Goal: Task Accomplishment & Management: Manage account settings

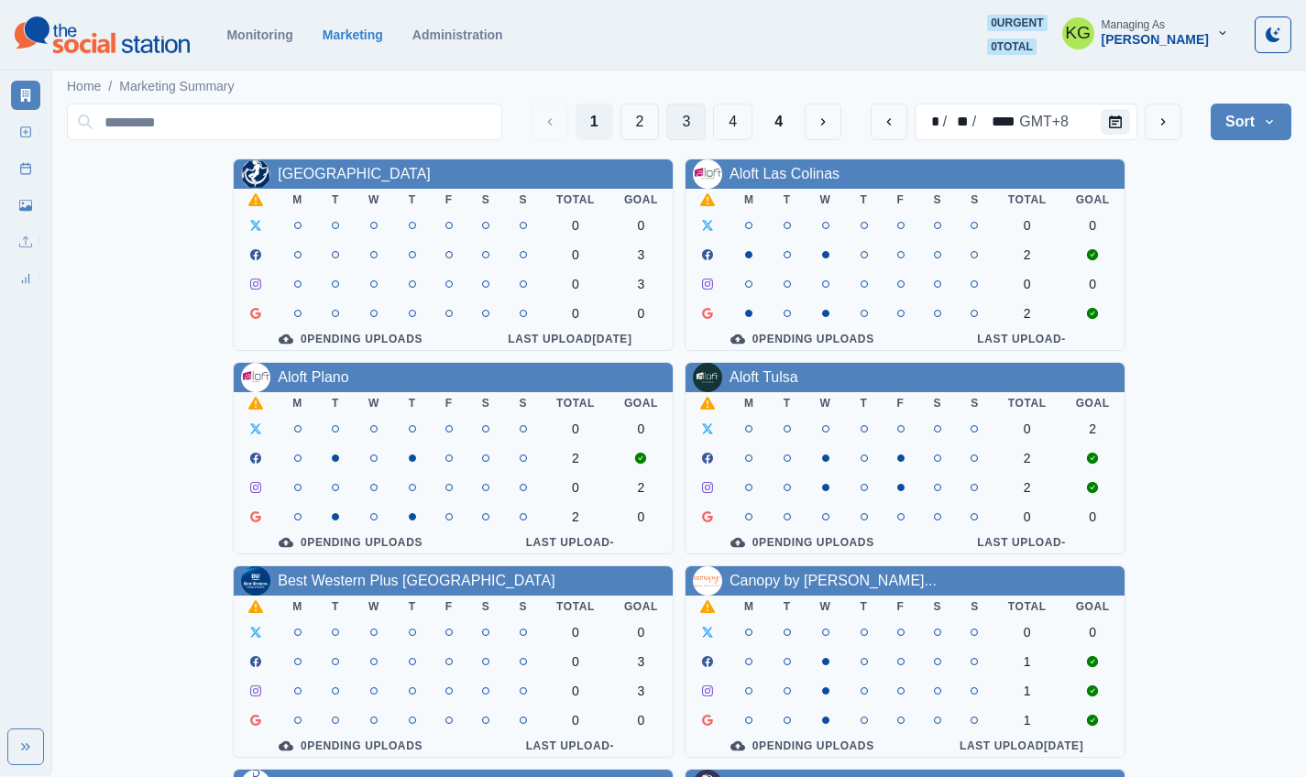
click at [684, 121] on button "3" at bounding box center [685, 122] width 39 height 37
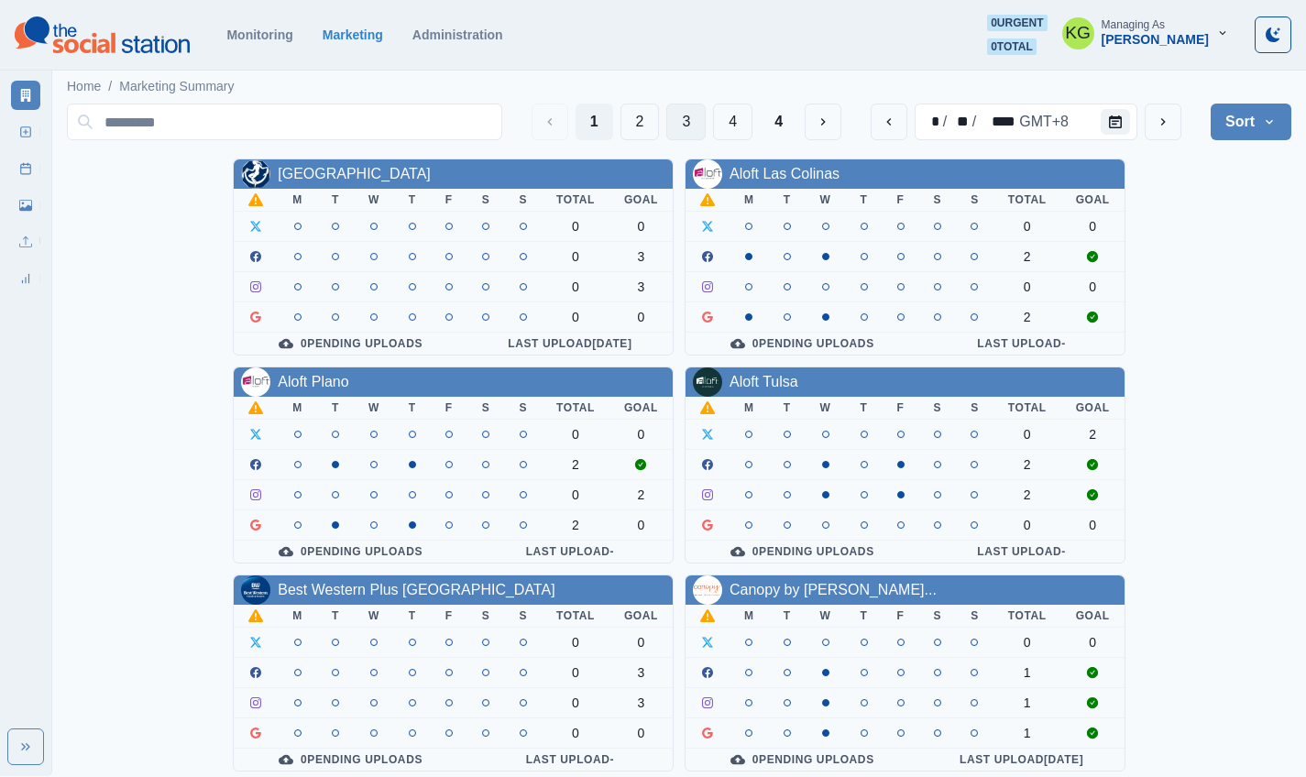
click at [684, 125] on button "3" at bounding box center [685, 122] width 39 height 37
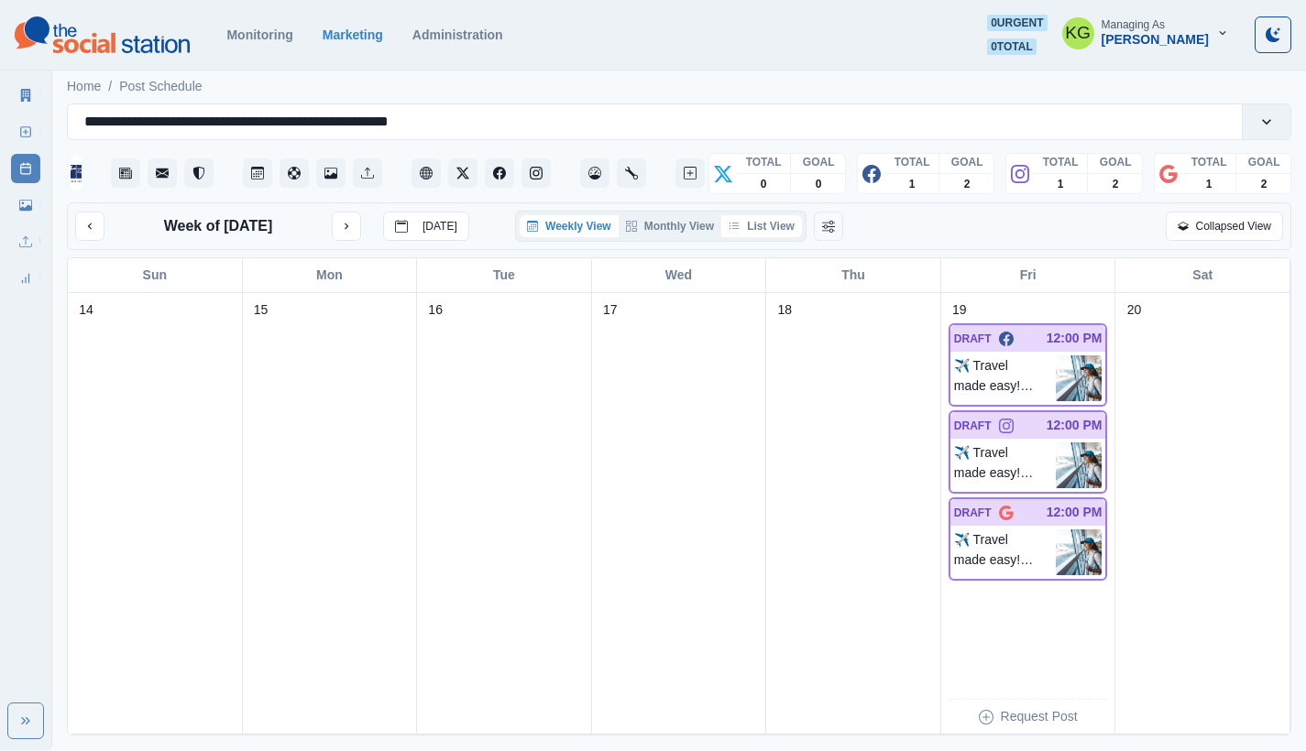
click at [780, 233] on button "List View" at bounding box center [761, 226] width 81 height 22
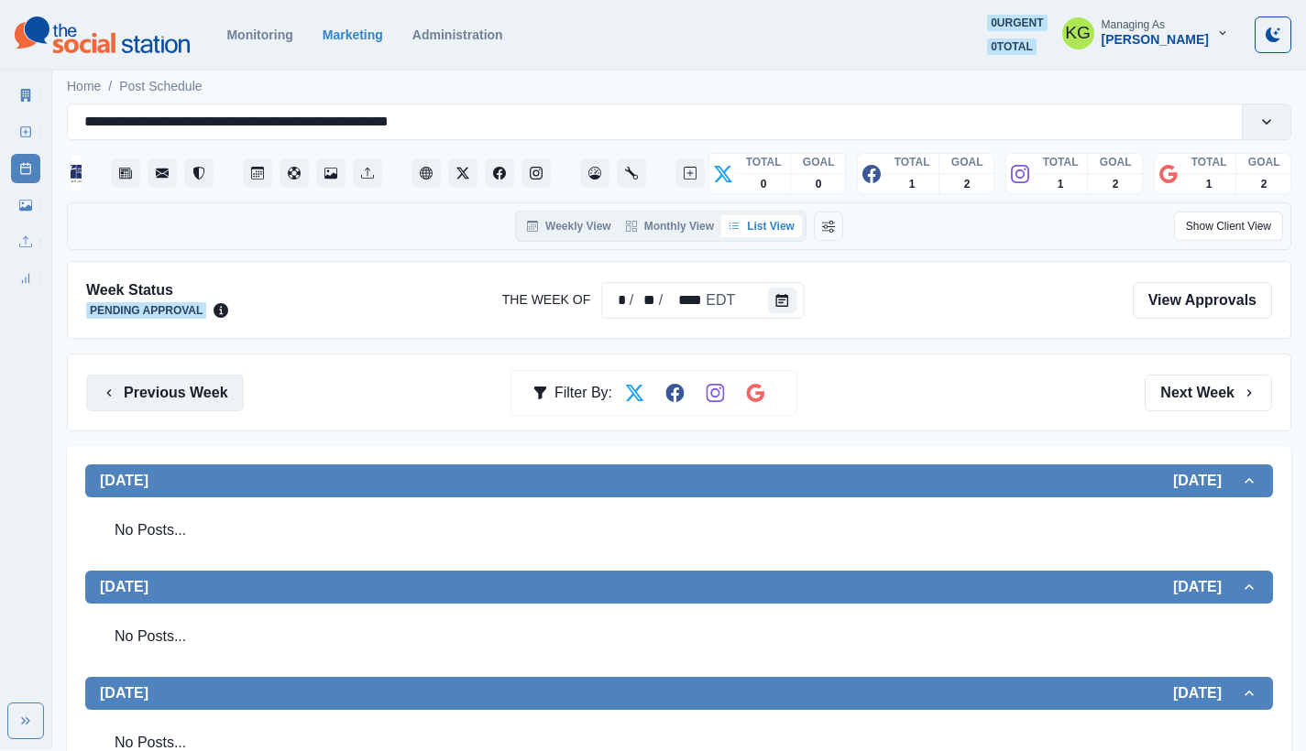
click at [230, 395] on button "Previous Week" at bounding box center [165, 393] width 158 height 37
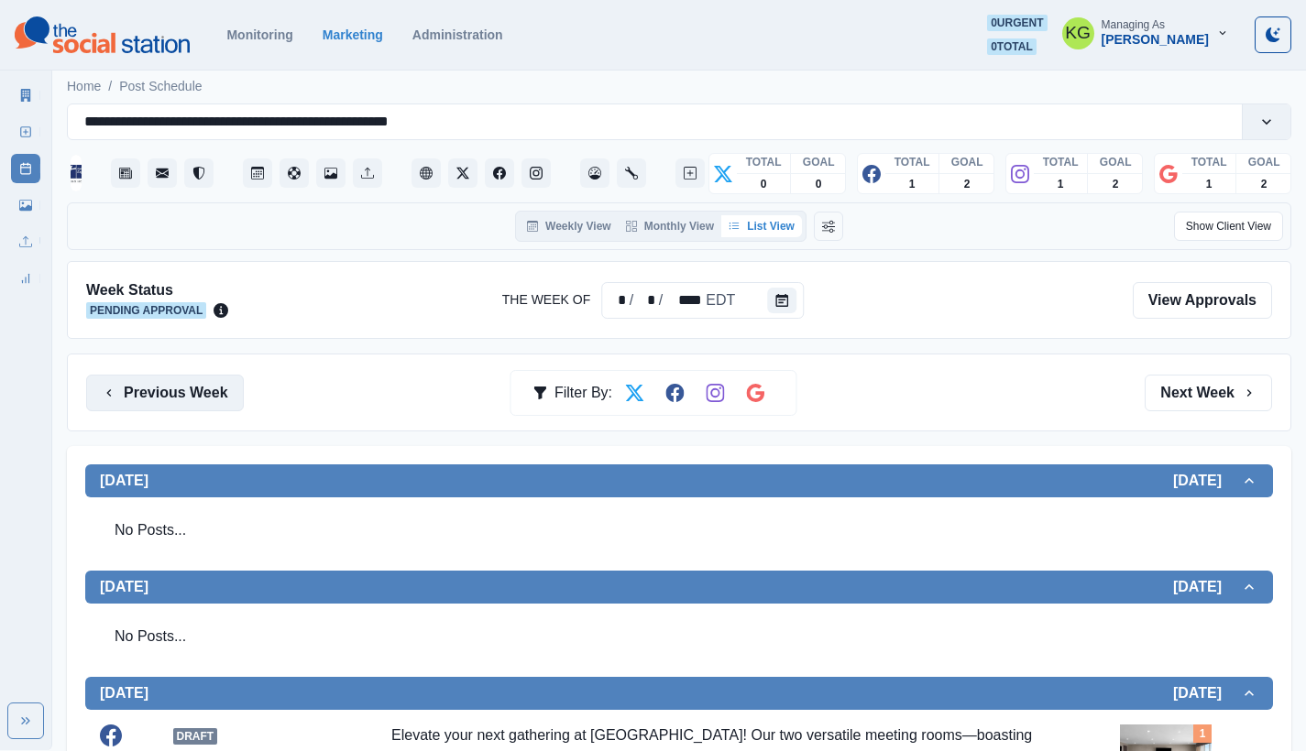
click at [224, 378] on button "Previous Week" at bounding box center [165, 393] width 158 height 37
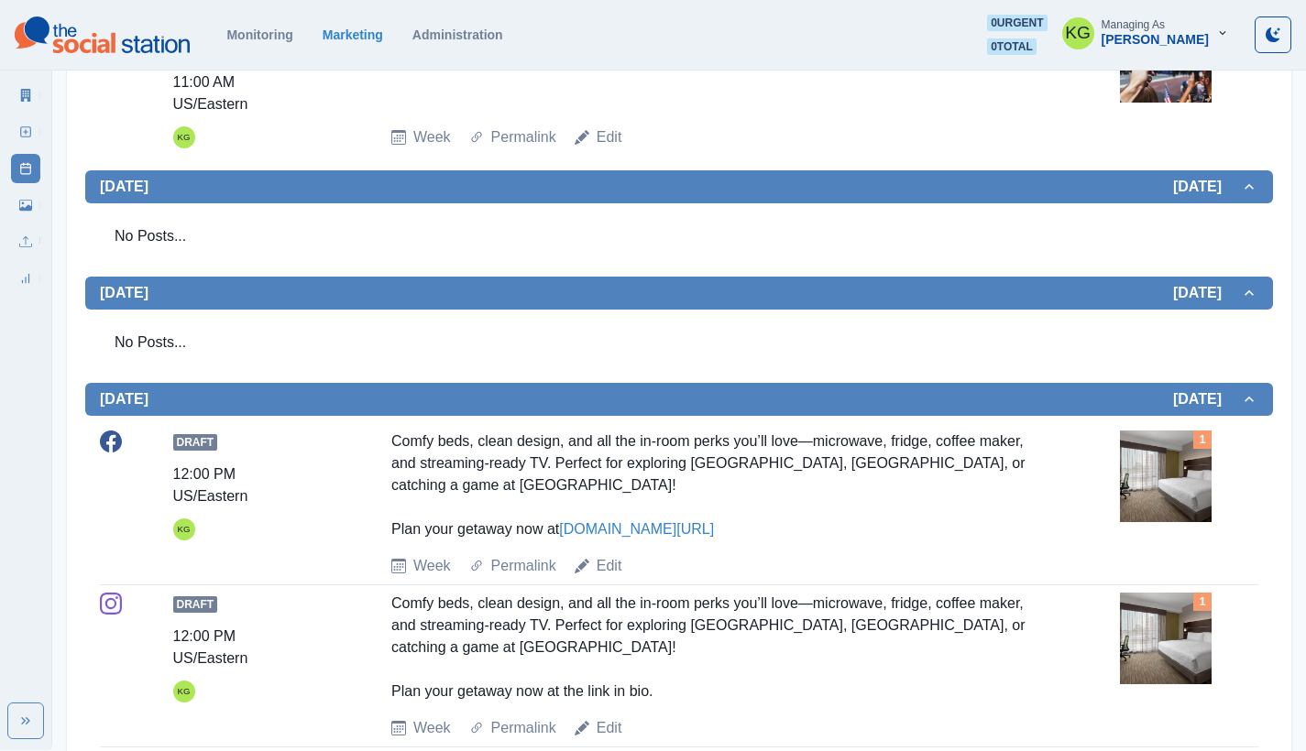
scroll to position [934, 0]
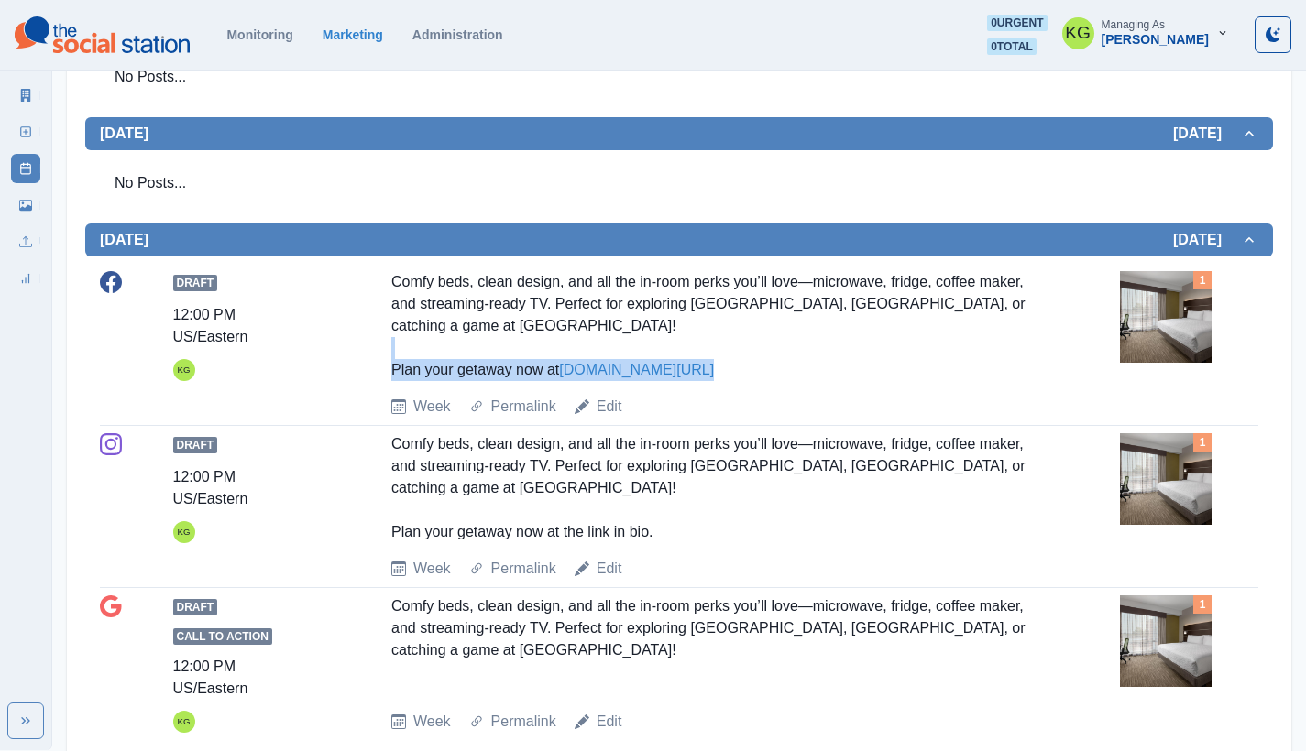
drag, startPoint x: 718, startPoint y: 378, endPoint x: 565, endPoint y: 374, distance: 153.1
click at [565, 374] on div "Comfy beds, clean design, and all the in-room perks you’ll love—microwave, frid…" at bounding box center [715, 326] width 649 height 110
copy div "Comfy beds, clean design, and all the in-room perks you’ll love—microwave, frid…"
drag, startPoint x: 721, startPoint y: 368, endPoint x: 566, endPoint y: 373, distance: 154.9
click at [566, 373] on div "Comfy beds, clean design, and all the in-room perks you’ll love—microwave, frid…" at bounding box center [715, 326] width 649 height 110
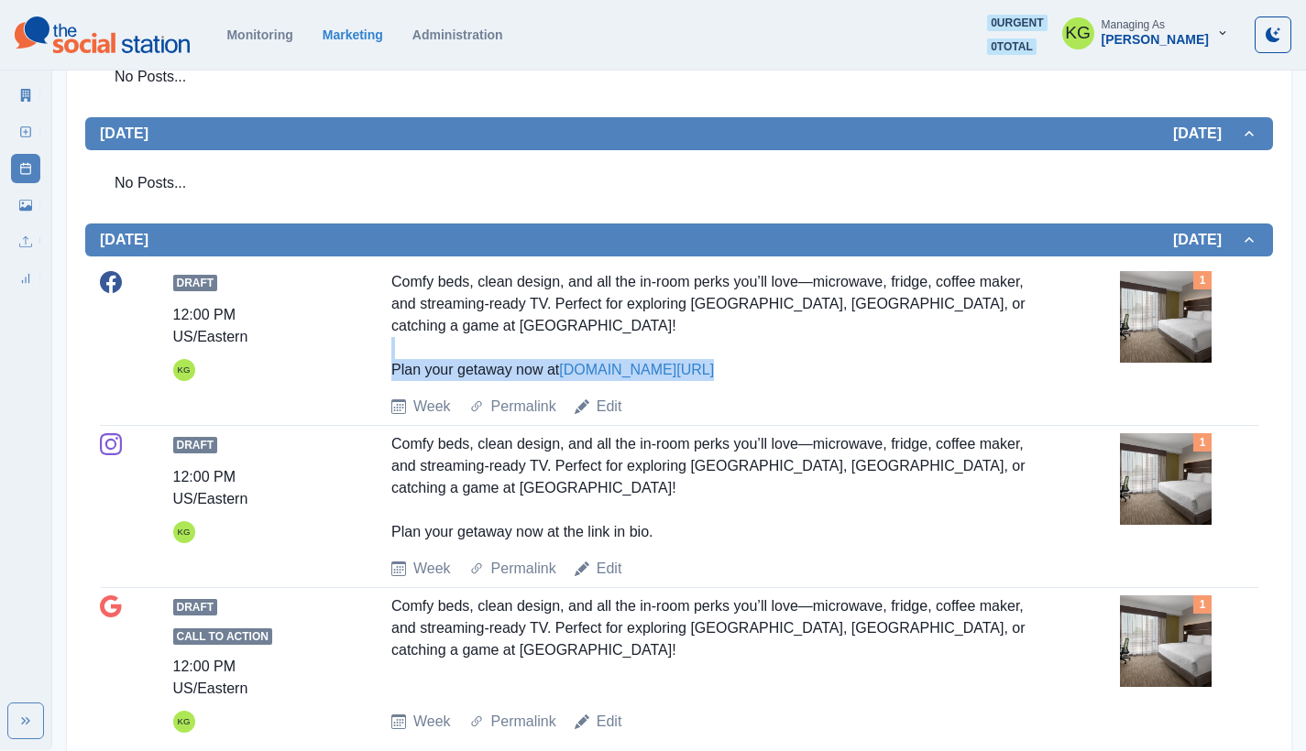
copy div "Comfy beds, clean design, and all the in-room perks you’ll love—microwave, frid…"
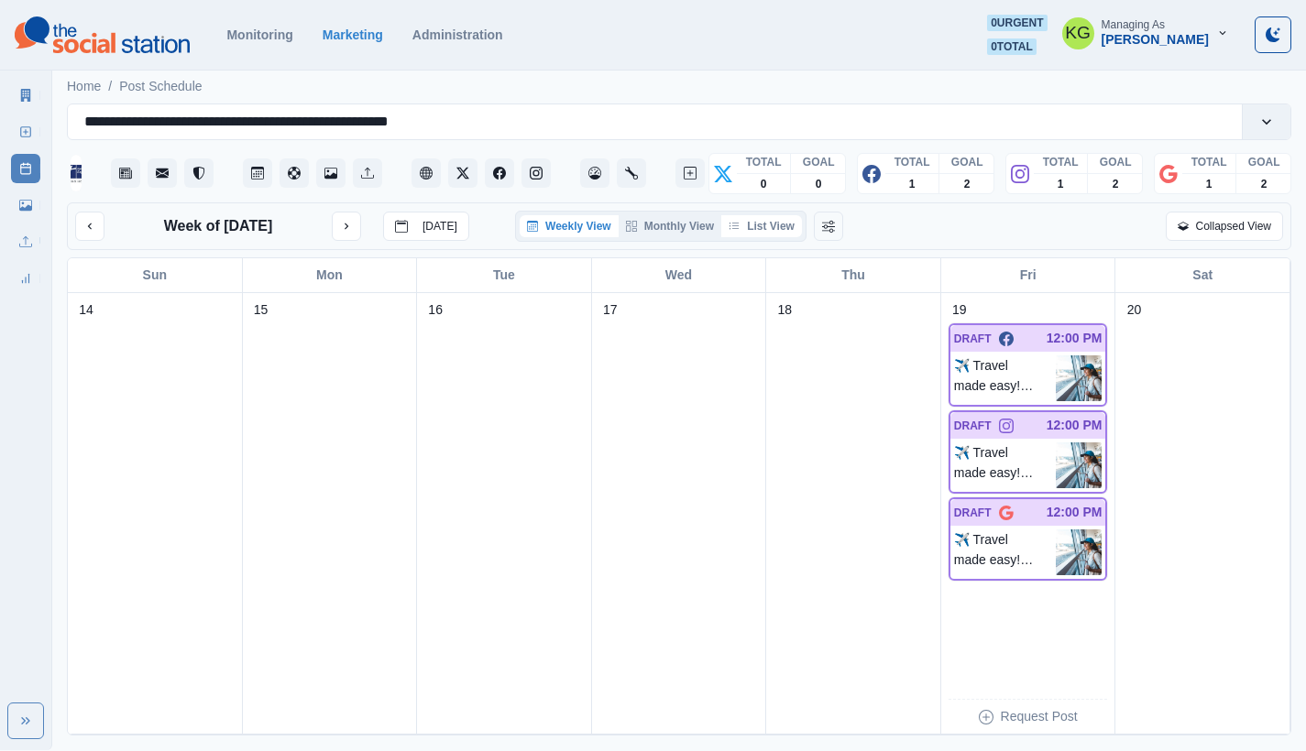
click at [760, 230] on button "List View" at bounding box center [761, 226] width 81 height 22
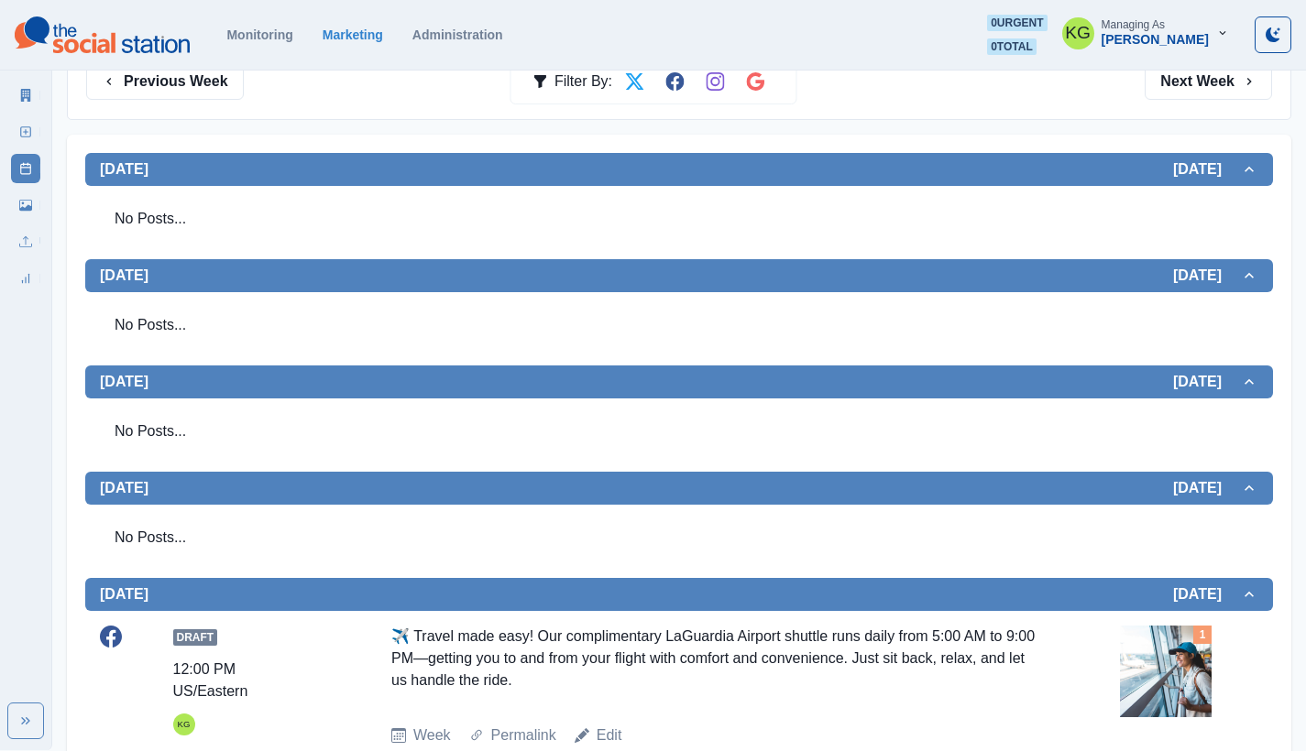
scroll to position [87, 0]
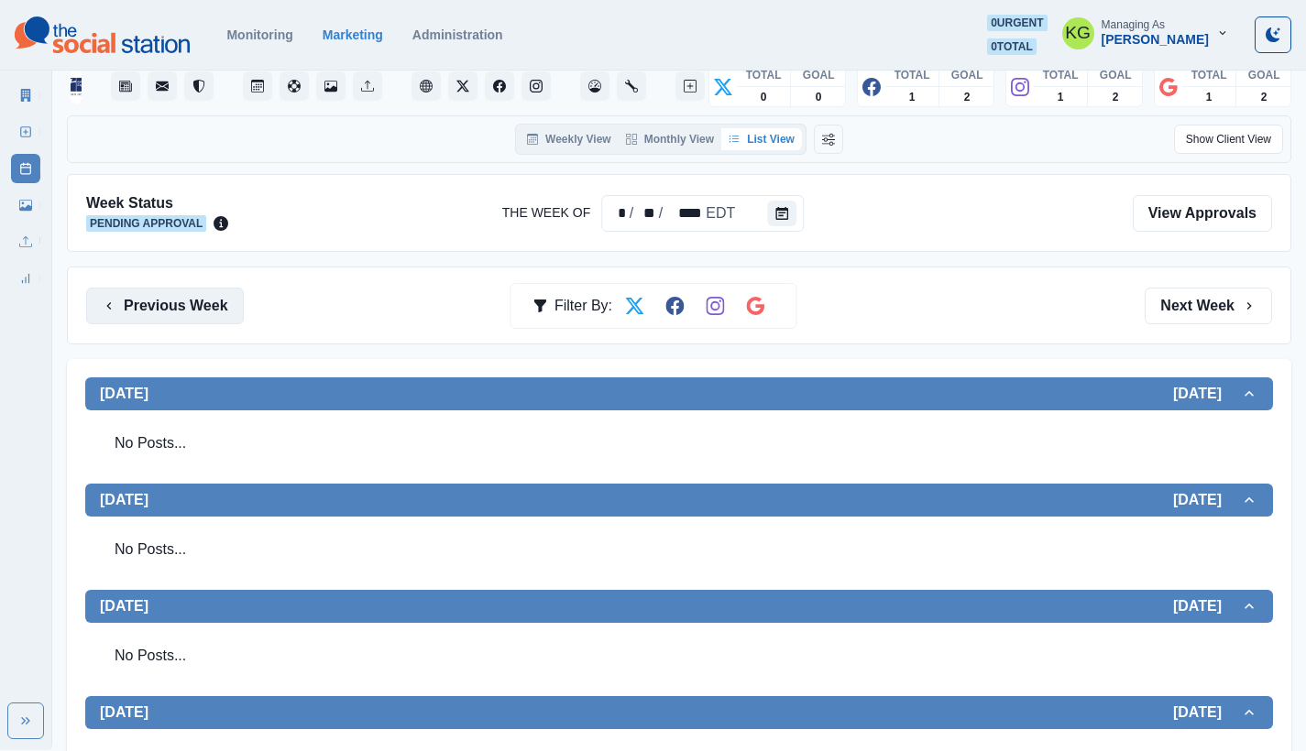
click at [184, 305] on button "Previous Week" at bounding box center [165, 306] width 158 height 37
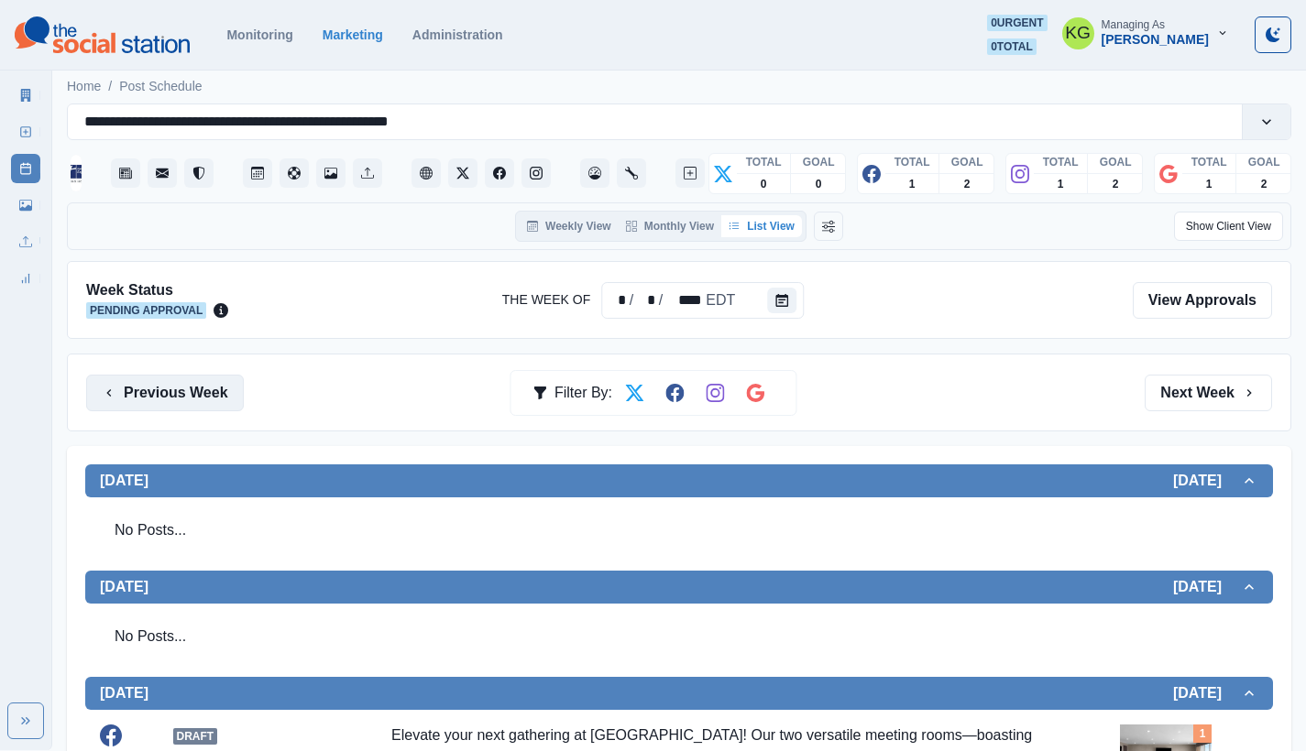
click at [137, 390] on button "Previous Week" at bounding box center [165, 393] width 158 height 37
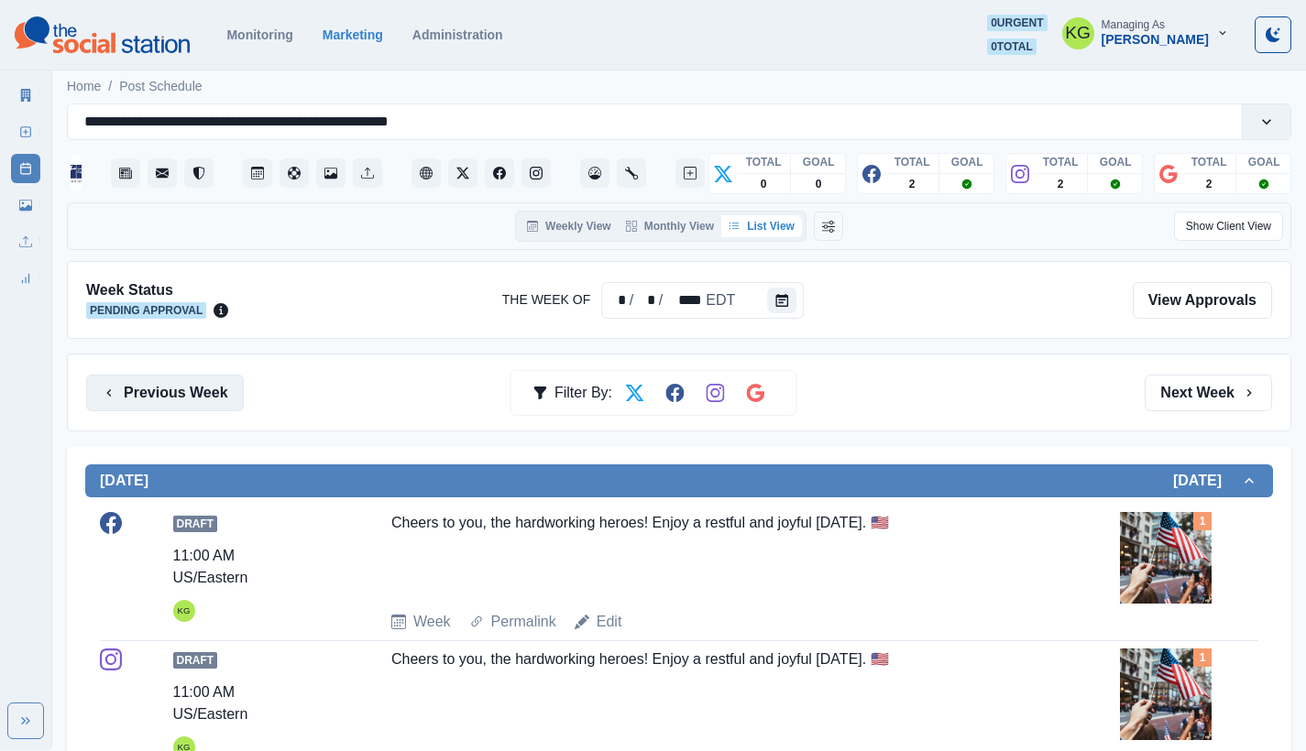
click at [137, 390] on button "Previous Week" at bounding box center [165, 393] width 158 height 37
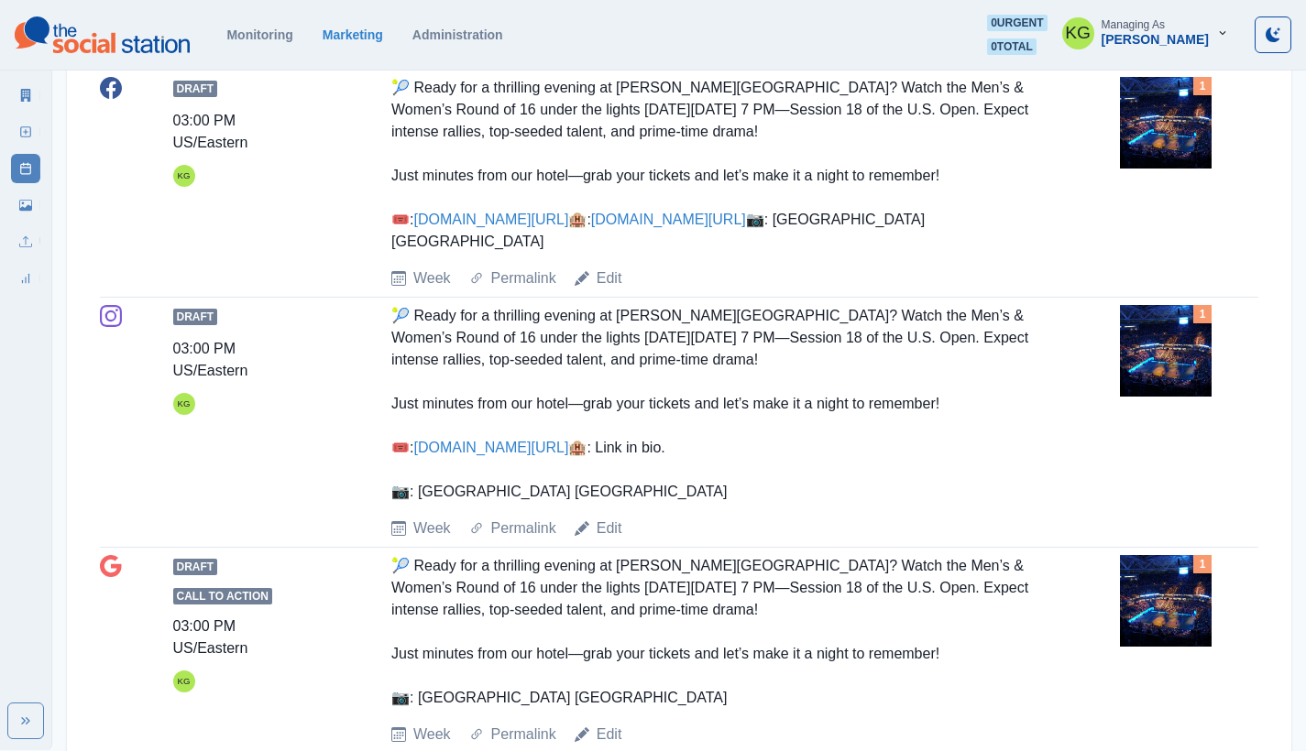
scroll to position [52, 0]
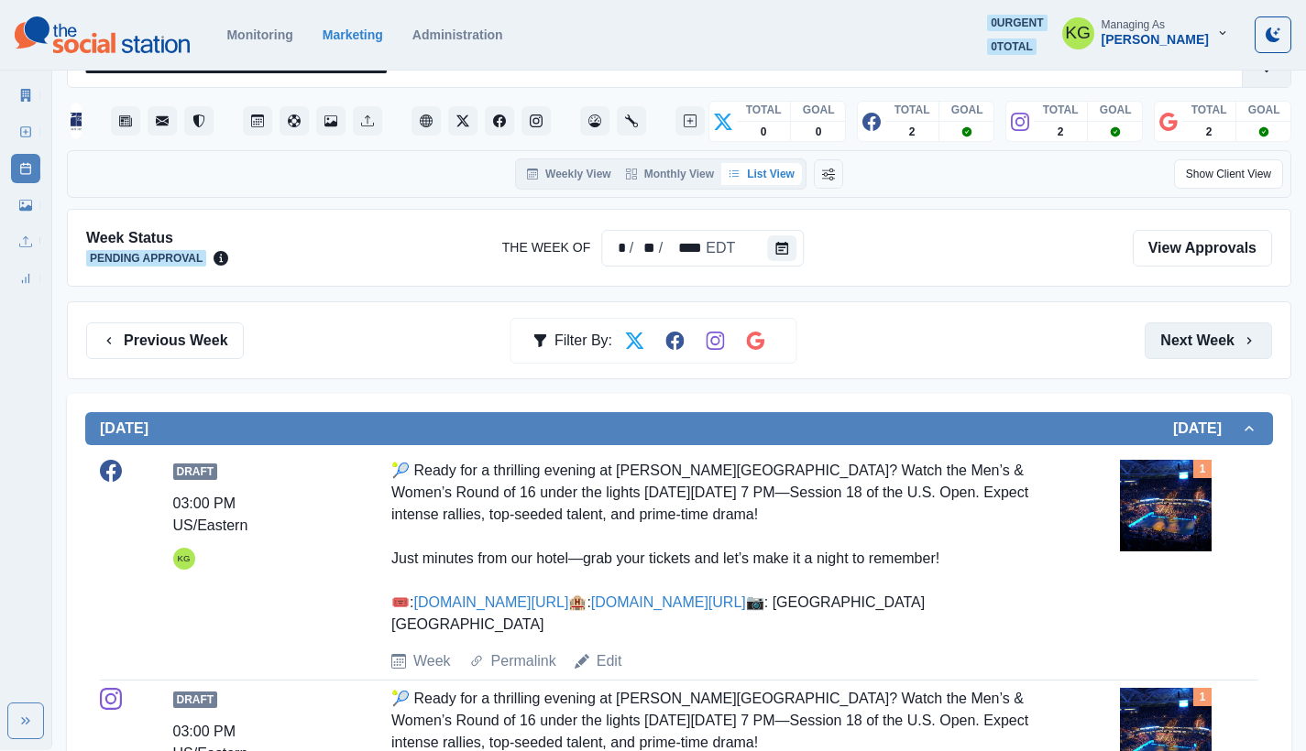
click at [1215, 338] on button "Next Week" at bounding box center [1207, 341] width 127 height 37
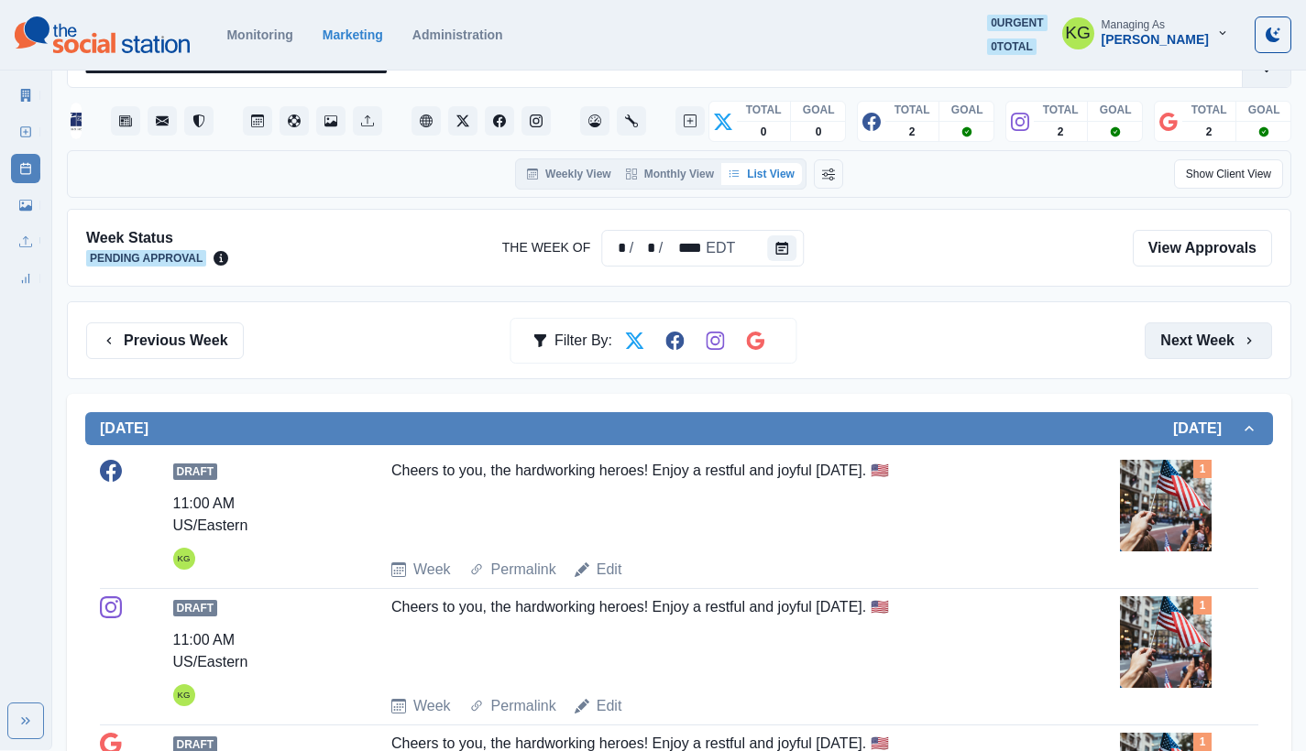
click at [1225, 338] on button "Next Week" at bounding box center [1207, 341] width 127 height 37
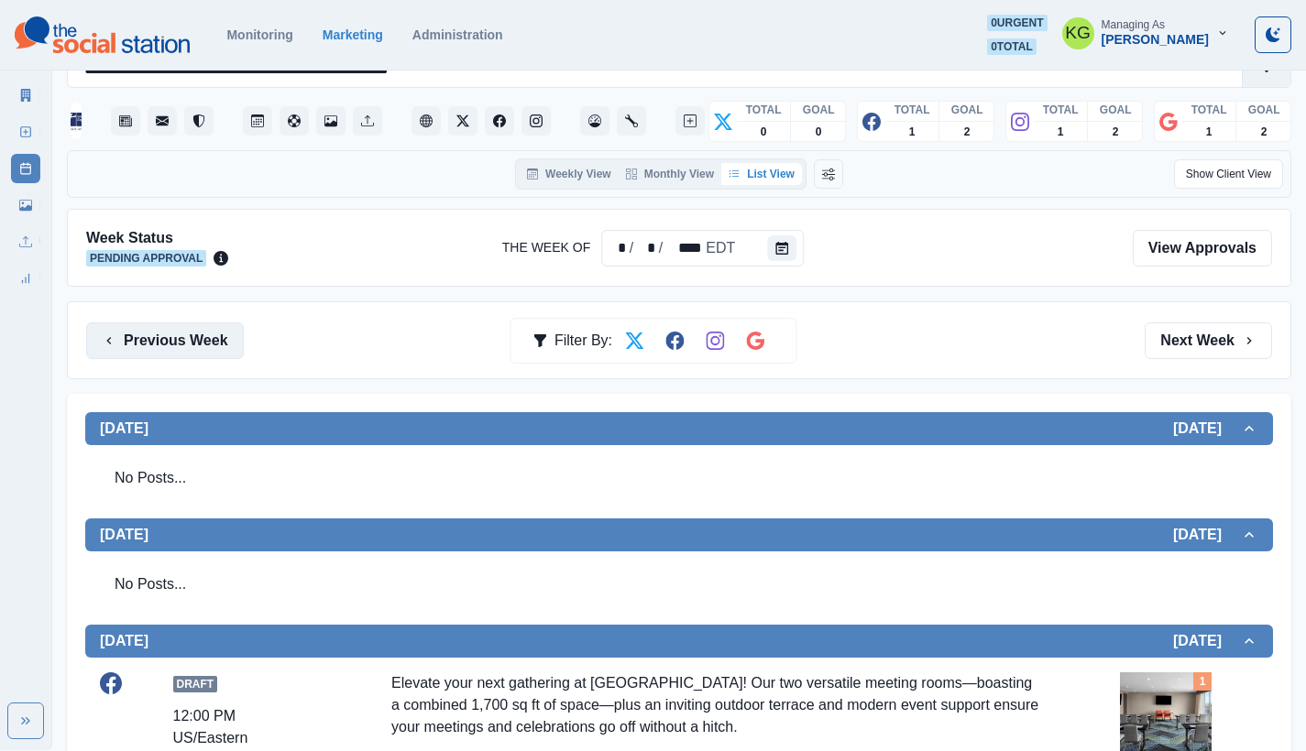
click at [213, 334] on button "Previous Week" at bounding box center [165, 341] width 158 height 37
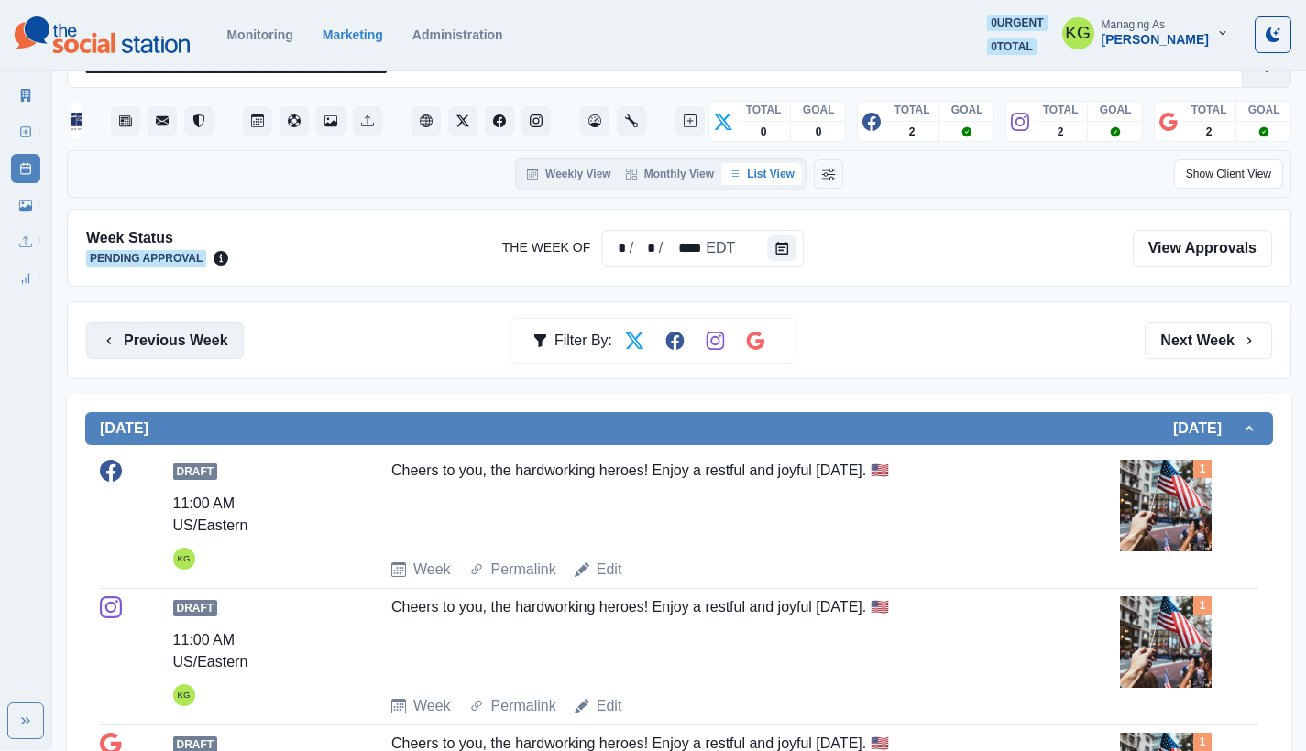
click at [213, 334] on button "Previous Week" at bounding box center [165, 341] width 158 height 37
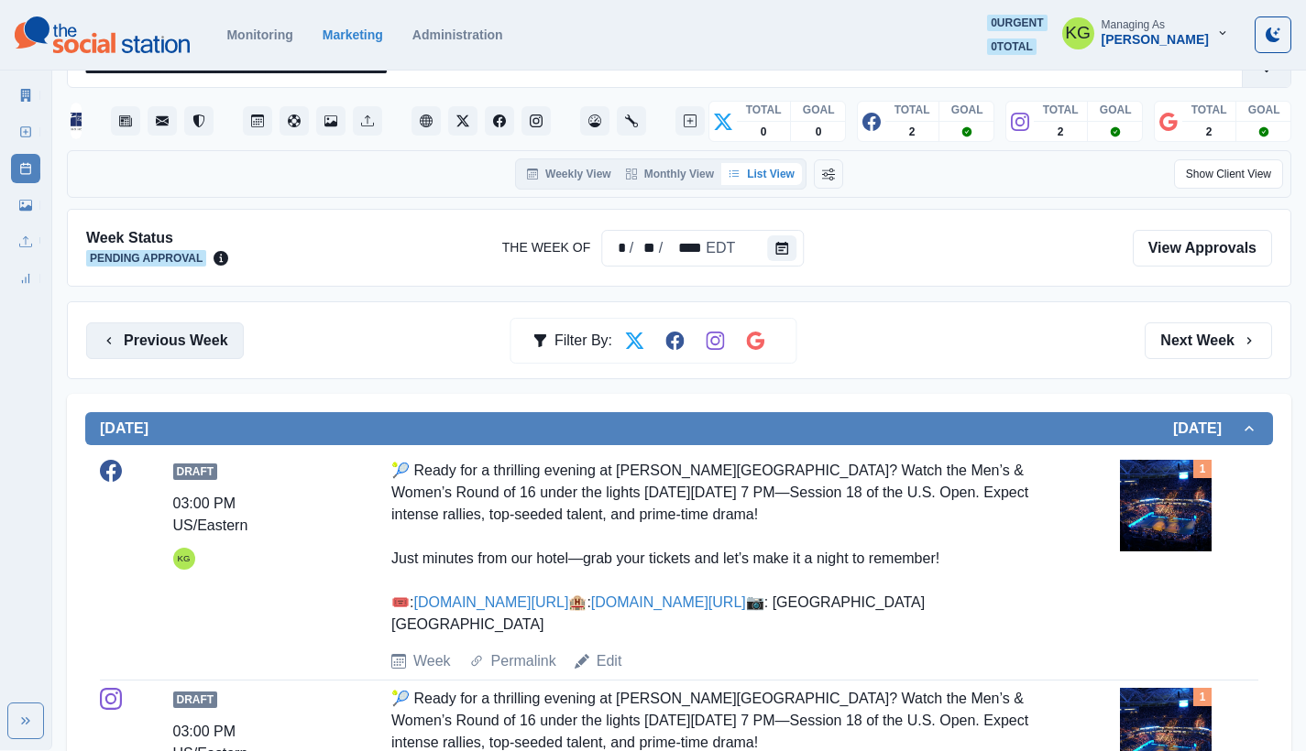
click at [213, 334] on button "Previous Week" at bounding box center [165, 341] width 158 height 37
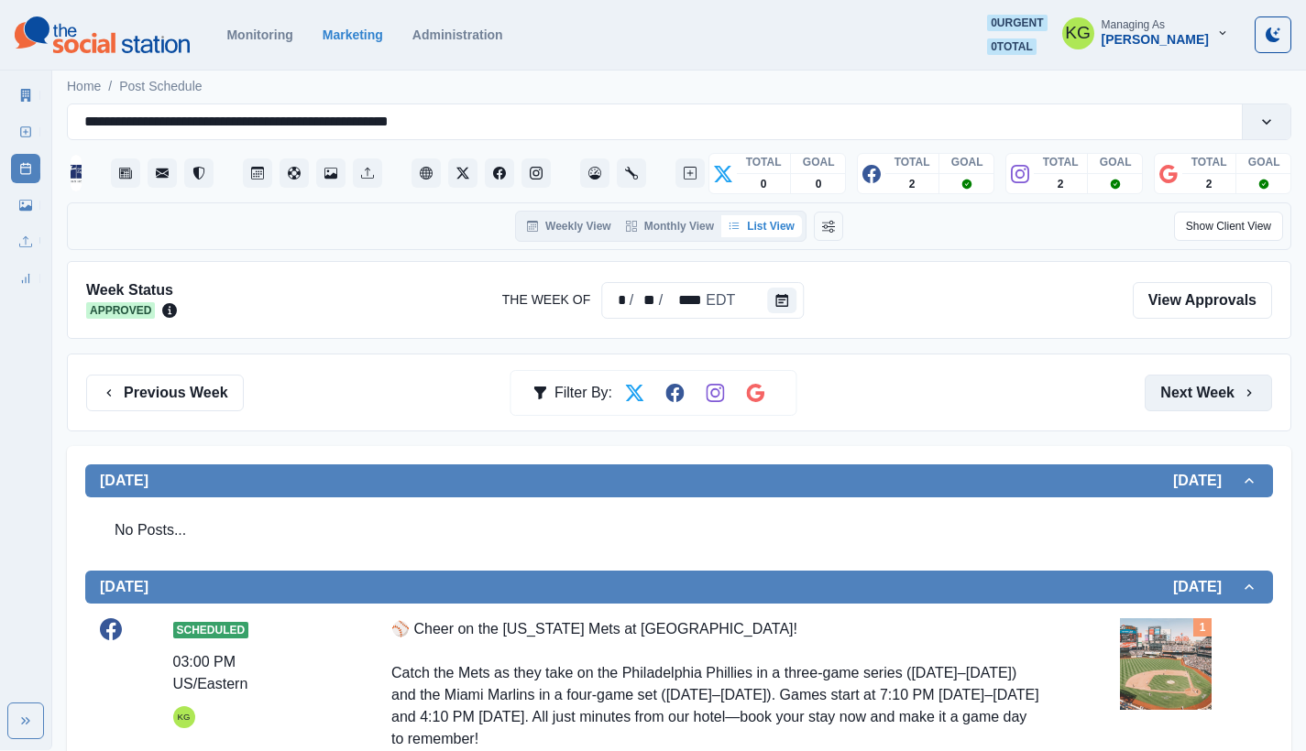
click at [1244, 382] on button "Next Week" at bounding box center [1207, 393] width 127 height 37
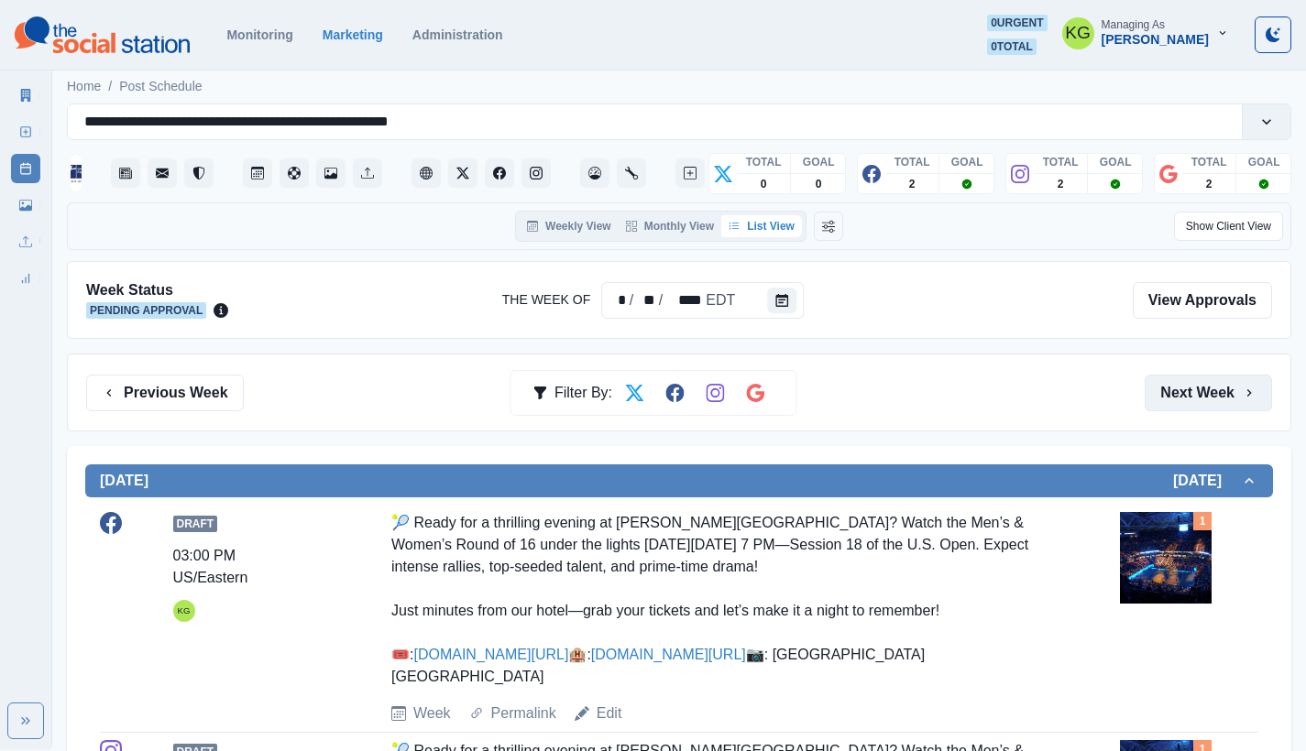
click at [1233, 388] on button "Next Week" at bounding box center [1207, 393] width 127 height 37
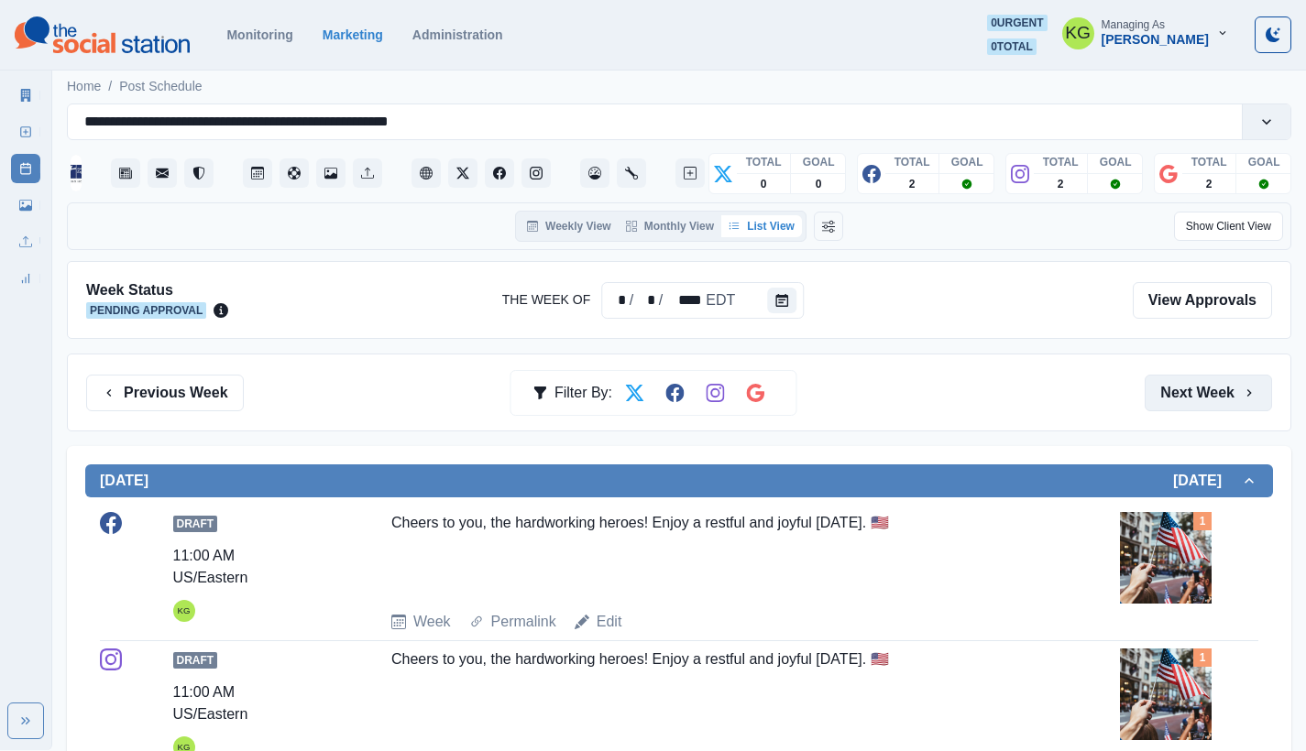
click at [1233, 388] on button "Next Week" at bounding box center [1207, 393] width 127 height 37
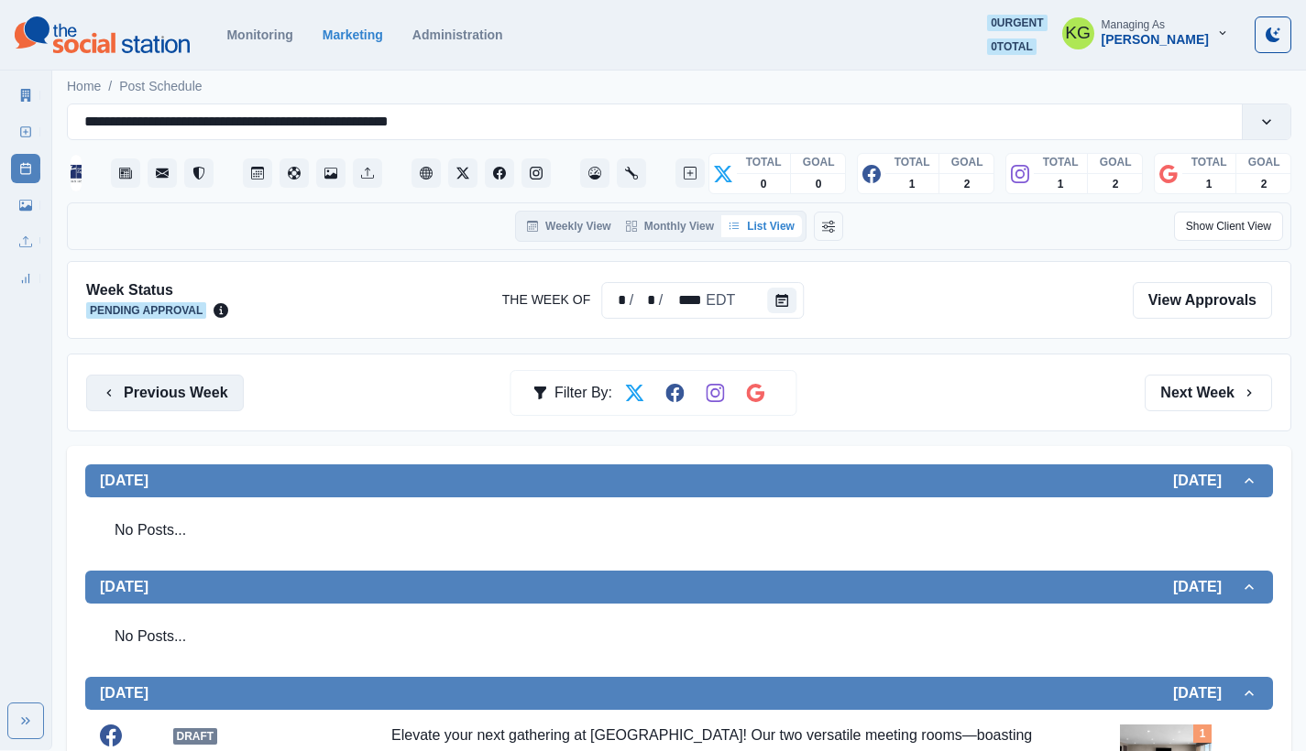
click at [103, 382] on button "Previous Week" at bounding box center [165, 393] width 158 height 37
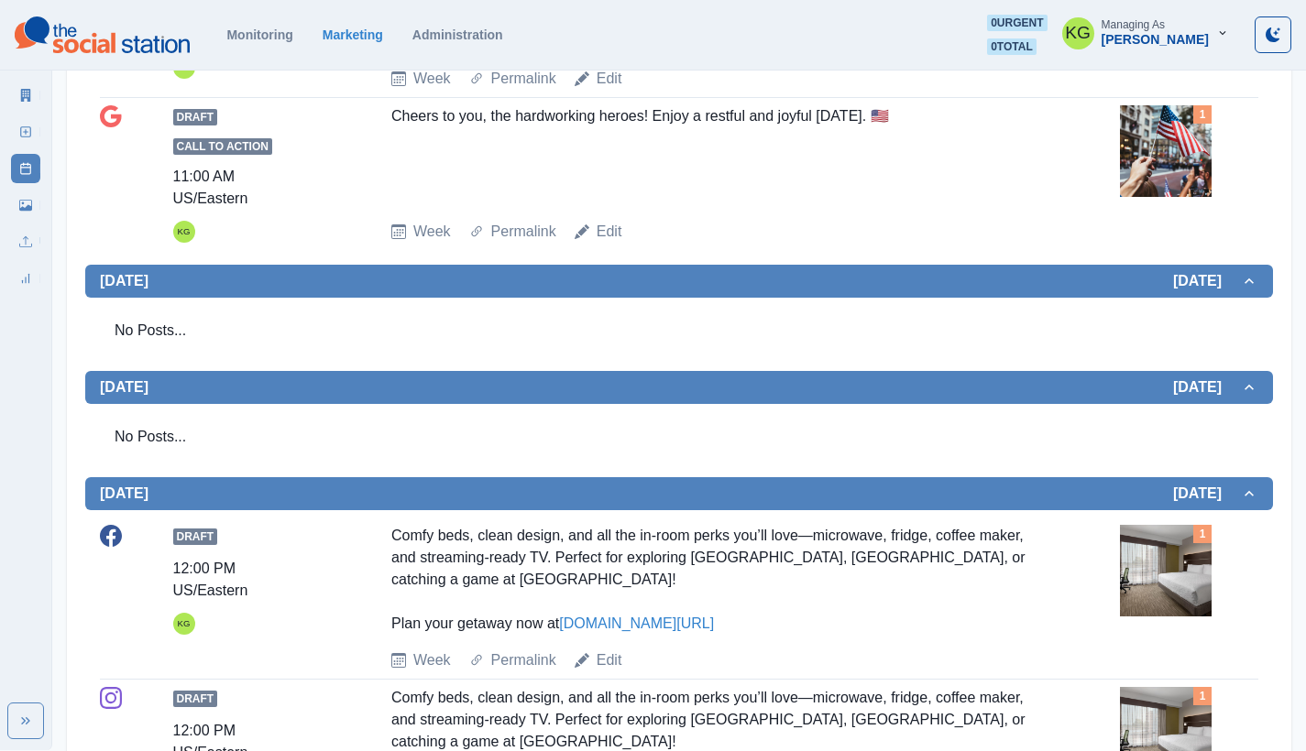
scroll to position [170, 0]
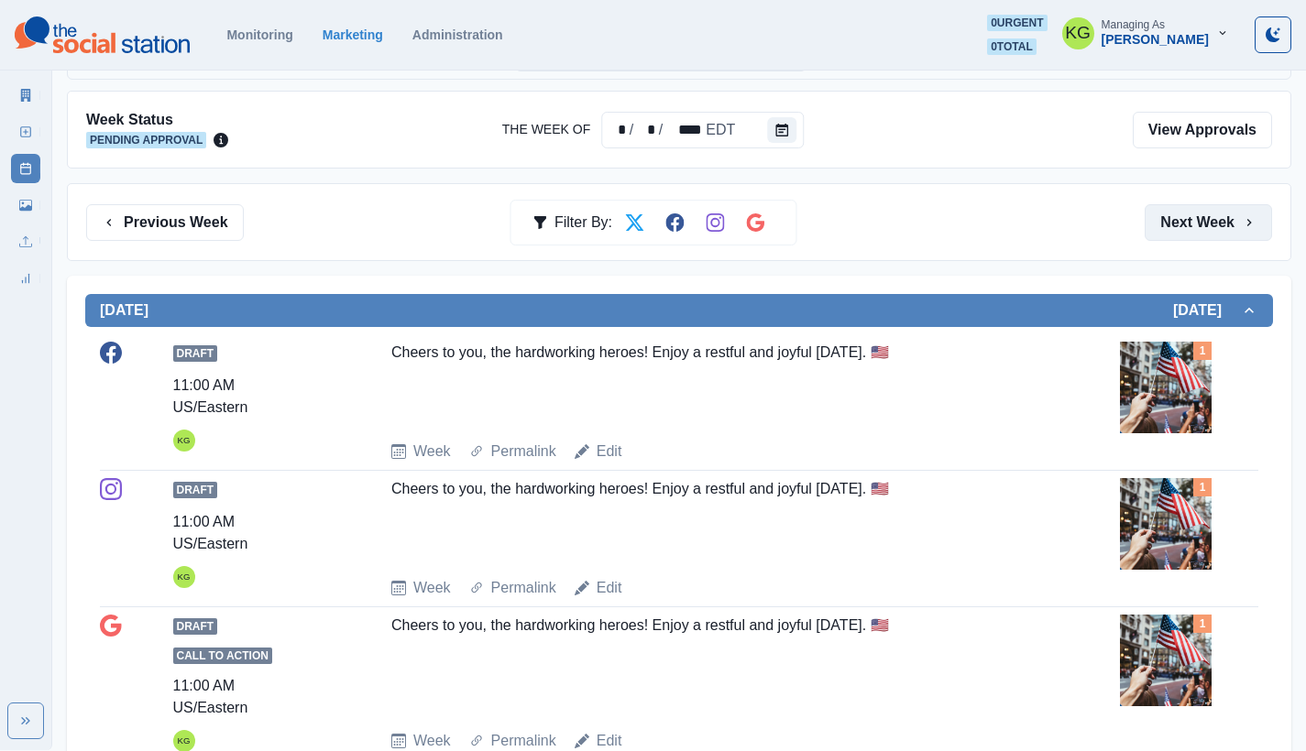
click at [1213, 220] on button "Next Week" at bounding box center [1207, 222] width 127 height 37
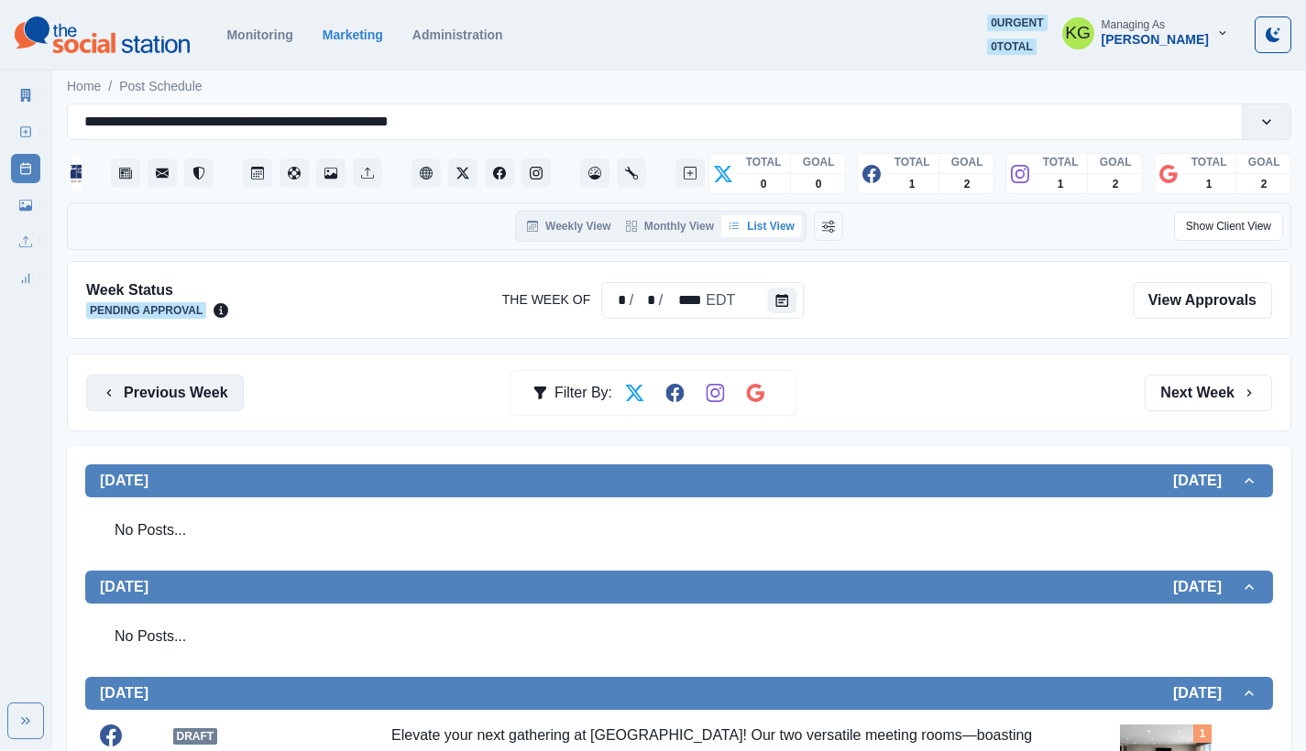
click at [187, 387] on button "Previous Week" at bounding box center [165, 393] width 158 height 37
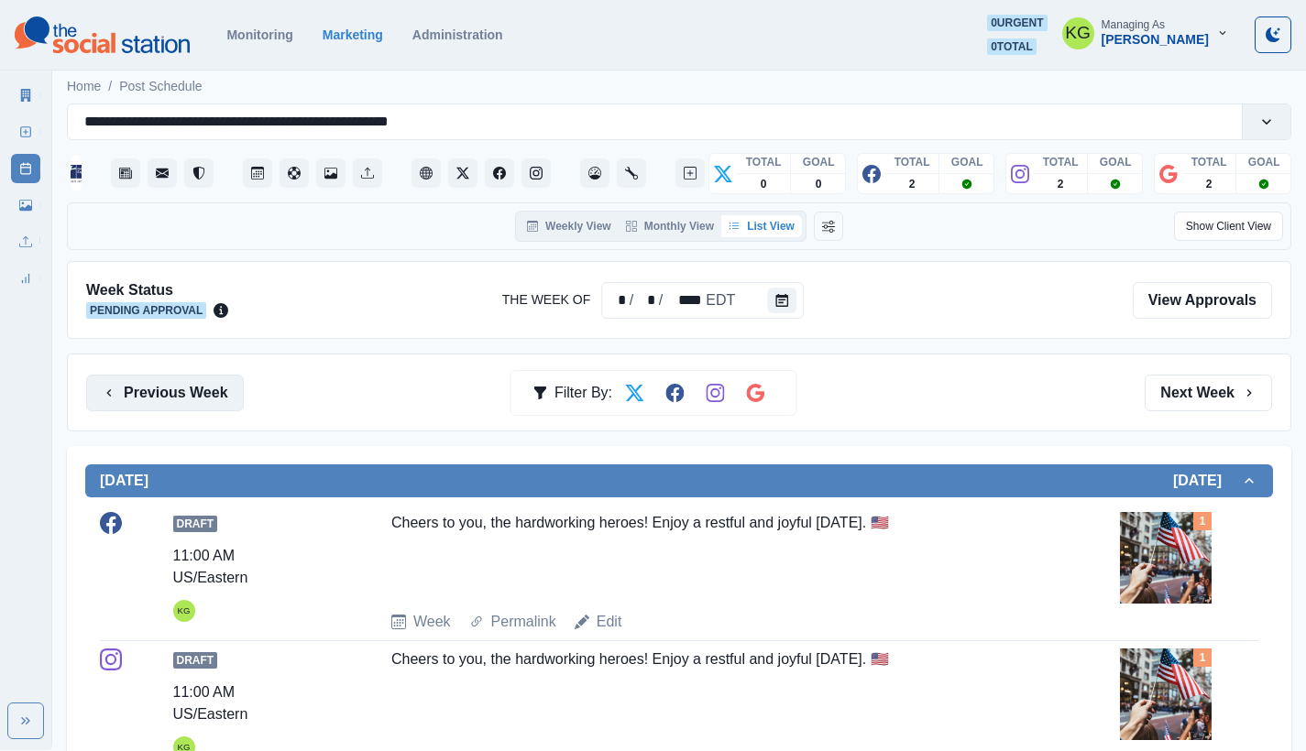
click at [187, 387] on button "Previous Week" at bounding box center [165, 393] width 158 height 37
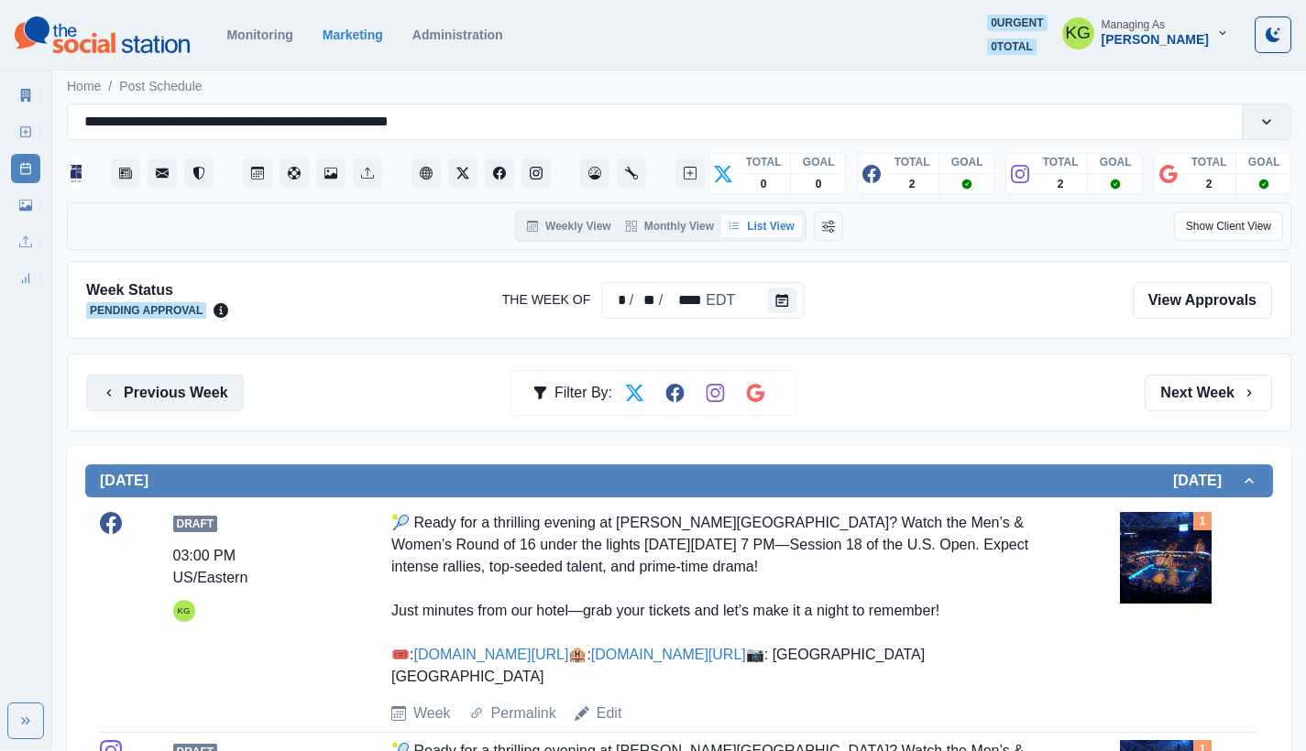
click at [187, 387] on button "Previous Week" at bounding box center [165, 393] width 158 height 37
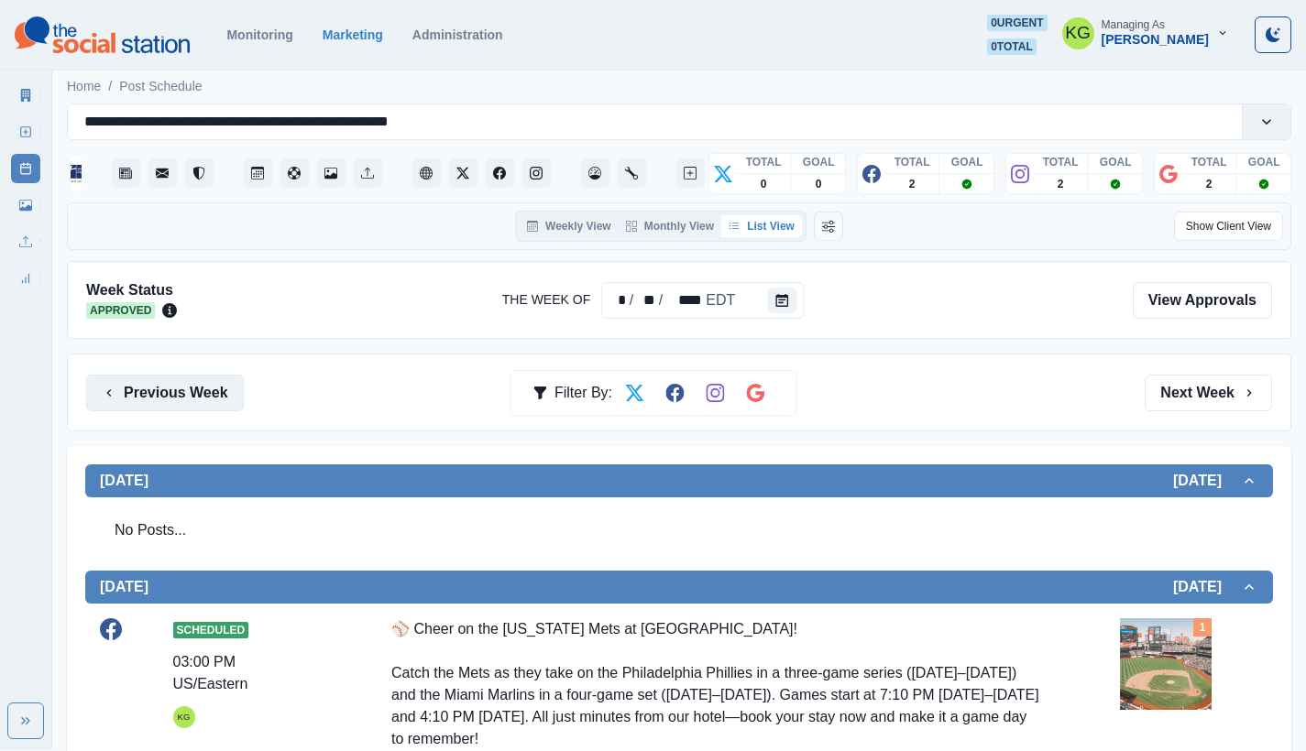
click at [187, 387] on button "Previous Week" at bounding box center [165, 393] width 158 height 37
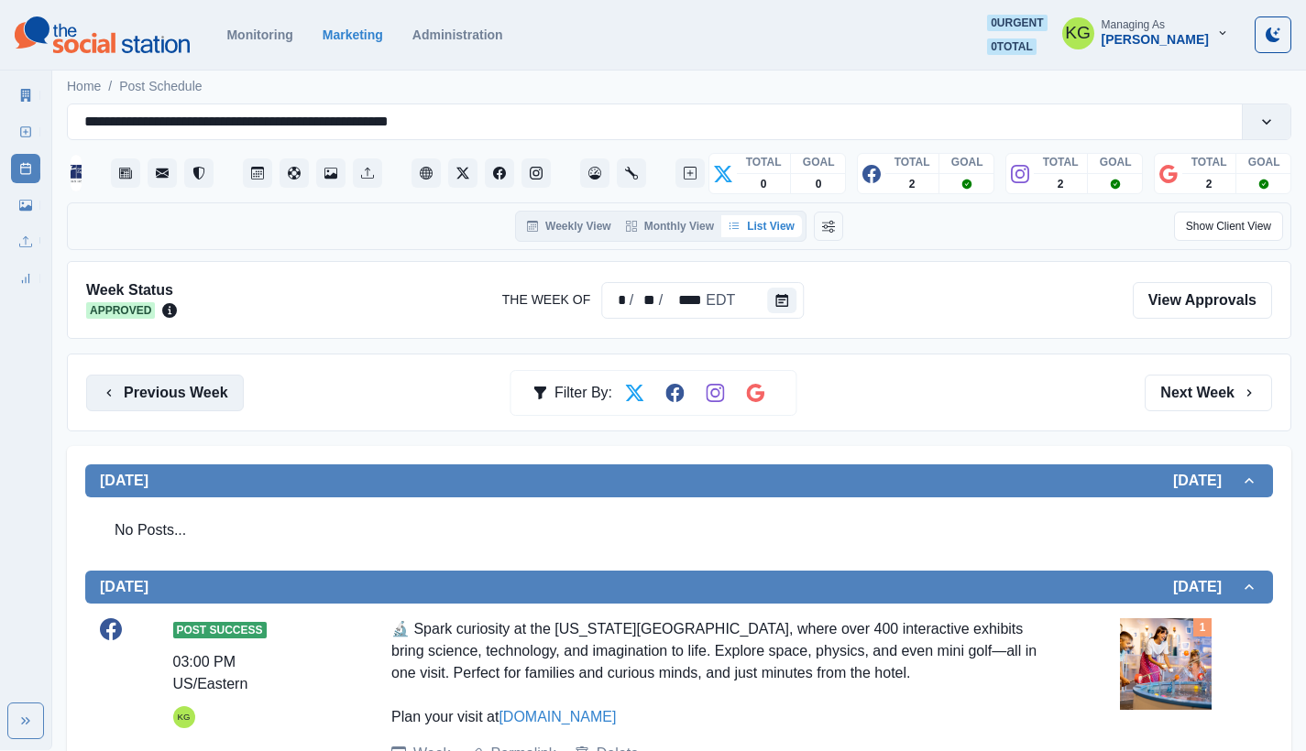
click at [187, 387] on button "Previous Week" at bounding box center [165, 393] width 158 height 37
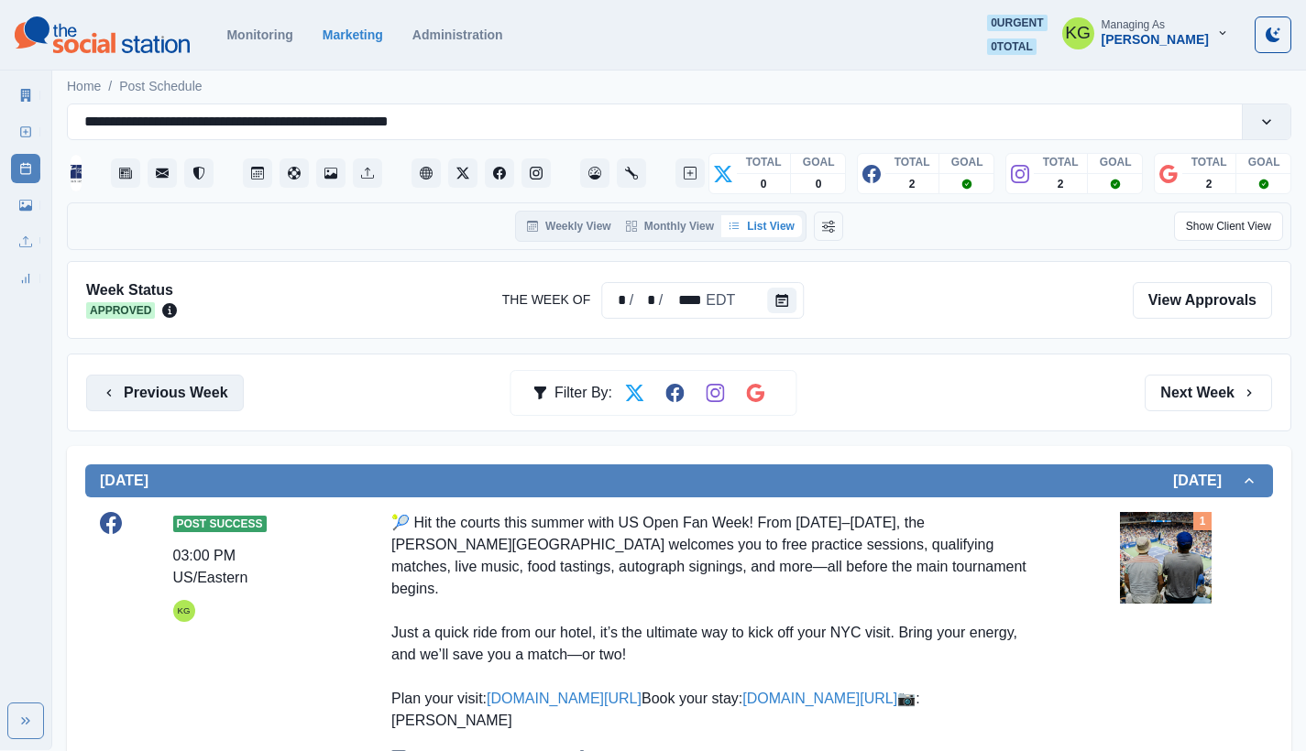
click at [187, 387] on button "Previous Week" at bounding box center [165, 393] width 158 height 37
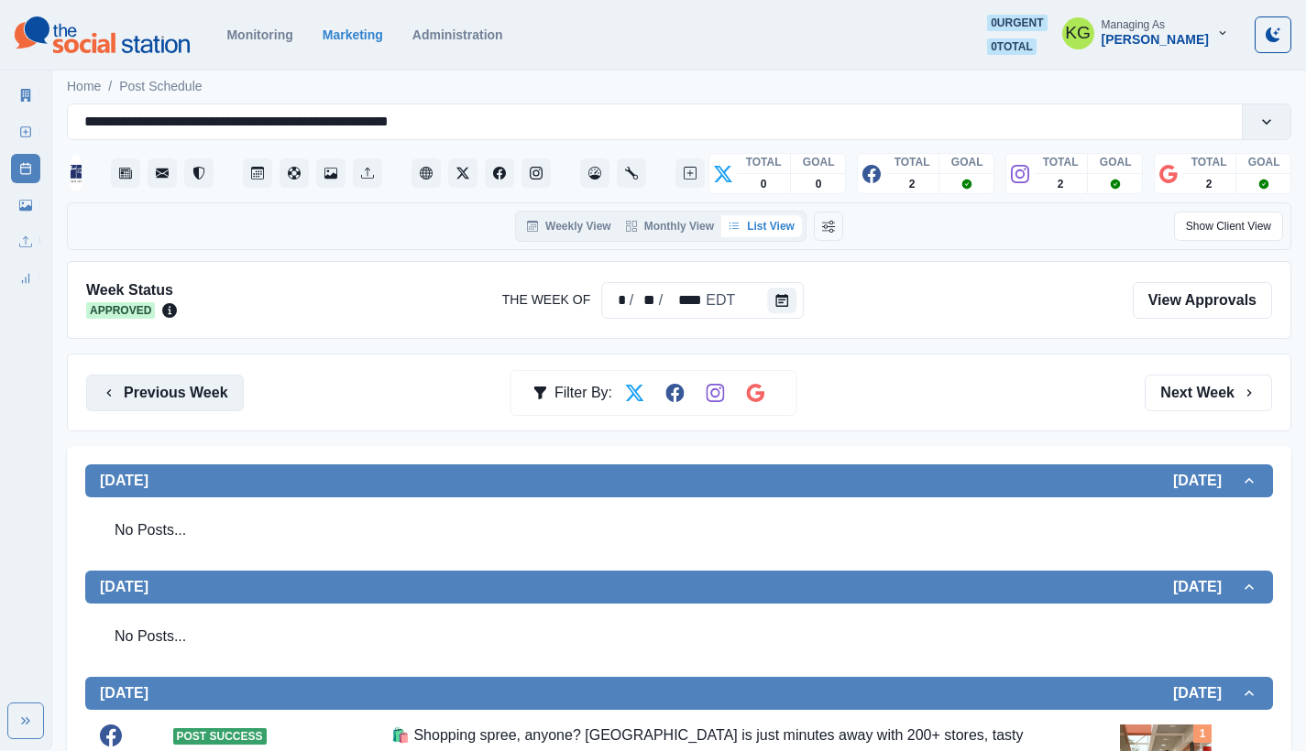
click at [209, 402] on button "Previous Week" at bounding box center [165, 393] width 158 height 37
click at [170, 409] on button "Previous Week" at bounding box center [165, 393] width 158 height 37
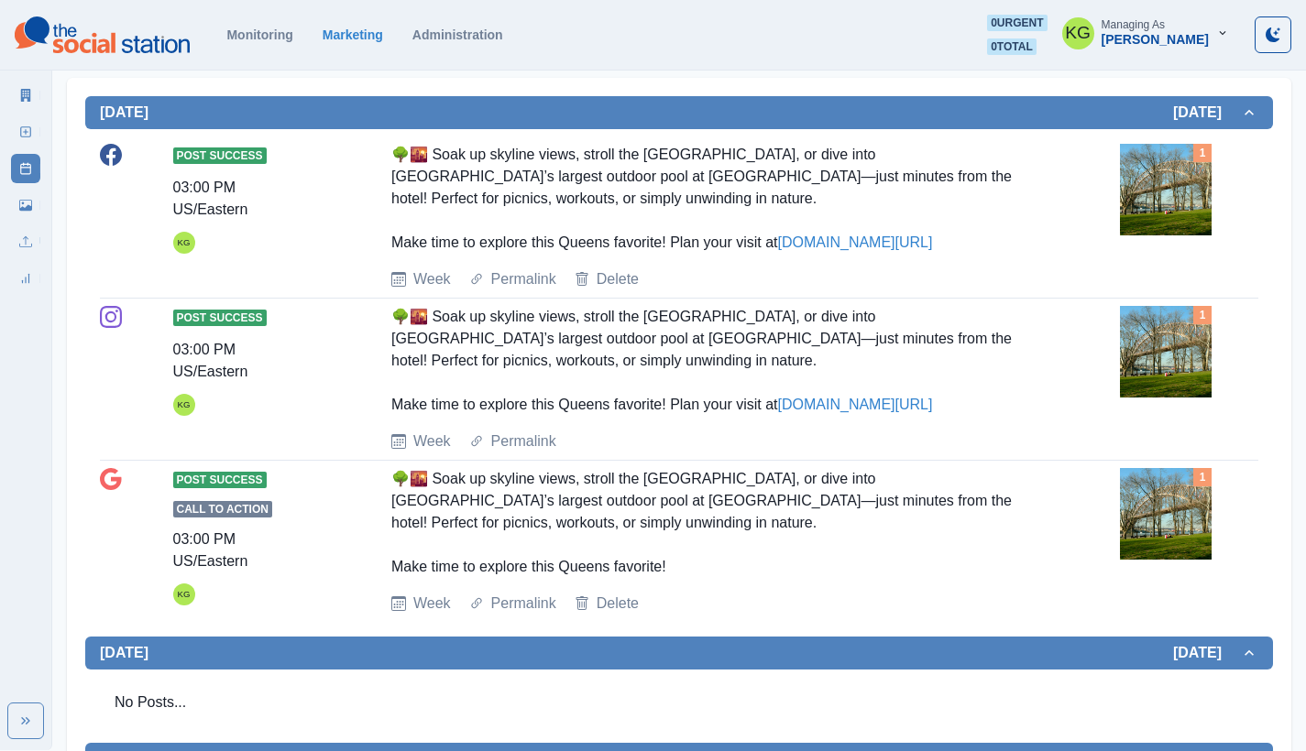
scroll to position [5, 0]
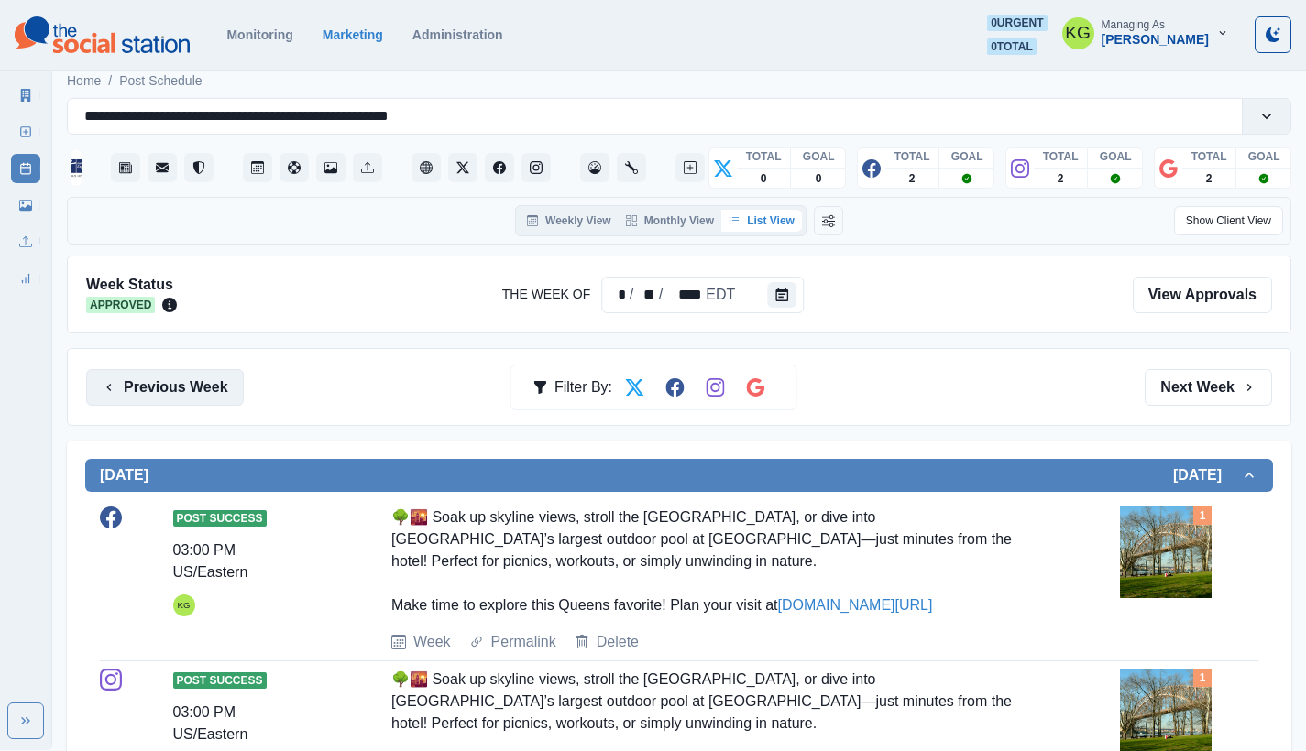
click at [226, 386] on button "Previous Week" at bounding box center [165, 387] width 158 height 37
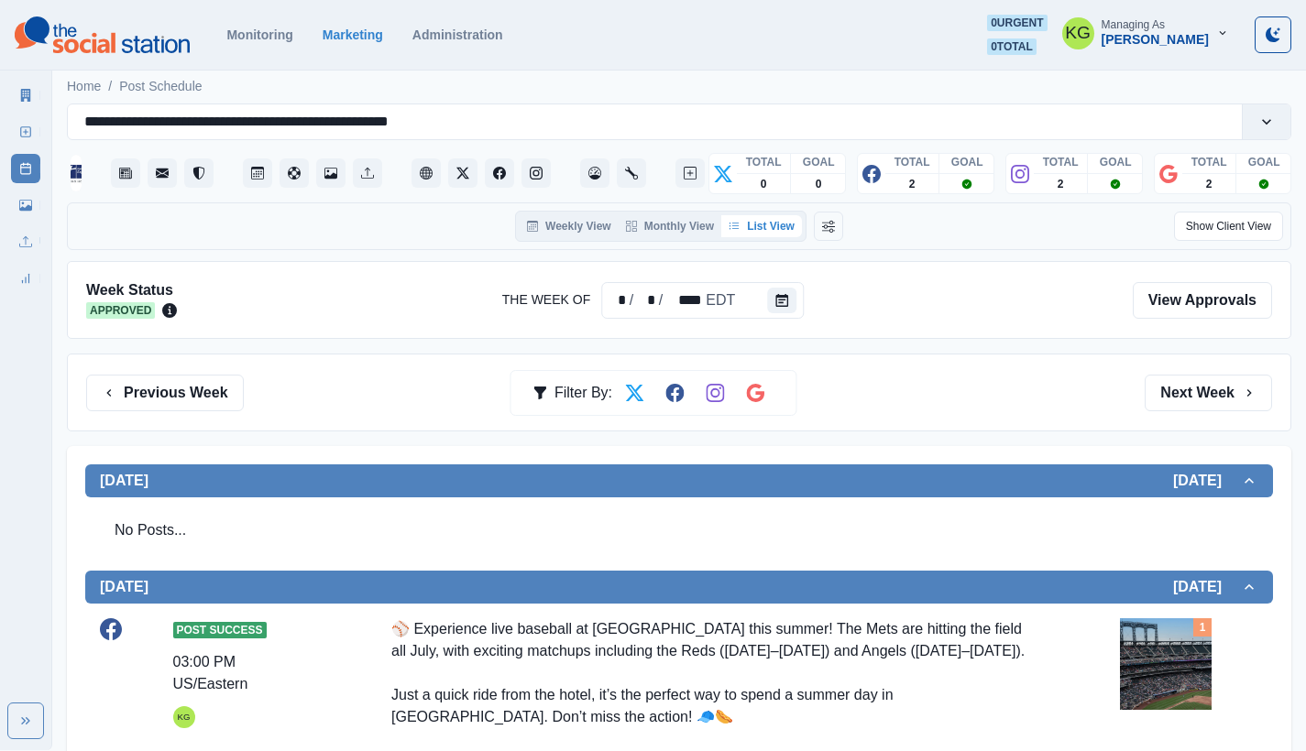
scroll to position [18, 0]
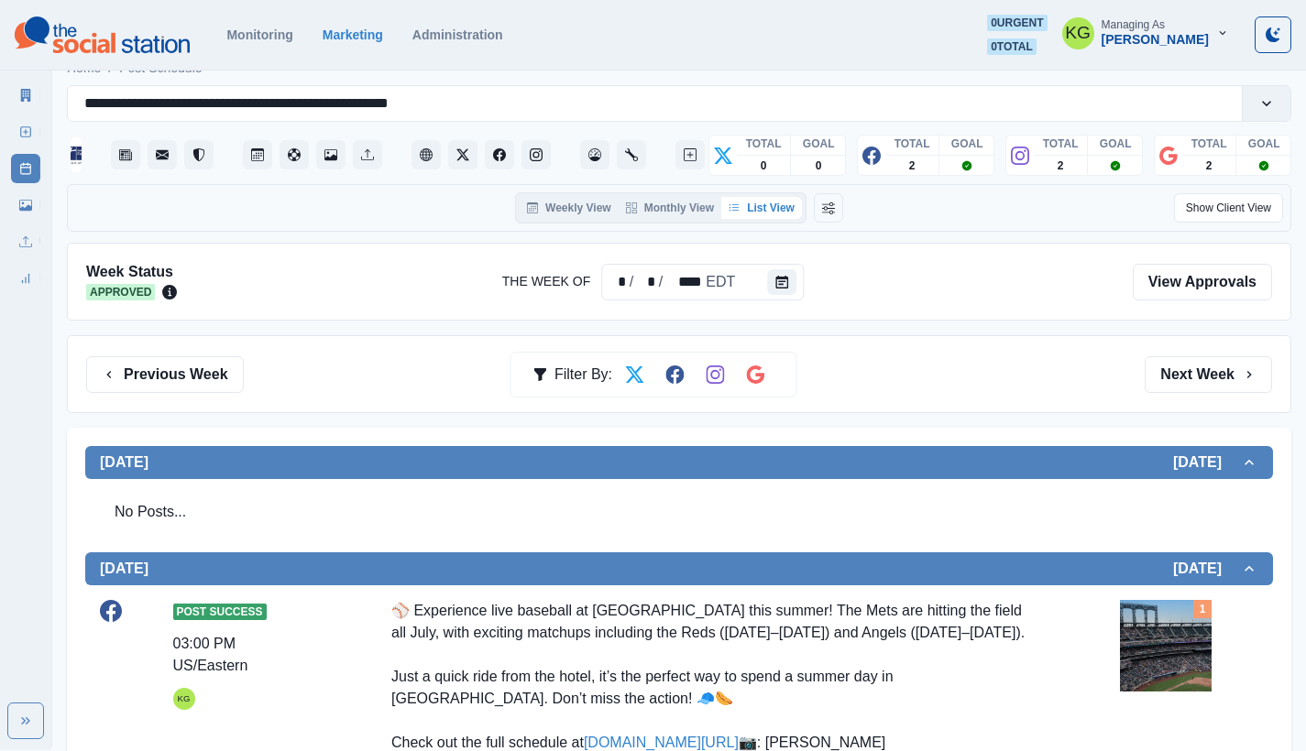
click at [1172, 627] on img at bounding box center [1166, 646] width 92 height 92
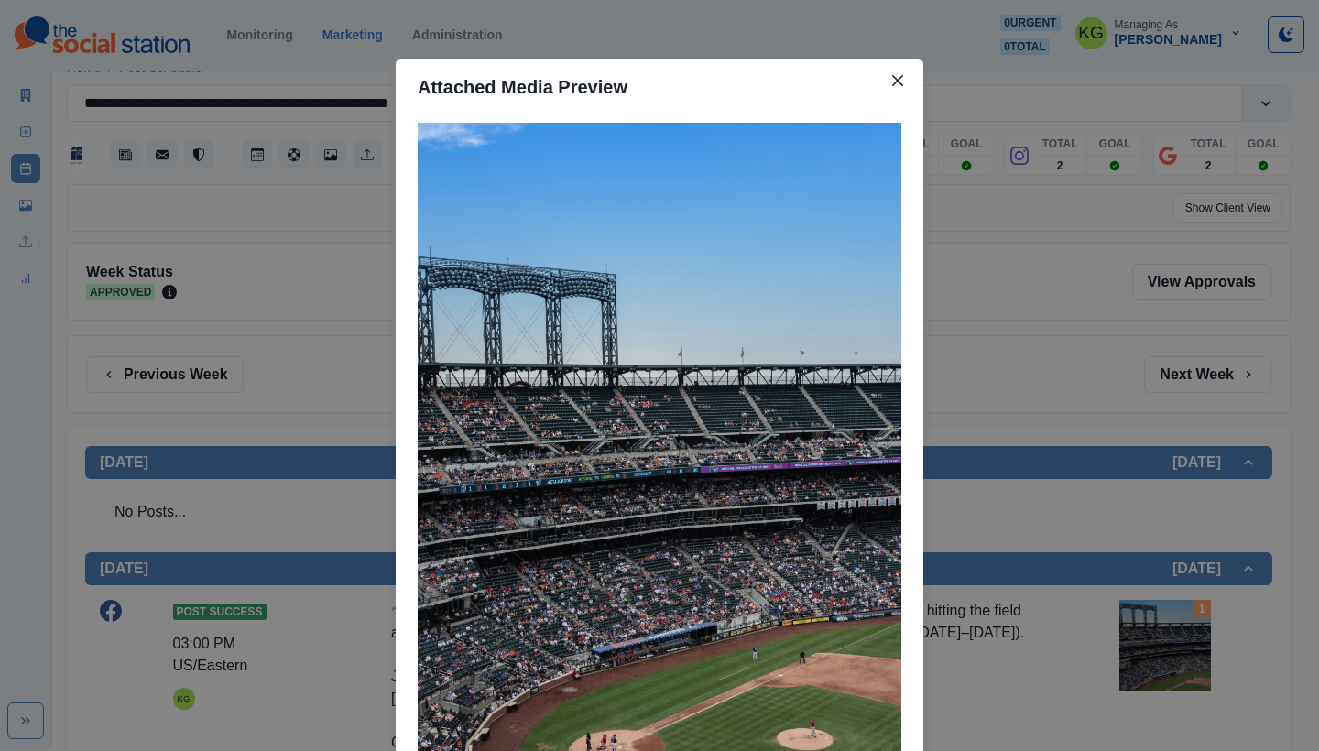
click at [979, 422] on div "Attached Media Preview" at bounding box center [659, 375] width 1319 height 751
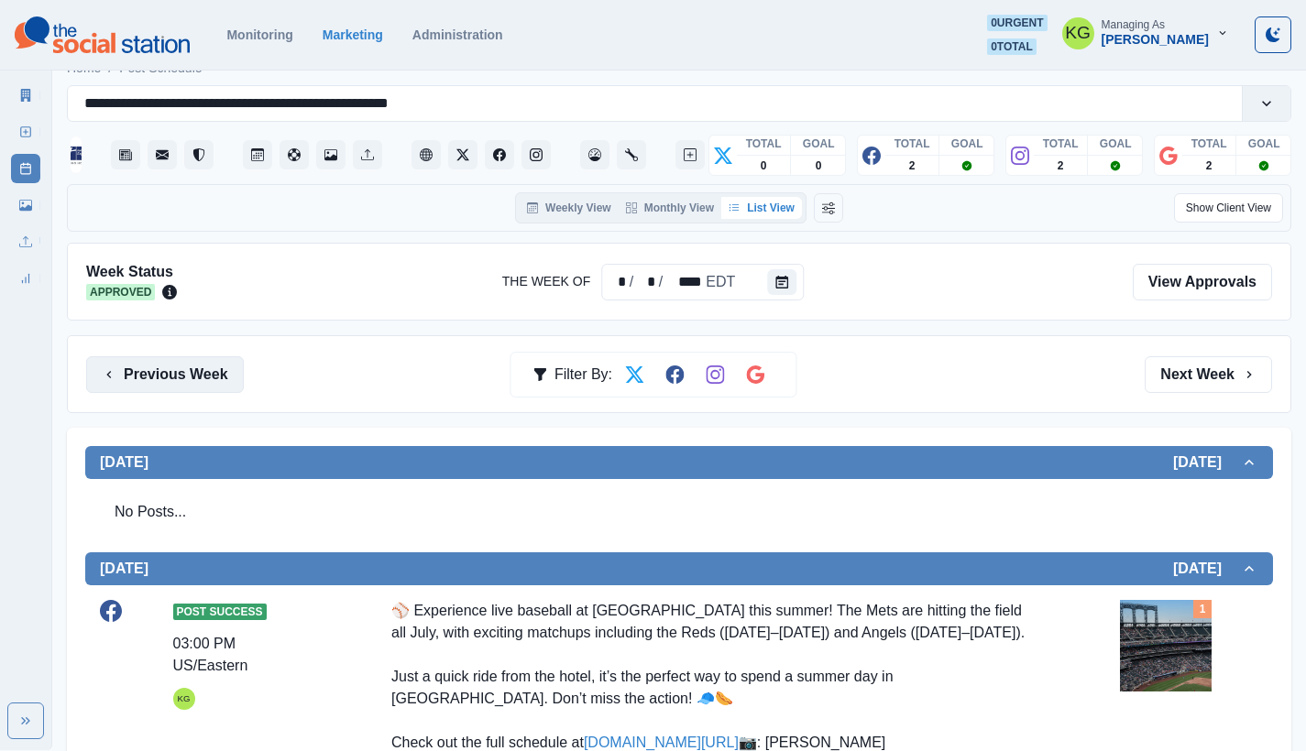
click at [178, 380] on button "Previous Week" at bounding box center [165, 374] width 158 height 37
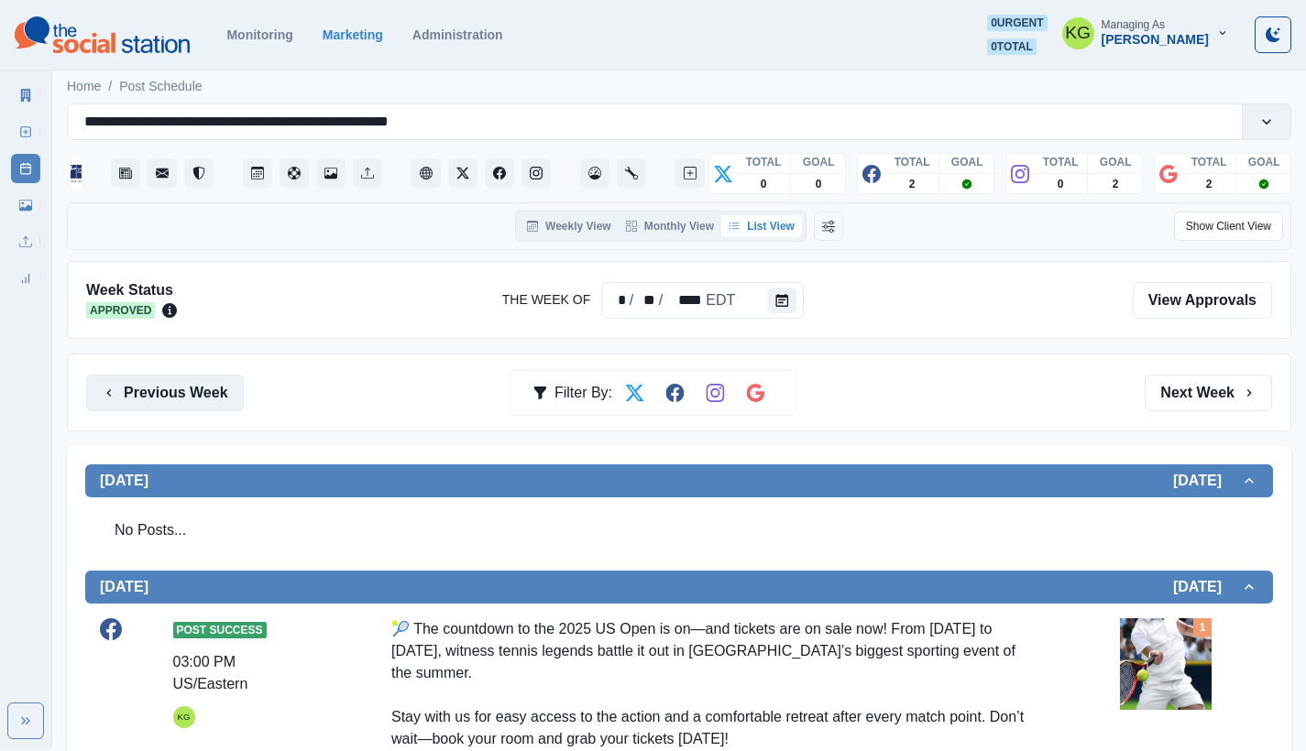
click at [192, 397] on button "Previous Week" at bounding box center [165, 393] width 158 height 37
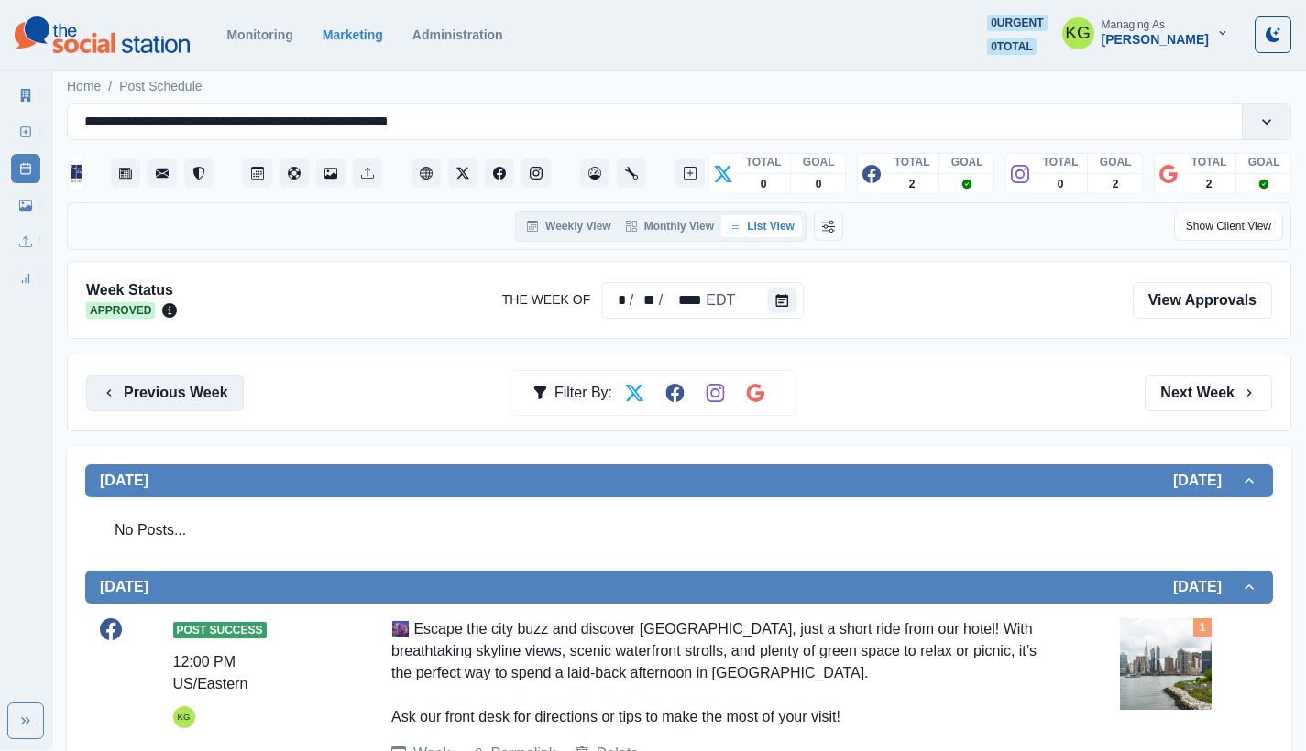
click at [187, 404] on button "Previous Week" at bounding box center [165, 393] width 158 height 37
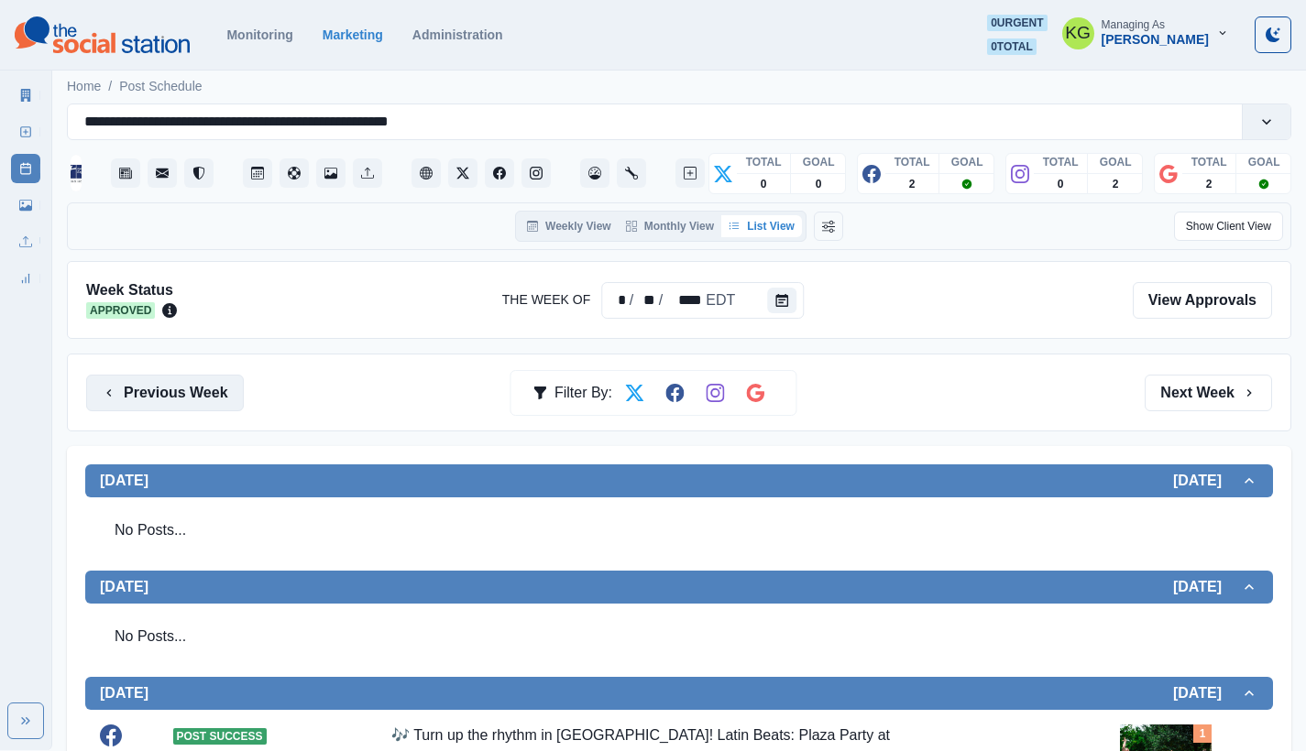
click at [192, 400] on button "Previous Week" at bounding box center [165, 393] width 158 height 37
click at [161, 409] on button "Previous Week" at bounding box center [165, 393] width 158 height 37
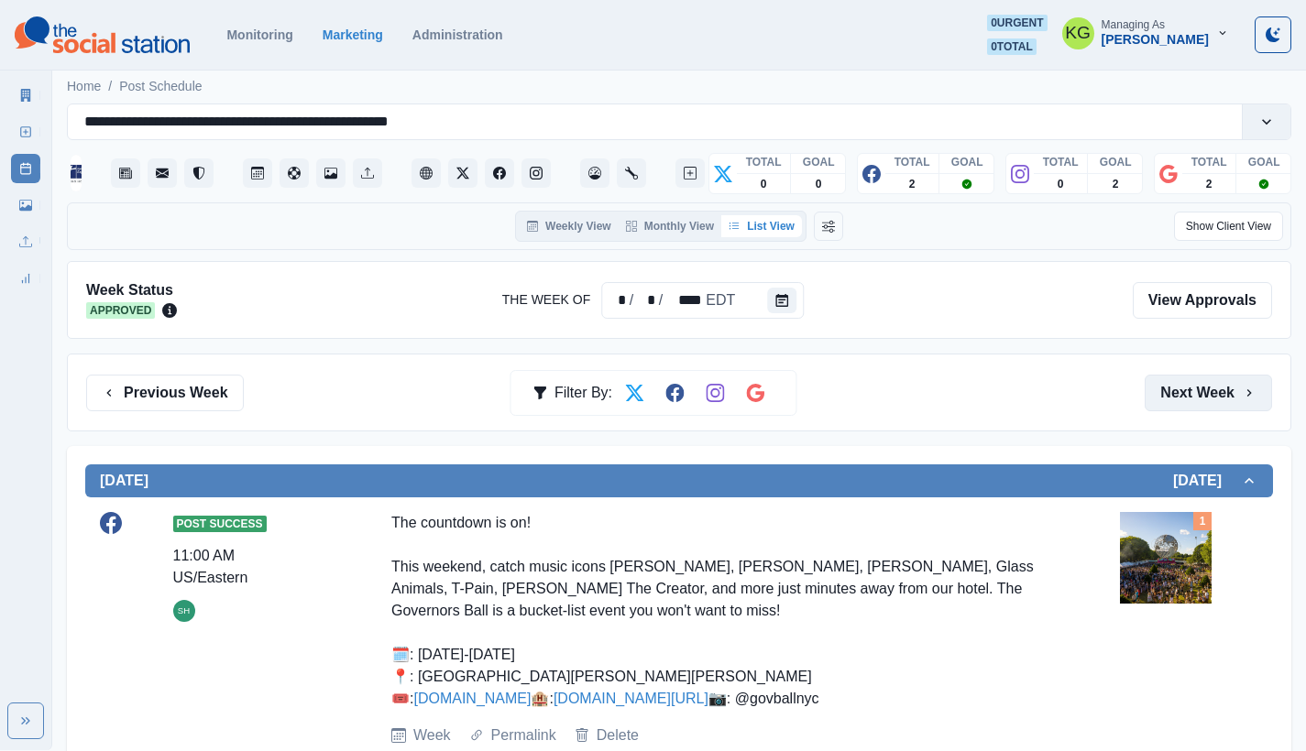
click at [1185, 398] on button "Next Week" at bounding box center [1207, 393] width 127 height 37
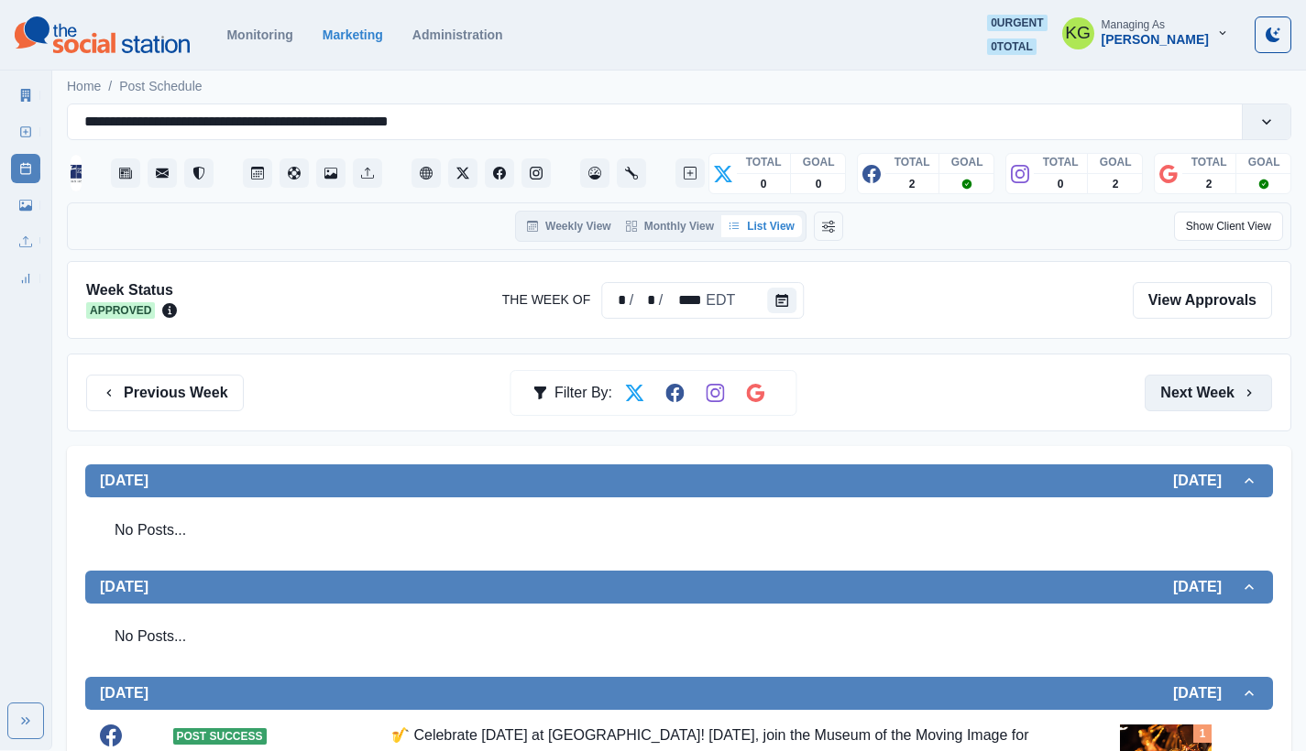
click at [1185, 398] on button "Next Week" at bounding box center [1207, 393] width 127 height 37
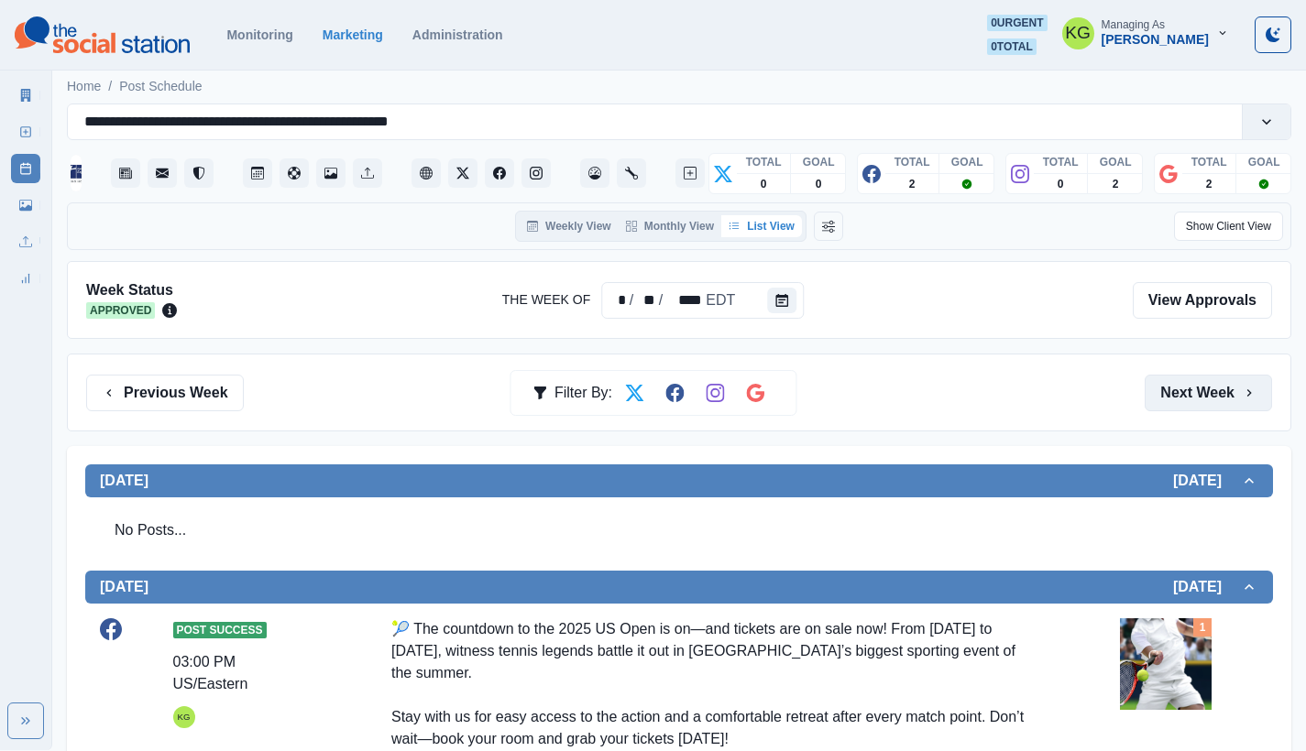
click at [1185, 398] on button "Next Week" at bounding box center [1207, 393] width 127 height 37
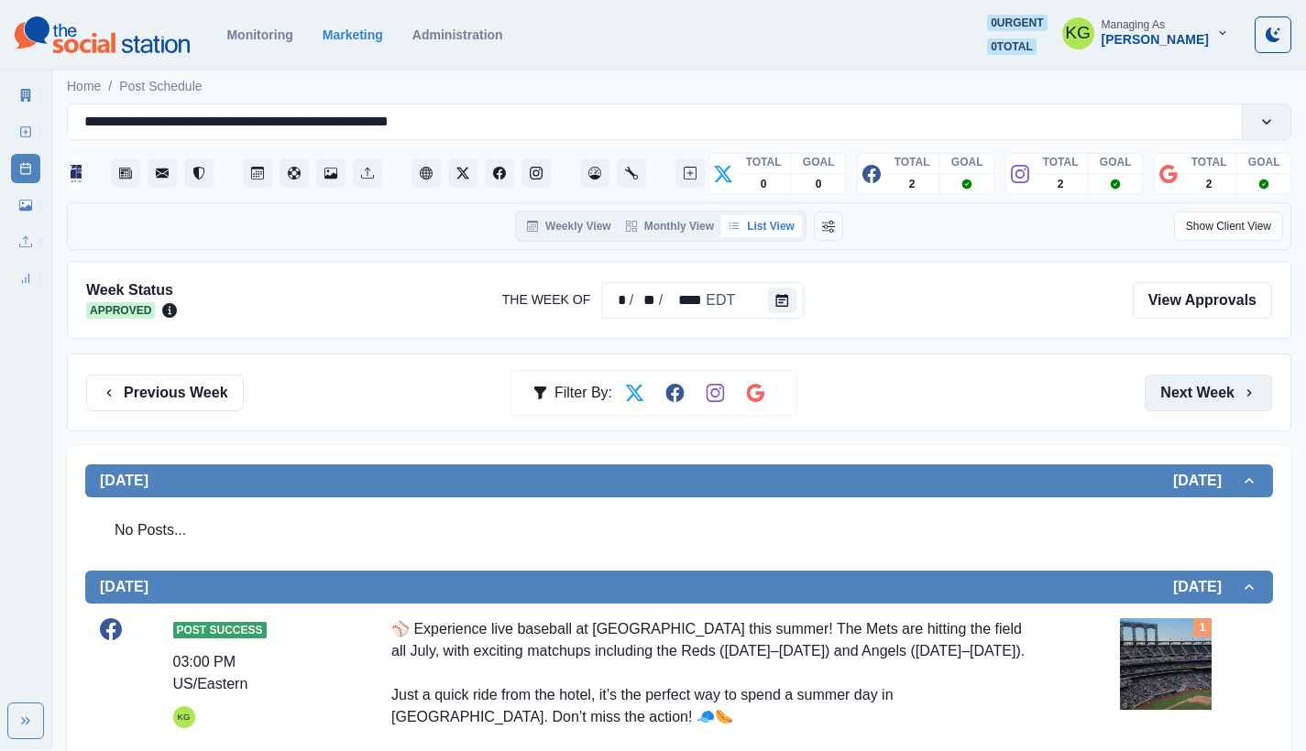
click at [1185, 398] on button "Next Week" at bounding box center [1207, 393] width 127 height 37
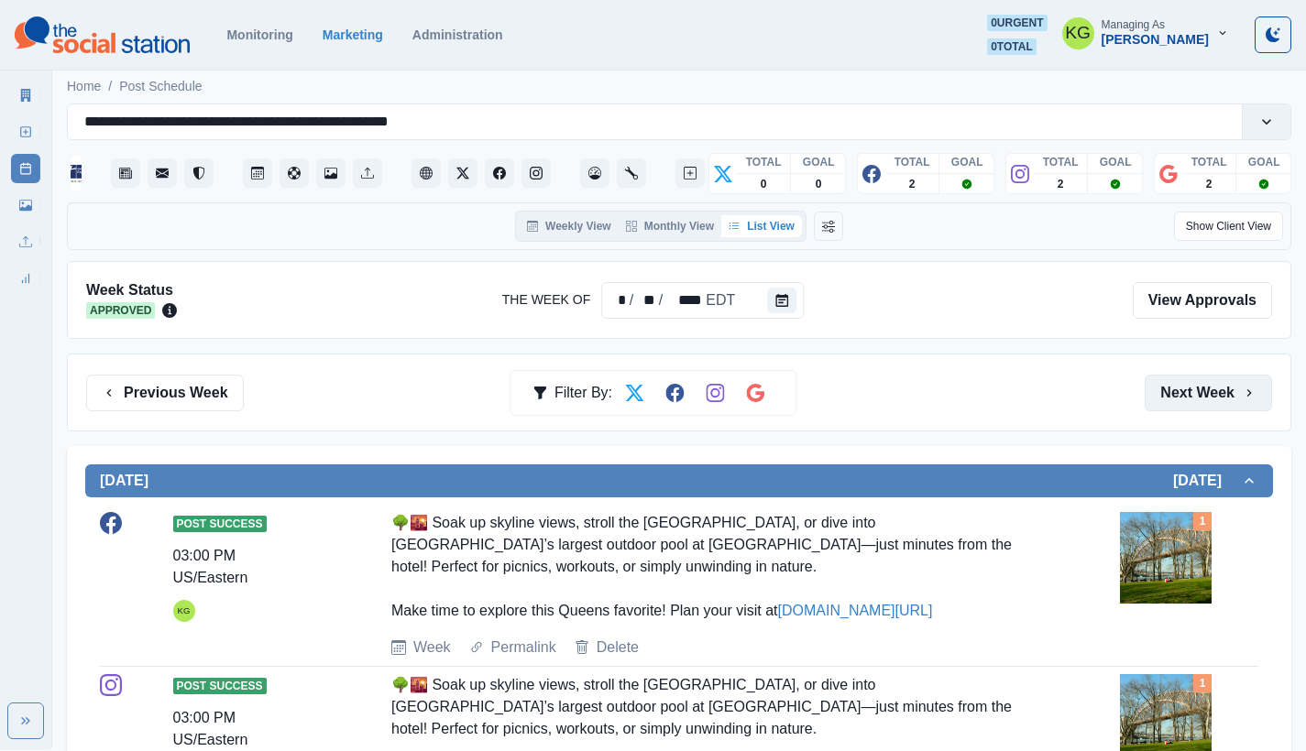
click at [1185, 398] on button "Next Week" at bounding box center [1207, 393] width 127 height 37
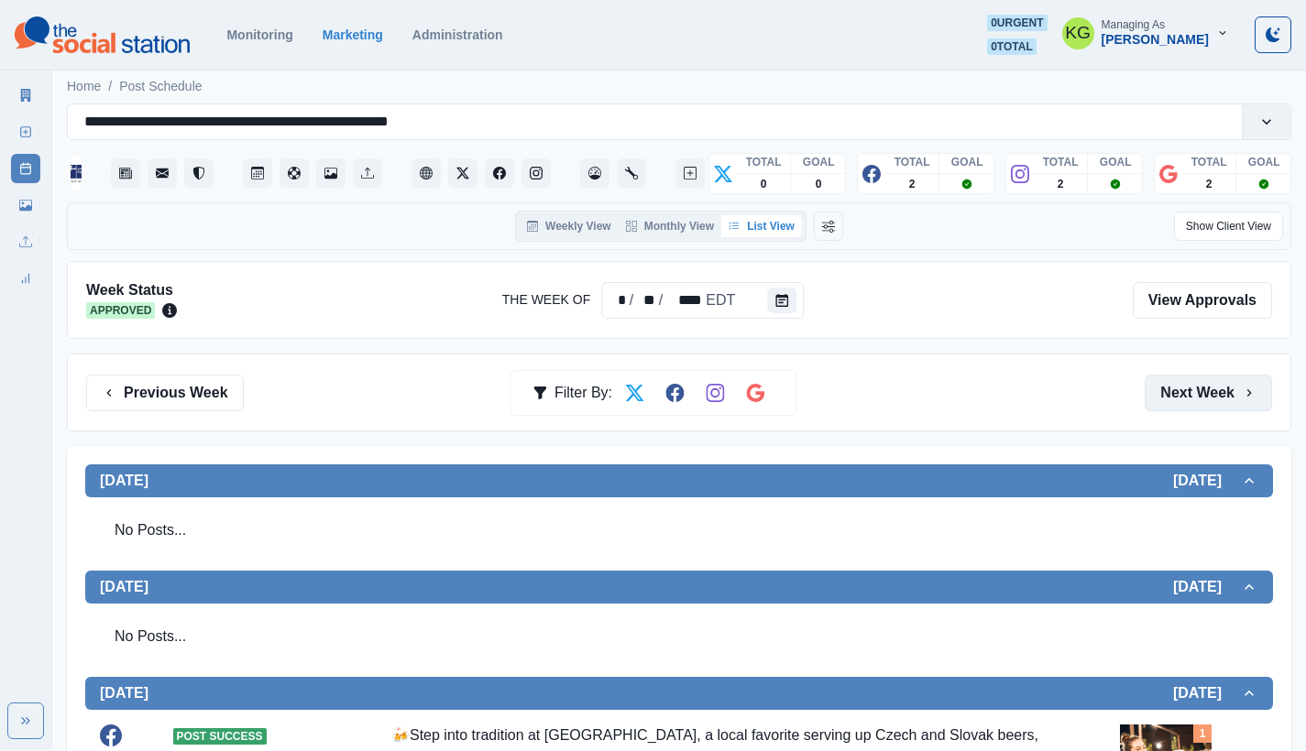
click at [1185, 398] on button "Next Week" at bounding box center [1207, 393] width 127 height 37
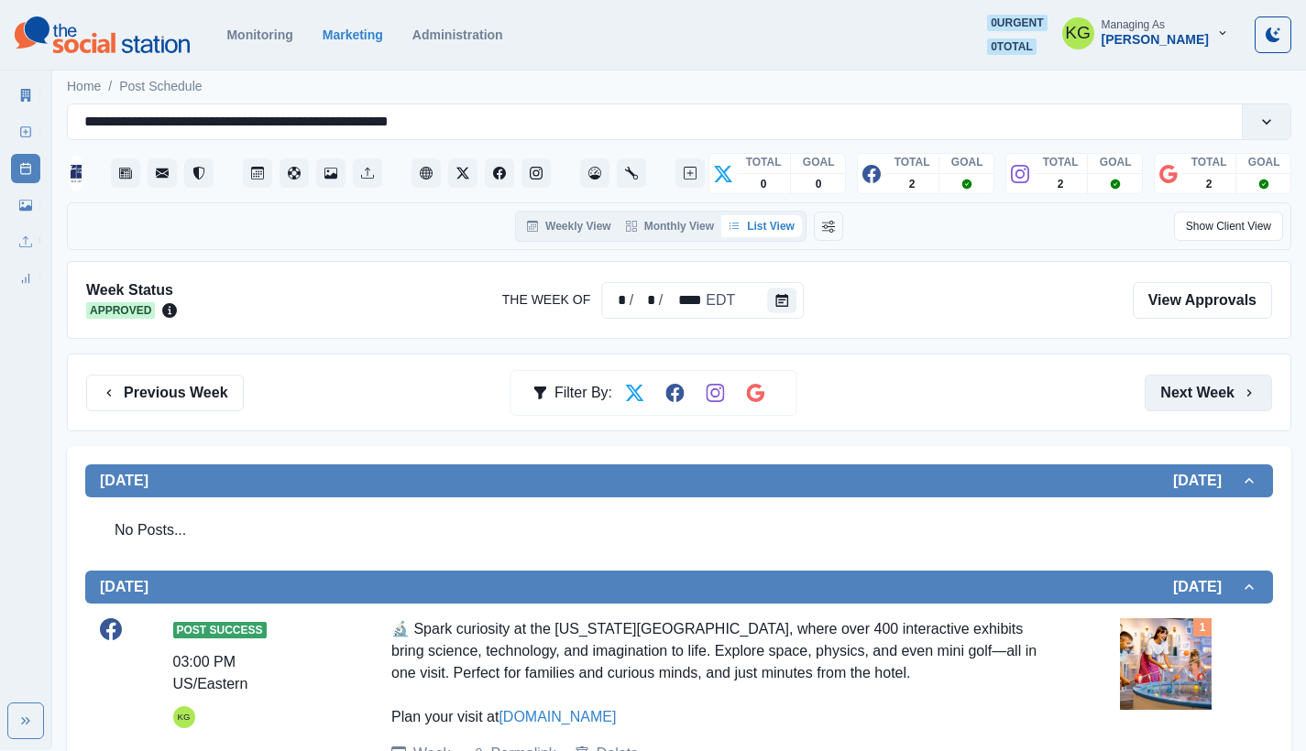
click at [1185, 398] on button "Next Week" at bounding box center [1207, 393] width 127 height 37
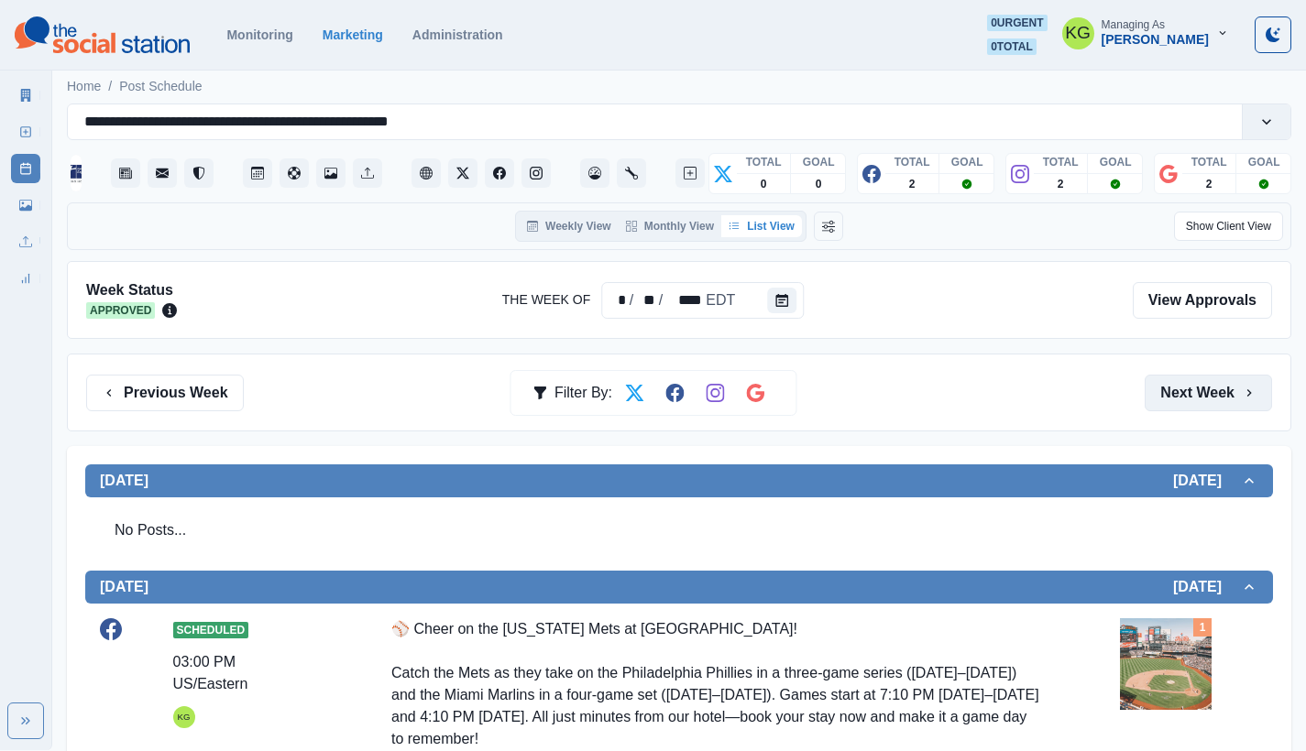
click at [1185, 398] on button "Next Week" at bounding box center [1207, 393] width 127 height 37
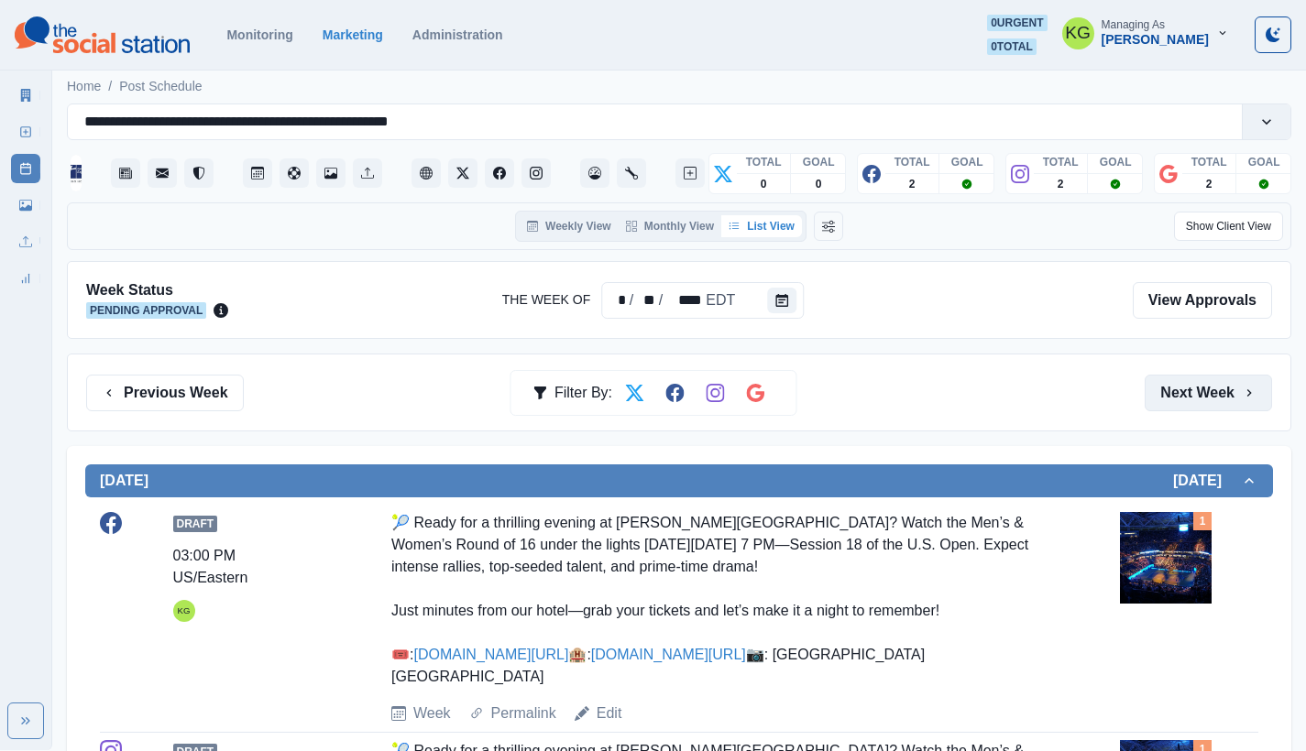
click at [1185, 398] on button "Next Week" at bounding box center [1207, 393] width 127 height 37
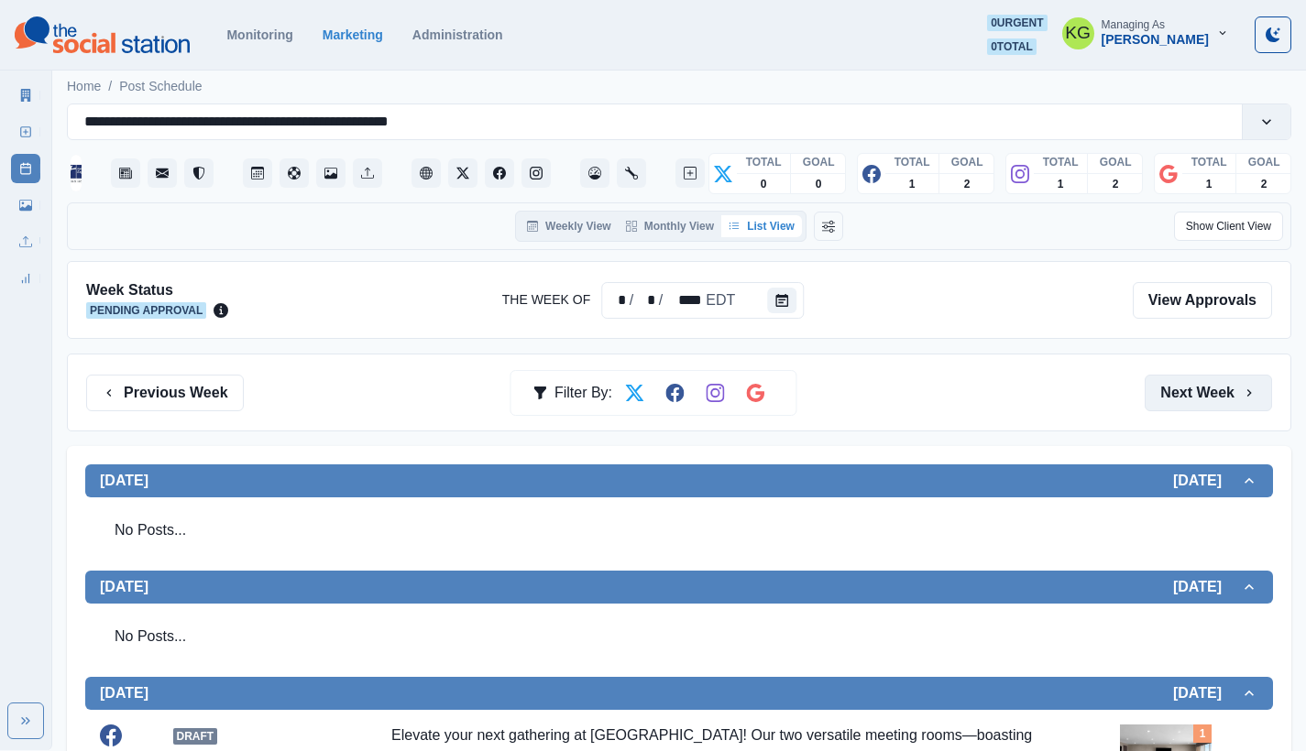
click at [1185, 398] on button "Next Week" at bounding box center [1207, 393] width 127 height 37
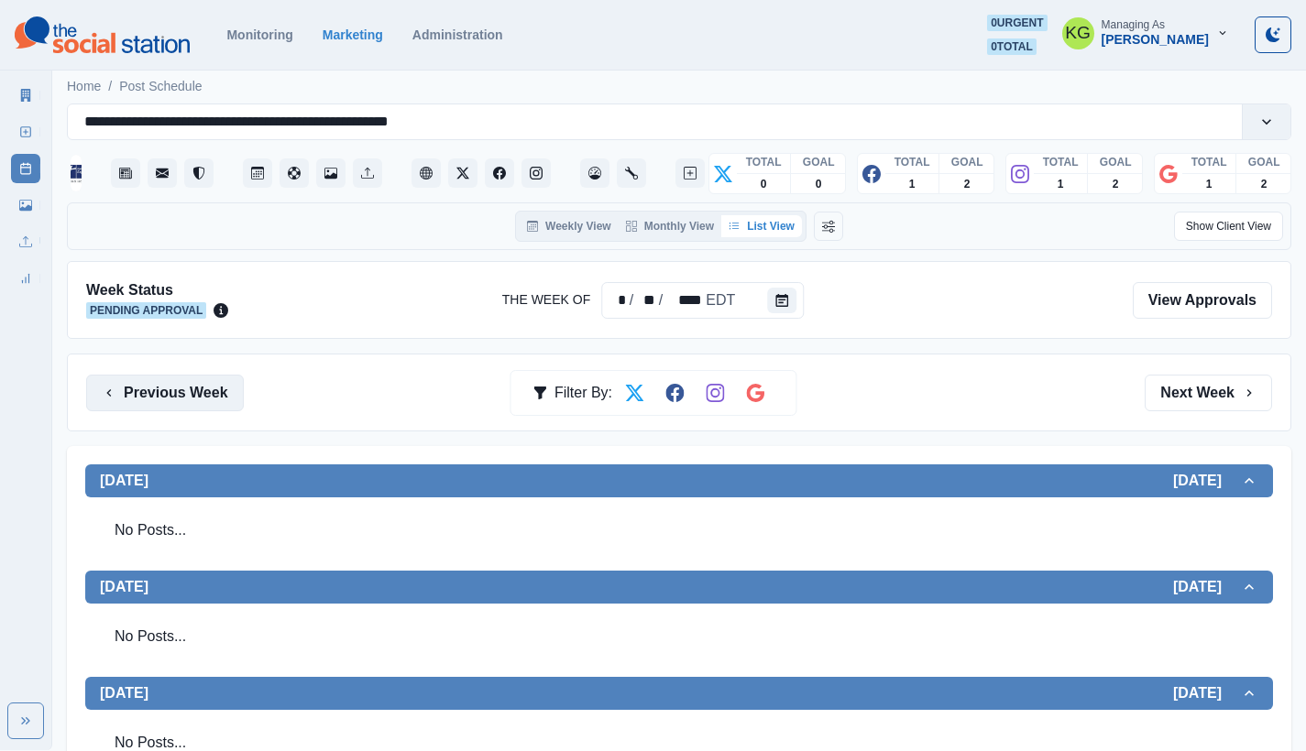
click at [148, 388] on button "Previous Week" at bounding box center [165, 393] width 158 height 37
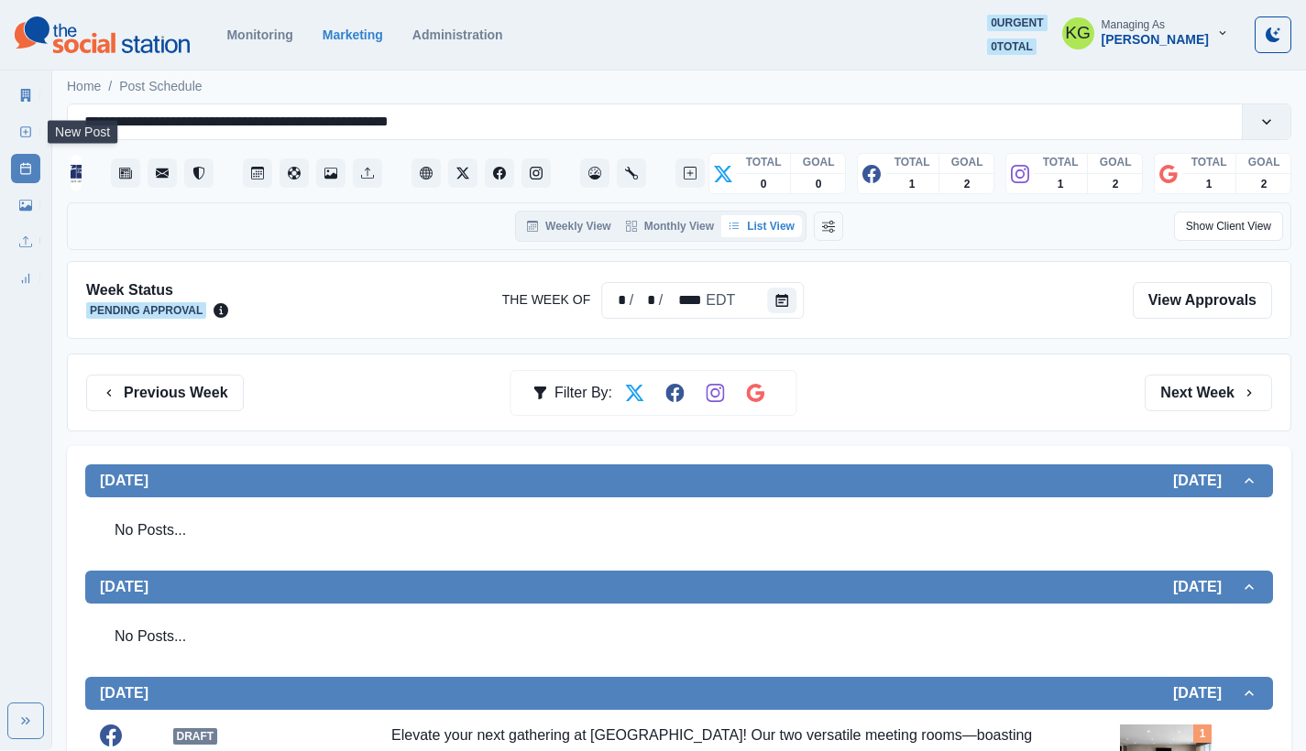
click at [33, 121] on link "New Post" at bounding box center [25, 131] width 29 height 29
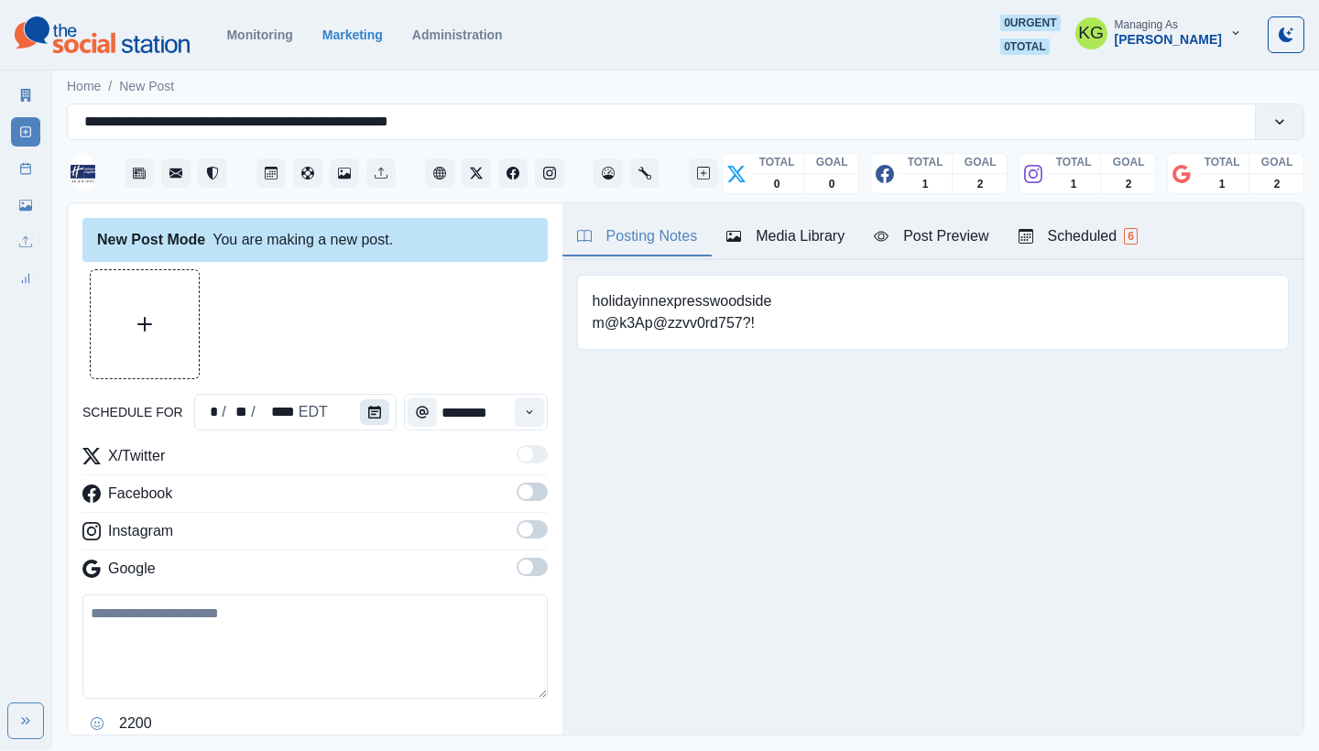
click at [366, 403] on button "Calendar" at bounding box center [374, 412] width 29 height 26
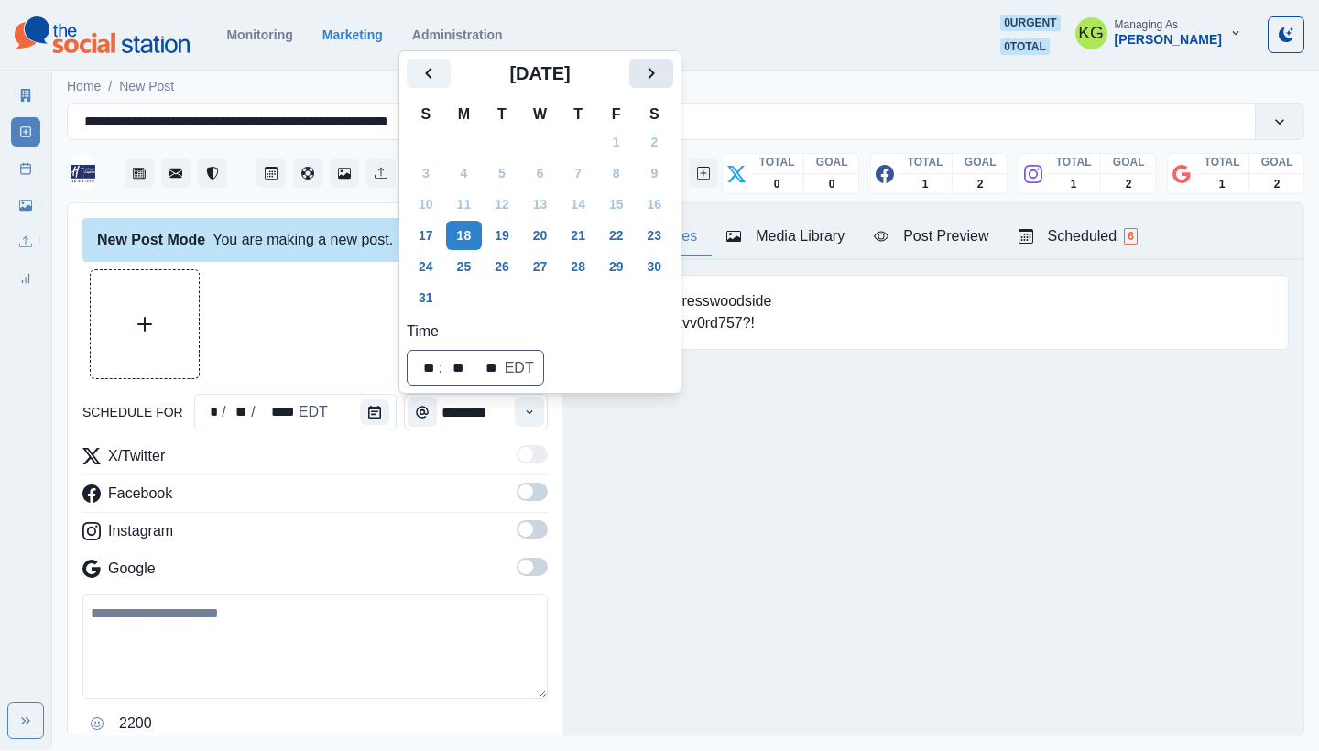
click at [662, 66] on icon "Next" at bounding box center [651, 73] width 22 height 22
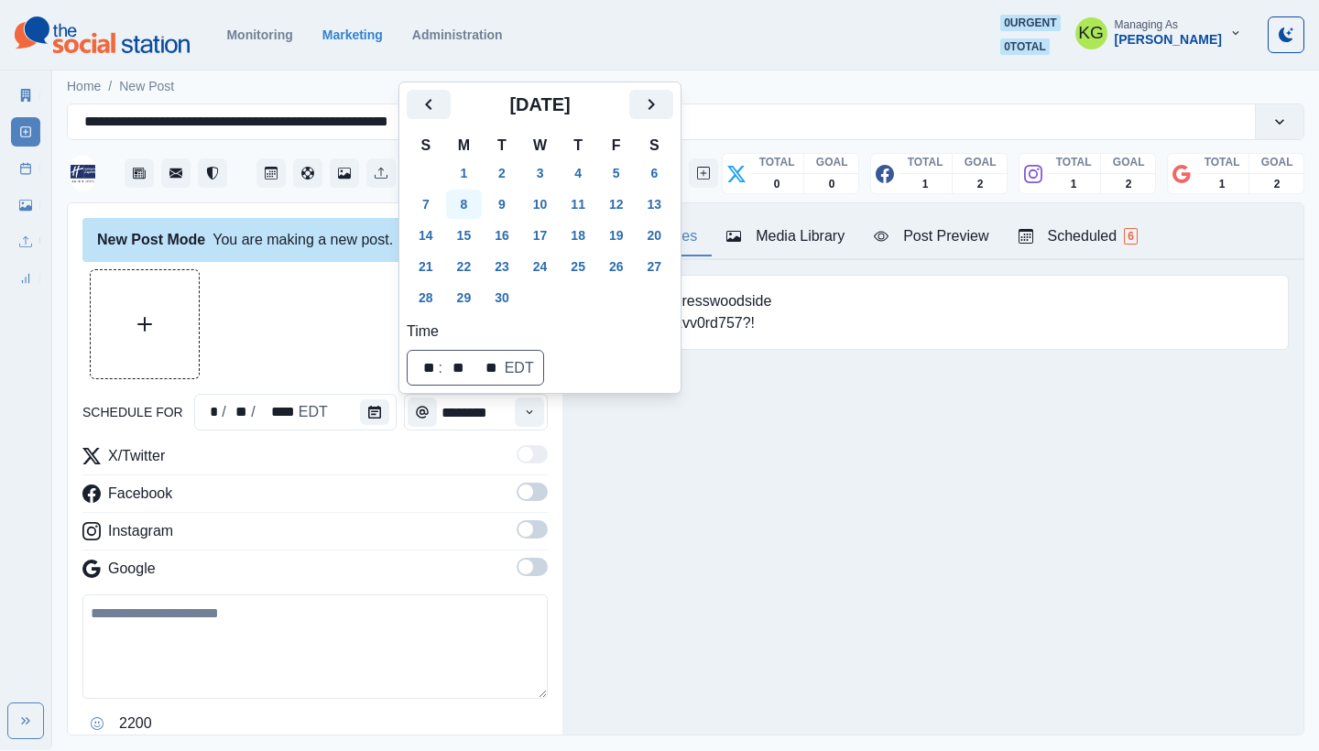
click at [466, 207] on button "8" at bounding box center [464, 204] width 37 height 29
click at [246, 312] on div at bounding box center [314, 324] width 465 height 110
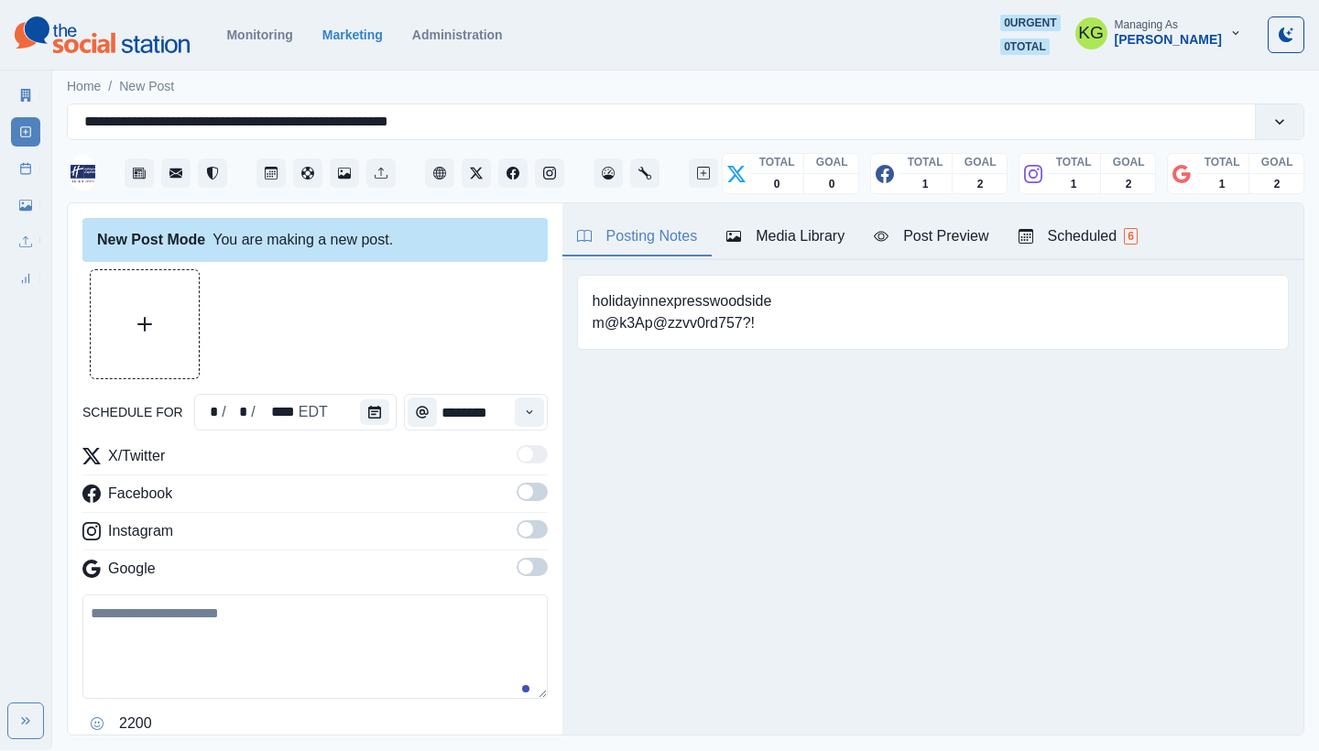
click at [534, 405] on div "New Post Mode You are making a new post. schedule for * / * / **** EDT ********…" at bounding box center [315, 469] width 495 height 533
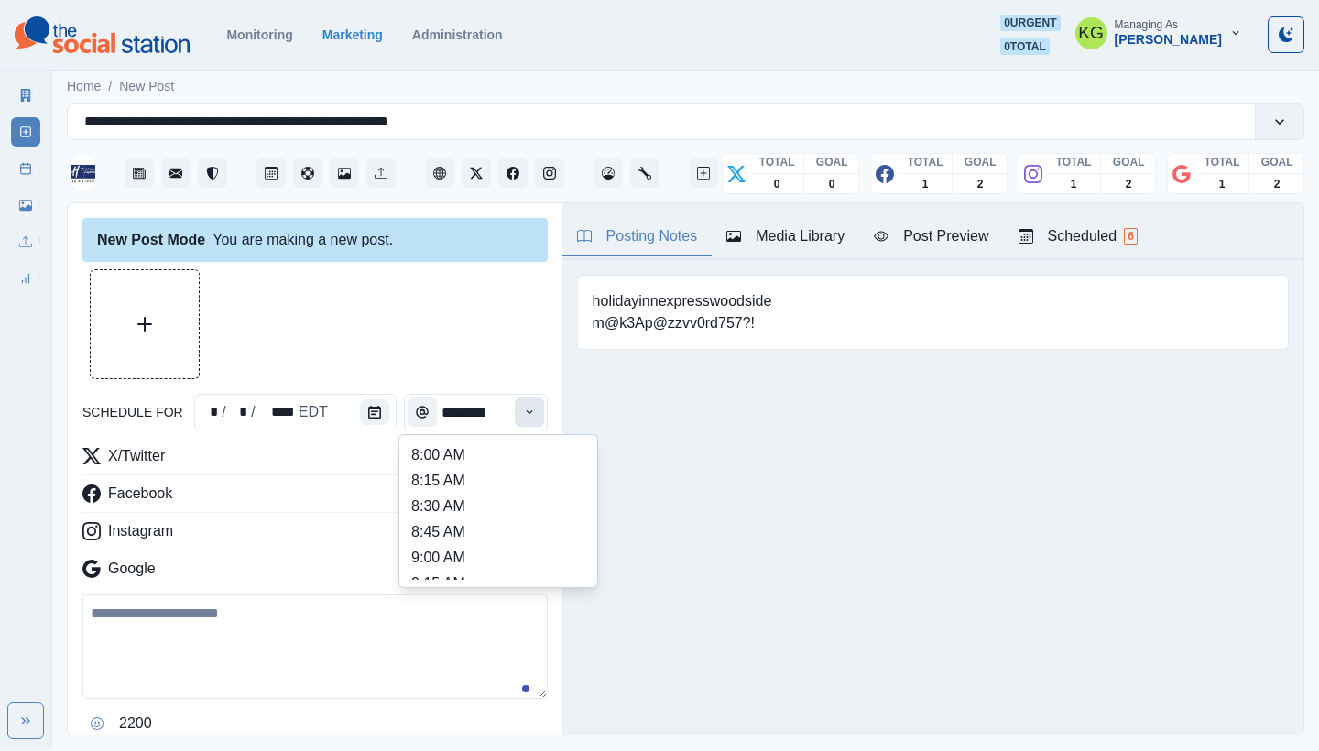
click at [525, 407] on button "Time" at bounding box center [529, 412] width 29 height 29
click at [475, 561] on li "3:00 PM" at bounding box center [498, 566] width 183 height 26
type input "*******"
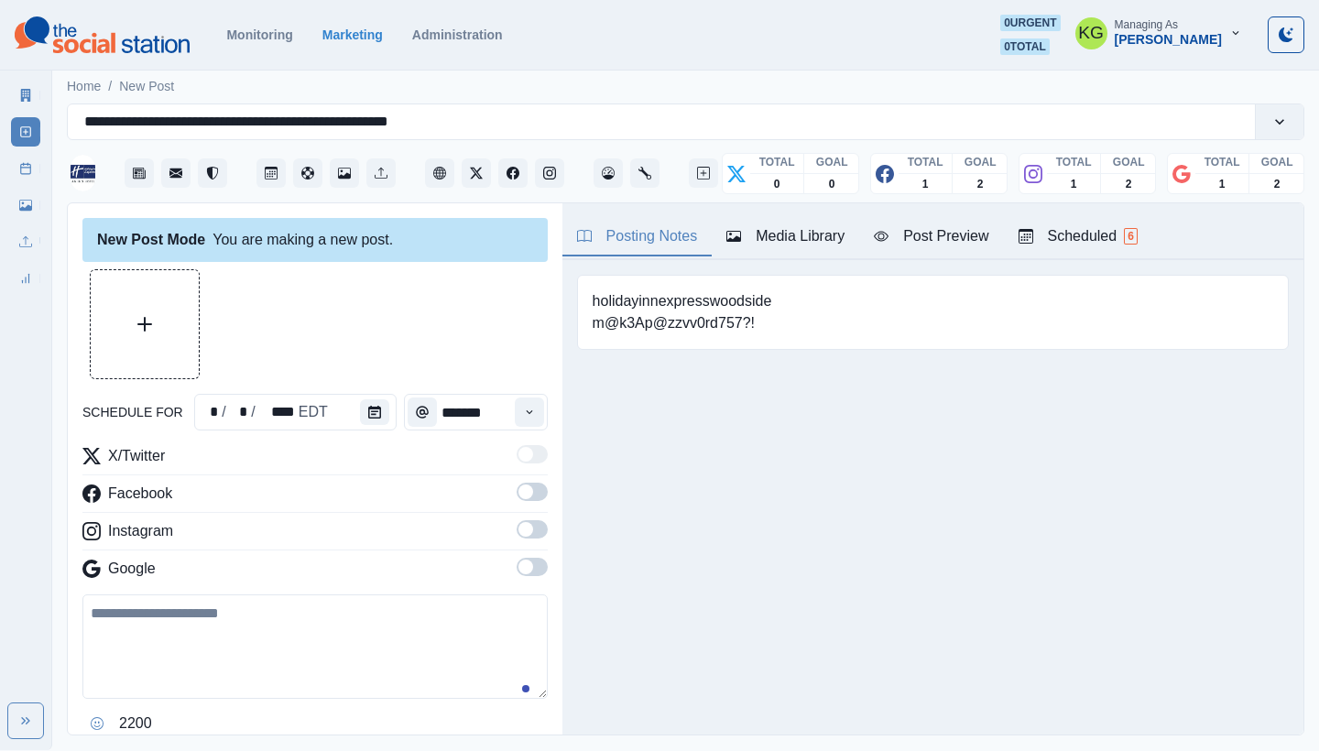
click at [529, 567] on span at bounding box center [532, 567] width 31 height 18
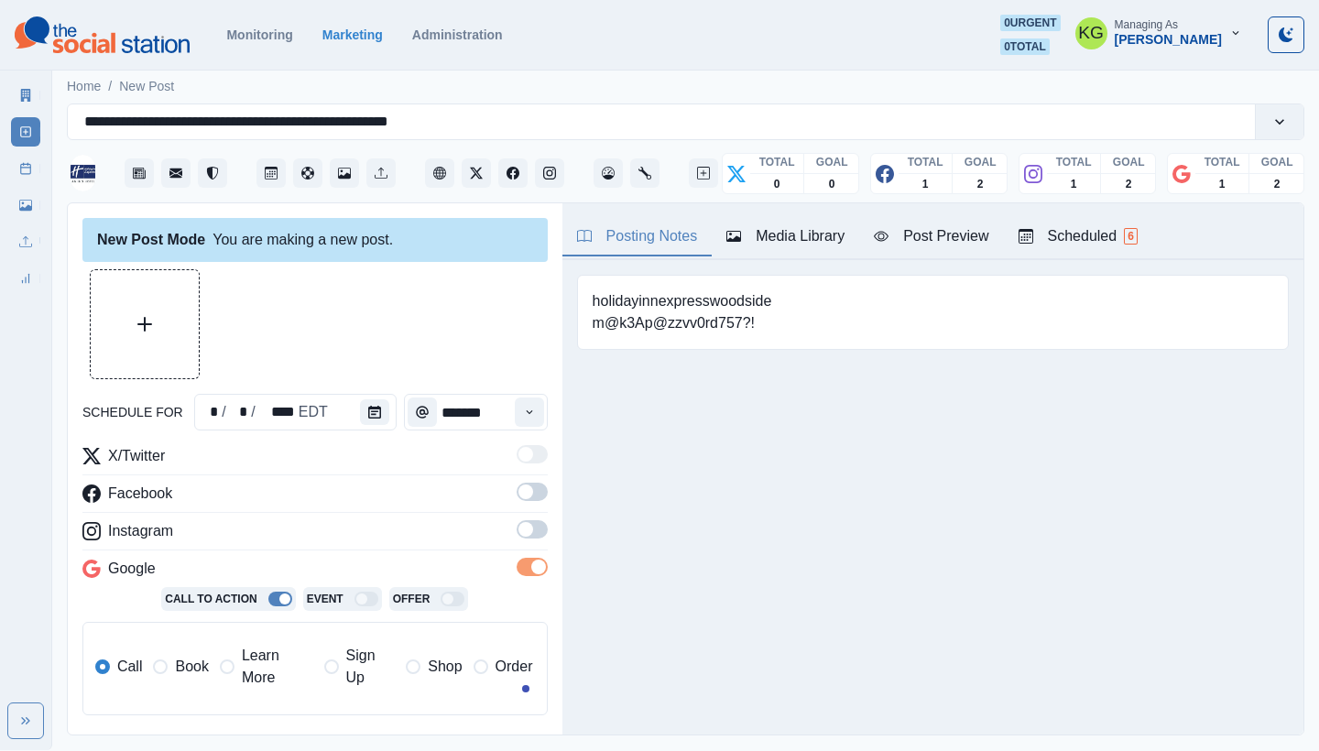
click at [517, 538] on span at bounding box center [532, 529] width 31 height 18
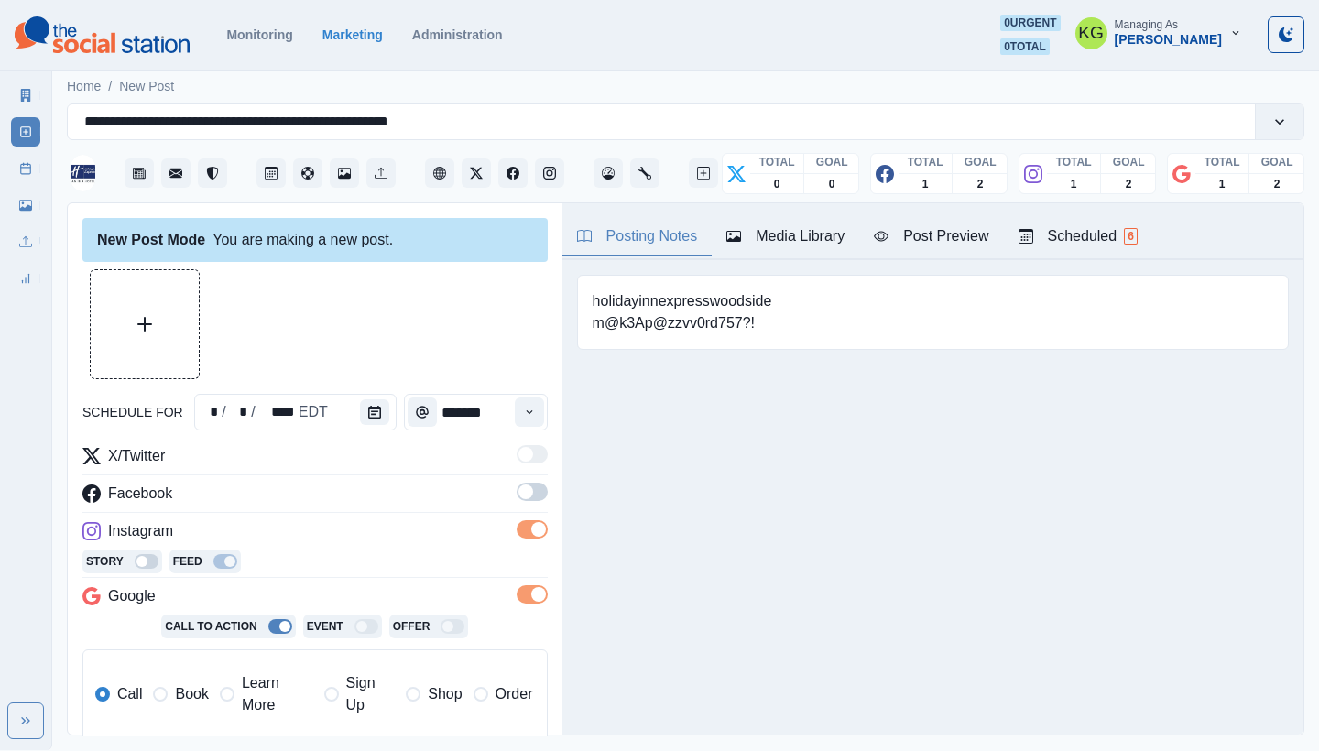
click at [521, 490] on span at bounding box center [532, 492] width 31 height 18
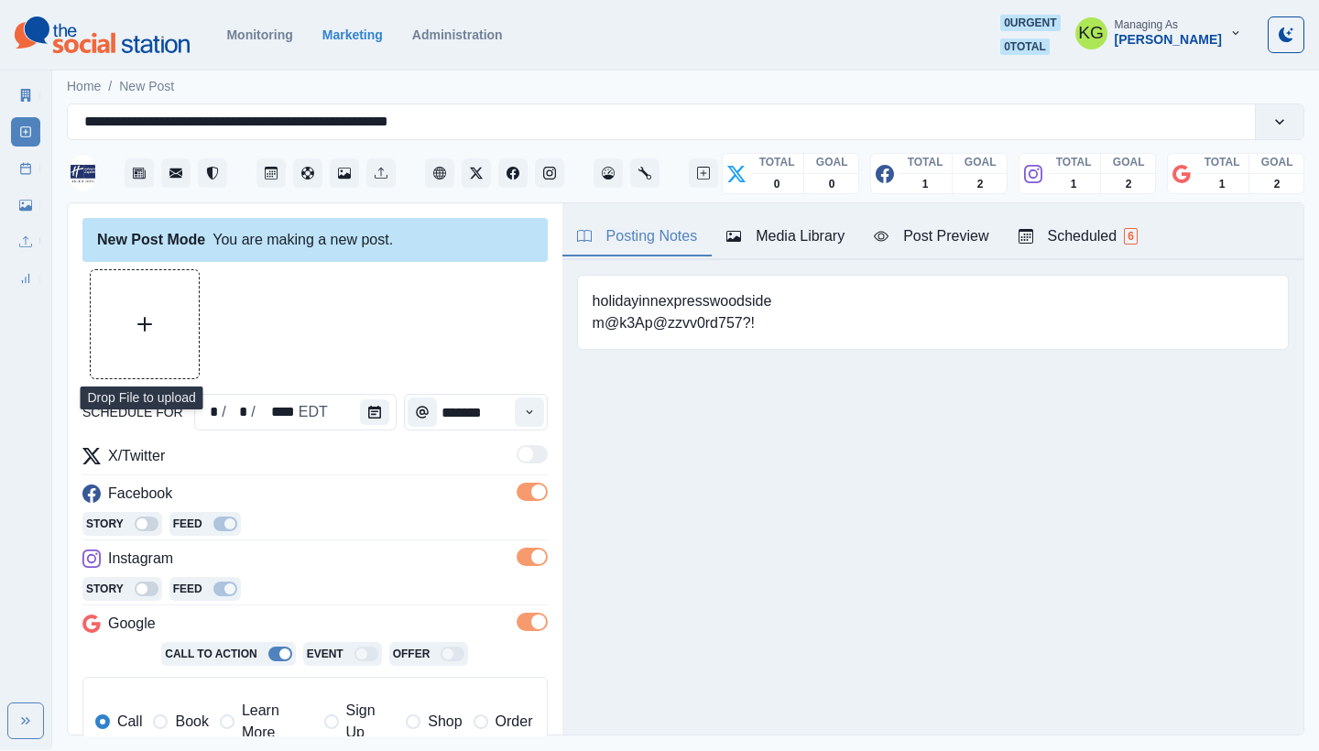
click at [126, 285] on button "Upload Media" at bounding box center [145, 324] width 108 height 108
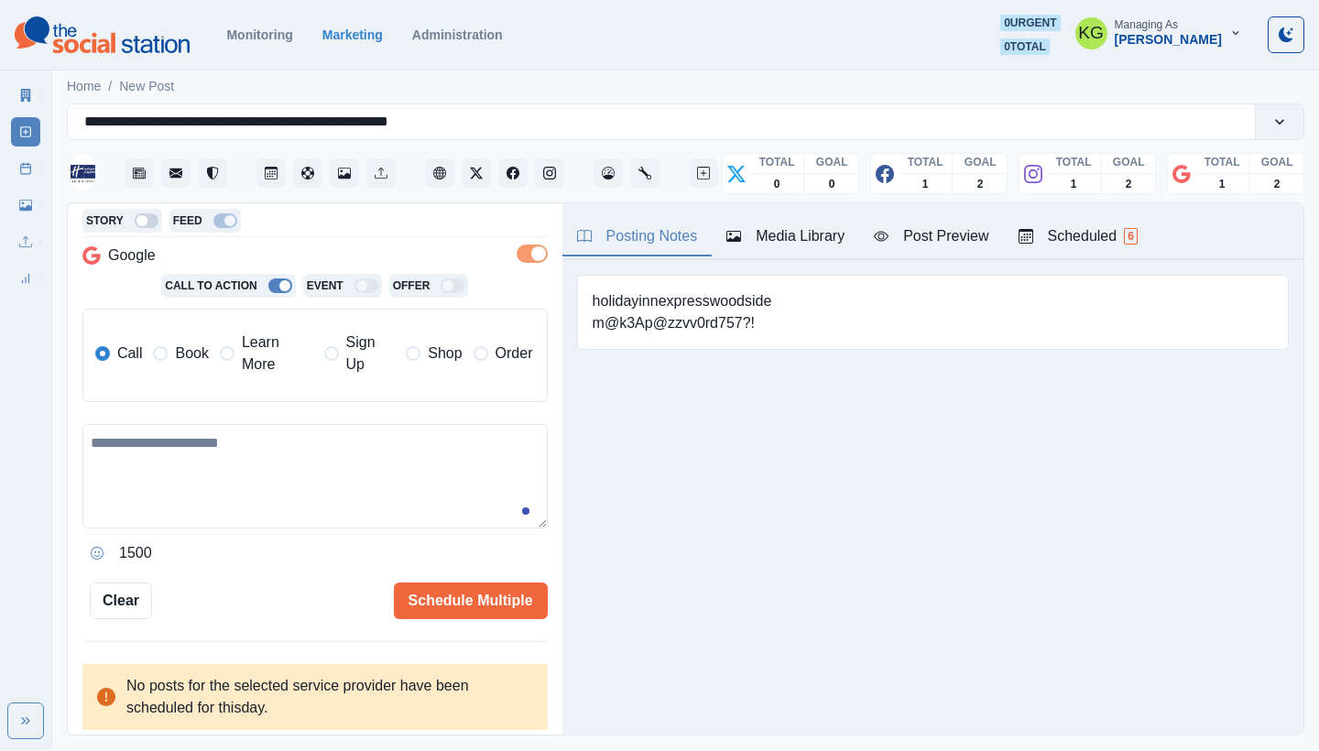
click at [257, 387] on div "Call Book Learn More Sign Up Shop Order" at bounding box center [319, 355] width 449 height 77
click at [237, 334] on label "Learn More" at bounding box center [266, 354] width 93 height 44
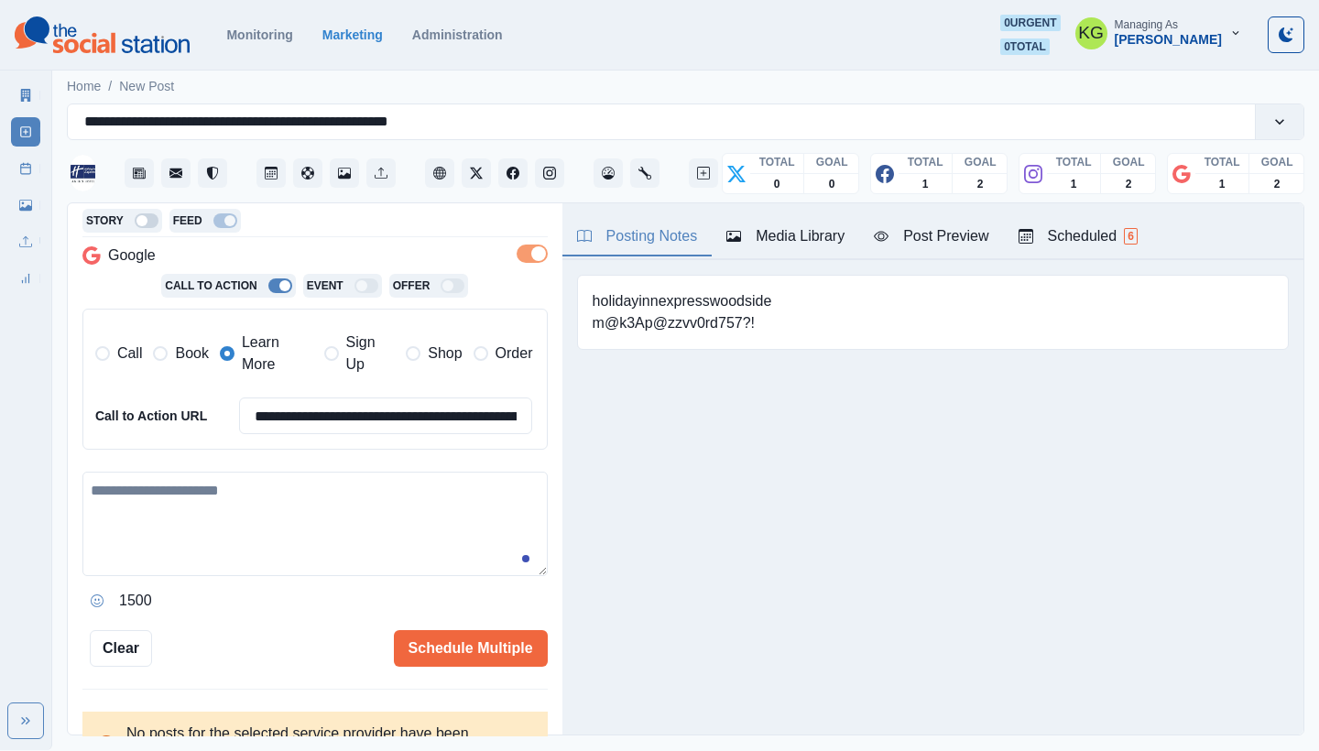
click at [298, 491] on textarea at bounding box center [314, 524] width 465 height 104
paste textarea "**********"
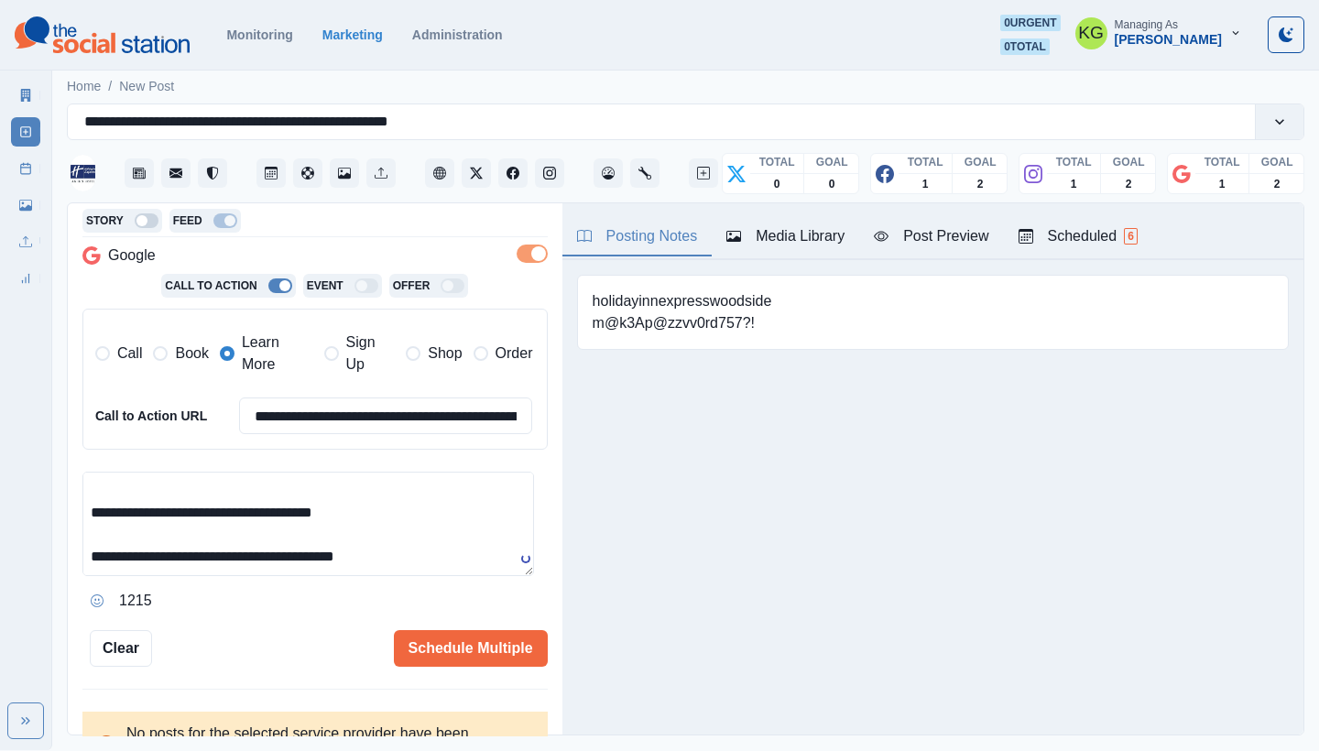
scroll to position [416, 0]
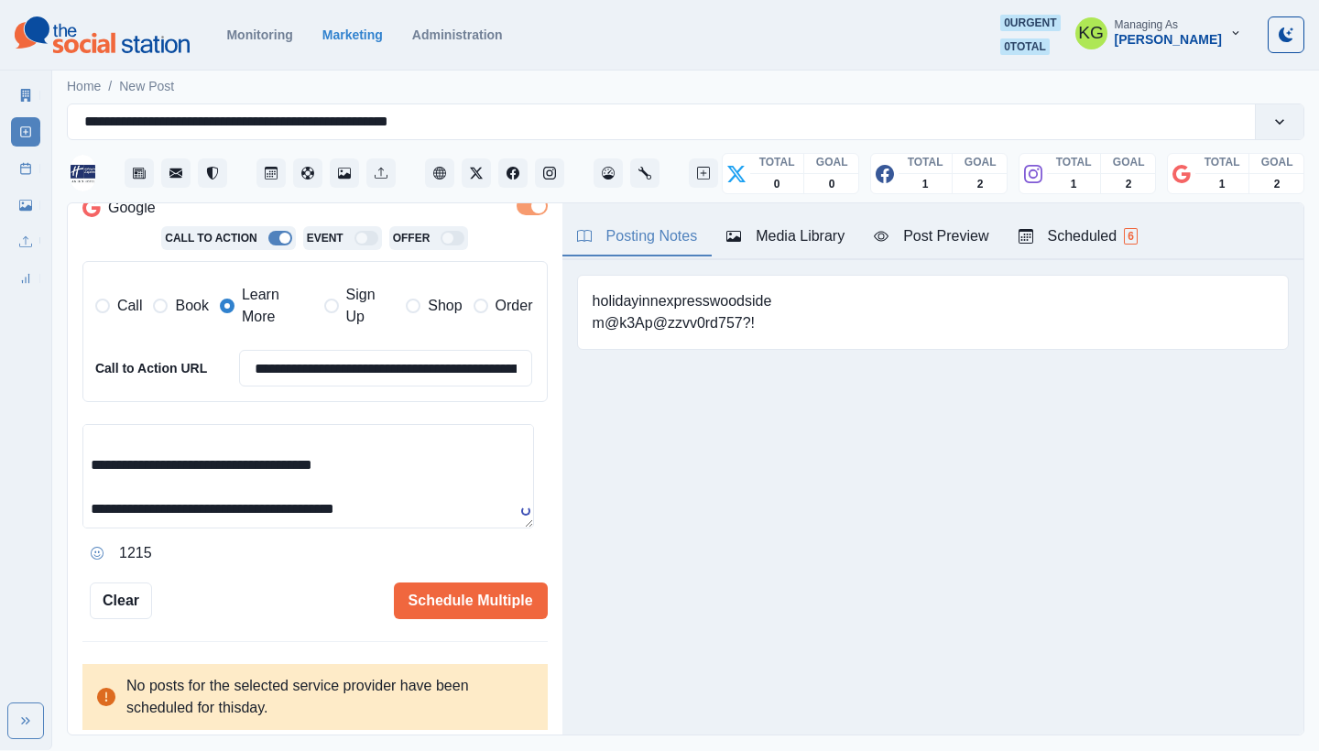
drag, startPoint x: 526, startPoint y: 568, endPoint x: 534, endPoint y: 650, distance: 82.0
click at [531, 750] on html "**********" at bounding box center [659, 375] width 1319 height 750
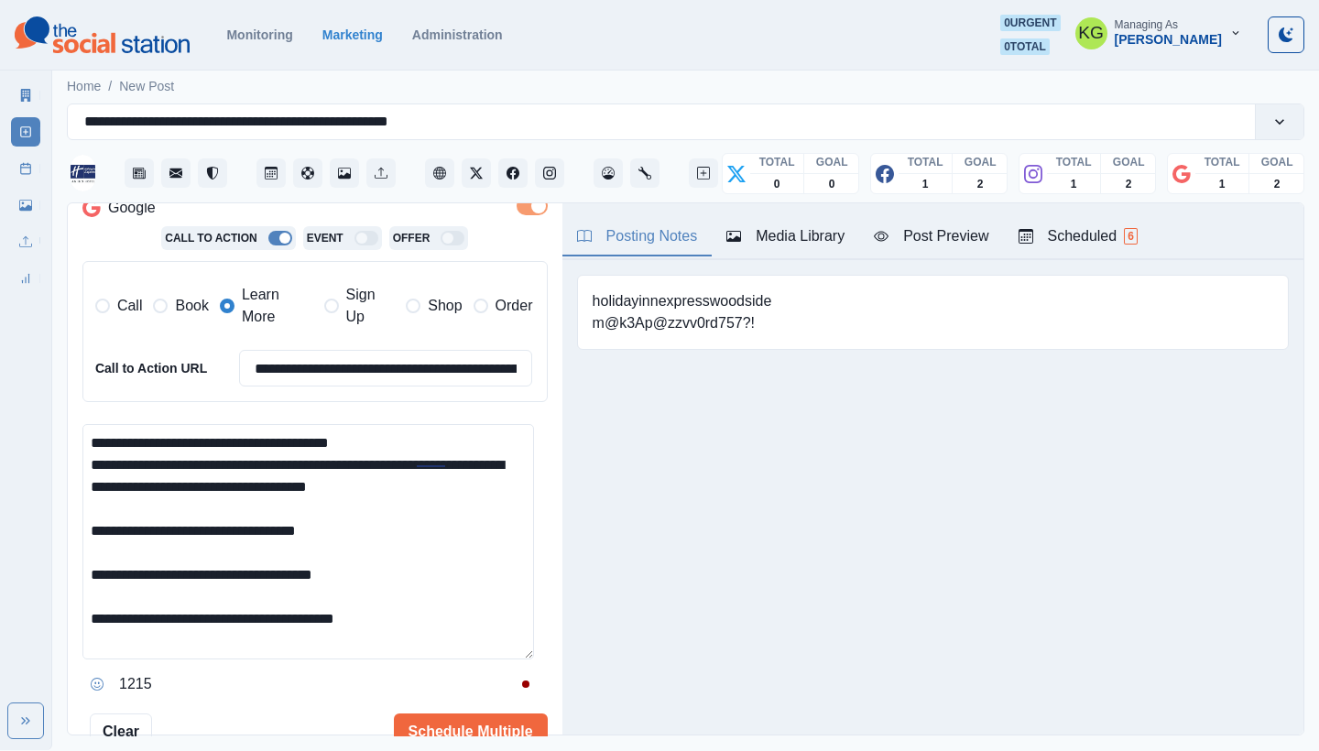
scroll to position [0, 0]
click at [502, 750] on html "**********" at bounding box center [659, 375] width 1319 height 750
click at [92, 453] on textarea "**********" at bounding box center [308, 596] width 452 height 344
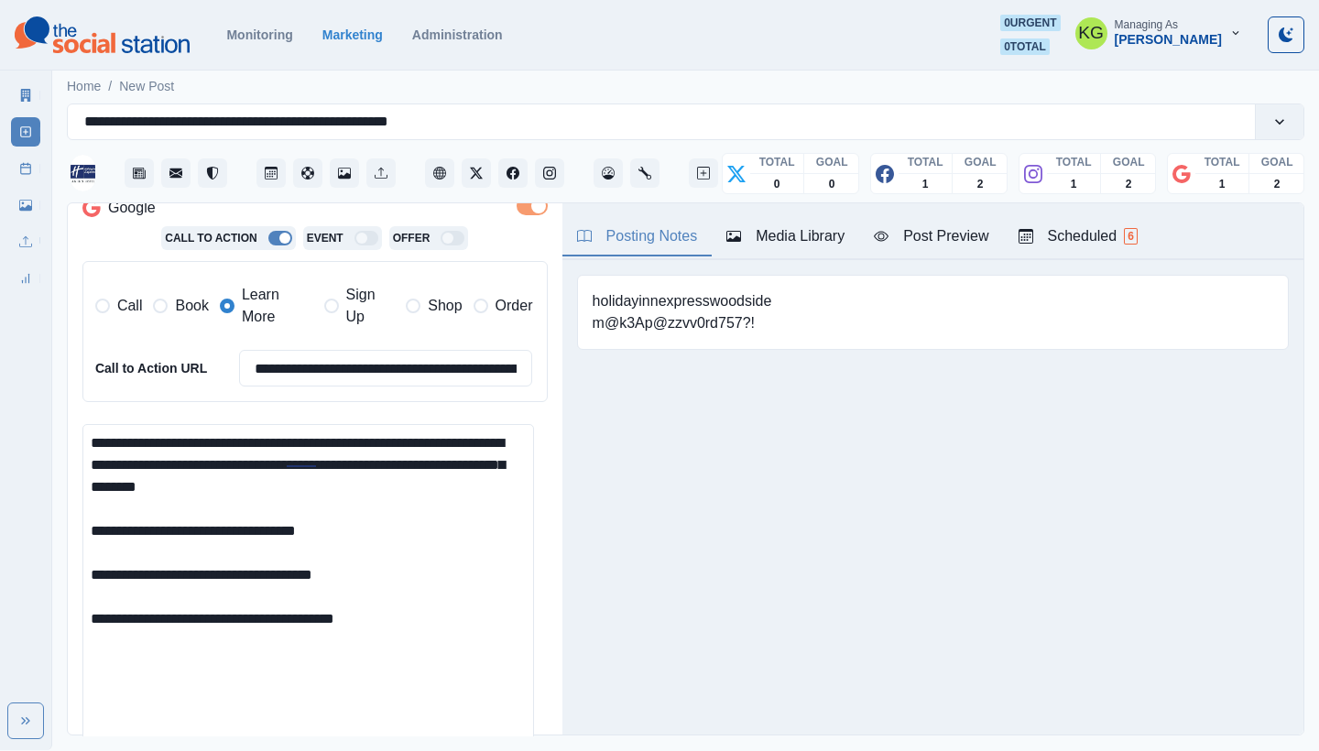
click at [96, 566] on textarea "**********" at bounding box center [308, 596] width 452 height 344
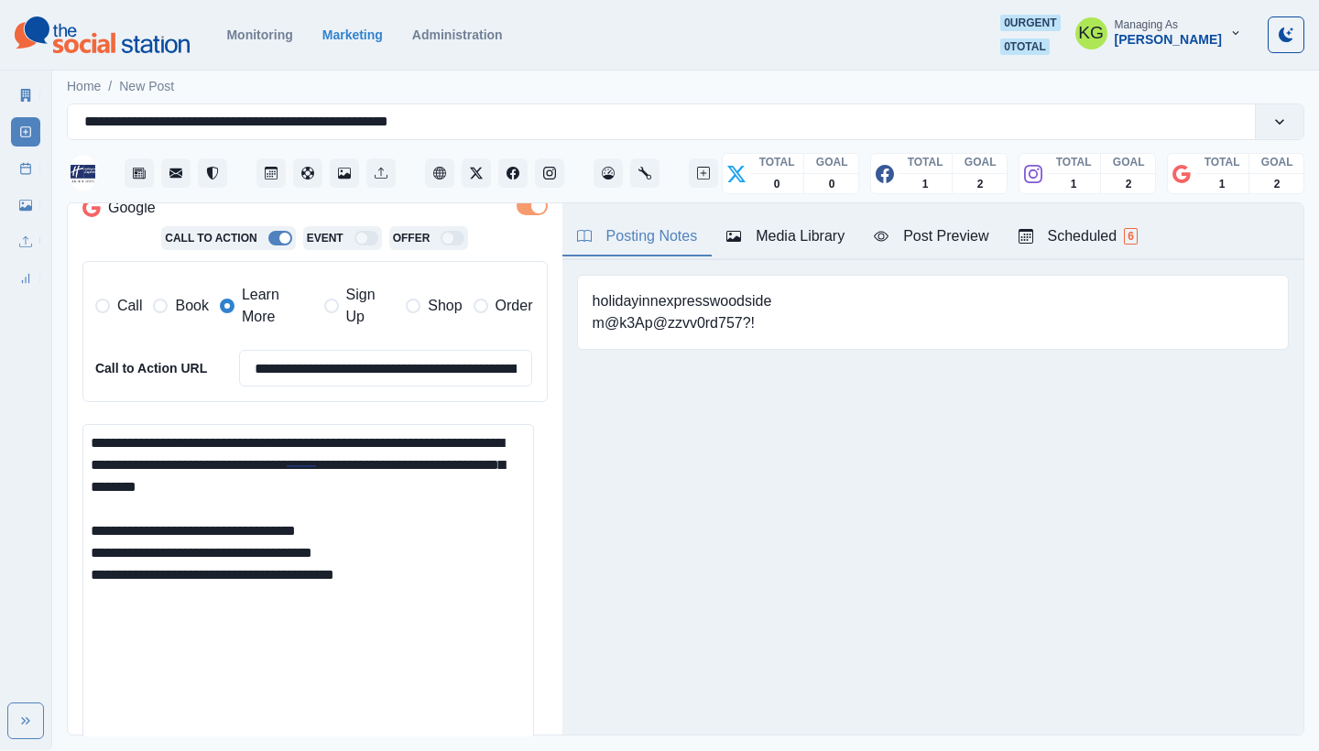
click at [462, 569] on textarea "**********" at bounding box center [308, 596] width 452 height 344
paste textarea "**********"
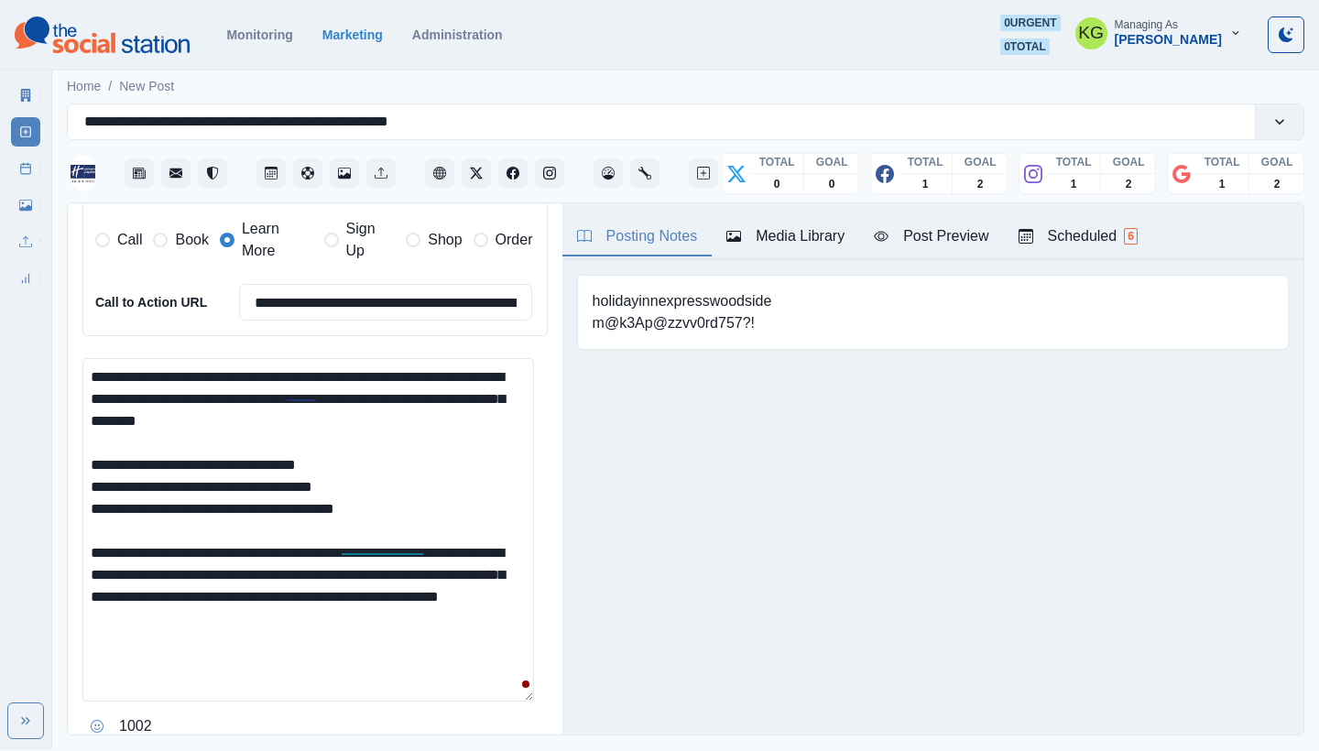
scroll to position [613, 0]
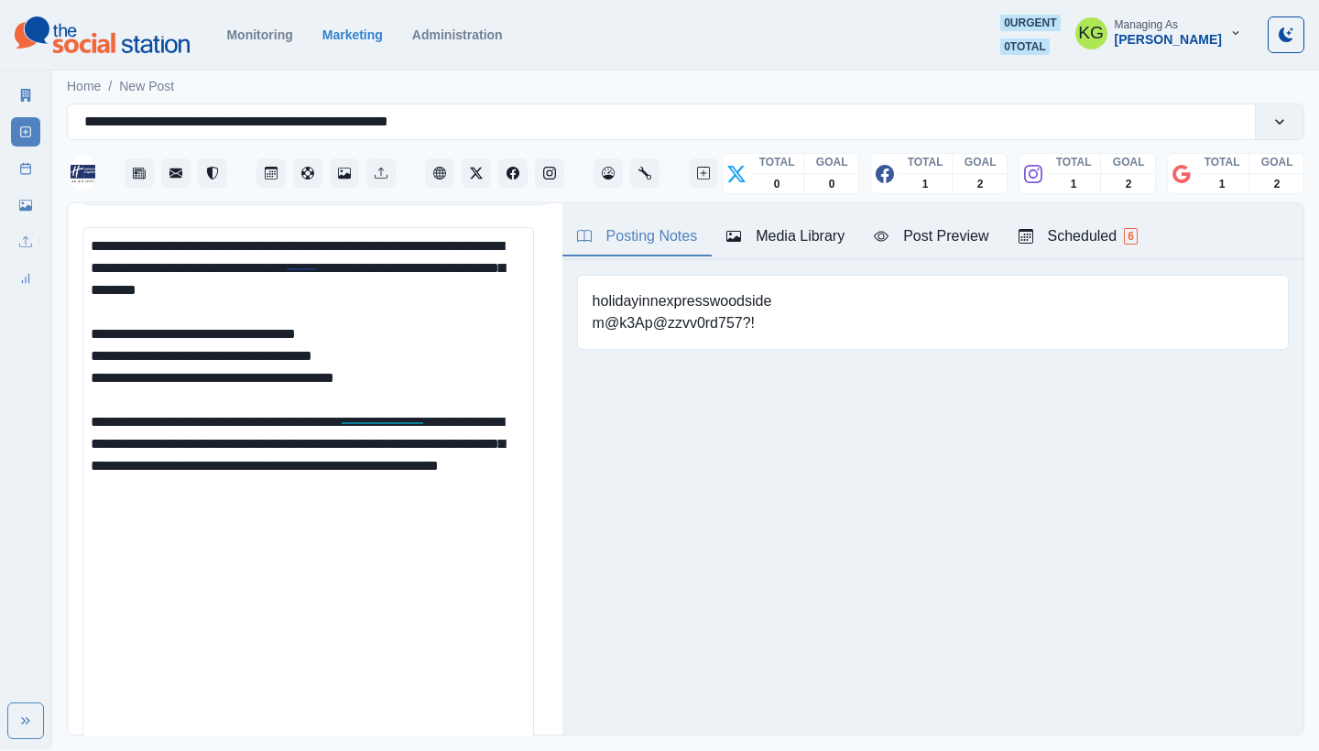
click at [541, 750] on html "**********" at bounding box center [659, 375] width 1319 height 750
drag, startPoint x: 301, startPoint y: 434, endPoint x: 142, endPoint y: 439, distance: 158.6
click at [142, 439] on textarea "**********" at bounding box center [308, 496] width 452 height 539
drag, startPoint x: 203, startPoint y: 283, endPoint x: 0, endPoint y: 159, distance: 238.1
click at [0, 159] on div "**********" at bounding box center [659, 375] width 1319 height 750
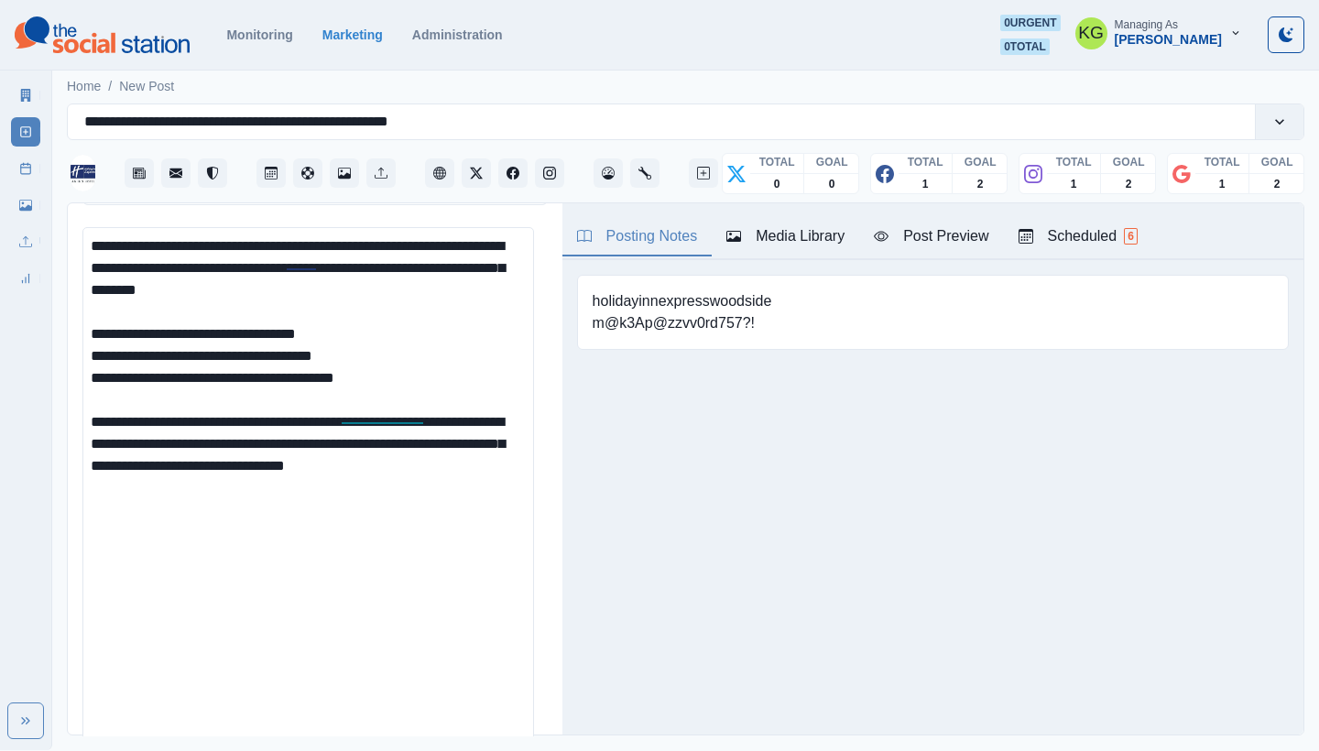
scroll to position [452, 0]
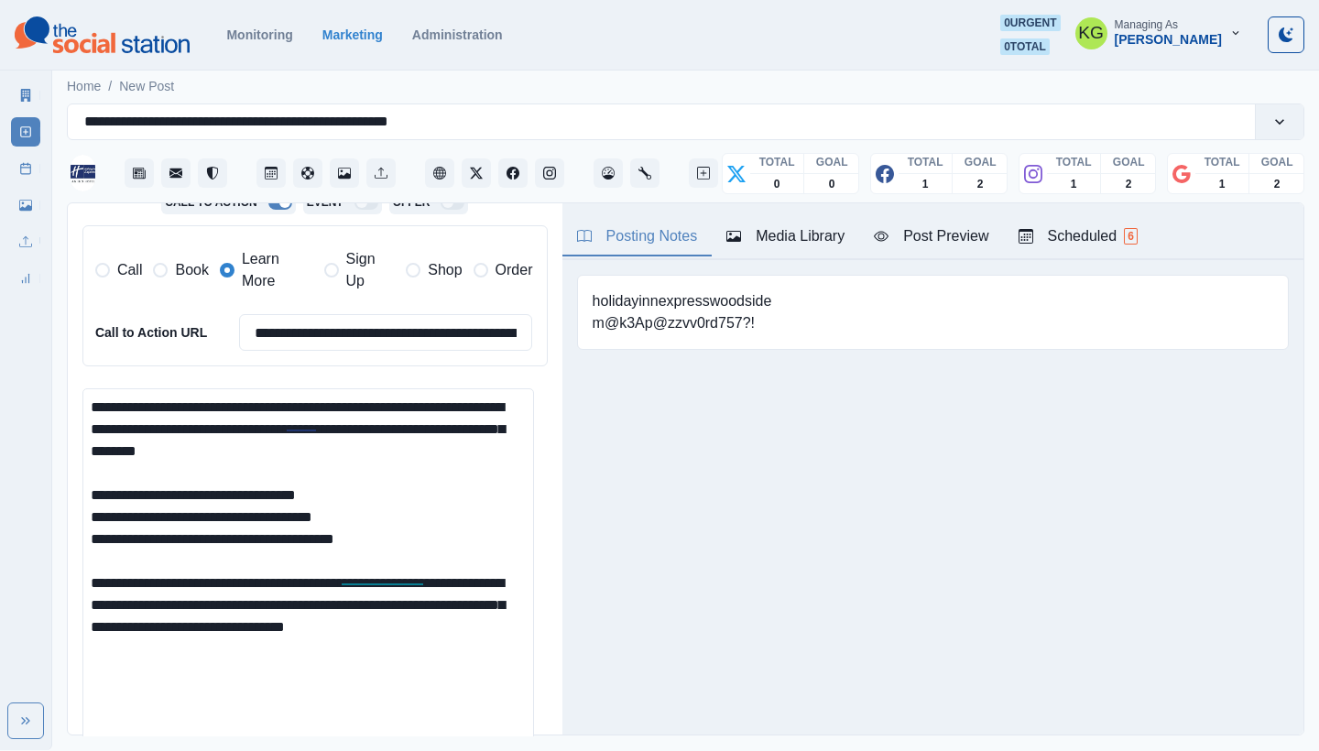
paste textarea "**********"
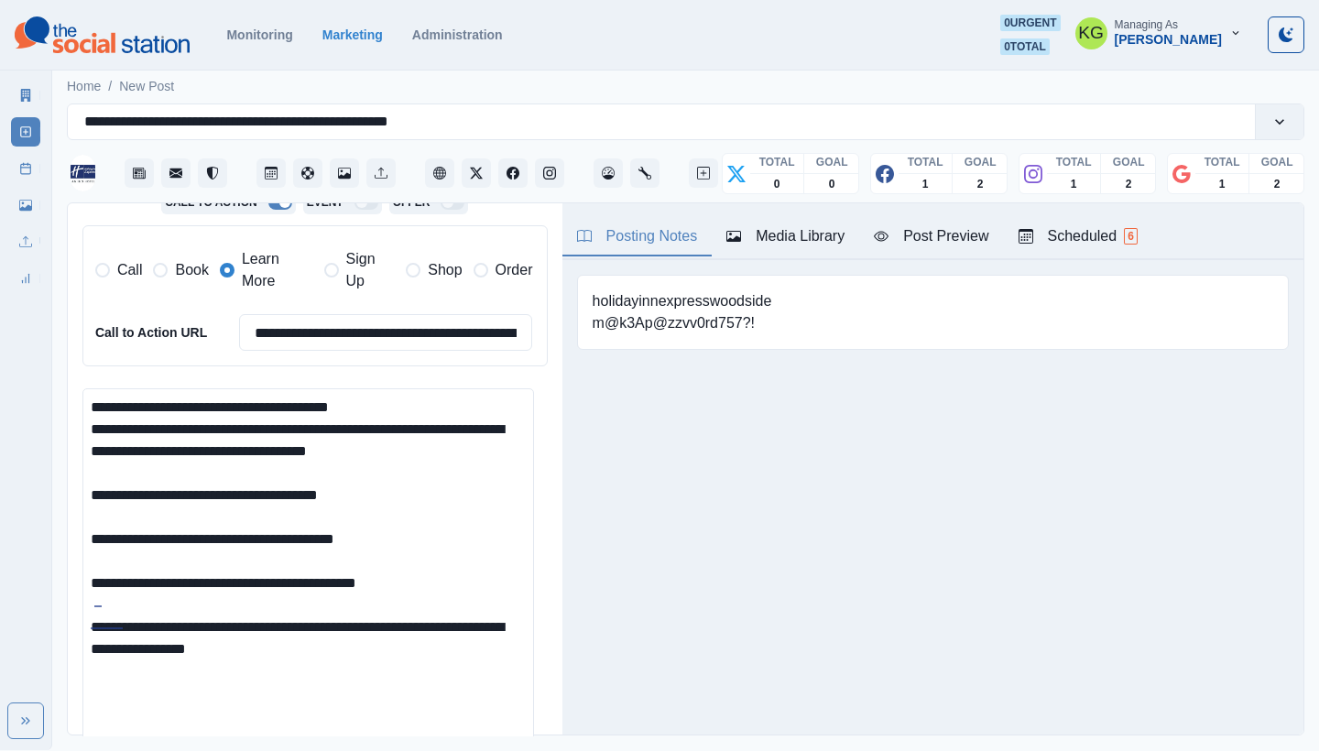
click at [89, 424] on textarea "**********" at bounding box center [308, 658] width 452 height 539
click at [89, 531] on textarea "**********" at bounding box center [308, 658] width 452 height 539
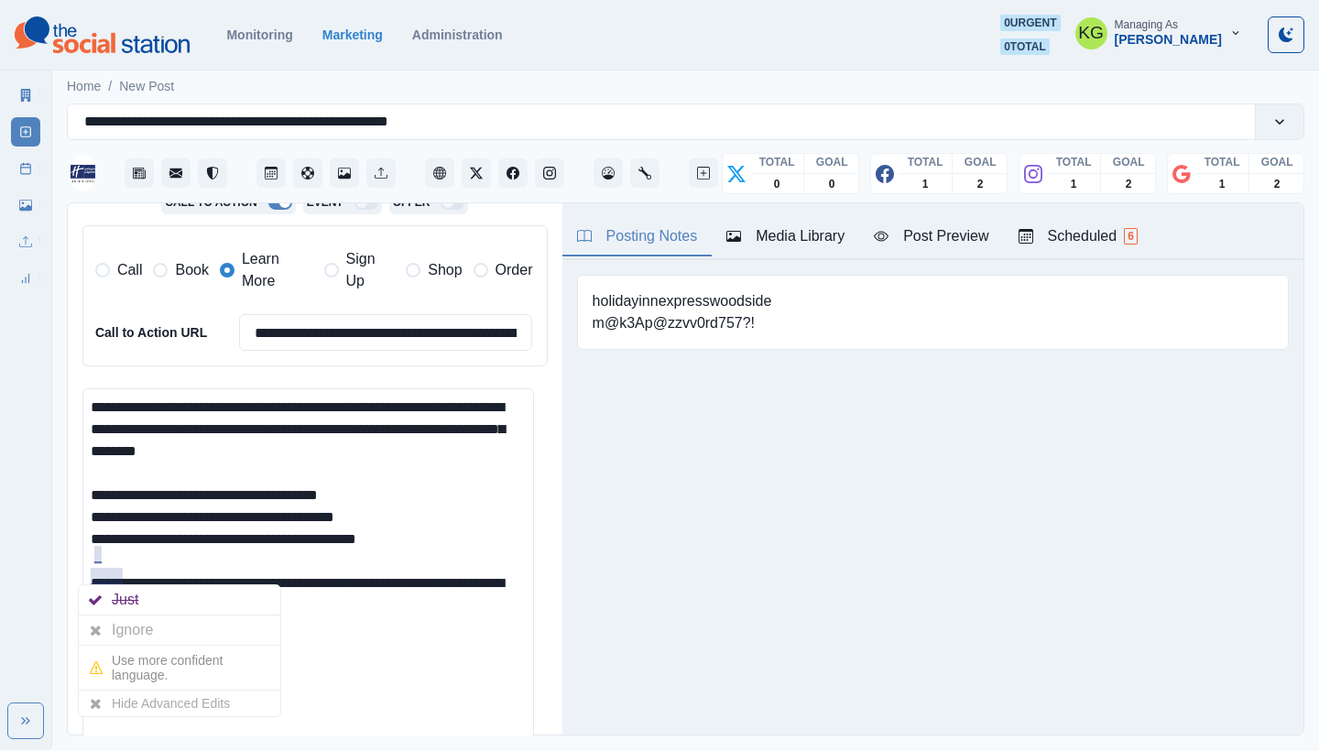
click at [450, 617] on textarea "**********" at bounding box center [308, 658] width 452 height 539
click at [431, 608] on textarea "**********" at bounding box center [308, 658] width 452 height 539
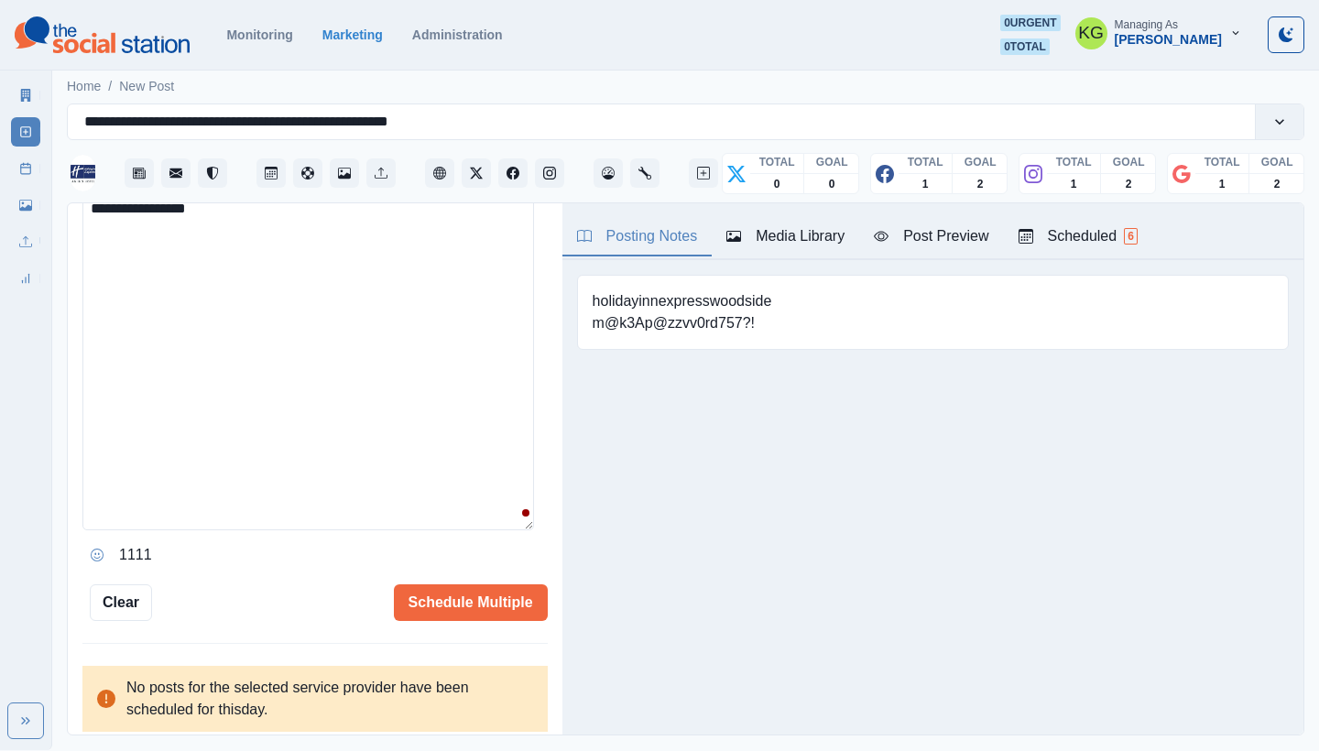
click at [391, 389] on textarea "**********" at bounding box center [308, 261] width 452 height 539
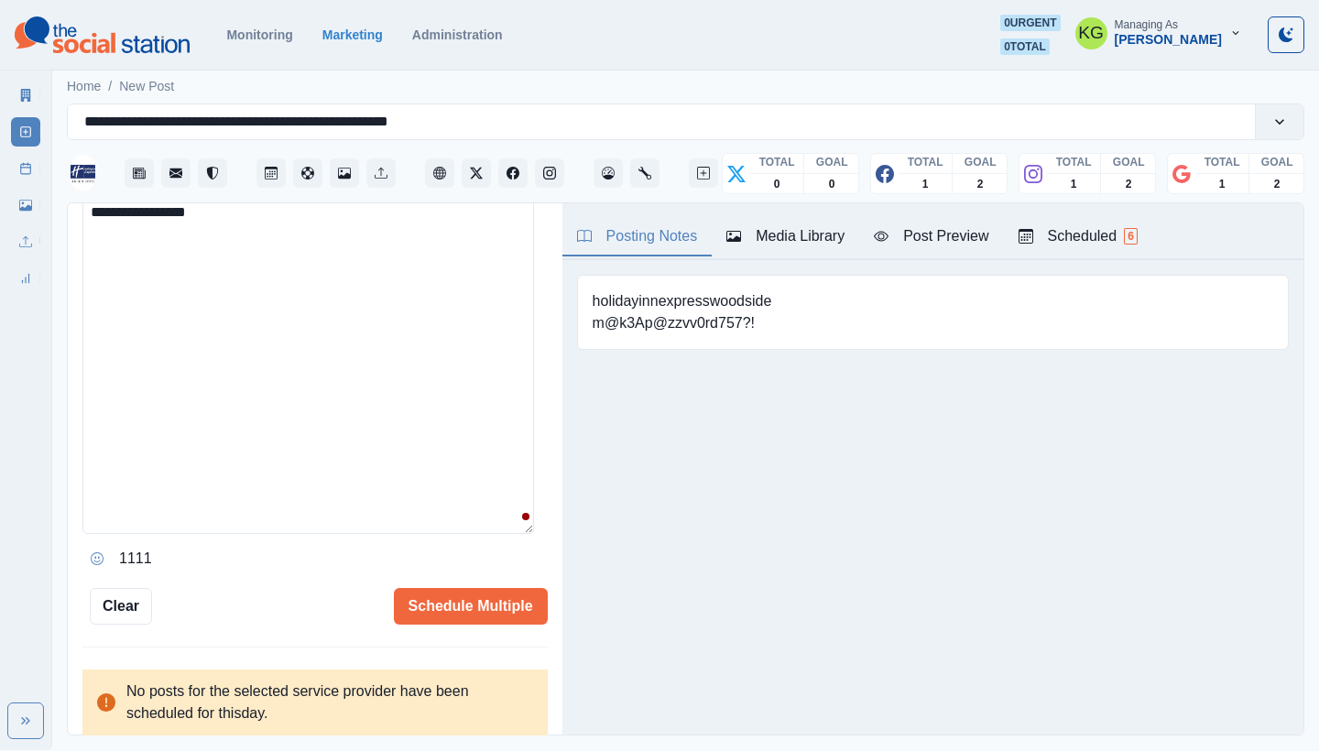
scroll to position [693, 0]
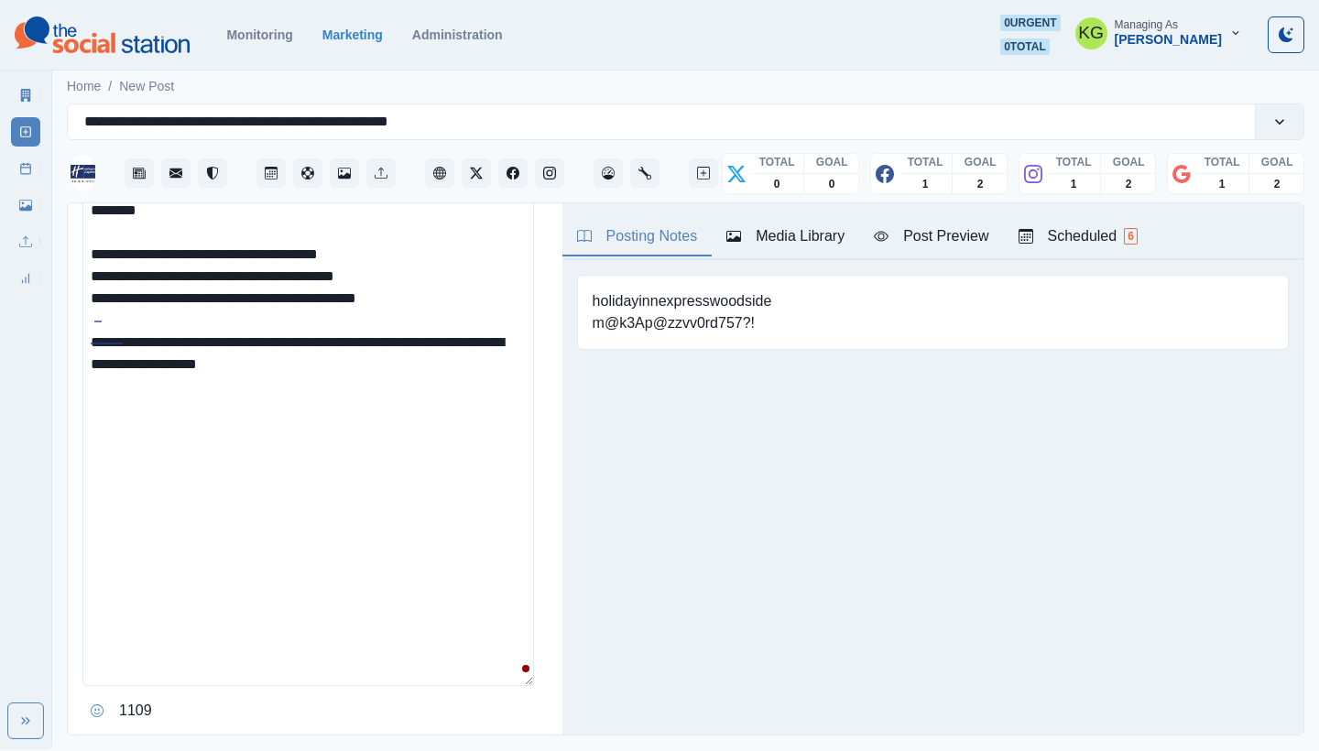
click at [93, 705] on icon "Opens Emoji Picker" at bounding box center [97, 711] width 13 height 13
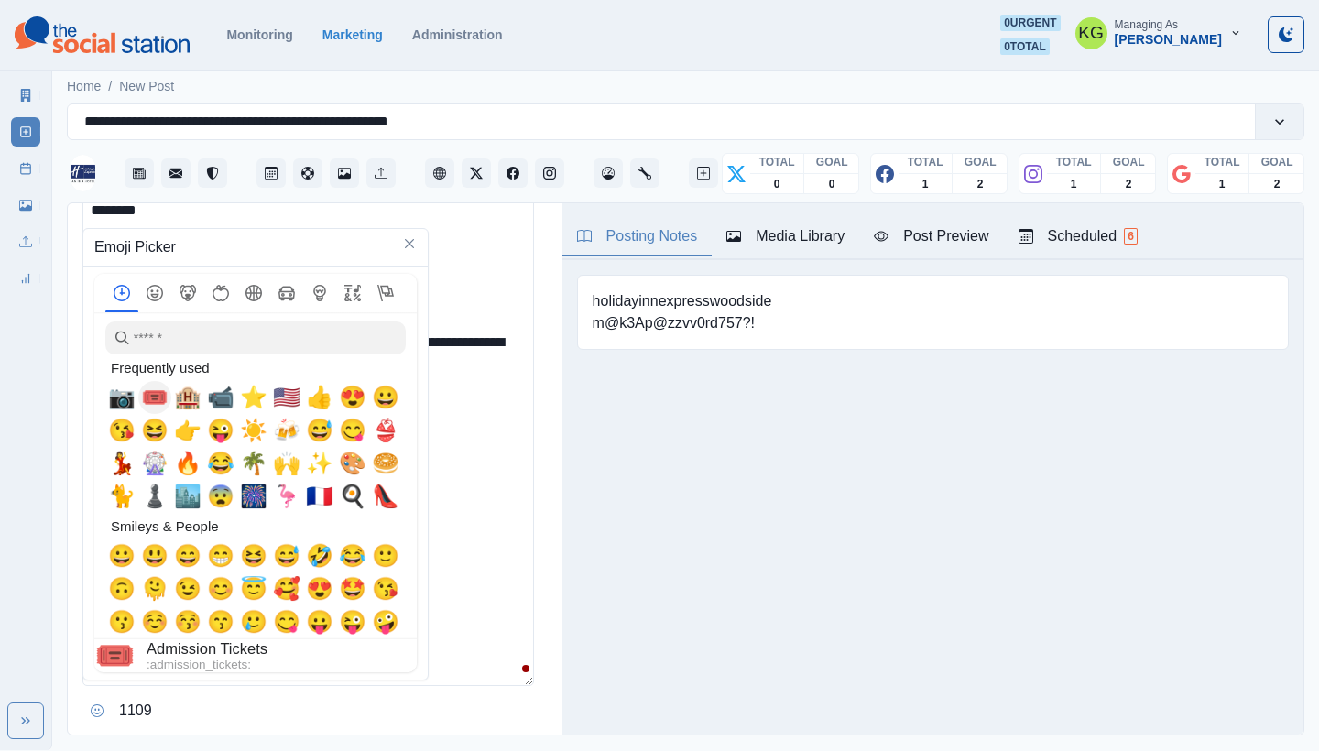
click at [152, 399] on span "🎟️" at bounding box center [154, 398] width 27 height 26
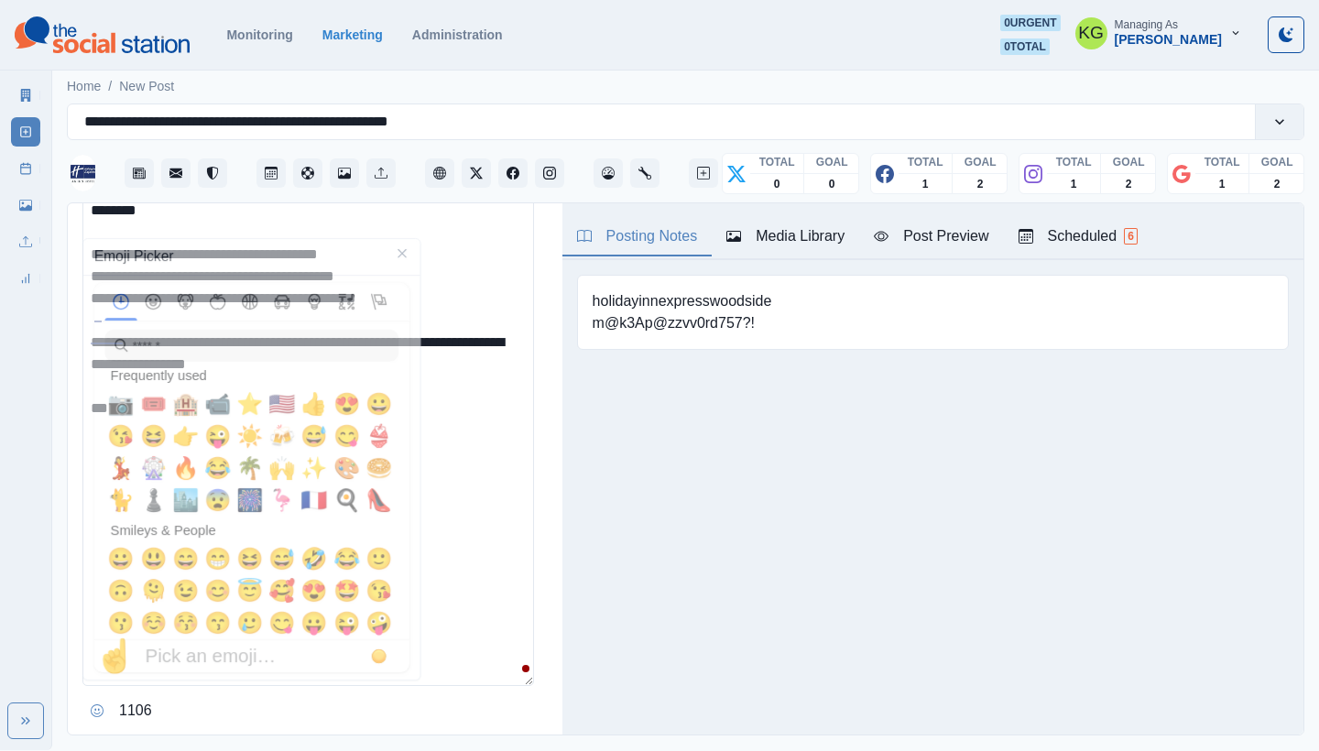
click at [444, 406] on textarea "**********" at bounding box center [308, 417] width 452 height 539
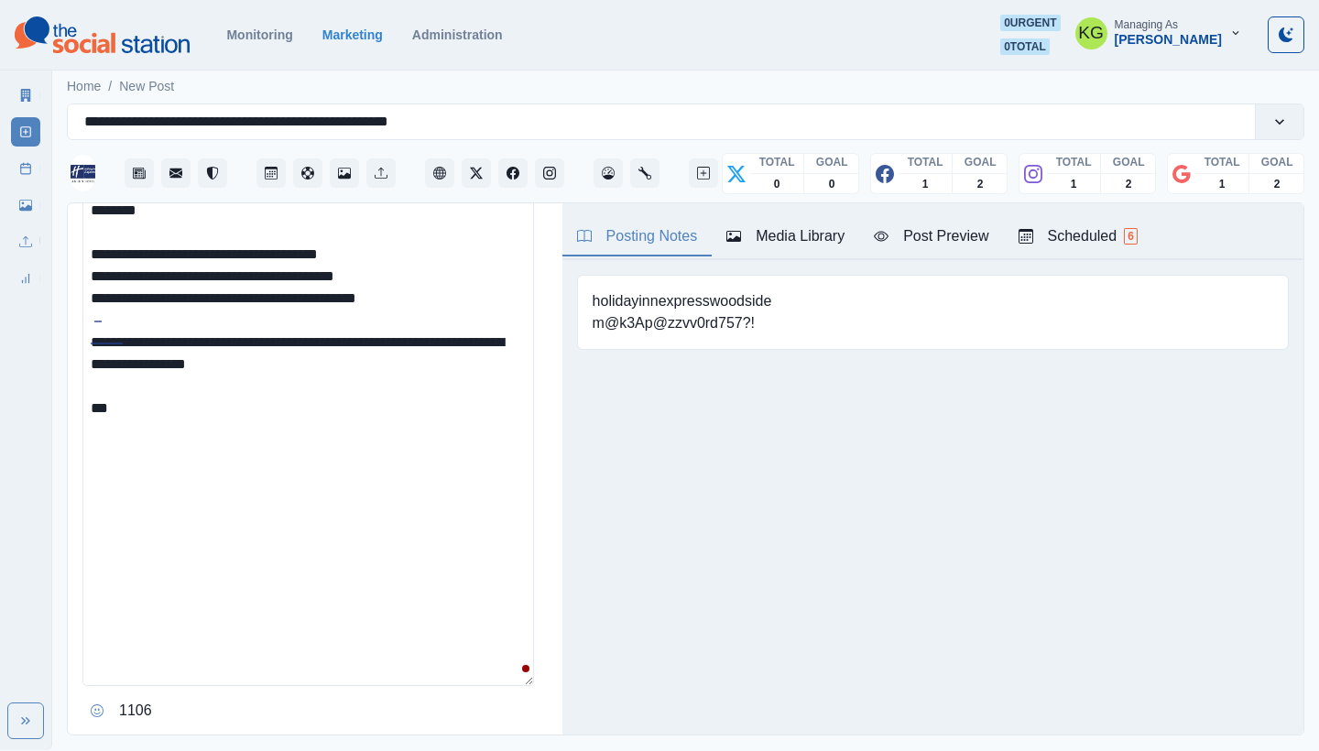
click at [439, 406] on textarea "**********" at bounding box center [308, 417] width 452 height 539
drag, startPoint x: 93, startPoint y: 701, endPoint x: 253, endPoint y: 583, distance: 198.5
click at [97, 702] on button "Opens Emoji Picker" at bounding box center [96, 710] width 29 height 29
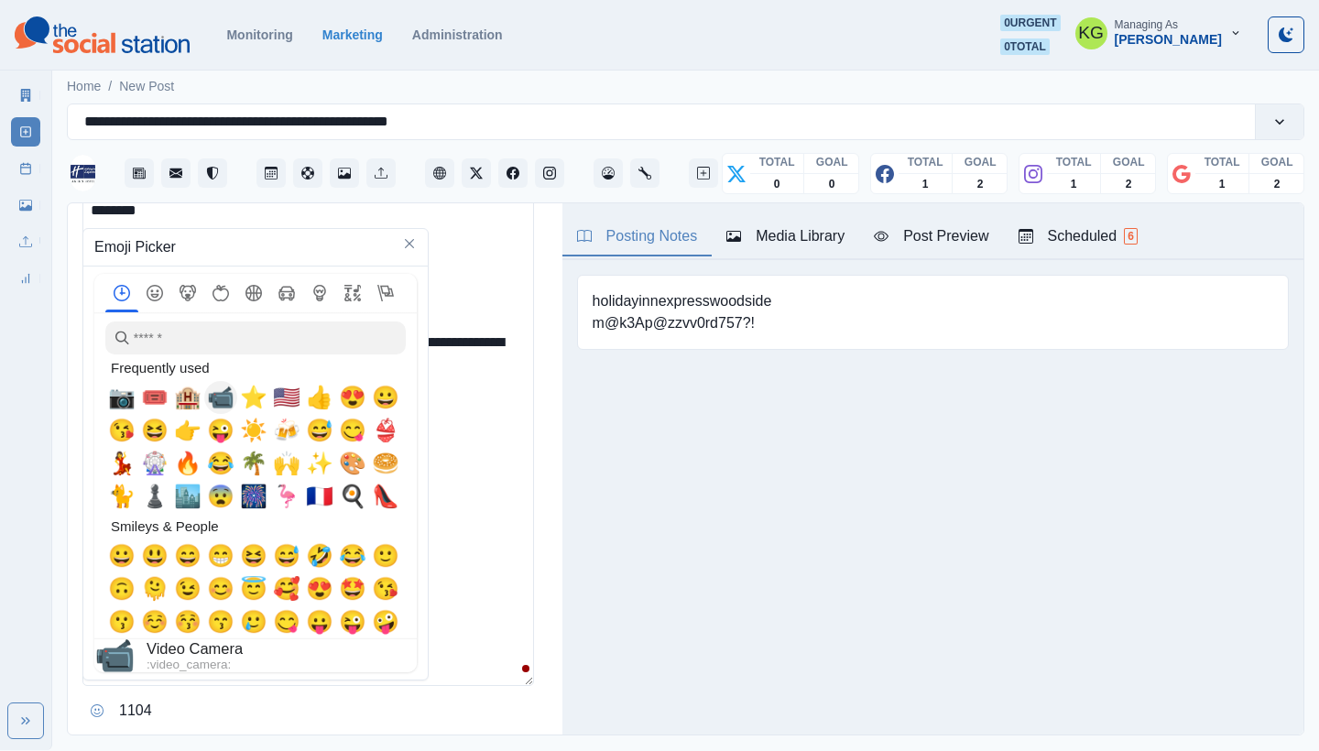
click at [189, 403] on span "🏨" at bounding box center [187, 398] width 27 height 26
click at [467, 447] on textarea "**********" at bounding box center [308, 417] width 452 height 539
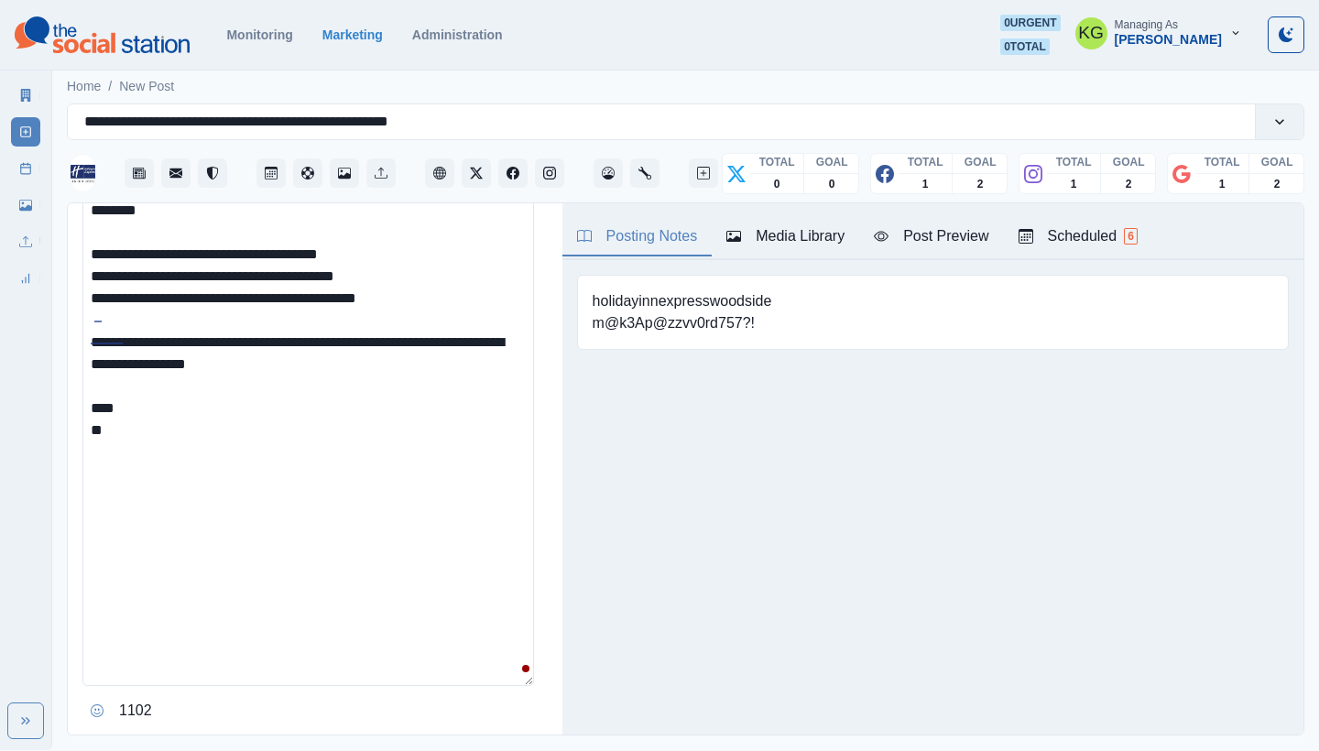
click at [271, 459] on textarea "**********" at bounding box center [308, 417] width 452 height 539
paste textarea "**********"
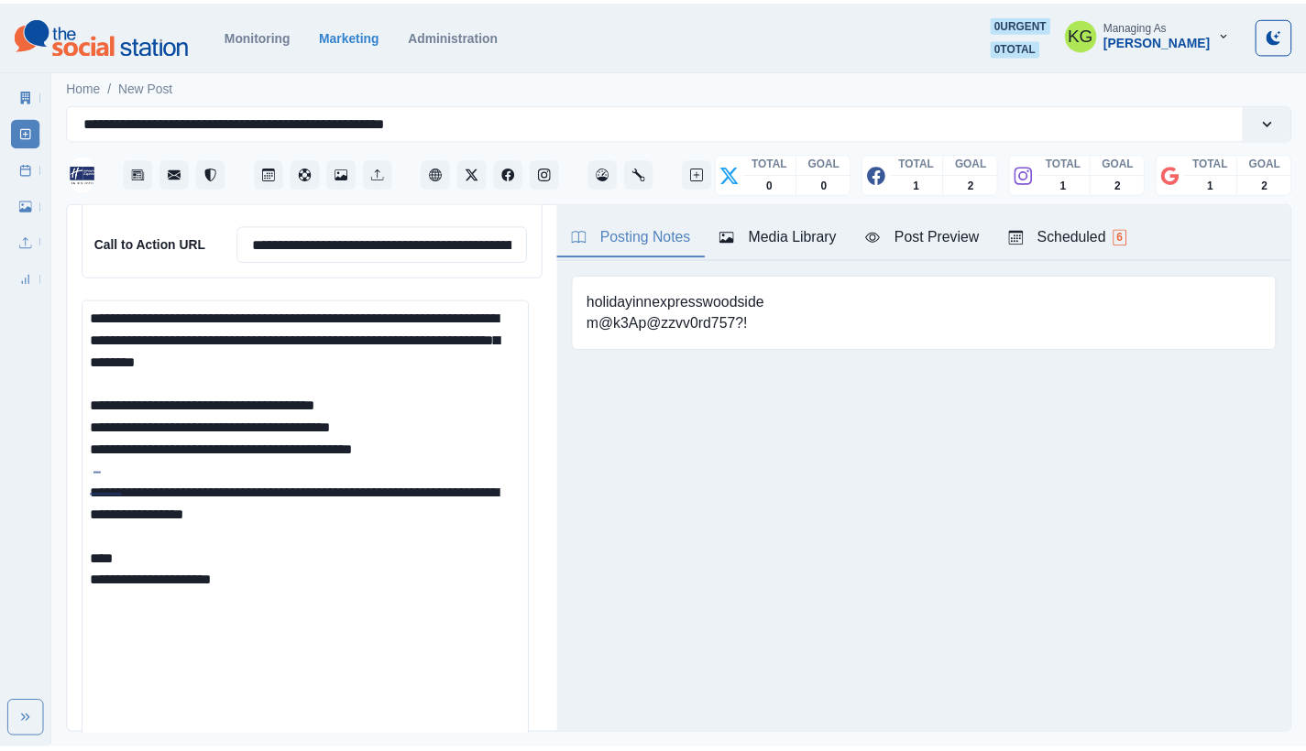
scroll to position [401, 0]
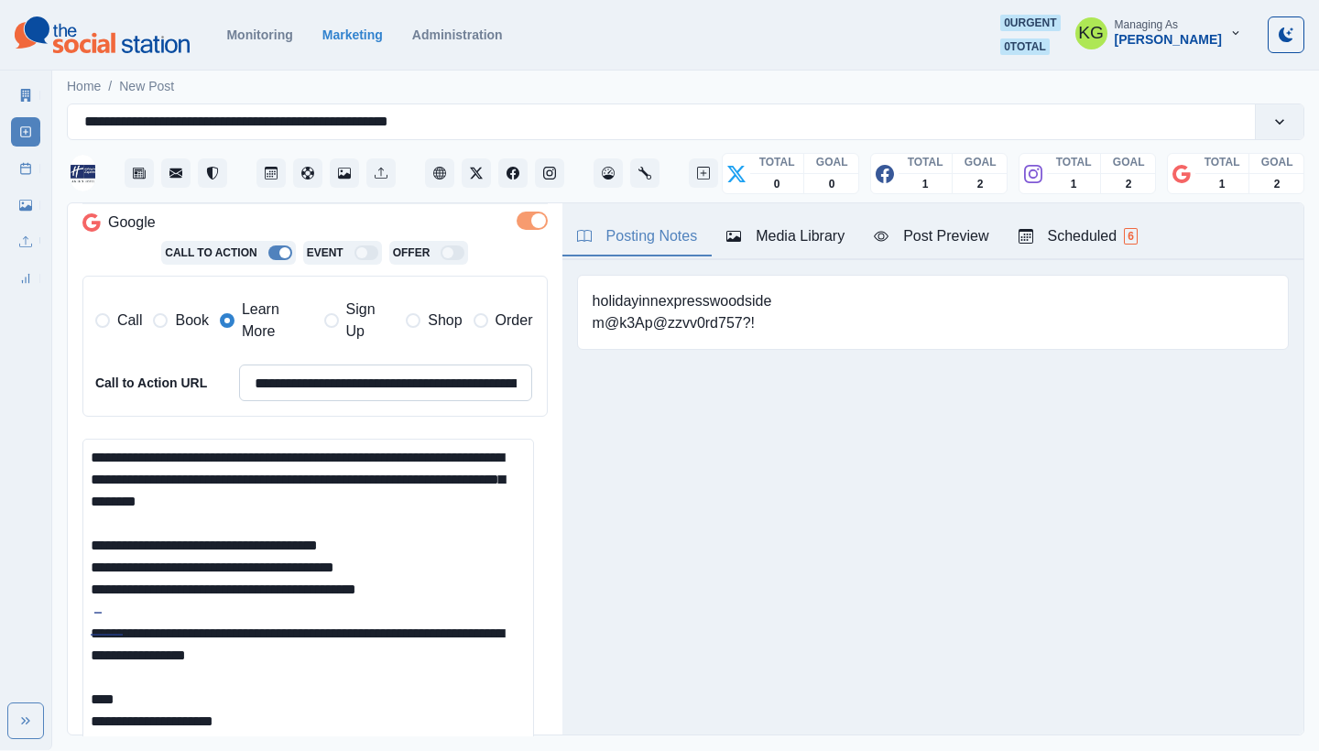
type textarea "**********"
click at [307, 384] on input "**********" at bounding box center [386, 383] width 294 height 37
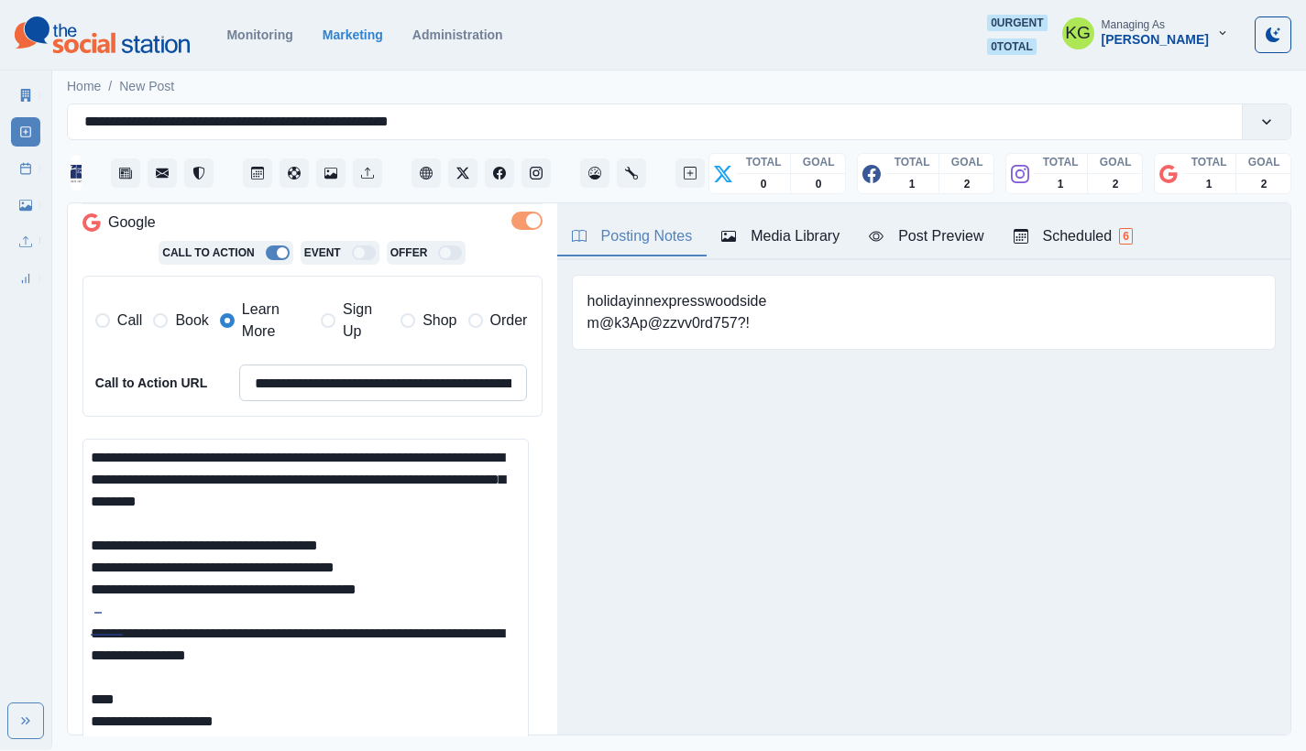
click at [307, 384] on input "**********" at bounding box center [383, 383] width 289 height 37
paste input
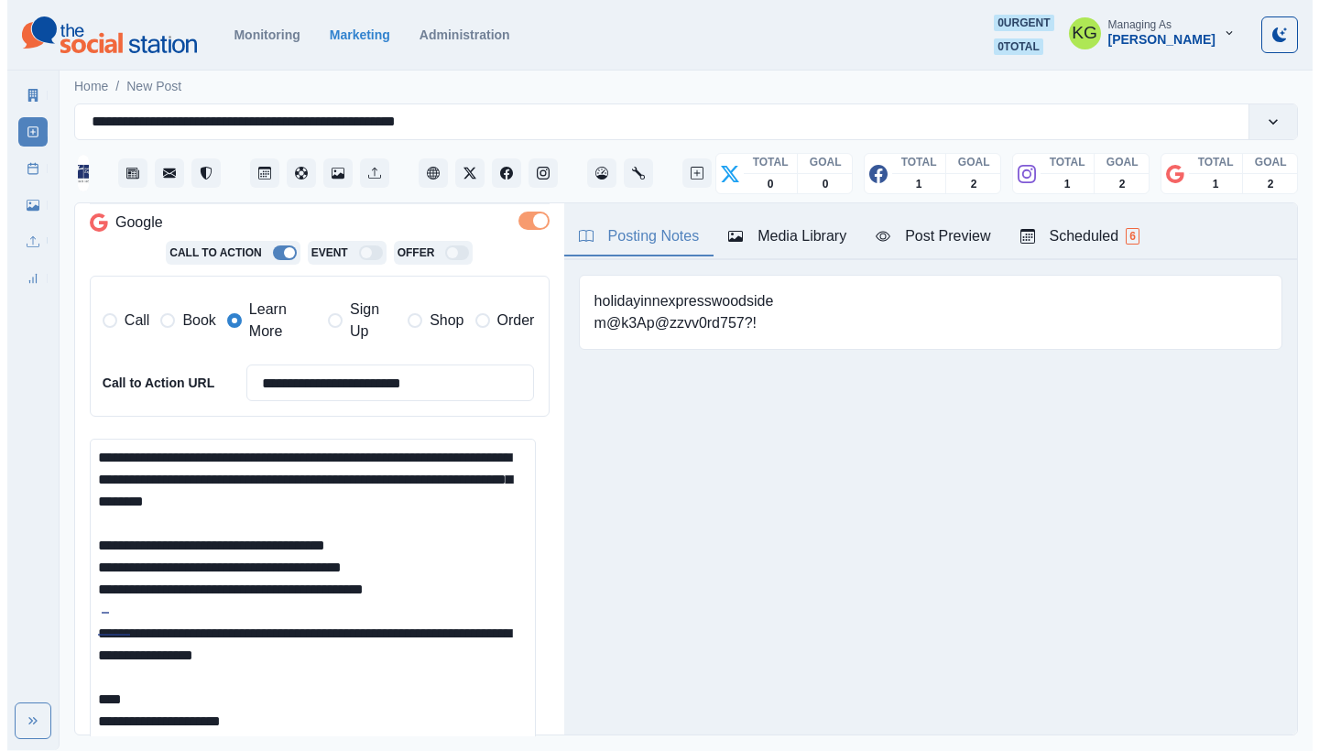
scroll to position [850, 0]
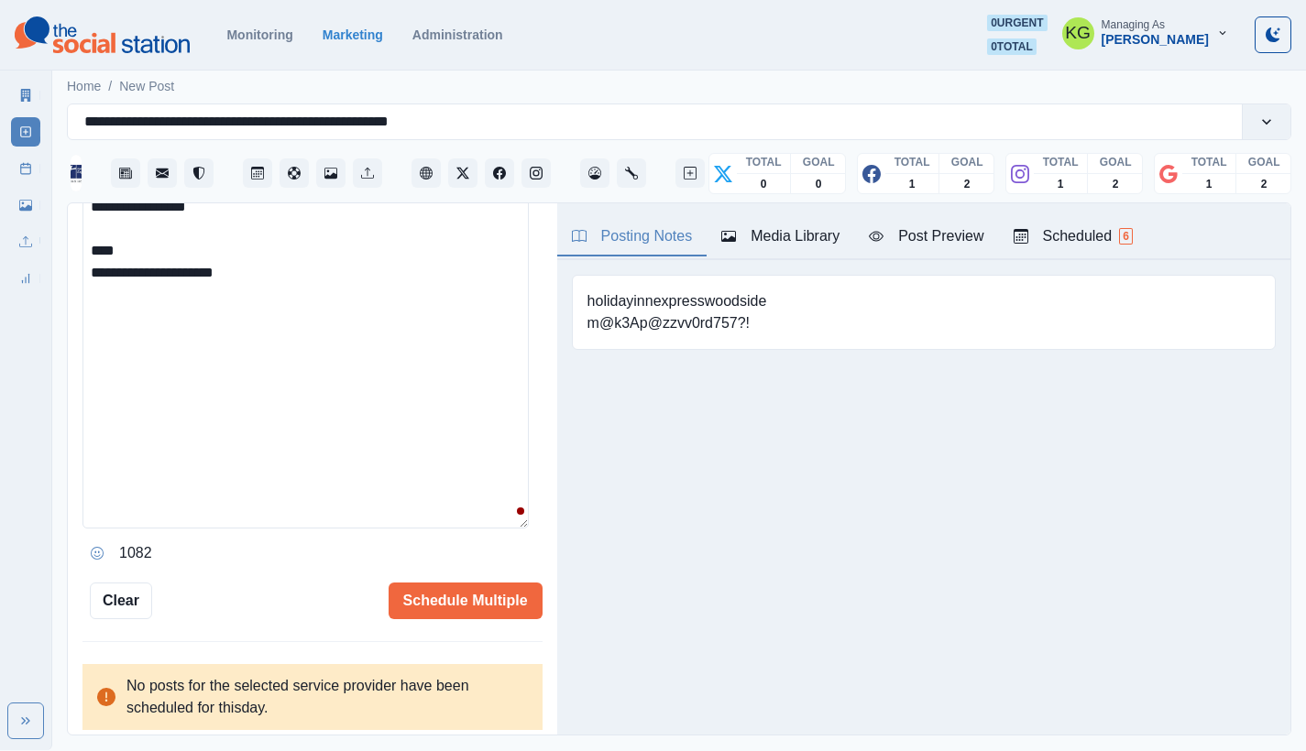
type input "**********"
click at [166, 238] on textarea "**********" at bounding box center [305, 259] width 446 height 539
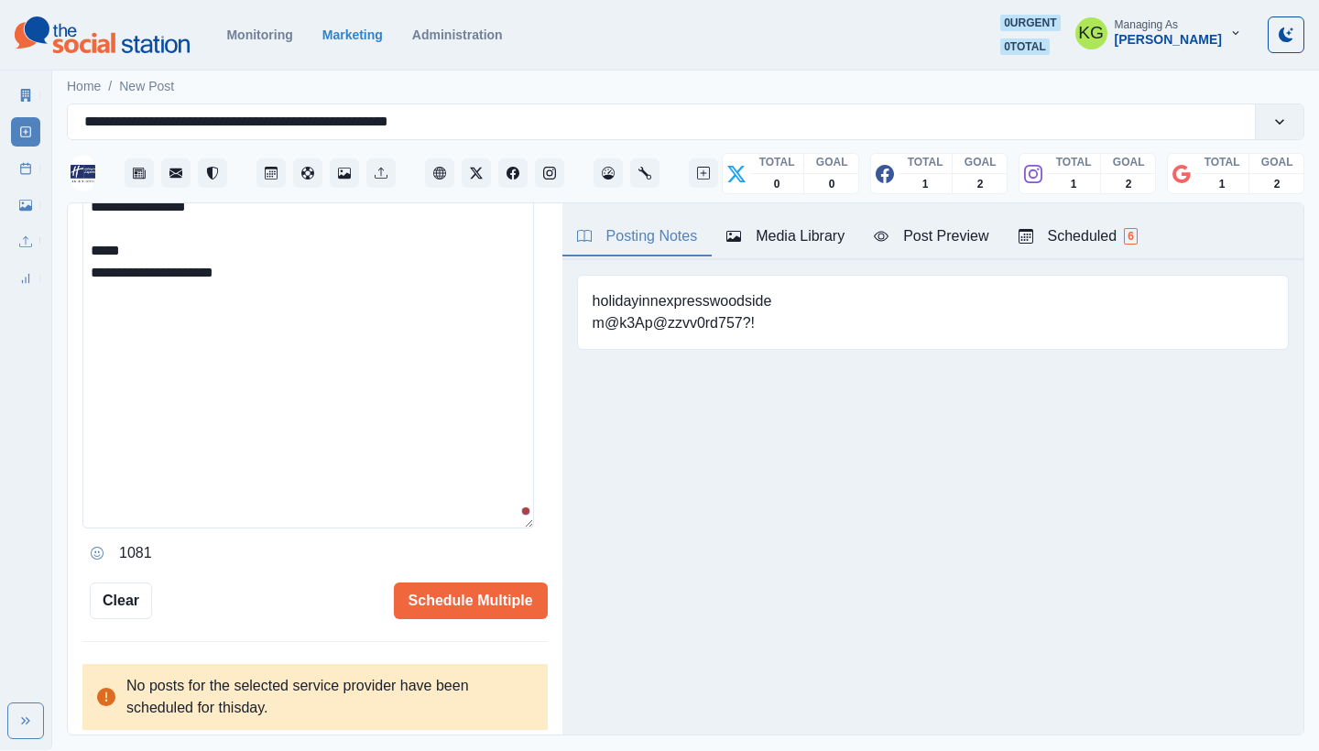
paste textarea "**********"
drag, startPoint x: 165, startPoint y: 245, endPoint x: 122, endPoint y: 245, distance: 43.1
click at [122, 245] on textarea "**********" at bounding box center [308, 259] width 452 height 539
click at [309, 257] on textarea "**********" at bounding box center [308, 259] width 452 height 539
click at [86, 540] on button "Opens Emoji Picker" at bounding box center [96, 553] width 29 height 29
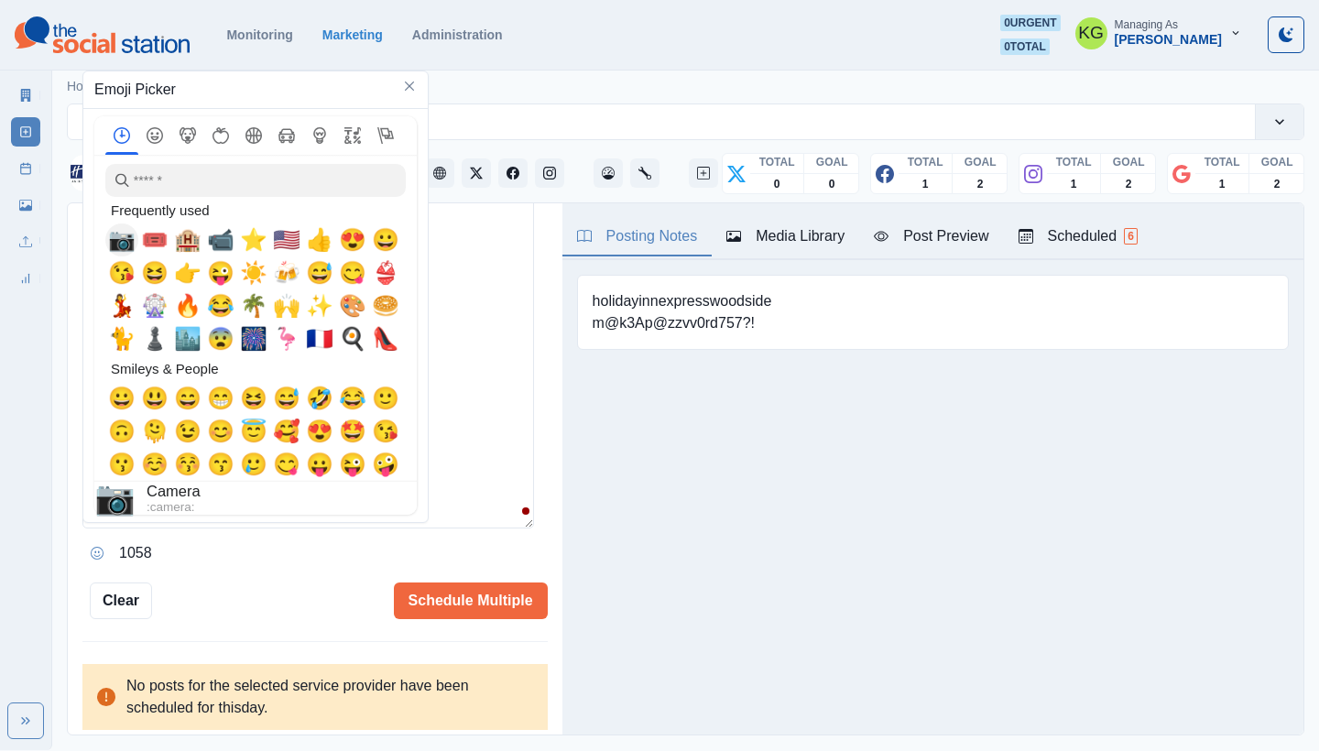
click at [114, 239] on span "📷" at bounding box center [121, 240] width 27 height 26
click at [485, 405] on textarea "**********" at bounding box center [308, 259] width 452 height 539
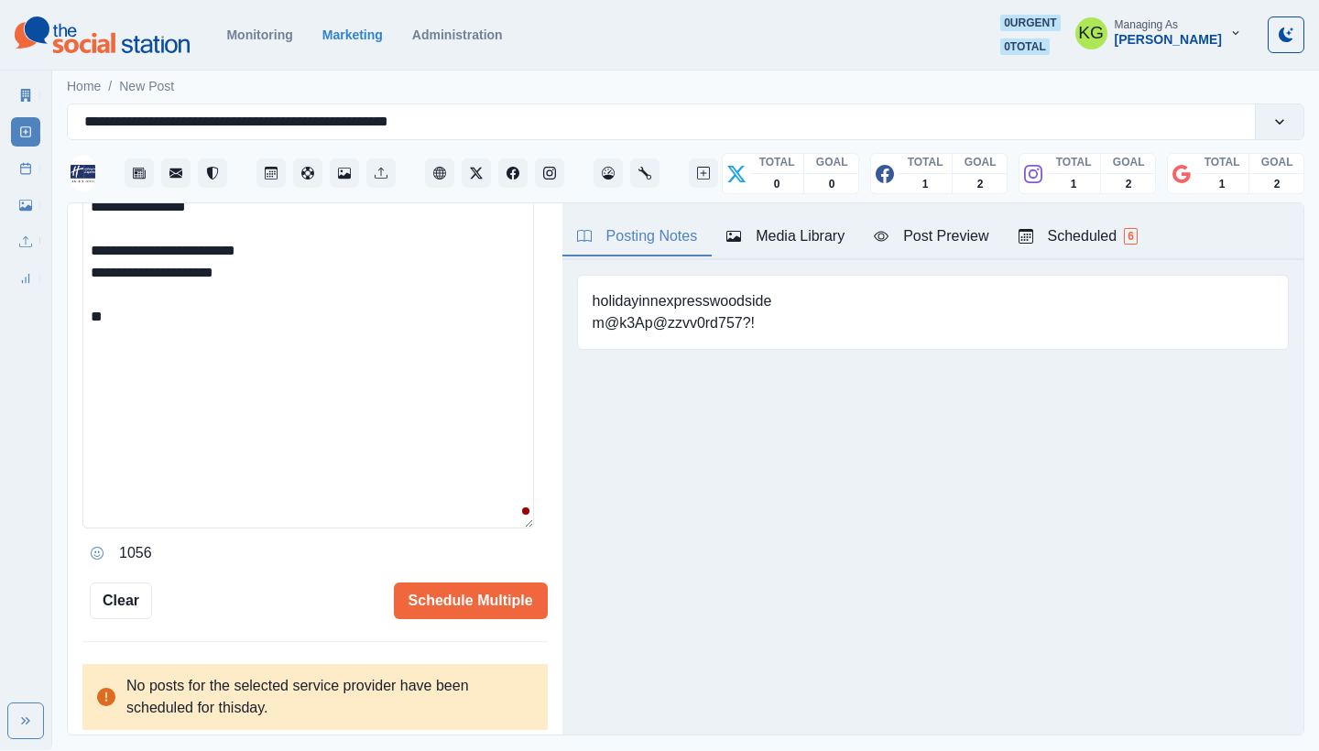
click at [479, 408] on textarea "**********" at bounding box center [308, 259] width 452 height 539
paste textarea "**********"
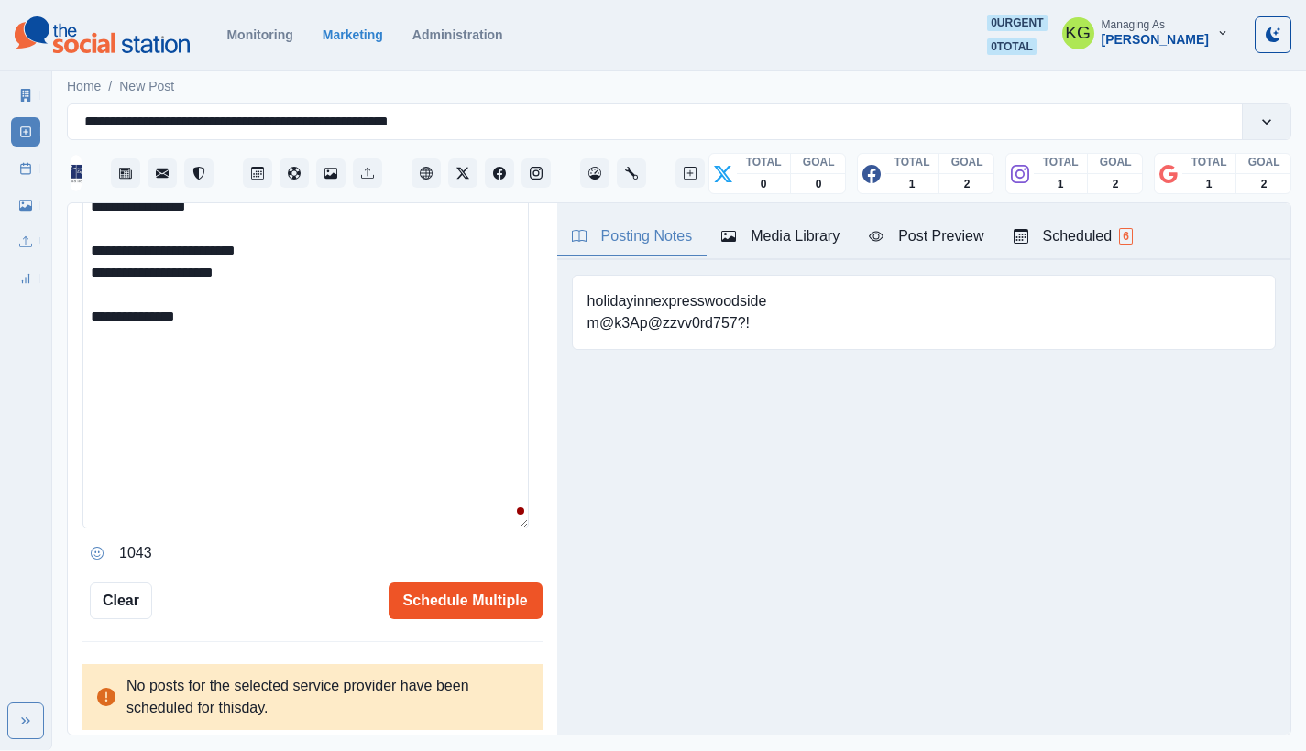
type textarea "**********"
click at [465, 588] on button "Schedule Multiple" at bounding box center [466, 601] width 154 height 37
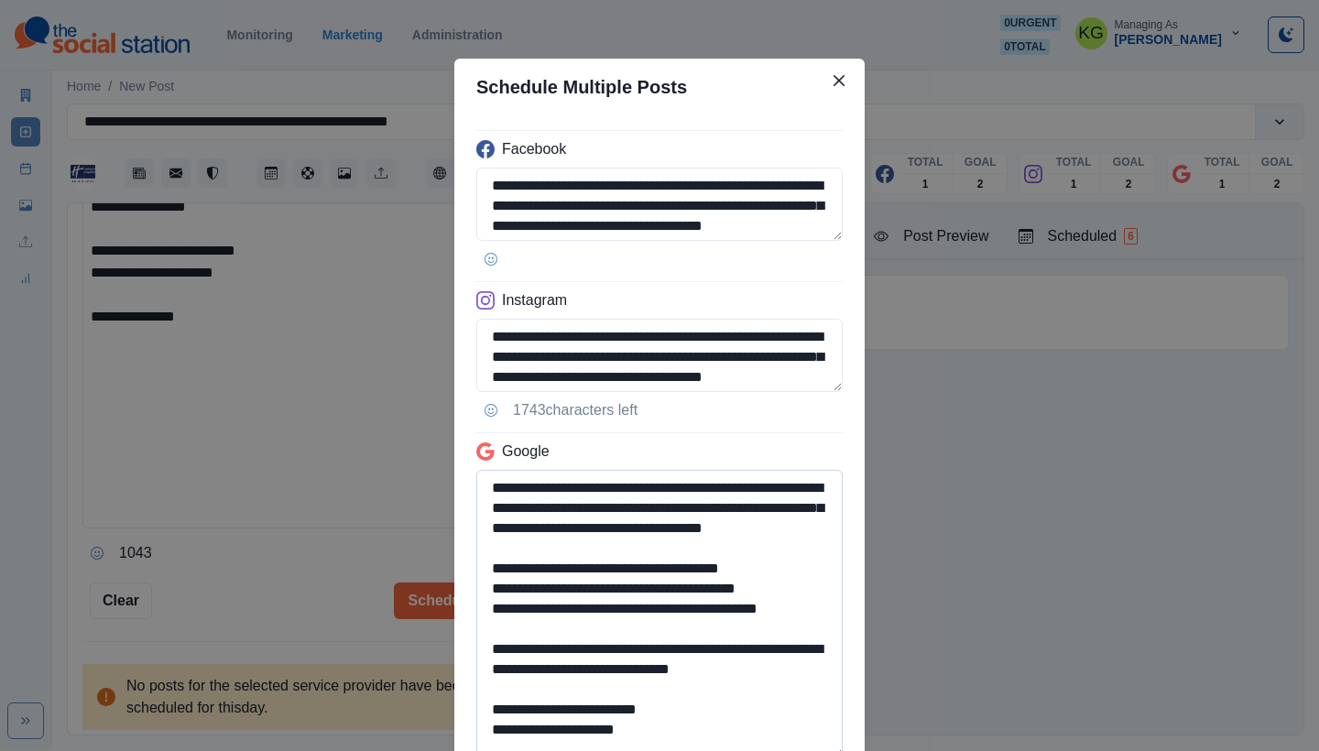
click at [805, 750] on textarea "**********" at bounding box center [659, 614] width 367 height 289
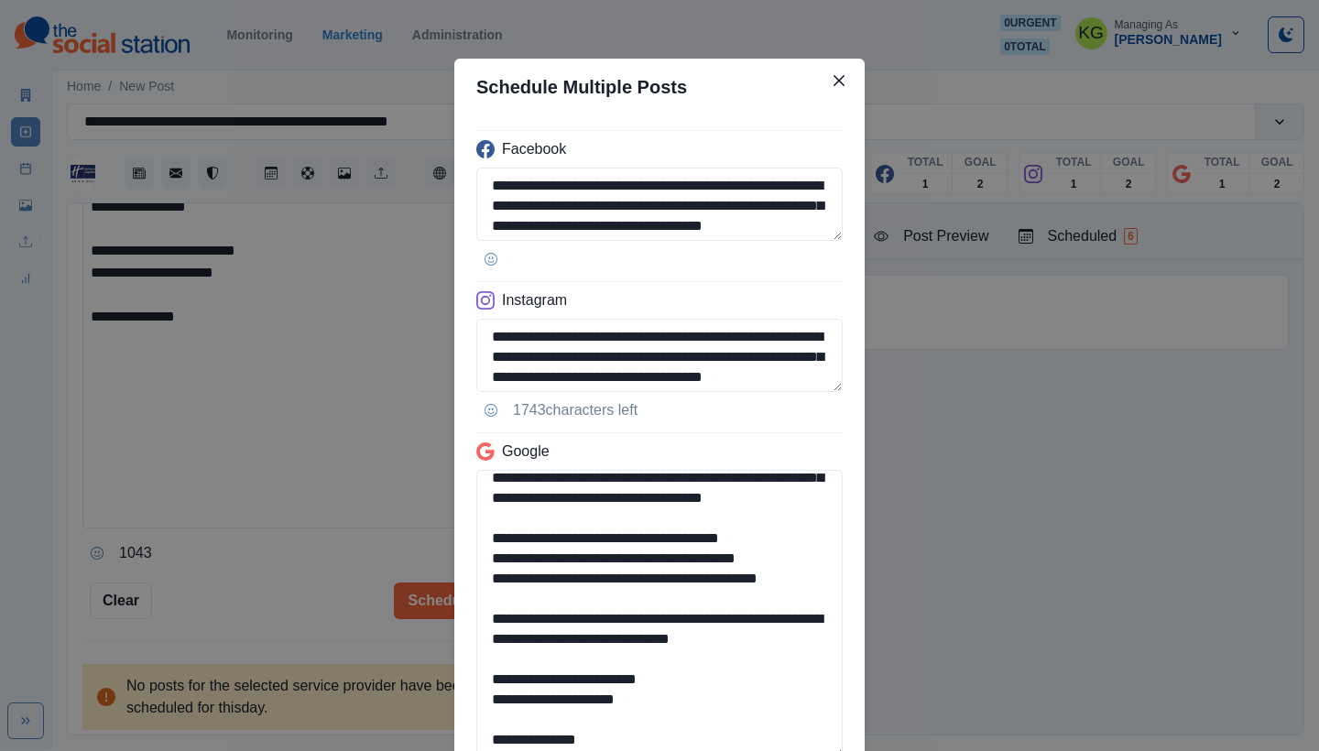
drag, startPoint x: 663, startPoint y: 698, endPoint x: 465, endPoint y: 668, distance: 200.2
click at [465, 668] on div "**********" at bounding box center [659, 457] width 410 height 684
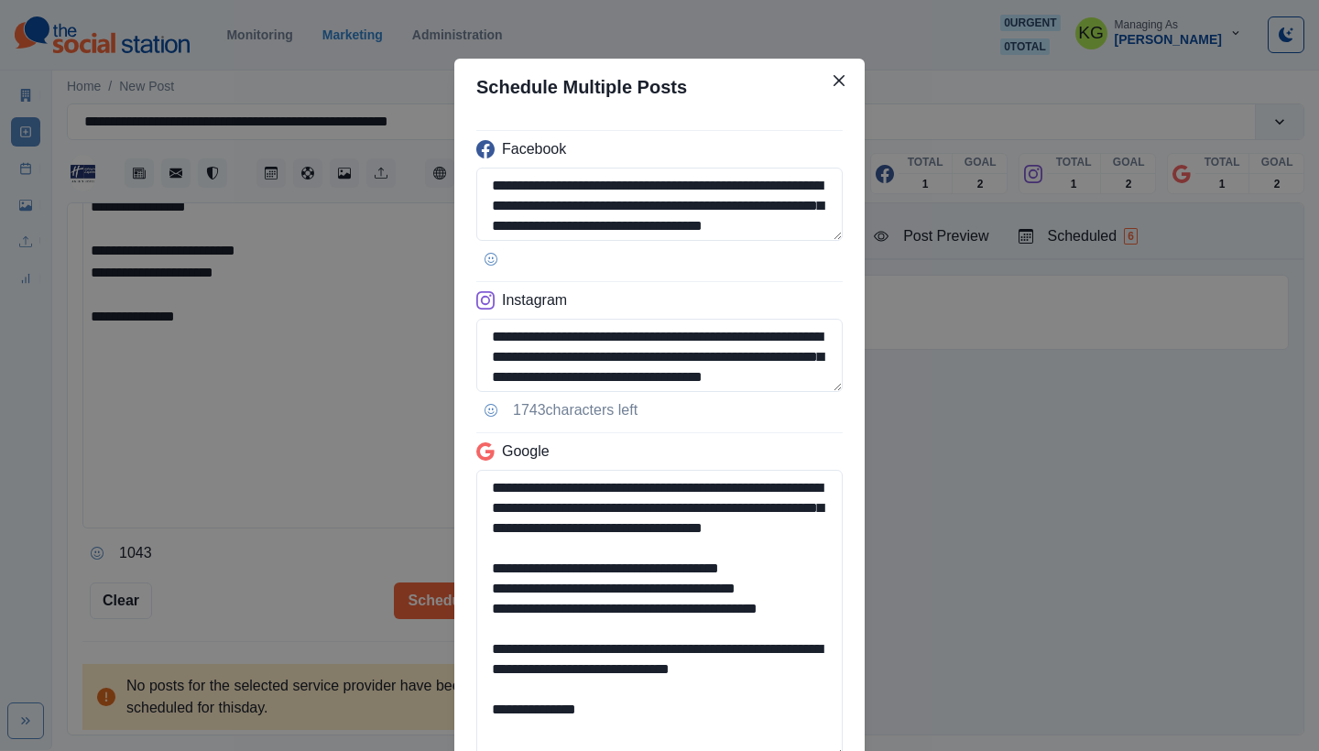
scroll to position [10, 0]
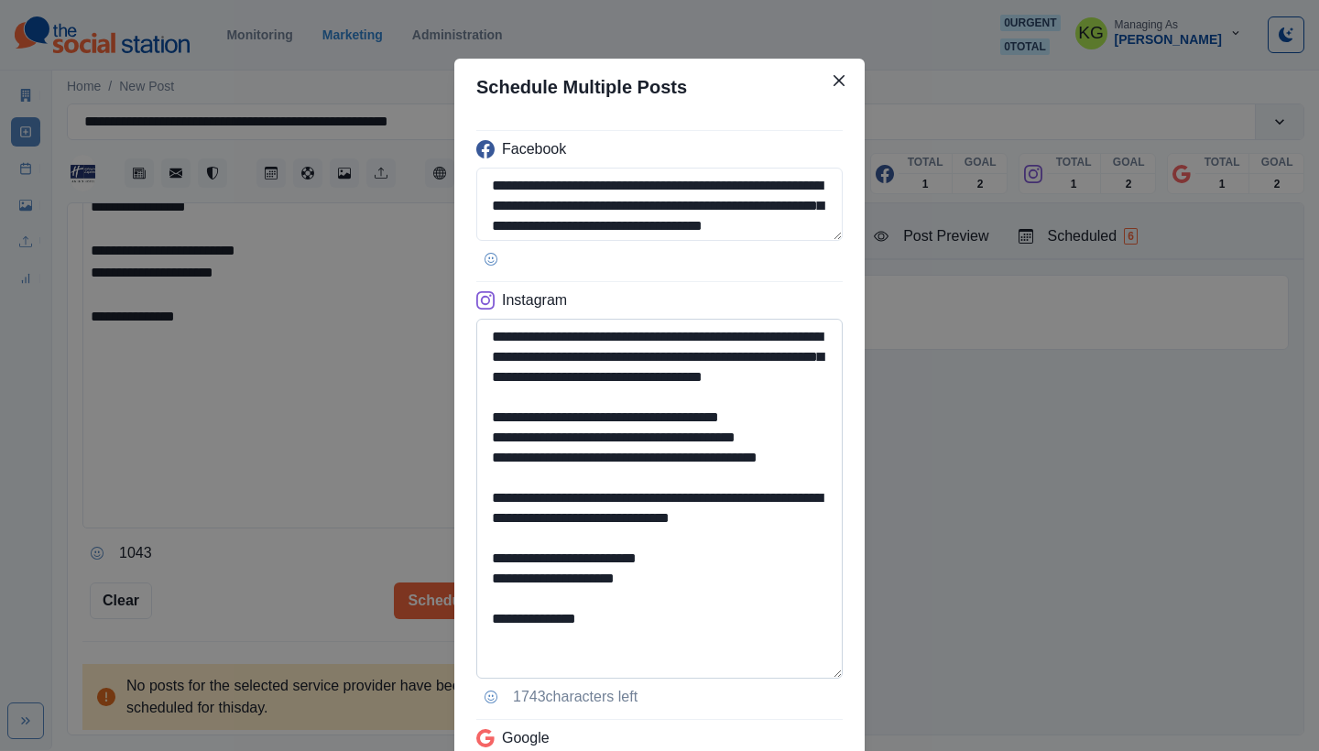
click at [816, 670] on textarea "**********" at bounding box center [659, 499] width 367 height 360
type textarea "**********"
drag, startPoint x: 519, startPoint y: 619, endPoint x: 736, endPoint y: 626, distance: 217.3
click at [736, 626] on textarea "**********" at bounding box center [659, 499] width 367 height 361
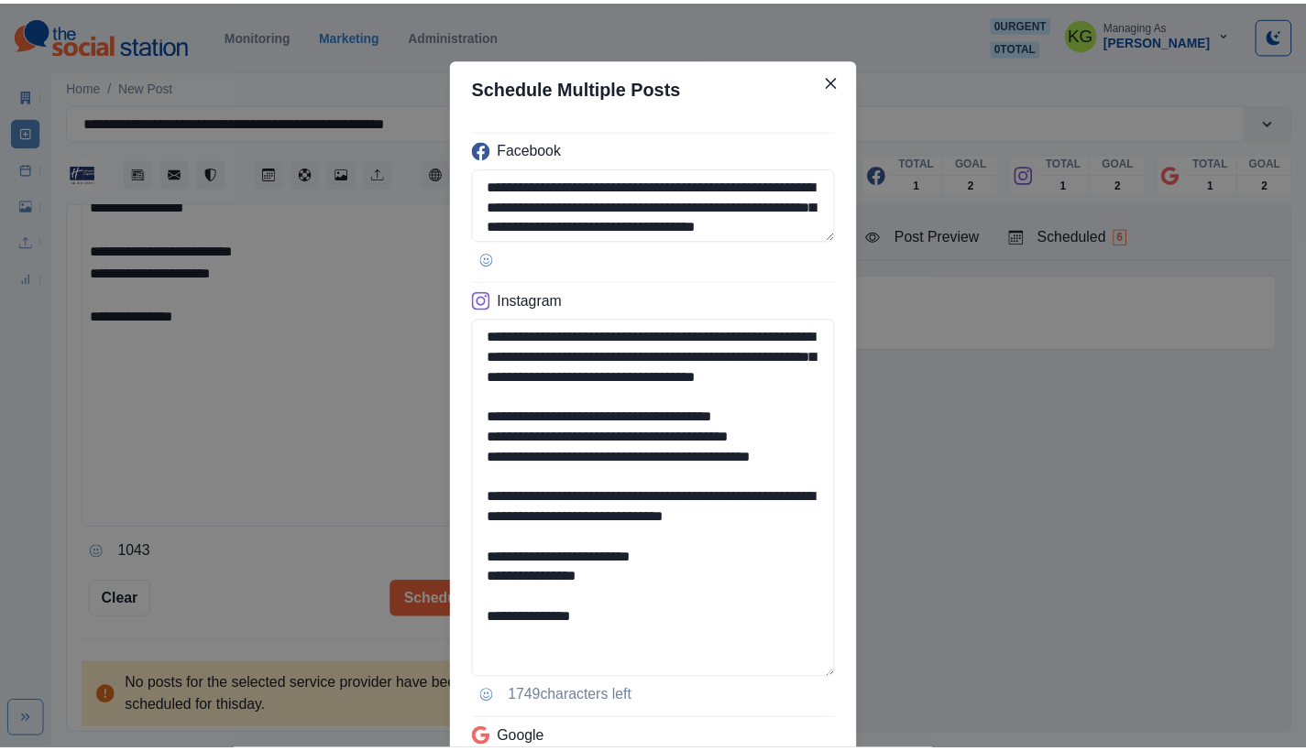
scroll to position [460, 0]
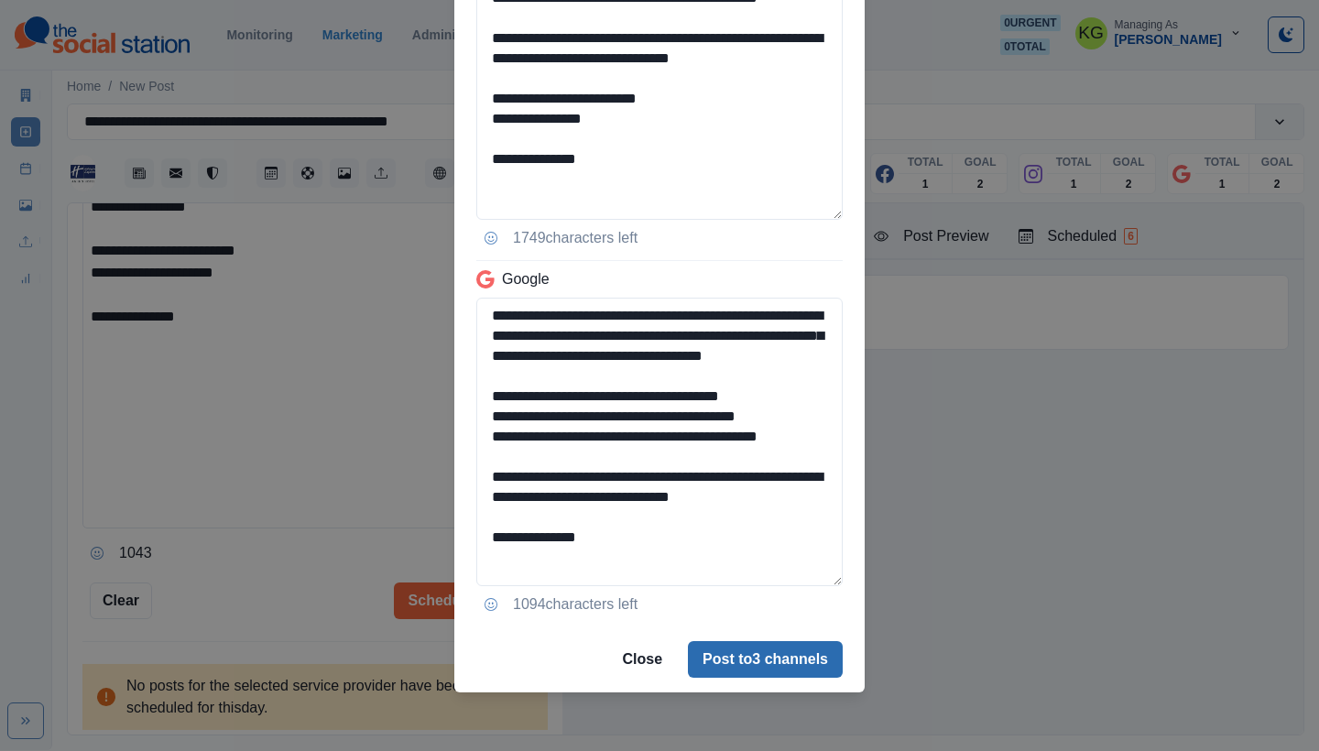
type textarea "**********"
click at [797, 657] on button "Post to 3 channels" at bounding box center [765, 659] width 155 height 37
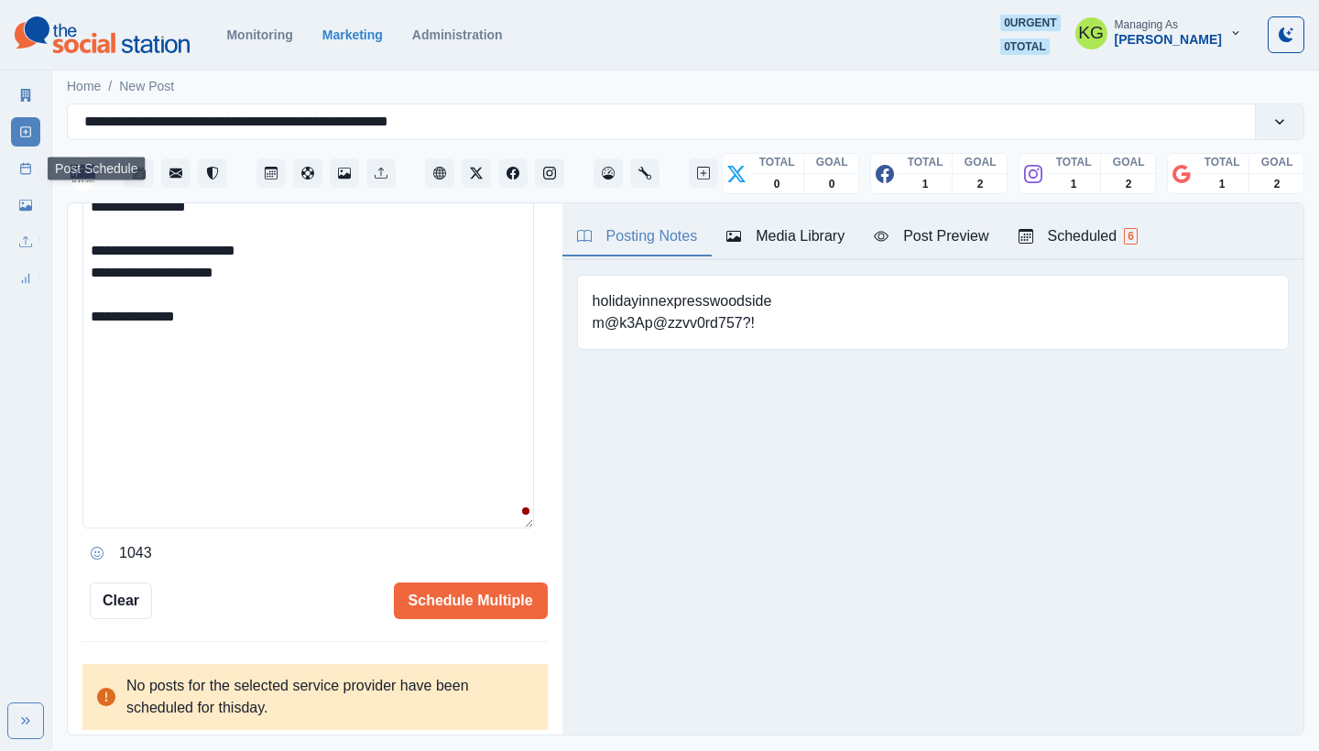
click at [27, 167] on link "Post Schedule" at bounding box center [25, 168] width 29 height 29
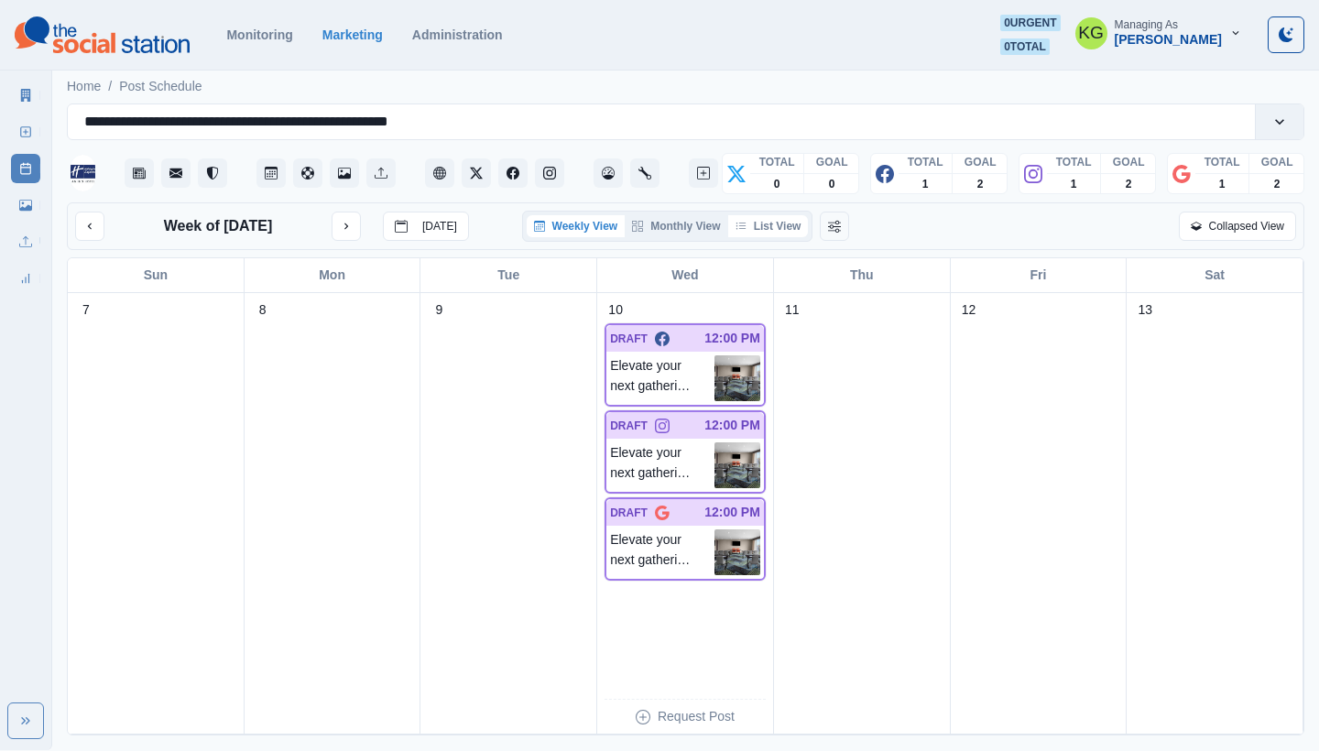
click at [776, 218] on button "List View" at bounding box center [768, 226] width 81 height 22
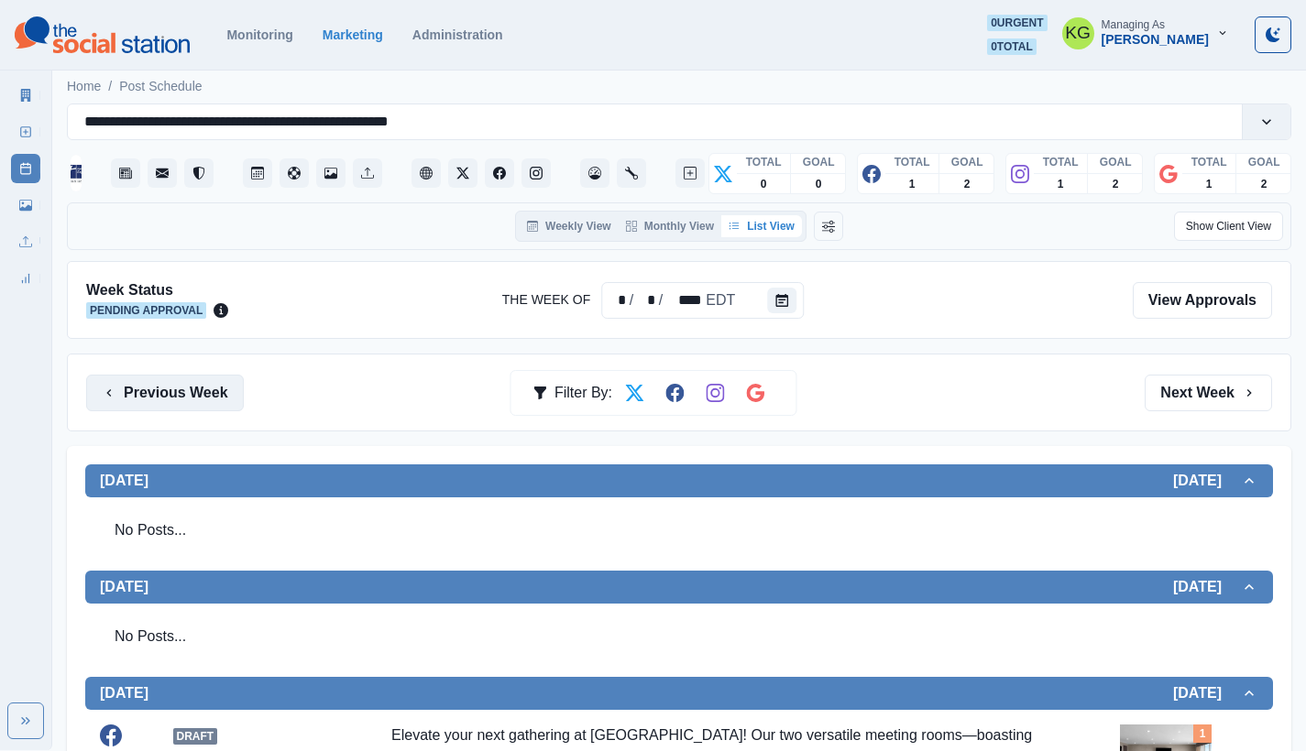
click at [192, 396] on button "Previous Week" at bounding box center [165, 393] width 158 height 37
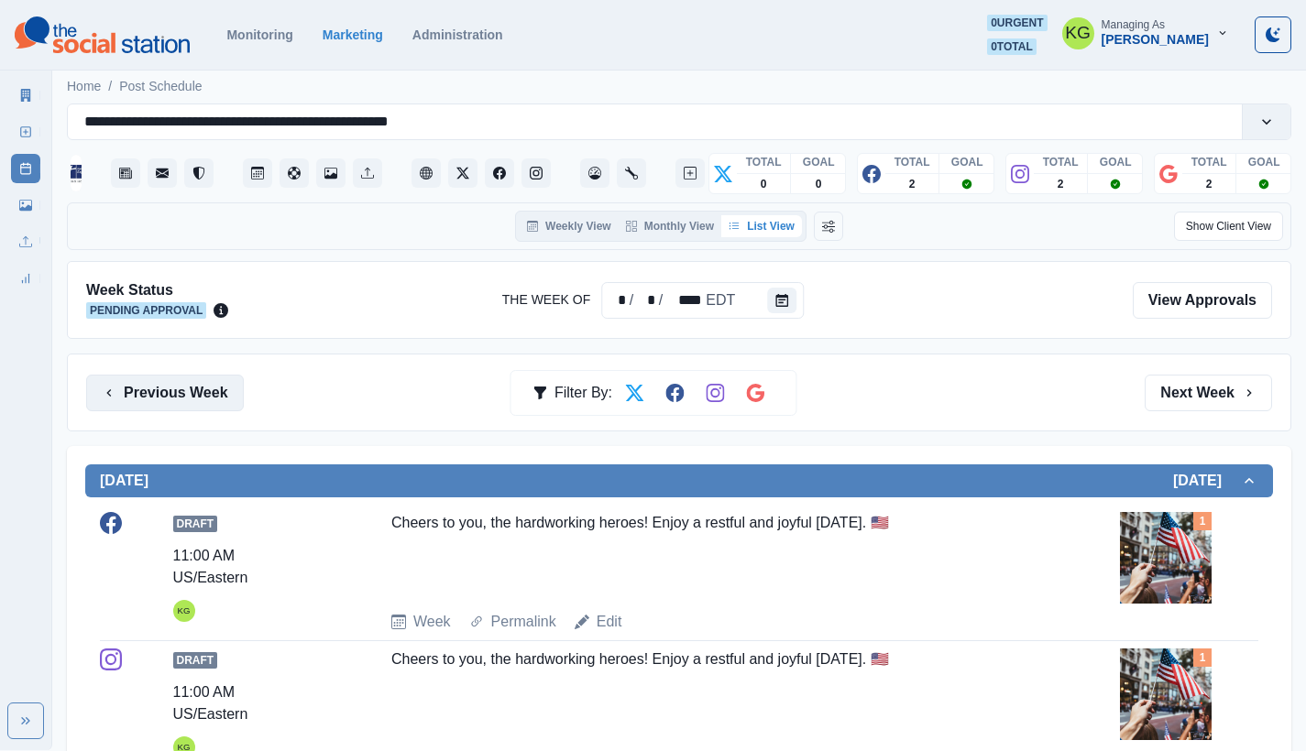
click at [192, 396] on button "Previous Week" at bounding box center [165, 393] width 158 height 37
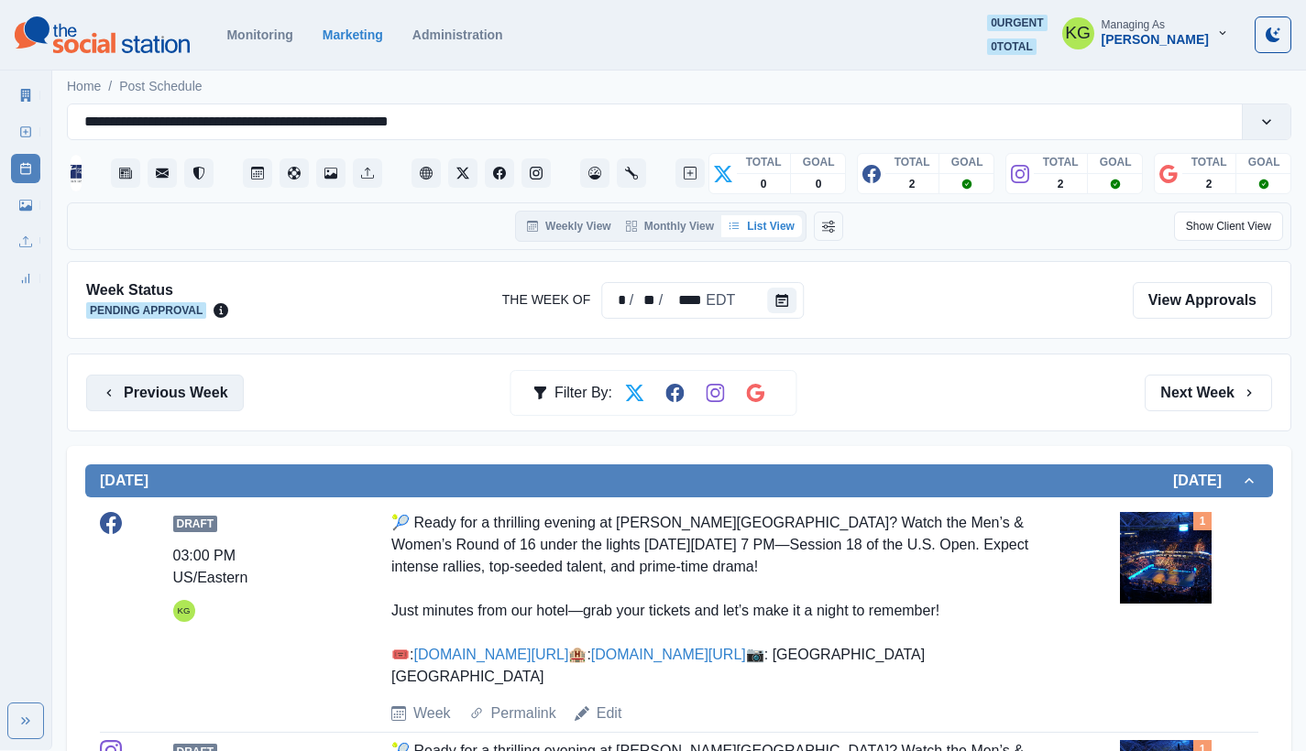
click at [192, 396] on button "Previous Week" at bounding box center [165, 393] width 158 height 37
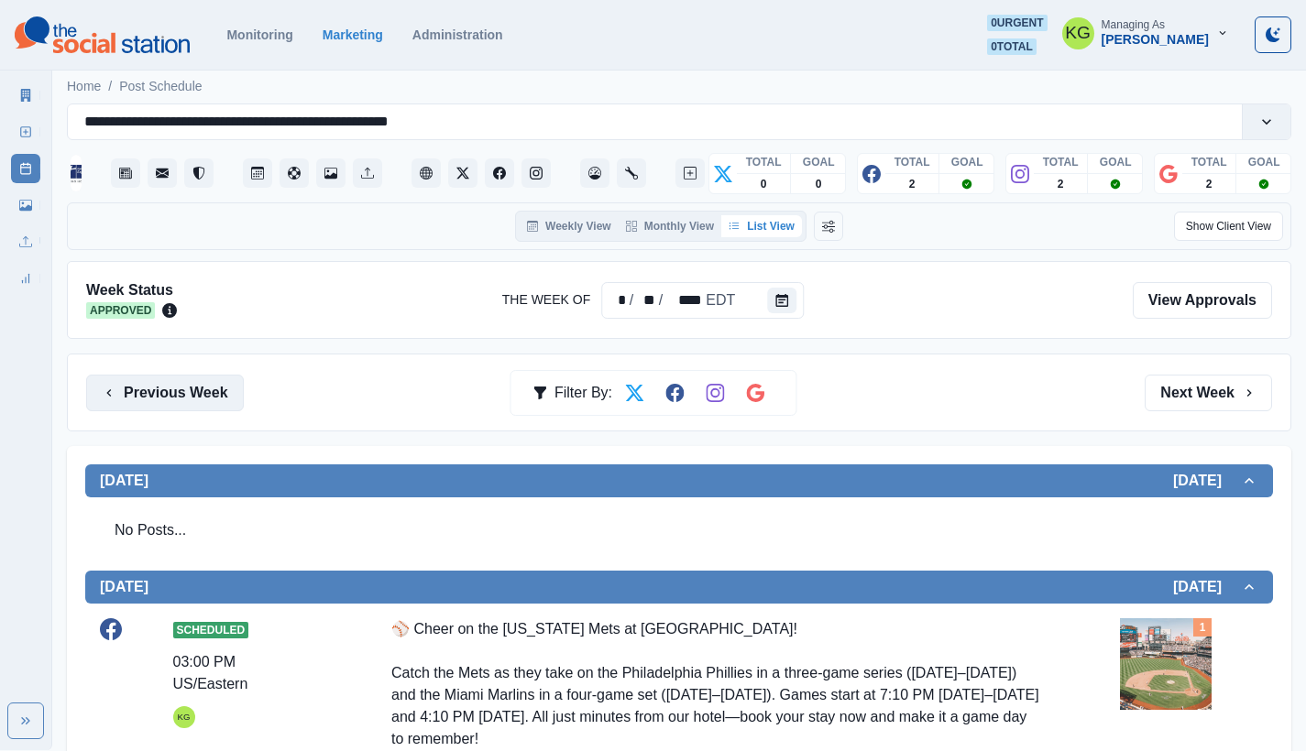
click at [222, 397] on button "Previous Week" at bounding box center [165, 393] width 158 height 37
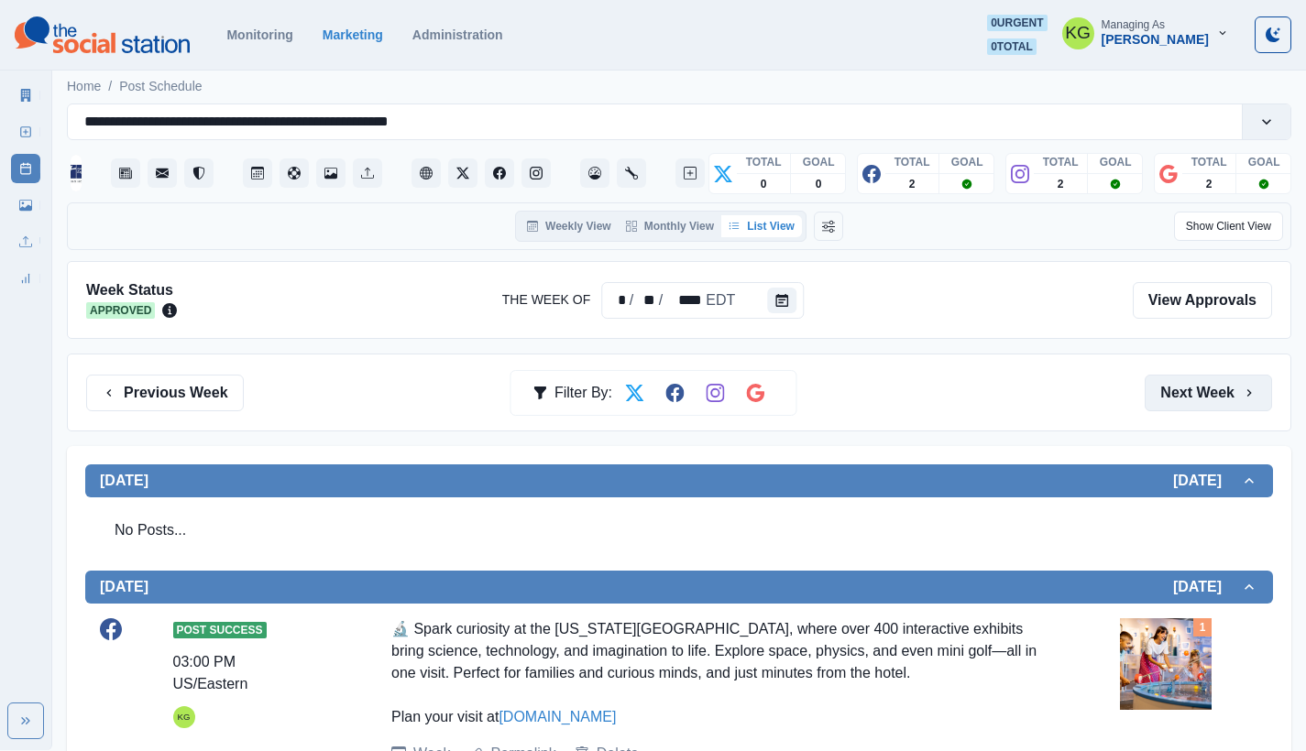
click at [1231, 391] on button "Next Week" at bounding box center [1207, 393] width 127 height 37
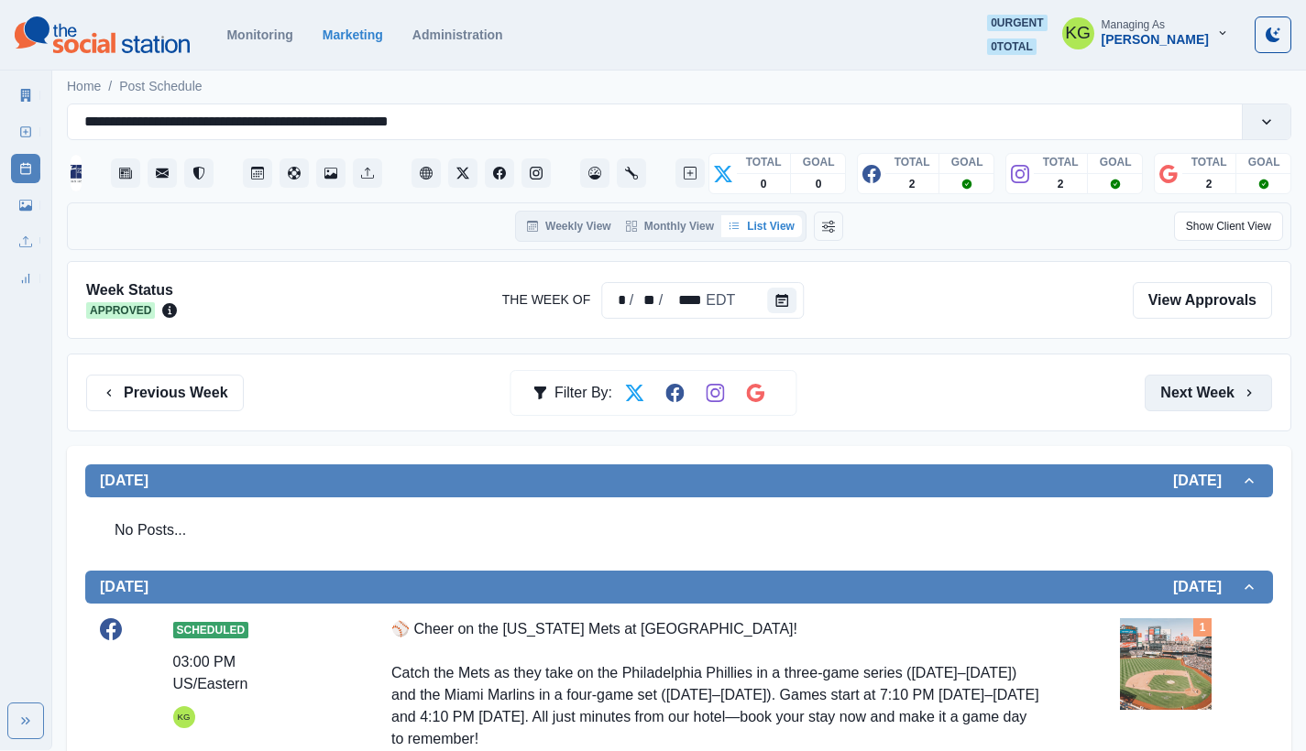
click at [1231, 391] on button "Next Week" at bounding box center [1207, 393] width 127 height 37
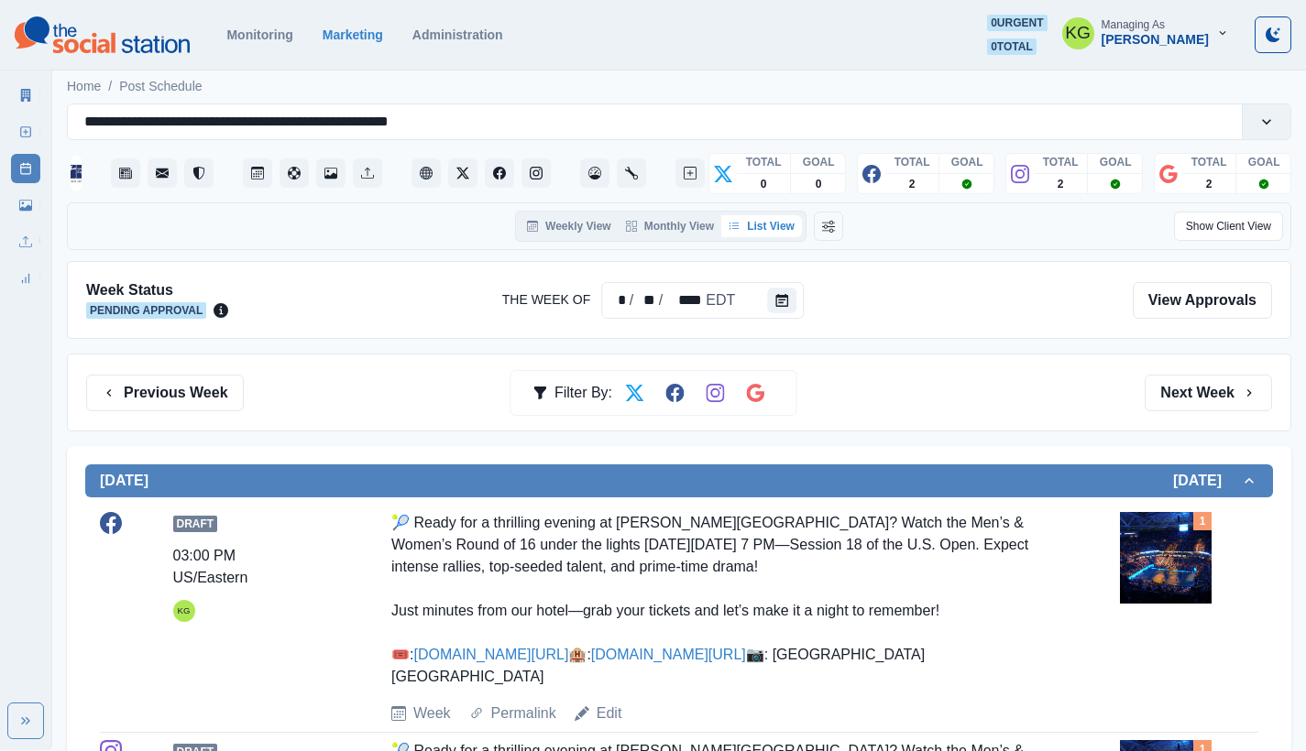
click at [31, 185] on div "Media Library" at bounding box center [25, 201] width 29 height 37
click at [17, 212] on link "Media Library" at bounding box center [25, 205] width 29 height 29
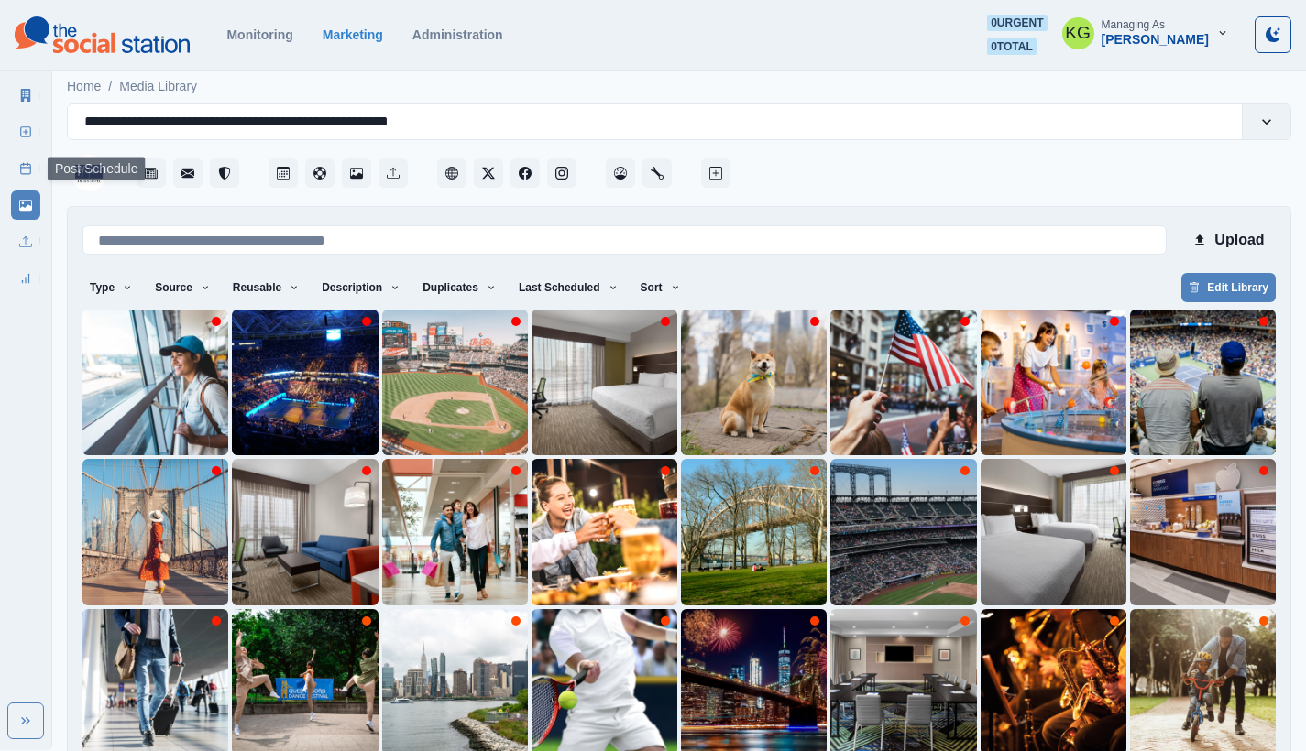
click at [28, 172] on icon at bounding box center [25, 168] width 13 height 13
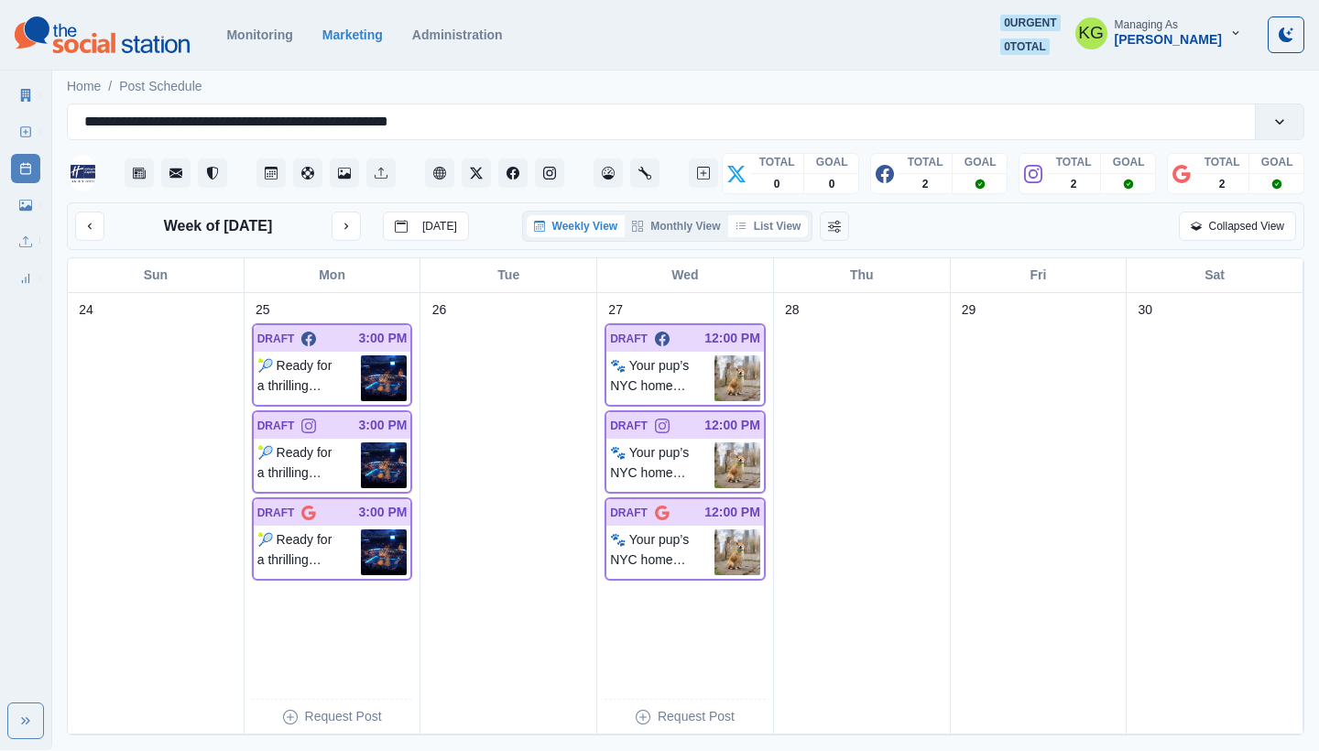
click at [784, 224] on button "List View" at bounding box center [768, 226] width 81 height 22
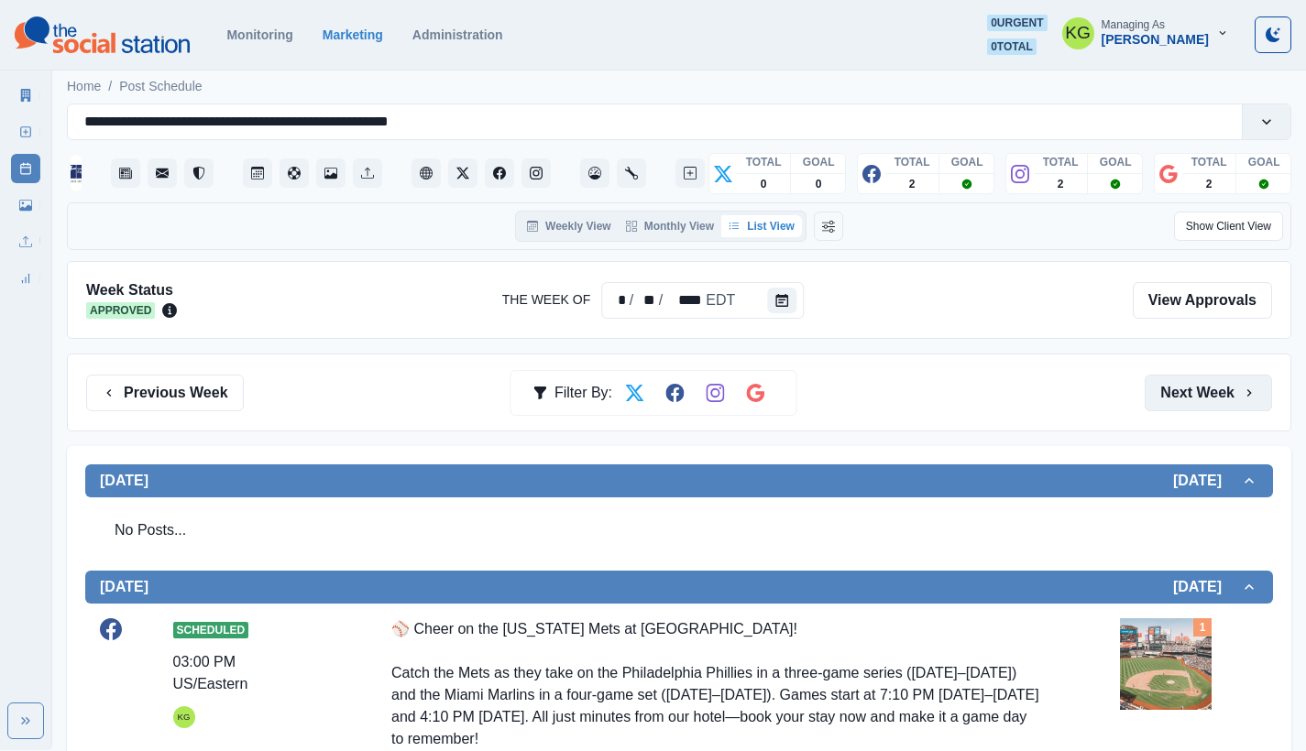
click at [1204, 396] on button "Next Week" at bounding box center [1207, 393] width 127 height 37
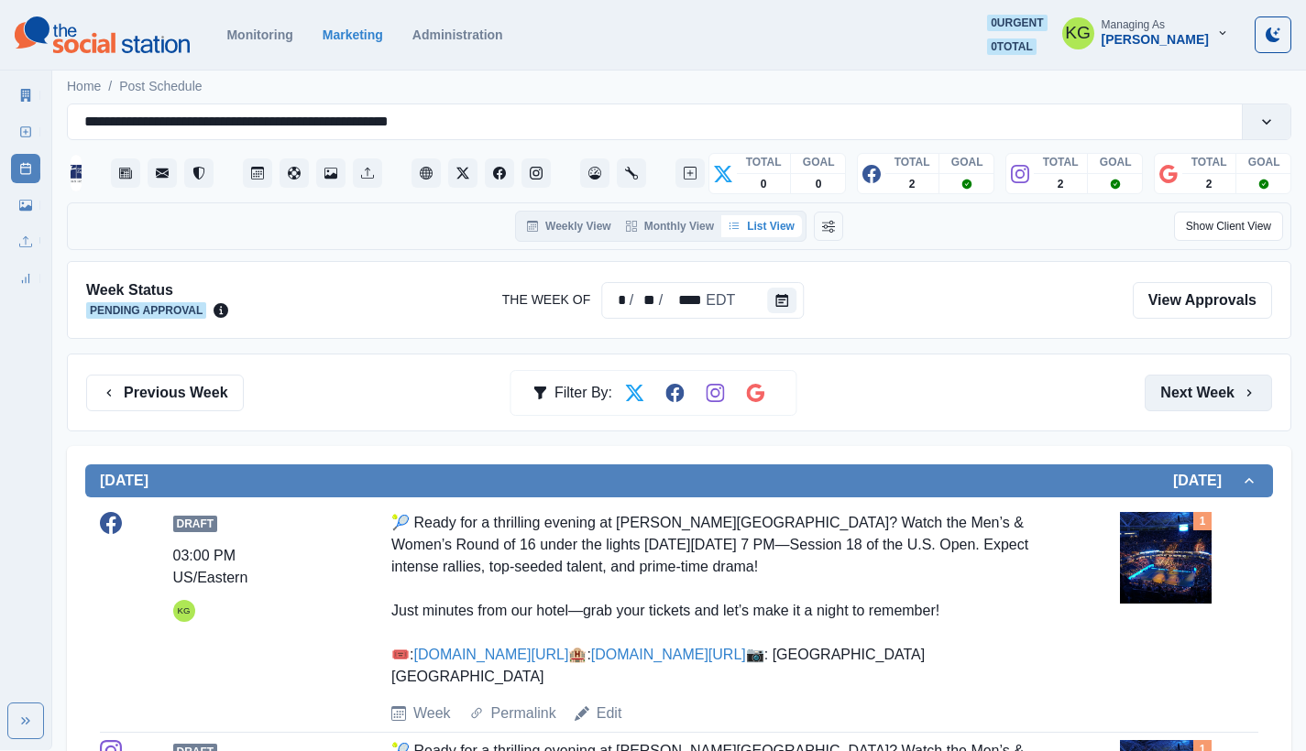
click at [1204, 396] on button "Next Week" at bounding box center [1207, 393] width 127 height 37
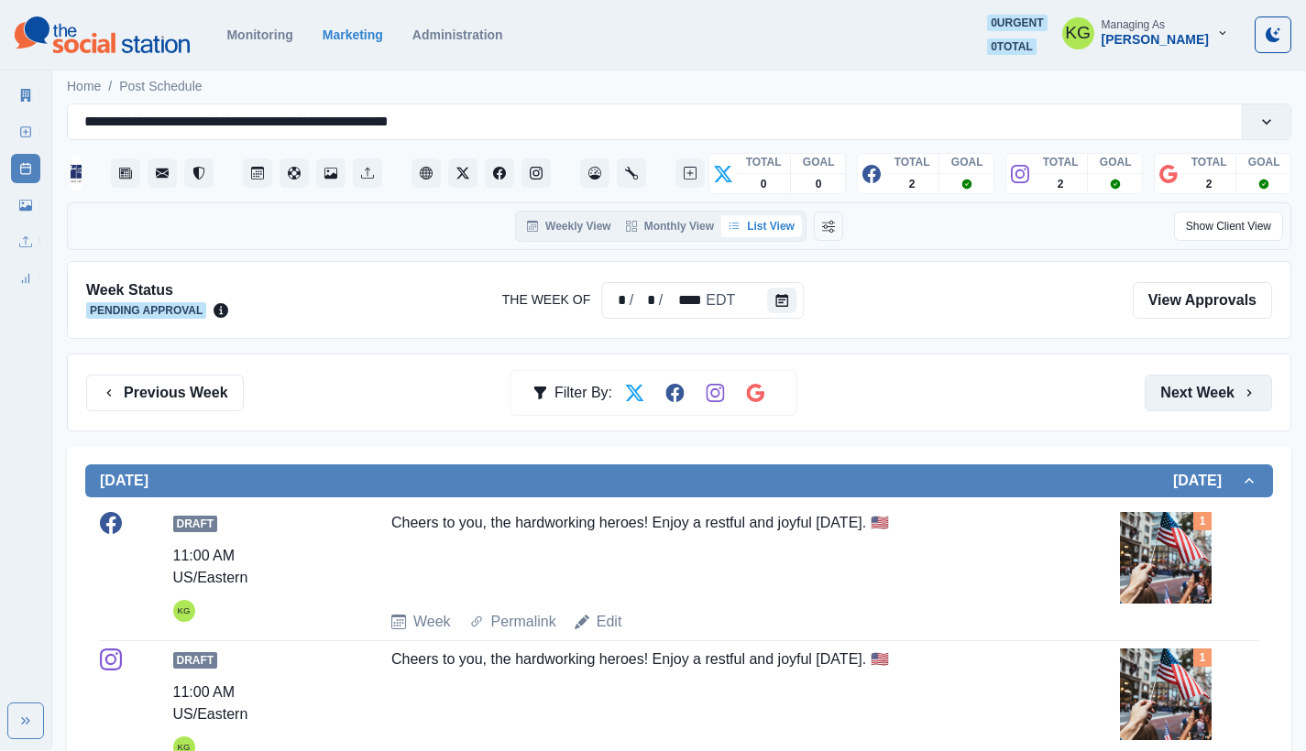
click at [1204, 396] on button "Next Week" at bounding box center [1207, 393] width 127 height 37
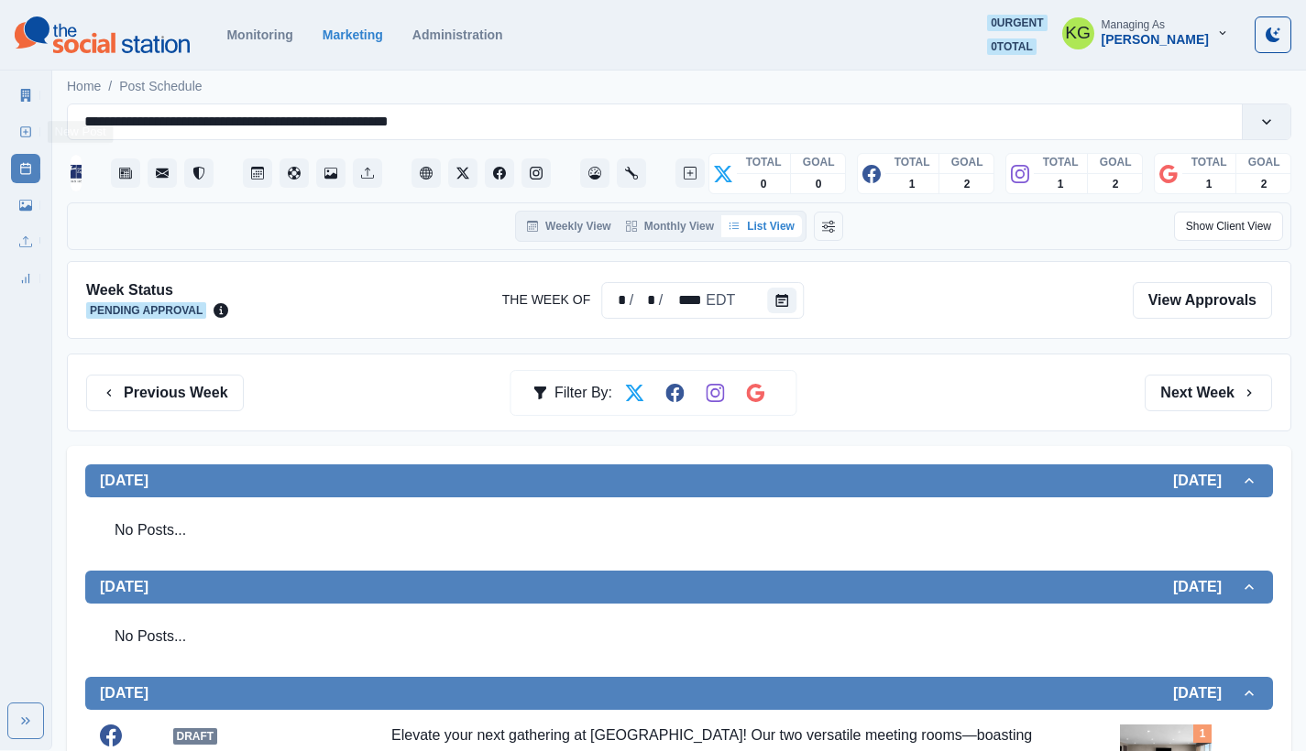
click at [30, 133] on rect at bounding box center [26, 132] width 10 height 10
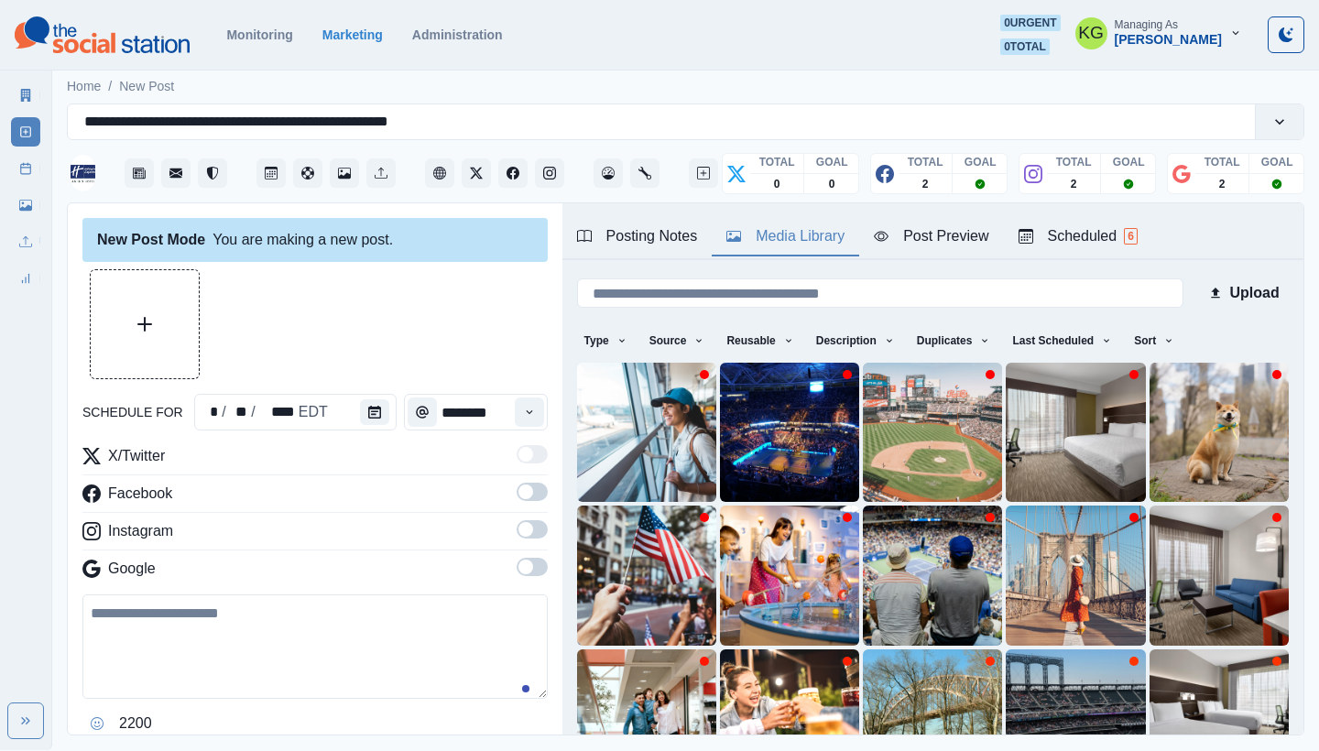
click at [755, 247] on button "Media Library" at bounding box center [786, 237] width 148 height 38
click at [141, 283] on button "Upload Media" at bounding box center [145, 324] width 108 height 108
click at [375, 415] on icon "Calendar" at bounding box center [374, 412] width 13 height 13
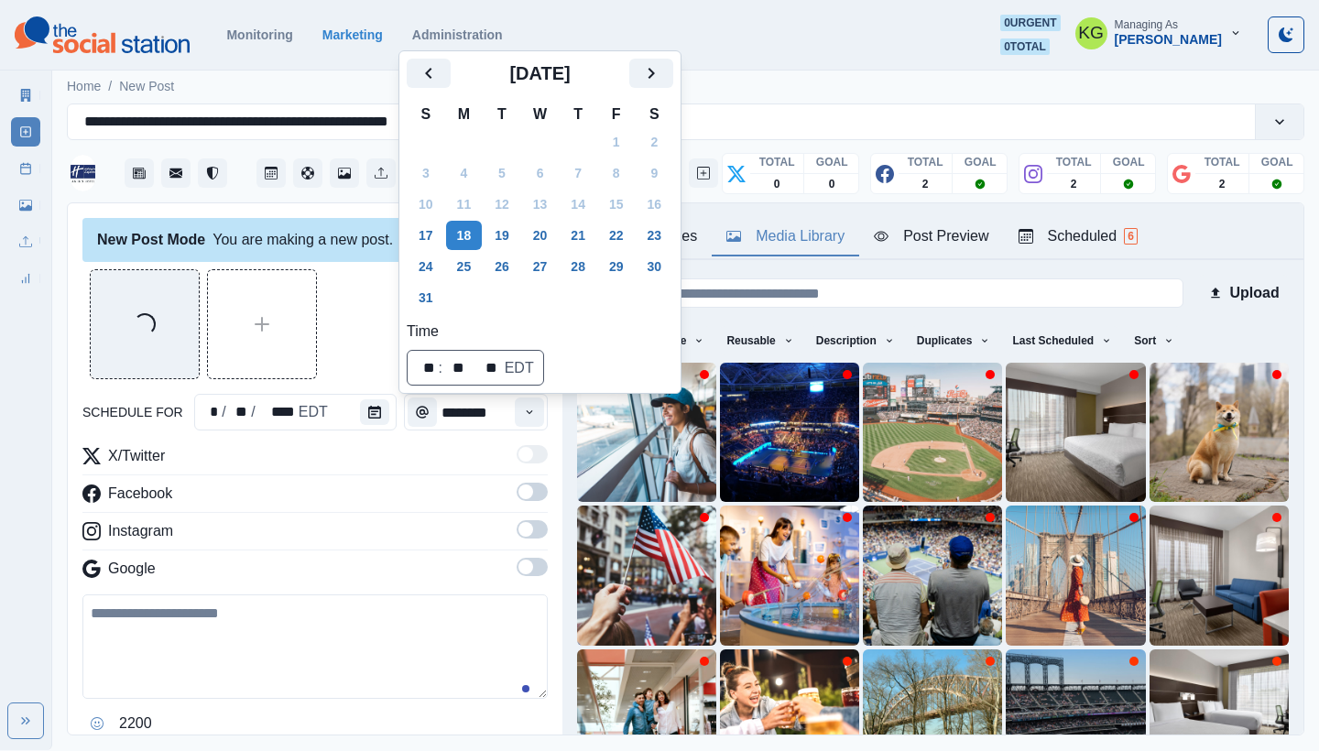
click at [672, 89] on div "[DATE]" at bounding box center [540, 81] width 267 height 44
click at [662, 78] on icon "Next" at bounding box center [651, 73] width 22 height 22
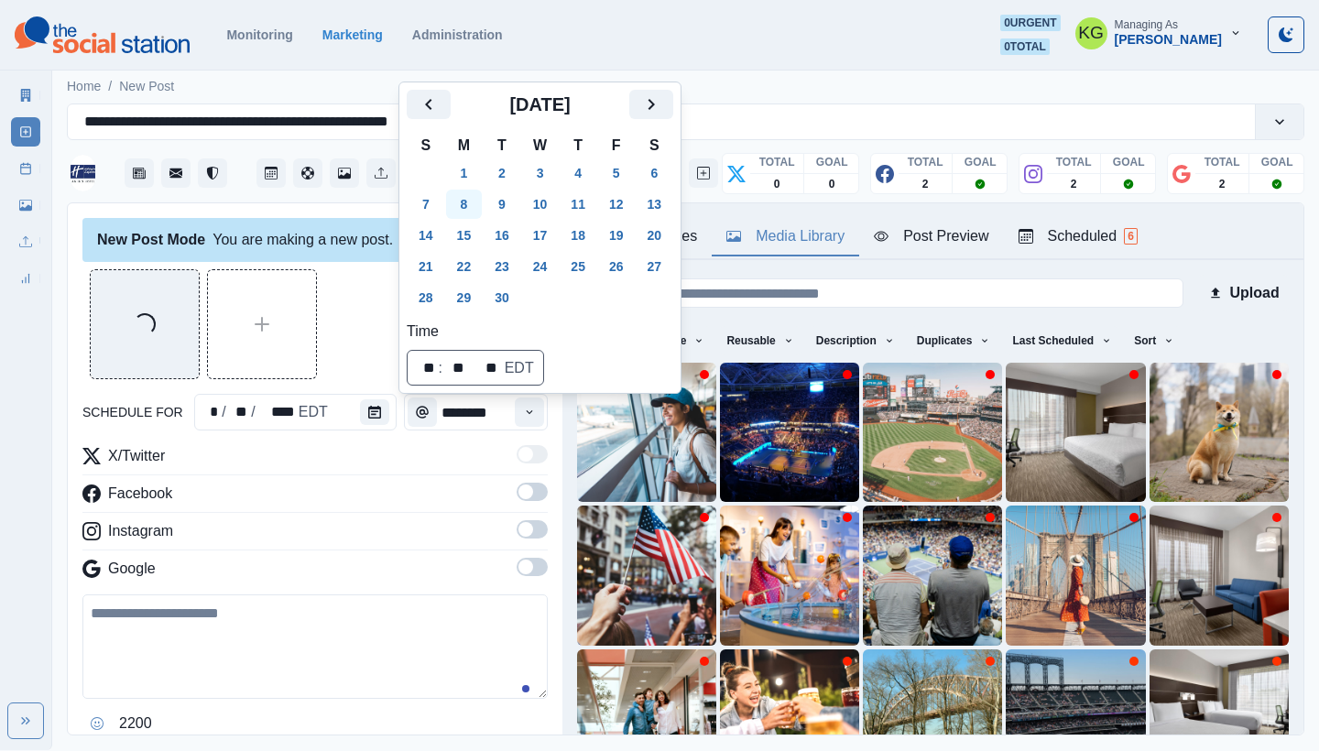
click at [451, 204] on button "8" at bounding box center [464, 204] width 37 height 29
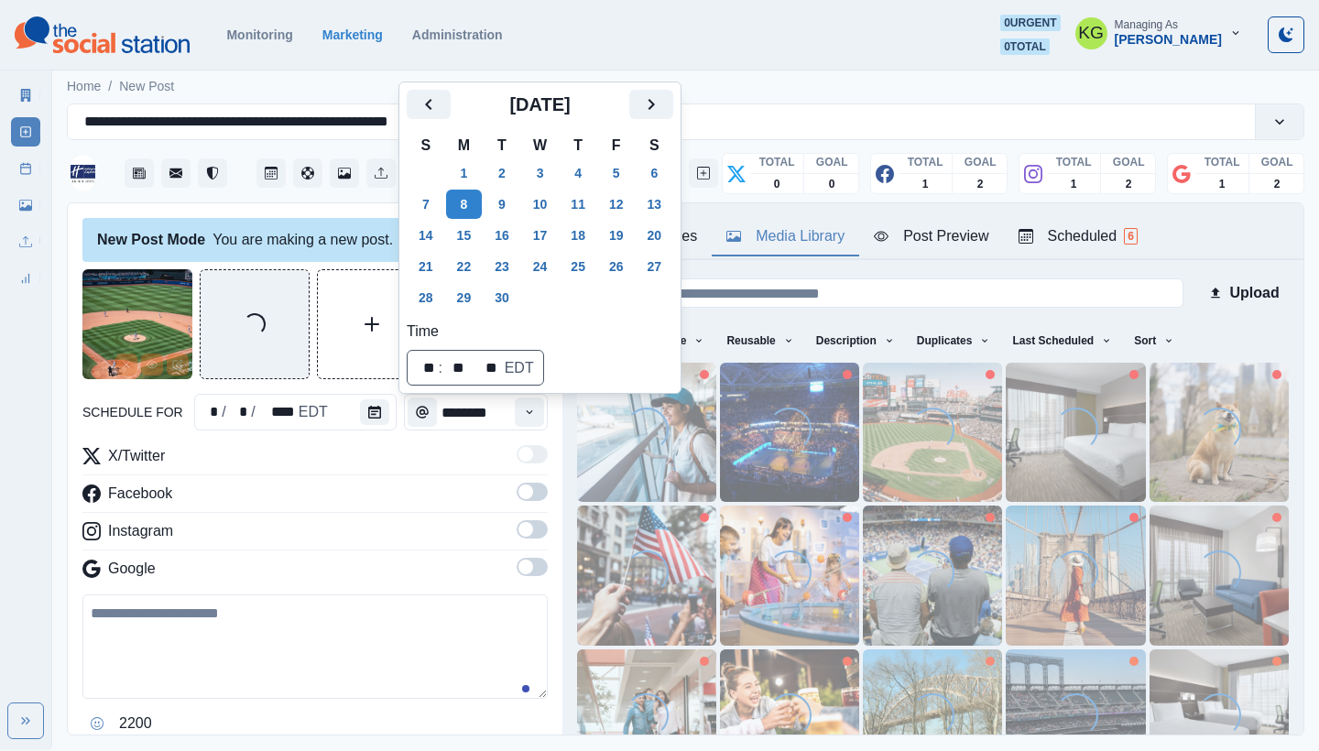
click at [379, 265] on div "New Post Mode You are making a new post. Loading... schedule for * / * / **** E…" at bounding box center [315, 469] width 495 height 533
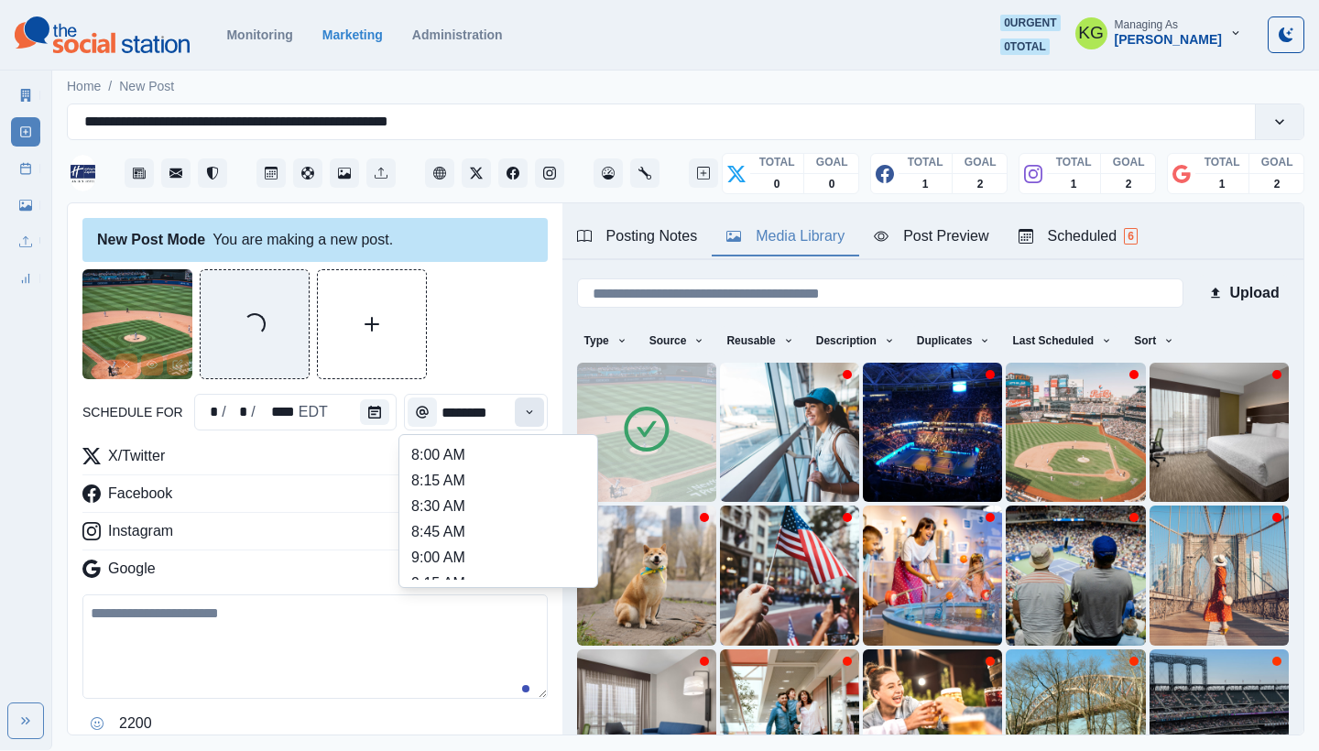
click at [523, 406] on icon "Time" at bounding box center [529, 412] width 13 height 13
click at [461, 484] on li "12:00 PM" at bounding box center [498, 492] width 183 height 26
type input "********"
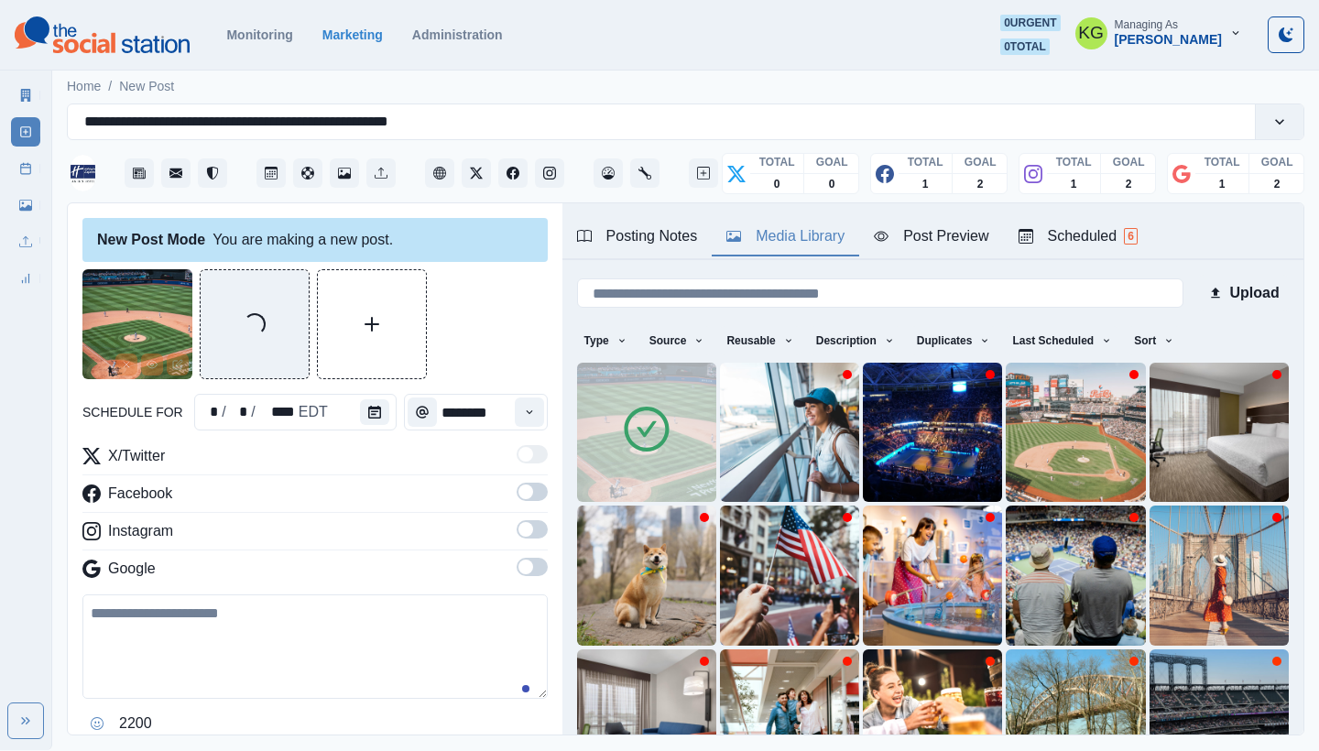
drag, startPoint x: 521, startPoint y: 564, endPoint x: 513, endPoint y: 510, distance: 53.8
click at [520, 564] on span at bounding box center [532, 567] width 31 height 18
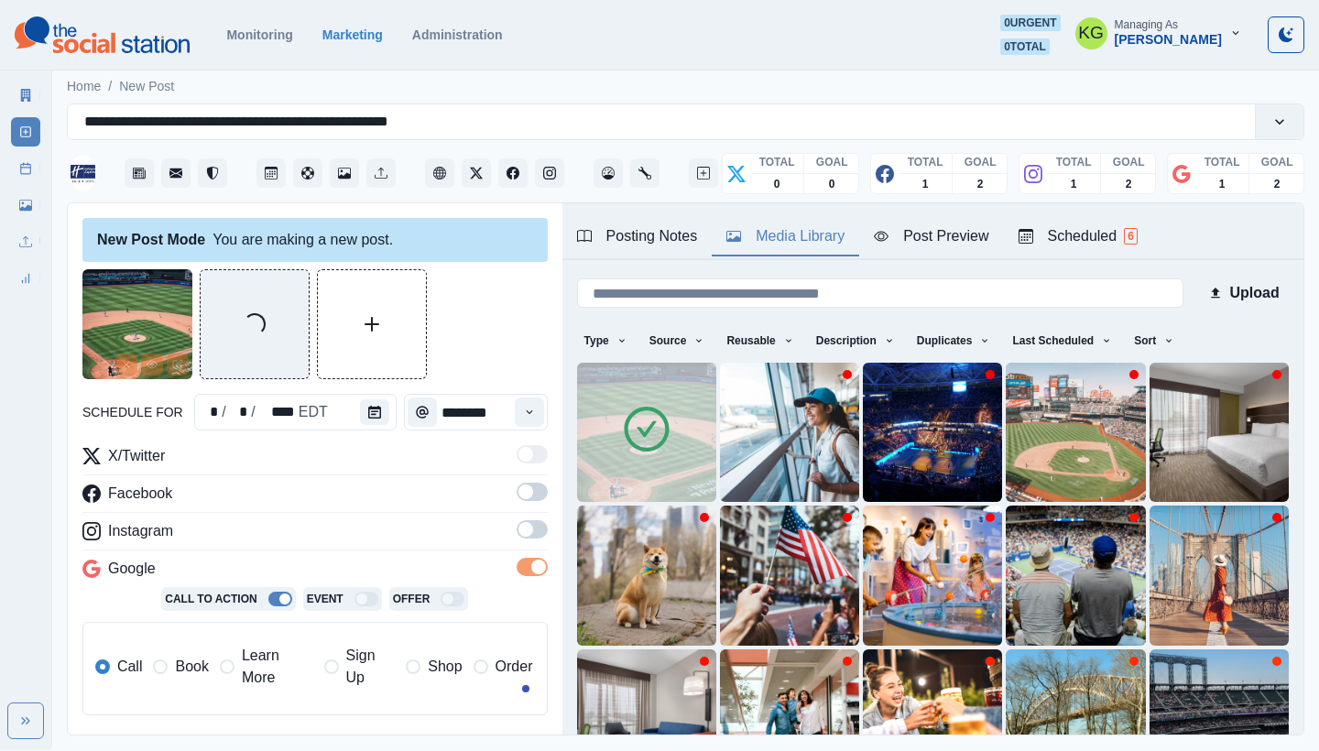
click at [517, 506] on label at bounding box center [532, 497] width 31 height 29
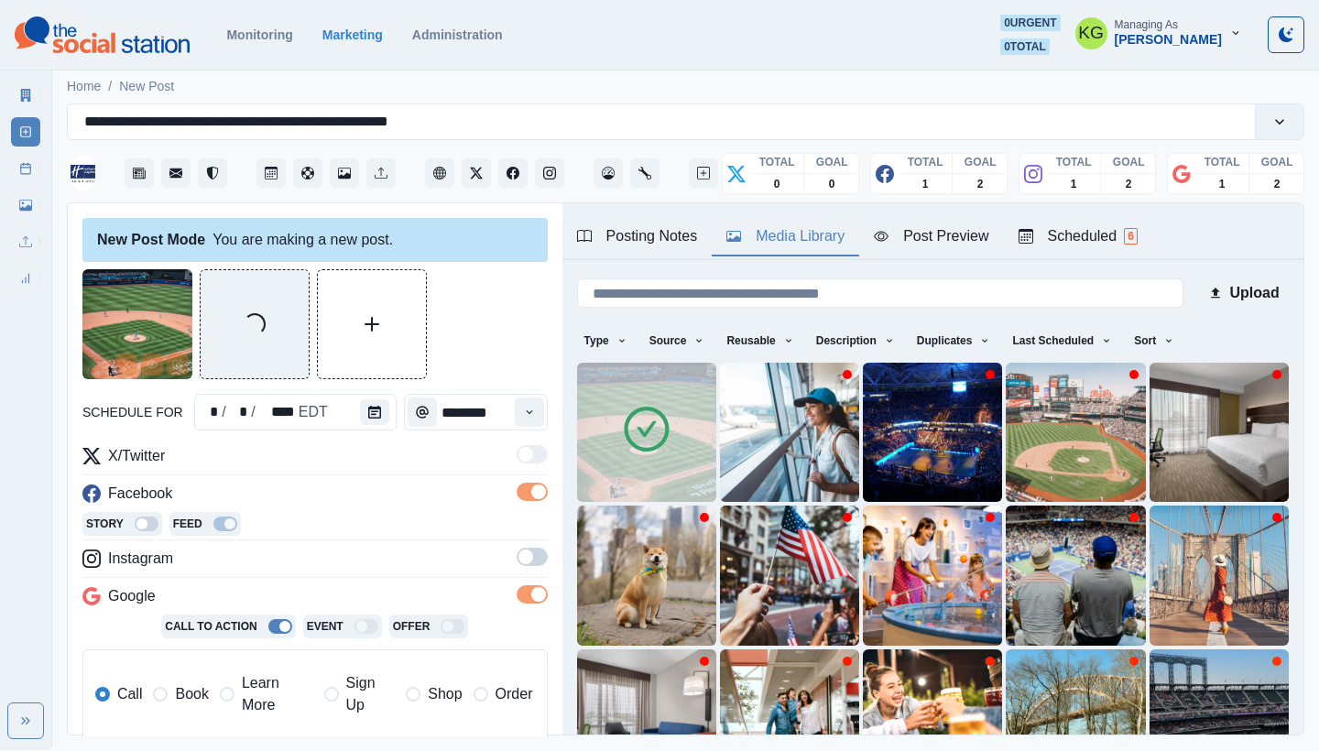
click at [519, 556] on span at bounding box center [526, 557] width 15 height 15
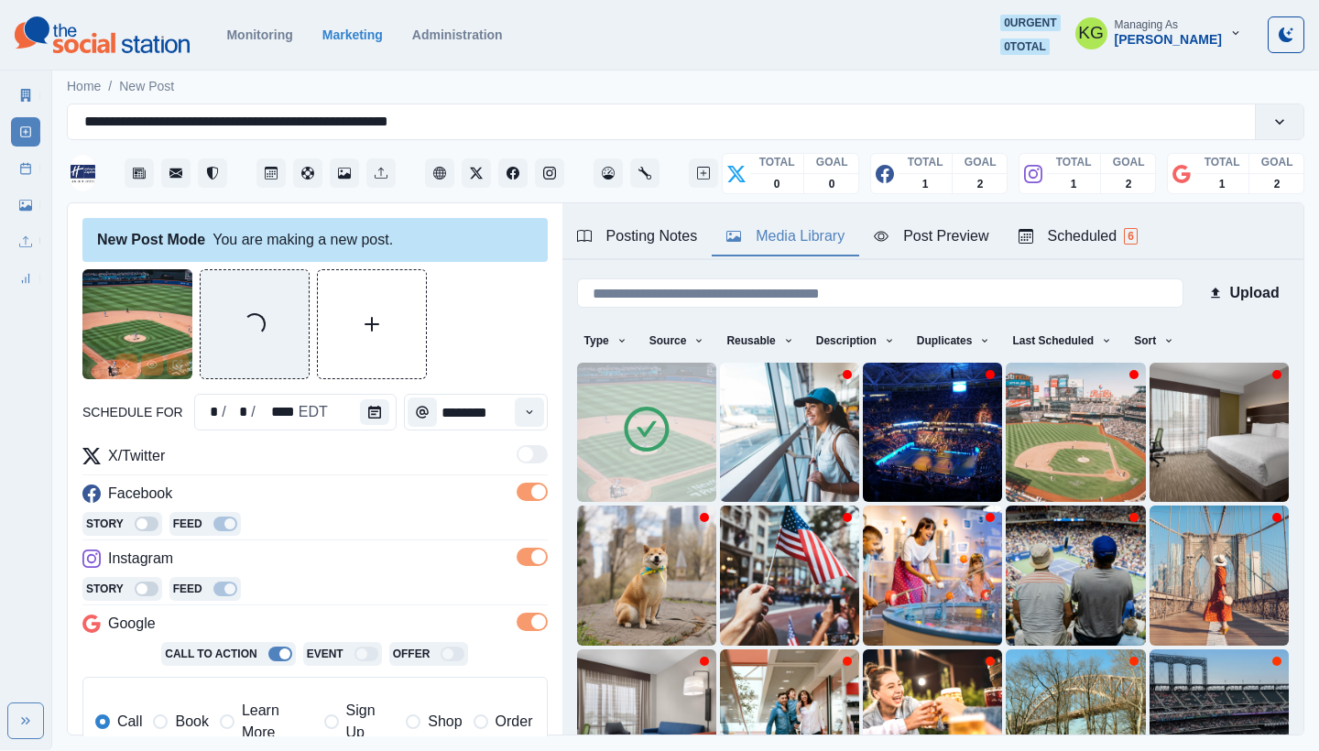
click at [166, 717] on span at bounding box center [160, 722] width 15 height 15
click at [260, 726] on span "Learn More" at bounding box center [277, 722] width 71 height 44
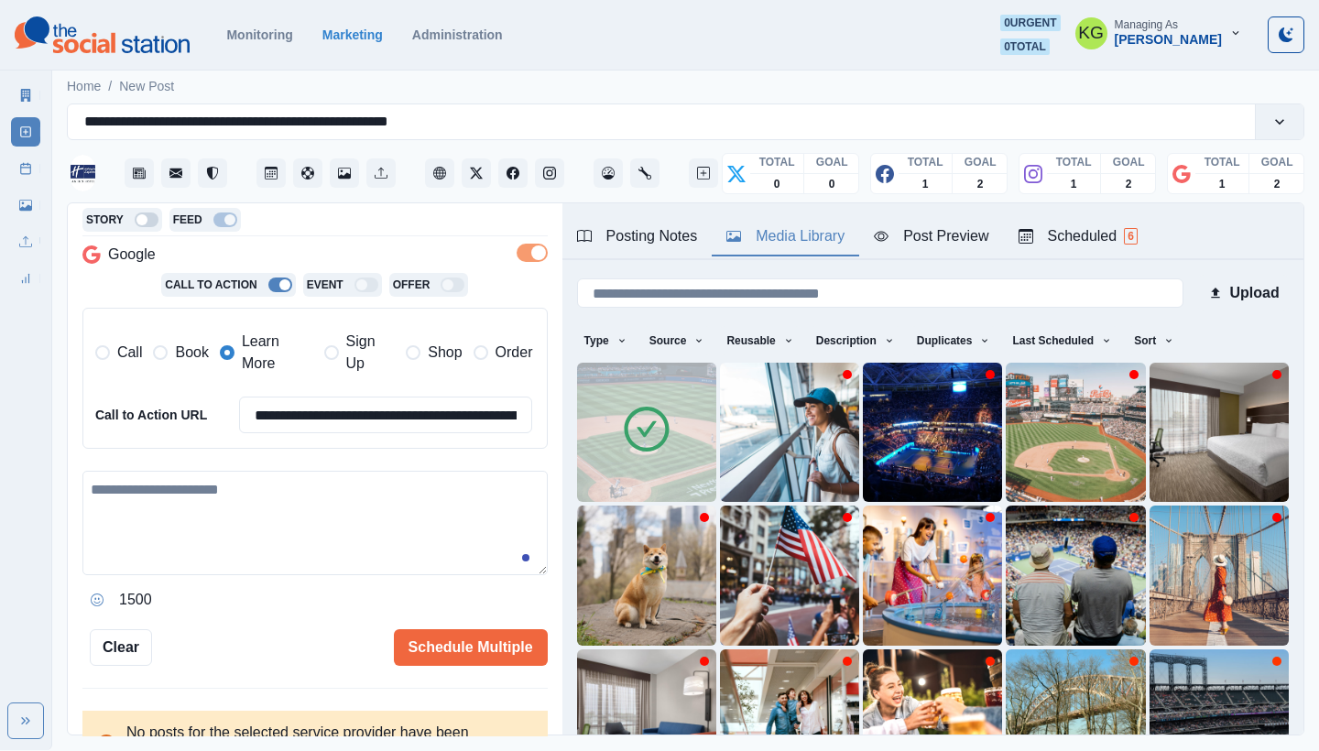
scroll to position [373, 0]
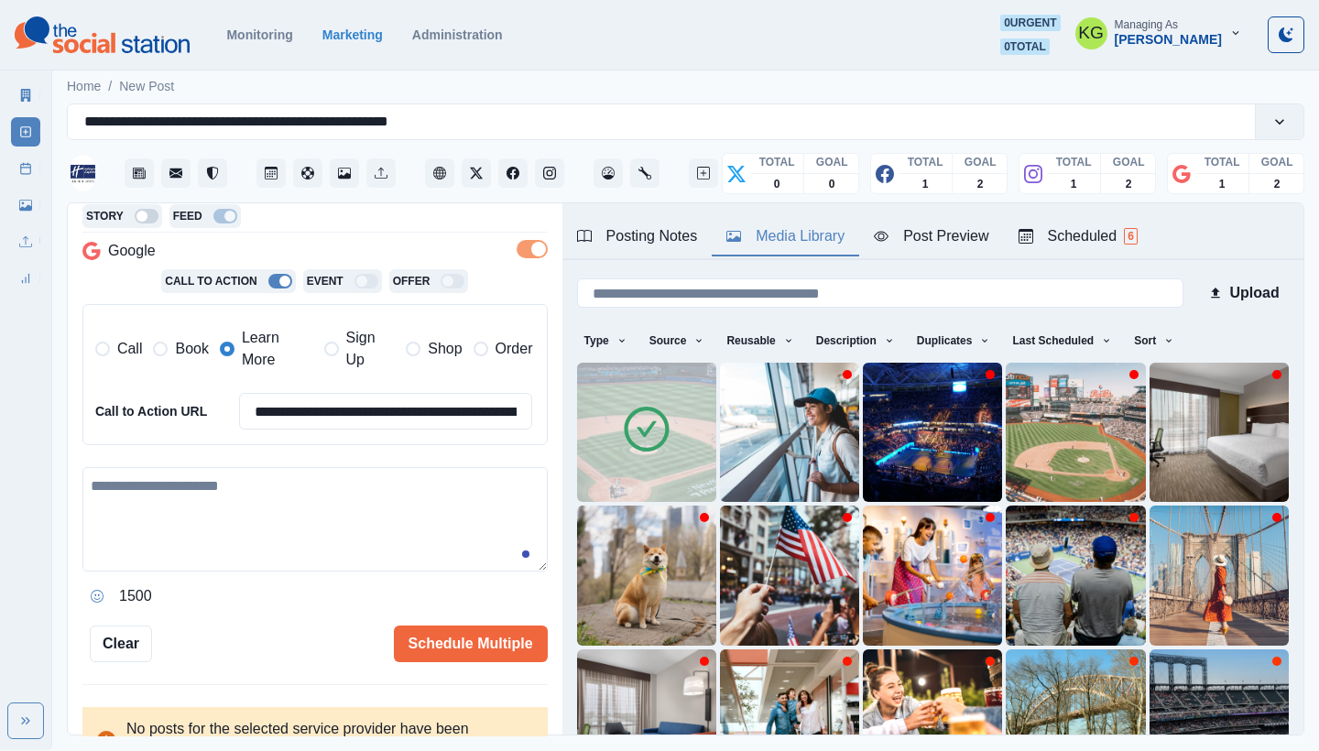
click at [399, 496] on textarea at bounding box center [314, 519] width 465 height 104
paste textarea "**********"
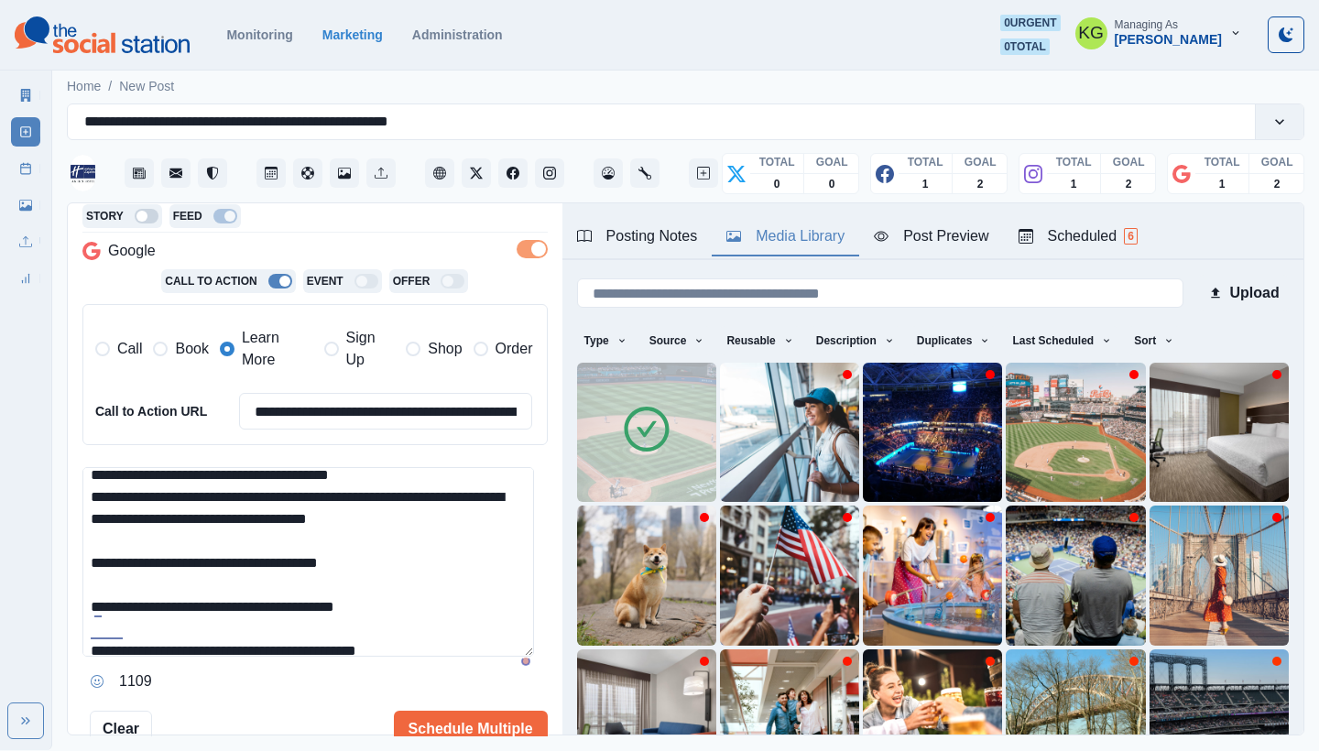
scroll to position [0, 0]
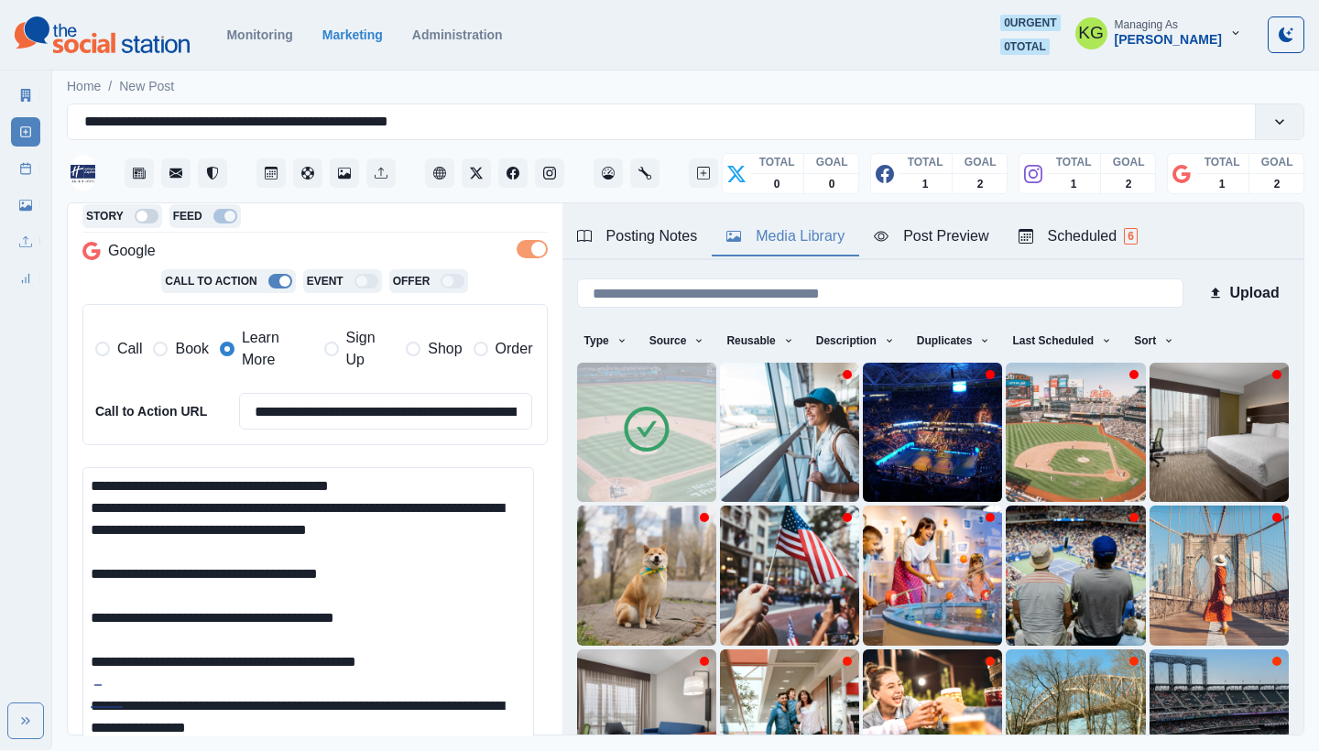
click at [500, 750] on html "**********" at bounding box center [659, 375] width 1319 height 750
click at [88, 570] on textarea "**********" at bounding box center [308, 616] width 452 height 298
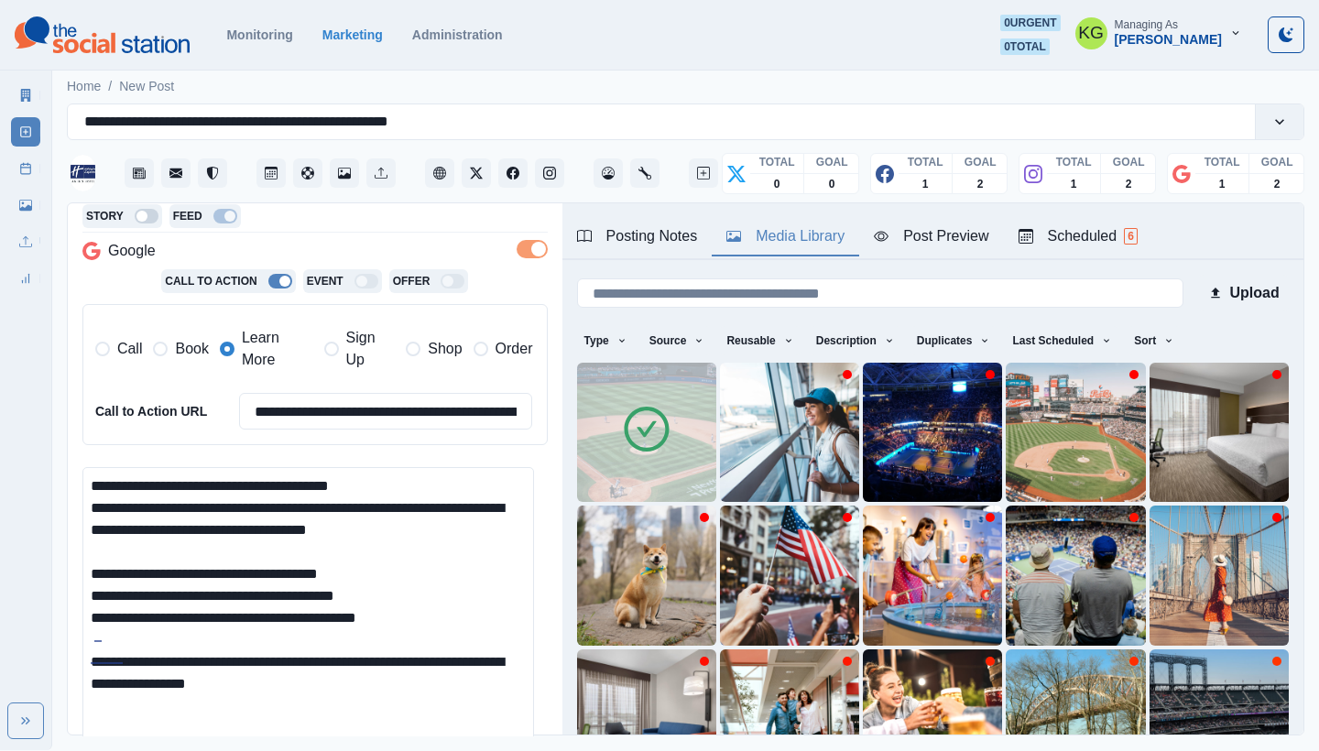
click at [88, 504] on textarea "**********" at bounding box center [308, 616] width 452 height 298
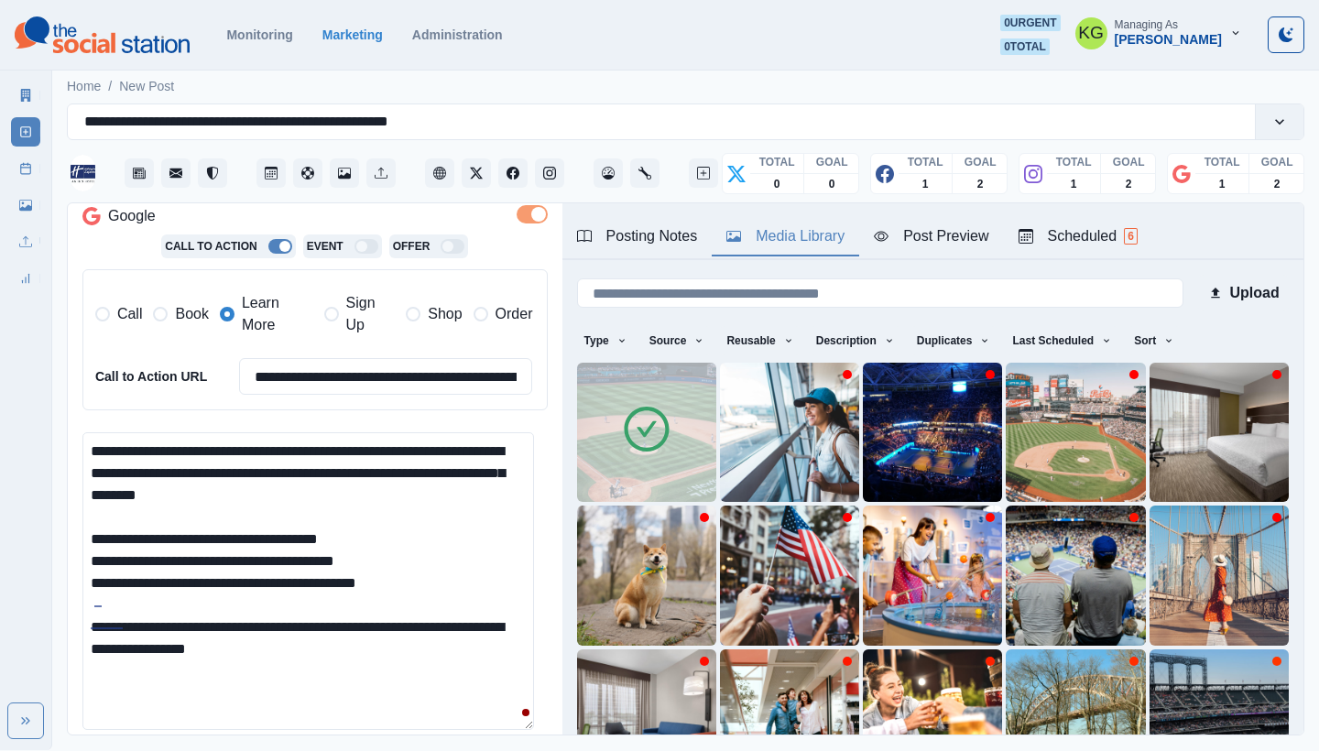
scroll to position [609, 0]
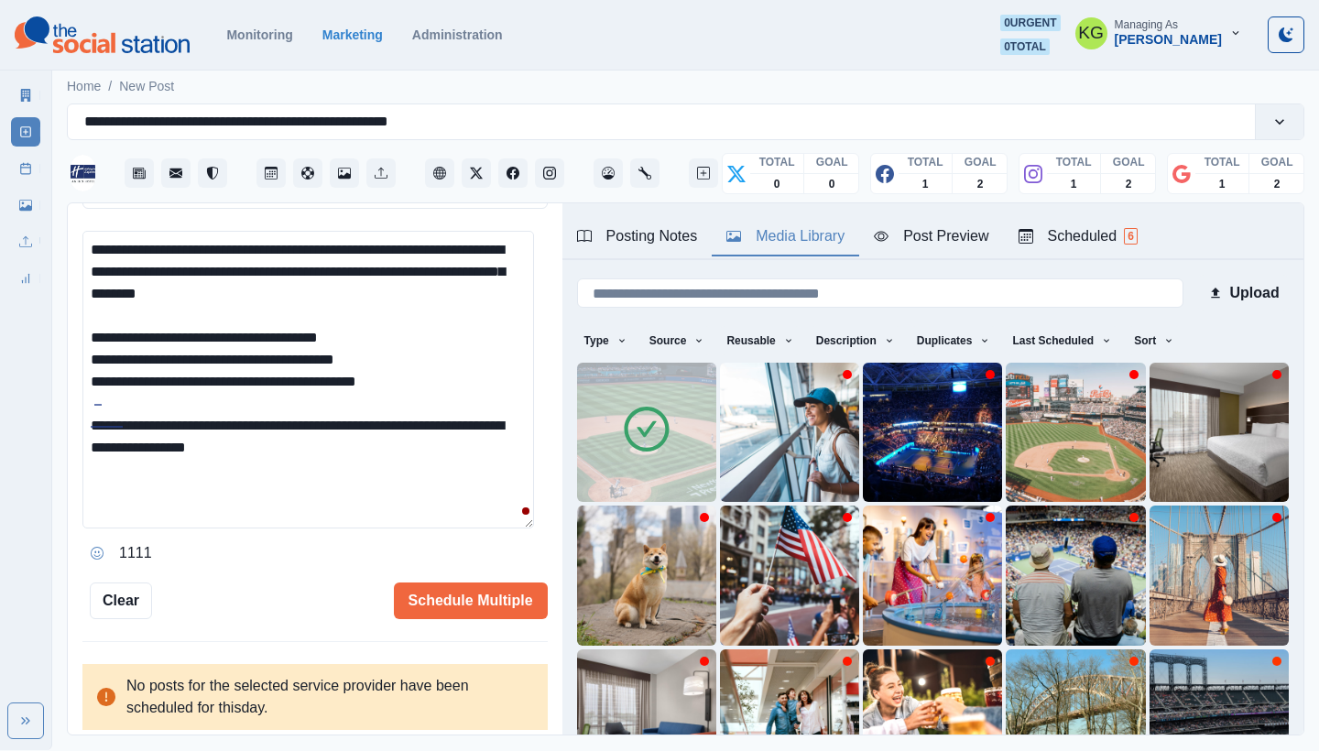
click at [648, 235] on div "Posting Notes" at bounding box center [637, 236] width 121 height 22
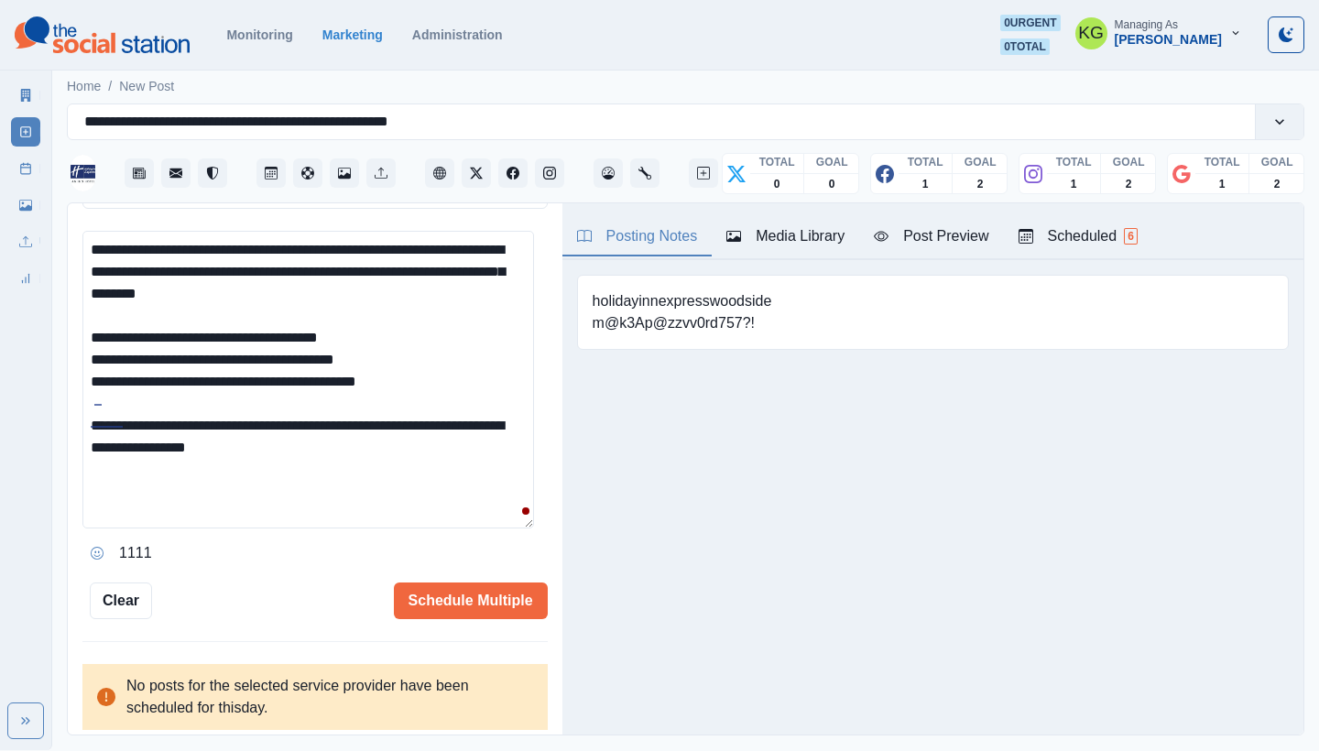
click at [334, 440] on textarea "**********" at bounding box center [308, 380] width 452 height 298
click at [99, 539] on button "Opens Emoji Picker" at bounding box center [96, 553] width 29 height 29
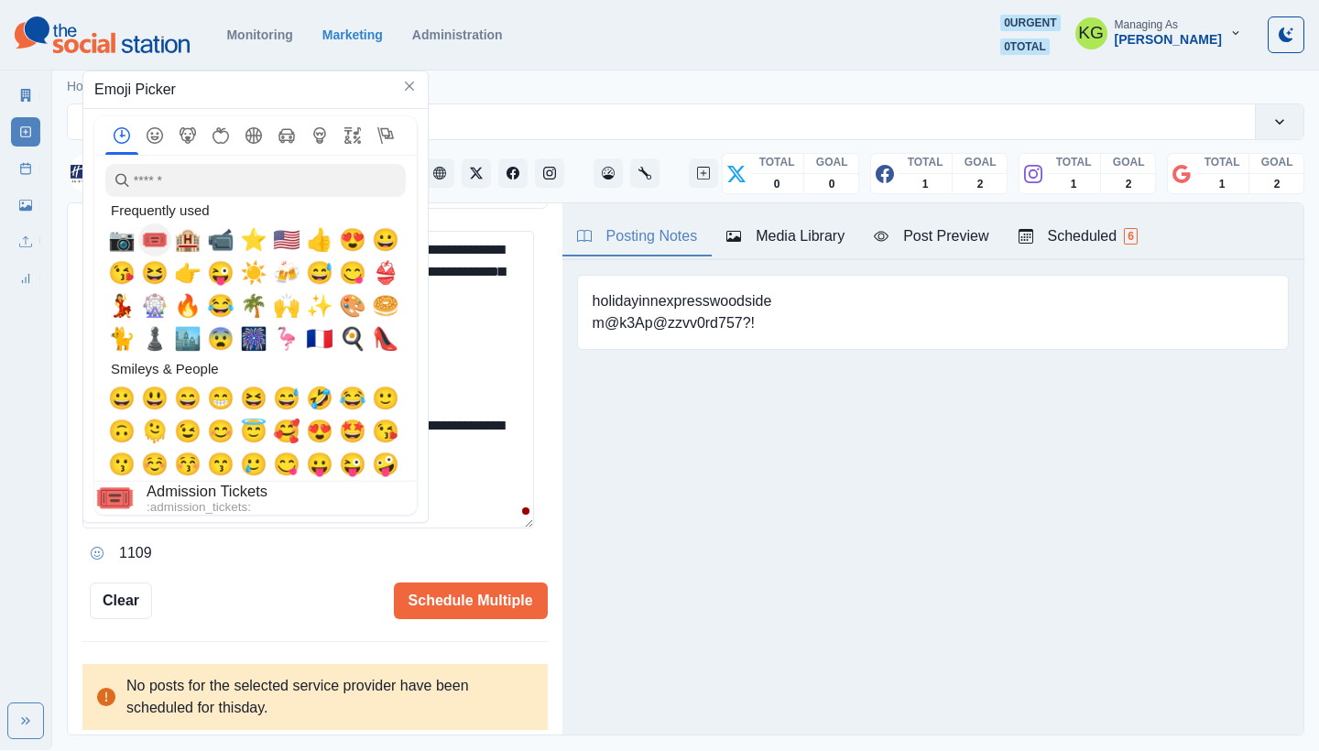
click at [154, 246] on span "🎟️" at bounding box center [154, 240] width 27 height 26
click at [185, 249] on span "🏨" at bounding box center [187, 240] width 27 height 26
drag, startPoint x: 482, startPoint y: 521, endPoint x: 460, endPoint y: 511, distance: 24.2
click at [481, 520] on div "**********" at bounding box center [314, 399] width 465 height 337
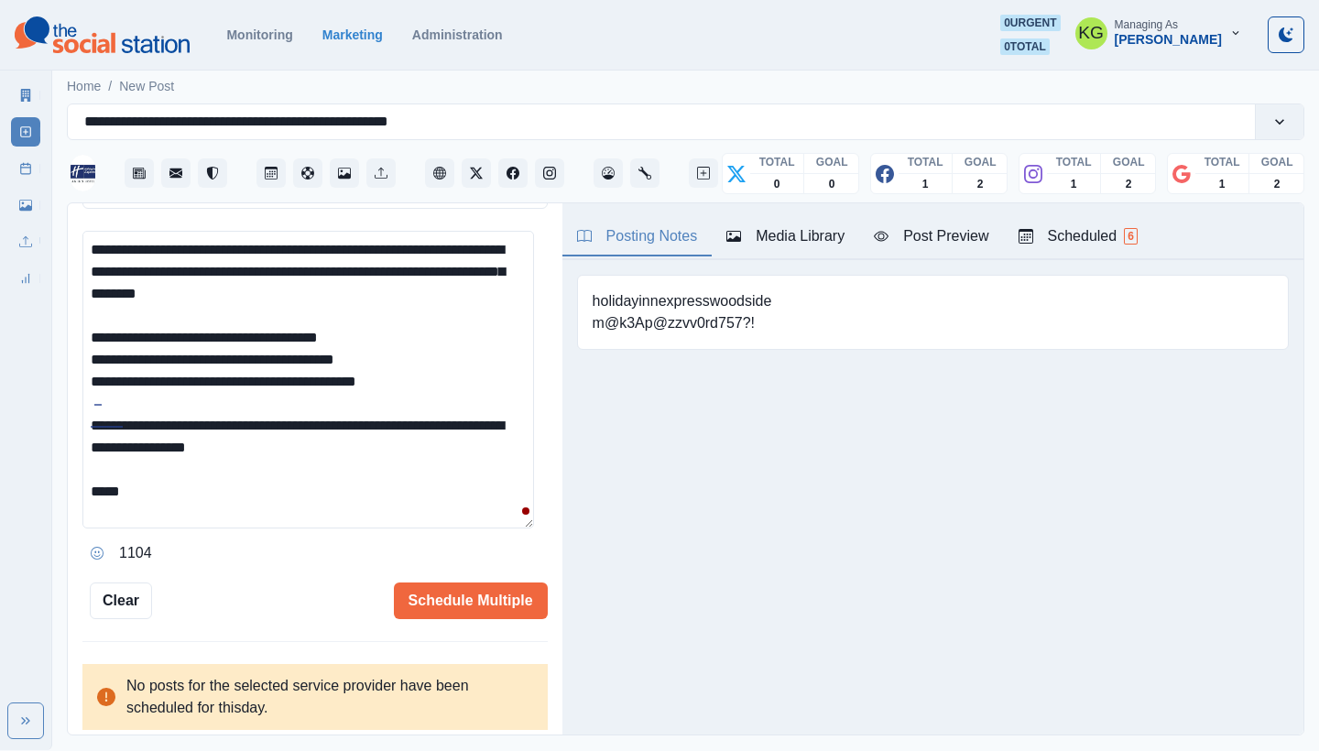
click at [120, 487] on textarea "**********" at bounding box center [308, 380] width 452 height 298
paste textarea "**********"
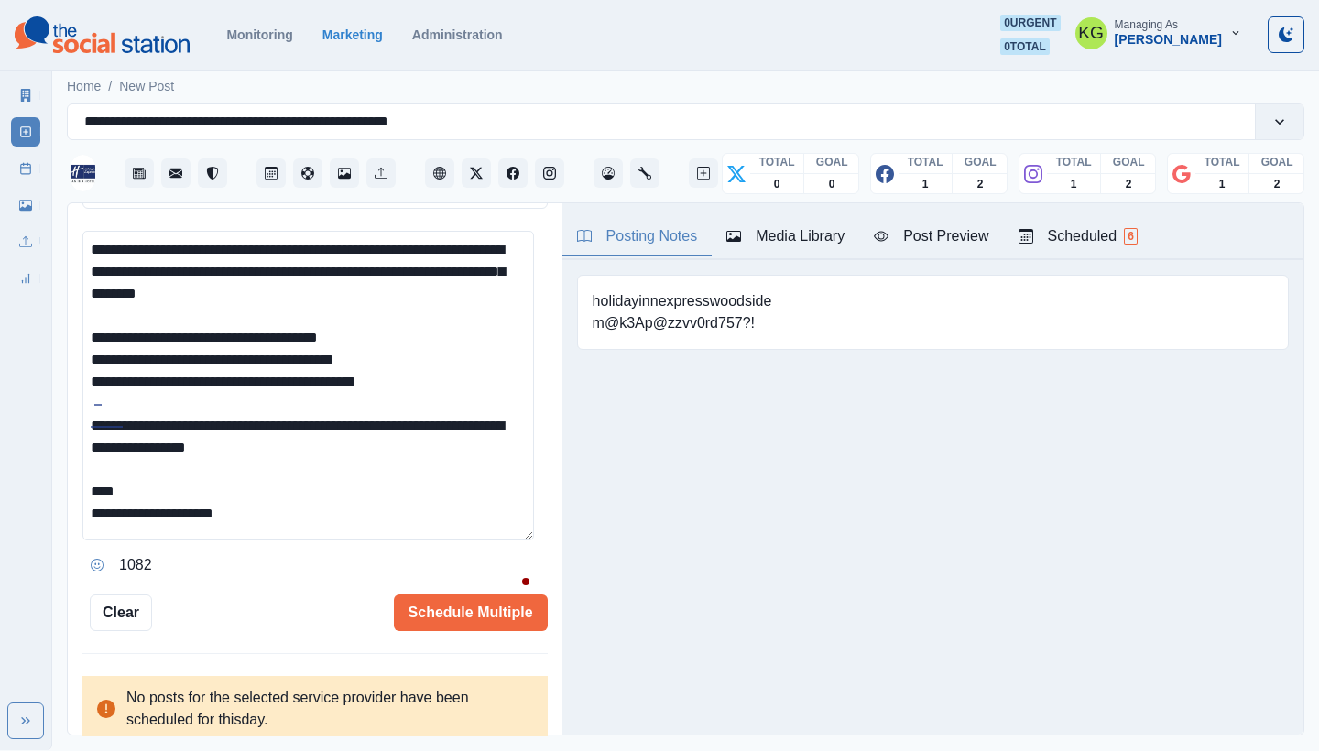
click at [512, 750] on html "**********" at bounding box center [659, 375] width 1319 height 750
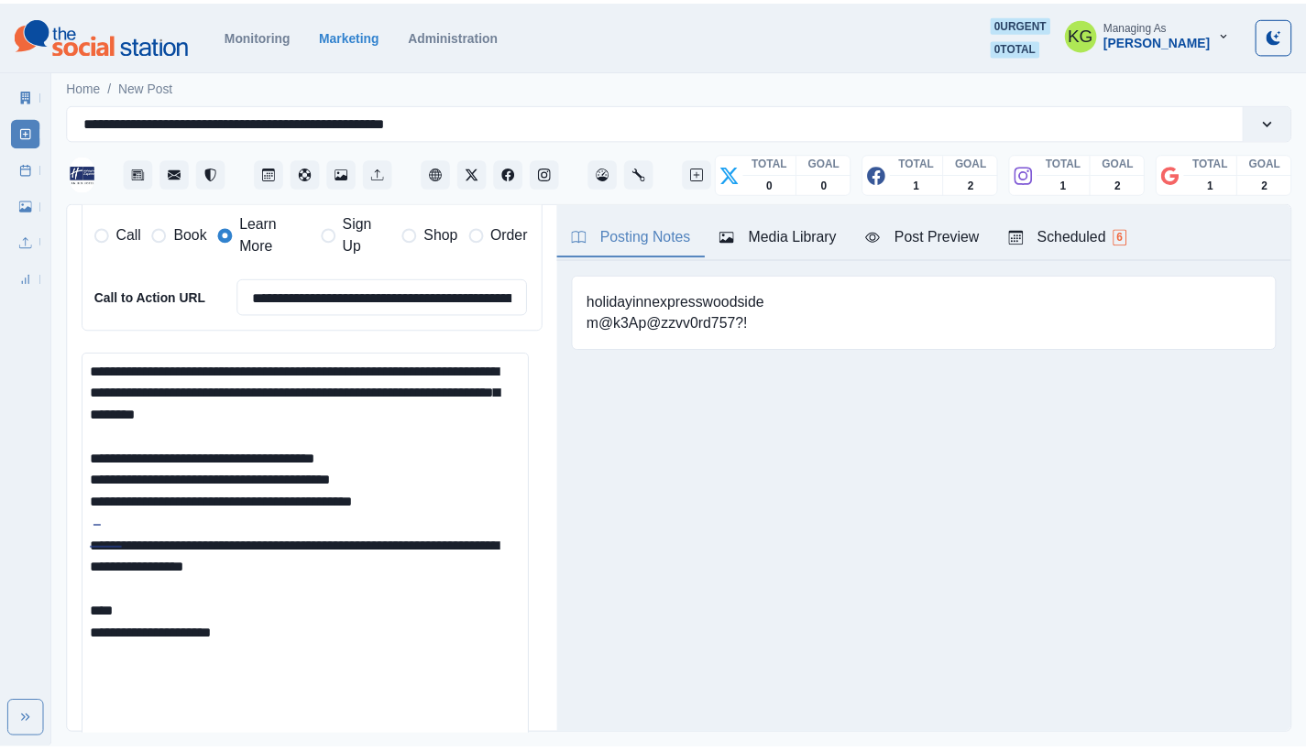
scroll to position [487, 0]
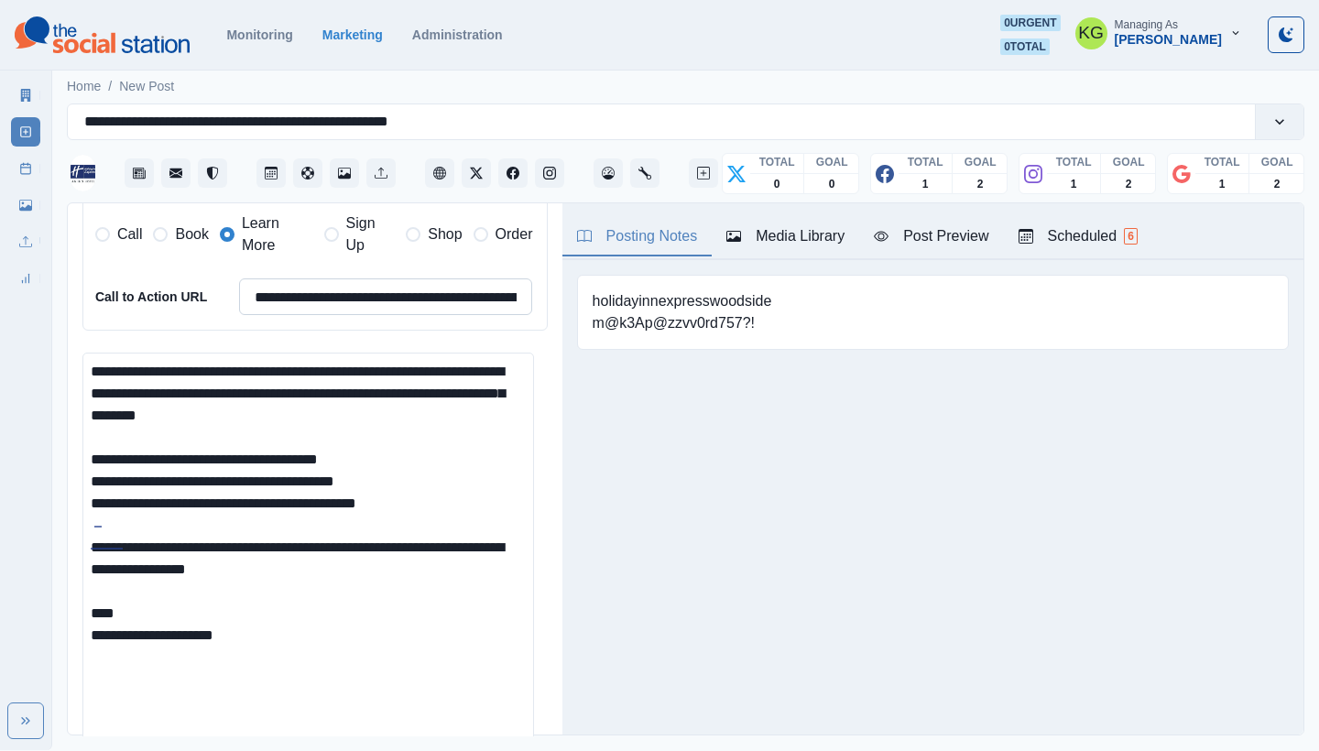
type textarea "**********"
click at [441, 303] on input "**********" at bounding box center [386, 297] width 294 height 37
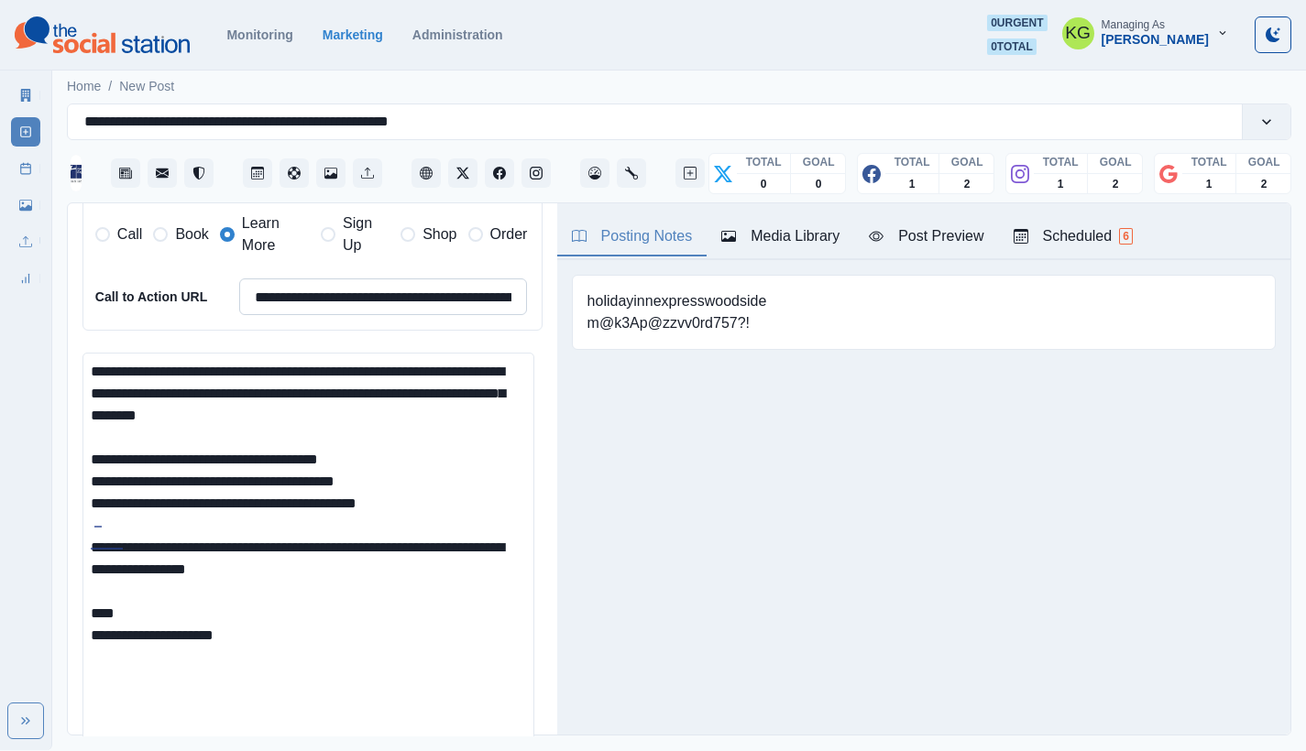
click at [441, 303] on input "**********" at bounding box center [383, 297] width 289 height 37
paste input
type input "**********"
click at [171, 606] on textarea "**********" at bounding box center [305, 621] width 446 height 537
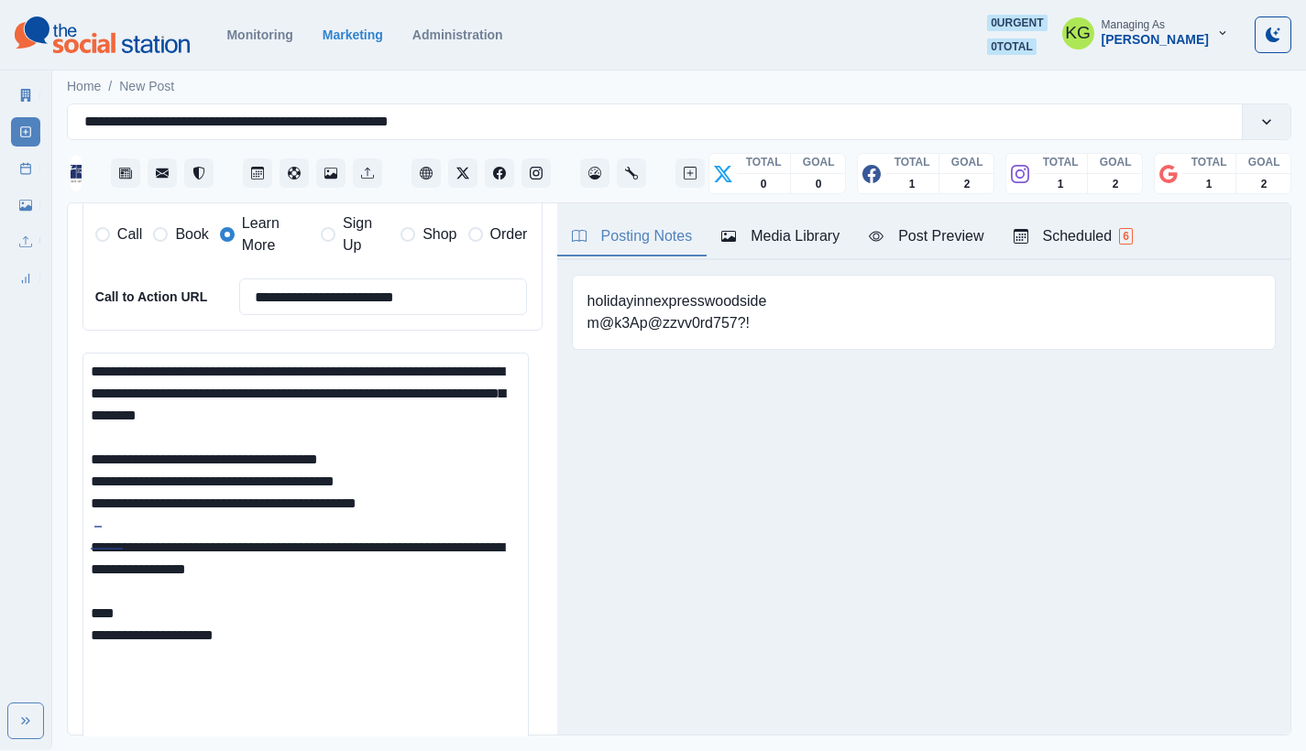
paste textarea "**********"
click at [154, 609] on textarea "**********" at bounding box center [305, 621] width 446 height 537
click at [397, 638] on textarea "**********" at bounding box center [305, 621] width 446 height 537
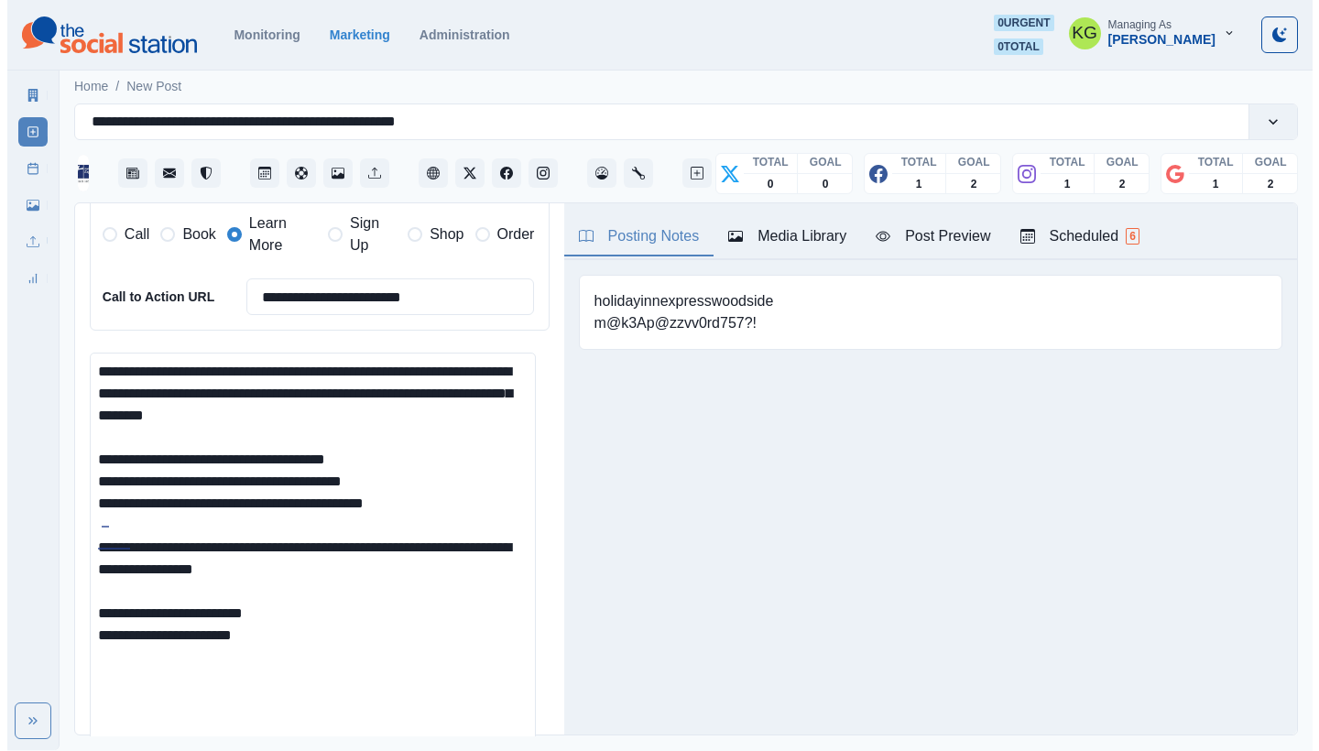
scroll to position [848, 0]
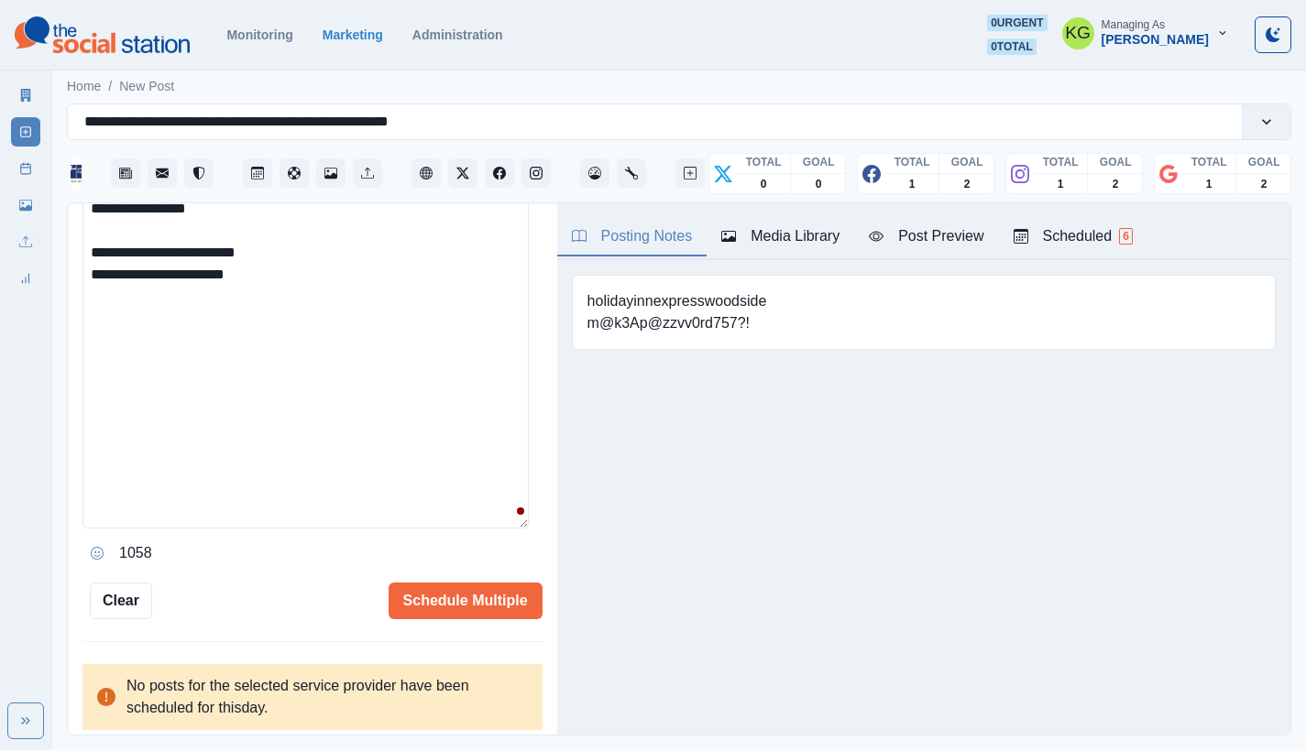
click at [96, 547] on icon "Opens Emoji Picker" at bounding box center [97, 553] width 13 height 13
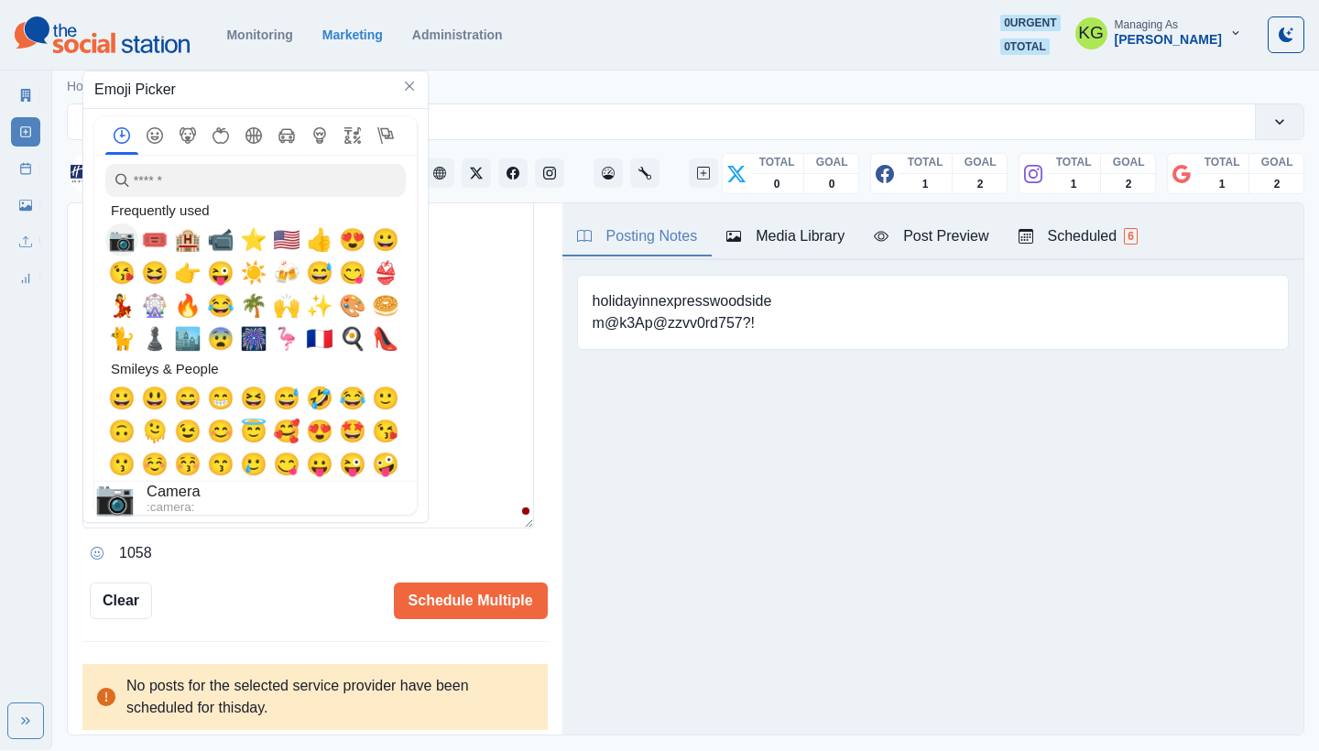
click at [124, 245] on span "📷" at bounding box center [121, 240] width 27 height 26
click at [487, 356] on textarea "**********" at bounding box center [308, 260] width 452 height 537
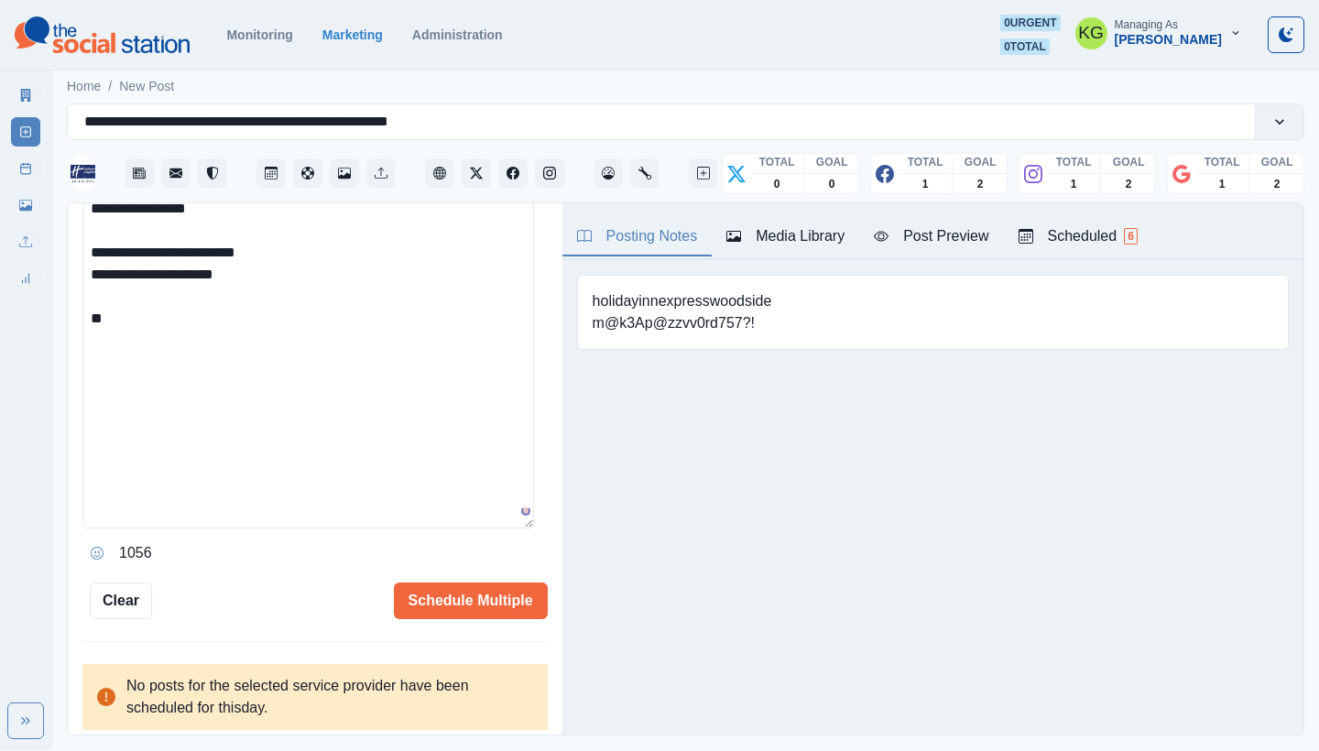
click at [409, 399] on textarea "**********" at bounding box center [308, 260] width 452 height 537
paste textarea "**********"
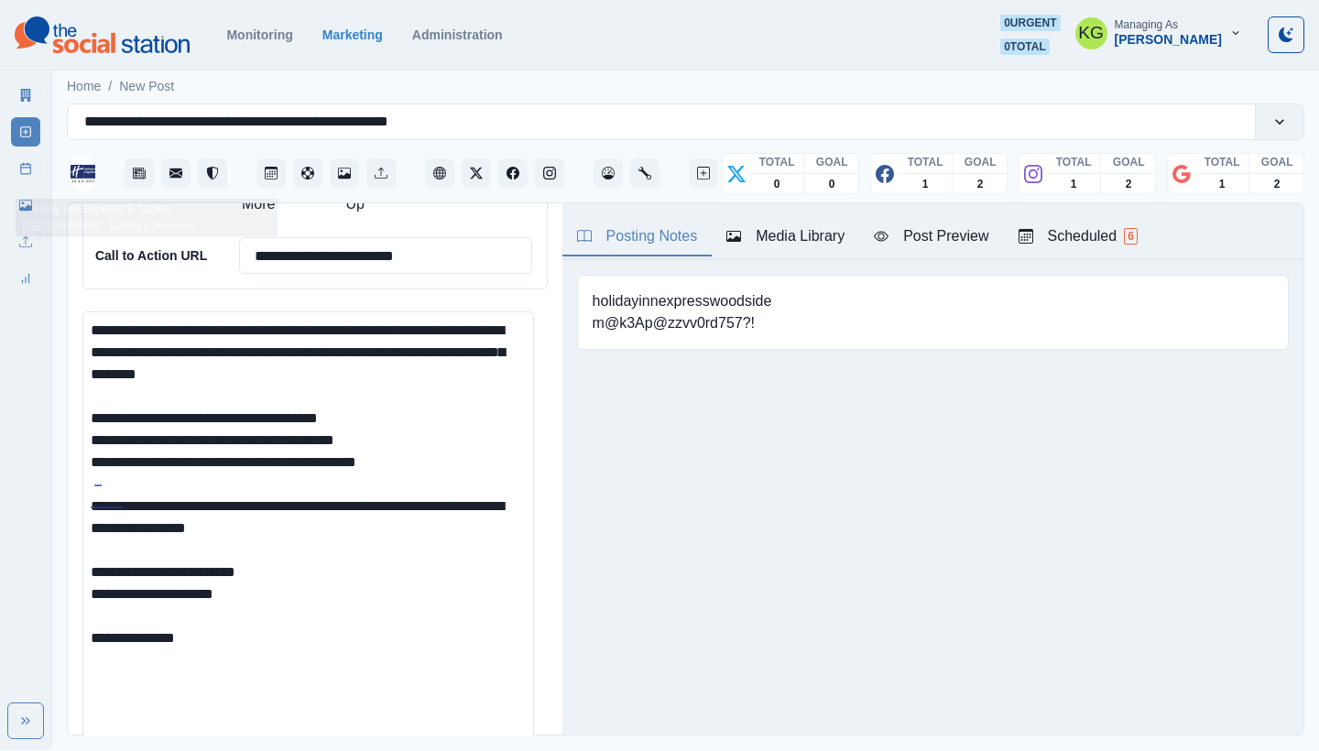
drag, startPoint x: 254, startPoint y: 321, endPoint x: 83, endPoint y: 148, distance: 242.3
click at [83, 148] on div "**********" at bounding box center [686, 416] width 1238 height 640
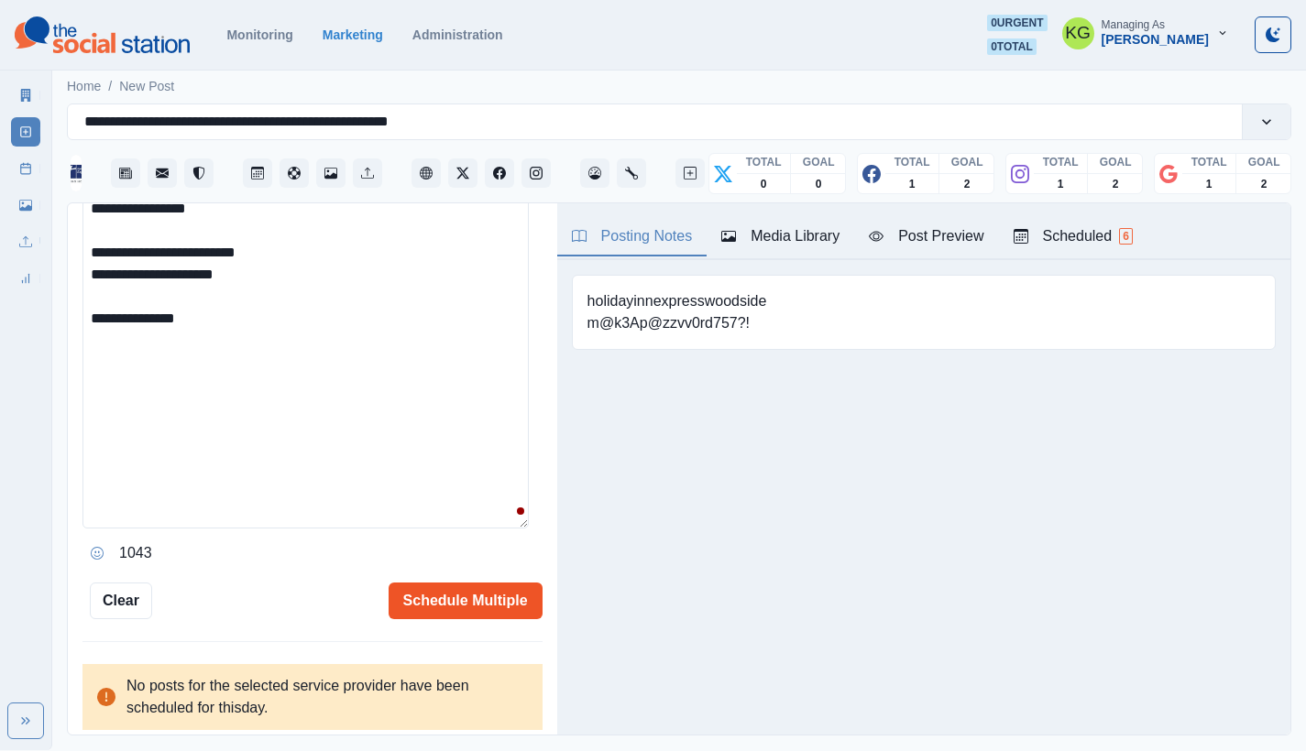
type textarea "**********"
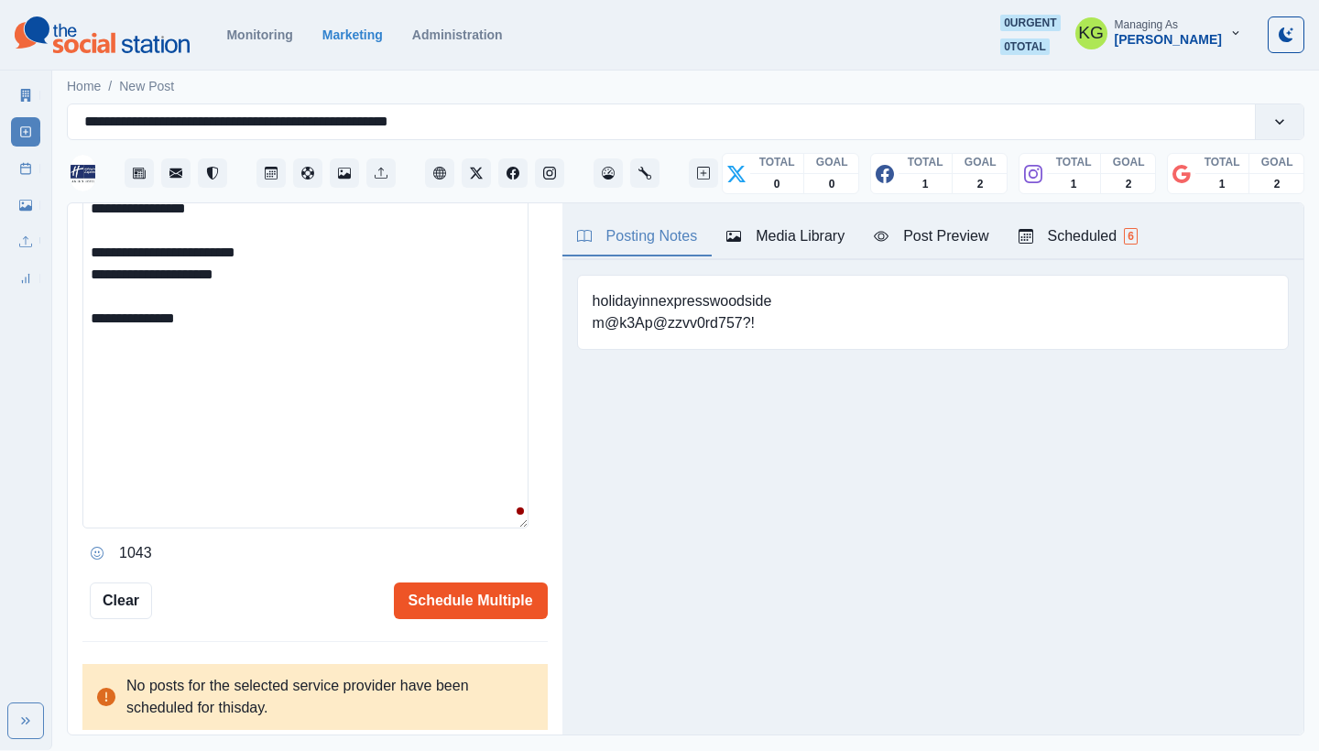
click at [453, 596] on button "Schedule Multiple" at bounding box center [471, 601] width 154 height 37
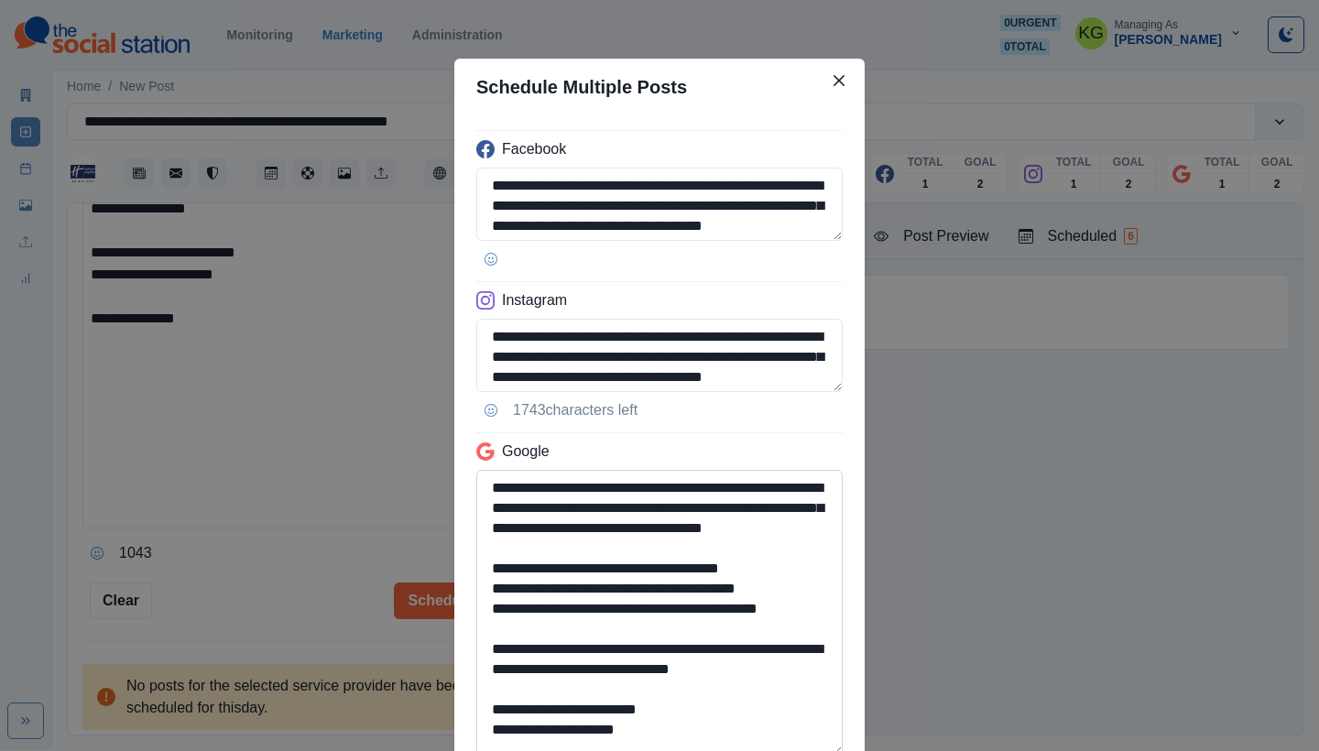
click at [793, 750] on textarea "**********" at bounding box center [659, 613] width 367 height 286
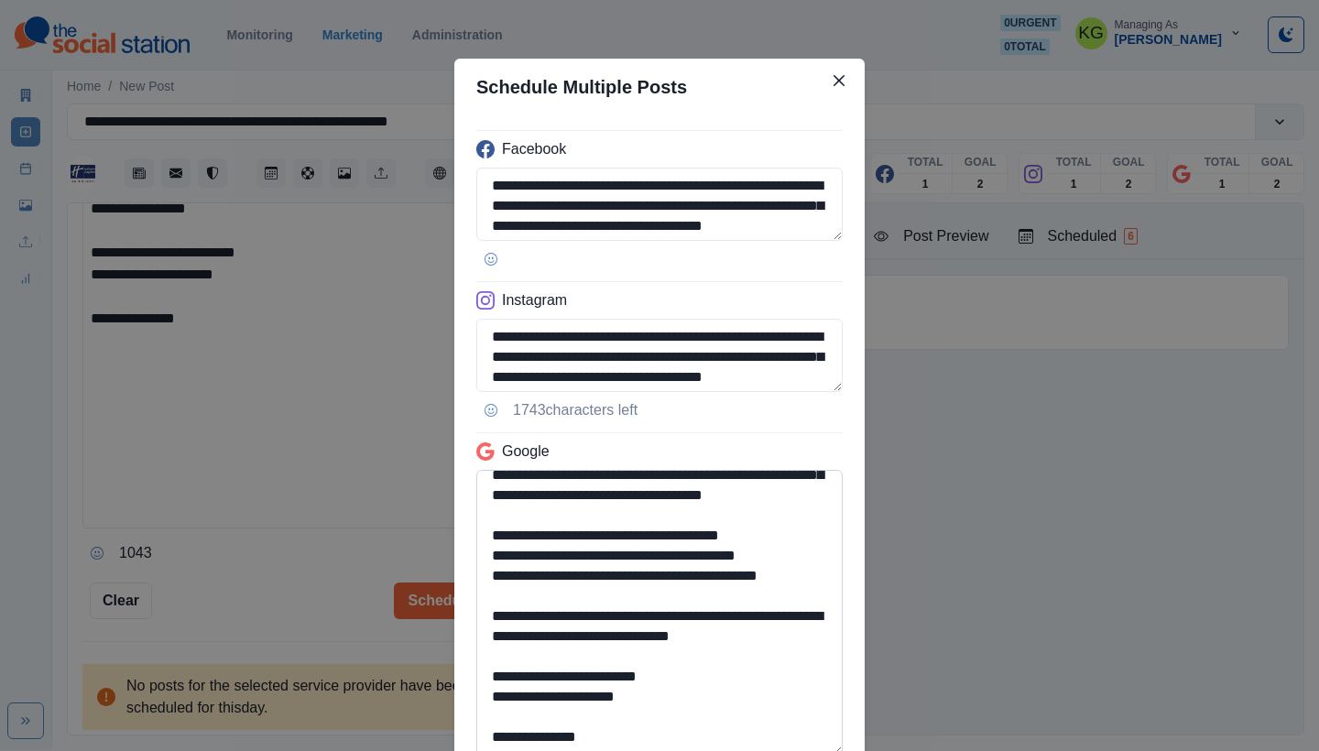
drag, startPoint x: 665, startPoint y: 699, endPoint x: 472, endPoint y: 677, distance: 194.6
click at [476, 677] on textarea "**********" at bounding box center [659, 613] width 367 height 286
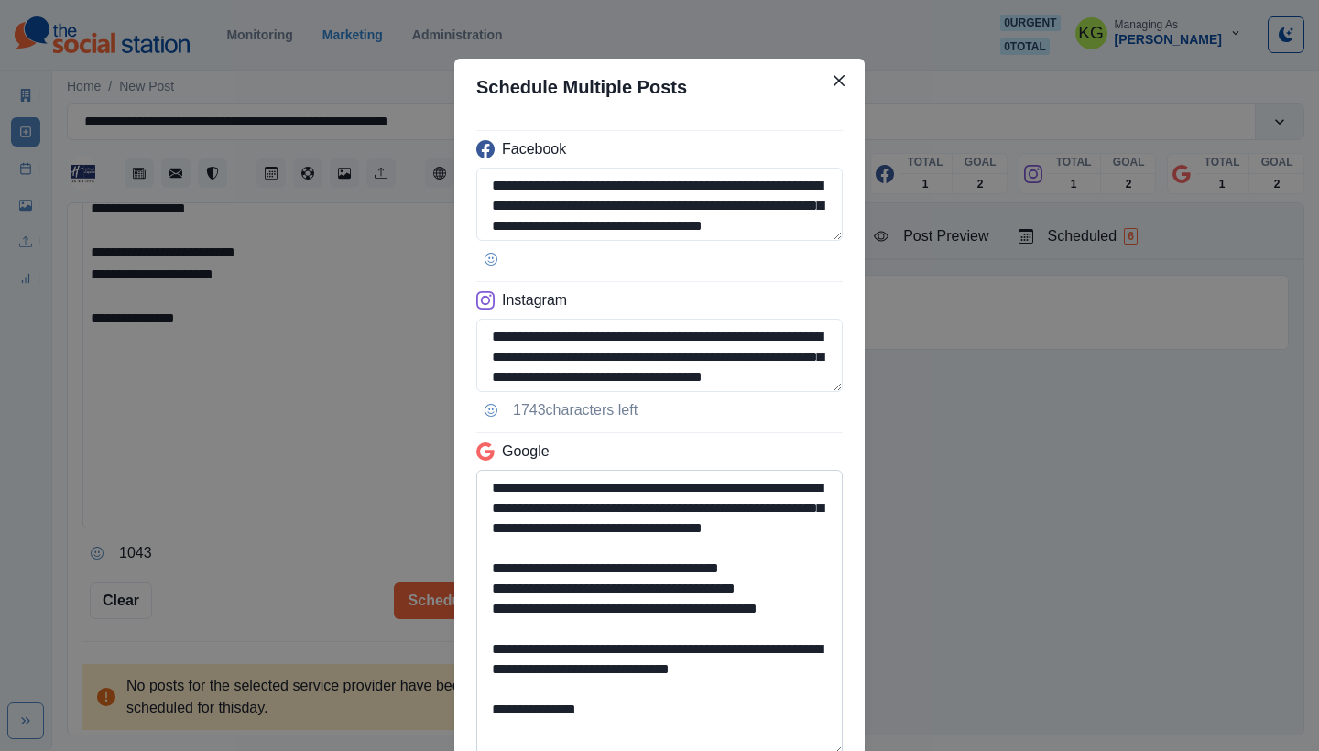
scroll to position [13, 0]
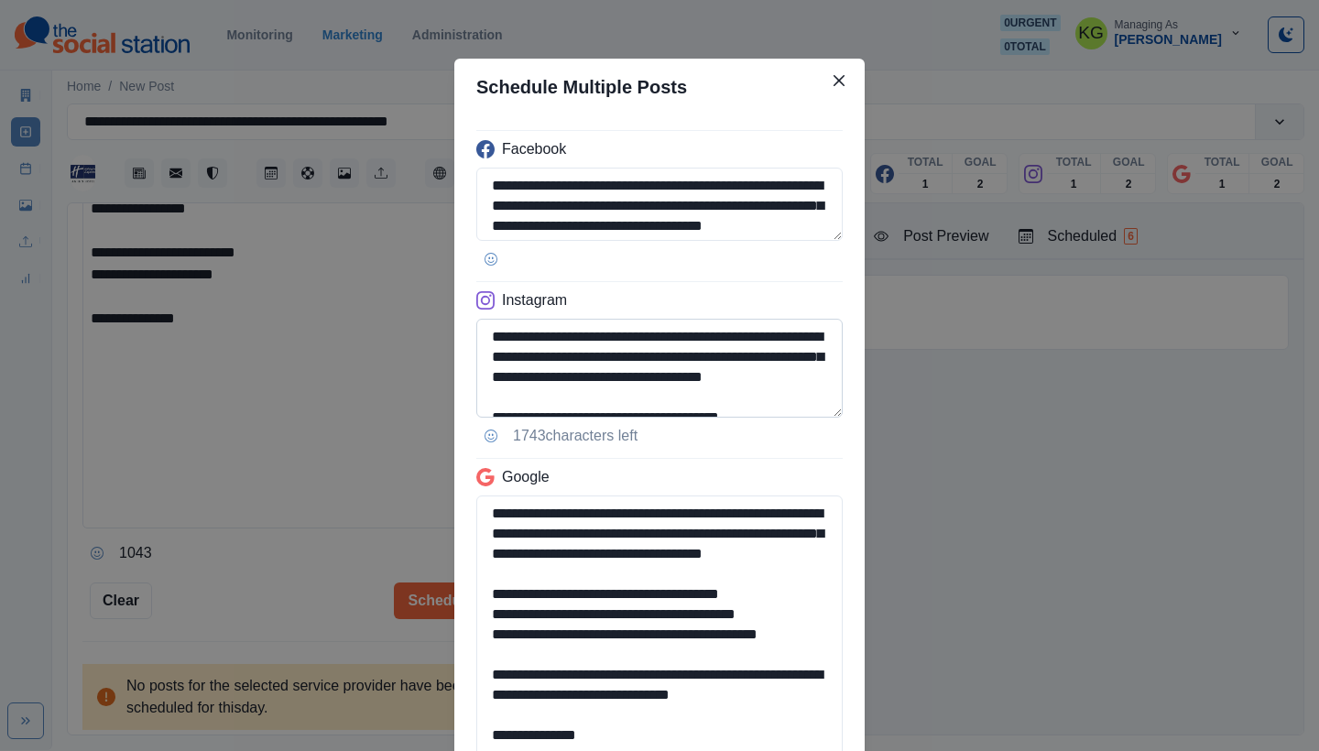
click at [783, 418] on textarea "**********" at bounding box center [659, 368] width 367 height 99
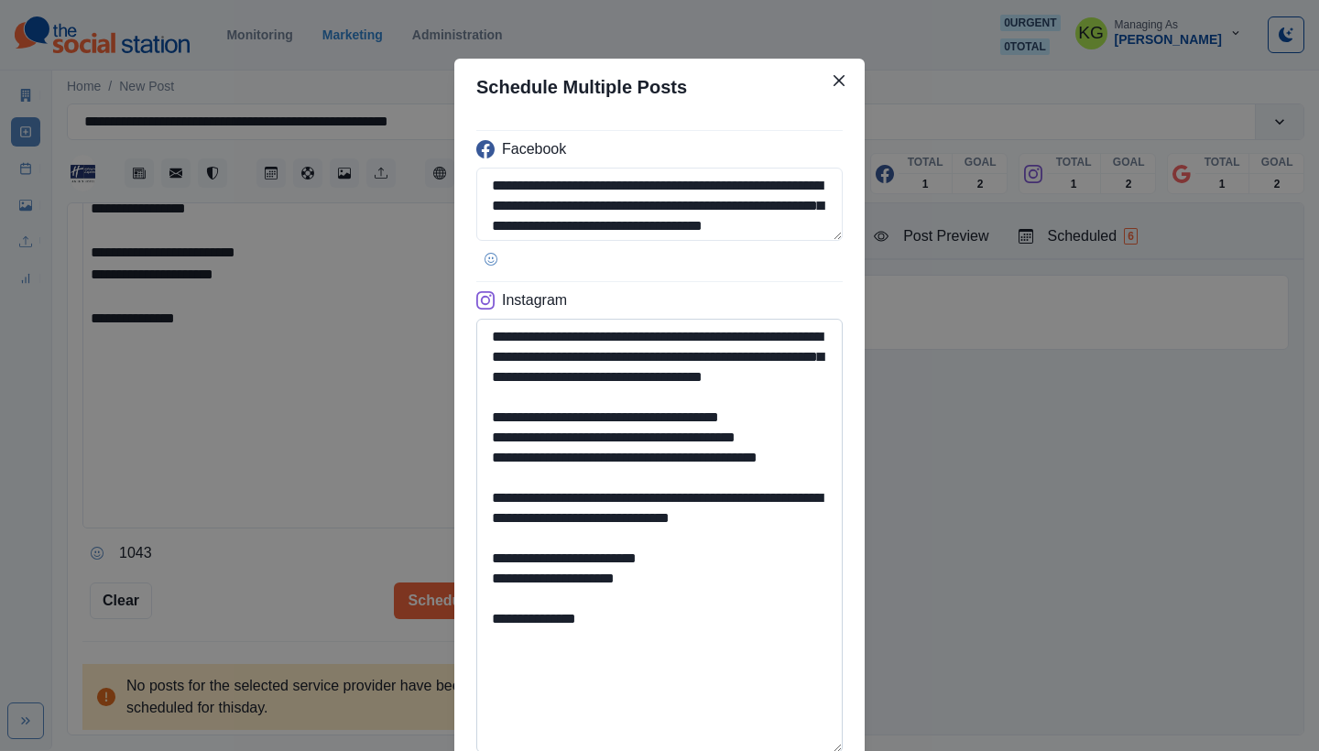
type textarea "**********"
click at [670, 615] on textarea "**********" at bounding box center [659, 536] width 367 height 434
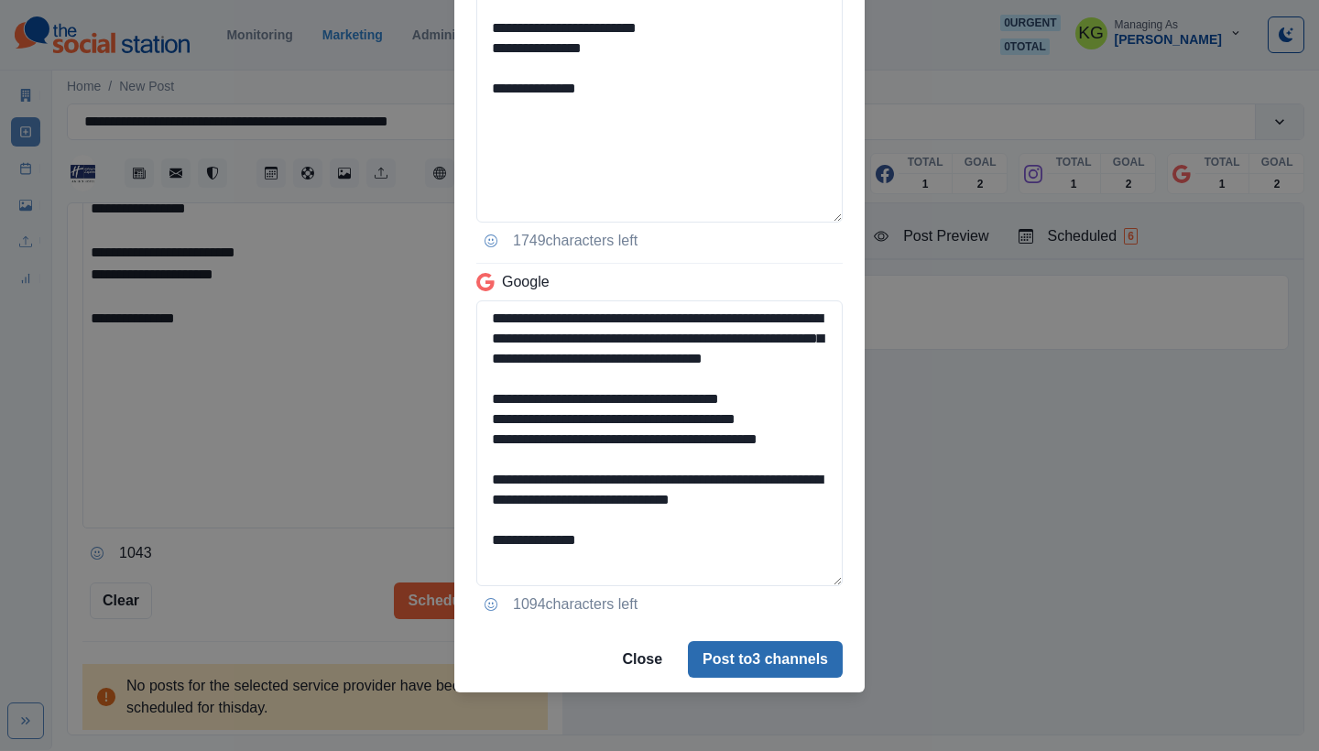
type textarea "**********"
click at [751, 653] on button "Post to 3 channels" at bounding box center [765, 659] width 155 height 37
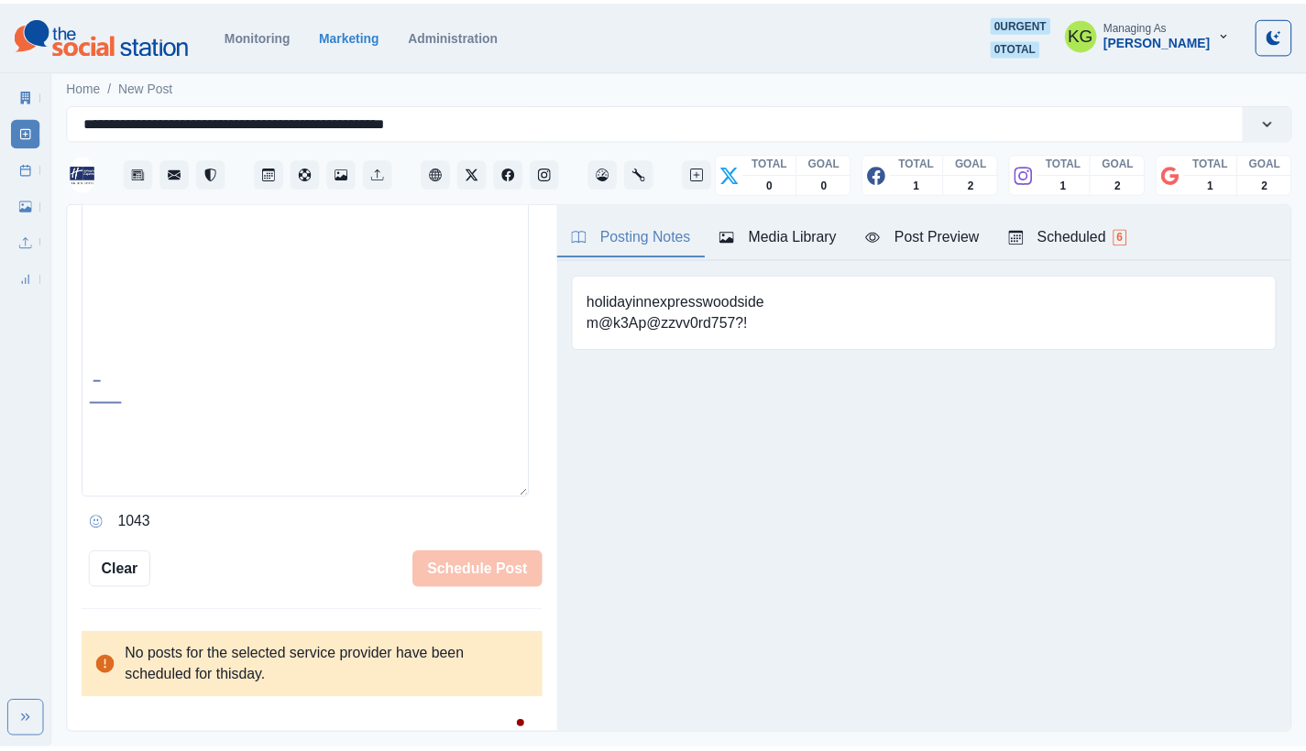
scroll to position [610, 0]
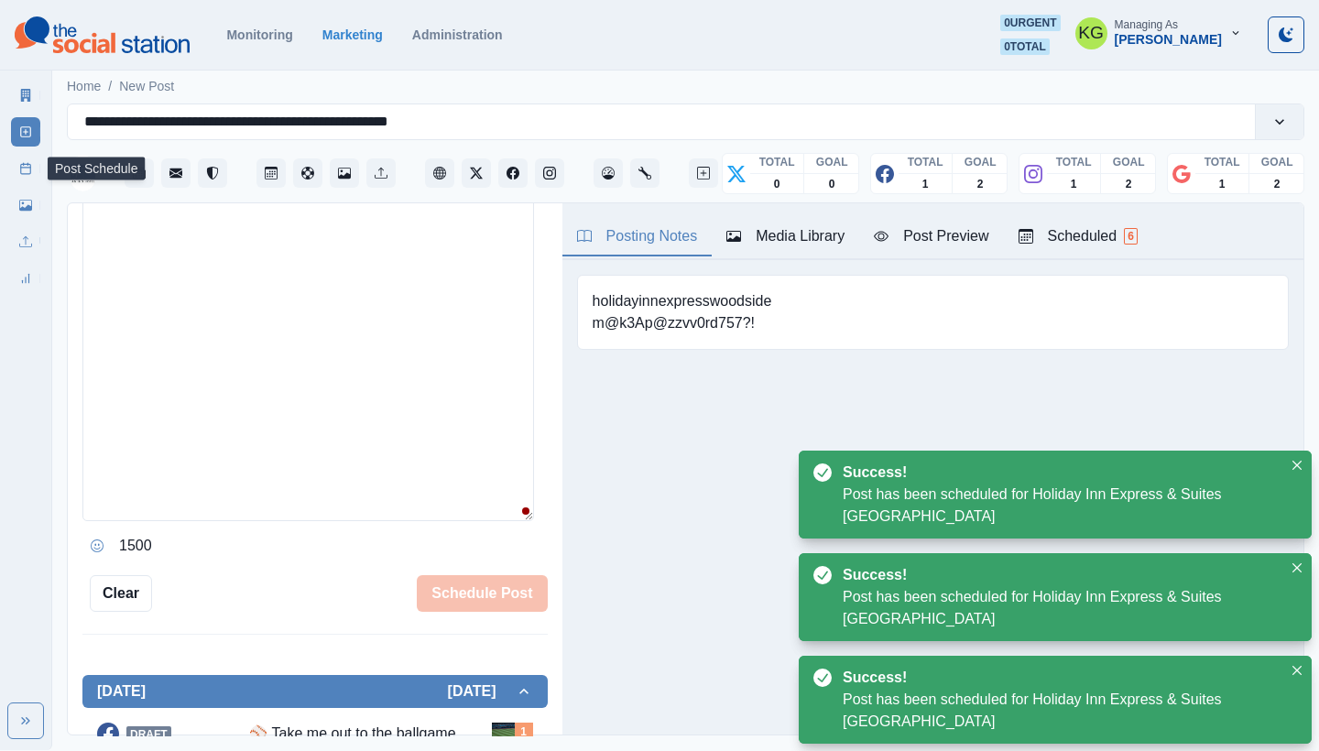
click at [37, 173] on link "Post Schedule" at bounding box center [25, 168] width 29 height 29
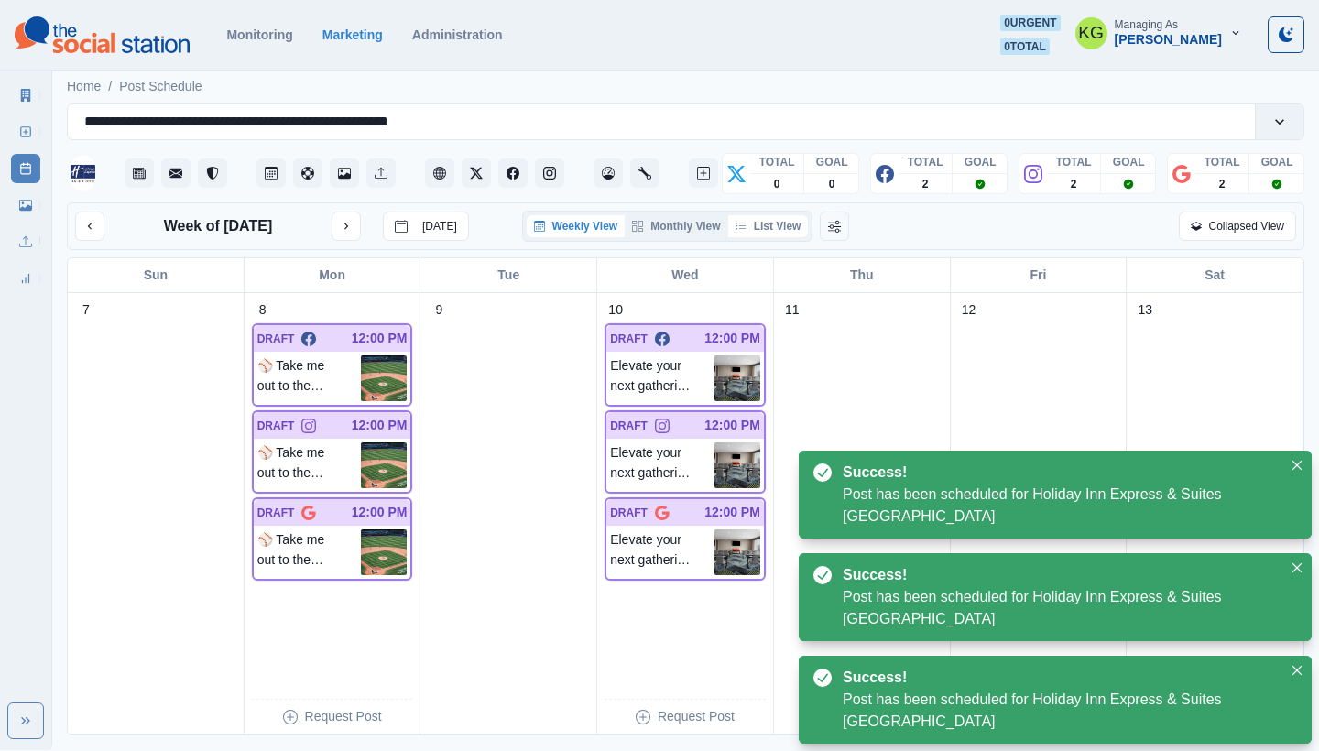
click at [783, 228] on button "List View" at bounding box center [768, 226] width 81 height 22
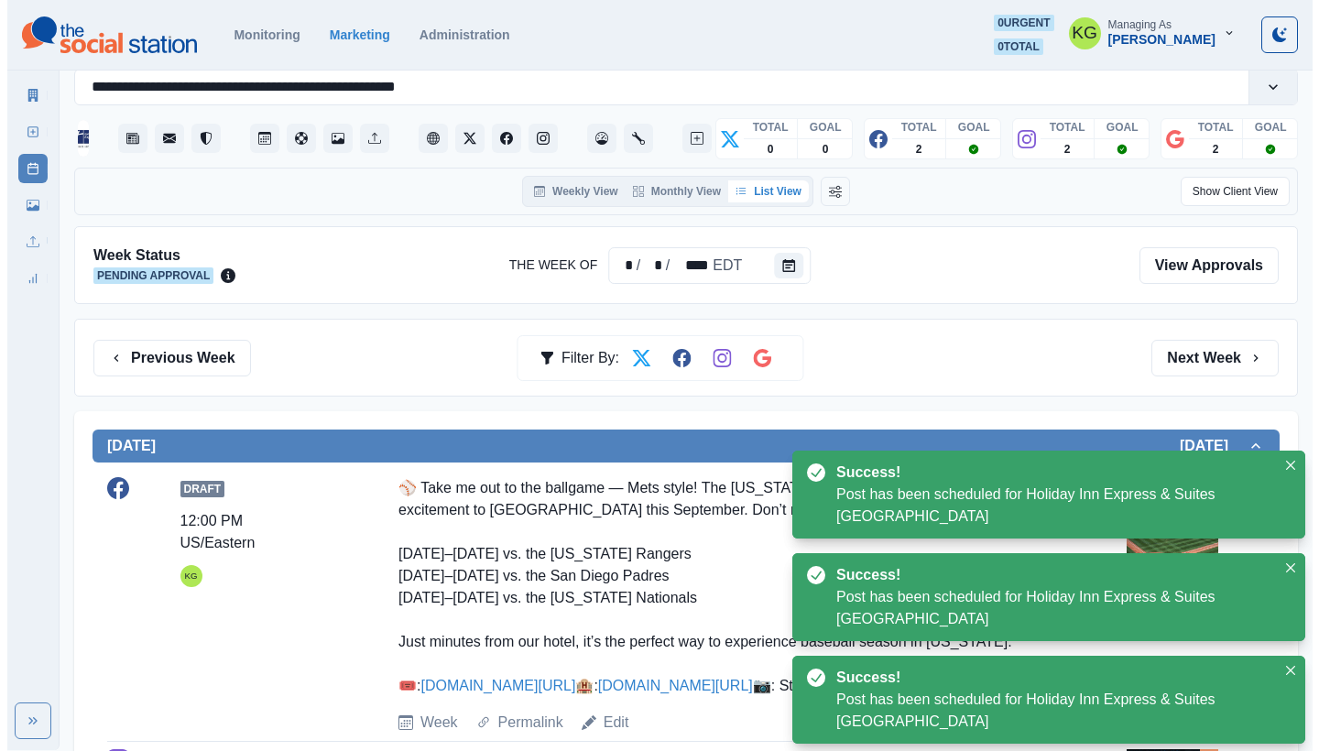
scroll to position [334, 0]
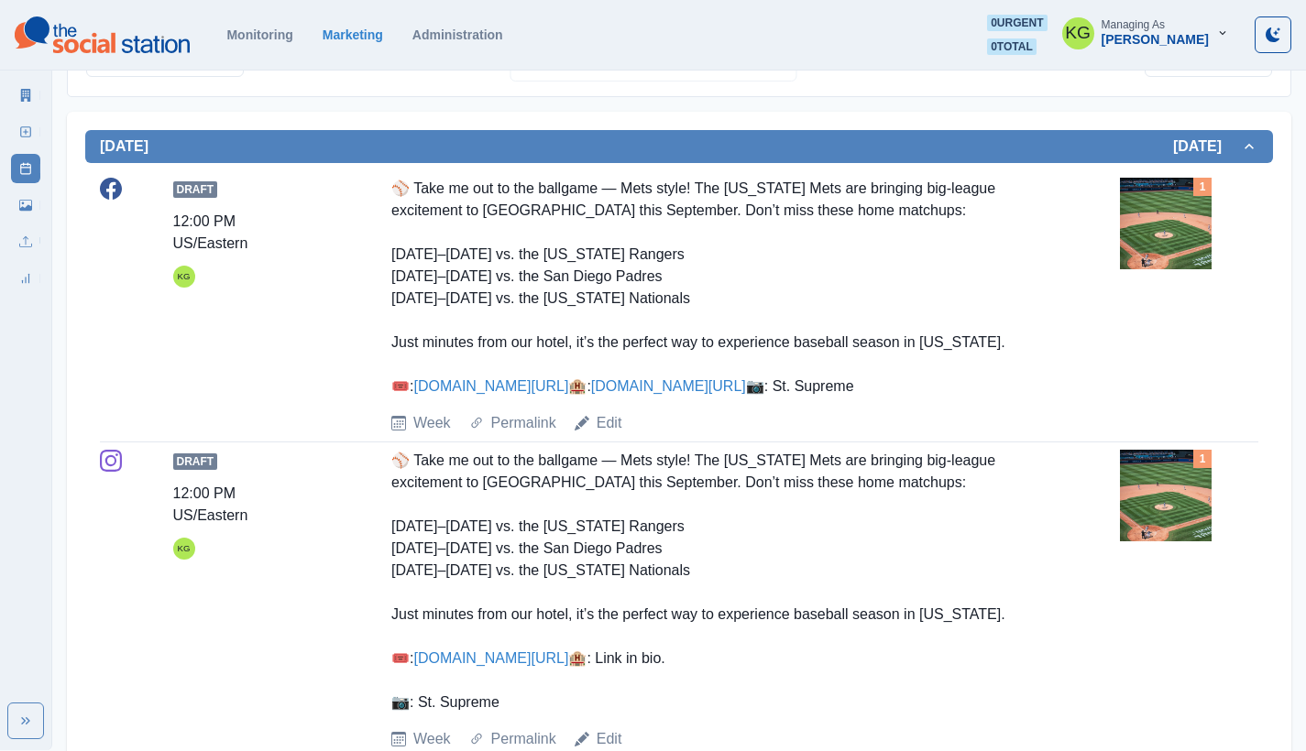
click at [1203, 250] on img at bounding box center [1166, 224] width 92 height 92
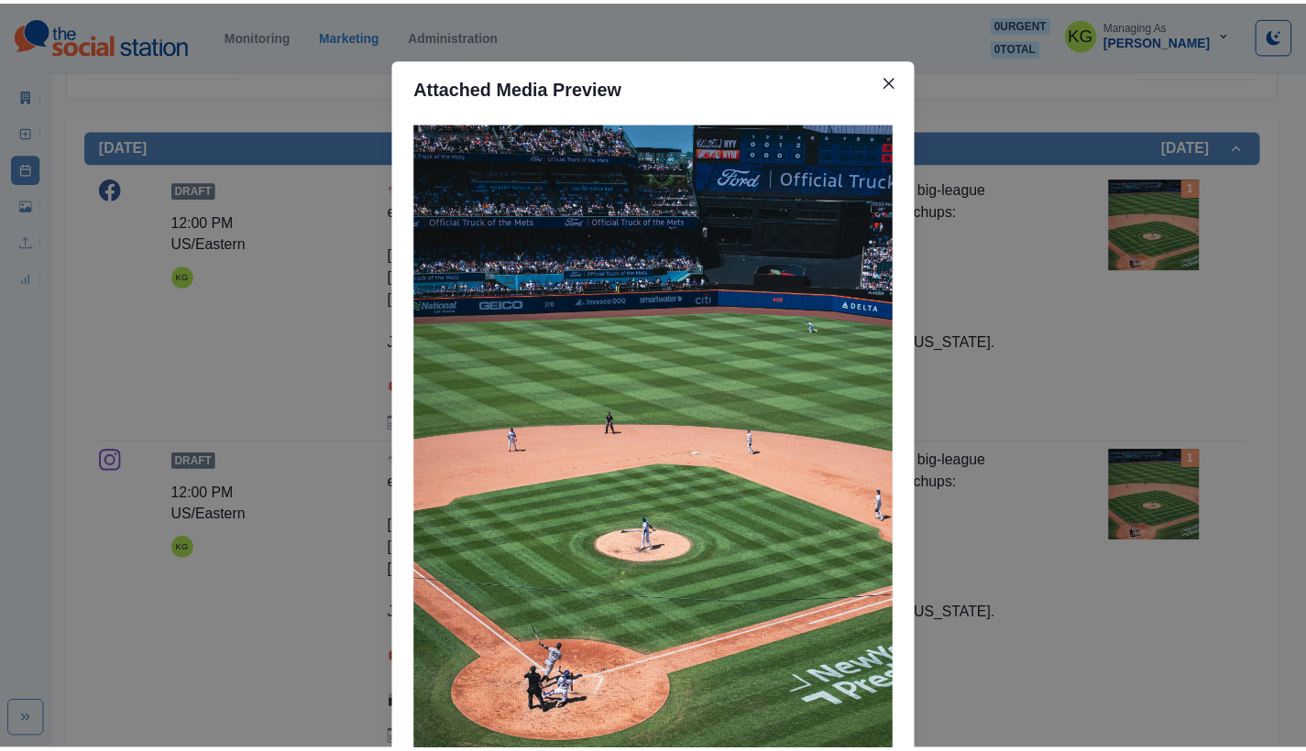
scroll to position [167, 0]
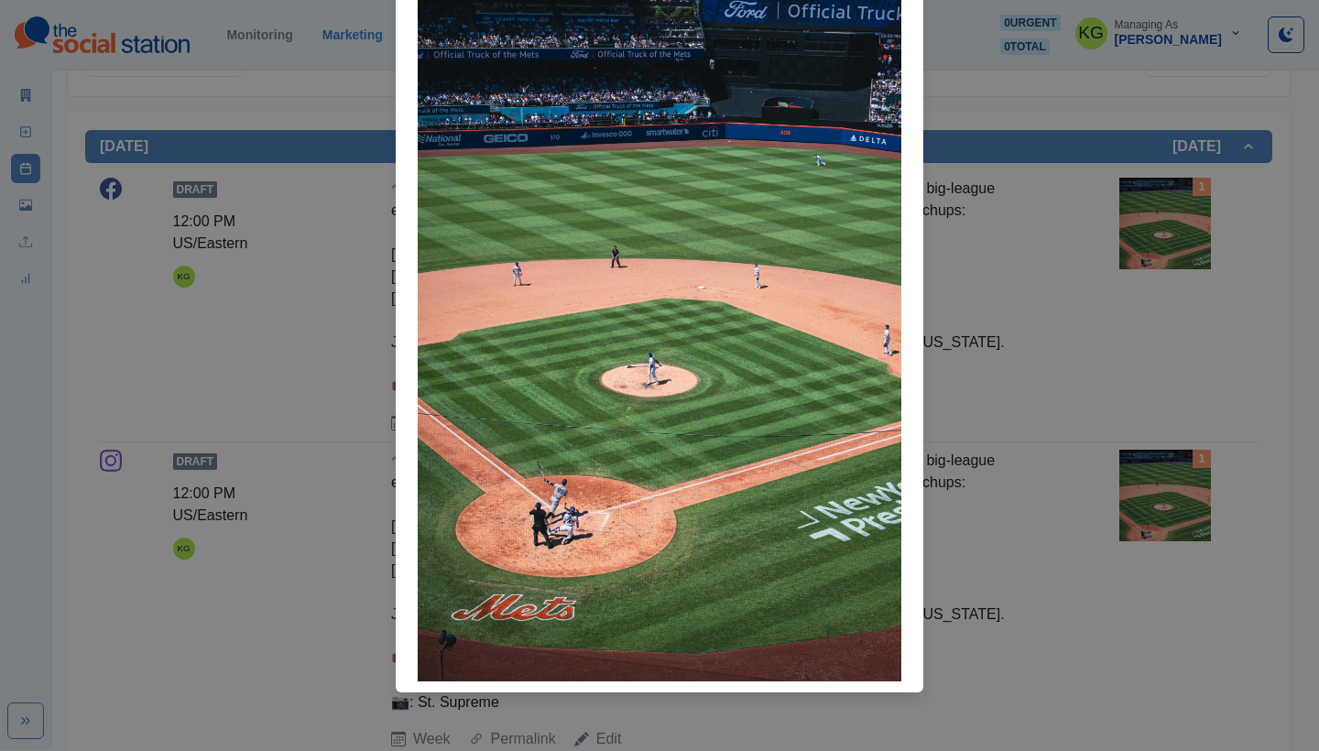
click at [1068, 302] on div "Attached Media Preview" at bounding box center [659, 375] width 1319 height 751
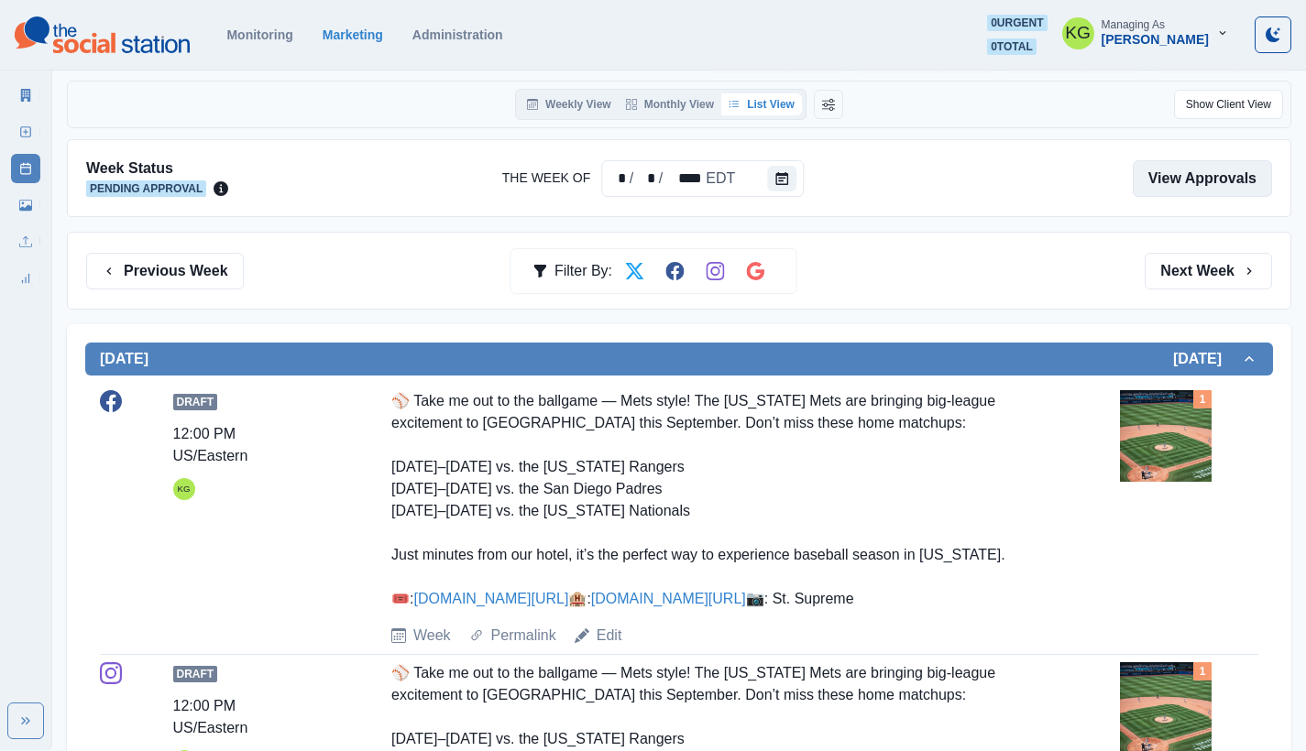
scroll to position [0, 0]
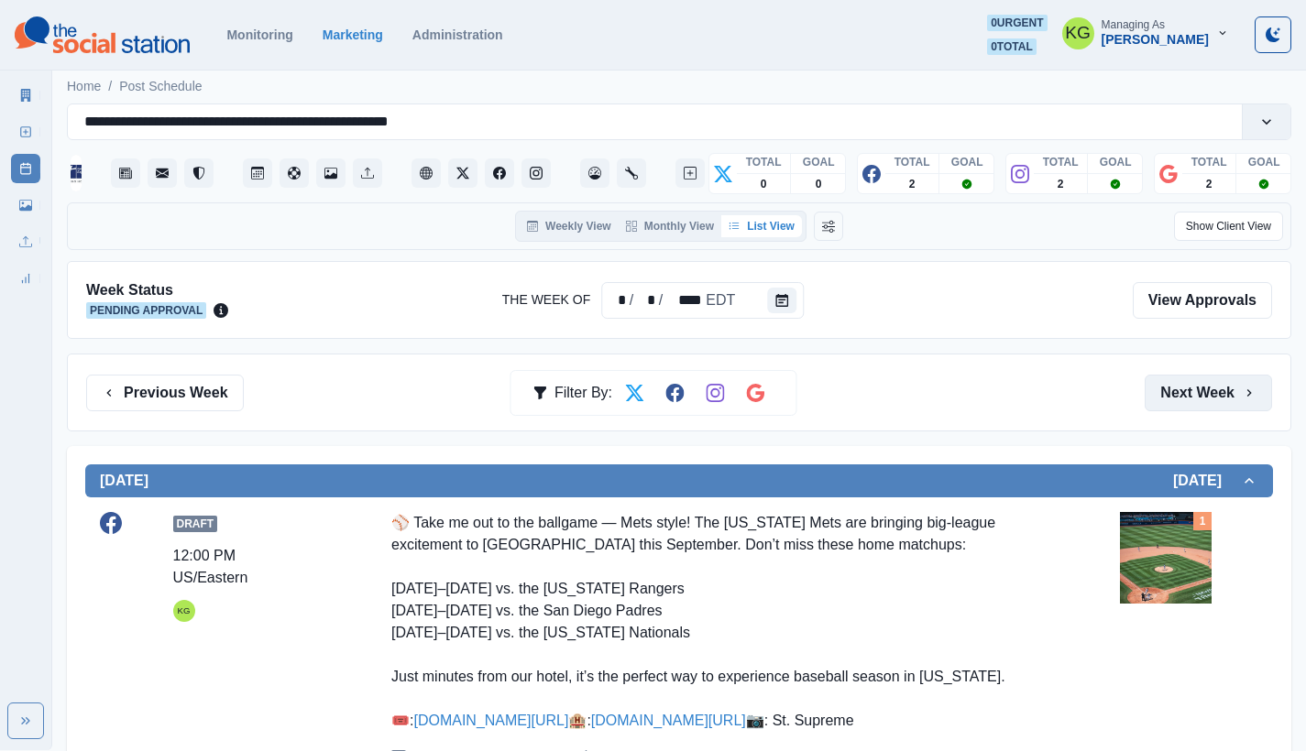
click at [1191, 382] on button "Next Week" at bounding box center [1207, 393] width 127 height 37
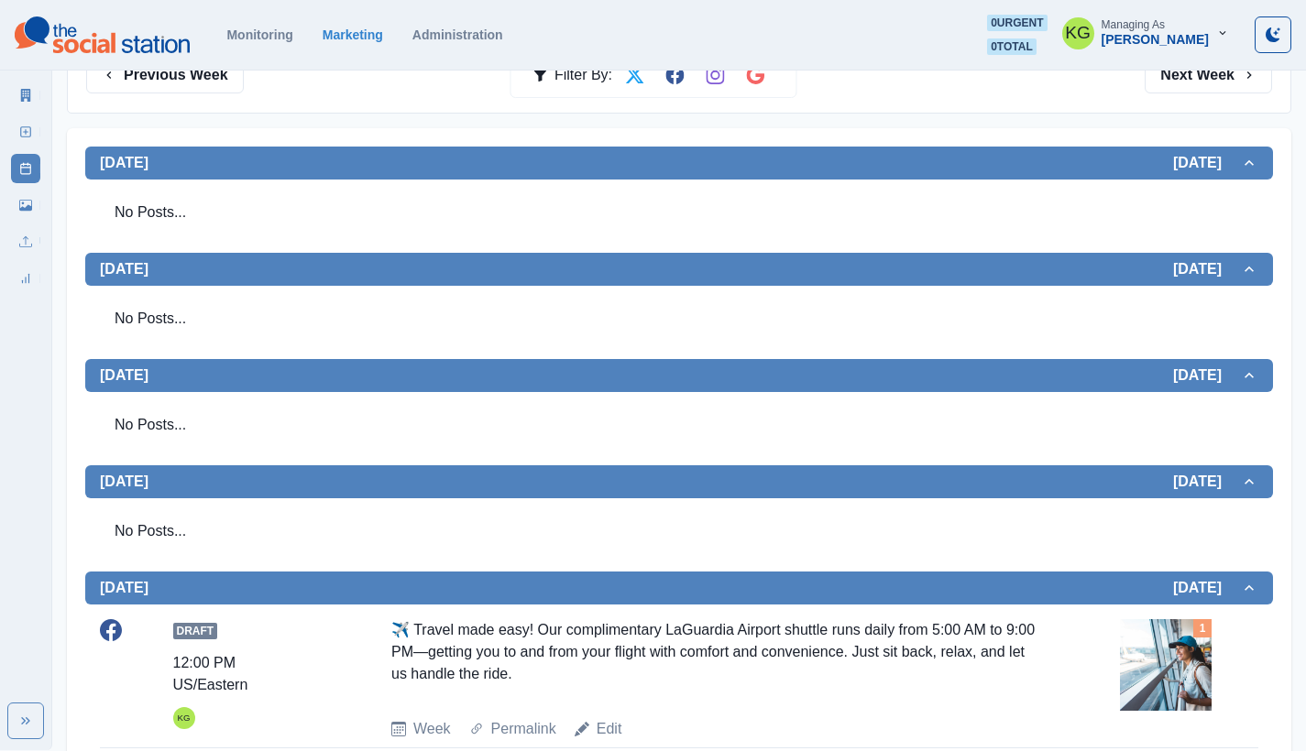
scroll to position [353, 0]
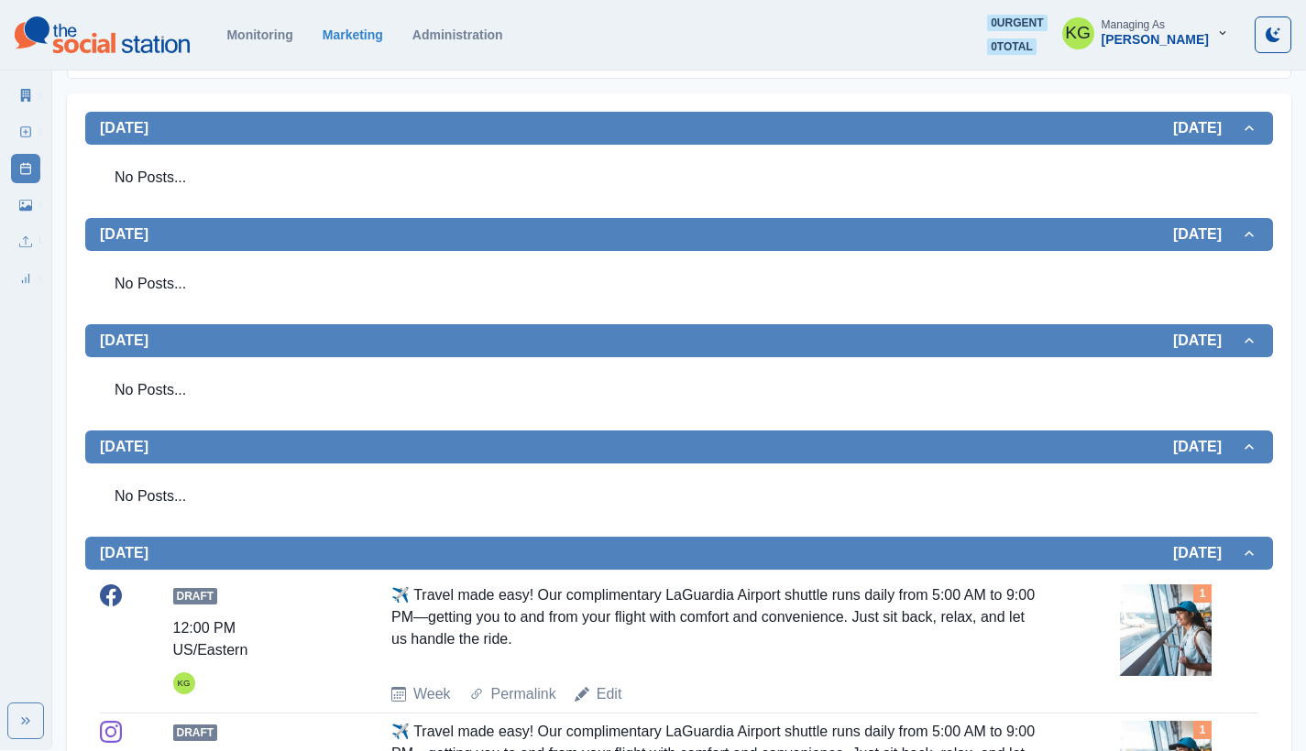
click at [1133, 1] on section "Monitoring Marketing Administration 0 urgent 0 total KG Managing As [PERSON_NAM…" at bounding box center [653, 35] width 1306 height 71
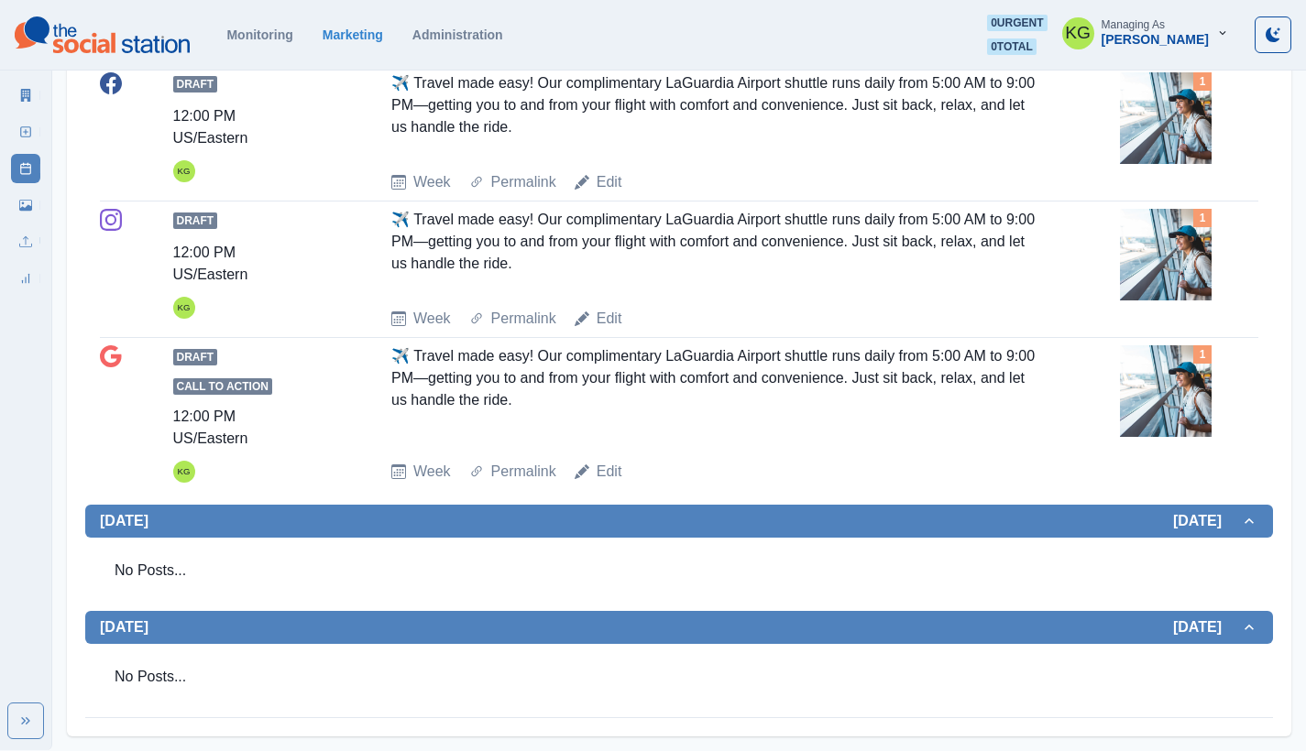
scroll to position [0, 0]
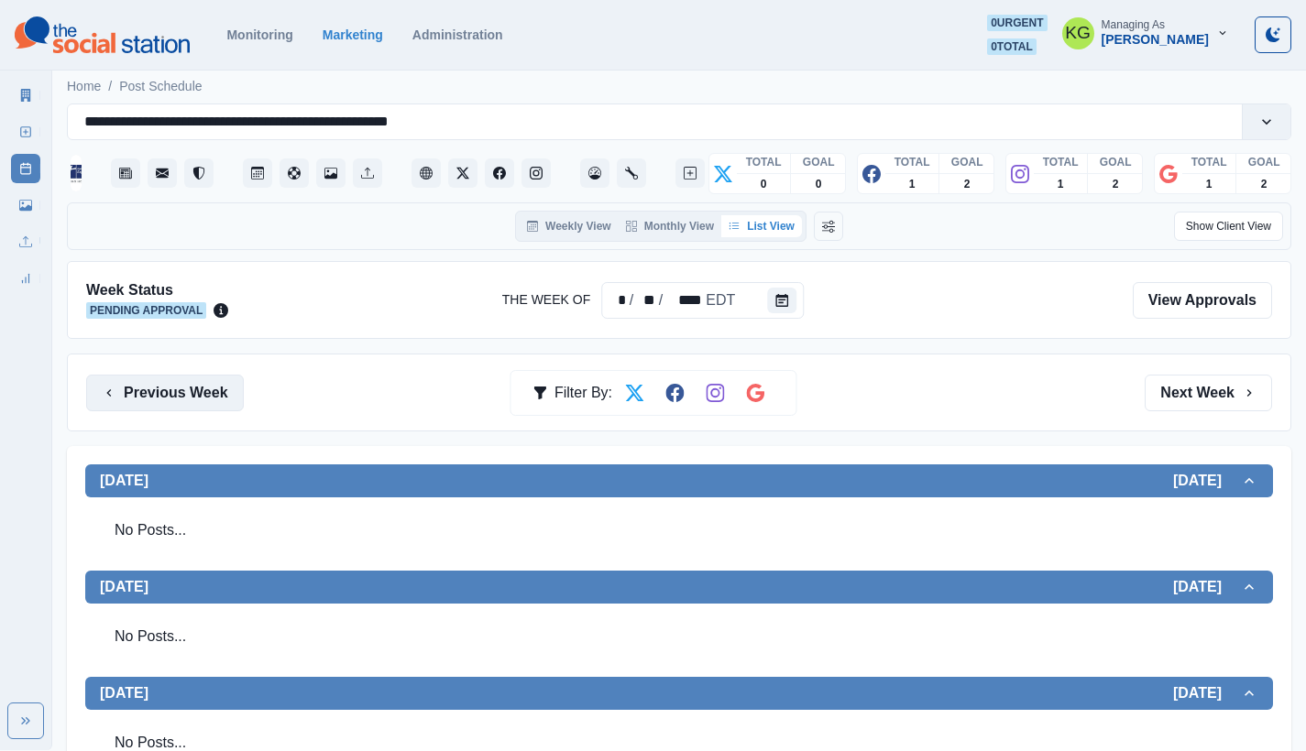
click at [209, 386] on button "Previous Week" at bounding box center [165, 393] width 158 height 37
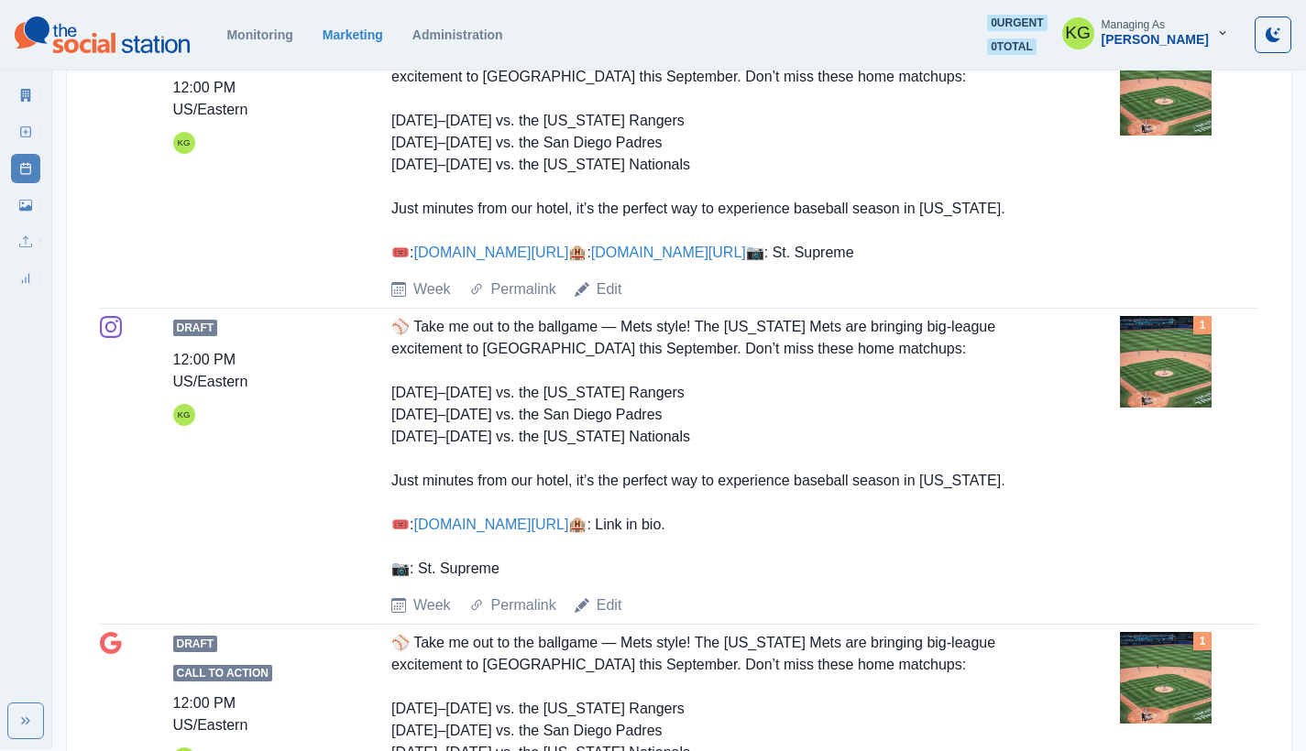
scroll to position [302, 0]
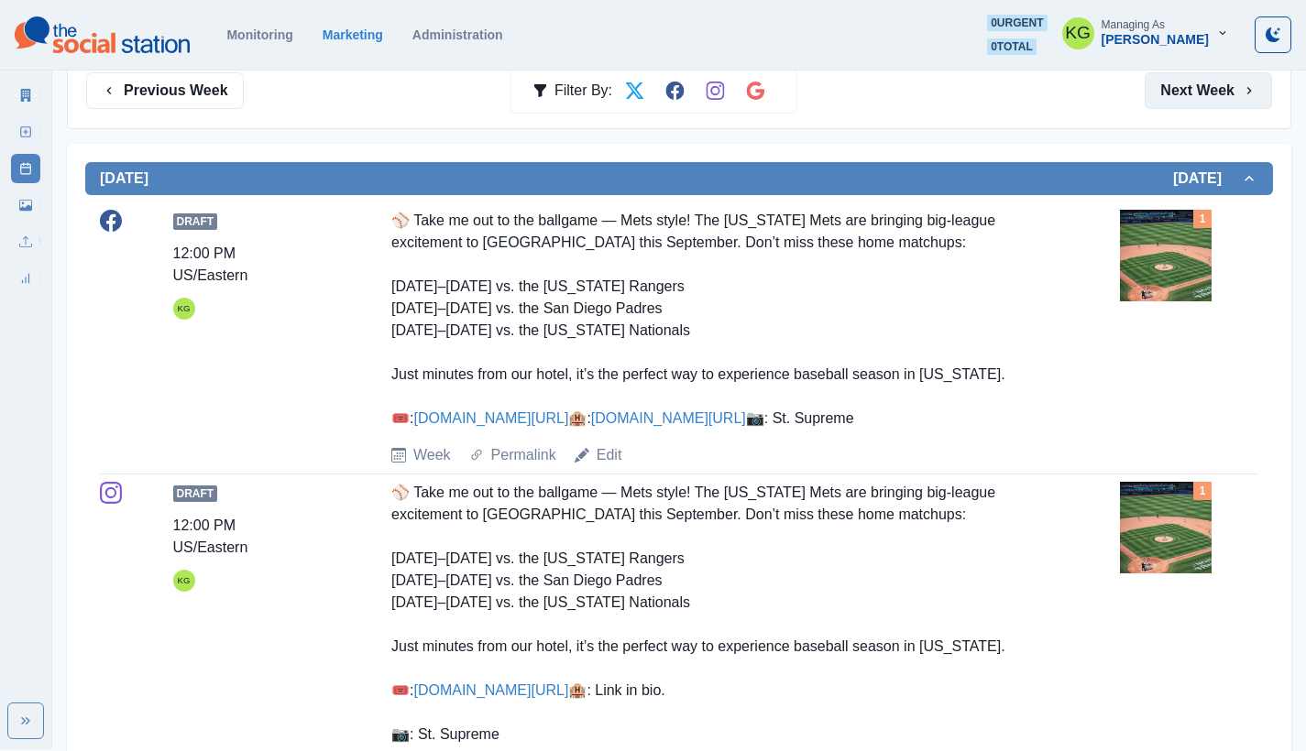
click at [1224, 93] on button "Next Week" at bounding box center [1207, 90] width 127 height 37
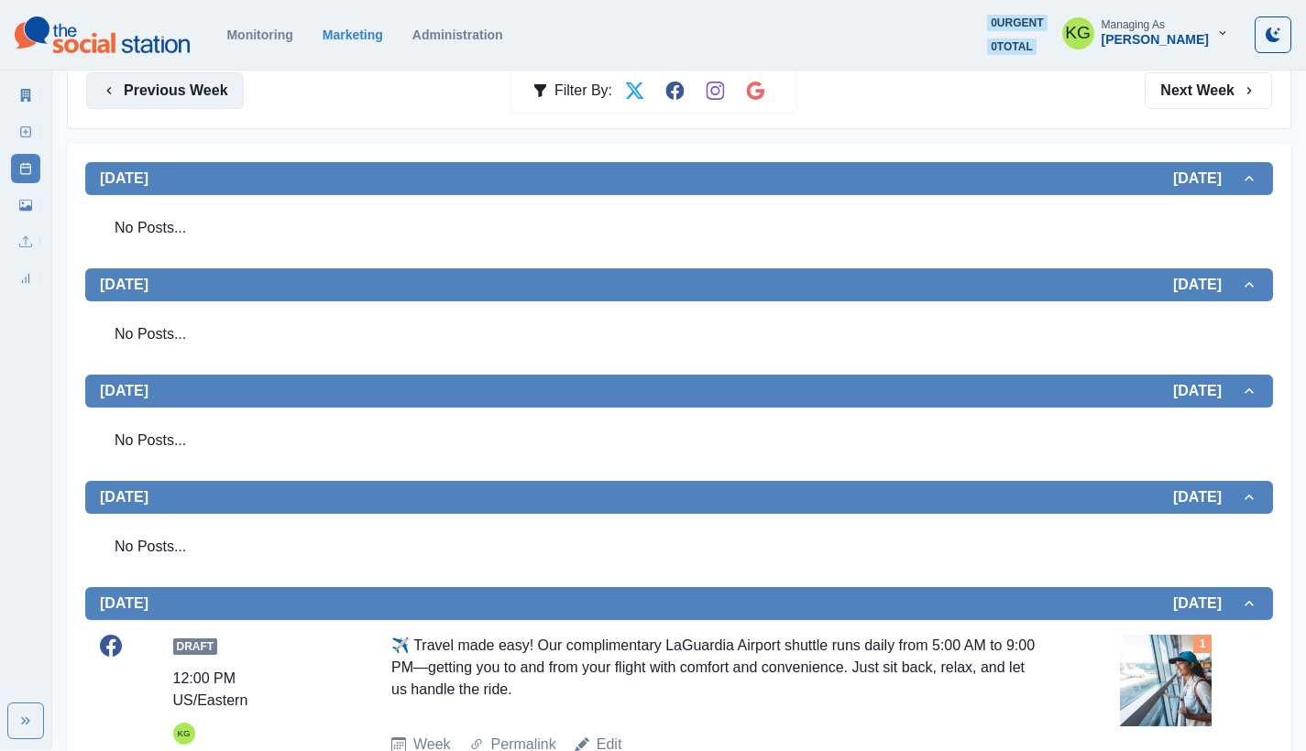
click at [197, 91] on button "Previous Week" at bounding box center [165, 90] width 158 height 37
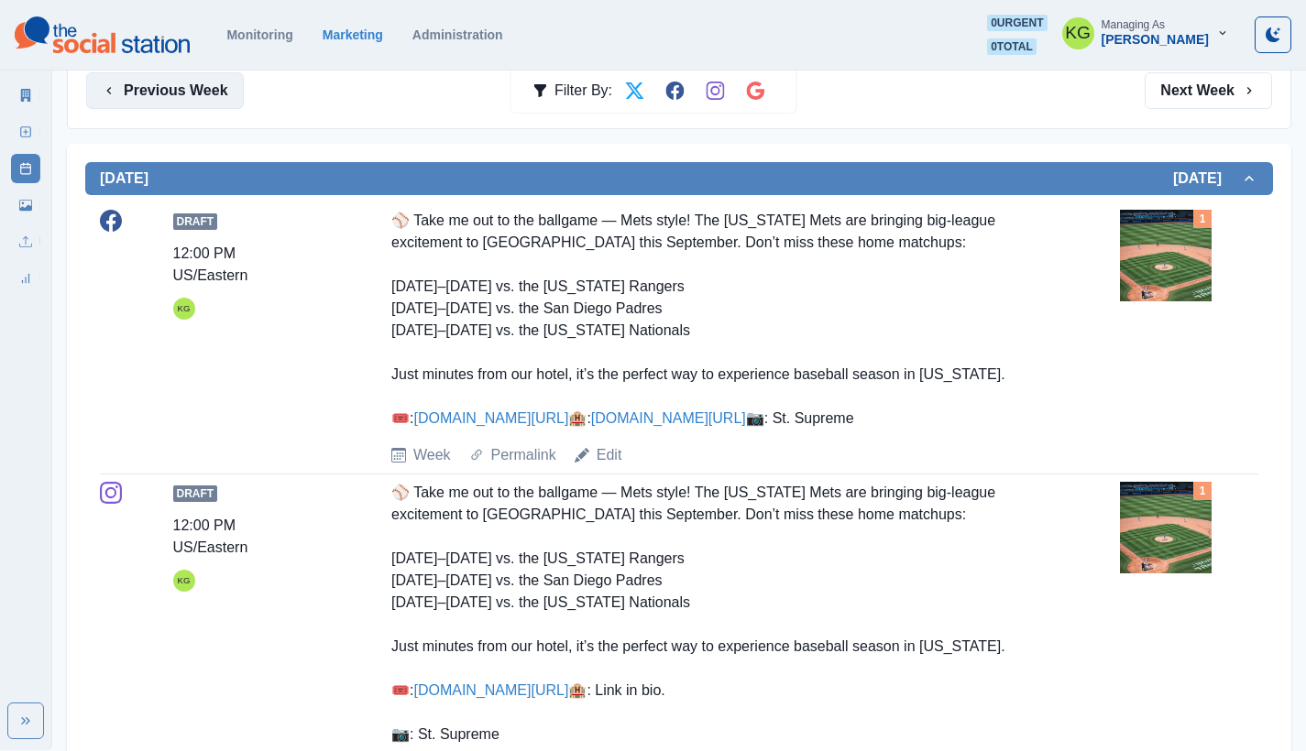
click at [200, 108] on button "Previous Week" at bounding box center [165, 90] width 158 height 37
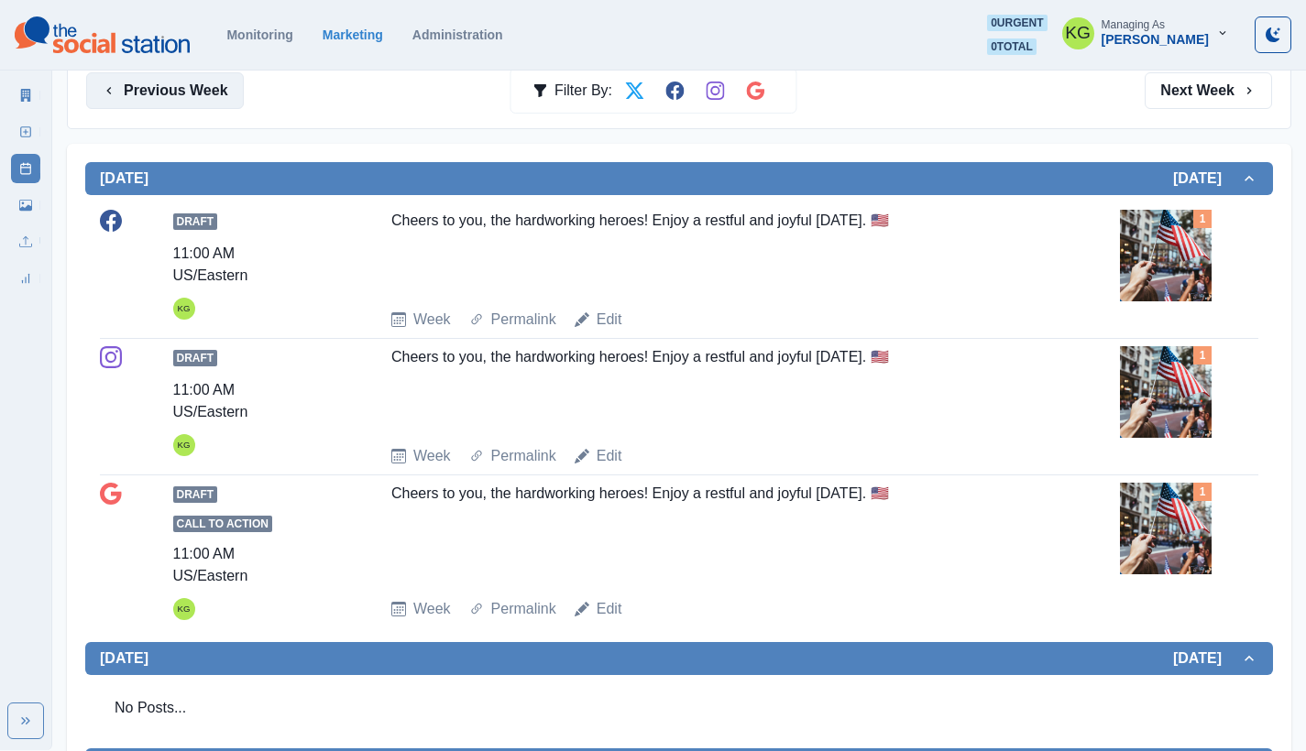
click at [200, 108] on button "Previous Week" at bounding box center [165, 90] width 158 height 37
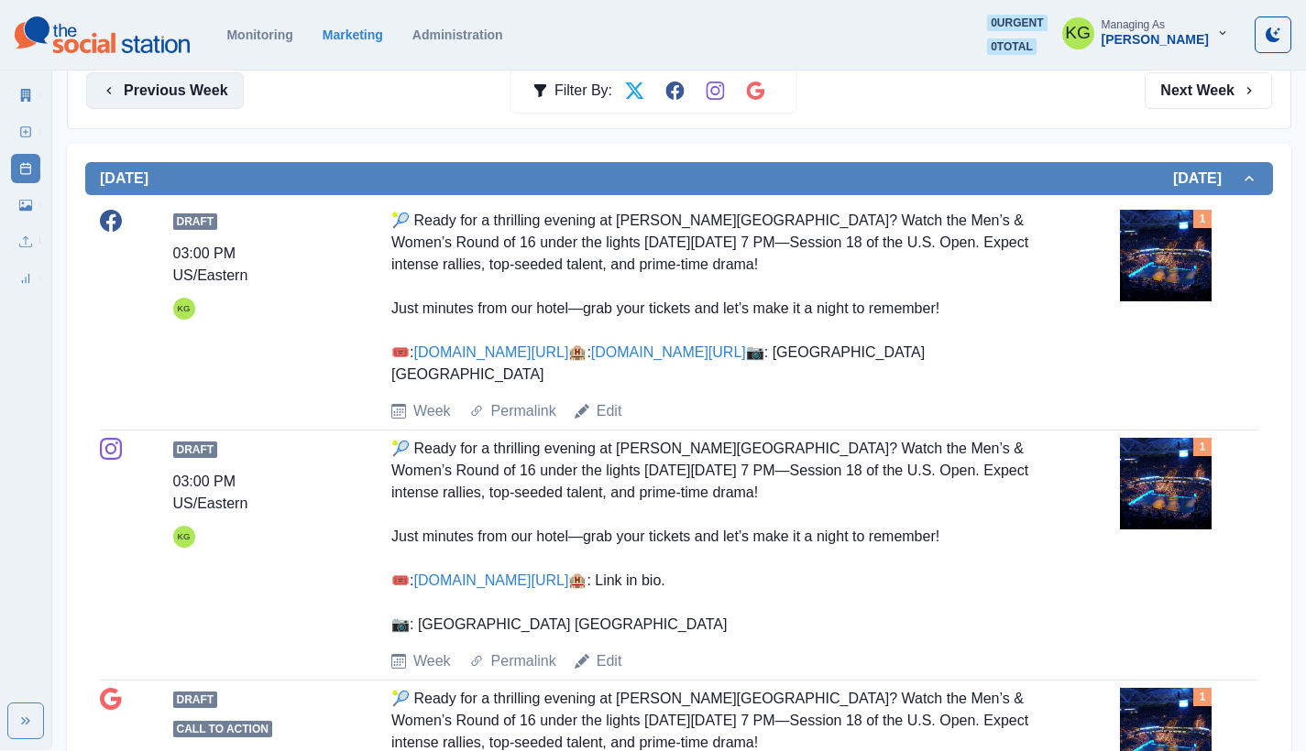
click at [200, 108] on button "Previous Week" at bounding box center [165, 90] width 158 height 37
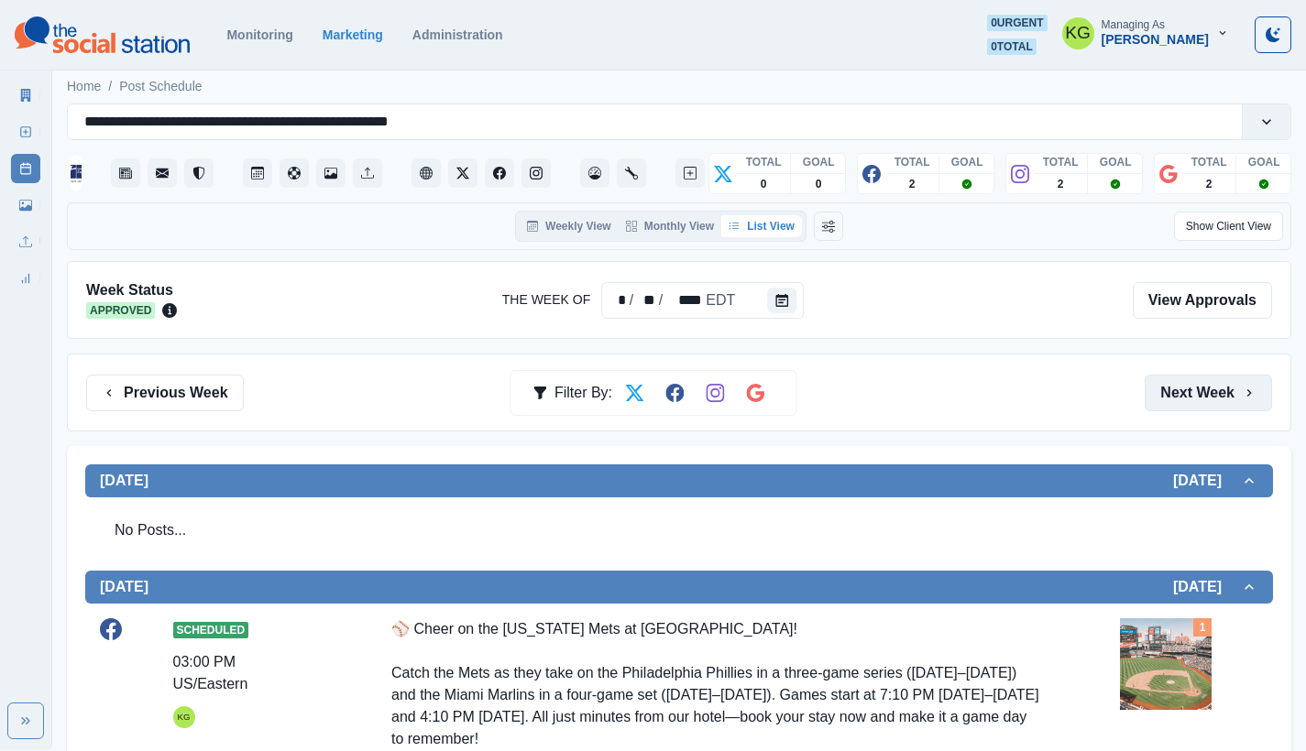
click at [1190, 409] on button "Next Week" at bounding box center [1207, 393] width 127 height 37
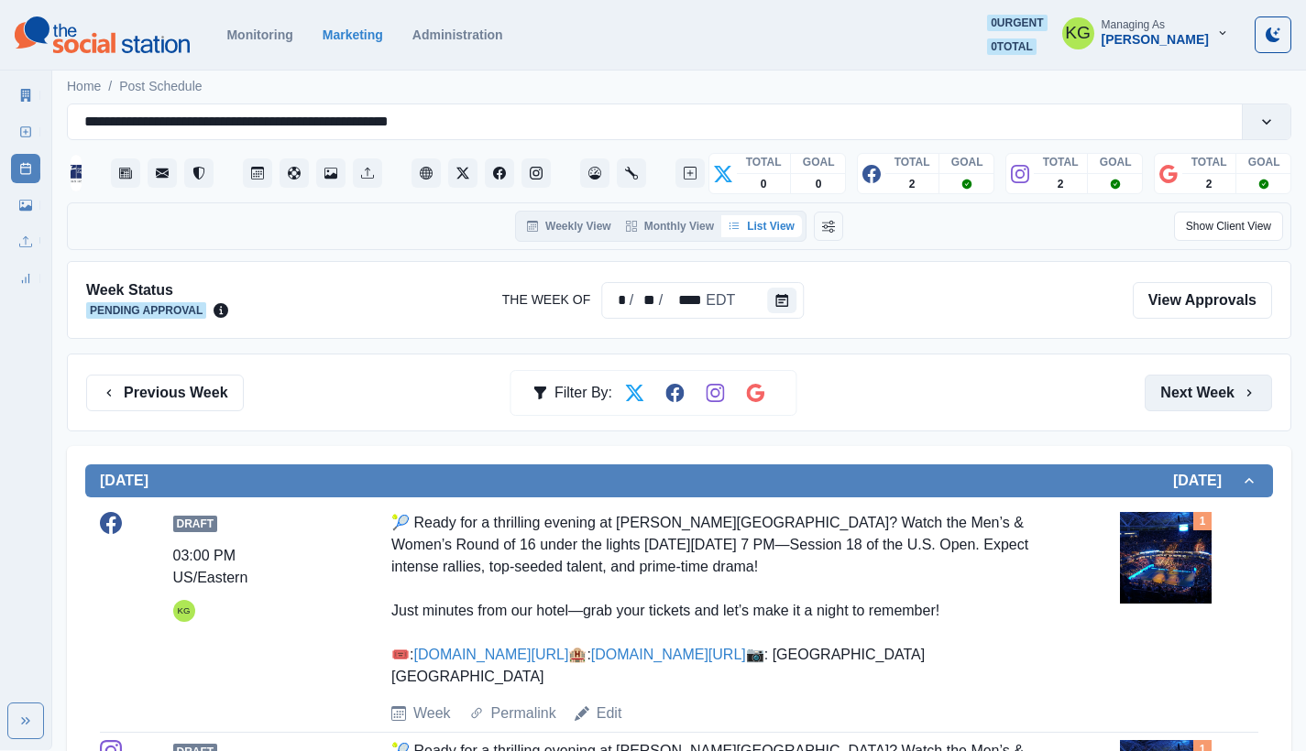
click at [1174, 379] on button "Next Week" at bounding box center [1207, 393] width 127 height 37
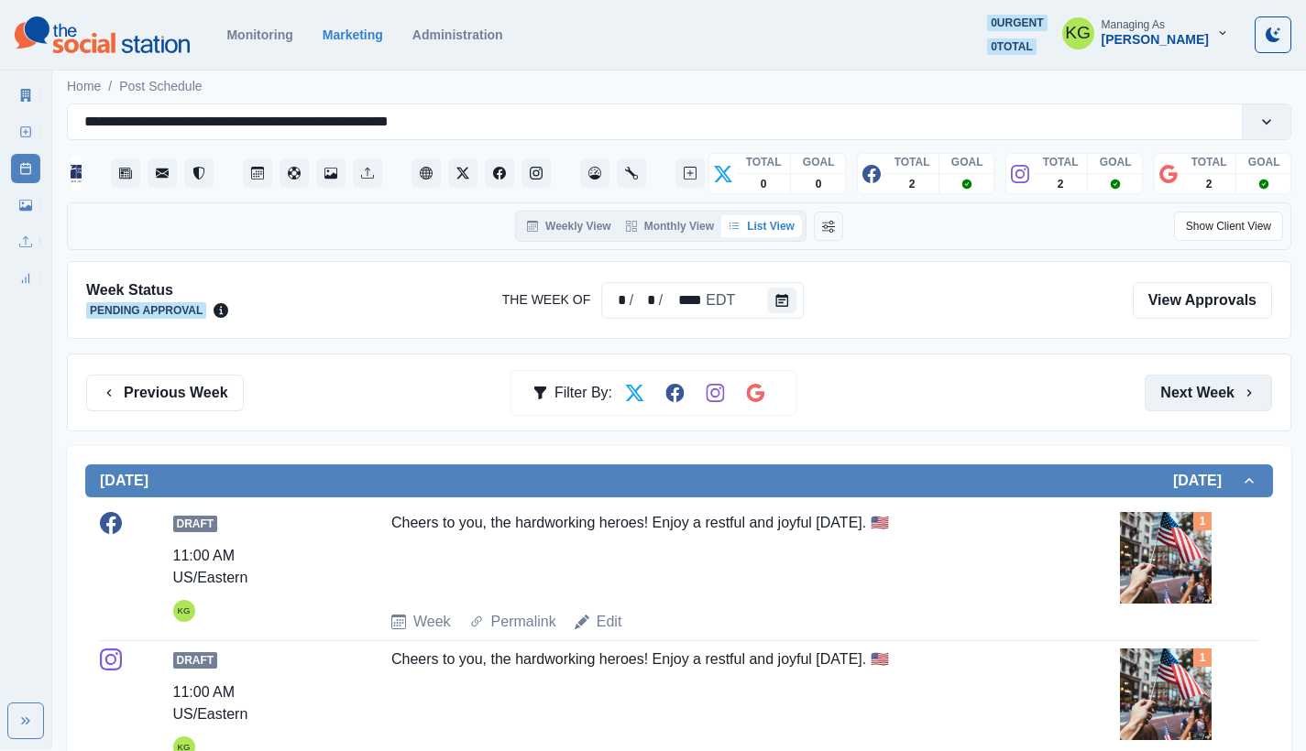
click at [1174, 384] on button "Next Week" at bounding box center [1207, 393] width 127 height 37
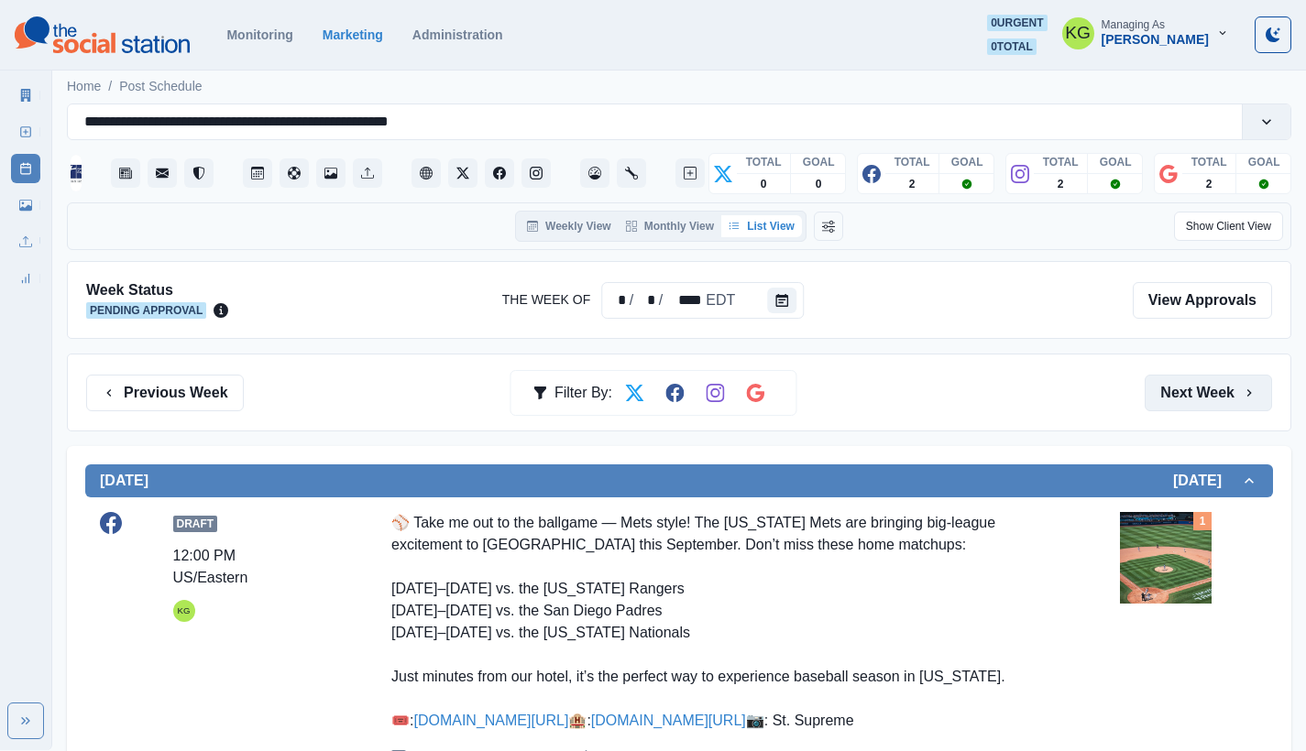
click at [1174, 384] on button "Next Week" at bounding box center [1207, 393] width 127 height 37
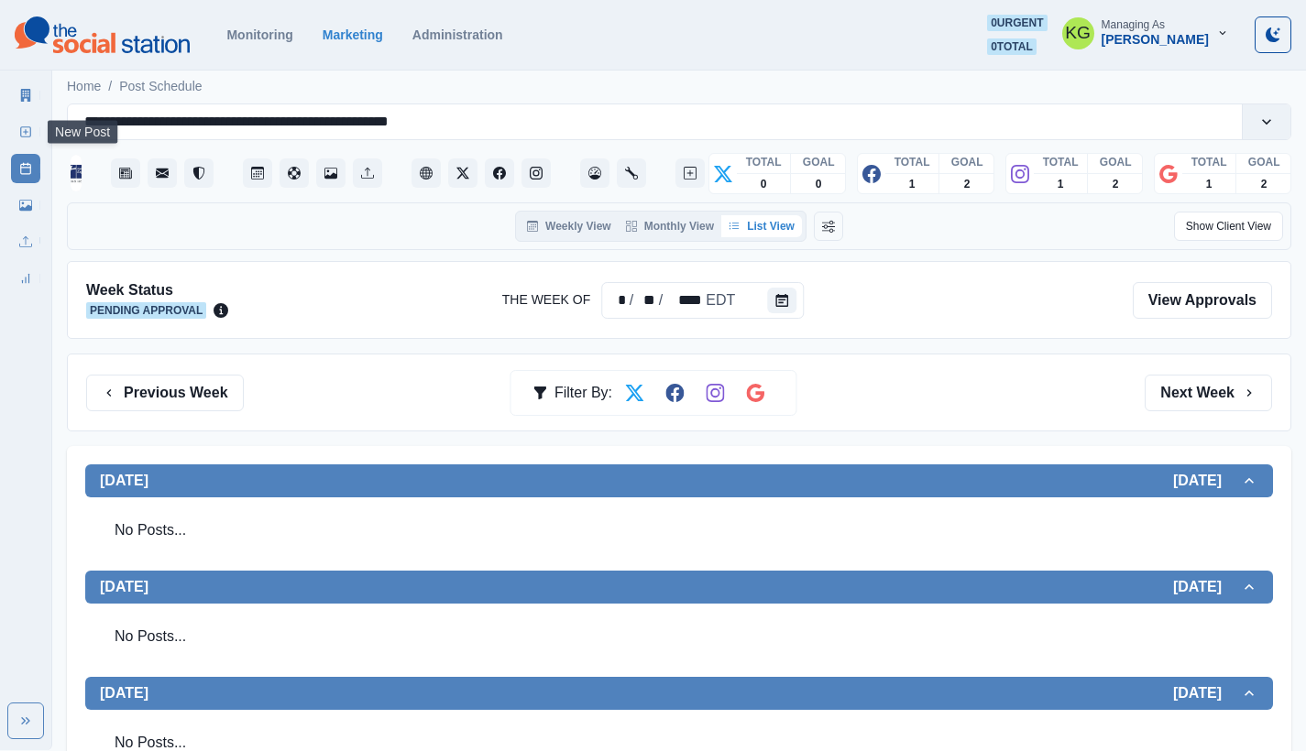
click at [29, 128] on icon at bounding box center [25, 132] width 13 height 13
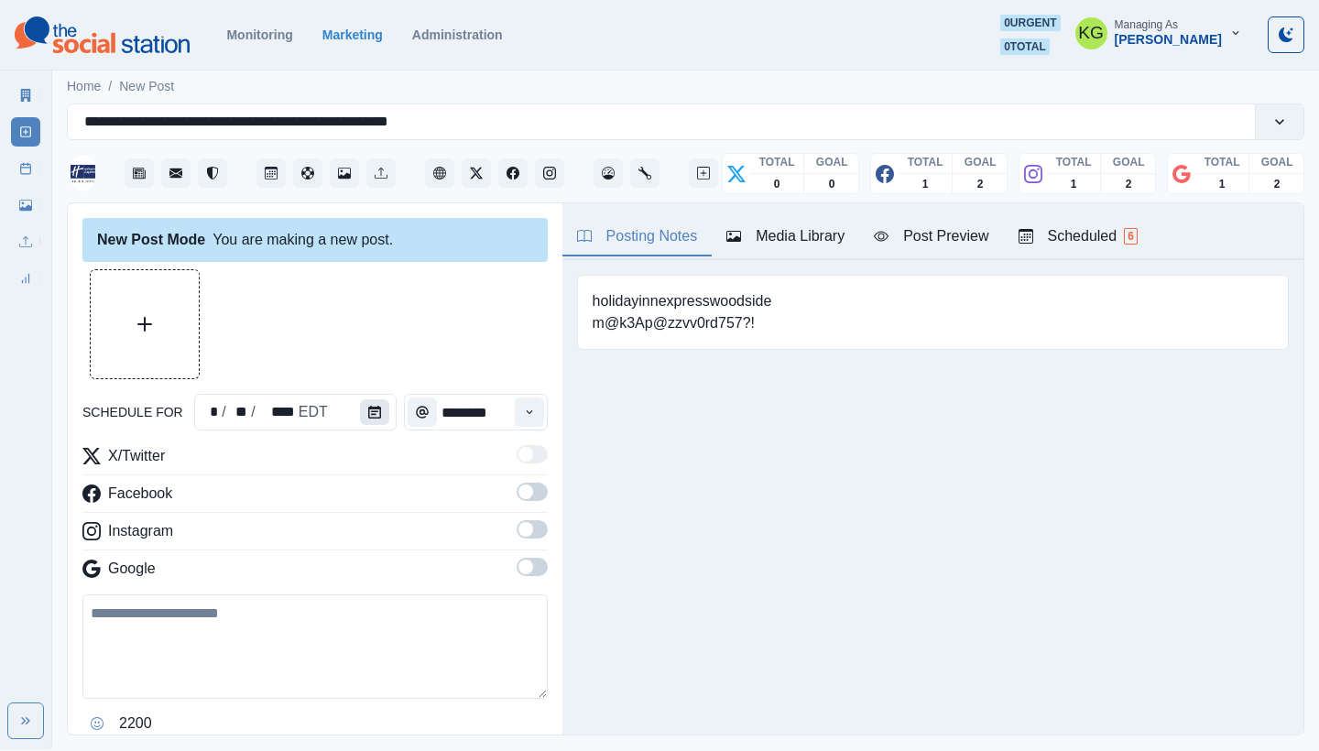
click at [370, 408] on icon "Calendar" at bounding box center [374, 412] width 13 height 13
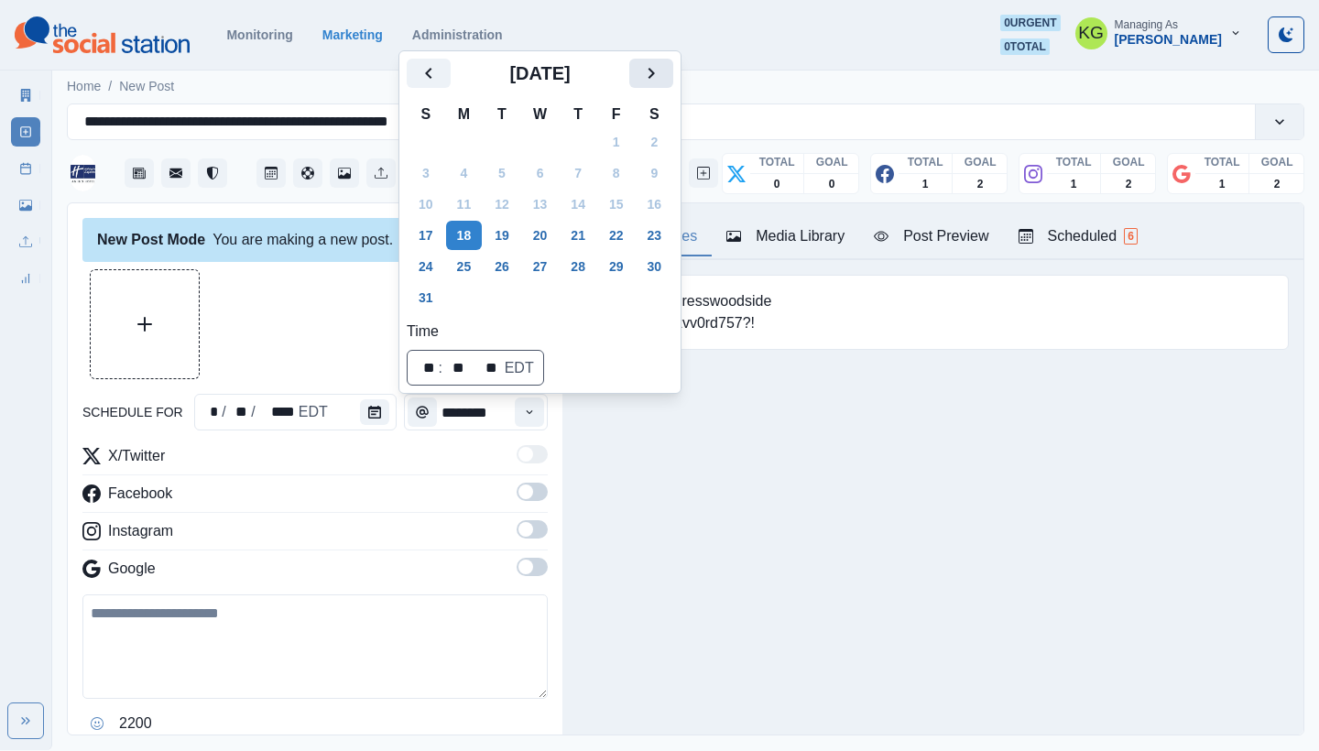
click at [662, 76] on icon "Next" at bounding box center [651, 73] width 22 height 22
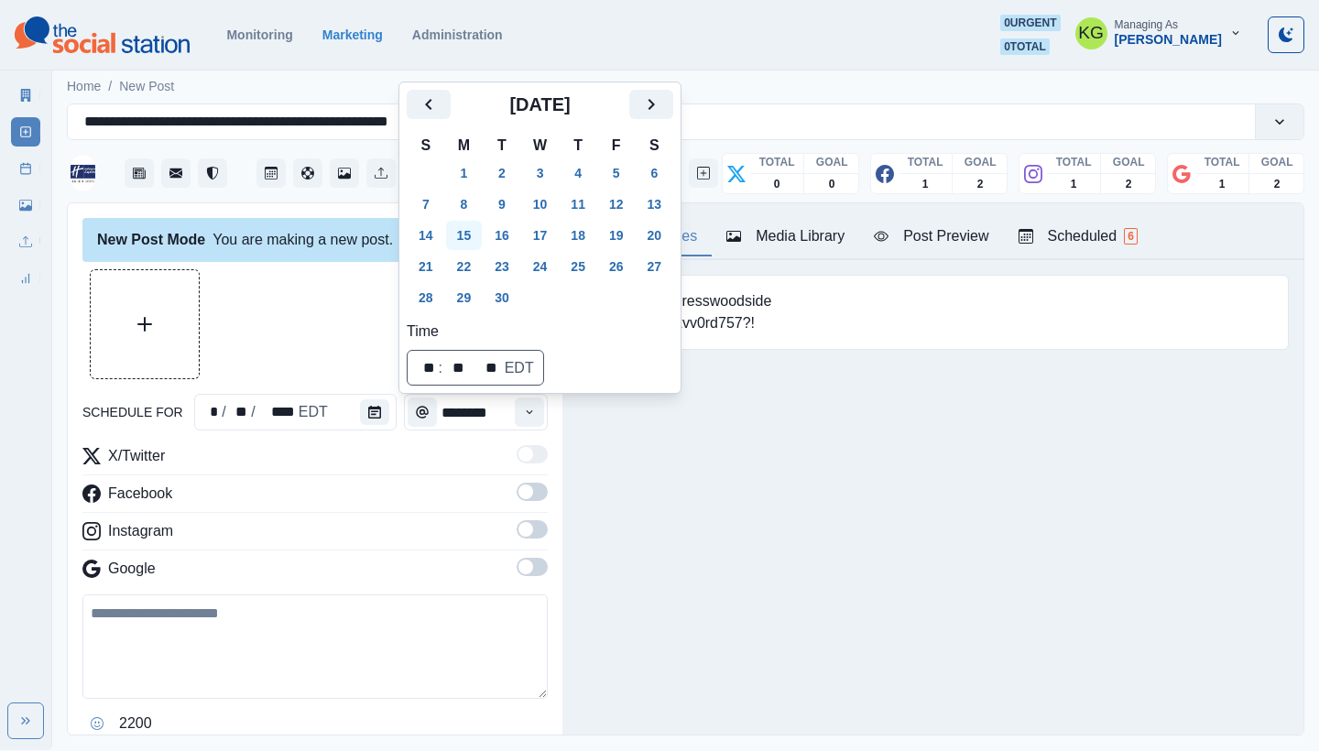
click at [450, 226] on button "15" at bounding box center [464, 235] width 37 height 29
click at [218, 268] on div "New Post Mode You are making a new post. schedule for * / ** / **** EDT *******…" at bounding box center [315, 469] width 495 height 533
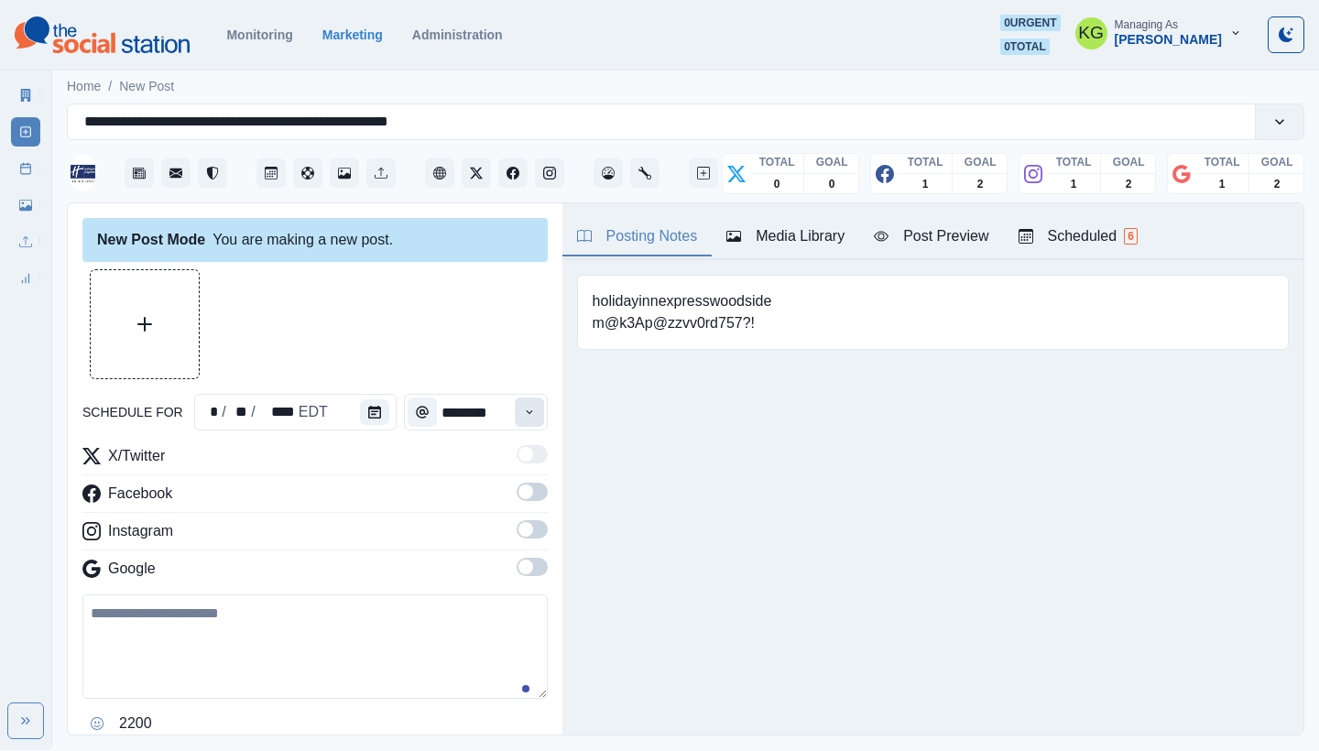
click at [515, 406] on button "Time" at bounding box center [529, 412] width 29 height 29
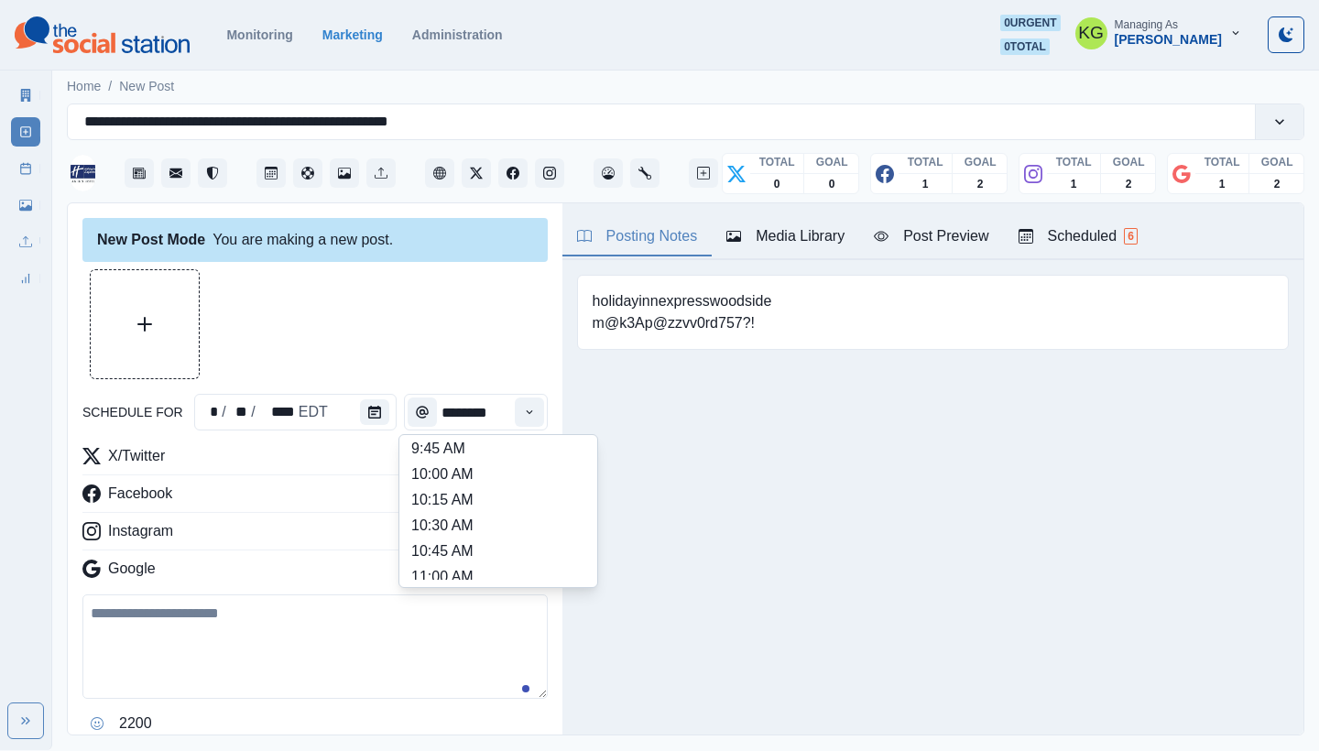
scroll to position [364, 0]
click at [491, 494] on li "12:00 PM" at bounding box center [498, 502] width 183 height 26
type input "********"
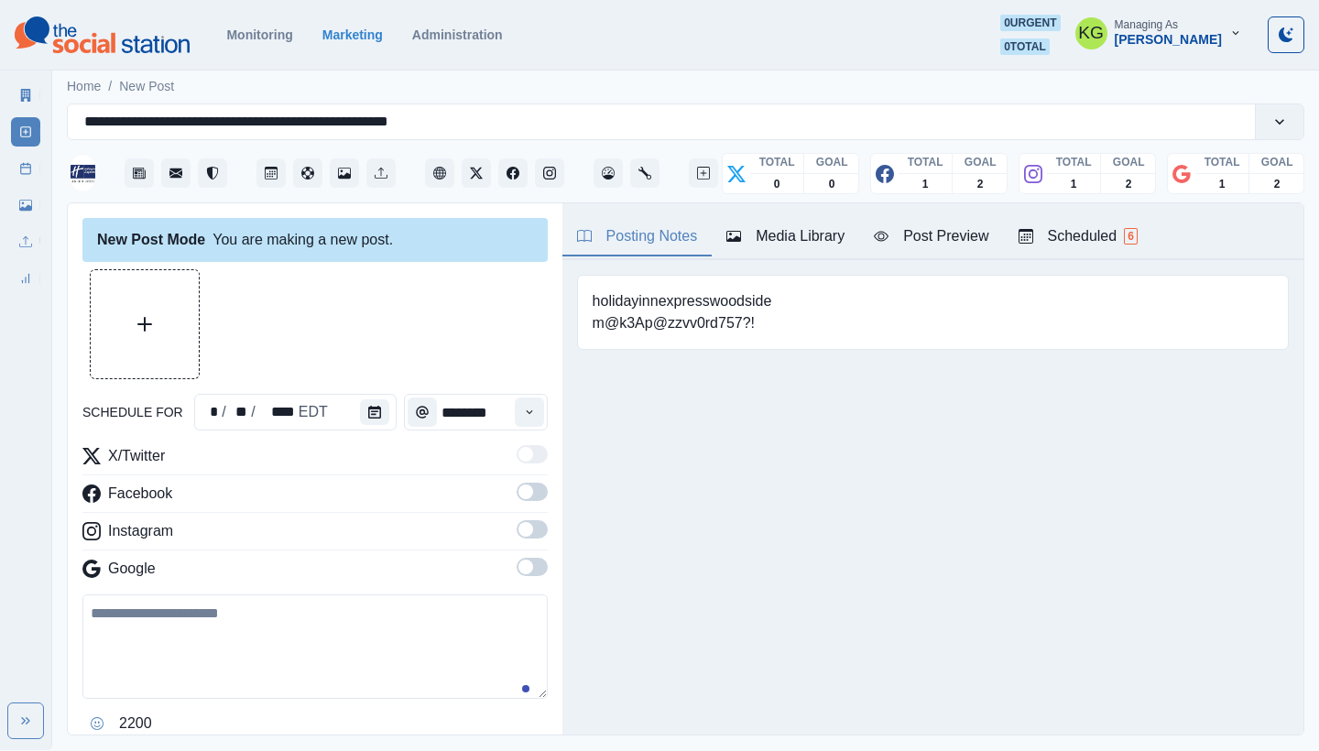
click at [523, 579] on label at bounding box center [532, 572] width 31 height 29
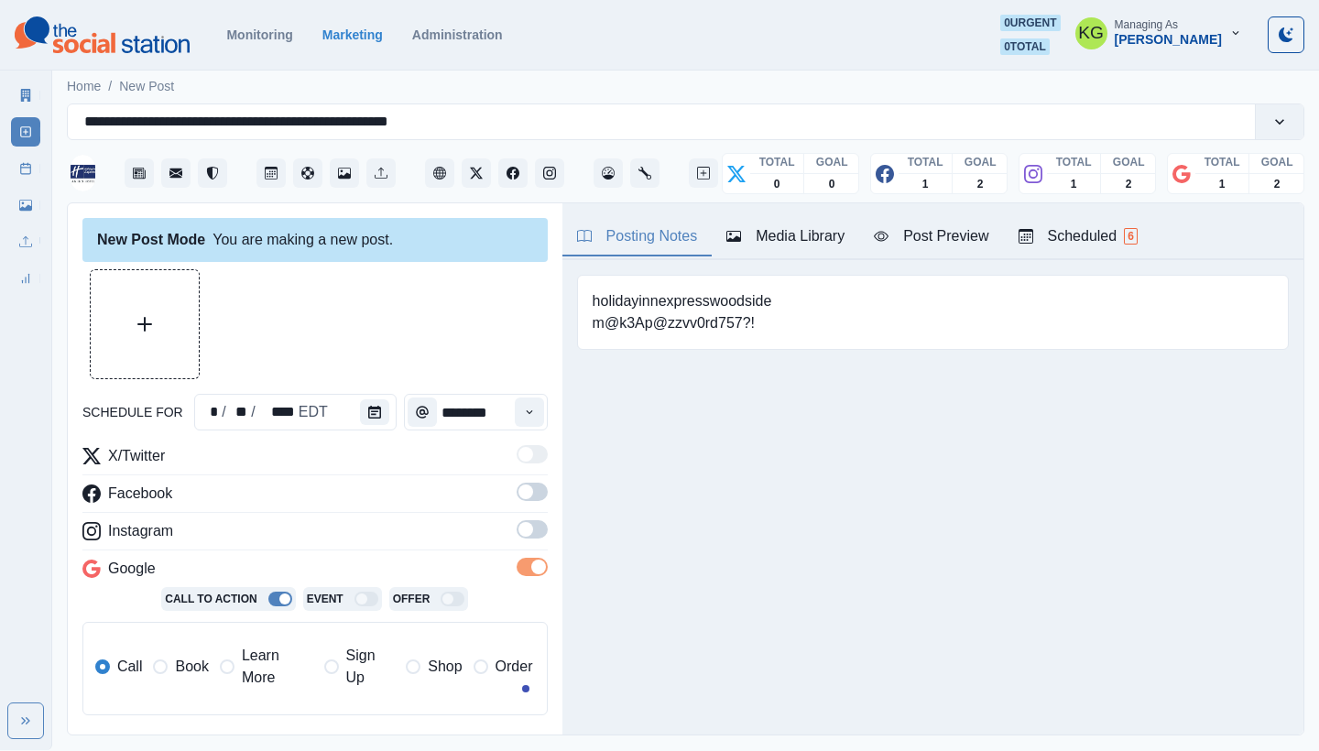
click at [519, 532] on span at bounding box center [526, 529] width 15 height 15
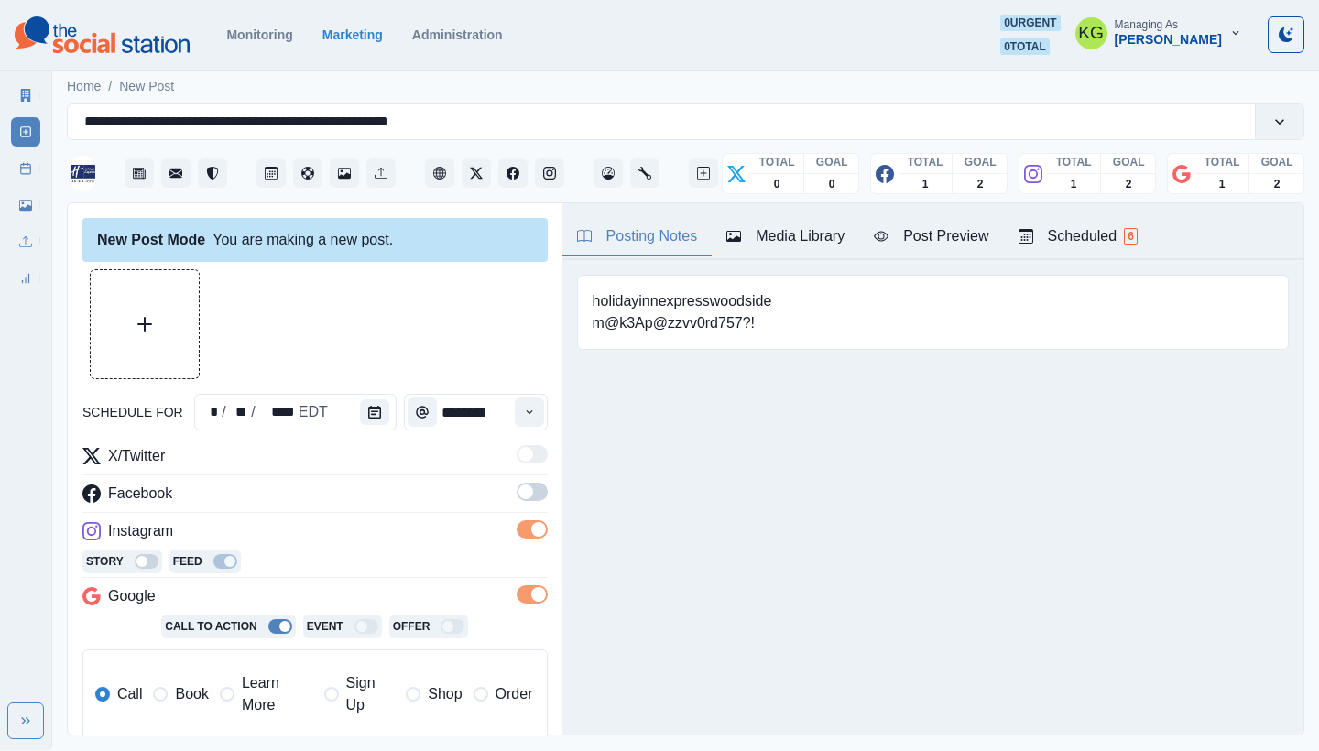
drag, startPoint x: 525, startPoint y: 488, endPoint x: 466, endPoint y: 380, distance: 123.0
click at [525, 488] on span at bounding box center [532, 492] width 31 height 18
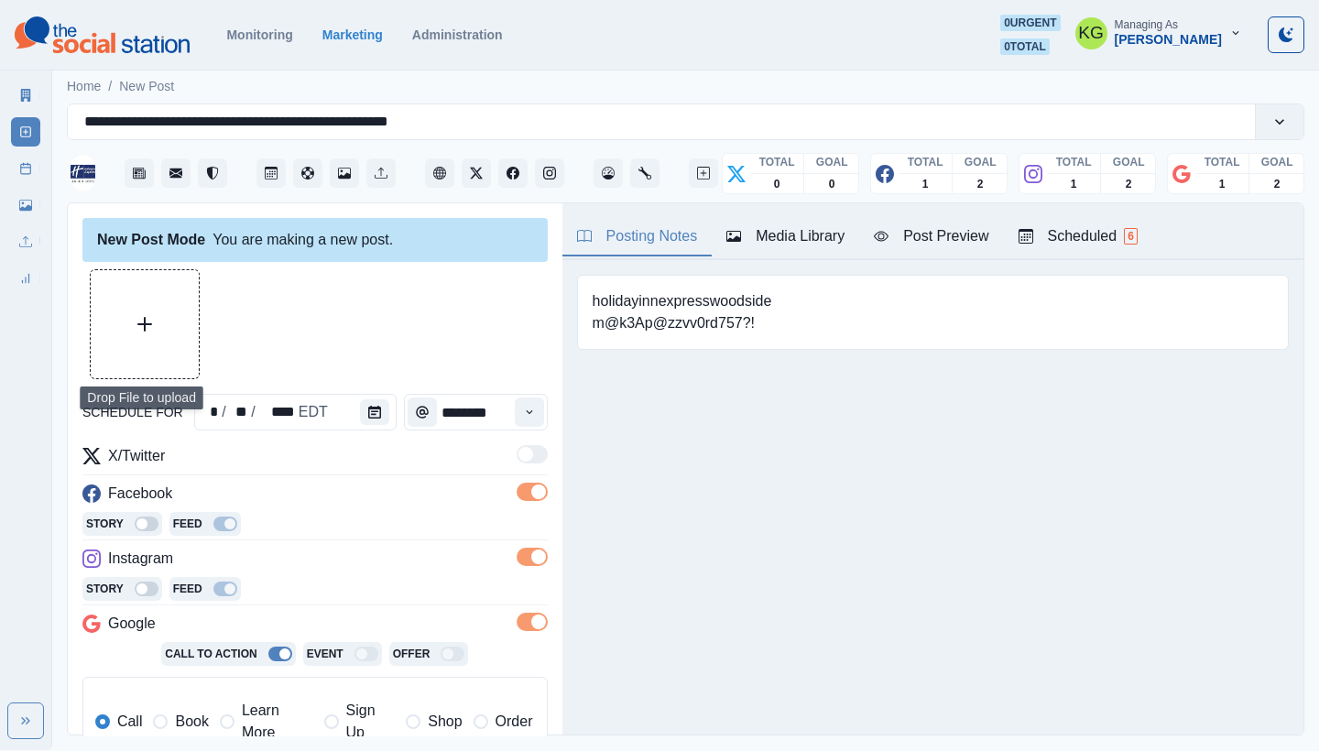
click at [122, 292] on button "Upload Media" at bounding box center [145, 324] width 108 height 108
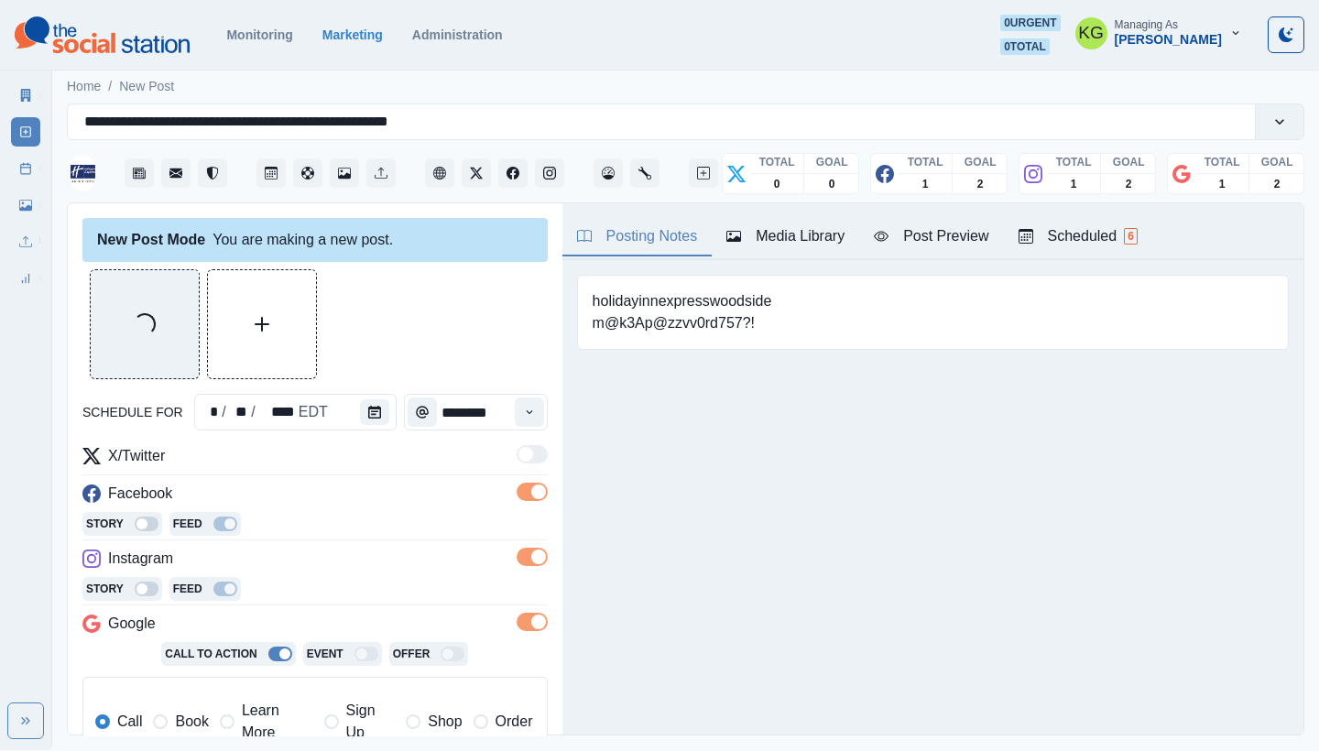
scroll to position [165, 0]
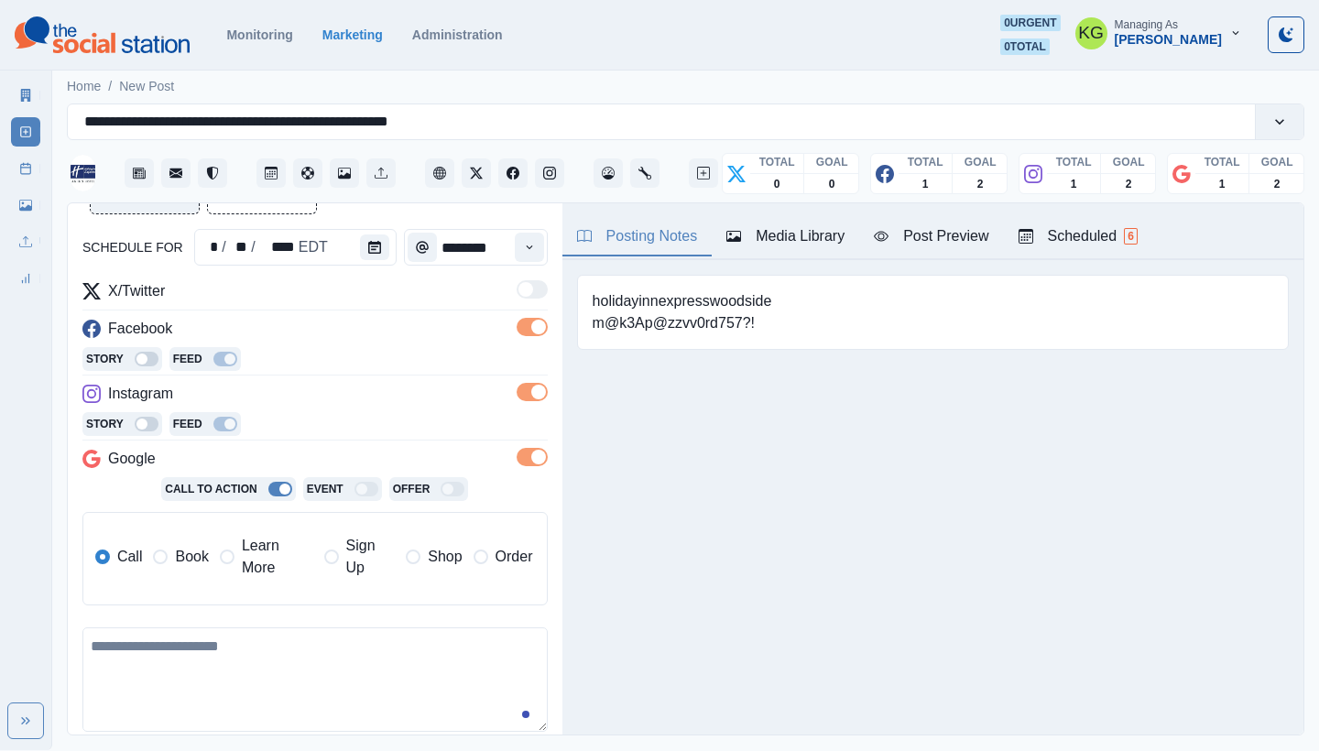
click at [249, 561] on span "Learn More" at bounding box center [277, 557] width 71 height 44
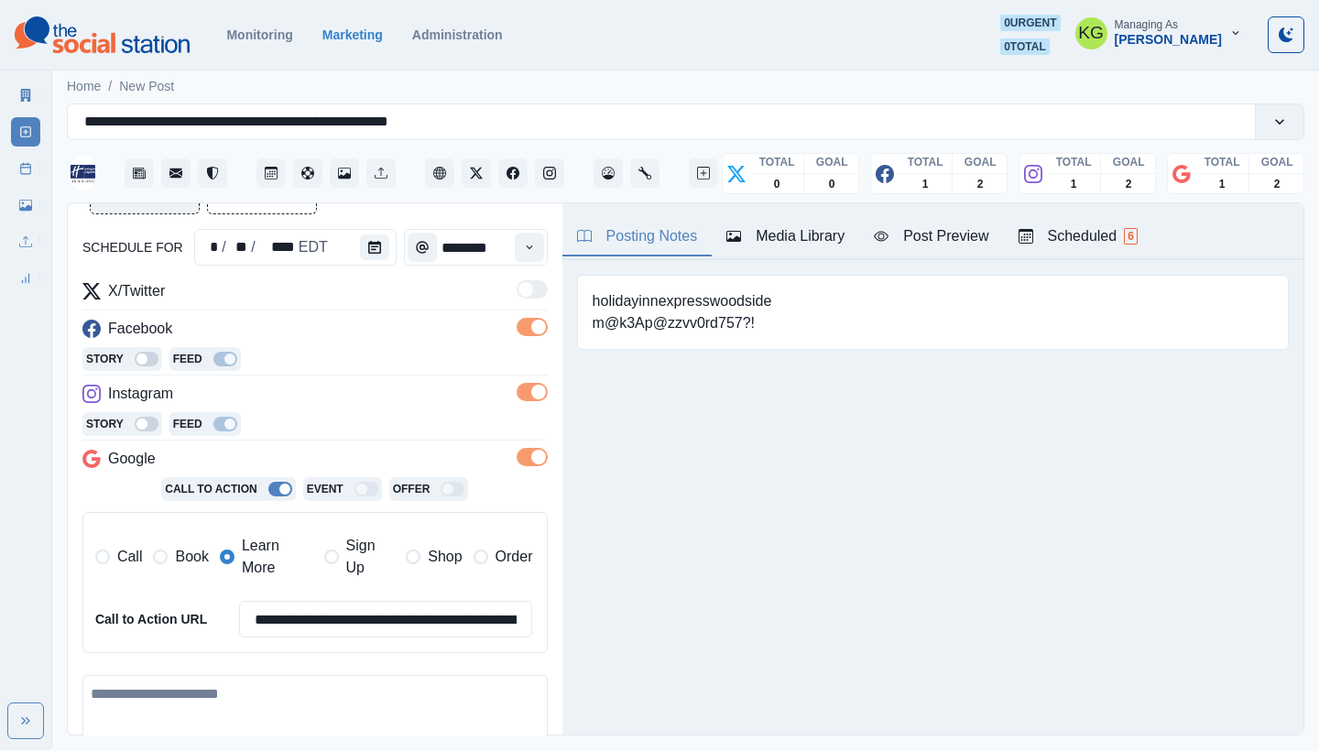
scroll to position [416, 0]
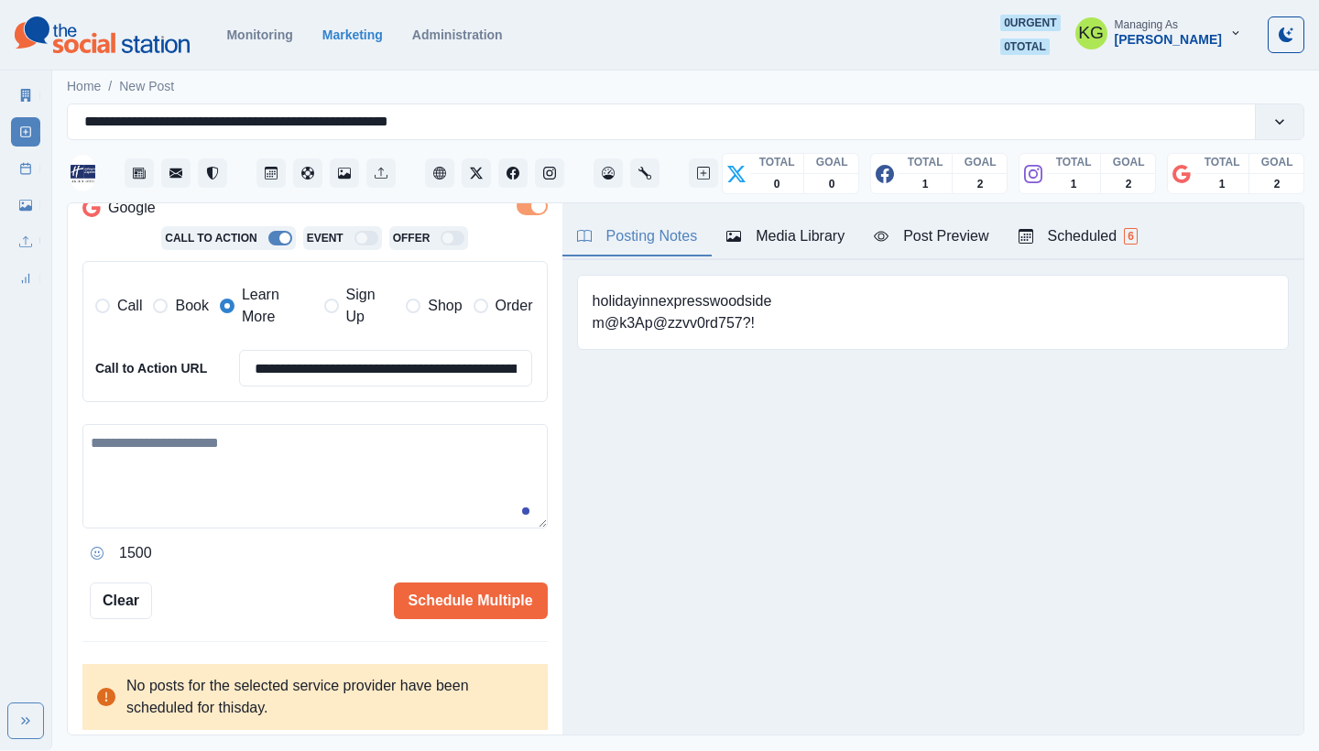
click at [436, 447] on textarea at bounding box center [314, 476] width 465 height 104
paste textarea "**********"
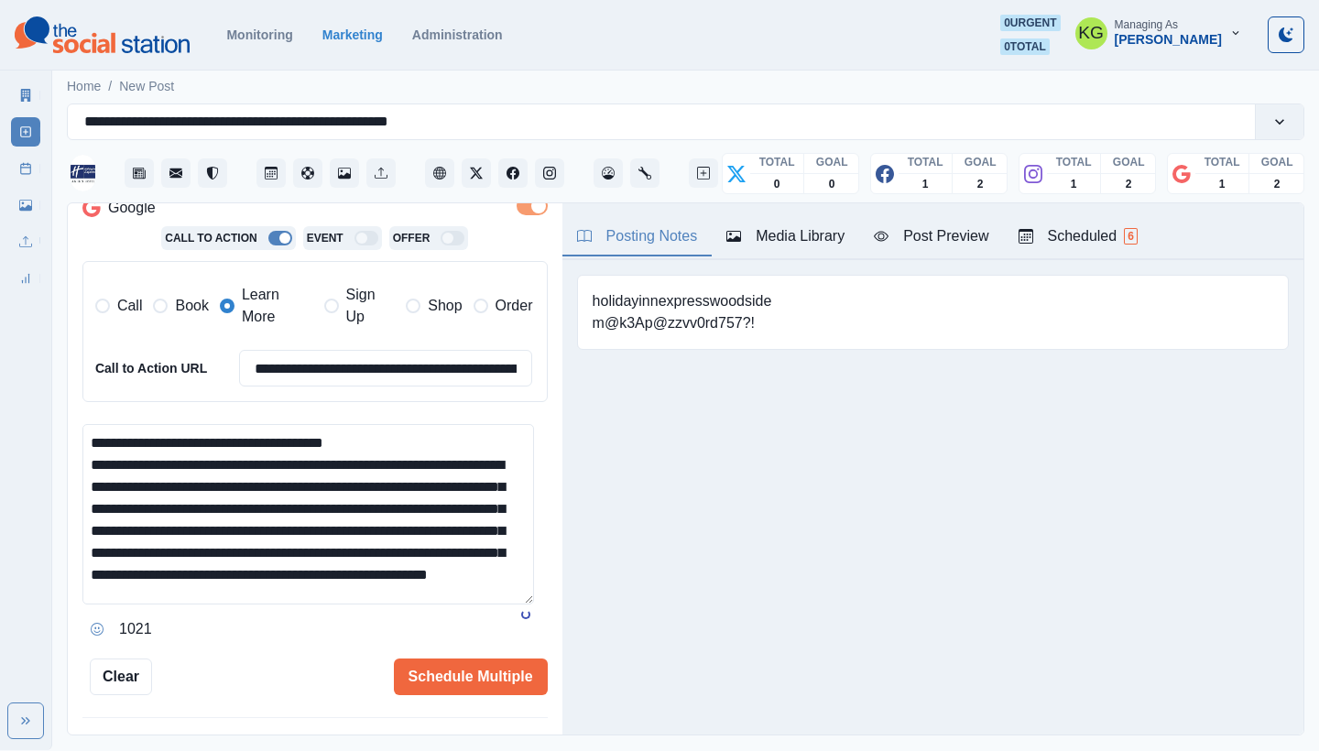
scroll to position [0, 0]
click at [511, 750] on html "**********" at bounding box center [659, 375] width 1319 height 750
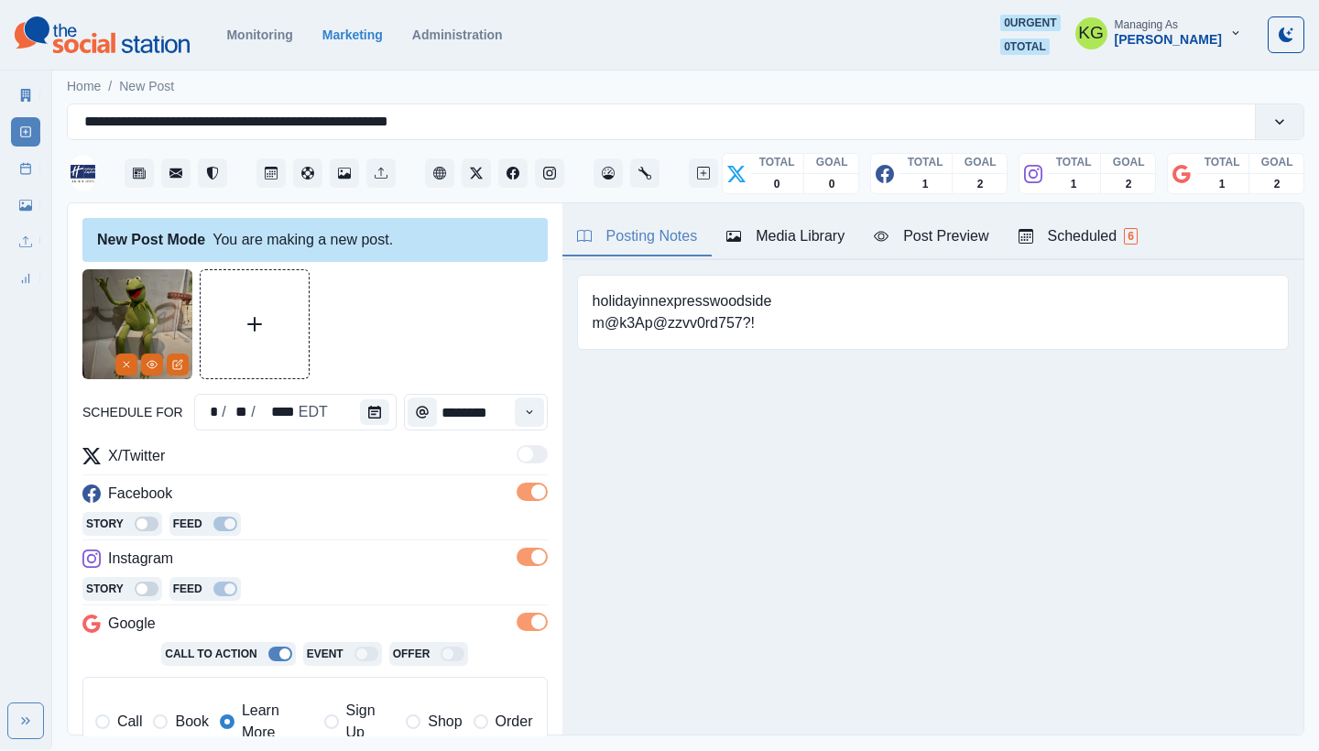
scroll to position [389, 0]
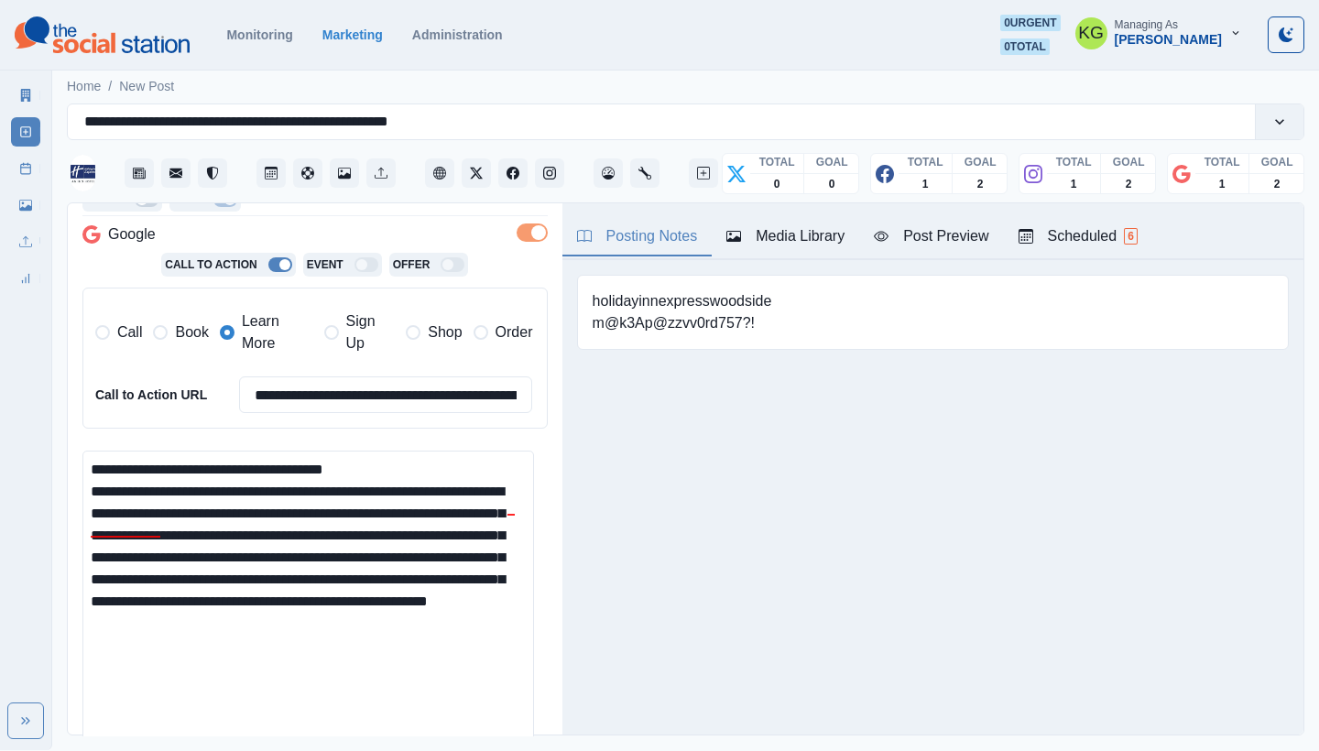
click at [85, 484] on textarea "**********" at bounding box center [308, 620] width 452 height 339
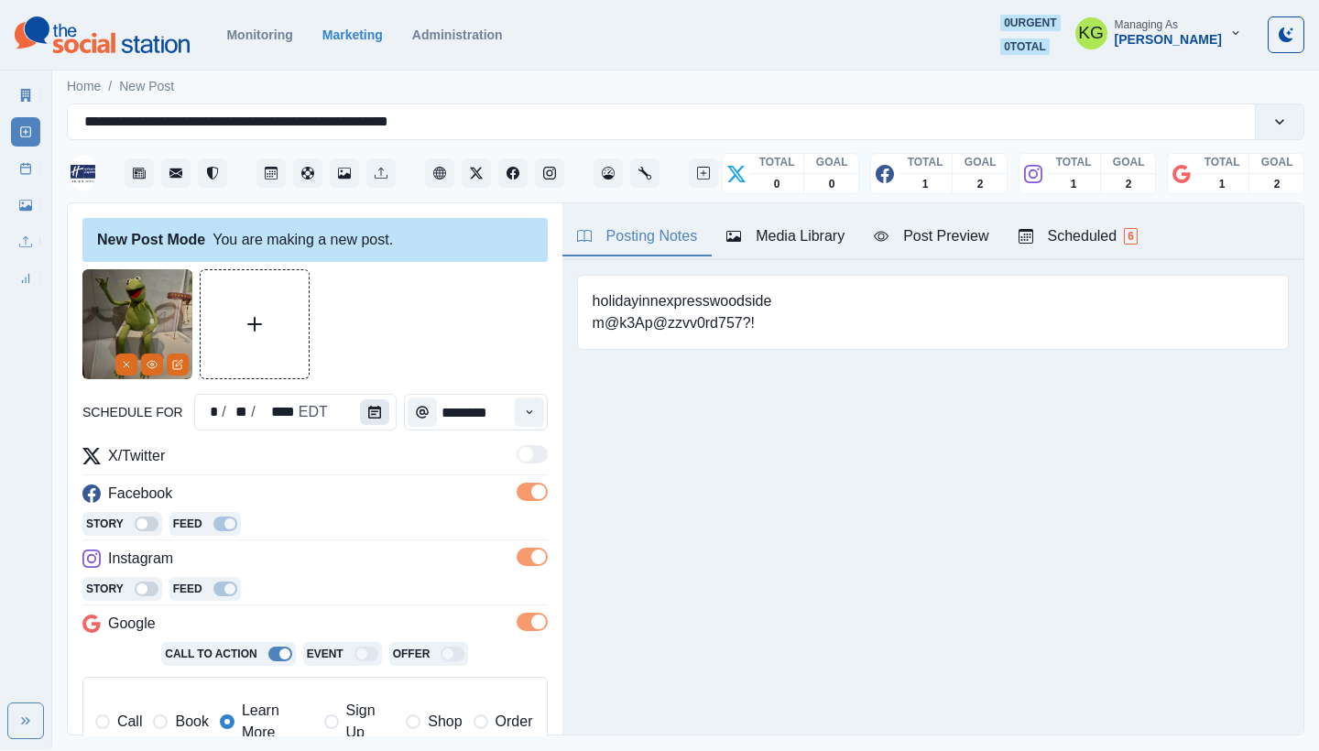
click at [368, 415] on icon "Calendar" at bounding box center [374, 412] width 13 height 13
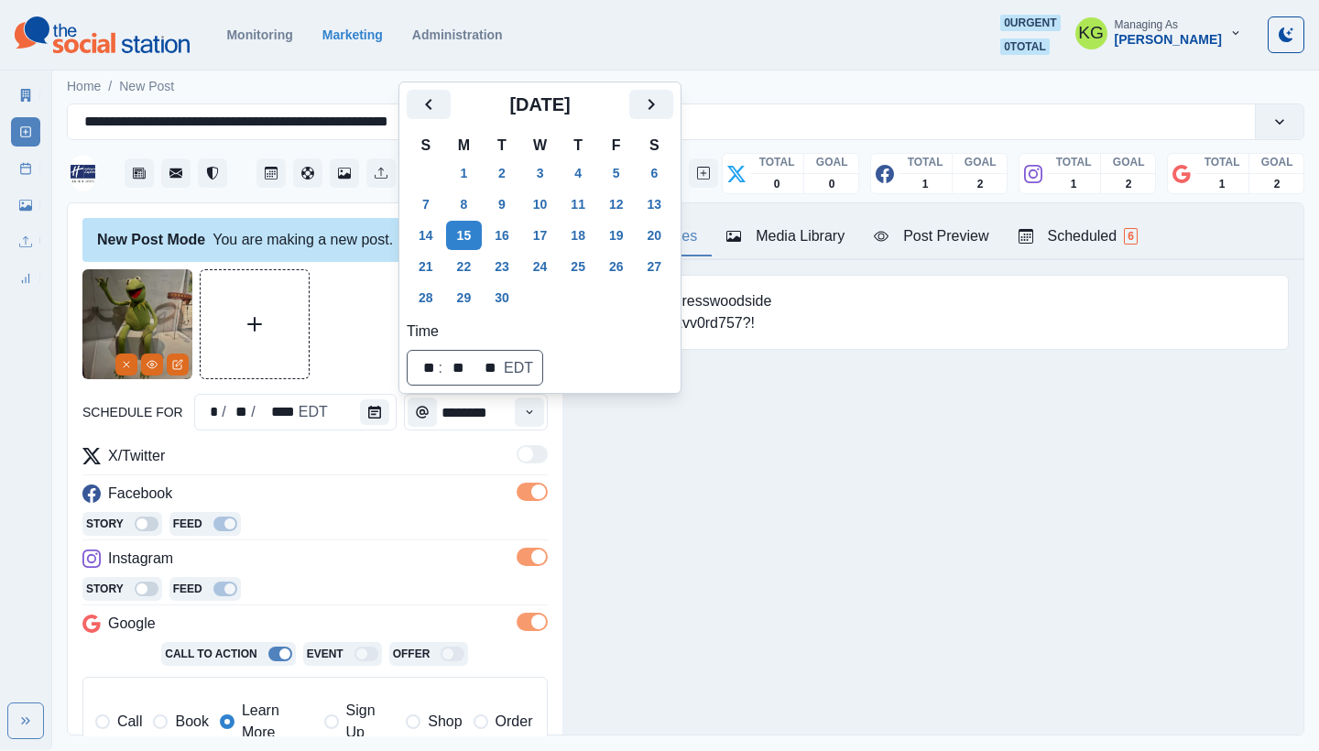
click at [823, 521] on div "Posting Notes Media Library Post Preview Scheduled 6 holidayinnexpresswoodside …" at bounding box center [933, 468] width 741 height 531
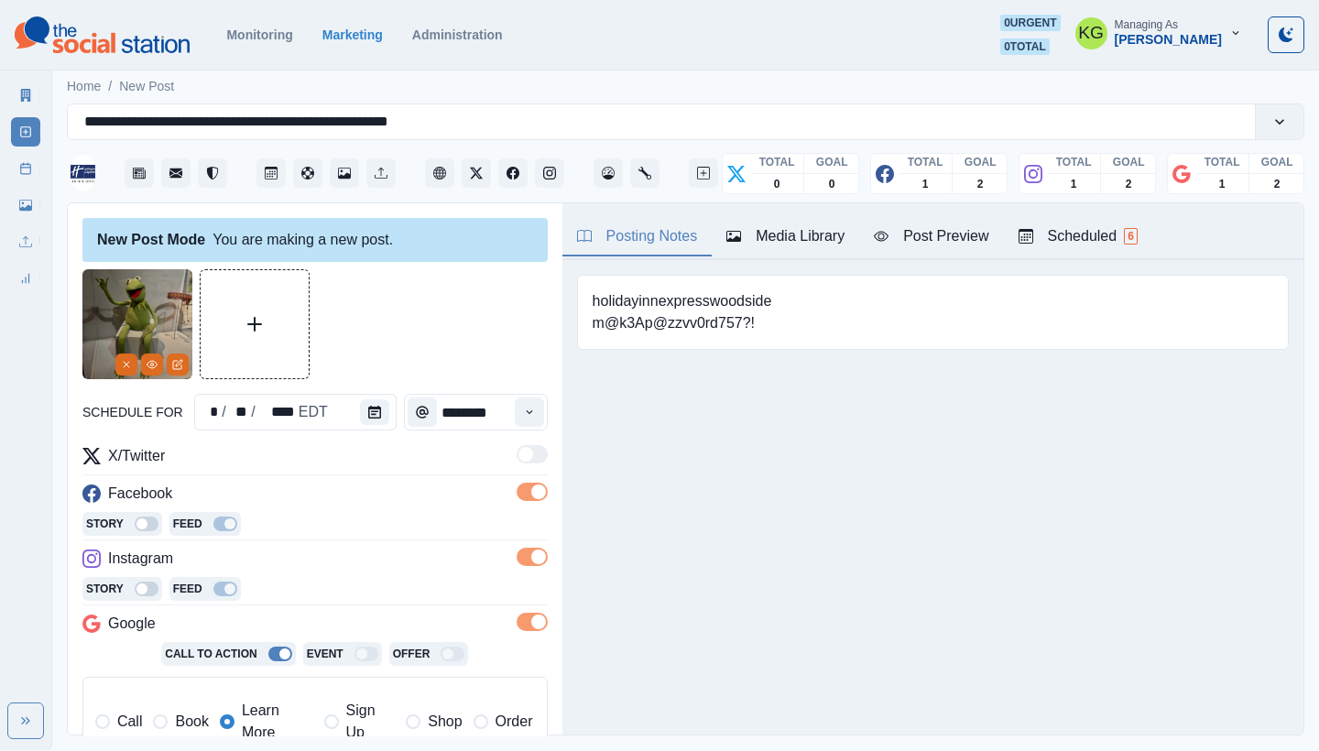
scroll to position [380, 0]
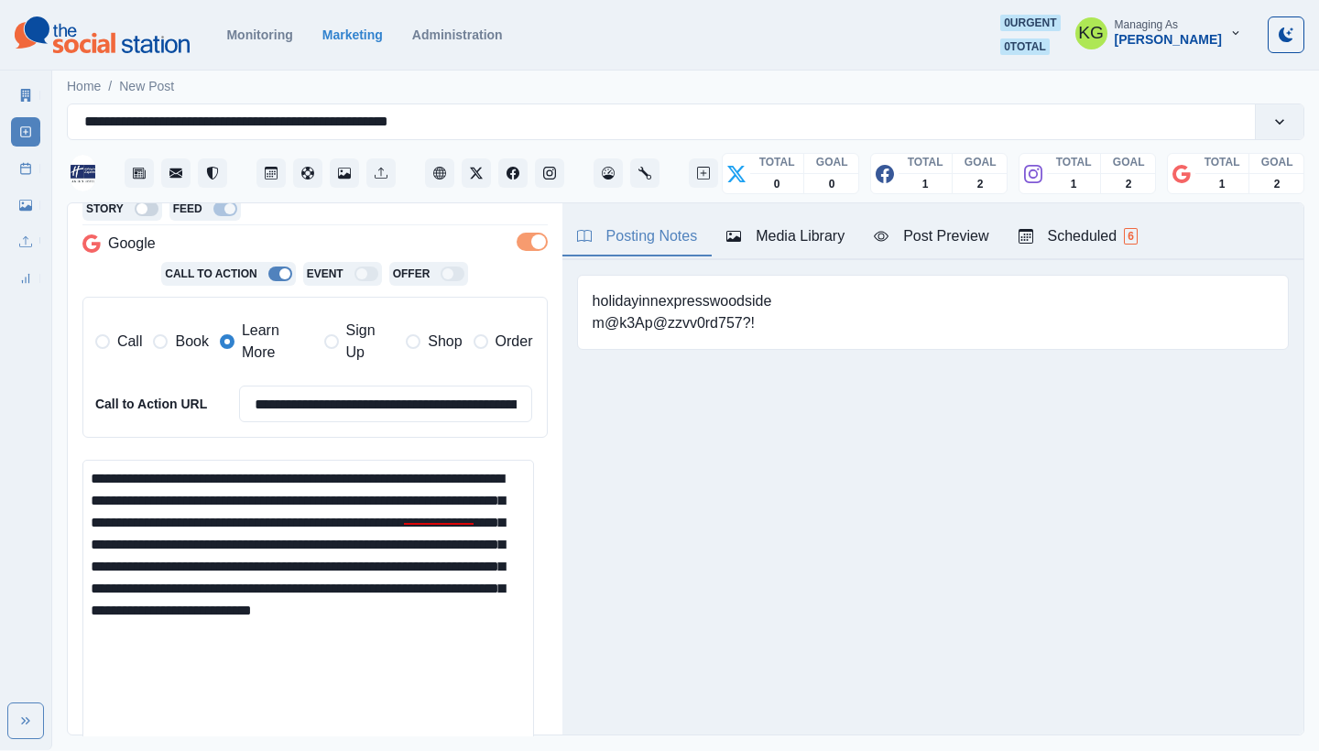
drag, startPoint x: 211, startPoint y: 489, endPoint x: 391, endPoint y: 471, distance: 181.4
click at [391, 471] on textarea "**********" at bounding box center [308, 629] width 452 height 339
click at [145, 492] on textarea "**********" at bounding box center [308, 629] width 452 height 339
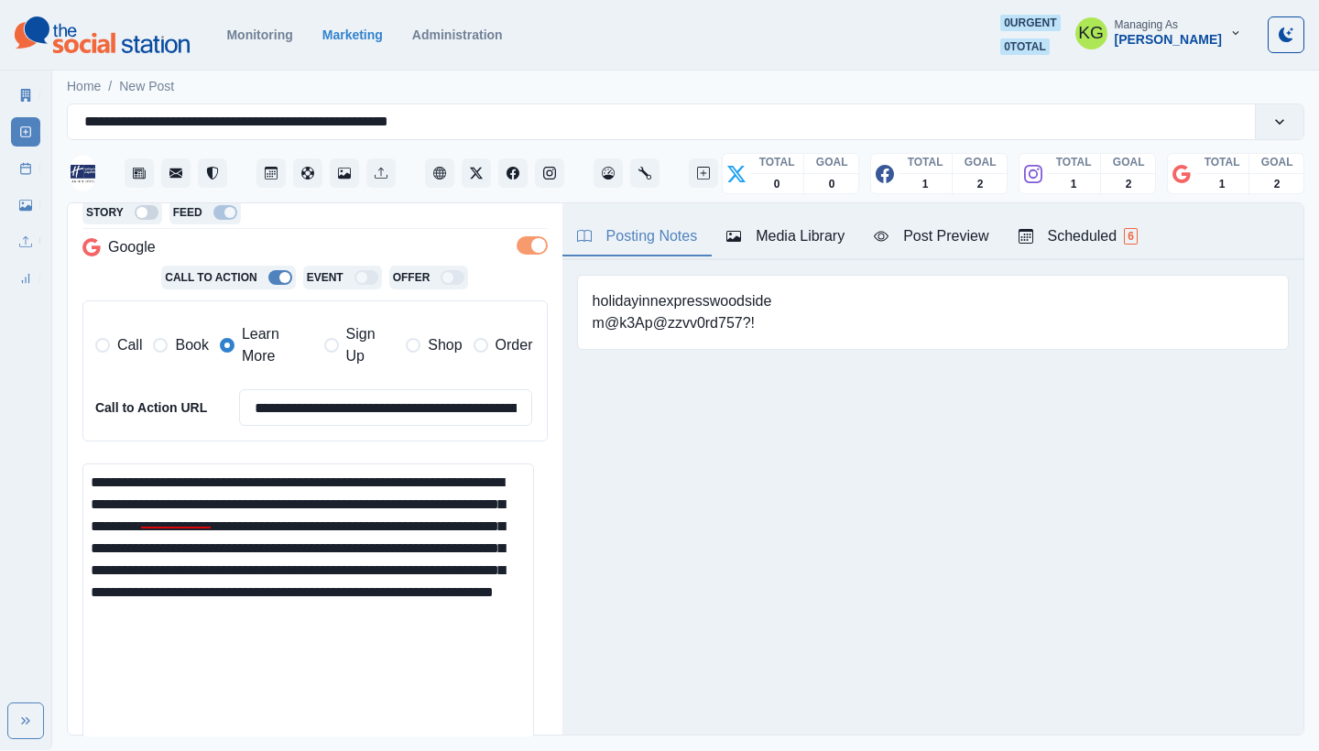
scroll to position [414, 0]
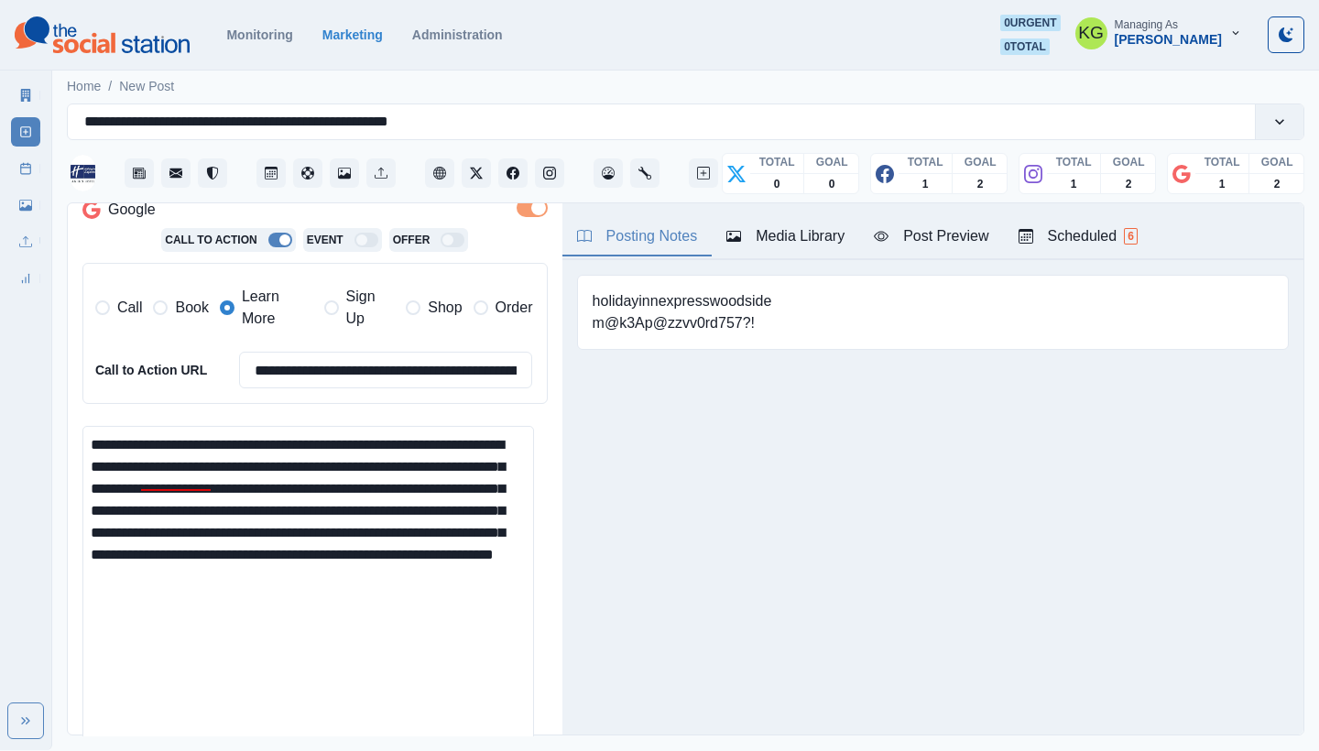
click at [330, 587] on textarea "**********" at bounding box center [308, 595] width 452 height 339
paste textarea "**********"
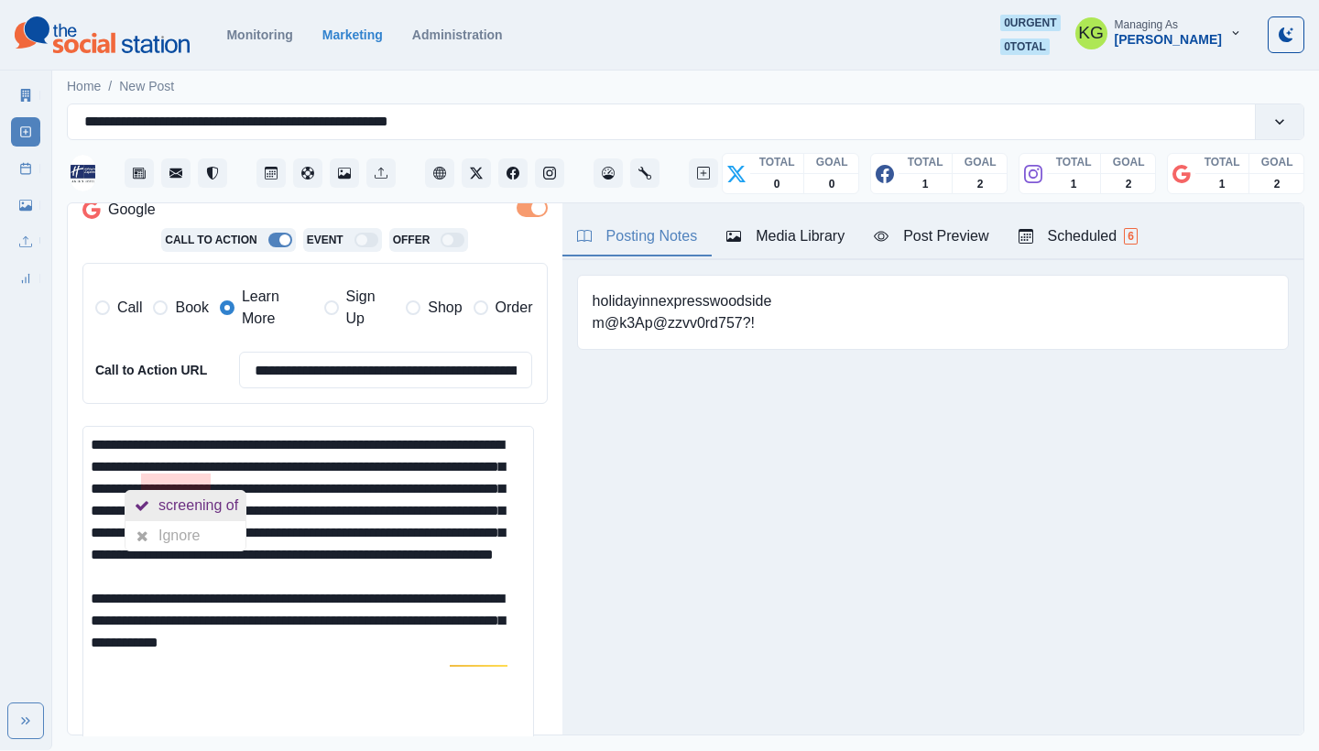
click at [184, 498] on div "screening of" at bounding box center [202, 505] width 87 height 29
click at [665, 524] on div "Posting Notes Media Library Post Preview Scheduled 6 holidayinnexpresswoodside …" at bounding box center [933, 468] width 741 height 531
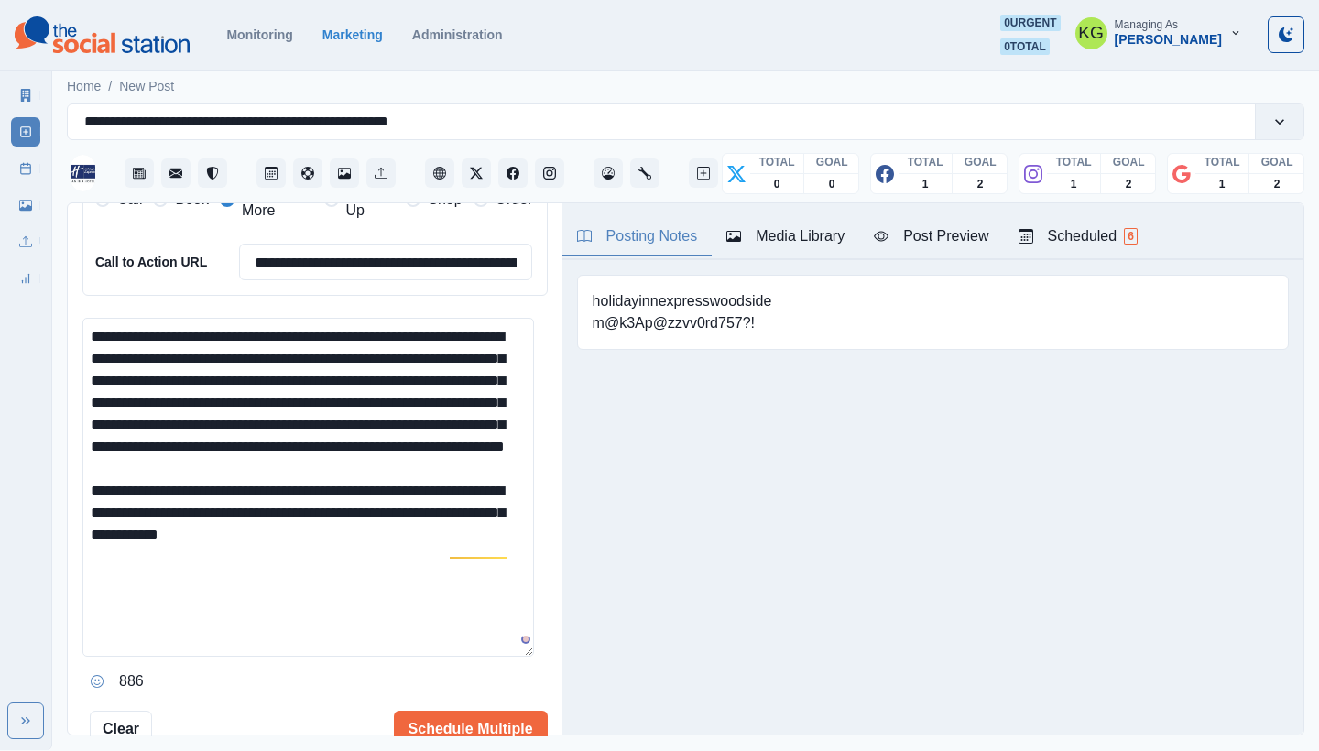
scroll to position [522, 0]
click at [486, 571] on div "an inspiring" at bounding box center [508, 573] width 82 height 29
click at [391, 570] on textarea "**********" at bounding box center [308, 487] width 452 height 339
paste textarea "**********"
drag, startPoint x: 248, startPoint y: 611, endPoint x: 206, endPoint y: 610, distance: 42.2
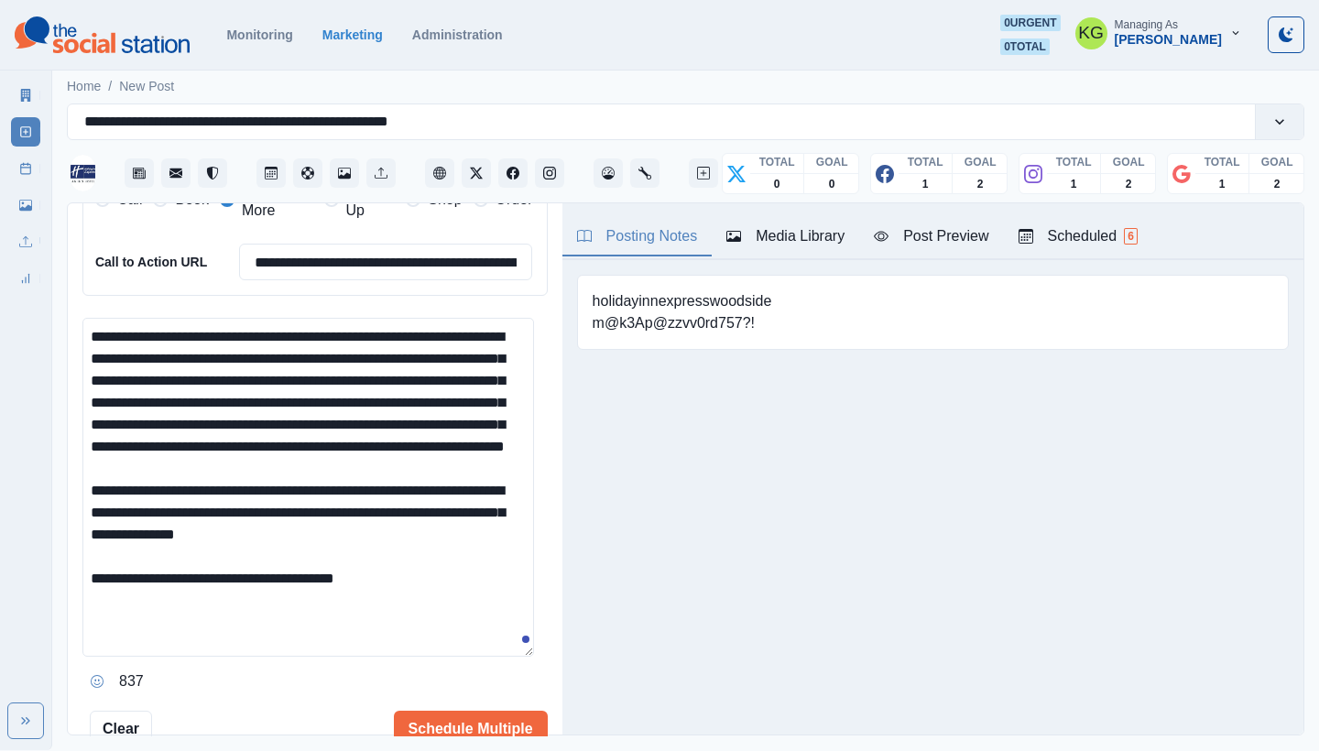
click at [206, 610] on textarea "**********" at bounding box center [308, 487] width 452 height 339
click at [389, 615] on textarea "**********" at bounding box center [308, 487] width 452 height 339
click at [93, 676] on icon "Opens Emoji Picker" at bounding box center [97, 681] width 13 height 13
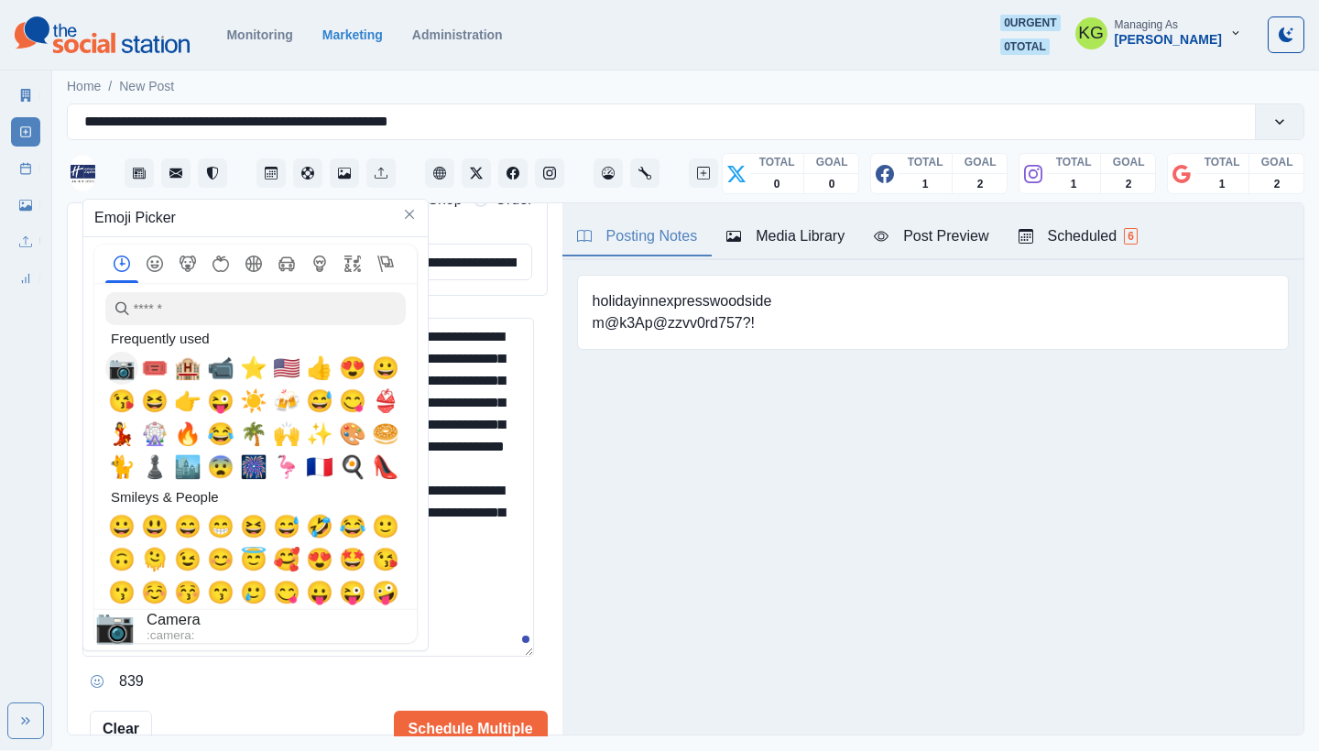
click at [125, 369] on span "📷" at bounding box center [121, 369] width 27 height 26
click at [463, 573] on textarea "**********" at bounding box center [308, 487] width 452 height 339
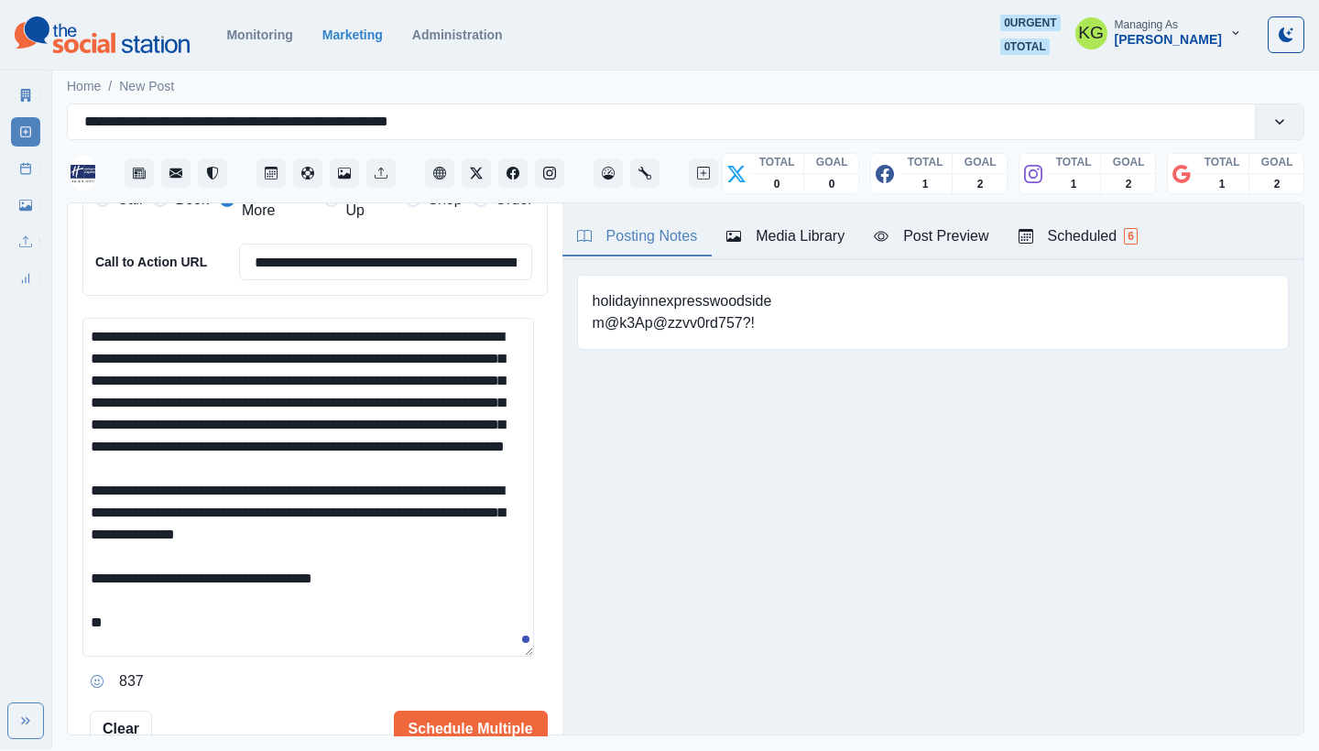
click at [298, 632] on textarea "**********" at bounding box center [308, 487] width 452 height 339
paste textarea "**********"
type textarea "**********"
click at [422, 721] on button "Schedule Multiple" at bounding box center [471, 729] width 154 height 37
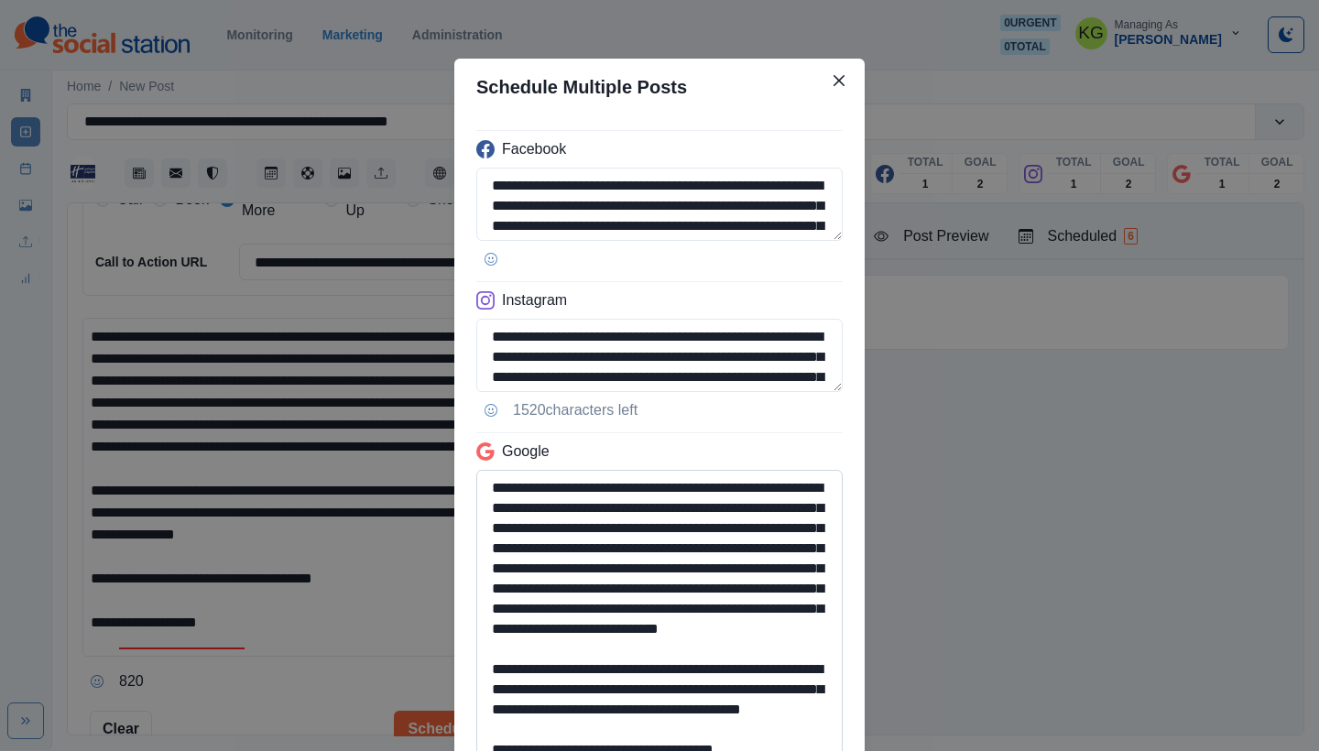
click at [750, 750] on textarea "**********" at bounding box center [659, 615] width 367 height 290
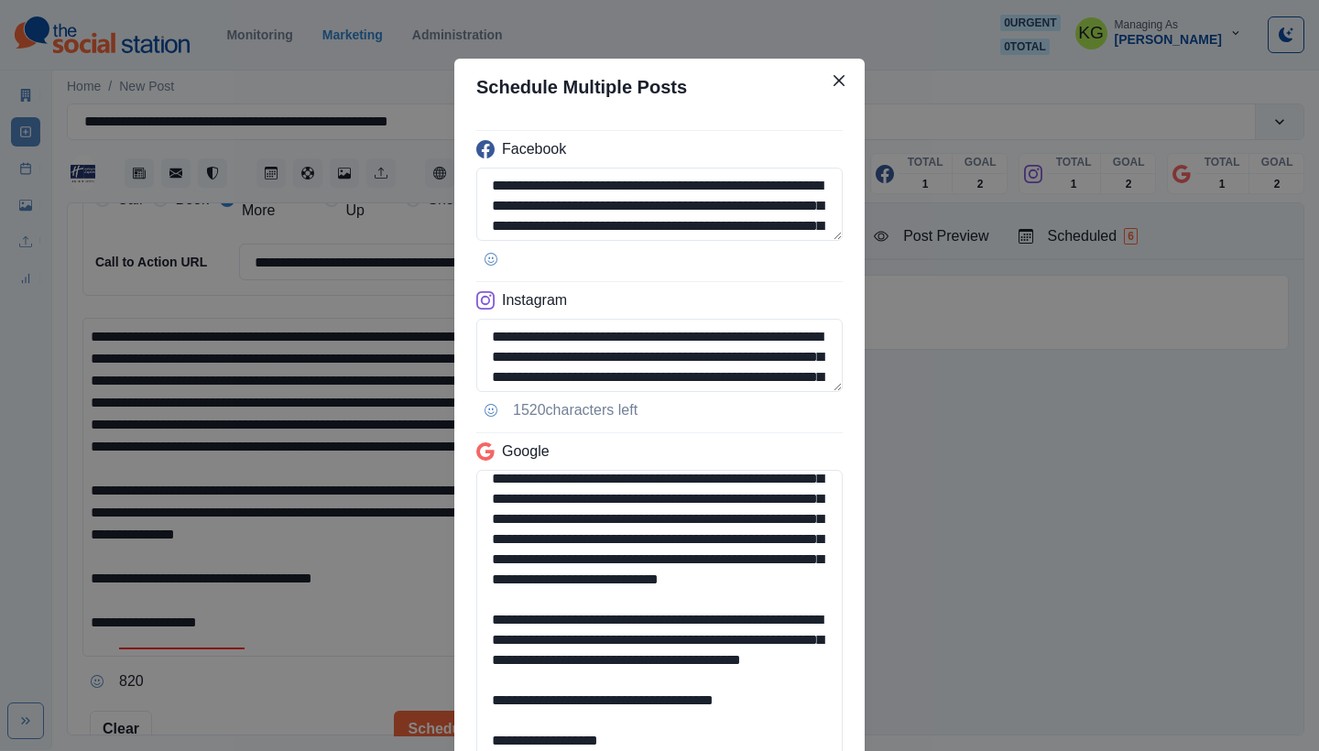
drag, startPoint x: 767, startPoint y: 698, endPoint x: 433, endPoint y: 698, distance: 333.5
click at [433, 698] on div "**********" at bounding box center [659, 375] width 1319 height 751
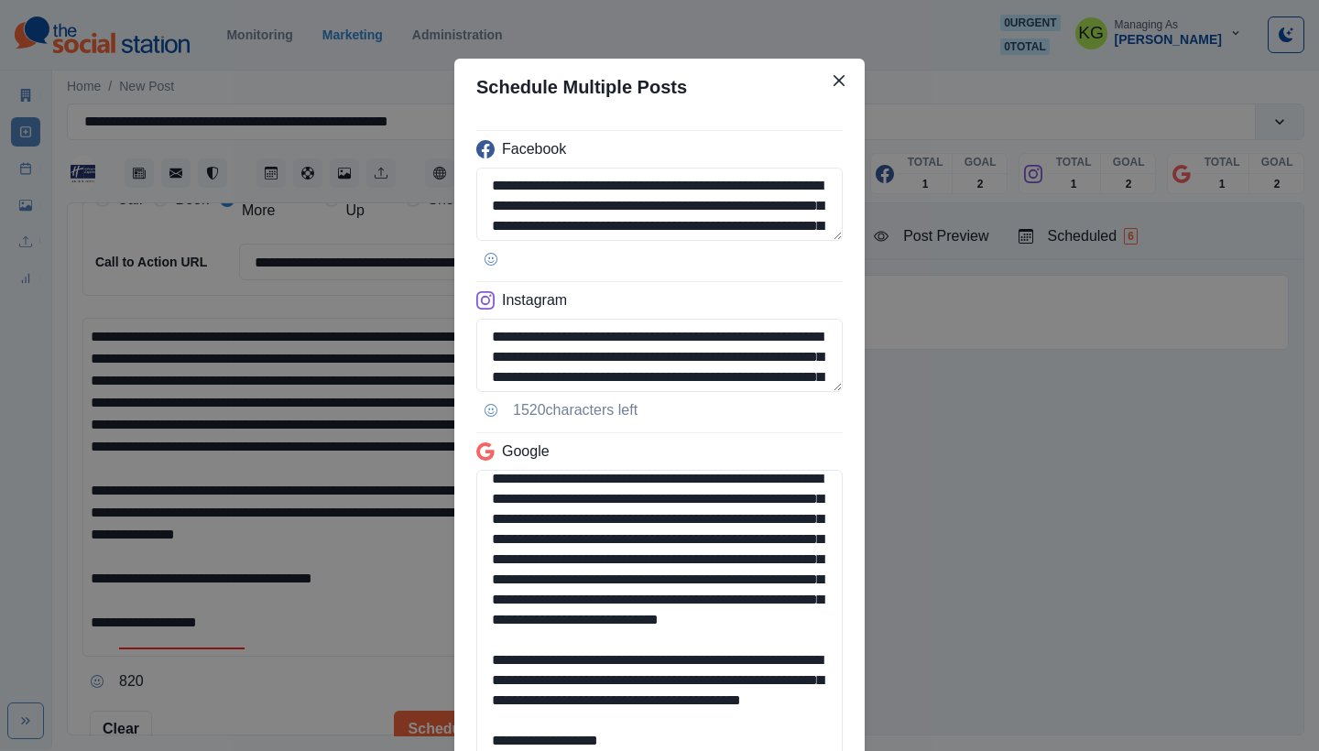
scroll to position [90, 0]
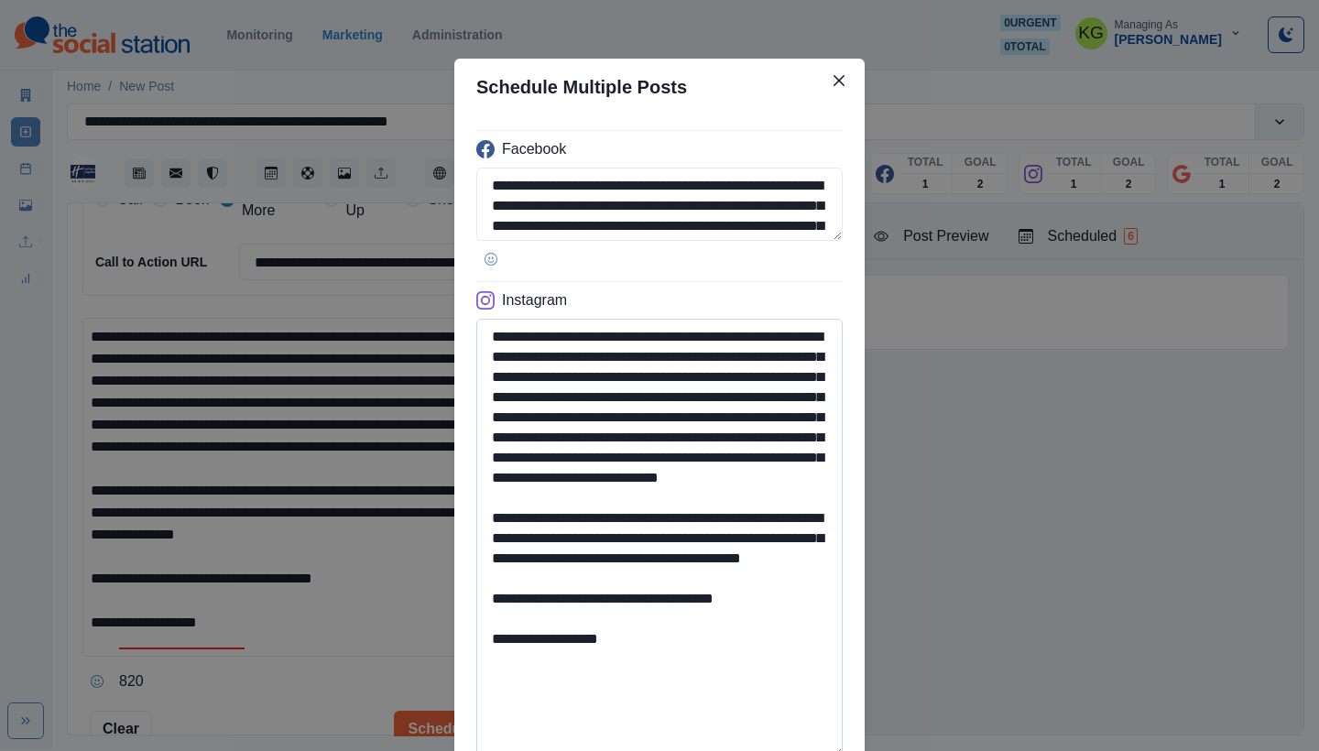
click at [743, 741] on textarea "**********" at bounding box center [659, 538] width 367 height 439
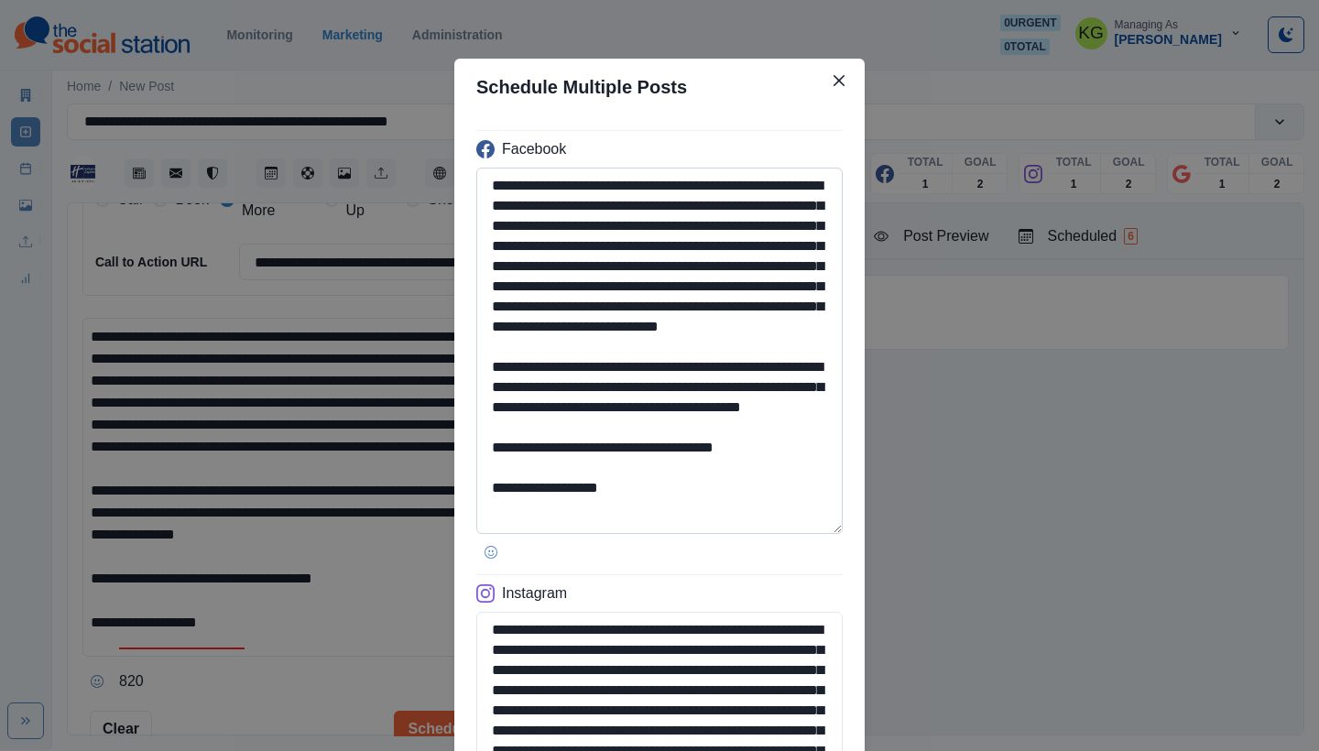
click at [744, 534] on textarea "**********" at bounding box center [659, 351] width 367 height 367
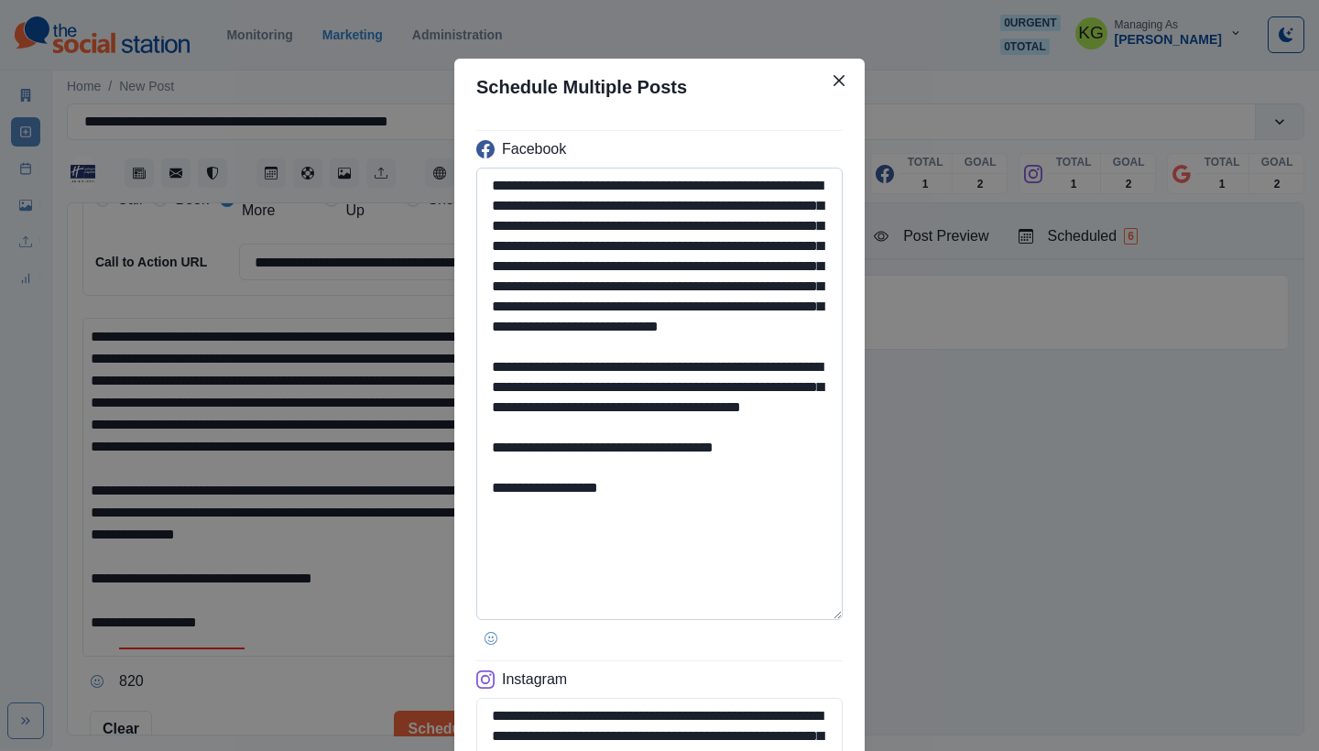
type textarea "**********"
drag, startPoint x: 526, startPoint y: 551, endPoint x: 628, endPoint y: 541, distance: 102.2
click at [684, 555] on textarea "**********" at bounding box center [659, 394] width 367 height 453
paste textarea "***"
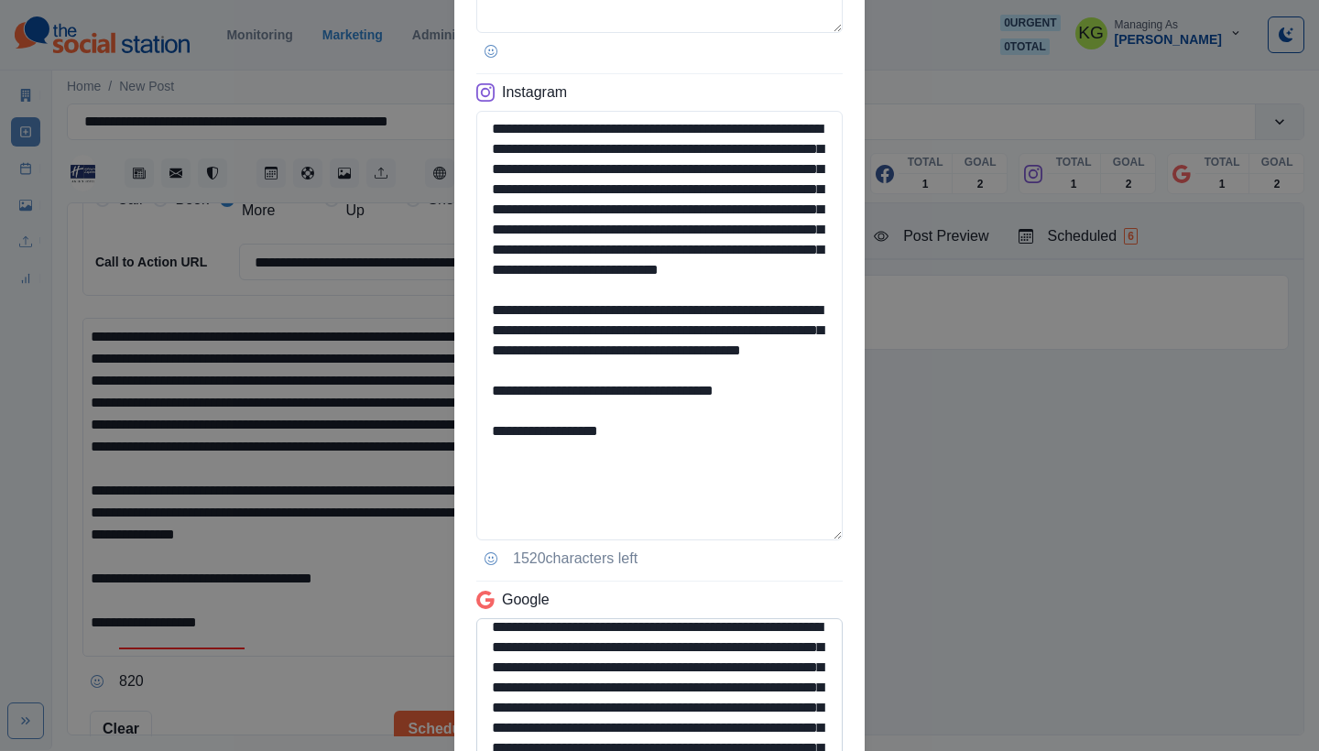
scroll to position [909, 0]
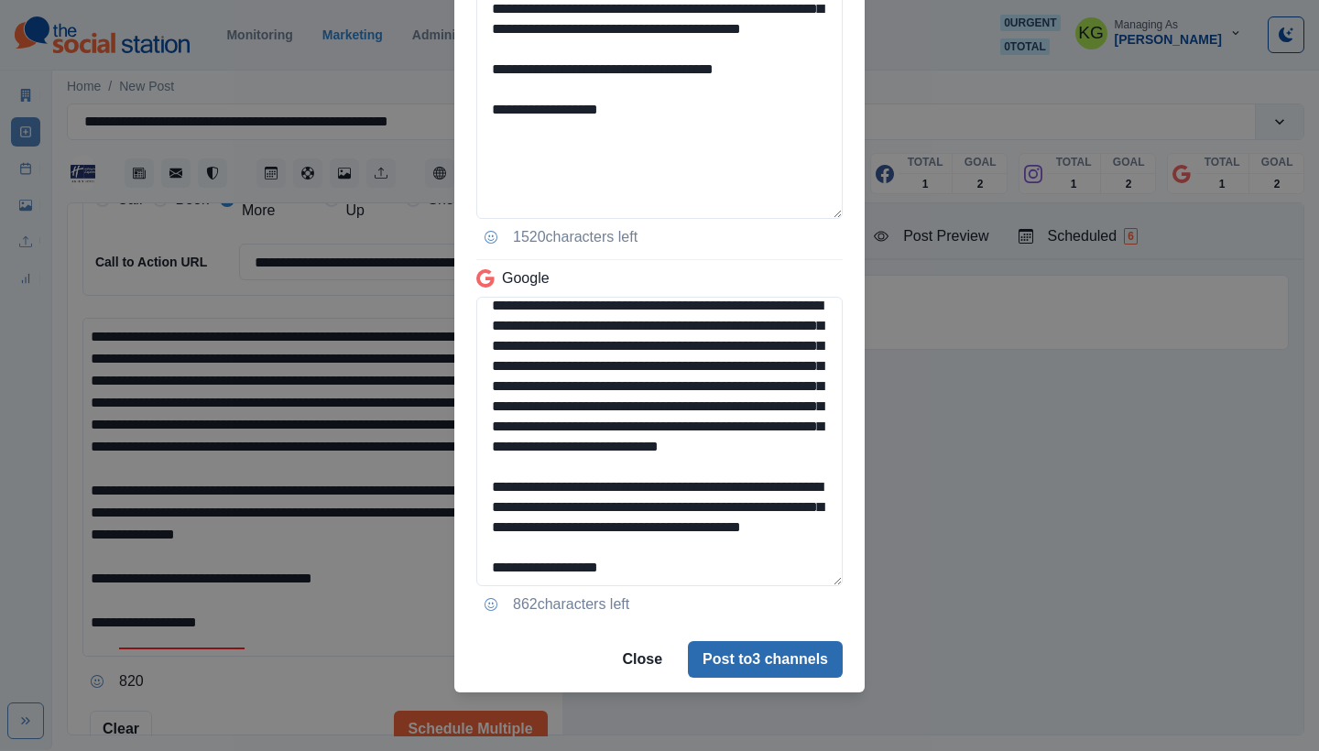
type textarea "**********"
click at [773, 647] on button "Post to 3 channels" at bounding box center [765, 659] width 155 height 37
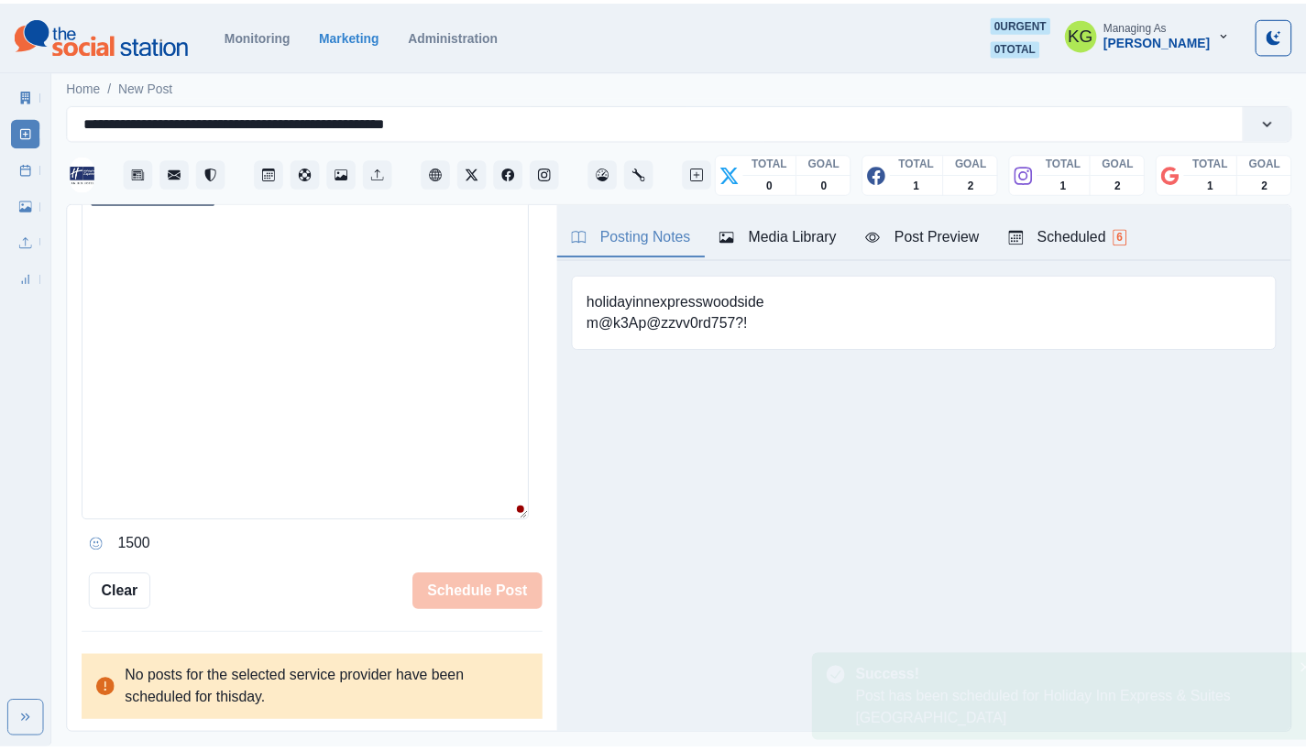
scroll to position [0, 0]
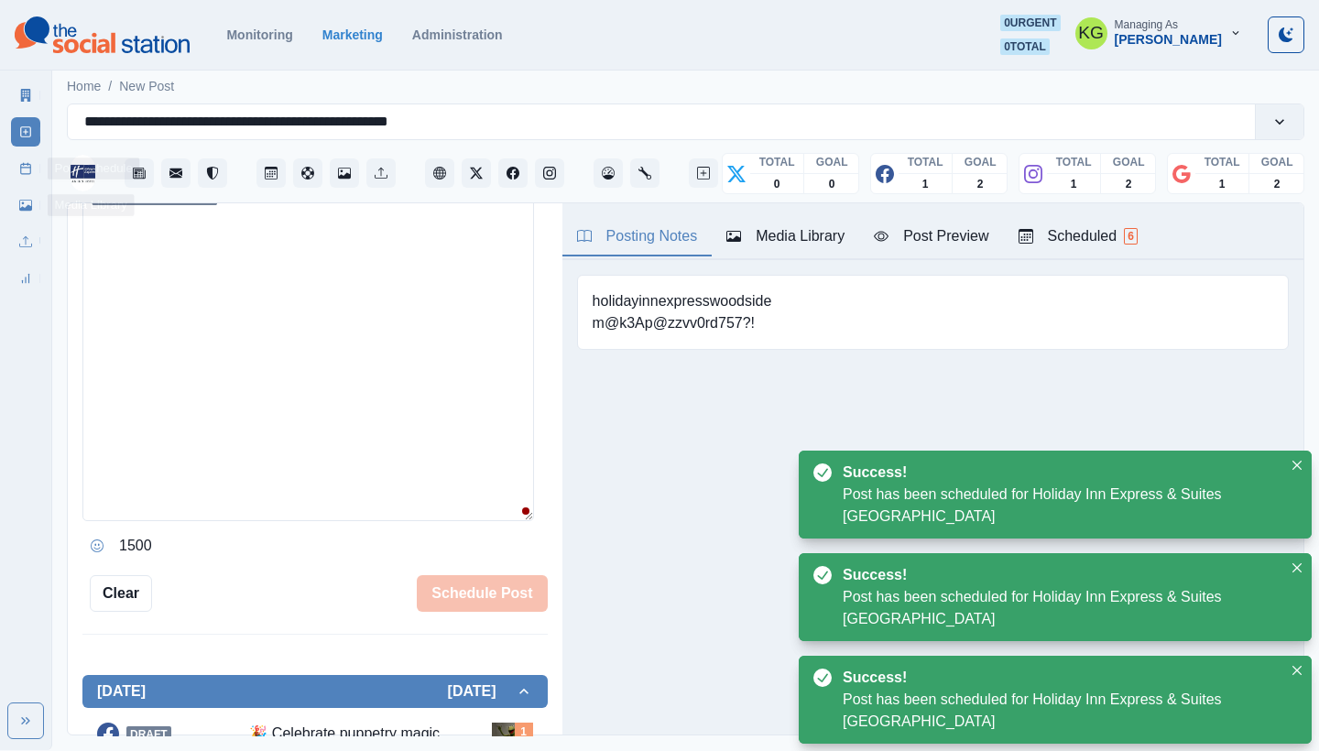
click at [16, 180] on link "Post Schedule" at bounding box center [25, 168] width 29 height 29
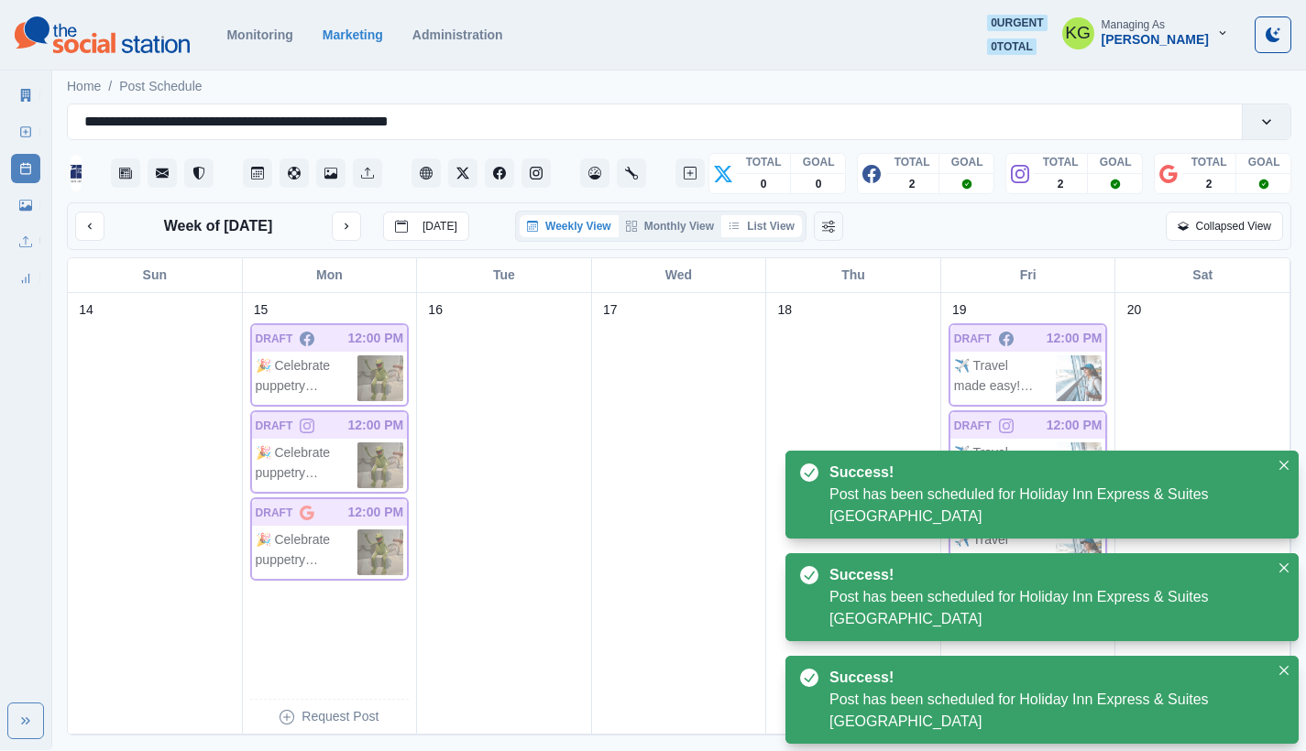
click at [762, 231] on button "List View" at bounding box center [761, 226] width 81 height 22
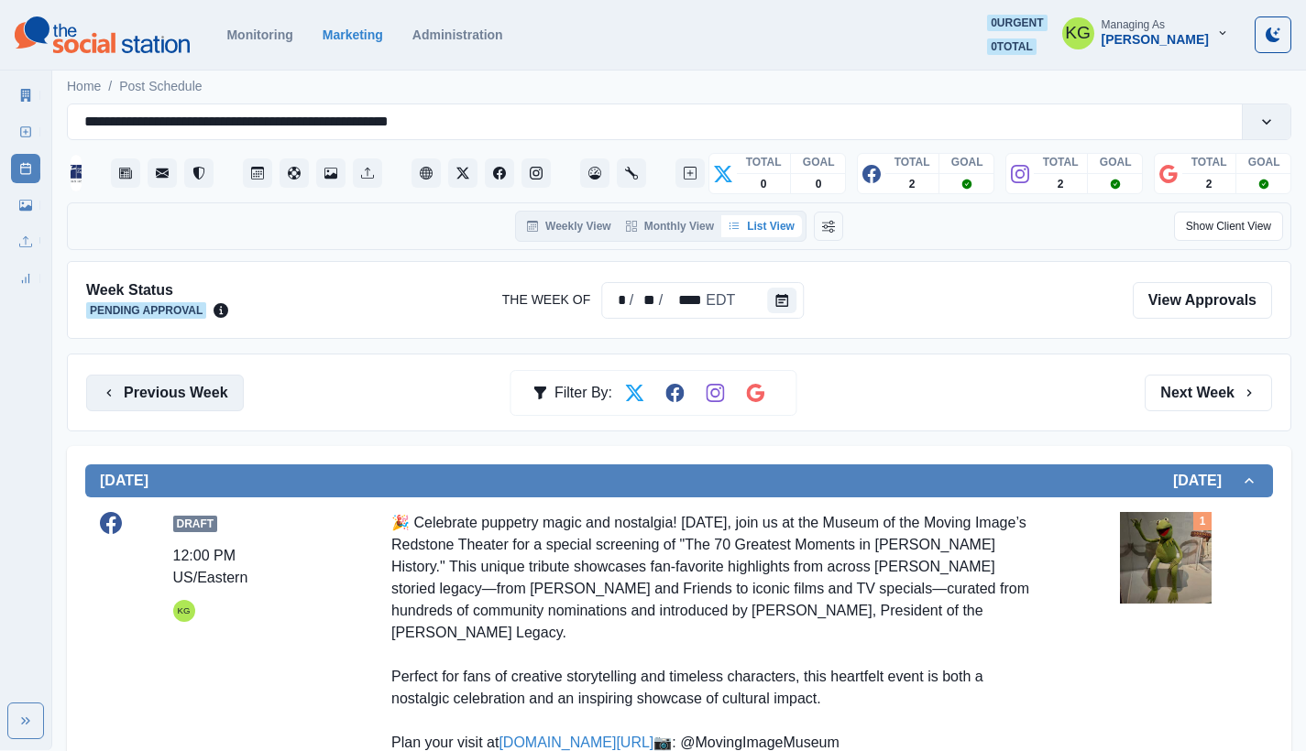
click at [201, 394] on button "Previous Week" at bounding box center [165, 393] width 158 height 37
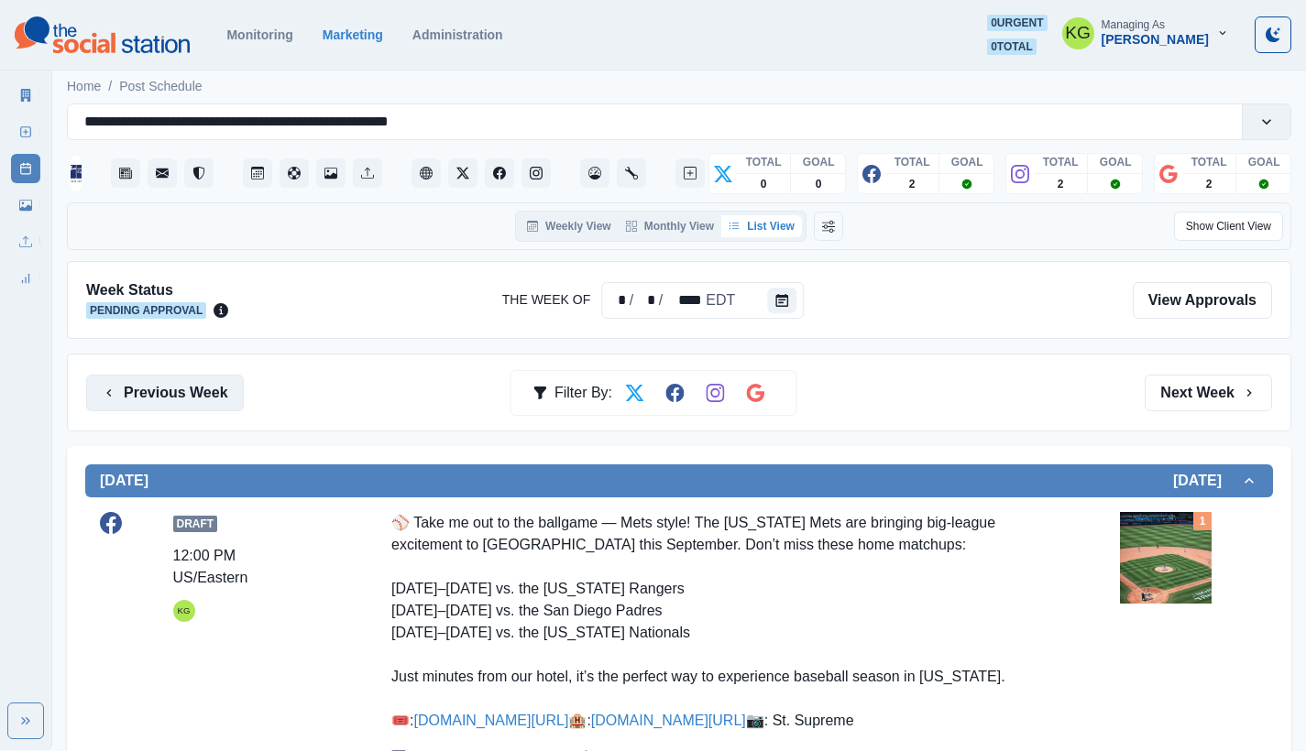
click at [215, 389] on button "Previous Week" at bounding box center [165, 393] width 158 height 37
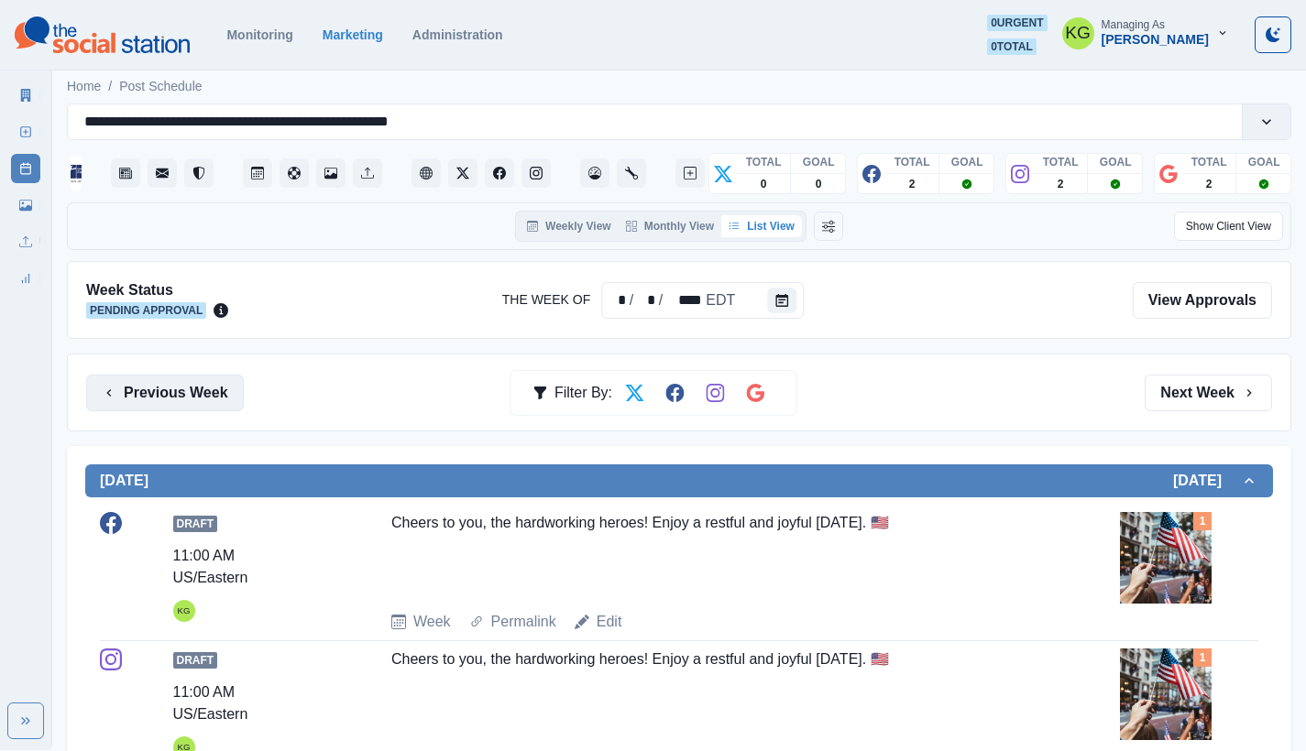
click at [186, 383] on button "Previous Week" at bounding box center [165, 393] width 158 height 37
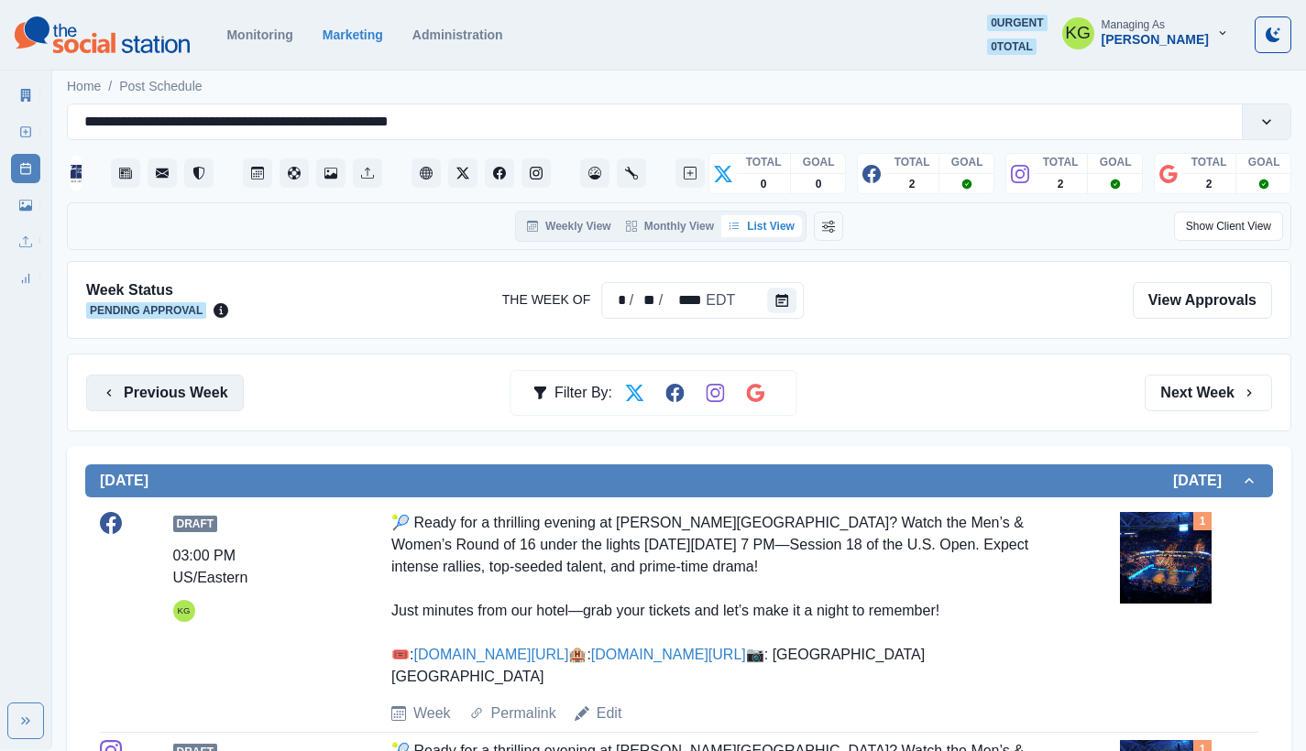
click at [190, 384] on button "Previous Week" at bounding box center [165, 393] width 158 height 37
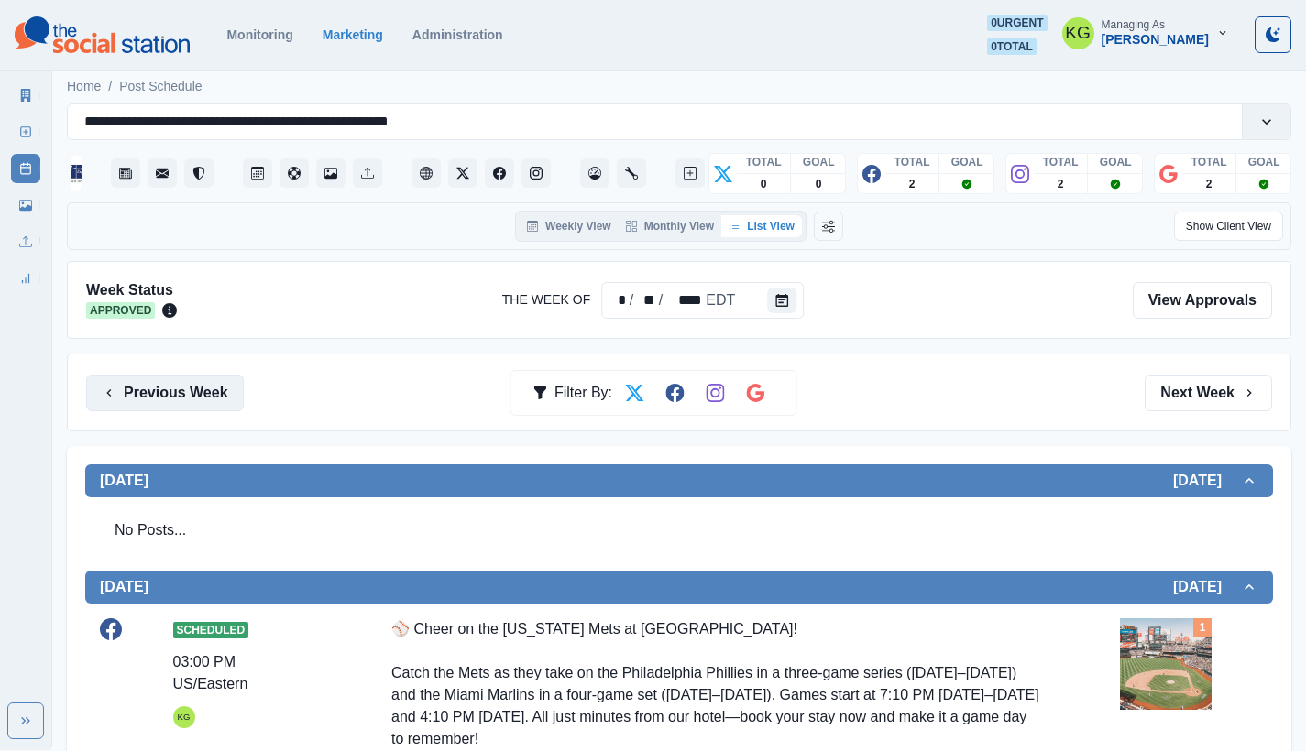
click at [163, 389] on button "Previous Week" at bounding box center [165, 393] width 158 height 37
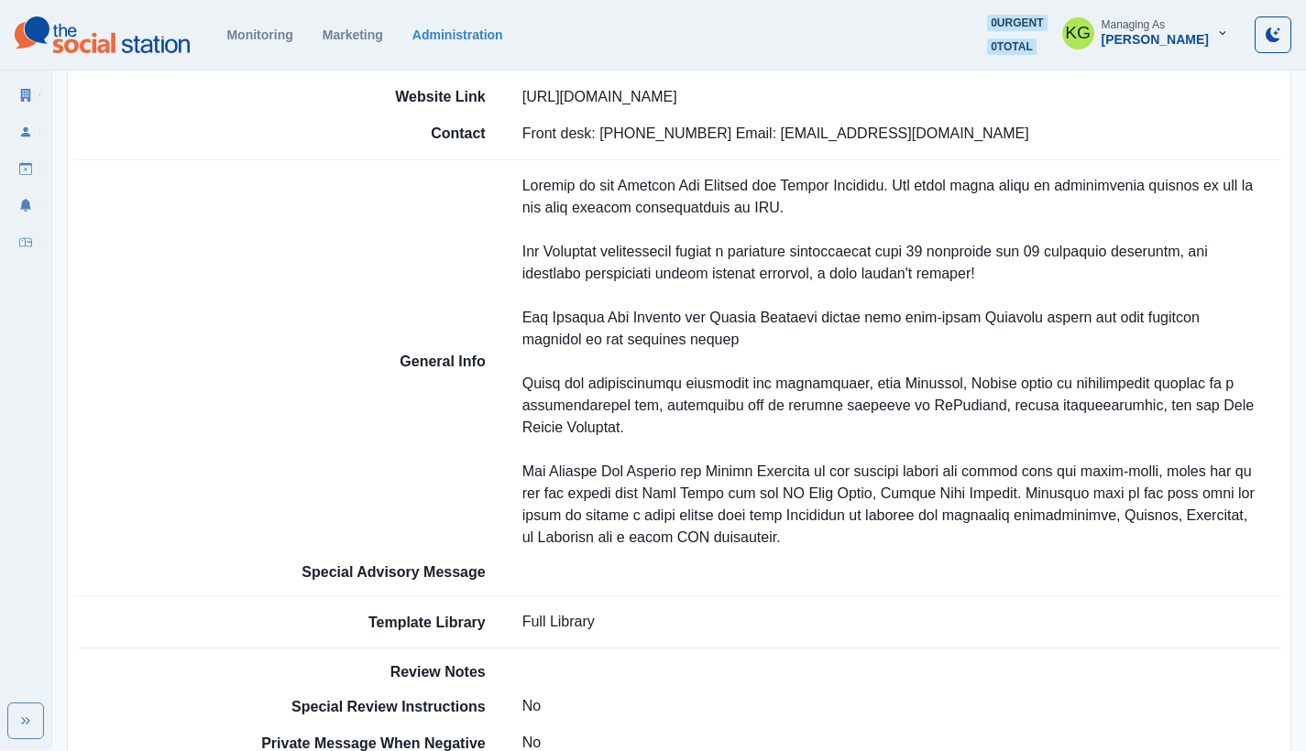
scroll to position [972, 0]
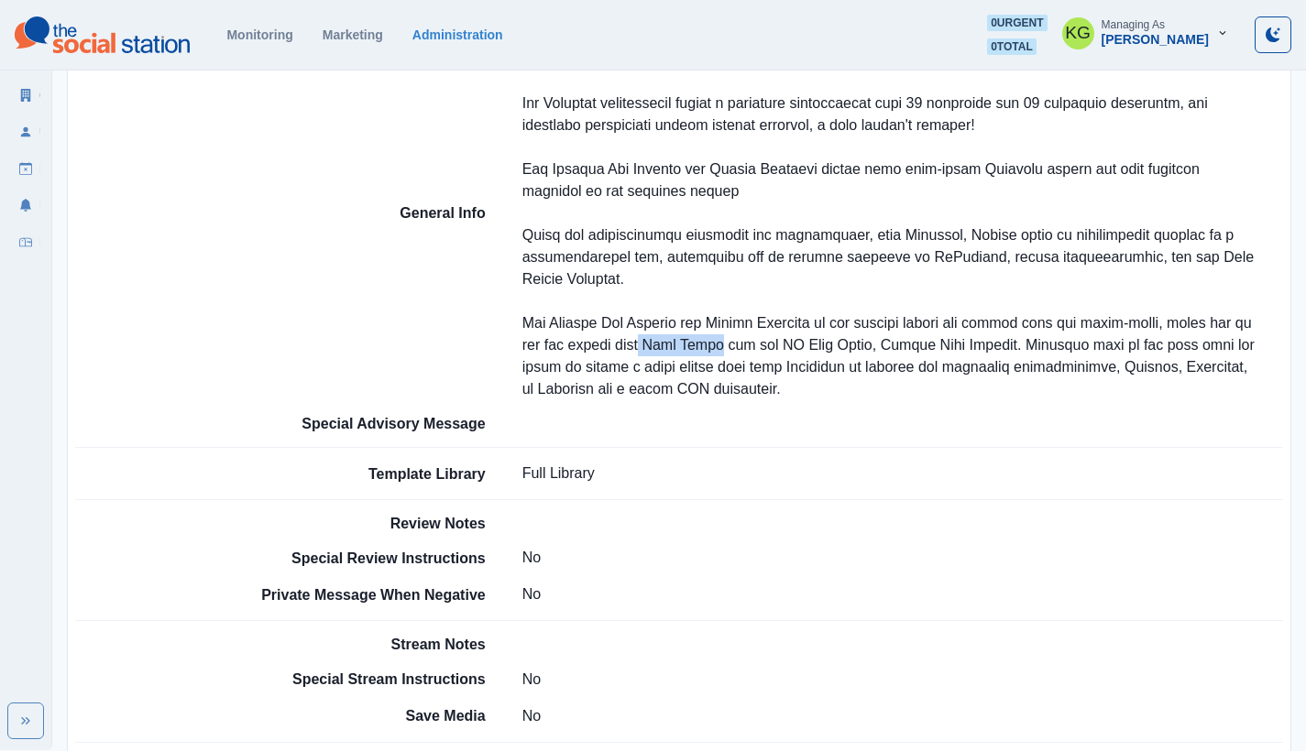
drag, startPoint x: 724, startPoint y: 339, endPoint x: 662, endPoint y: 345, distance: 61.6
click at [662, 345] on p at bounding box center [902, 214] width 761 height 374
copy p "Citi Field"
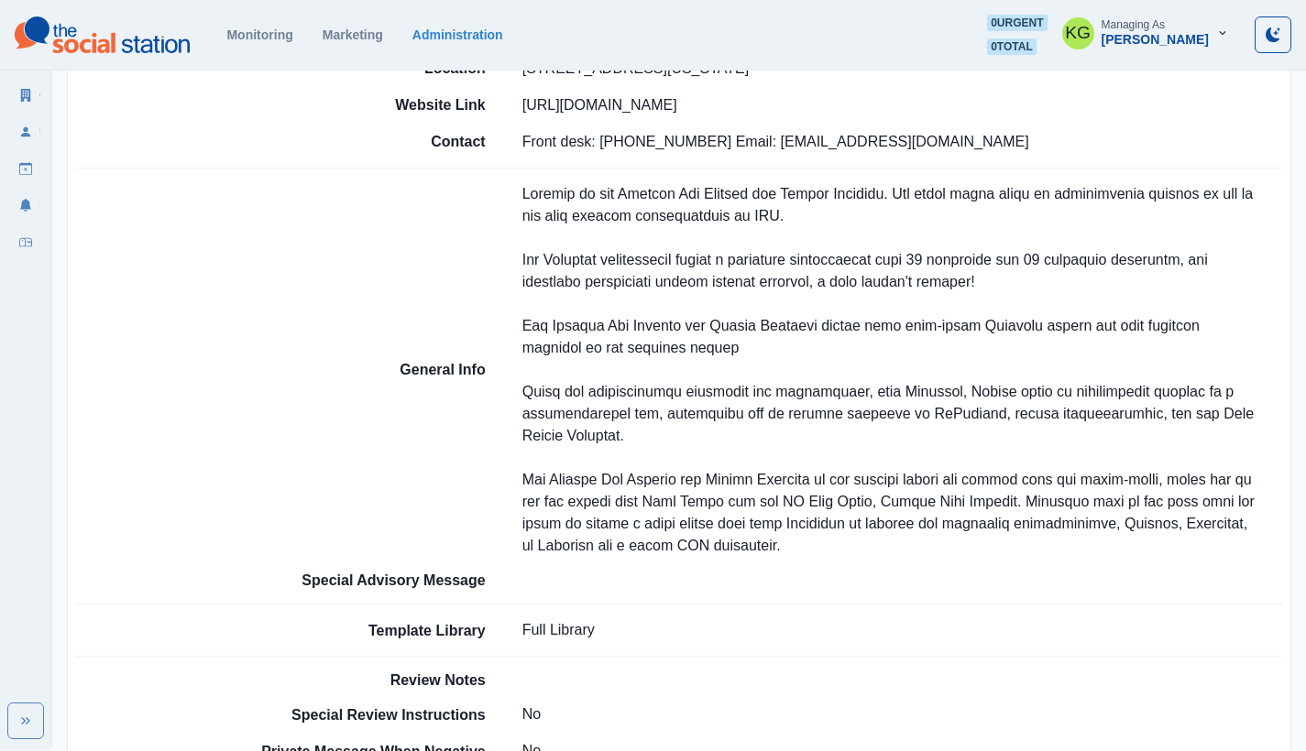
click at [1095, 4] on section "Monitoring Marketing Administration 0 urgent 0 total KG Managing As Katrina Gal…" at bounding box center [653, 35] width 1306 height 71
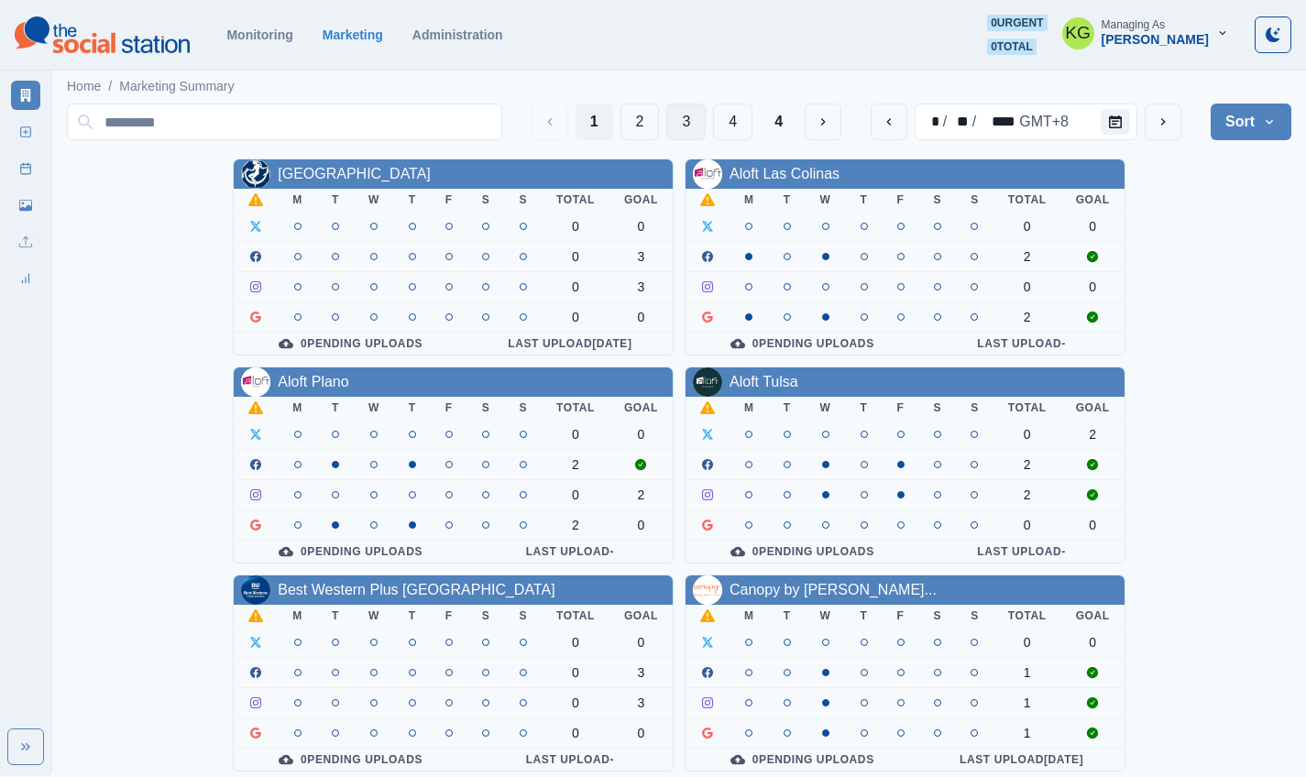
click at [685, 127] on button "3" at bounding box center [685, 122] width 39 height 37
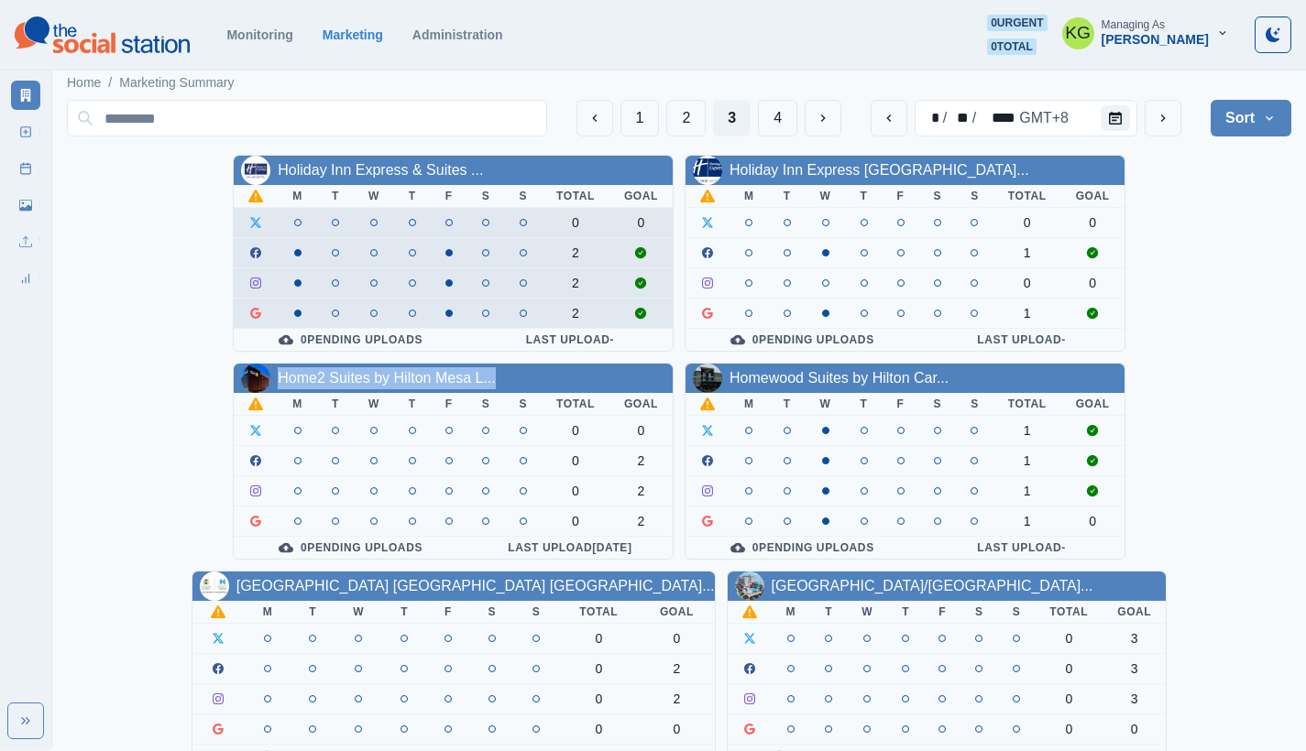
scroll to position [31, 0]
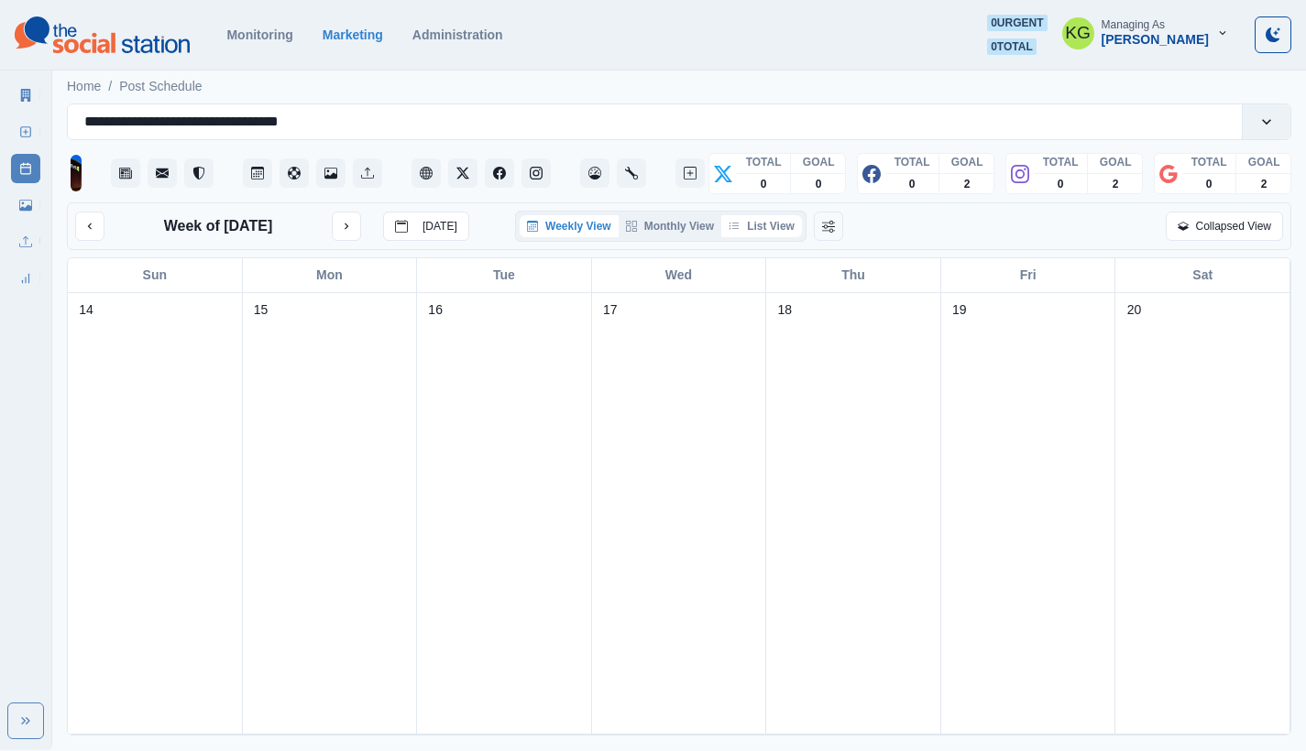
click at [761, 237] on button "List View" at bounding box center [761, 226] width 81 height 22
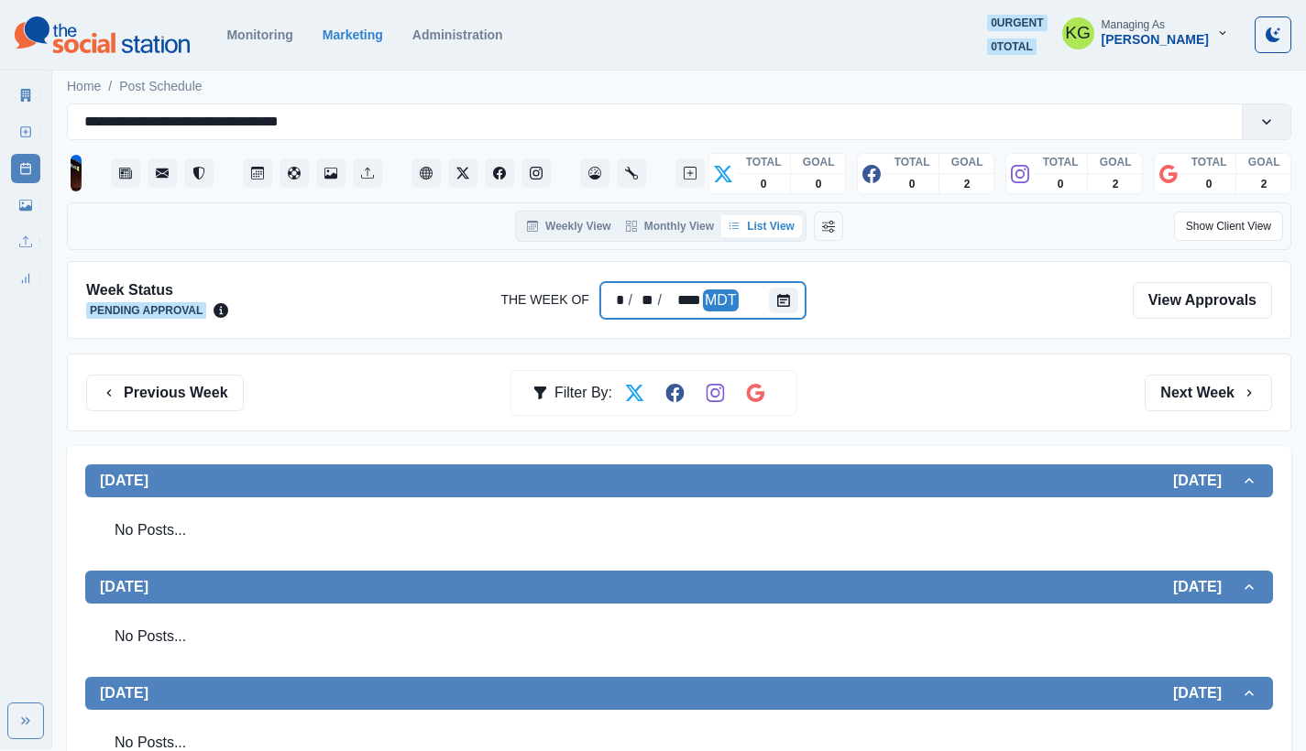
click at [780, 313] on div at bounding box center [787, 300] width 37 height 37
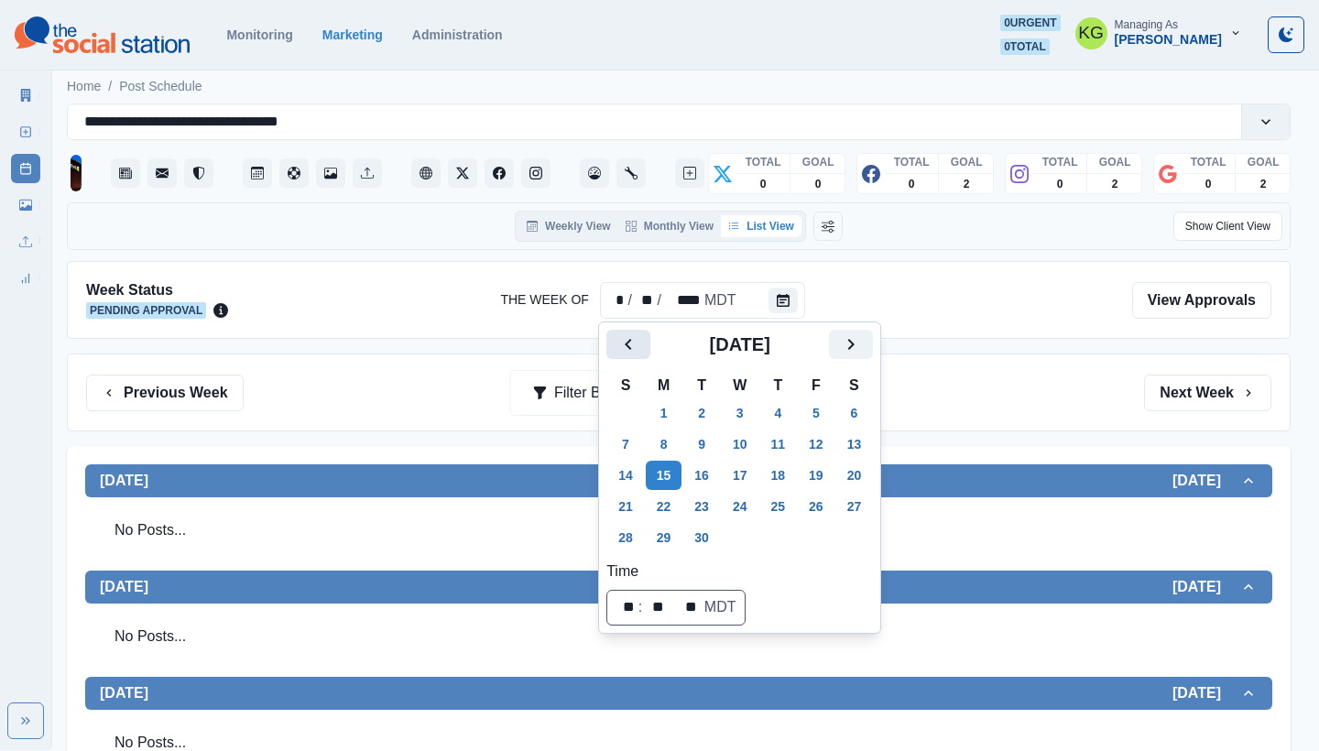
click at [629, 354] on icon "Previous" at bounding box center [629, 345] width 22 height 22
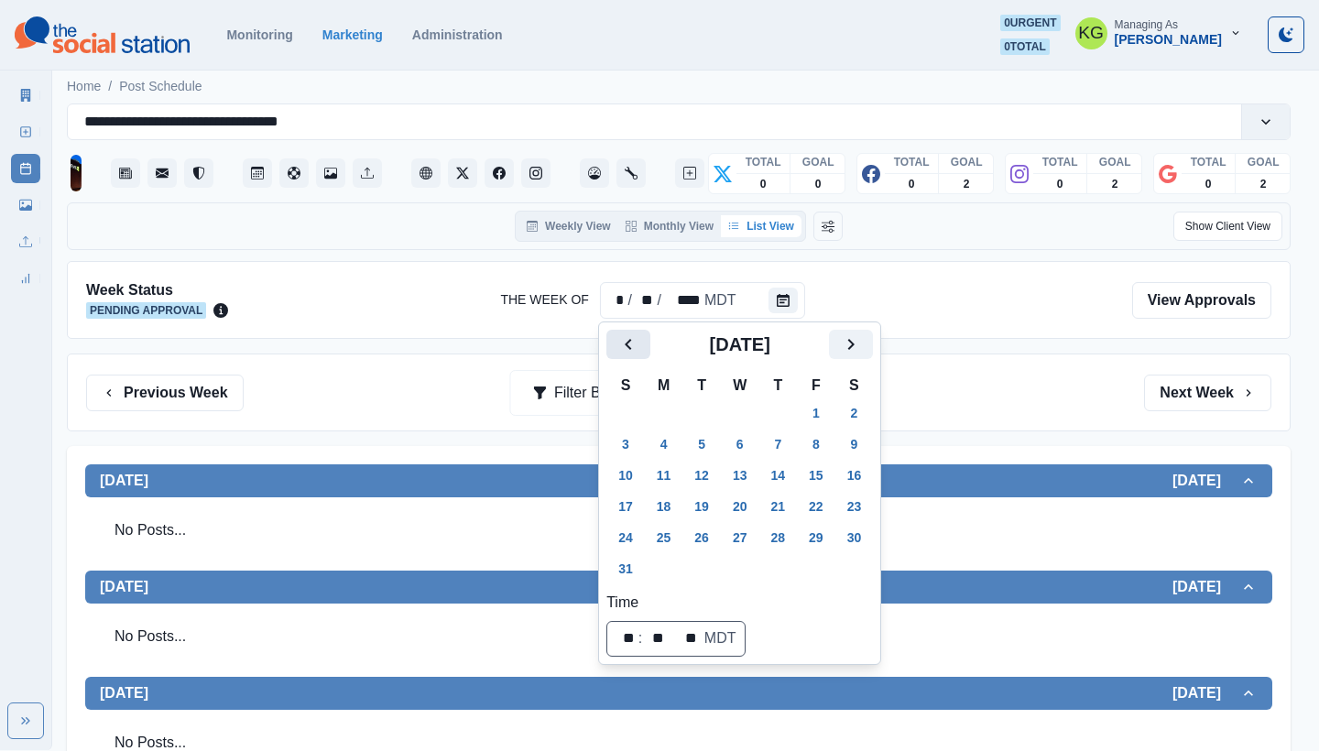
click at [629, 354] on icon "Previous" at bounding box center [629, 345] width 22 height 22
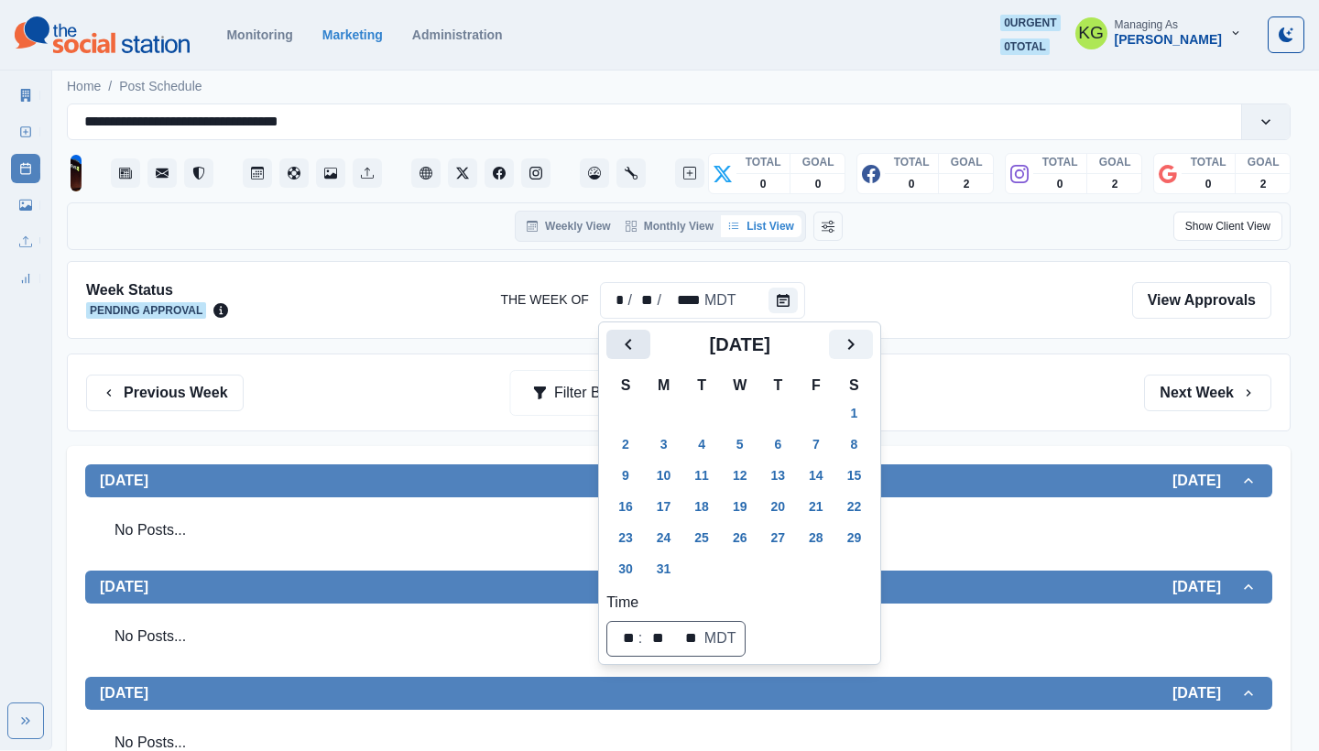
click at [629, 354] on icon "Previous" at bounding box center [629, 345] width 22 height 22
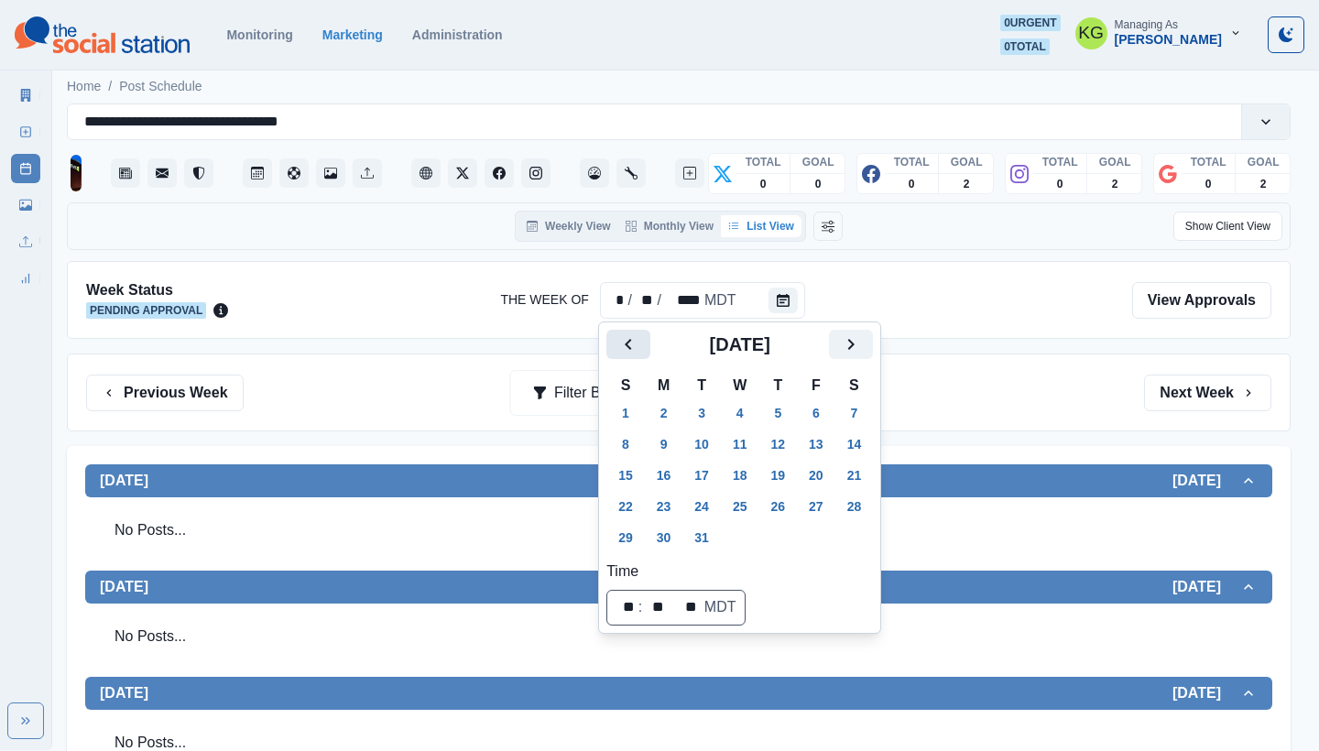
click at [629, 354] on icon "Previous" at bounding box center [629, 345] width 22 height 22
click at [662, 408] on button "2" at bounding box center [664, 413] width 37 height 29
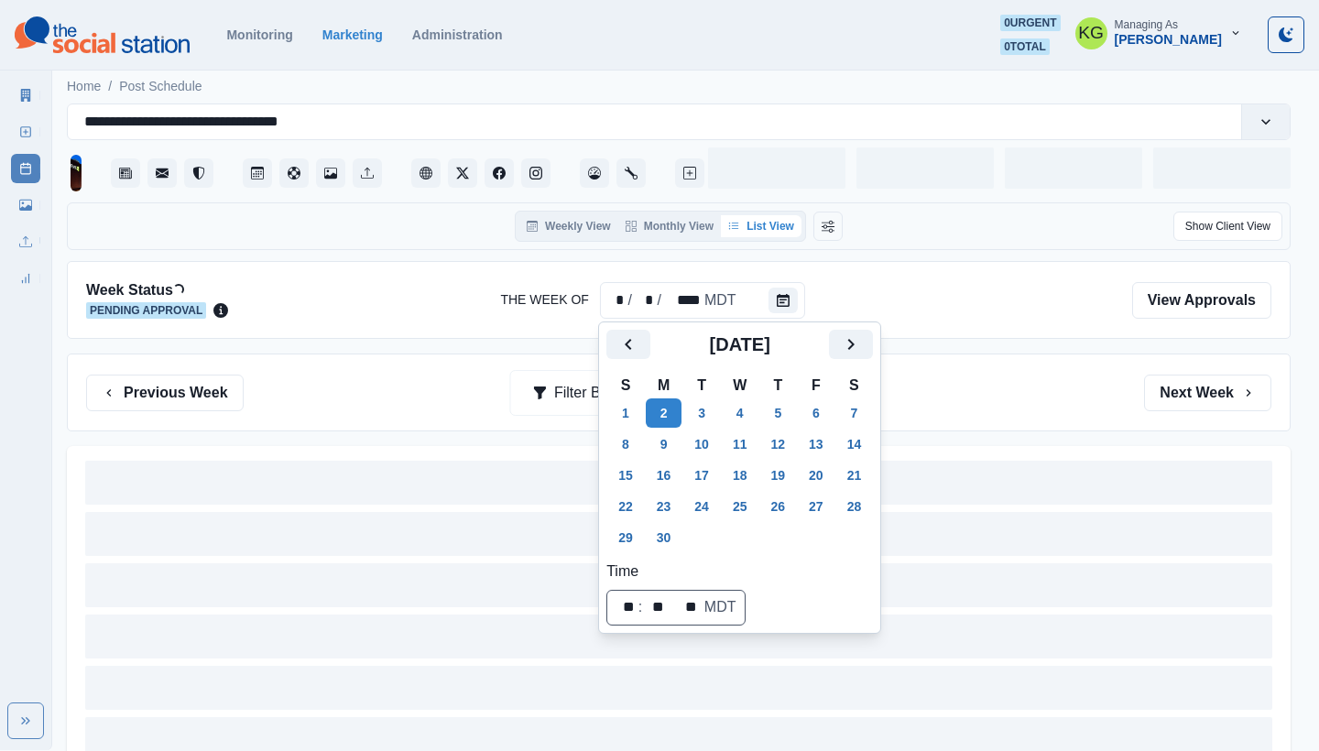
click at [991, 328] on div "Week Status Loading... Pending Approval The Week Of * / * / **** MDT View Appro…" at bounding box center [679, 300] width 1224 height 78
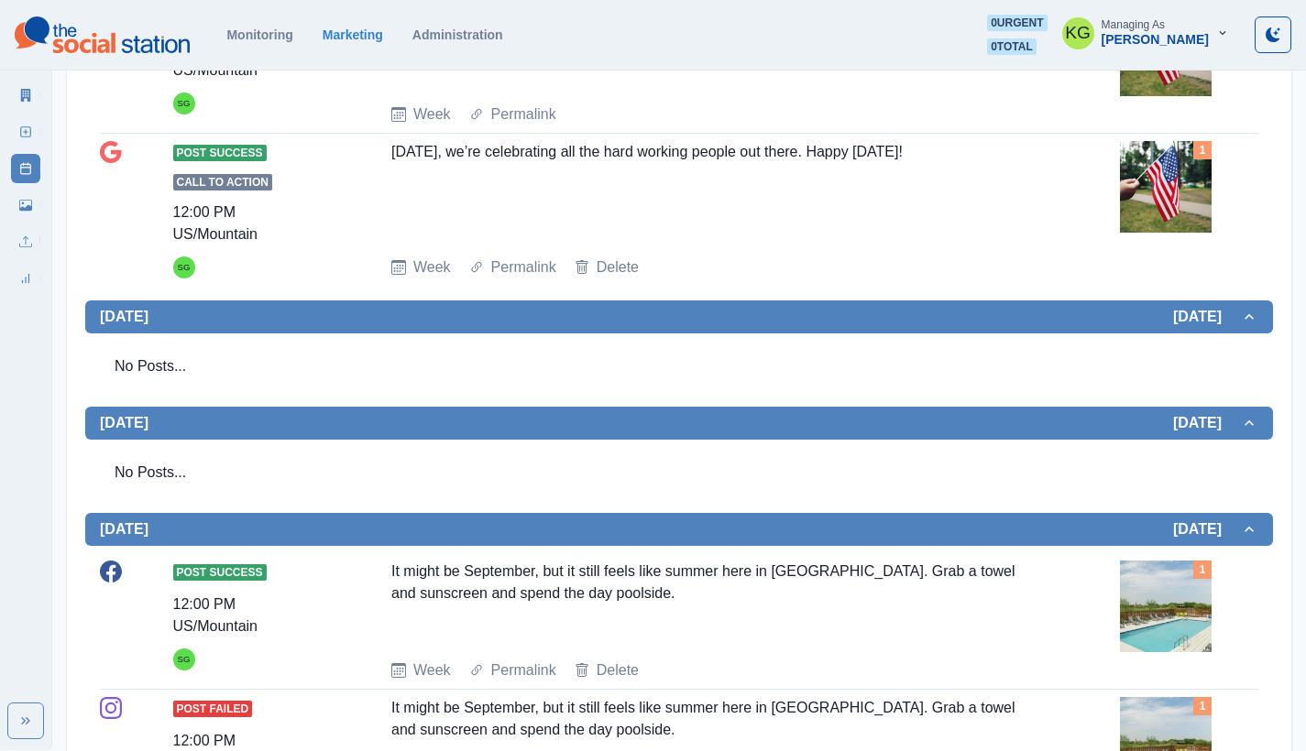
scroll to position [898, 0]
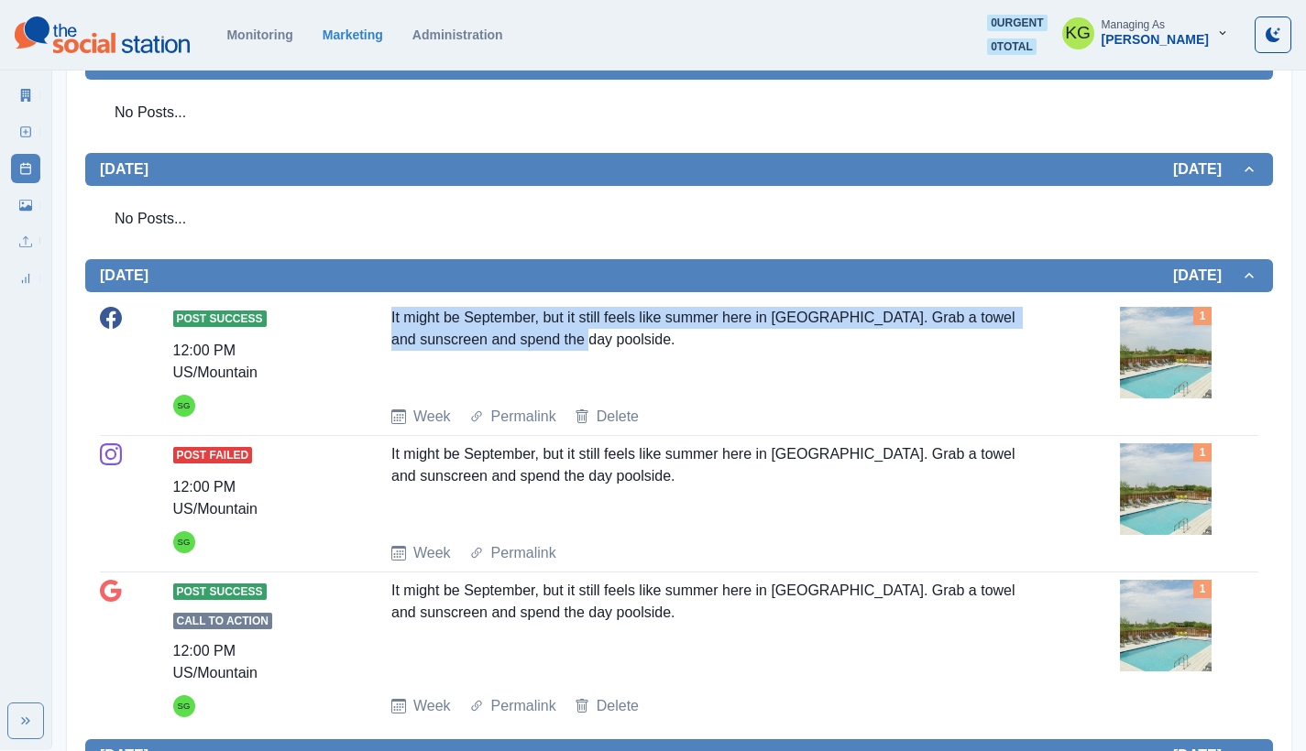
drag, startPoint x: 548, startPoint y: 345, endPoint x: 373, endPoint y: 318, distance: 177.2
click at [373, 318] on div "Post Success 12:00 PM US/Mountain SG It might be September, but it still feels …" at bounding box center [679, 367] width 1158 height 121
copy div "It might be September, but it still feels like summer here in Mesa. Grab a towe…"
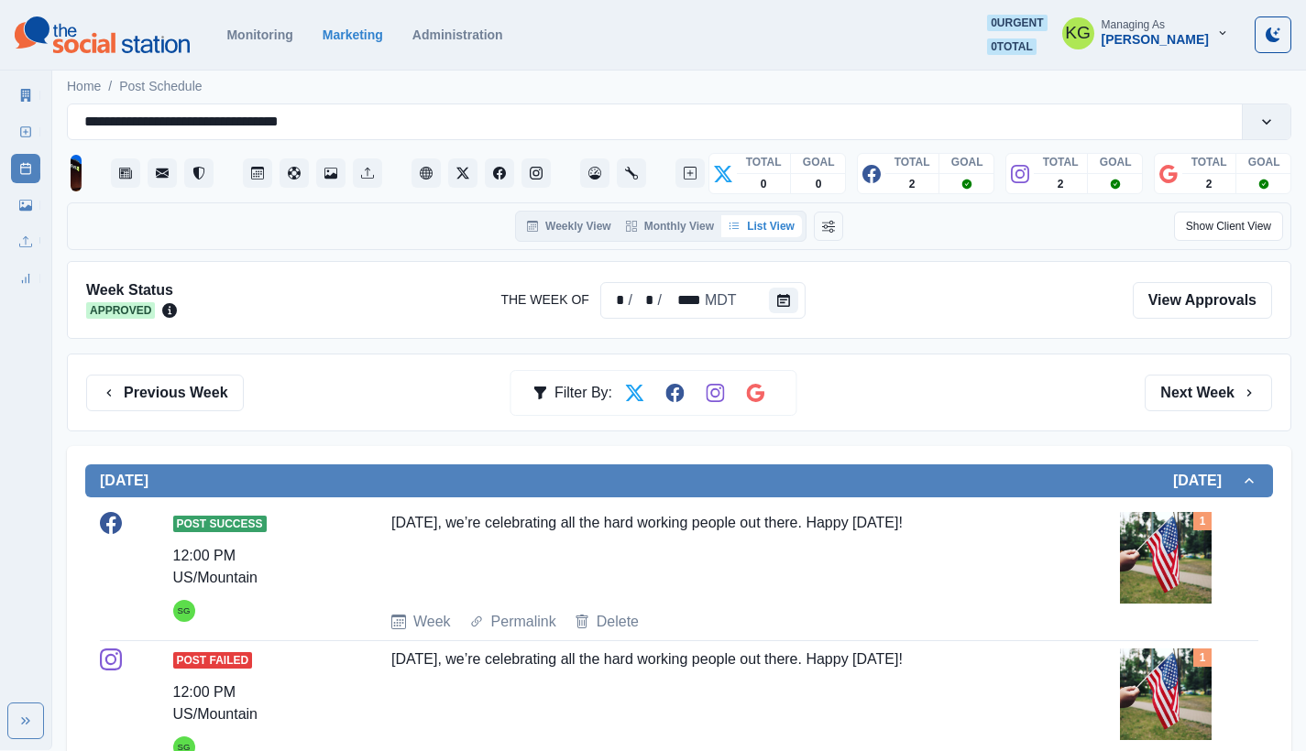
scroll to position [0, 0]
click at [226, 386] on button "Previous Week" at bounding box center [165, 393] width 158 height 37
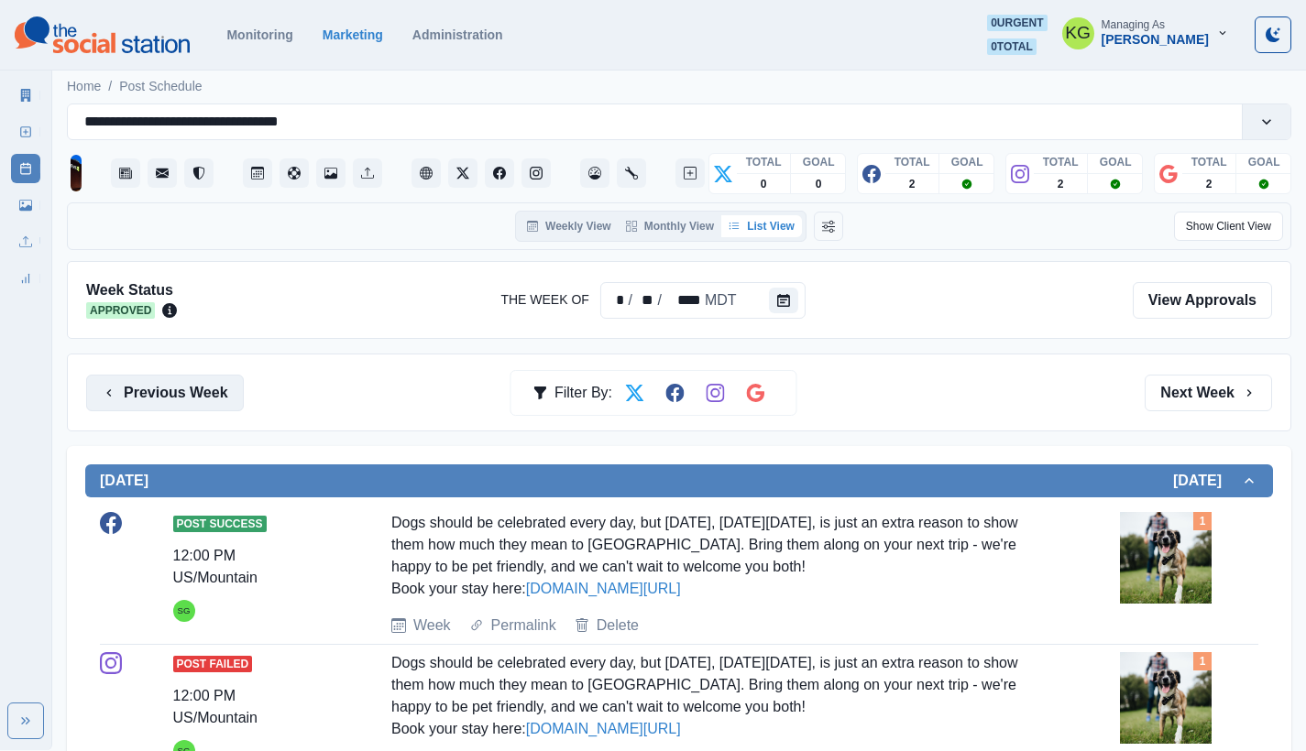
click at [227, 387] on button "Previous Week" at bounding box center [165, 393] width 158 height 37
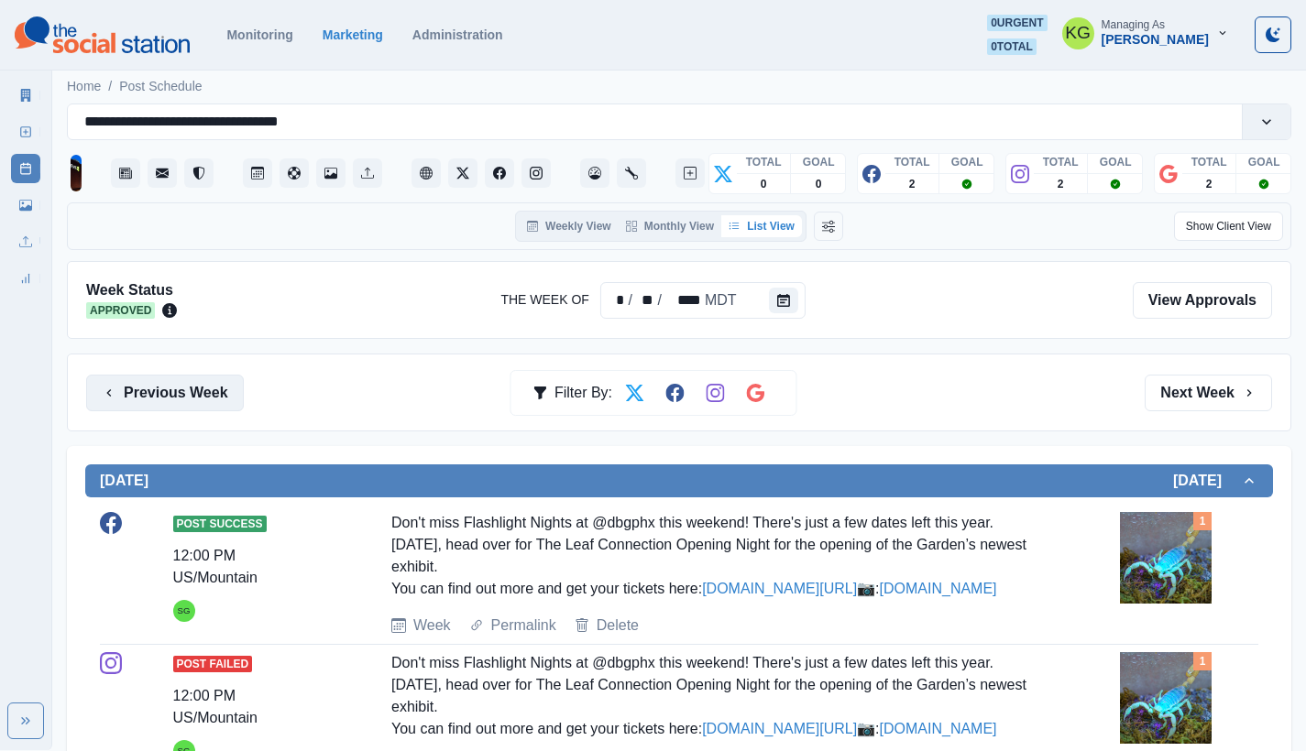
click at [227, 387] on button "Previous Week" at bounding box center [165, 393] width 158 height 37
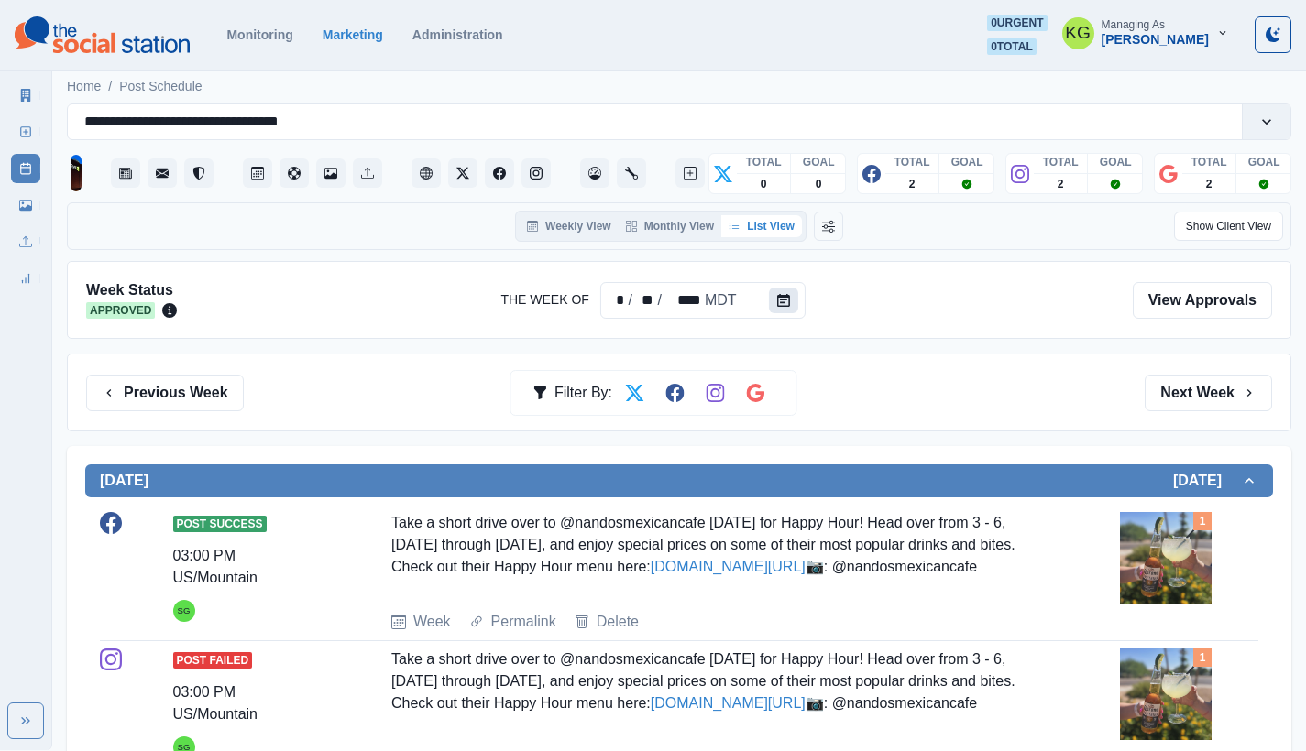
click at [778, 310] on button "Calendar" at bounding box center [783, 301] width 29 height 26
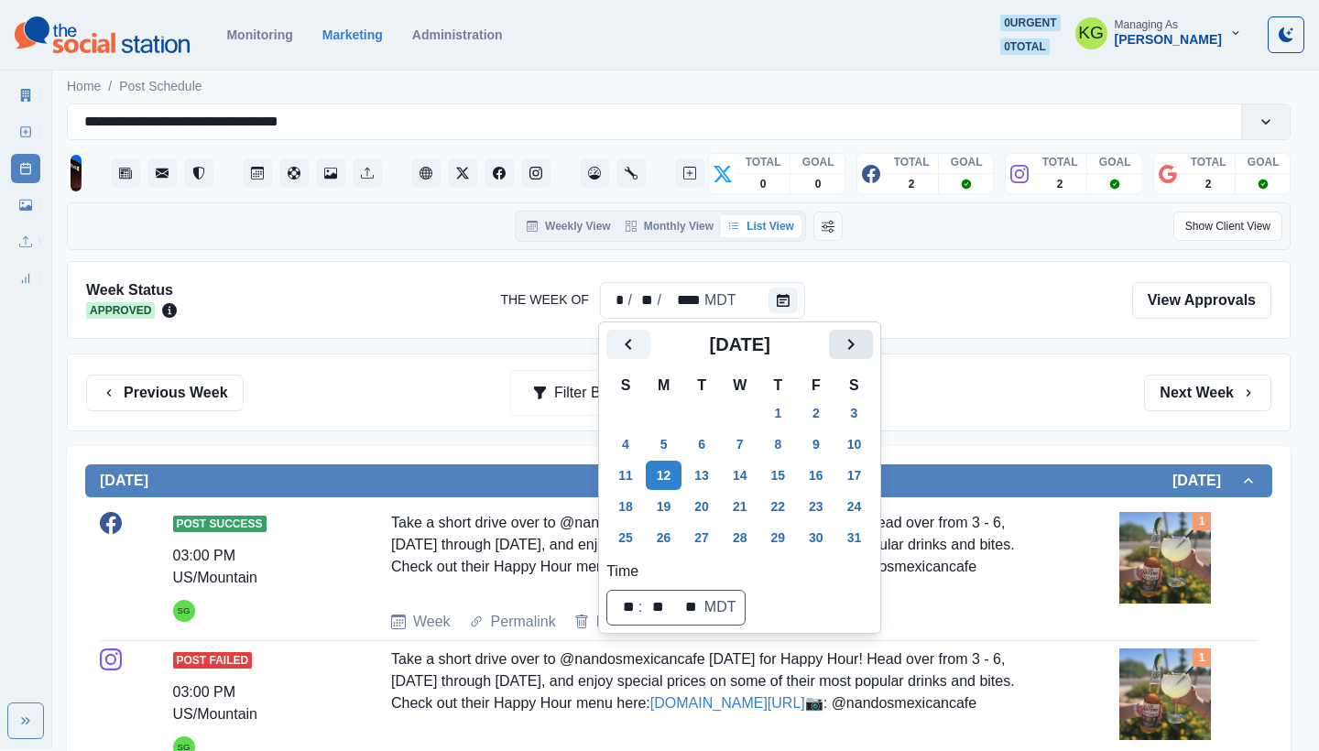
click at [862, 339] on icon "Next" at bounding box center [851, 345] width 22 height 22
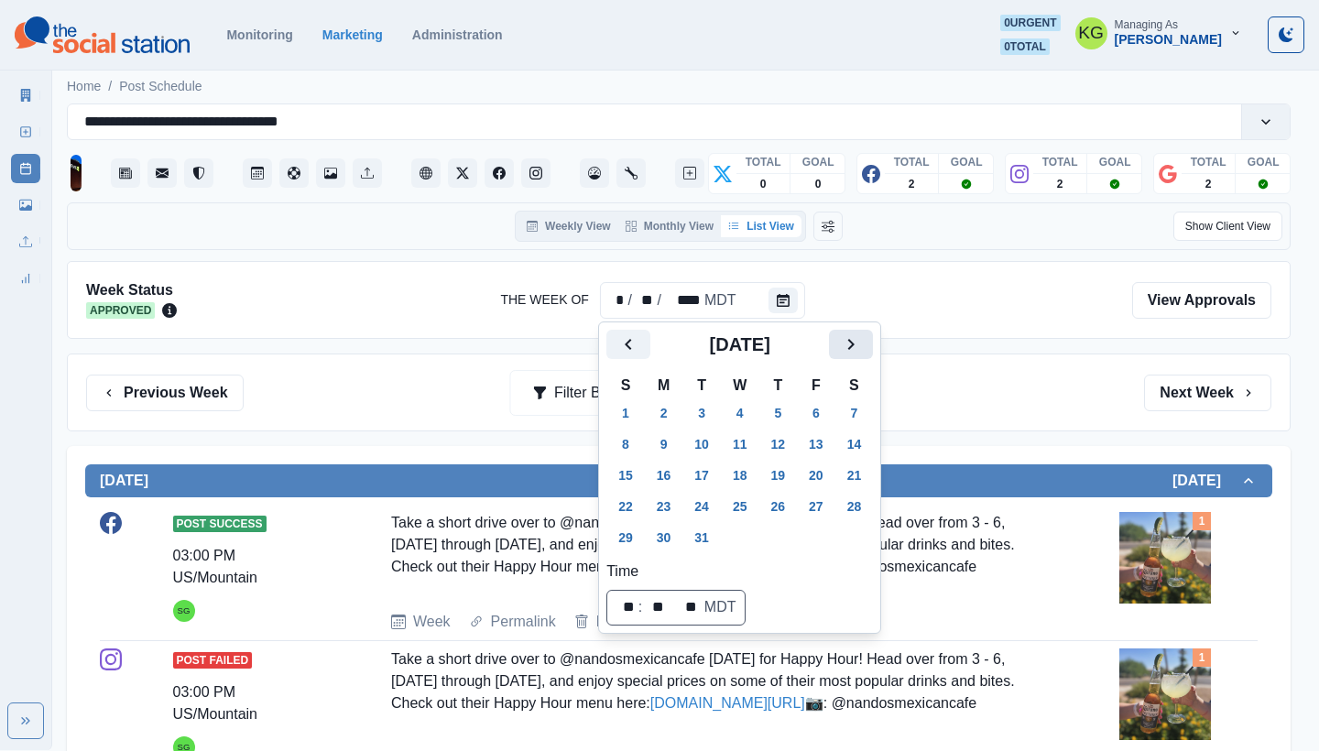
click at [862, 339] on icon "Next" at bounding box center [851, 345] width 22 height 22
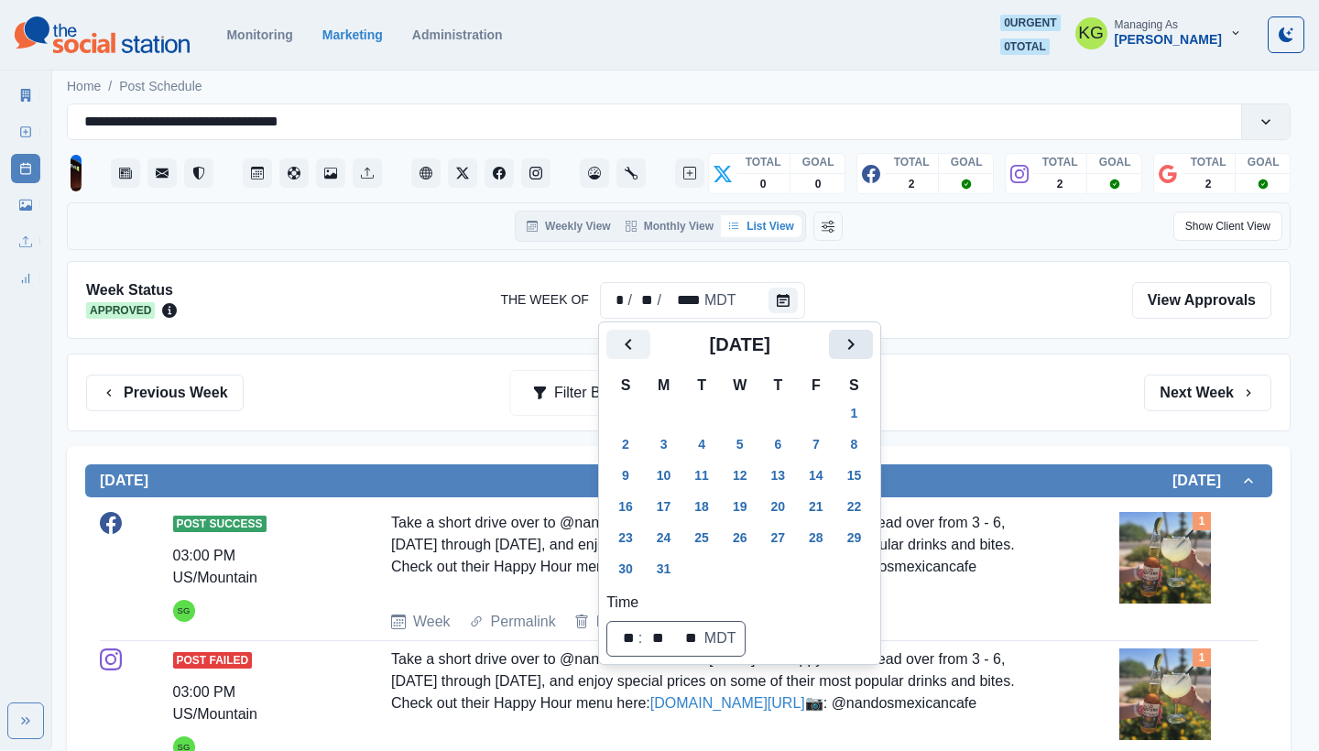
click at [862, 339] on icon "Next" at bounding box center [851, 345] width 22 height 22
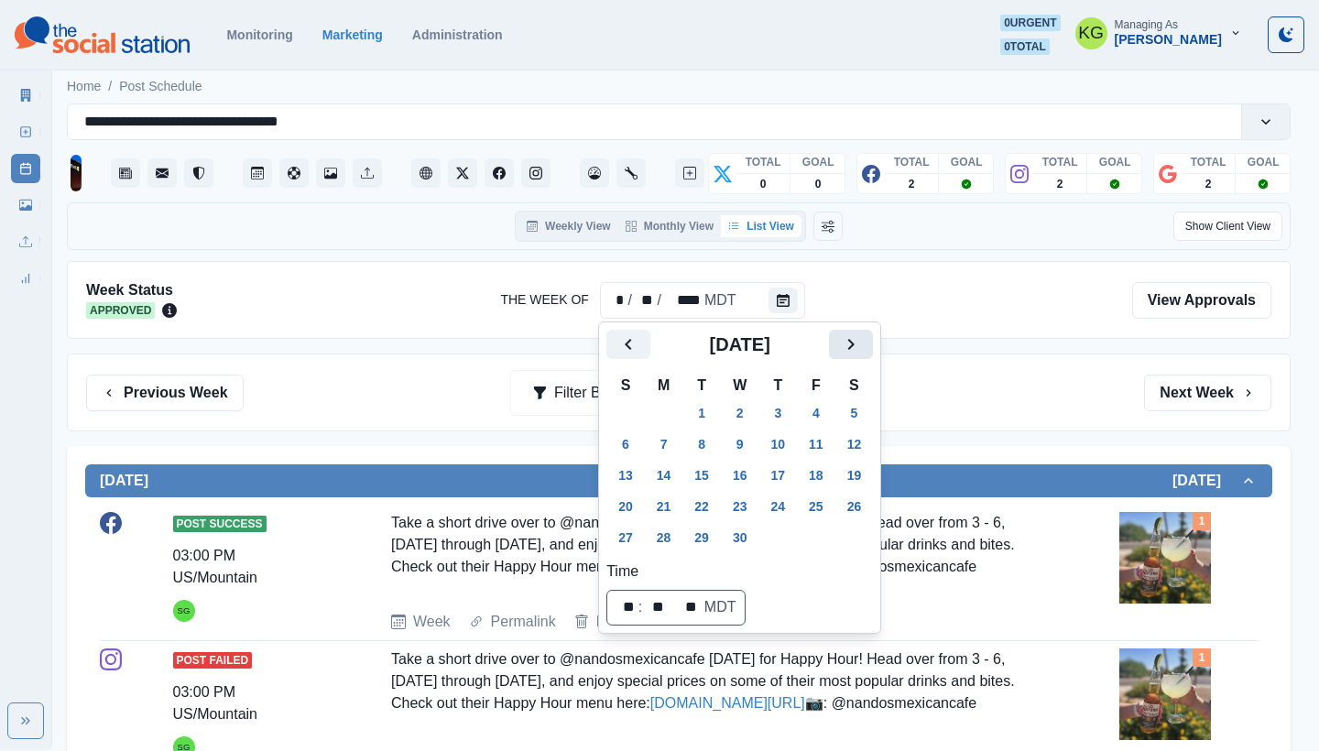
click at [862, 339] on icon "Next" at bounding box center [851, 345] width 22 height 22
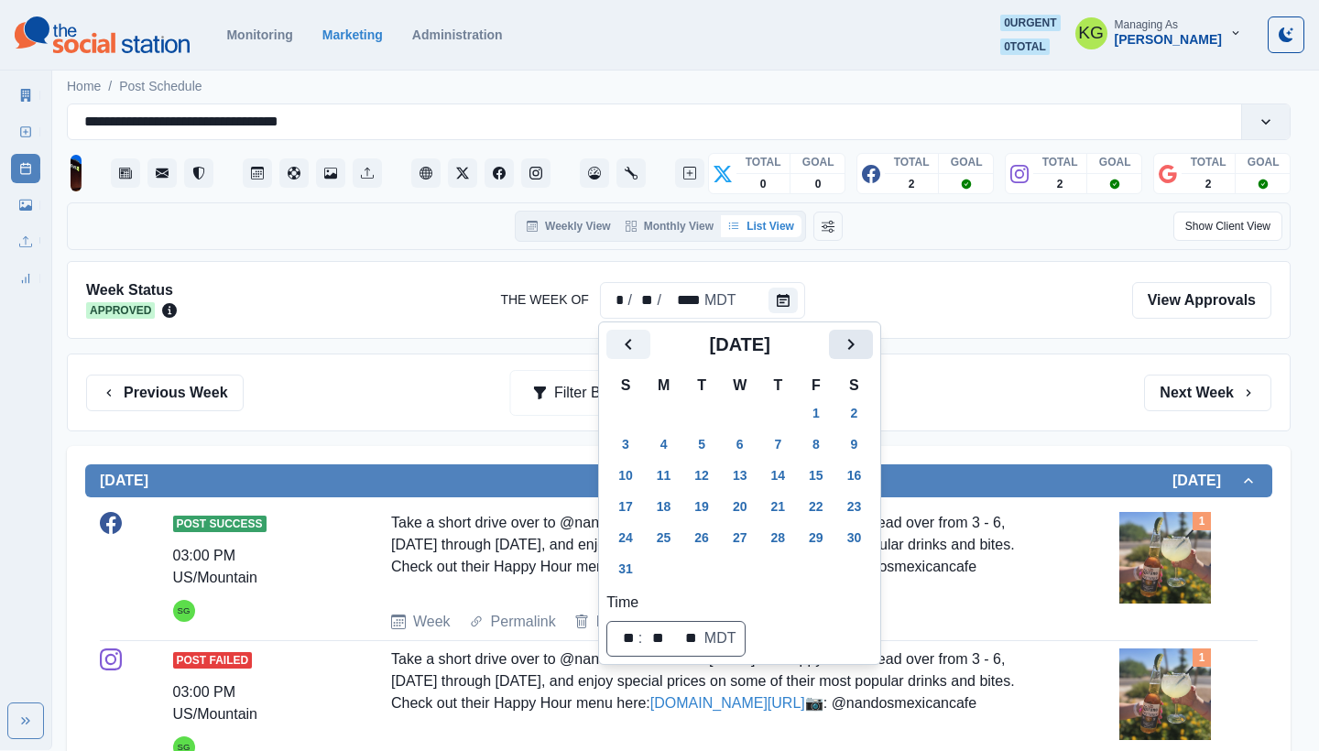
click at [862, 339] on icon "Next" at bounding box center [851, 345] width 22 height 22
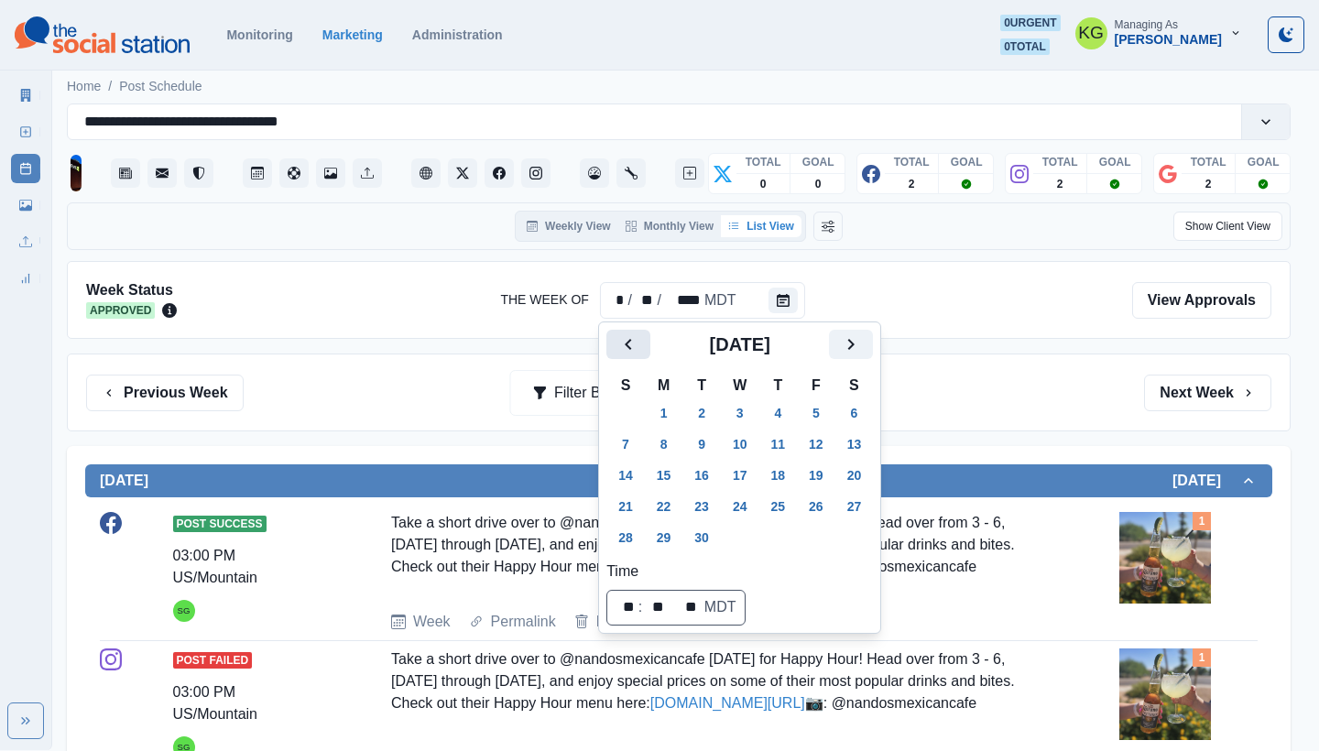
click at [618, 339] on icon "Previous" at bounding box center [629, 345] width 22 height 22
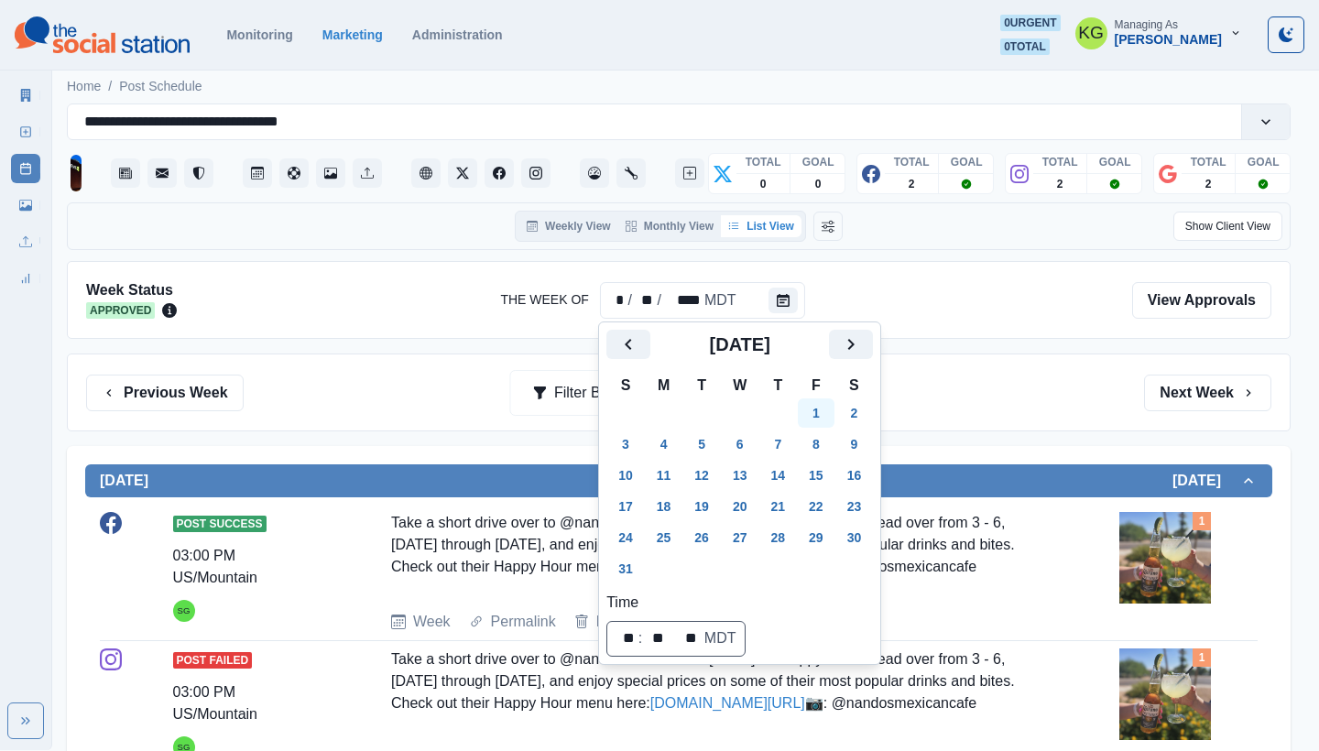
click at [812, 408] on button "1" at bounding box center [816, 413] width 37 height 29
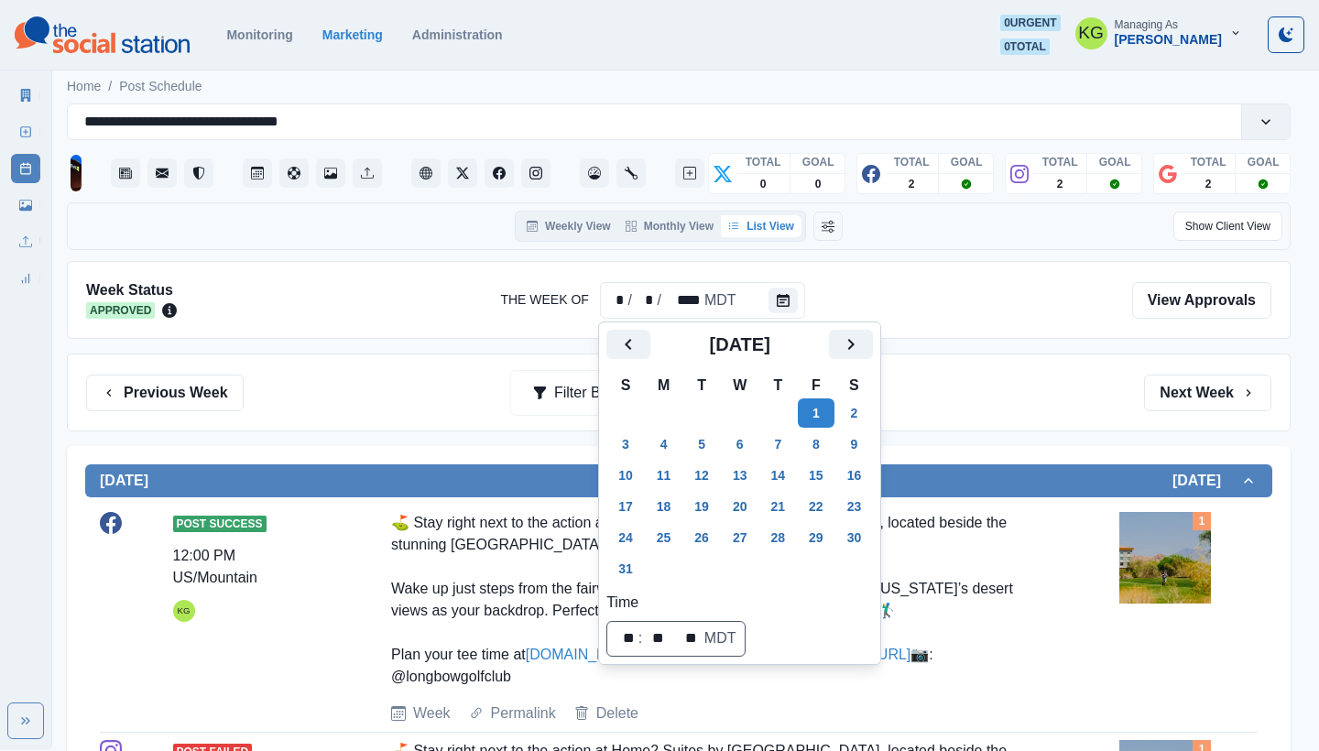
click at [1135, 422] on div "Previous Week Filter By: Next Week" at bounding box center [679, 393] width 1224 height 78
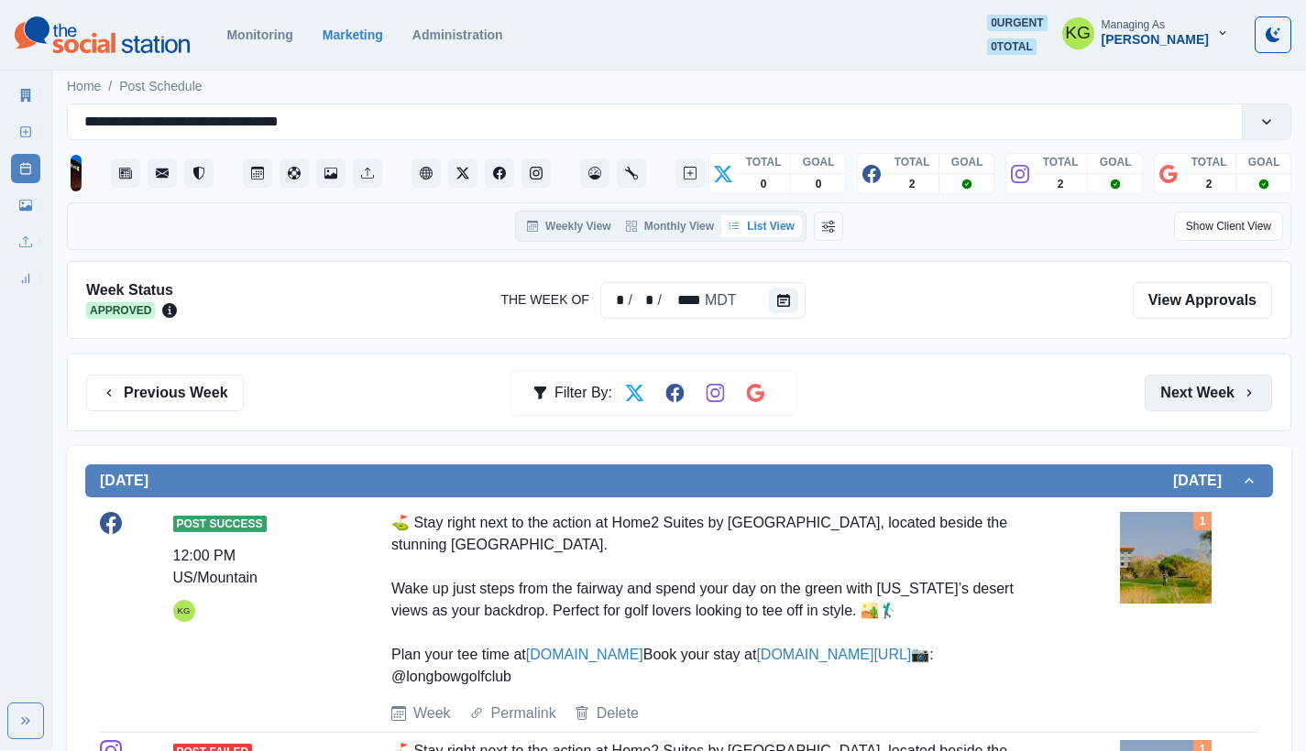
click at [1206, 400] on button "Next Week" at bounding box center [1207, 393] width 127 height 37
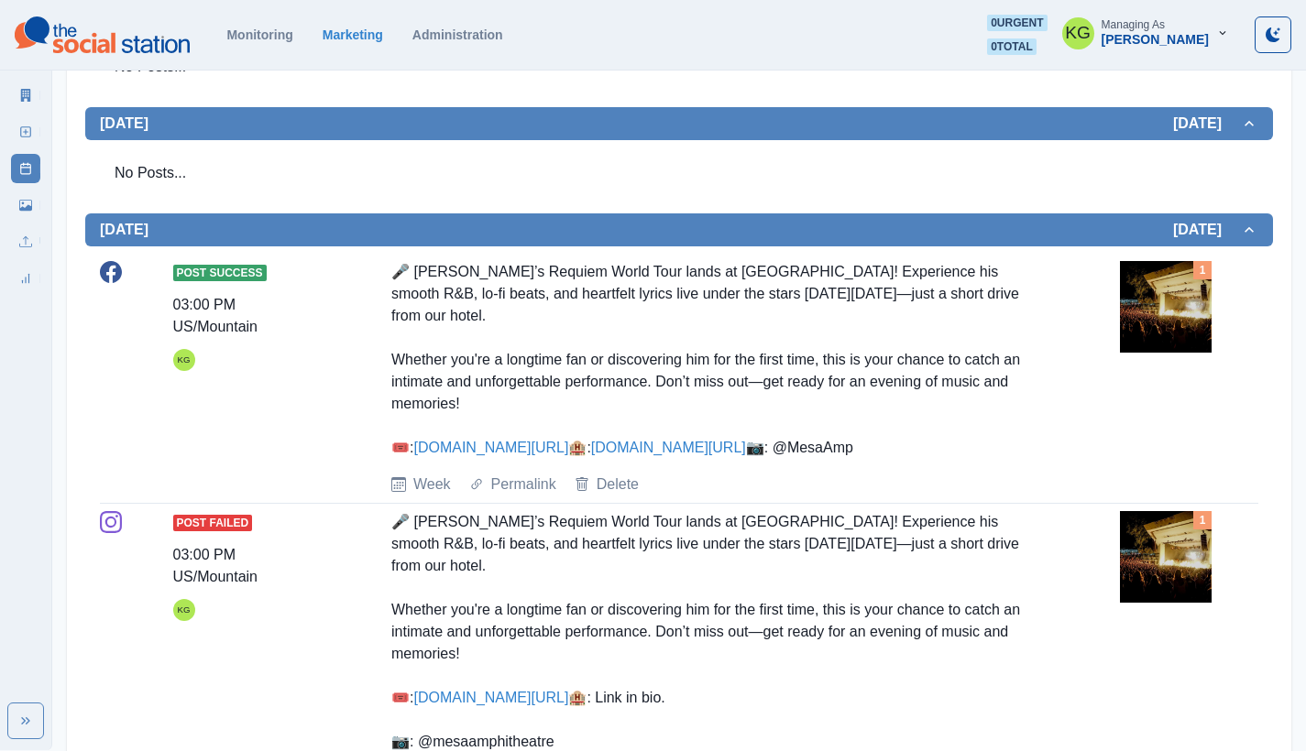
scroll to position [1450, 0]
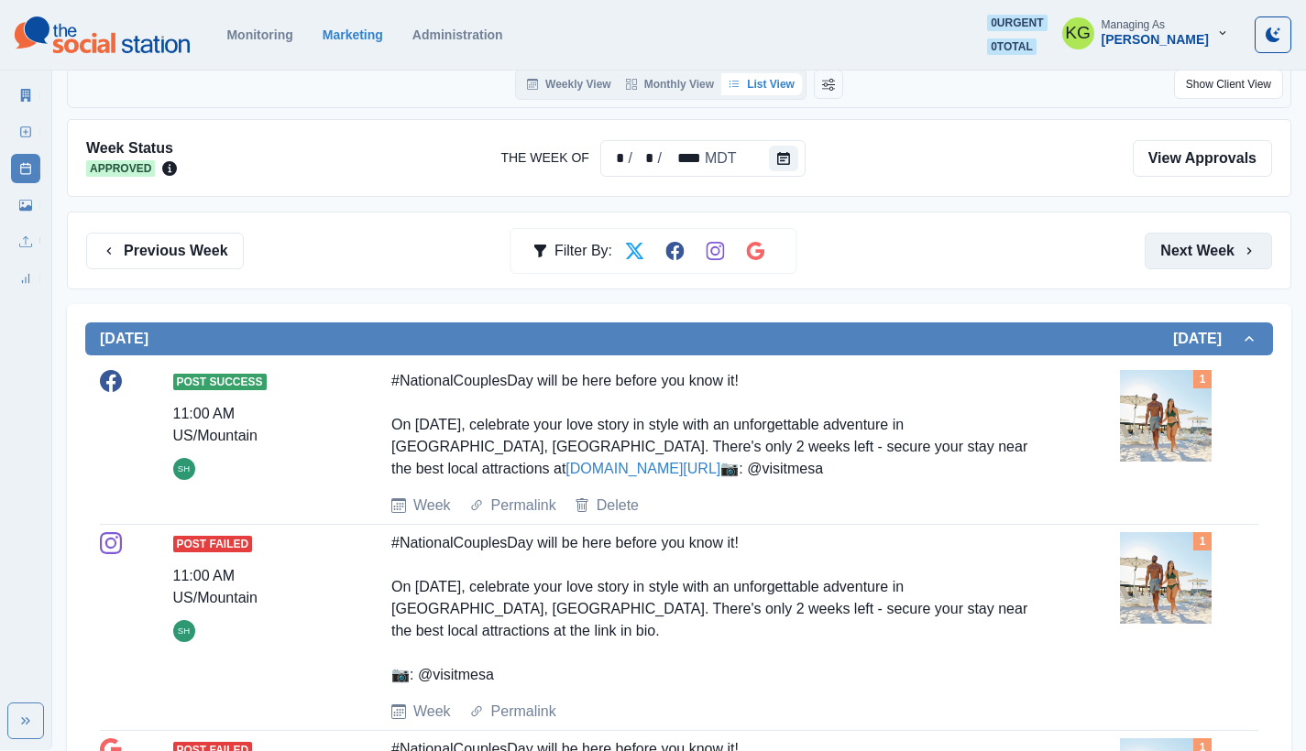
click at [1201, 245] on button "Next Week" at bounding box center [1207, 251] width 127 height 37
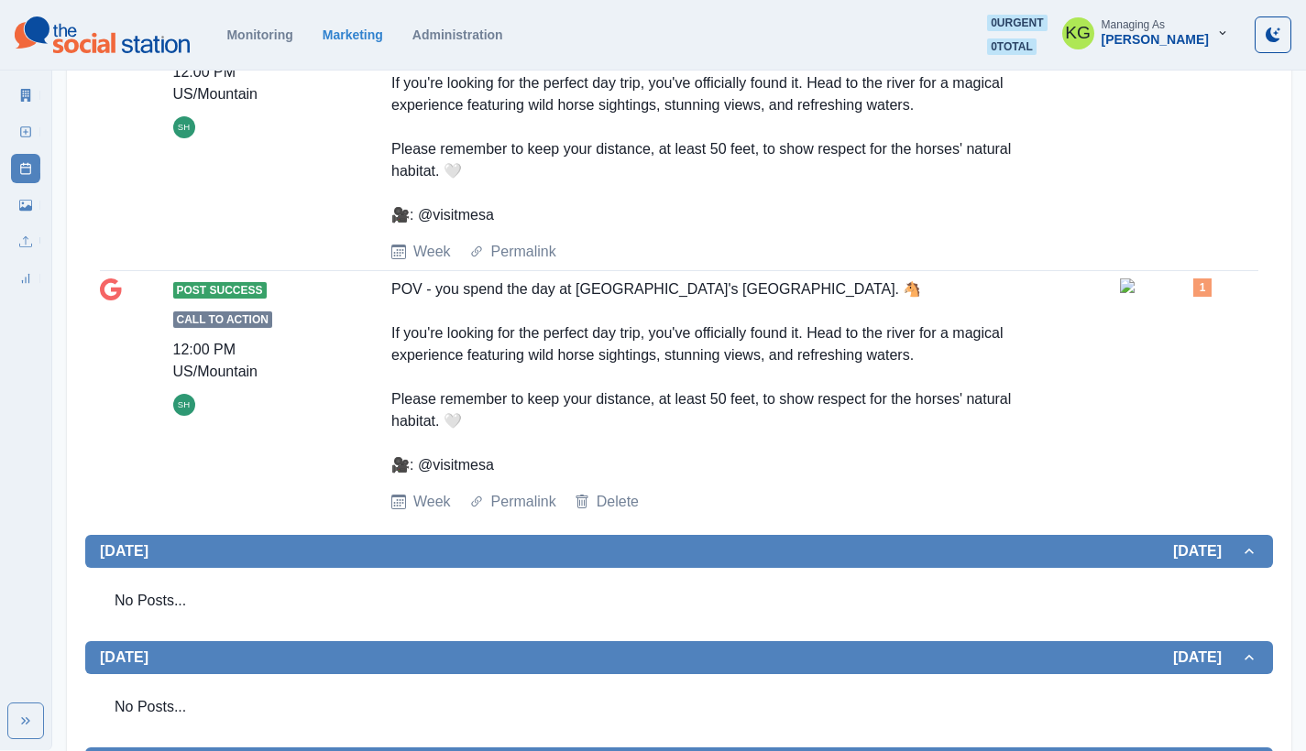
scroll to position [182, 0]
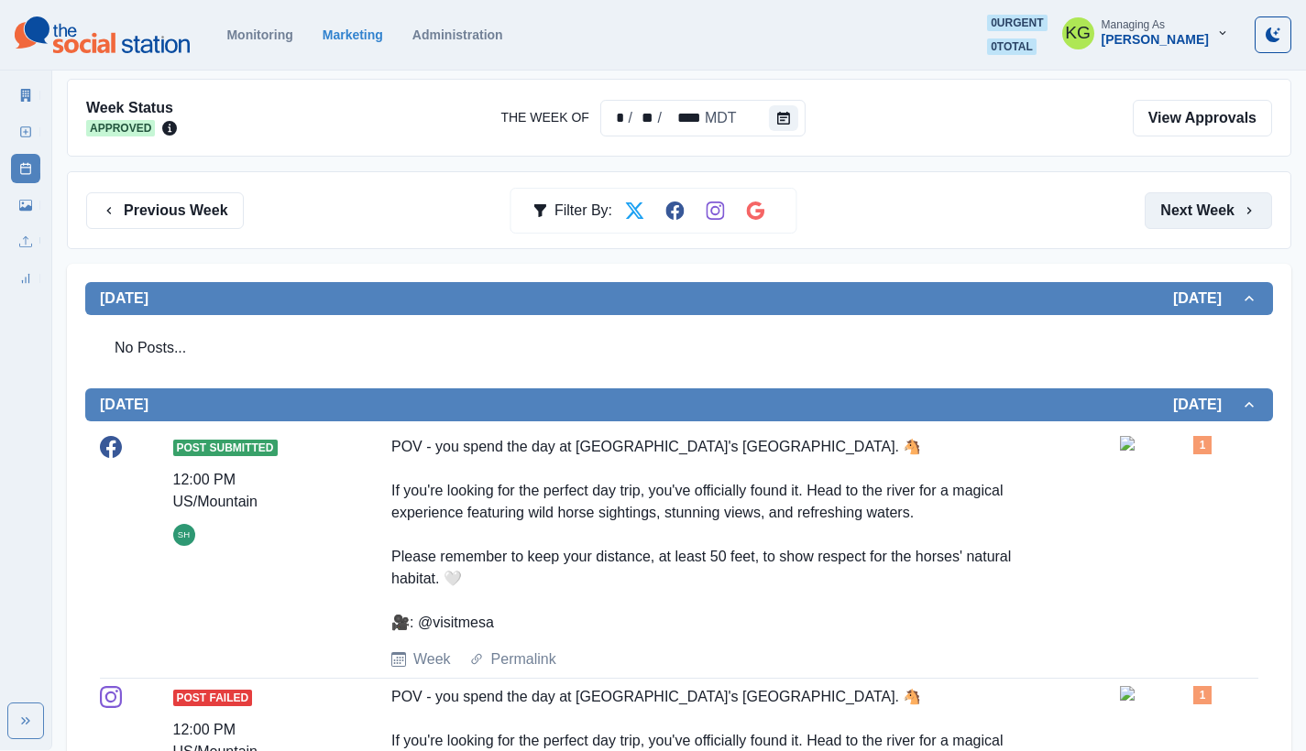
click at [1193, 209] on button "Next Week" at bounding box center [1207, 210] width 127 height 37
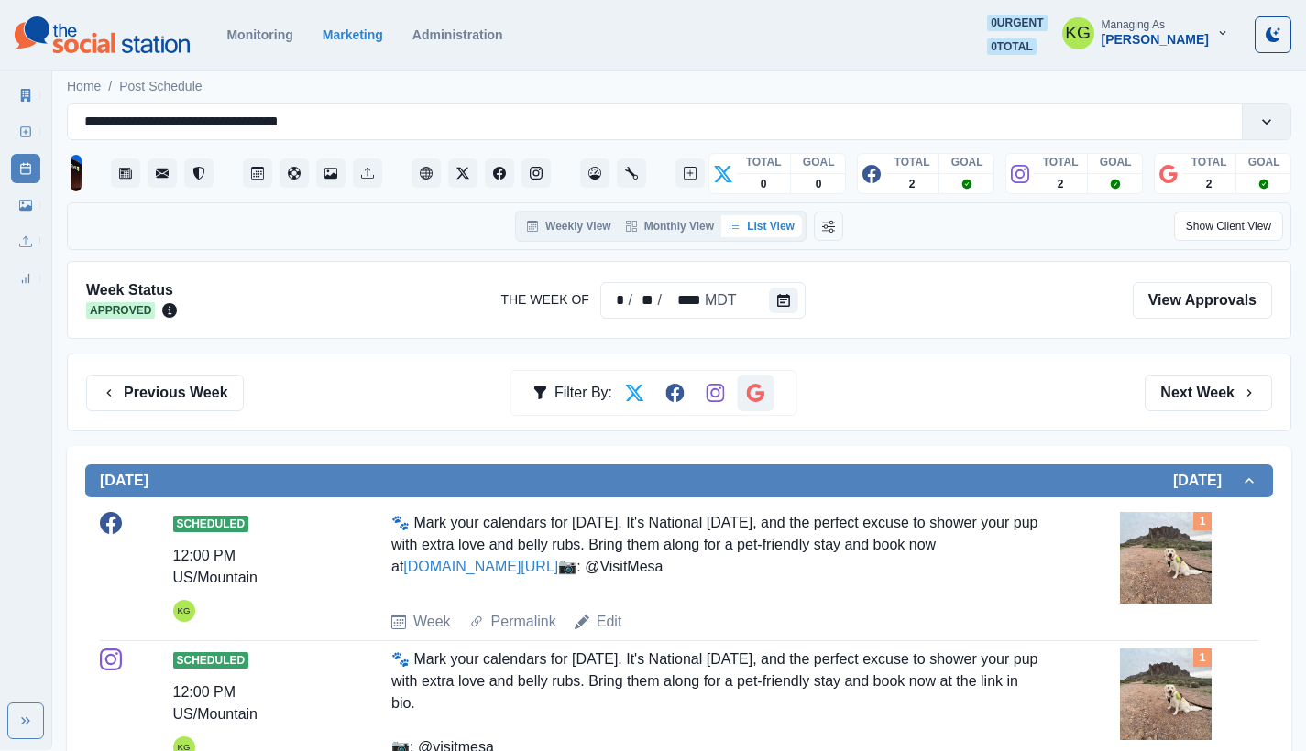
scroll to position [321, 0]
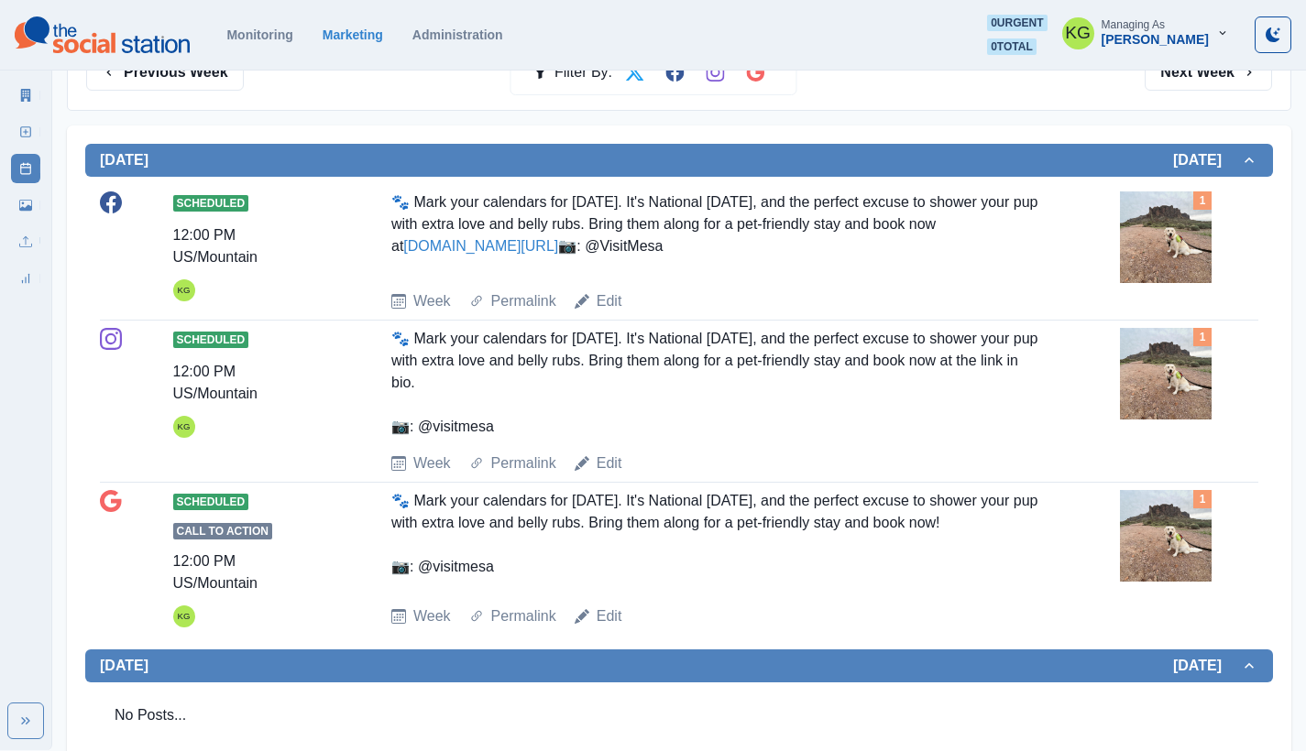
drag, startPoint x: 509, startPoint y: 286, endPoint x: 427, endPoint y: 281, distance: 82.6
click at [425, 276] on div "🐾 Mark your calendars for August 26th. It's National Dog Day, and the perfect e…" at bounding box center [715, 234] width 649 height 84
copy div "VisitMesa"
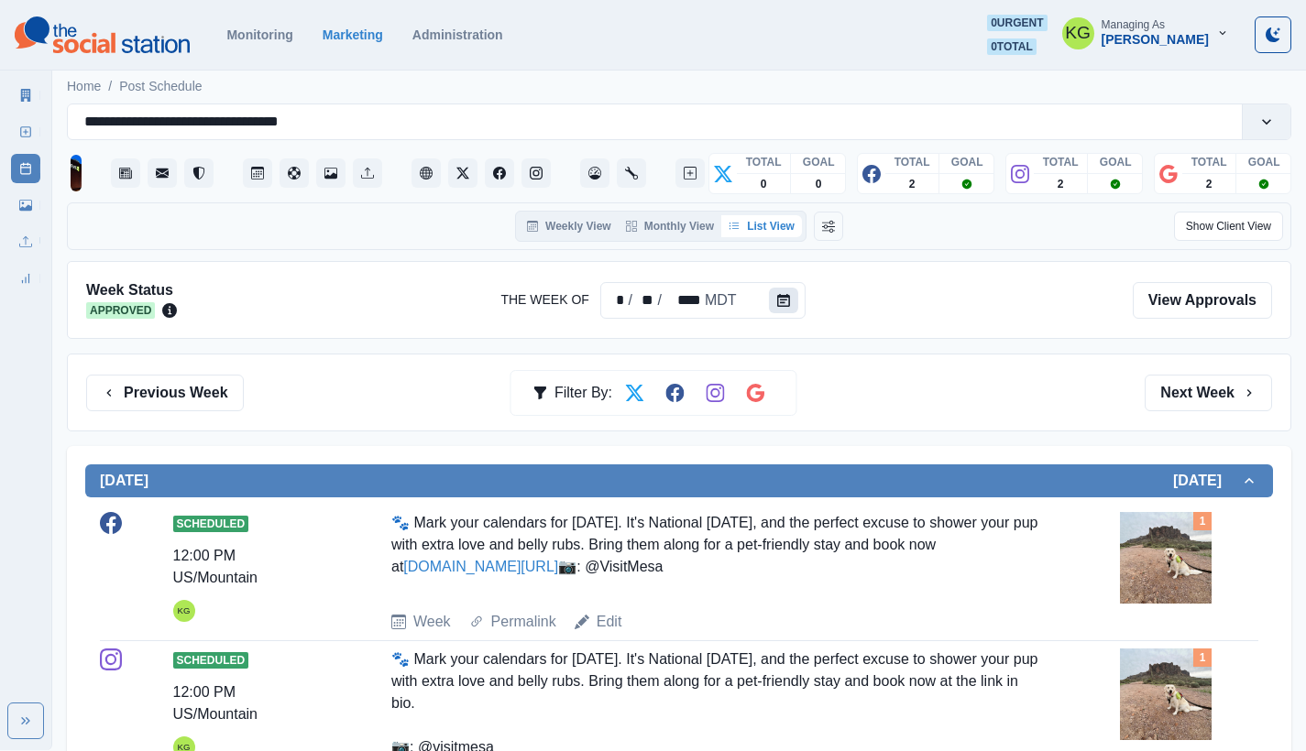
click at [783, 292] on button "Calendar" at bounding box center [783, 301] width 29 height 26
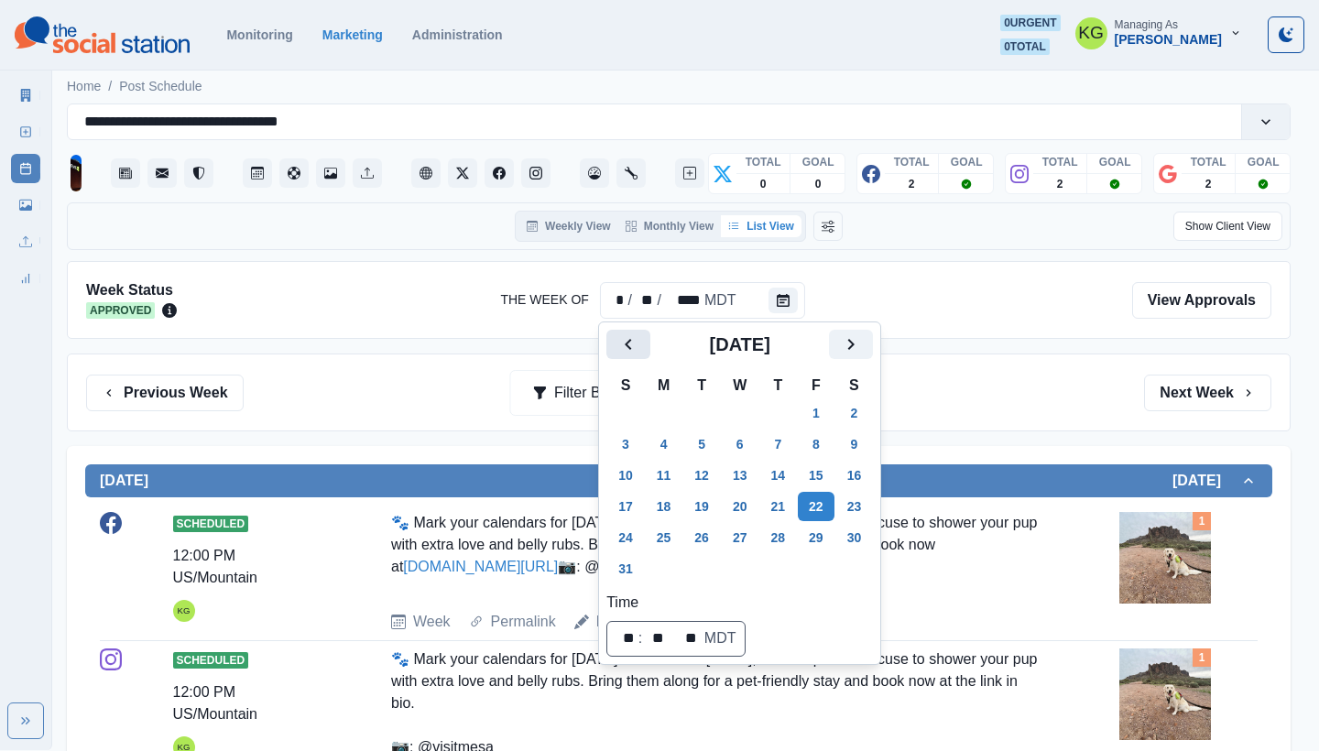
click at [632, 342] on icon "Previous" at bounding box center [629, 345] width 22 height 22
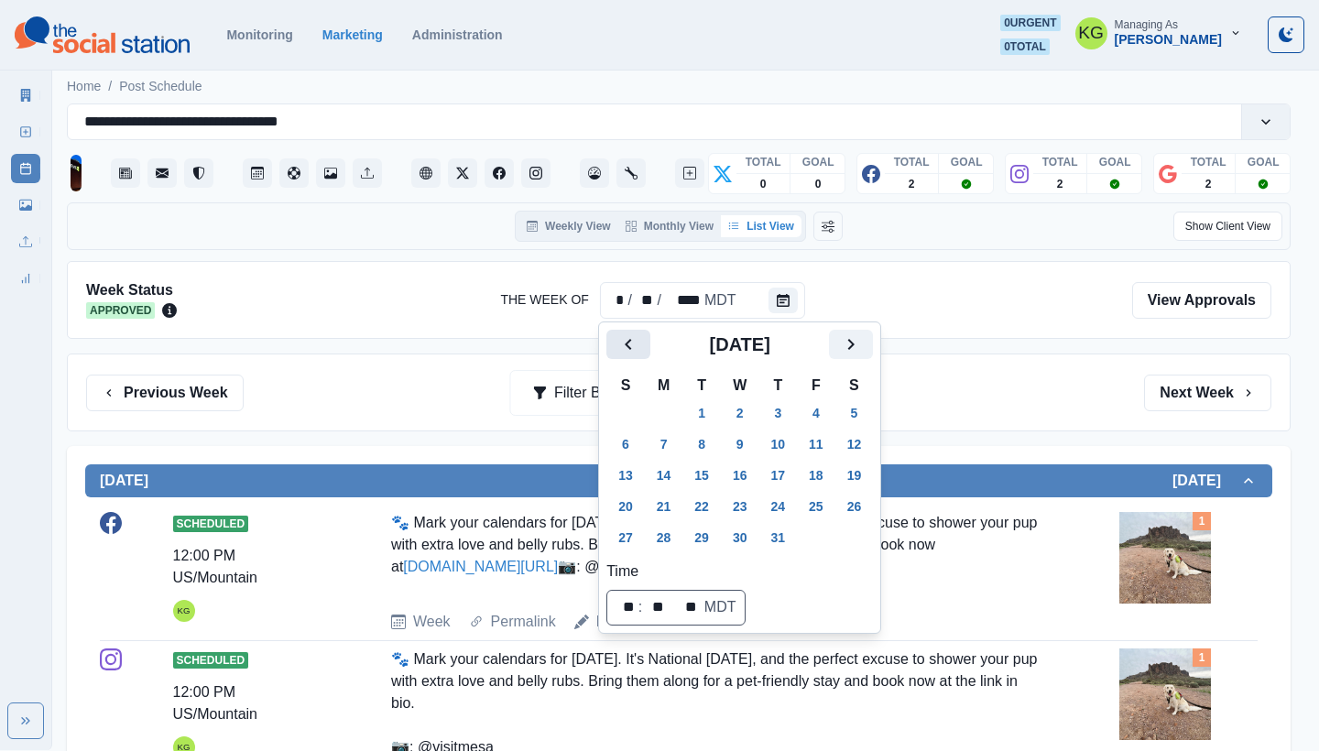
click at [632, 342] on icon "Previous" at bounding box center [629, 345] width 22 height 22
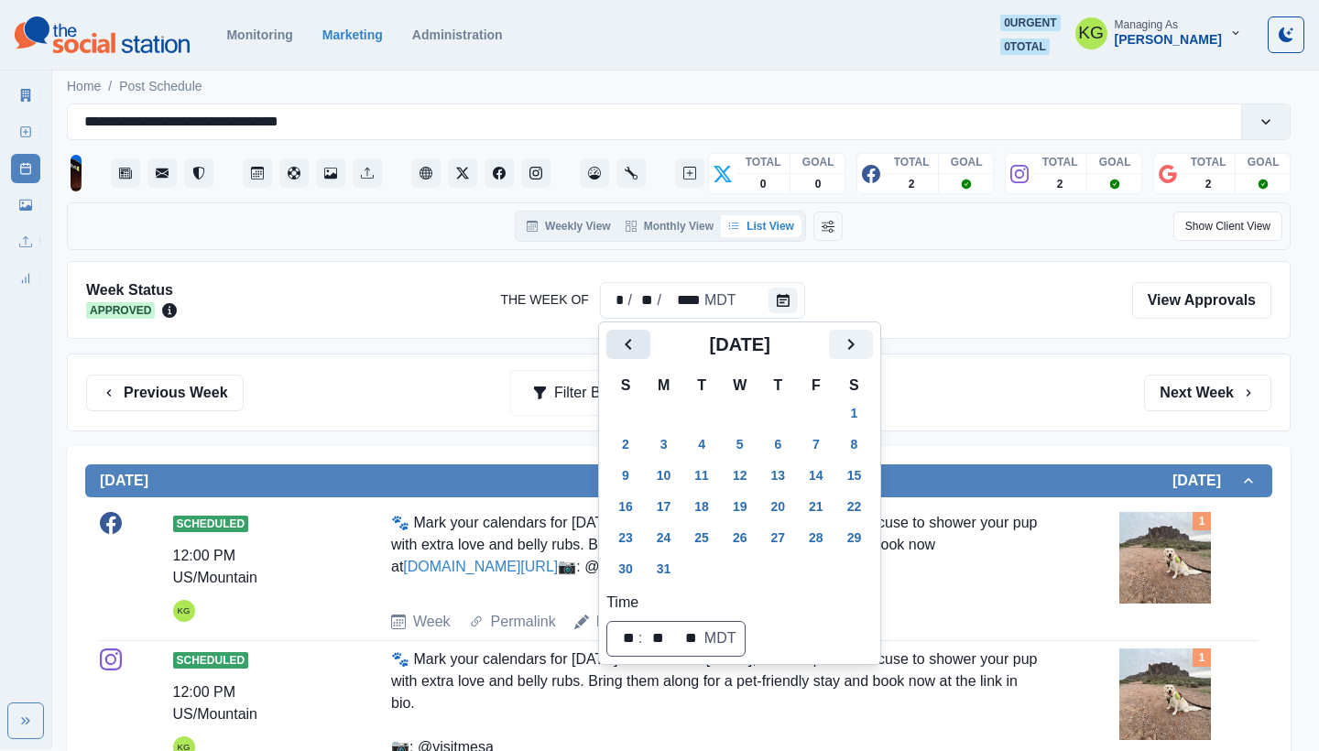
click at [632, 342] on icon "Previous" at bounding box center [629, 345] width 22 height 22
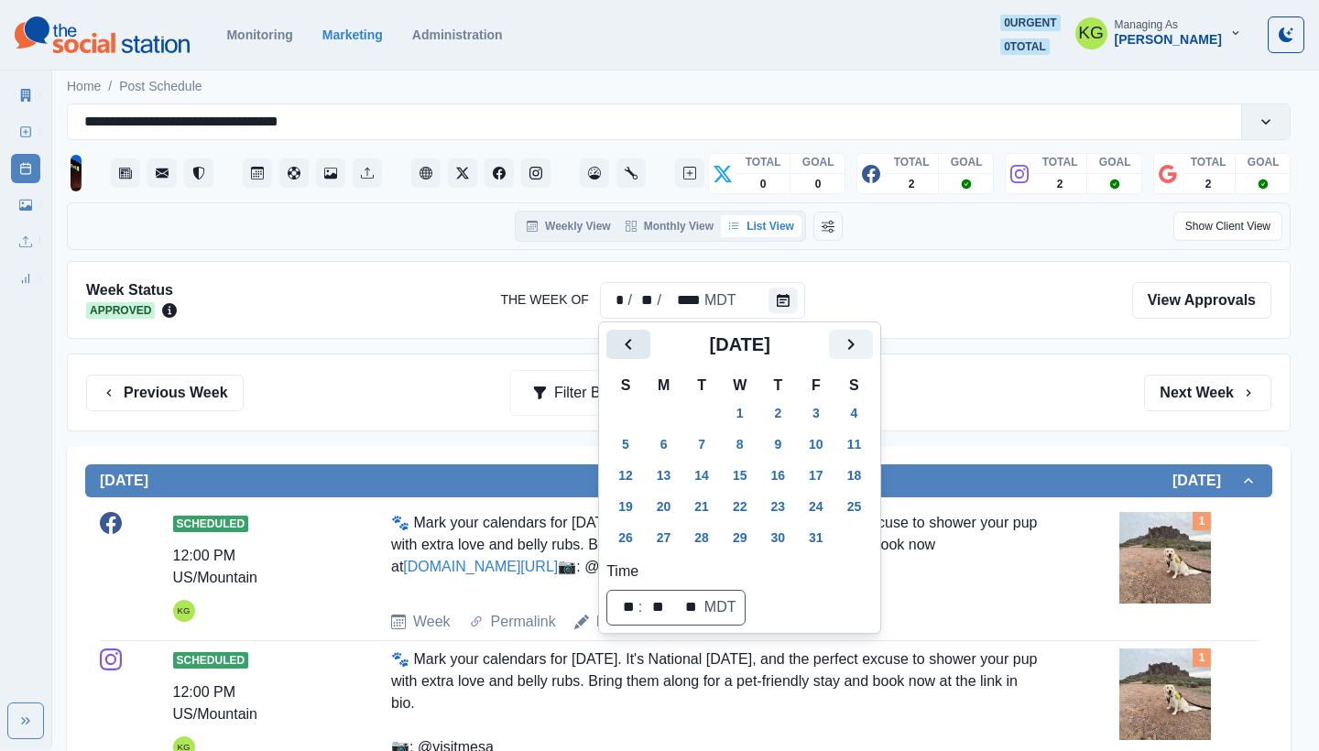
click at [632, 342] on icon "Previous" at bounding box center [629, 345] width 22 height 22
click at [660, 410] on button "2" at bounding box center [664, 413] width 37 height 29
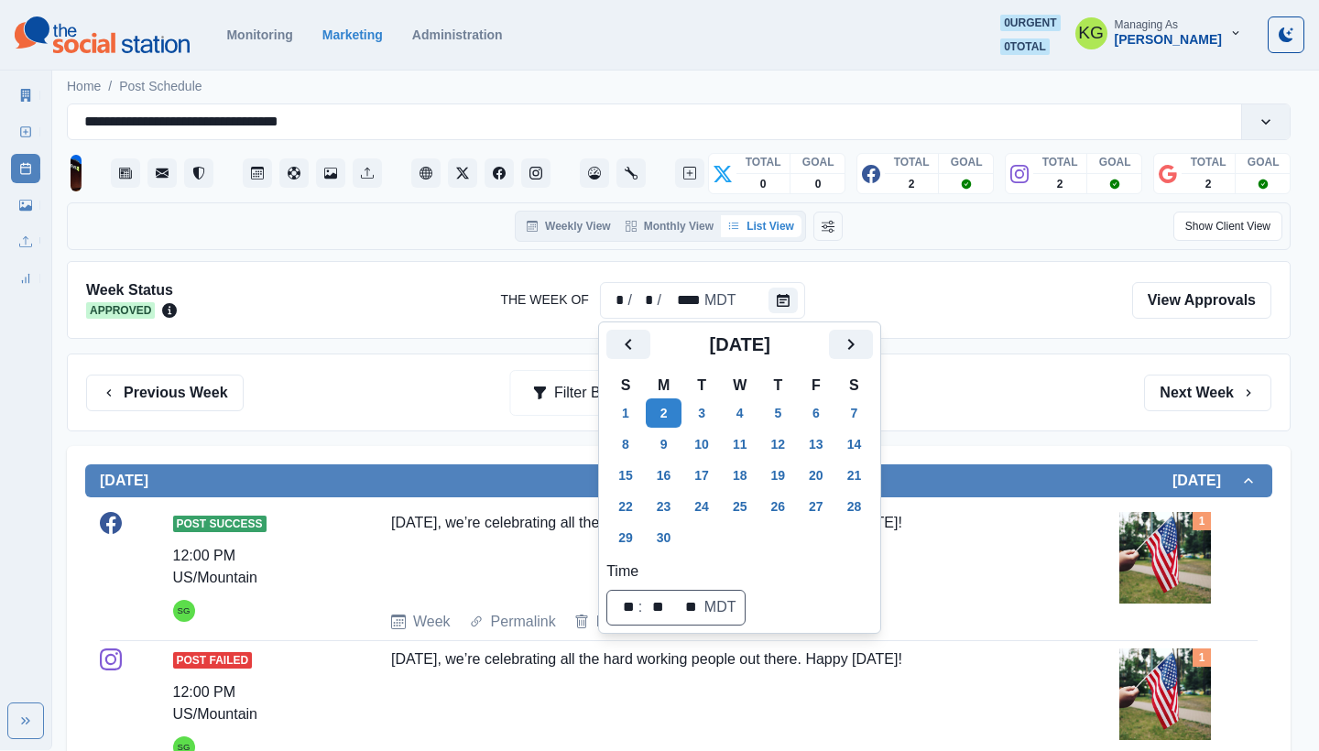
click at [1002, 394] on div "Previous Week Filter By: Next Week" at bounding box center [679, 393] width 1186 height 37
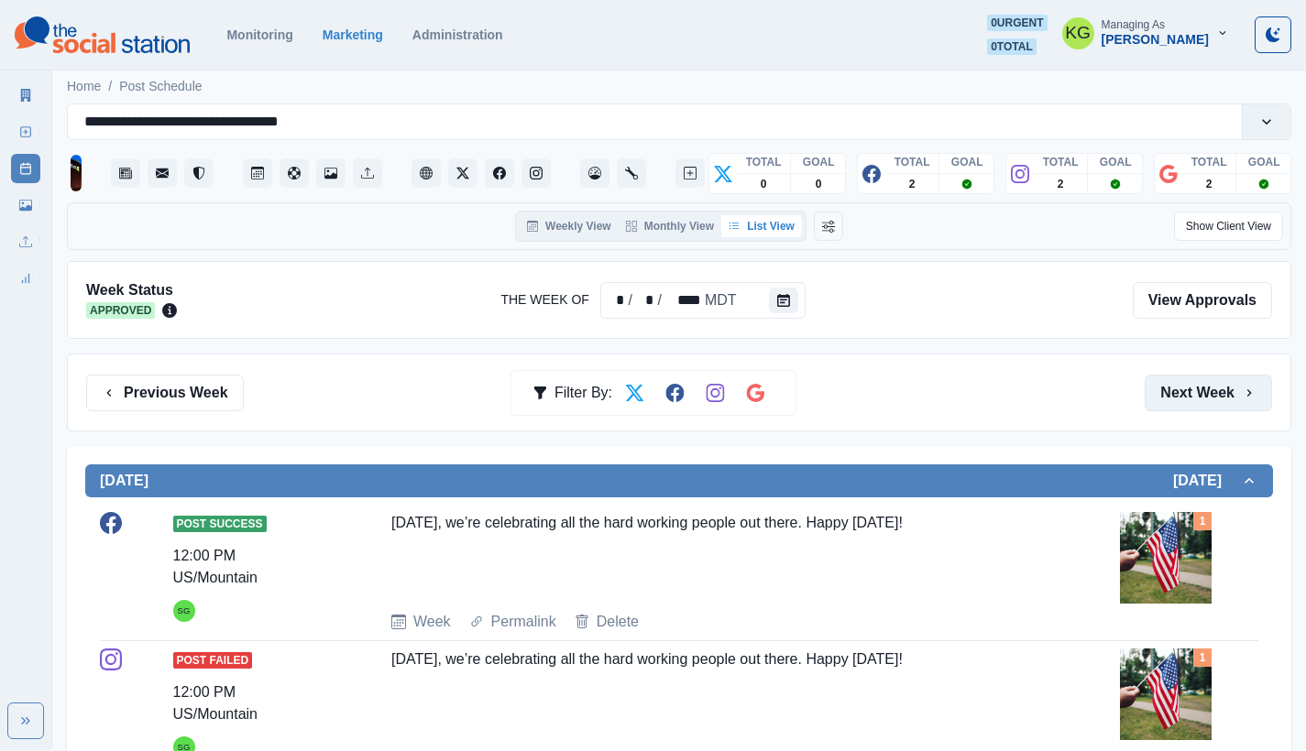
click at [1223, 395] on button "Next Week" at bounding box center [1207, 393] width 127 height 37
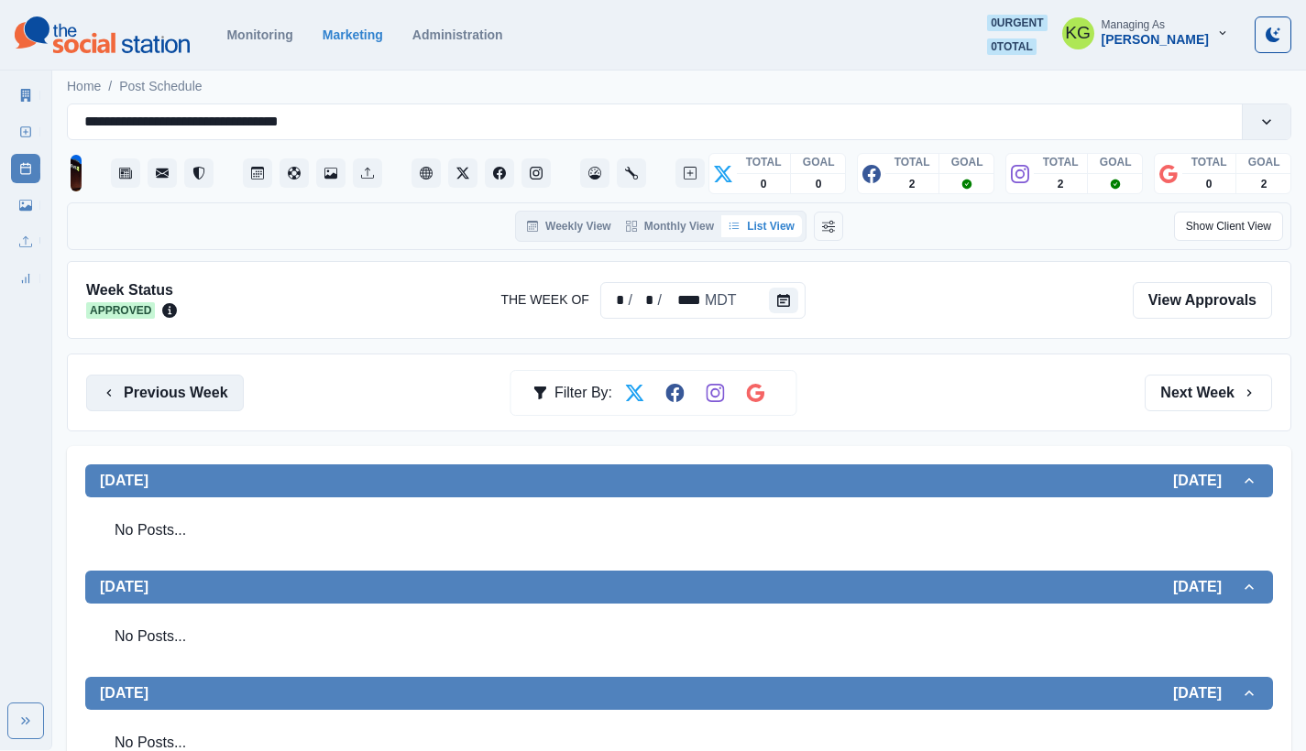
click at [225, 392] on button "Previous Week" at bounding box center [165, 393] width 158 height 37
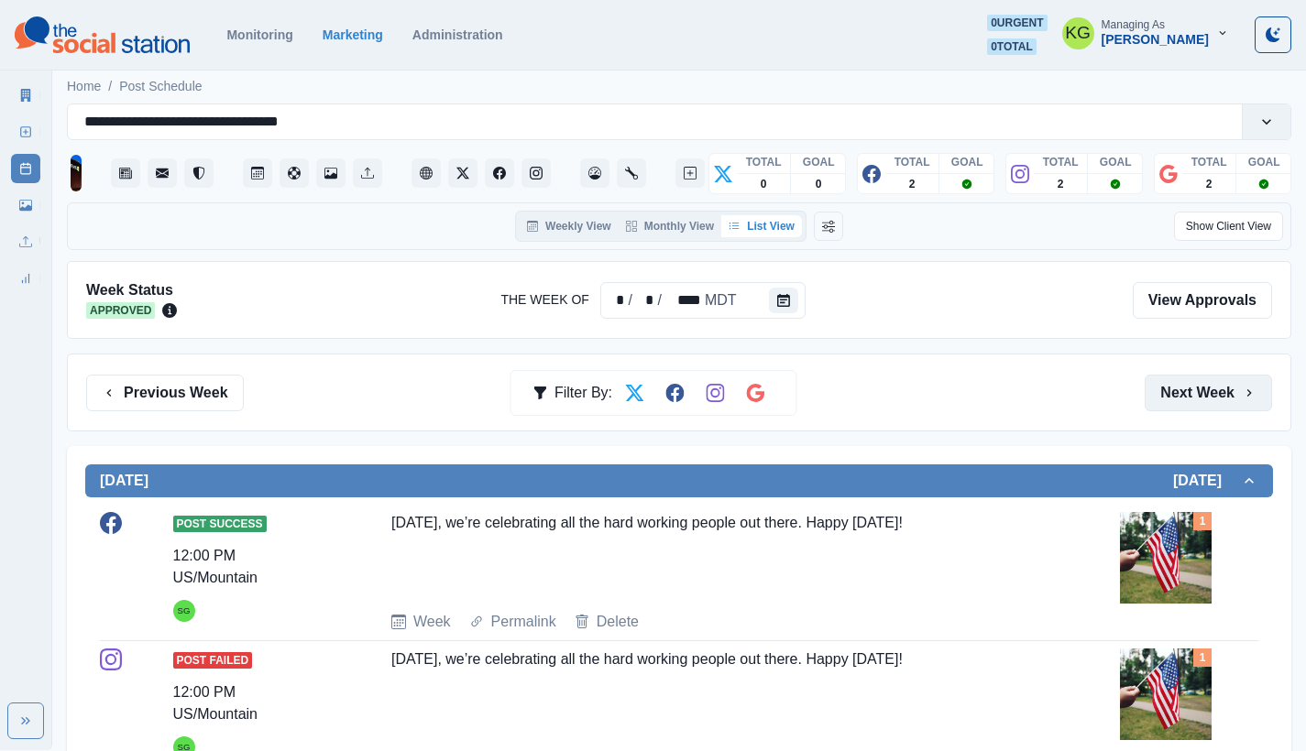
click at [1144, 391] on button "Next Week" at bounding box center [1207, 393] width 127 height 37
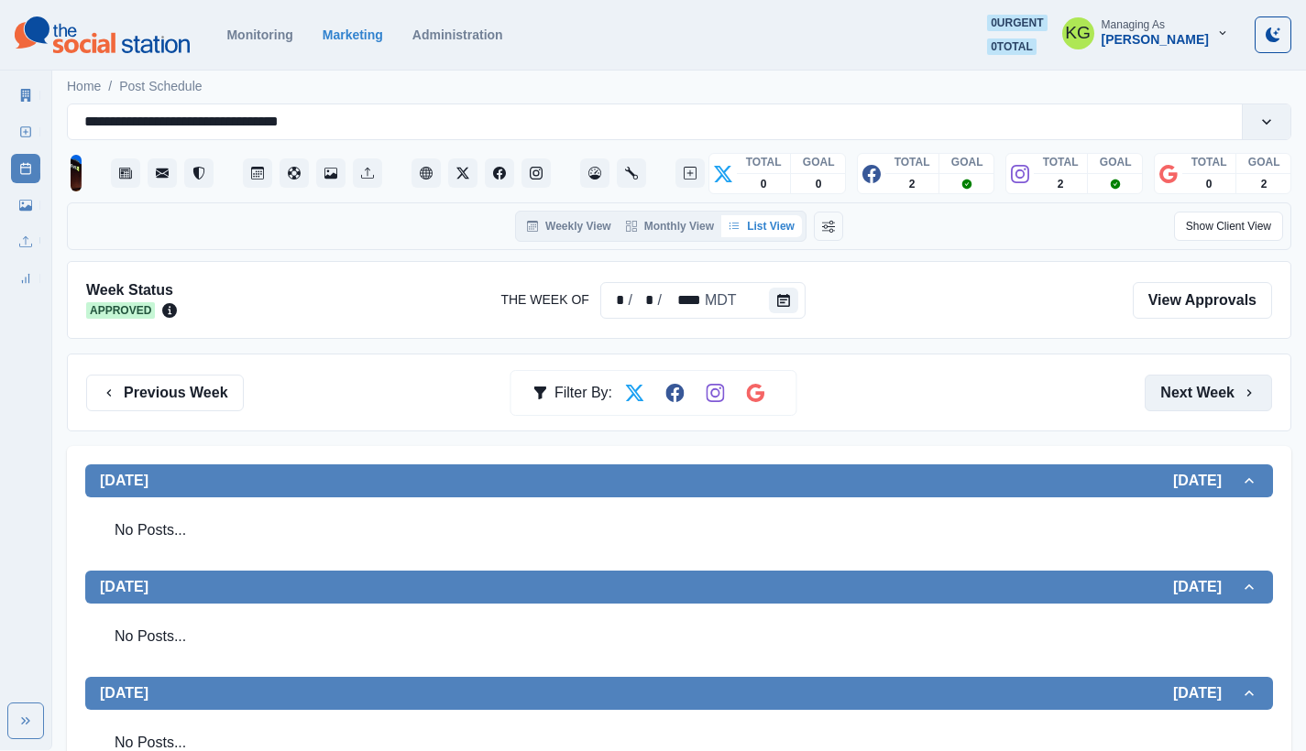
click at [1179, 392] on button "Next Week" at bounding box center [1207, 393] width 127 height 37
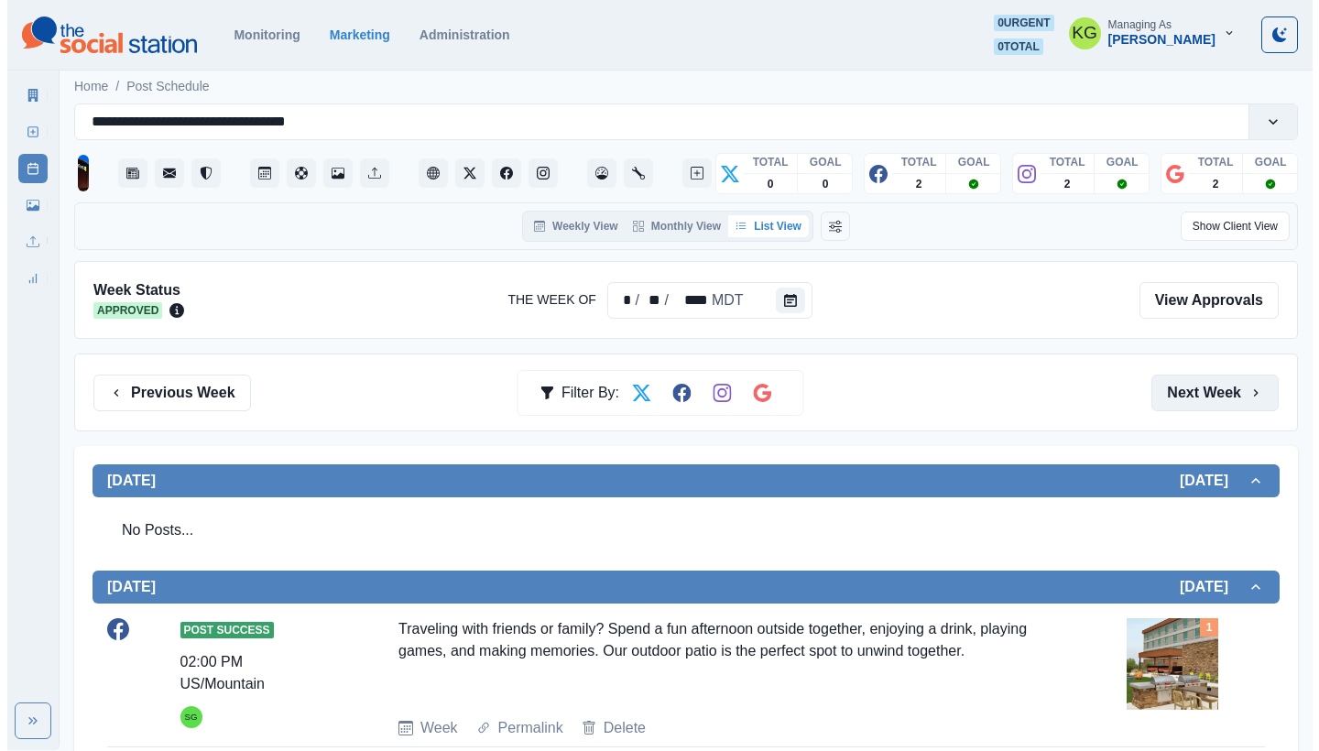
scroll to position [137, 0]
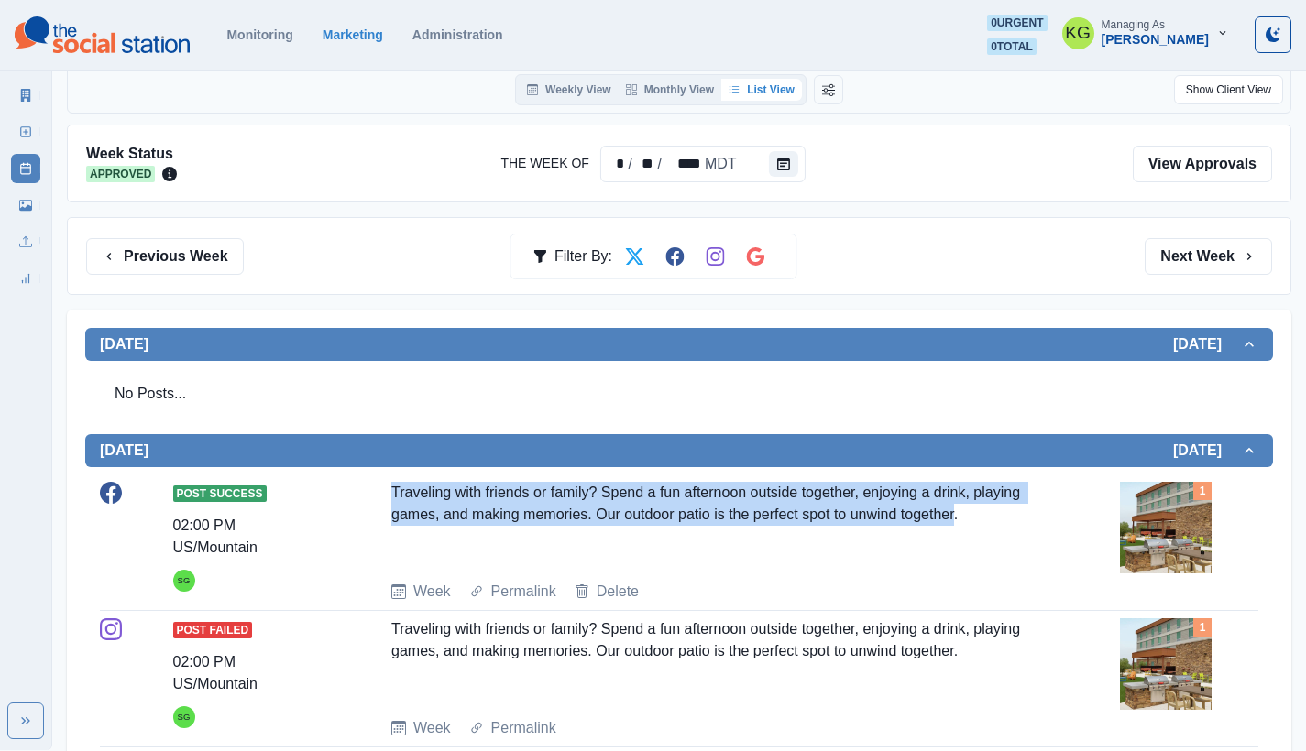
drag, startPoint x: 968, startPoint y: 511, endPoint x: 385, endPoint y: 484, distance: 583.4
click at [385, 484] on div "Post Success 02:00 PM US/Mountain SG Traveling with friends or family? Spend a …" at bounding box center [679, 542] width 1158 height 121
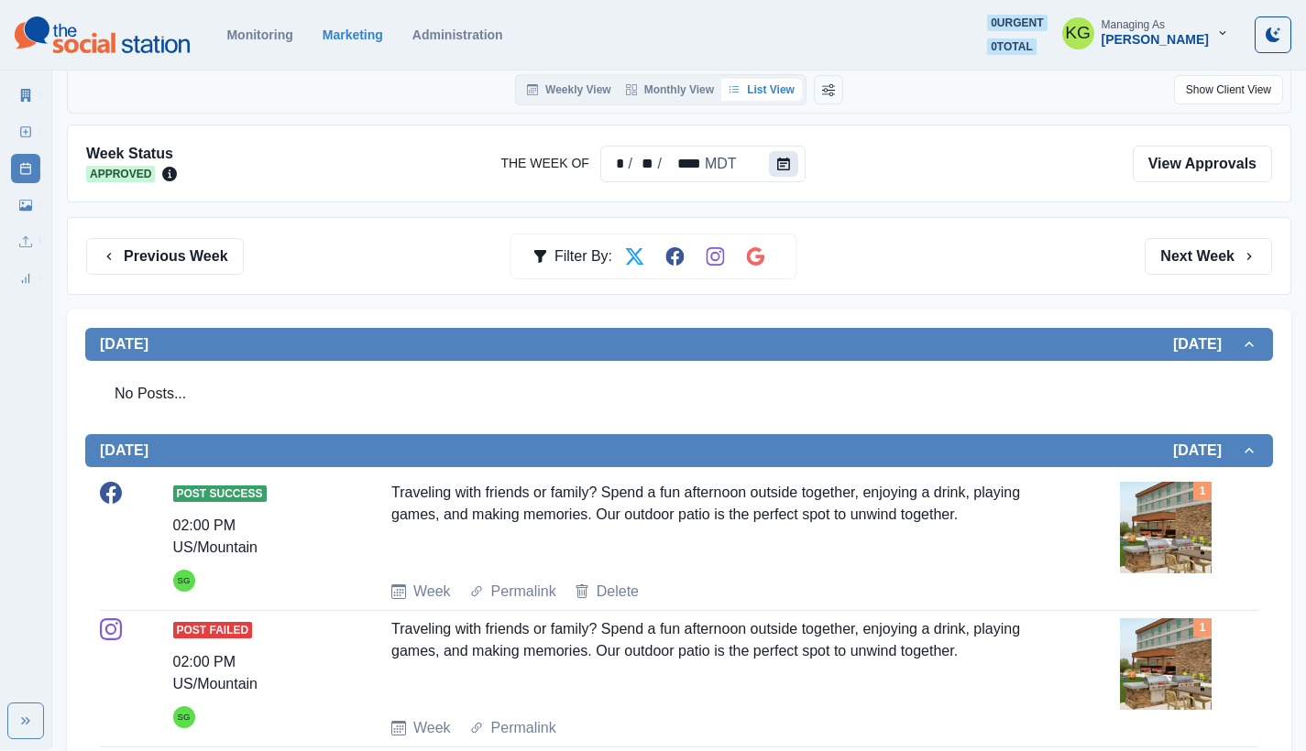
click at [778, 164] on icon "Calendar" at bounding box center [783, 164] width 13 height 13
click at [770, 159] on button "Calendar" at bounding box center [783, 164] width 29 height 26
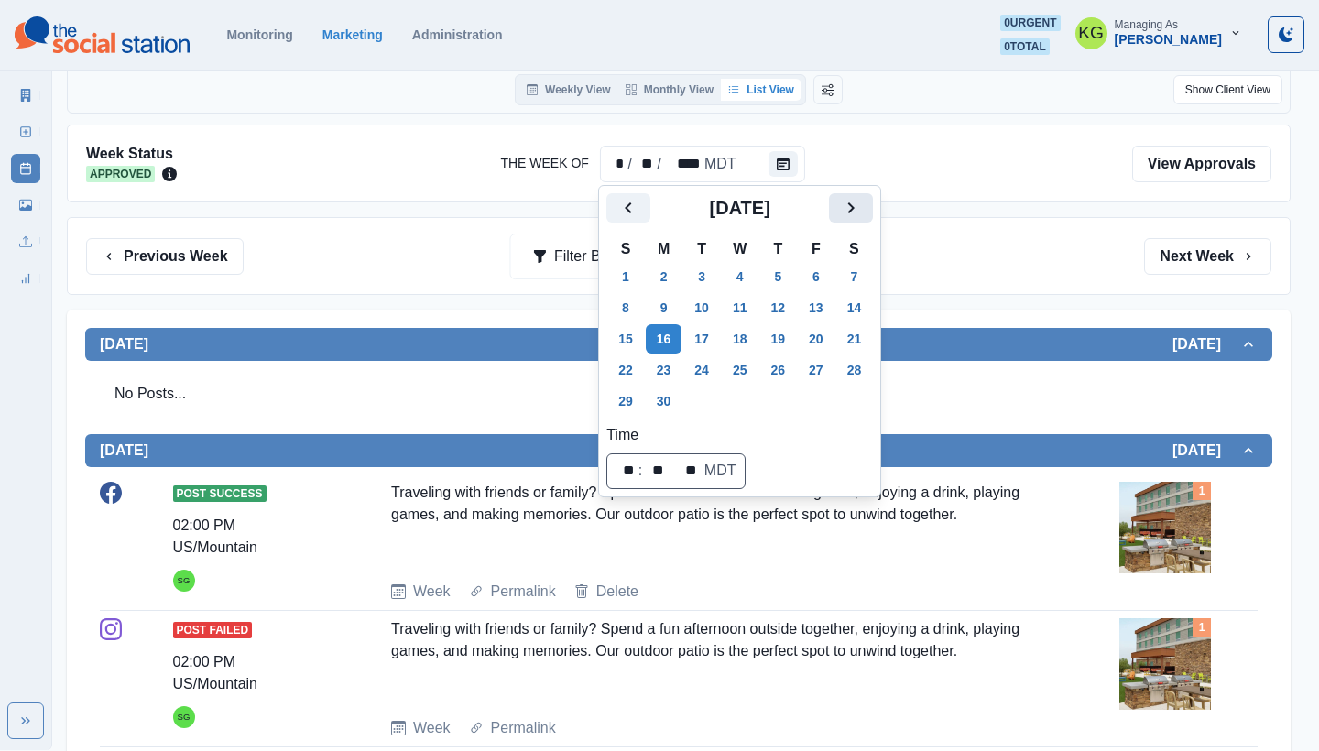
click at [862, 217] on icon "Next" at bounding box center [851, 208] width 22 height 22
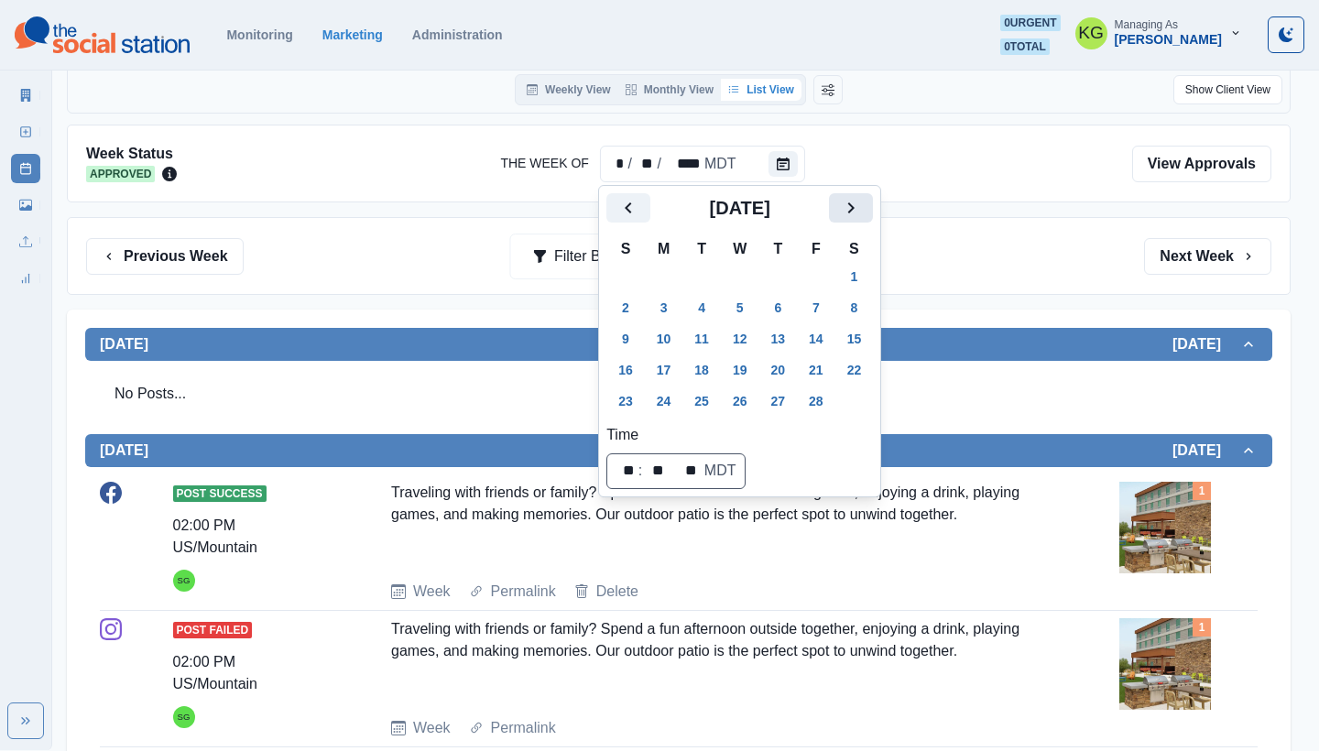
click at [862, 217] on icon "Next" at bounding box center [851, 208] width 22 height 22
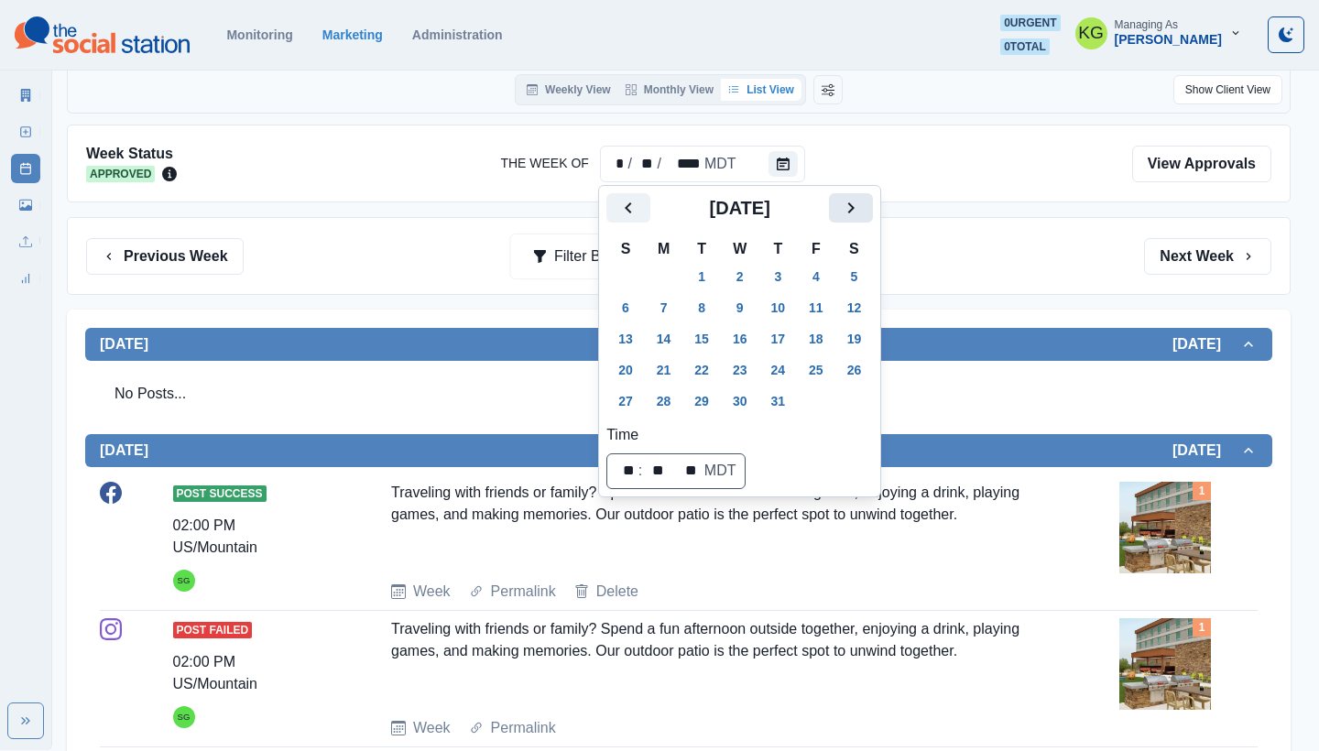
click at [862, 217] on icon "Next" at bounding box center [851, 208] width 22 height 22
click at [668, 282] on button "1" at bounding box center [664, 276] width 37 height 29
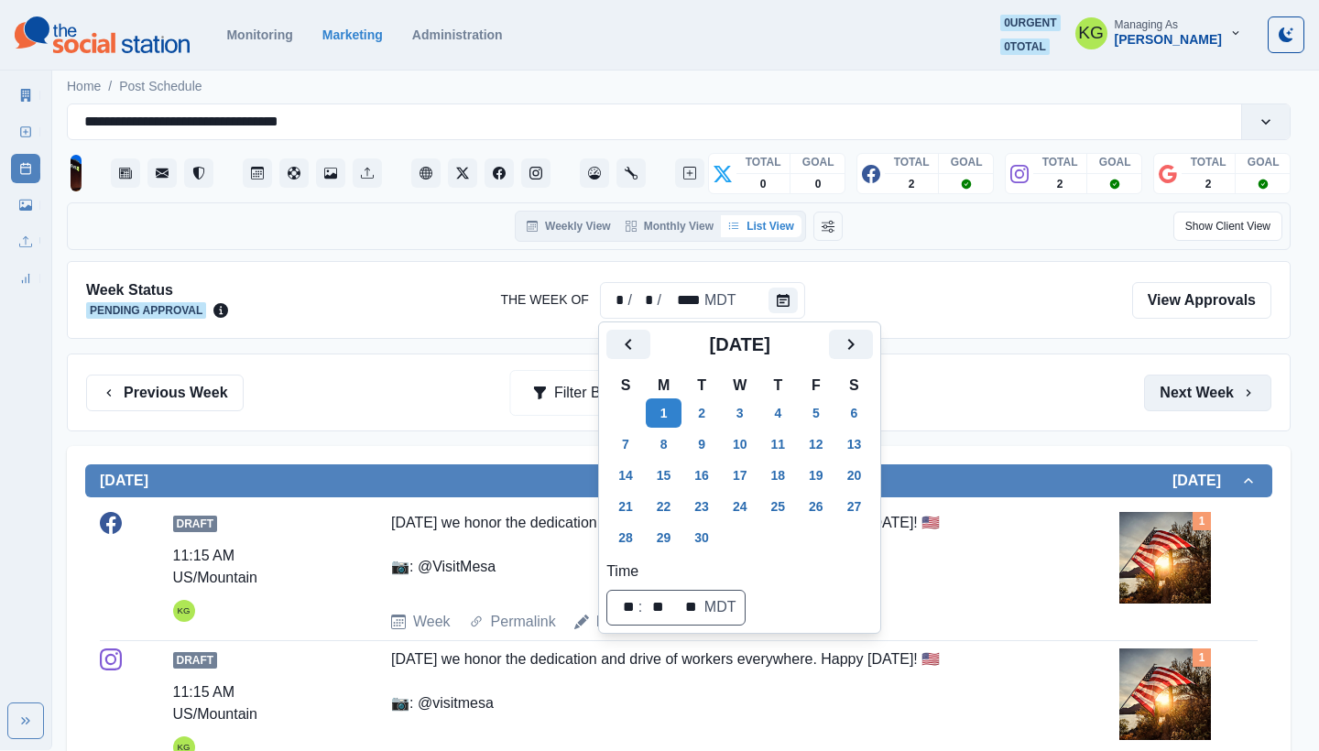
click at [1206, 389] on button "Next Week" at bounding box center [1207, 393] width 127 height 37
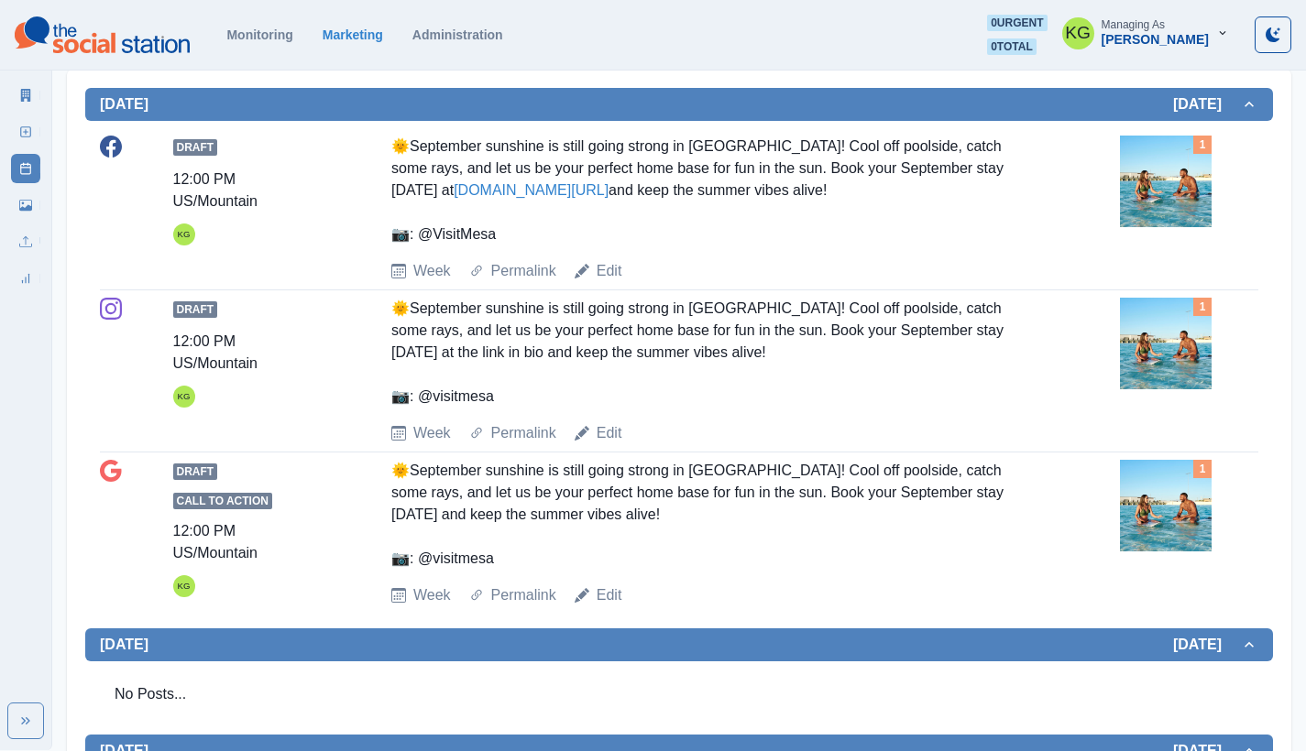
scroll to position [739, 0]
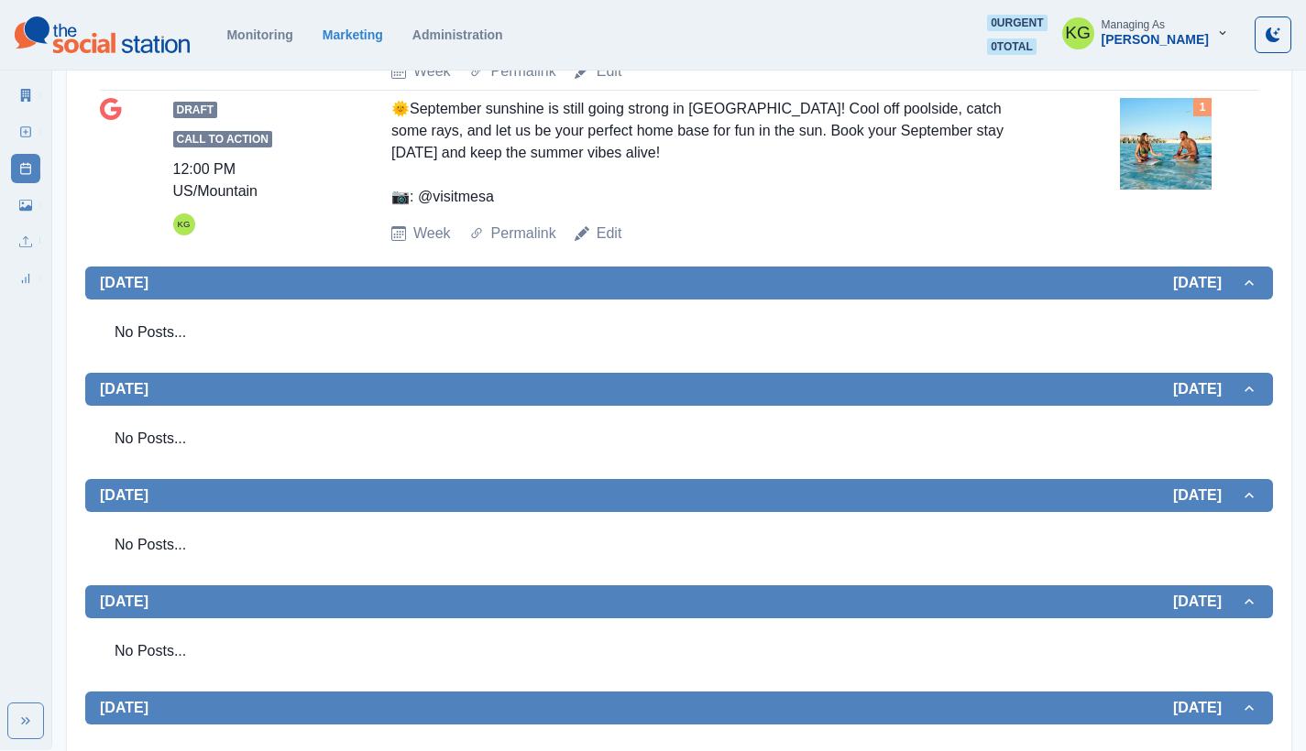
click at [20, 126] on icon at bounding box center [25, 132] width 13 height 13
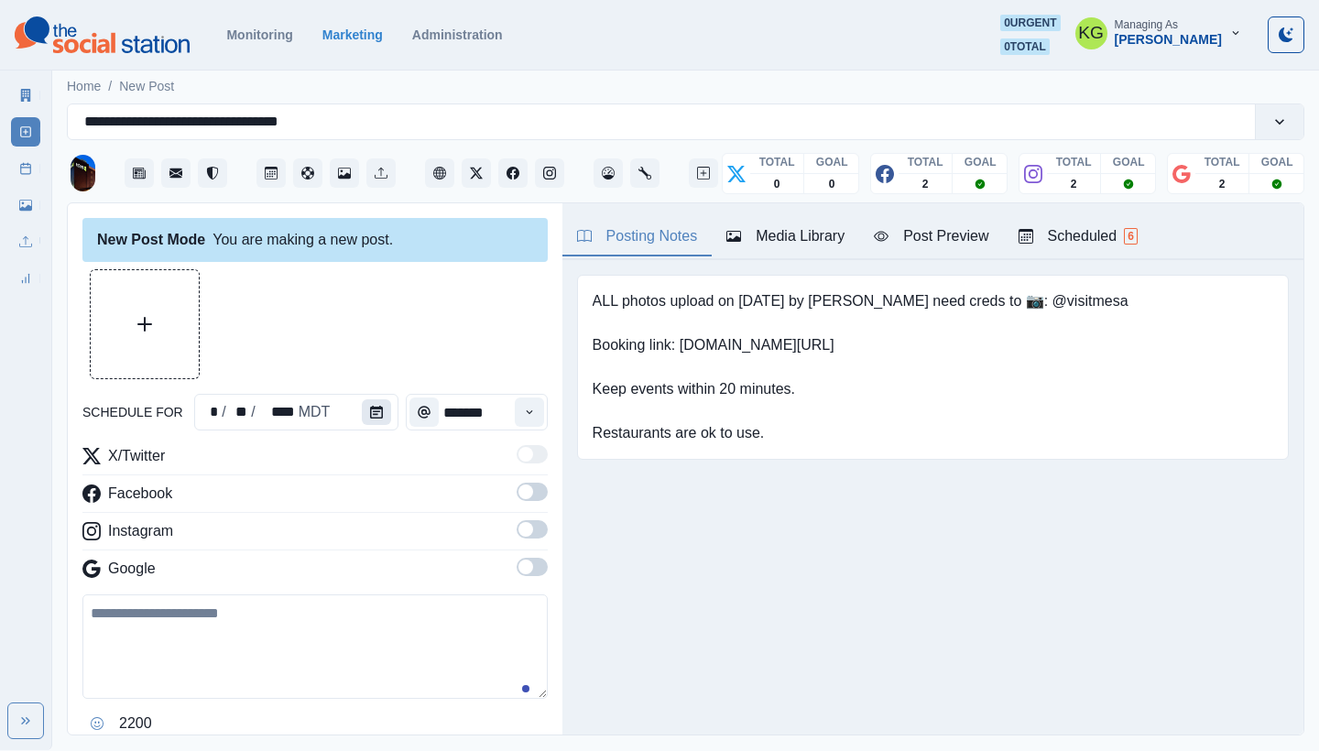
click at [362, 410] on button "Calendar" at bounding box center [376, 412] width 29 height 26
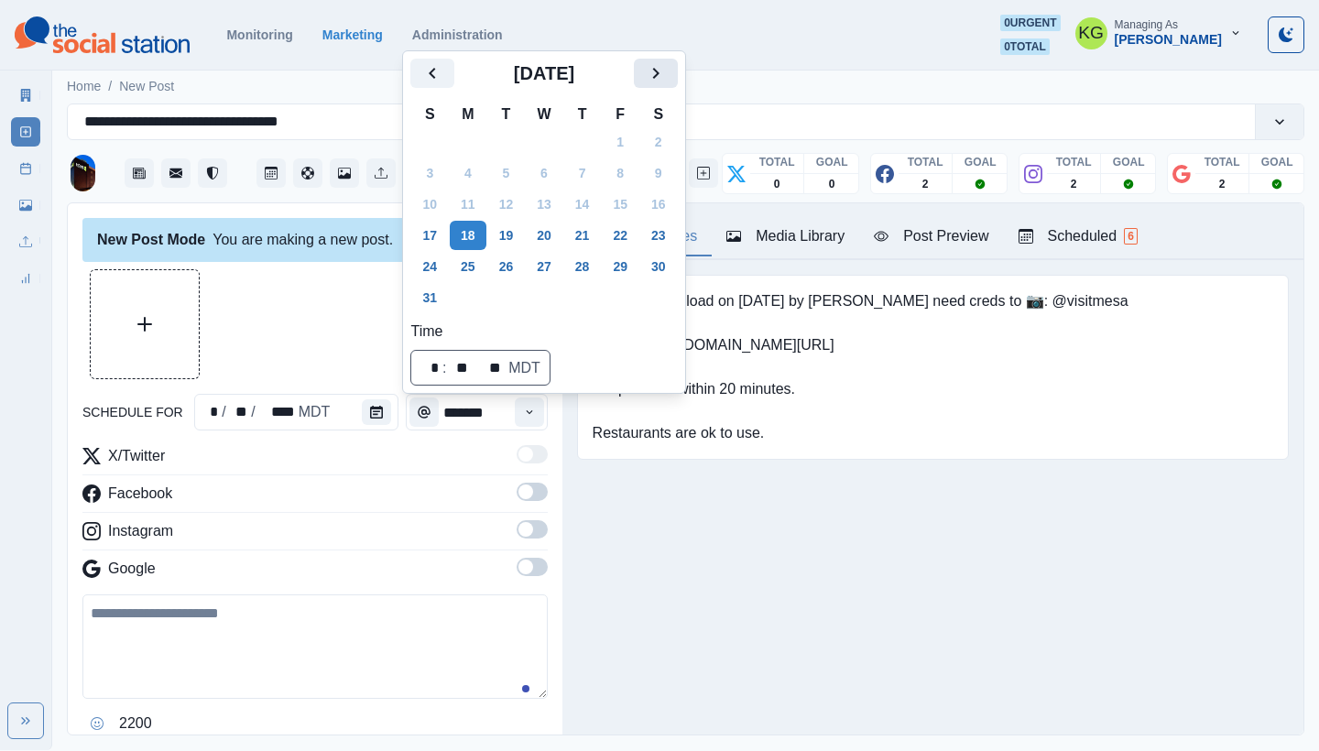
click at [667, 68] on icon "Next" at bounding box center [656, 73] width 22 height 22
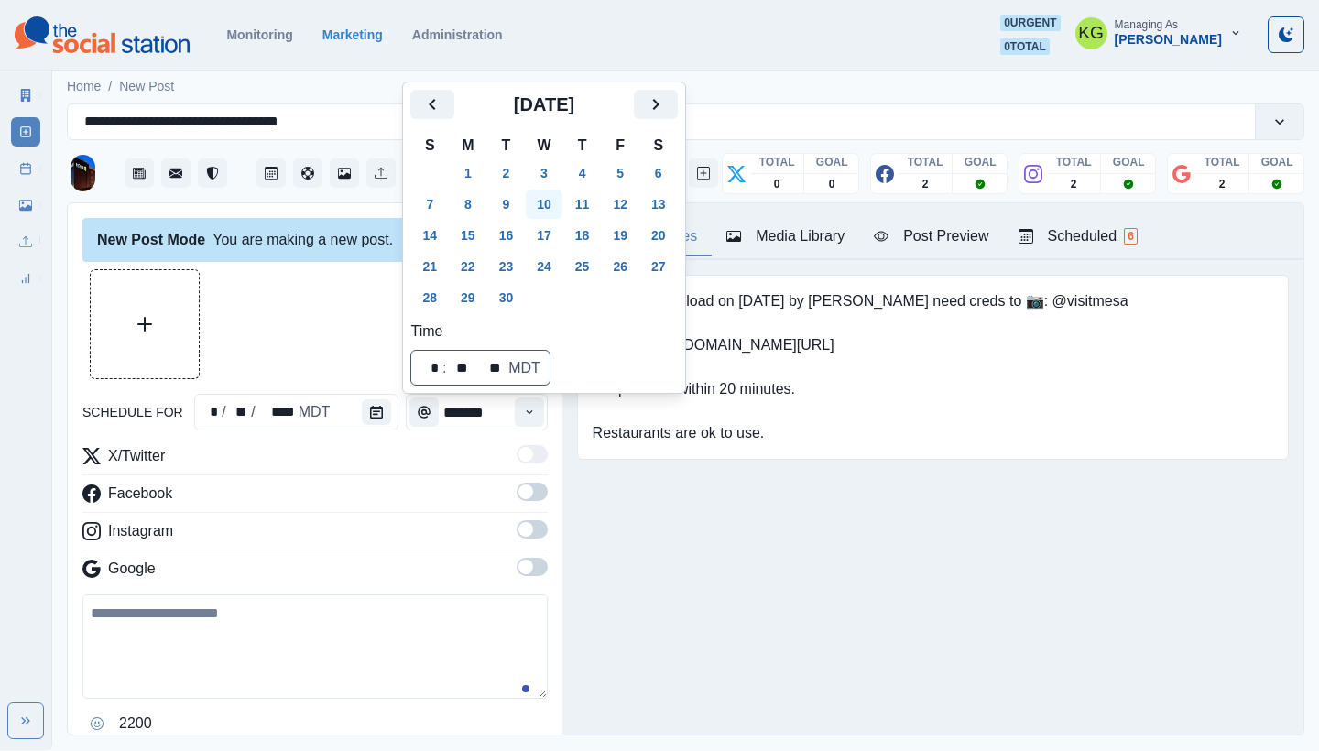
click at [548, 192] on button "10" at bounding box center [544, 204] width 37 height 29
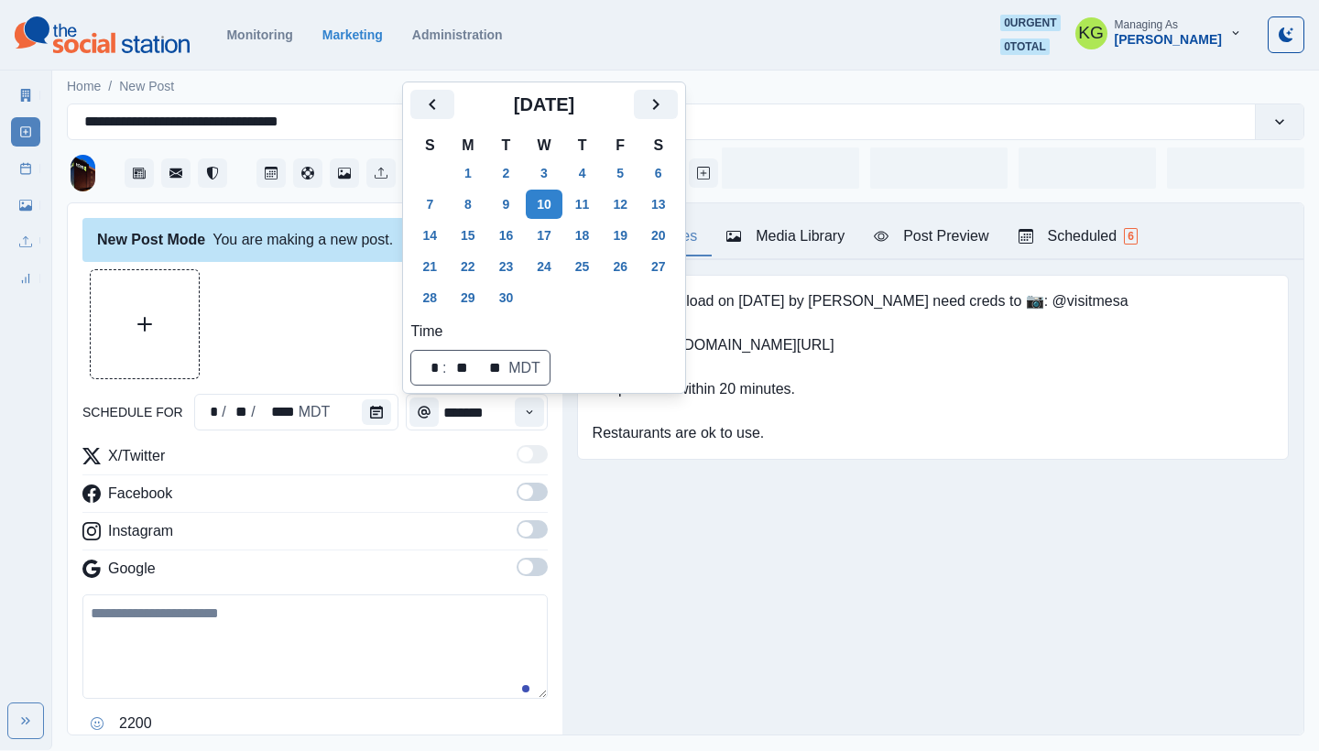
click at [343, 290] on div at bounding box center [314, 324] width 465 height 110
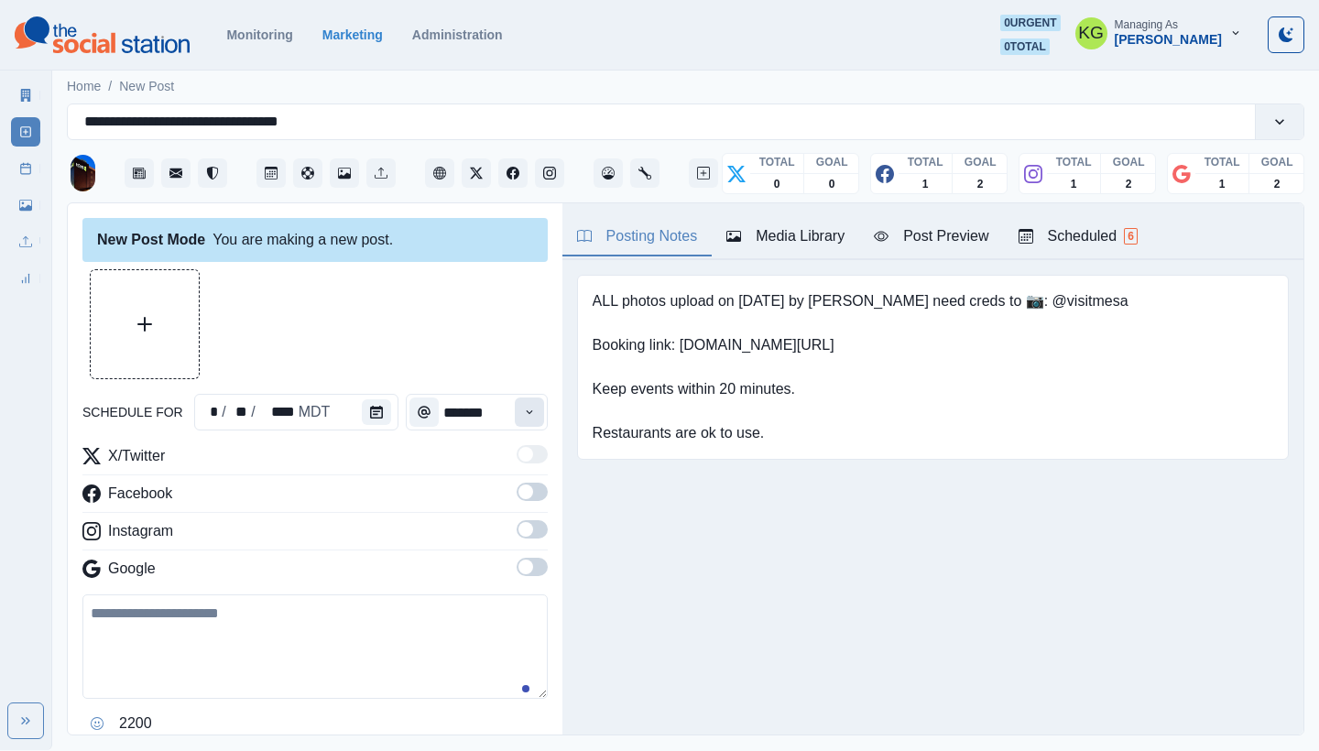
click at [530, 414] on button "Time" at bounding box center [529, 412] width 29 height 29
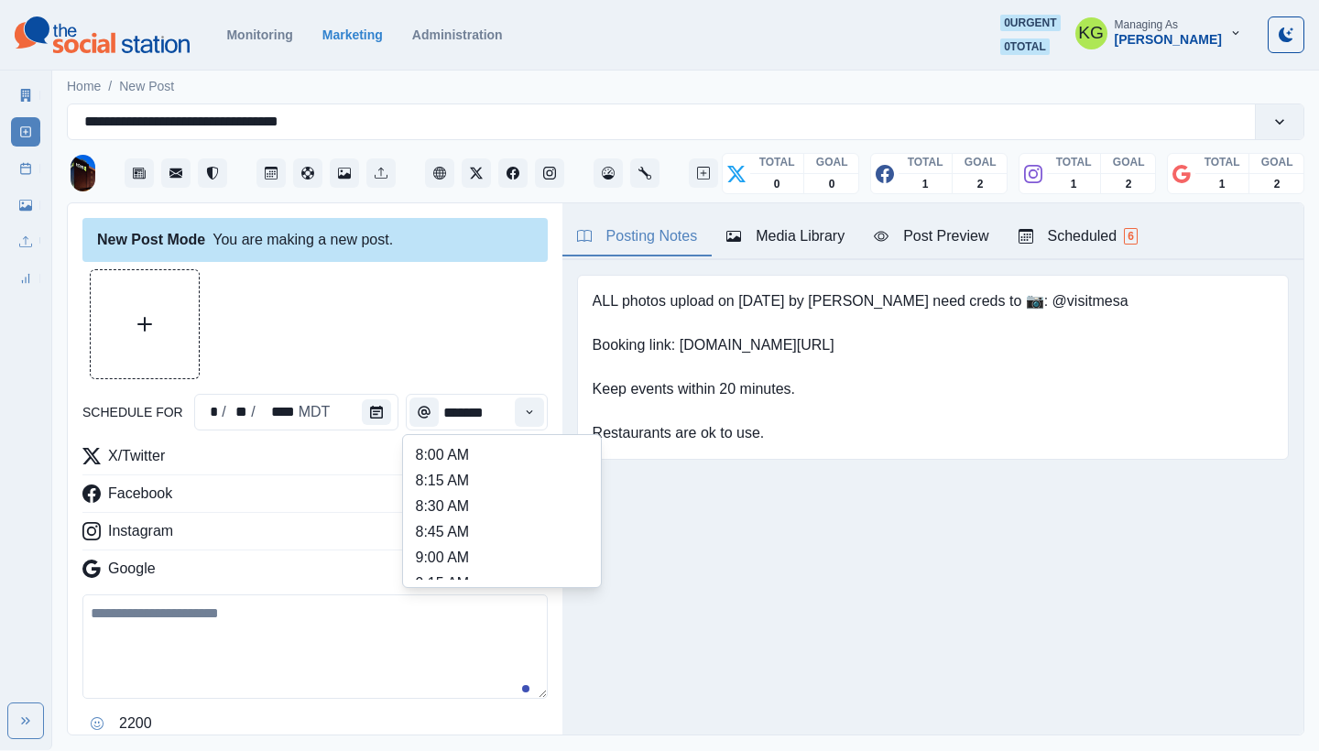
scroll to position [357, 0]
click at [506, 498] on li "12:00 PM" at bounding box center [501, 509] width 183 height 26
type input "********"
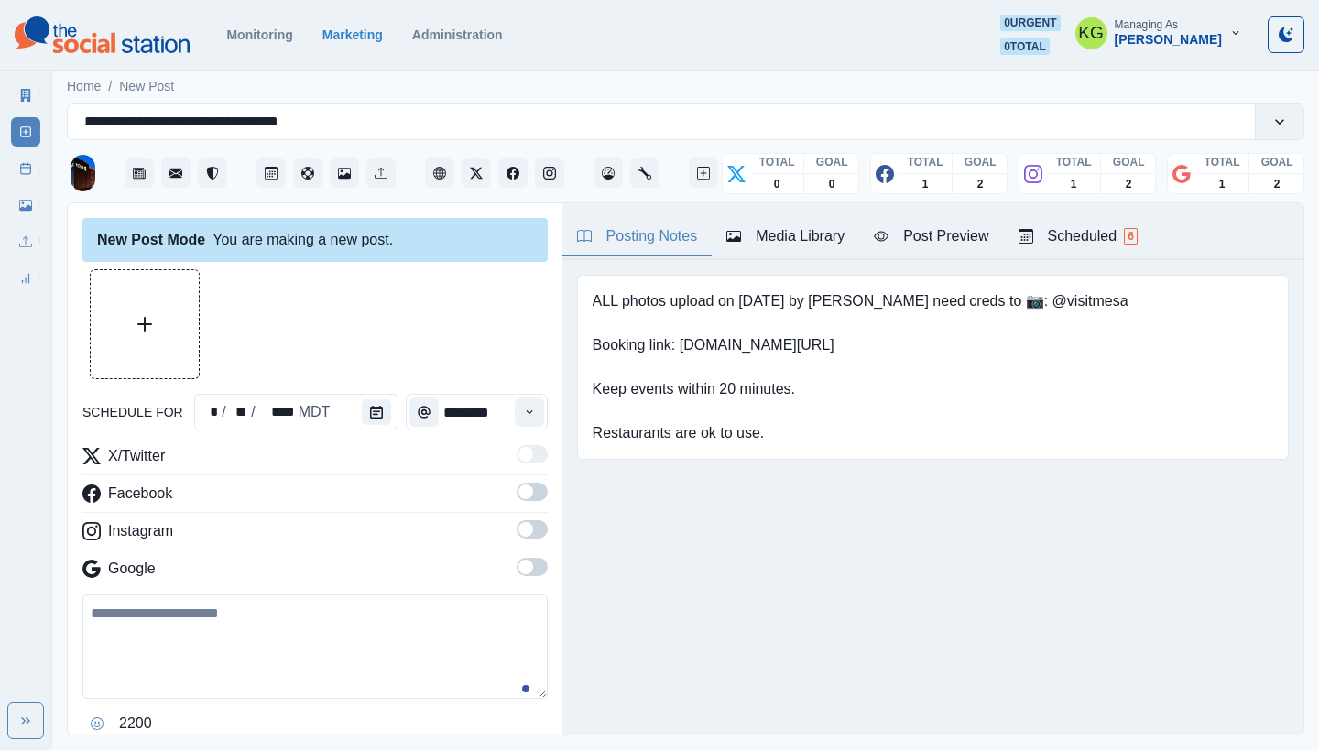
click at [520, 564] on span at bounding box center [532, 567] width 31 height 18
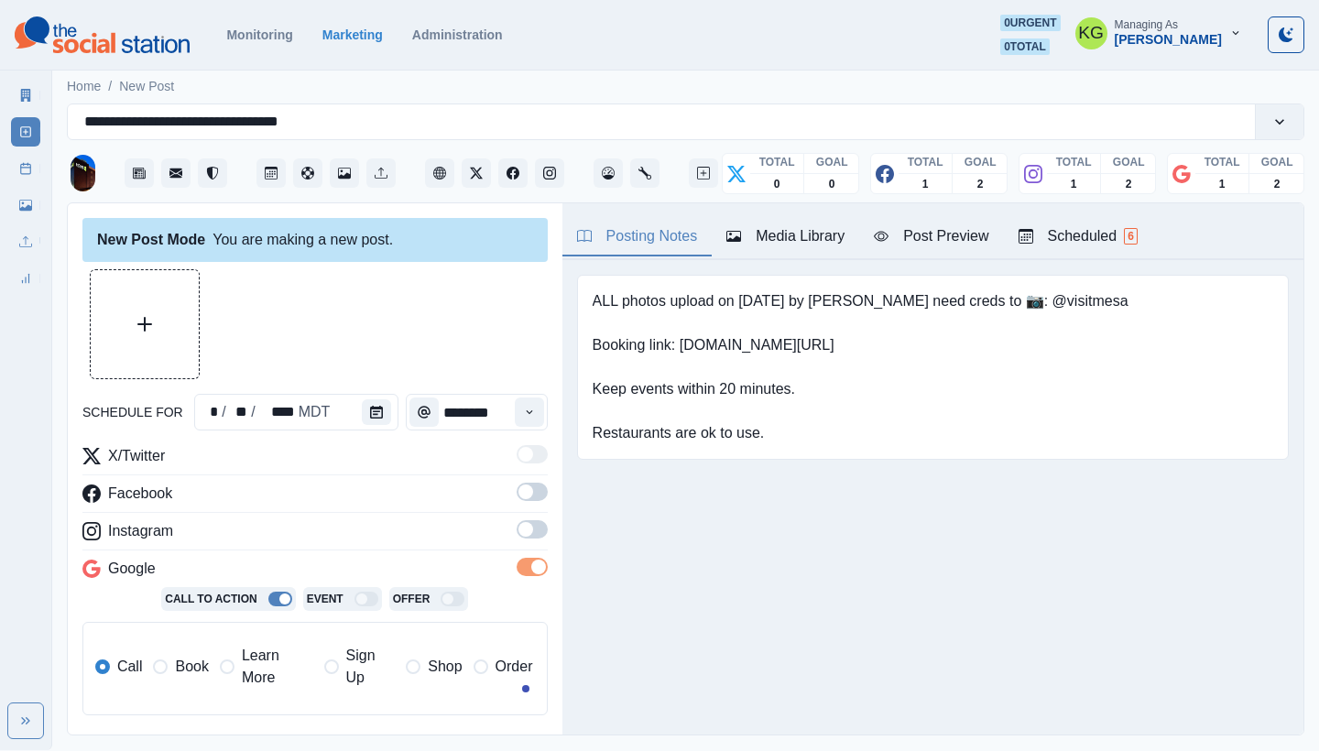
click at [522, 540] on label at bounding box center [532, 534] width 31 height 29
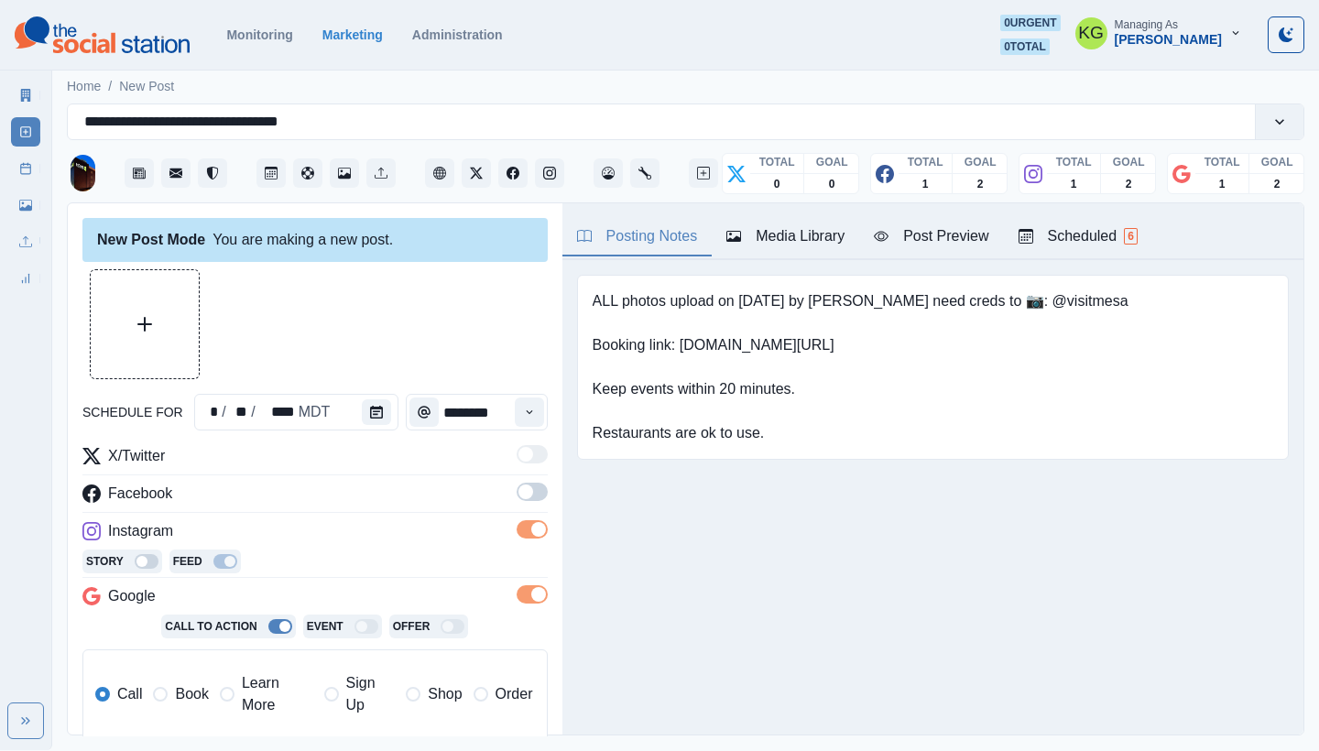
click at [519, 495] on span at bounding box center [526, 492] width 15 height 15
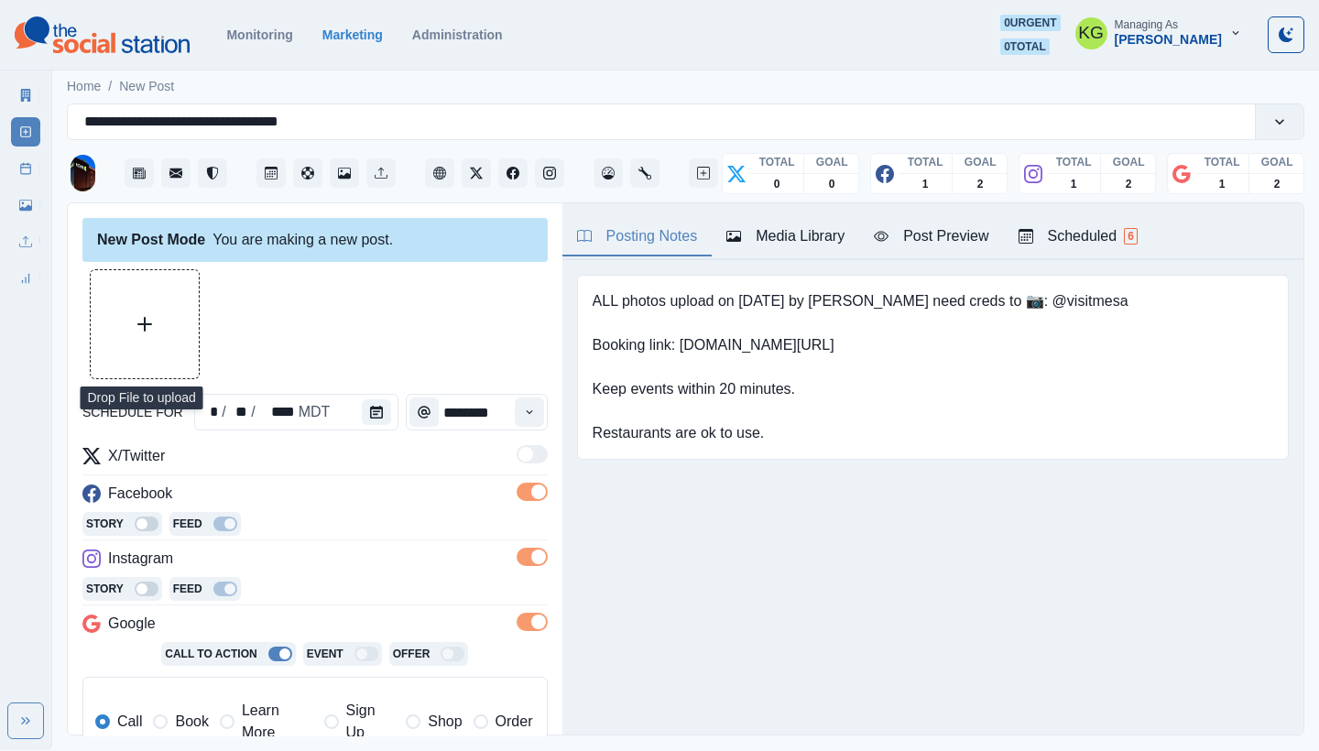
click at [193, 294] on button "Upload Media" at bounding box center [145, 324] width 108 height 108
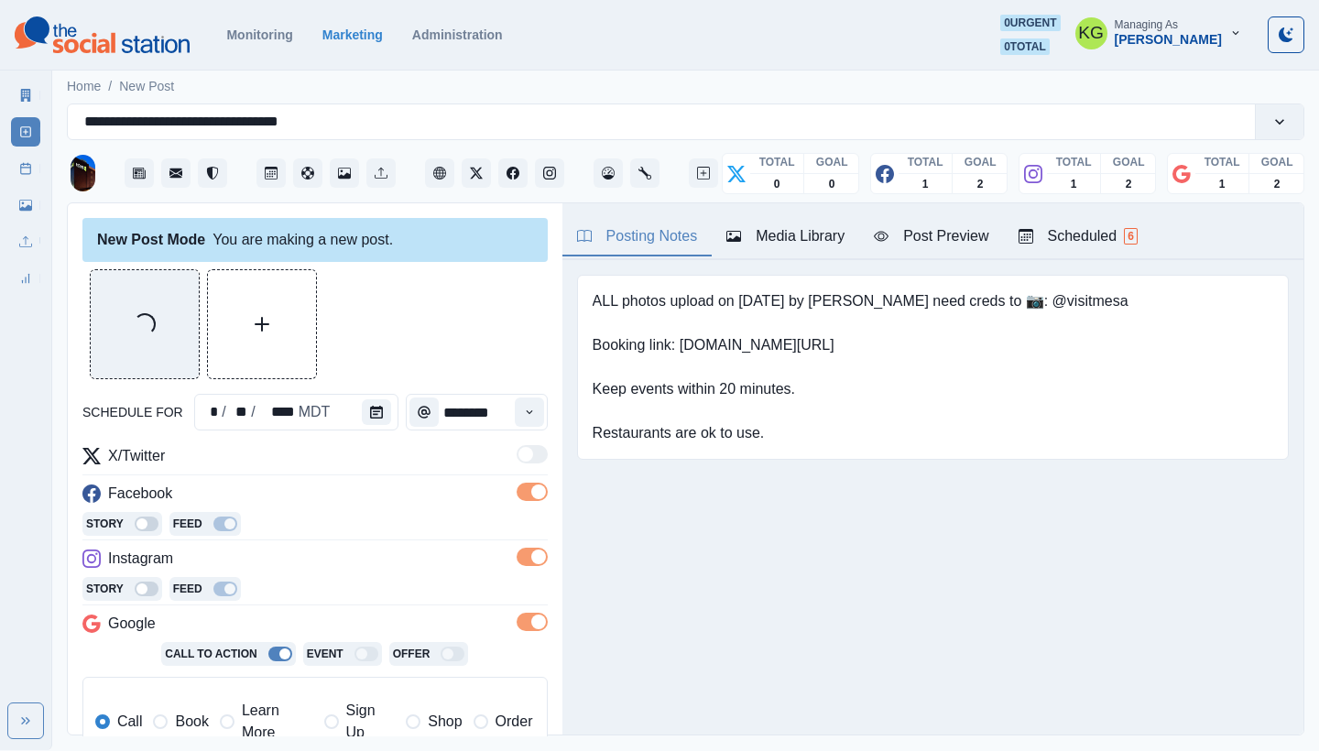
scroll to position [368, 0]
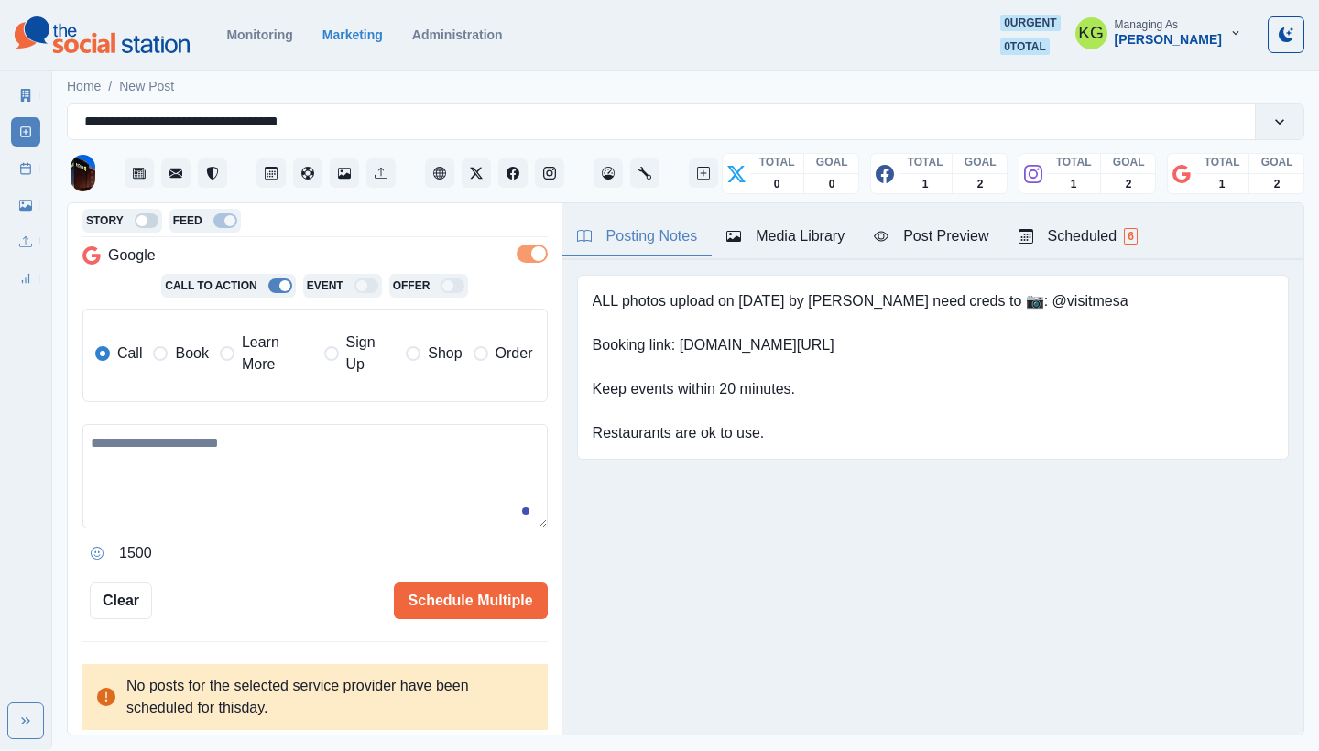
click at [224, 358] on span at bounding box center [227, 353] width 15 height 15
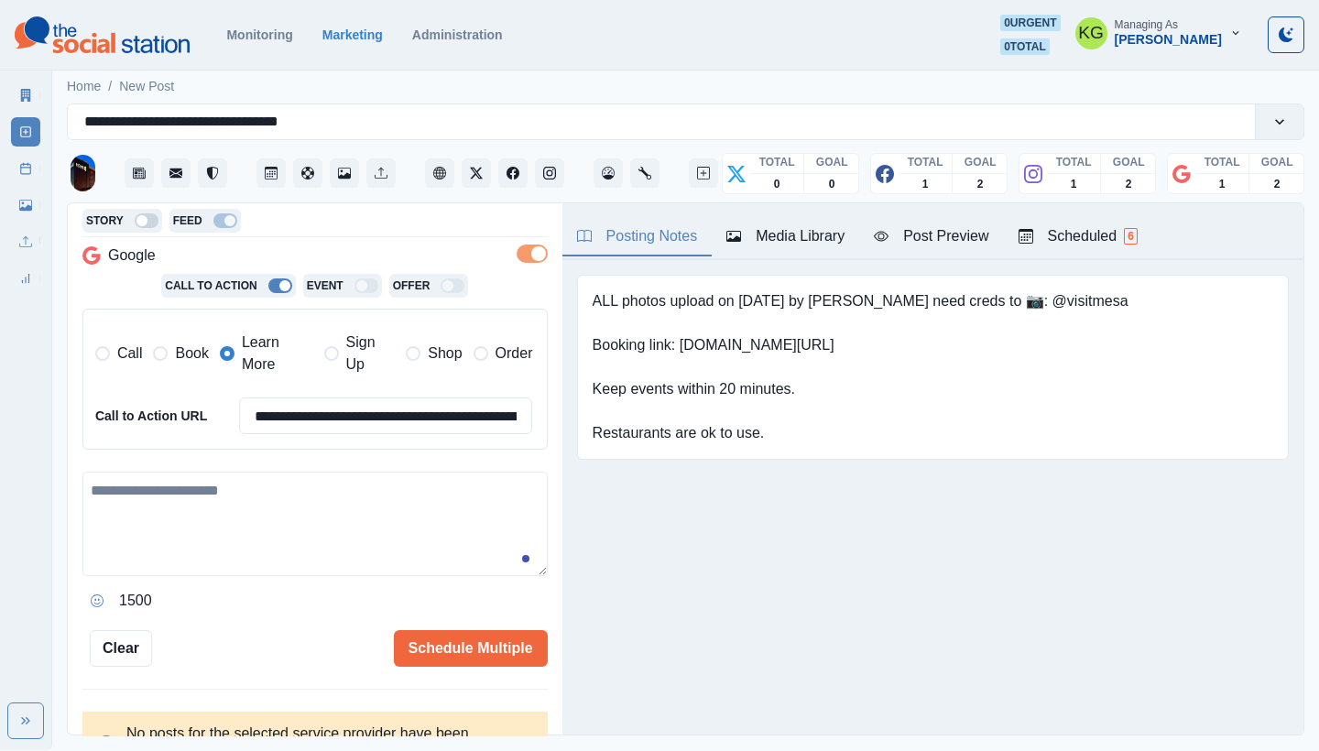
click at [307, 511] on textarea at bounding box center [314, 524] width 465 height 104
paste textarea "**********"
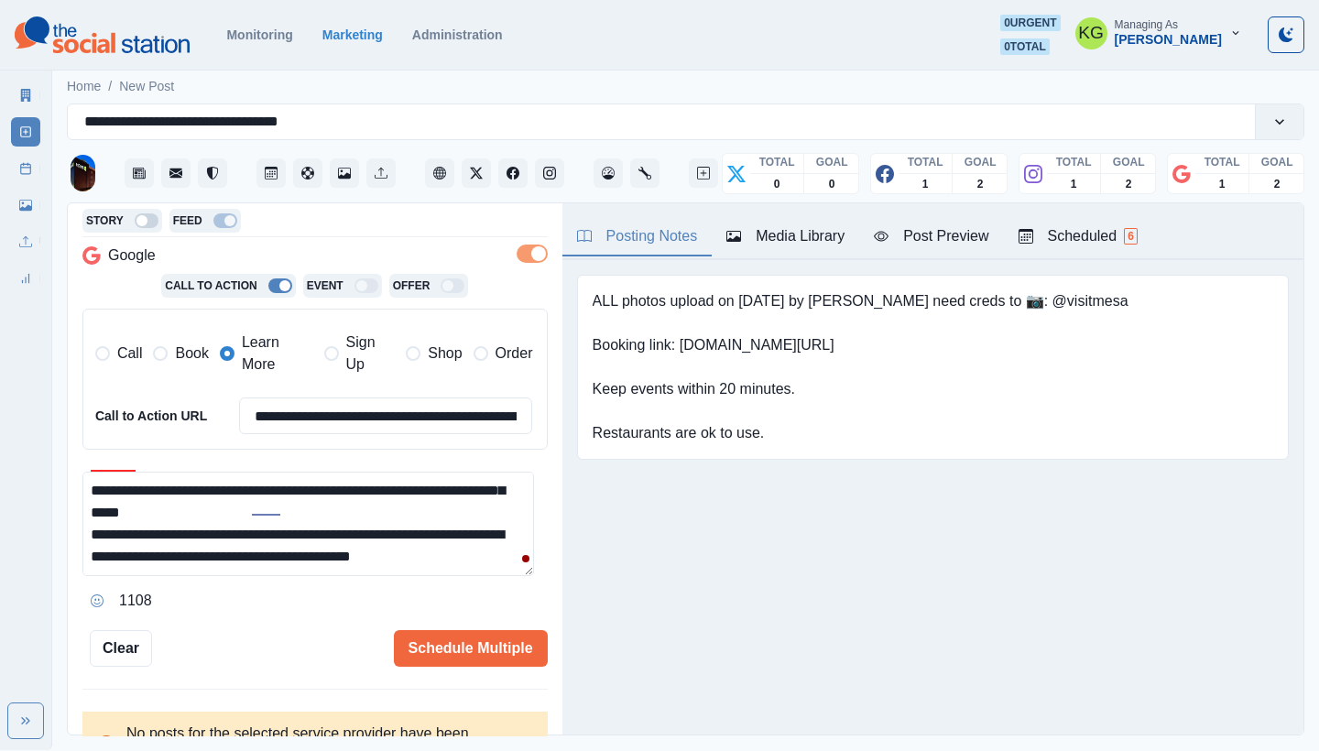
scroll to position [0, 0]
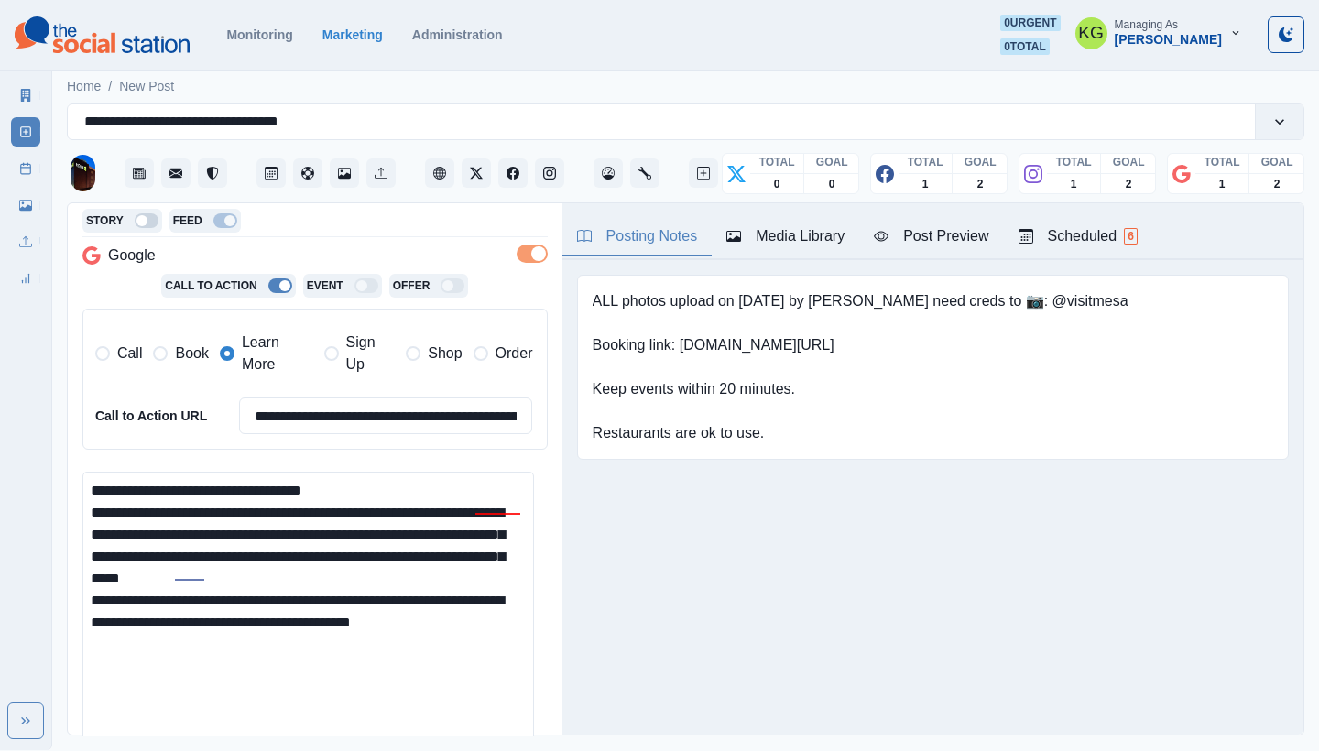
click at [507, 750] on html "**********" at bounding box center [659, 375] width 1319 height 750
click at [95, 506] on textarea "**********" at bounding box center [308, 618] width 452 height 293
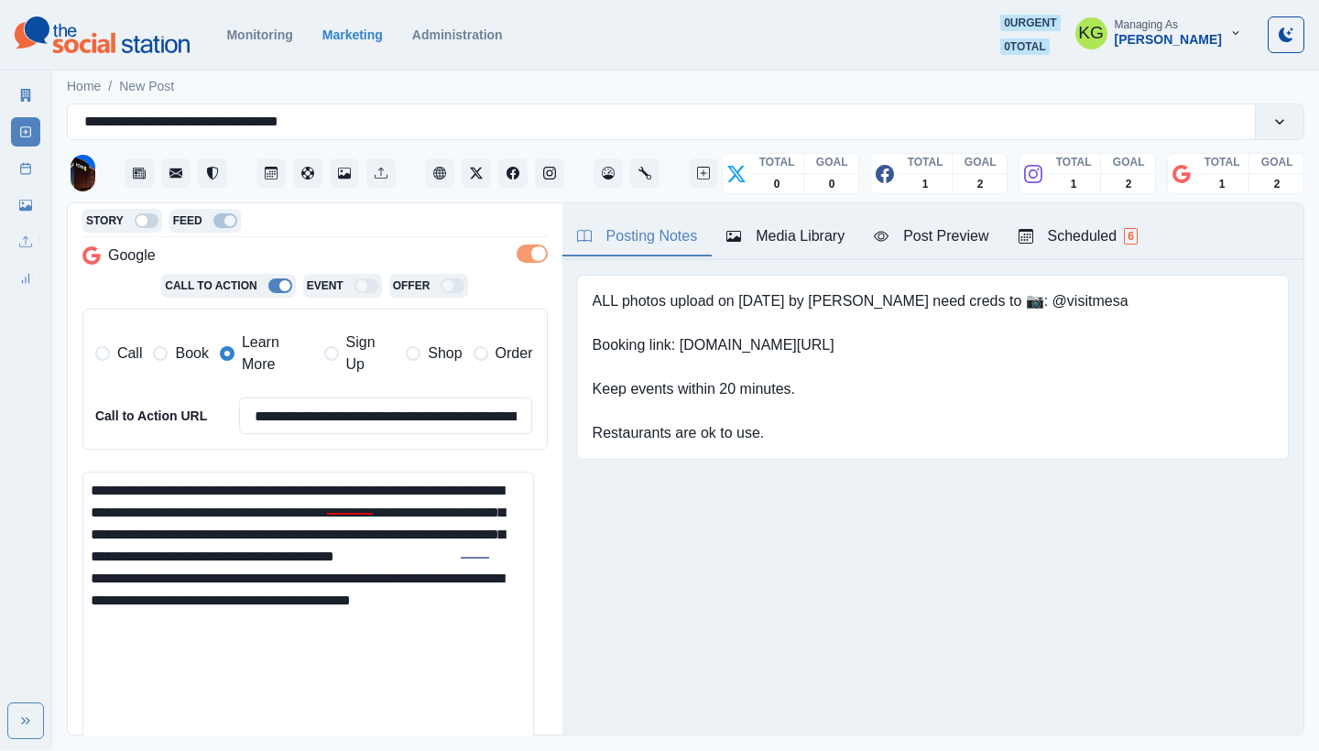
drag, startPoint x: 141, startPoint y: 498, endPoint x: 365, endPoint y: 480, distance: 224.3
click at [365, 480] on textarea "**********" at bounding box center [308, 618] width 452 height 293
click at [421, 579] on textarea "**********" at bounding box center [308, 618] width 452 height 293
drag, startPoint x: 399, startPoint y: 553, endPoint x: 356, endPoint y: 553, distance: 44.0
click at [353, 553] on textarea "**********" at bounding box center [308, 618] width 452 height 293
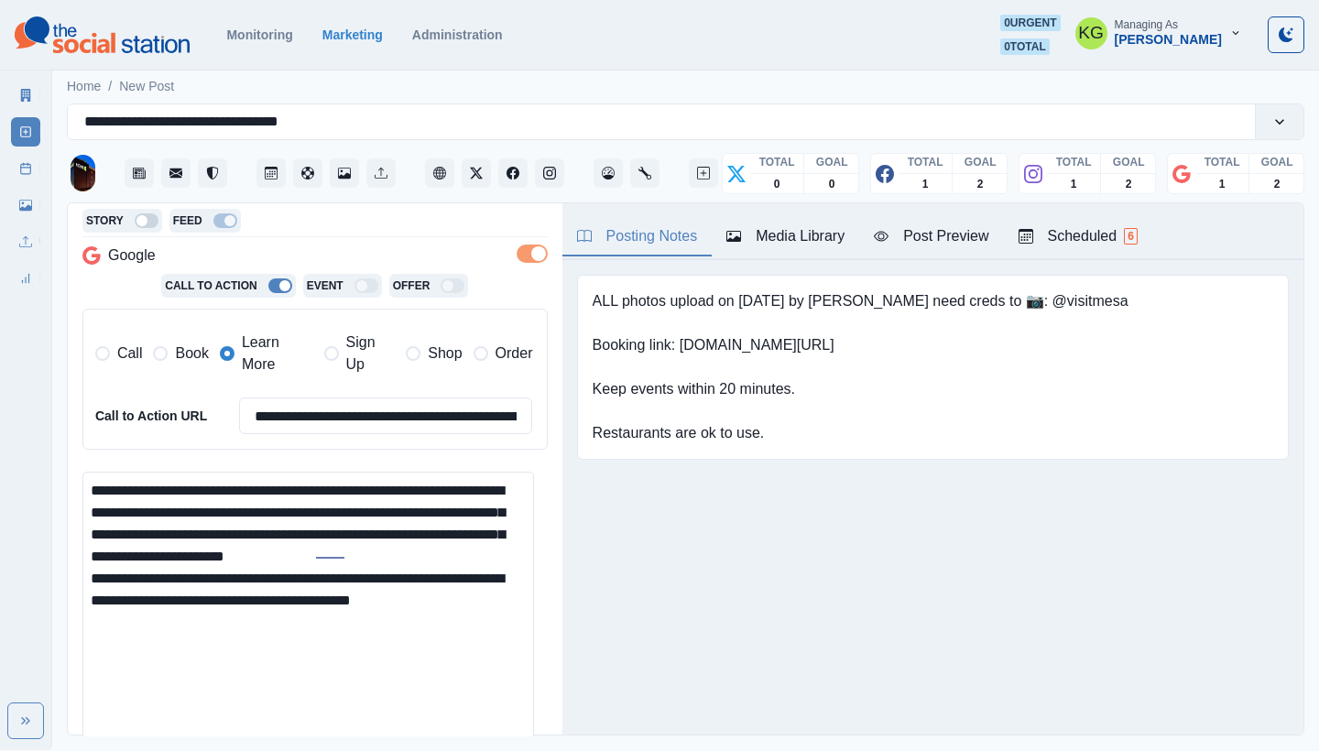
click at [410, 563] on textarea "**********" at bounding box center [308, 618] width 452 height 293
drag, startPoint x: 383, startPoint y: 549, endPoint x: 347, endPoint y: 548, distance: 35.7
click at [347, 548] on textarea "**********" at bounding box center [308, 618] width 452 height 293
click at [320, 618] on textarea "**********" at bounding box center [308, 618] width 452 height 293
click at [256, 564] on textarea "**********" at bounding box center [308, 618] width 452 height 293
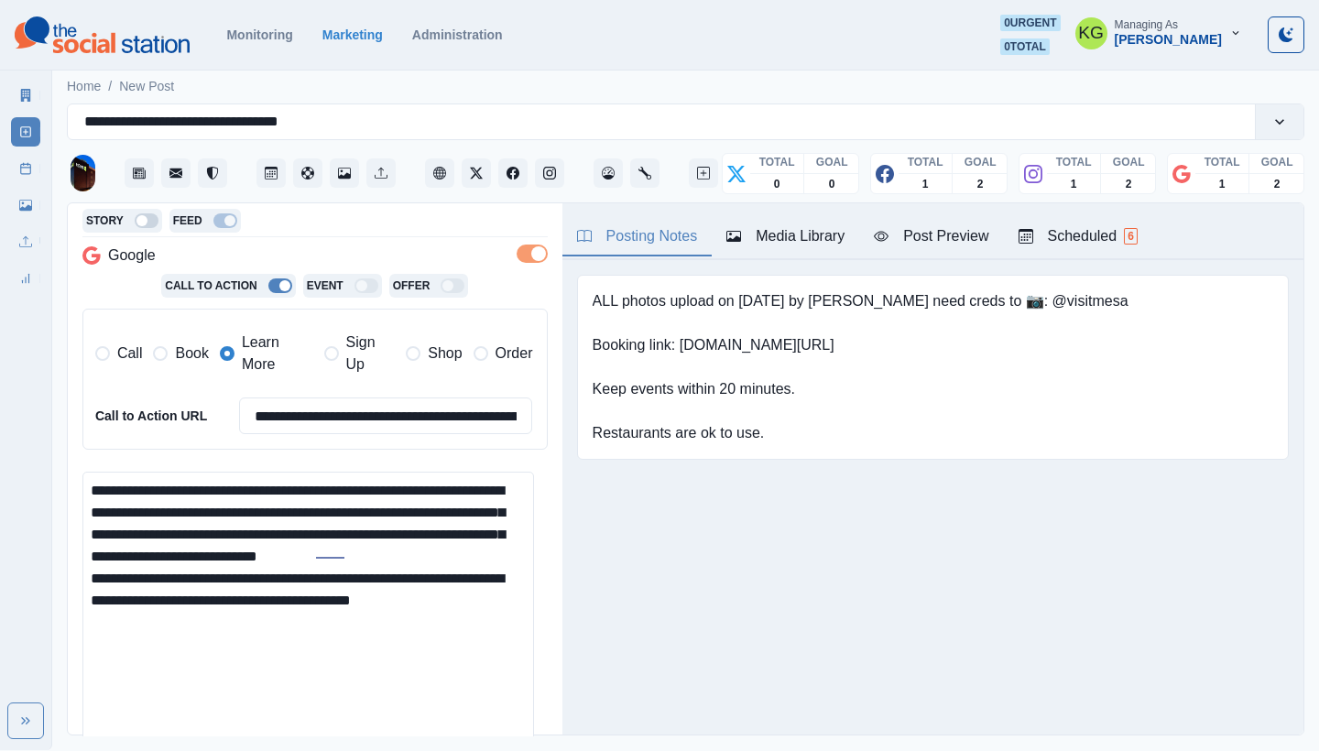
click at [254, 577] on textarea "**********" at bounding box center [308, 618] width 452 height 293
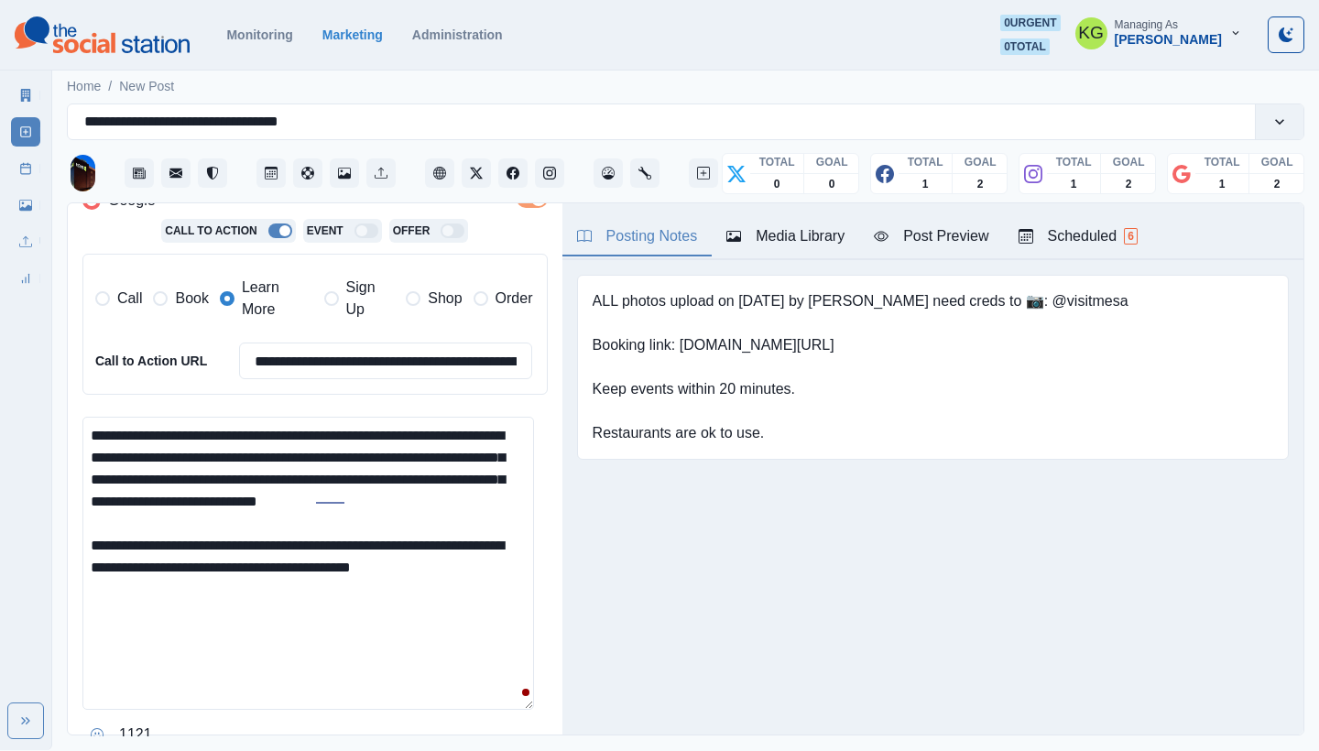
scroll to position [426, 0]
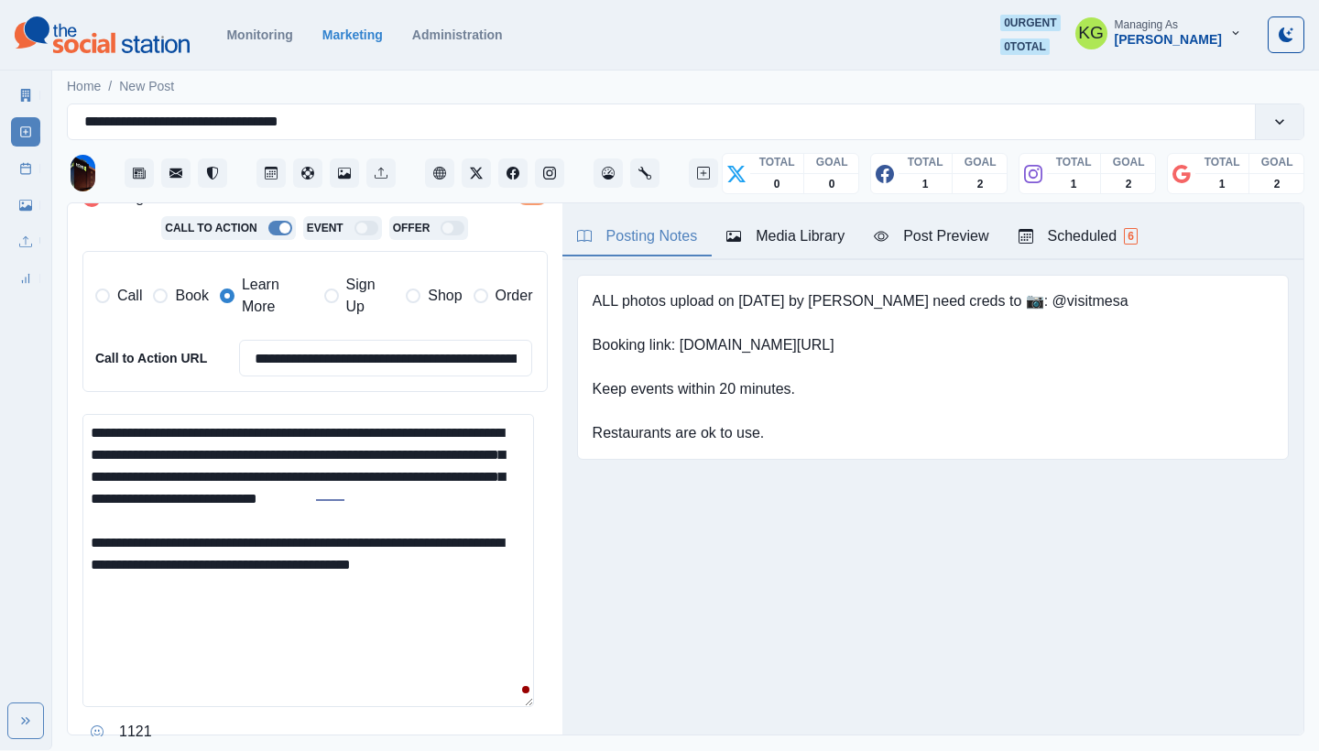
click at [505, 581] on textarea "**********" at bounding box center [308, 560] width 452 height 293
click at [92, 726] on icon "Opens Emoji Picker" at bounding box center [97, 732] width 13 height 13
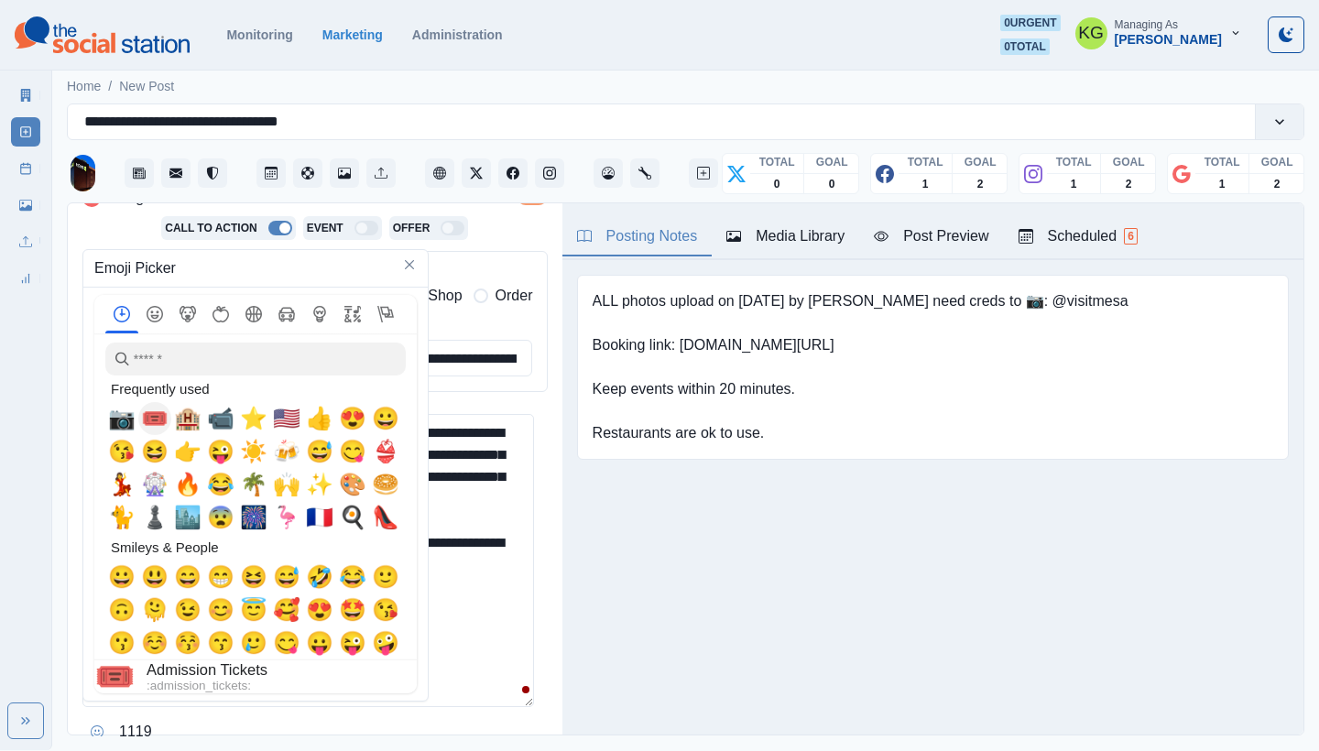
click at [160, 417] on span "🎟️" at bounding box center [154, 419] width 27 height 26
click at [456, 616] on textarea "**********" at bounding box center [308, 560] width 452 height 293
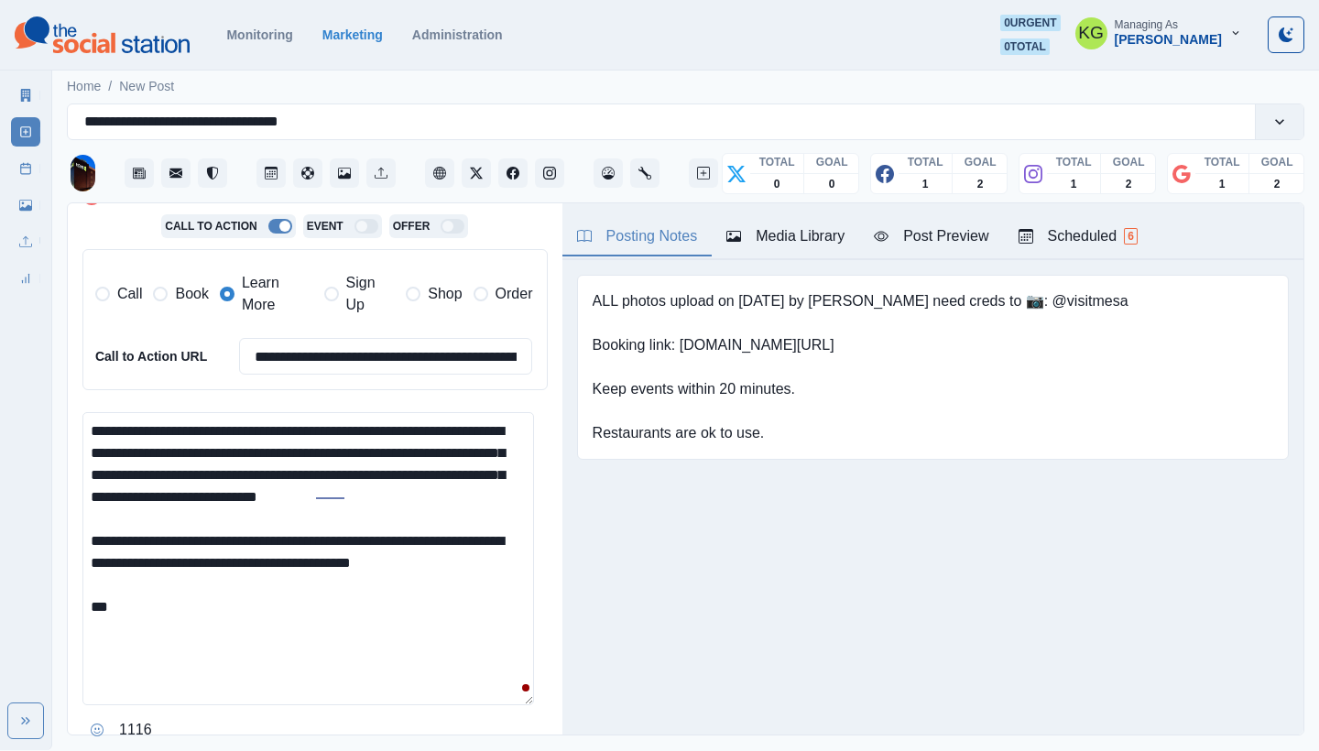
click at [375, 625] on textarea "**********" at bounding box center [308, 558] width 452 height 293
click at [95, 724] on icon "Opens Emoji Picker" at bounding box center [97, 730] width 13 height 13
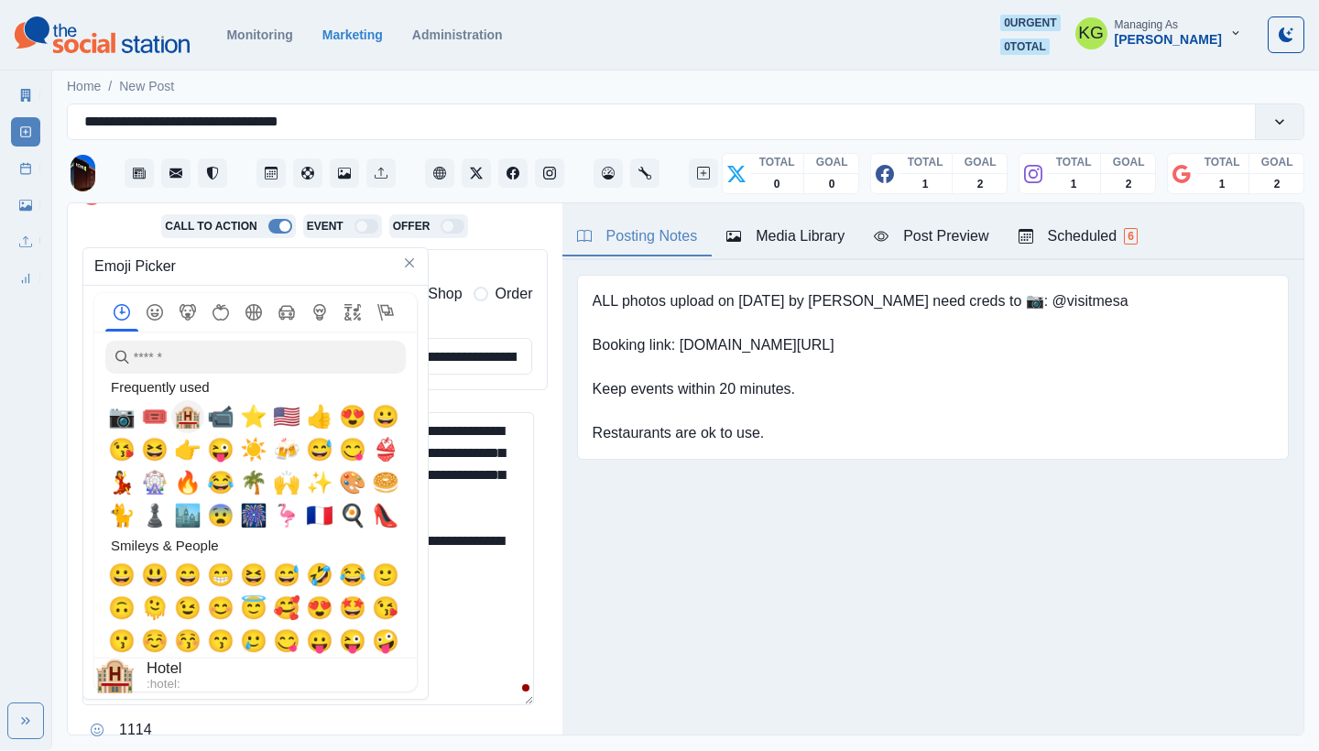
click at [193, 419] on span "🏨" at bounding box center [187, 417] width 27 height 26
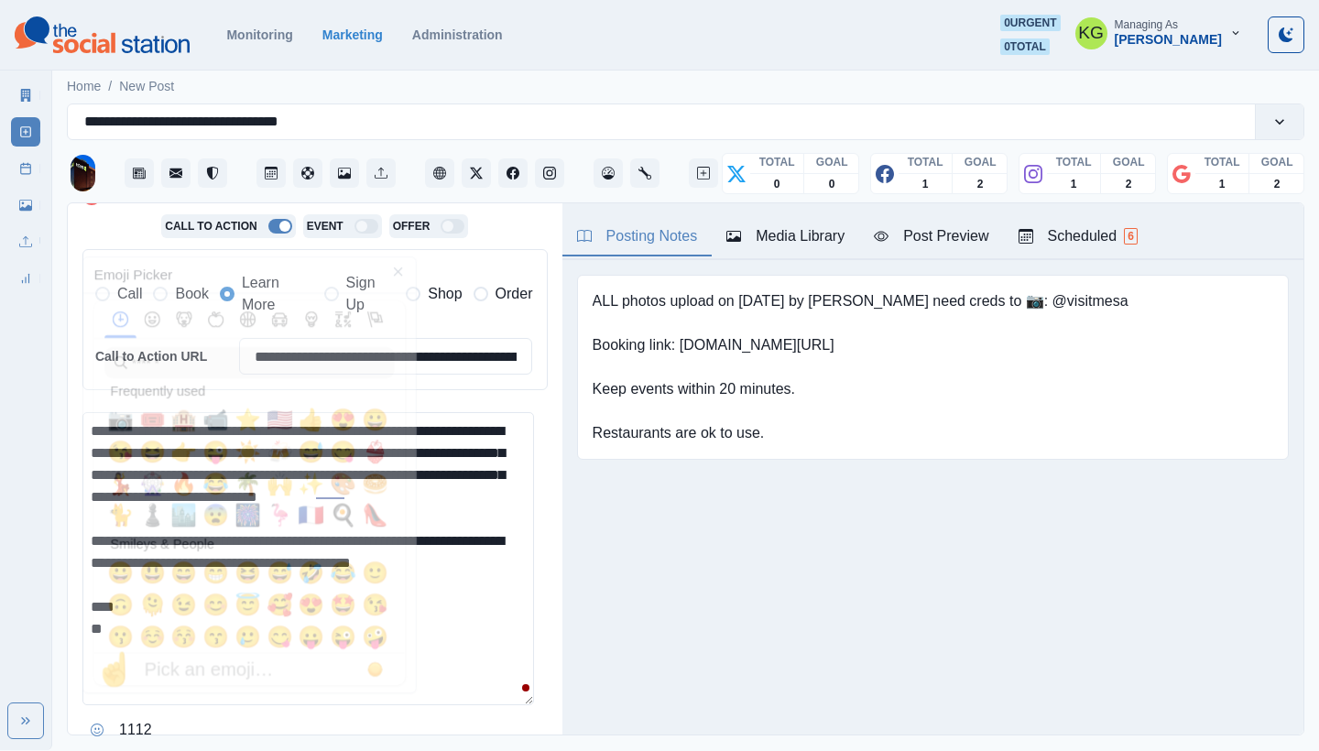
scroll to position [434, 0]
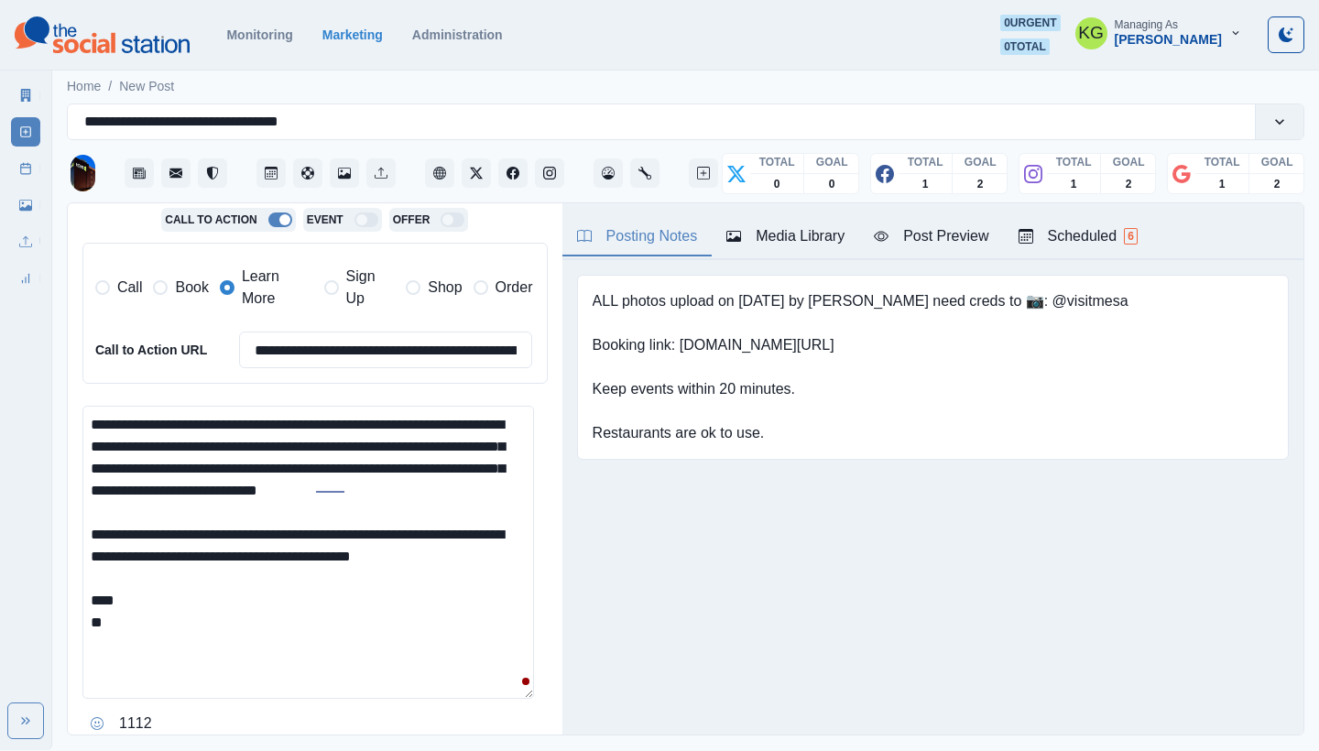
click at [258, 649] on textarea "**********" at bounding box center [308, 552] width 452 height 293
click at [79, 716] on div "**********" at bounding box center [315, 469] width 495 height 533
click at [93, 718] on icon "Opens Emoji Picker" at bounding box center [97, 723] width 13 height 13
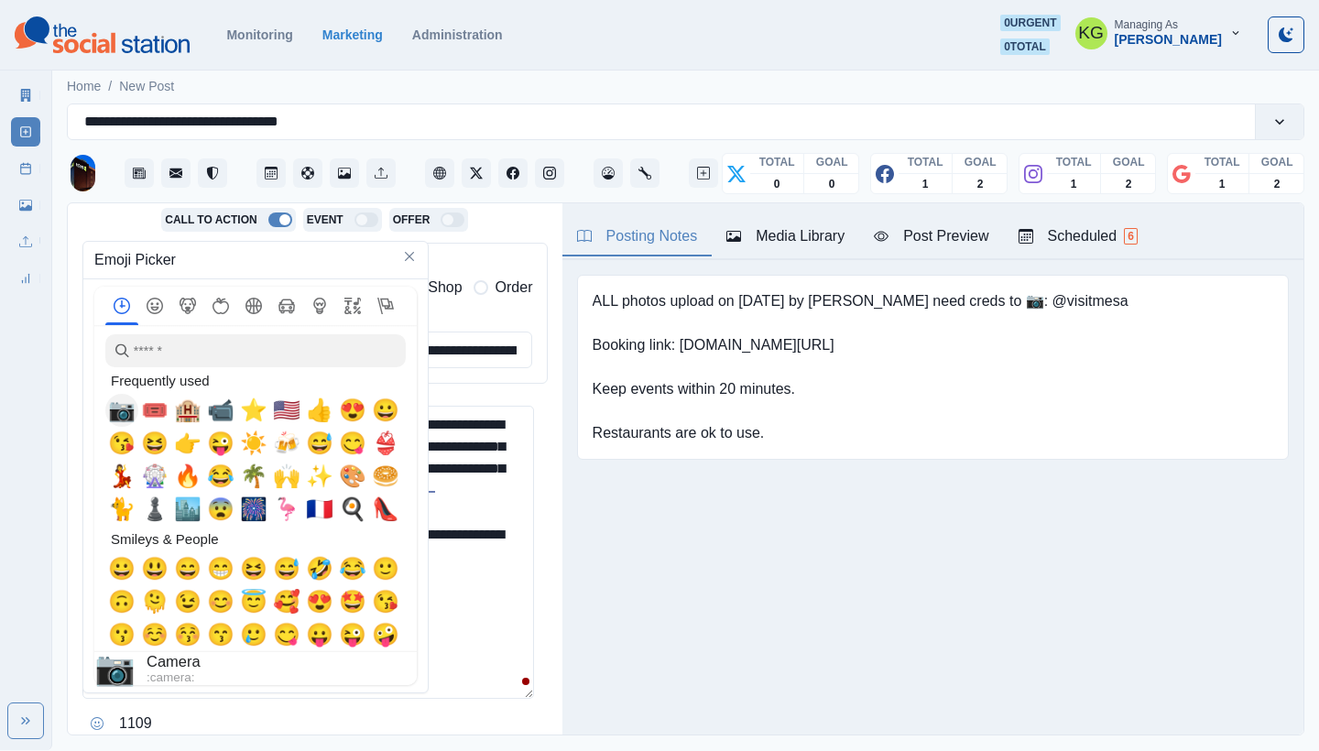
drag, startPoint x: 113, startPoint y: 417, endPoint x: 270, endPoint y: 469, distance: 166.0
click at [113, 417] on span "📷" at bounding box center [121, 411] width 27 height 26
click at [486, 651] on textarea "**********" at bounding box center [308, 552] width 452 height 293
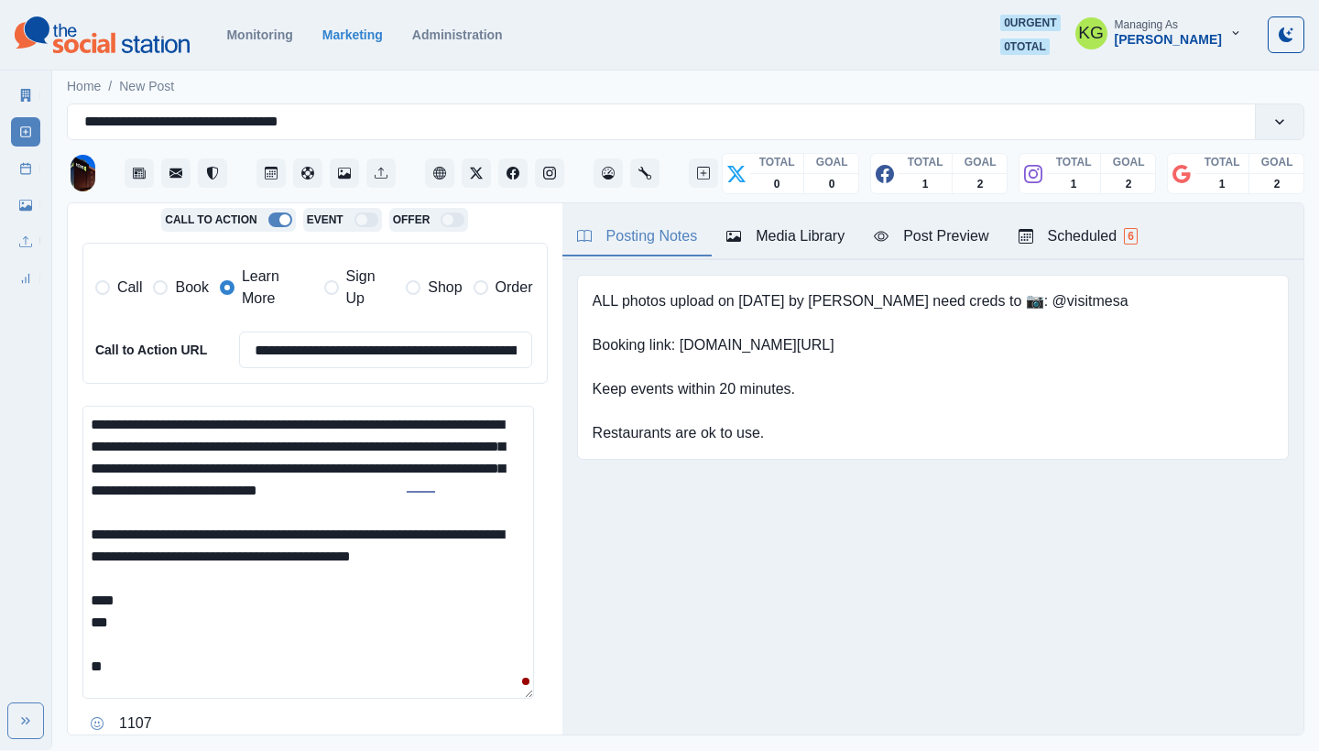
click at [432, 673] on textarea "**********" at bounding box center [308, 552] width 452 height 293
drag, startPoint x: 689, startPoint y: 343, endPoint x: 827, endPoint y: 343, distance: 138.4
click at [827, 343] on pre "ALL photos upload on 6/20/2025 by Sara need creds to 📷: @visitmesa Booking link…" at bounding box center [861, 367] width 536 height 154
copy pre "ww.bit.ly/462JdBF"
click at [162, 641] on textarea "**********" at bounding box center [308, 552] width 452 height 293
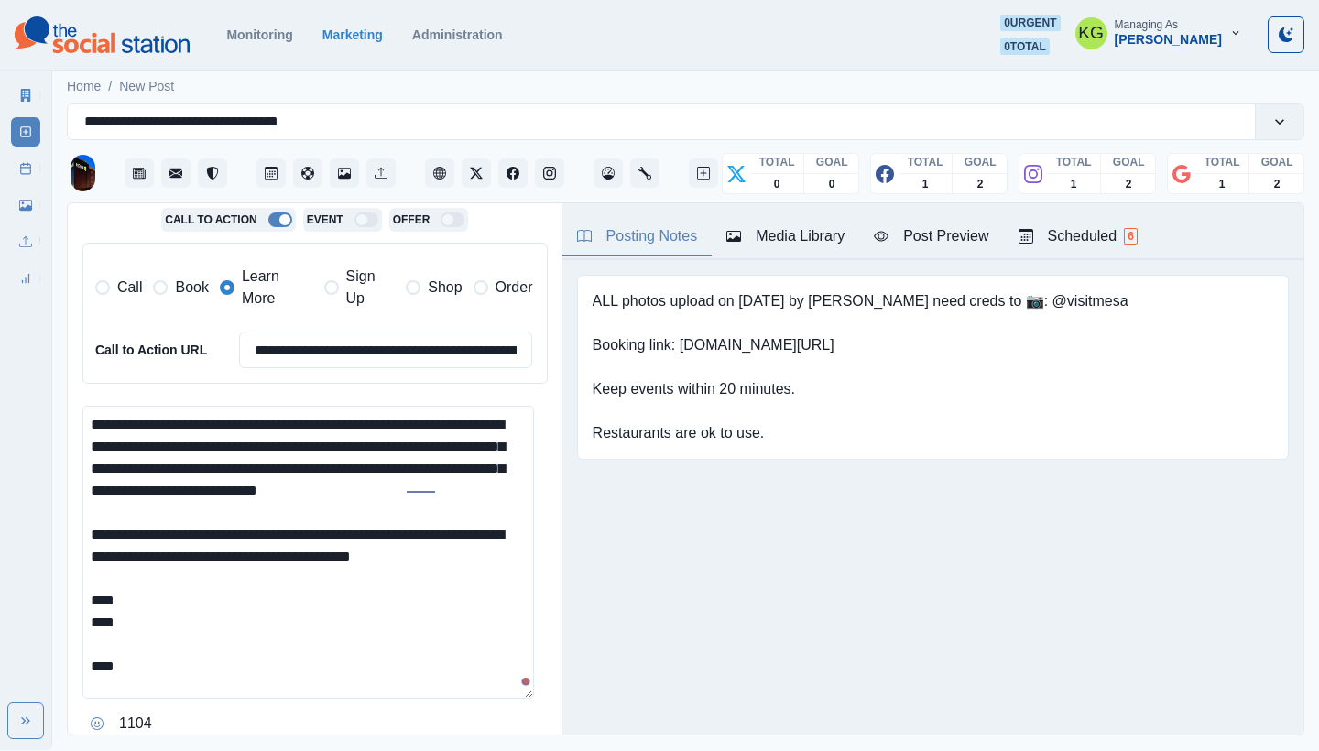
paste textarea "**********"
click at [219, 611] on textarea "**********" at bounding box center [308, 552] width 452 height 293
paste textarea "**********"
type textarea "**********"
click at [330, 353] on input "**********" at bounding box center [386, 350] width 294 height 37
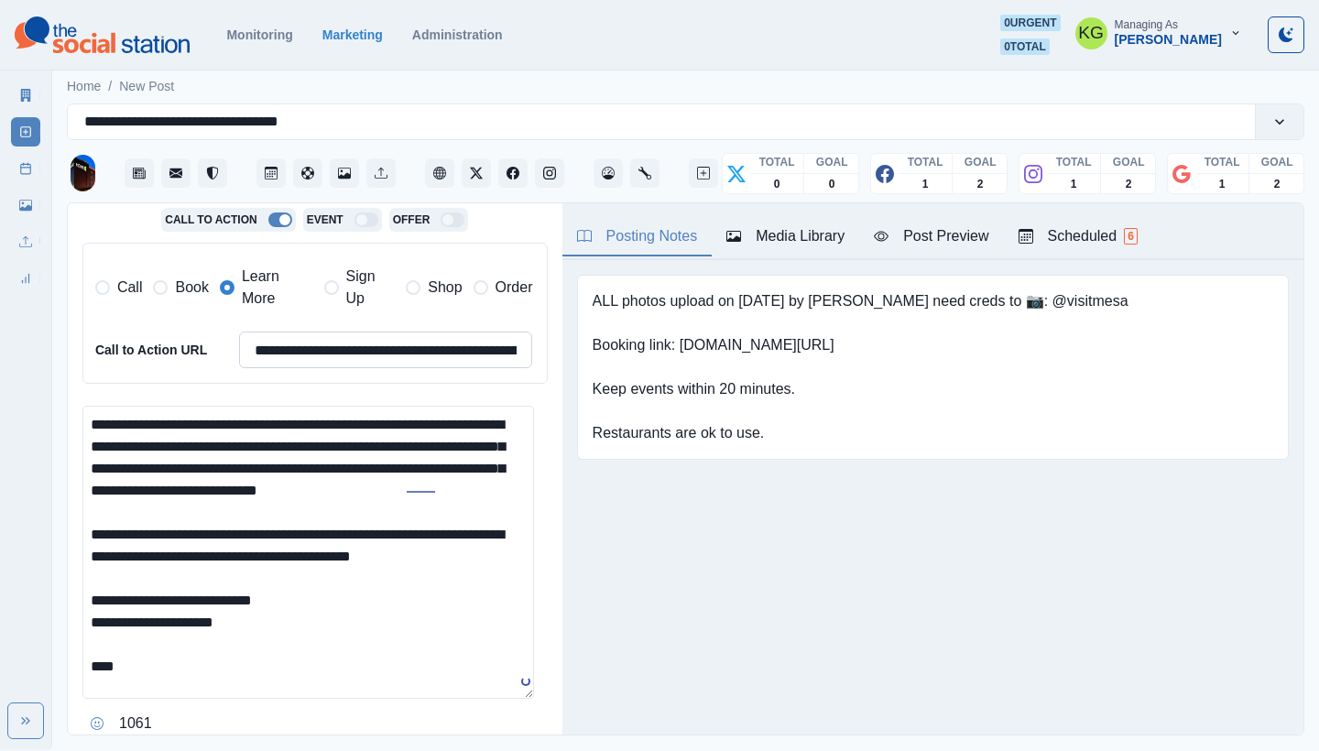
click at [330, 353] on input "**********" at bounding box center [386, 350] width 294 height 37
paste input
type input "**********"
click at [162, 614] on textarea "**********" at bounding box center [308, 552] width 452 height 293
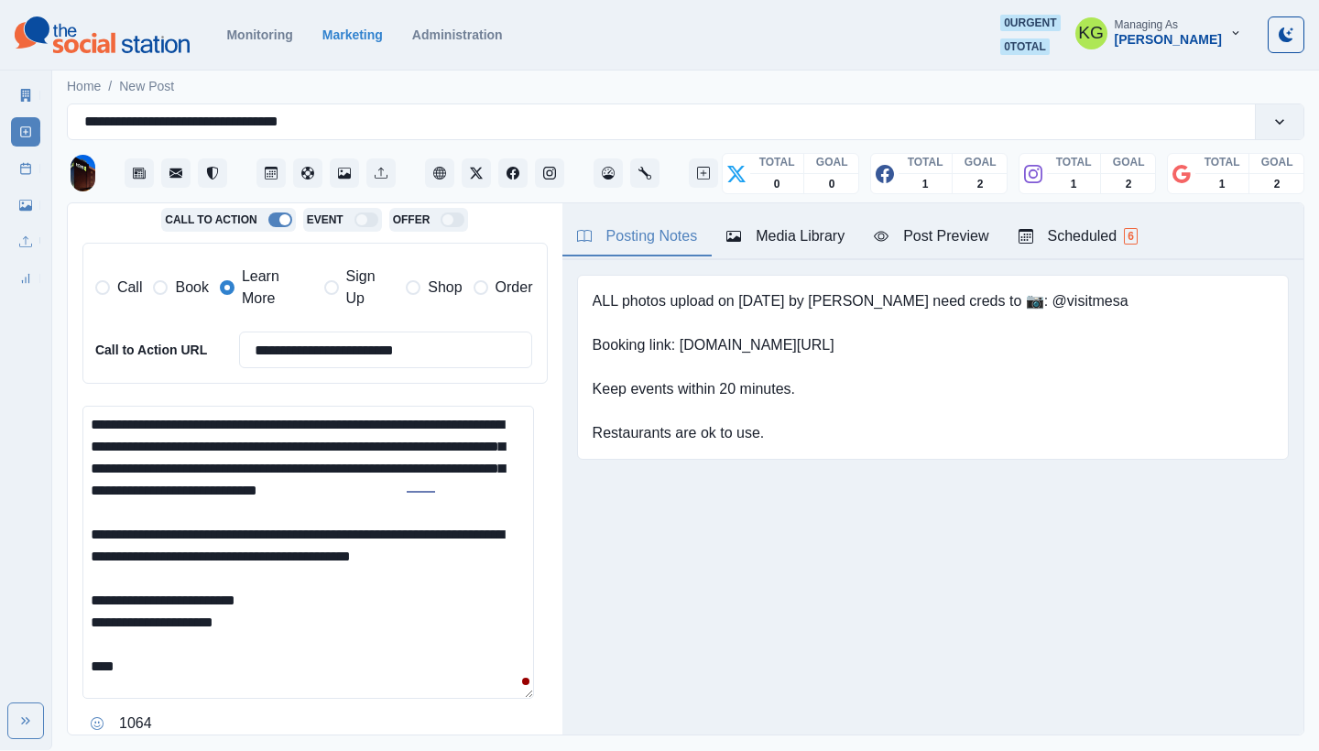
click at [106, 676] on textarea "**********" at bounding box center [308, 552] width 452 height 293
drag, startPoint x: 116, startPoint y: 684, endPoint x: 73, endPoint y: 684, distance: 43.1
click at [73, 684] on div "**********" at bounding box center [315, 469] width 495 height 533
click at [91, 724] on button "Opens Emoji Picker" at bounding box center [96, 723] width 29 height 29
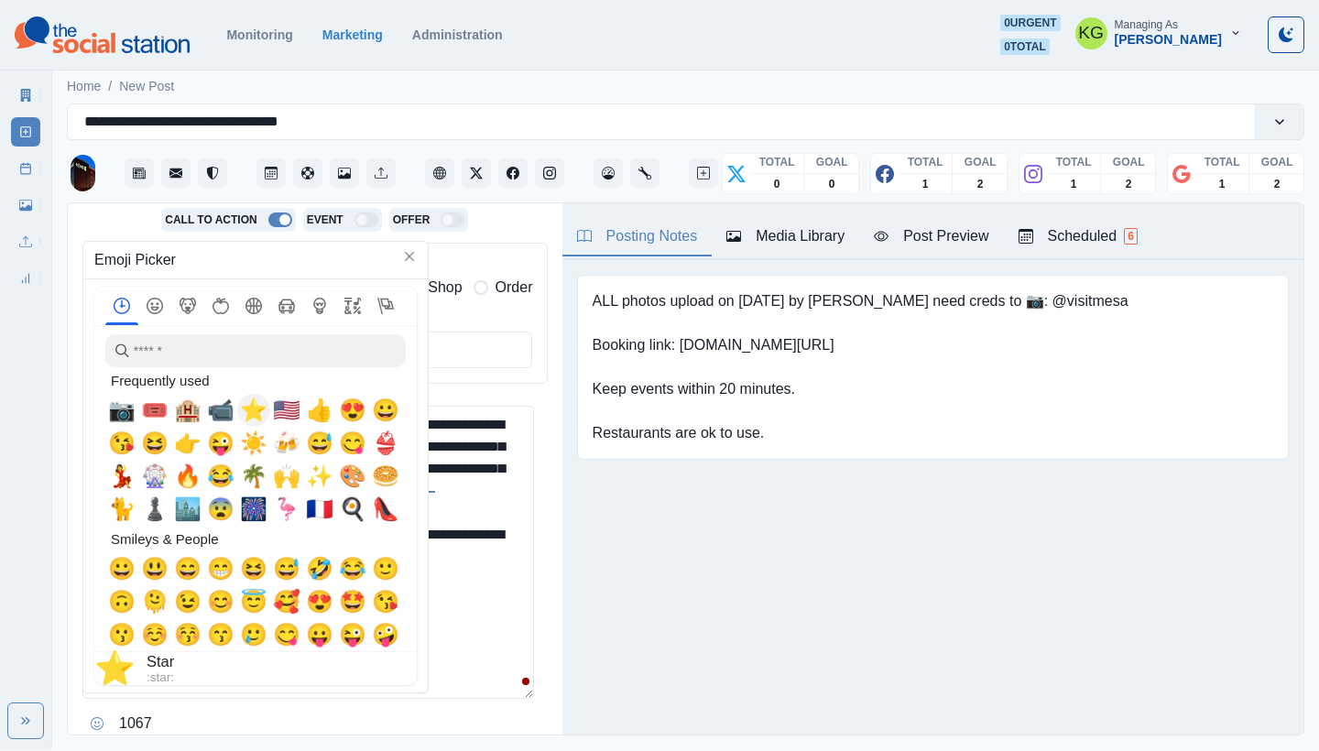
click at [225, 407] on span "📹" at bounding box center [220, 411] width 27 height 26
click at [443, 649] on textarea "**********" at bounding box center [308, 552] width 452 height 293
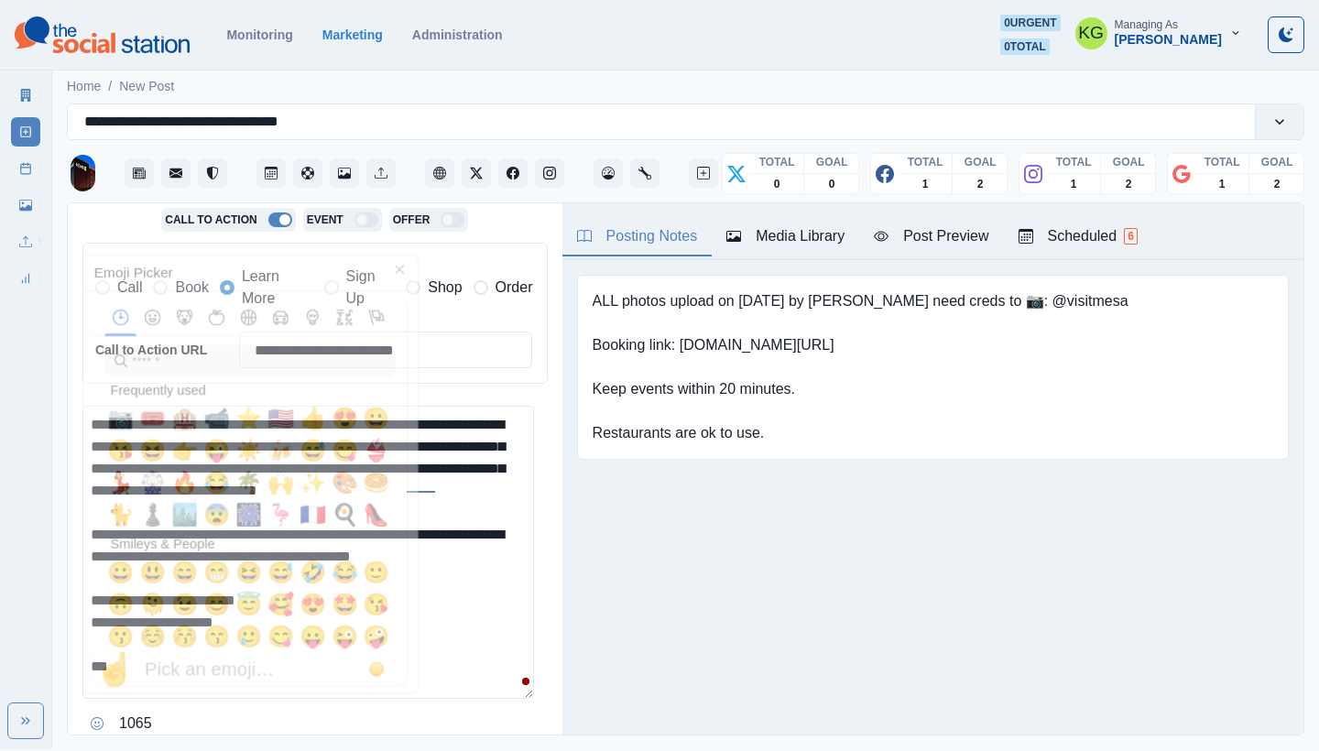
click at [356, 689] on textarea "**********" at bounding box center [308, 552] width 452 height 293
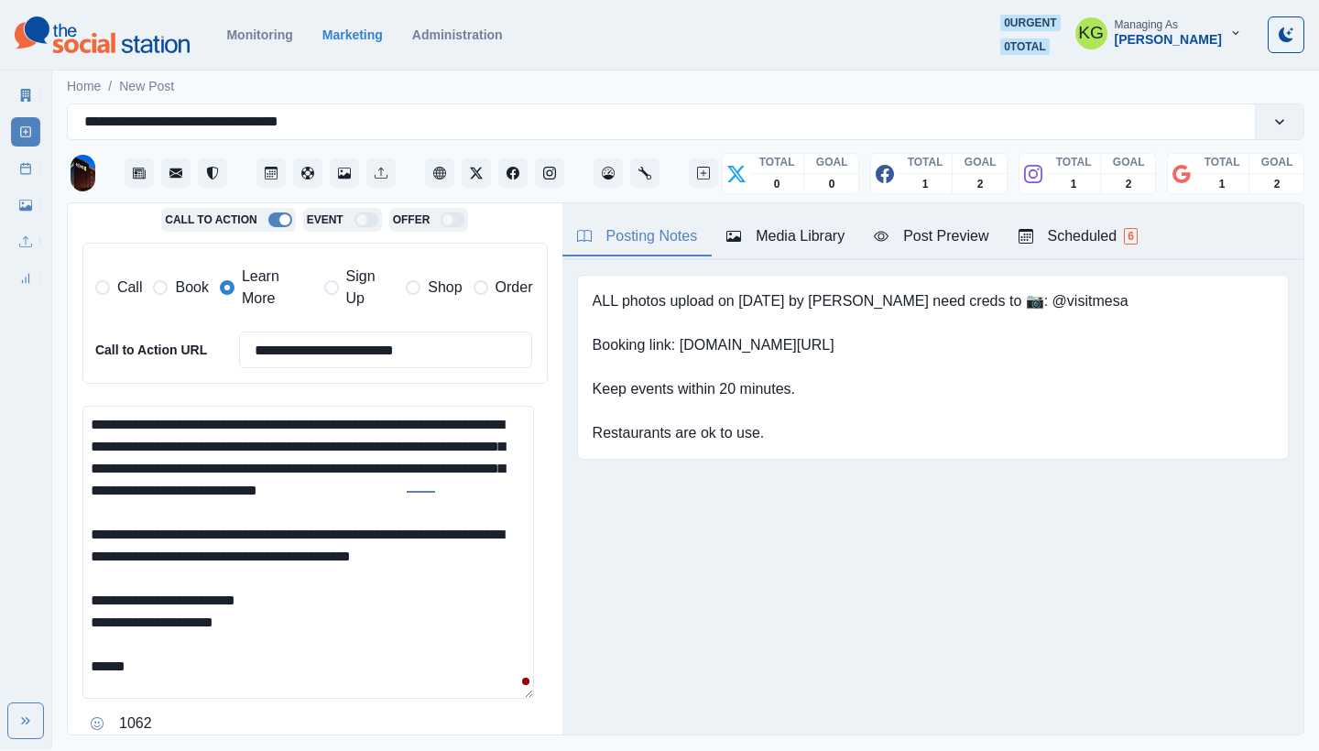
paste textarea "**********"
click at [102, 683] on textarea "**********" at bounding box center [308, 552] width 452 height 293
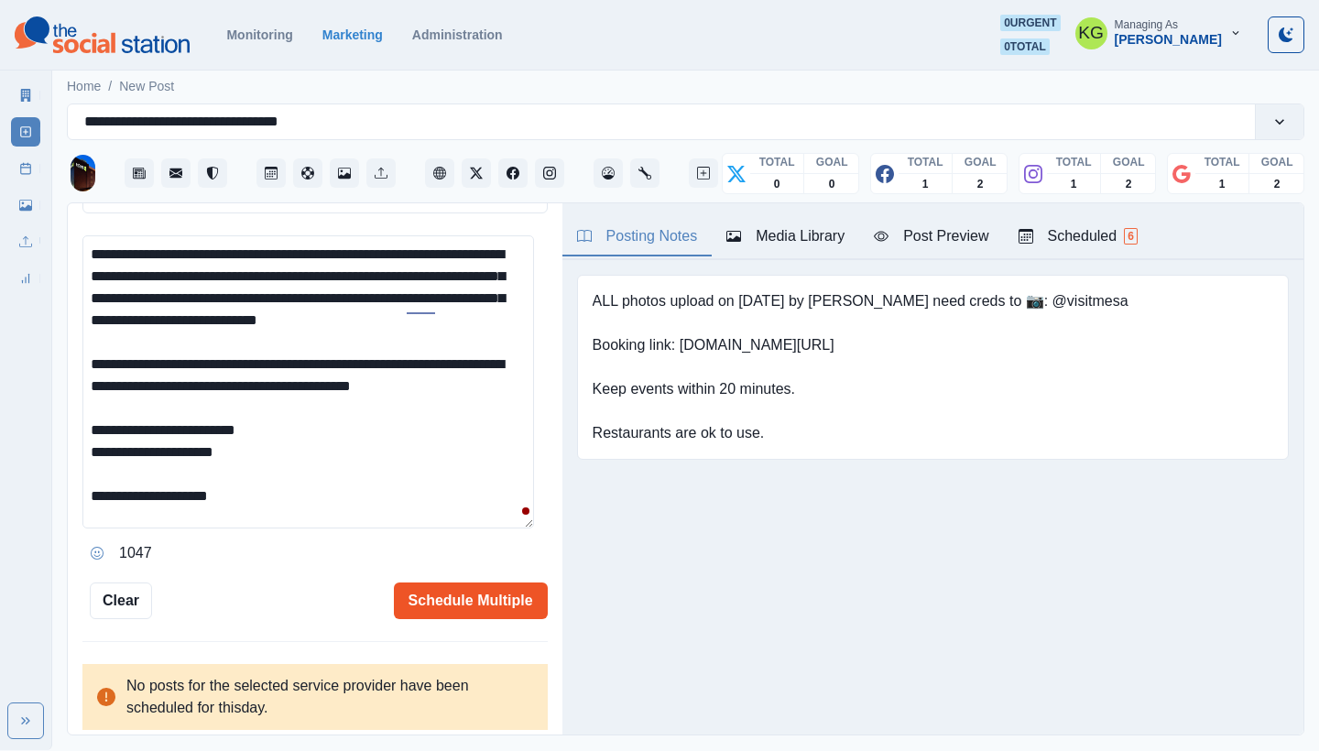
type textarea "**********"
click at [476, 600] on button "Schedule Multiple" at bounding box center [471, 601] width 154 height 37
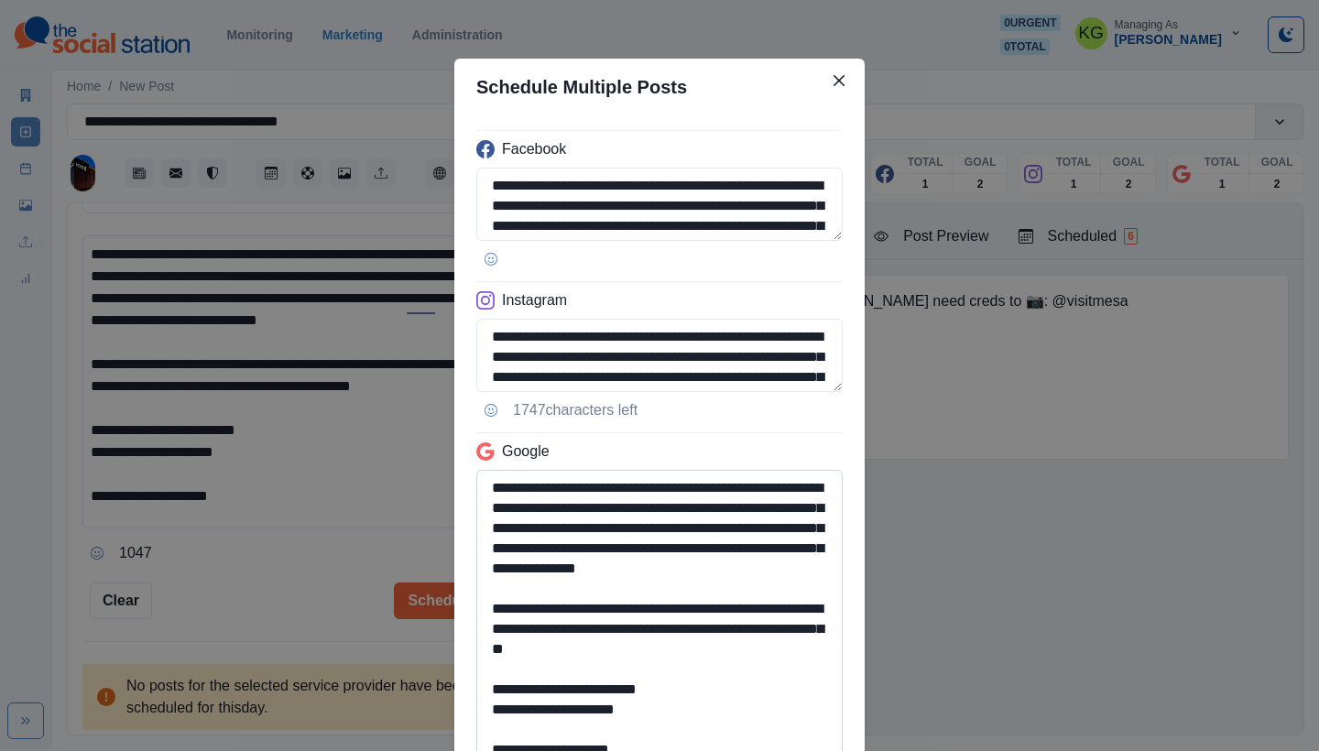
click at [780, 750] on textarea "**********" at bounding box center [659, 615] width 367 height 291
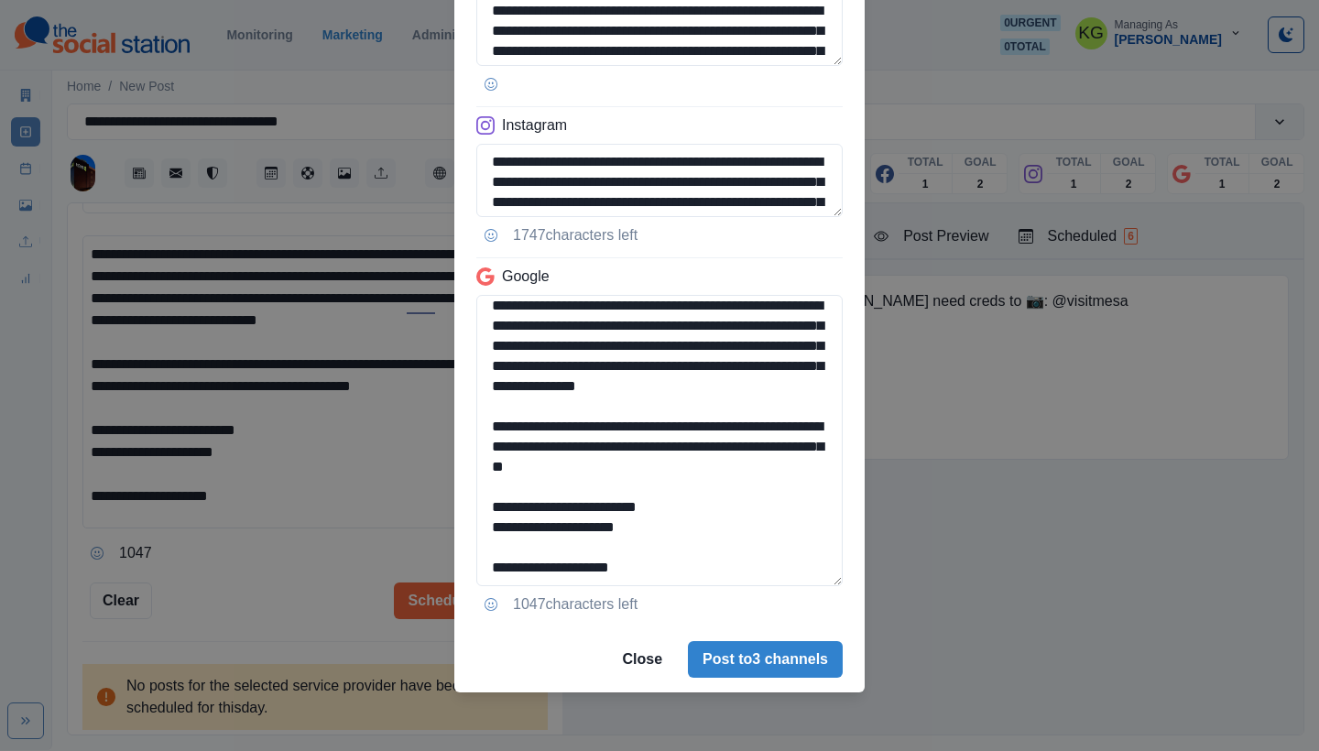
scroll to position [0, 0]
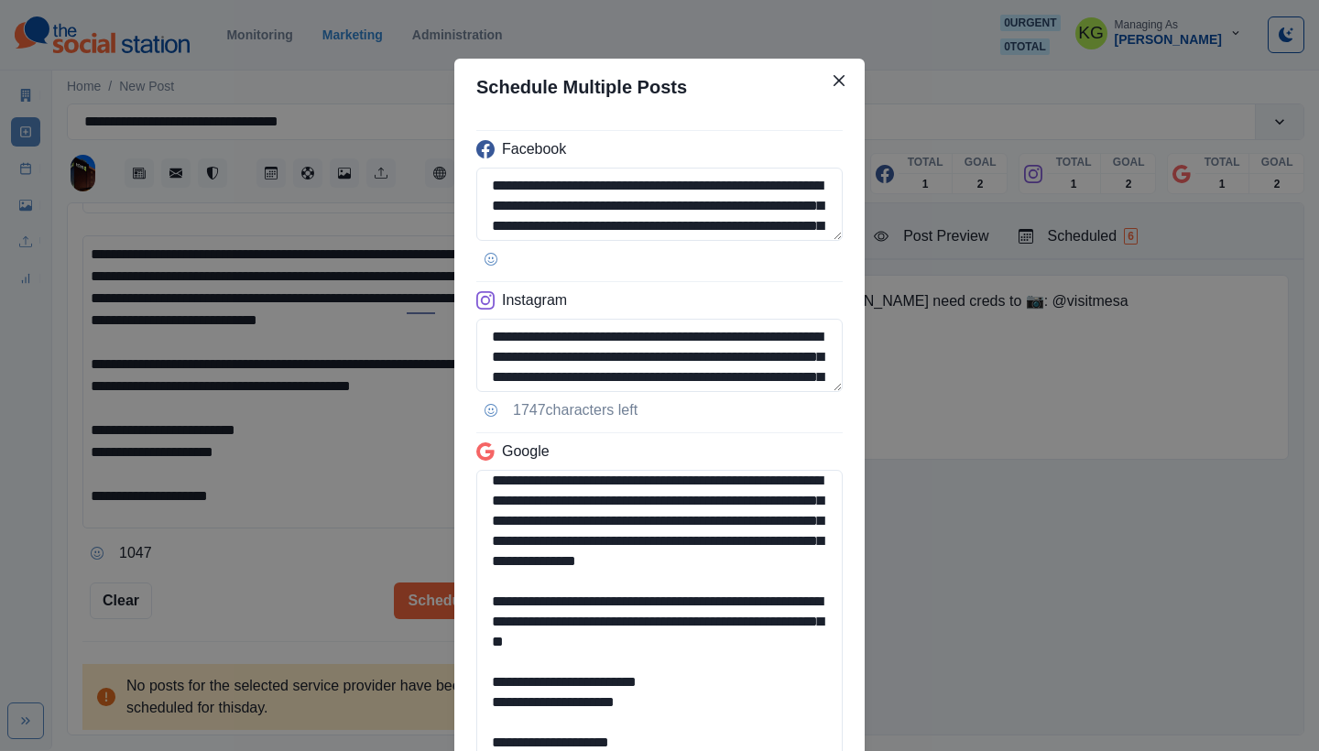
click at [833, 72] on button "Close" at bounding box center [839, 80] width 29 height 29
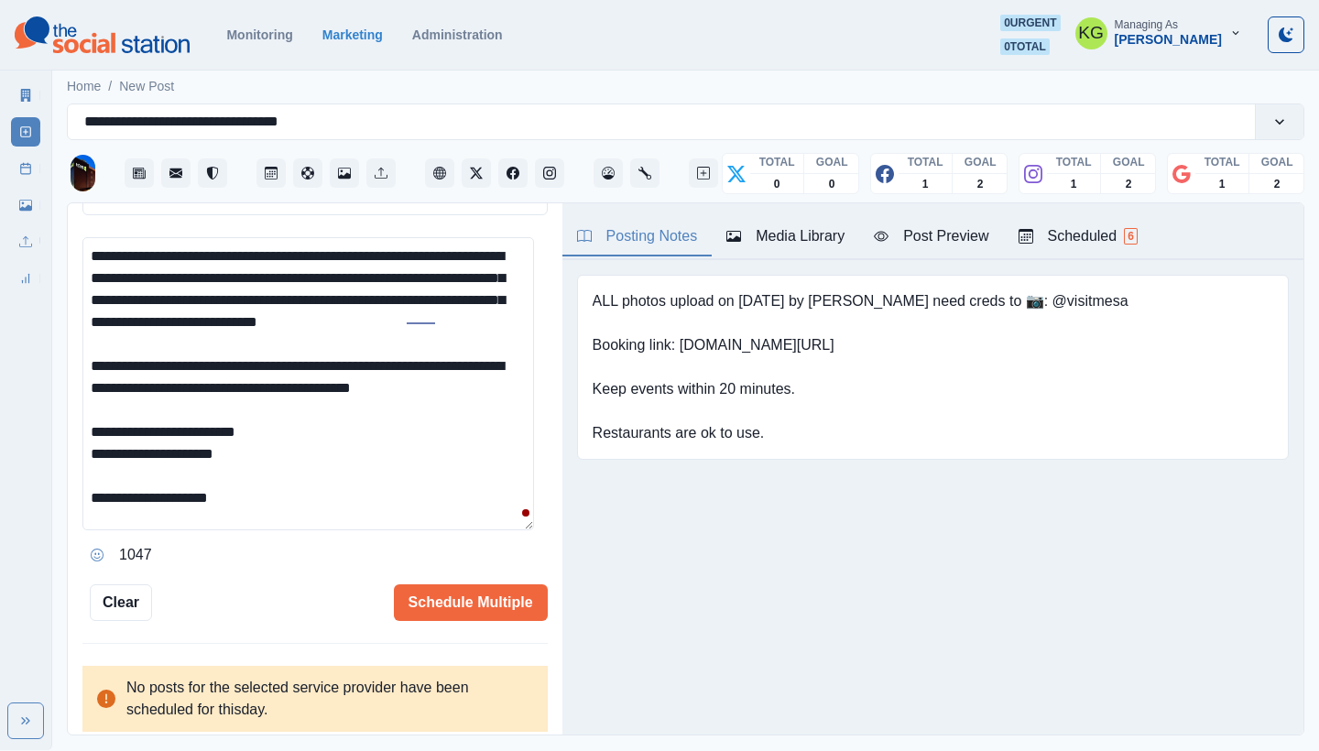
scroll to position [8, 0]
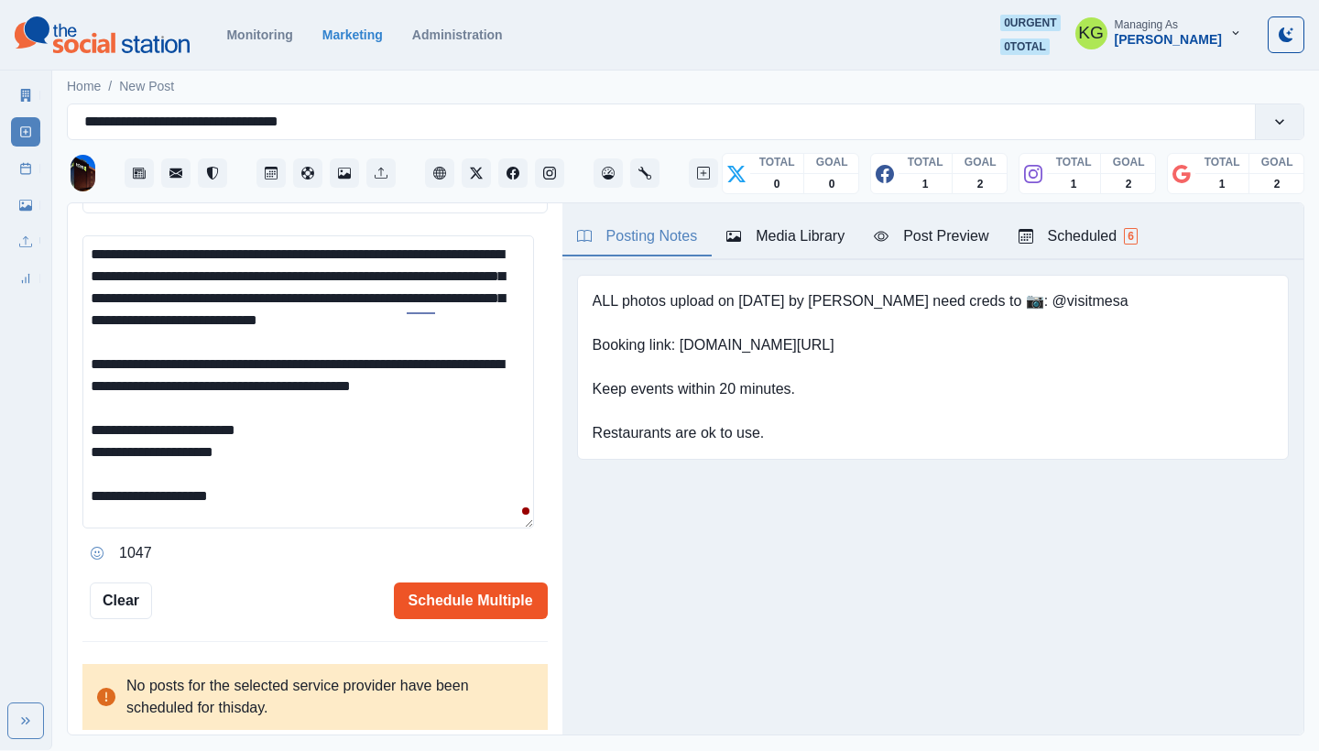
click at [458, 596] on button "Schedule Multiple" at bounding box center [471, 601] width 154 height 37
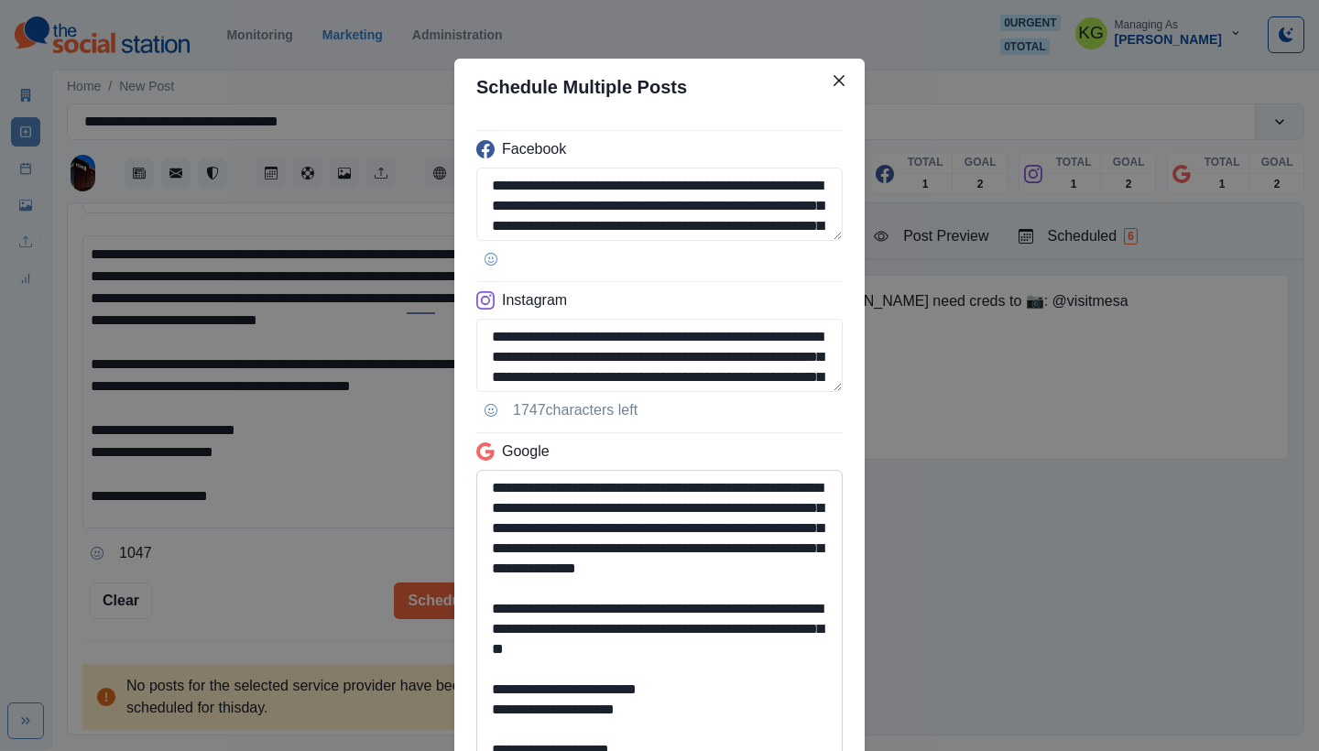
click at [776, 750] on textarea "**********" at bounding box center [659, 615] width 367 height 291
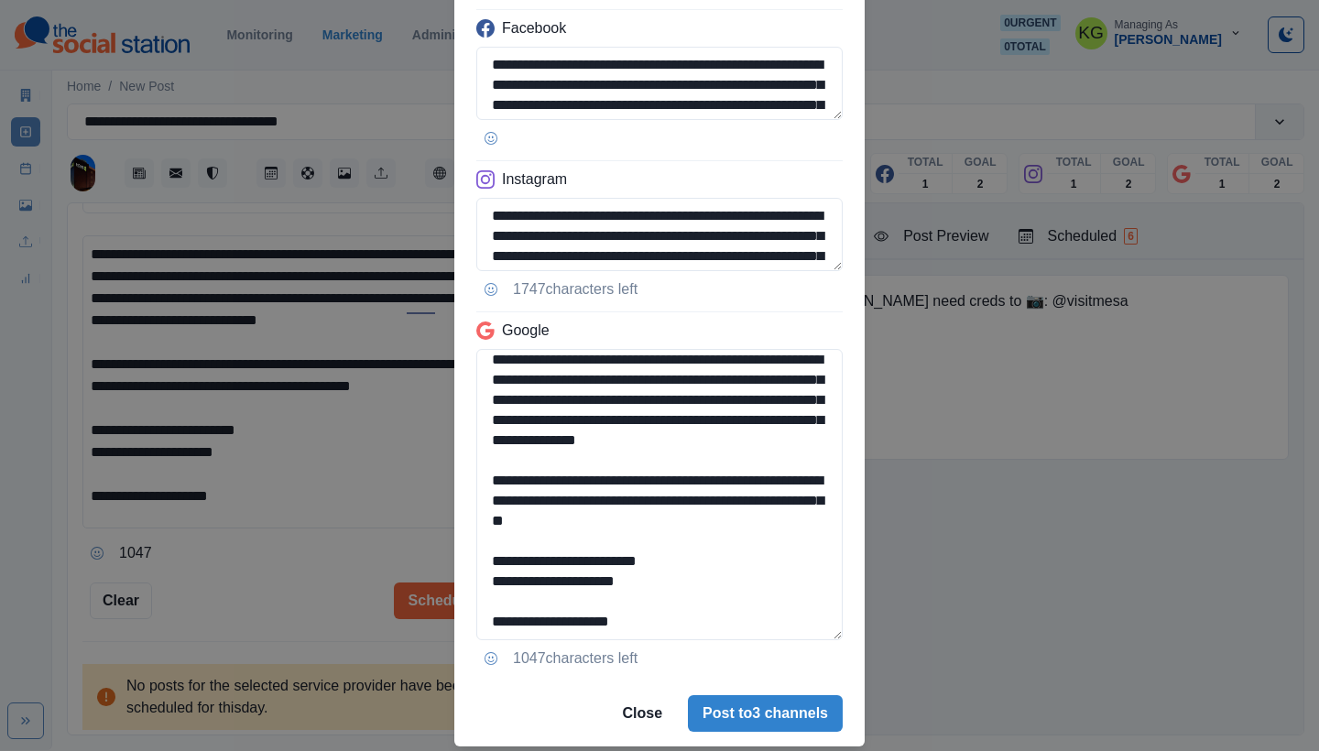
drag, startPoint x: 672, startPoint y: 576, endPoint x: 460, endPoint y: 560, distance: 212.3
click at [460, 560] on div "**********" at bounding box center [659, 338] width 410 height 686
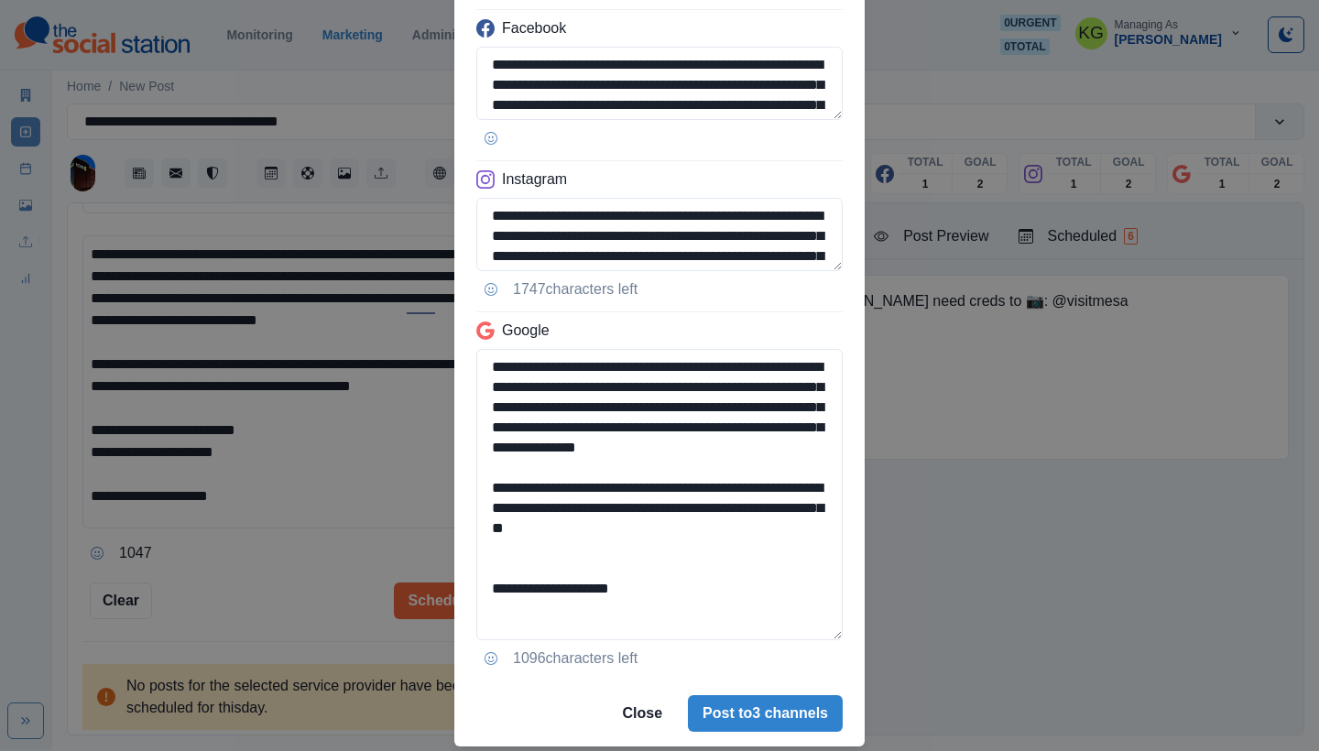
scroll to position [0, 0]
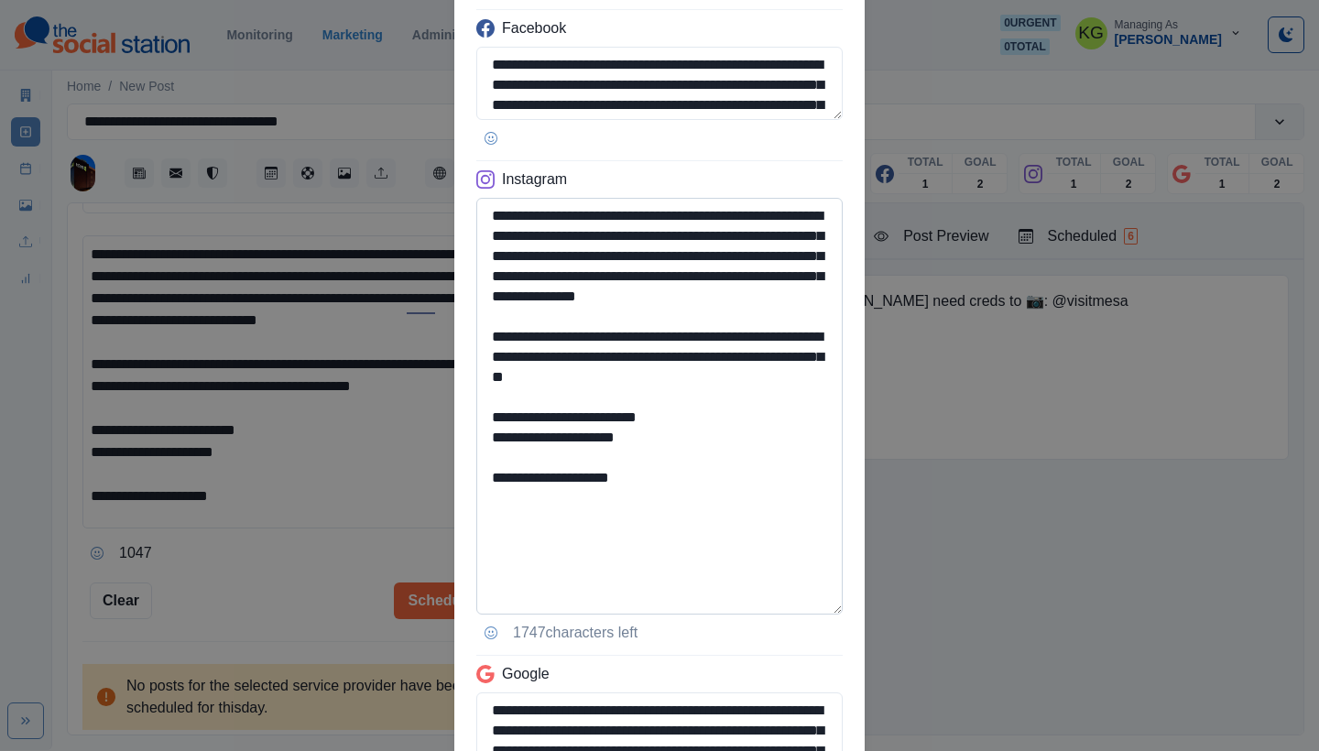
click at [781, 549] on textarea "**********" at bounding box center [659, 406] width 367 height 417
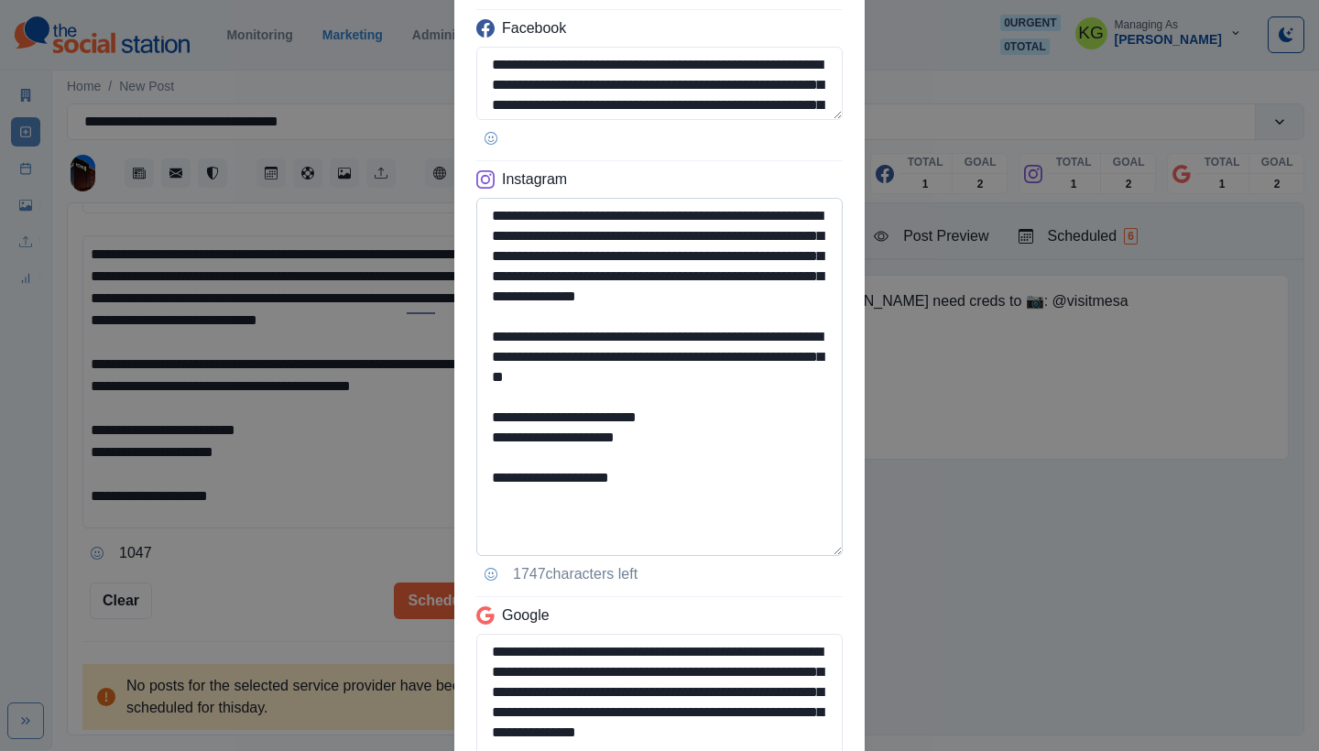
type textarea "**********"
drag, startPoint x: 596, startPoint y: 463, endPoint x: 648, endPoint y: 465, distance: 52.3
click at [648, 465] on textarea "**********" at bounding box center [659, 377] width 367 height 358
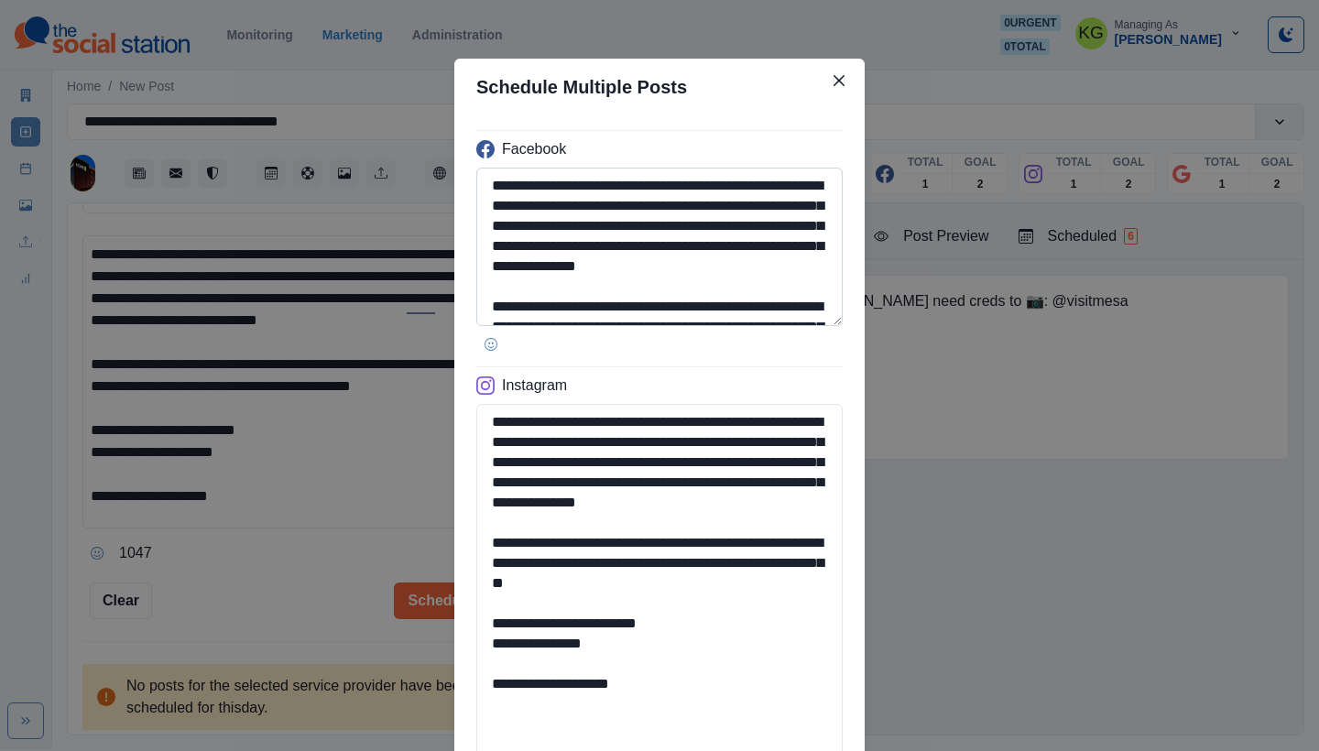
click at [772, 326] on textarea "**********" at bounding box center [659, 247] width 367 height 159
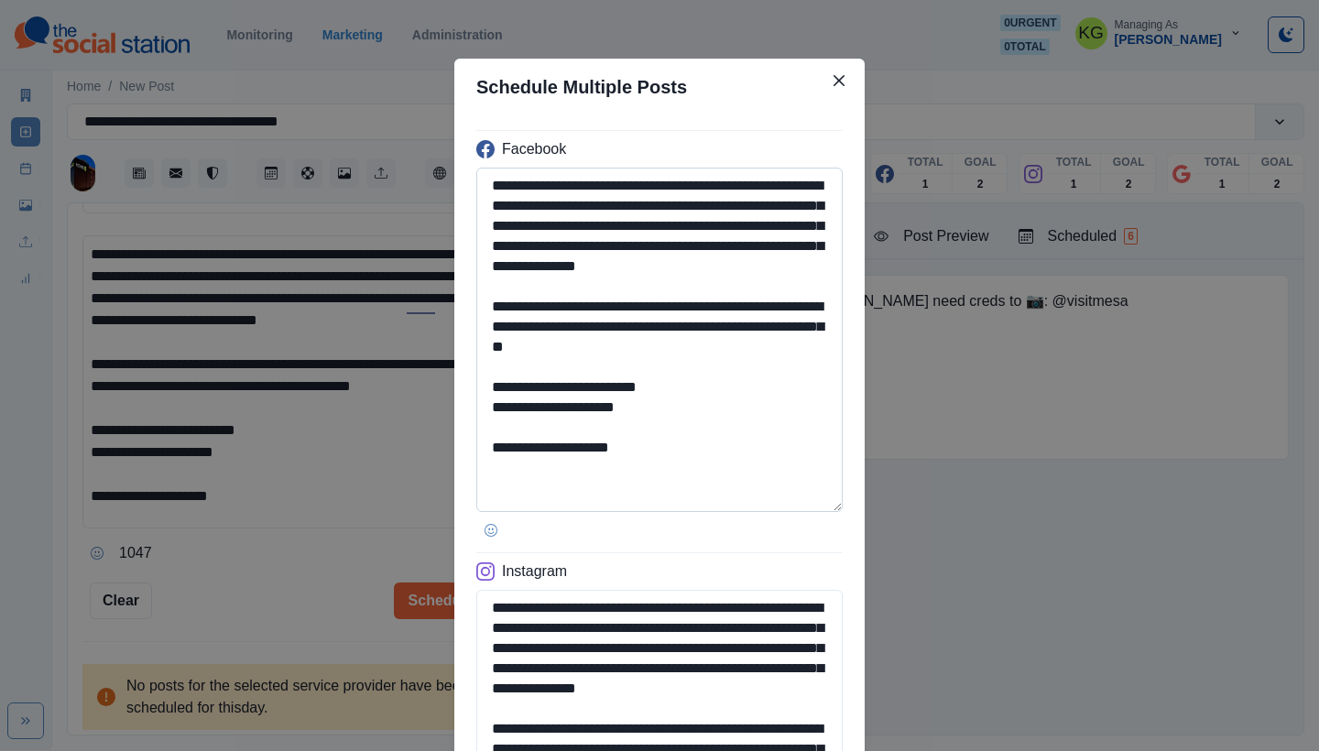
type textarea "**********"
drag, startPoint x: 517, startPoint y: 473, endPoint x: 697, endPoint y: 476, distance: 180.5
click at [697, 476] on textarea "**********" at bounding box center [659, 340] width 367 height 345
paste textarea
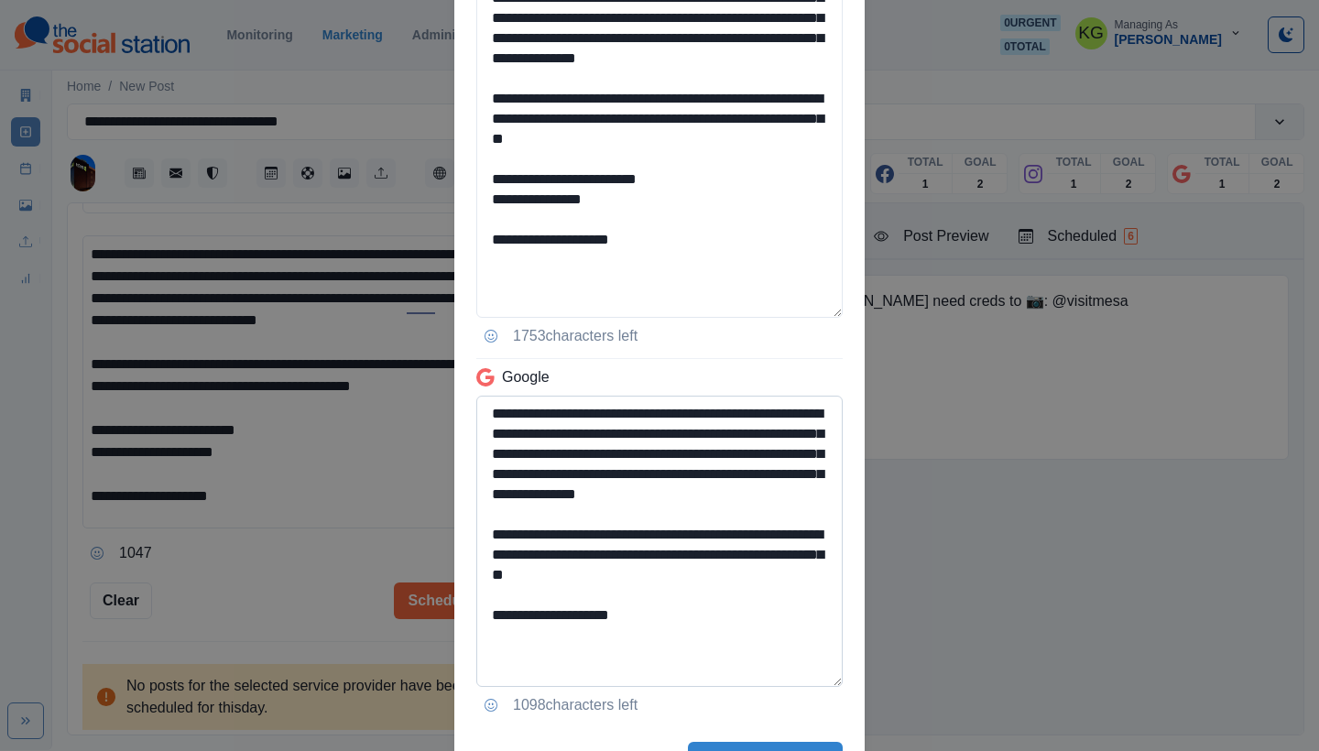
scroll to position [731, 0]
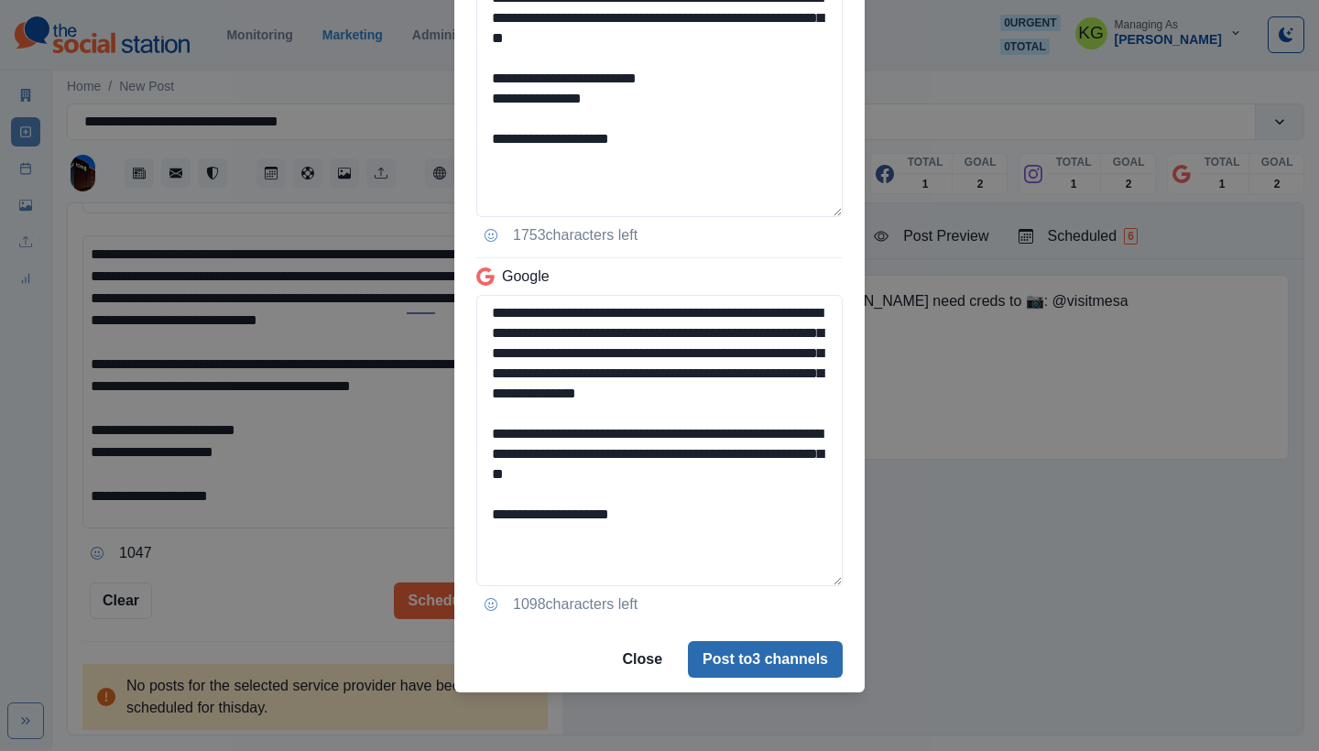
type textarea "**********"
click at [781, 652] on button "Post to 3 channels" at bounding box center [765, 659] width 155 height 37
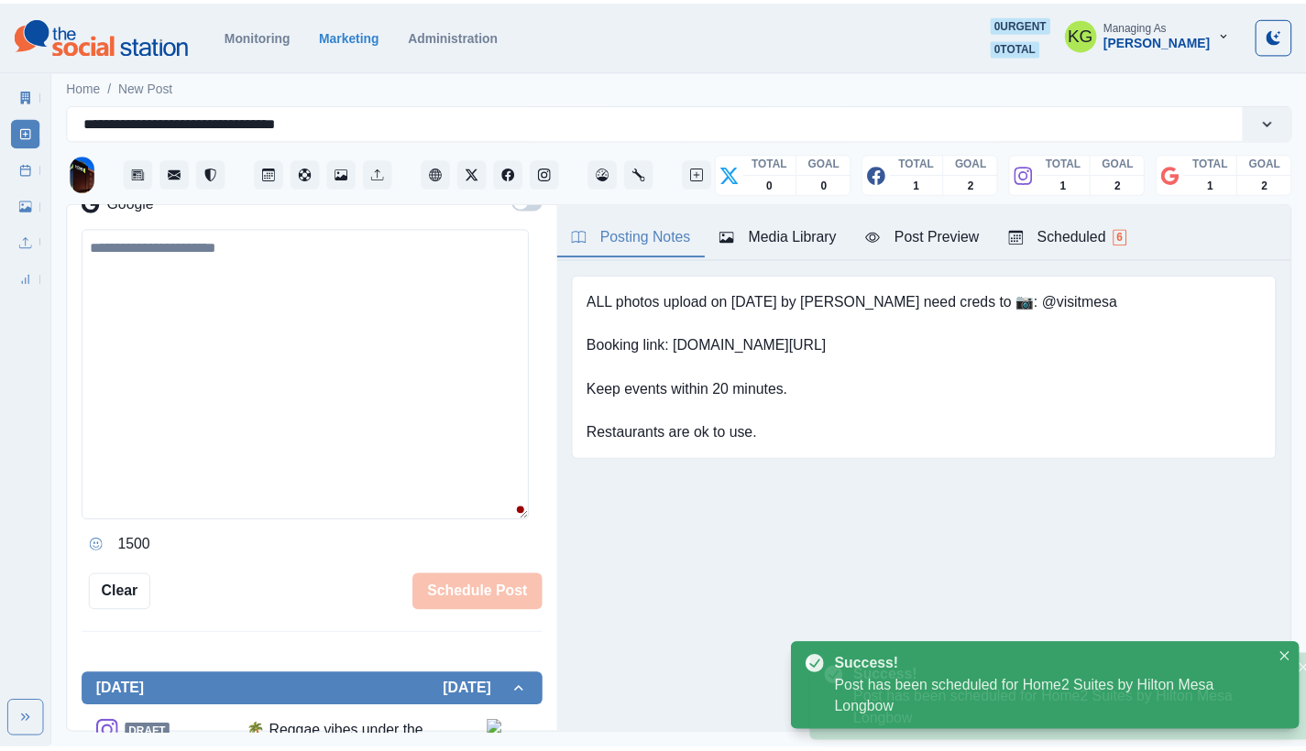
scroll to position [301, 0]
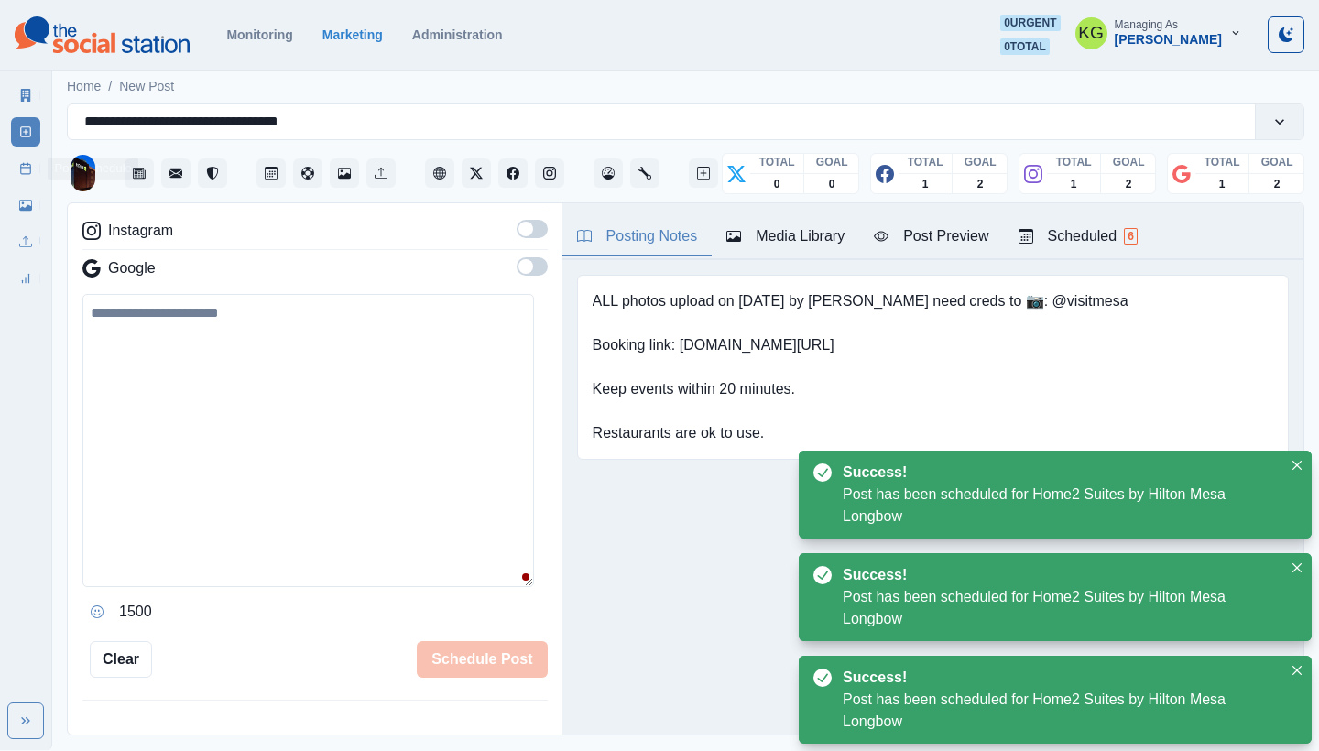
click at [38, 181] on link "Post Schedule" at bounding box center [25, 168] width 29 height 29
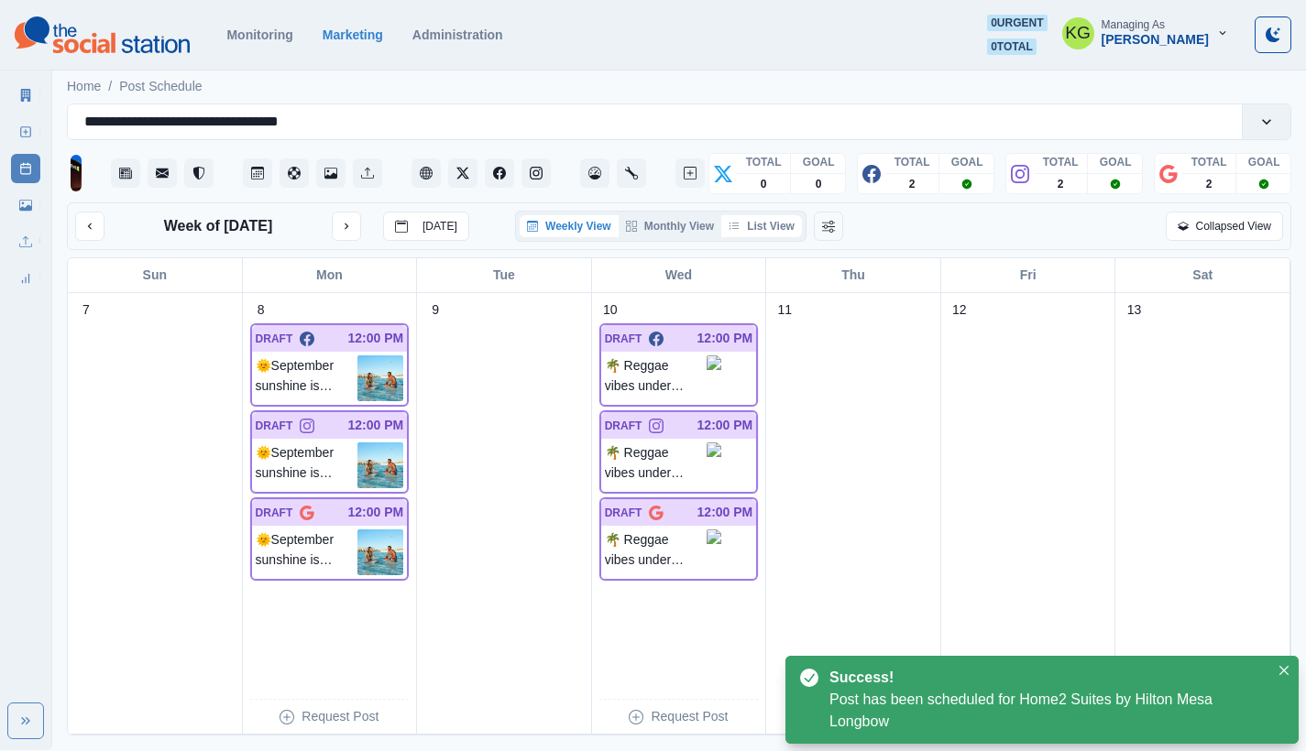
click at [752, 228] on button "List View" at bounding box center [761, 226] width 81 height 22
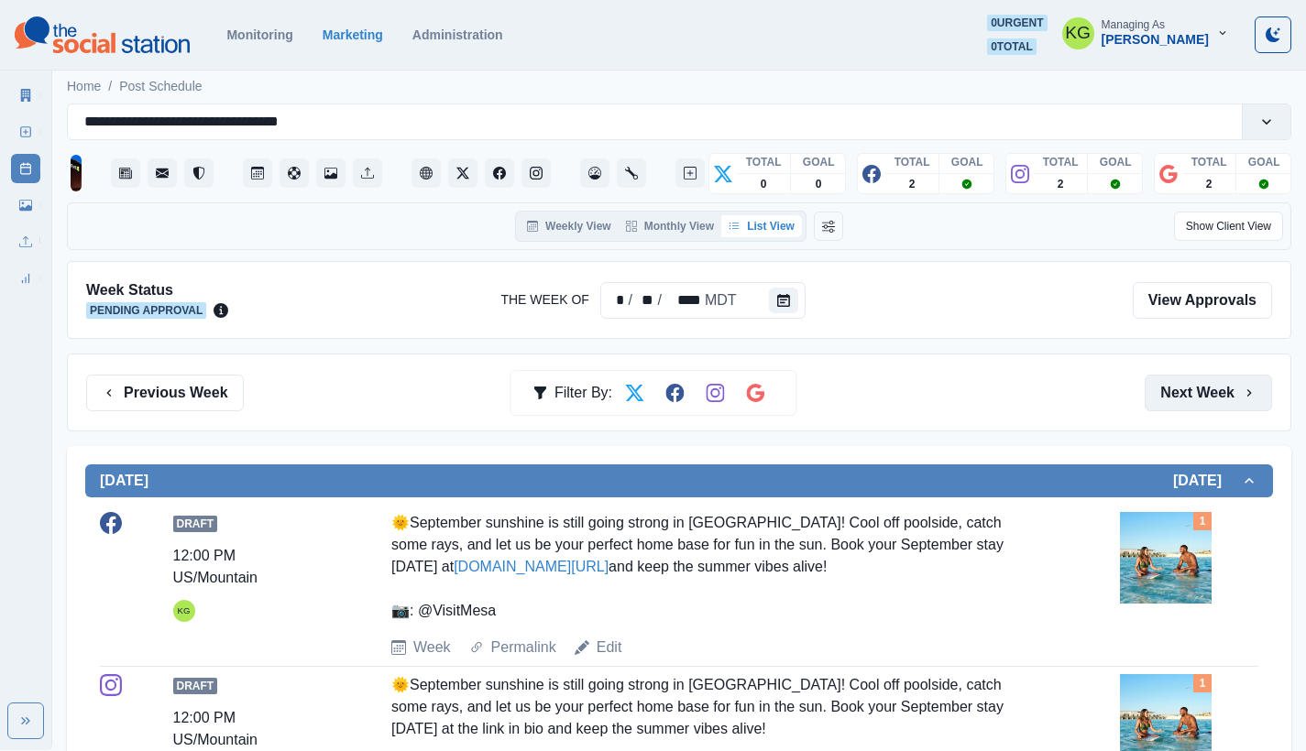
click at [1226, 381] on button "Next Week" at bounding box center [1207, 393] width 127 height 37
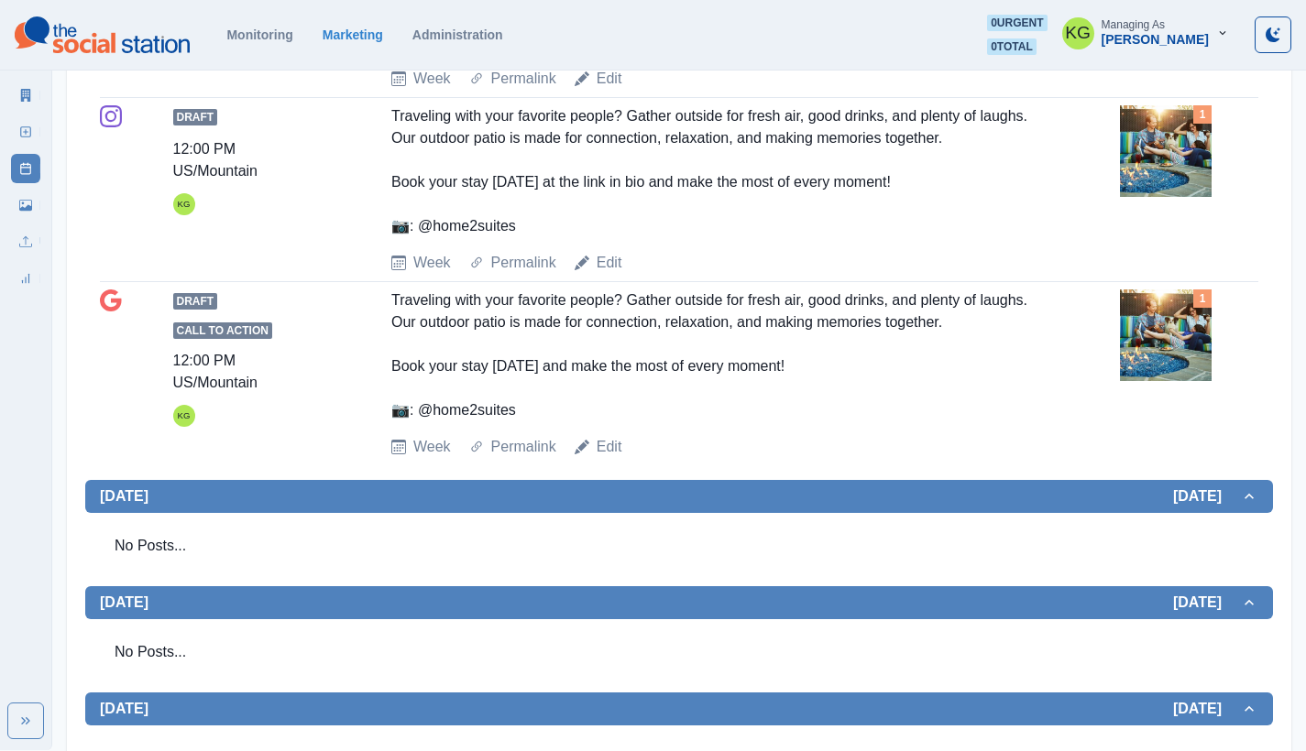
scroll to position [769, 0]
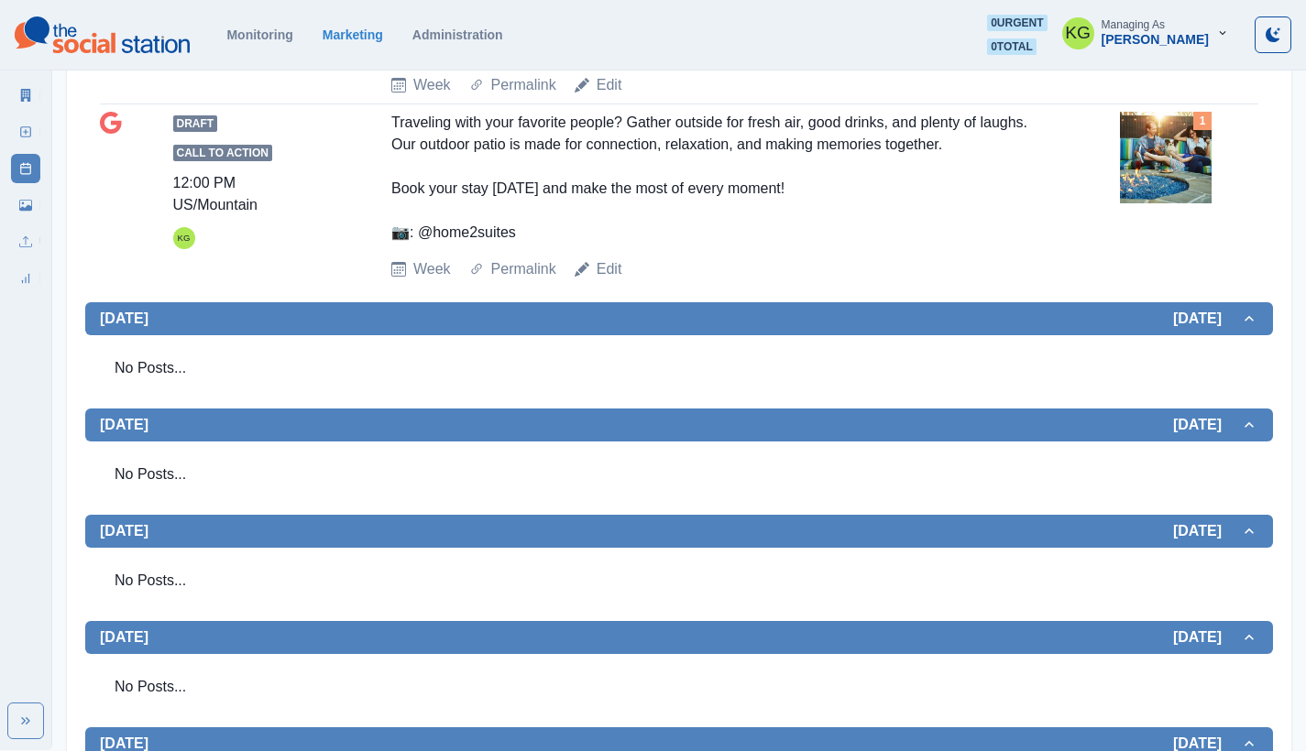
click at [30, 128] on rect at bounding box center [26, 132] width 10 height 10
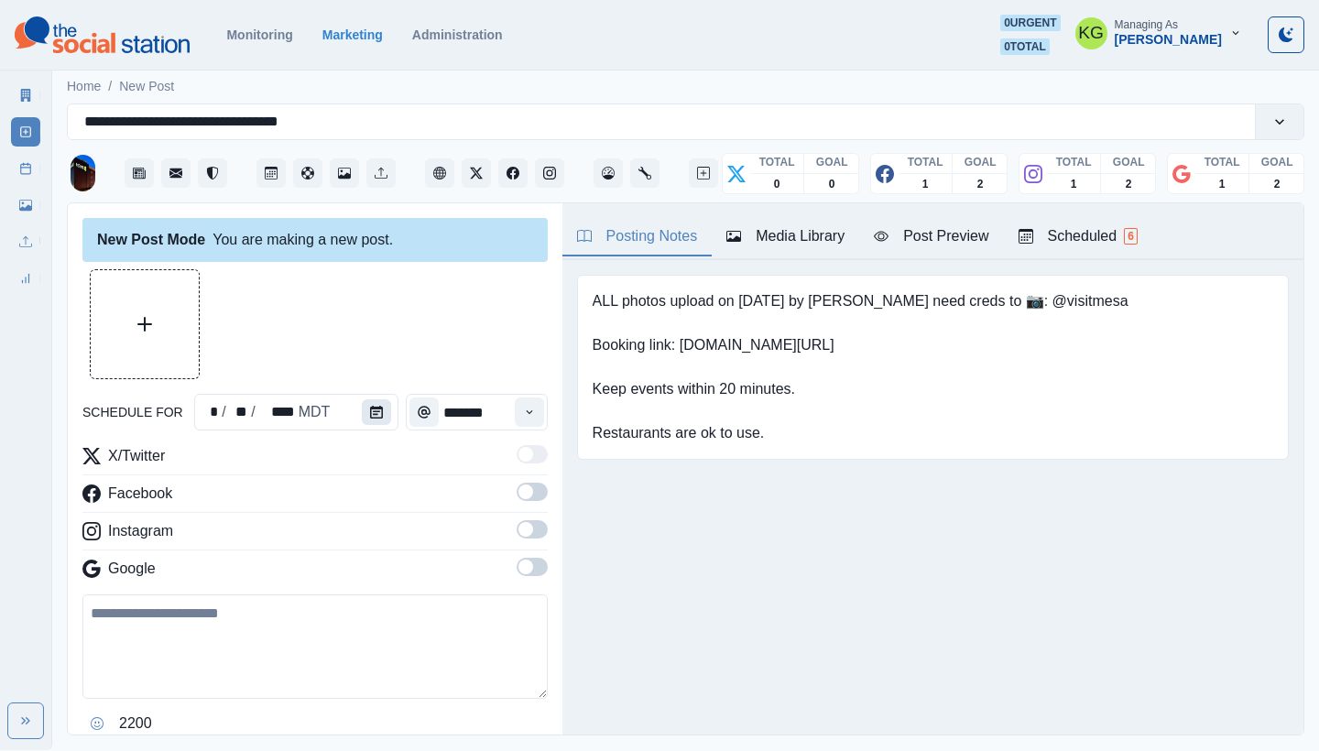
click at [385, 407] on button "Calendar" at bounding box center [376, 412] width 29 height 26
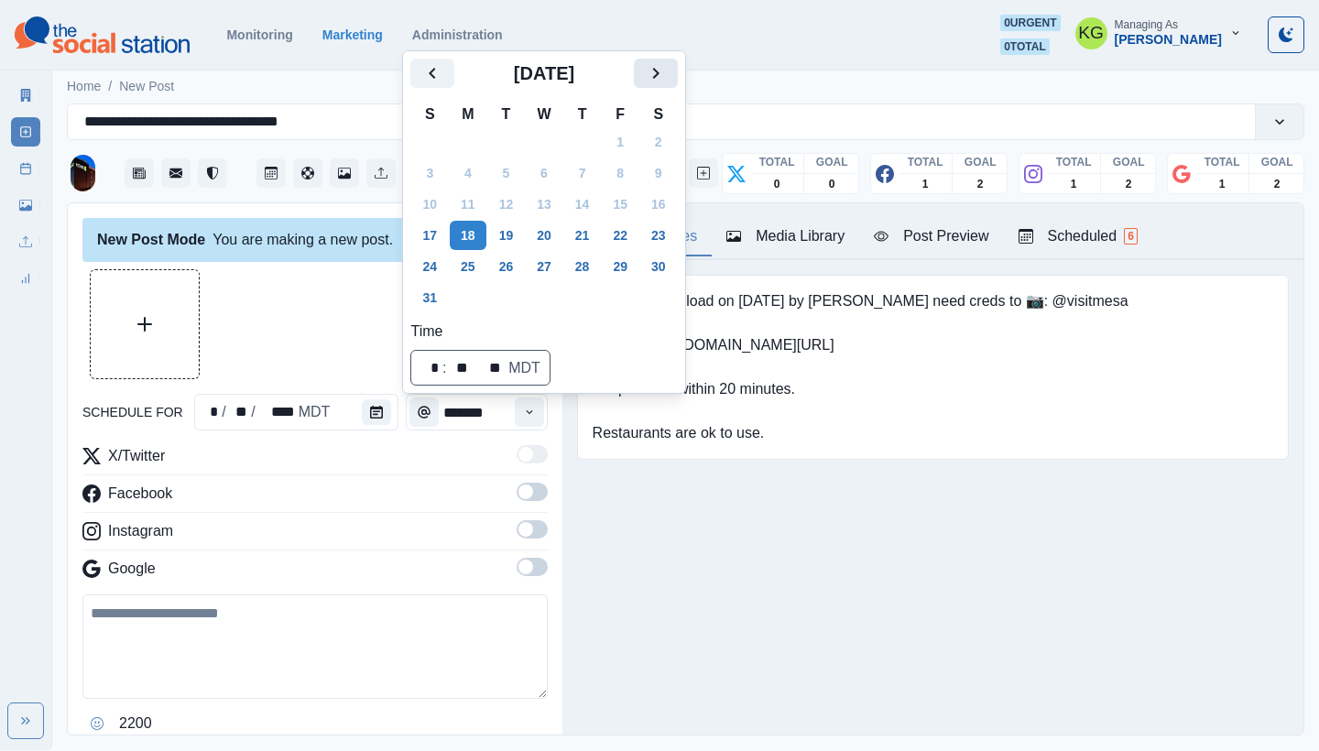
click at [675, 60] on button "Next" at bounding box center [656, 73] width 44 height 29
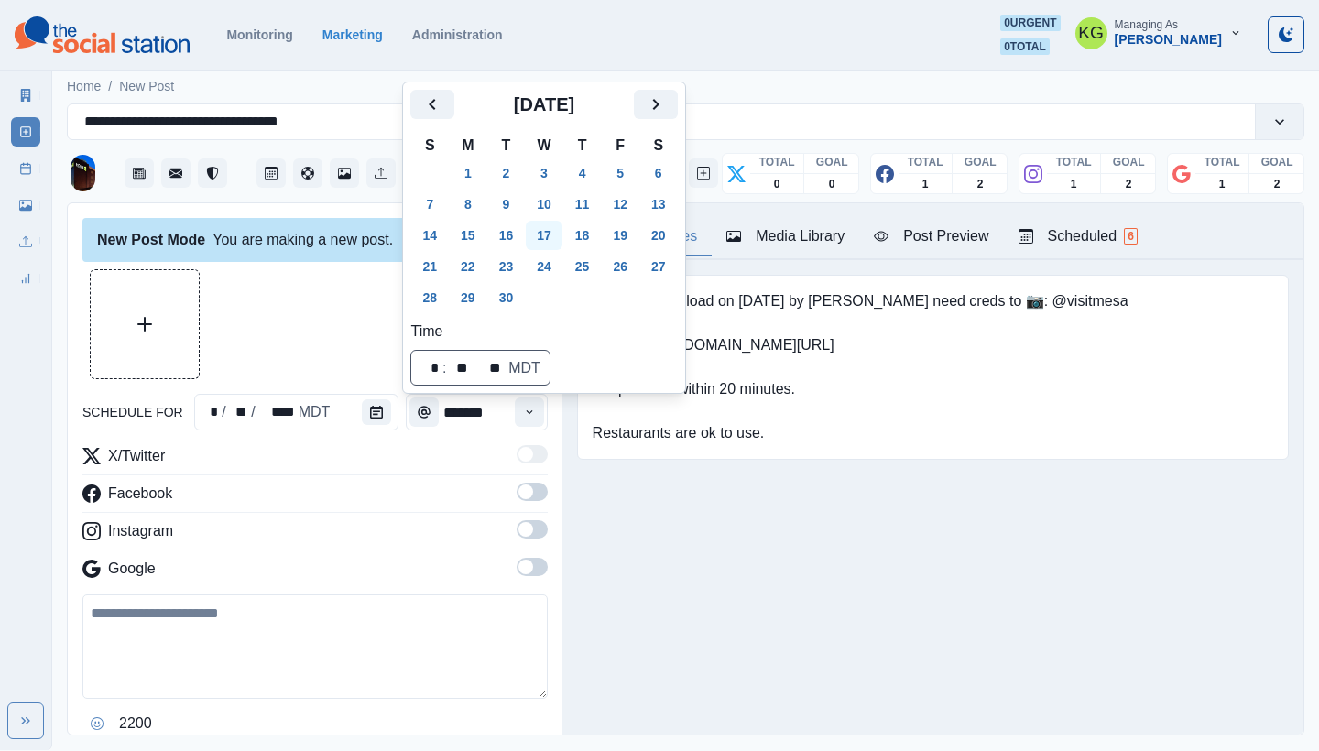
click at [542, 232] on button "17" at bounding box center [544, 235] width 37 height 29
click at [333, 312] on div at bounding box center [314, 324] width 465 height 110
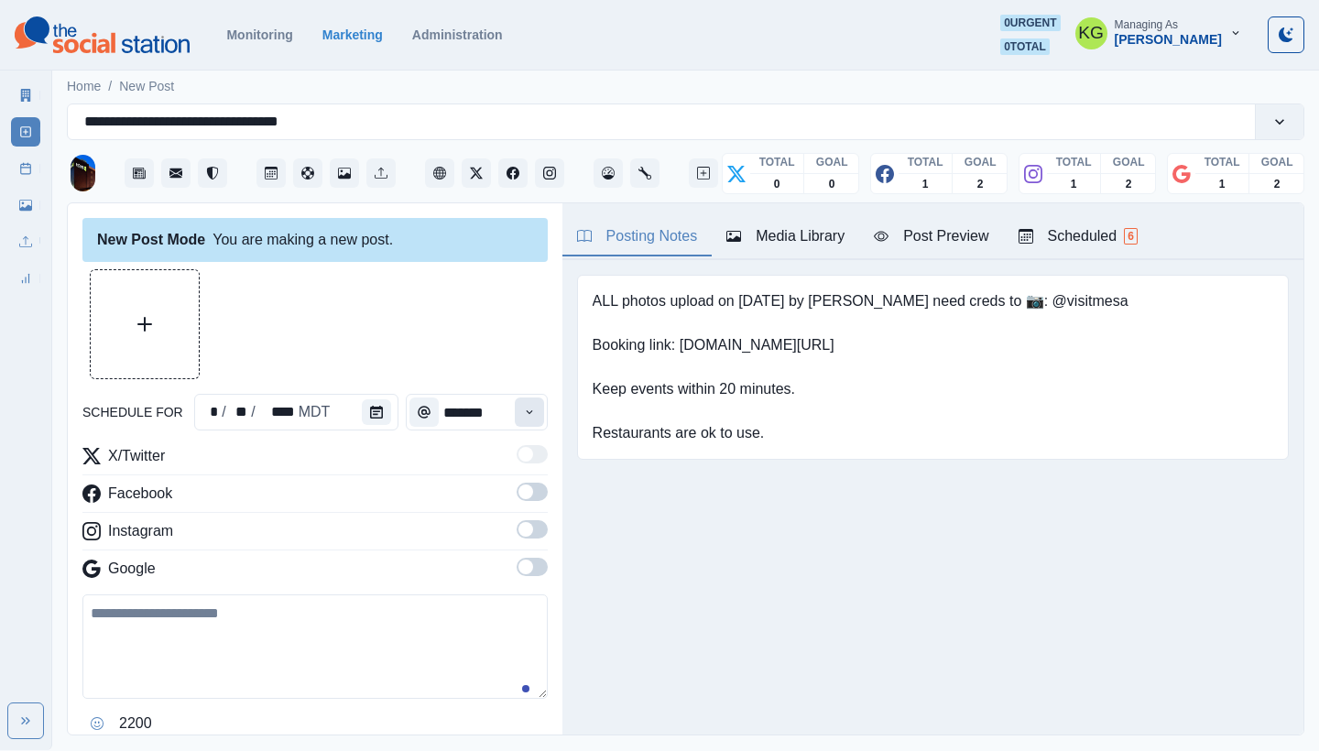
click at [523, 417] on icon "Time" at bounding box center [529, 412] width 13 height 13
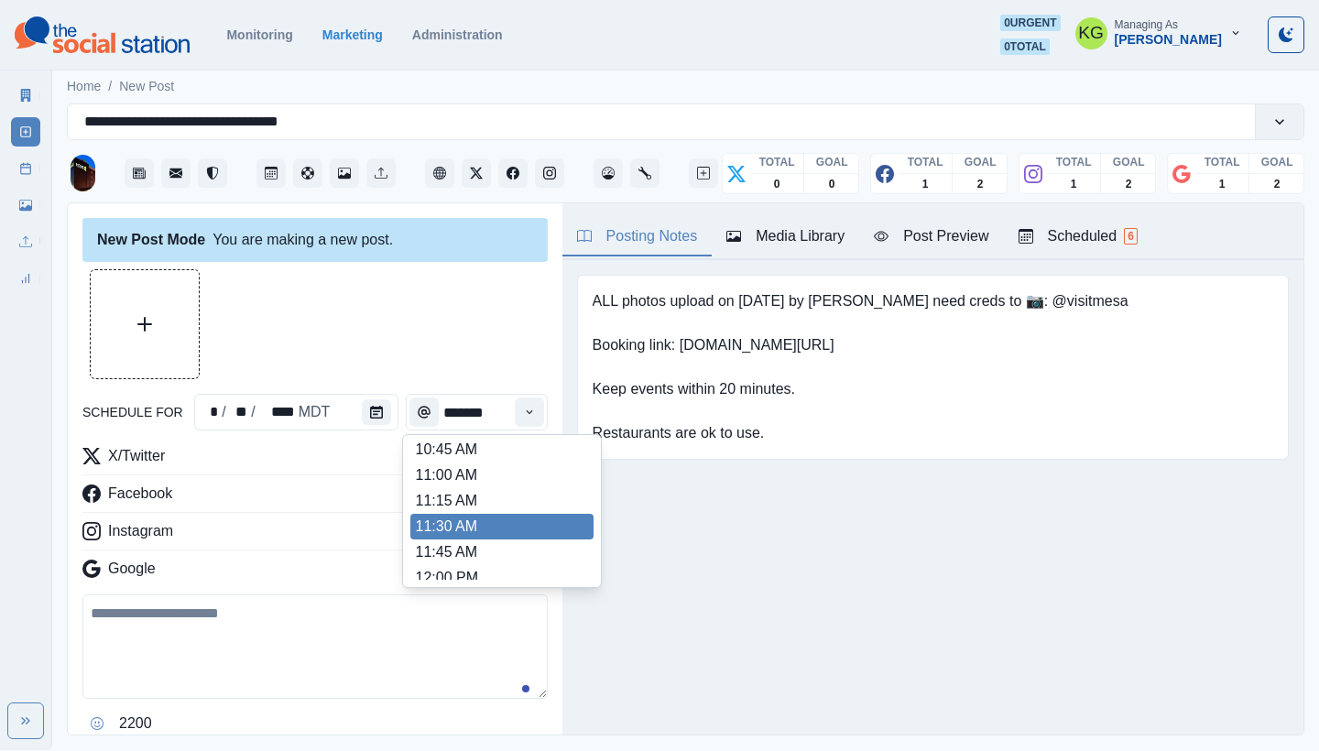
scroll to position [318, 0]
click at [459, 537] on li "12:00 PM" at bounding box center [501, 548] width 183 height 26
type input "********"
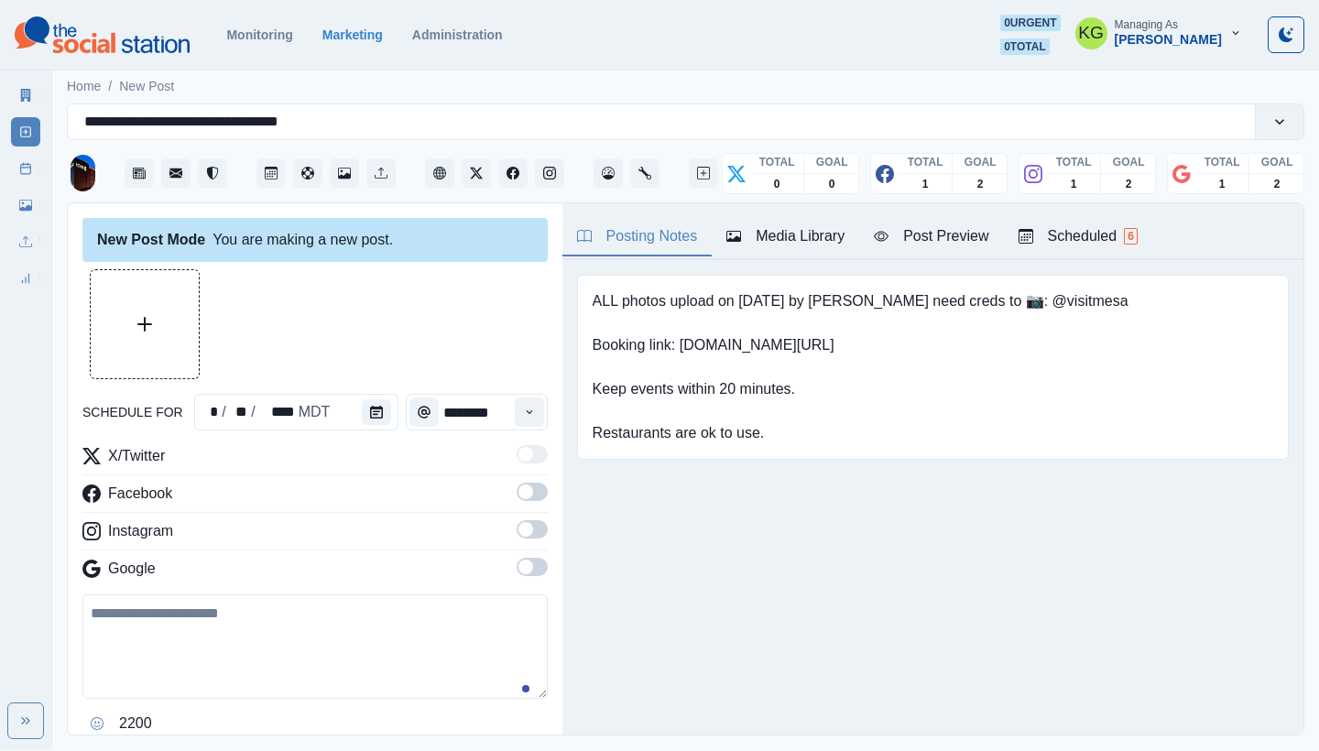
click at [519, 569] on span at bounding box center [526, 567] width 15 height 15
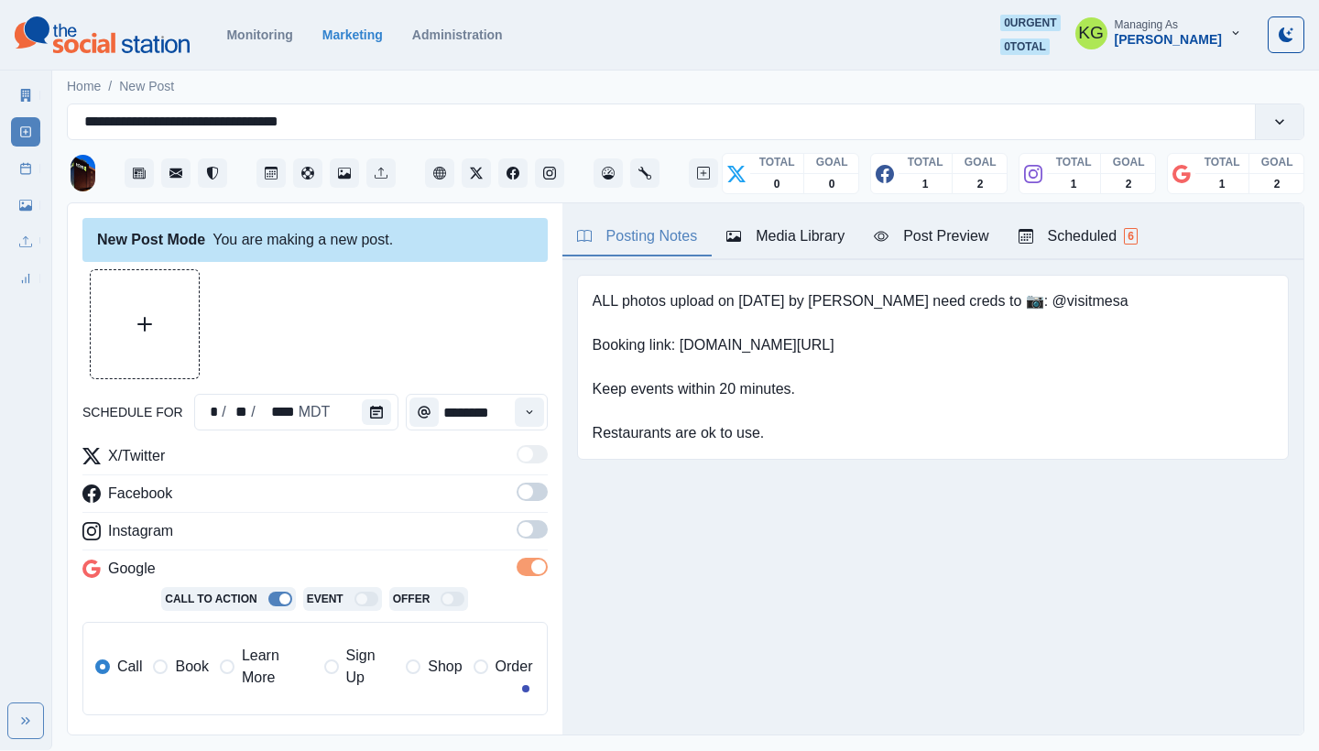
click at [519, 538] on span at bounding box center [532, 529] width 31 height 18
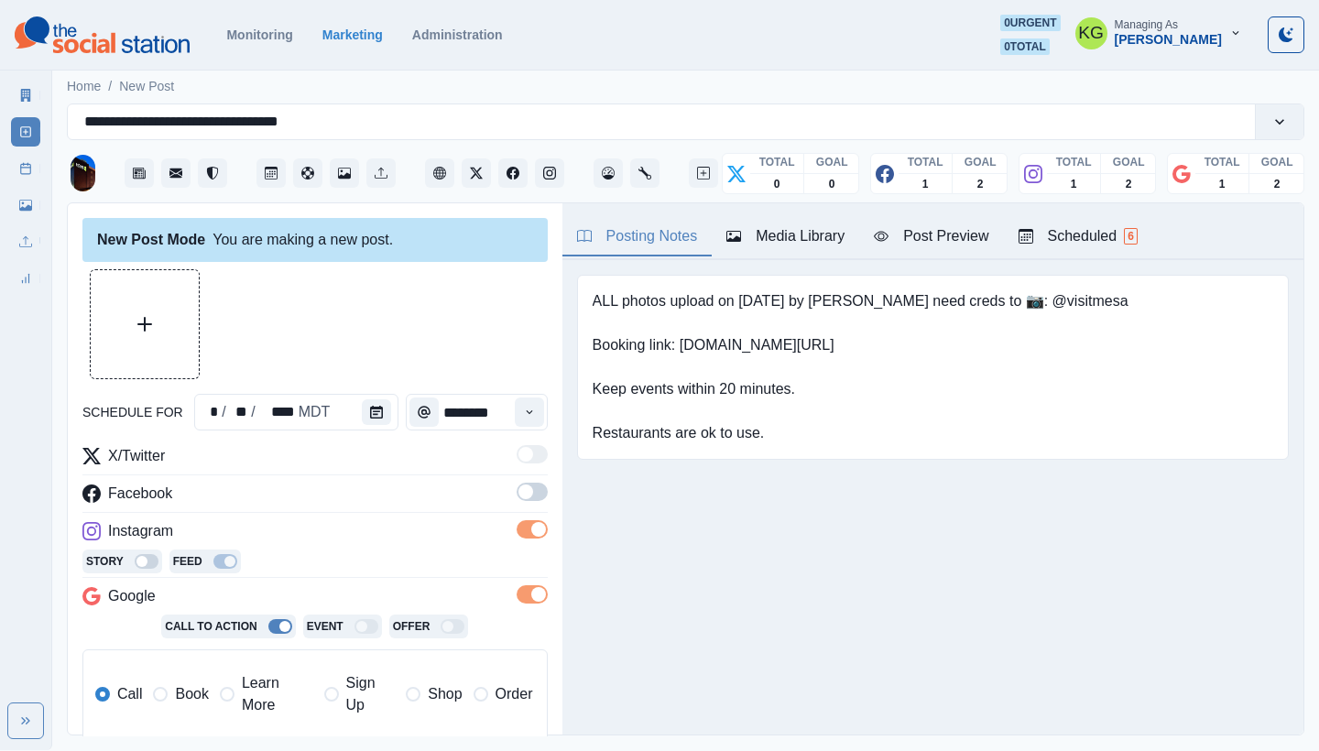
click at [519, 501] on label at bounding box center [532, 497] width 31 height 29
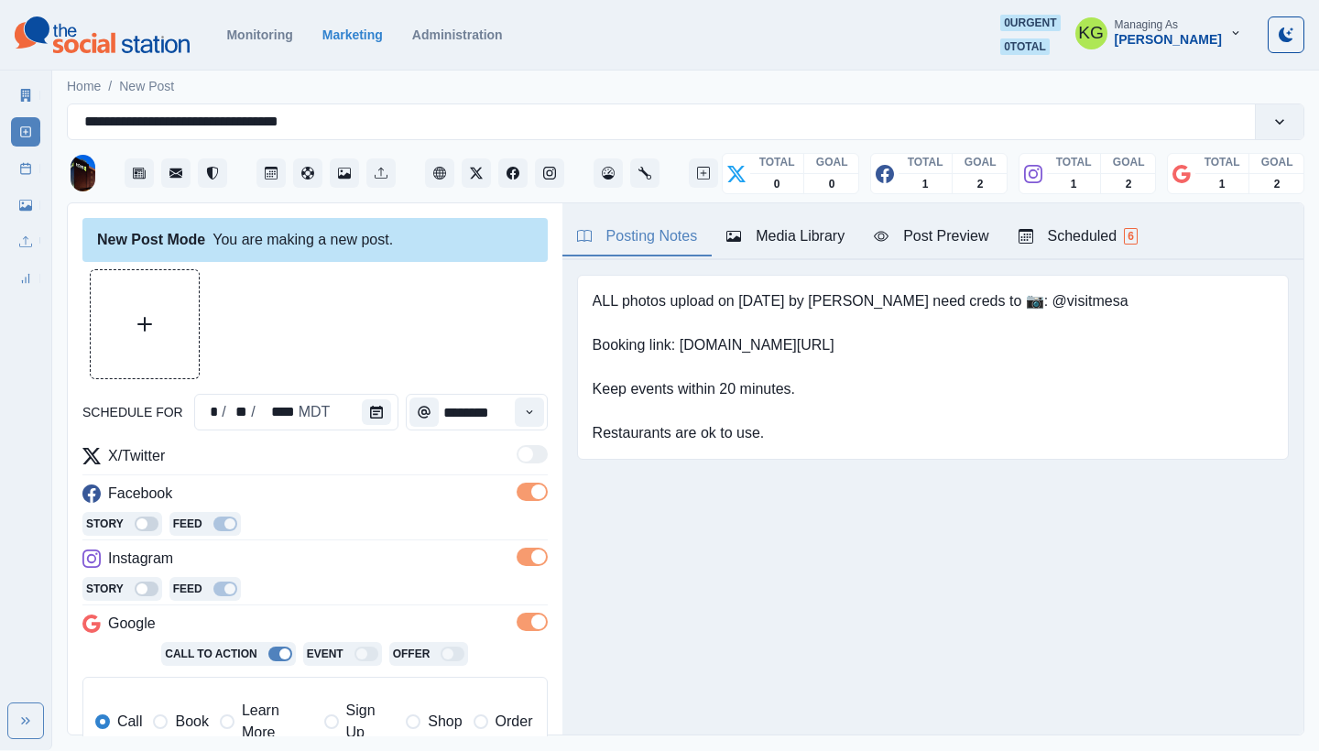
scroll to position [183, 0]
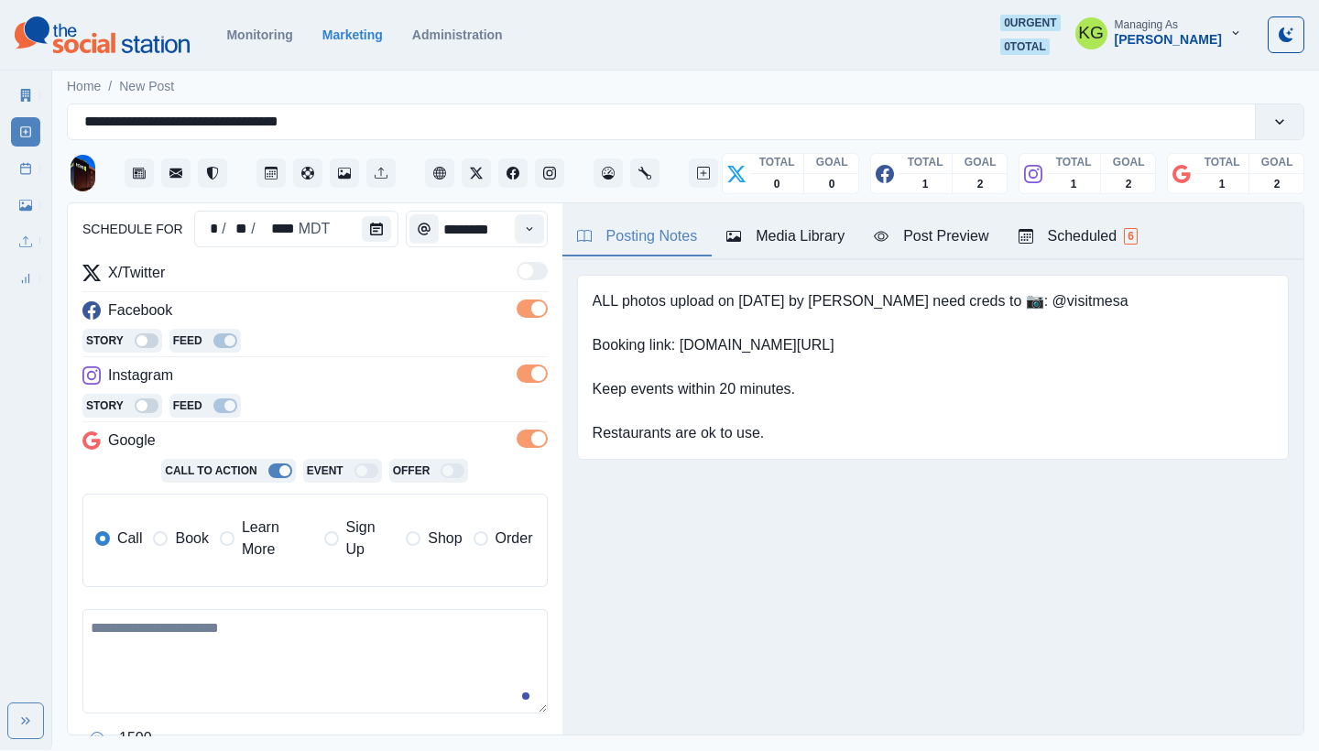
click at [255, 538] on span "Learn More" at bounding box center [277, 539] width 71 height 44
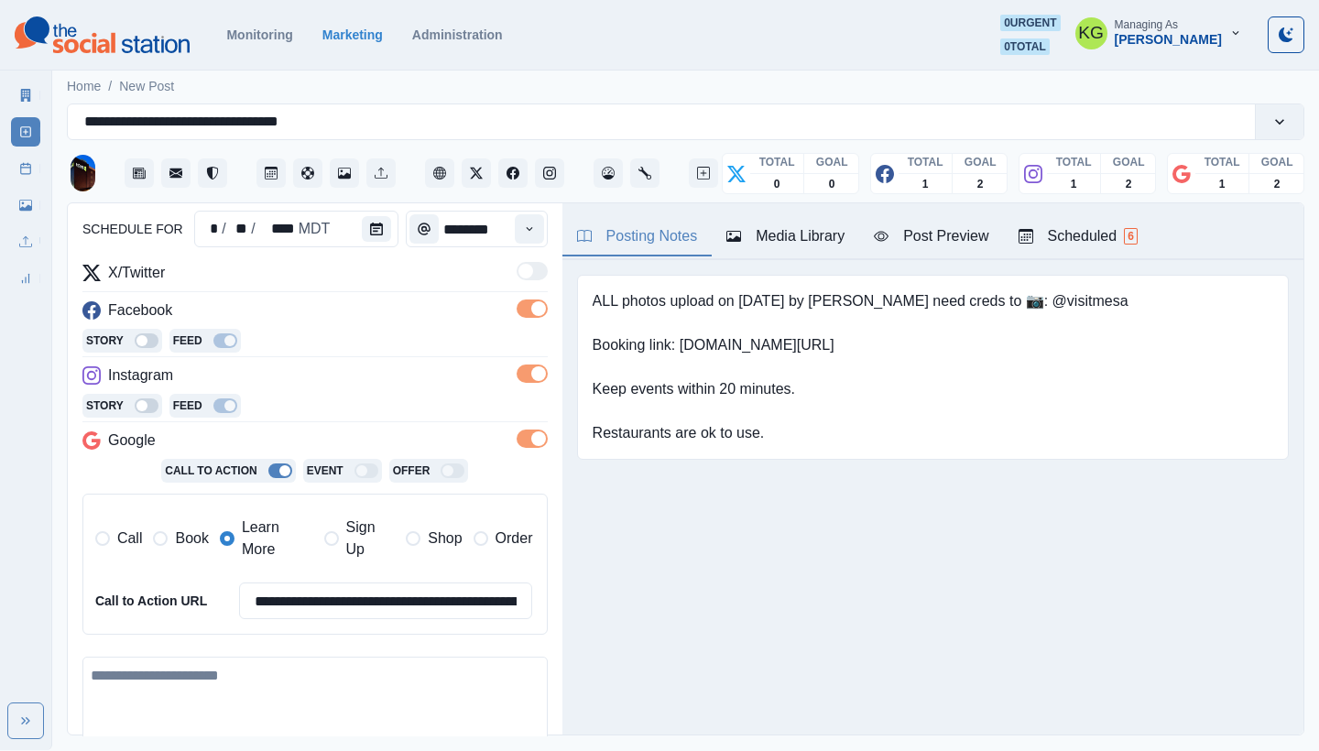
click at [779, 238] on div "Media Library" at bounding box center [786, 236] width 118 height 22
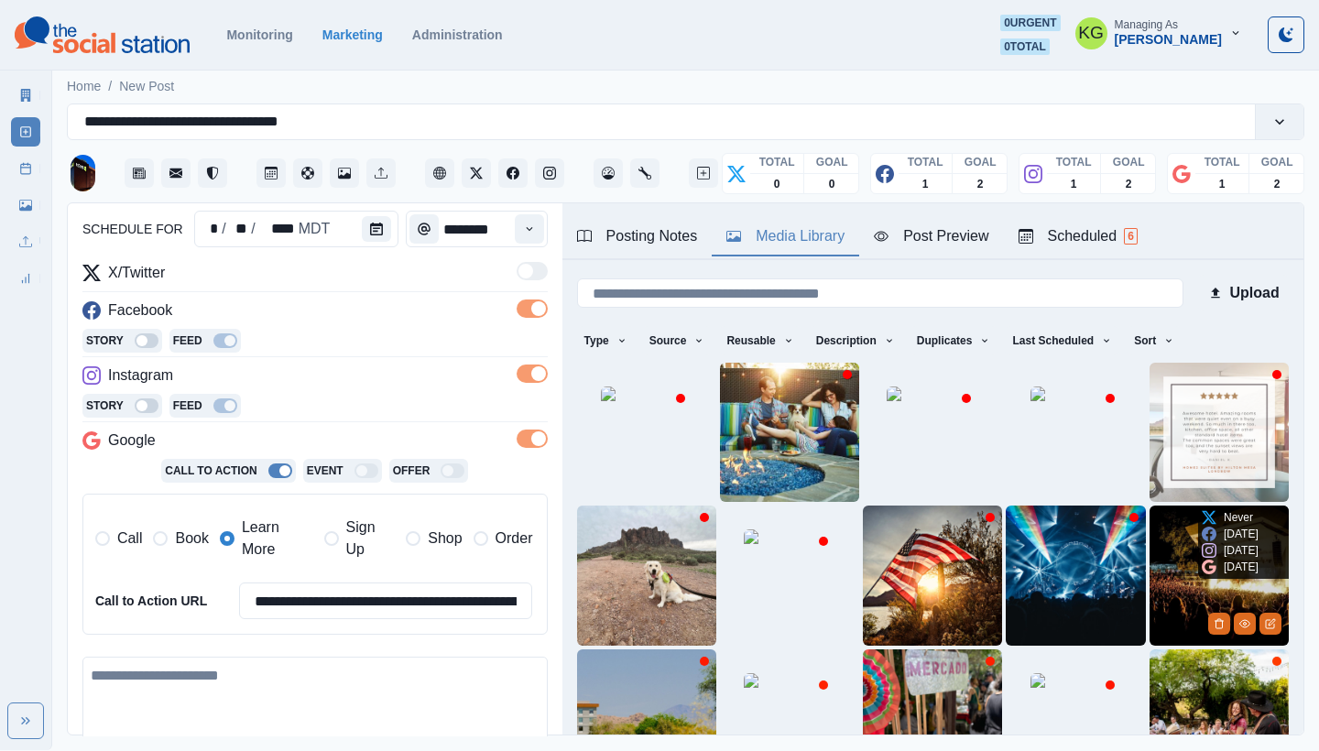
scroll to position [157, 0]
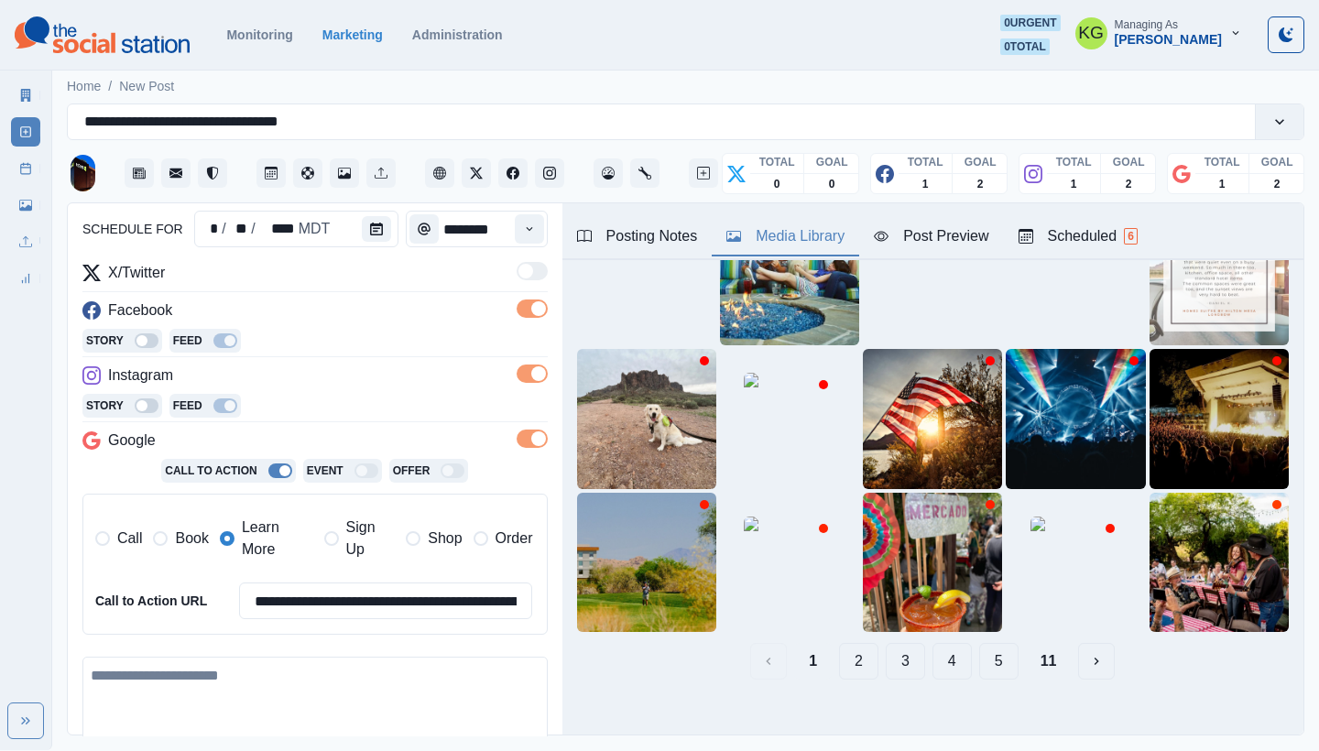
click at [839, 643] on button "2" at bounding box center [858, 661] width 39 height 37
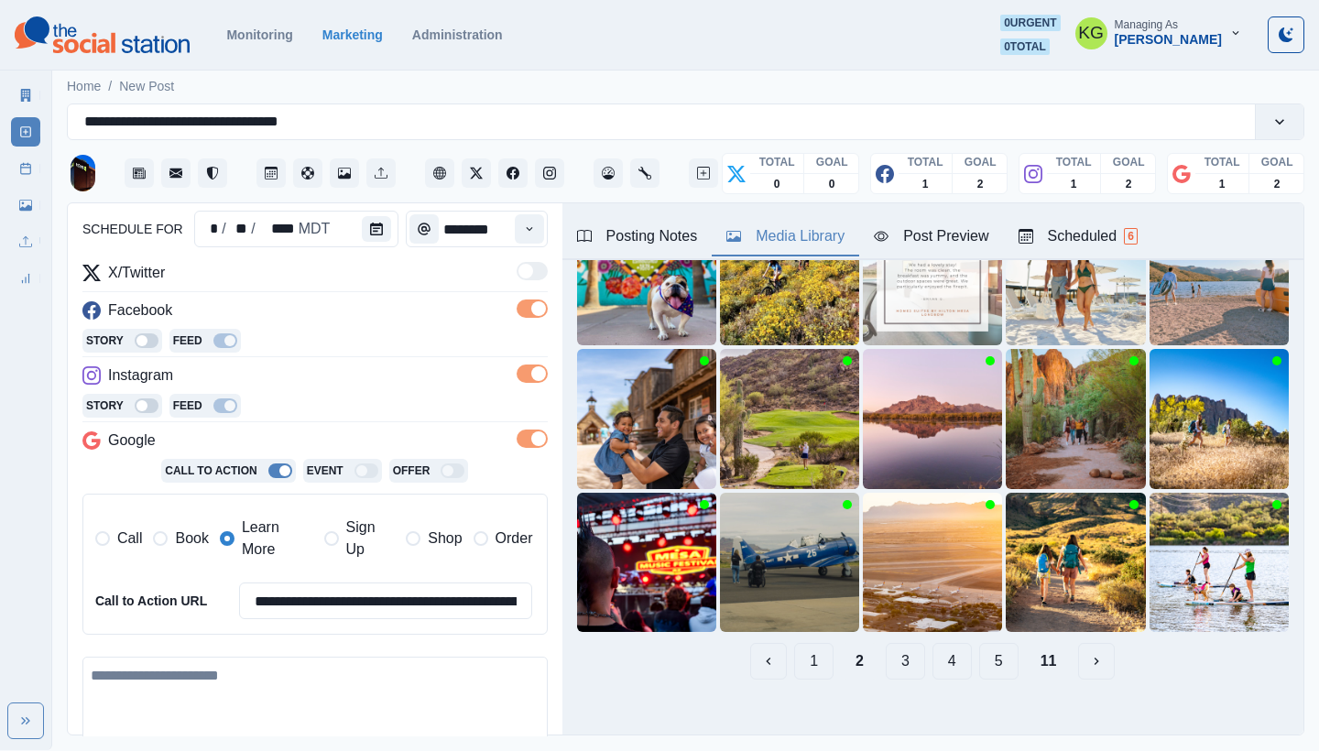
click at [886, 646] on button "3" at bounding box center [905, 661] width 39 height 37
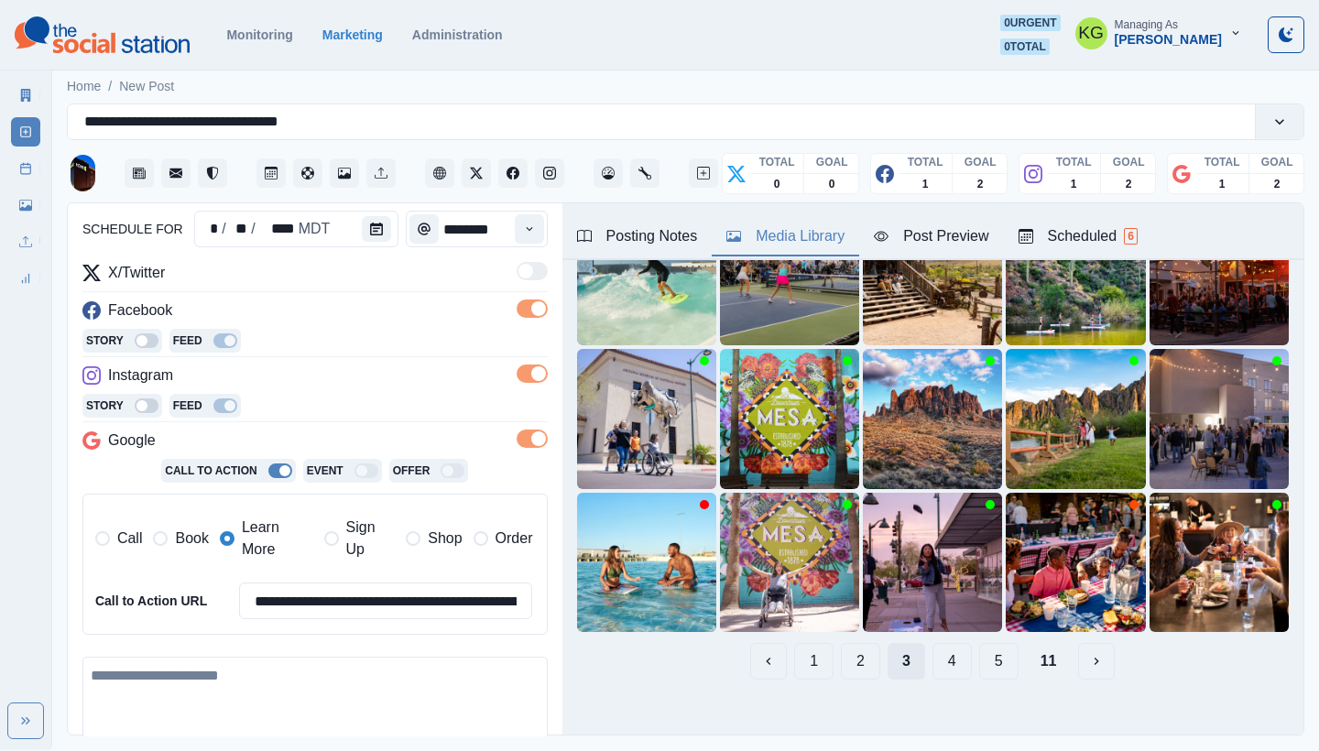
scroll to position [0, 0]
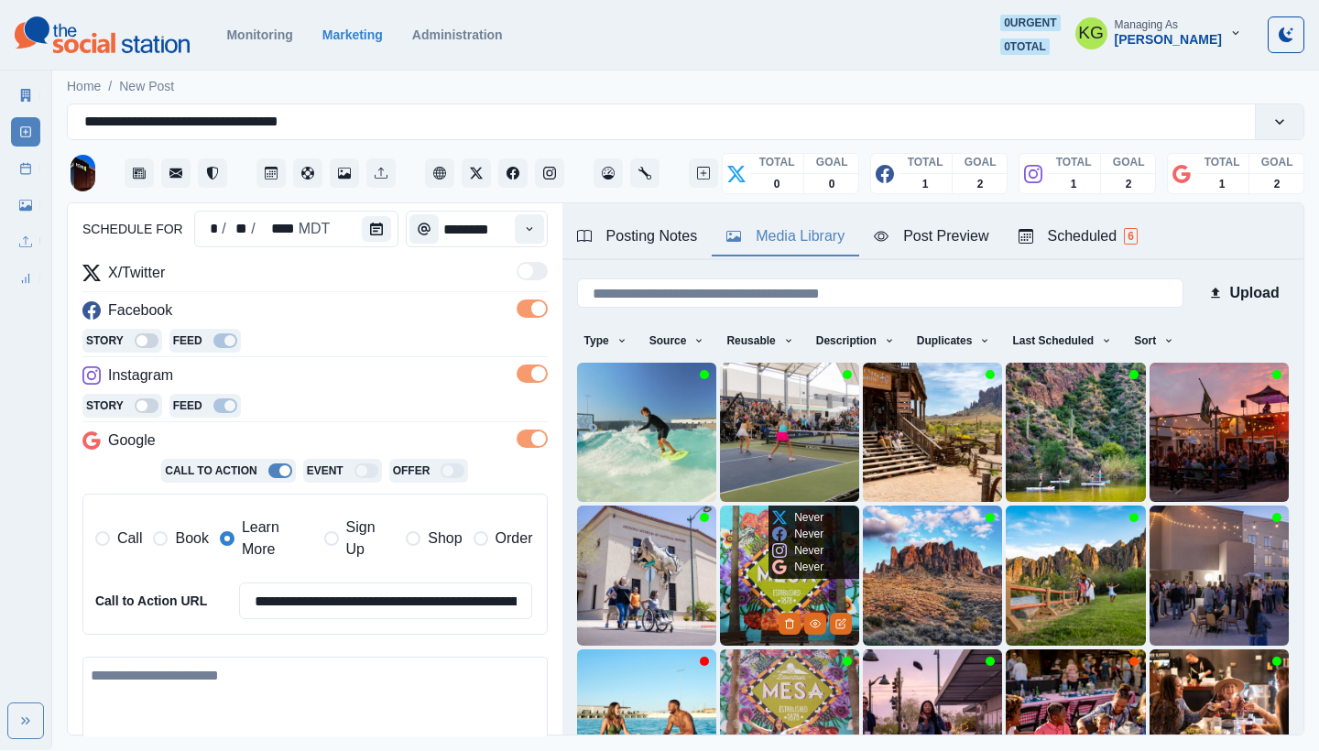
click at [752, 554] on img at bounding box center [789, 575] width 139 height 139
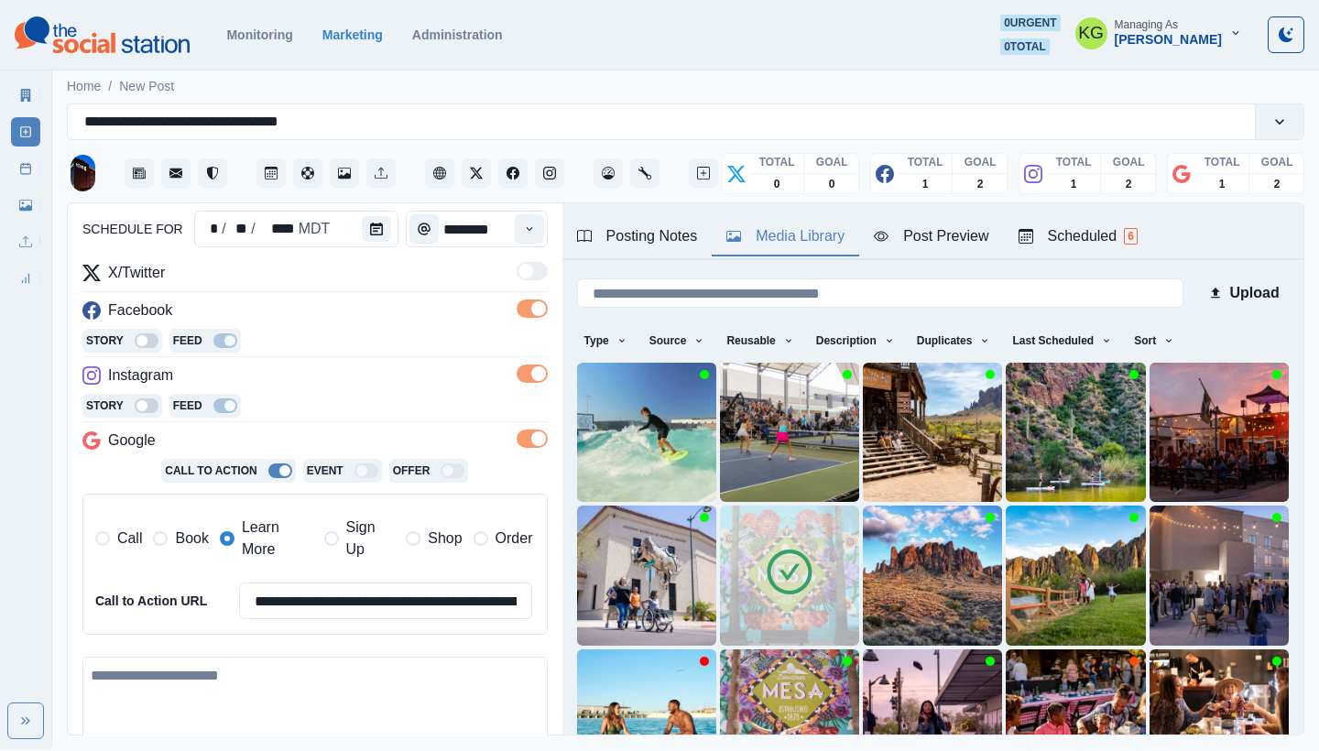
click at [720, 565] on img at bounding box center [789, 575] width 139 height 139
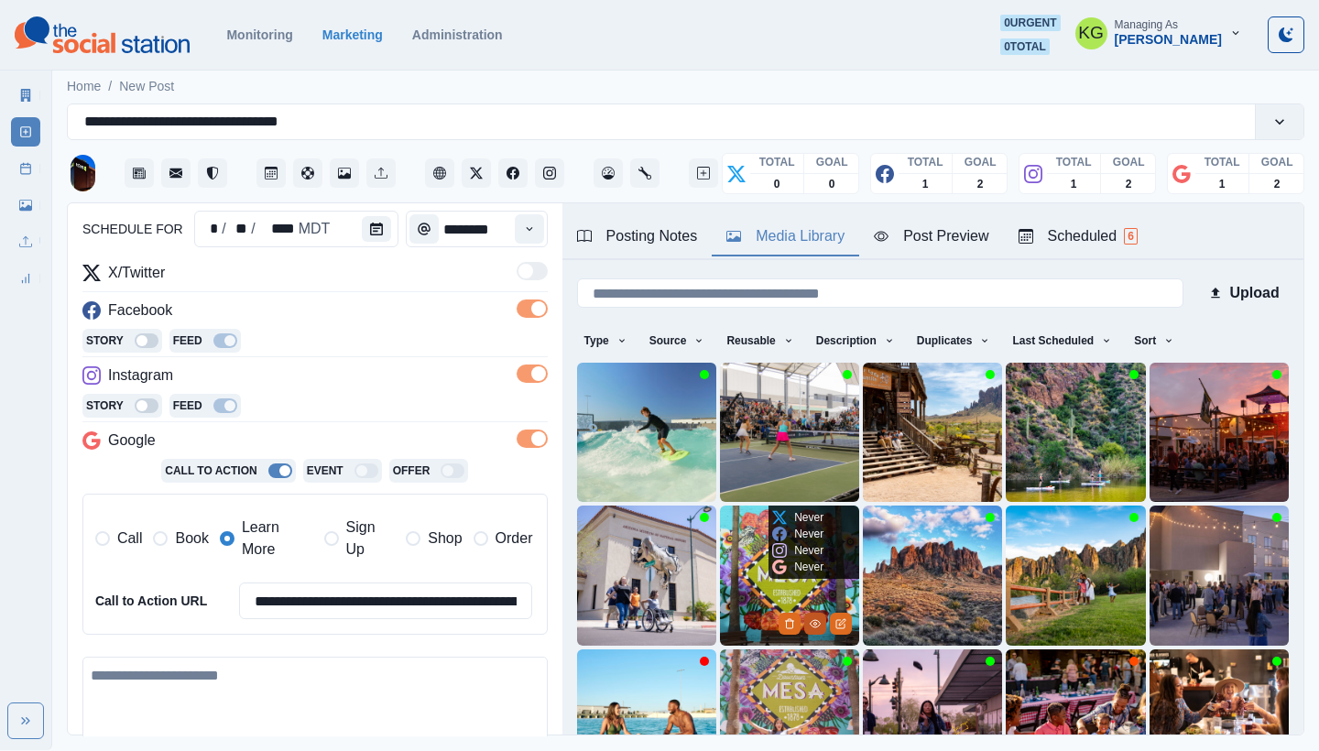
click at [810, 618] on icon "View Media" at bounding box center [815, 623] width 11 height 11
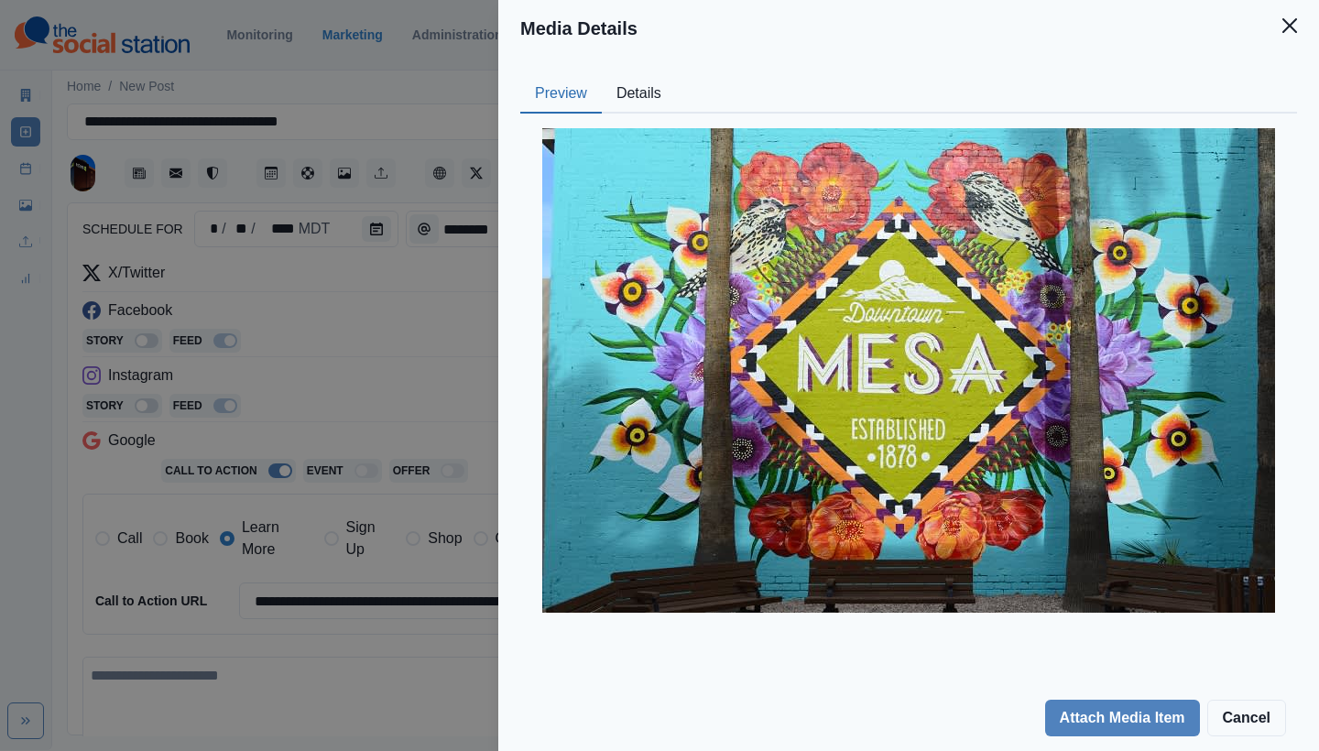
click at [1293, 16] on button "Close" at bounding box center [1290, 25] width 37 height 37
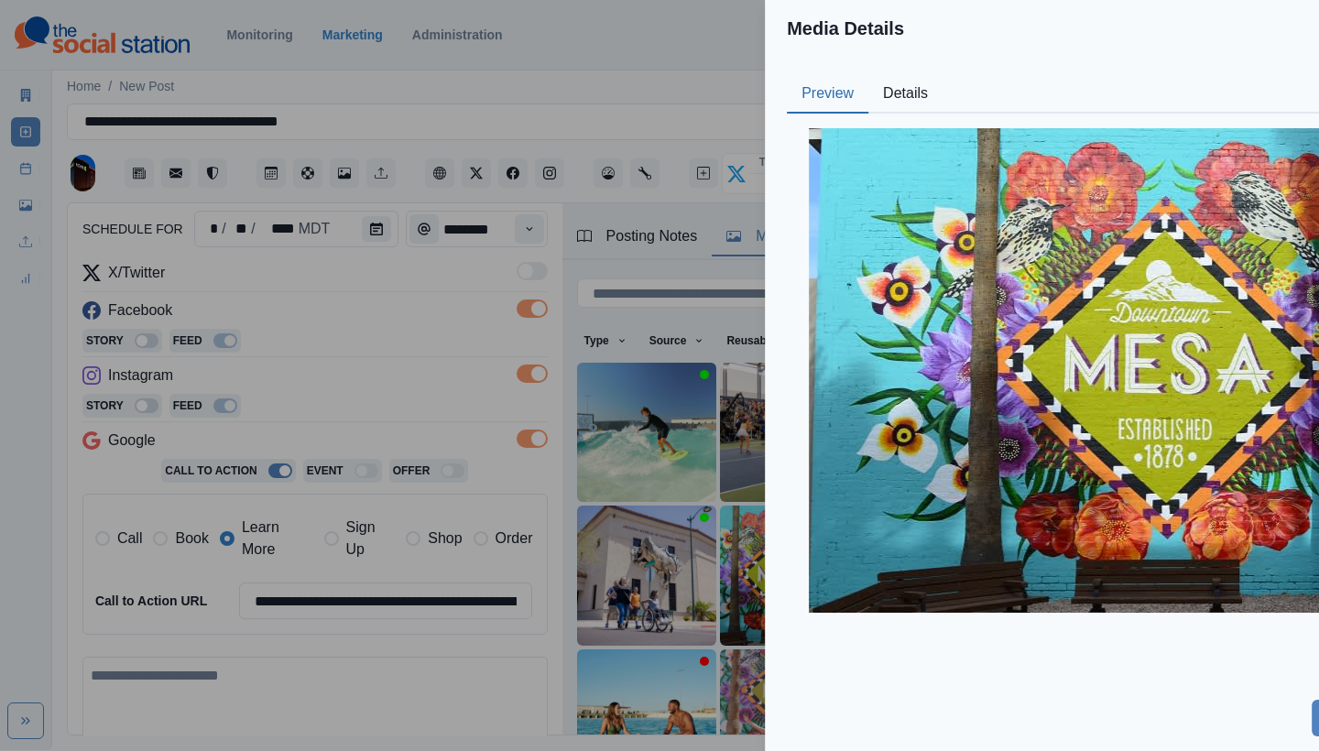
scroll to position [57, 0]
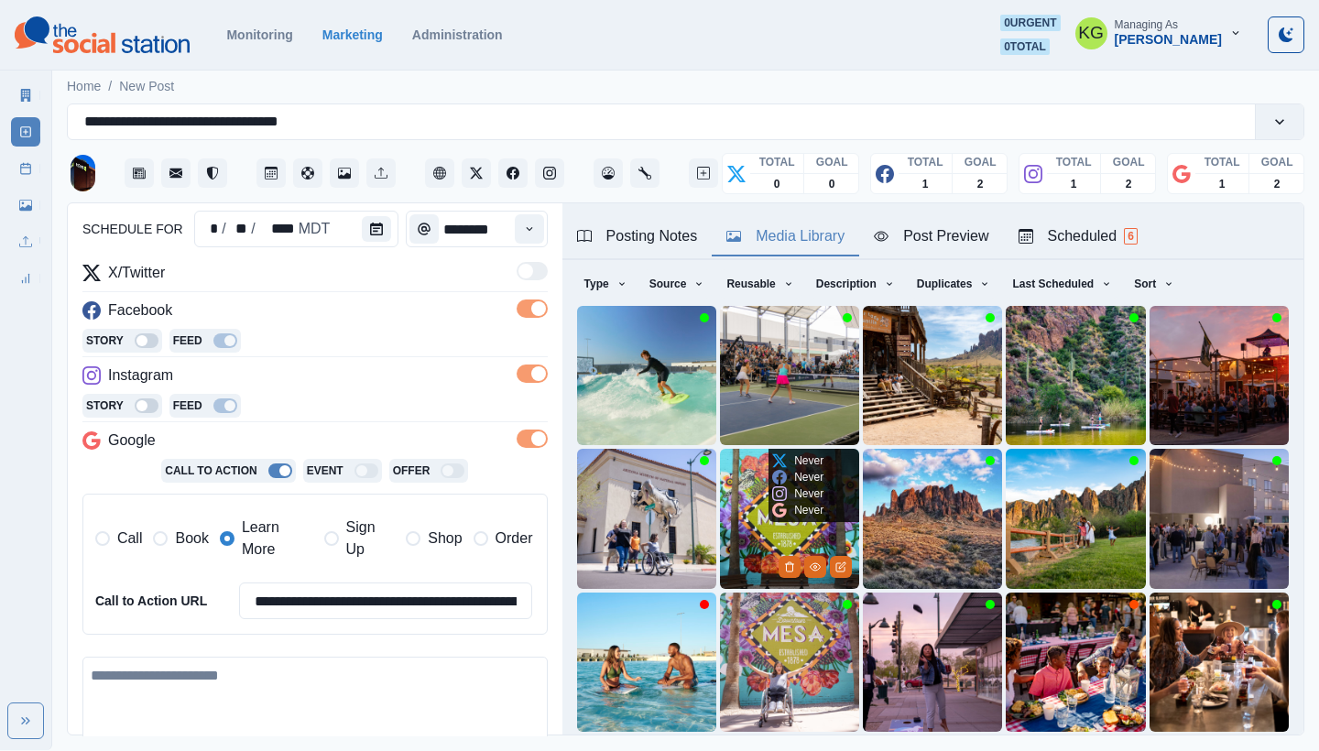
click at [759, 487] on img at bounding box center [789, 518] width 139 height 139
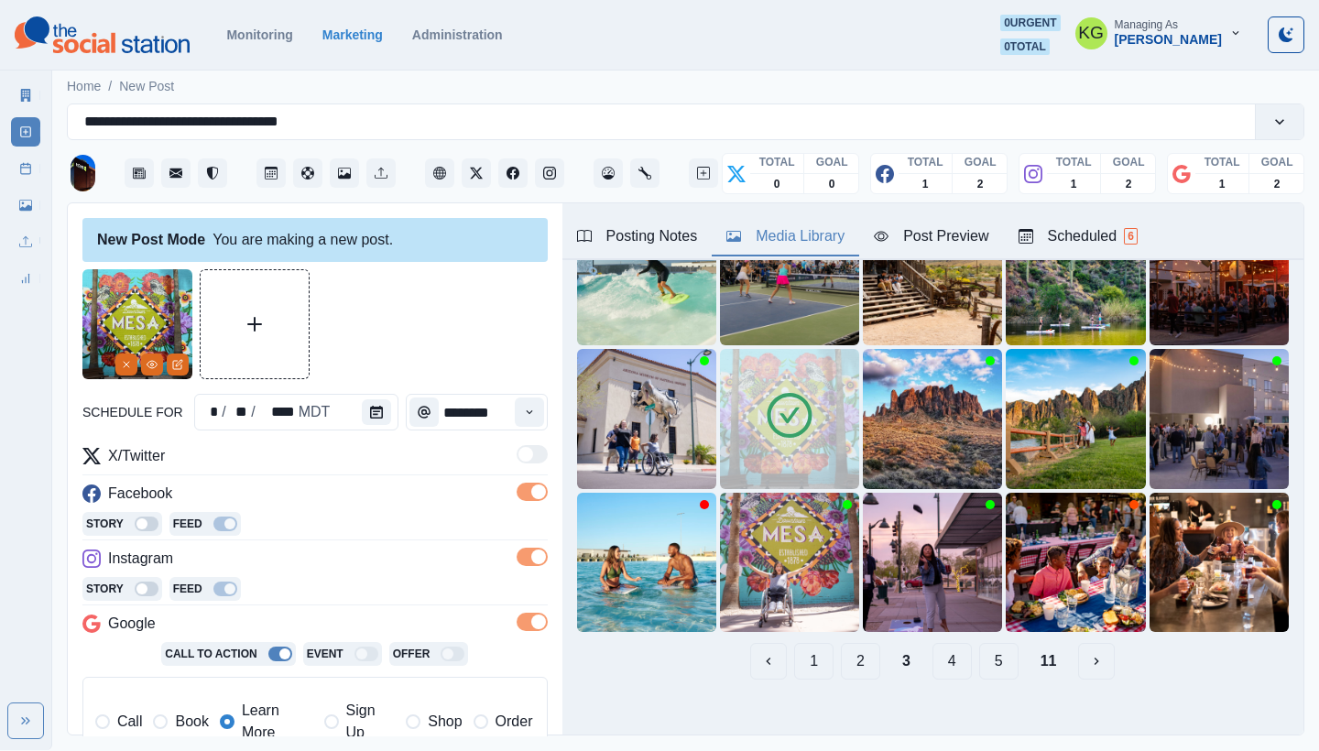
scroll to position [416, 0]
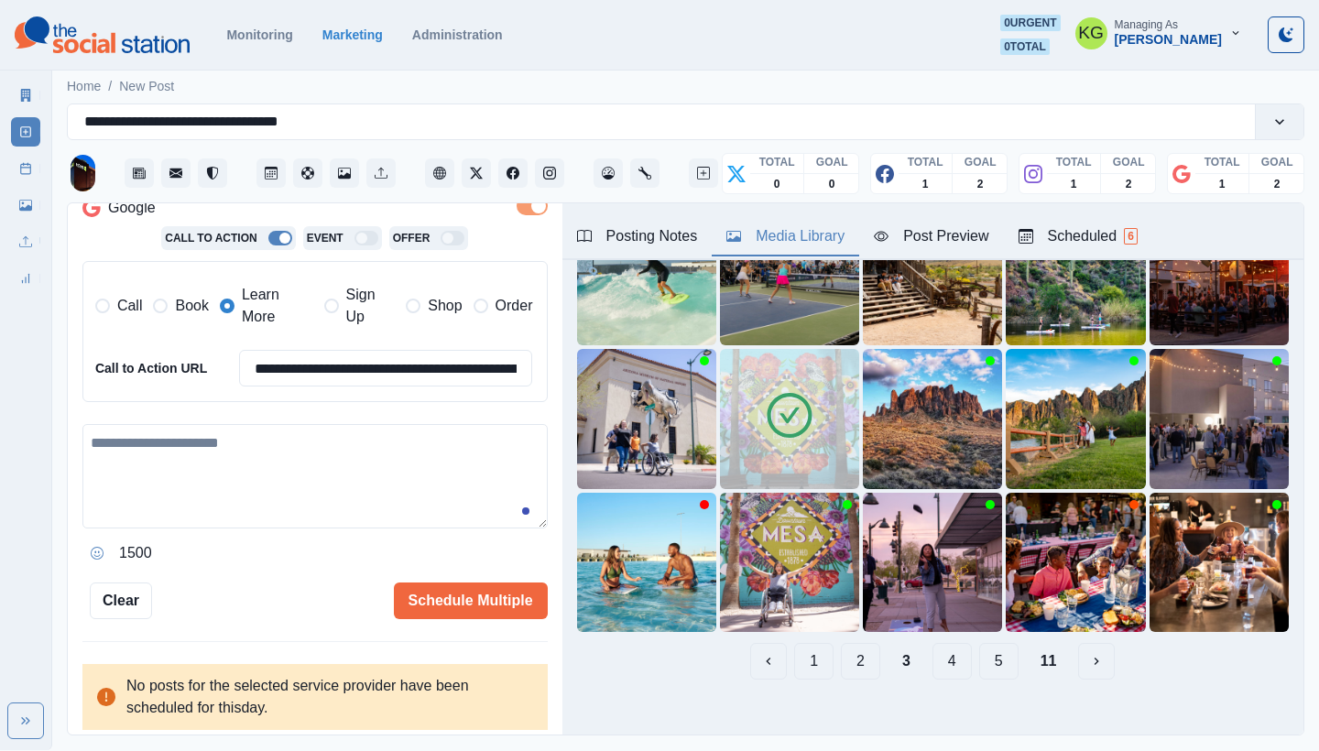
click at [296, 509] on textarea at bounding box center [314, 476] width 465 height 104
paste textarea "**********"
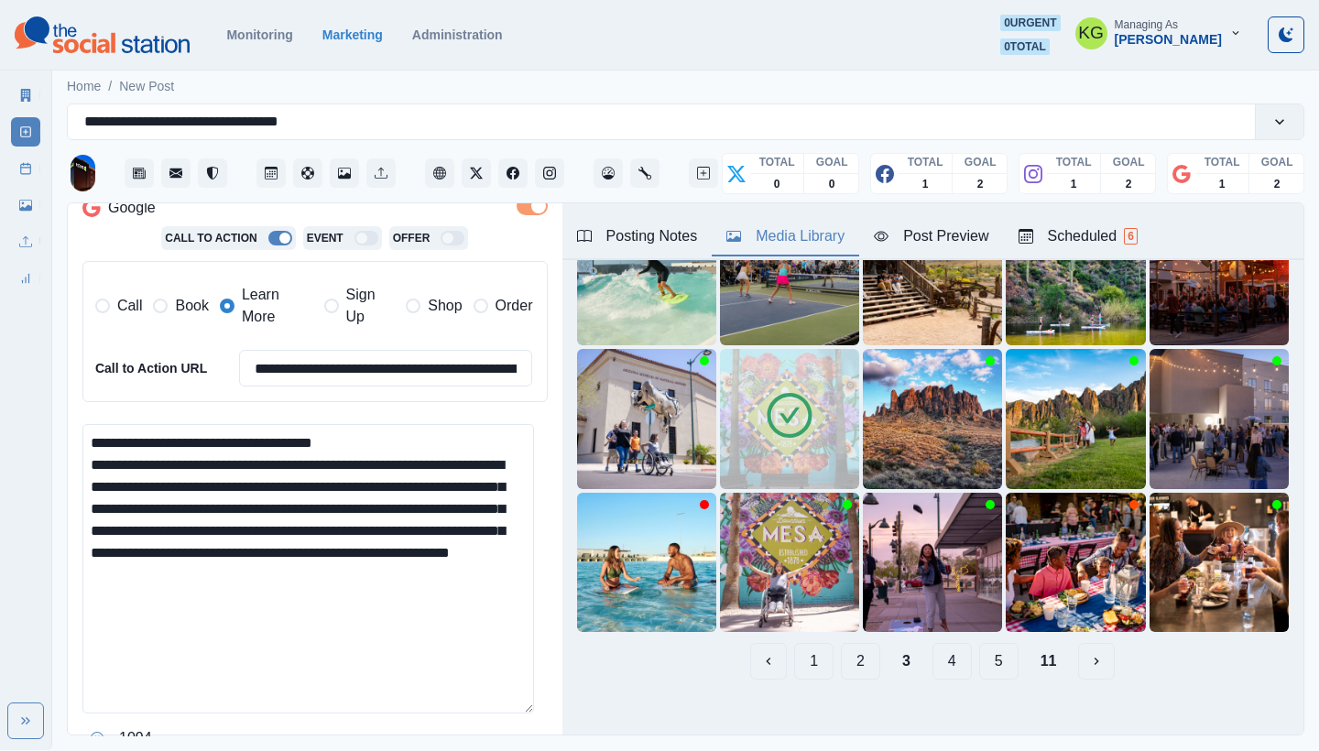
scroll to position [0, 0]
click at [519, 750] on html "**********" at bounding box center [659, 375] width 1319 height 750
drag, startPoint x: 311, startPoint y: 457, endPoint x: 85, endPoint y: 454, distance: 225.4
click at [85, 454] on textarea "**********" at bounding box center [308, 597] width 452 height 346
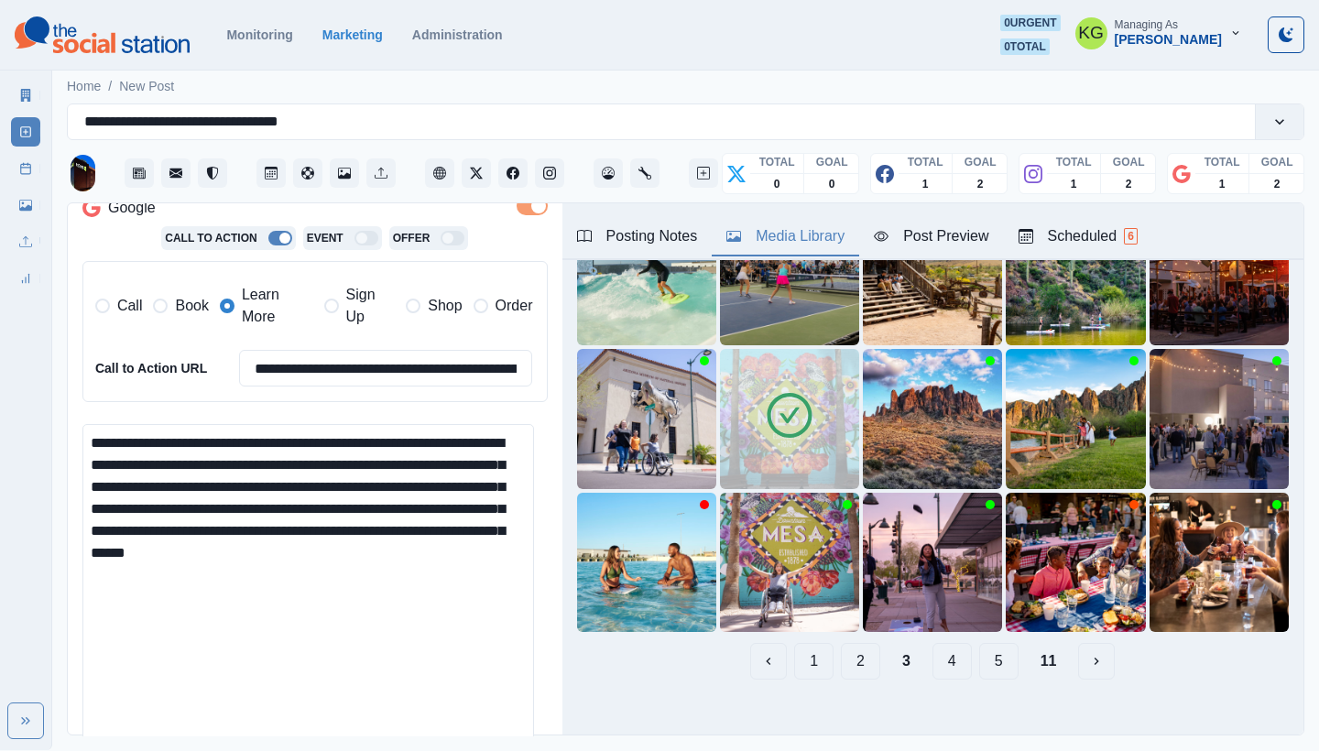
click at [344, 605] on textarea "**********" at bounding box center [308, 597] width 452 height 346
paste textarea "**********"
type textarea "**********"
click at [382, 370] on input "**********" at bounding box center [386, 368] width 294 height 37
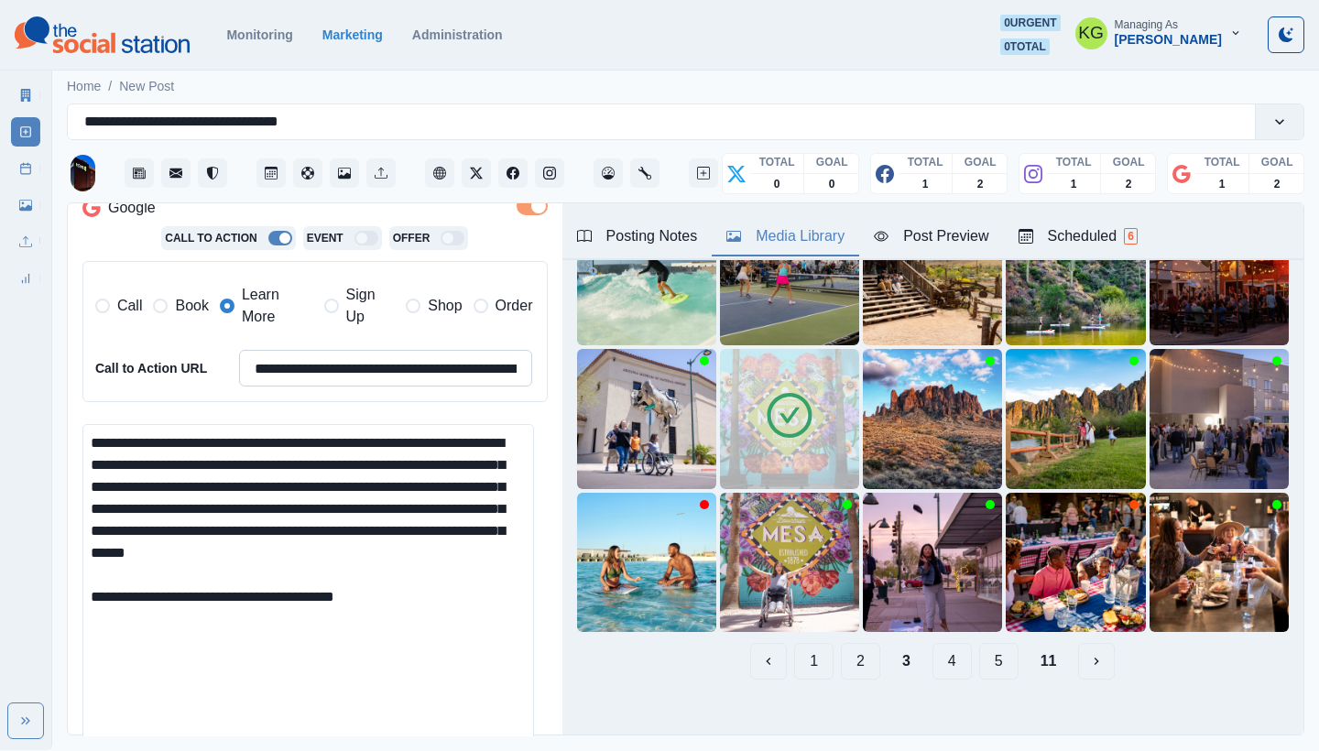
click at [382, 370] on input "**********" at bounding box center [386, 368] width 294 height 37
paste input
type input "**********"
click at [249, 612] on textarea "**********" at bounding box center [308, 597] width 452 height 346
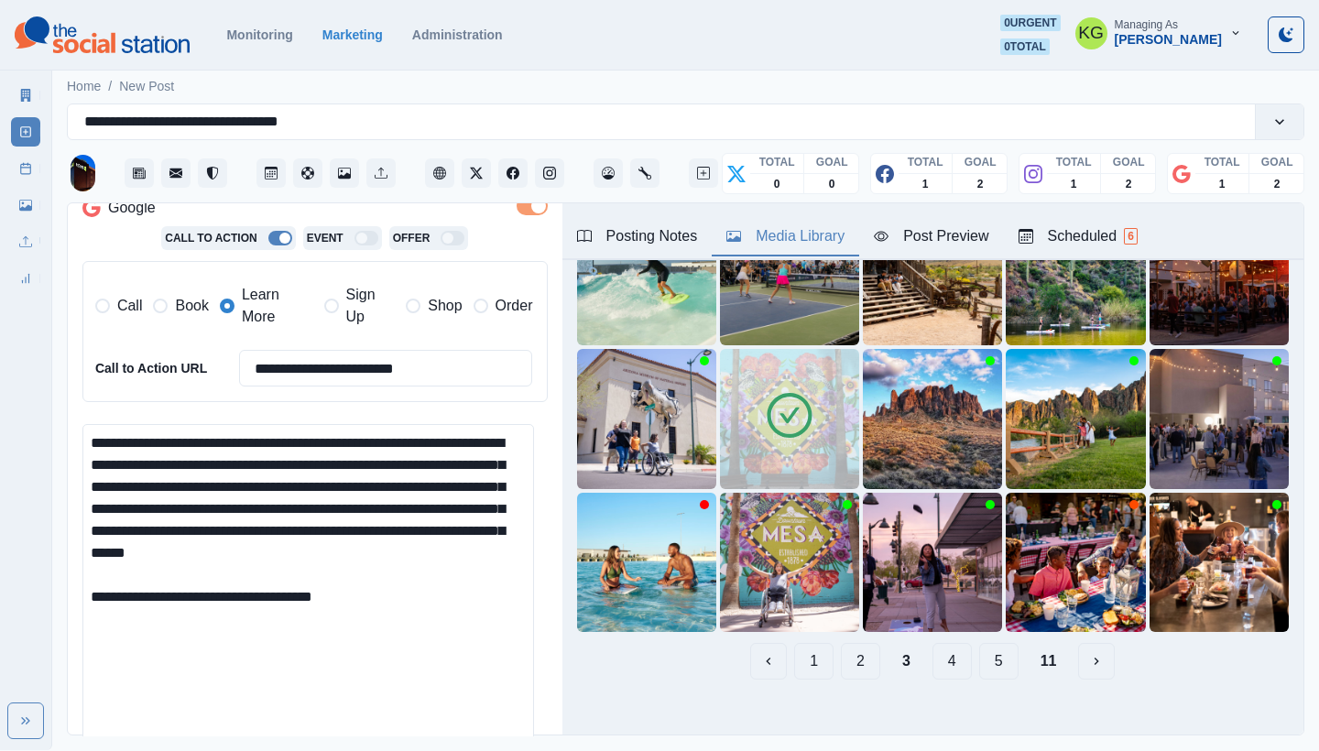
click at [394, 599] on textarea "**********" at bounding box center [308, 597] width 452 height 346
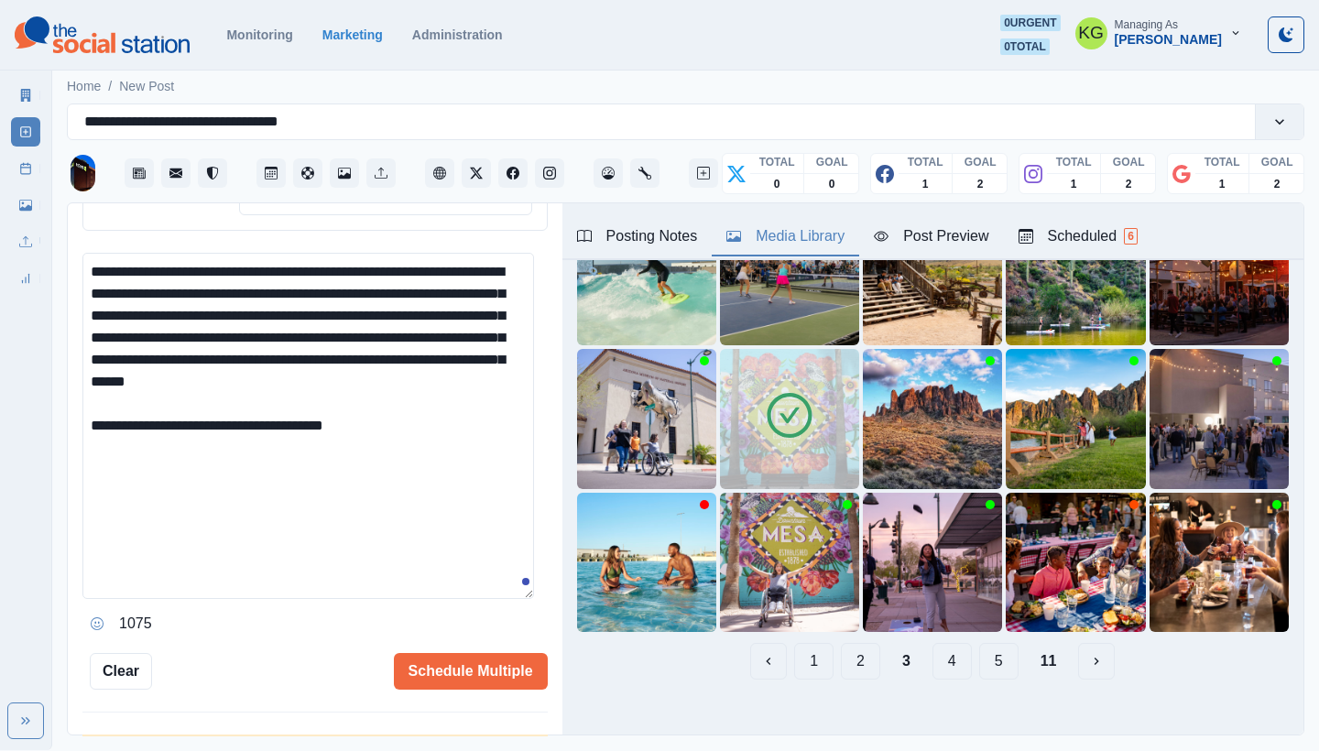
click at [98, 618] on icon "Opens Emoji Picker" at bounding box center [97, 624] width 13 height 13
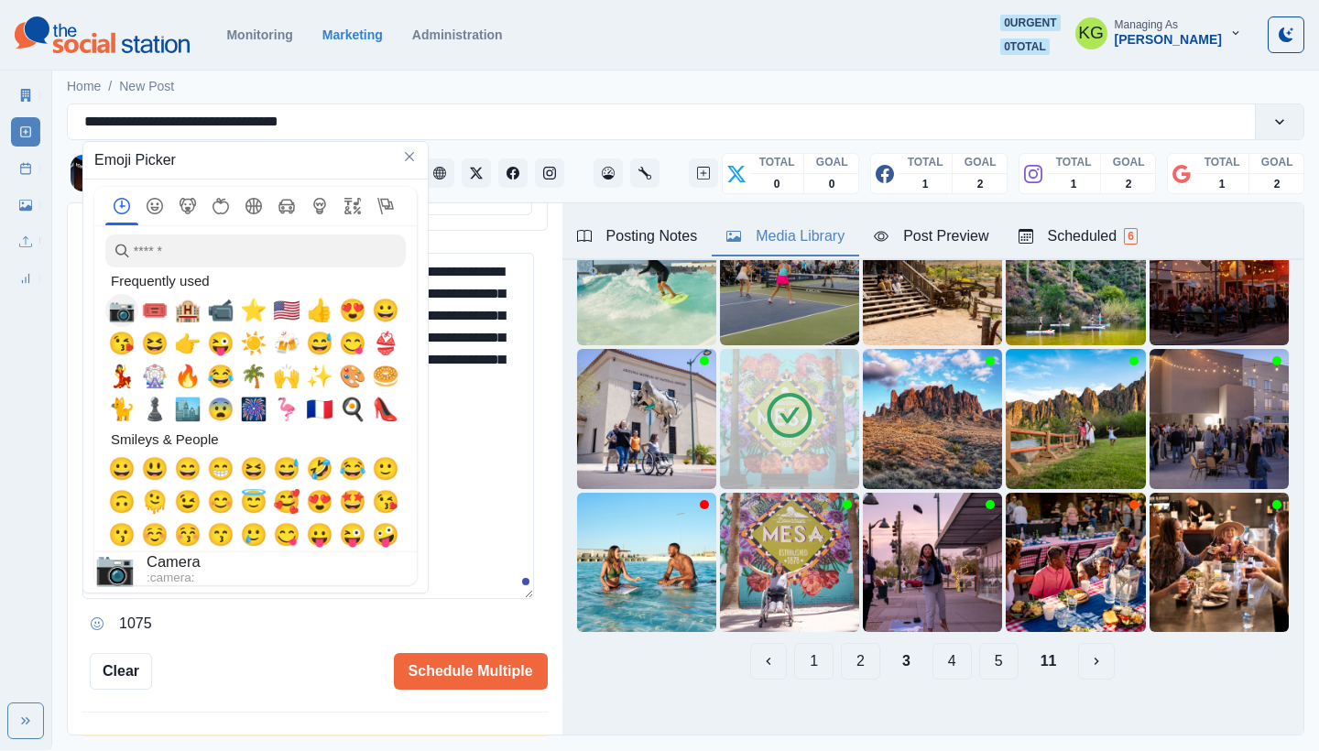
click at [126, 313] on span "📷" at bounding box center [121, 311] width 27 height 26
click at [634, 246] on div "Posting Notes" at bounding box center [637, 236] width 121 height 22
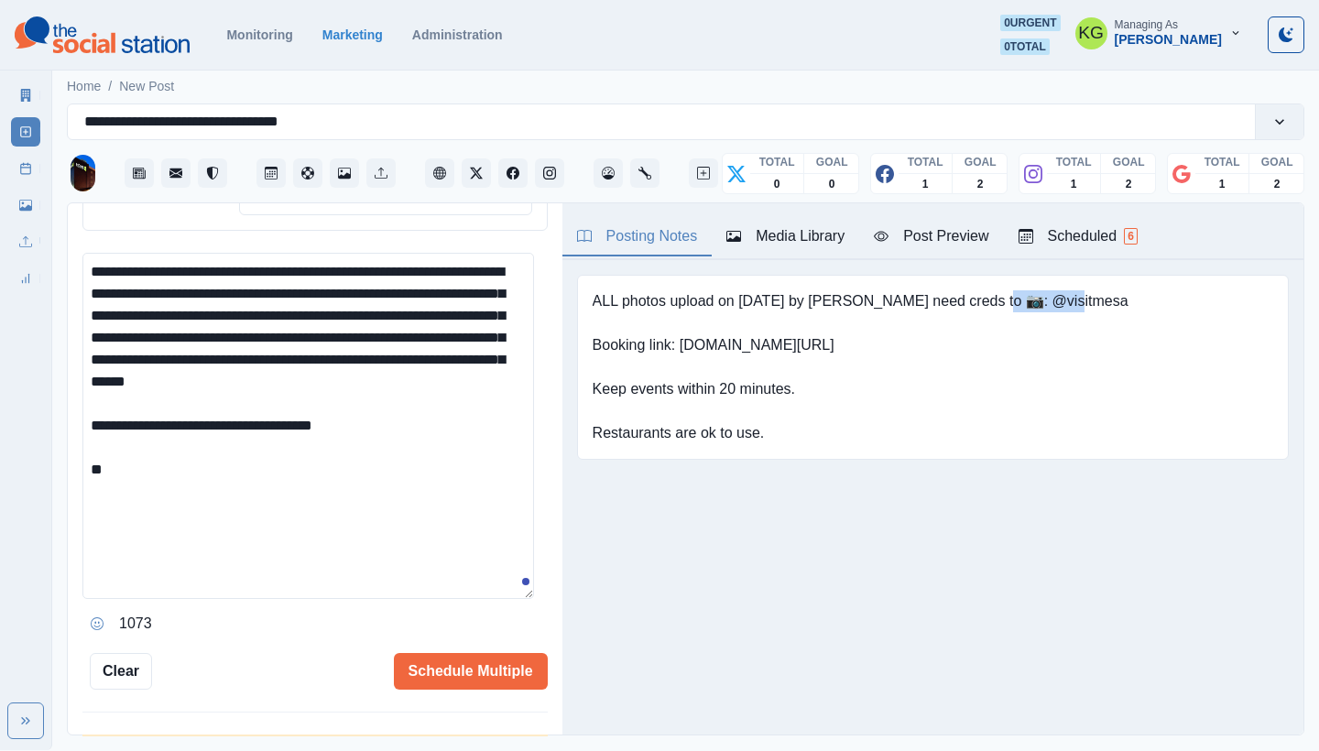
drag, startPoint x: 1004, startPoint y: 301, endPoint x: 1130, endPoint y: 301, distance: 125.5
click at [1130, 301] on div "ALL photos upload on 6/20/2025 by Sara need creds to 📷: @visitmesa Booking link…" at bounding box center [933, 367] width 712 height 185
click at [236, 494] on textarea "**********" at bounding box center [308, 426] width 452 height 346
paste textarea "**********"
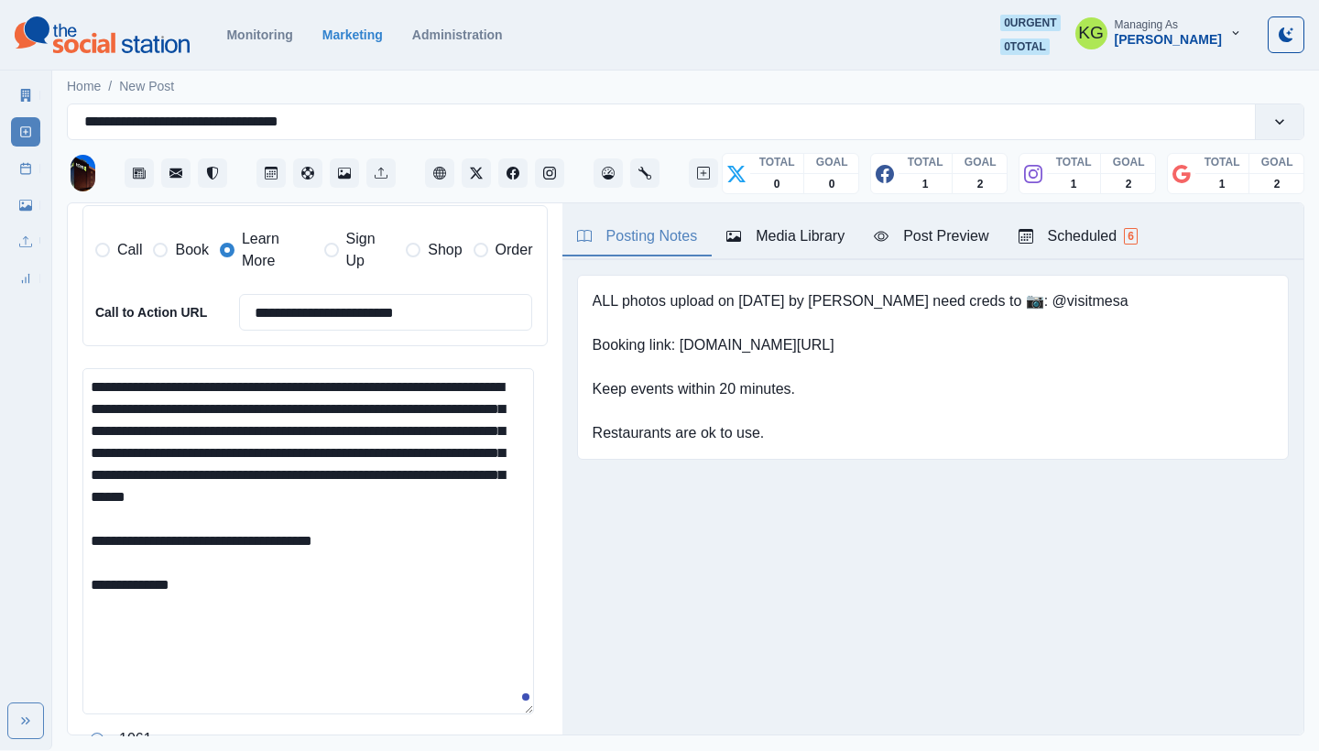
scroll to position [658, 0]
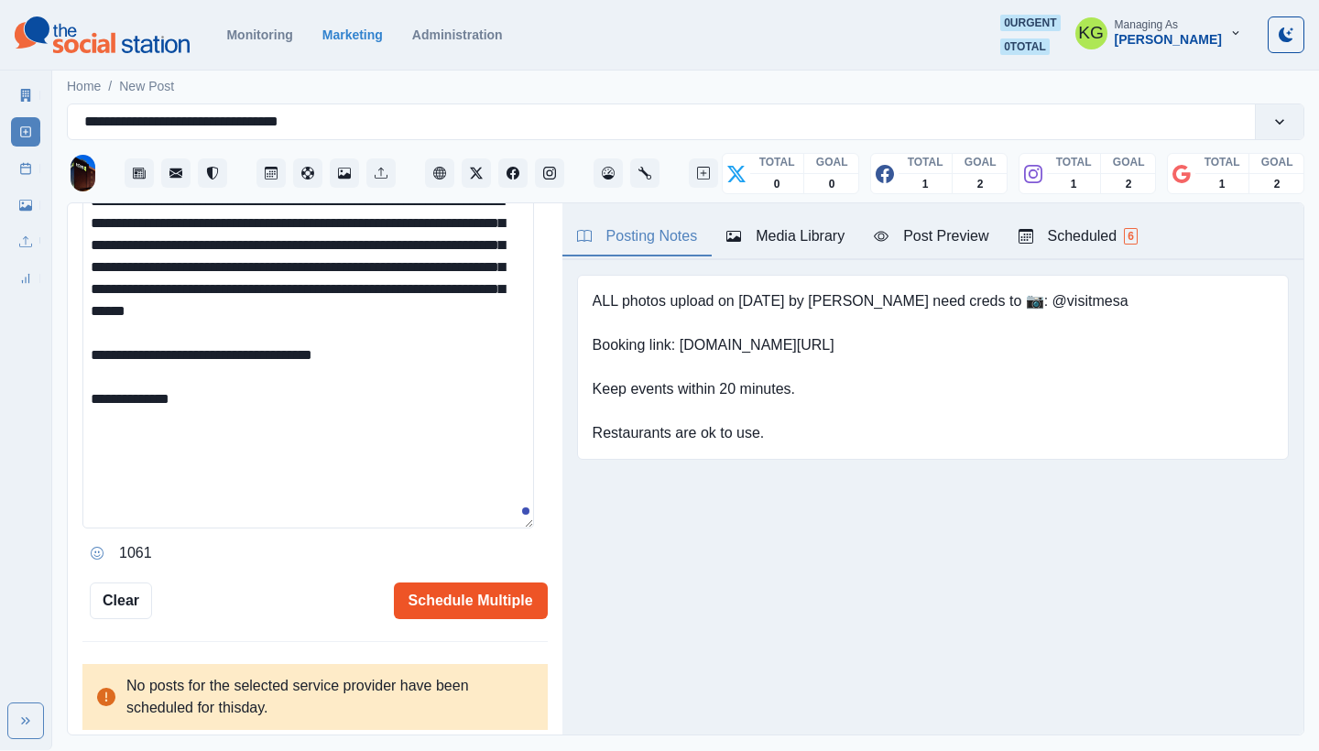
type textarea "**********"
click at [409, 608] on button "Schedule Multiple" at bounding box center [471, 601] width 154 height 37
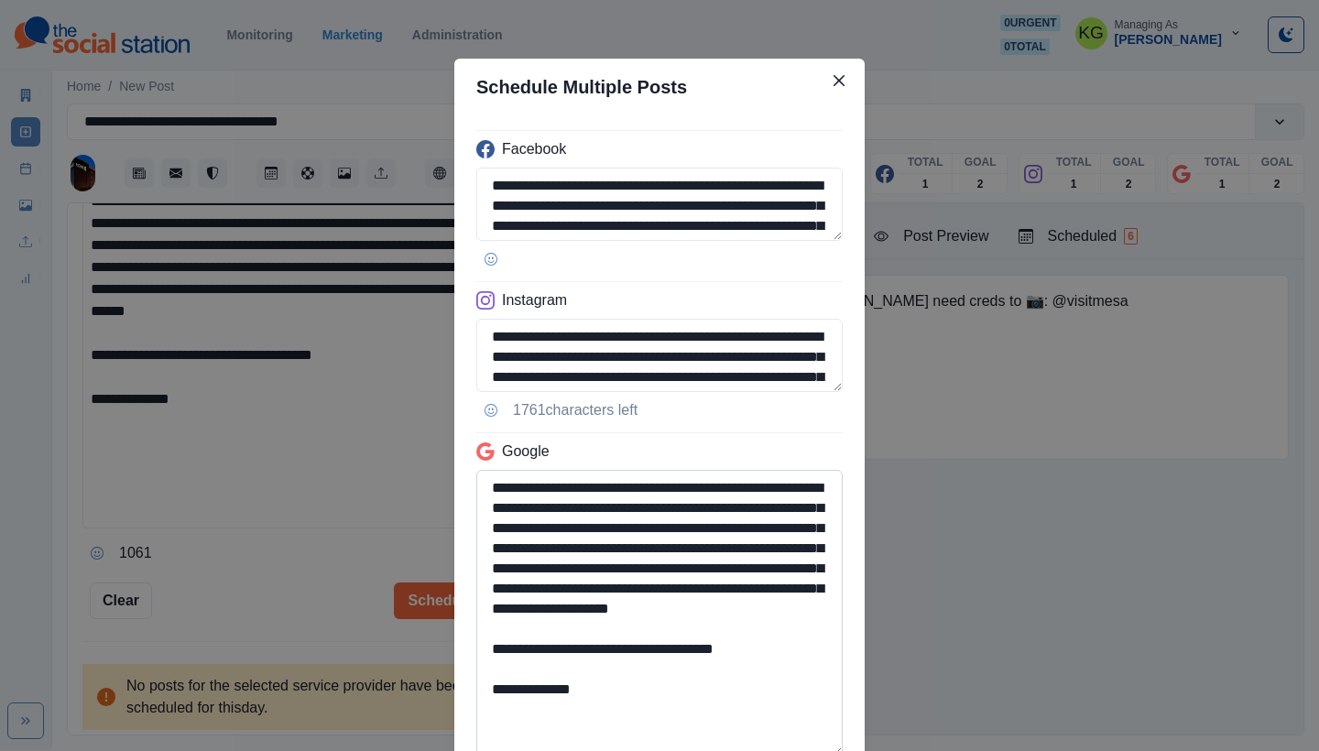
click at [804, 750] on textarea "**********" at bounding box center [659, 613] width 367 height 287
drag, startPoint x: 761, startPoint y: 672, endPoint x: 373, endPoint y: 665, distance: 387.6
click at [373, 665] on div "**********" at bounding box center [659, 375] width 1319 height 751
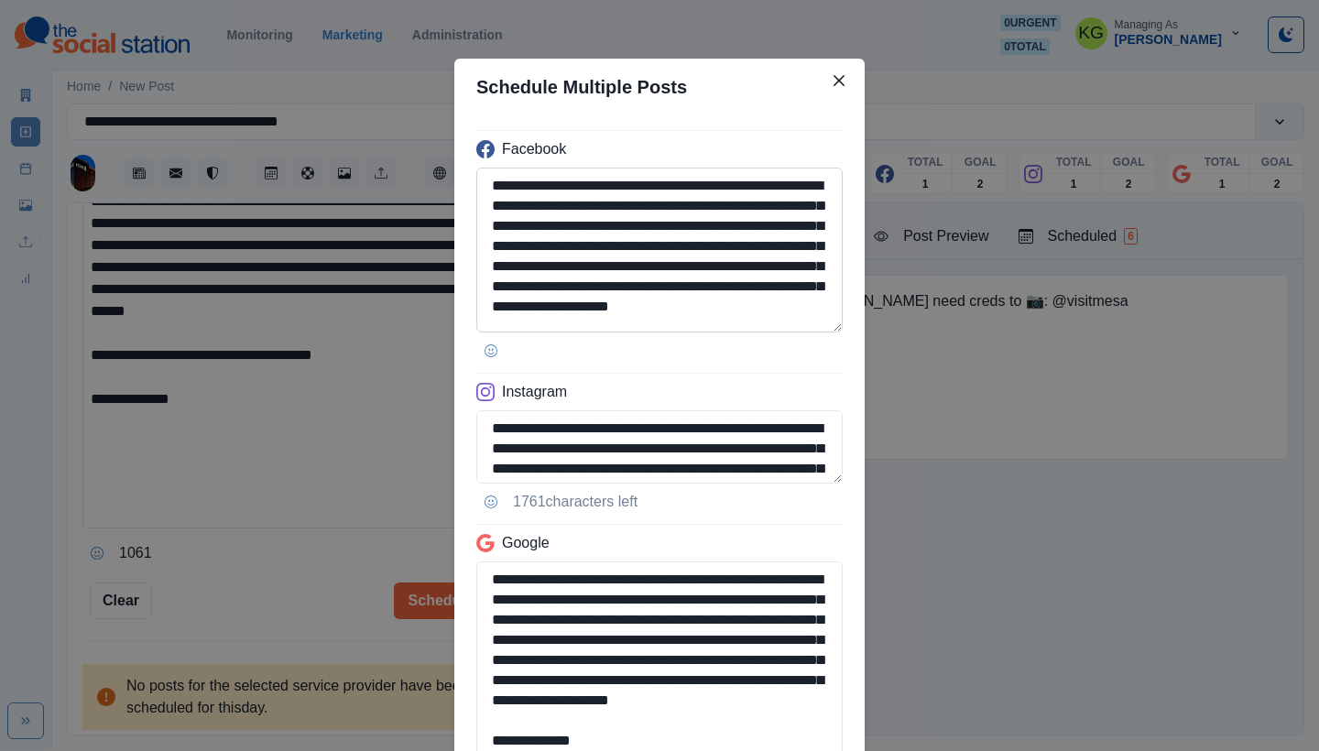
click at [758, 333] on textarea "**********" at bounding box center [659, 250] width 367 height 165
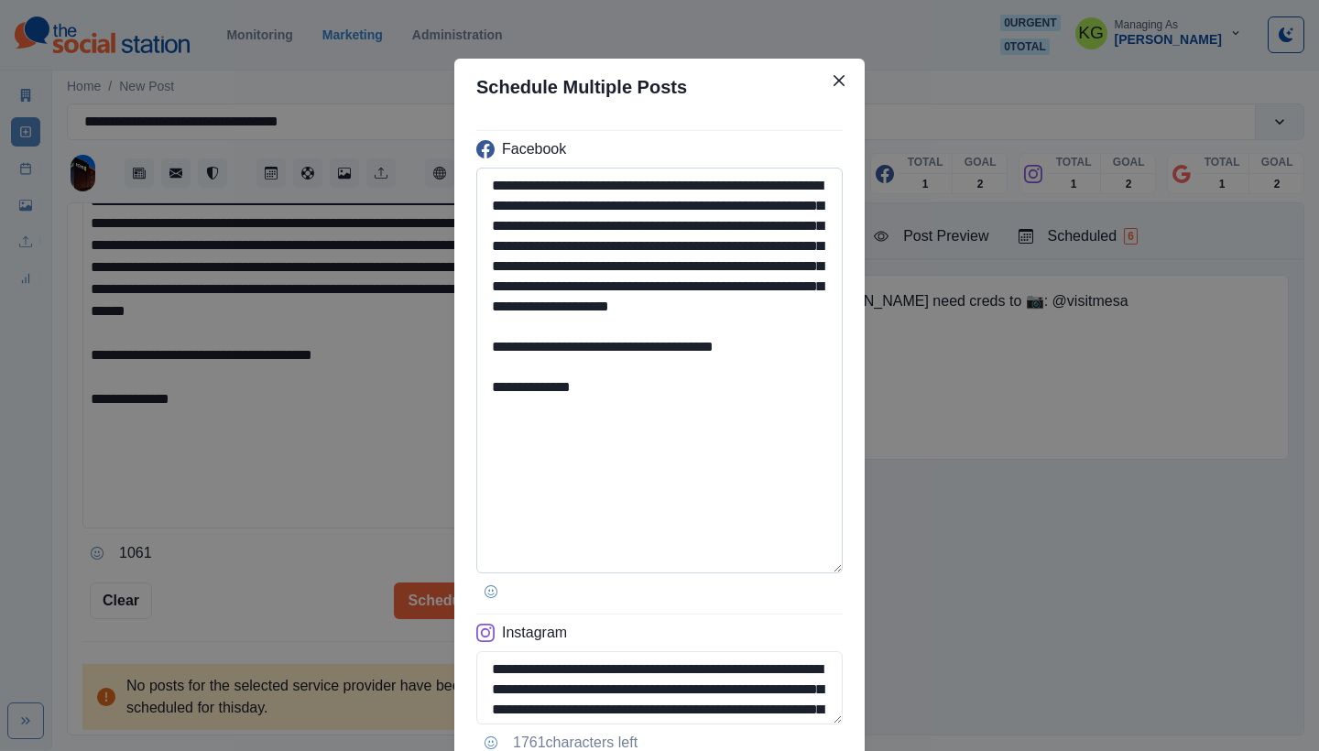
type textarea "**********"
drag, startPoint x: 526, startPoint y: 412, endPoint x: 630, endPoint y: 414, distance: 104.5
click at [629, 414] on textarea "**********" at bounding box center [659, 371] width 367 height 406
paste textarea "*"
click at [524, 408] on textarea "**********" at bounding box center [659, 371] width 367 height 406
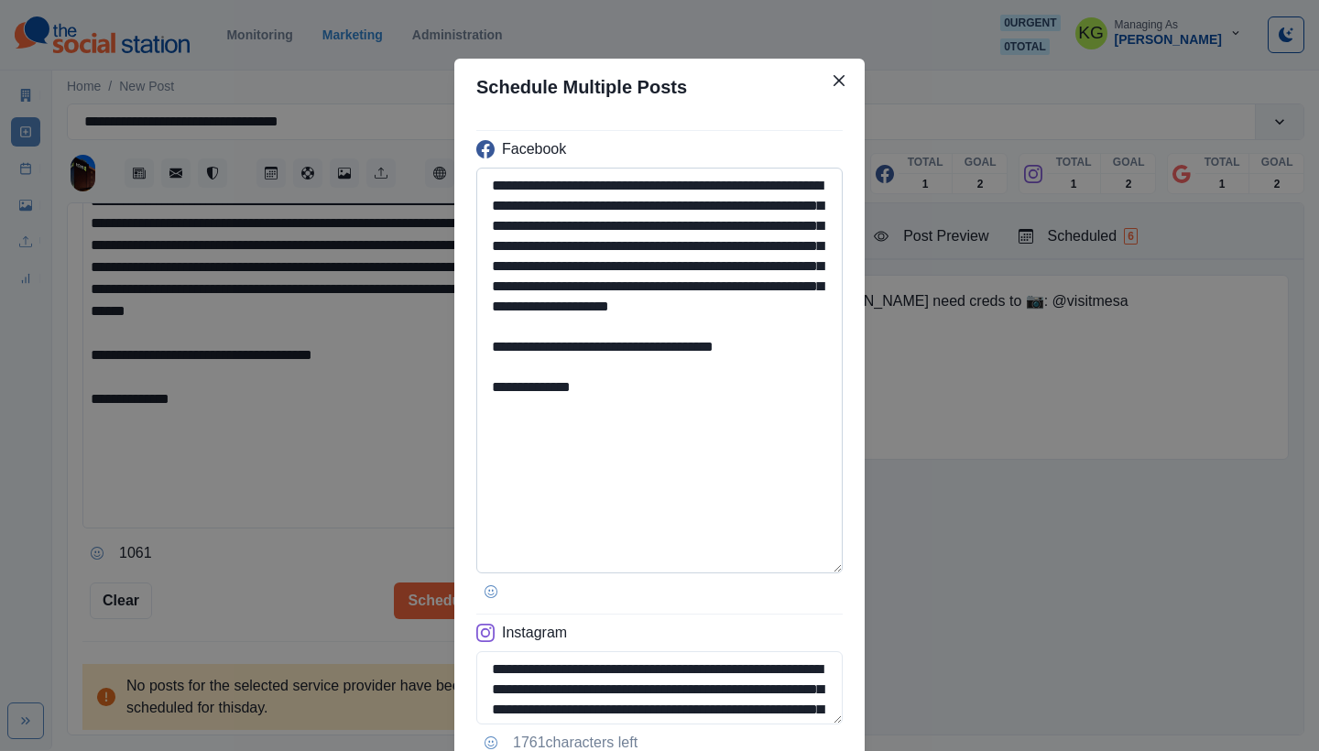
scroll to position [503, 0]
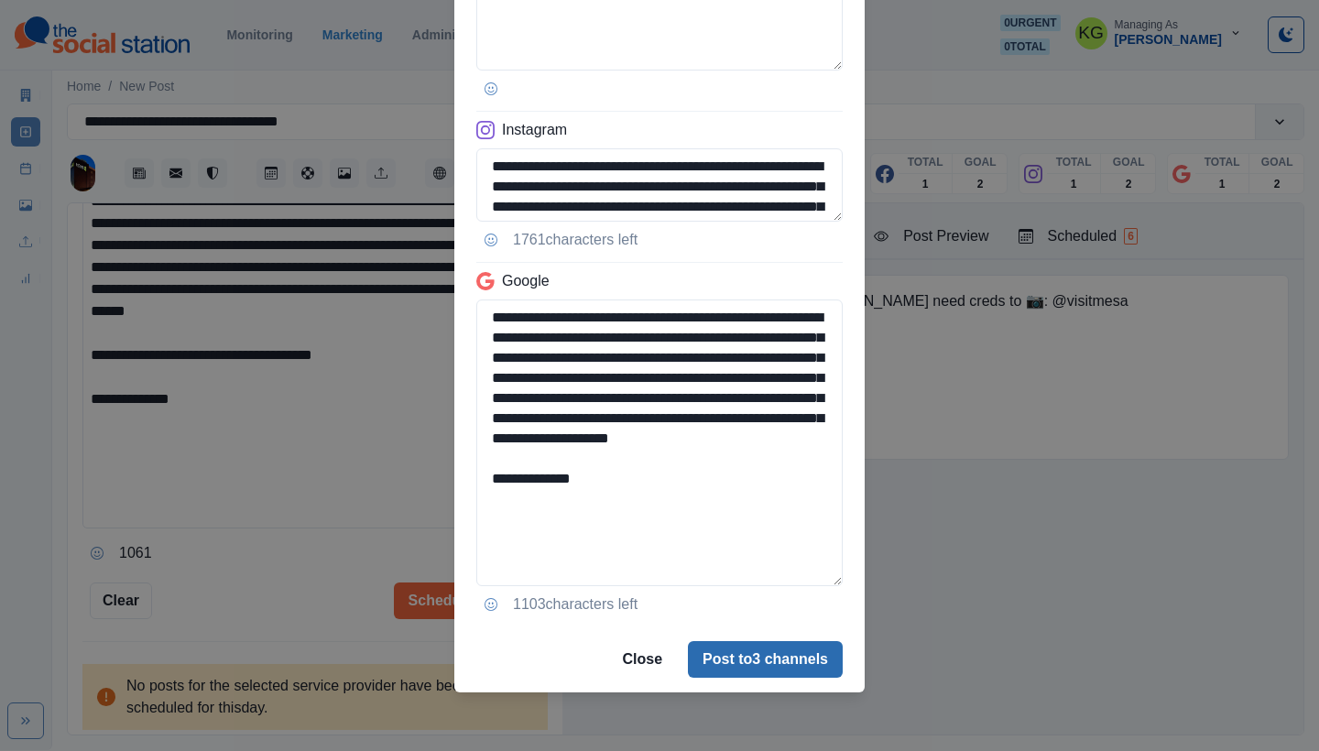
type textarea "**********"
click at [738, 651] on button "Post to 3 channels" at bounding box center [765, 659] width 155 height 37
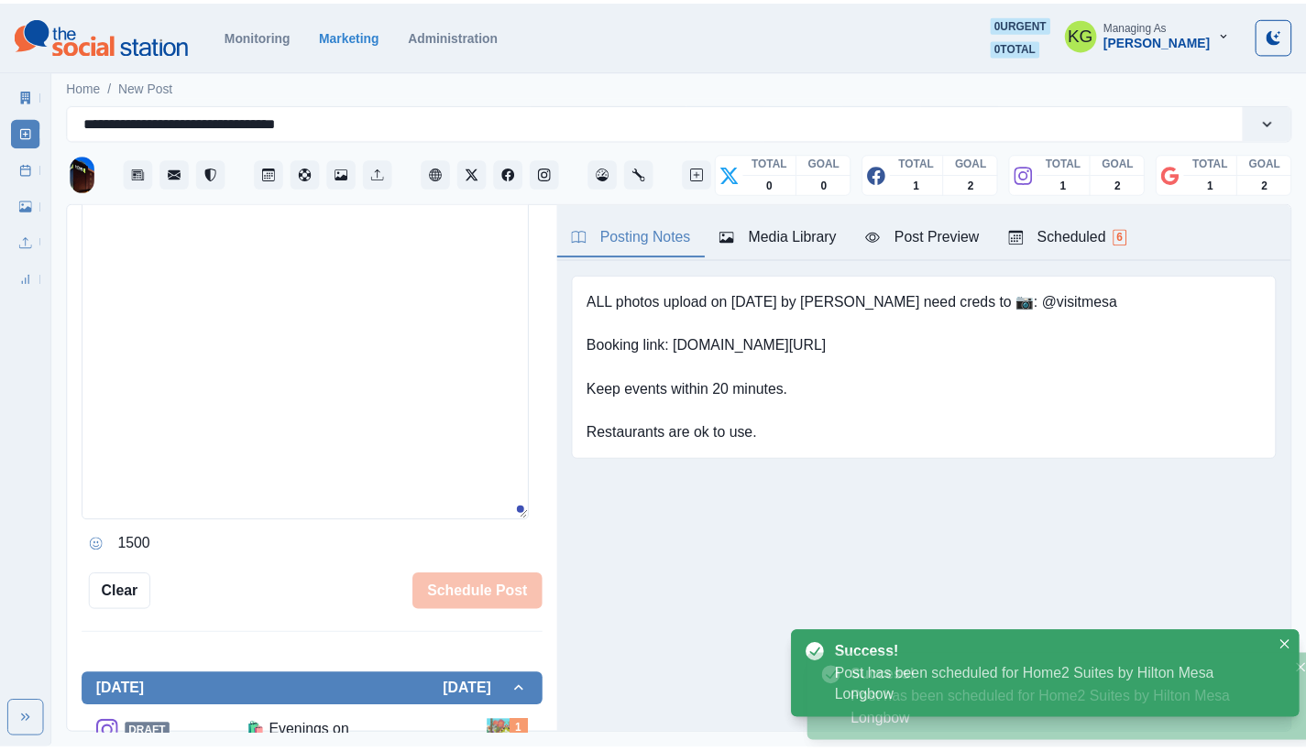
scroll to position [354, 0]
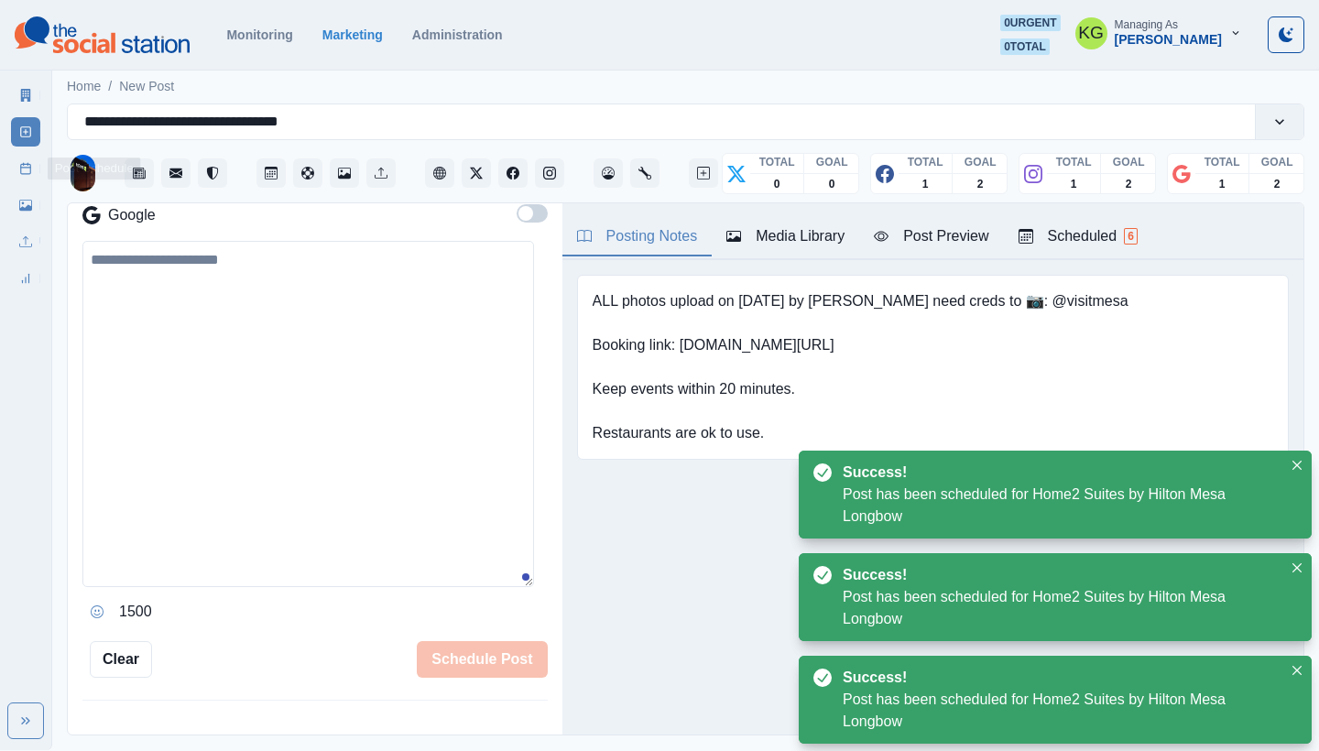
click at [17, 167] on link "Post Schedule" at bounding box center [25, 168] width 29 height 29
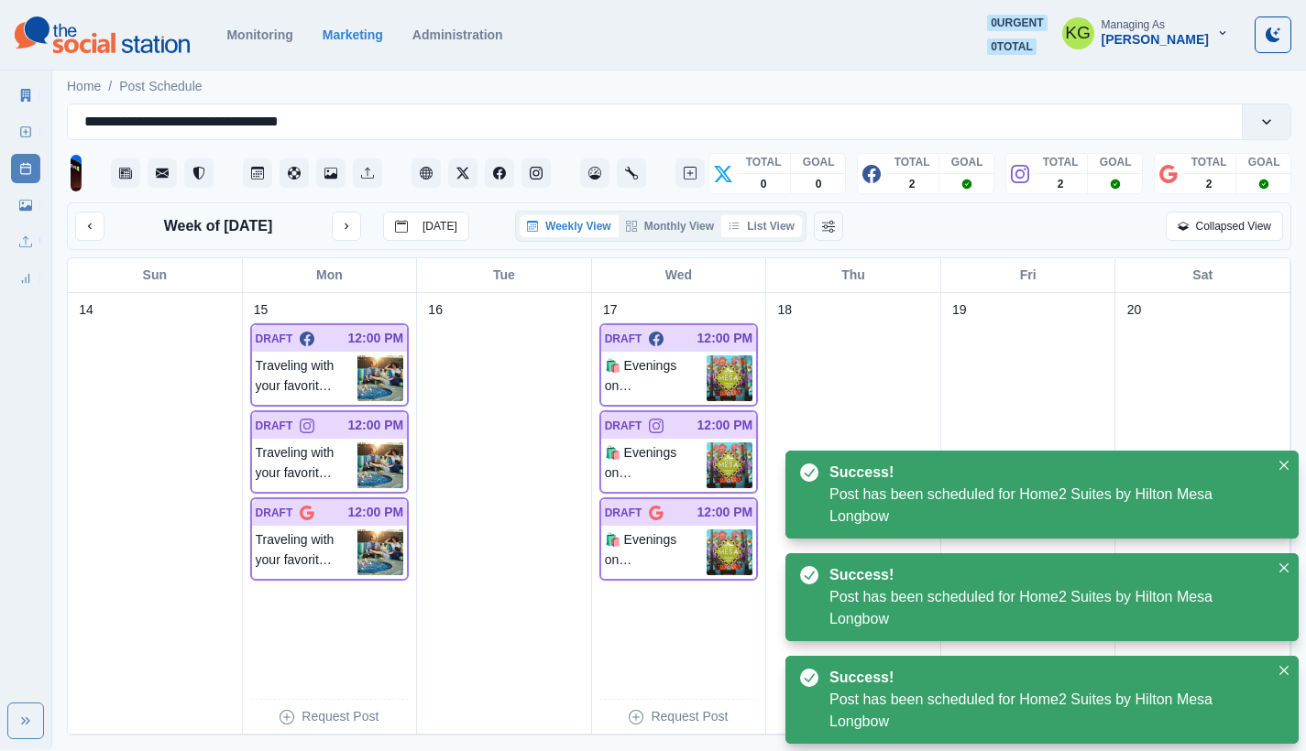
click at [781, 233] on button "List View" at bounding box center [761, 226] width 81 height 22
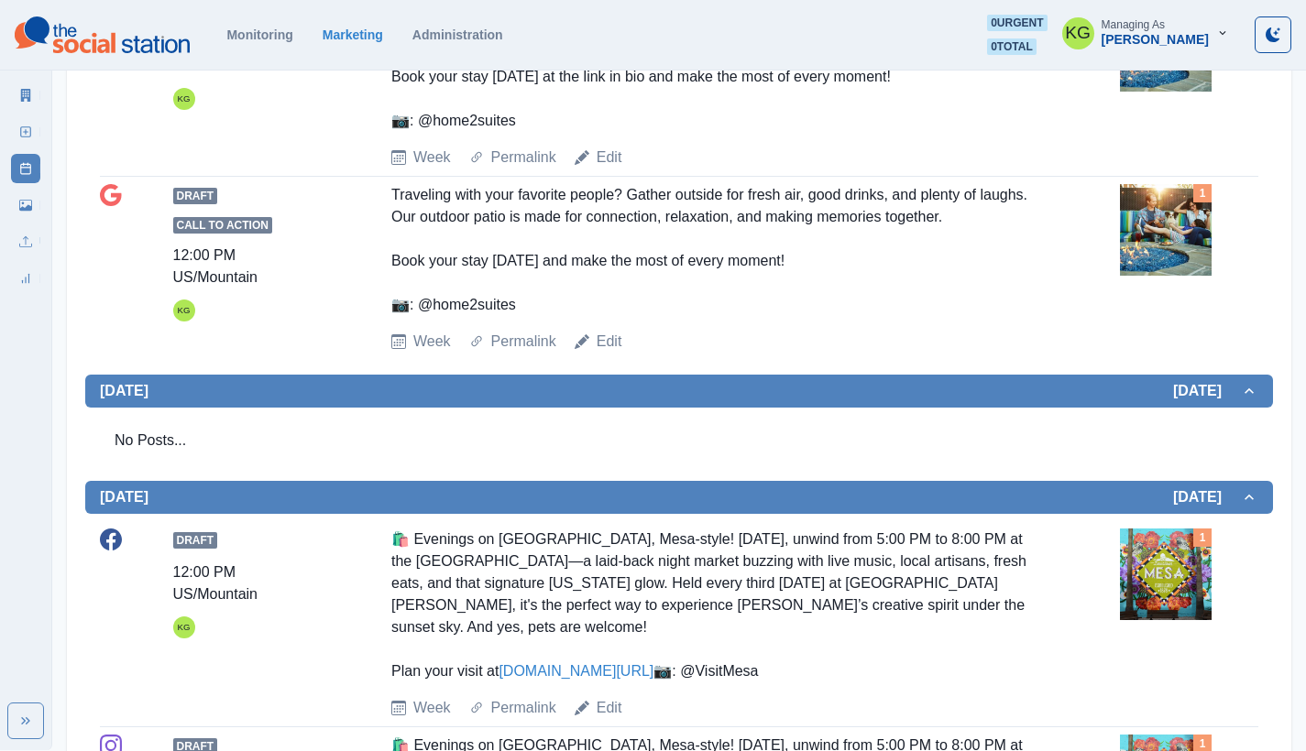
scroll to position [284, 0]
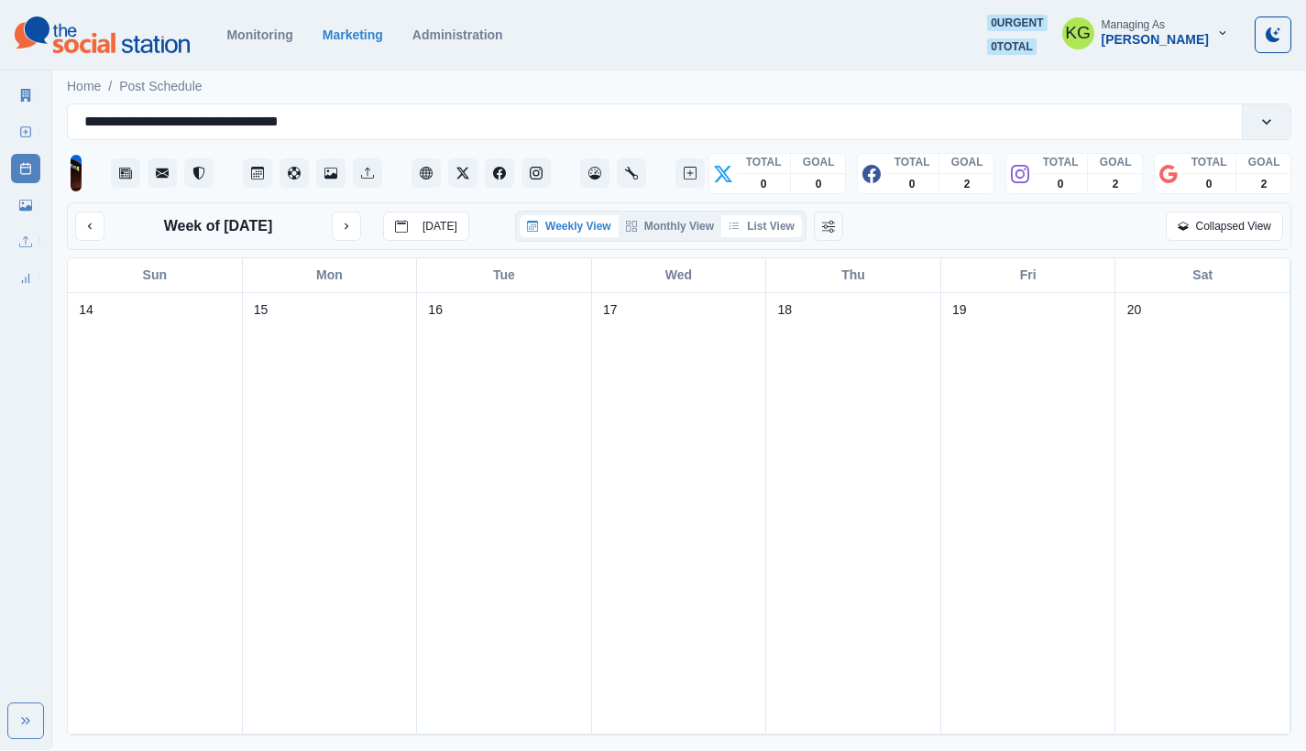
click at [756, 232] on button "List View" at bounding box center [761, 226] width 81 height 22
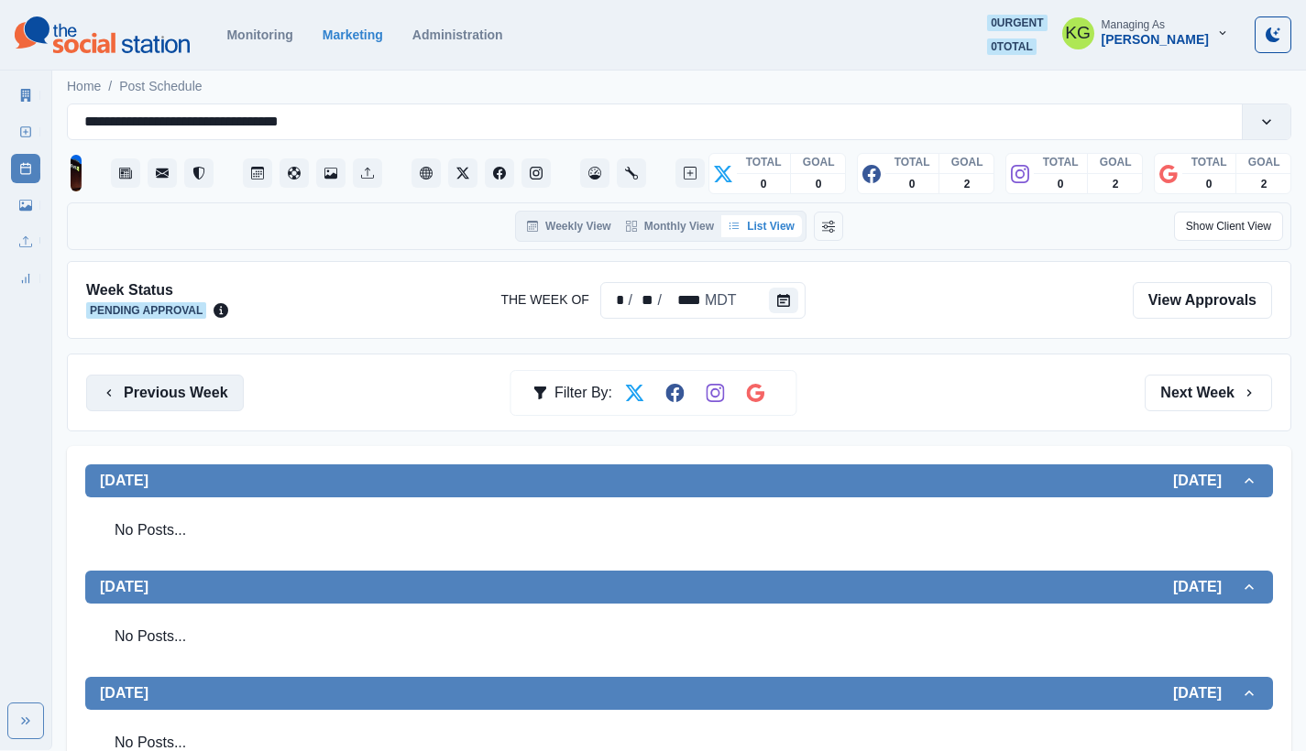
click at [132, 395] on button "Previous Week" at bounding box center [165, 393] width 158 height 37
click at [217, 396] on button "Previous Week" at bounding box center [165, 393] width 158 height 37
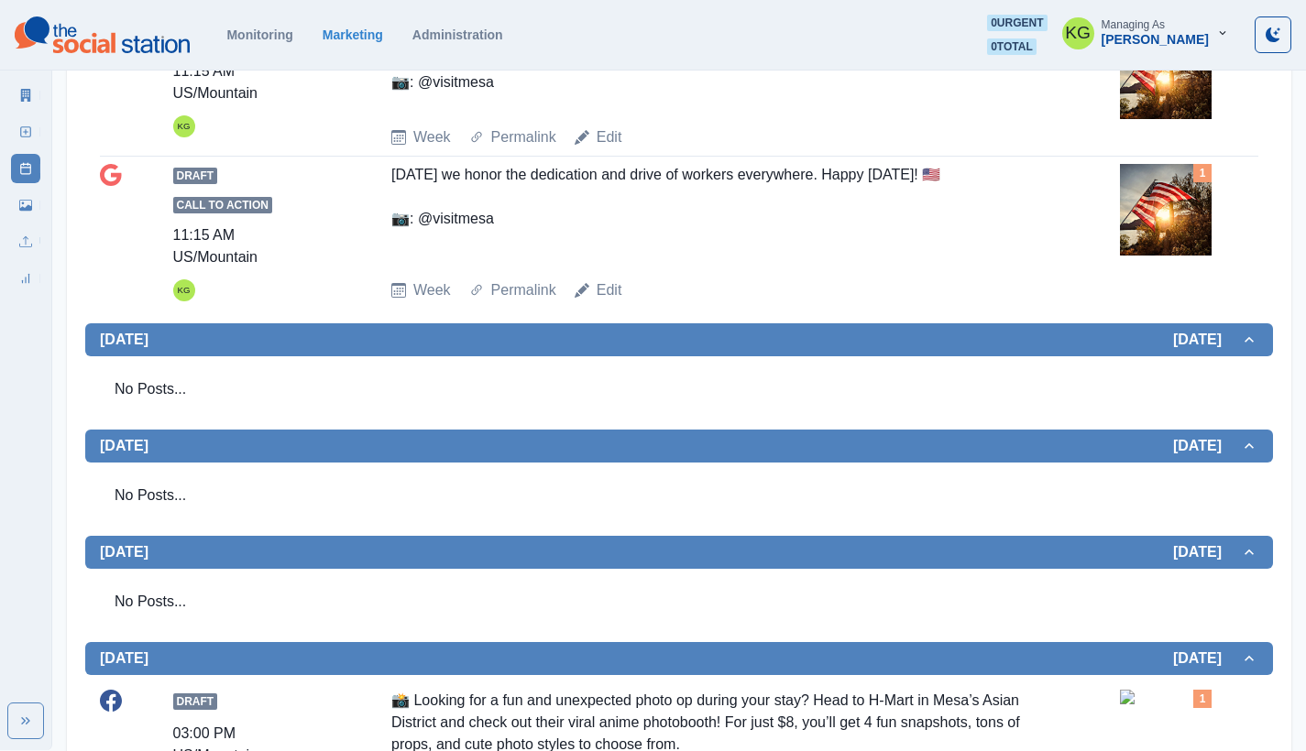
scroll to position [227, 0]
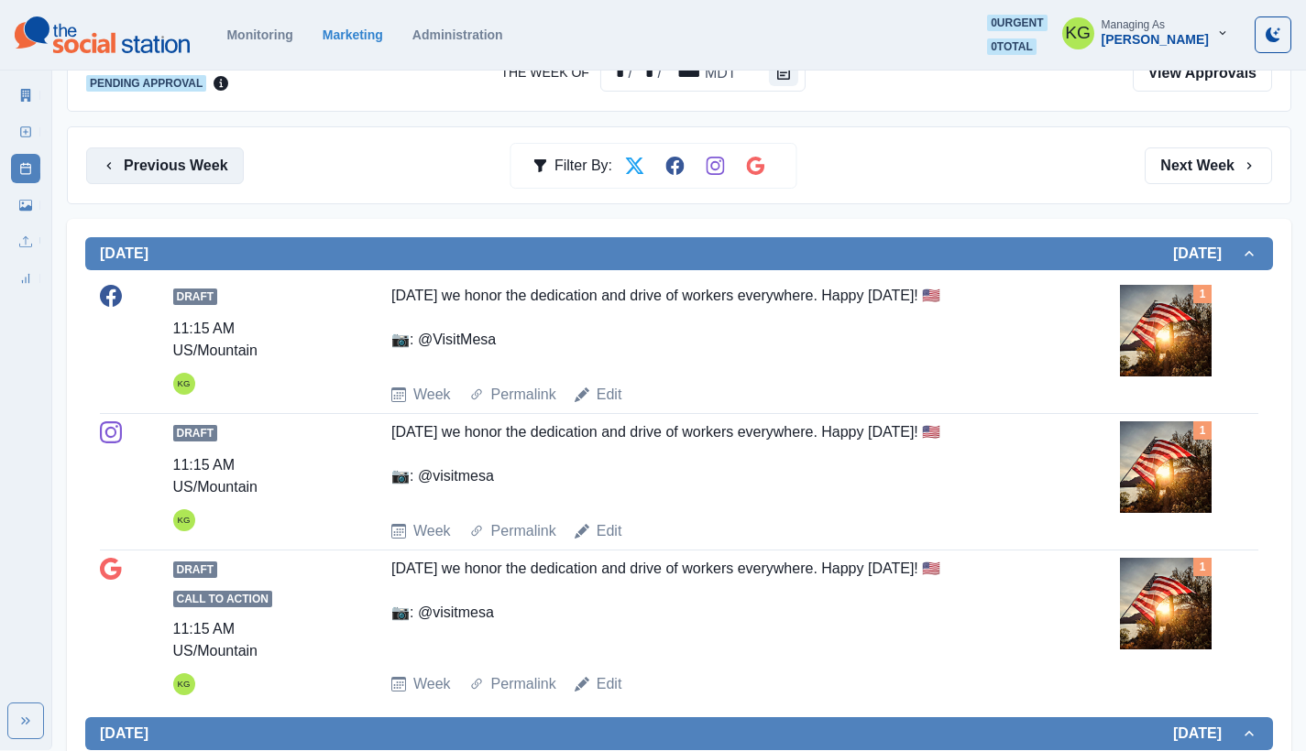
click at [133, 175] on button "Previous Week" at bounding box center [165, 166] width 158 height 37
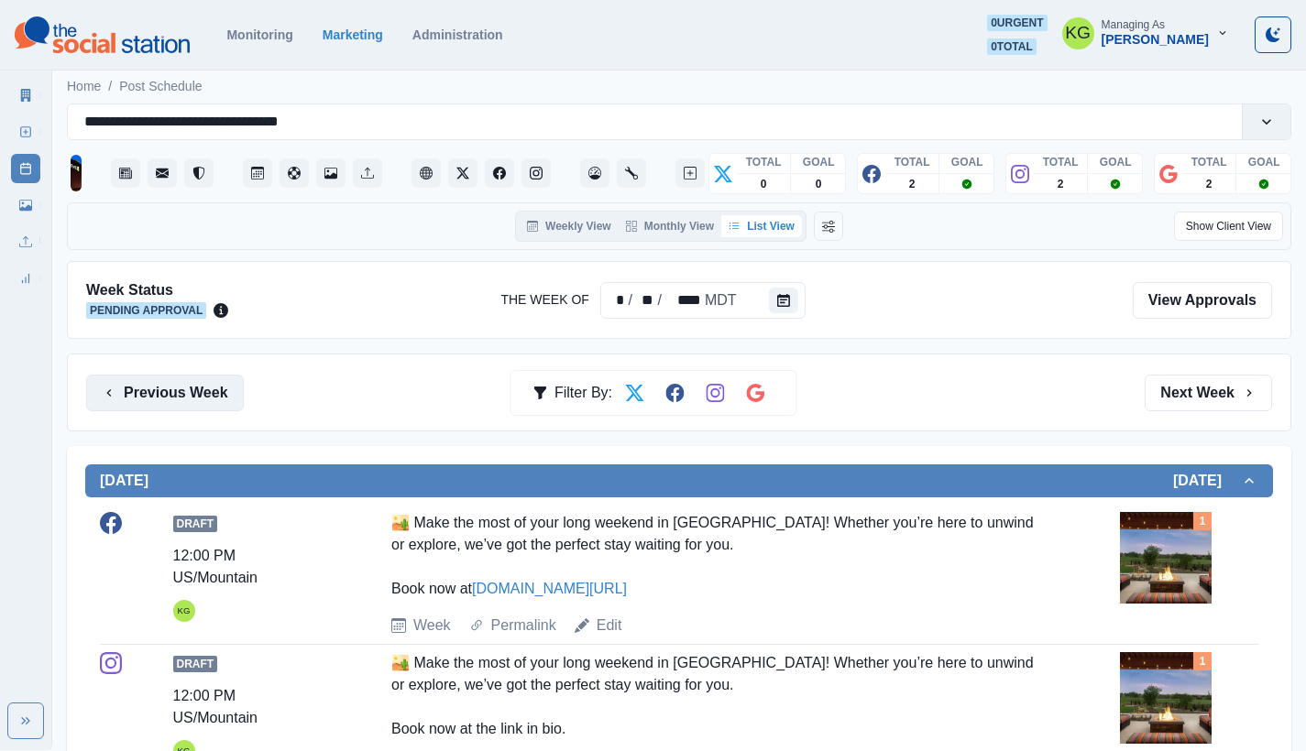
click at [176, 397] on button "Previous Week" at bounding box center [165, 393] width 158 height 37
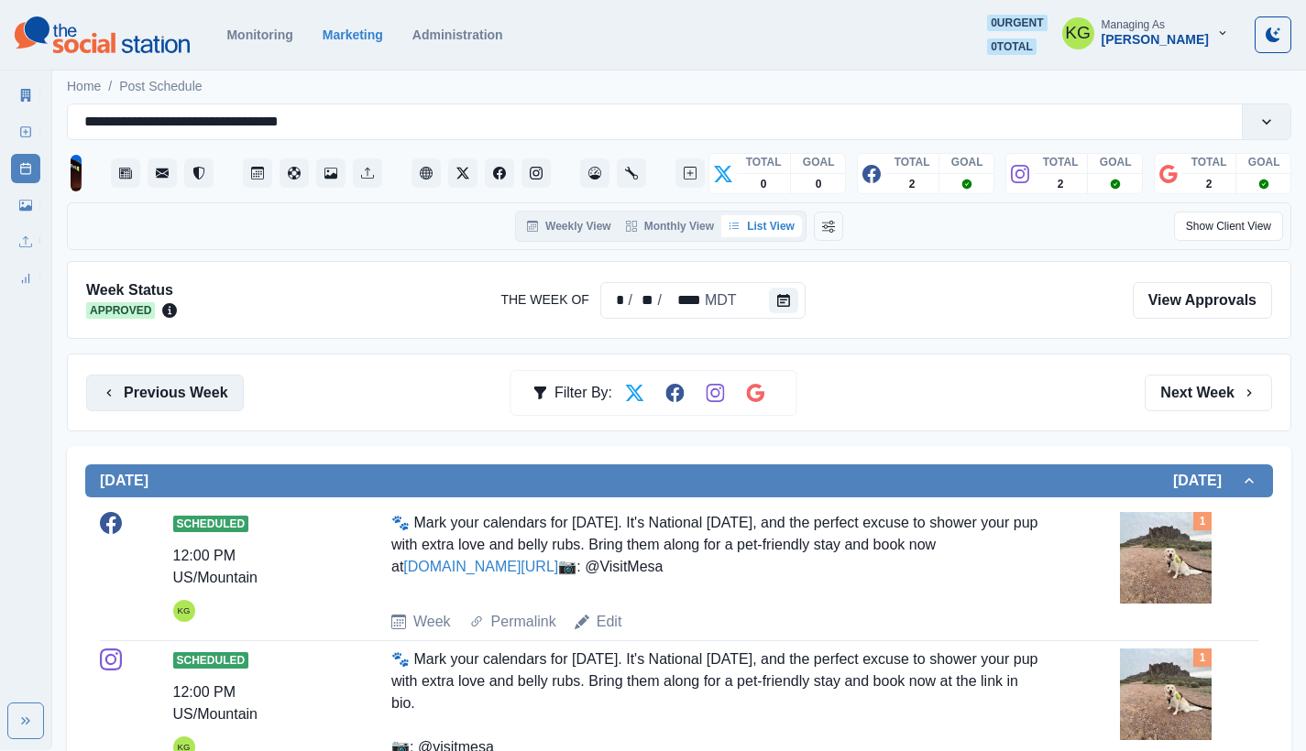
click at [202, 385] on button "Previous Week" at bounding box center [165, 393] width 158 height 37
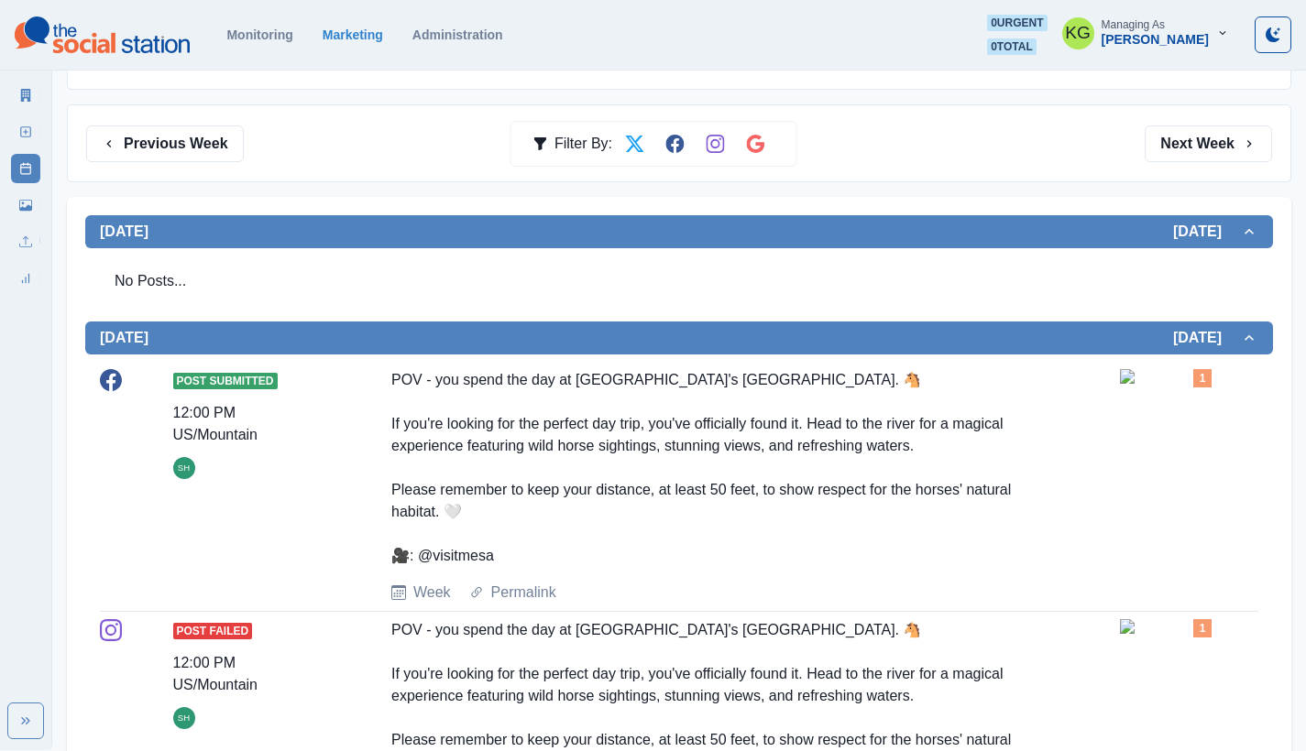
scroll to position [36, 0]
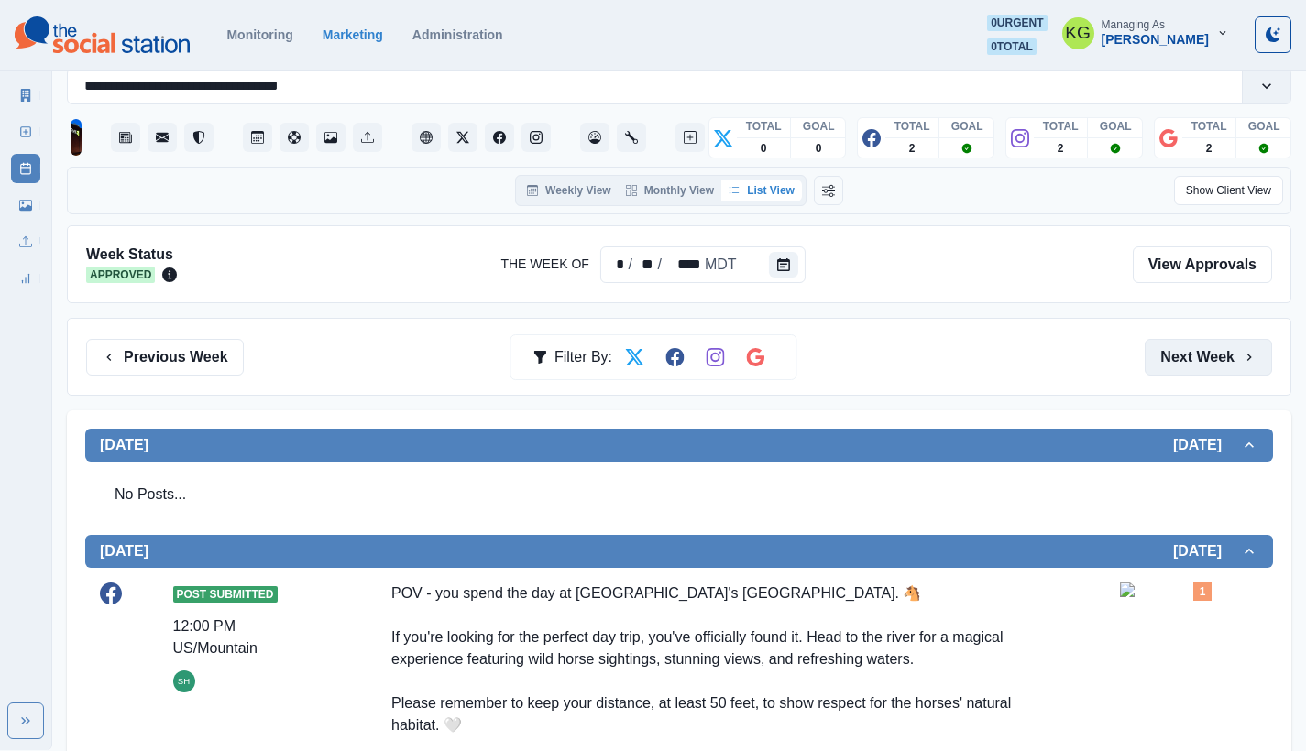
click at [1198, 344] on button "Next Week" at bounding box center [1207, 357] width 127 height 37
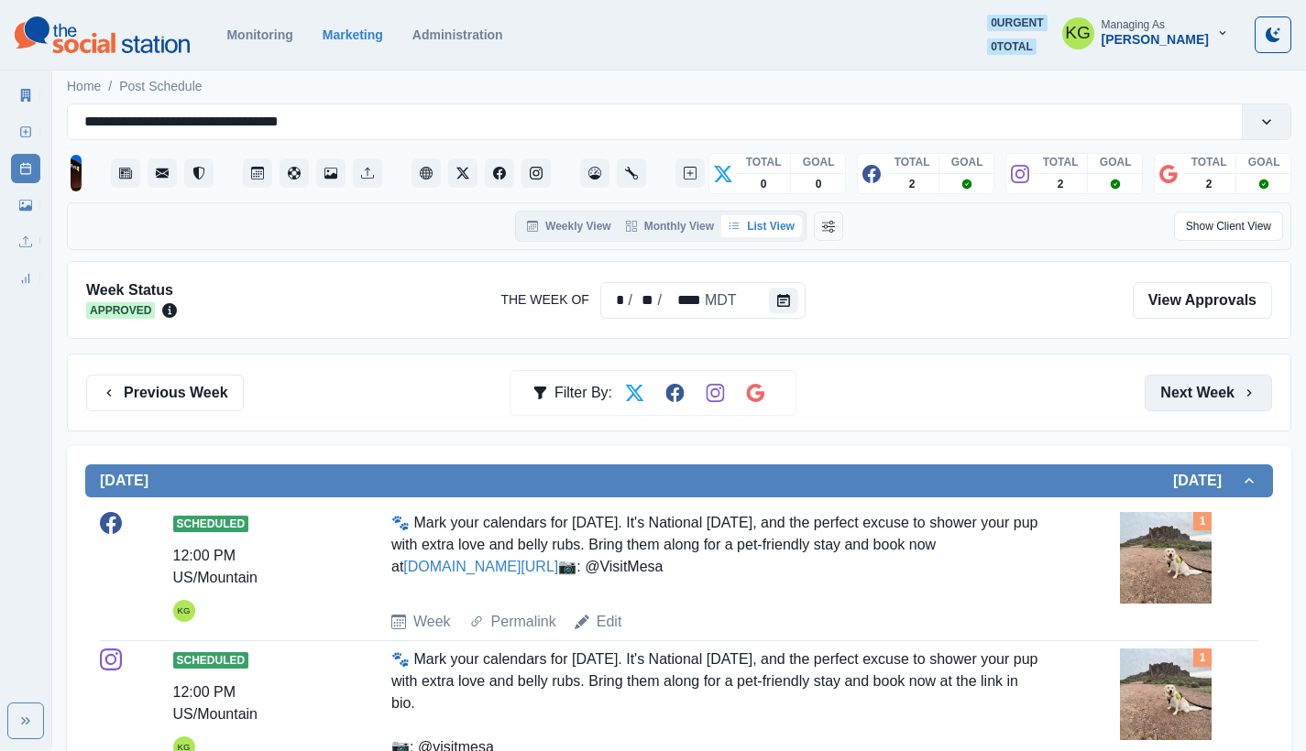
click at [1210, 386] on button "Next Week" at bounding box center [1207, 393] width 127 height 37
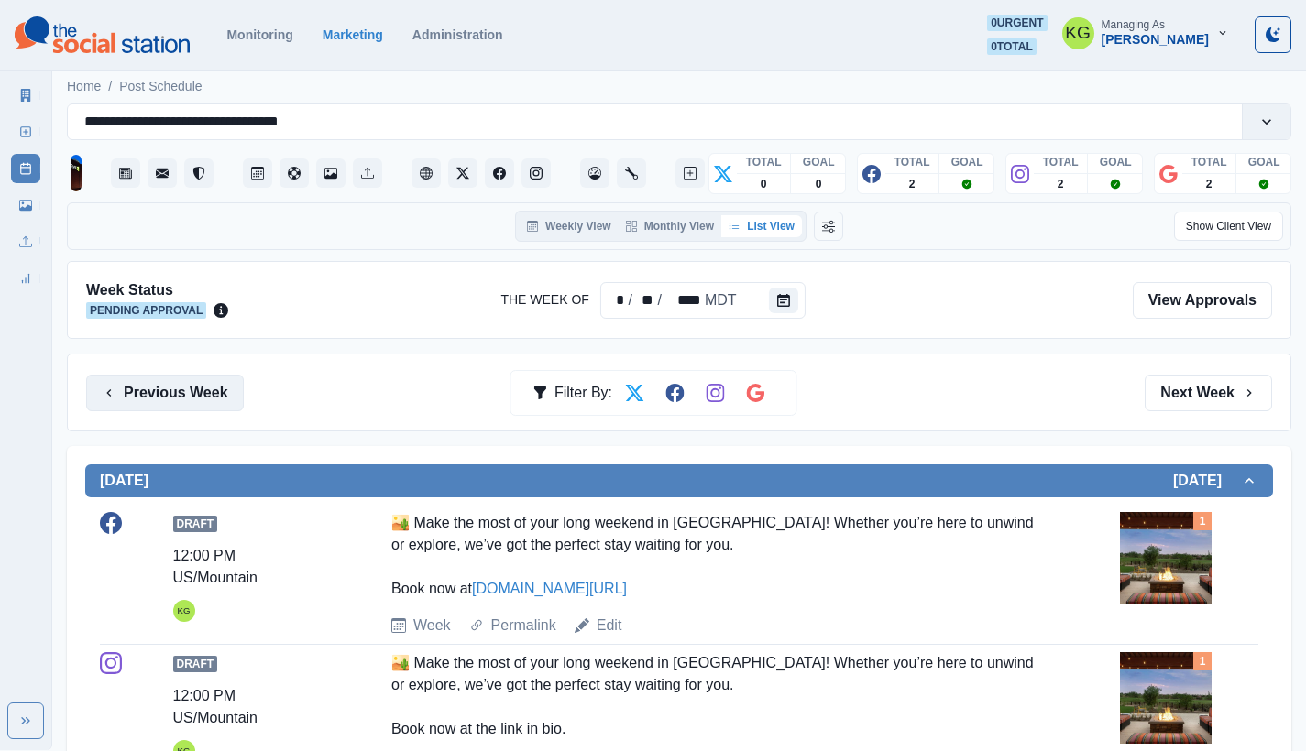
click at [205, 378] on button "Previous Week" at bounding box center [165, 393] width 158 height 37
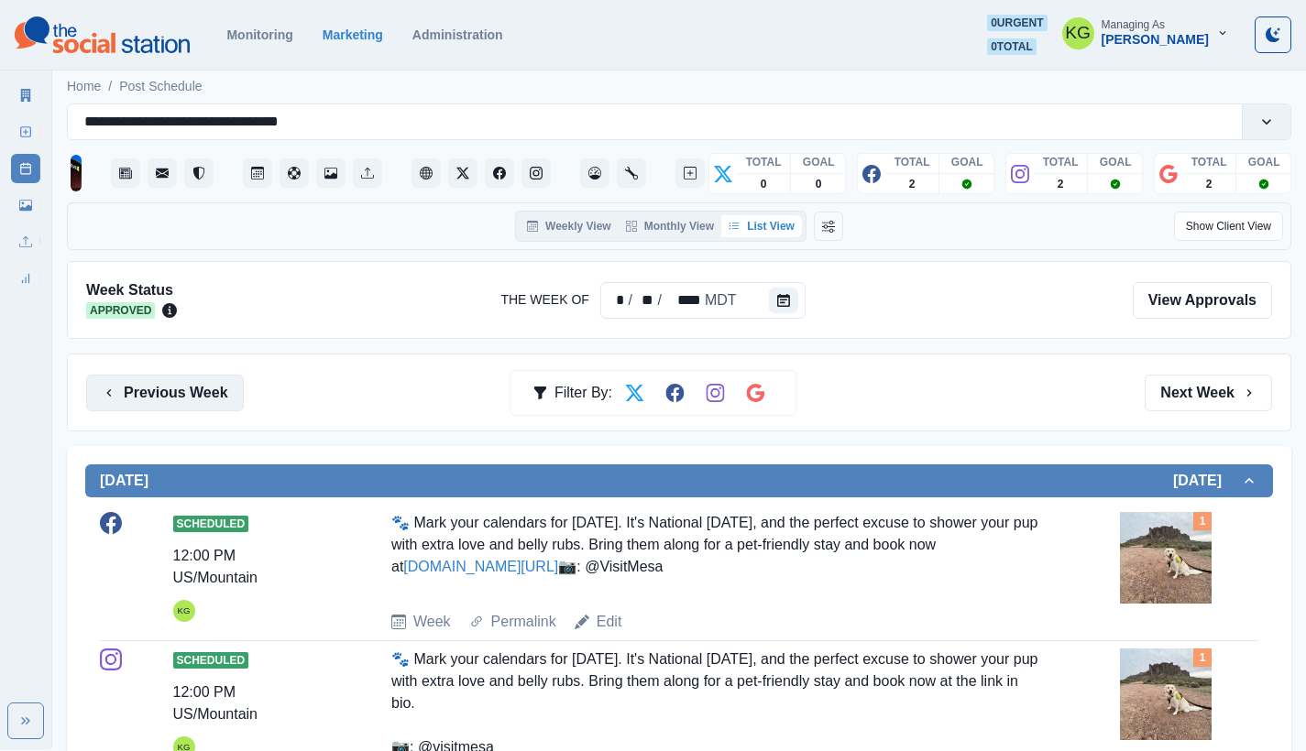
click at [209, 381] on button "Previous Week" at bounding box center [165, 393] width 158 height 37
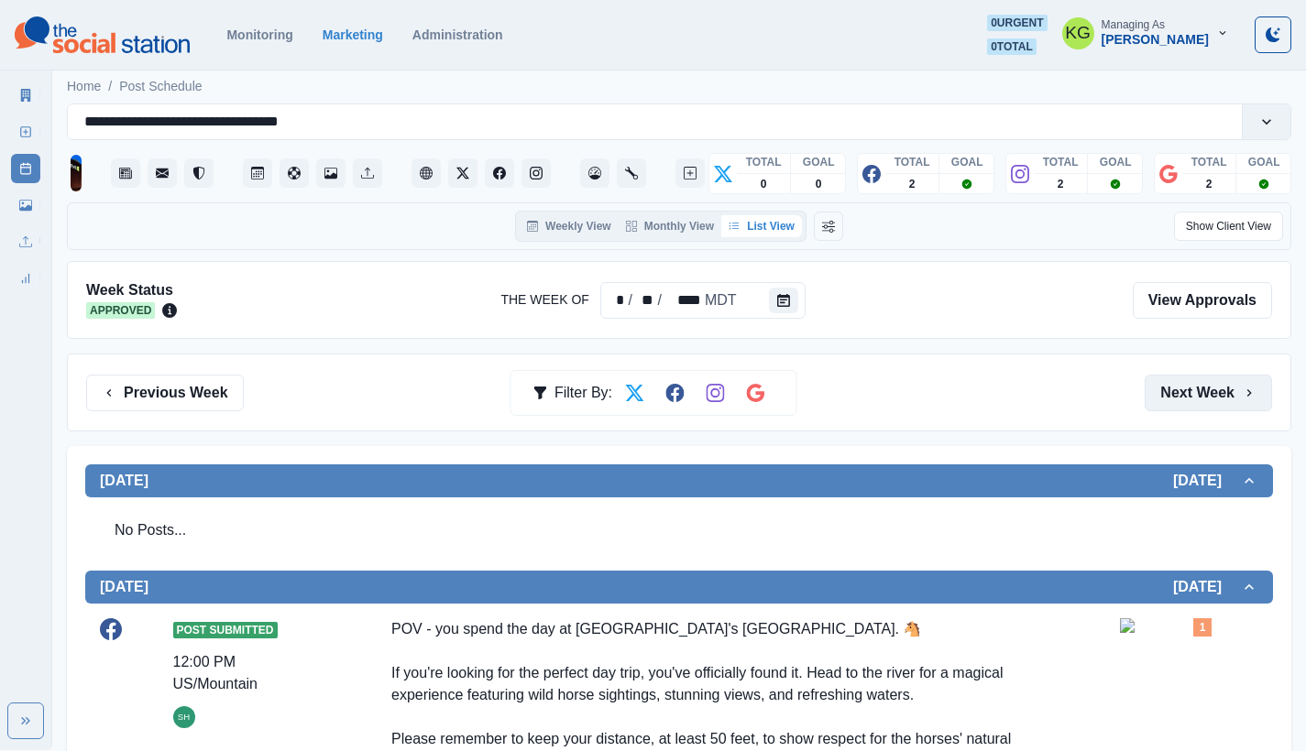
click at [1218, 390] on button "Next Week" at bounding box center [1207, 393] width 127 height 37
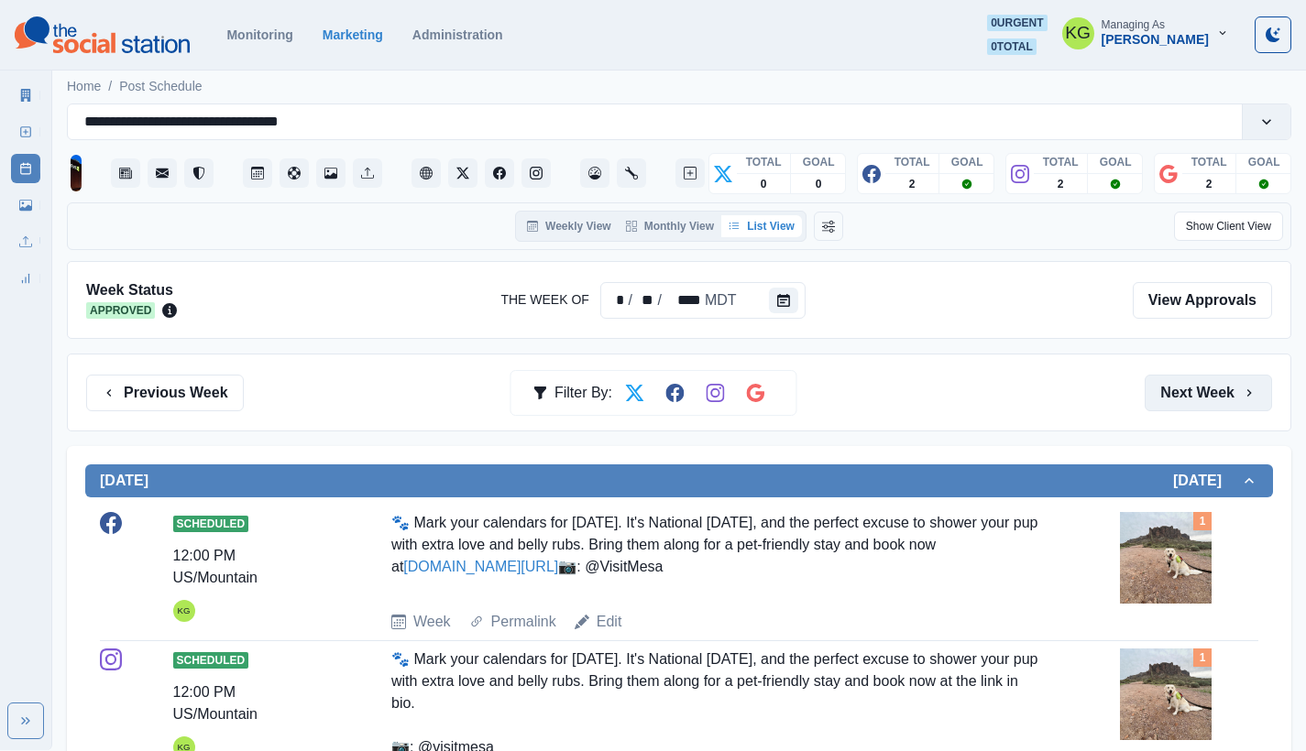
click at [1215, 387] on button "Next Week" at bounding box center [1207, 393] width 127 height 37
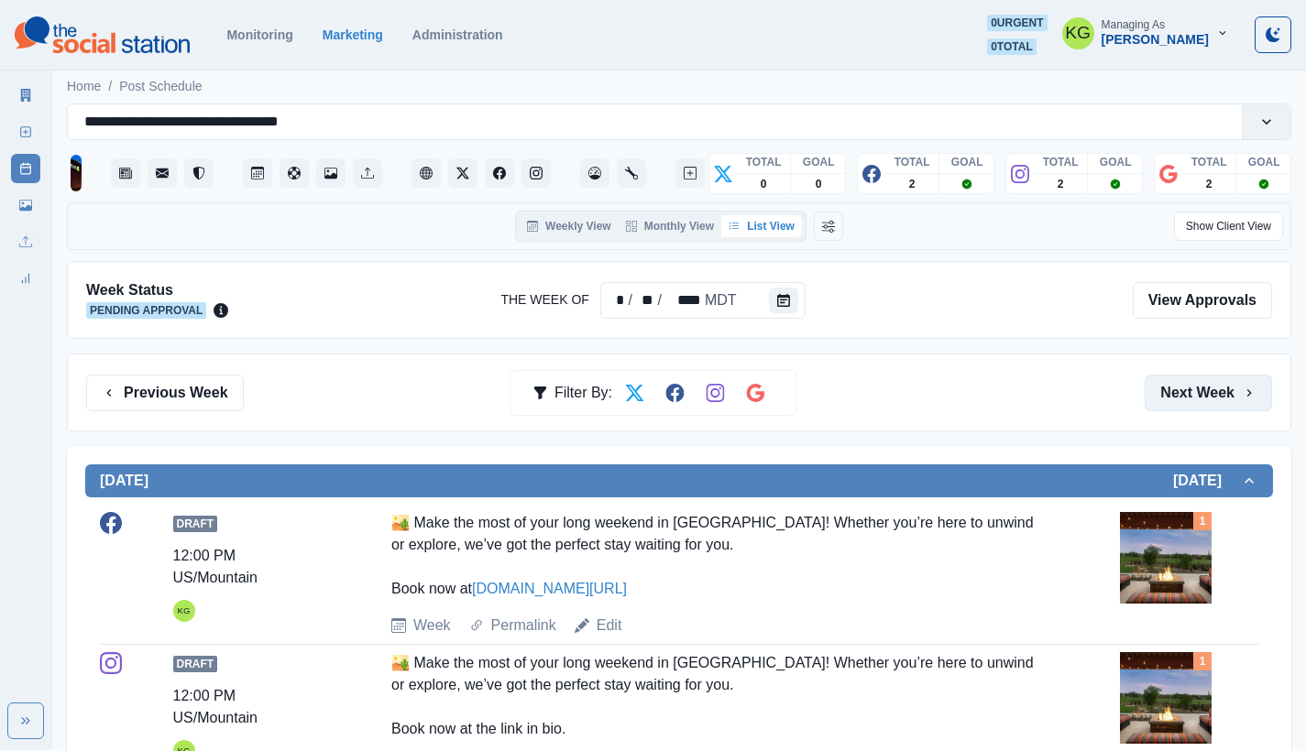
click at [1209, 392] on button "Next Week" at bounding box center [1207, 393] width 127 height 37
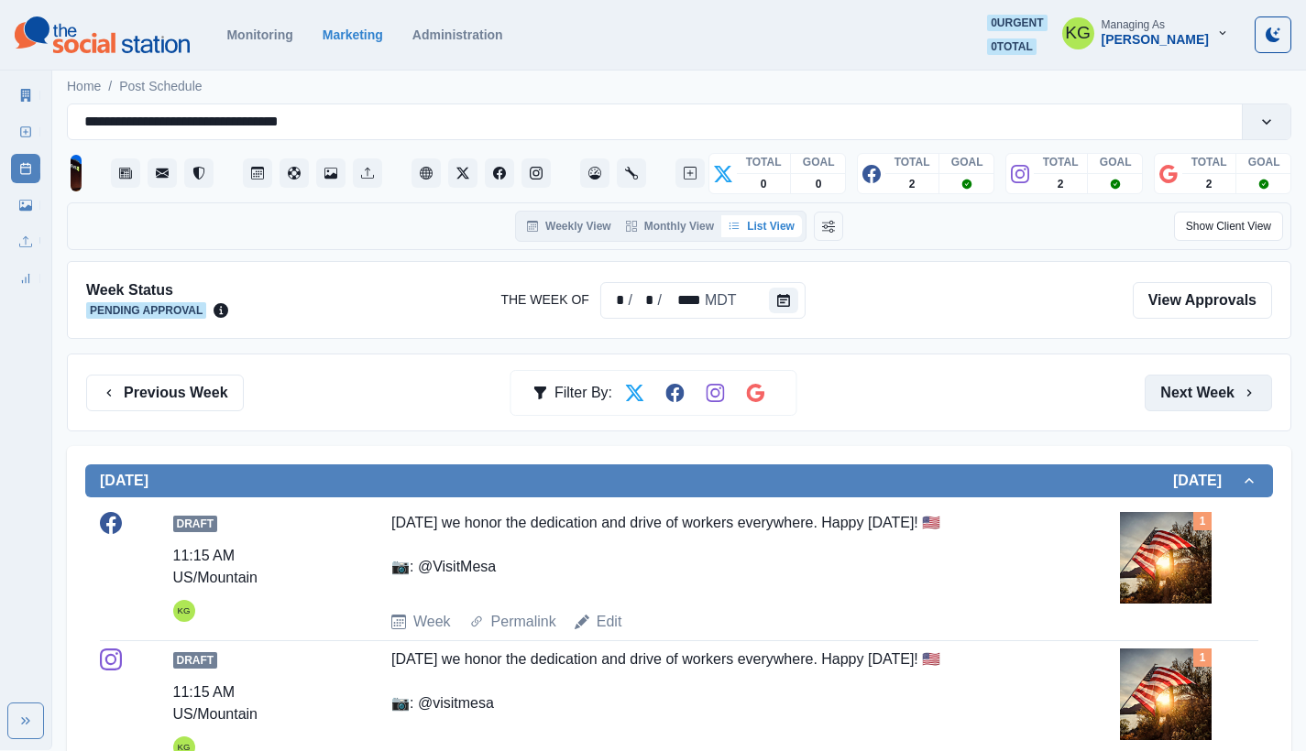
click at [1209, 391] on button "Next Week" at bounding box center [1207, 393] width 127 height 37
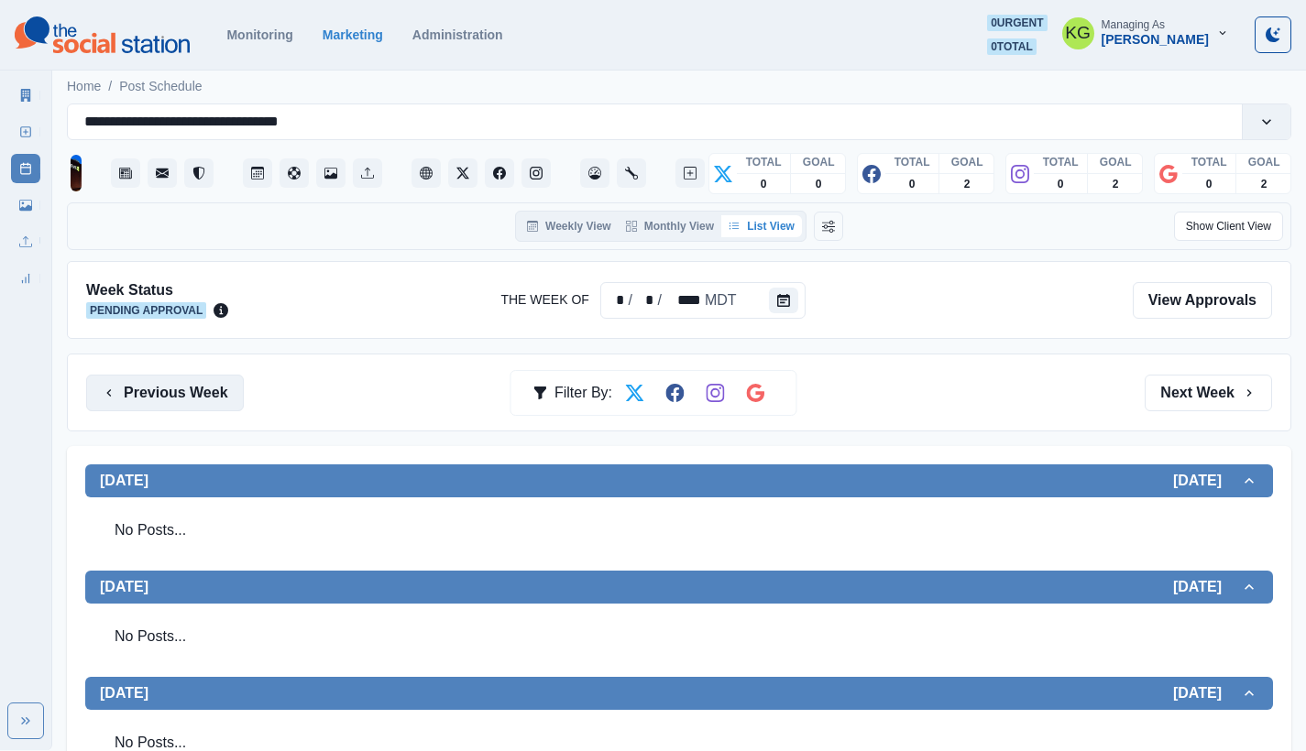
click at [191, 388] on button "Previous Week" at bounding box center [165, 393] width 158 height 37
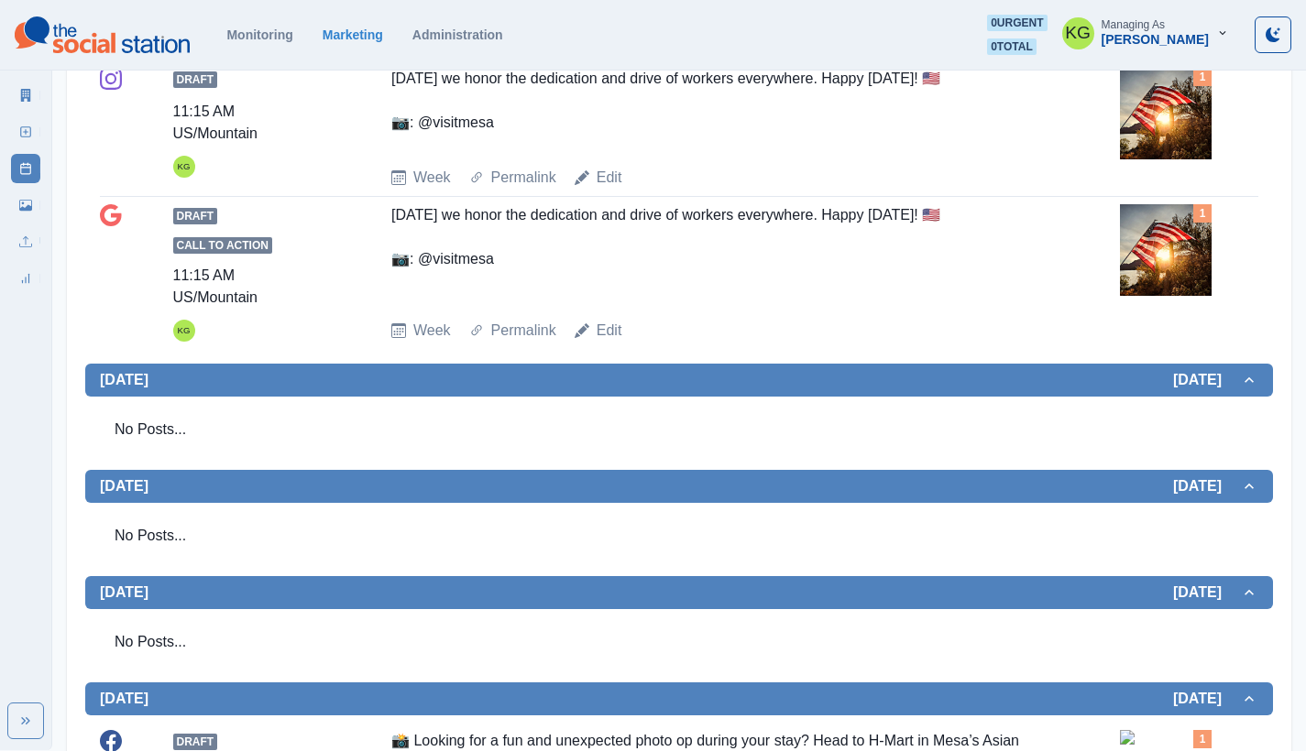
scroll to position [191, 0]
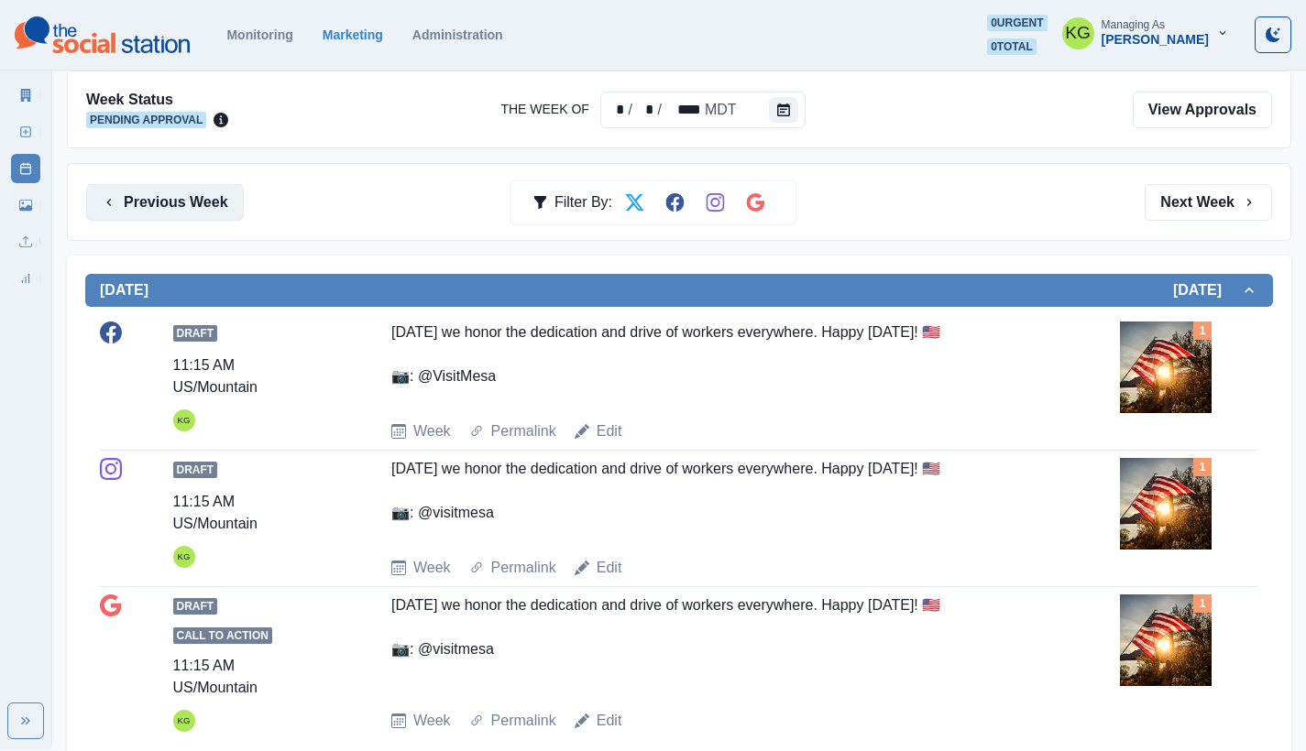
click at [187, 219] on button "Previous Week" at bounding box center [165, 202] width 158 height 37
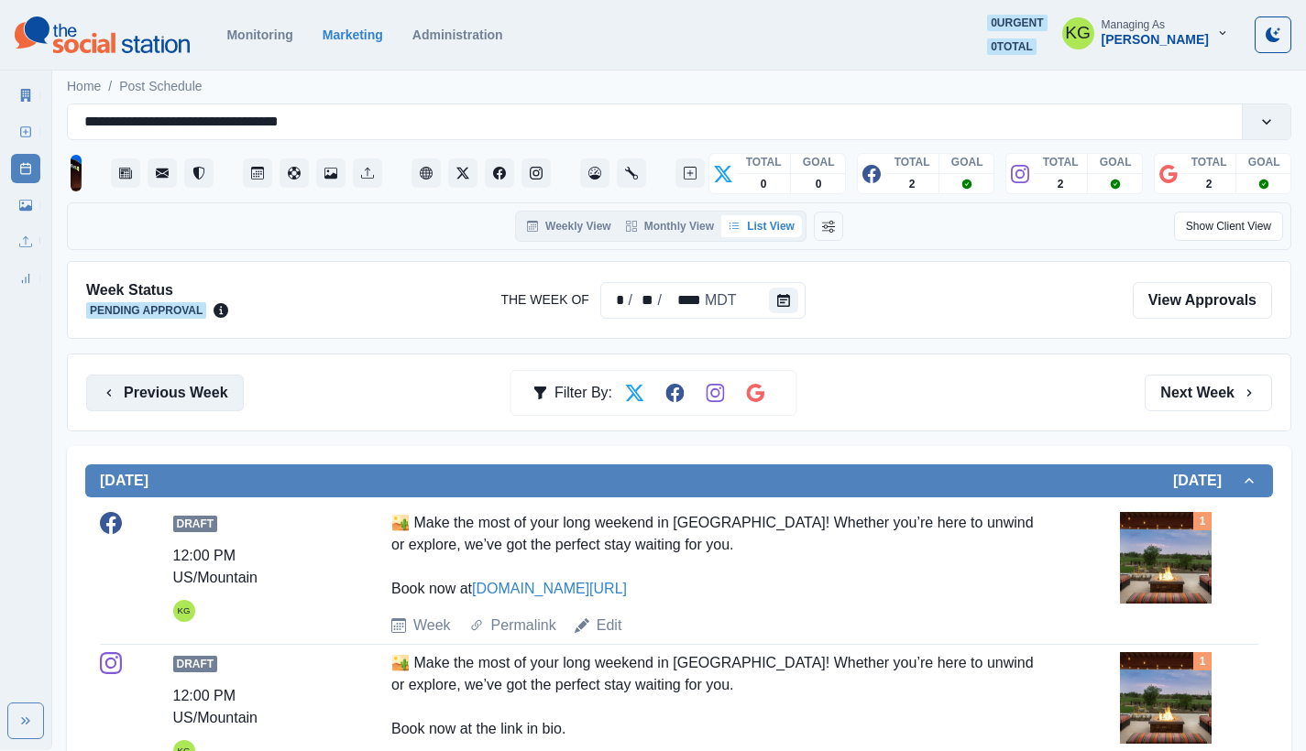
click at [175, 395] on button "Previous Week" at bounding box center [165, 393] width 158 height 37
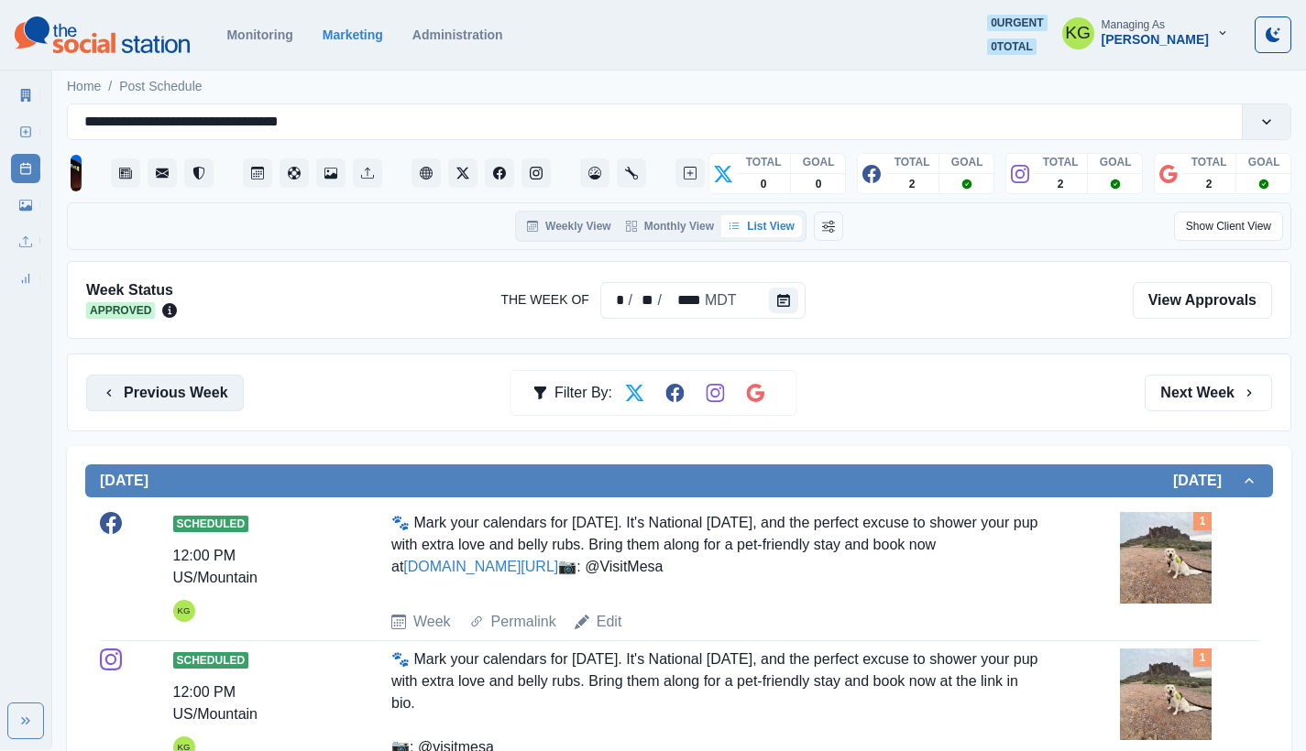
click at [135, 398] on button "Previous Week" at bounding box center [165, 393] width 158 height 37
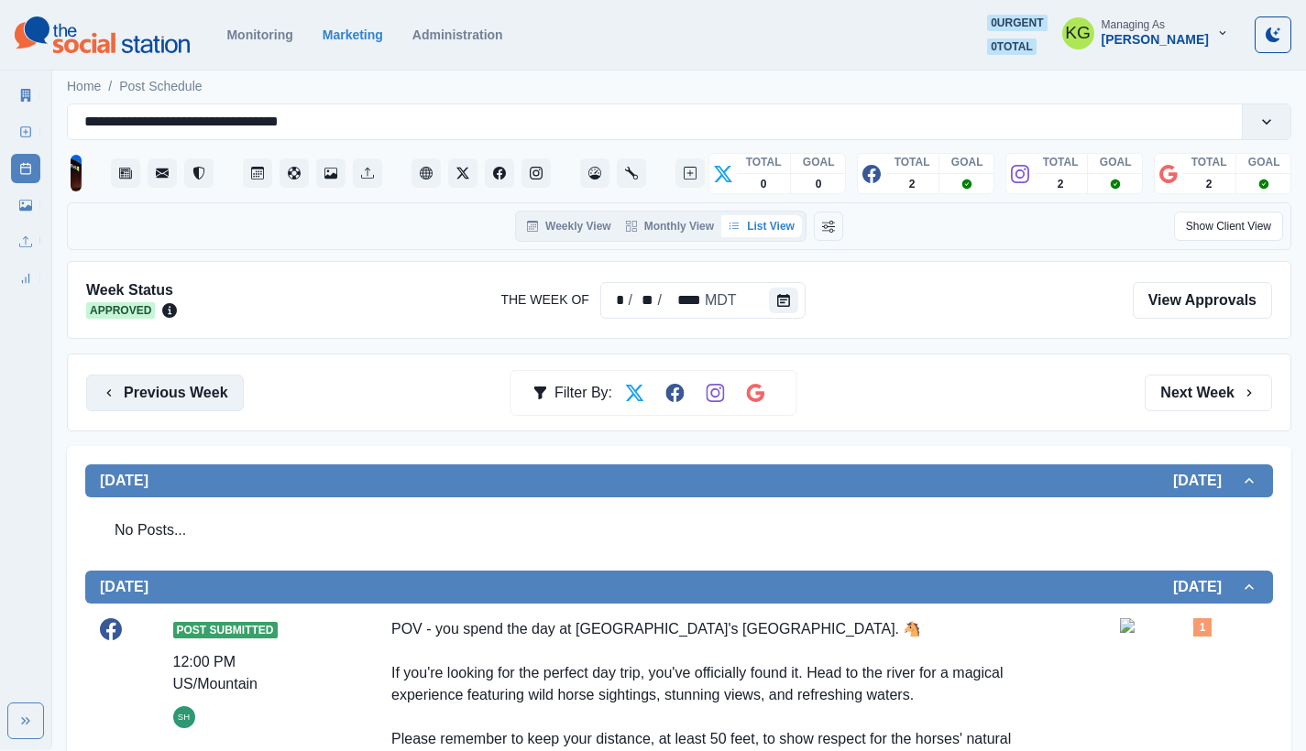
click at [181, 400] on button "Previous Week" at bounding box center [165, 393] width 158 height 37
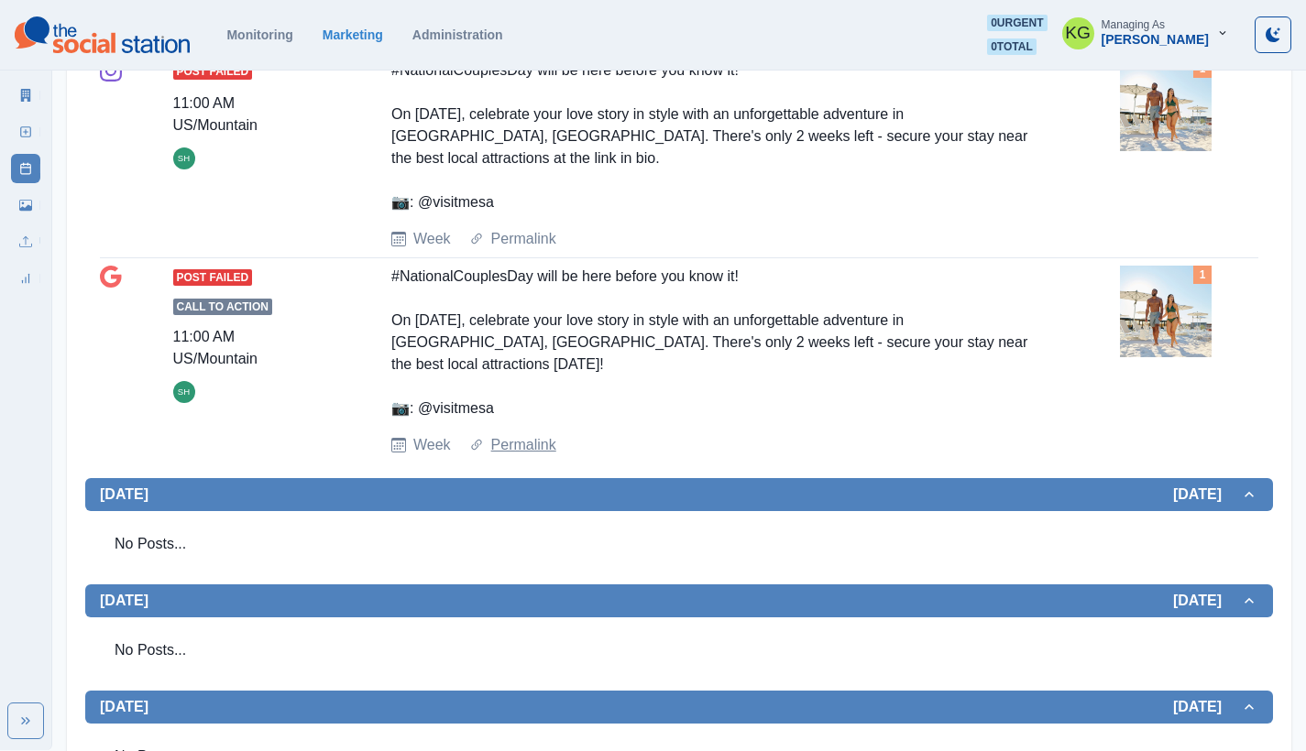
scroll to position [246, 0]
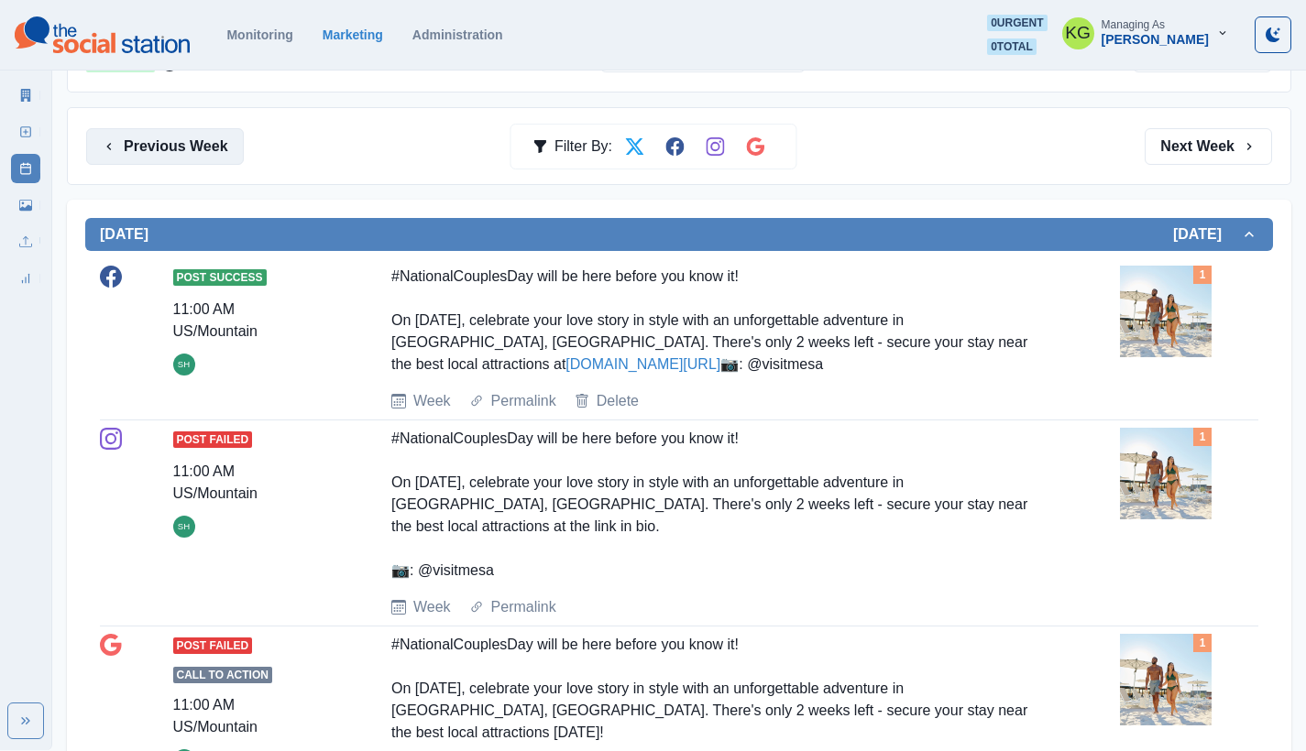
click at [160, 149] on button "Previous Week" at bounding box center [165, 146] width 158 height 37
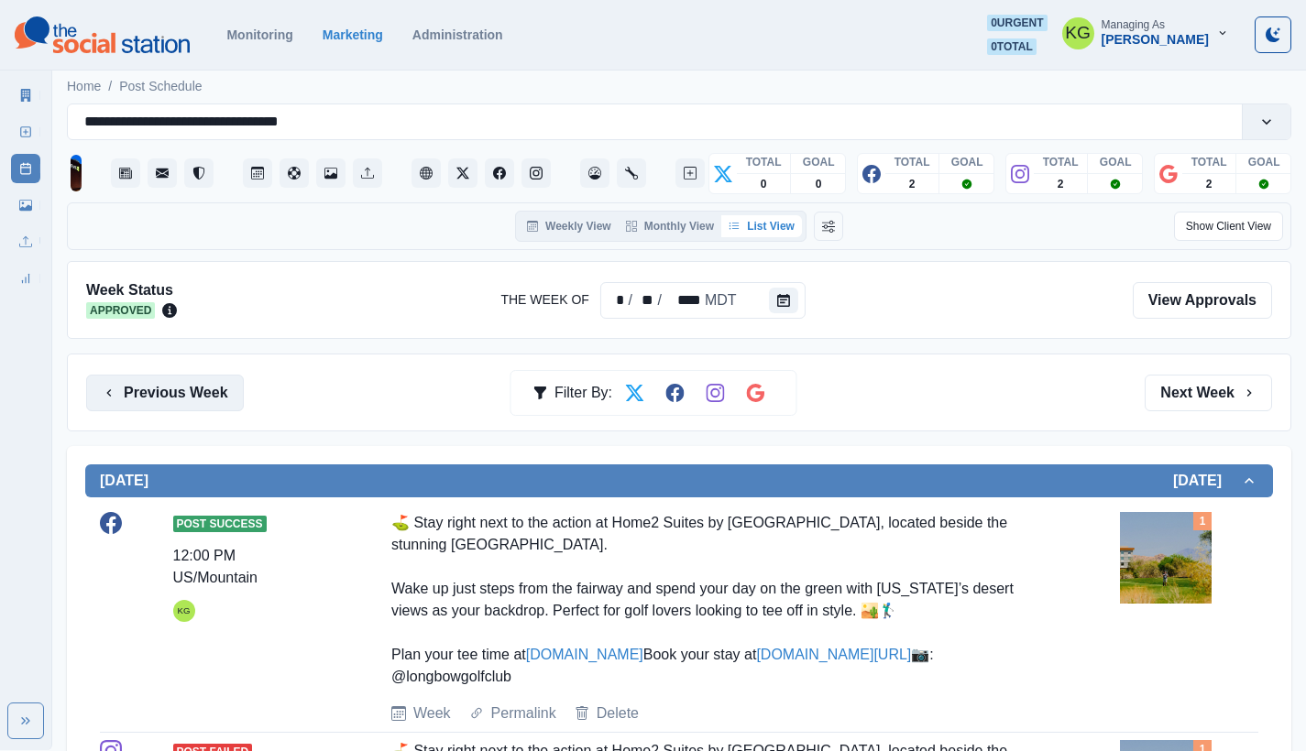
click at [198, 385] on button "Previous Week" at bounding box center [165, 393] width 158 height 37
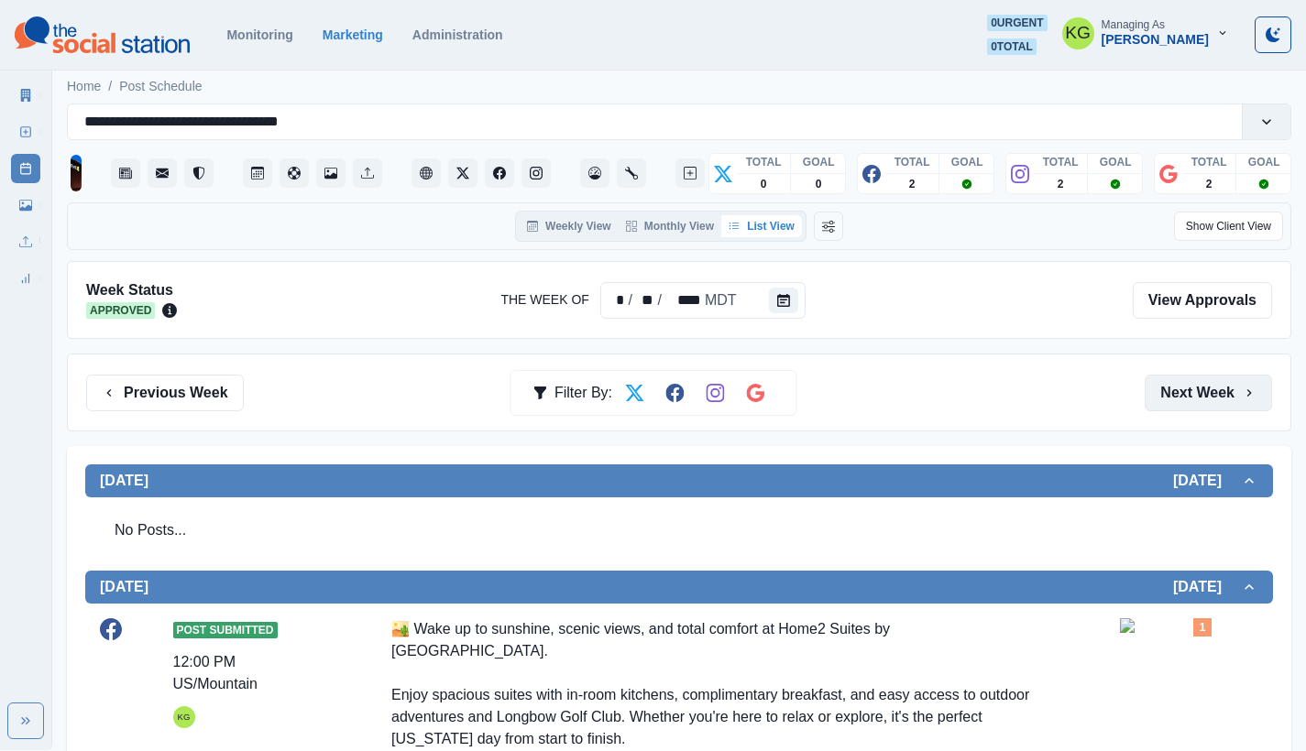
click at [1217, 383] on button "Next Week" at bounding box center [1207, 393] width 127 height 37
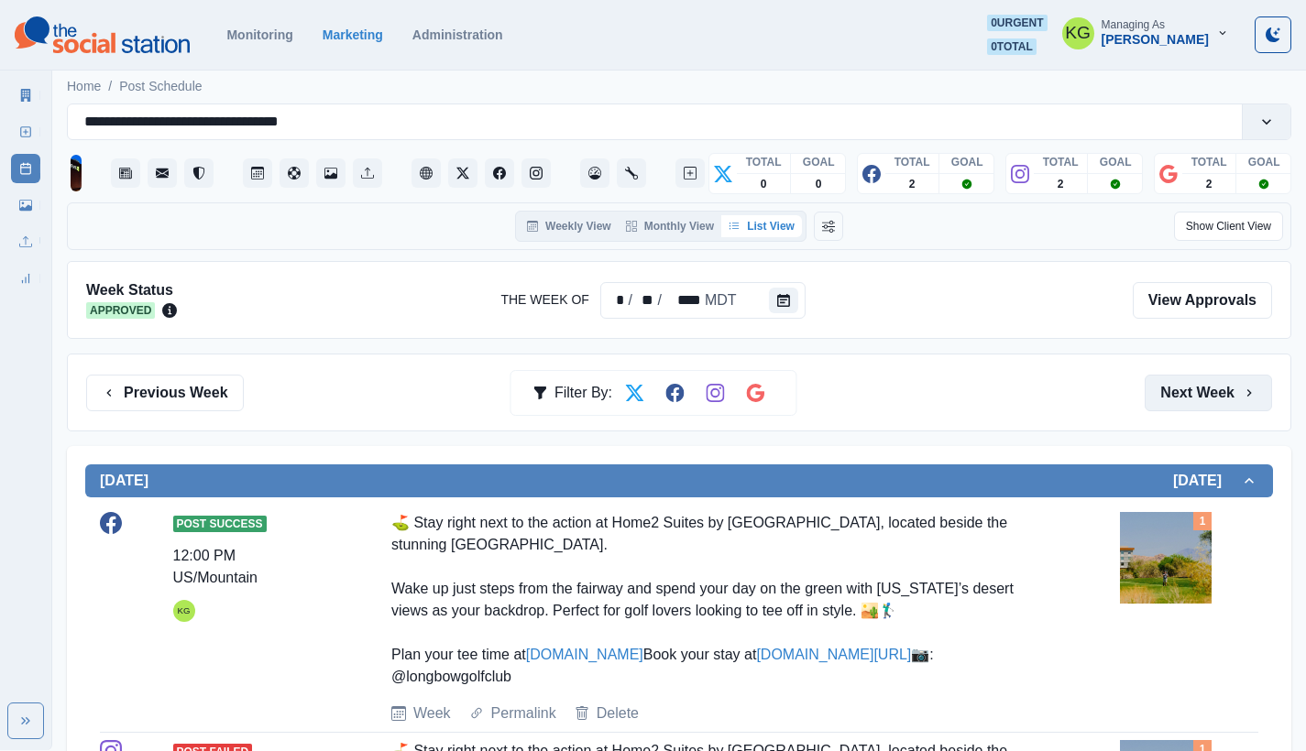
click at [1216, 386] on button "Next Week" at bounding box center [1207, 393] width 127 height 37
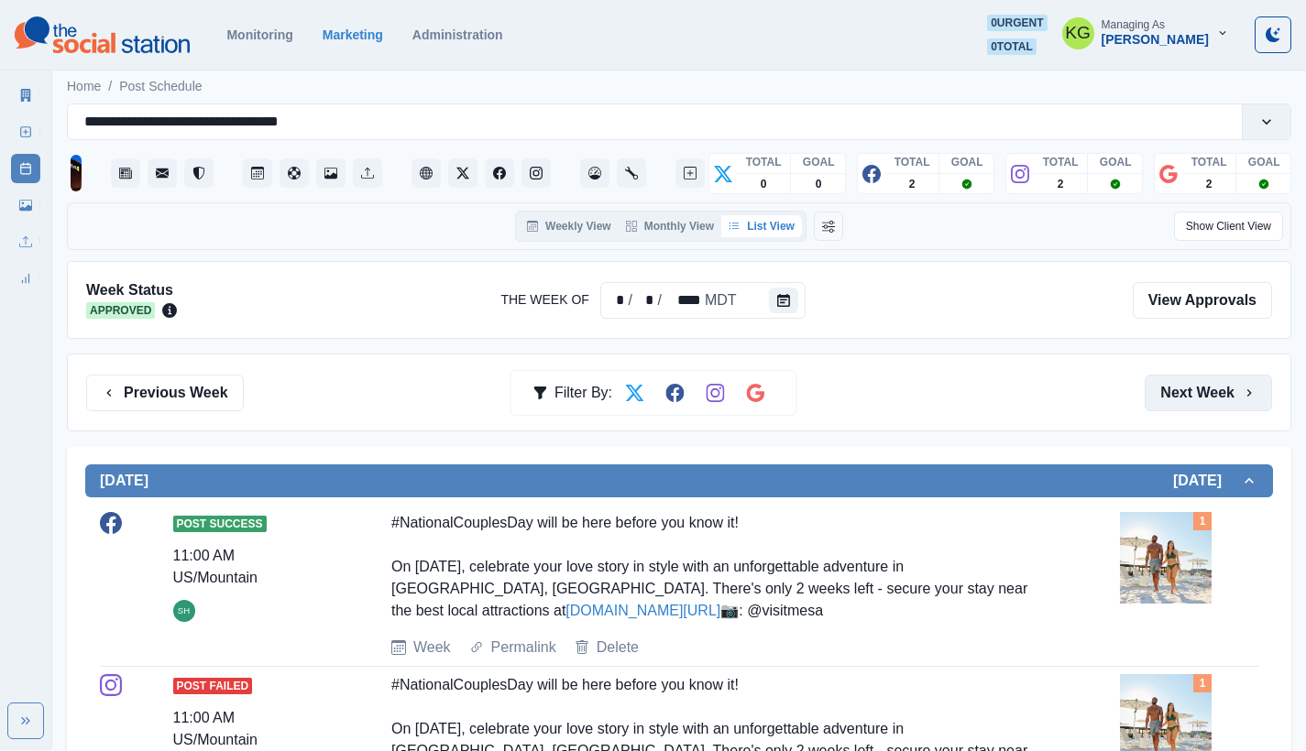
click at [1216, 387] on button "Next Week" at bounding box center [1207, 393] width 127 height 37
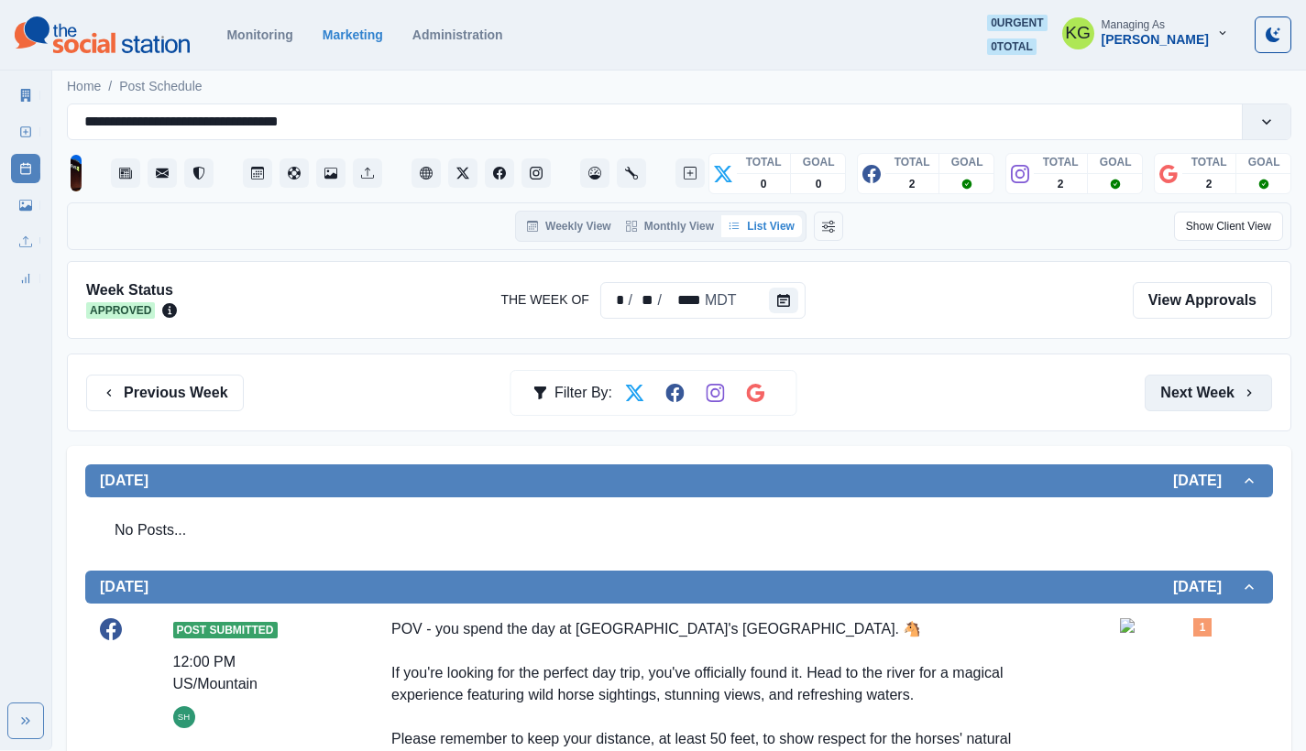
click at [1216, 388] on button "Next Week" at bounding box center [1207, 393] width 127 height 37
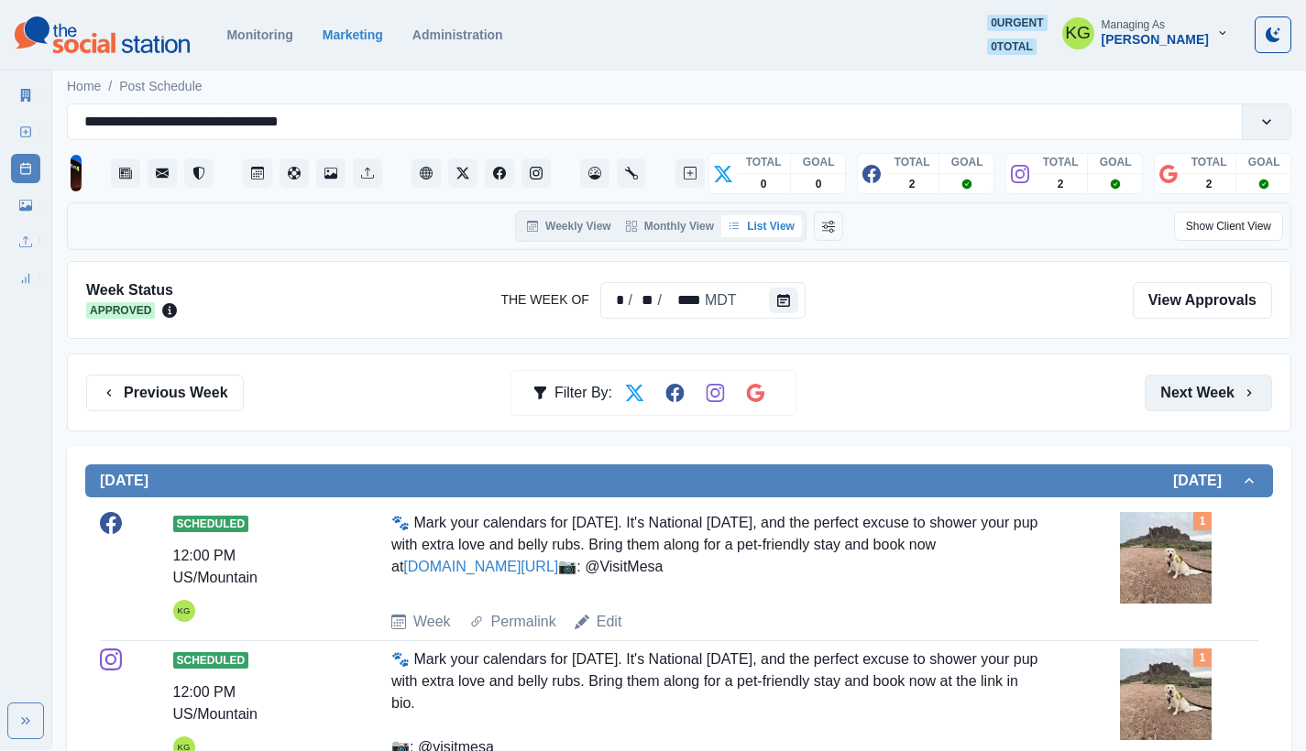
click at [1216, 388] on button "Next Week" at bounding box center [1207, 393] width 127 height 37
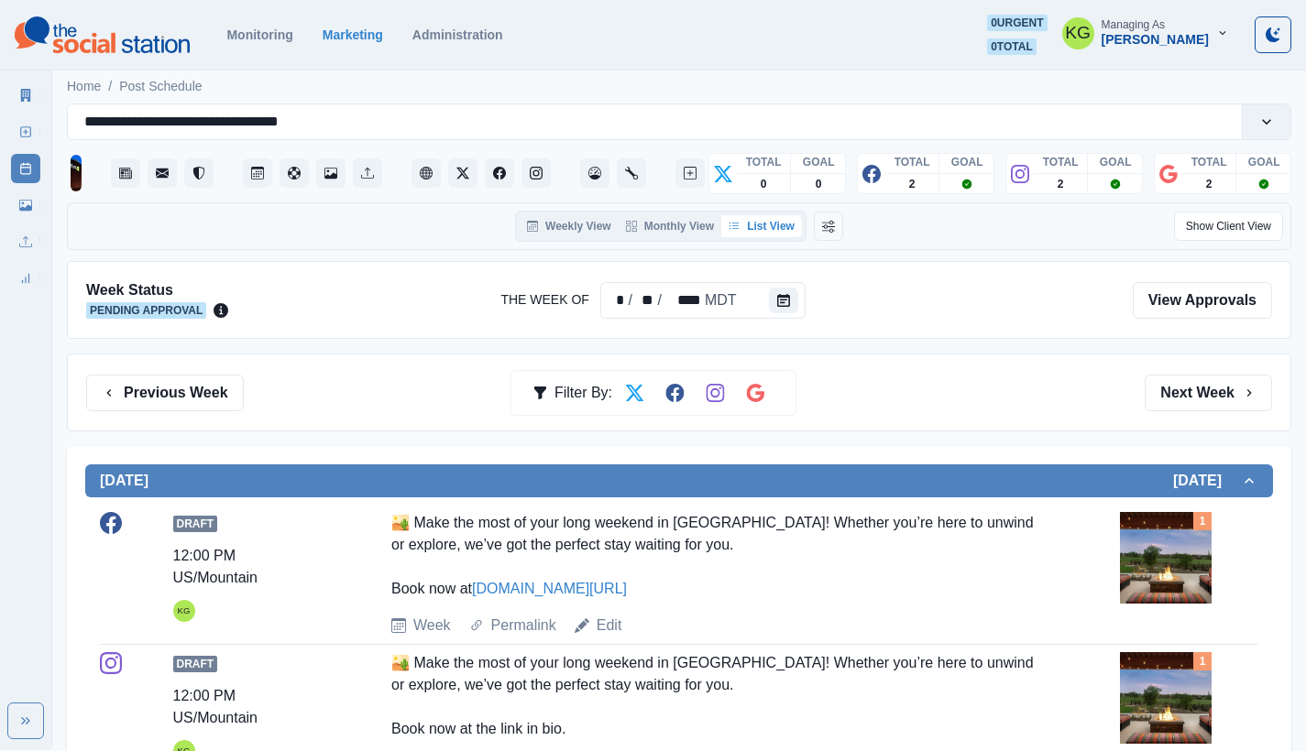
scroll to position [33, 0]
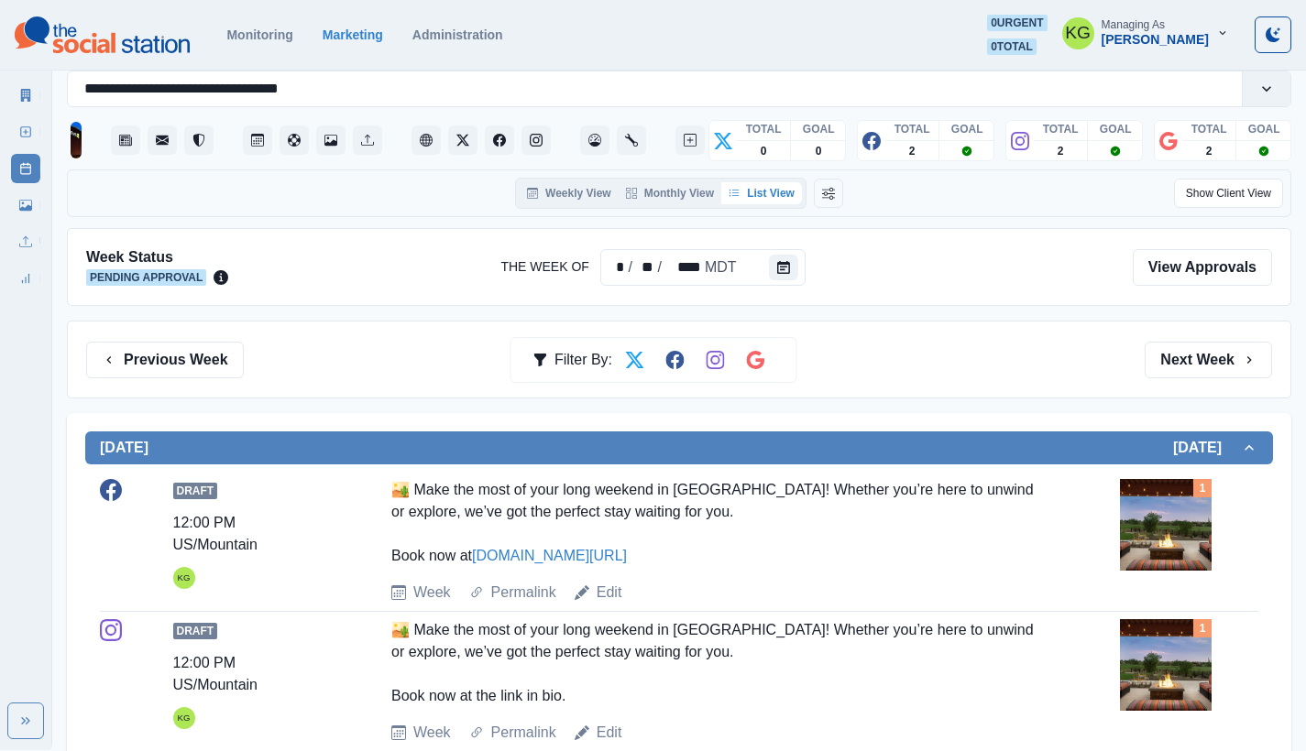
click at [1168, 500] on img at bounding box center [1166, 525] width 92 height 92
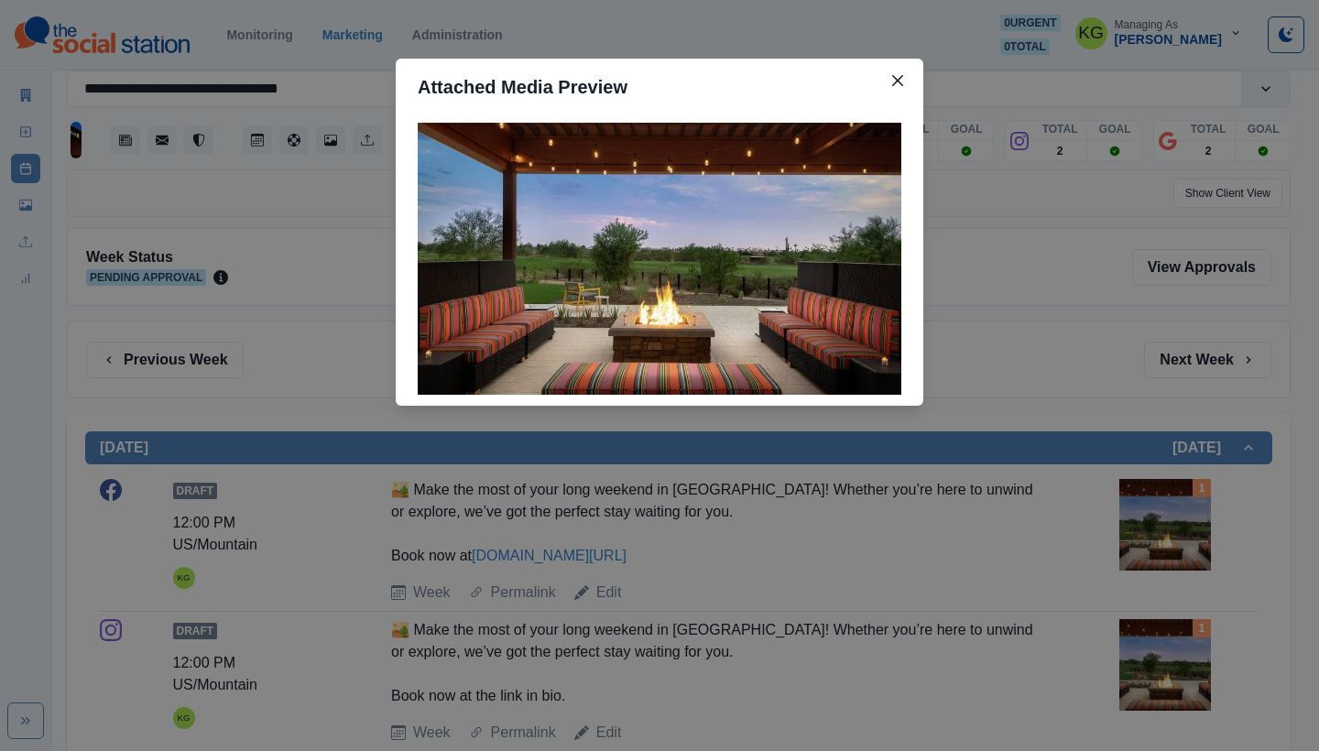
click at [1026, 462] on div "Attached Media Preview" at bounding box center [659, 375] width 1319 height 751
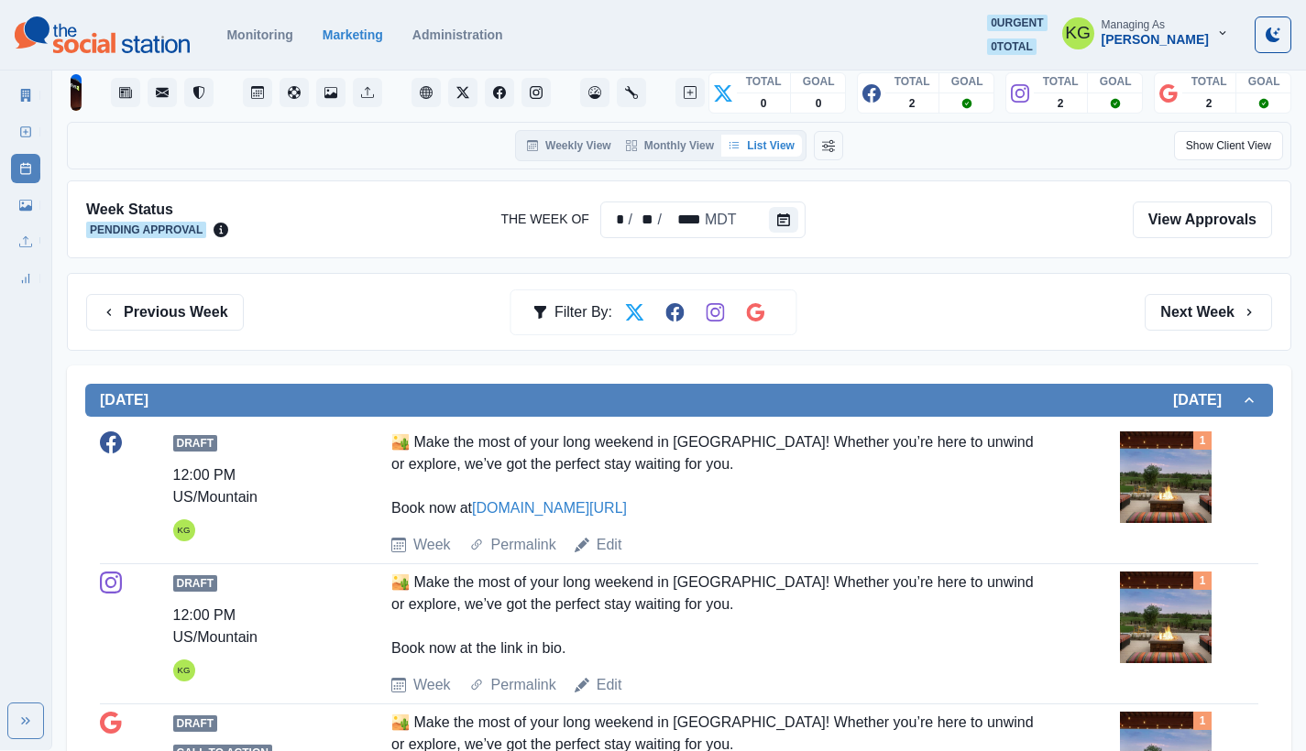
scroll to position [0, 0]
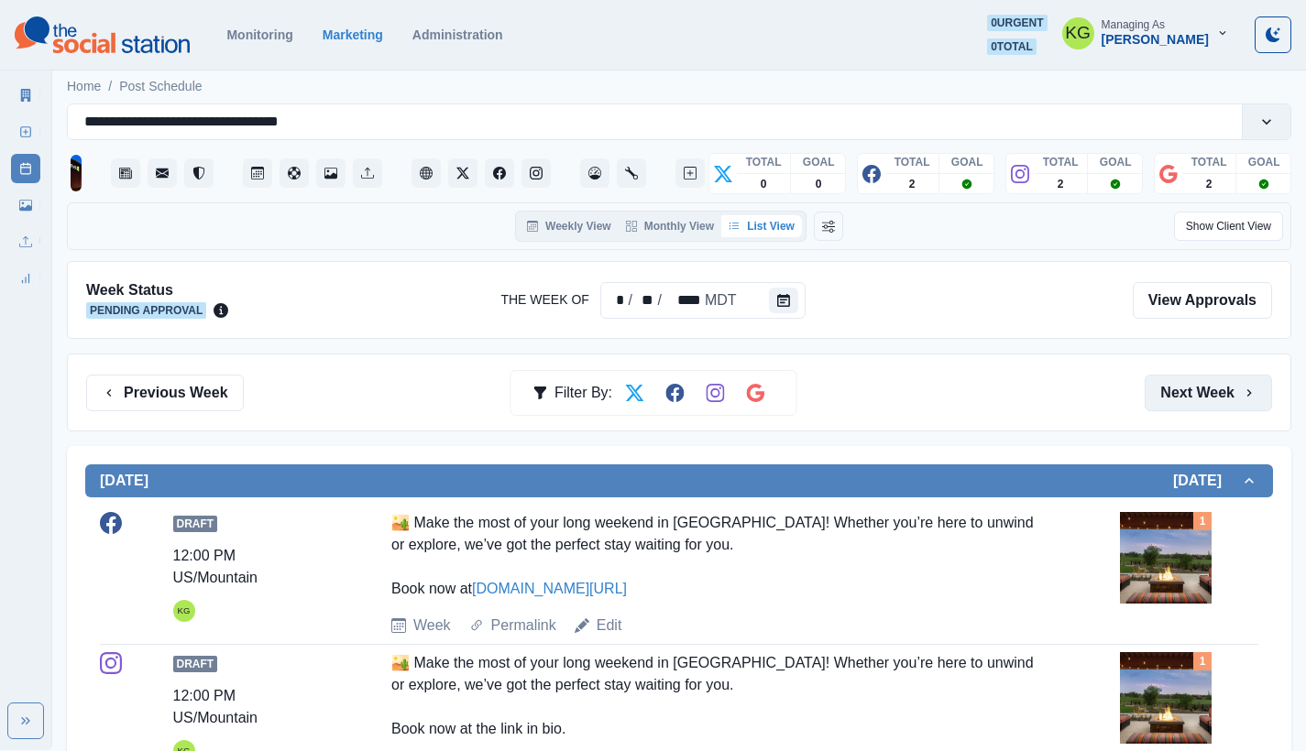
click at [1215, 397] on button "Next Week" at bounding box center [1207, 393] width 127 height 37
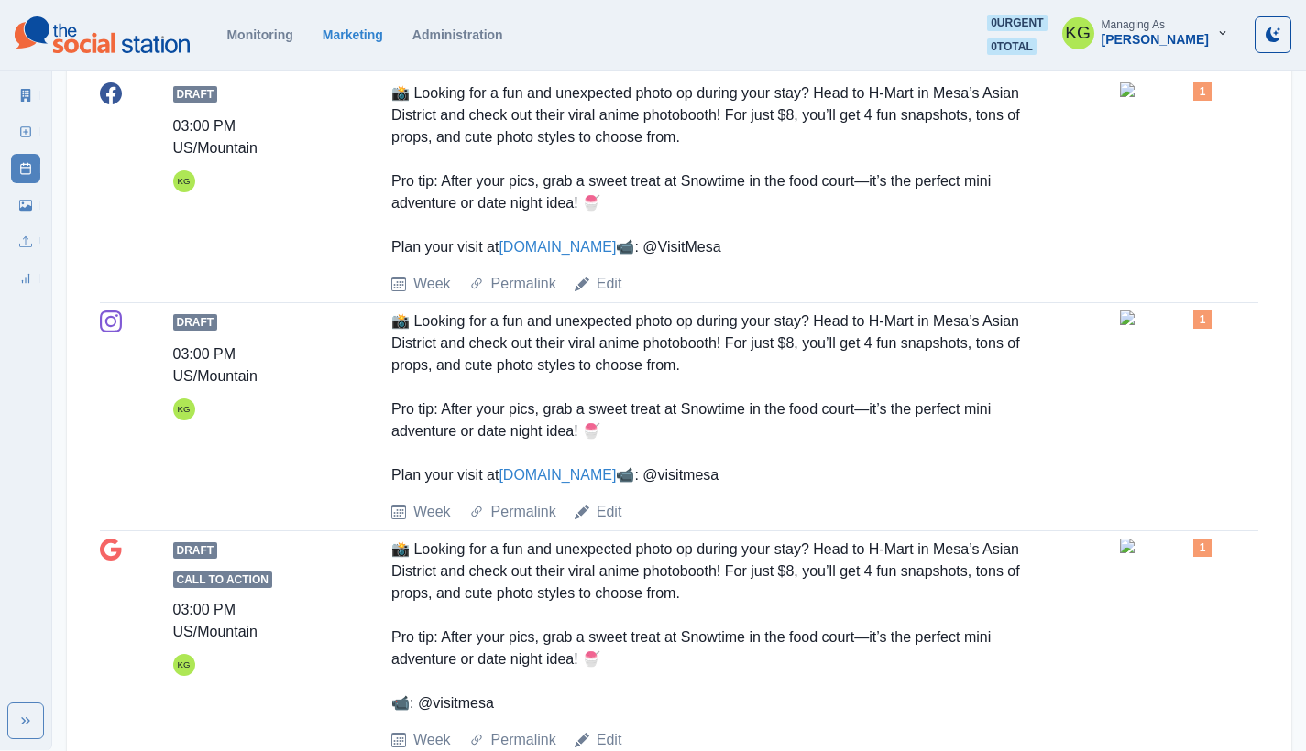
scroll to position [3, 0]
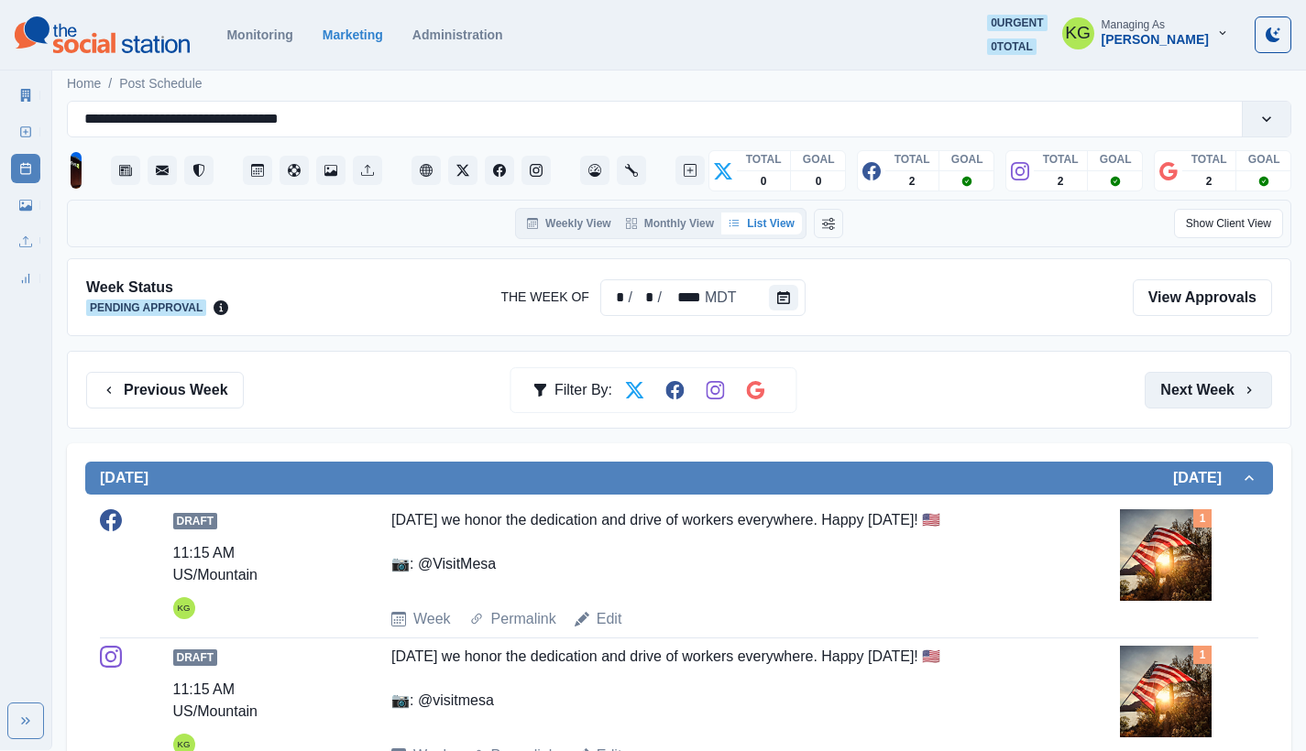
click at [1215, 397] on button "Next Week" at bounding box center [1207, 390] width 127 height 37
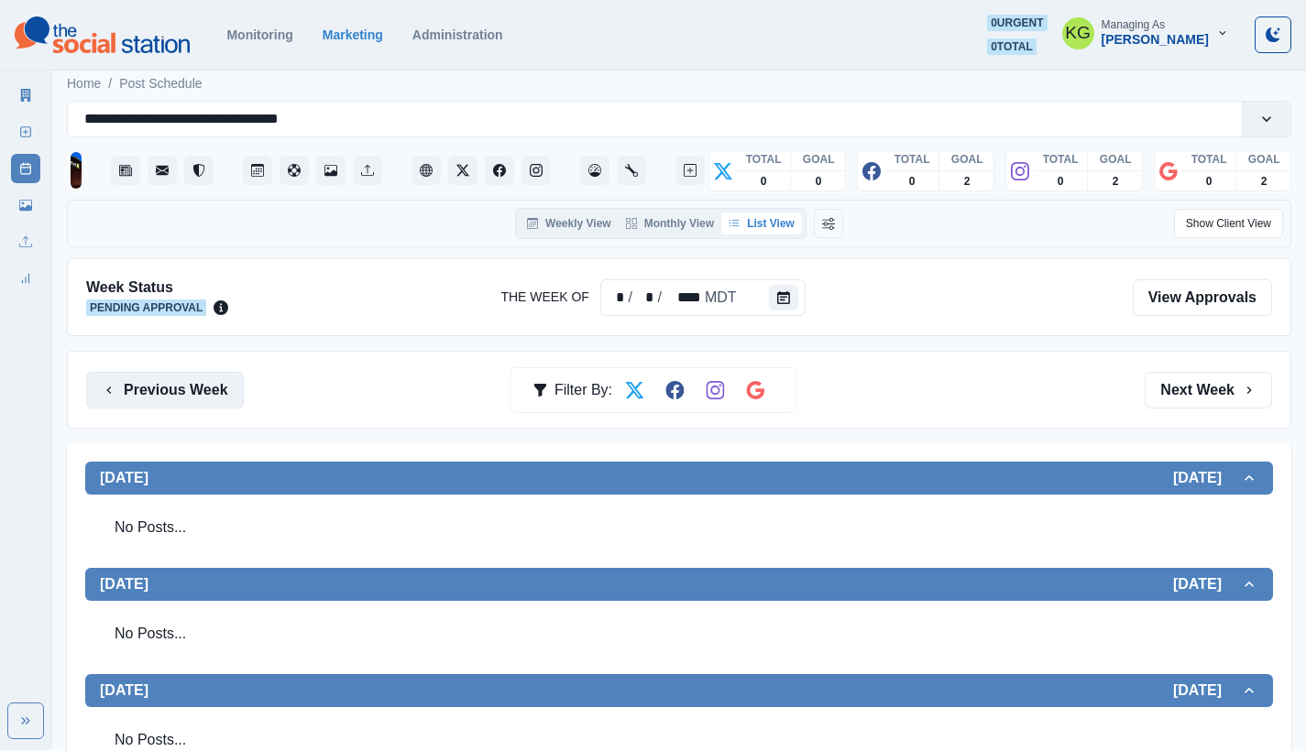
click at [200, 389] on button "Previous Week" at bounding box center [165, 390] width 158 height 37
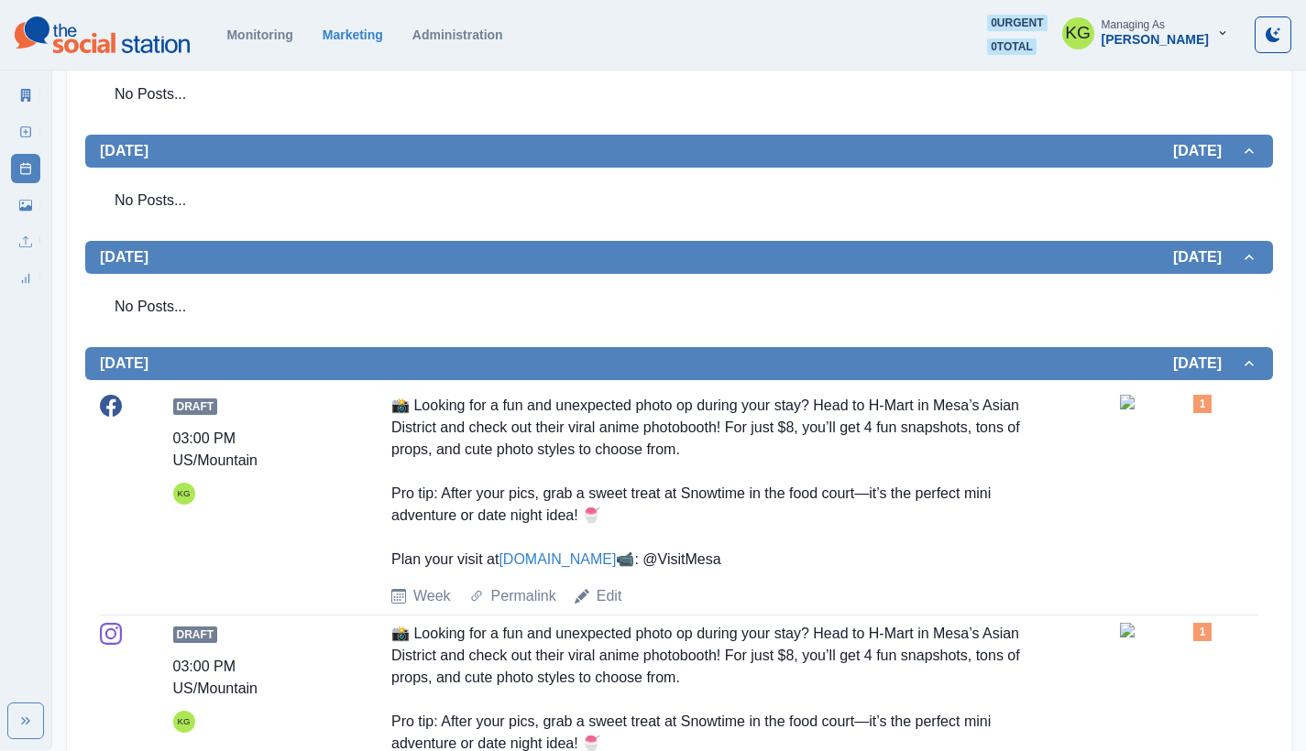
scroll to position [79, 0]
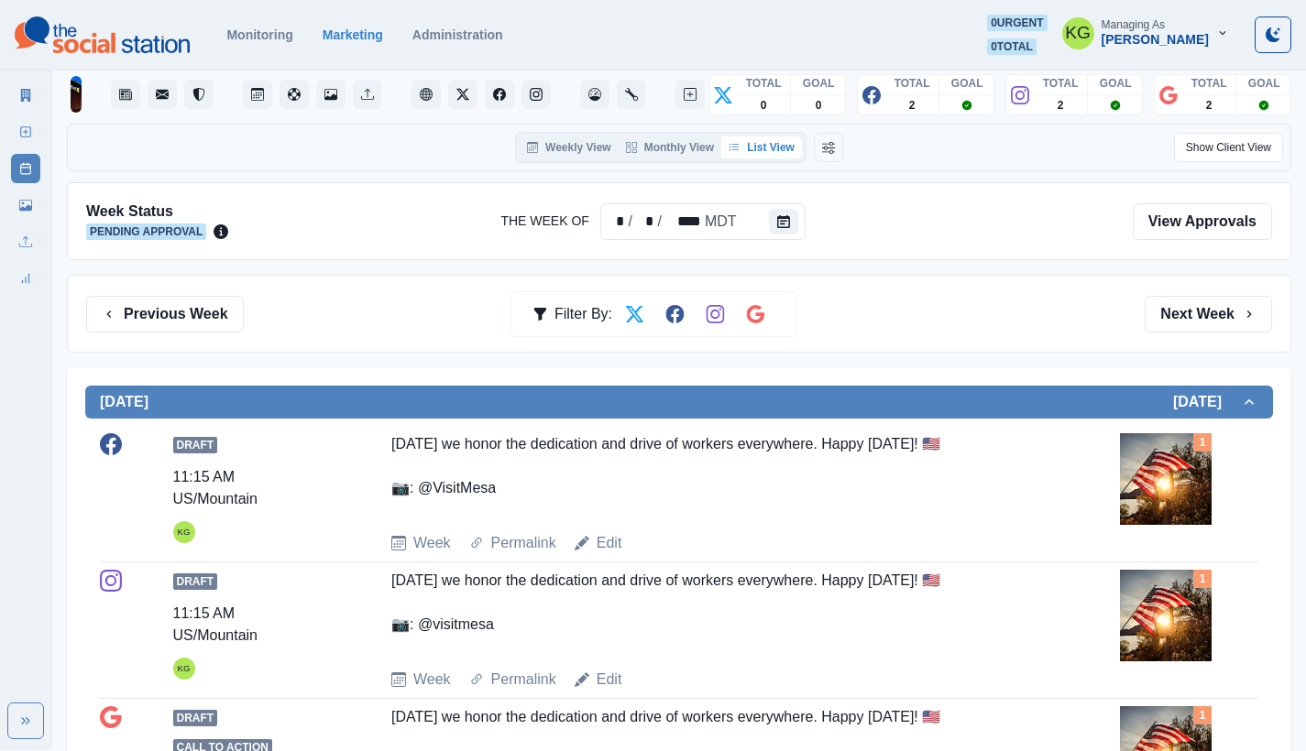
click at [200, 389] on button "Monday September 01, 2025" at bounding box center [679, 402] width 1188 height 33
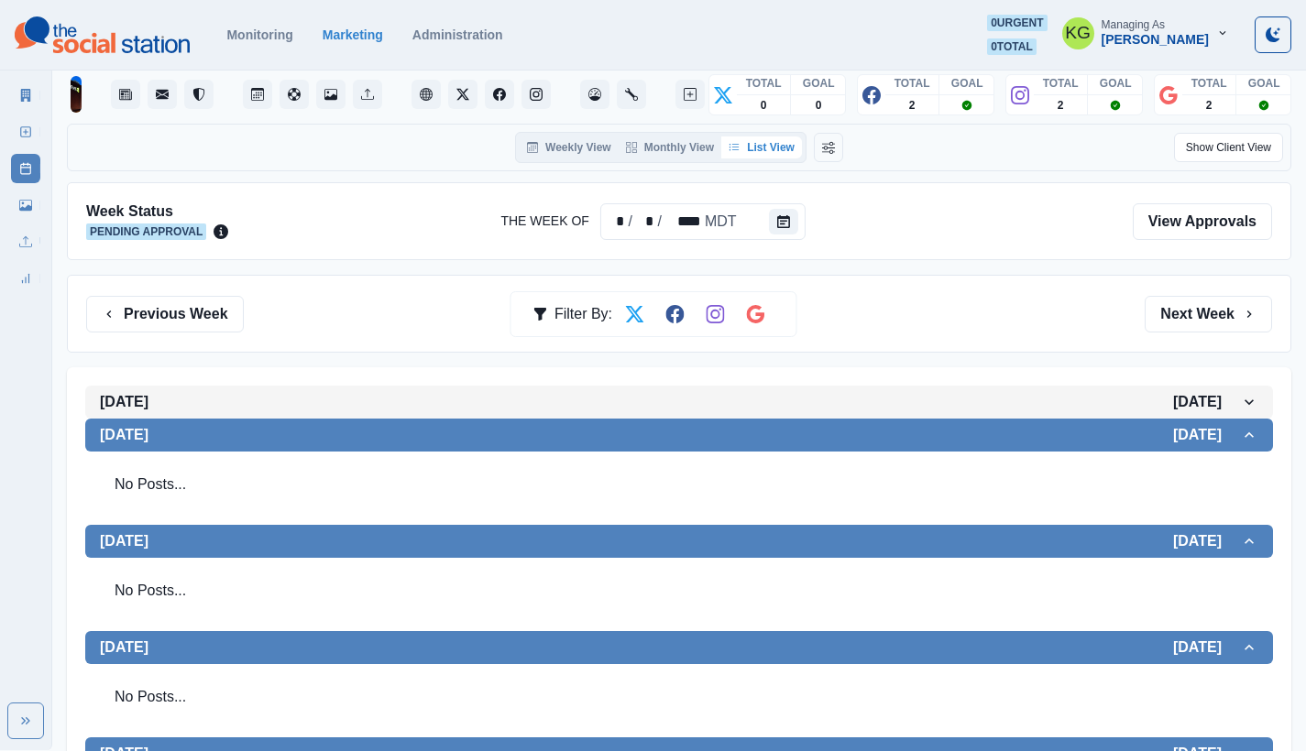
click at [176, 387] on button "Monday September 01, 2025" at bounding box center [679, 402] width 1188 height 33
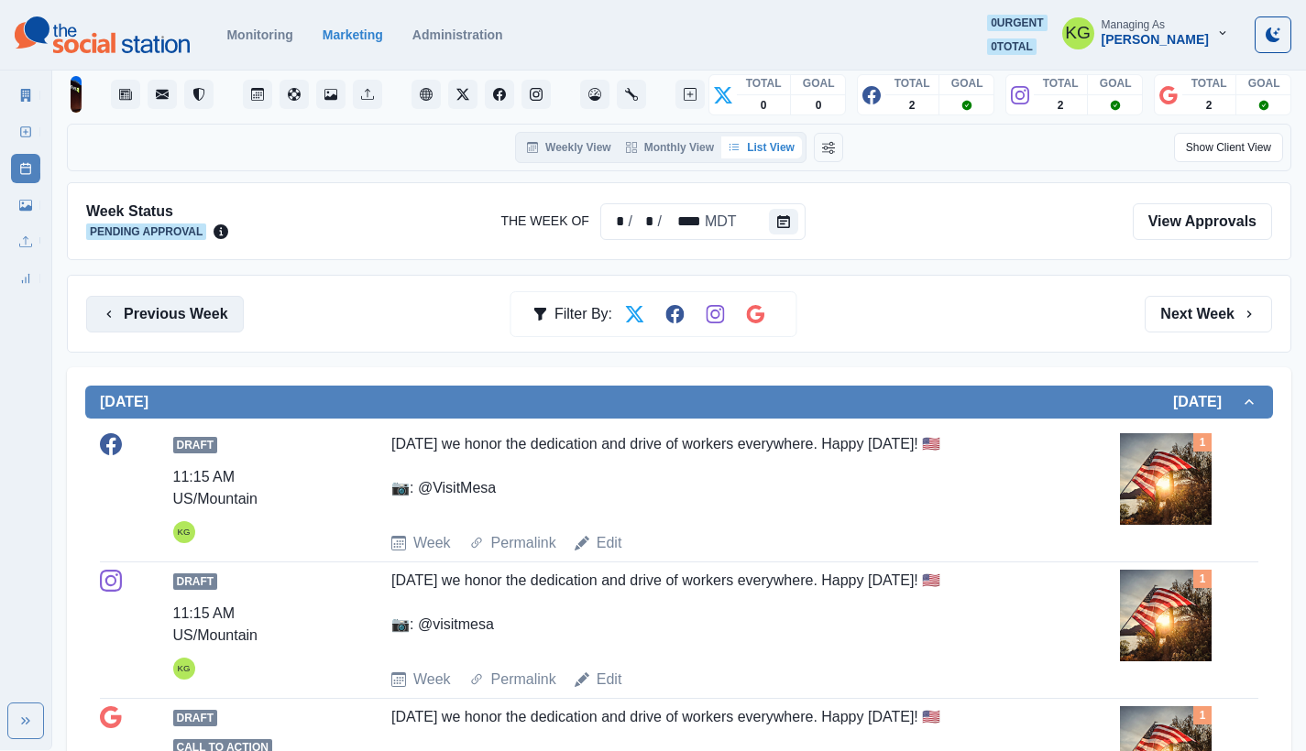
click at [181, 316] on button "Previous Week" at bounding box center [165, 314] width 158 height 37
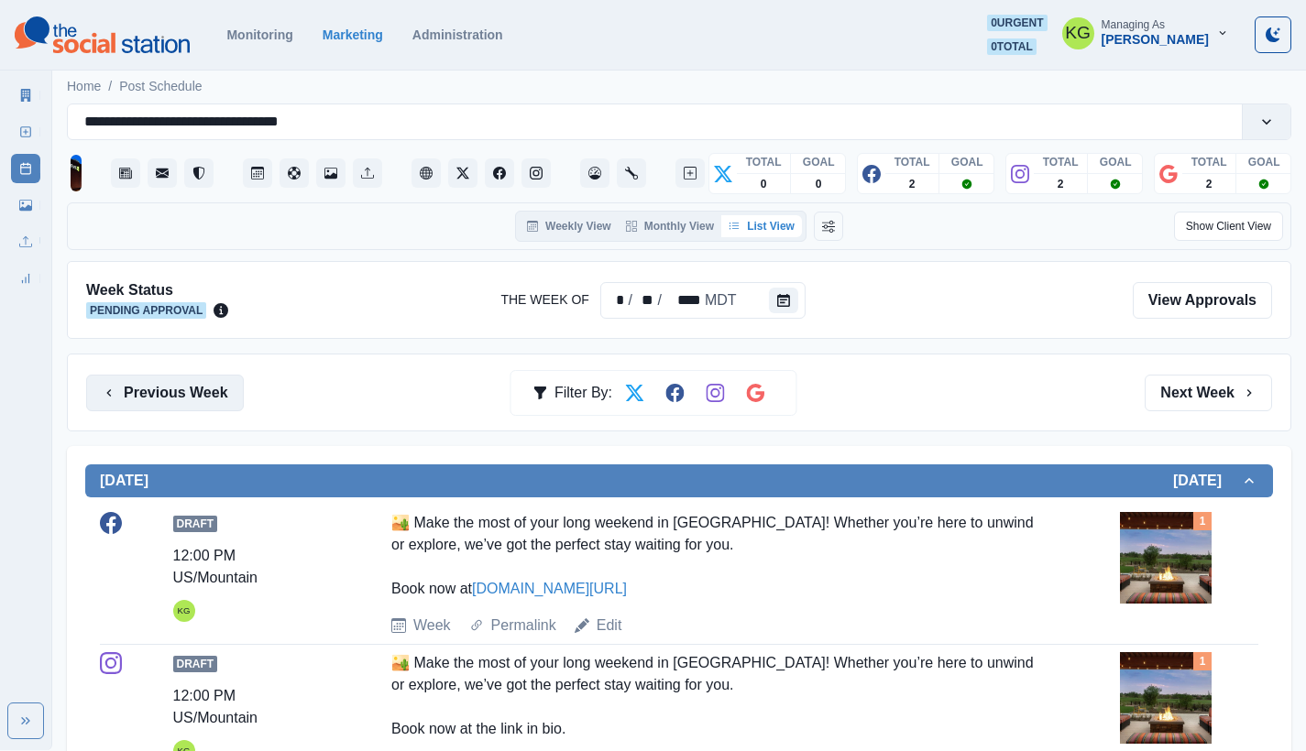
click at [176, 381] on button "Previous Week" at bounding box center [165, 393] width 158 height 37
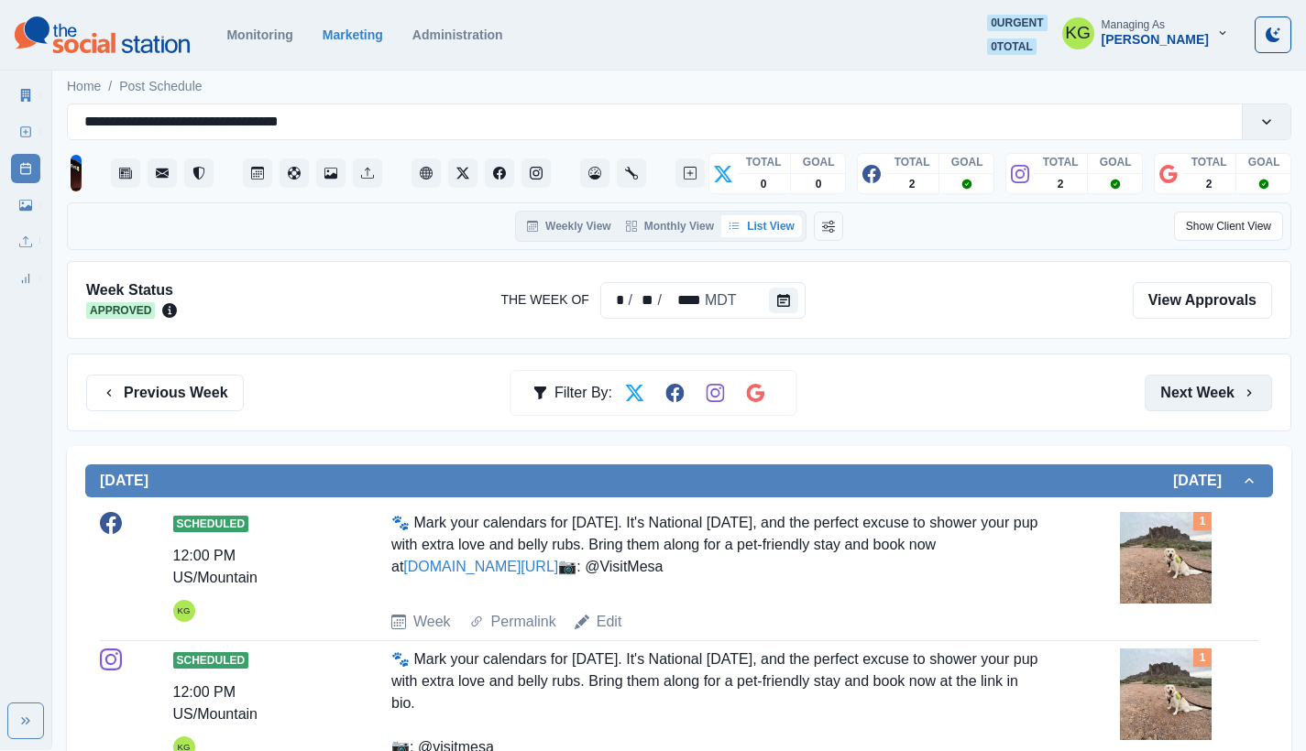
click at [1169, 375] on button "Next Week" at bounding box center [1207, 393] width 127 height 37
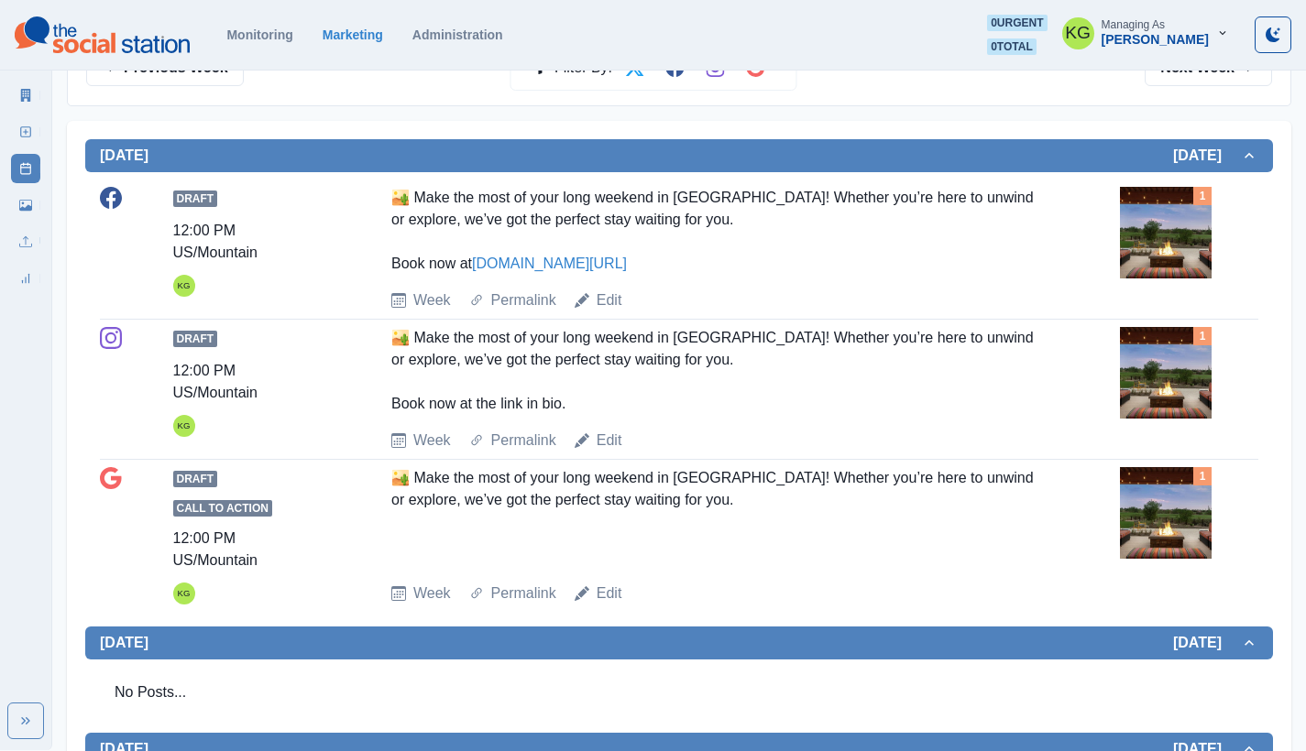
scroll to position [273, 0]
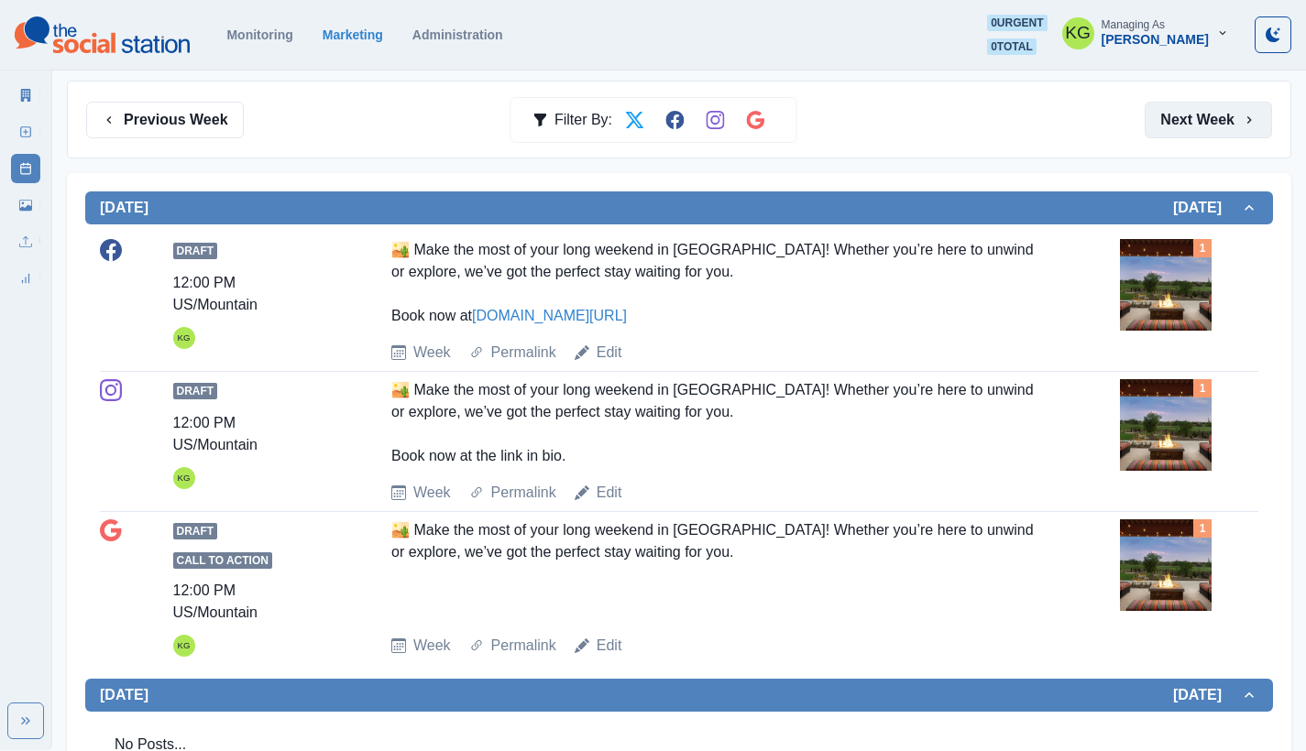
click at [1216, 132] on button "Next Week" at bounding box center [1207, 120] width 127 height 37
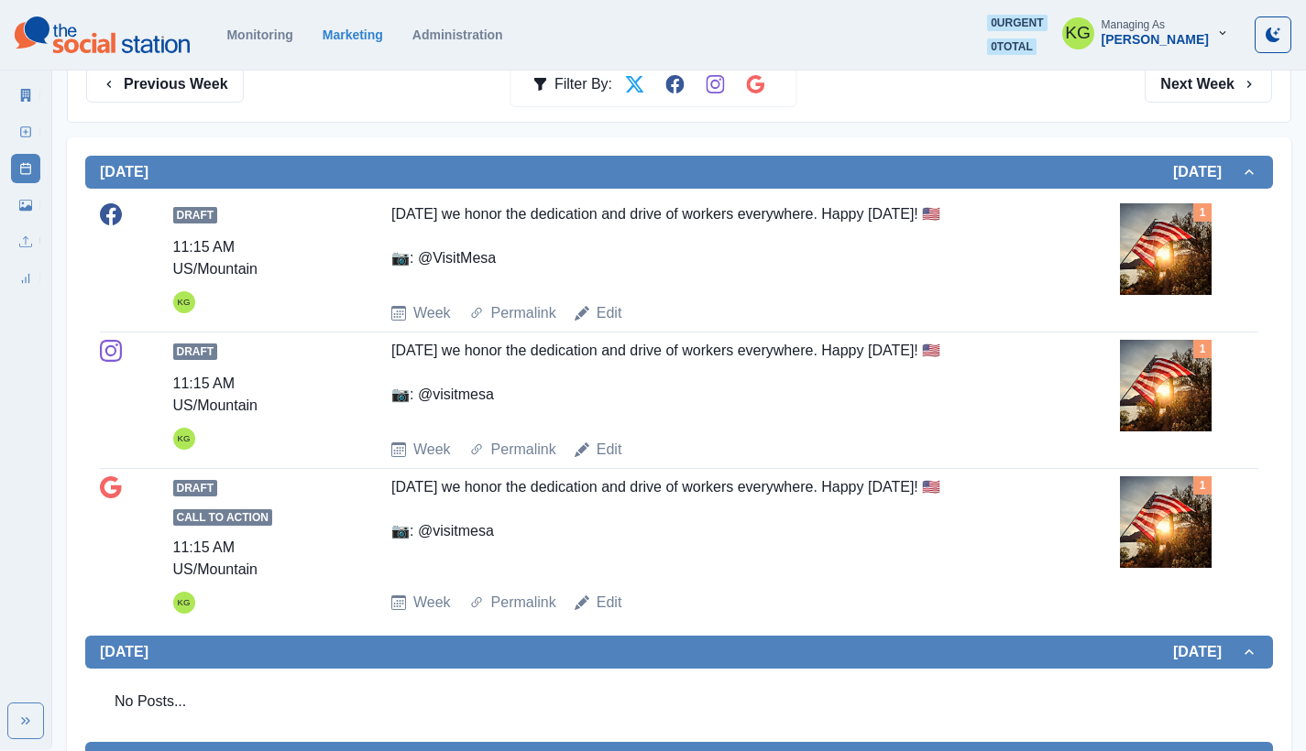
scroll to position [28, 0]
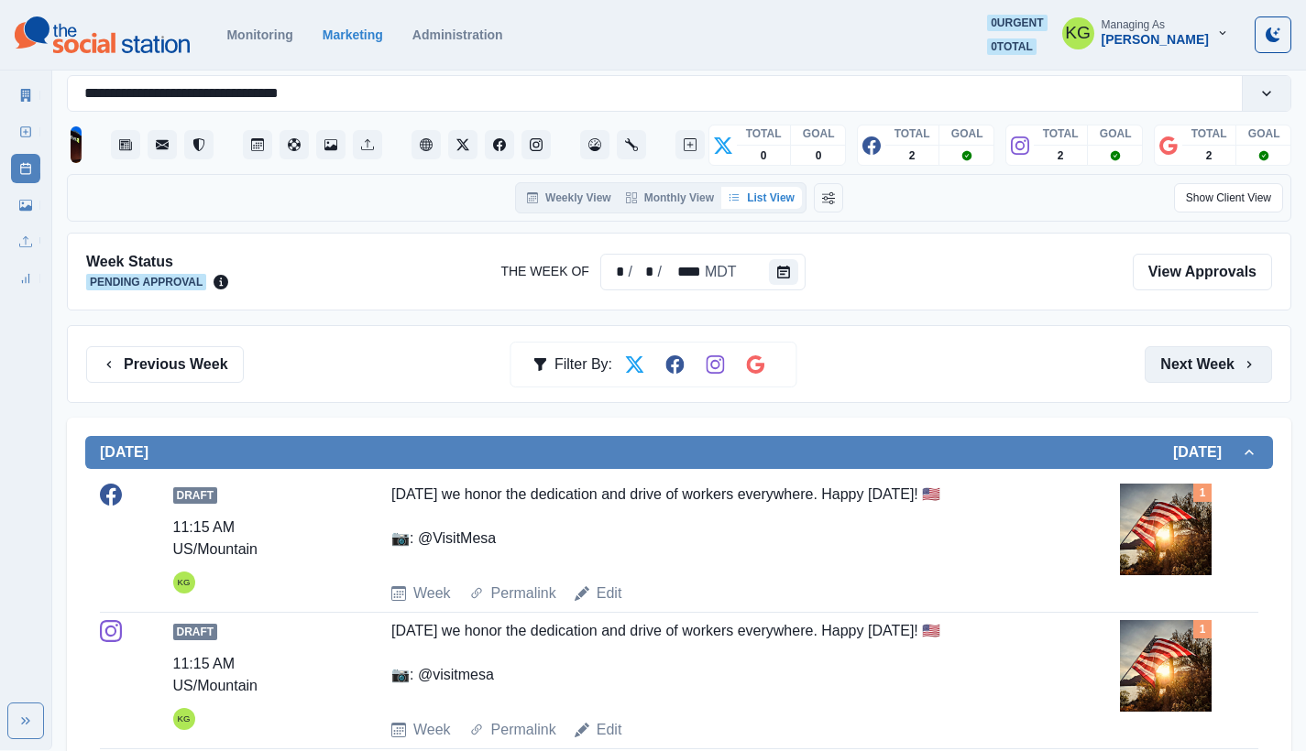
click at [1187, 366] on button "Next Week" at bounding box center [1207, 364] width 127 height 37
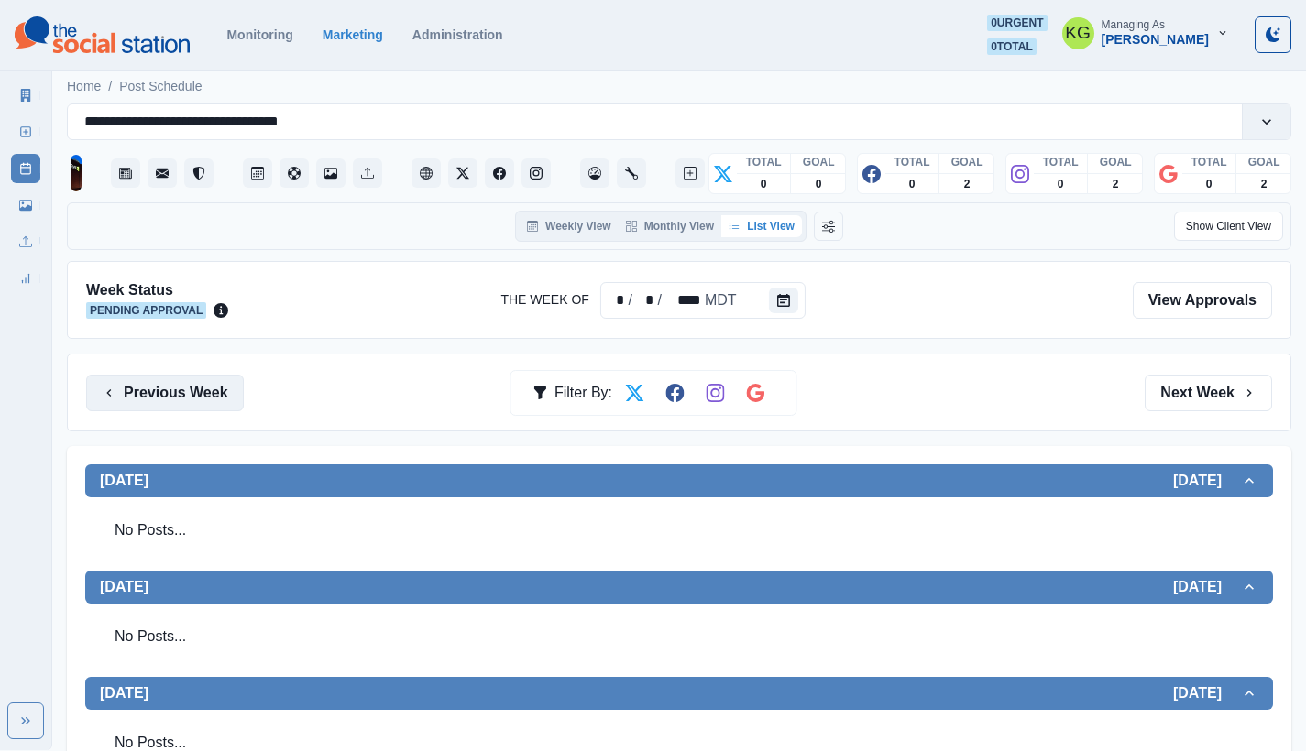
click at [174, 378] on button "Previous Week" at bounding box center [165, 393] width 158 height 37
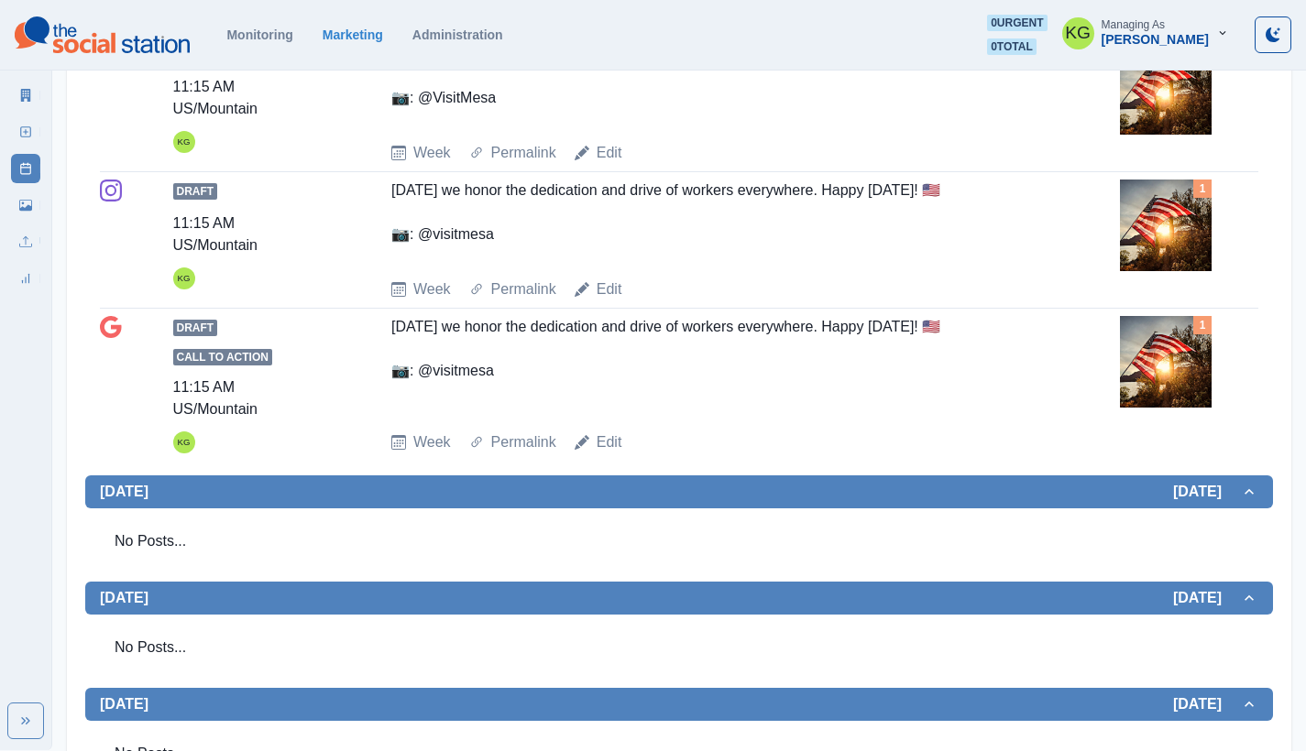
scroll to position [247, 0]
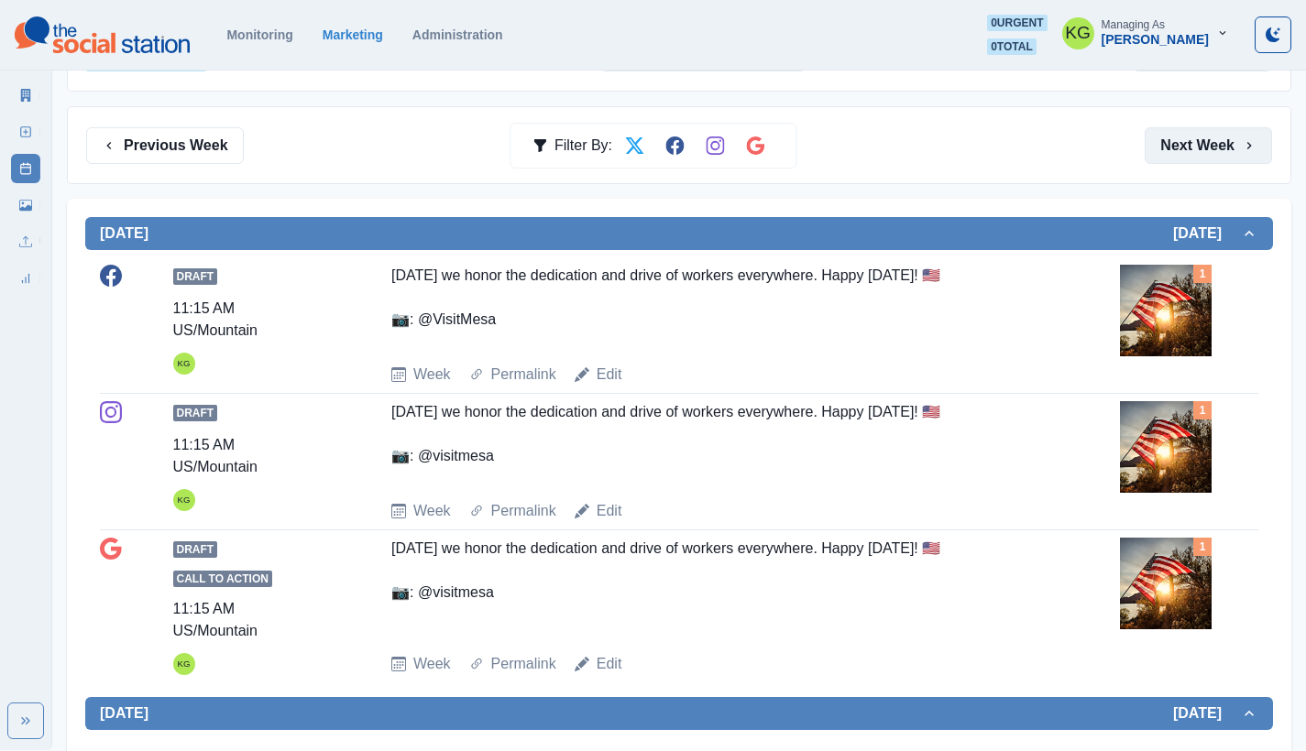
click at [1209, 145] on button "Next Week" at bounding box center [1207, 145] width 127 height 37
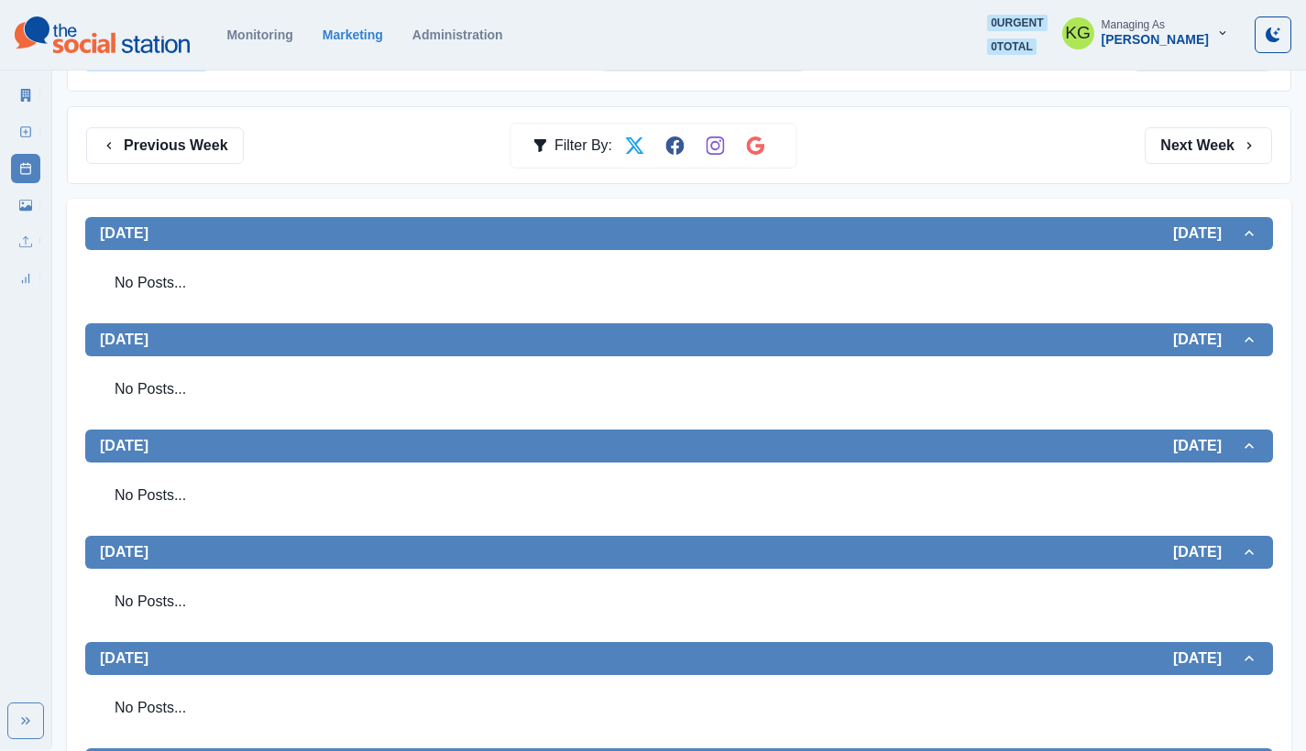
click at [17, 131] on link "New Post" at bounding box center [25, 131] width 29 height 29
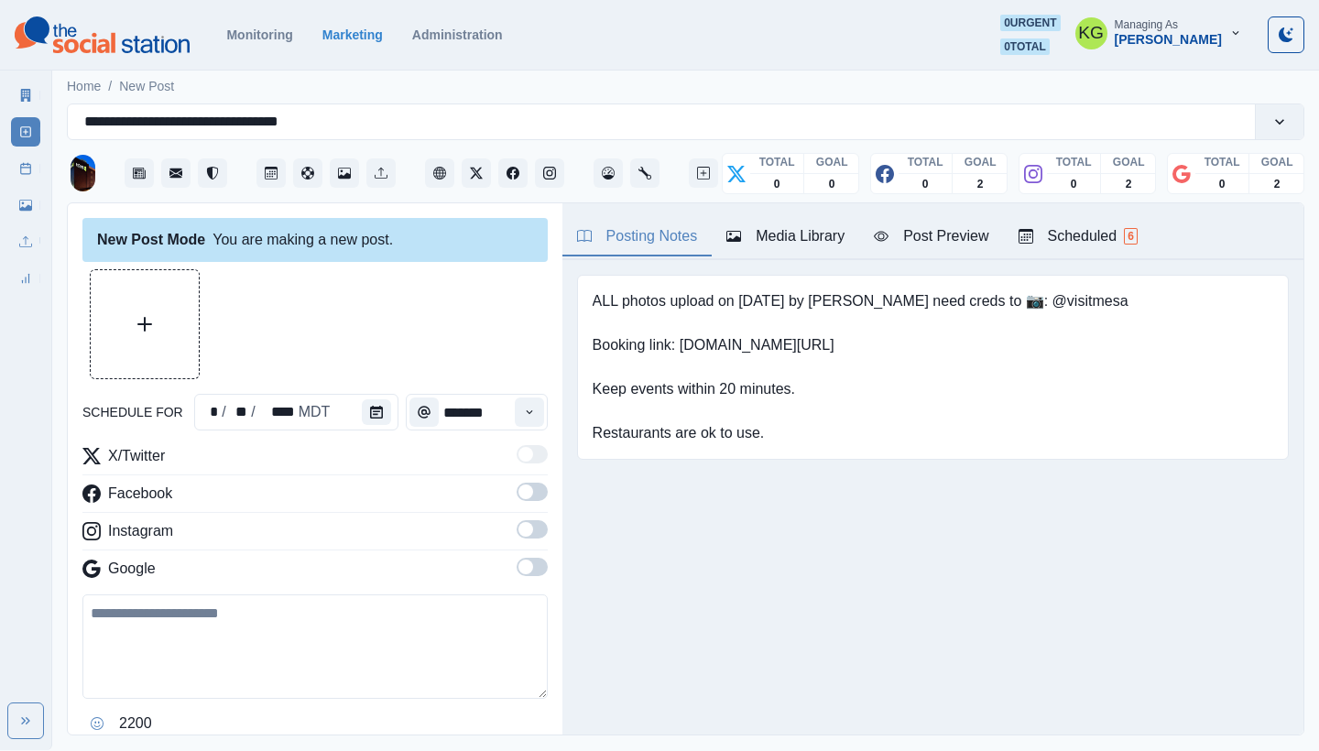
click at [780, 233] on div "Media Library" at bounding box center [786, 236] width 118 height 22
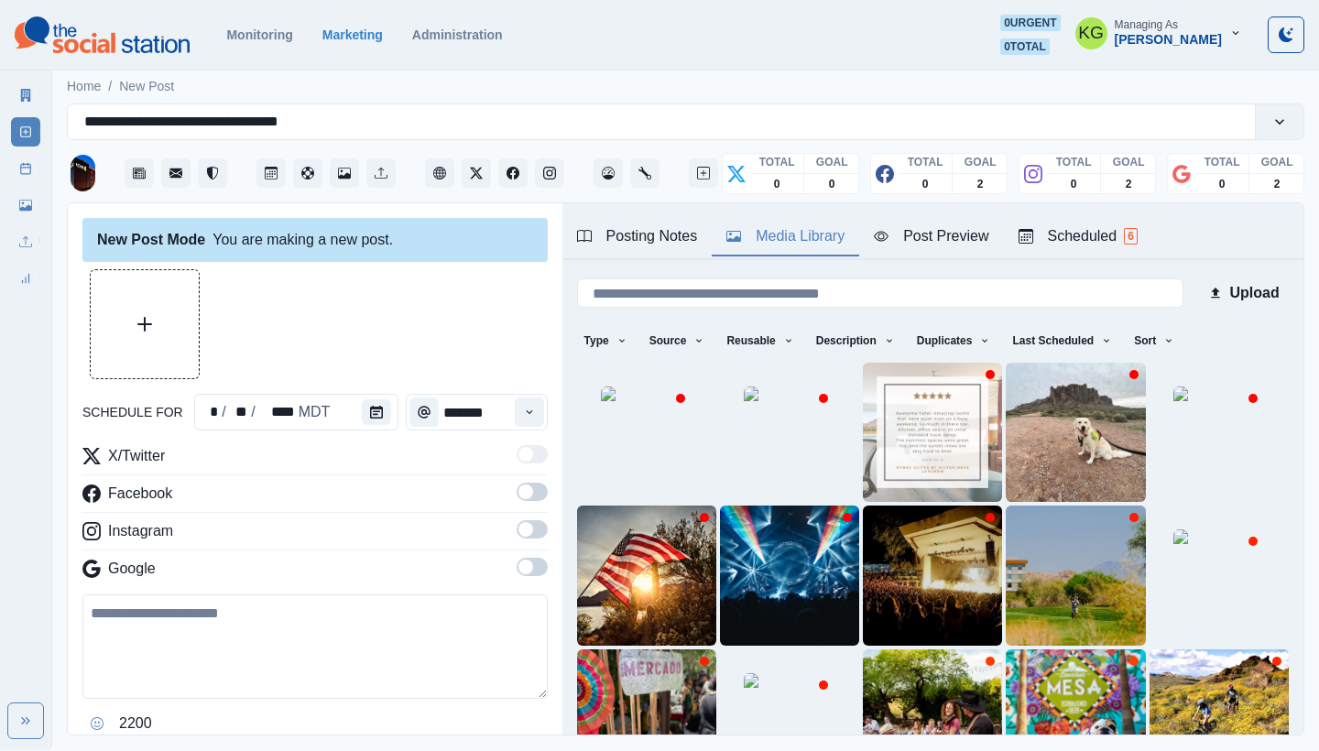
scroll to position [157, 0]
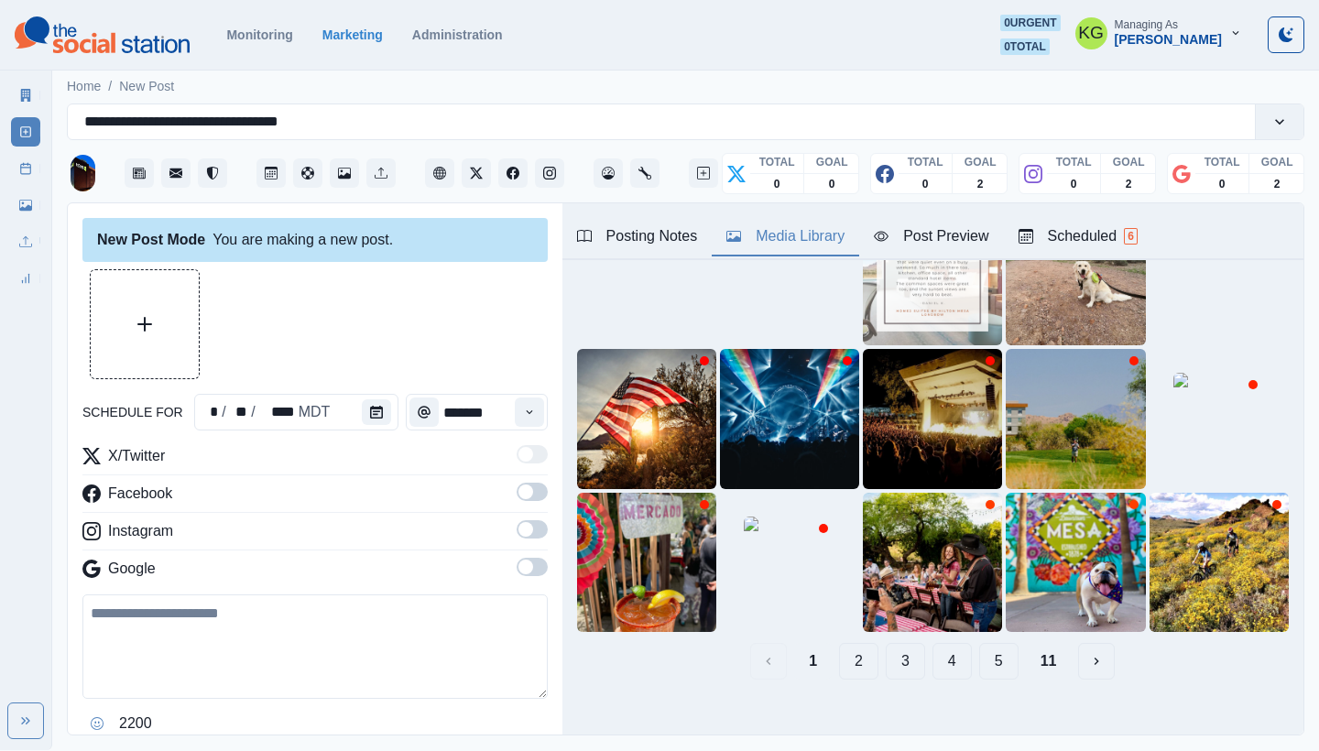
click at [841, 652] on button "2" at bounding box center [858, 661] width 39 height 37
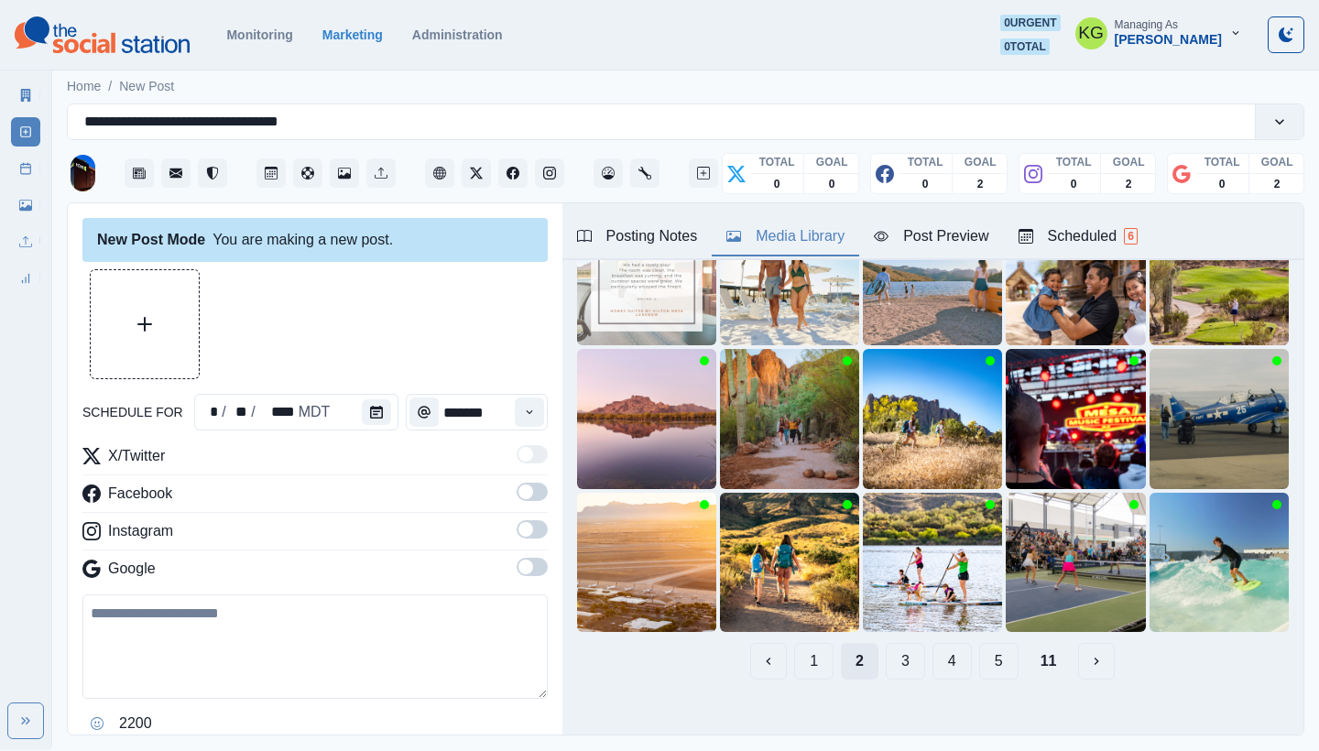
scroll to position [29, 0]
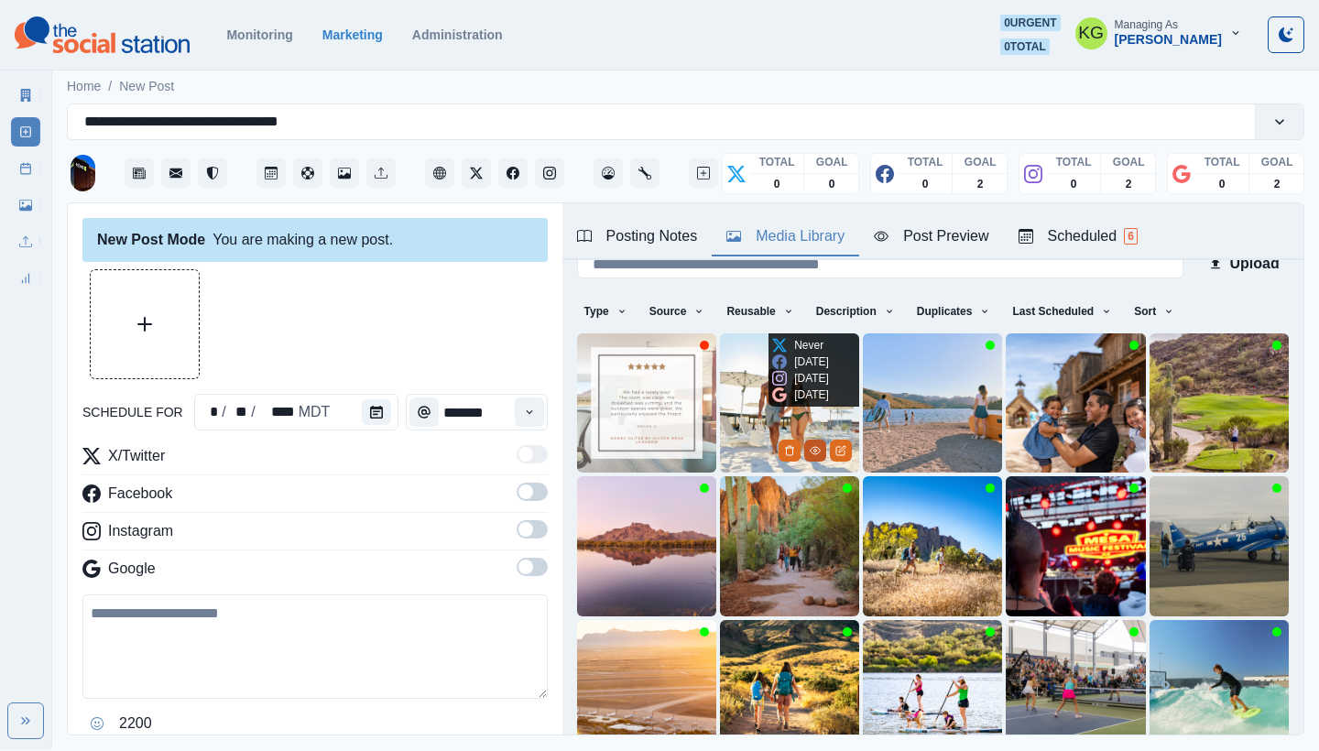
click at [810, 445] on icon "View Media" at bounding box center [815, 450] width 11 height 11
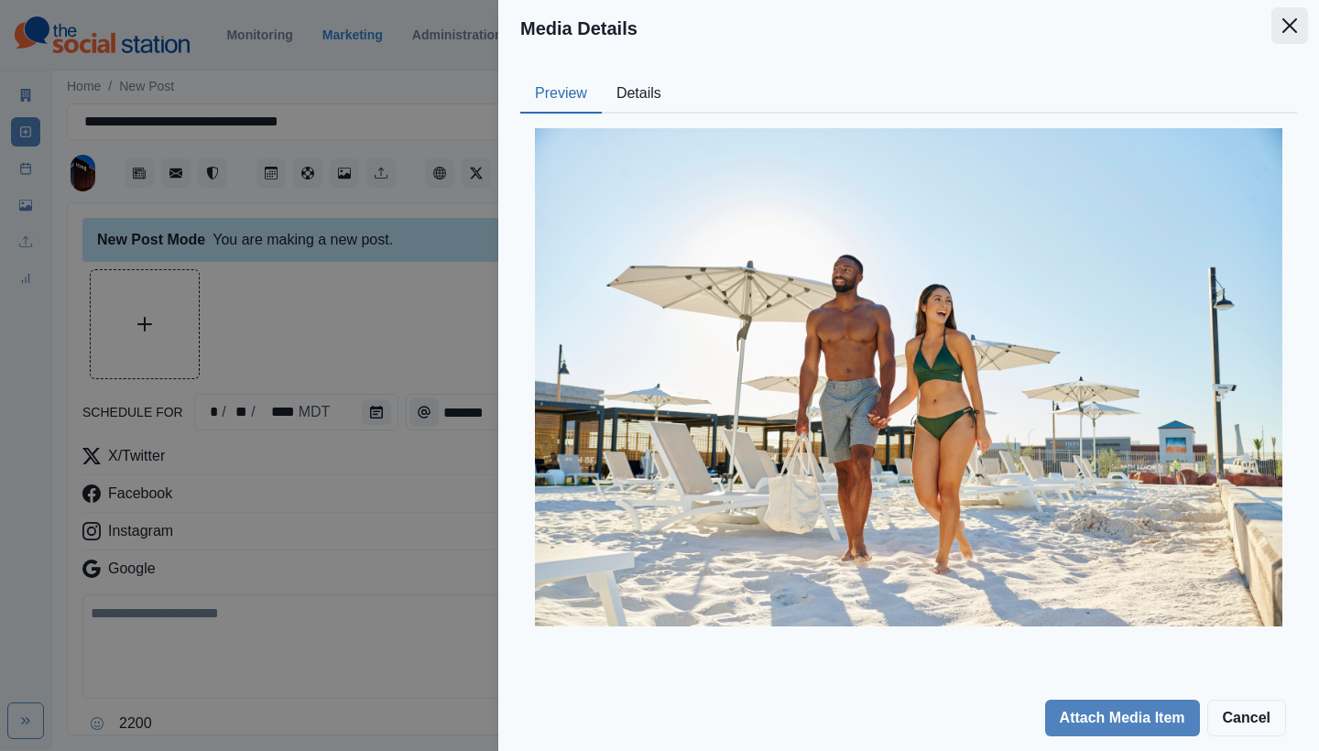
click at [1289, 29] on icon "Close" at bounding box center [1290, 25] width 15 height 15
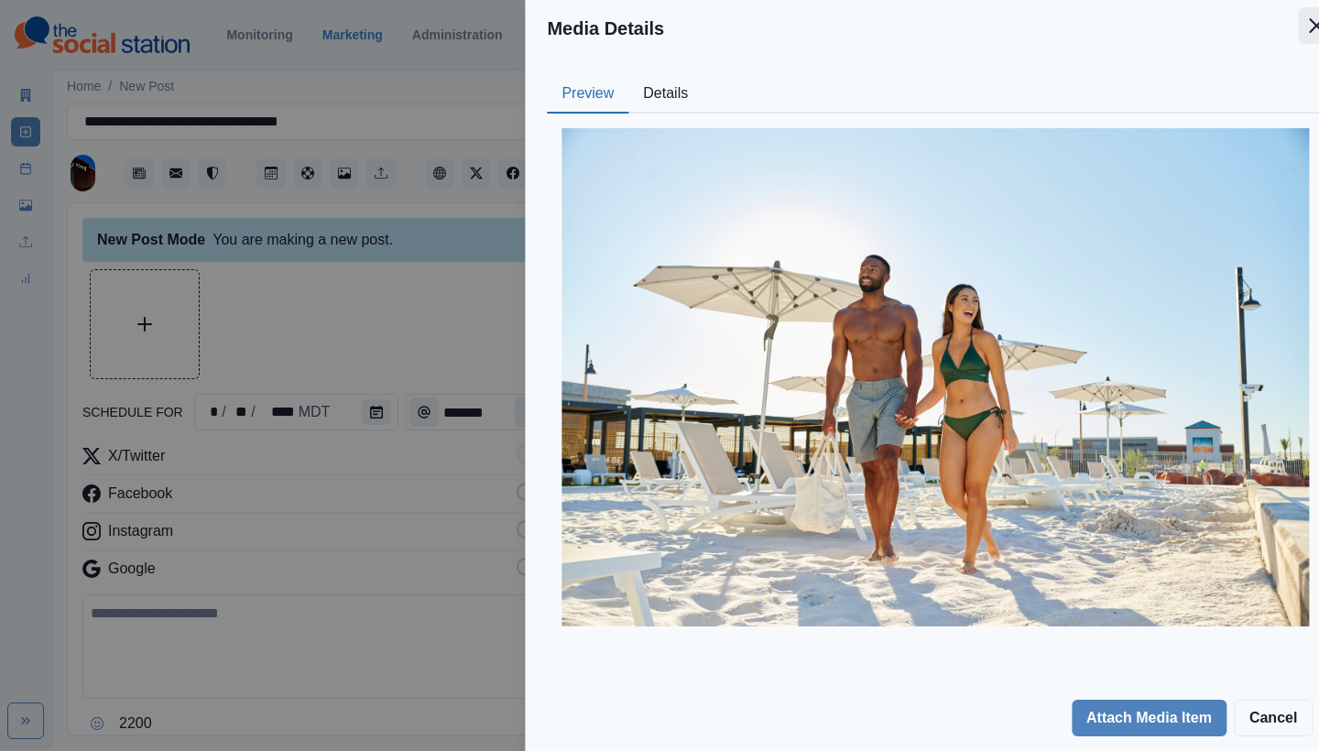
scroll to position [57, 0]
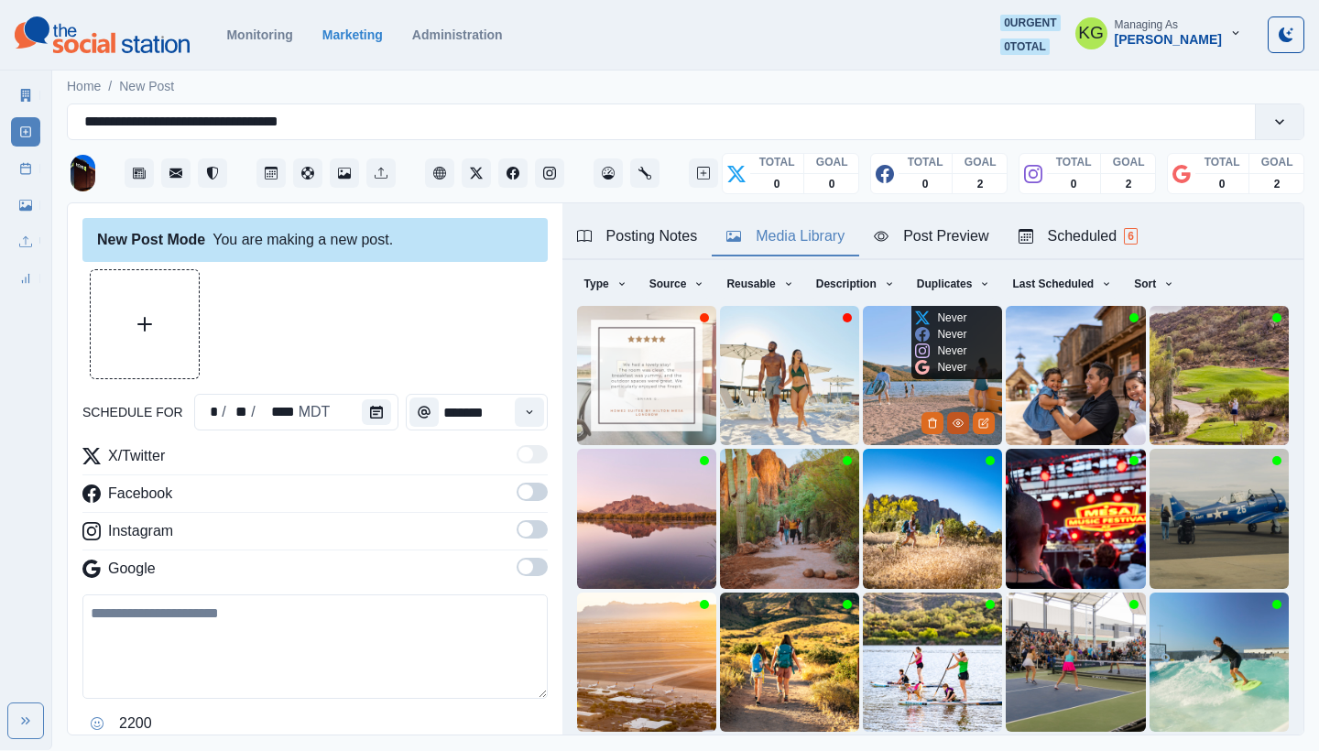
click at [953, 422] on icon "View Media" at bounding box center [958, 423] width 11 height 11
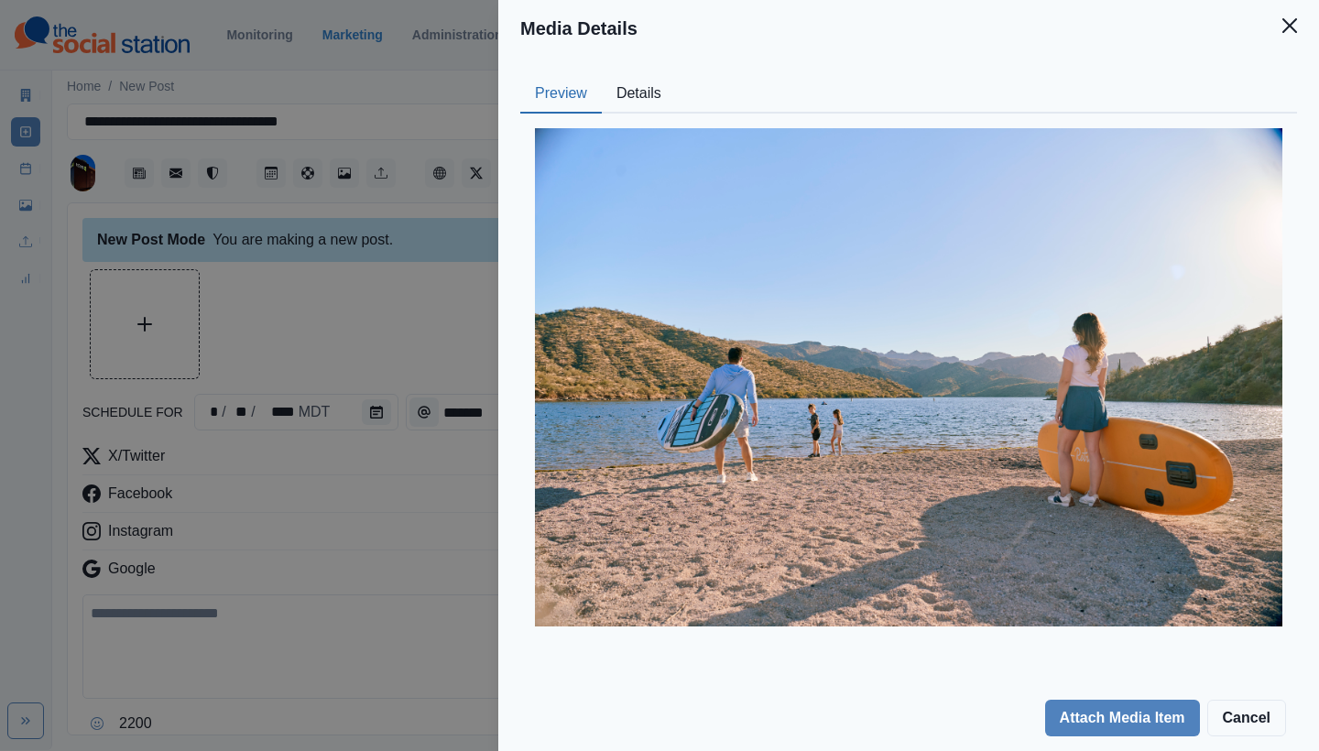
click at [637, 96] on button "Details" at bounding box center [639, 94] width 74 height 38
click at [532, 94] on button "Preview" at bounding box center [561, 94] width 82 height 38
click at [1297, 25] on button "Close" at bounding box center [1290, 25] width 37 height 37
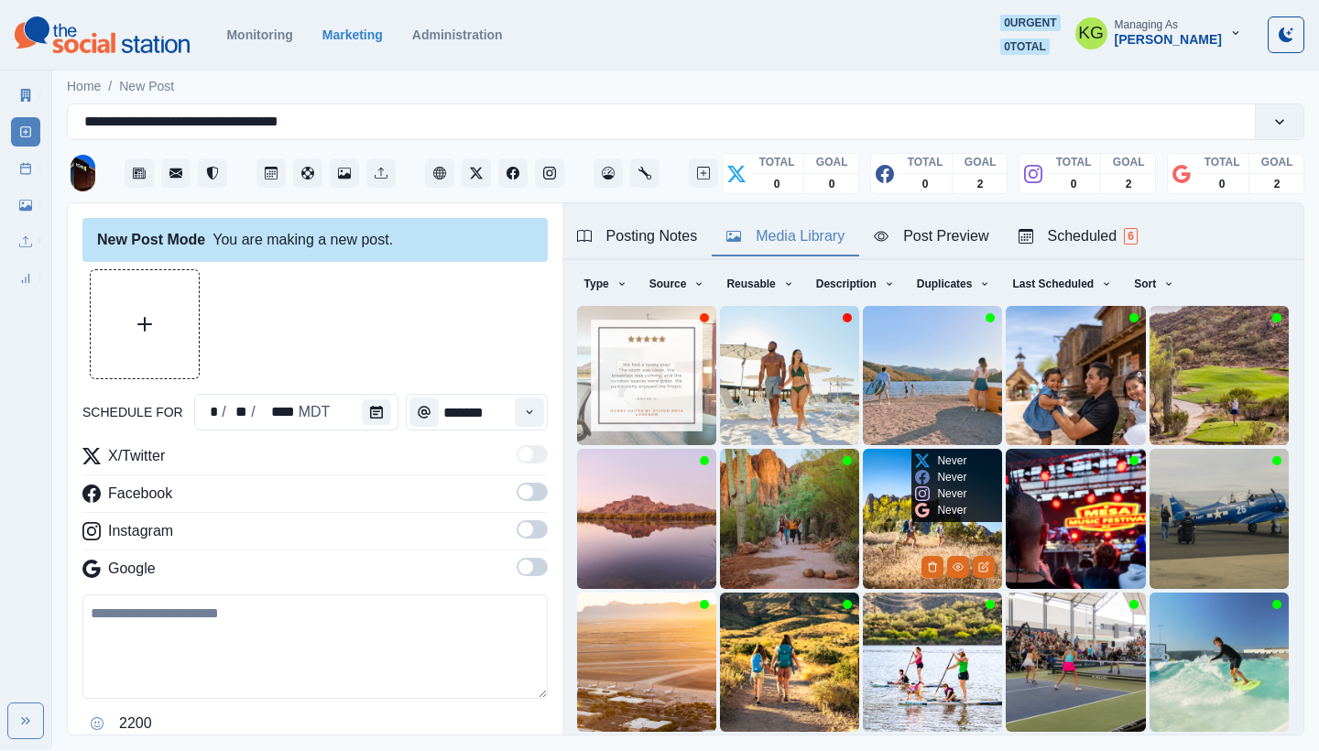
scroll to position [157, 0]
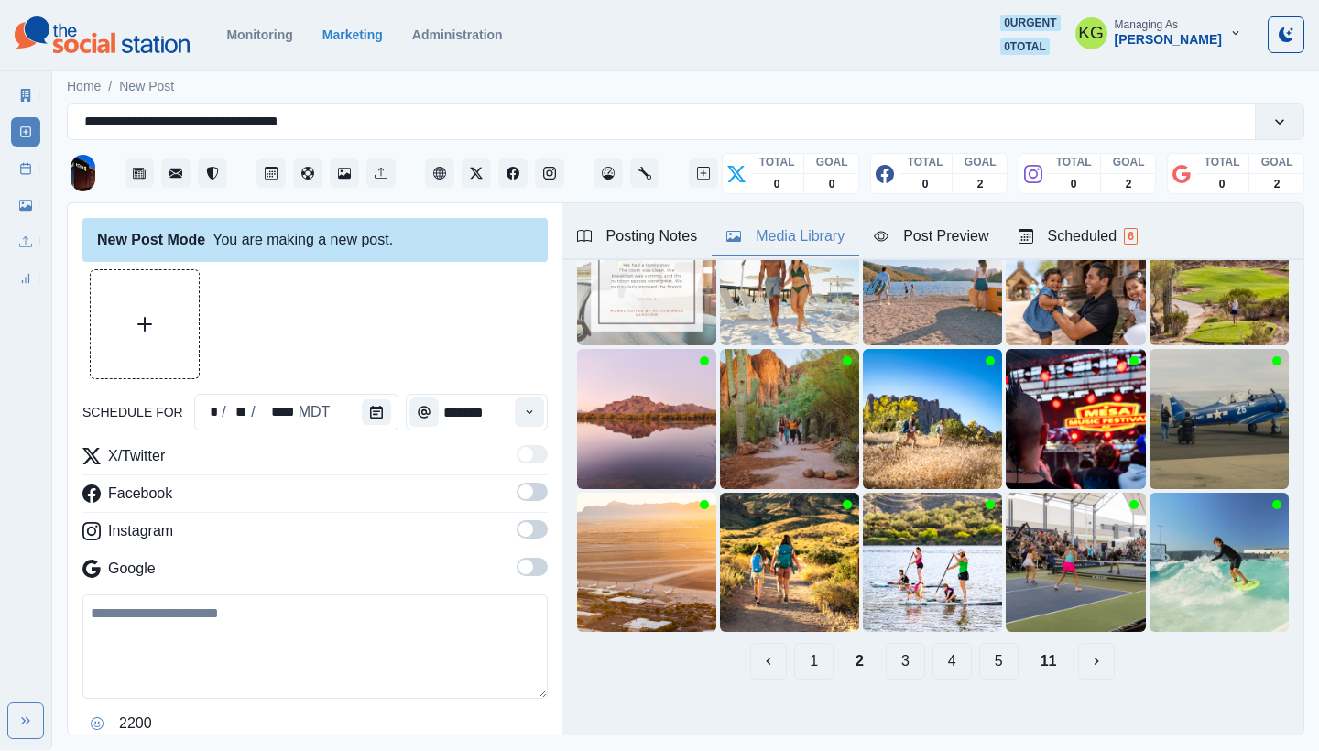
click at [886, 648] on button "3" at bounding box center [905, 661] width 39 height 37
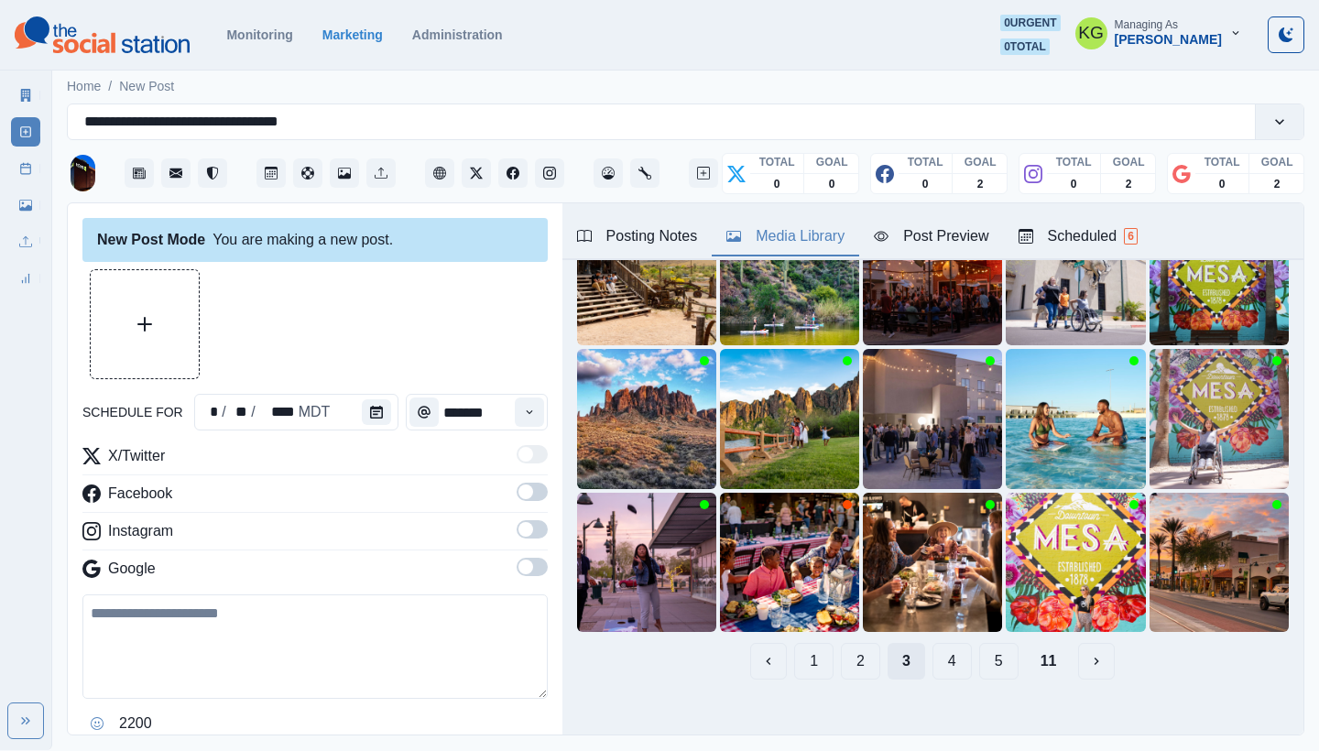
scroll to position [29, 0]
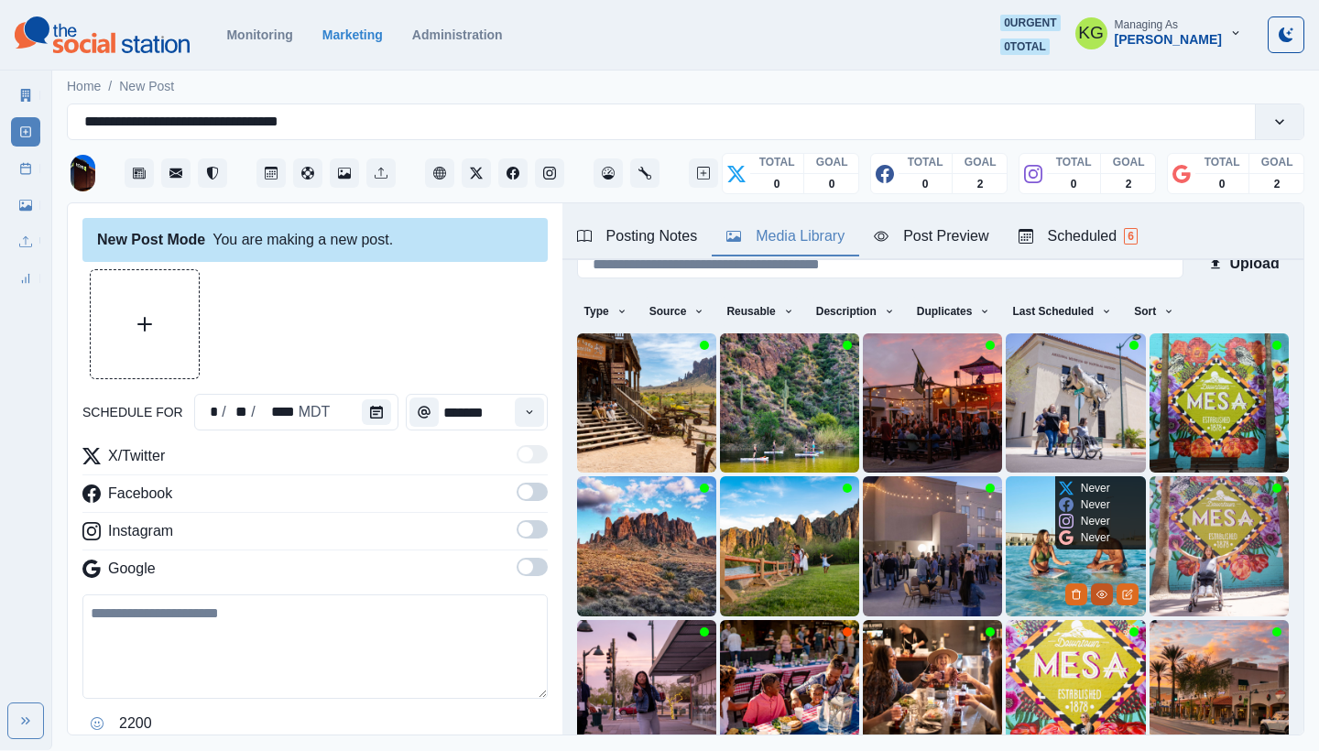
click at [1097, 591] on icon "View Media" at bounding box center [1102, 594] width 10 height 7
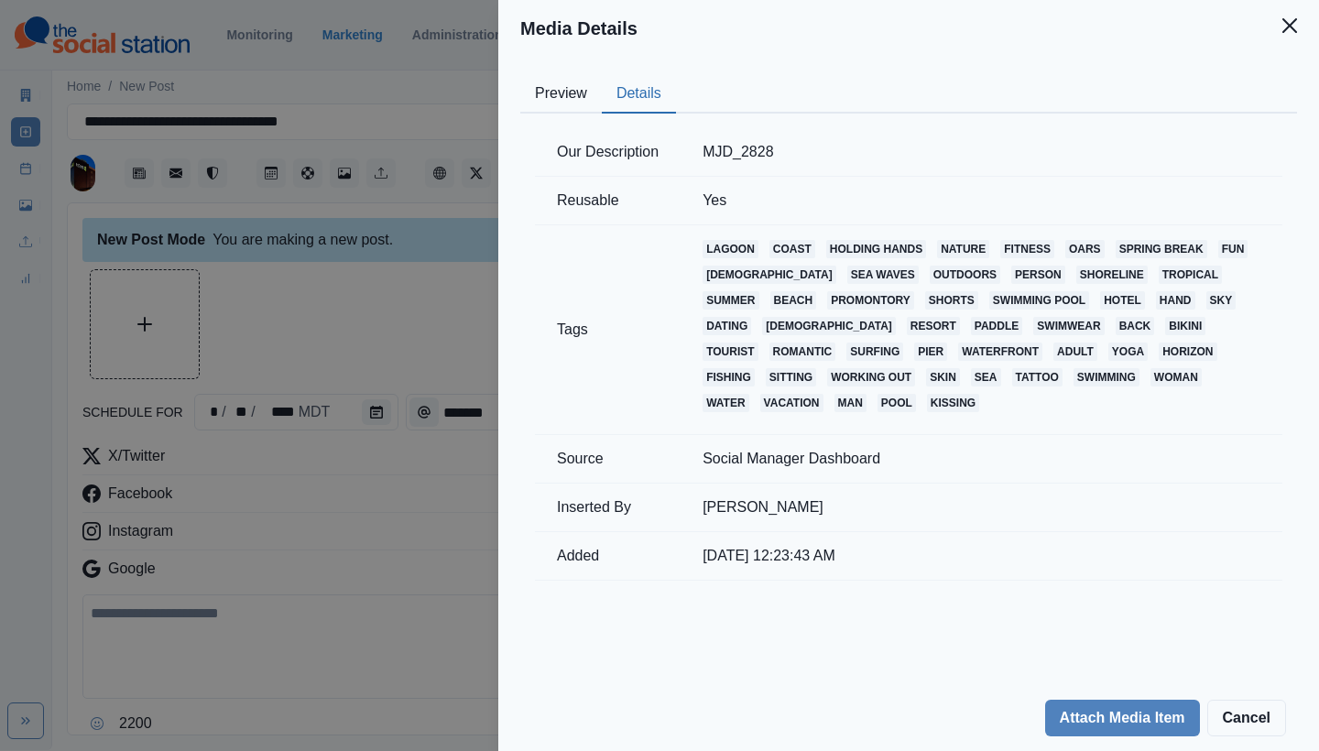
click at [635, 96] on button "Details" at bounding box center [639, 94] width 74 height 38
click at [581, 97] on button "Preview" at bounding box center [561, 94] width 82 height 38
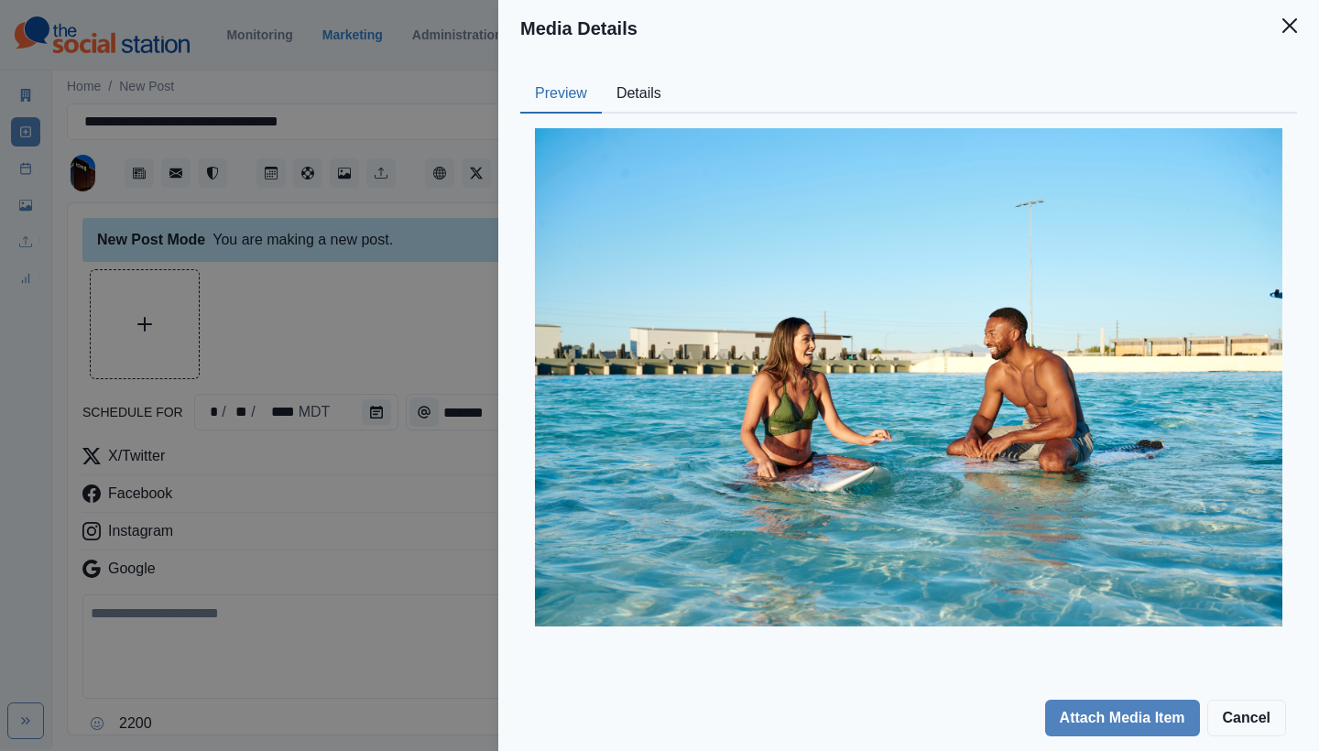
click at [1268, 39] on header "Media Details" at bounding box center [908, 28] width 821 height 57
click at [1294, 26] on icon "Close" at bounding box center [1290, 25] width 15 height 15
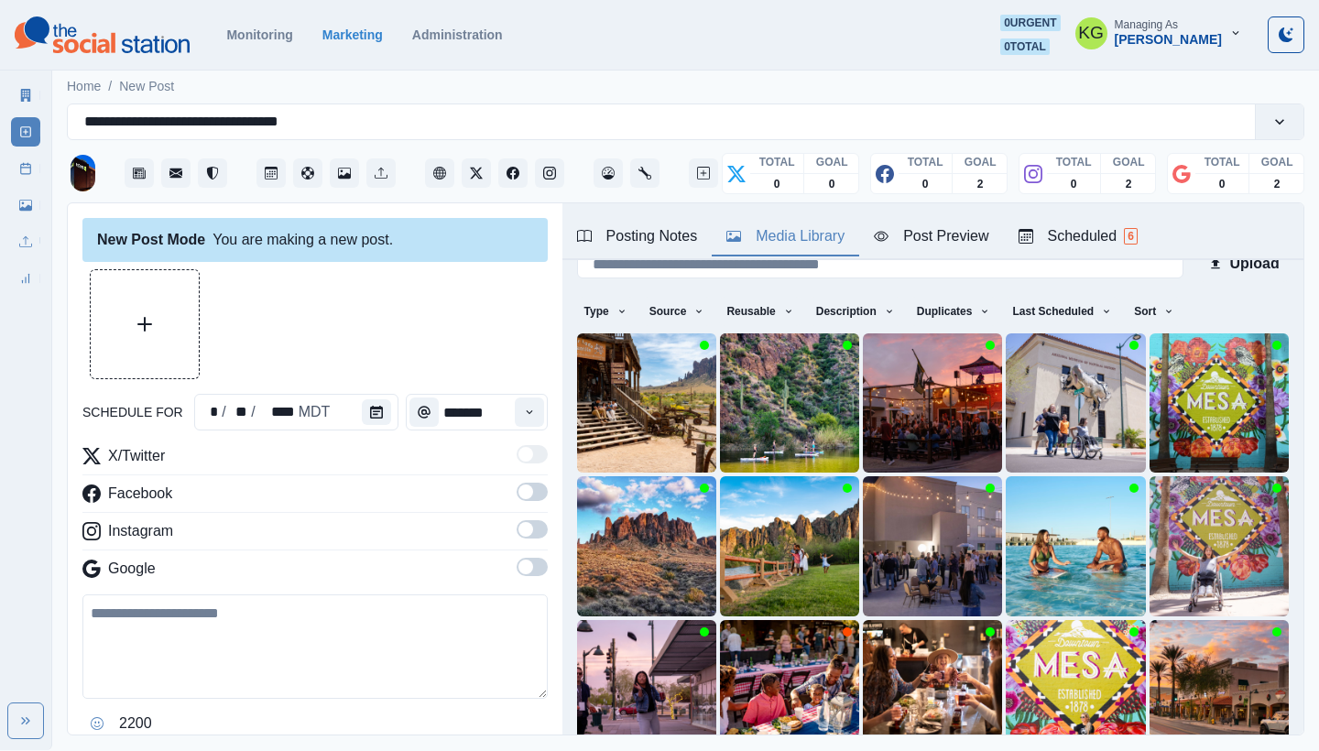
scroll to position [57, 0]
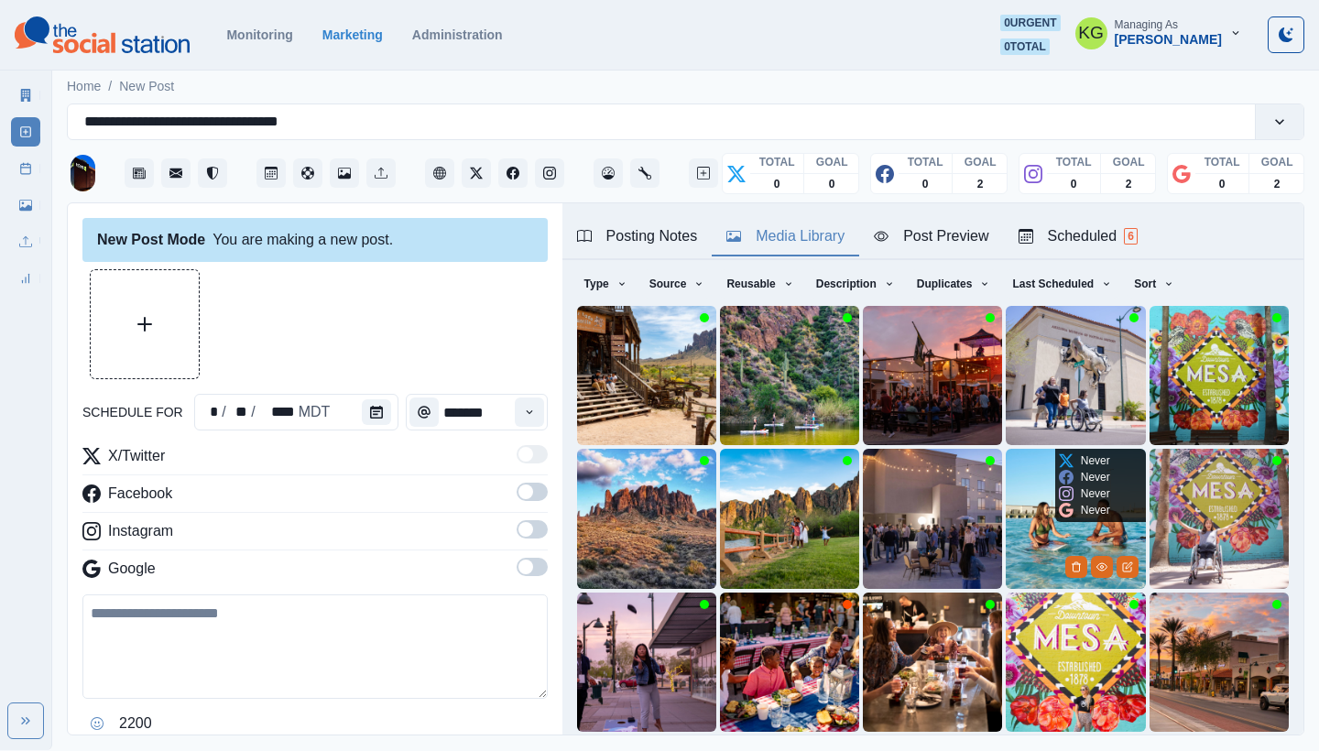
click at [1006, 490] on img at bounding box center [1075, 518] width 139 height 139
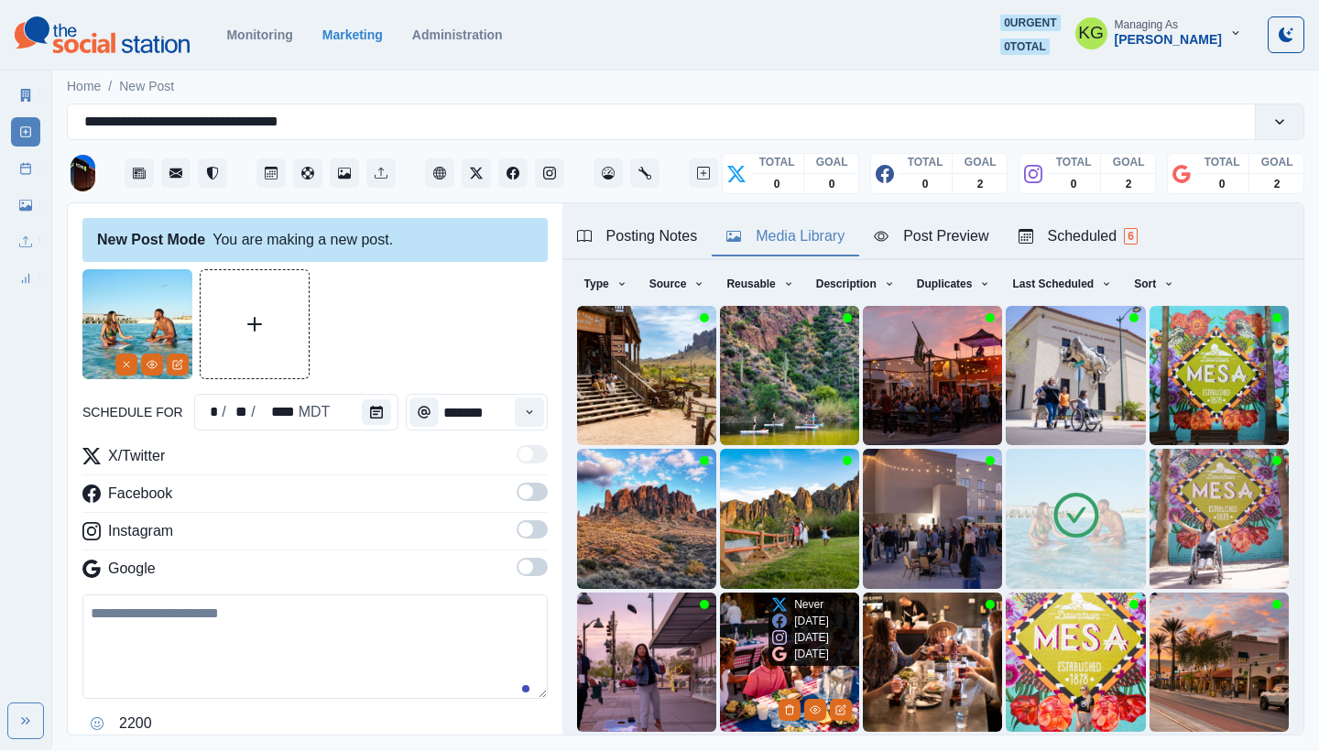
scroll to position [157, 0]
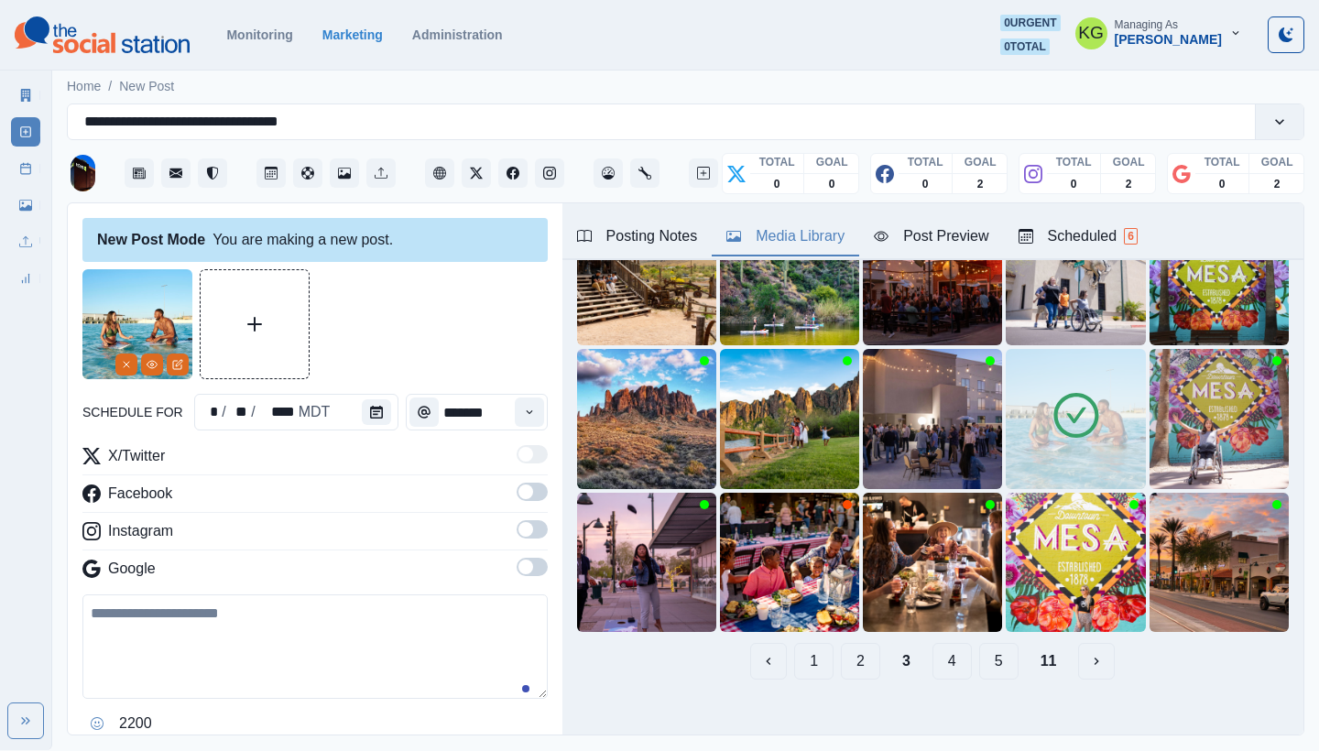
click at [933, 643] on button "4" at bounding box center [952, 661] width 39 height 37
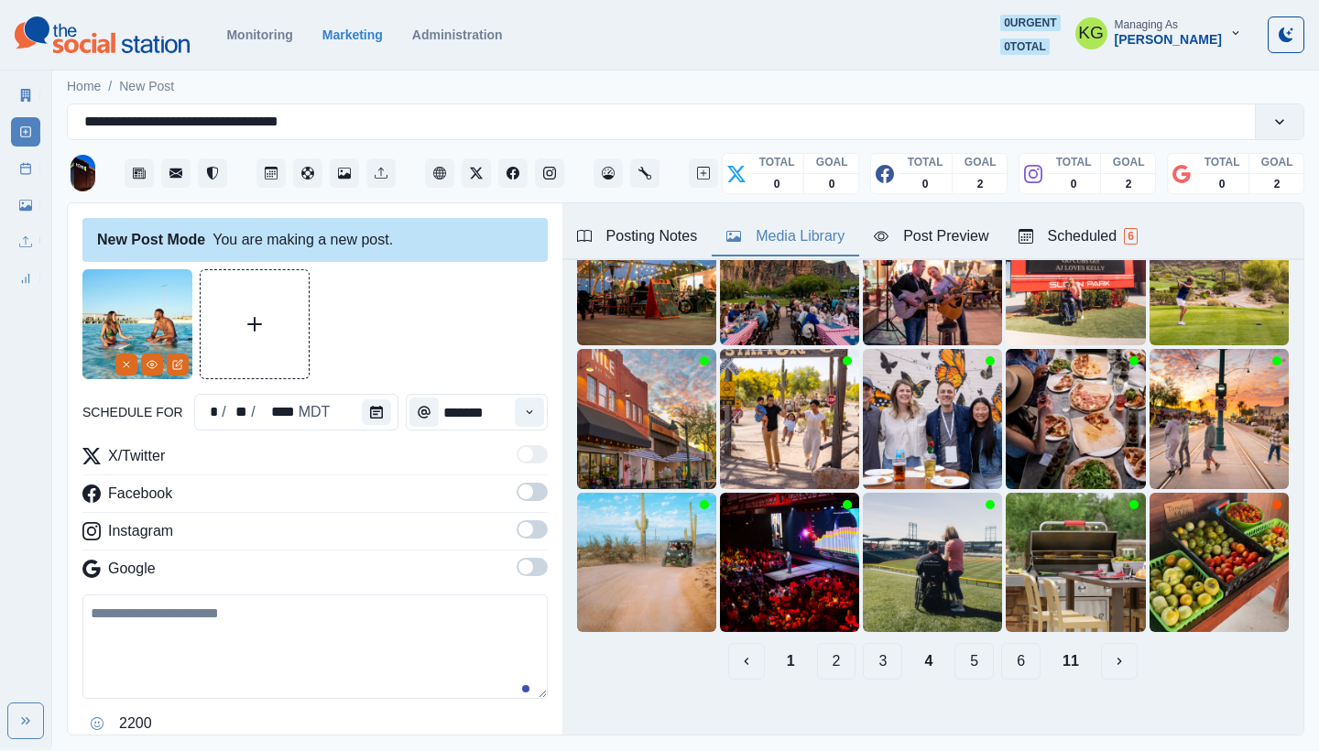
click at [955, 643] on button "5" at bounding box center [974, 661] width 39 height 37
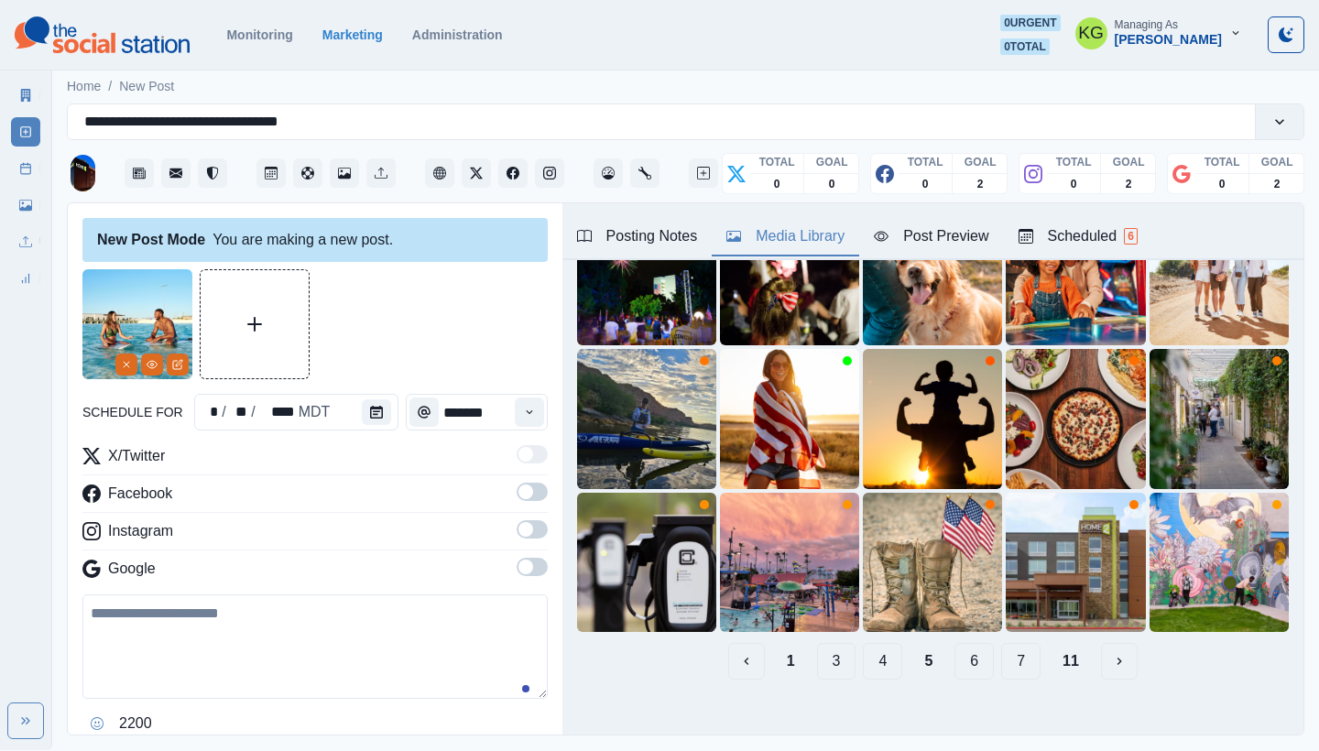
click at [977, 649] on button "6" at bounding box center [974, 661] width 39 height 37
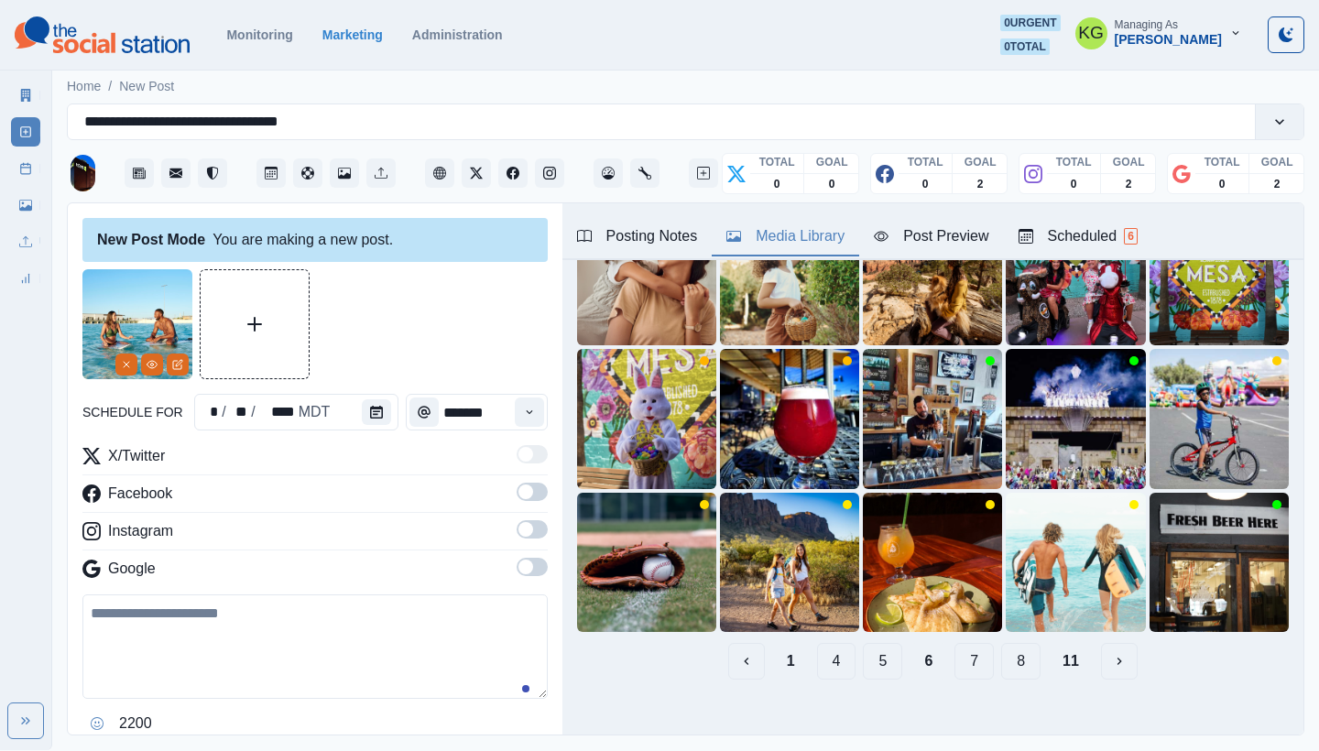
click at [977, 651] on button "7" at bounding box center [974, 661] width 39 height 37
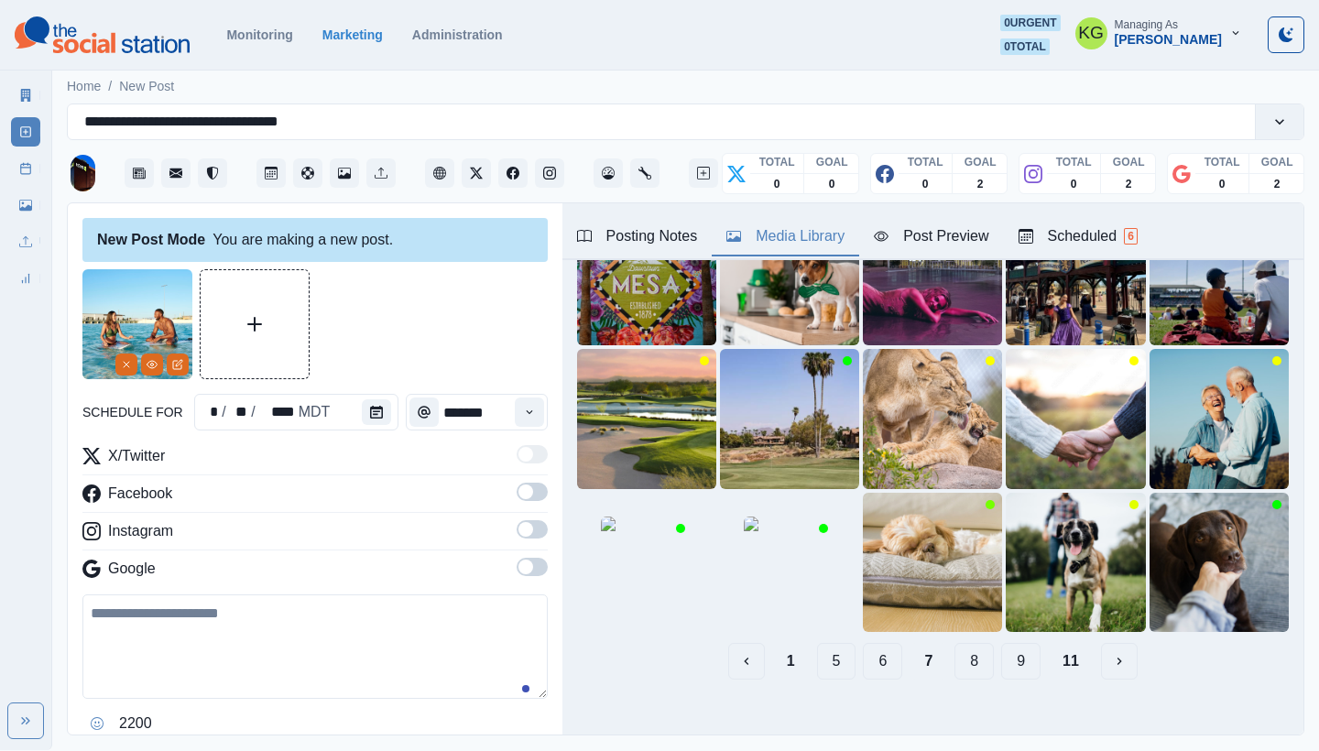
click at [979, 651] on button "8" at bounding box center [974, 661] width 39 height 37
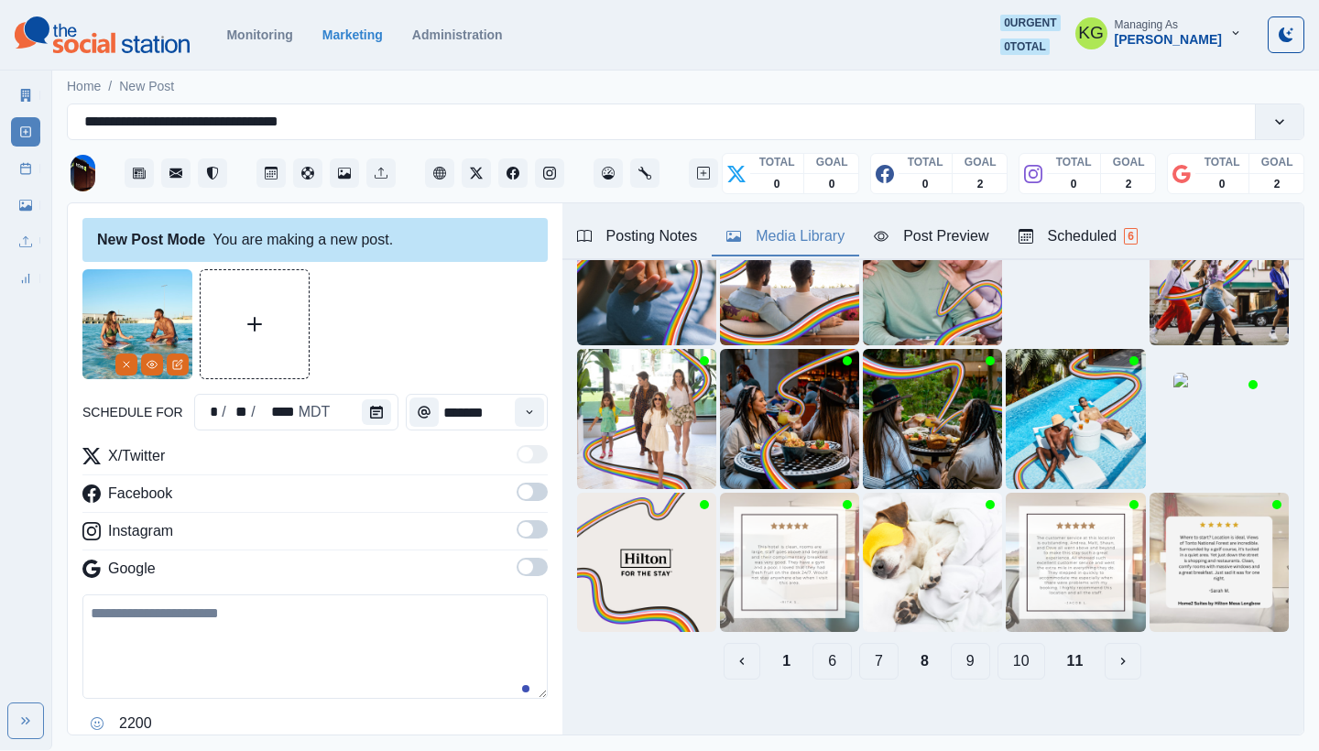
click at [951, 651] on button "9" at bounding box center [970, 661] width 39 height 37
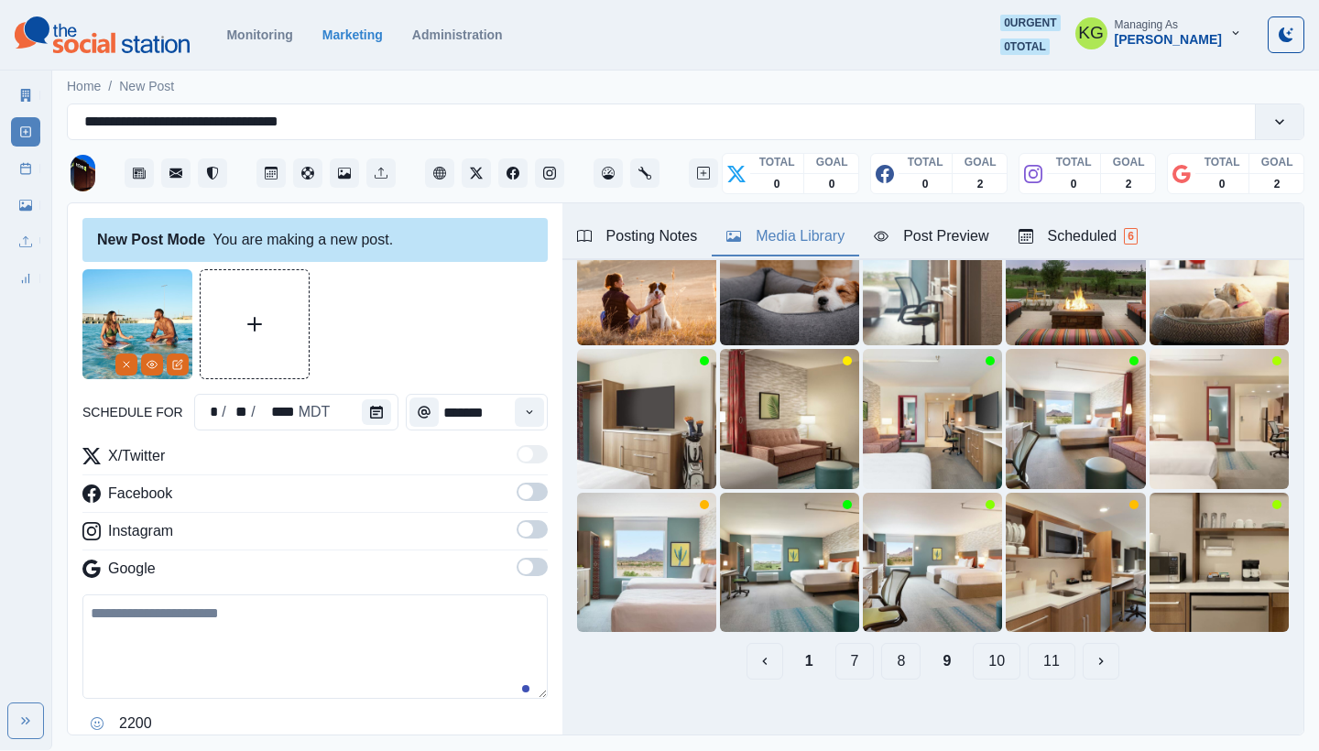
click at [988, 650] on button "10" at bounding box center [997, 661] width 48 height 37
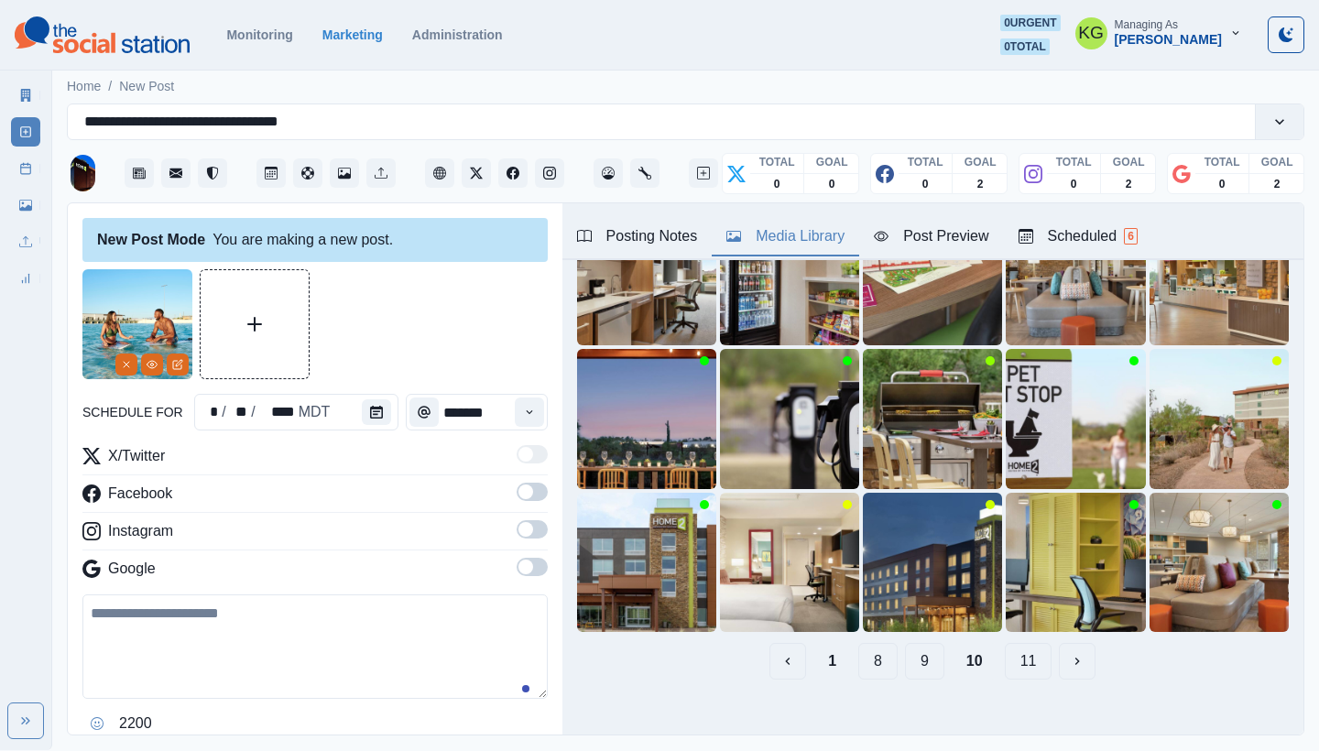
click at [1010, 654] on button "11" at bounding box center [1029, 661] width 48 height 37
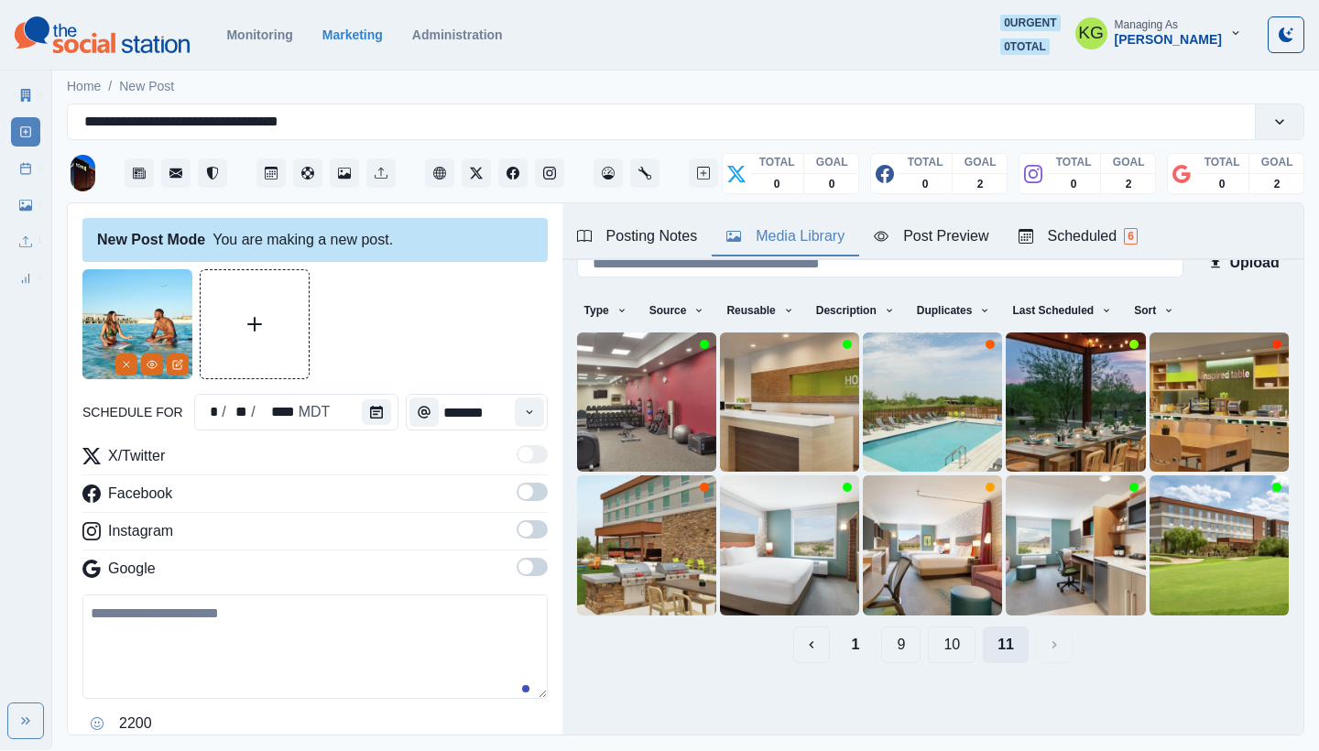
scroll to position [0, 0]
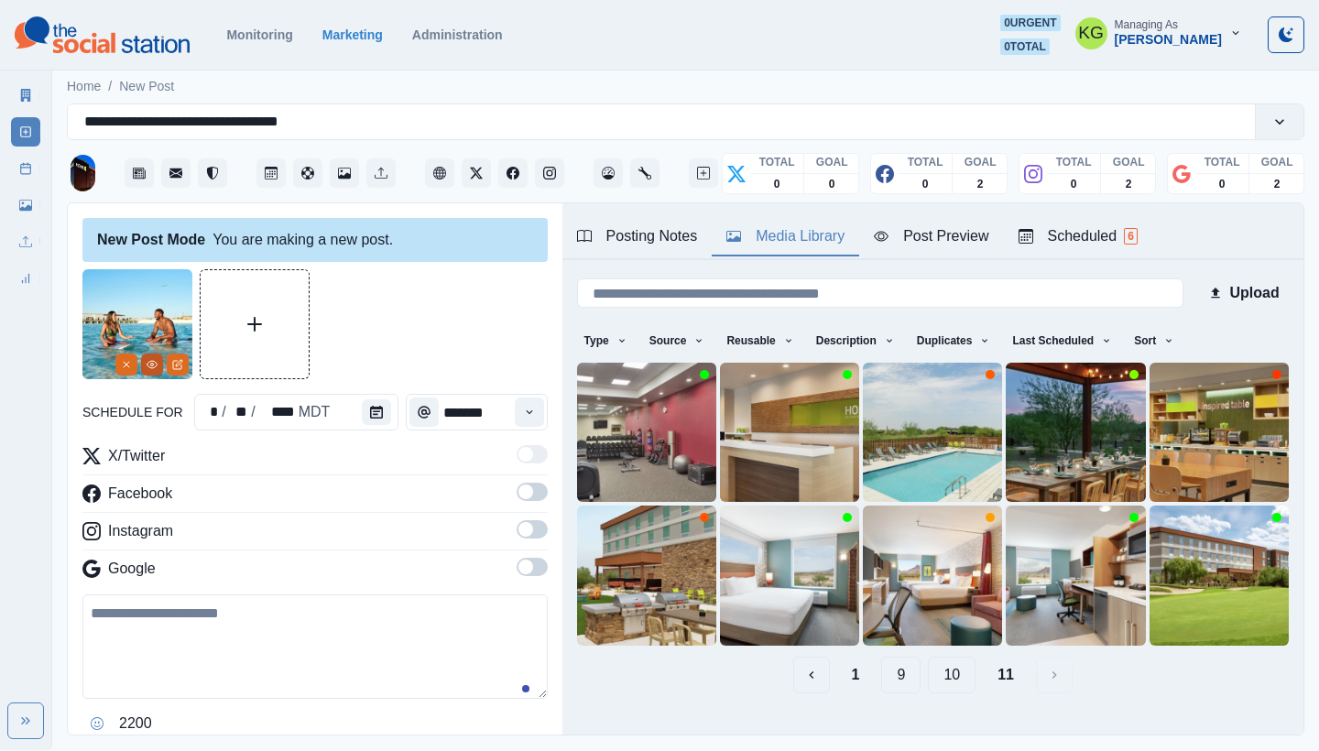
click at [145, 359] on button "View Media" at bounding box center [152, 365] width 22 height 22
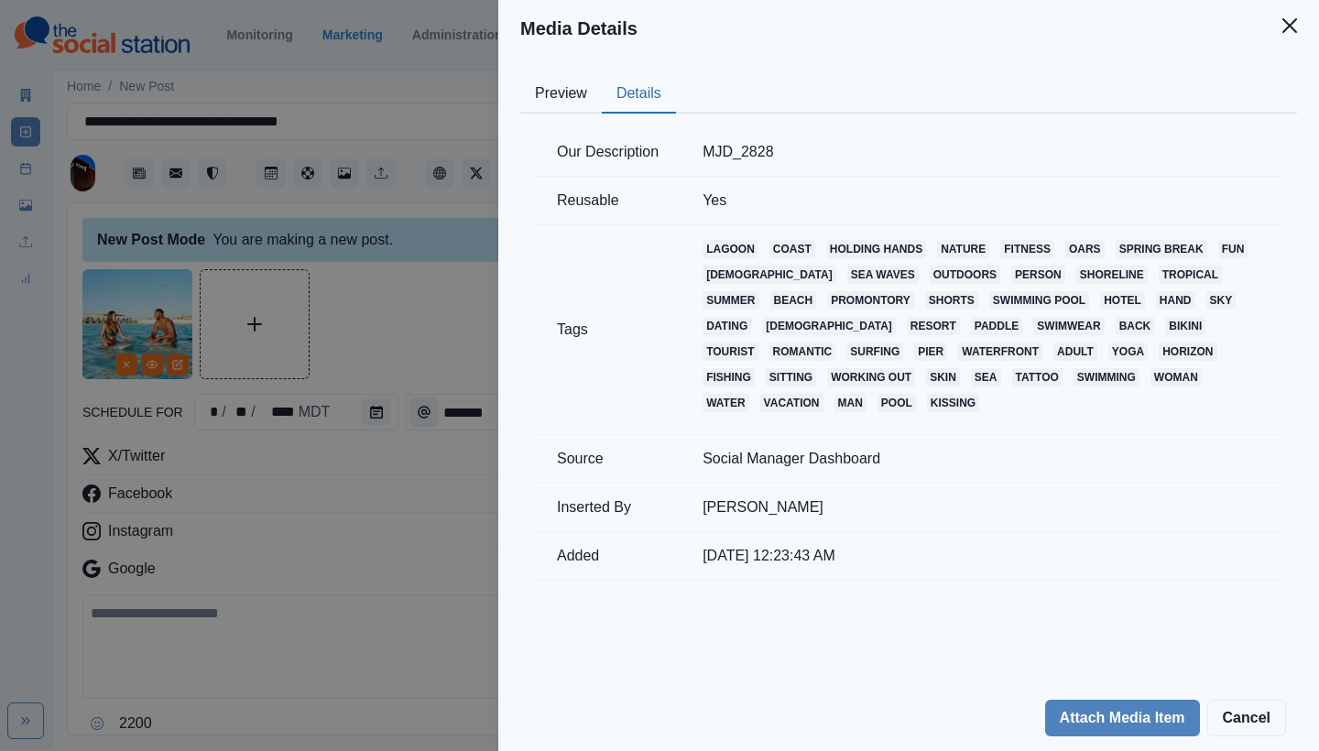
click at [624, 81] on button "Details" at bounding box center [639, 94] width 74 height 38
click at [1287, 31] on icon "Close" at bounding box center [1290, 25] width 15 height 15
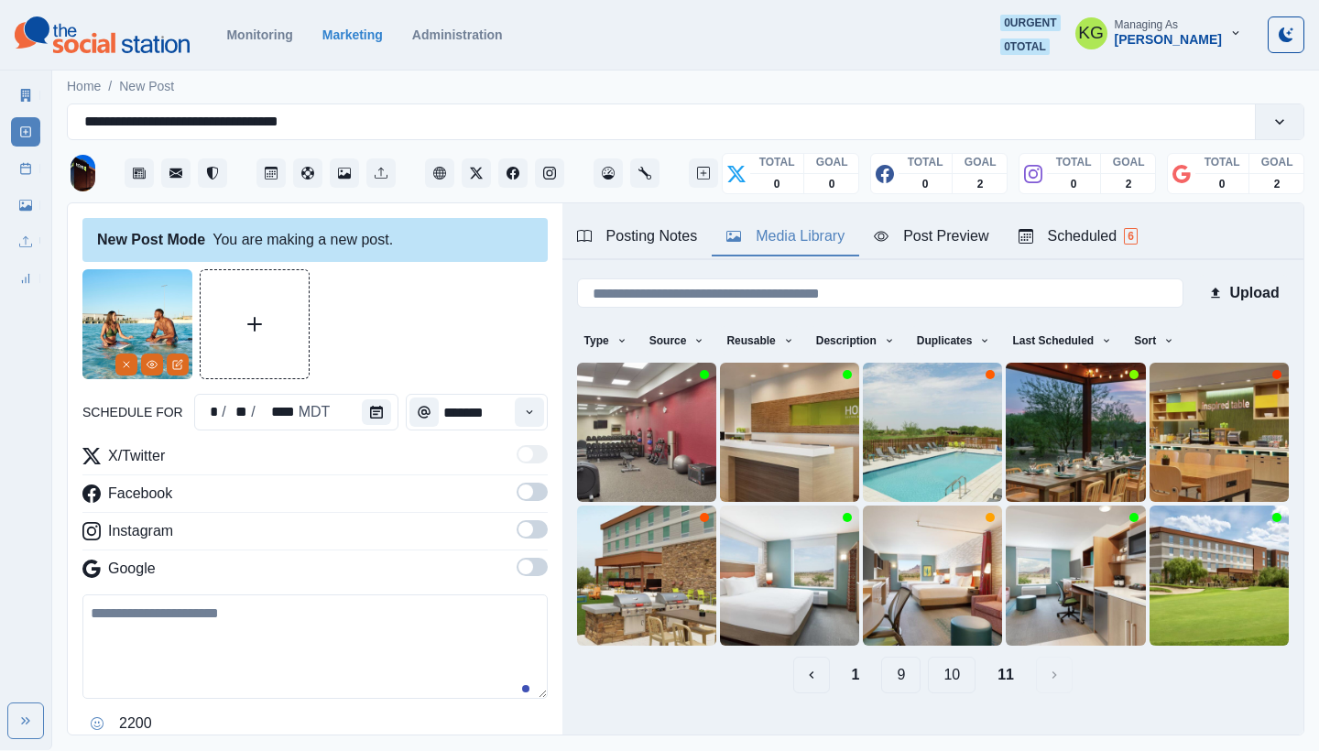
click at [519, 495] on span at bounding box center [526, 492] width 15 height 15
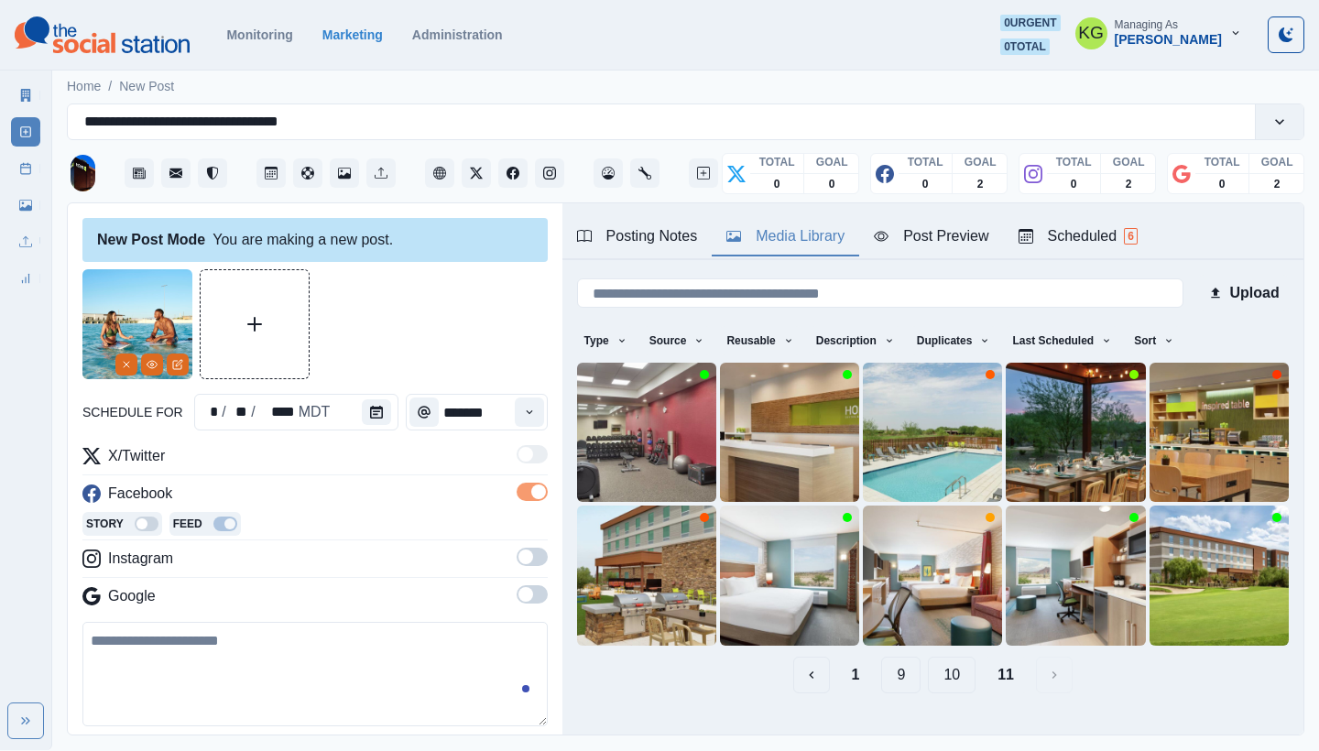
click at [509, 534] on div "Story Feed" at bounding box center [314, 525] width 465 height 27
click at [519, 557] on span at bounding box center [526, 557] width 15 height 15
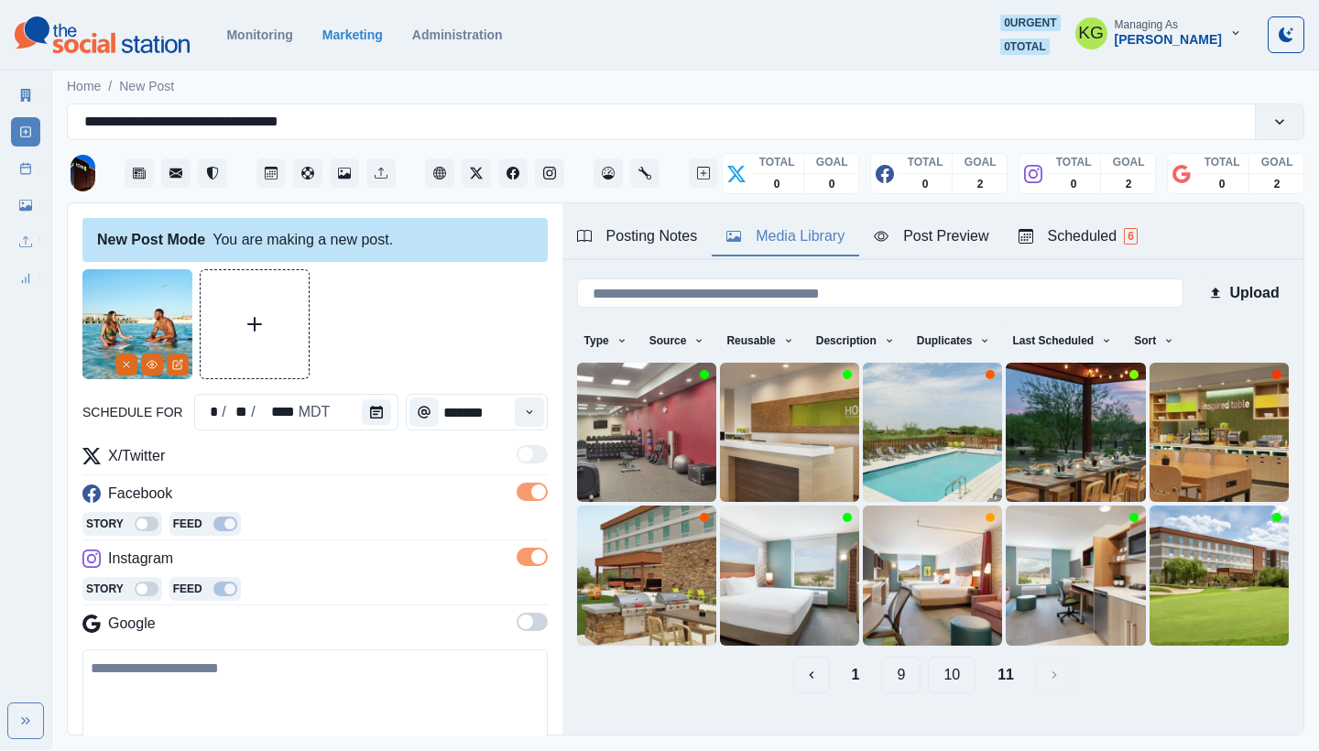
click at [513, 612] on div "X/Twitter Facebook Story Feed Instagram Story Feed Google" at bounding box center [314, 543] width 465 height 197
click at [519, 622] on span at bounding box center [526, 622] width 15 height 15
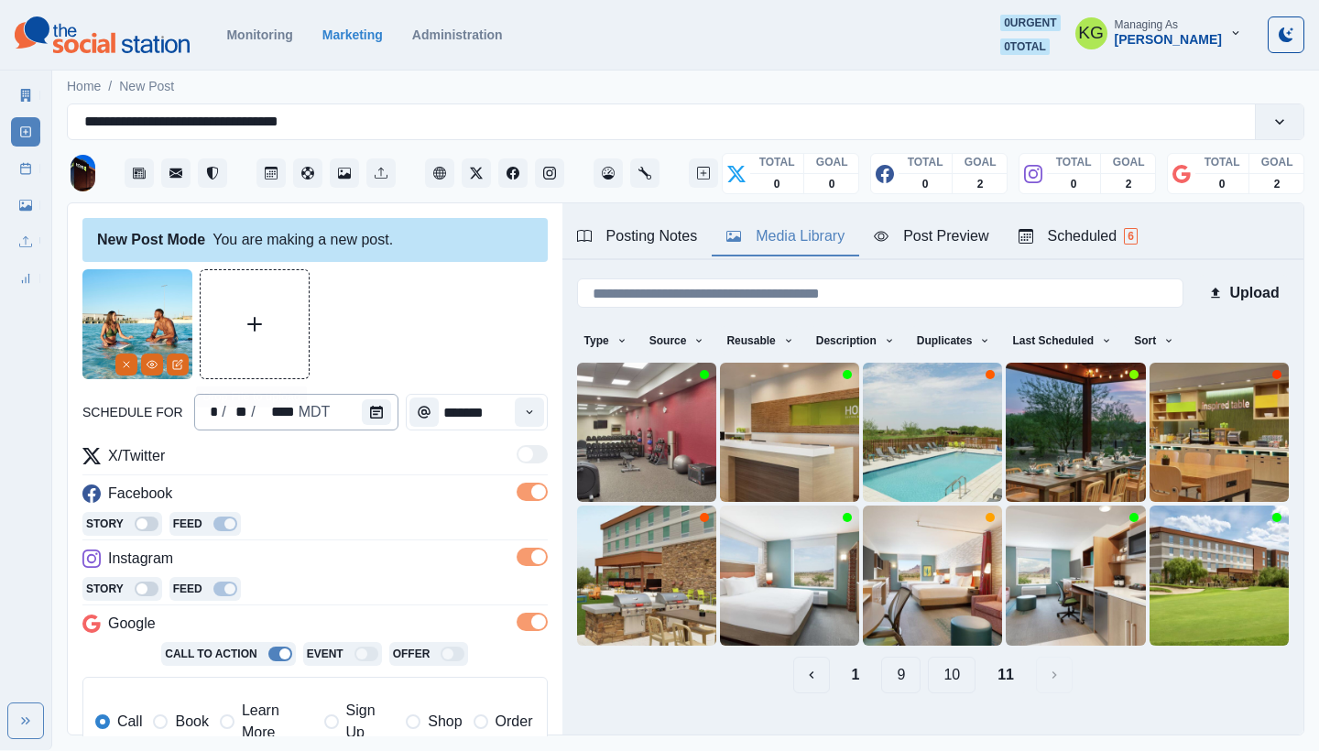
click at [341, 413] on div "* / ** / **** MDT" at bounding box center [296, 412] width 205 height 37
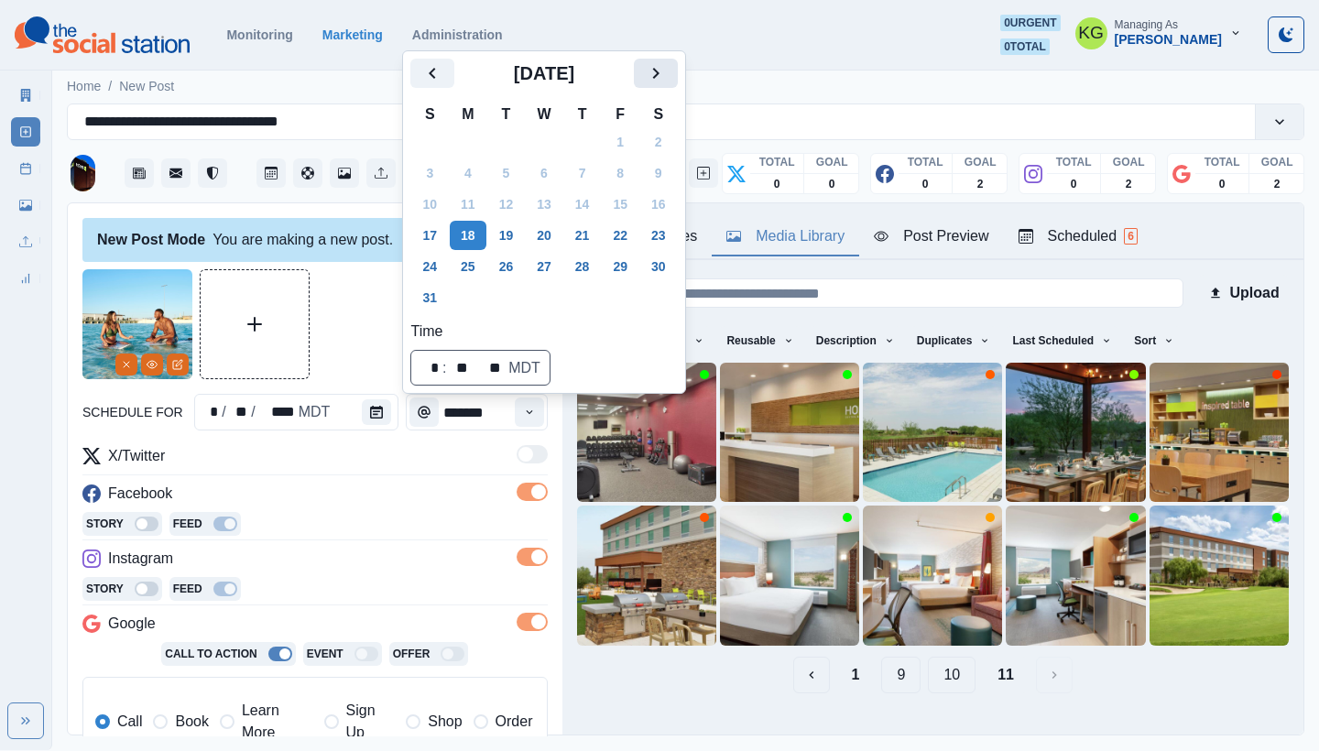
click at [667, 70] on icon "Next" at bounding box center [656, 73] width 22 height 22
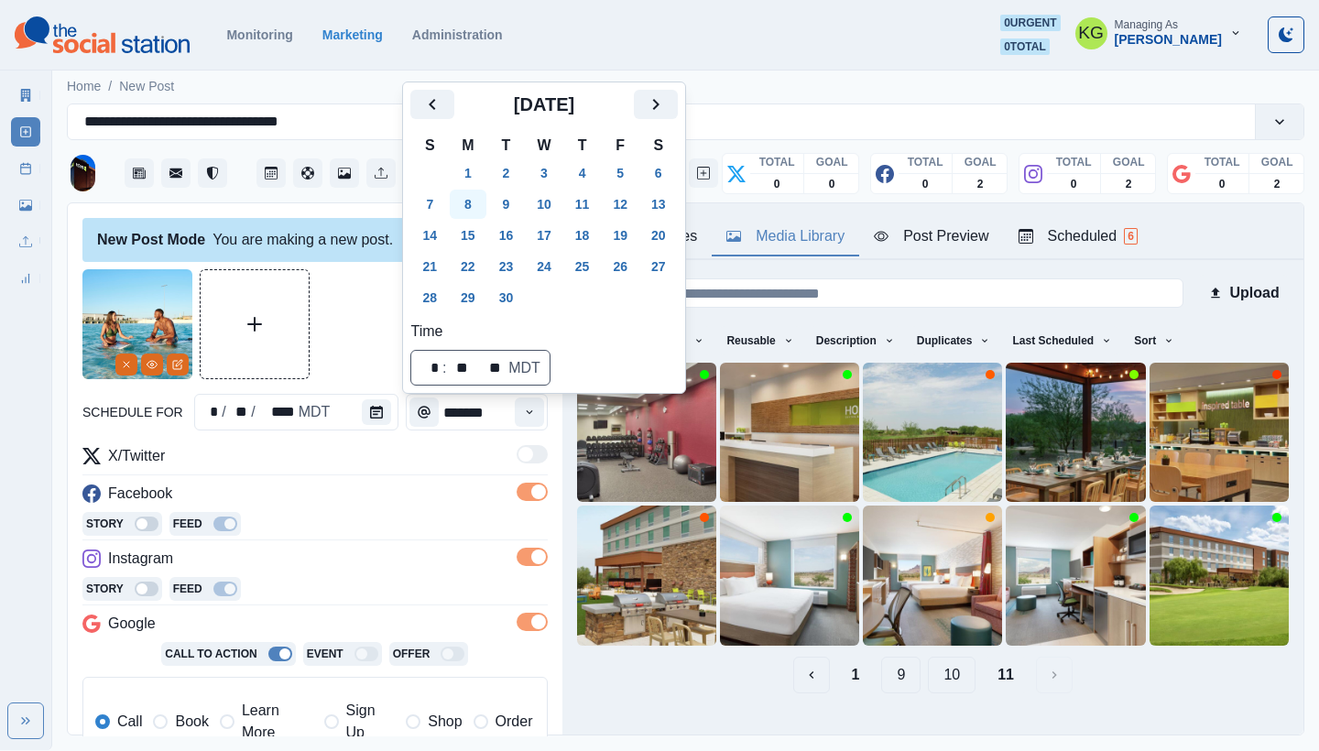
click at [468, 218] on button "8" at bounding box center [468, 204] width 37 height 29
click at [358, 354] on div at bounding box center [314, 324] width 465 height 110
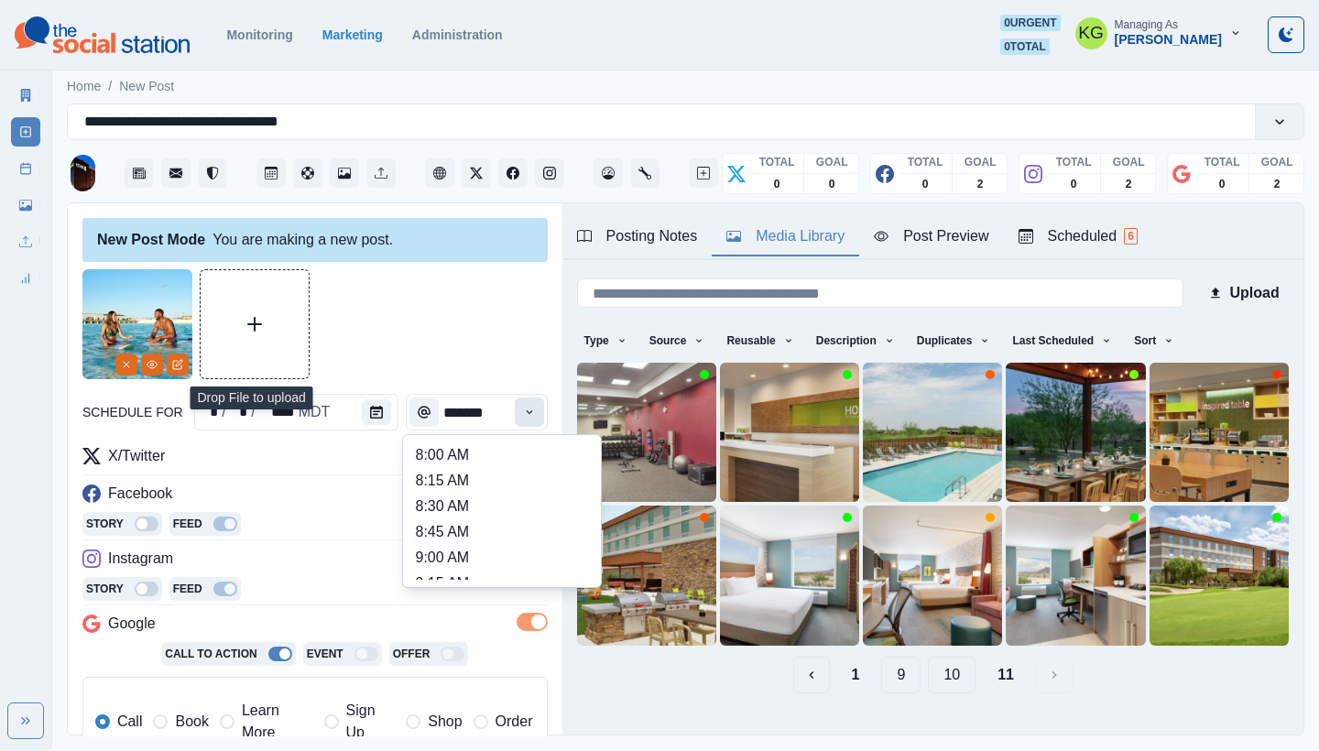
click at [525, 409] on button "Time" at bounding box center [529, 412] width 29 height 29
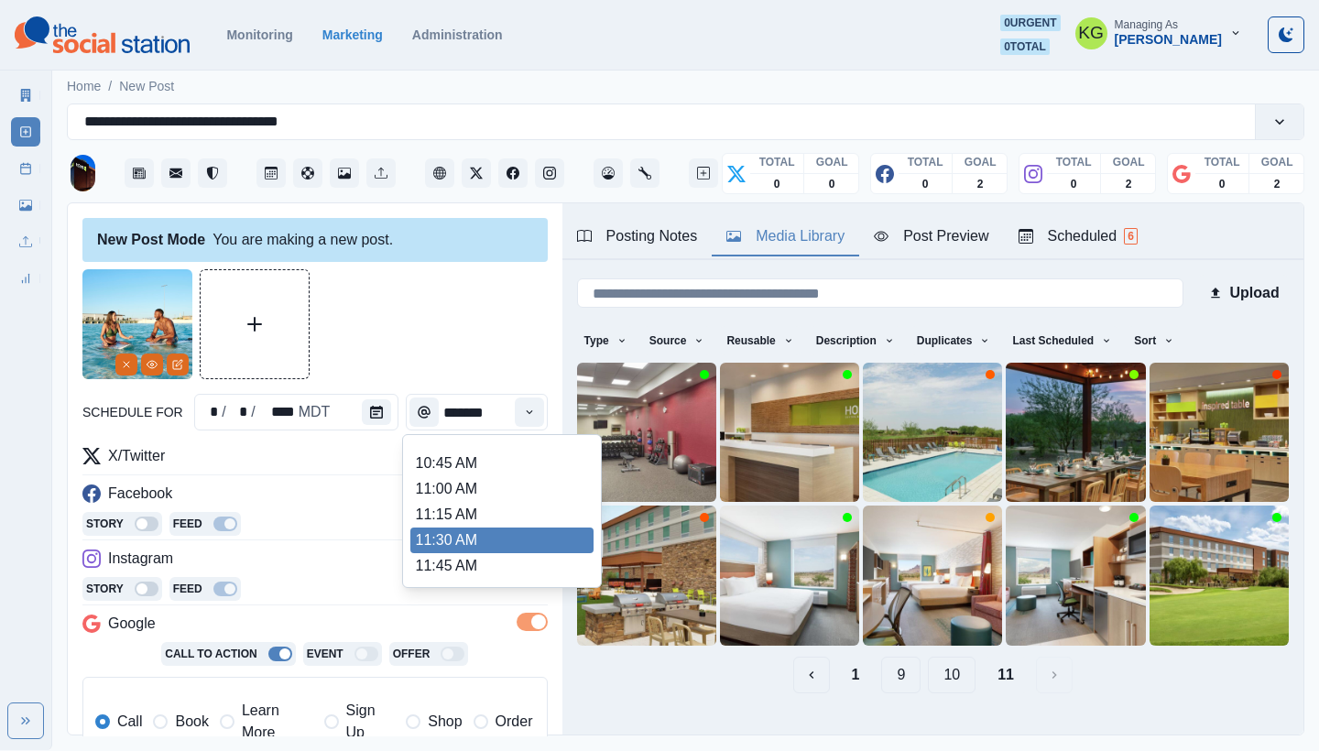
scroll to position [402, 0]
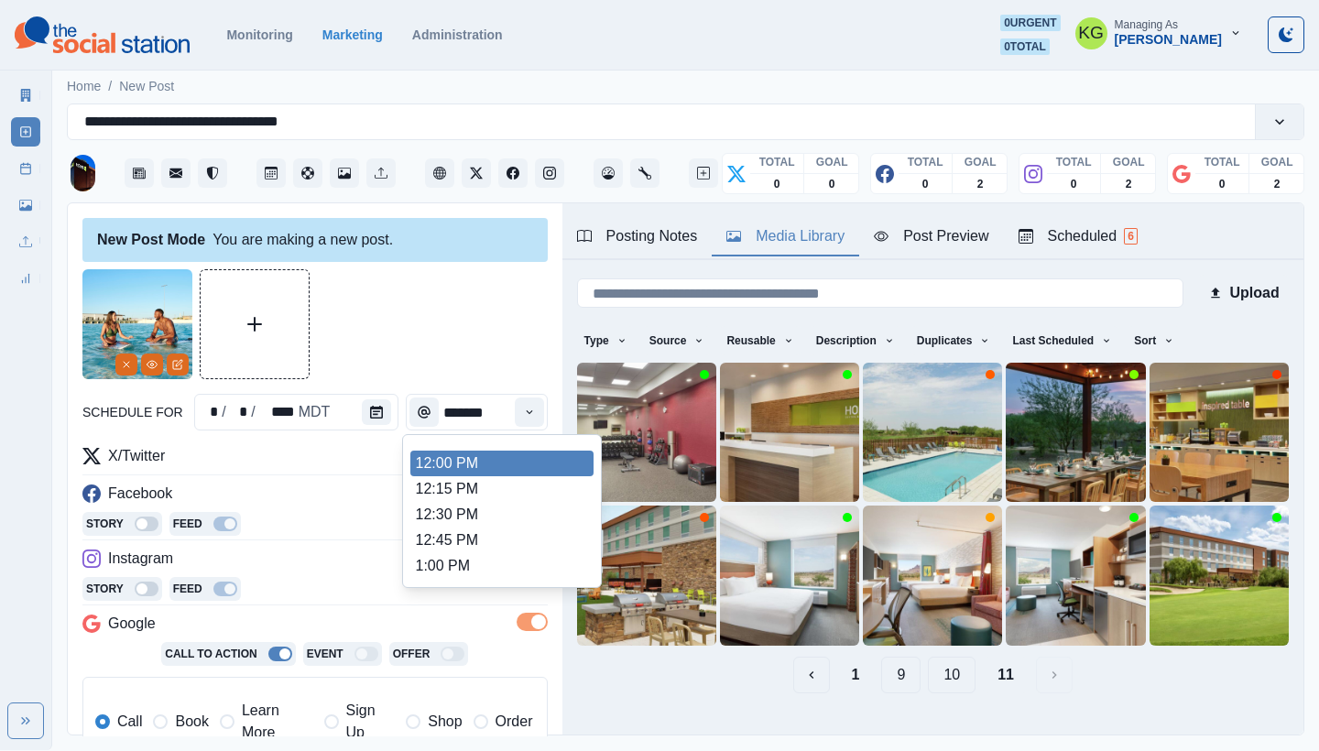
click at [452, 470] on li "12:00 PM" at bounding box center [501, 464] width 183 height 26
type input "********"
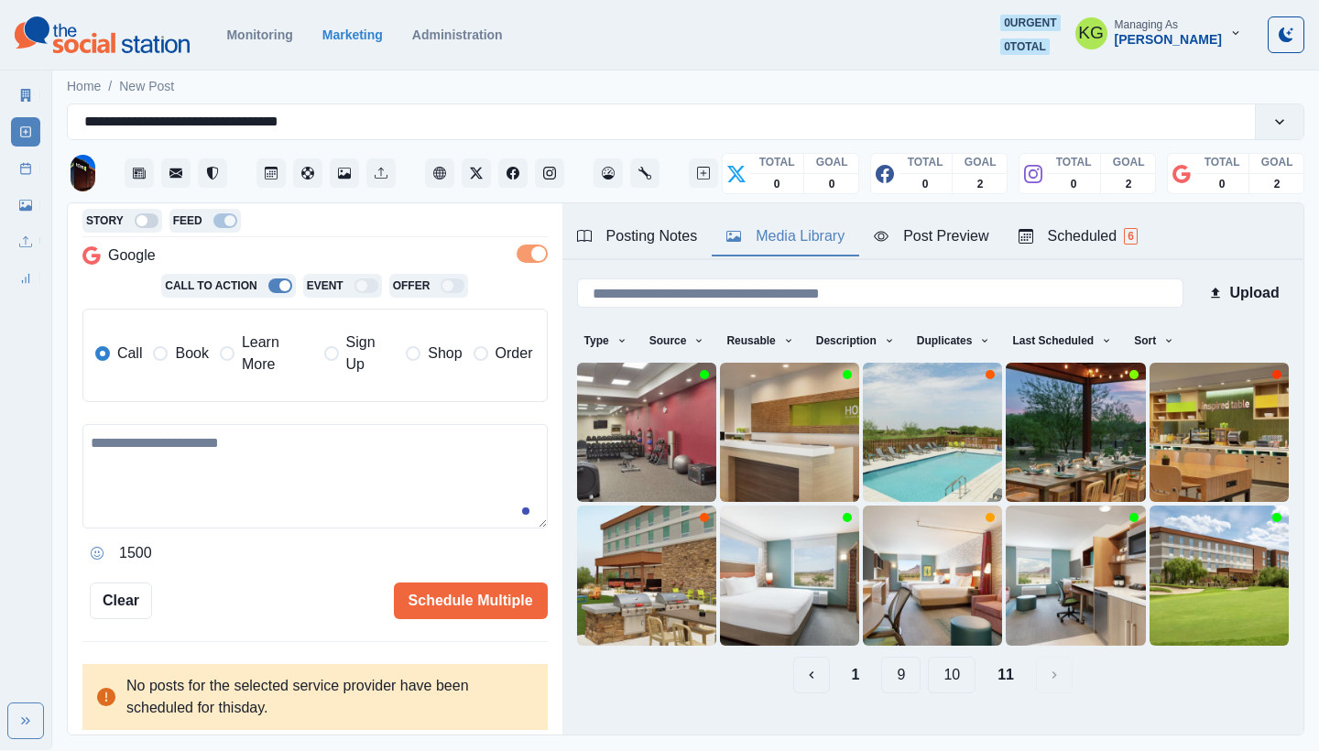
scroll to position [368, 0]
click at [202, 348] on span "Book" at bounding box center [191, 354] width 33 height 22
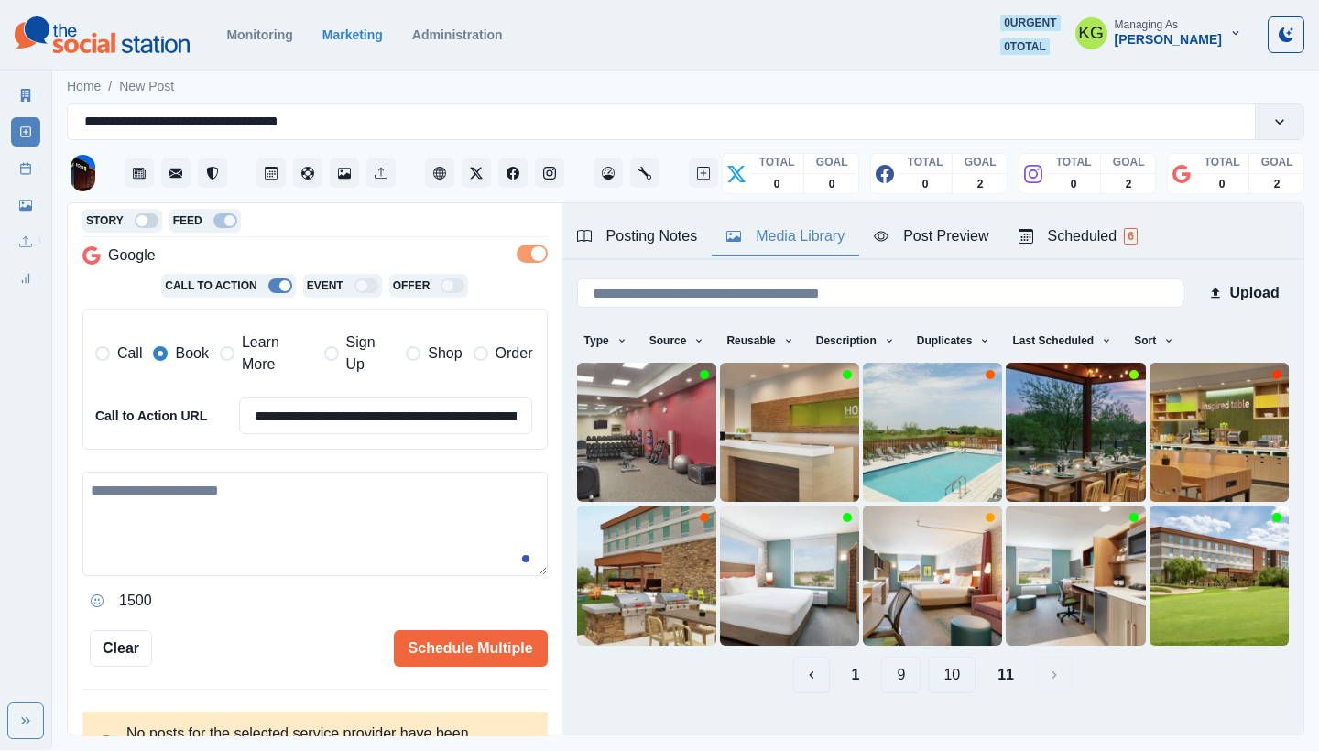
click at [311, 496] on textarea at bounding box center [314, 524] width 465 height 104
paste textarea "**********"
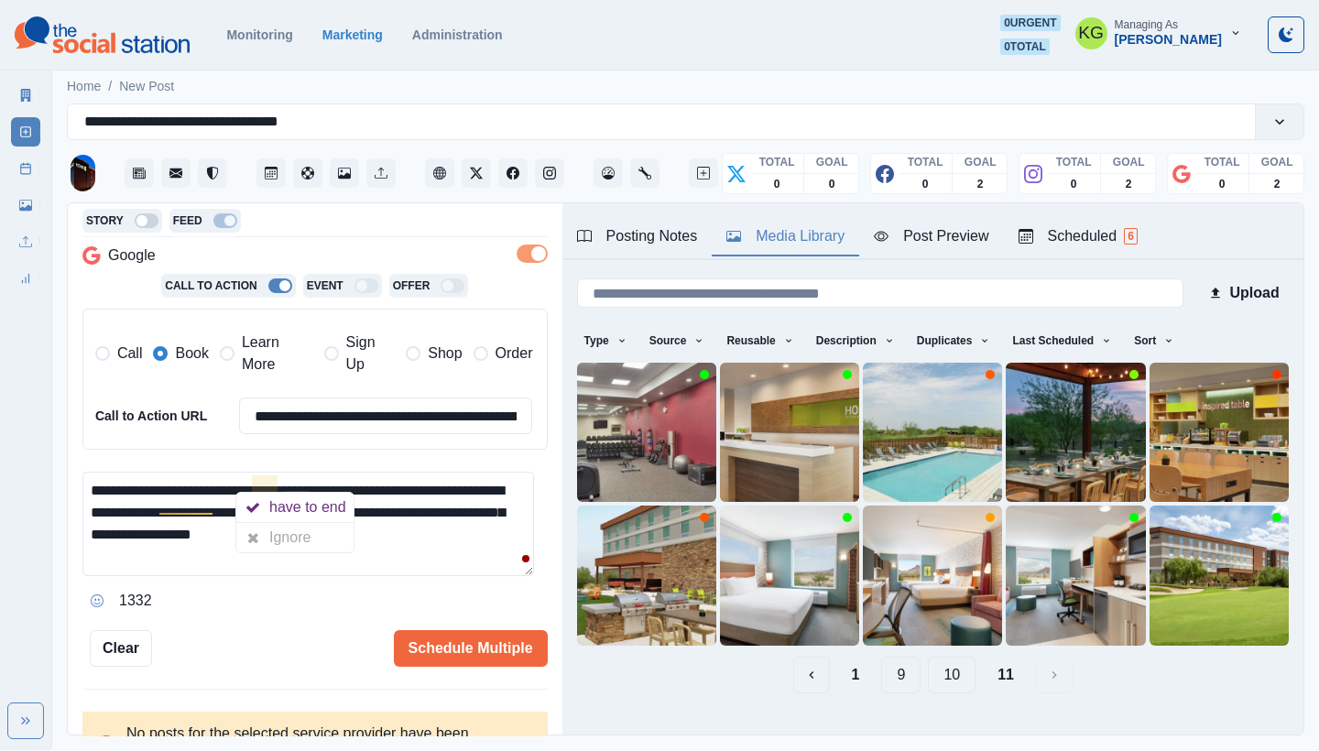
click at [505, 519] on textarea "**********" at bounding box center [308, 524] width 452 height 104
click at [253, 484] on textarea "**********" at bounding box center [308, 524] width 452 height 104
click at [430, 556] on textarea "**********" at bounding box center [308, 524] width 452 height 104
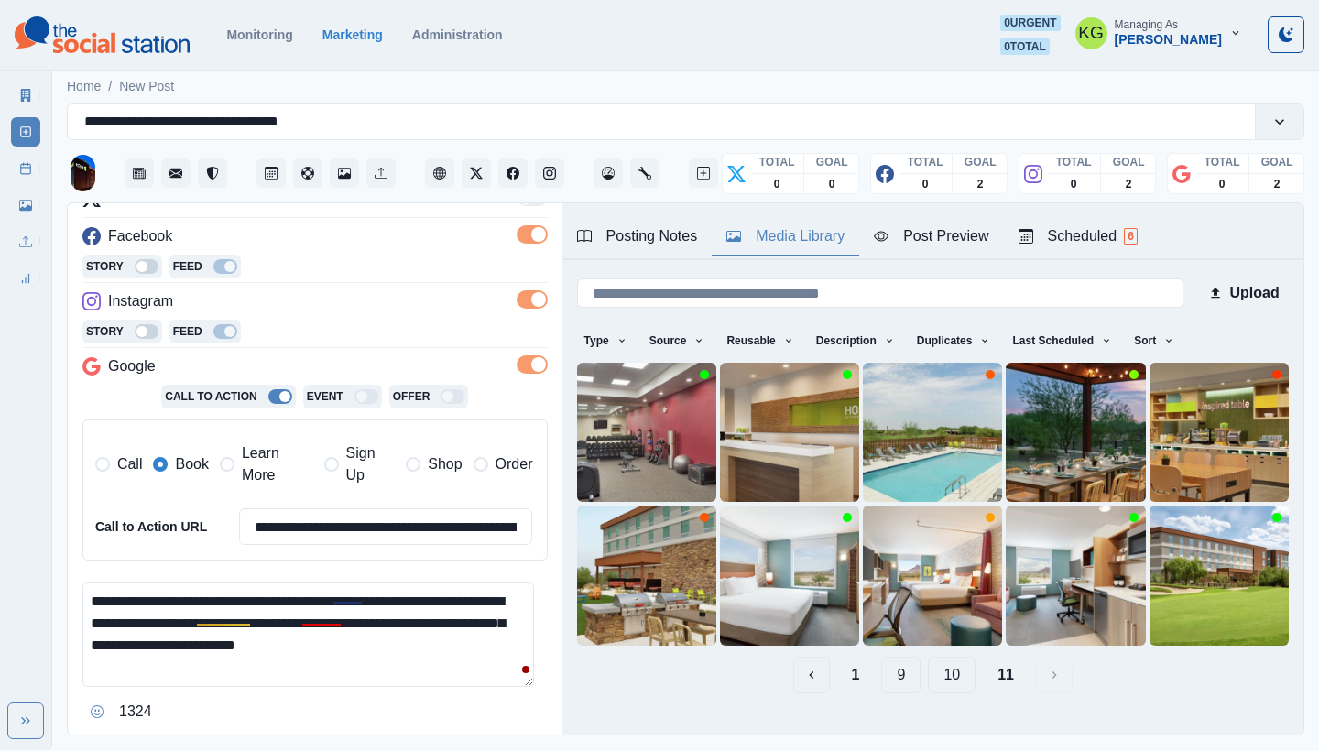
scroll to position [0, 0]
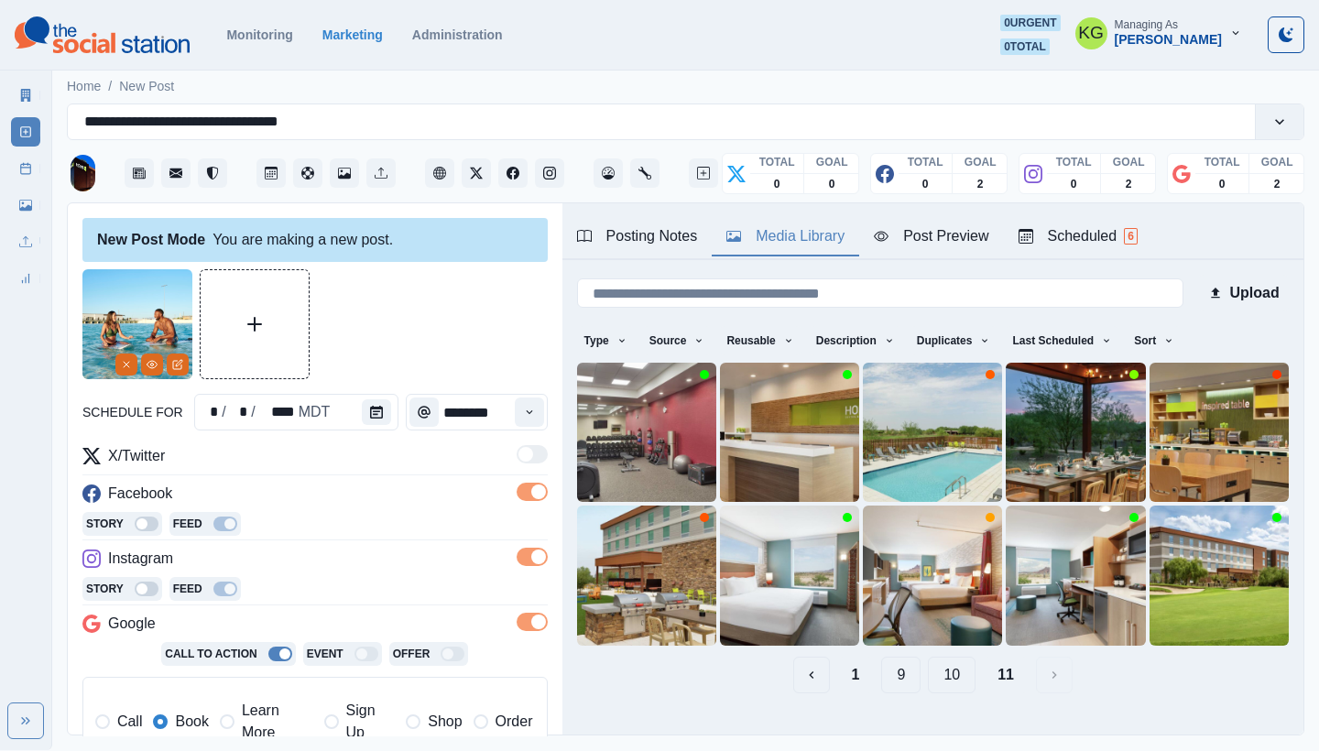
type textarea "**********"
click at [850, 661] on button "1" at bounding box center [856, 675] width 38 height 37
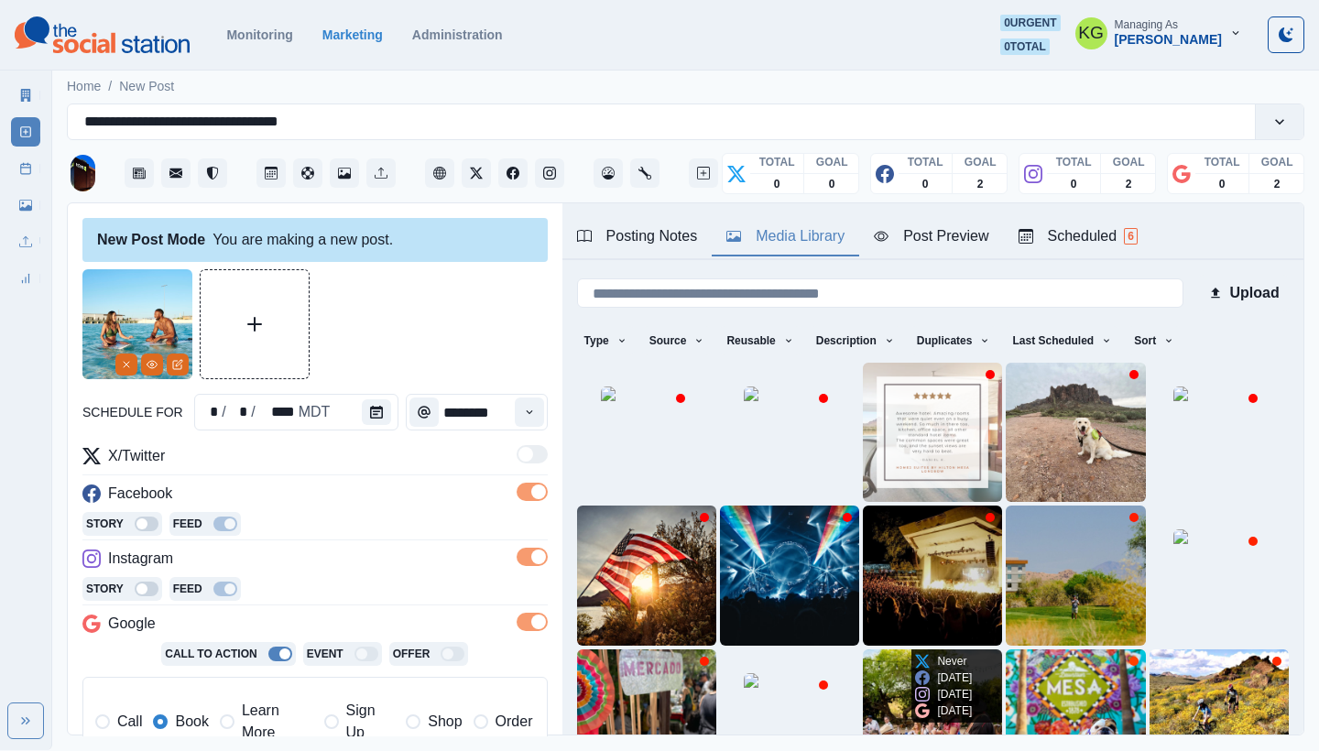
scroll to position [157, 0]
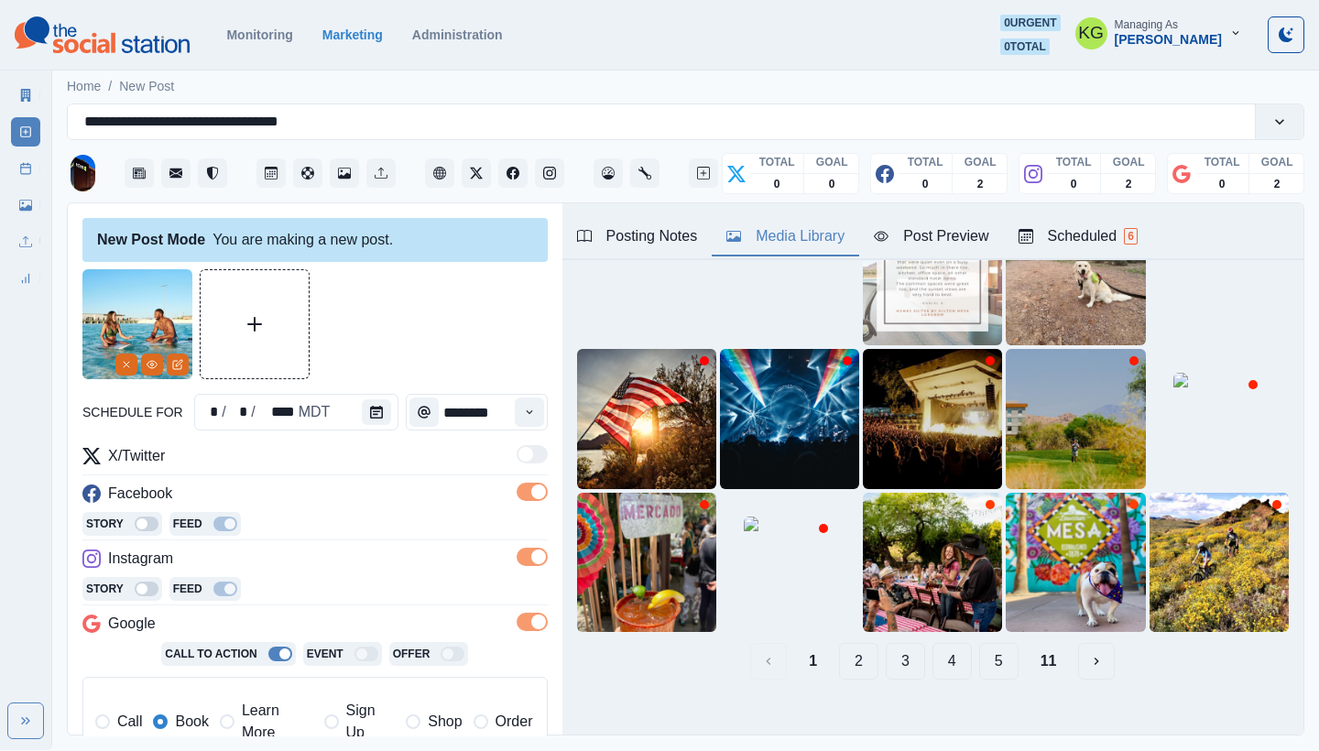
click at [846, 643] on button "2" at bounding box center [858, 661] width 39 height 37
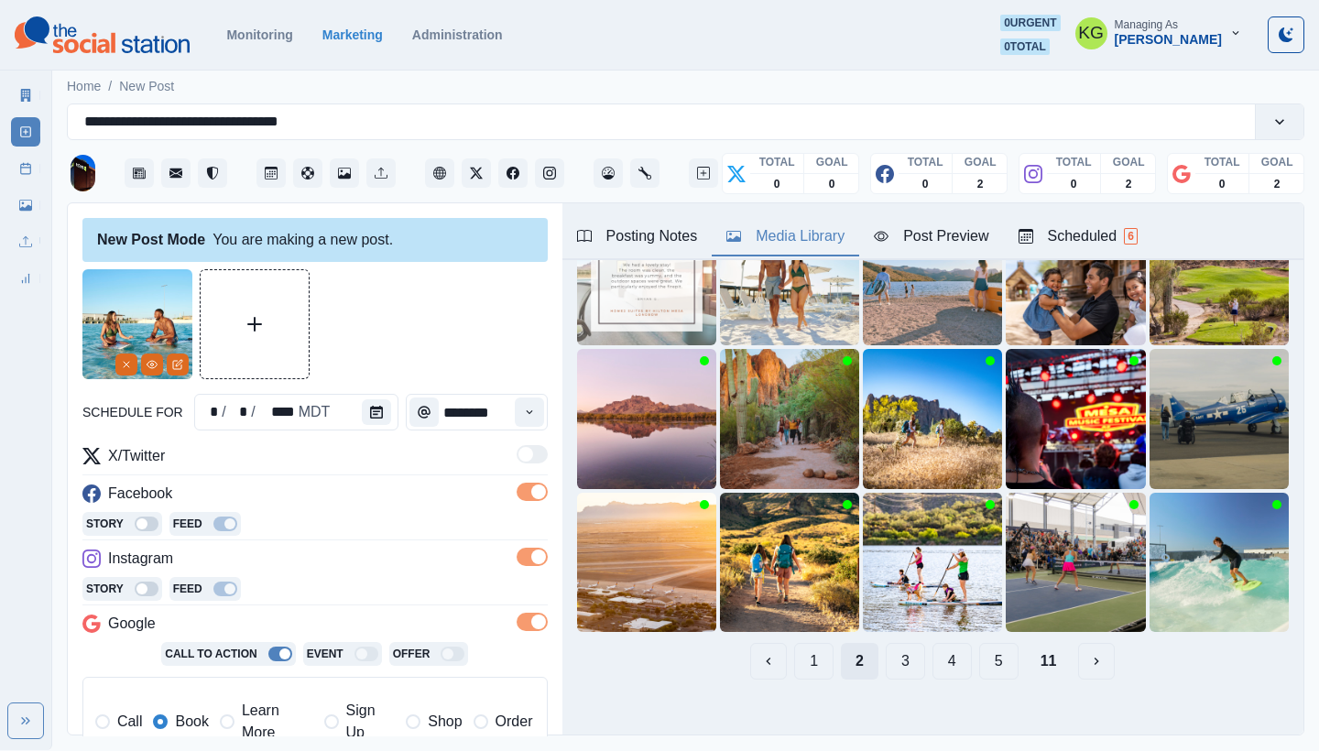
scroll to position [121, 0]
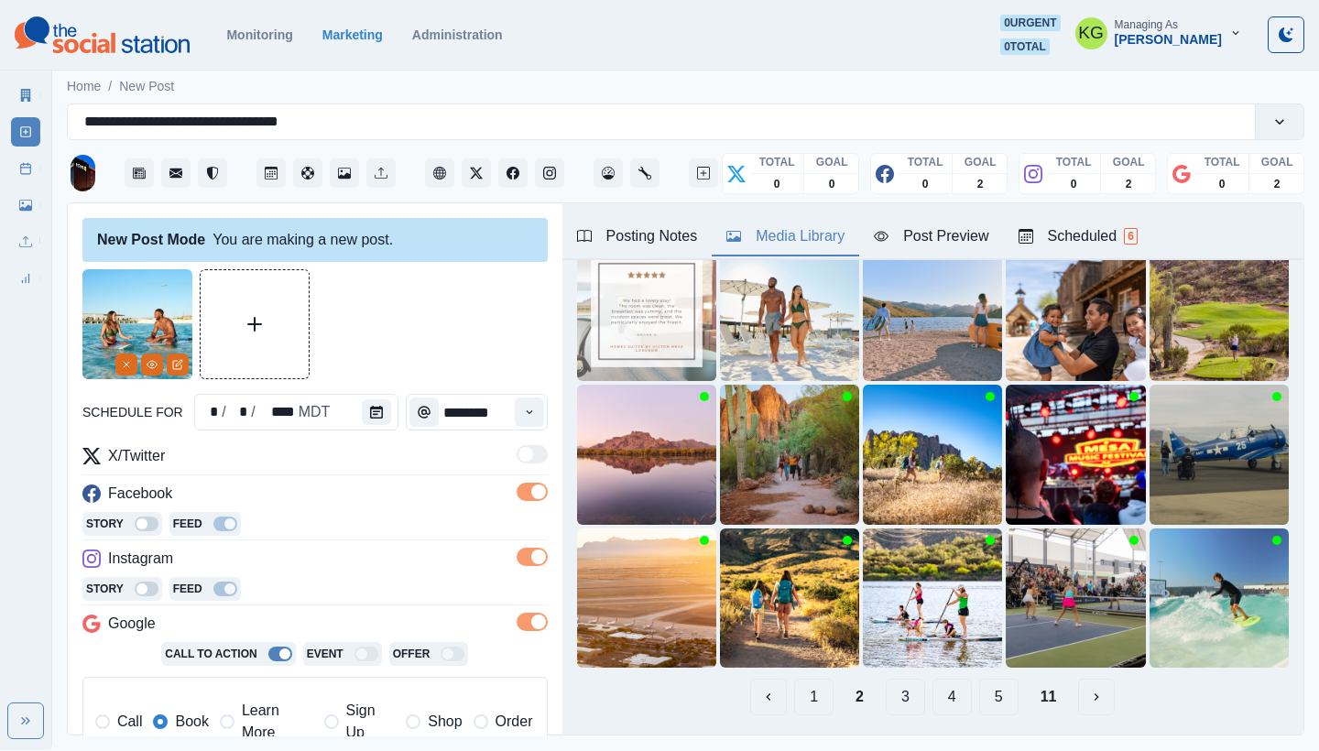
click at [886, 679] on button "3" at bounding box center [905, 697] width 39 height 37
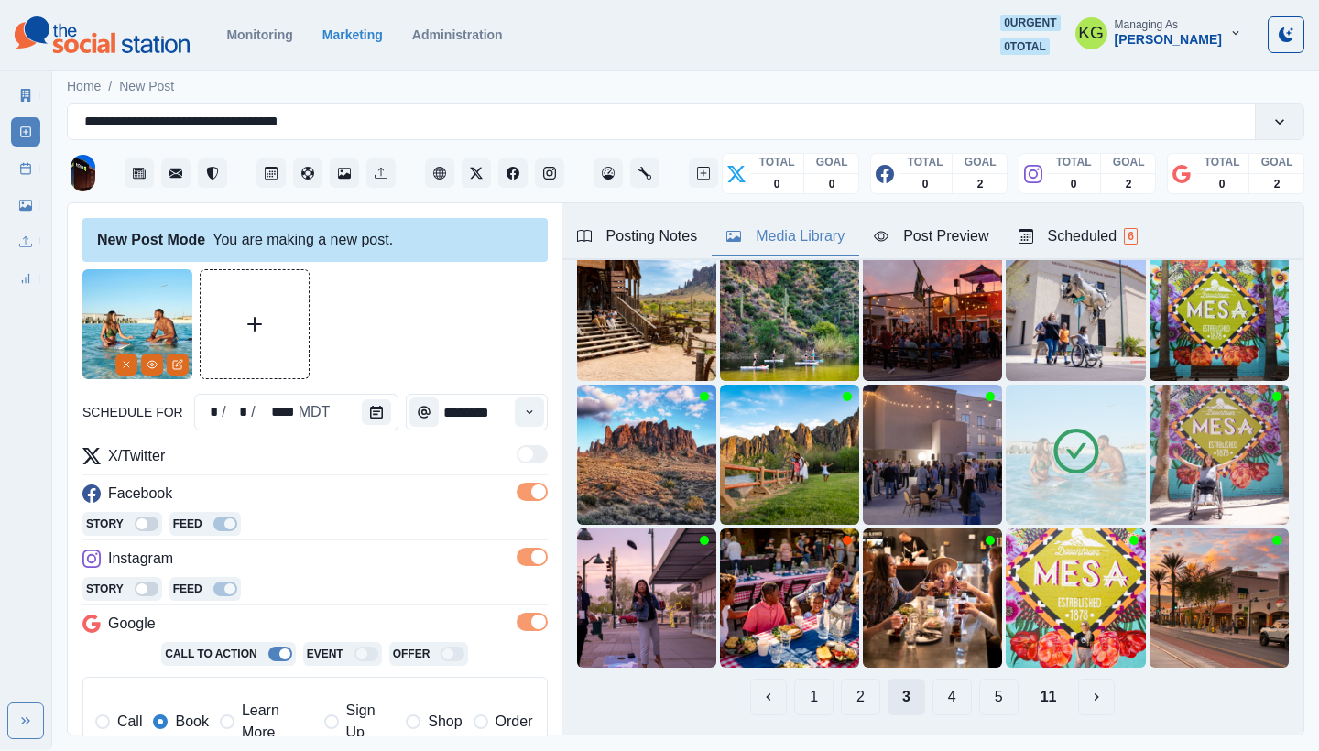
click at [892, 682] on button "3" at bounding box center [907, 697] width 38 height 37
click at [934, 686] on button "4" at bounding box center [952, 697] width 39 height 37
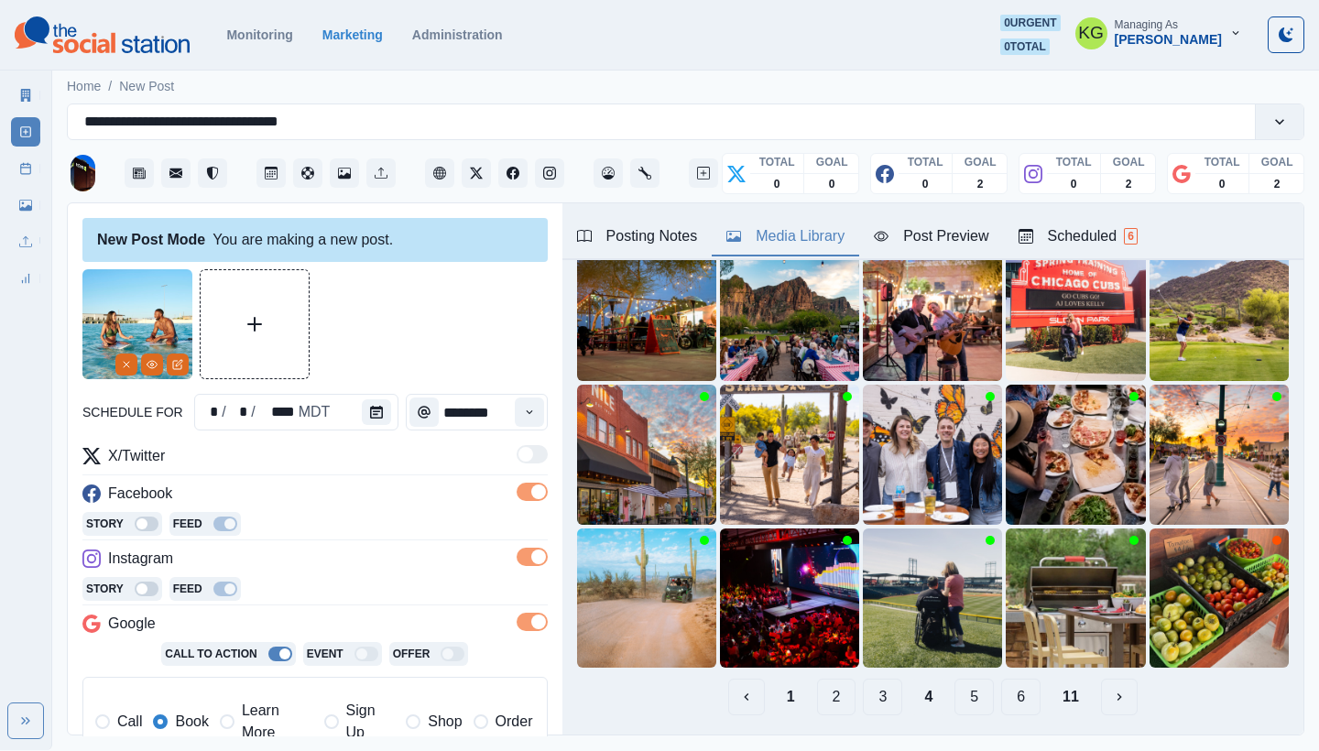
click at [961, 684] on button "5" at bounding box center [974, 697] width 39 height 37
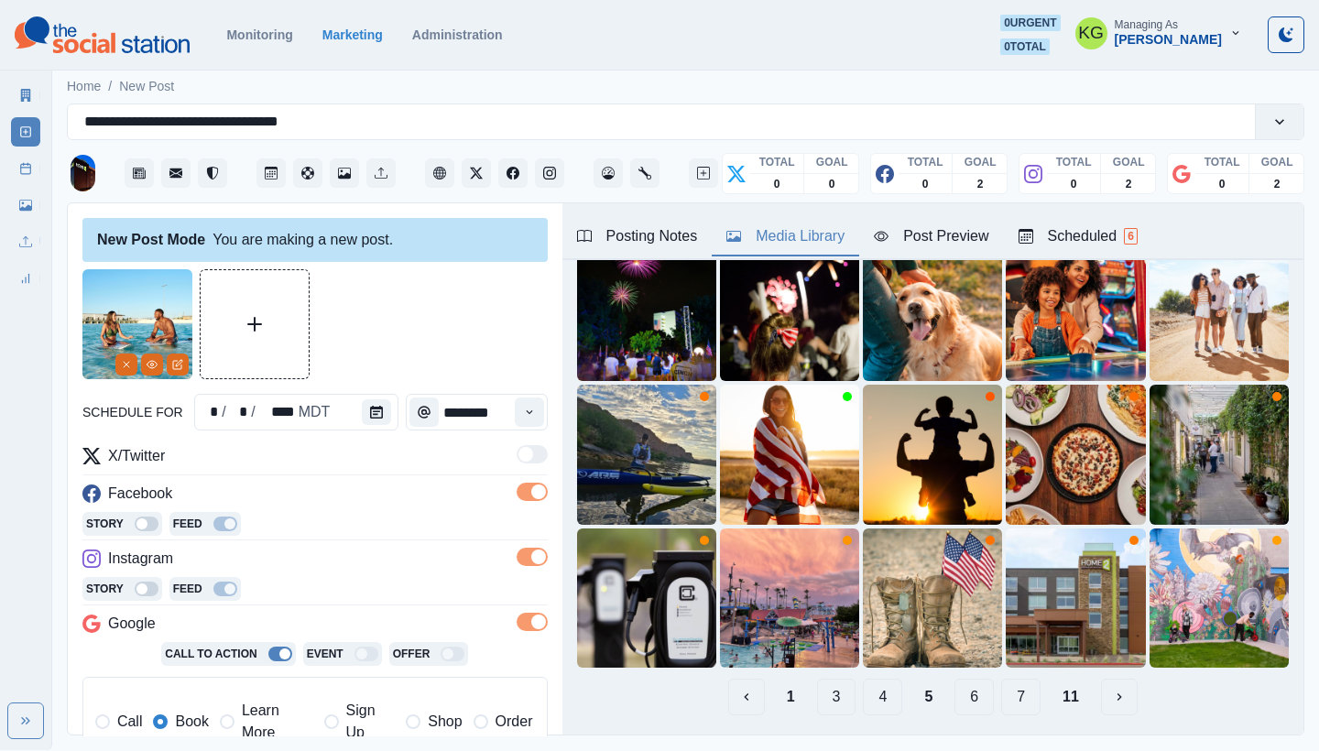
click at [970, 684] on button "6" at bounding box center [974, 697] width 39 height 37
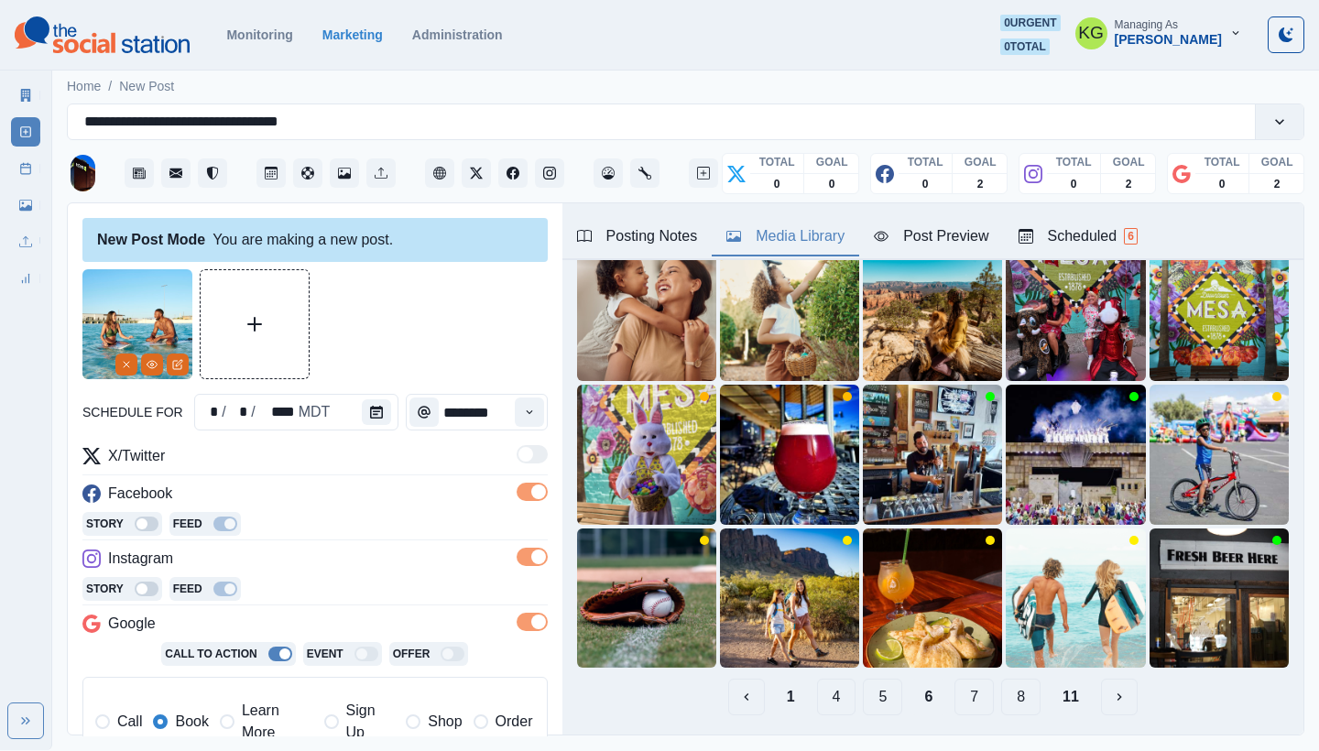
click at [987, 684] on div "1 4 5 6 7 8 11" at bounding box center [933, 697] width 712 height 37
click at [963, 684] on button "7" at bounding box center [974, 697] width 39 height 37
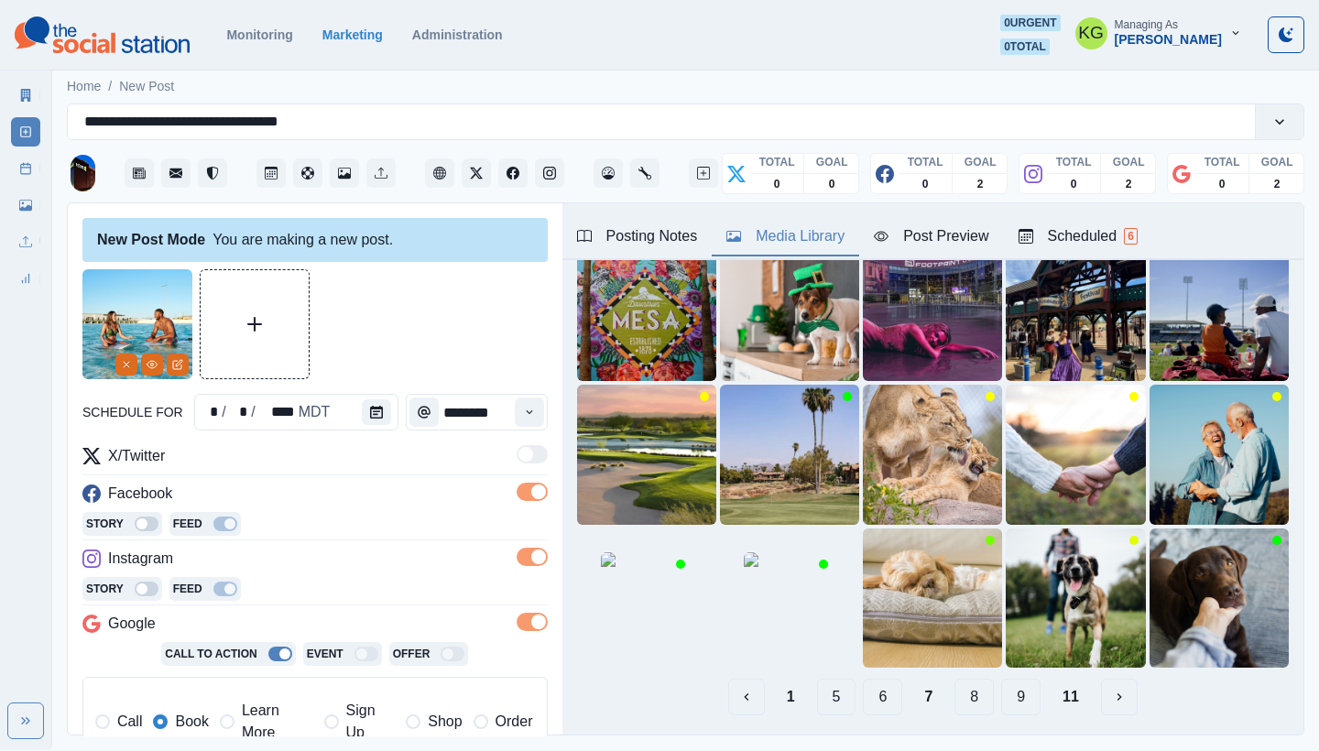
click at [988, 681] on div "1 5 6 7 8 9 11" at bounding box center [933, 697] width 712 height 37
click at [971, 684] on button "8" at bounding box center [974, 697] width 39 height 37
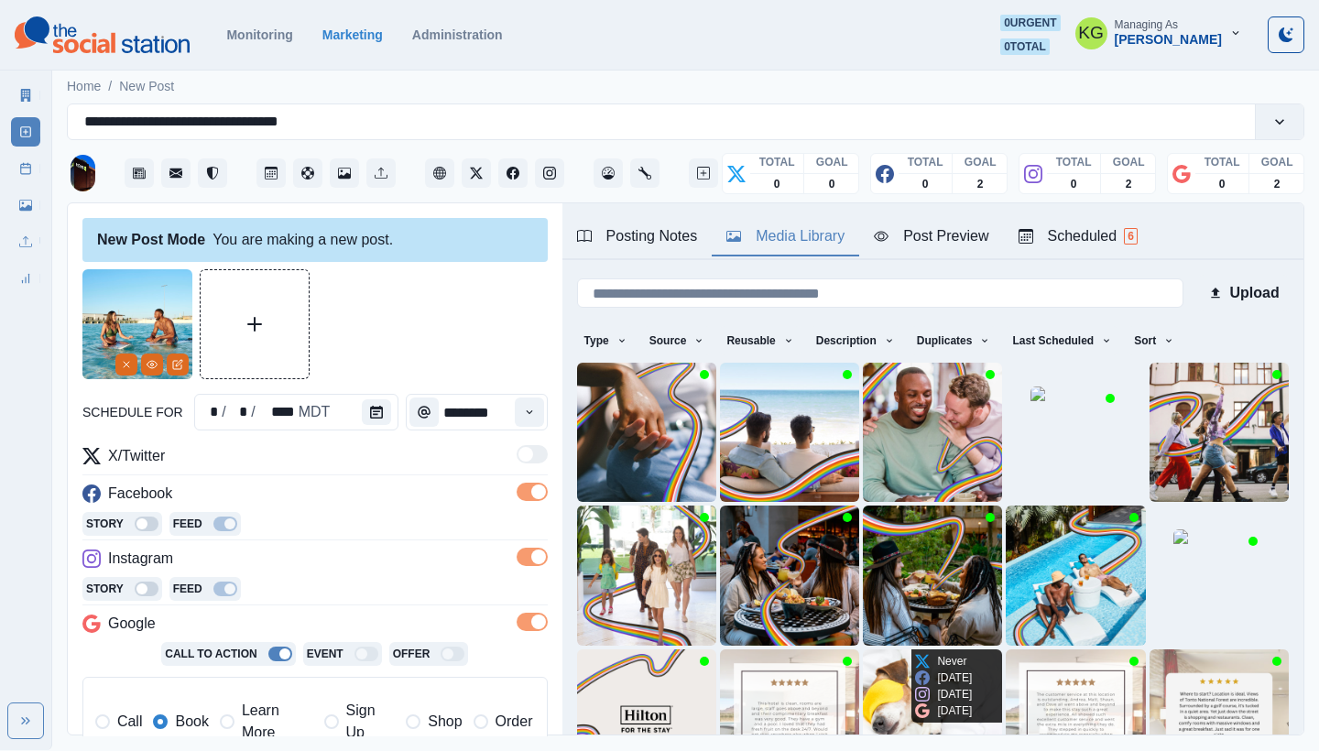
scroll to position [157, 0]
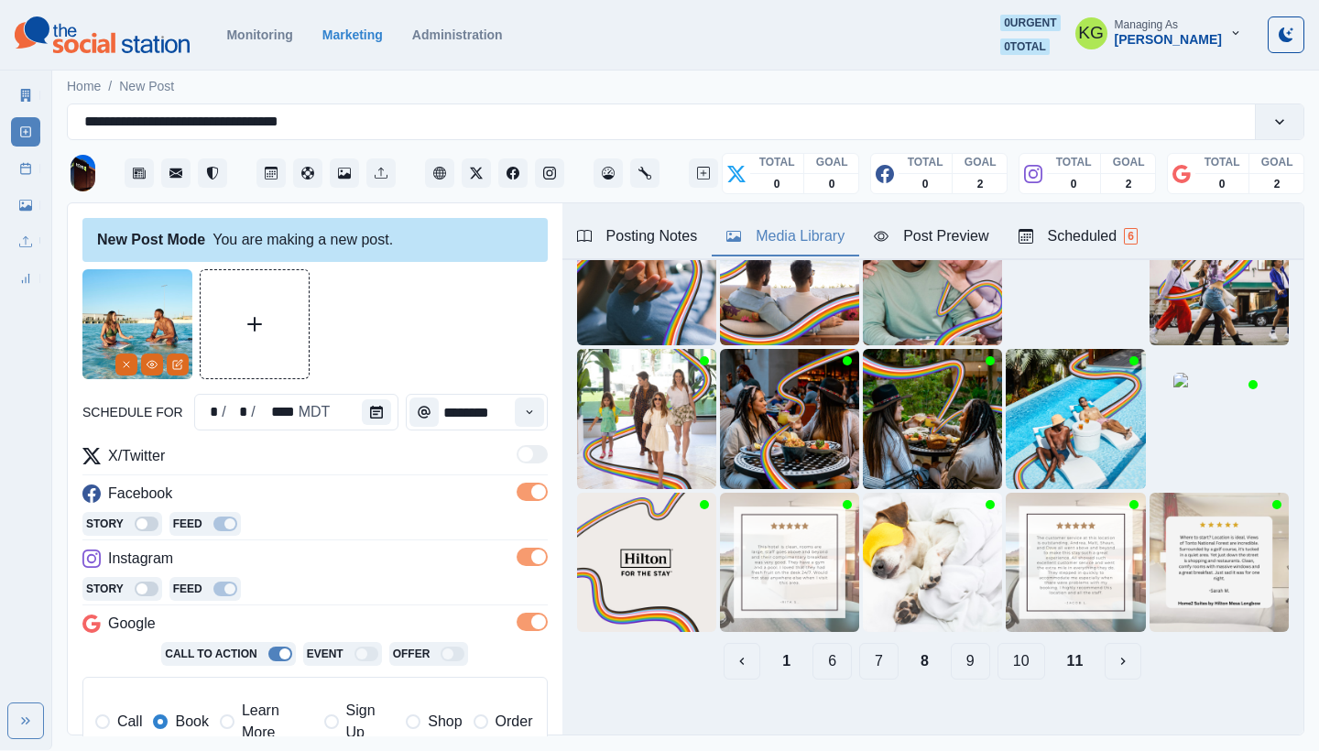
click at [768, 624] on div "Upload Type Any Image Video Source Any Upload Social Manager Found: Instagram F…" at bounding box center [933, 399] width 712 height 562
click at [775, 643] on button "1" at bounding box center [787, 661] width 38 height 37
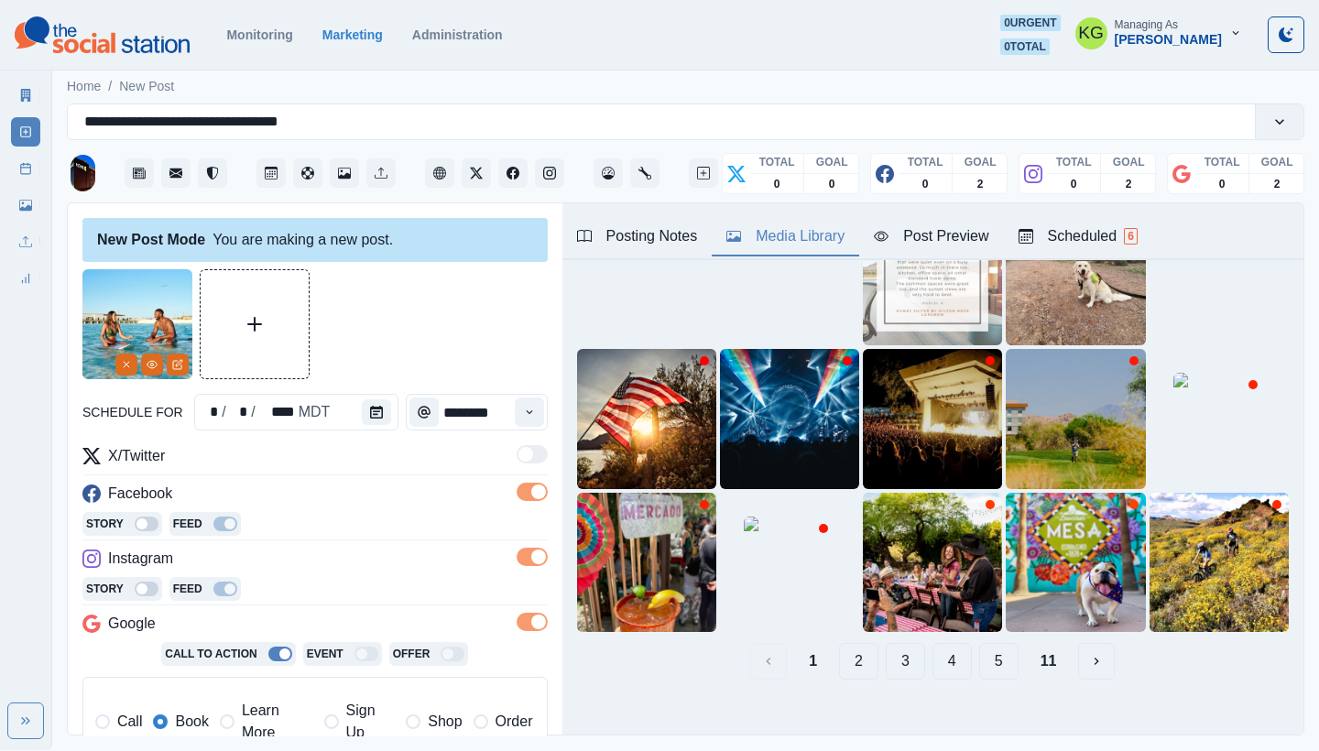
click at [841, 643] on button "2" at bounding box center [858, 661] width 39 height 37
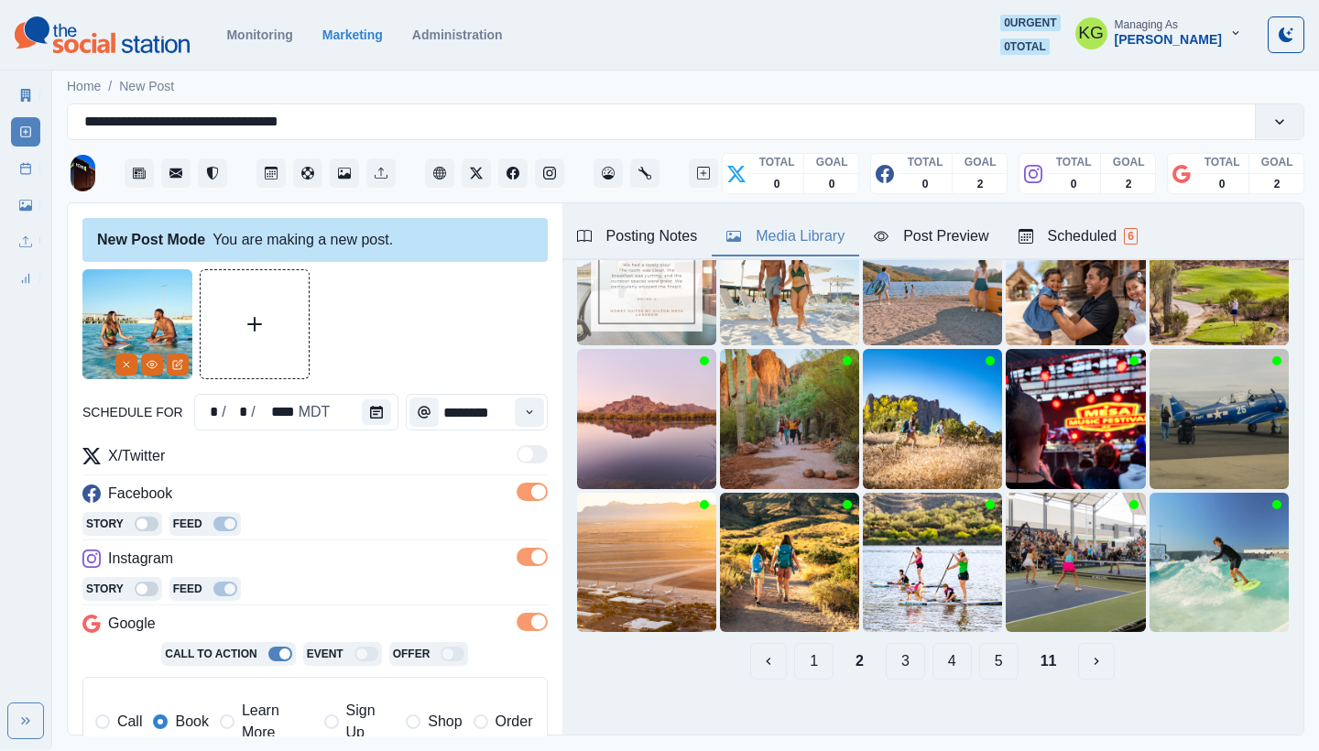
click at [886, 651] on button "3" at bounding box center [905, 661] width 39 height 37
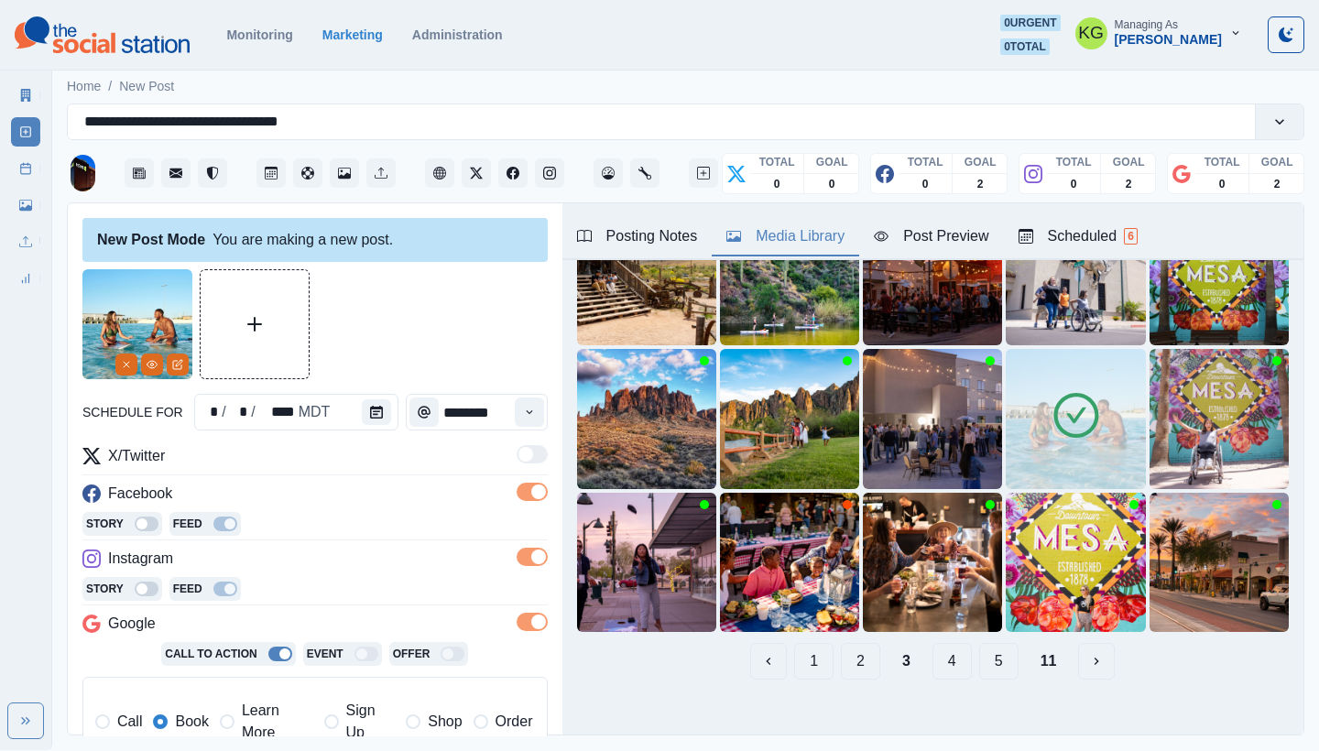
scroll to position [0, 0]
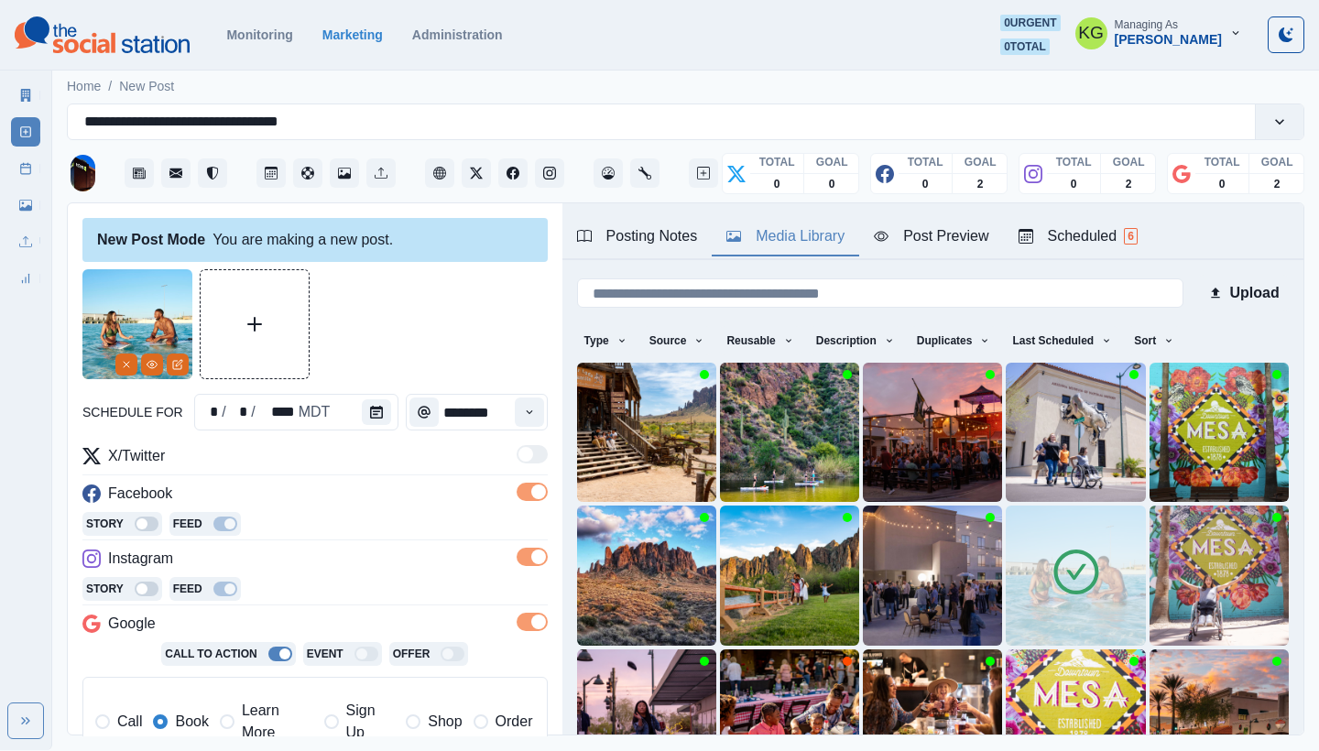
click at [1015, 592] on img at bounding box center [1075, 575] width 139 height 139
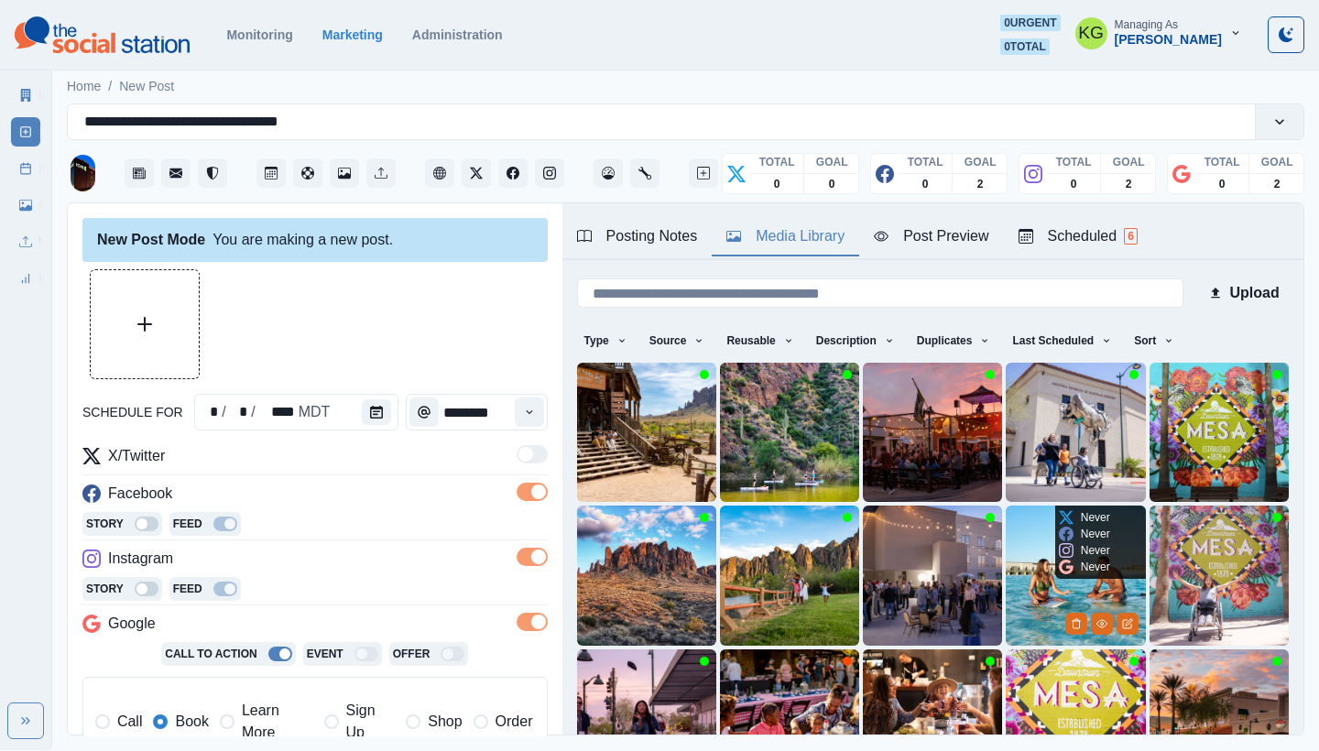
click at [1033, 575] on img at bounding box center [1075, 575] width 139 height 139
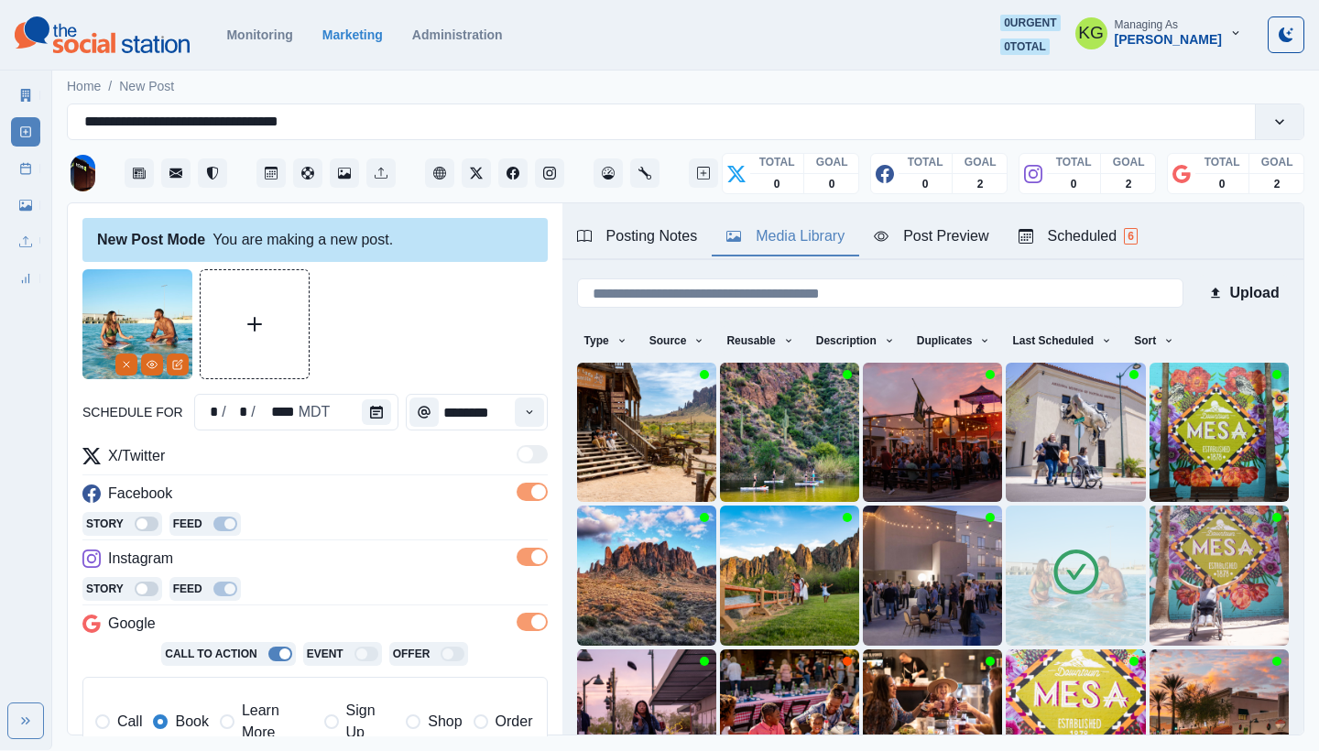
click at [1027, 573] on img at bounding box center [1075, 575] width 139 height 139
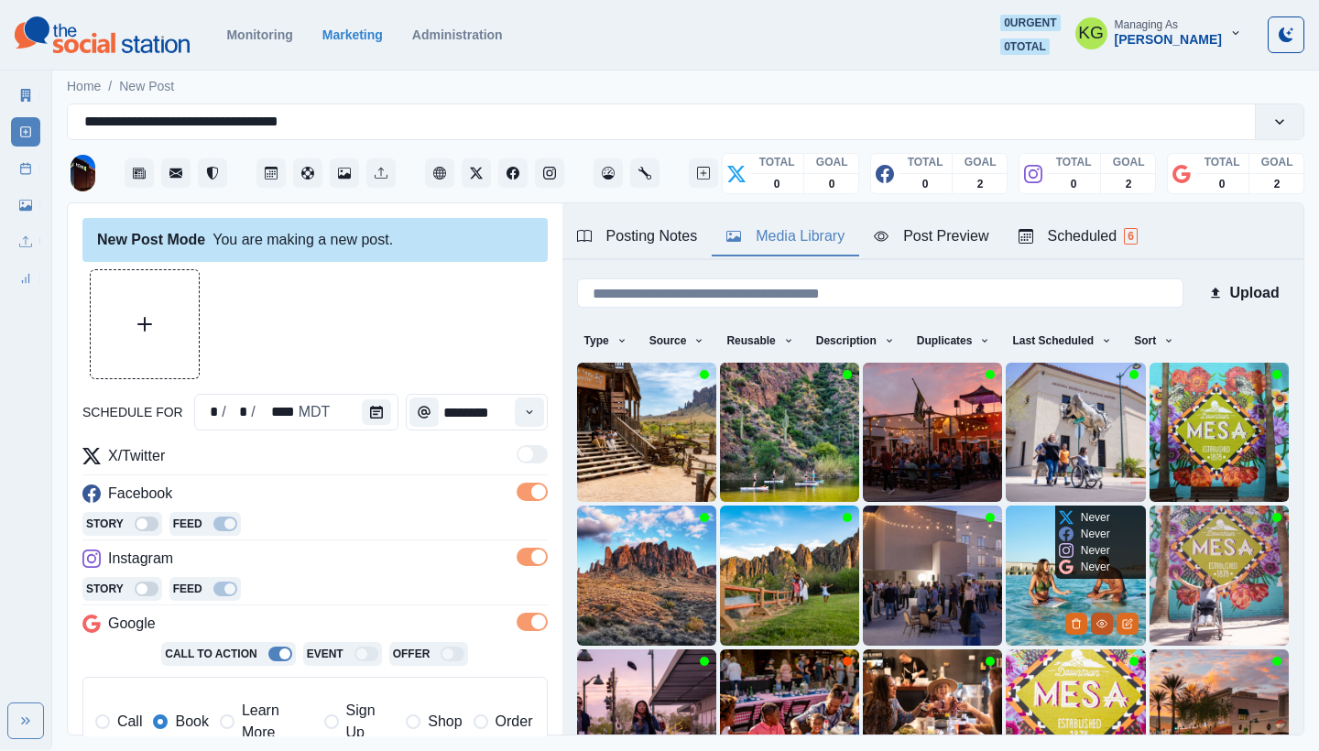
click at [1097, 618] on icon "View Media" at bounding box center [1102, 623] width 11 height 11
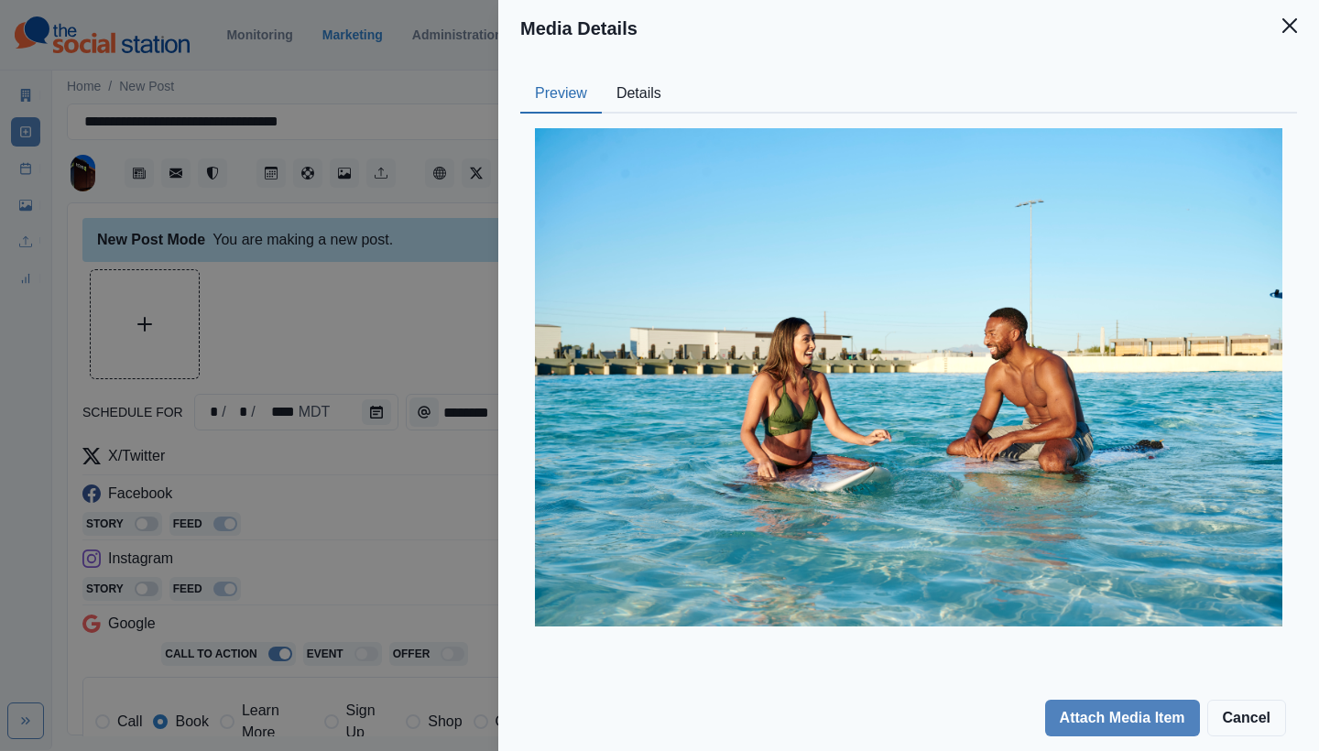
click at [636, 85] on button "Details" at bounding box center [639, 94] width 74 height 38
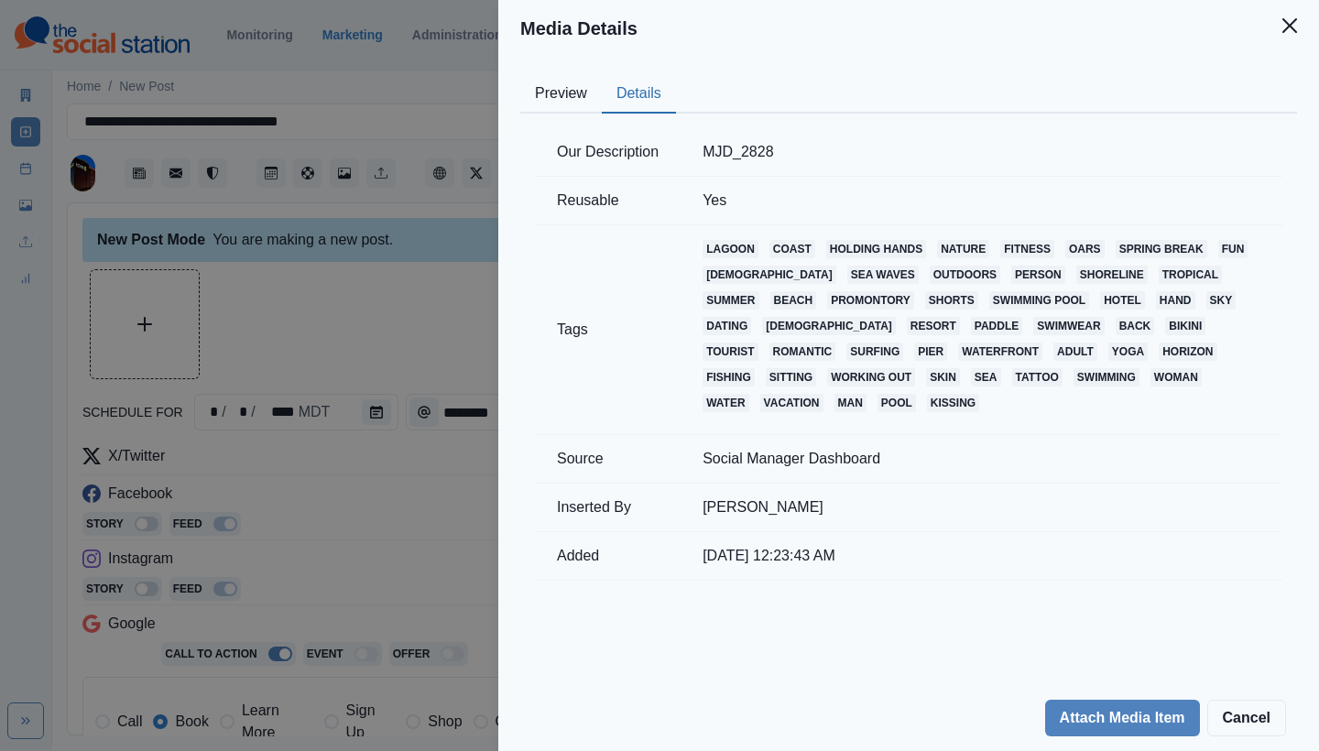
click at [557, 94] on button "Preview" at bounding box center [561, 94] width 82 height 38
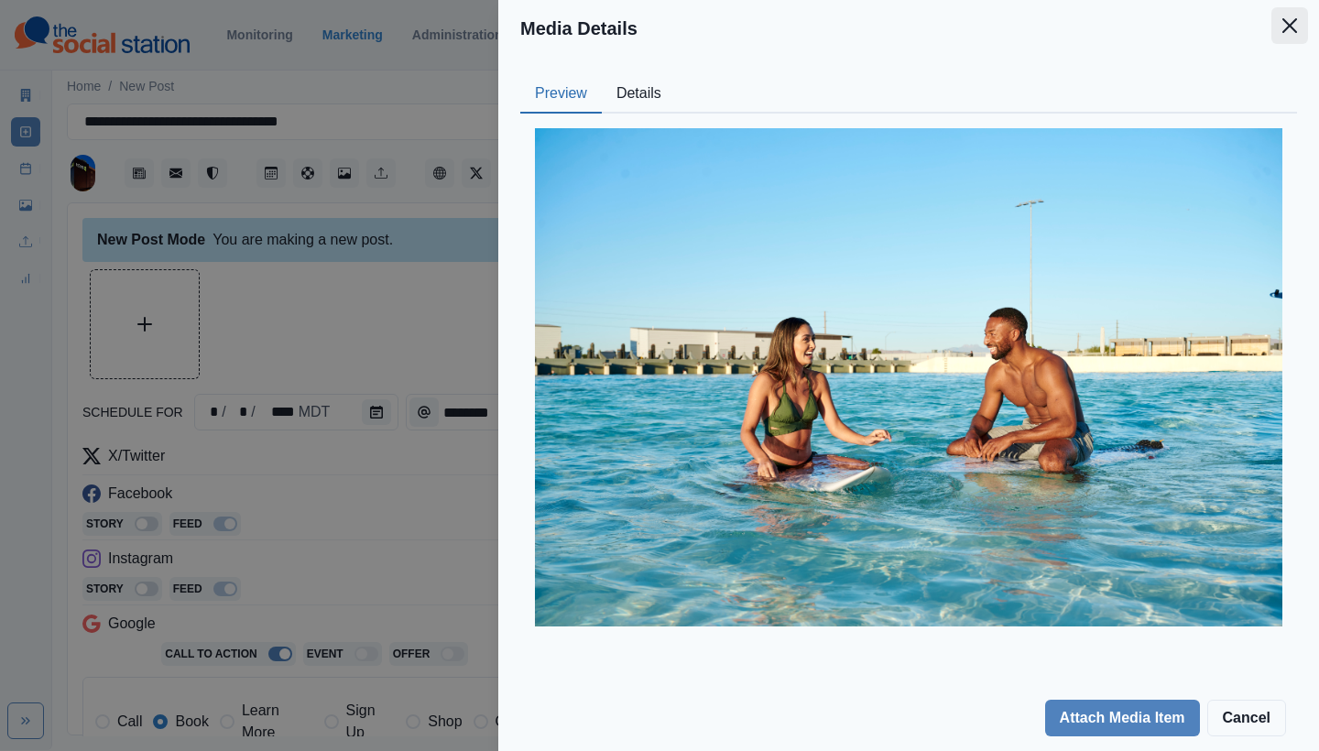
click at [1273, 24] on button "Close" at bounding box center [1290, 25] width 37 height 37
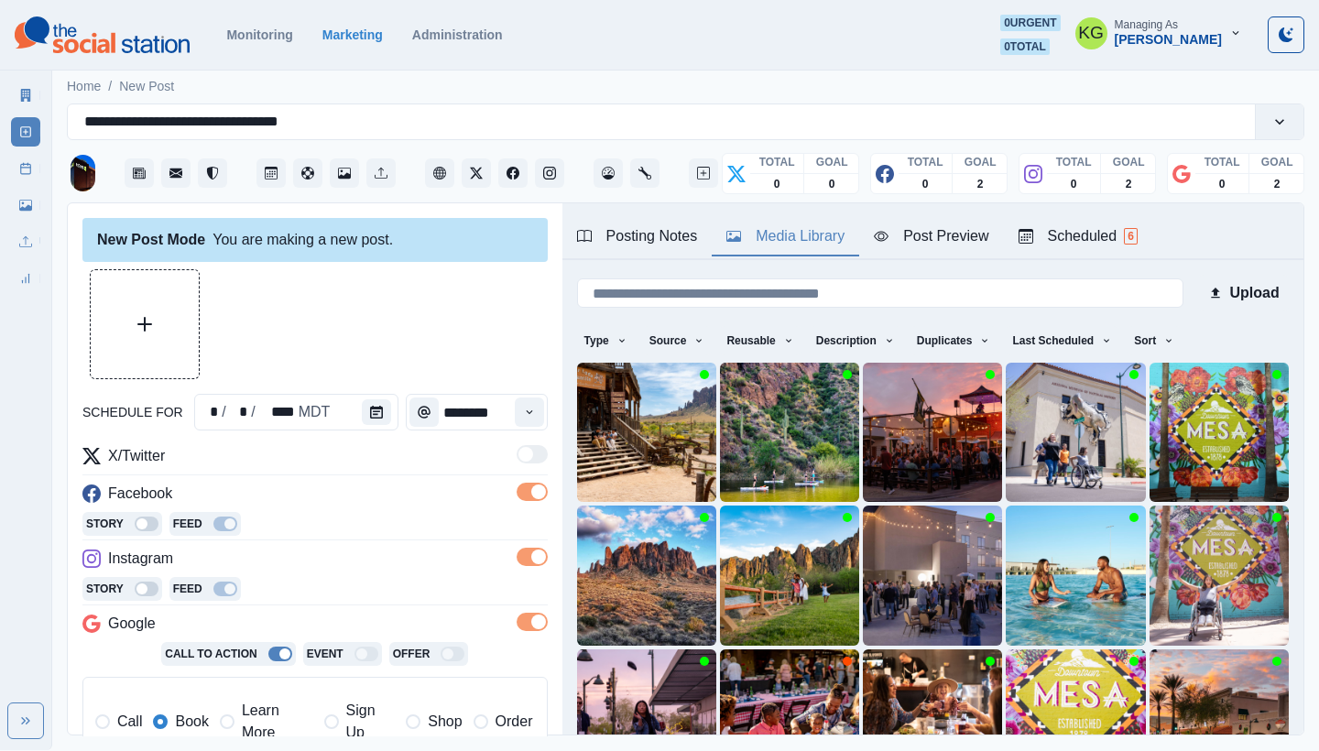
scroll to position [57, 0]
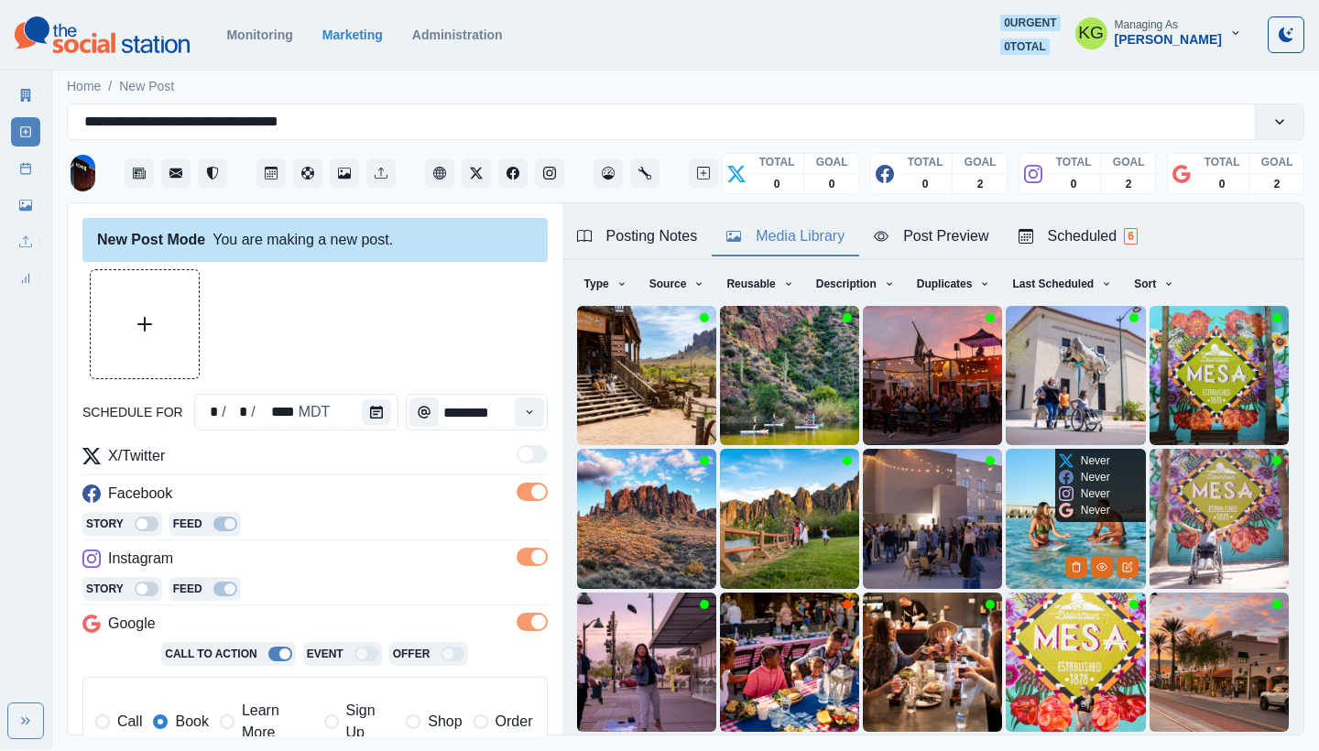
click at [1033, 509] on img at bounding box center [1075, 518] width 139 height 139
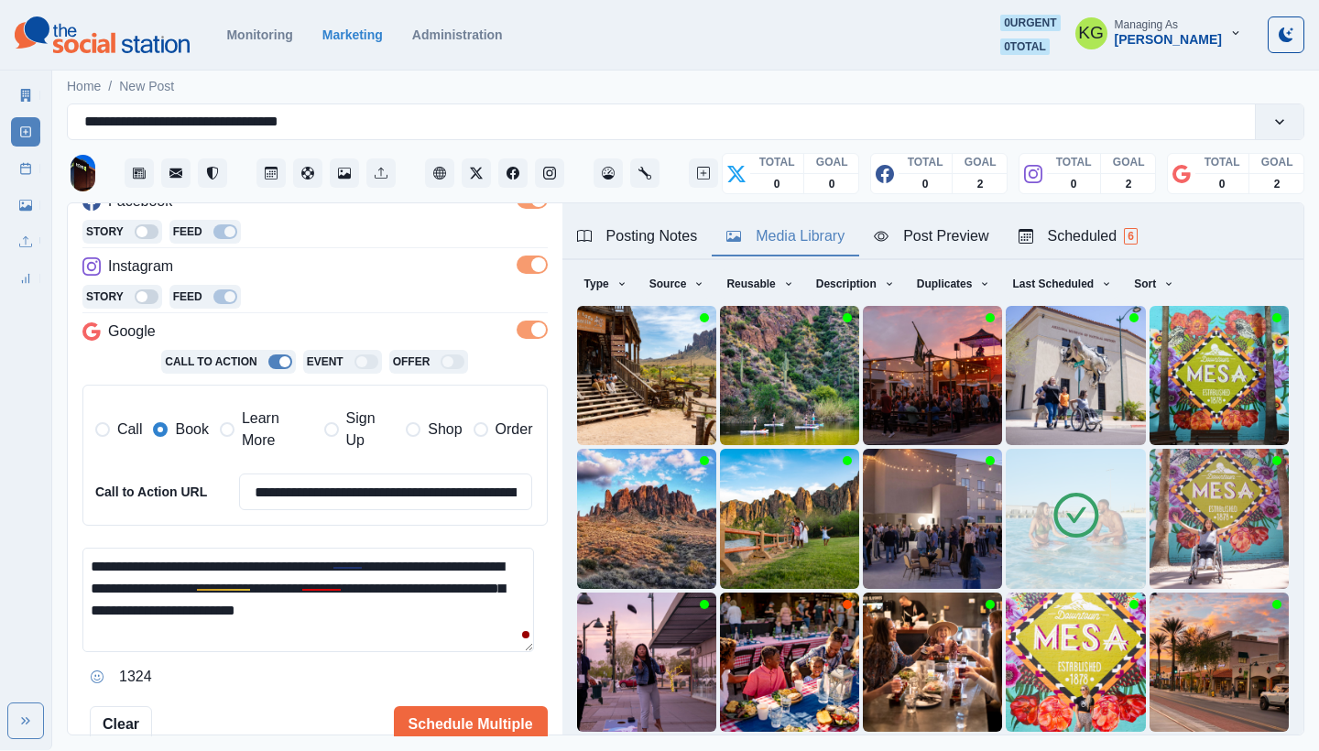
scroll to position [296, 0]
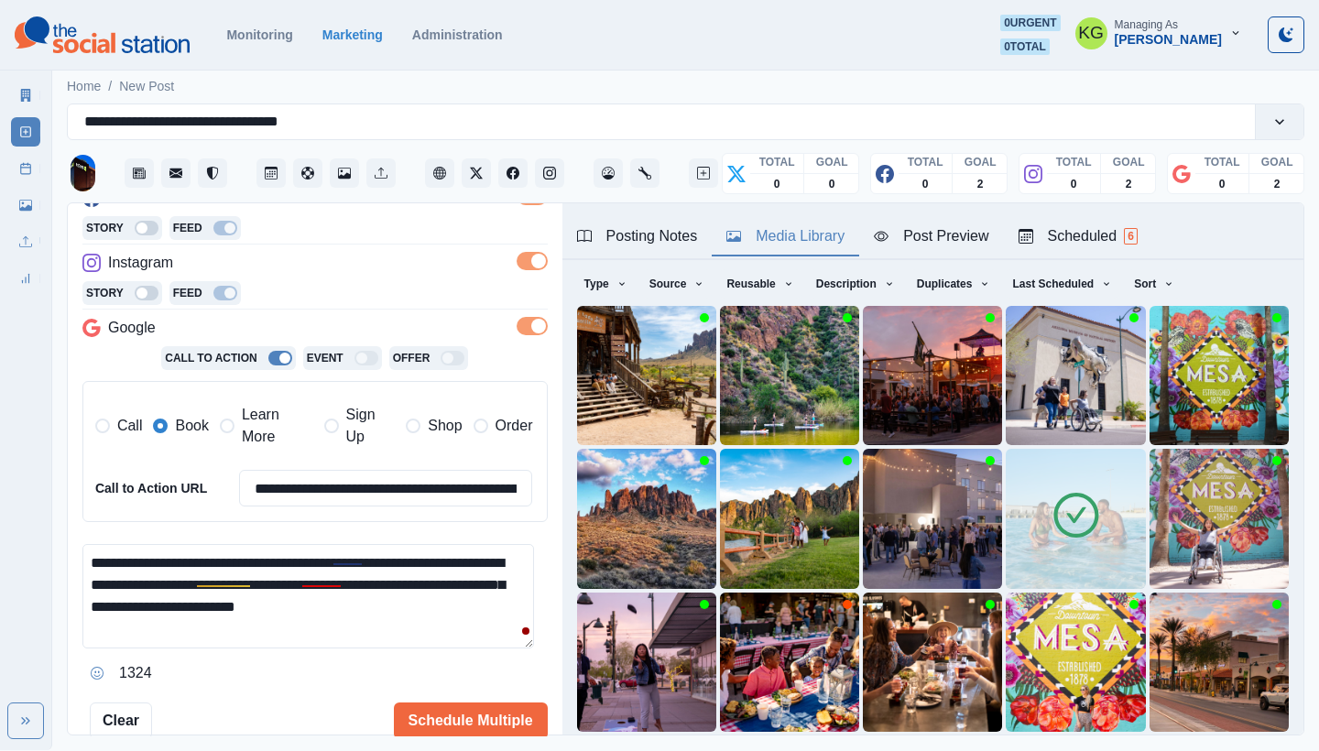
drag, startPoint x: 441, startPoint y: 602, endPoint x: 60, endPoint y: 533, distance: 387.3
click at [57, 534] on main "**********" at bounding box center [685, 408] width 1267 height 684
paste textarea "**********"
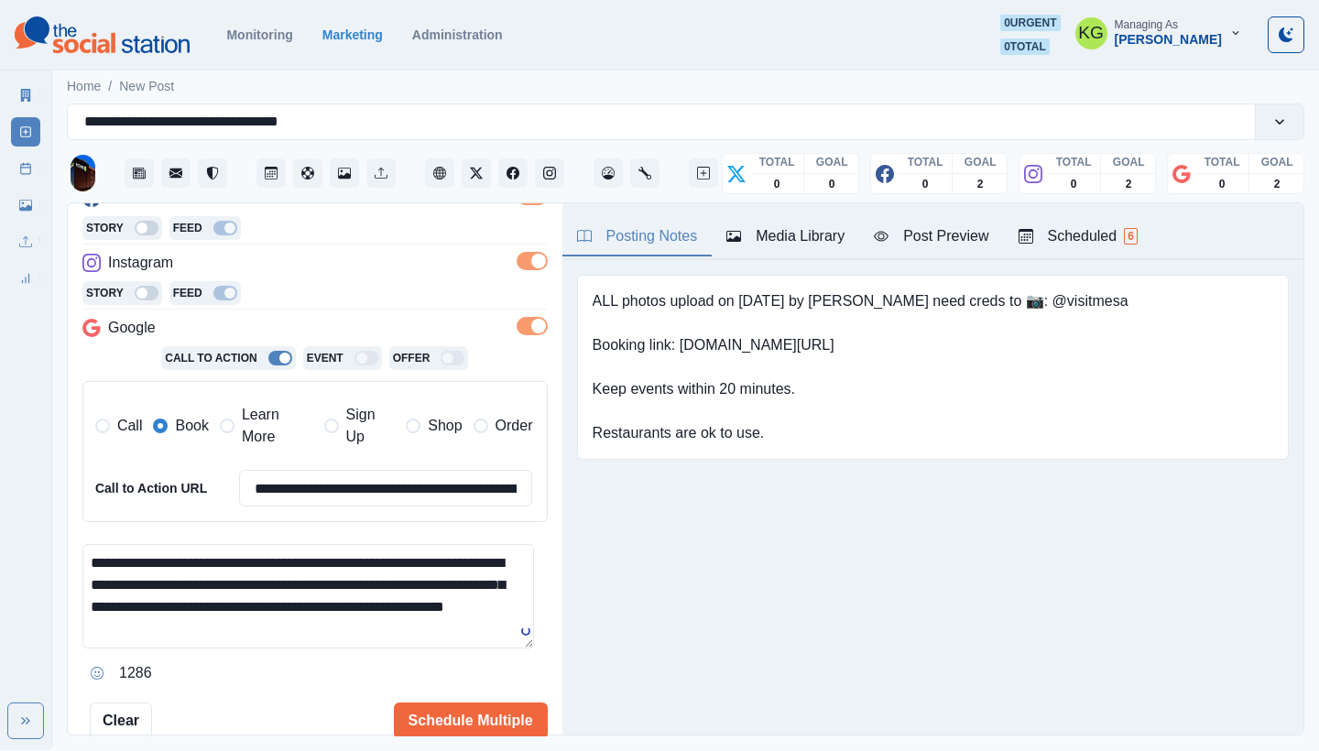
scroll to position [0, 0]
click at [669, 245] on div "Posting Notes" at bounding box center [637, 236] width 121 height 22
drag, startPoint x: 696, startPoint y: 347, endPoint x: 821, endPoint y: 345, distance: 124.6
click at [821, 345] on pre "ALL photos upload on 6/20/2025 by Sara need creds to 📷: @visitmesa Booking link…" at bounding box center [861, 367] width 536 height 154
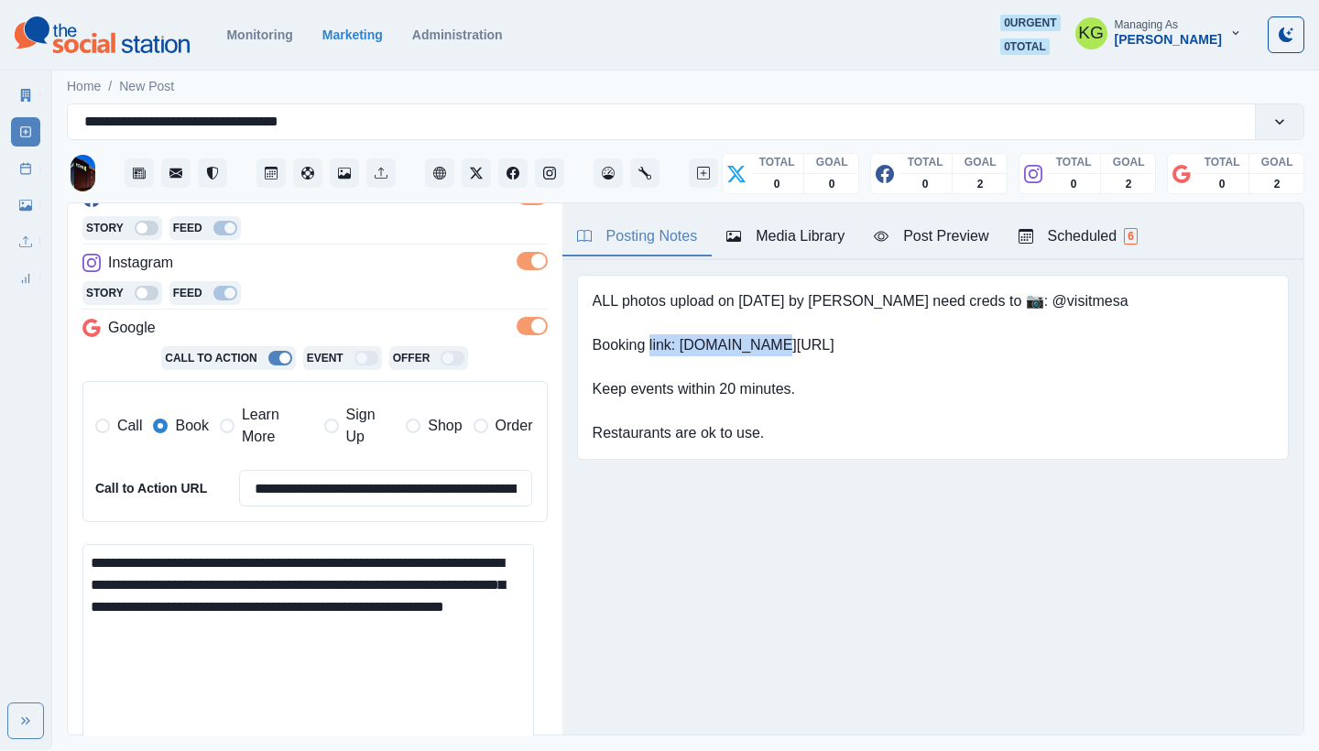
click at [516, 750] on html "**********" at bounding box center [659, 375] width 1319 height 750
click at [344, 602] on textarea "**********" at bounding box center [308, 654] width 452 height 221
paste textarea "**********"
drag, startPoint x: 422, startPoint y: 630, endPoint x: 70, endPoint y: 539, distance: 364.5
click at [70, 539] on div "**********" at bounding box center [315, 469] width 495 height 533
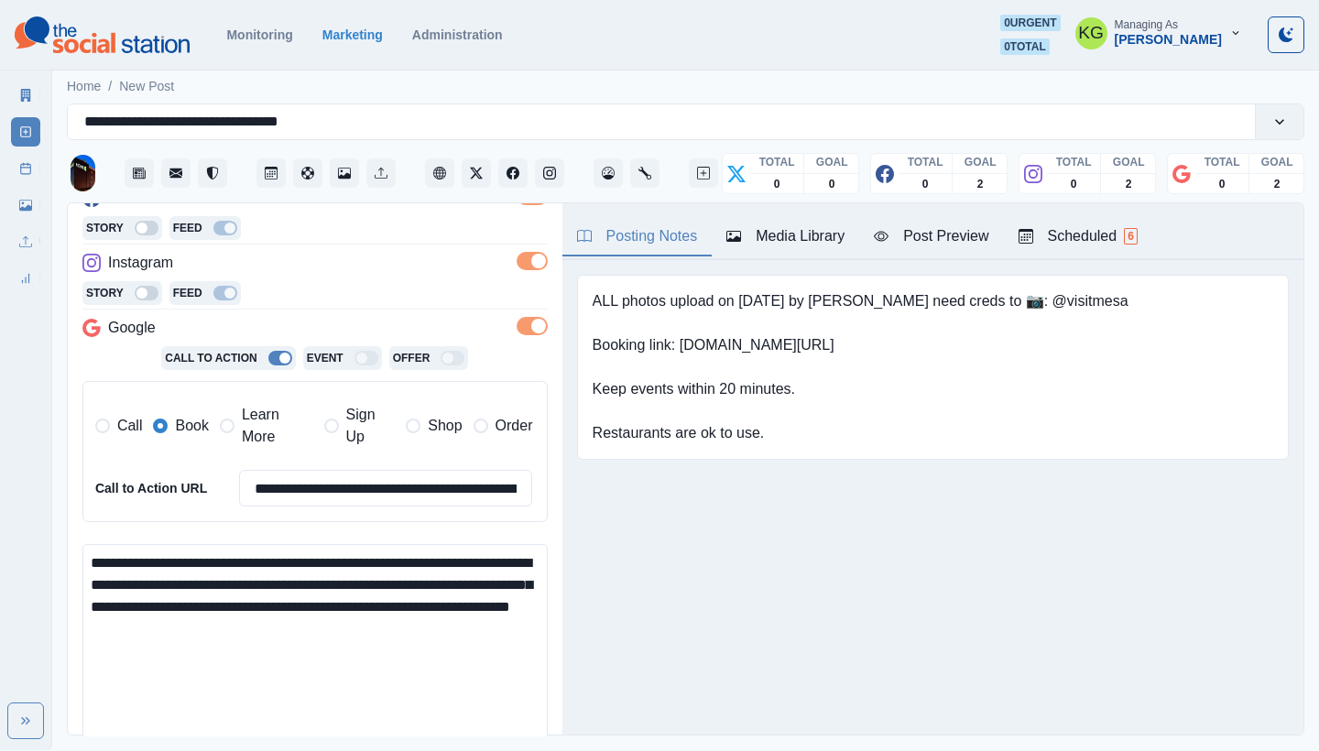
paste textarea
drag, startPoint x: 457, startPoint y: 552, endPoint x: 429, endPoint y: 555, distance: 28.6
click at [429, 555] on textarea "**********" at bounding box center [308, 654] width 452 height 221
click at [450, 556] on textarea "**********" at bounding box center [308, 654] width 452 height 221
drag, startPoint x: 433, startPoint y: 555, endPoint x: 421, endPoint y: 555, distance: 11.9
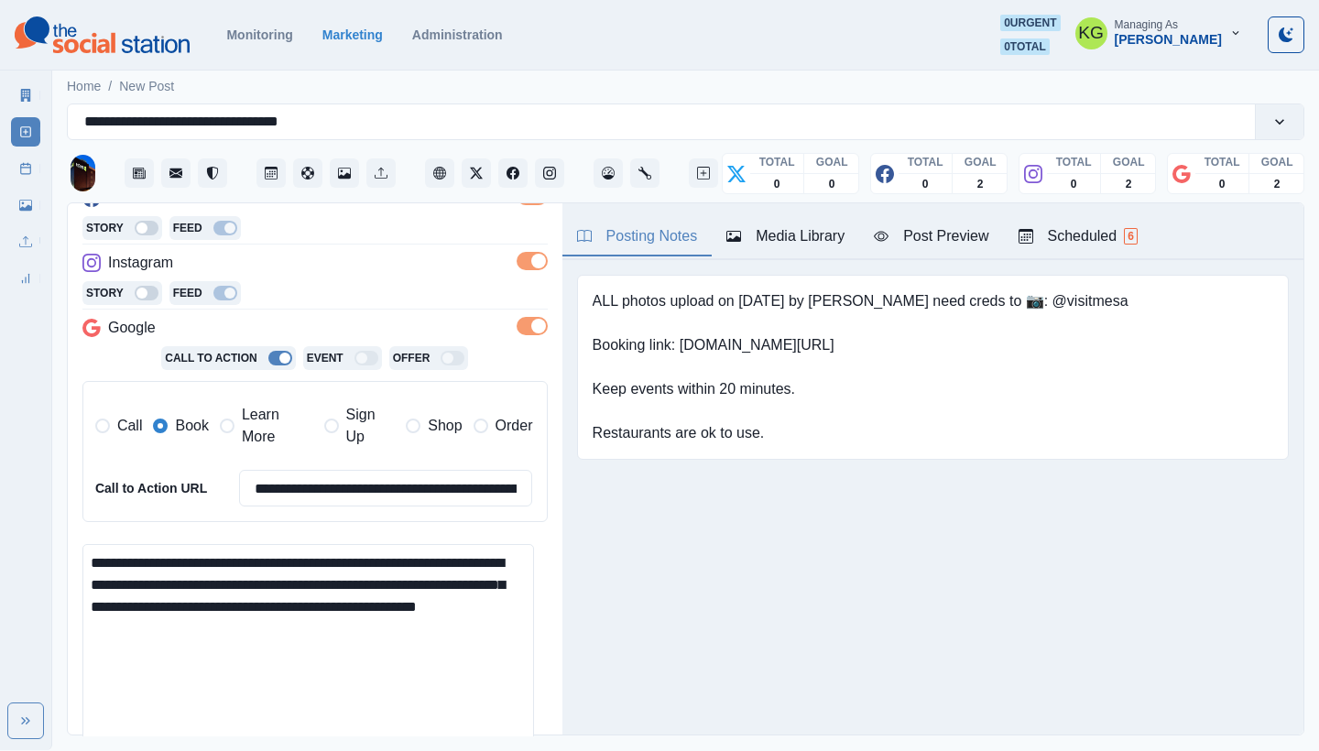
click at [421, 555] on textarea "**********" at bounding box center [308, 654] width 452 height 221
click at [76, 561] on div "**********" at bounding box center [315, 469] width 495 height 533
click at [89, 553] on textarea "**********" at bounding box center [308, 654] width 452 height 221
paste textarea "**"
drag, startPoint x: 683, startPoint y: 345, endPoint x: 804, endPoint y: 344, distance: 121.9
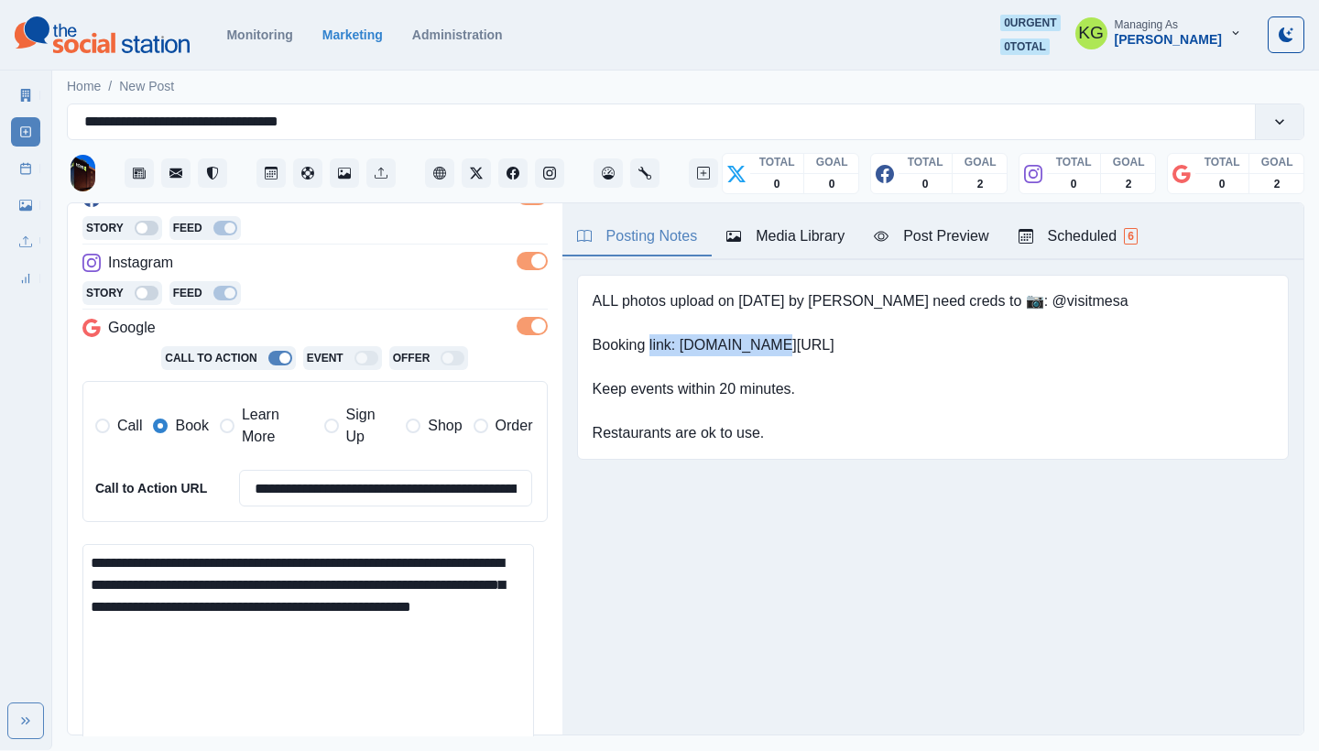
click at [804, 344] on pre "ALL photos upload on 6/20/2025 by Sara need creds to 📷: @visitmesa Booking link…" at bounding box center [861, 367] width 536 height 154
copy pre "ww.bit.ly/462JdBF"
click at [359, 664] on textarea "**********" at bounding box center [308, 654] width 452 height 221
click at [433, 593] on textarea "**********" at bounding box center [308, 654] width 452 height 221
paste textarea "**********"
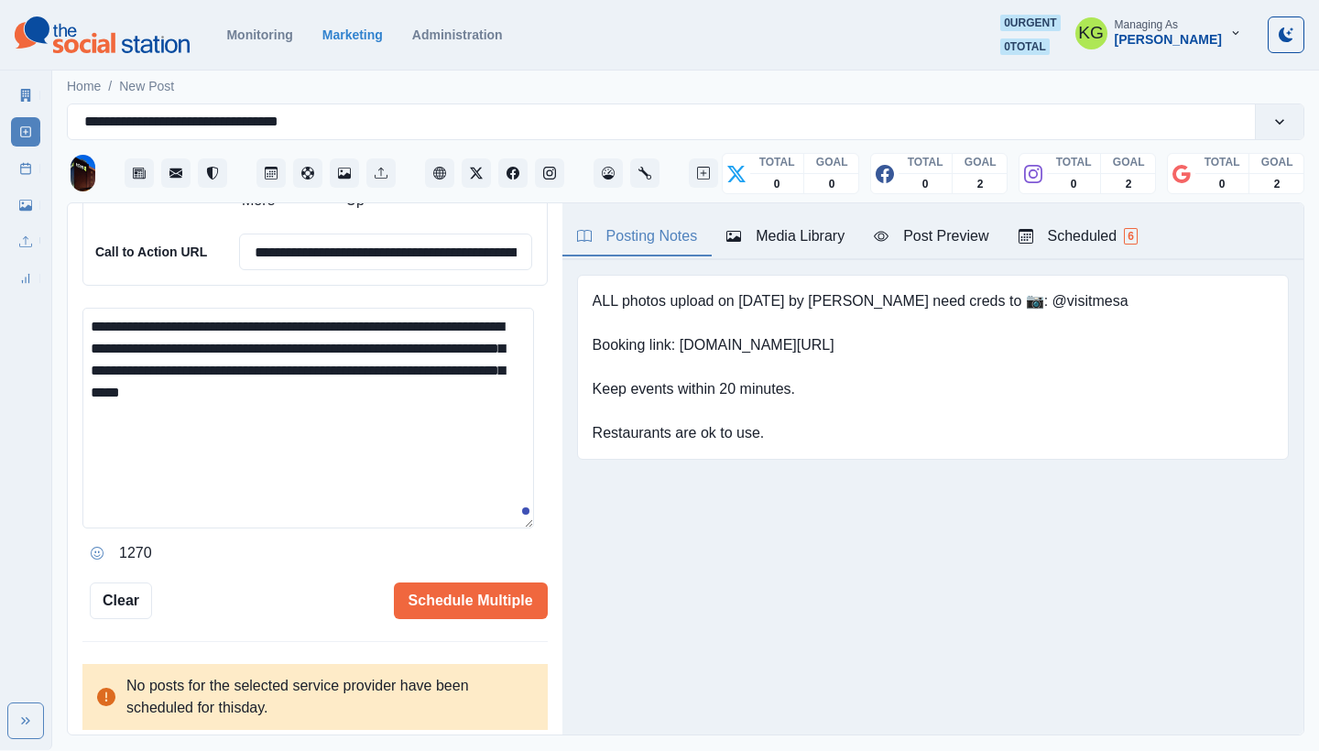
scroll to position [532, 0]
click at [519, 401] on textarea "**********" at bounding box center [308, 418] width 452 height 221
drag, startPoint x: 956, startPoint y: 294, endPoint x: 1058, endPoint y: 300, distance: 102.8
click at [1058, 300] on pre "ALL photos upload on 6/20/2025 by Sara need creds to 📷: @visitmesa Booking link…" at bounding box center [861, 367] width 536 height 154
copy pre "📷: @visitmesa"
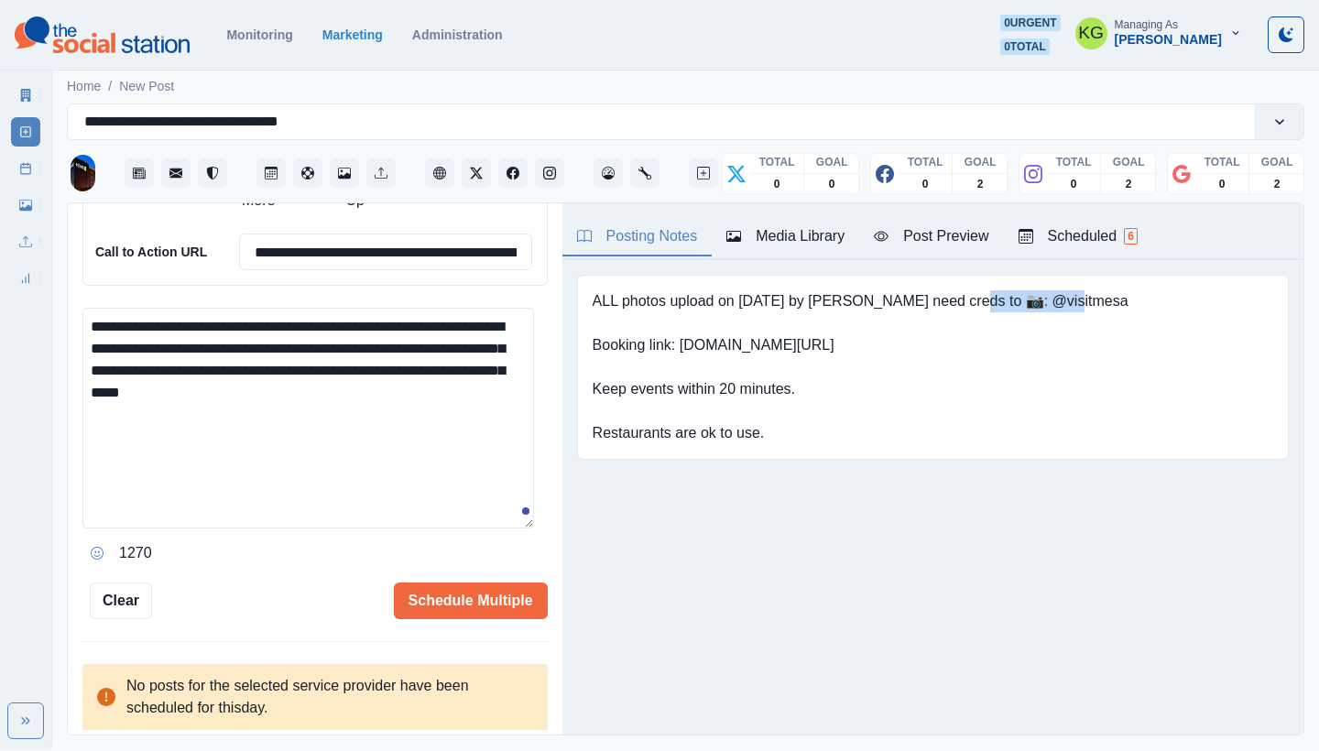
click at [537, 392] on div "**********" at bounding box center [315, 469] width 495 height 533
click at [503, 386] on textarea "**********" at bounding box center [308, 418] width 452 height 221
paste textarea "**********"
type textarea "**********"
click at [468, 598] on button "Schedule Multiple" at bounding box center [471, 601] width 154 height 37
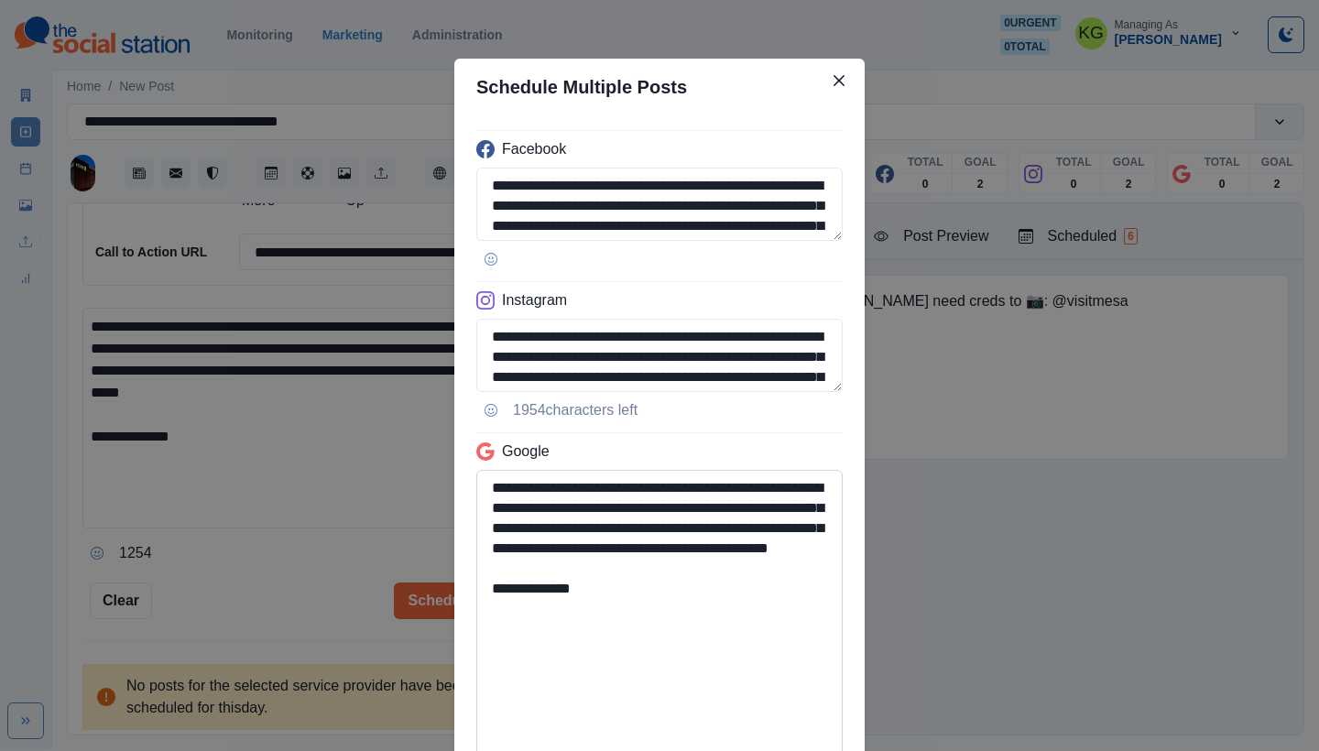
click at [812, 750] on textarea "**********" at bounding box center [659, 615] width 367 height 290
drag, startPoint x: 609, startPoint y: 568, endPoint x: 706, endPoint y: 547, distance: 99.4
click at [706, 547] on textarea "**********" at bounding box center [659, 615] width 367 height 290
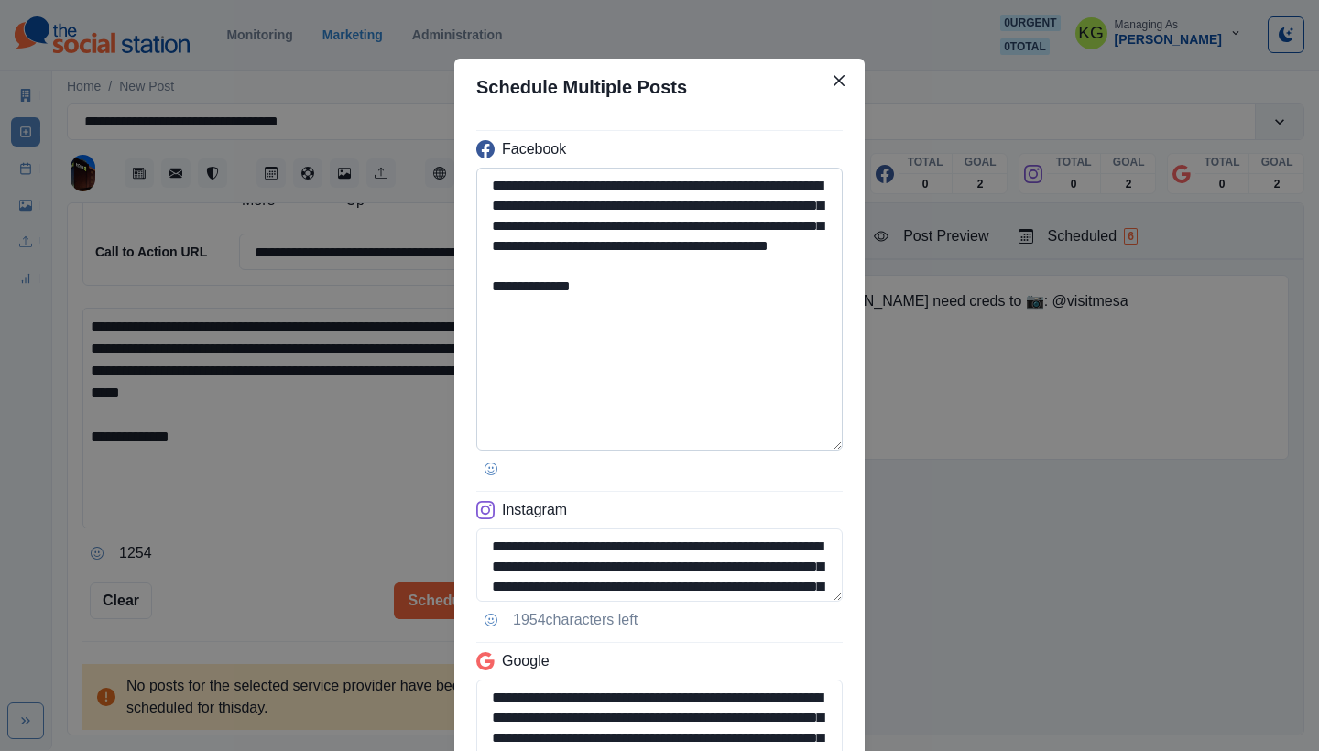
click at [815, 442] on textarea "**********" at bounding box center [659, 309] width 367 height 283
type textarea "**********"
drag, startPoint x: 532, startPoint y: 330, endPoint x: 620, endPoint y: 334, distance: 88.1
click at [620, 334] on textarea "**********" at bounding box center [659, 310] width 367 height 284
paste textarea "*"
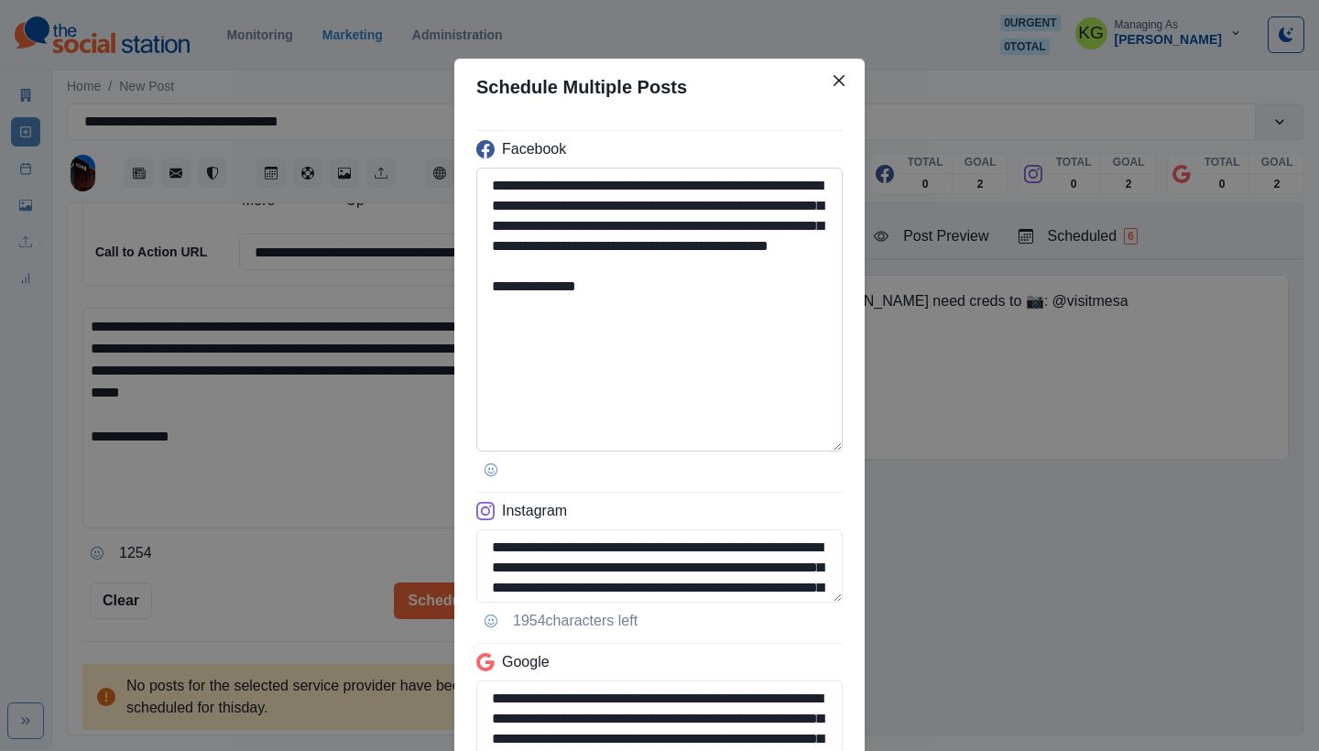
scroll to position [161, 0]
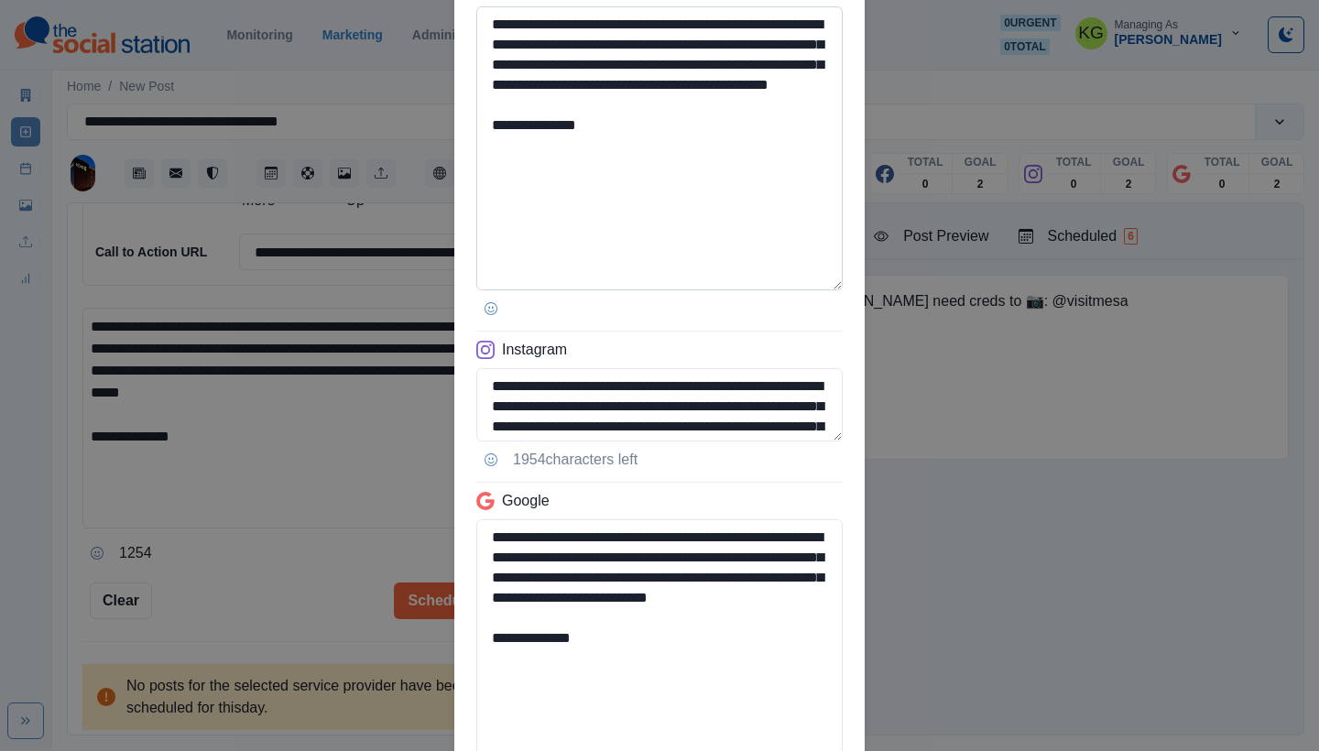
click at [531, 171] on textarea "**********" at bounding box center [659, 148] width 367 height 284
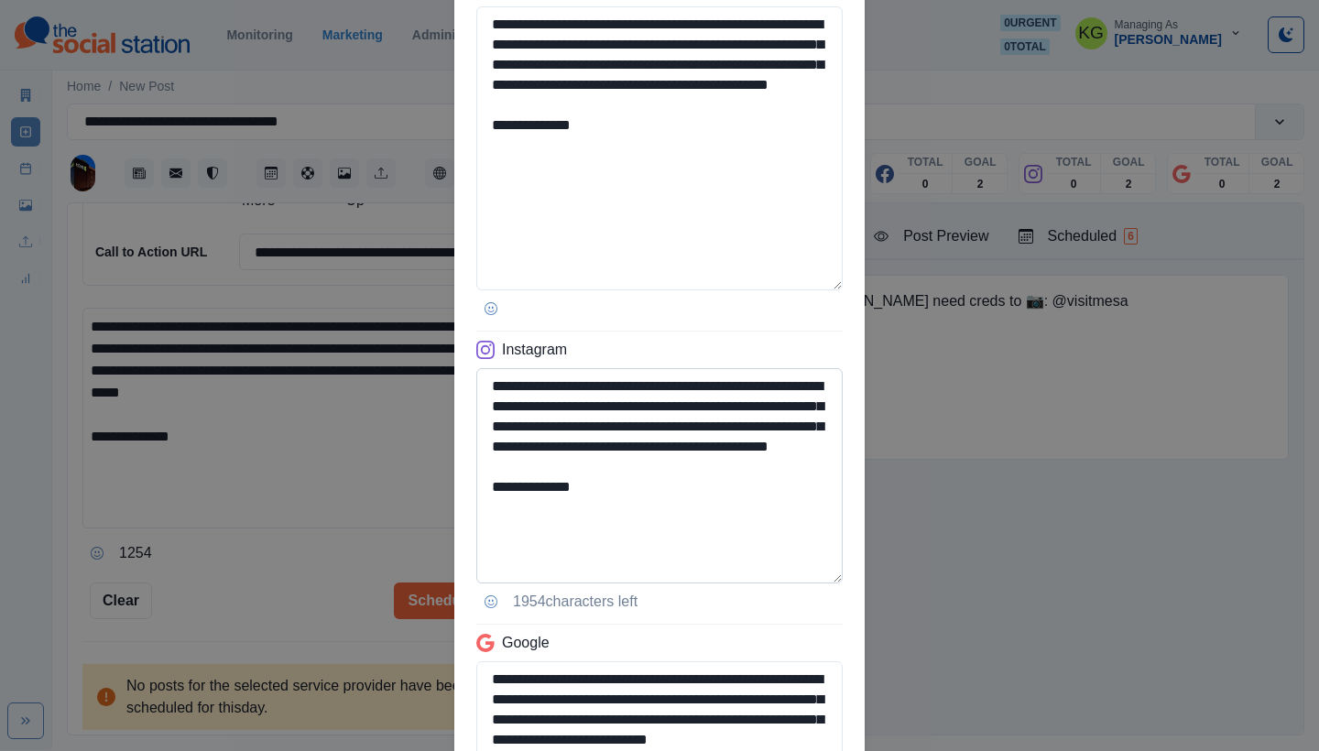
click at [804, 576] on textarea "**********" at bounding box center [659, 475] width 367 height 215
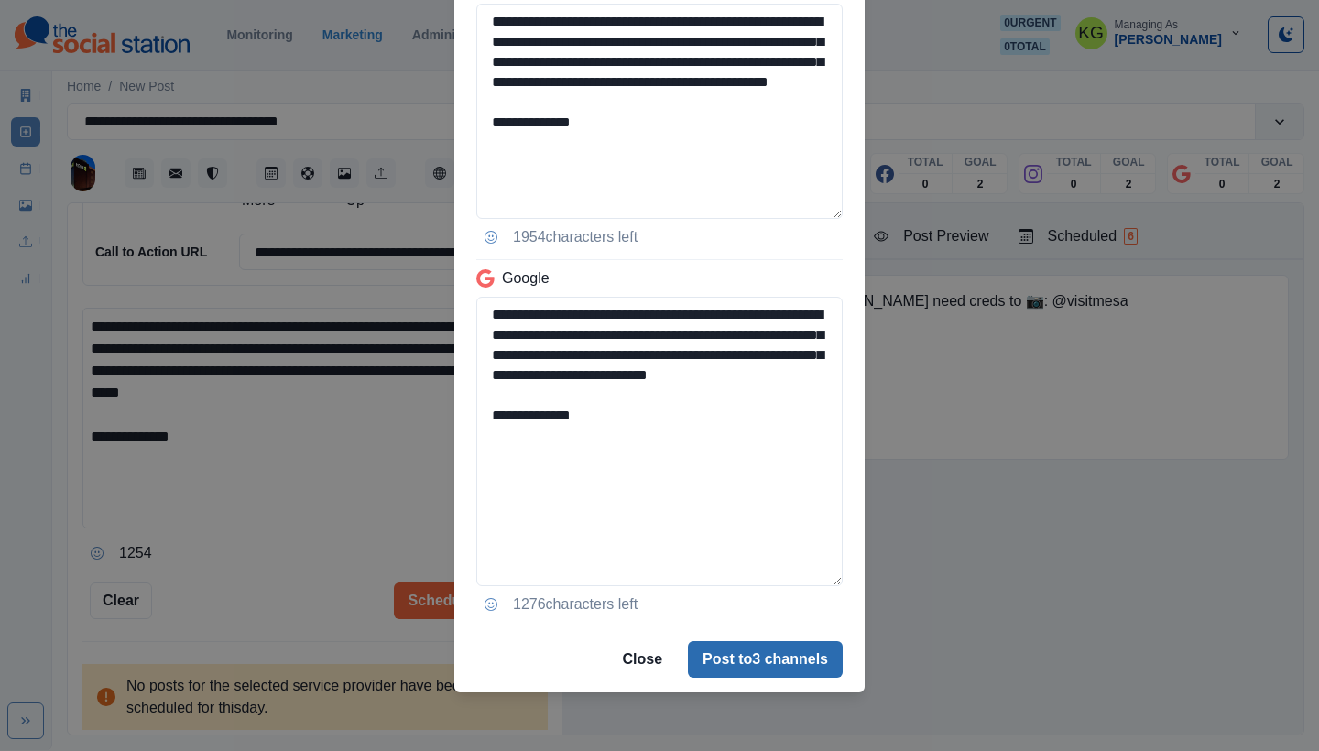
type textarea "**********"
click at [786, 662] on button "Post to 3 channels" at bounding box center [765, 659] width 155 height 37
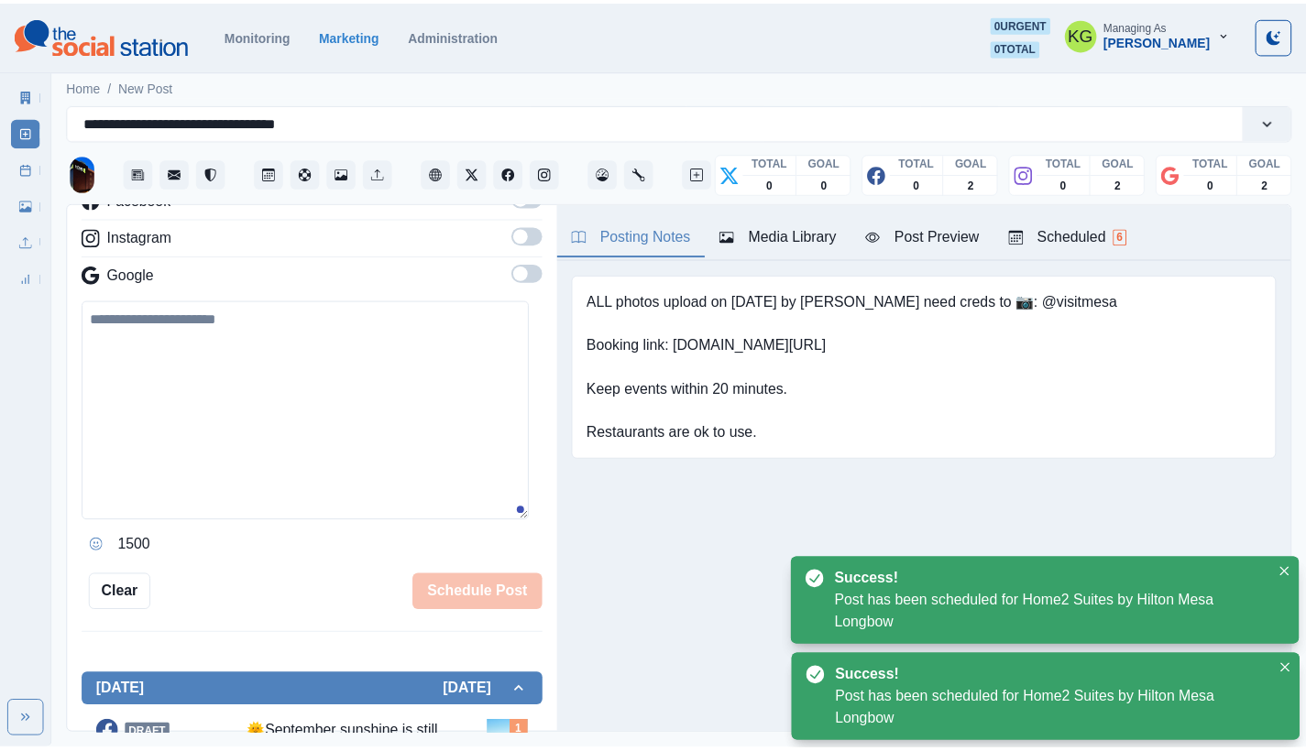
scroll to position [228, 0]
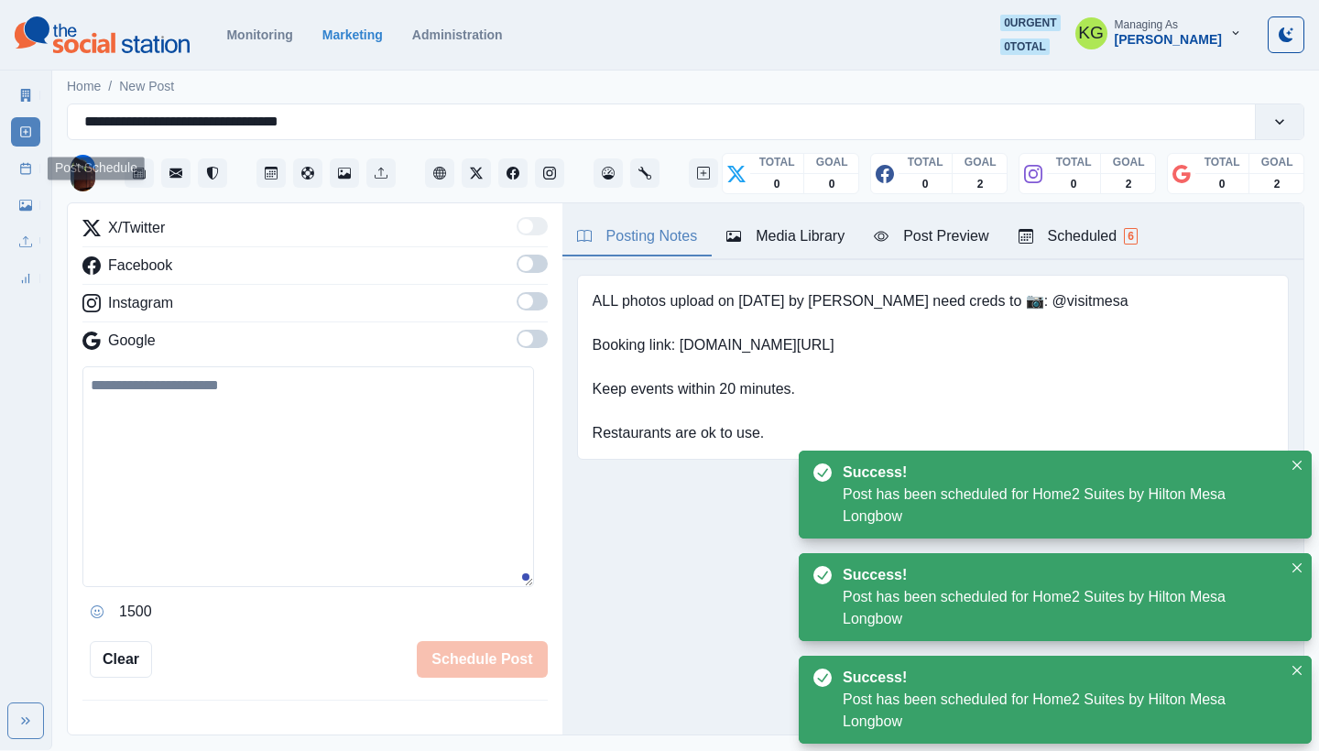
click at [20, 166] on icon at bounding box center [25, 168] width 13 height 13
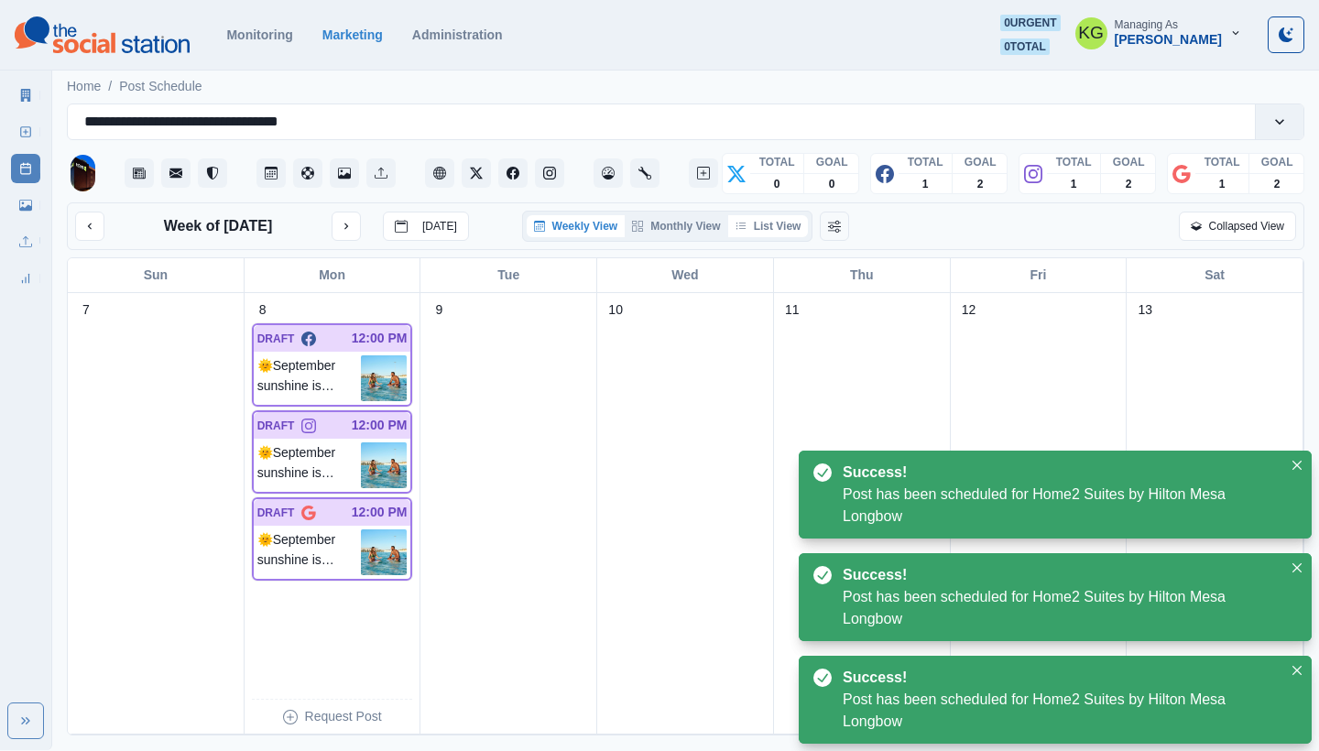
click at [788, 224] on button "List View" at bounding box center [768, 226] width 81 height 22
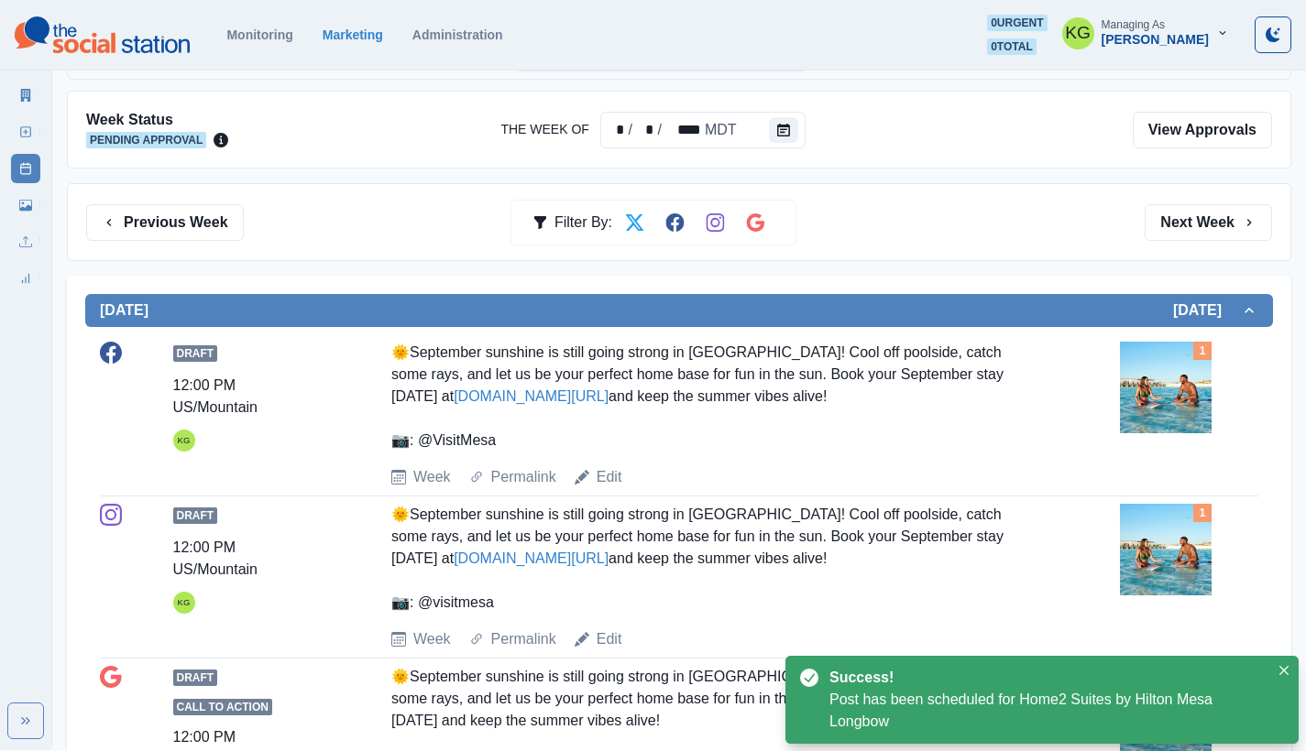
scroll to position [268, 0]
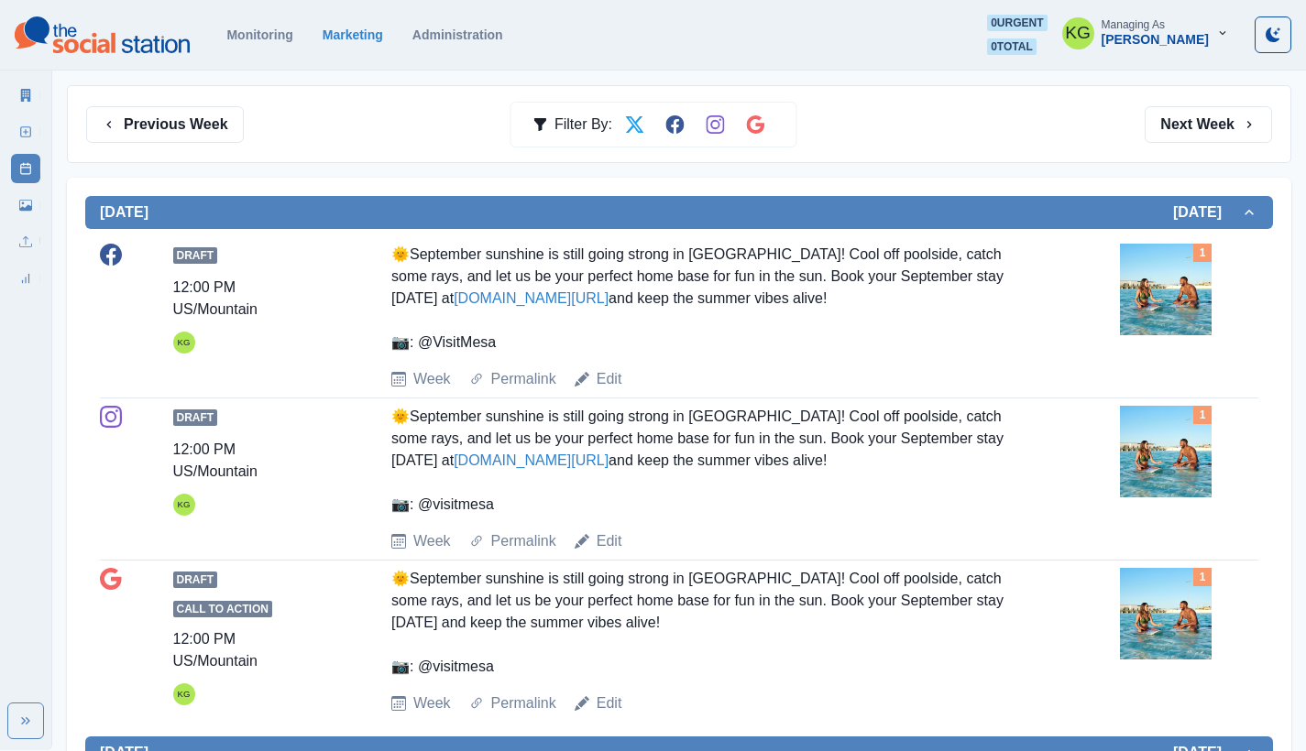
click at [1128, 292] on img at bounding box center [1166, 290] width 92 height 92
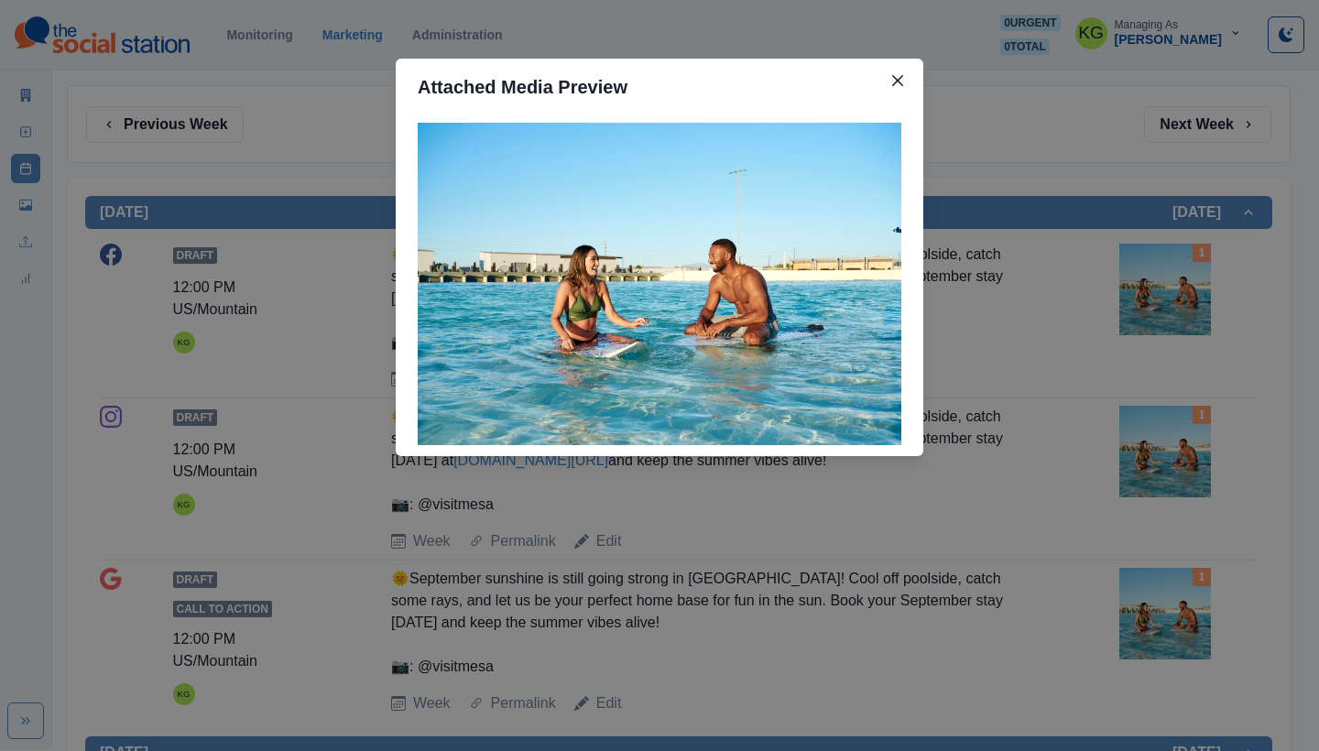
click at [1081, 315] on div "Attached Media Preview" at bounding box center [659, 375] width 1319 height 751
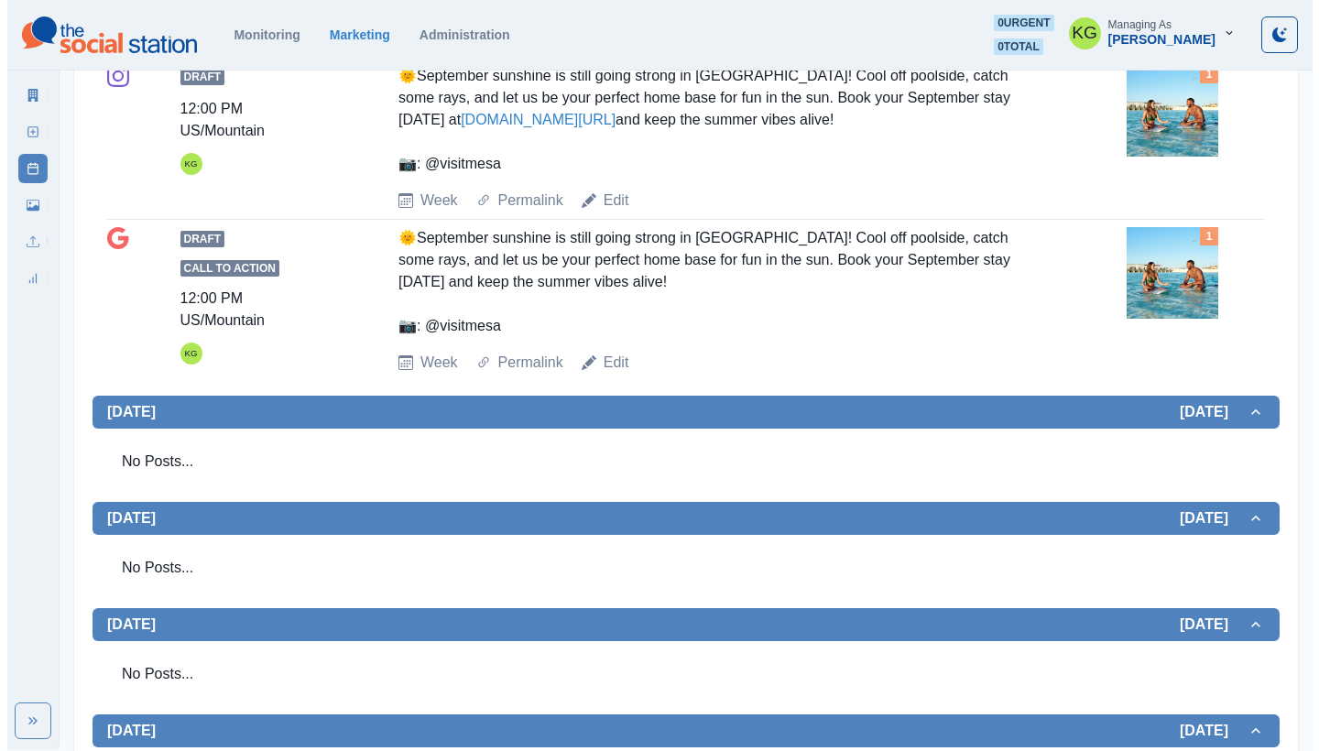
scroll to position [0, 0]
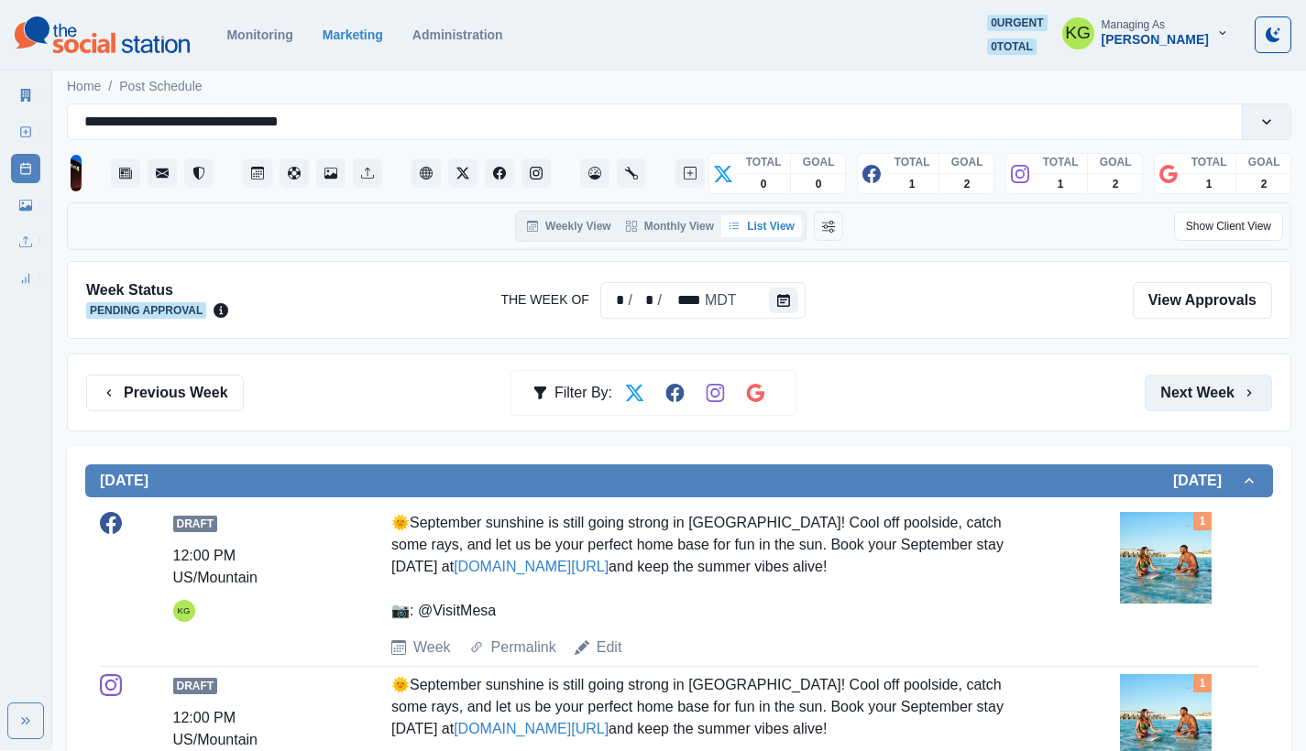
click at [1216, 385] on button "Next Week" at bounding box center [1207, 393] width 127 height 37
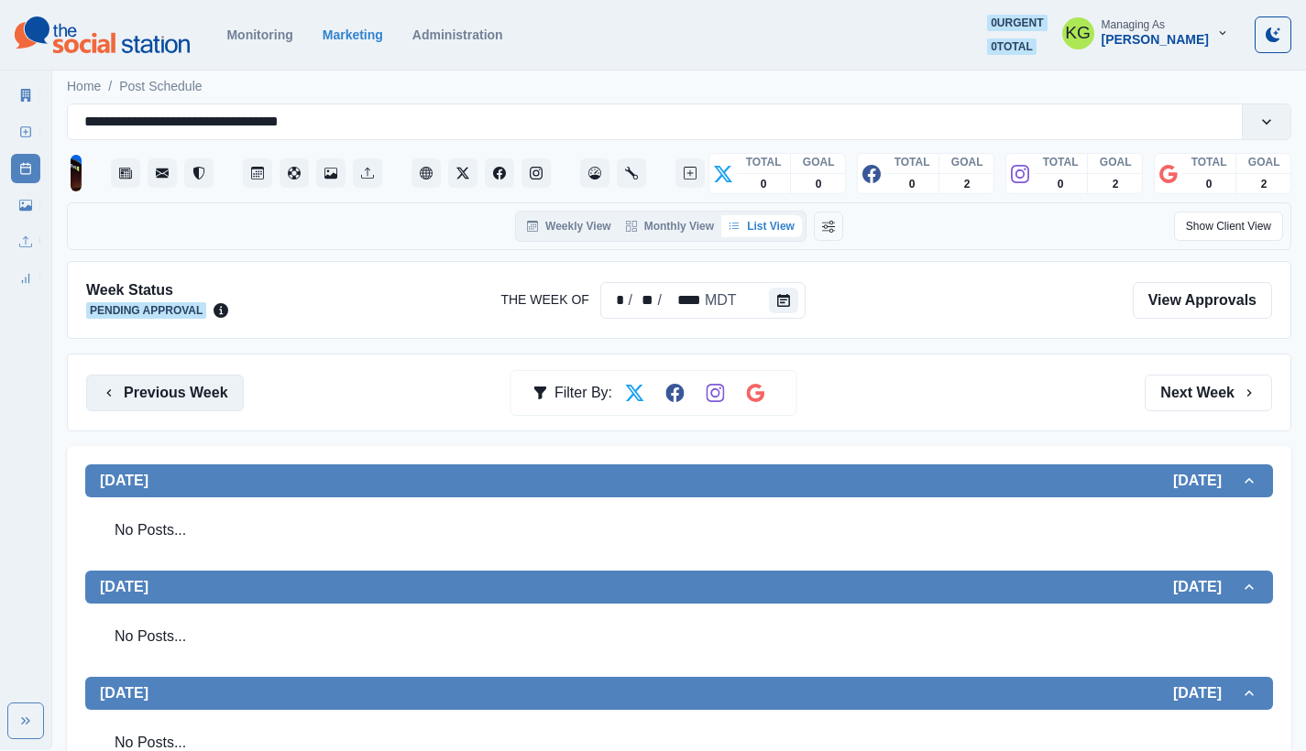
click at [151, 384] on button "Previous Week" at bounding box center [165, 393] width 158 height 37
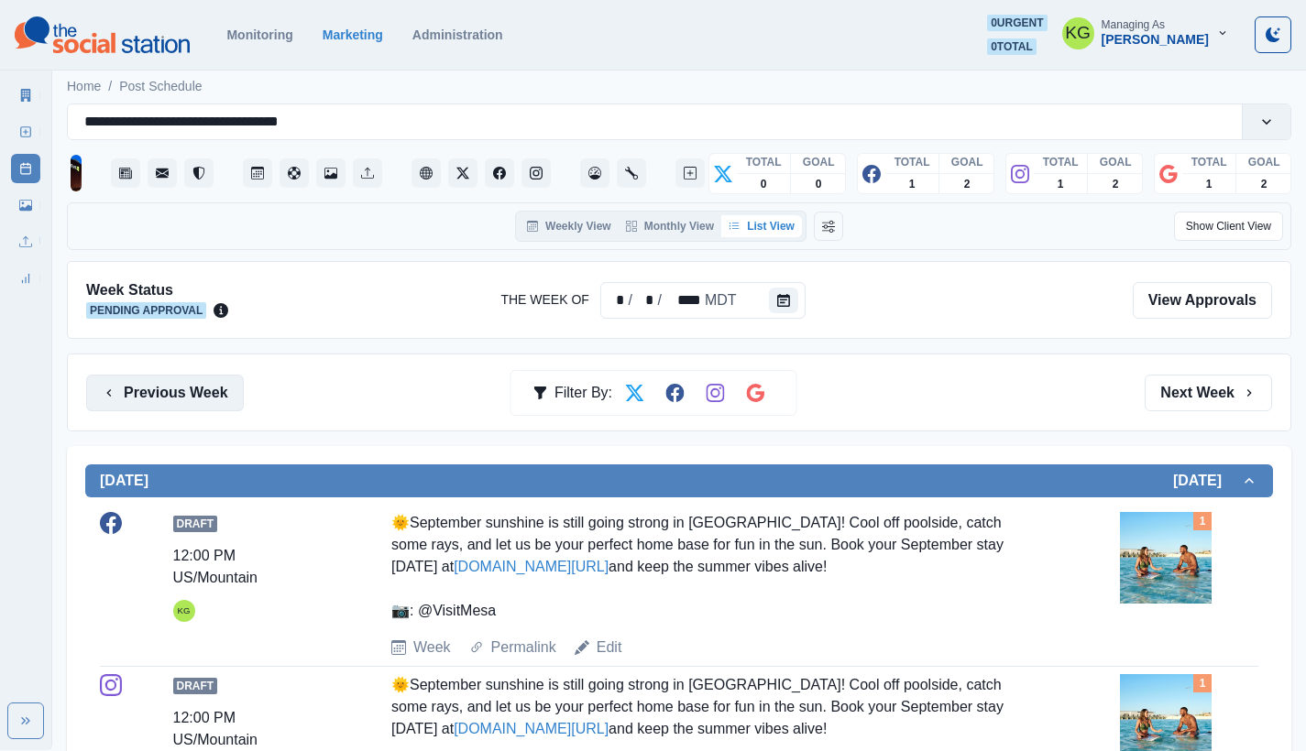
click at [154, 378] on button "Previous Week" at bounding box center [165, 393] width 158 height 37
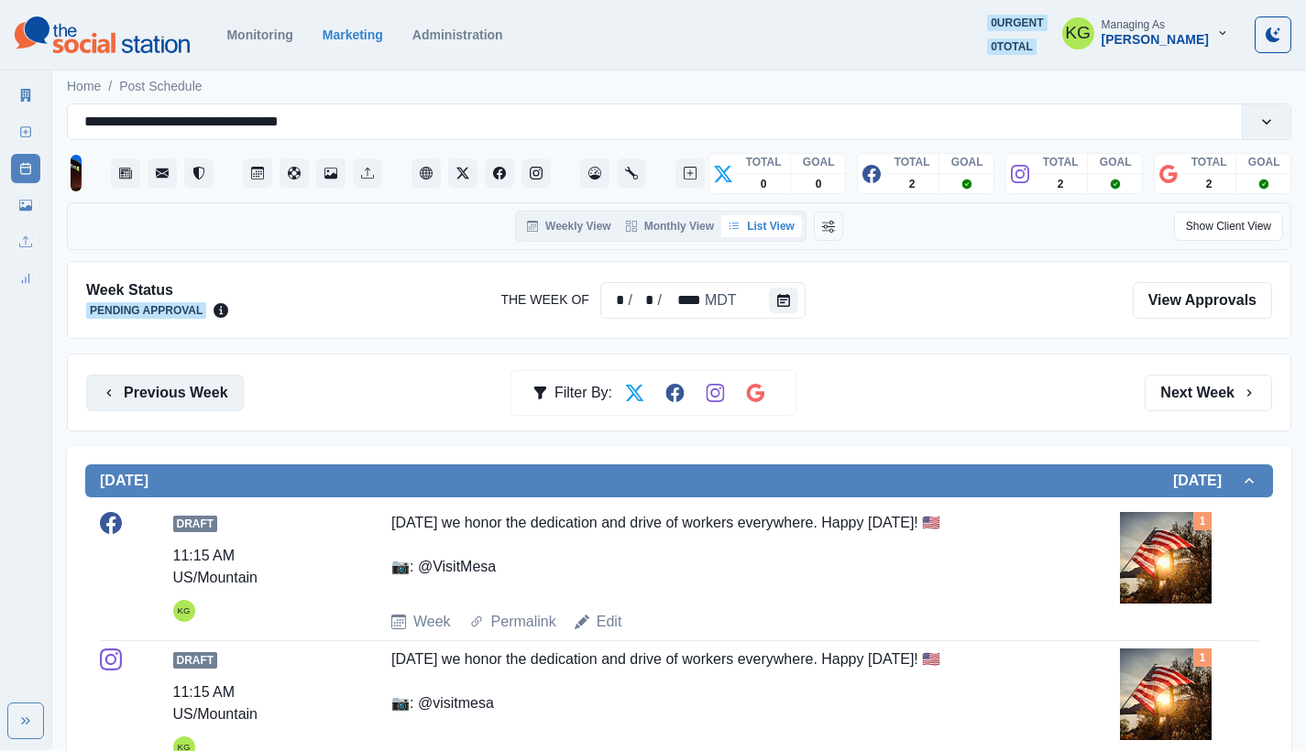
click at [155, 378] on button "Previous Week" at bounding box center [165, 393] width 158 height 37
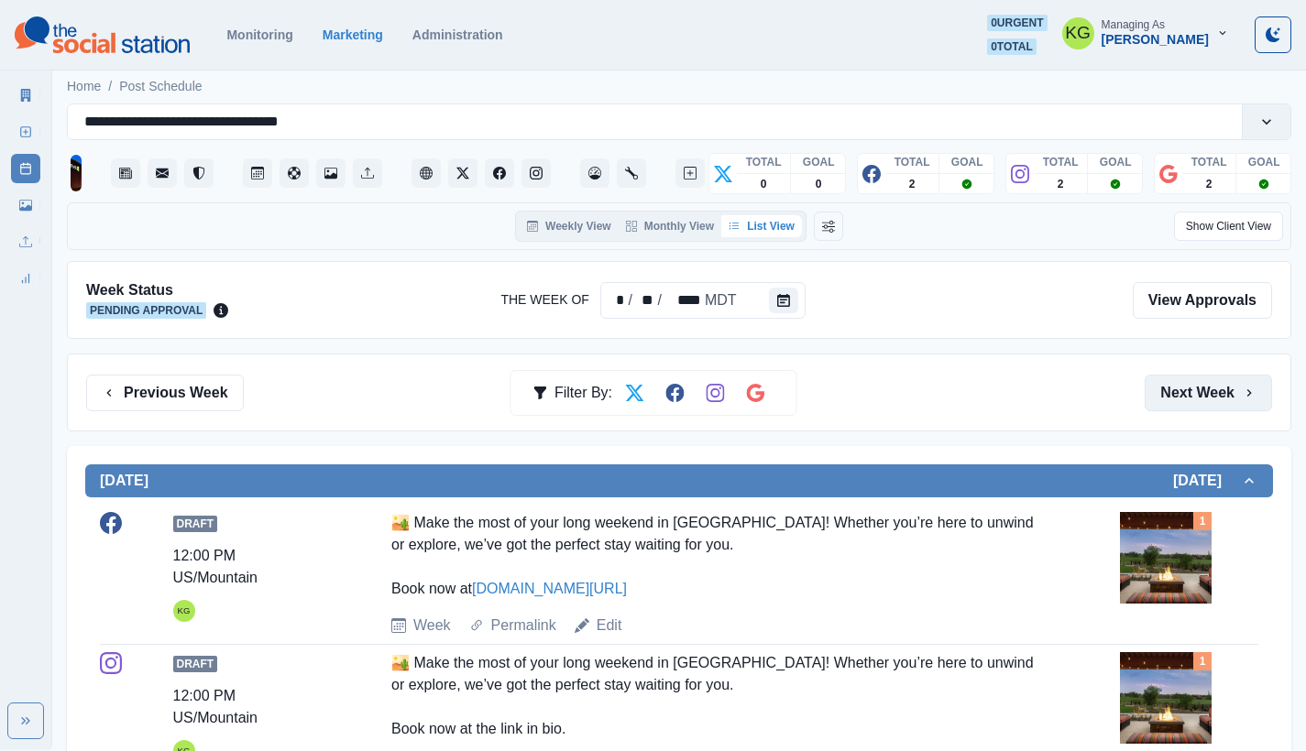
click at [1182, 403] on button "Next Week" at bounding box center [1207, 393] width 127 height 37
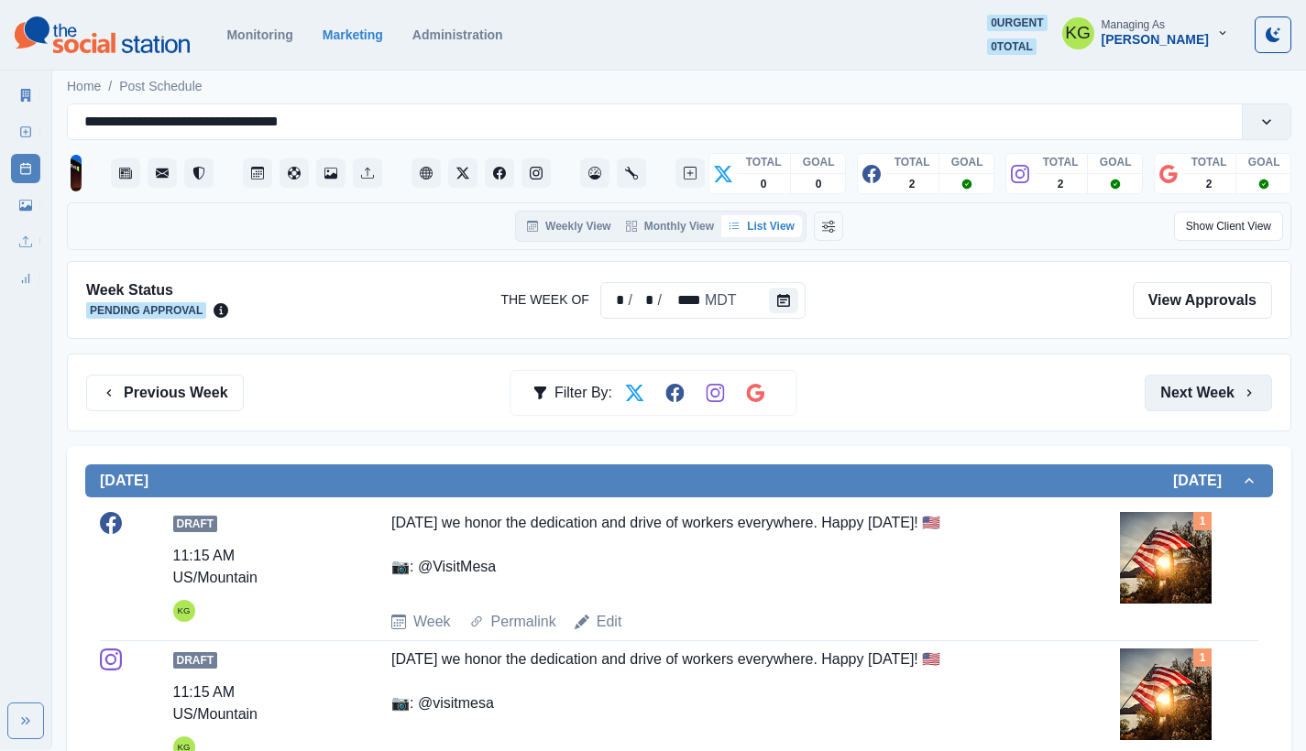
click at [1182, 403] on button "Next Week" at bounding box center [1207, 393] width 127 height 37
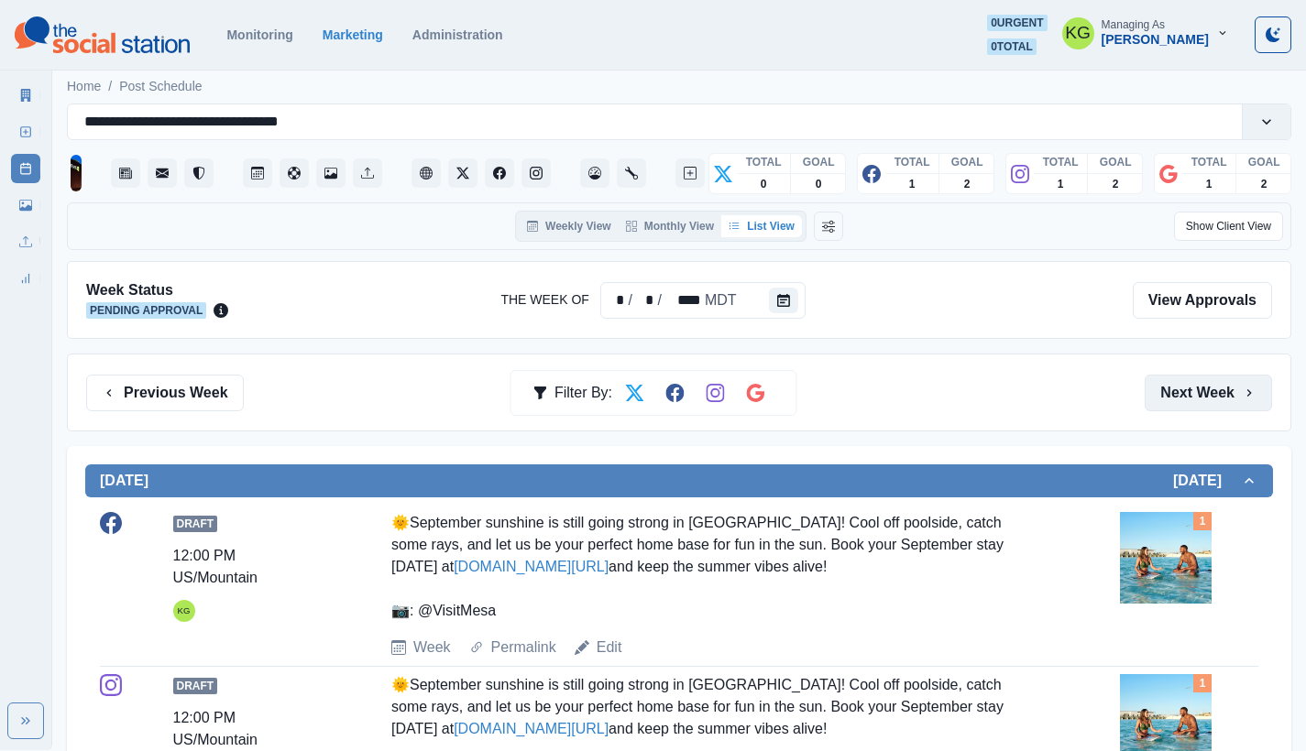
click at [1182, 403] on button "Next Week" at bounding box center [1207, 393] width 127 height 37
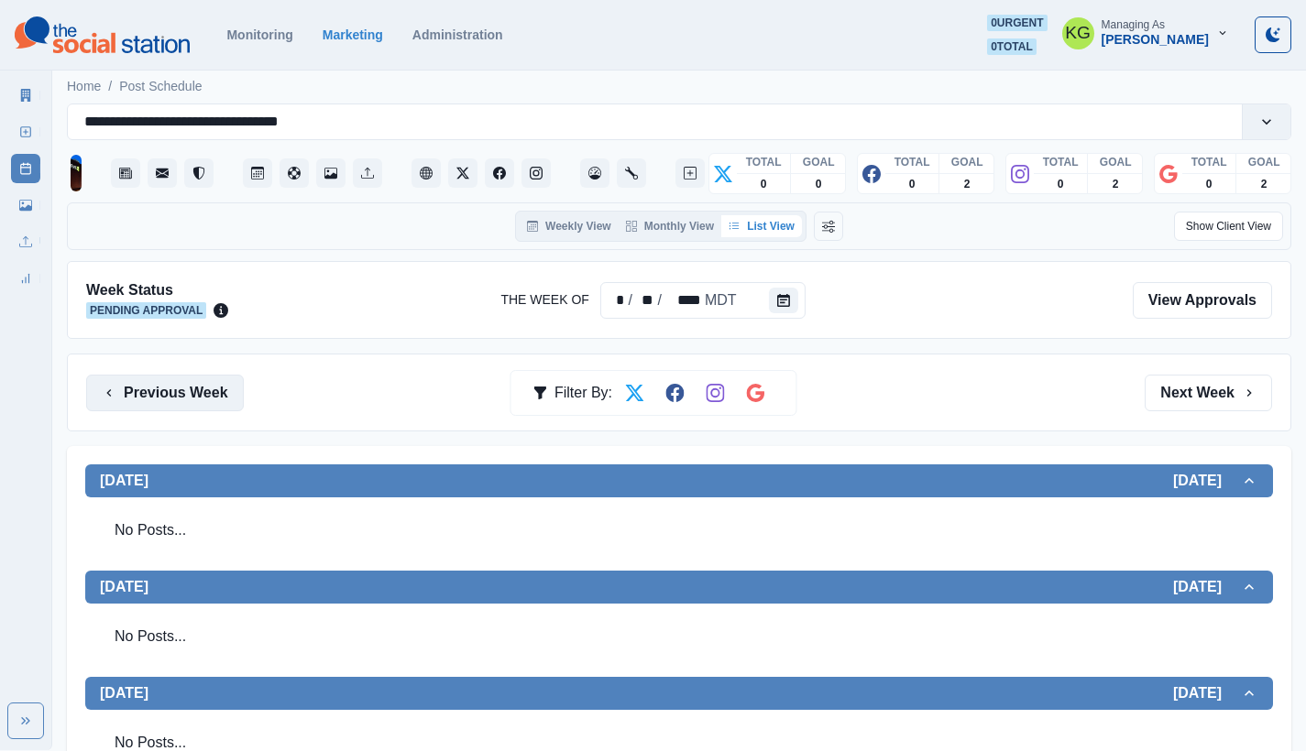
click at [138, 394] on button "Previous Week" at bounding box center [165, 393] width 158 height 37
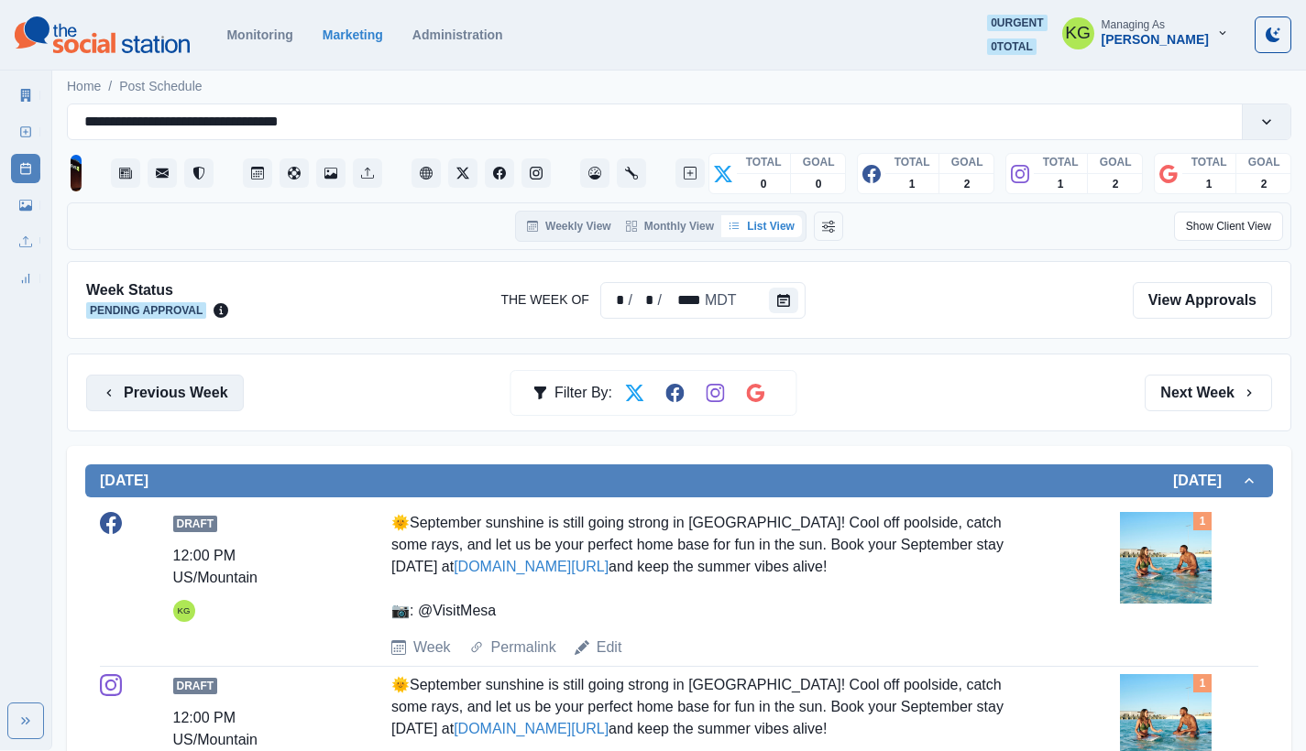
click at [138, 394] on button "Previous Week" at bounding box center [165, 393] width 158 height 37
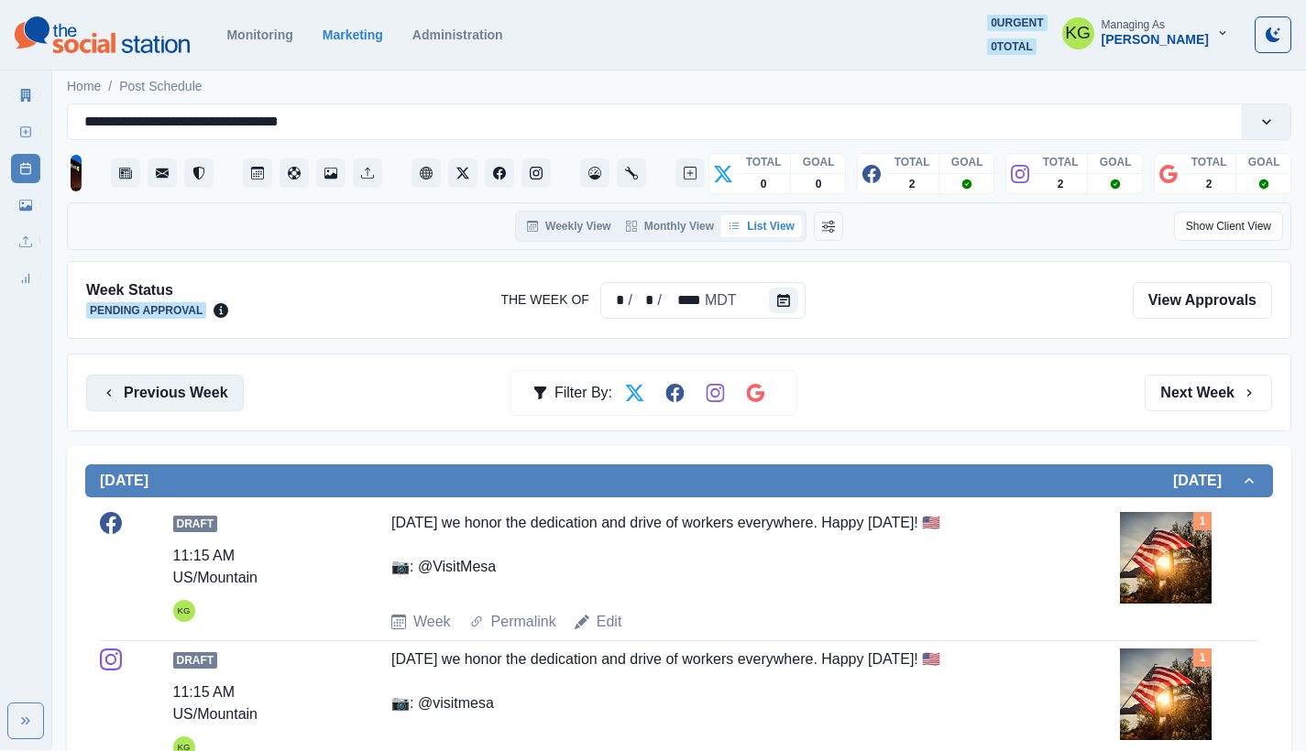
click at [227, 387] on button "Previous Week" at bounding box center [165, 393] width 158 height 37
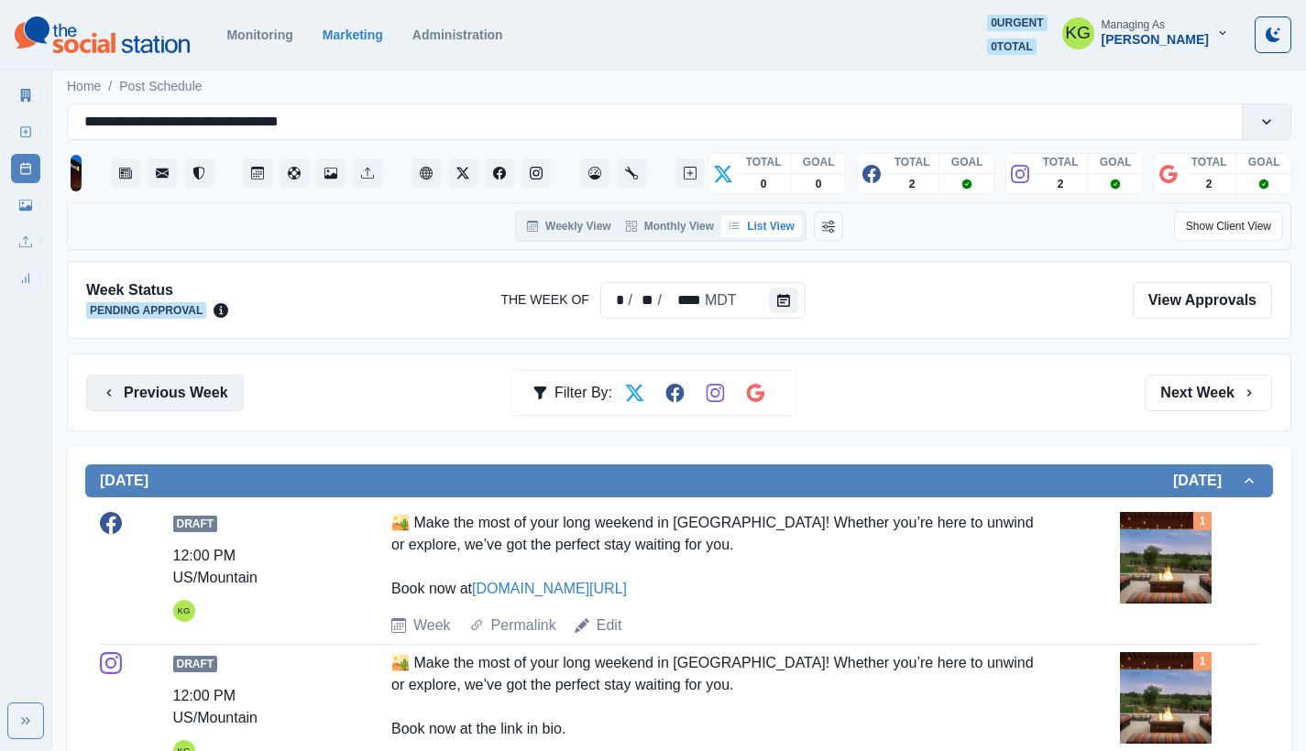
click at [226, 385] on button "Previous Week" at bounding box center [165, 393] width 158 height 37
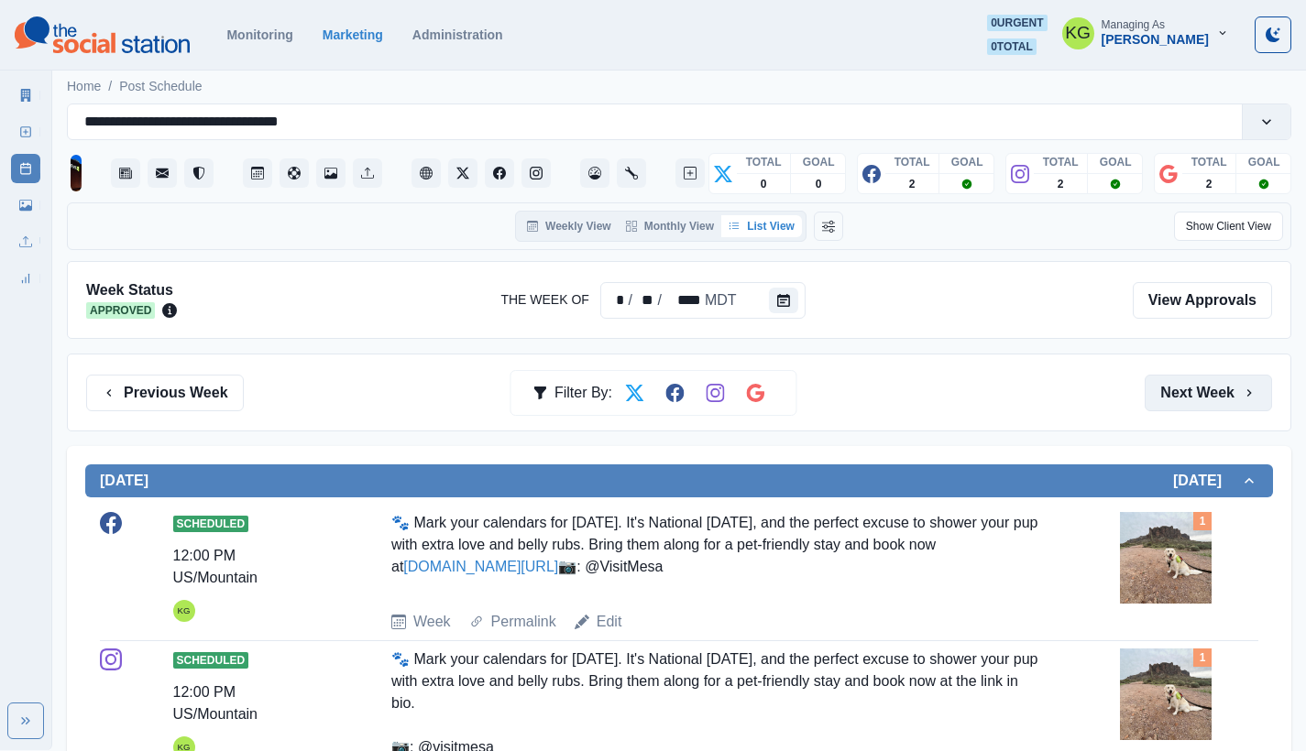
click at [1224, 391] on button "Next Week" at bounding box center [1207, 393] width 127 height 37
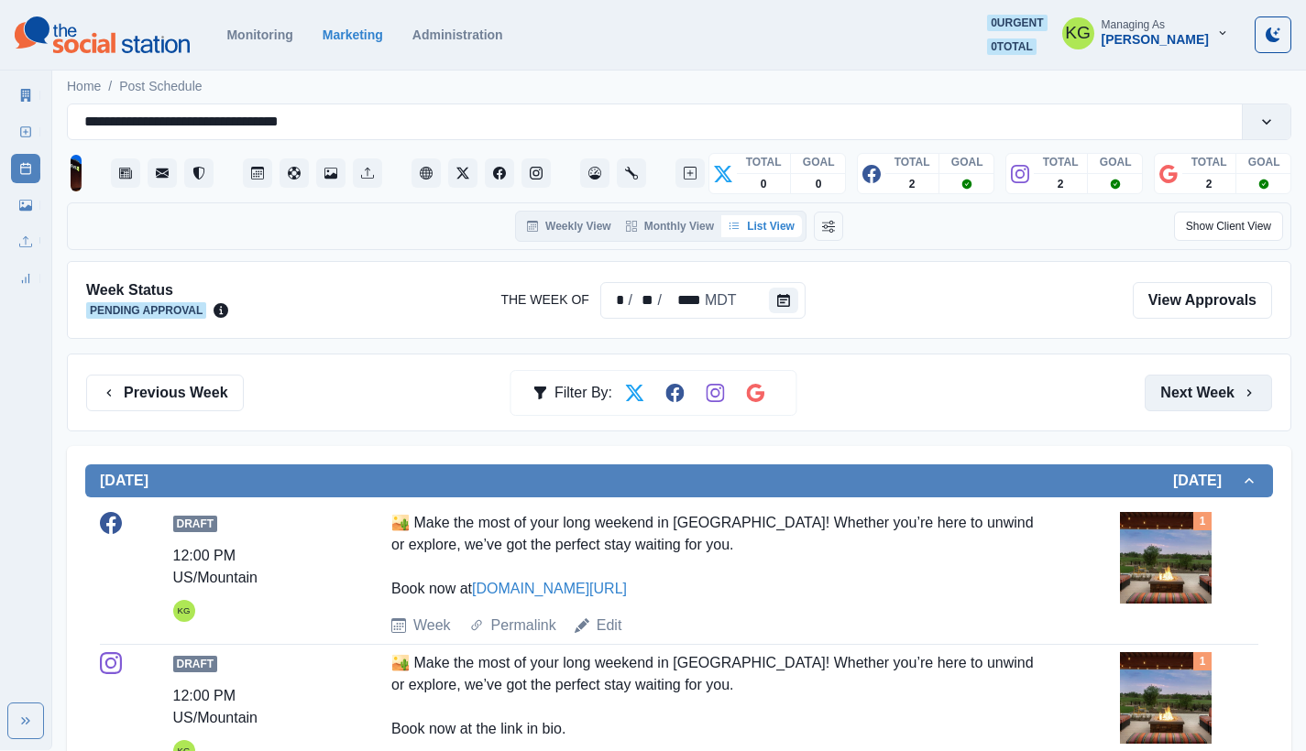
click at [1224, 391] on button "Next Week" at bounding box center [1207, 393] width 127 height 37
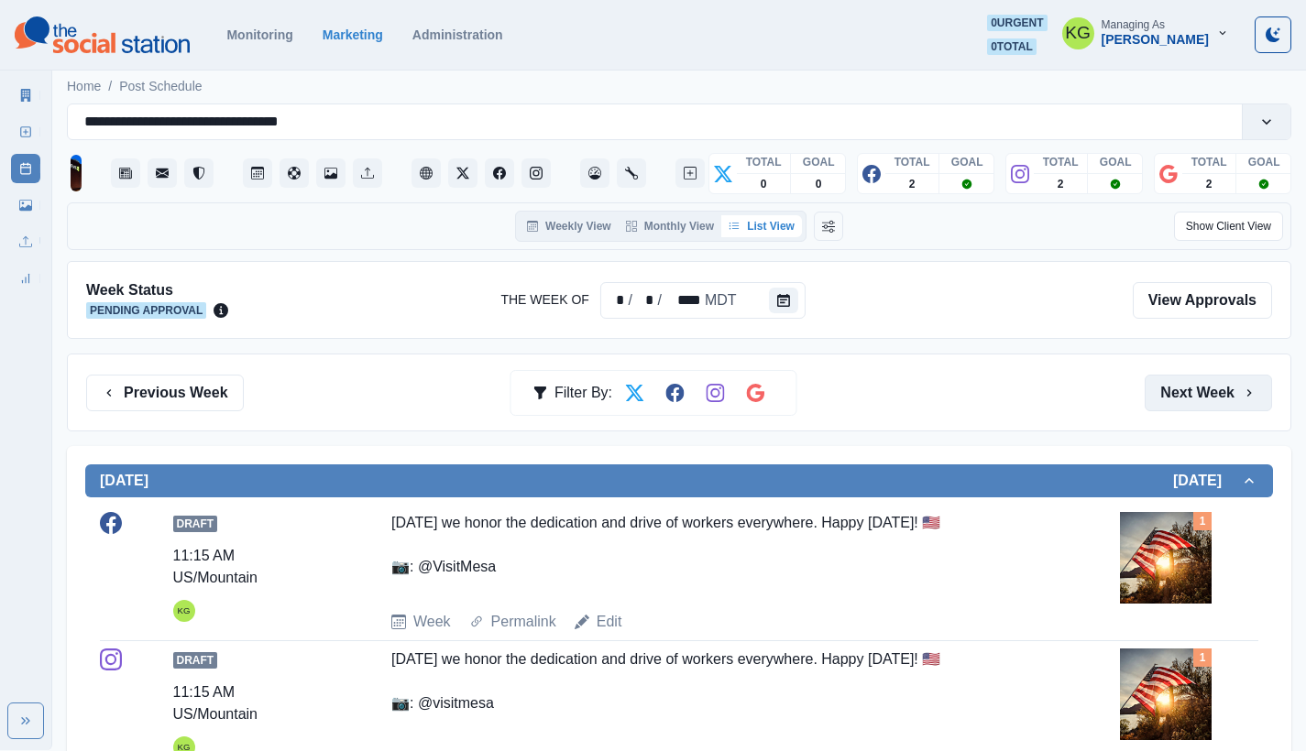
click at [1224, 391] on button "Next Week" at bounding box center [1207, 393] width 127 height 37
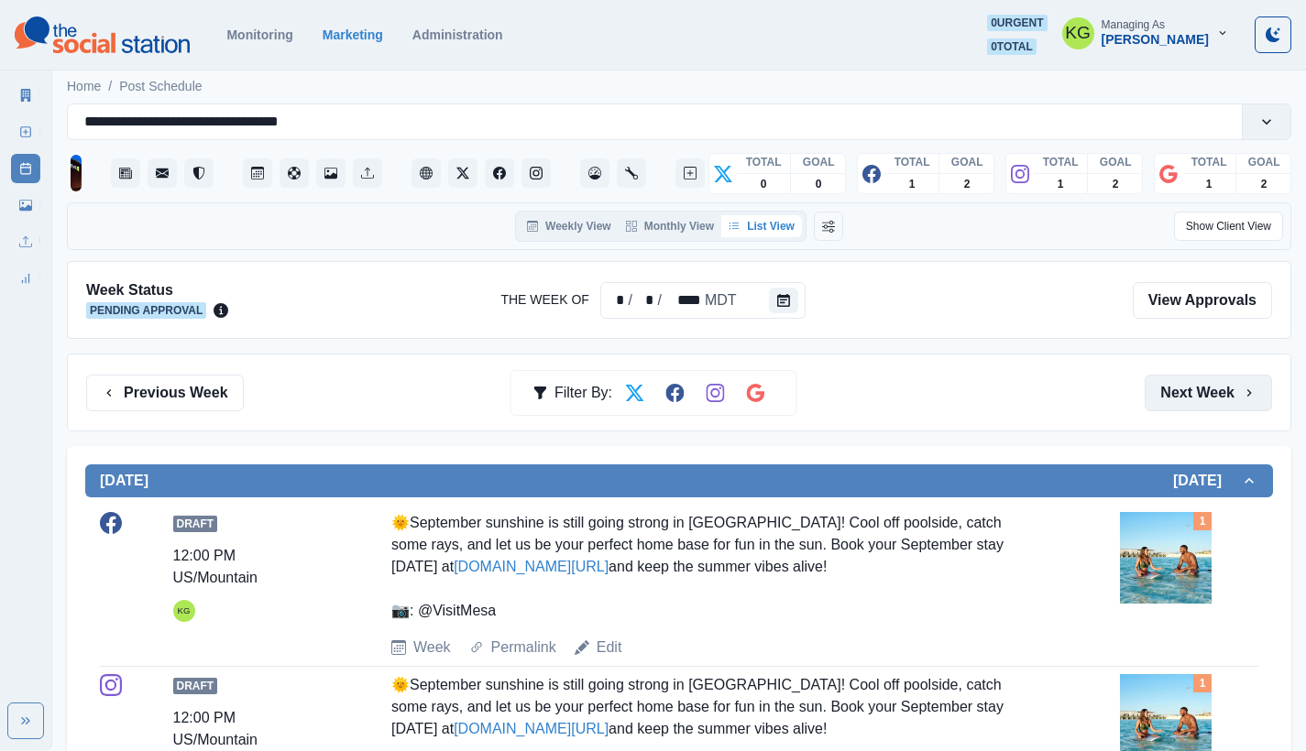
click at [1224, 391] on button "Next Week" at bounding box center [1207, 393] width 127 height 37
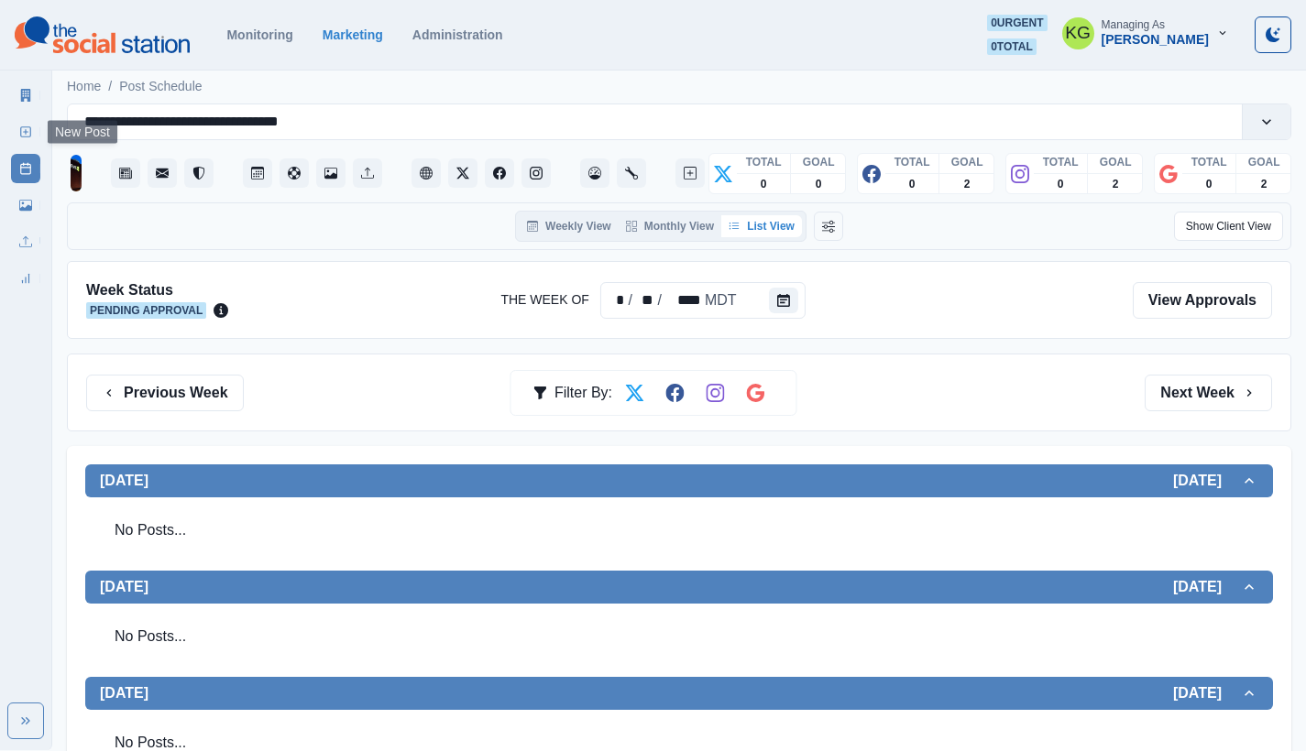
click at [20, 126] on icon at bounding box center [25, 132] width 13 height 13
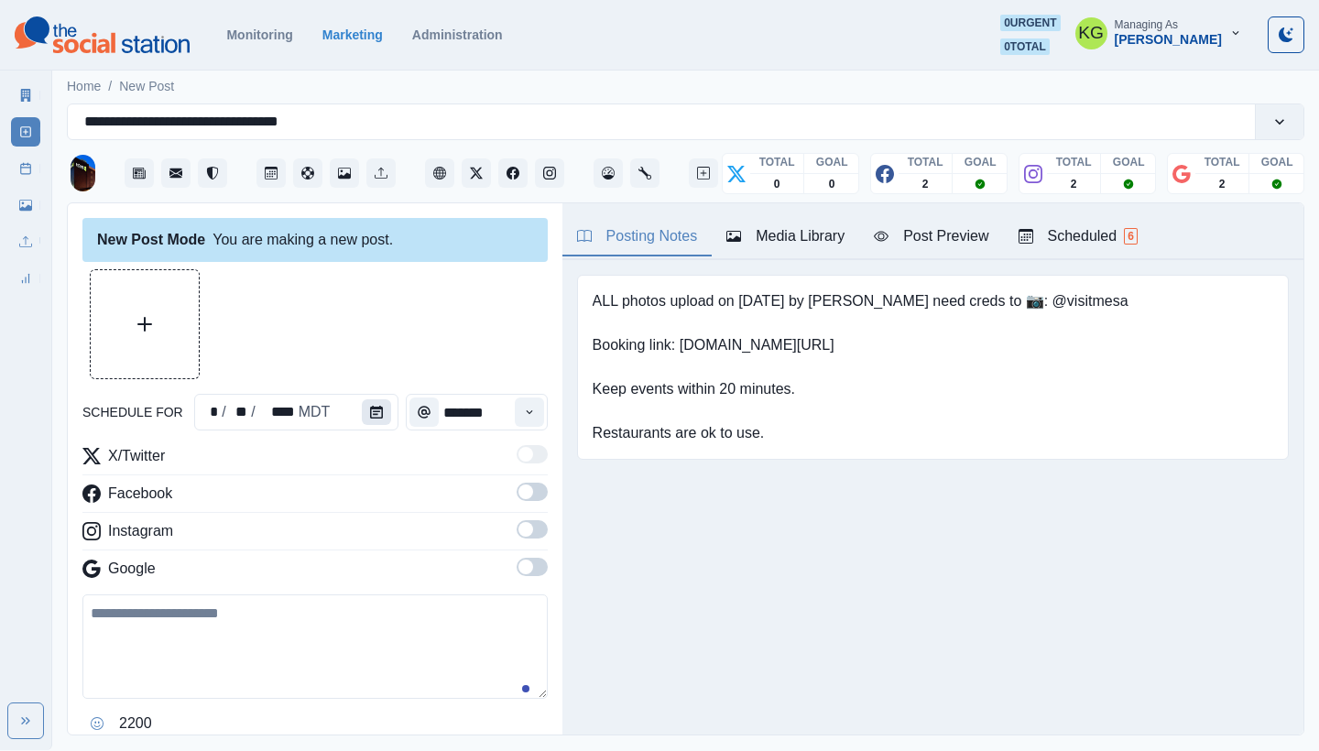
click at [387, 408] on button "Calendar" at bounding box center [376, 412] width 29 height 26
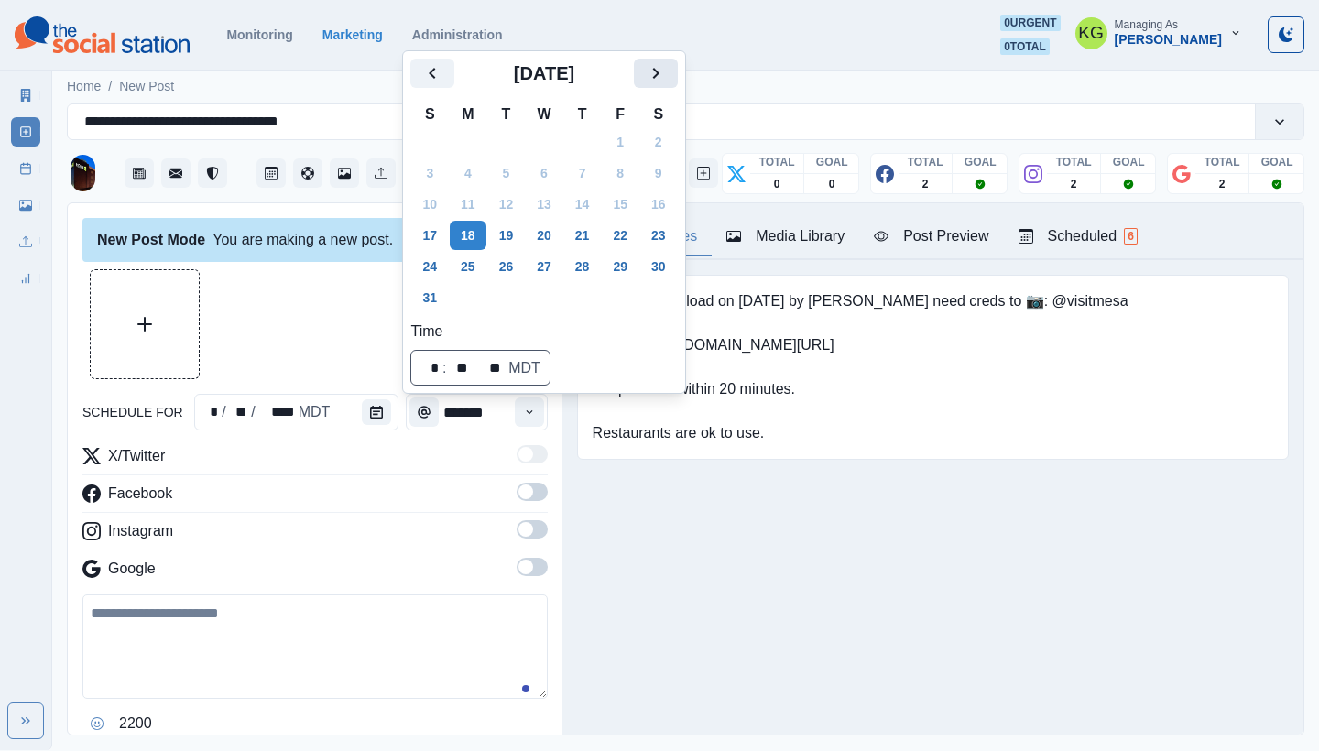
click at [659, 75] on icon "Next" at bounding box center [656, 73] width 22 height 22
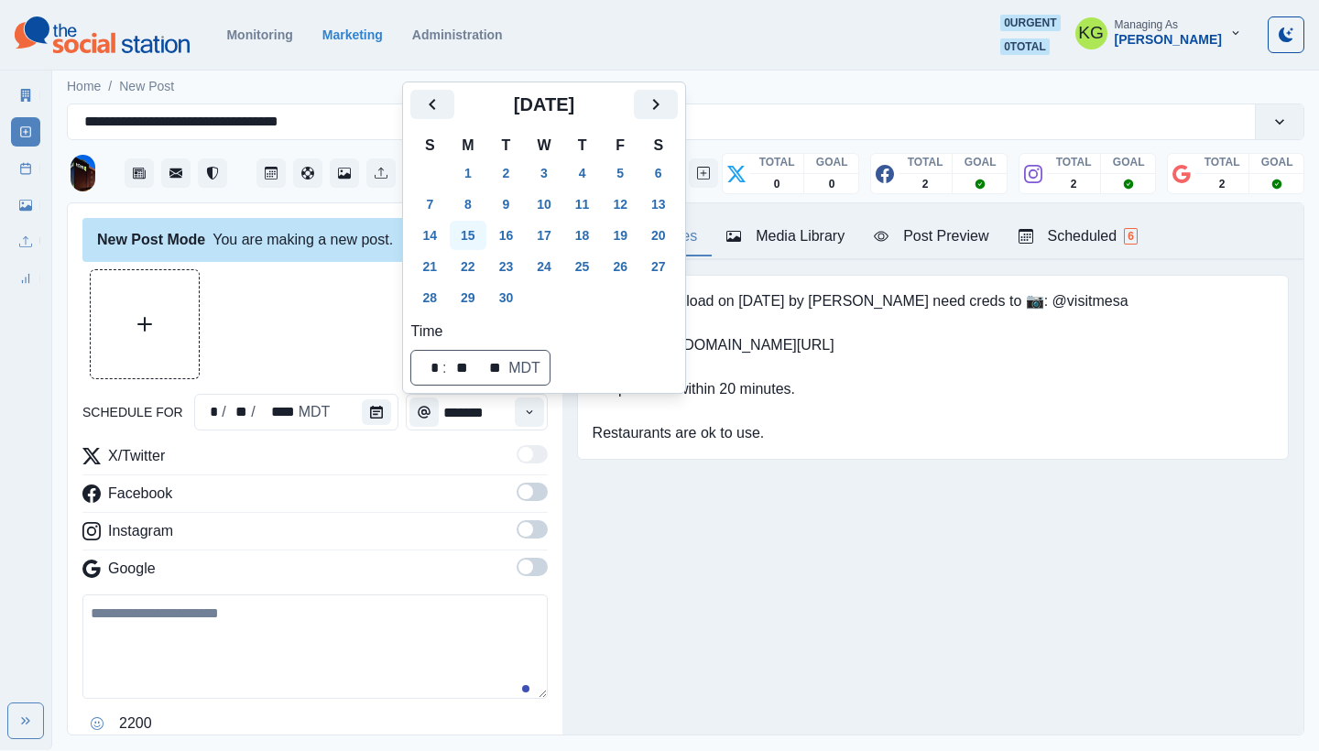
click at [465, 237] on button "15" at bounding box center [468, 235] width 37 height 29
click at [742, 613] on div "Posting Notes Media Library Post Preview Scheduled 6 ALL photos upload on 6/20/…" at bounding box center [933, 468] width 741 height 531
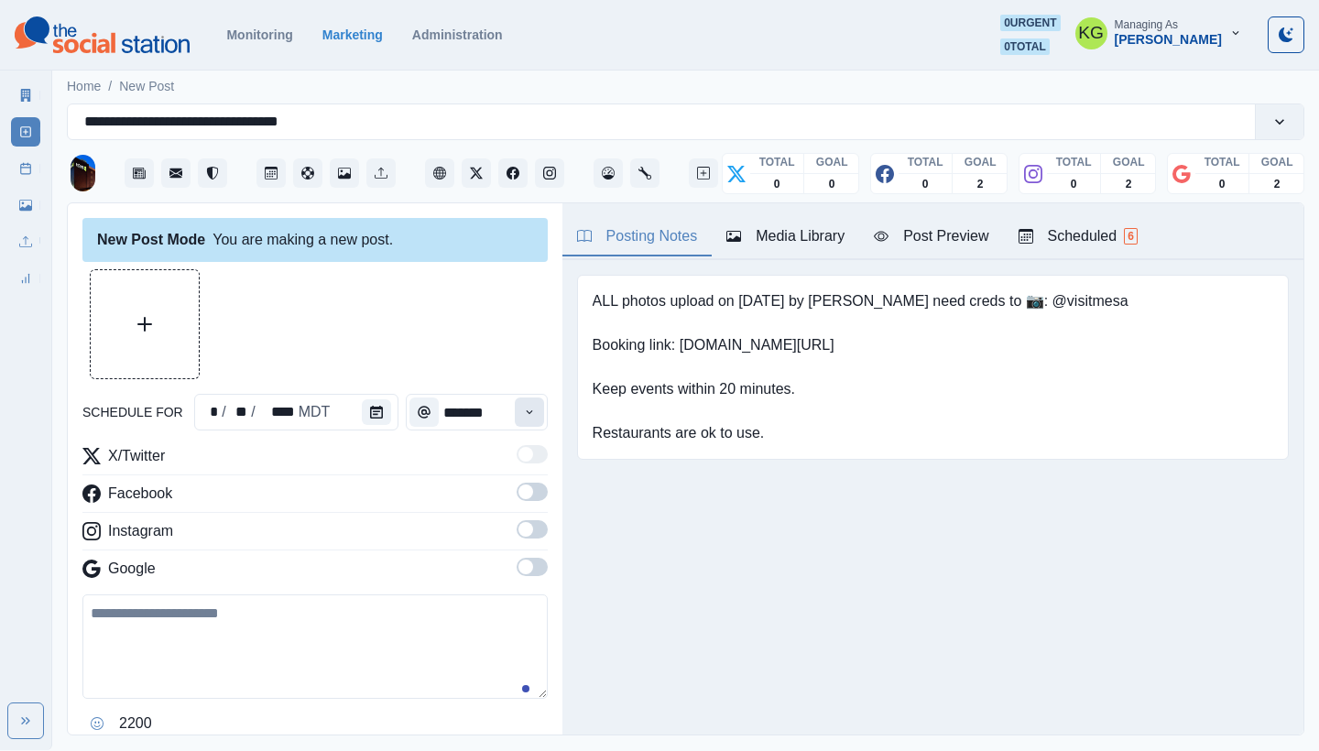
click at [523, 418] on icon "Time" at bounding box center [529, 412] width 13 height 13
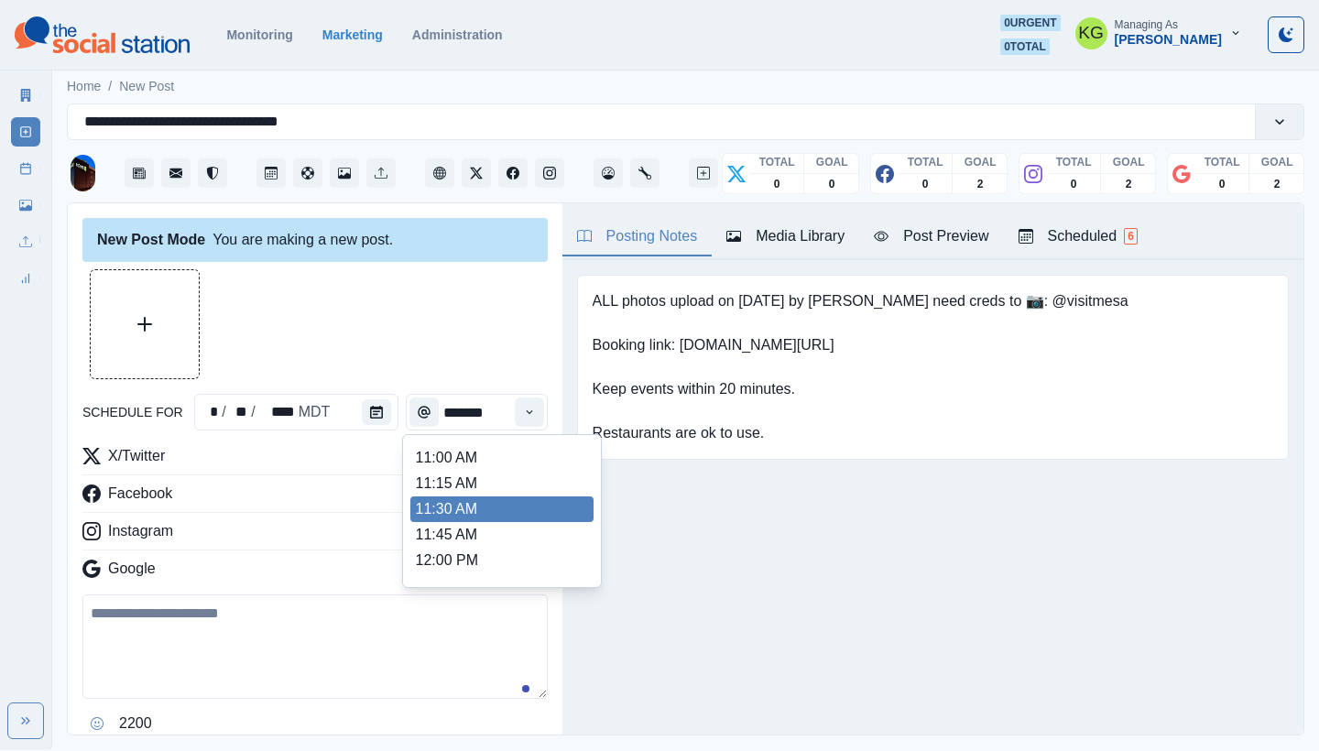
scroll to position [309, 0]
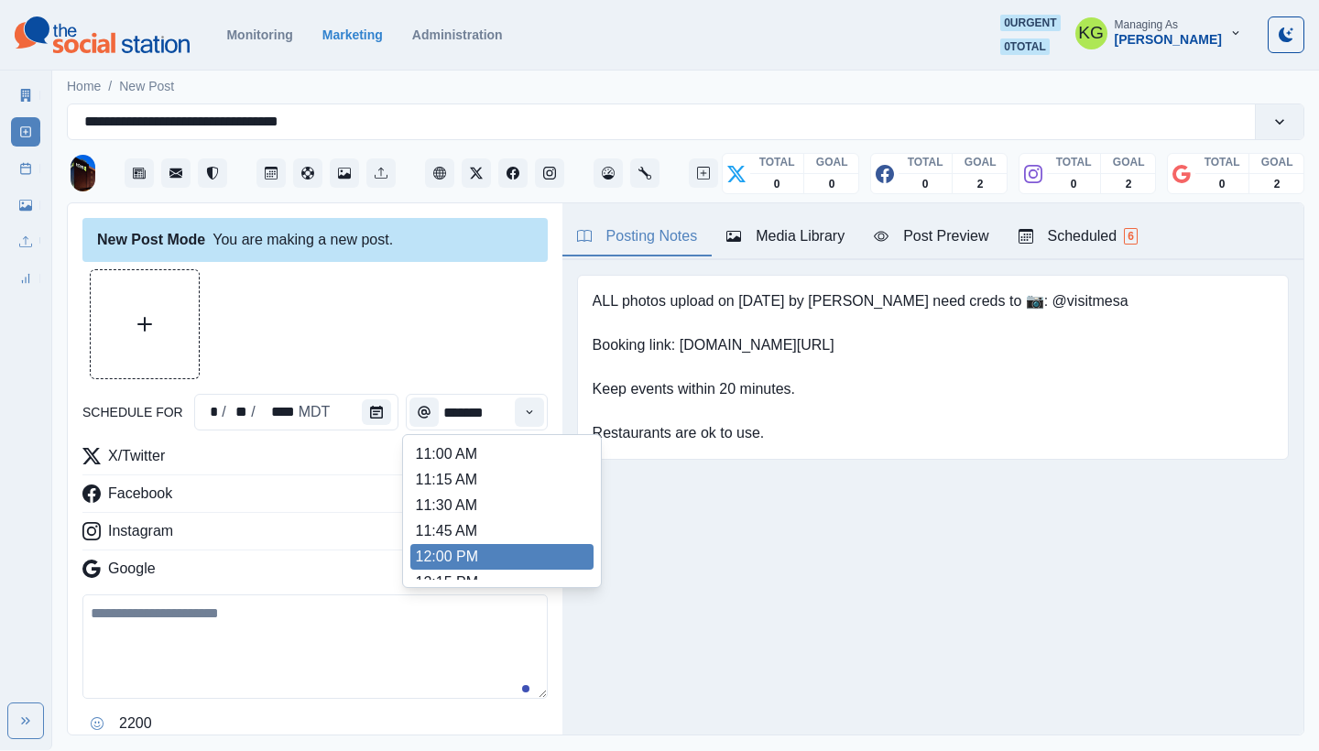
click at [458, 562] on li "12:00 PM" at bounding box center [501, 557] width 183 height 26
type input "********"
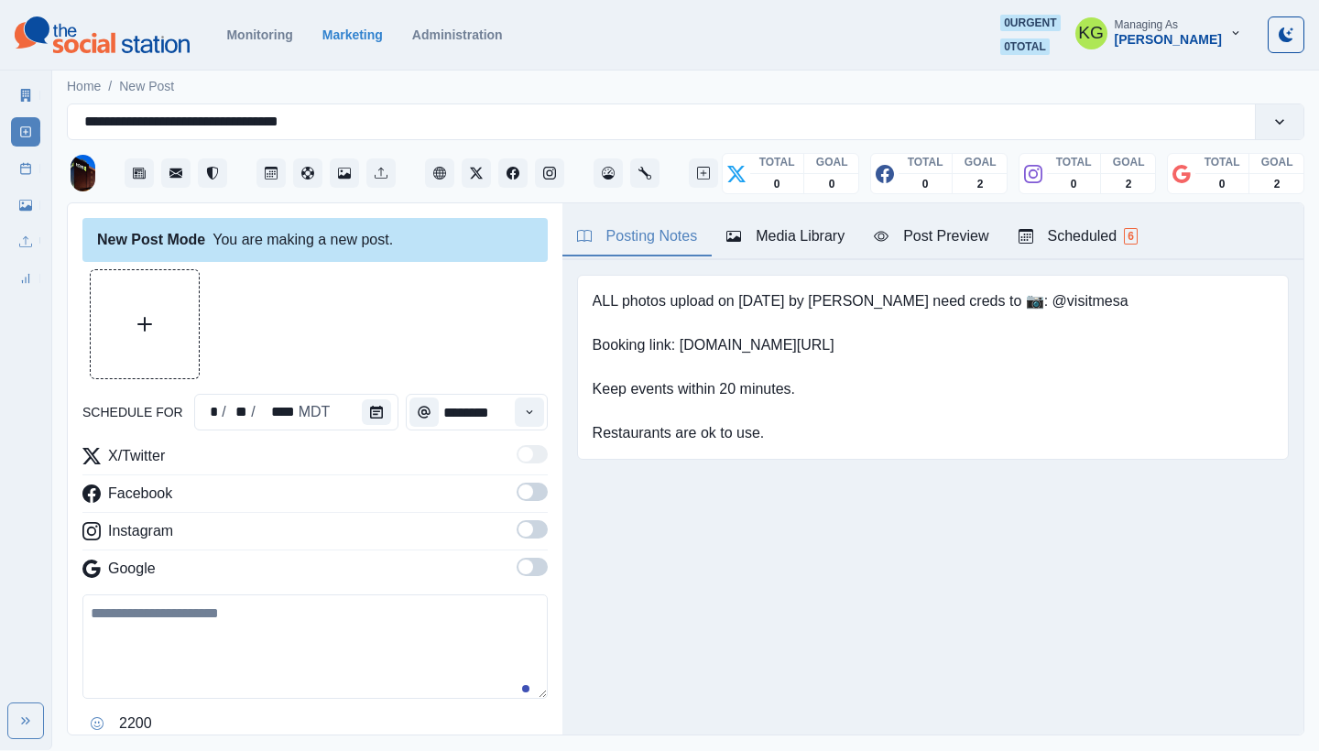
click at [519, 570] on span at bounding box center [526, 567] width 15 height 15
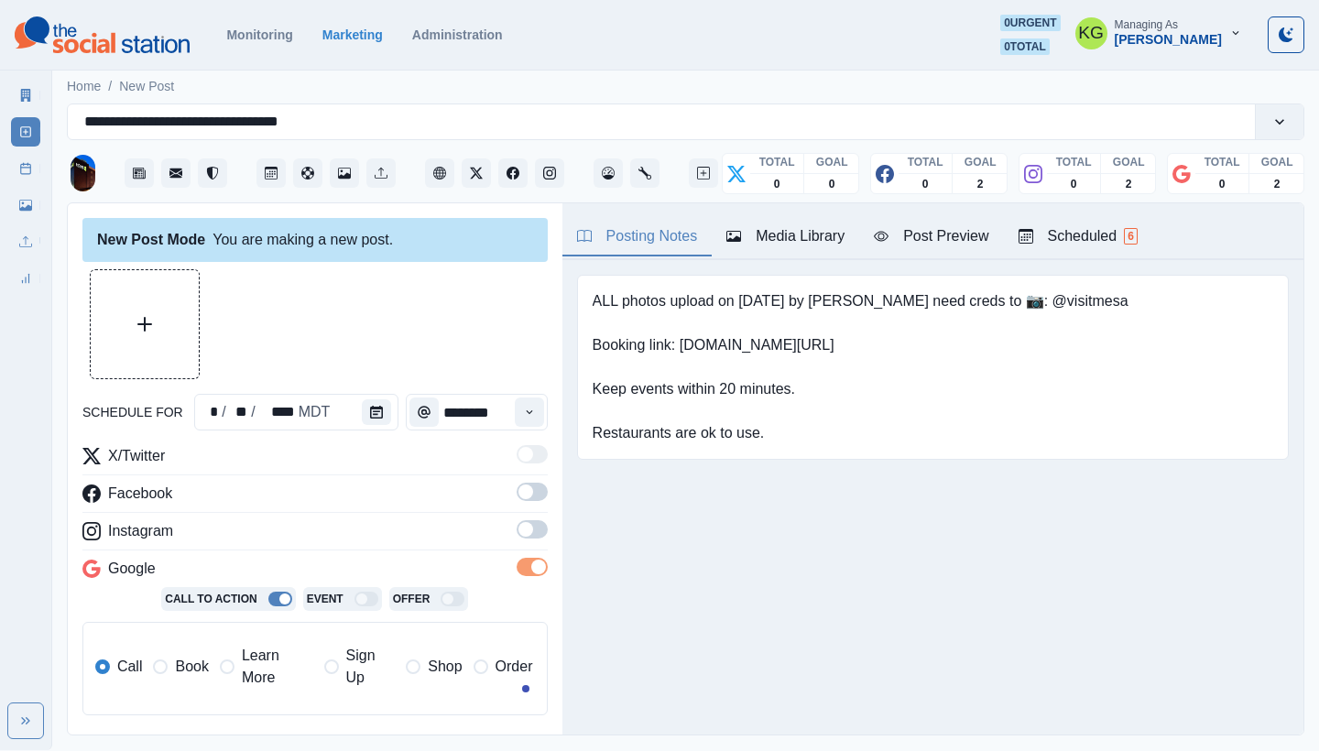
click at [518, 538] on span at bounding box center [532, 529] width 31 height 18
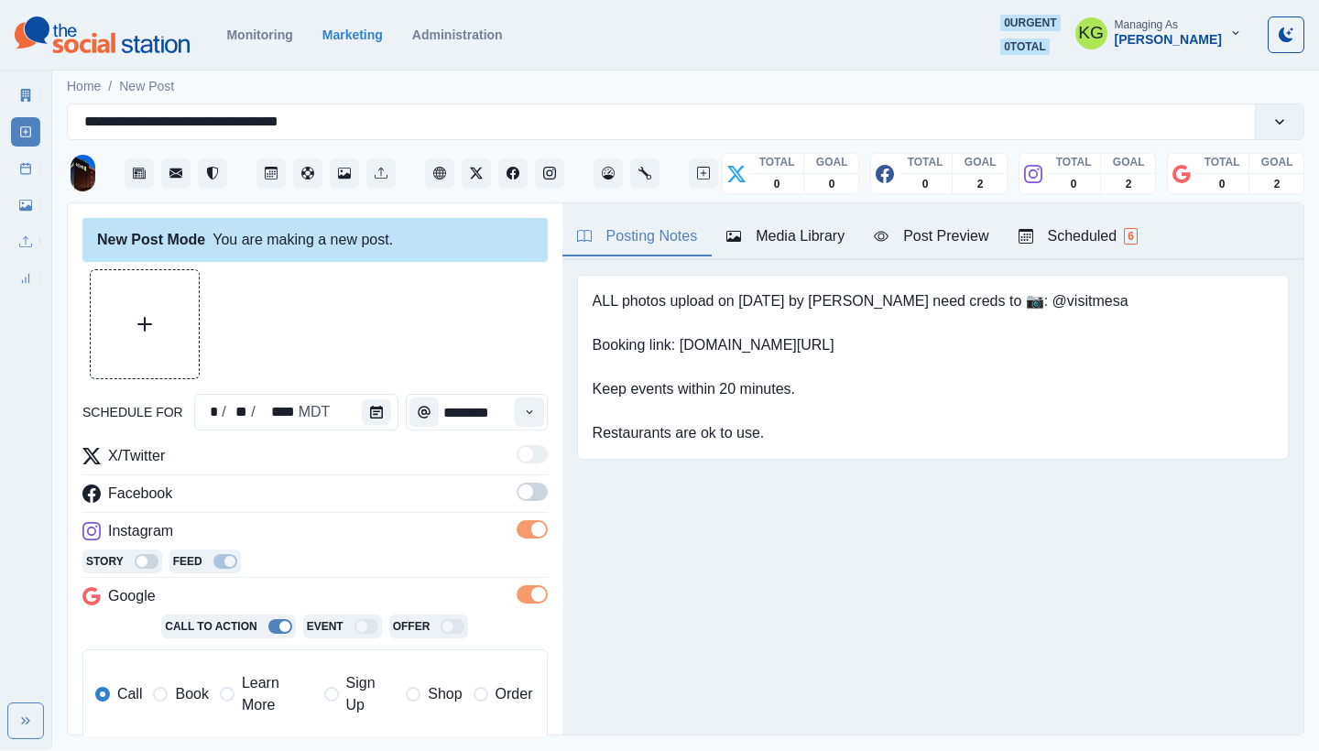
click at [522, 491] on span at bounding box center [532, 492] width 31 height 18
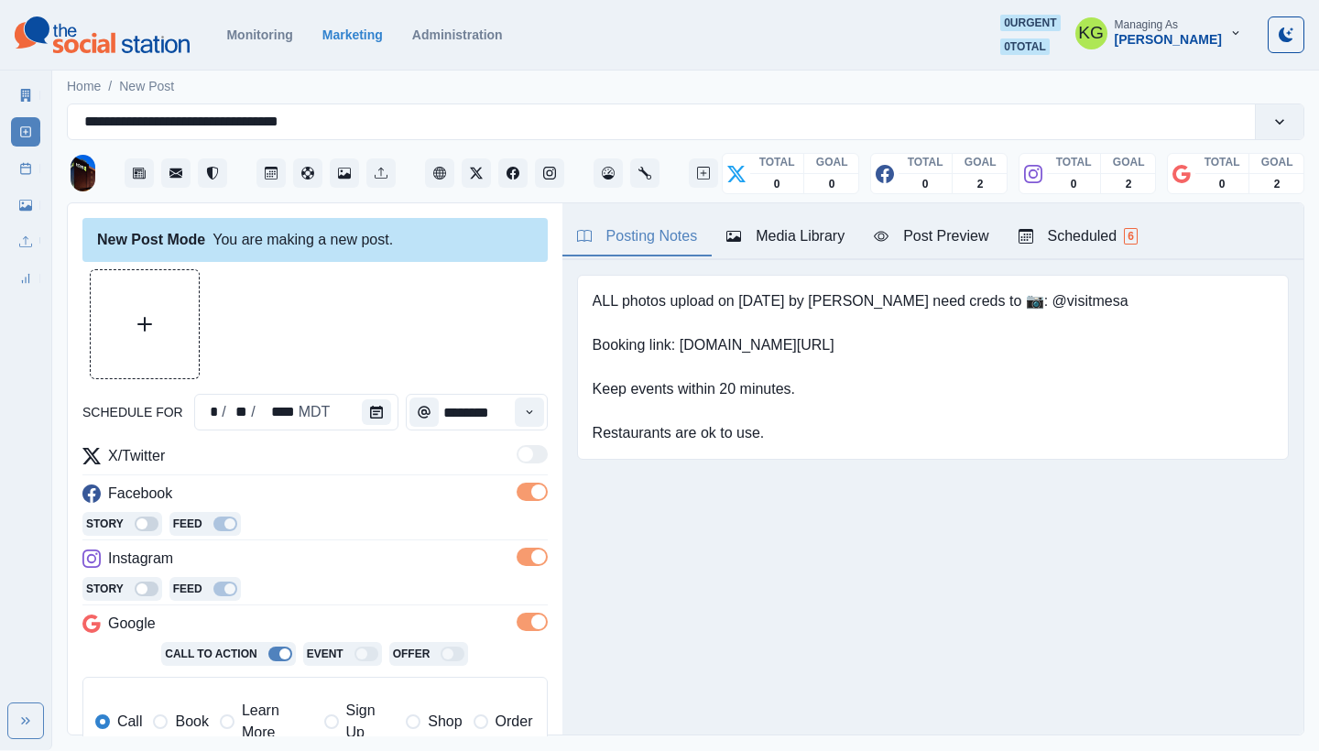
drag, startPoint x: 175, startPoint y: 715, endPoint x: 279, endPoint y: 683, distance: 109.3
click at [175, 716] on span "Book" at bounding box center [191, 722] width 33 height 22
click at [772, 246] on div "Media Library" at bounding box center [786, 236] width 118 height 22
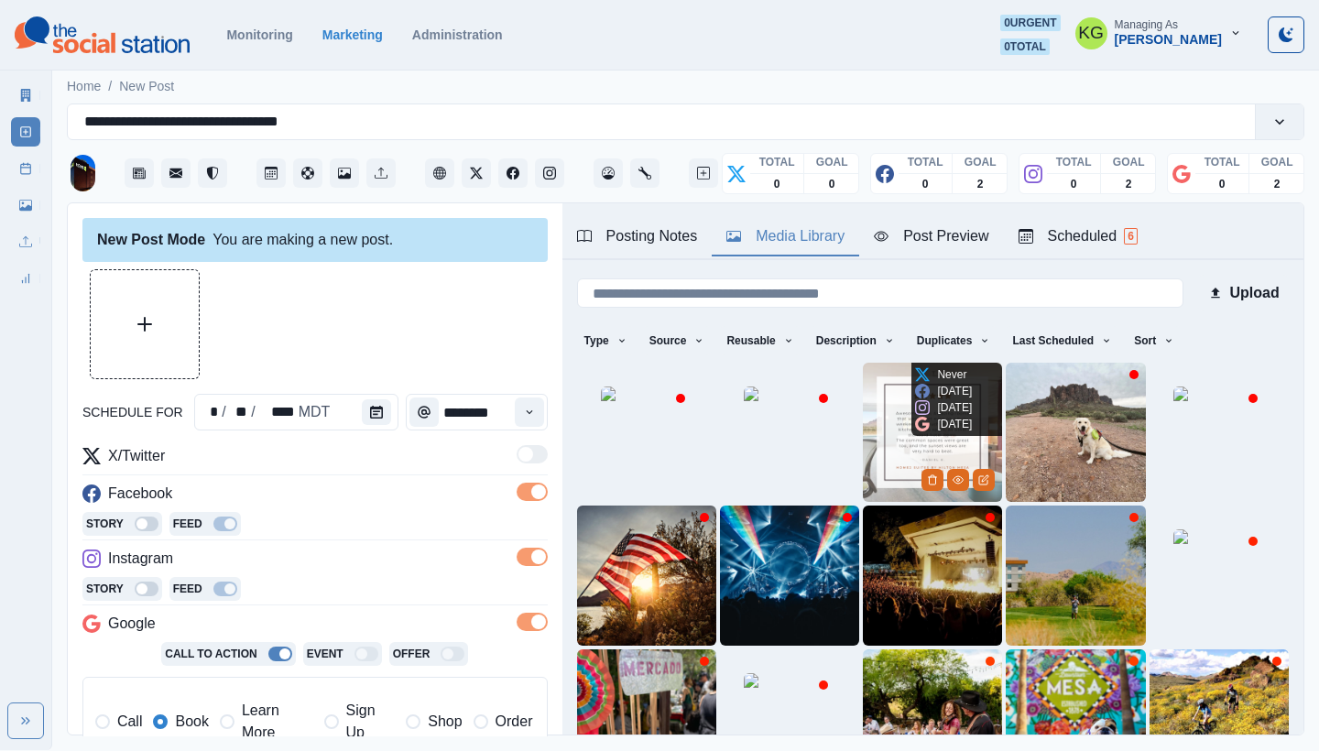
scroll to position [157, 0]
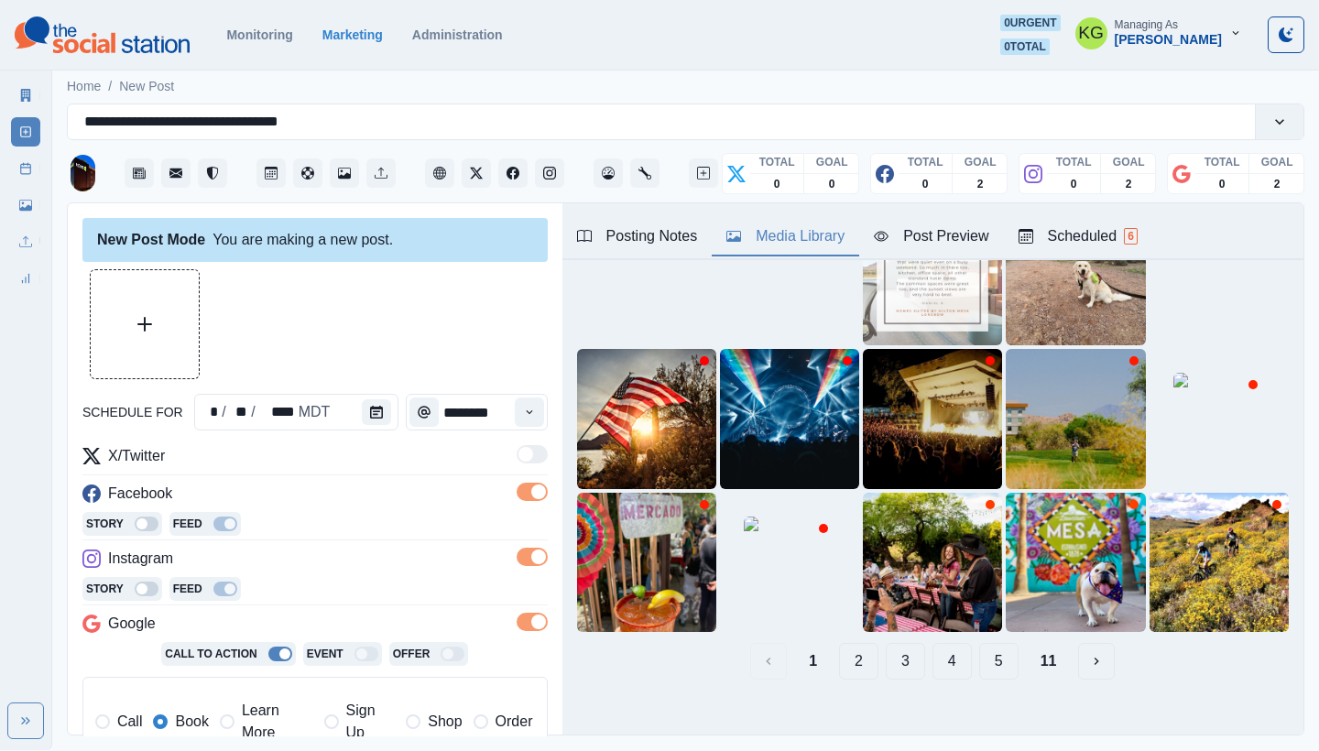
click at [839, 656] on button "2" at bounding box center [858, 661] width 39 height 37
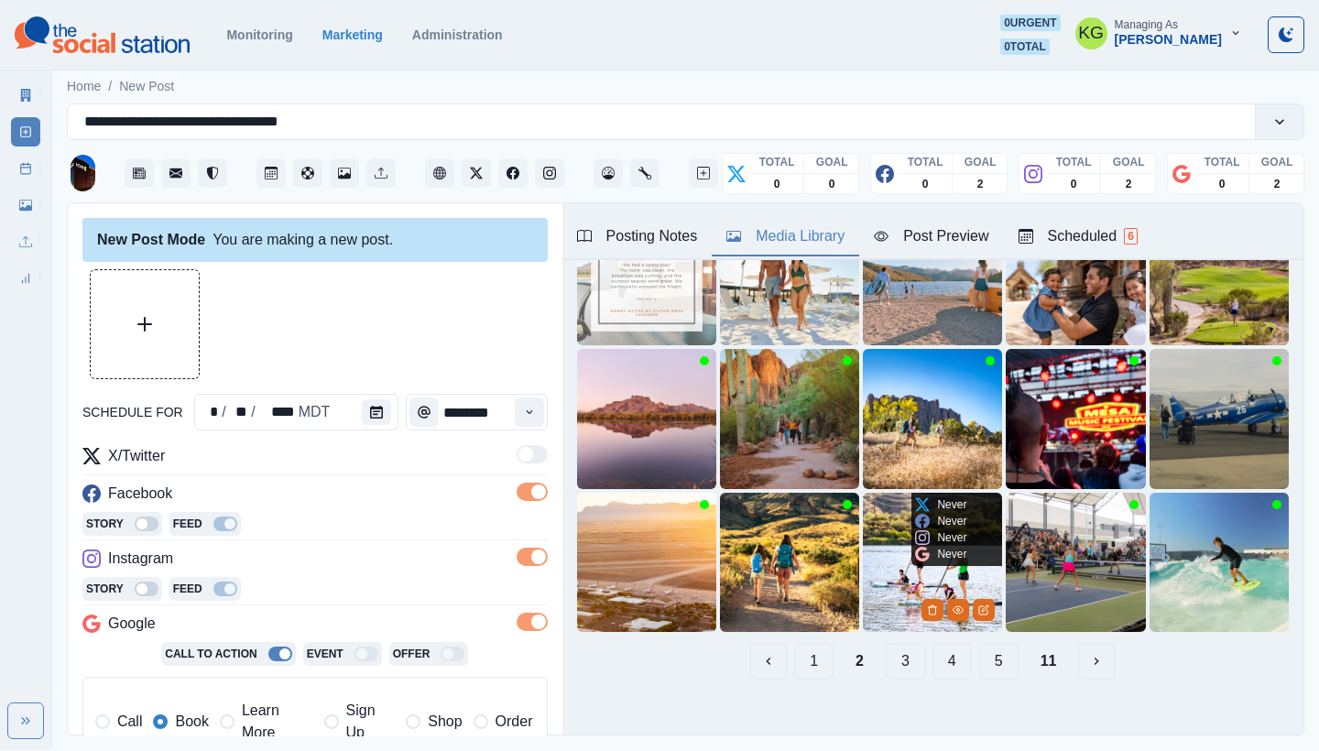
scroll to position [125, 0]
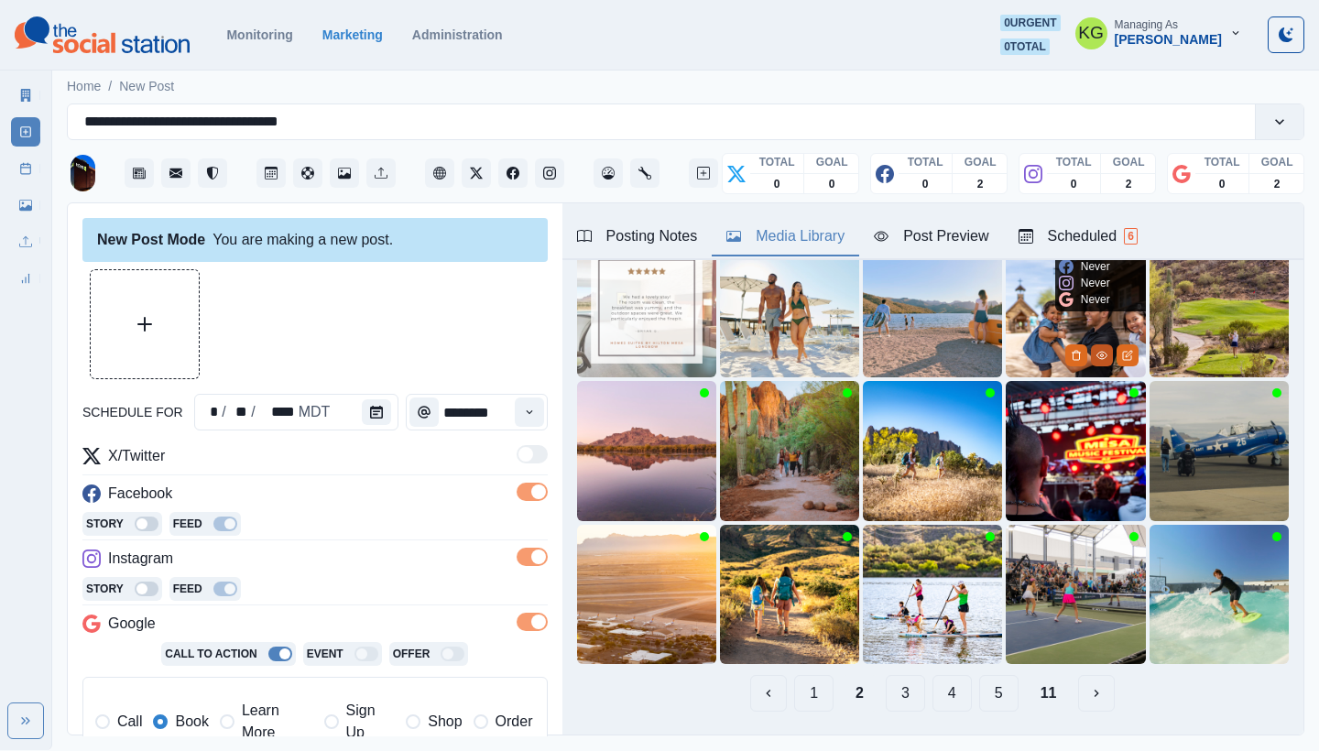
click at [1097, 350] on icon "View Media" at bounding box center [1102, 355] width 11 height 11
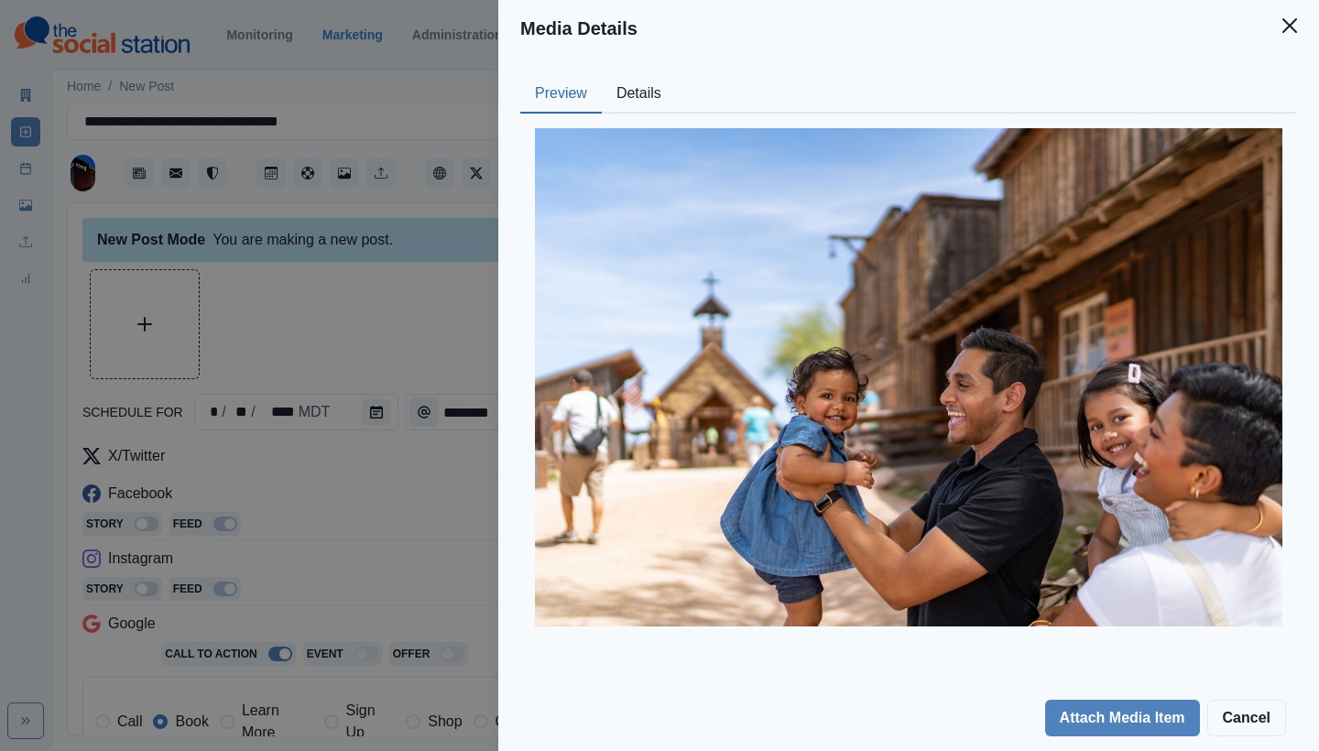
click at [639, 96] on button "Details" at bounding box center [639, 94] width 74 height 38
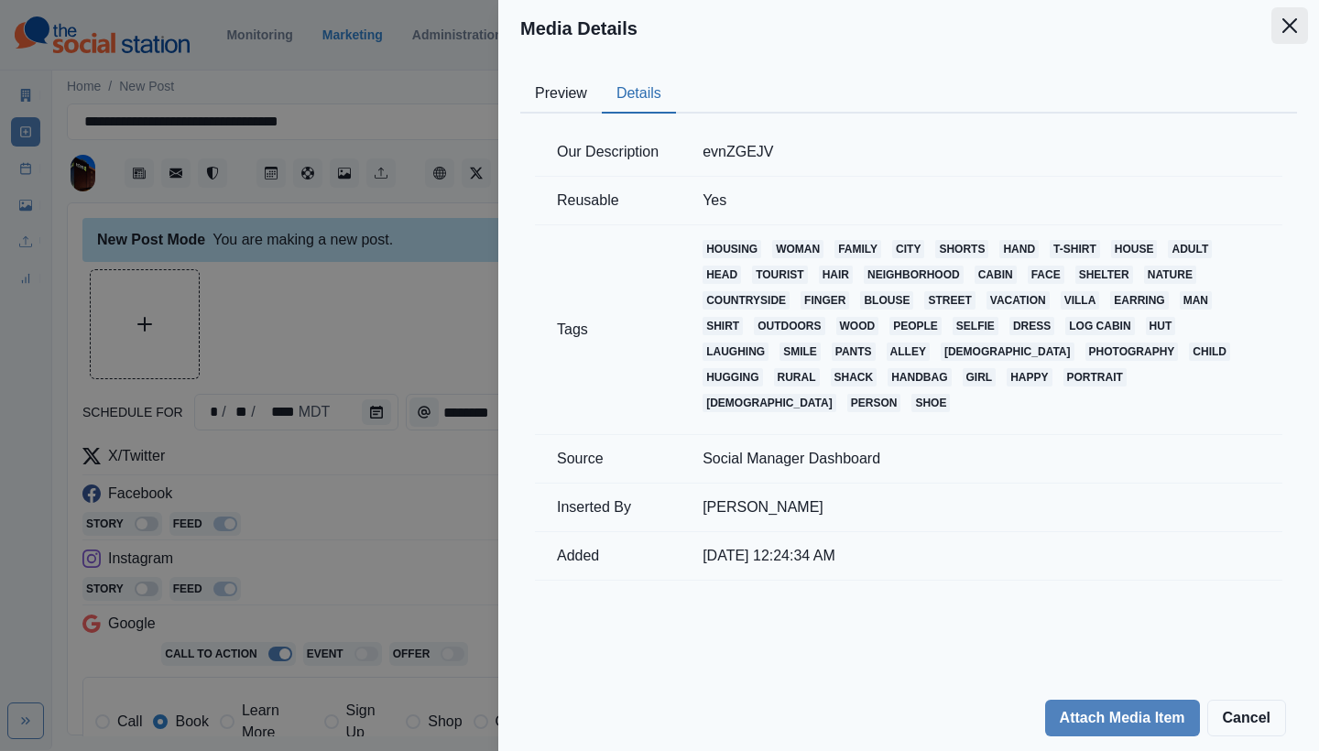
click at [1289, 25] on icon "Close" at bounding box center [1290, 25] width 15 height 15
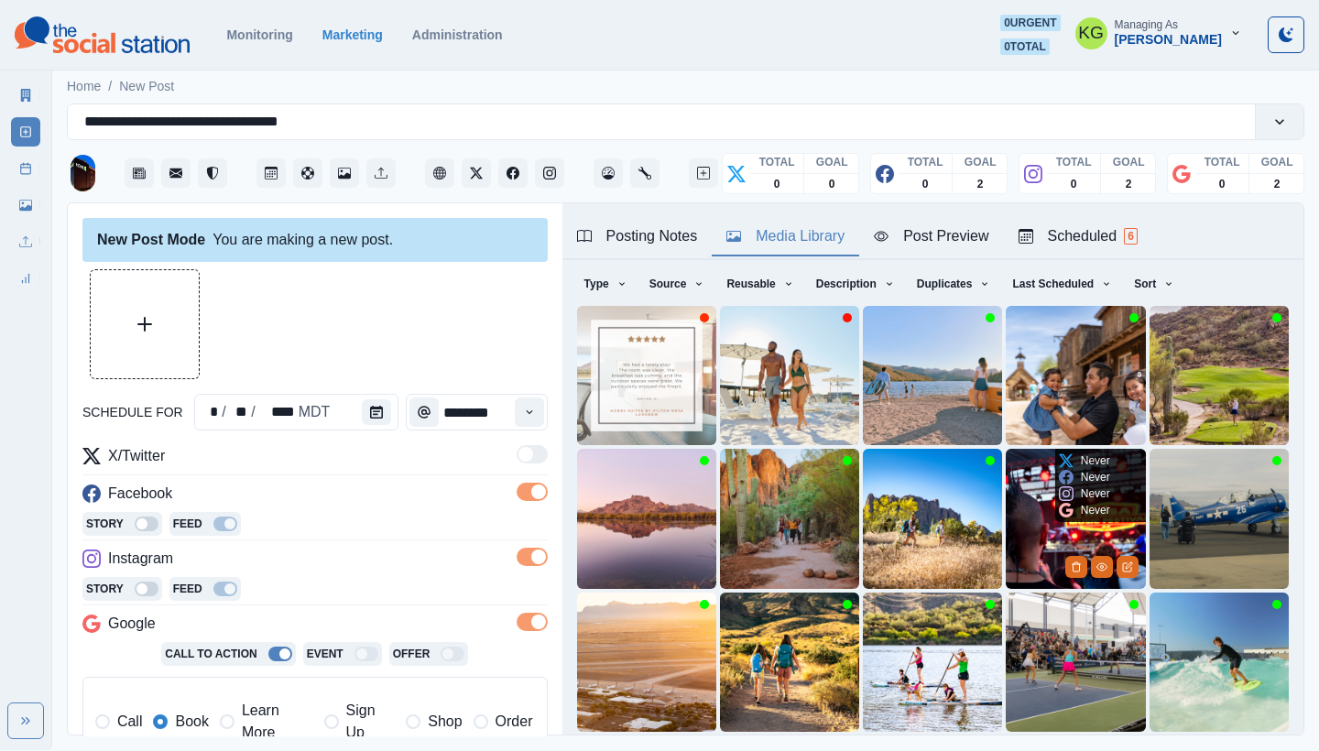
scroll to position [157, 0]
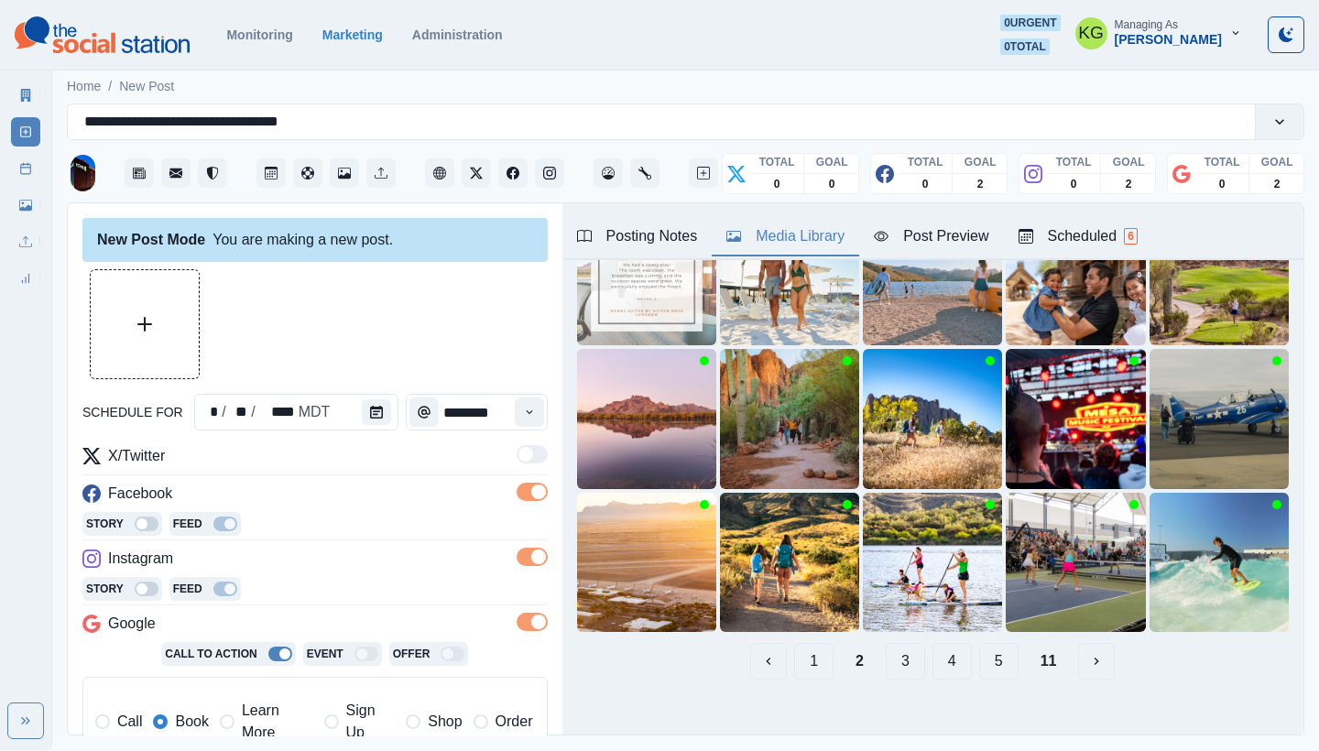
click at [901, 646] on button "3" at bounding box center [905, 661] width 39 height 37
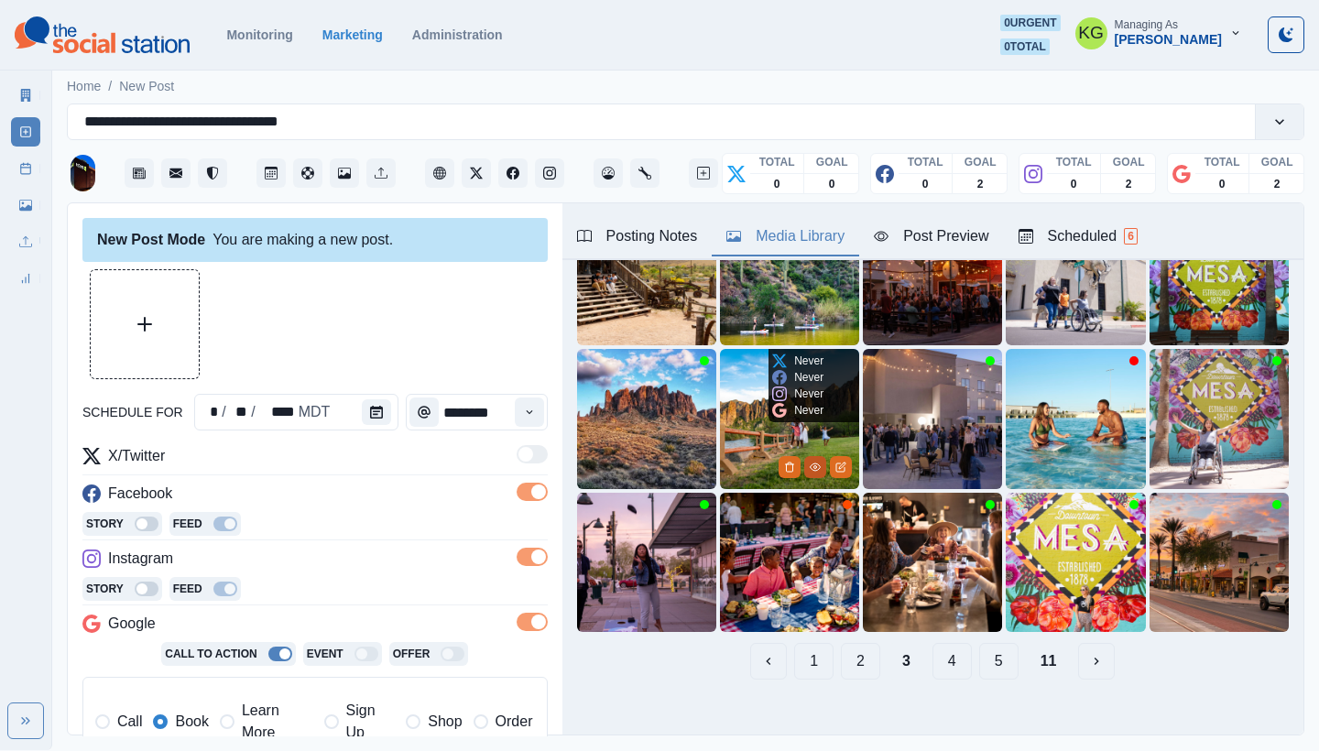
click at [810, 462] on icon "View Media" at bounding box center [815, 467] width 11 height 11
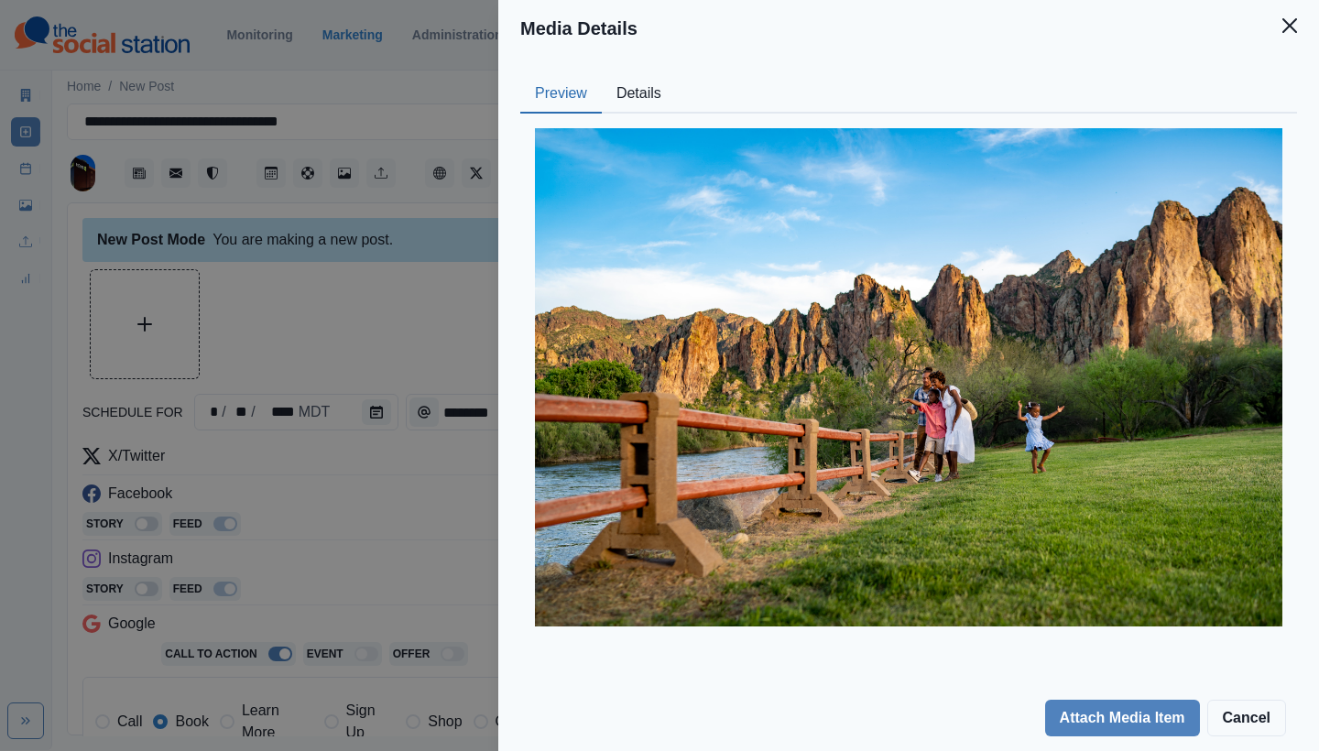
click at [630, 82] on button "Details" at bounding box center [639, 94] width 74 height 38
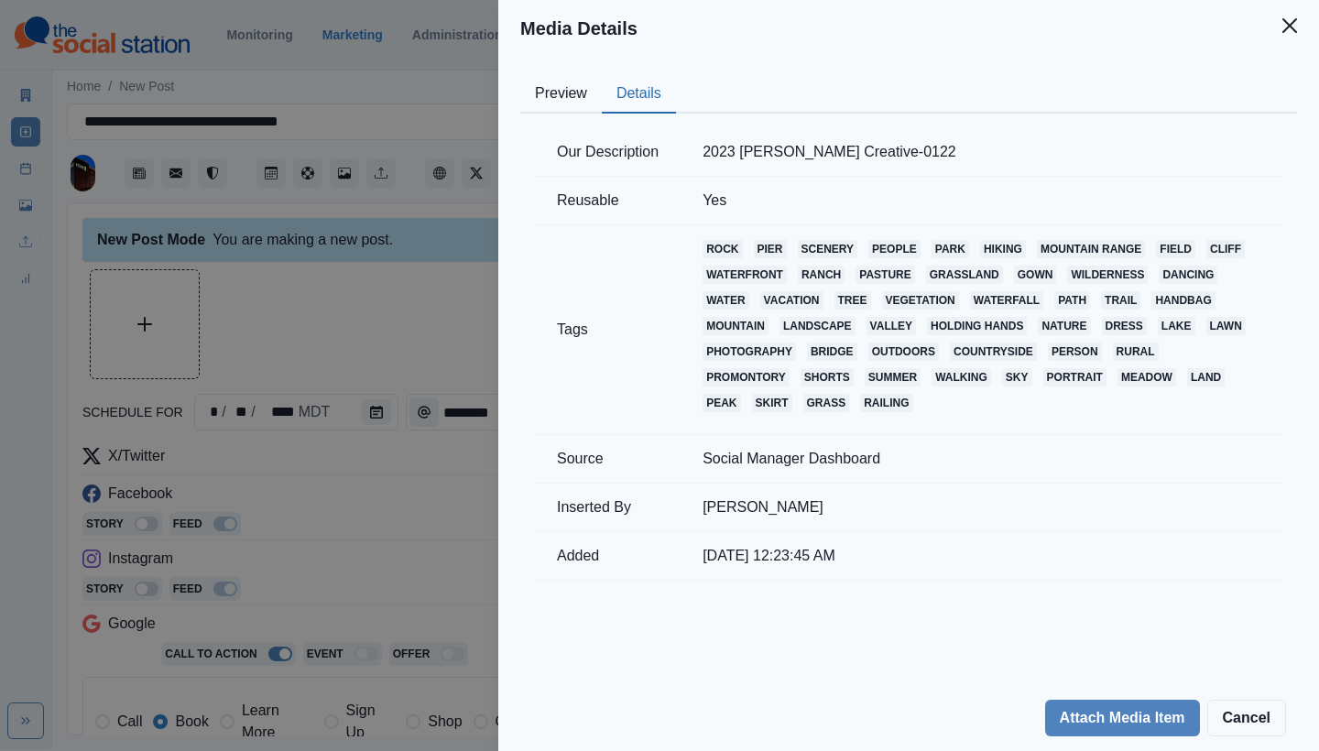
click at [558, 88] on button "Preview" at bounding box center [561, 94] width 82 height 38
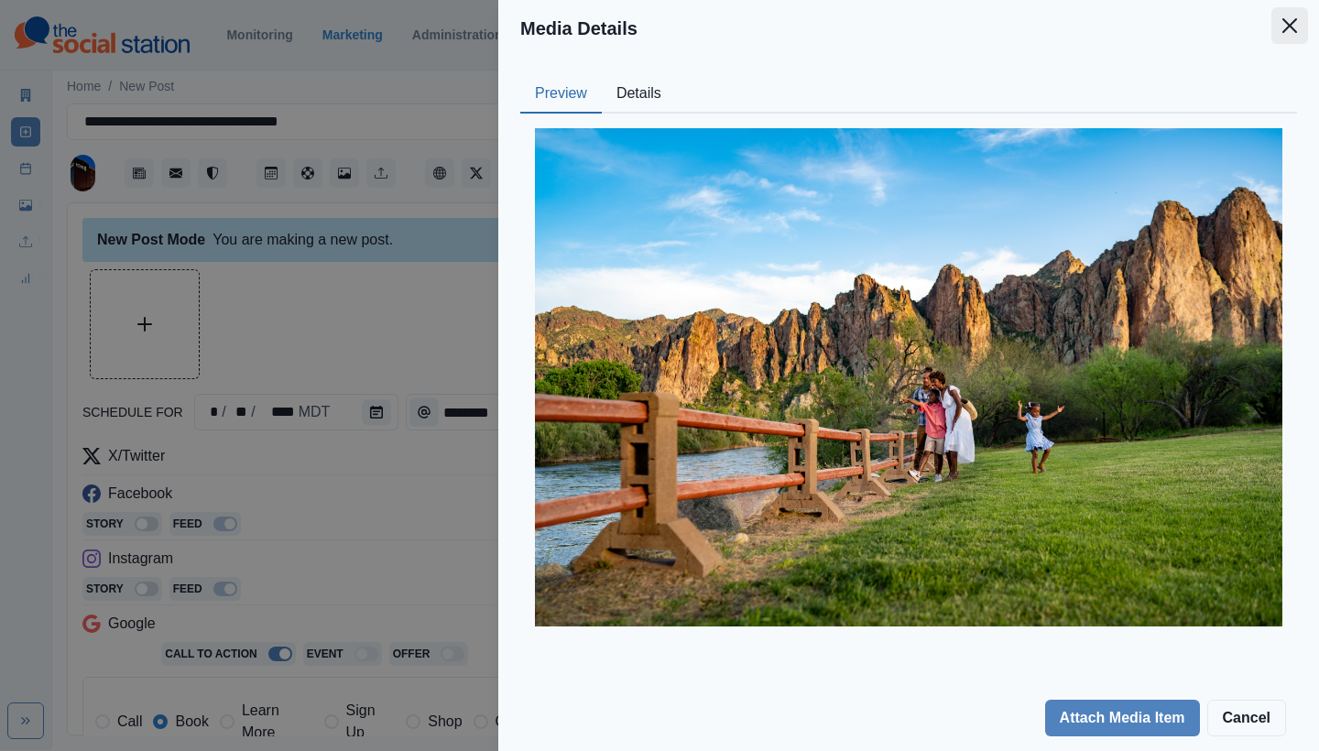
click at [1296, 20] on icon "Close" at bounding box center [1290, 25] width 15 height 15
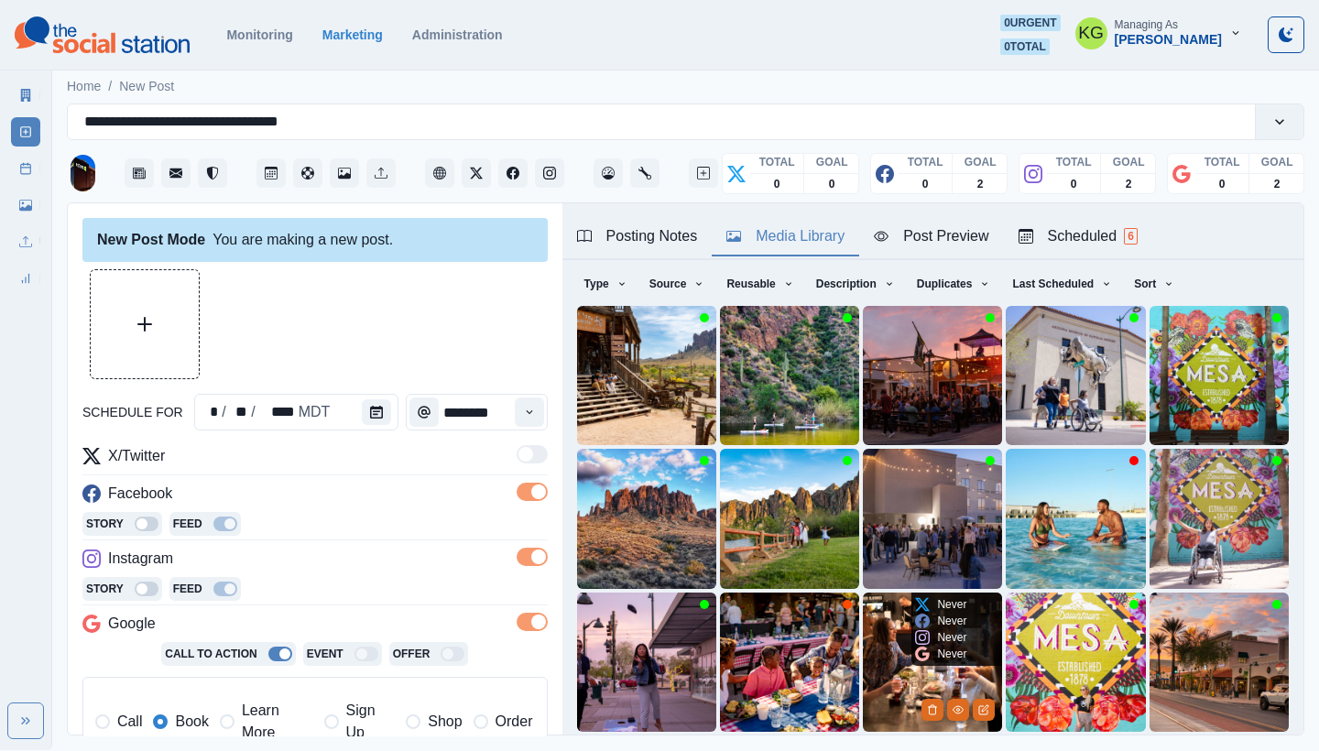
scroll to position [97, 0]
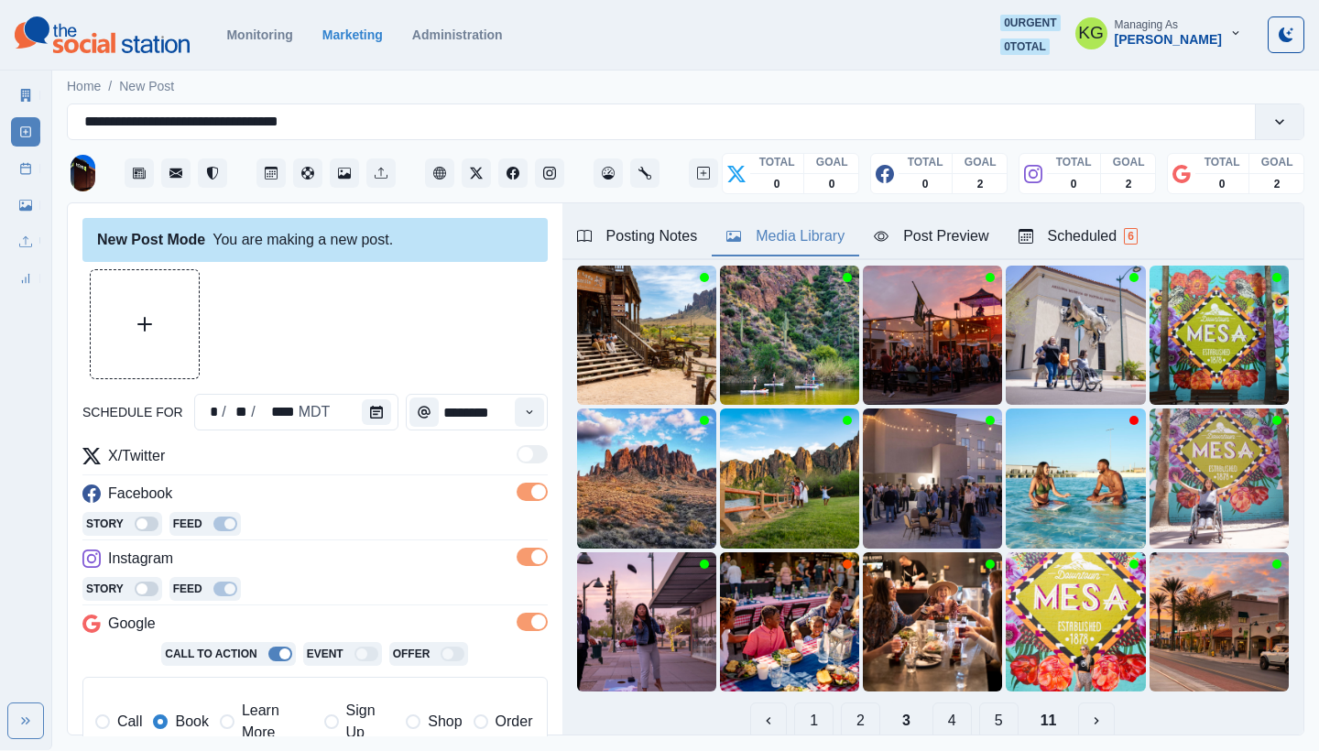
click at [933, 709] on button "4" at bounding box center [952, 721] width 39 height 37
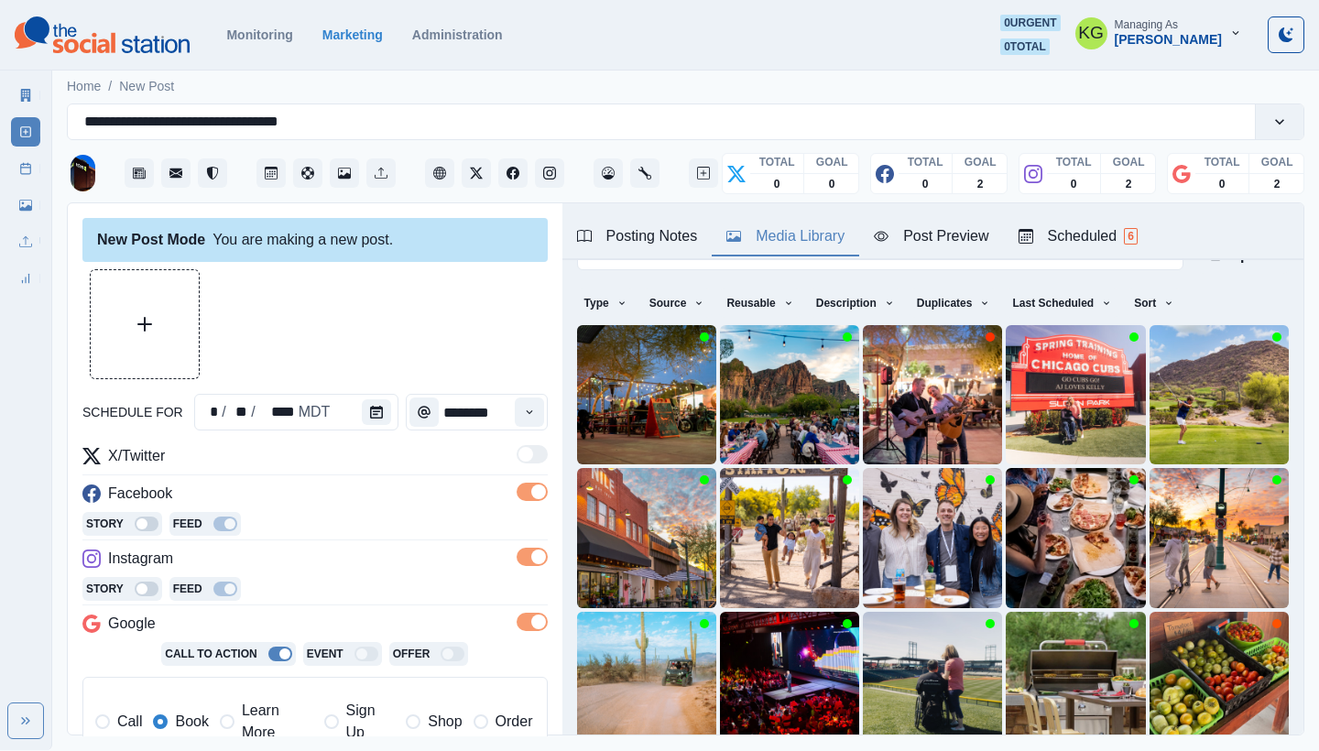
scroll to position [157, 0]
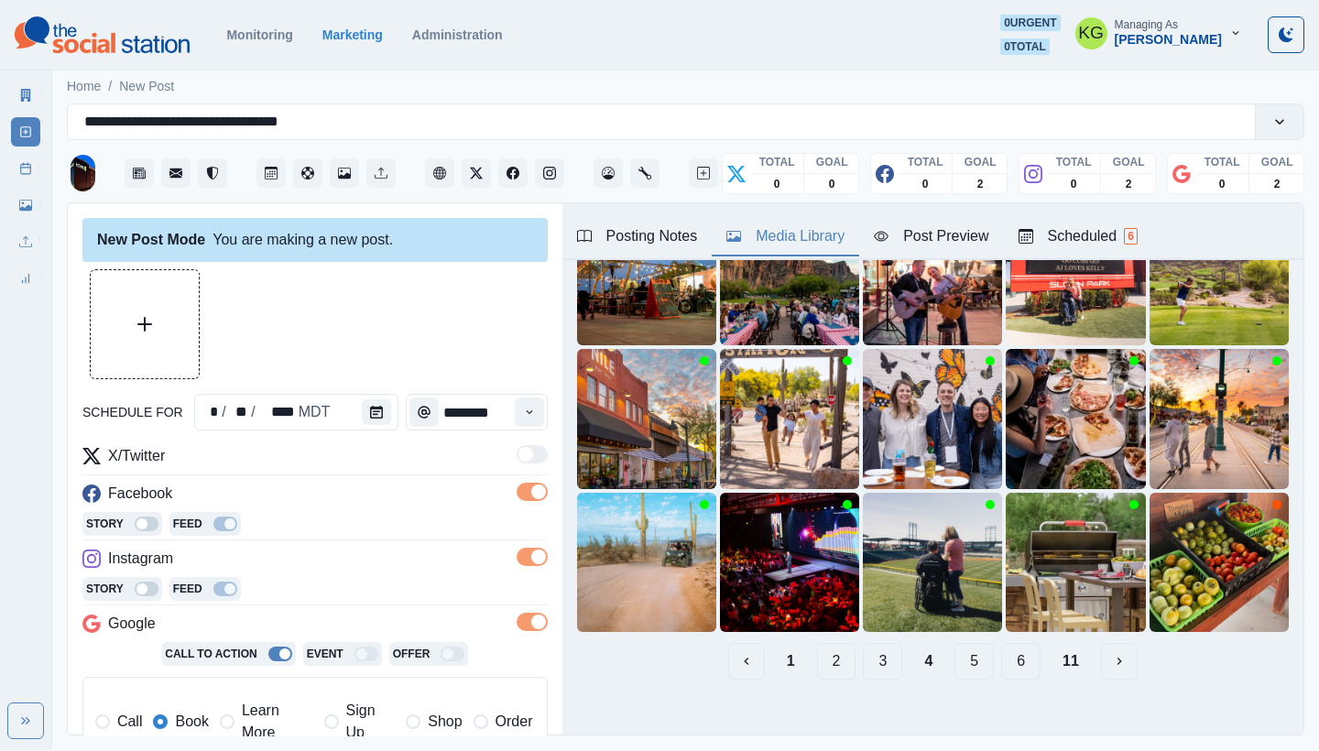
click at [966, 645] on button "5" at bounding box center [974, 661] width 39 height 37
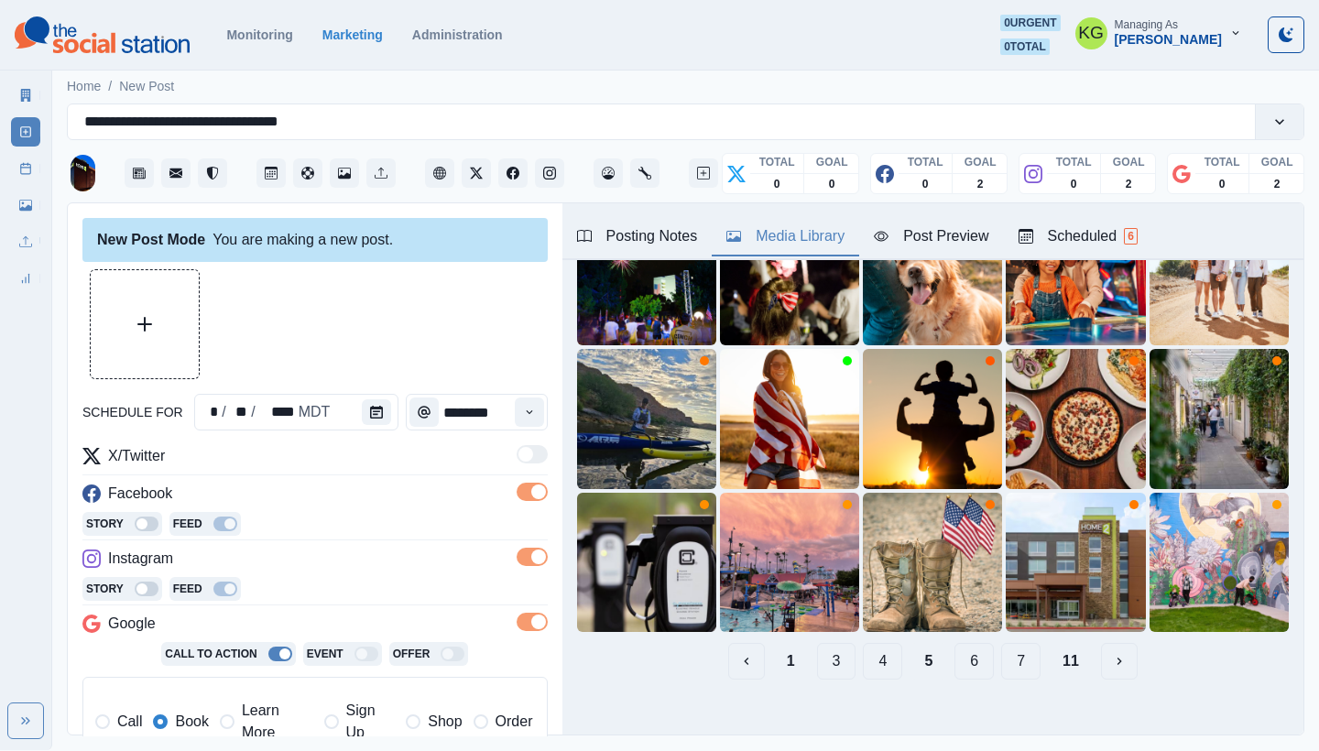
click at [968, 643] on button "6" at bounding box center [974, 661] width 39 height 37
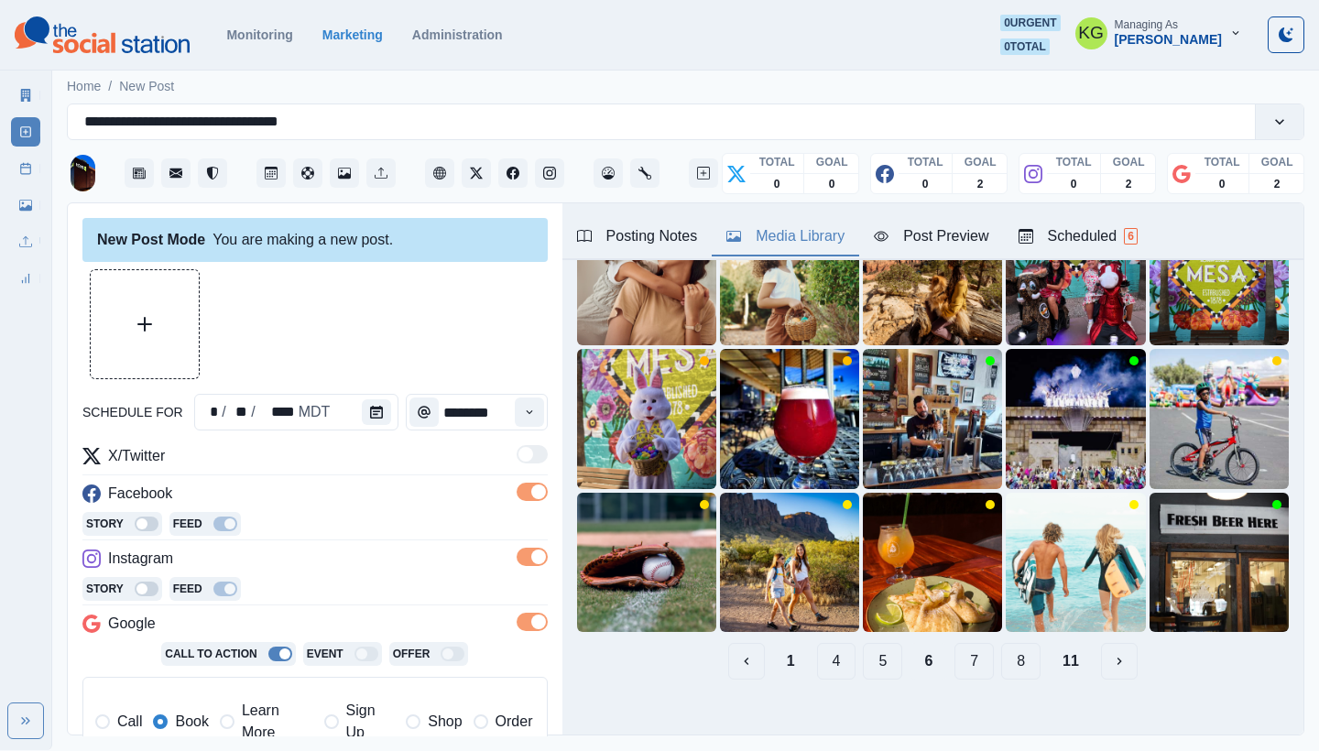
click at [963, 651] on button "7" at bounding box center [974, 661] width 39 height 37
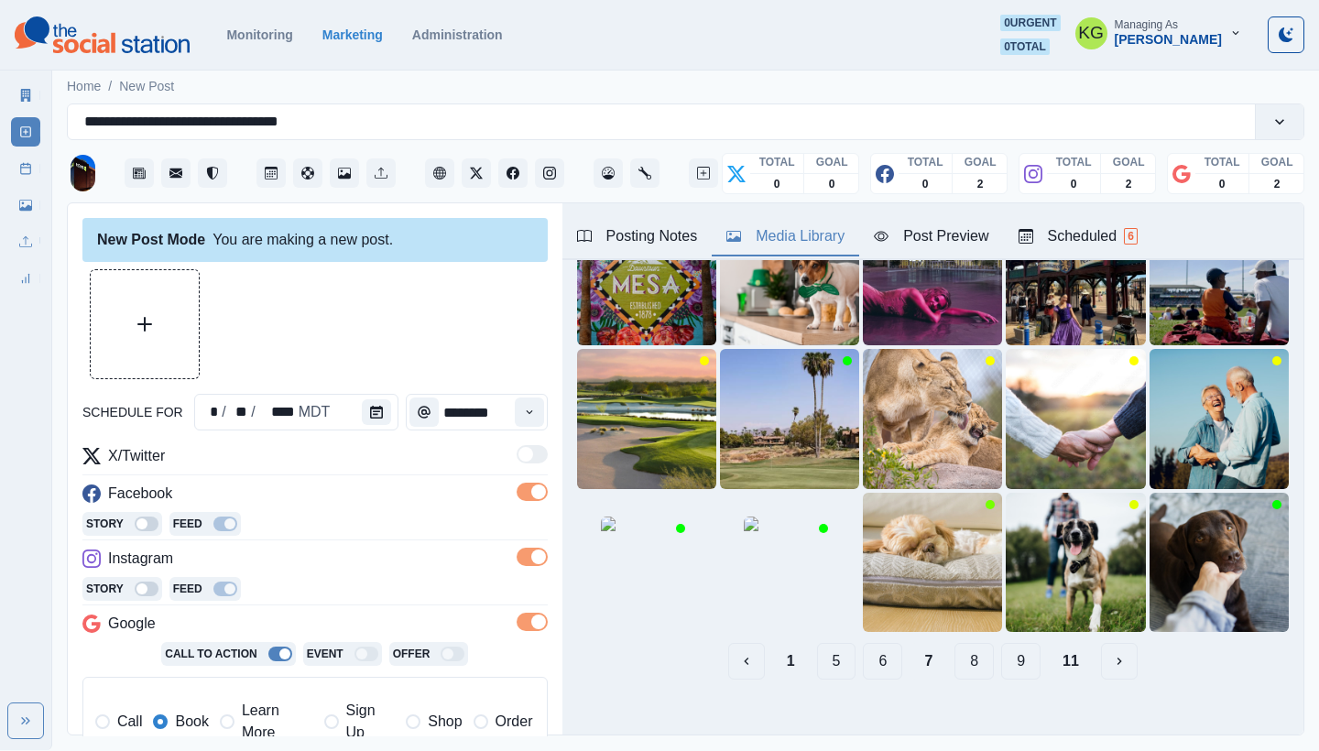
click at [969, 649] on button "8" at bounding box center [974, 661] width 39 height 37
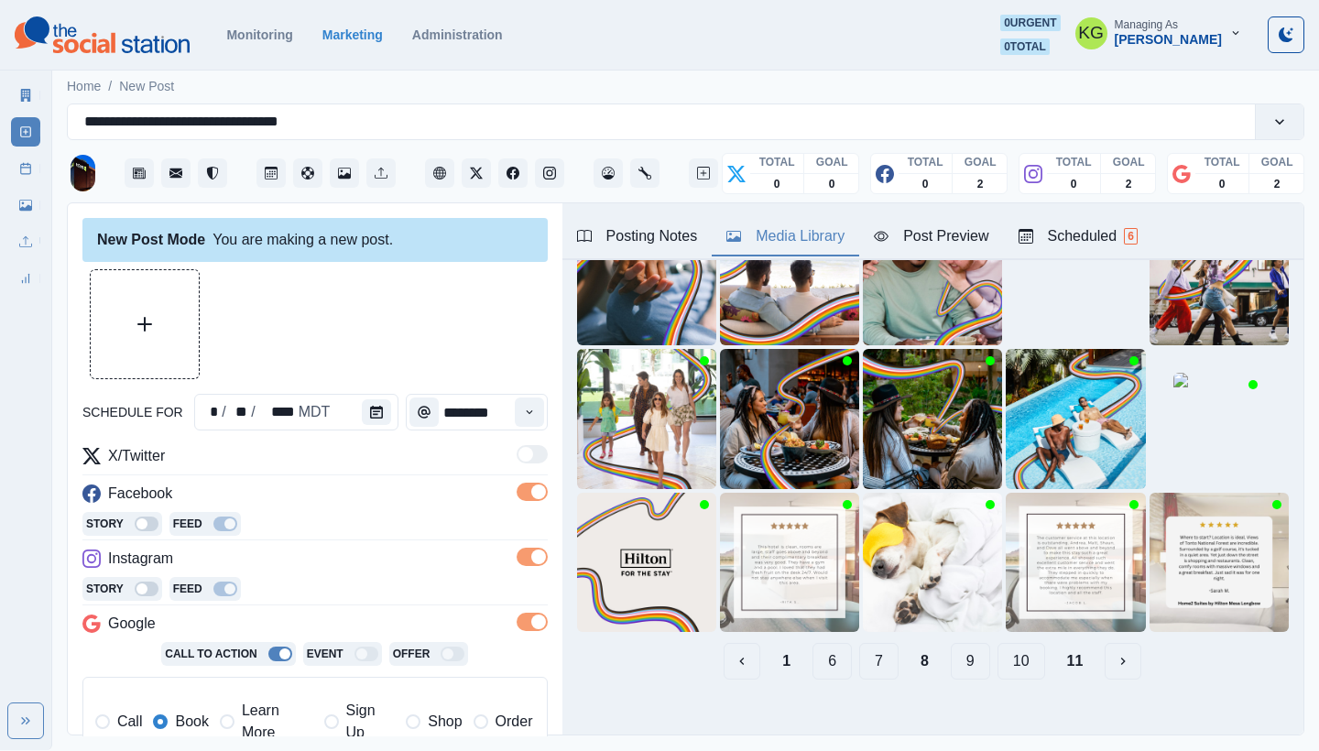
click at [968, 653] on button "9" at bounding box center [970, 661] width 39 height 37
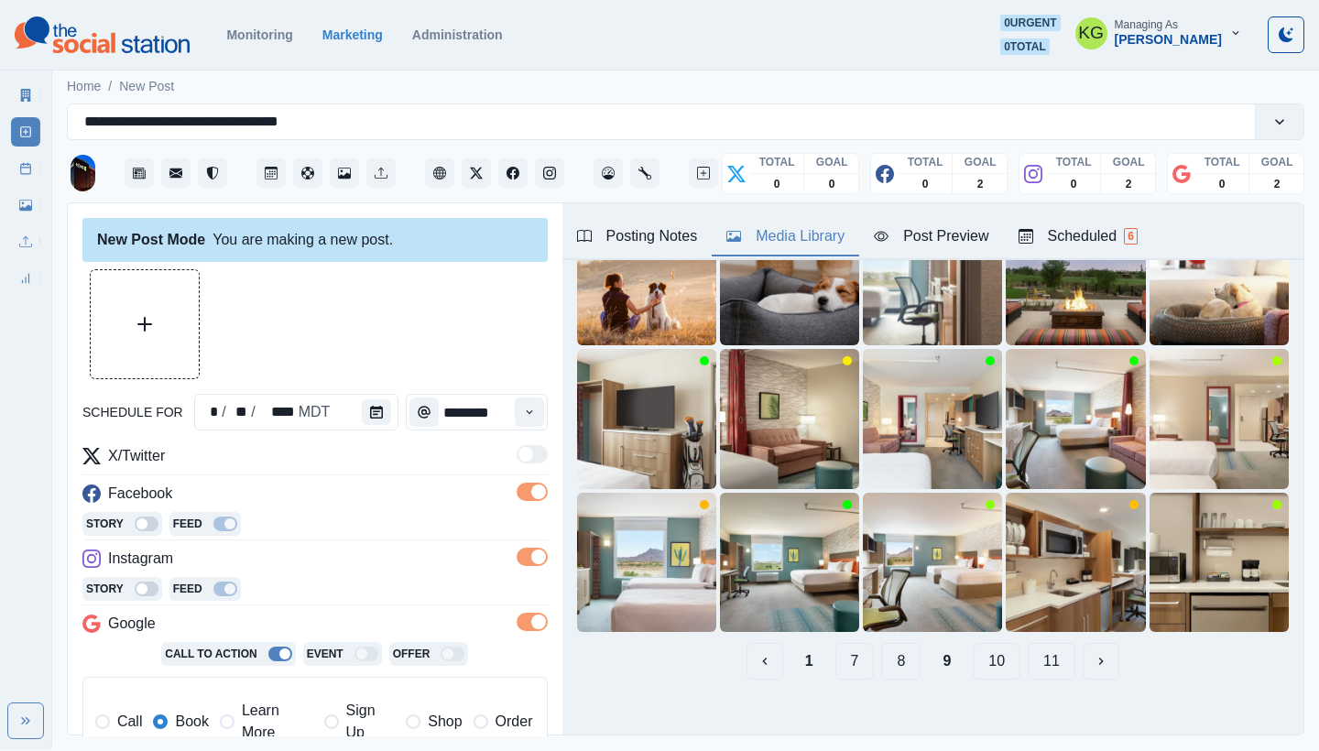
click at [973, 651] on button "10" at bounding box center [997, 661] width 48 height 37
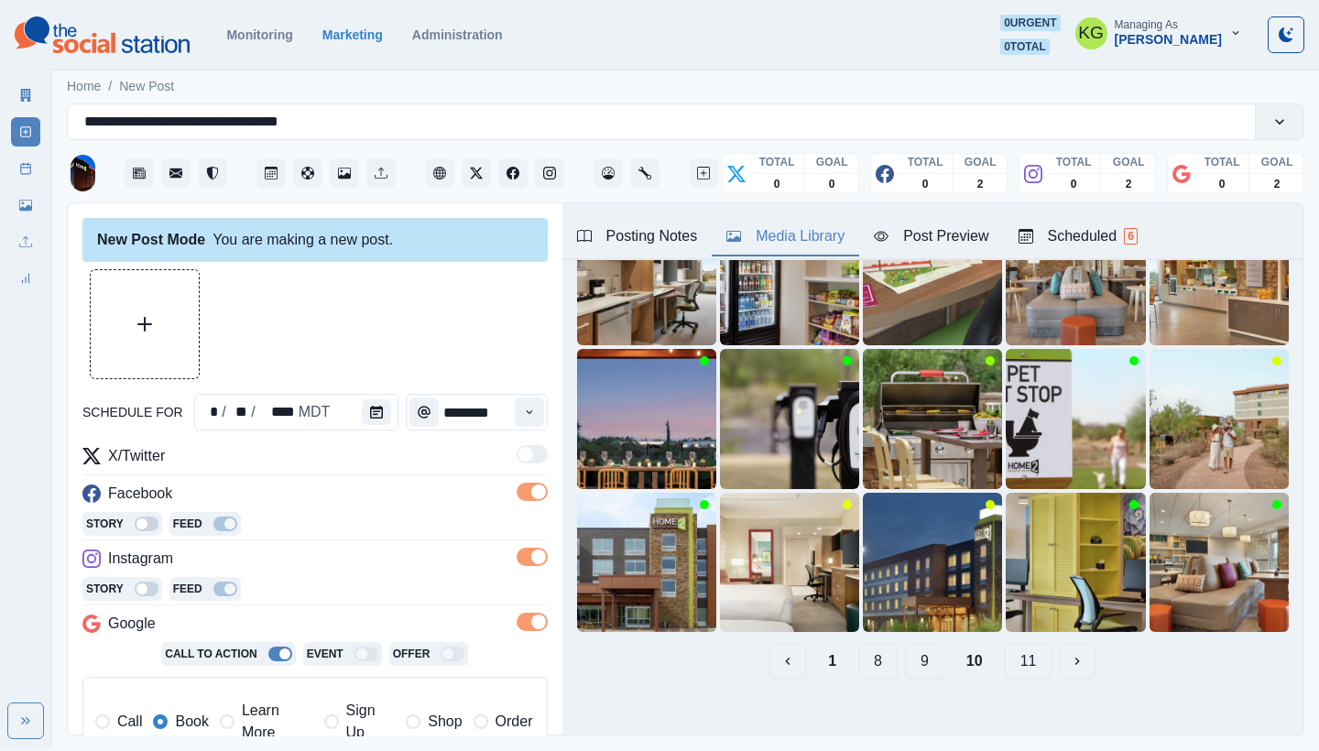
scroll to position [129, 0]
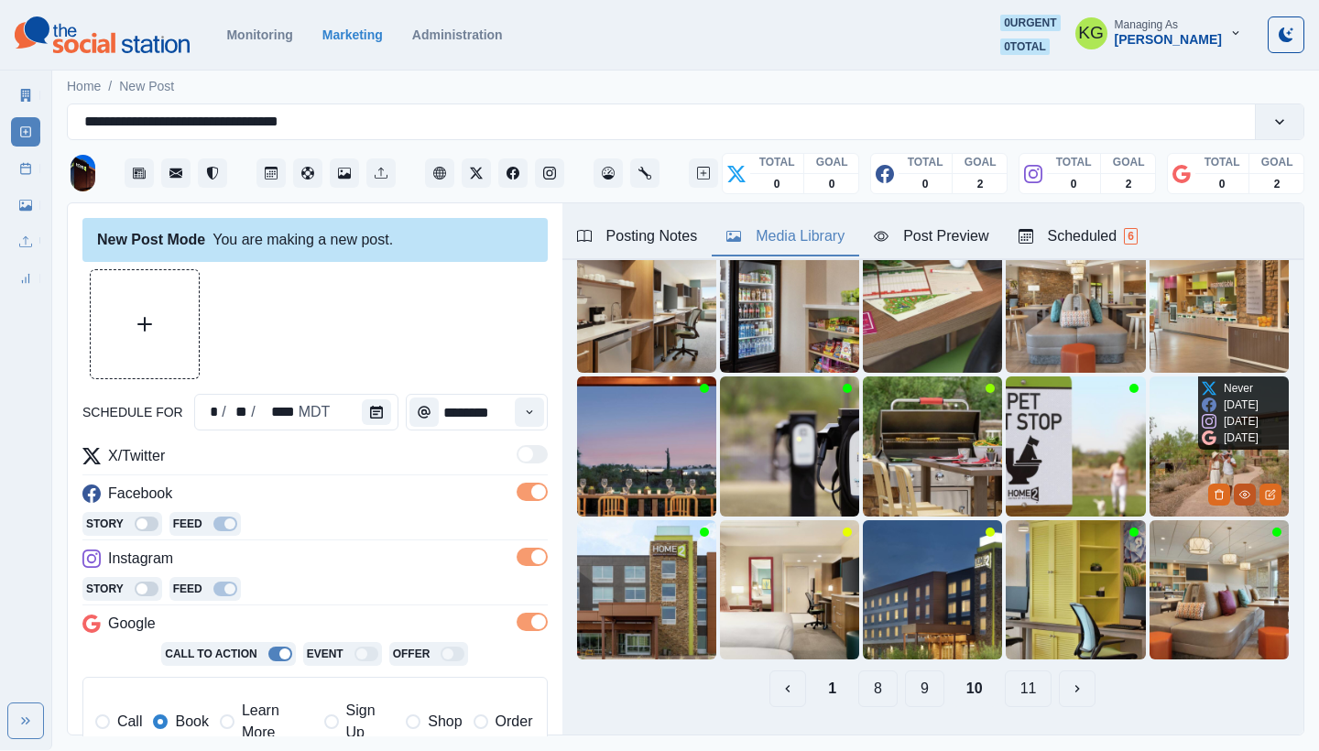
click at [1240, 489] on icon "View Media" at bounding box center [1245, 494] width 11 height 11
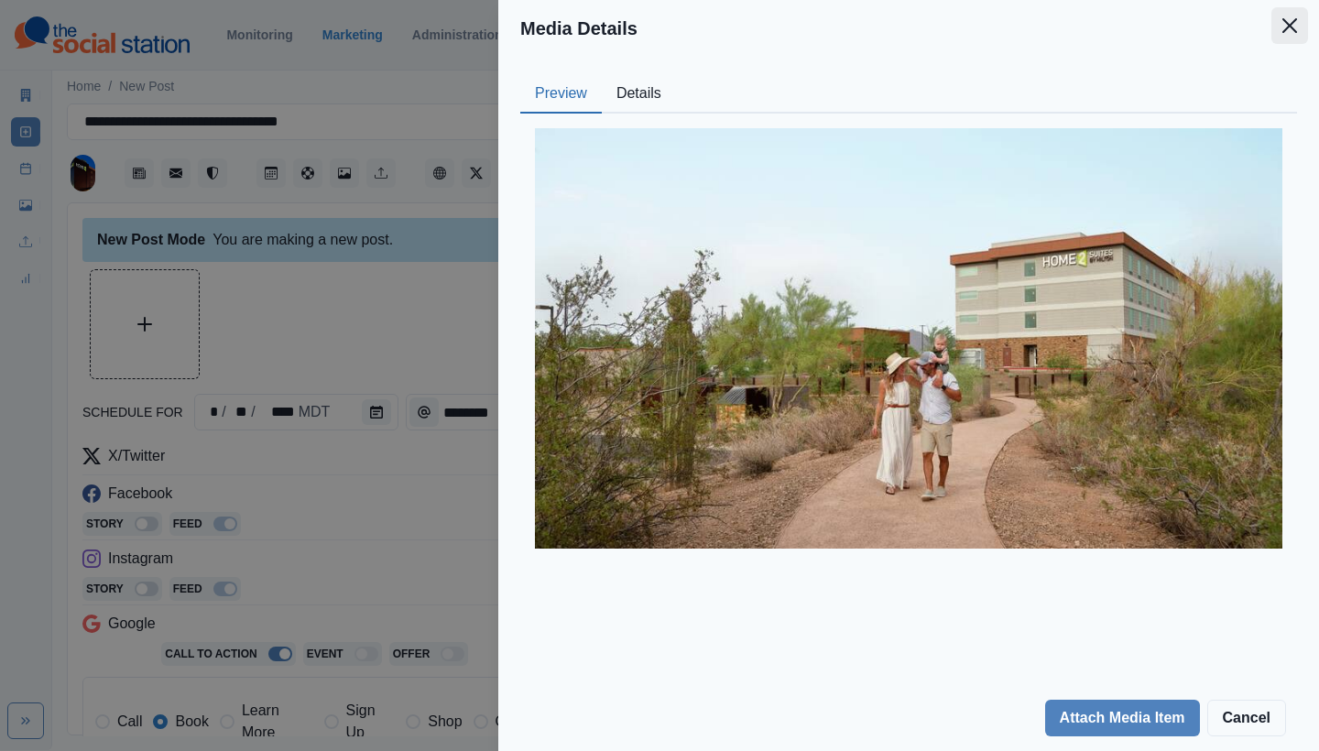
click at [1297, 32] on icon "Close" at bounding box center [1290, 25] width 15 height 15
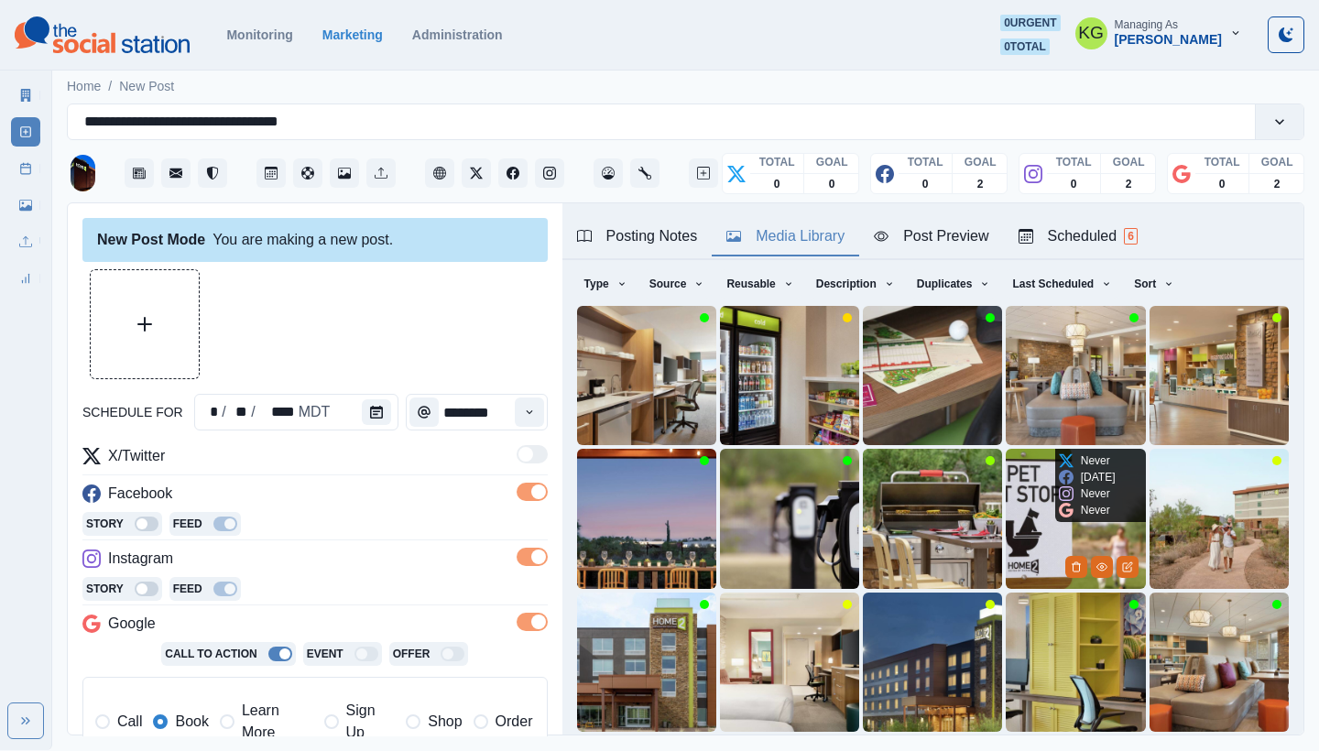
scroll to position [157, 0]
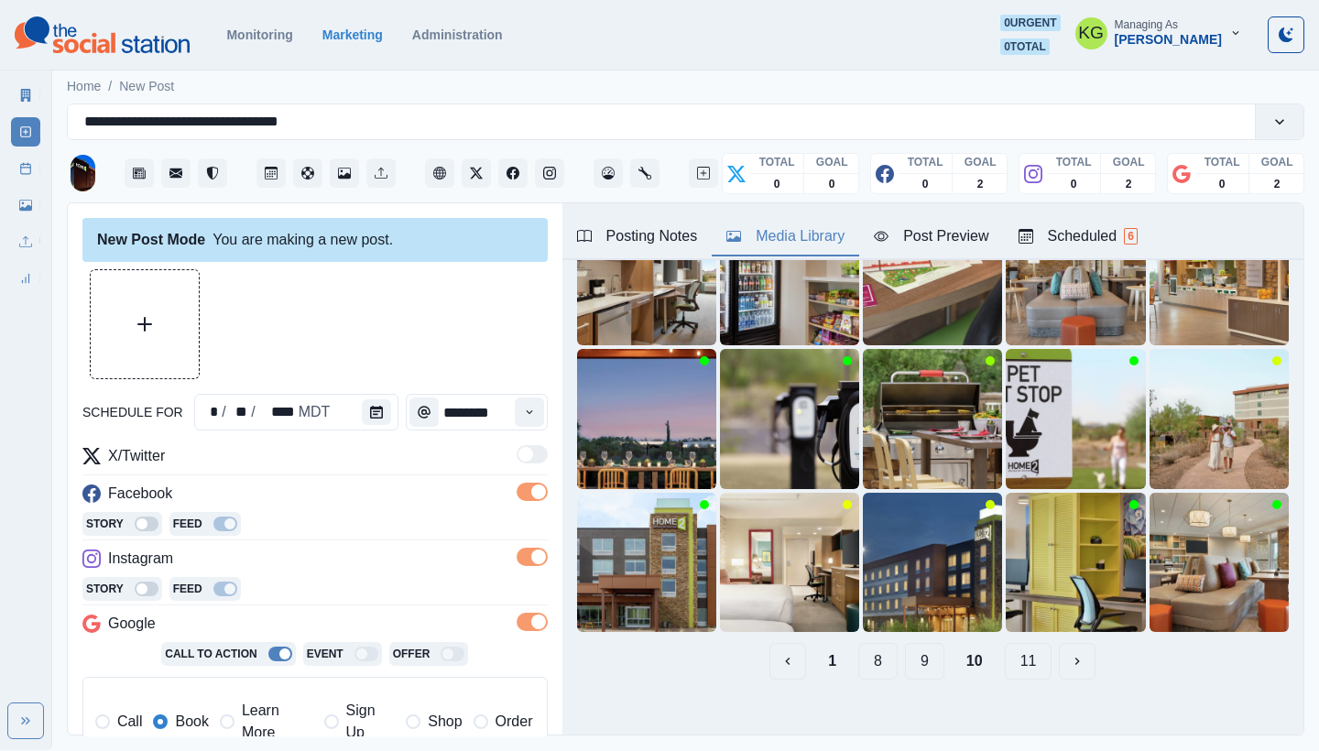
click at [1007, 656] on button "11" at bounding box center [1029, 661] width 48 height 37
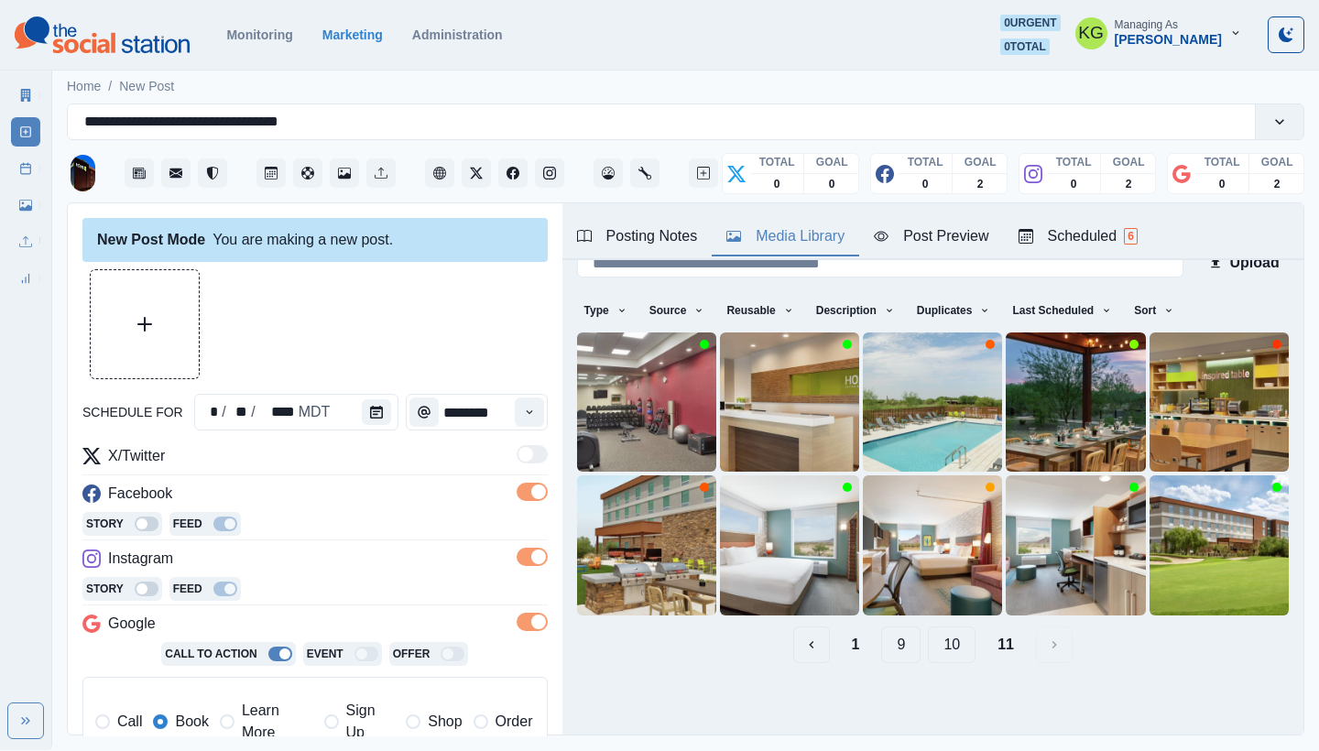
scroll to position [0, 0]
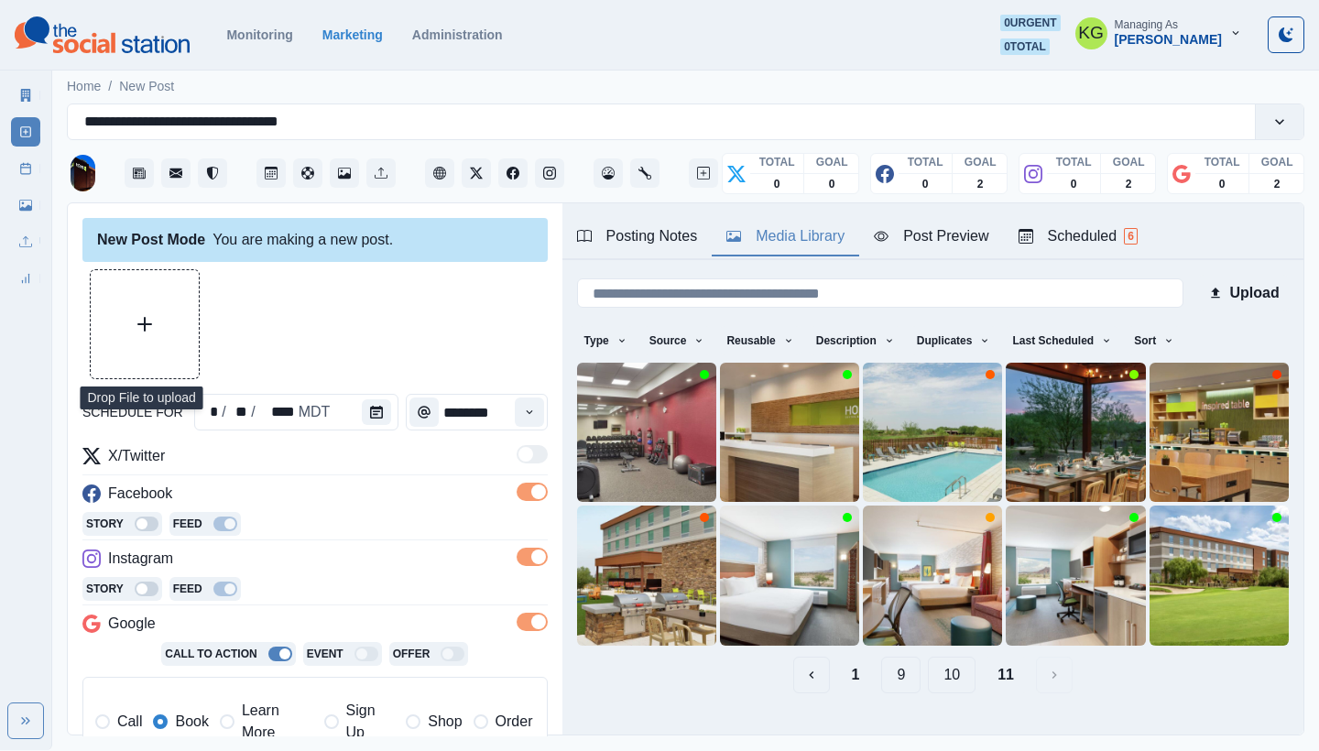
click at [139, 324] on icon "Upload Media" at bounding box center [144, 324] width 15 height 15
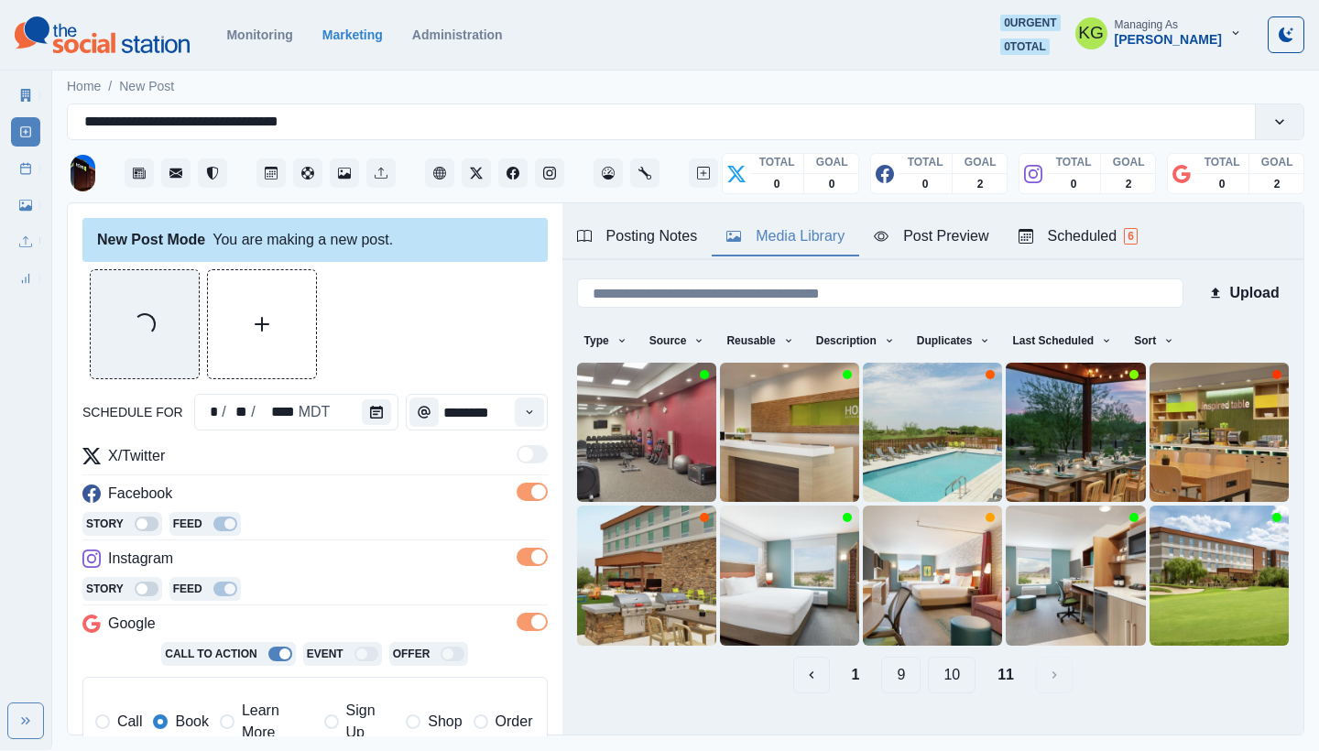
scroll to position [373, 0]
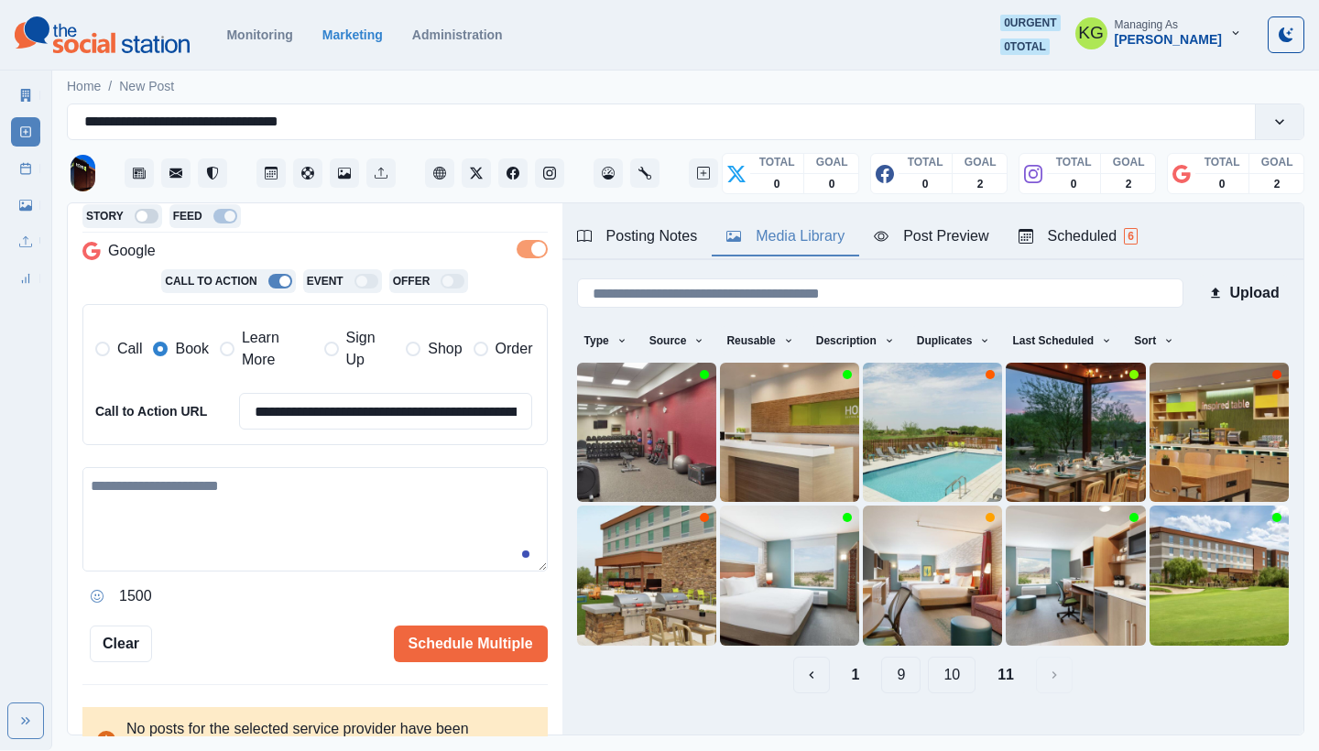
click at [246, 546] on textarea at bounding box center [314, 519] width 465 height 104
paste textarea "**********"
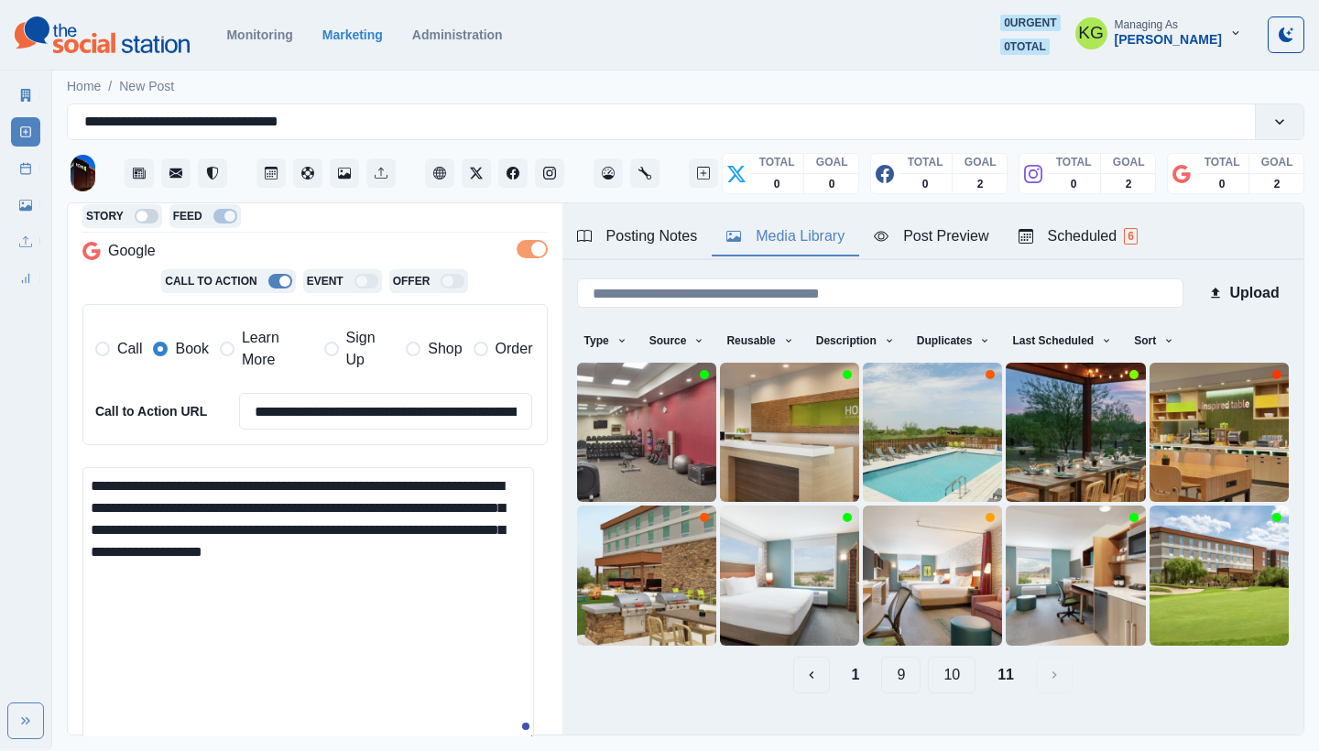
click at [517, 731] on textarea "**********" at bounding box center [308, 605] width 452 height 277
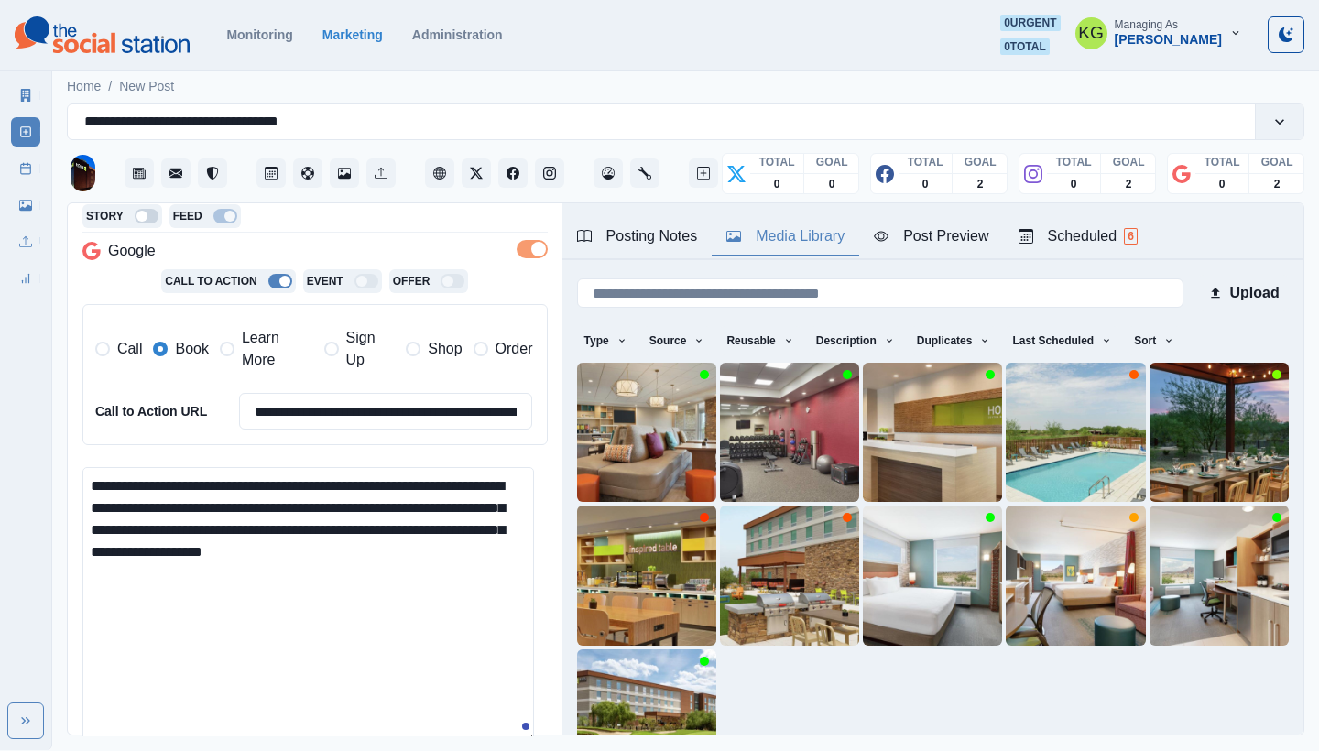
drag, startPoint x: 502, startPoint y: 522, endPoint x: 459, endPoint y: 519, distance: 43.2
click at [460, 519] on textarea "**********" at bounding box center [308, 605] width 452 height 277
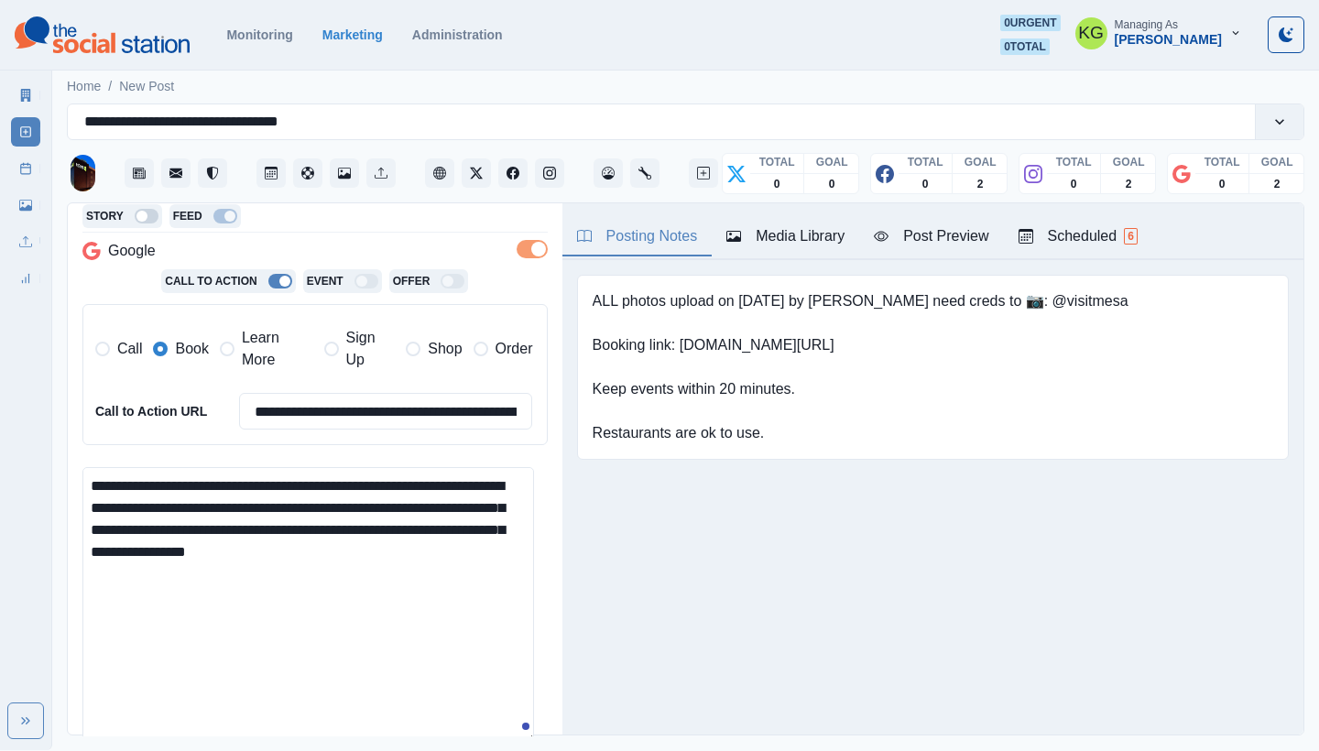
click at [646, 236] on div "Posting Notes" at bounding box center [637, 236] width 121 height 22
drag, startPoint x: 679, startPoint y: 343, endPoint x: 838, endPoint y: 343, distance: 159.4
click at [838, 343] on pre "ALL photos upload on 6/20/2025 by Sara need creds to 📷: @visitmesa Booking link…" at bounding box center [861, 367] width 536 height 154
copy pre "ww.bit.ly/462JdBF"
click at [467, 523] on textarea "**********" at bounding box center [308, 605] width 452 height 277
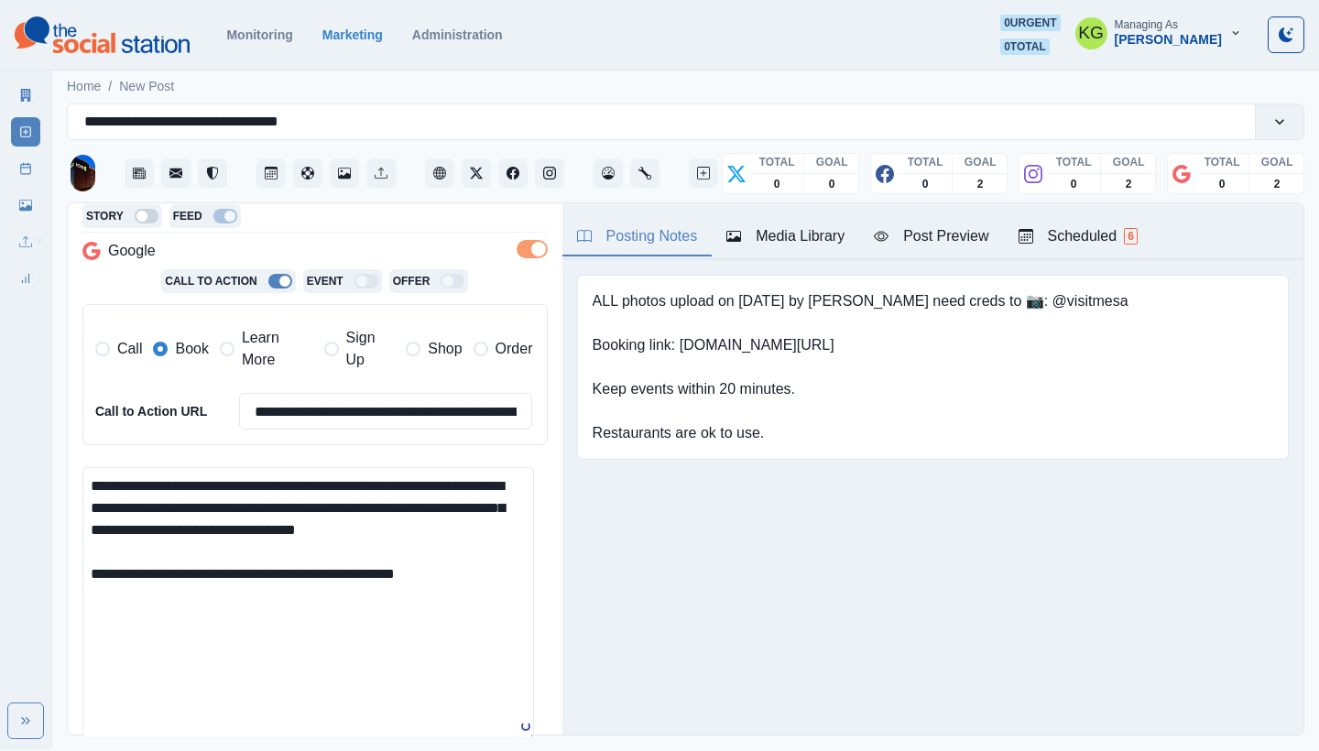
click at [224, 565] on textarea "**********" at bounding box center [308, 605] width 452 height 277
paste textarea "**********"
click at [242, 622] on textarea "**********" at bounding box center [308, 605] width 452 height 277
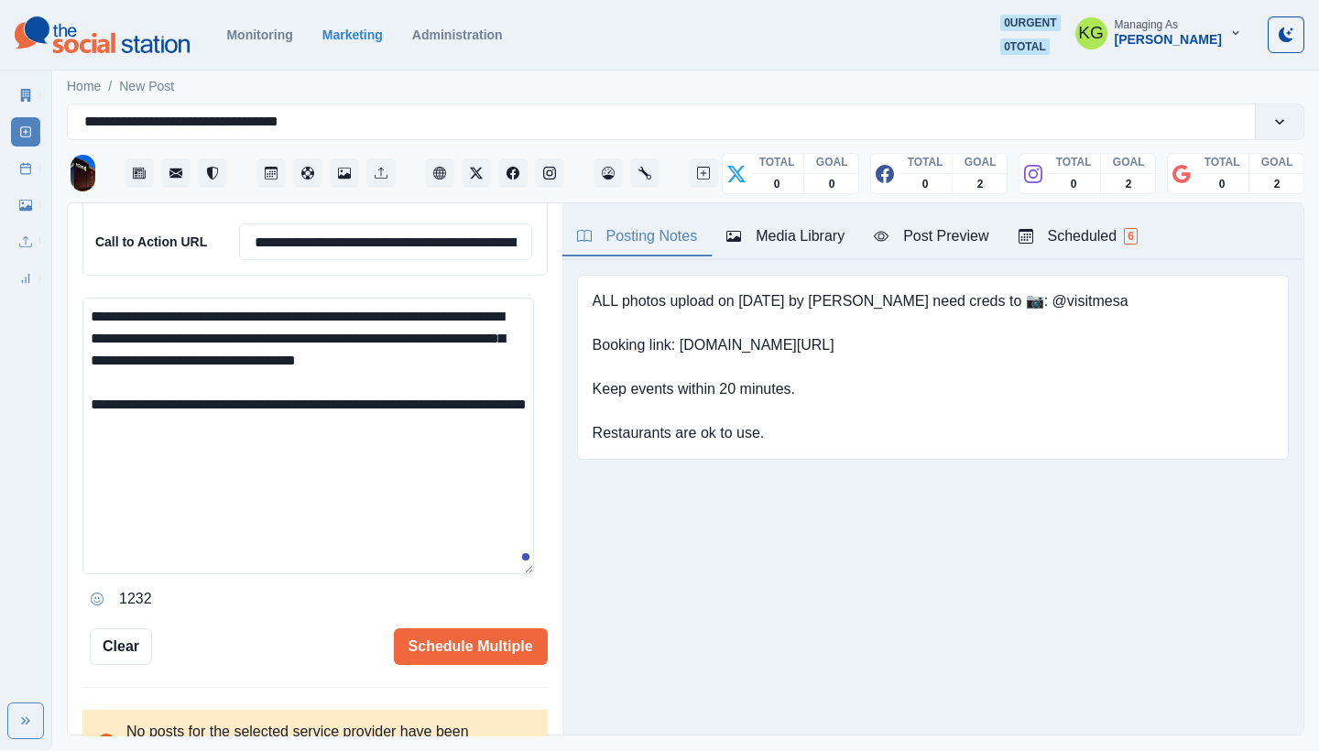
click at [95, 593] on icon "Opens Emoji Picker" at bounding box center [97, 599] width 13 height 13
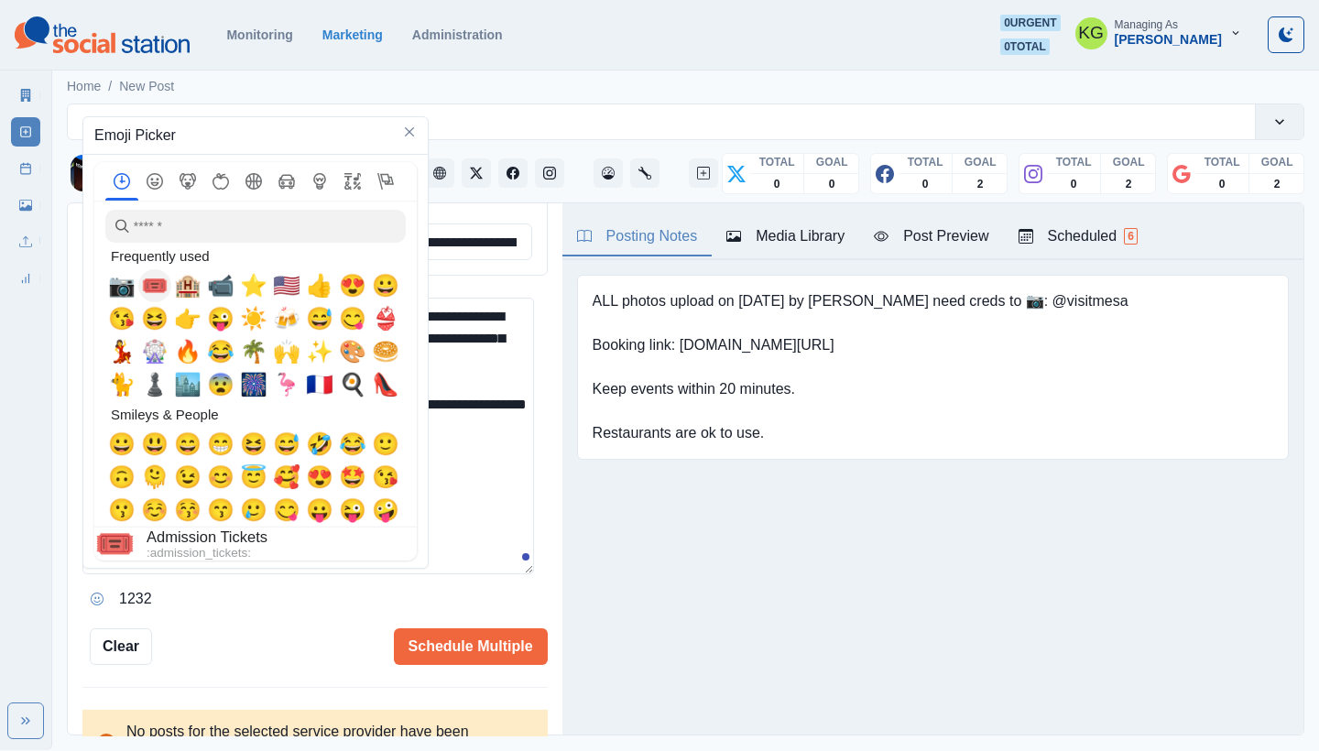
click at [127, 281] on span "📷" at bounding box center [121, 286] width 27 height 26
drag, startPoint x: 546, startPoint y: 442, endPoint x: 422, endPoint y: 487, distance: 131.9
click at [545, 443] on div "**********" at bounding box center [315, 469] width 495 height 533
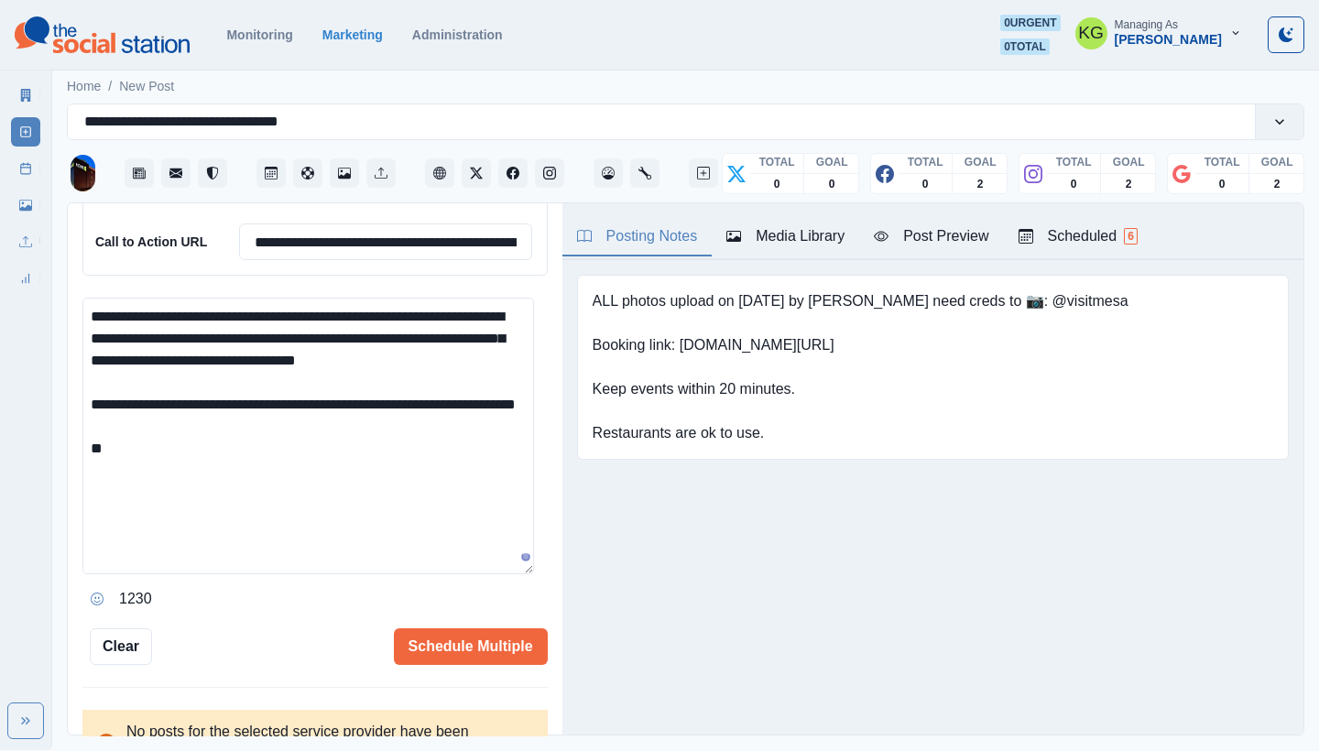
click at [360, 498] on textarea "**********" at bounding box center [308, 436] width 452 height 277
paste textarea "**********"
click at [119, 463] on textarea "**********" at bounding box center [308, 436] width 452 height 277
type textarea "**********"
click at [461, 654] on button "Schedule Multiple" at bounding box center [471, 647] width 154 height 37
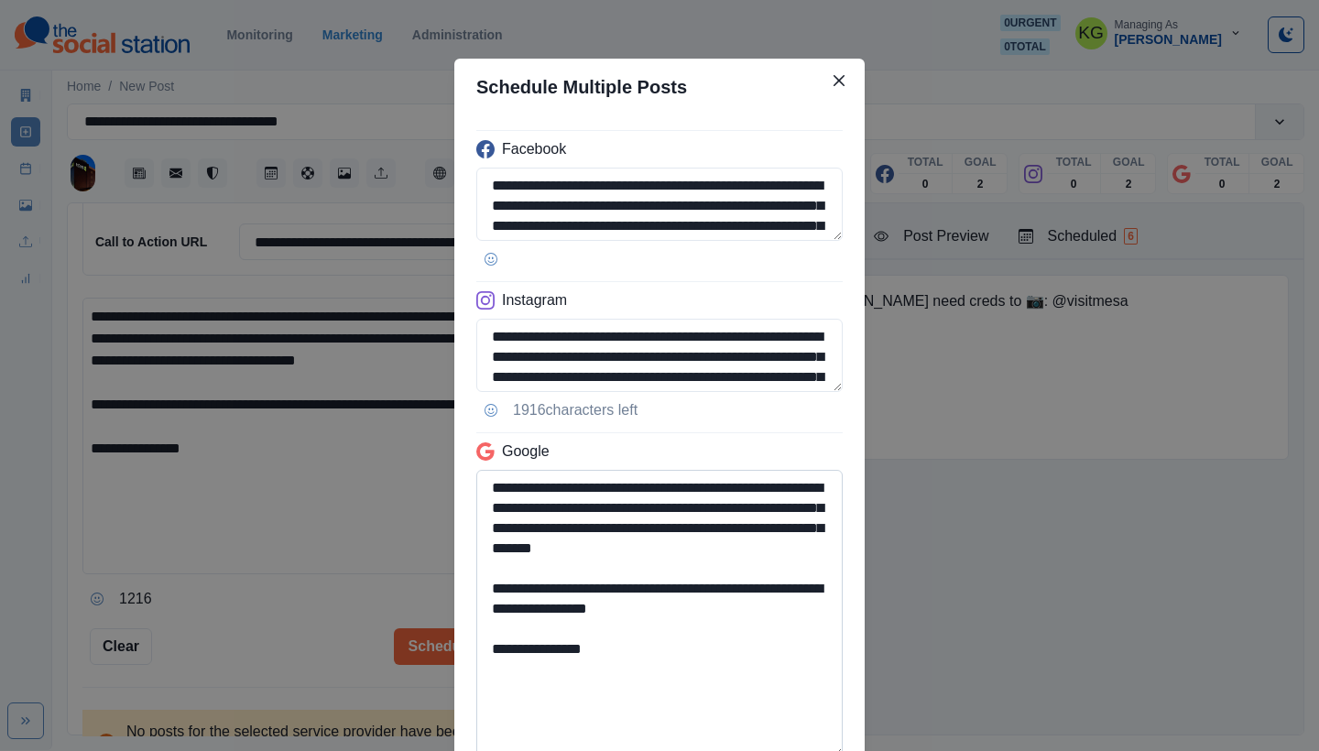
click at [752, 750] on textarea "**********" at bounding box center [659, 614] width 367 height 288
drag, startPoint x: 630, startPoint y: 585, endPoint x: 776, endPoint y: 584, distance: 145.7
click at [776, 584] on textarea "**********" at bounding box center [659, 614] width 367 height 288
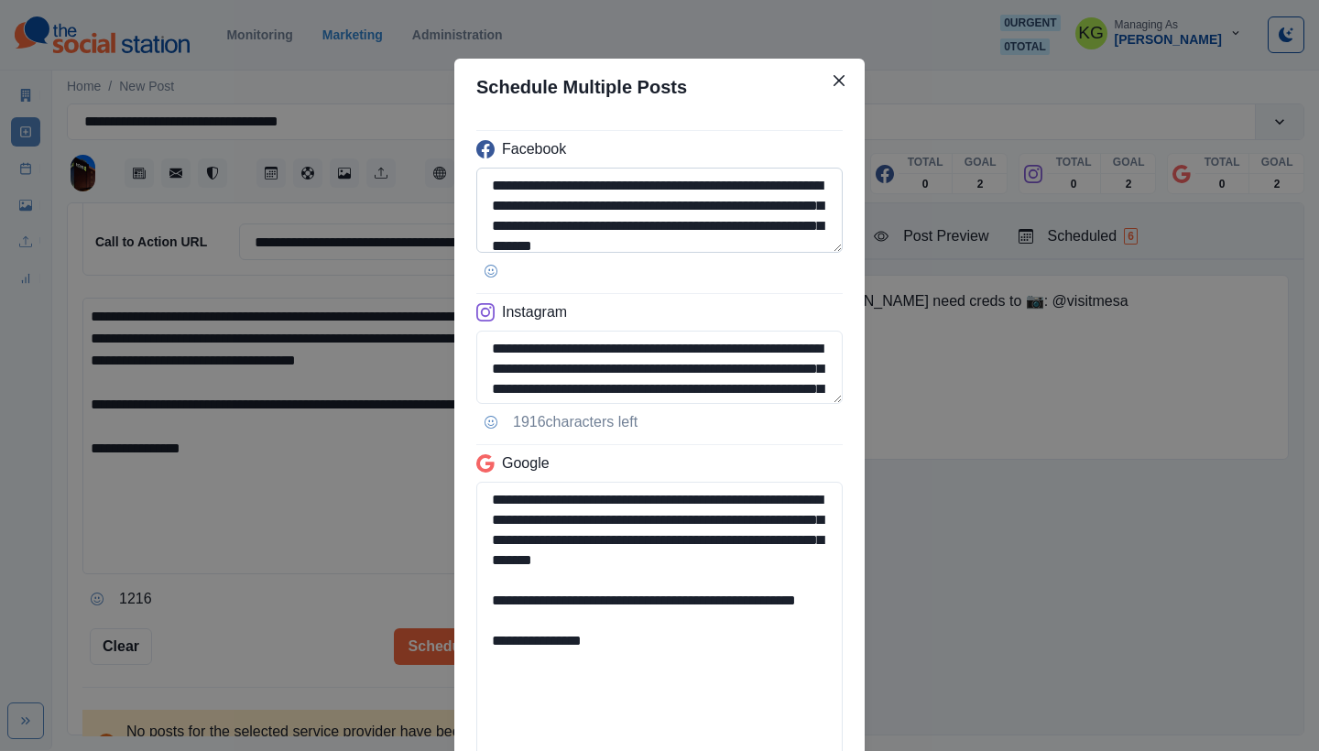
click at [766, 253] on textarea "**********" at bounding box center [659, 210] width 367 height 85
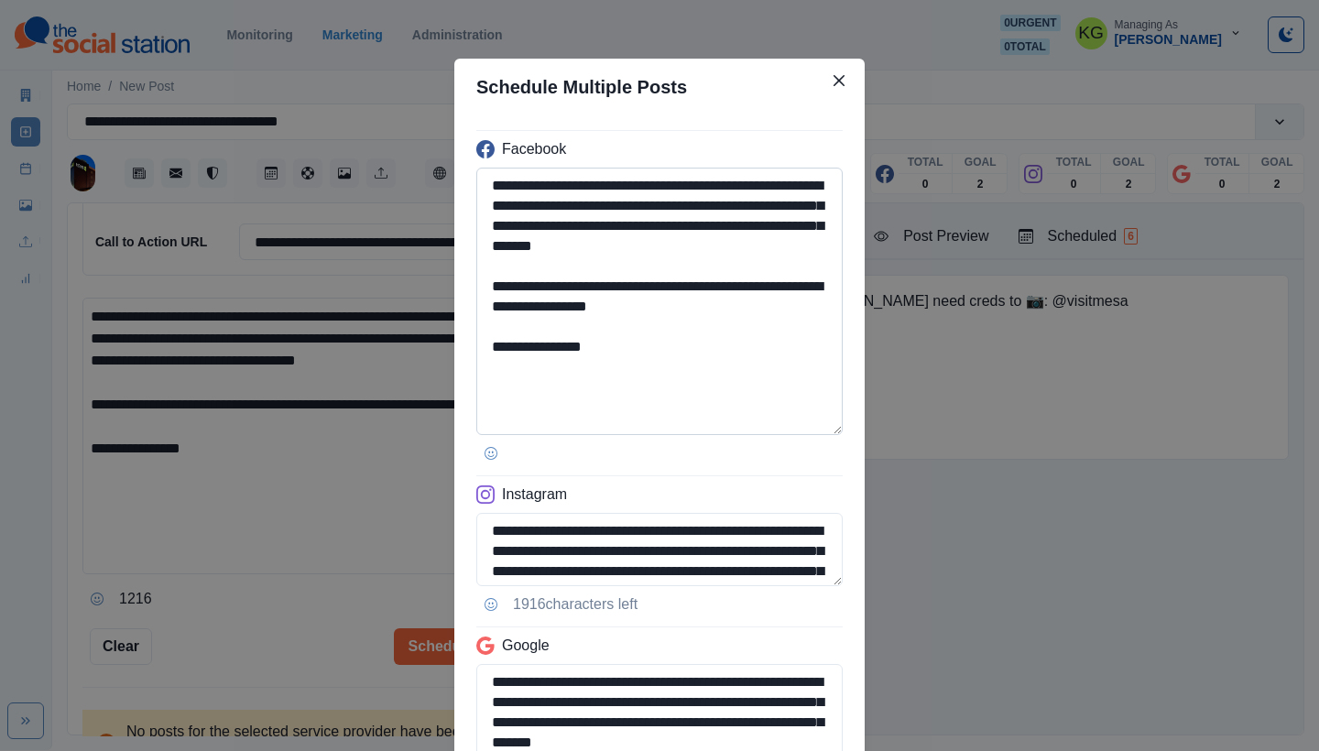
type textarea "**********"
drag, startPoint x: 526, startPoint y: 345, endPoint x: 660, endPoint y: 350, distance: 133.9
click at [660, 350] on textarea "**********" at bounding box center [659, 302] width 367 height 268
paste textarea
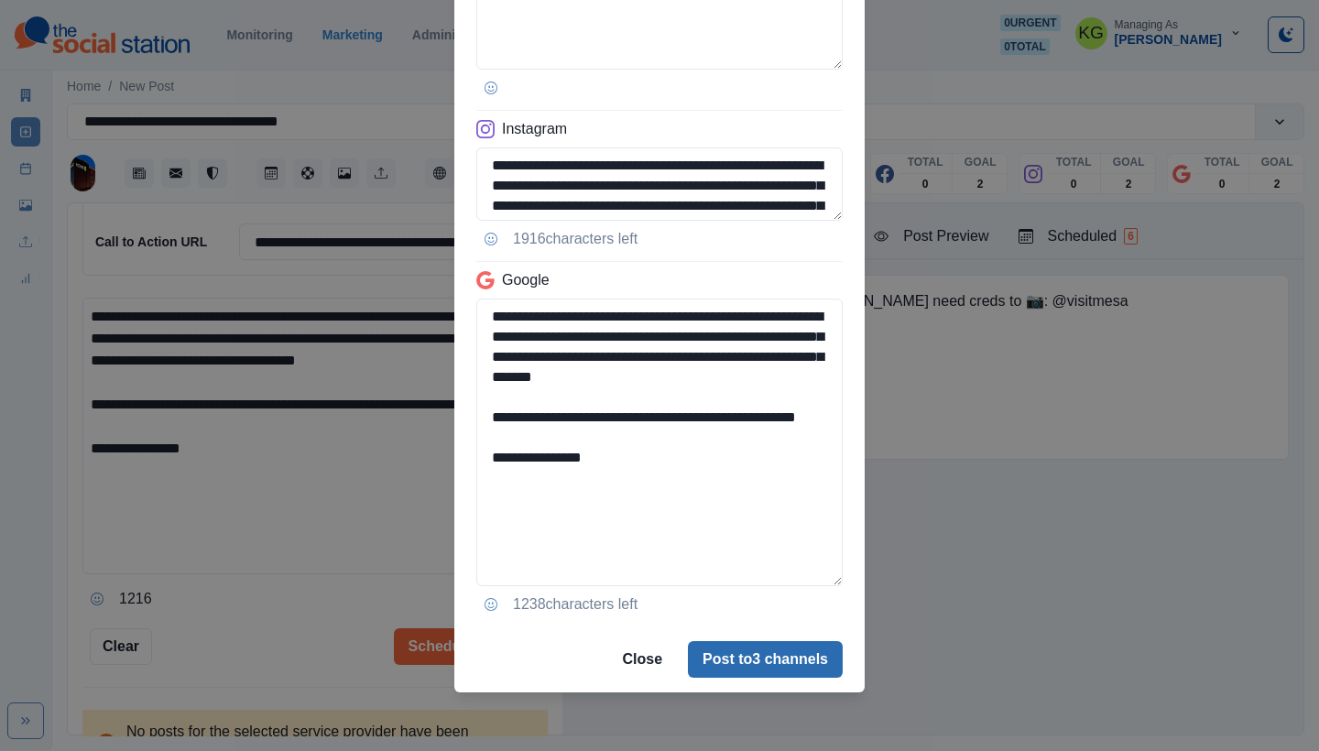
type textarea "**********"
click at [757, 642] on button "Post to 3 channels" at bounding box center [765, 659] width 155 height 37
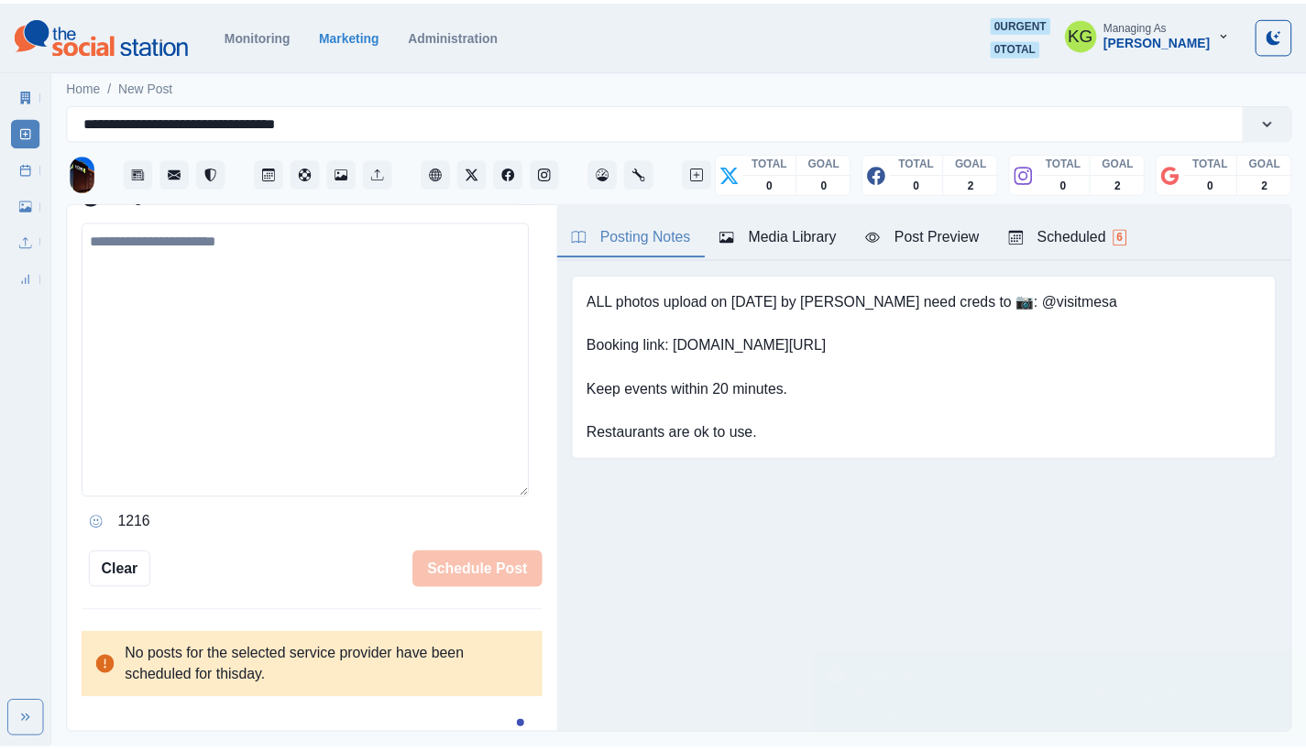
scroll to position [350, 0]
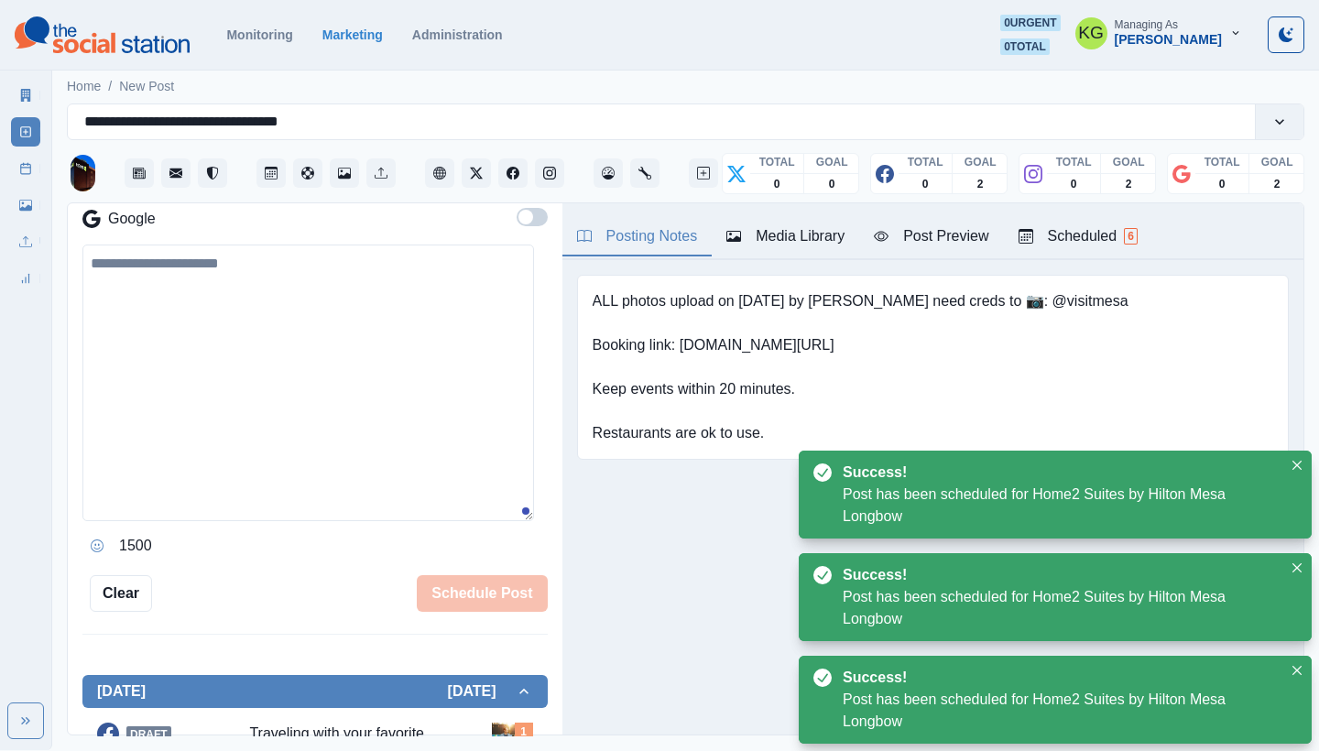
click at [24, 171] on icon at bounding box center [25, 168] width 13 height 13
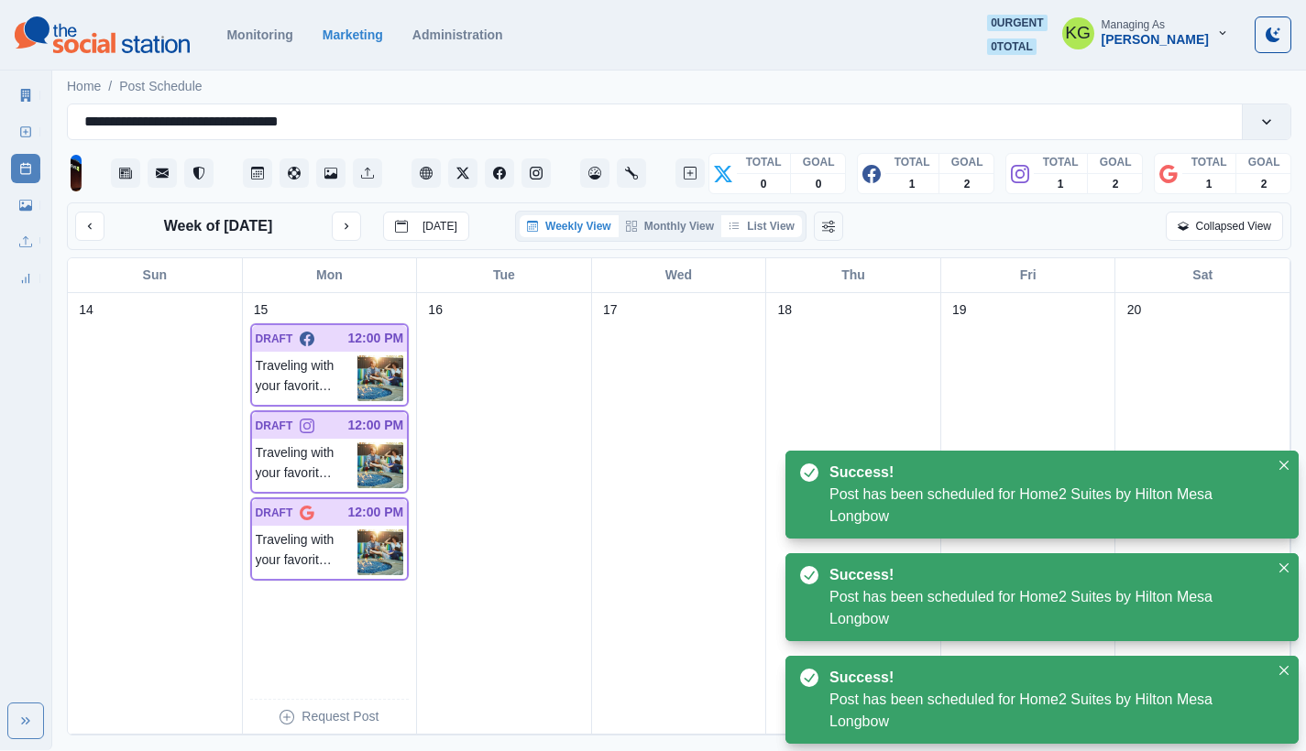
click at [755, 235] on button "List View" at bounding box center [761, 226] width 81 height 22
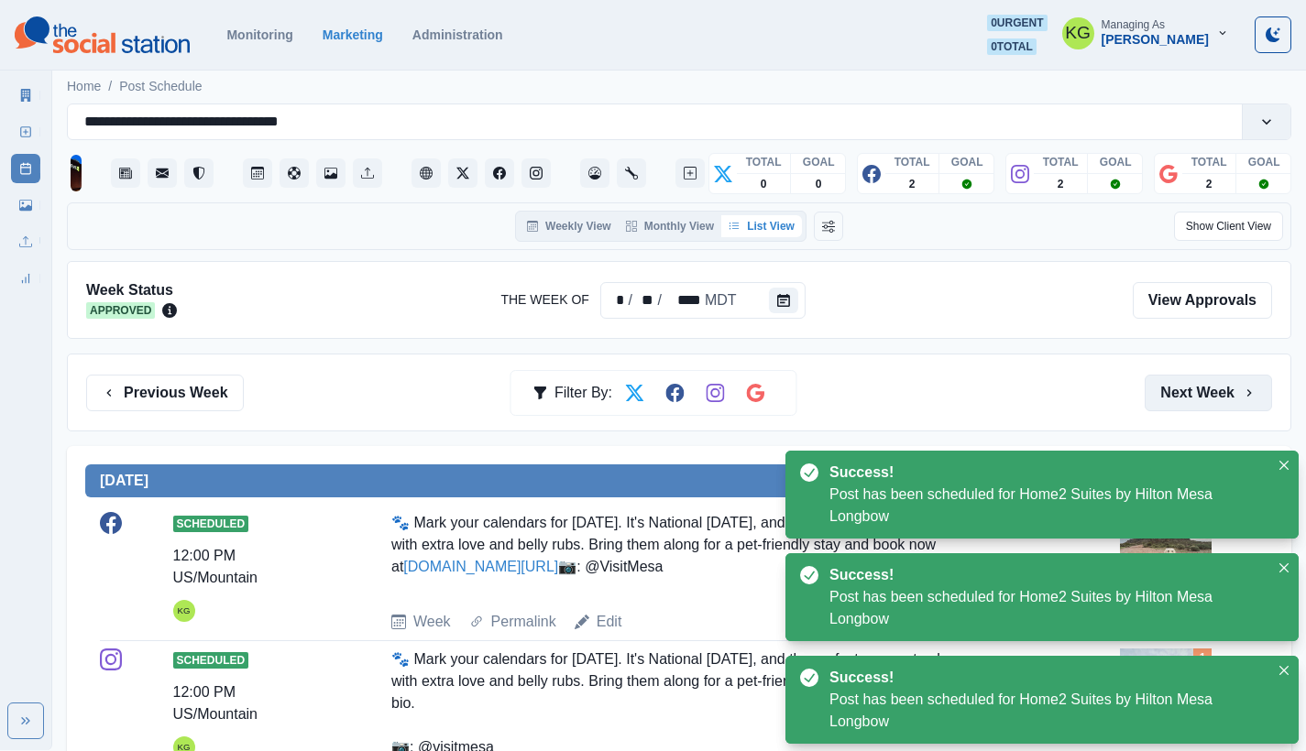
click at [1199, 388] on button "Next Week" at bounding box center [1207, 393] width 127 height 37
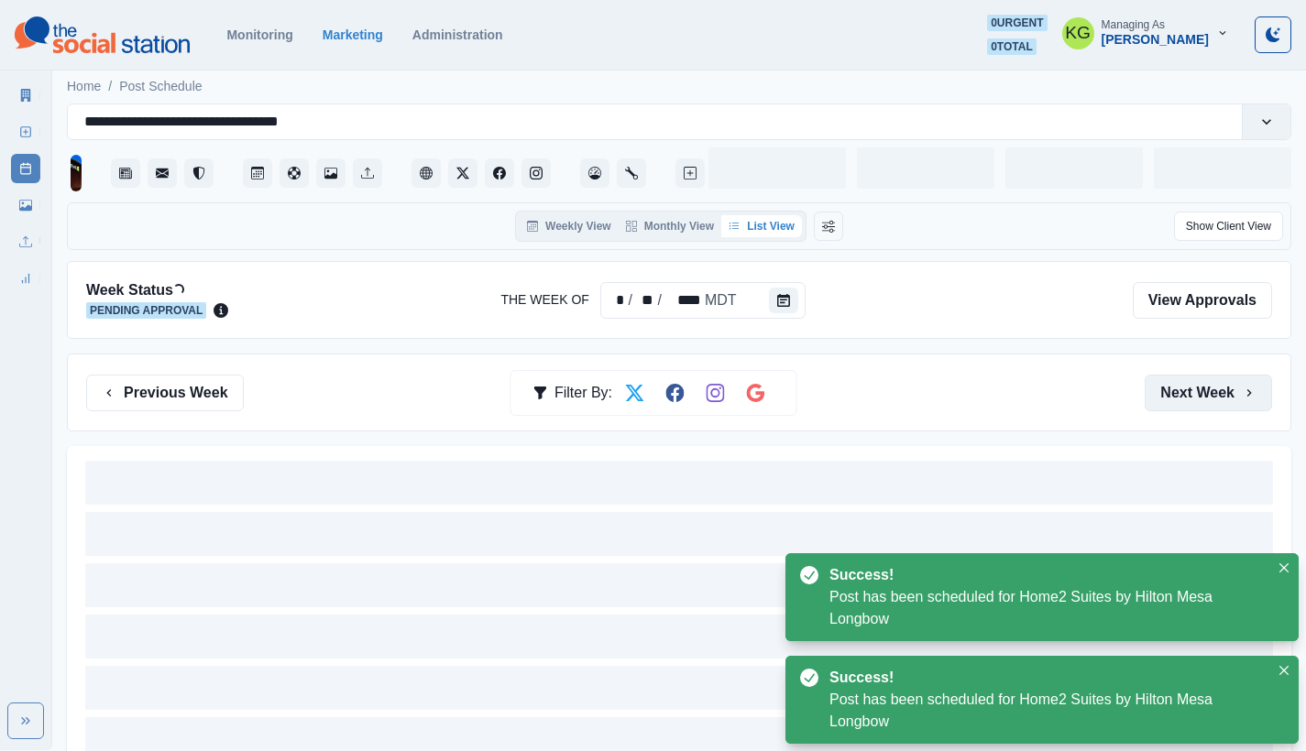
click at [1199, 388] on button "Next Week" at bounding box center [1207, 393] width 127 height 37
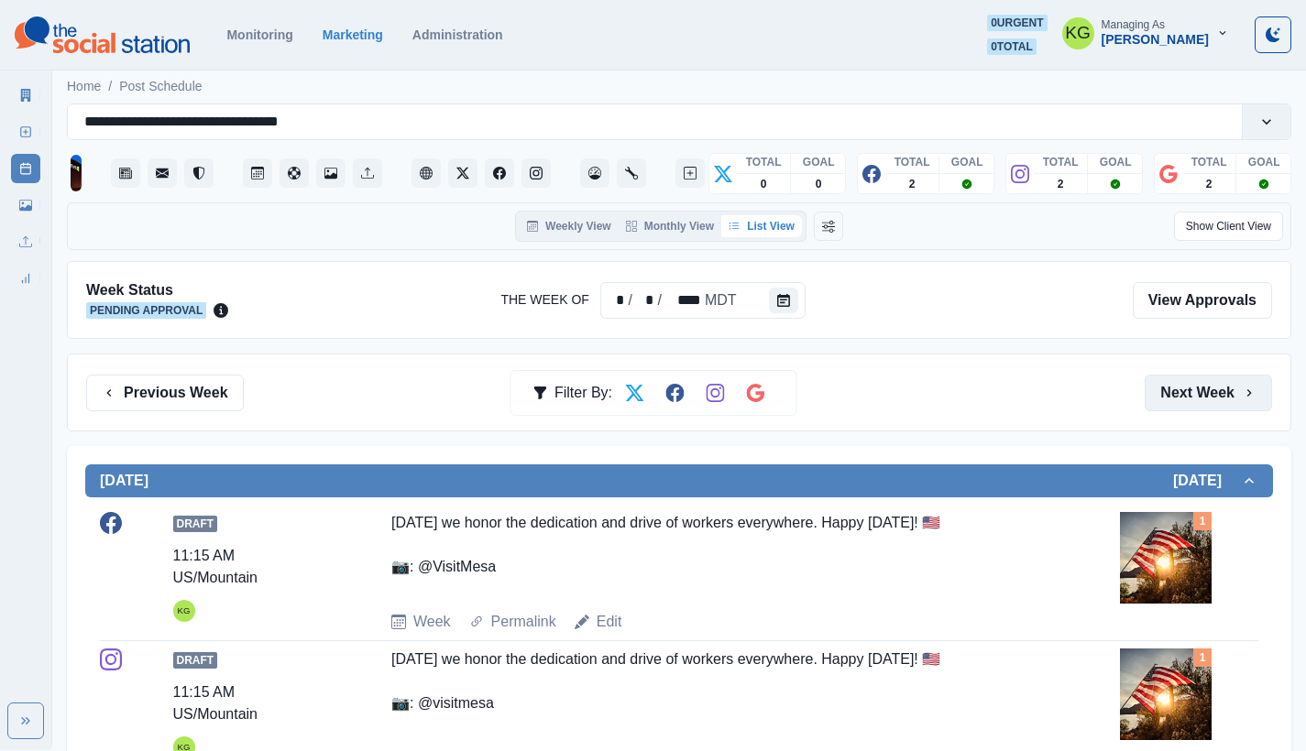
click at [1199, 388] on button "Next Week" at bounding box center [1207, 393] width 127 height 37
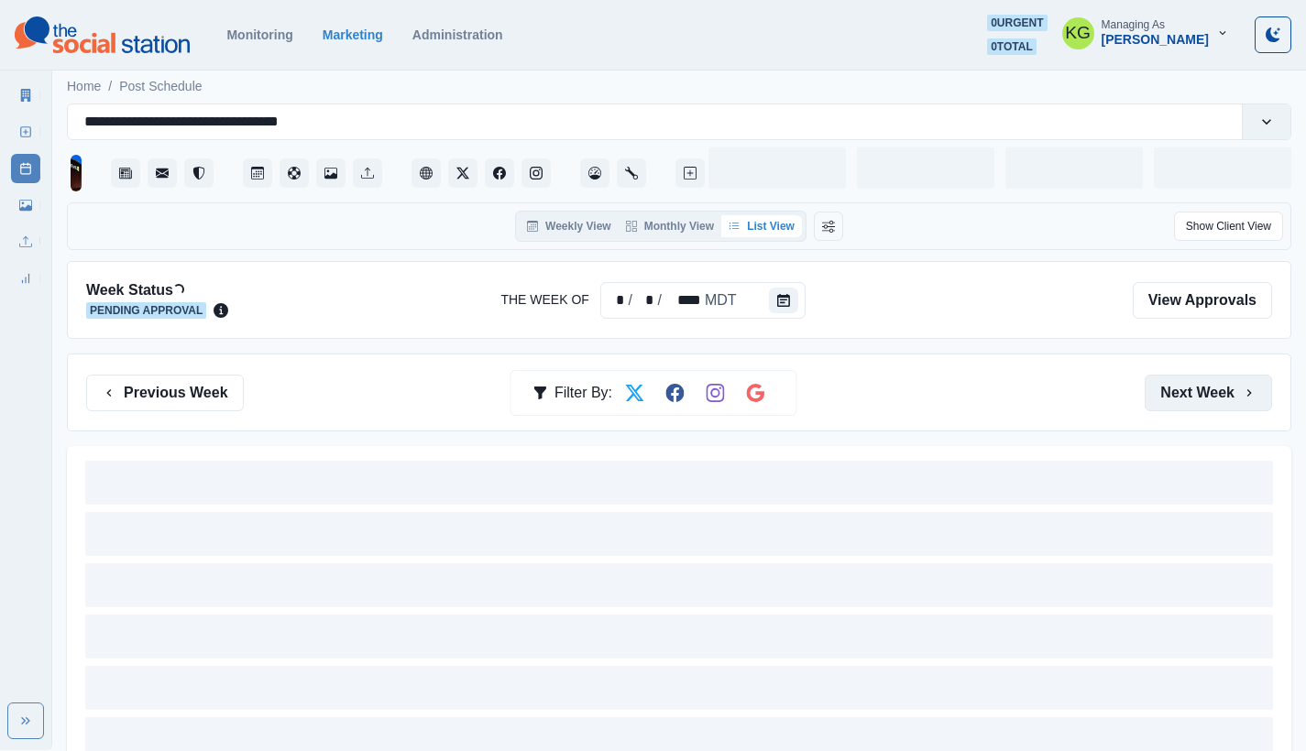
click at [1199, 388] on button "Next Week" at bounding box center [1207, 393] width 127 height 37
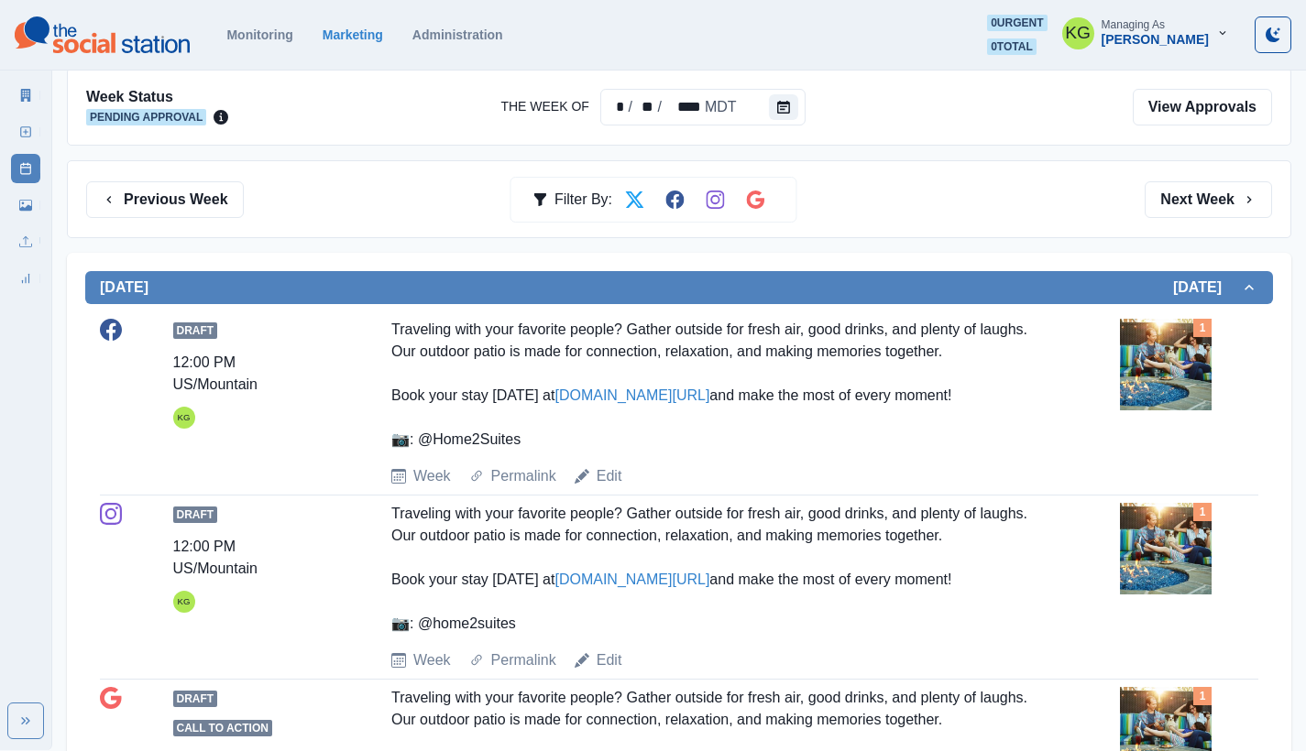
scroll to position [257, 0]
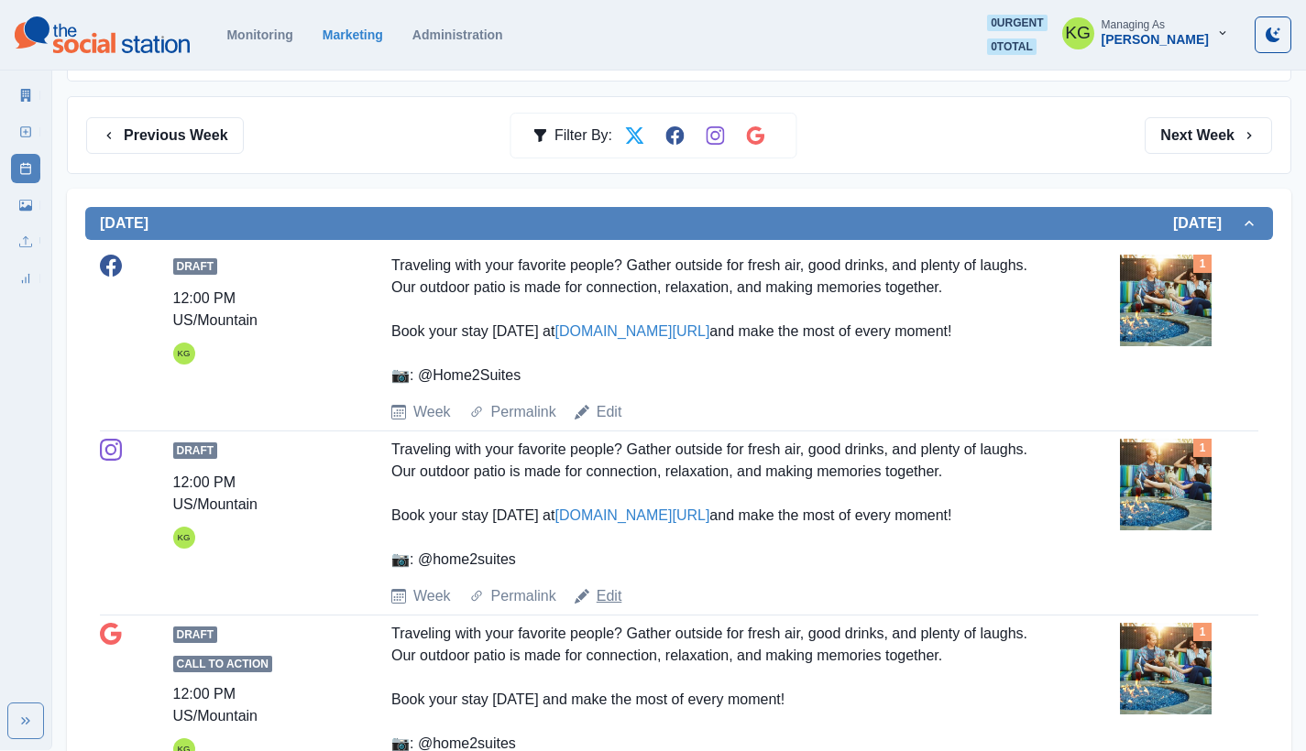
click at [614, 596] on link "Edit" at bounding box center [609, 597] width 26 height 22
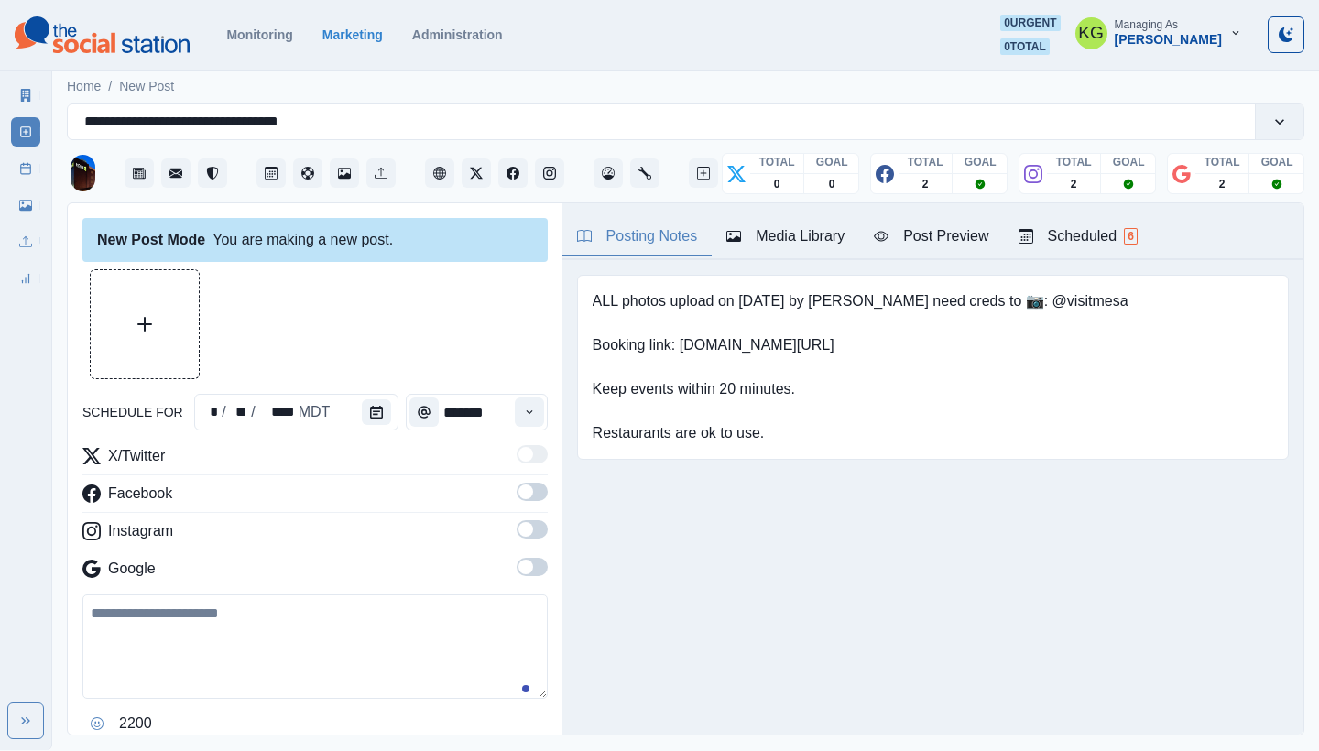
type input "********"
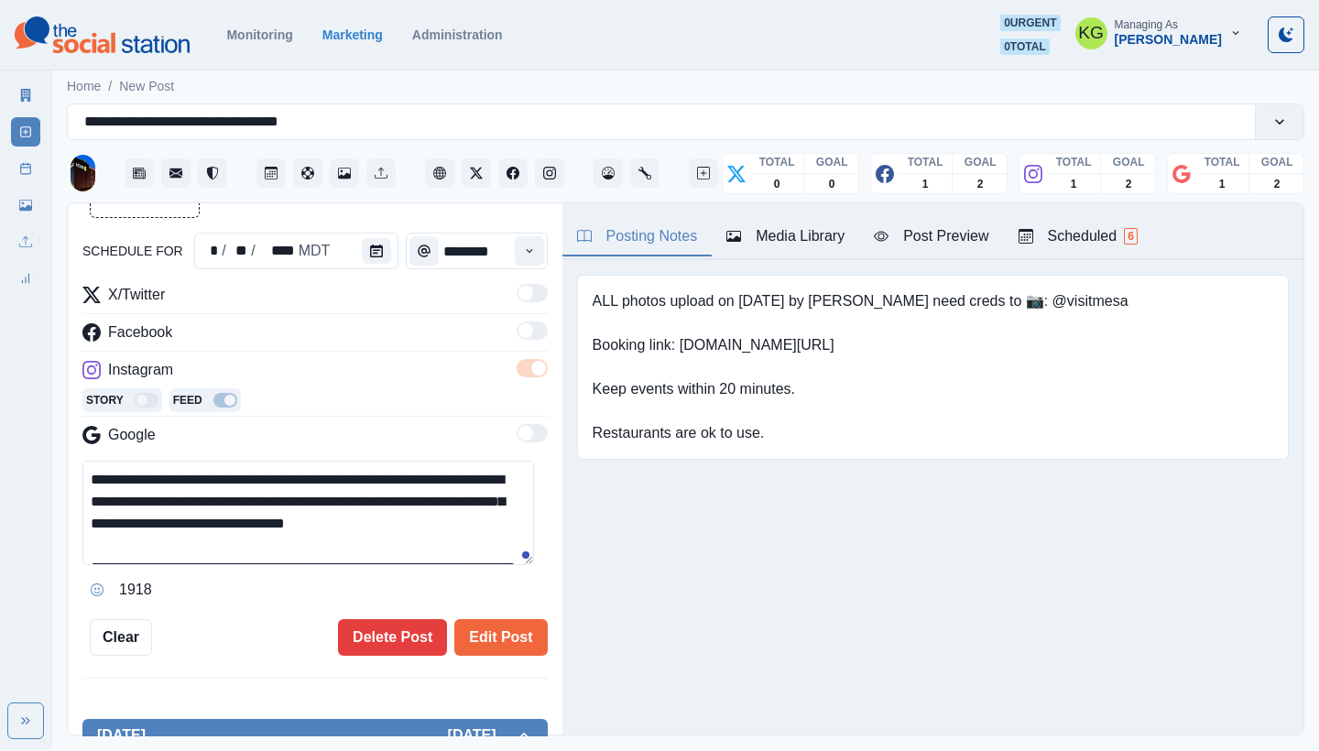
scroll to position [88, 0]
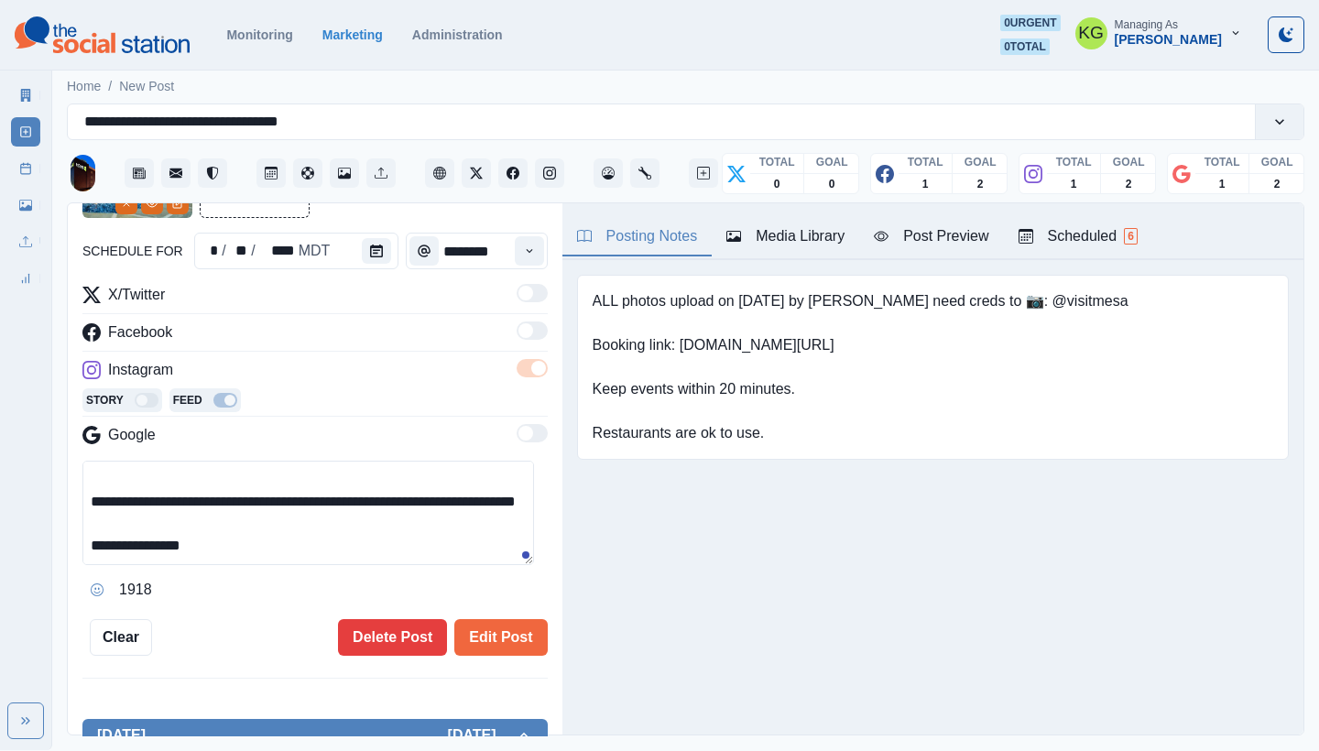
drag, startPoint x: 327, startPoint y: 481, endPoint x: 254, endPoint y: 479, distance: 73.3
click at [254, 479] on textarea "**********" at bounding box center [308, 513] width 452 height 104
type textarea "**********"
click at [487, 614] on div "**********" at bounding box center [314, 382] width 465 height 548
click at [519, 629] on button "Edit Post" at bounding box center [500, 637] width 93 height 37
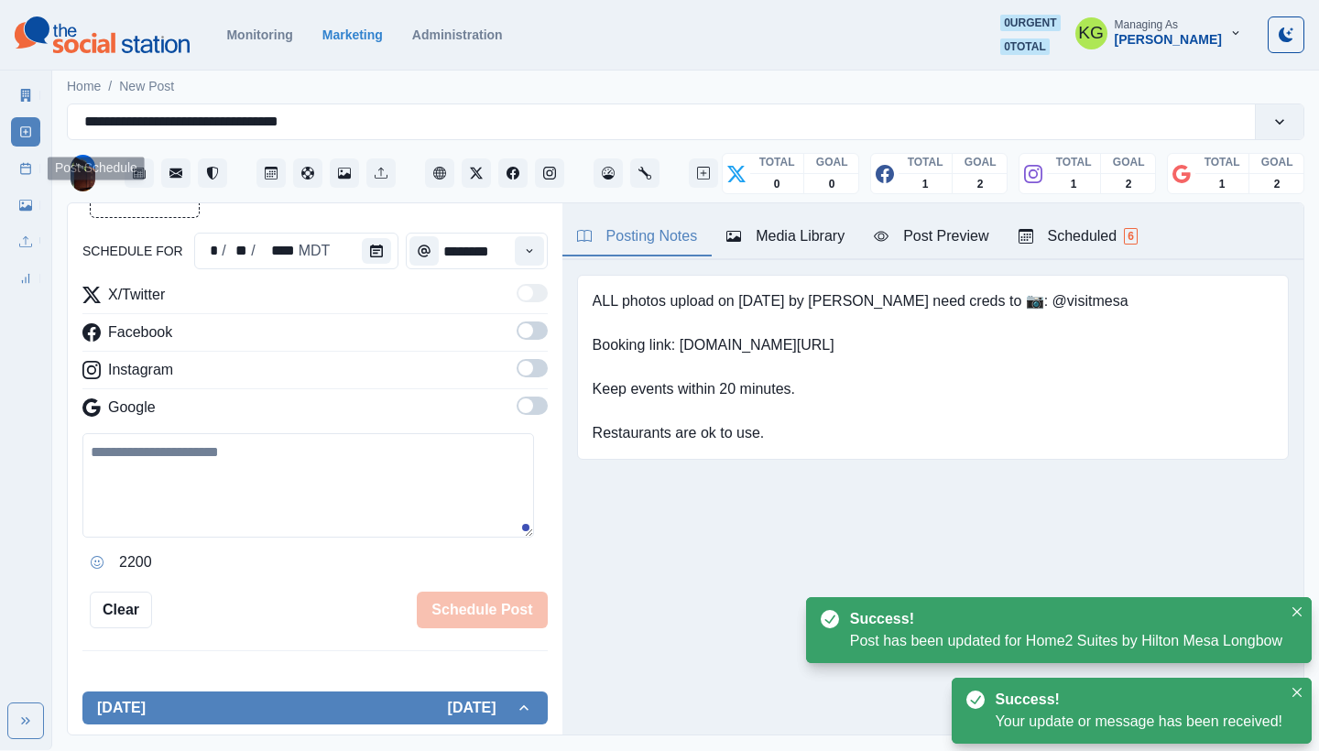
click at [18, 168] on link "Post Schedule" at bounding box center [25, 168] width 29 height 29
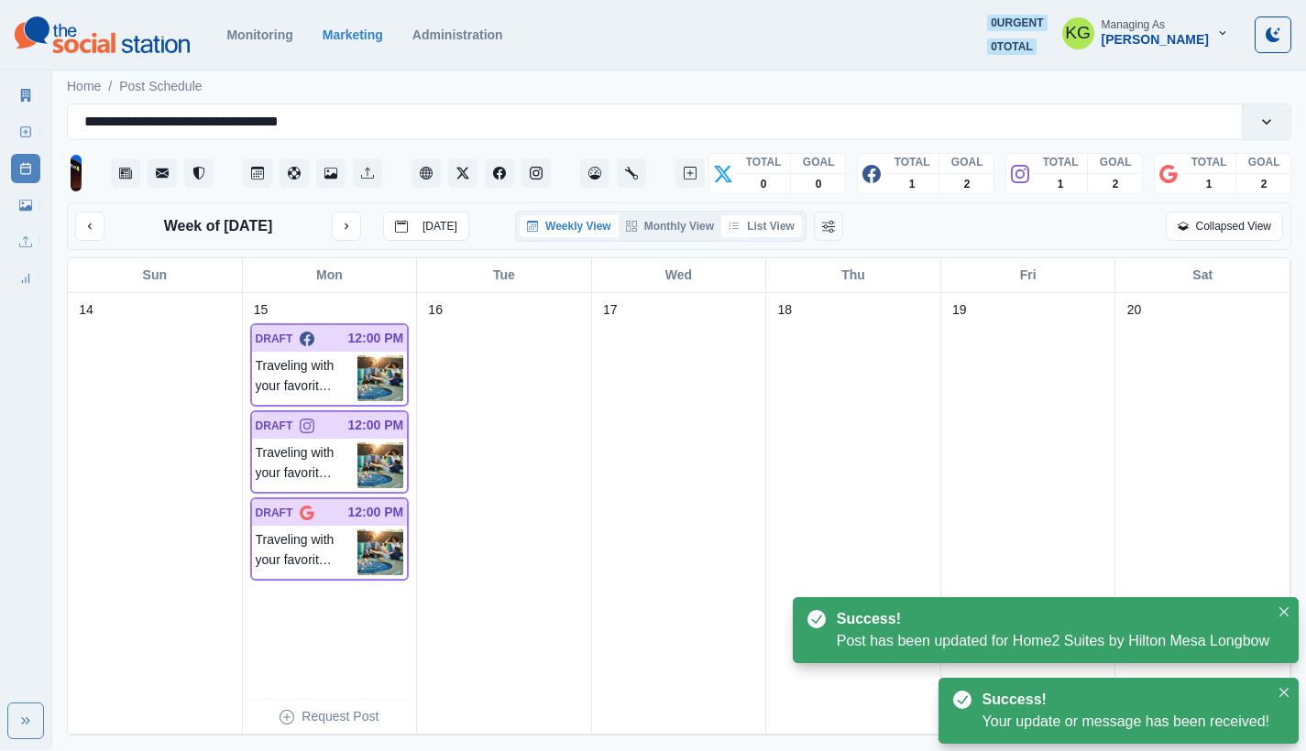
click at [735, 232] on icon "button" at bounding box center [733, 226] width 11 height 11
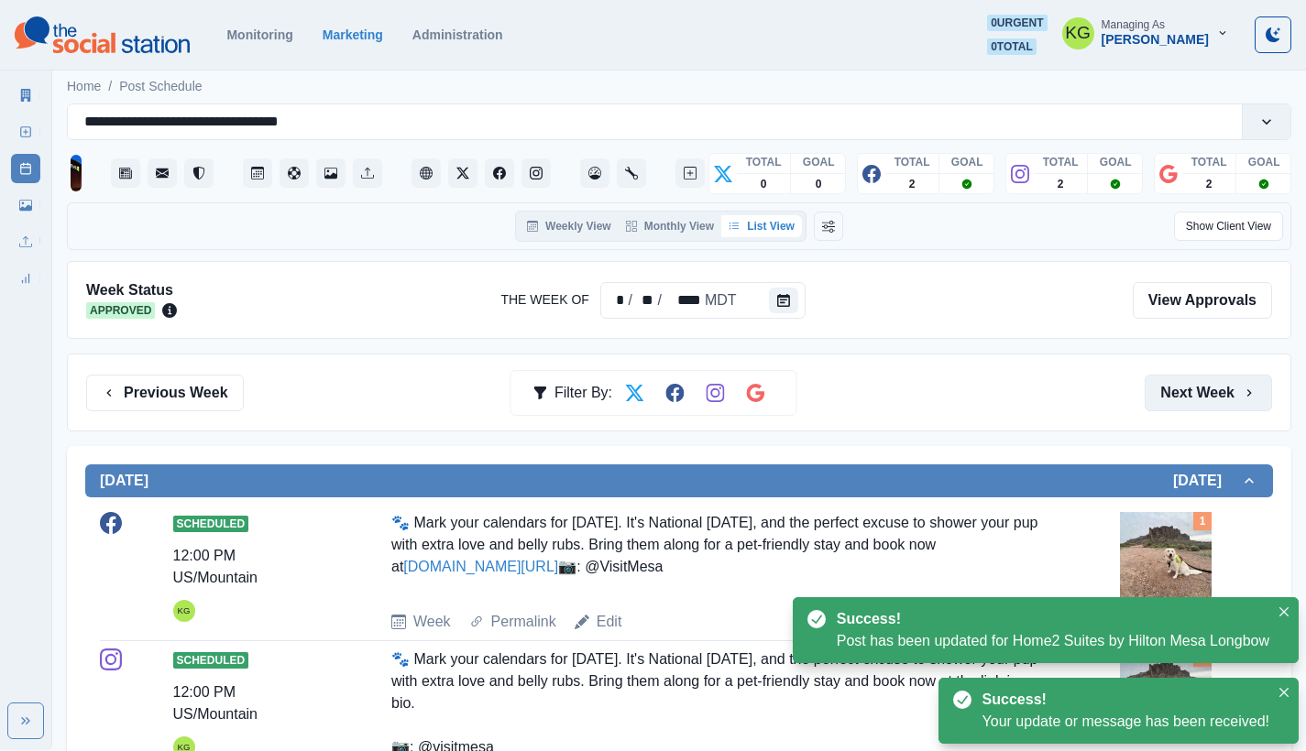
click at [1210, 395] on button "Next Week" at bounding box center [1207, 393] width 127 height 37
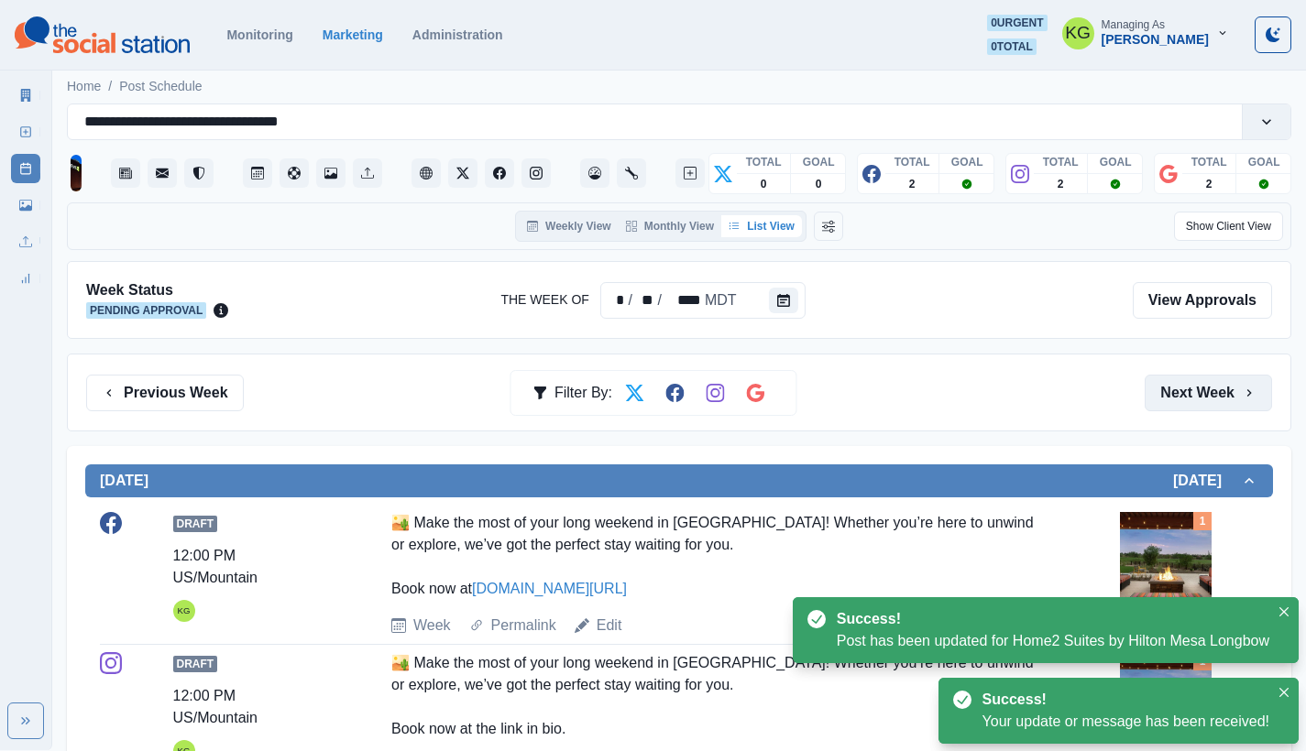
click at [1209, 395] on button "Next Week" at bounding box center [1207, 393] width 127 height 37
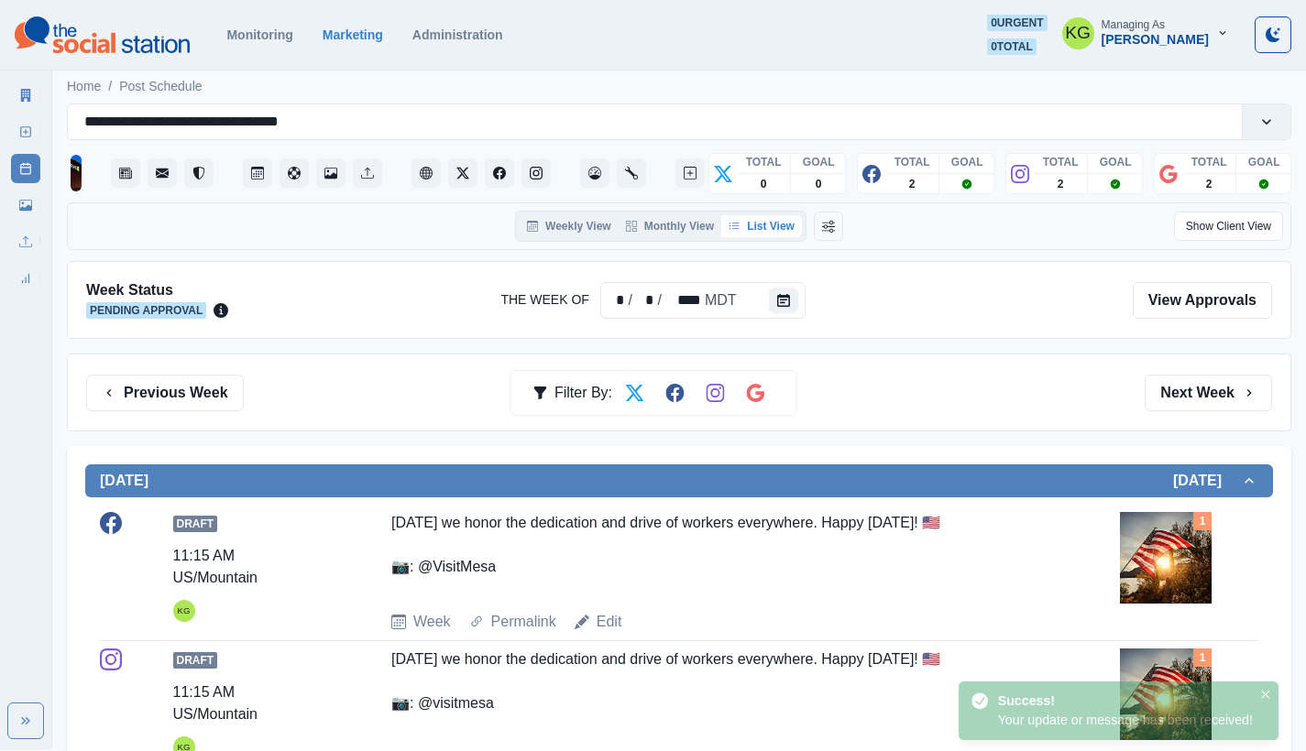
drag, startPoint x: 165, startPoint y: 392, endPoint x: 269, endPoint y: 391, distance: 104.5
click at [166, 392] on button "Previous Week" at bounding box center [165, 393] width 158 height 37
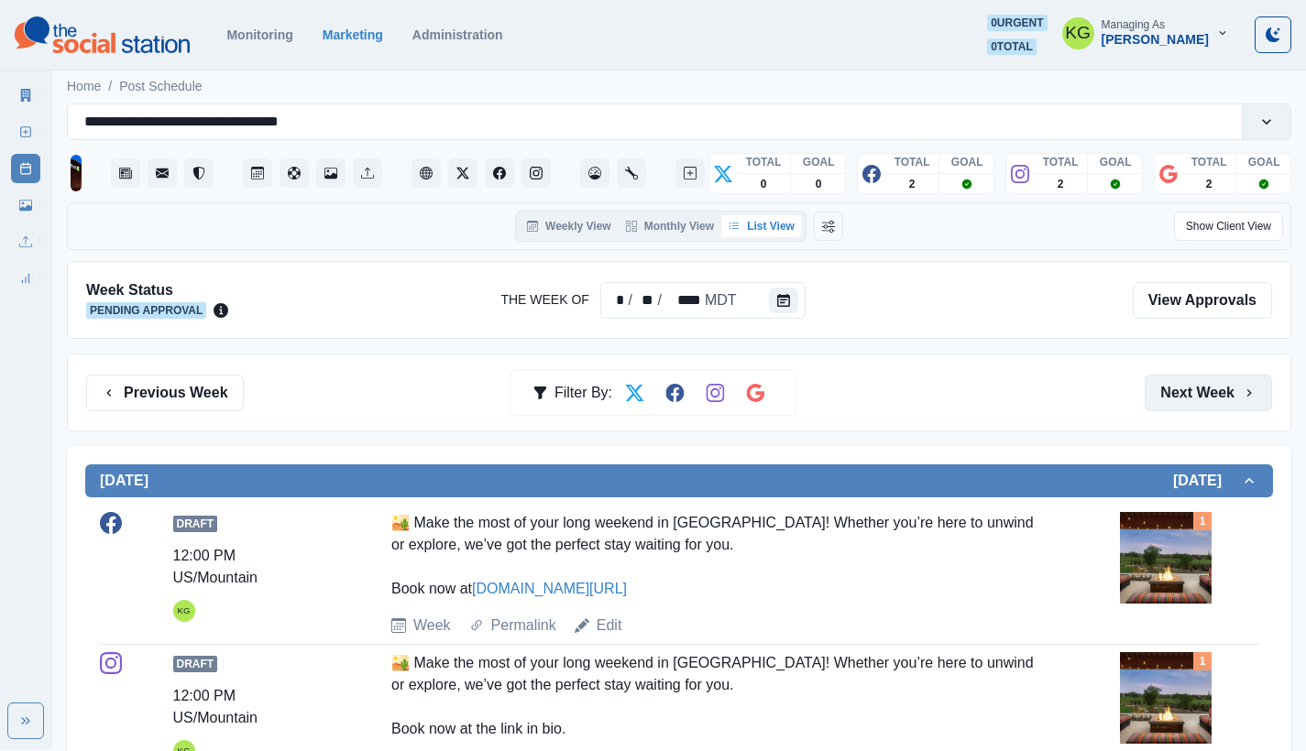
click at [1194, 383] on button "Next Week" at bounding box center [1207, 393] width 127 height 37
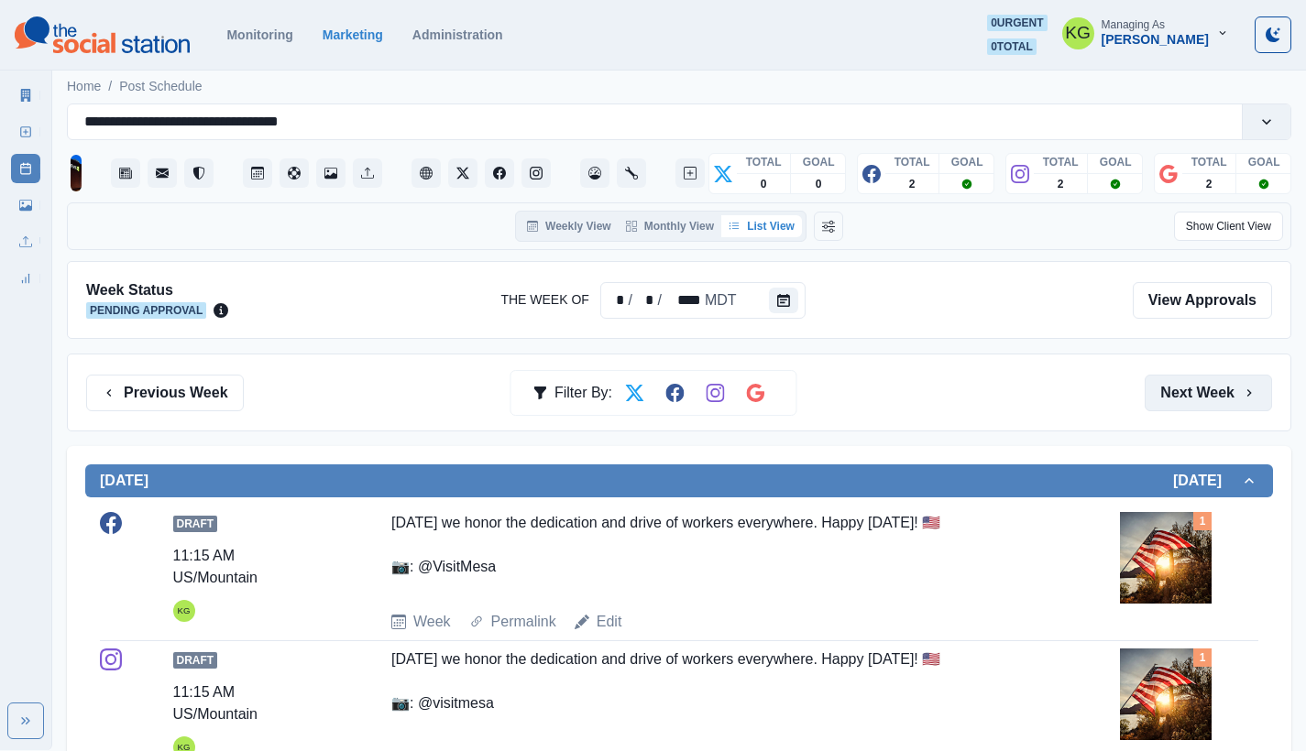
click at [1192, 389] on button "Next Week" at bounding box center [1207, 393] width 127 height 37
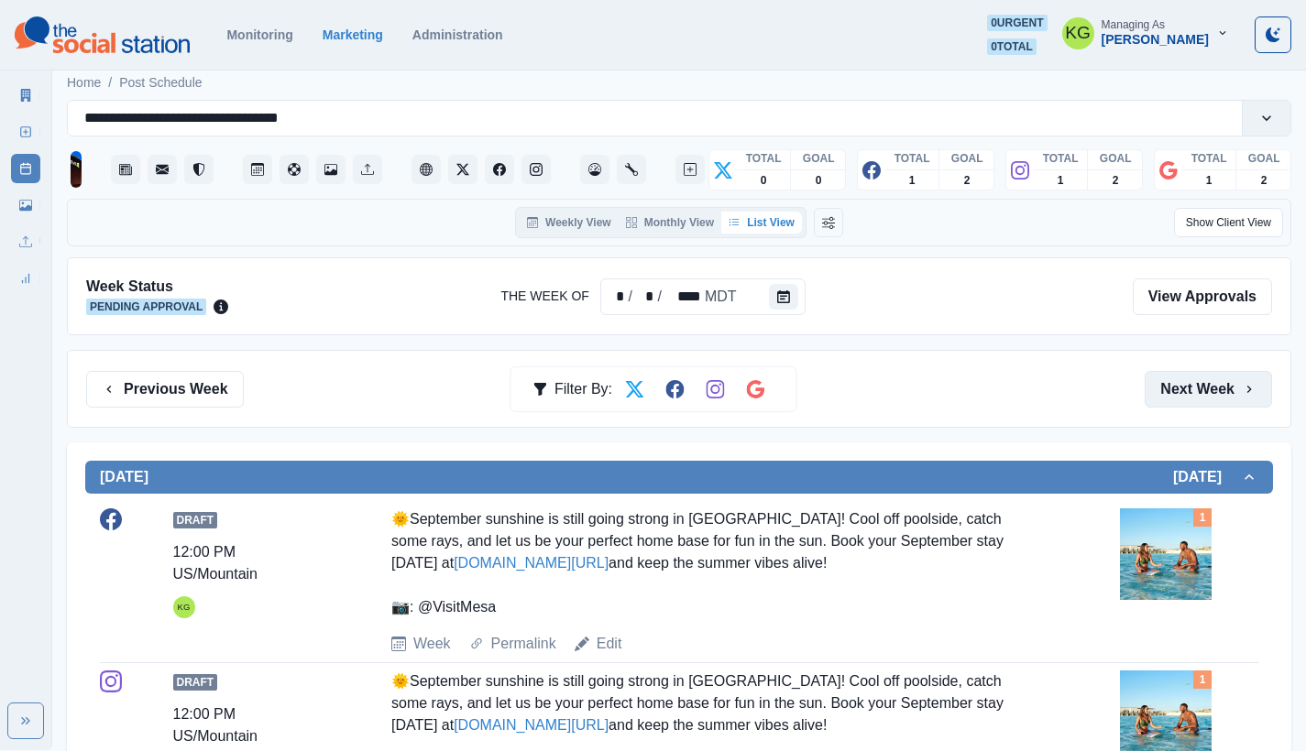
scroll to position [263, 0]
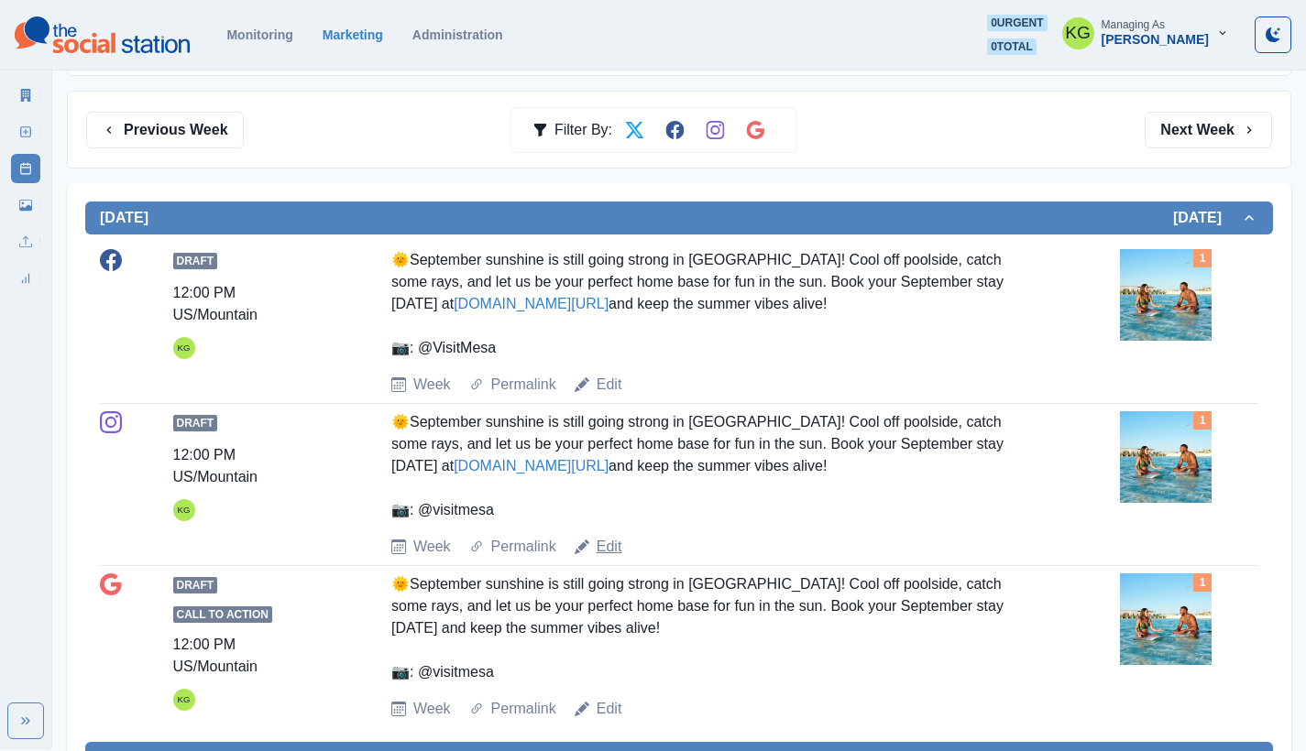
click at [613, 545] on link "Edit" at bounding box center [609, 547] width 26 height 22
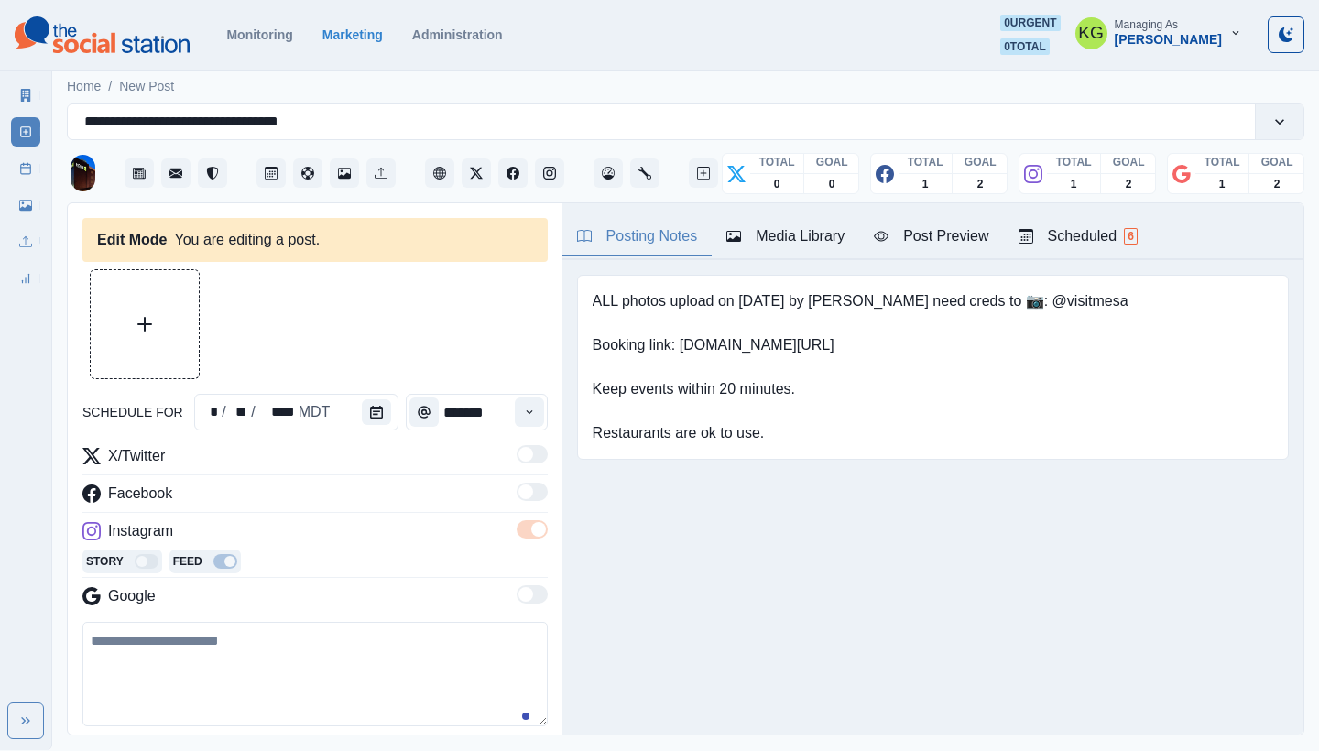
type input "********"
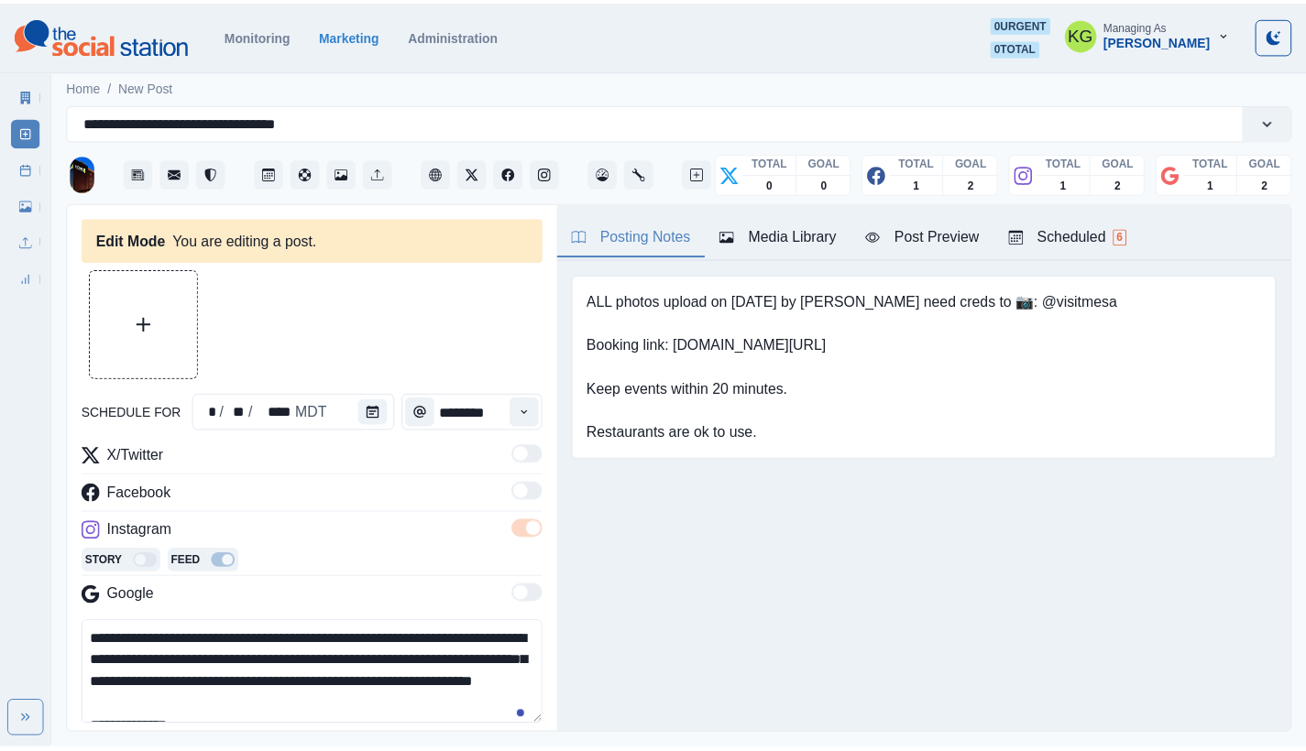
scroll to position [181, 0]
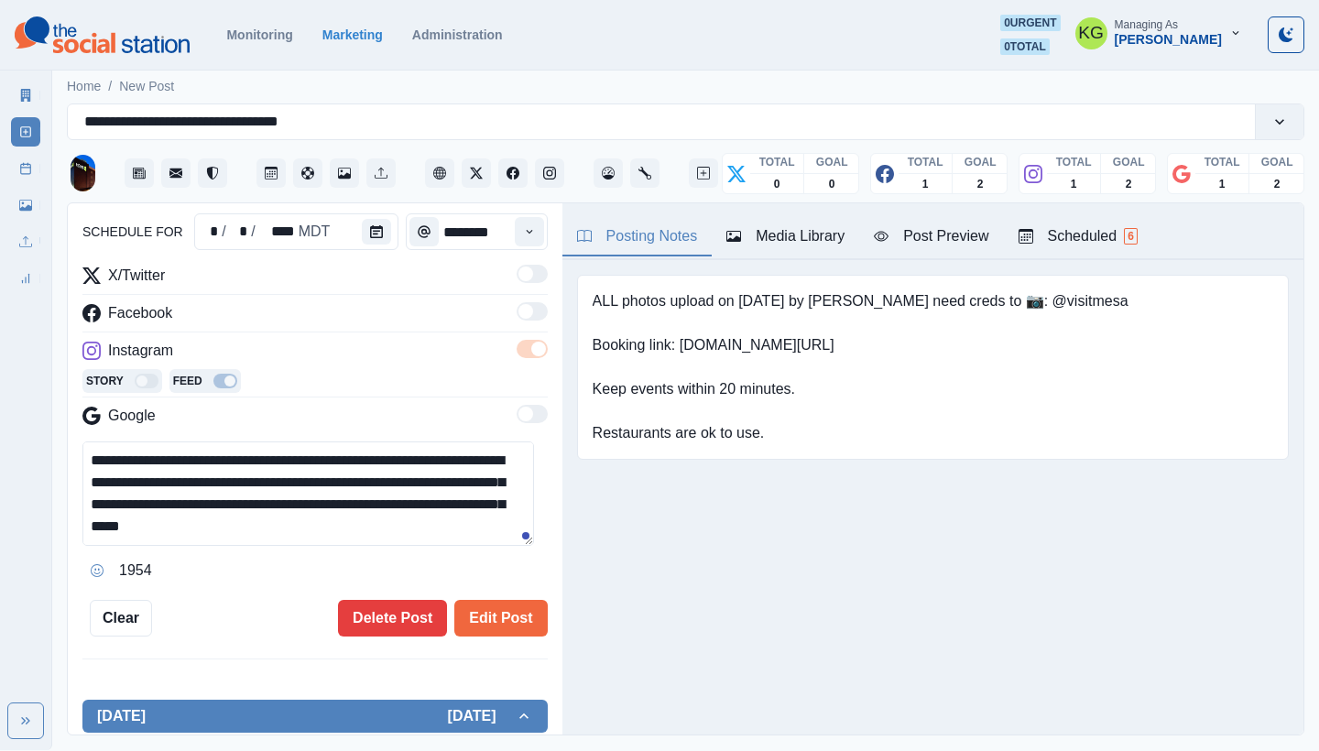
drag, startPoint x: 224, startPoint y: 529, endPoint x: 65, endPoint y: 528, distance: 159.4
click at [65, 528] on main "**********" at bounding box center [685, 408] width 1267 height 684
type textarea "**********"
click at [491, 627] on button "Edit Post" at bounding box center [500, 618] width 93 height 37
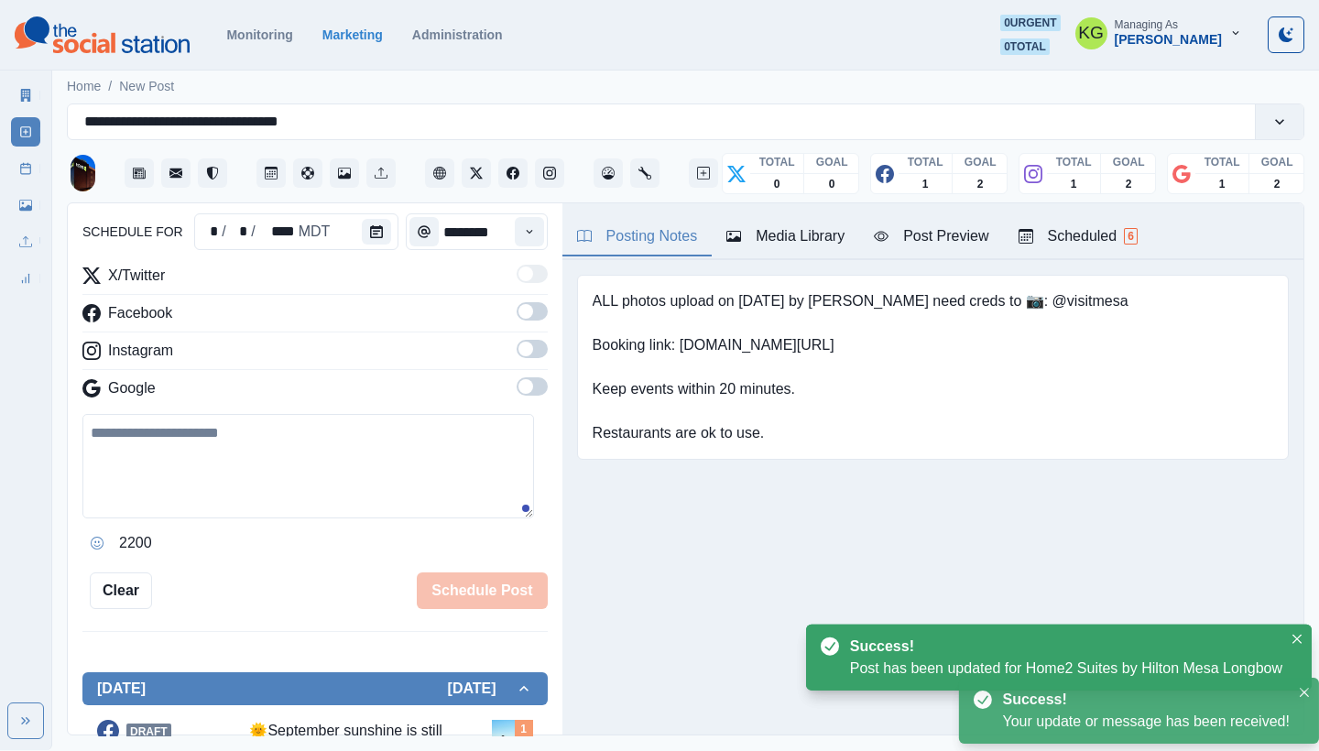
click at [10, 170] on div "Marketing Summary New Post Post Schedule Media Library Uploads Review Summary" at bounding box center [25, 183] width 51 height 220
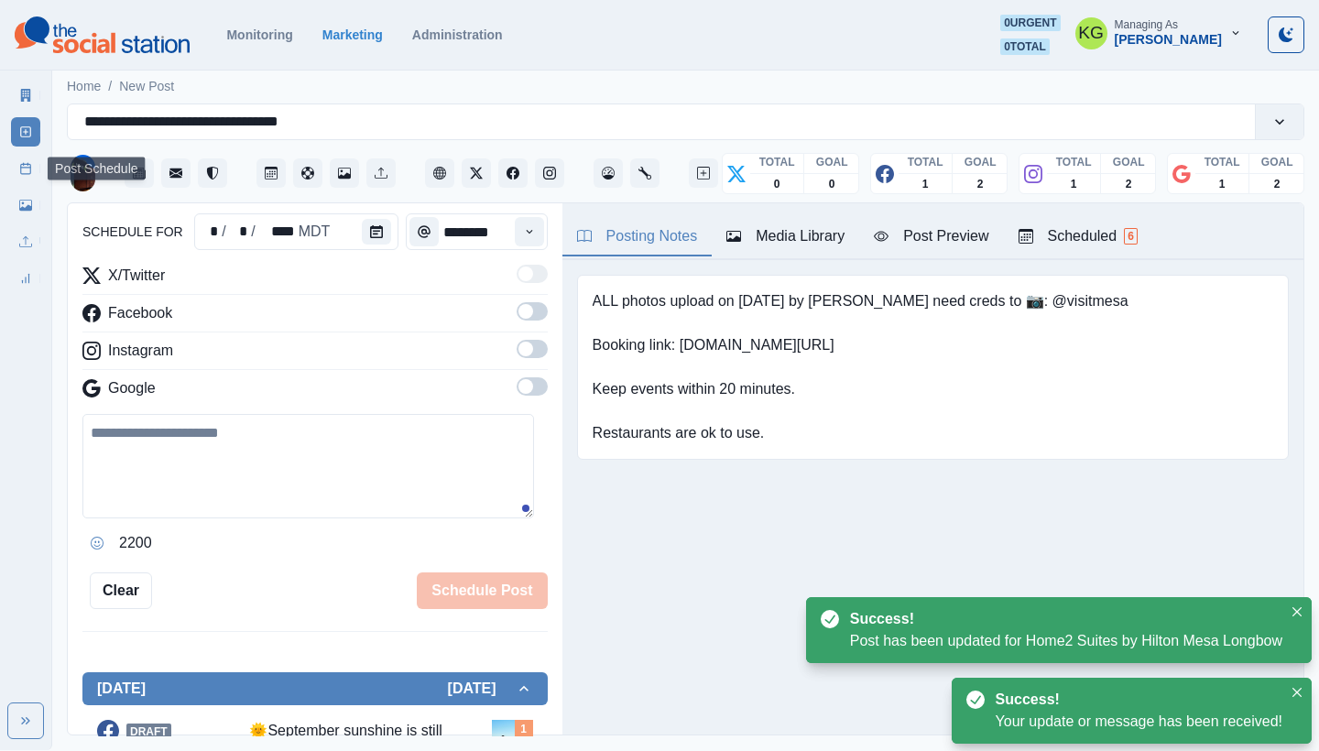
click at [26, 169] on icon at bounding box center [25, 168] width 13 height 13
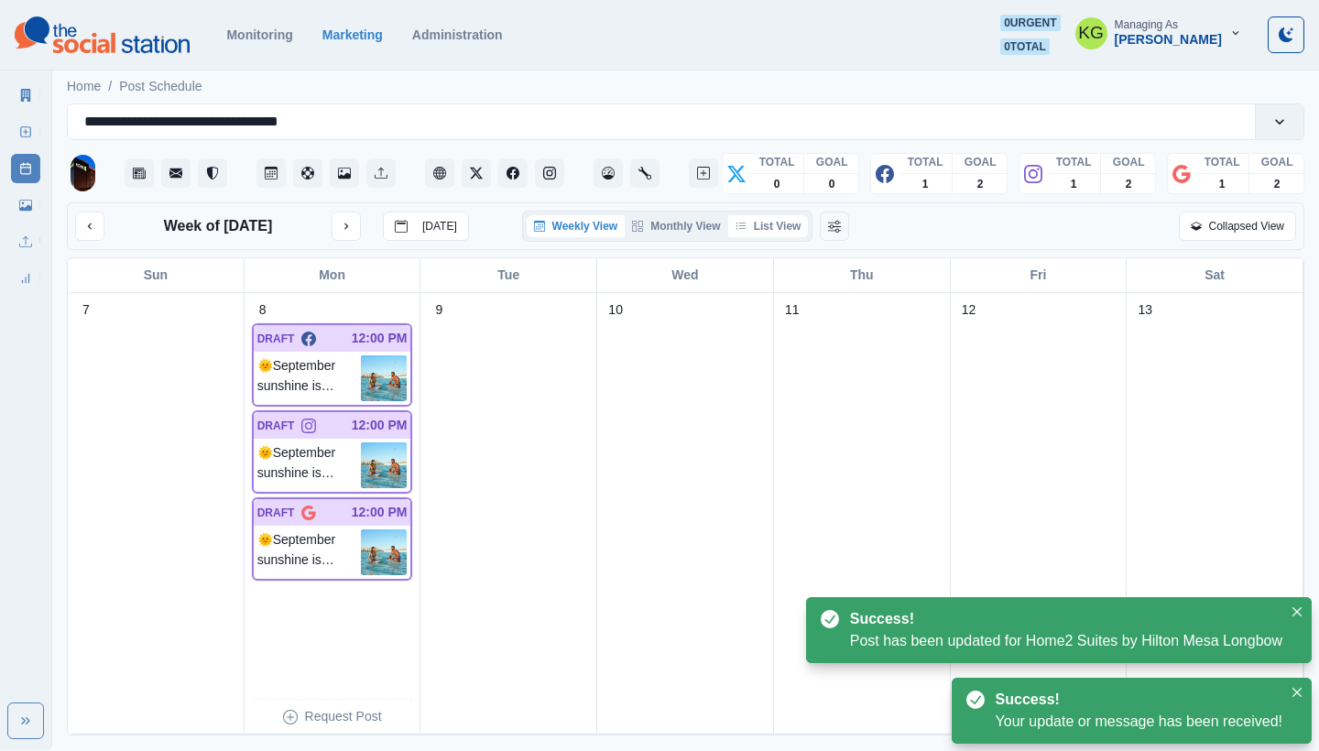
click at [792, 230] on button "List View" at bounding box center [768, 226] width 81 height 22
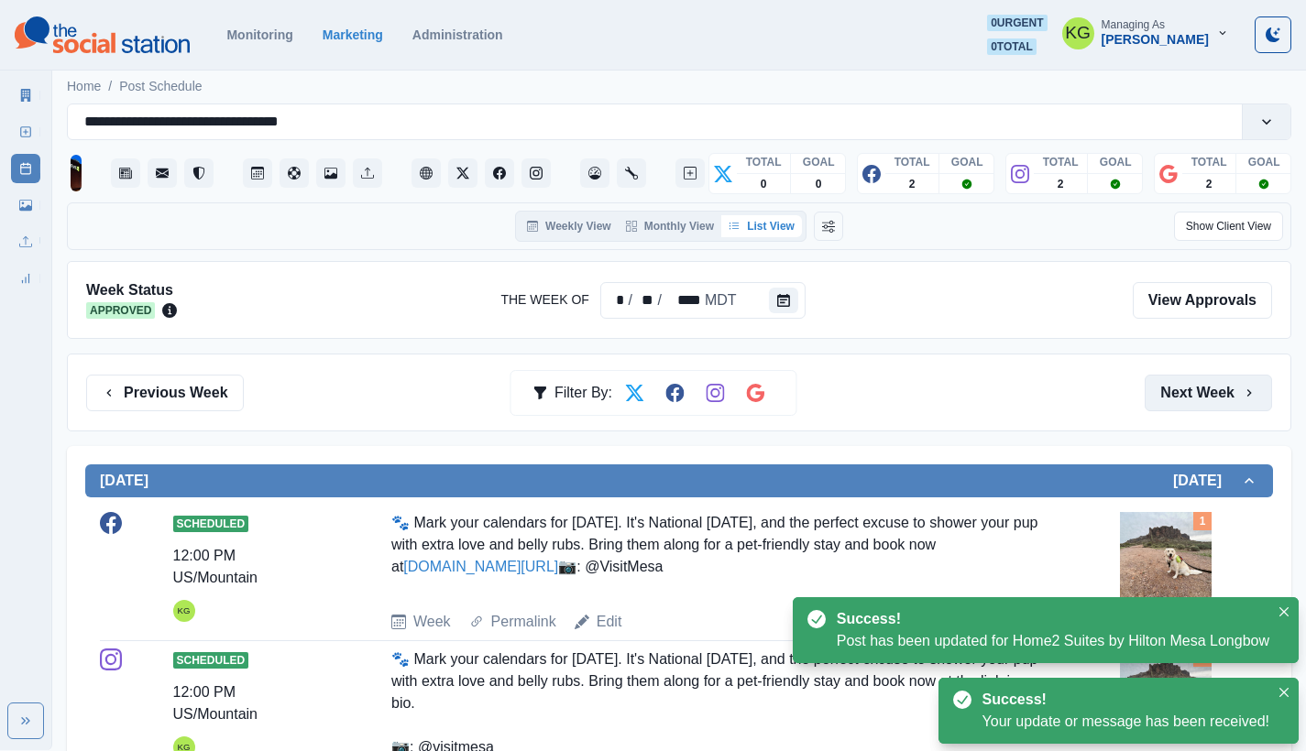
click at [1231, 376] on button "Next Week" at bounding box center [1207, 393] width 127 height 37
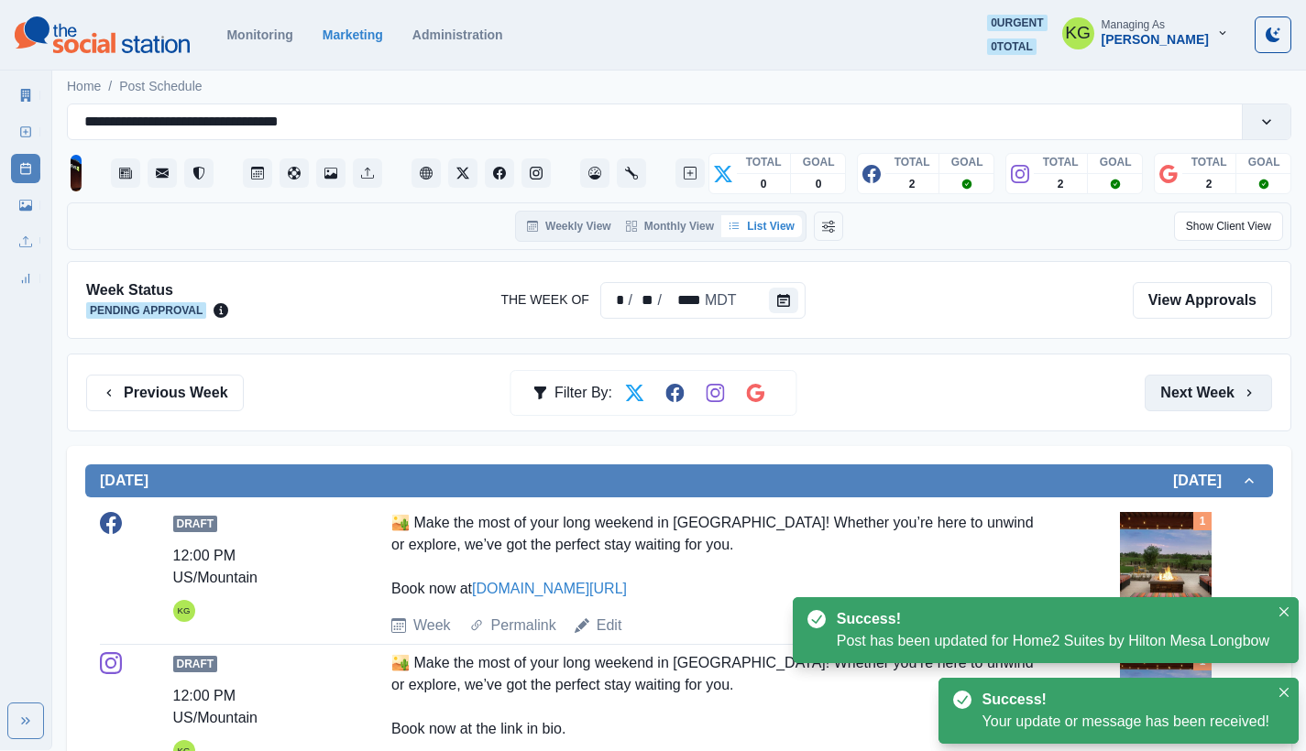
click at [1227, 390] on button "Next Week" at bounding box center [1207, 393] width 127 height 37
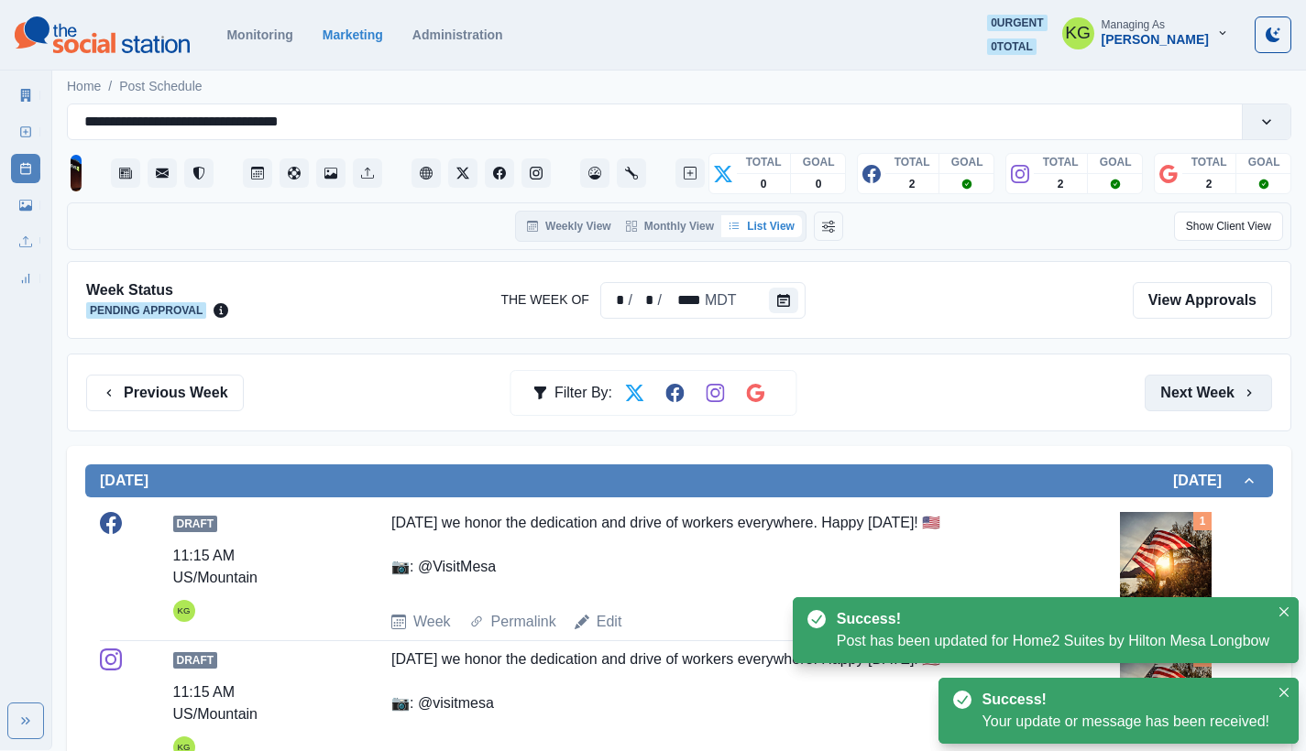
click at [1227, 390] on button "Next Week" at bounding box center [1207, 393] width 127 height 37
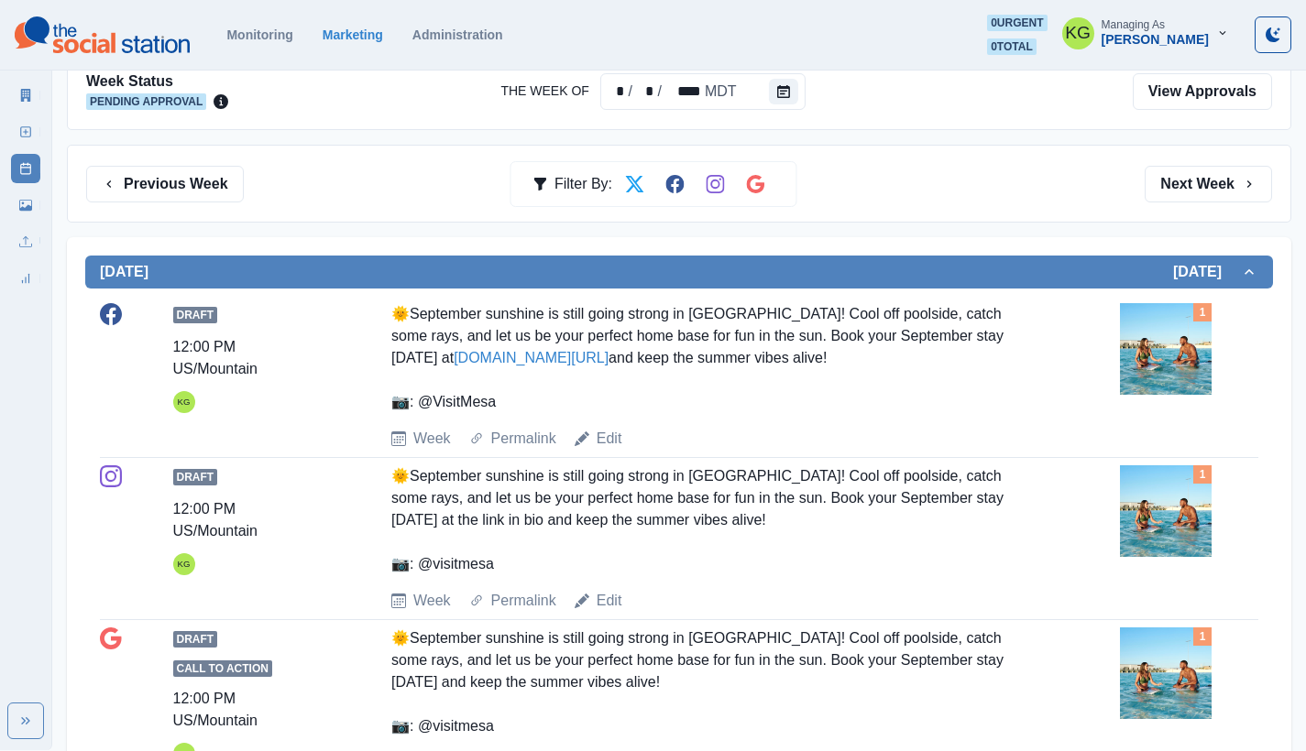
scroll to position [171, 0]
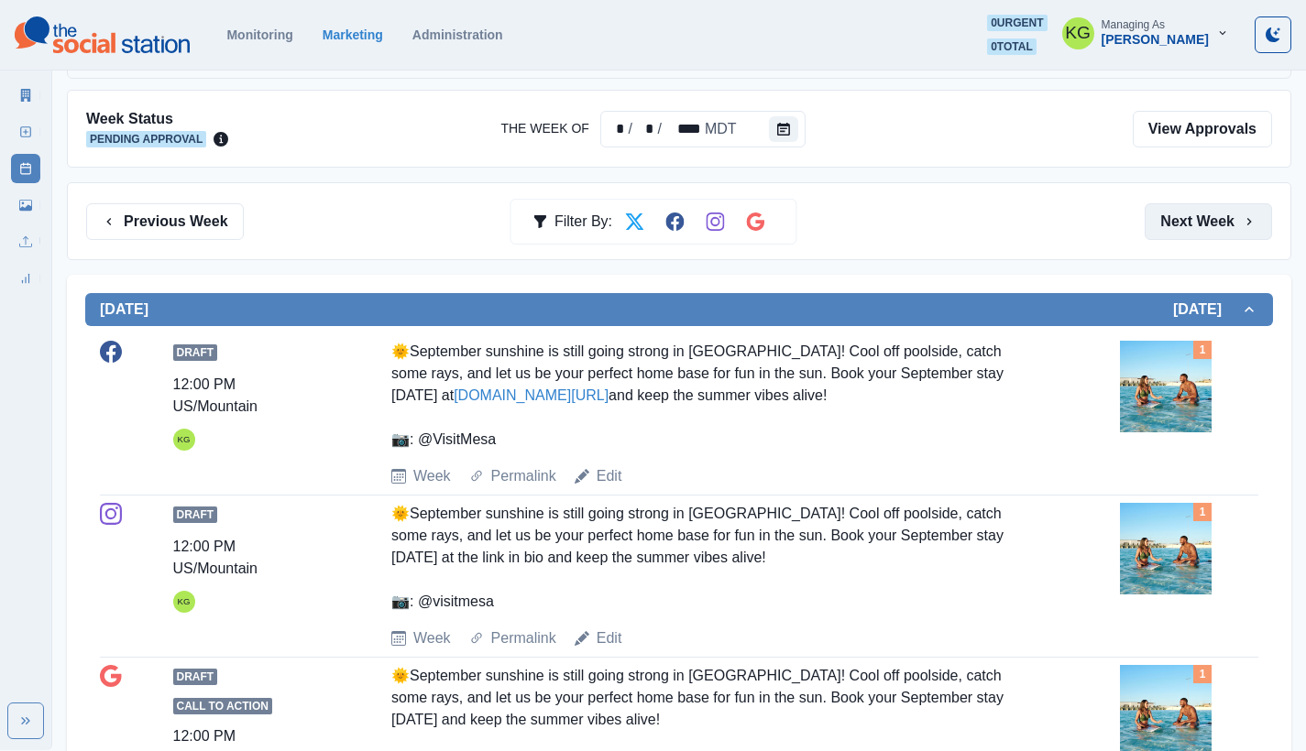
click at [1198, 231] on button "Next Week" at bounding box center [1207, 221] width 127 height 37
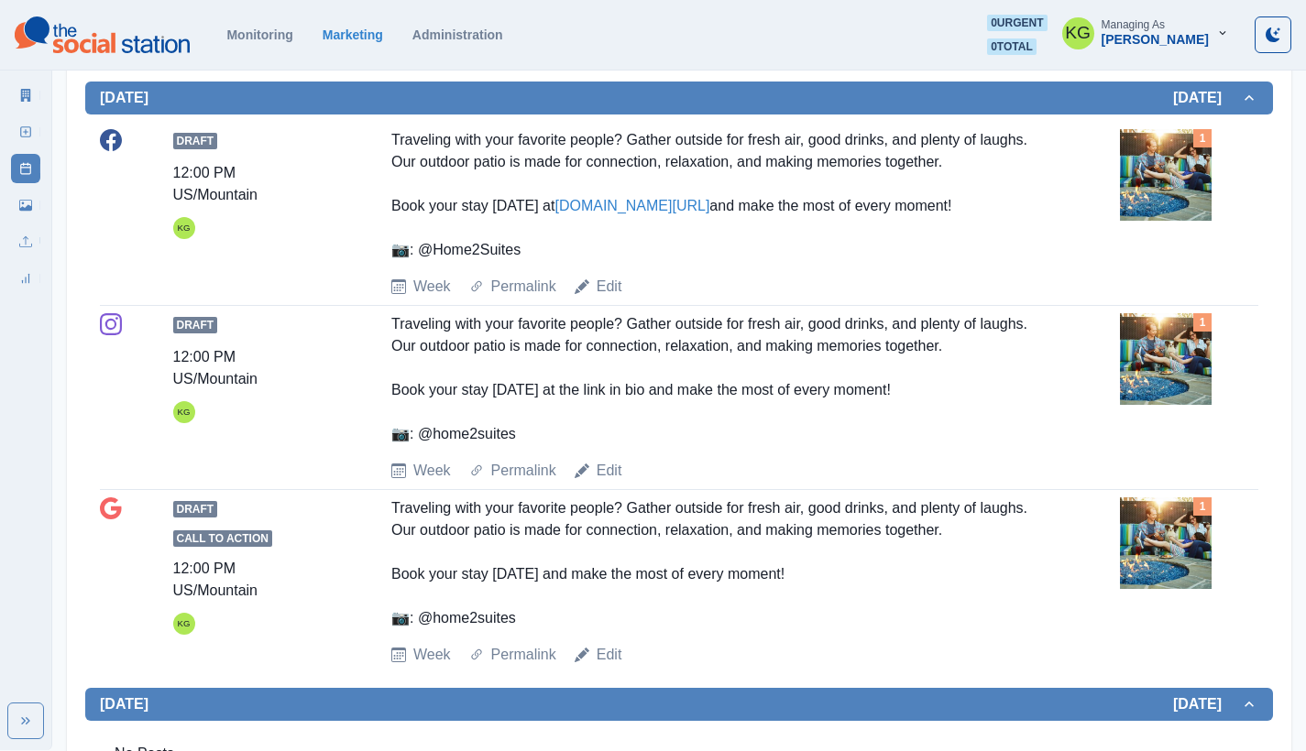
scroll to position [128, 0]
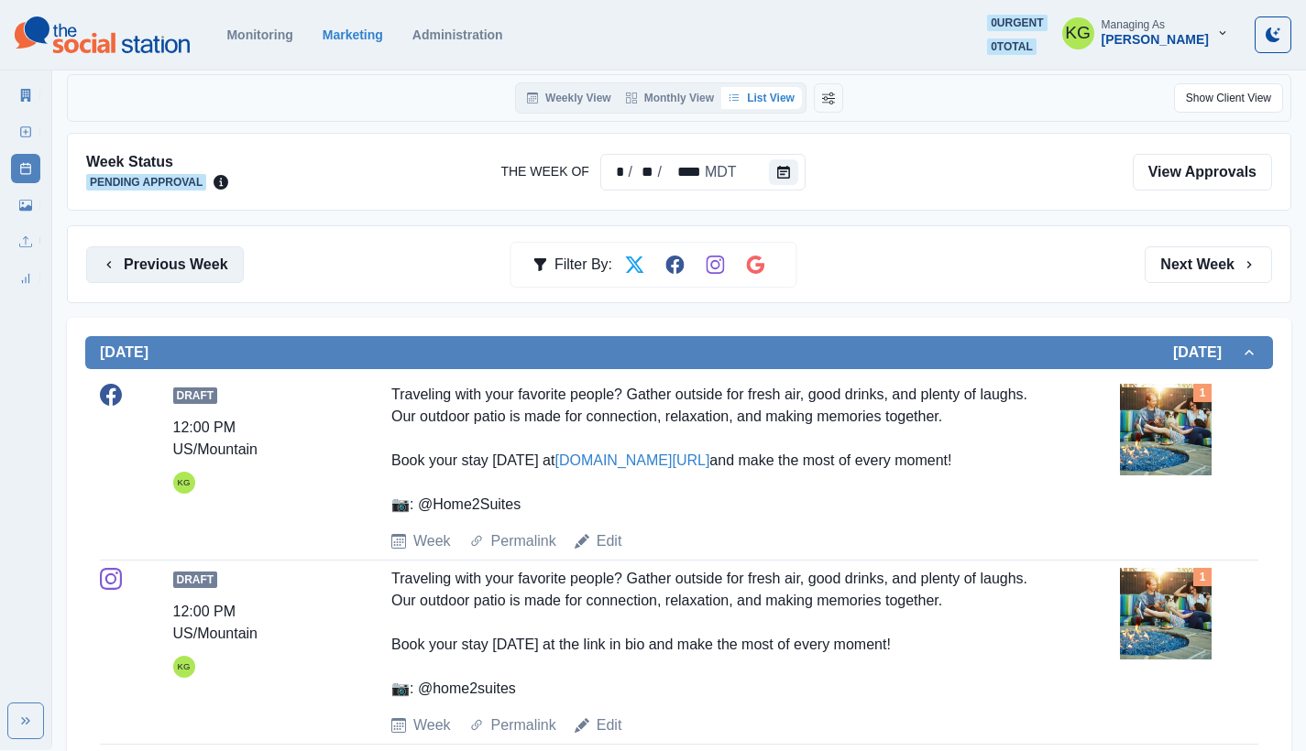
click at [179, 261] on button "Previous Week" at bounding box center [165, 264] width 158 height 37
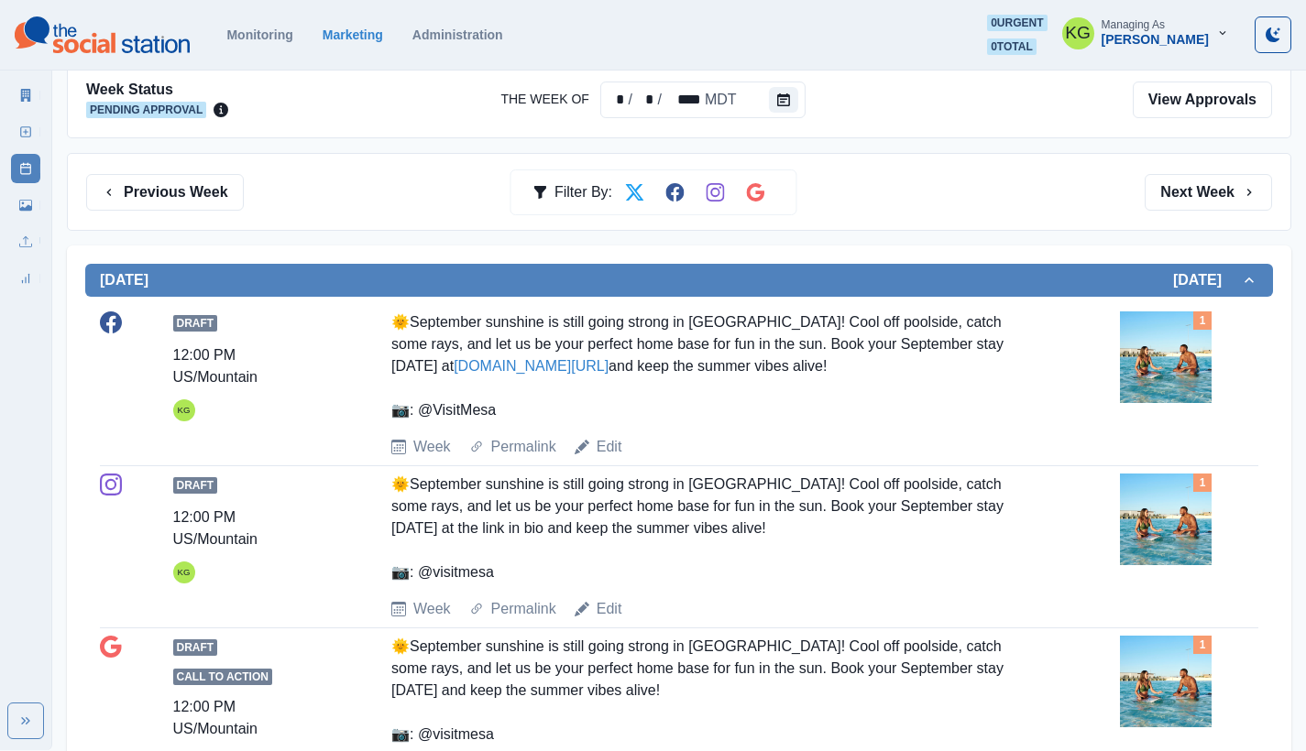
scroll to position [193, 0]
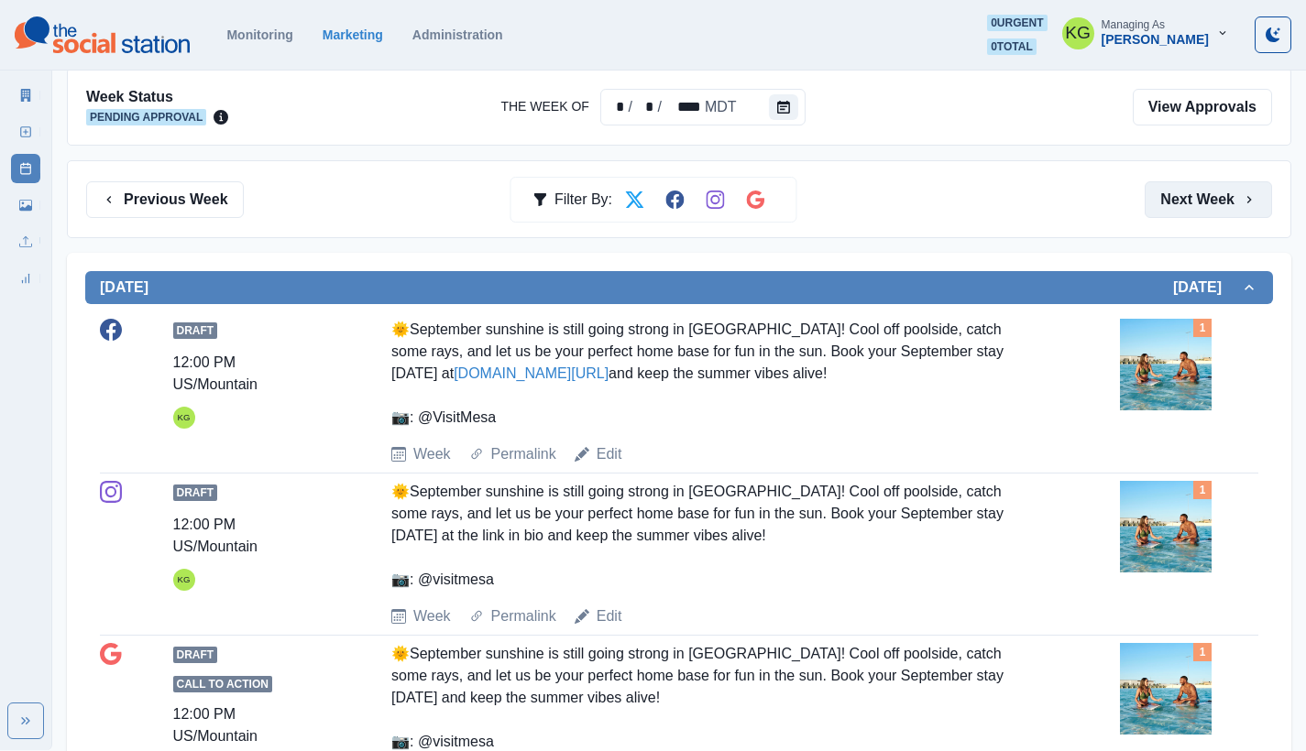
click at [1217, 208] on button "Next Week" at bounding box center [1207, 199] width 127 height 37
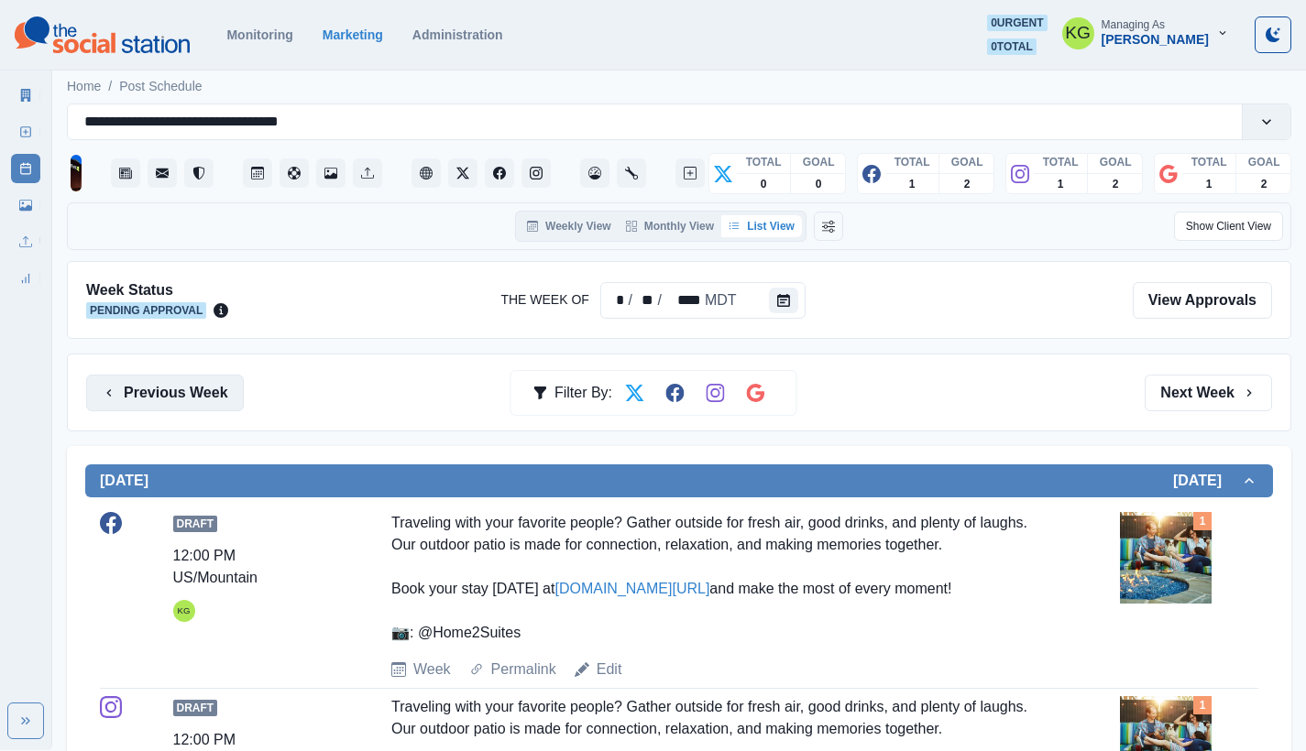
click at [221, 388] on button "Previous Week" at bounding box center [165, 393] width 158 height 37
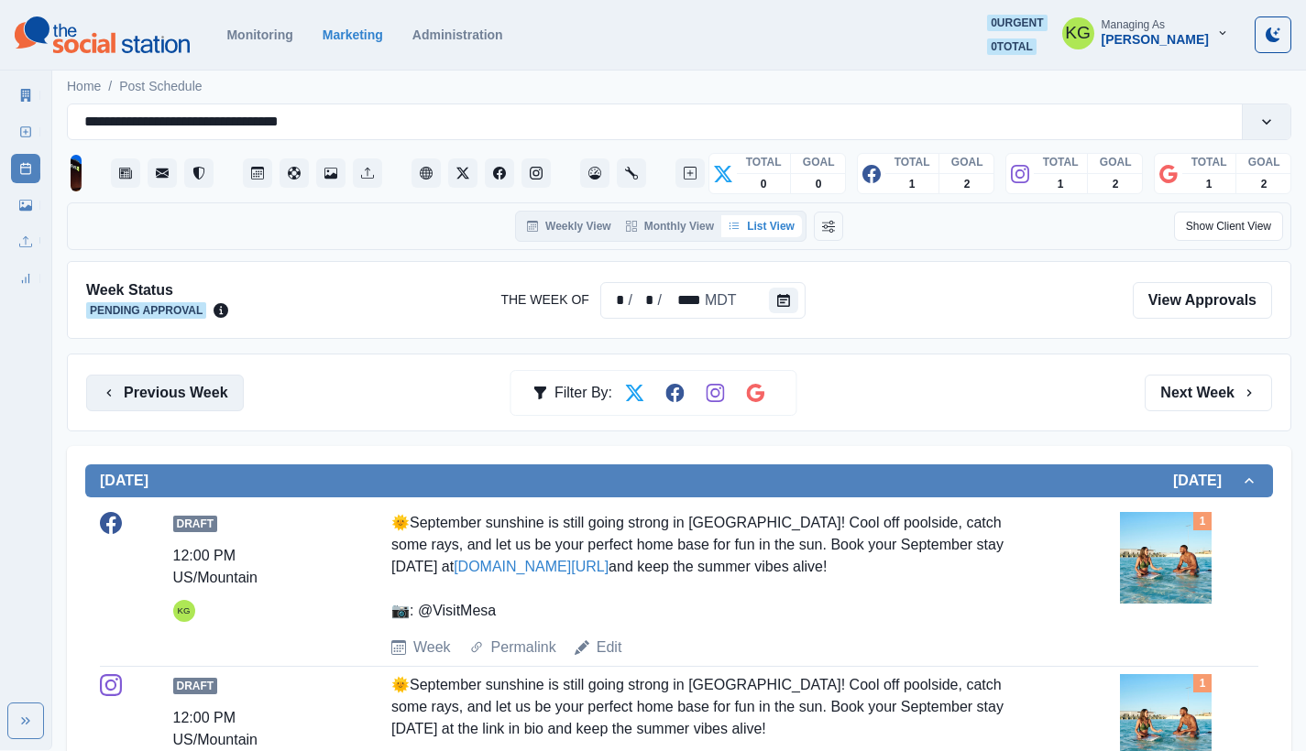
click at [201, 388] on button "Previous Week" at bounding box center [165, 393] width 158 height 37
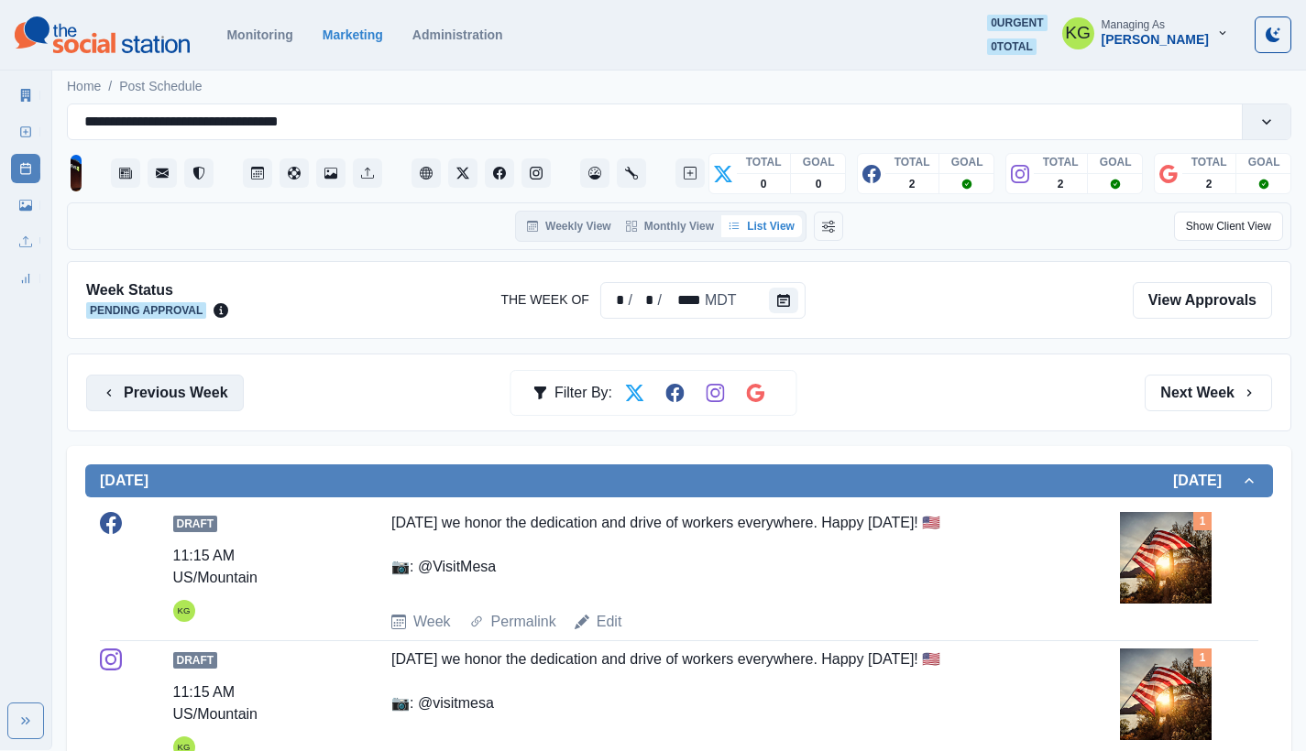
click at [204, 392] on button "Previous Week" at bounding box center [165, 393] width 158 height 37
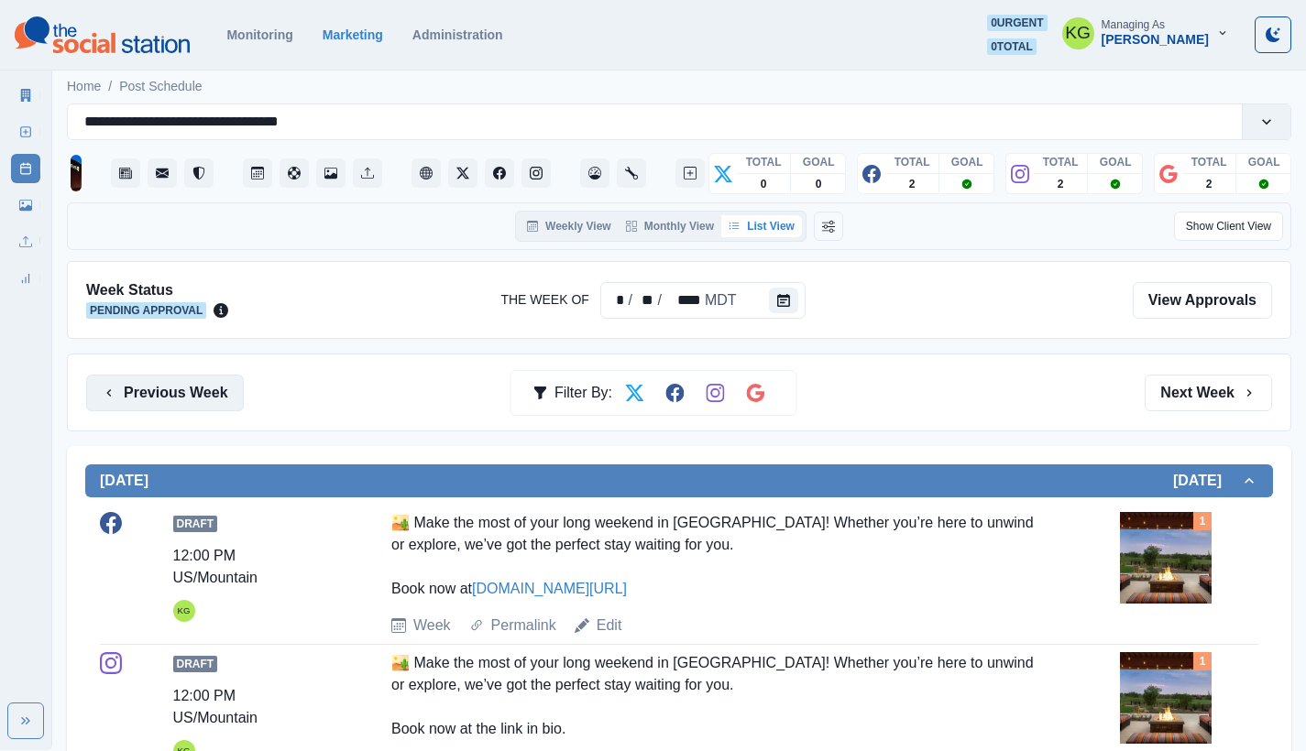
click at [215, 402] on button "Previous Week" at bounding box center [165, 393] width 158 height 37
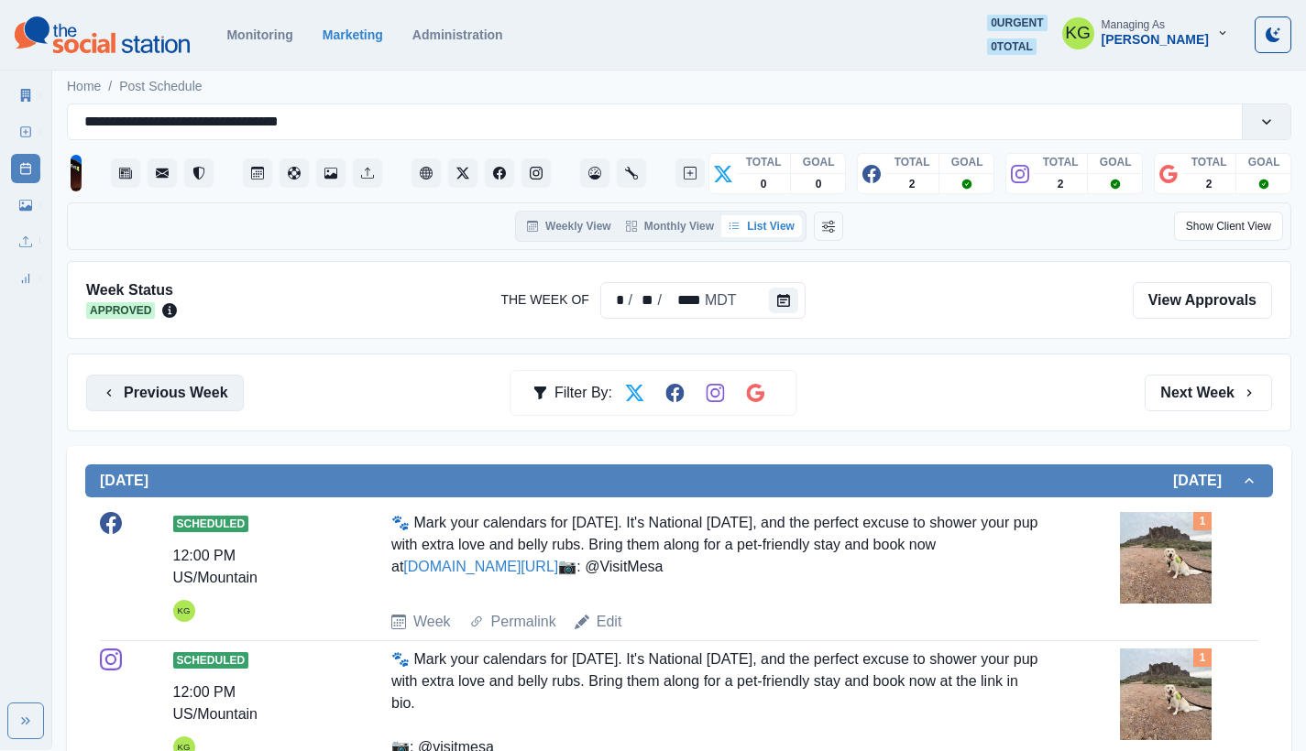
click at [224, 410] on button "Previous Week" at bounding box center [165, 393] width 158 height 37
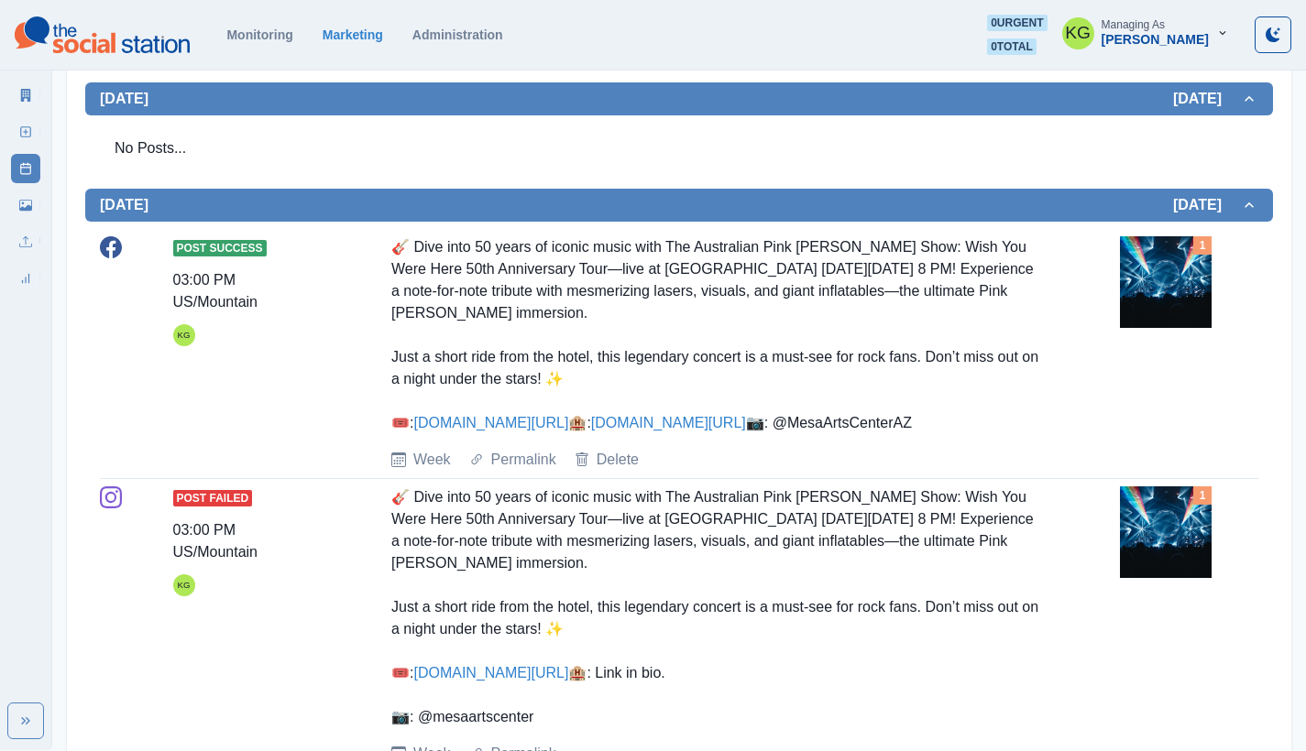
scroll to position [1574, 0]
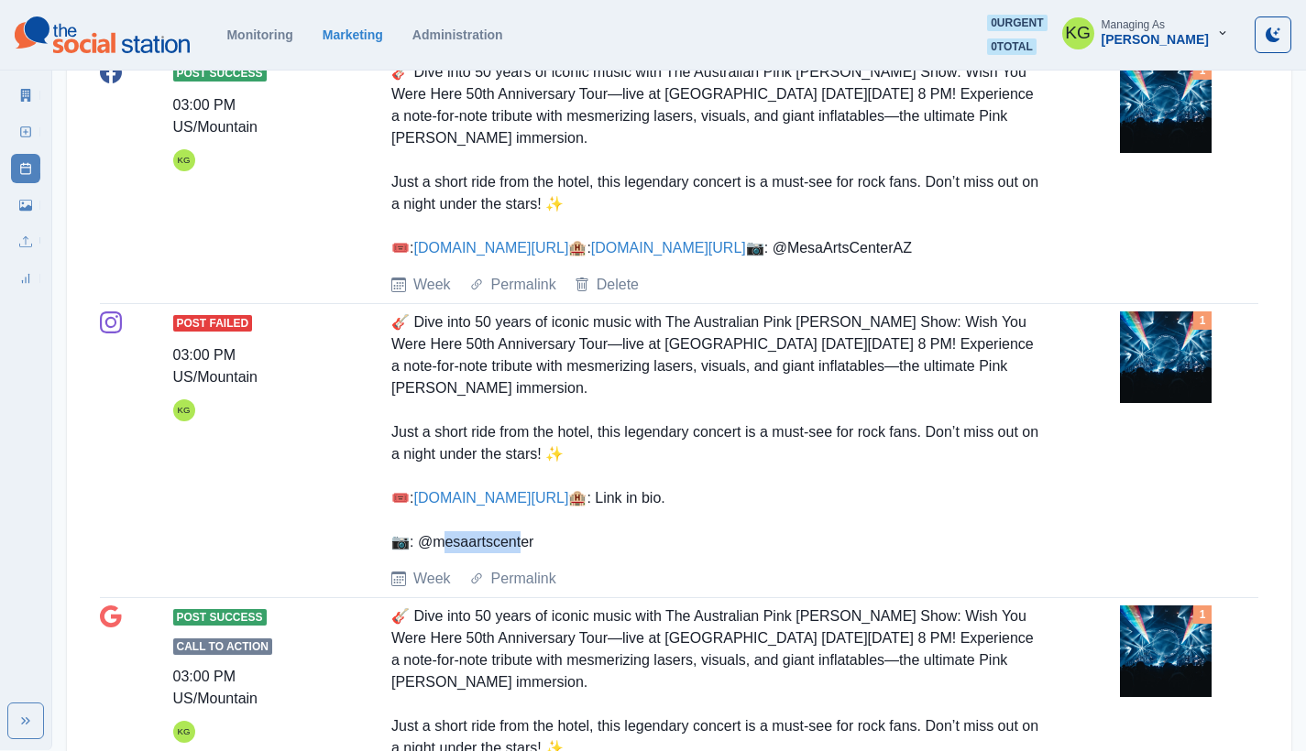
click at [435, 553] on div "🎸 Dive into 50 years of iconic music with The Australian Pink Floyd Show: Wish …" at bounding box center [715, 433] width 649 height 242
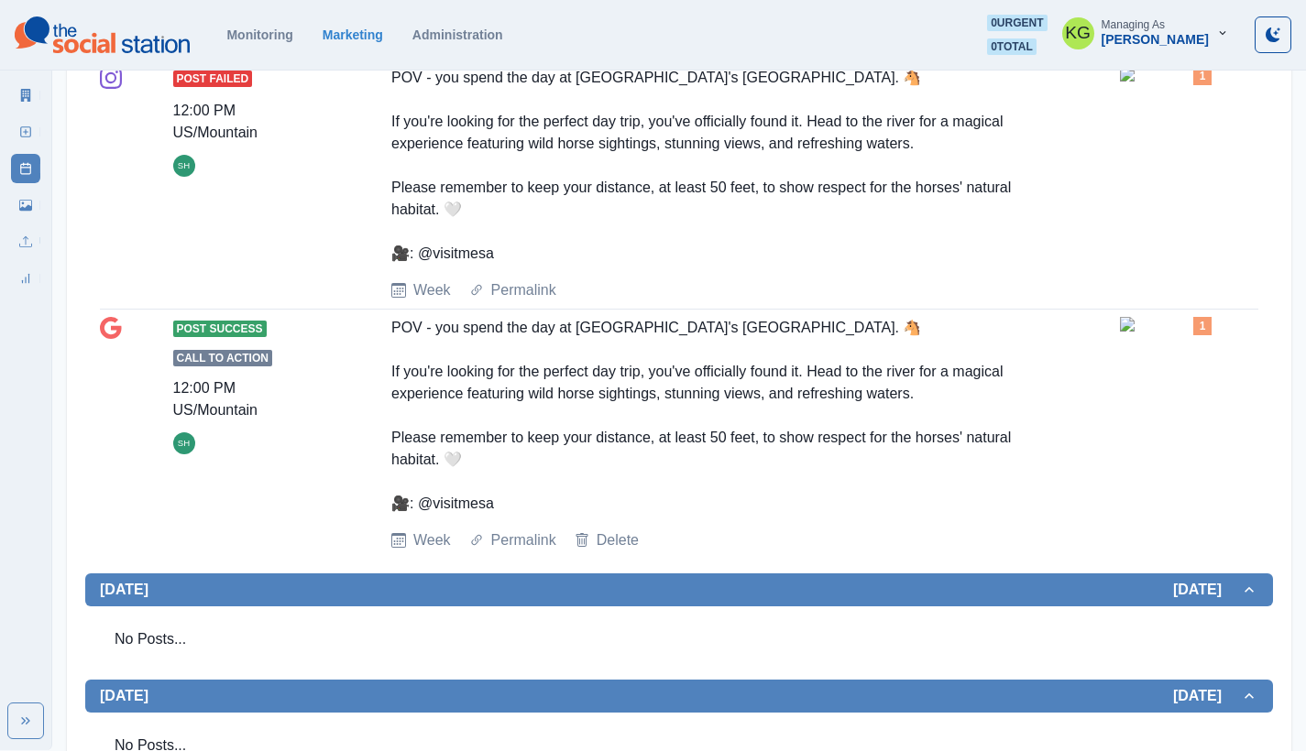
scroll to position [0, 0]
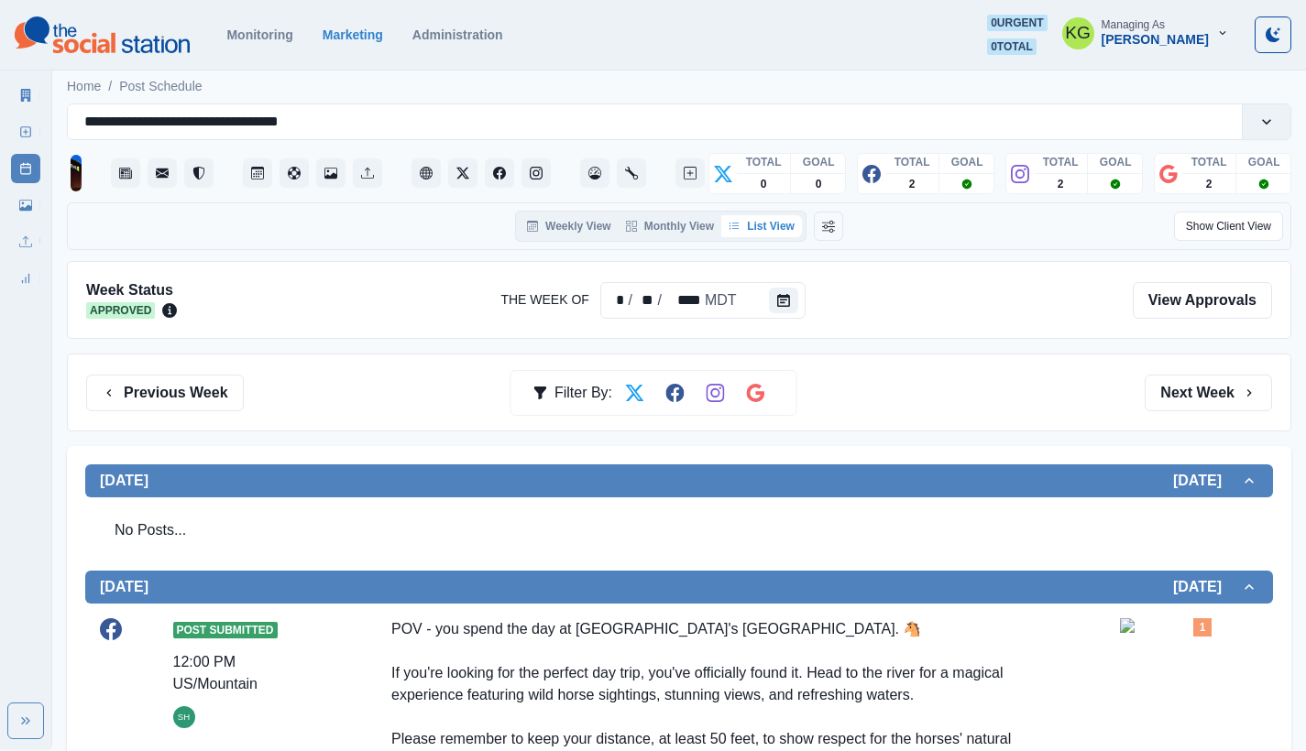
click at [171, 423] on div "Previous Week Filter By: Next Week" at bounding box center [679, 393] width 1224 height 78
click at [187, 387] on button "Previous Week" at bounding box center [165, 393] width 158 height 37
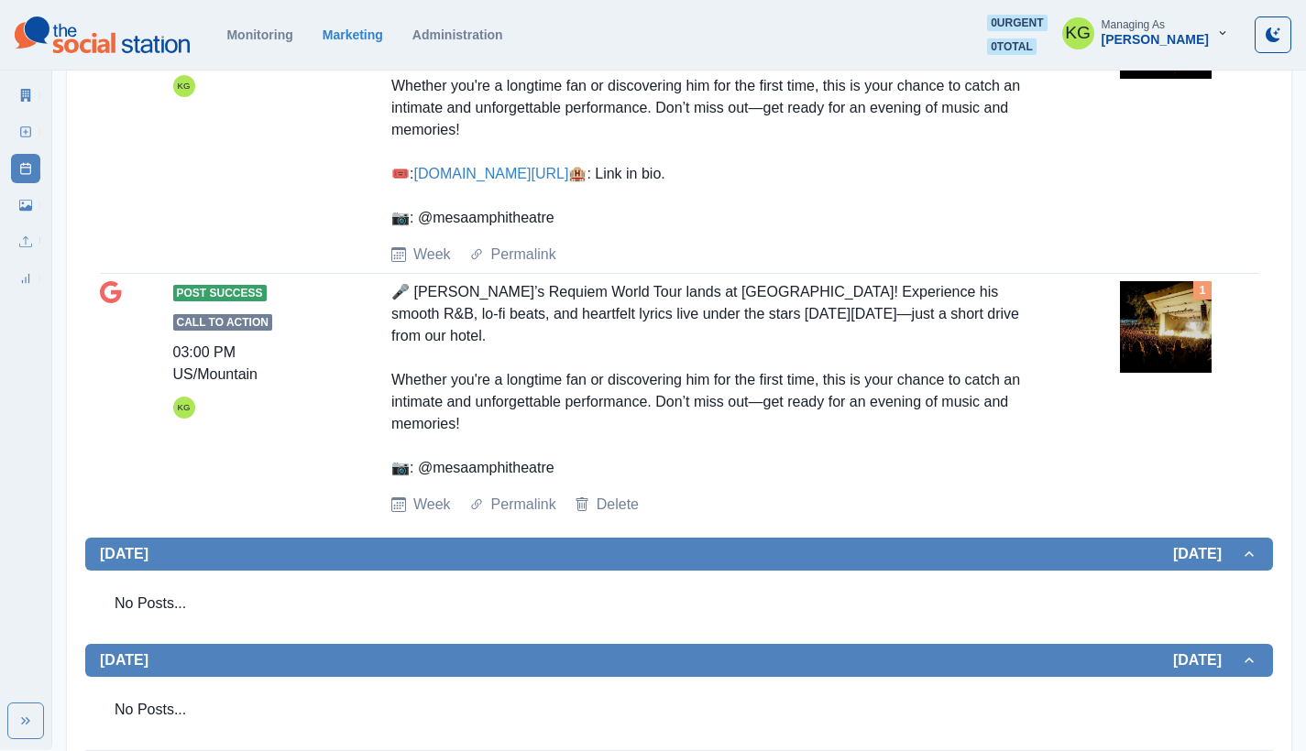
scroll to position [1390, 0]
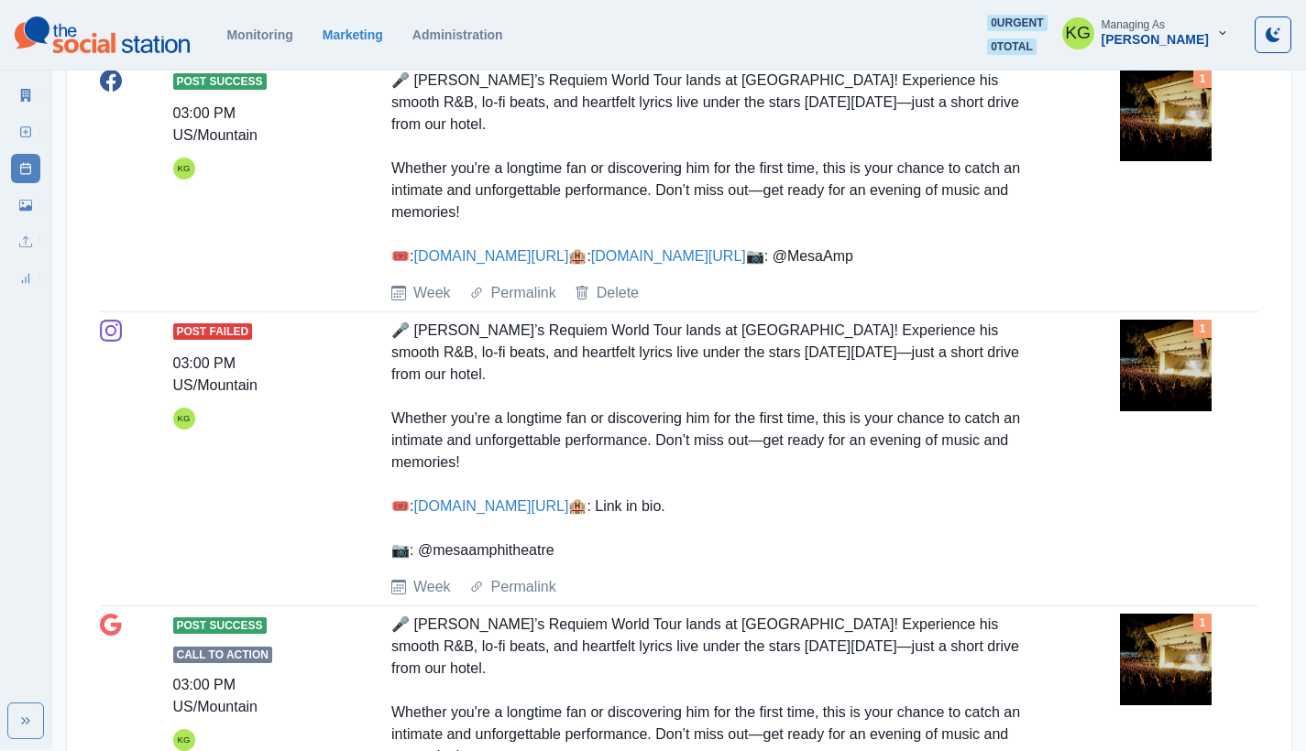
drag, startPoint x: 542, startPoint y: 615, endPoint x: 435, endPoint y: 624, distance: 106.7
click at [435, 562] on div "🎤 Keshi’s Requiem World Tour lands at Mesa Amphitheatre! Experience his smooth …" at bounding box center [715, 441] width 649 height 242
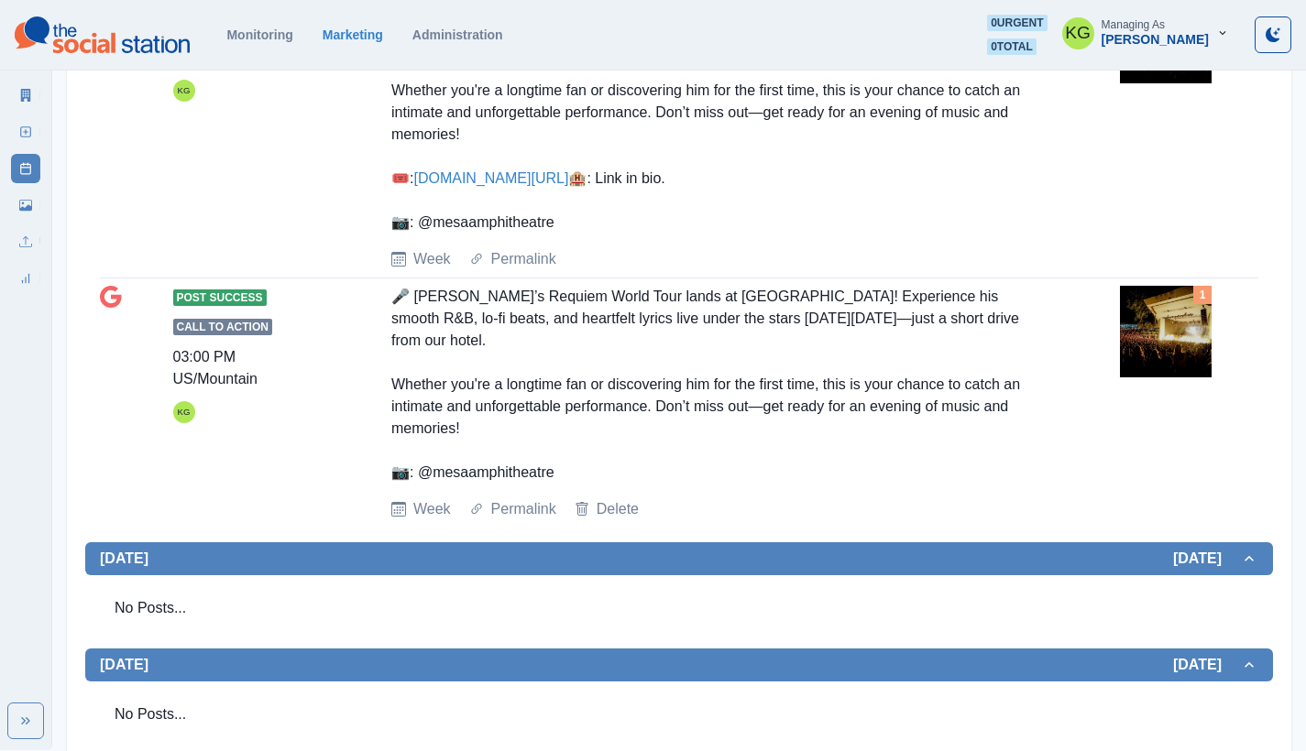
scroll to position [1087, 0]
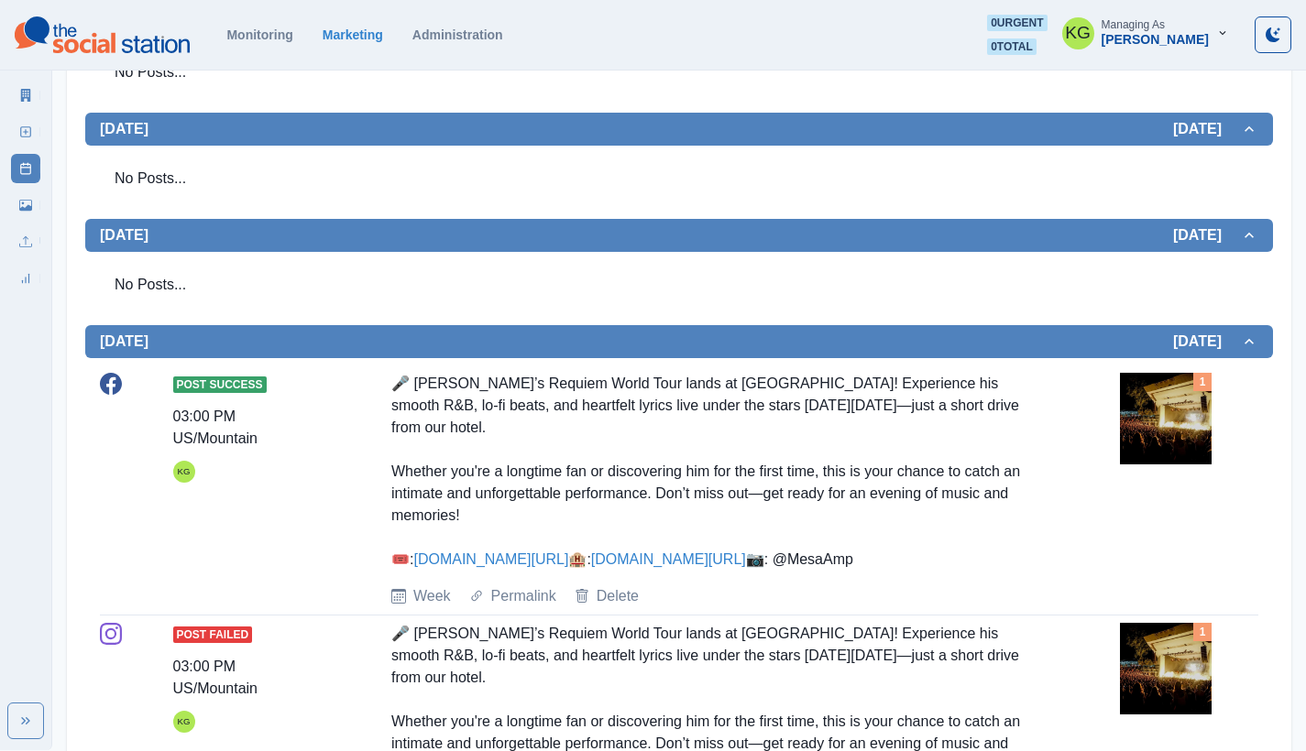
click at [422, 571] on div "🎤 Keshi’s Requiem World Tour lands at Mesa Amphitheatre! Experience his smooth …" at bounding box center [715, 472] width 649 height 198
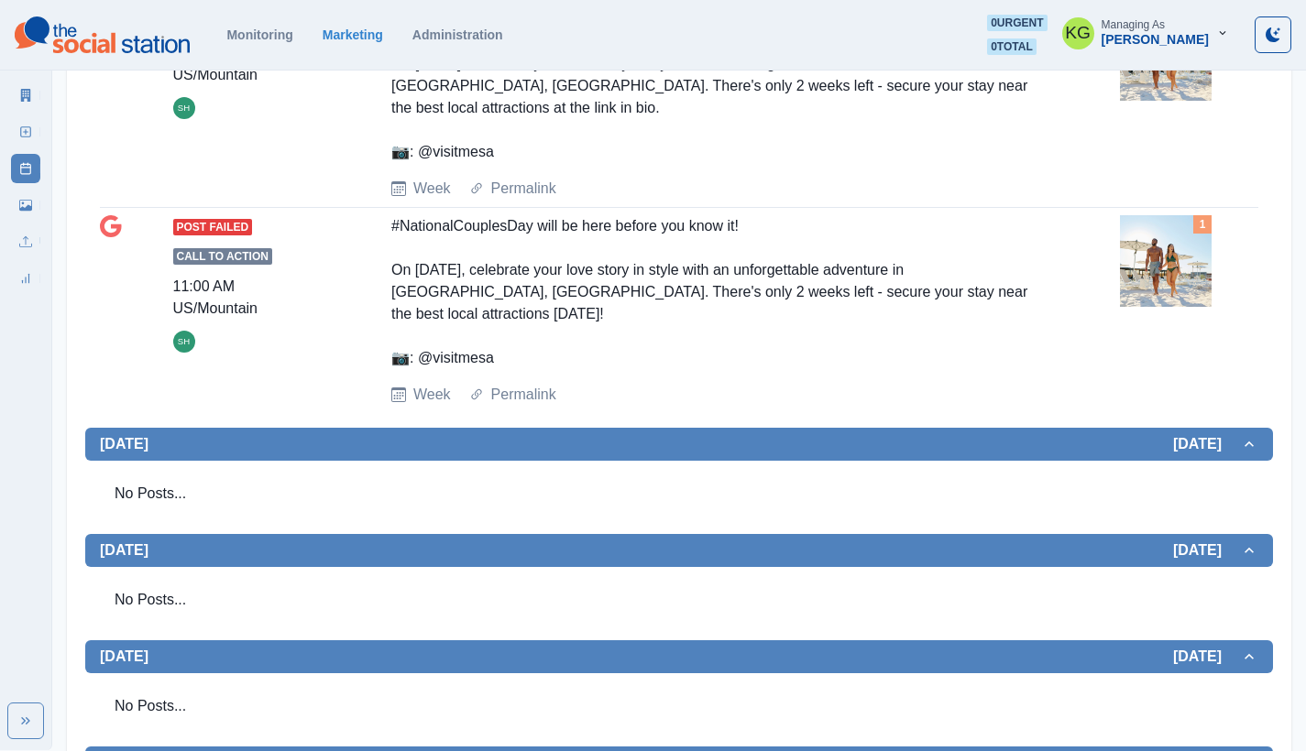
scroll to position [275, 0]
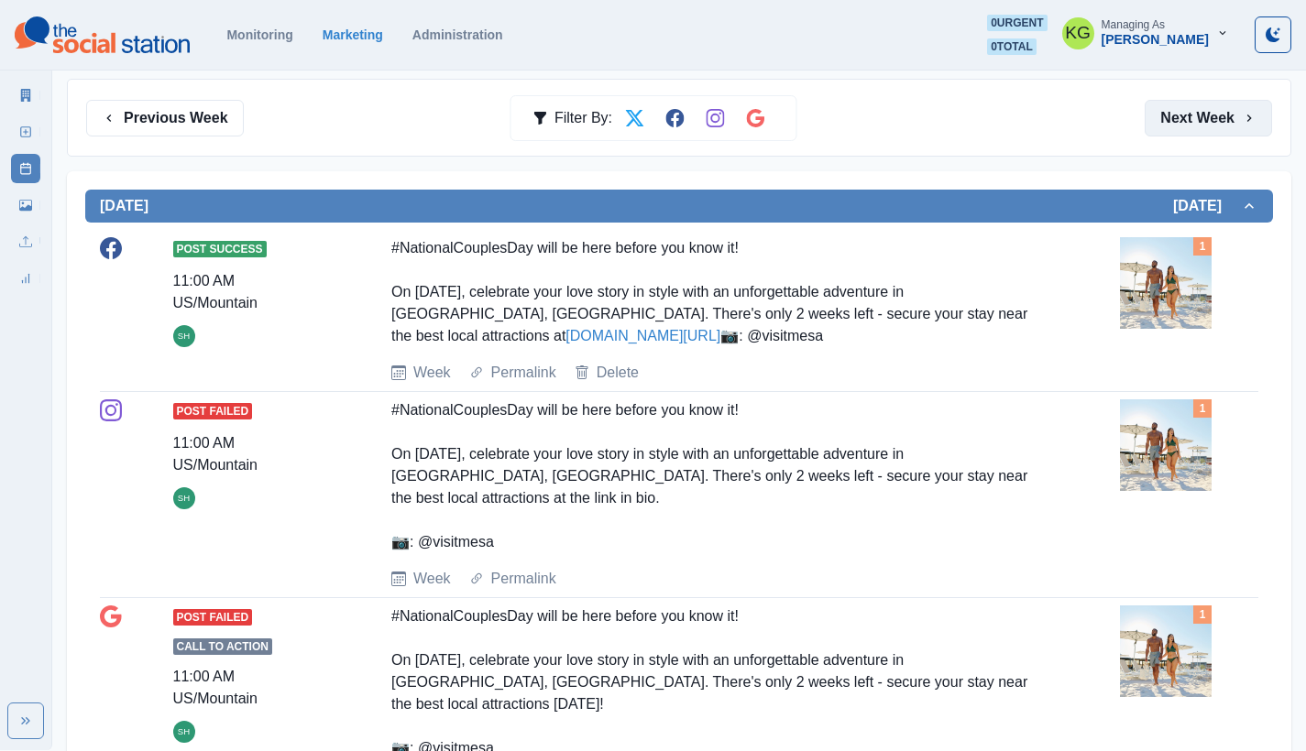
click at [1207, 128] on button "Next Week" at bounding box center [1207, 118] width 127 height 37
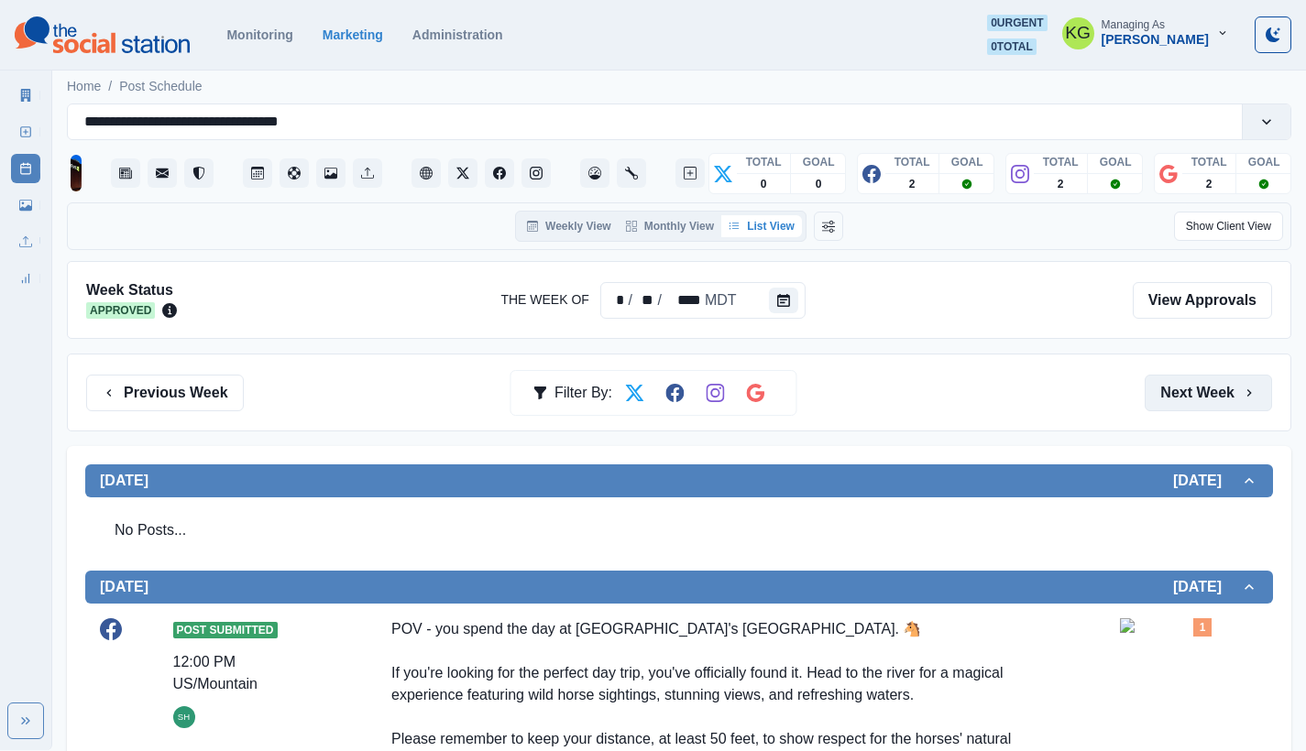
click at [1188, 381] on button "Next Week" at bounding box center [1207, 393] width 127 height 37
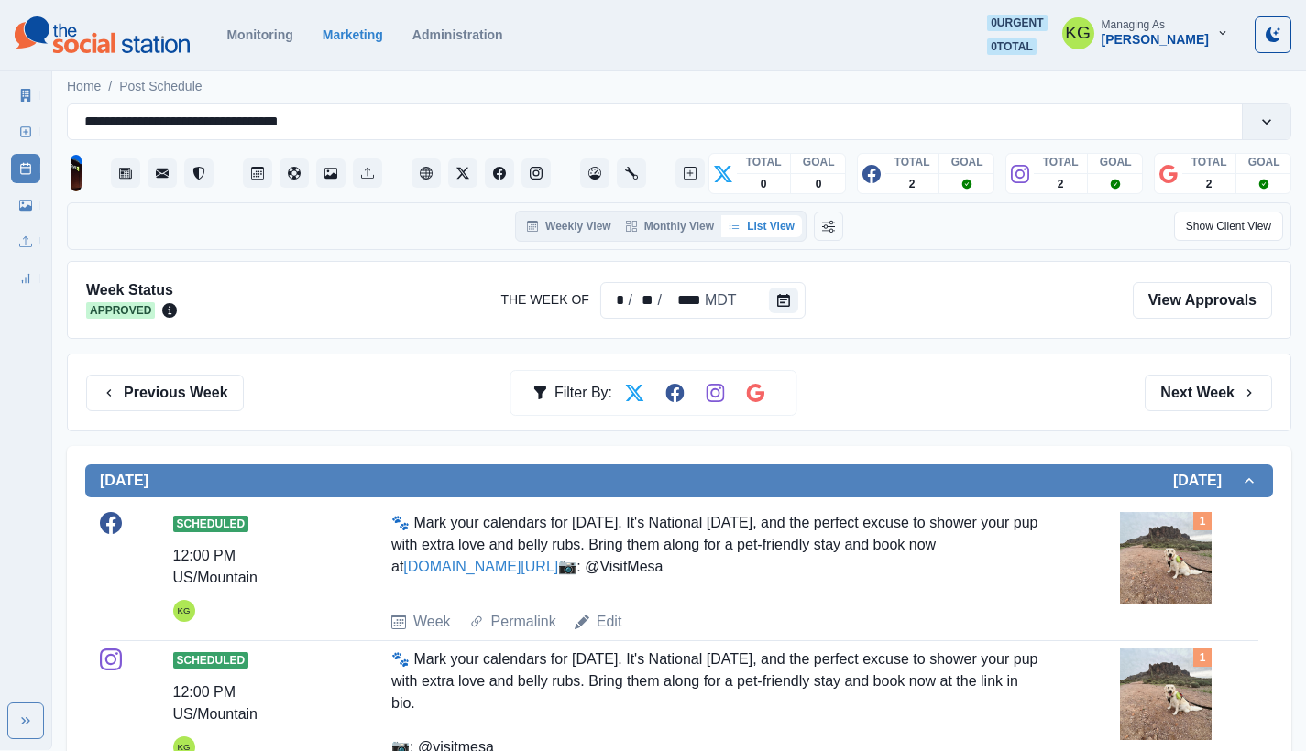
drag, startPoint x: 501, startPoint y: 617, endPoint x: 423, endPoint y: 615, distance: 77.9
click at [423, 596] on div "🐾 Mark your calendars for August 26th. It's National Dog Day, and the perfect e…" at bounding box center [715, 554] width 649 height 84
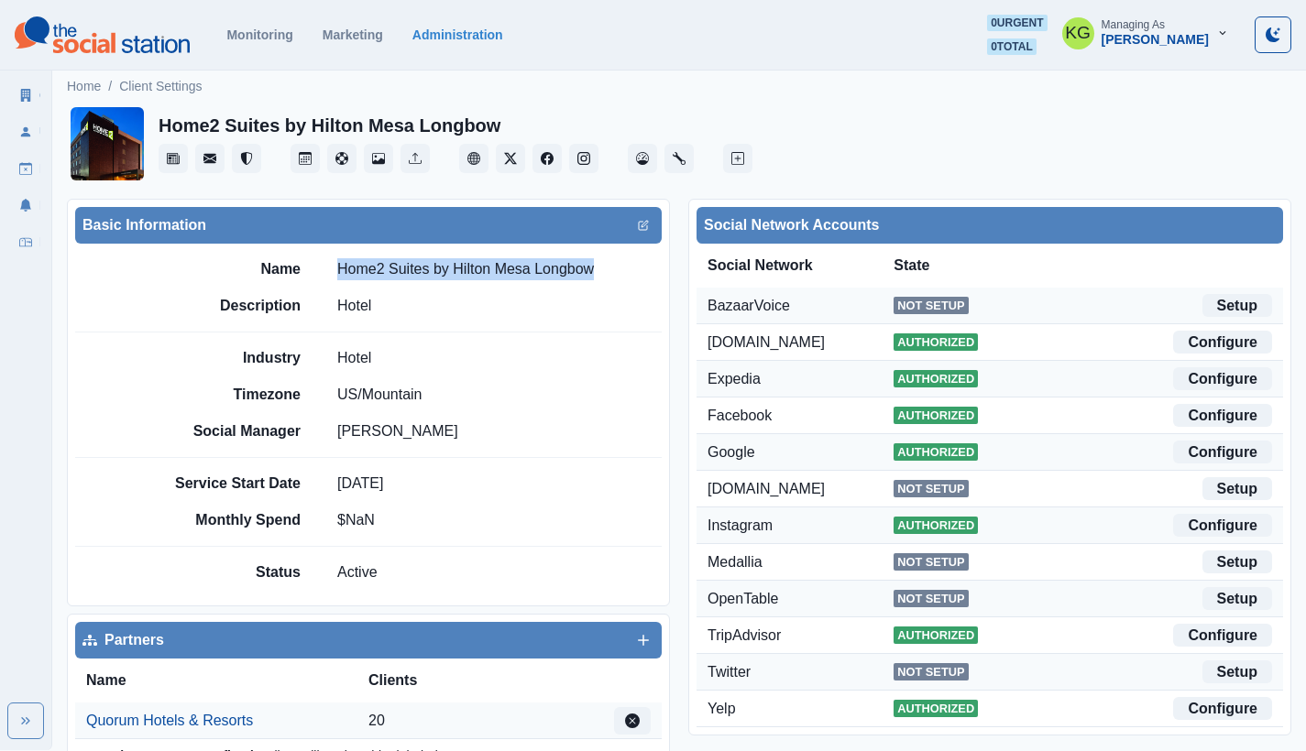
drag, startPoint x: 593, startPoint y: 270, endPoint x: 342, endPoint y: 265, distance: 251.1
click at [342, 265] on div "Name Home2 Suites by Hilton Mesa Longbow" at bounding box center [412, 269] width 498 height 22
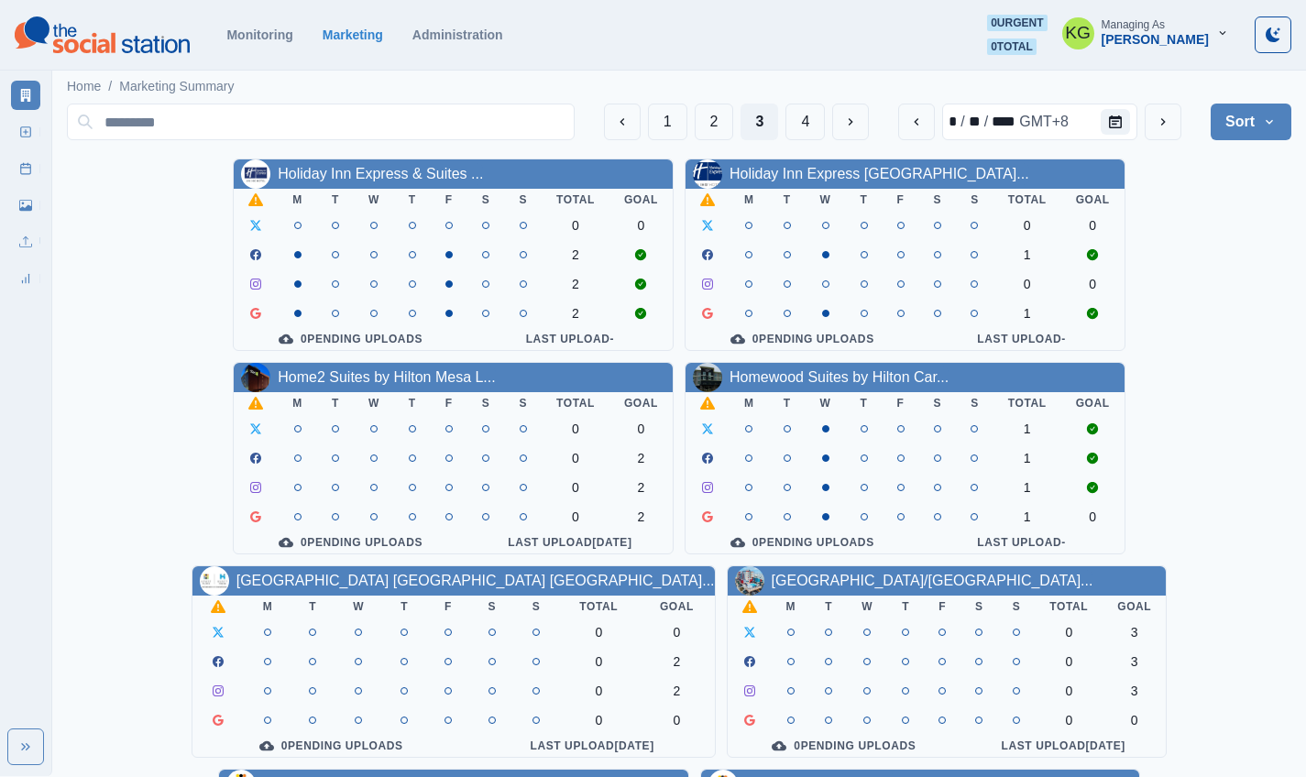
scroll to position [31, 0]
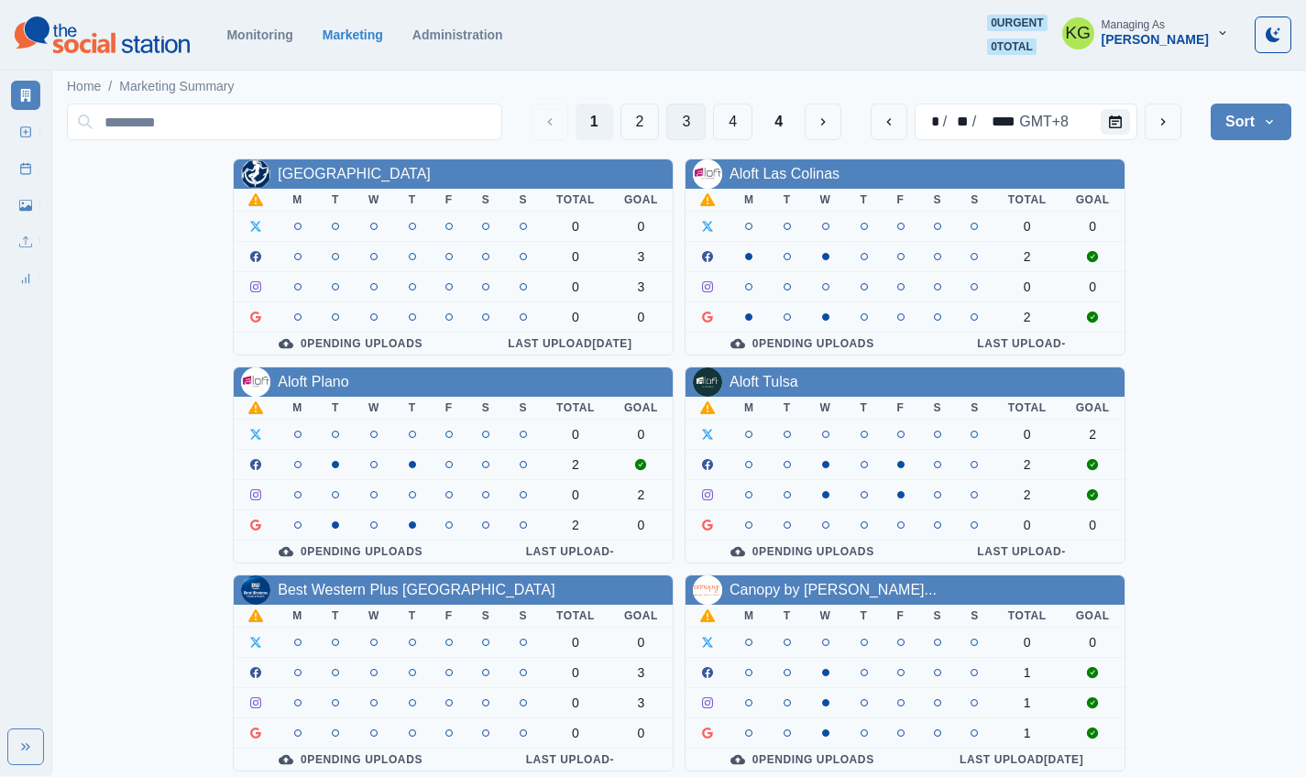
click at [674, 117] on button "3" at bounding box center [685, 122] width 39 height 37
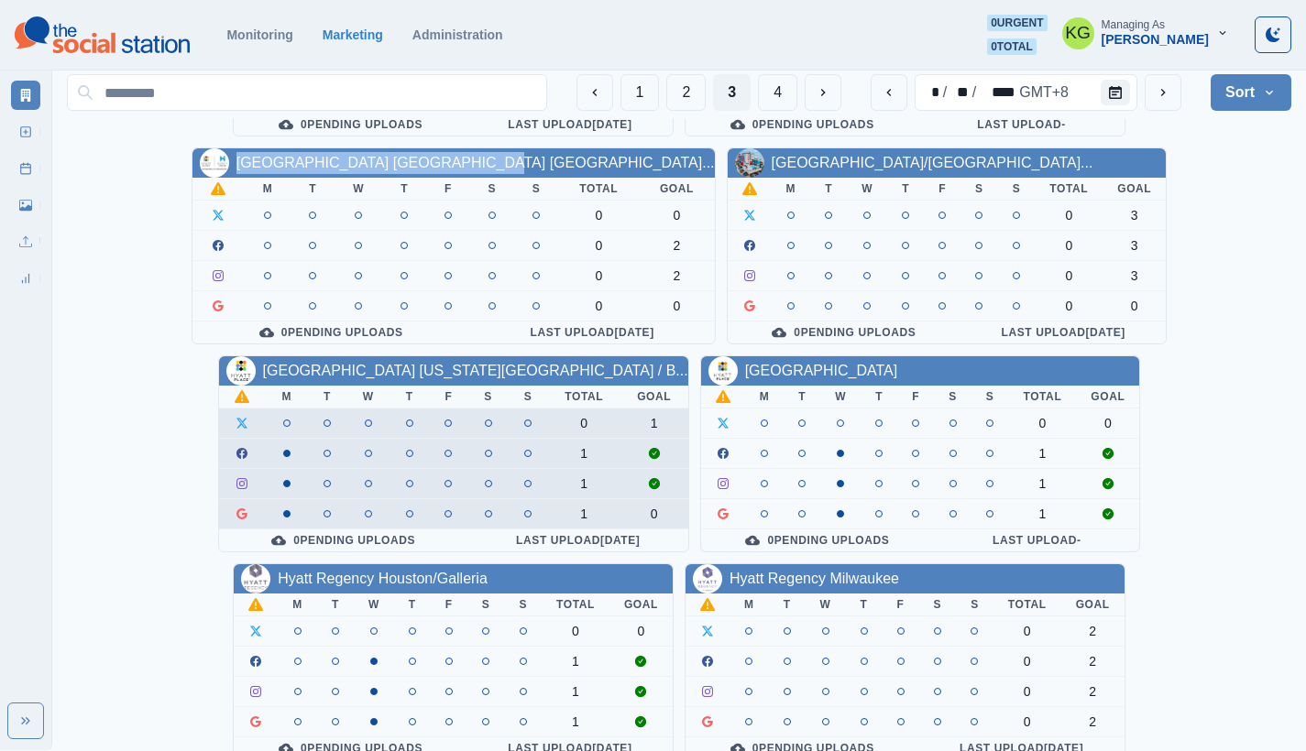
scroll to position [659, 0]
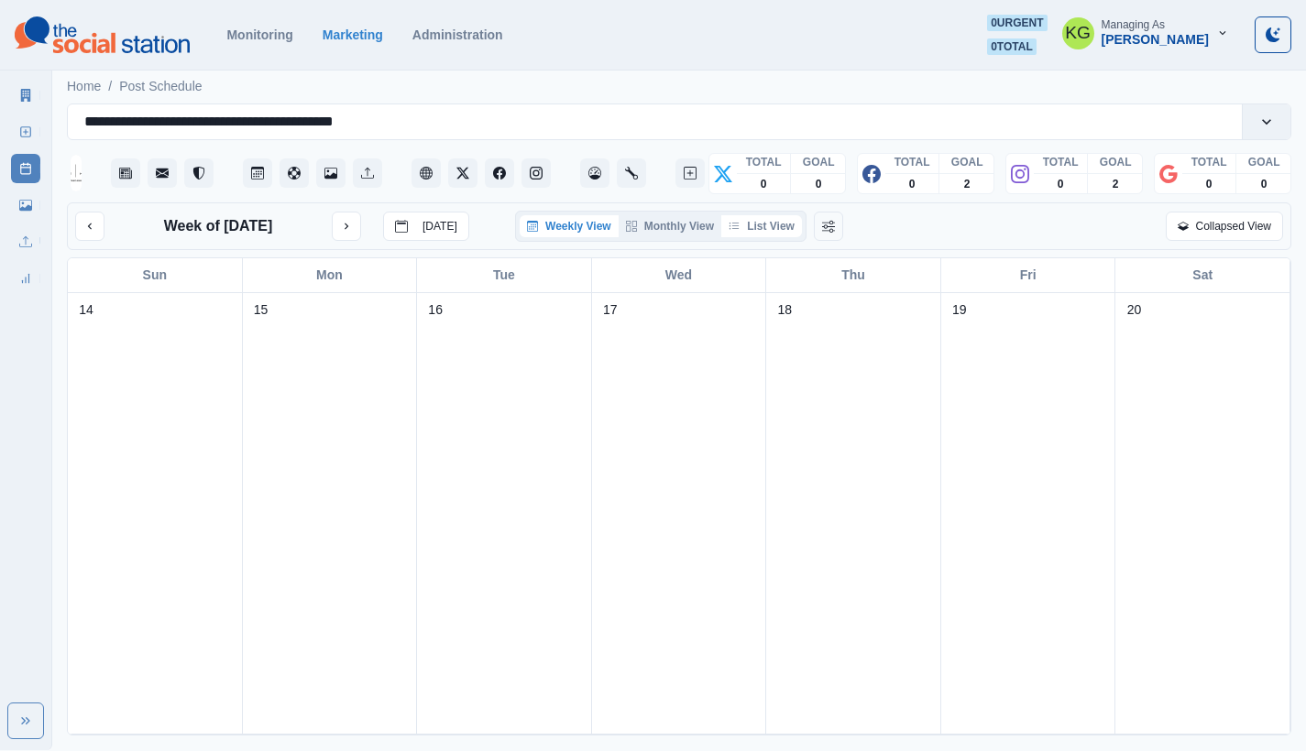
click at [772, 229] on button "List View" at bounding box center [761, 226] width 81 height 22
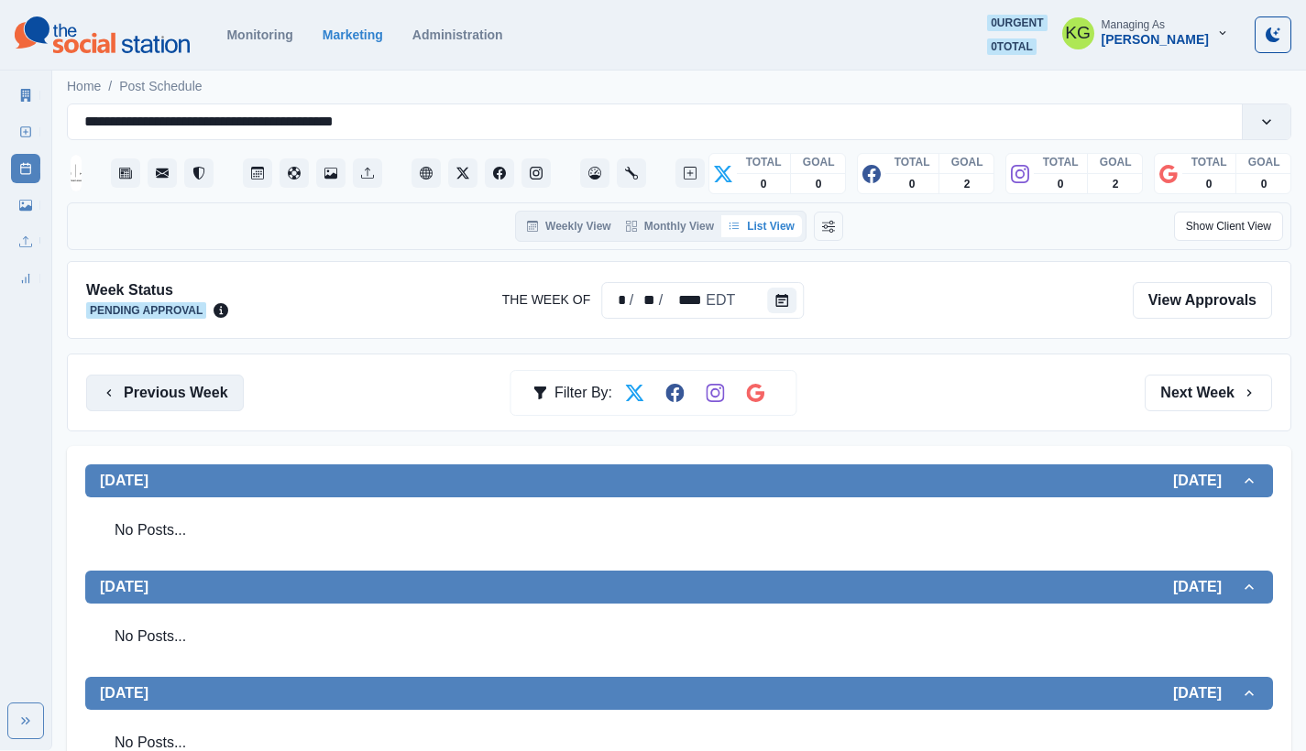
click at [144, 386] on button "Previous Week" at bounding box center [165, 393] width 158 height 37
drag, startPoint x: 236, startPoint y: 389, endPoint x: 194, endPoint y: 384, distance: 42.5
click at [235, 389] on button "Previous Week" at bounding box center [165, 393] width 158 height 37
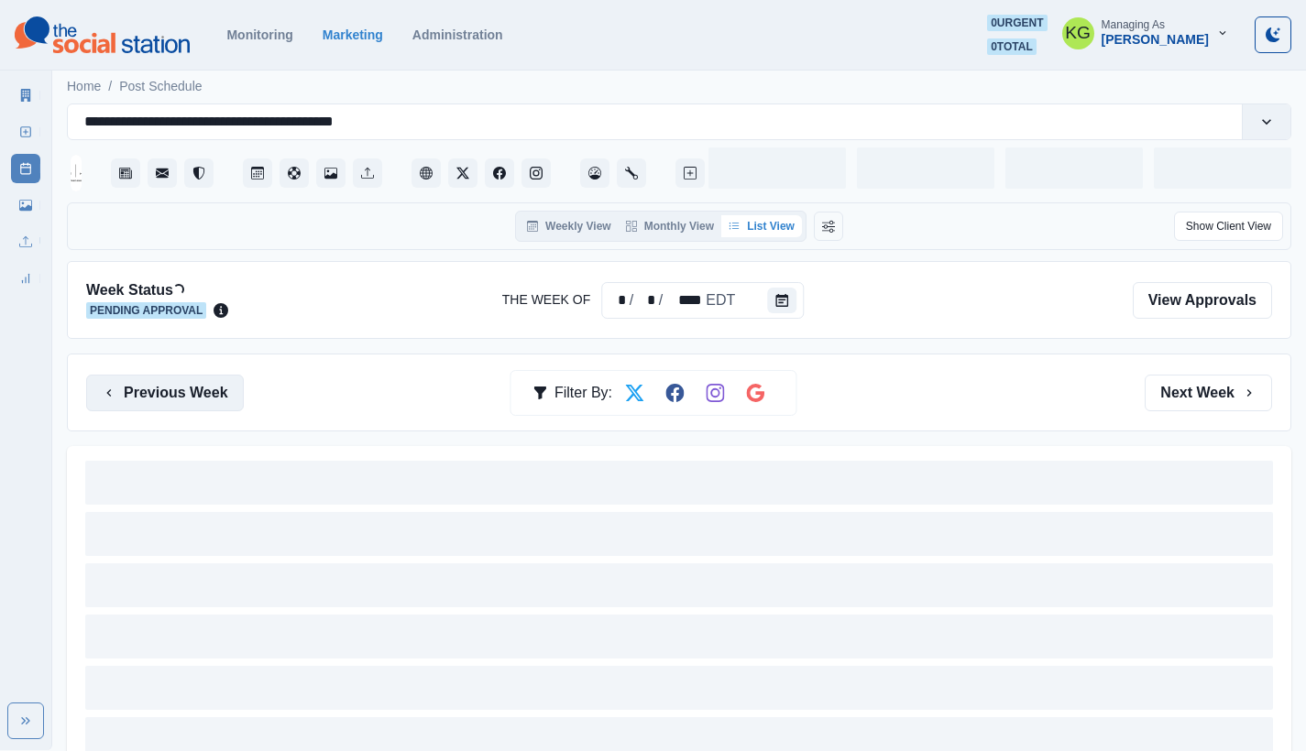
click at [192, 382] on button "Previous Week" at bounding box center [165, 393] width 158 height 37
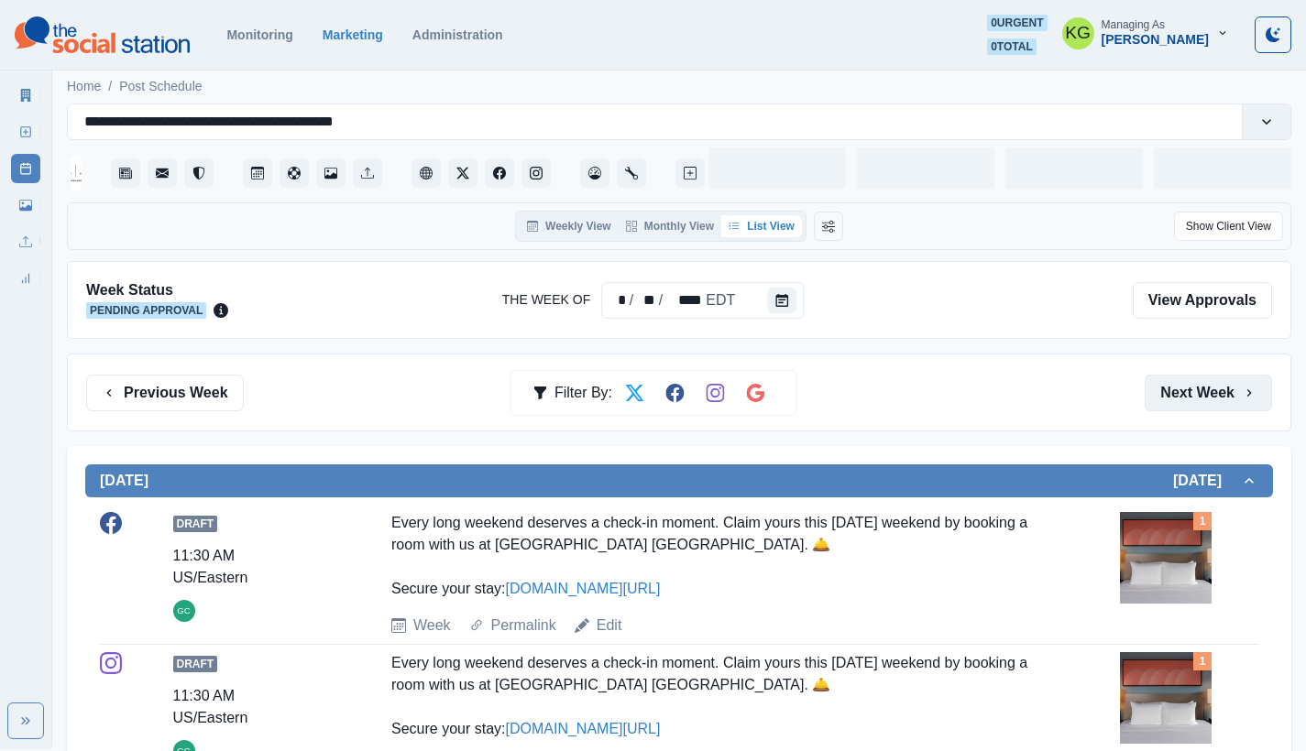
click at [1204, 407] on button "Next Week" at bounding box center [1207, 393] width 127 height 37
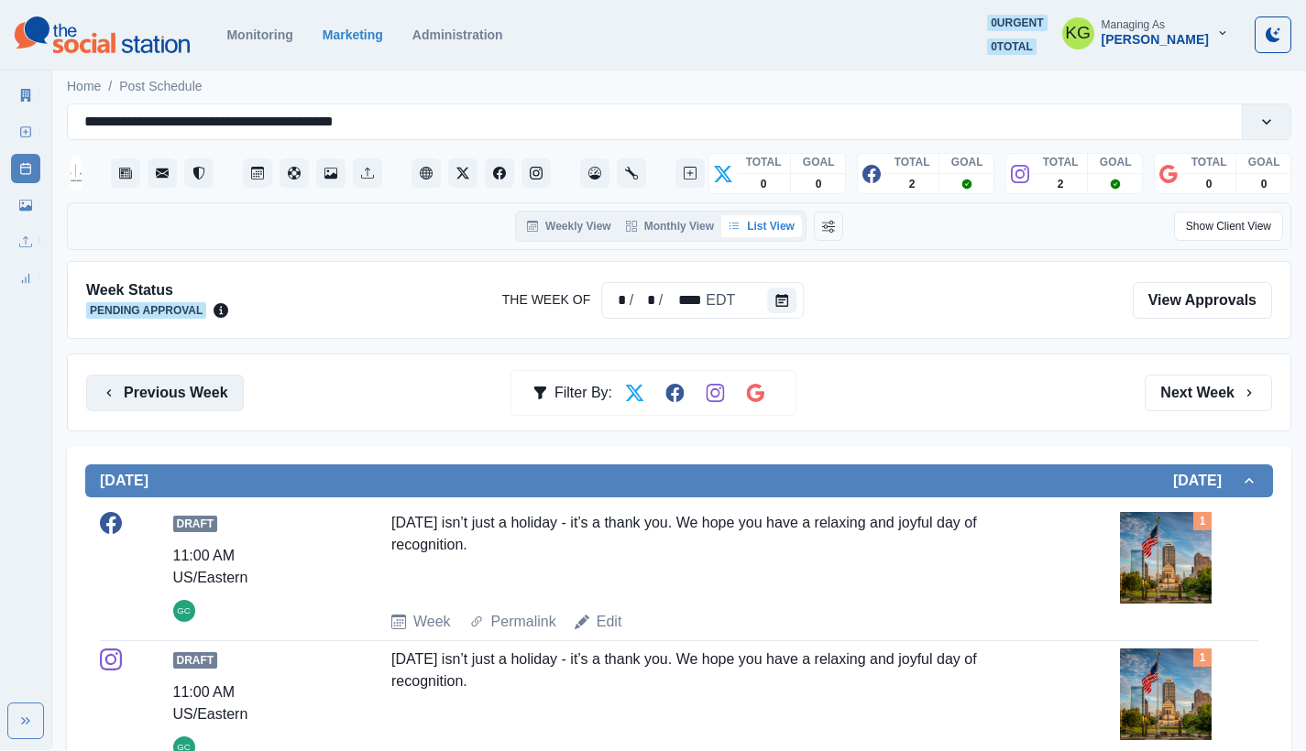
click at [159, 391] on button "Previous Week" at bounding box center [165, 393] width 158 height 37
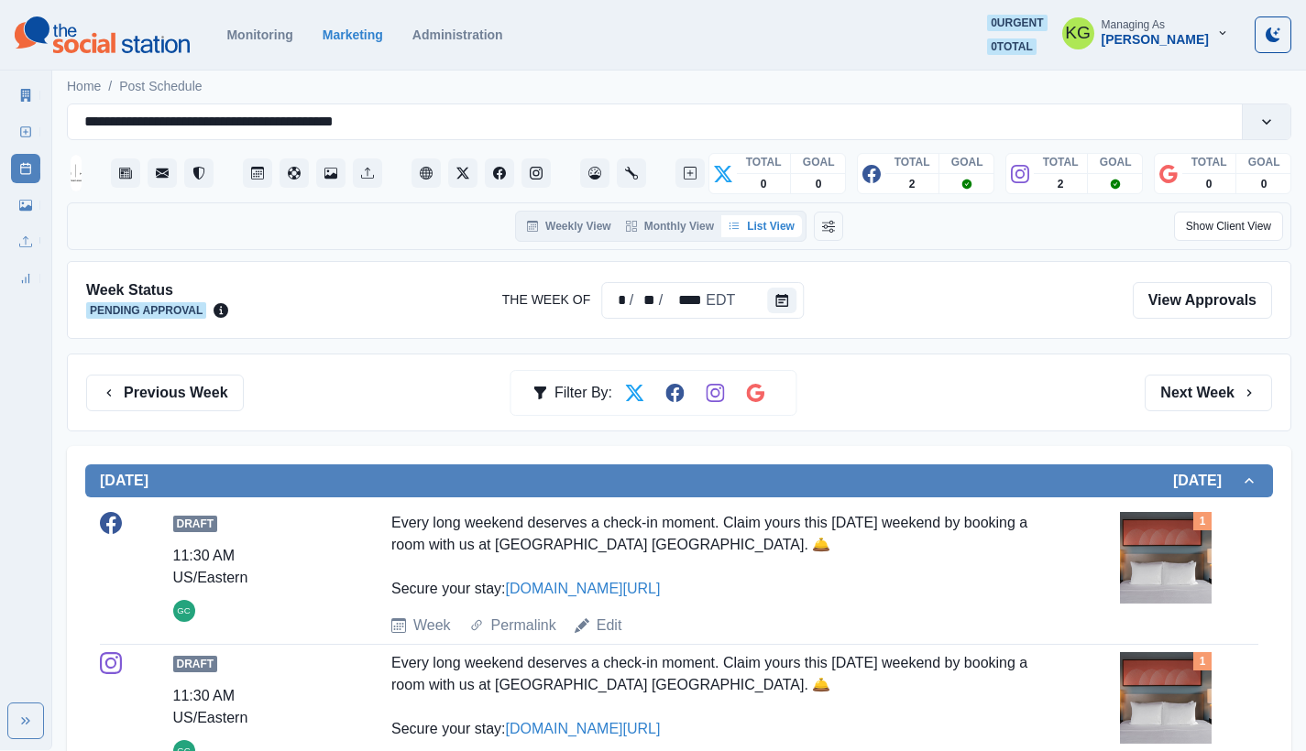
click at [211, 430] on div "Previous Week Filter By: Next Week" at bounding box center [679, 393] width 1224 height 78
click at [202, 396] on button "Previous Week" at bounding box center [165, 393] width 158 height 37
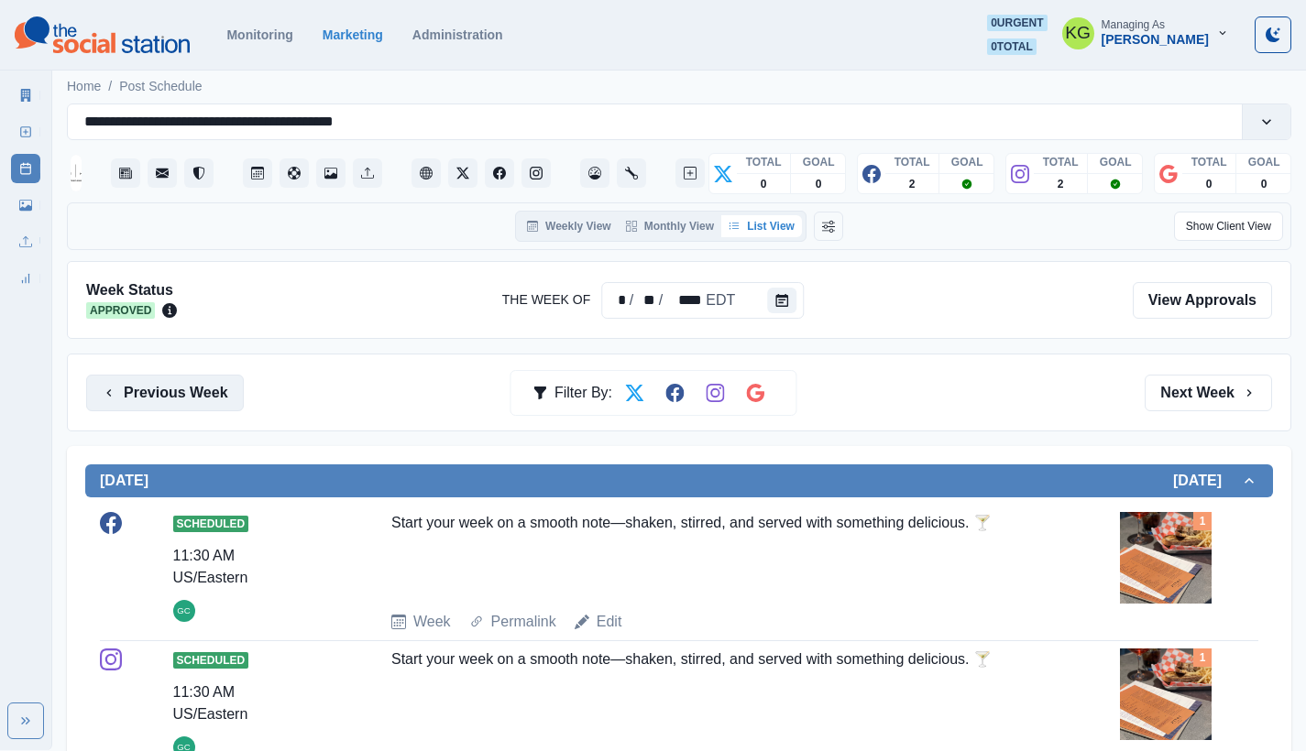
click at [201, 386] on button "Previous Week" at bounding box center [165, 393] width 158 height 37
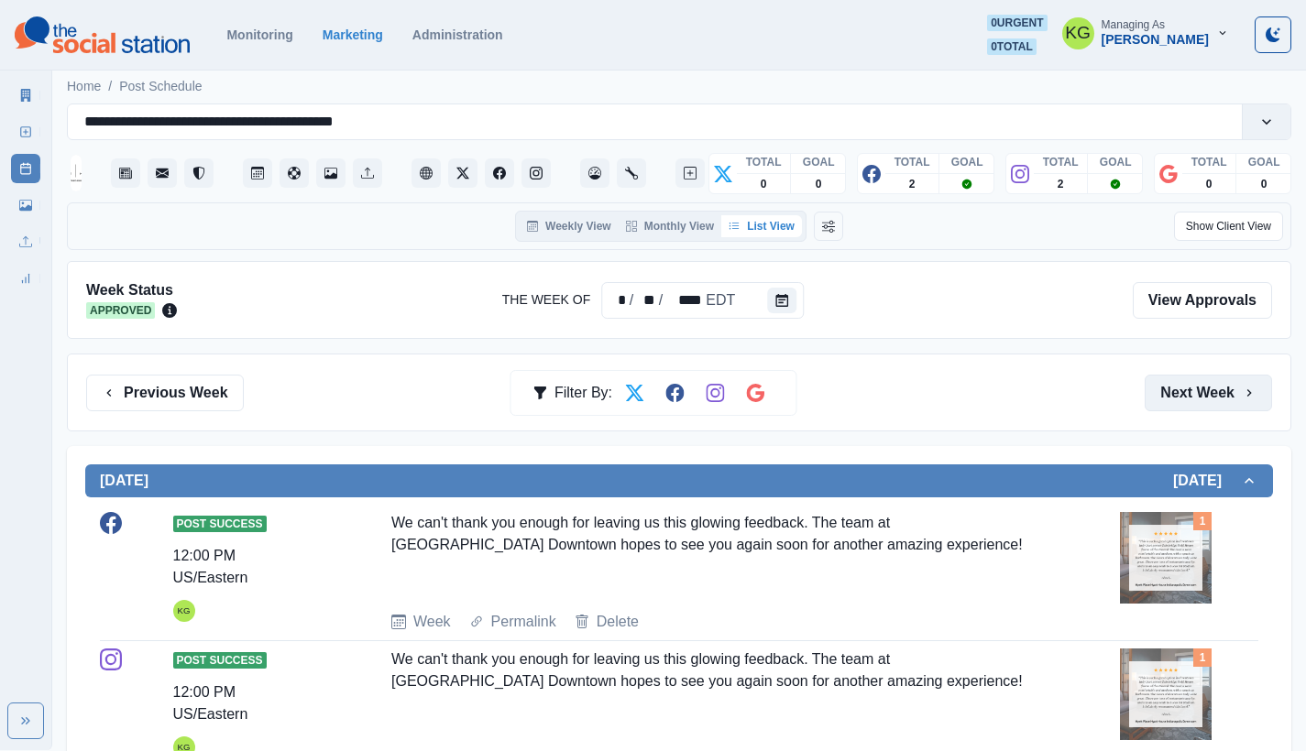
click at [1215, 395] on button "Next Week" at bounding box center [1207, 393] width 127 height 37
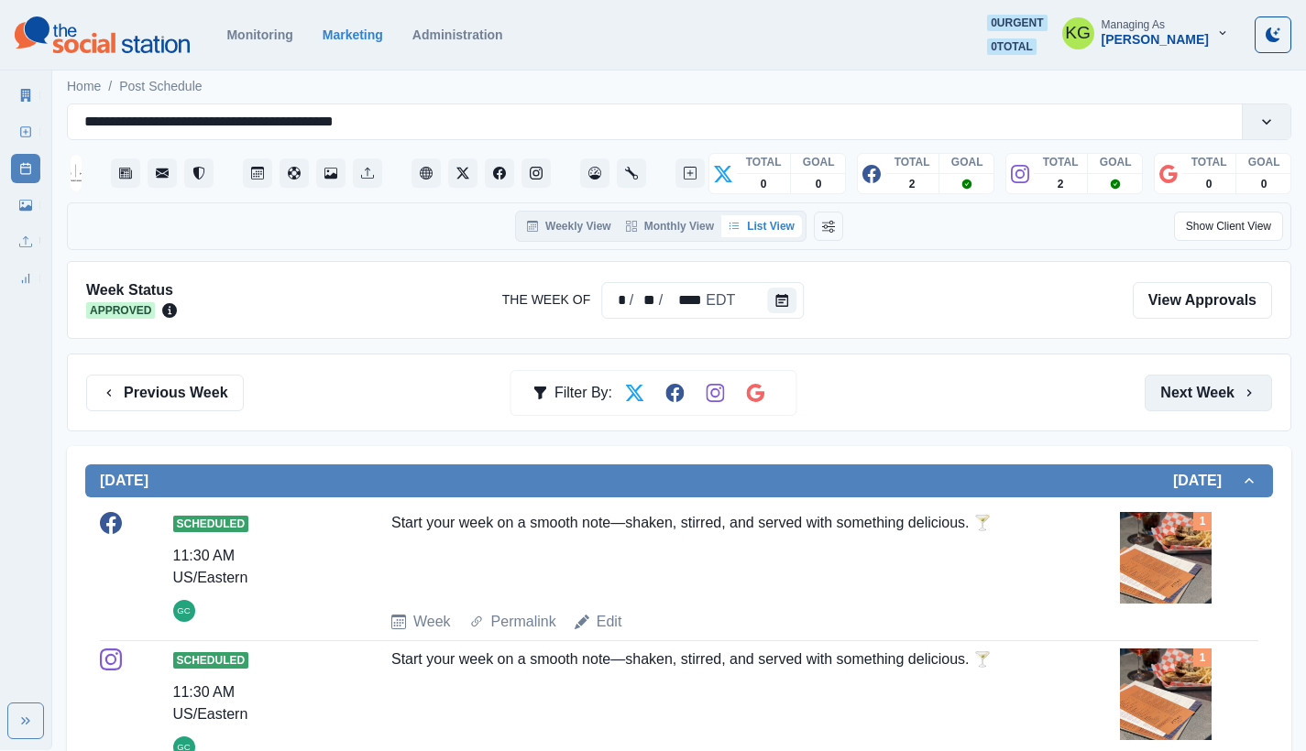
click at [1209, 400] on button "Next Week" at bounding box center [1207, 393] width 127 height 37
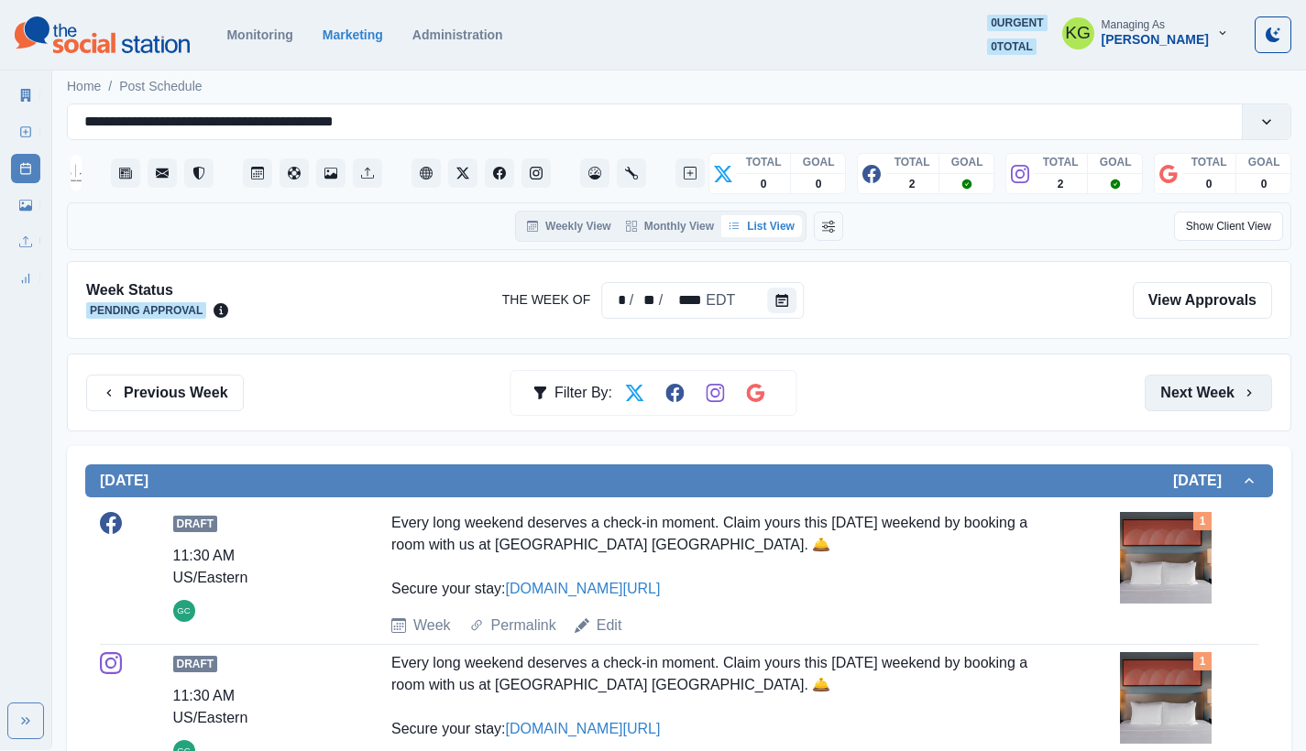
click at [1205, 404] on button "Next Week" at bounding box center [1207, 393] width 127 height 37
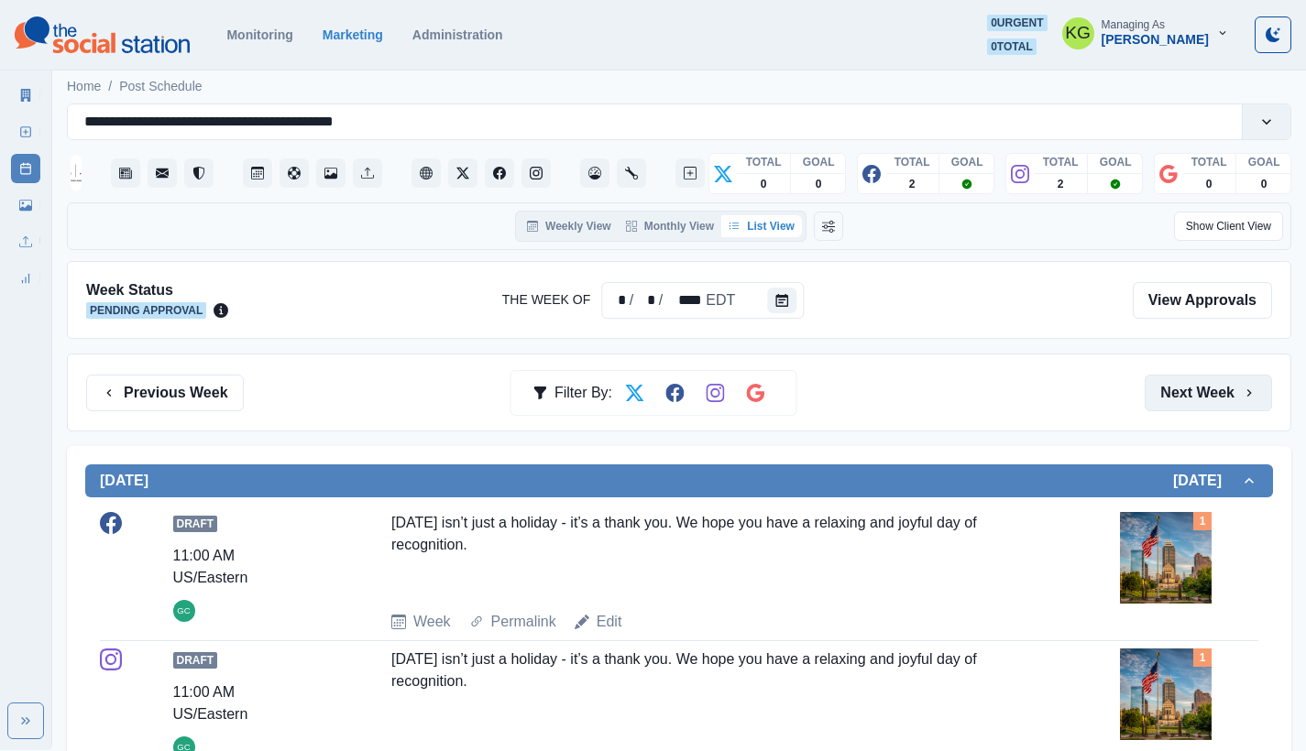
click at [1205, 404] on button "Next Week" at bounding box center [1207, 393] width 127 height 37
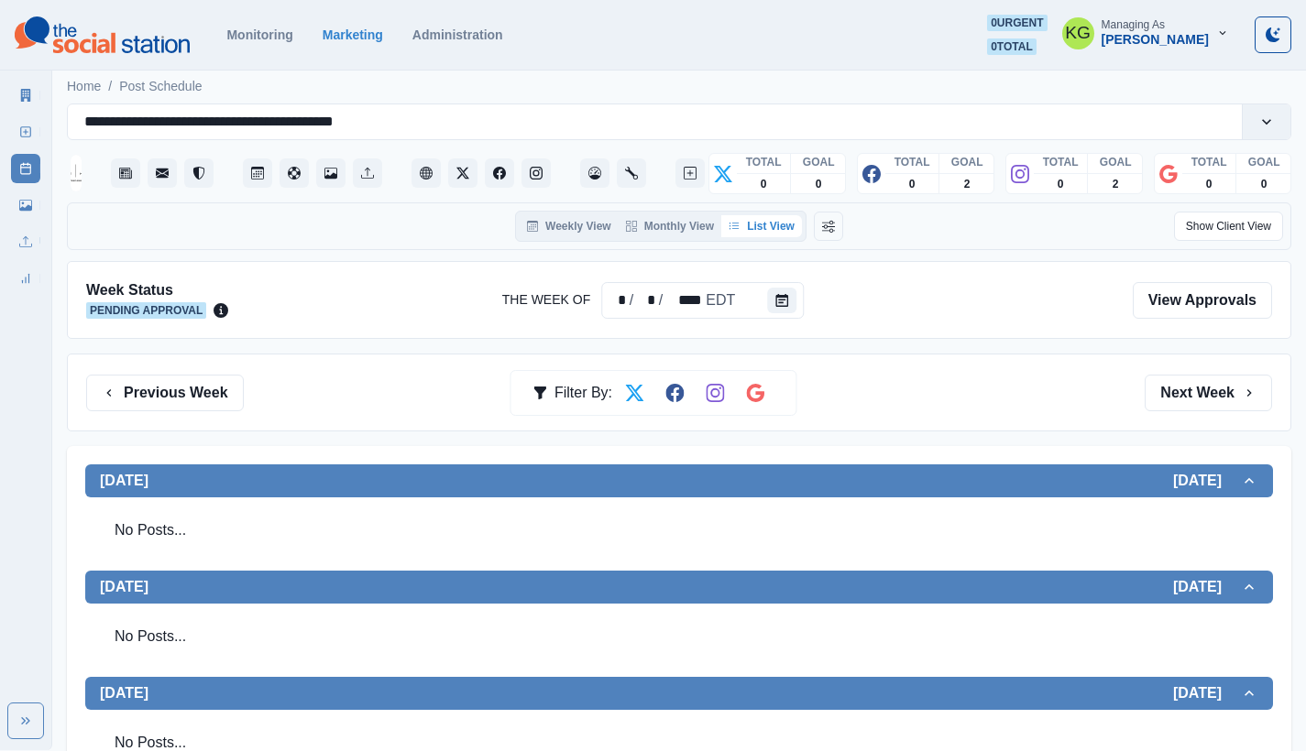
click at [715, 2] on section "Monitoring Marketing Administration 0 urgent 0 total KG Managing As [PERSON_NAM…" at bounding box center [653, 35] width 1306 height 71
click at [176, 407] on button "Previous Week" at bounding box center [165, 393] width 158 height 37
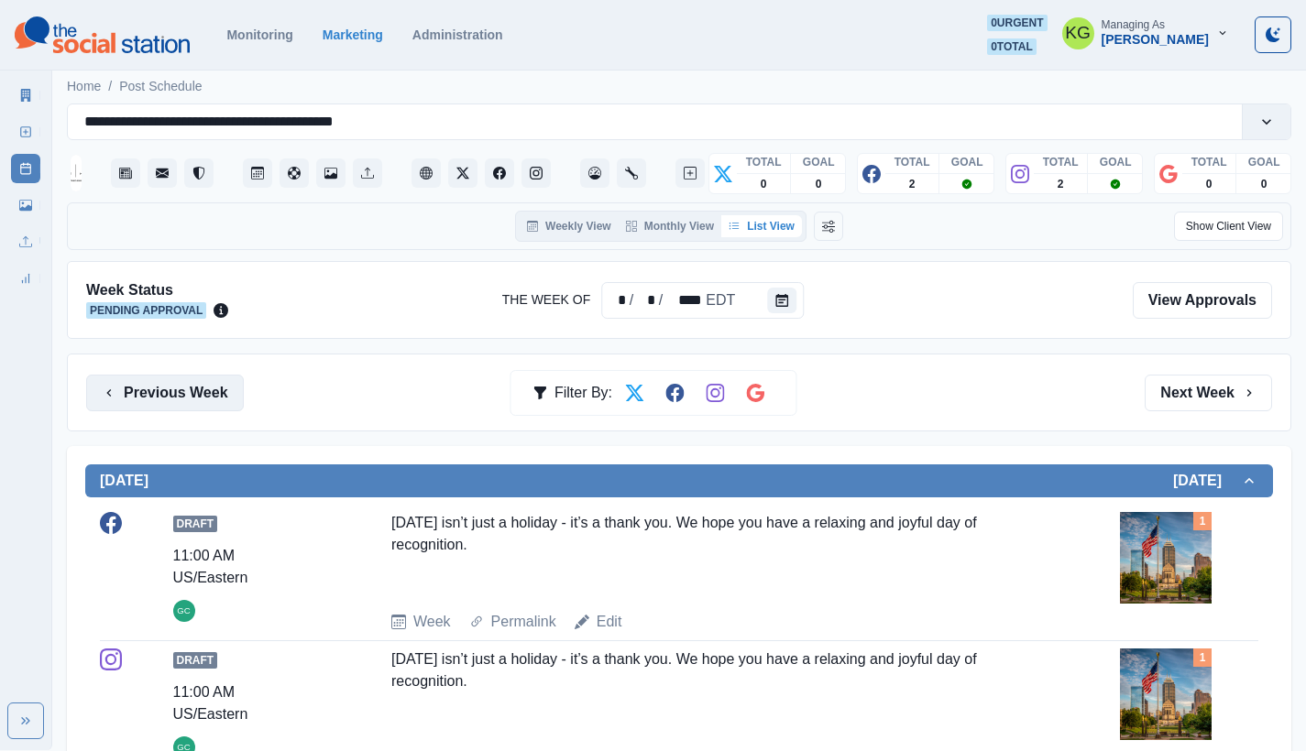
click at [215, 398] on button "Previous Week" at bounding box center [165, 393] width 158 height 37
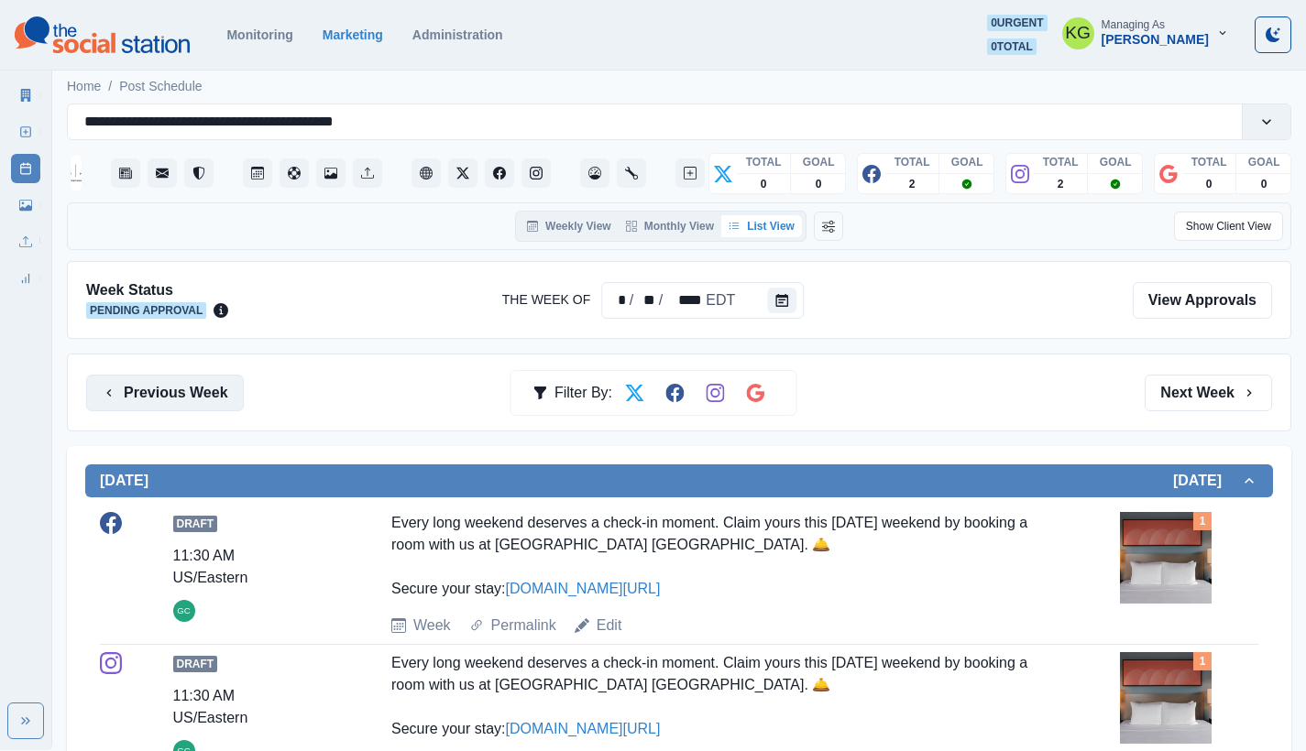
click at [215, 398] on button "Previous Week" at bounding box center [165, 393] width 158 height 37
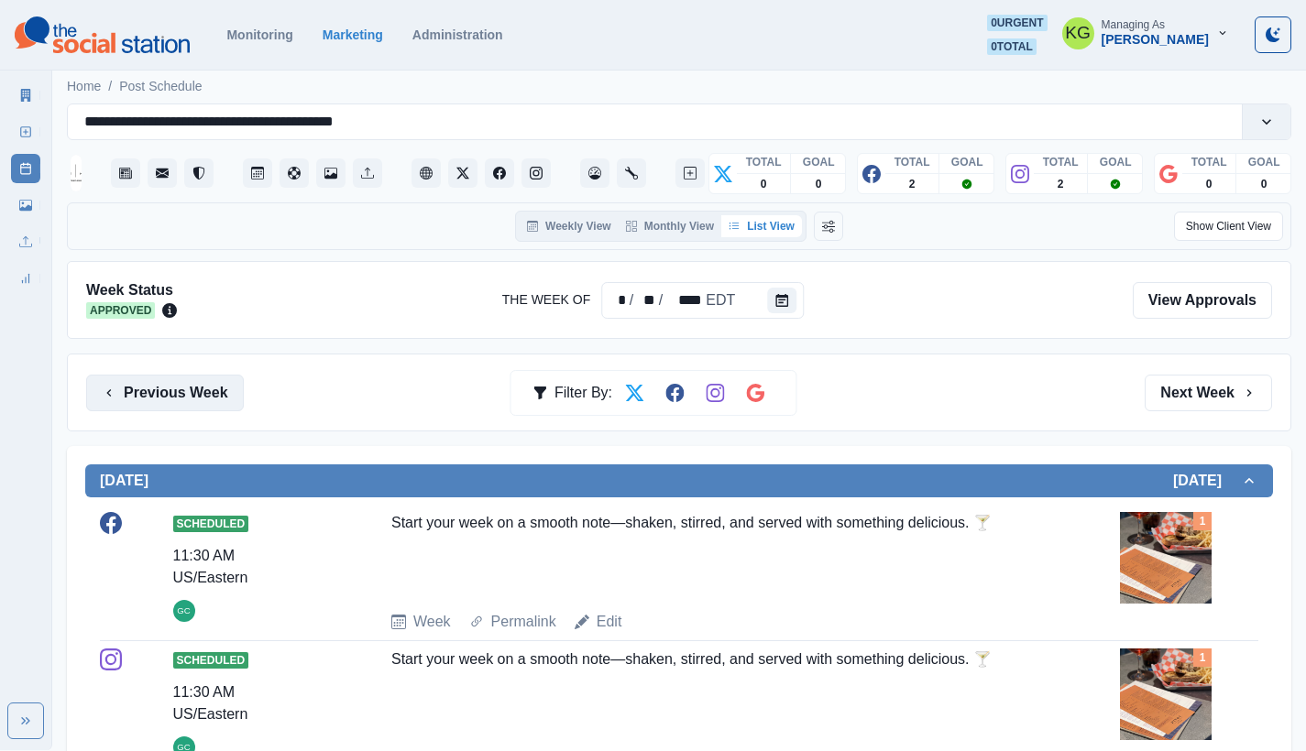
click at [215, 398] on button "Previous Week" at bounding box center [165, 393] width 158 height 37
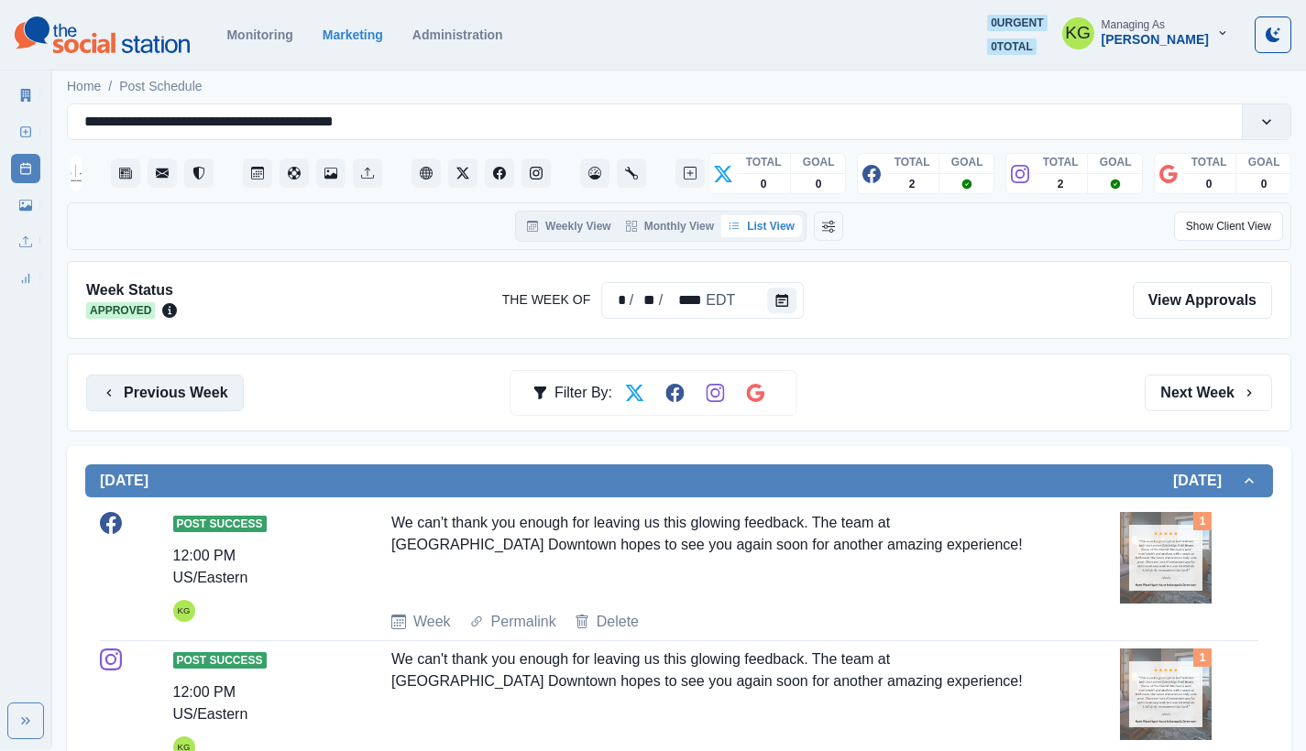
click at [215, 398] on button "Previous Week" at bounding box center [165, 393] width 158 height 37
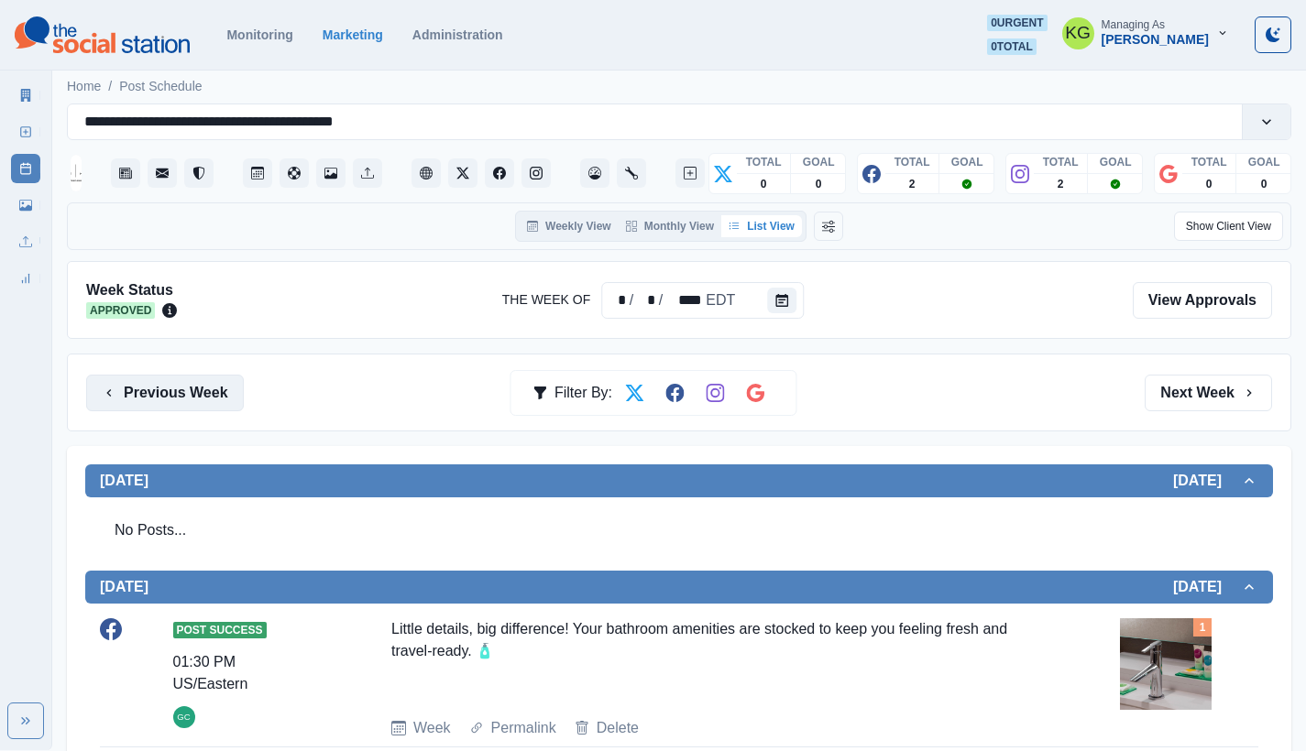
click at [175, 403] on button "Previous Week" at bounding box center [165, 393] width 158 height 37
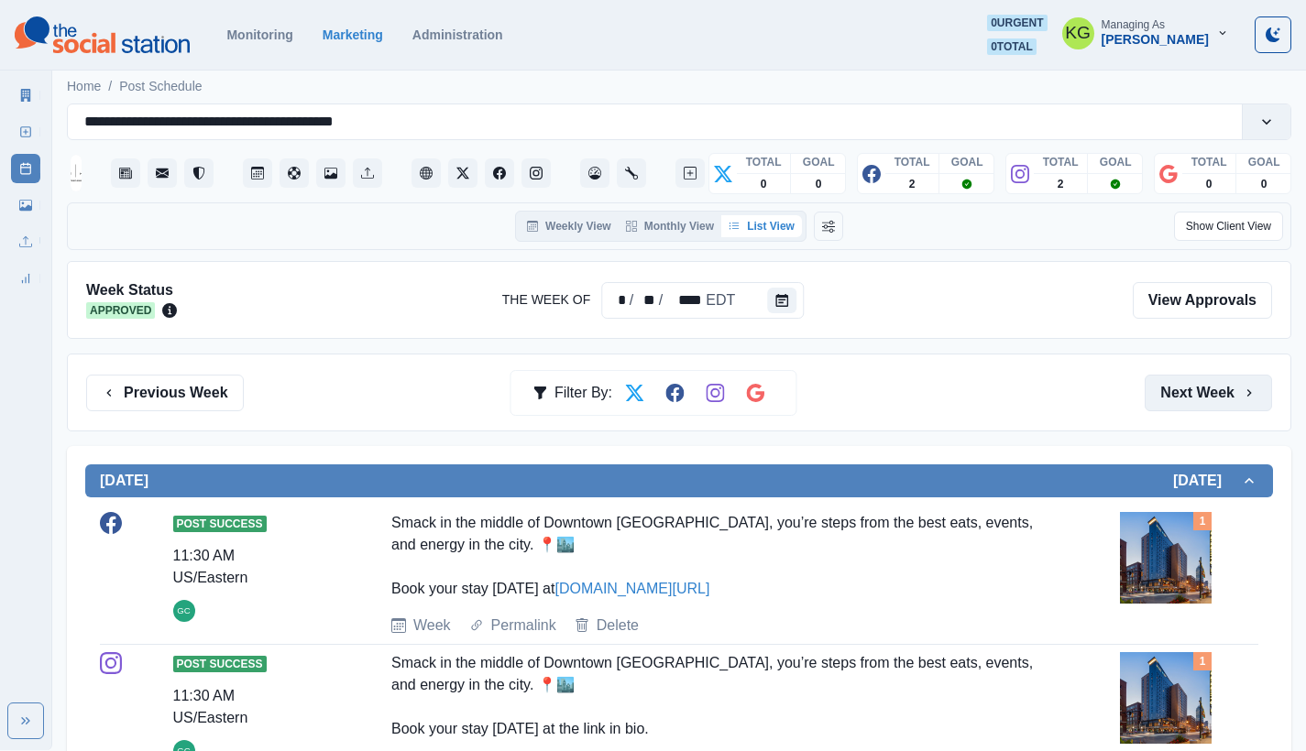
click at [1177, 392] on button "Next Week" at bounding box center [1207, 393] width 127 height 37
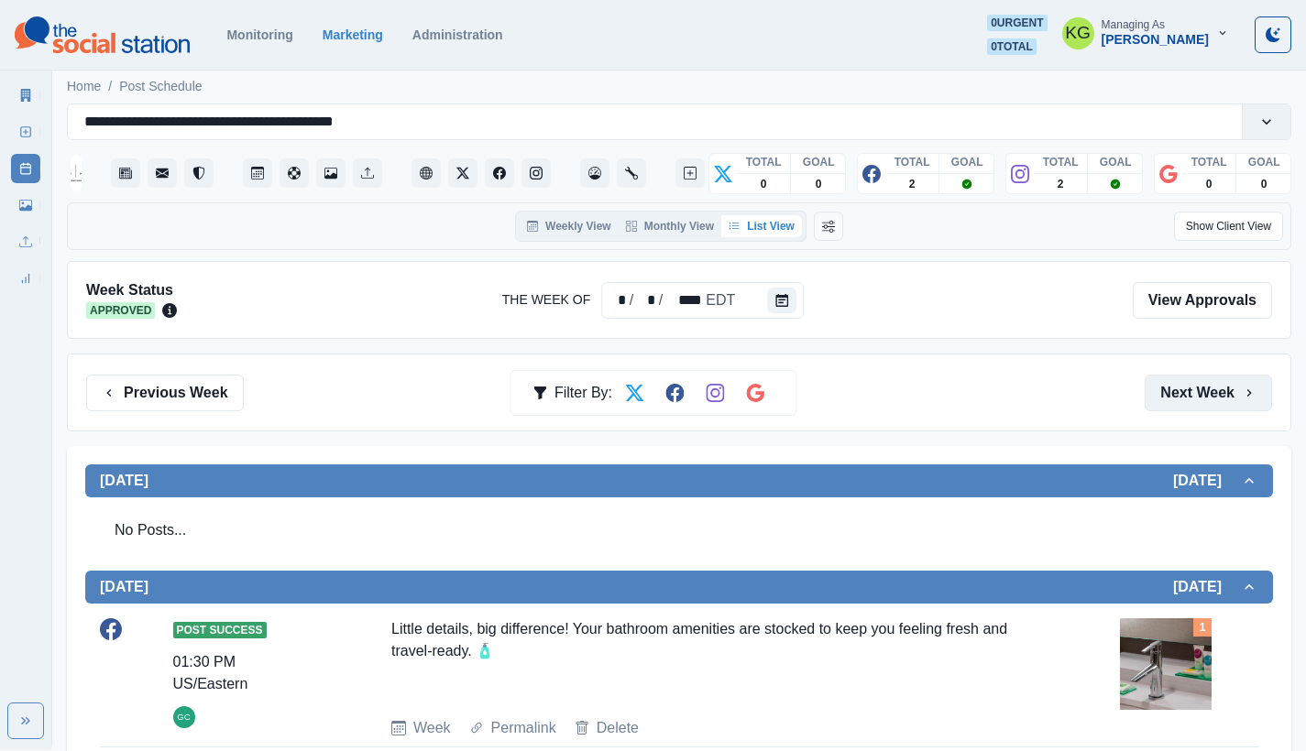
click at [1177, 392] on button "Next Week" at bounding box center [1207, 393] width 127 height 37
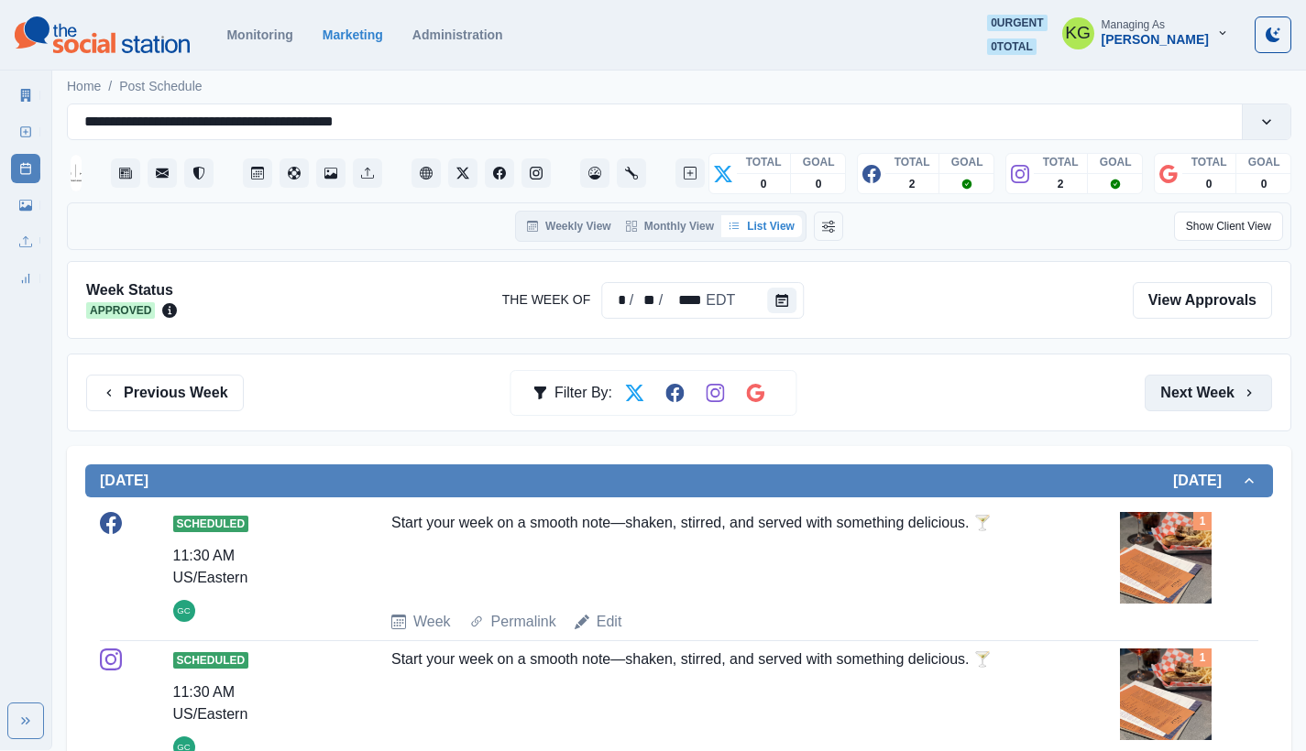
click at [1177, 392] on button "Next Week" at bounding box center [1207, 393] width 127 height 37
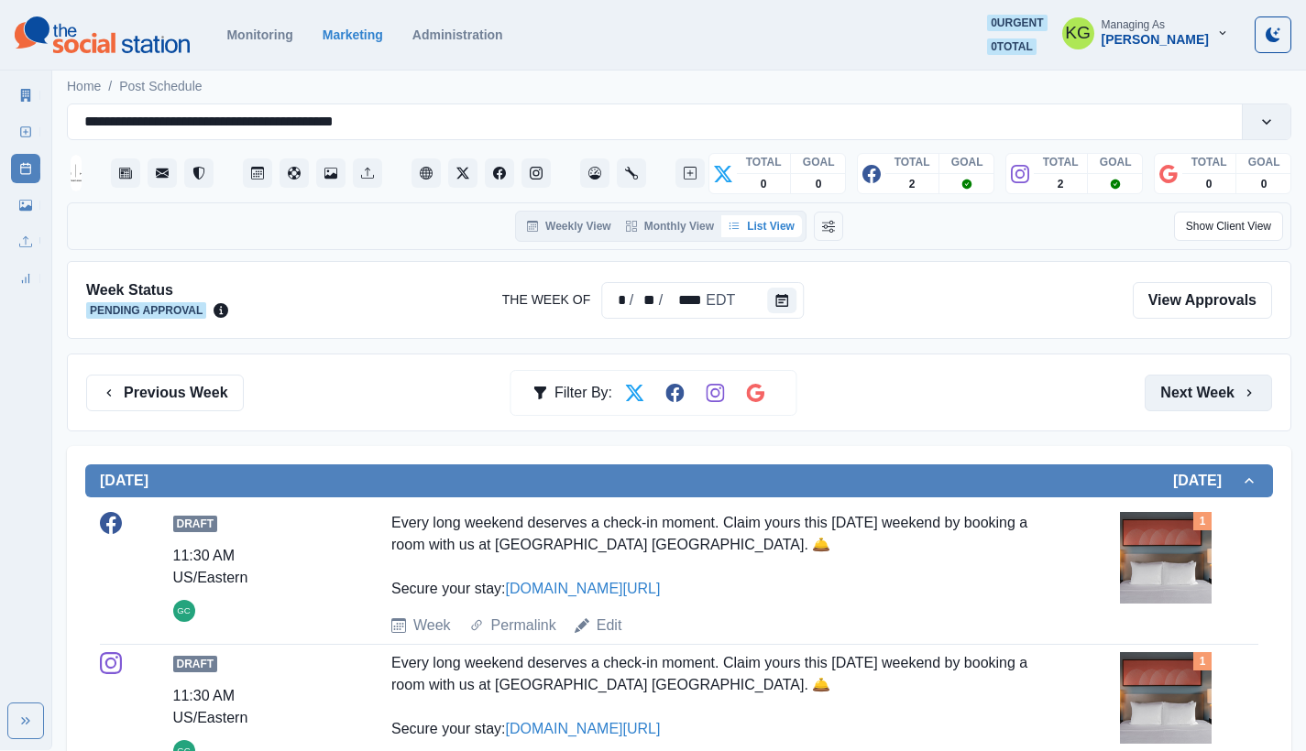
click at [1177, 392] on button "Next Week" at bounding box center [1207, 393] width 127 height 37
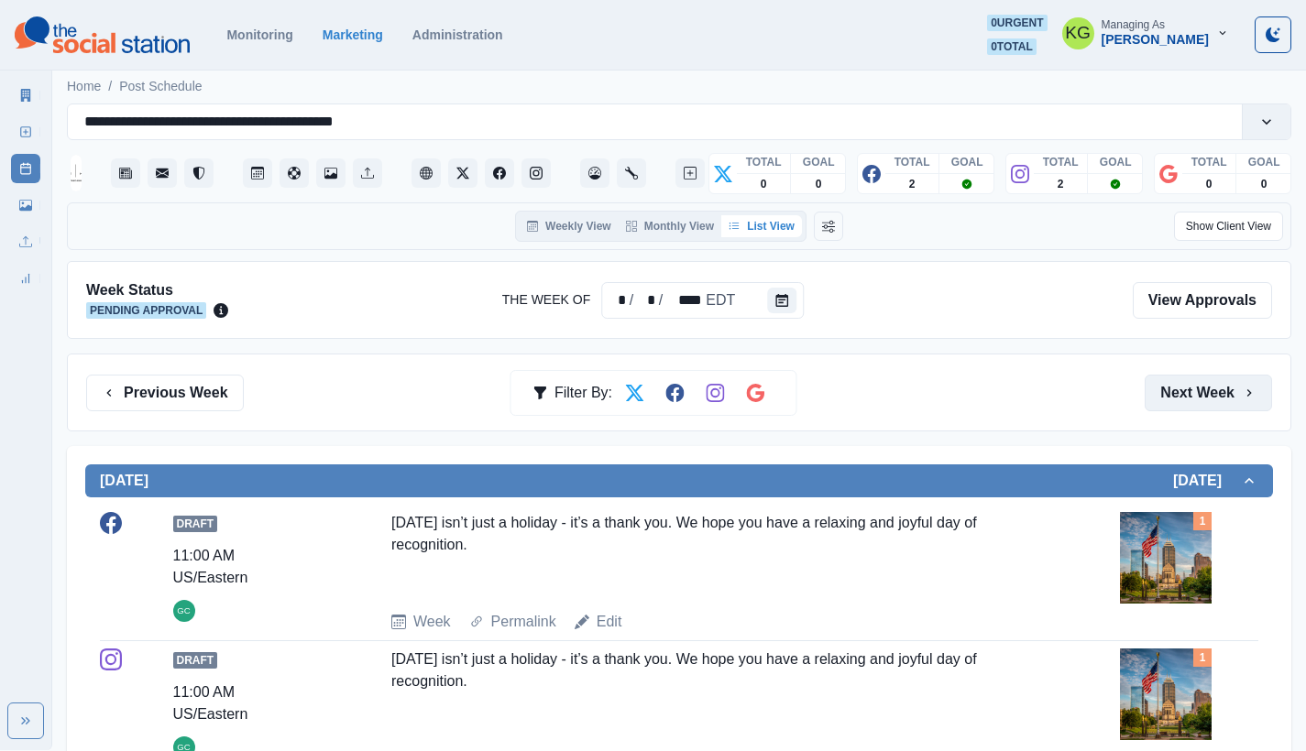
click at [1177, 392] on button "Next Week" at bounding box center [1207, 393] width 127 height 37
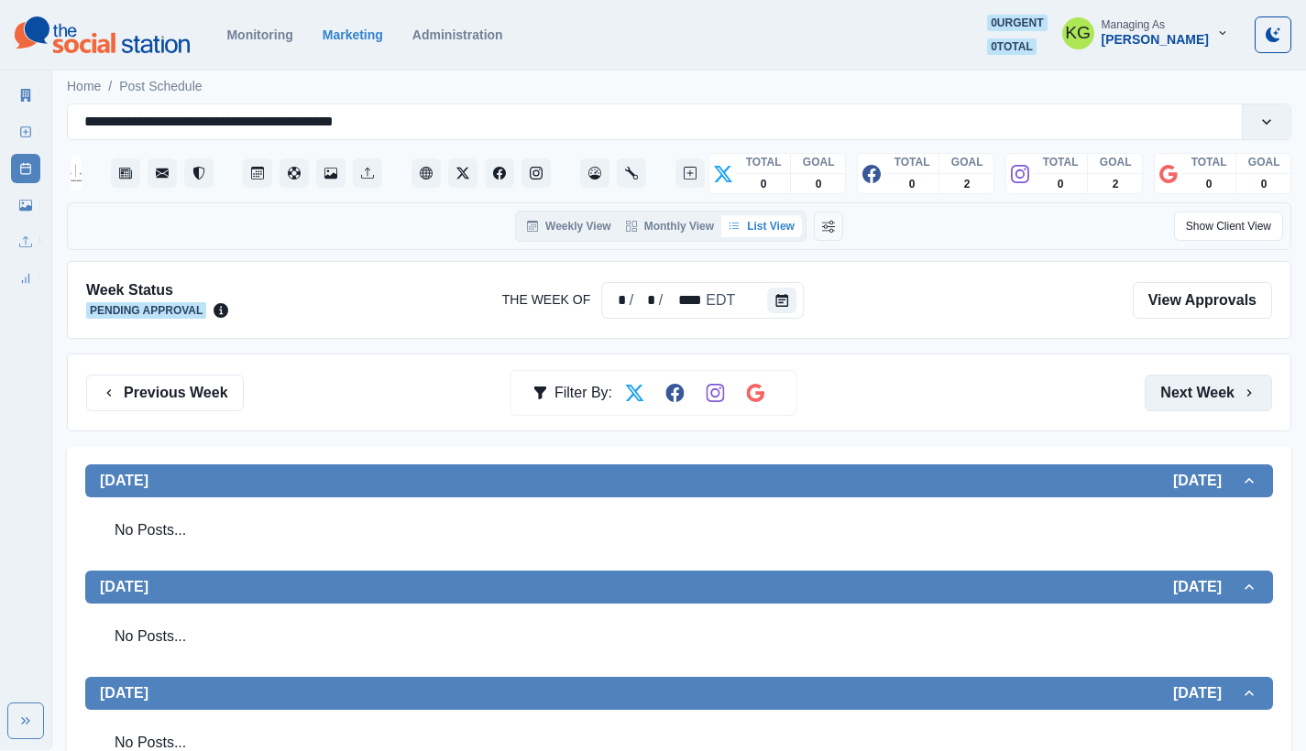
click at [1189, 405] on button "Next Week" at bounding box center [1207, 393] width 127 height 37
click at [1188, 406] on button "Next Week" at bounding box center [1207, 393] width 127 height 37
click at [136, 390] on button "Previous Week" at bounding box center [165, 393] width 158 height 37
click at [27, 142] on link "New Post" at bounding box center [25, 131] width 29 height 29
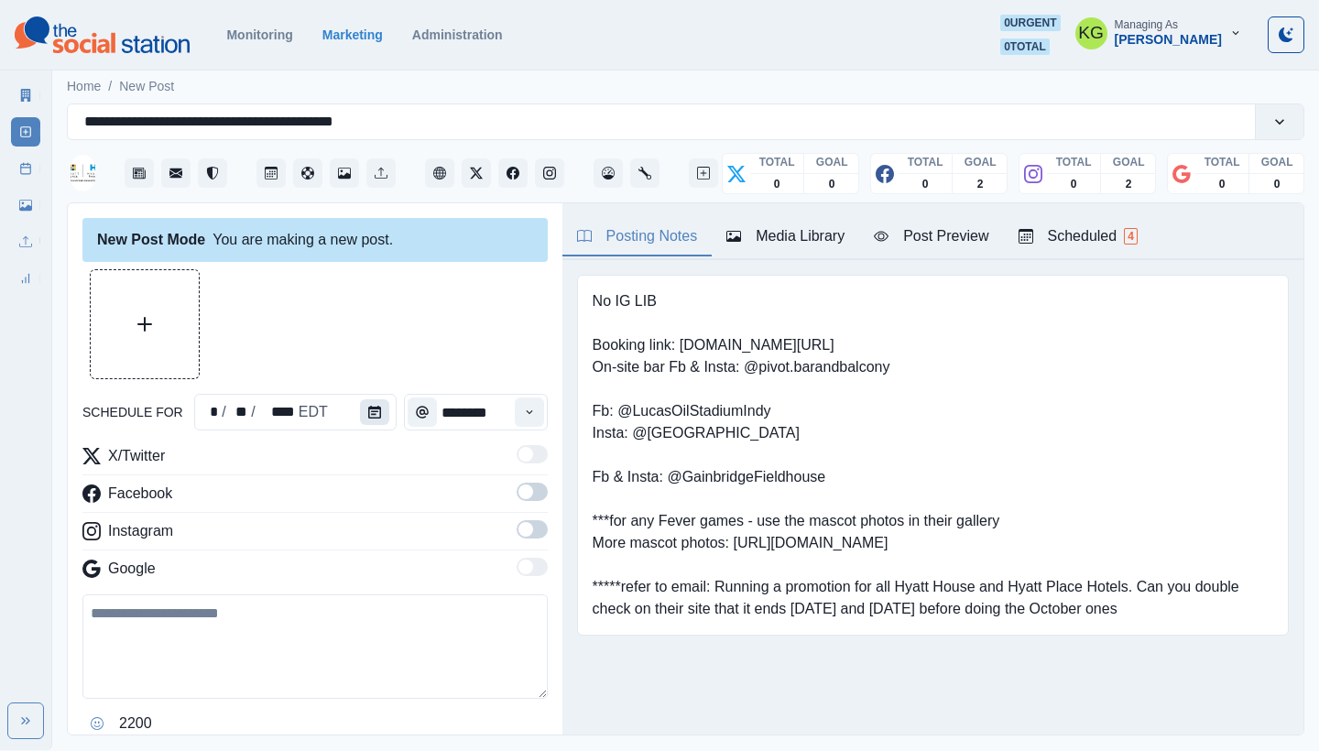
click at [372, 408] on icon "Calendar" at bounding box center [374, 412] width 13 height 13
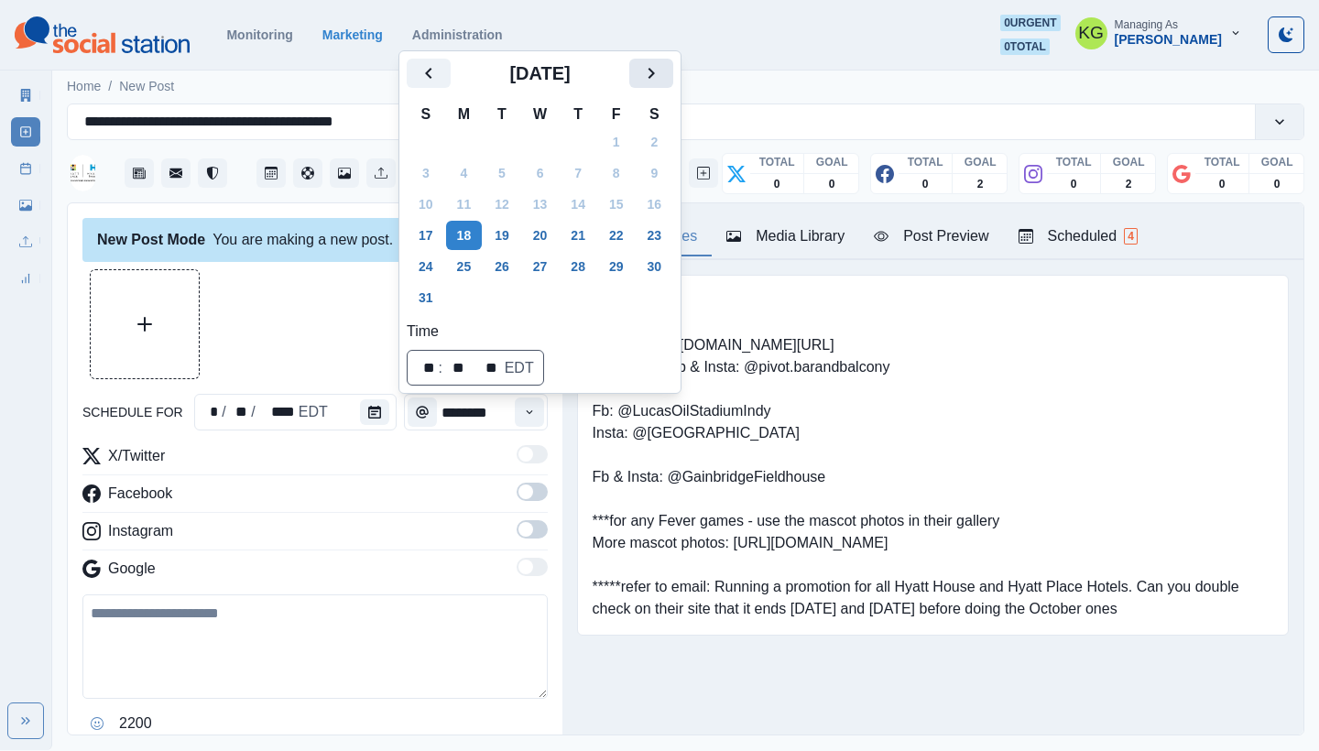
click at [662, 70] on icon "Next" at bounding box center [651, 73] width 22 height 22
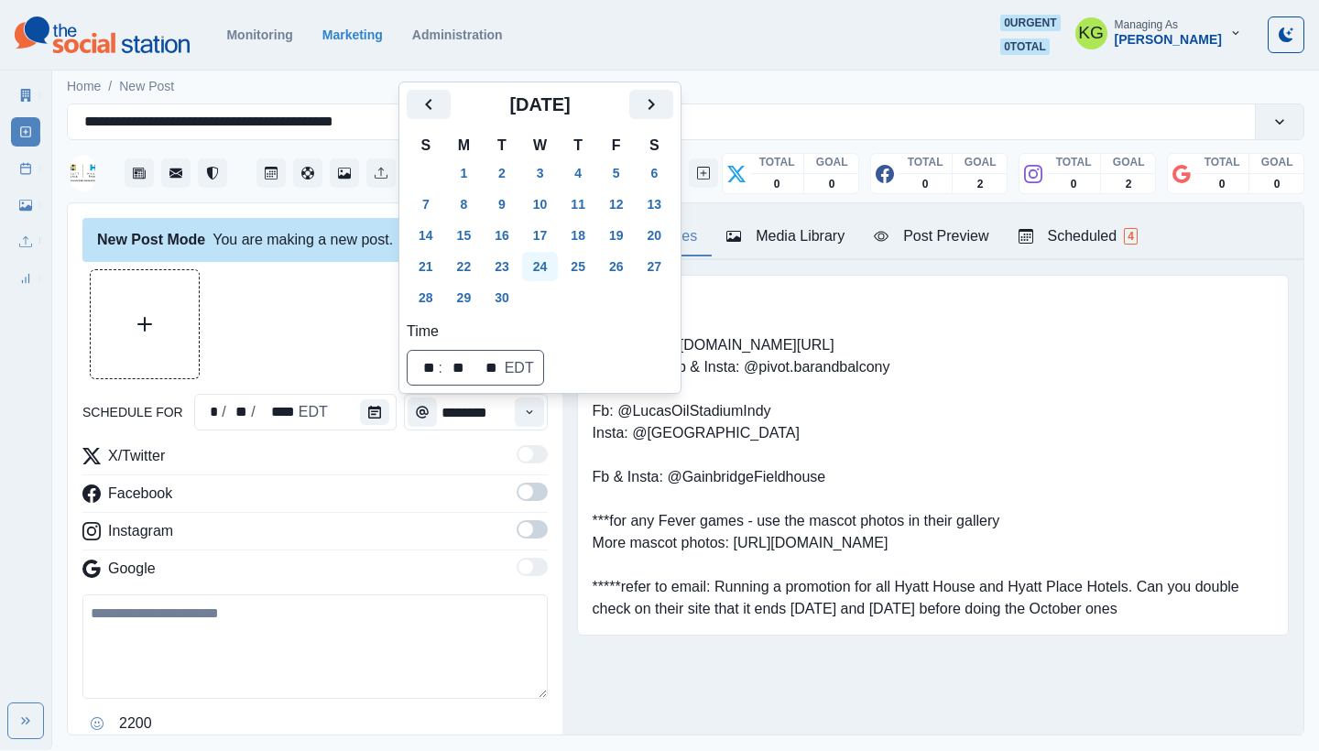
click at [554, 265] on button "24" at bounding box center [540, 266] width 37 height 29
click at [516, 267] on button "23" at bounding box center [502, 266] width 37 height 29
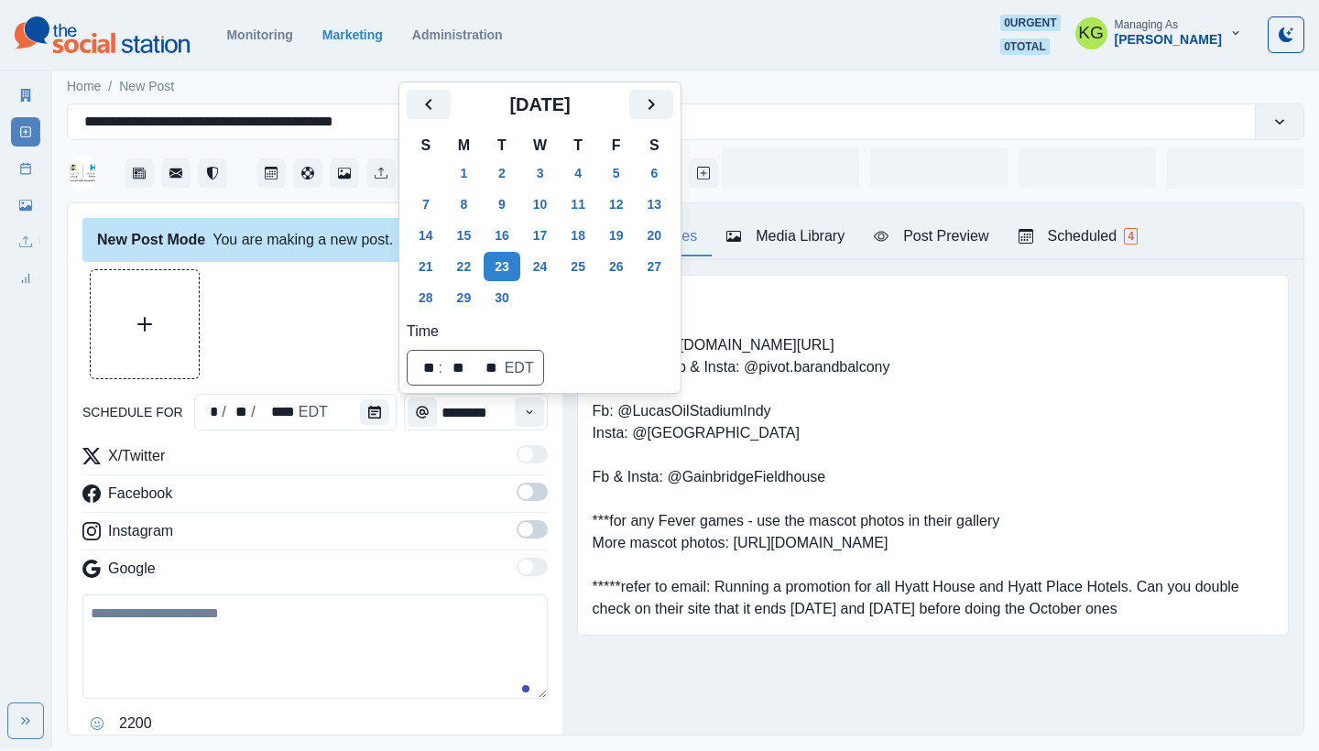
click at [309, 315] on div at bounding box center [314, 324] width 465 height 110
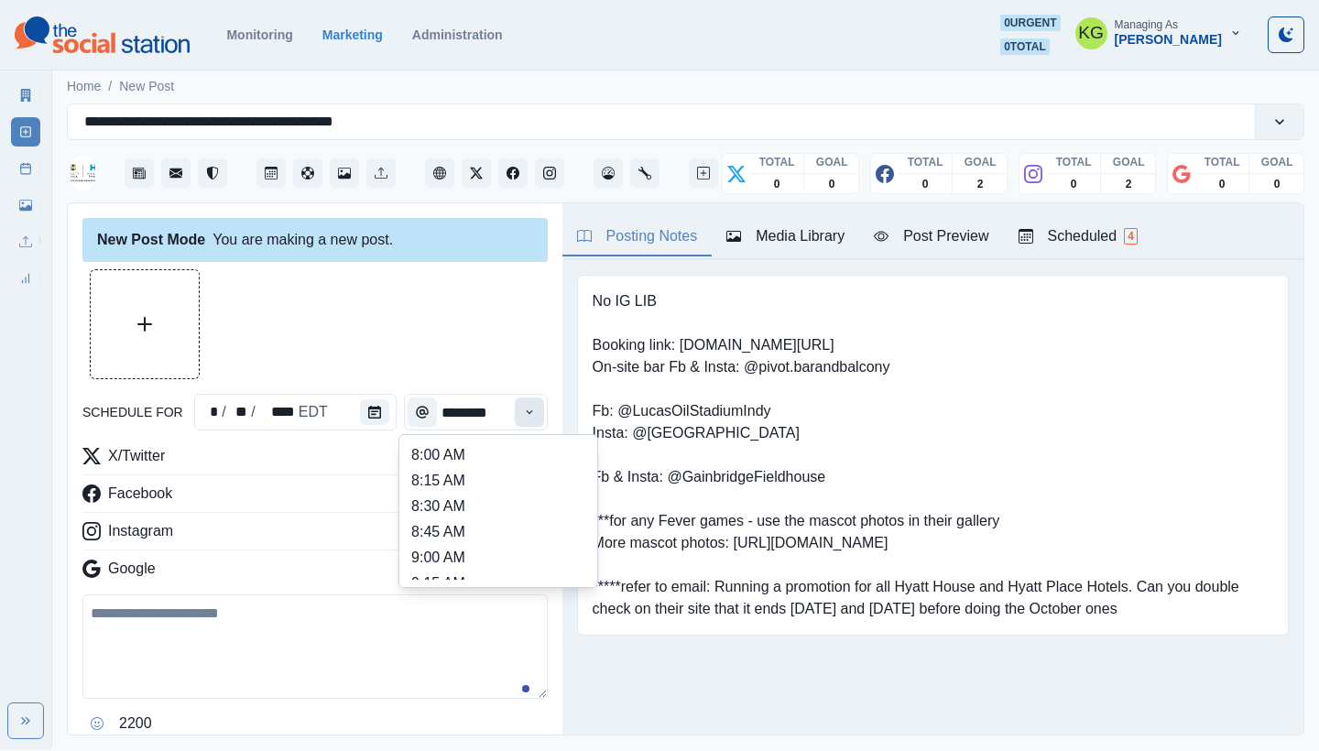
click at [523, 412] on icon "Time" at bounding box center [529, 412] width 13 height 13
click at [474, 507] on li "12:00 PM" at bounding box center [498, 498] width 183 height 26
type input "********"
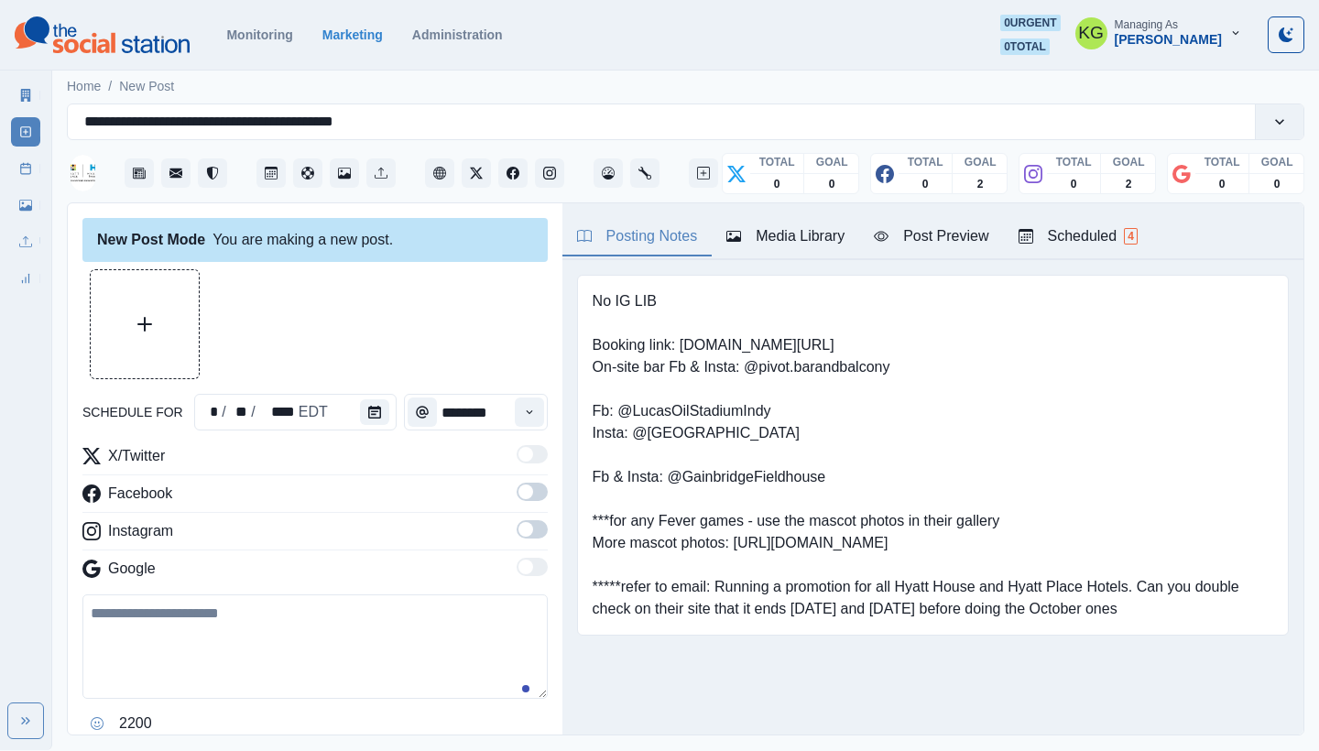
click at [511, 520] on div "X/Twitter Facebook Instagram Google" at bounding box center [314, 516] width 465 height 142
click at [520, 534] on span at bounding box center [532, 529] width 31 height 18
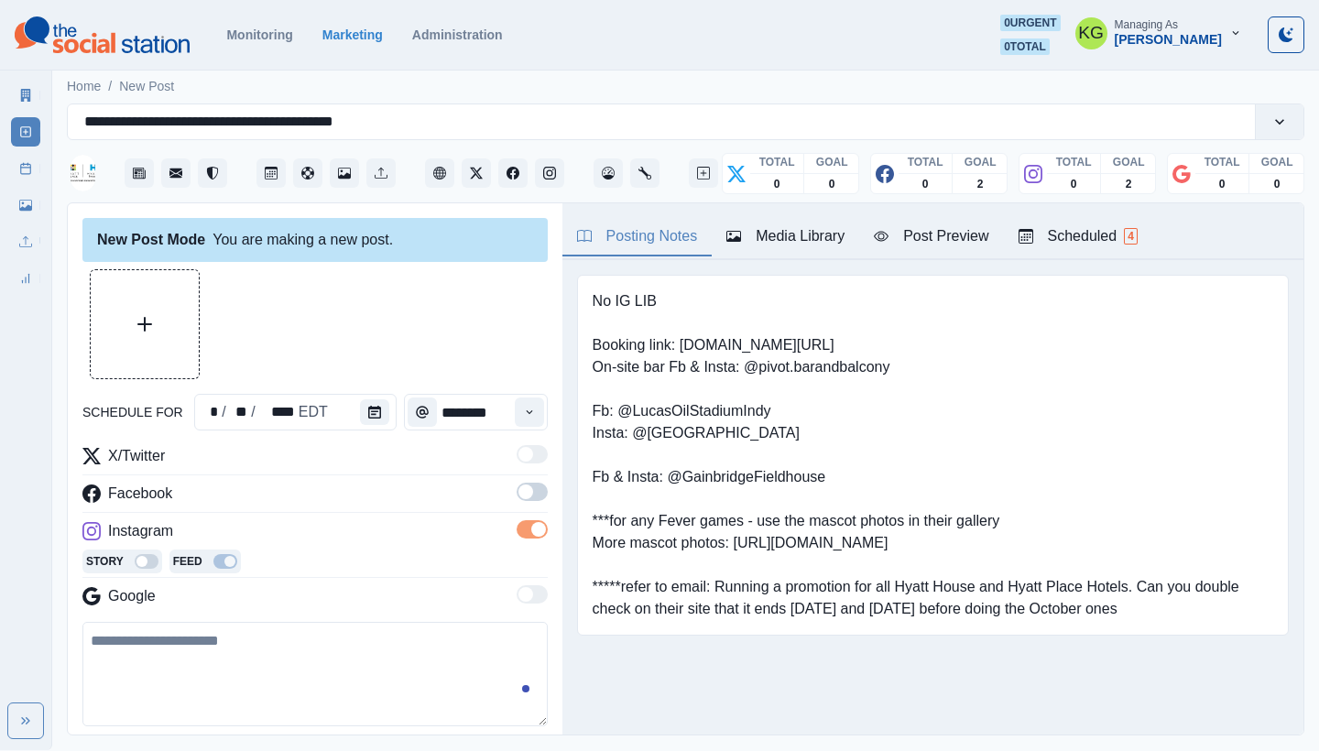
click at [521, 501] on label at bounding box center [532, 497] width 31 height 29
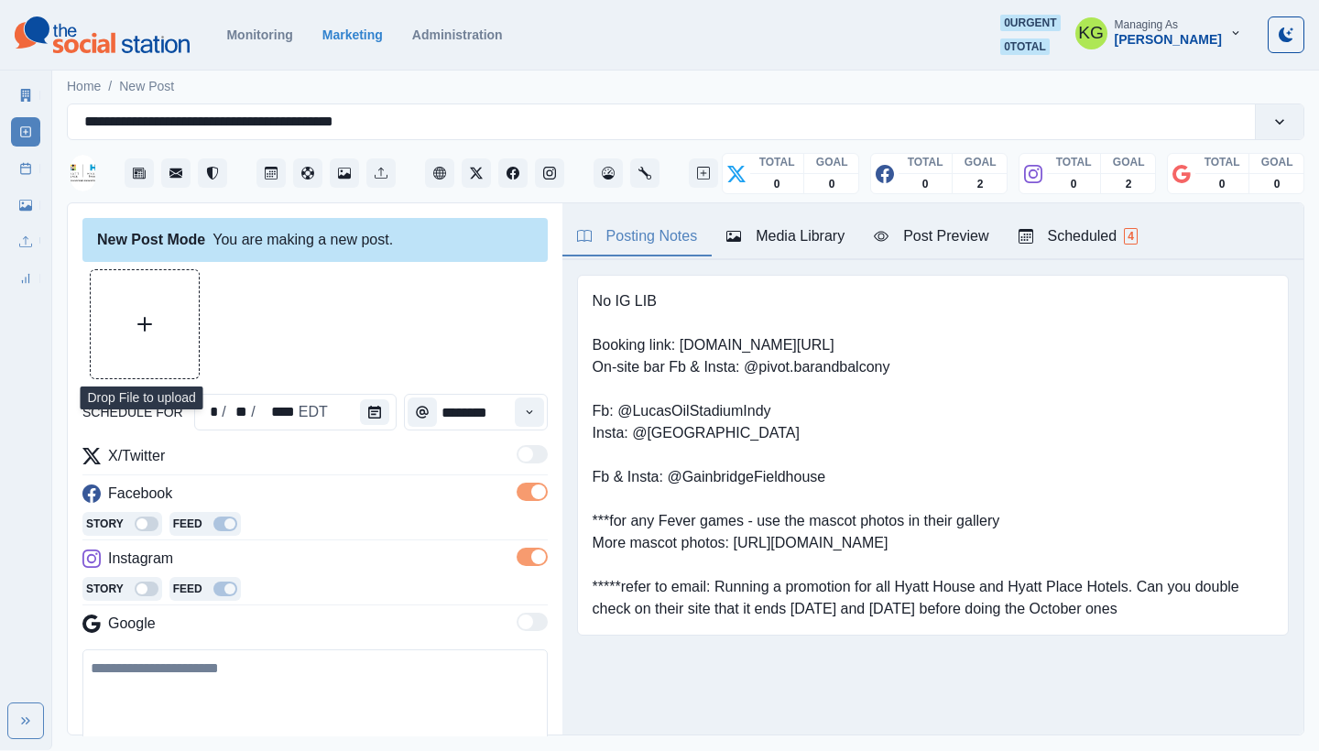
click at [170, 310] on button "Upload Media" at bounding box center [145, 324] width 108 height 108
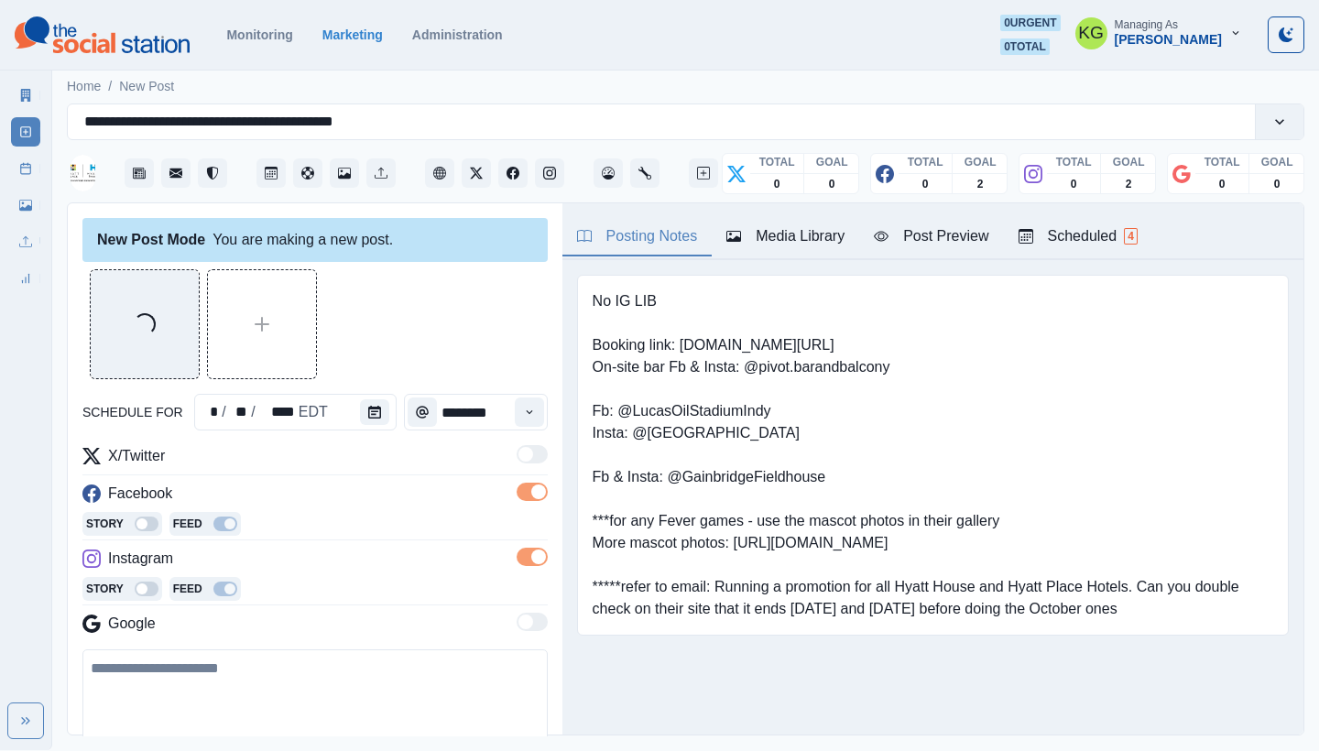
scroll to position [233, 0]
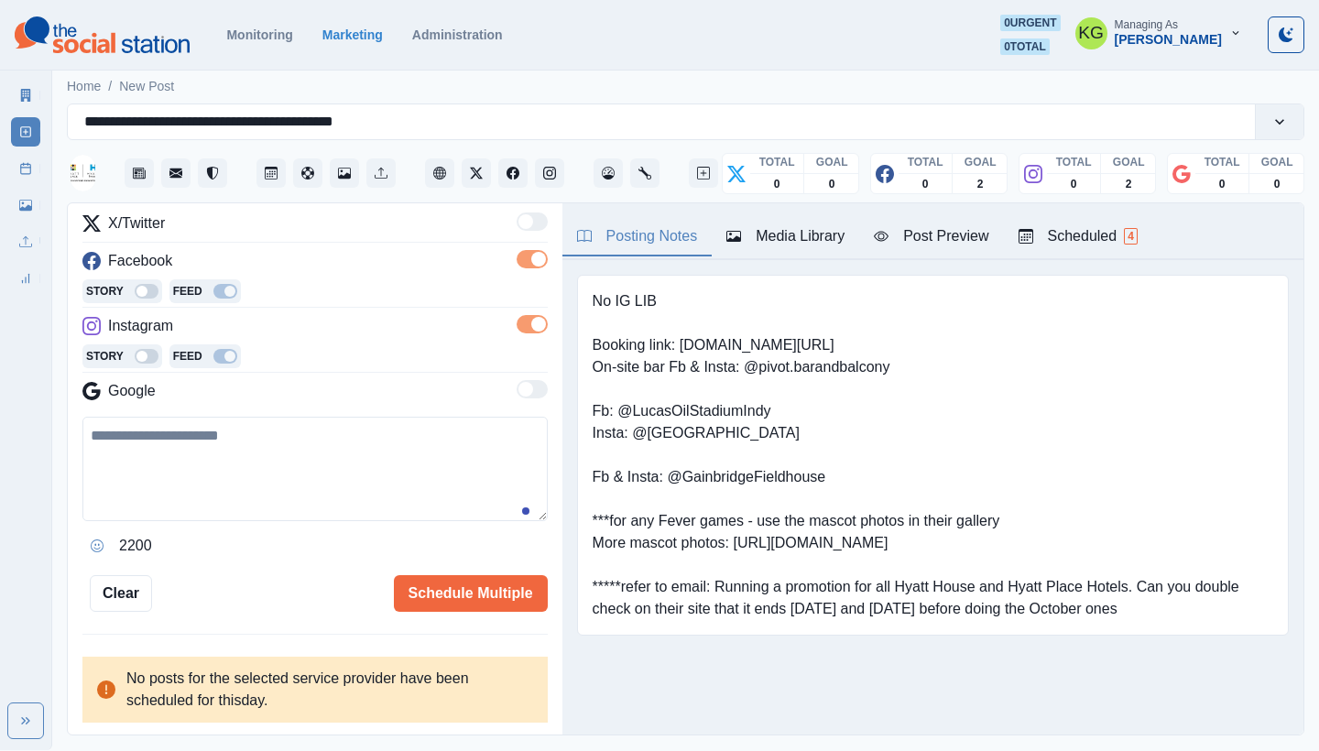
click at [432, 490] on textarea at bounding box center [314, 469] width 465 height 104
paste textarea "**********"
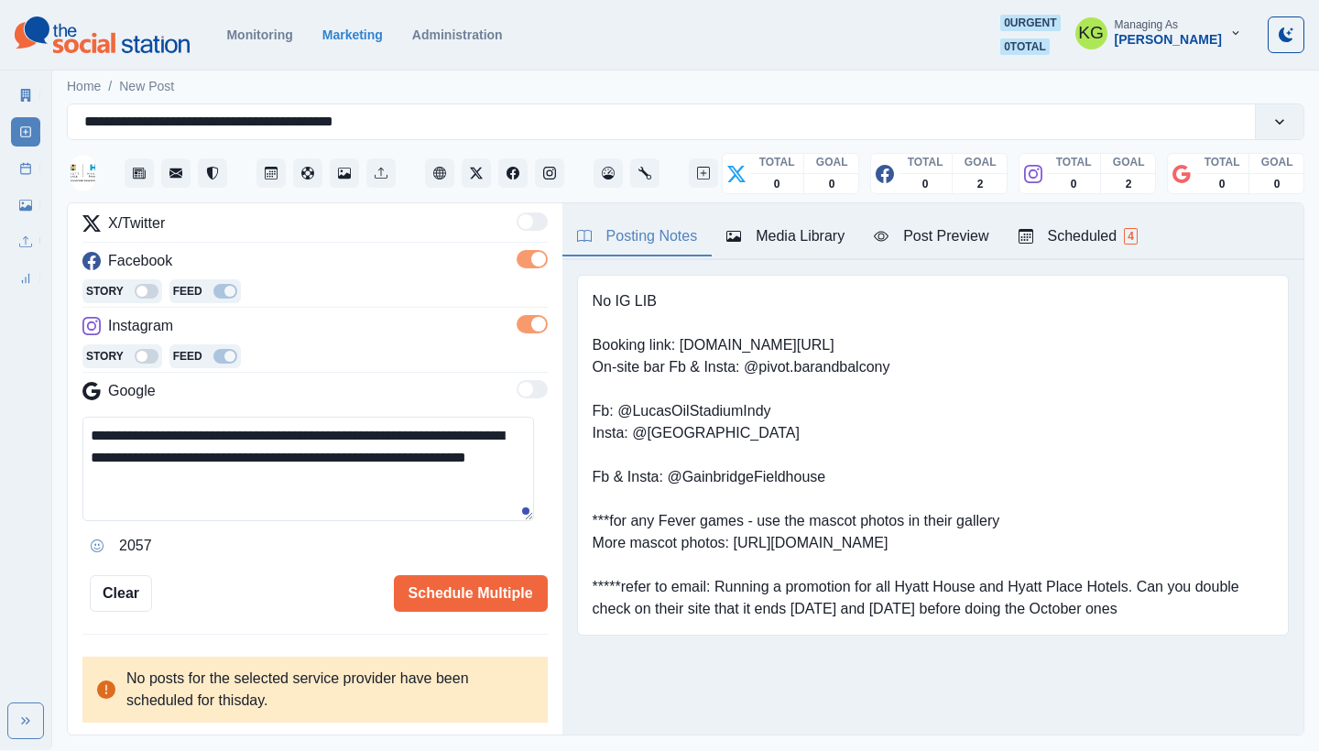
click at [153, 485] on textarea "**********" at bounding box center [308, 469] width 452 height 104
click at [138, 454] on textarea "**********" at bounding box center [308, 469] width 452 height 104
paste textarea "**********"
click at [437, 491] on textarea "**********" at bounding box center [308, 469] width 452 height 104
type textarea "**********"
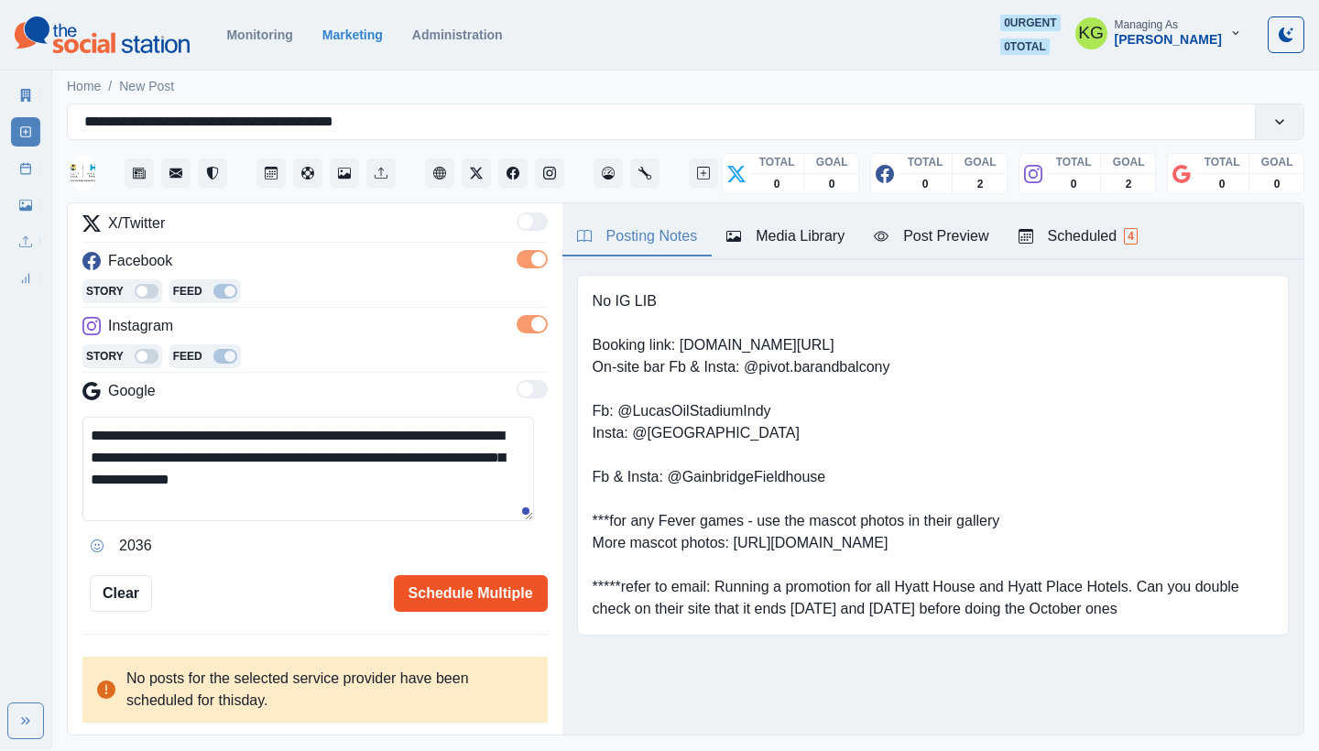
click at [504, 605] on button "Schedule Multiple" at bounding box center [471, 593] width 154 height 37
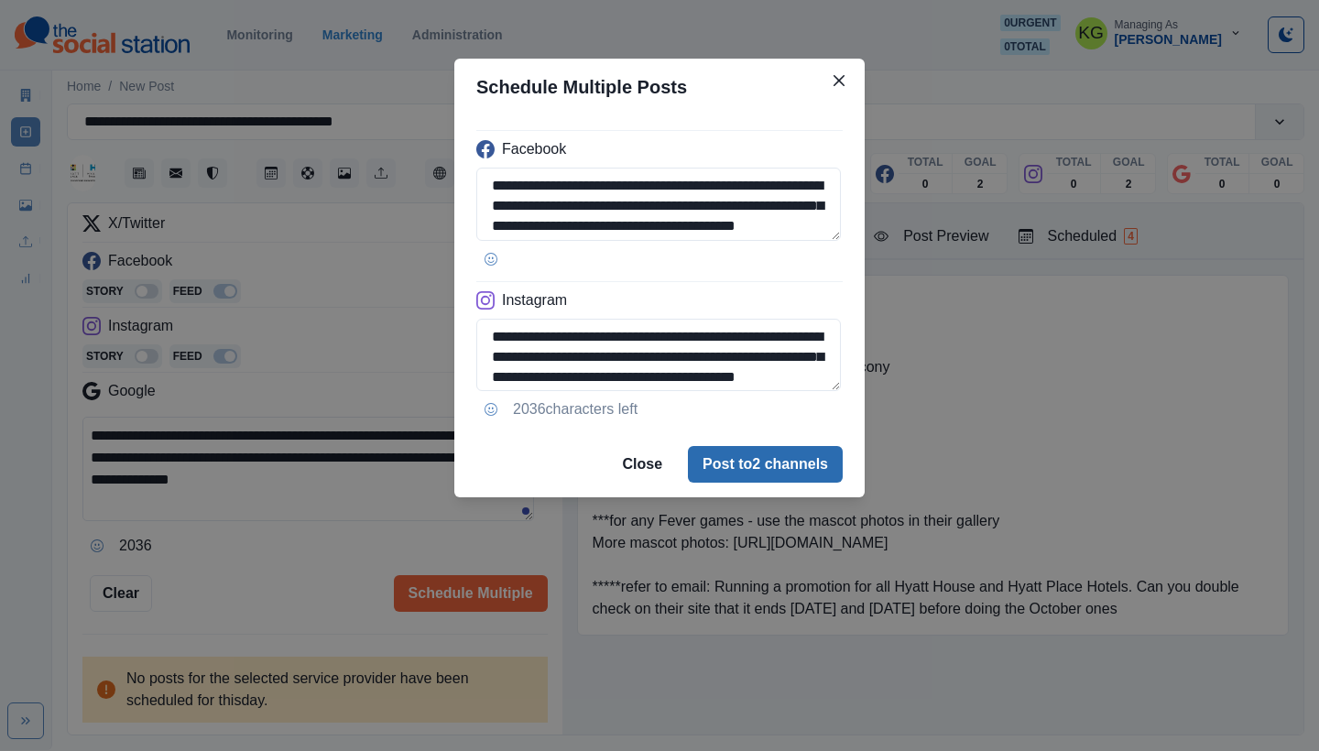
click at [806, 467] on button "Post to 2 channels" at bounding box center [765, 464] width 155 height 37
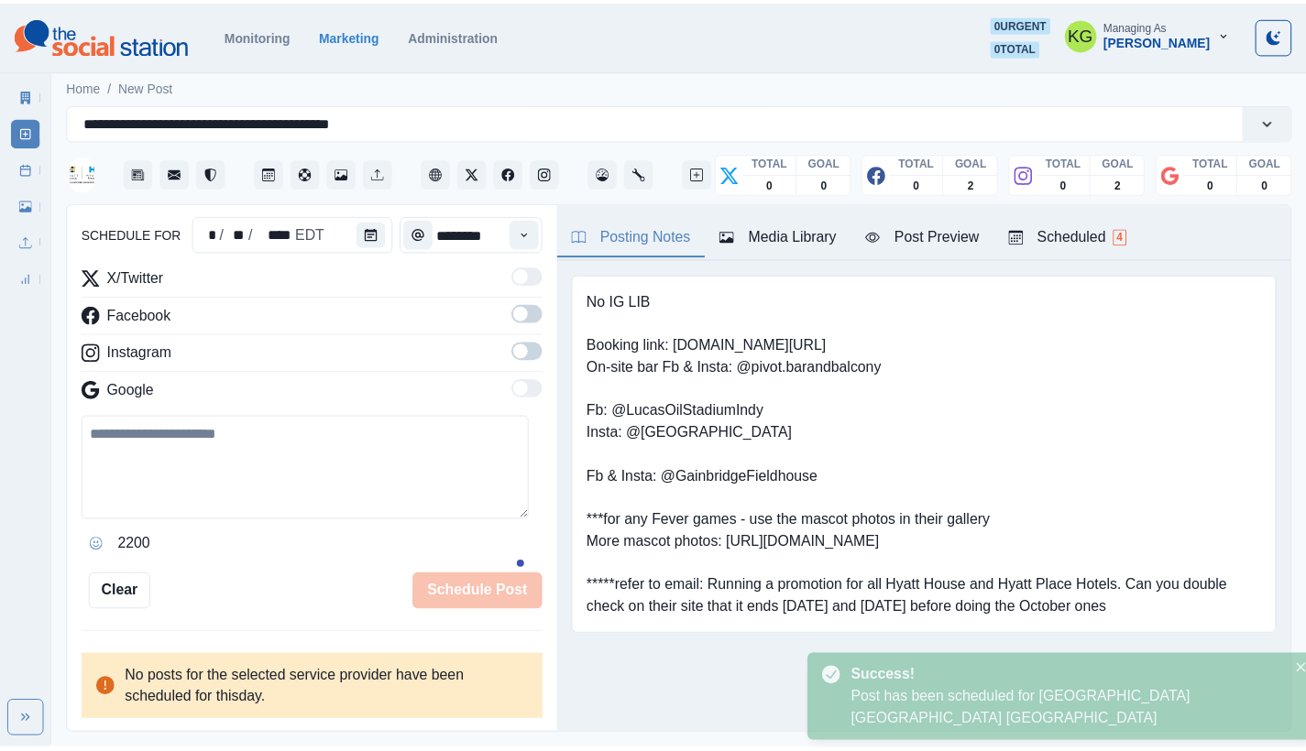
scroll to position [178, 0]
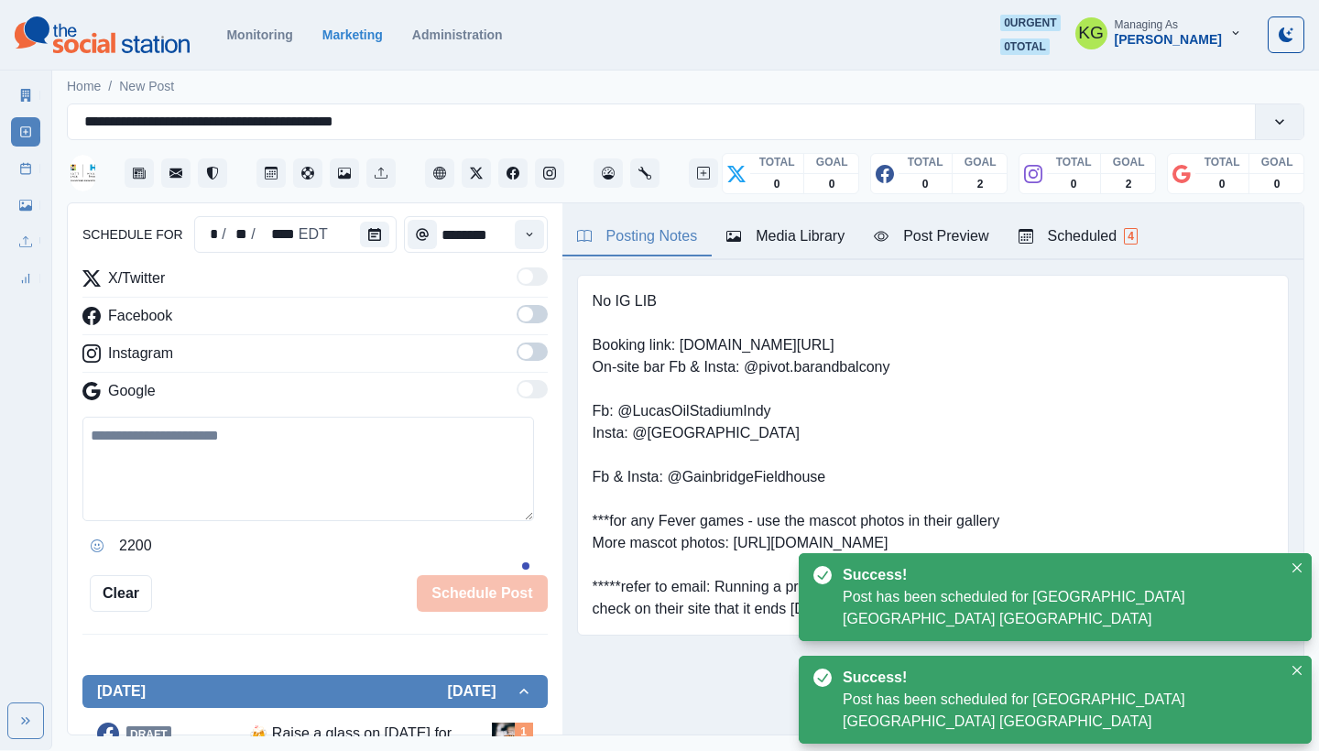
click at [11, 169] on link "Post Schedule" at bounding box center [25, 168] width 29 height 29
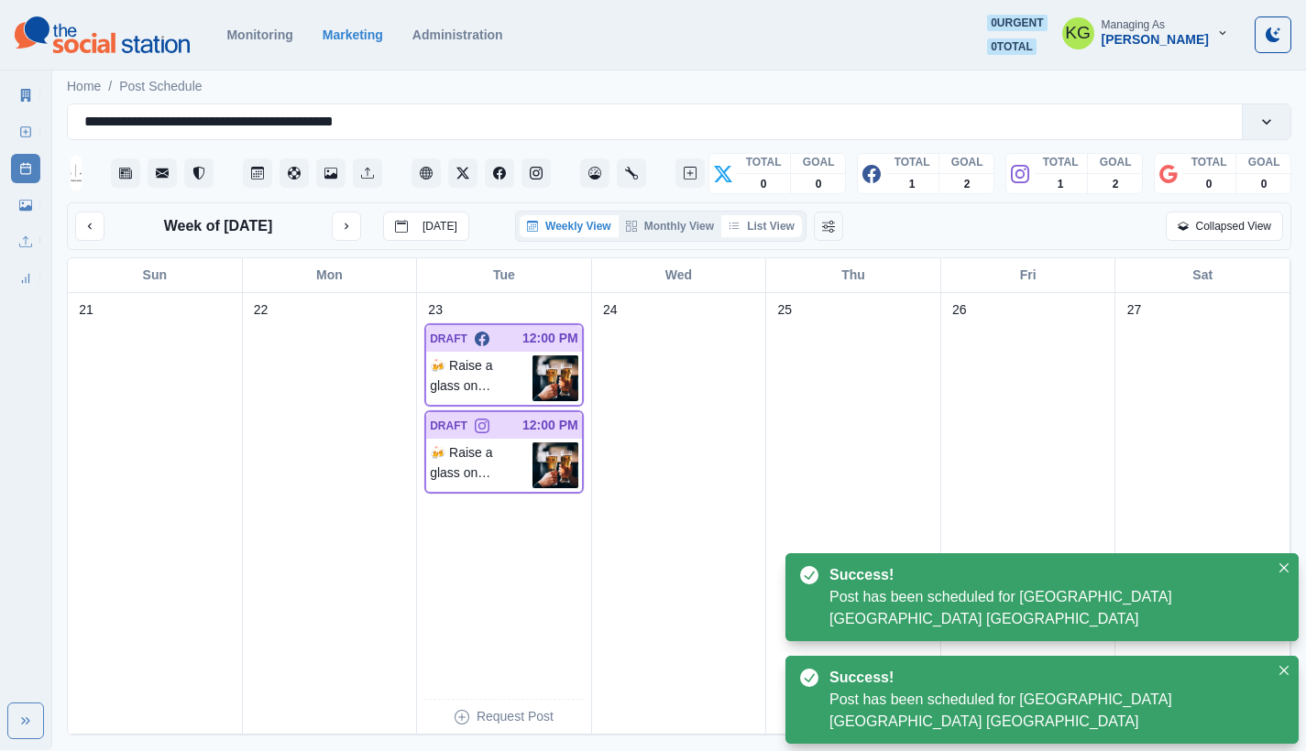
click at [772, 226] on button "List View" at bounding box center [761, 226] width 81 height 22
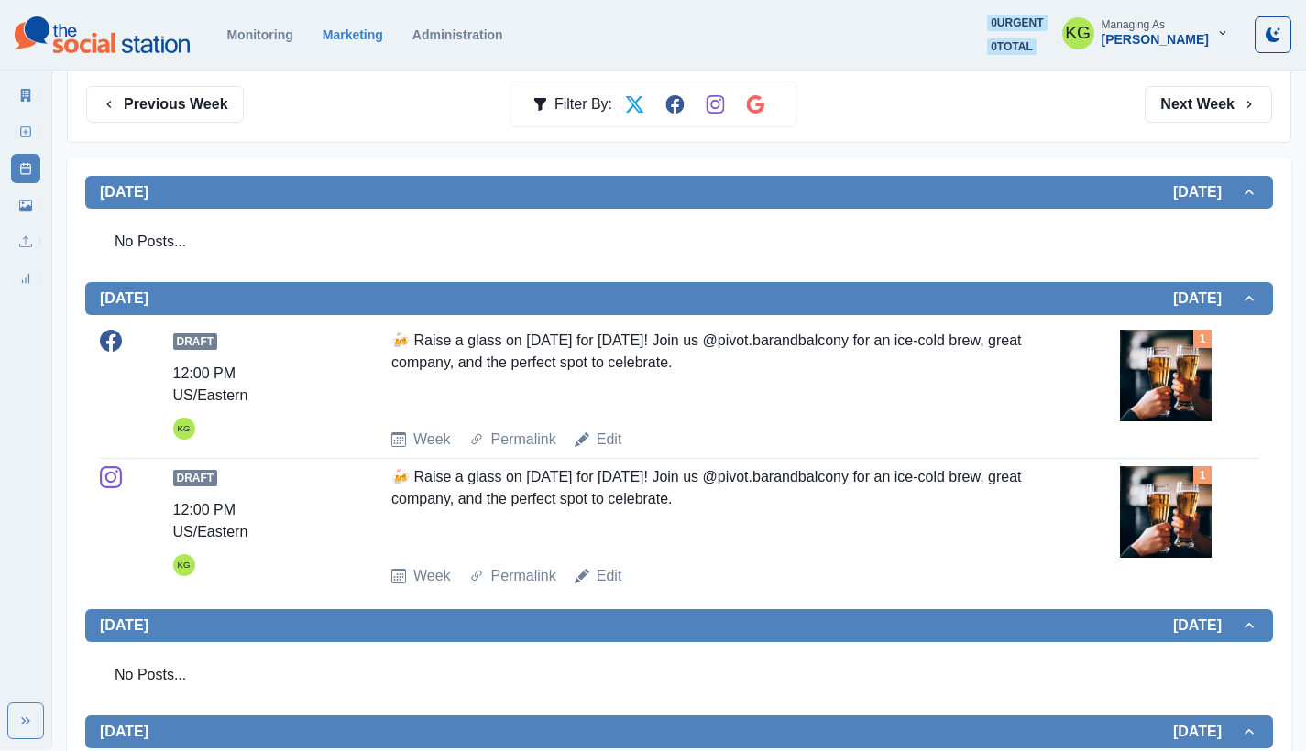
scroll to position [175, 0]
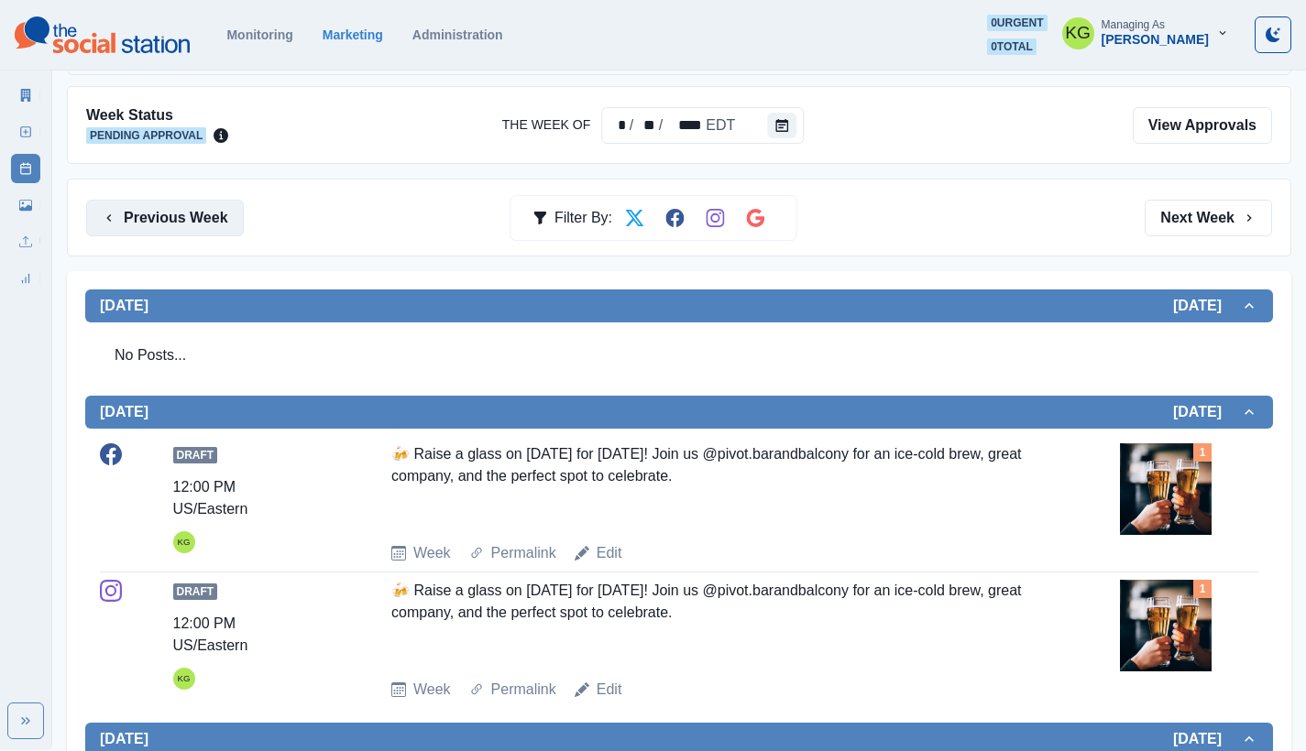
click at [198, 203] on button "Previous Week" at bounding box center [165, 218] width 158 height 37
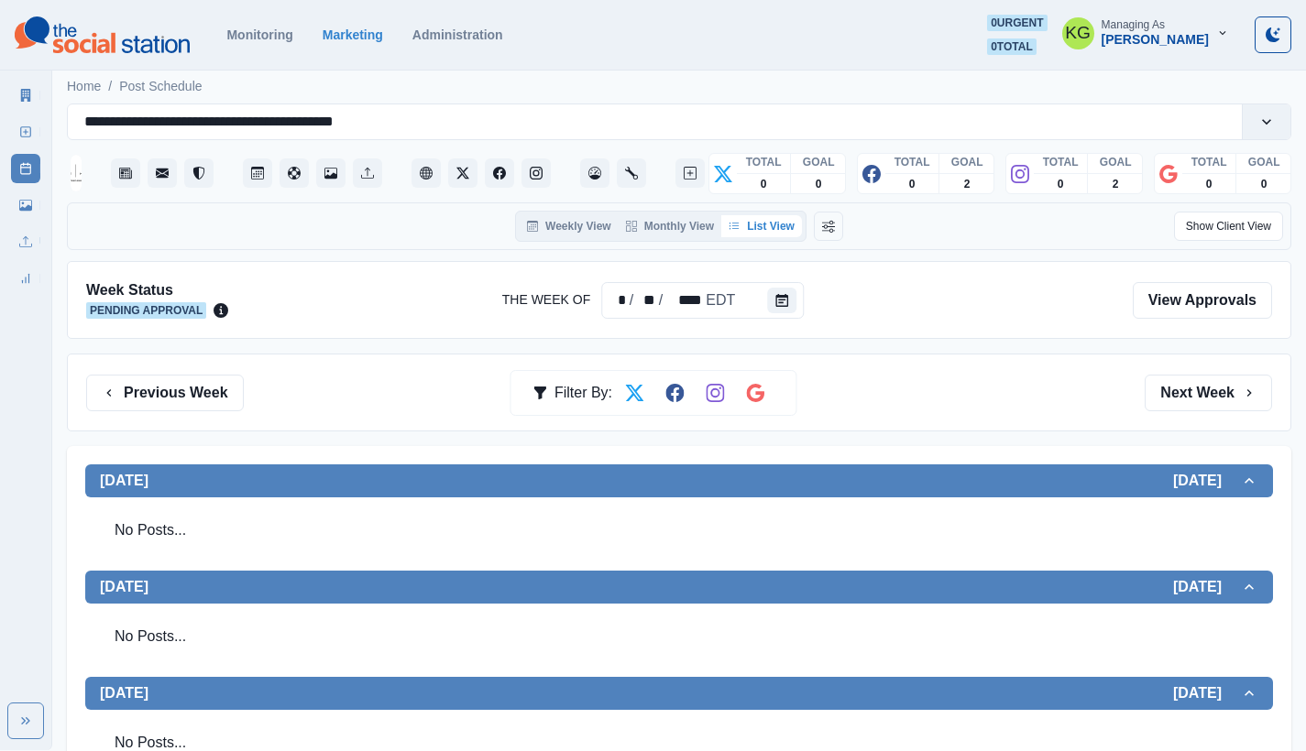
click at [190, 370] on div "Previous Week Filter By: Next Week" at bounding box center [679, 393] width 1224 height 78
click at [186, 382] on button "Previous Week" at bounding box center [165, 393] width 158 height 37
click at [182, 396] on button "Previous Week" at bounding box center [165, 393] width 158 height 37
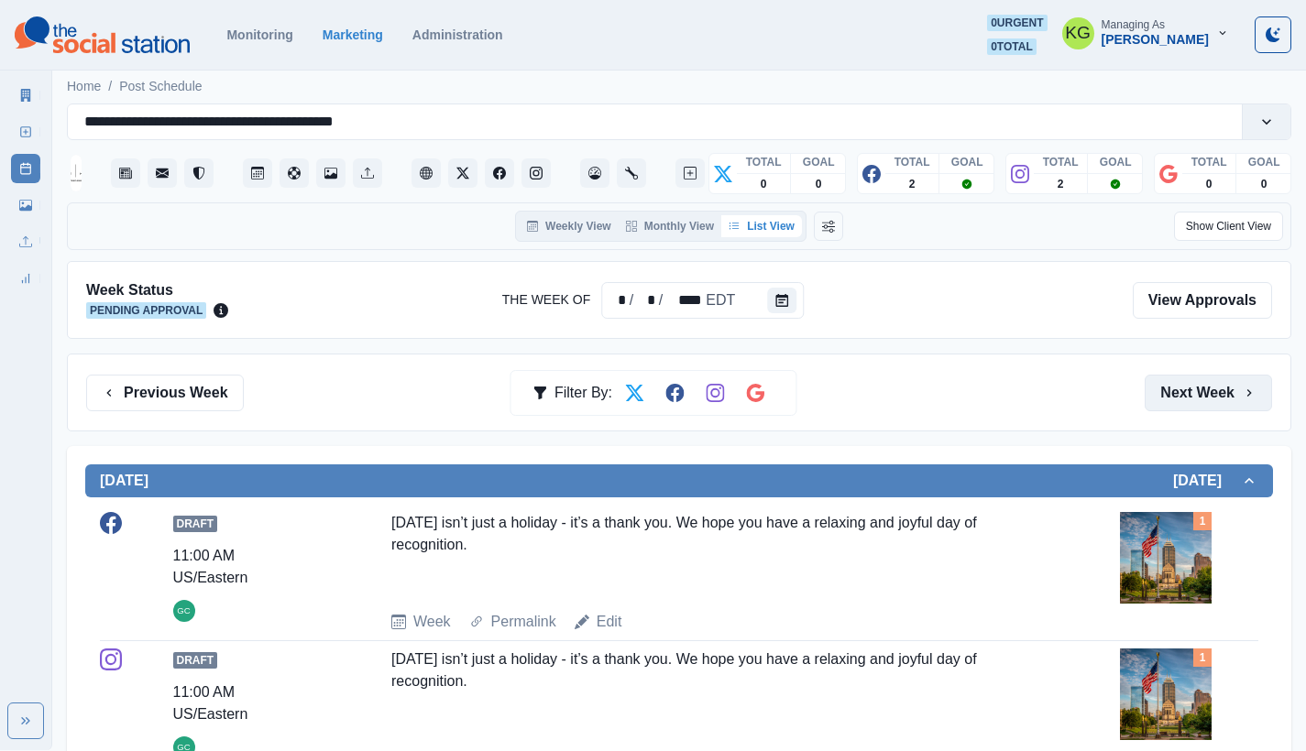
click at [1230, 386] on button "Next Week" at bounding box center [1207, 393] width 127 height 37
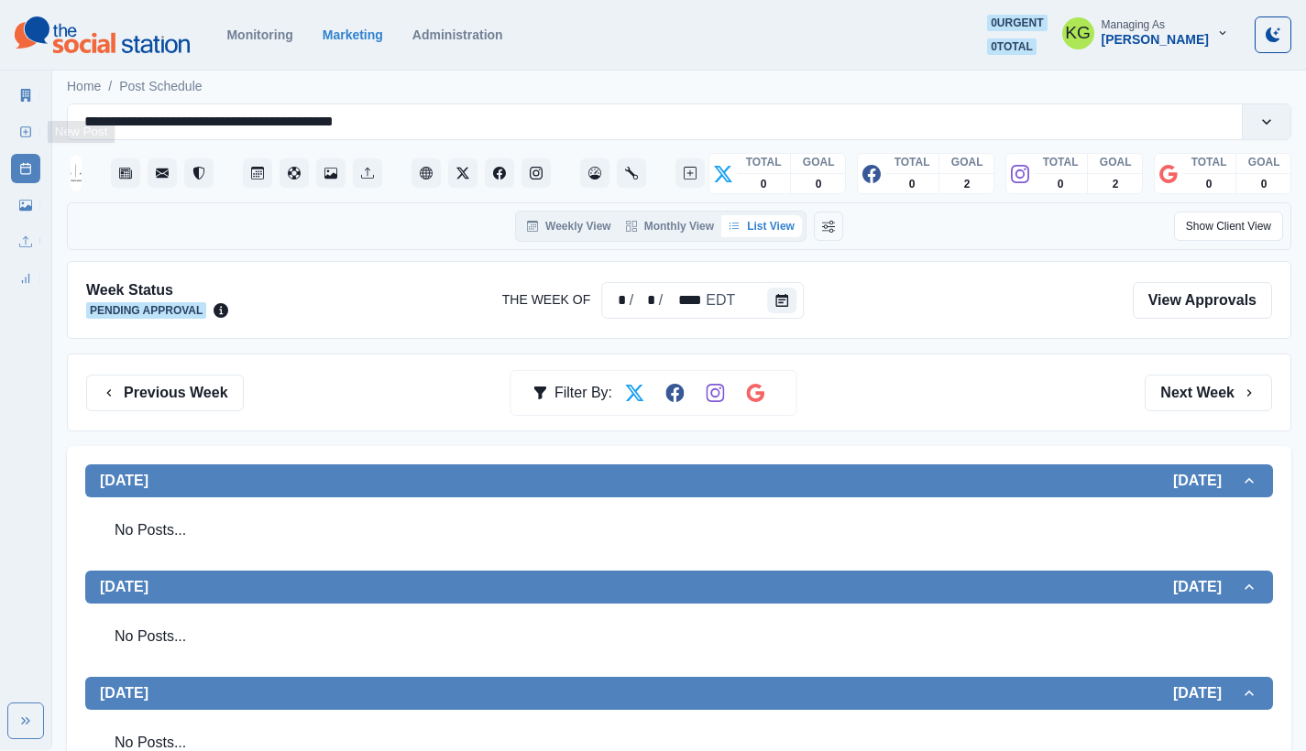
click at [20, 134] on icon at bounding box center [25, 132] width 13 height 13
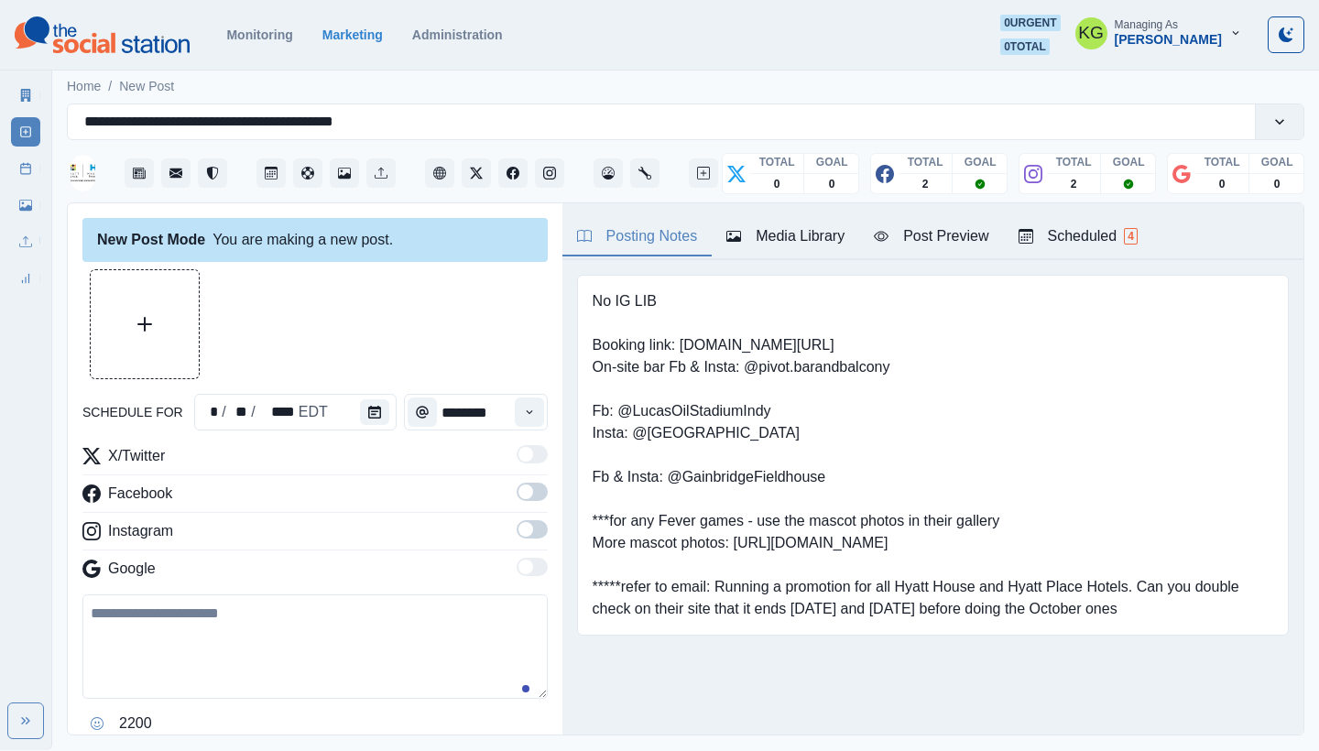
click at [393, 409] on div "schedule for * / ** / **** EDT ********" at bounding box center [314, 412] width 465 height 37
click at [354, 413] on div "* / ** / **** EDT" at bounding box center [295, 412] width 202 height 37
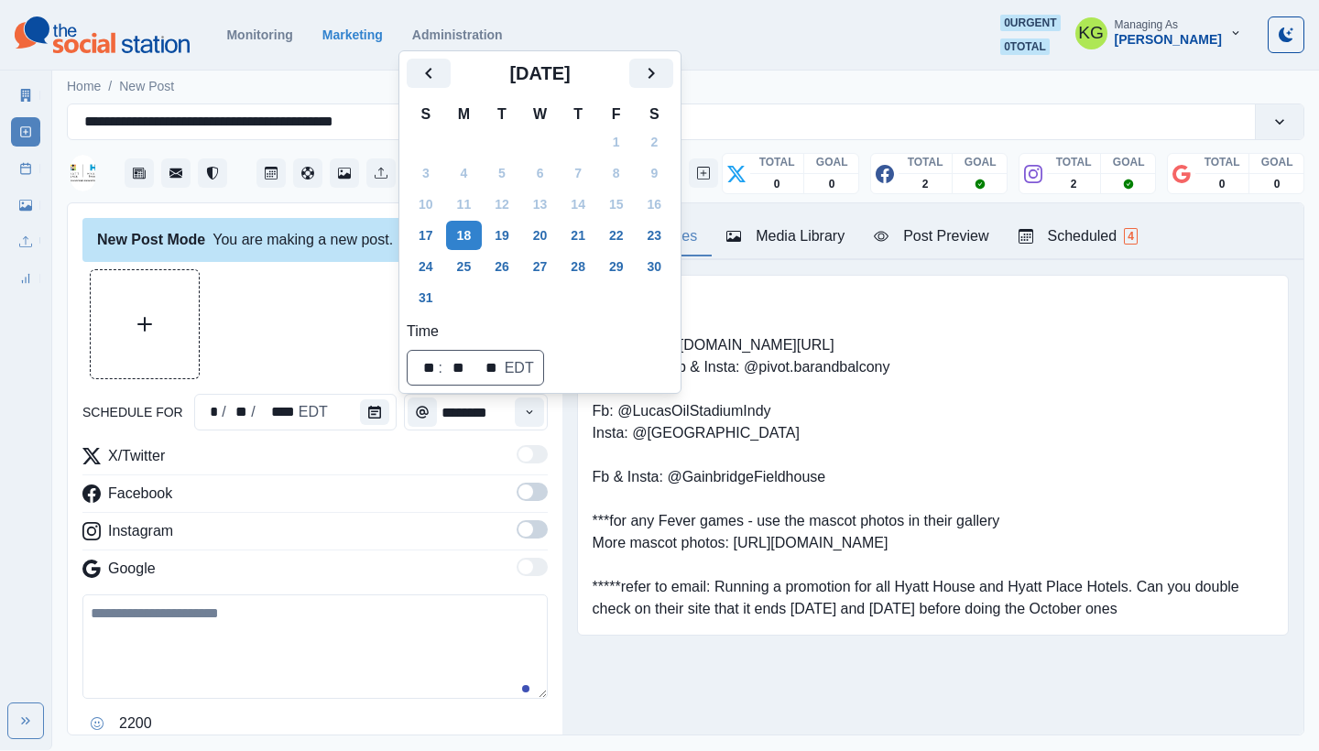
click at [673, 68] on button "Next" at bounding box center [651, 73] width 44 height 29
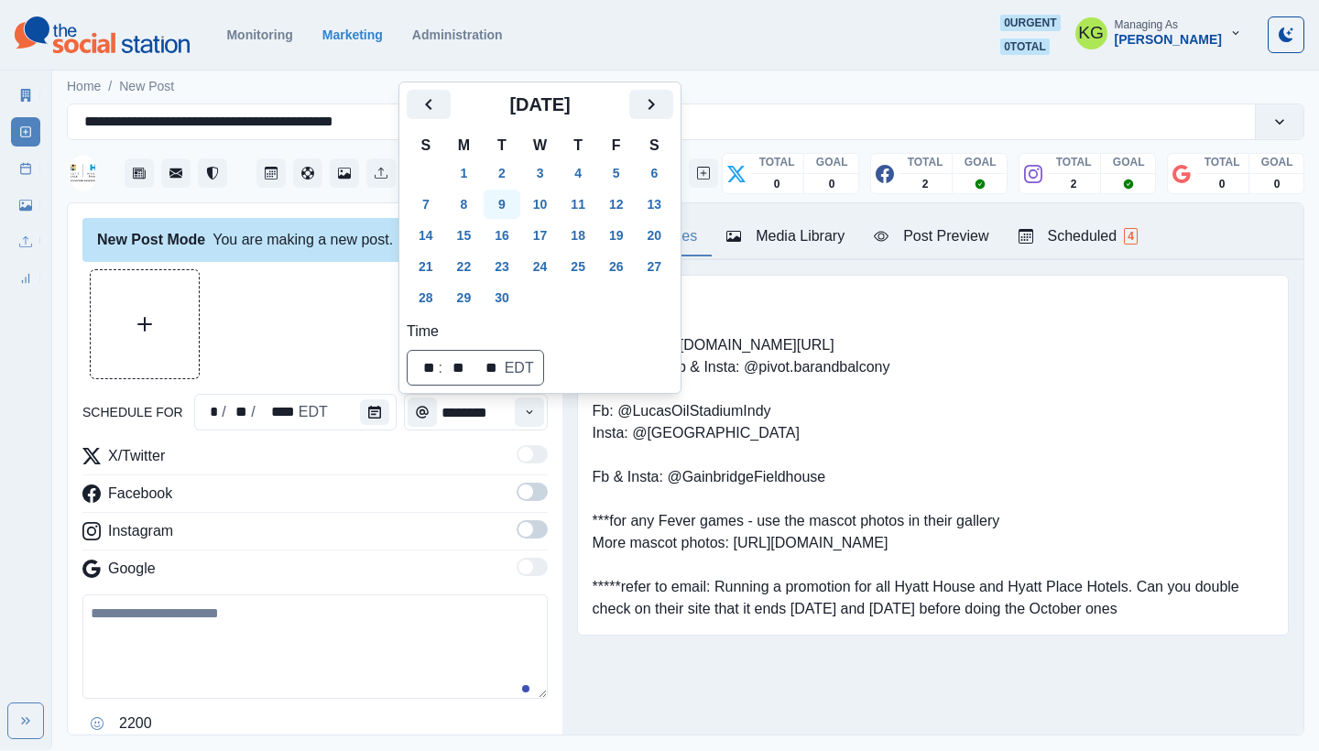
click at [504, 212] on button "9" at bounding box center [502, 204] width 37 height 29
click at [179, 248] on div "New Post Mode" at bounding box center [151, 240] width 108 height 22
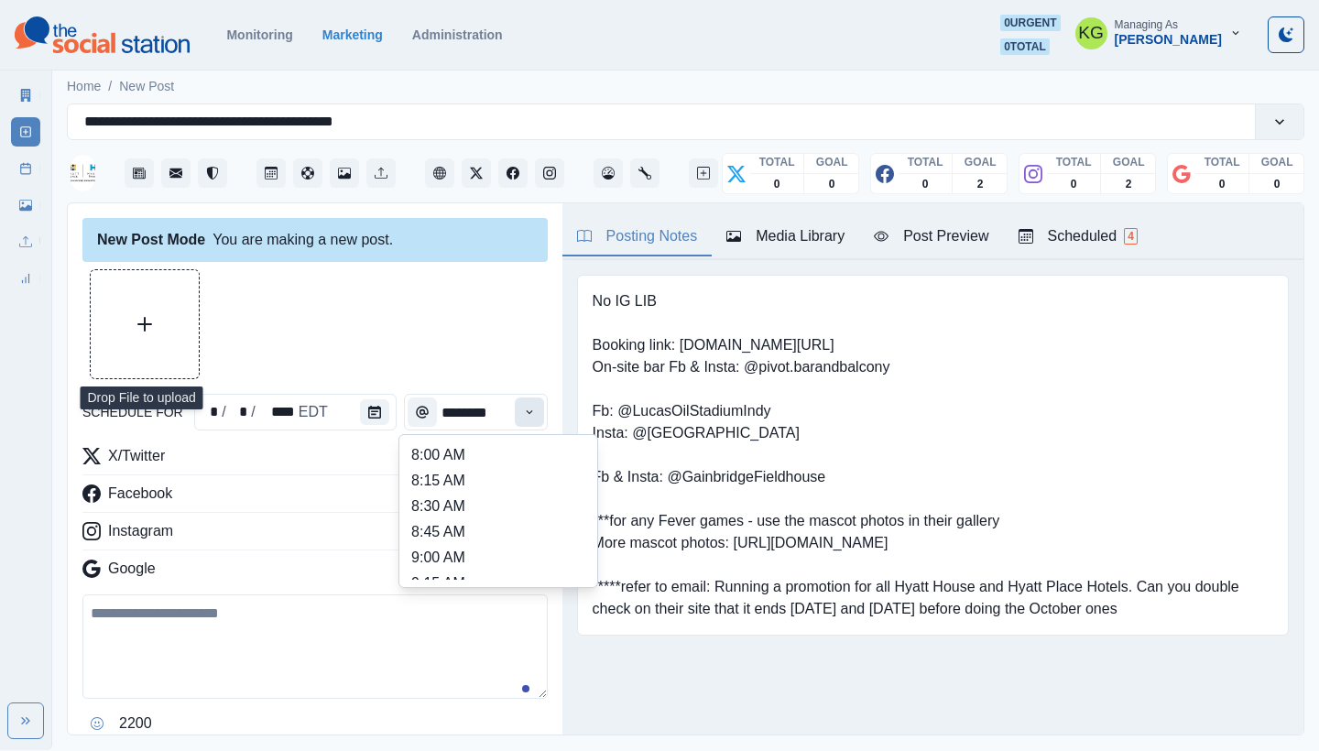
click at [523, 410] on icon "Time" at bounding box center [529, 412] width 13 height 13
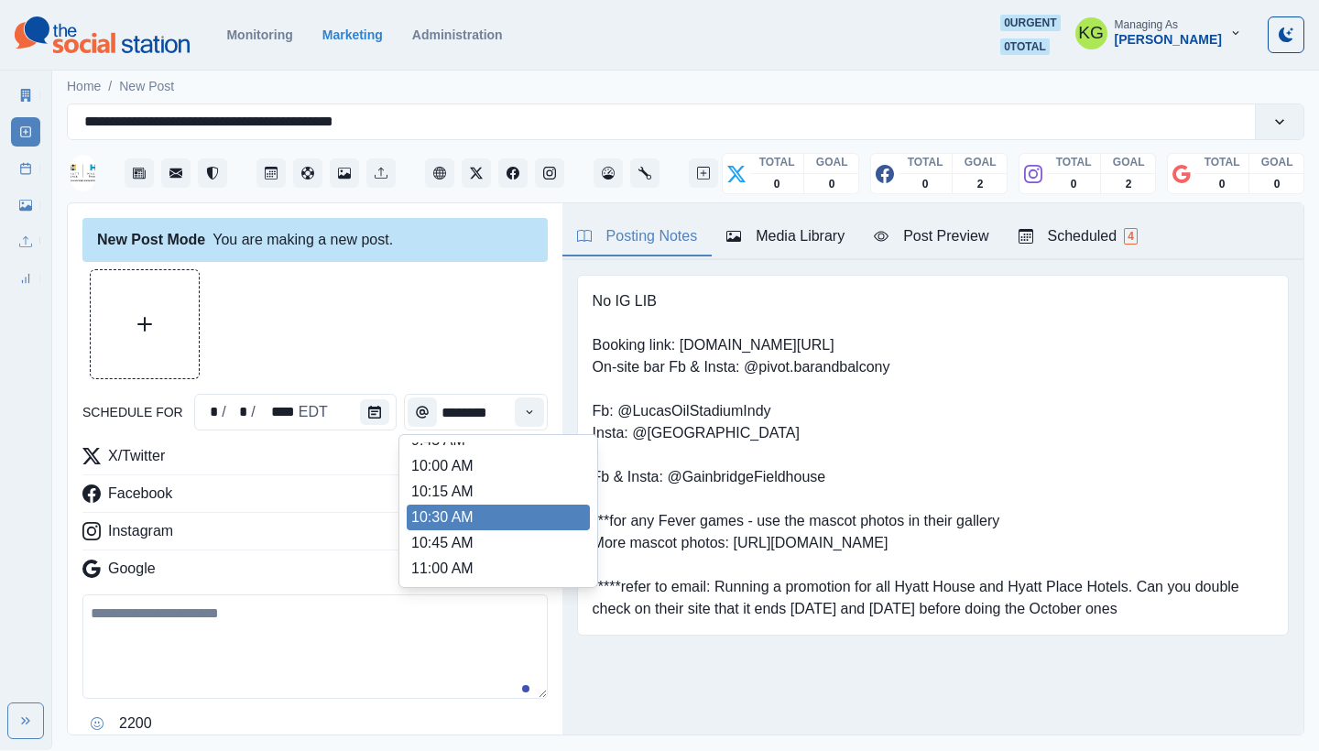
scroll to position [359, 0]
click at [465, 501] on li "12:00 PM" at bounding box center [498, 507] width 183 height 26
type input "********"
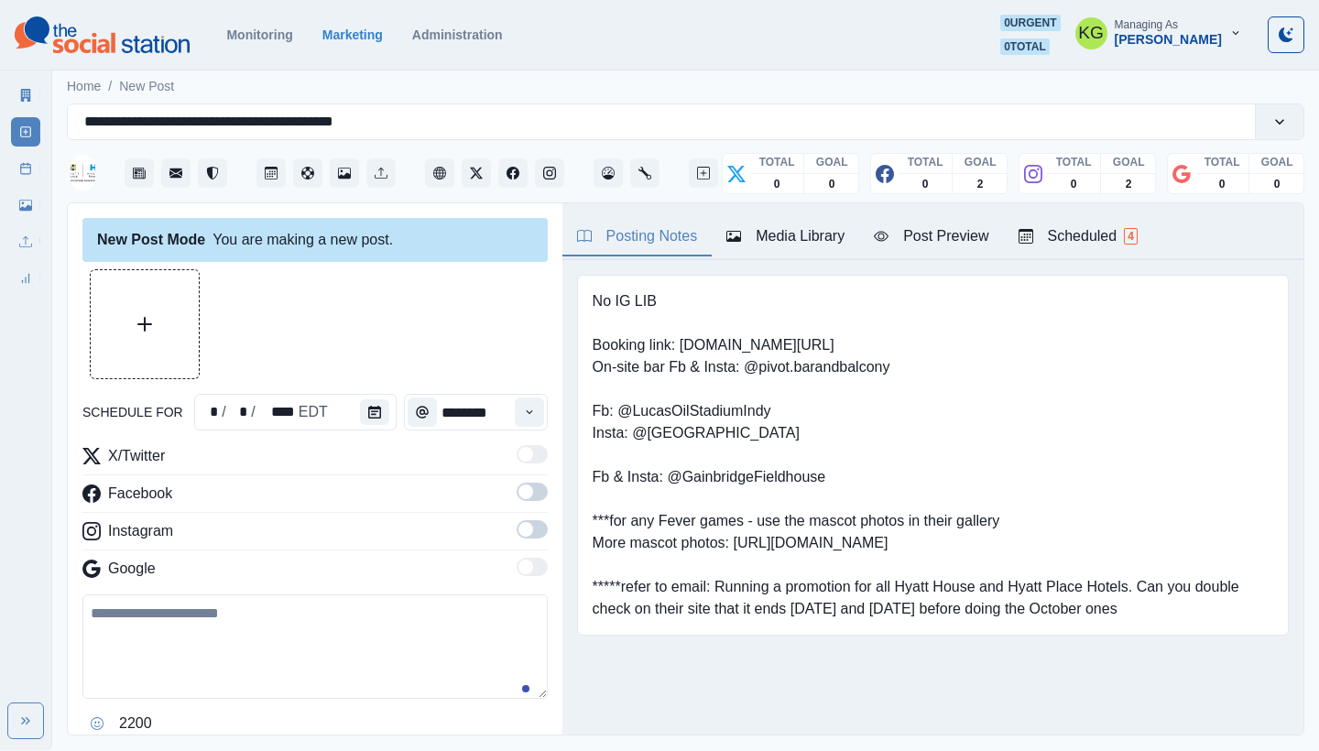
drag, startPoint x: 519, startPoint y: 530, endPoint x: 521, endPoint y: 494, distance: 35.8
click at [519, 530] on span at bounding box center [526, 529] width 15 height 15
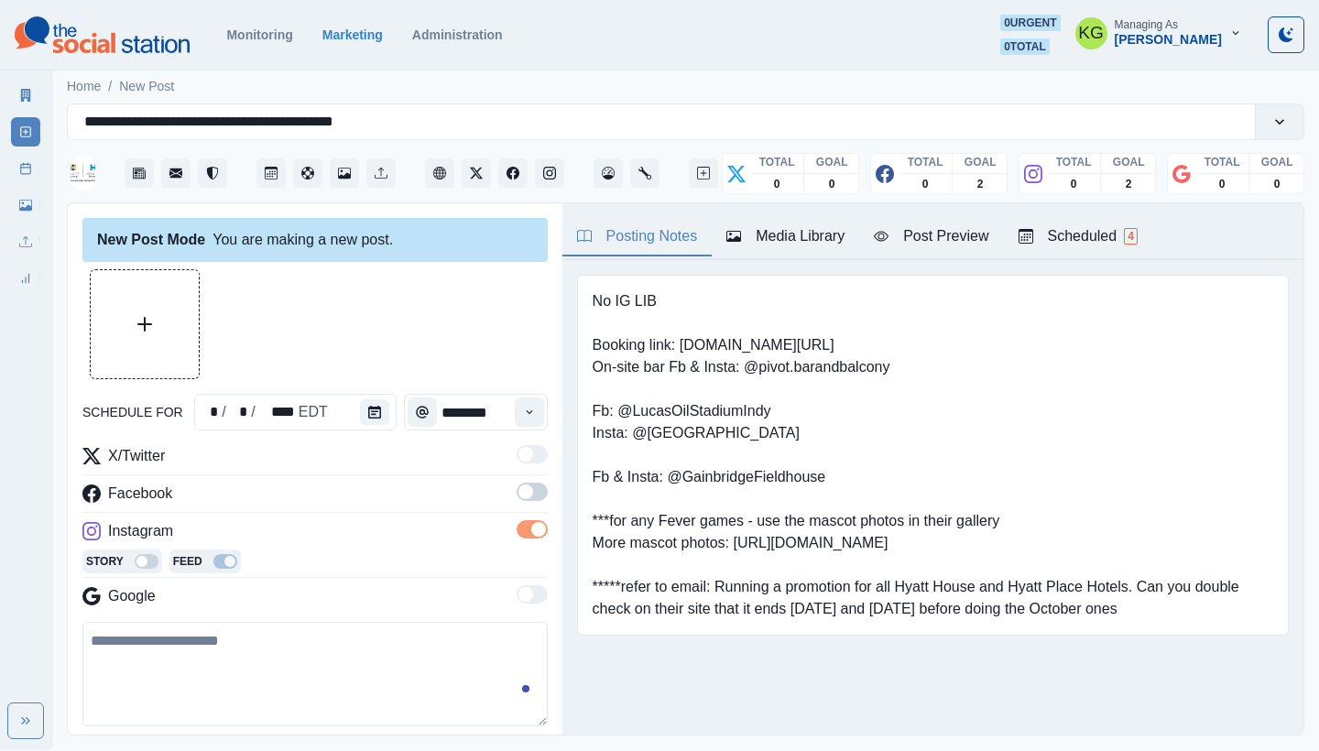
click at [521, 492] on span at bounding box center [532, 492] width 31 height 18
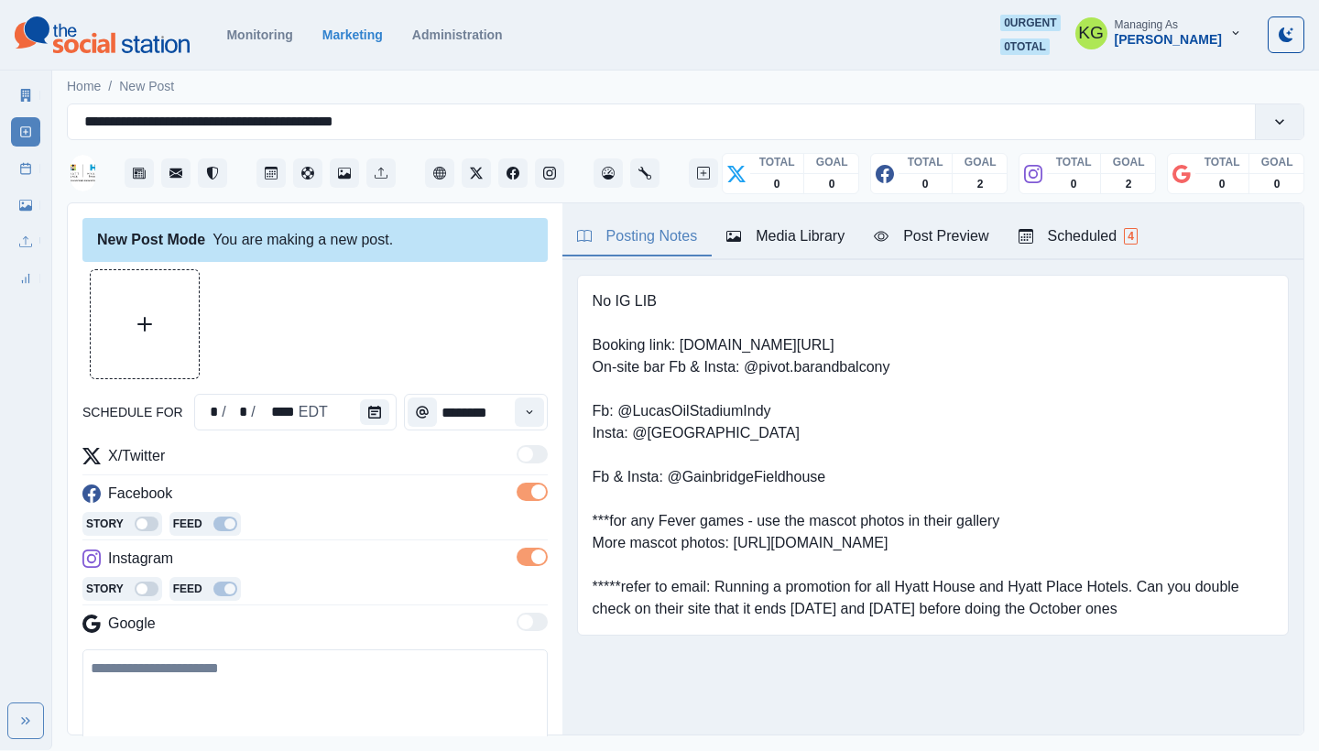
click at [788, 236] on div "Media Library" at bounding box center [786, 236] width 118 height 22
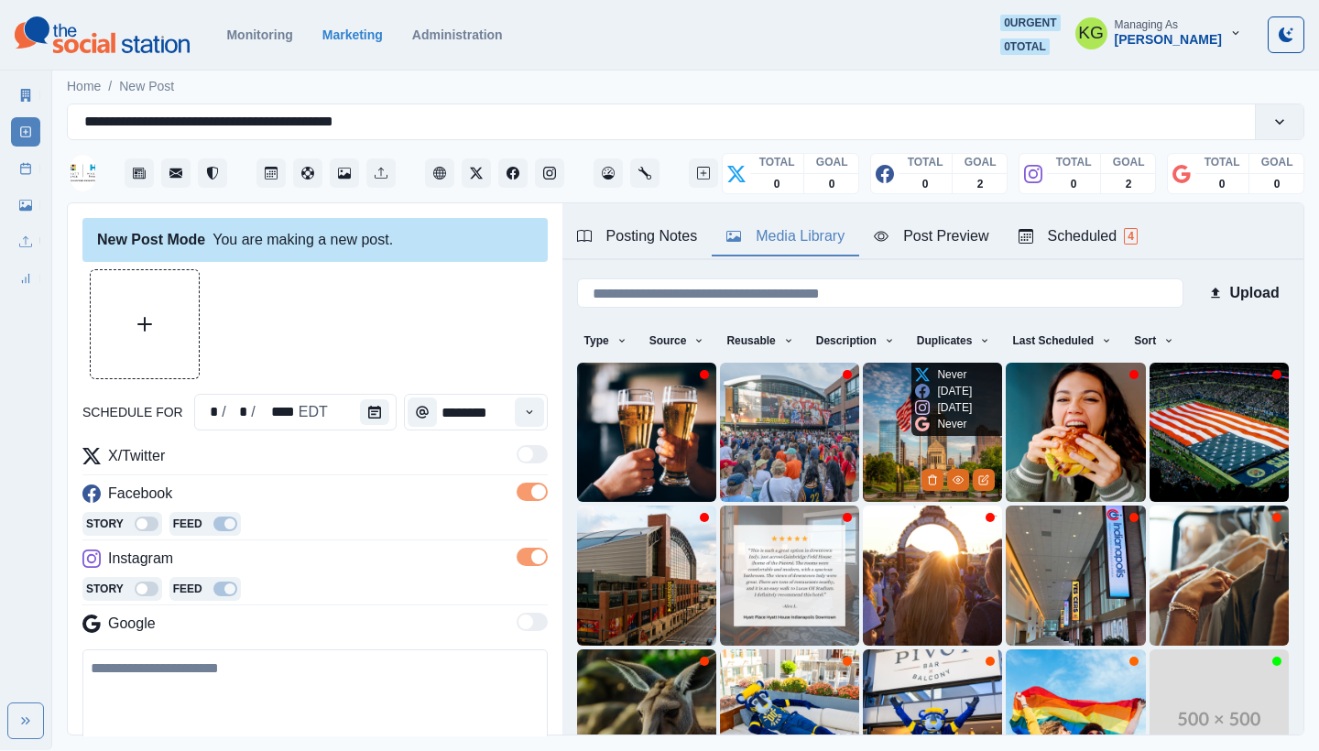
scroll to position [157, 0]
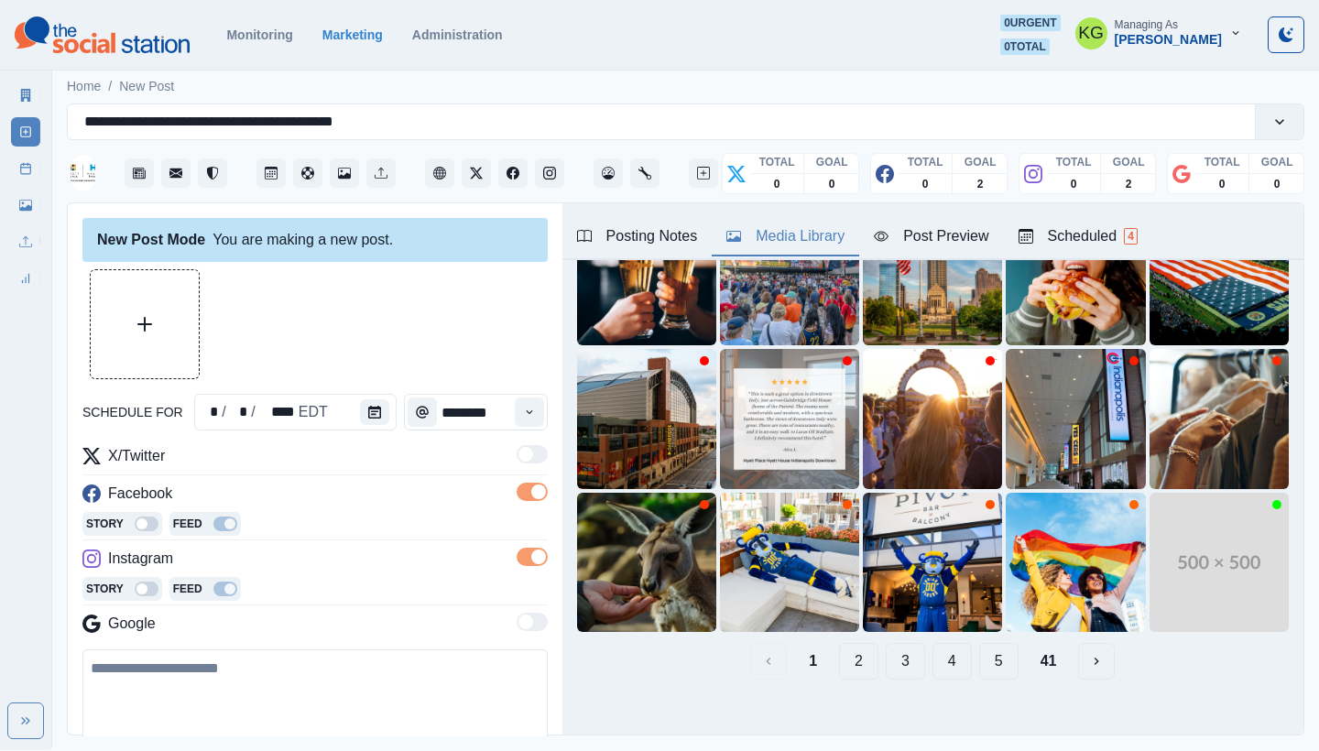
click at [1026, 644] on button "41" at bounding box center [1049, 661] width 46 height 37
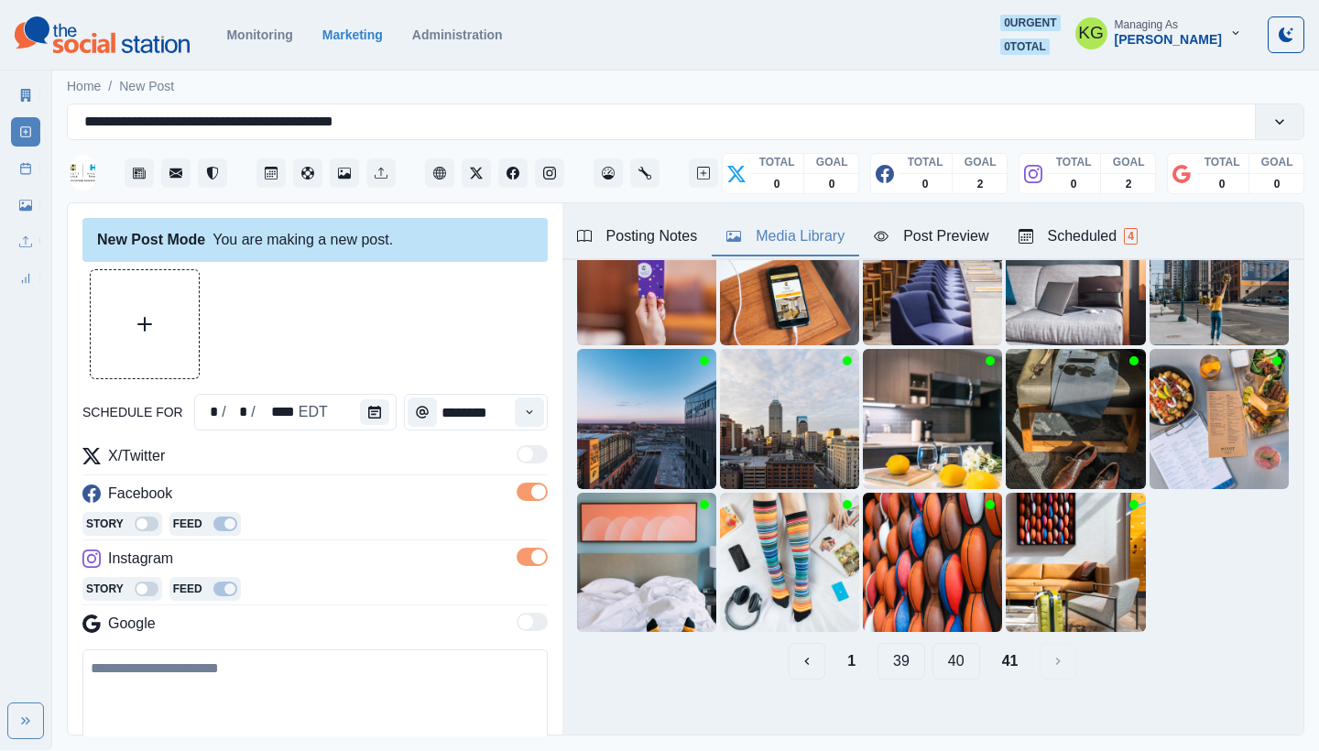
click at [944, 651] on button "40" at bounding box center [957, 661] width 48 height 37
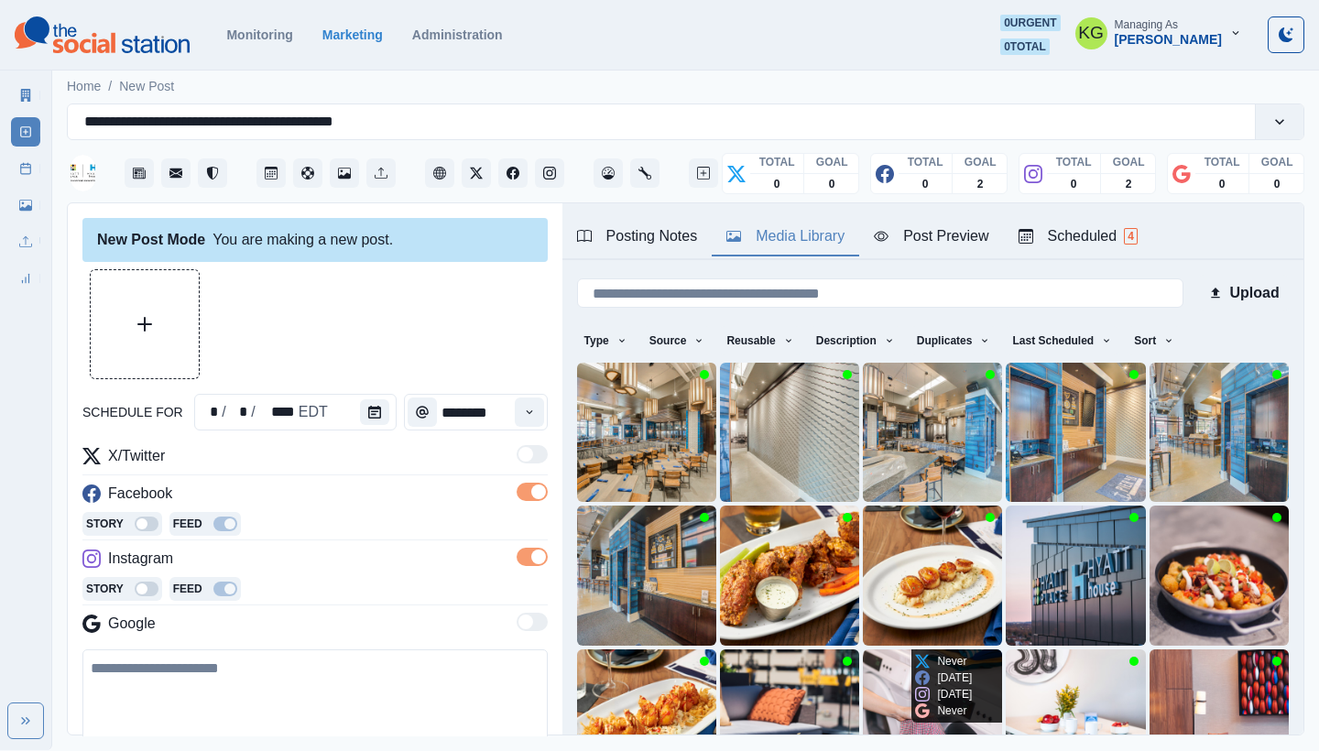
scroll to position [148, 0]
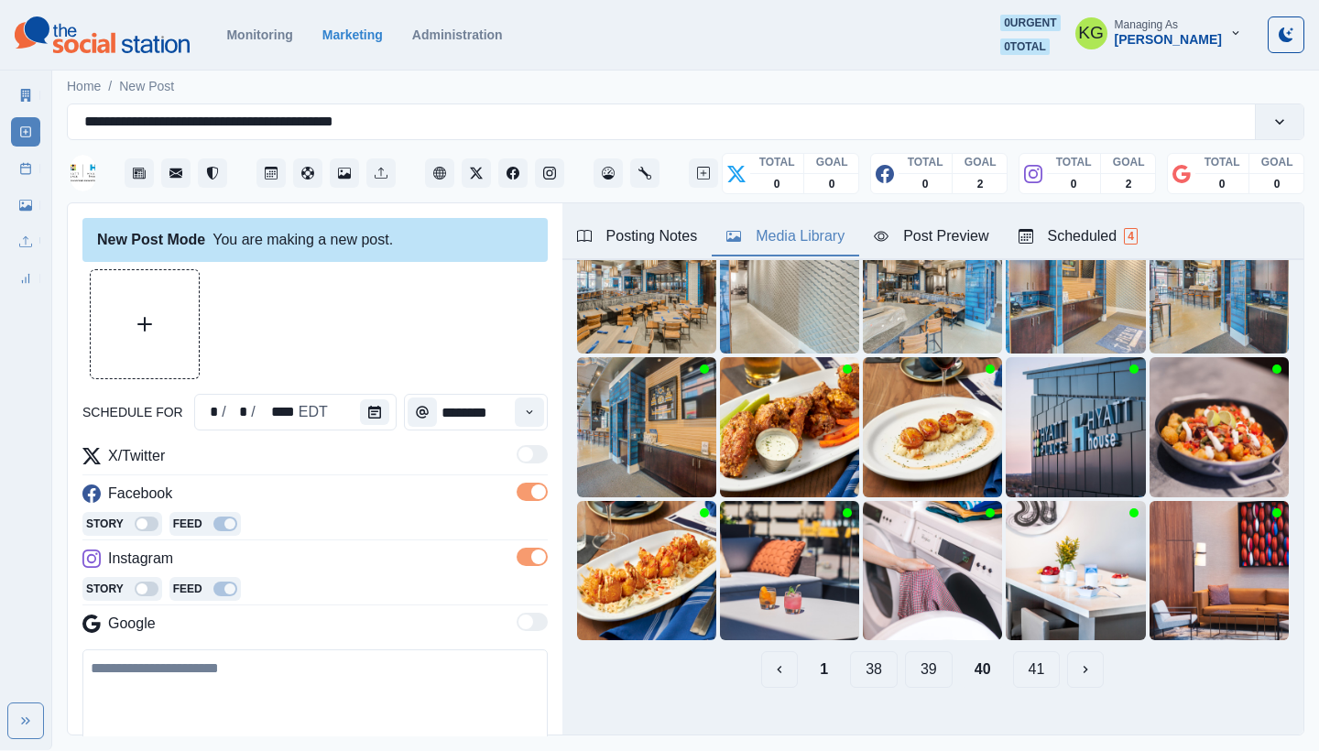
click at [918, 656] on button "39" at bounding box center [929, 669] width 48 height 37
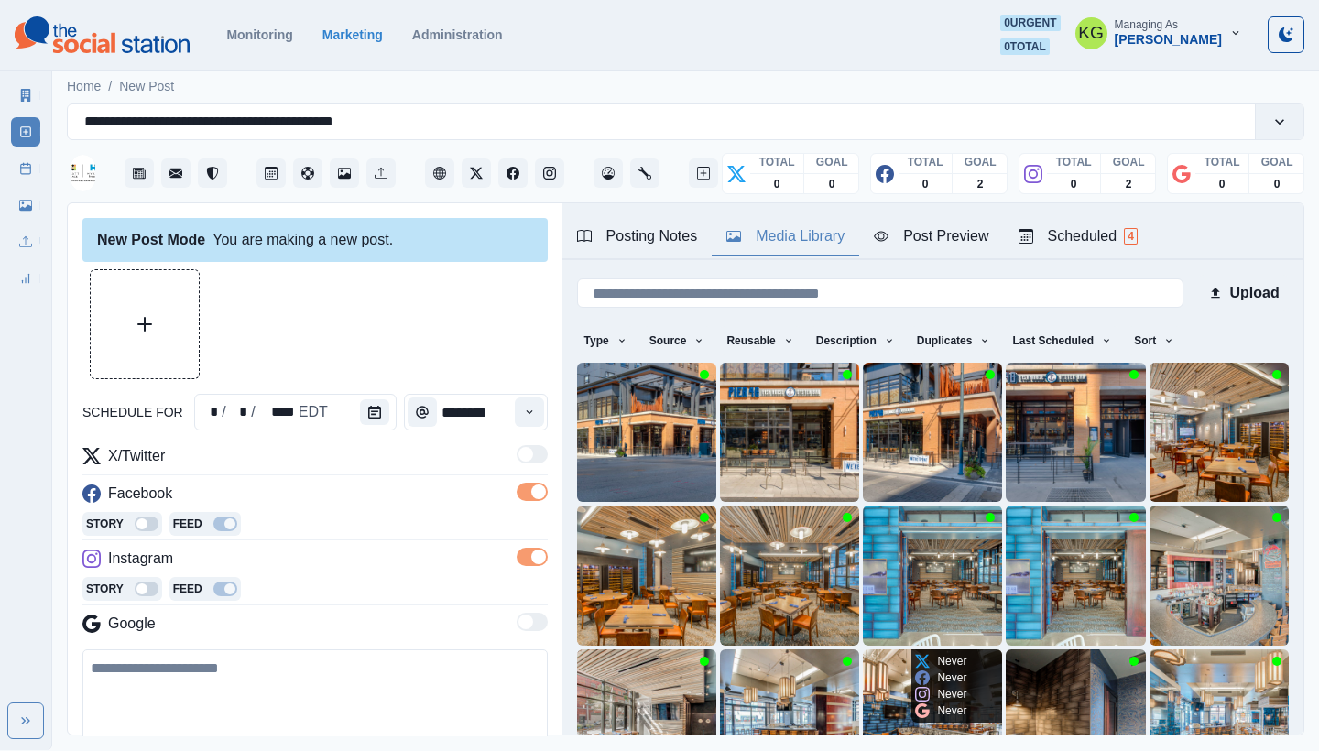
scroll to position [157, 0]
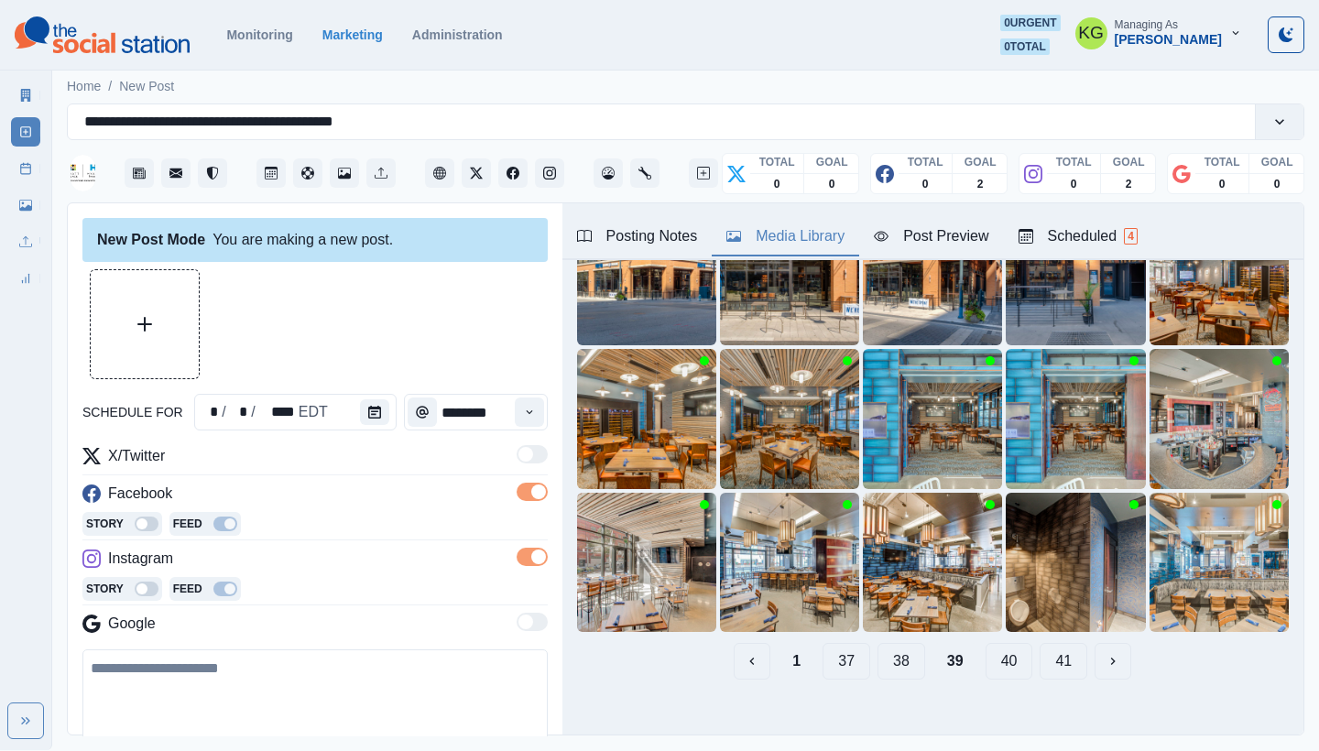
click at [895, 651] on button "38" at bounding box center [902, 661] width 48 height 37
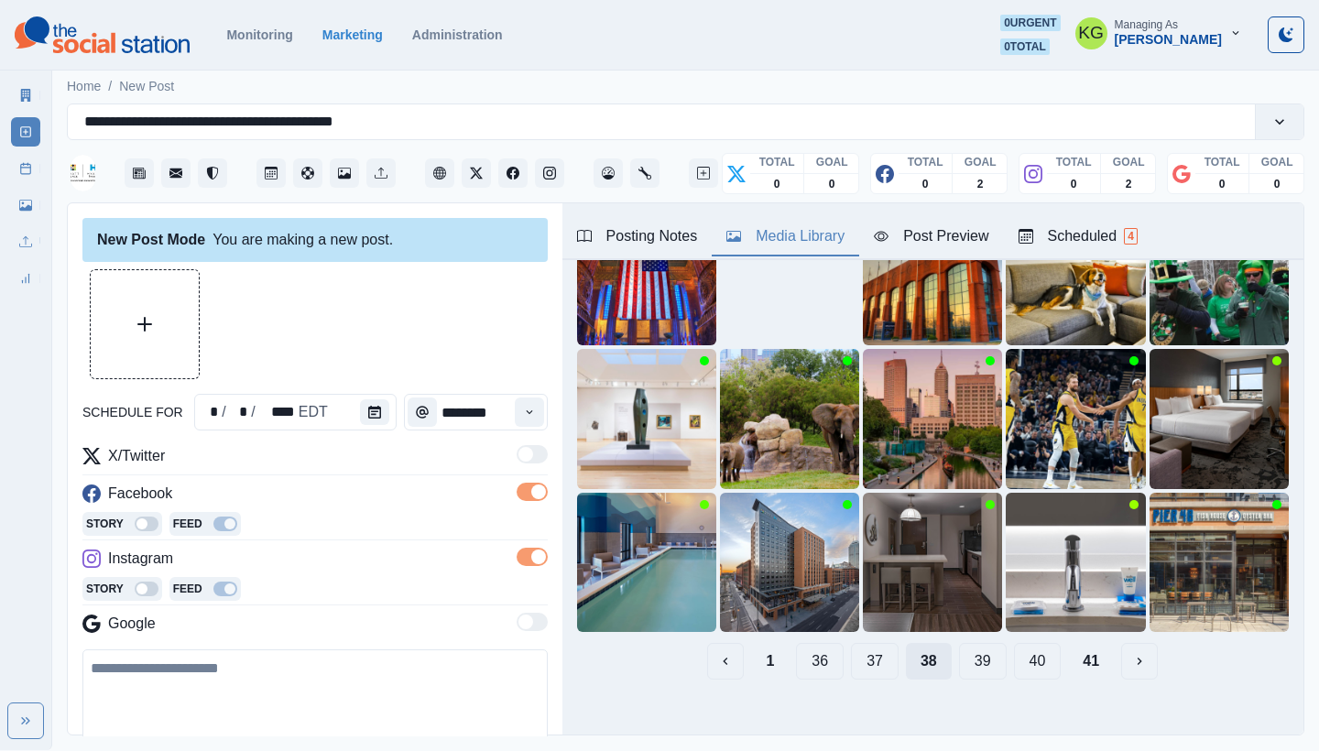
scroll to position [71, 0]
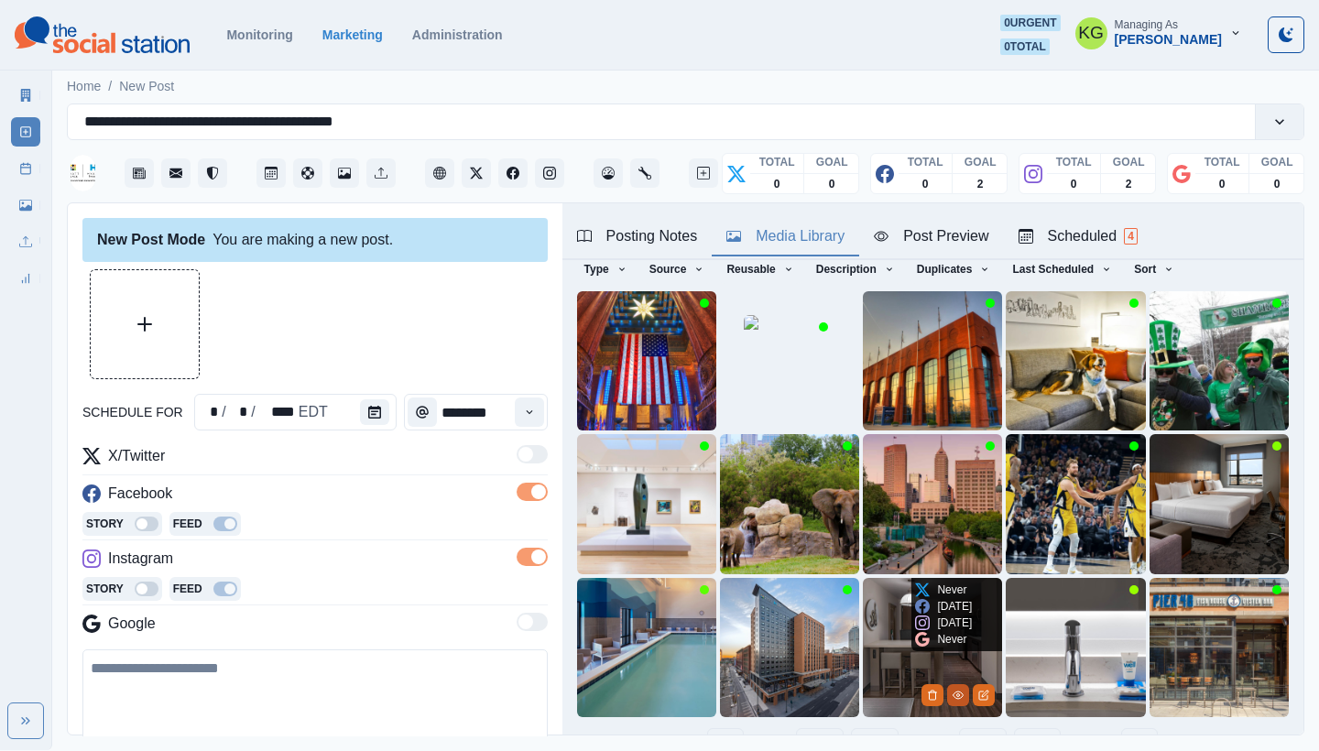
click at [953, 690] on icon "View Media" at bounding box center [958, 695] width 11 height 11
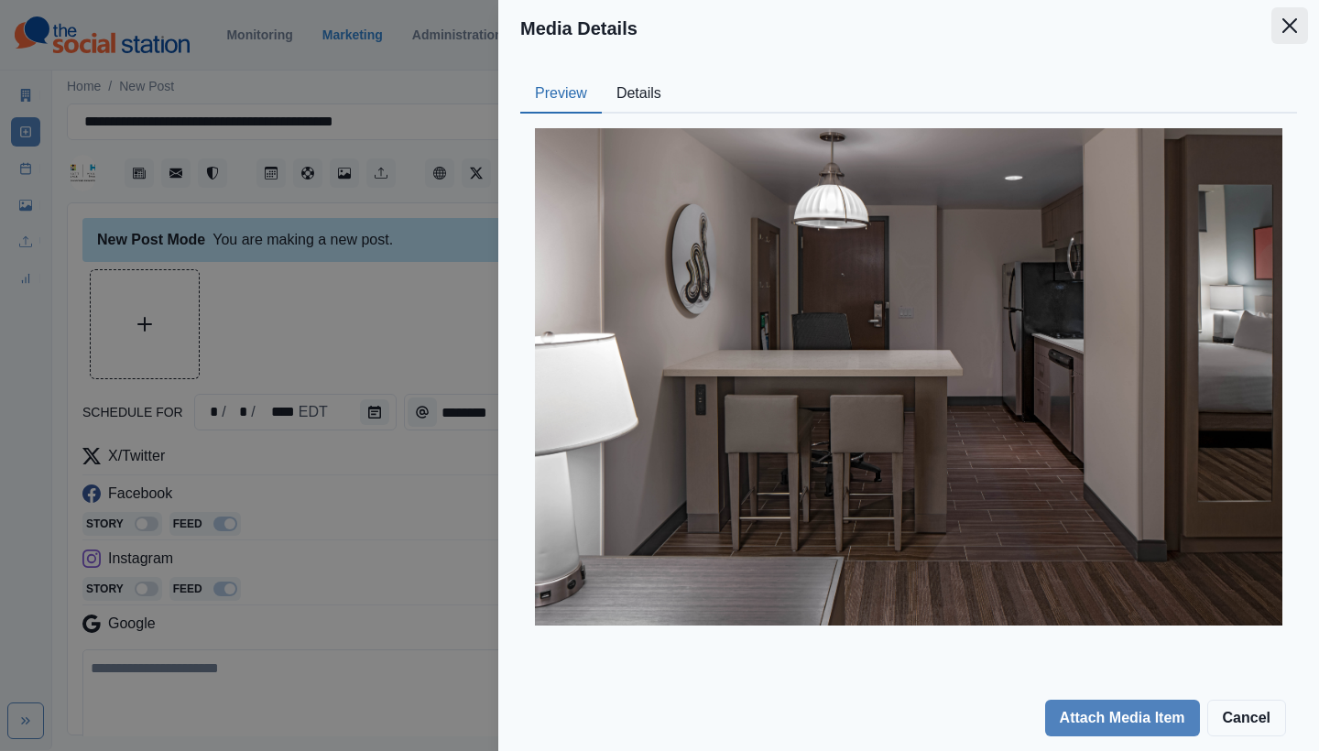
click at [1297, 21] on button "Close" at bounding box center [1290, 25] width 37 height 37
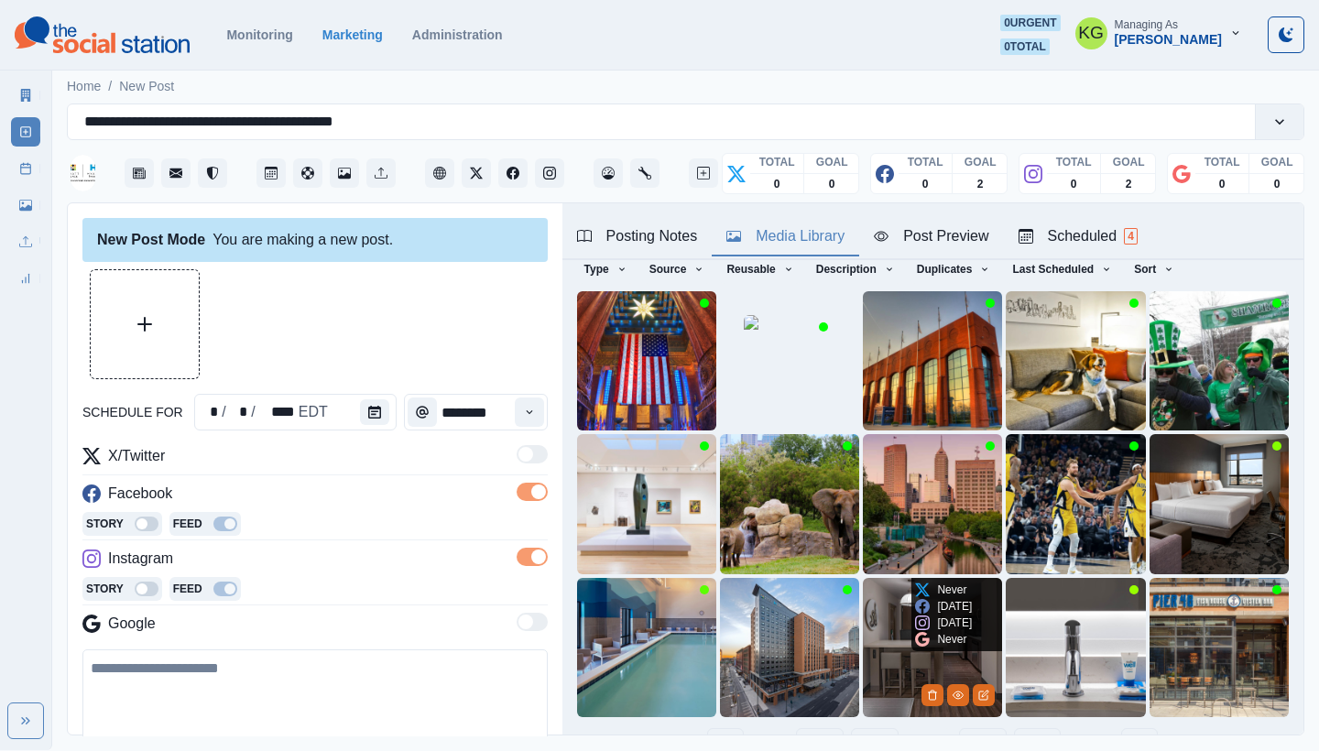
click at [874, 596] on img at bounding box center [932, 647] width 139 height 139
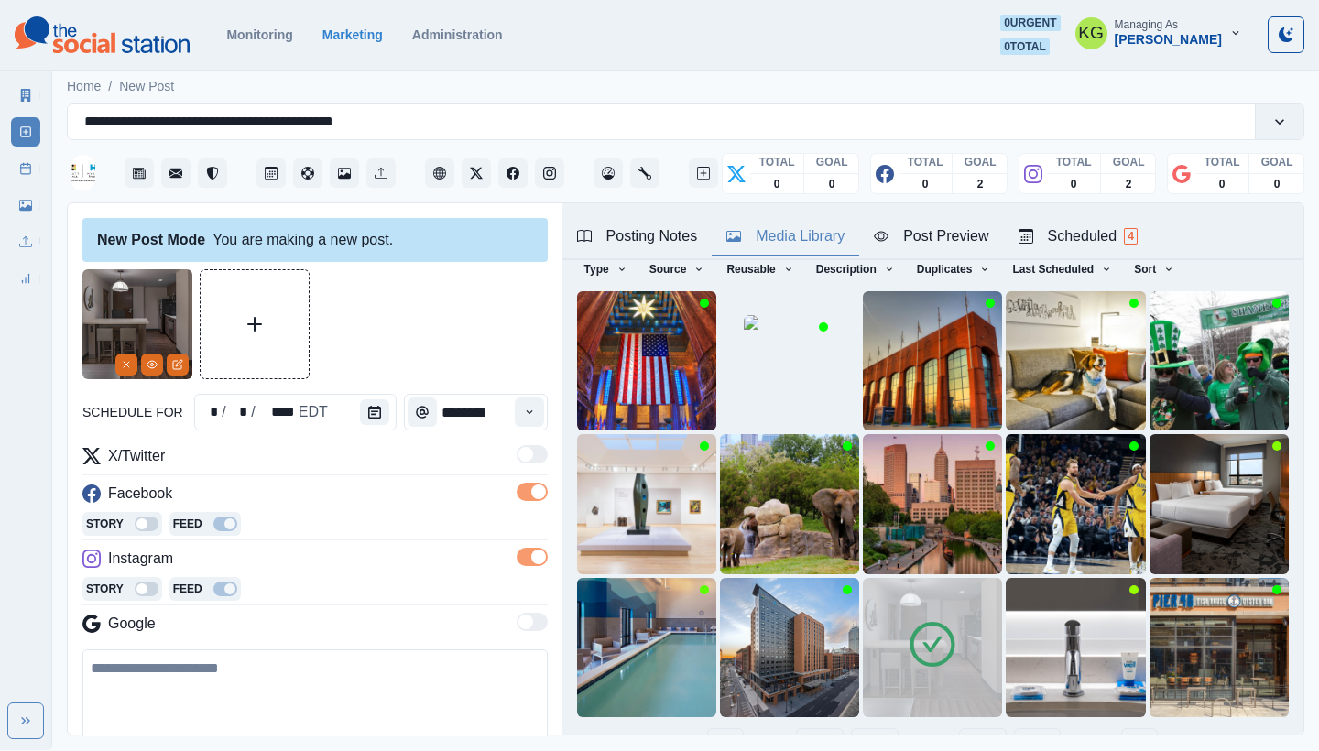
scroll to position [157, 0]
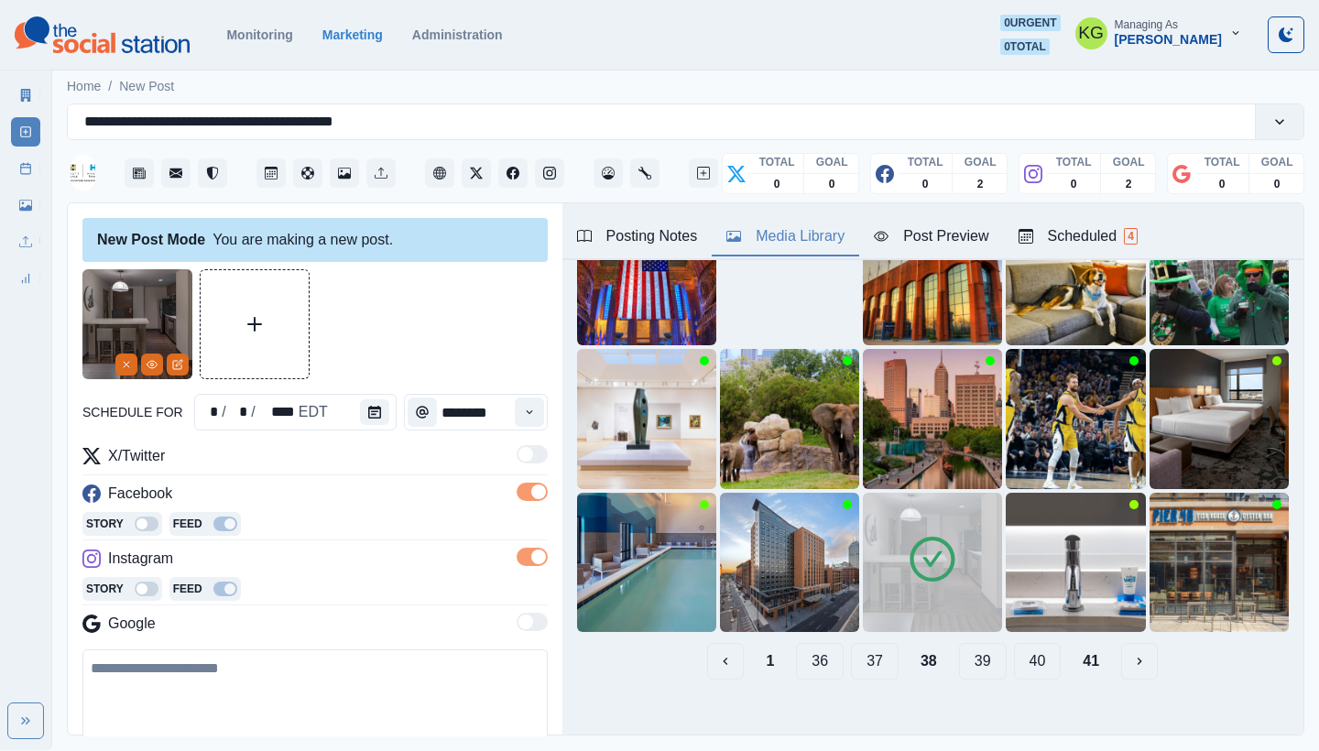
click at [858, 647] on button "37" at bounding box center [875, 661] width 48 height 37
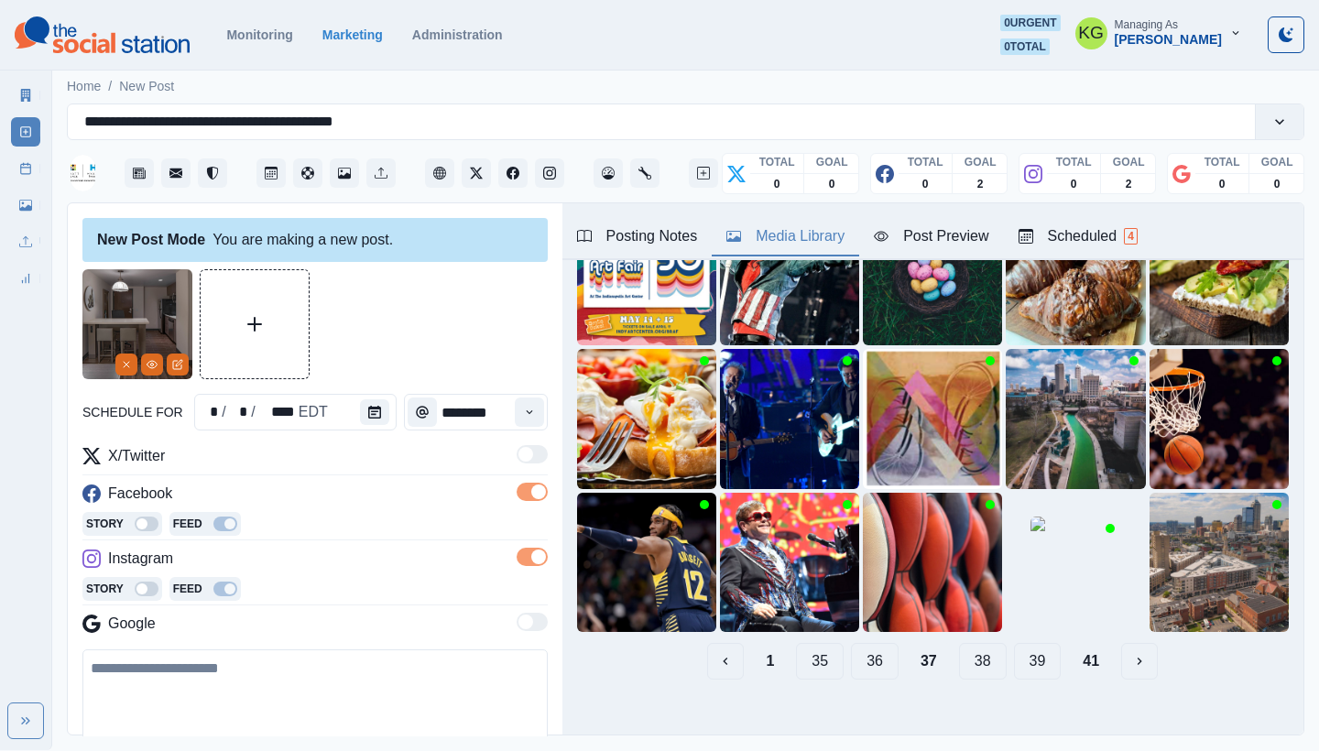
click at [852, 646] on button "36" at bounding box center [875, 661] width 48 height 37
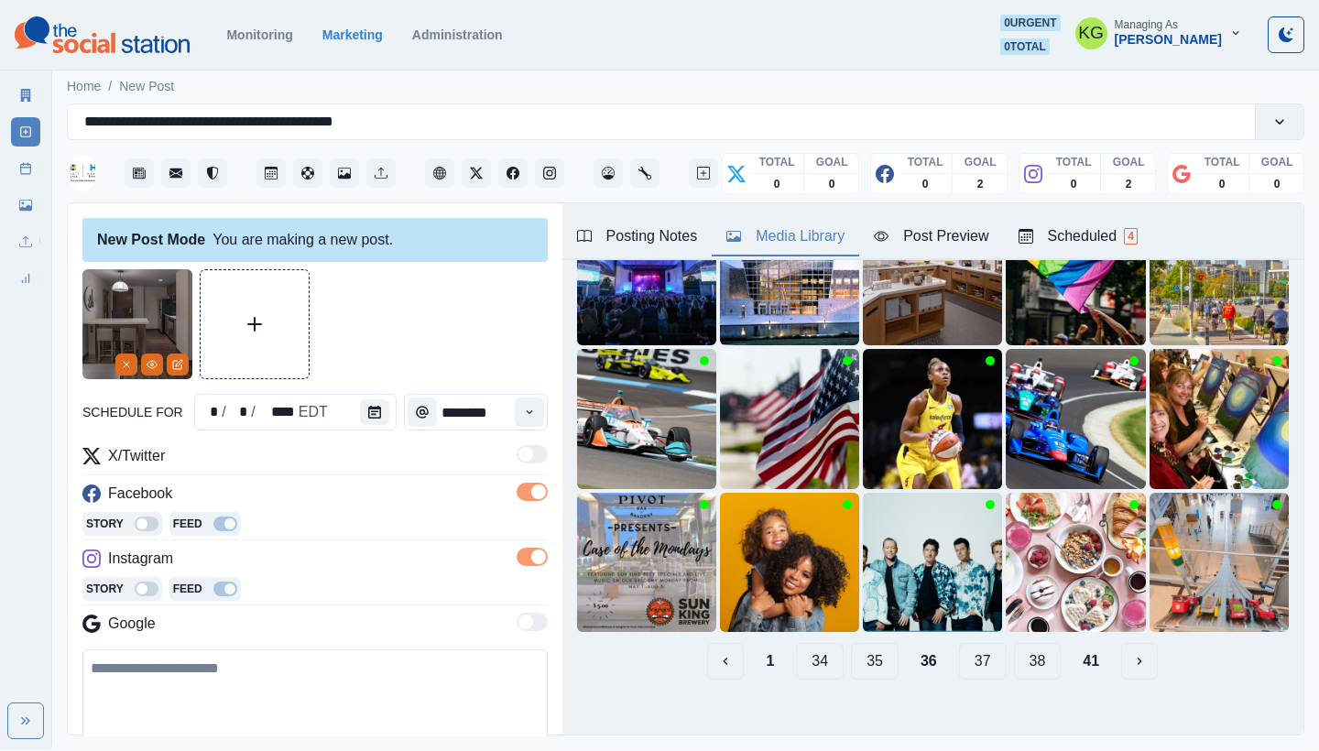
click at [856, 646] on button "35" at bounding box center [875, 661] width 48 height 37
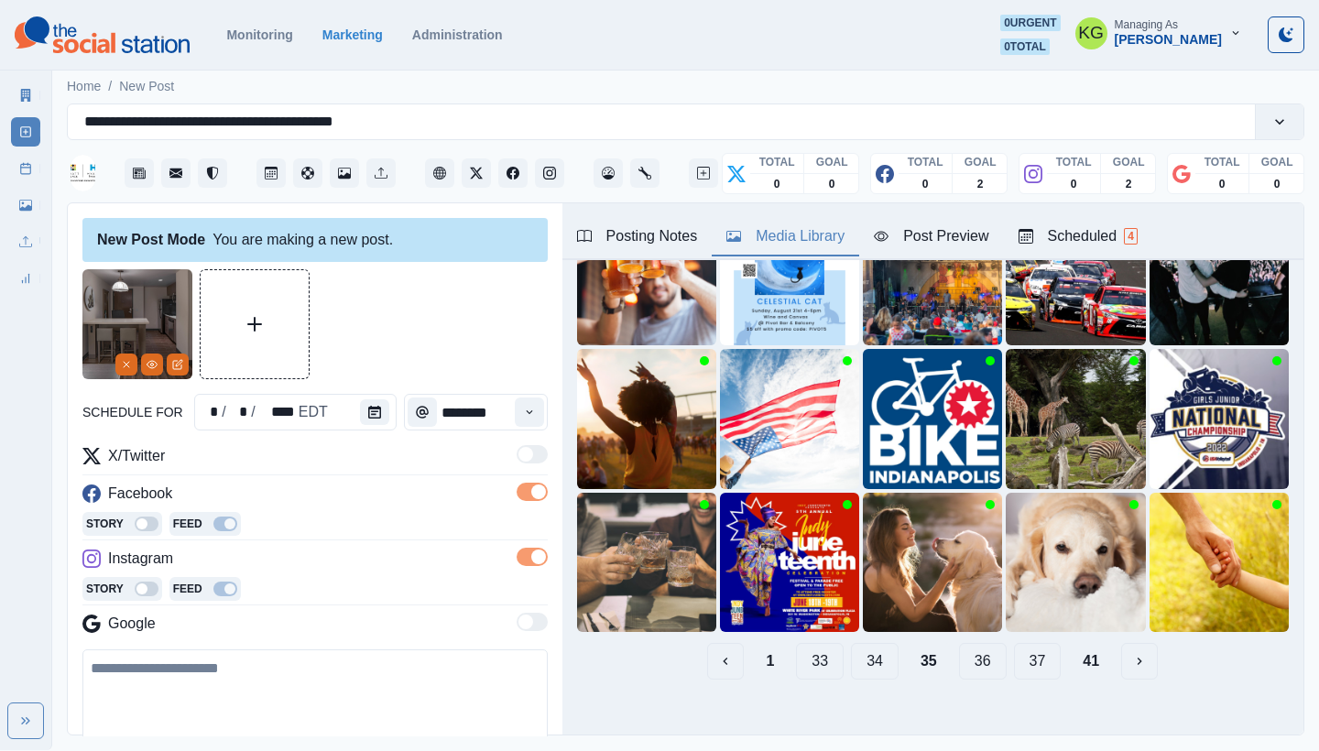
click at [856, 646] on button "34" at bounding box center [875, 661] width 48 height 37
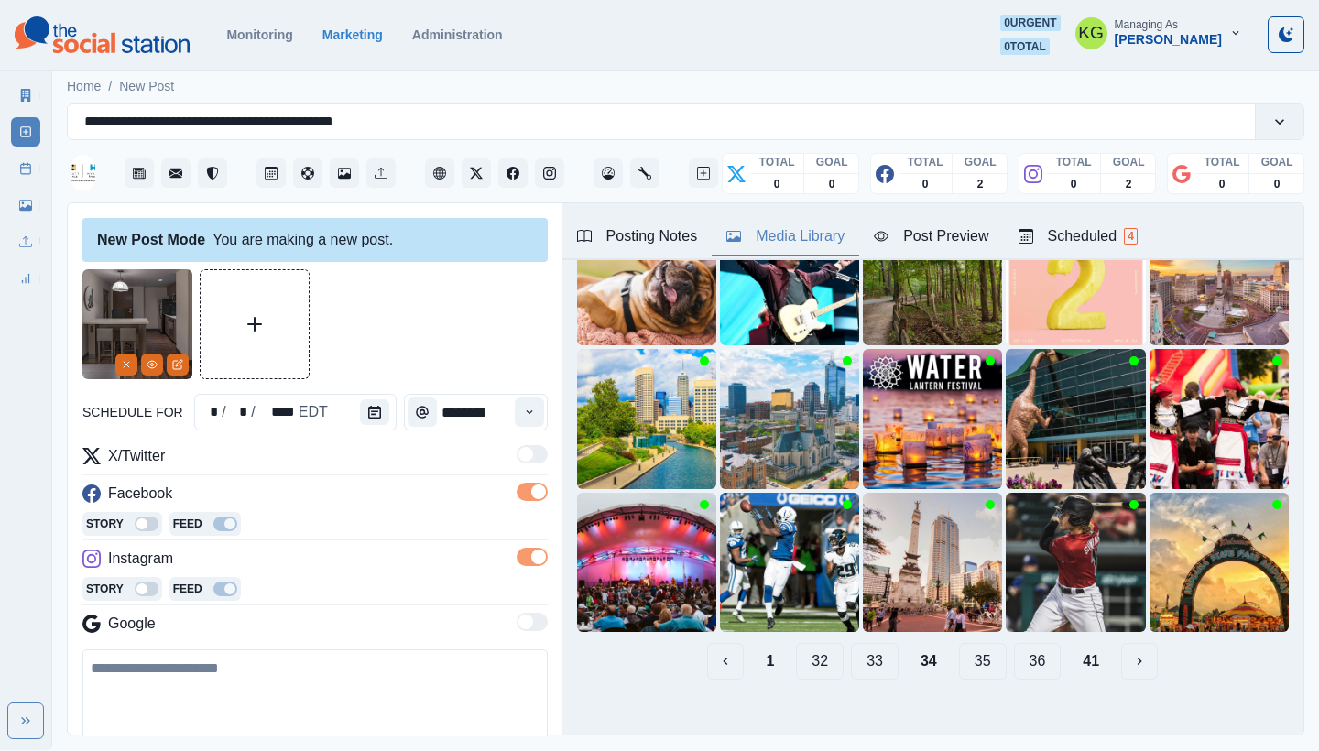
click at [868, 647] on button "33" at bounding box center [875, 661] width 48 height 37
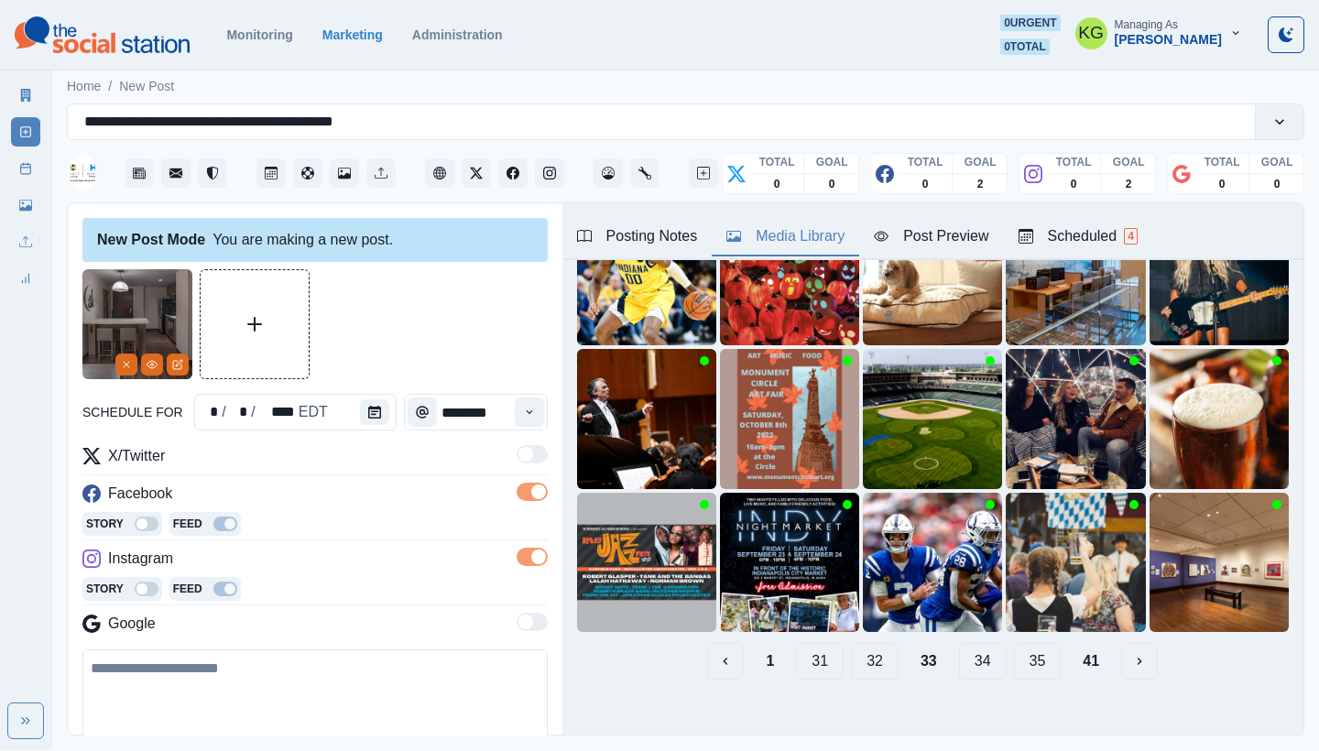
click at [857, 645] on button "32" at bounding box center [875, 661] width 48 height 37
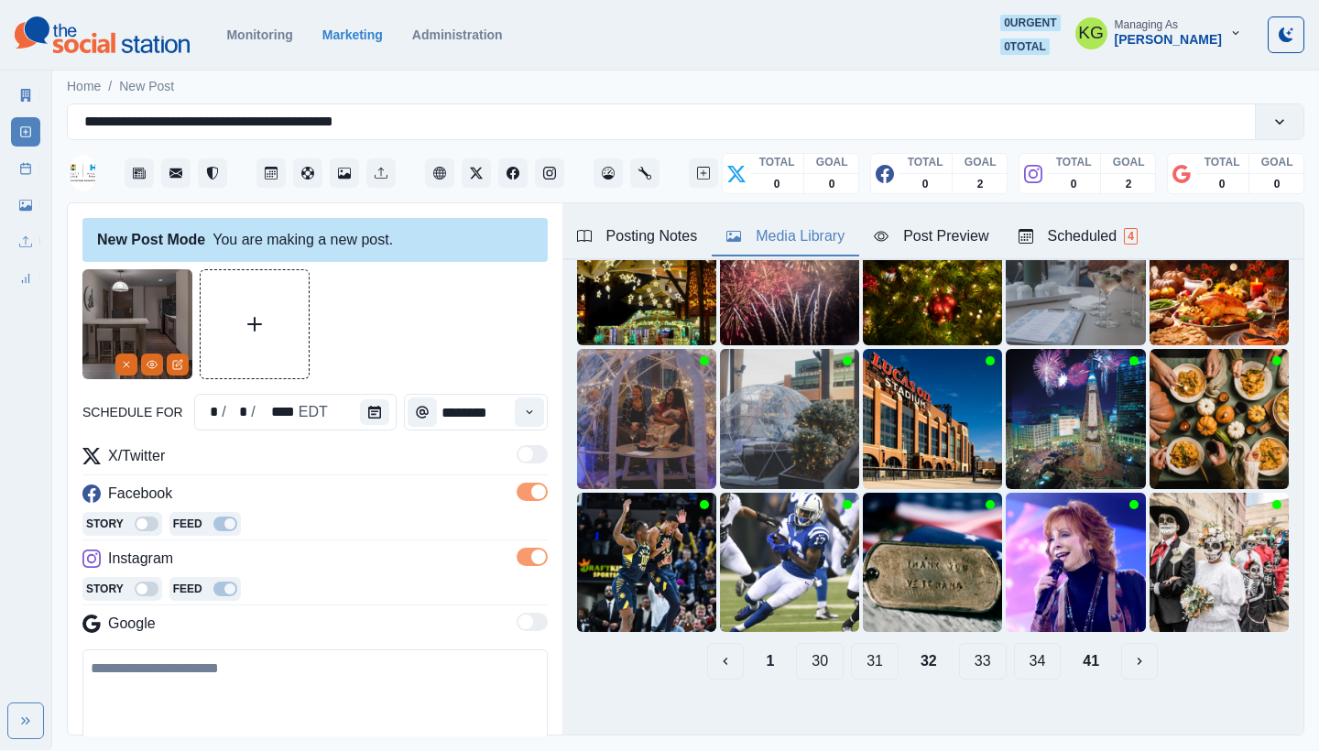
click at [851, 646] on button "31" at bounding box center [875, 661] width 48 height 37
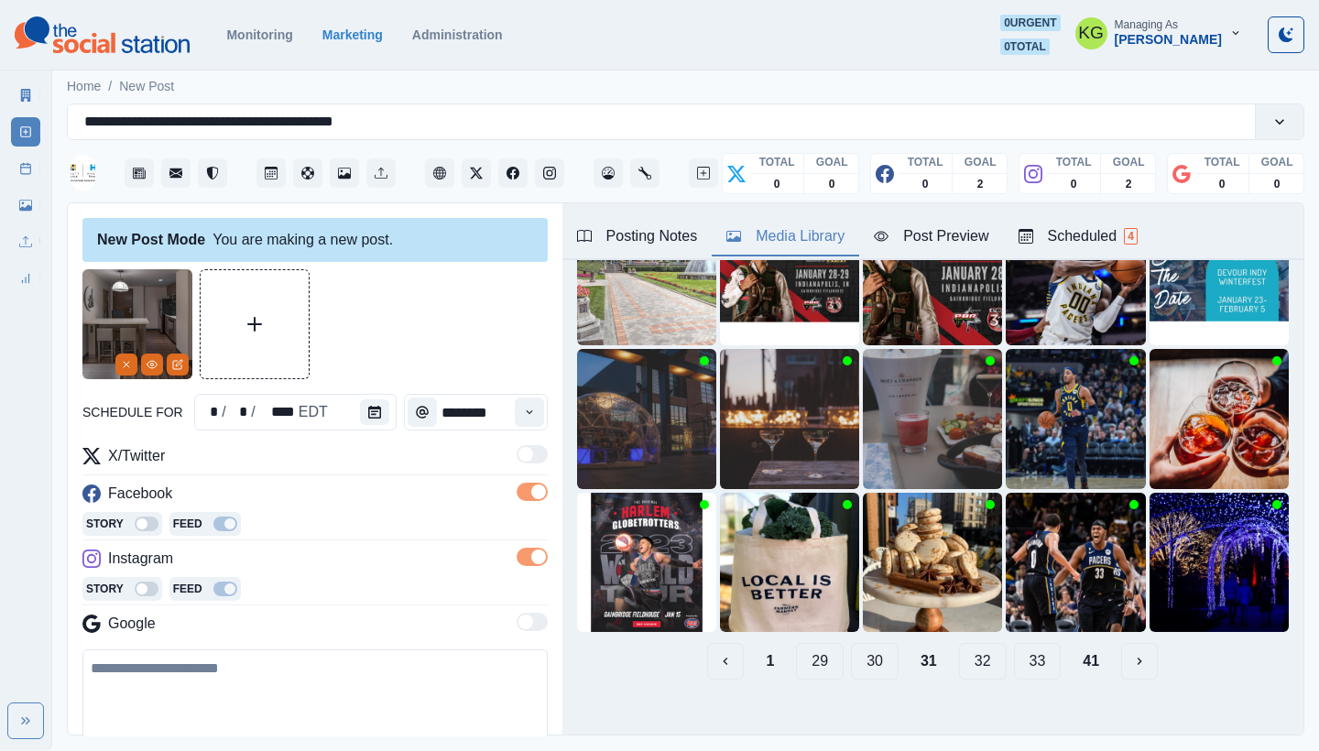
click at [862, 657] on button "30" at bounding box center [875, 661] width 48 height 37
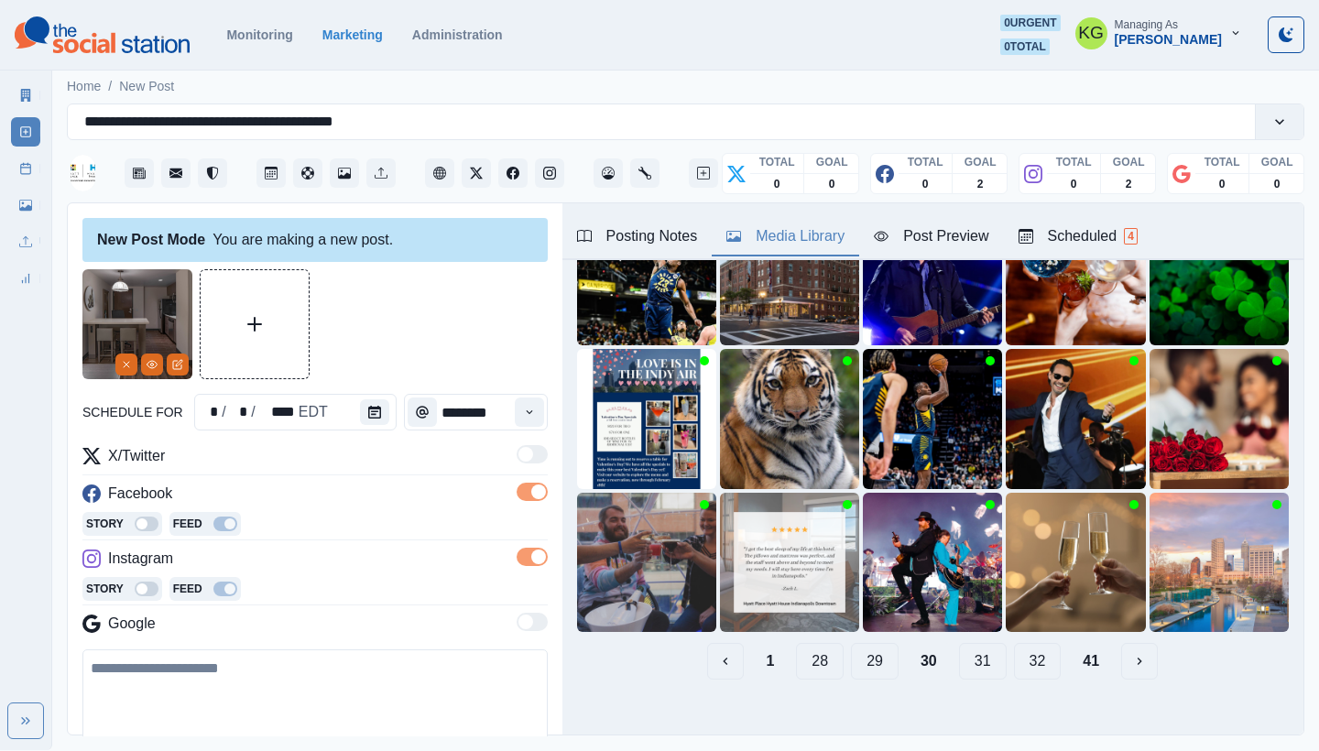
click at [859, 650] on button "29" at bounding box center [875, 661] width 48 height 37
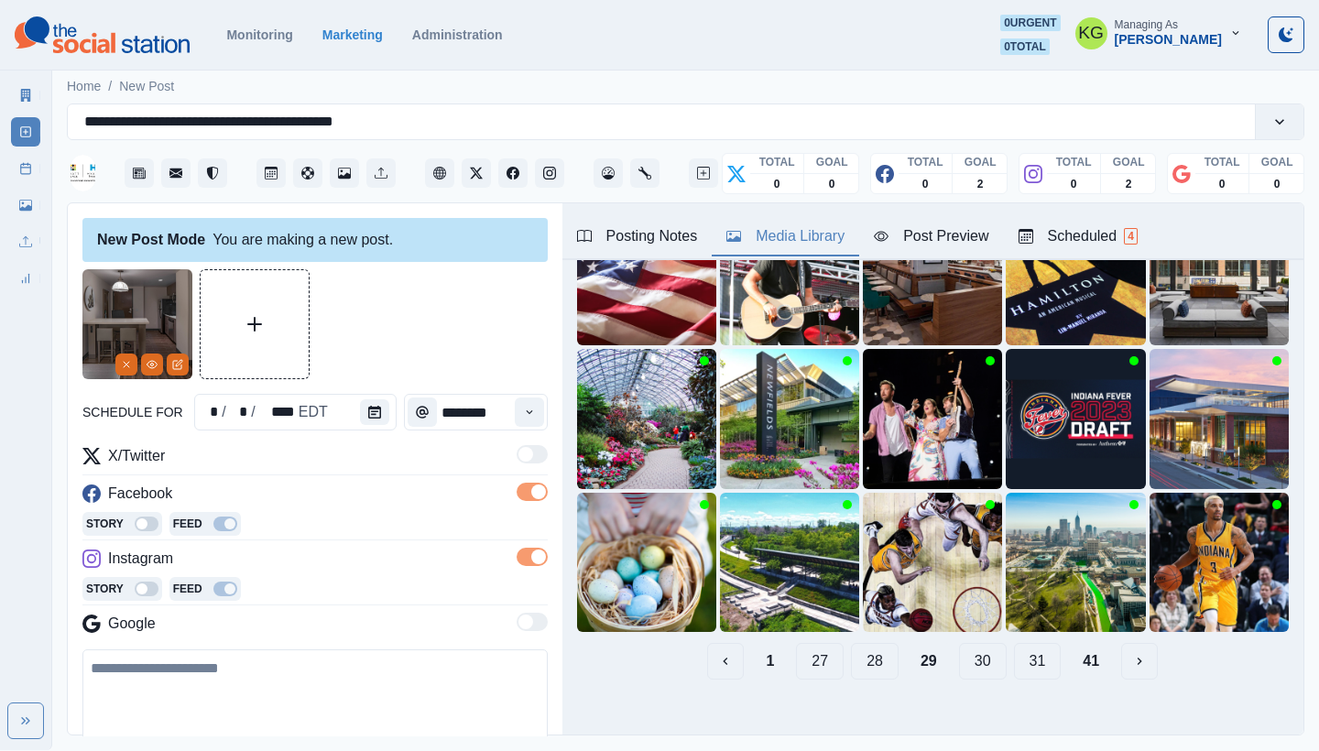
click at [855, 651] on button "28" at bounding box center [875, 661] width 48 height 37
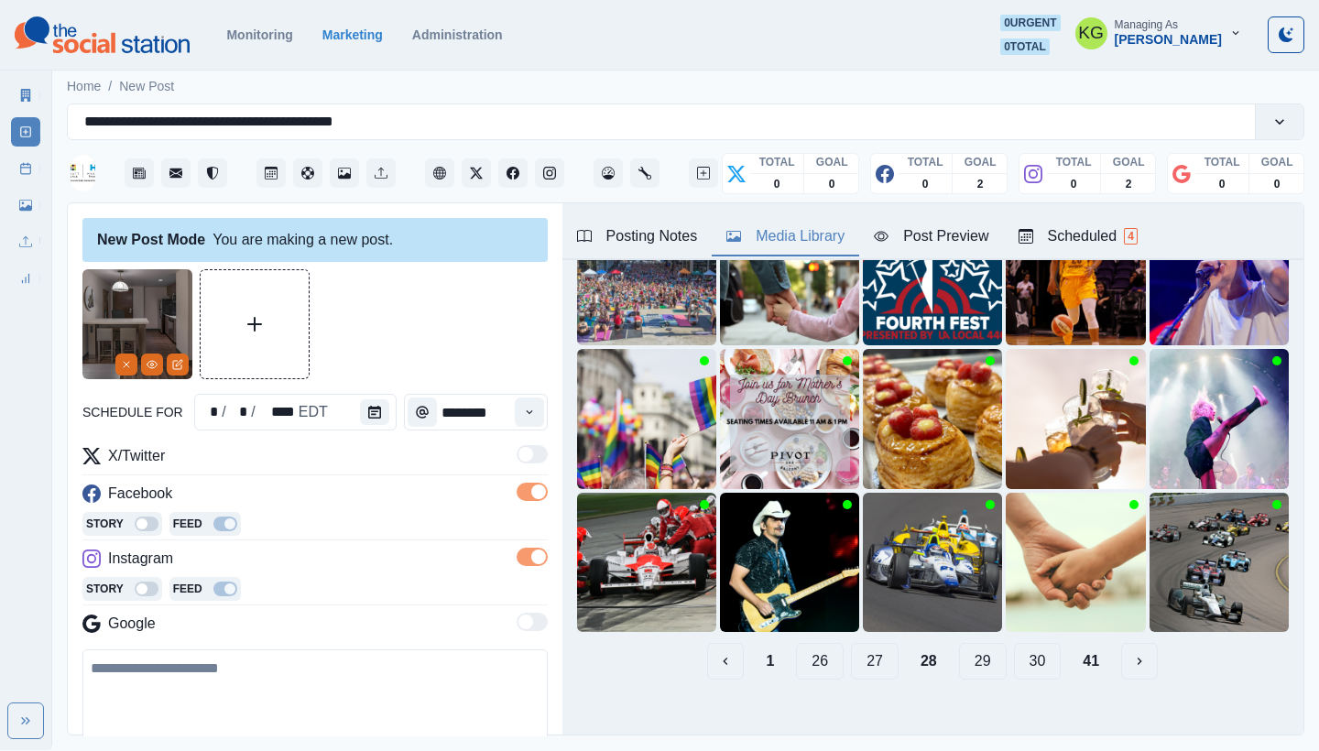
click at [859, 656] on button "27" at bounding box center [875, 661] width 48 height 37
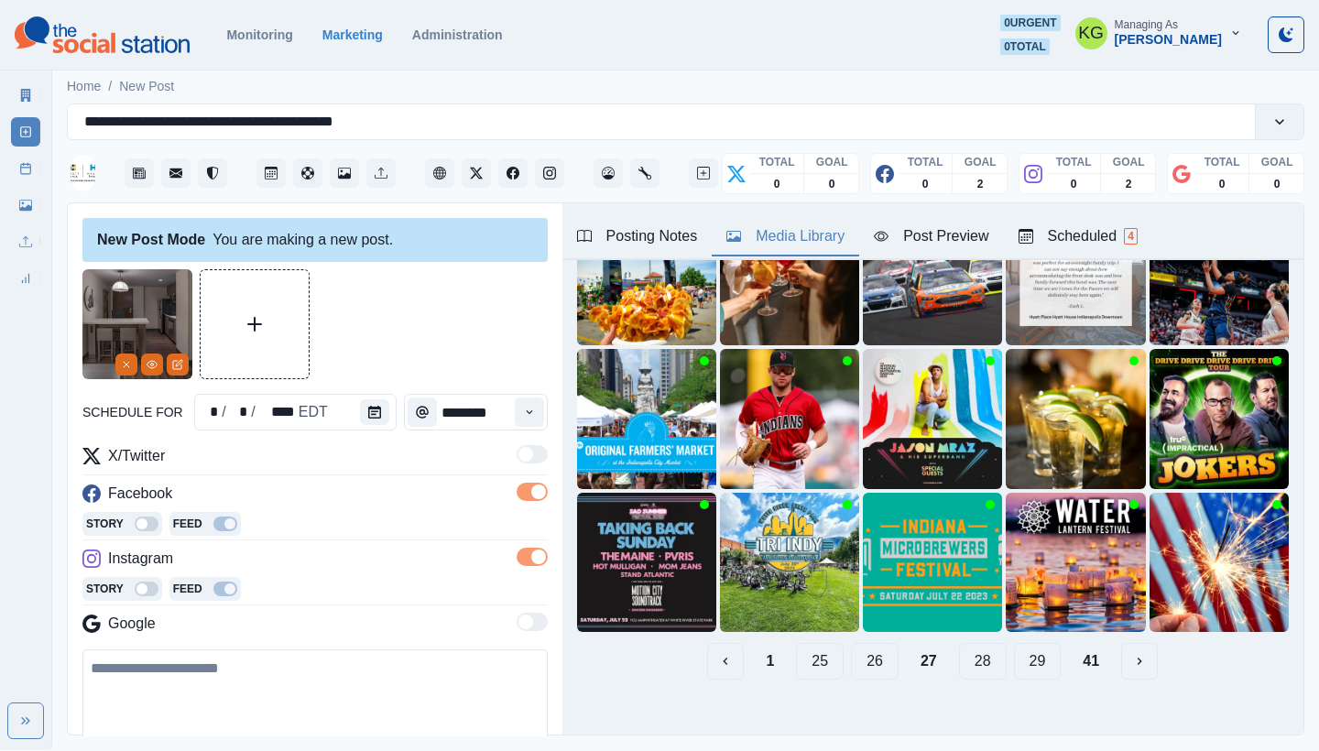
click at [859, 655] on button "26" at bounding box center [875, 661] width 48 height 37
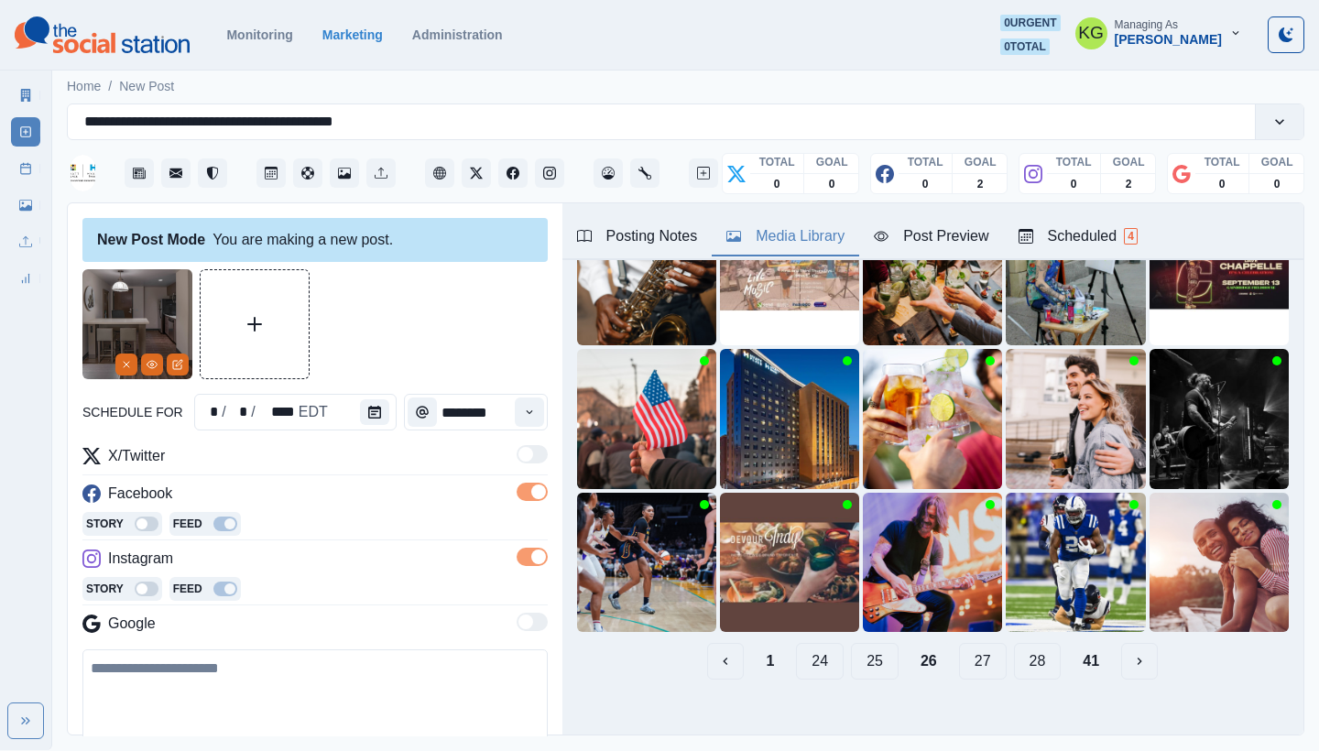
click at [859, 655] on button "25" at bounding box center [875, 661] width 48 height 37
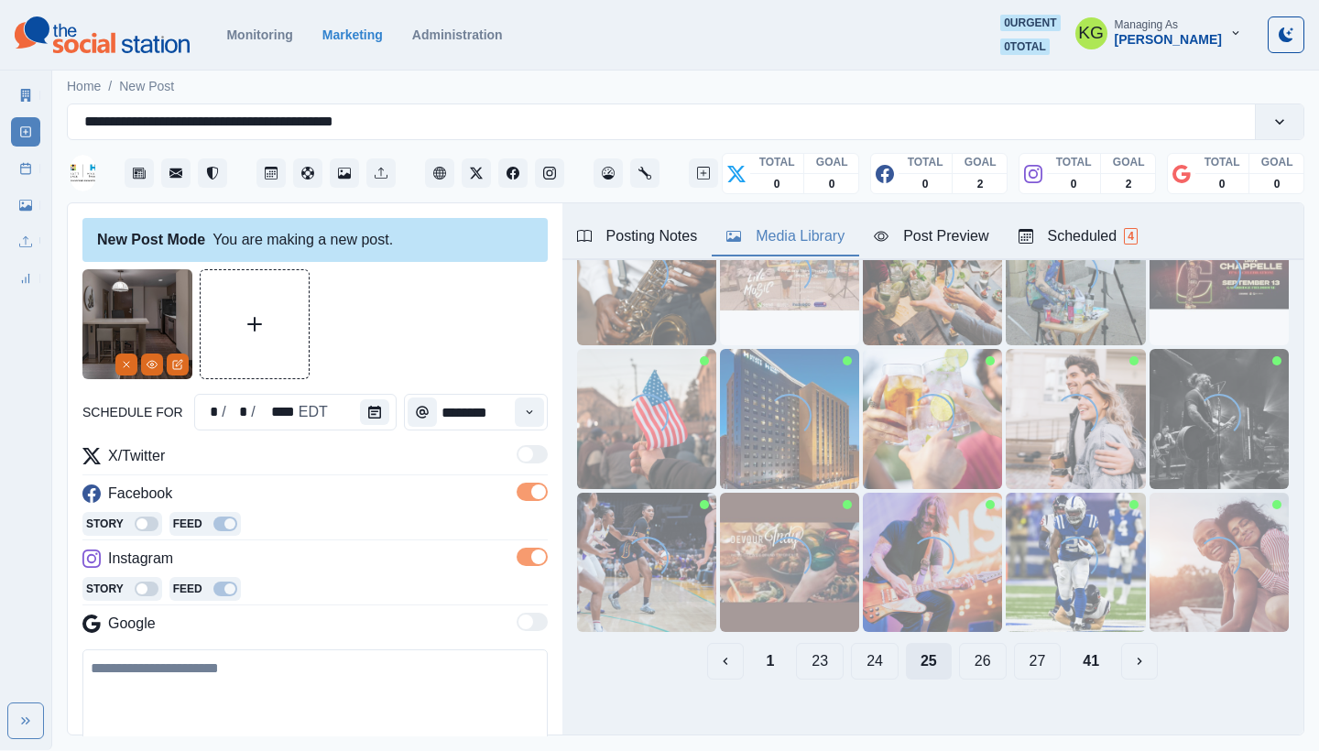
scroll to position [0, 0]
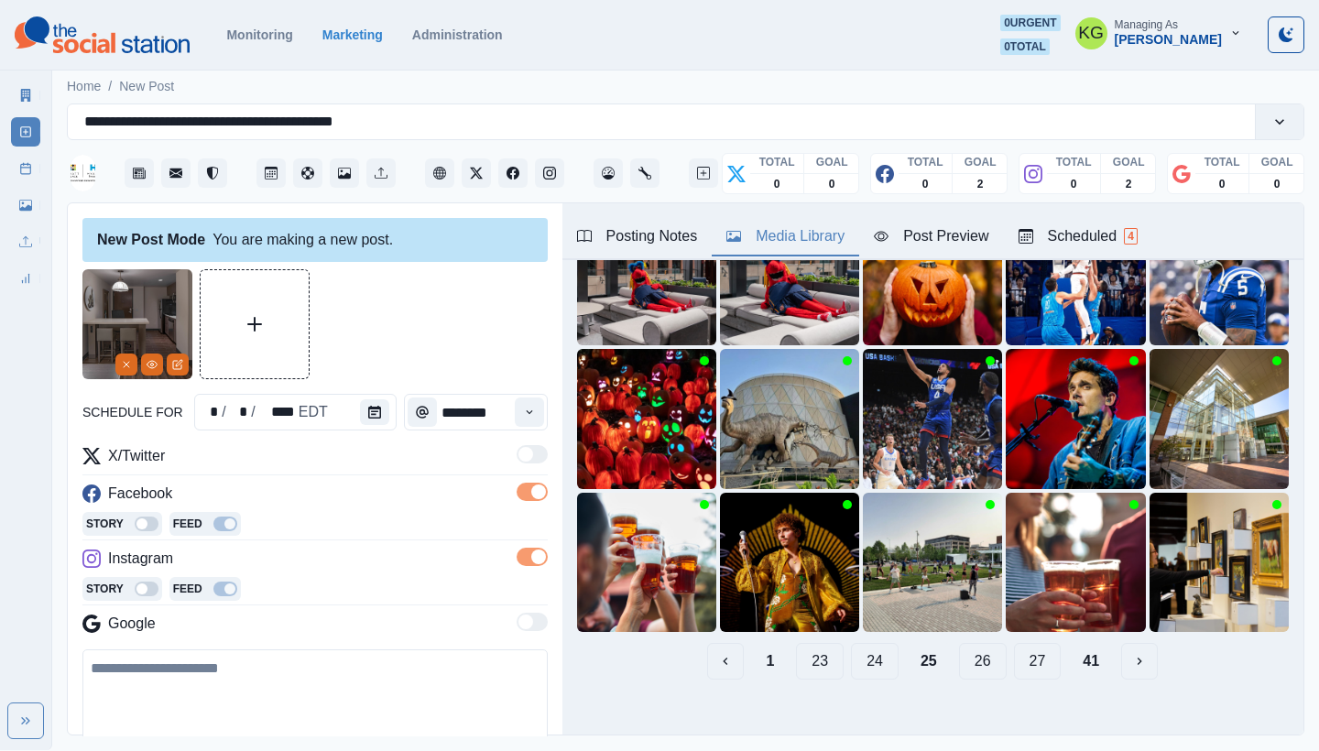
click at [859, 655] on button "24" at bounding box center [875, 661] width 48 height 37
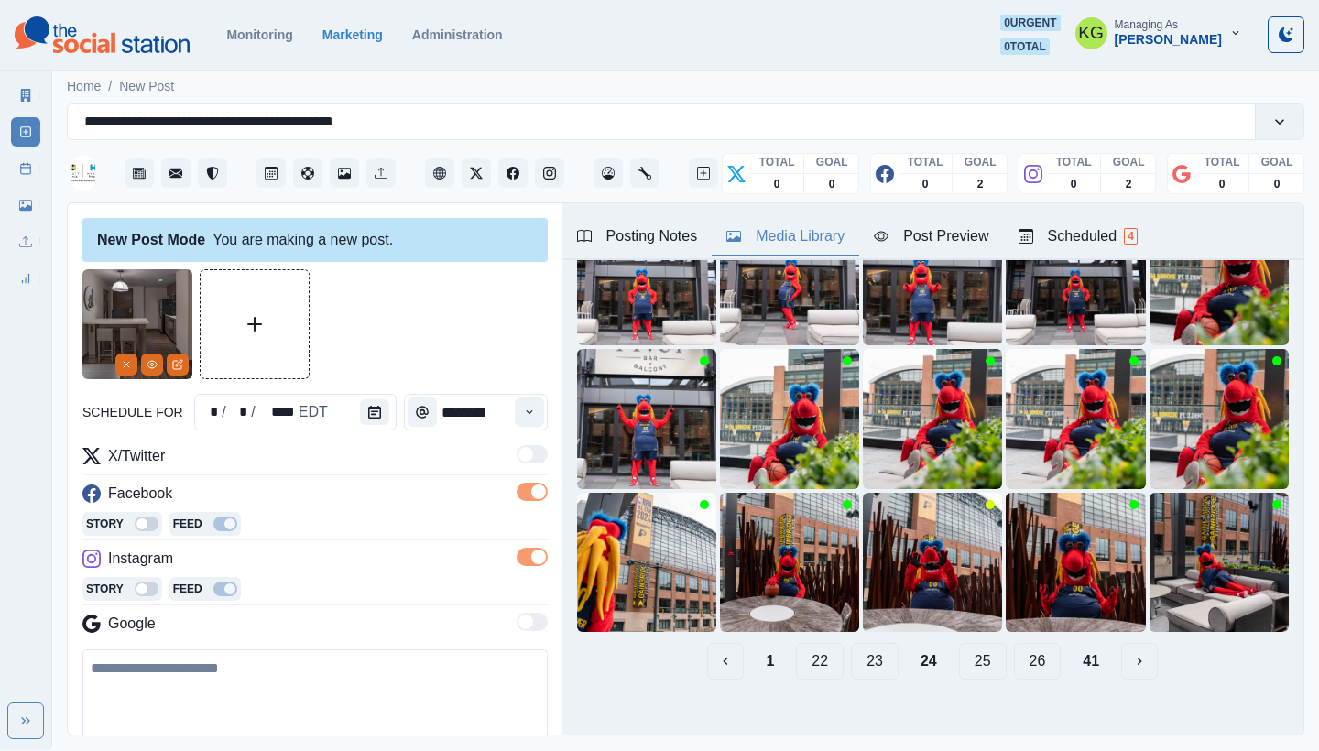
click at [859, 652] on button "23" at bounding box center [875, 661] width 48 height 37
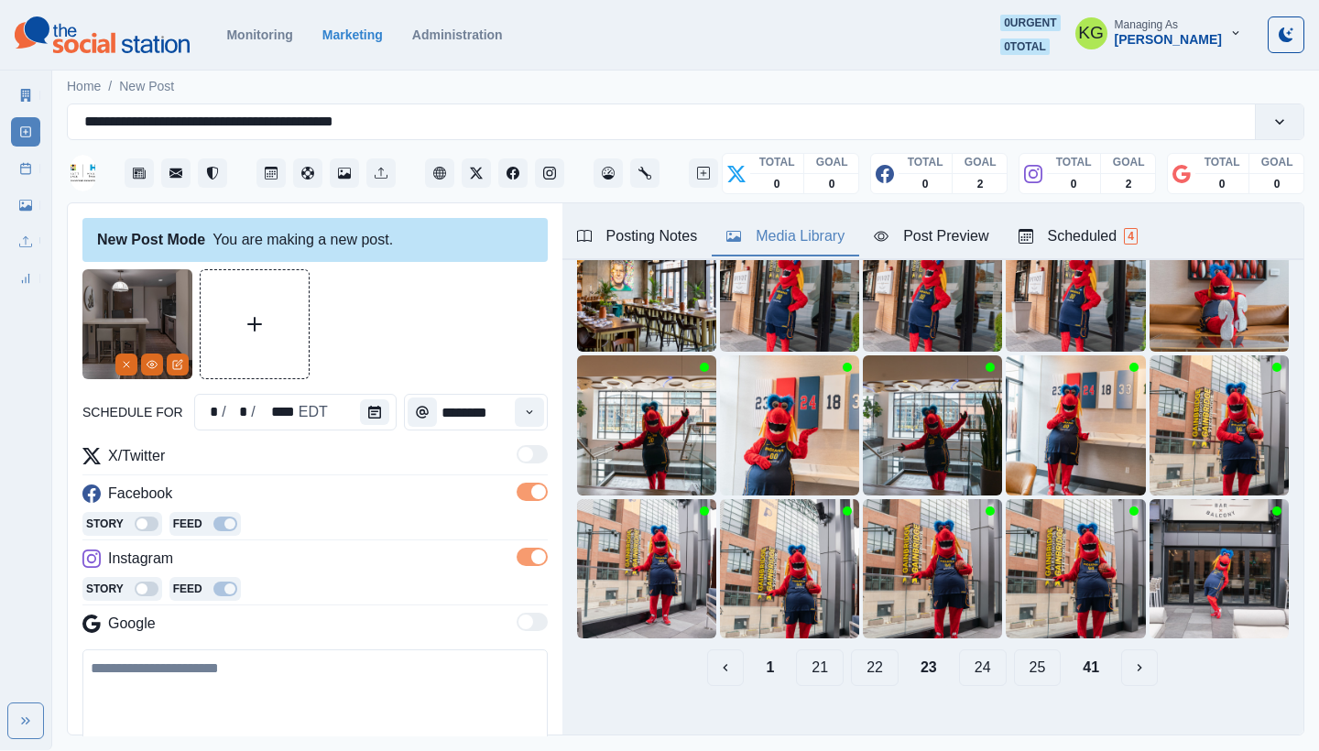
click at [851, 651] on button "22" at bounding box center [875, 668] width 48 height 37
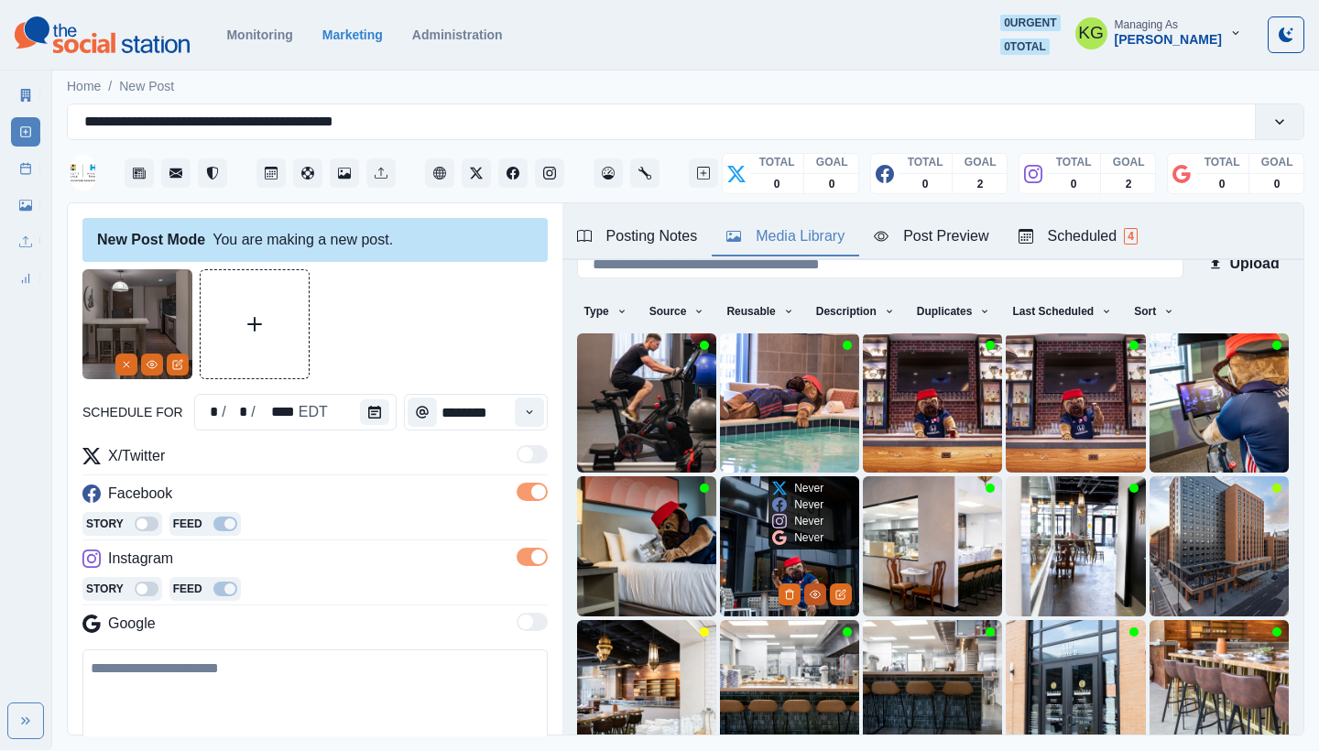
click at [810, 589] on icon "View Media" at bounding box center [815, 594] width 11 height 11
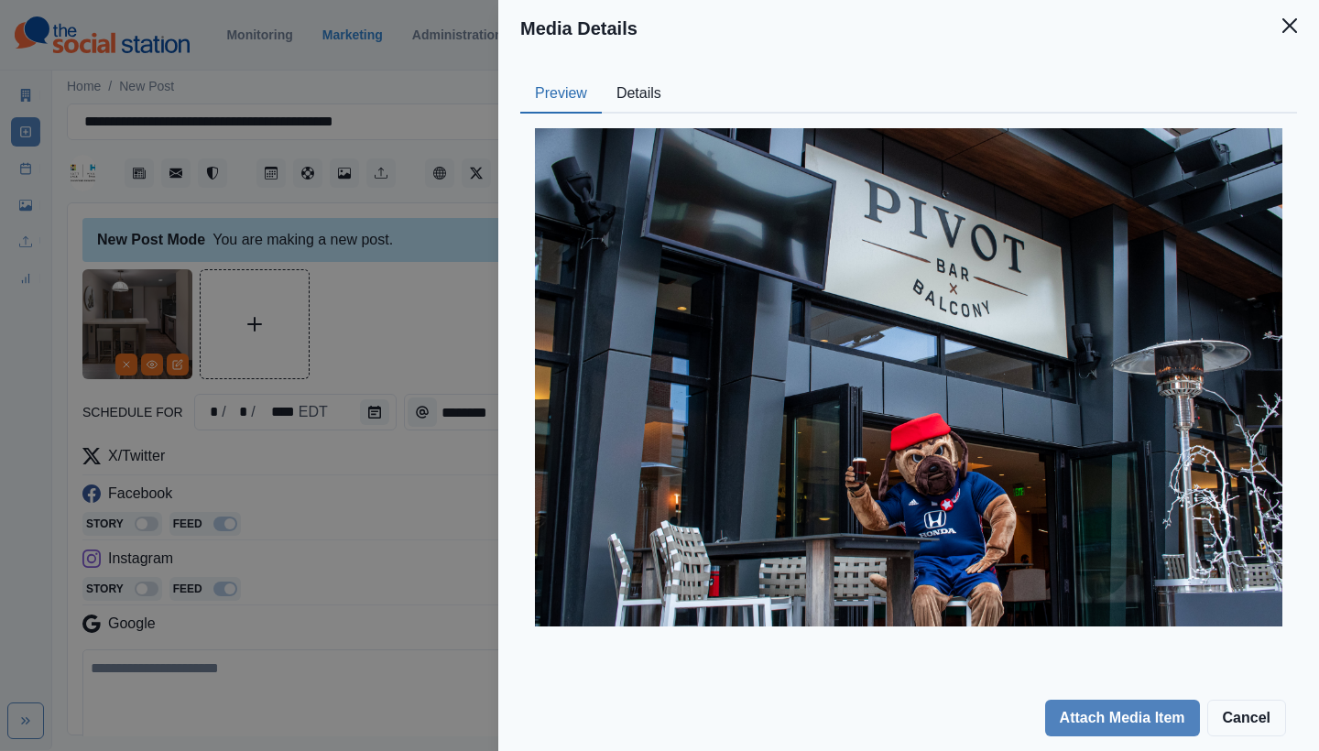
click at [629, 57] on div "Preview Details Our Description Hyatt-Zeke-19 Reusable Yes Tags chair sitting h…" at bounding box center [908, 371] width 821 height 629
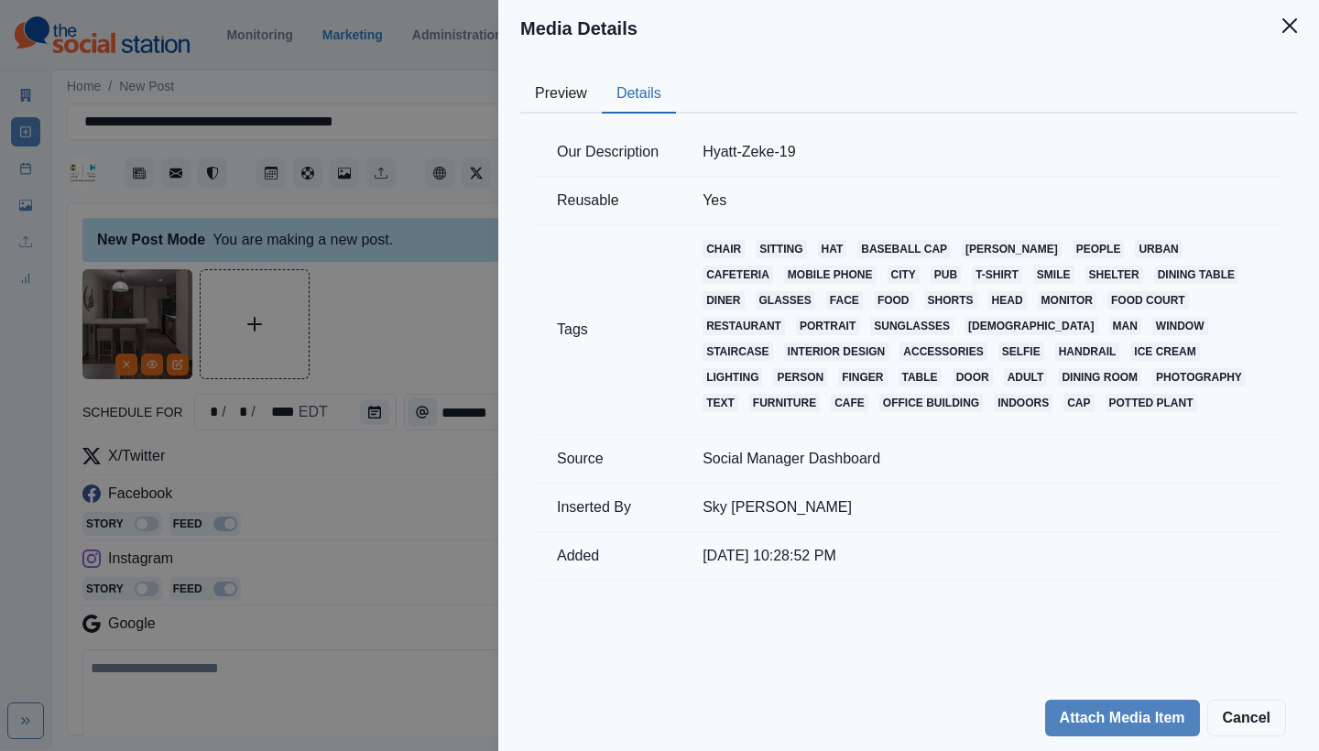
click at [626, 80] on button "Details" at bounding box center [639, 94] width 74 height 38
click at [564, 81] on button "Preview" at bounding box center [561, 94] width 82 height 38
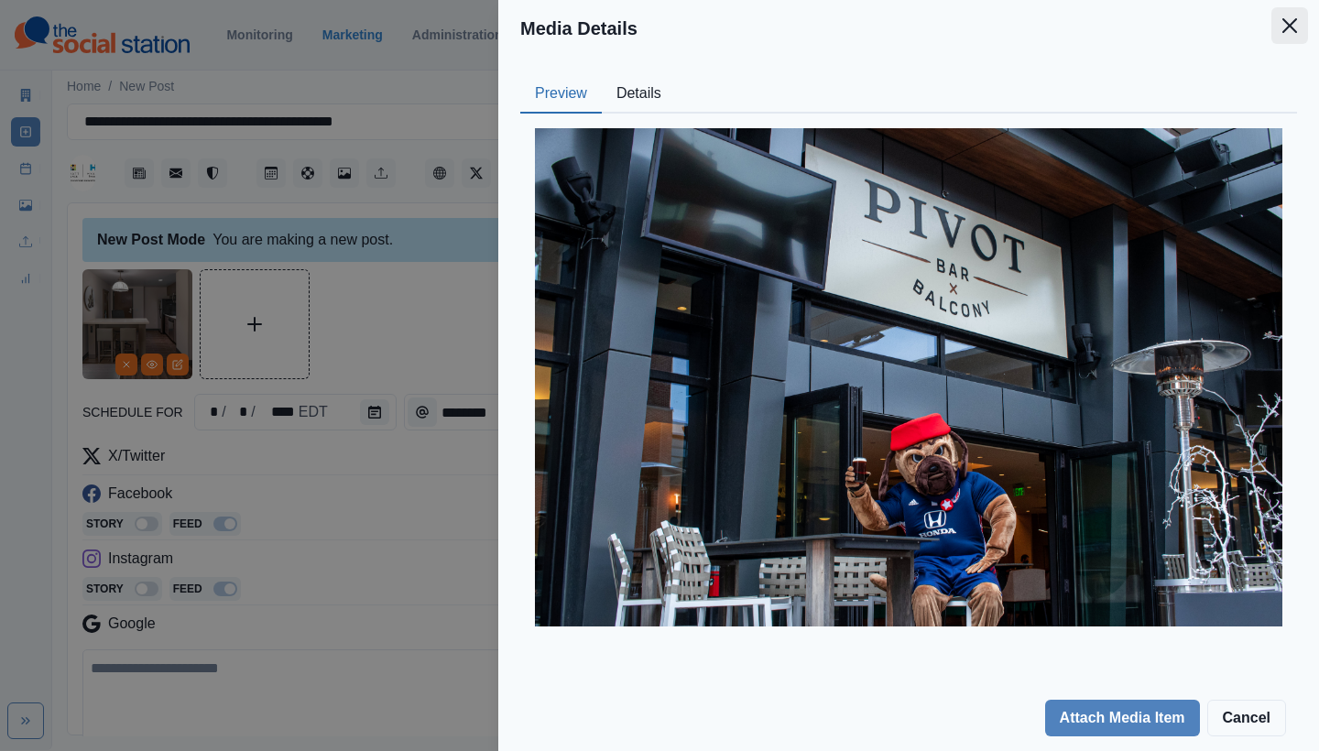
click at [1290, 34] on button "Close" at bounding box center [1290, 25] width 37 height 37
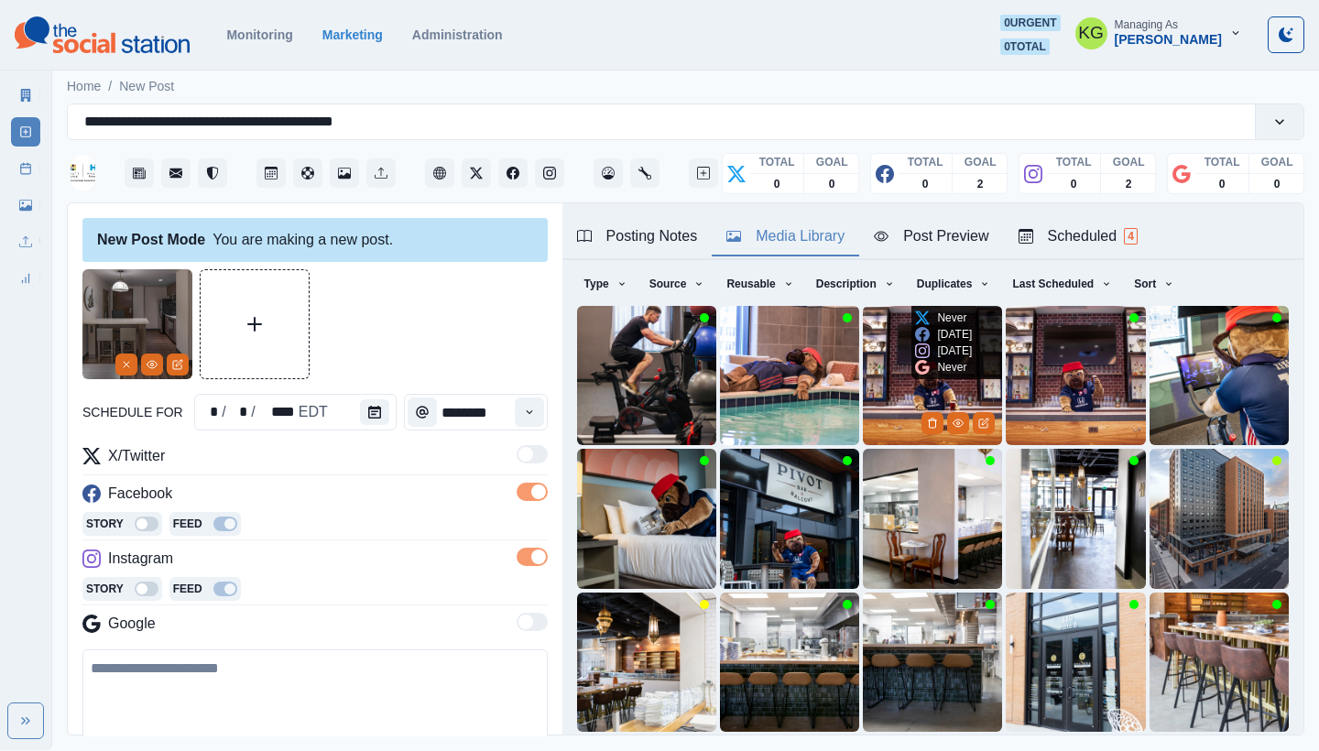
scroll to position [157, 0]
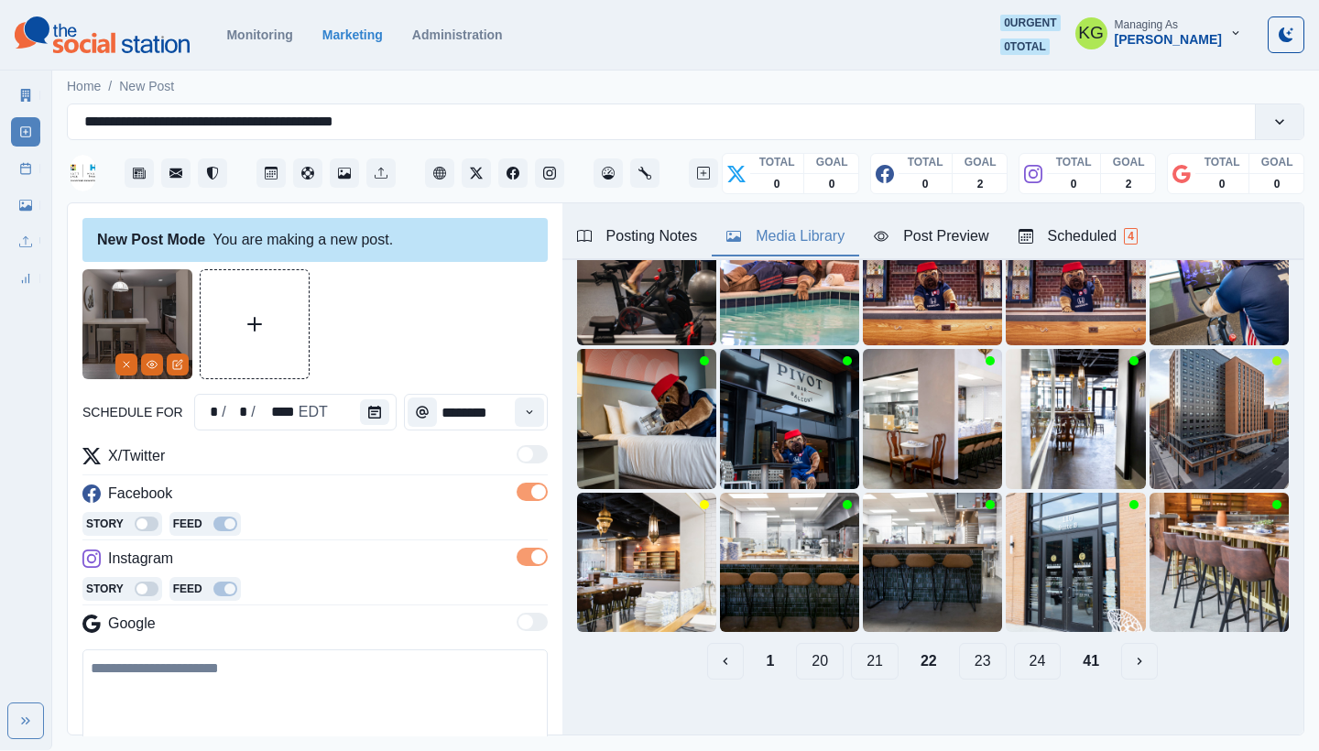
click at [871, 649] on button "21" at bounding box center [875, 661] width 48 height 37
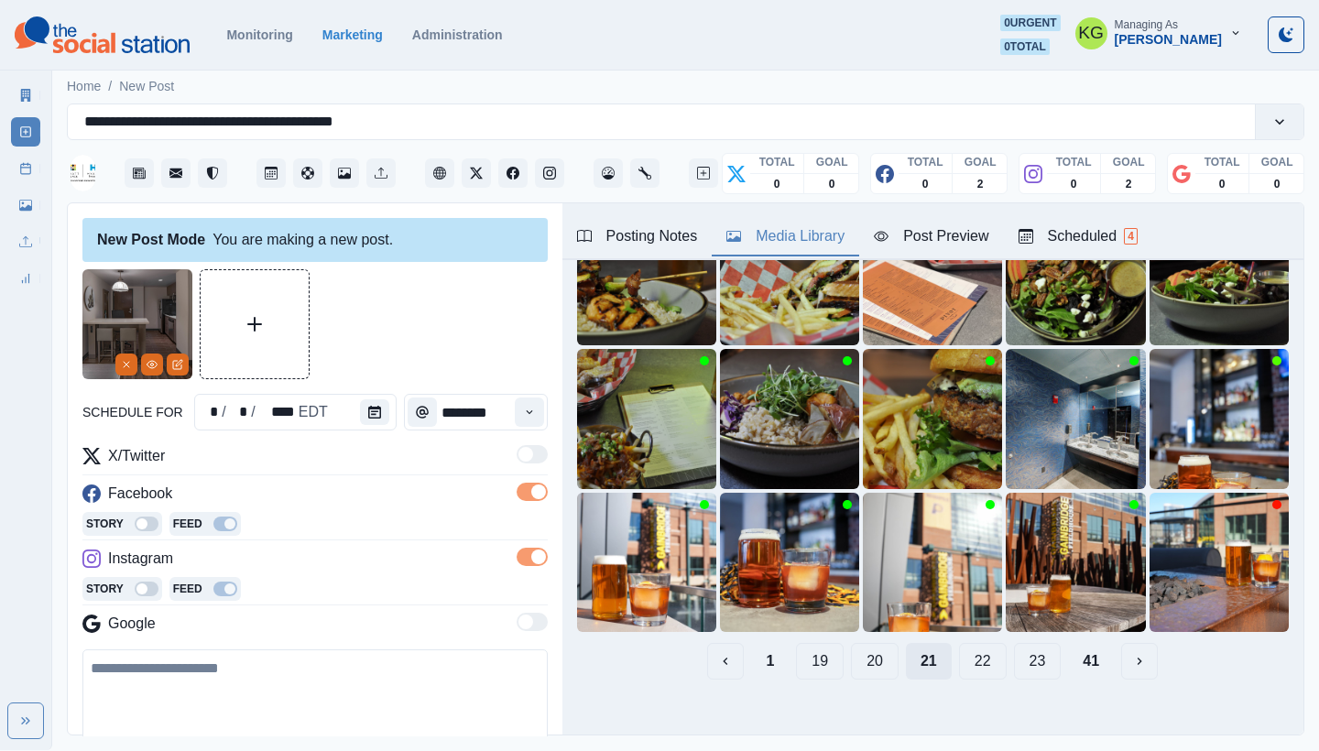
scroll to position [115, 0]
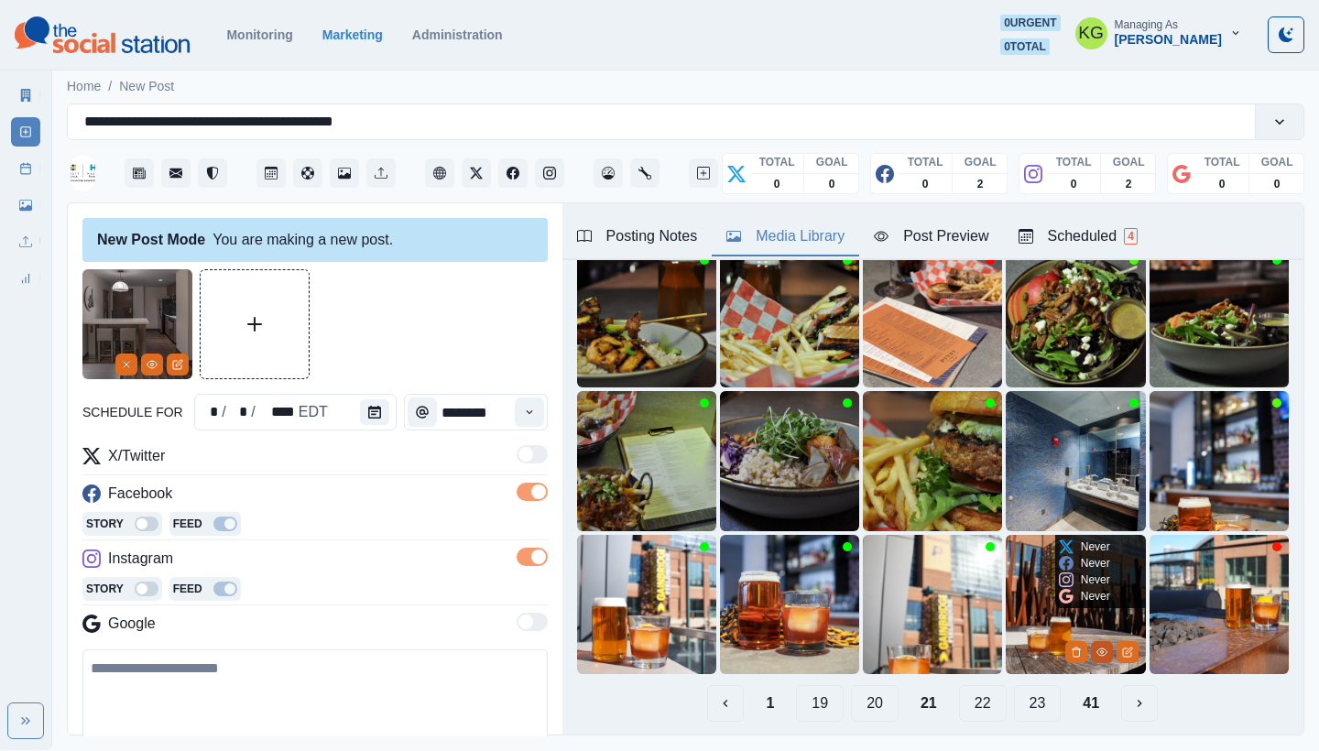
click at [1100, 651] on circle "View Media" at bounding box center [1101, 652] width 3 height 3
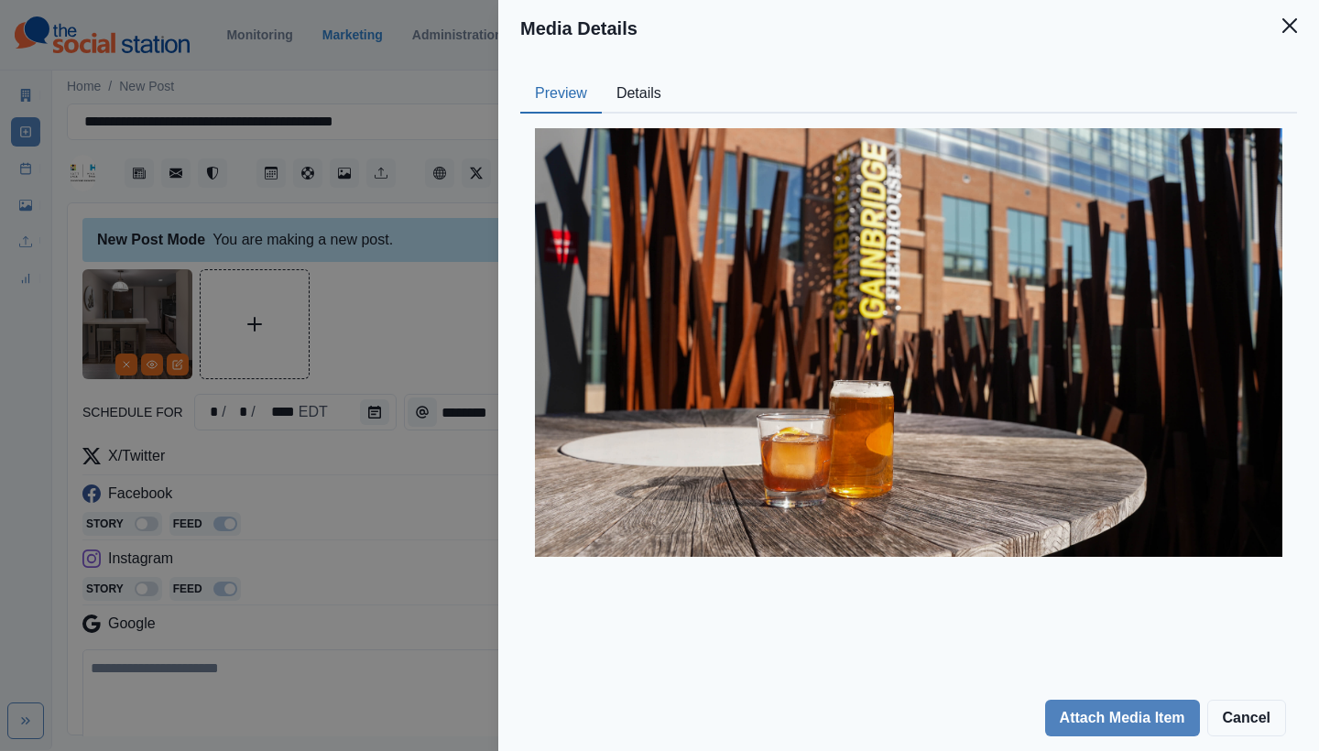
click at [597, 82] on button "Preview" at bounding box center [561, 94] width 82 height 38
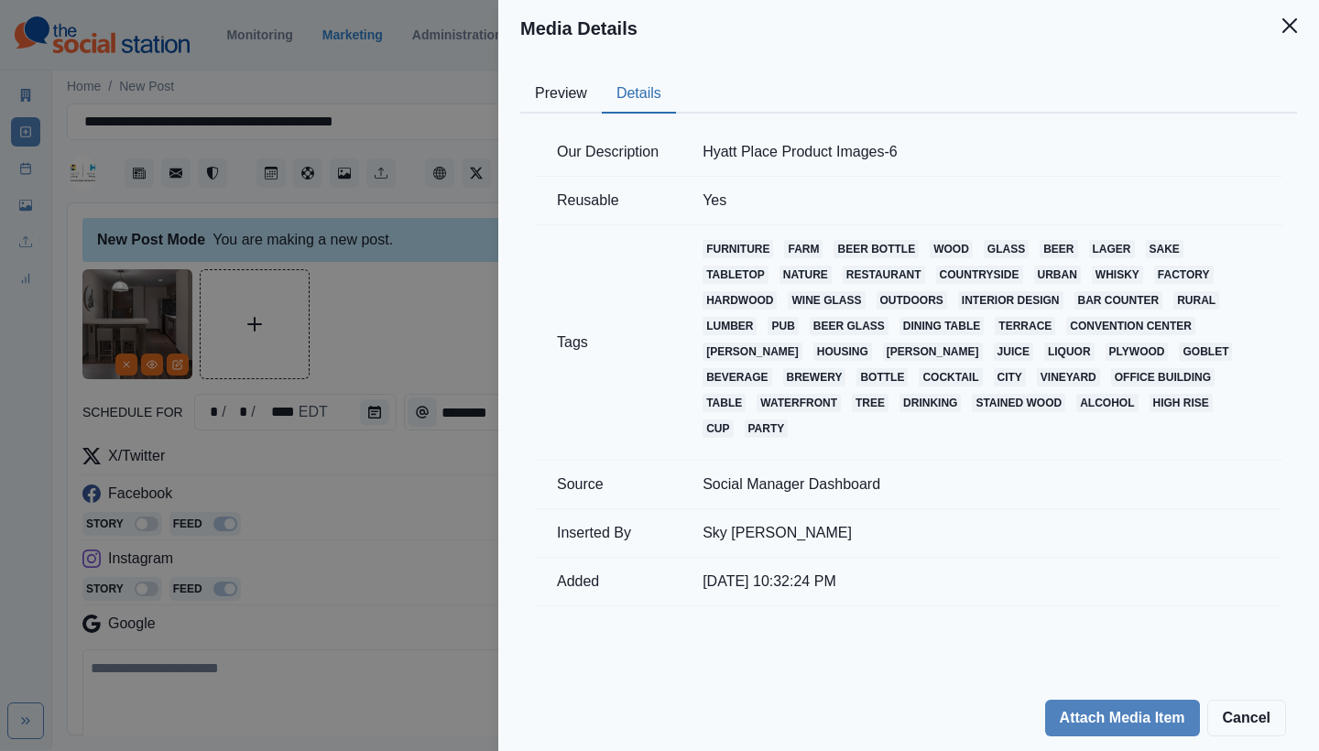
click at [611, 88] on button "Details" at bounding box center [639, 94] width 74 height 38
click at [1285, 29] on icon "Close" at bounding box center [1290, 25] width 15 height 15
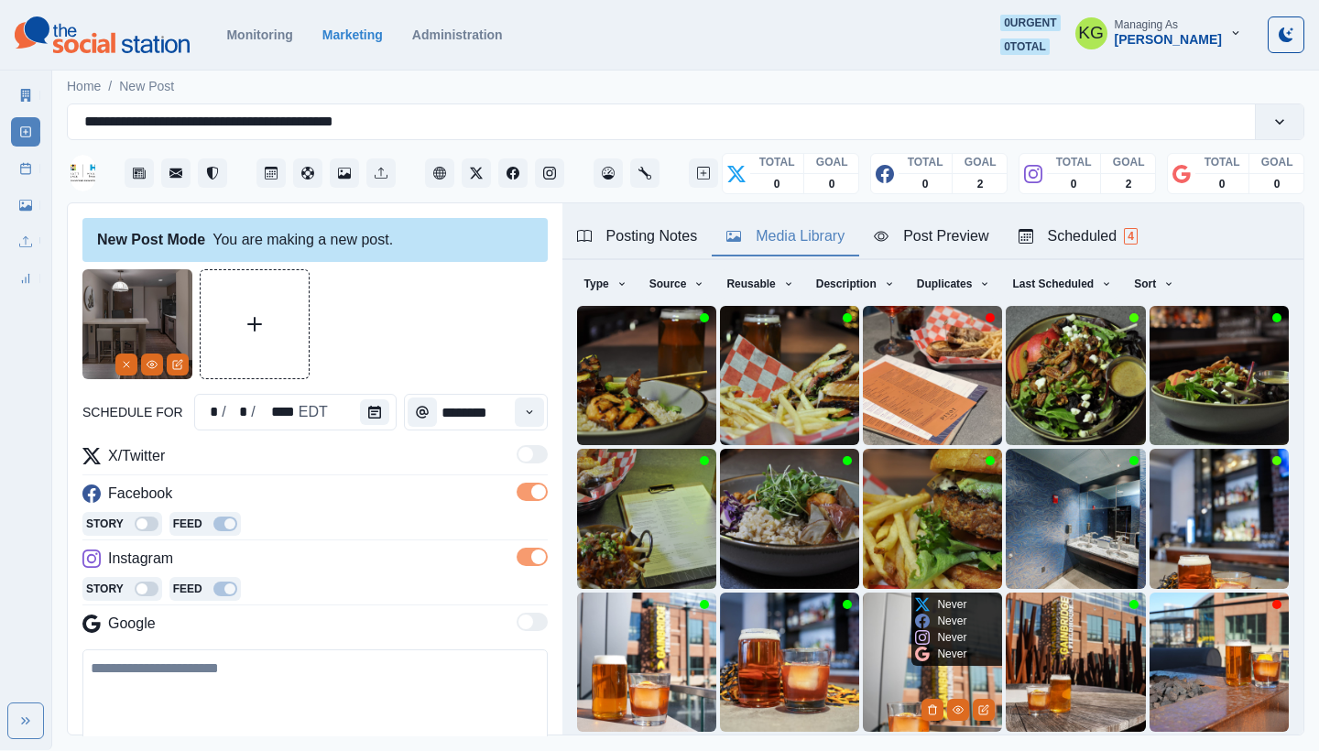
scroll to position [157, 0]
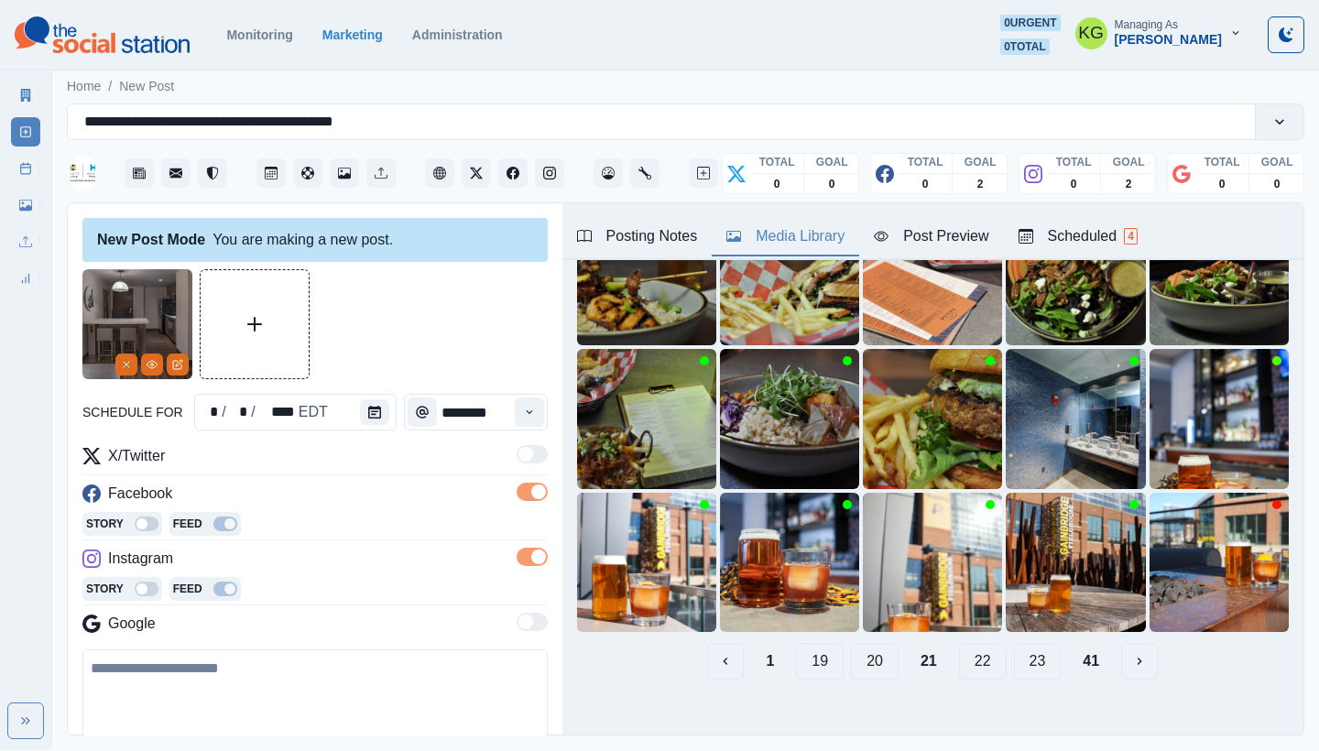
click at [859, 646] on button "20" at bounding box center [875, 661] width 48 height 37
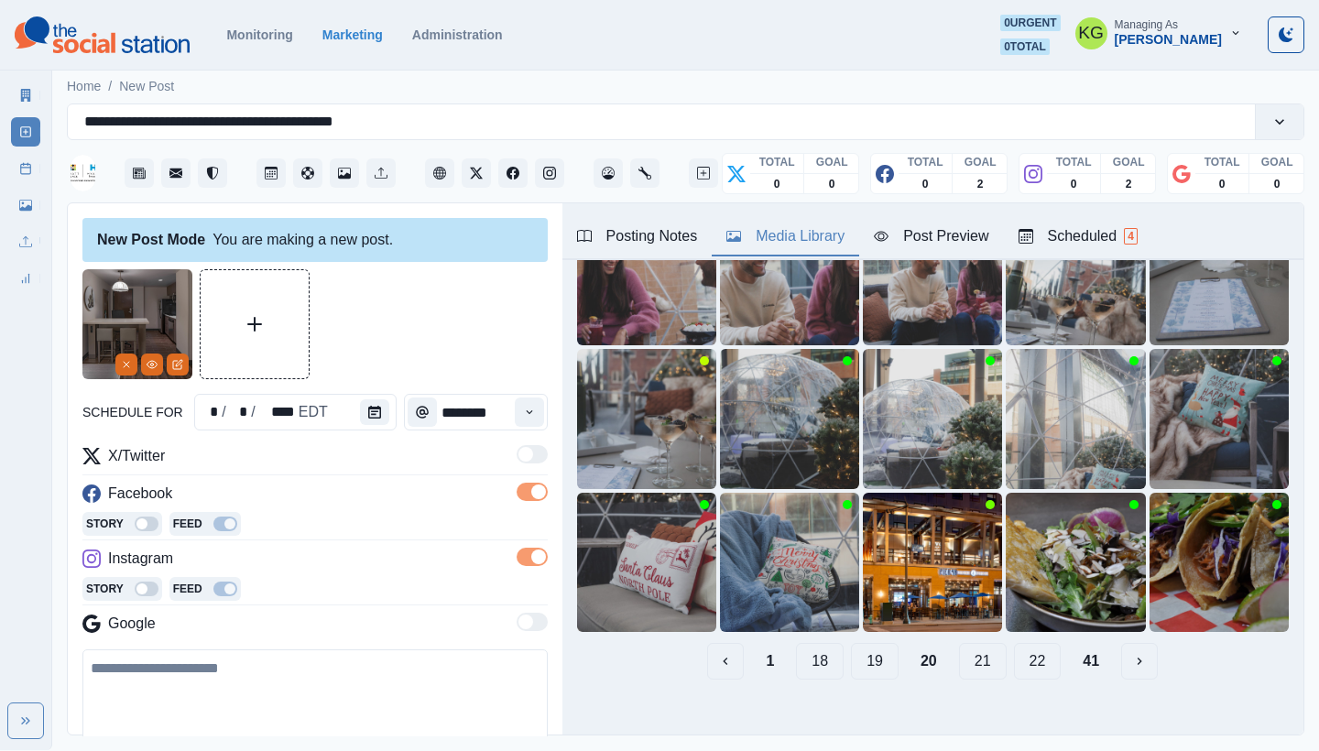
click at [860, 647] on button "19" at bounding box center [875, 661] width 48 height 37
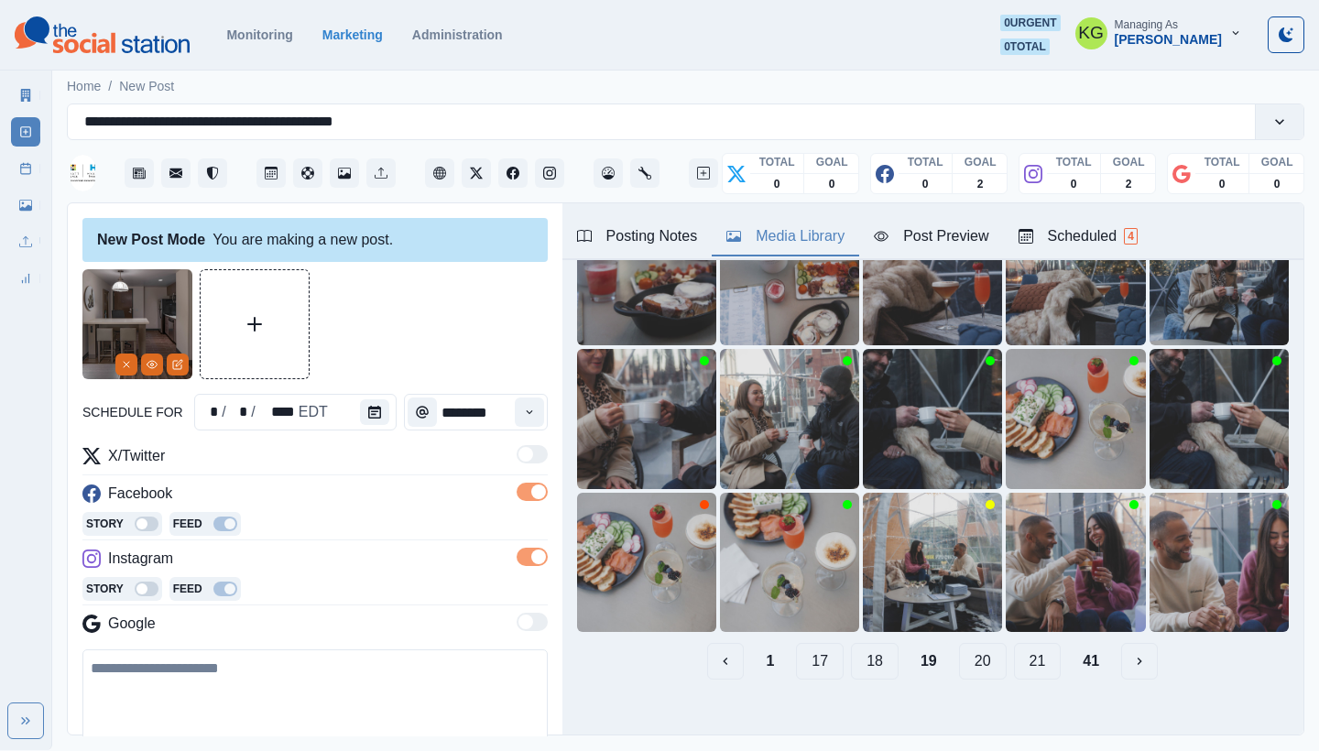
click at [863, 646] on button "18" at bounding box center [875, 661] width 48 height 37
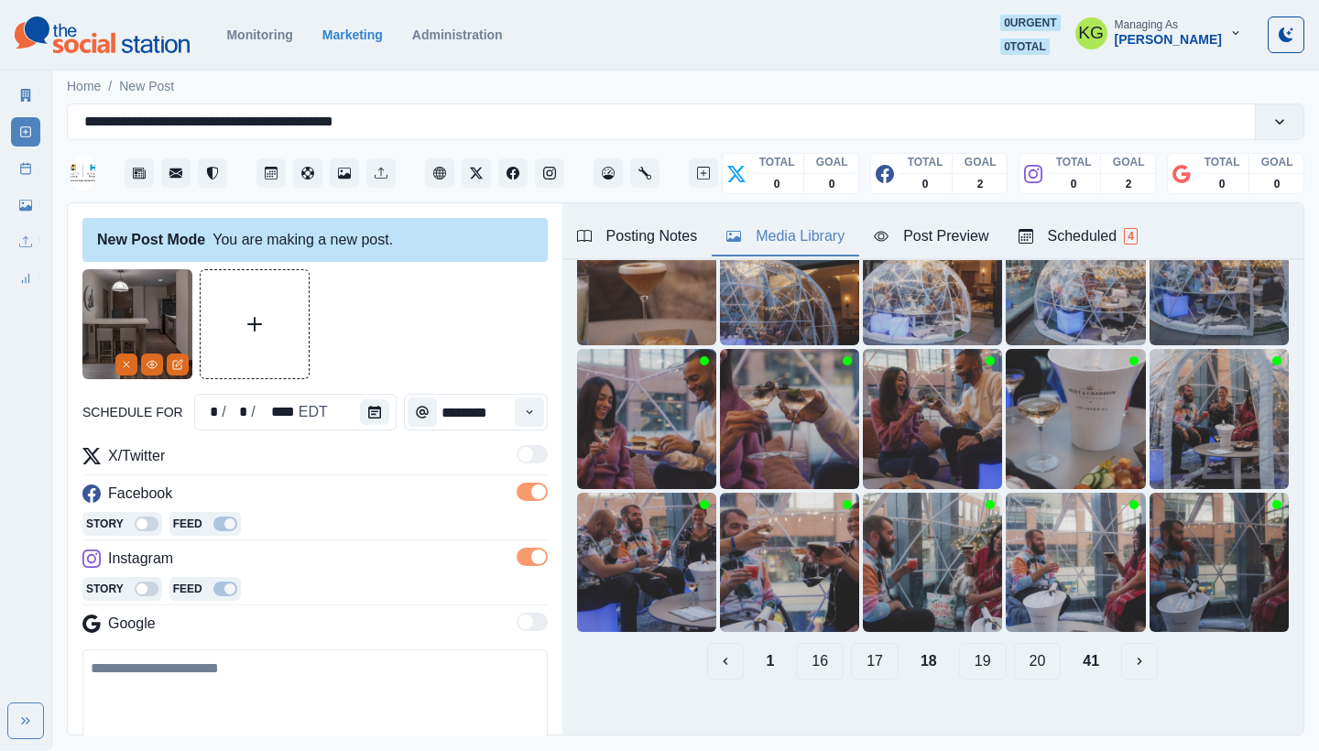
click at [861, 652] on button "17" at bounding box center [875, 661] width 48 height 37
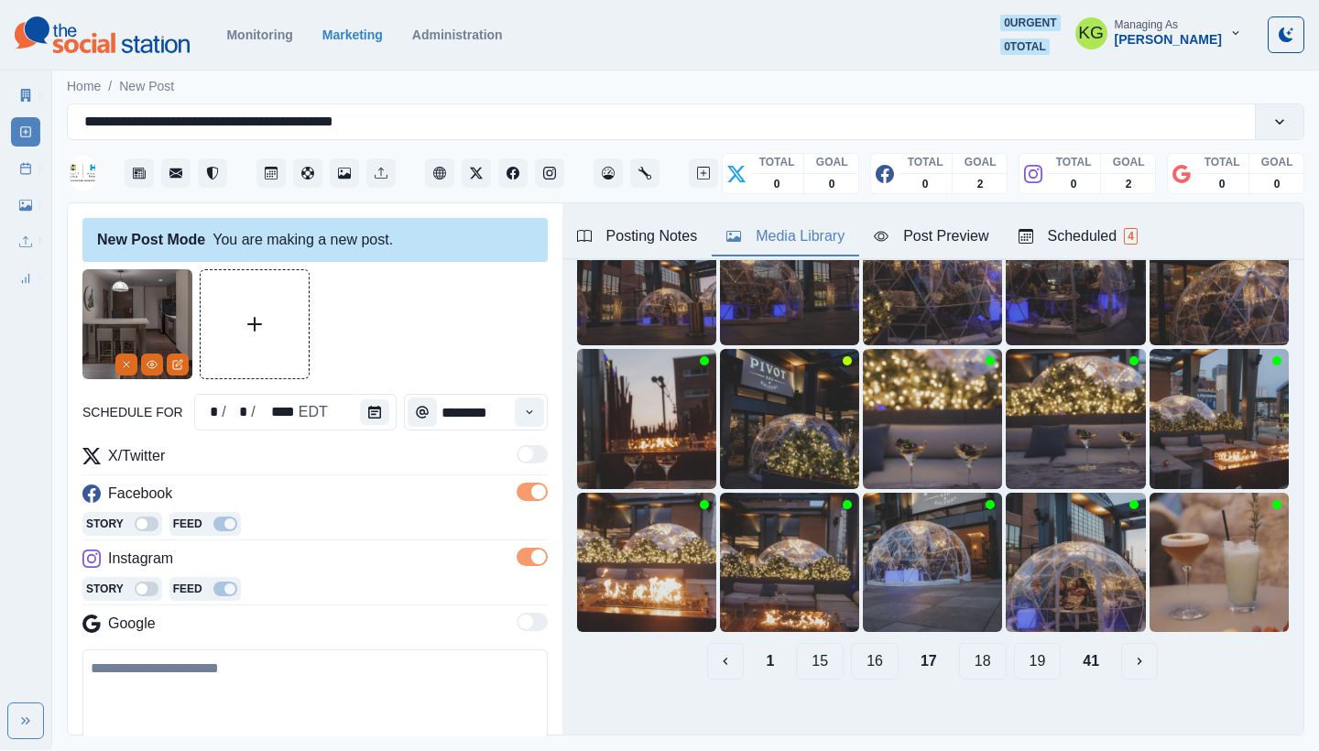
click at [861, 652] on button "16" at bounding box center [875, 661] width 48 height 37
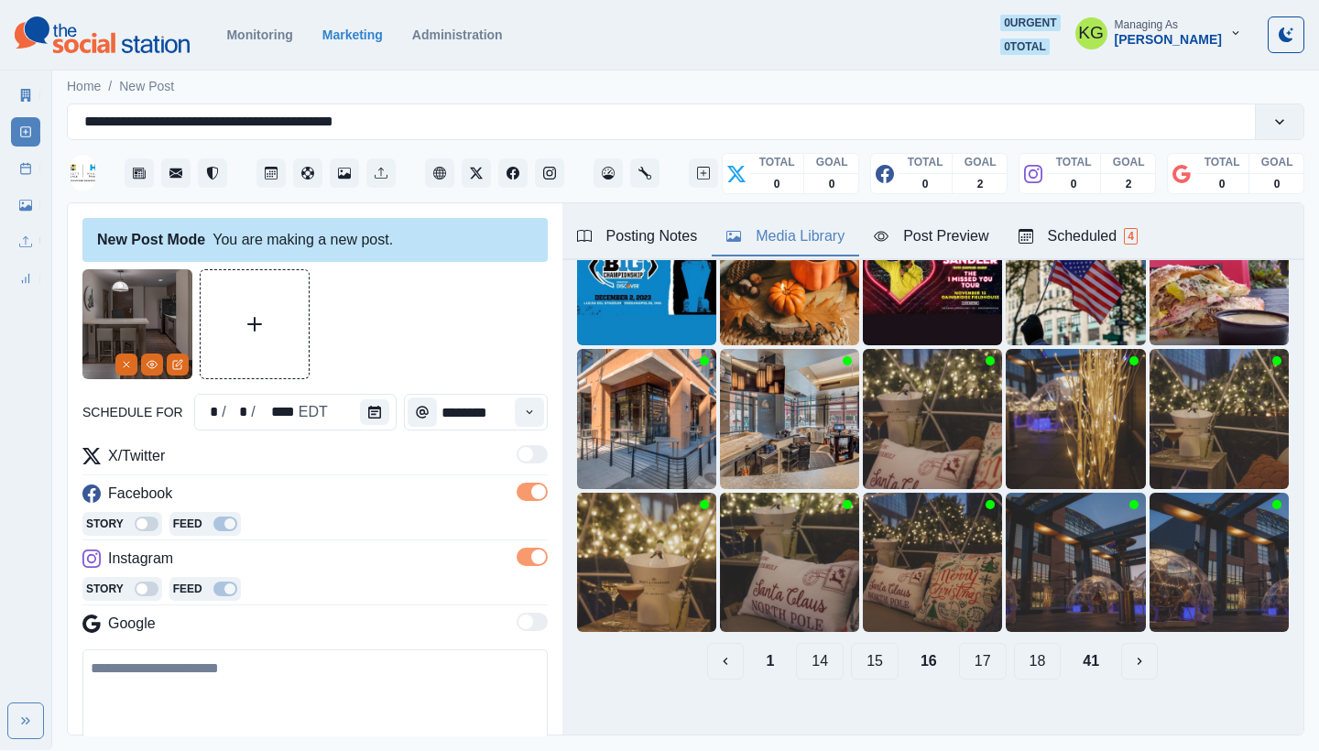
click at [861, 652] on button "15" at bounding box center [875, 661] width 48 height 37
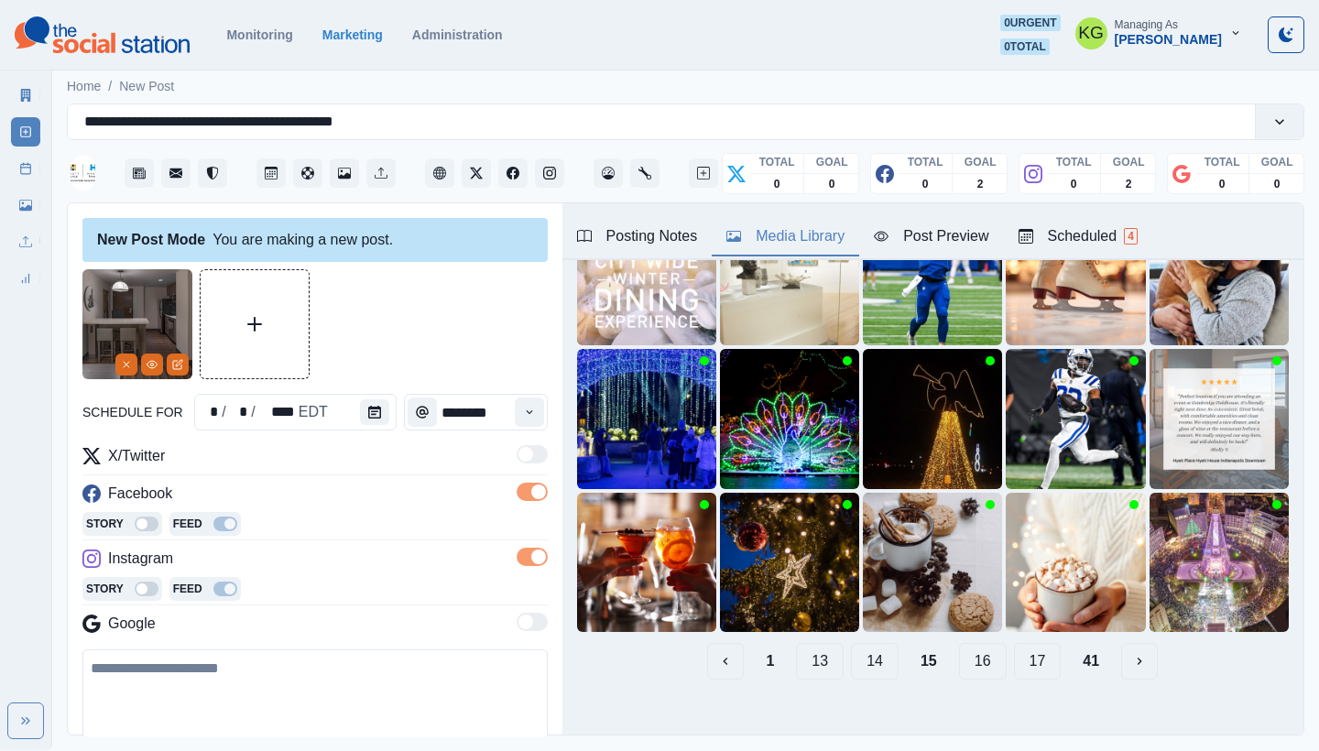
click at [861, 652] on button "14" at bounding box center [875, 661] width 48 height 37
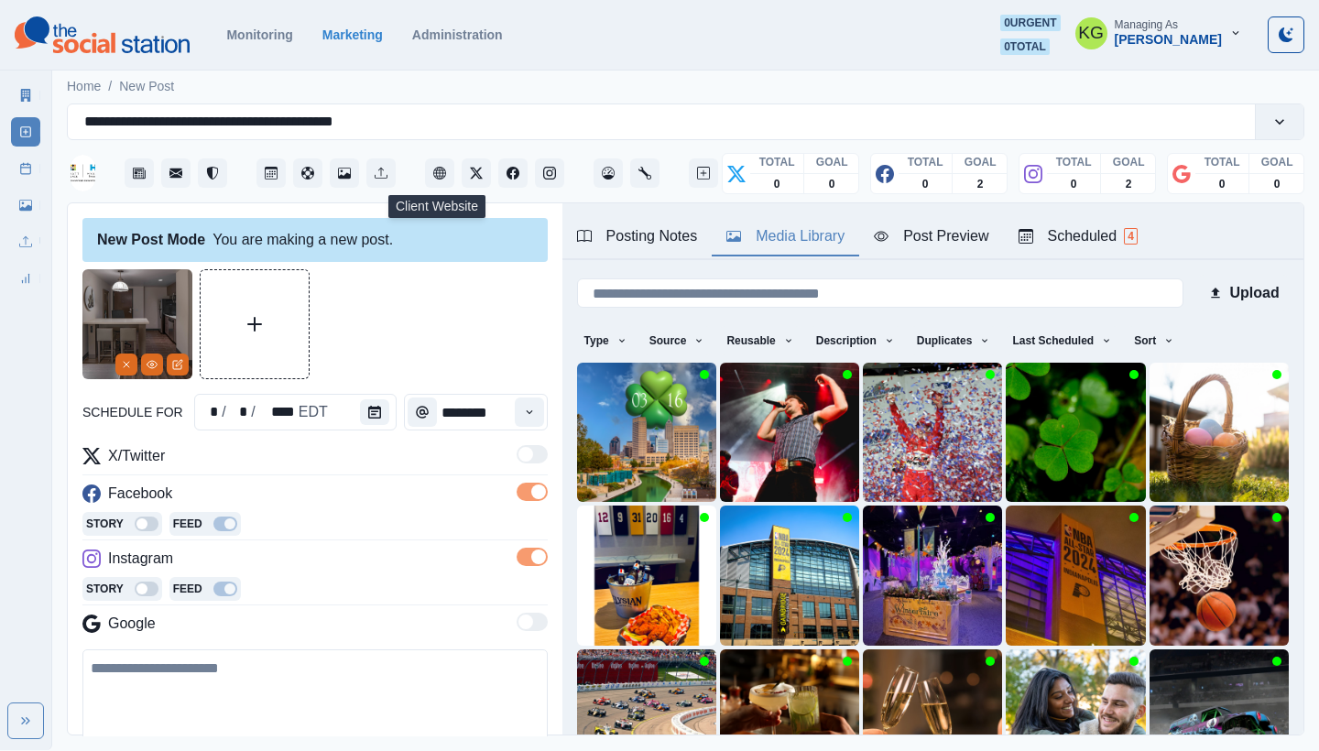
scroll to position [142, 0]
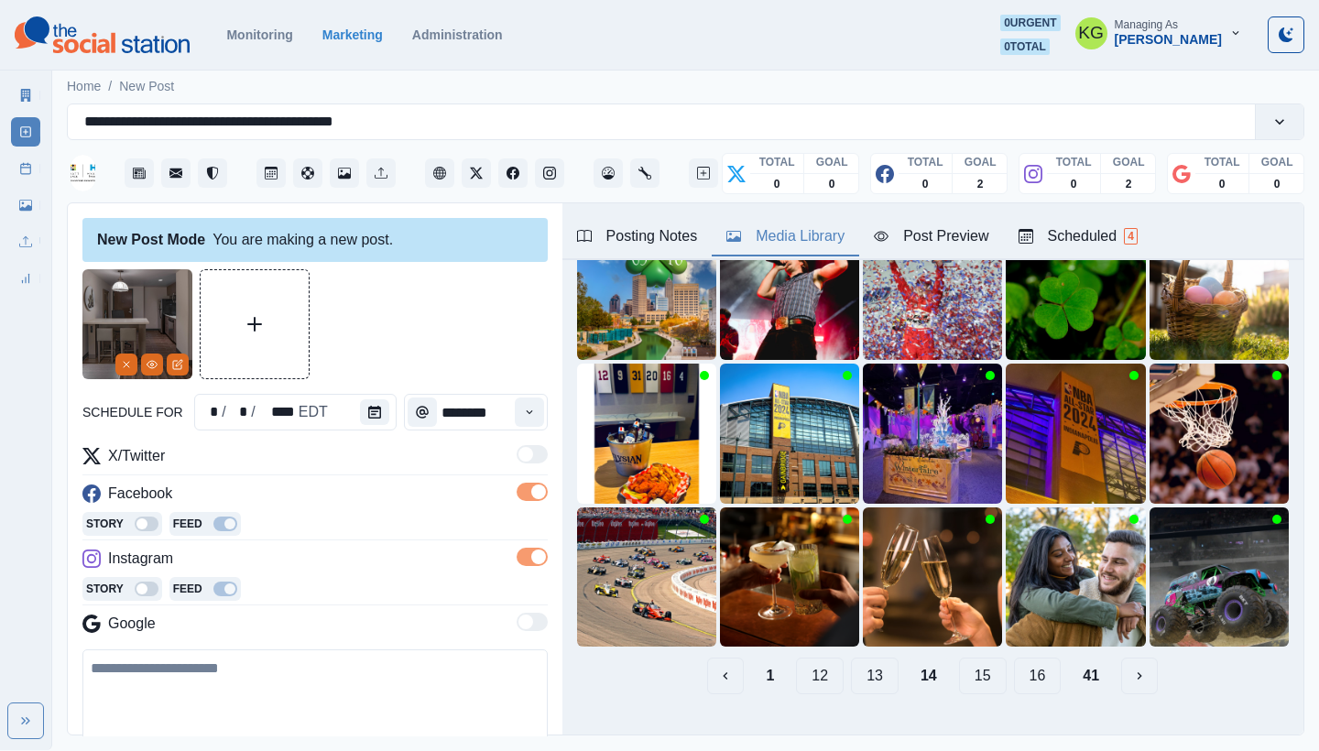
click at [852, 664] on button "13" at bounding box center [875, 676] width 48 height 37
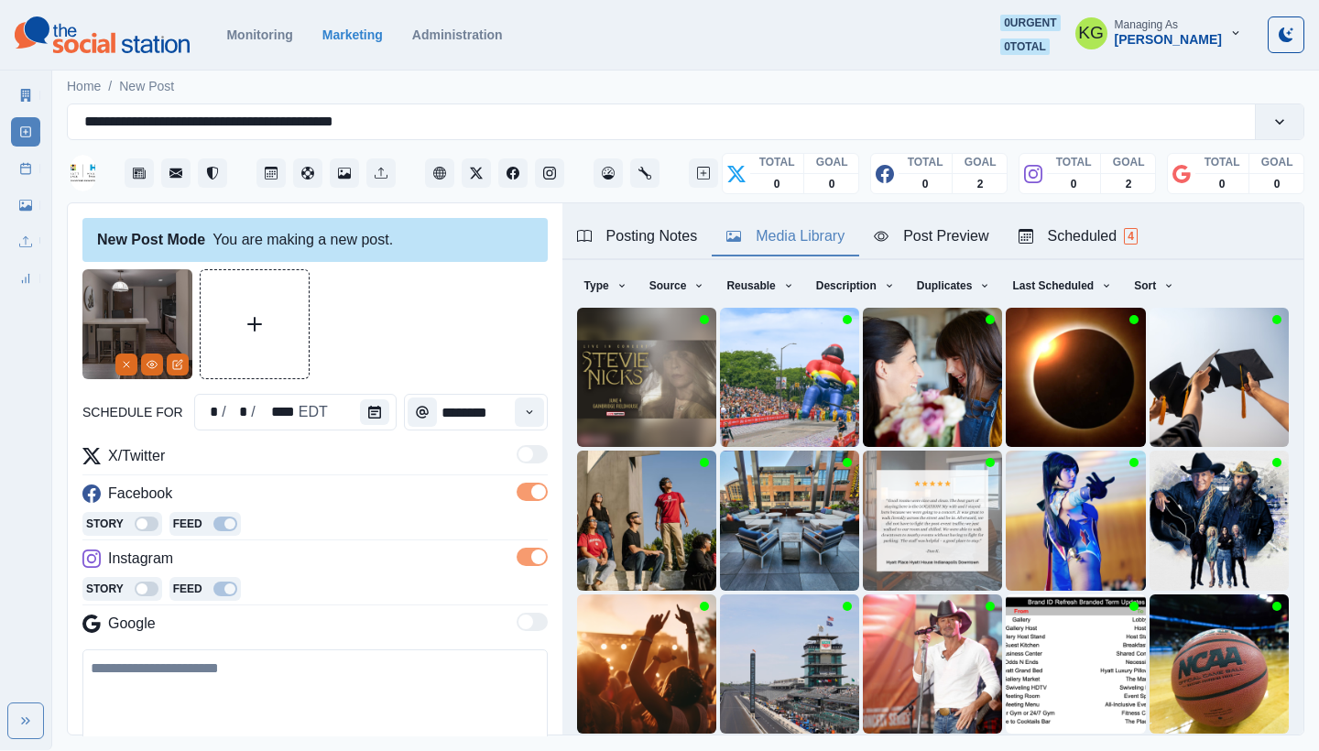
scroll to position [137, 0]
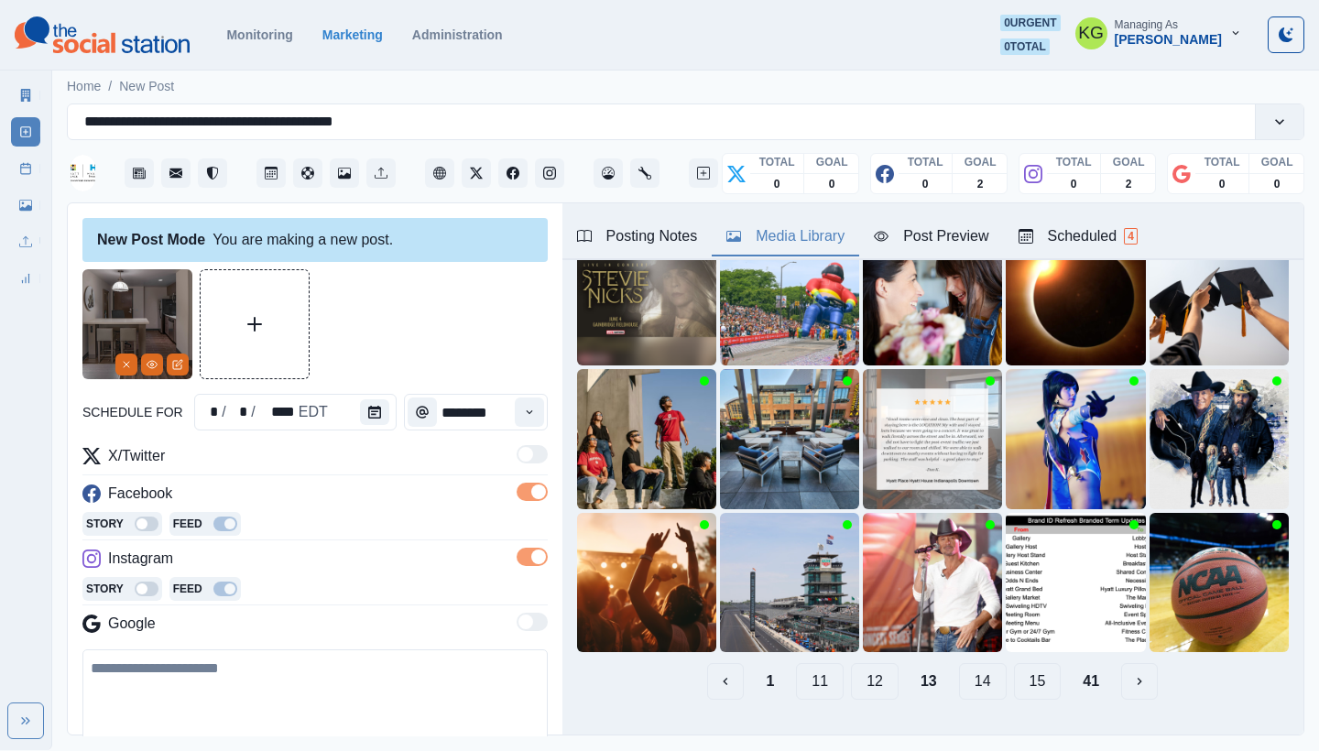
click at [853, 664] on button "12" at bounding box center [875, 681] width 48 height 37
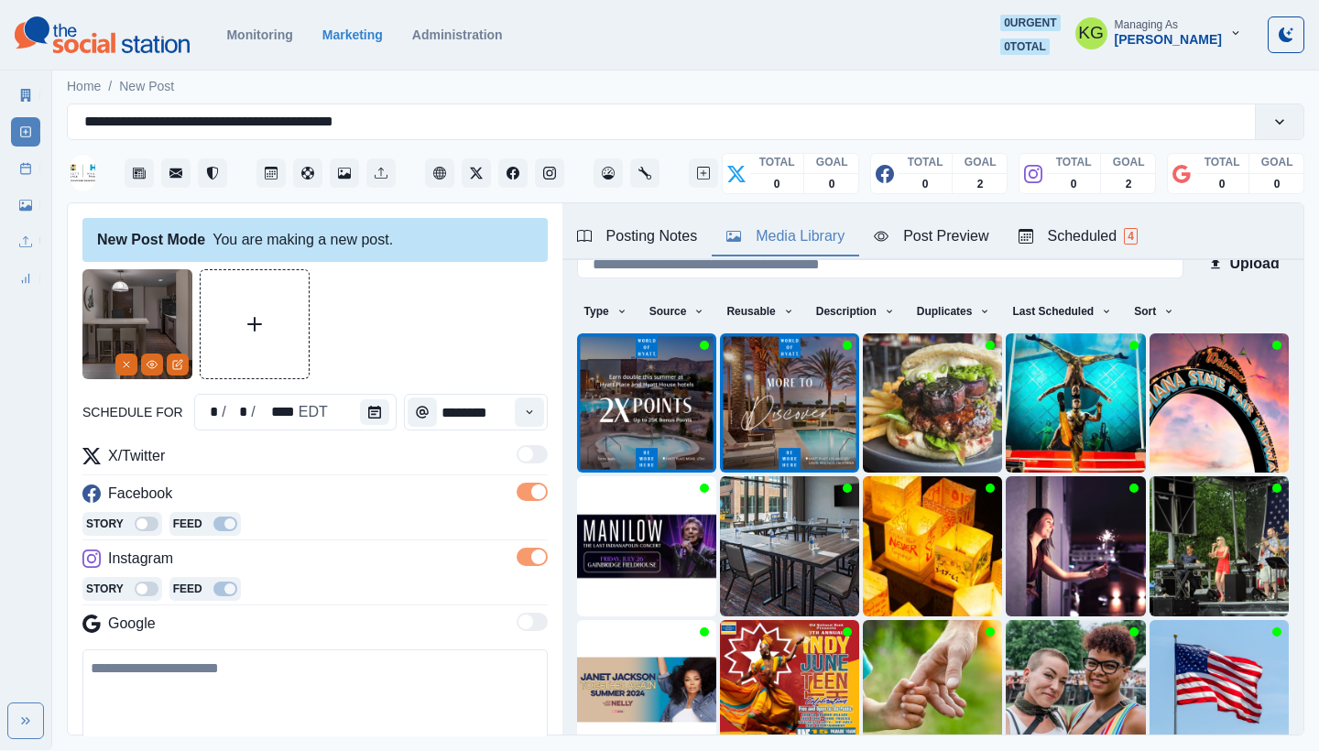
scroll to position [157, 0]
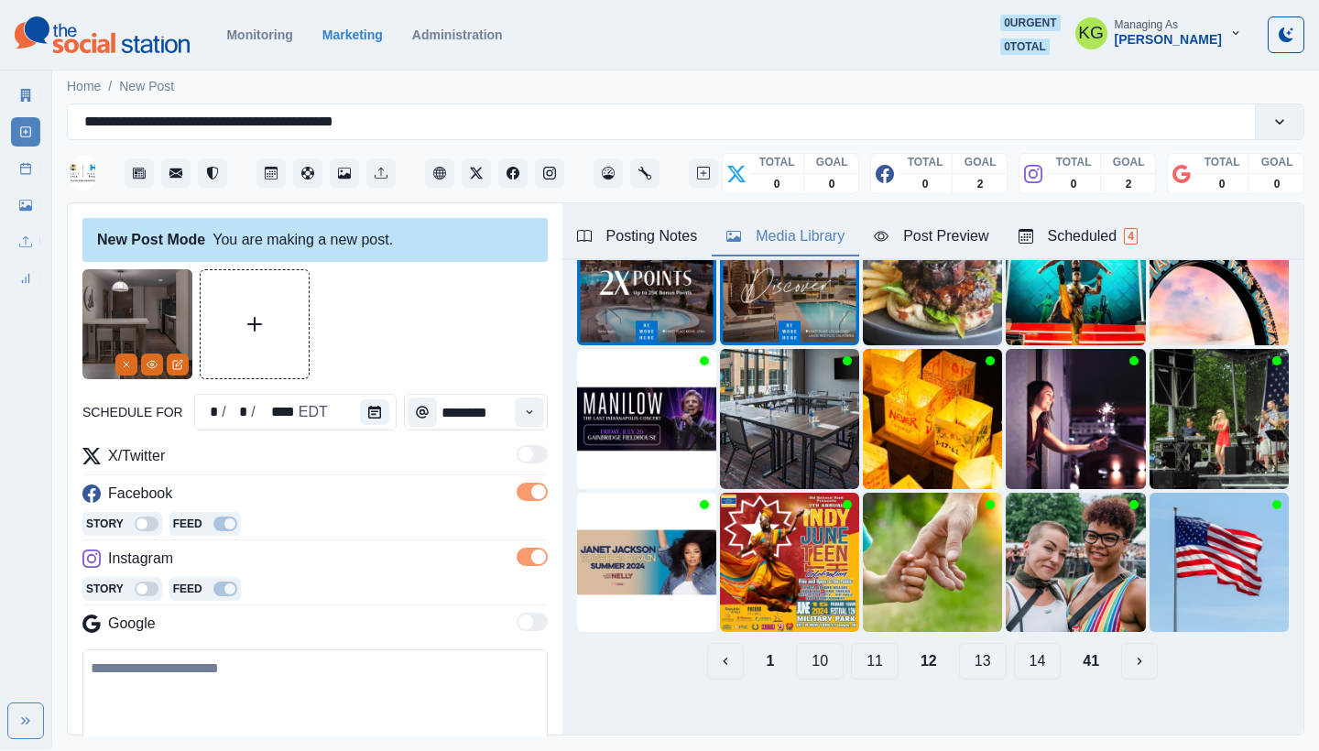
click at [860, 652] on button "11" at bounding box center [875, 661] width 48 height 37
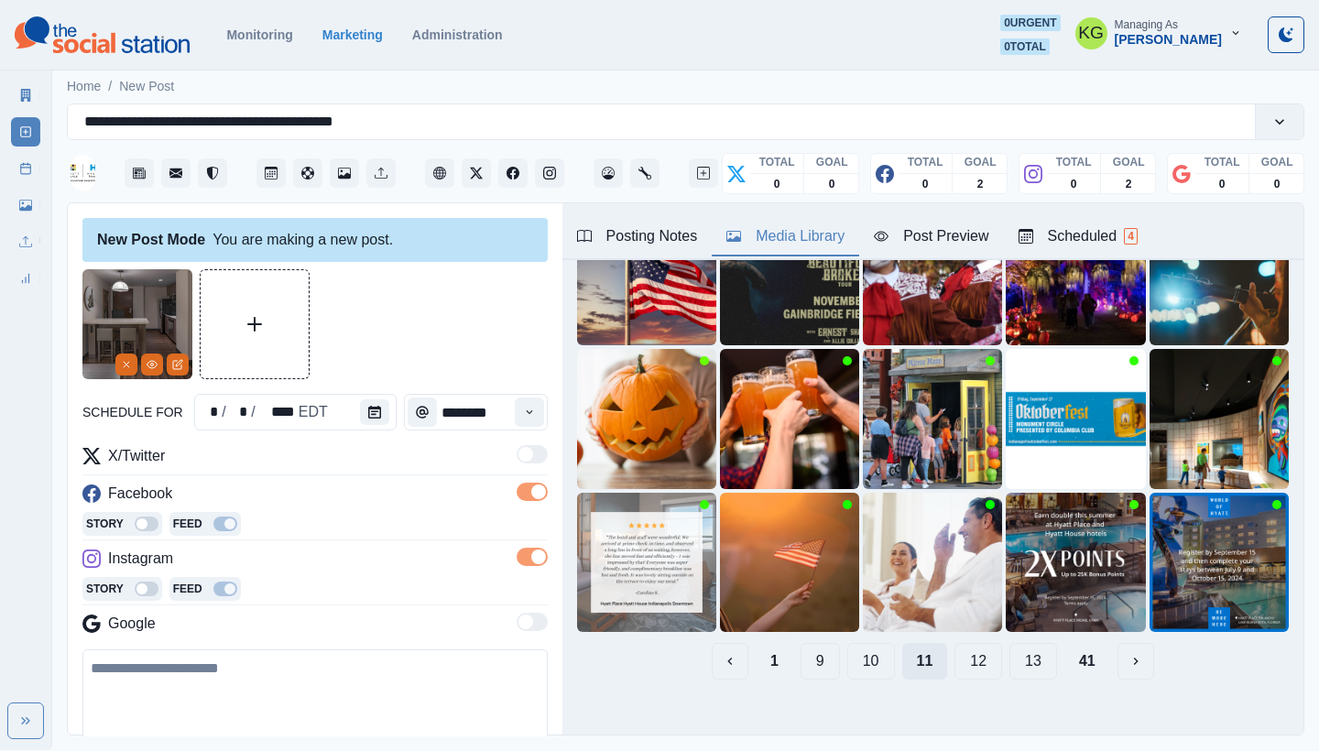
scroll to position [115, 0]
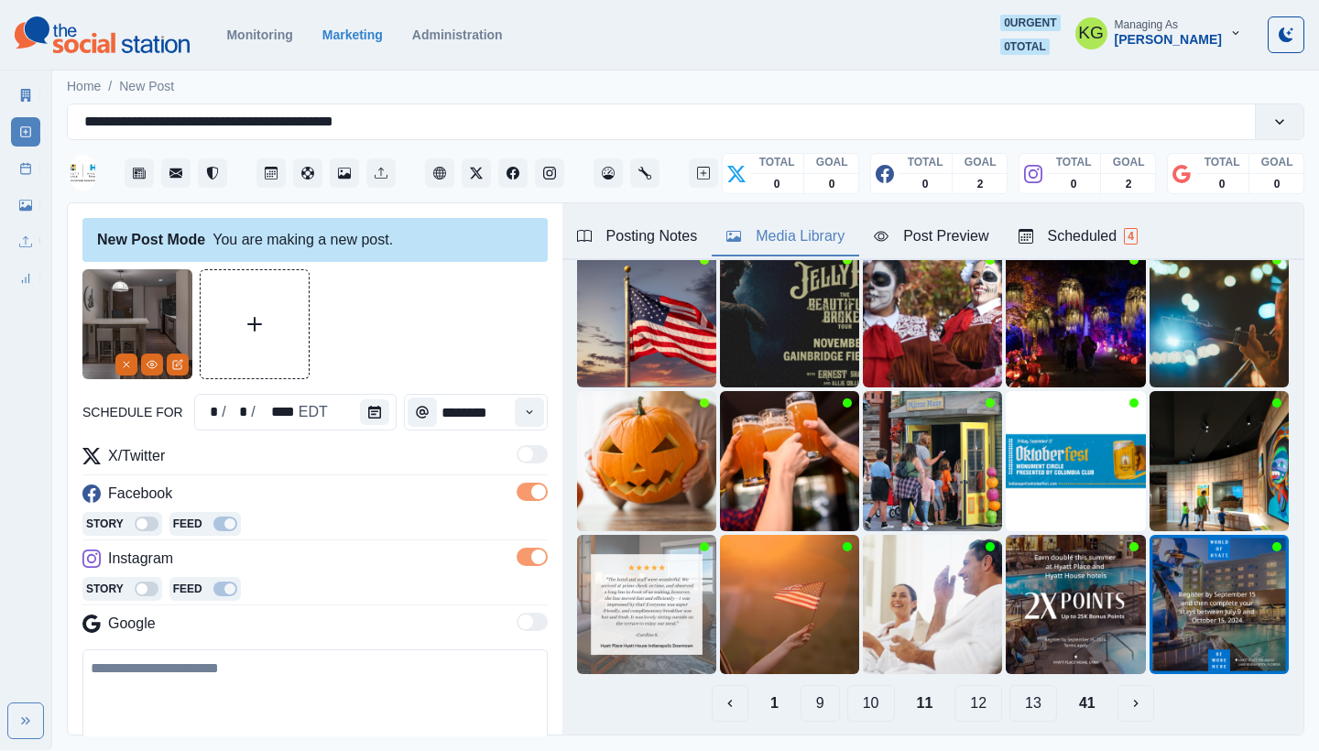
click at [865, 685] on button "10" at bounding box center [872, 703] width 48 height 37
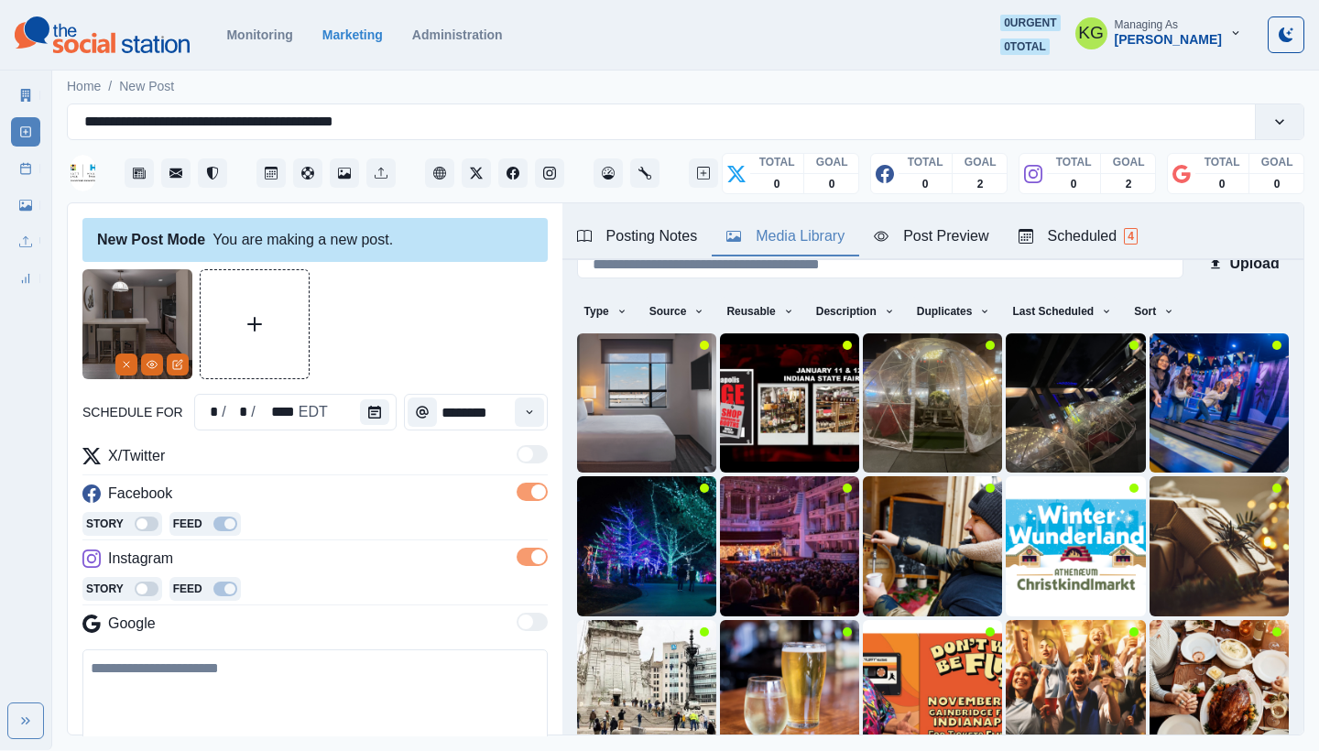
scroll to position [64, 0]
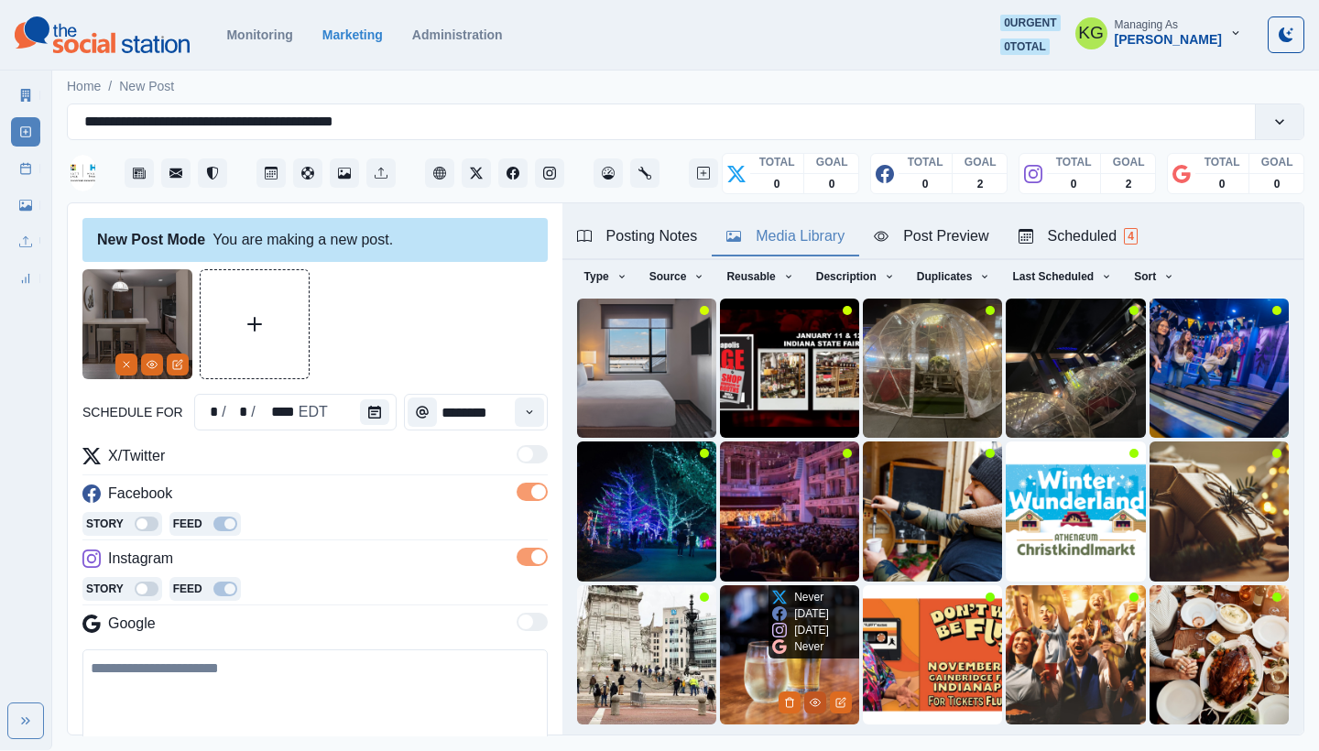
click at [810, 697] on icon "View Media" at bounding box center [815, 702] width 11 height 11
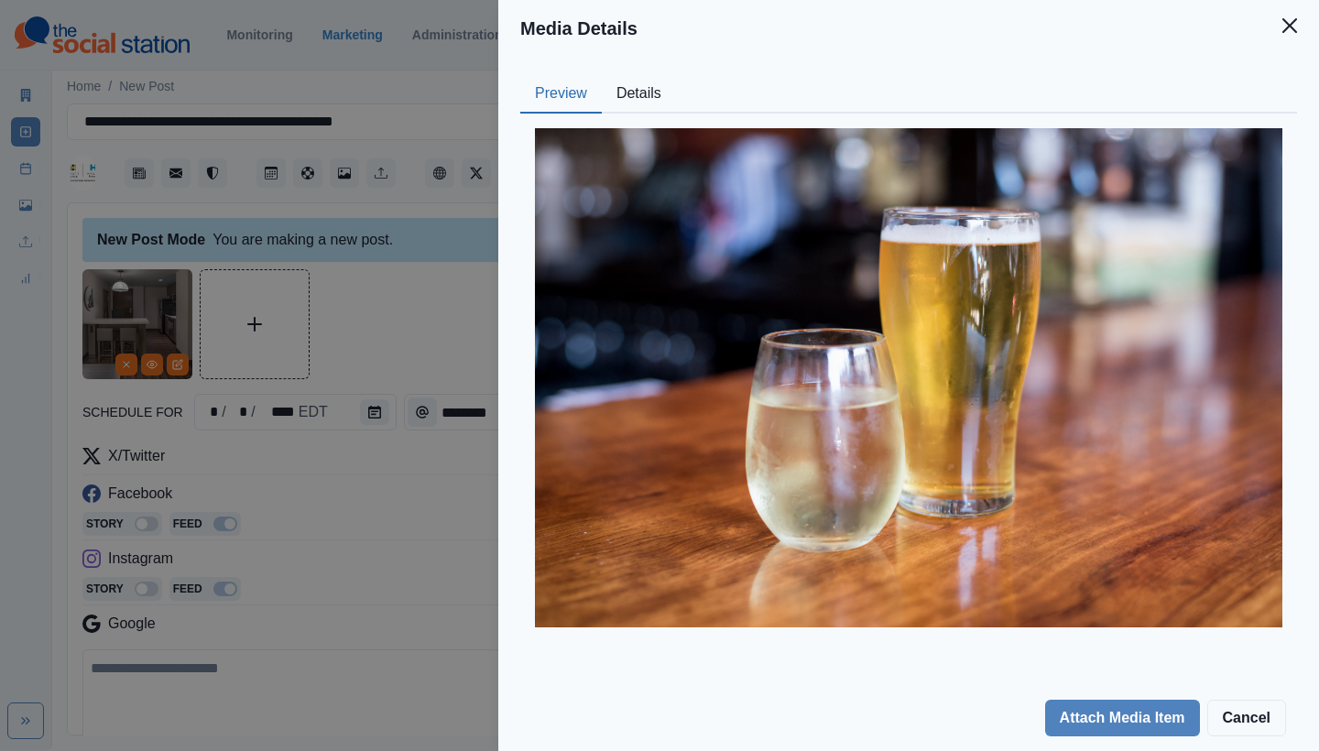
click at [642, 102] on button "Details" at bounding box center [639, 94] width 74 height 38
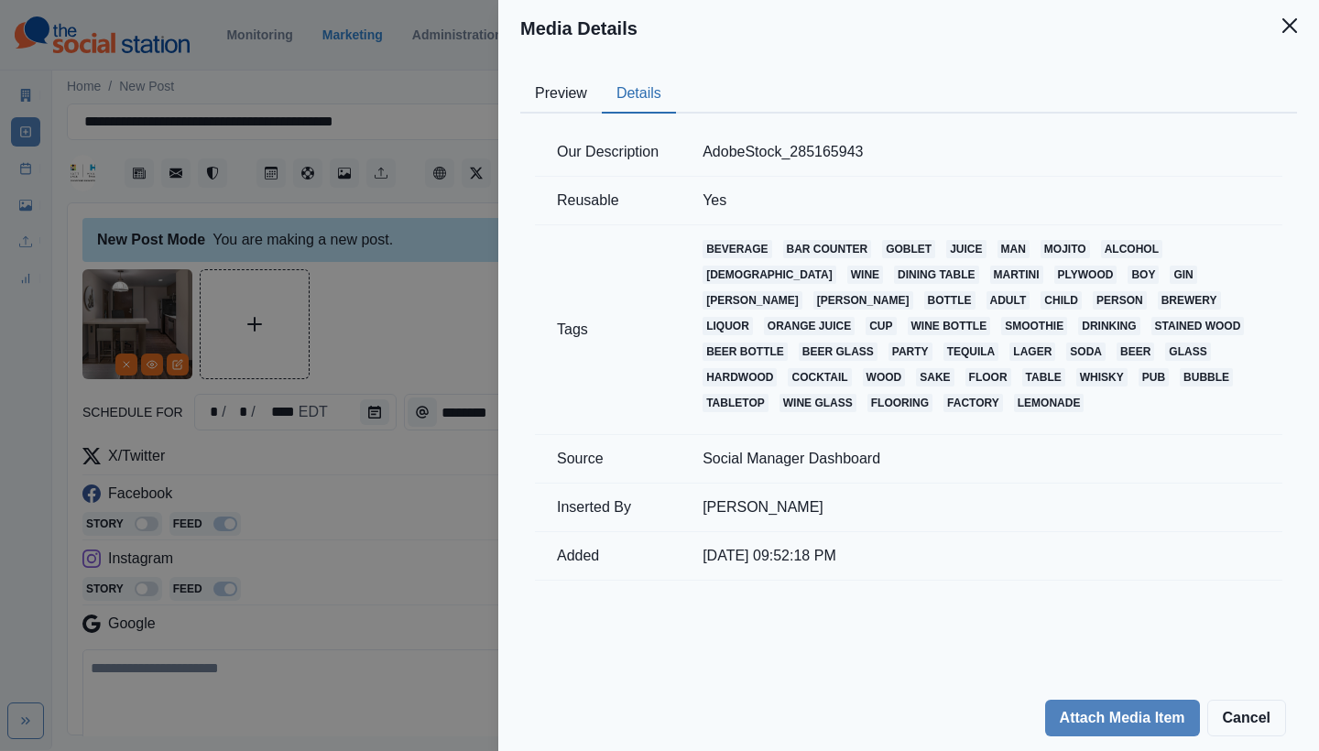
click at [570, 106] on button "Preview" at bounding box center [561, 94] width 82 height 38
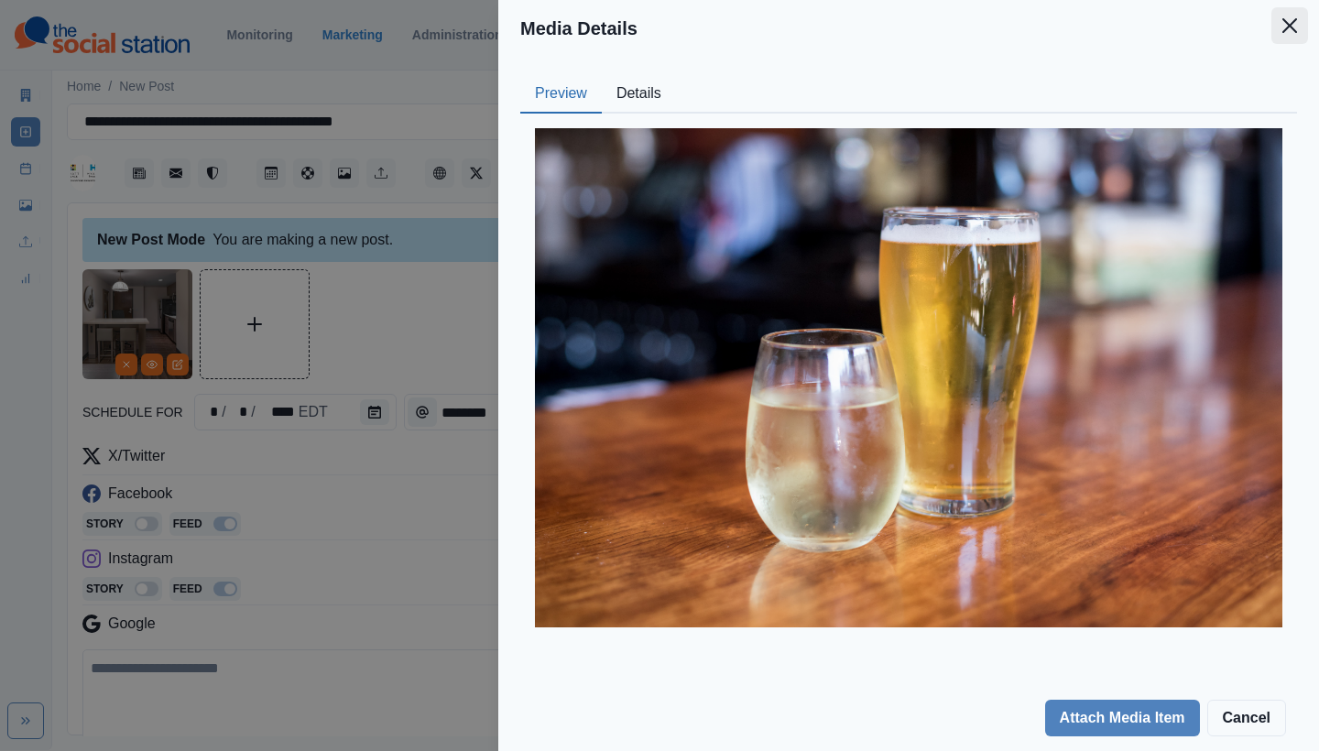
click at [1286, 16] on button "Close" at bounding box center [1290, 25] width 37 height 37
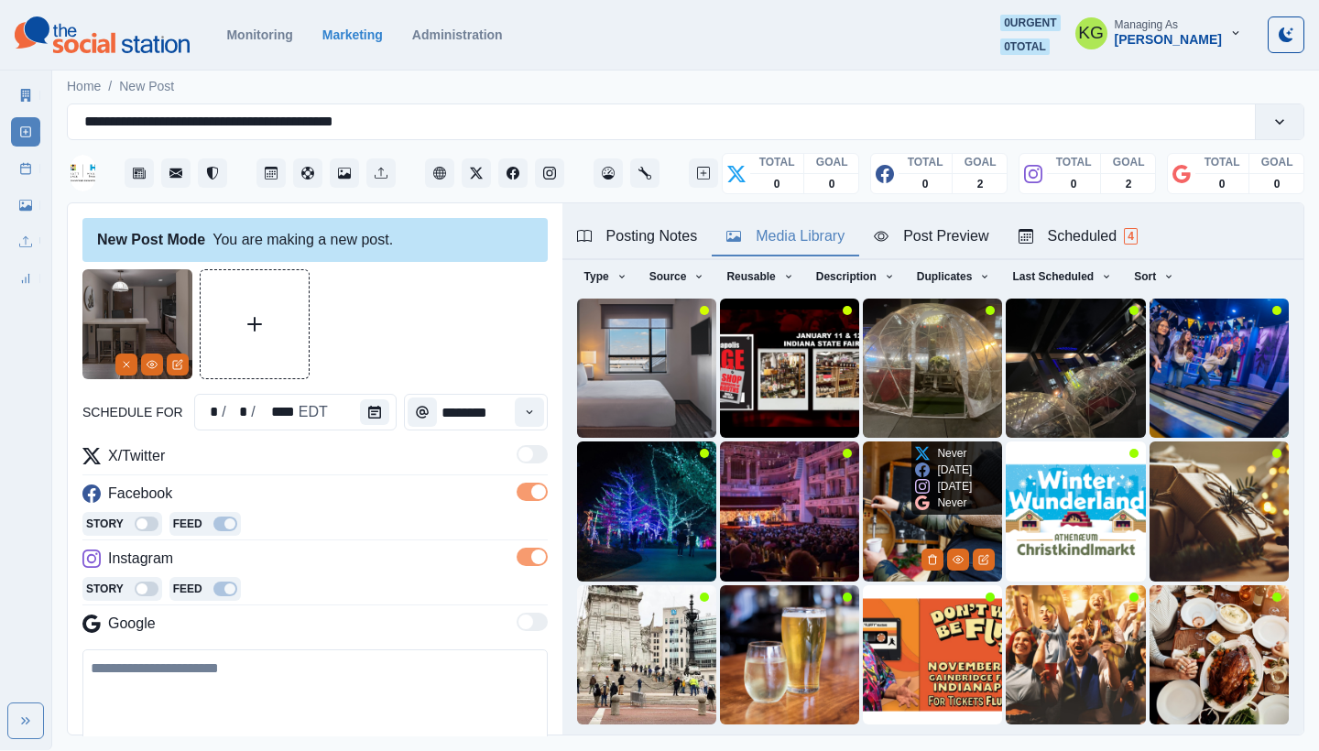
scroll to position [103, 0]
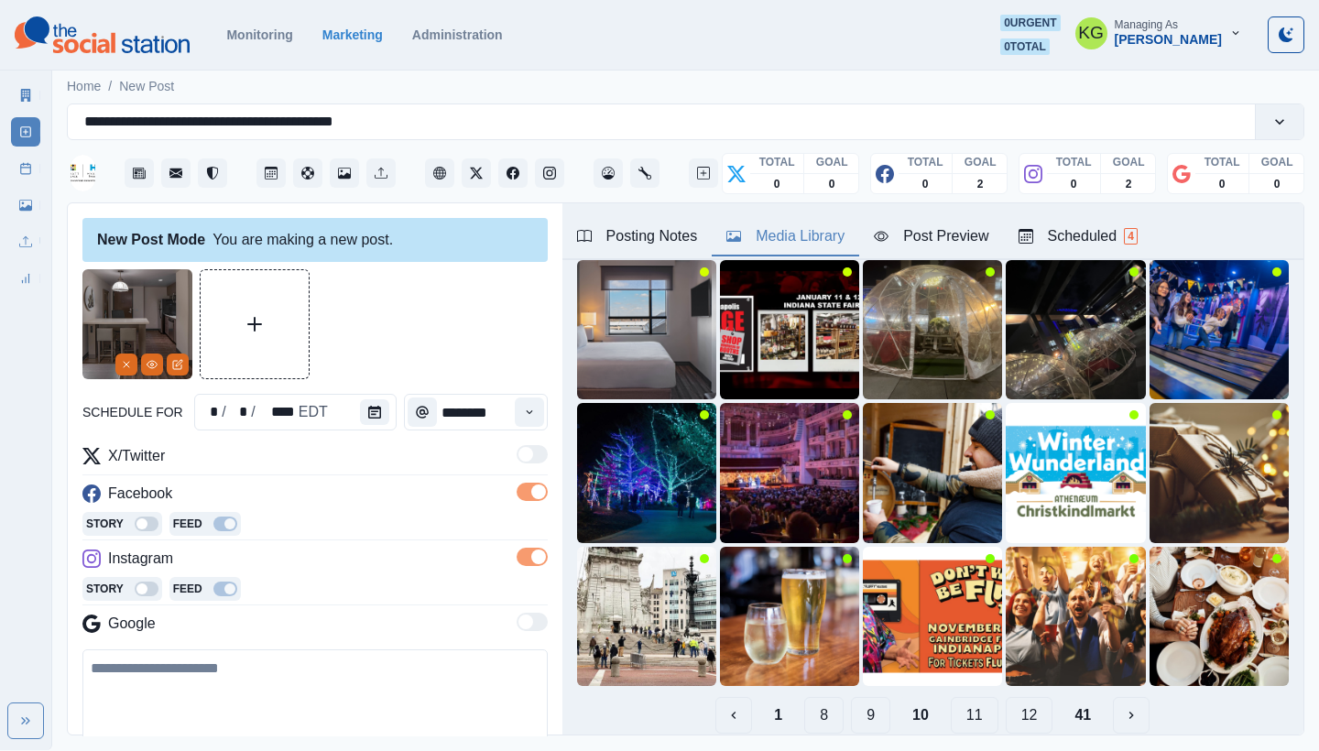
click at [861, 700] on button "9" at bounding box center [870, 715] width 39 height 37
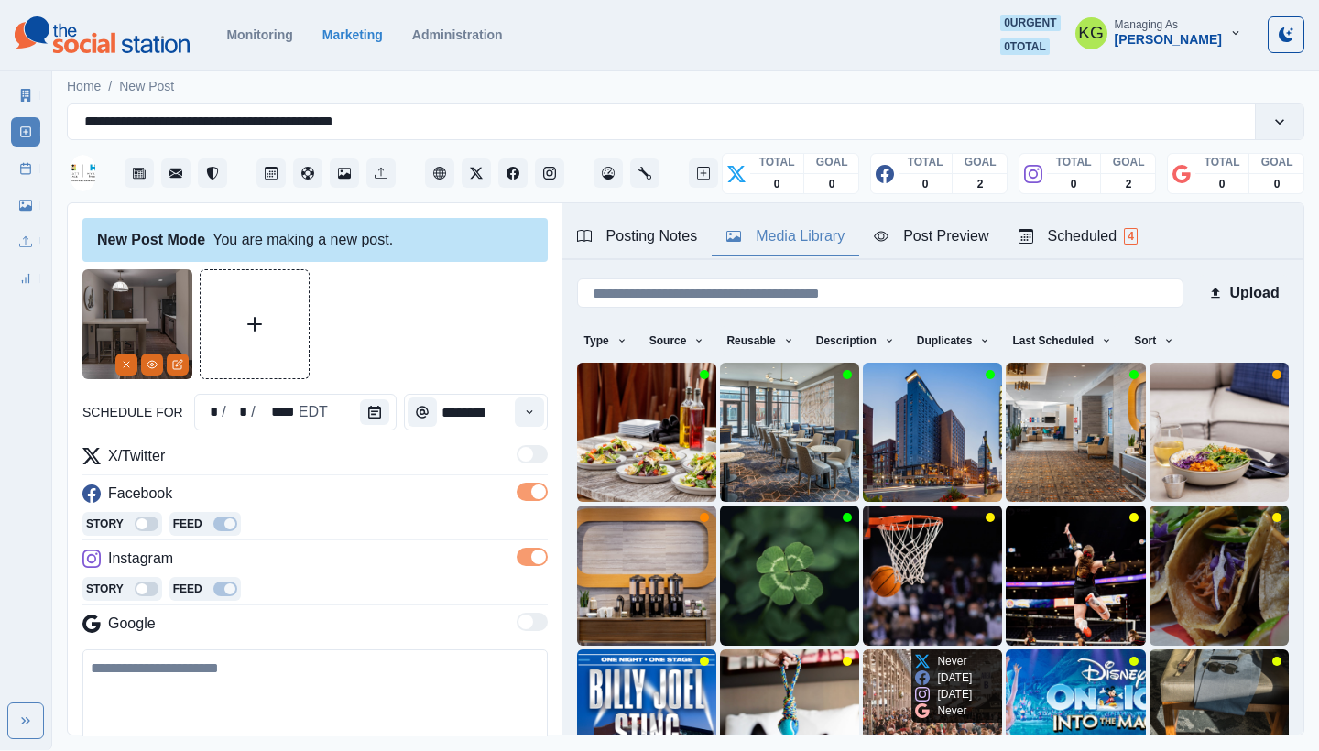
scroll to position [157, 0]
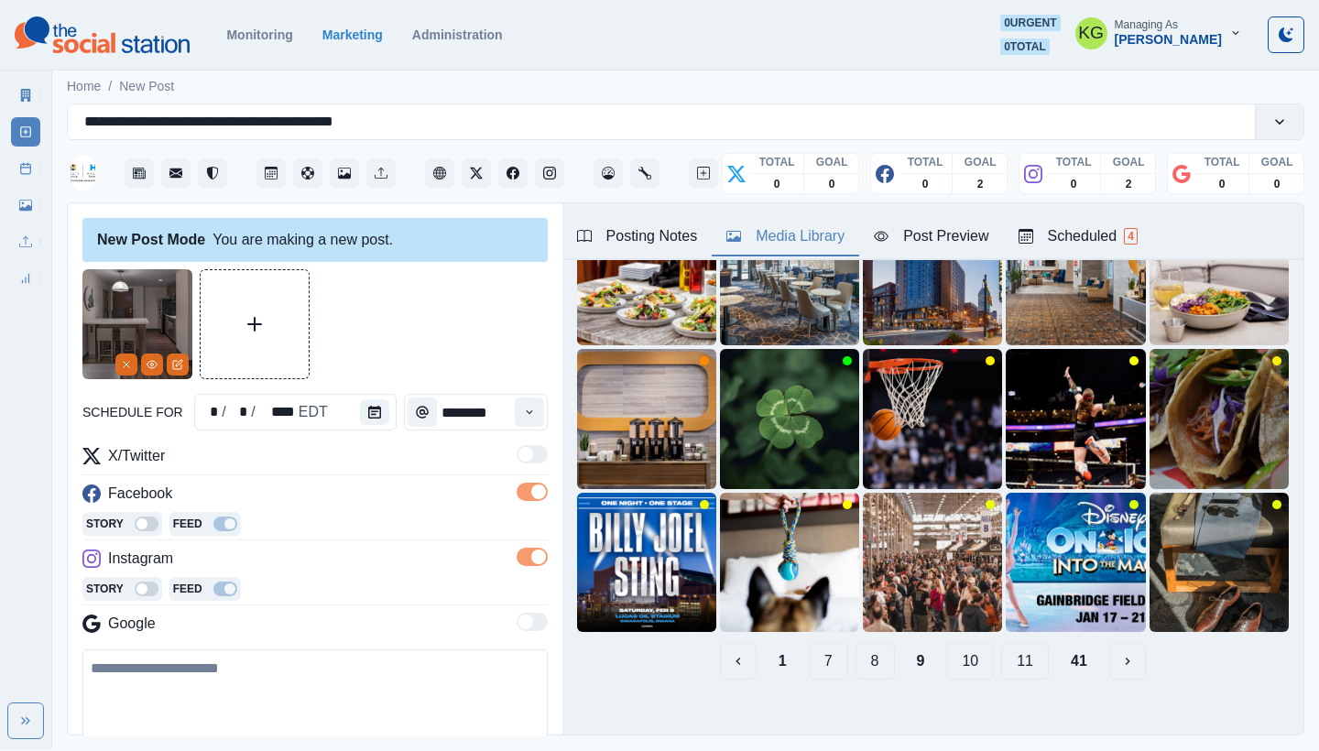
click at [862, 651] on button "8" at bounding box center [875, 661] width 39 height 37
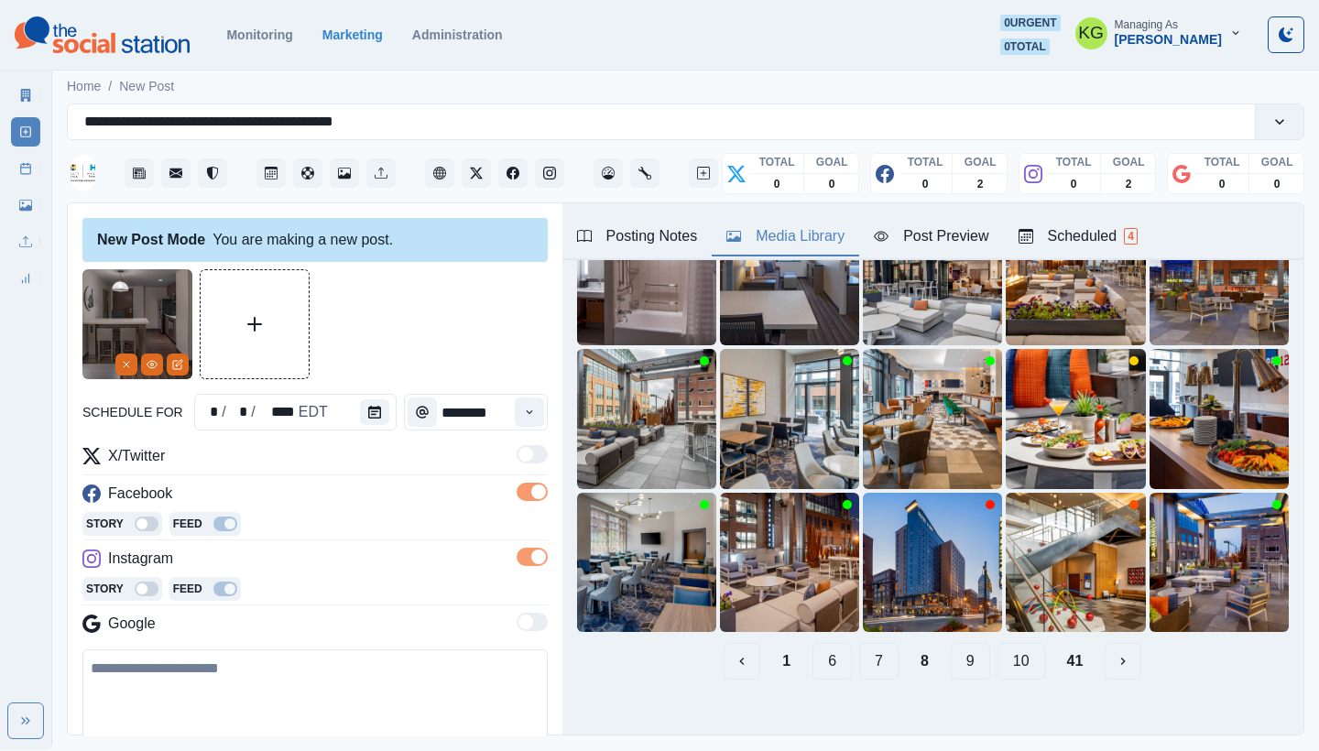
click at [870, 649] on button "7" at bounding box center [878, 661] width 39 height 37
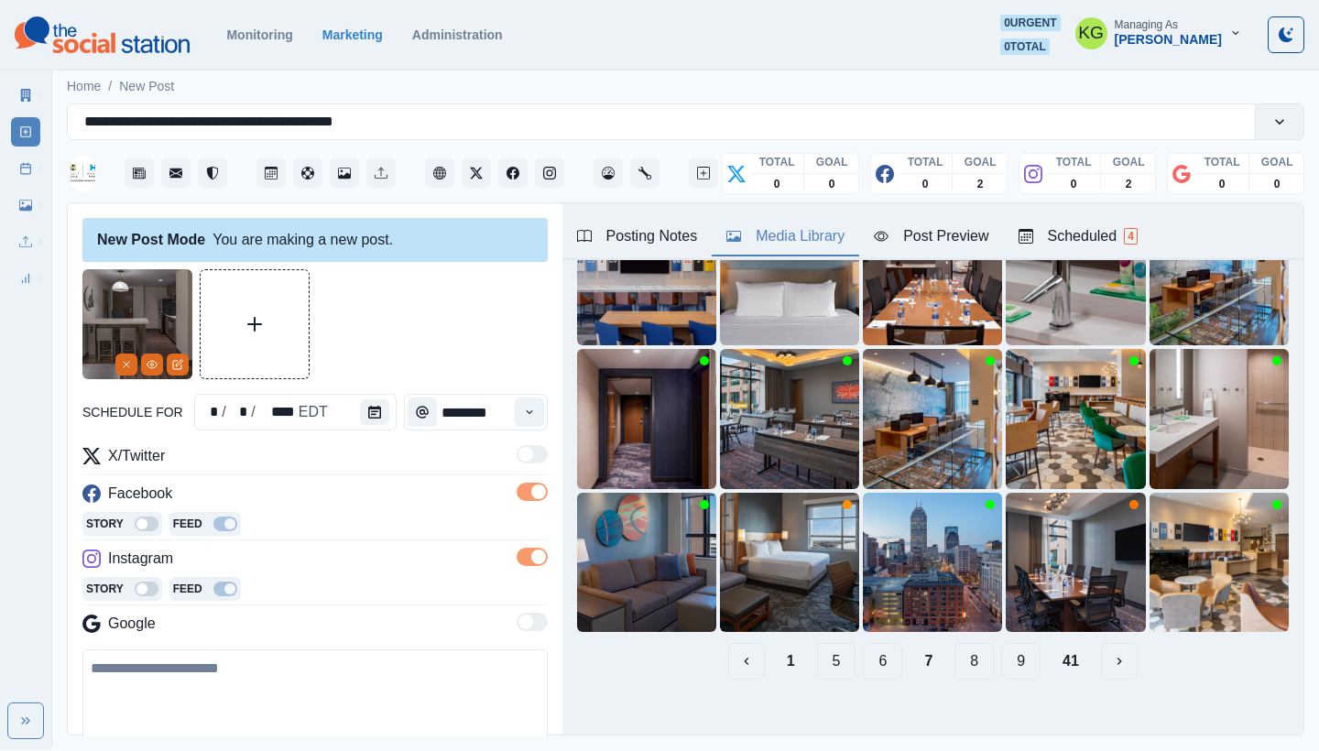
click at [869, 649] on button "6" at bounding box center [882, 661] width 39 height 37
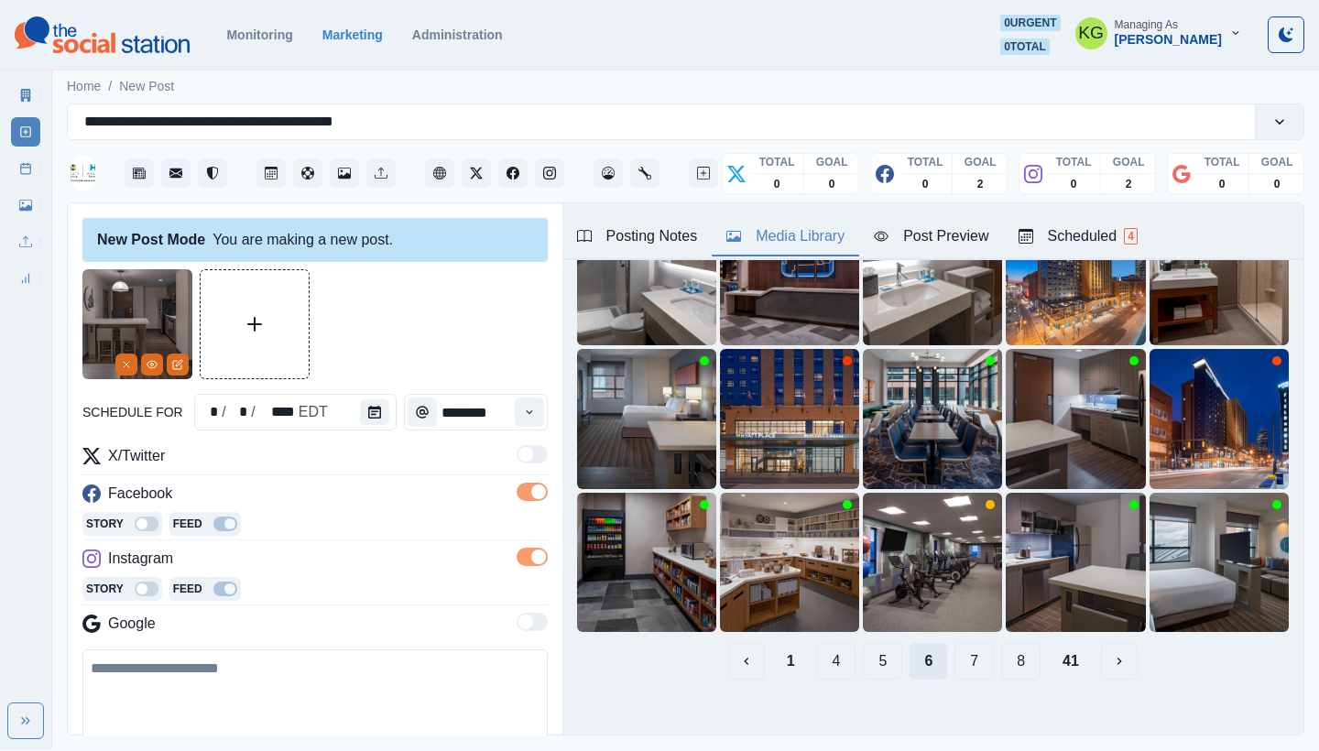
scroll to position [0, 0]
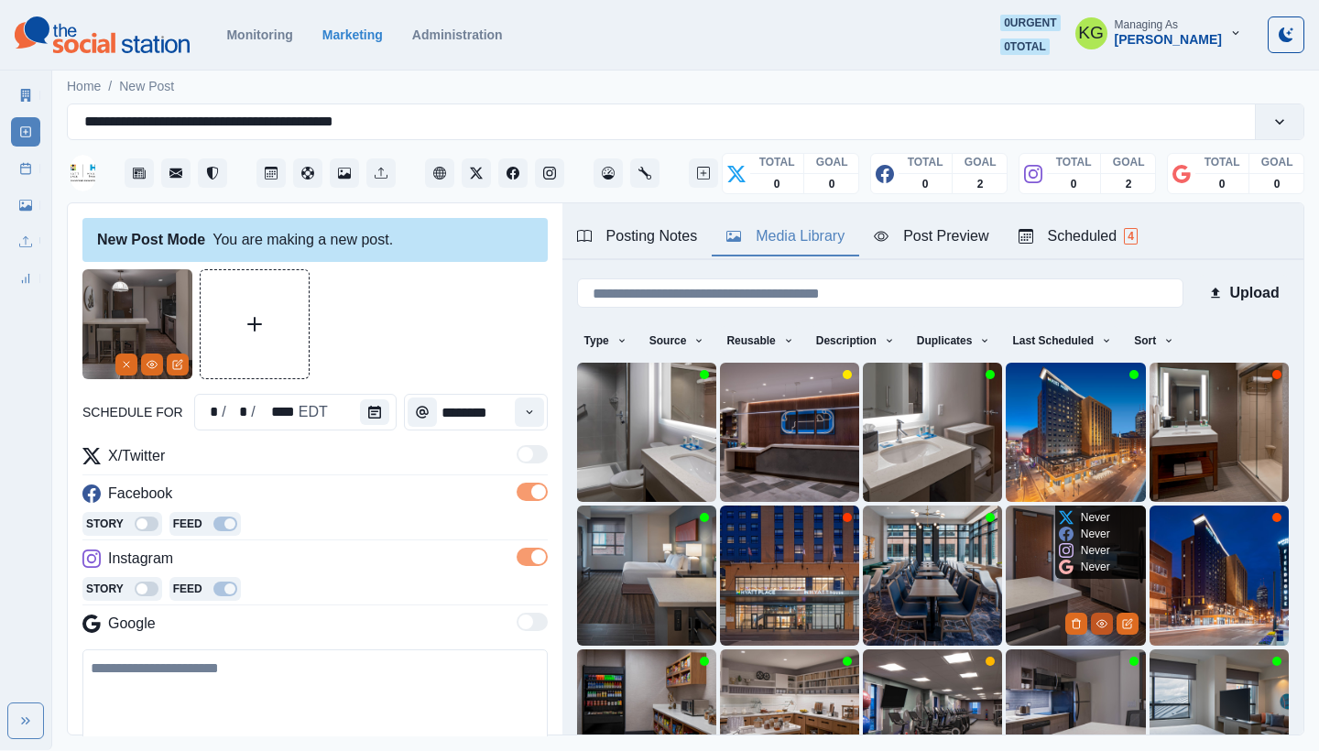
click at [1097, 618] on icon "View Media" at bounding box center [1102, 623] width 11 height 11
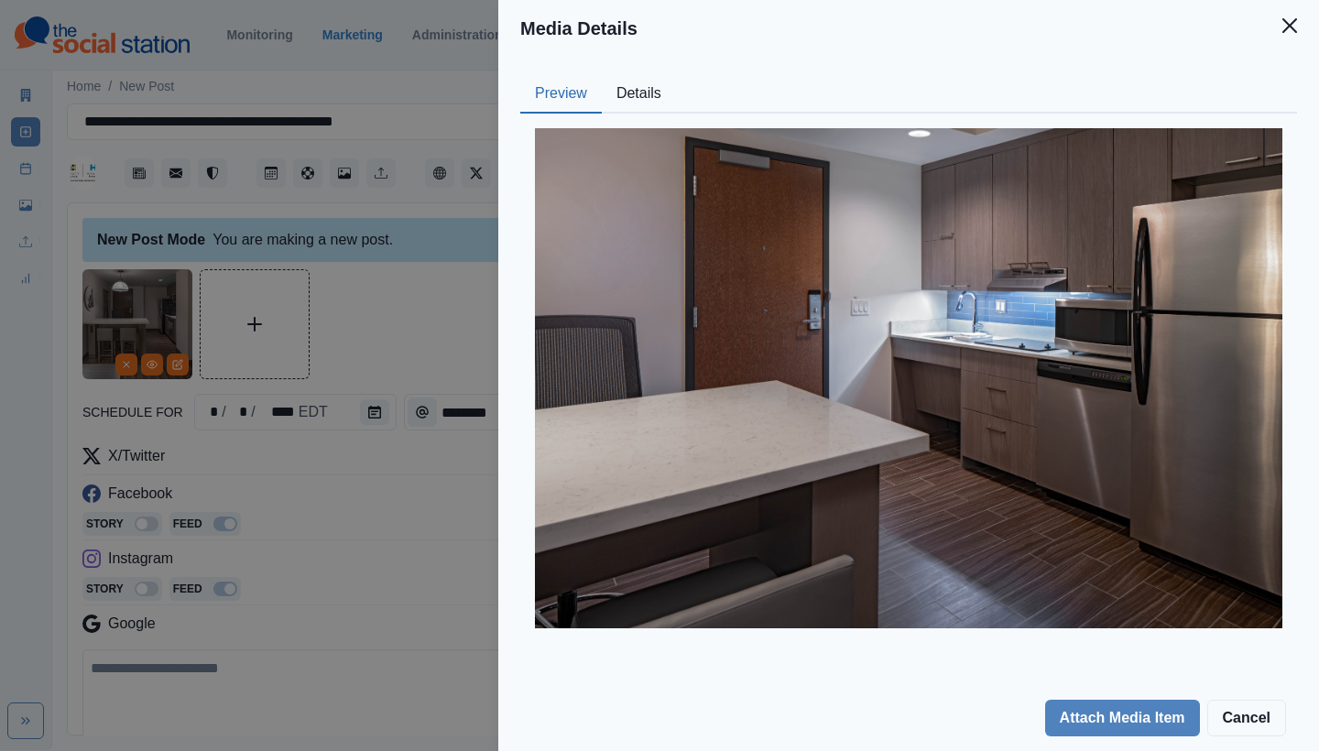
click at [654, 97] on button "Details" at bounding box center [639, 94] width 74 height 38
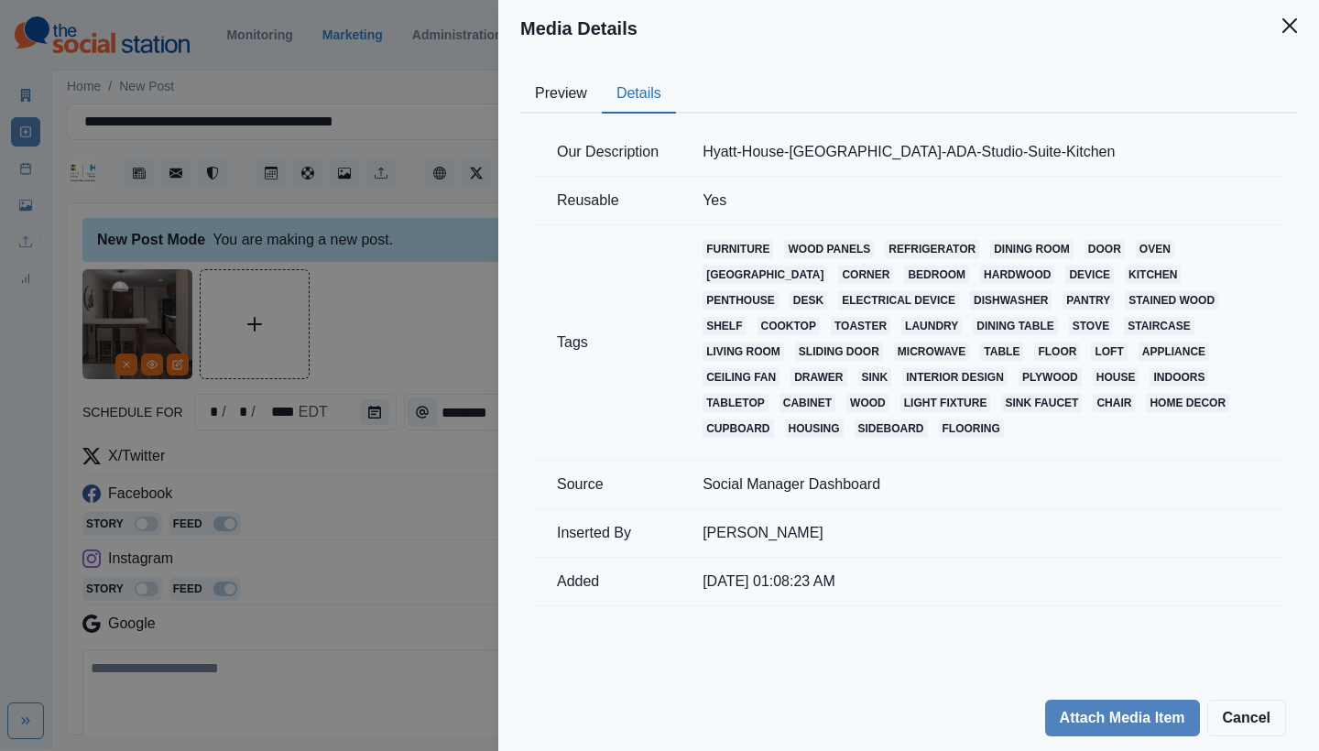
click at [559, 96] on button "Preview" at bounding box center [561, 94] width 82 height 38
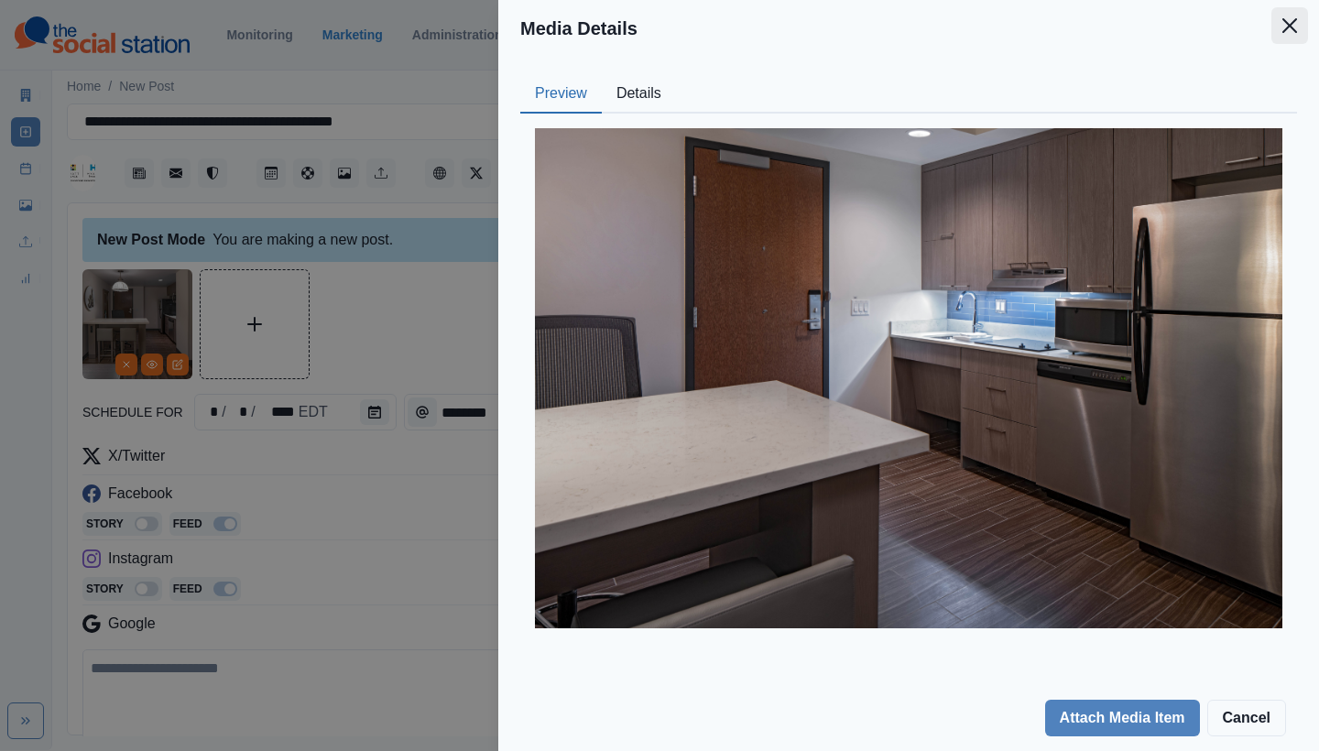
click at [1283, 24] on icon "Close" at bounding box center [1290, 25] width 15 height 15
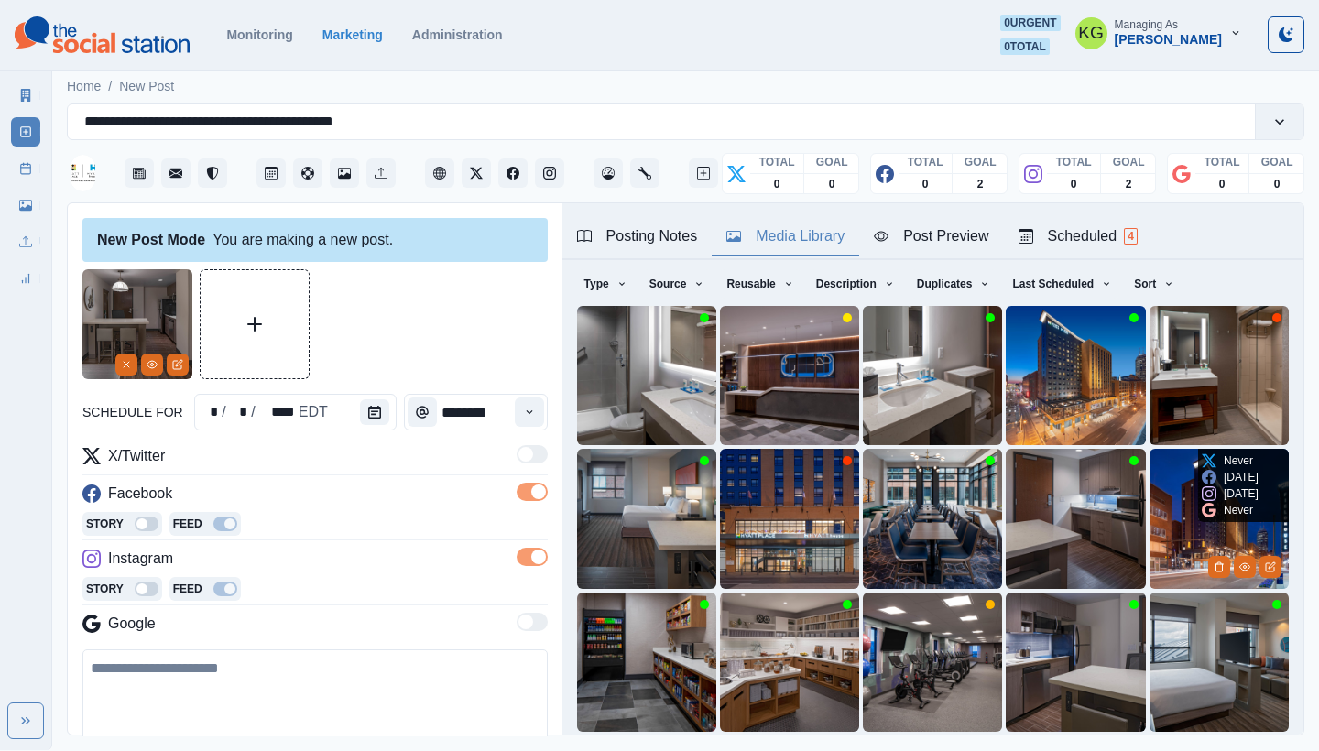
scroll to position [60, 0]
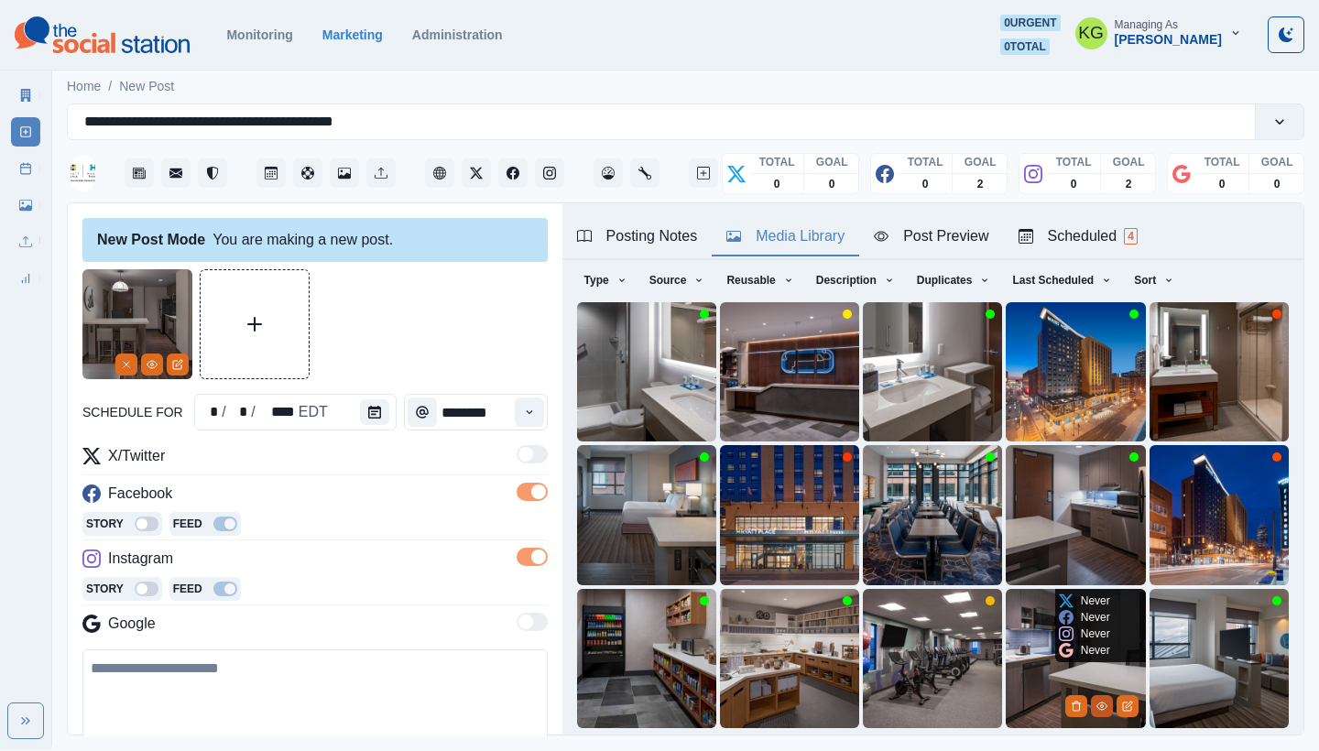
click at [1097, 701] on icon "View Media" at bounding box center [1102, 706] width 11 height 11
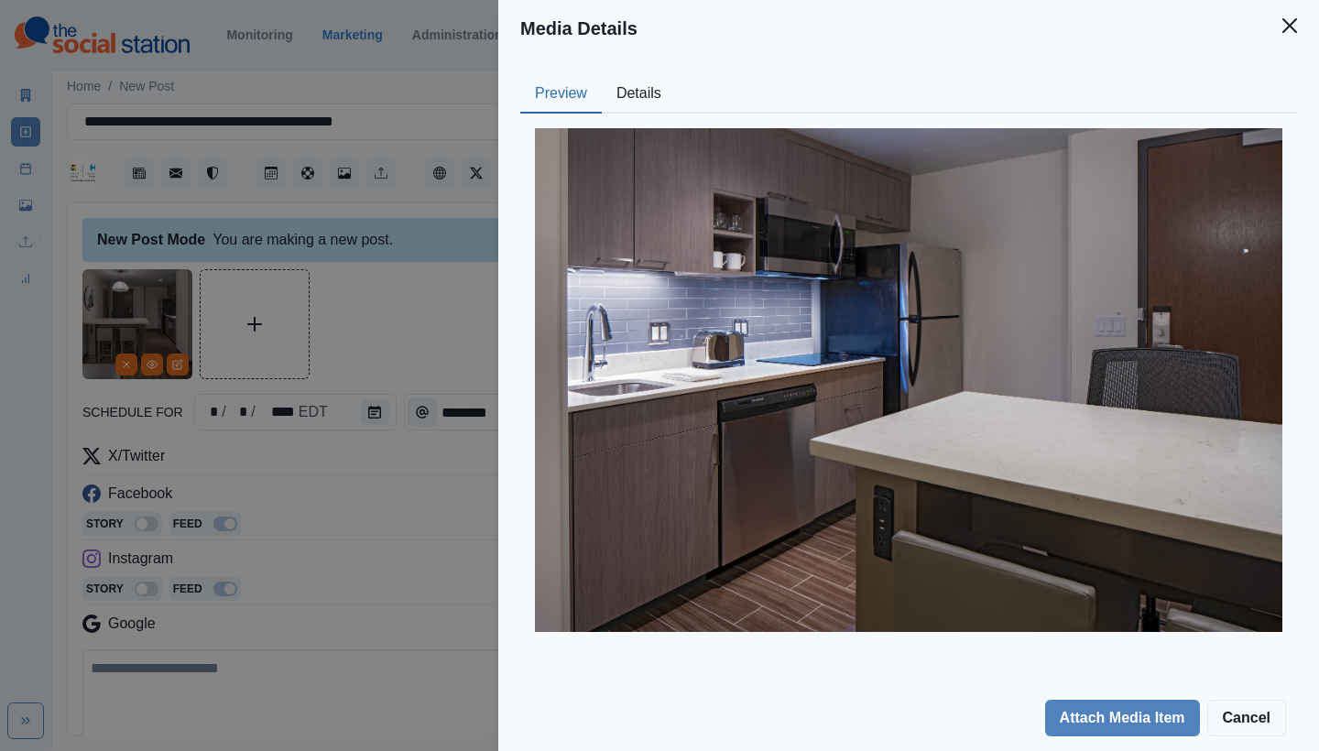
click at [627, 92] on button "Details" at bounding box center [639, 94] width 74 height 38
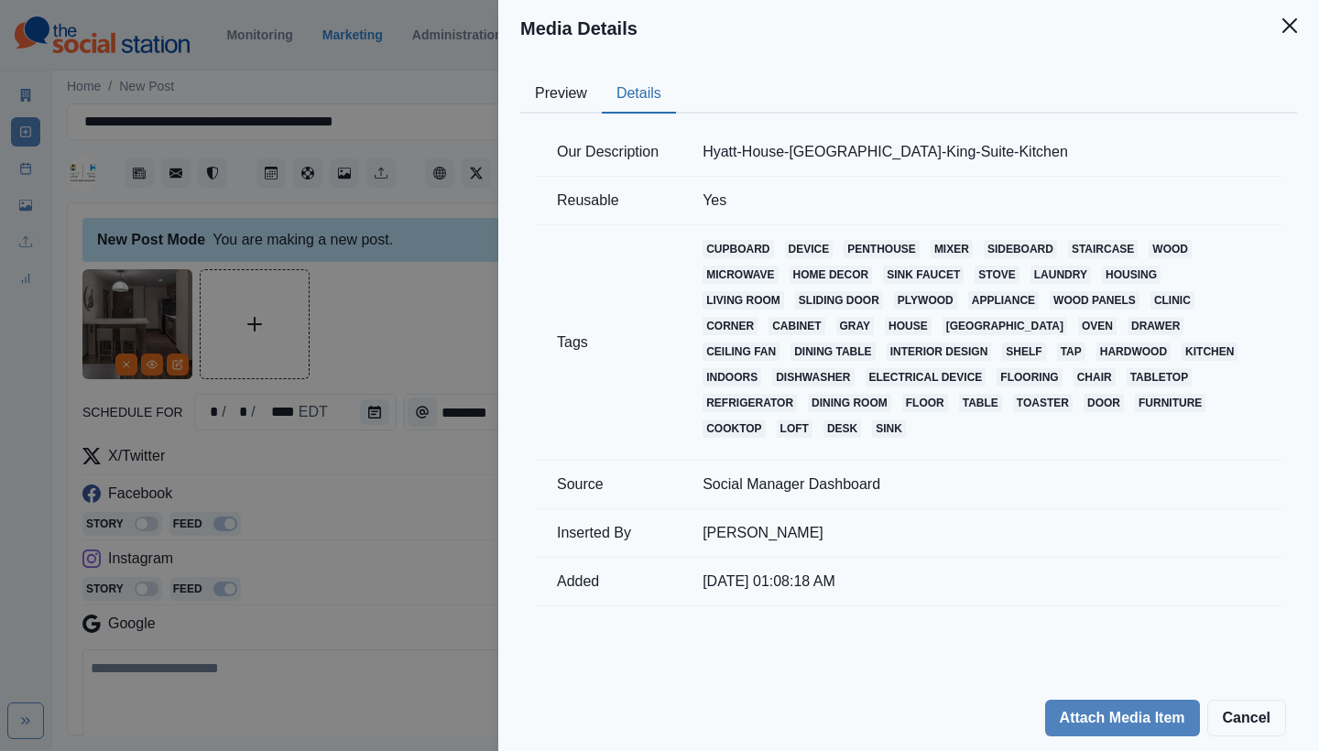
click at [560, 98] on button "Preview" at bounding box center [561, 94] width 82 height 38
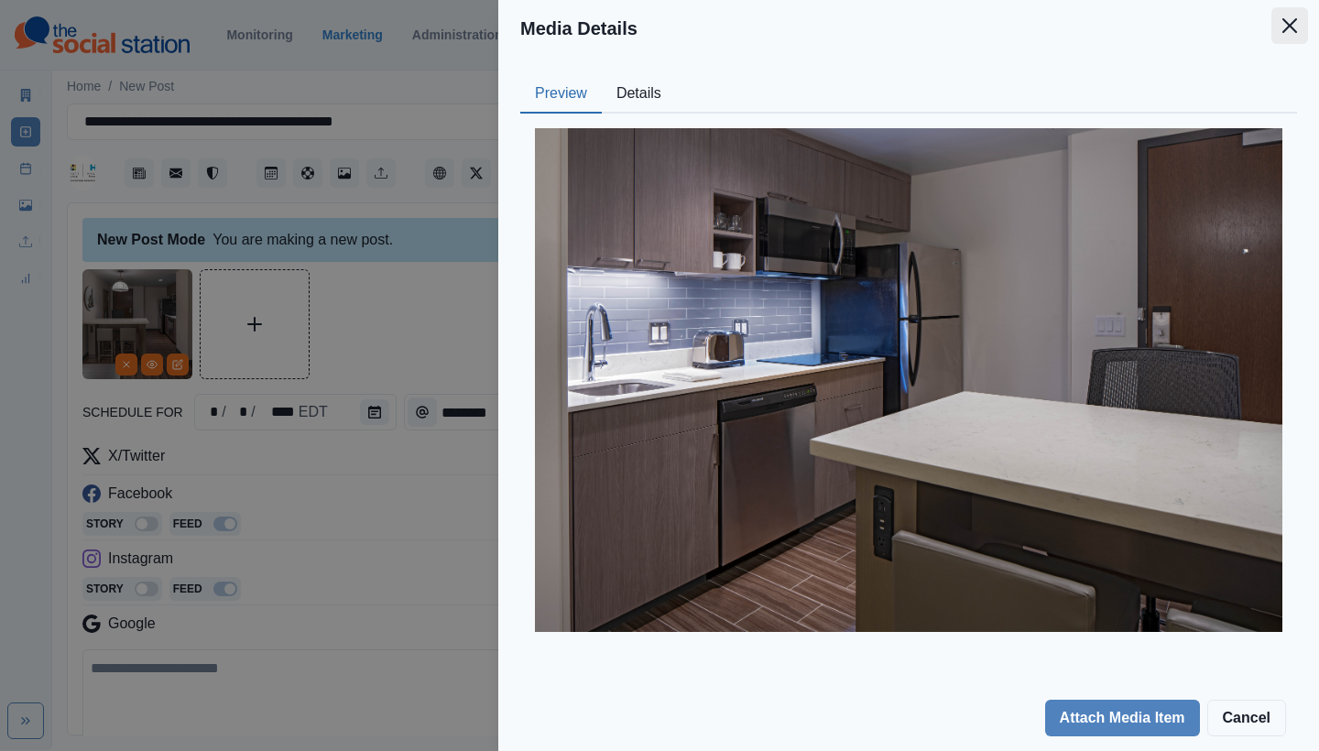
click at [1286, 28] on icon "Close" at bounding box center [1290, 25] width 15 height 15
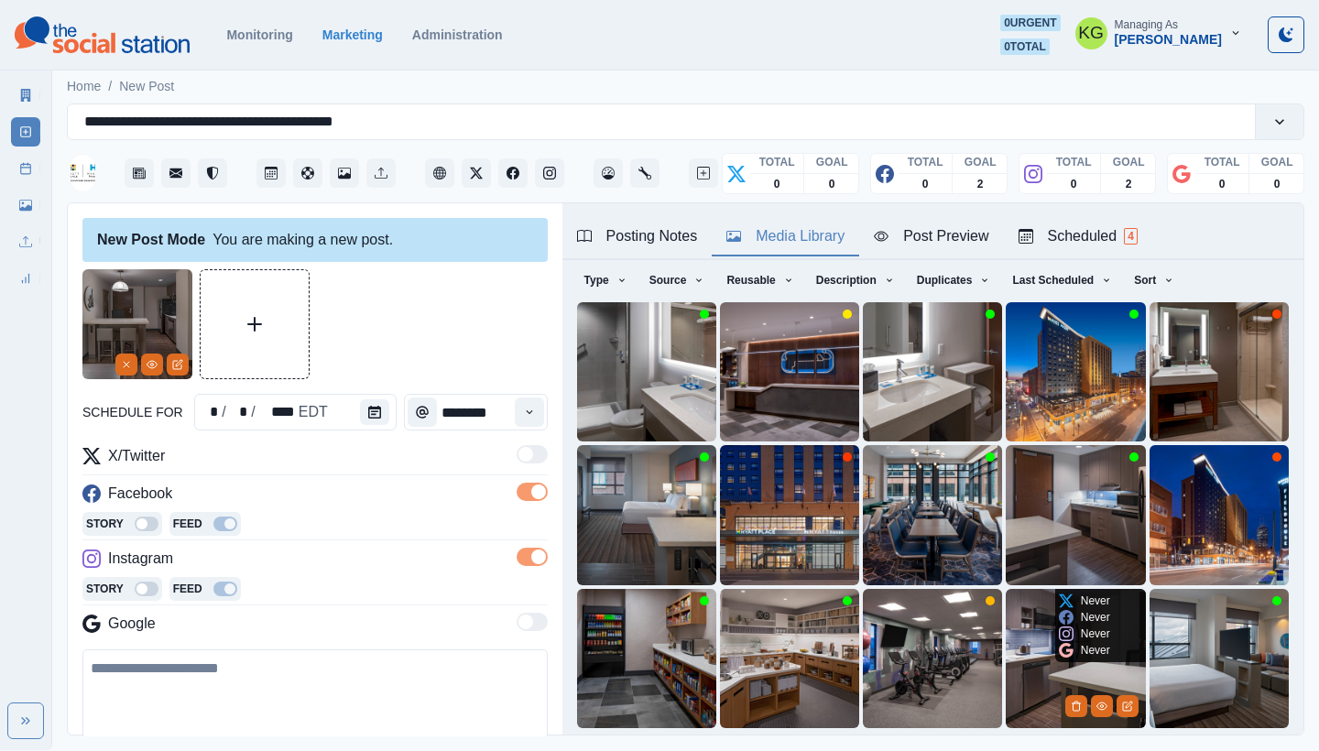
click at [1007, 640] on img at bounding box center [1075, 658] width 139 height 139
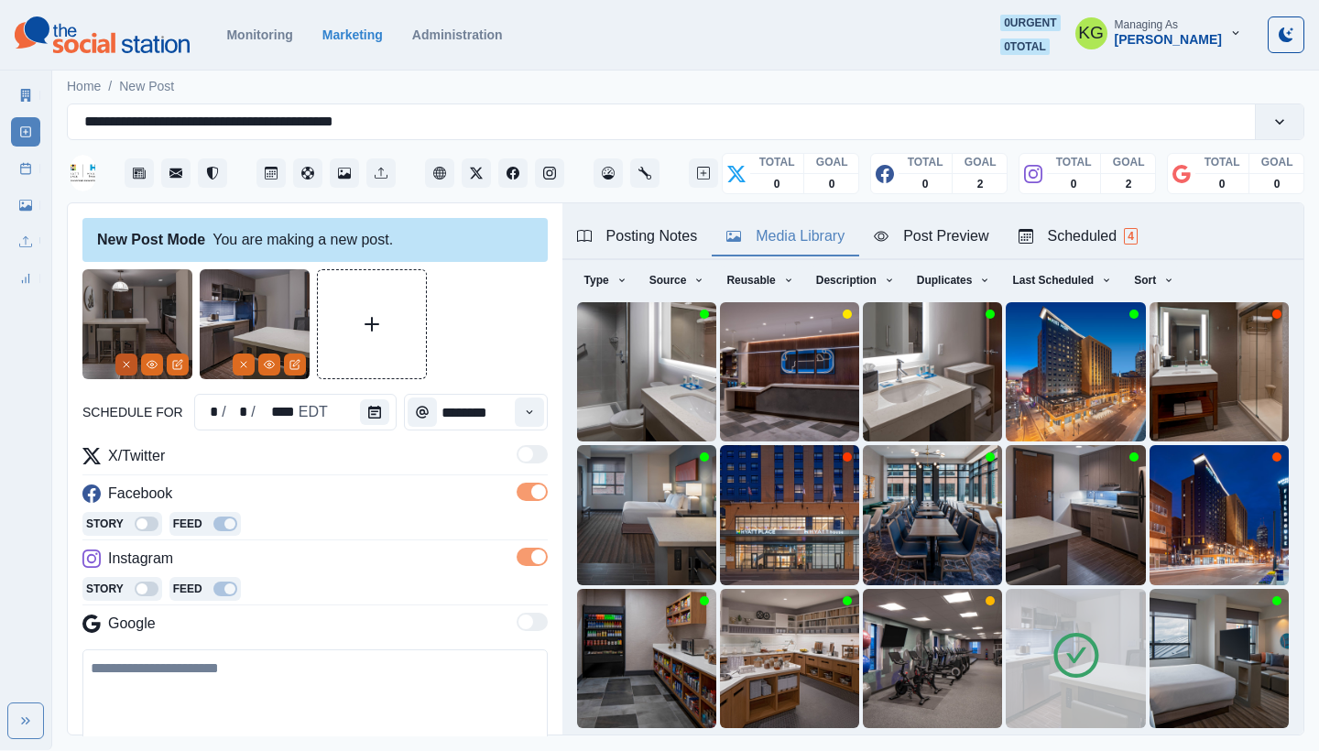
click at [123, 372] on button "Remove" at bounding box center [126, 365] width 22 height 22
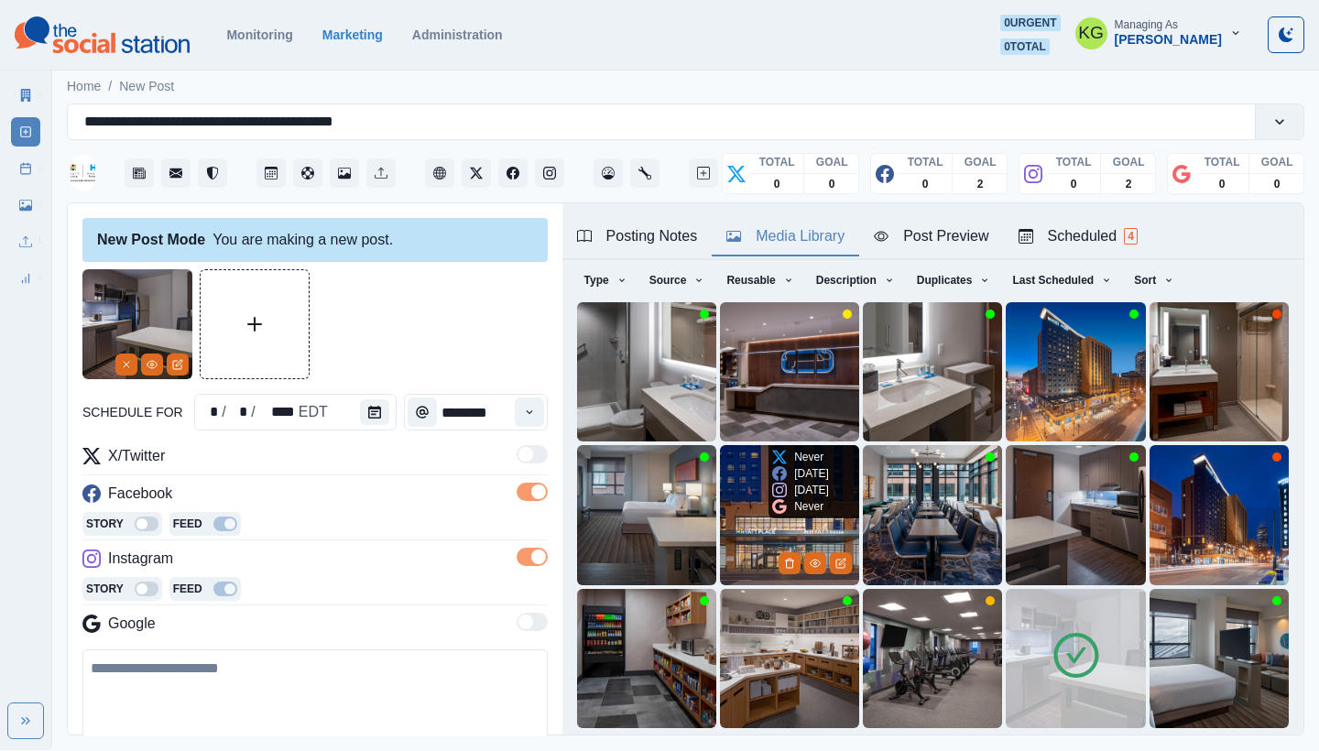
scroll to position [157, 0]
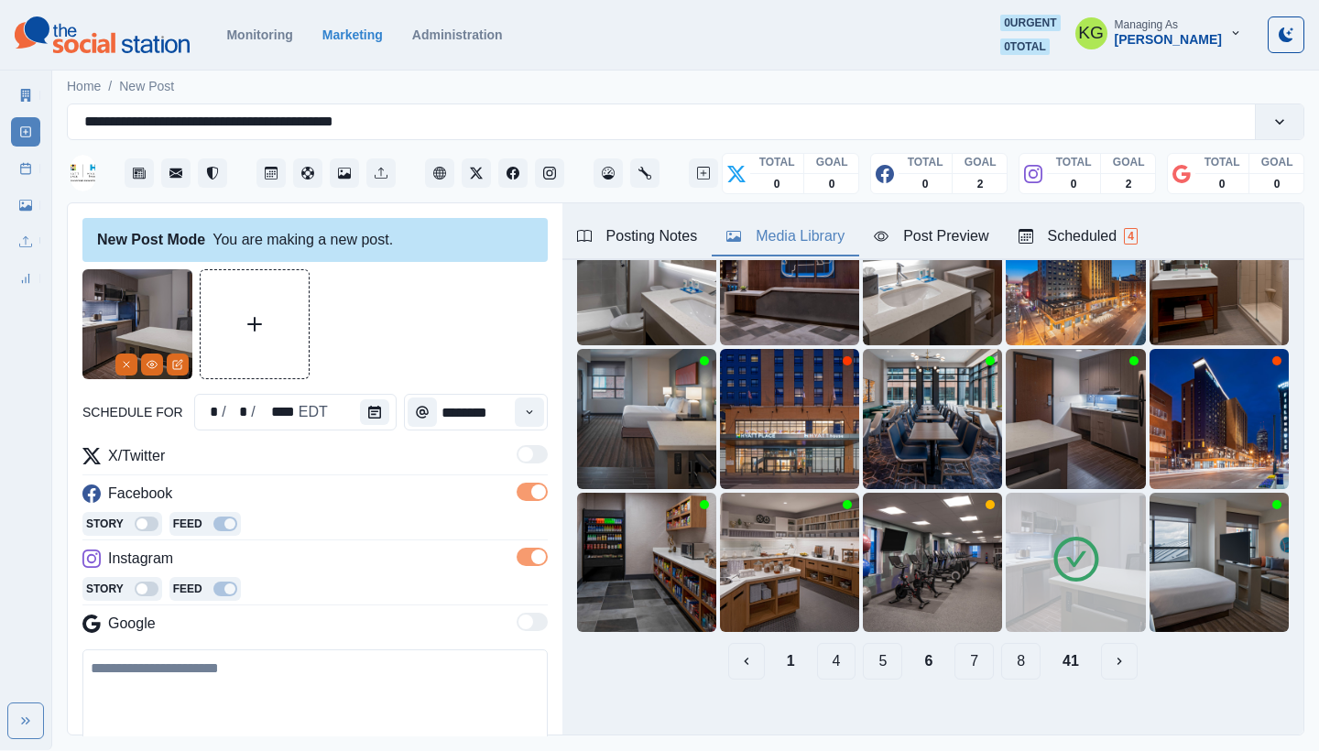
click at [872, 648] on button "5" at bounding box center [882, 661] width 39 height 37
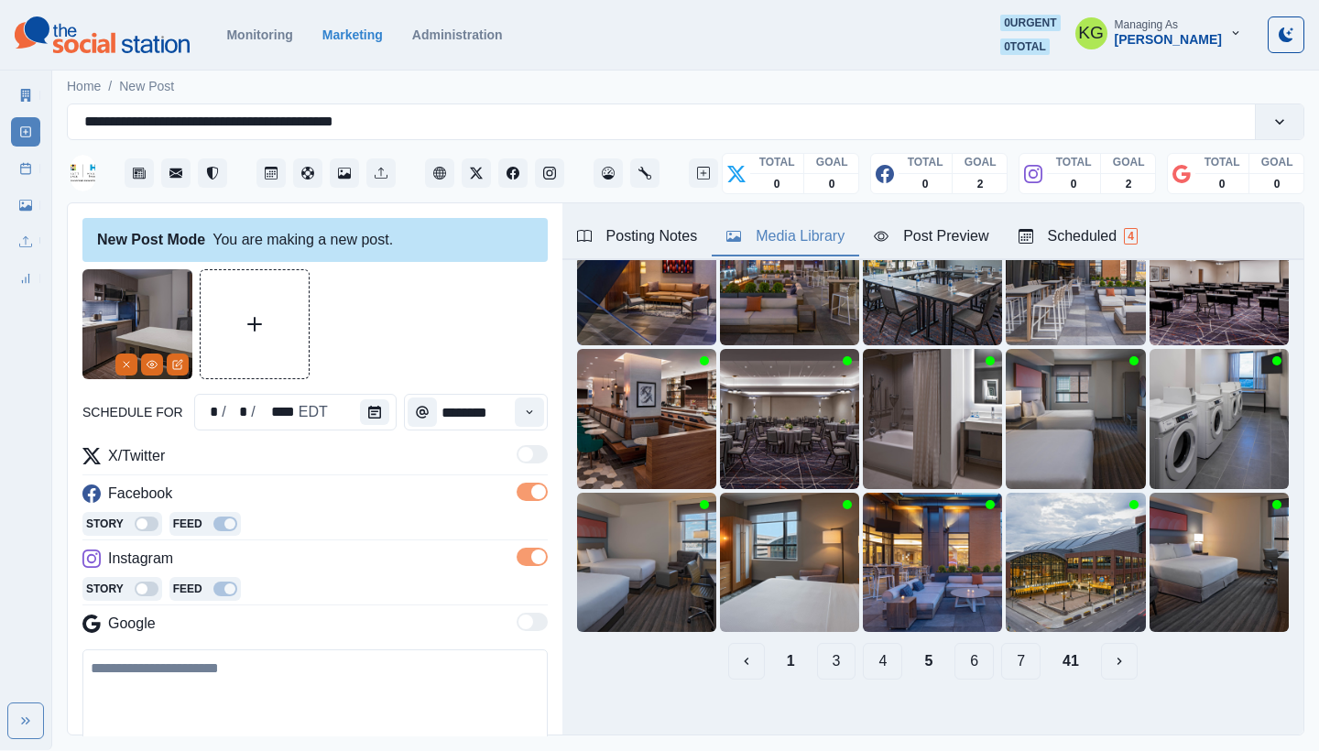
click at [872, 648] on button "4" at bounding box center [882, 661] width 39 height 37
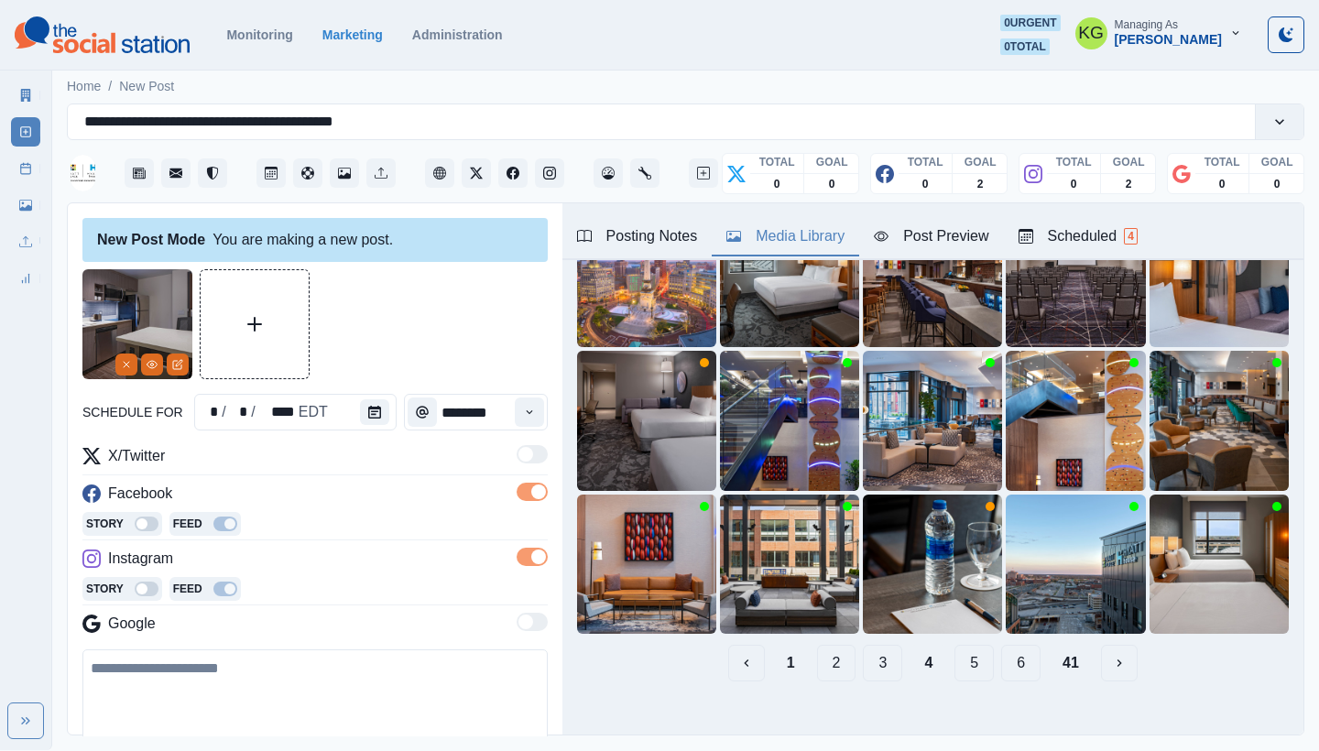
scroll to position [122, 0]
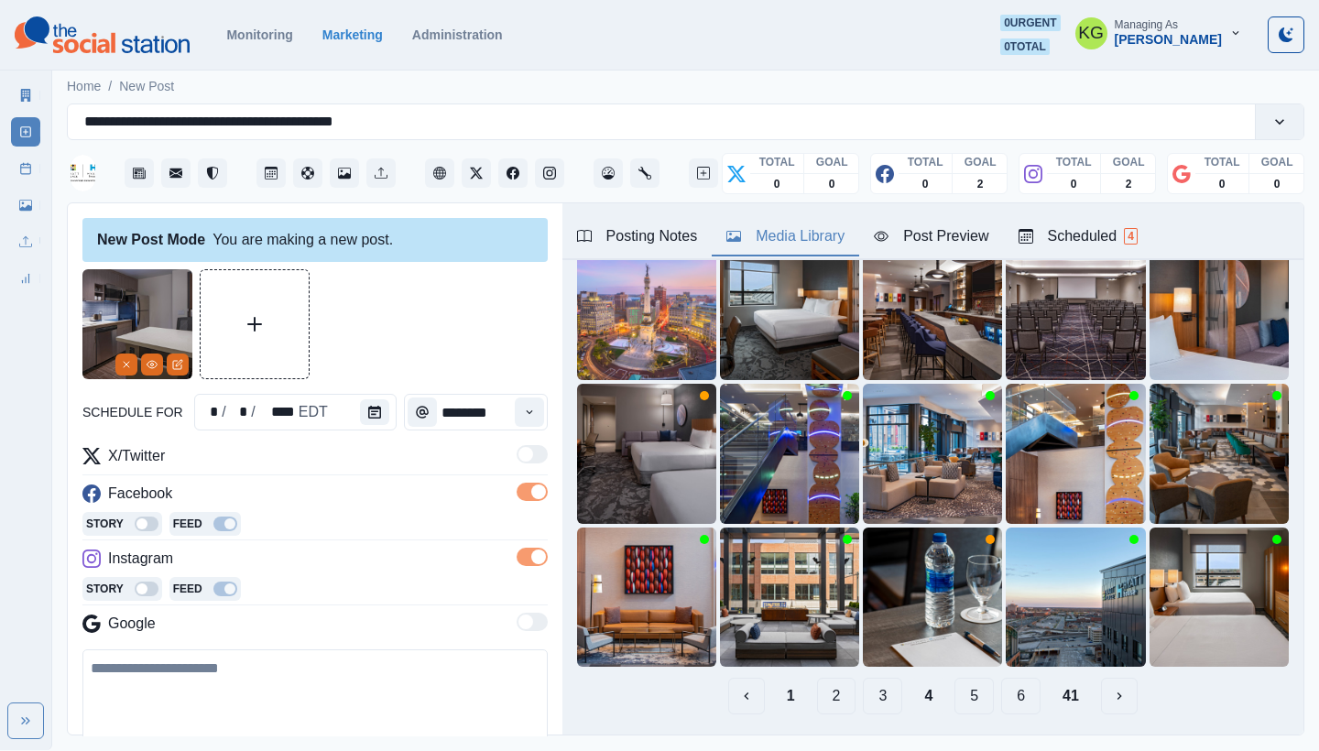
click at [863, 683] on button "3" at bounding box center [882, 696] width 39 height 37
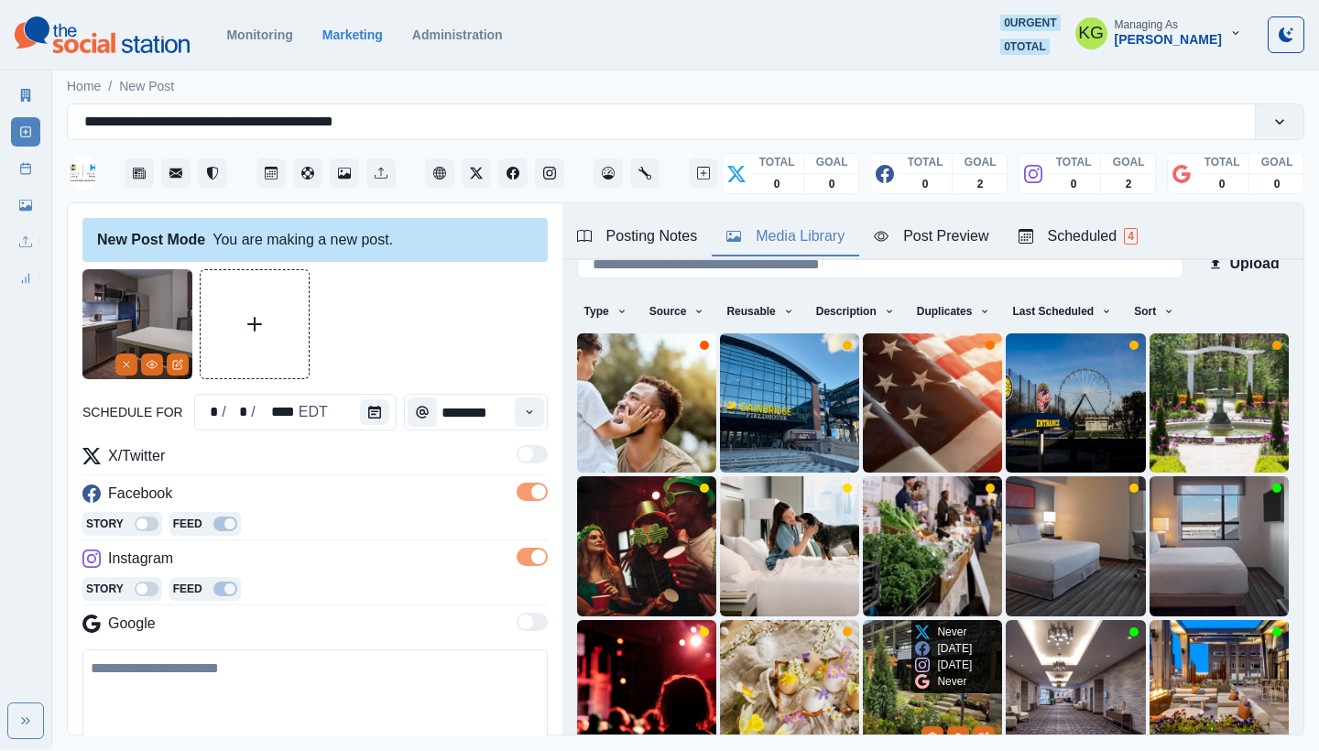
scroll to position [157, 0]
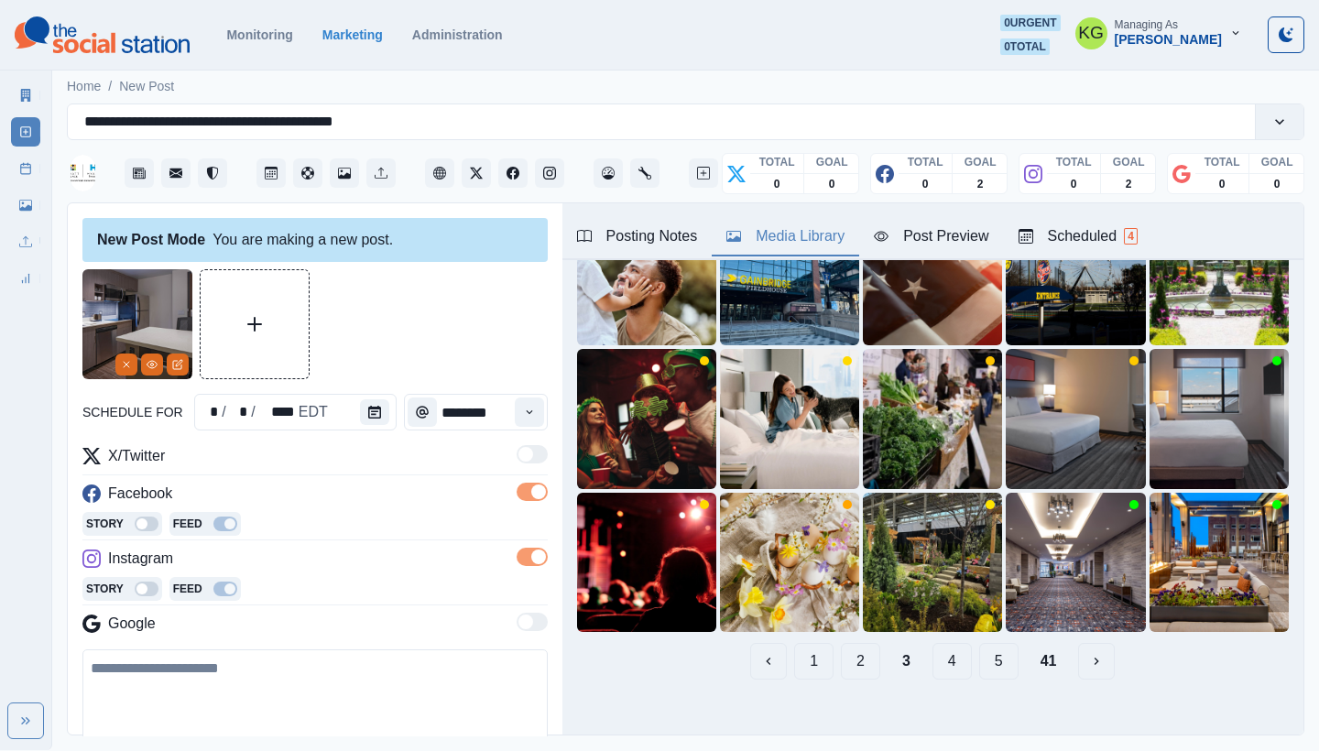
click at [845, 646] on button "2" at bounding box center [860, 661] width 39 height 37
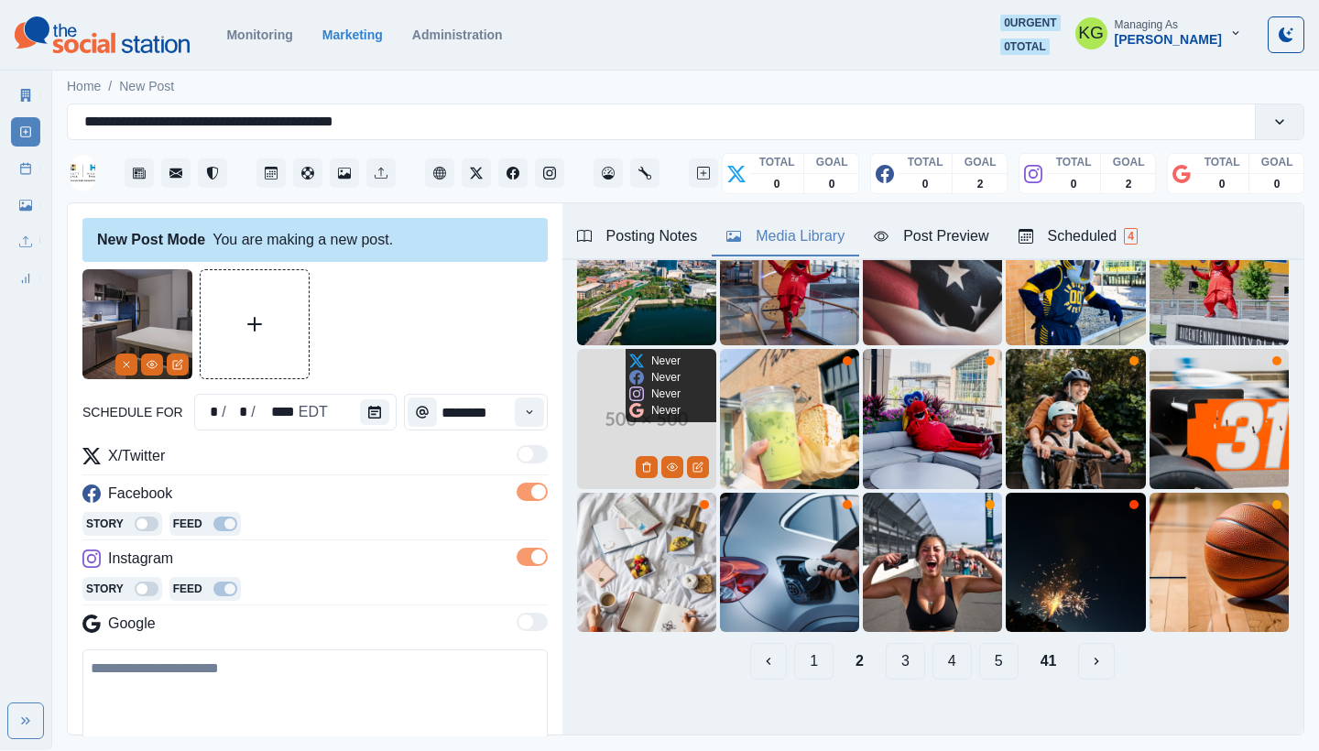
scroll to position [0, 0]
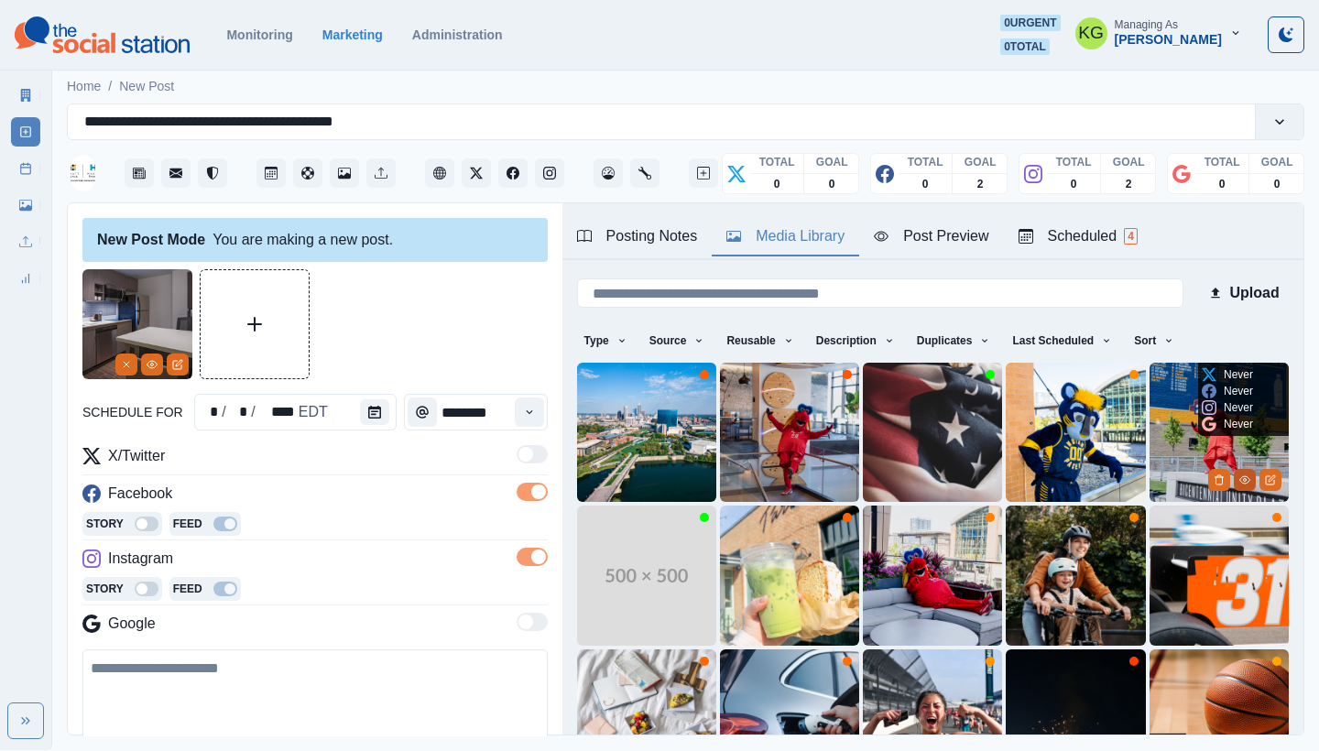
click at [1240, 478] on icon "View Media" at bounding box center [1245, 479] width 10 height 7
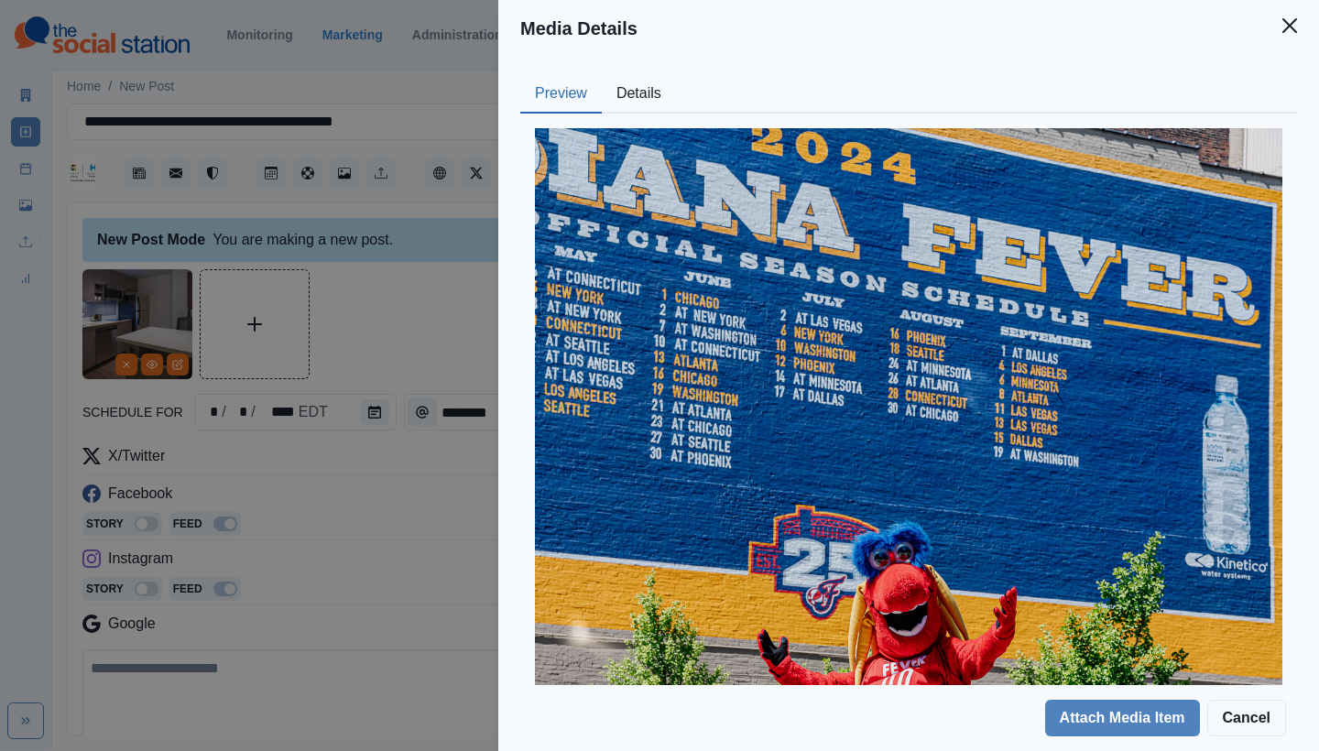
click at [624, 79] on button "Details" at bounding box center [639, 94] width 74 height 38
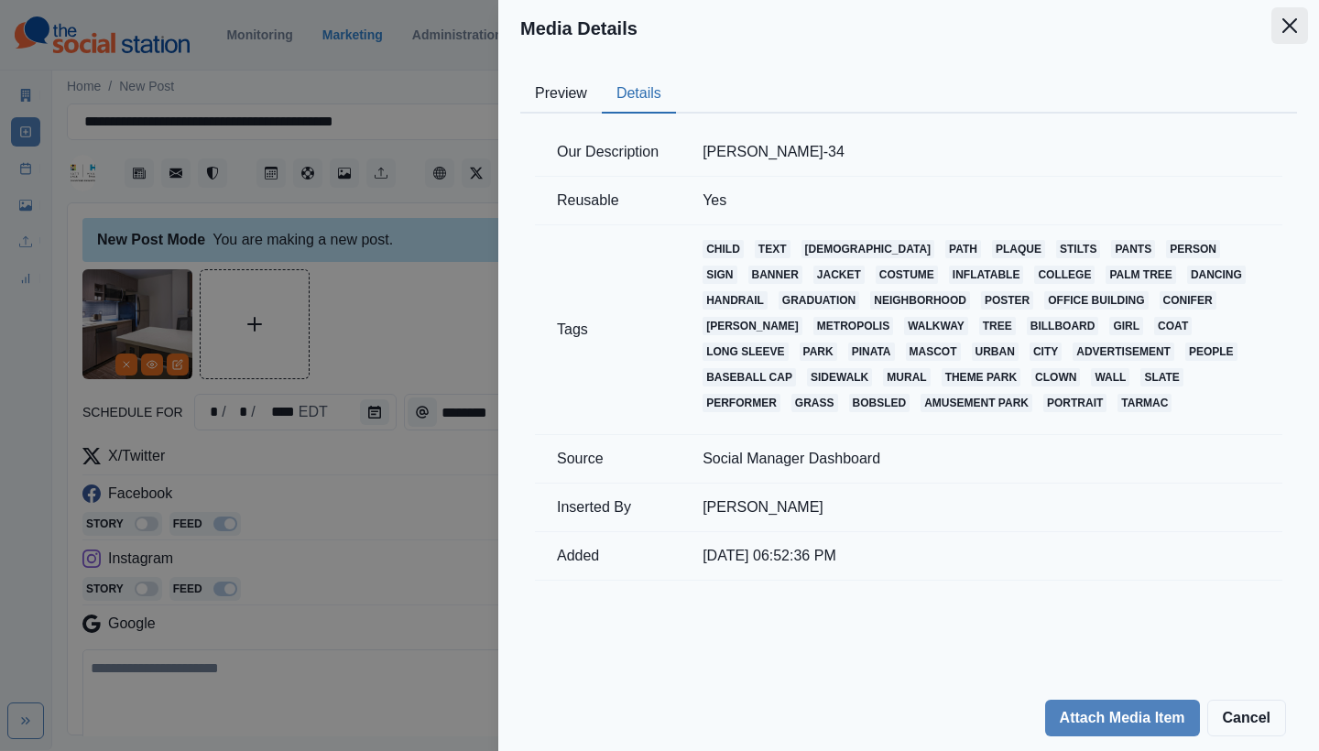
click at [1284, 27] on icon "Close" at bounding box center [1290, 25] width 15 height 15
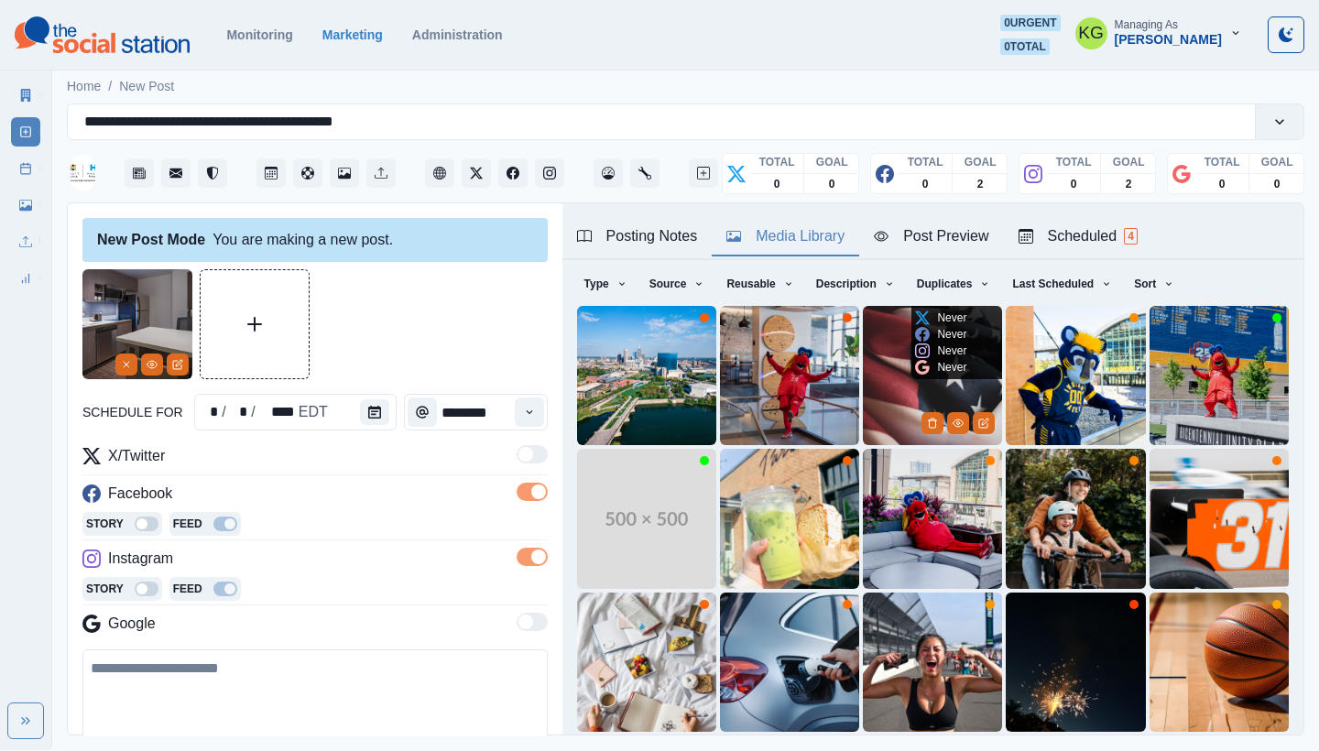
scroll to position [157, 0]
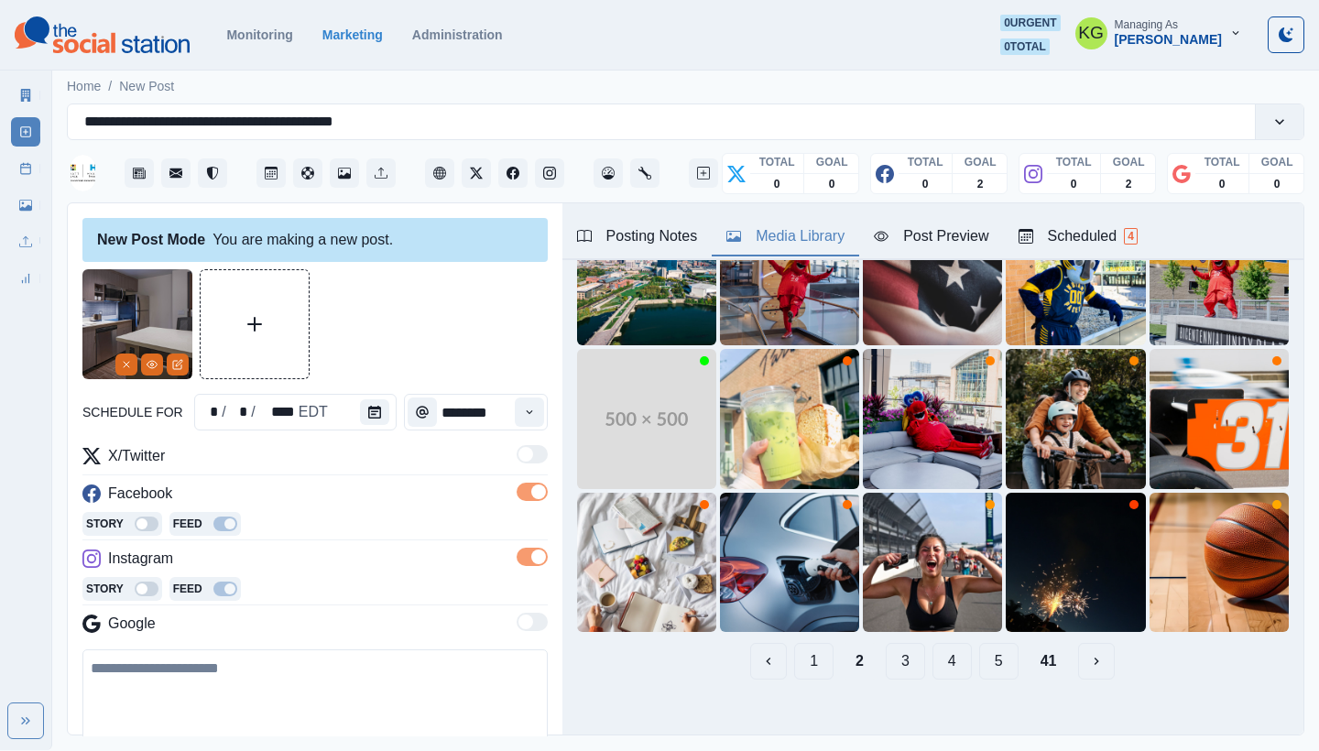
click at [810, 643] on button "1" at bounding box center [813, 661] width 39 height 37
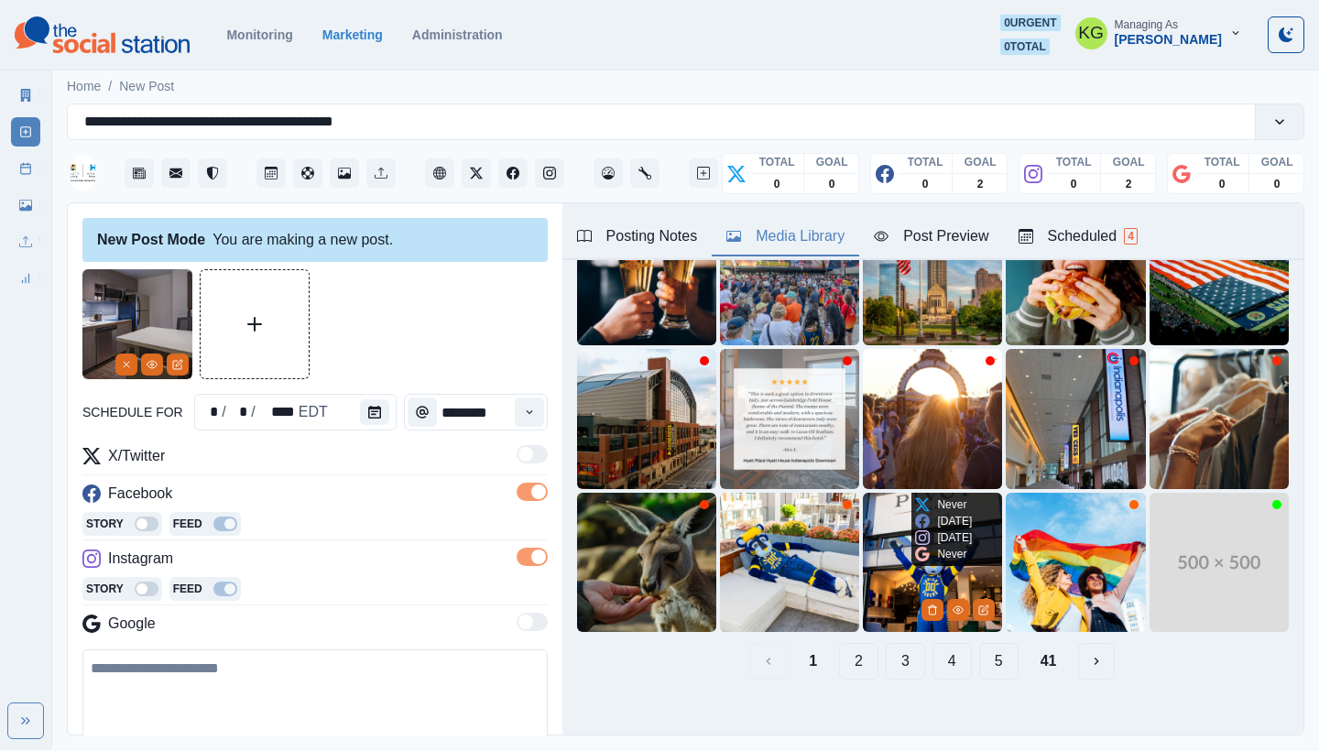
click at [946, 605] on img at bounding box center [932, 562] width 139 height 139
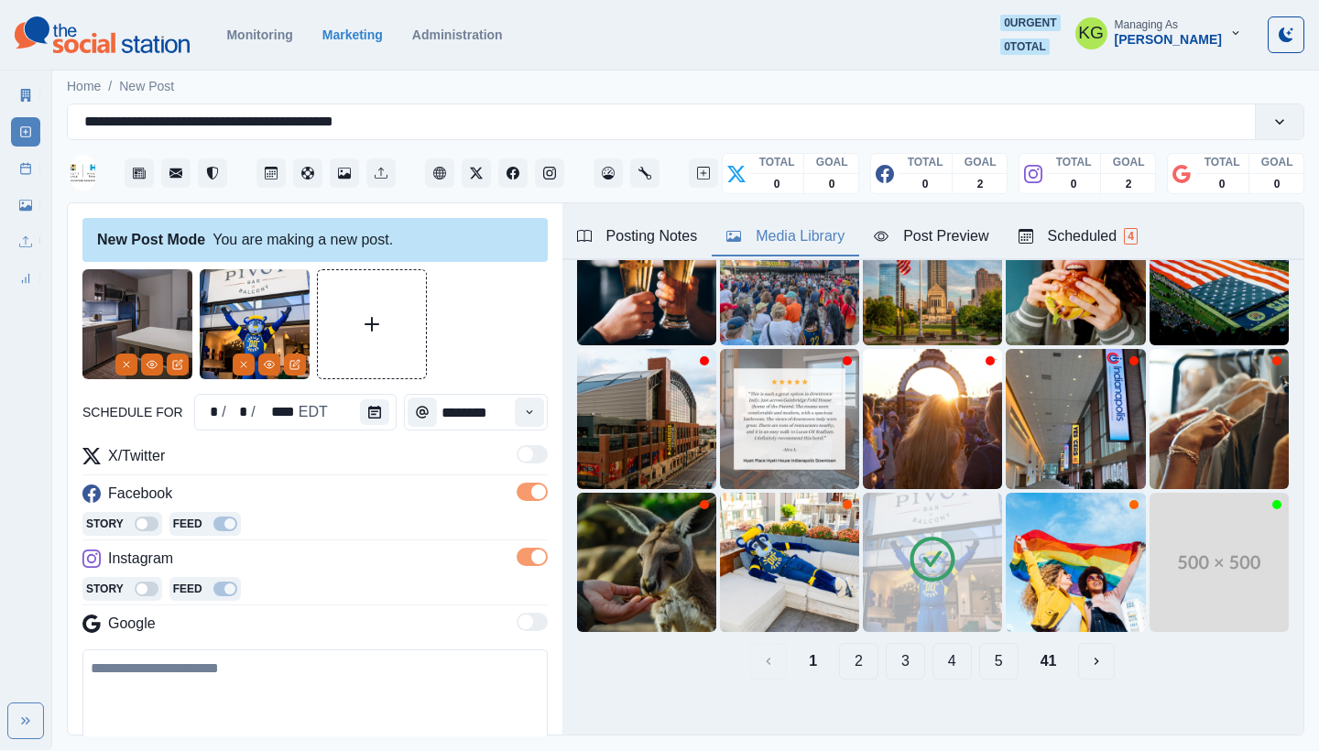
click at [942, 598] on img at bounding box center [932, 562] width 139 height 139
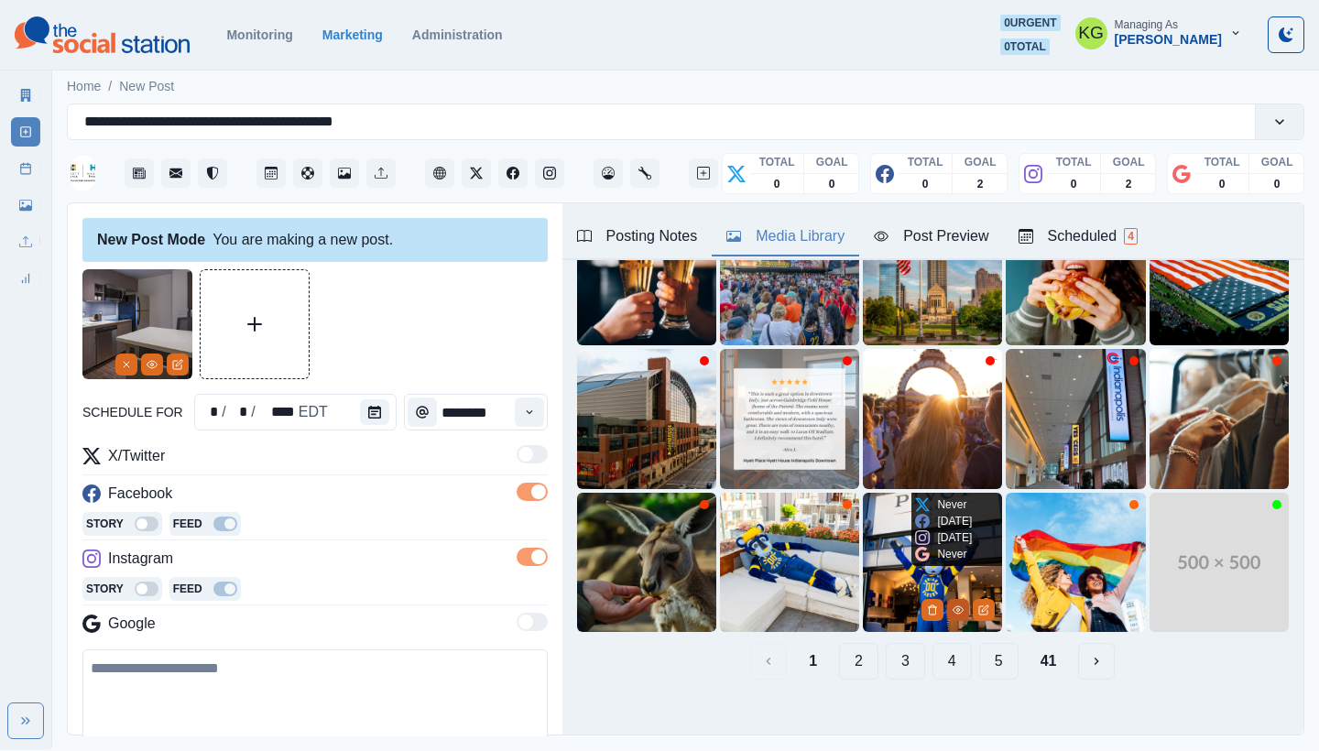
click at [954, 607] on icon "View Media" at bounding box center [959, 610] width 10 height 7
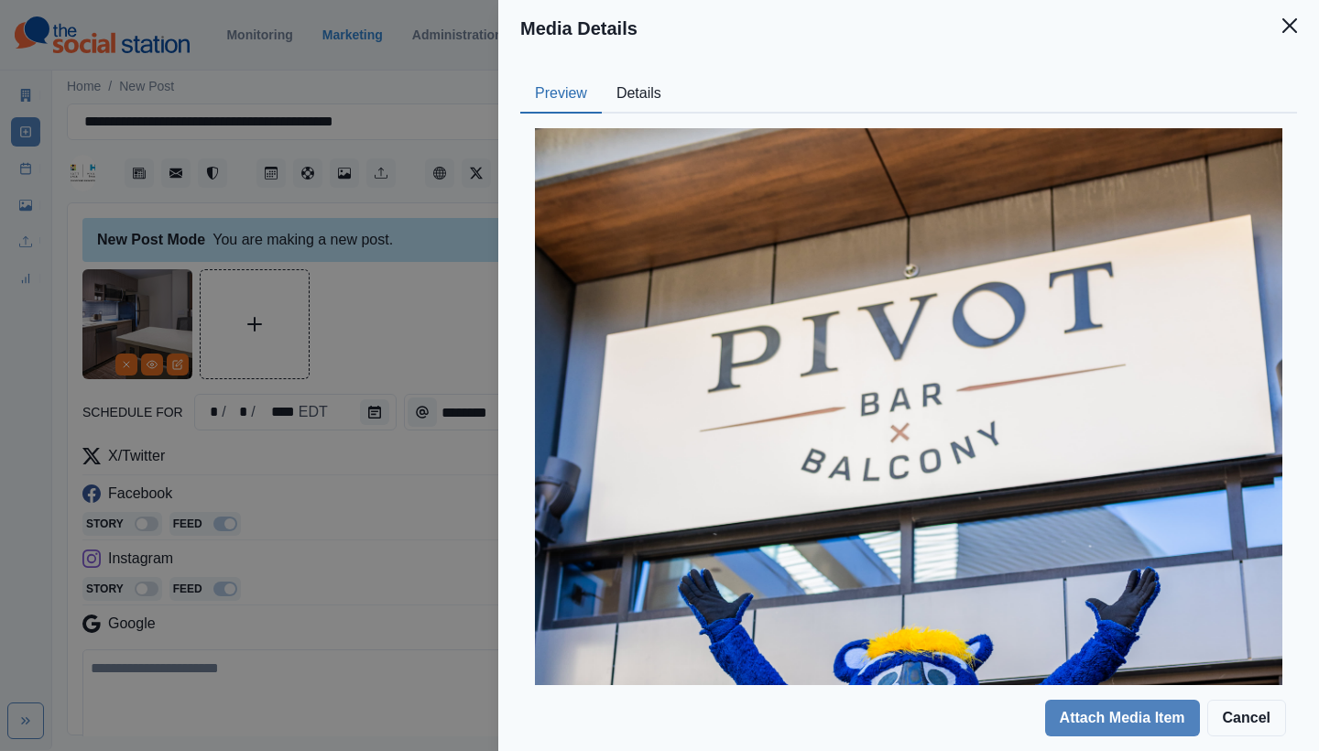
click at [629, 101] on button "Details" at bounding box center [639, 94] width 74 height 38
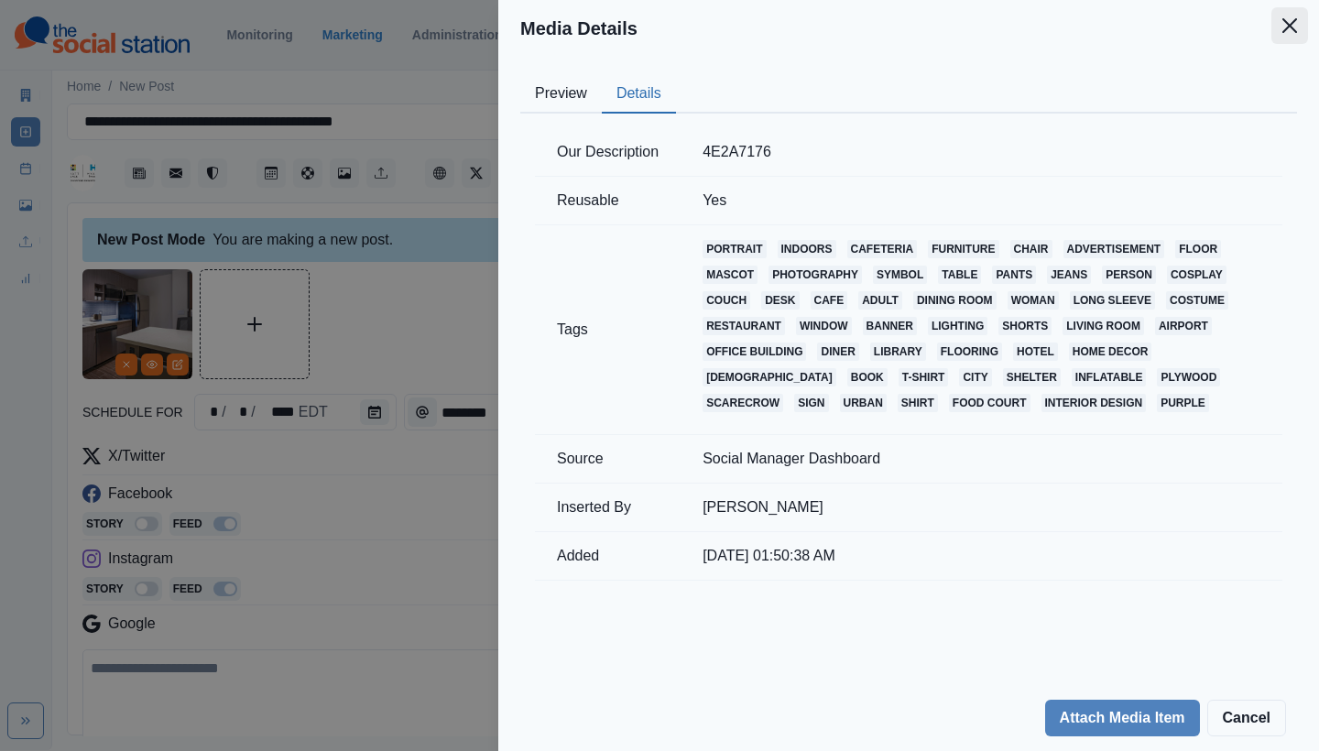
click at [1282, 27] on button "Close" at bounding box center [1290, 25] width 37 height 37
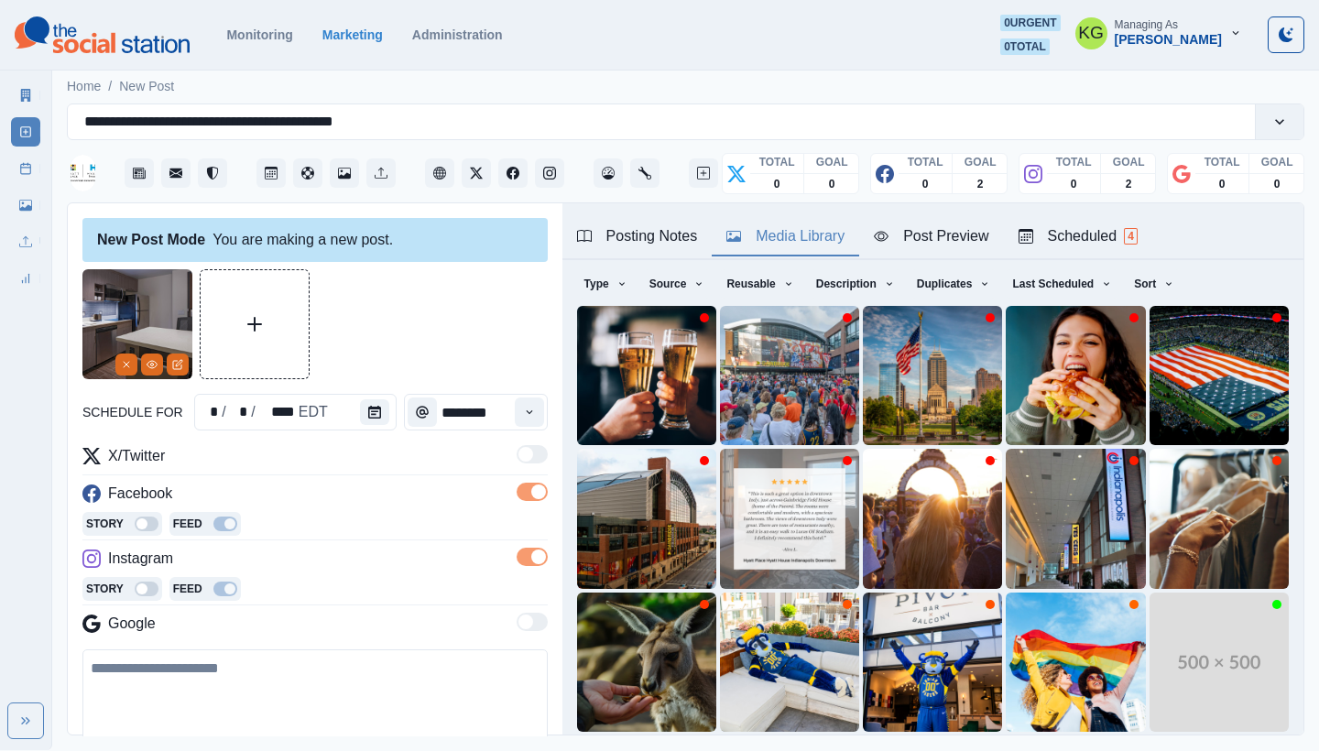
scroll to position [233, 0]
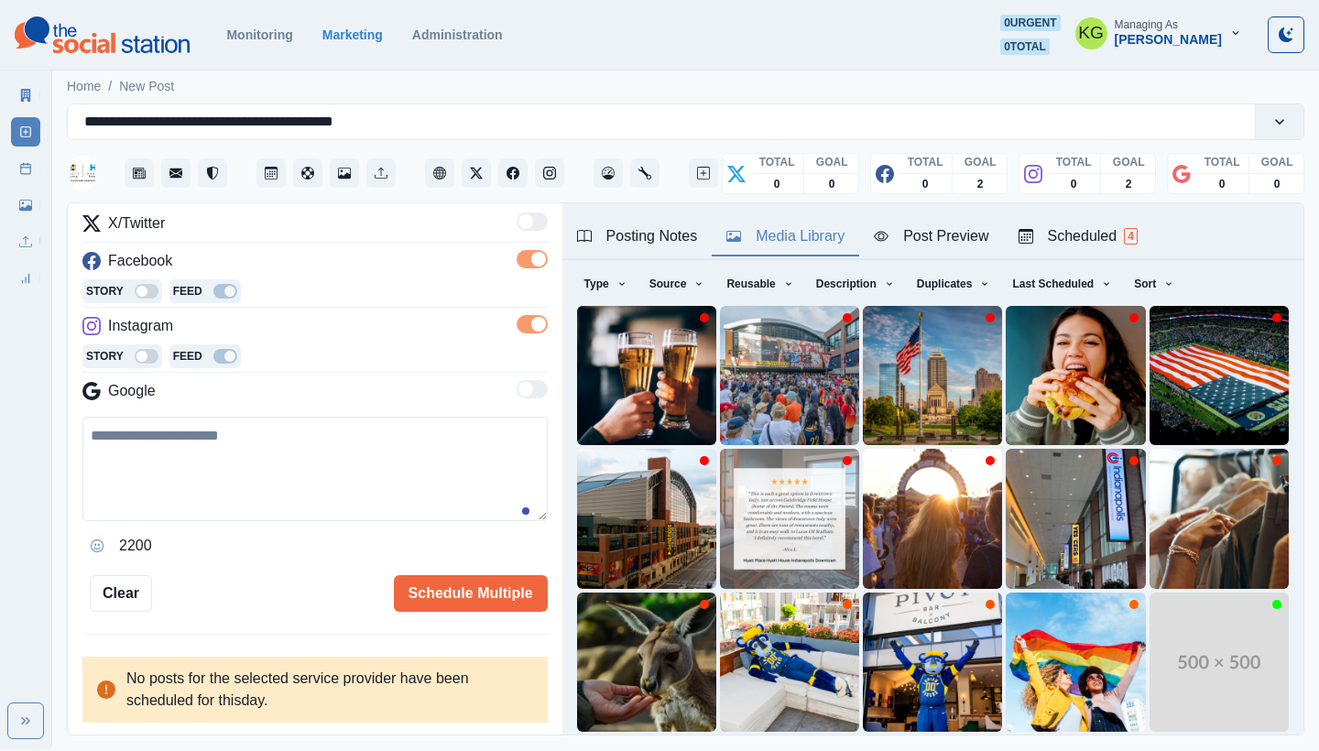
click at [330, 487] on textarea at bounding box center [314, 469] width 465 height 104
paste textarea "**********"
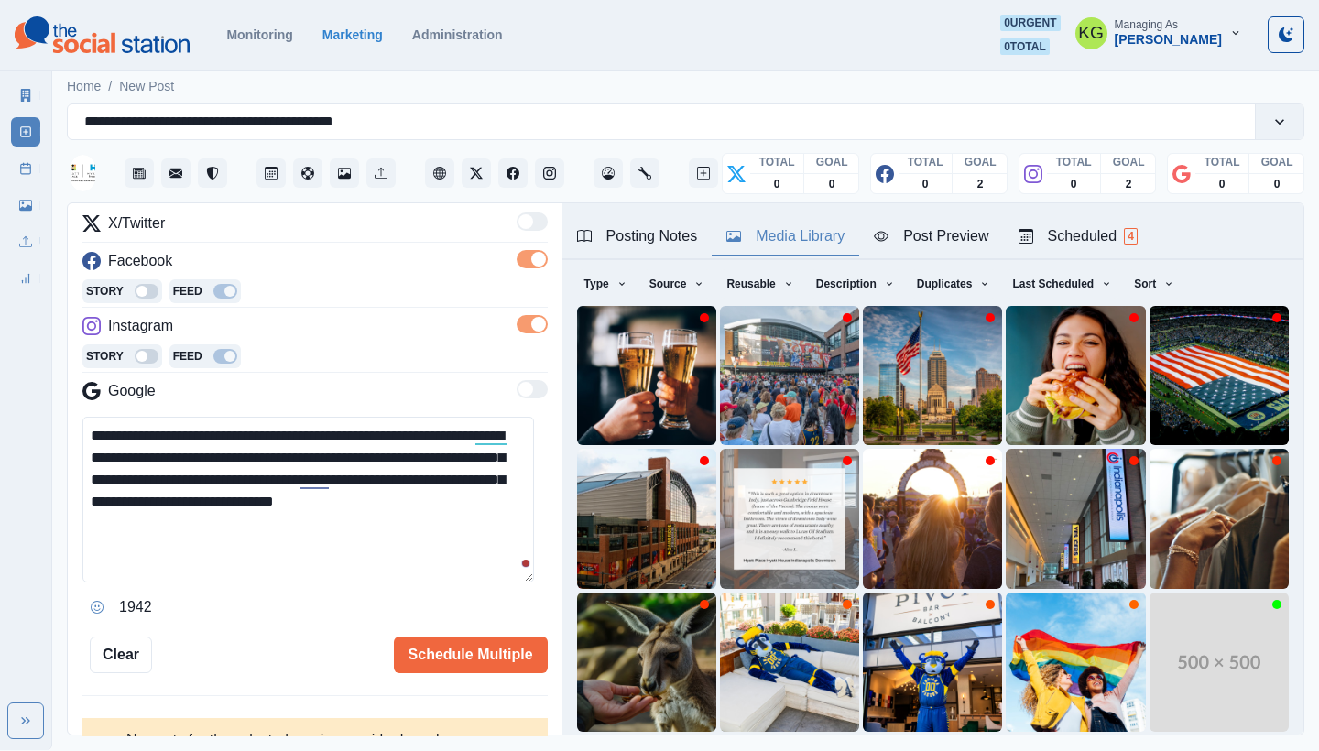
scroll to position [0, 0]
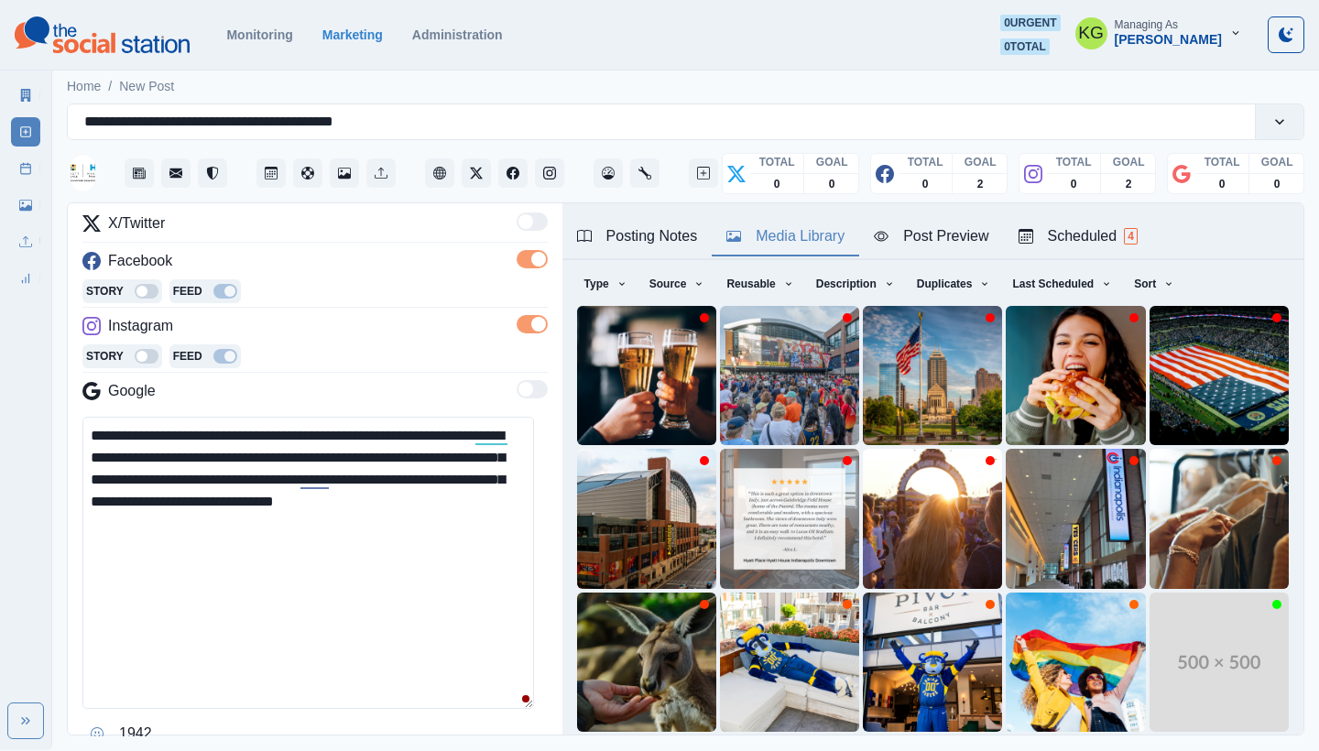
click at [510, 706] on textarea "**********" at bounding box center [308, 563] width 452 height 292
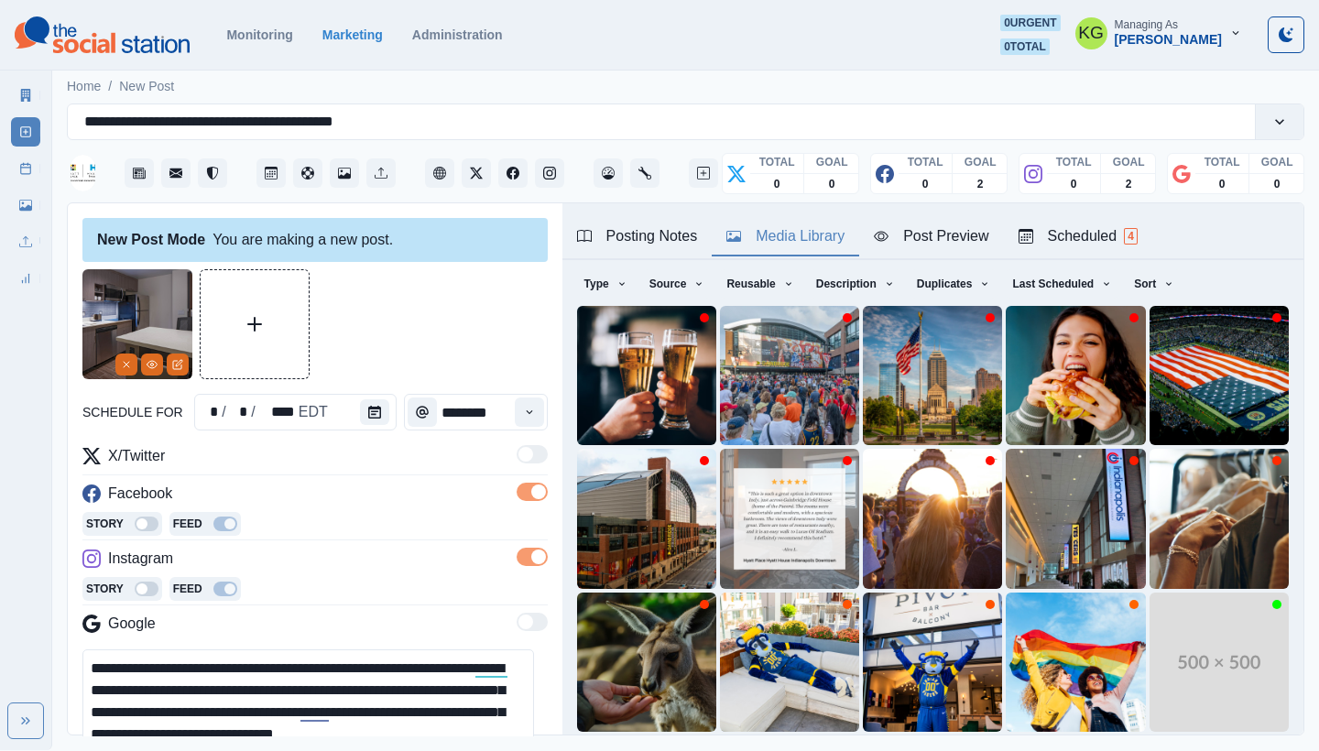
scroll to position [378, 0]
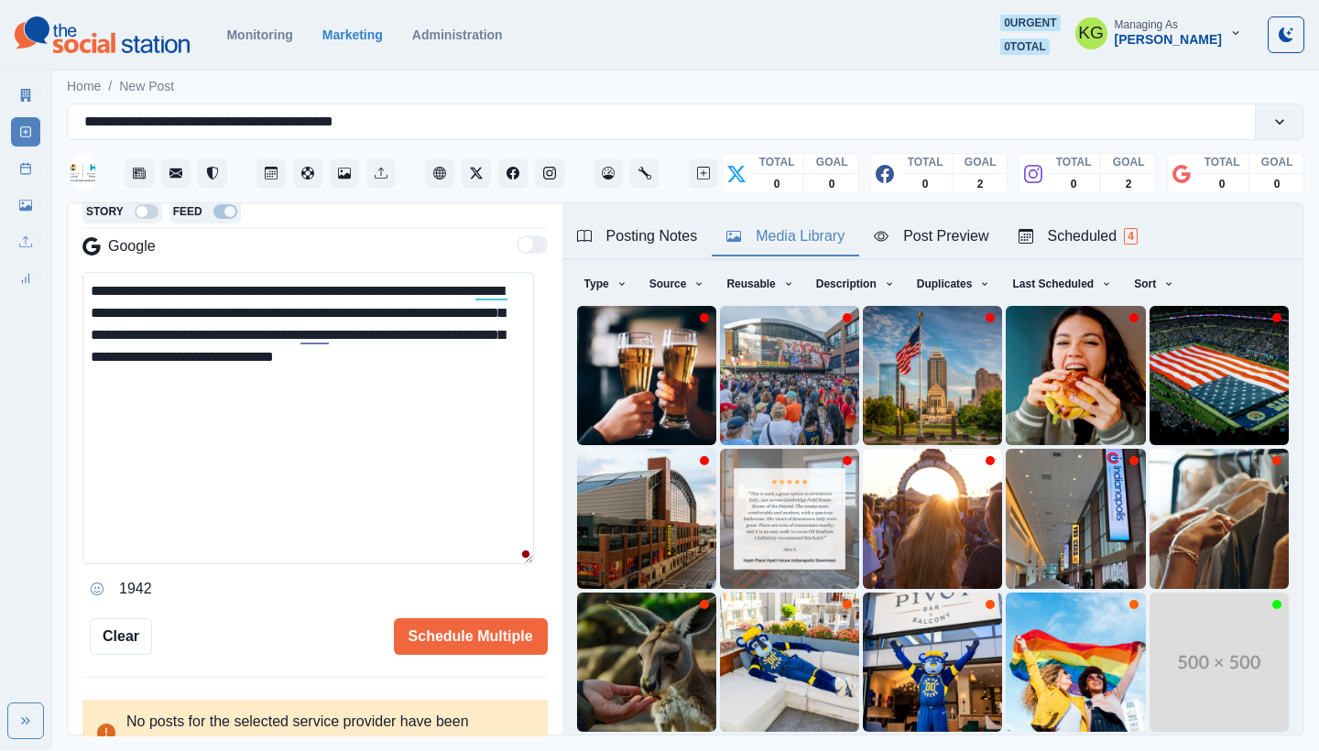
drag, startPoint x: 434, startPoint y: 333, endPoint x: 410, endPoint y: 333, distance: 24.7
click at [410, 333] on textarea "**********" at bounding box center [308, 418] width 452 height 292
click at [407, 334] on textarea "**********" at bounding box center [308, 418] width 452 height 292
click at [405, 332] on textarea "**********" at bounding box center [308, 418] width 452 height 292
click at [456, 328] on textarea "**********" at bounding box center [308, 418] width 452 height 292
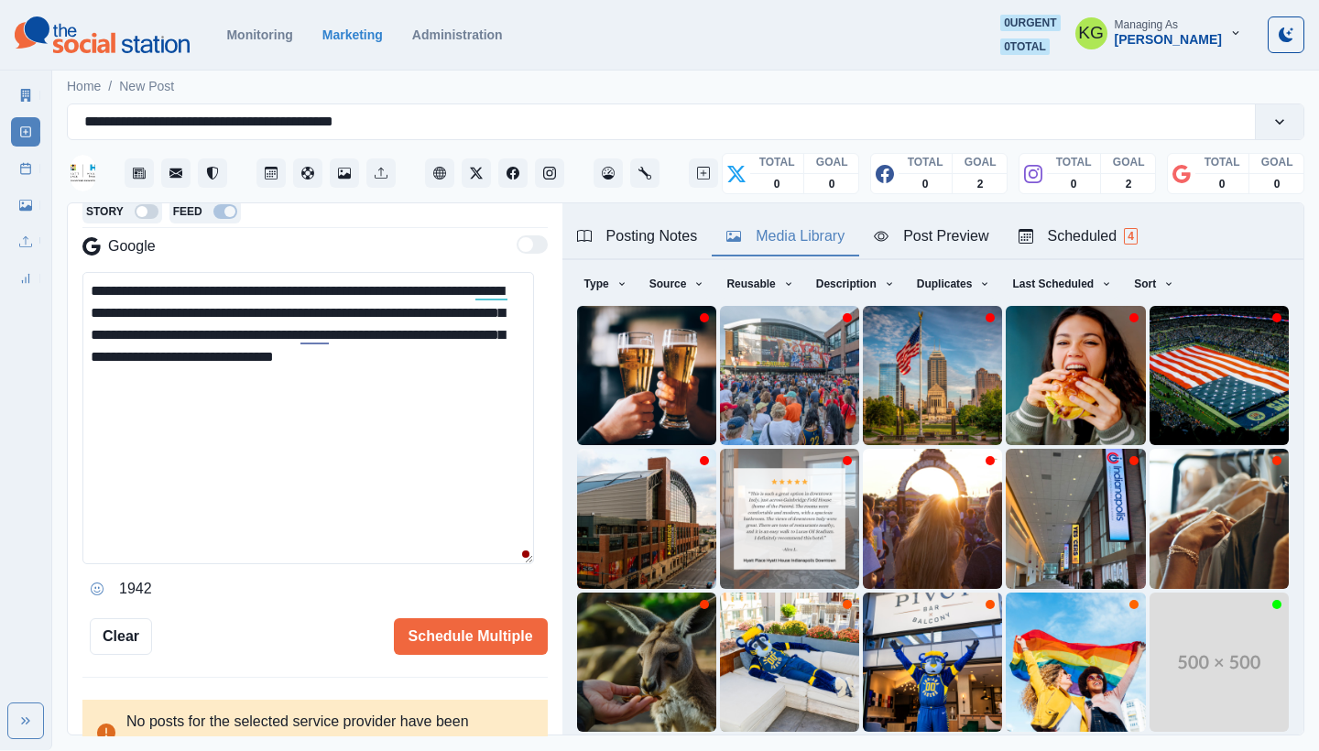
drag, startPoint x: 436, startPoint y: 334, endPoint x: 425, endPoint y: 334, distance: 11.0
click at [425, 334] on textarea "**********" at bounding box center [308, 418] width 452 height 292
click at [450, 332] on textarea "**********" at bounding box center [308, 418] width 452 height 292
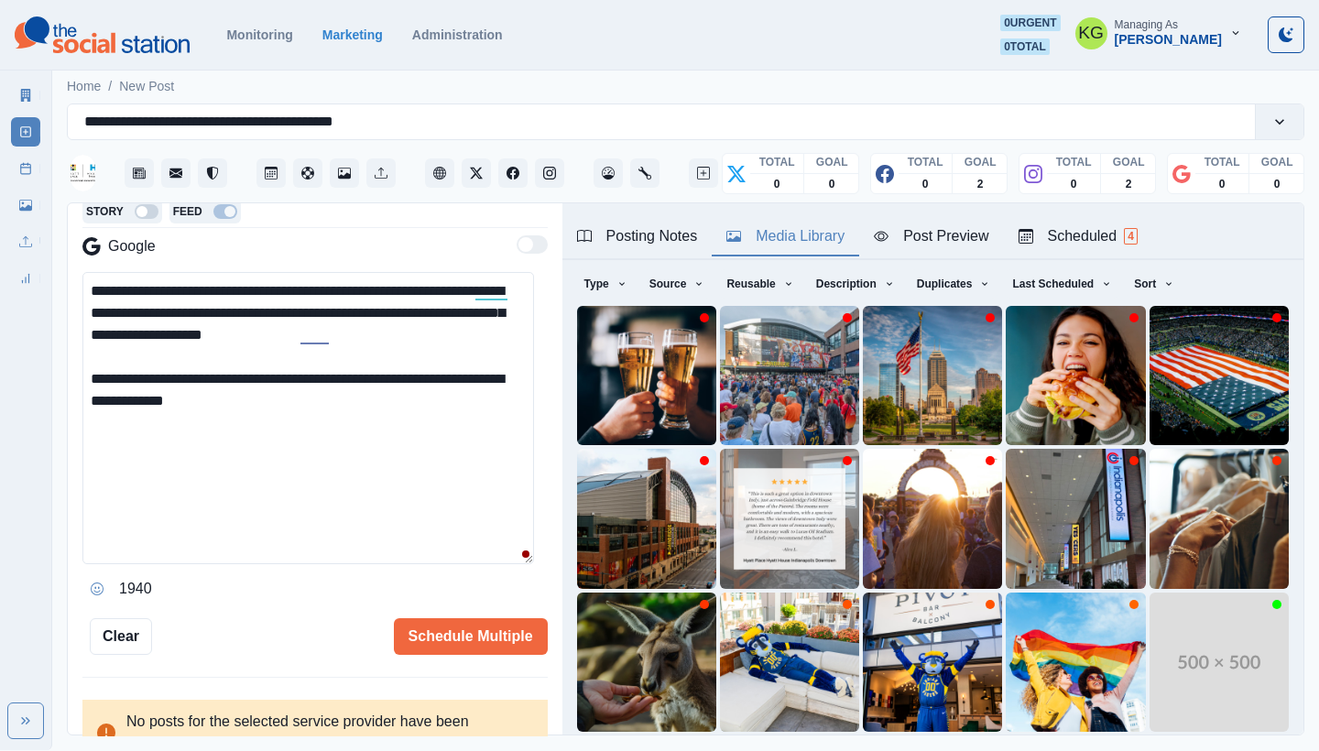
click at [674, 237] on div "Posting Notes" at bounding box center [637, 236] width 121 height 22
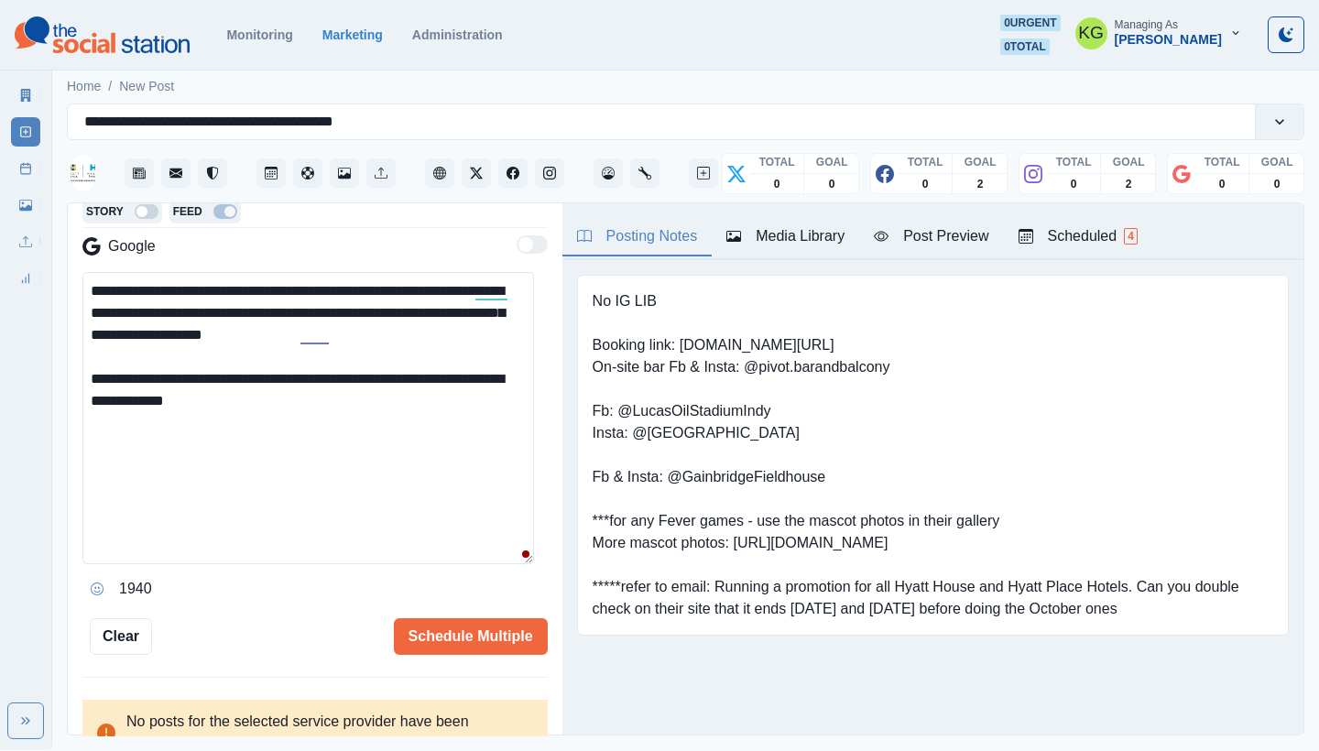
scroll to position [0, 0]
drag, startPoint x: 737, startPoint y: 541, endPoint x: 908, endPoint y: 538, distance: 171.4
click at [908, 538] on pre "No IG LIB Booking link: www.bit.ly/3tsfjG5 On-site bar Fb & Insta: @pivot.baran…" at bounding box center [933, 455] width 681 height 330
drag, startPoint x: 685, startPoint y: 342, endPoint x: 802, endPoint y: 346, distance: 116.5
click at [802, 346] on pre "No IG LIB Booking link: www.bit.ly/3tsfjG5 On-site bar Fb & Insta: @pivot.baran…" at bounding box center [933, 455] width 681 height 330
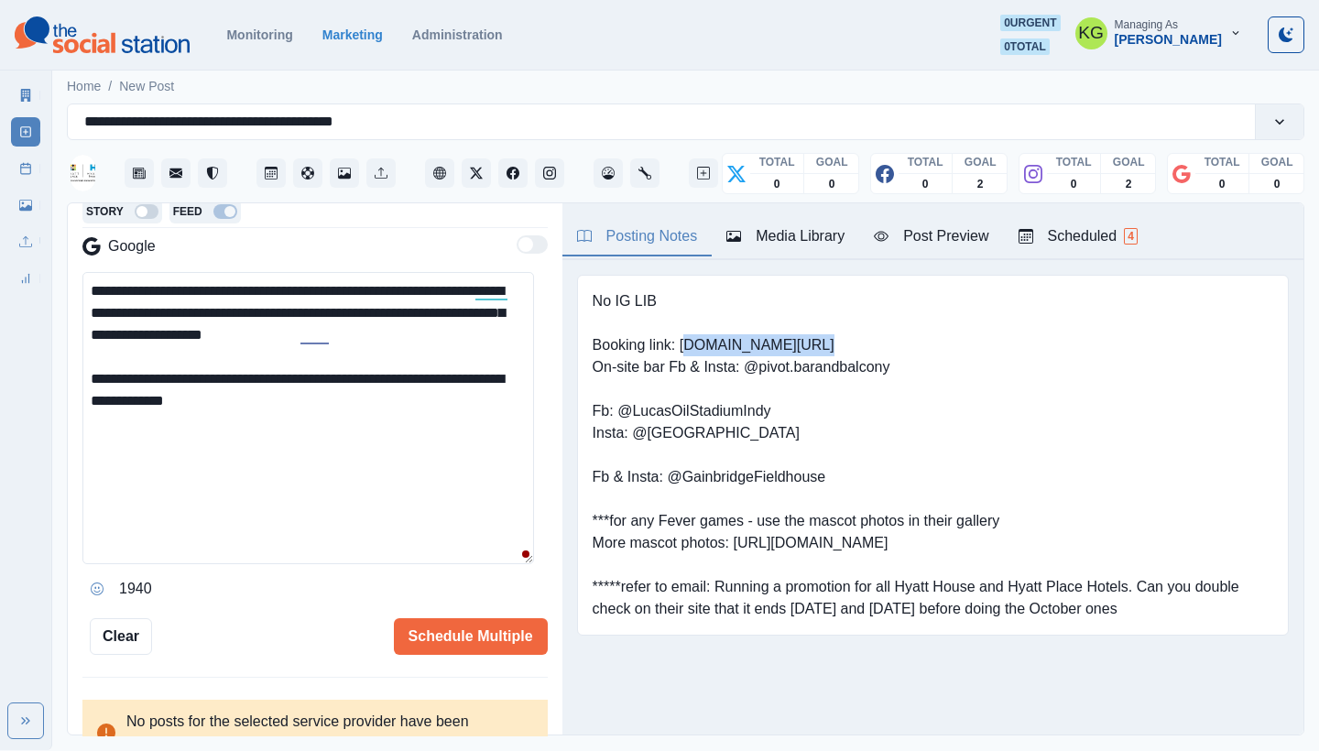
click at [838, 344] on pre "No IG LIB Booking link: www.bit.ly/3tsfjG5 On-site bar Fb & Insta: @pivot.baran…" at bounding box center [933, 455] width 681 height 330
drag, startPoint x: 809, startPoint y: 342, endPoint x: 653, endPoint y: 355, distance: 156.3
click at [681, 342] on pre "No IG LIB Booking link: www.bit.ly/3tsfjG5 On-site bar Fb & Insta: @pivot.baran…" at bounding box center [933, 455] width 681 height 330
click at [242, 380] on textarea "**********" at bounding box center [308, 418] width 452 height 292
paste textarea "**********"
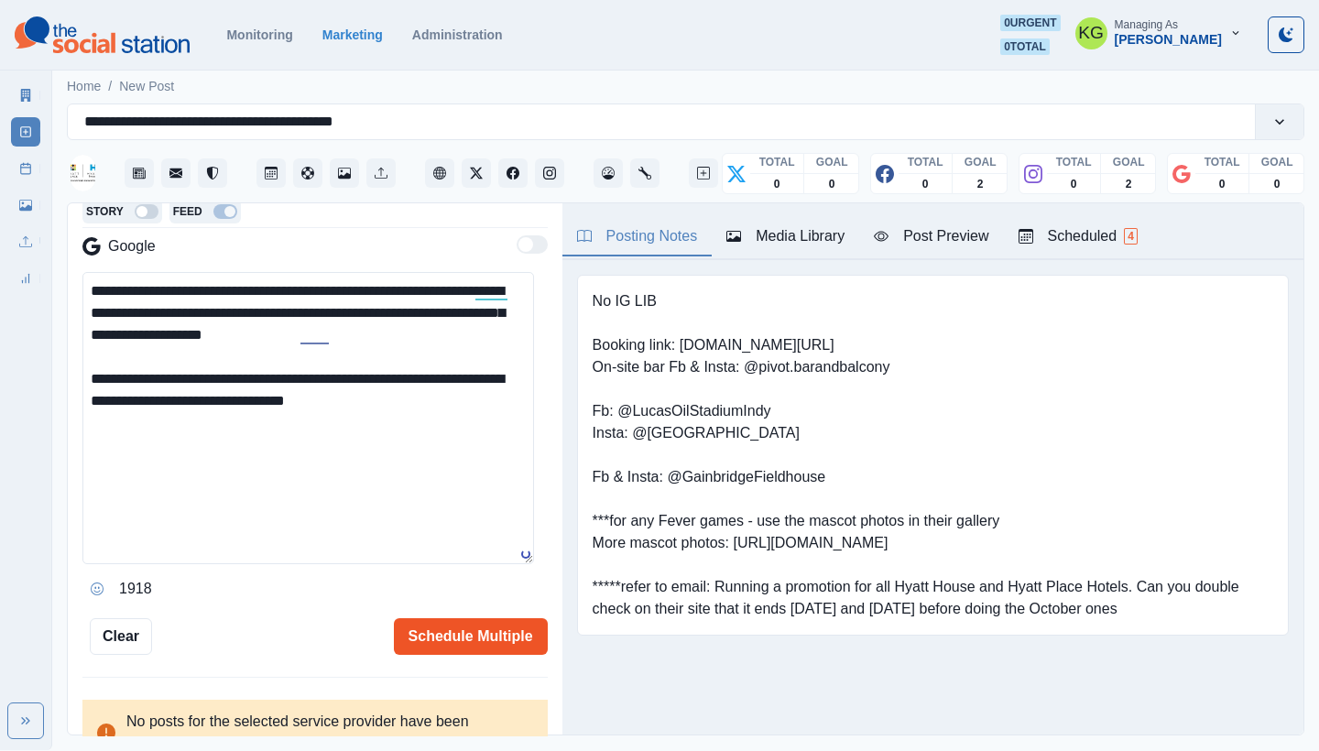
type textarea "**********"
click at [423, 625] on button "Schedule Multiple" at bounding box center [471, 636] width 154 height 37
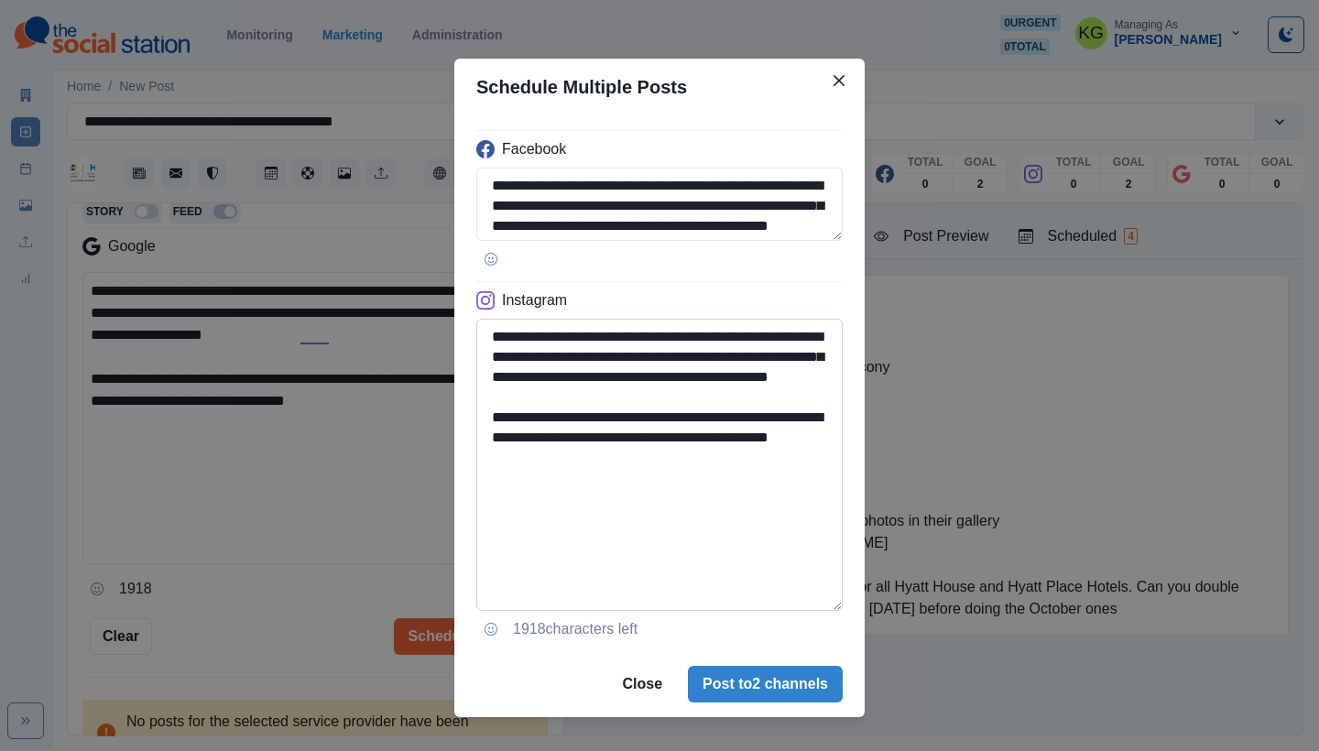
click at [777, 601] on textarea "**********" at bounding box center [659, 465] width 367 height 292
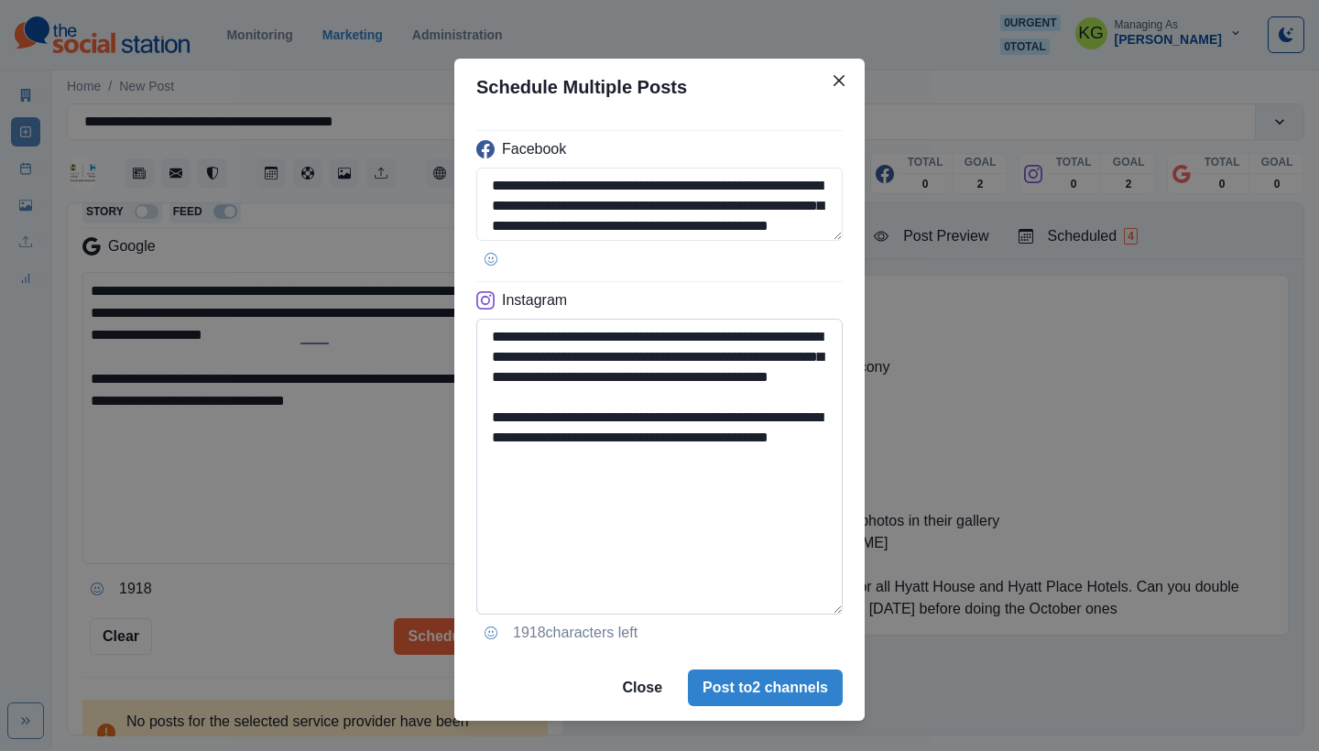
drag, startPoint x: 623, startPoint y: 474, endPoint x: 654, endPoint y: 457, distance: 35.3
click at [624, 474] on textarea "**********" at bounding box center [659, 467] width 367 height 296
drag, startPoint x: 764, startPoint y: 435, endPoint x: 647, endPoint y: 427, distance: 117.6
click at [647, 427] on textarea "**********" at bounding box center [659, 467] width 367 height 296
type textarea "**********"
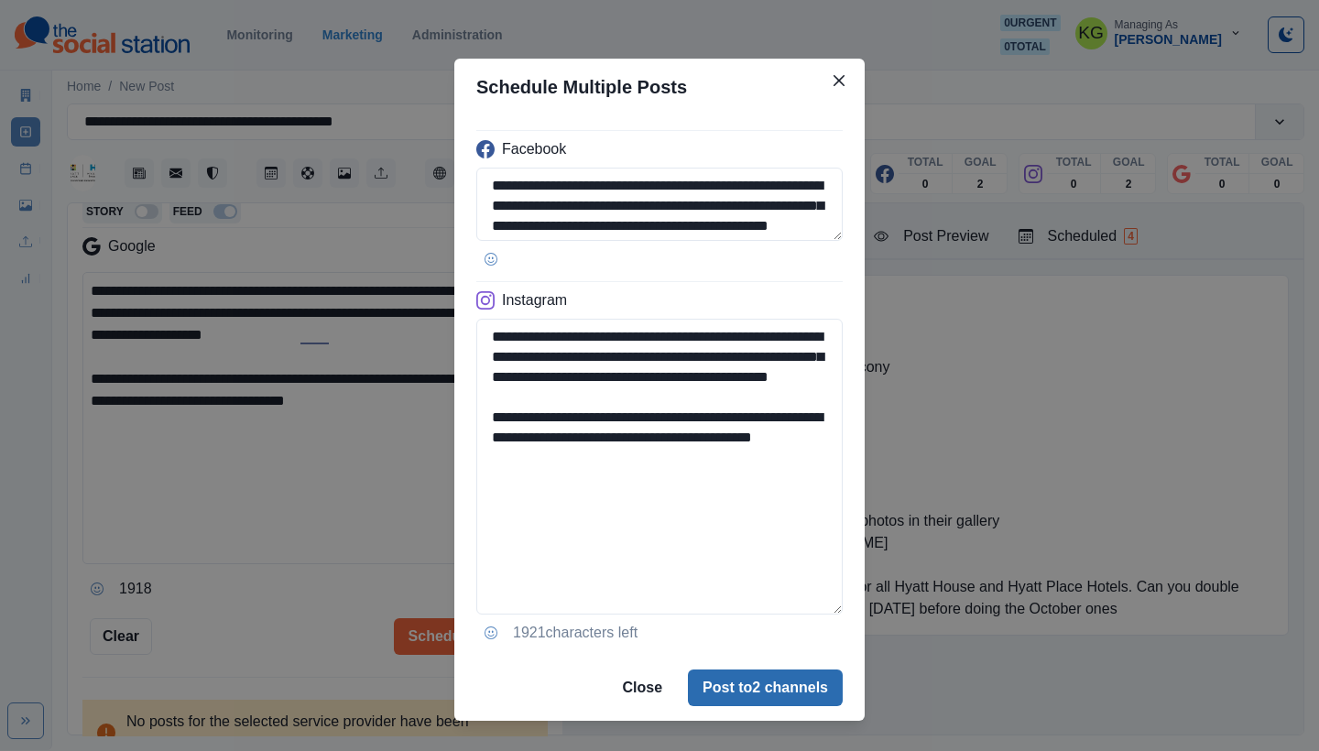
click at [764, 688] on button "Post to 2 channels" at bounding box center [765, 688] width 155 height 37
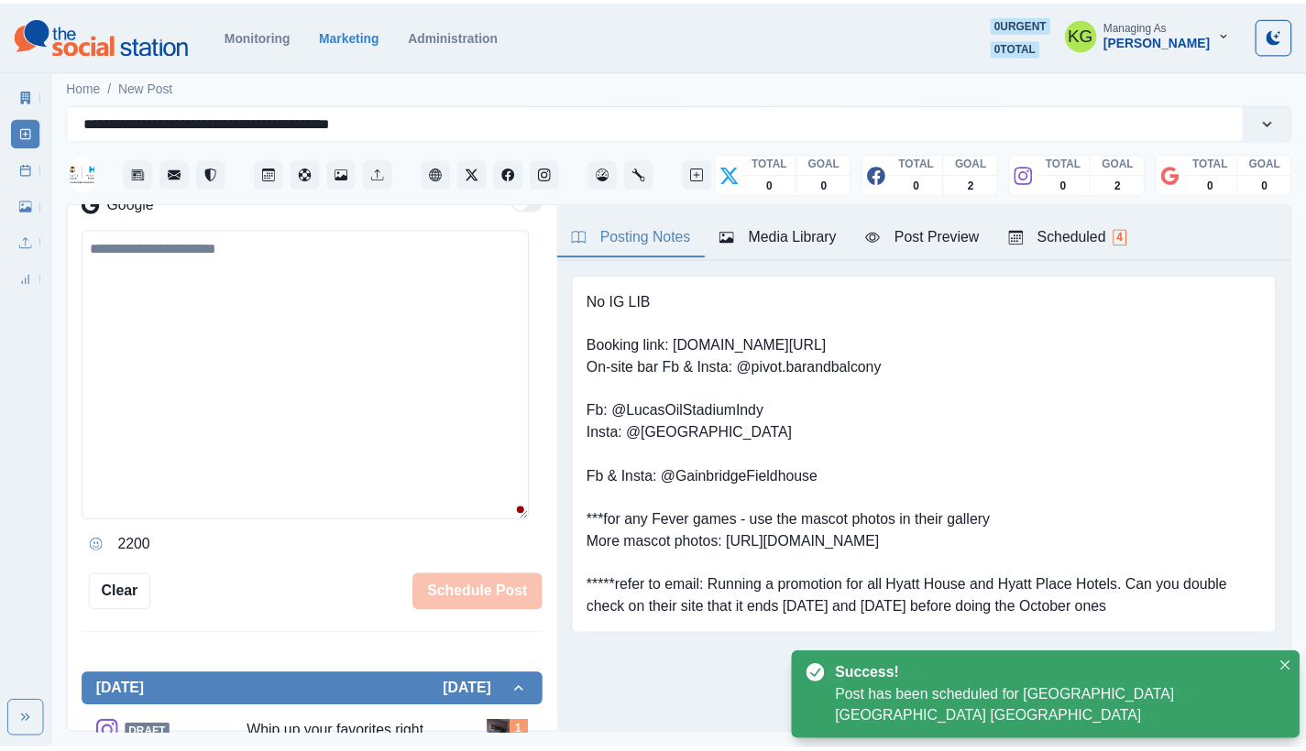
scroll to position [300, 0]
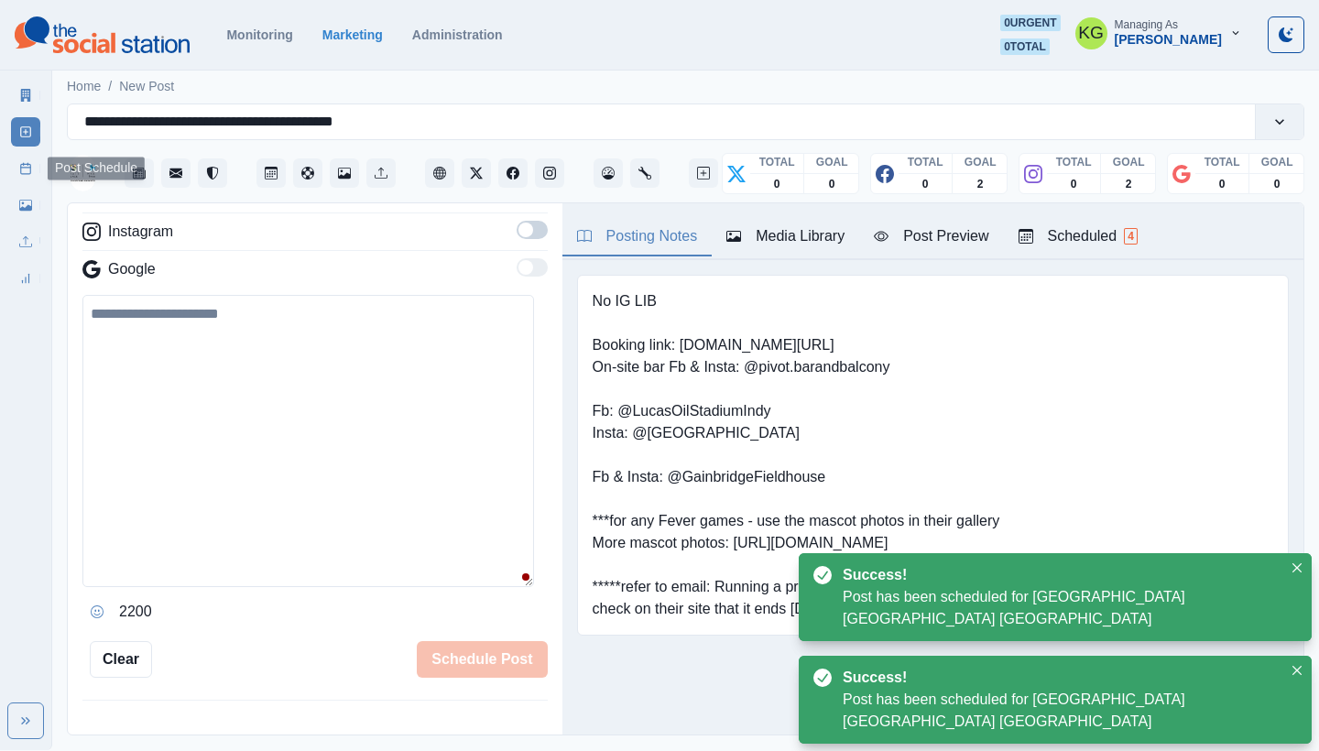
click at [27, 165] on line at bounding box center [27, 164] width 0 height 2
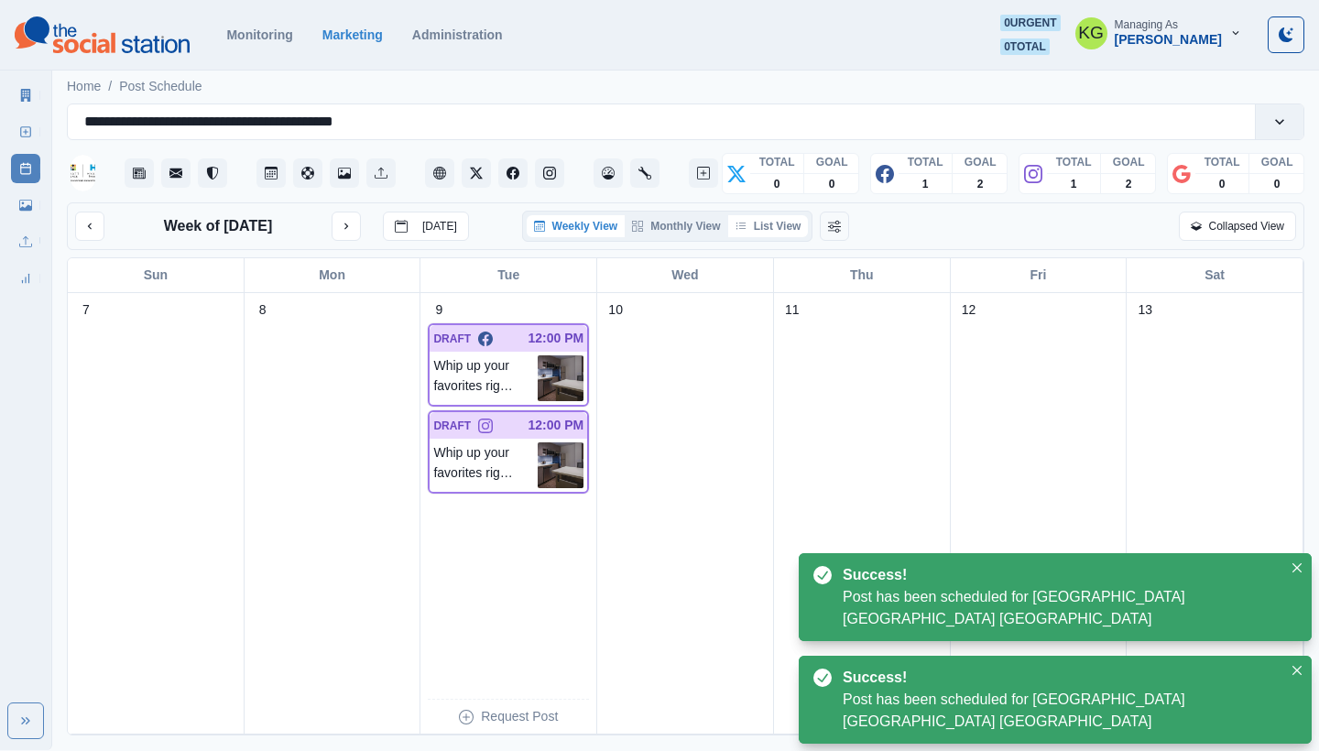
click at [773, 225] on button "List View" at bounding box center [768, 226] width 81 height 22
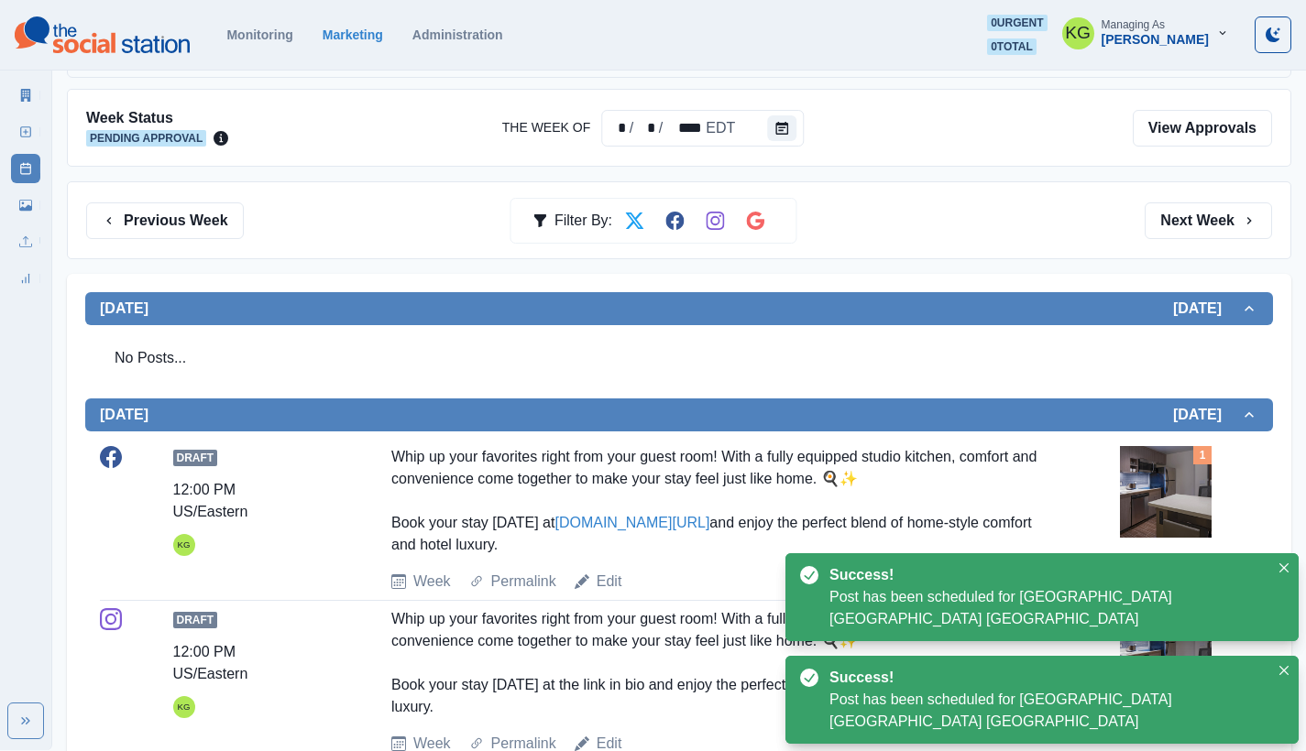
scroll to position [346, 0]
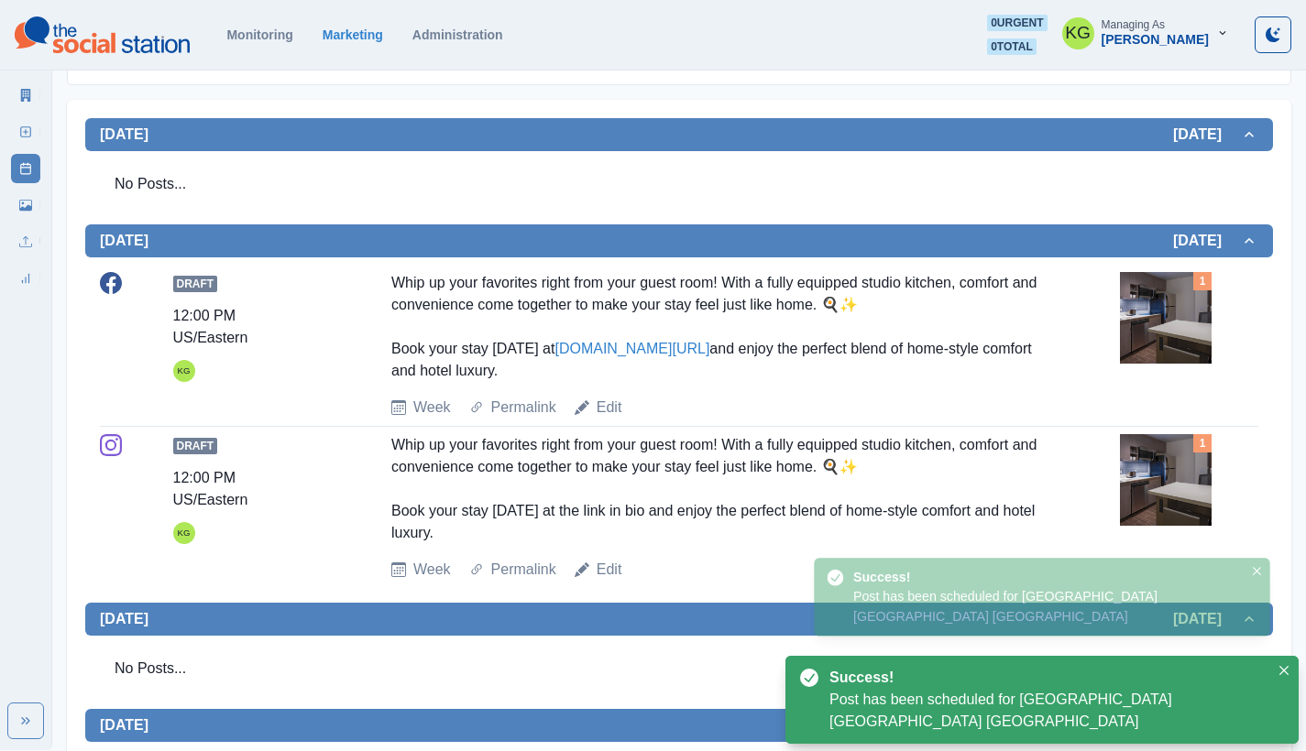
click at [1142, 300] on img at bounding box center [1166, 318] width 92 height 92
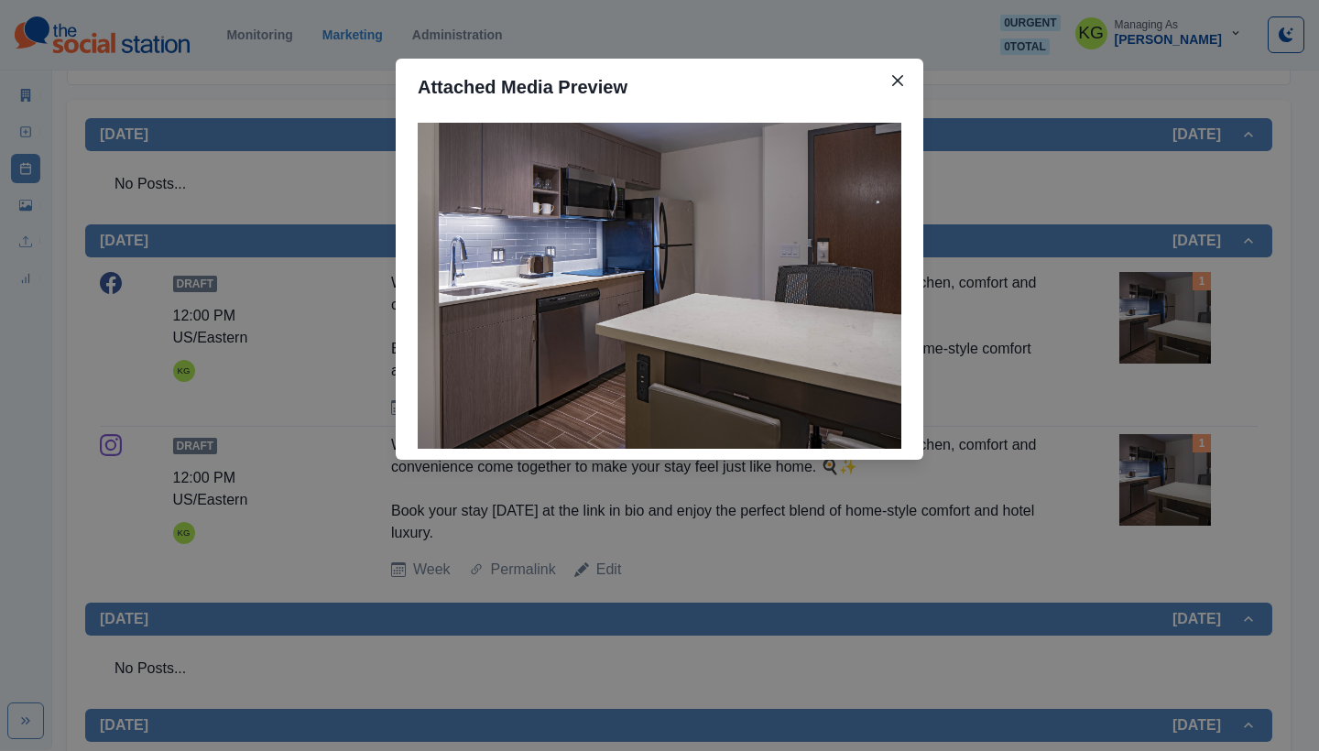
click at [1117, 305] on div "Attached Media Preview" at bounding box center [659, 375] width 1319 height 751
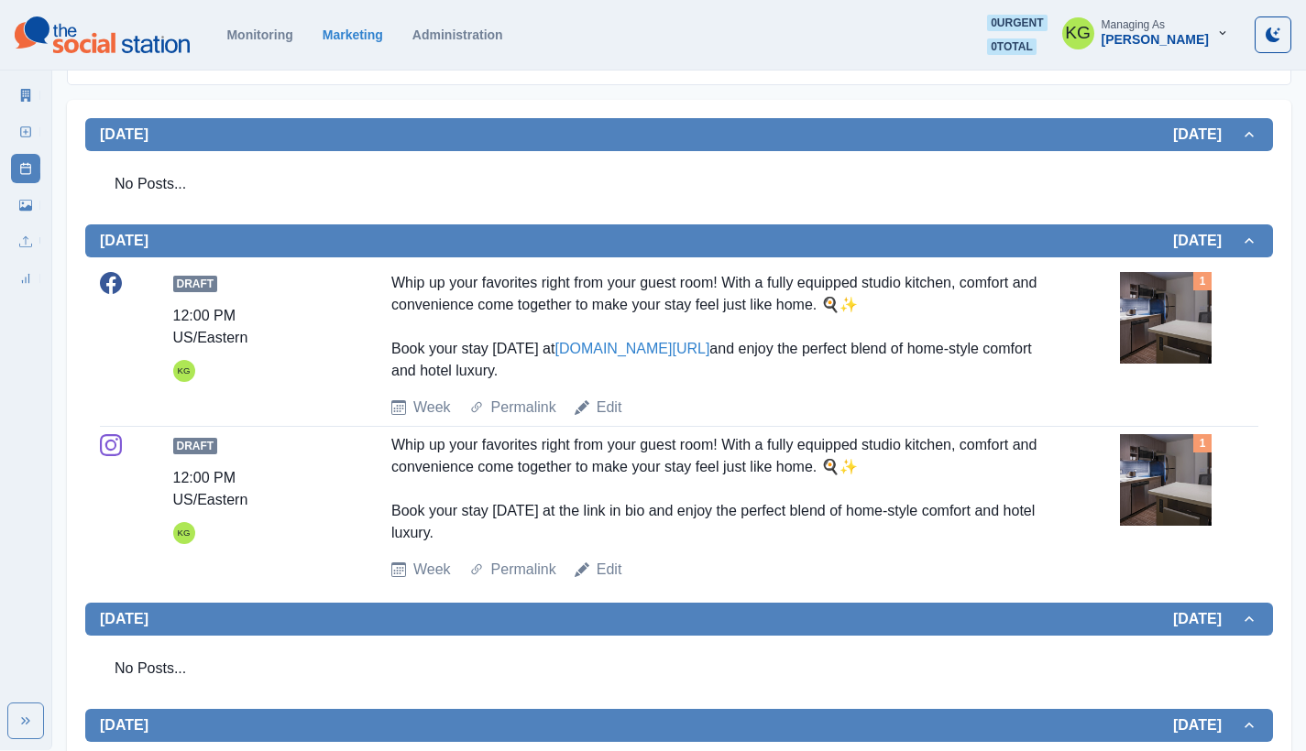
scroll to position [0, 0]
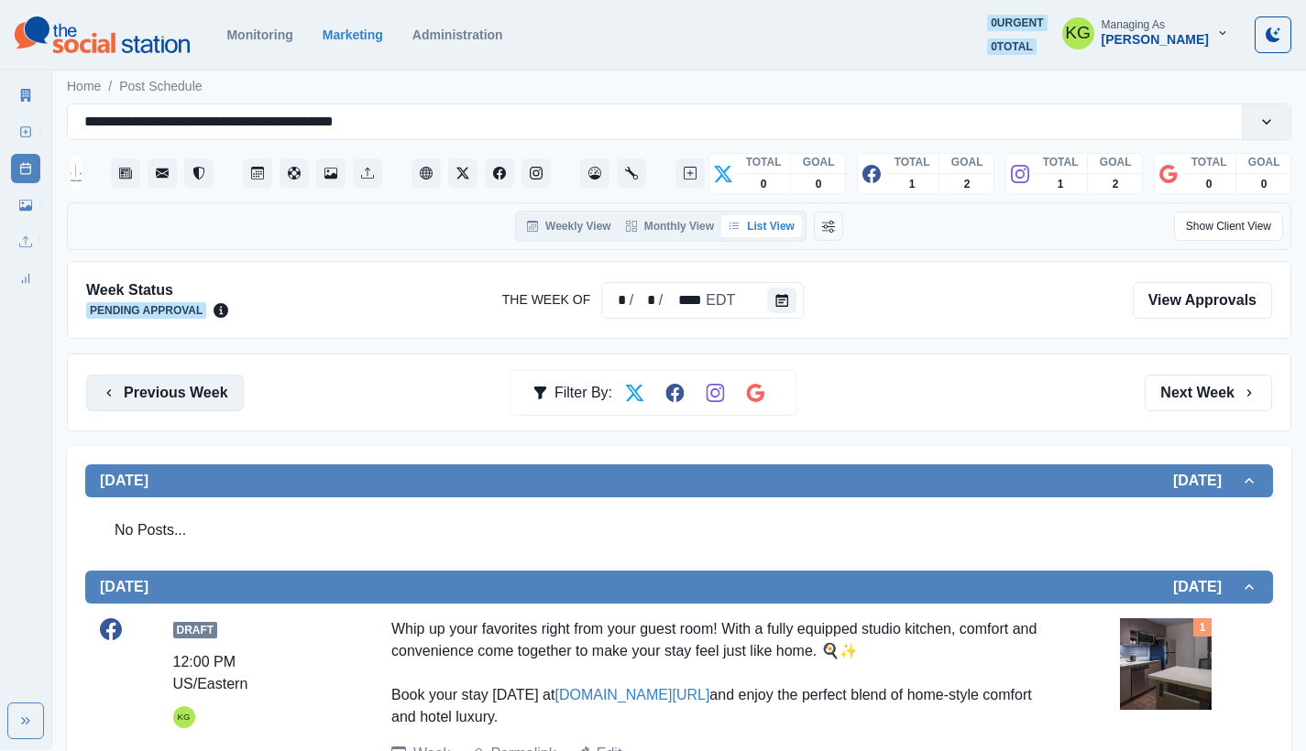
click at [233, 384] on button "Previous Week" at bounding box center [165, 393] width 158 height 37
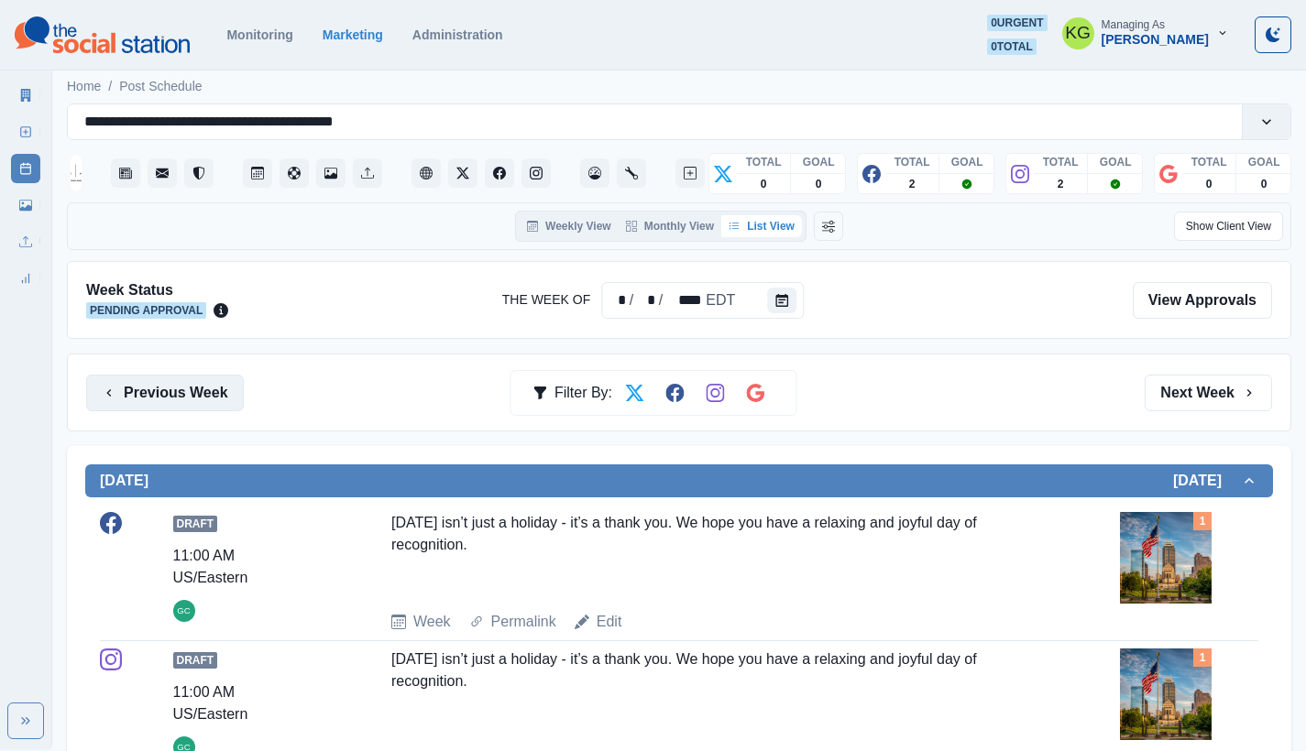
click at [197, 389] on button "Previous Week" at bounding box center [165, 393] width 158 height 37
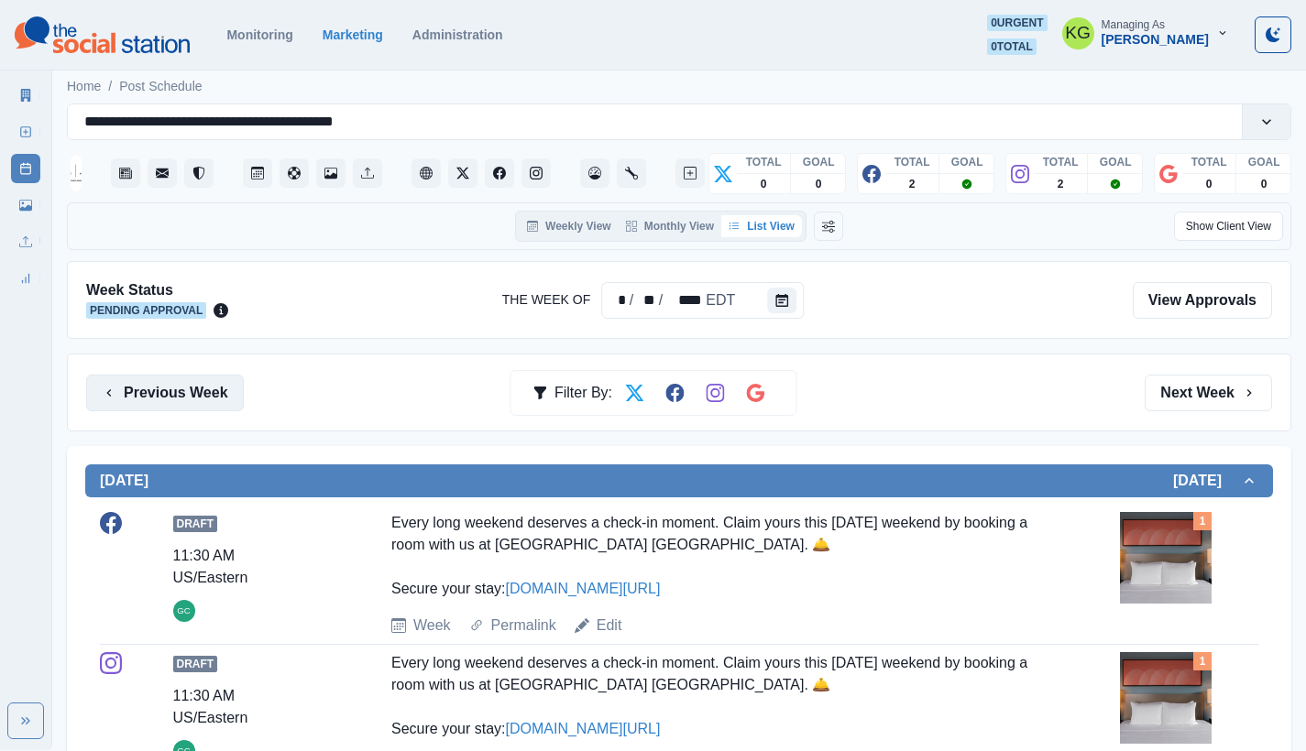
click at [194, 397] on button "Previous Week" at bounding box center [165, 393] width 158 height 37
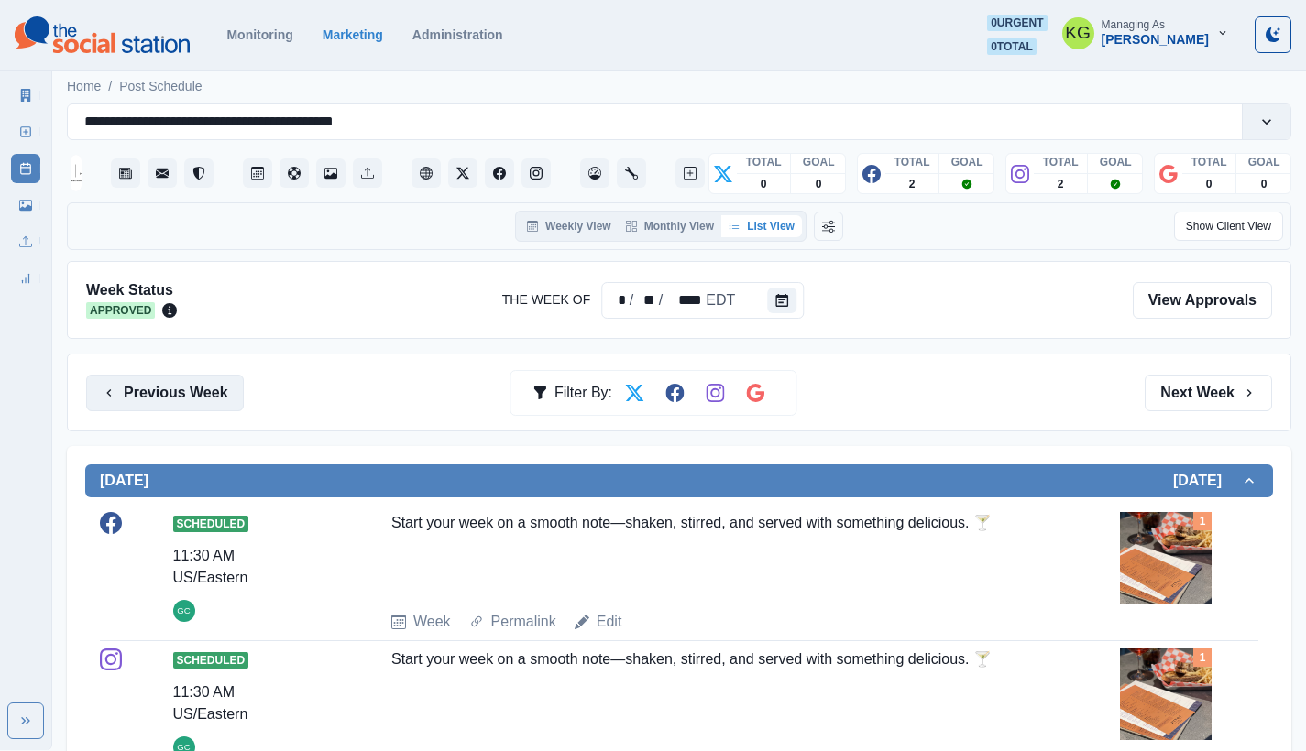
click at [194, 397] on button "Previous Week" at bounding box center [165, 393] width 158 height 37
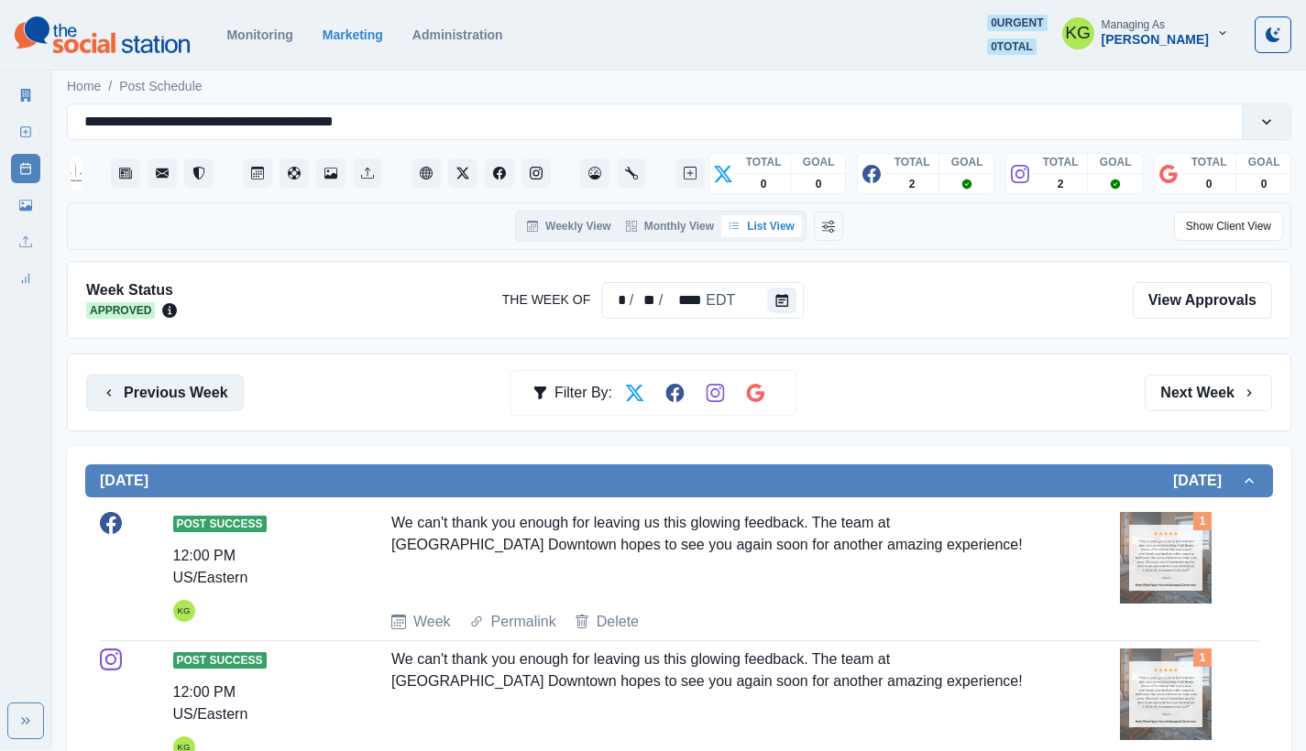
click at [194, 397] on button "Previous Week" at bounding box center [165, 393] width 158 height 37
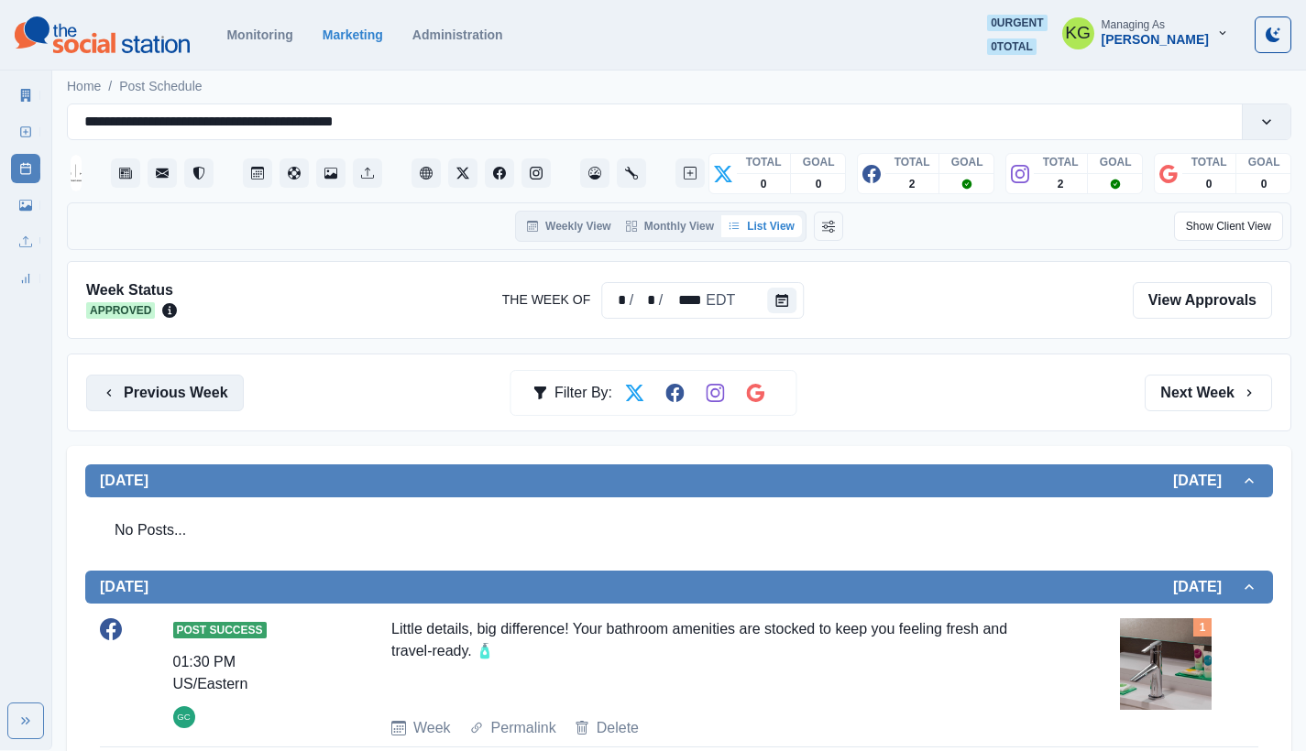
click at [194, 397] on button "Previous Week" at bounding box center [165, 393] width 158 height 37
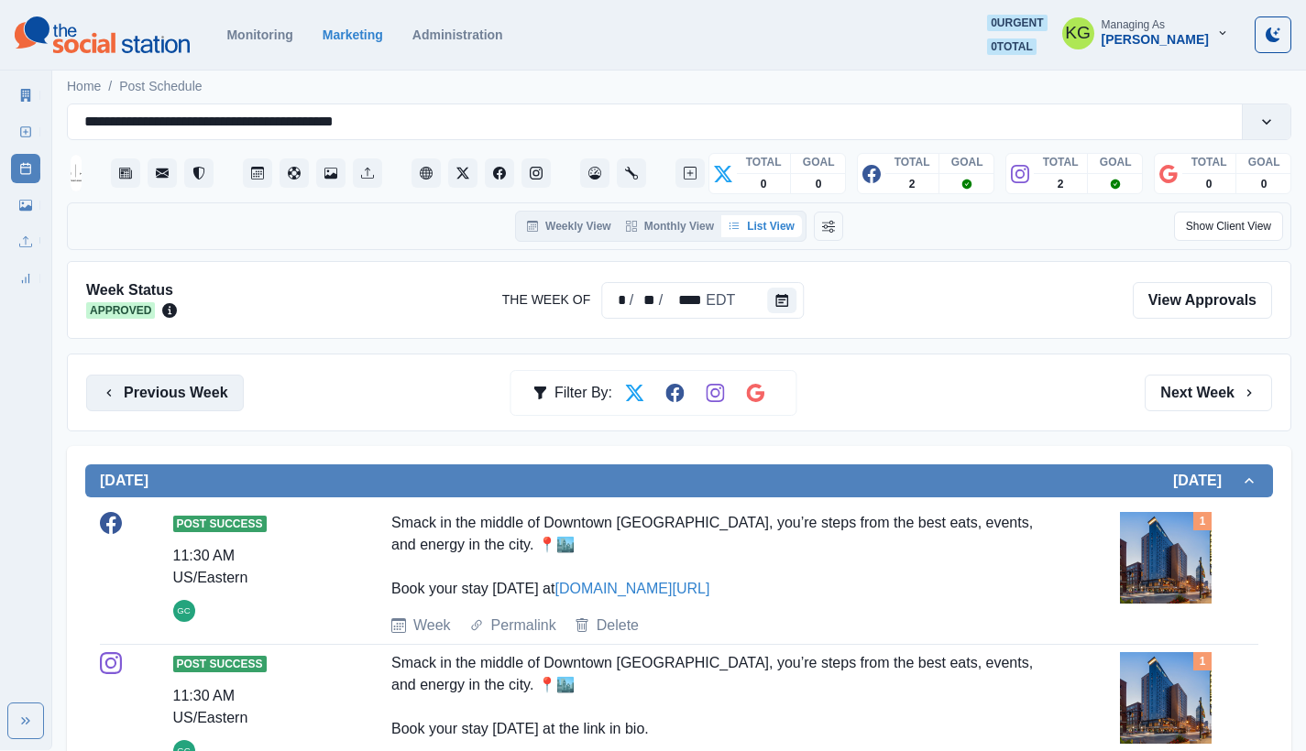
click at [194, 397] on button "Previous Week" at bounding box center [165, 393] width 158 height 37
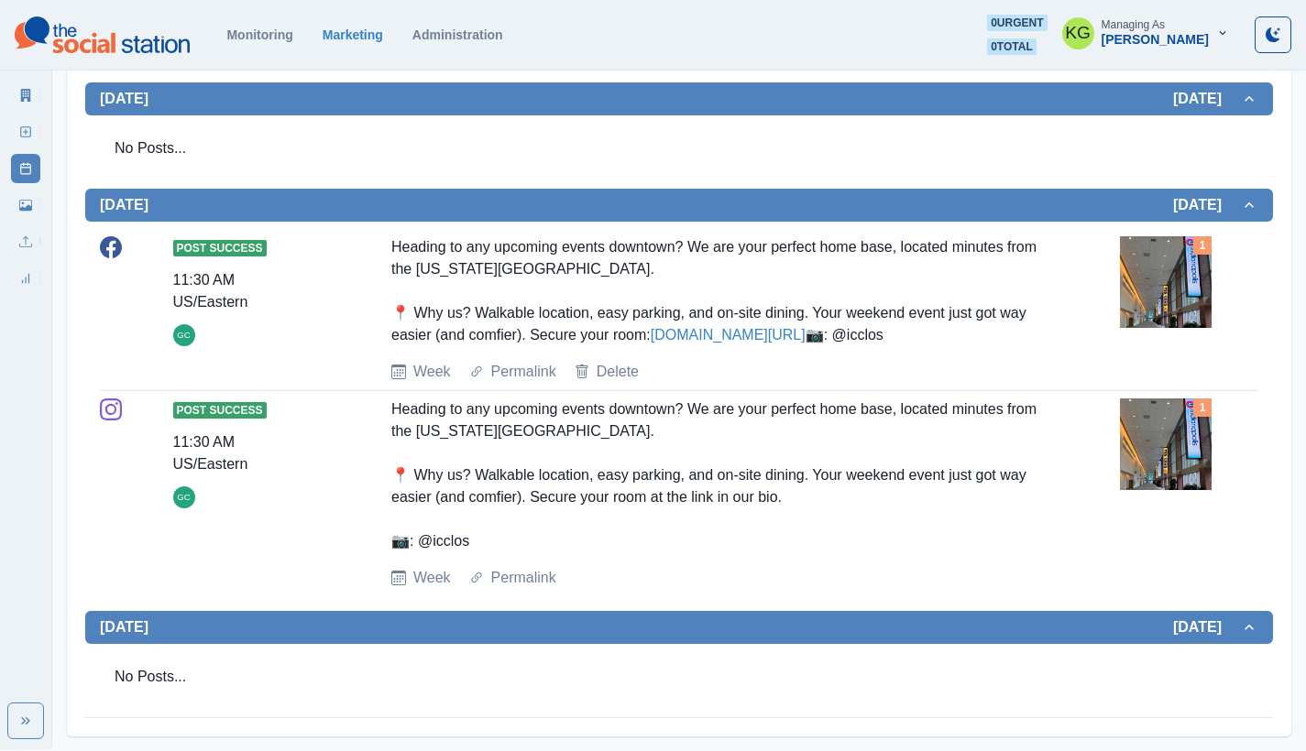
scroll to position [277, 0]
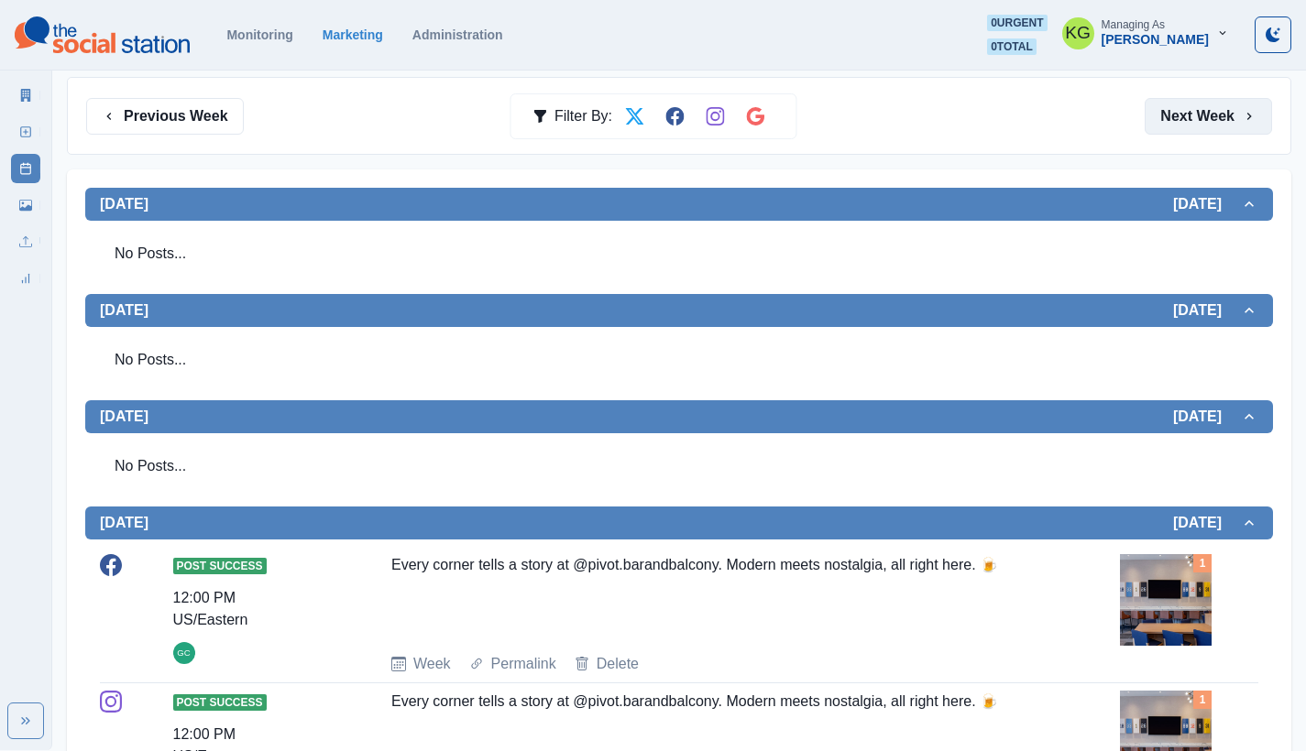
click at [1191, 115] on button "Next Week" at bounding box center [1207, 116] width 127 height 37
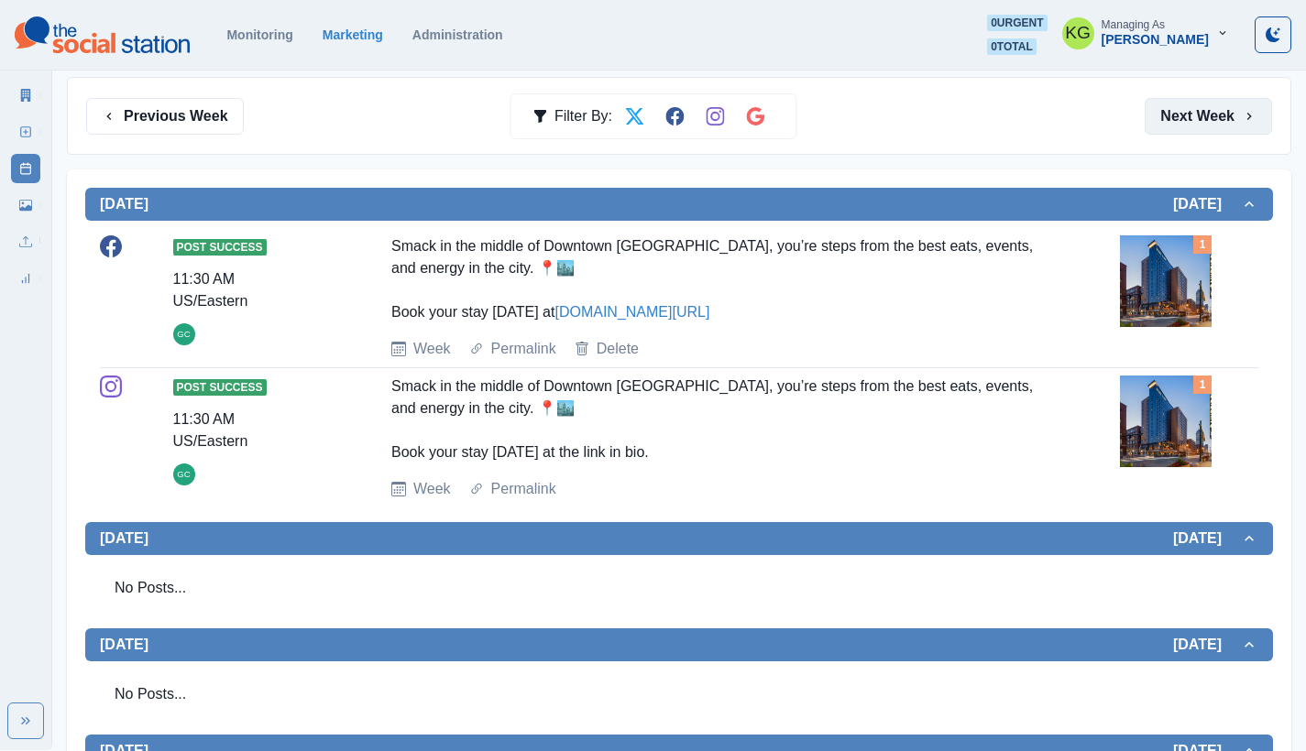
click at [1191, 119] on button "Next Week" at bounding box center [1207, 116] width 127 height 37
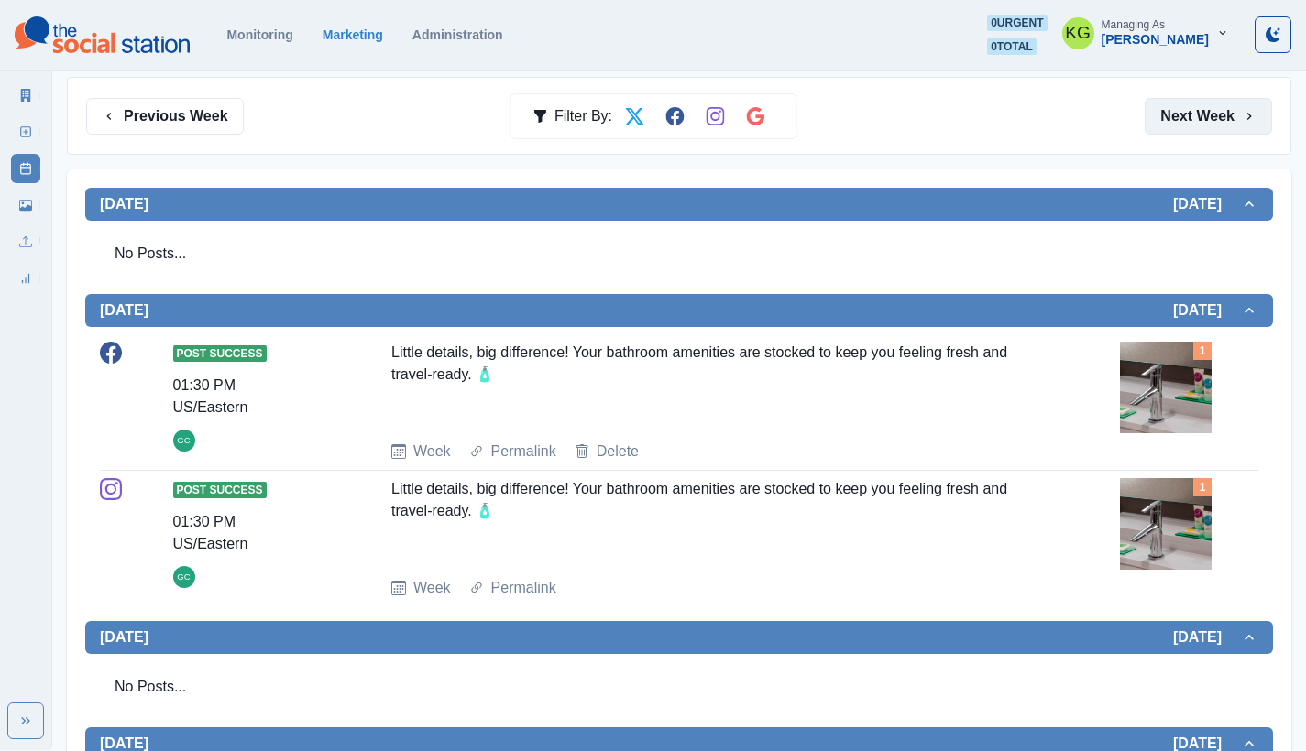
click at [1191, 119] on button "Next Week" at bounding box center [1207, 116] width 127 height 37
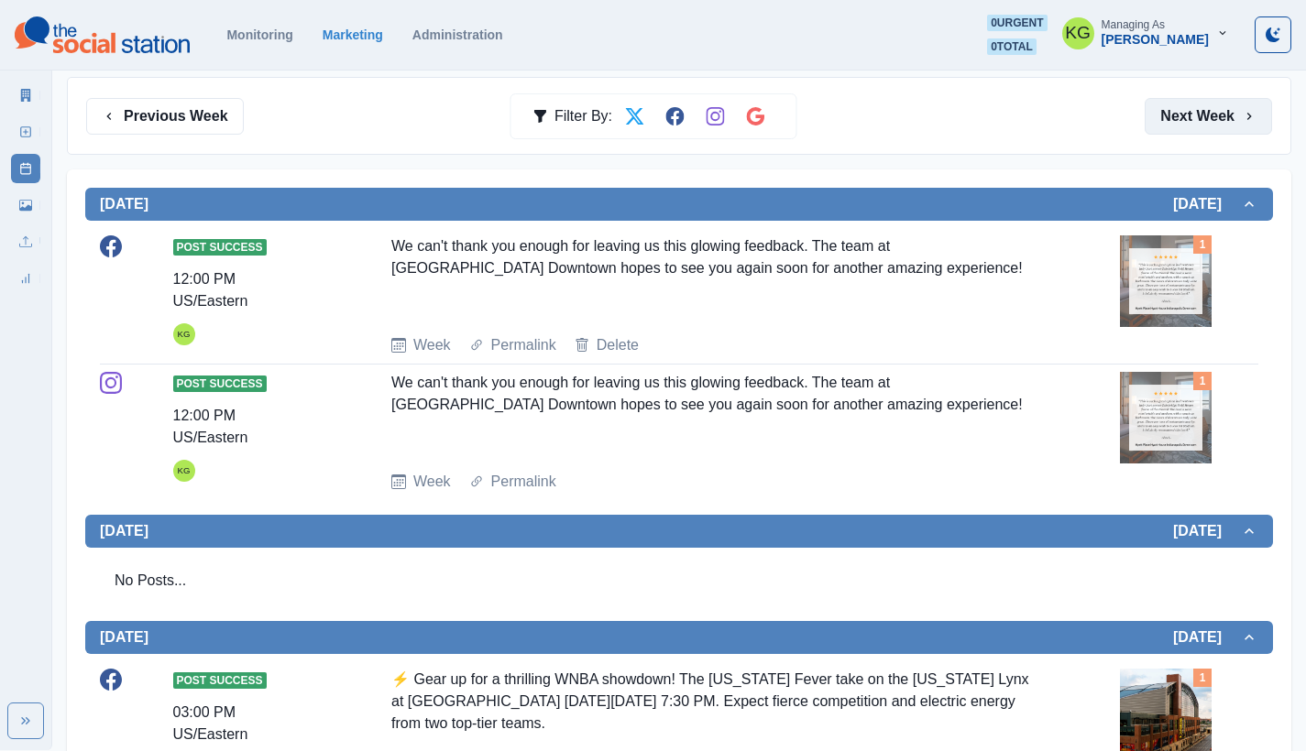
click at [1191, 119] on button "Next Week" at bounding box center [1207, 116] width 127 height 37
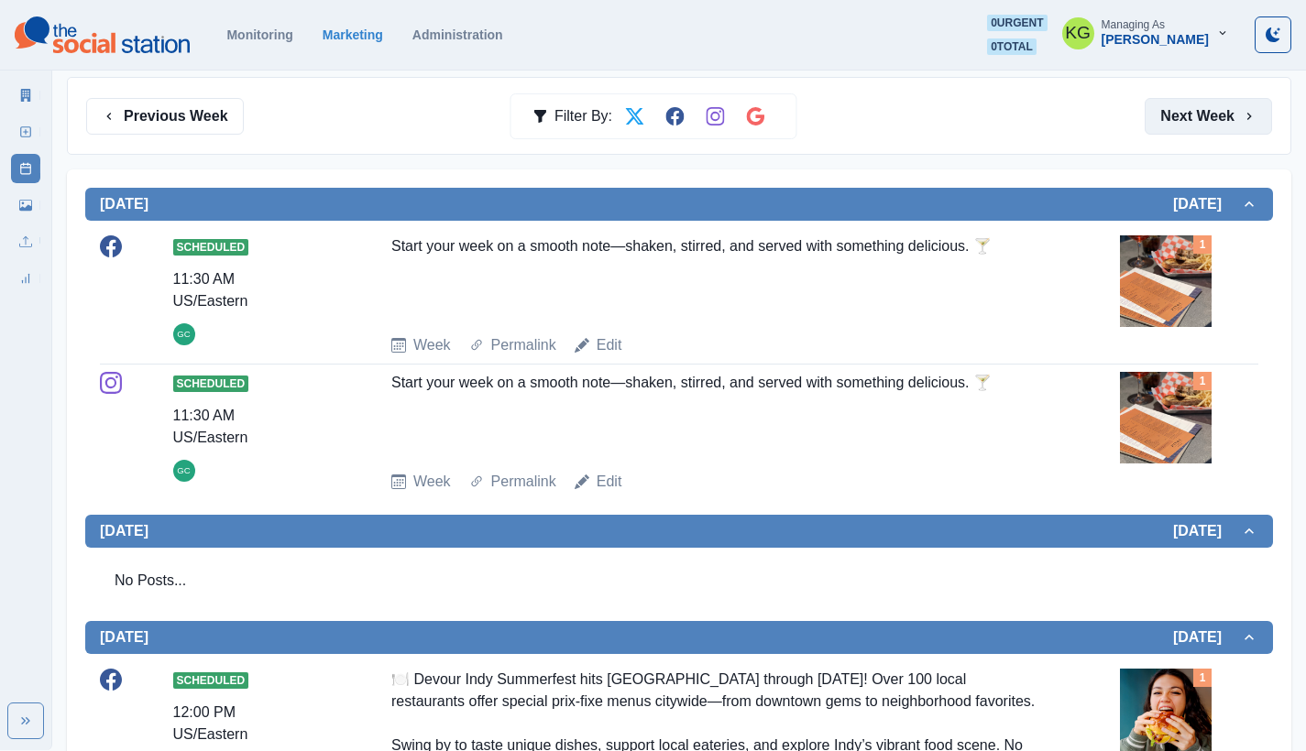
click at [1191, 119] on button "Next Week" at bounding box center [1207, 116] width 127 height 37
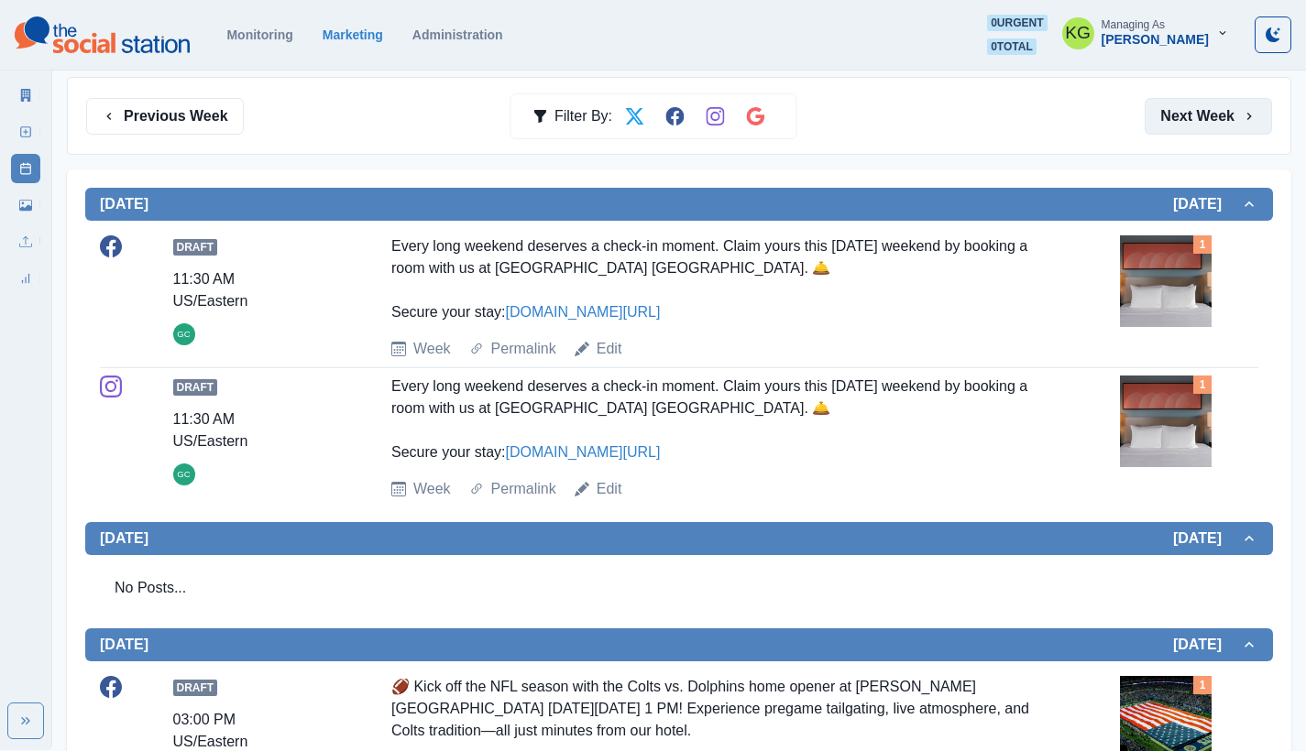
click at [1191, 119] on button "Next Week" at bounding box center [1207, 116] width 127 height 37
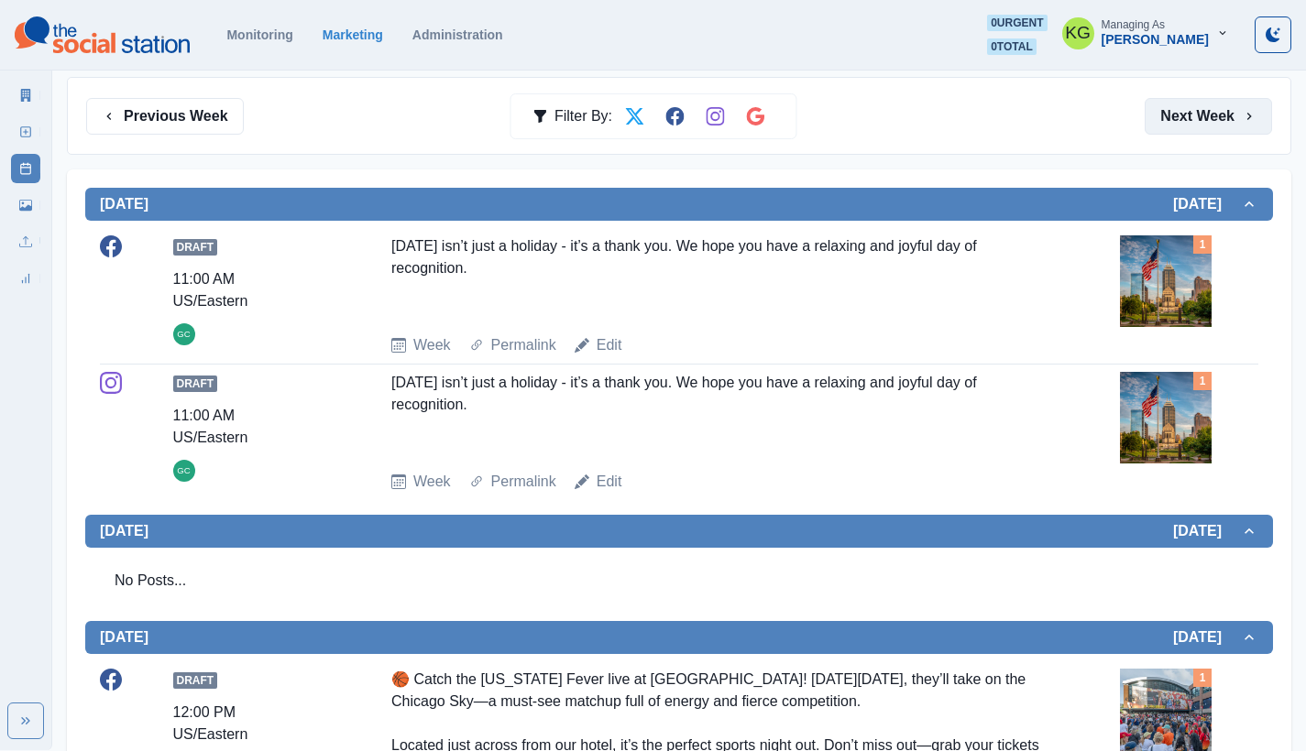
click at [1191, 119] on button "Next Week" at bounding box center [1207, 116] width 127 height 37
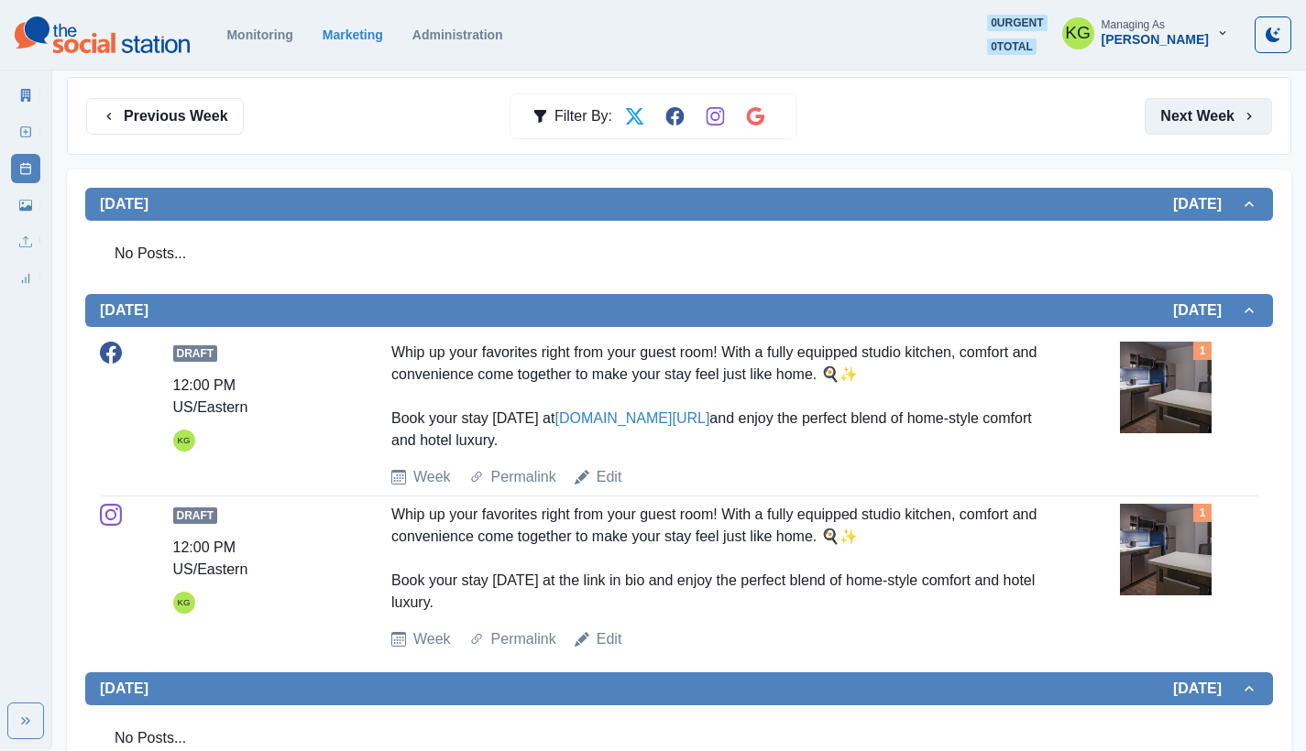
click at [1191, 119] on button "Next Week" at bounding box center [1207, 116] width 127 height 37
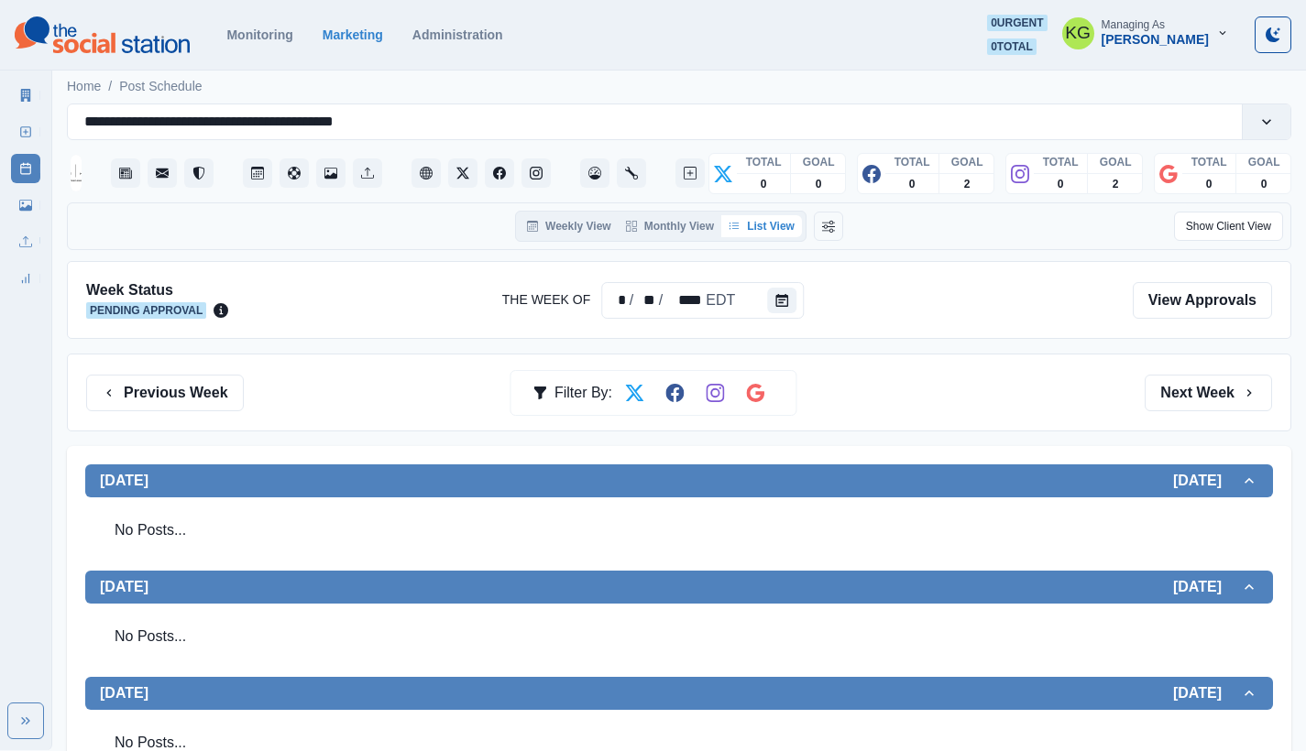
click at [1214, 436] on div "Week Status Pending Approval The Week Of * / ** / **** EDT View Approvals Previ…" at bounding box center [679, 744] width 1224 height 967
click at [1210, 403] on button "Next Week" at bounding box center [1207, 393] width 127 height 37
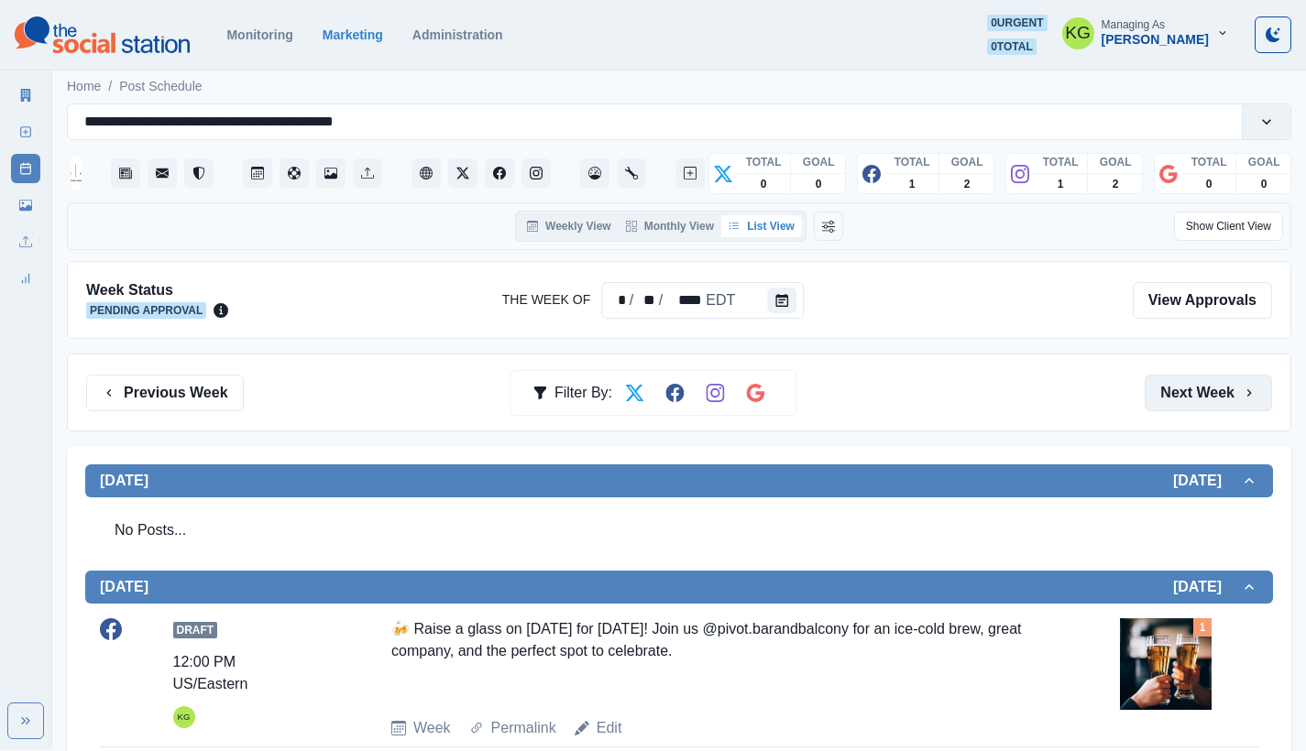
scroll to position [160, 0]
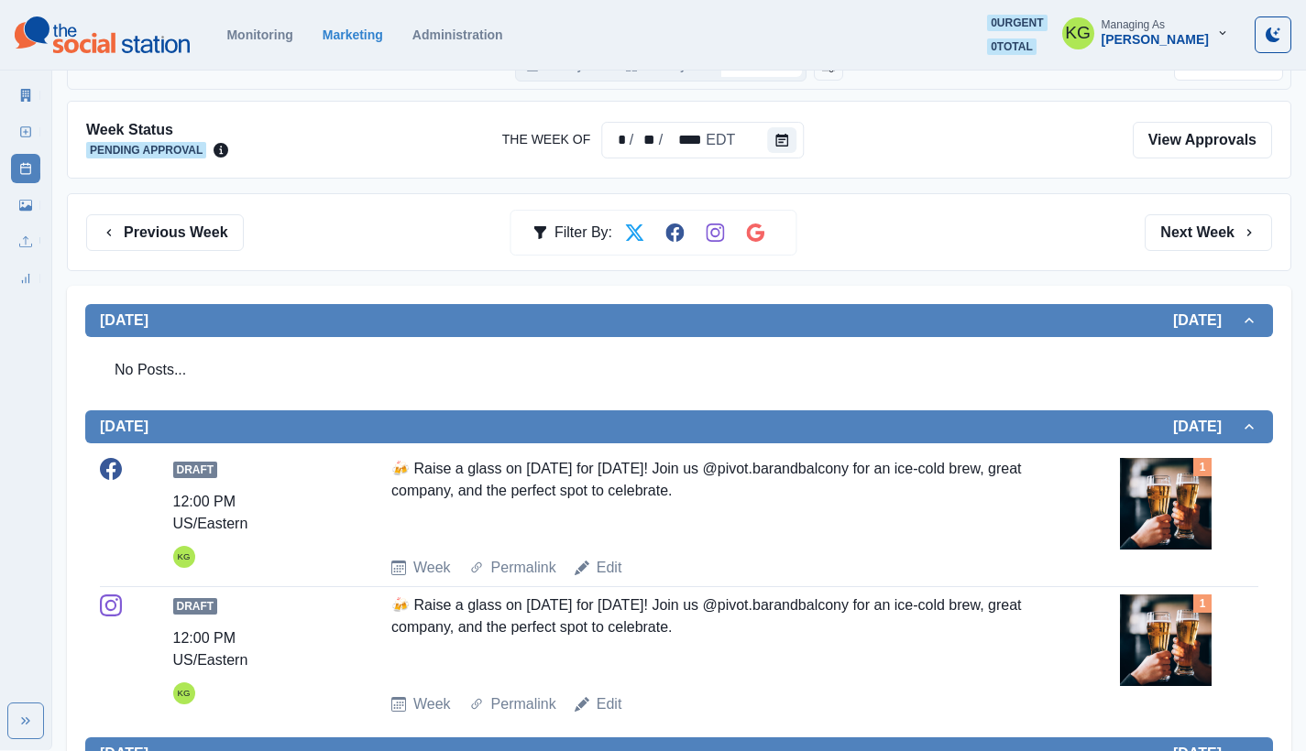
click at [1144, 507] on img at bounding box center [1166, 504] width 92 height 92
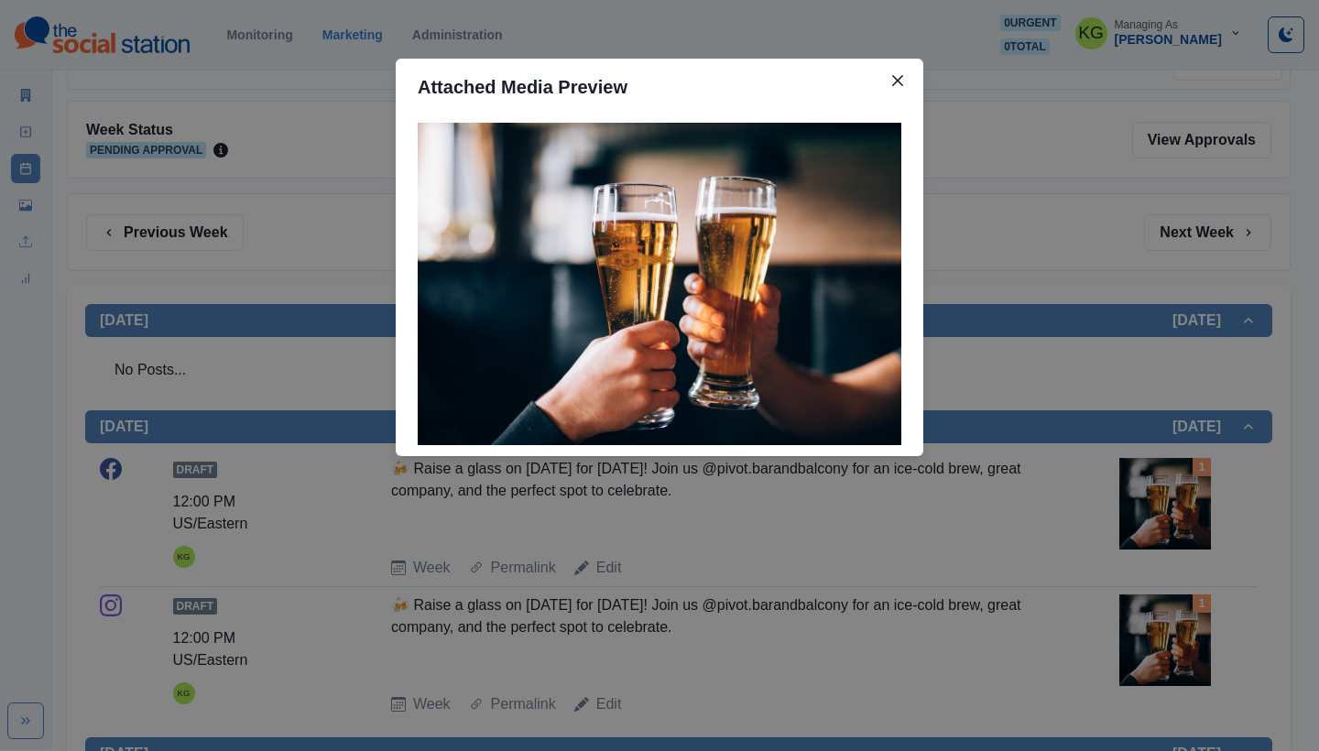
click at [1015, 520] on div "Attached Media Preview" at bounding box center [659, 375] width 1319 height 751
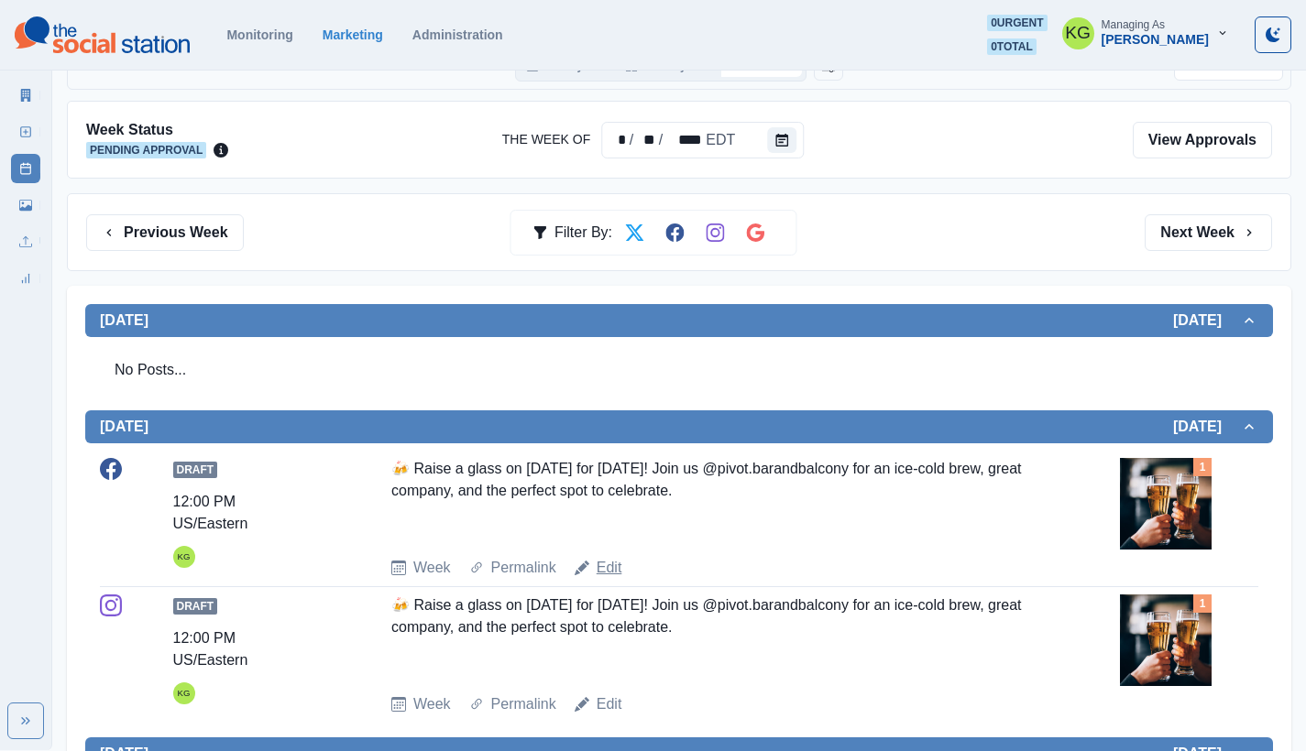
click at [603, 560] on link "Edit" at bounding box center [609, 568] width 26 height 22
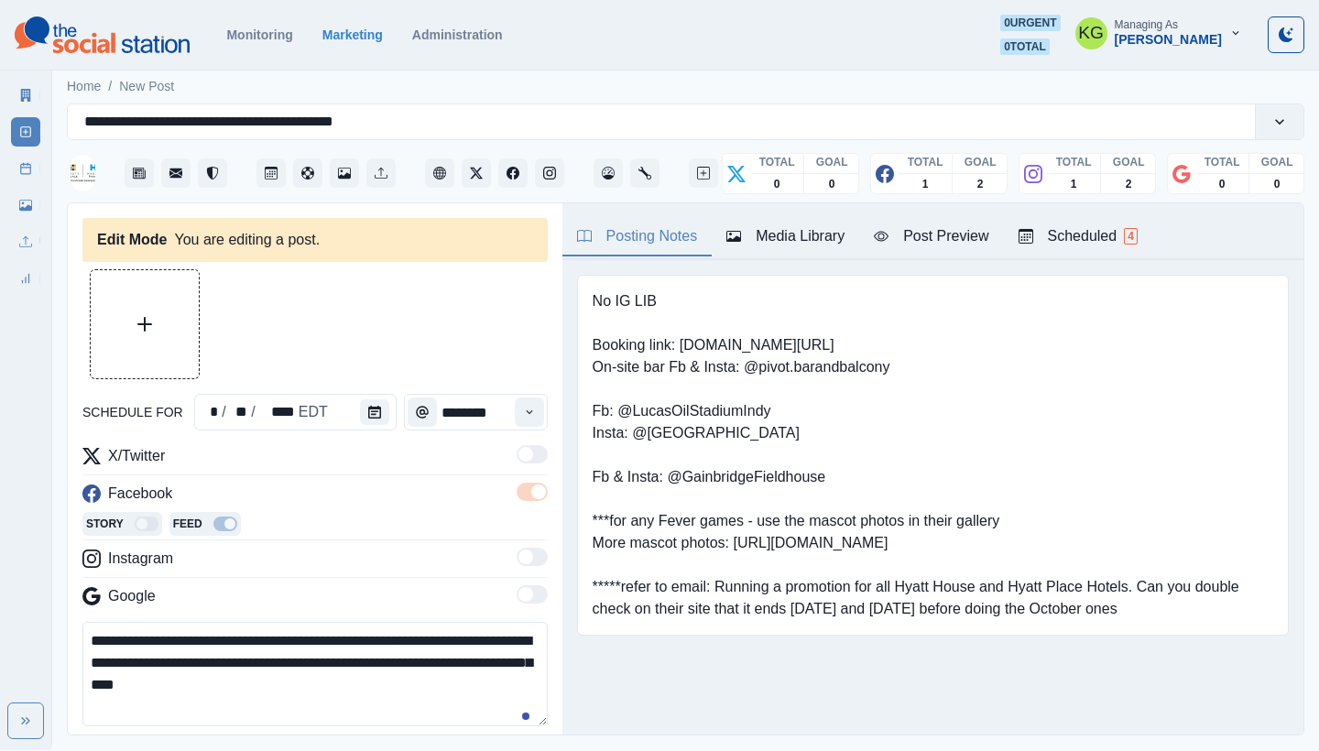
type input "********"
type textarea "**********"
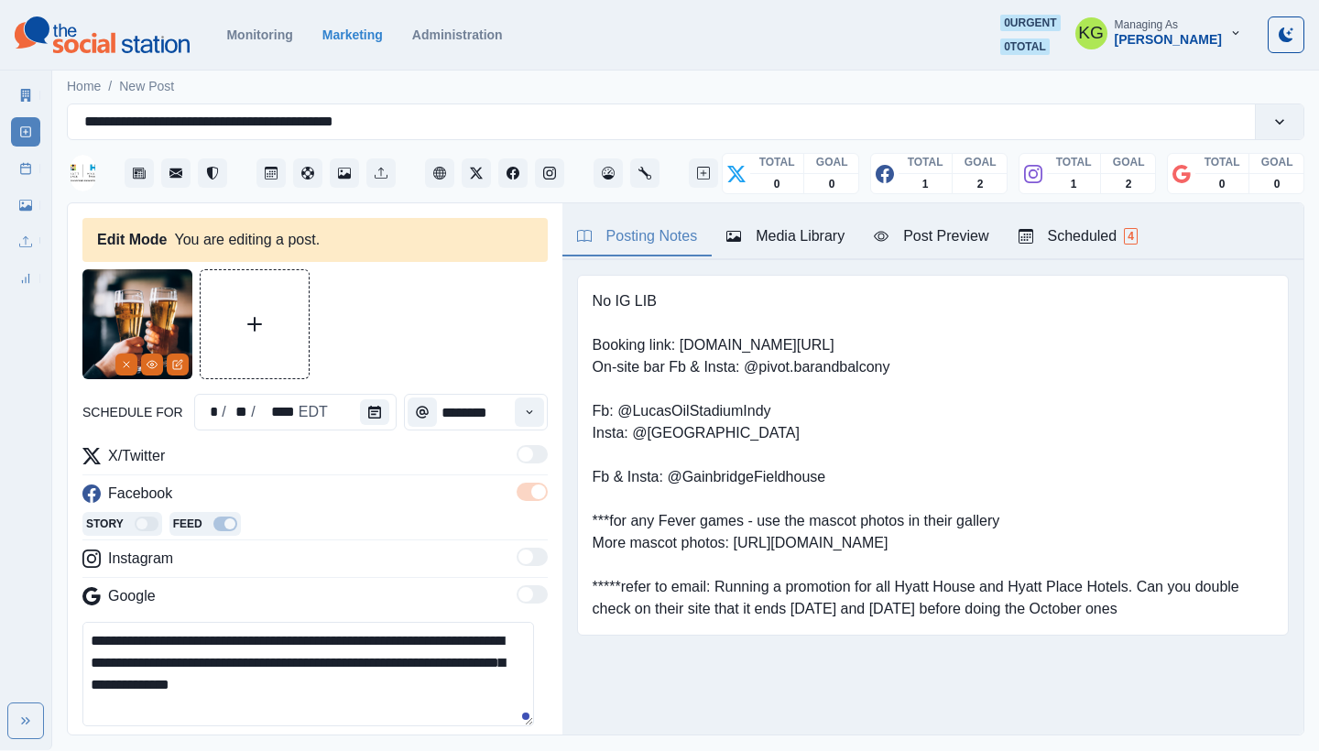
click at [796, 246] on div "Media Library" at bounding box center [786, 236] width 118 height 22
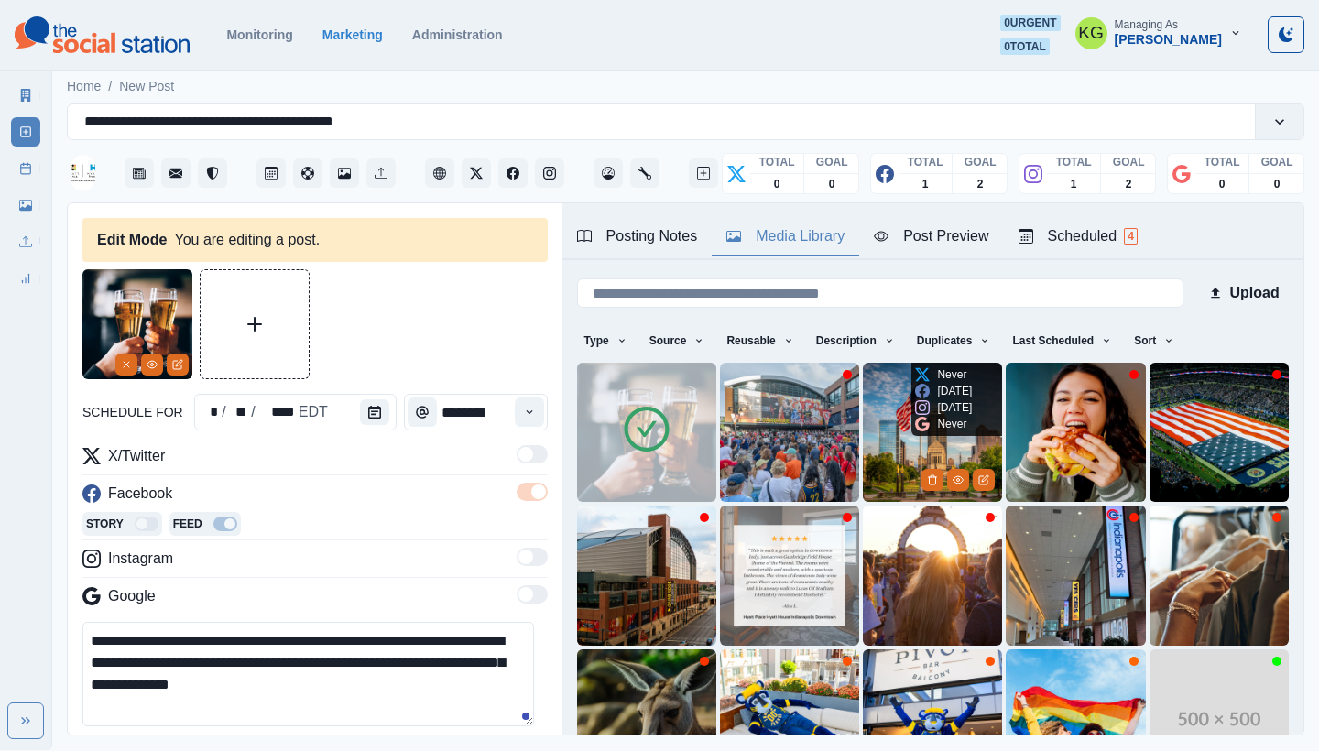
scroll to position [157, 0]
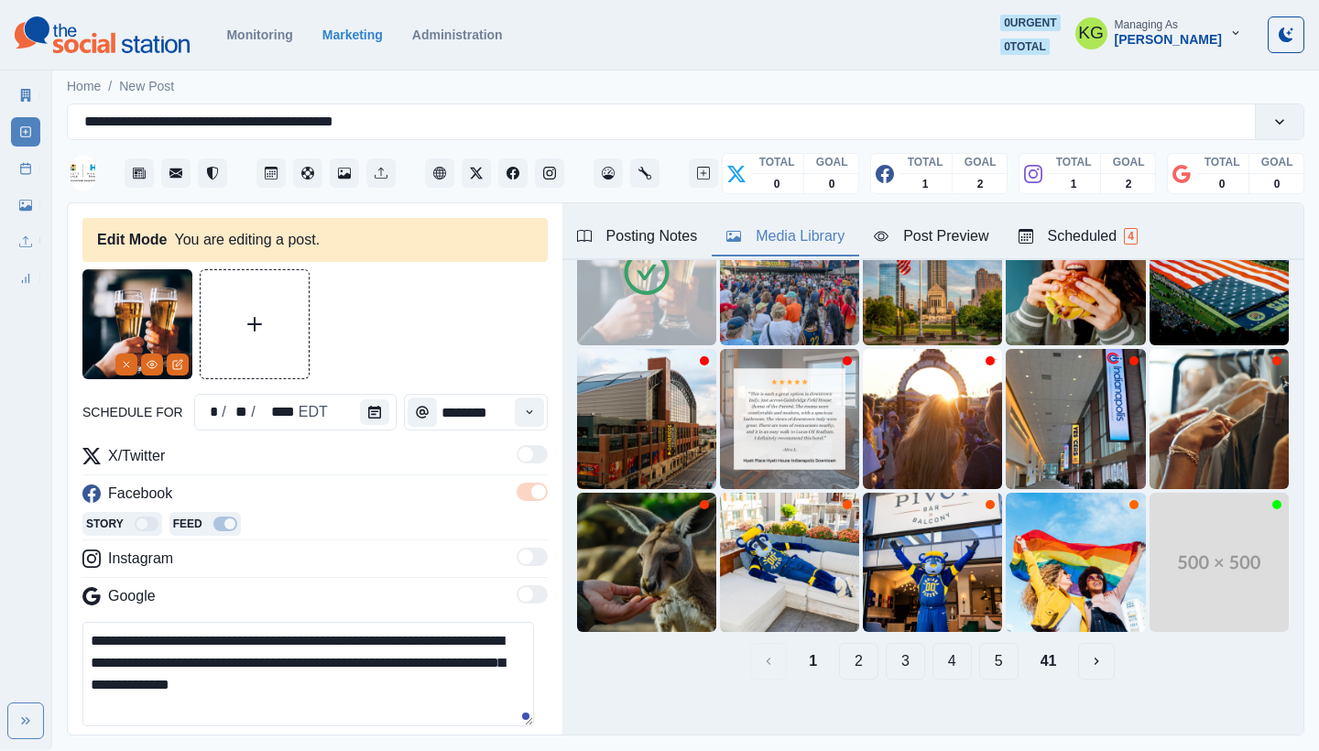
click at [991, 643] on button "5" at bounding box center [999, 661] width 39 height 37
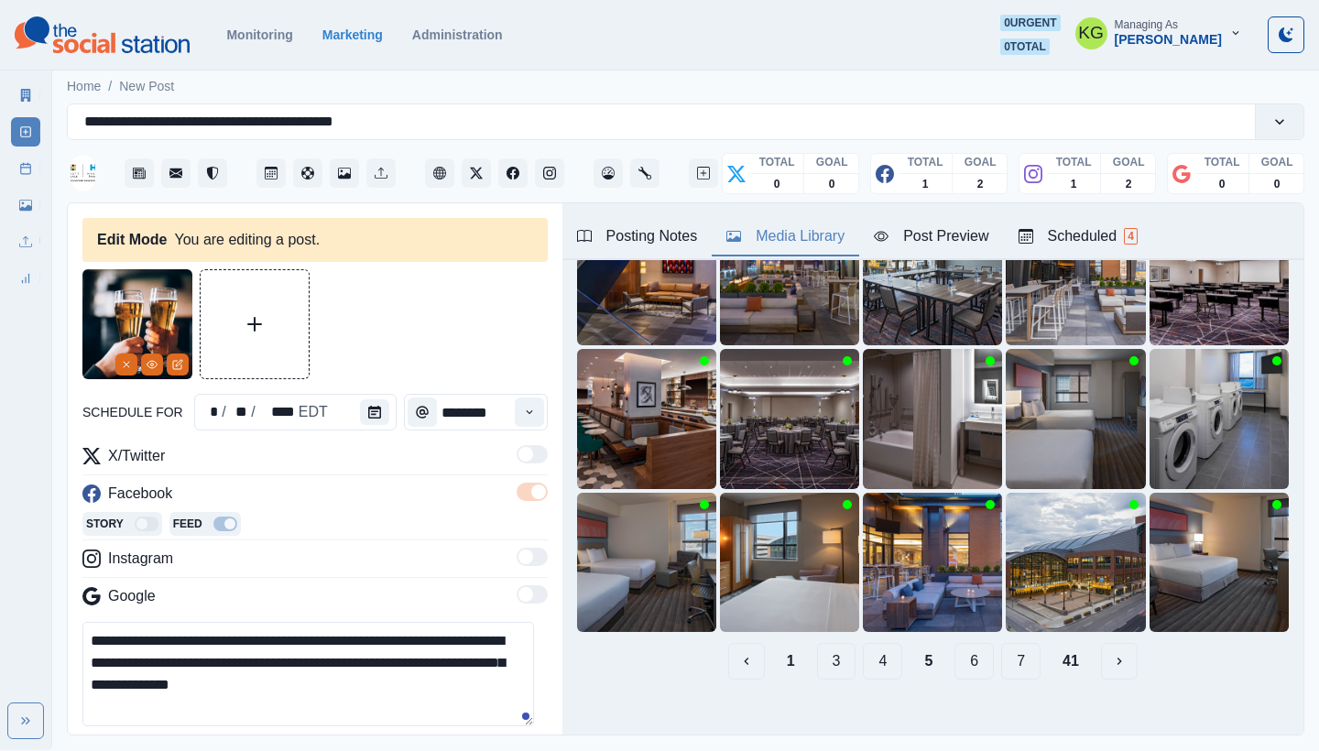
click at [1004, 645] on button "7" at bounding box center [1020, 661] width 39 height 37
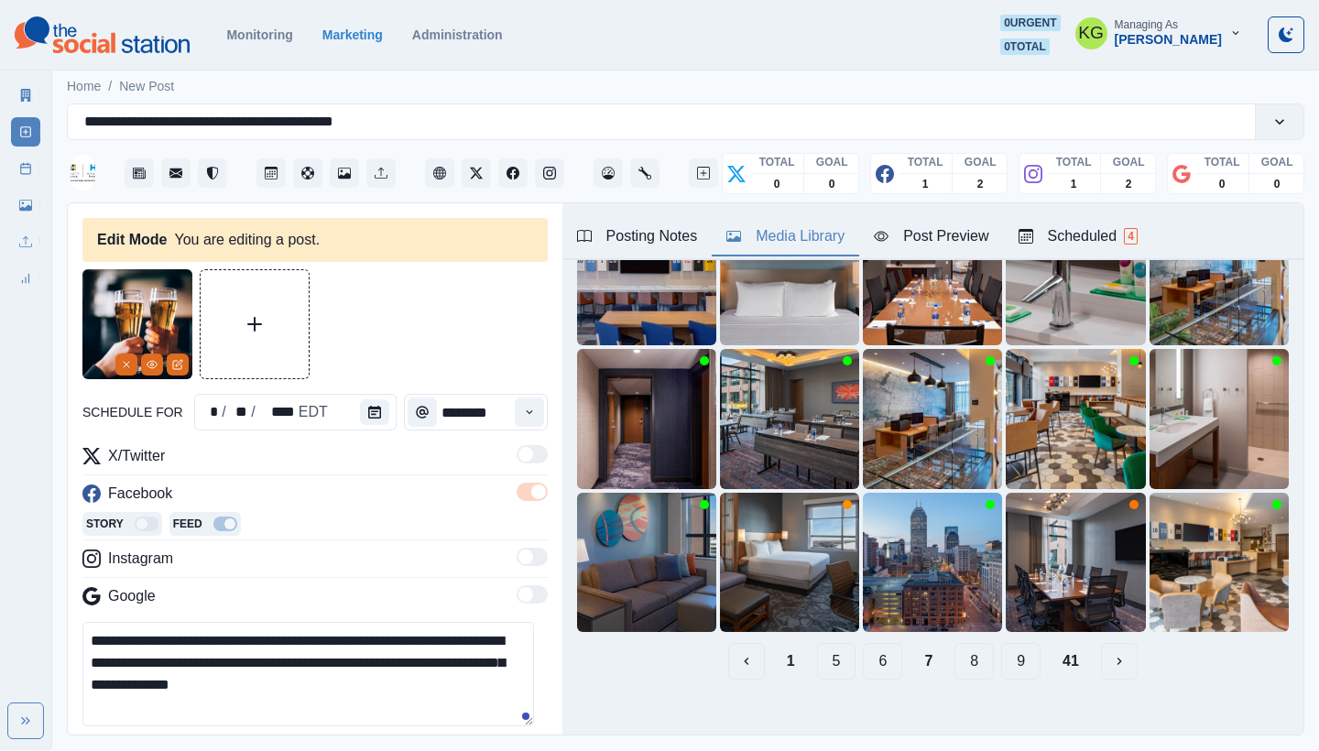
click at [1010, 648] on button "9" at bounding box center [1020, 661] width 39 height 37
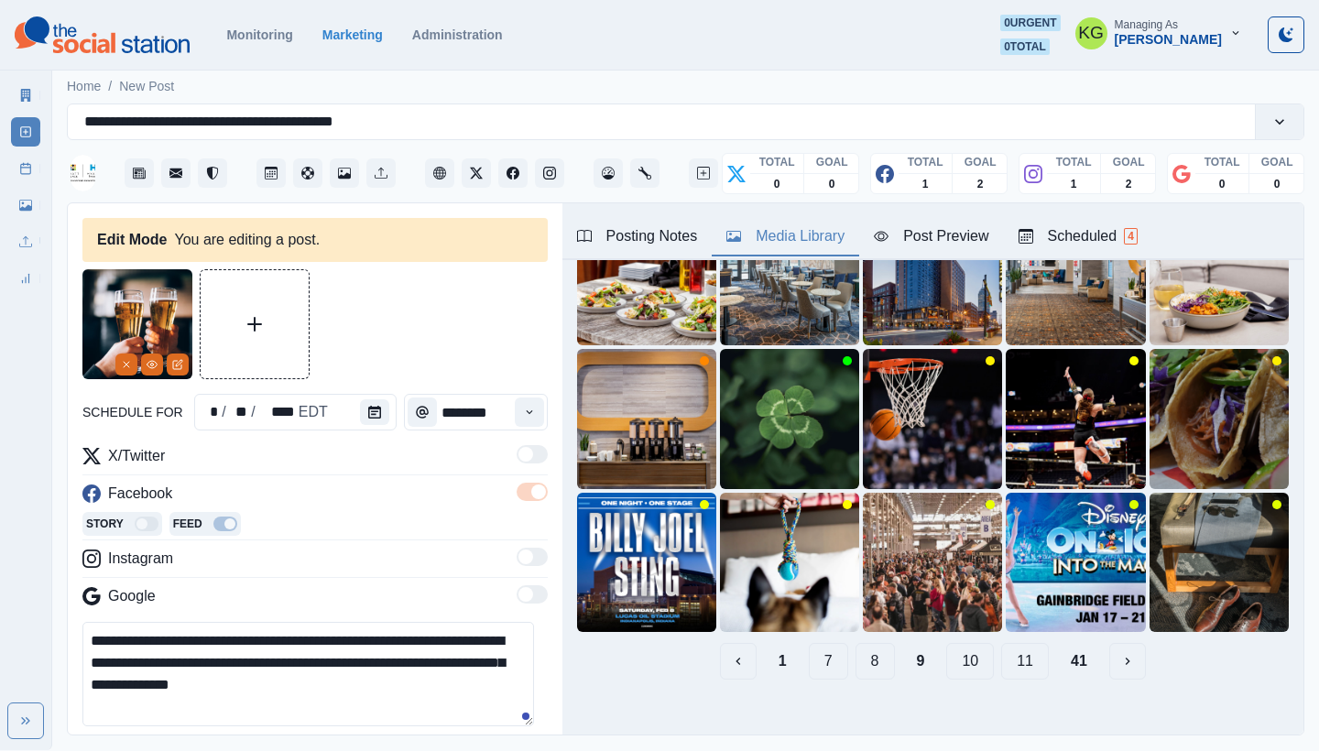
click at [1012, 660] on button "11" at bounding box center [1025, 661] width 48 height 37
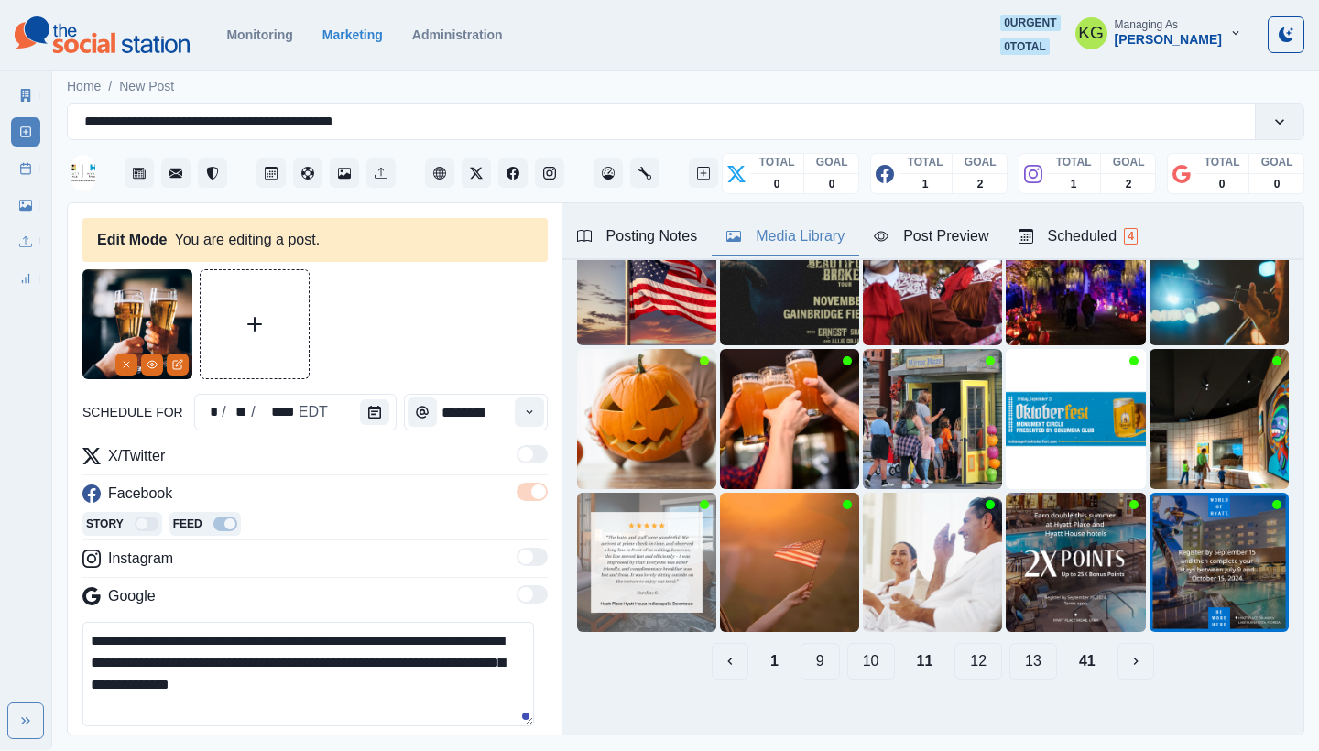
click at [1014, 655] on button "13" at bounding box center [1034, 661] width 48 height 37
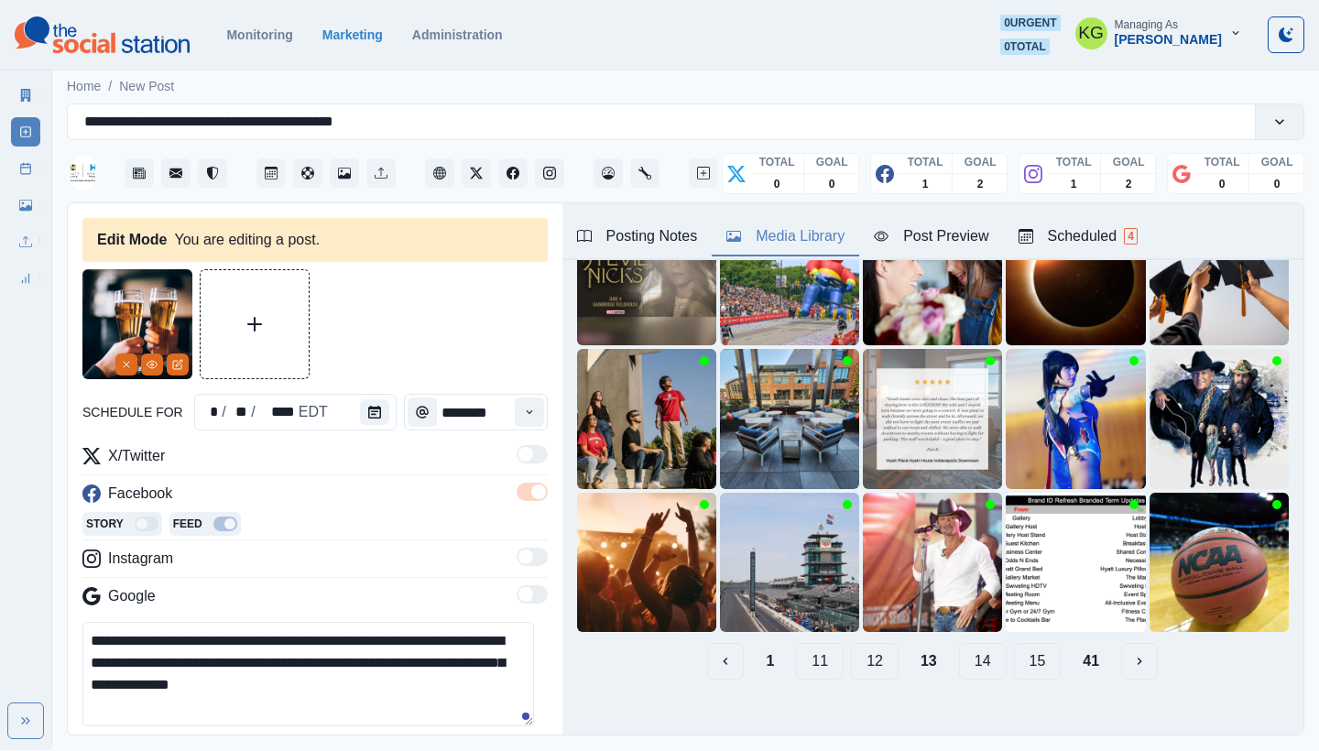
click at [1014, 655] on button "15" at bounding box center [1038, 661] width 48 height 37
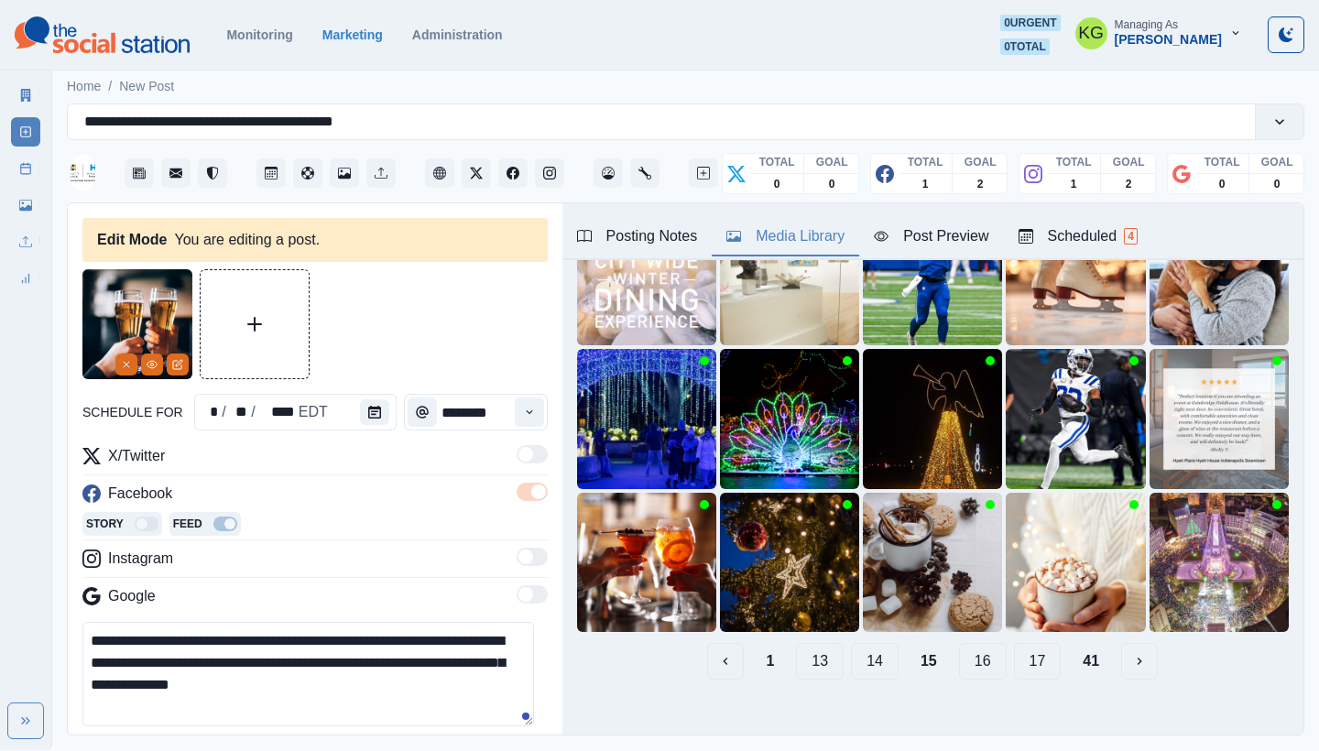
click at [1022, 657] on button "17" at bounding box center [1038, 661] width 48 height 37
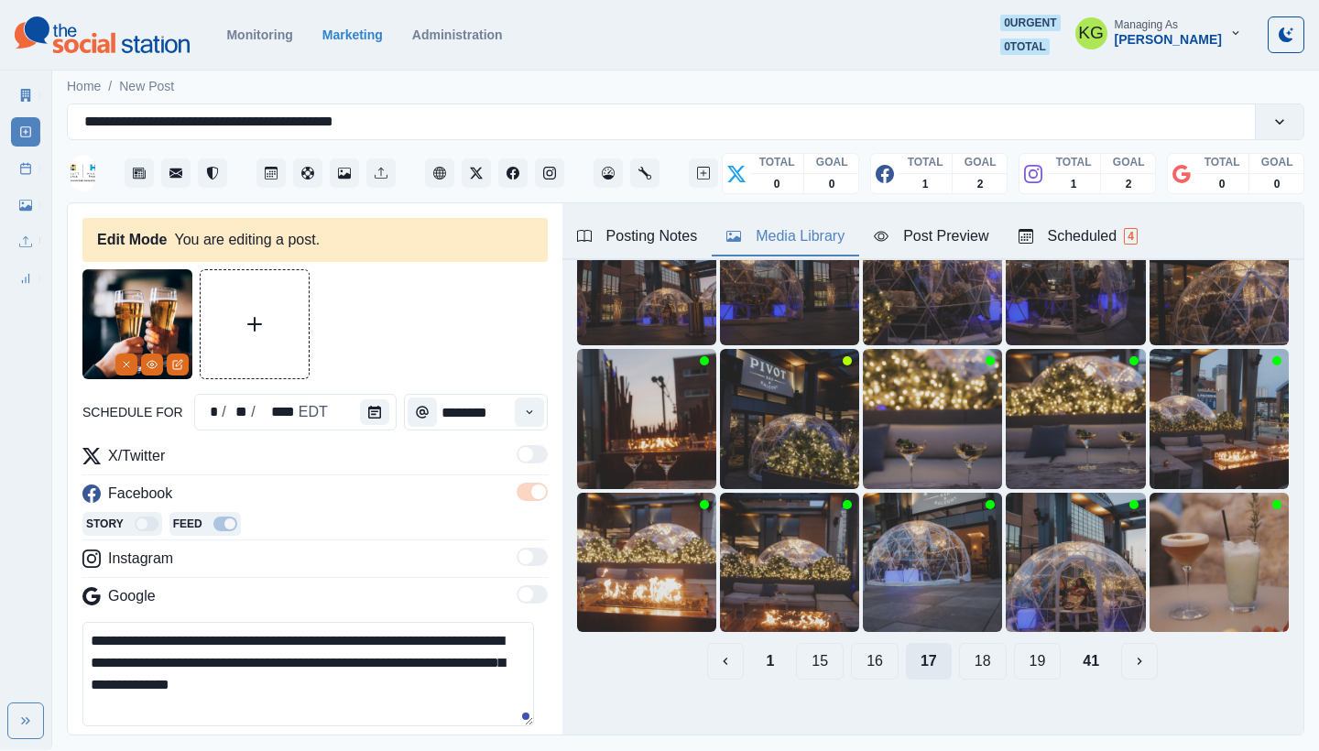
click at [1022, 657] on button "19" at bounding box center [1038, 661] width 48 height 37
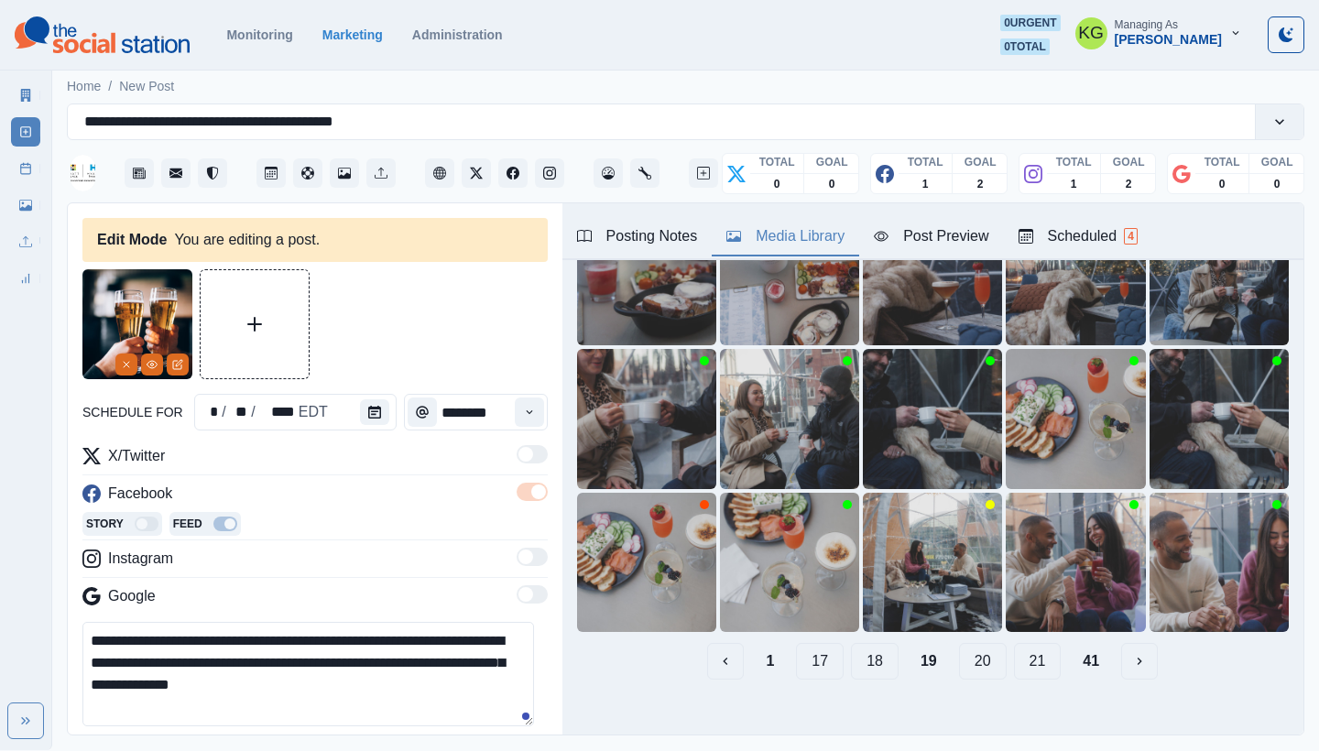
click at [1022, 657] on button "21" at bounding box center [1038, 661] width 48 height 37
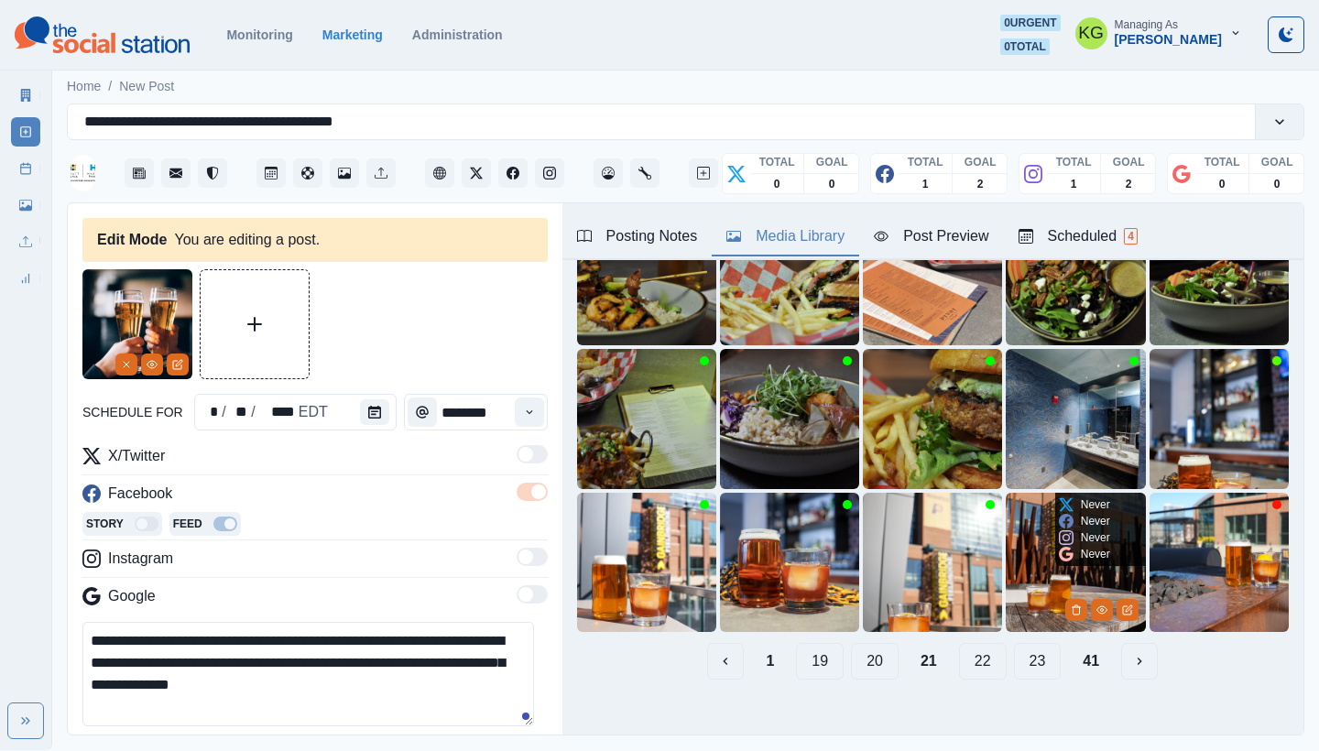
click at [1022, 657] on button "23" at bounding box center [1038, 661] width 48 height 37
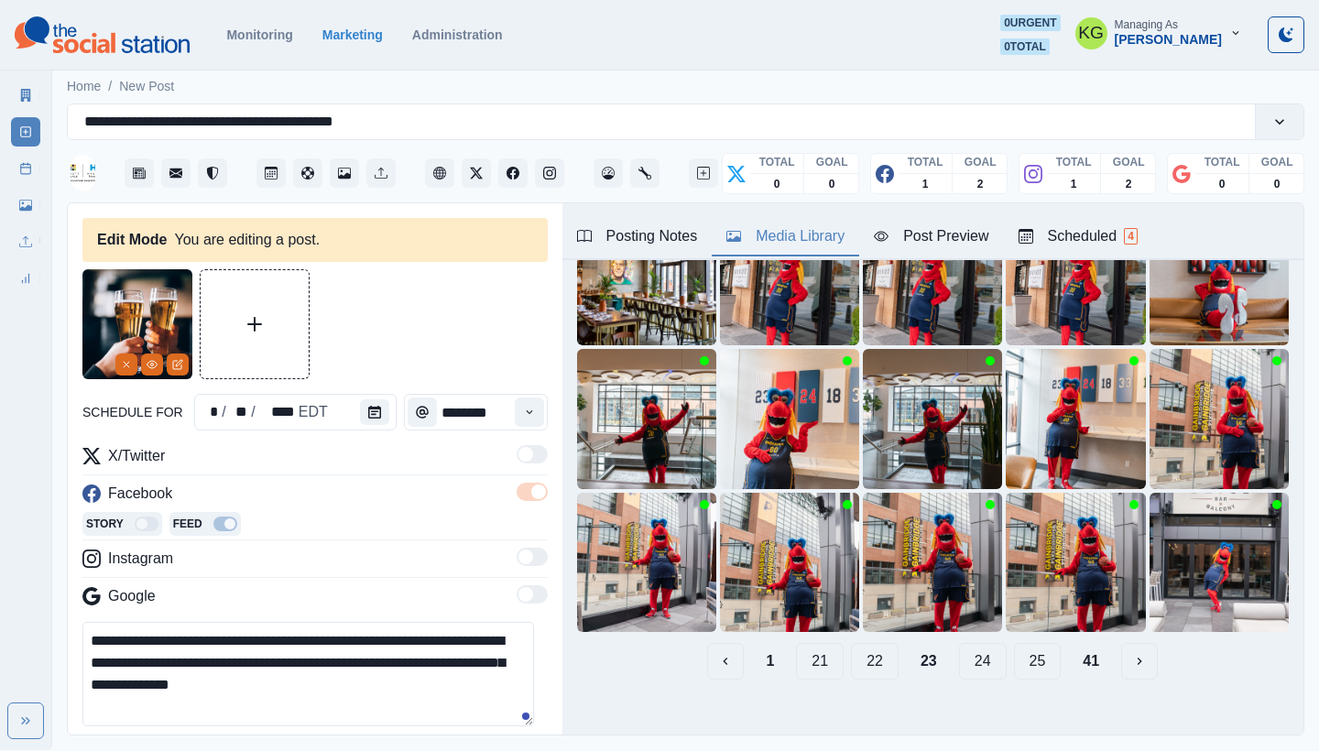
click at [976, 653] on button "24" at bounding box center [983, 661] width 48 height 37
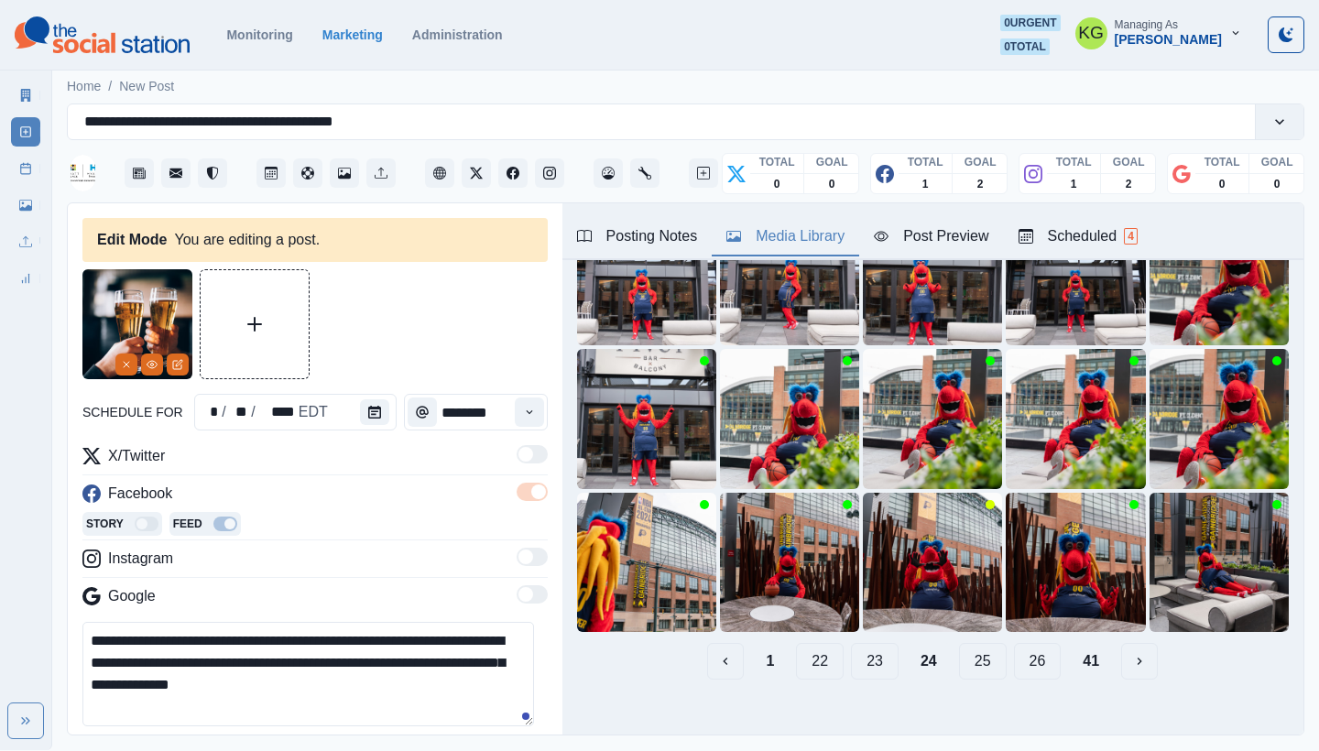
click at [970, 647] on button "25" at bounding box center [983, 661] width 48 height 37
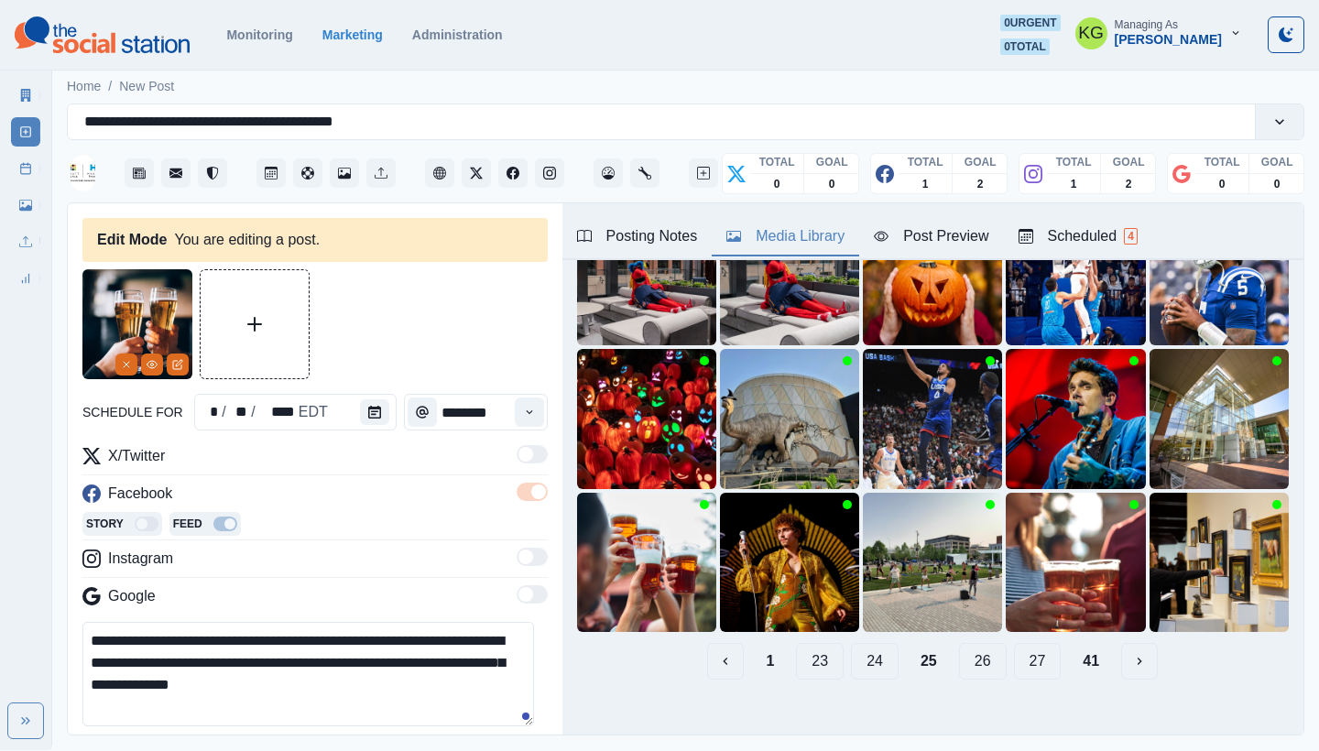
click at [970, 647] on button "26" at bounding box center [983, 661] width 48 height 37
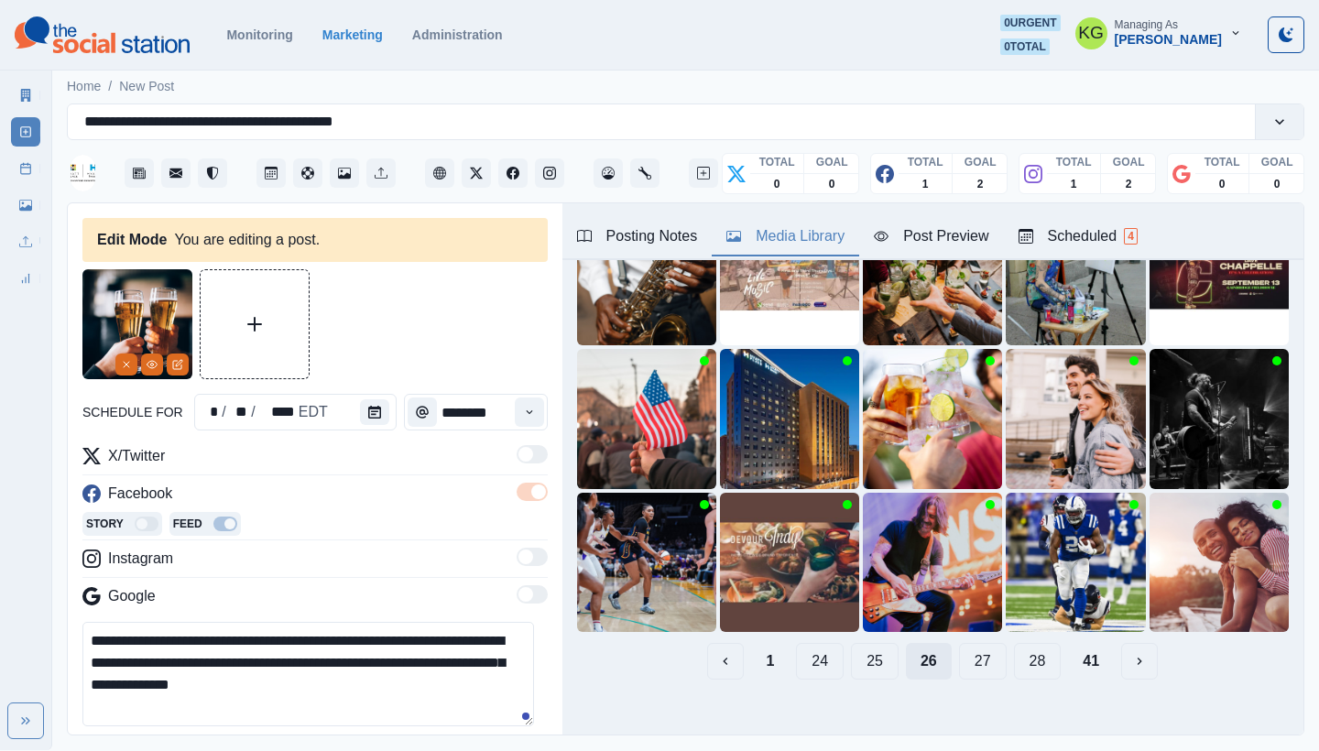
click at [970, 647] on button "27" at bounding box center [983, 661] width 48 height 37
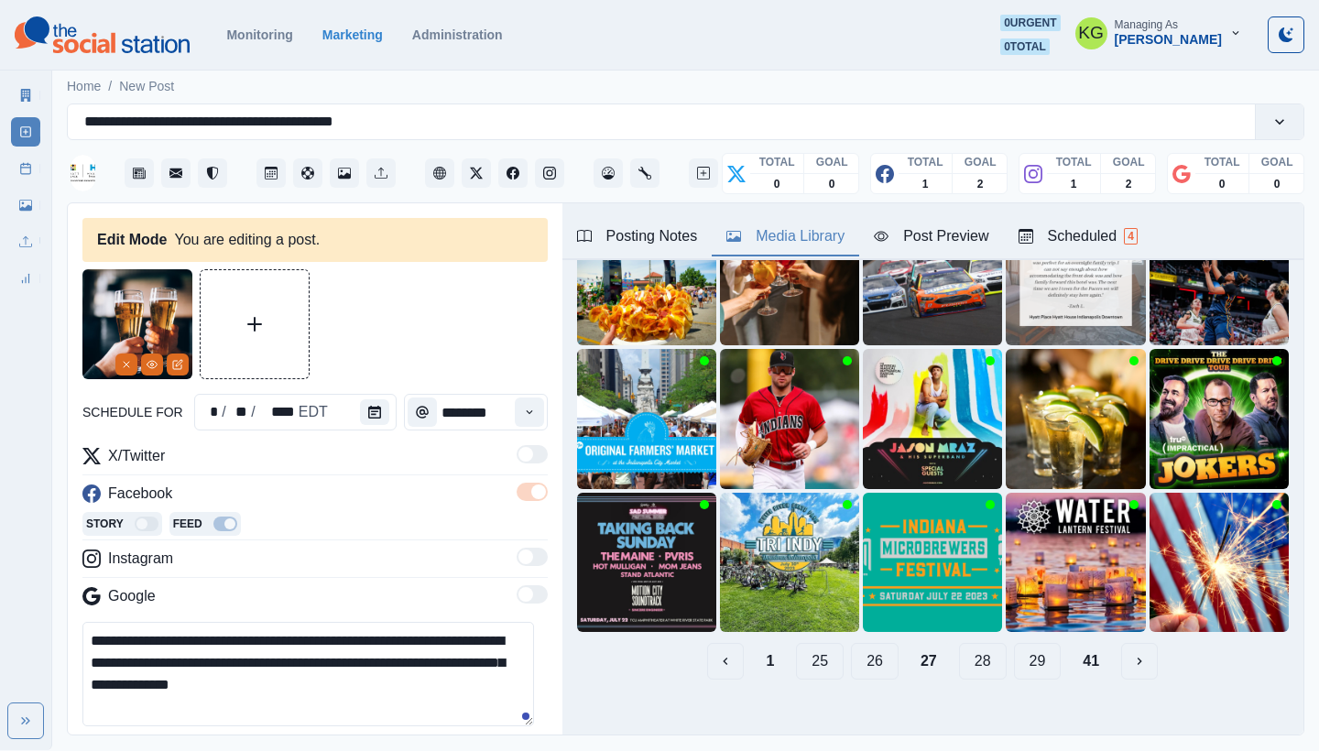
click at [970, 647] on button "28" at bounding box center [983, 661] width 48 height 37
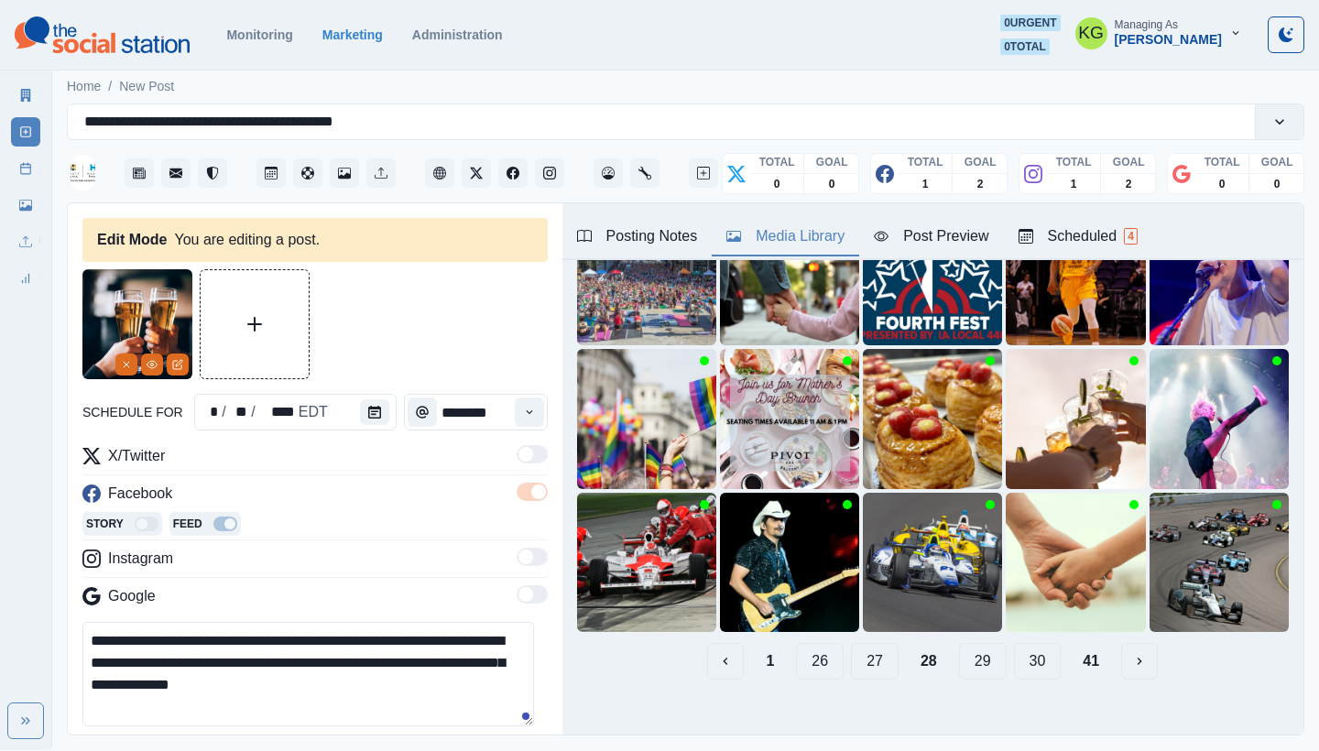
click at [970, 647] on button "29" at bounding box center [983, 661] width 48 height 37
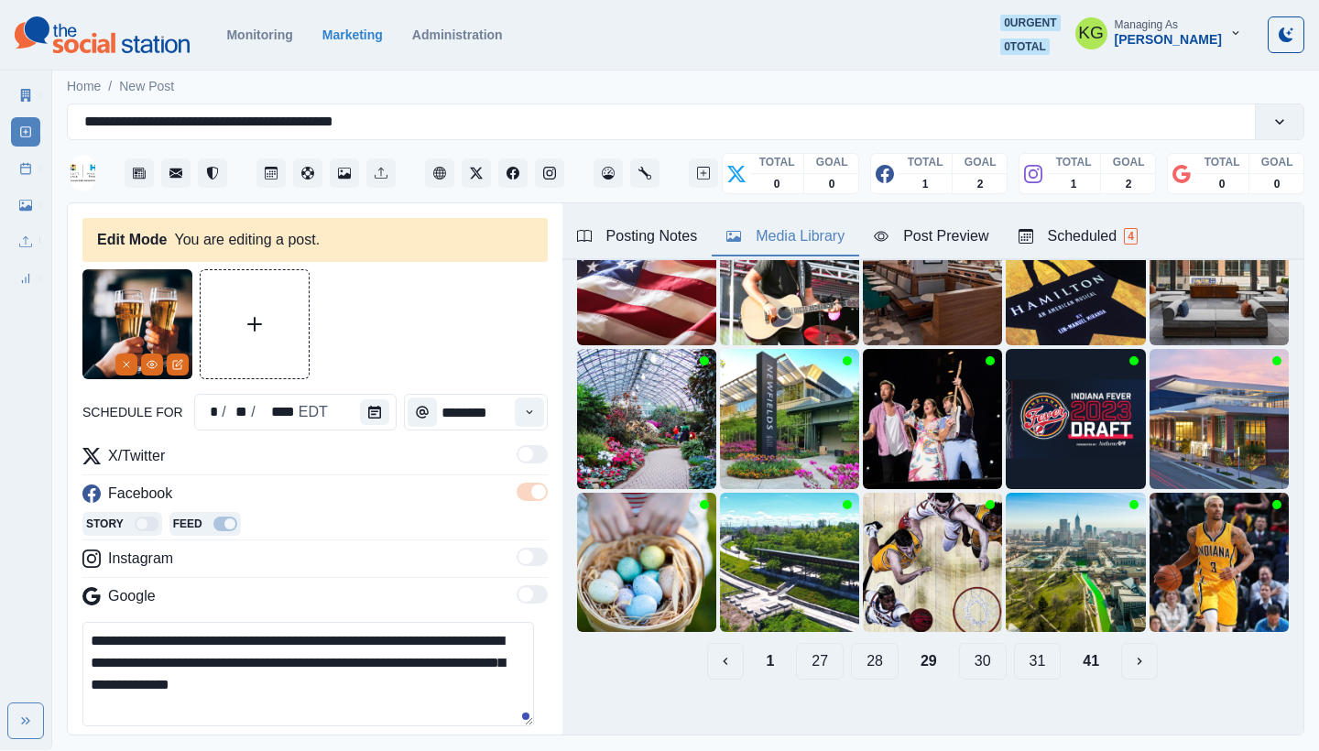
click at [970, 647] on button "30" at bounding box center [983, 661] width 48 height 37
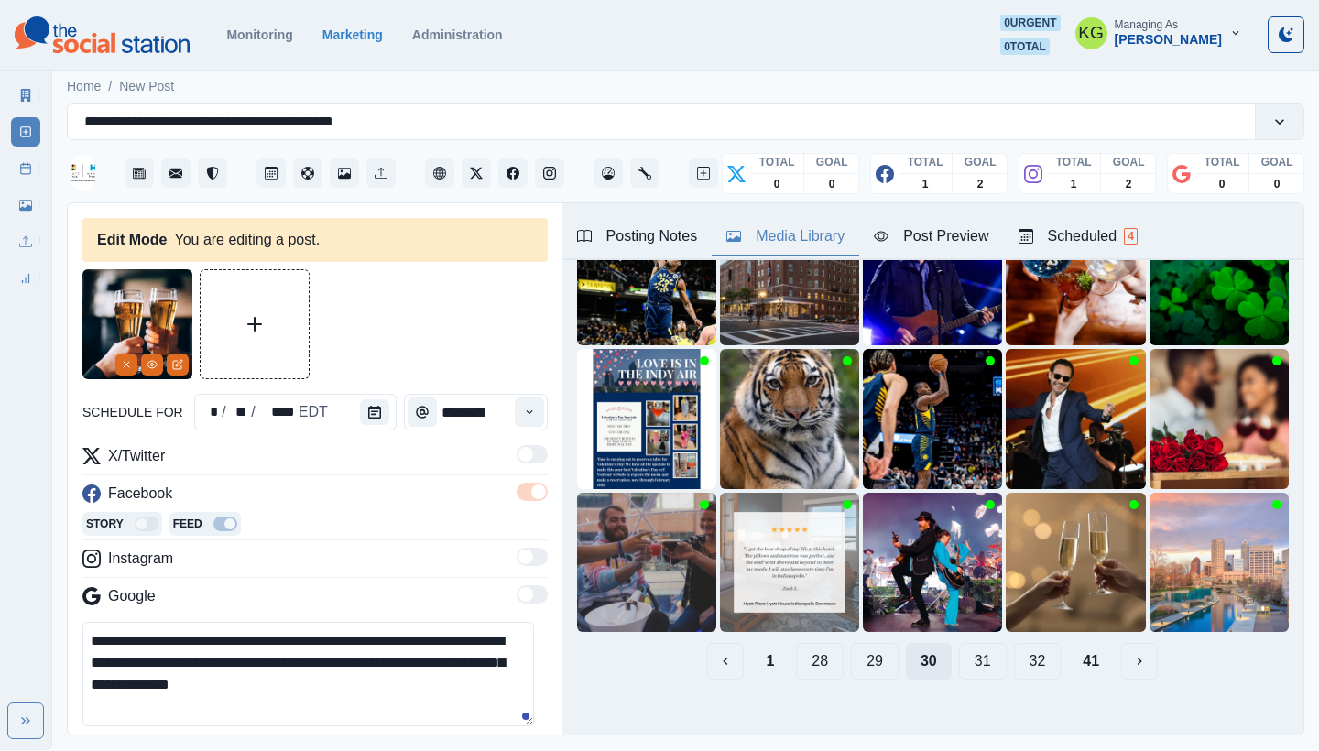
click at [970, 647] on button "31" at bounding box center [983, 661] width 48 height 37
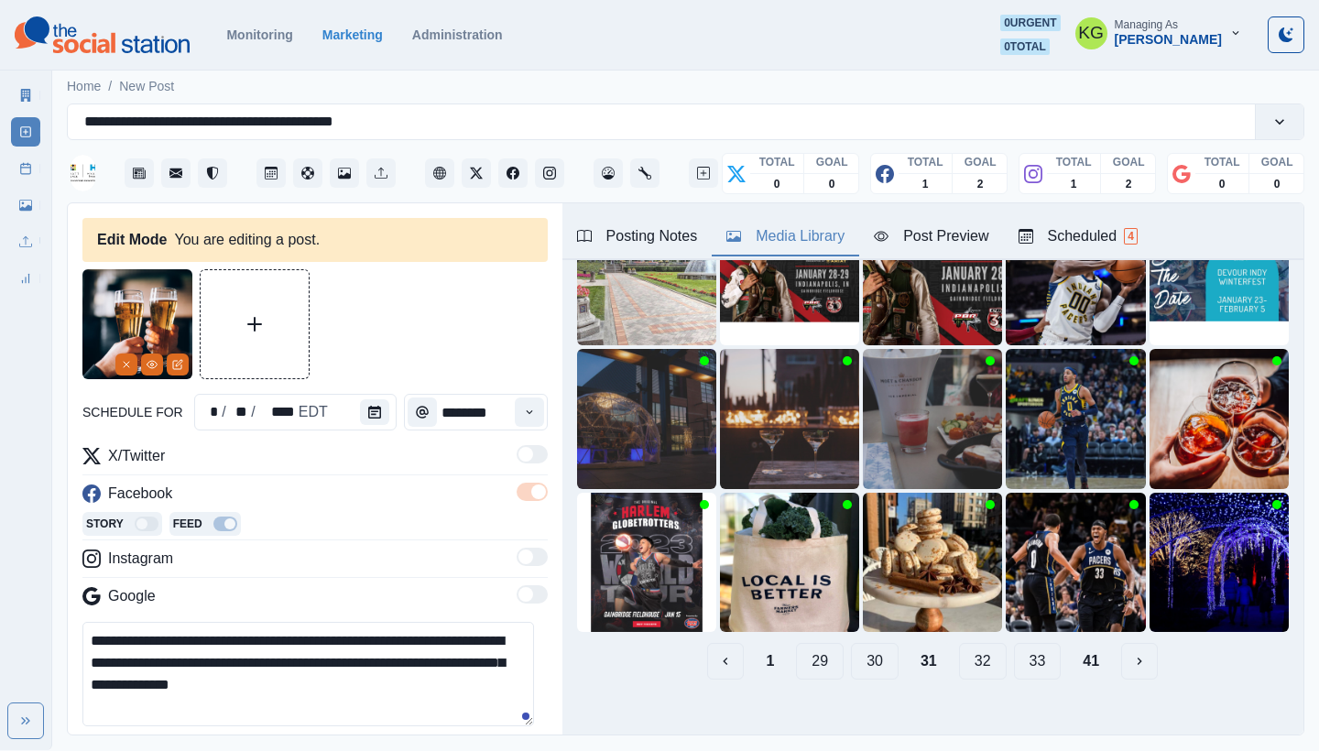
click at [970, 647] on button "32" at bounding box center [983, 661] width 48 height 37
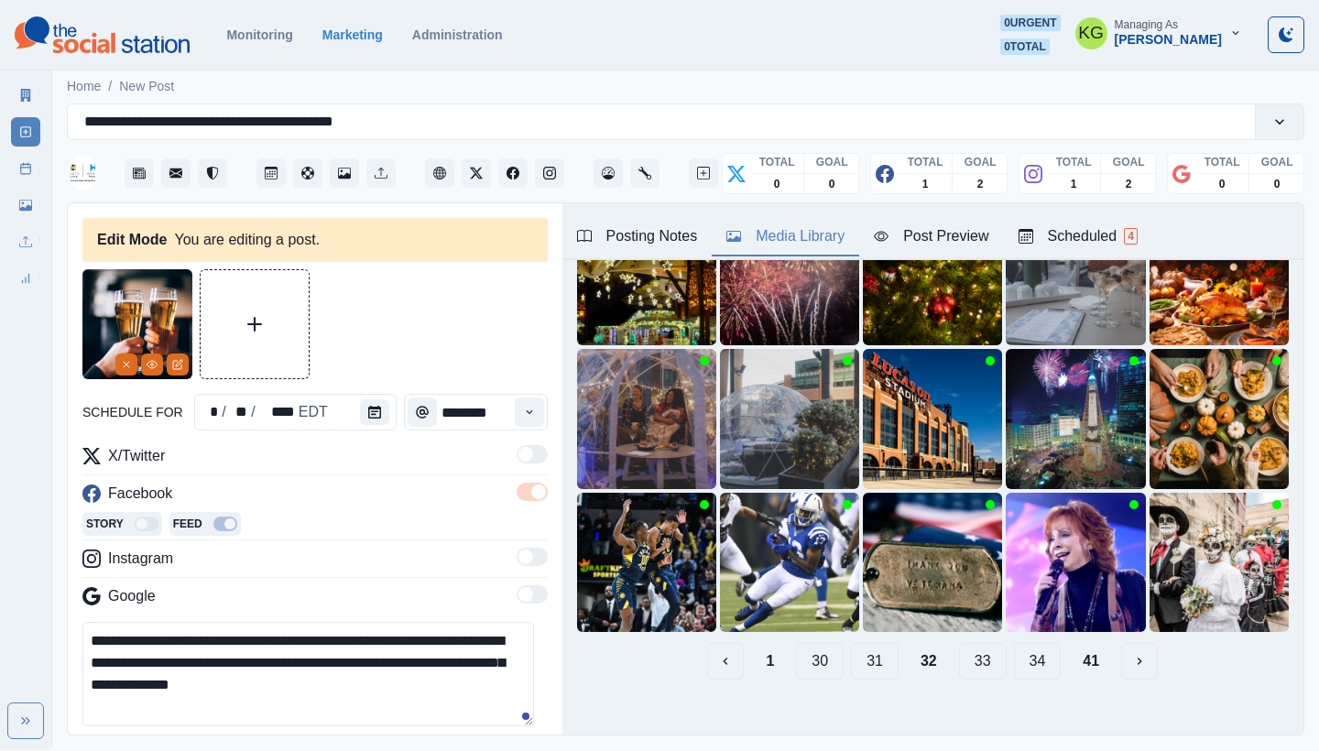
click at [970, 647] on button "33" at bounding box center [983, 661] width 48 height 37
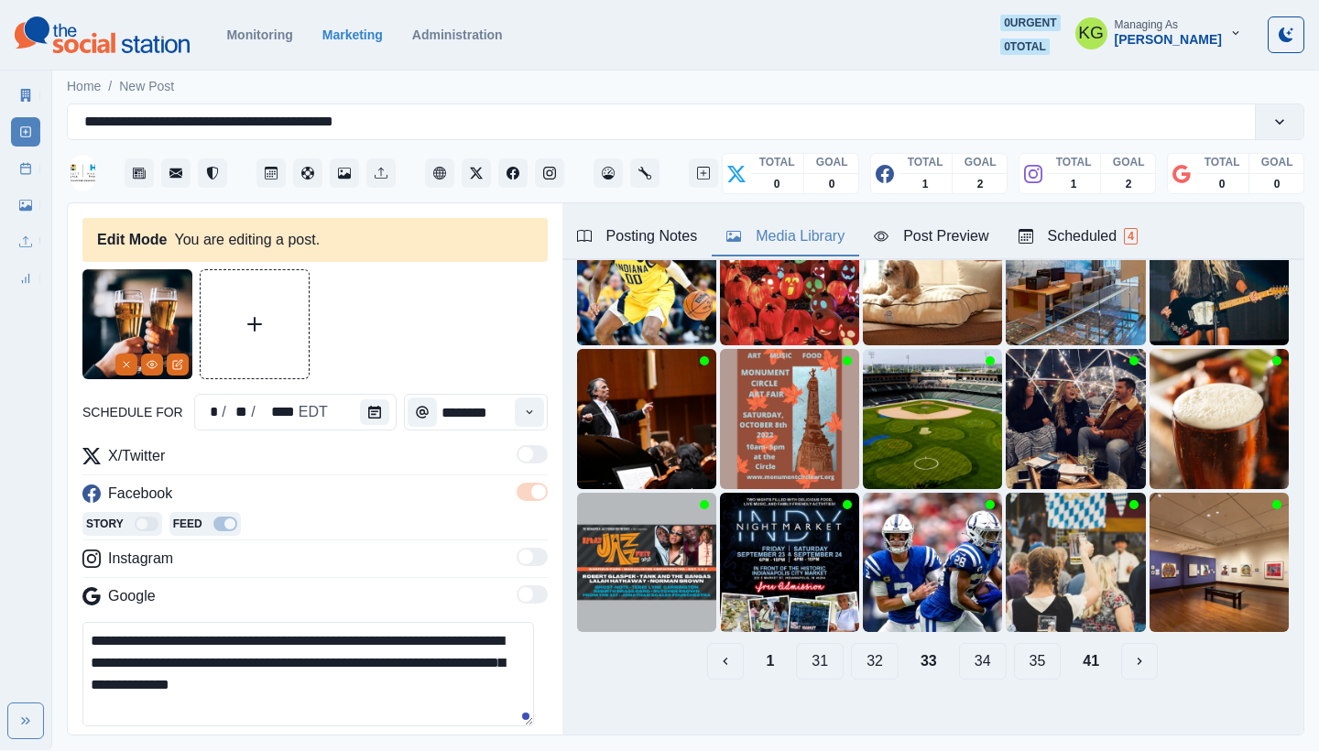
click at [970, 647] on button "34" at bounding box center [983, 661] width 48 height 37
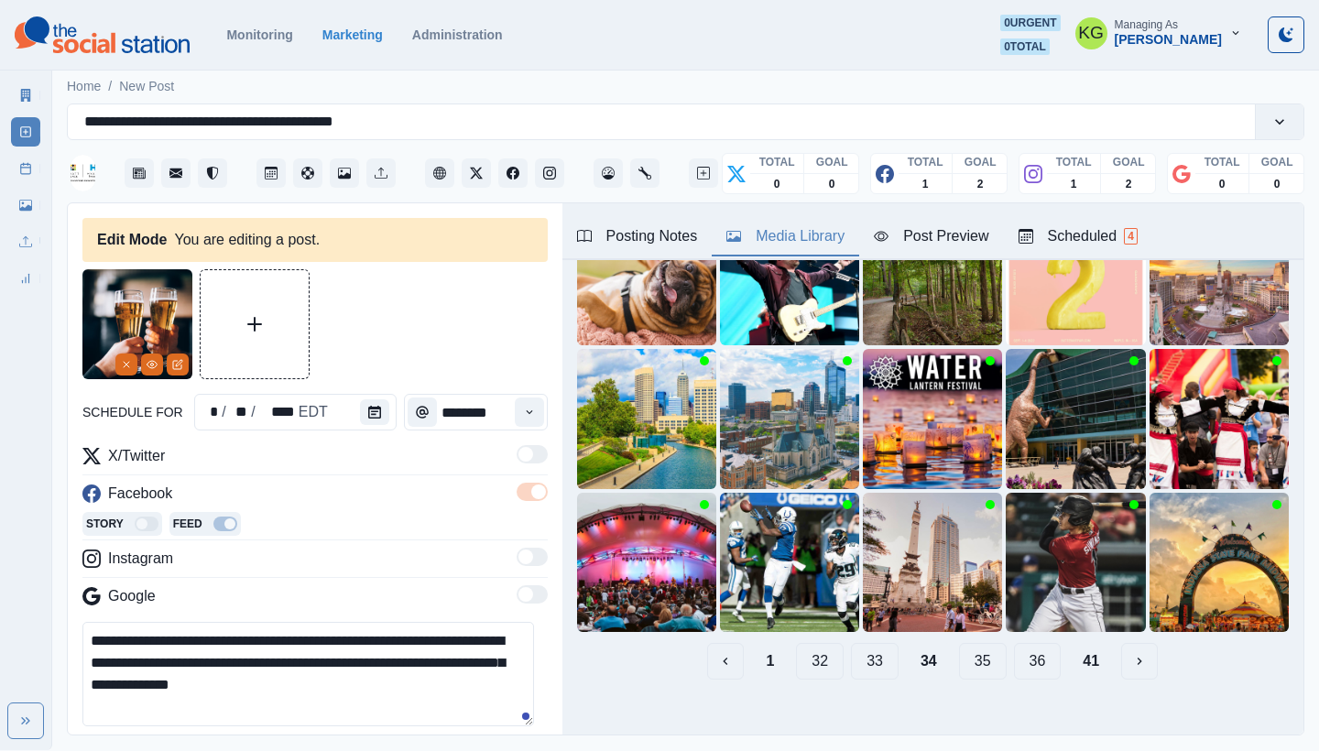
click at [970, 647] on button "35" at bounding box center [983, 661] width 48 height 37
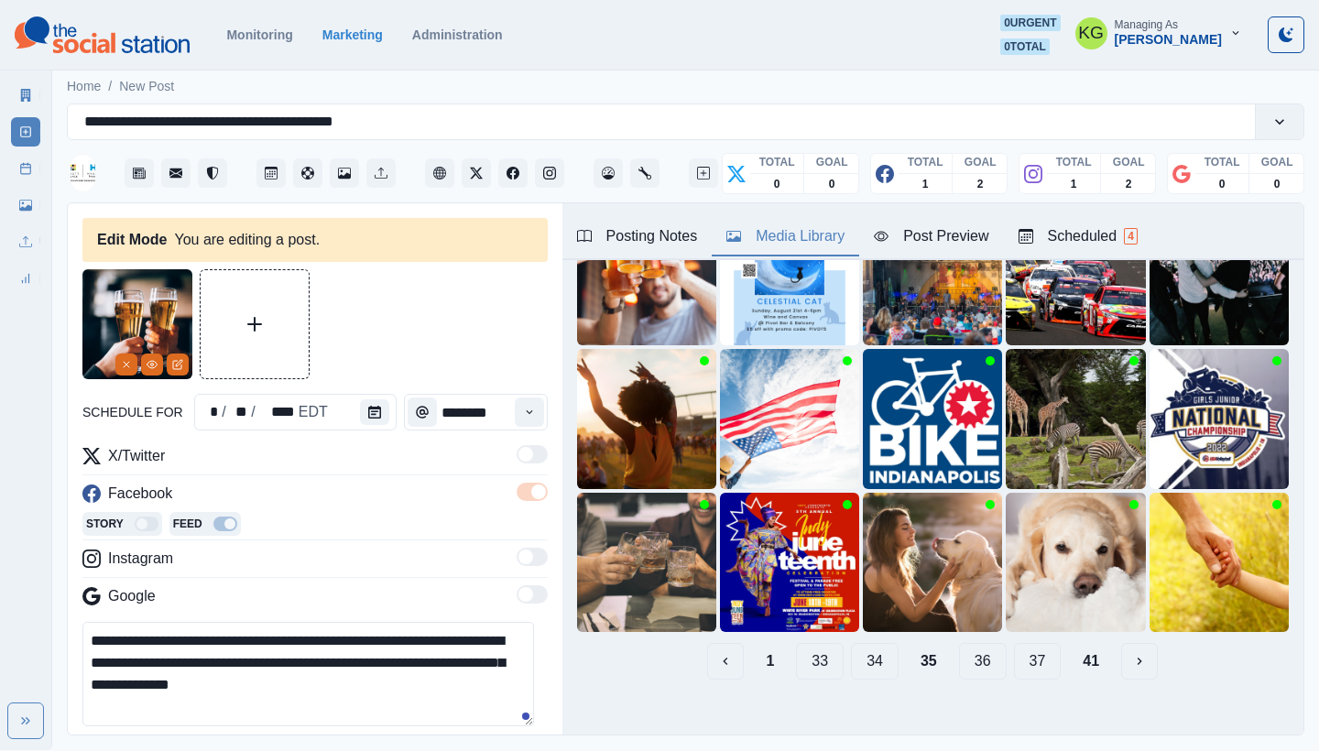
click at [970, 647] on button "36" at bounding box center [983, 661] width 48 height 37
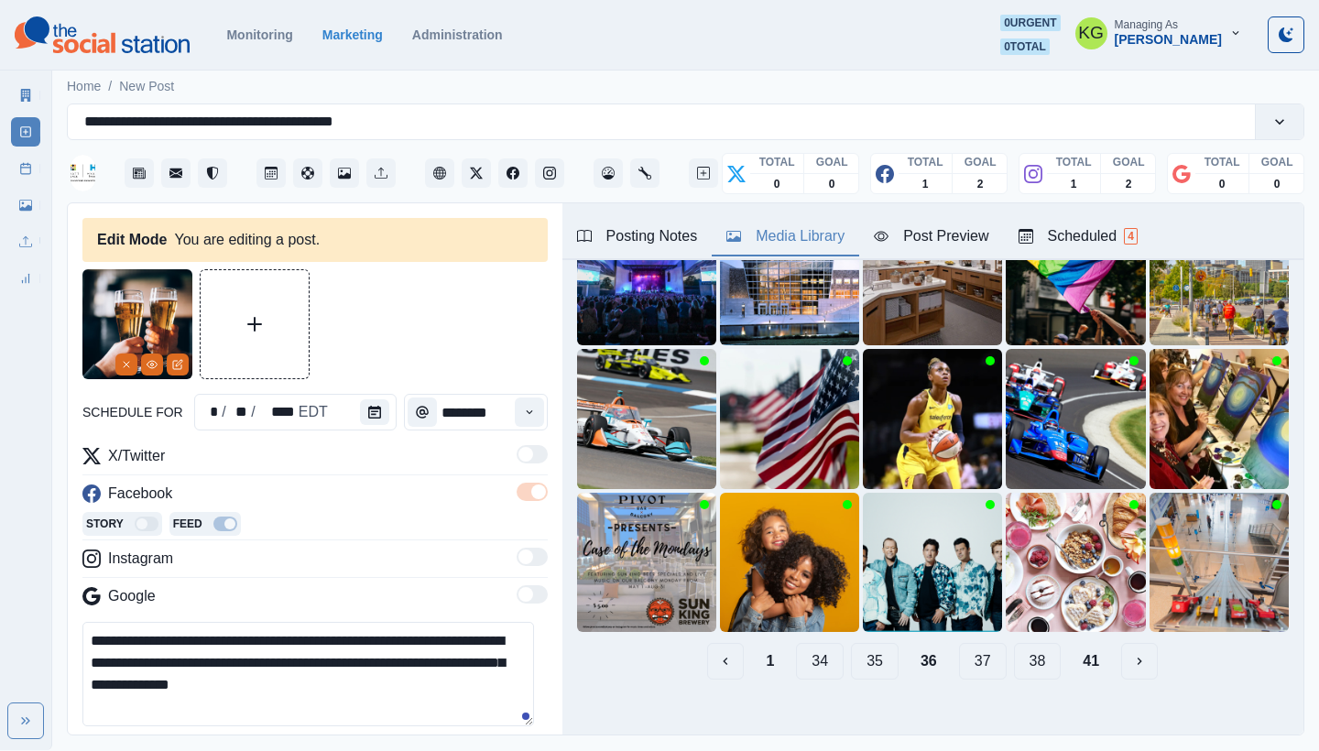
click at [970, 647] on button "37" at bounding box center [983, 661] width 48 height 37
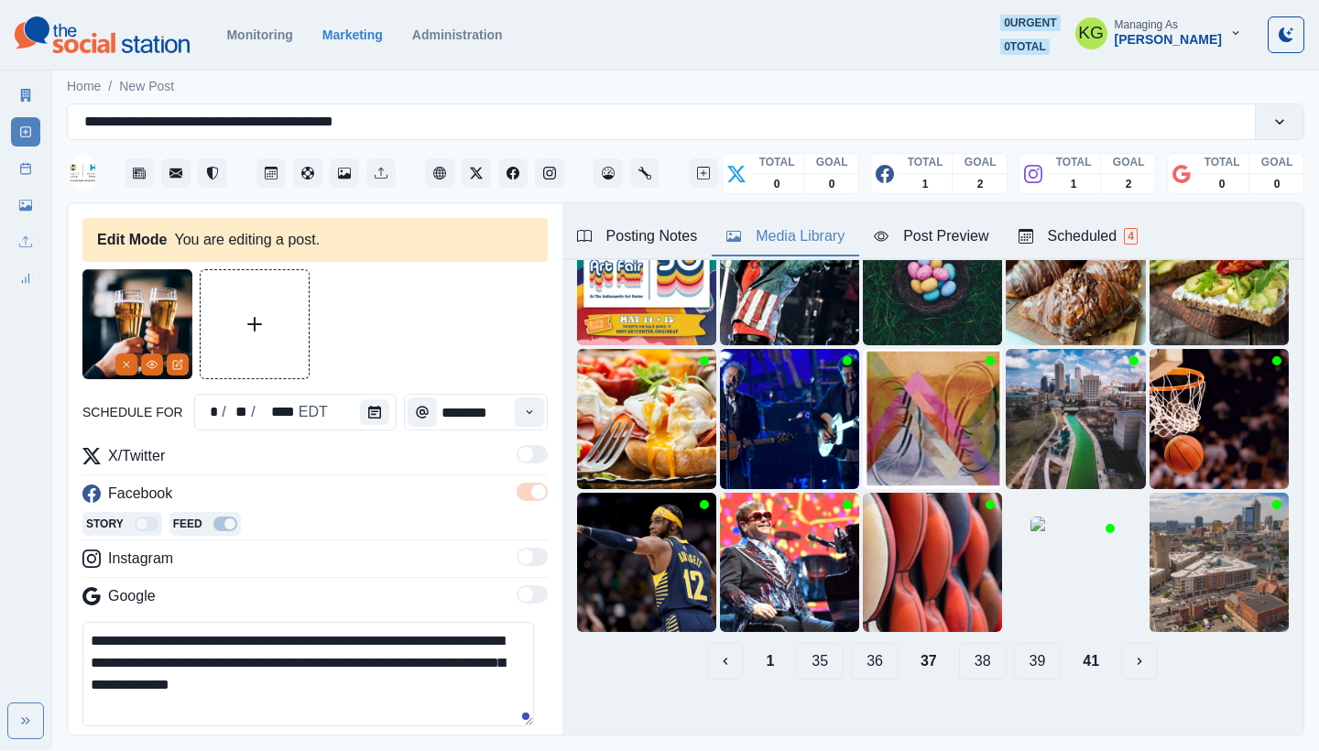
click at [970, 647] on button "38" at bounding box center [983, 661] width 48 height 37
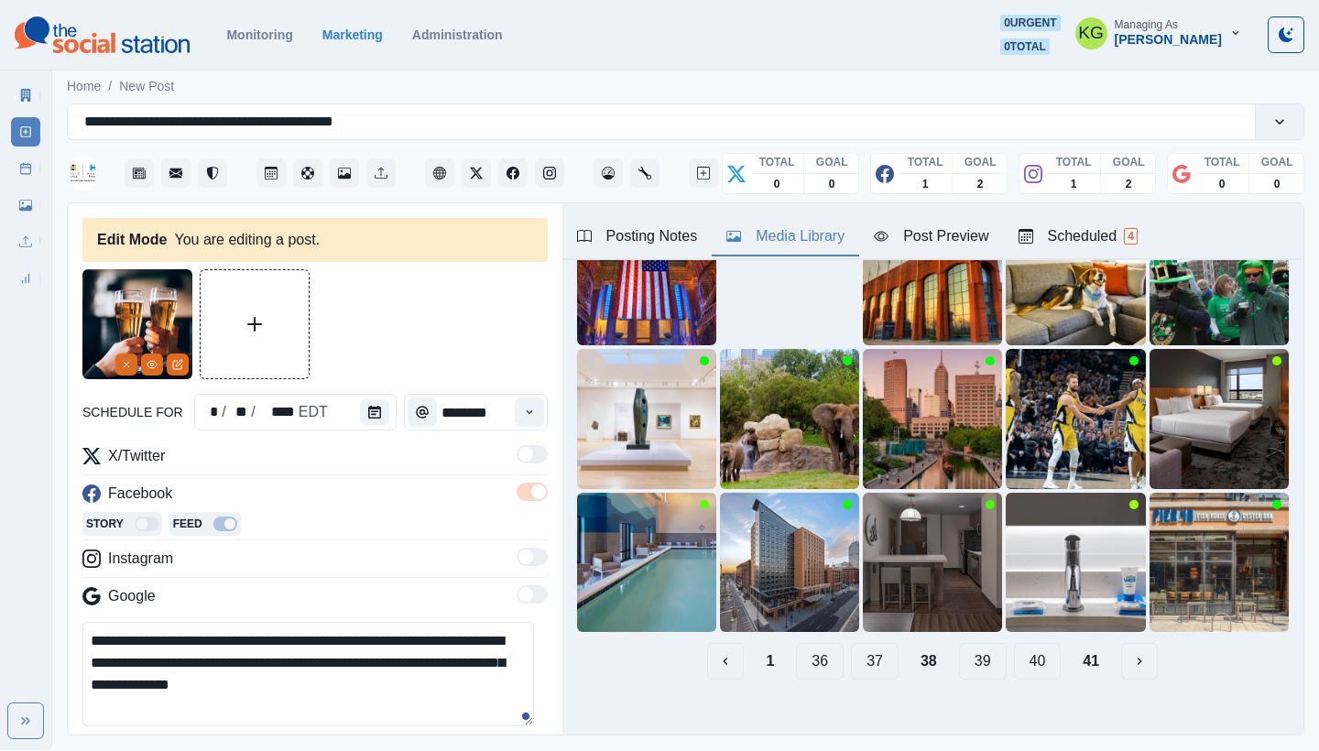
click at [970, 647] on button "39" at bounding box center [983, 661] width 48 height 37
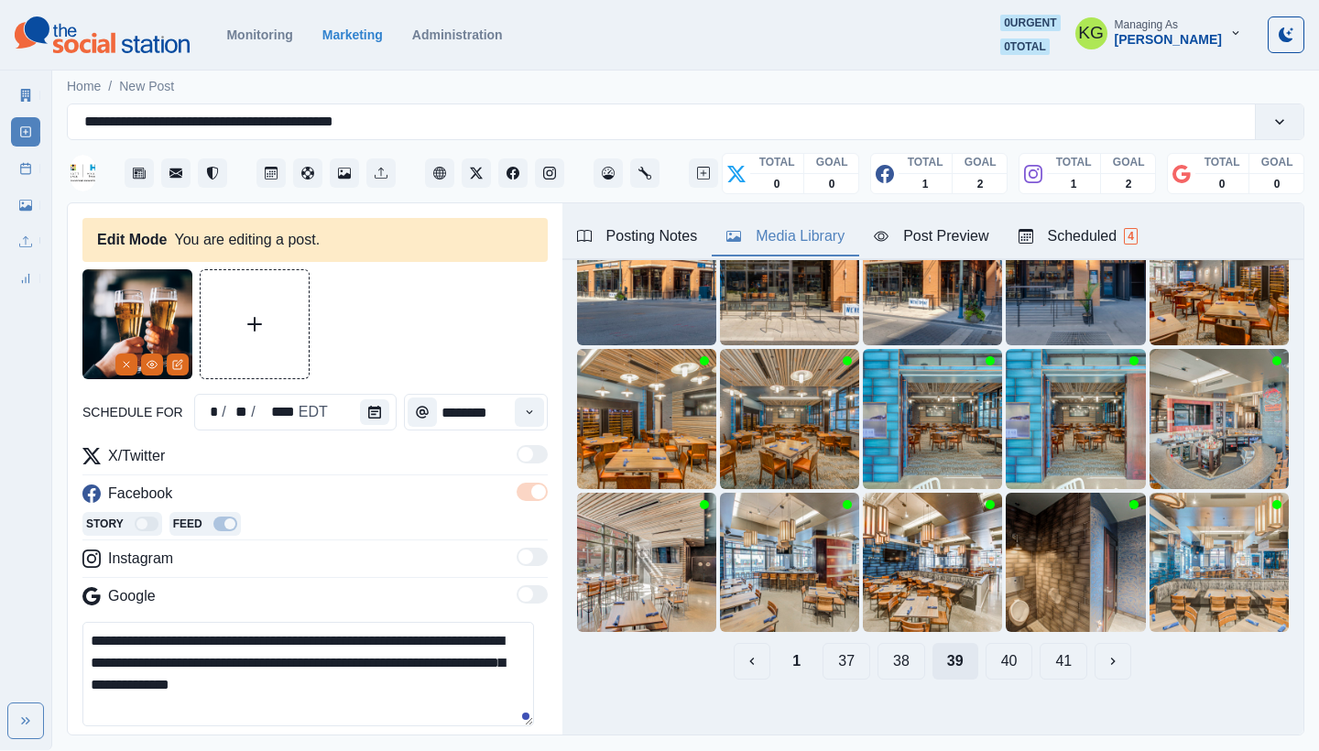
click at [954, 647] on button "39" at bounding box center [956, 661] width 46 height 37
click at [995, 646] on button "40" at bounding box center [1010, 661] width 48 height 37
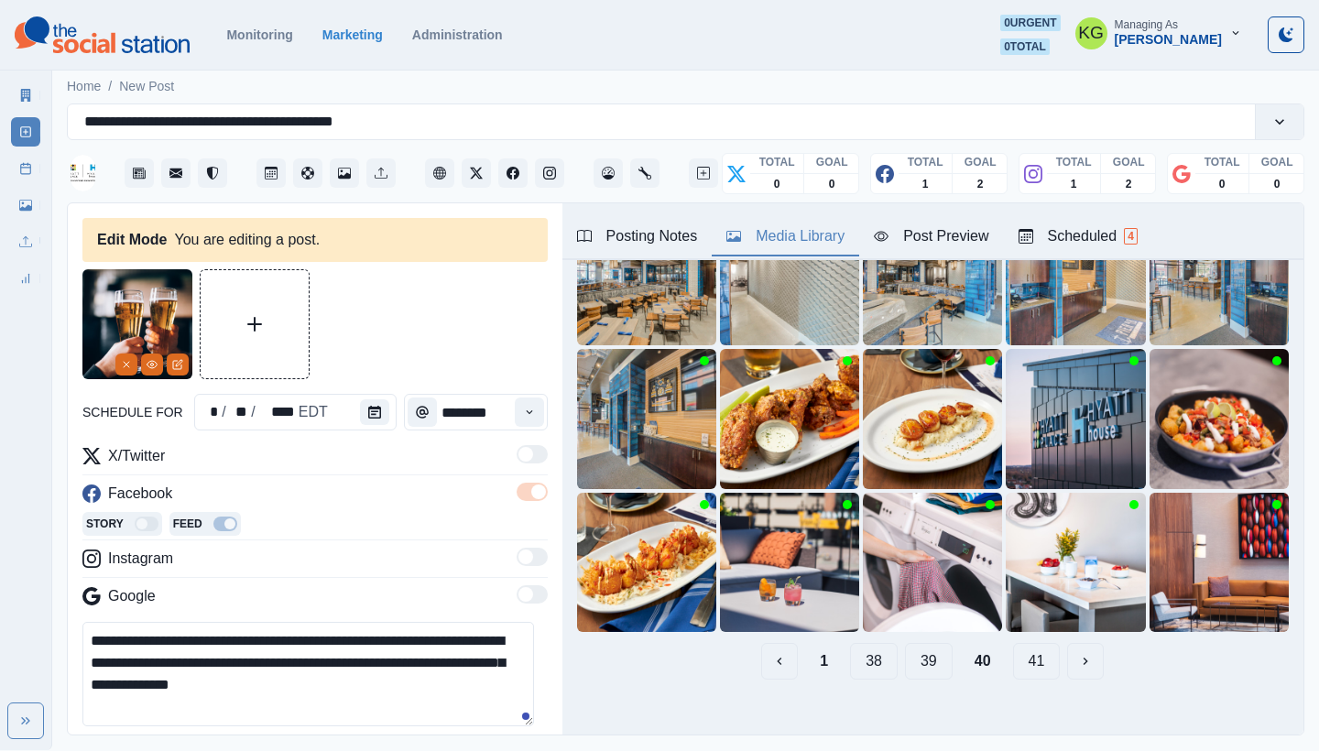
click at [1023, 651] on button "41" at bounding box center [1037, 661] width 48 height 37
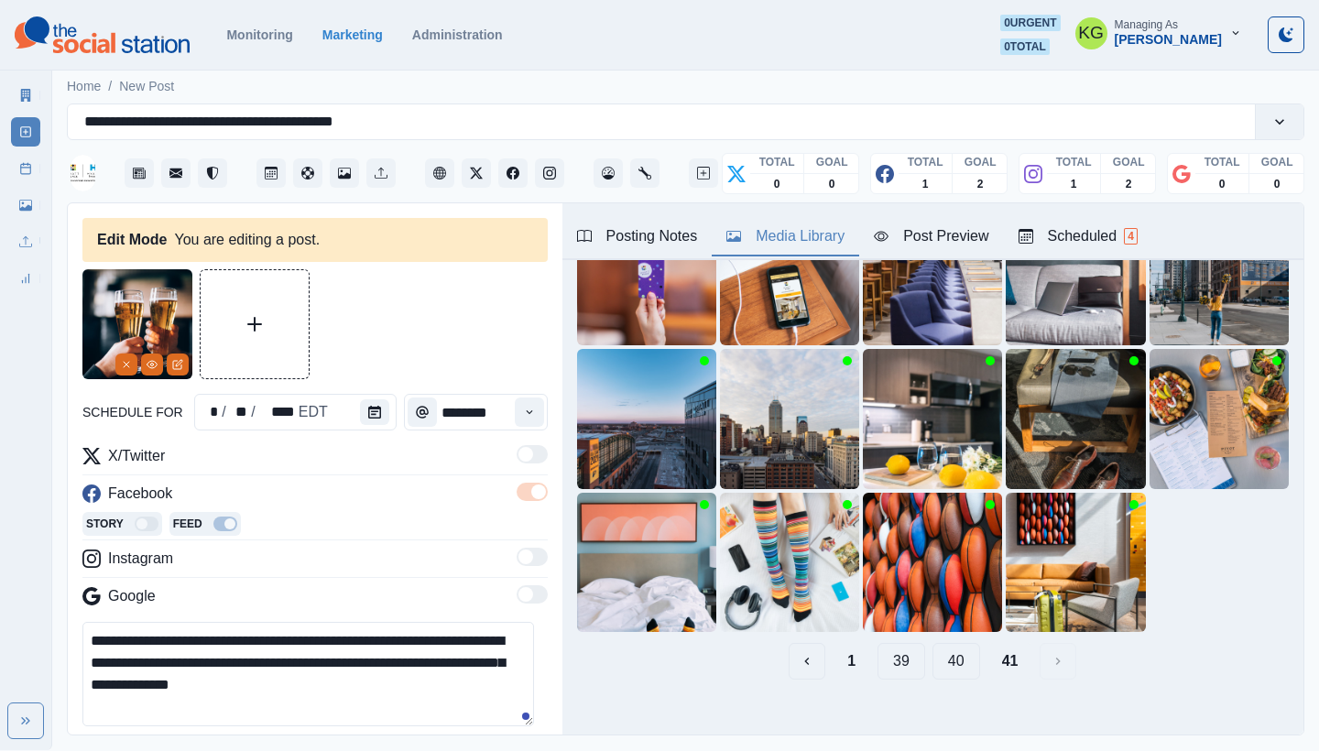
click at [935, 643] on button "40" at bounding box center [957, 661] width 48 height 37
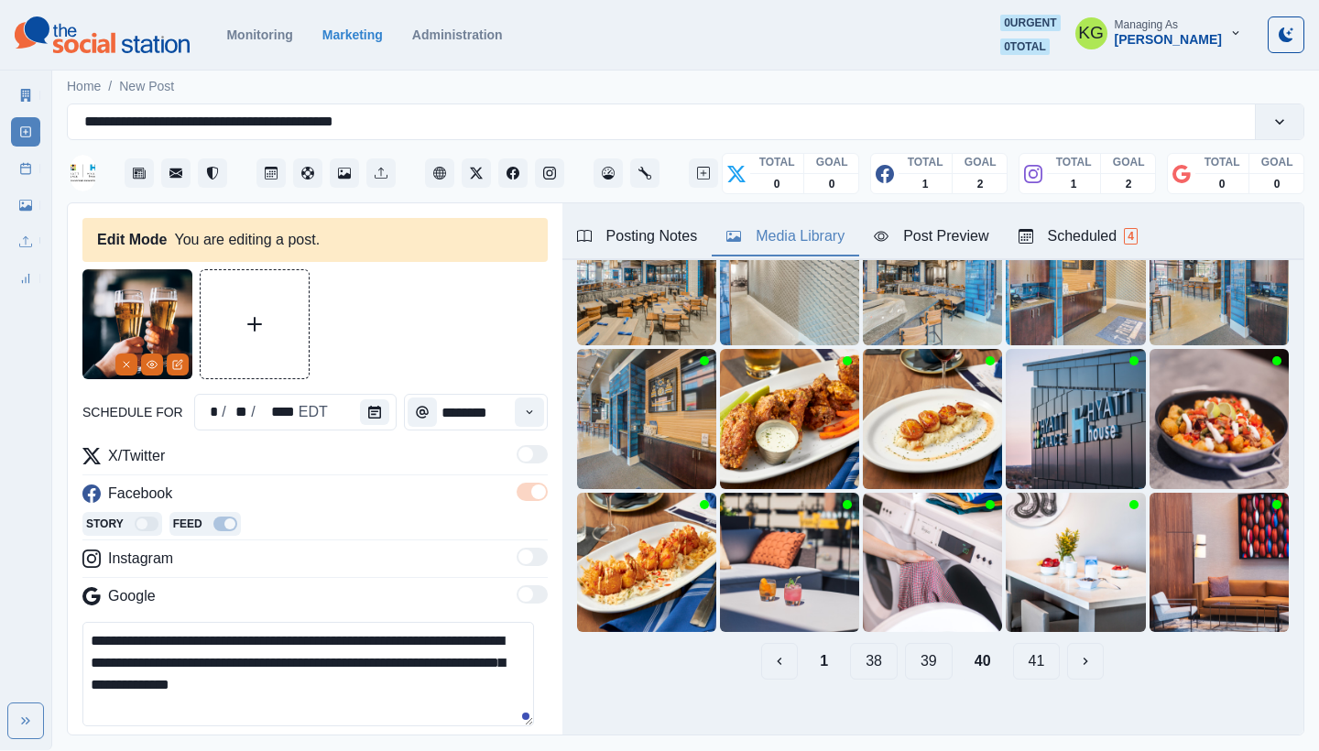
click at [905, 649] on button "39" at bounding box center [929, 661] width 48 height 37
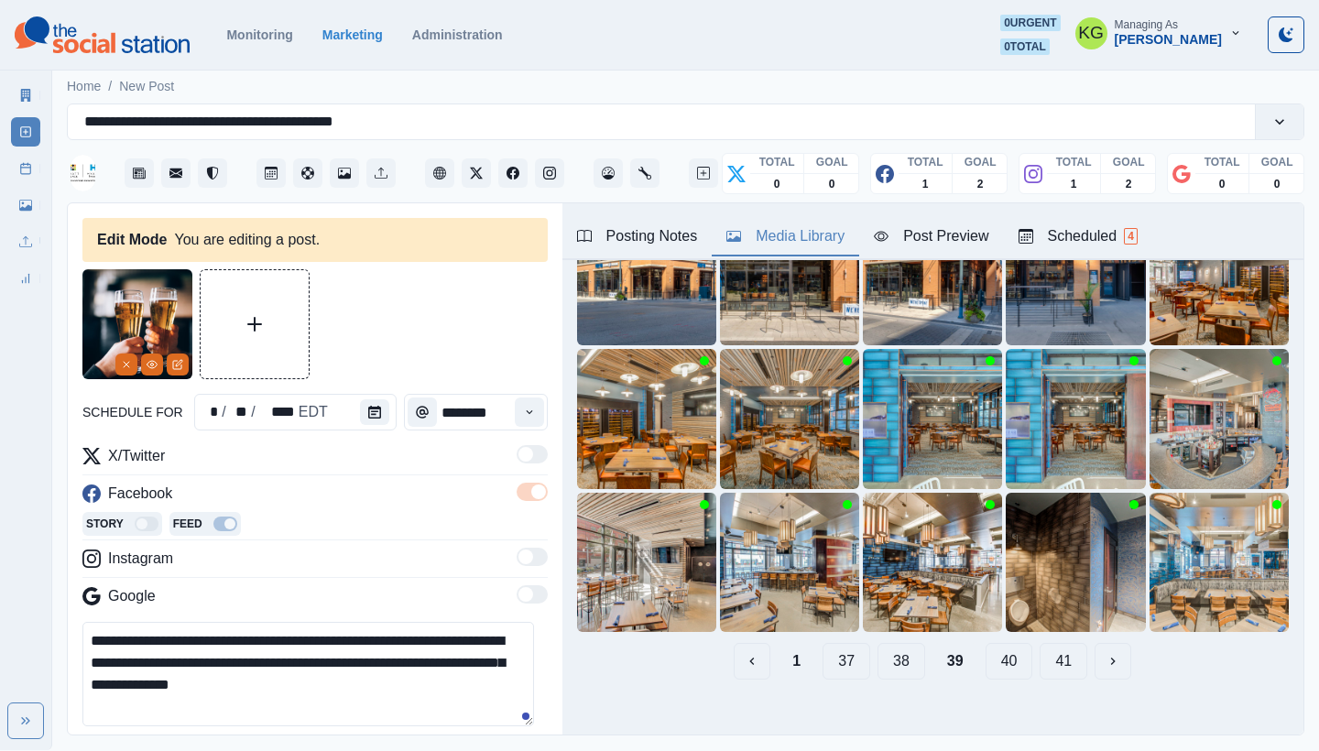
click at [881, 649] on button "38" at bounding box center [902, 661] width 48 height 37
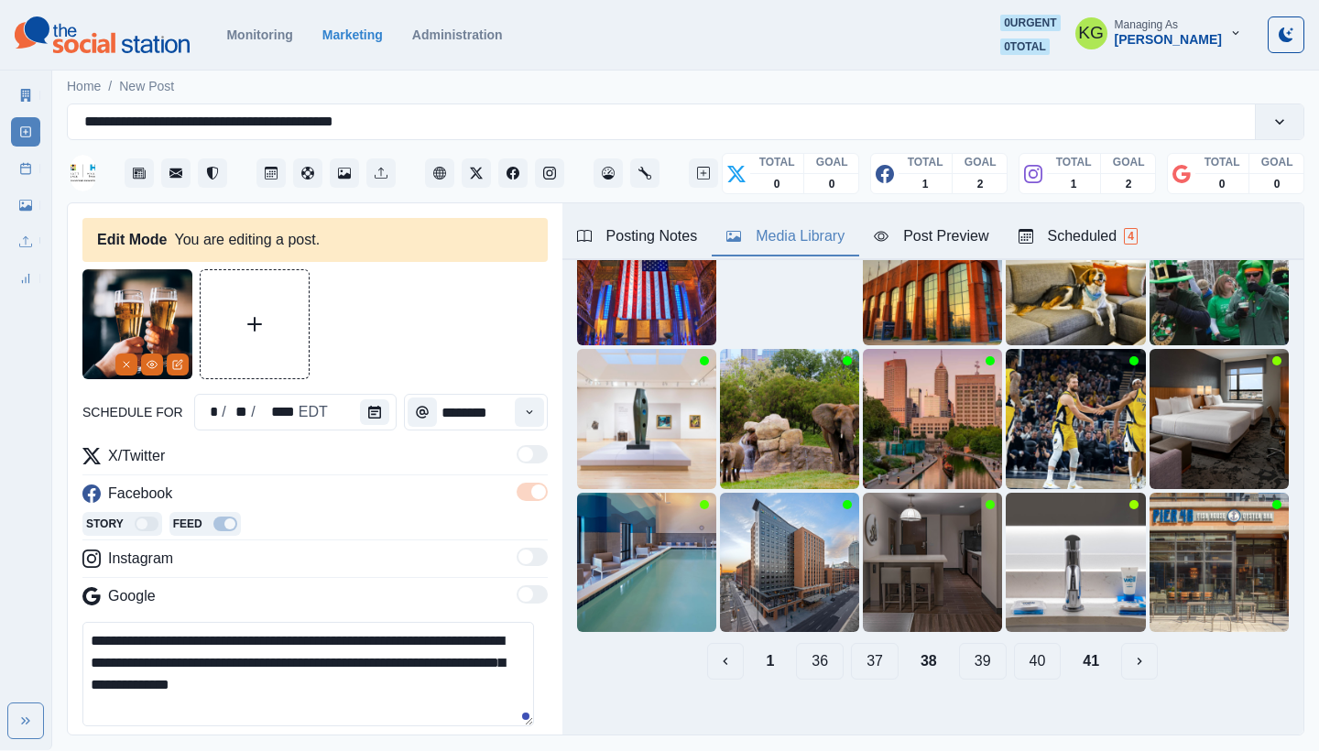
click at [856, 643] on button "37" at bounding box center [875, 661] width 48 height 37
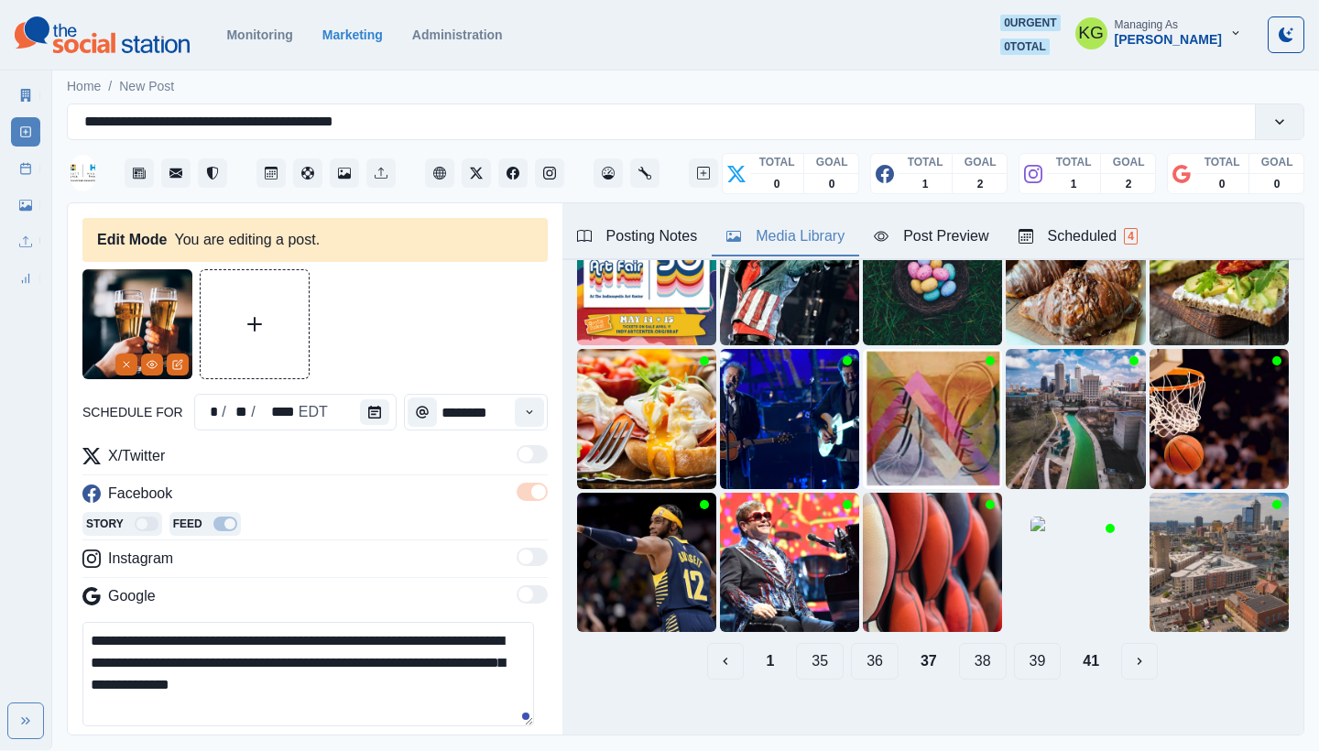
click at [852, 643] on button "36" at bounding box center [875, 661] width 48 height 37
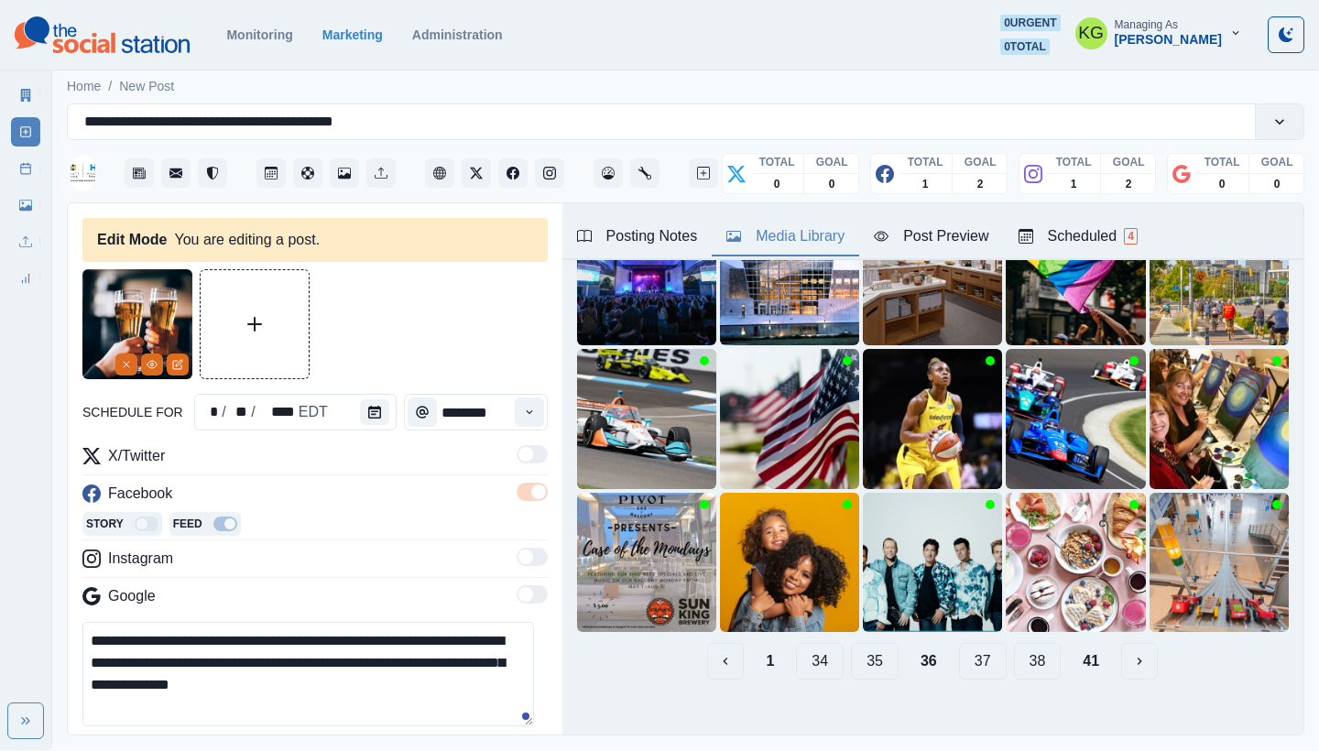
click at [852, 643] on button "35" at bounding box center [875, 661] width 48 height 37
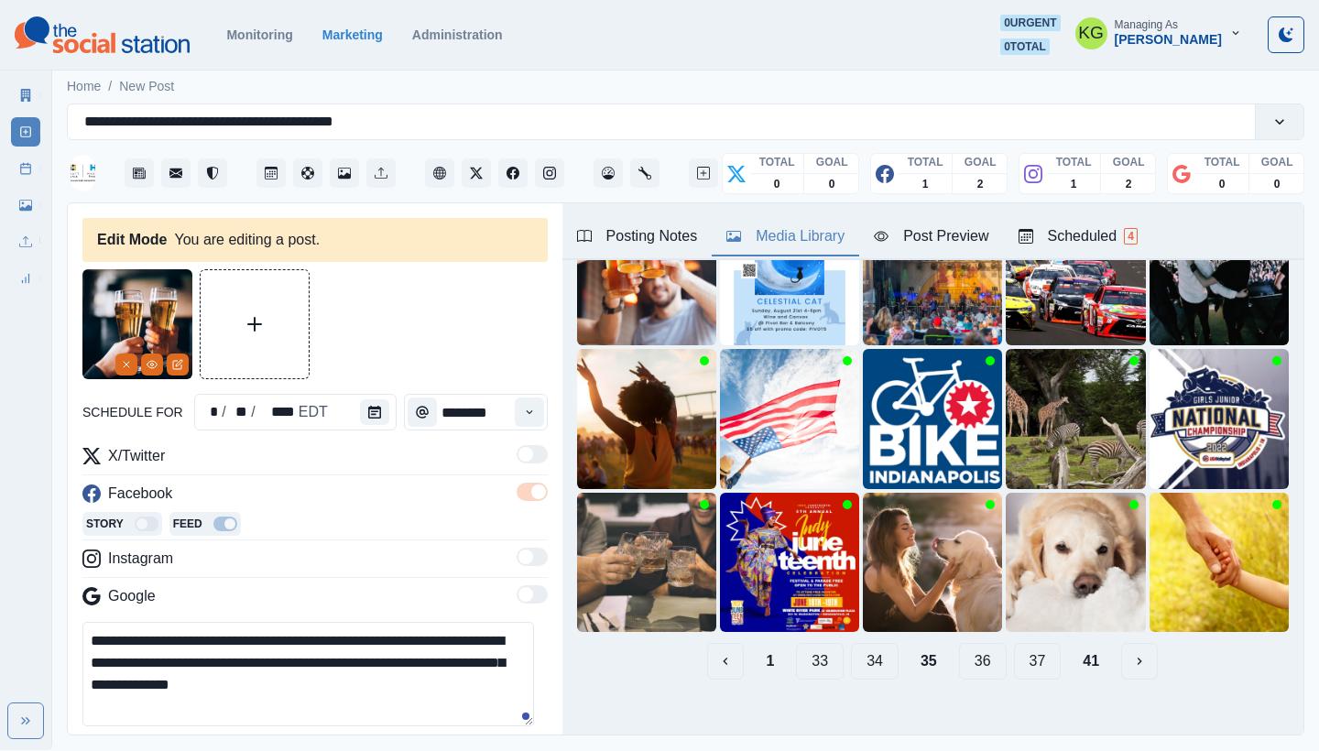
click at [852, 643] on button "34" at bounding box center [875, 661] width 48 height 37
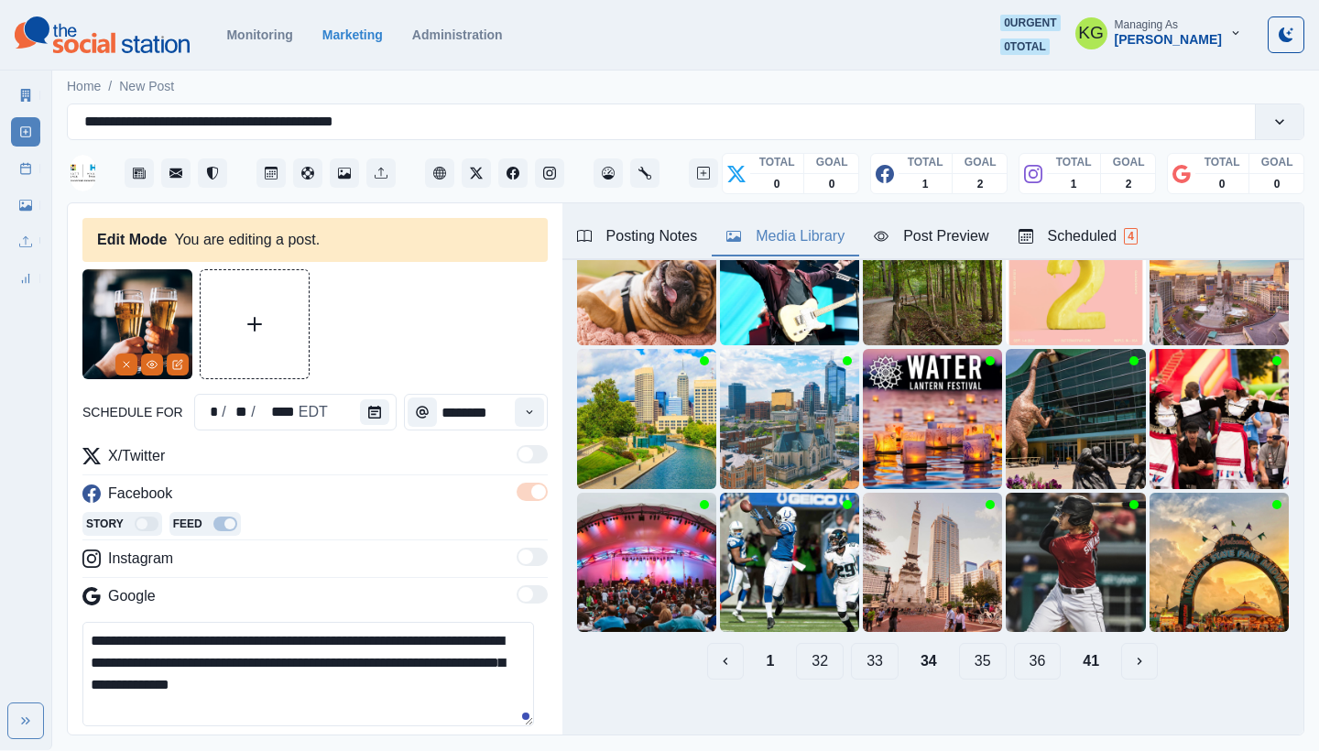
click at [852, 643] on button "33" at bounding box center [875, 661] width 48 height 37
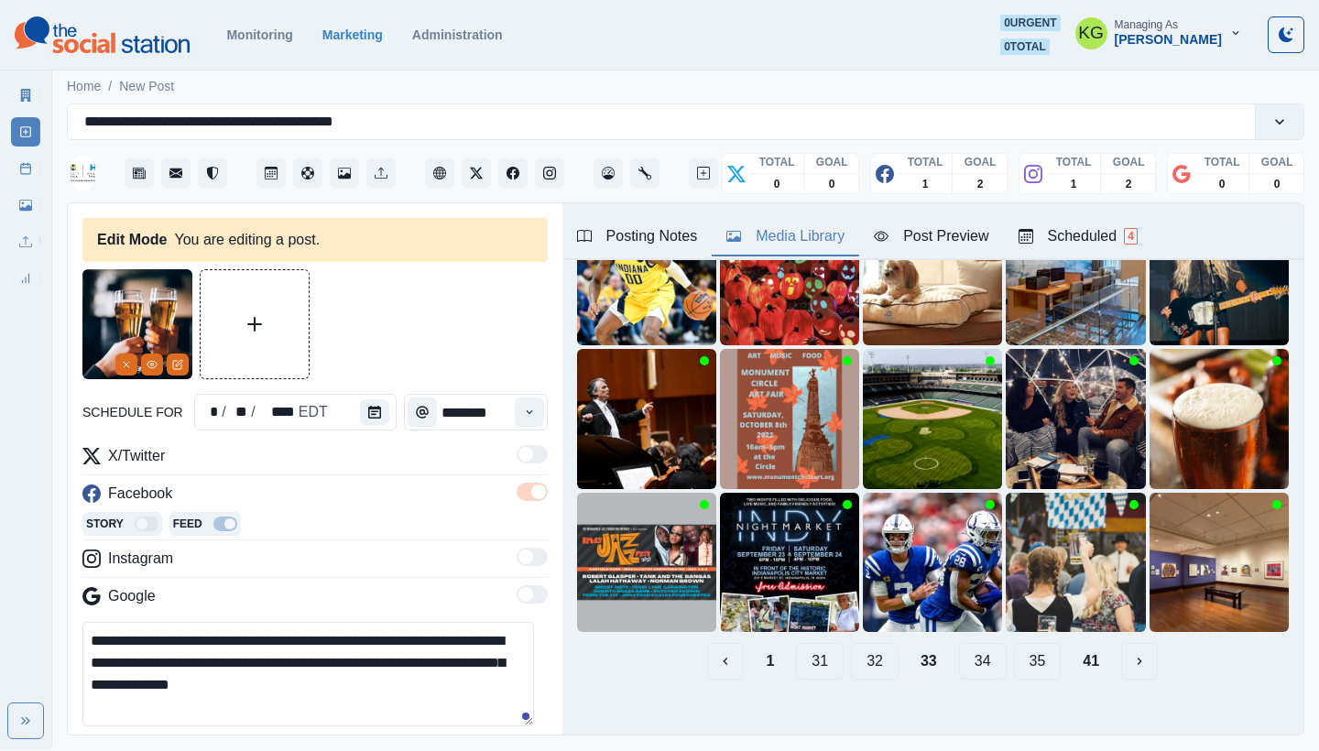
click at [866, 650] on button "32" at bounding box center [875, 661] width 48 height 37
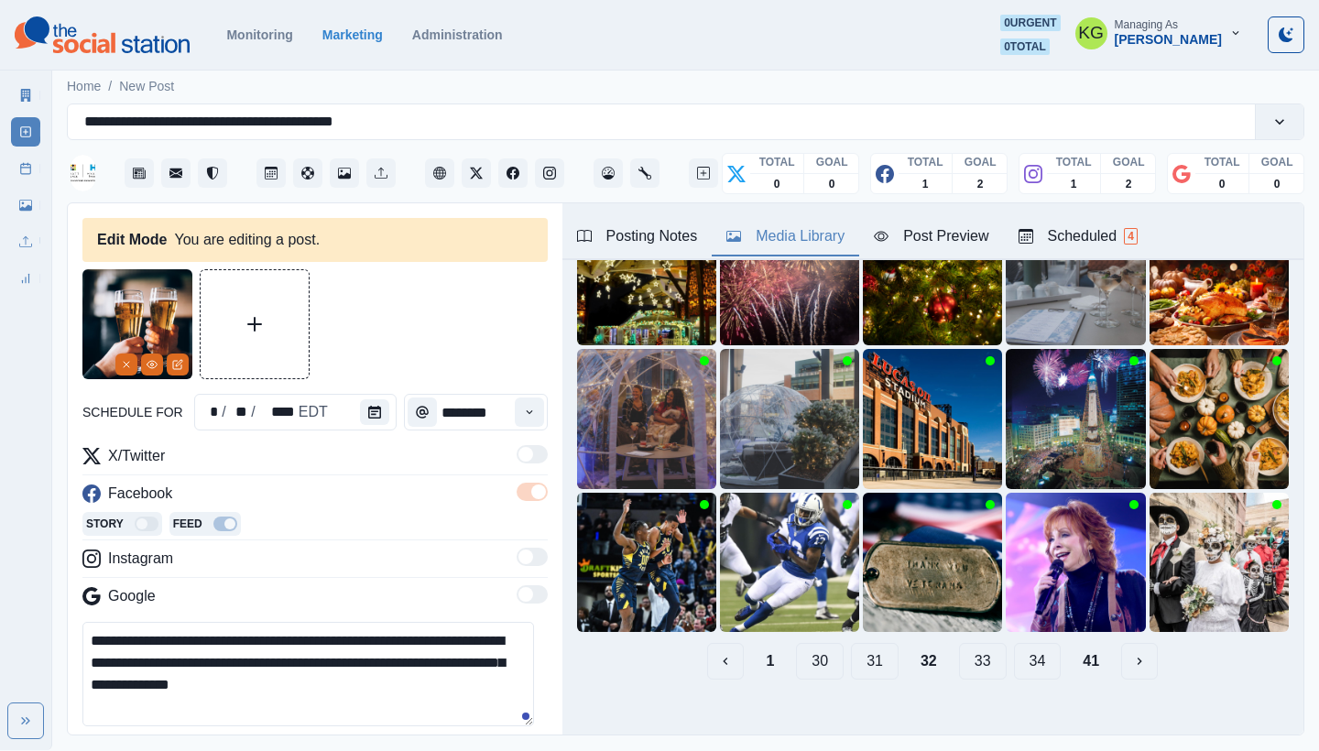
click at [857, 650] on button "31" at bounding box center [875, 661] width 48 height 37
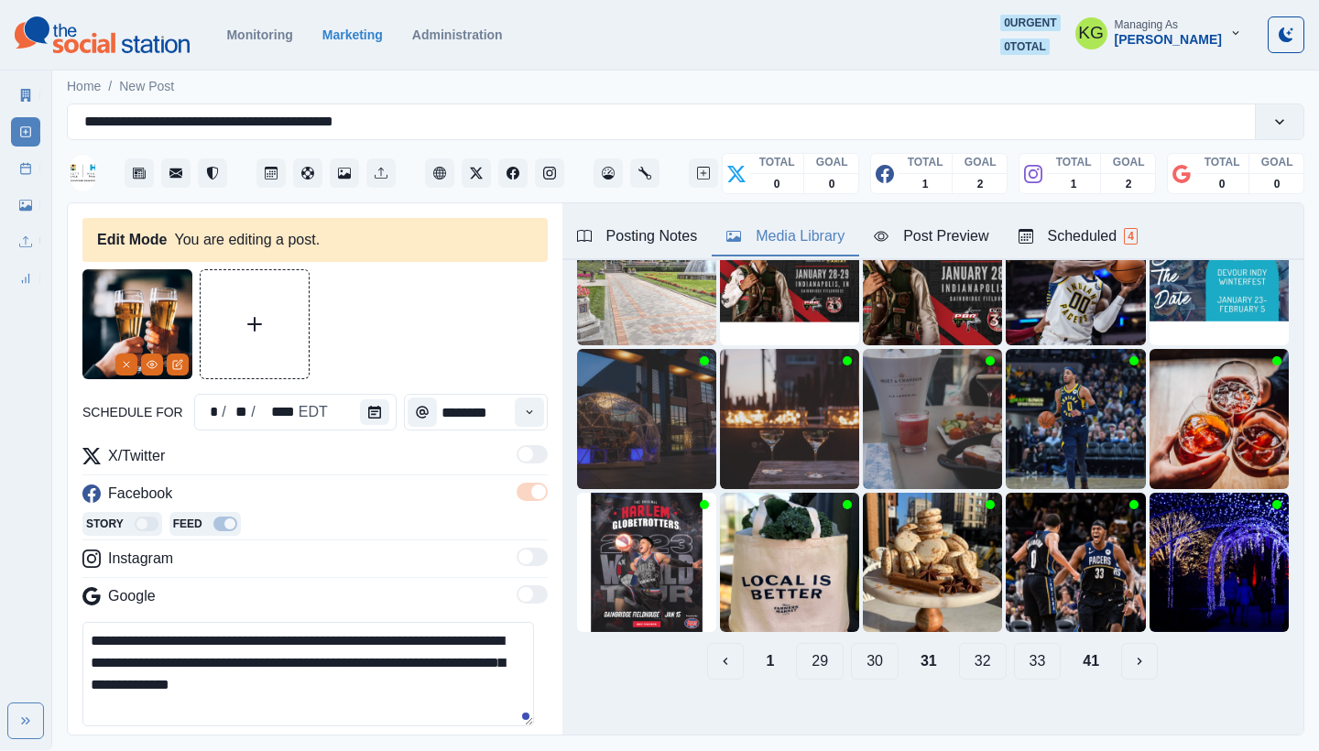
click at [857, 649] on button "30" at bounding box center [875, 661] width 48 height 37
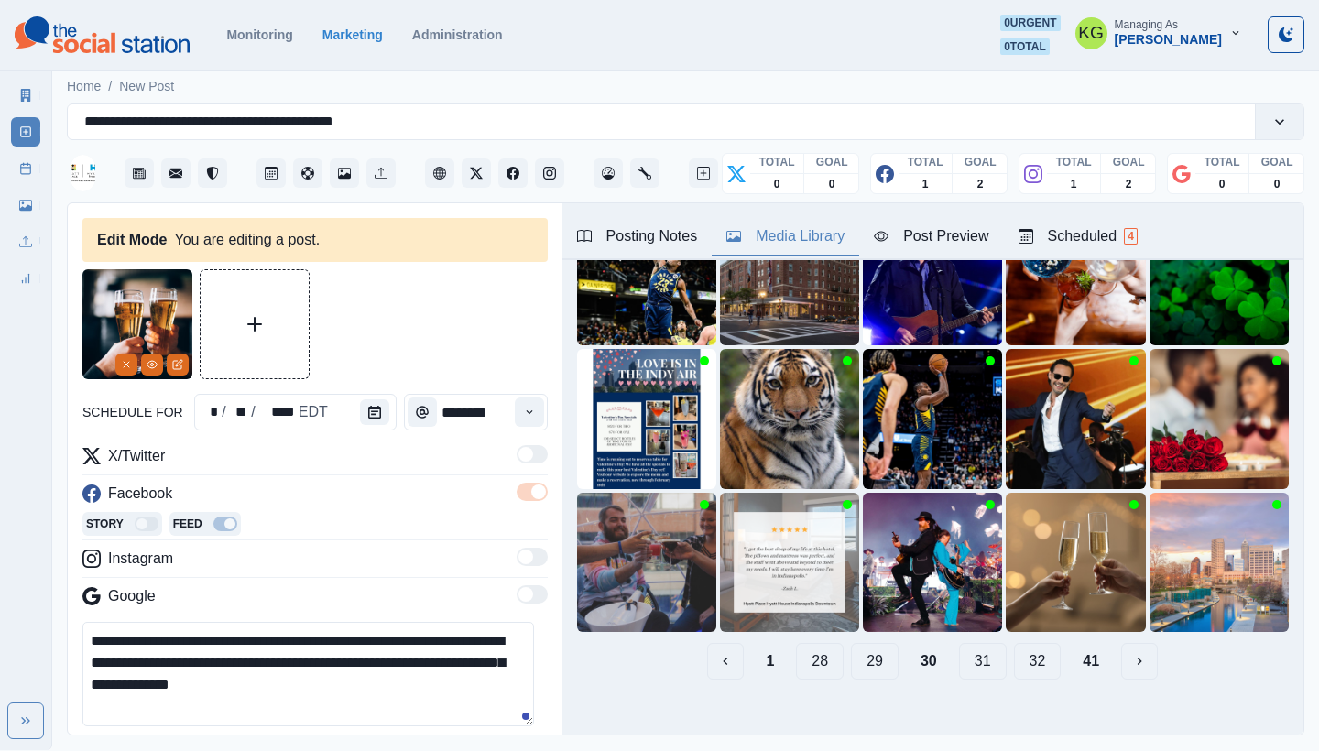
click at [855, 650] on button "29" at bounding box center [875, 661] width 48 height 37
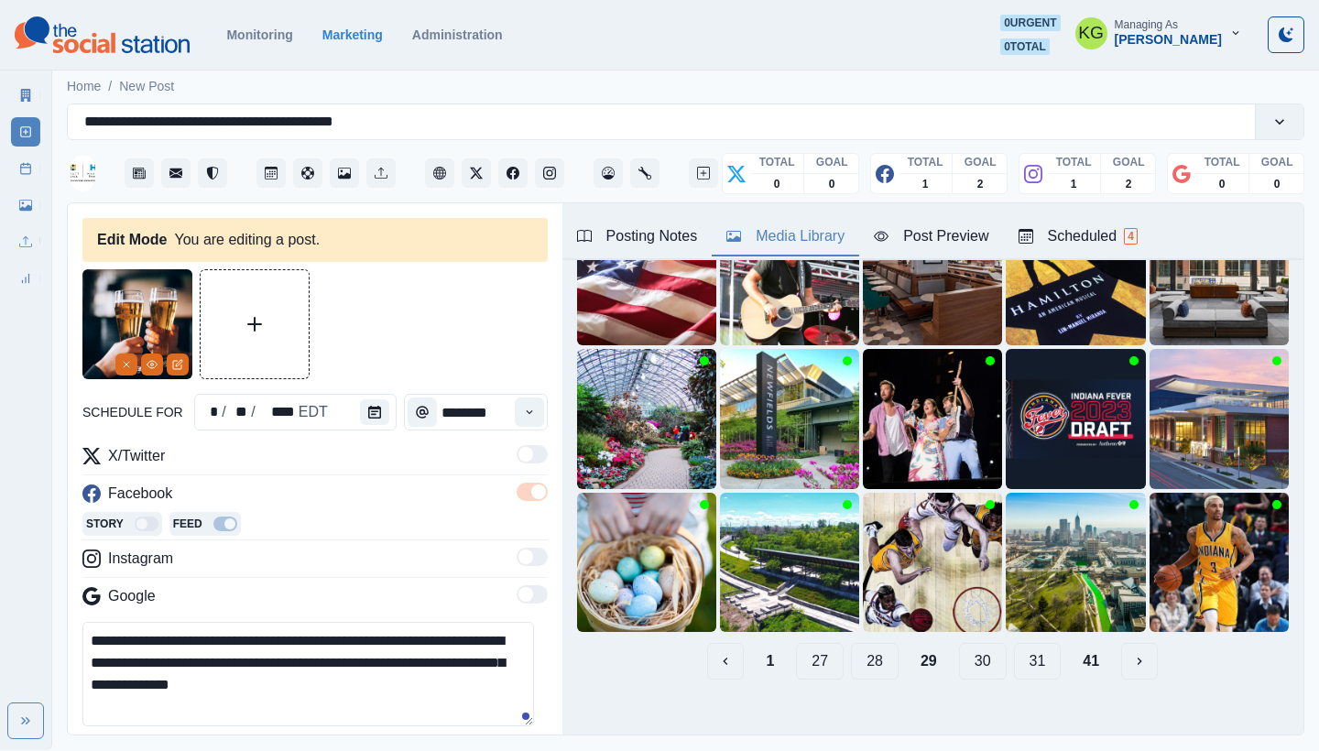
click at [855, 649] on button "28" at bounding box center [875, 661] width 48 height 37
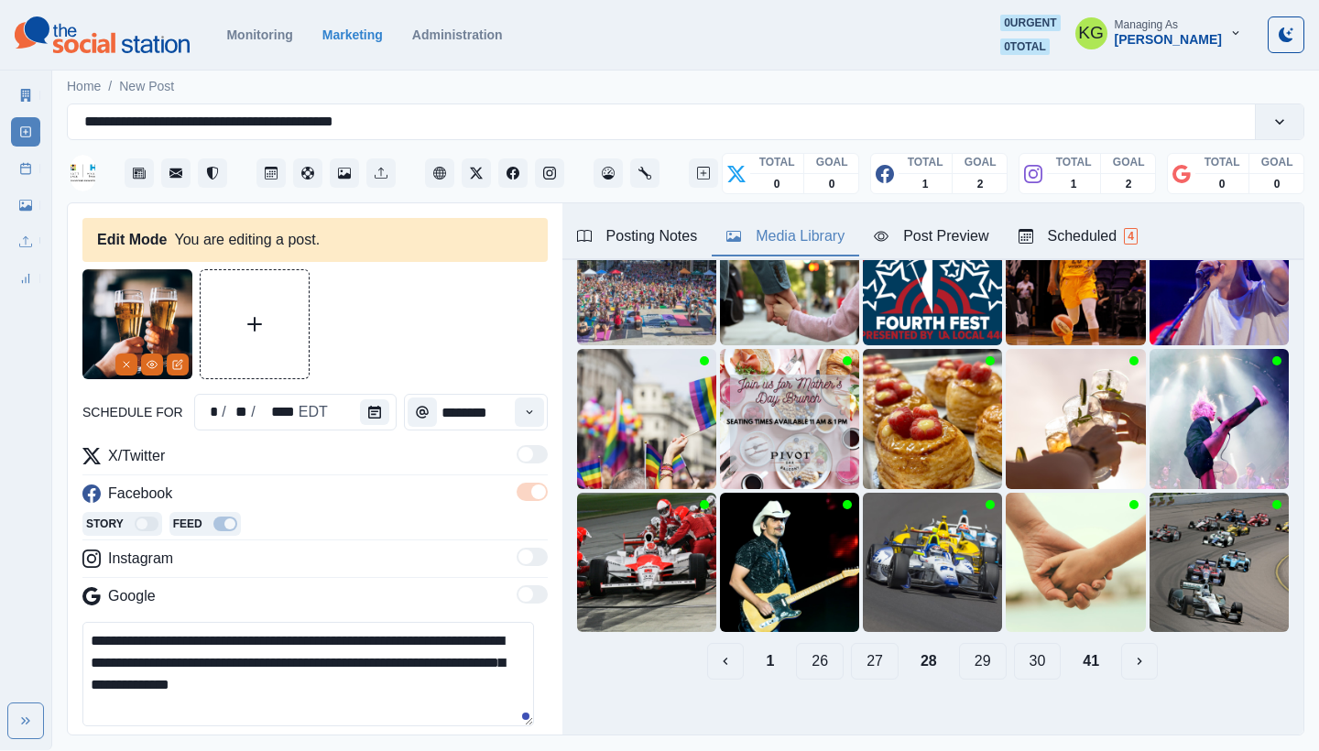
click at [856, 647] on button "27" at bounding box center [875, 661] width 48 height 37
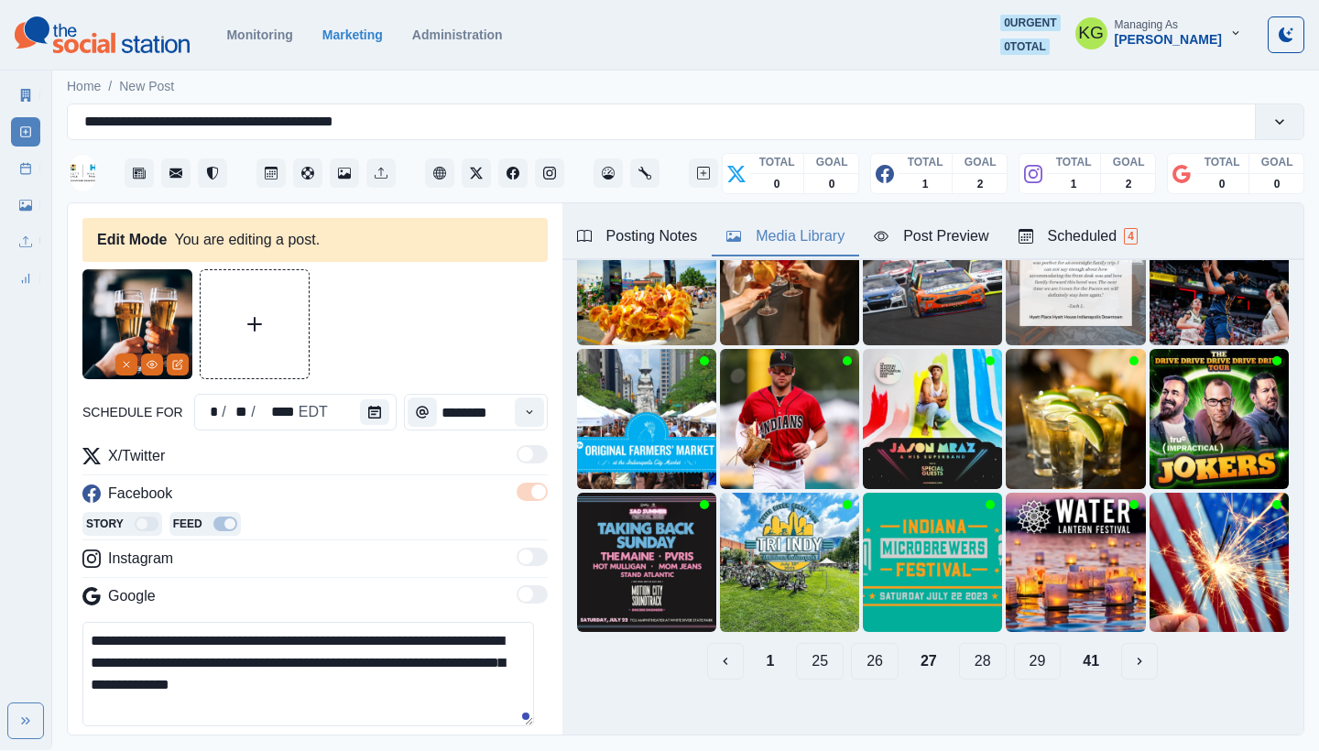
click at [854, 650] on button "26" at bounding box center [875, 661] width 48 height 37
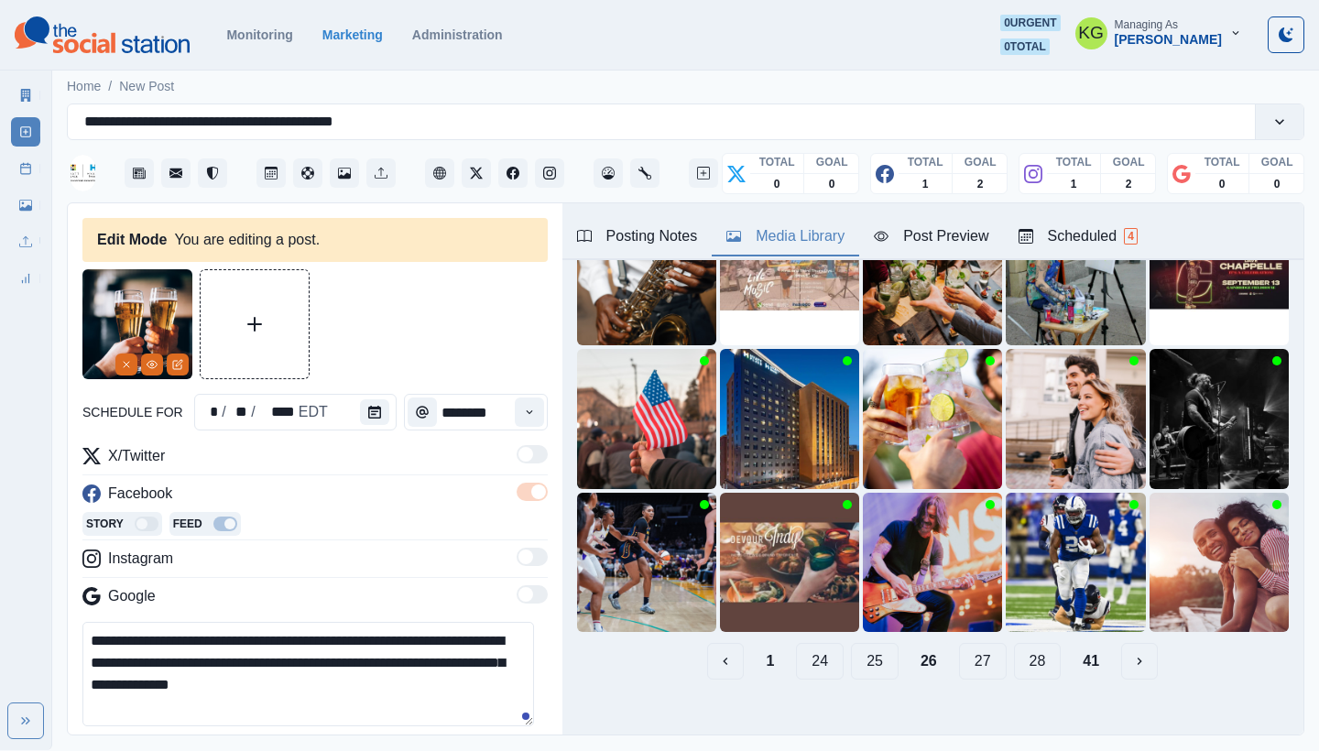
click at [853, 650] on button "25" at bounding box center [875, 661] width 48 height 37
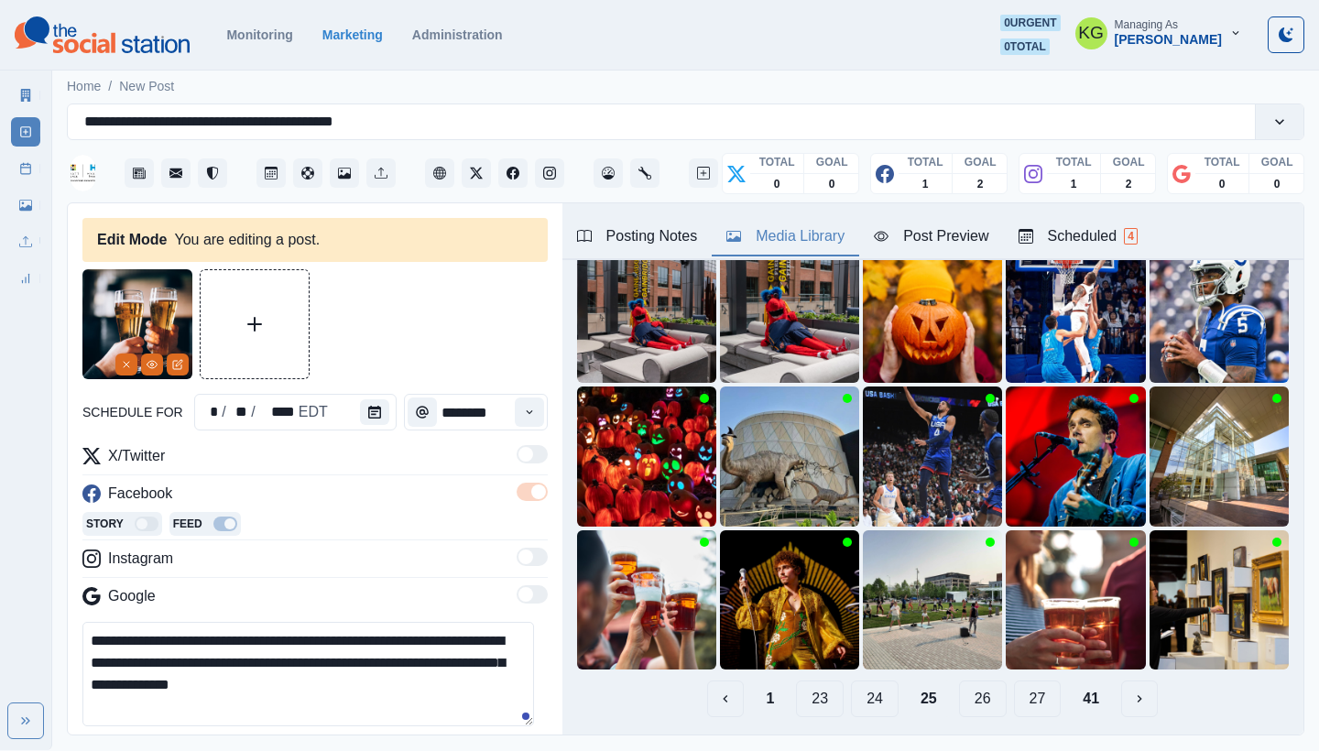
click at [856, 681] on button "24" at bounding box center [875, 699] width 48 height 37
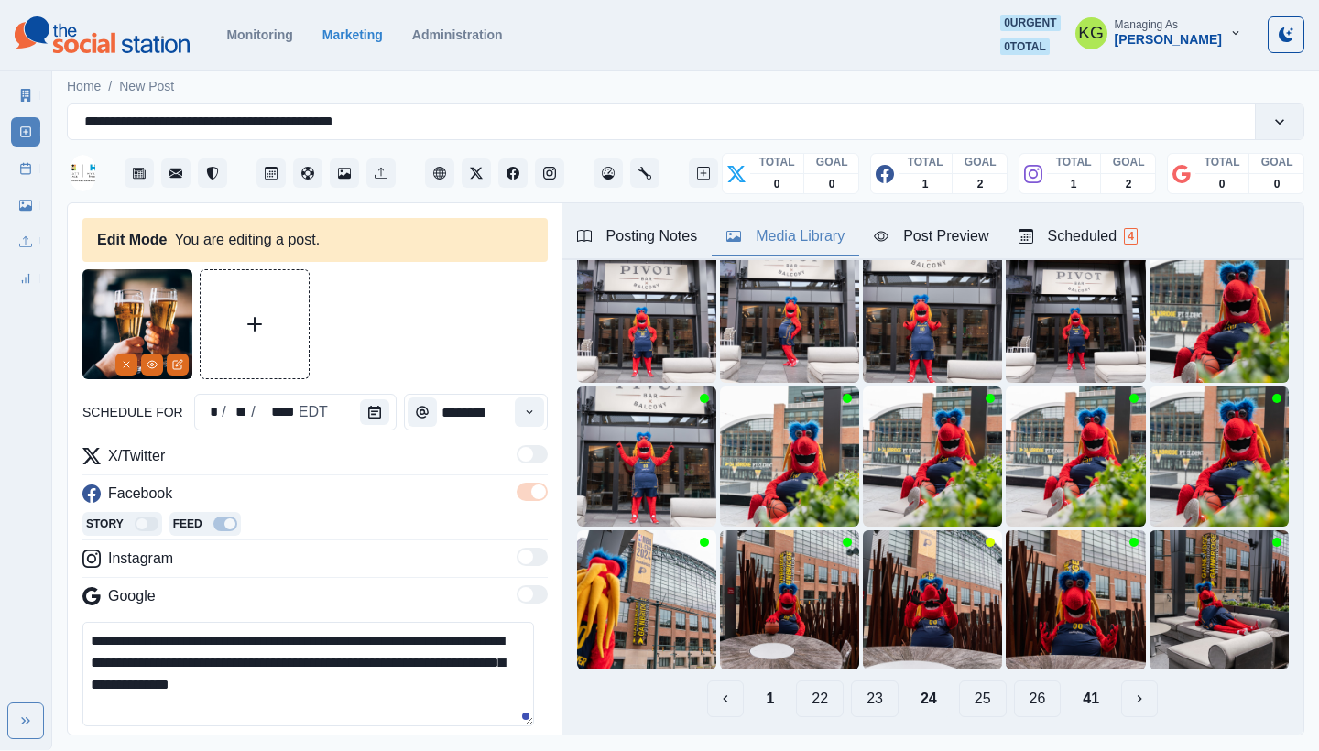
click at [859, 687] on button "23" at bounding box center [875, 699] width 48 height 37
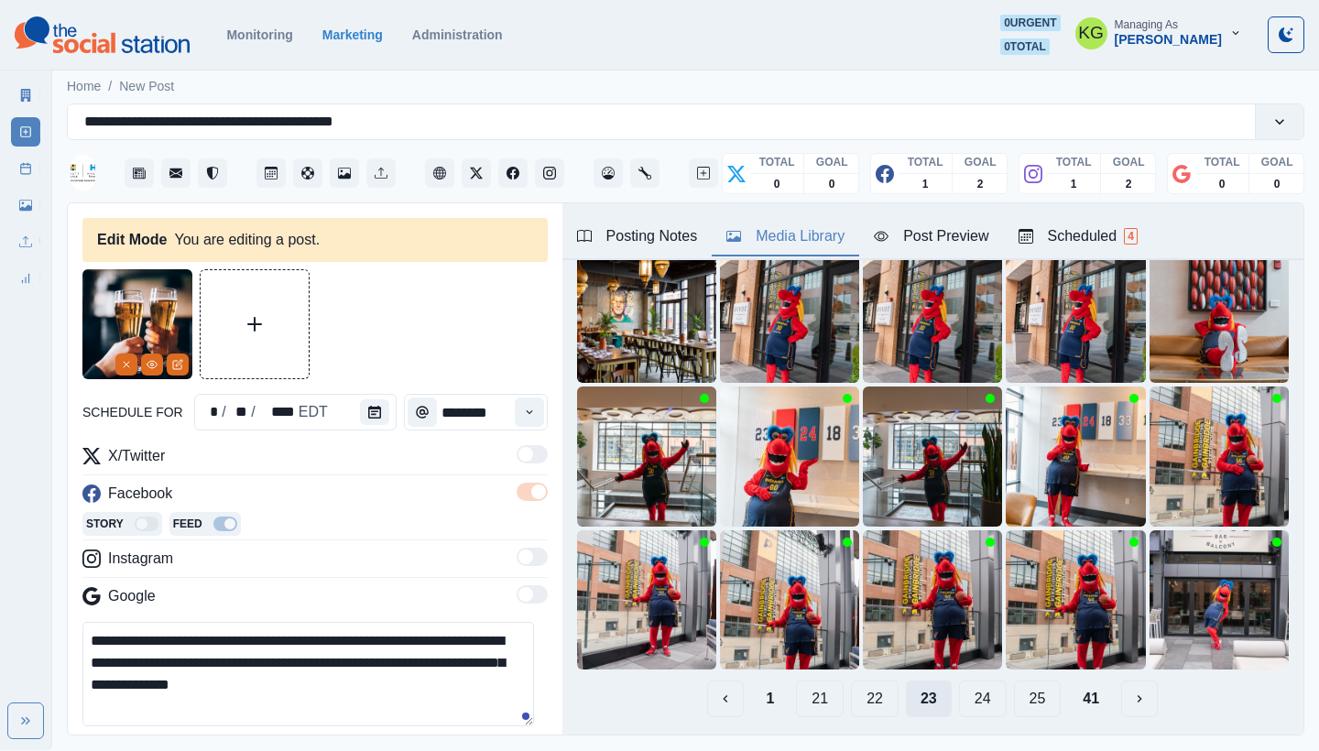
click at [859, 687] on button "22" at bounding box center [875, 699] width 48 height 37
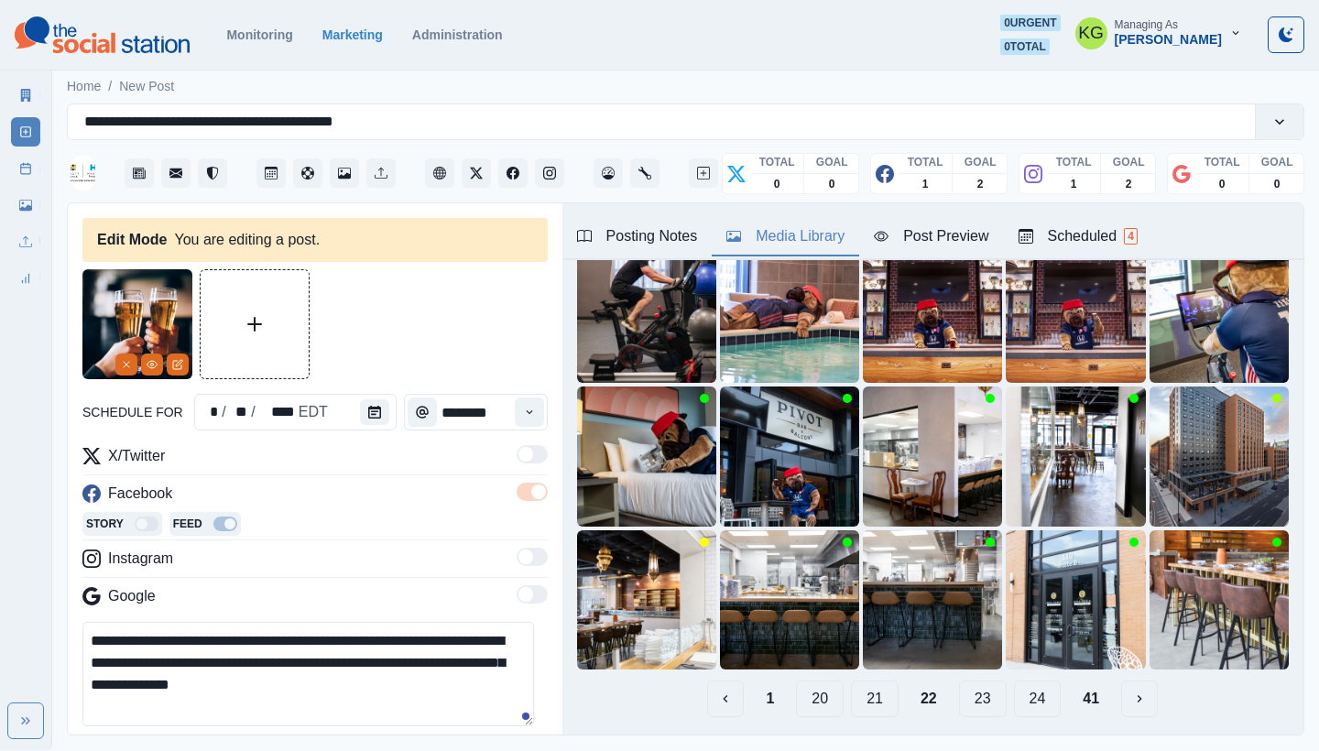
scroll to position [0, 0]
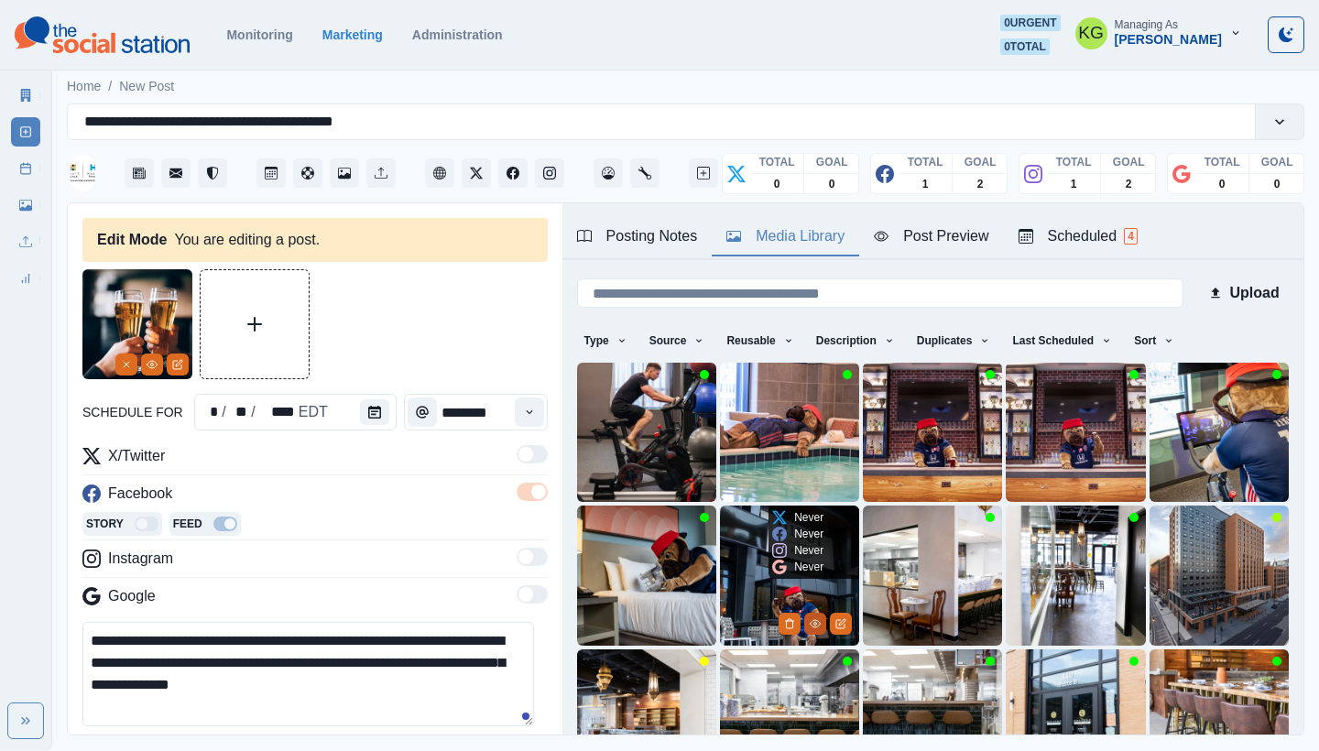
click at [804, 615] on button "View Media" at bounding box center [815, 624] width 22 height 22
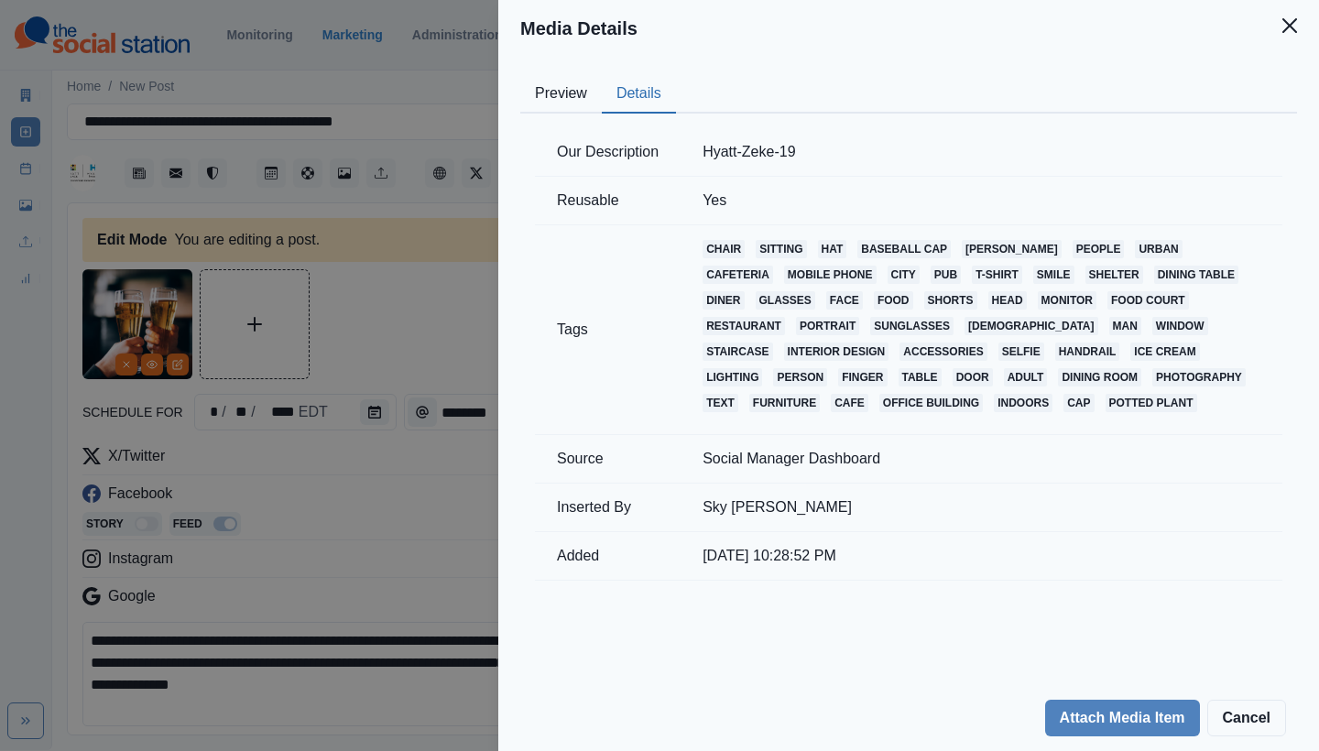
click at [629, 92] on button "Details" at bounding box center [639, 94] width 74 height 38
click at [1286, 37] on button "Close" at bounding box center [1290, 25] width 37 height 37
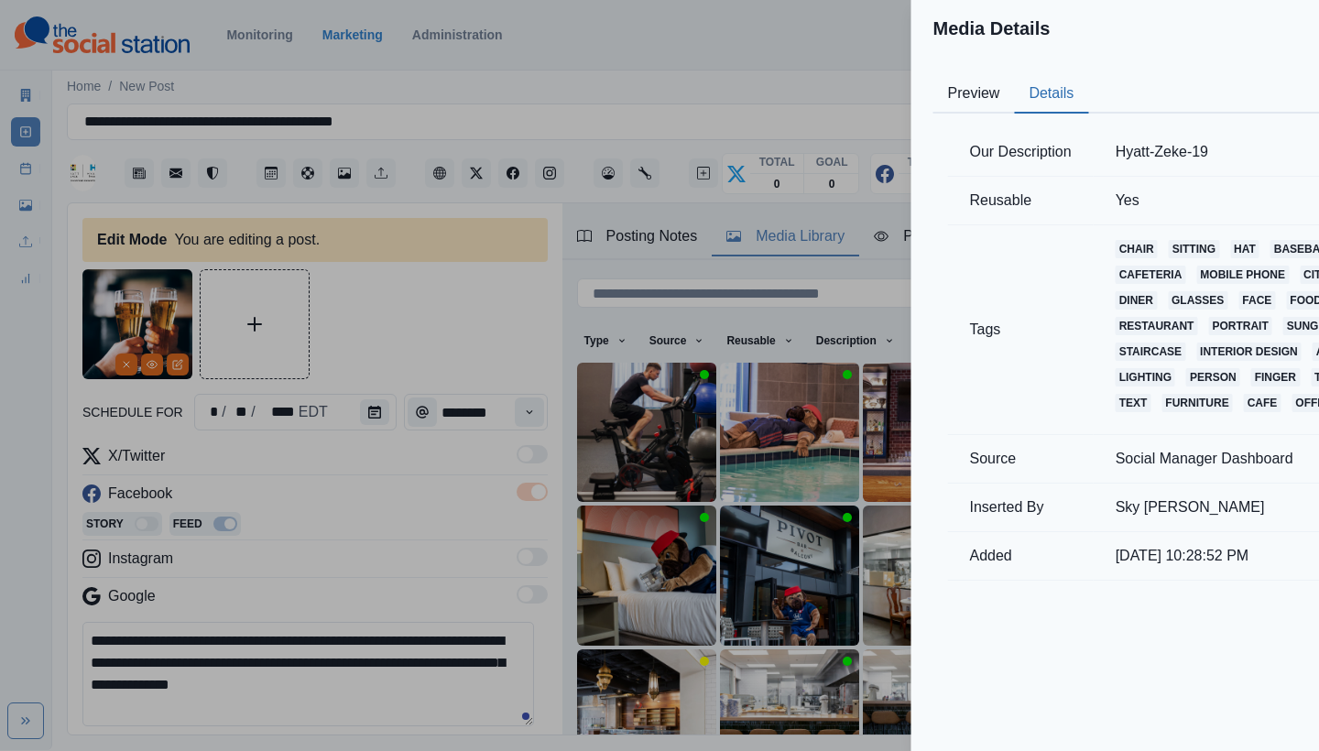
scroll to position [57, 0]
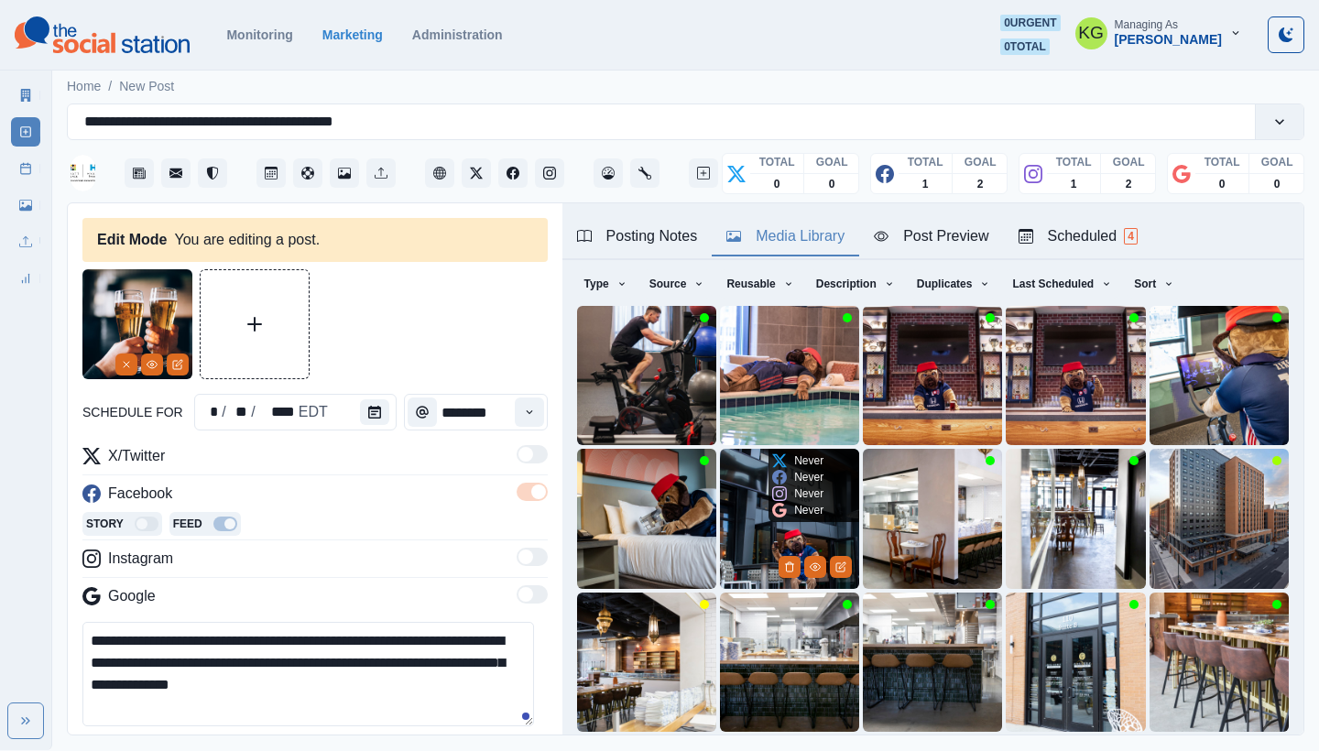
click at [721, 483] on img at bounding box center [789, 518] width 139 height 139
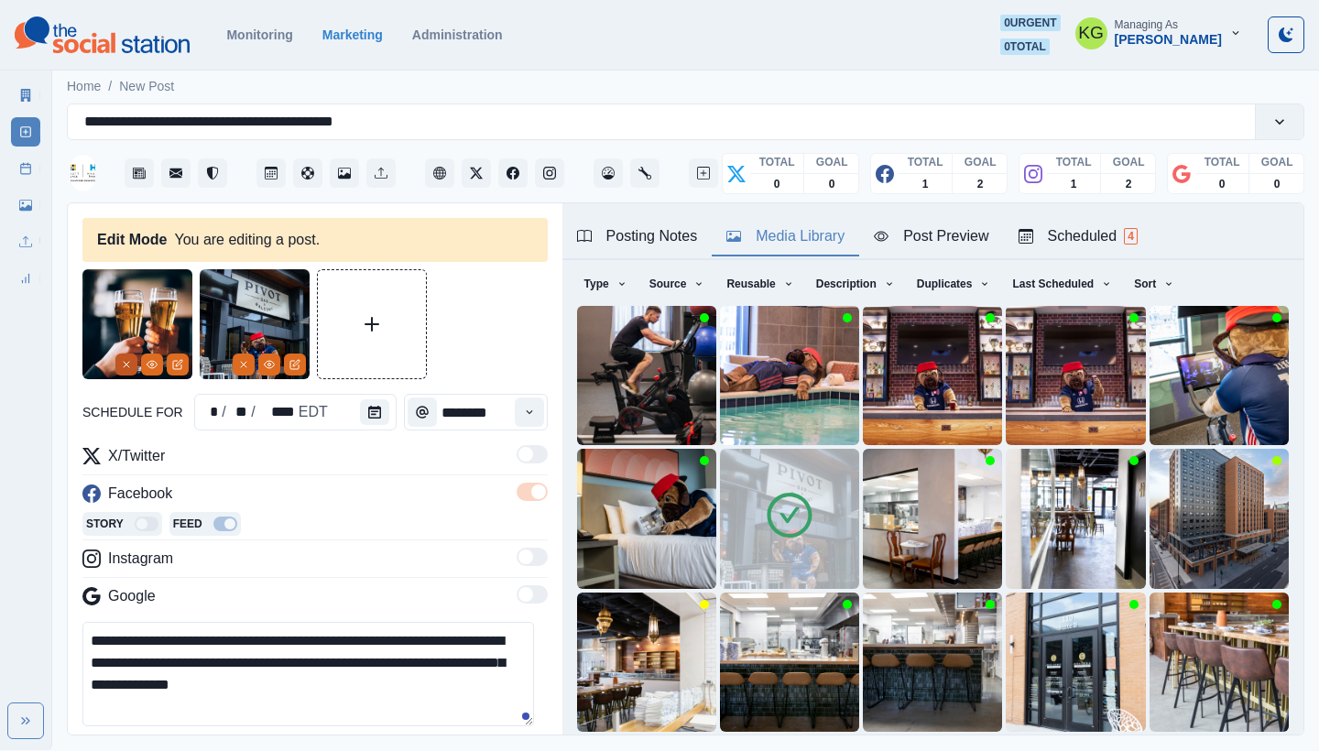
click at [127, 360] on icon "Remove" at bounding box center [126, 364] width 11 height 11
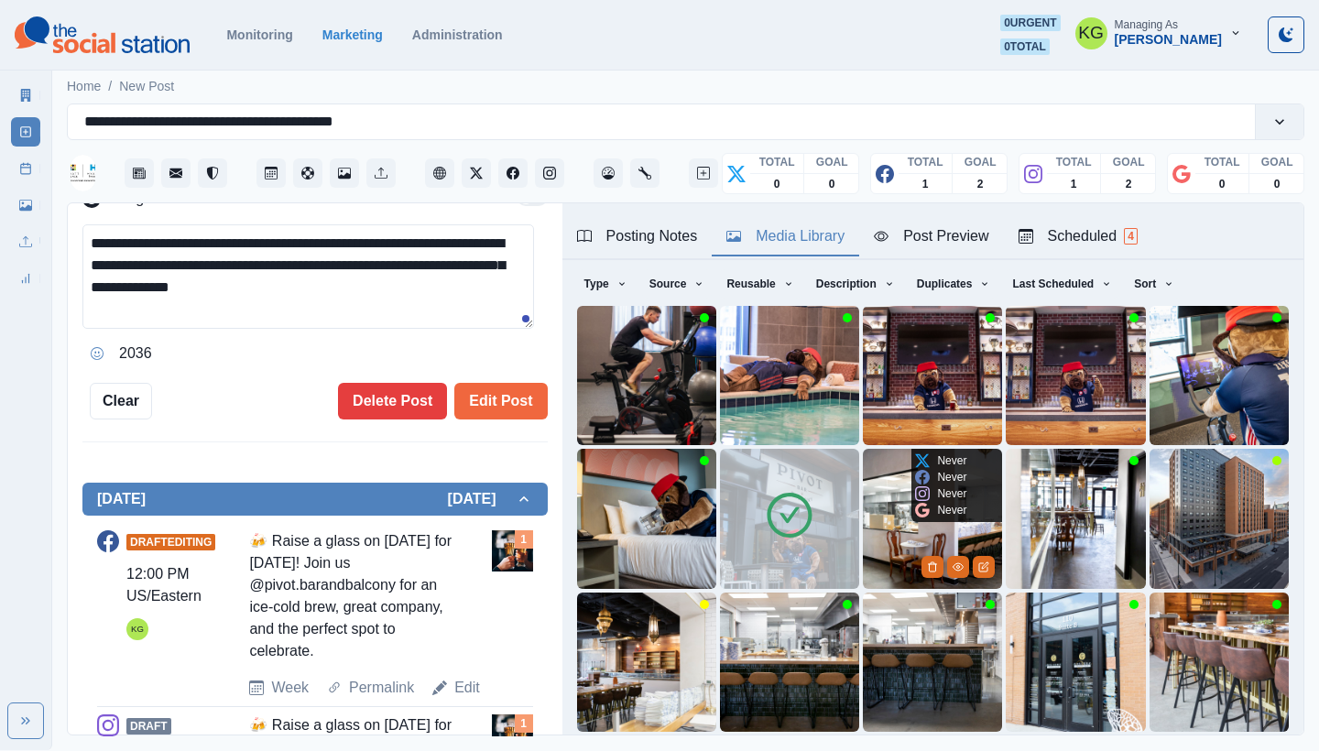
scroll to position [157, 0]
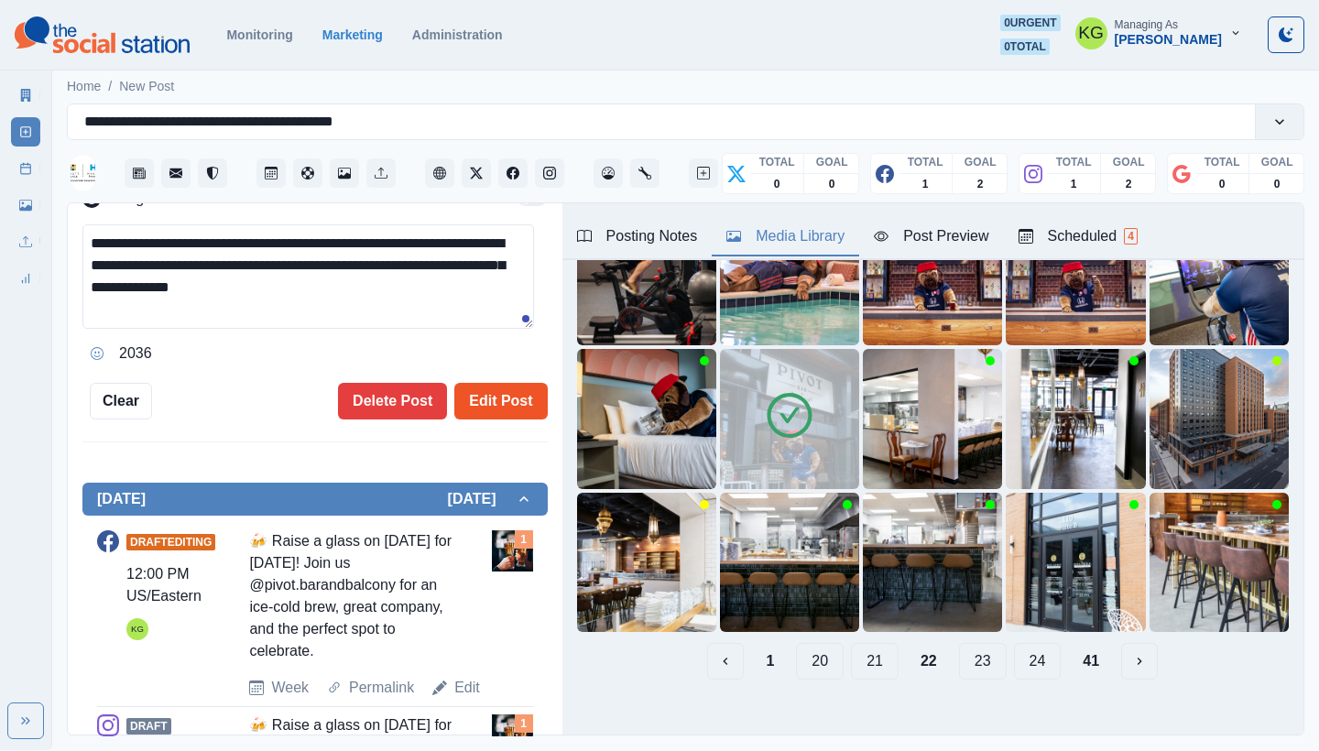
click at [484, 399] on button "Edit Post" at bounding box center [500, 401] width 93 height 37
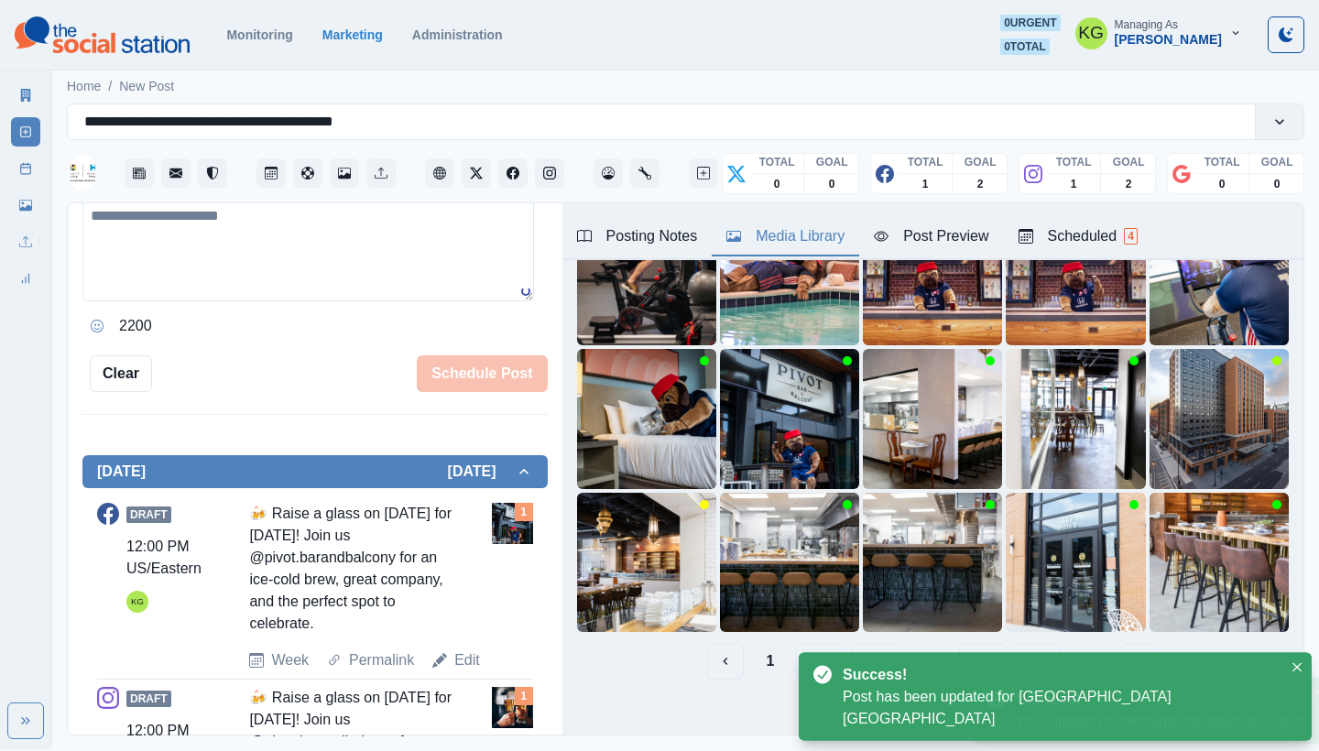
scroll to position [616, 0]
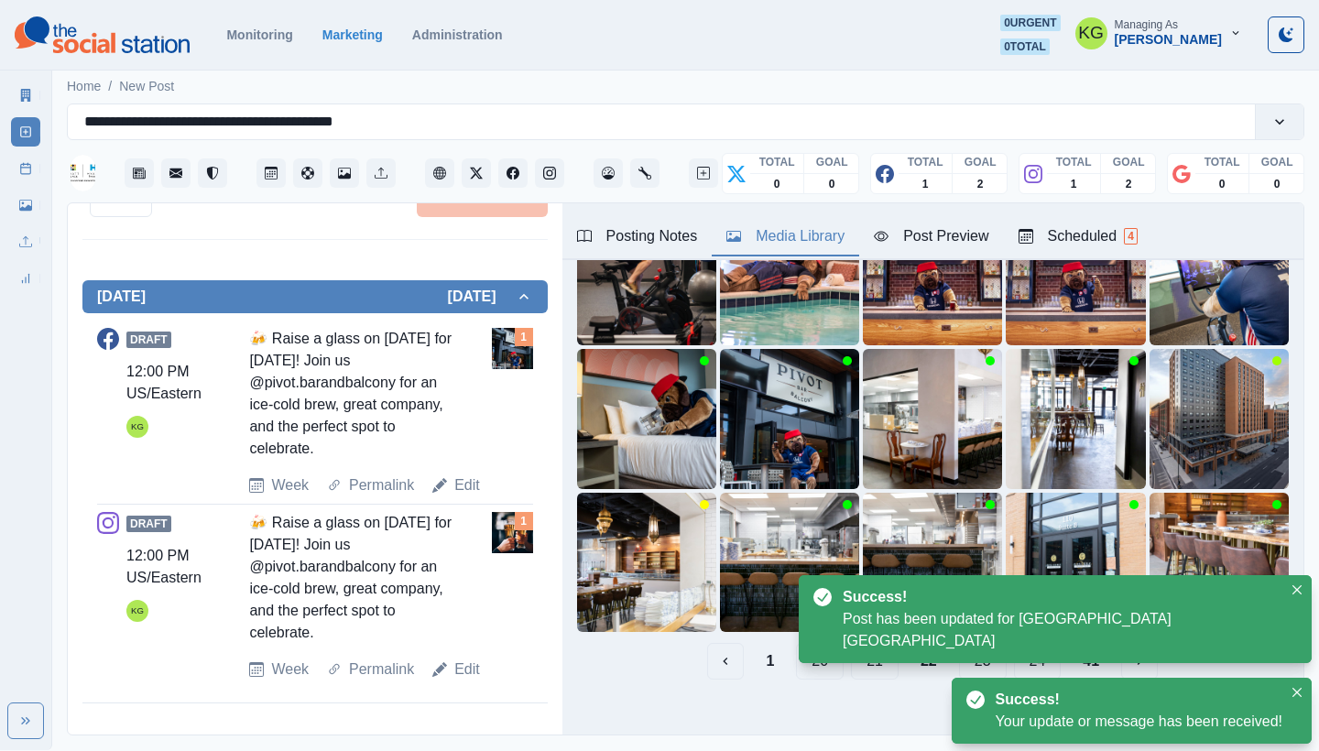
click at [459, 655] on div "Draft 12:00 PM US/Eastern KG 🍻 Raise a glass on September 28th for National Dri…" at bounding box center [315, 596] width 436 height 169
click at [467, 666] on link "Edit" at bounding box center [467, 670] width 26 height 22
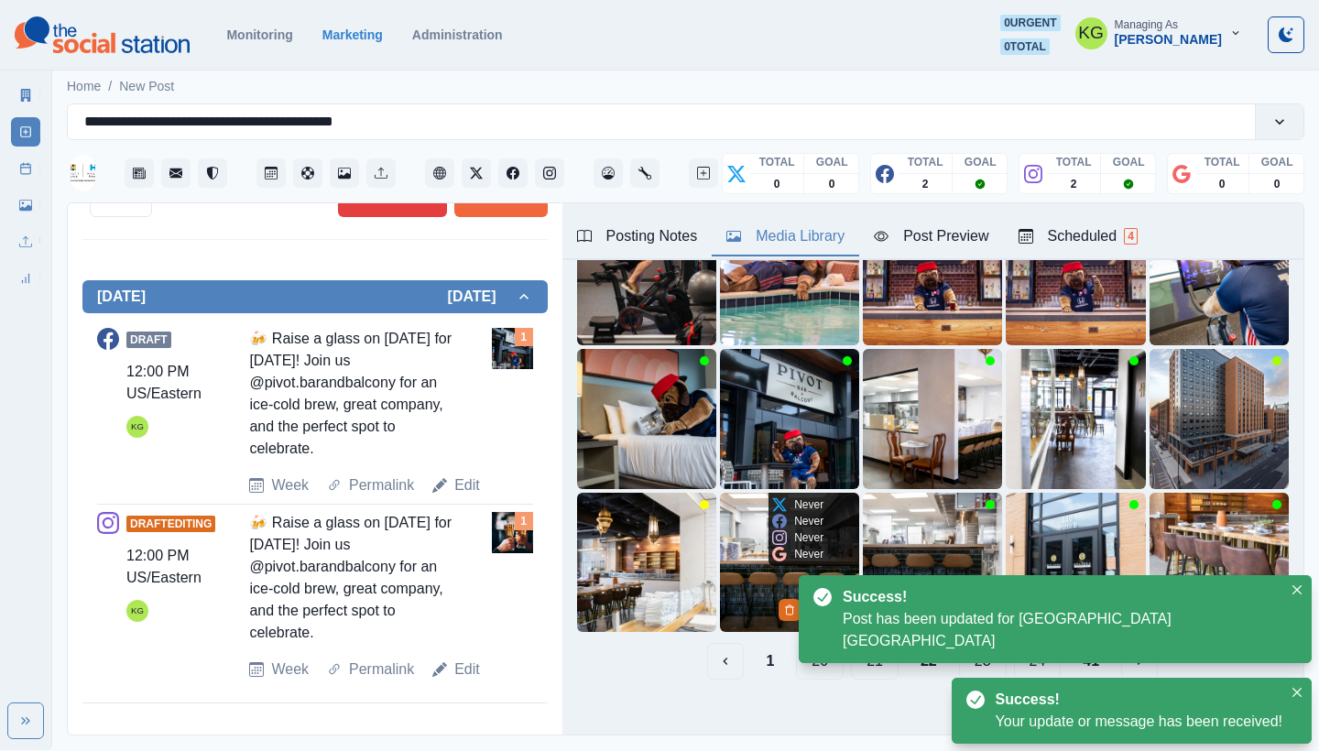
type textarea "**********"
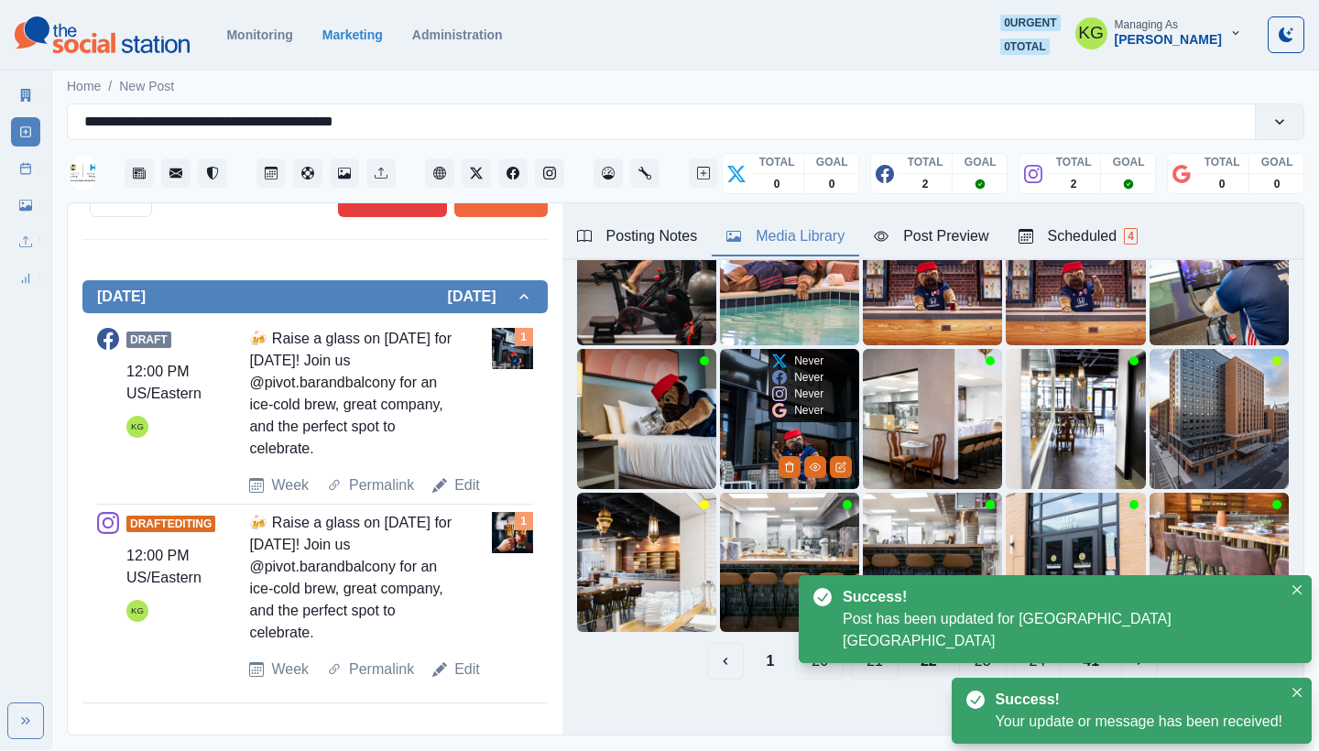
click at [744, 389] on img at bounding box center [789, 418] width 139 height 139
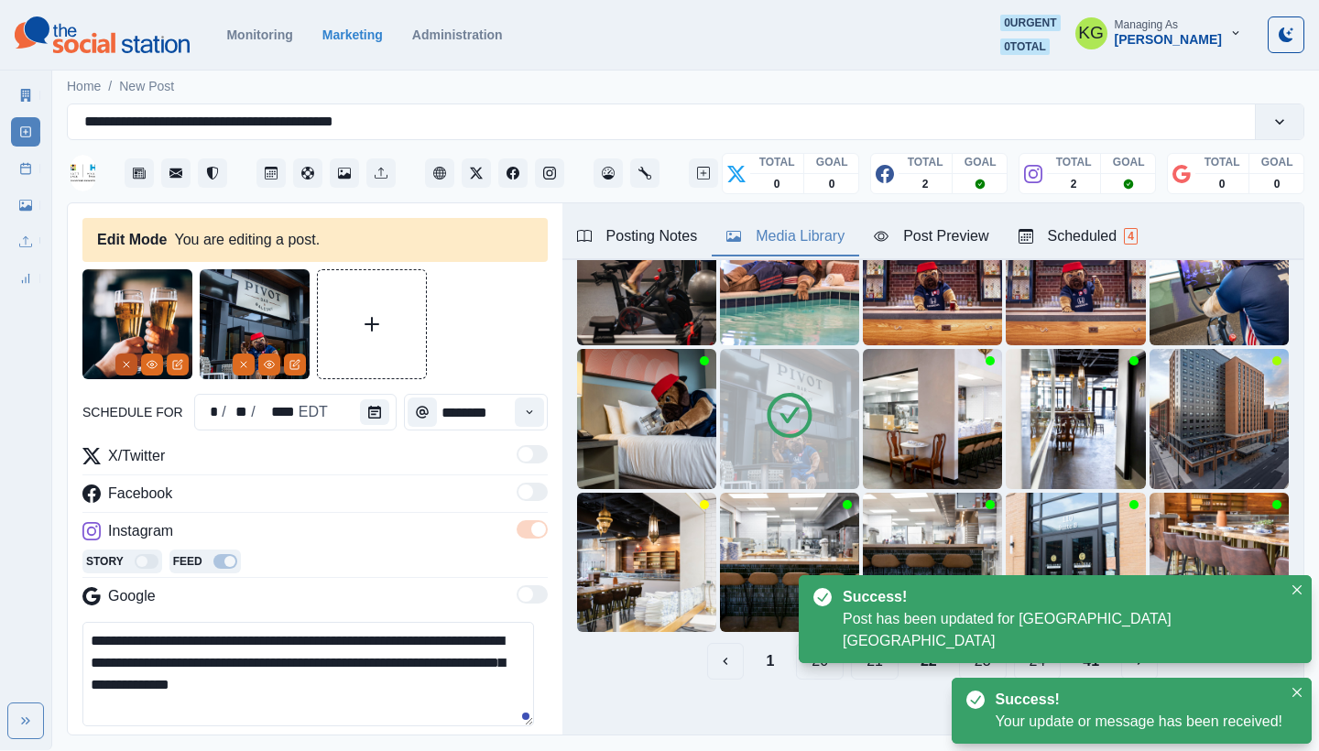
click at [125, 367] on line "Remove" at bounding box center [126, 364] width 5 height 5
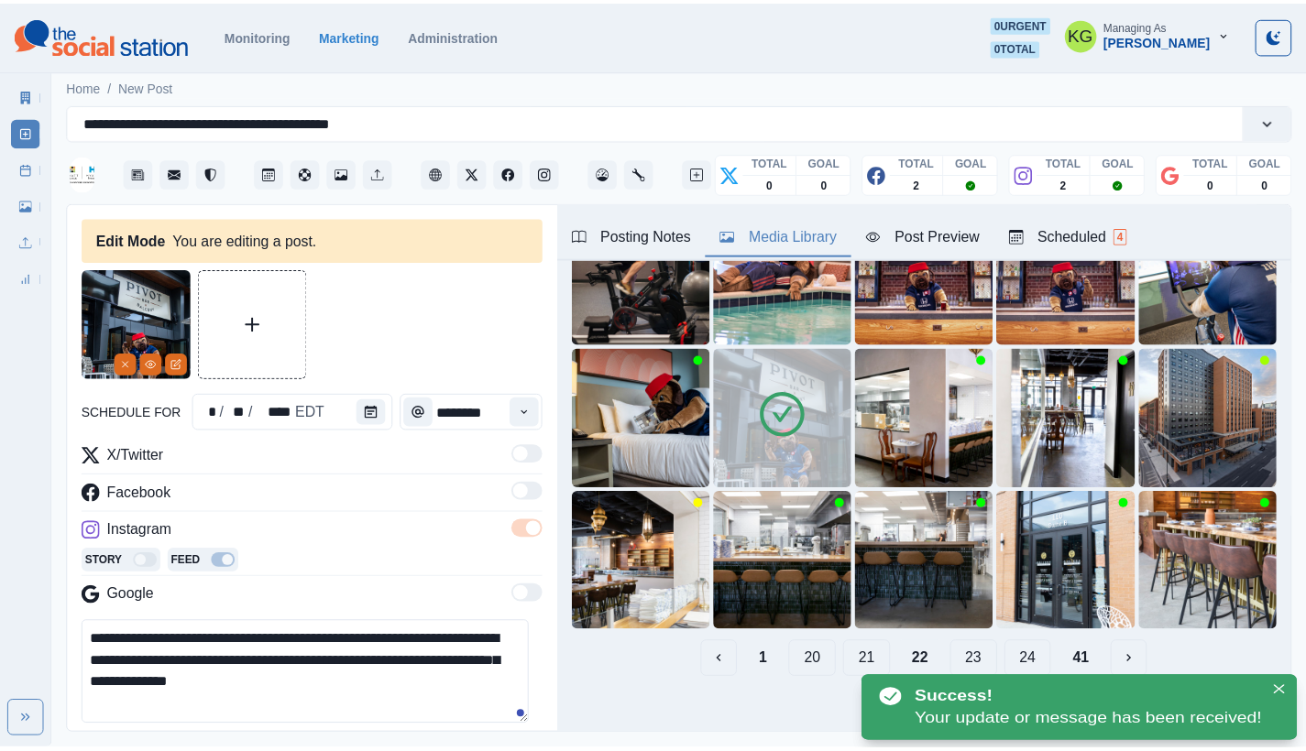
scroll to position [380, 0]
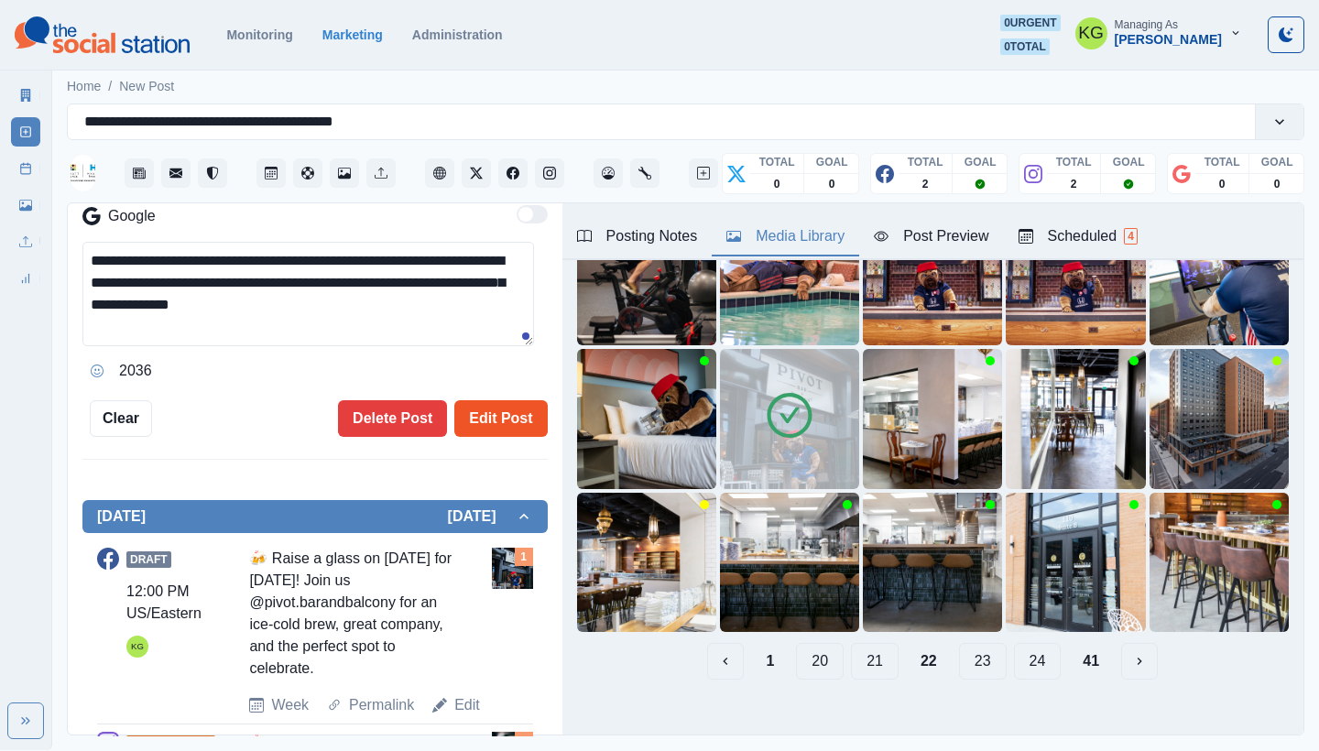
click at [488, 408] on button "Edit Post" at bounding box center [500, 418] width 93 height 37
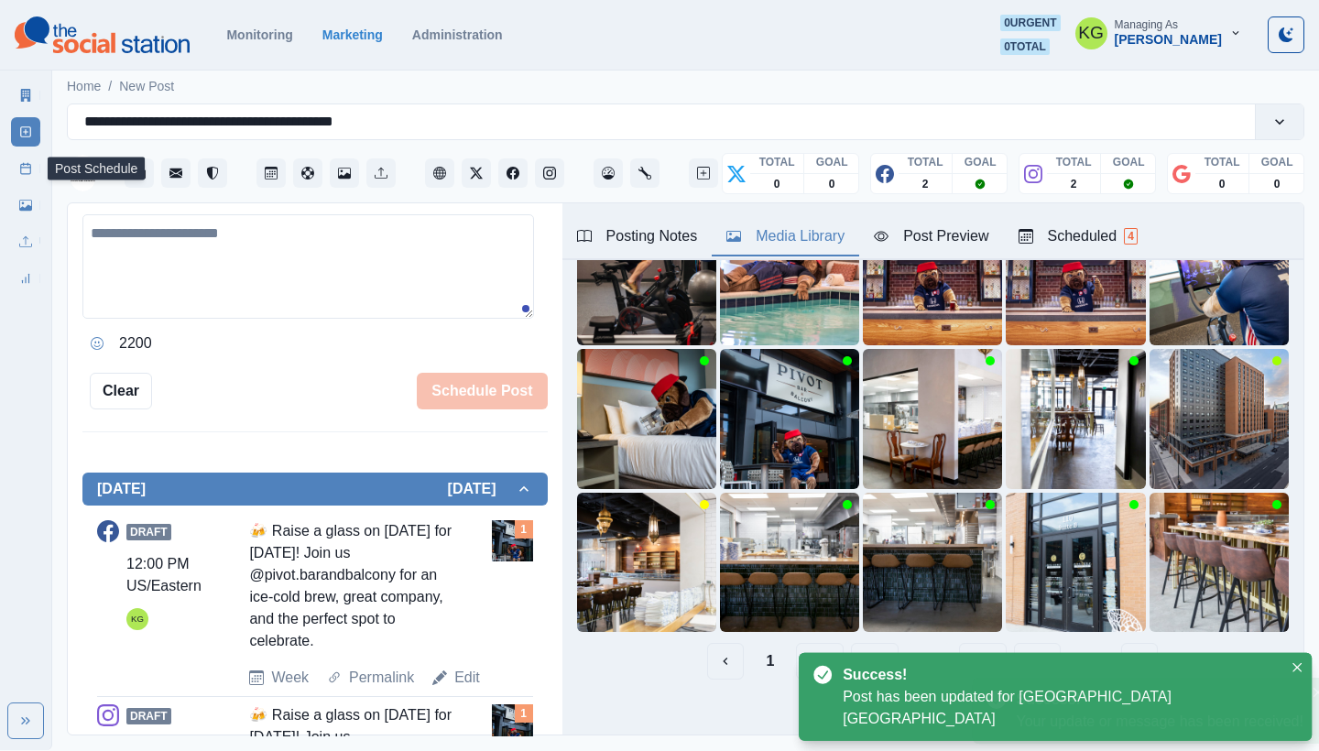
drag, startPoint x: 22, startPoint y: 166, endPoint x: 35, endPoint y: 170, distance: 13.3
click at [23, 166] on icon at bounding box center [25, 168] width 13 height 13
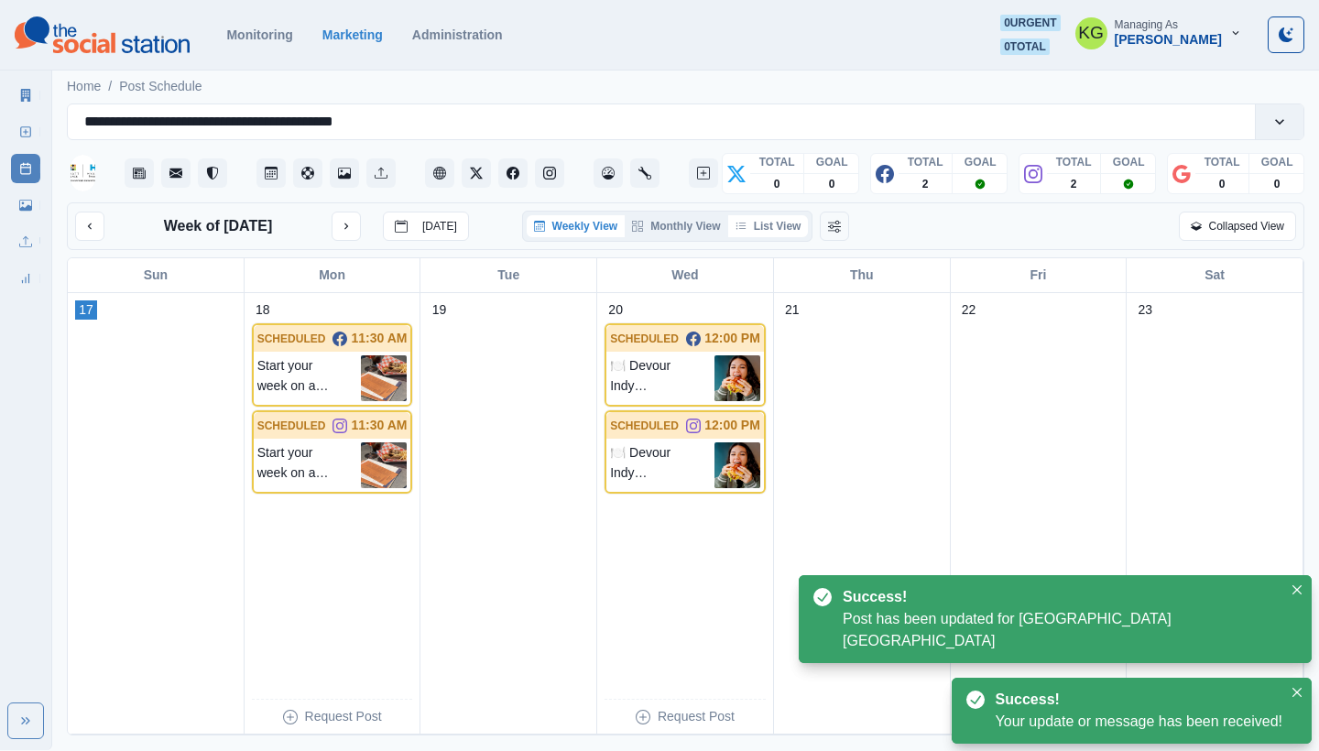
click at [770, 224] on button "List View" at bounding box center [768, 226] width 81 height 22
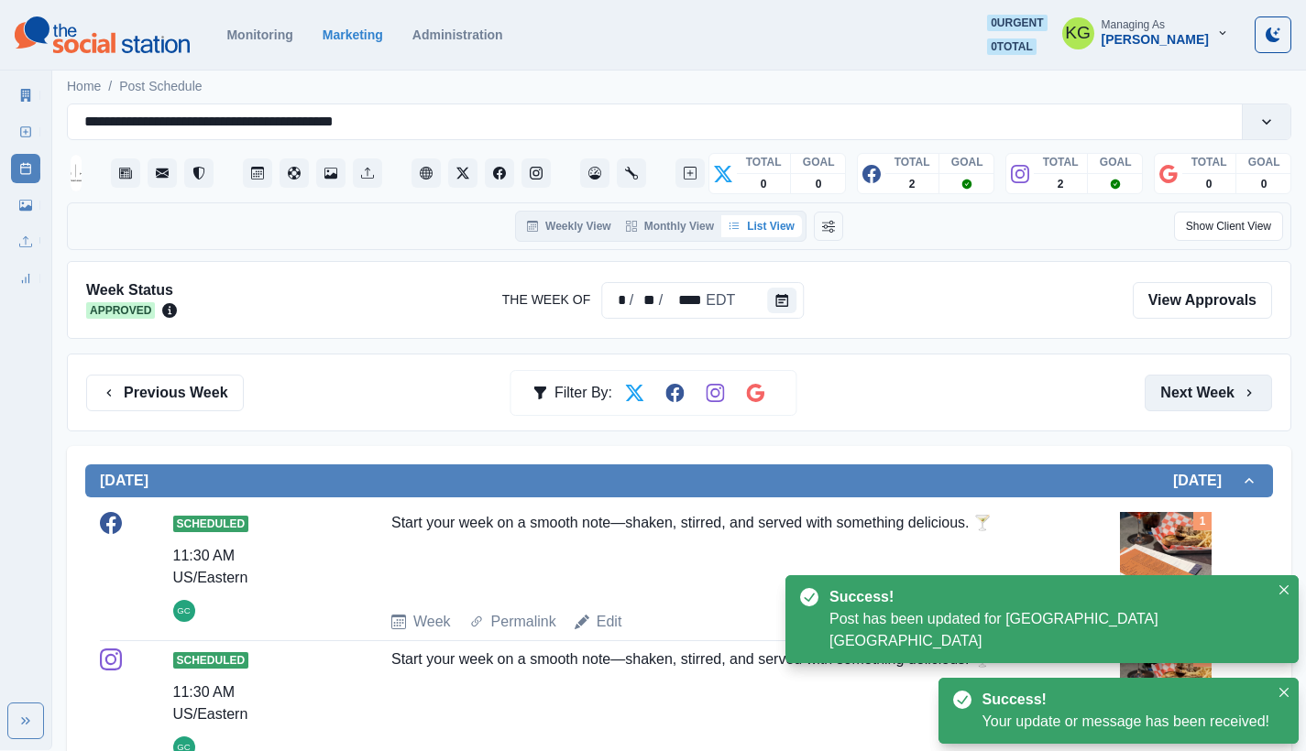
click at [1193, 388] on button "Next Week" at bounding box center [1207, 393] width 127 height 37
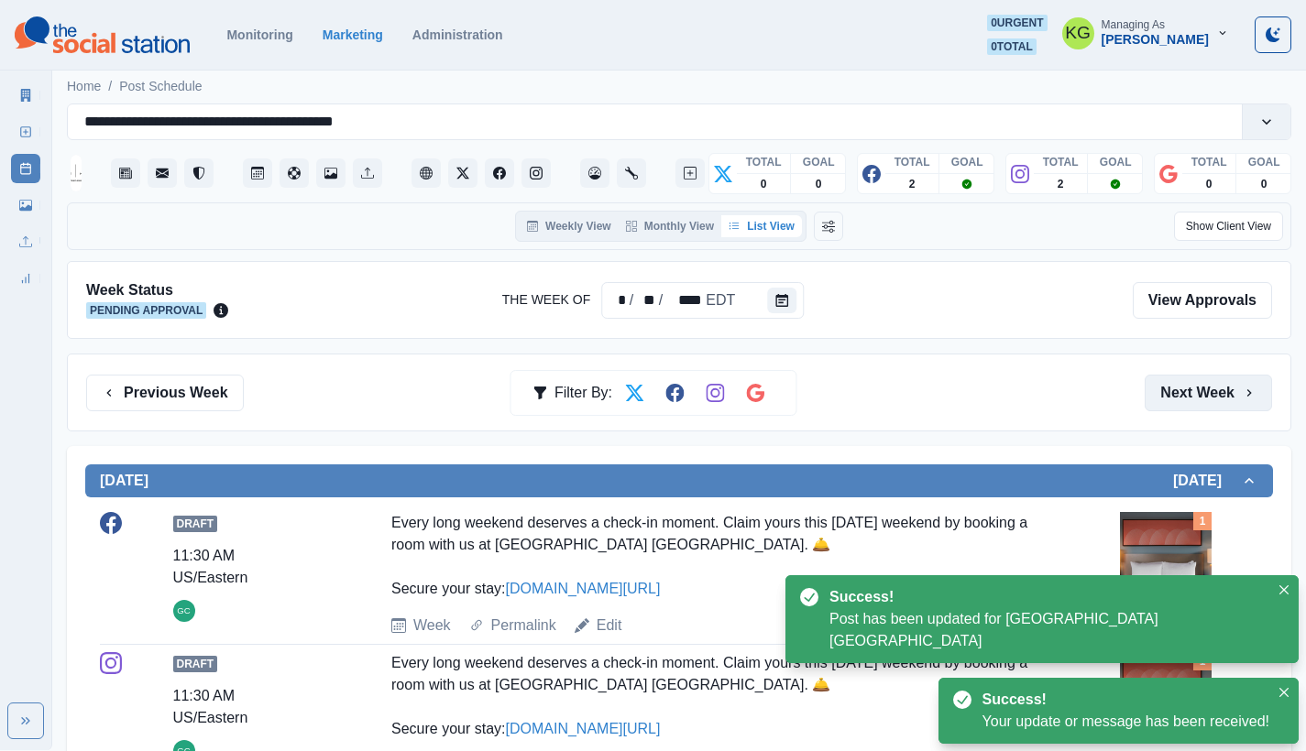
click at [1193, 388] on button "Next Week" at bounding box center [1207, 393] width 127 height 37
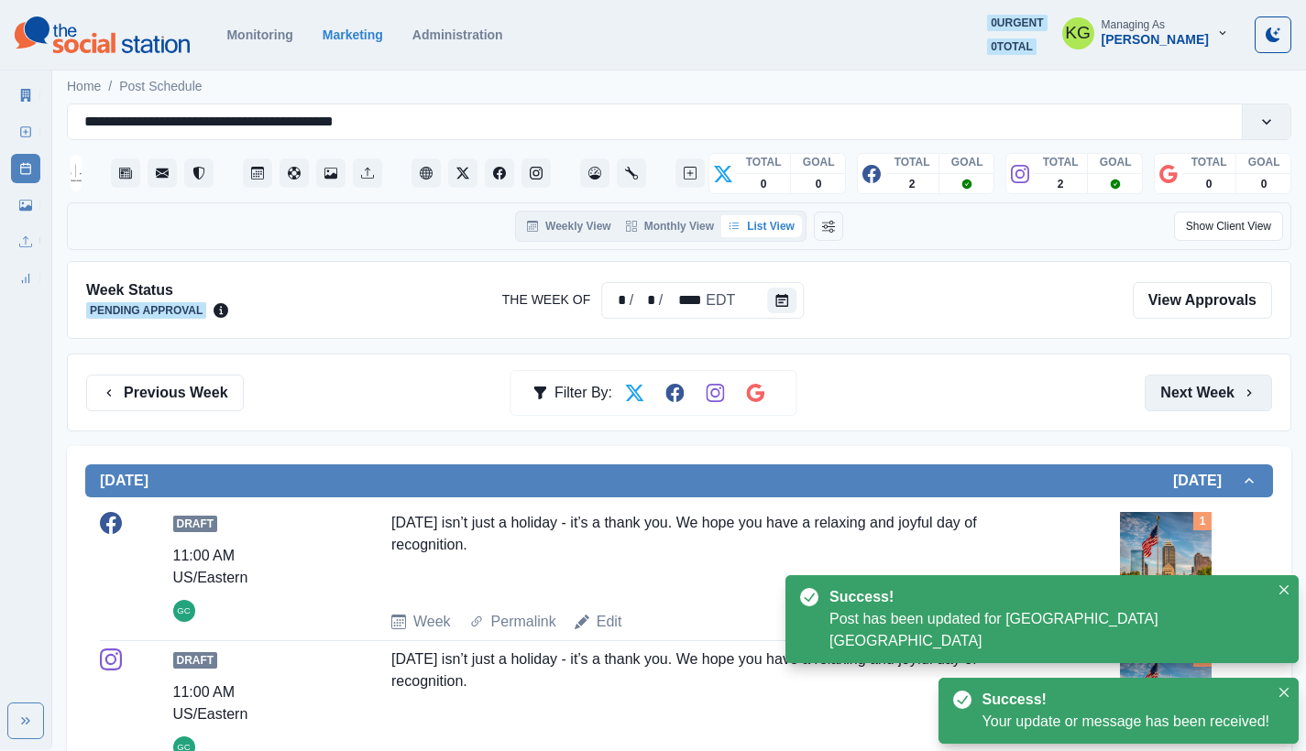
click at [1193, 388] on button "Next Week" at bounding box center [1207, 393] width 127 height 37
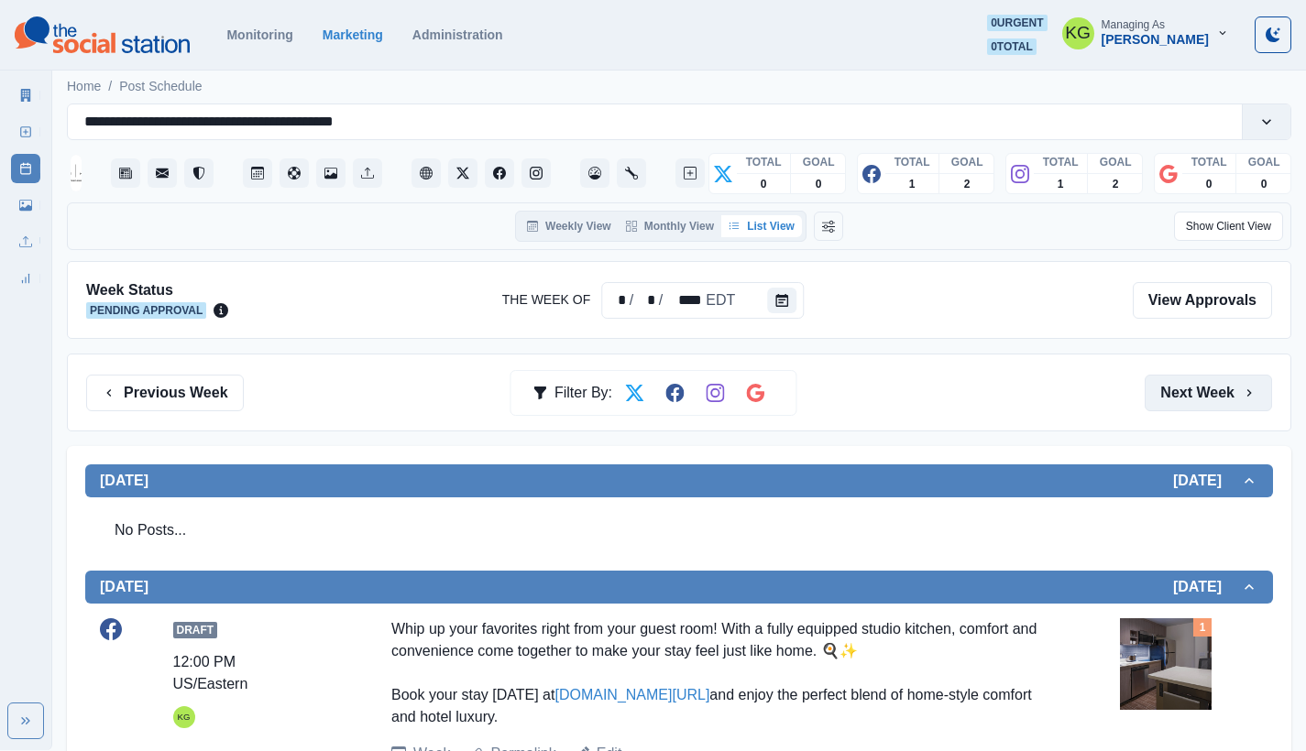
click at [1229, 379] on button "Next Week" at bounding box center [1207, 393] width 127 height 37
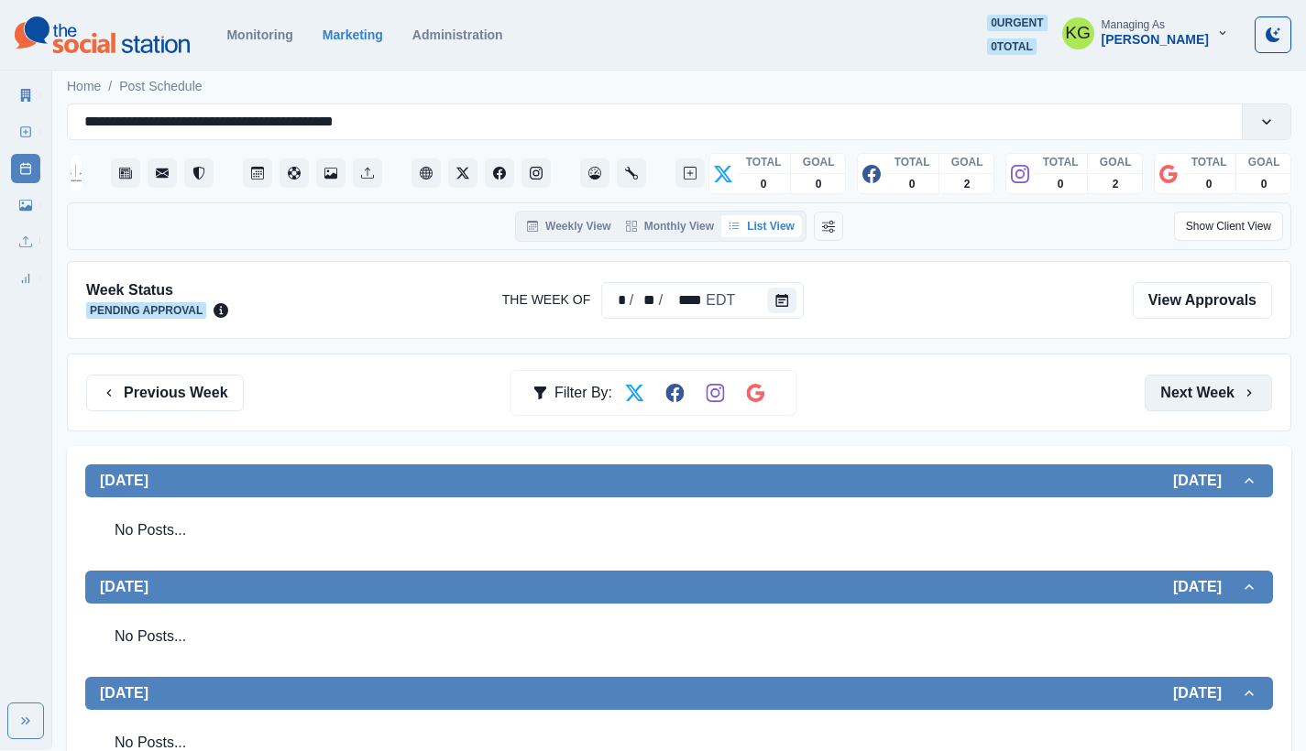
click at [1220, 399] on button "Next Week" at bounding box center [1207, 393] width 127 height 37
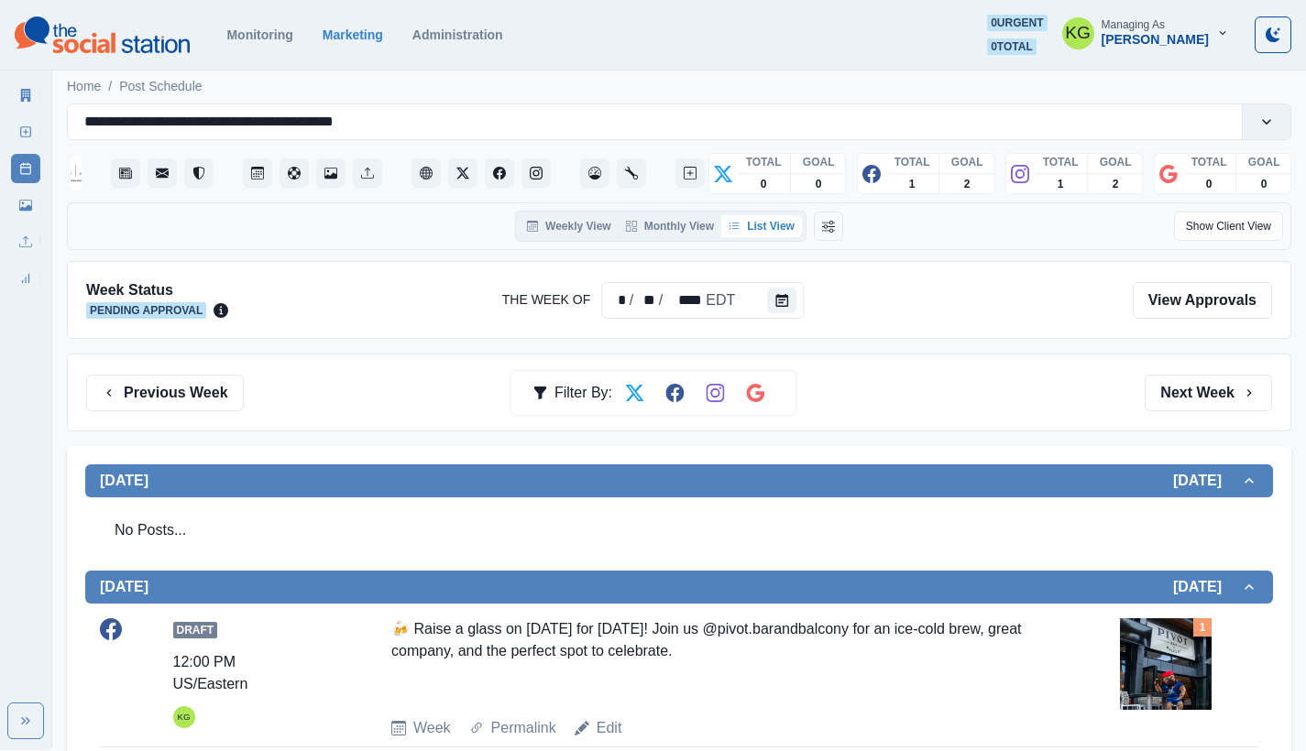
scroll to position [381, 0]
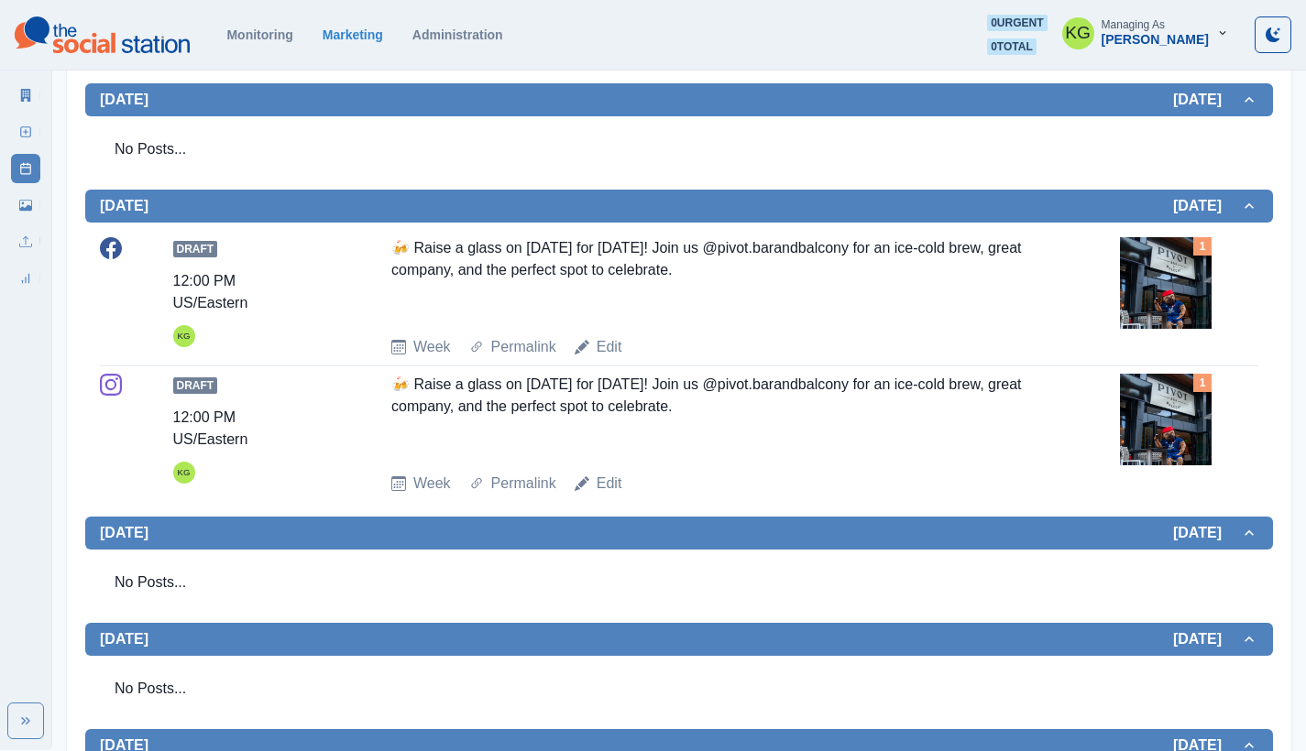
click at [1184, 404] on img at bounding box center [1166, 420] width 92 height 92
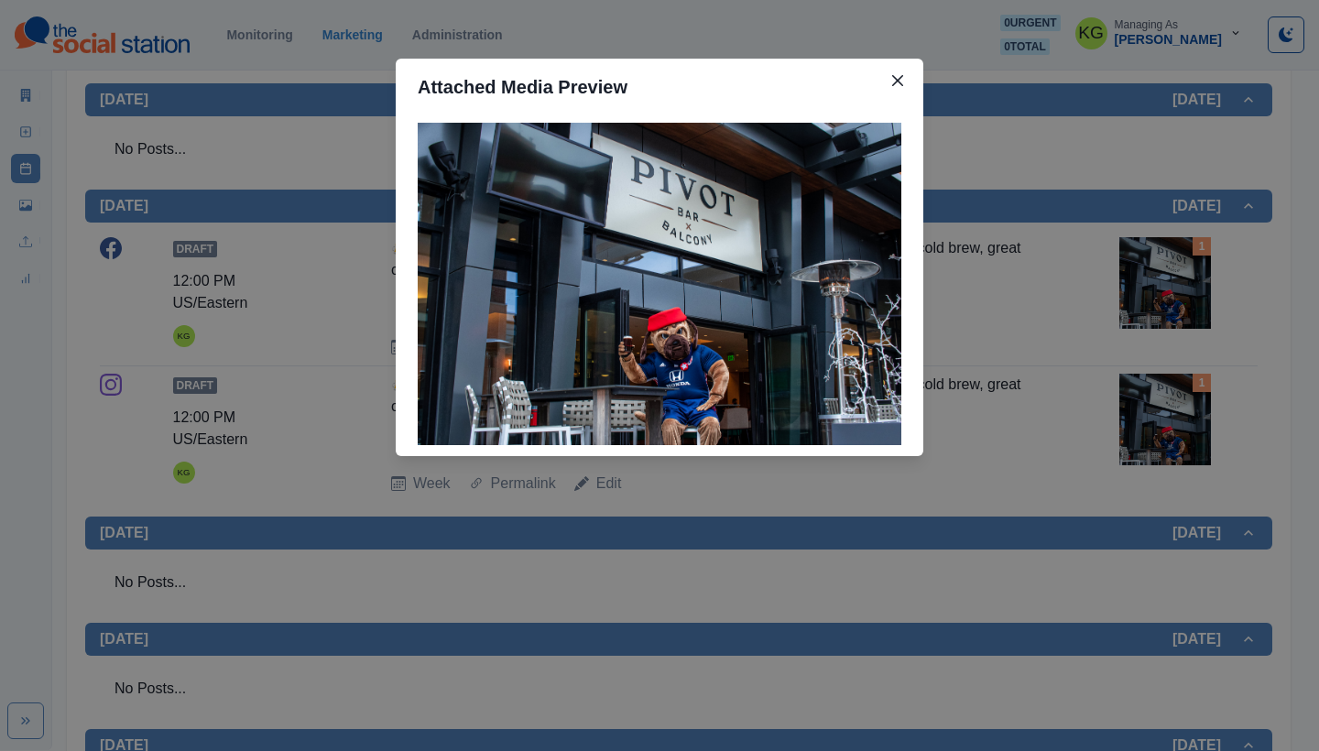
click at [967, 89] on div "Attached Media Preview" at bounding box center [659, 375] width 1319 height 751
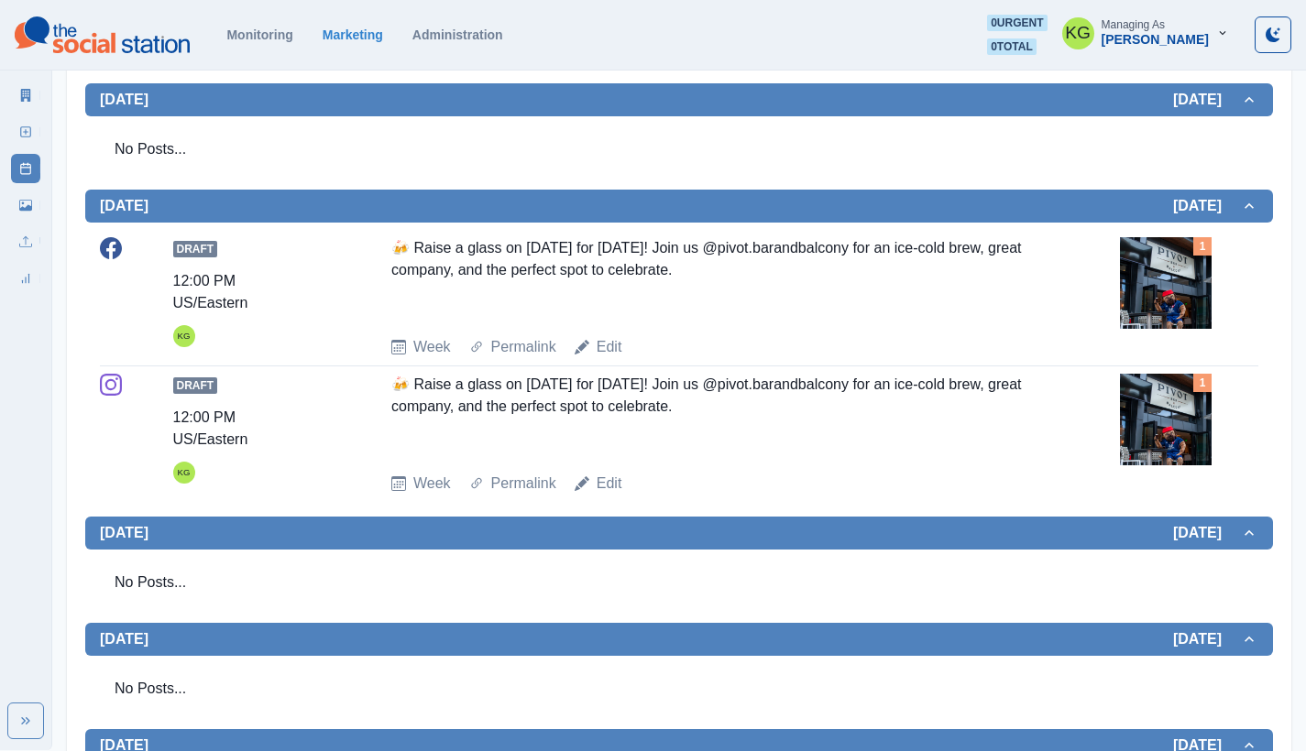
scroll to position [202, 0]
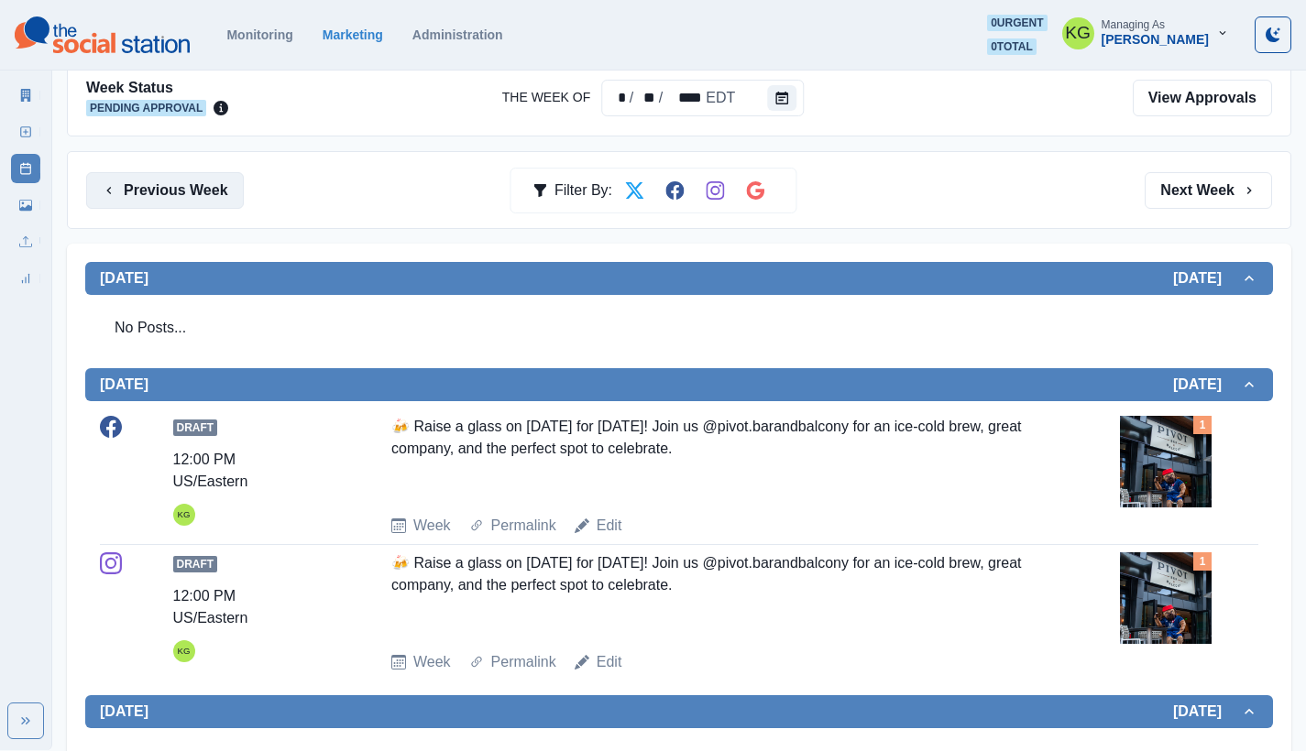
click at [122, 186] on button "Previous Week" at bounding box center [165, 190] width 158 height 37
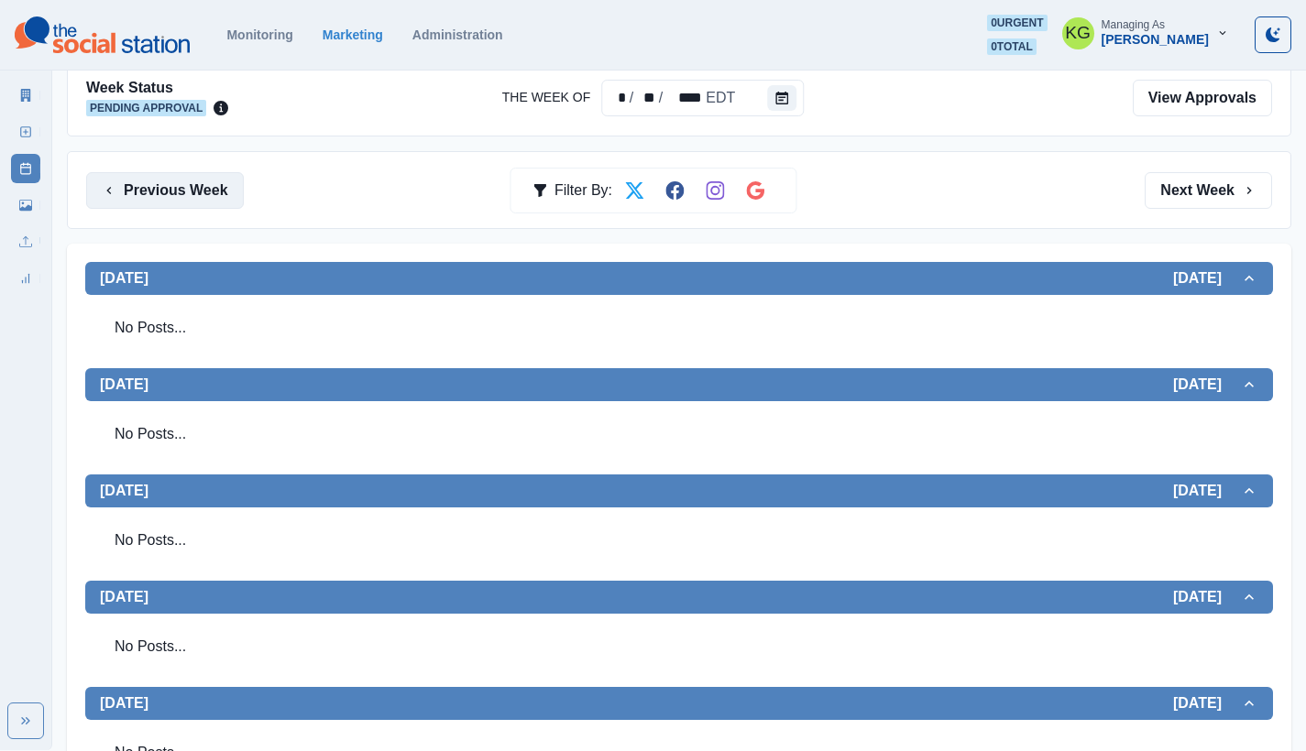
click at [204, 188] on button "Previous Week" at bounding box center [165, 190] width 158 height 37
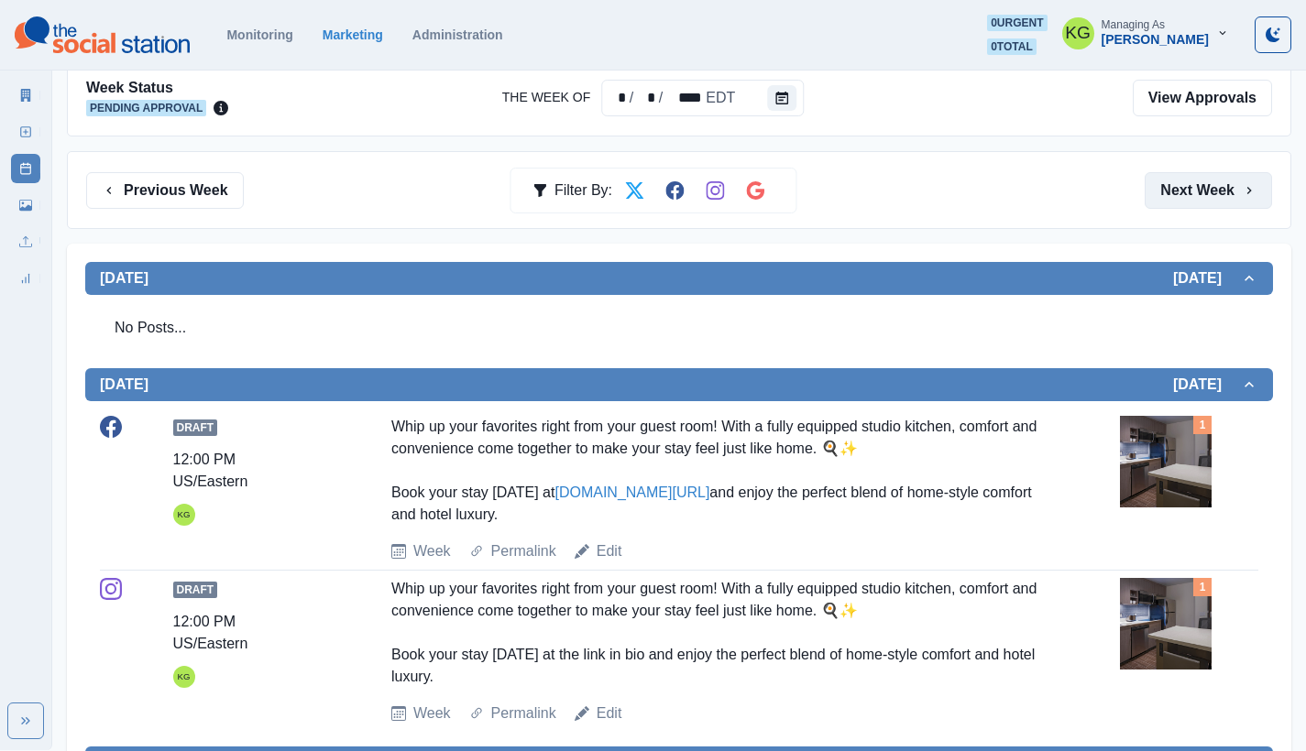
click at [1195, 183] on button "Next Week" at bounding box center [1207, 190] width 127 height 37
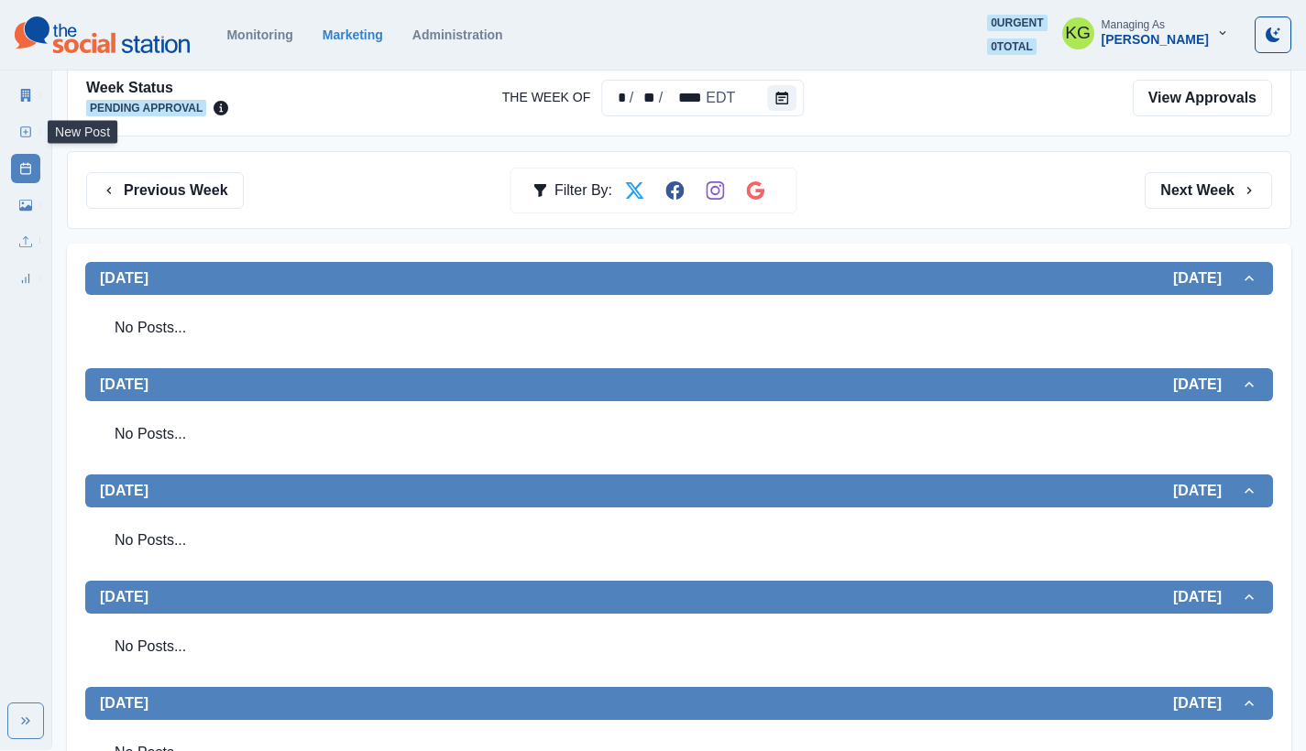
click at [26, 116] on div "New Post" at bounding box center [25, 128] width 29 height 37
click at [20, 132] on icon at bounding box center [25, 132] width 13 height 13
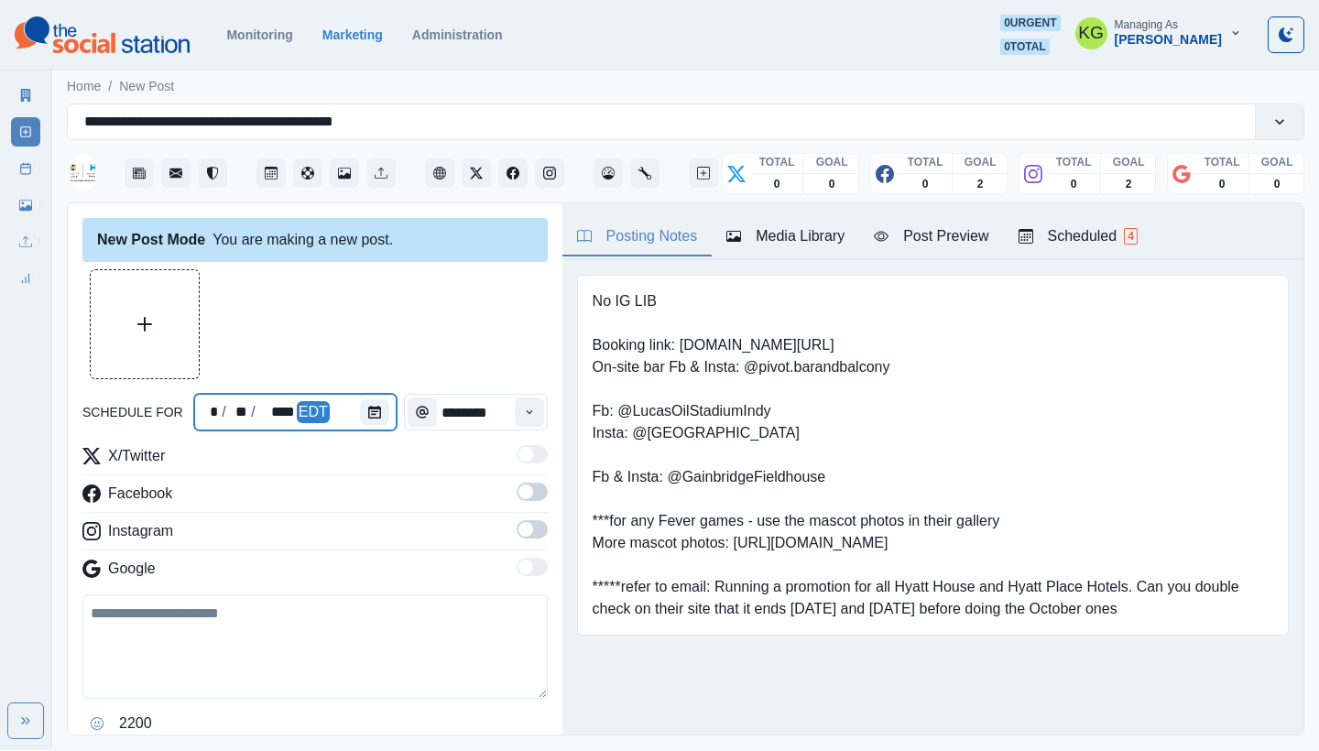
click at [391, 413] on div at bounding box center [378, 412] width 37 height 37
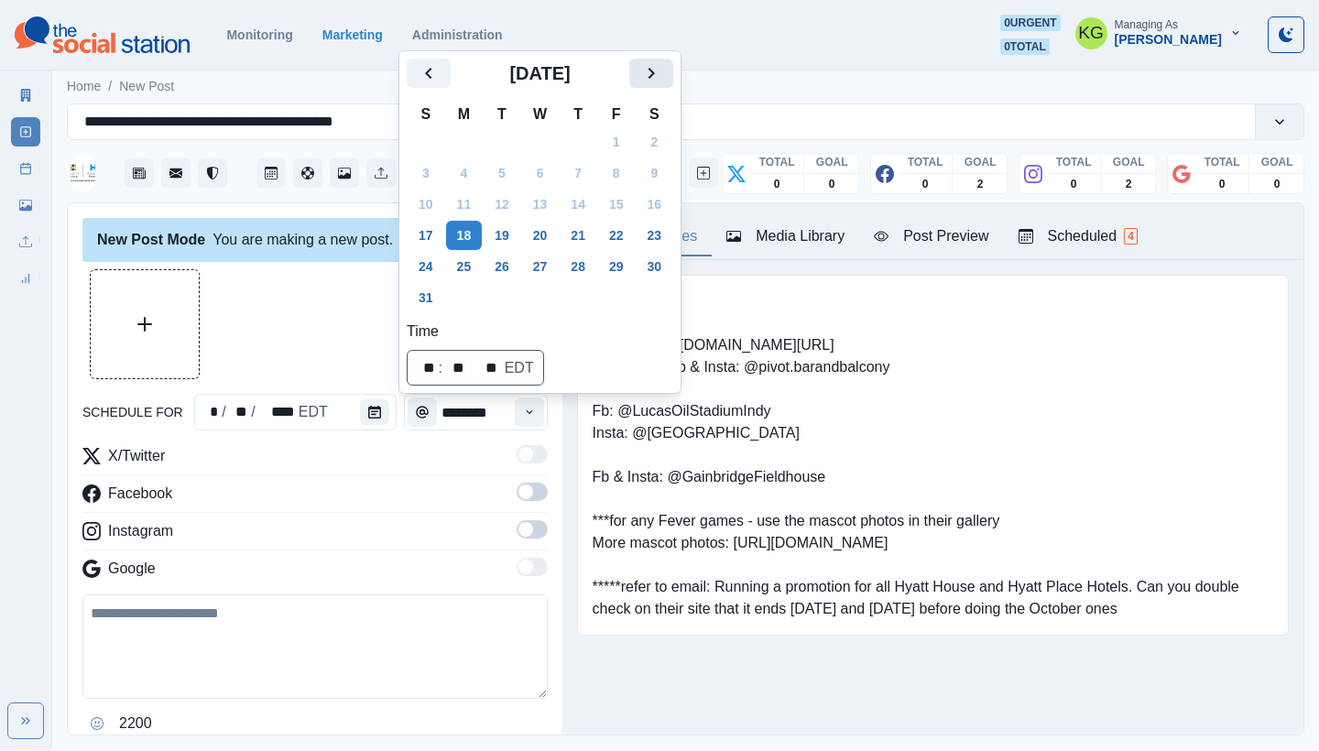
click at [658, 77] on icon "Next" at bounding box center [651, 73] width 22 height 22
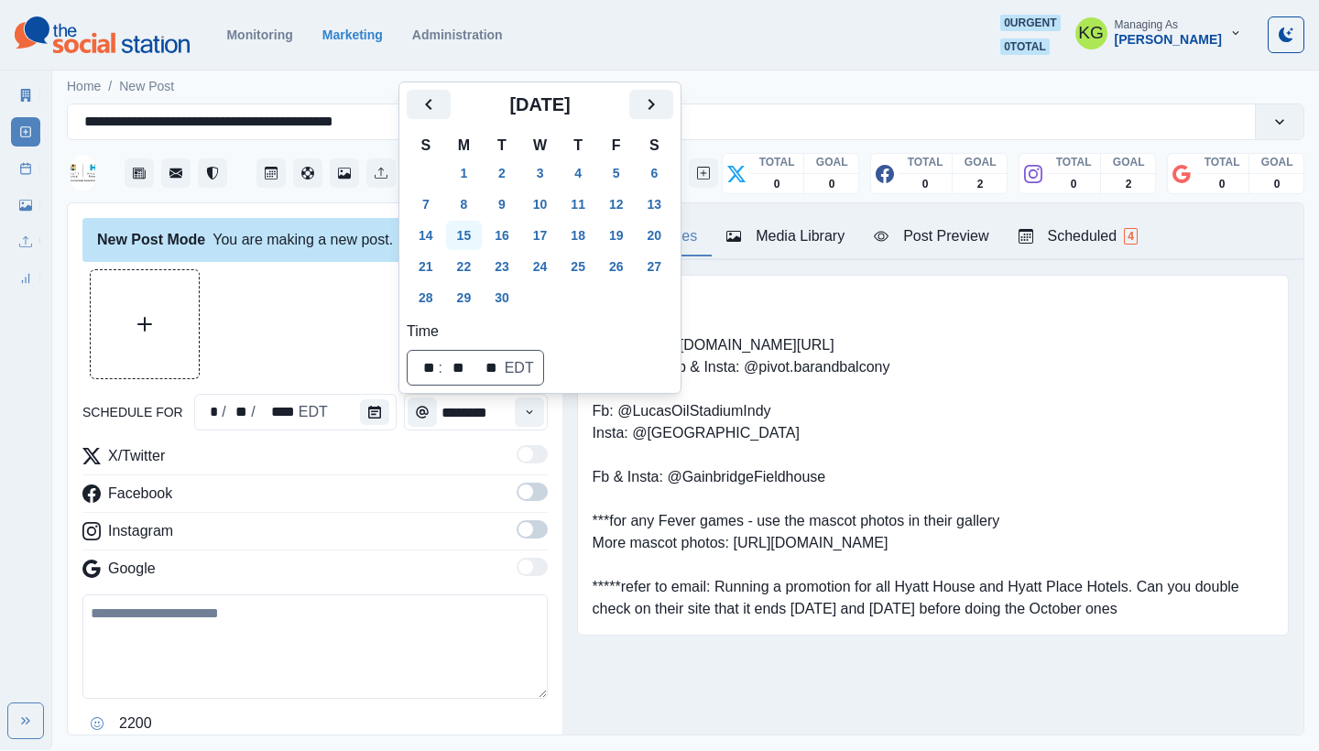
click at [450, 242] on button "15" at bounding box center [464, 235] width 37 height 29
click at [232, 249] on div "New Post Mode You are making a new post." at bounding box center [314, 240] width 465 height 44
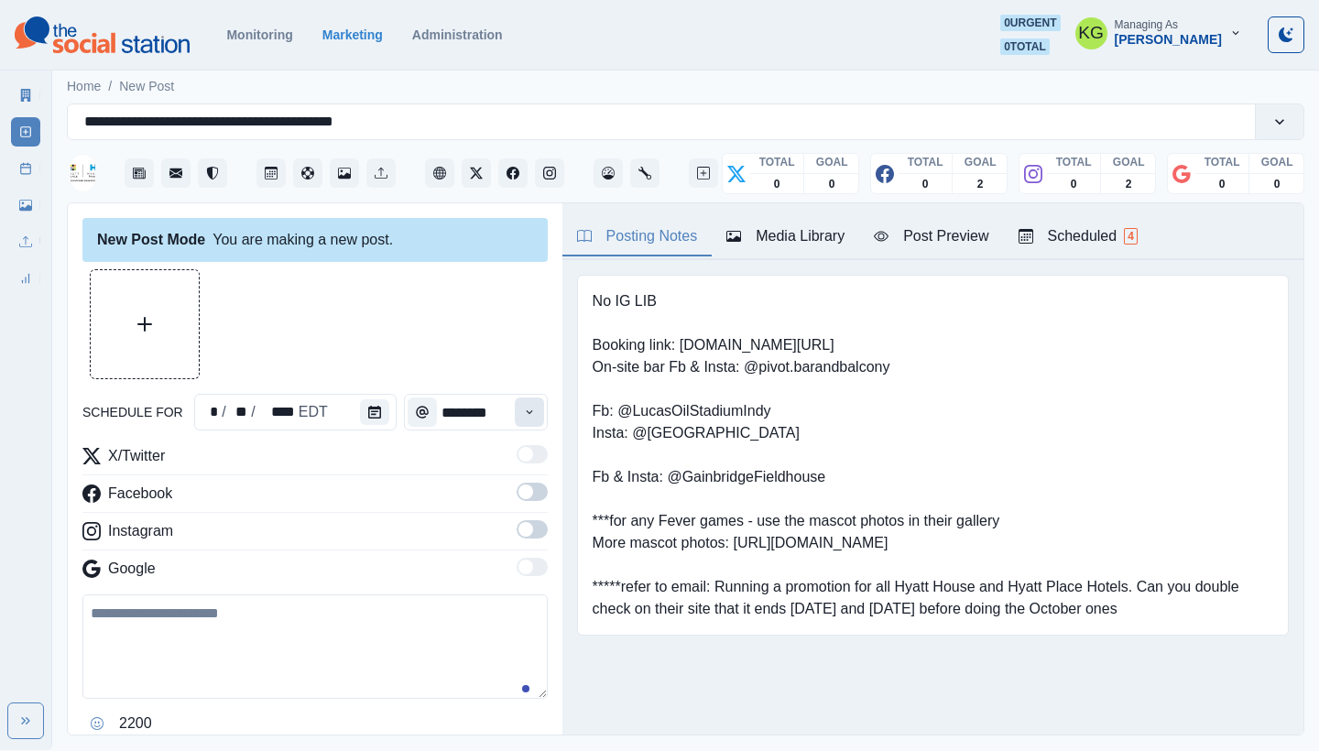
click at [523, 410] on button "Time" at bounding box center [529, 412] width 29 height 29
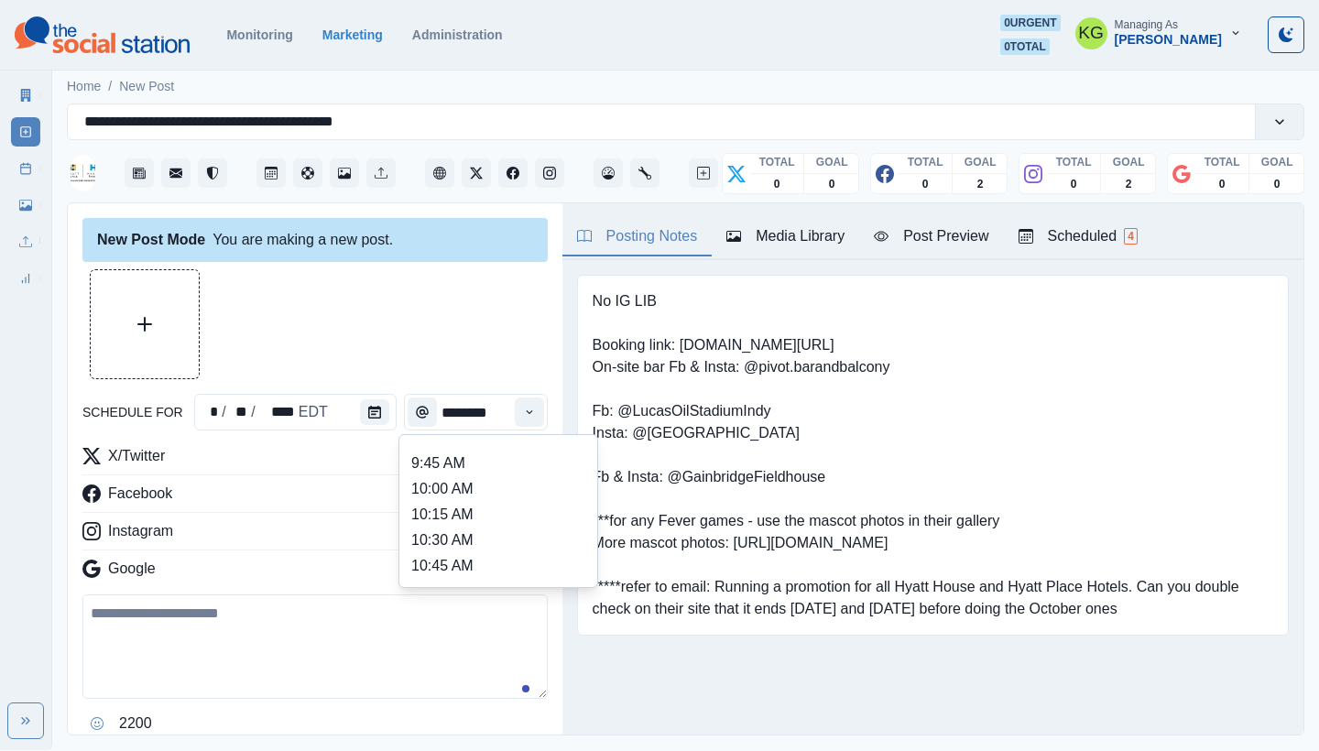
scroll to position [344, 0]
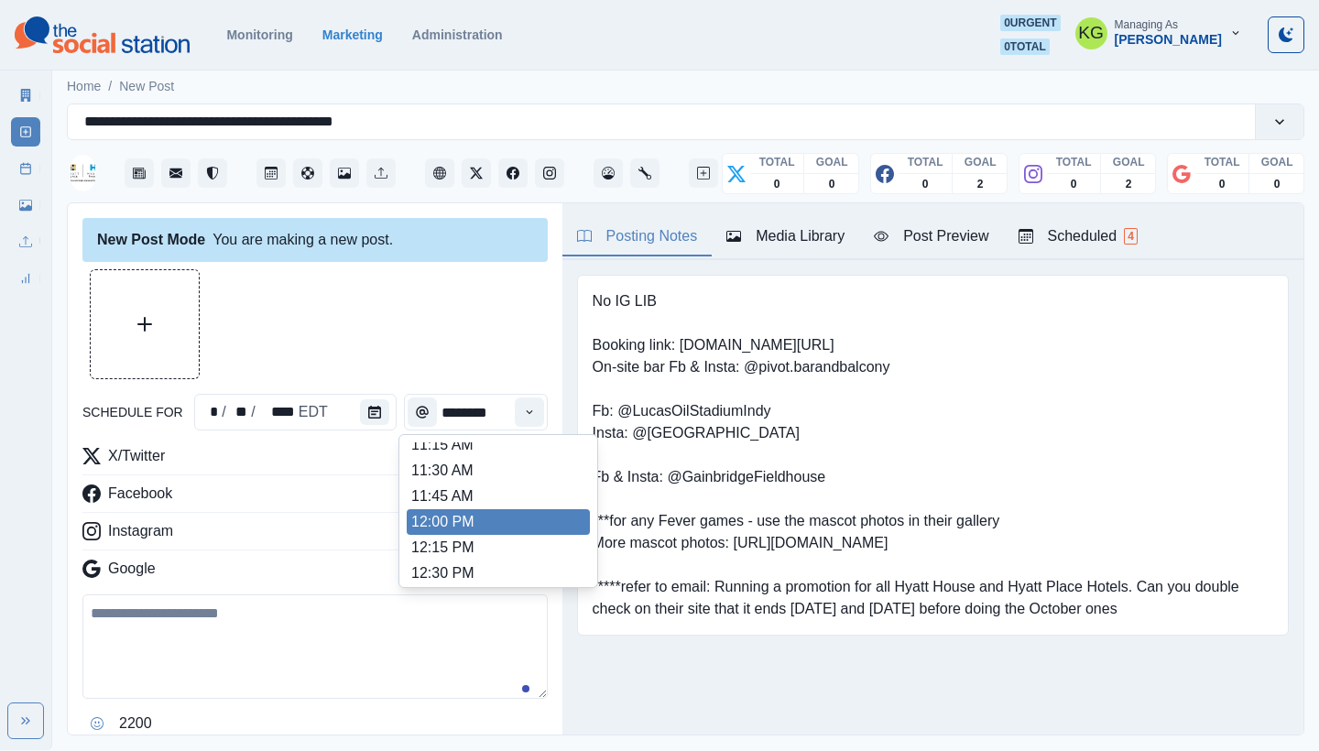
click at [463, 518] on li "12:00 PM" at bounding box center [498, 522] width 183 height 26
type input "********"
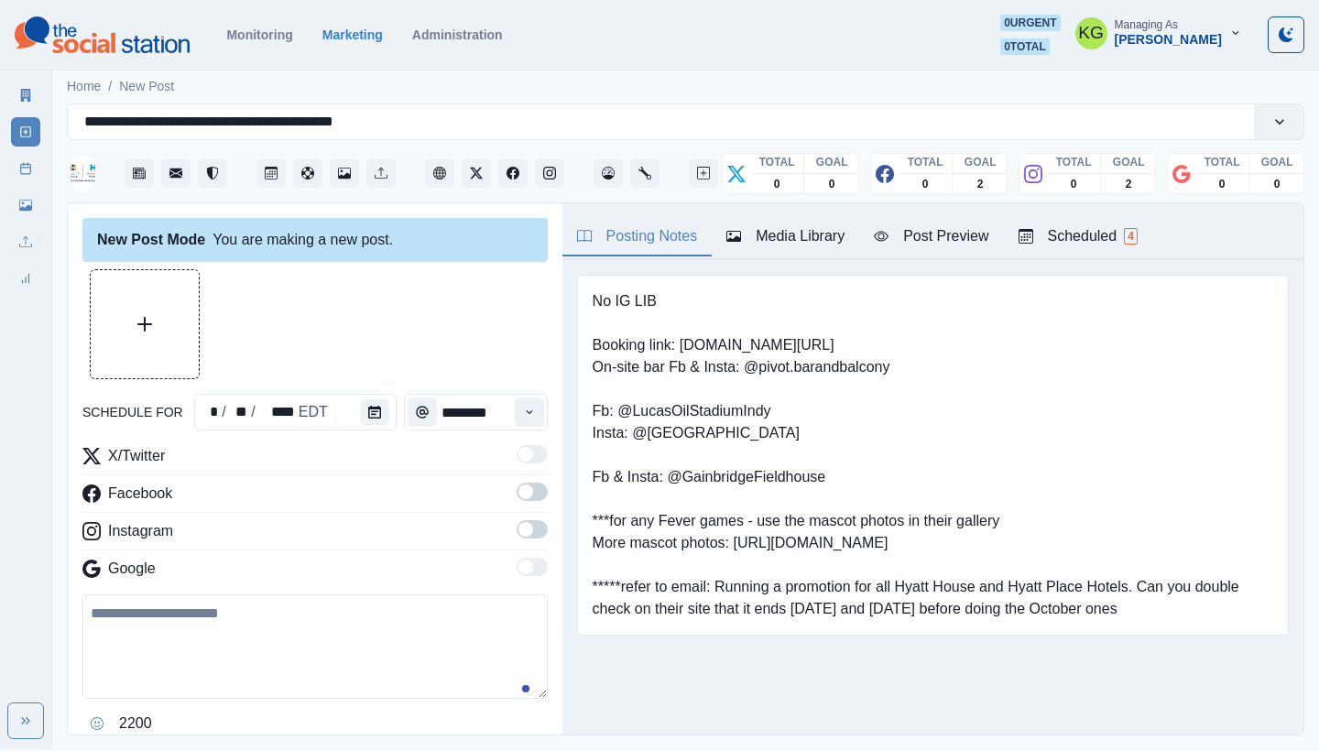
click at [519, 533] on span at bounding box center [526, 529] width 15 height 15
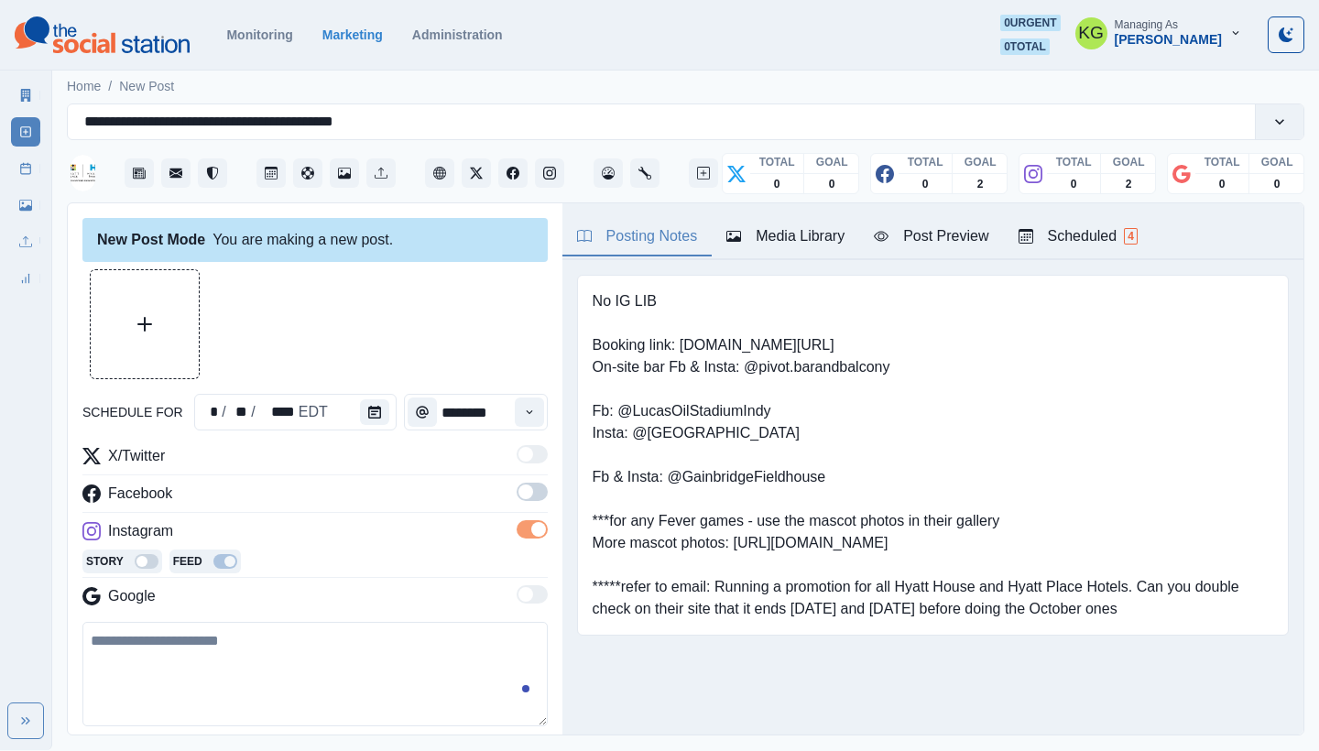
click at [524, 495] on span at bounding box center [532, 492] width 31 height 18
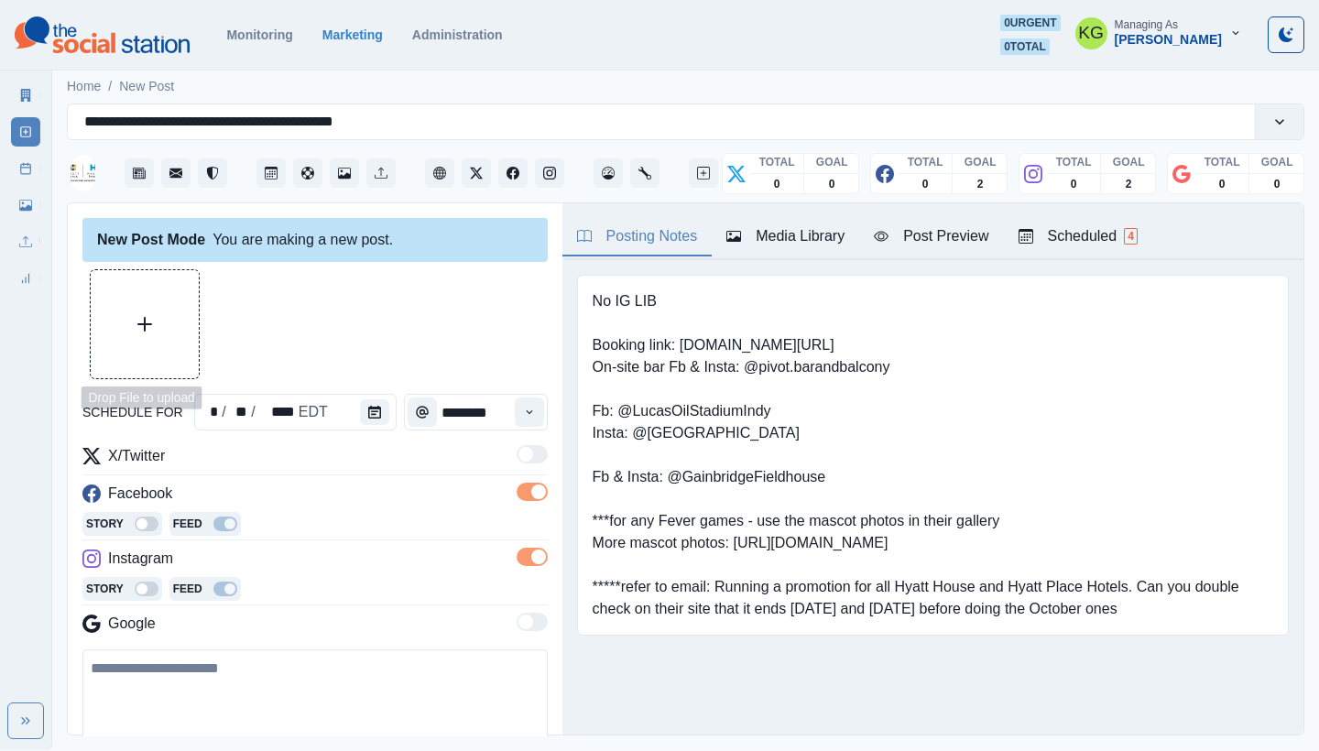
click at [174, 336] on button "Upload Media" at bounding box center [145, 324] width 108 height 108
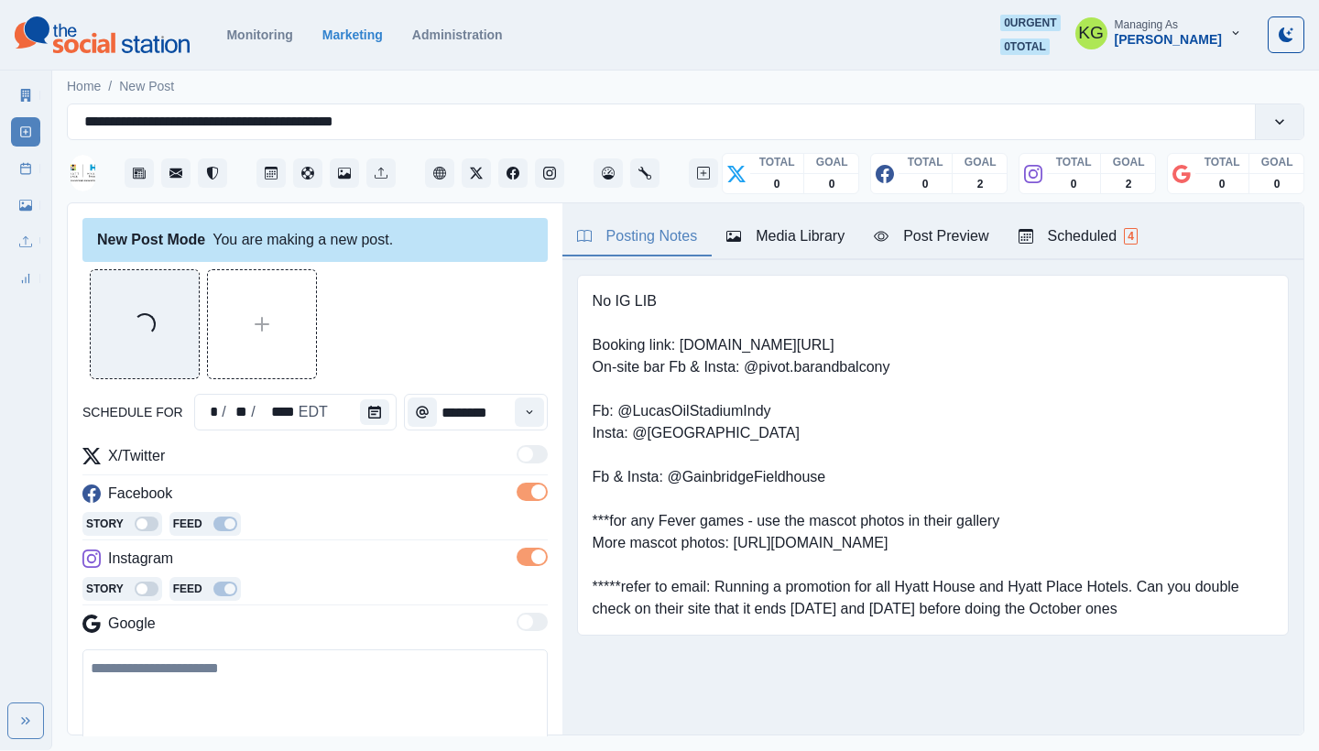
scroll to position [233, 0]
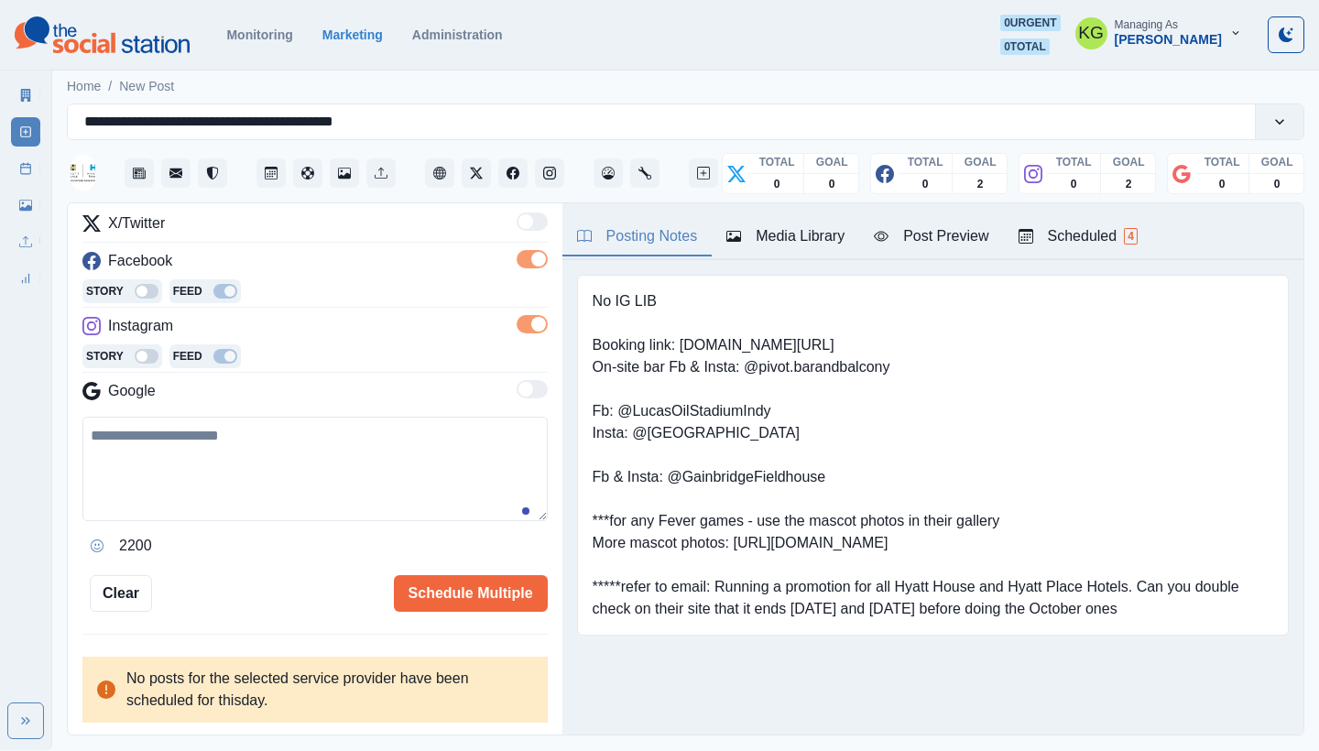
click at [405, 465] on textarea at bounding box center [314, 469] width 465 height 104
paste textarea "**********"
drag, startPoint x: 424, startPoint y: 436, endPoint x: 377, endPoint y: 430, distance: 48.1
click at [377, 430] on textarea "**********" at bounding box center [308, 469] width 452 height 104
click at [441, 467] on textarea "**********" at bounding box center [308, 469] width 452 height 104
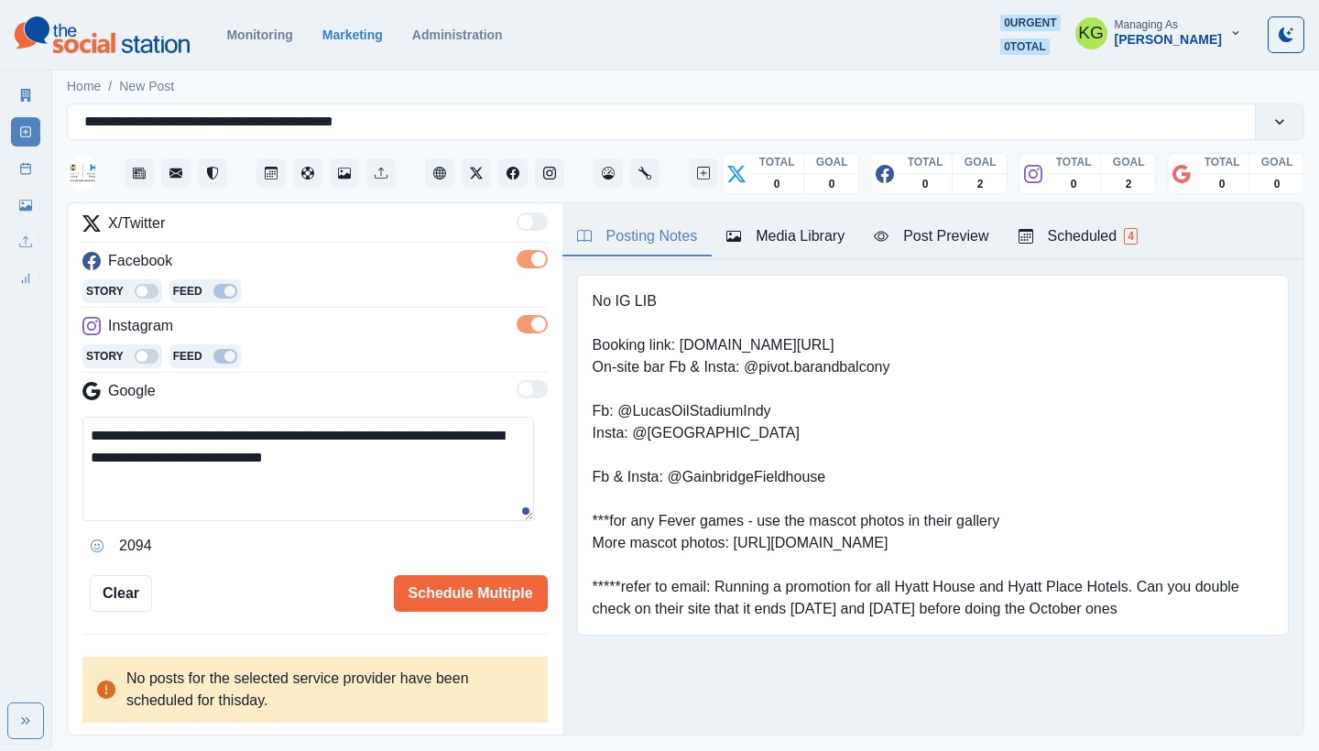
scroll to position [0, 0]
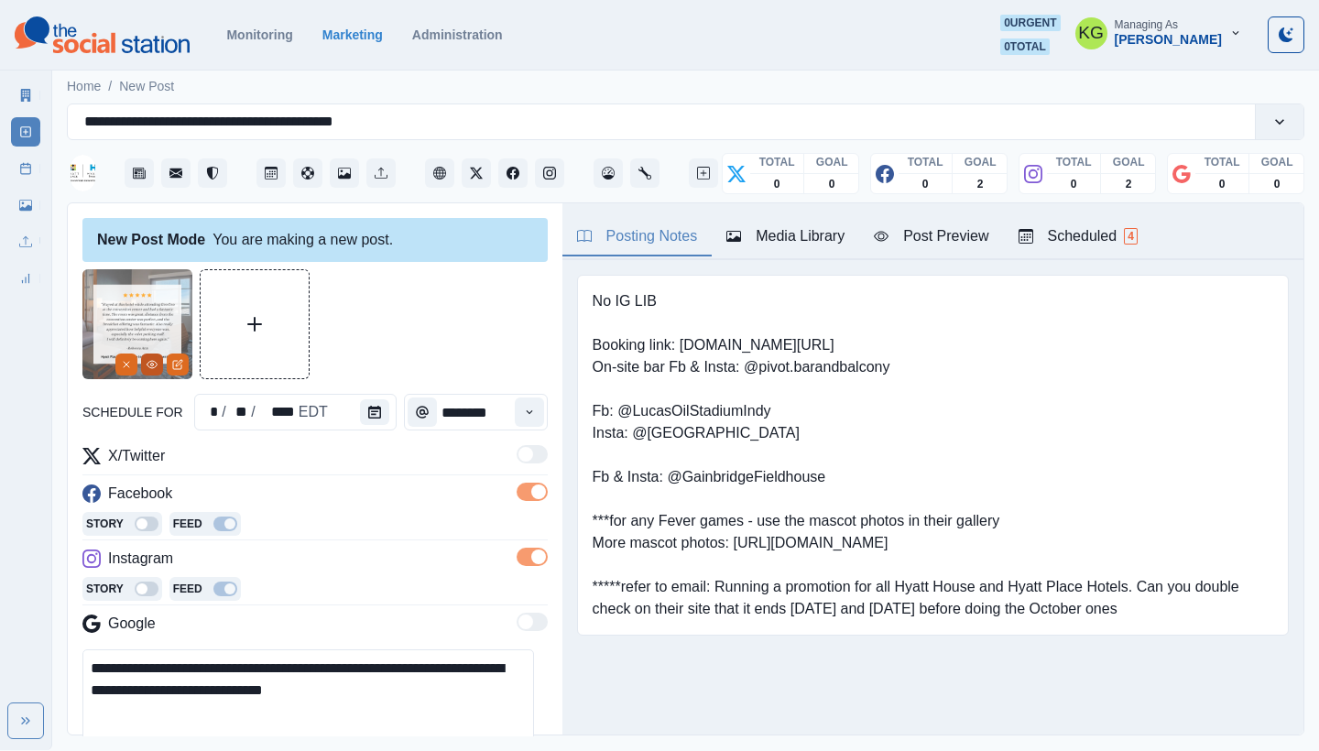
type textarea "**********"
click at [157, 365] on icon "View Media" at bounding box center [153, 364] width 10 height 7
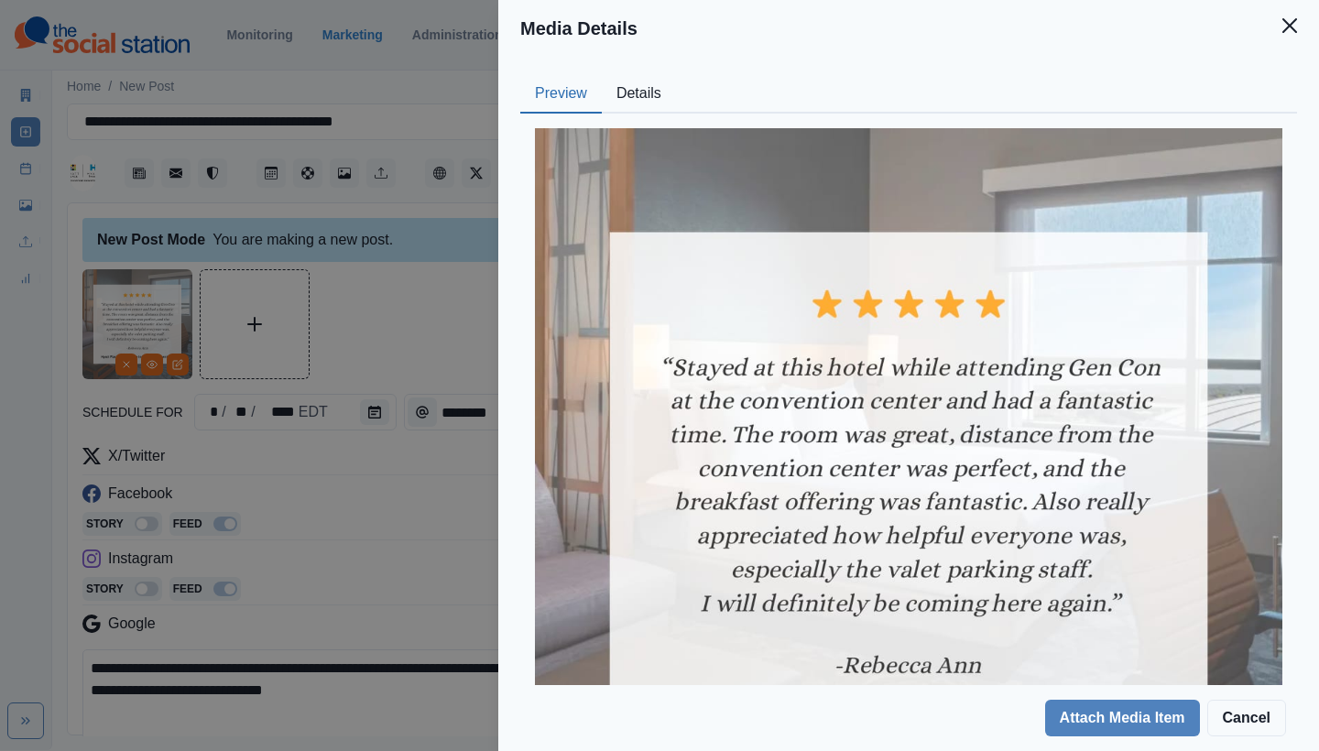
scroll to position [158, 0]
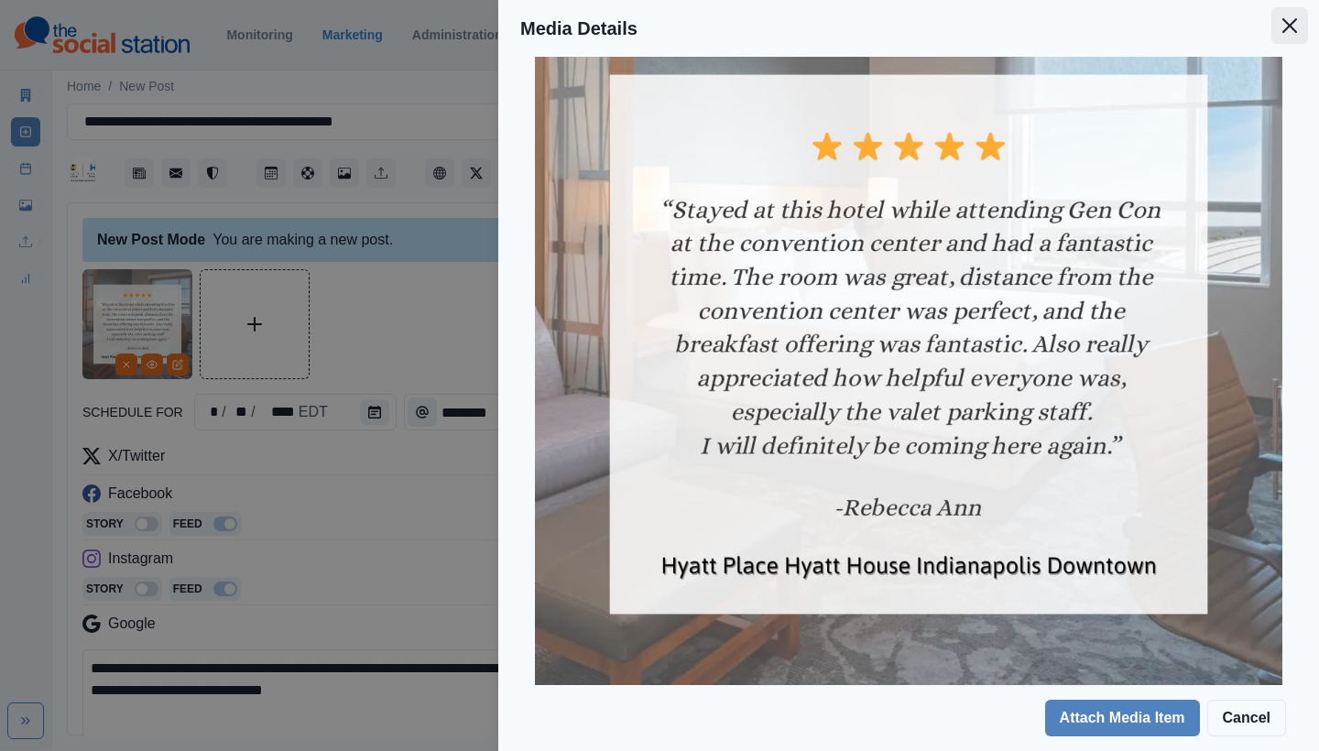
click at [1294, 32] on icon "Close" at bounding box center [1290, 25] width 15 height 15
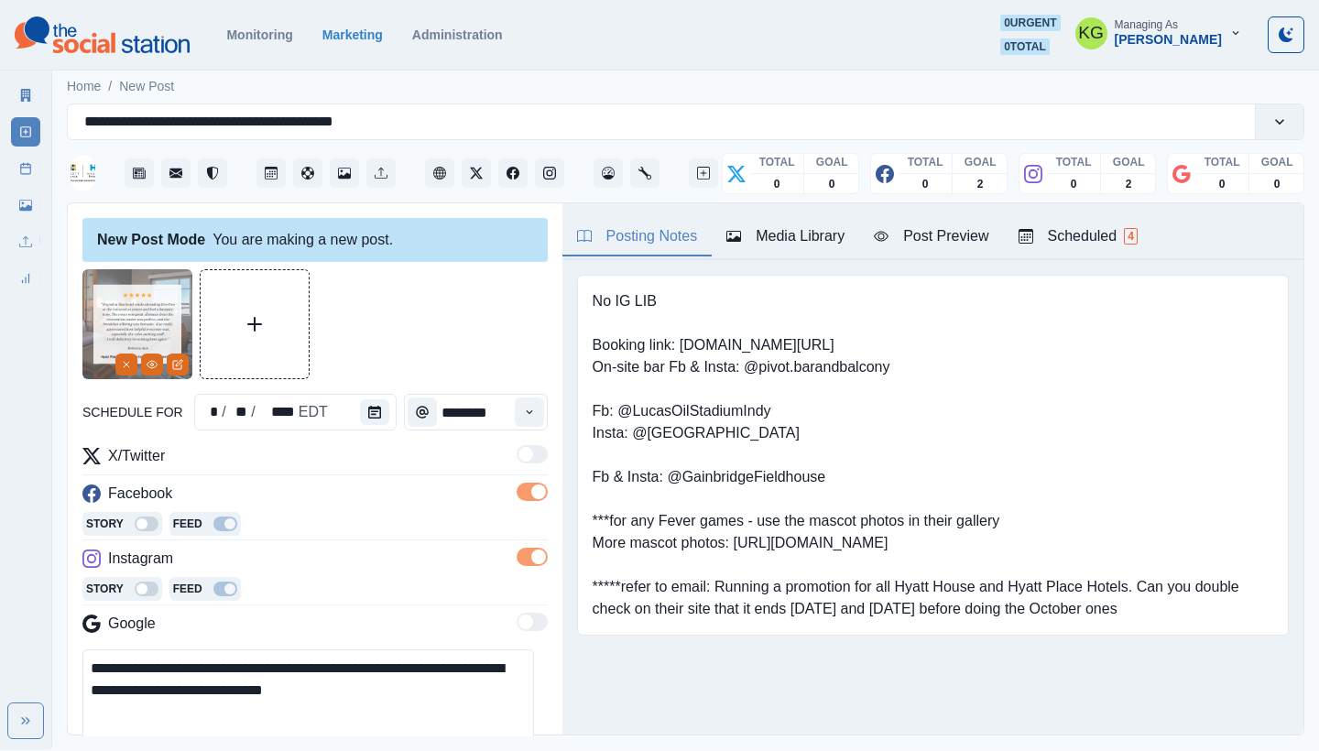
scroll to position [233, 0]
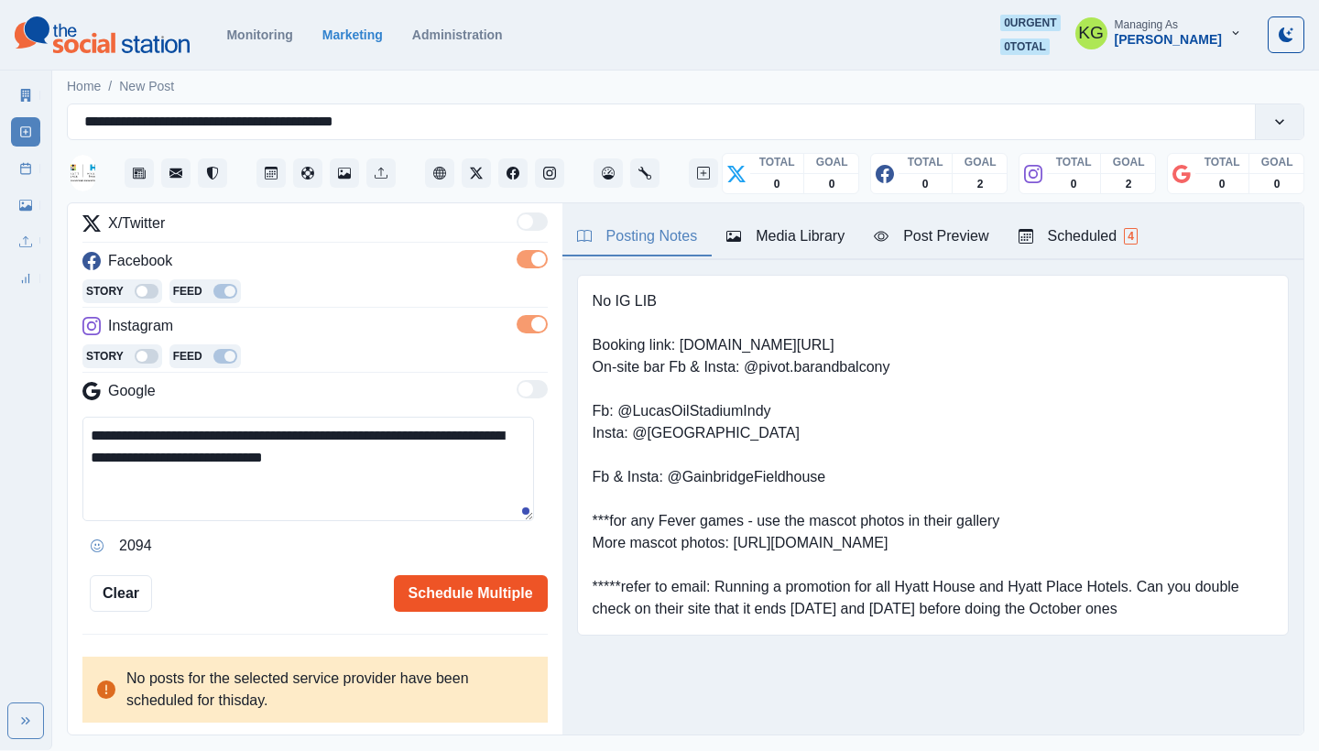
click at [472, 598] on button "Schedule Multiple" at bounding box center [471, 593] width 154 height 37
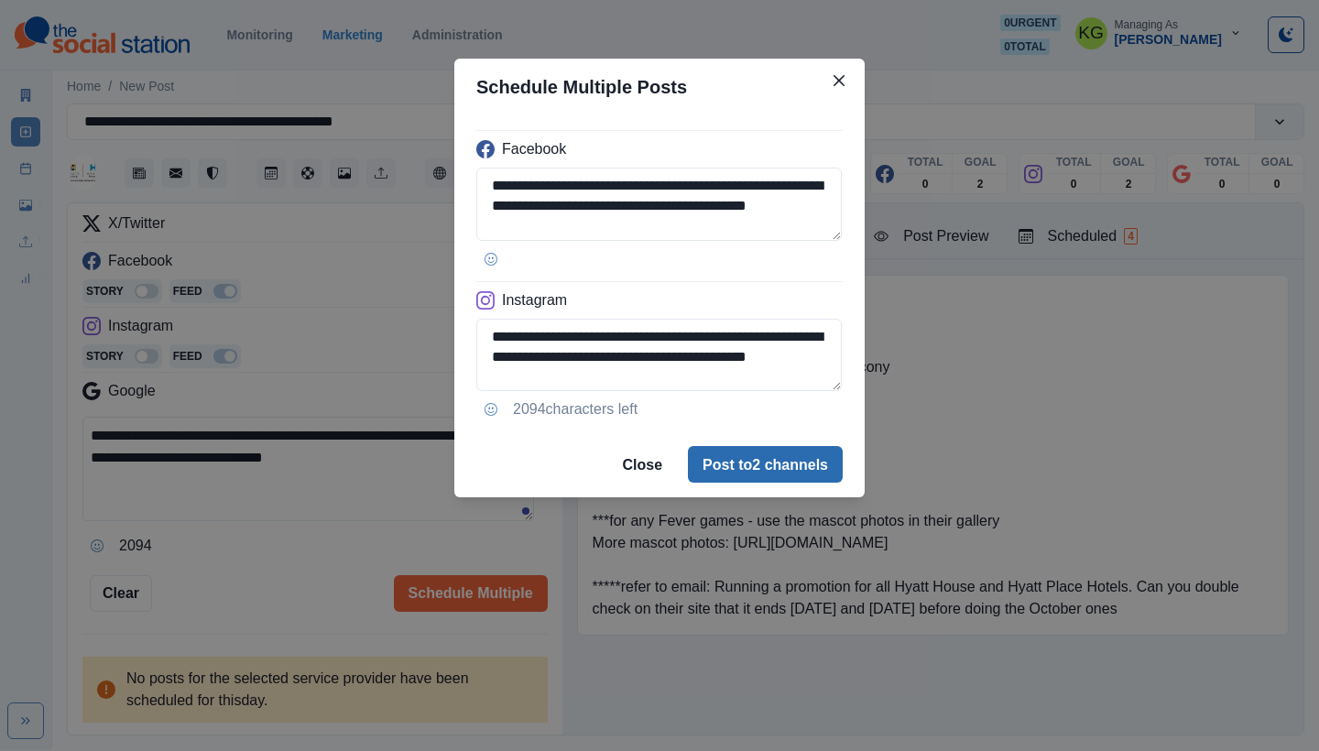
click at [745, 476] on button "Post to 2 channels" at bounding box center [765, 464] width 155 height 37
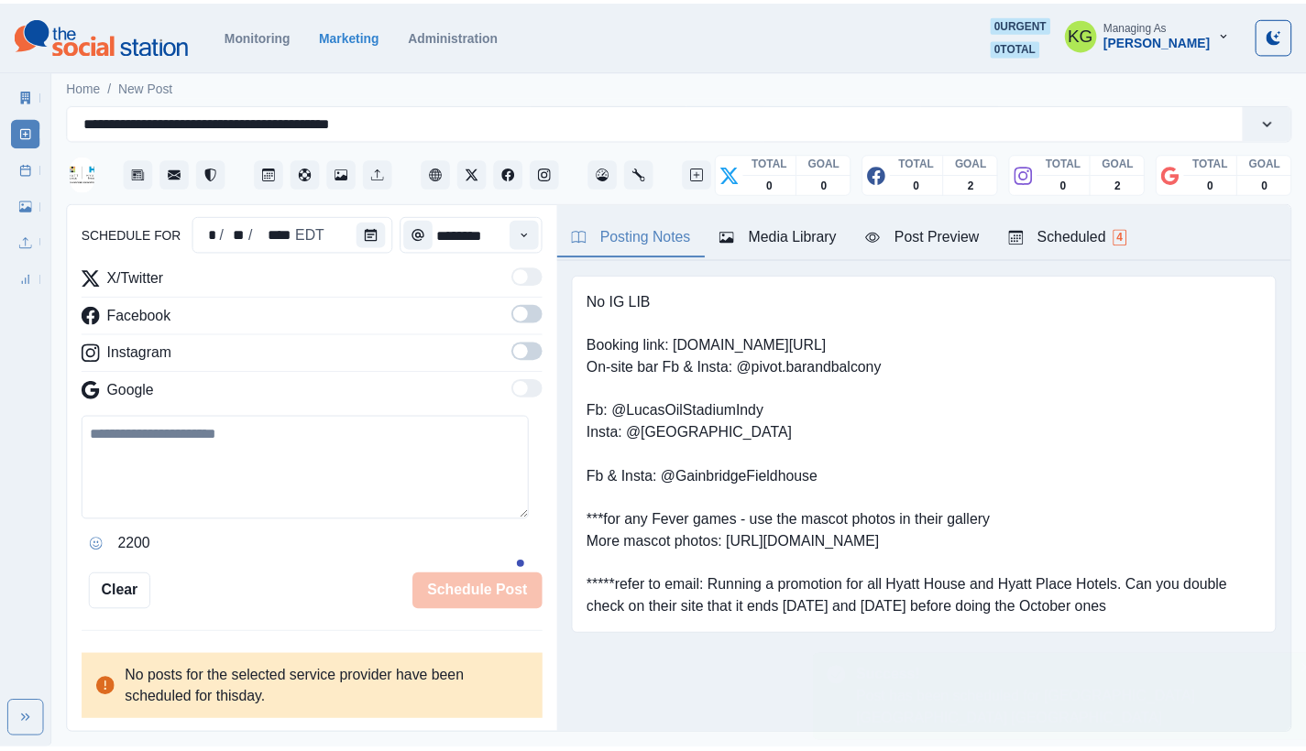
scroll to position [178, 0]
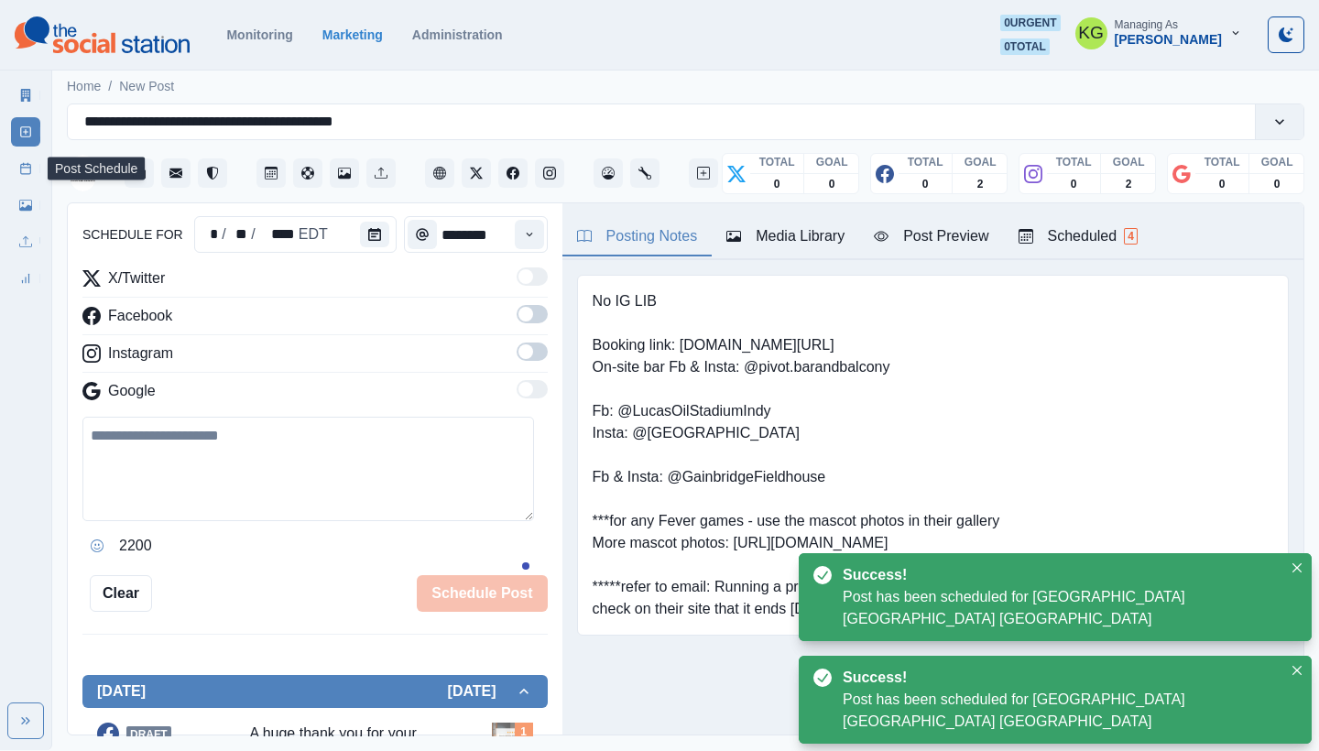
click at [24, 169] on icon at bounding box center [25, 168] width 13 height 13
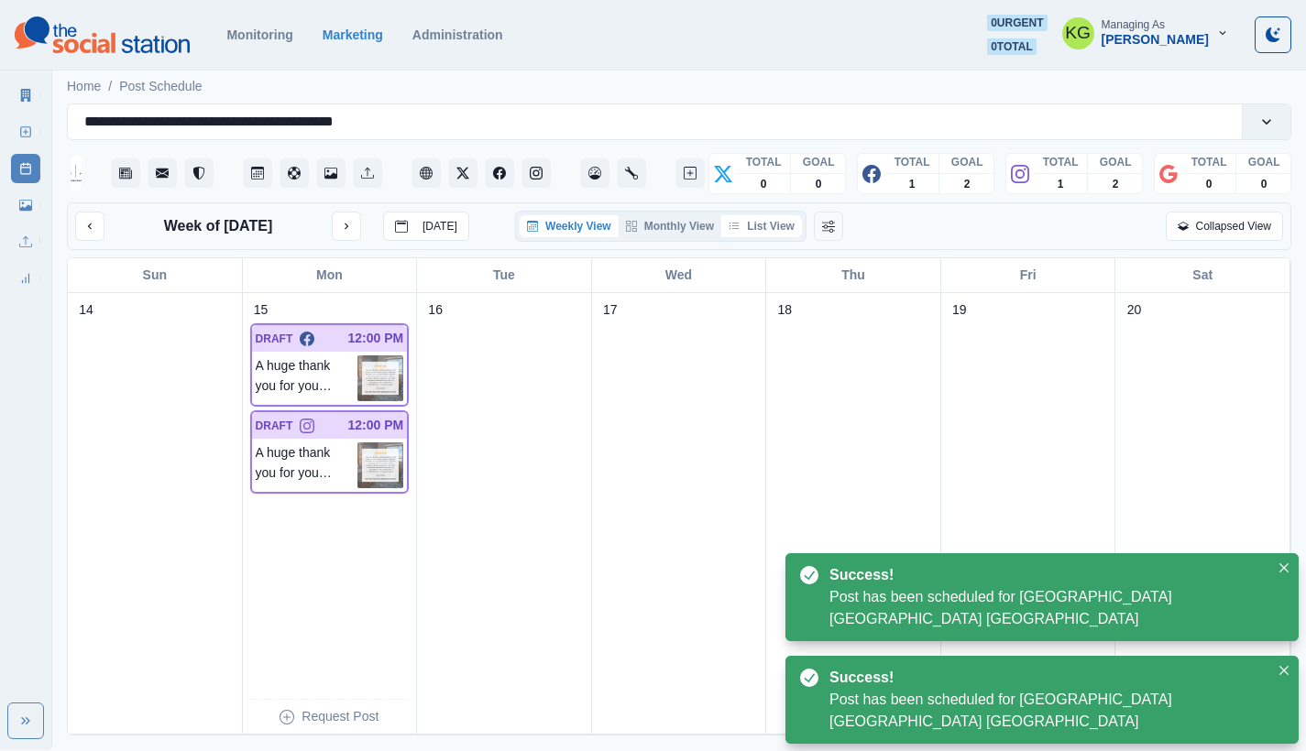
click at [778, 232] on button "List View" at bounding box center [761, 226] width 81 height 22
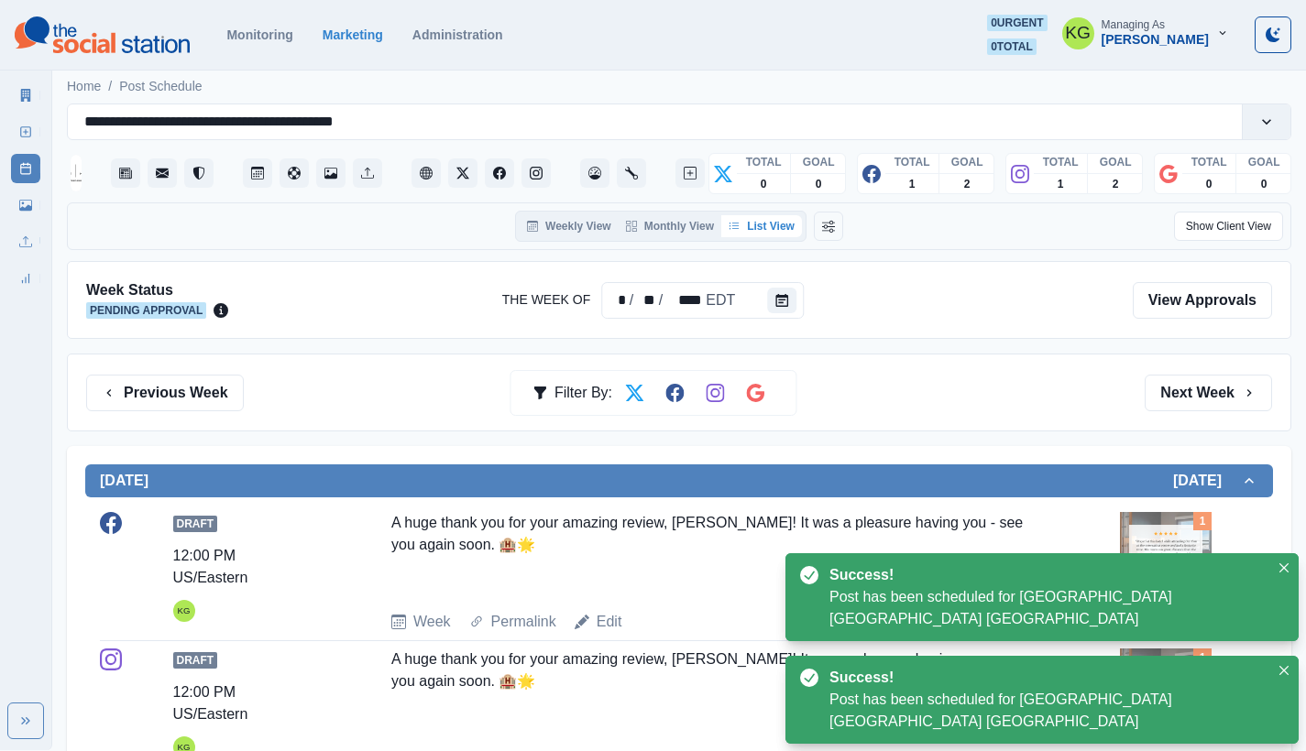
scroll to position [158, 0]
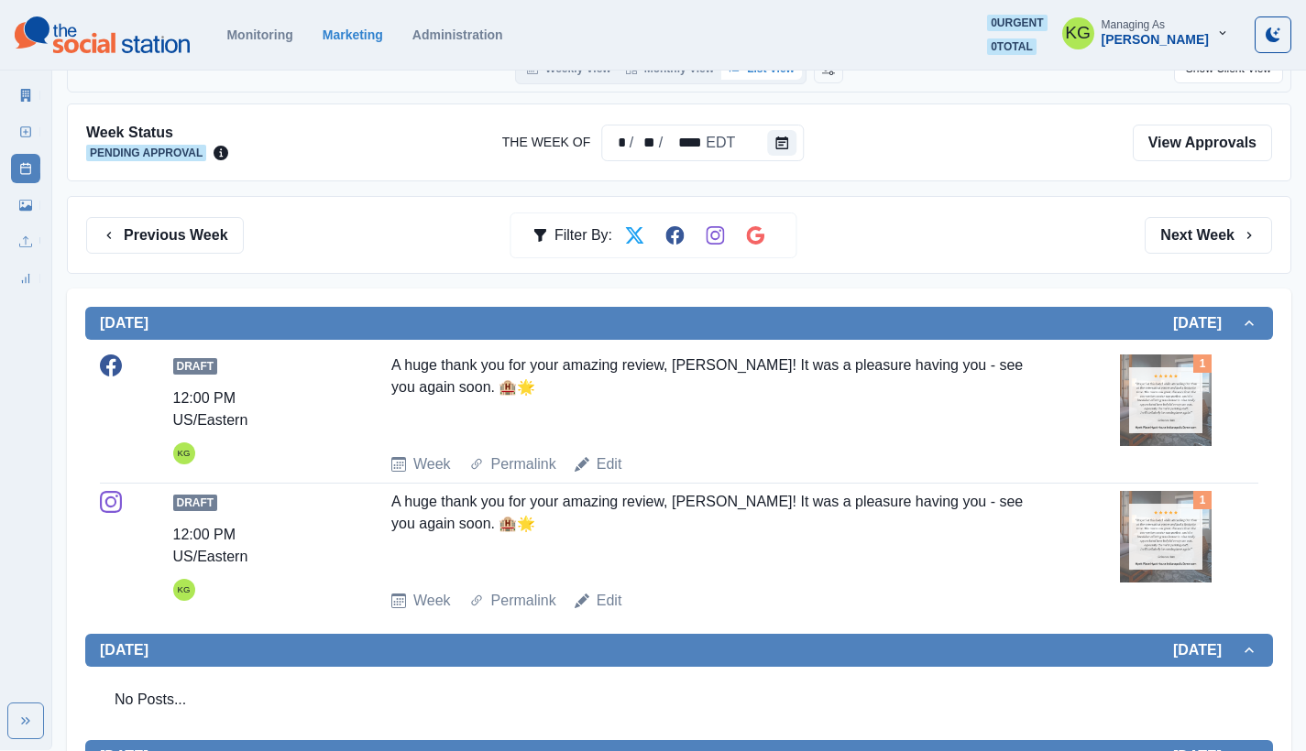
click at [1173, 419] on img at bounding box center [1166, 401] width 92 height 92
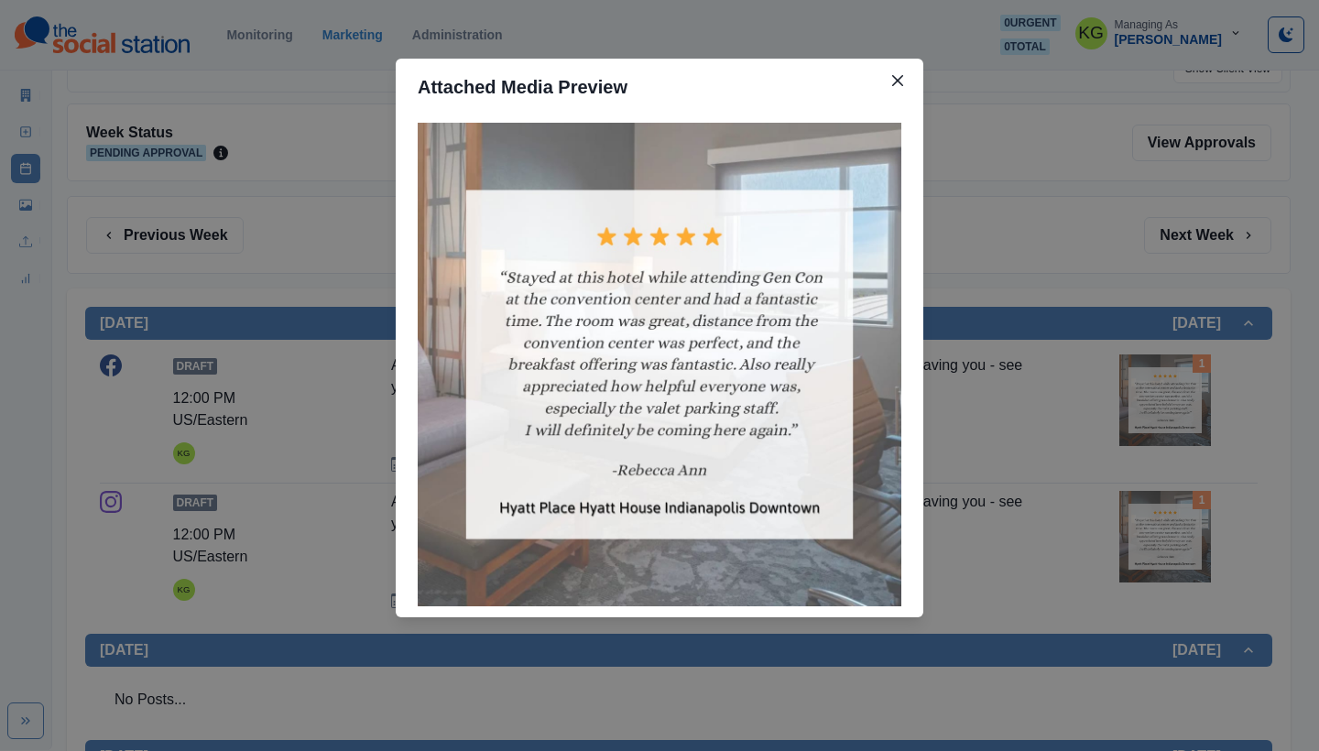
click at [981, 379] on div "Attached Media Preview" at bounding box center [659, 375] width 1319 height 751
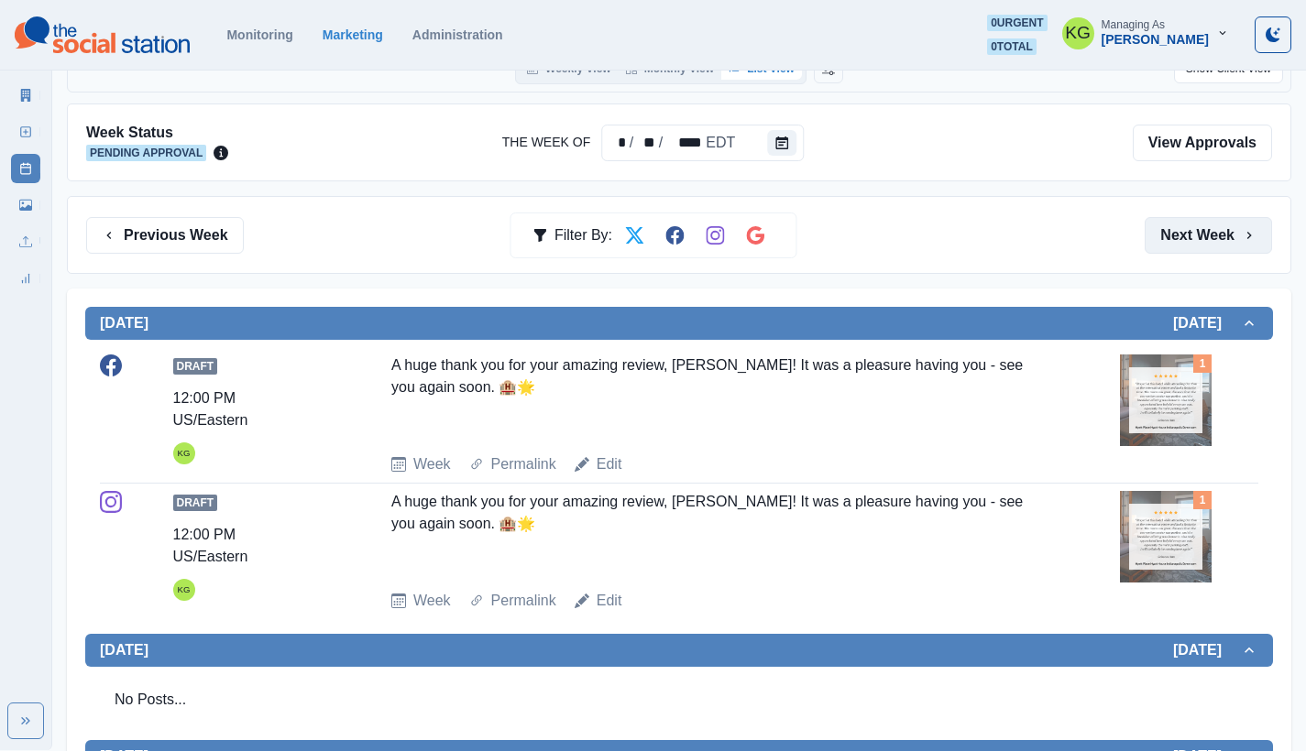
click at [1202, 244] on button "Next Week" at bounding box center [1207, 235] width 127 height 37
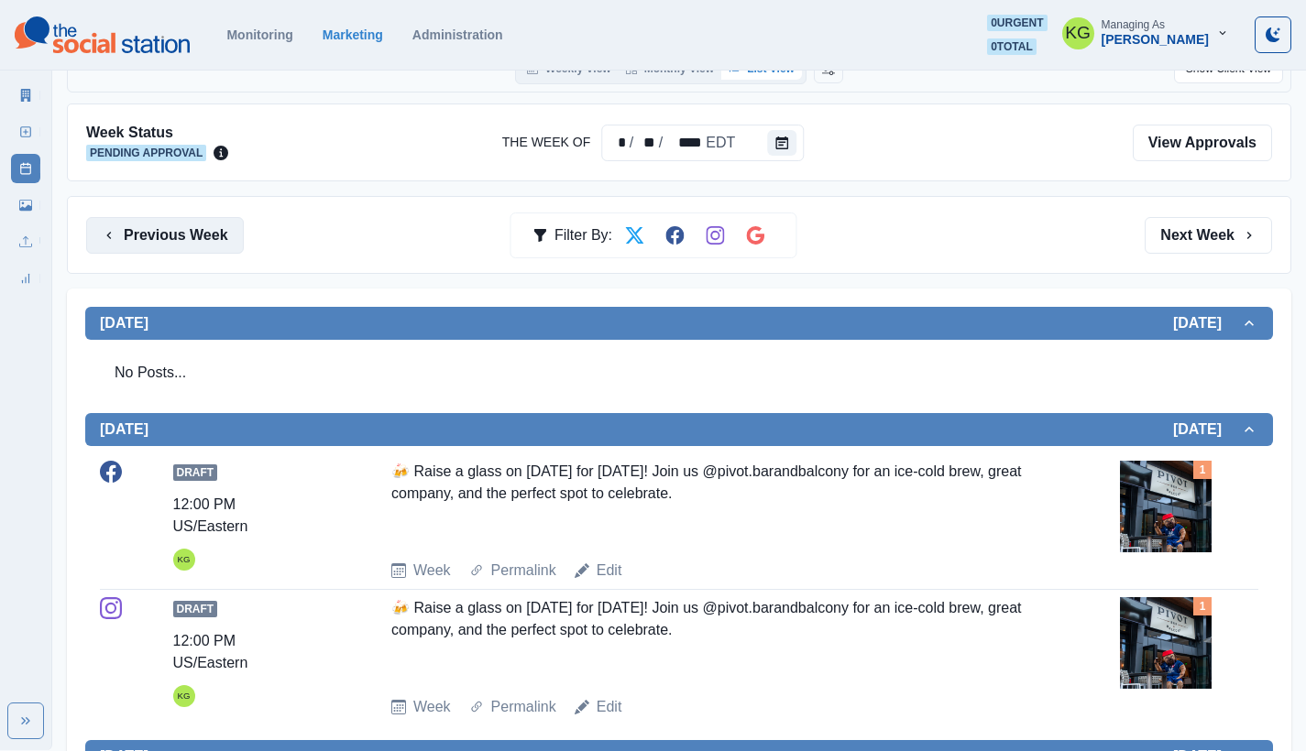
click at [178, 247] on button "Previous Week" at bounding box center [165, 235] width 158 height 37
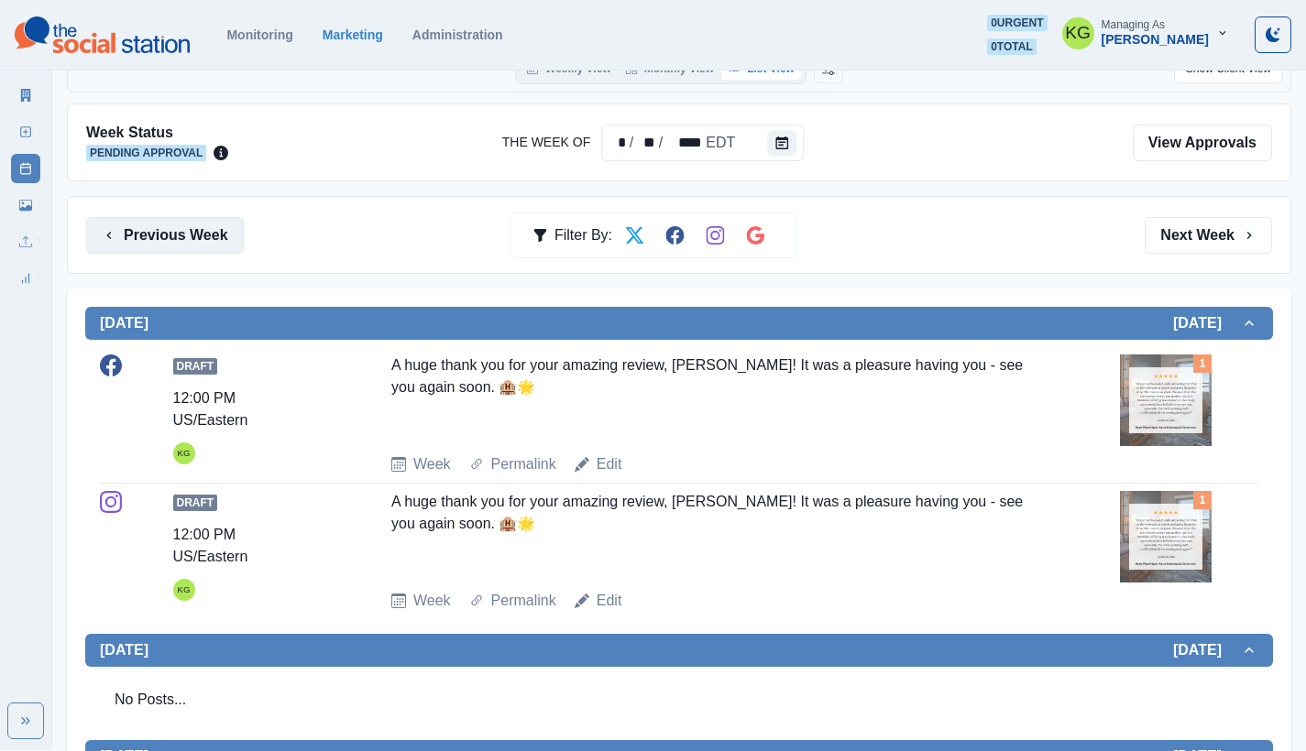
click at [178, 247] on button "Previous Week" at bounding box center [165, 235] width 158 height 37
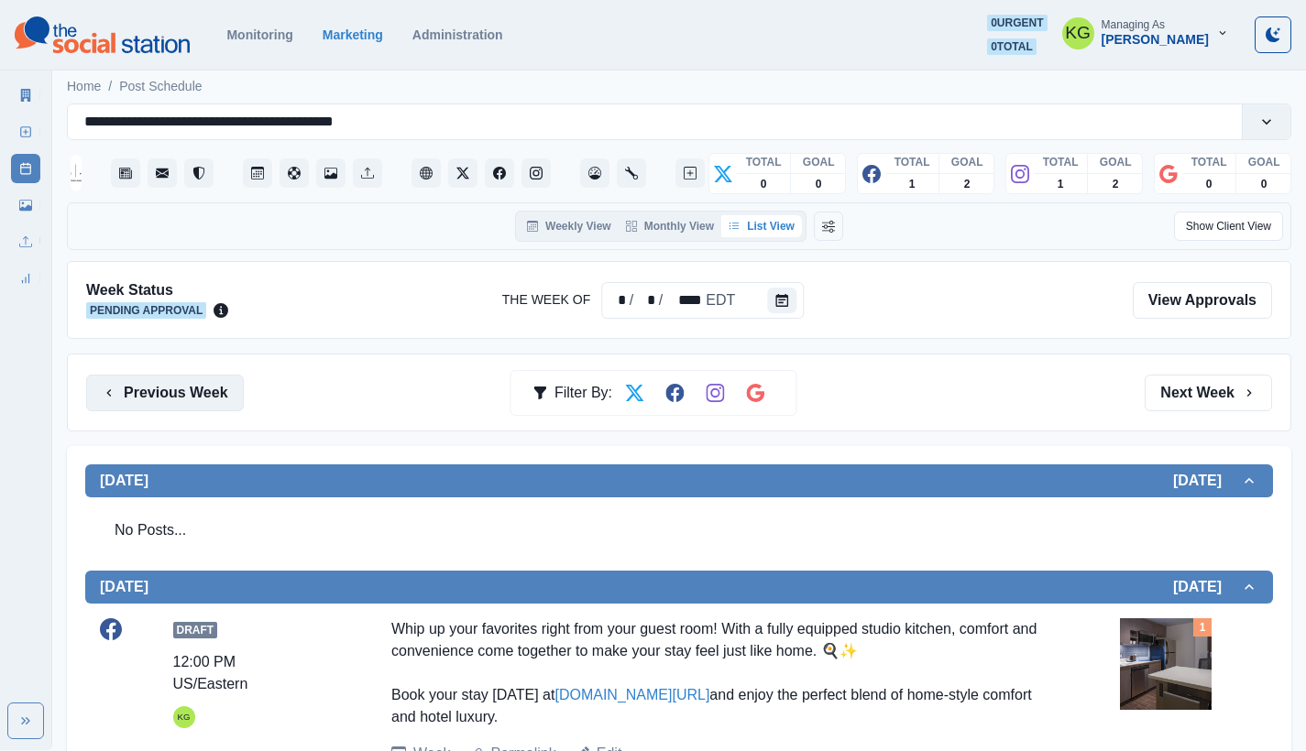
click at [159, 378] on button "Previous Week" at bounding box center [165, 393] width 158 height 37
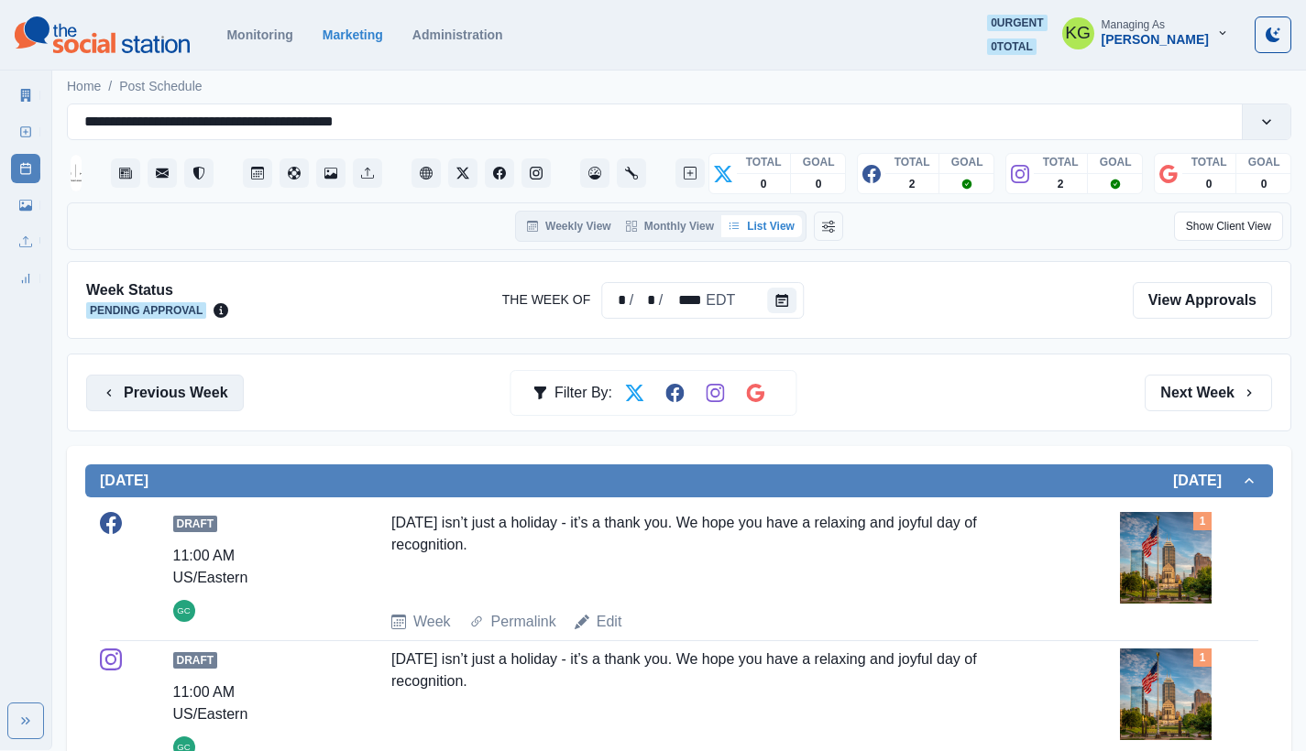
click at [214, 399] on button "Previous Week" at bounding box center [165, 393] width 158 height 37
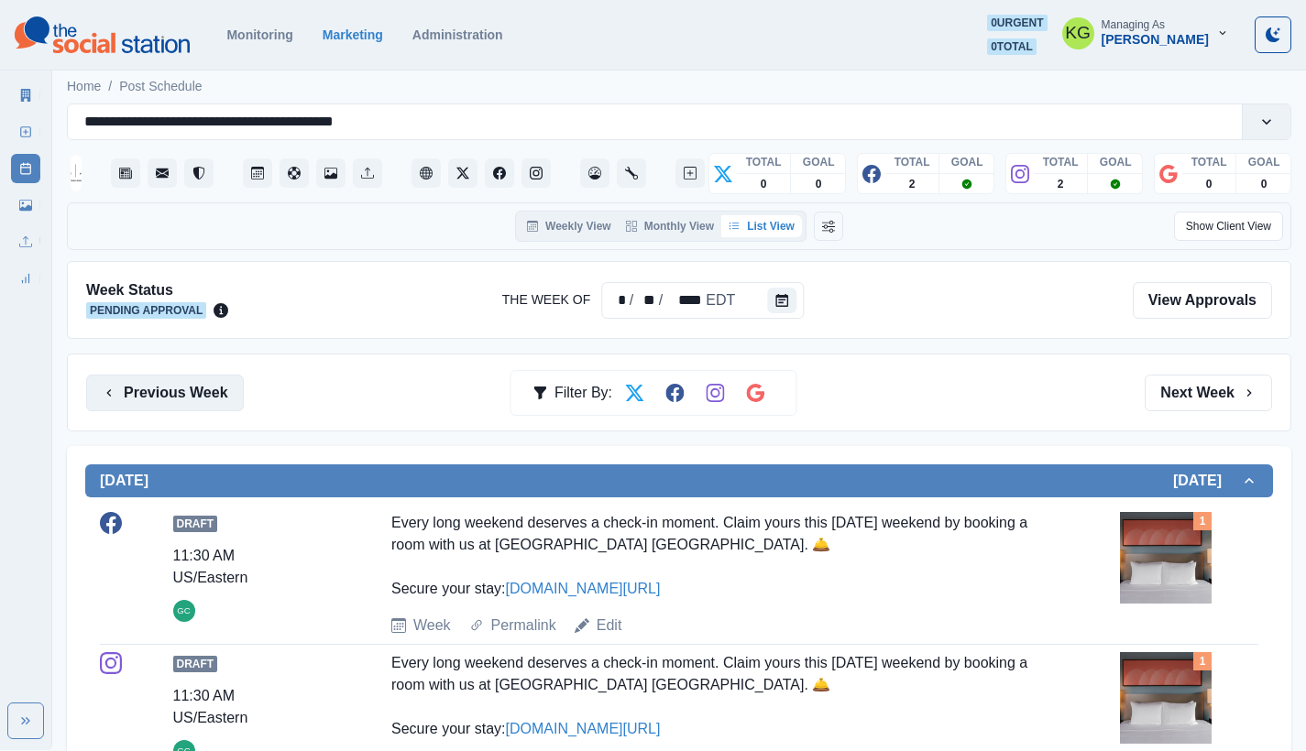
drag, startPoint x: 188, startPoint y: 374, endPoint x: 220, endPoint y: 376, distance: 32.1
click at [187, 375] on button "Previous Week" at bounding box center [165, 393] width 158 height 37
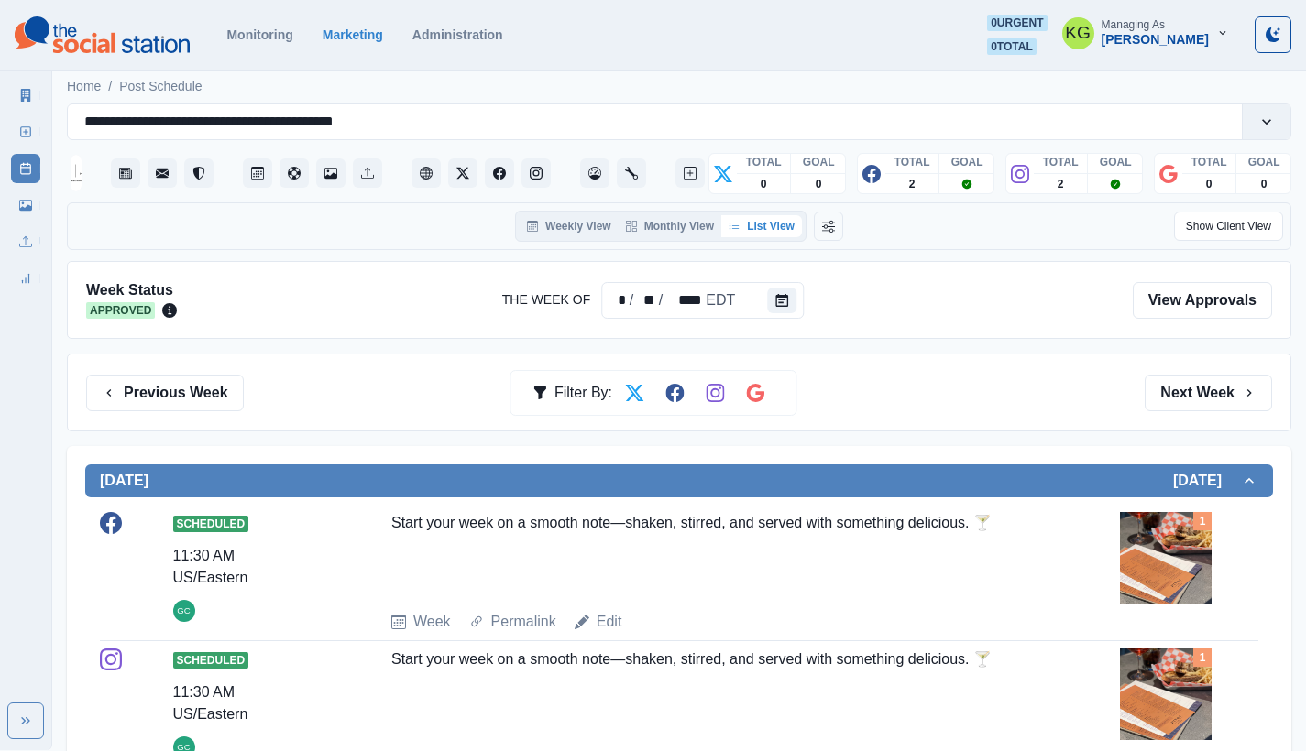
click at [144, 373] on div "Previous Week Filter By: Next Week" at bounding box center [679, 393] width 1224 height 78
click at [208, 394] on button "Previous Week" at bounding box center [165, 393] width 158 height 37
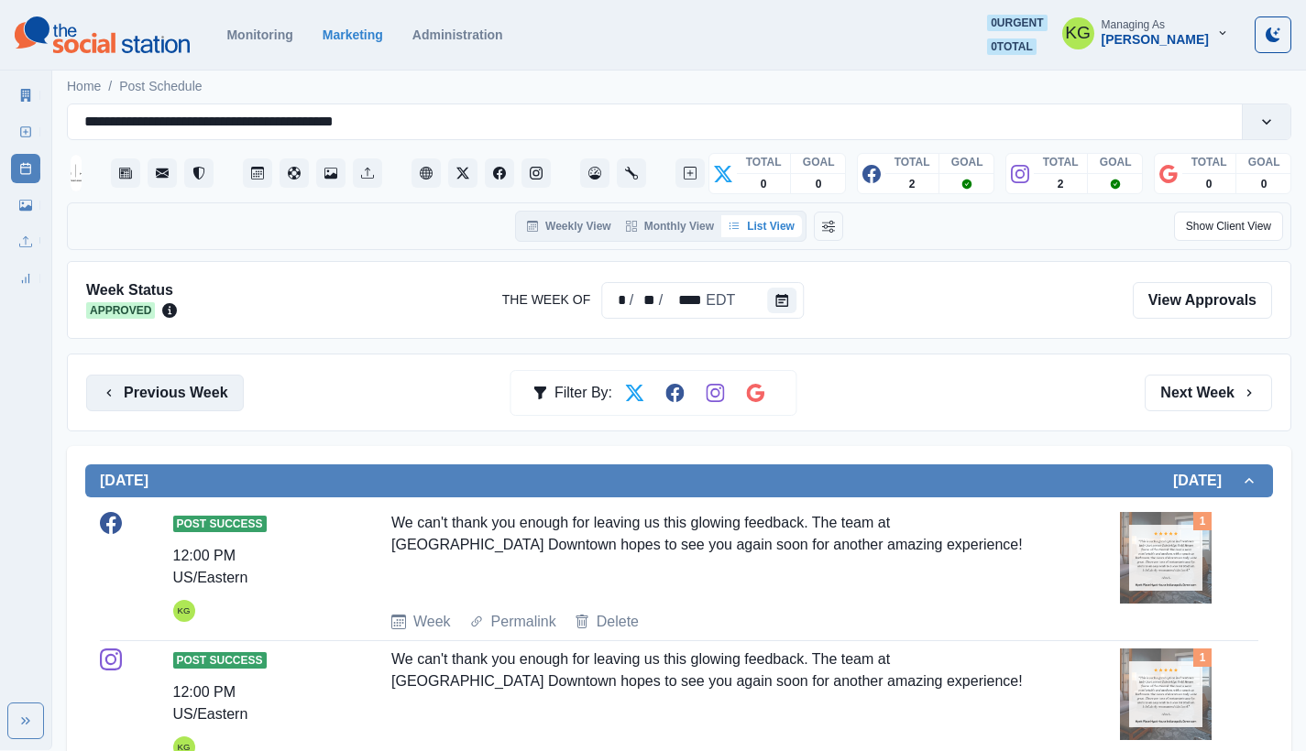
click at [205, 389] on button "Previous Week" at bounding box center [165, 393] width 158 height 37
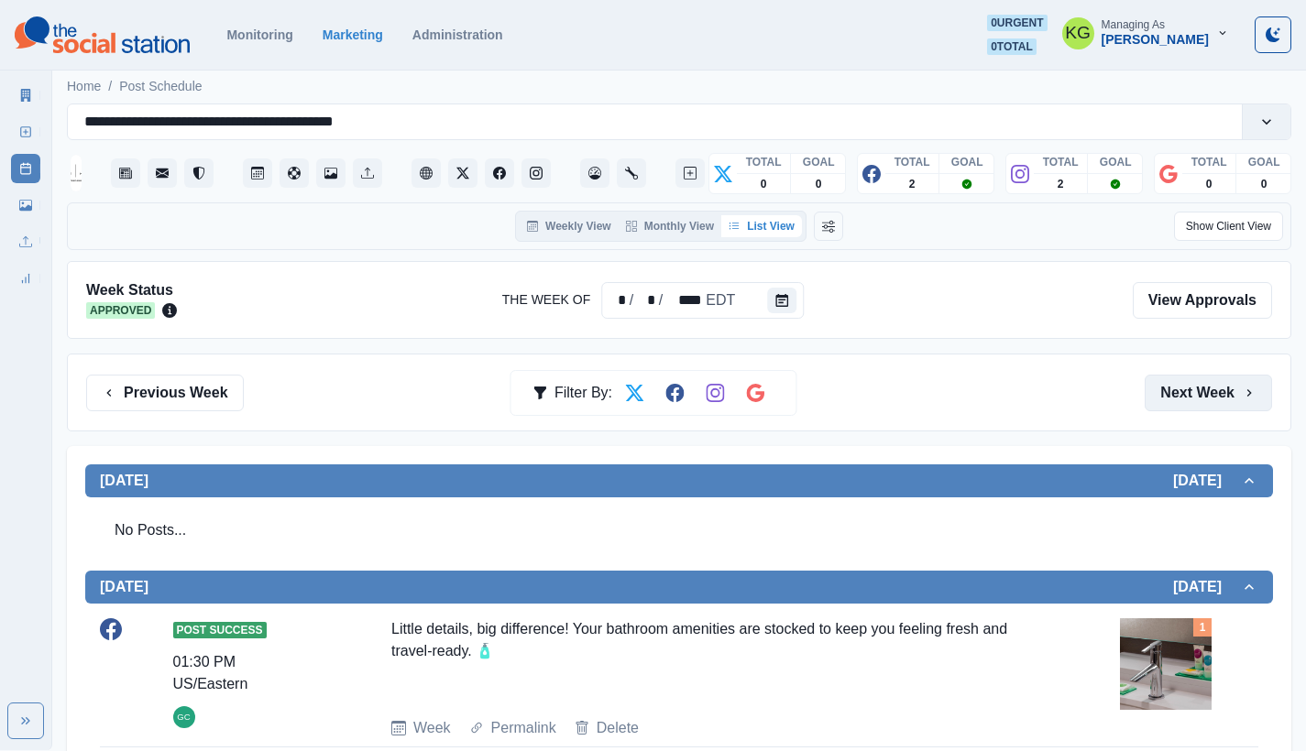
click at [1206, 398] on button "Next Week" at bounding box center [1207, 393] width 127 height 37
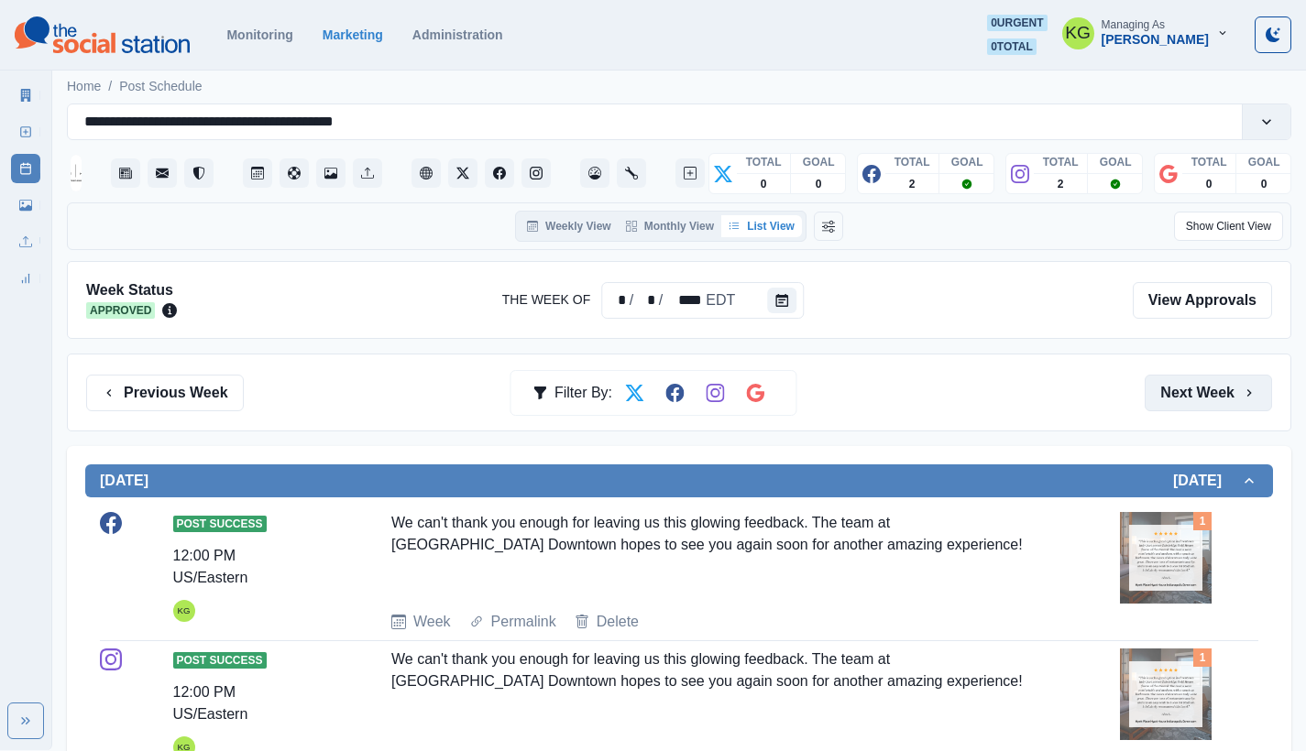
click at [1206, 398] on button "Next Week" at bounding box center [1207, 393] width 127 height 37
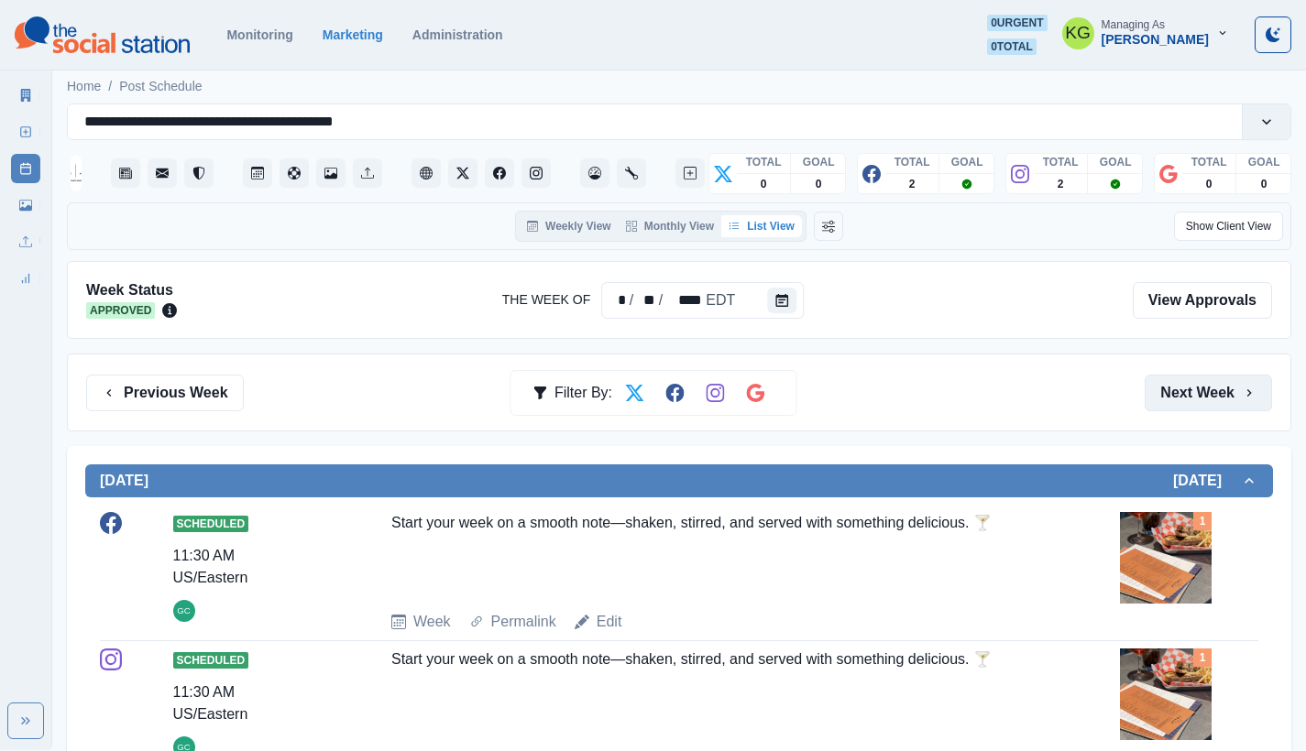
click at [1206, 398] on button "Next Week" at bounding box center [1207, 393] width 127 height 37
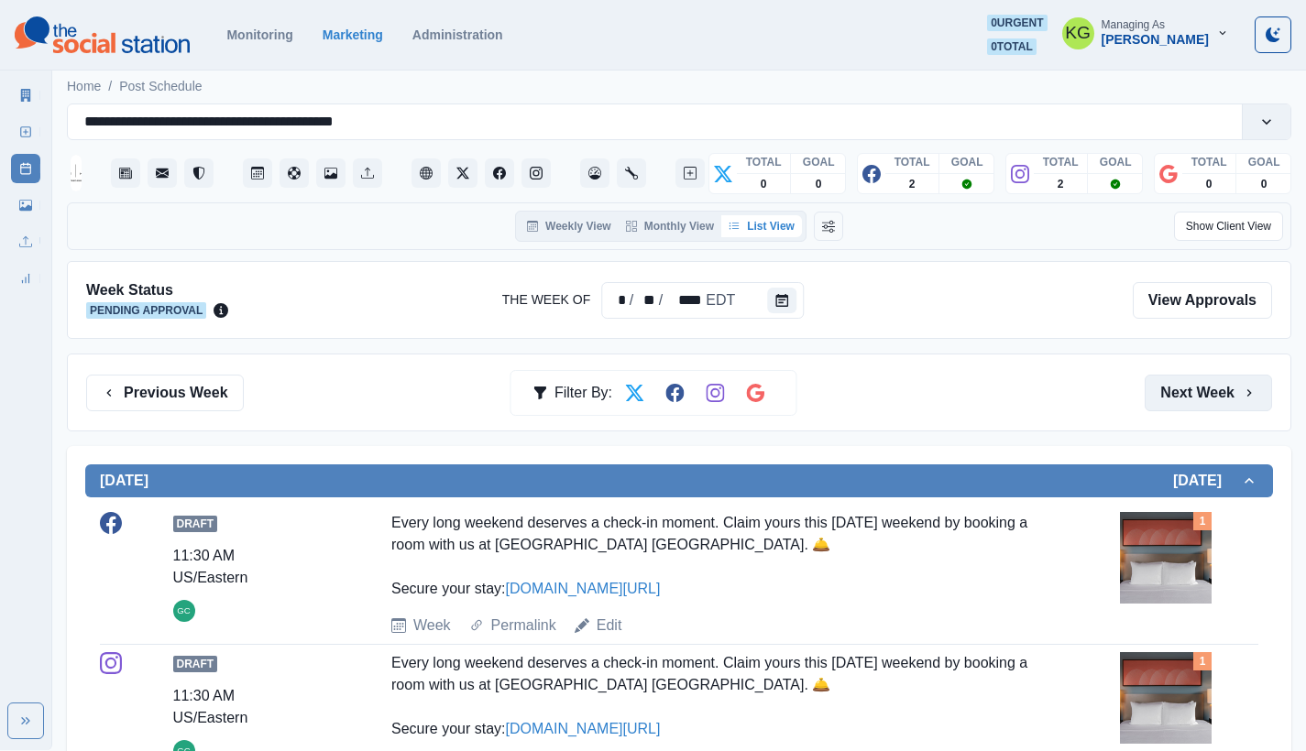
click at [1206, 398] on button "Next Week" at bounding box center [1207, 393] width 127 height 37
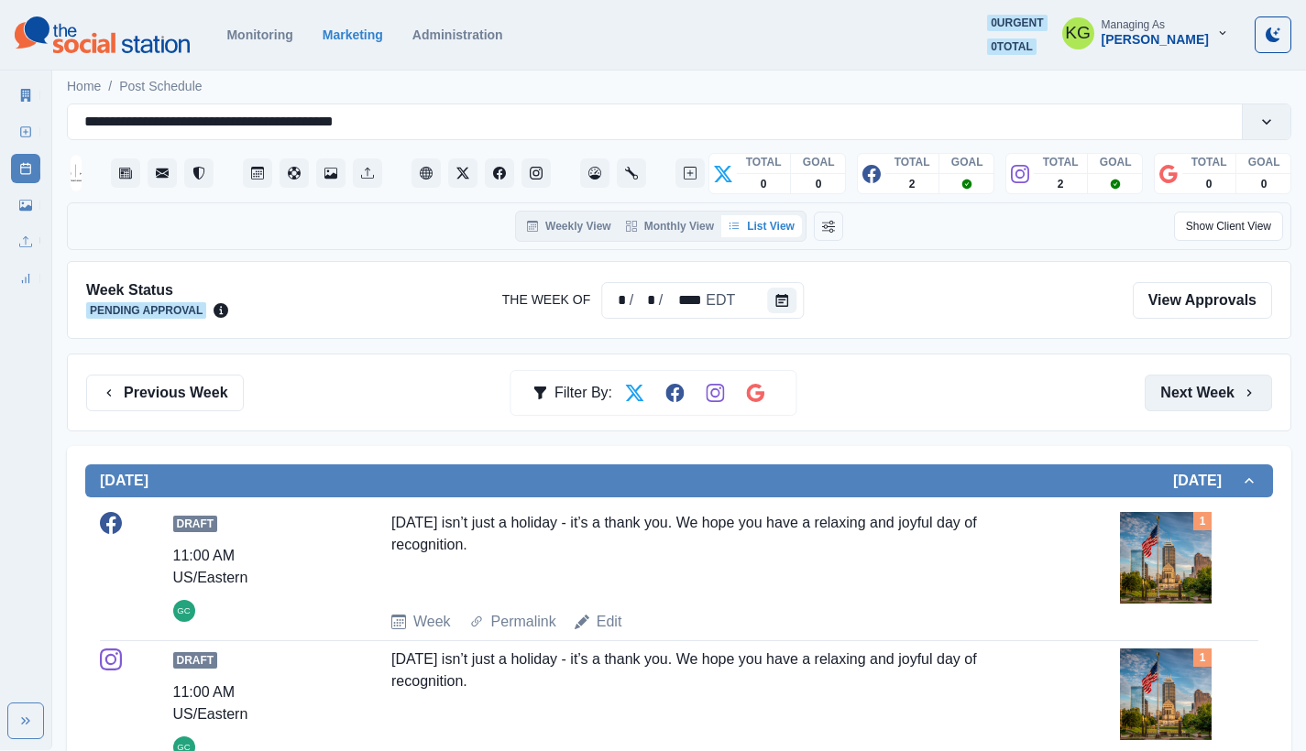
click at [1206, 398] on button "Next Week" at bounding box center [1207, 393] width 127 height 37
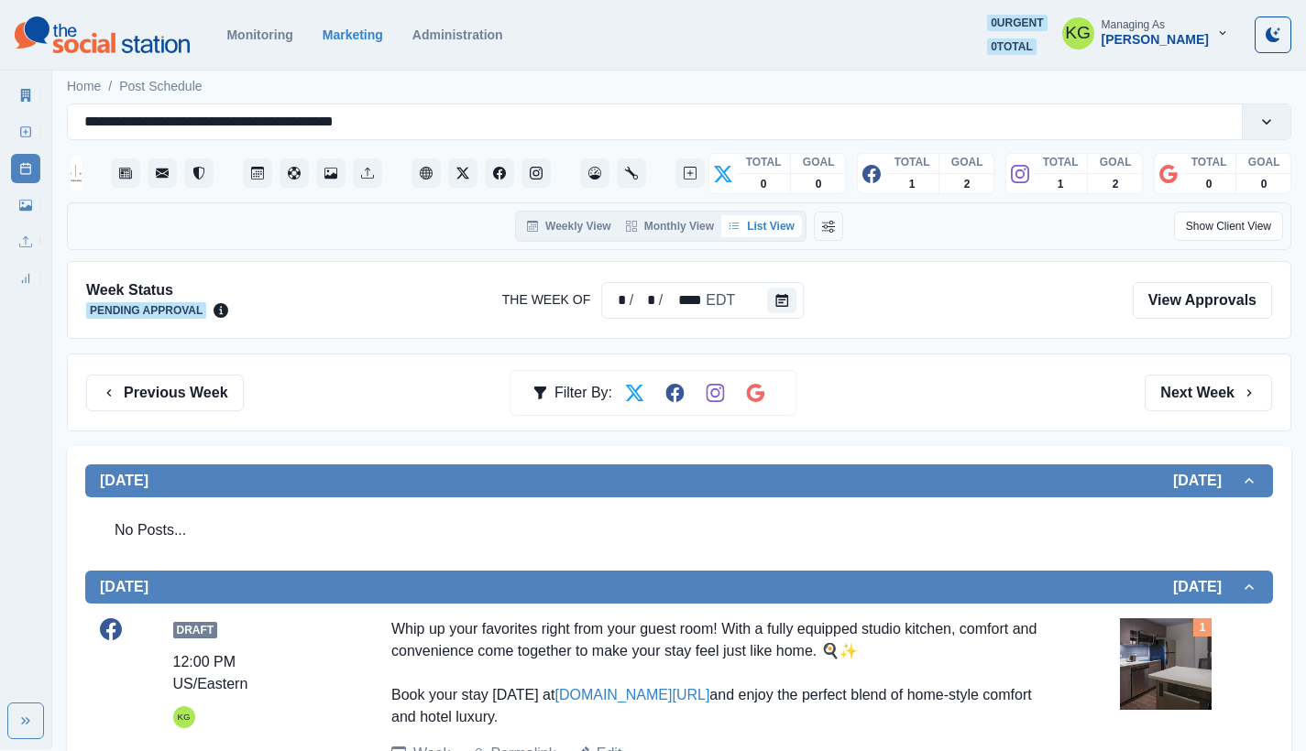
click at [1215, 372] on div "Previous Week Filter By: Next Week" at bounding box center [679, 393] width 1224 height 78
click at [1209, 387] on button "Next Week" at bounding box center [1207, 393] width 127 height 37
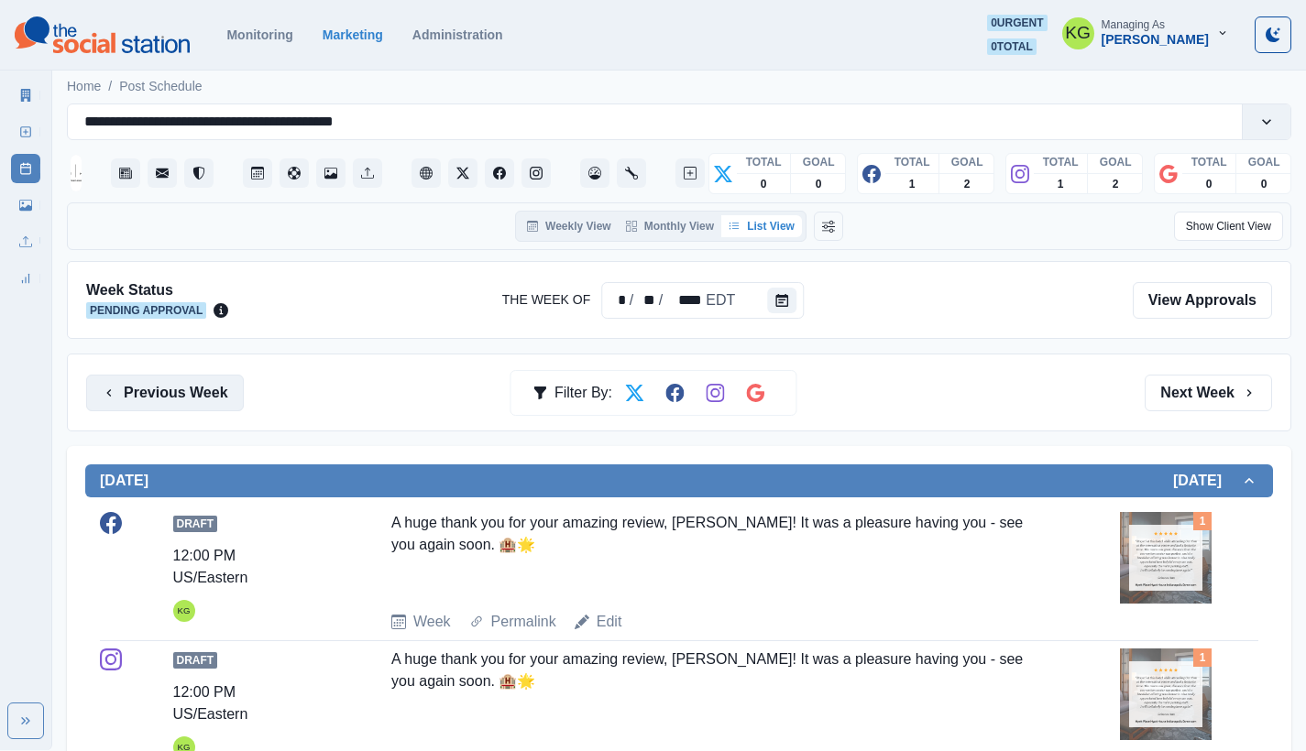
click at [197, 389] on button "Previous Week" at bounding box center [165, 393] width 158 height 37
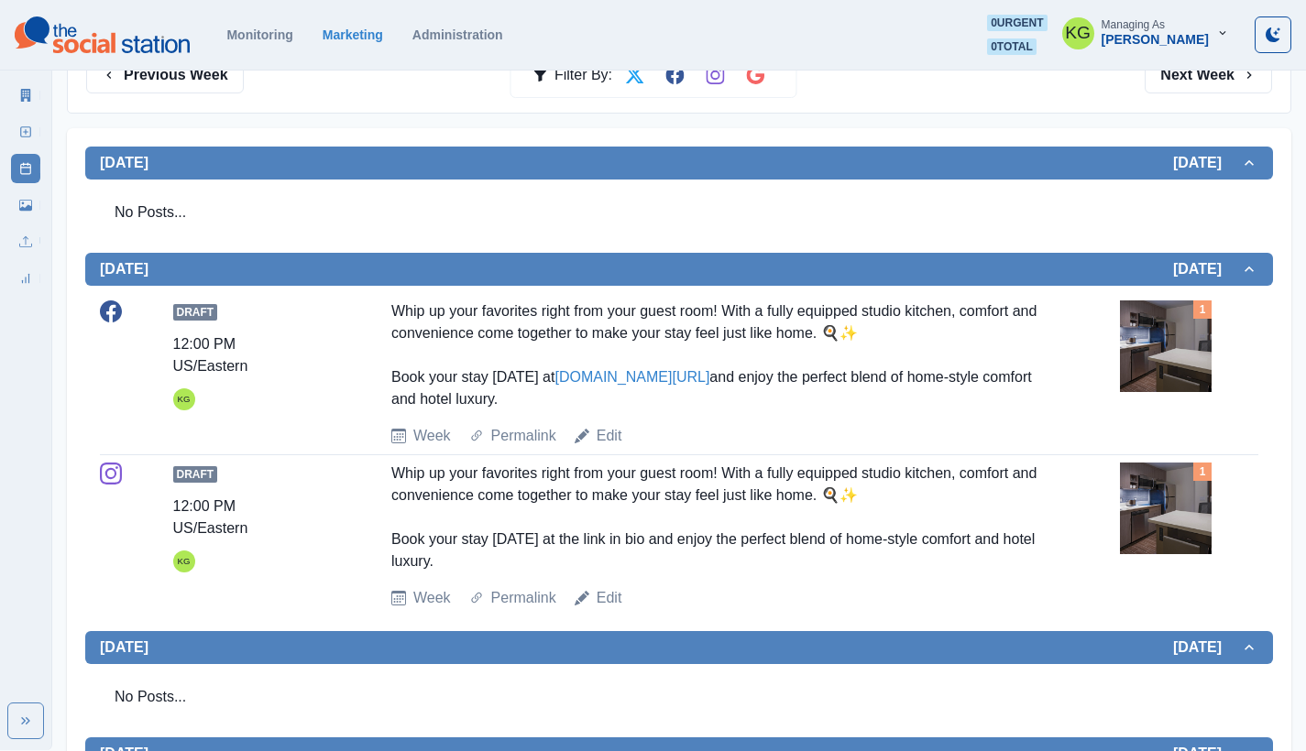
scroll to position [16, 0]
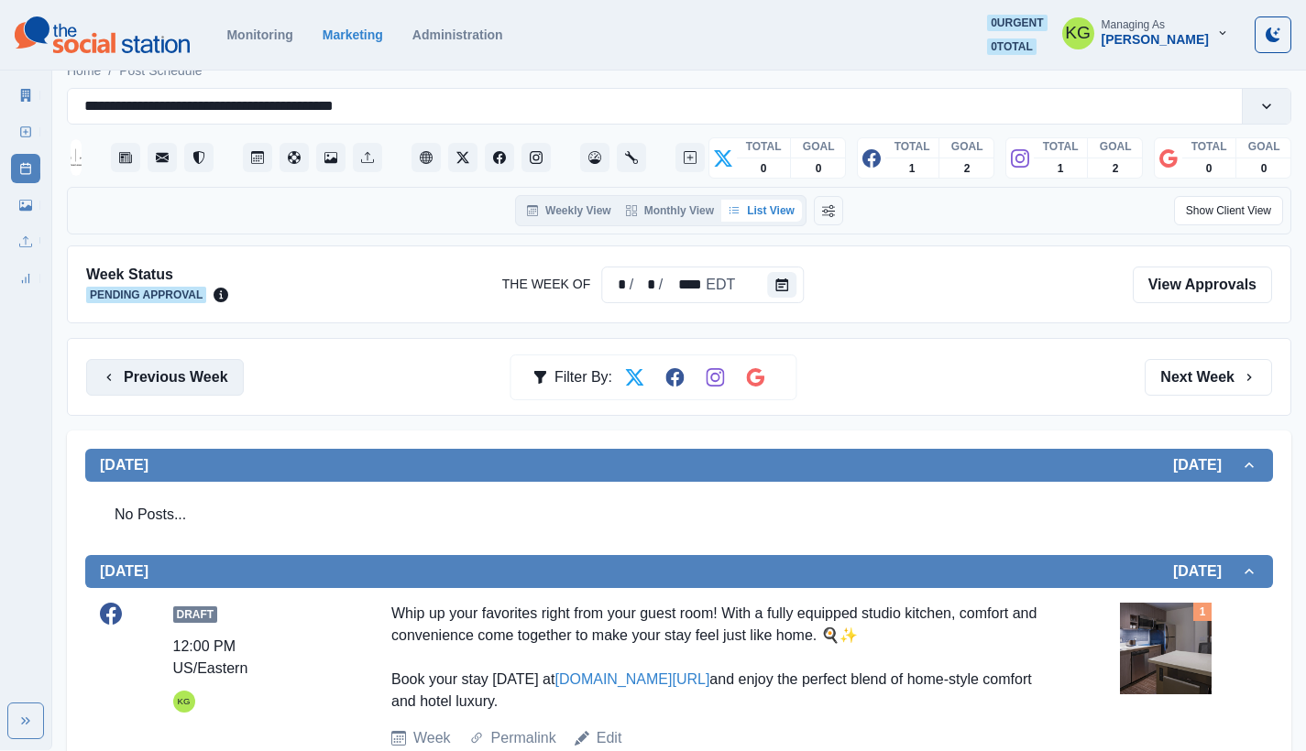
click at [152, 382] on button "Previous Week" at bounding box center [165, 377] width 158 height 37
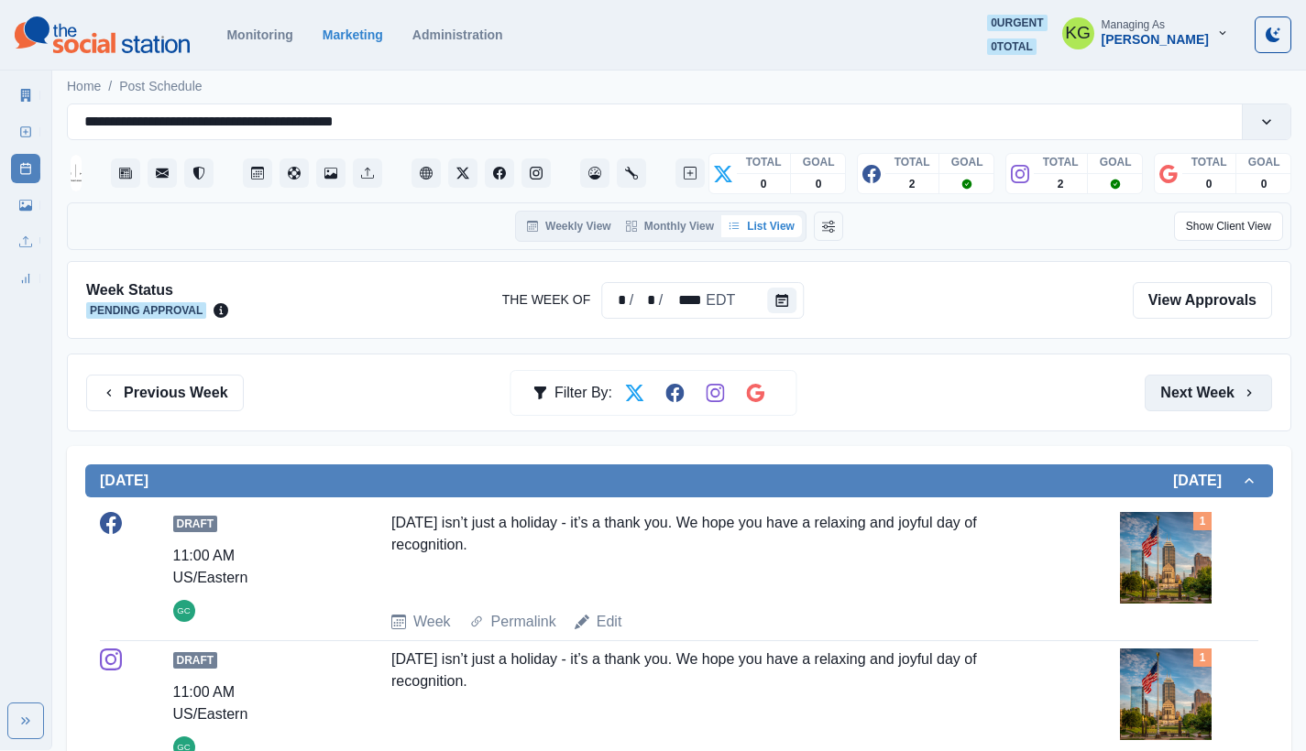
click at [1212, 388] on button "Next Week" at bounding box center [1207, 393] width 127 height 37
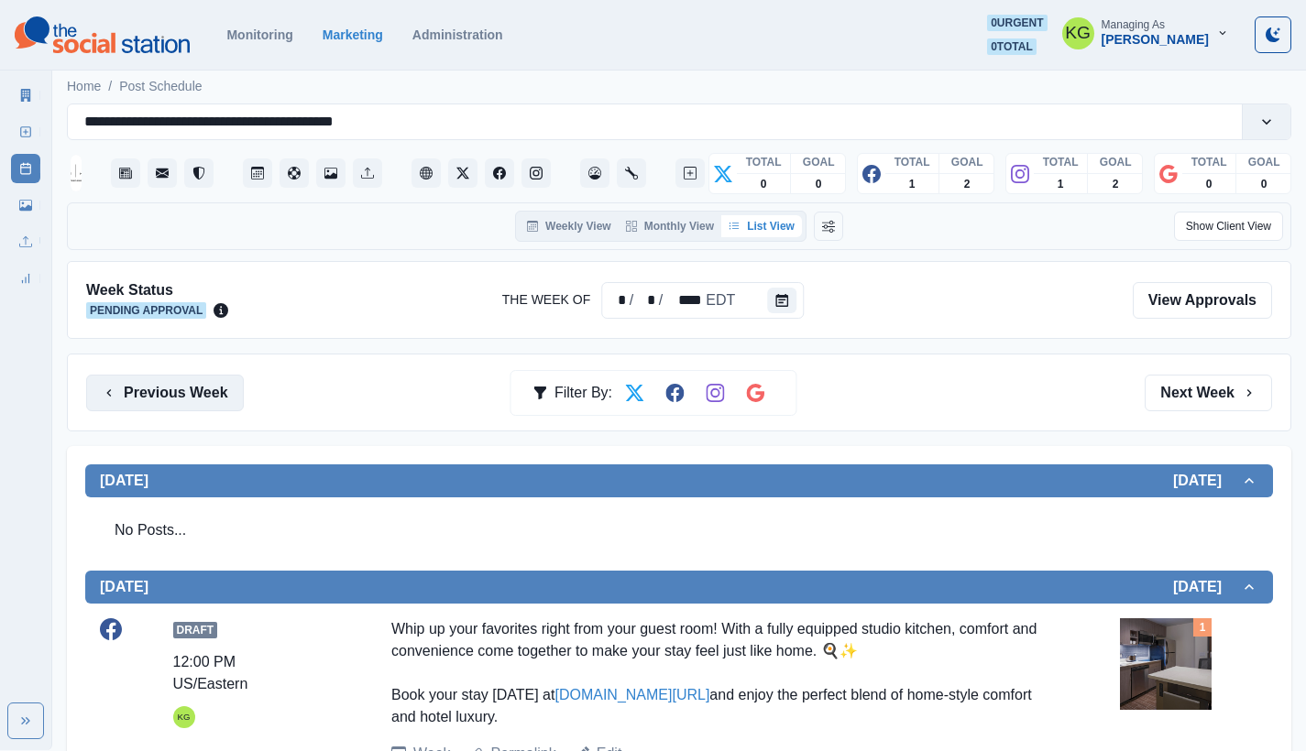
click at [142, 383] on button "Previous Week" at bounding box center [165, 393] width 158 height 37
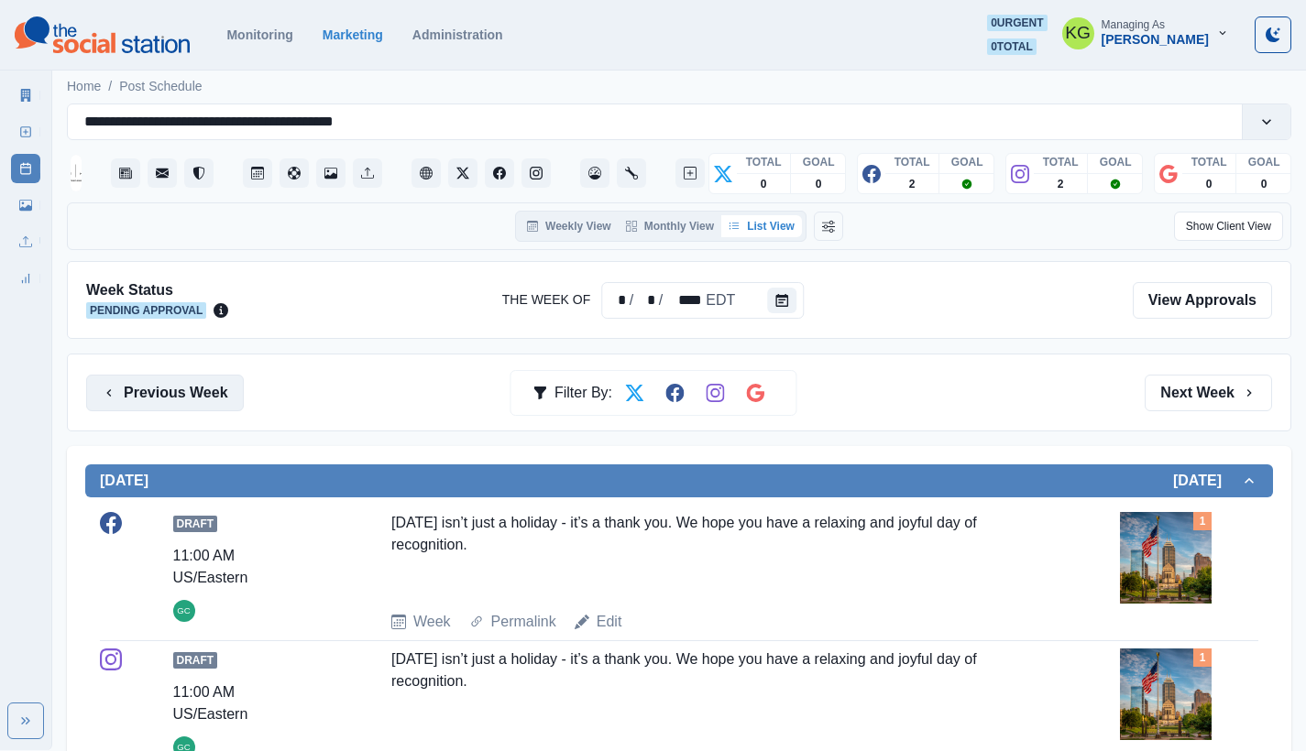
click at [181, 395] on button "Previous Week" at bounding box center [165, 393] width 158 height 37
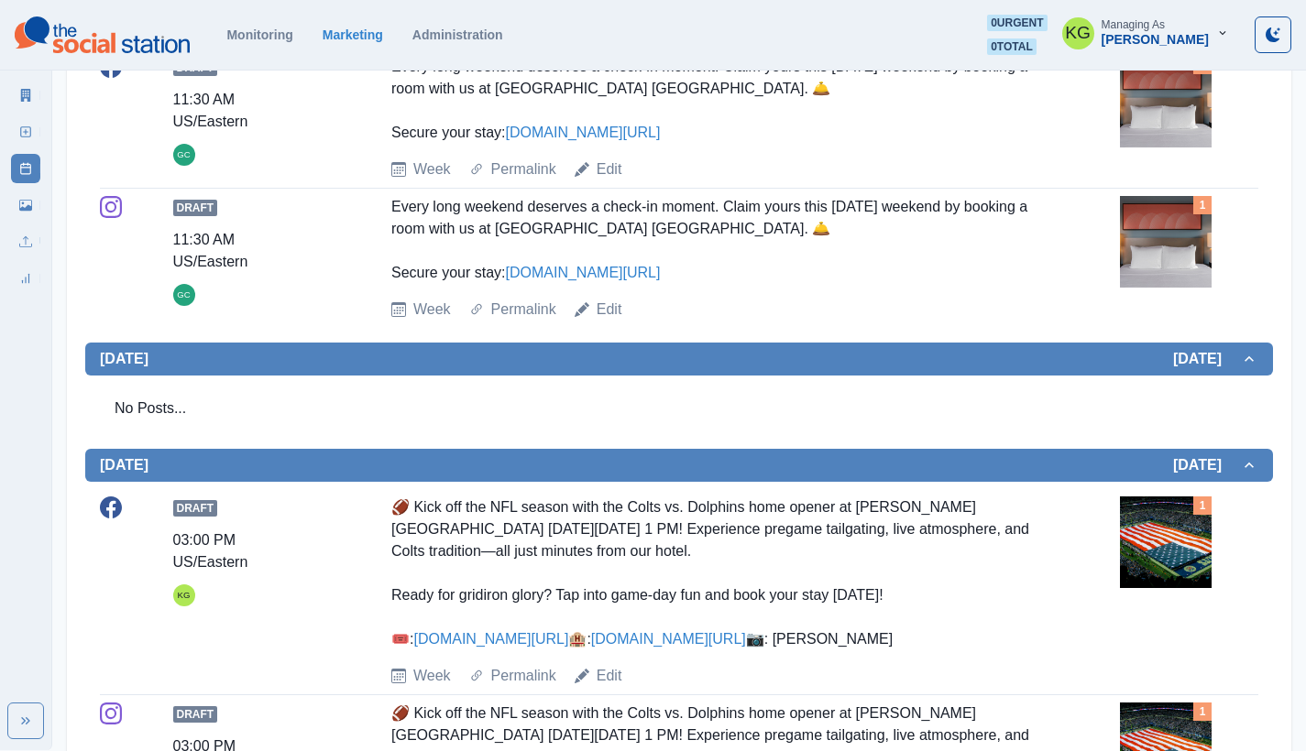
scroll to position [8, 0]
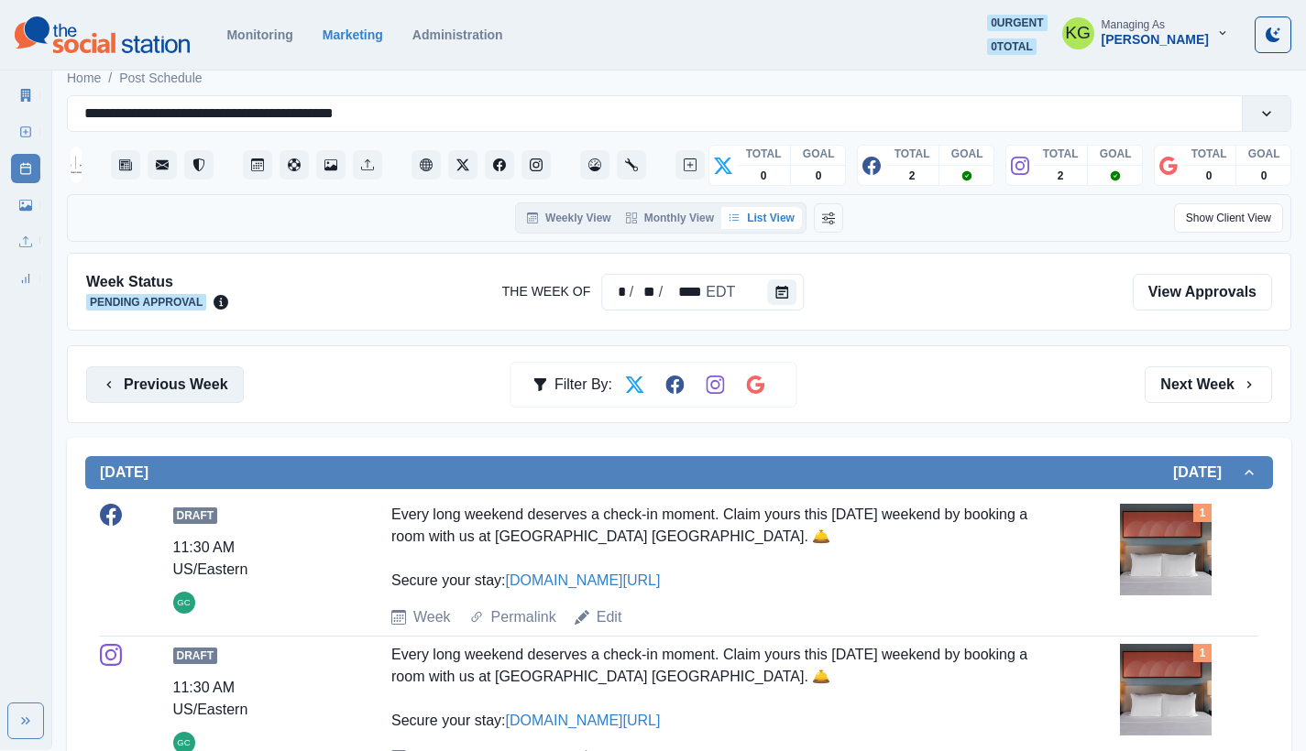
click at [192, 388] on button "Previous Week" at bounding box center [165, 385] width 158 height 37
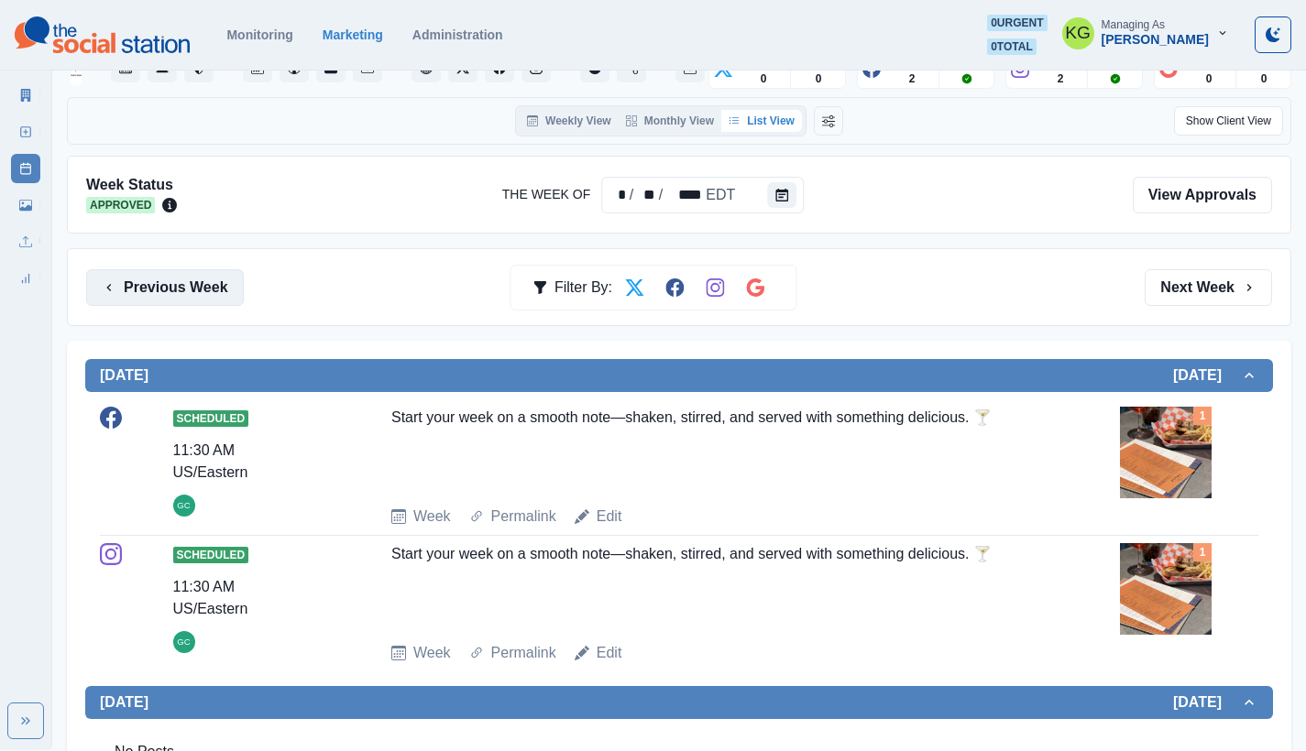
click at [182, 301] on button "Previous Week" at bounding box center [165, 287] width 158 height 37
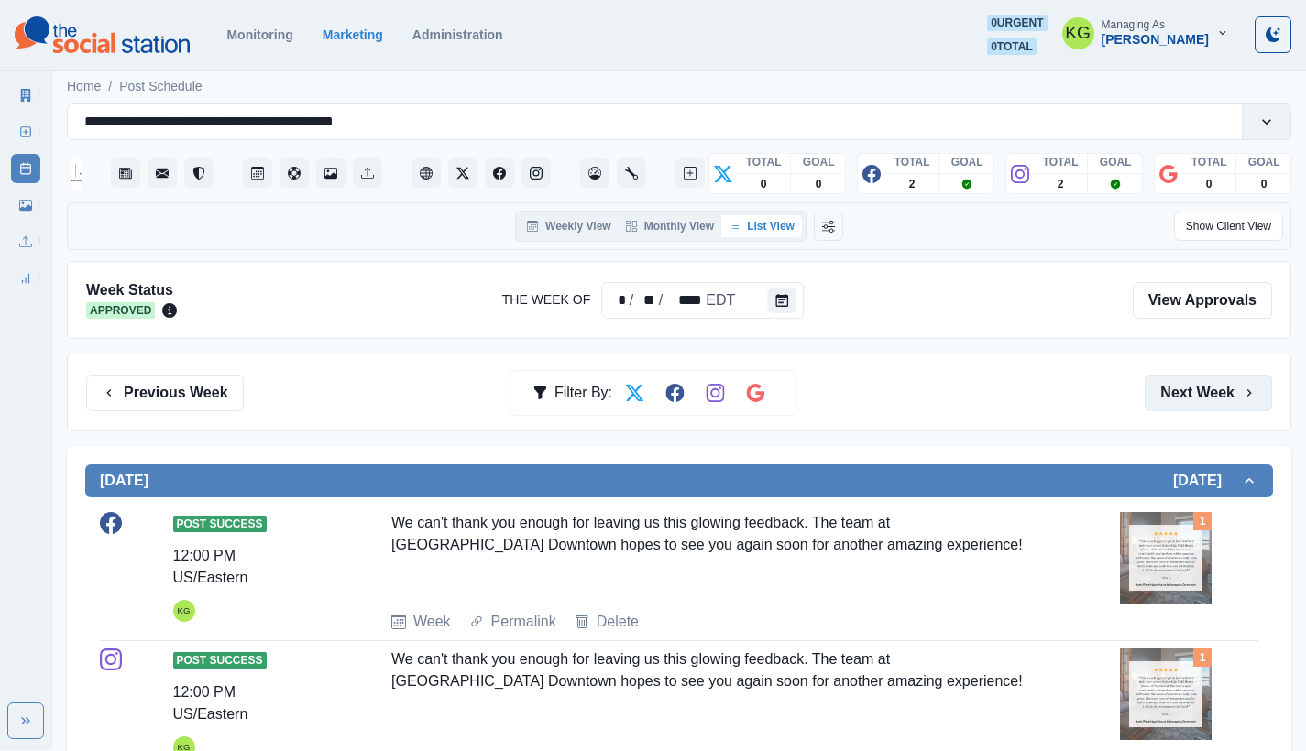
click at [1215, 380] on button "Next Week" at bounding box center [1207, 393] width 127 height 37
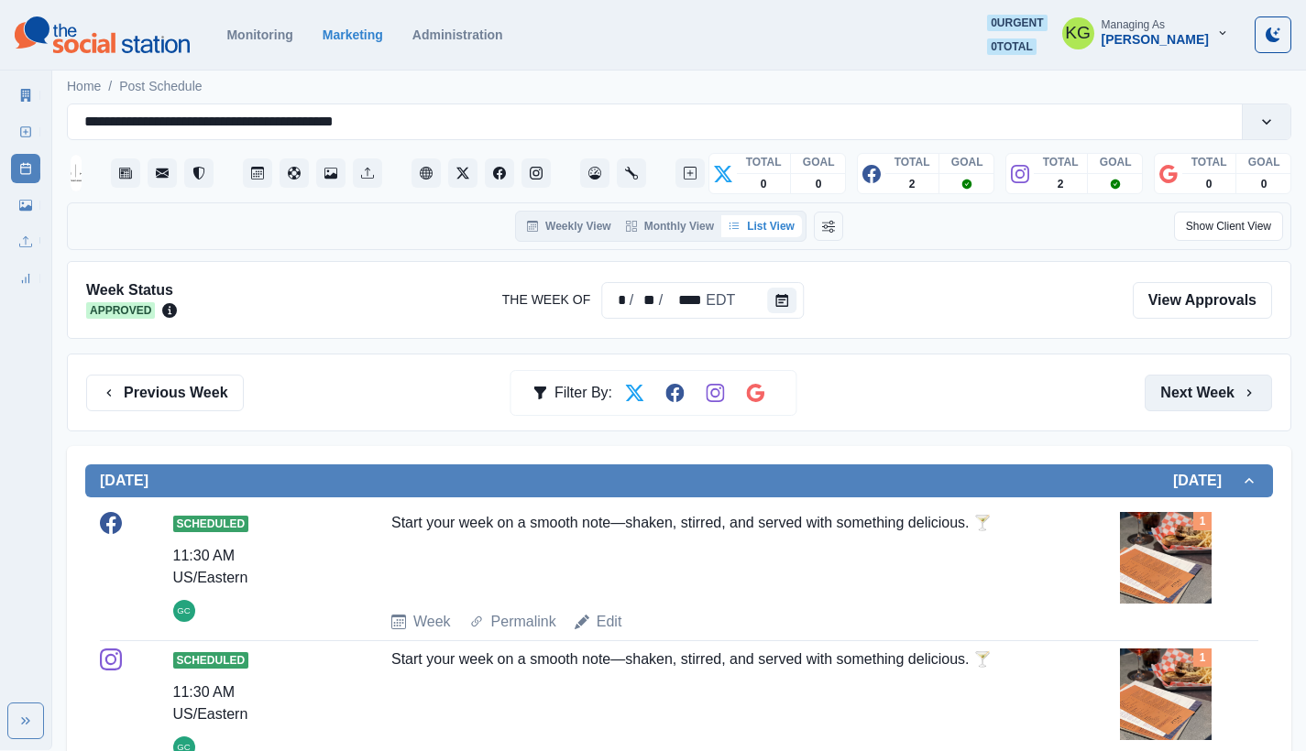
click at [1215, 380] on button "Next Week" at bounding box center [1207, 393] width 127 height 37
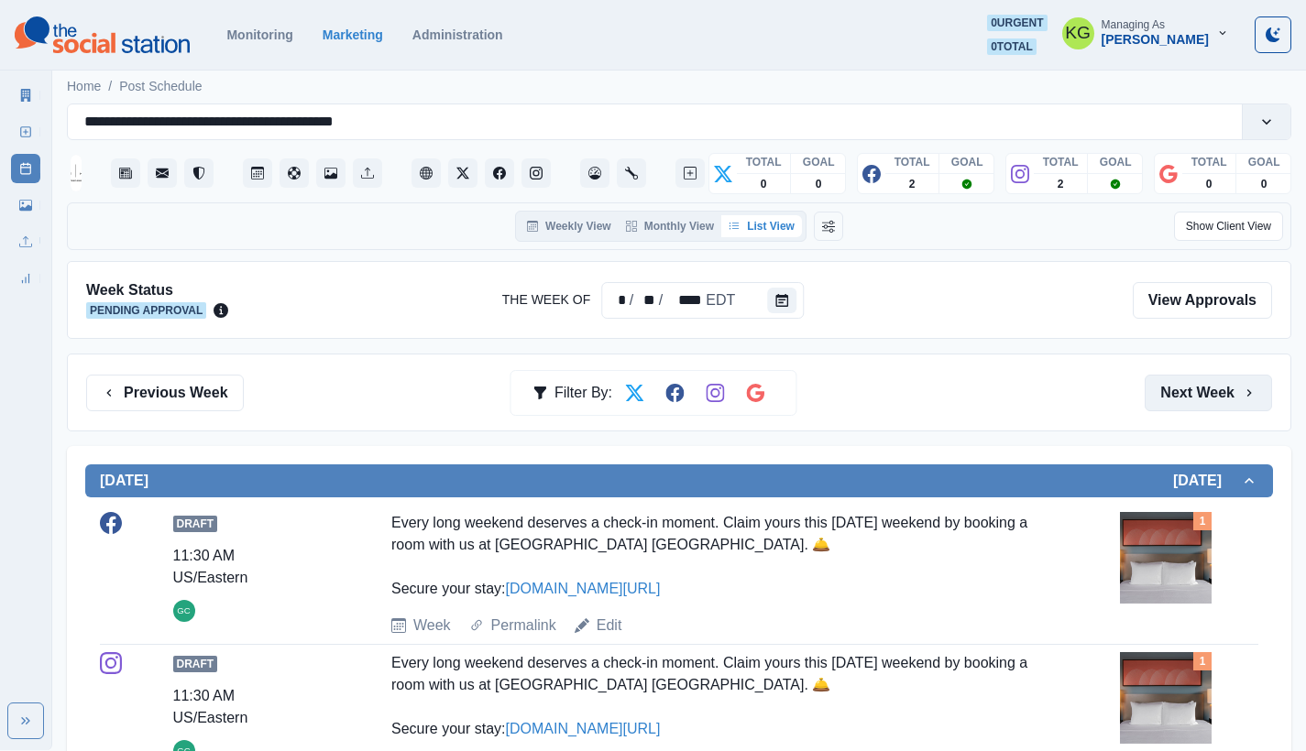
click at [1215, 380] on button "Next Week" at bounding box center [1207, 393] width 127 height 37
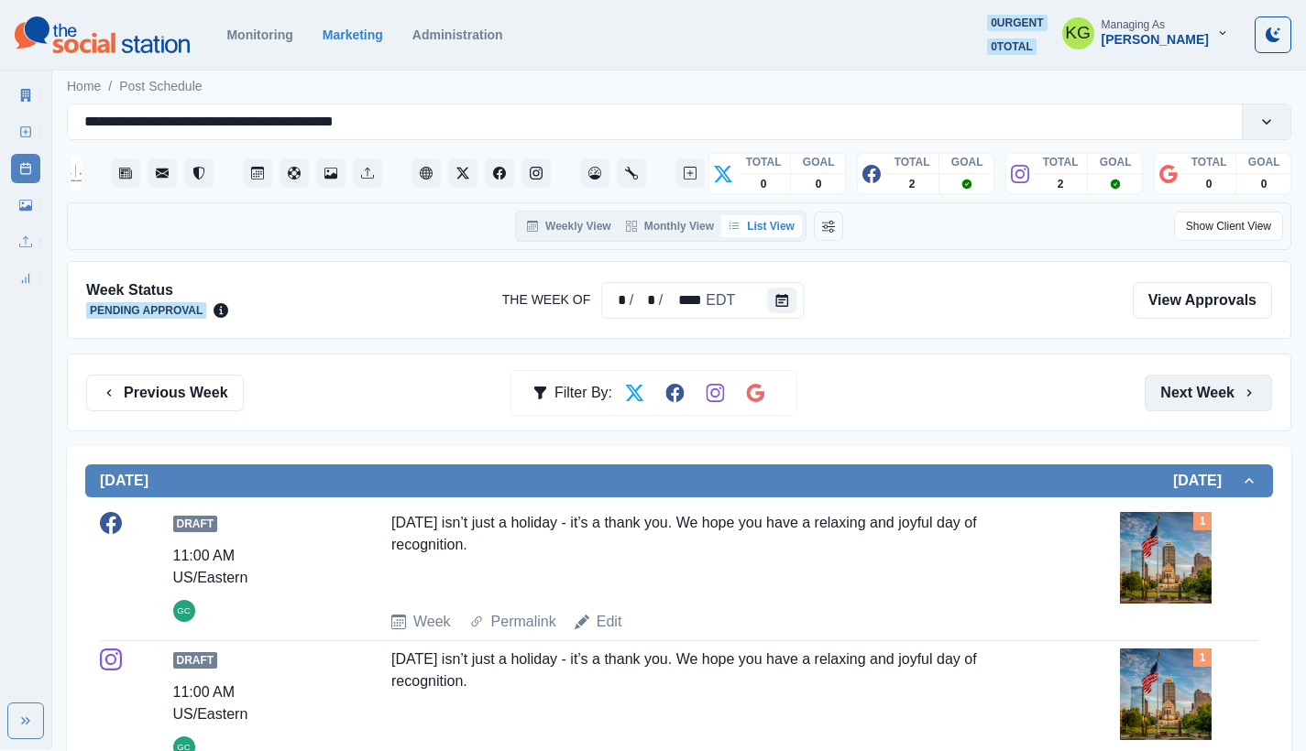
click at [1215, 380] on button "Next Week" at bounding box center [1207, 393] width 127 height 37
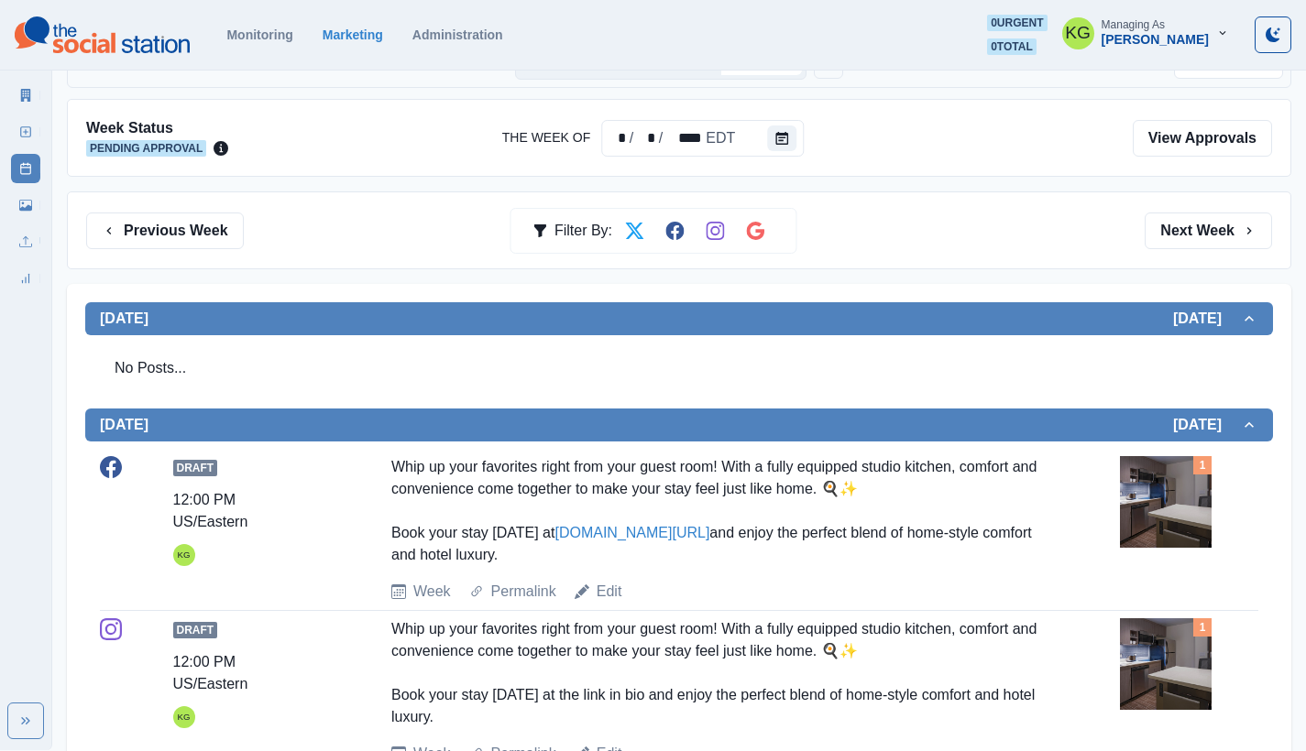
scroll to position [763, 0]
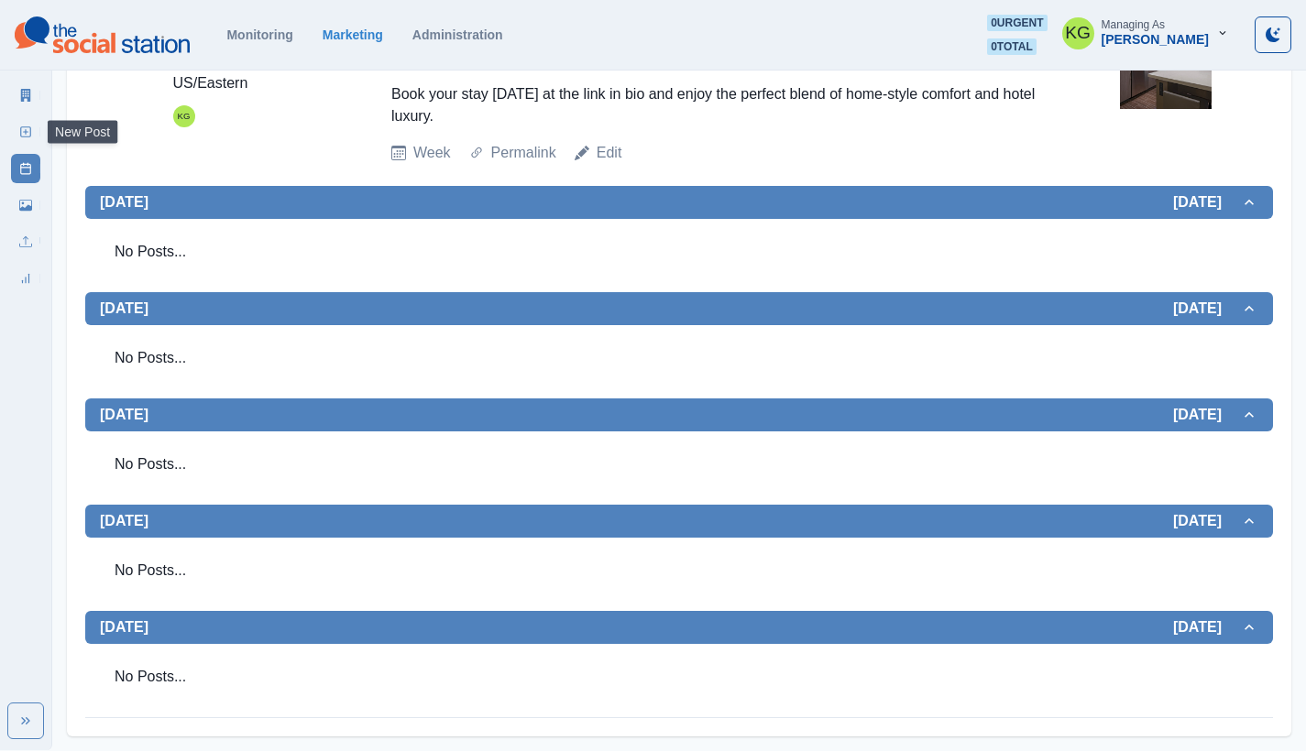
click at [26, 122] on link "New Post" at bounding box center [25, 131] width 29 height 29
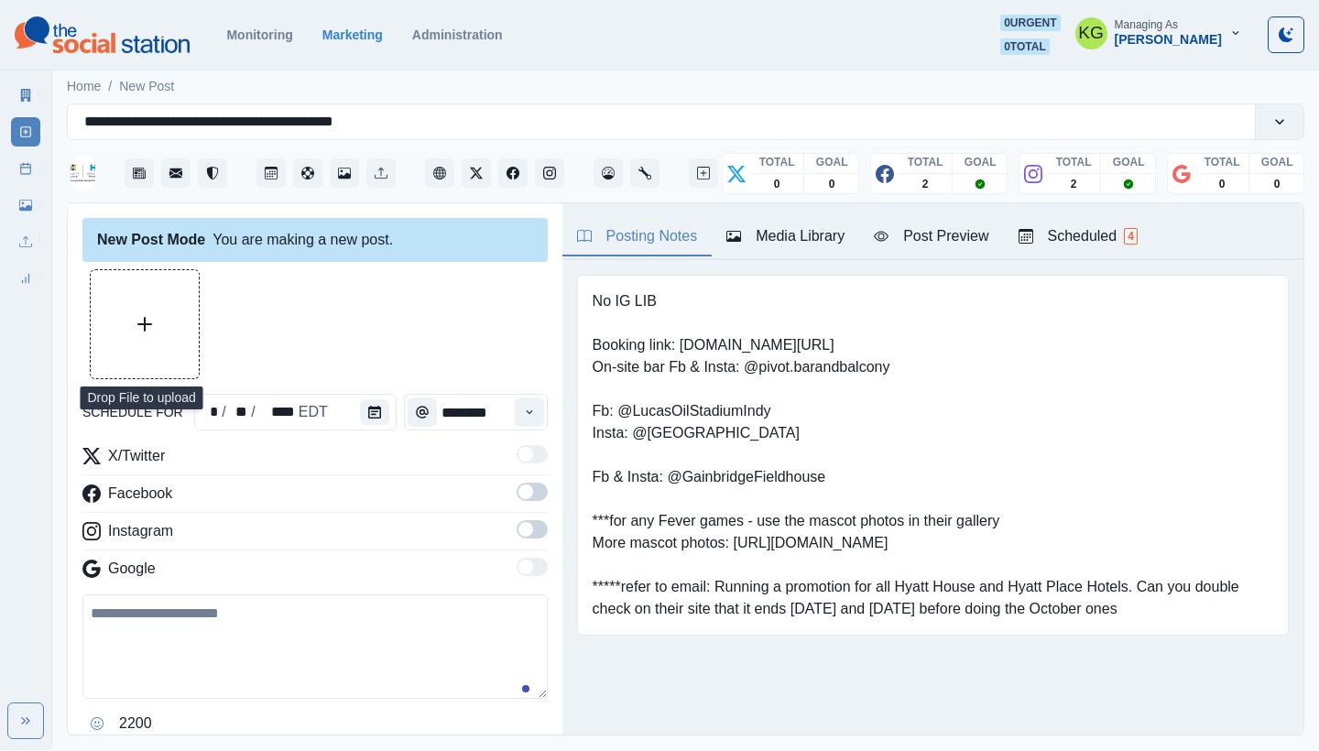
click at [179, 319] on button "Upload Media" at bounding box center [145, 324] width 108 height 108
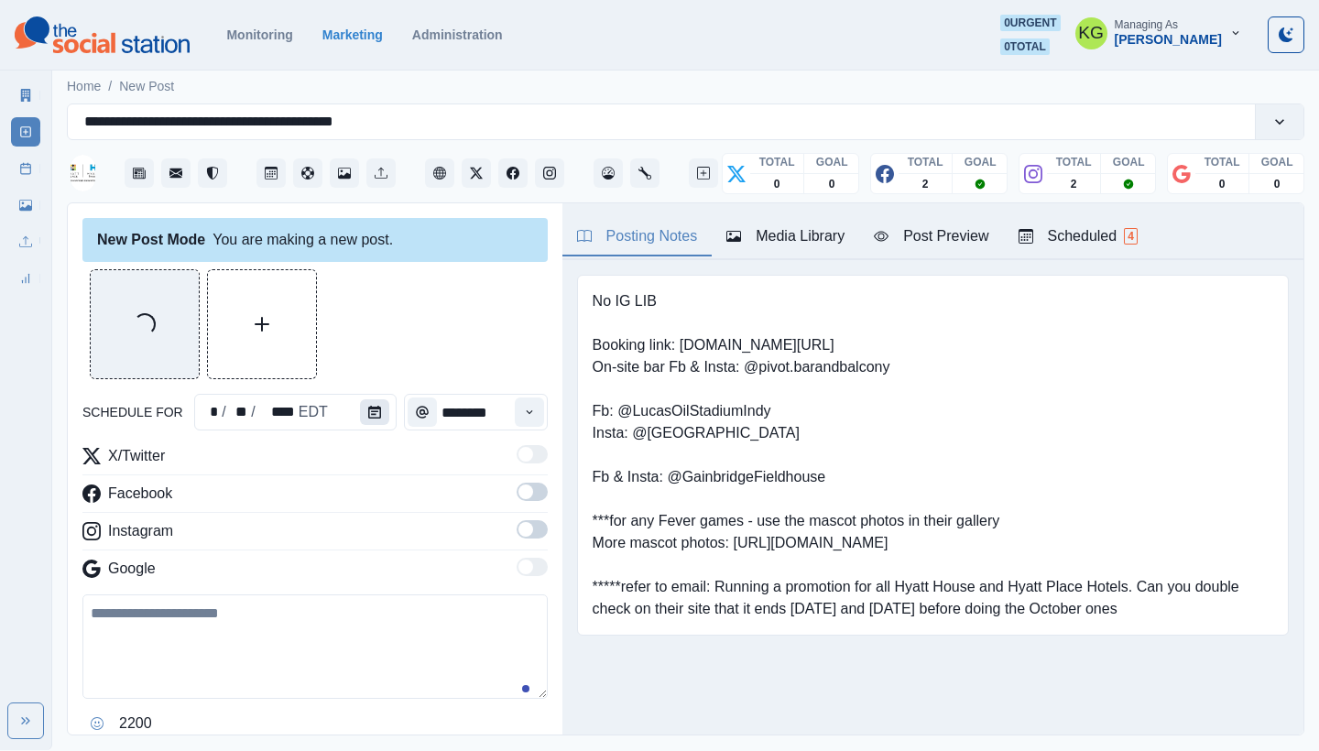
click at [378, 418] on button "Calendar" at bounding box center [374, 412] width 29 height 26
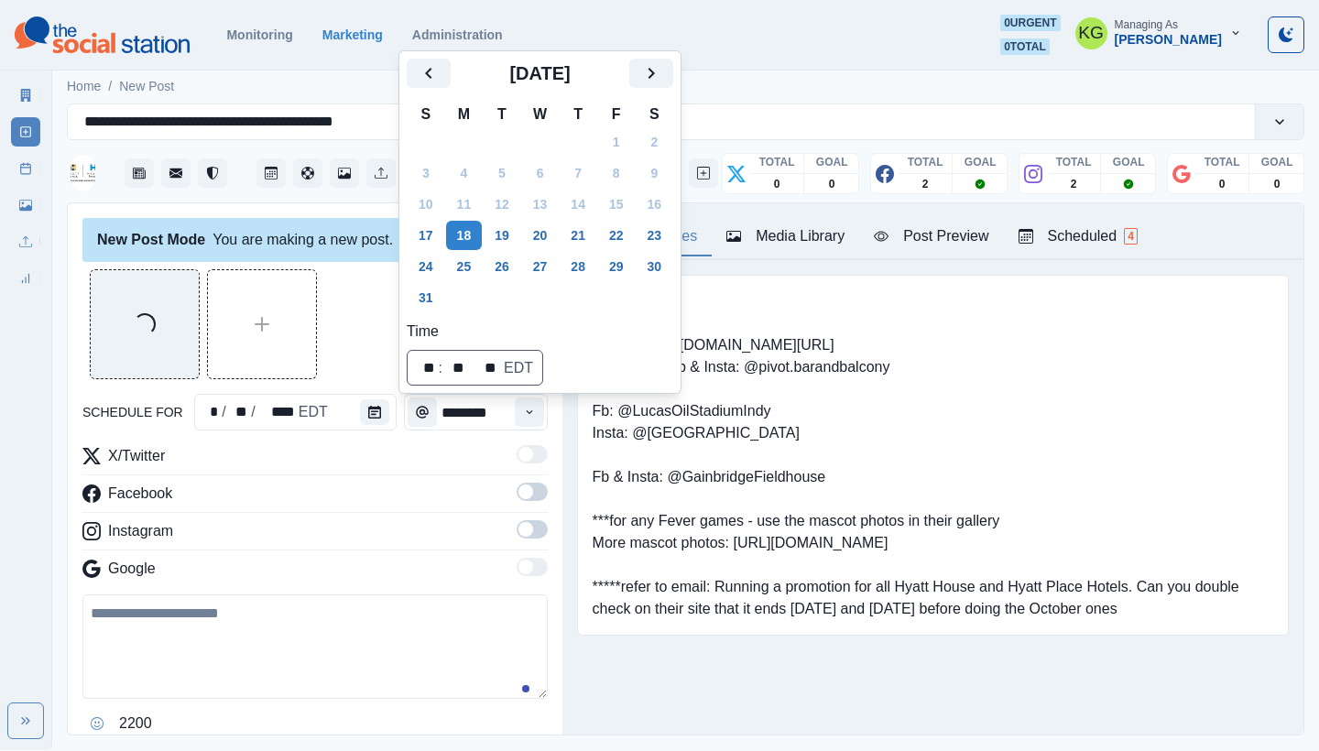
click at [662, 76] on icon "Next" at bounding box center [651, 73] width 22 height 22
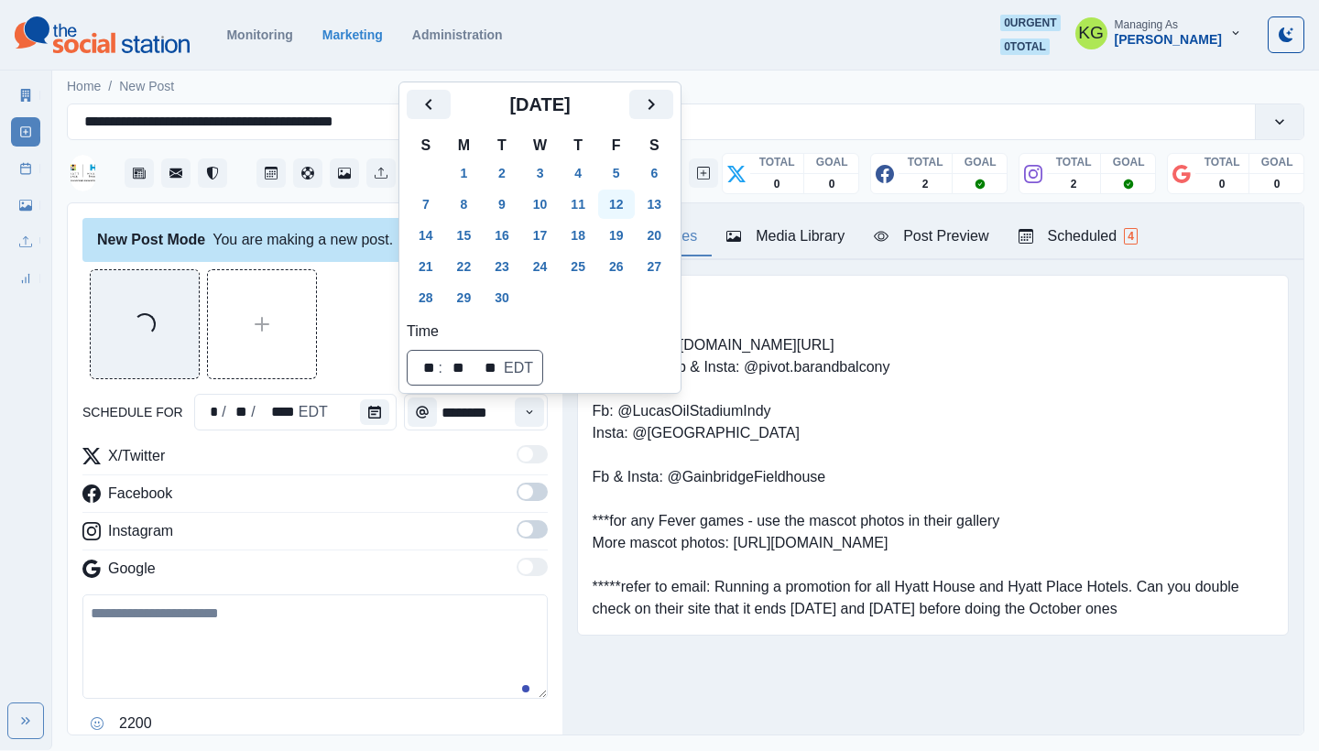
click at [630, 211] on button "12" at bounding box center [616, 204] width 37 height 29
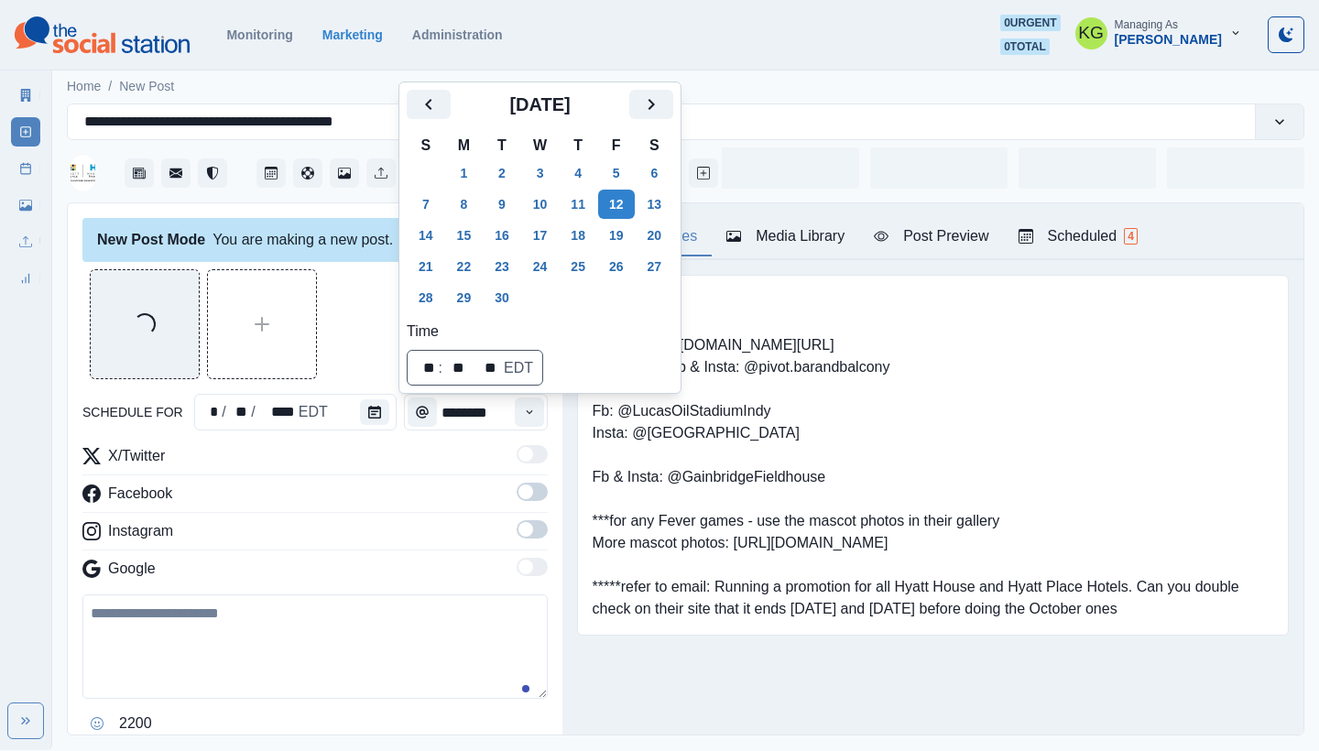
click at [346, 322] on div "Loading..." at bounding box center [314, 324] width 465 height 110
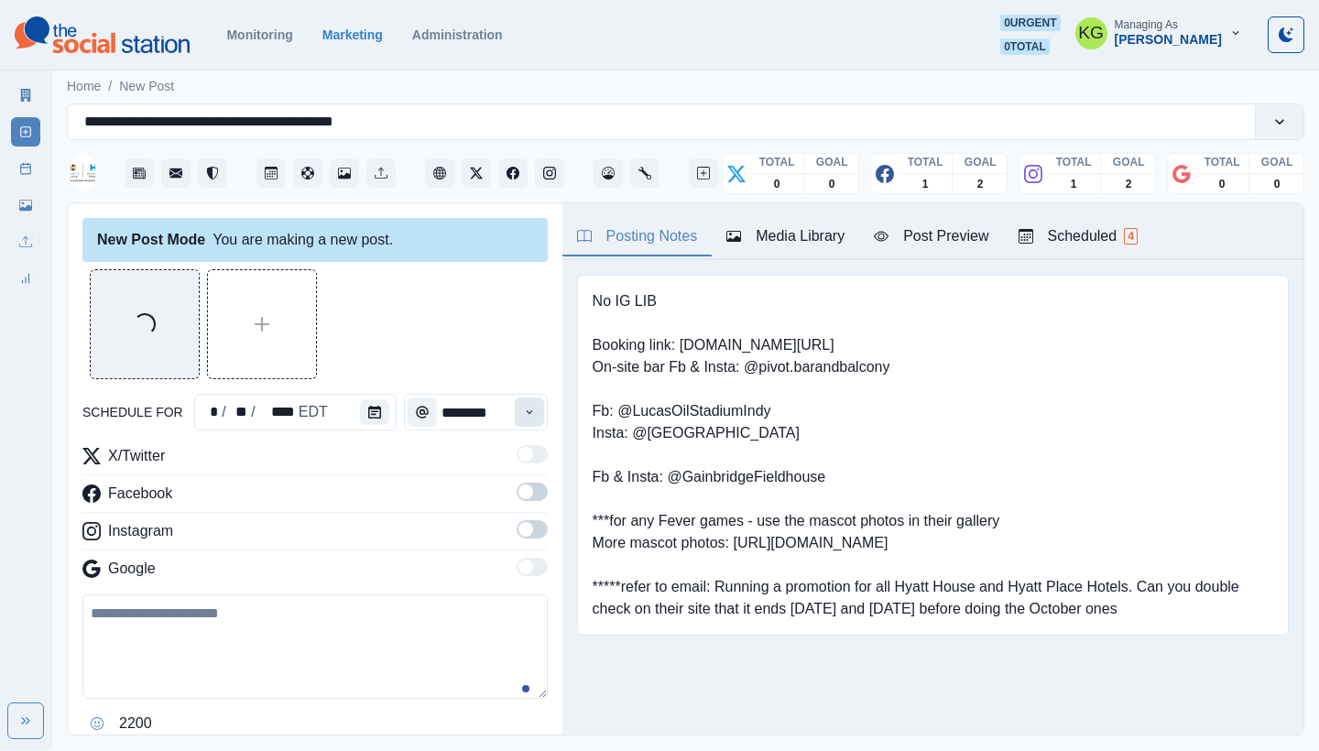
click at [517, 422] on button "Time" at bounding box center [529, 412] width 29 height 29
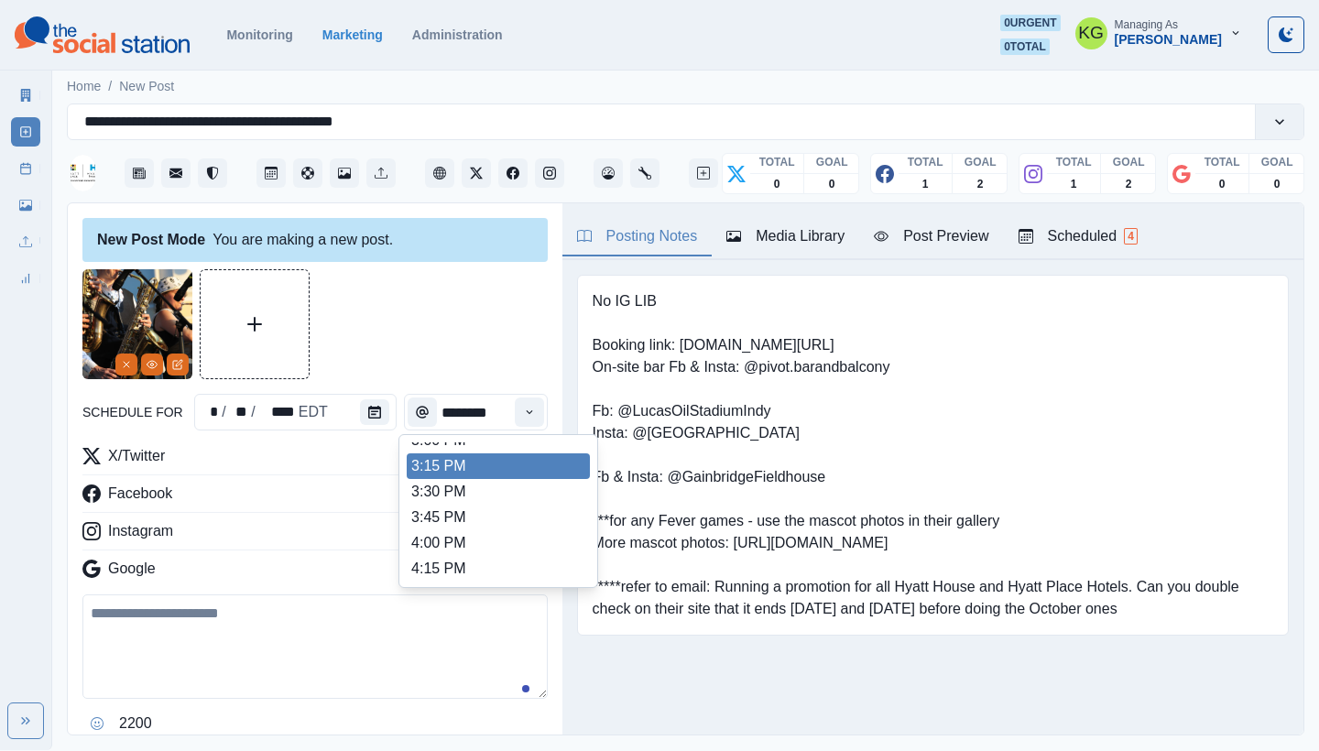
scroll to position [698, 0]
click at [457, 470] on li "3:00 PM" at bounding box center [498, 476] width 183 height 26
type input "*******"
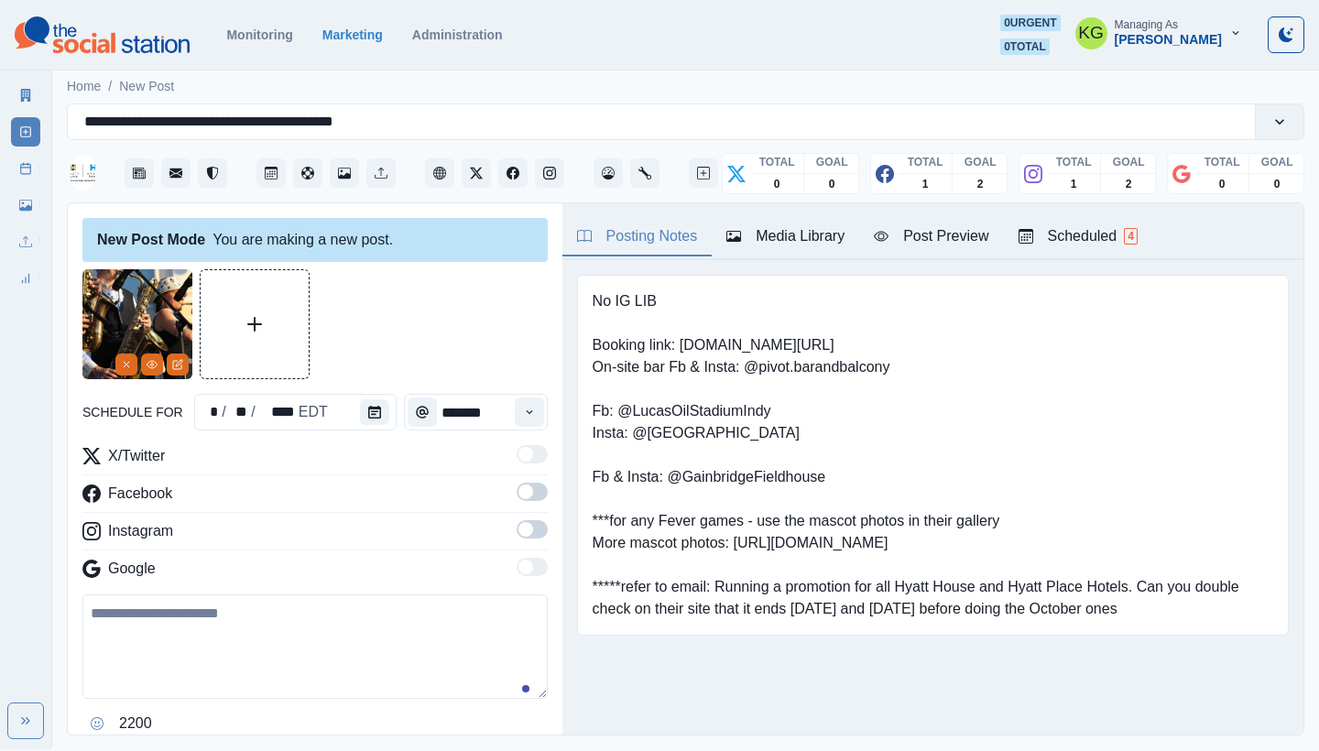
click at [521, 531] on span at bounding box center [532, 529] width 31 height 18
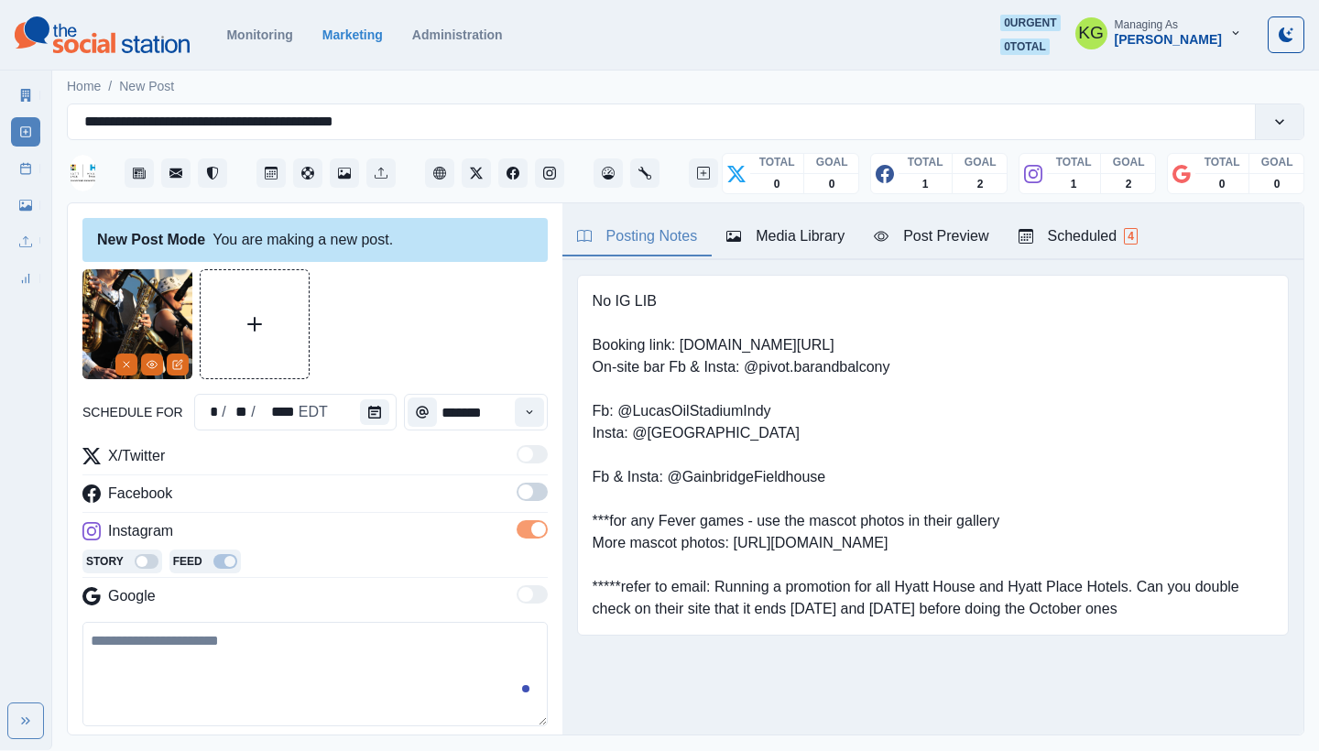
click at [523, 494] on span at bounding box center [532, 492] width 31 height 18
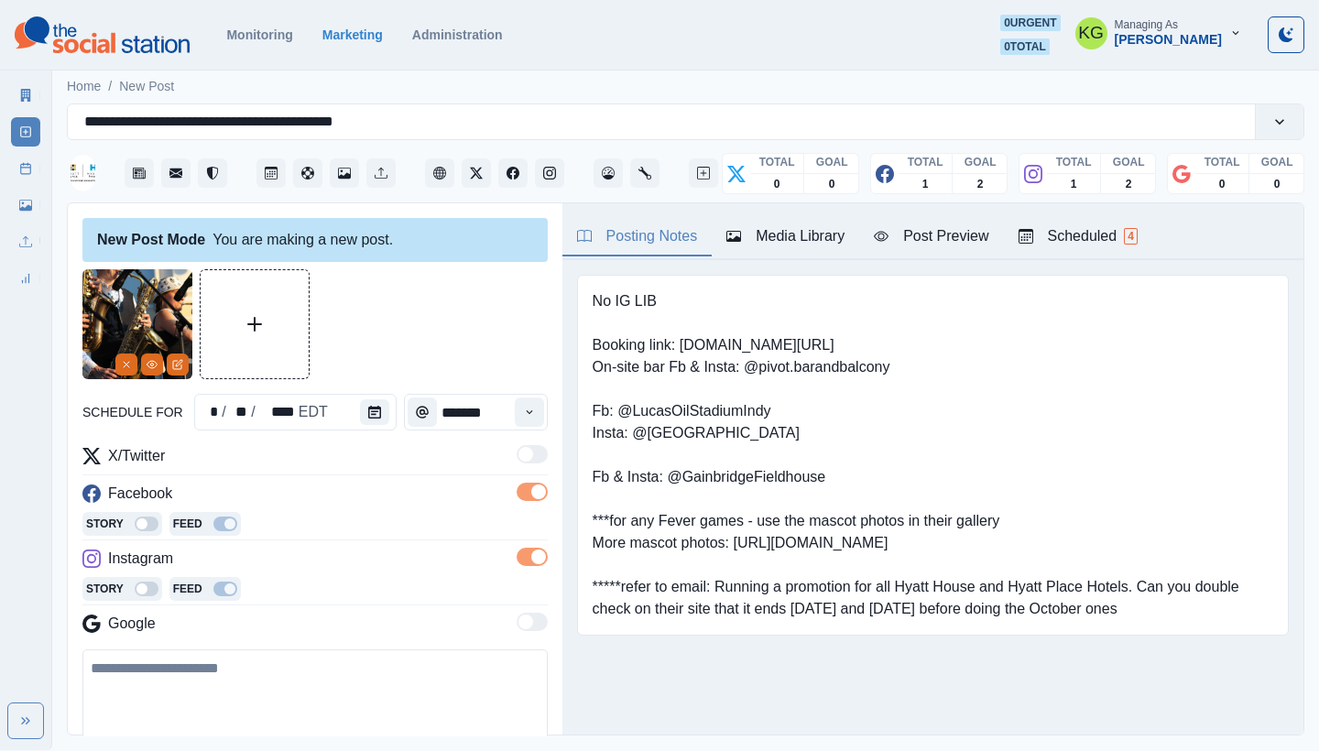
scroll to position [233, 0]
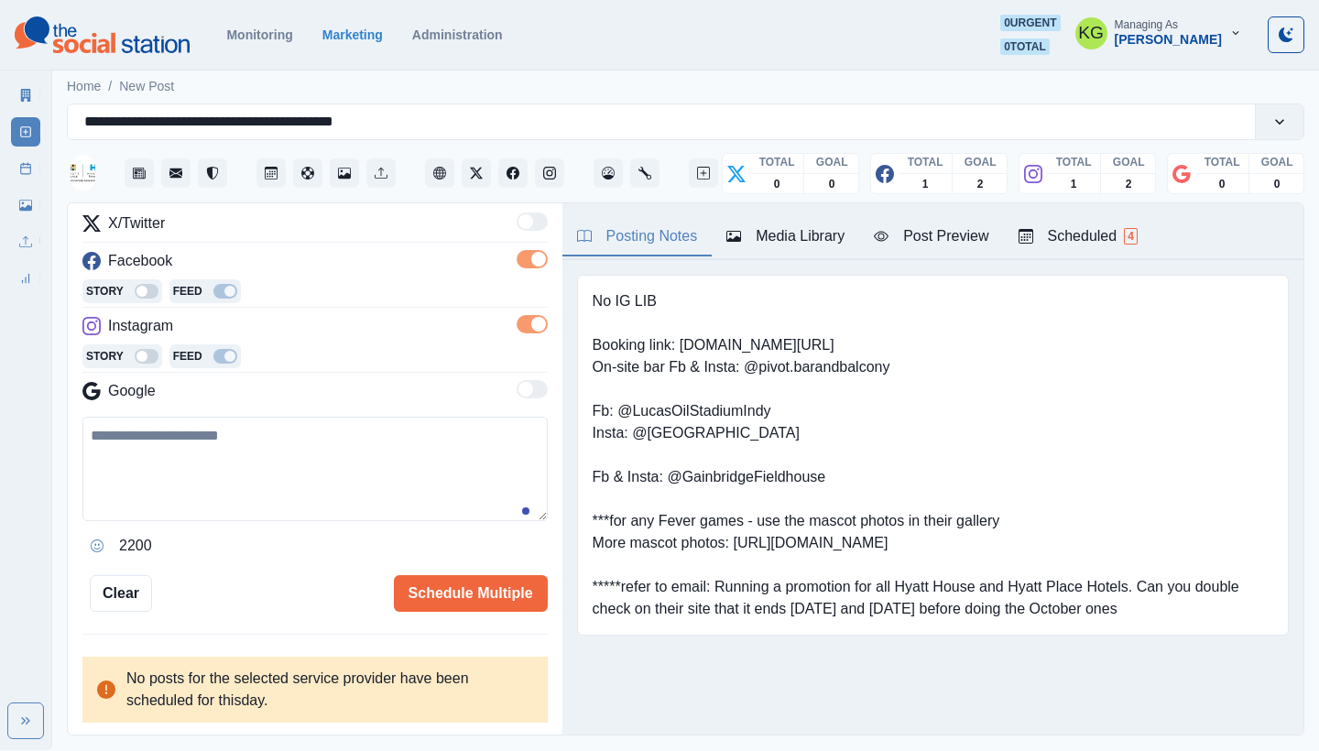
click at [362, 498] on textarea at bounding box center [314, 469] width 465 height 104
paste textarea "**********"
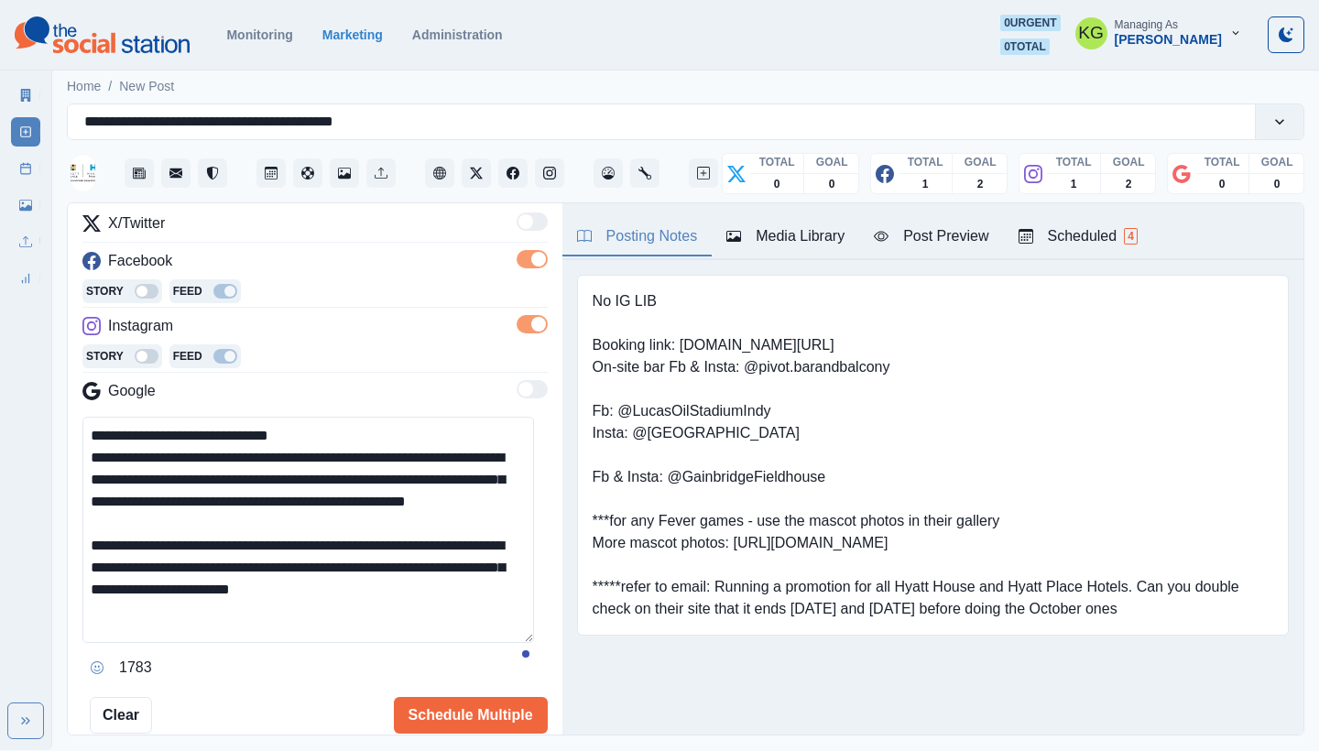
scroll to position [0, 0]
click at [475, 750] on html "**********" at bounding box center [659, 375] width 1319 height 750
click at [130, 437] on textarea "**********" at bounding box center [308, 588] width 452 height 343
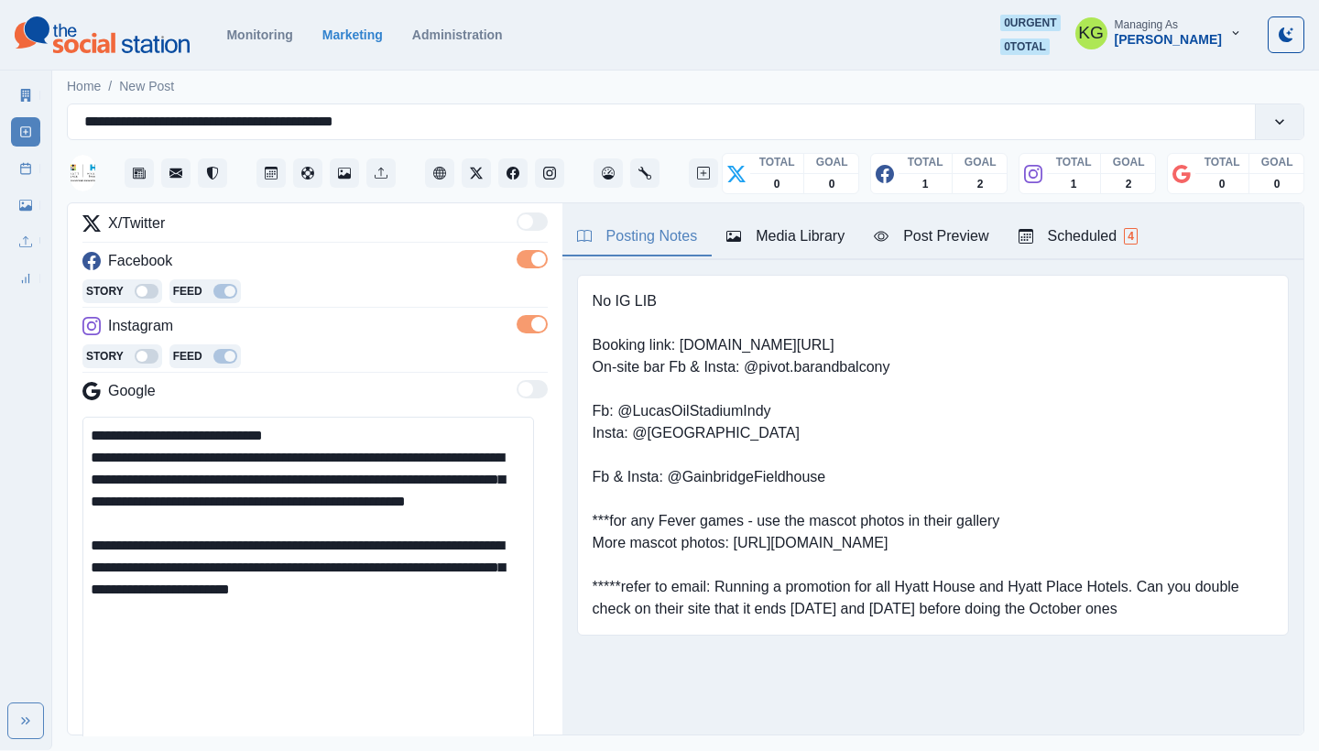
drag, startPoint x: 233, startPoint y: 458, endPoint x: 56, endPoint y: 458, distance: 176.8
click at [56, 458] on main "**********" at bounding box center [685, 408] width 1267 height 684
click at [88, 456] on textarea "**********" at bounding box center [308, 588] width 452 height 343
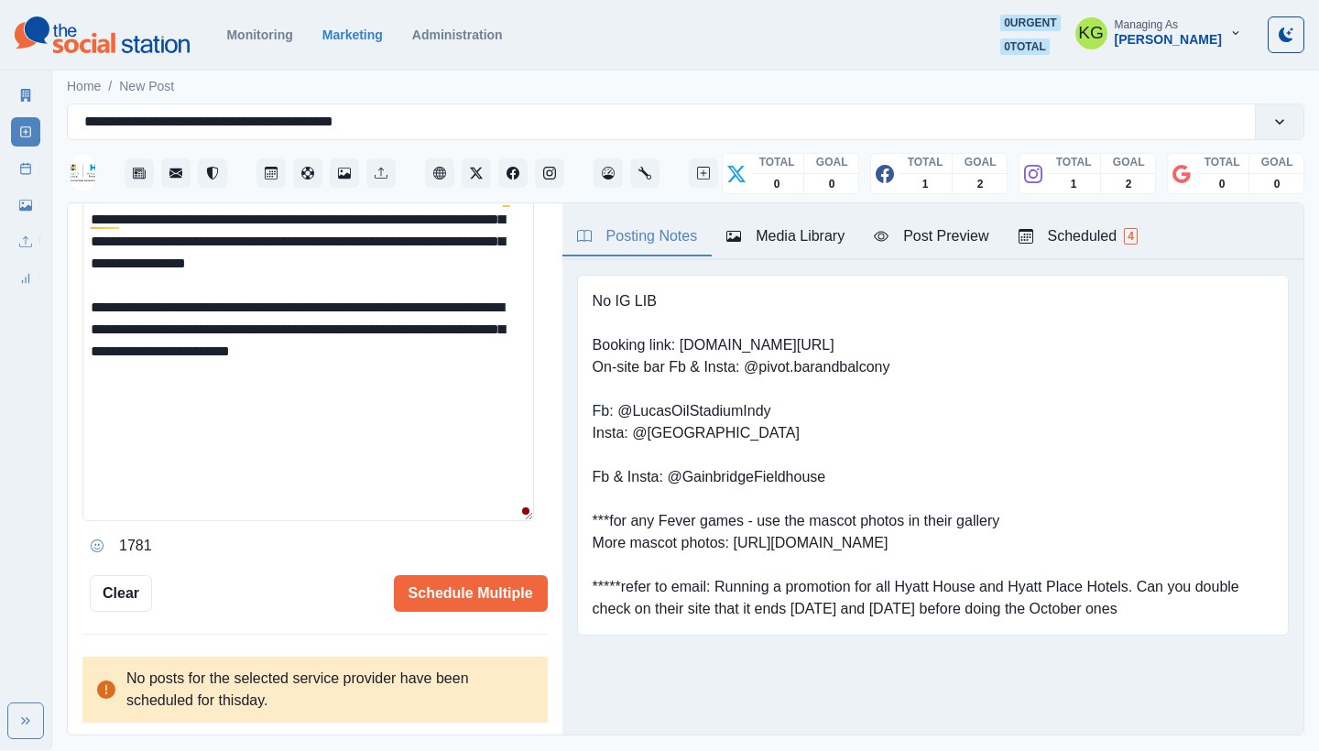
scroll to position [282, 0]
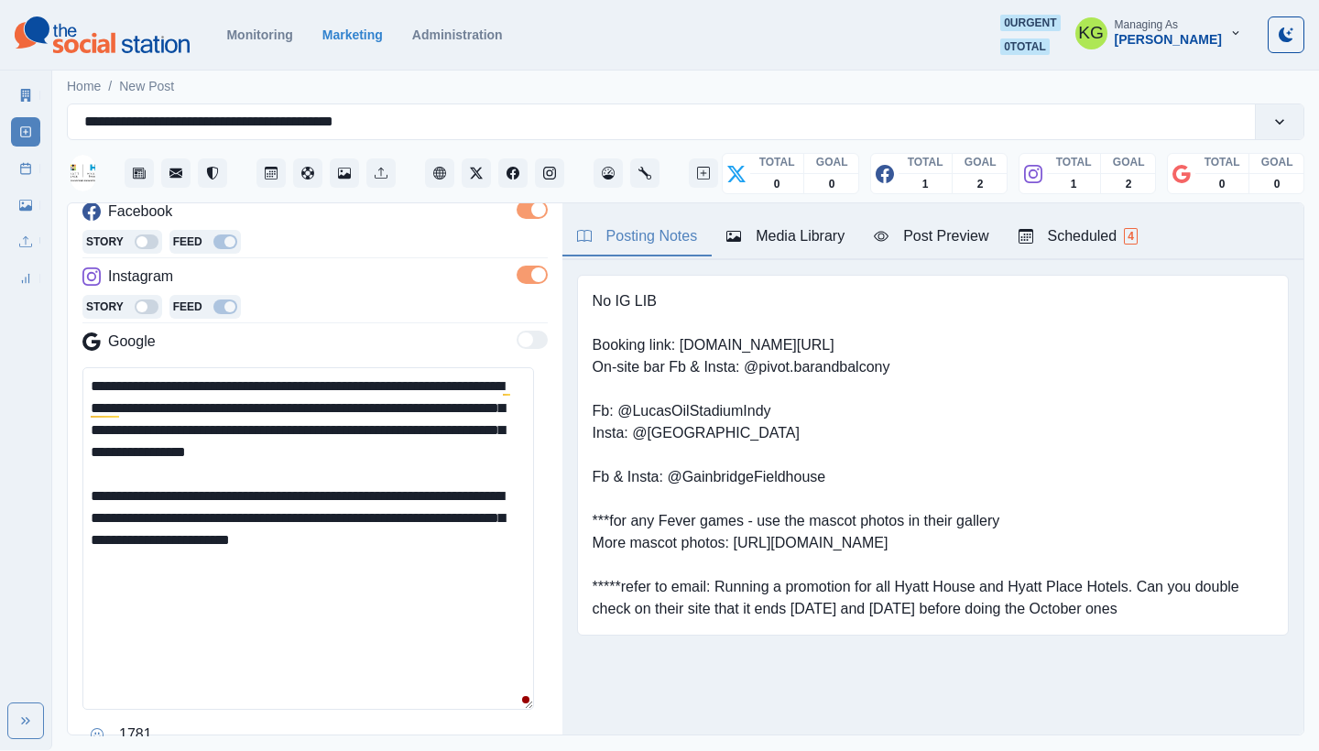
click at [498, 447] on textarea "**********" at bounding box center [308, 538] width 452 height 343
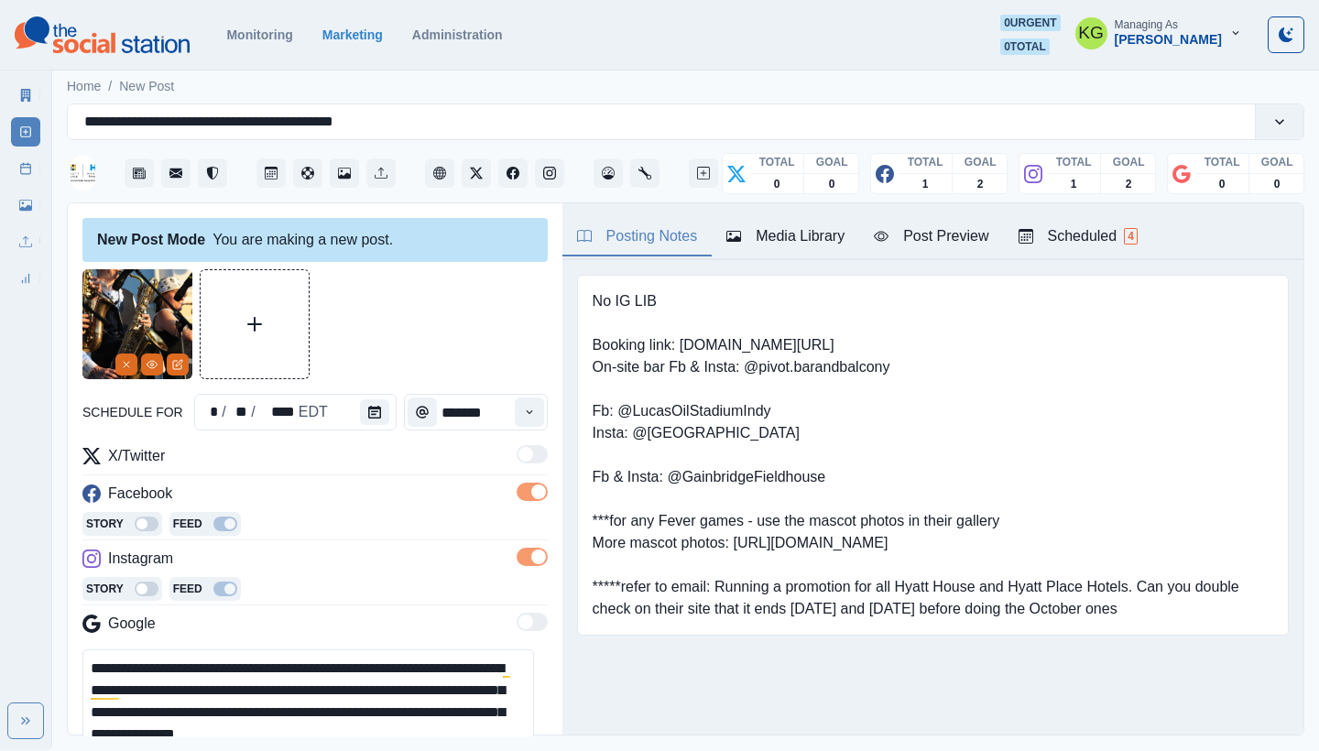
scroll to position [471, 0]
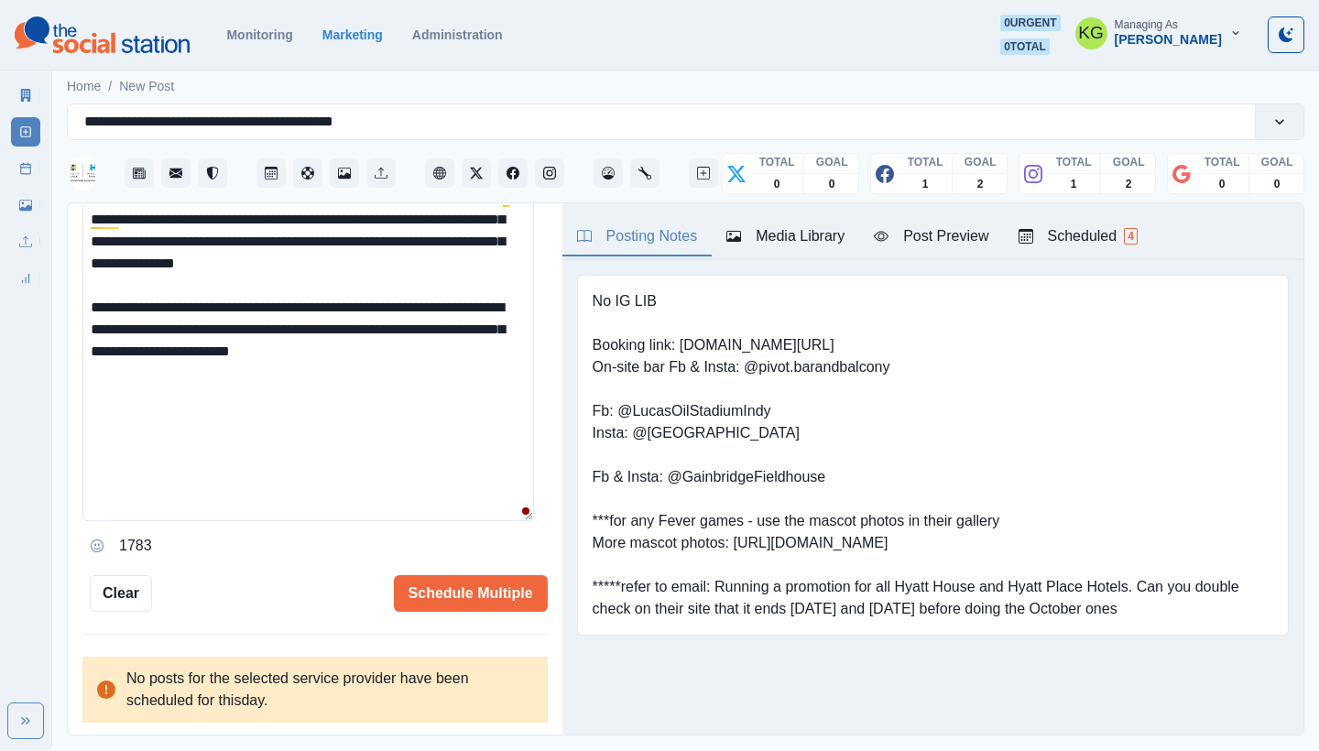
click at [452, 336] on textarea "**********" at bounding box center [308, 350] width 452 height 343
click at [421, 348] on textarea "**********" at bounding box center [308, 350] width 452 height 343
click at [290, 388] on textarea "**********" at bounding box center [308, 350] width 452 height 343
paste textarea "**********"
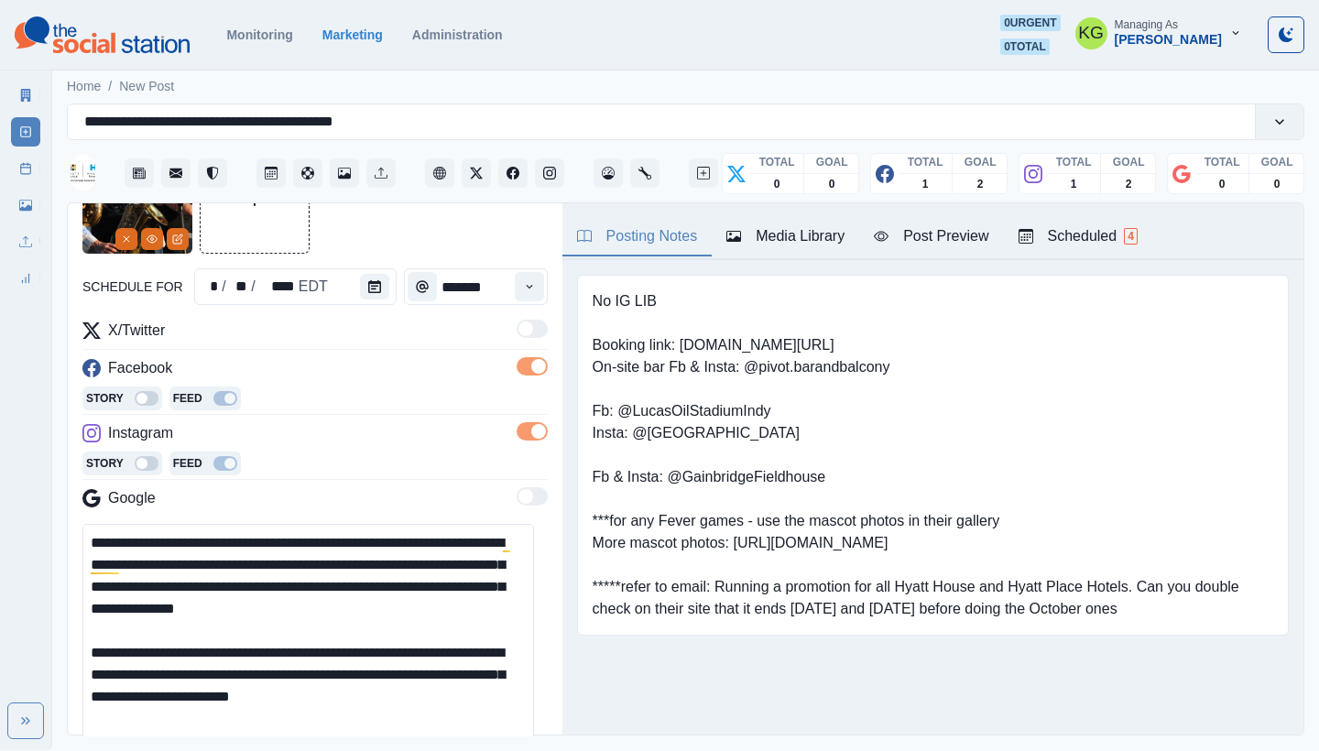
scroll to position [471, 0]
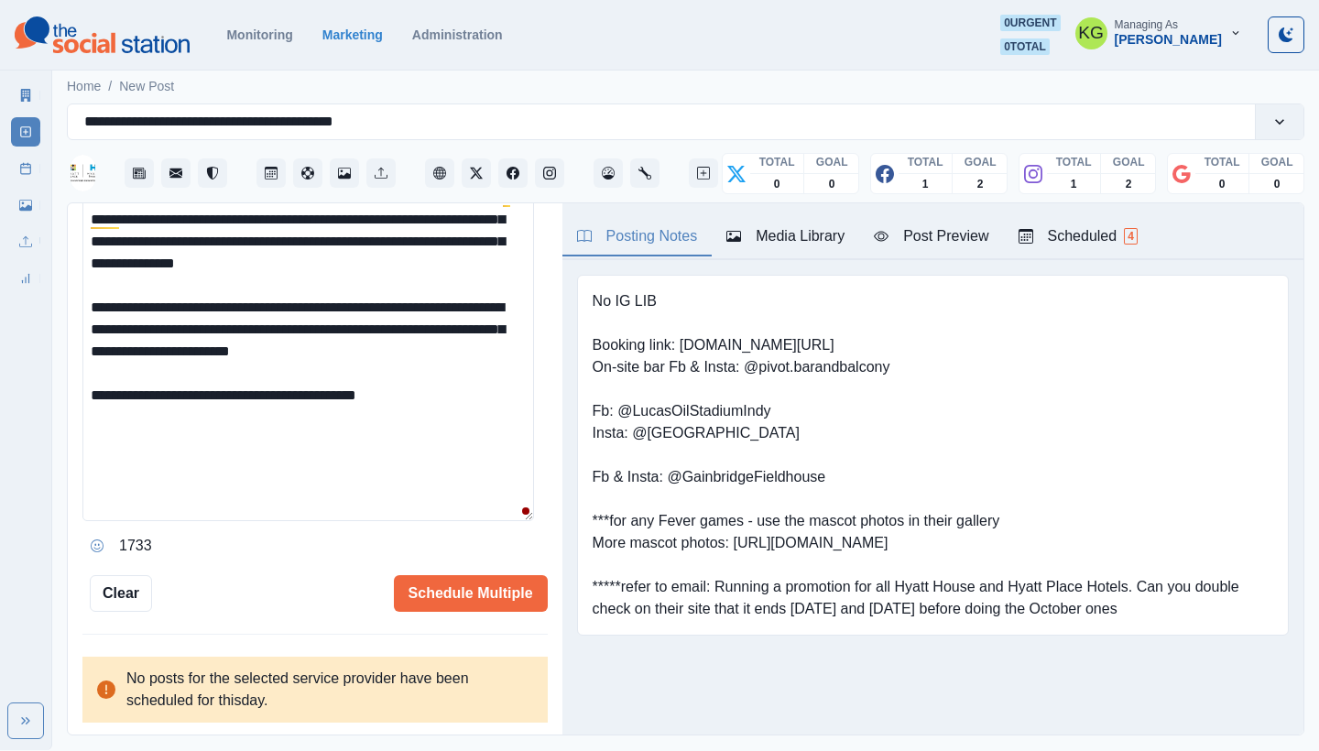
drag, startPoint x: 248, startPoint y: 399, endPoint x: 204, endPoint y: 393, distance: 44.3
click at [204, 393] on textarea "**********" at bounding box center [308, 350] width 452 height 343
click at [440, 402] on textarea "**********" at bounding box center [308, 350] width 452 height 343
drag, startPoint x: 682, startPoint y: 343, endPoint x: 841, endPoint y: 341, distance: 159.4
click at [841, 341] on pre "No IG LIB Booking link: www.bit.ly/3tsfjG5 On-site bar Fb & Insta: @pivot.baran…" at bounding box center [933, 455] width 681 height 330
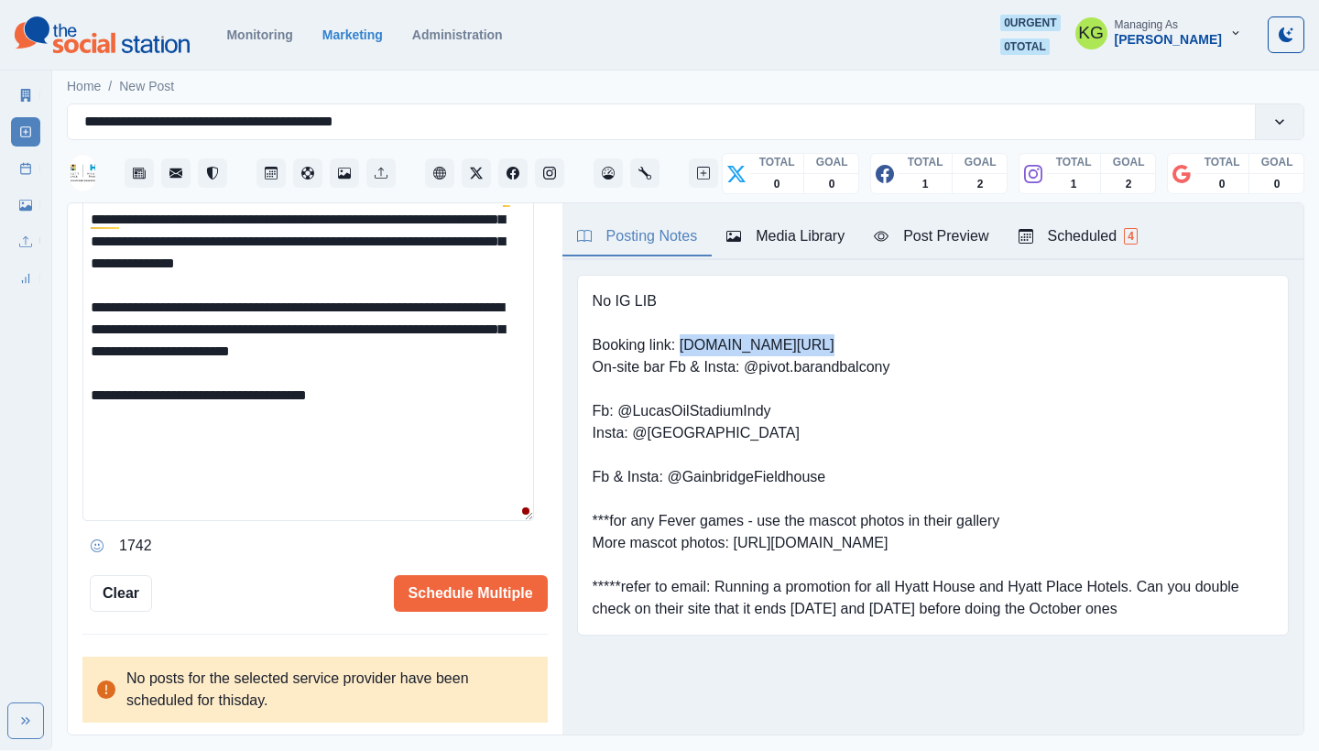
copy pre "www.bit.ly/3tsfjG5"
click at [397, 402] on textarea "**********" at bounding box center [308, 350] width 452 height 343
paste textarea "**********"
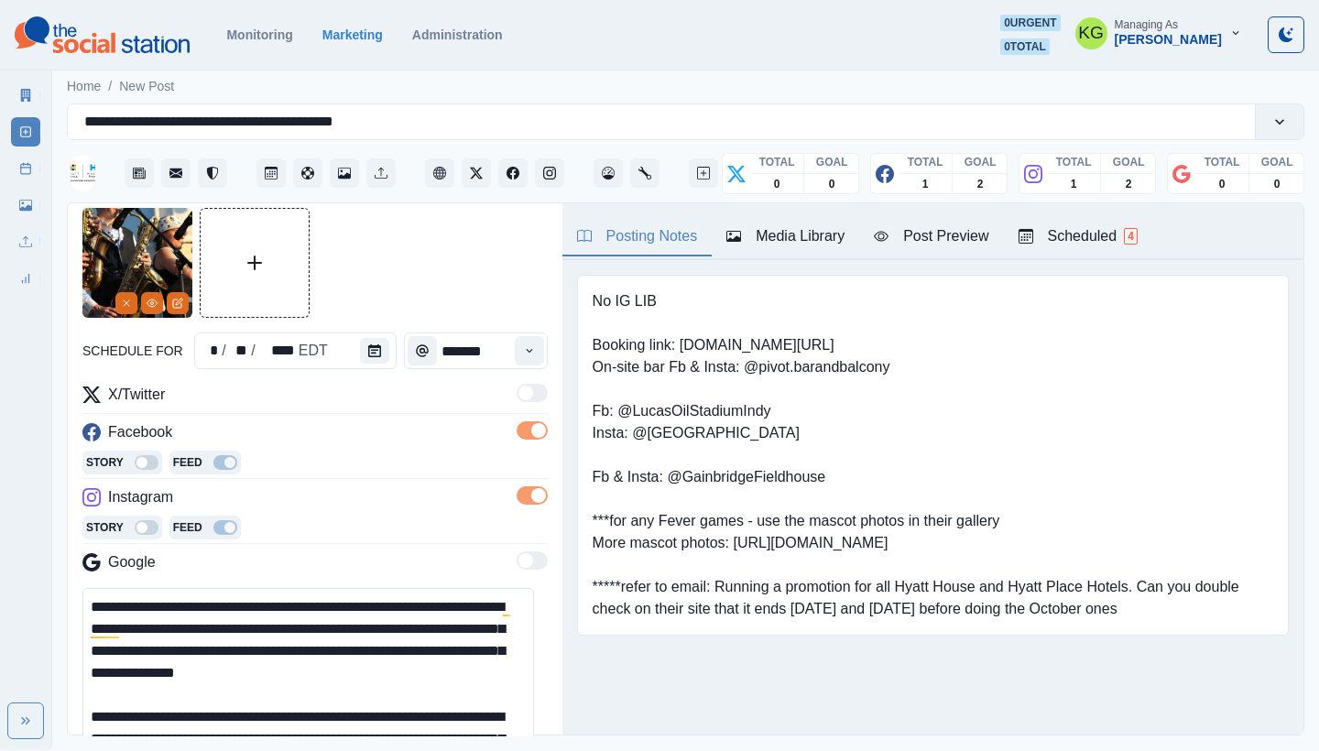
scroll to position [410, 0]
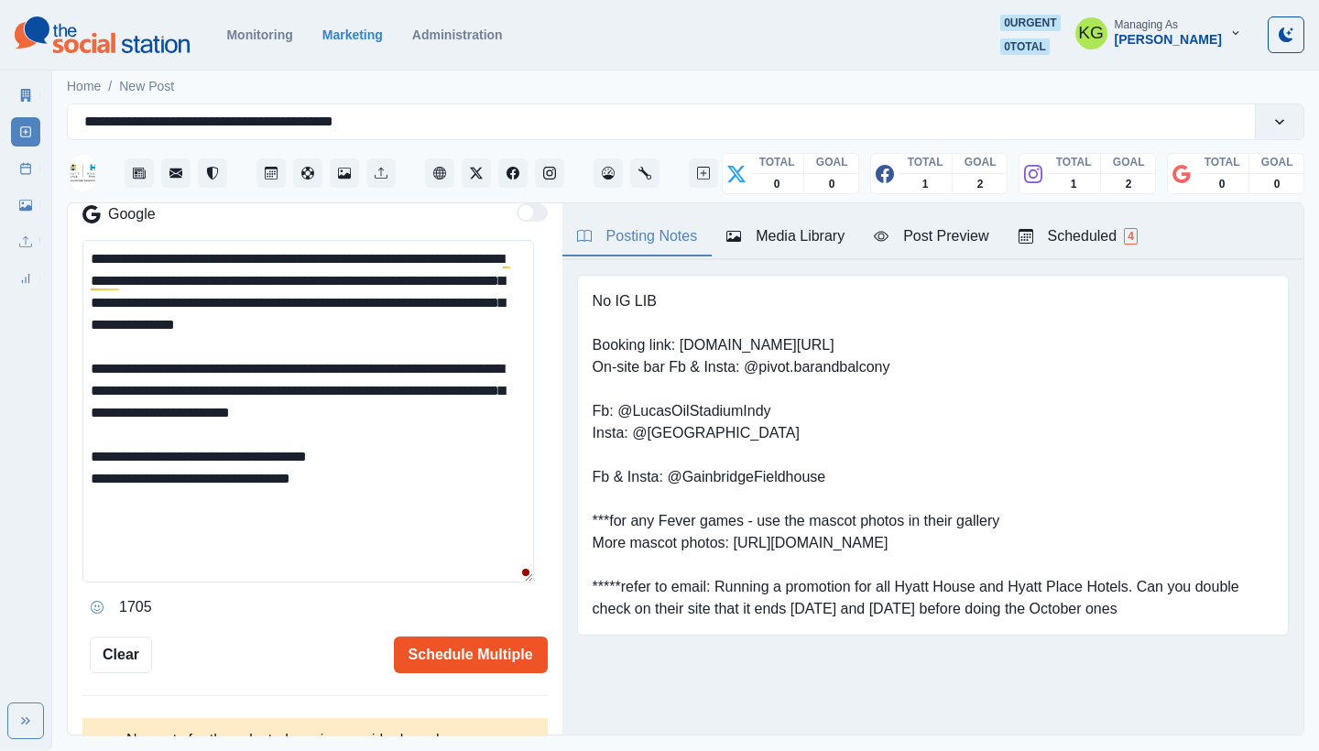
type textarea "**********"
click at [468, 652] on button "Schedule Multiple" at bounding box center [471, 655] width 154 height 37
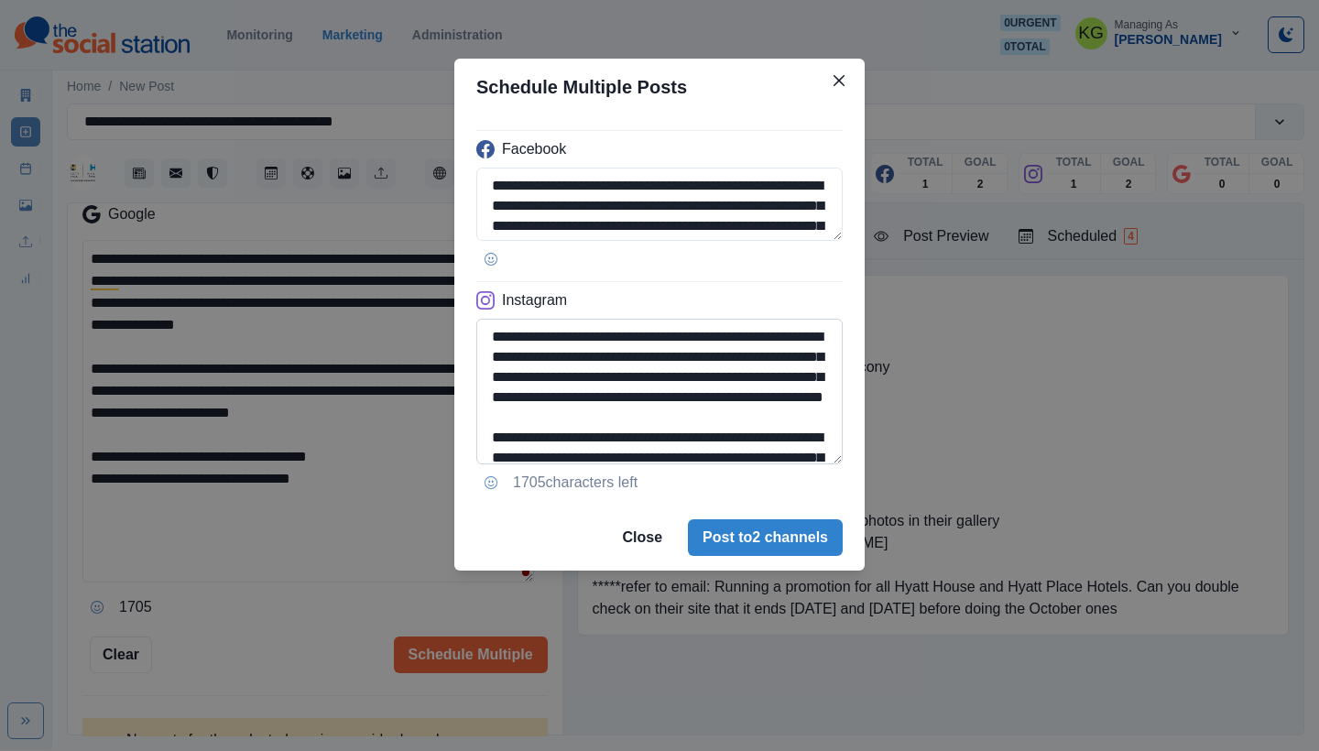
click at [791, 465] on textarea "**********" at bounding box center [659, 392] width 367 height 146
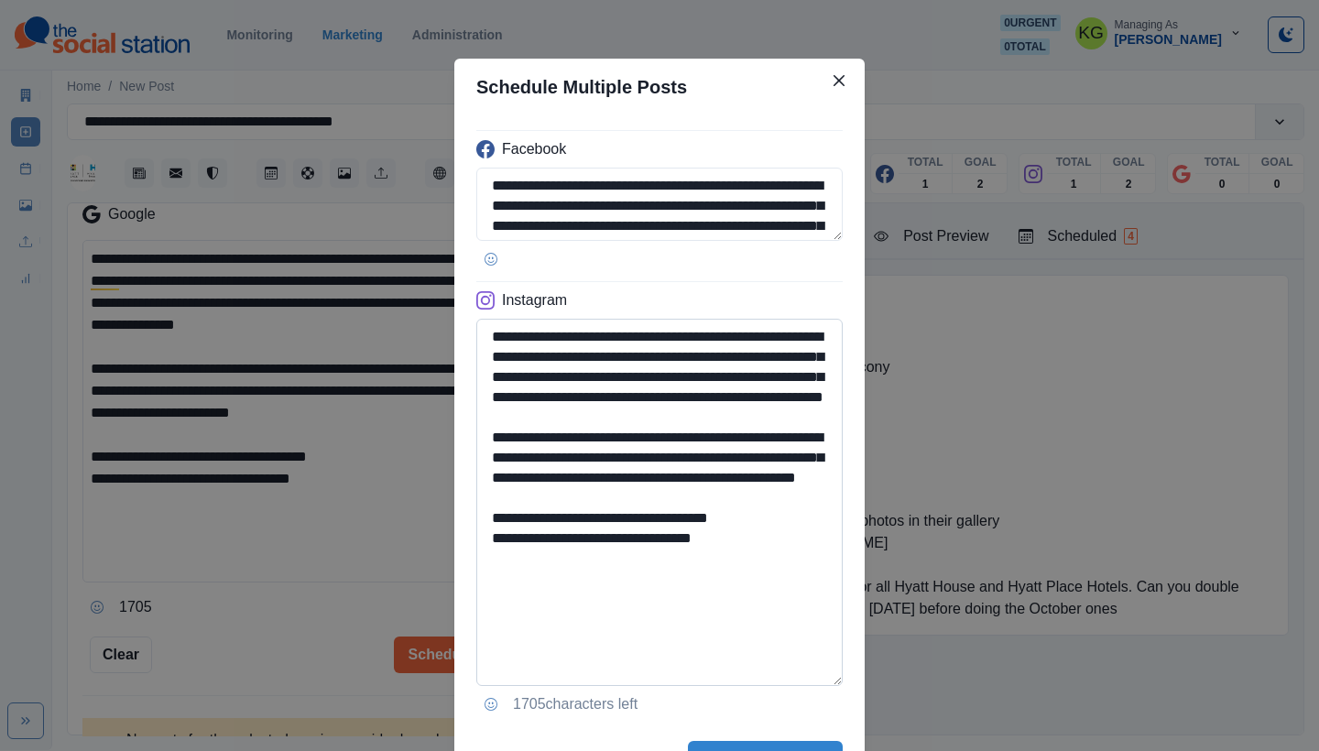
drag, startPoint x: 602, startPoint y: 602, endPoint x: 763, endPoint y: 611, distance: 161.5
click at [763, 611] on textarea "**********" at bounding box center [659, 502] width 367 height 367
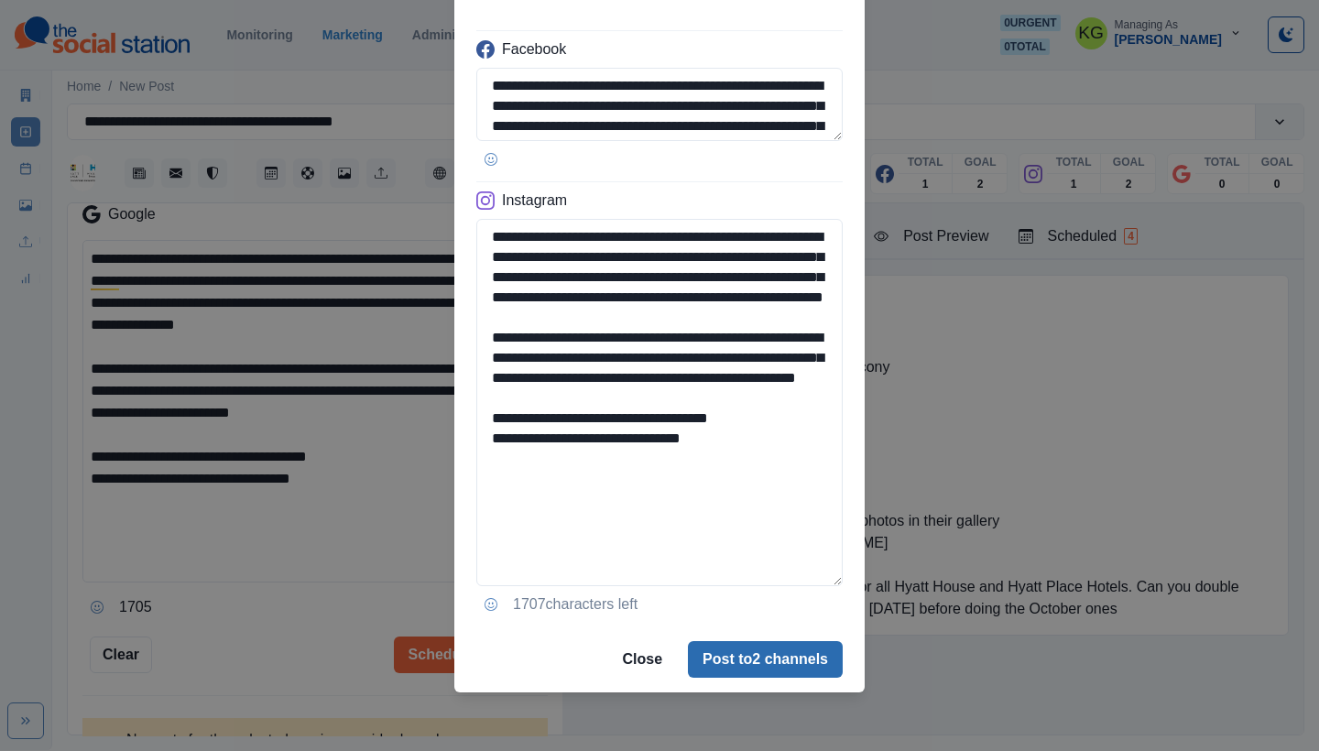
type textarea "**********"
click at [790, 655] on button "Post to 2 channels" at bounding box center [765, 659] width 155 height 37
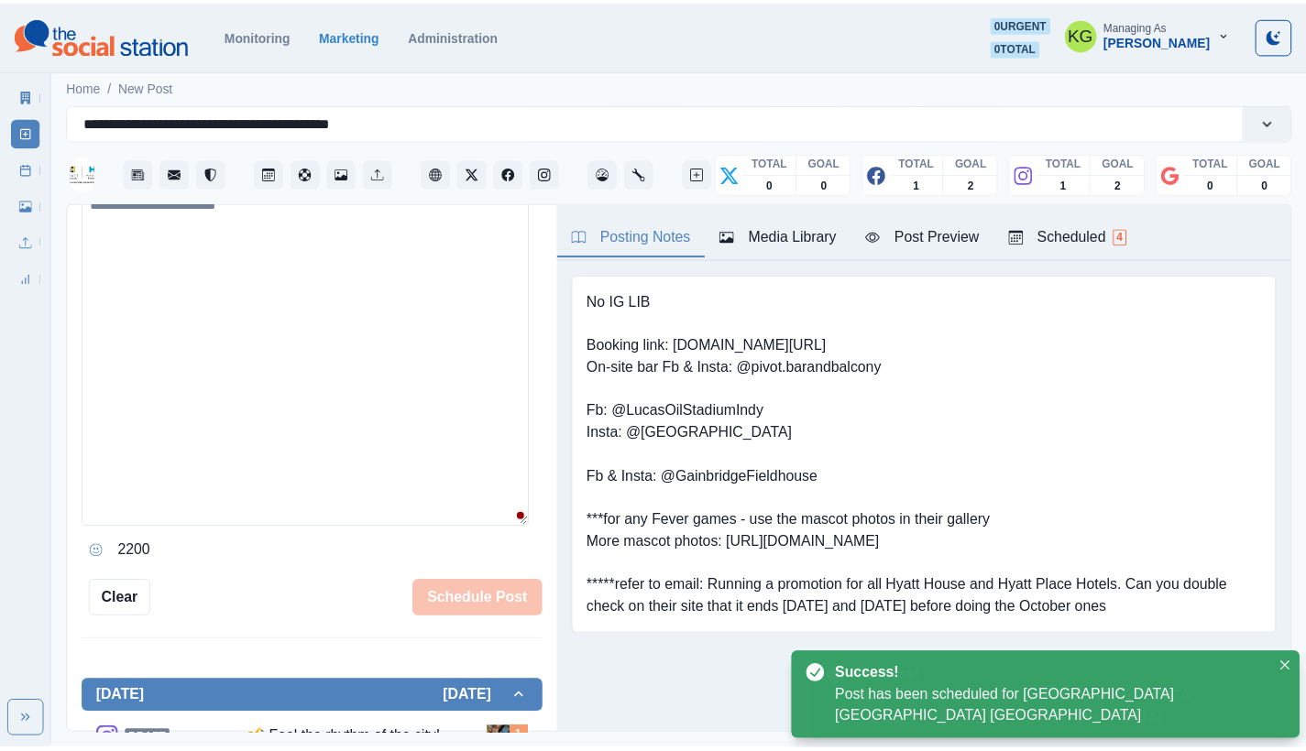
scroll to position [350, 0]
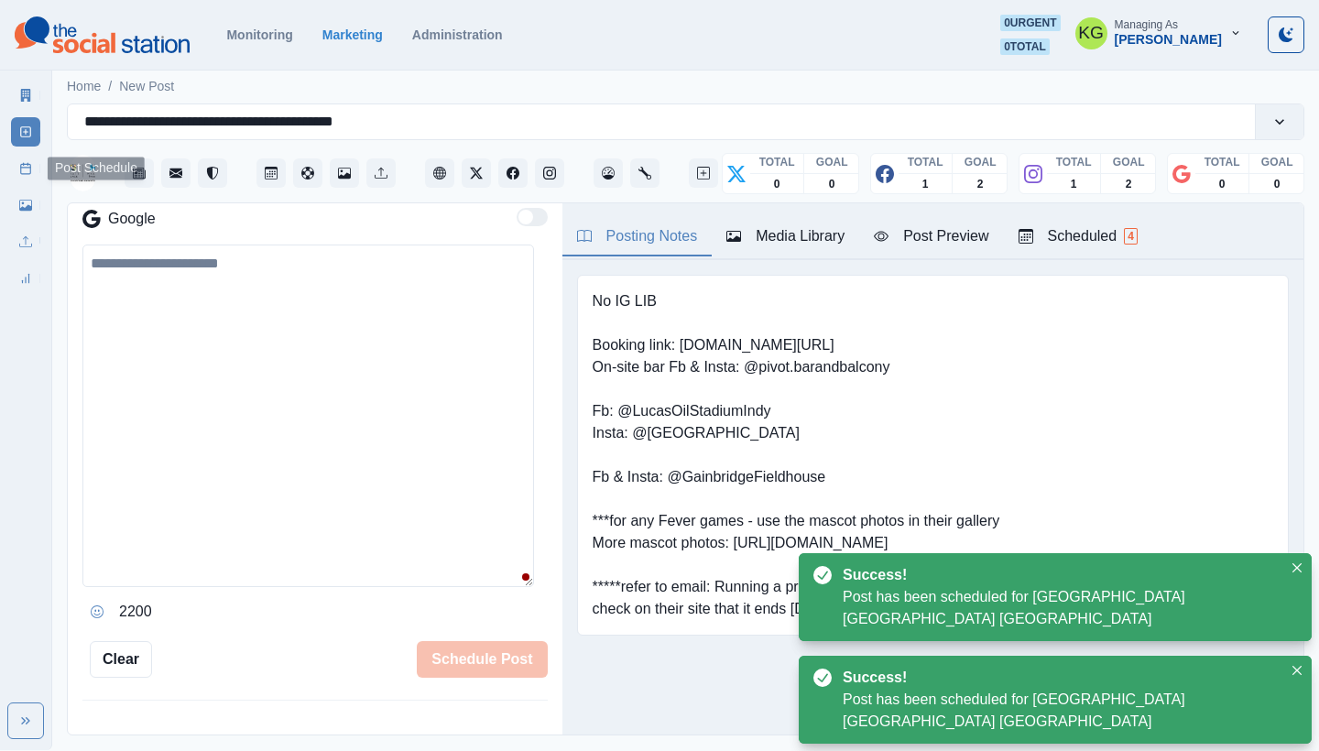
click at [19, 157] on link "Post Schedule" at bounding box center [25, 168] width 29 height 29
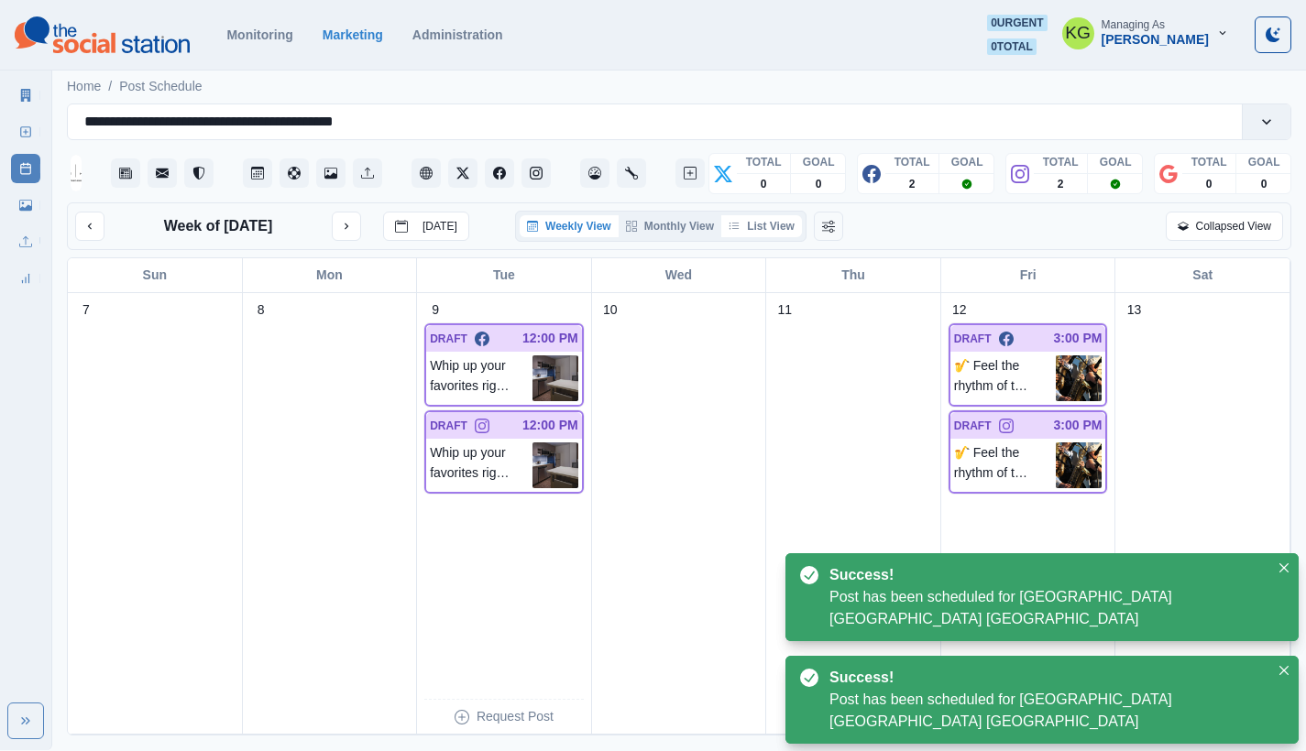
click at [775, 237] on button "List View" at bounding box center [761, 226] width 81 height 22
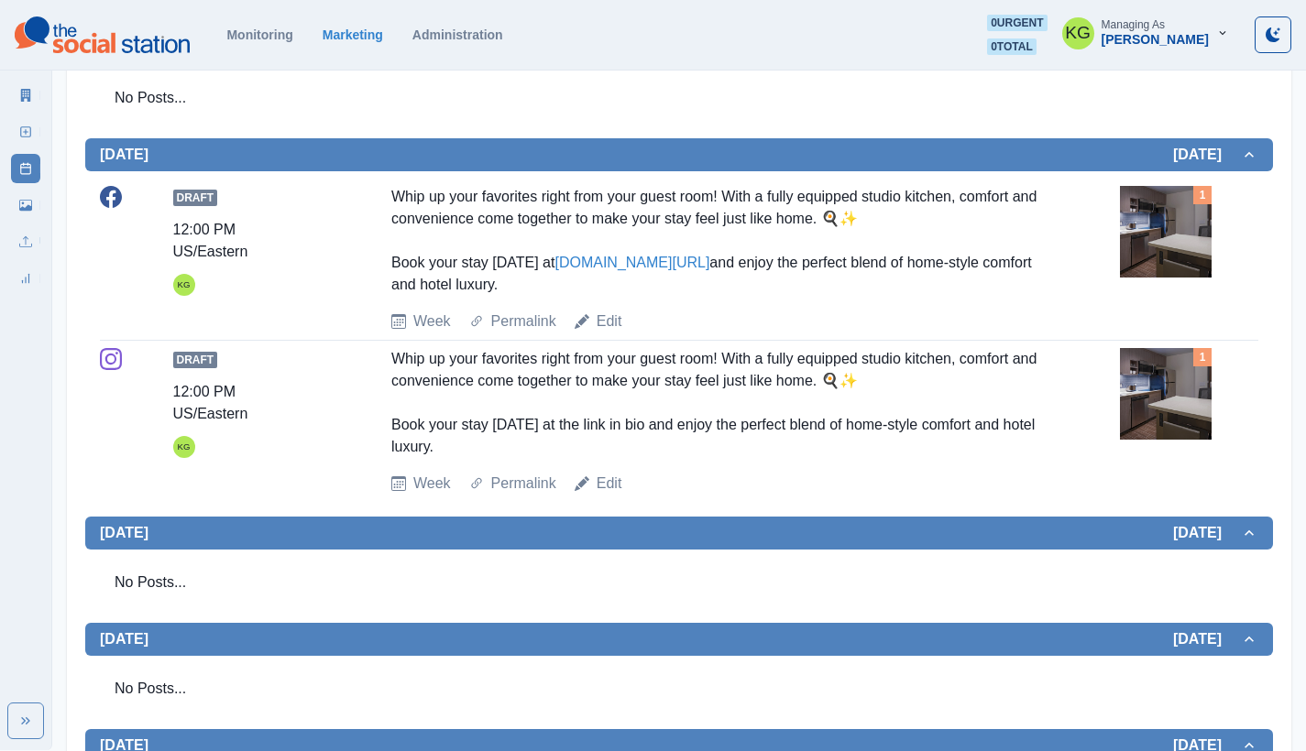
scroll to position [240, 0]
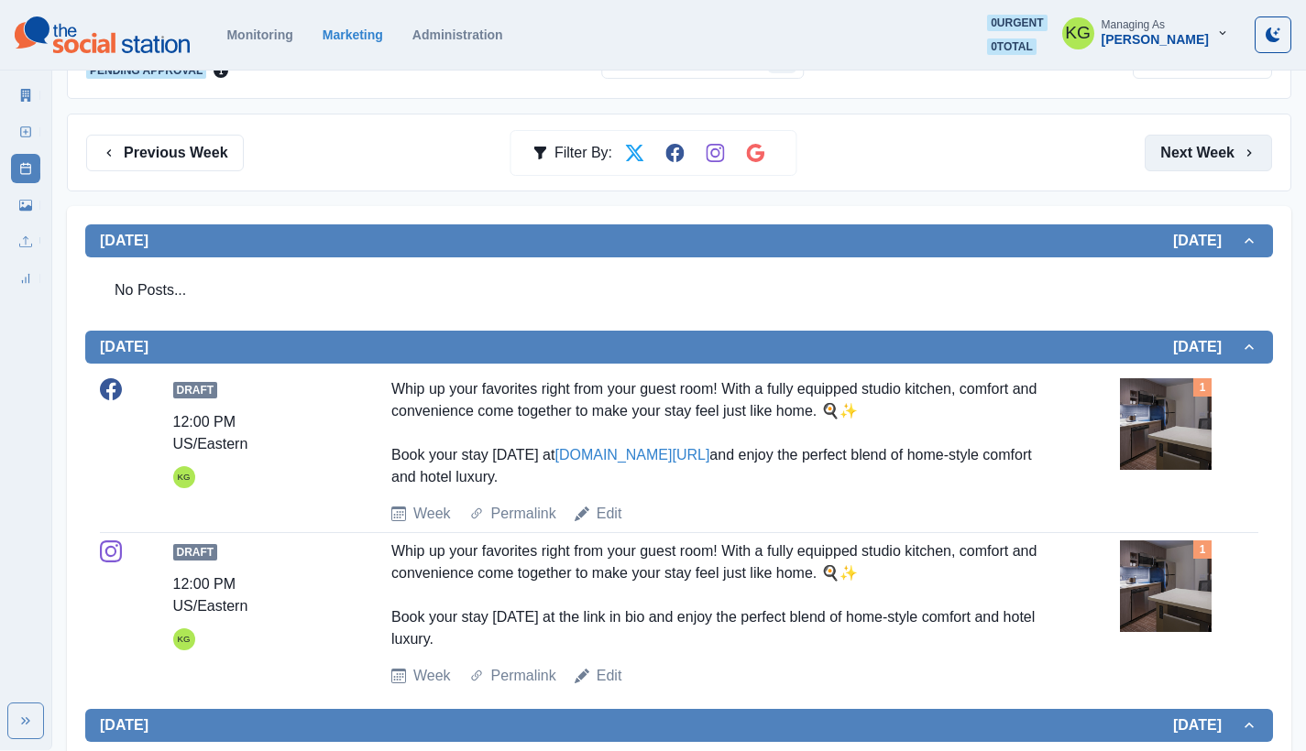
click at [1215, 157] on button "Next Week" at bounding box center [1207, 153] width 127 height 37
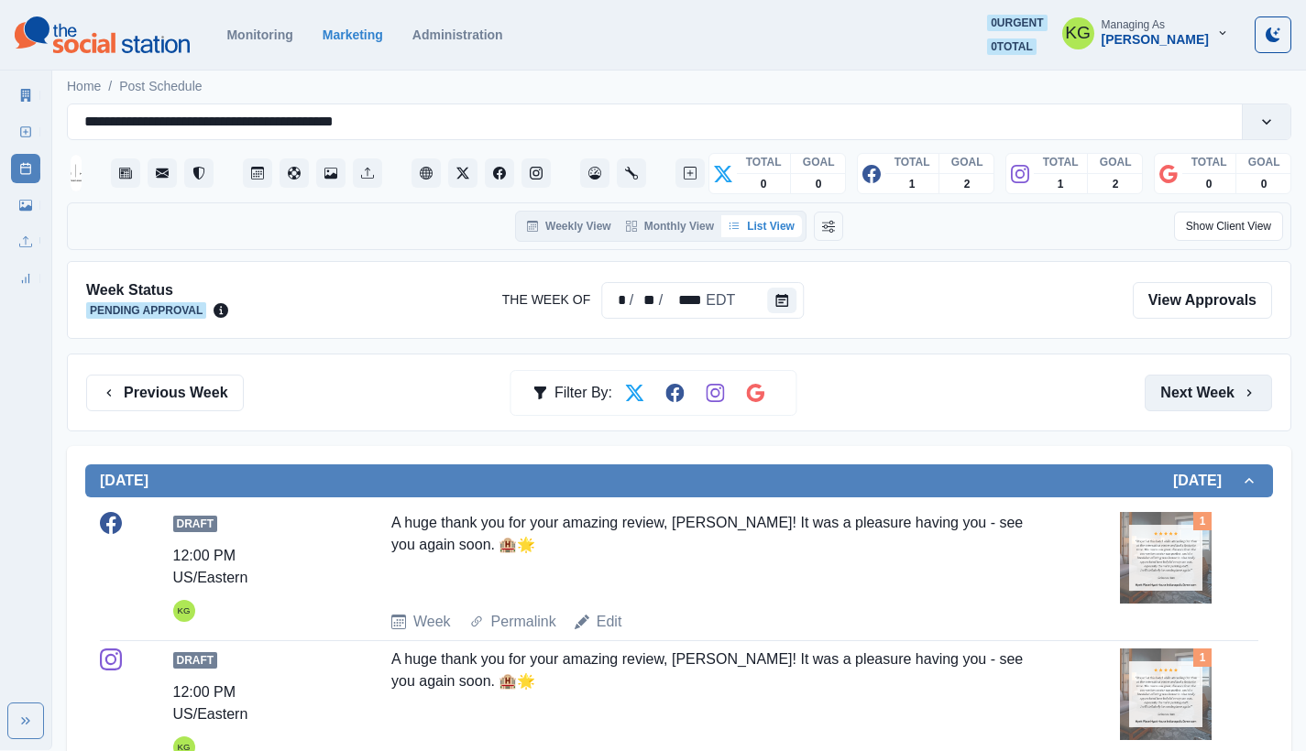
click at [1222, 390] on button "Next Week" at bounding box center [1207, 393] width 127 height 37
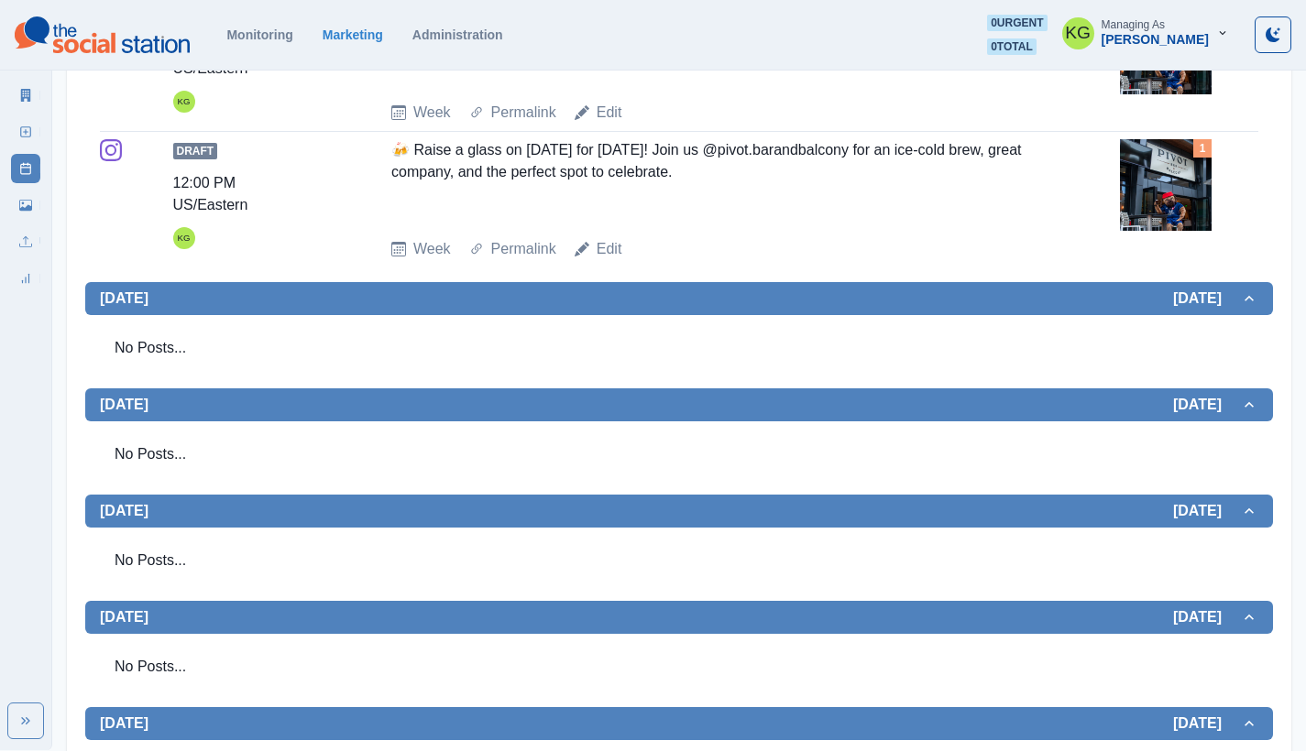
scroll to position [11, 0]
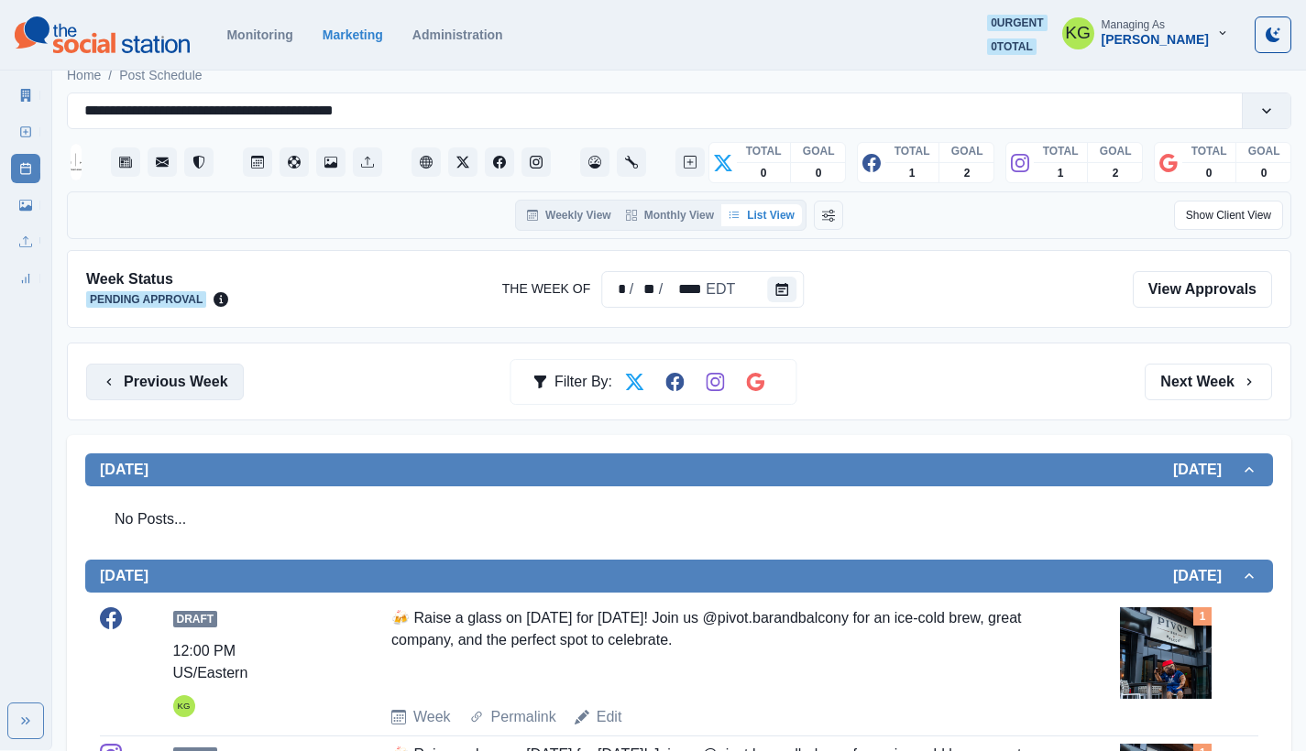
click at [162, 383] on button "Previous Week" at bounding box center [165, 382] width 158 height 37
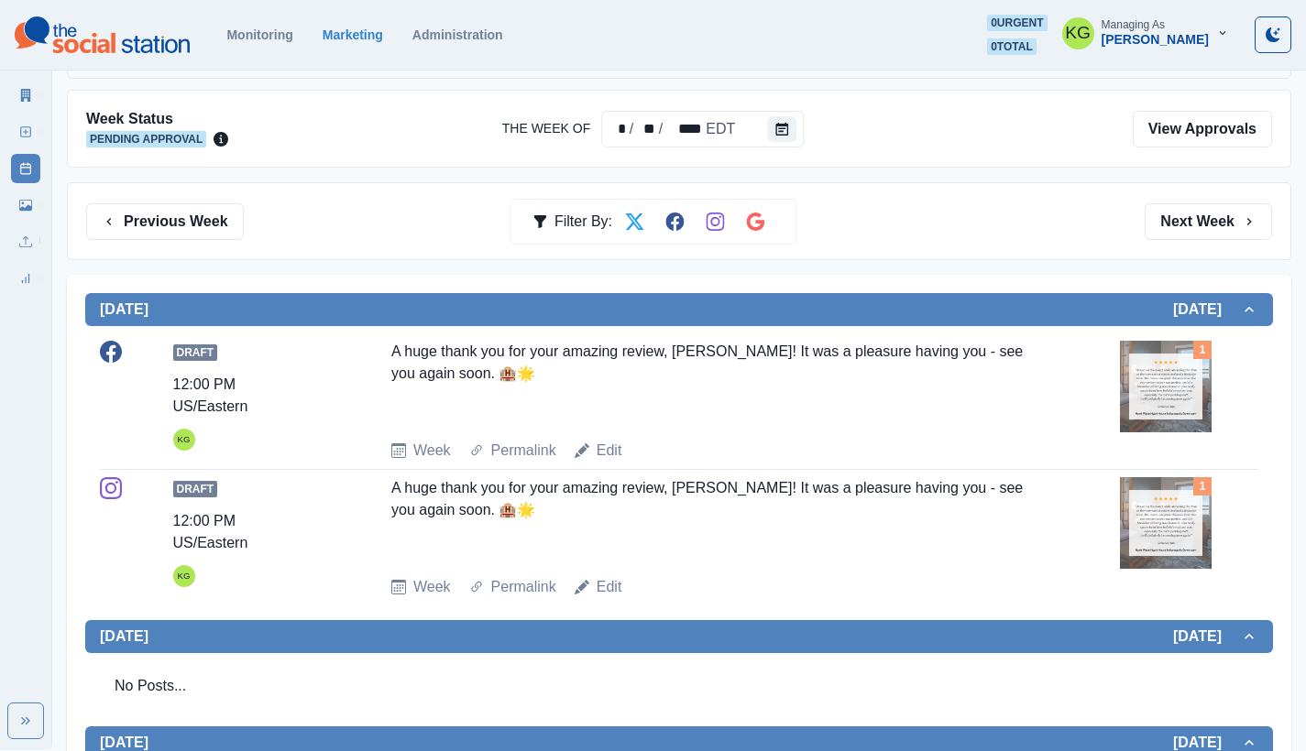
scroll to position [568, 0]
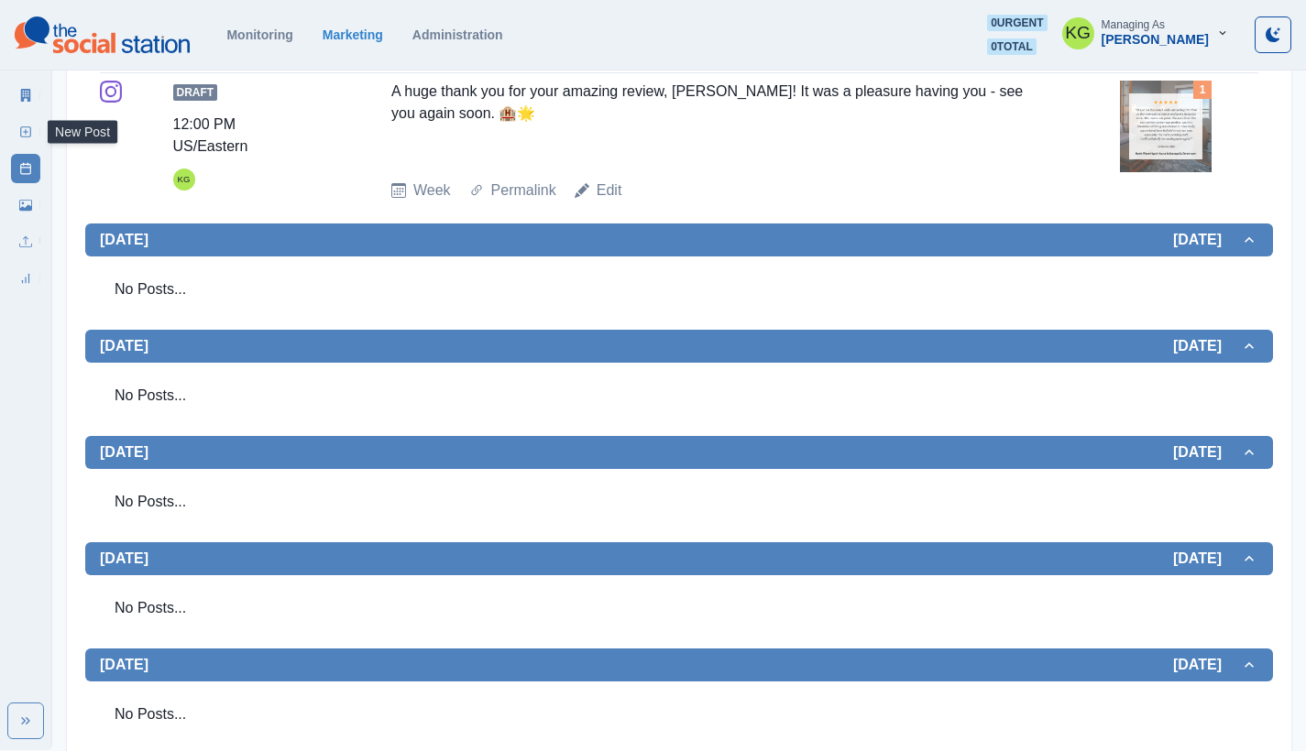
click at [17, 137] on link "New Post" at bounding box center [25, 131] width 29 height 29
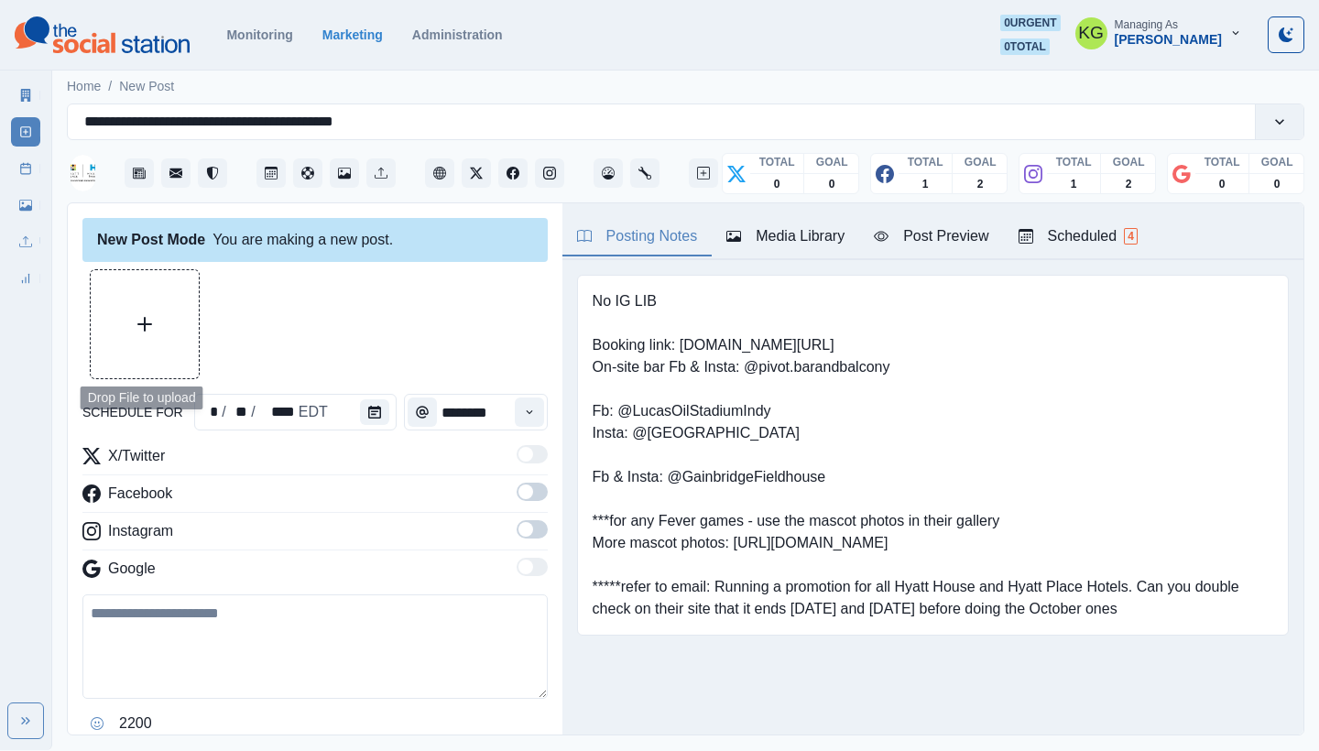
click at [144, 311] on button "Upload Media" at bounding box center [145, 324] width 108 height 108
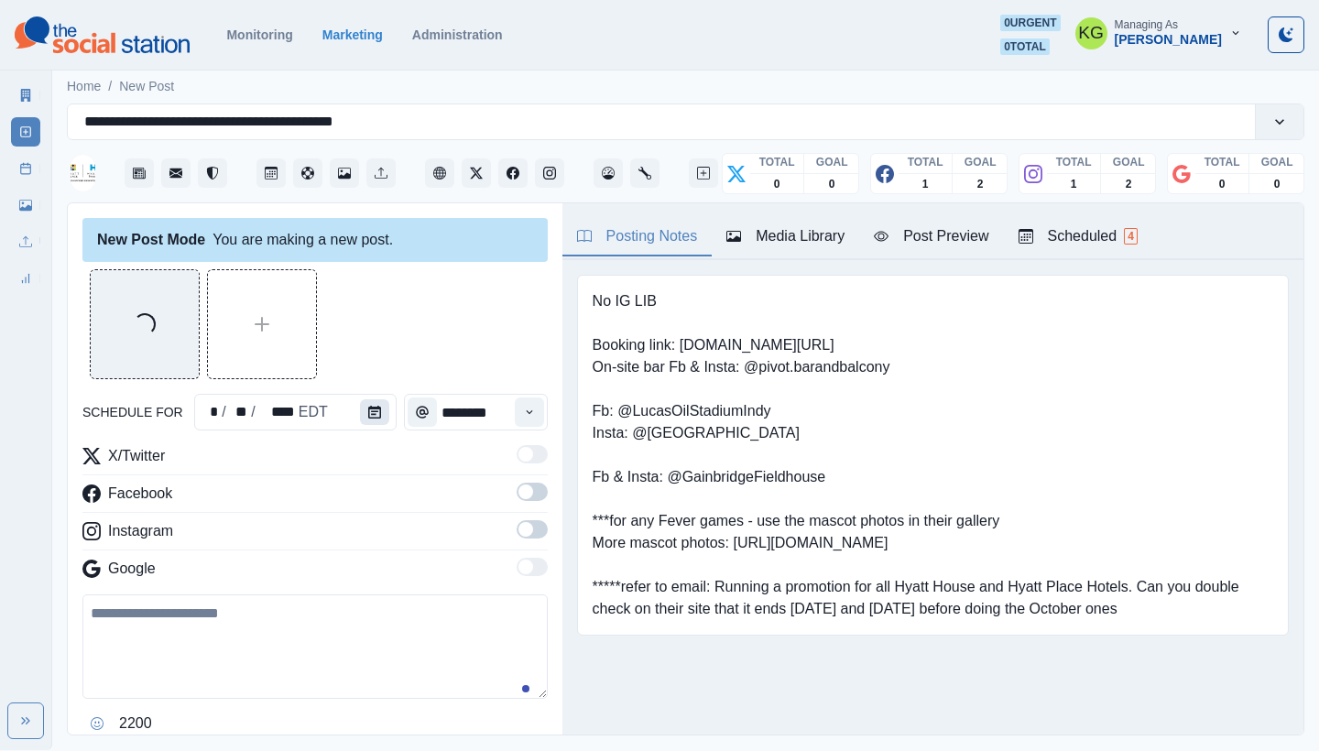
click at [377, 410] on button "Calendar" at bounding box center [374, 412] width 29 height 26
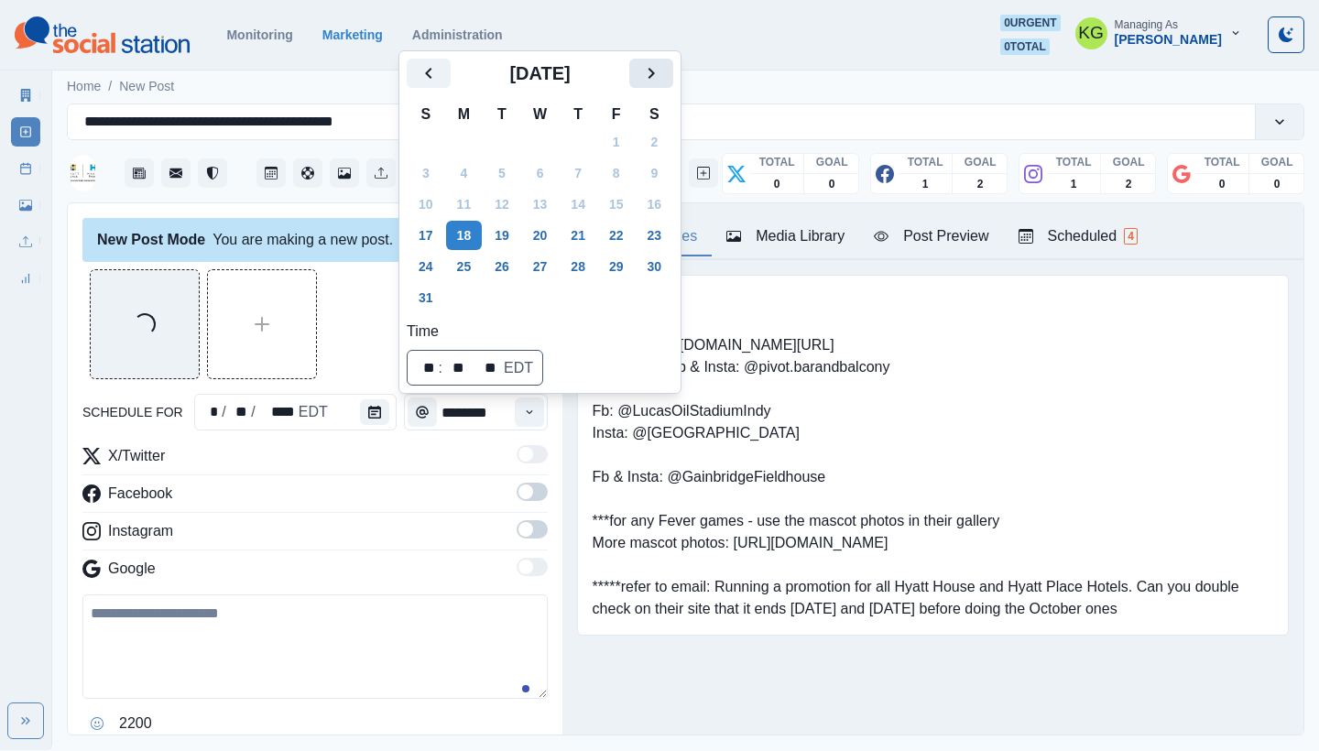
click at [673, 65] on button "Next" at bounding box center [651, 73] width 44 height 29
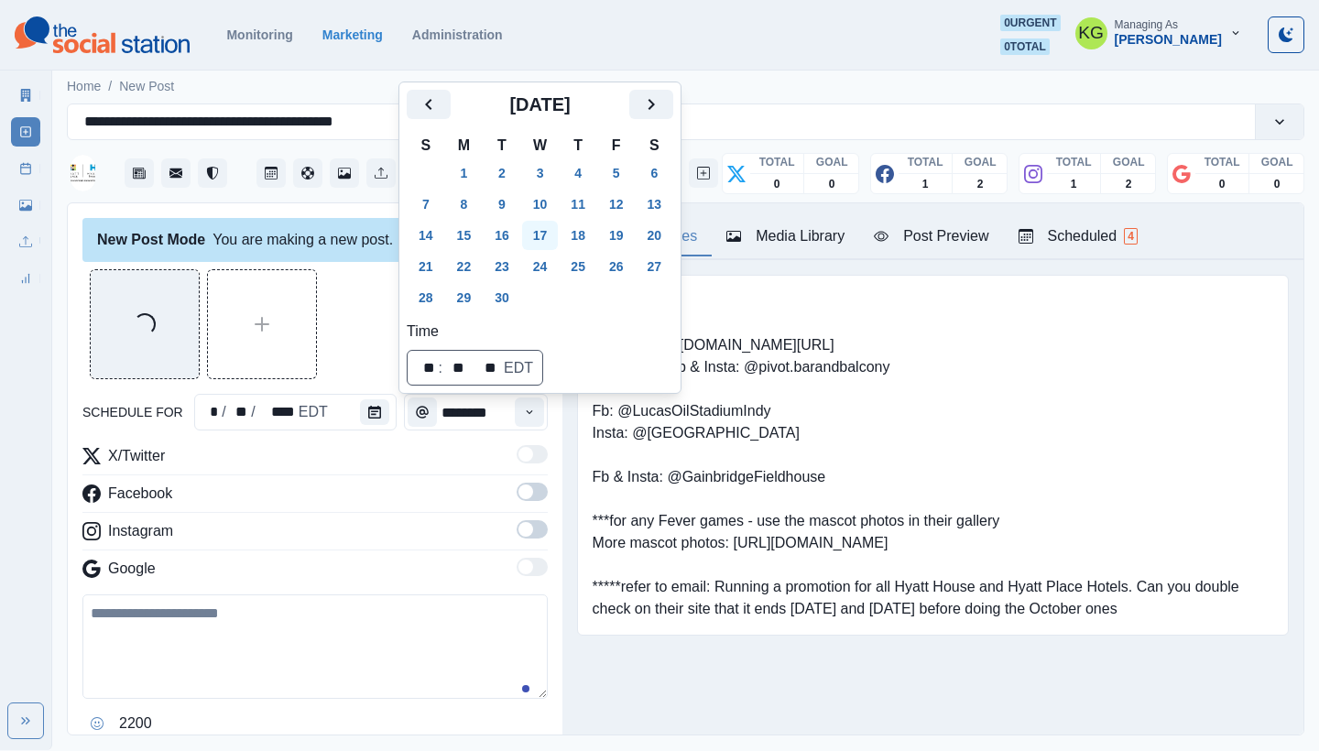
click at [545, 232] on button "17" at bounding box center [540, 235] width 37 height 29
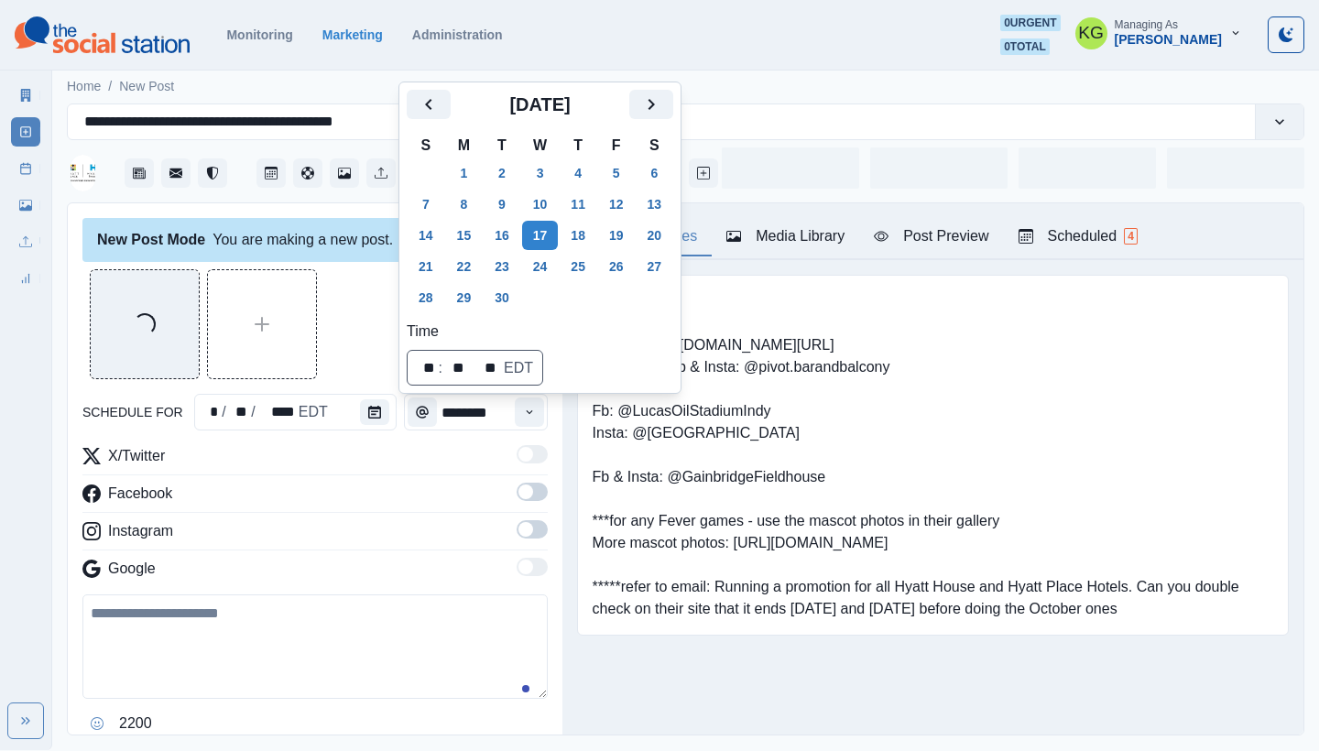
click at [371, 347] on div "Loading..." at bounding box center [314, 324] width 465 height 110
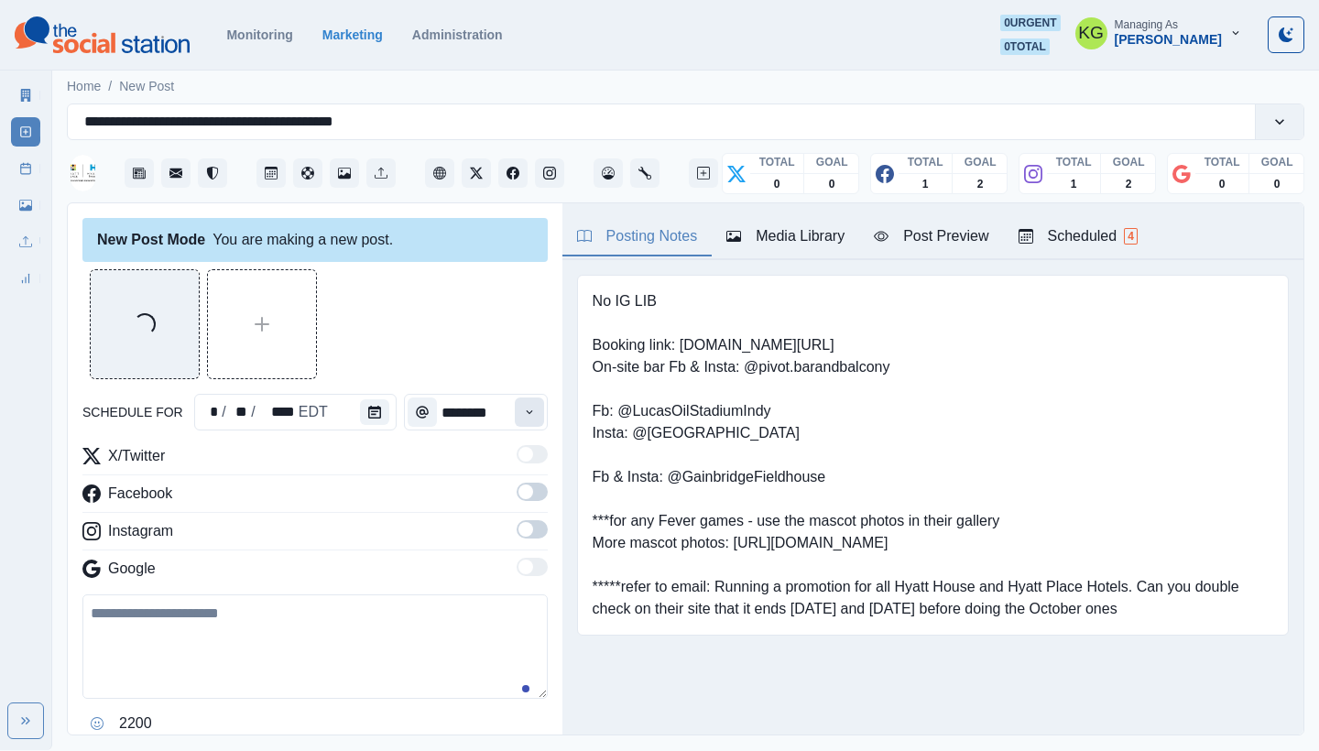
click at [523, 407] on icon "Time" at bounding box center [529, 412] width 13 height 13
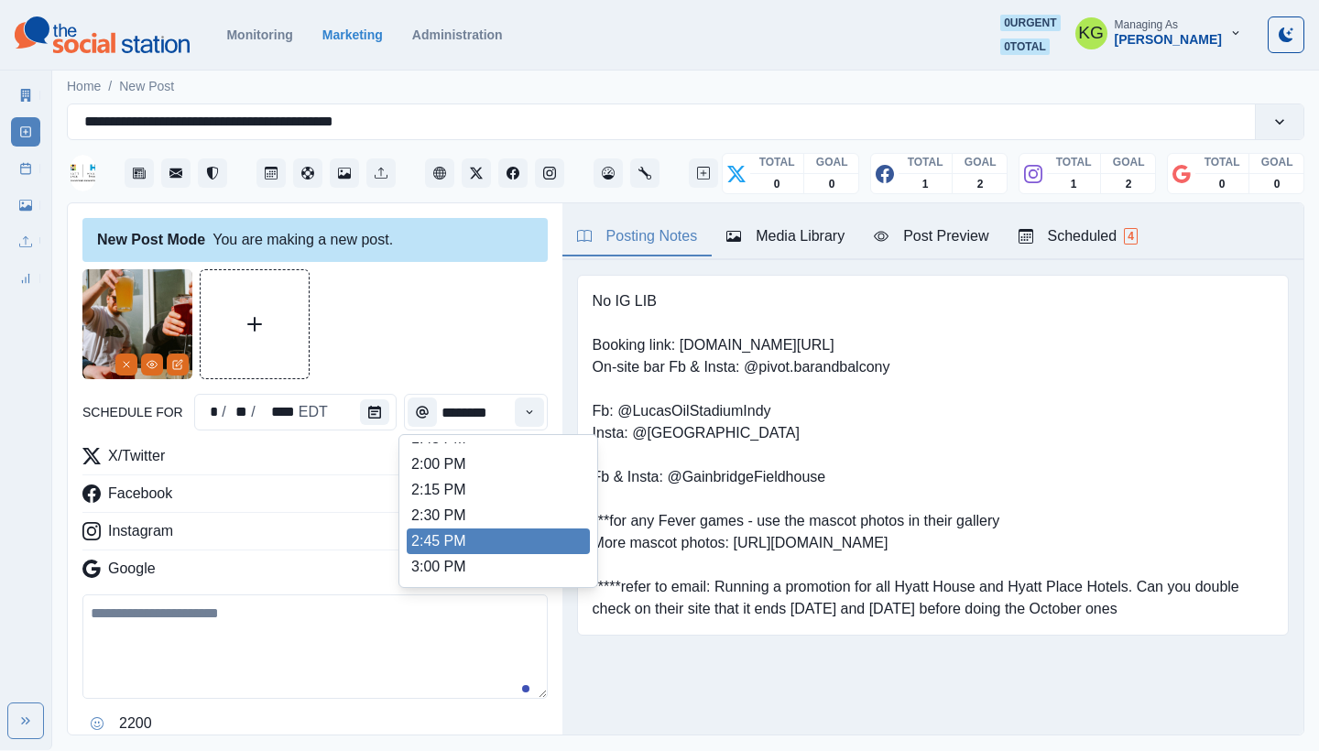
scroll to position [610, 0]
click at [456, 558] on li "3:00 PM" at bounding box center [498, 564] width 183 height 26
type input "*******"
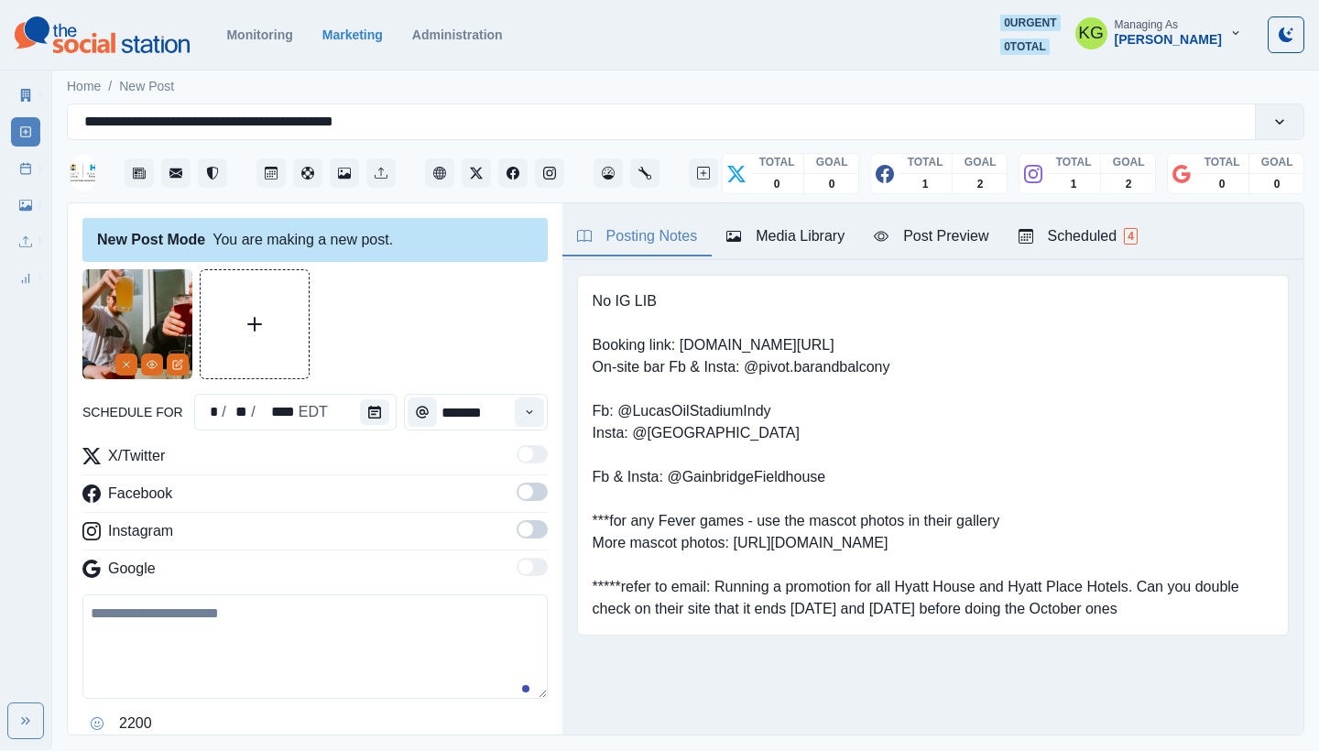
click at [520, 525] on span at bounding box center [532, 529] width 31 height 18
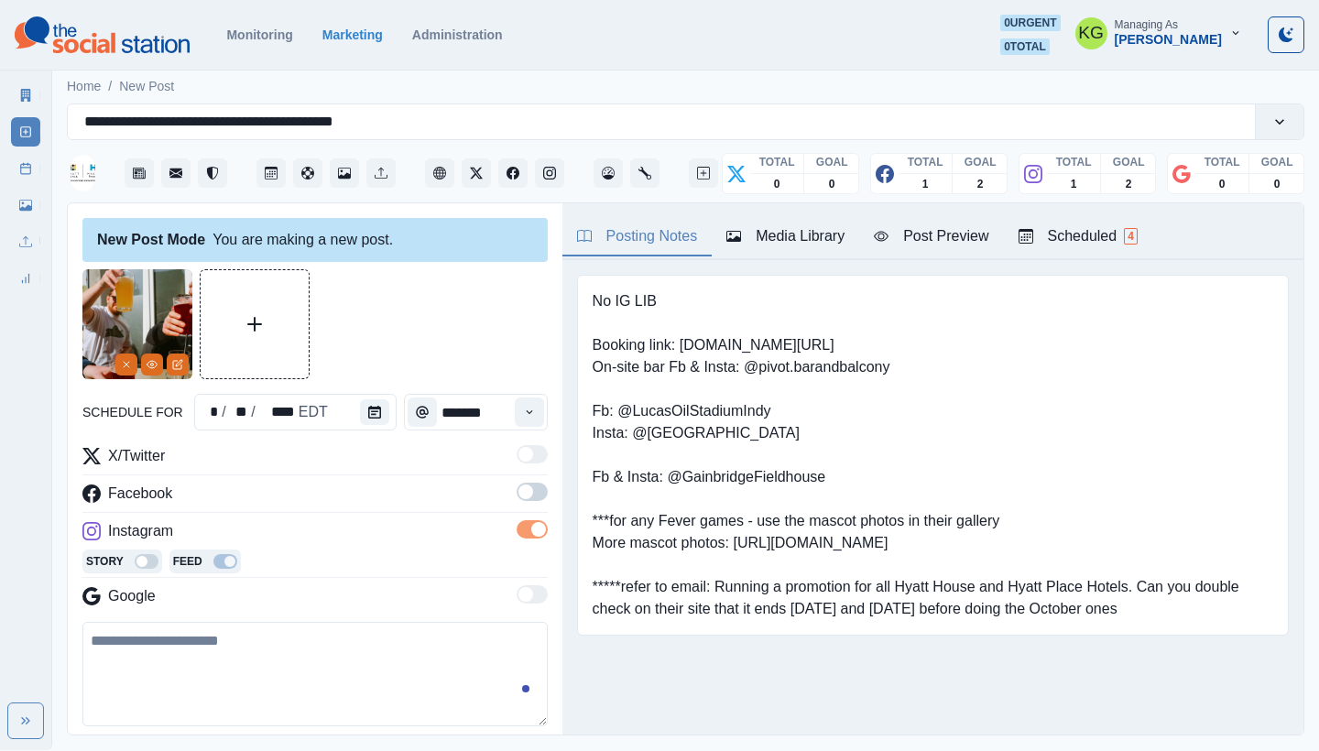
click at [521, 504] on label at bounding box center [532, 497] width 31 height 29
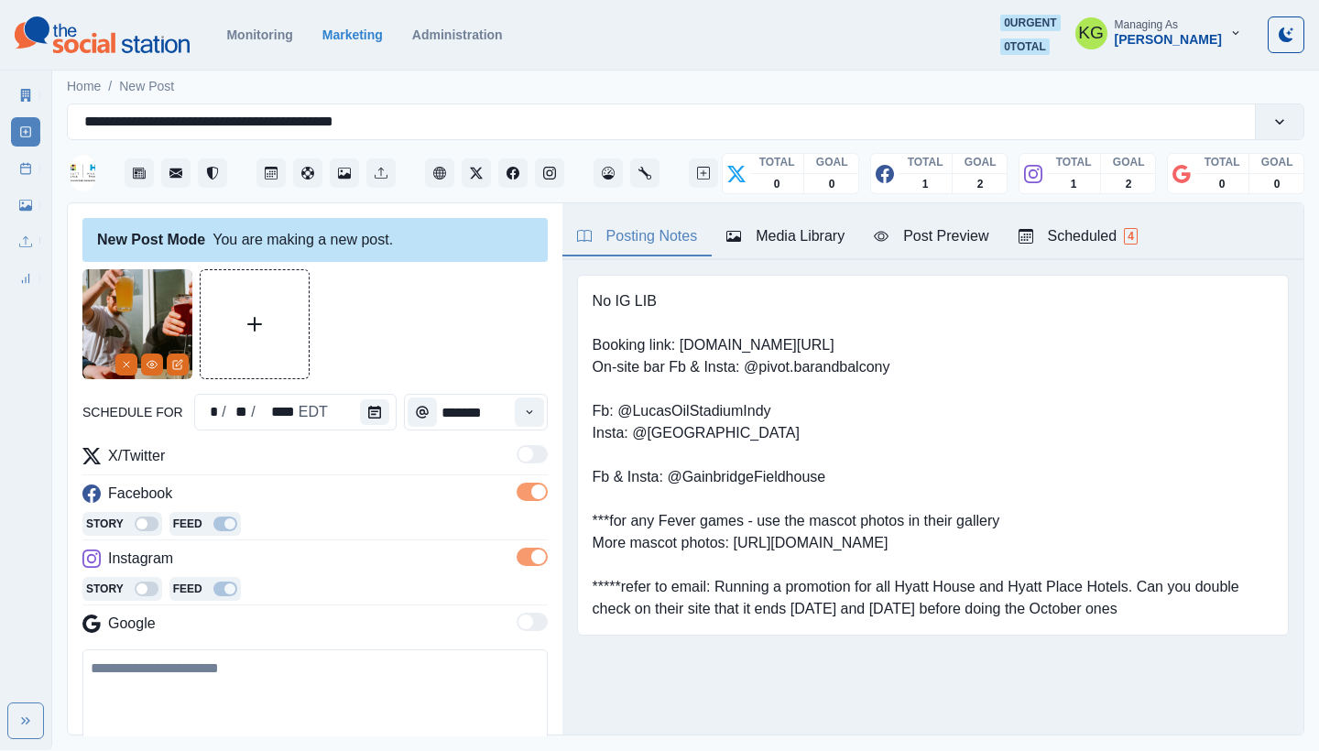
scroll to position [233, 0]
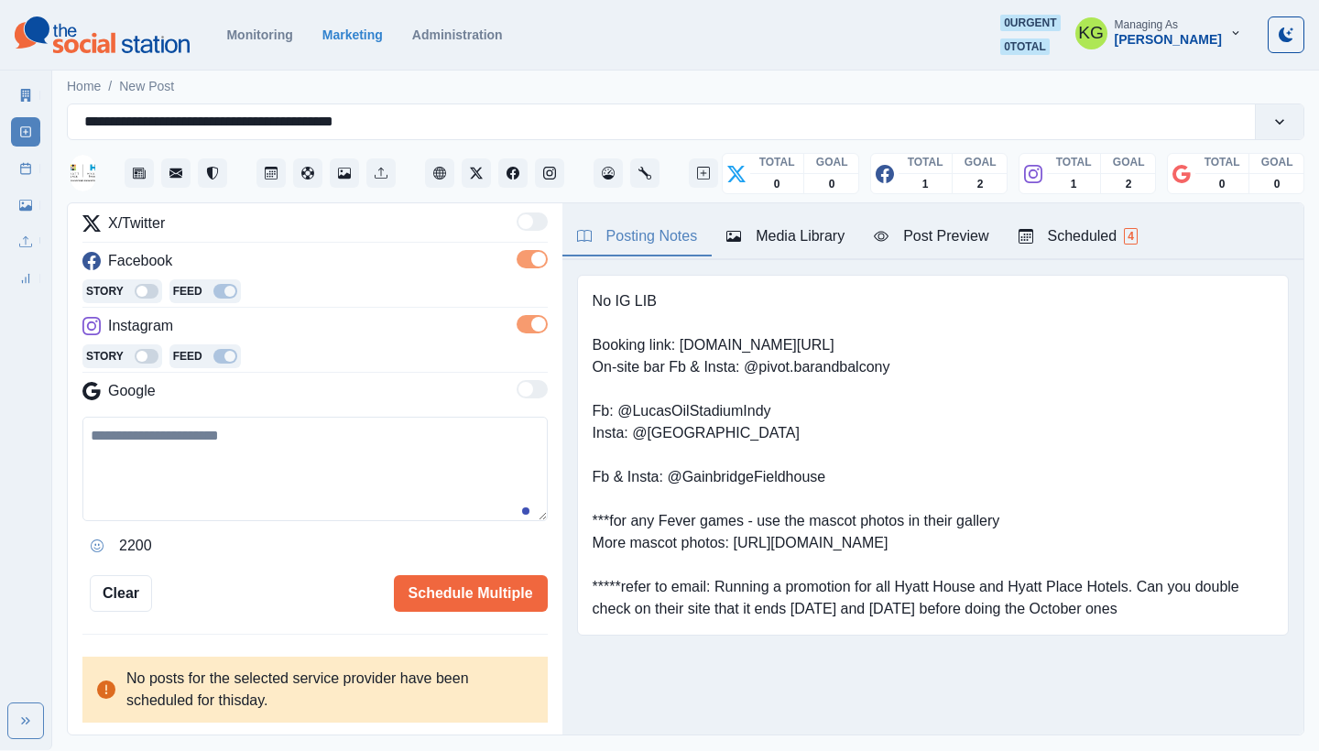
click at [389, 463] on textarea at bounding box center [314, 469] width 465 height 104
paste textarea "**********"
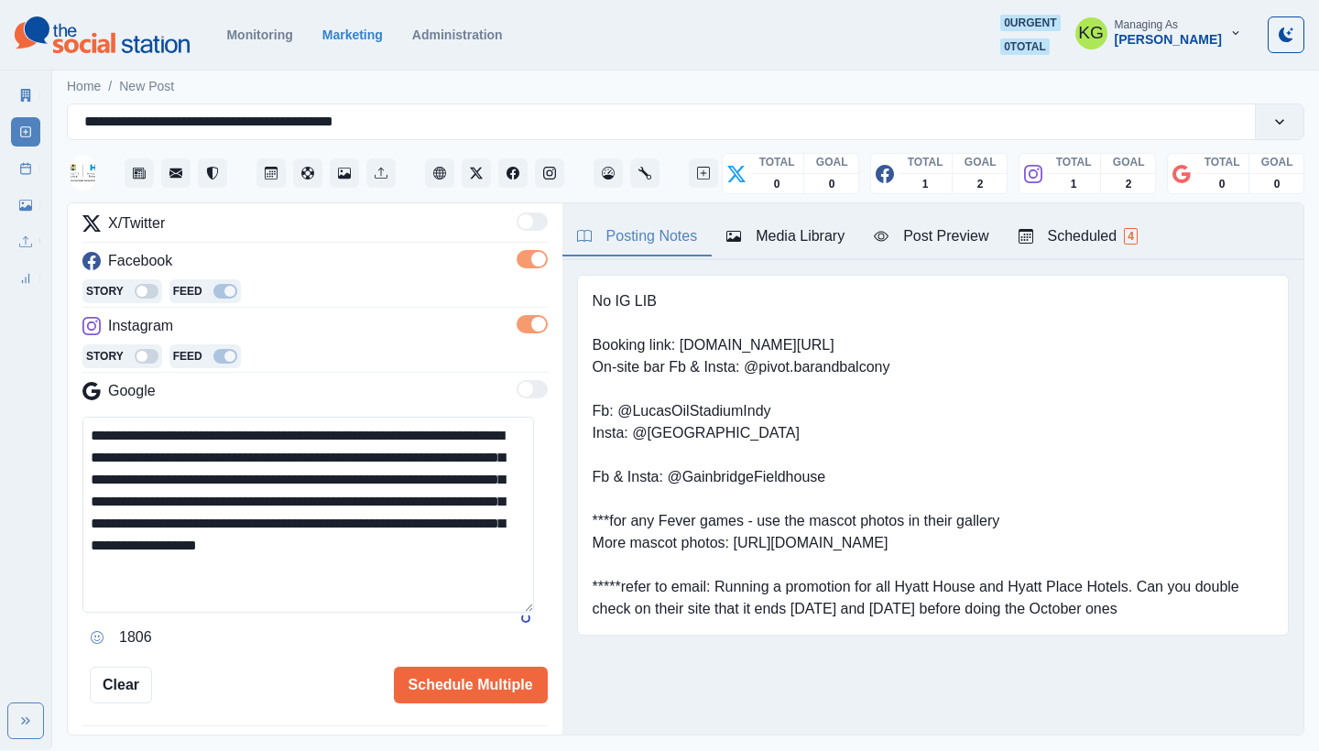
scroll to position [0, 0]
click at [502, 613] on textarea "**********" at bounding box center [308, 515] width 452 height 196
click at [155, 608] on textarea "**********" at bounding box center [308, 564] width 452 height 295
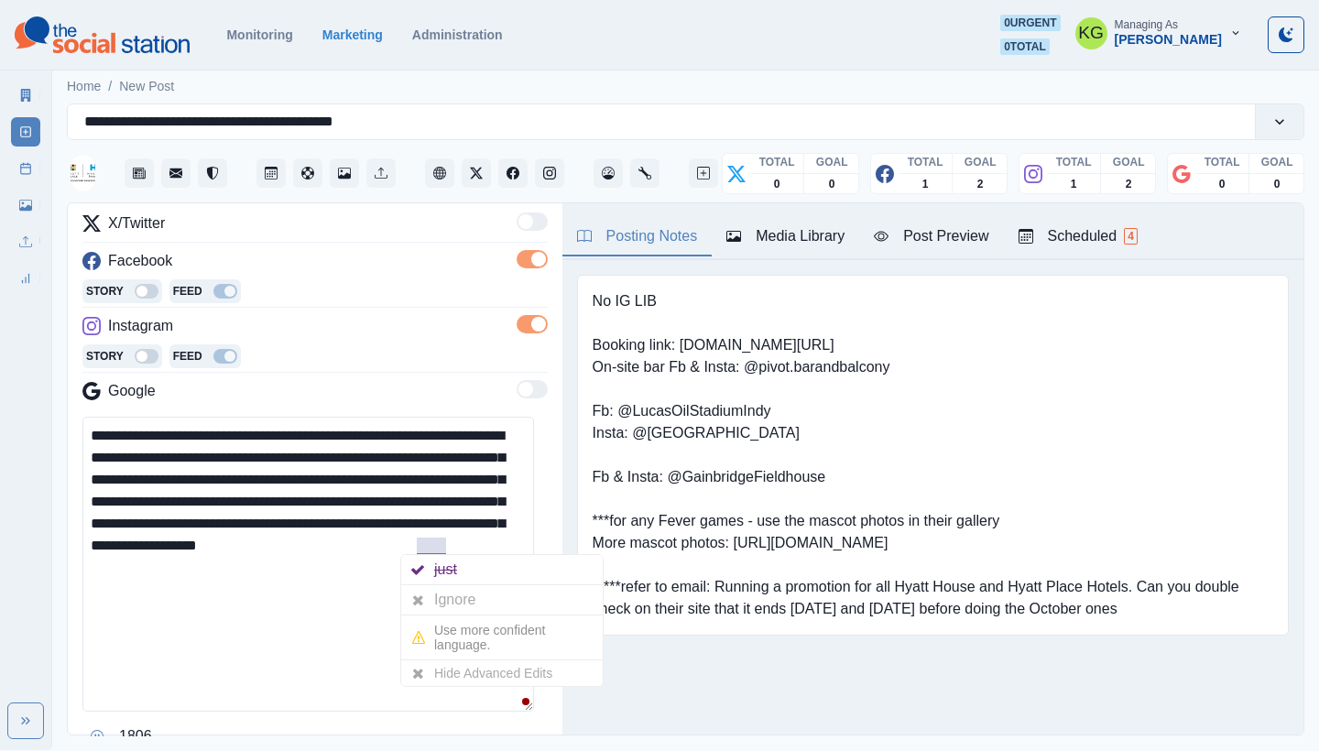
drag, startPoint x: 443, startPoint y: 543, endPoint x: 509, endPoint y: 550, distance: 66.3
click at [509, 550] on textarea "**********" at bounding box center [308, 564] width 452 height 295
click at [347, 565] on textarea "**********" at bounding box center [308, 564] width 452 height 295
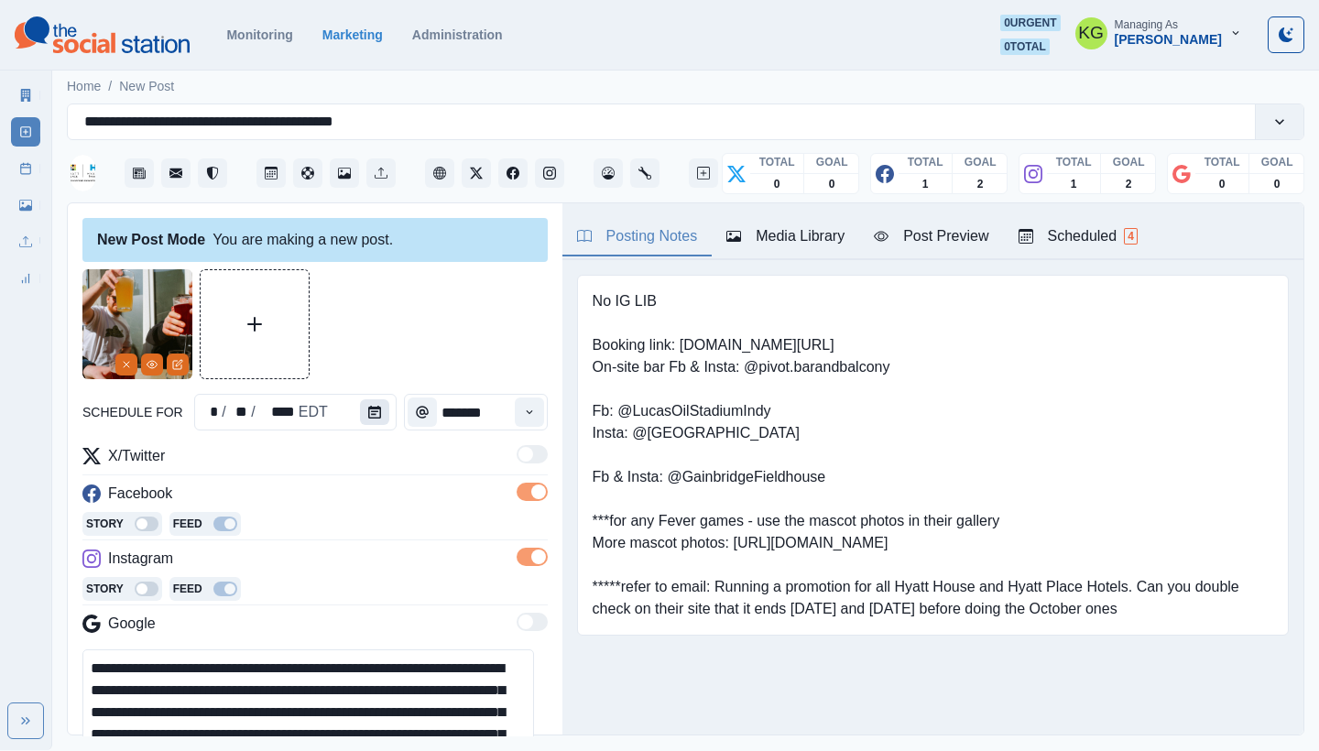
click at [362, 411] on button "Calendar" at bounding box center [374, 412] width 29 height 26
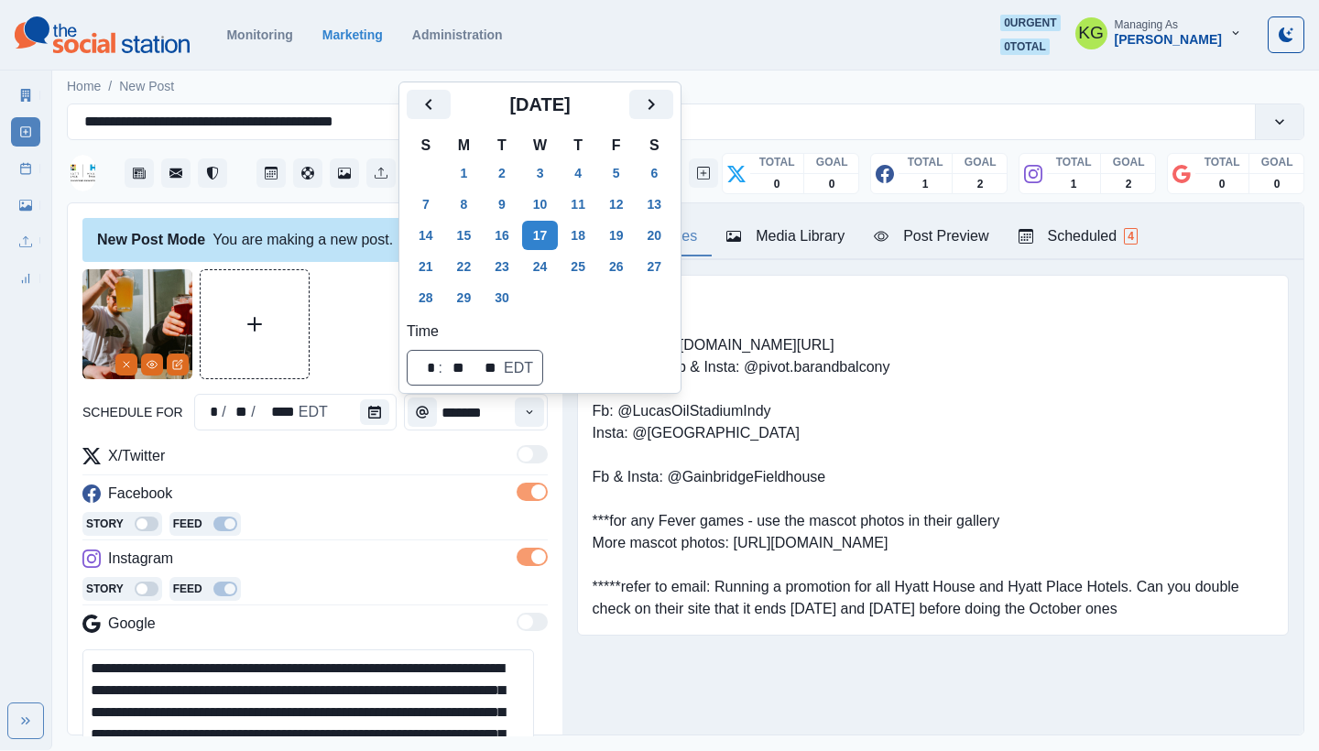
click at [628, 721] on div "Posting Notes Media Library Post Preview Scheduled 4 No IG LIB Booking link: ww…" at bounding box center [933, 468] width 741 height 531
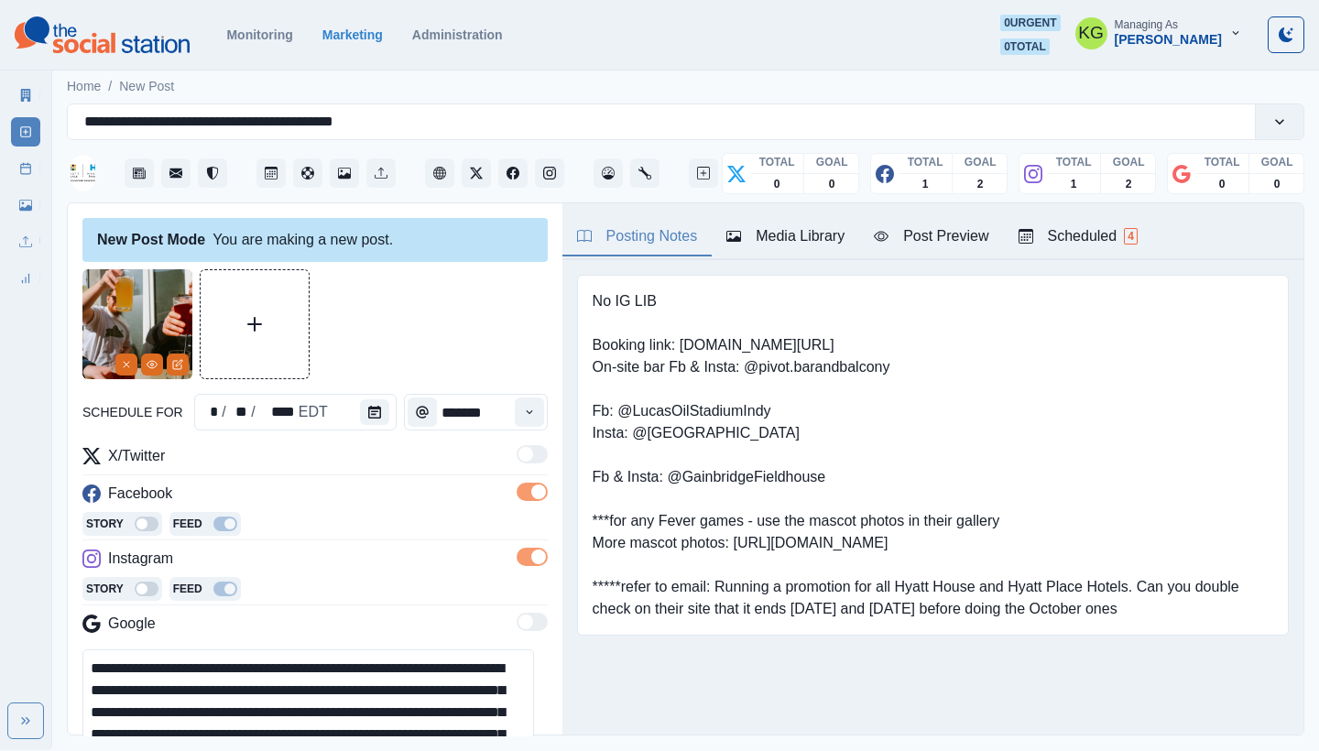
scroll to position [157, 0]
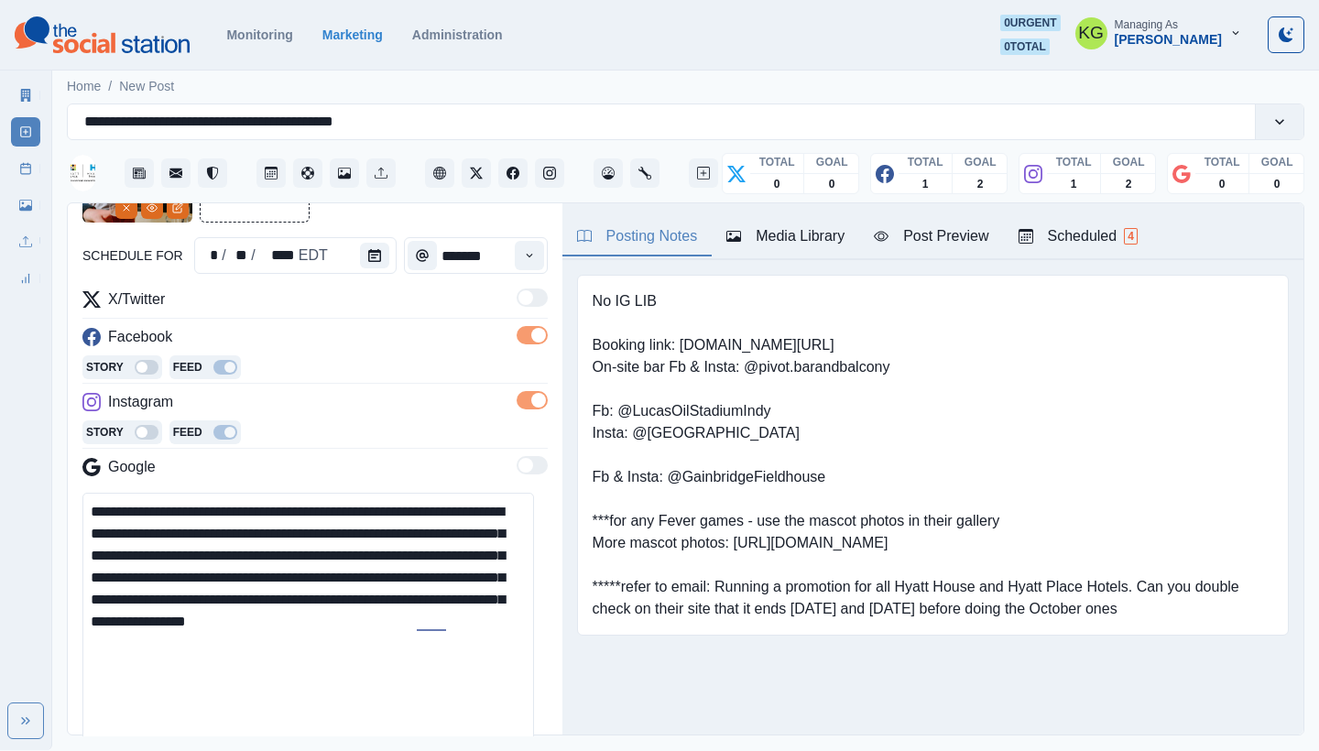
click at [451, 508] on textarea "**********" at bounding box center [308, 640] width 452 height 295
click at [299, 511] on textarea "**********" at bounding box center [308, 640] width 452 height 295
click at [392, 511] on textarea "**********" at bounding box center [308, 640] width 452 height 295
drag, startPoint x: 156, startPoint y: 529, endPoint x: 363, endPoint y: 515, distance: 207.5
click at [363, 515] on textarea "**********" at bounding box center [308, 640] width 452 height 295
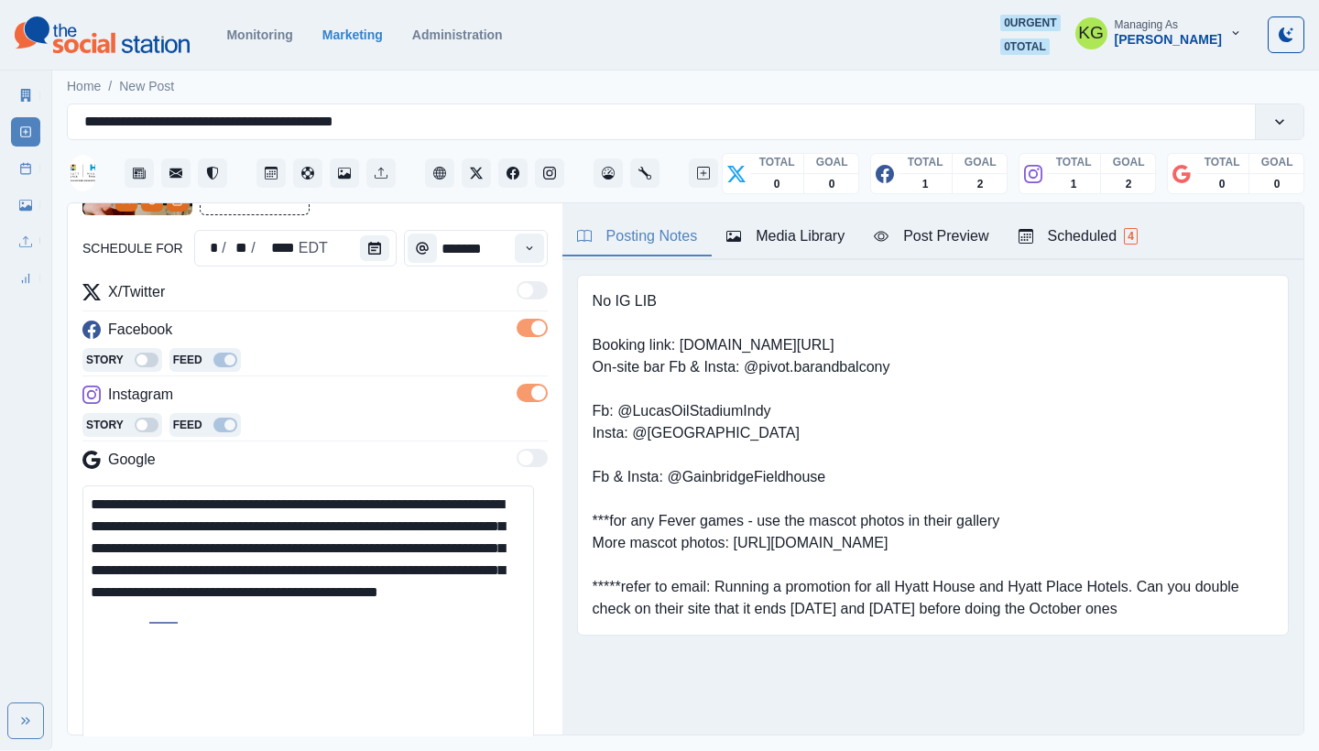
scroll to position [197, 0]
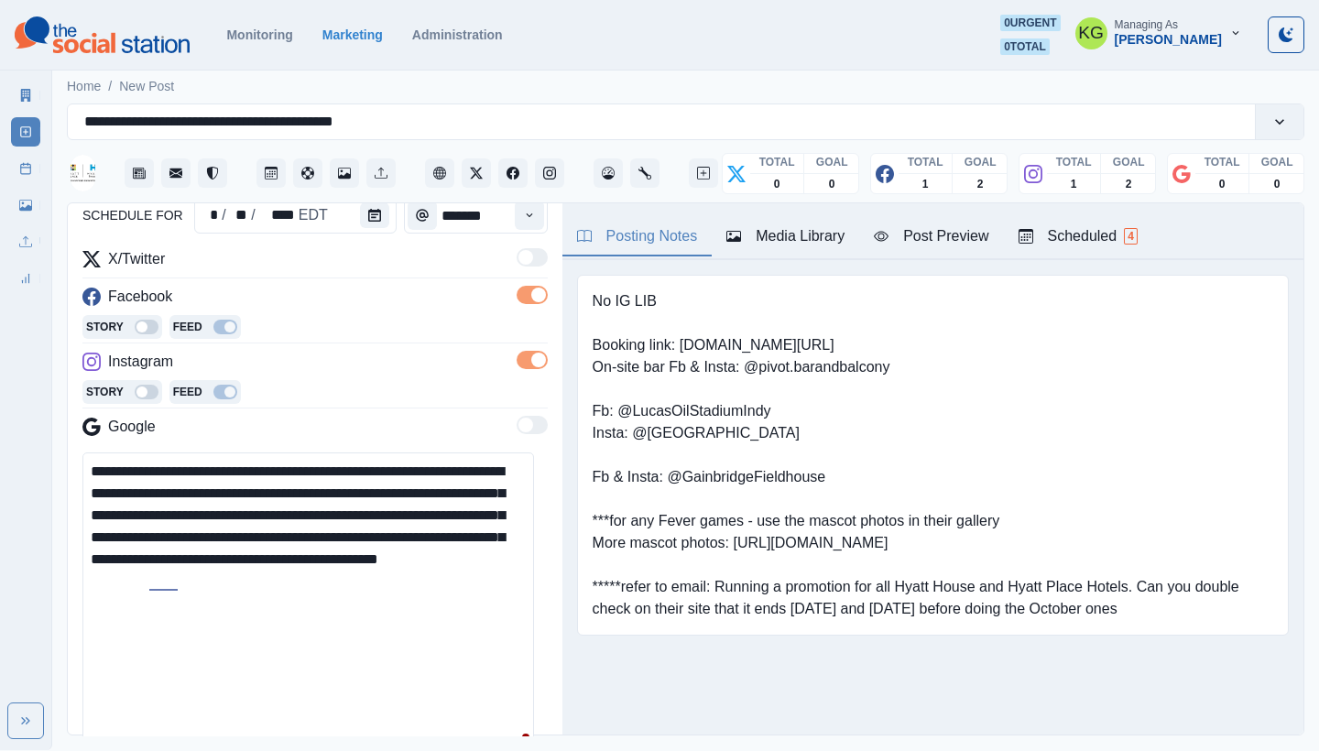
click at [421, 586] on textarea "**********" at bounding box center [308, 600] width 452 height 295
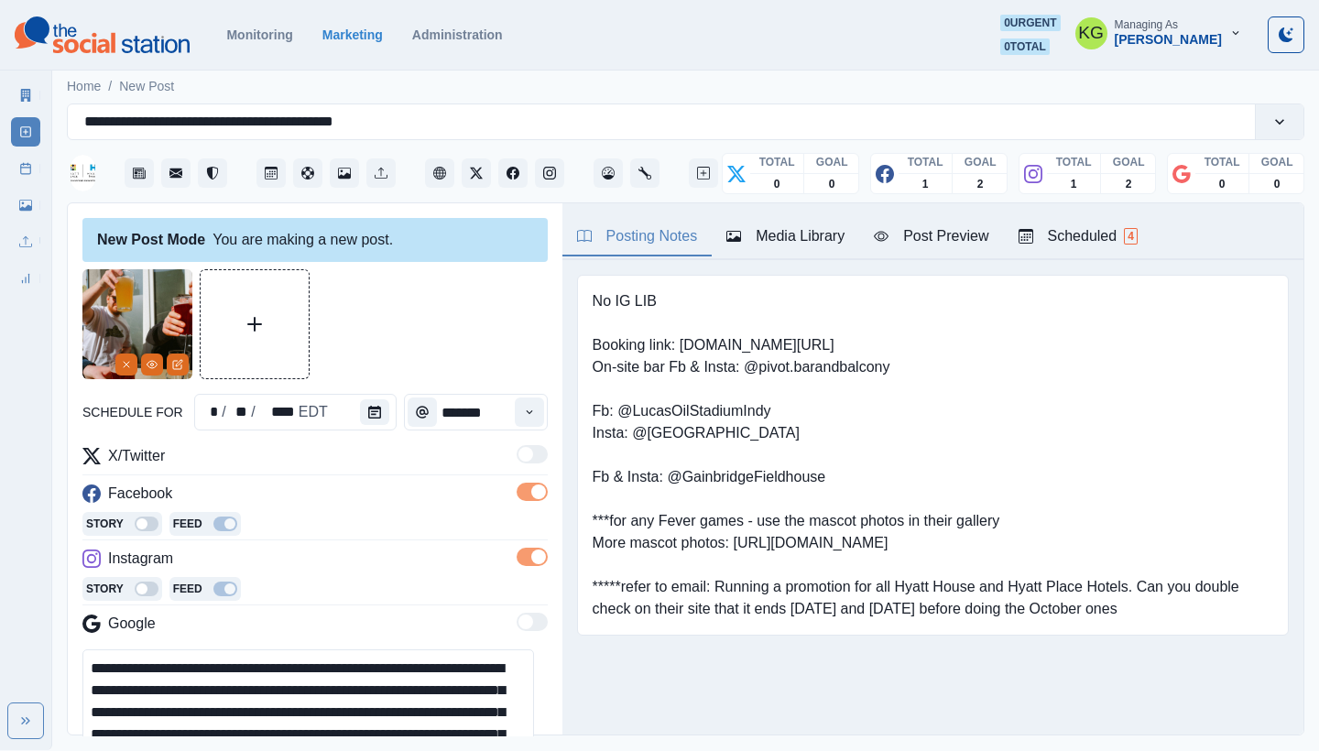
scroll to position [388, 0]
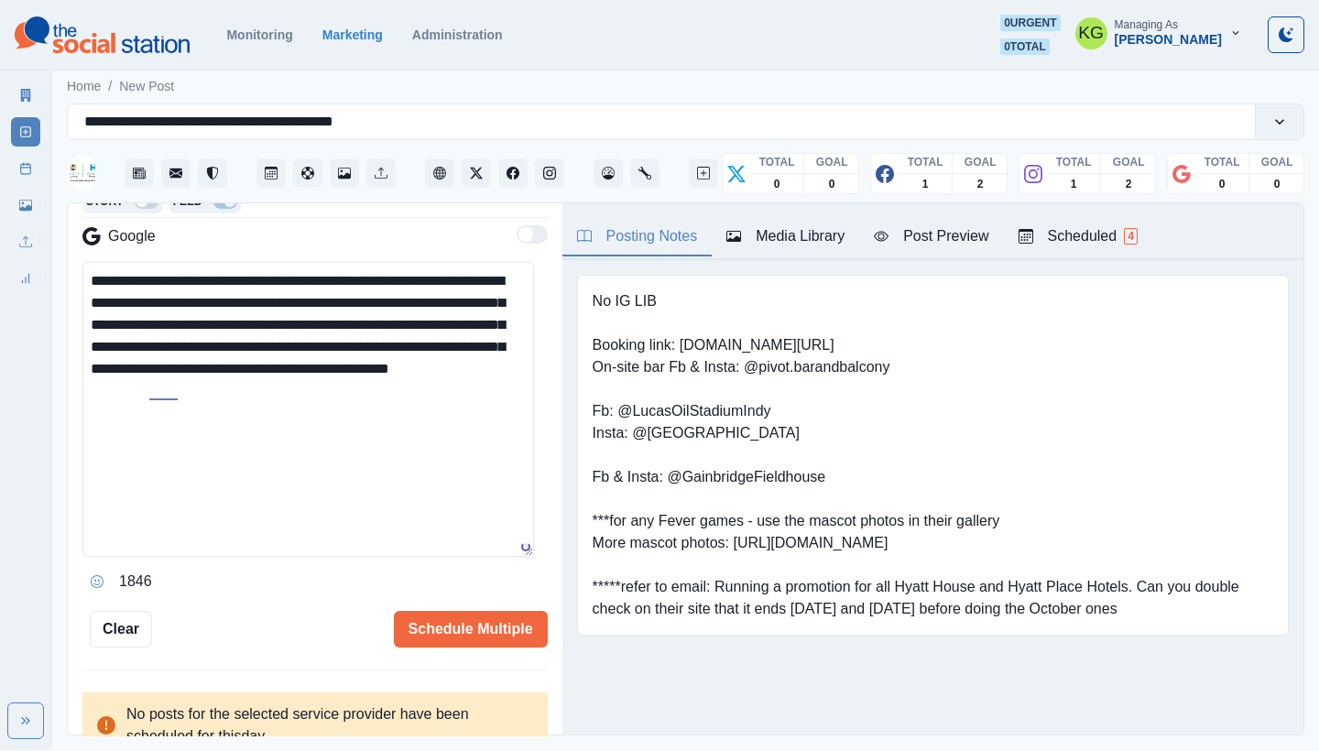
paste textarea "**********"
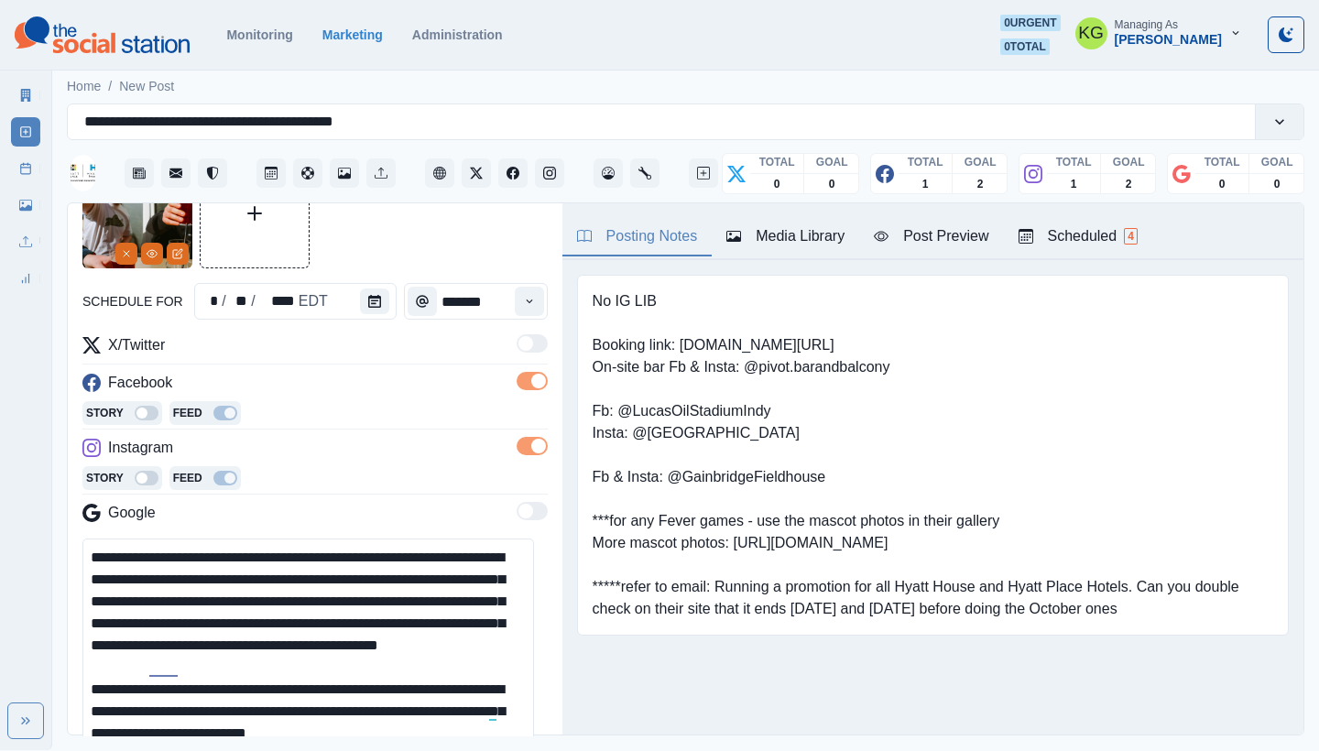
scroll to position [289, 0]
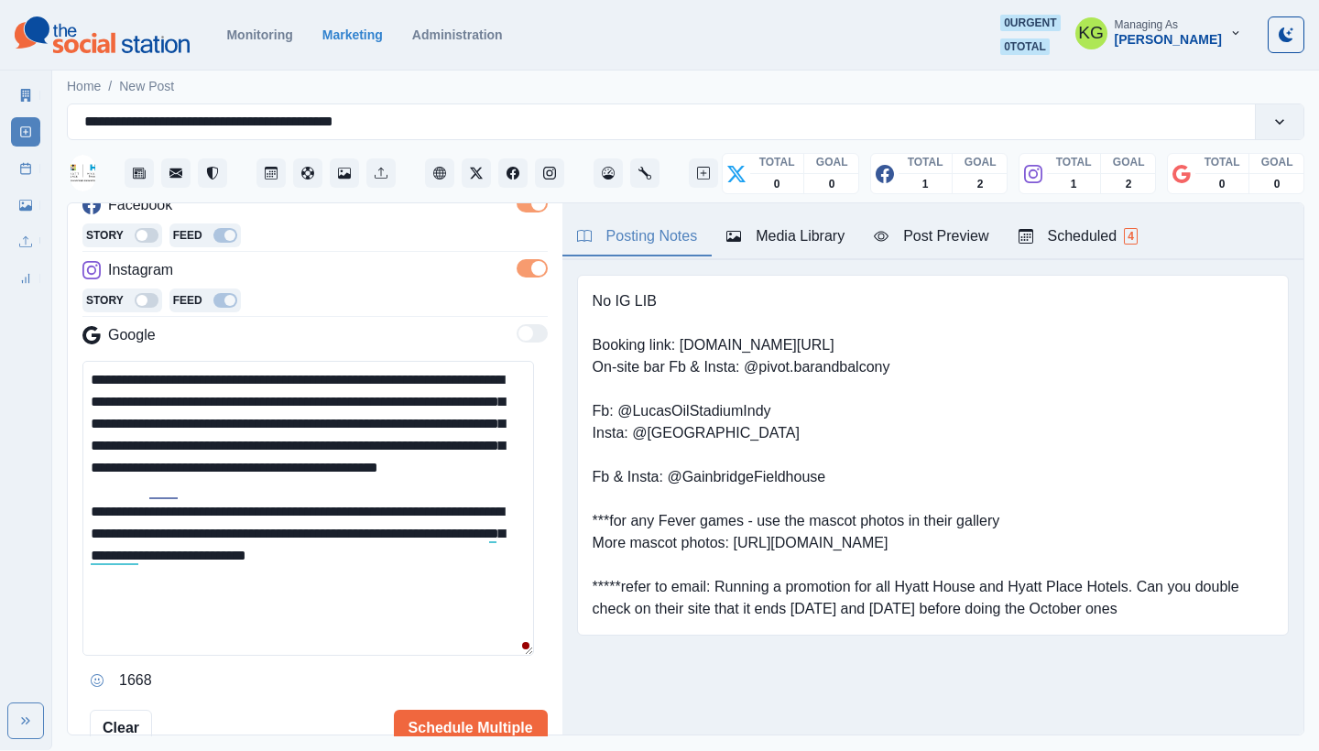
click at [488, 590] on textarea "**********" at bounding box center [308, 508] width 452 height 295
paste textarea "**********"
click at [245, 620] on textarea "**********" at bounding box center [308, 508] width 452 height 295
drag, startPoint x: 790, startPoint y: 340, endPoint x: 691, endPoint y: 343, distance: 99.0
click at [691, 343] on pre "No IG LIB Booking link: www.bit.ly/3tsfjG5 On-site bar Fb & Insta: @pivot.baran…" at bounding box center [933, 455] width 681 height 330
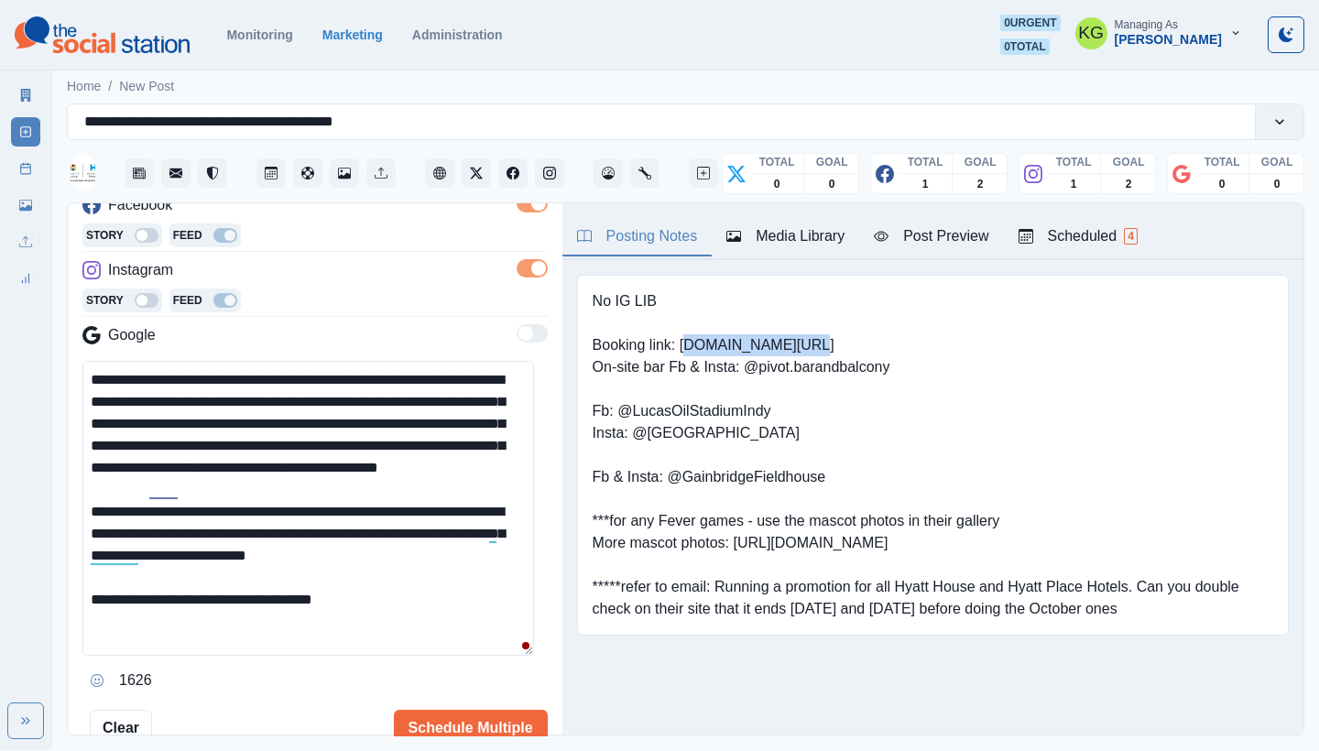
click at [796, 341] on pre "No IG LIB Booking link: www.bit.ly/3tsfjG5 On-site bar Fb & Insta: @pivot.baran…" at bounding box center [933, 455] width 681 height 330
drag, startPoint x: 795, startPoint y: 342, endPoint x: 695, endPoint y: 343, distance: 99.9
click at [695, 343] on pre "No IG LIB Booking link: www.bit.ly/3tsfjG5 On-site bar Fb & Insta: @pivot.baran…" at bounding box center [933, 455] width 681 height 330
click at [691, 344] on pre "No IG LIB Booking link: www.bit.ly/3tsfjG5 On-site bar Fb & Insta: @pivot.baran…" at bounding box center [933, 455] width 681 height 330
click at [681, 343] on pre "No IG LIB Booking link: www.bit.ly/3tsfjG5 On-site bar Fb & Insta: @pivot.baran…" at bounding box center [933, 455] width 681 height 330
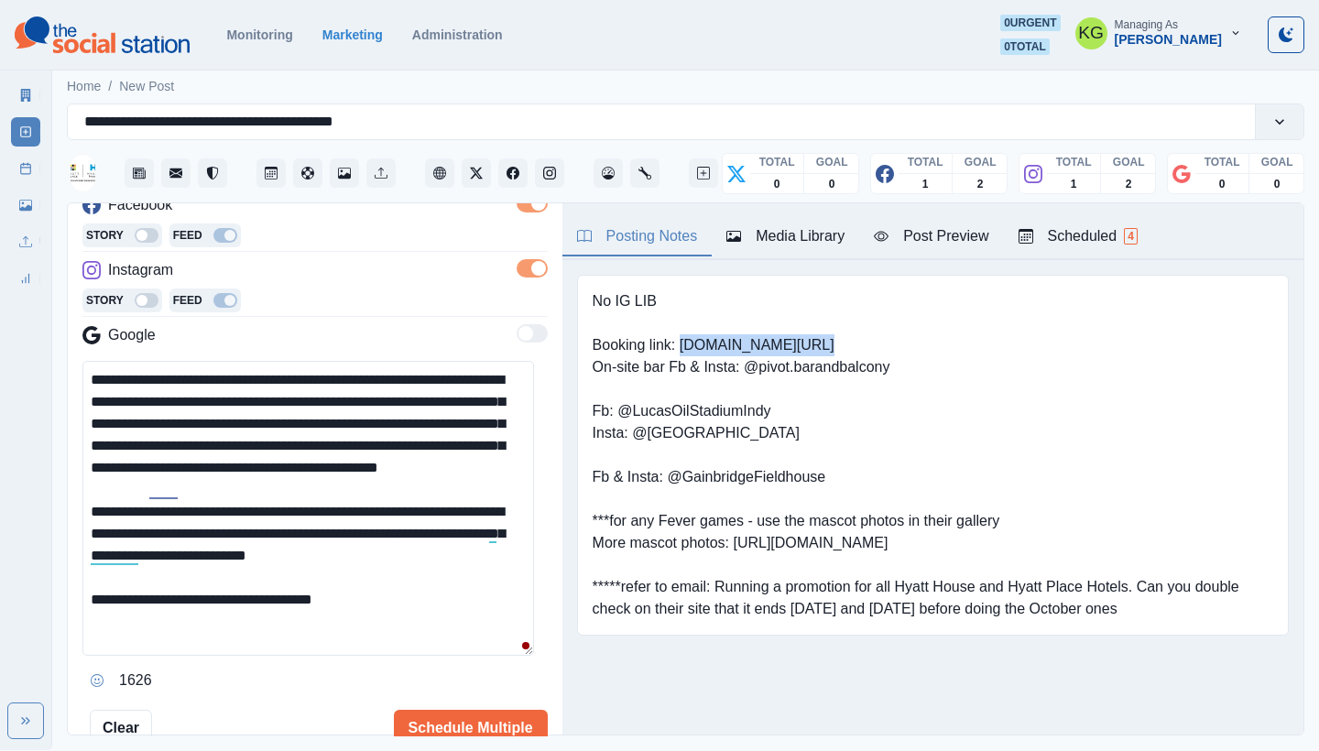
drag, startPoint x: 678, startPoint y: 343, endPoint x: 798, endPoint y: 343, distance: 120.0
click at [798, 343] on pre "No IG LIB Booking link: www.bit.ly/3tsfjG5 On-site bar Fb & Insta: @pivot.baran…" at bounding box center [933, 455] width 681 height 330
copy pre "www.bit.ly/3tsfjG5"
click at [387, 635] on textarea "**********" at bounding box center [308, 508] width 452 height 295
paste textarea "**********"
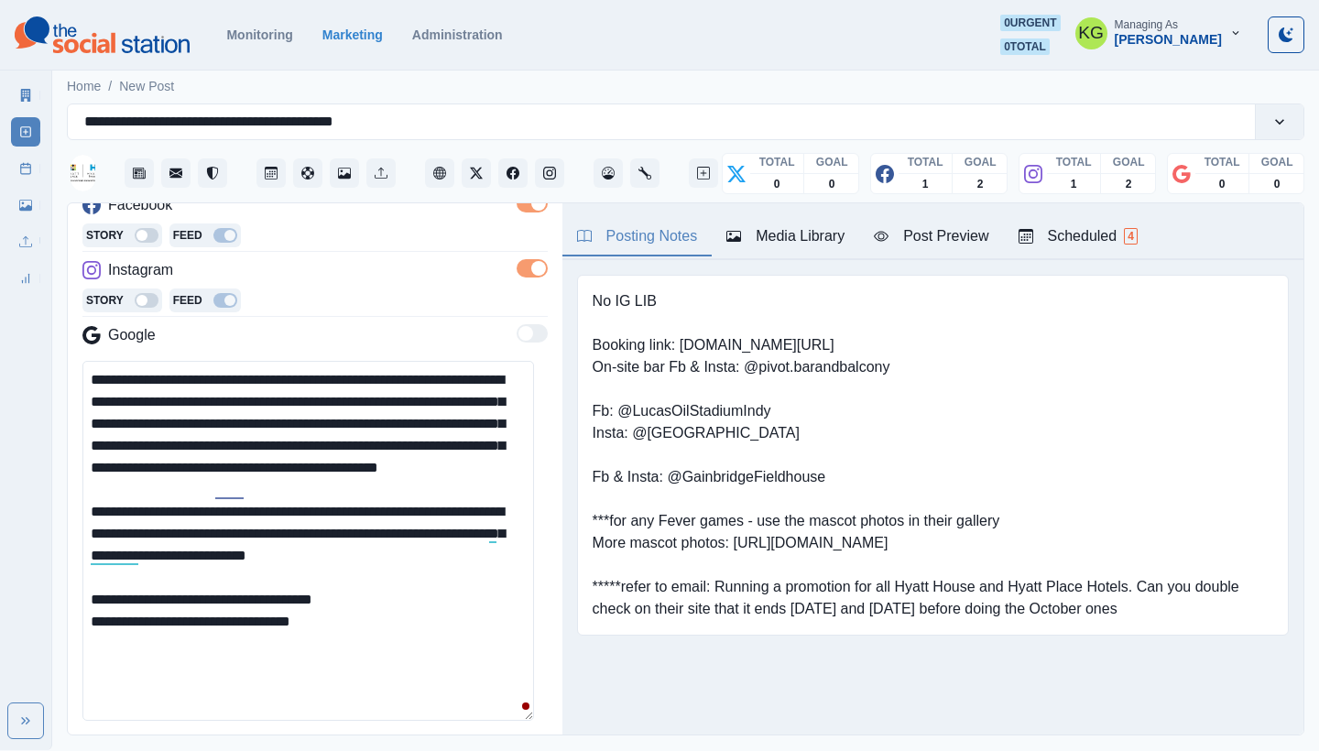
click at [434, 750] on html "**********" at bounding box center [659, 375] width 1319 height 750
click at [111, 667] on textarea "**********" at bounding box center [308, 558] width 452 height 394
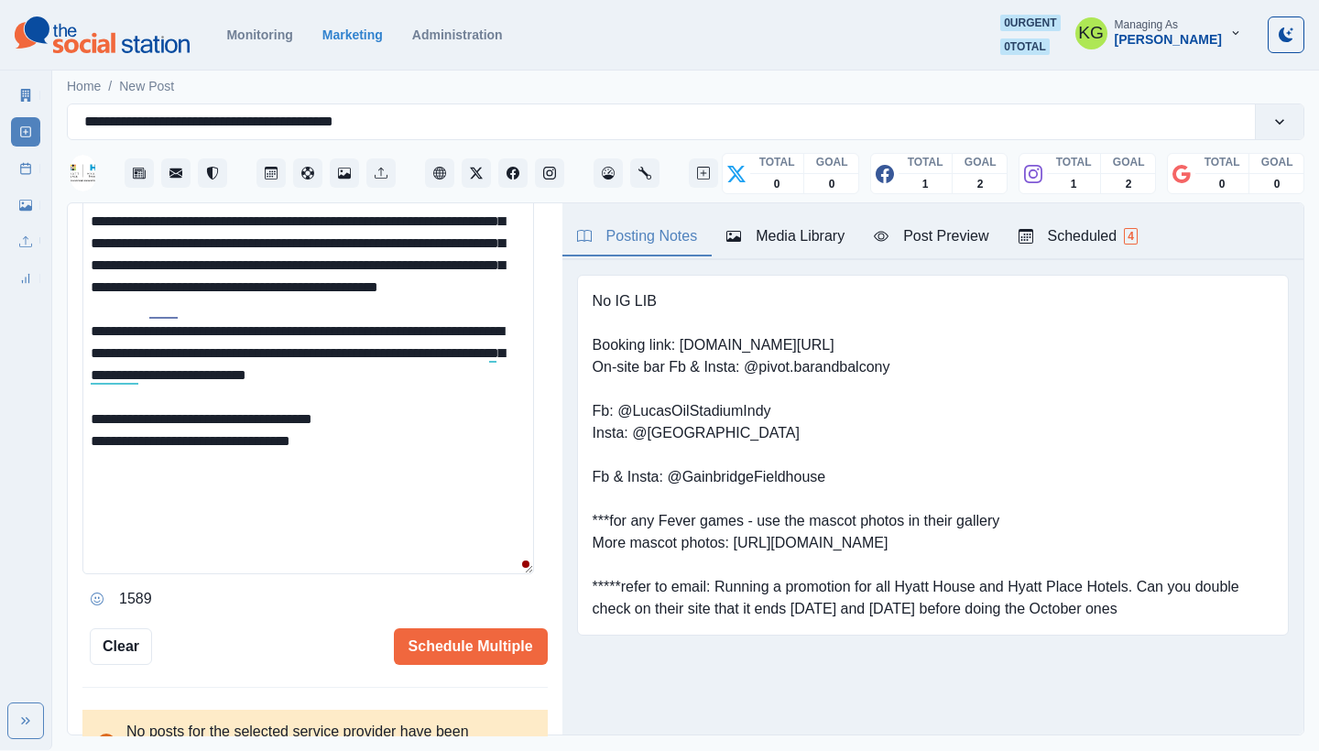
scroll to position [473, 0]
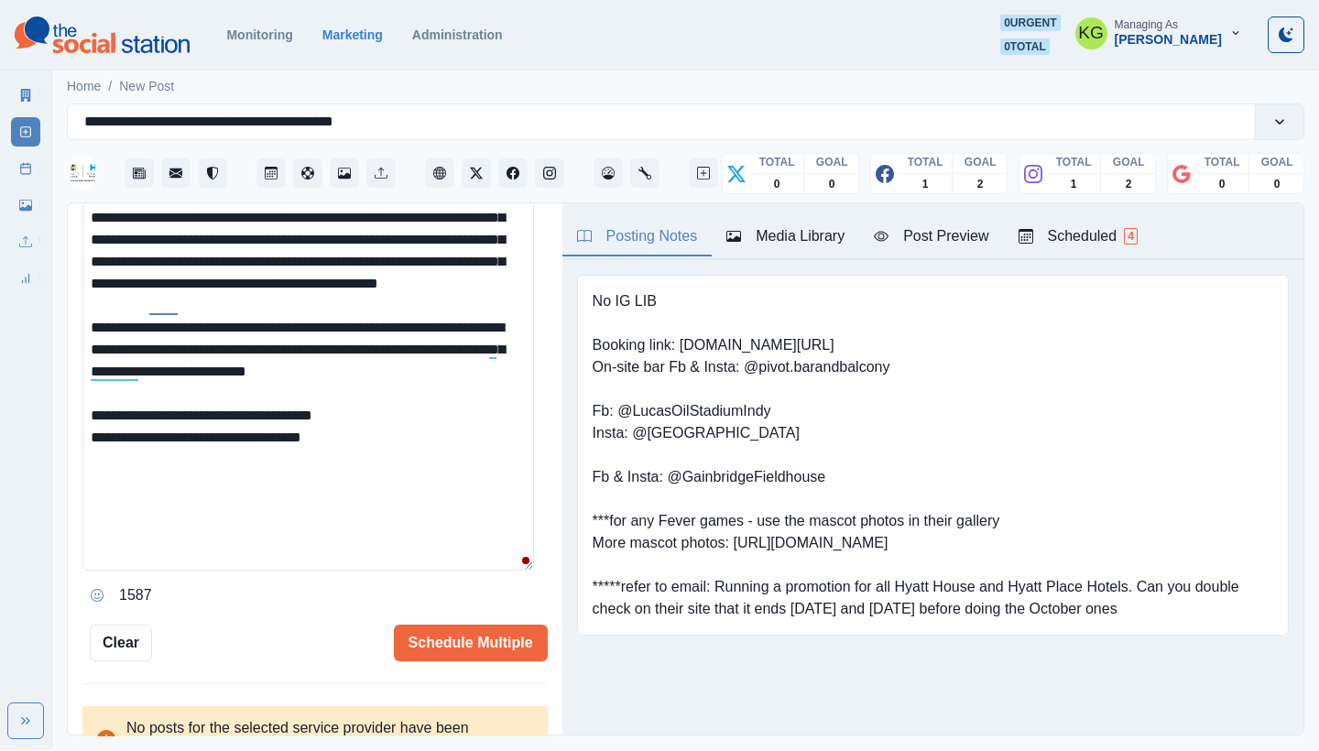
click at [99, 604] on button "Opens Emoji Picker" at bounding box center [96, 595] width 29 height 29
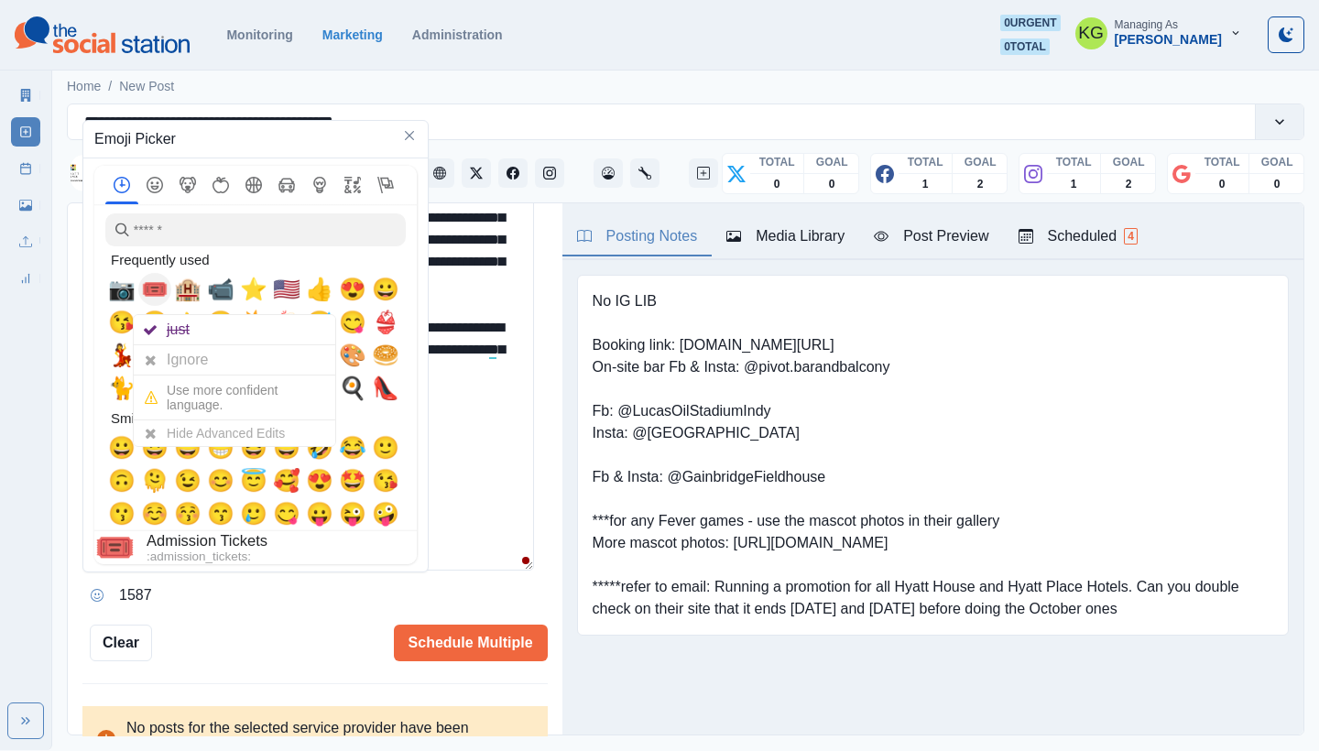
click at [135, 289] on div "📷" at bounding box center [121, 289] width 33 height 33
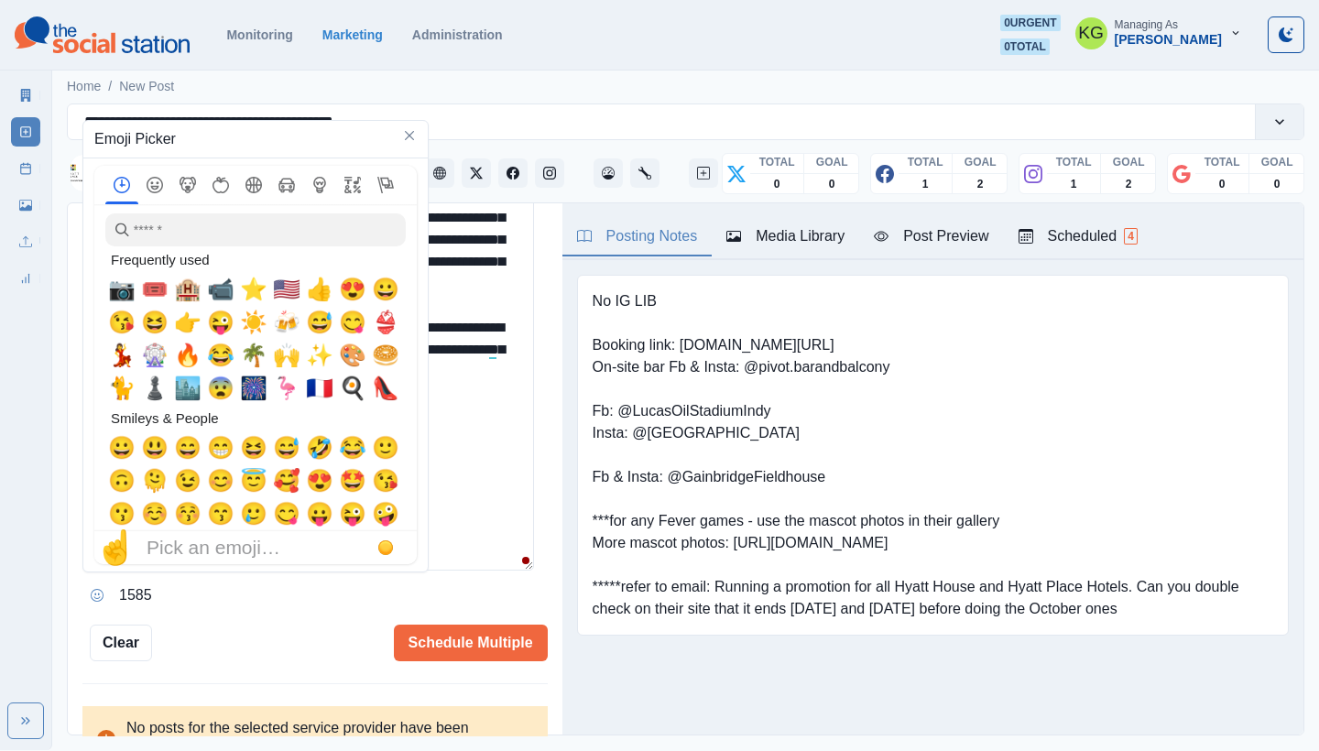
click at [492, 531] on textarea "**********" at bounding box center [308, 374] width 452 height 394
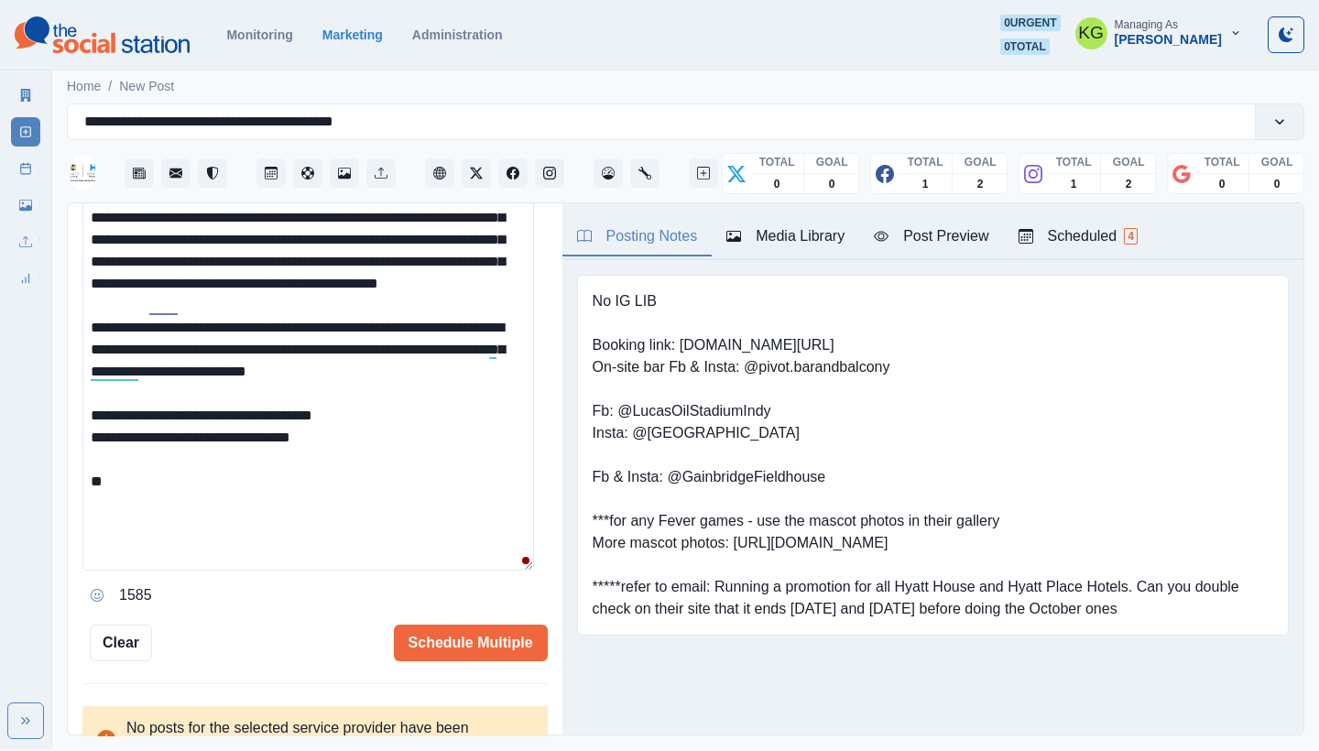
click at [450, 539] on textarea "**********" at bounding box center [308, 374] width 452 height 394
paste textarea "**********"
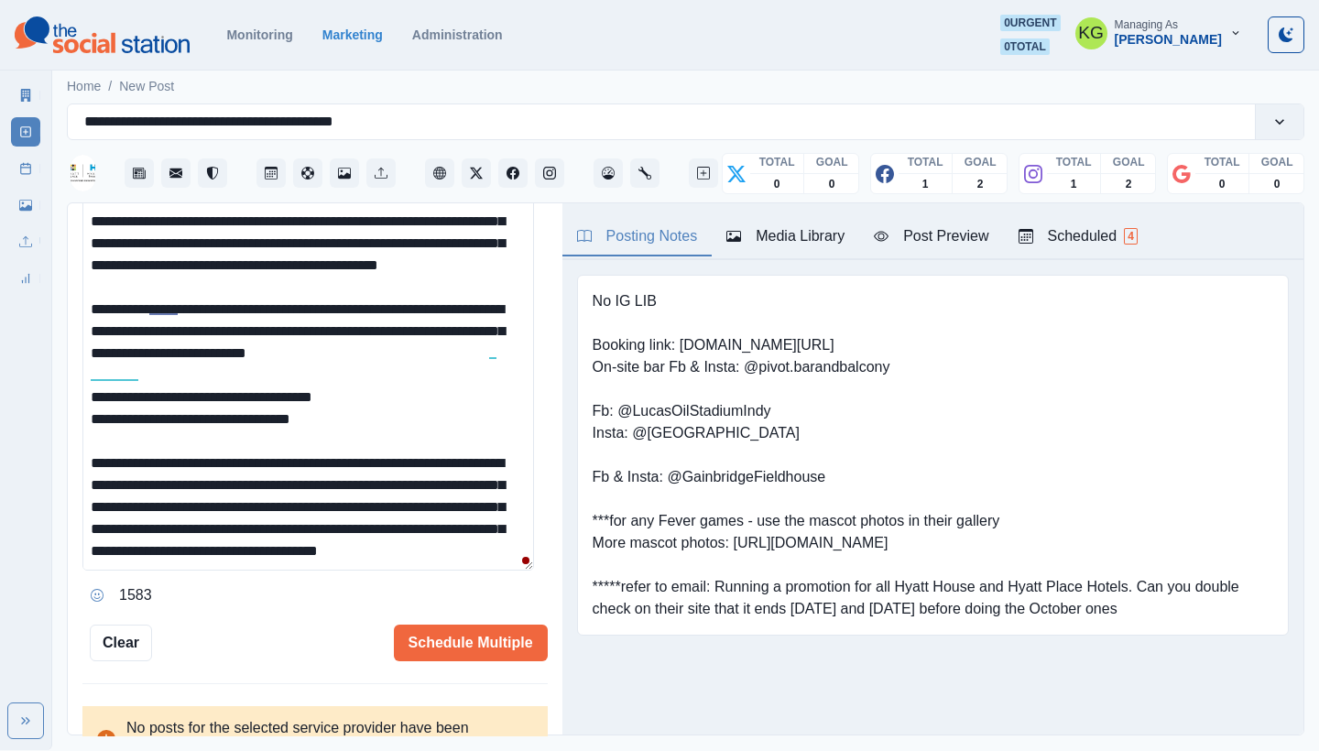
scroll to position [105, 0]
drag, startPoint x: 118, startPoint y: 374, endPoint x: 189, endPoint y: 436, distance: 94.1
click at [189, 436] on textarea "**********" at bounding box center [308, 374] width 452 height 394
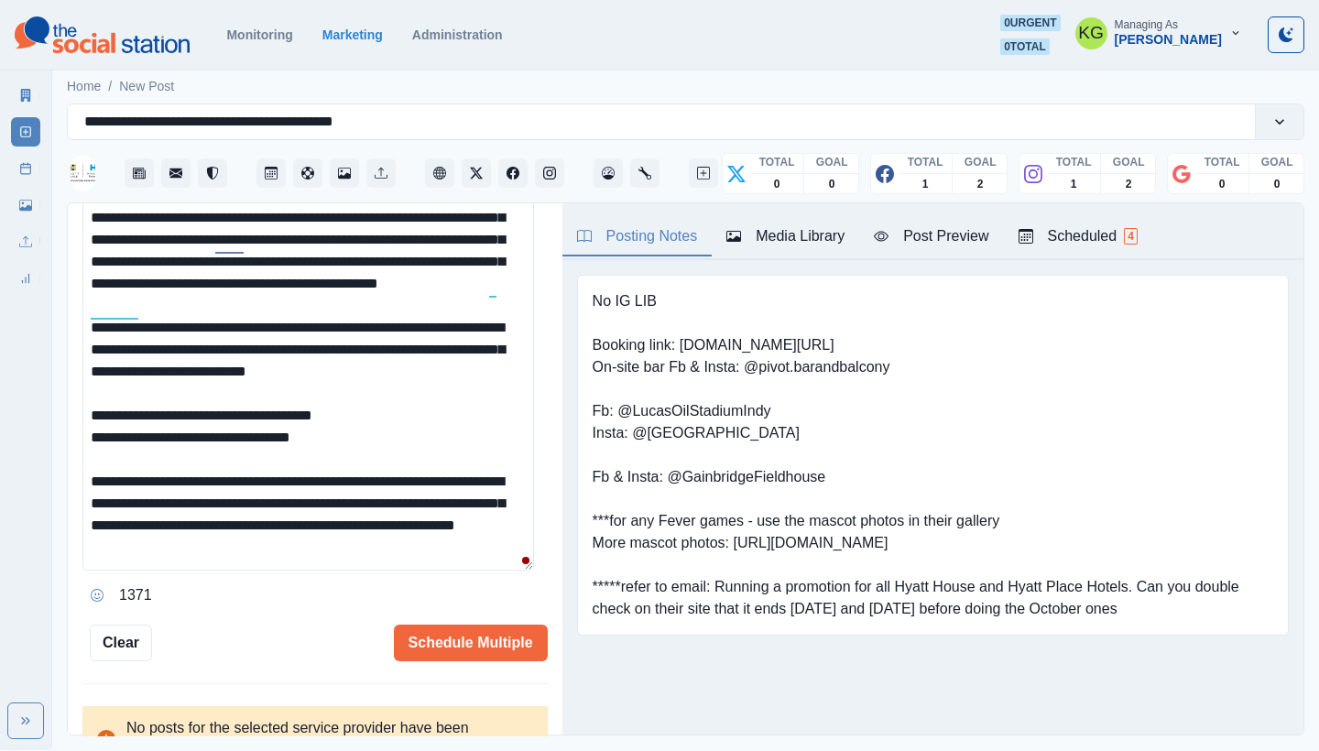
scroll to position [61, 0]
drag, startPoint x: 319, startPoint y: 484, endPoint x: 429, endPoint y: 538, distance: 122.5
click at [429, 538] on textarea "**********" at bounding box center [308, 374] width 452 height 394
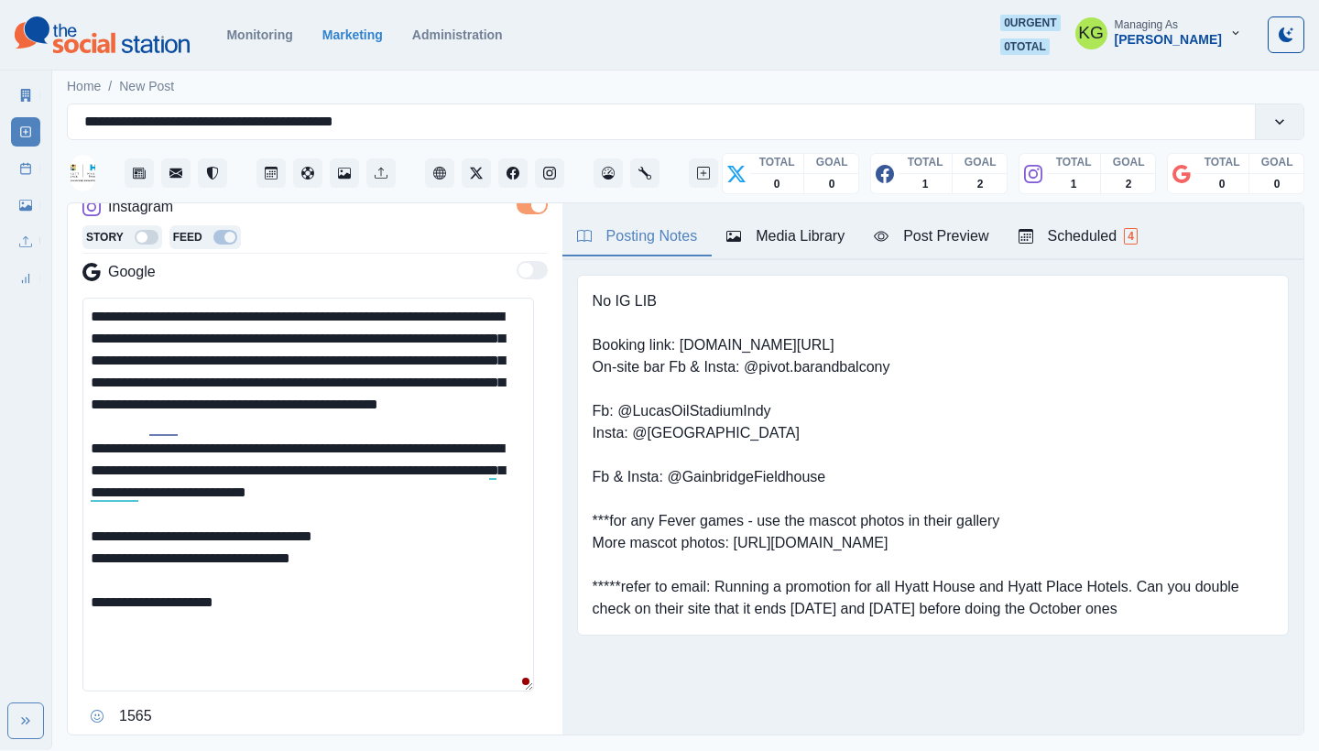
scroll to position [513, 0]
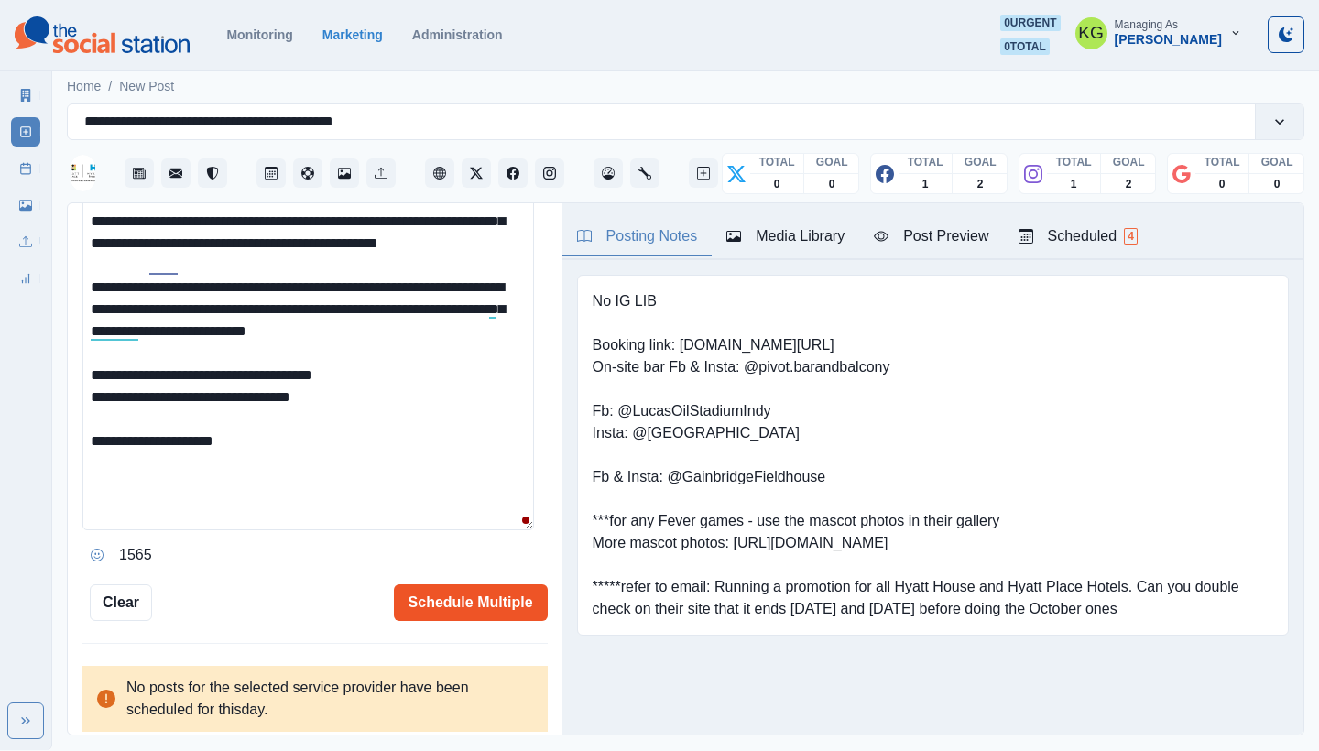
type textarea "**********"
click at [481, 600] on button "Schedule Multiple" at bounding box center [471, 603] width 154 height 37
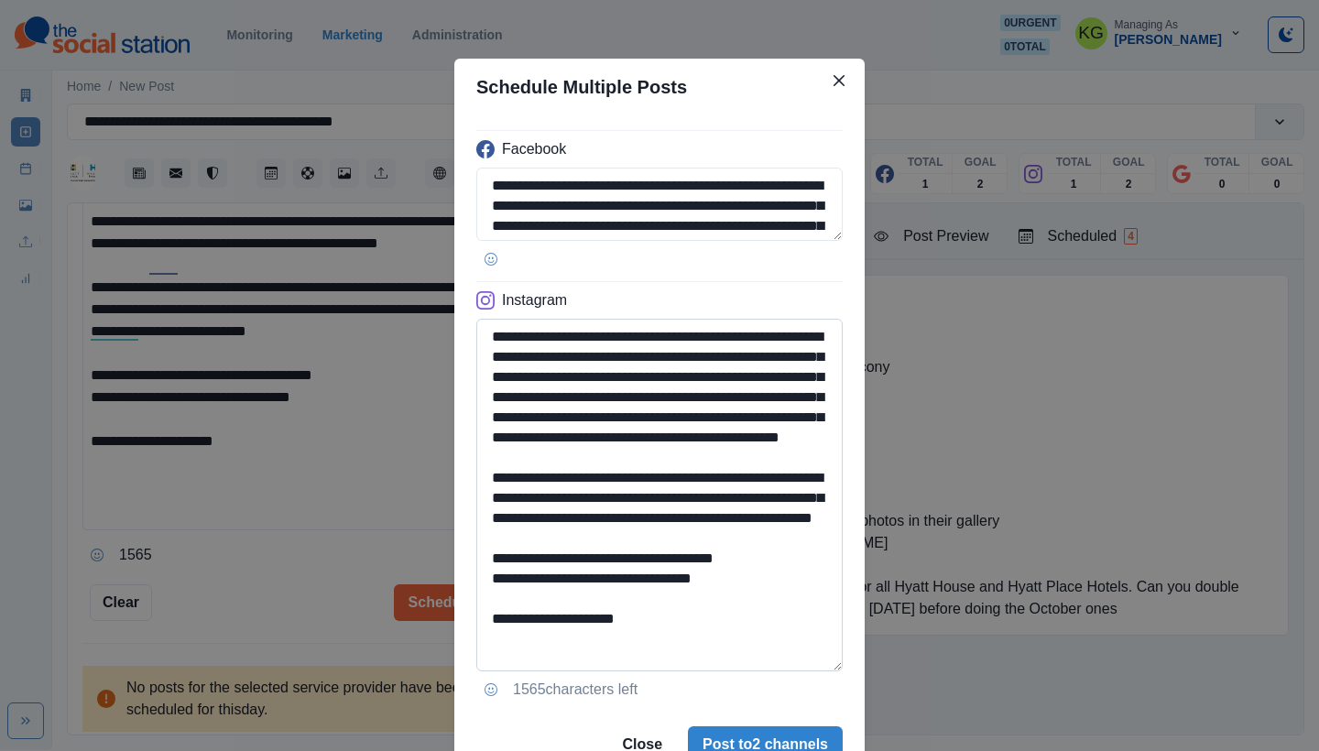
click at [802, 672] on textarea "**********" at bounding box center [659, 495] width 367 height 353
drag, startPoint x: 603, startPoint y: 642, endPoint x: 779, endPoint y: 658, distance: 176.6
click at [779, 658] on textarea "**********" at bounding box center [659, 517] width 367 height 397
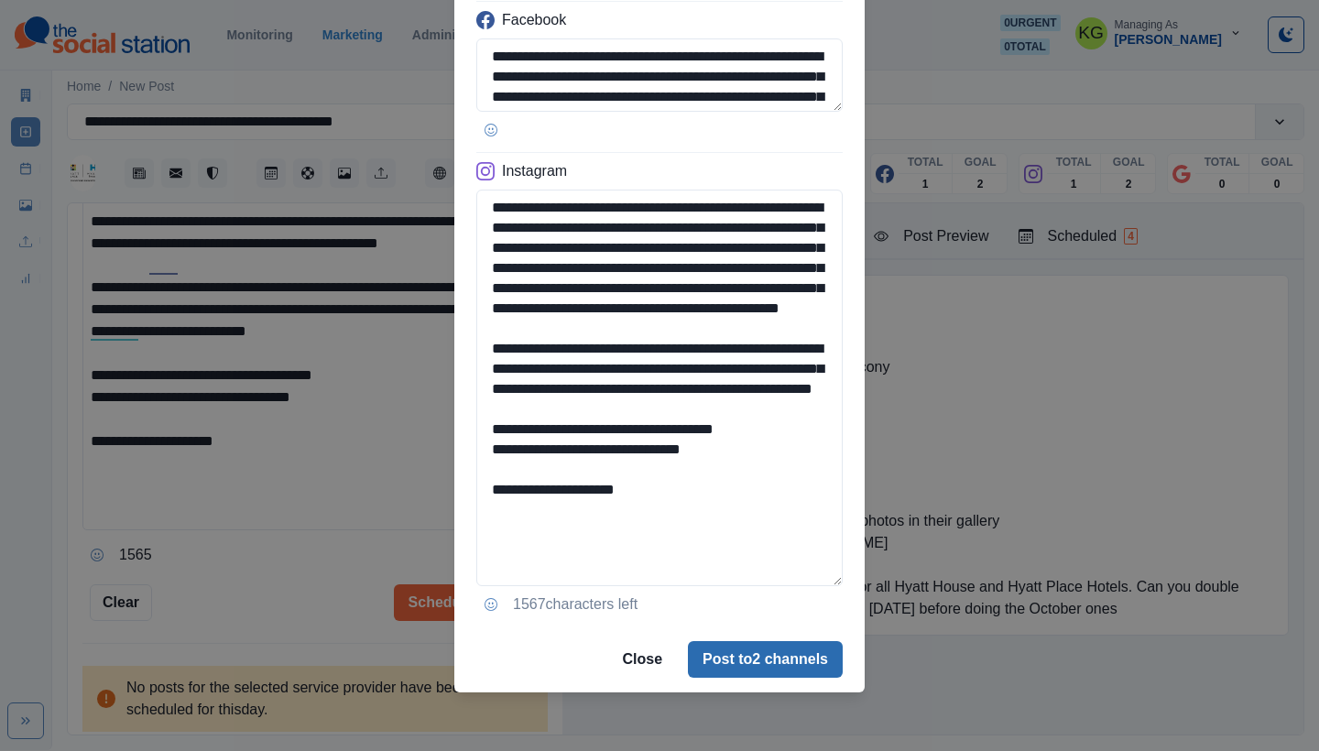
type textarea "**********"
click at [796, 658] on button "Post to 2 channels" at bounding box center [765, 659] width 155 height 37
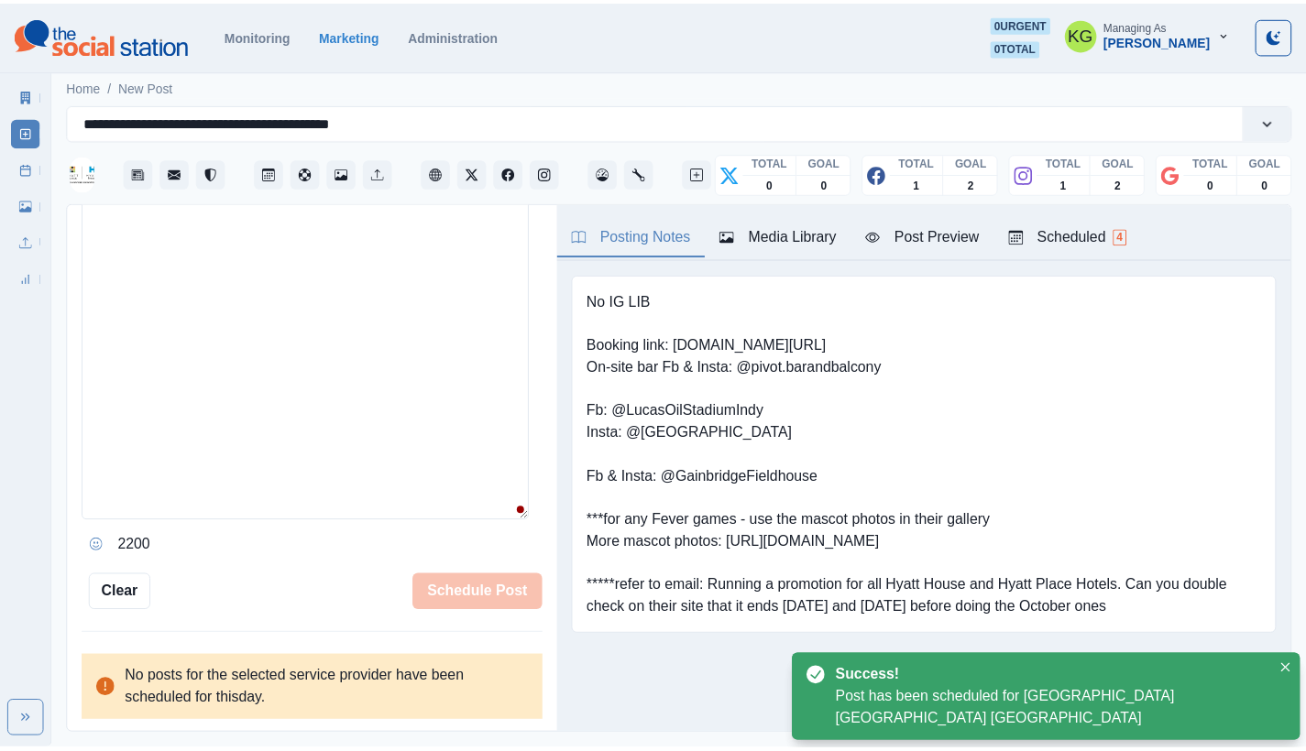
scroll to position [401, 0]
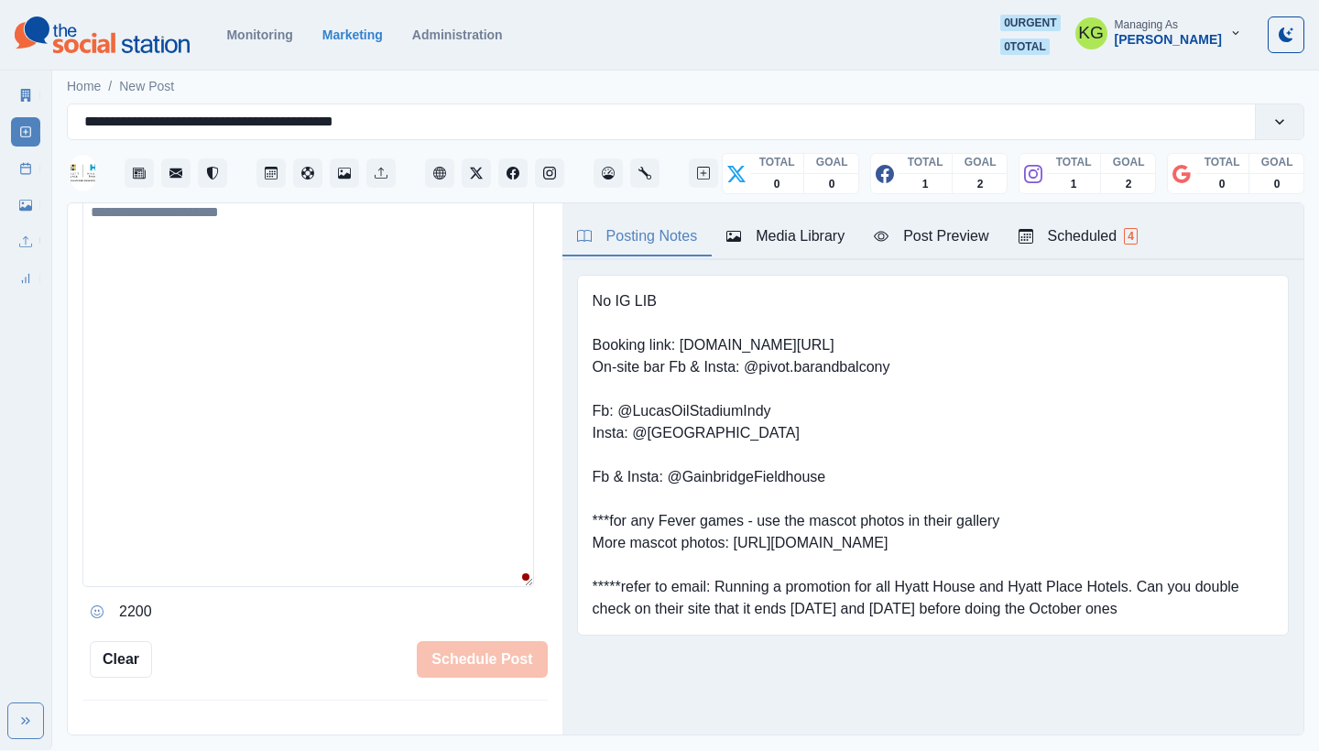
click at [18, 184] on div "Media Library" at bounding box center [25, 201] width 29 height 37
click at [21, 174] on rect at bounding box center [26, 169] width 10 height 10
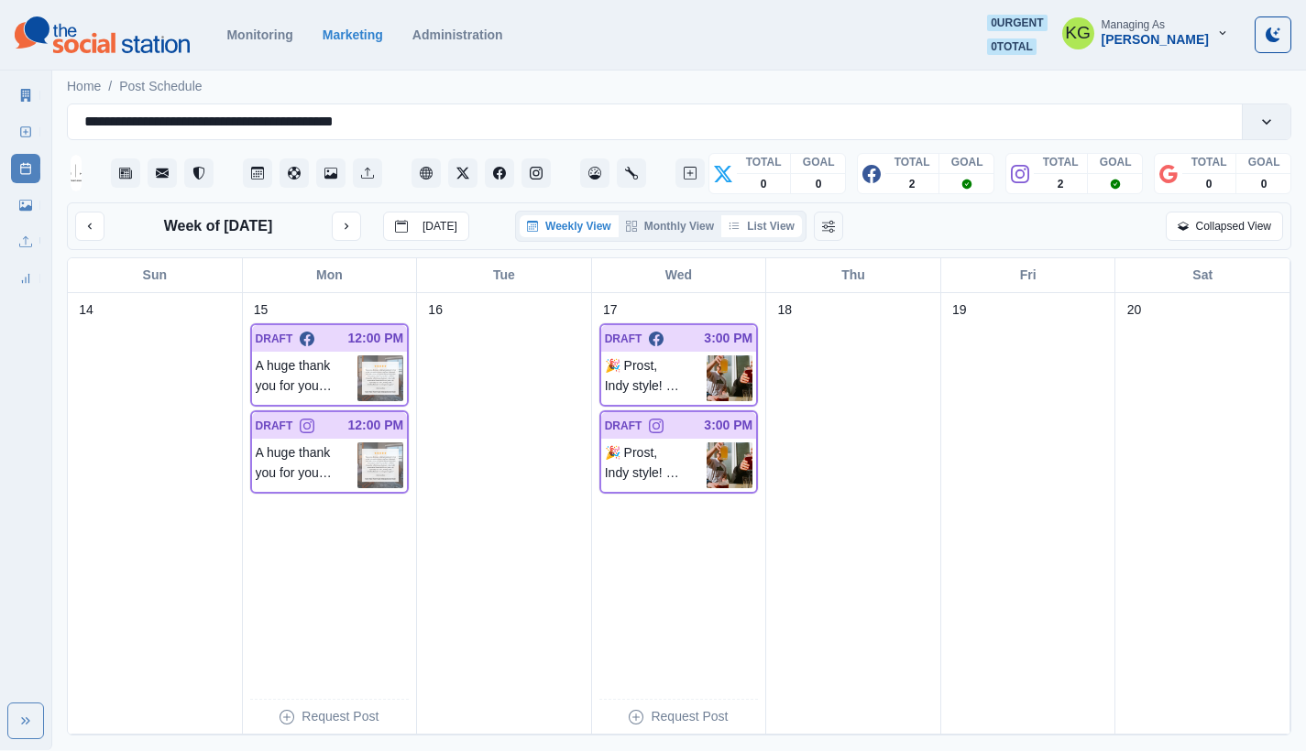
click at [789, 237] on button "List View" at bounding box center [761, 226] width 81 height 22
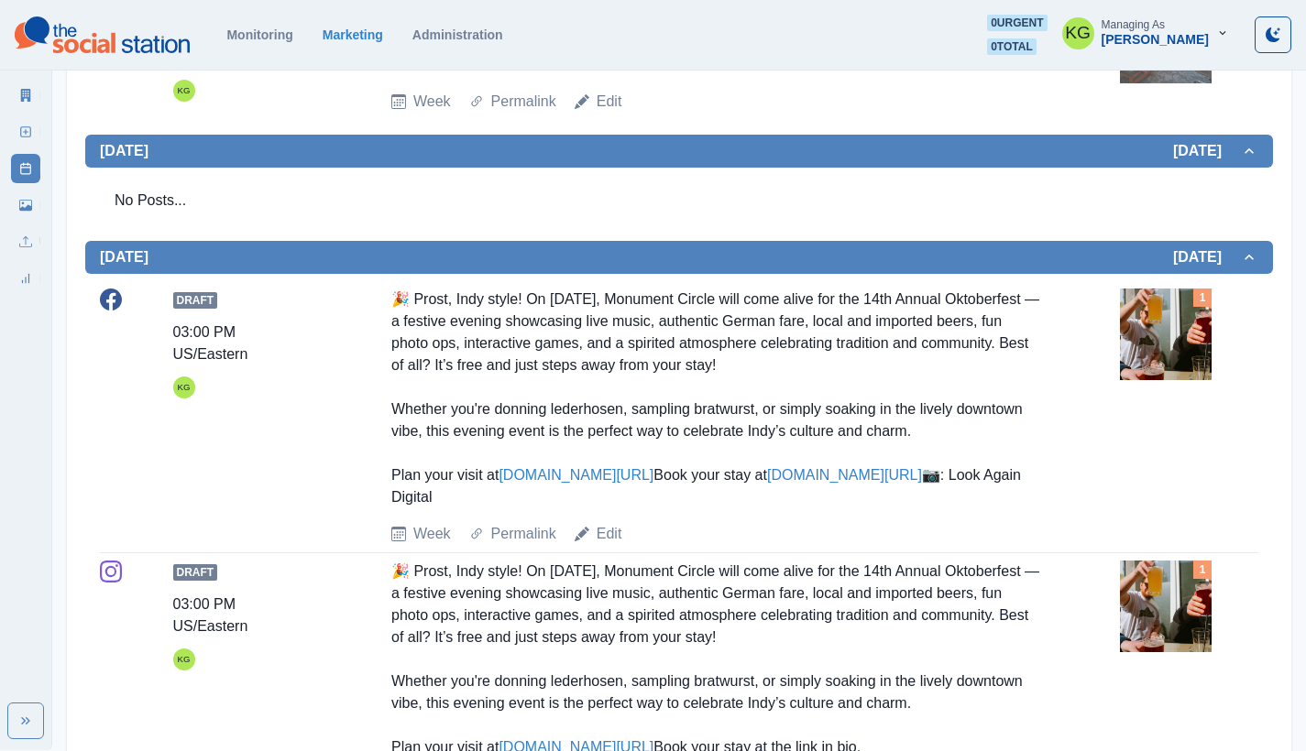
scroll to position [290, 0]
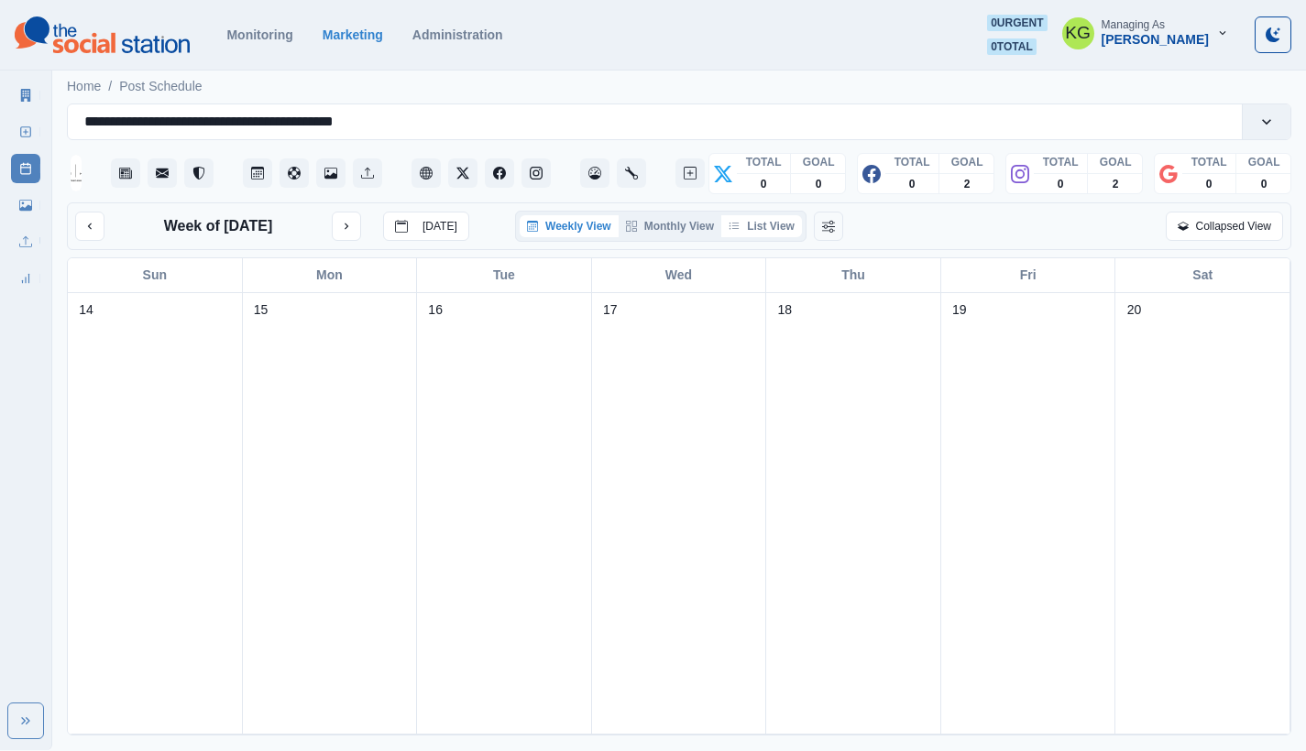
click at [793, 233] on button "List View" at bounding box center [761, 226] width 81 height 22
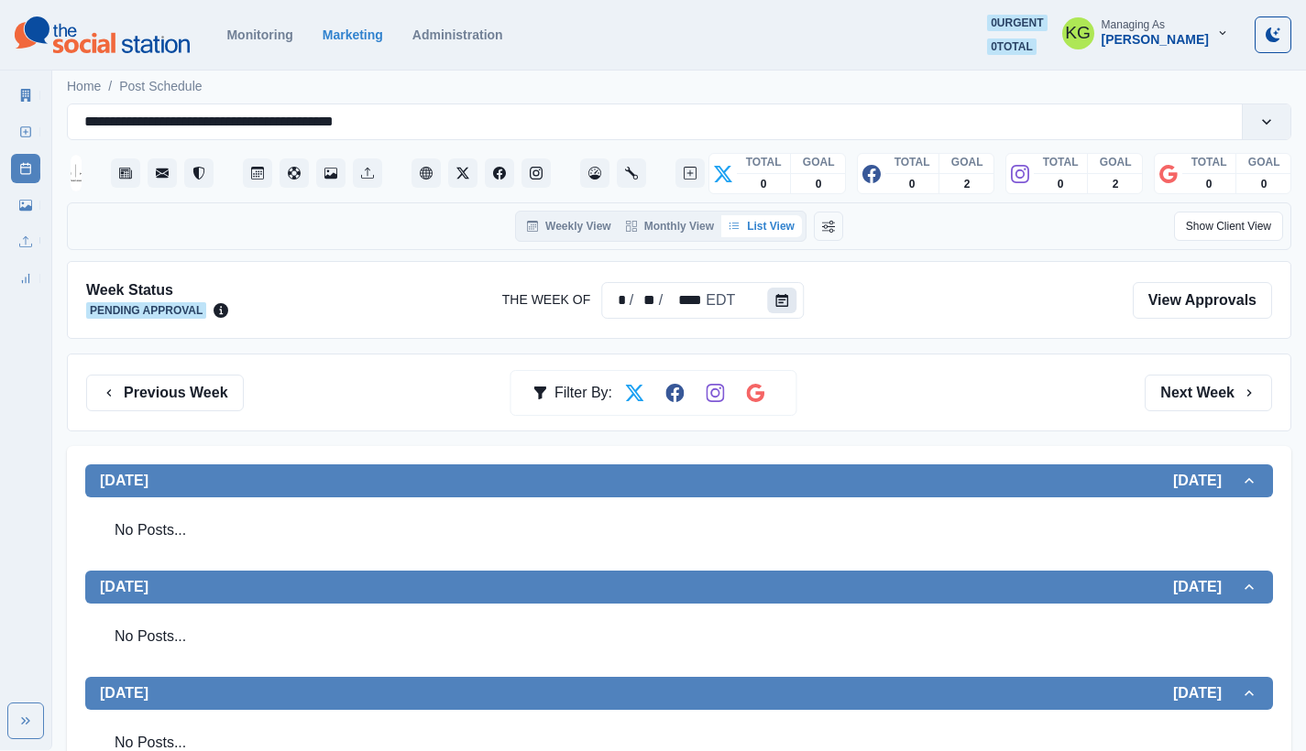
click at [783, 312] on button "Calendar" at bounding box center [781, 301] width 29 height 26
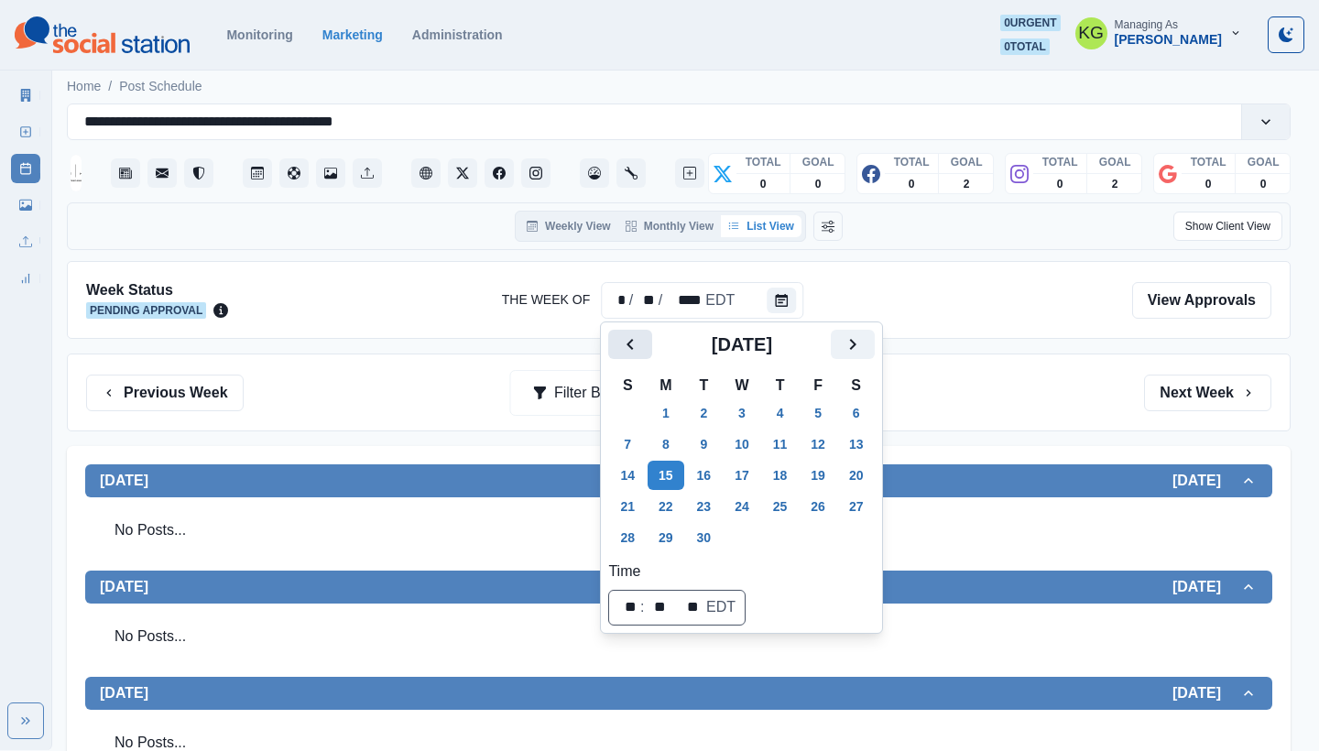
click at [618, 348] on button "Previous" at bounding box center [630, 344] width 44 height 29
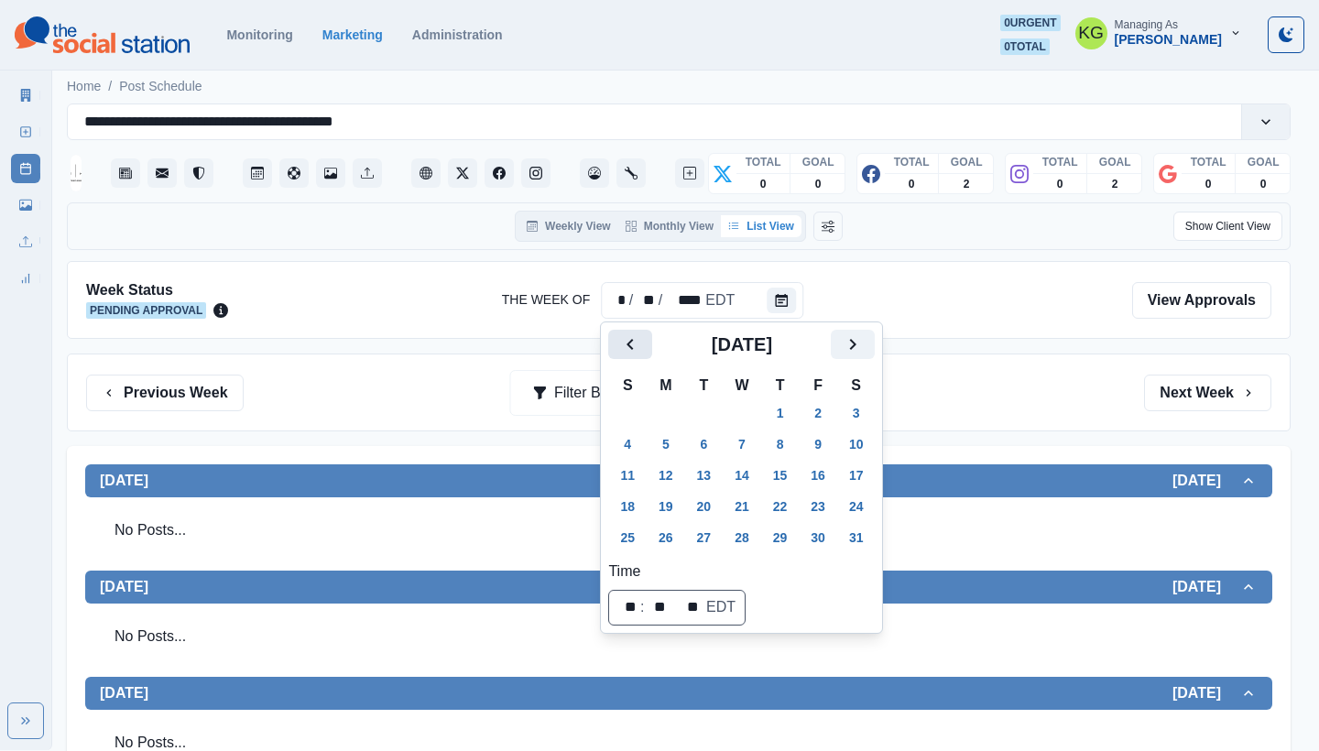
click at [618, 348] on button "Previous" at bounding box center [630, 344] width 44 height 29
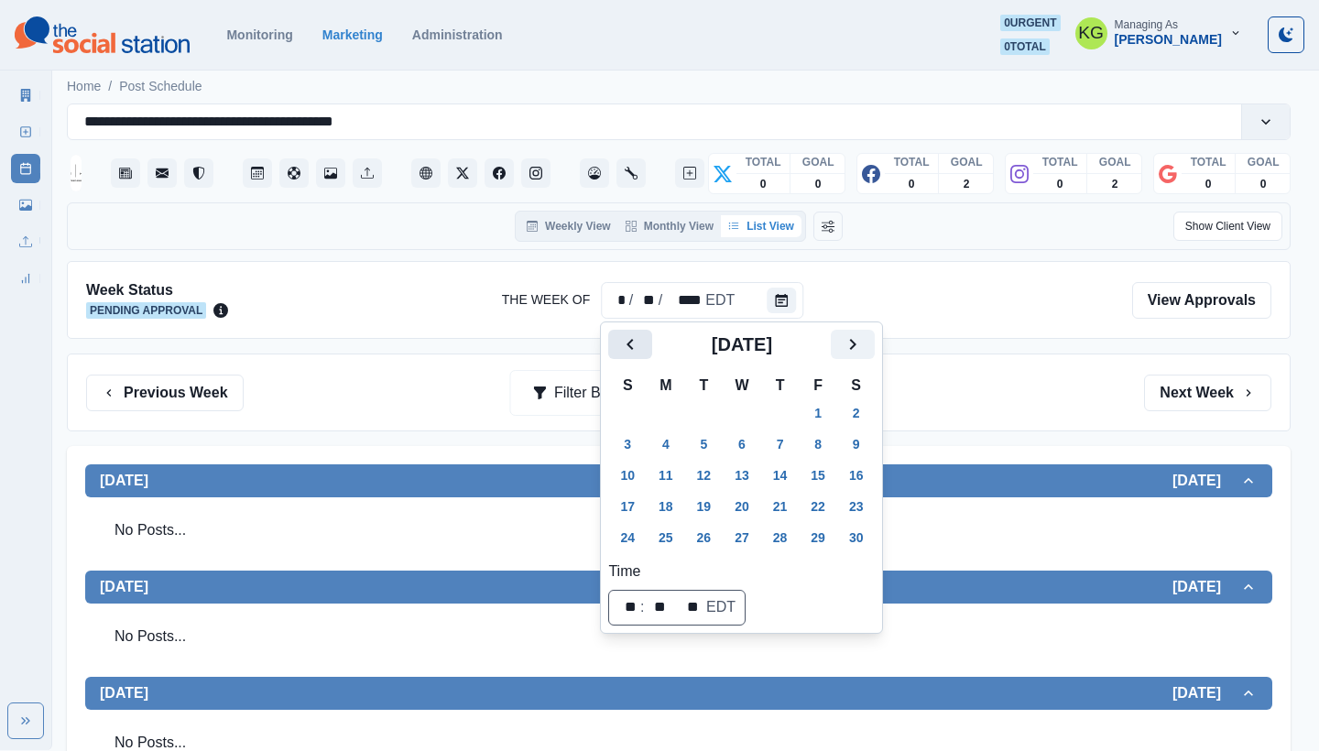
click at [618, 348] on button "Previous" at bounding box center [630, 344] width 44 height 29
click at [640, 353] on icon "Previous" at bounding box center [630, 345] width 22 height 22
click at [677, 418] on button "2" at bounding box center [666, 413] width 37 height 29
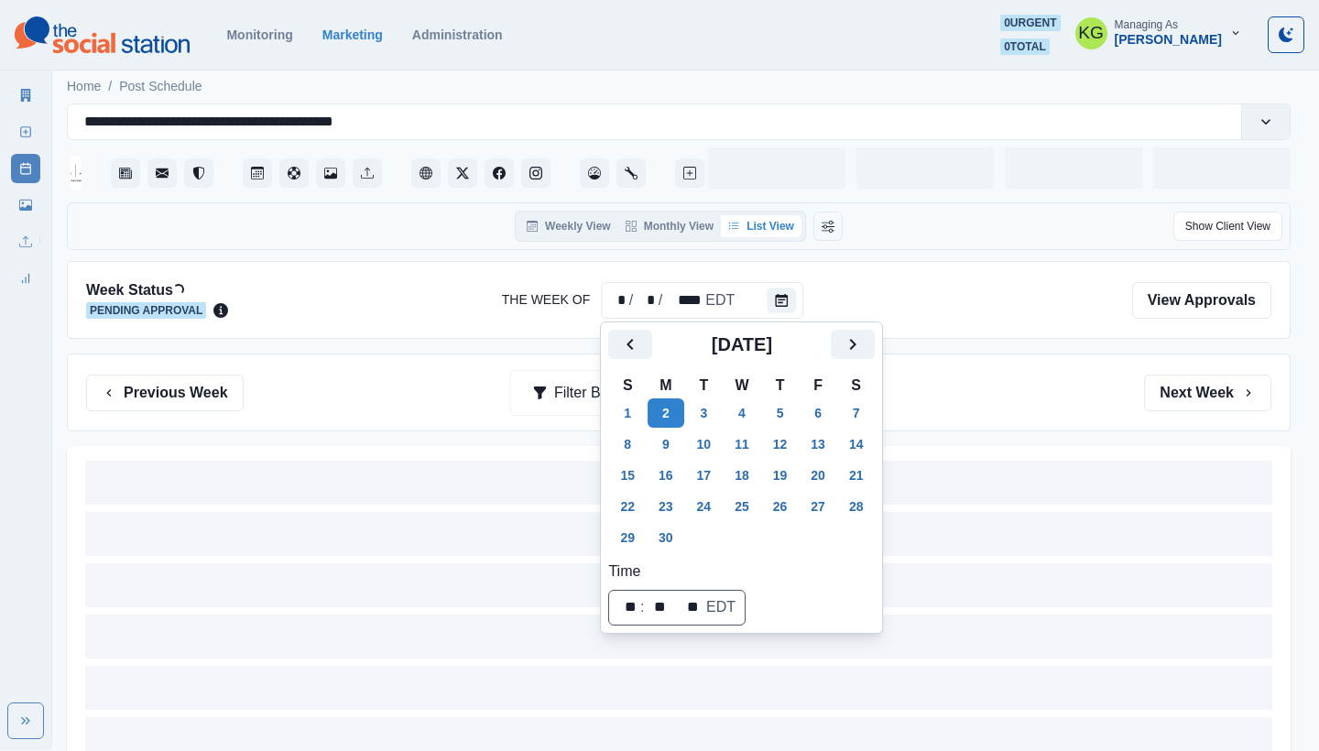
click at [1038, 416] on div "Previous Week Filter By: Next Week" at bounding box center [679, 393] width 1224 height 78
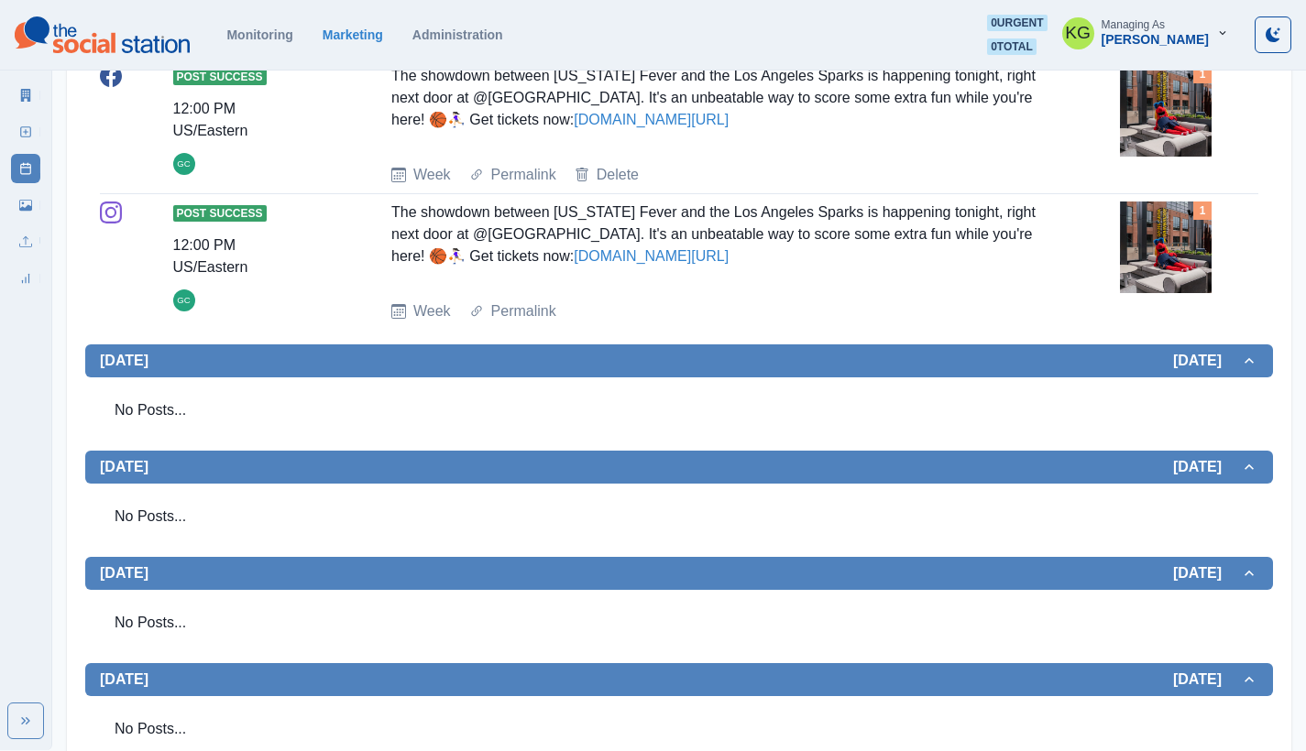
scroll to position [38, 0]
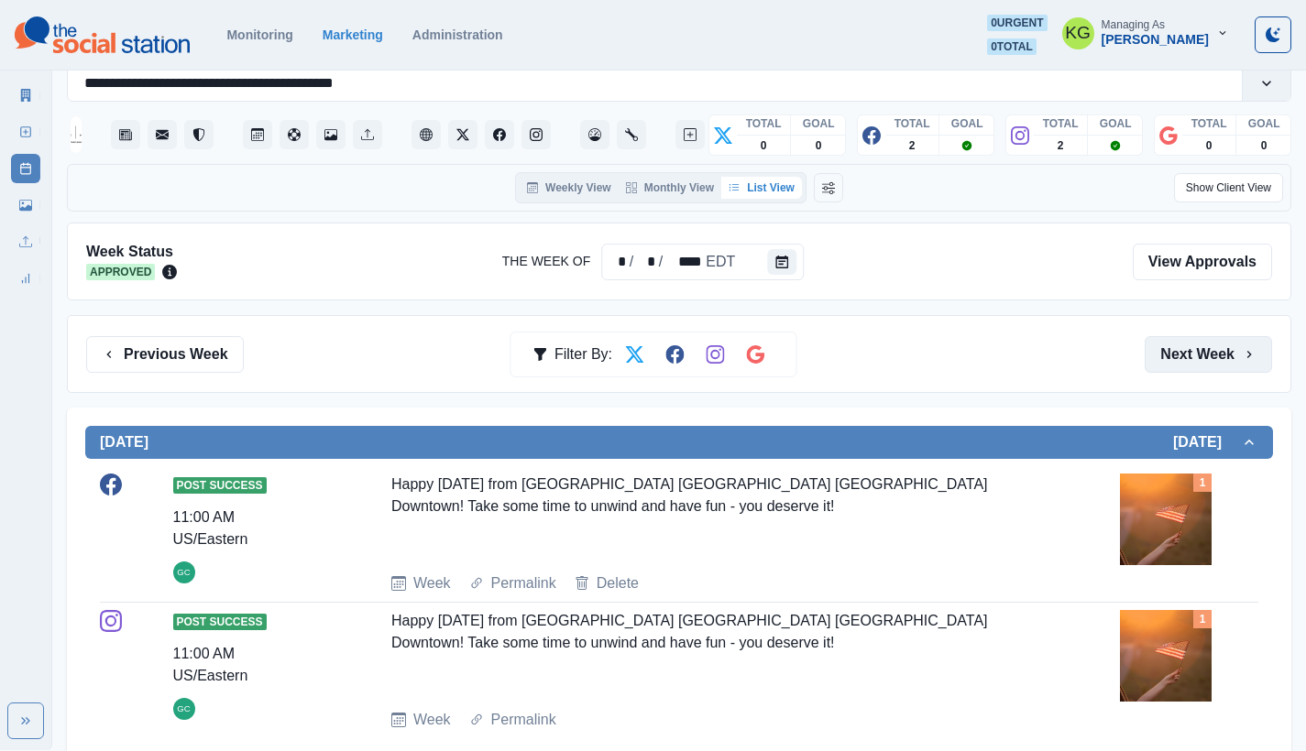
click at [1188, 367] on button "Next Week" at bounding box center [1207, 354] width 127 height 37
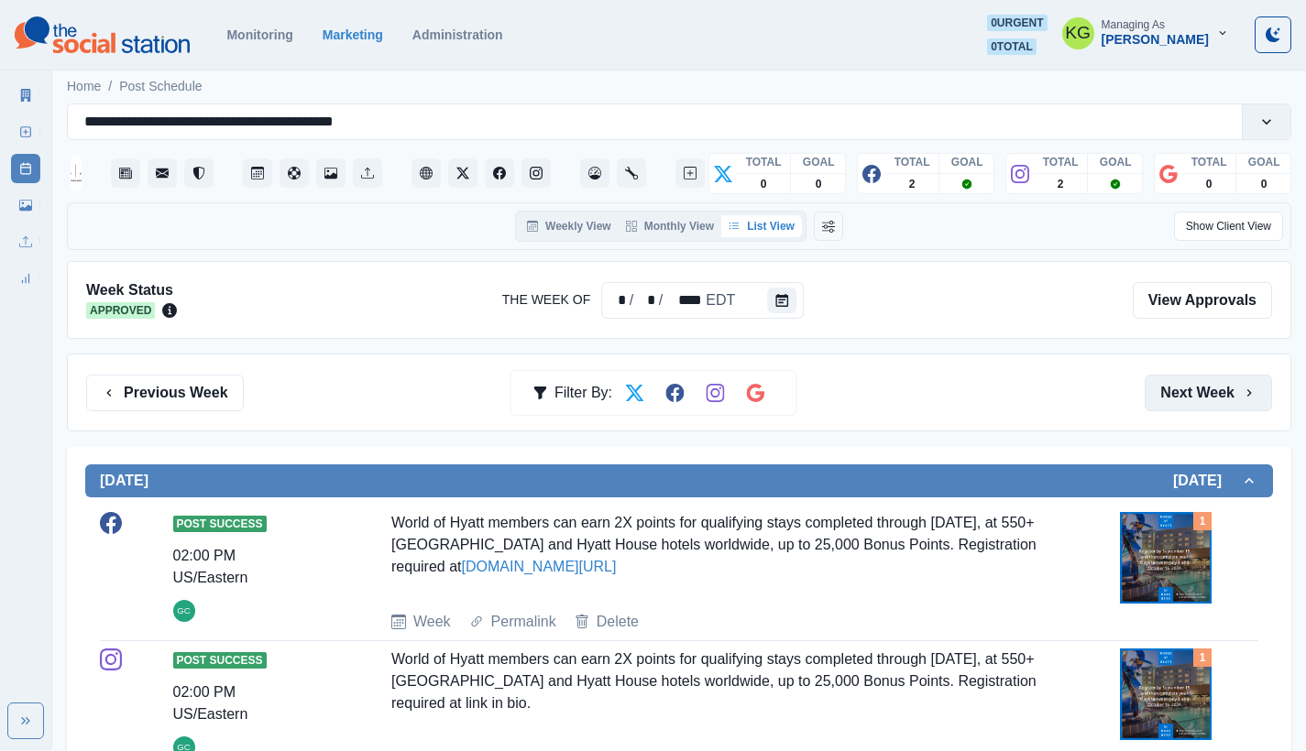
click at [1164, 391] on button "Next Week" at bounding box center [1207, 393] width 127 height 37
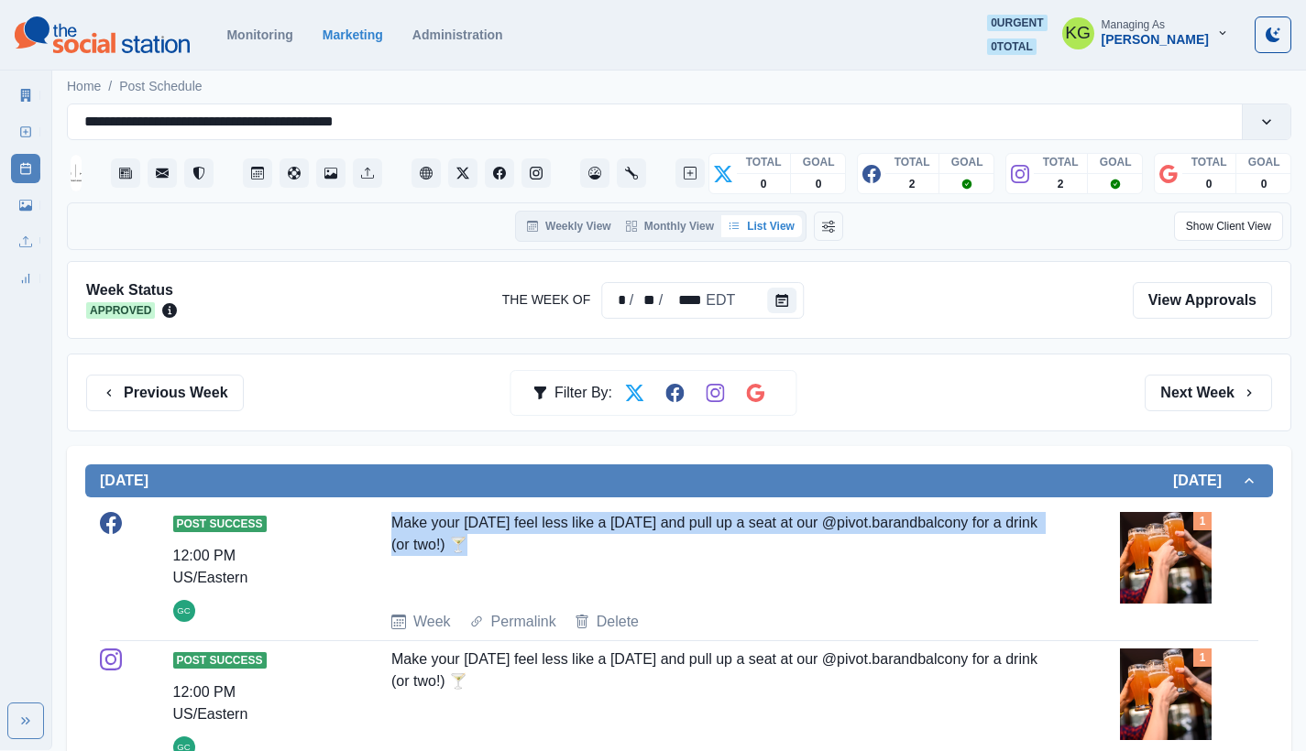
drag, startPoint x: 399, startPoint y: 521, endPoint x: 541, endPoint y: 537, distance: 142.0
click at [541, 537] on div "Post Success 12:00 PM US/Eastern GC Make your [DATE] feel less like a [DATE] an…" at bounding box center [679, 572] width 1158 height 121
click at [1162, 566] on img at bounding box center [1166, 558] width 92 height 92
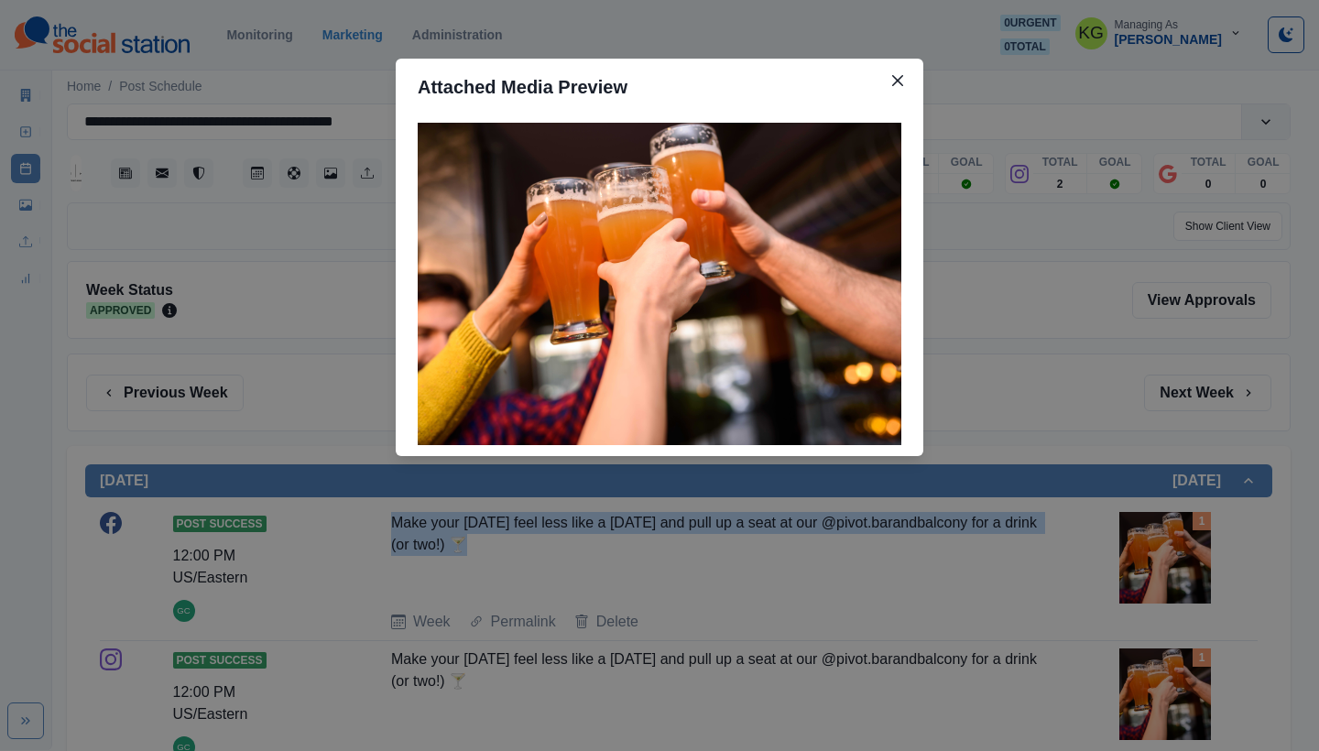
drag, startPoint x: 901, startPoint y: 77, endPoint x: 684, endPoint y: 275, distance: 293.1
click at [901, 78] on icon "Close" at bounding box center [897, 80] width 11 height 11
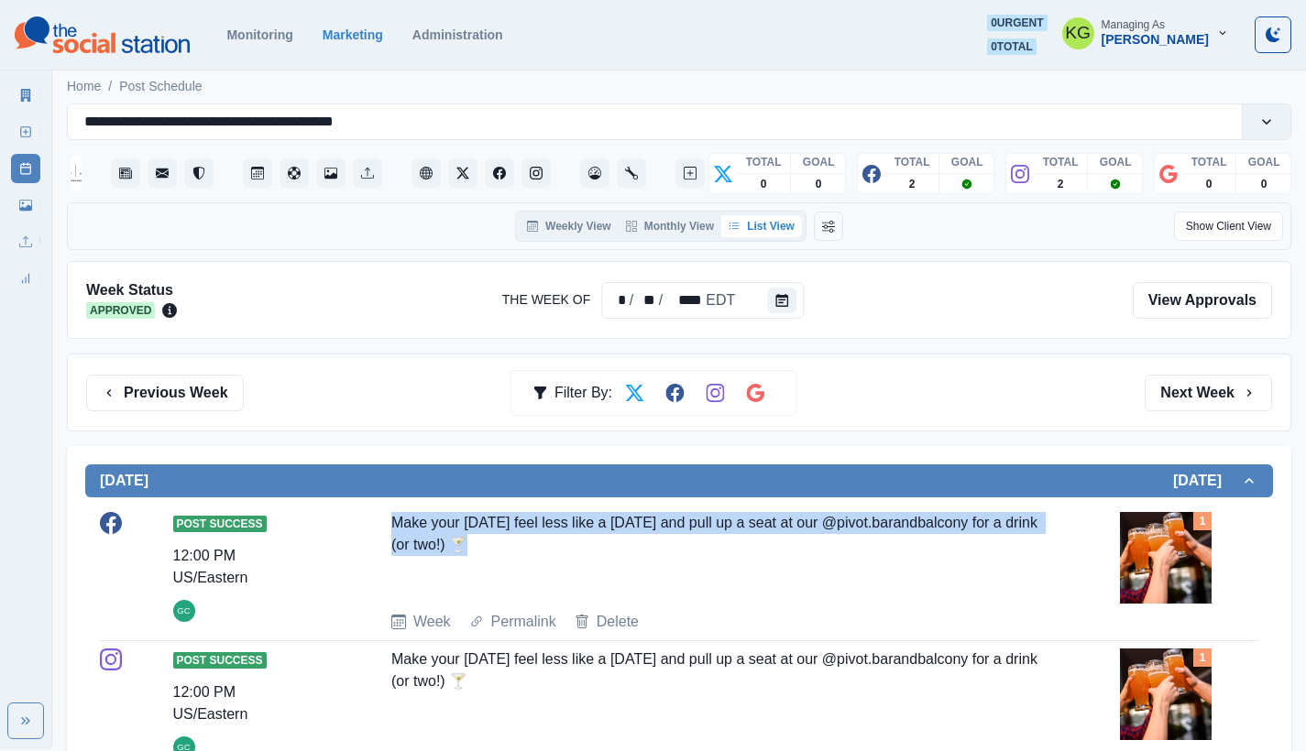
click at [775, 587] on div "Make your [DATE] feel less like a [DATE] and pull up a seat at our @pivot.baran…" at bounding box center [715, 554] width 649 height 84
drag, startPoint x: 468, startPoint y: 542, endPoint x: 370, endPoint y: 522, distance: 100.1
click at [370, 522] on div "Post Success 12:00 PM US/Eastern GC Make your [DATE] feel less like a [DATE] an…" at bounding box center [679, 572] width 1158 height 121
click at [1163, 548] on img at bounding box center [1166, 558] width 92 height 92
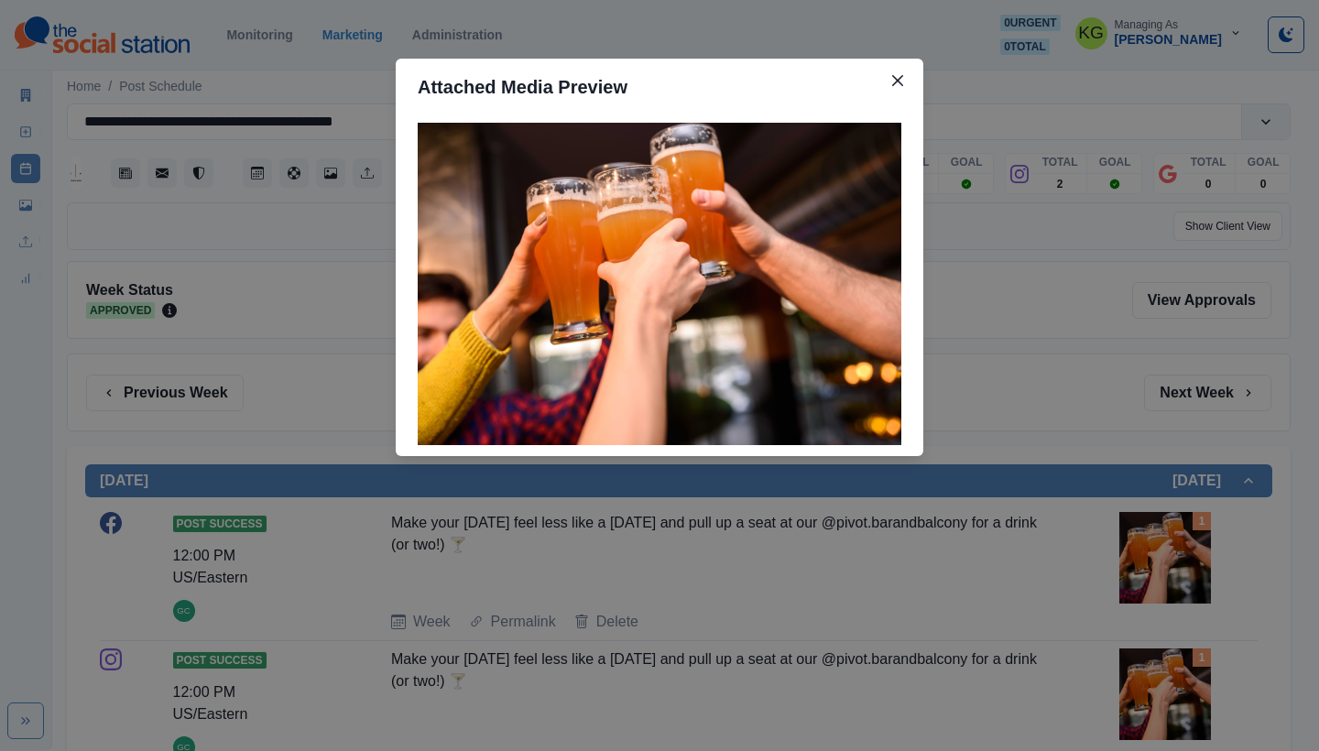
click at [1090, 453] on div "Attached Media Preview" at bounding box center [659, 375] width 1319 height 751
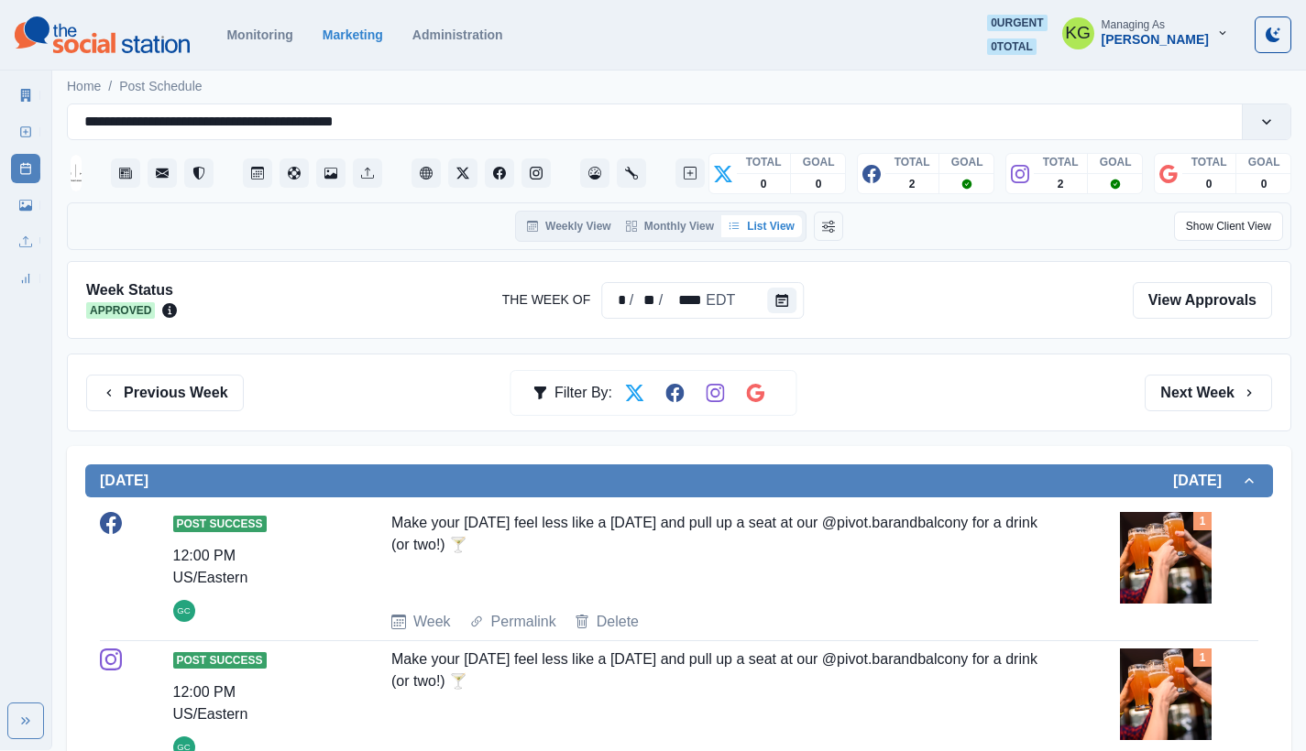
scroll to position [171, 0]
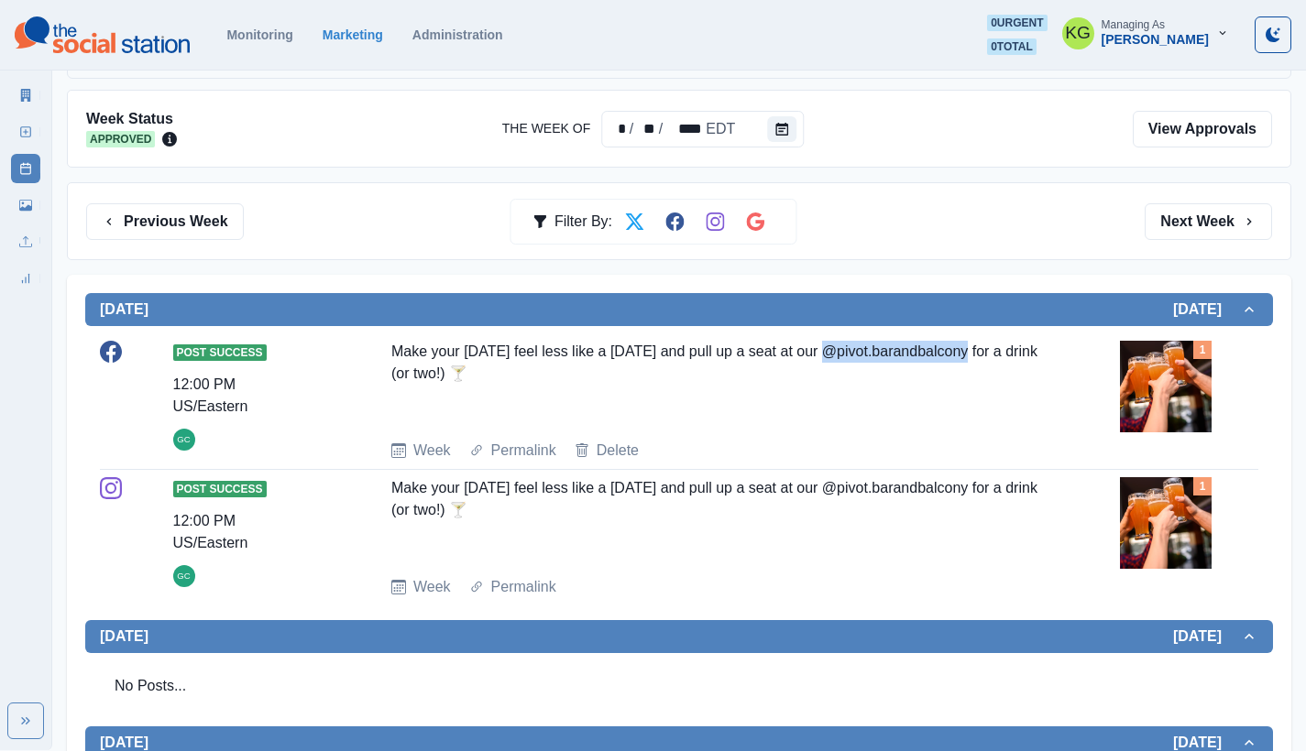
drag, startPoint x: 946, startPoint y: 351, endPoint x: 985, endPoint y: 351, distance: 39.4
click at [985, 351] on div "Make your [DATE] feel less like a [DATE] and pull up a seat at our @pivot.baran…" at bounding box center [715, 383] width 649 height 84
copy div "@pivot.barandbalcony"
click at [746, 4] on section "Monitoring Marketing Administration 0 urgent 0 total KG Managing As [PERSON_NAM…" at bounding box center [653, 35] width 1306 height 71
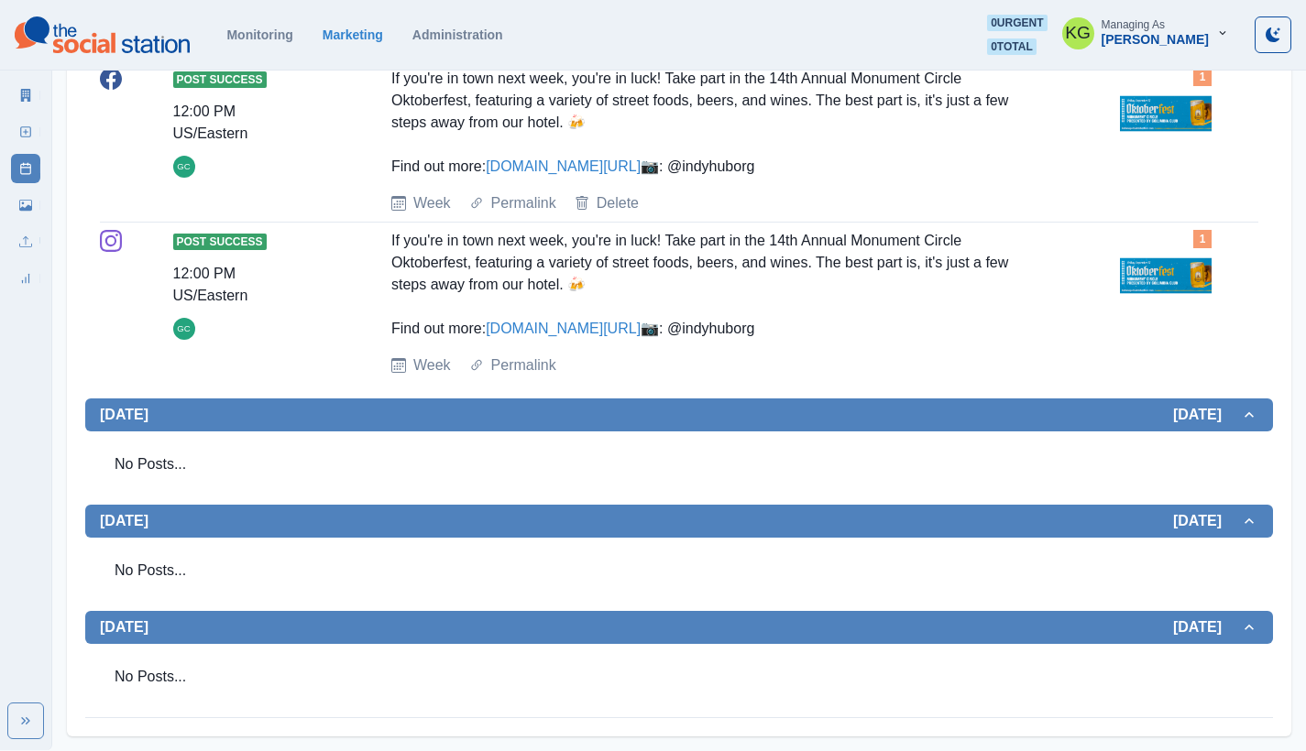
scroll to position [0, 0]
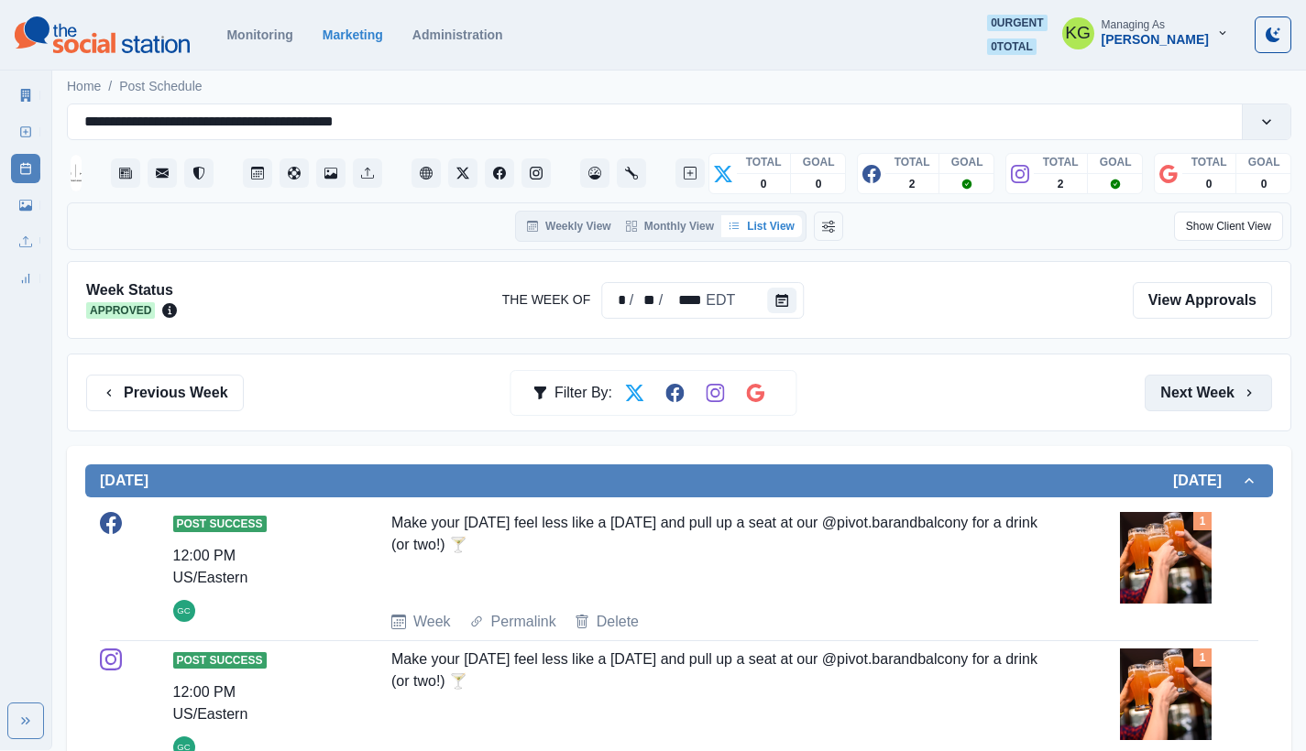
click at [1242, 383] on button "Next Week" at bounding box center [1207, 393] width 127 height 37
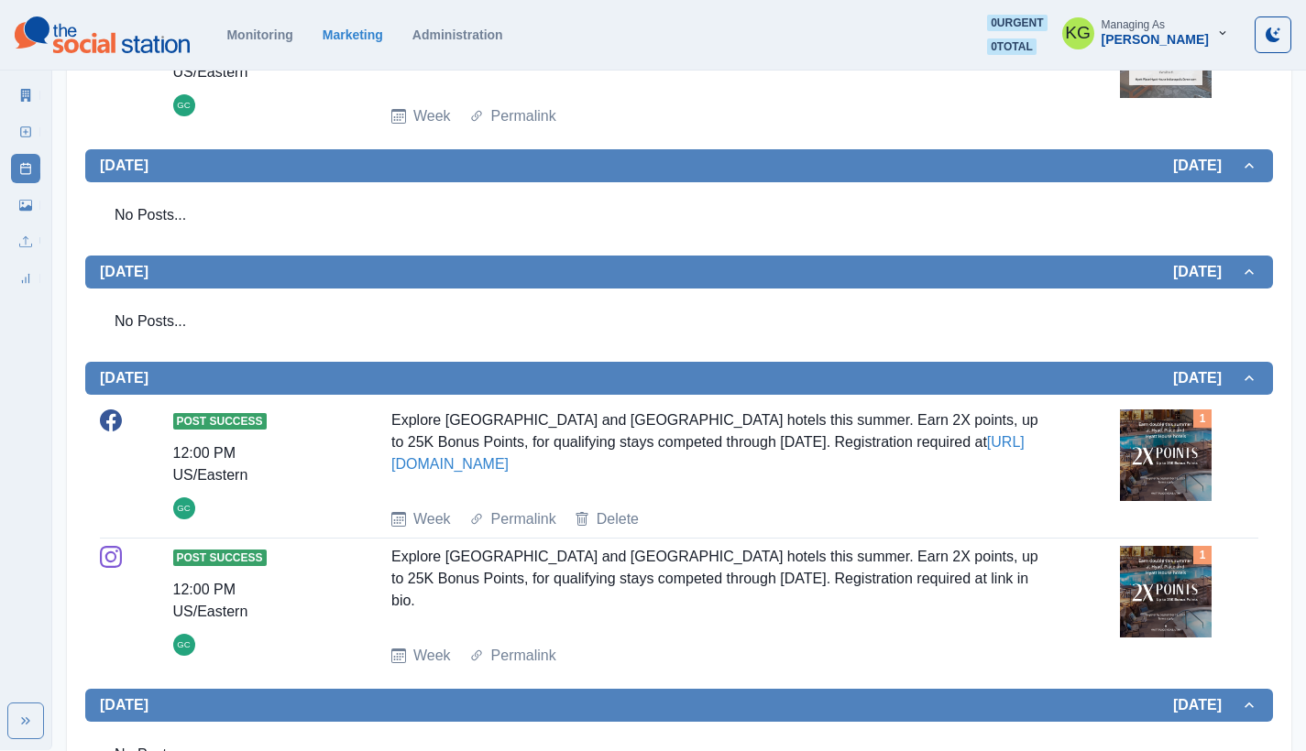
scroll to position [16, 0]
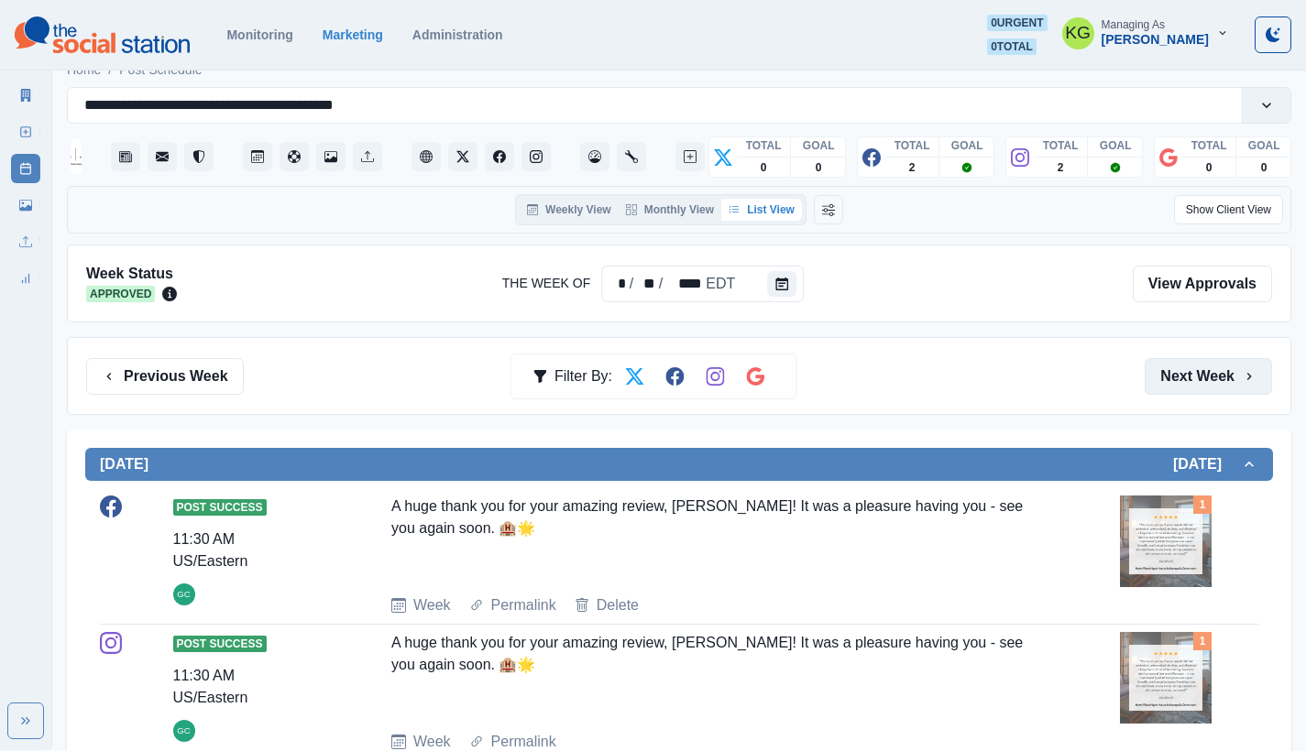
click at [1234, 380] on button "Next Week" at bounding box center [1207, 376] width 127 height 37
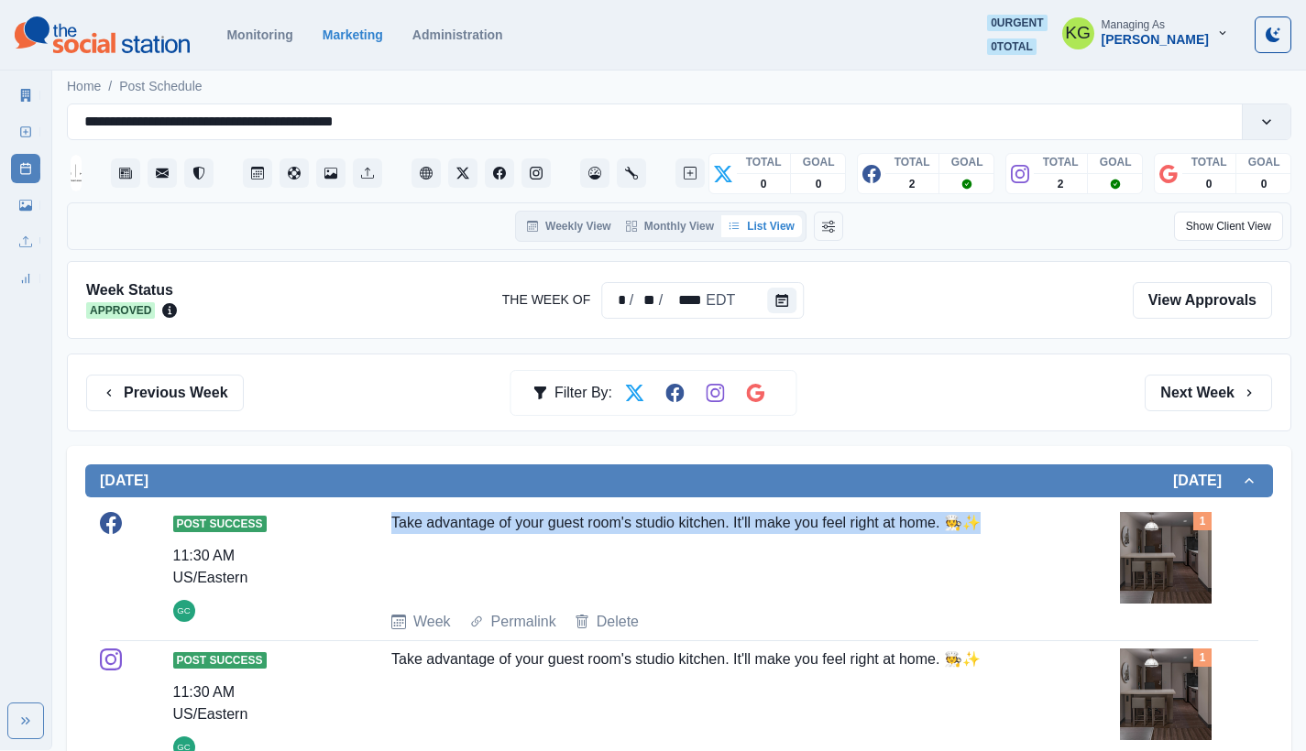
drag, startPoint x: 1007, startPoint y: 524, endPoint x: 369, endPoint y: 528, distance: 637.7
click at [369, 528] on div "Post Success 11:30 AM US/Eastern GC Take advantage of your guest room's studio …" at bounding box center [679, 572] width 1158 height 121
copy div "Take advantage of your guest room's studio kitchen. It'll make you feel right a…"
click at [210, 398] on button "Previous Week" at bounding box center [165, 393] width 158 height 37
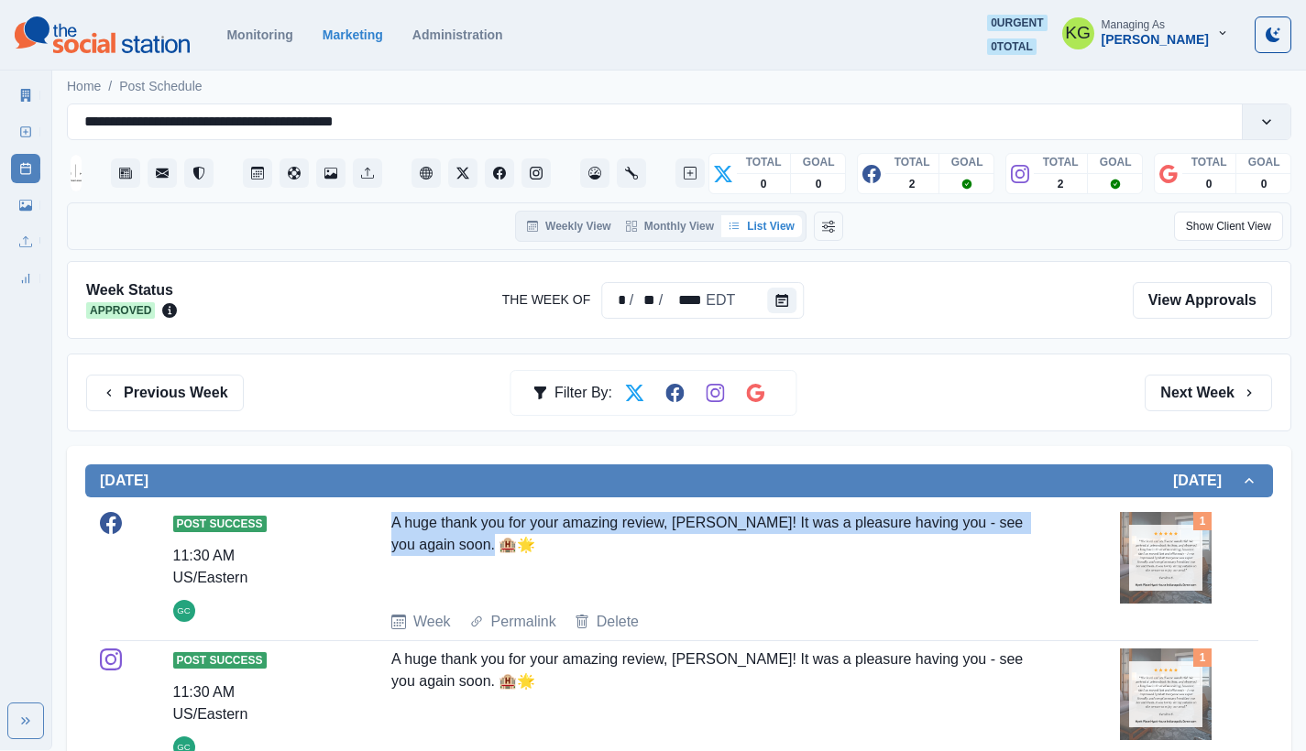
drag, startPoint x: 376, startPoint y: 509, endPoint x: 569, endPoint y: 532, distance: 194.7
click at [569, 532] on div "Post Success 11:30 AM US/Eastern GC A huge thank you for your amazing review, […" at bounding box center [679, 573] width 1158 height 137
click at [535, 532] on div "A huge thank you for your amazing review, [PERSON_NAME]! It was a pleasure havi…" at bounding box center [715, 554] width 649 height 84
drag, startPoint x: 484, startPoint y: 544, endPoint x: 382, endPoint y: 522, distance: 104.1
click at [382, 522] on div "Post Success 11:30 AM US/Eastern GC A huge thank you for your amazing review, […" at bounding box center [679, 572] width 1158 height 121
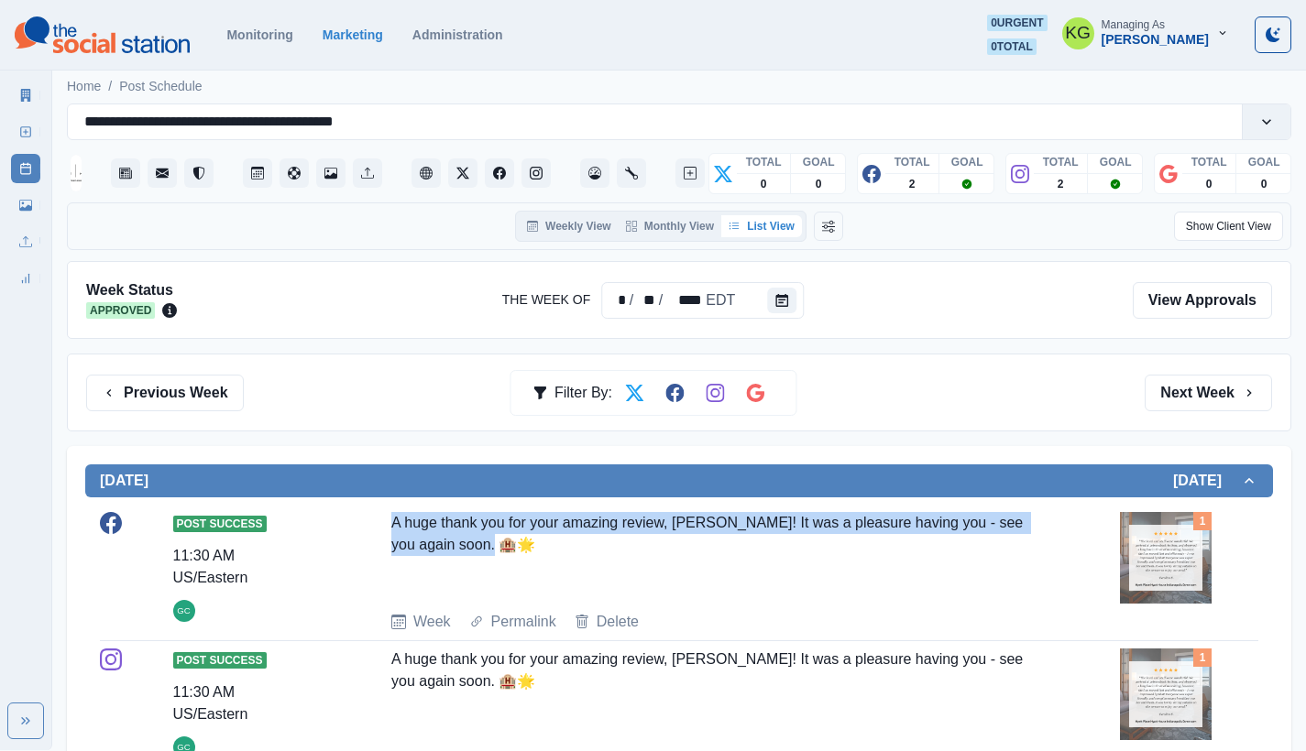
copy div "A huge thank you for your amazing review, [PERSON_NAME]! It was a pleasure havi…"
click at [208, 399] on button "Previous Week" at bounding box center [165, 393] width 158 height 37
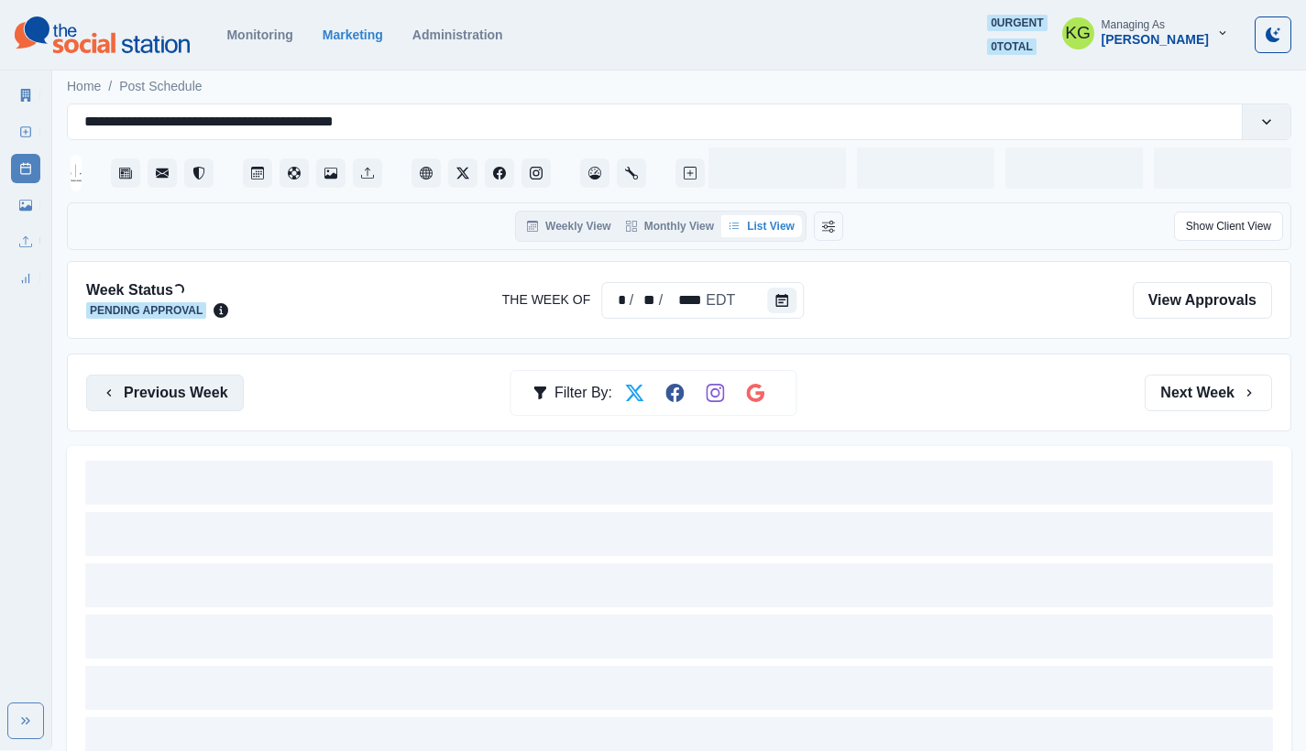
click at [208, 399] on button "Previous Week" at bounding box center [165, 393] width 158 height 37
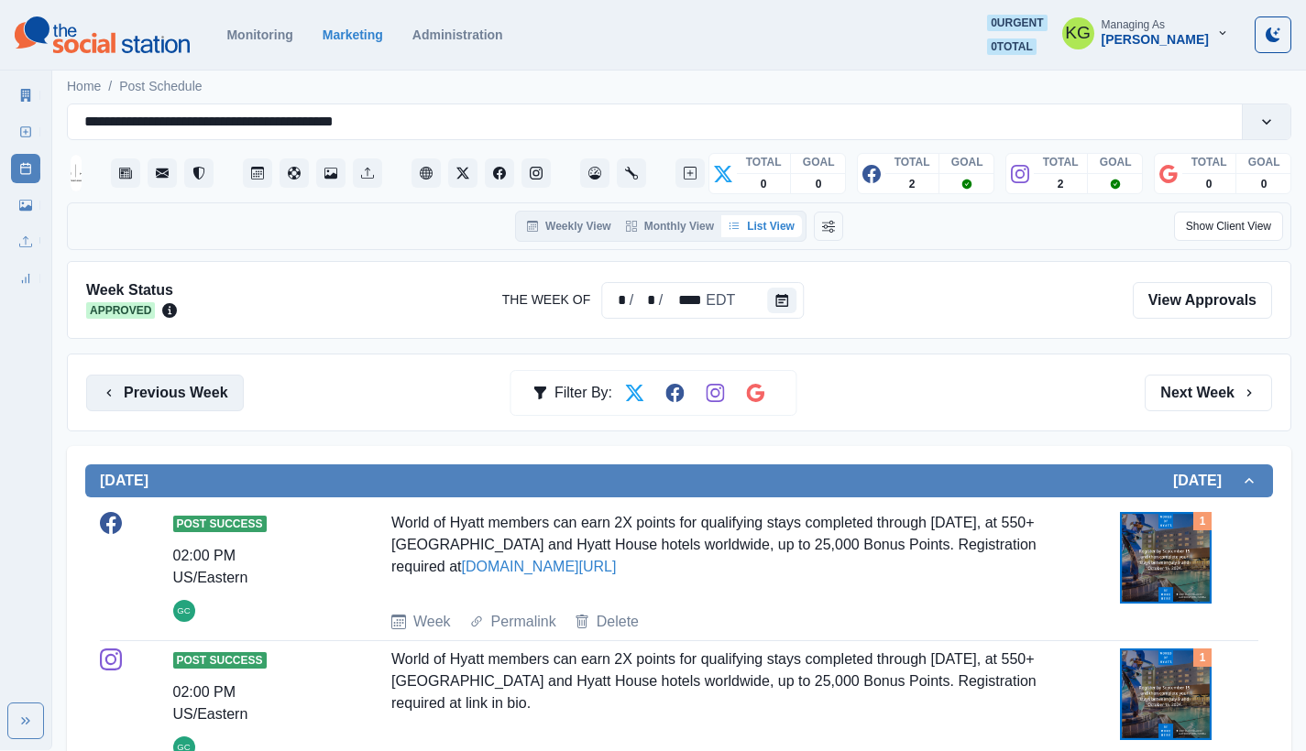
click at [208, 399] on button "Previous Week" at bounding box center [165, 393] width 158 height 37
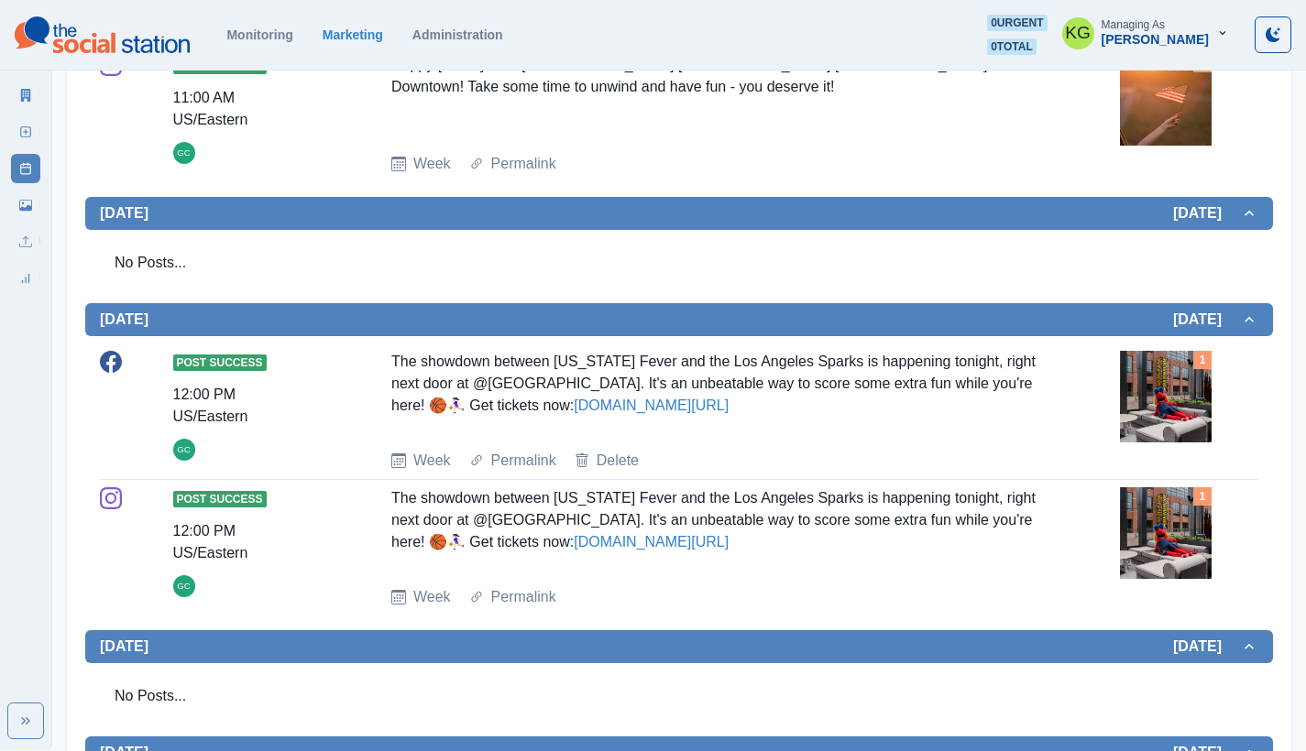
scroll to position [218, 0]
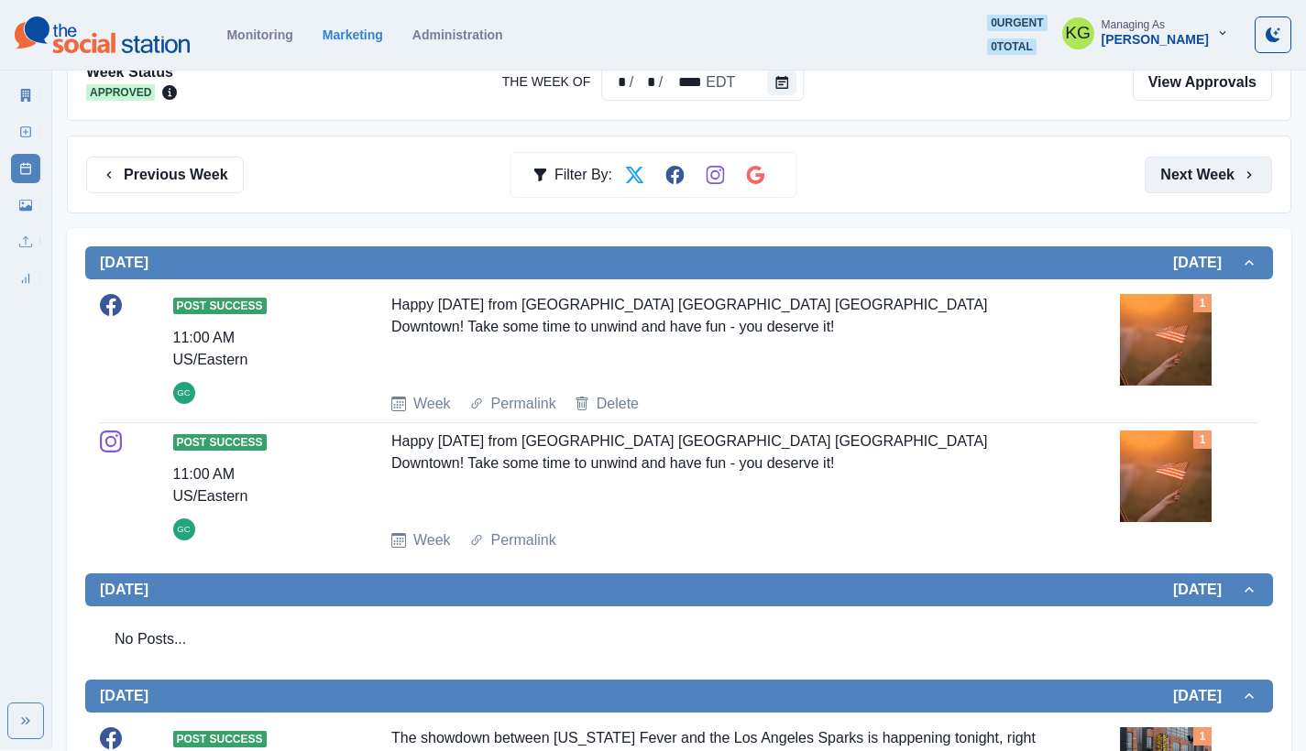
click at [1230, 166] on button "Next Week" at bounding box center [1207, 175] width 127 height 37
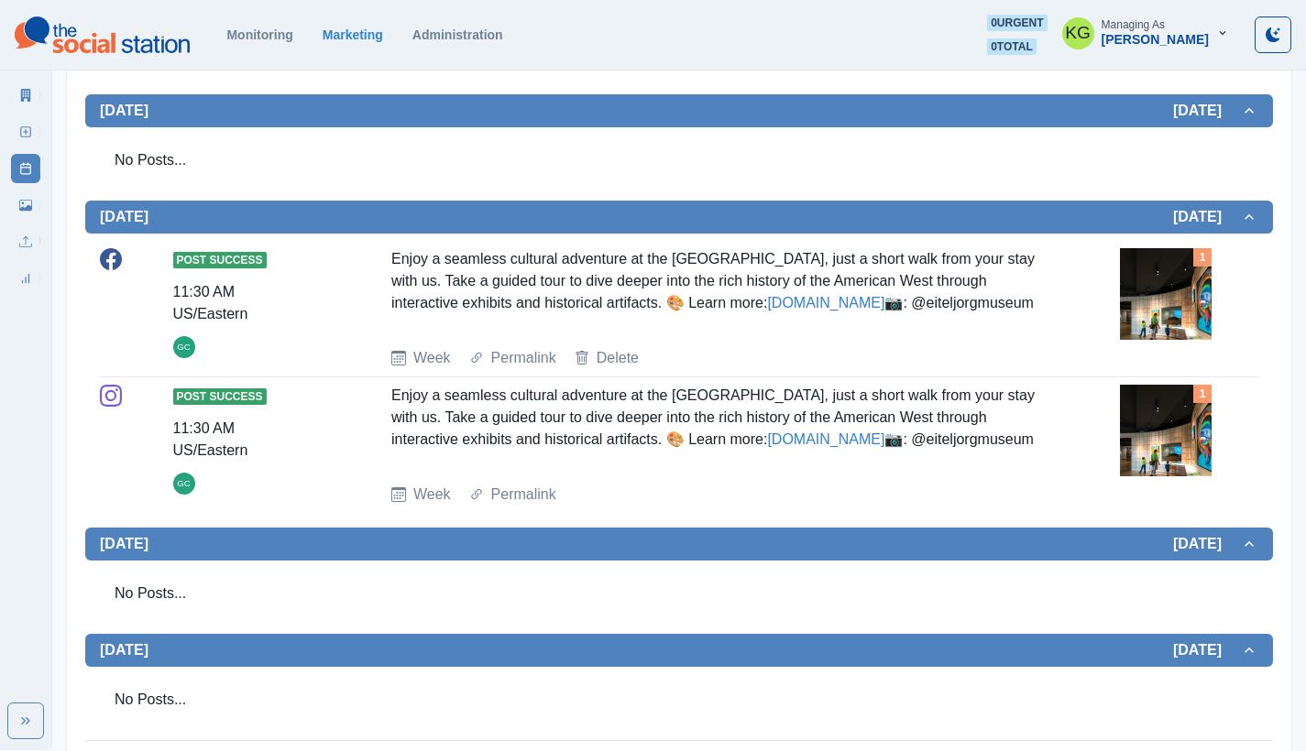
scroll to position [8, 0]
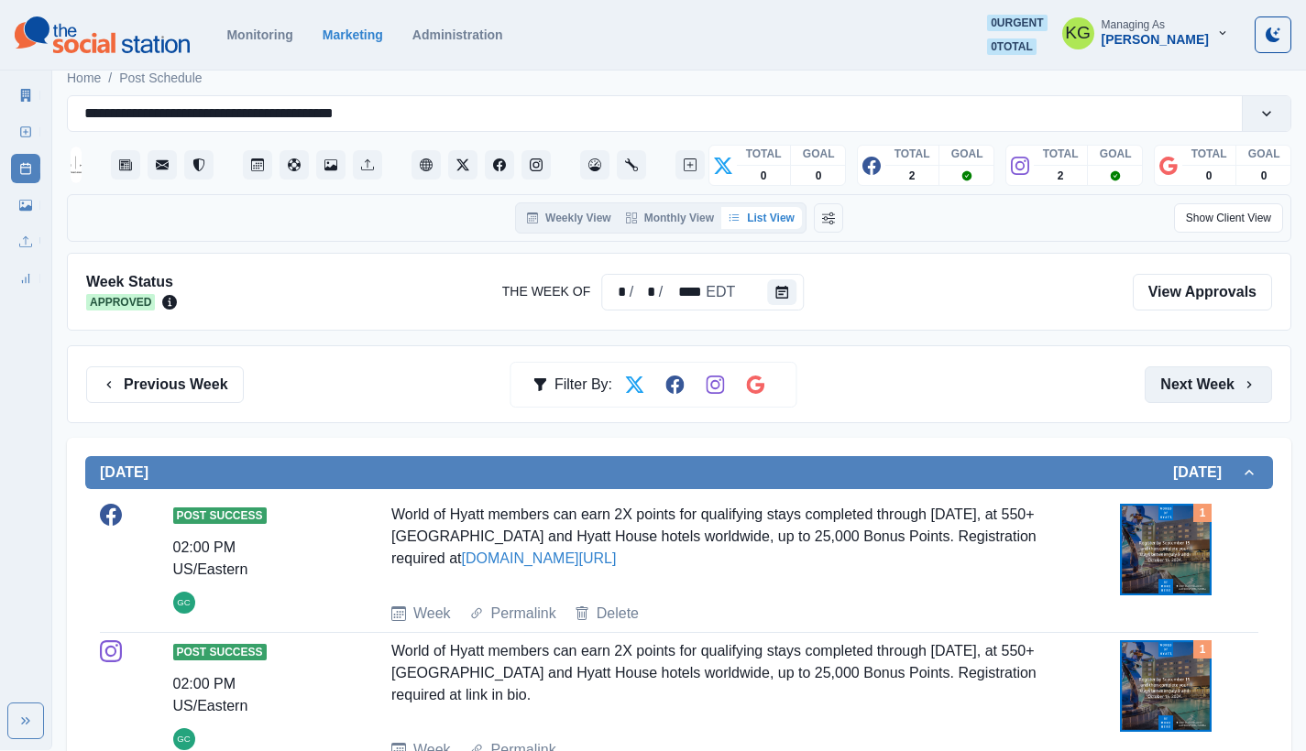
click at [1184, 384] on button "Next Week" at bounding box center [1207, 385] width 127 height 37
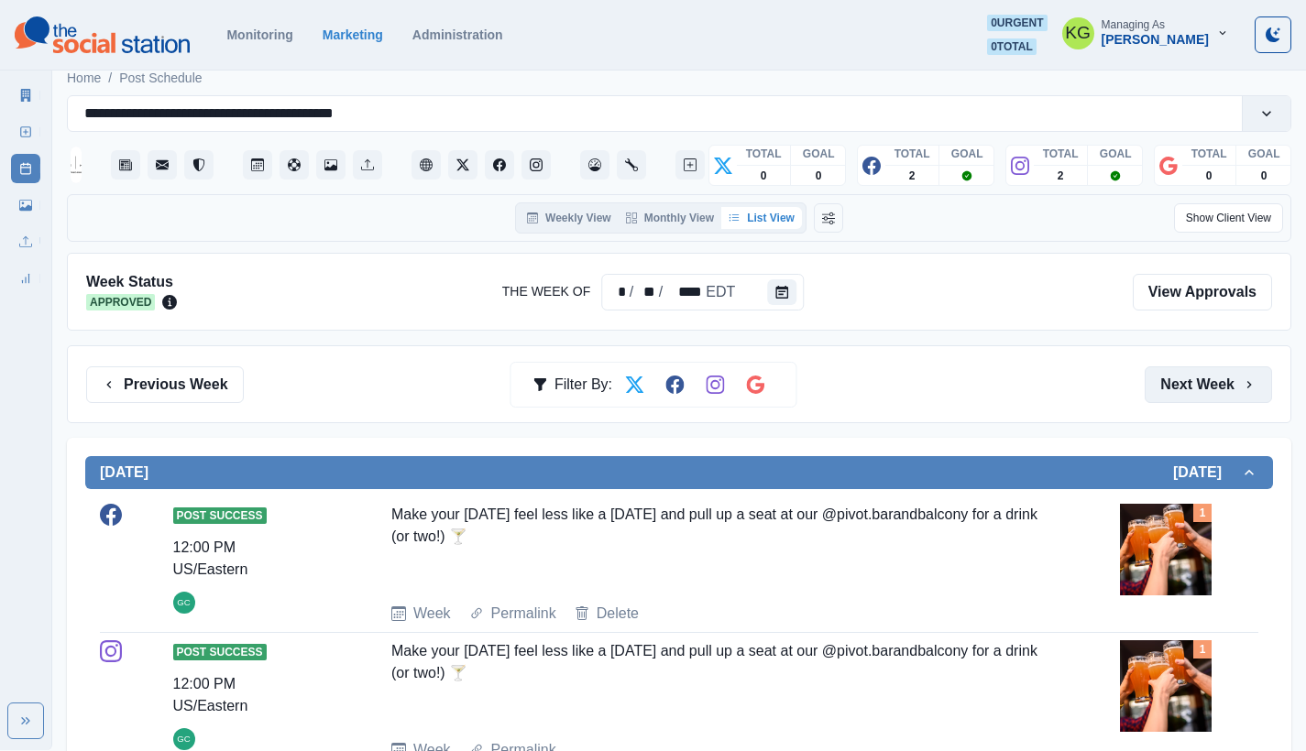
scroll to position [643, 0]
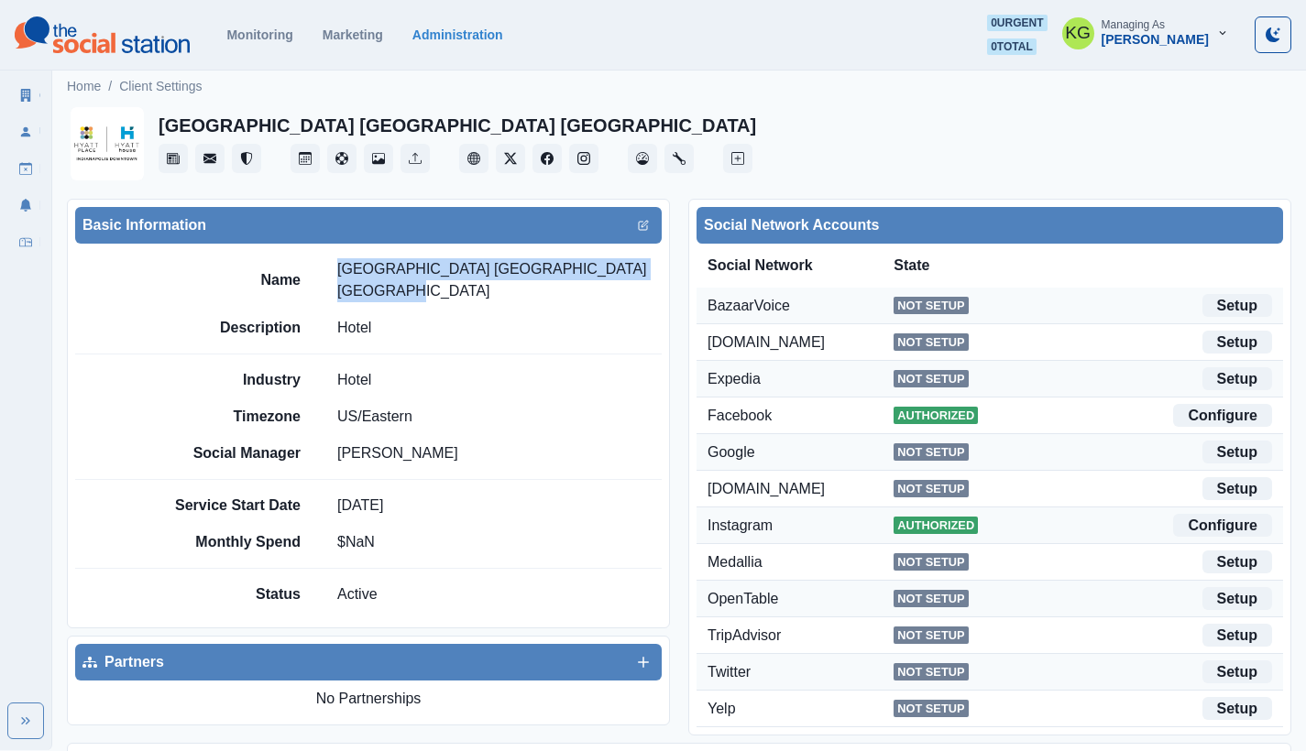
drag, startPoint x: 342, startPoint y: 264, endPoint x: 655, endPoint y: 273, distance: 313.5
click at [655, 273] on p "[GEOGRAPHIC_DATA] [GEOGRAPHIC_DATA] [GEOGRAPHIC_DATA]" at bounding box center [499, 280] width 324 height 44
copy p "[GEOGRAPHIC_DATA] [GEOGRAPHIC_DATA] [GEOGRAPHIC_DATA]"
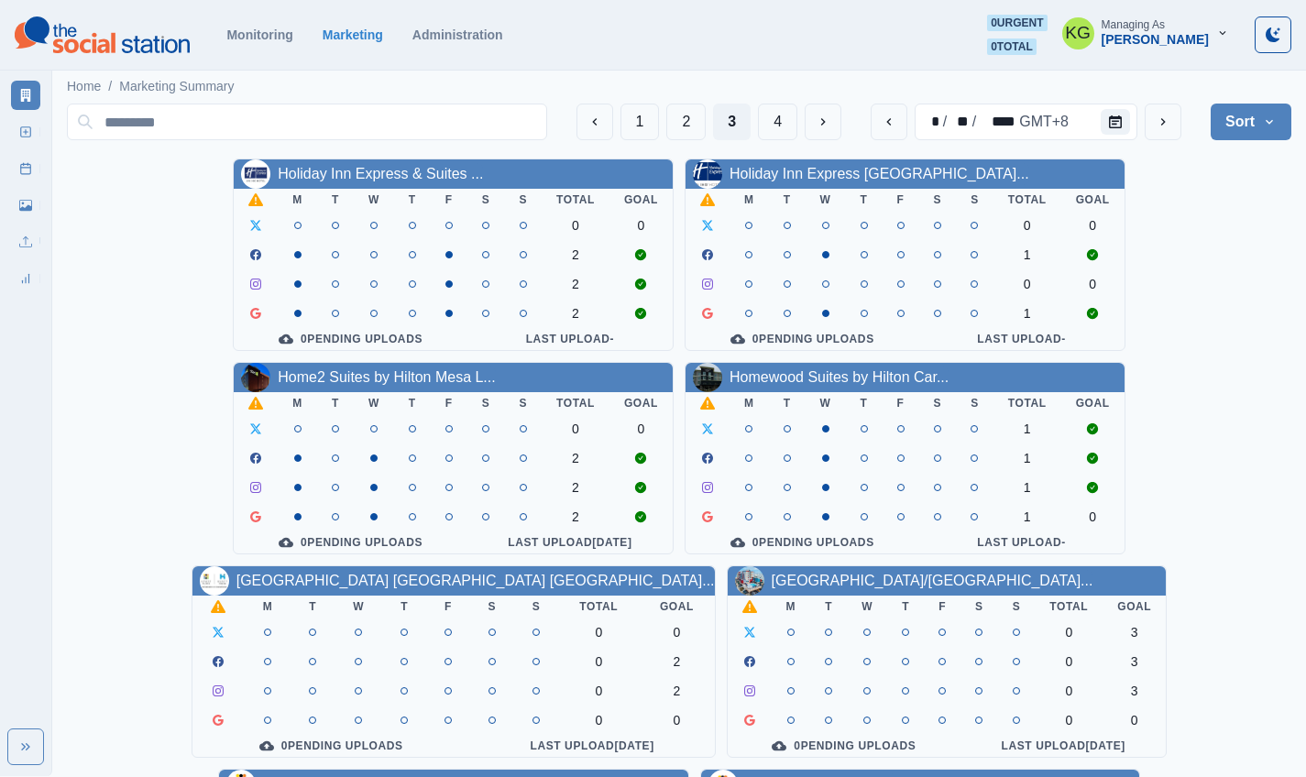
scroll to position [633, 0]
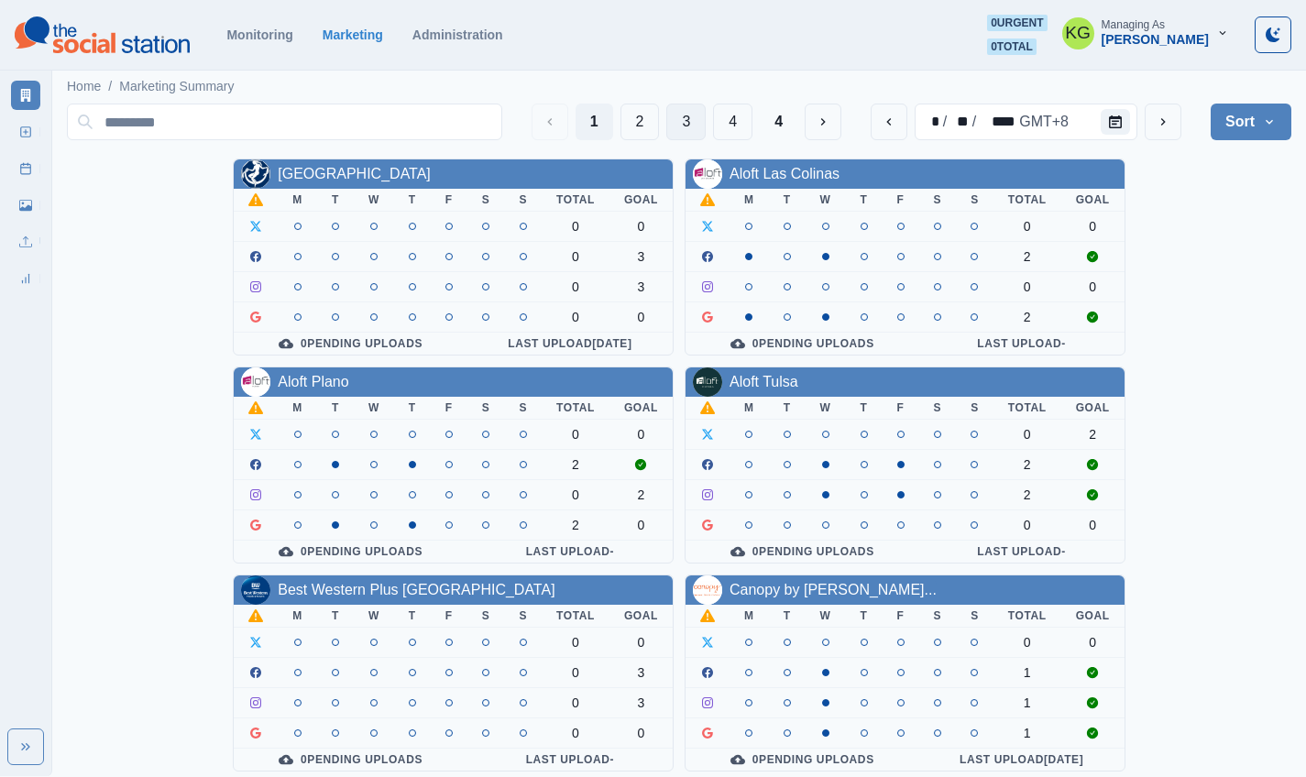
click at [692, 118] on button "3" at bounding box center [685, 122] width 39 height 37
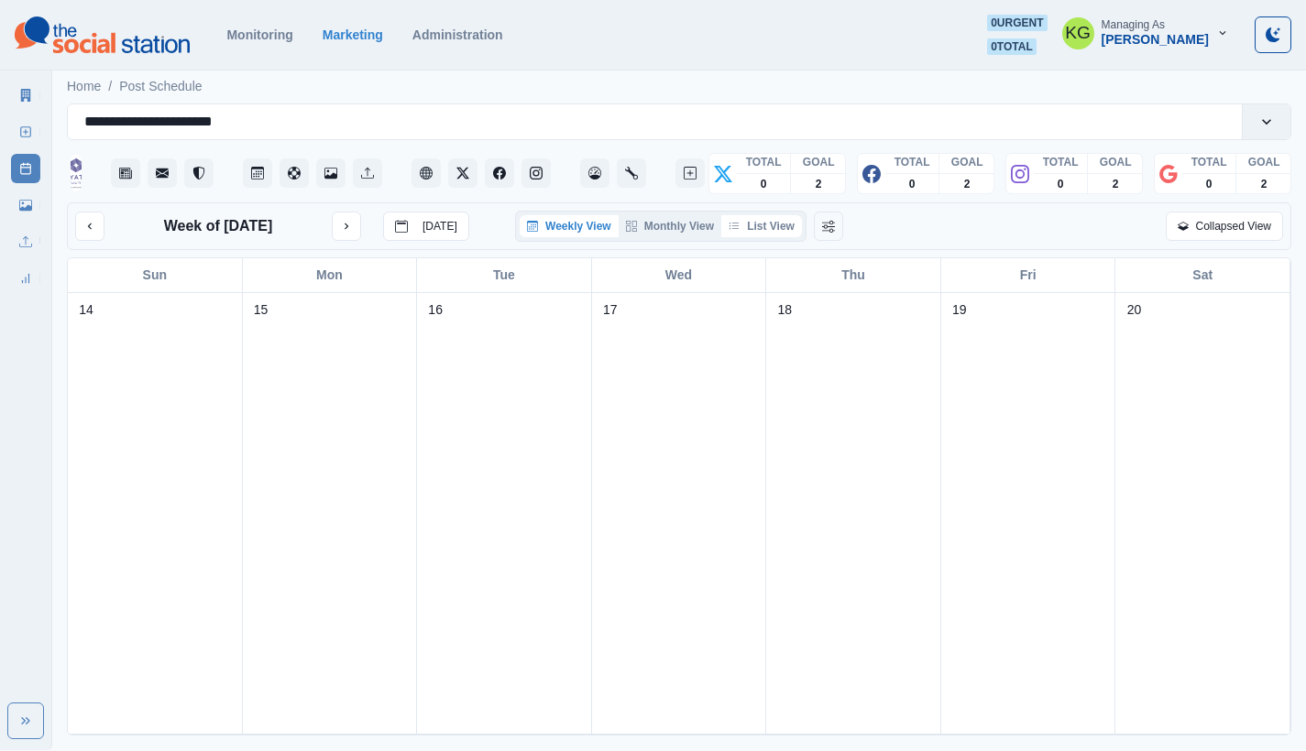
click at [750, 223] on button "List View" at bounding box center [761, 226] width 81 height 22
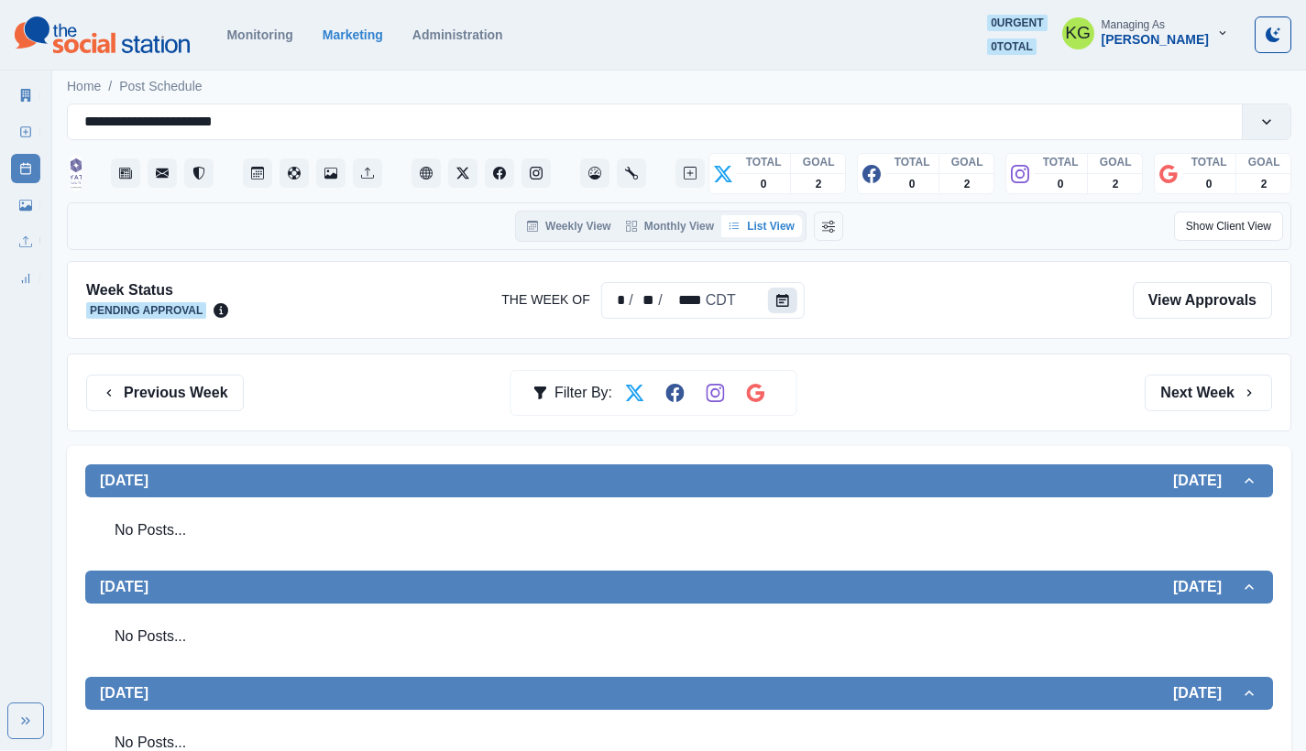
click at [789, 297] on button "Calendar" at bounding box center [782, 301] width 29 height 26
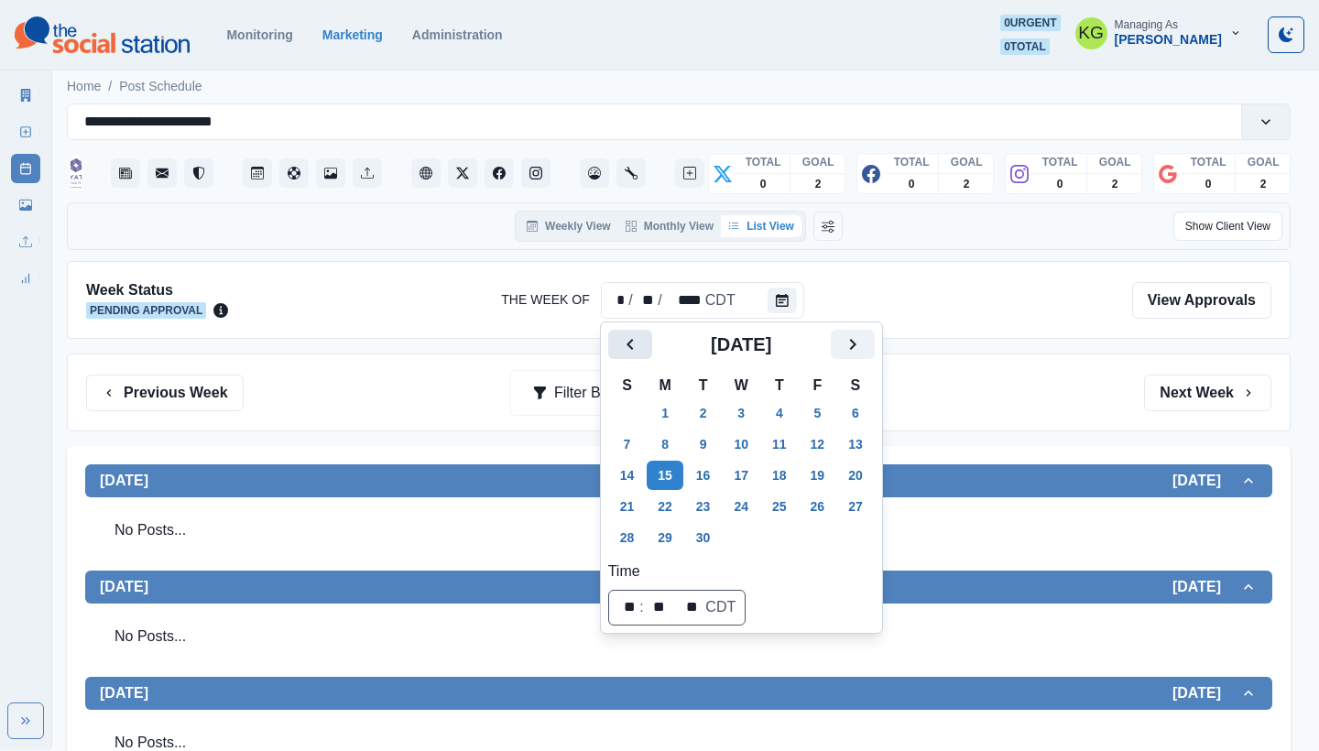
click at [629, 352] on icon "Previous" at bounding box center [630, 345] width 22 height 22
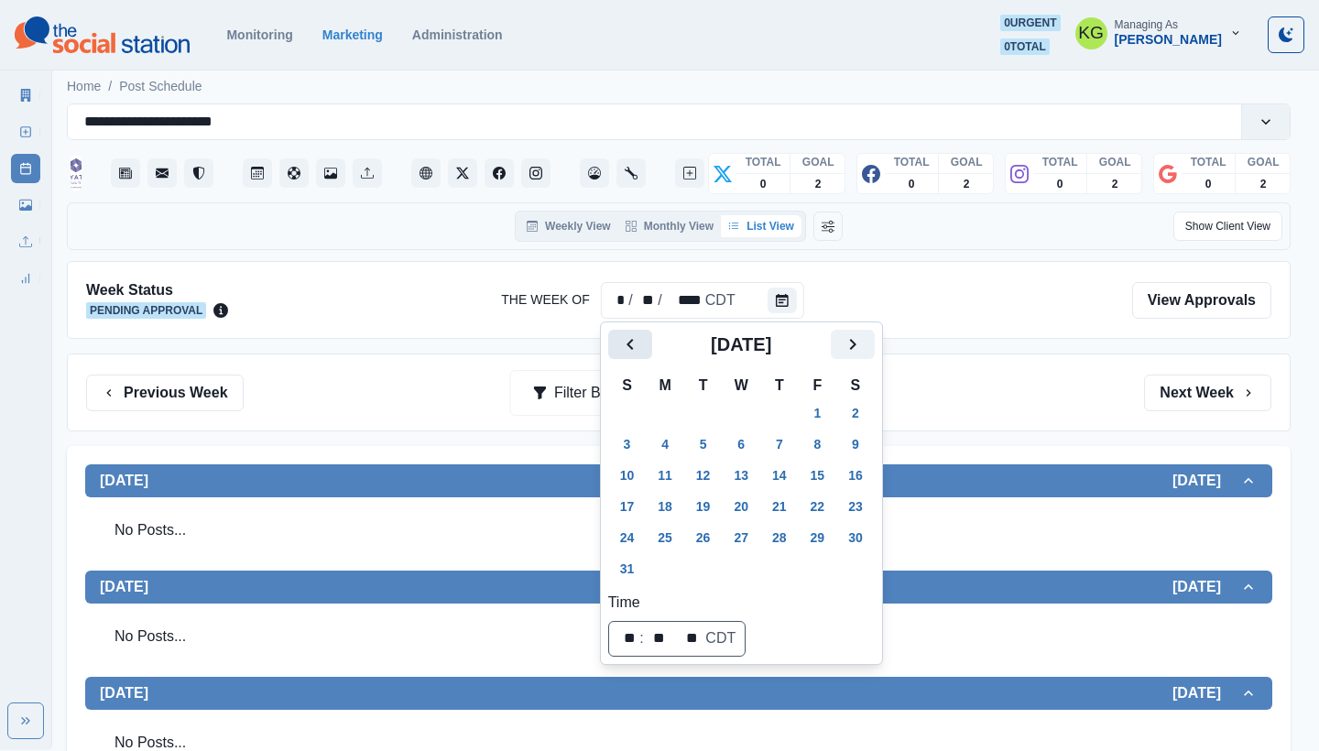
click at [628, 352] on icon "Previous" at bounding box center [630, 345] width 22 height 22
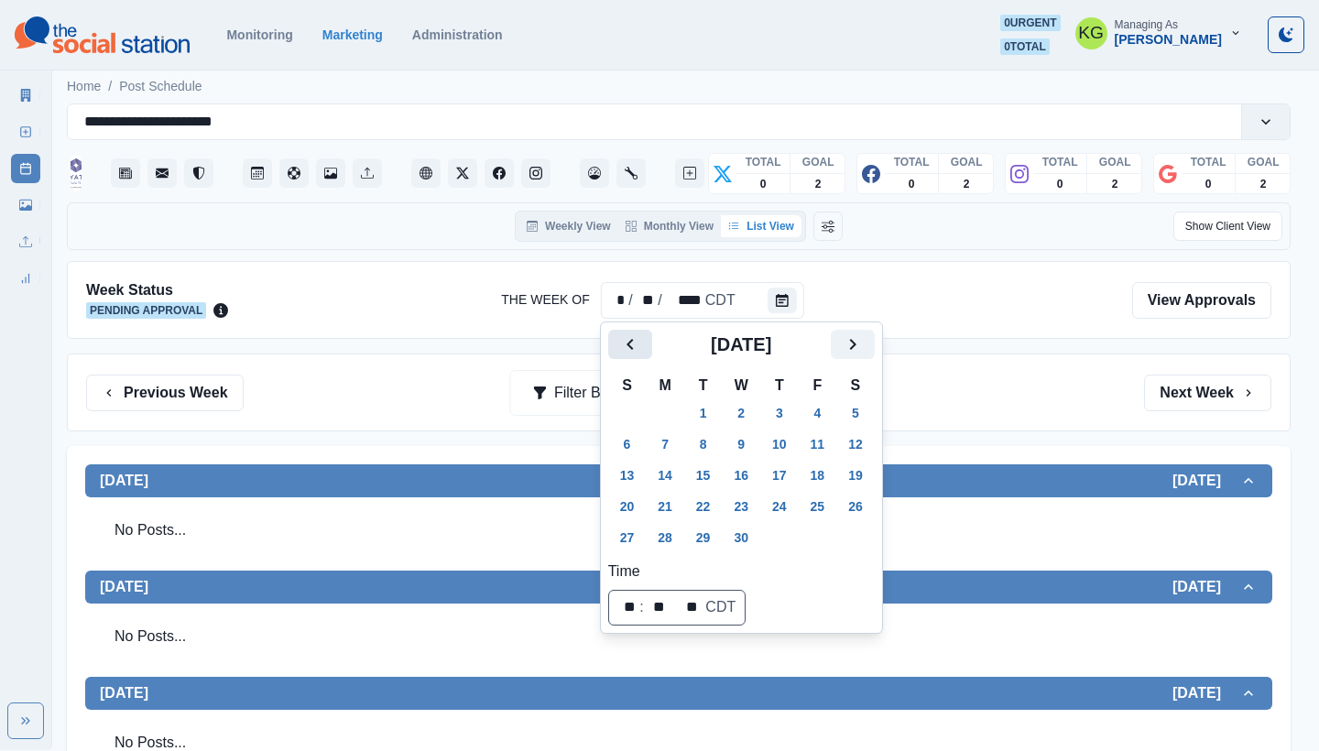
click at [628, 352] on icon "Previous" at bounding box center [630, 345] width 22 height 22
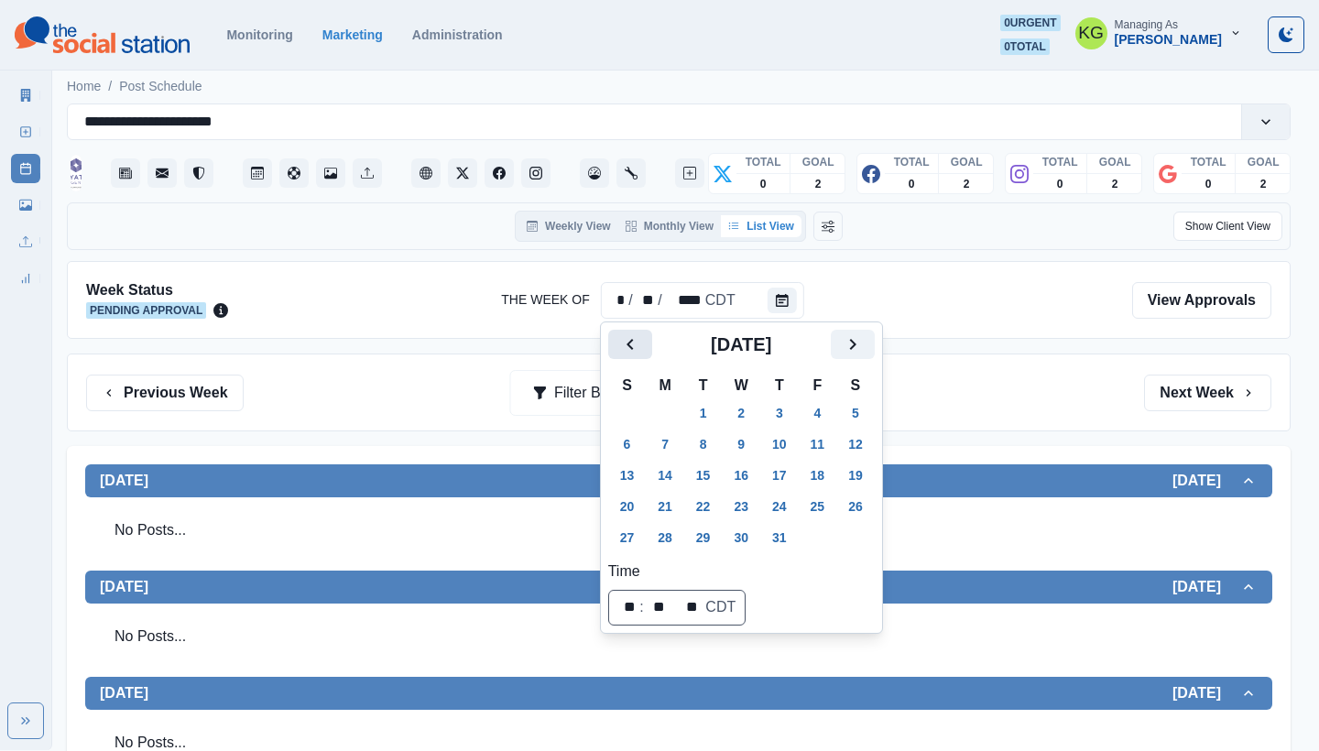
click at [628, 352] on icon "Previous" at bounding box center [630, 345] width 22 height 22
click at [673, 419] on button "2" at bounding box center [665, 413] width 37 height 29
click at [1024, 399] on div "Previous Week Filter By: Next Week" at bounding box center [679, 393] width 1186 height 37
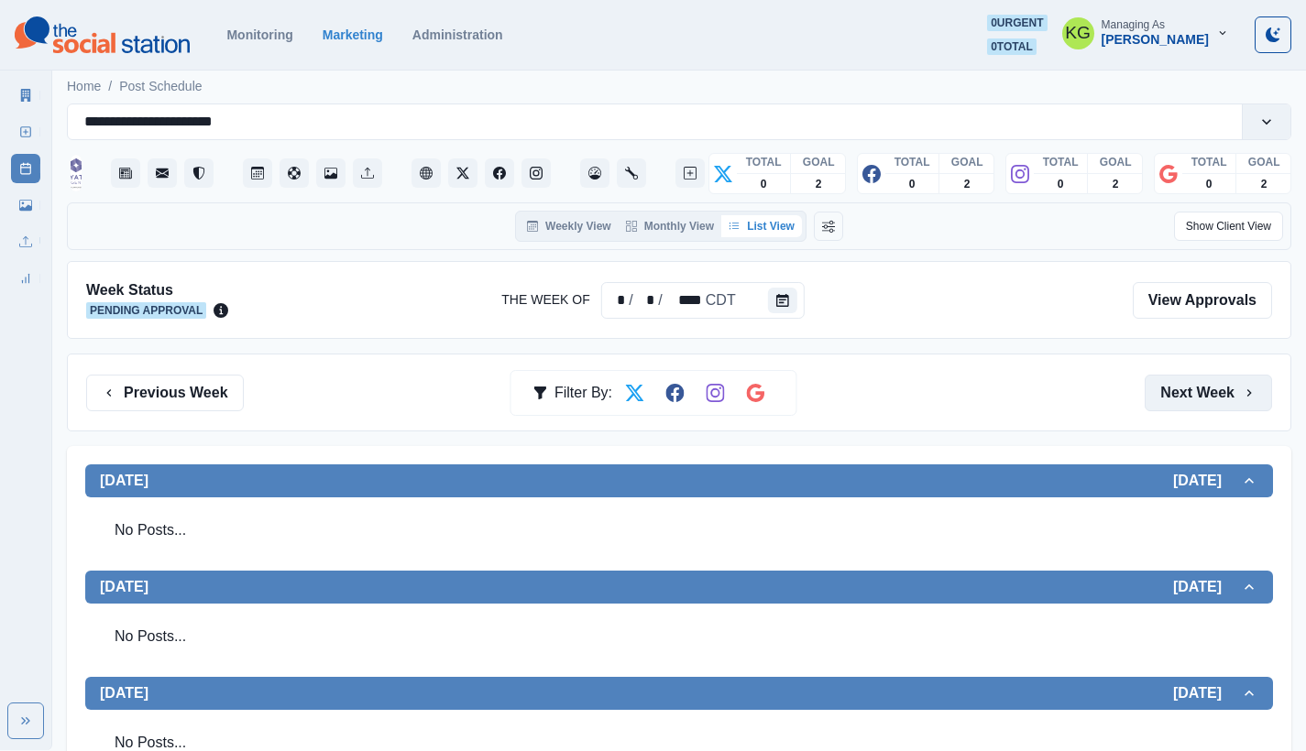
click at [1209, 399] on button "Next Week" at bounding box center [1207, 393] width 127 height 37
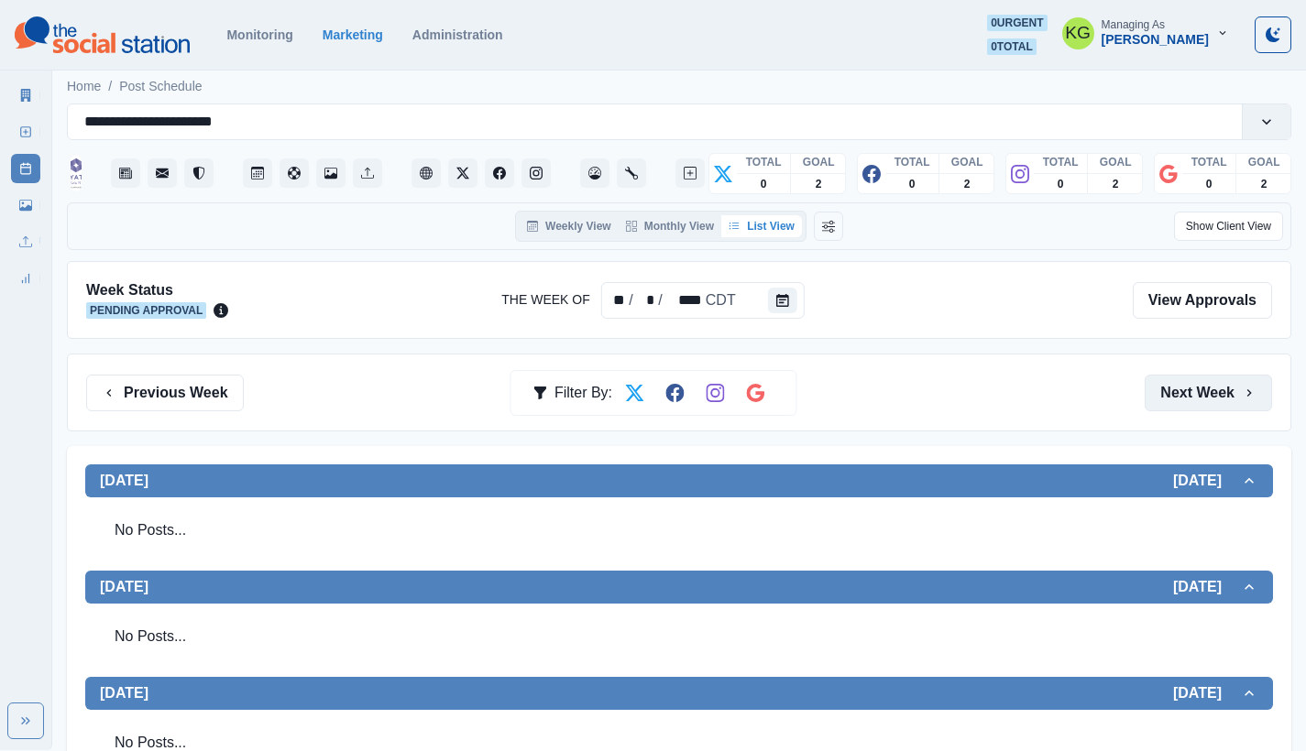
click at [1209, 399] on button "Next Week" at bounding box center [1207, 393] width 127 height 37
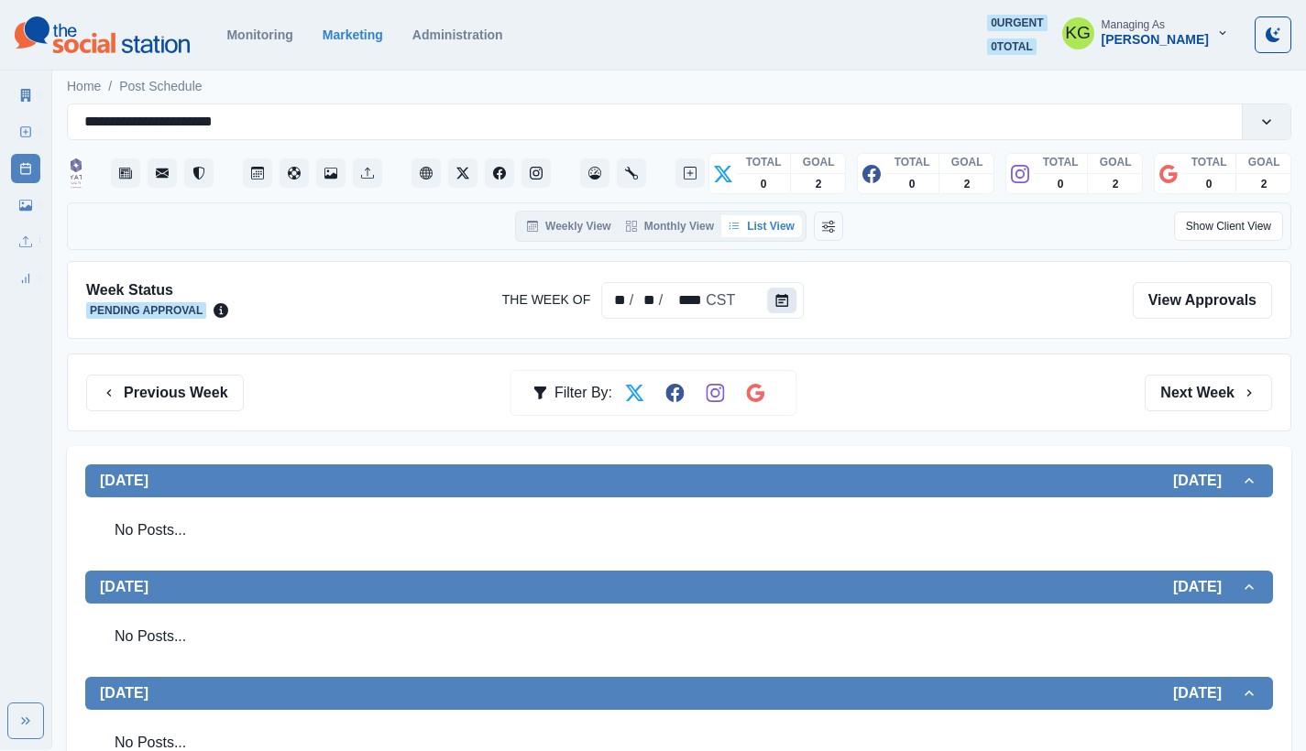
click at [768, 301] on button "Calendar" at bounding box center [781, 301] width 29 height 26
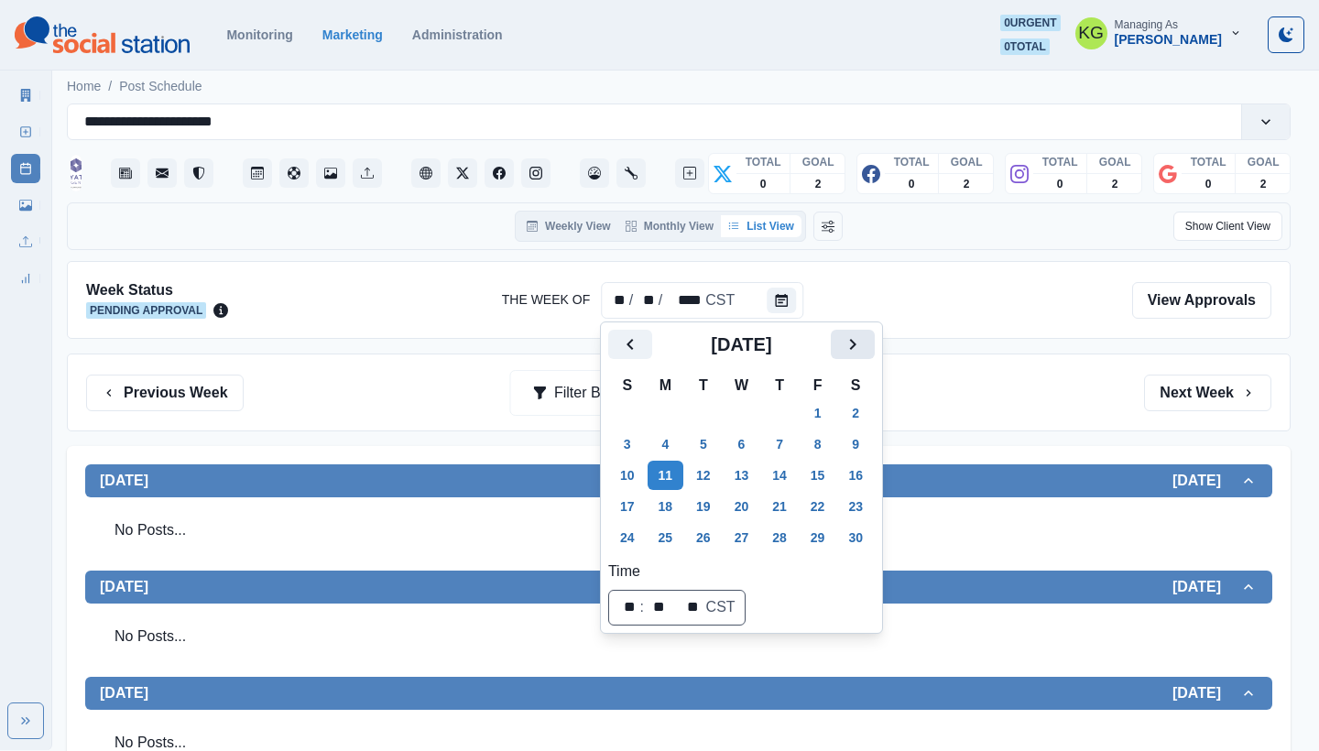
click at [857, 346] on icon "Next" at bounding box center [853, 344] width 6 height 11
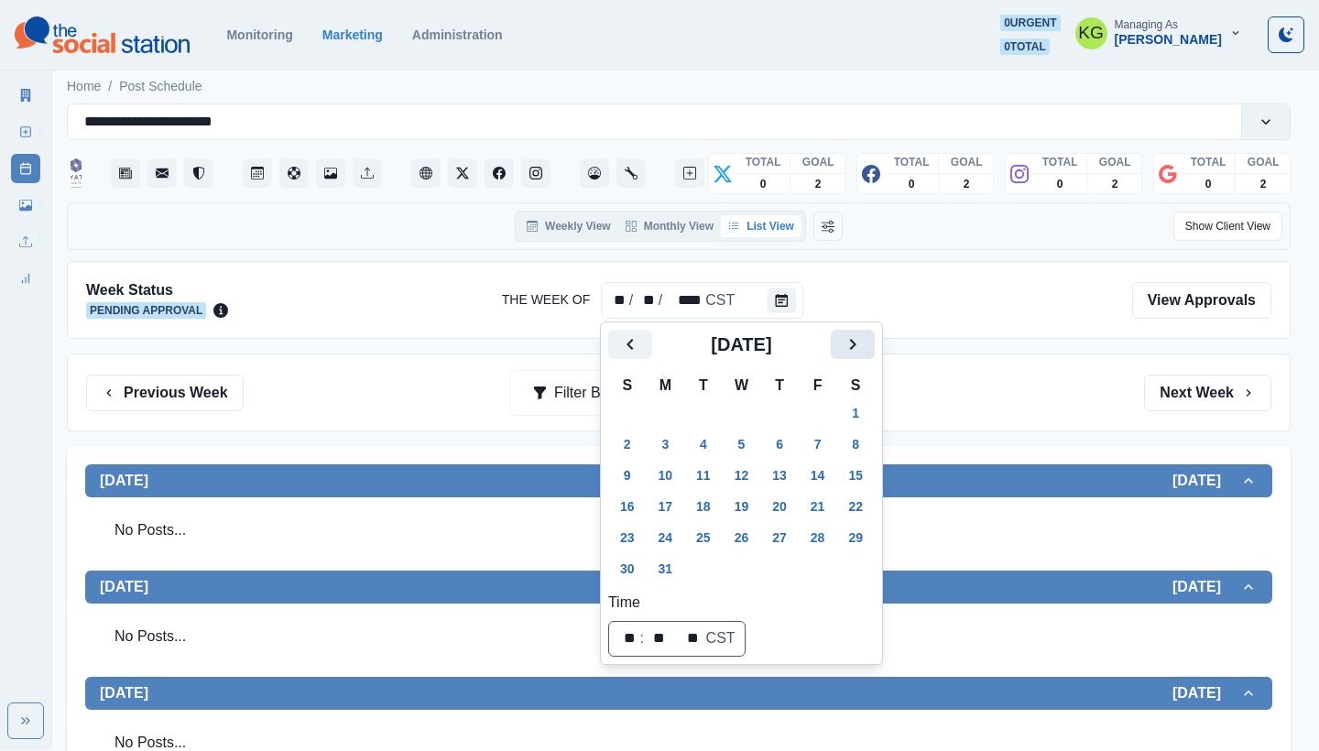
click at [857, 346] on icon "Next" at bounding box center [853, 344] width 6 height 11
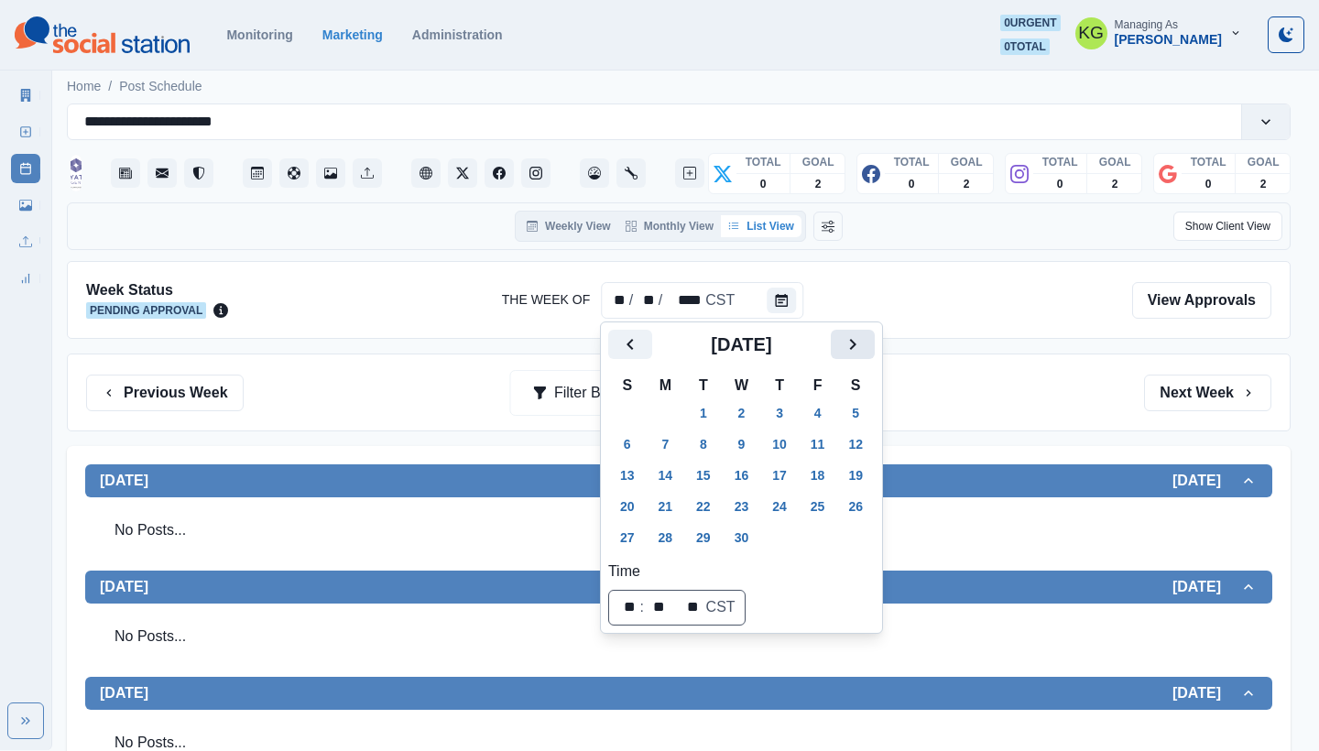
click at [875, 337] on button "Next" at bounding box center [853, 344] width 44 height 29
click at [875, 341] on button "Next" at bounding box center [853, 344] width 44 height 29
click at [864, 338] on icon "Next" at bounding box center [853, 345] width 22 height 22
click at [861, 345] on icon "Next" at bounding box center [853, 345] width 22 height 22
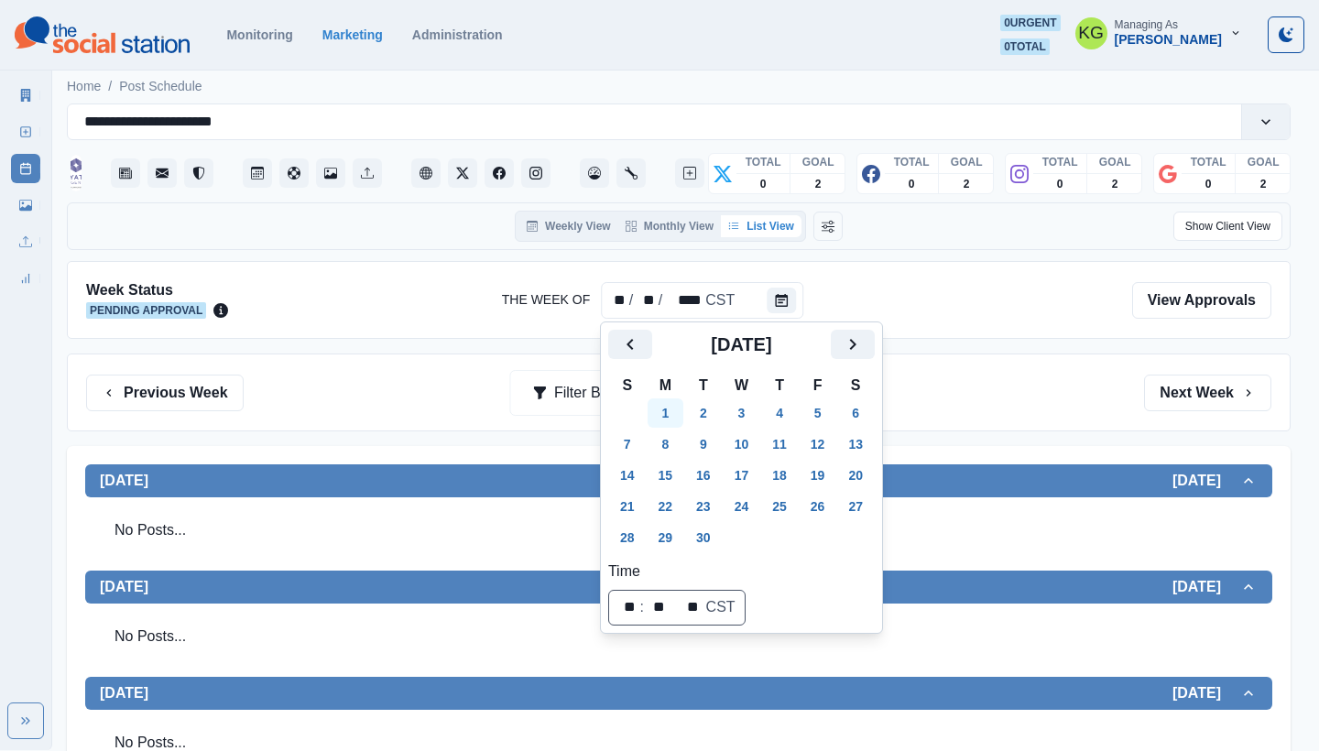
click at [651, 412] on button "1" at bounding box center [666, 413] width 37 height 29
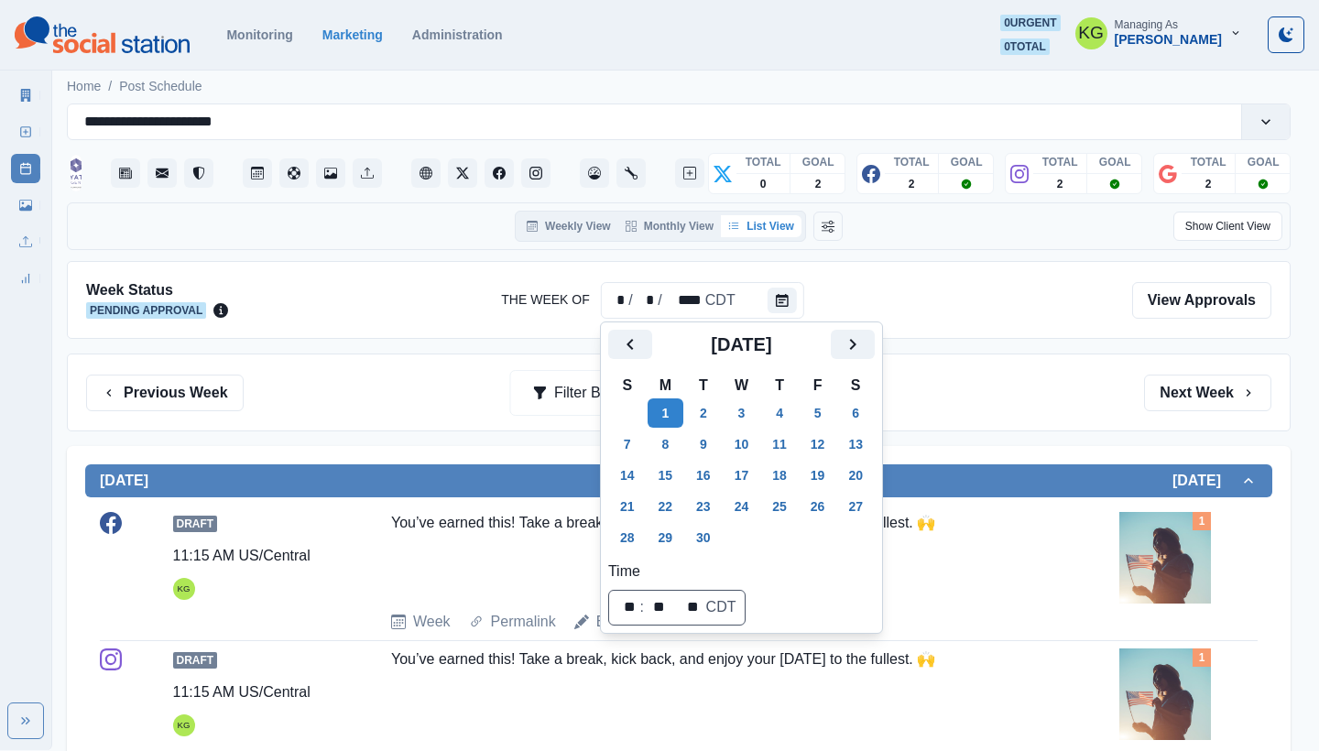
click at [995, 391] on div "Previous Week Filter By: Next Week" at bounding box center [679, 393] width 1186 height 37
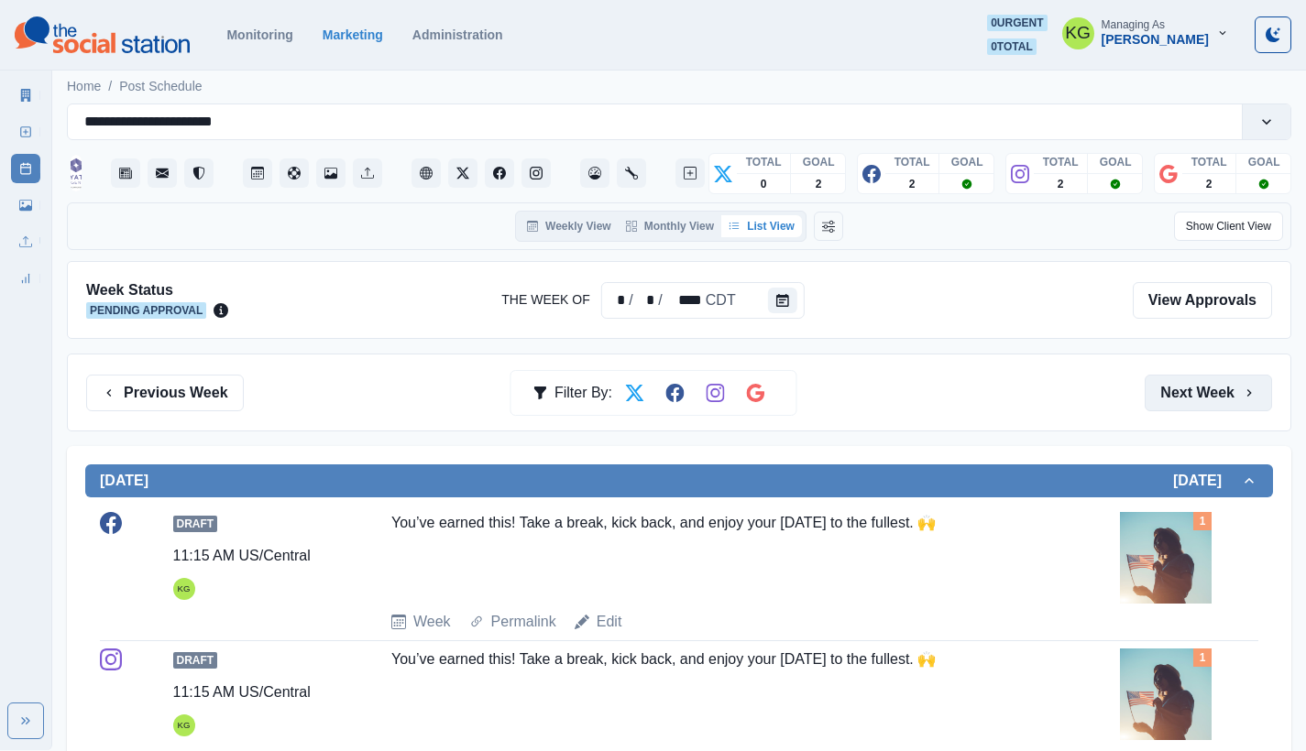
click at [1190, 389] on button "Next Week" at bounding box center [1207, 393] width 127 height 37
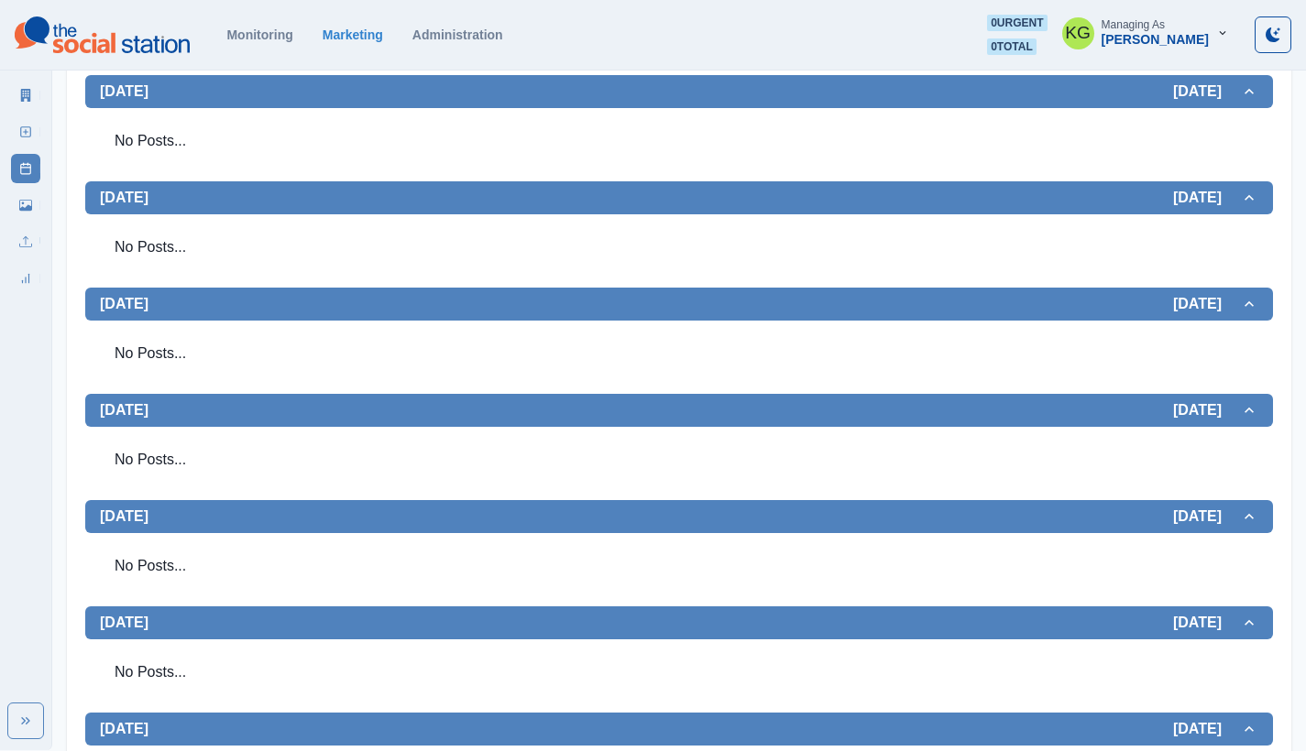
scroll to position [491, 0]
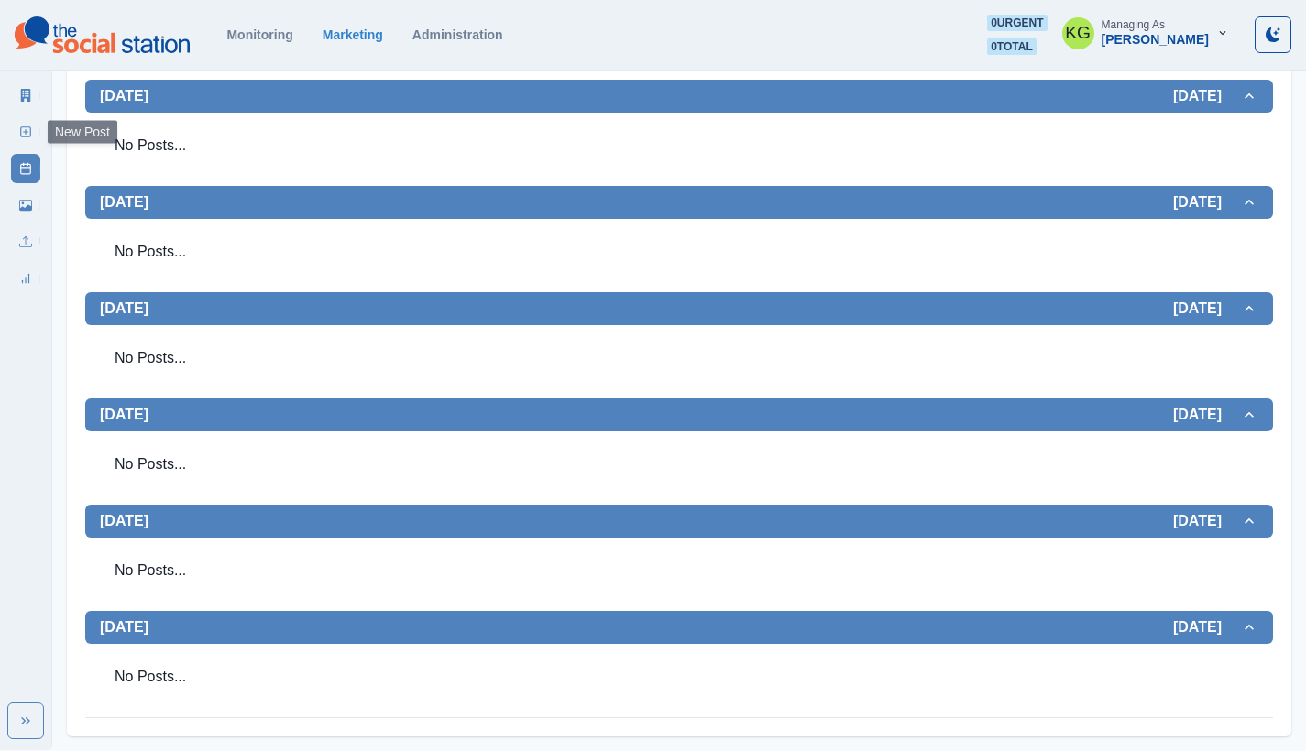
click at [19, 134] on icon at bounding box center [25, 132] width 13 height 13
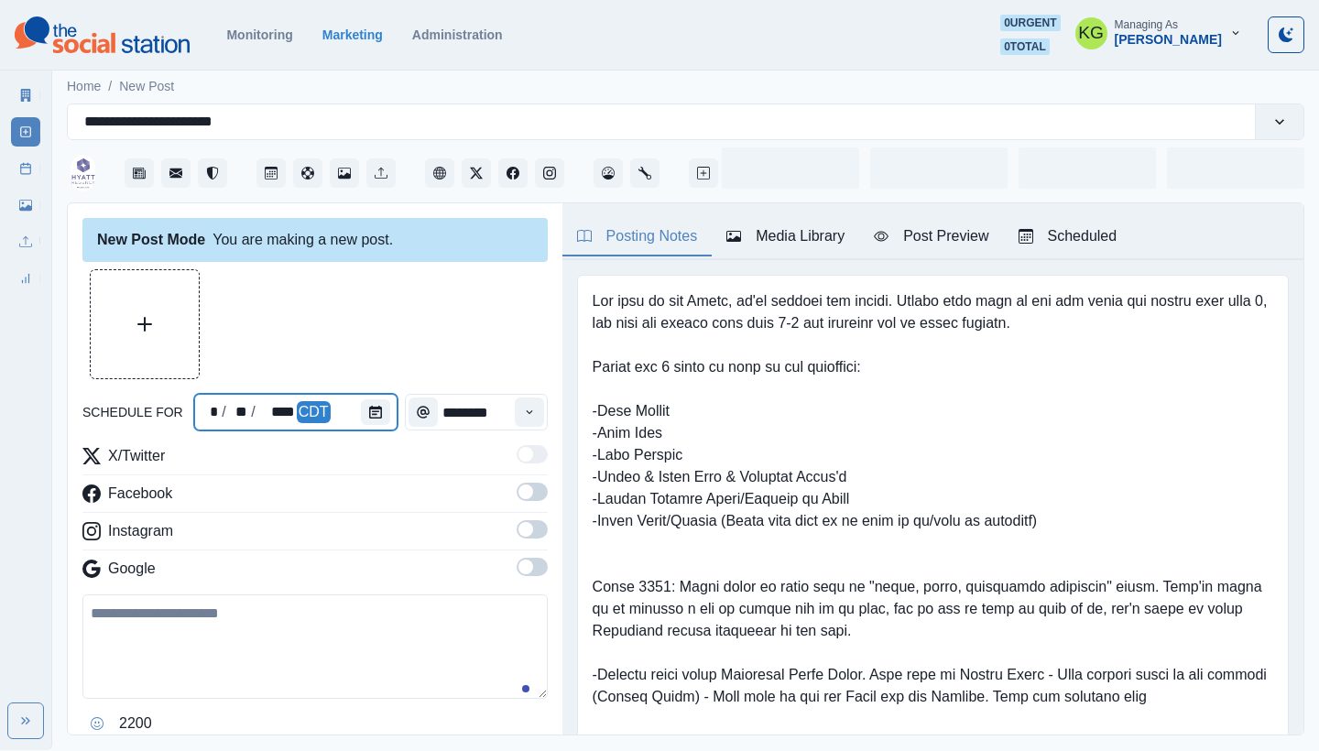
click at [389, 421] on div at bounding box center [379, 412] width 37 height 37
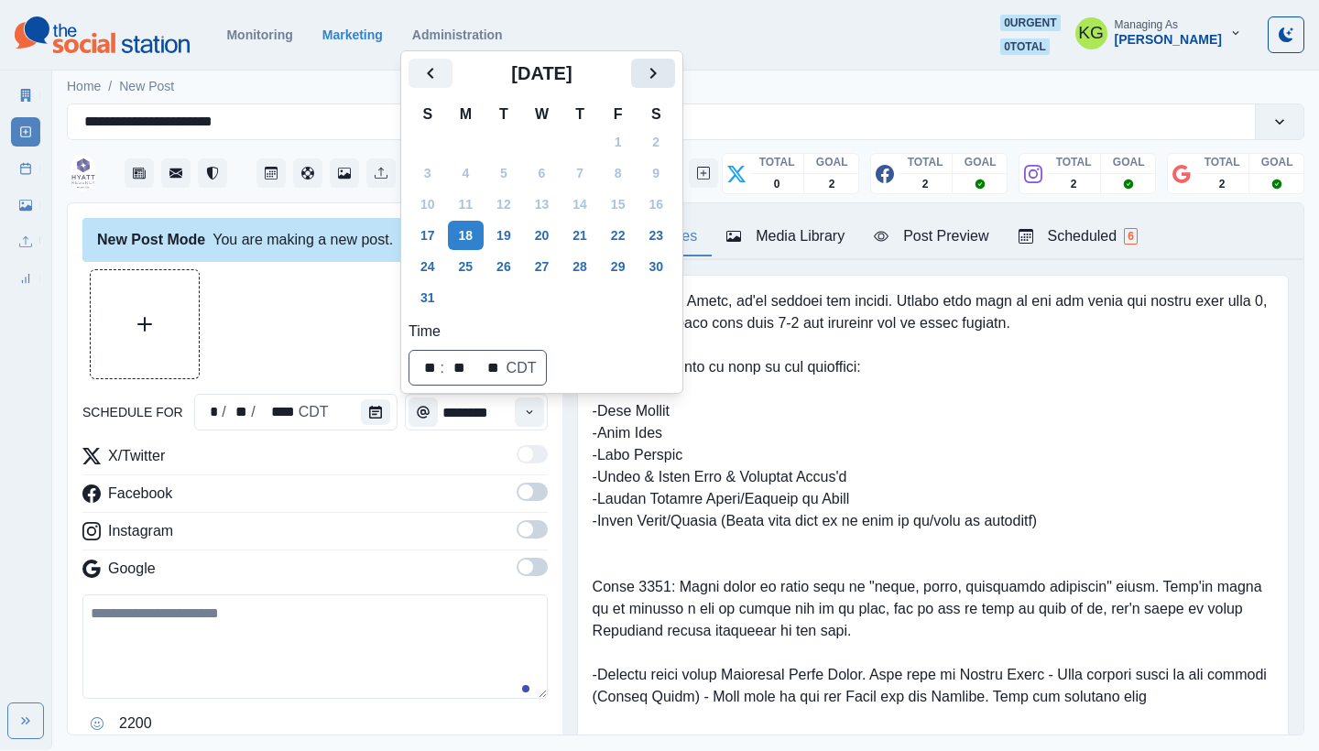
click at [664, 78] on icon "Next" at bounding box center [653, 73] width 22 height 22
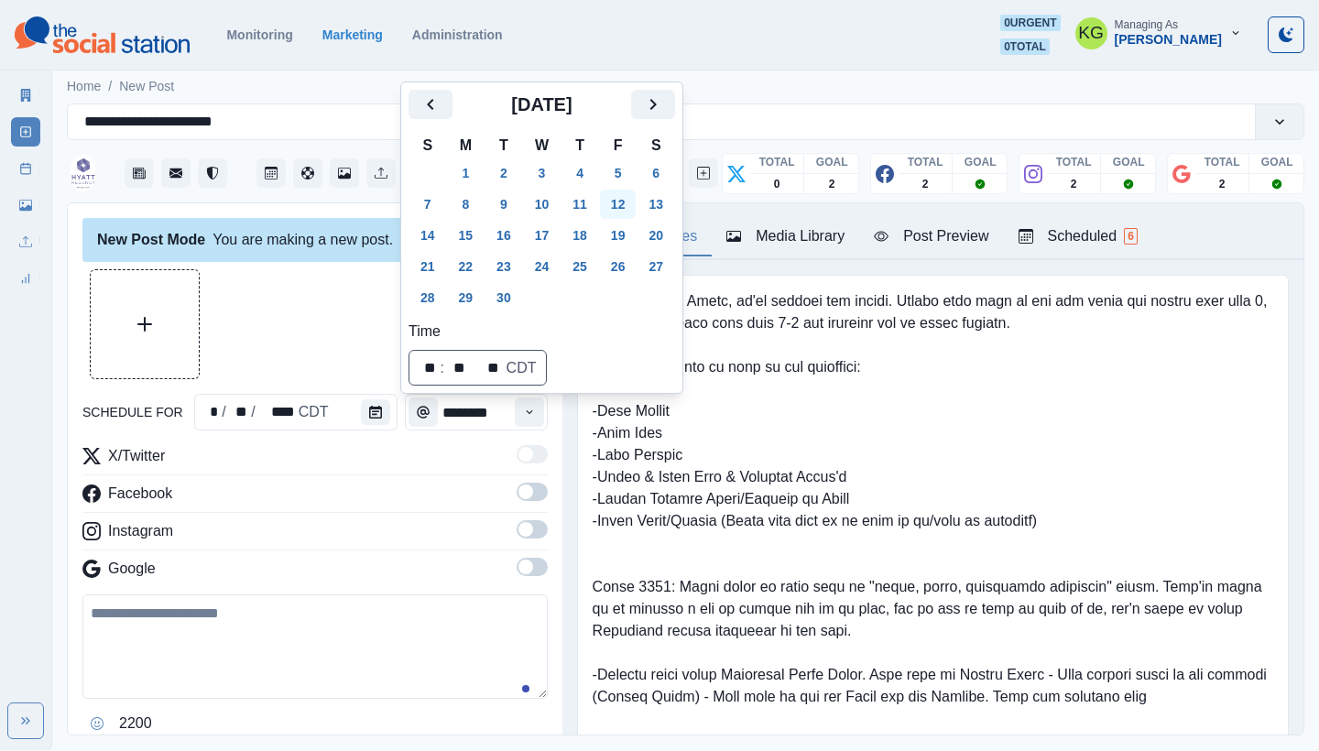
click at [629, 209] on button "12" at bounding box center [618, 204] width 37 height 29
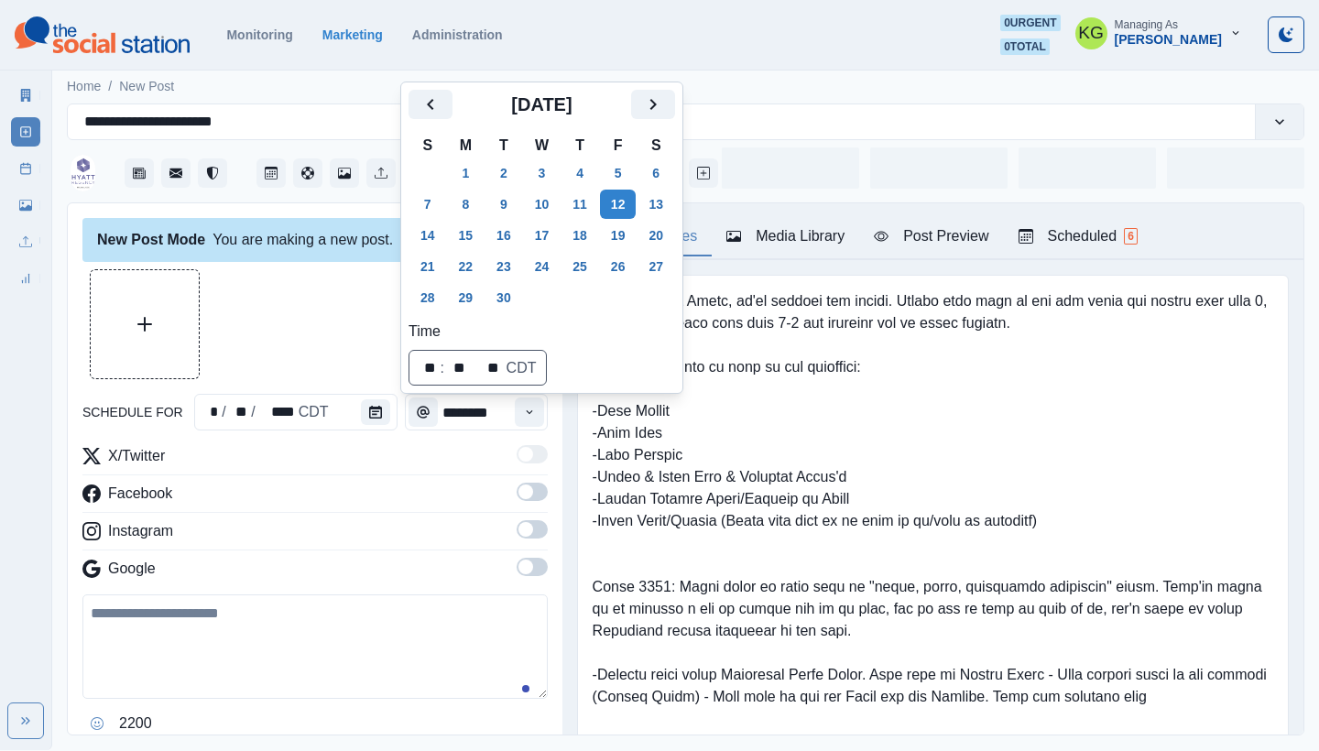
click at [312, 291] on div at bounding box center [314, 324] width 465 height 110
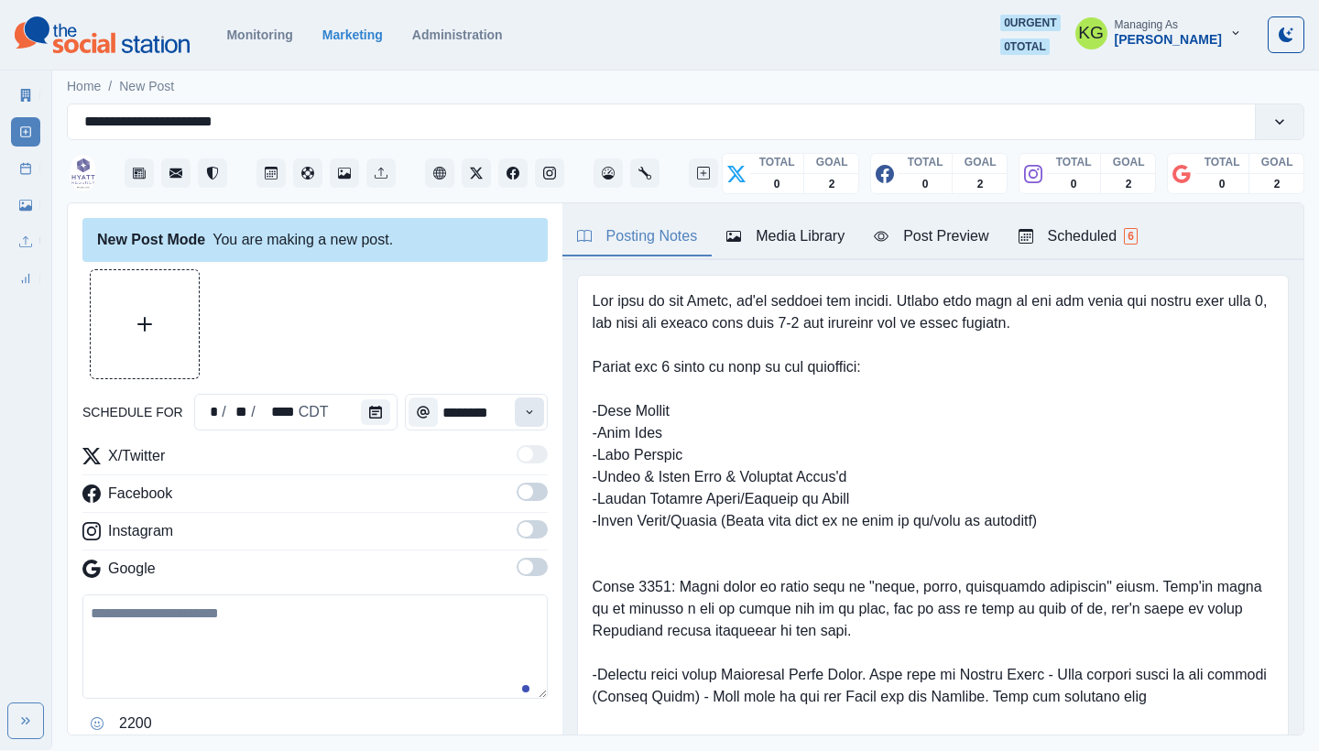
click at [523, 408] on icon "Time" at bounding box center [529, 412] width 13 height 13
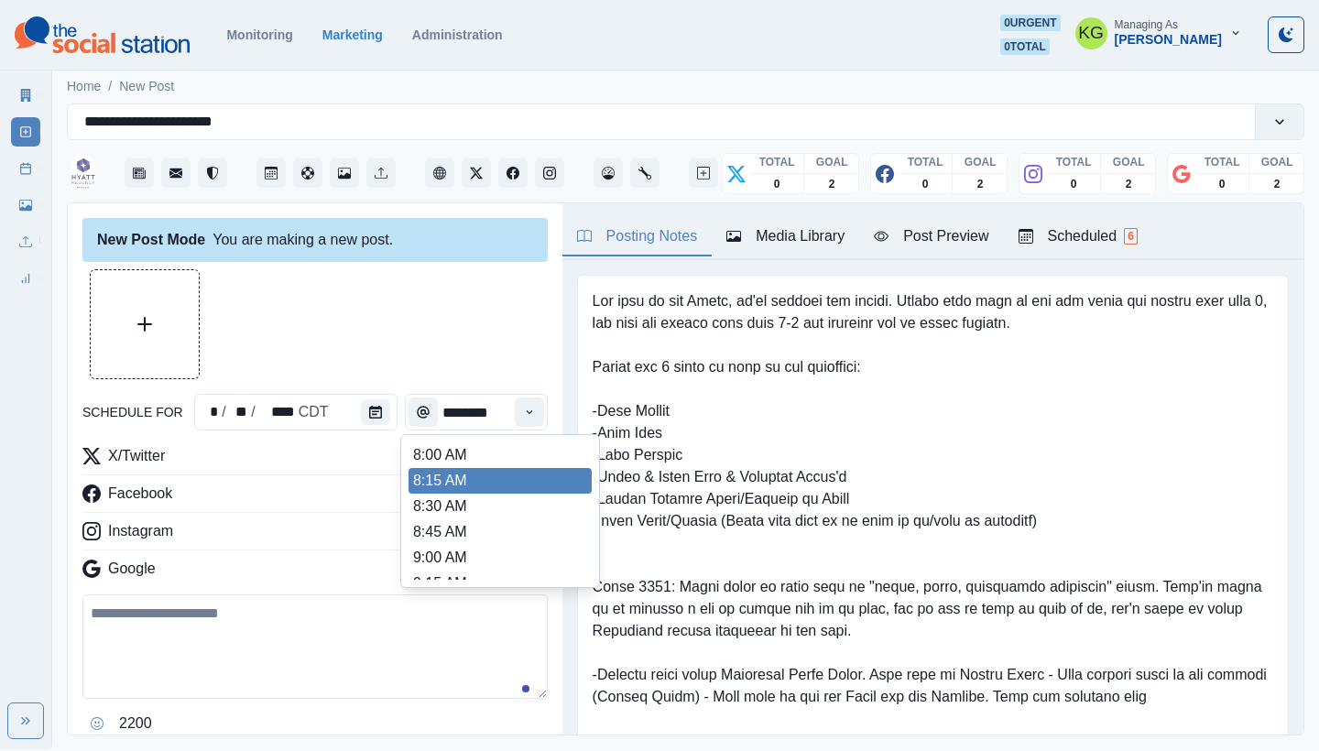
scroll to position [349, 0]
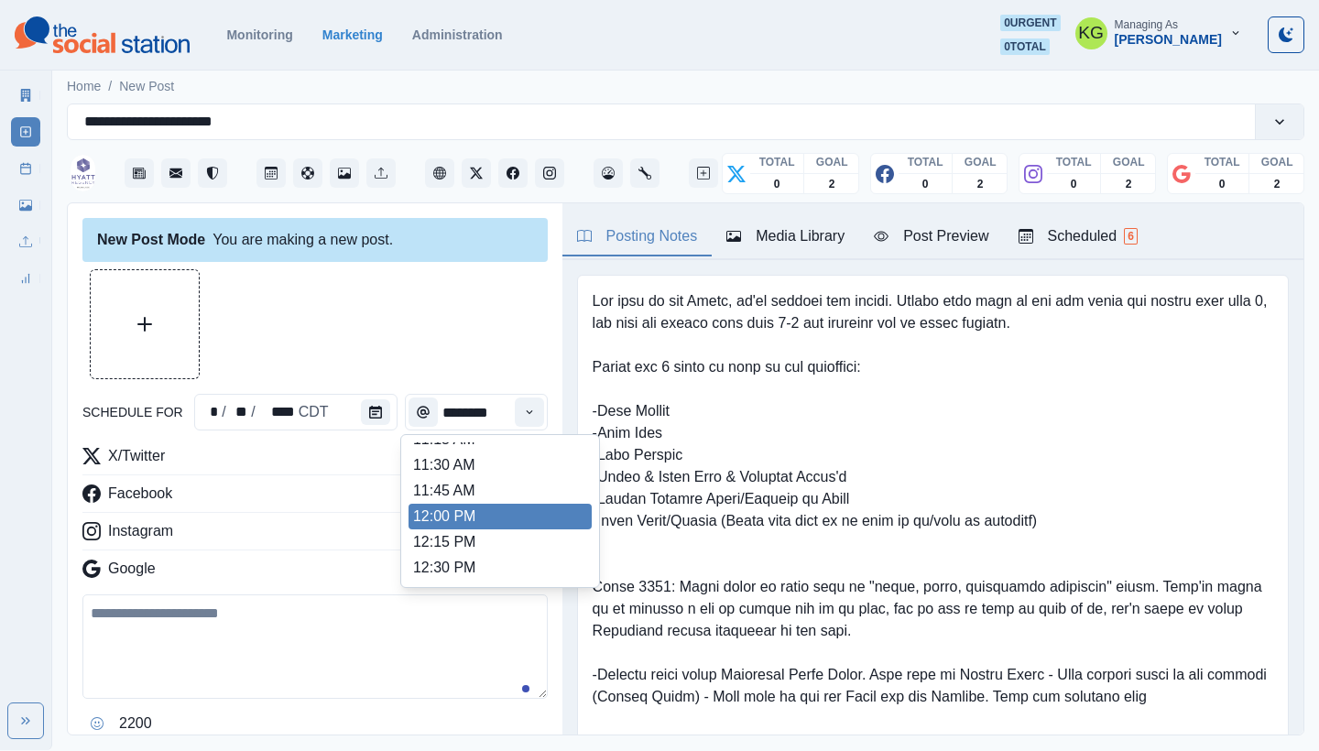
click at [467, 506] on li "12:00 PM" at bounding box center [500, 517] width 183 height 26
type input "********"
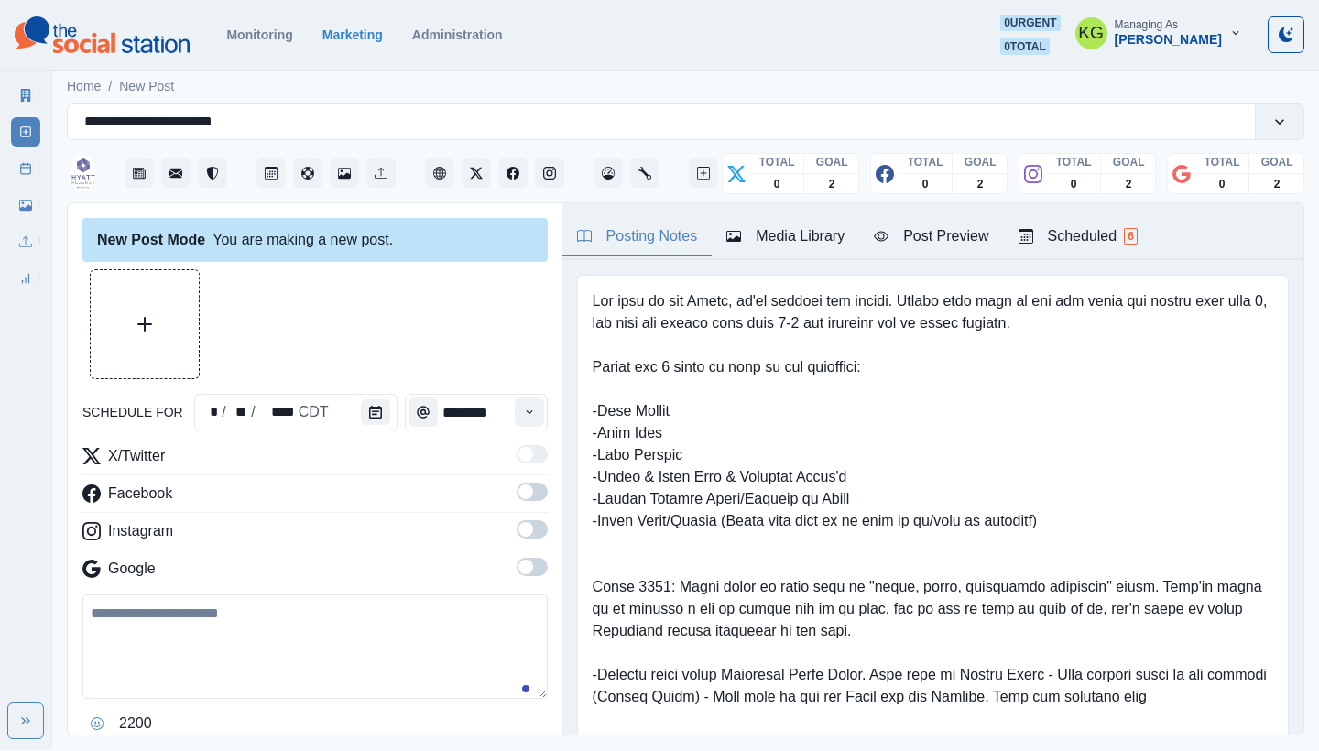
click at [519, 562] on span at bounding box center [526, 567] width 15 height 15
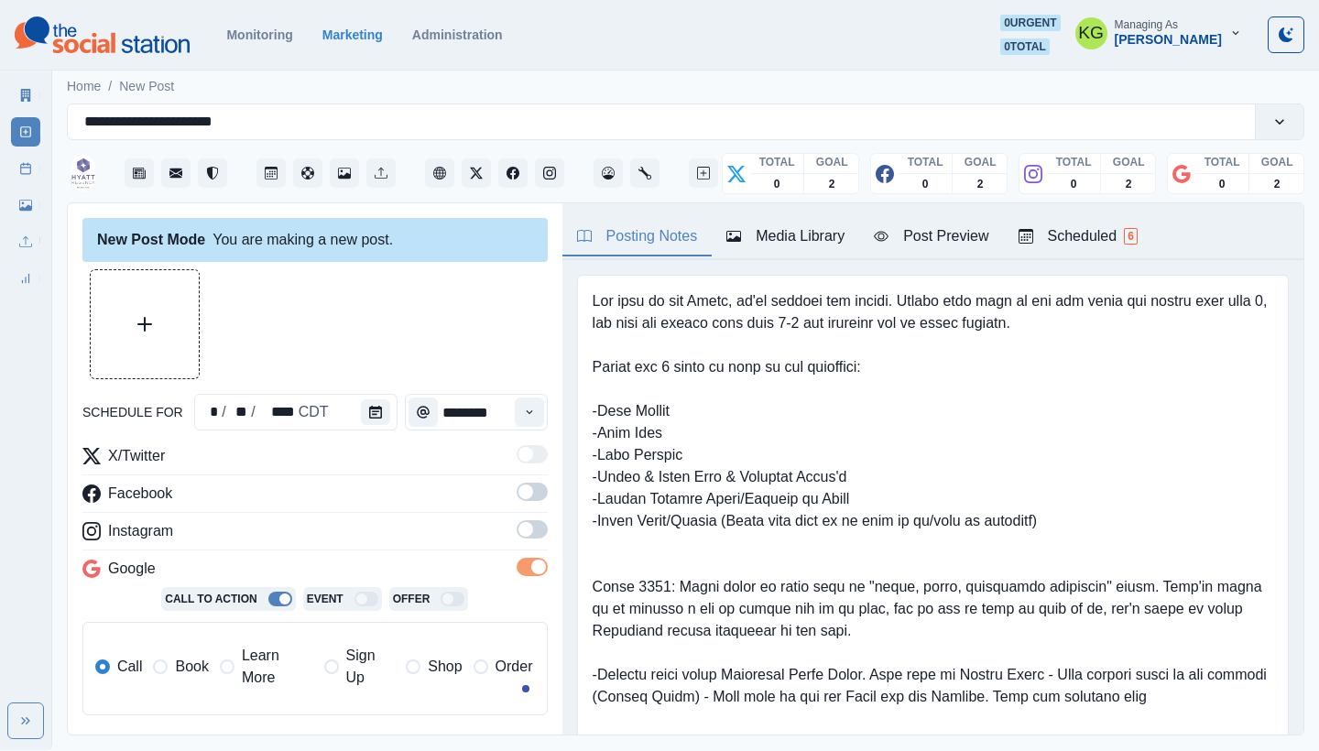
drag, startPoint x: 520, startPoint y: 538, endPoint x: 521, endPoint y: 518, distance: 20.2
click at [520, 538] on span at bounding box center [532, 529] width 31 height 18
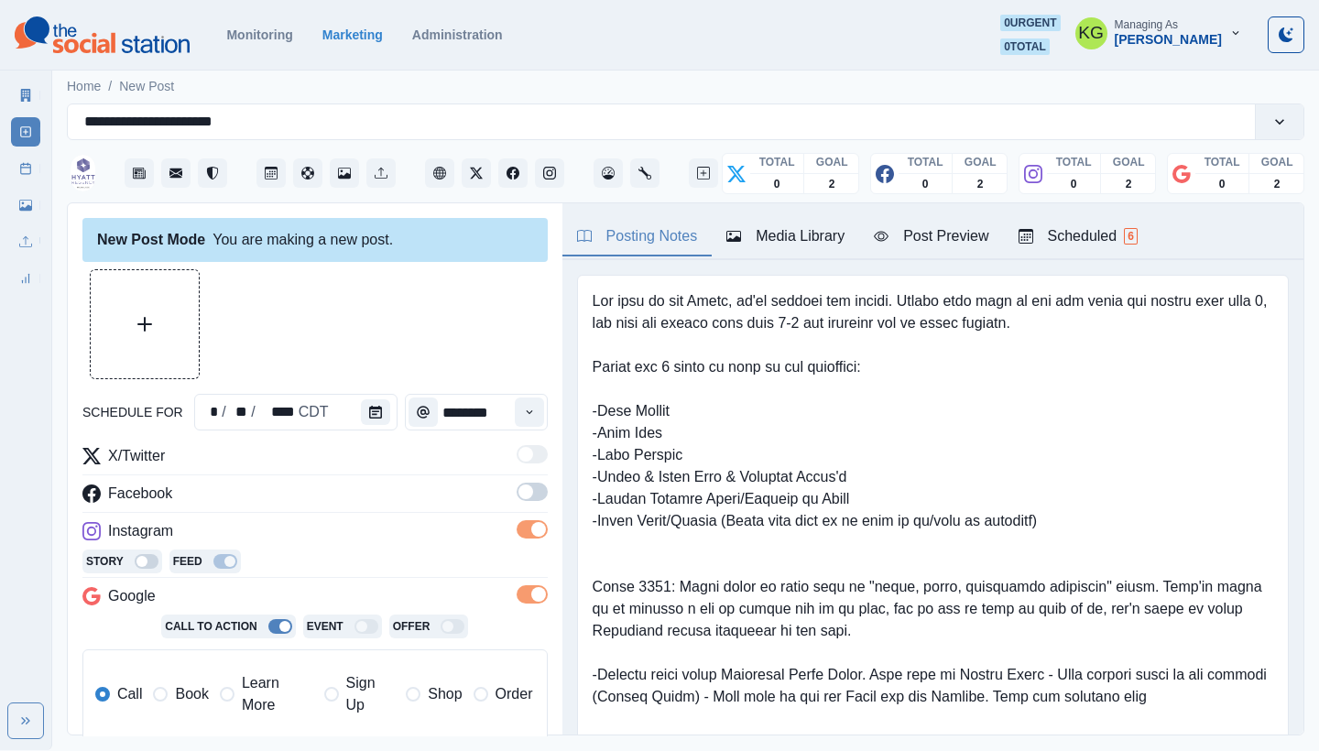
click at [521, 499] on span at bounding box center [532, 492] width 31 height 18
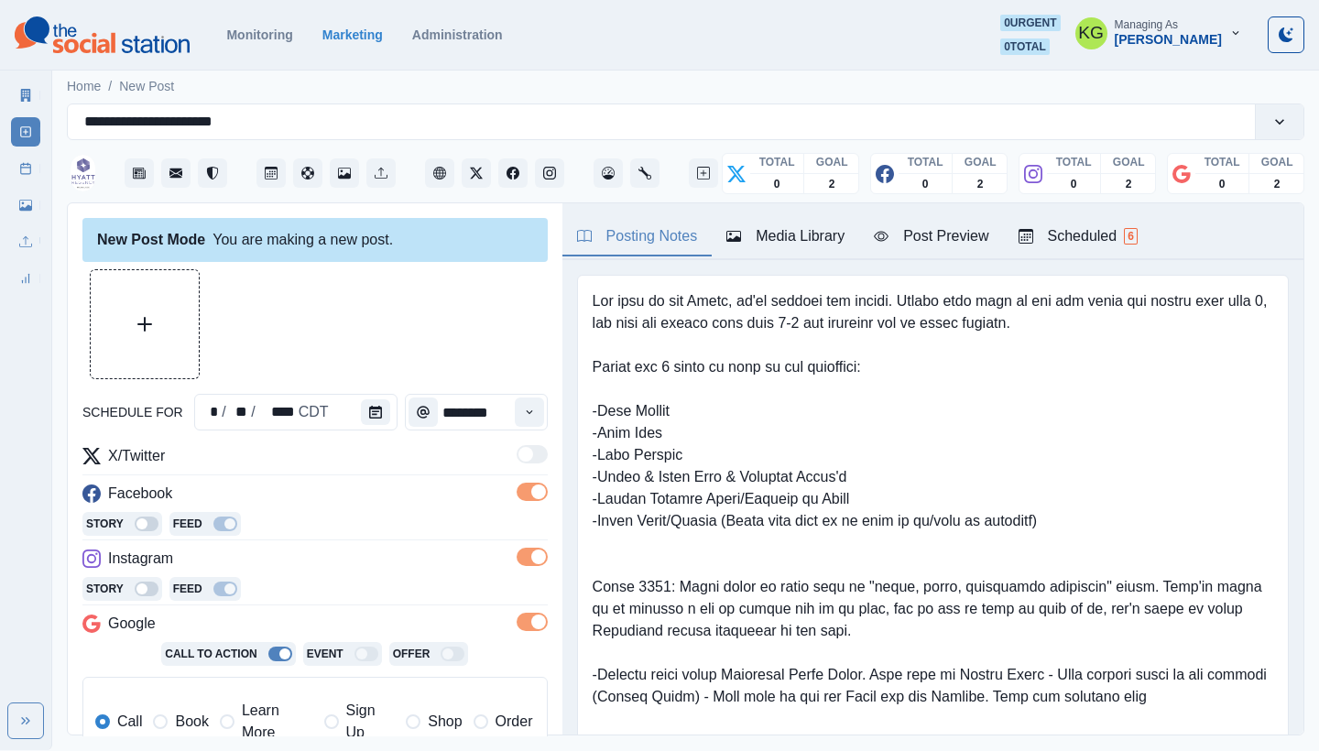
click at [840, 220] on button "Media Library" at bounding box center [786, 237] width 148 height 38
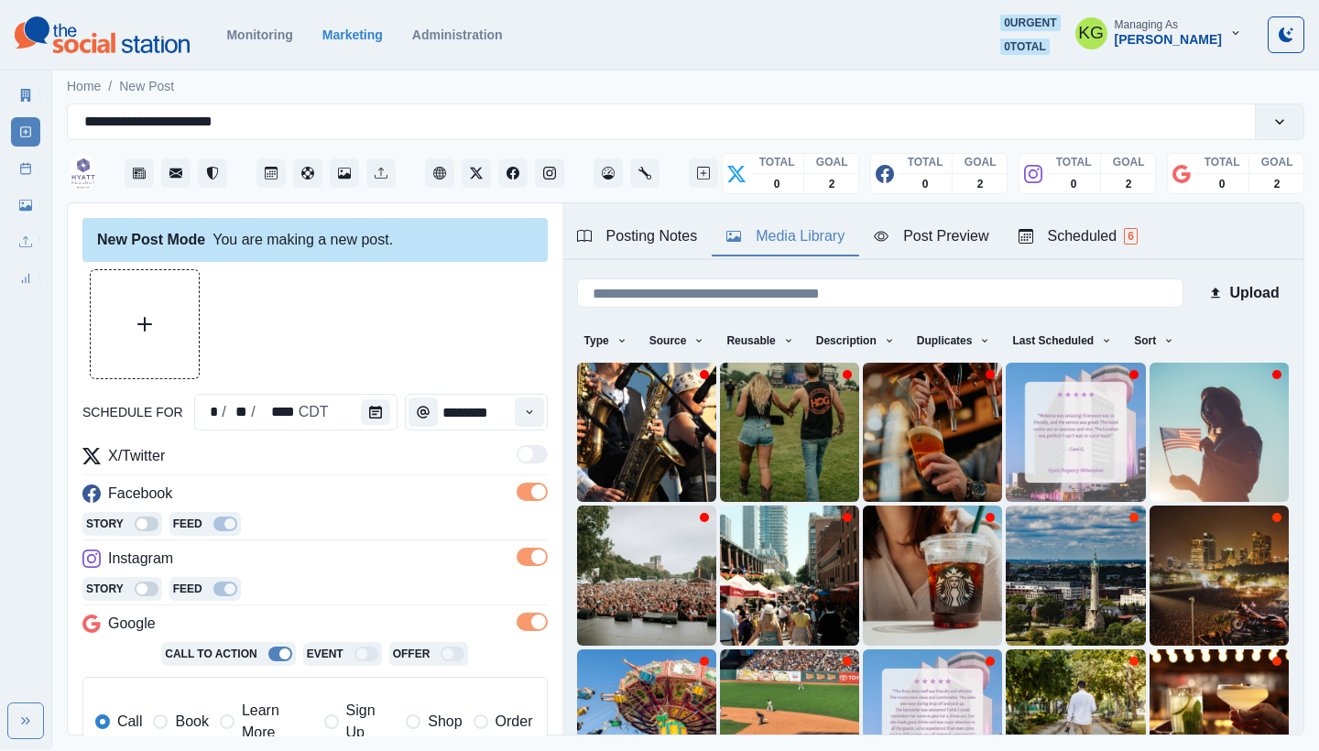
scroll to position [157, 0]
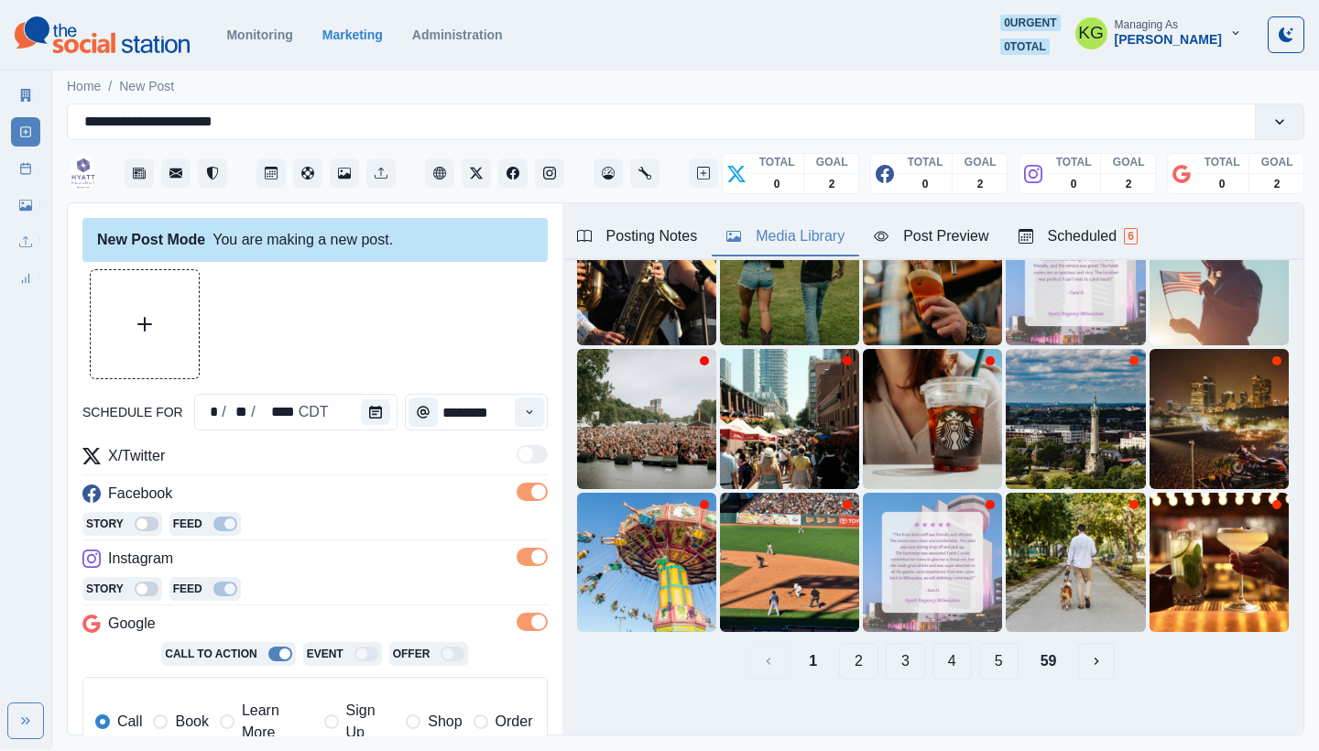
click at [994, 648] on button "5" at bounding box center [999, 661] width 39 height 37
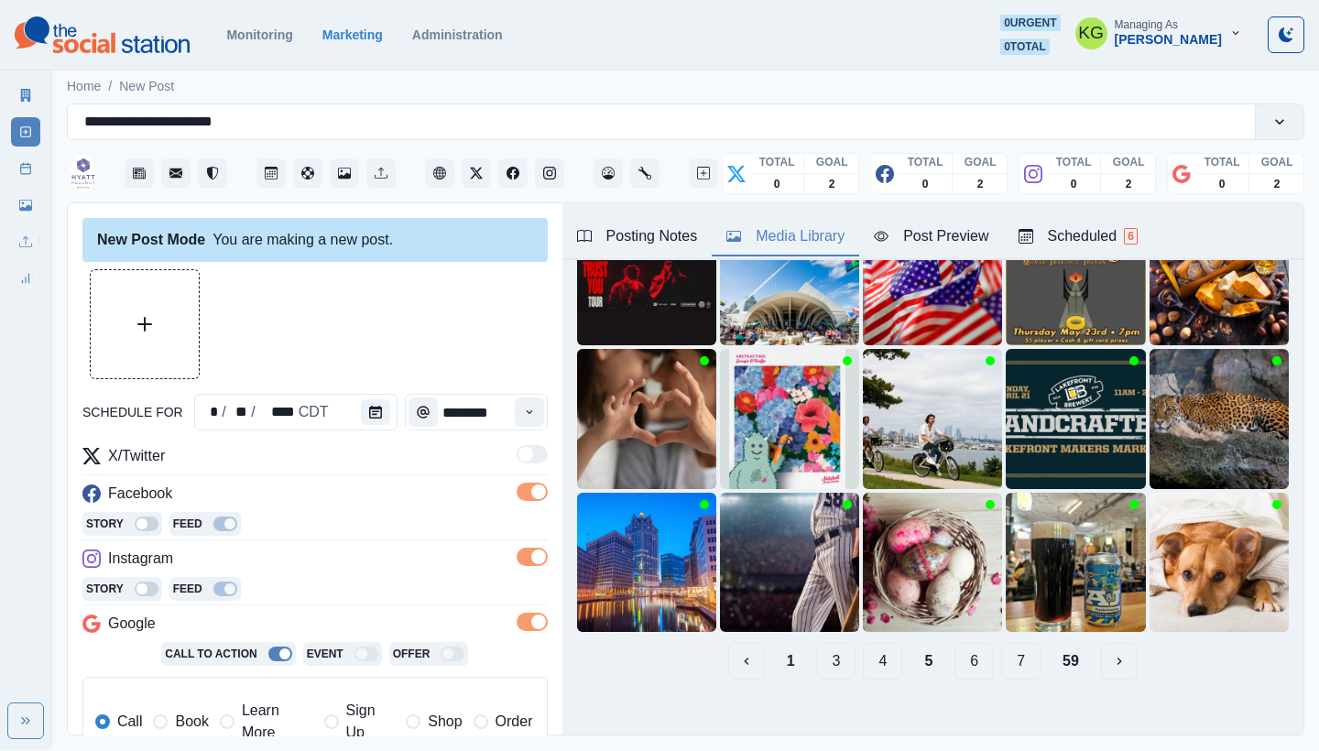
click at [986, 645] on div "1 3 4 5 6 7 59" at bounding box center [933, 661] width 712 height 37
click at [1001, 648] on button "7" at bounding box center [1020, 661] width 39 height 37
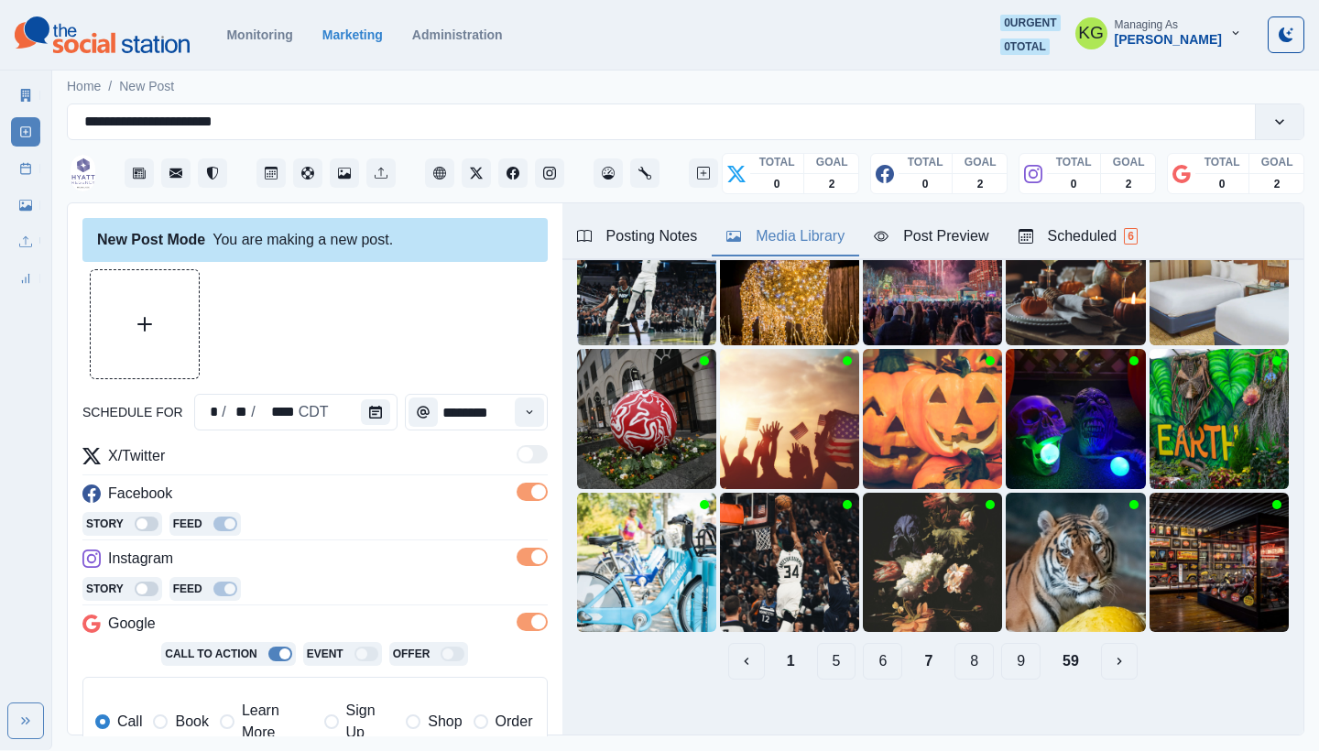
click at [1007, 652] on button "9" at bounding box center [1020, 661] width 39 height 37
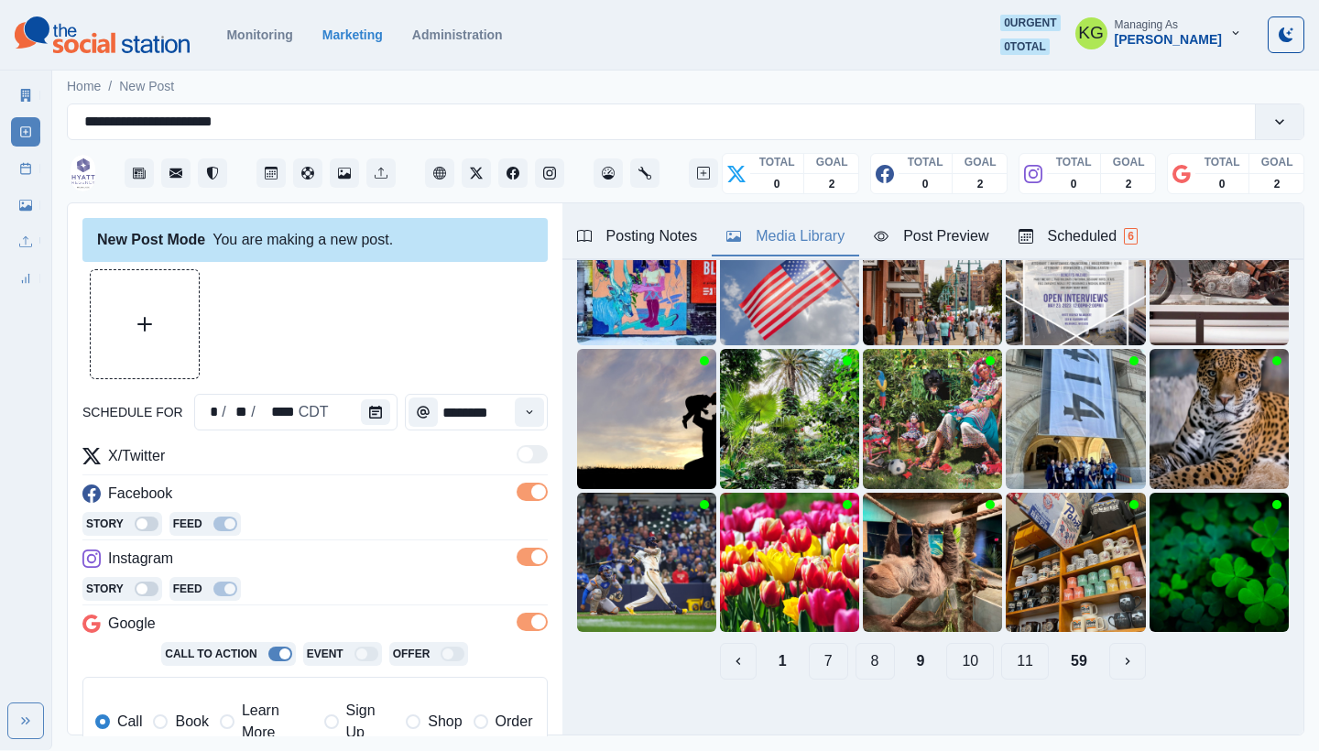
click at [1007, 652] on button "11" at bounding box center [1025, 661] width 48 height 37
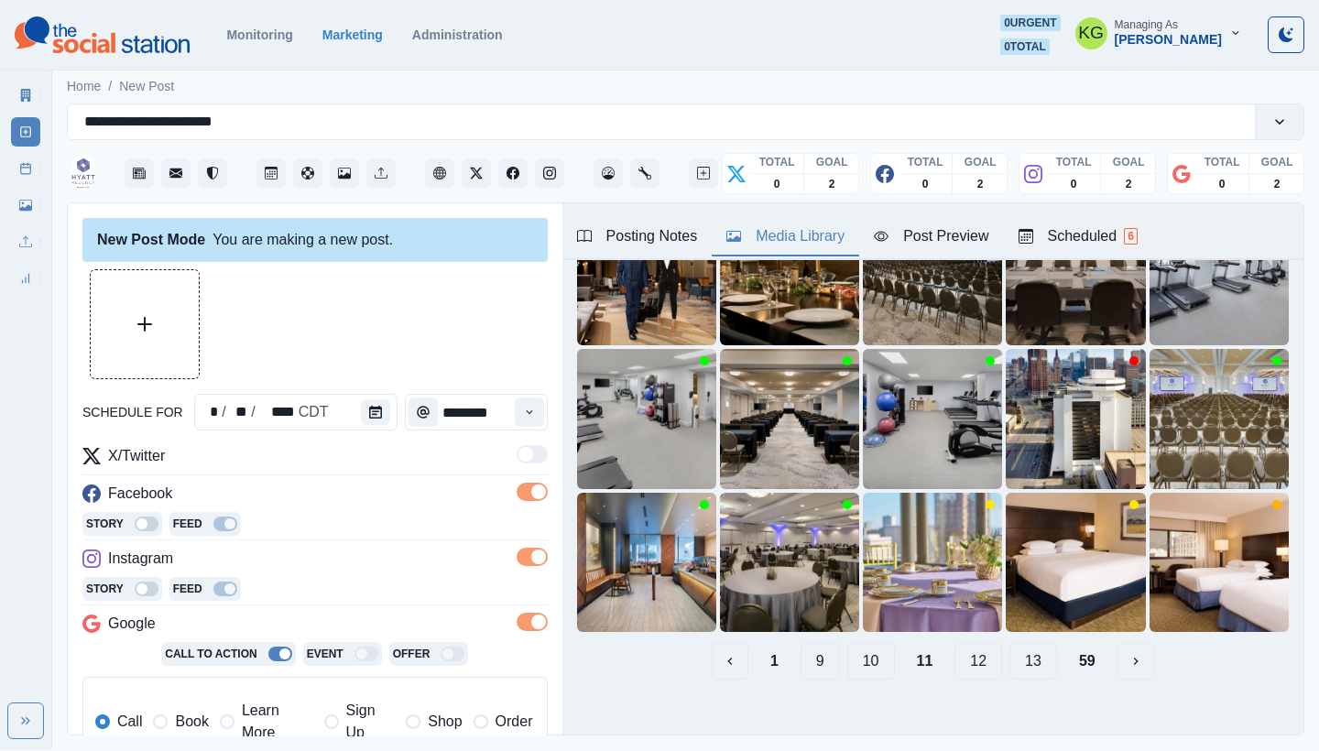
click at [955, 651] on button "12" at bounding box center [979, 661] width 48 height 37
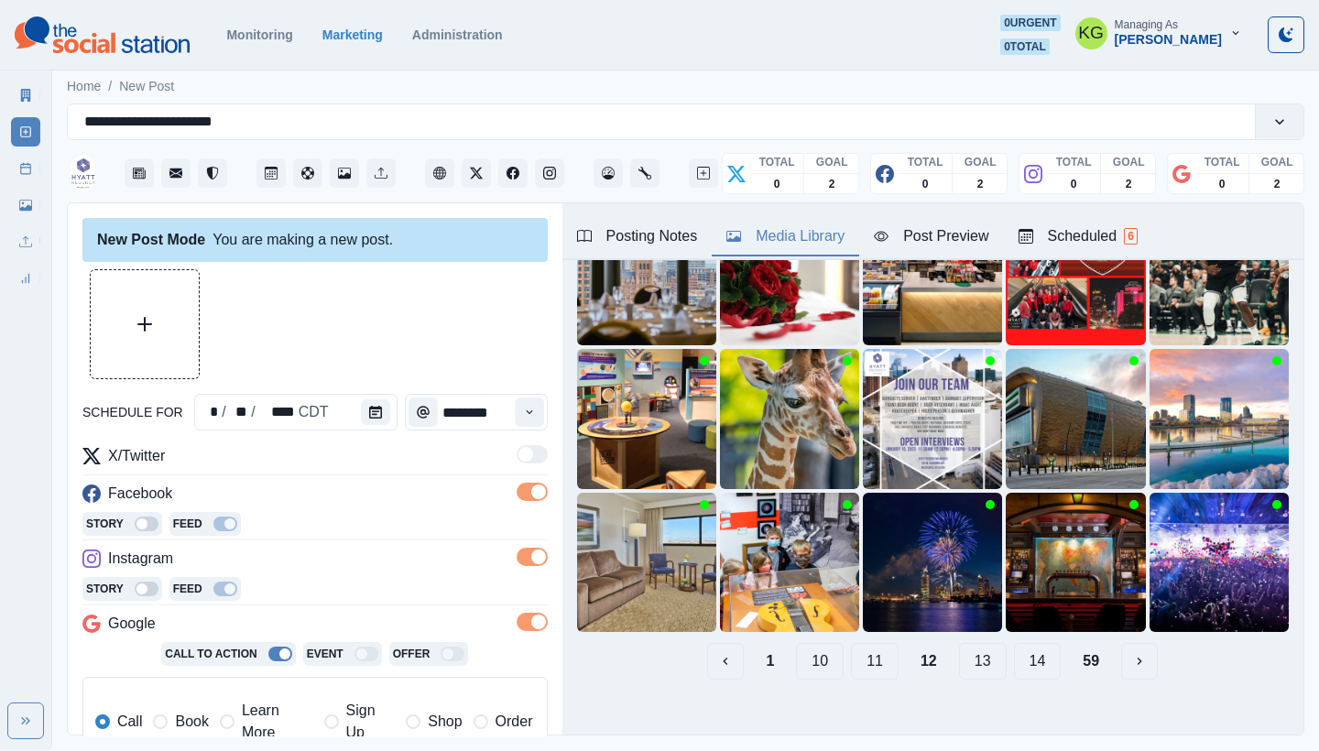
click at [973, 649] on button "13" at bounding box center [983, 661] width 48 height 37
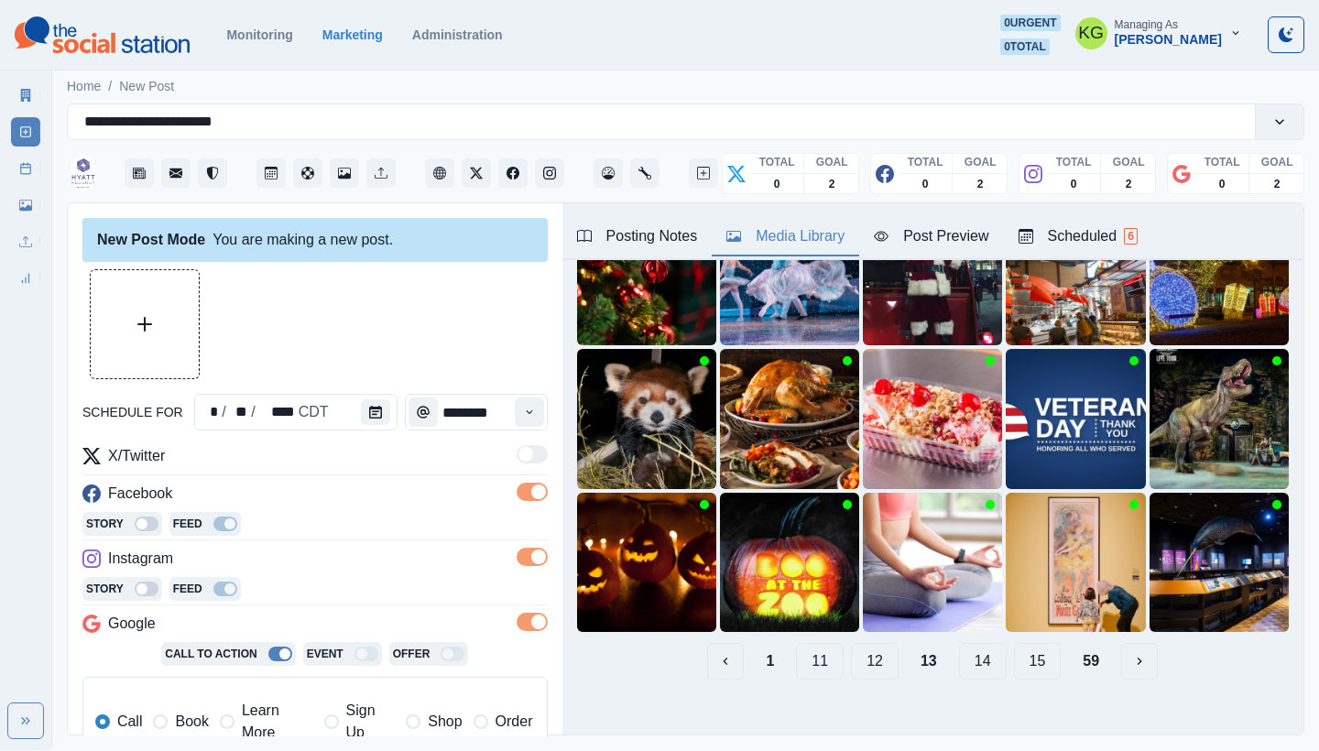
click at [969, 645] on button "14" at bounding box center [983, 661] width 48 height 37
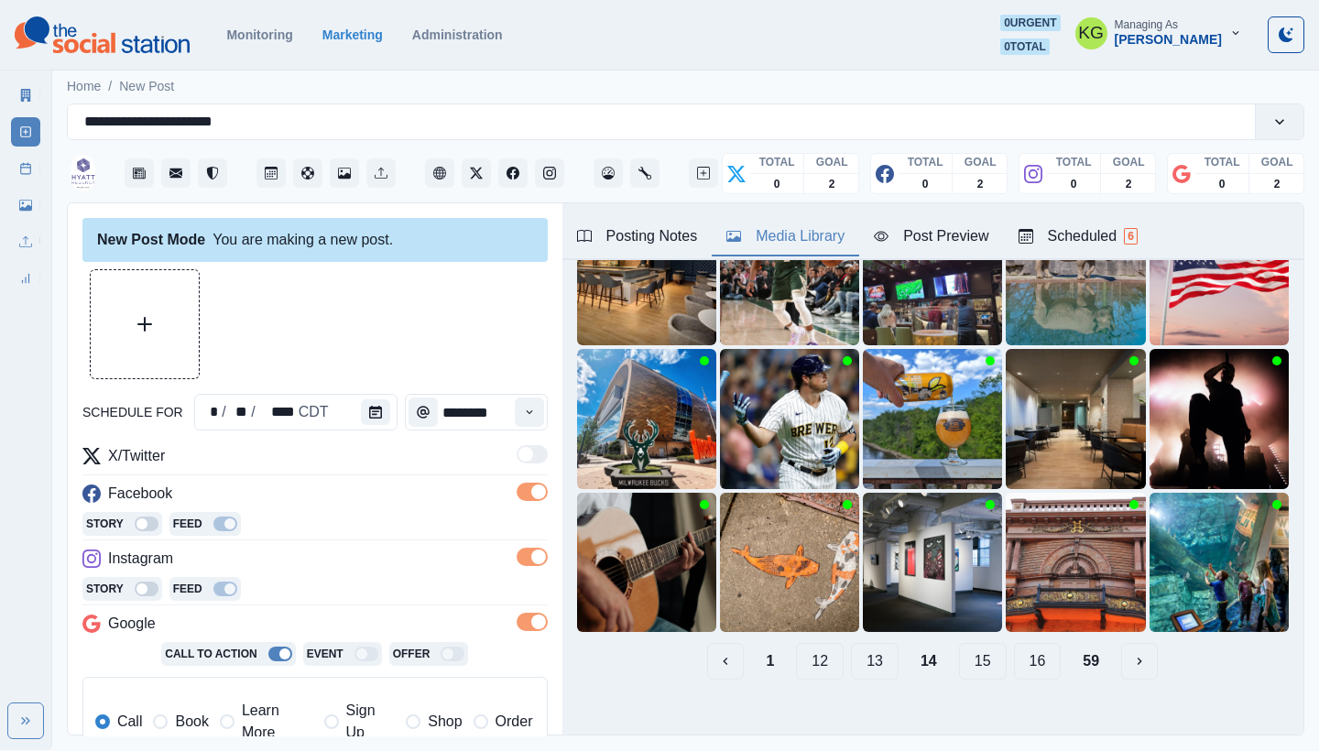
click at [980, 651] on button "15" at bounding box center [983, 661] width 48 height 37
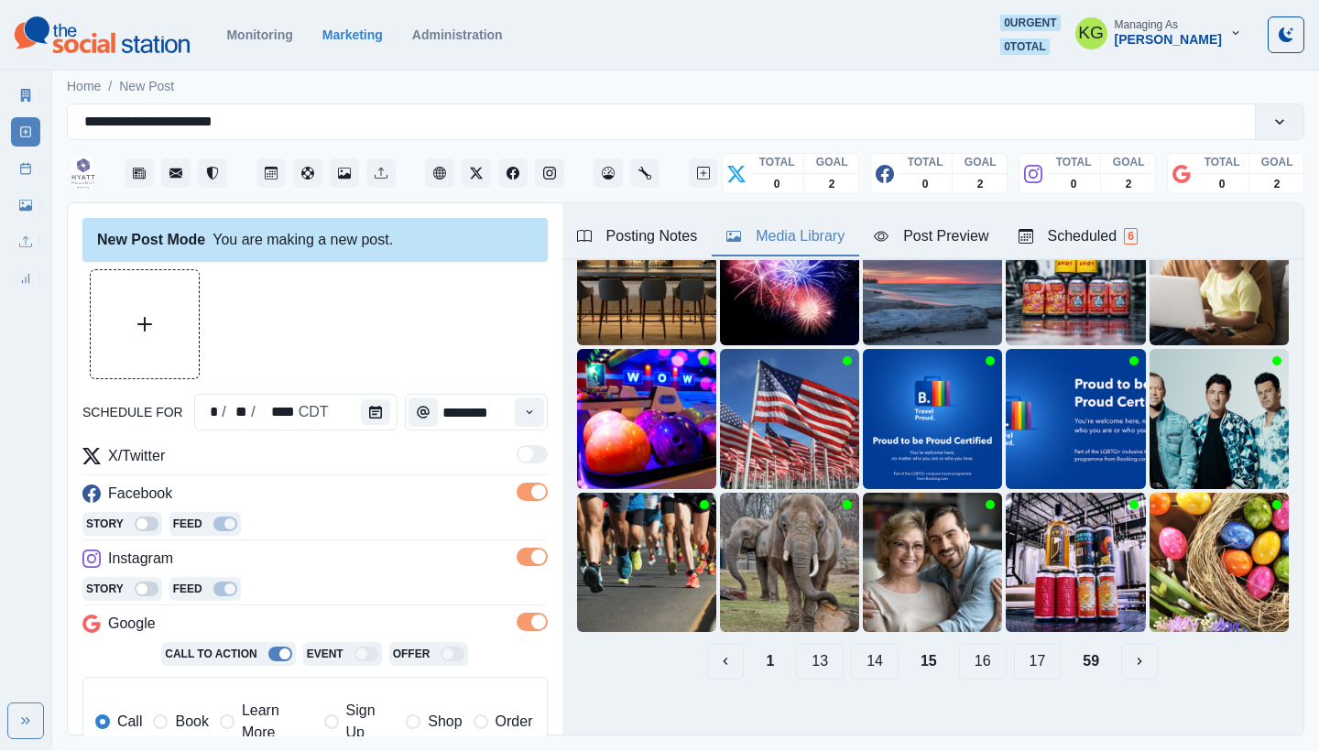
click at [980, 651] on button "16" at bounding box center [983, 661] width 48 height 37
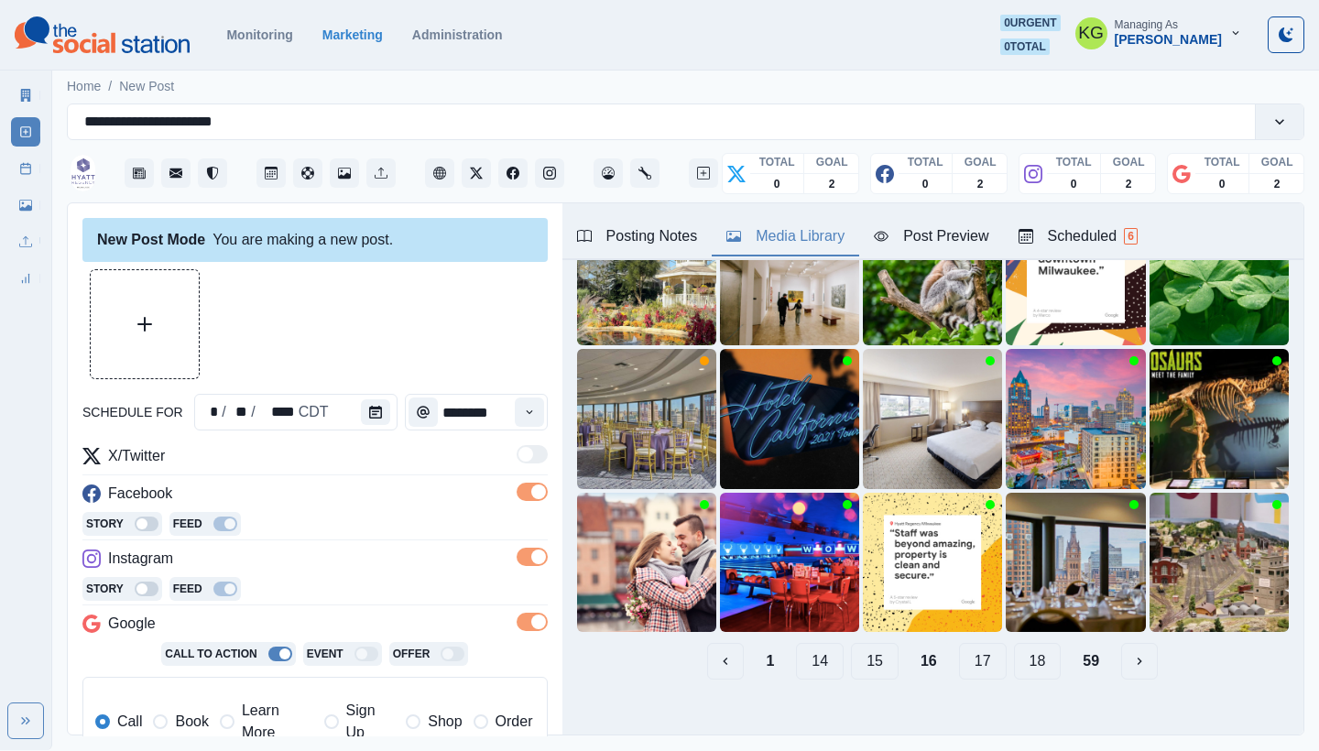
click at [980, 652] on button "17" at bounding box center [983, 661] width 48 height 37
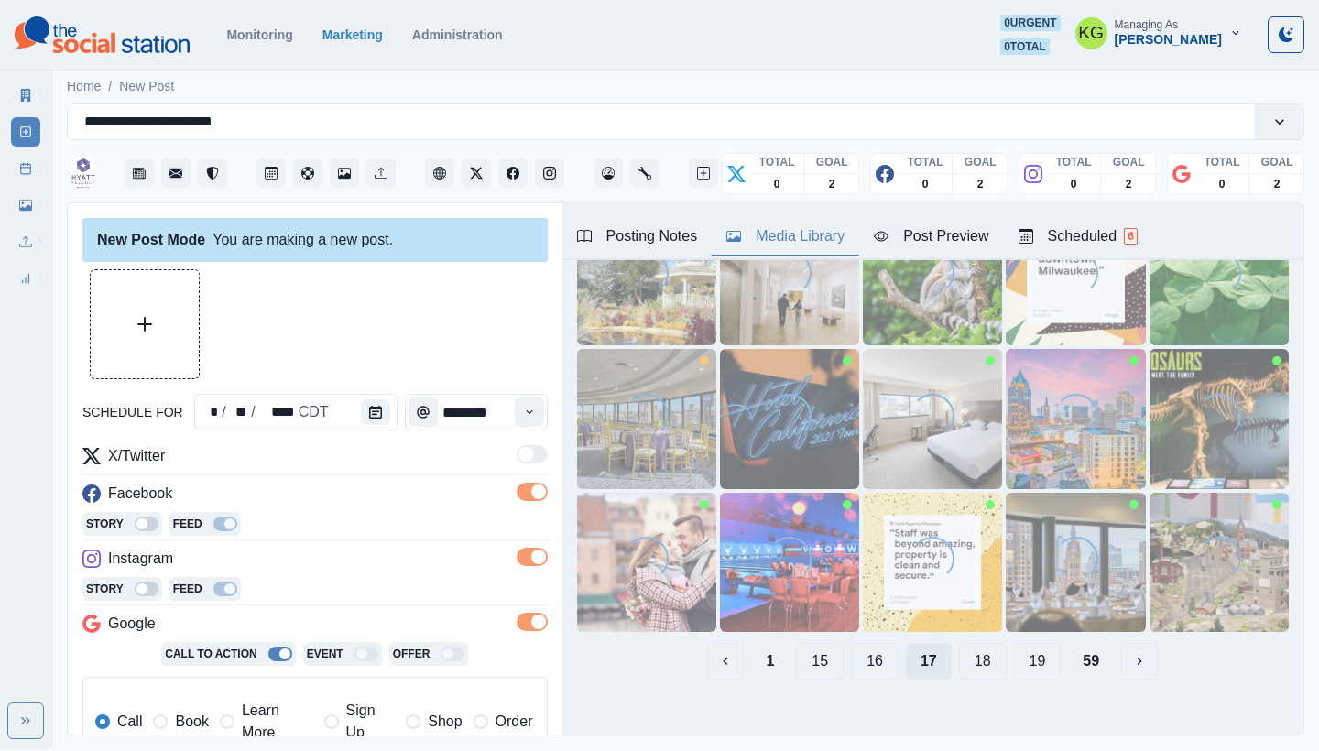
scroll to position [29, 0]
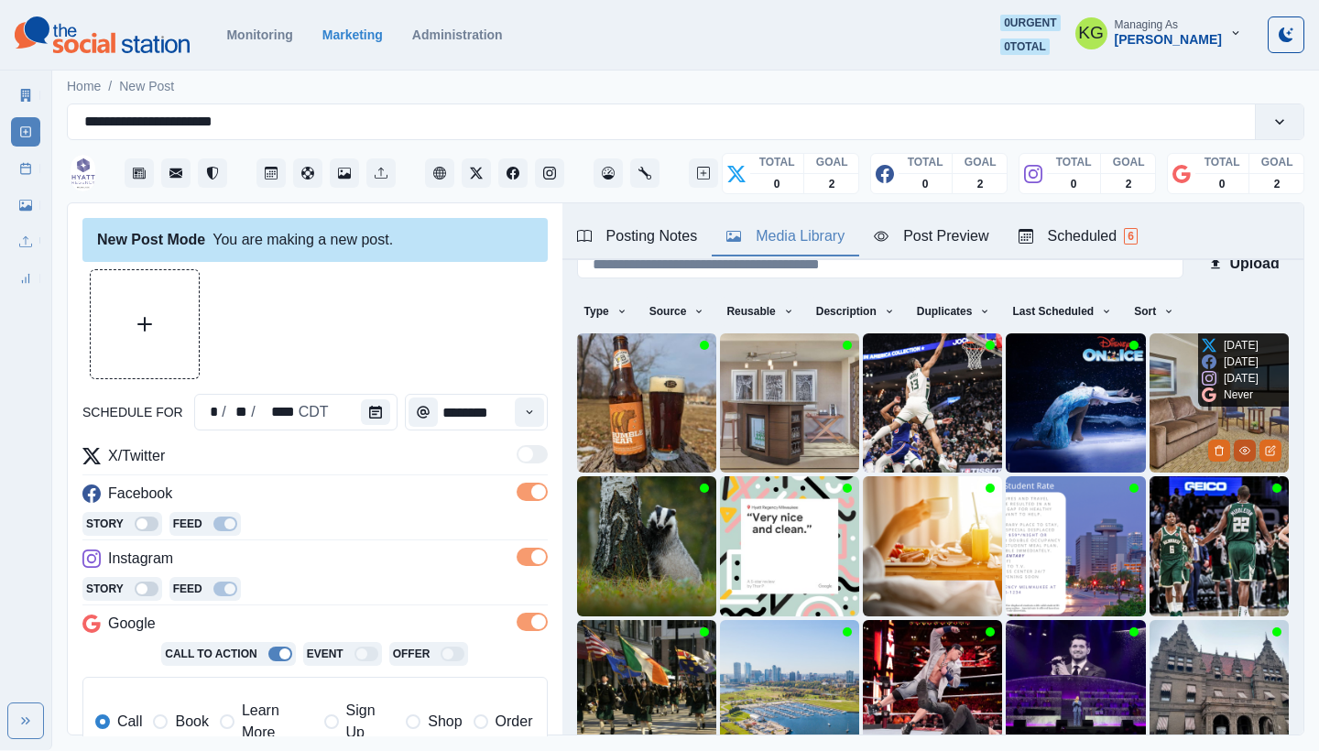
click at [1240, 445] on icon "View Media" at bounding box center [1245, 450] width 11 height 11
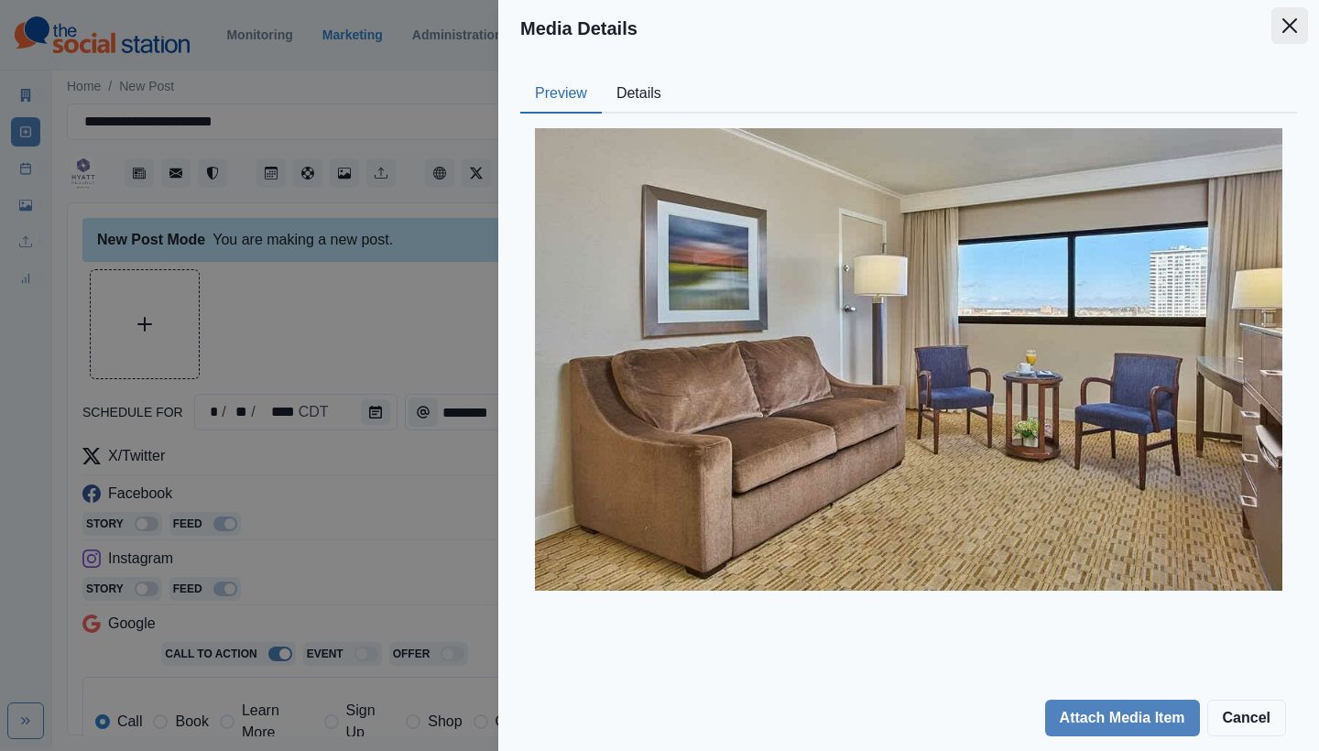
click at [1276, 26] on button "Close" at bounding box center [1290, 25] width 37 height 37
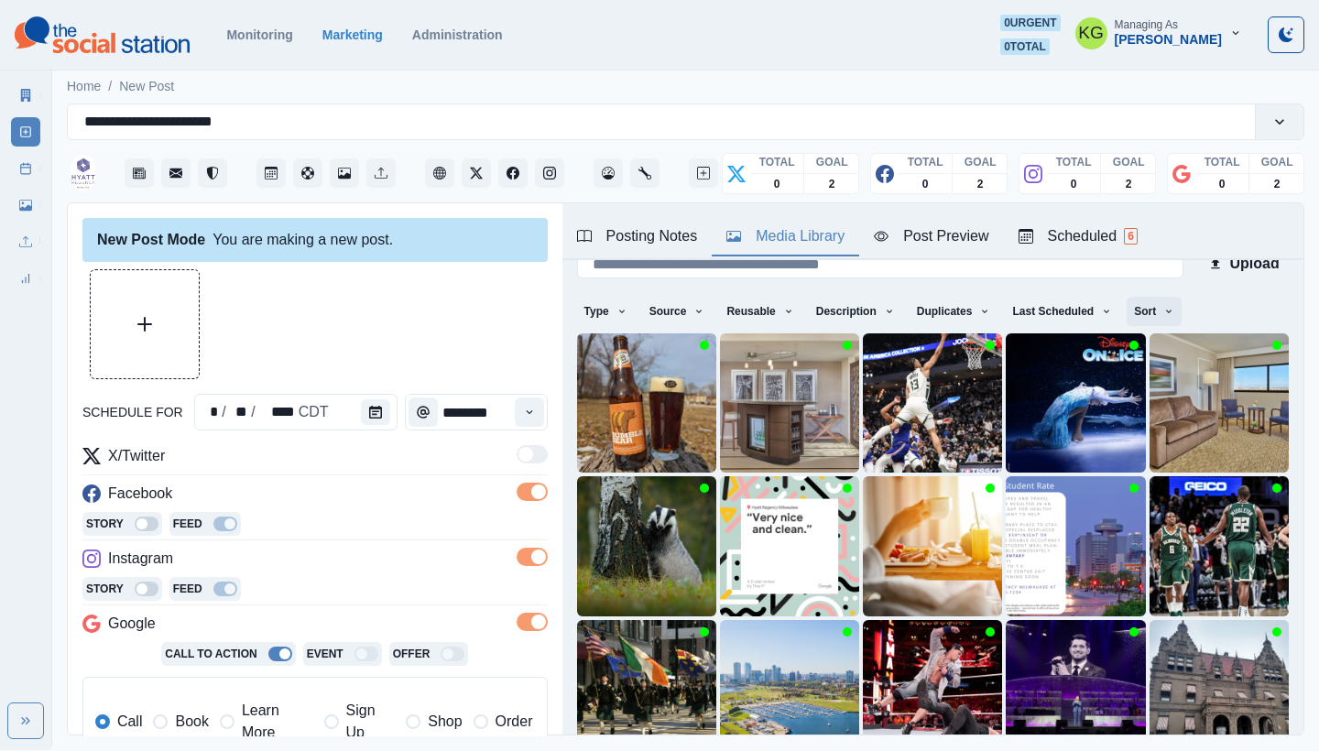
scroll to position [57, 0]
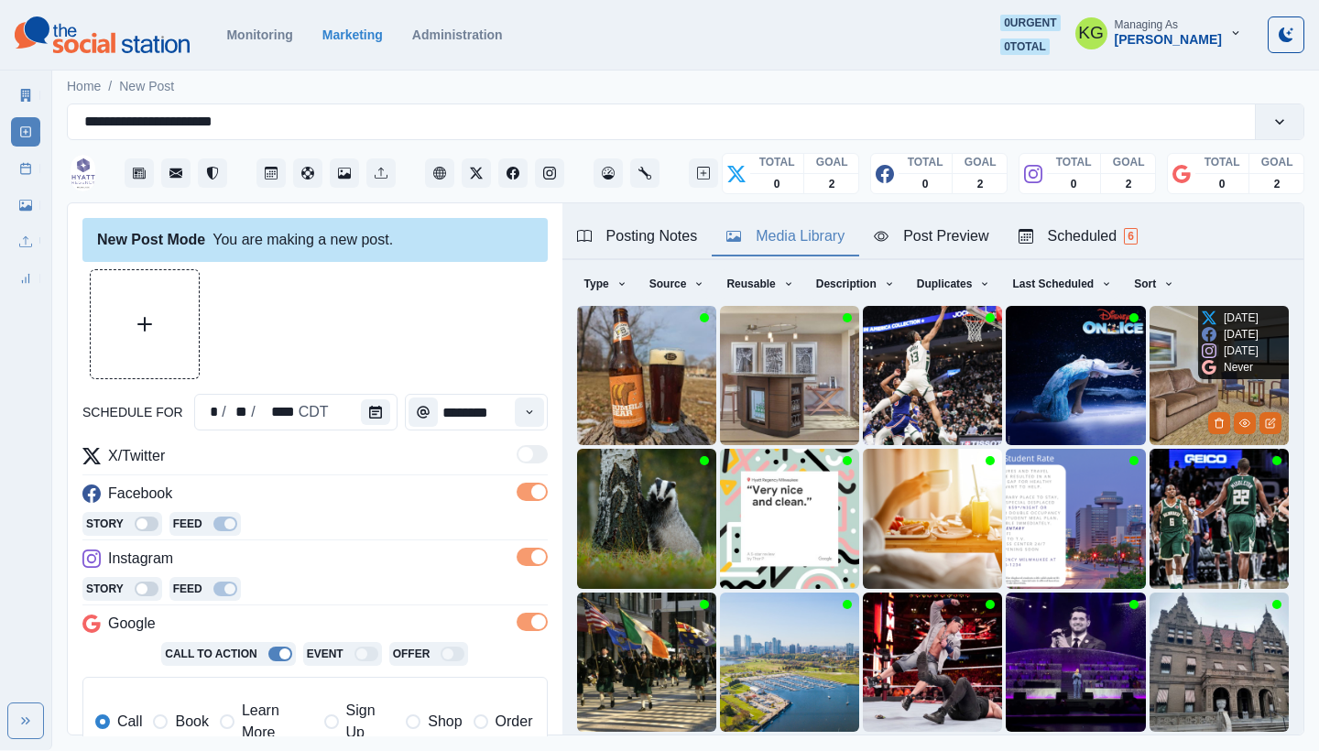
click at [1150, 345] on img at bounding box center [1219, 375] width 139 height 139
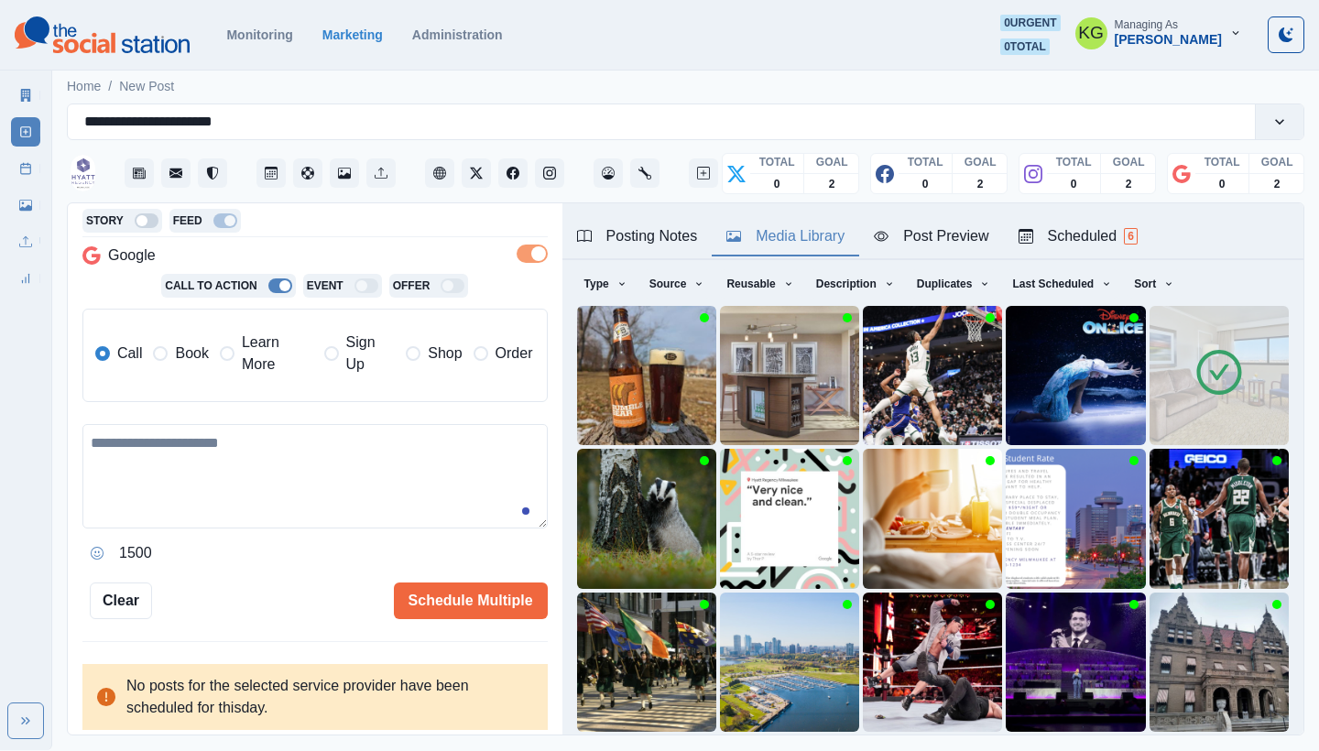
scroll to position [368, 0]
click at [366, 499] on textarea at bounding box center [314, 476] width 465 height 104
paste textarea "**********"
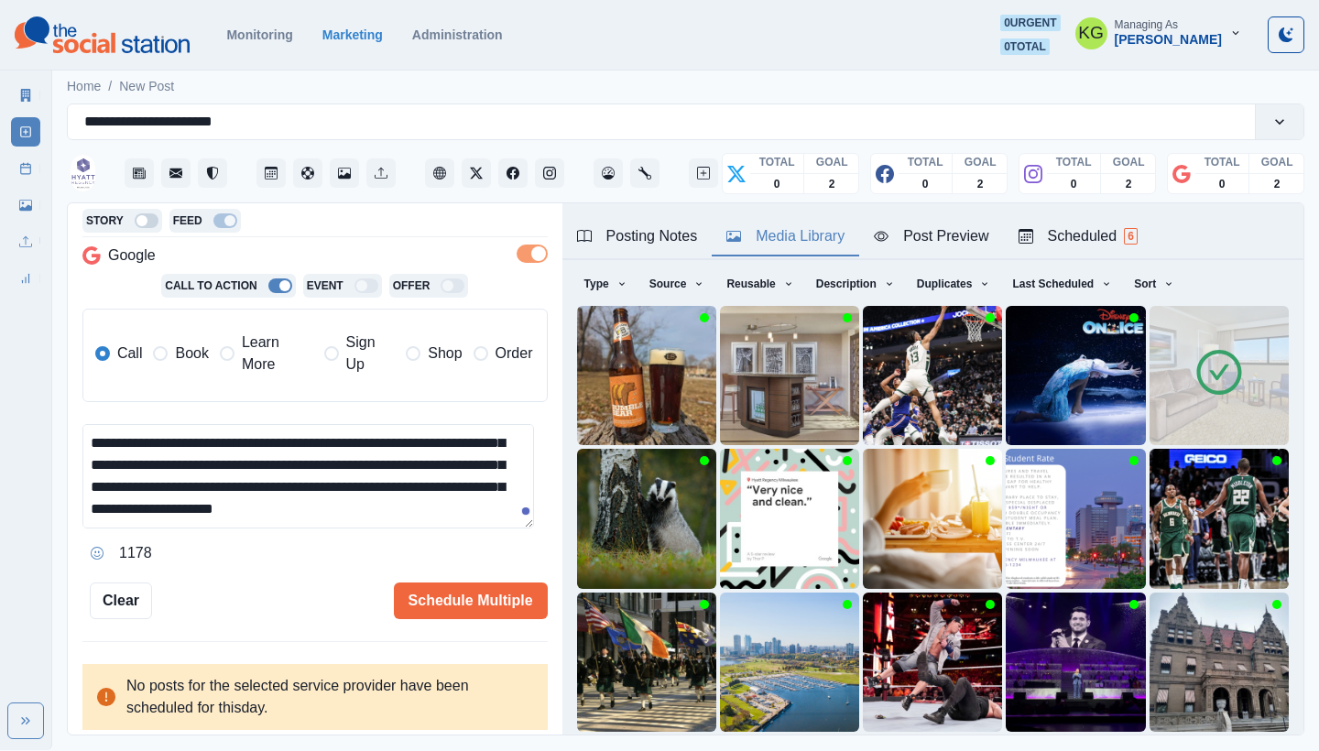
scroll to position [43, 0]
click at [170, 349] on label "Book" at bounding box center [180, 354] width 55 height 44
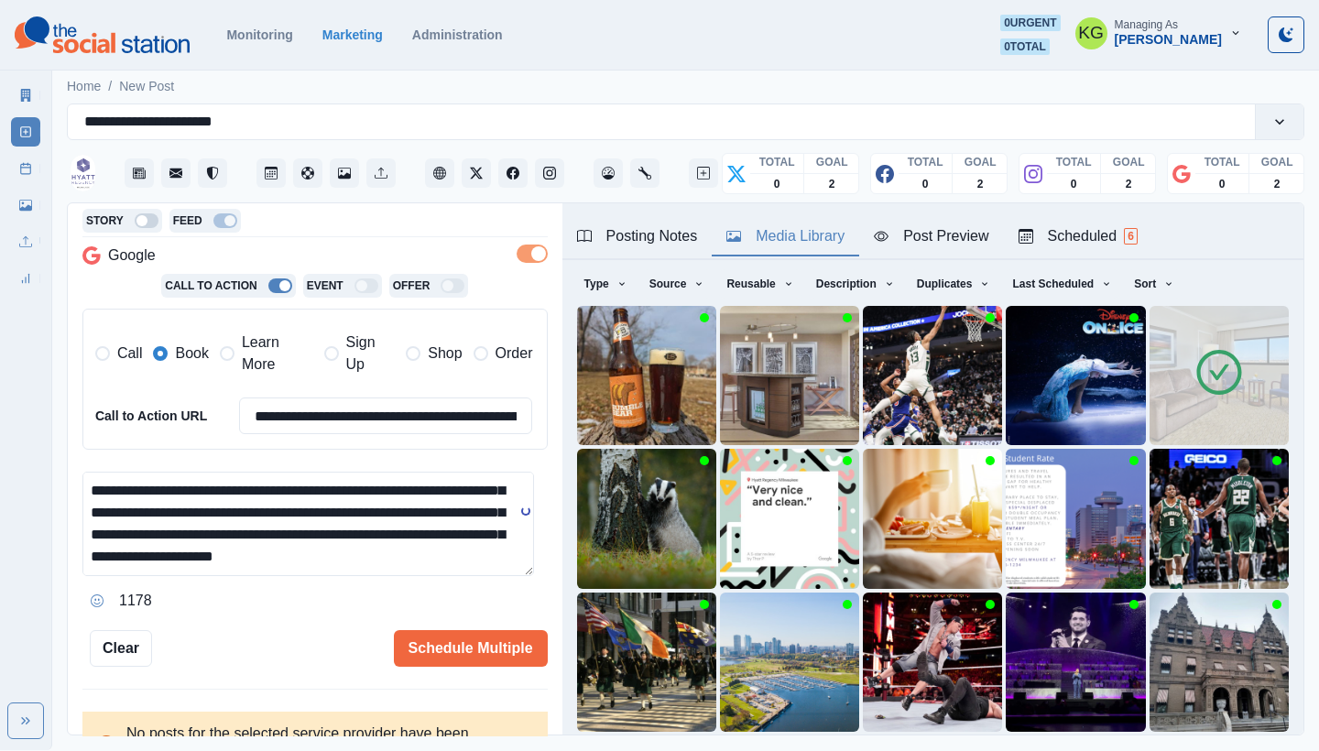
click at [635, 230] on div "Posting Notes" at bounding box center [637, 236] width 121 height 22
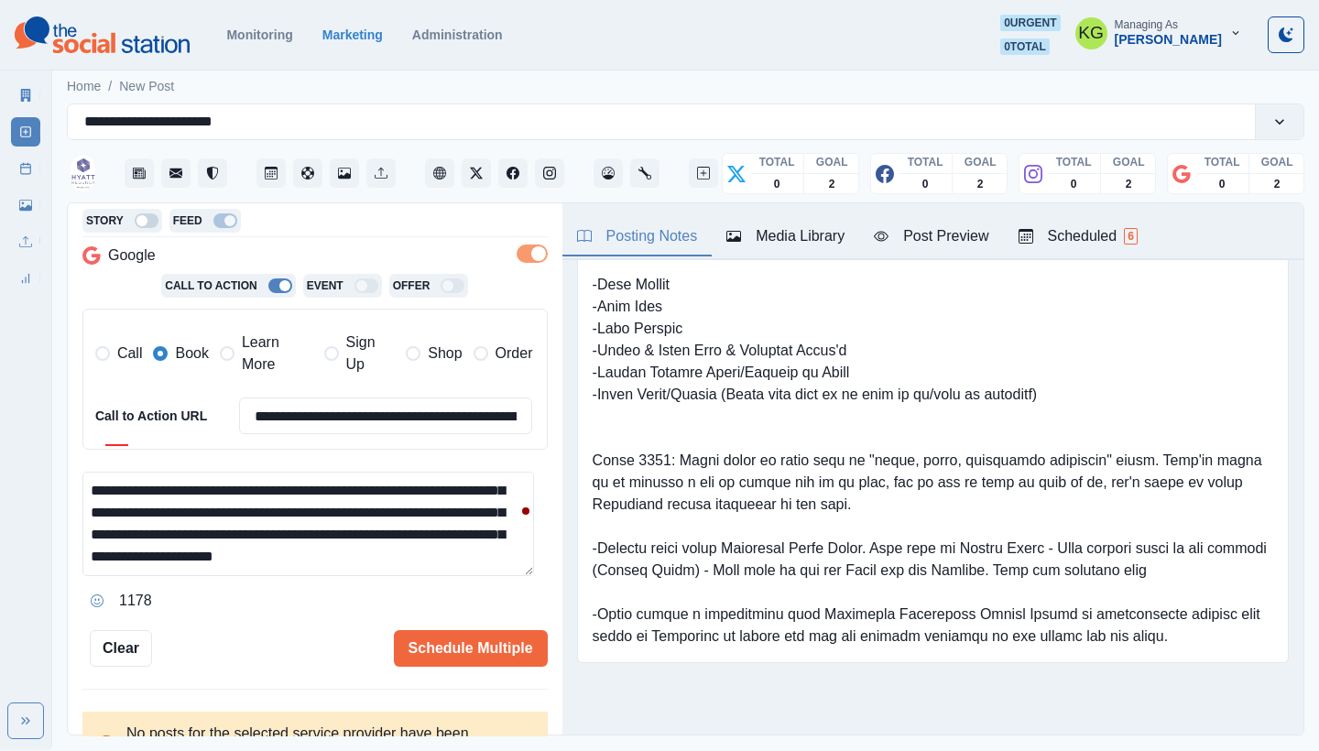
scroll to position [0, 0]
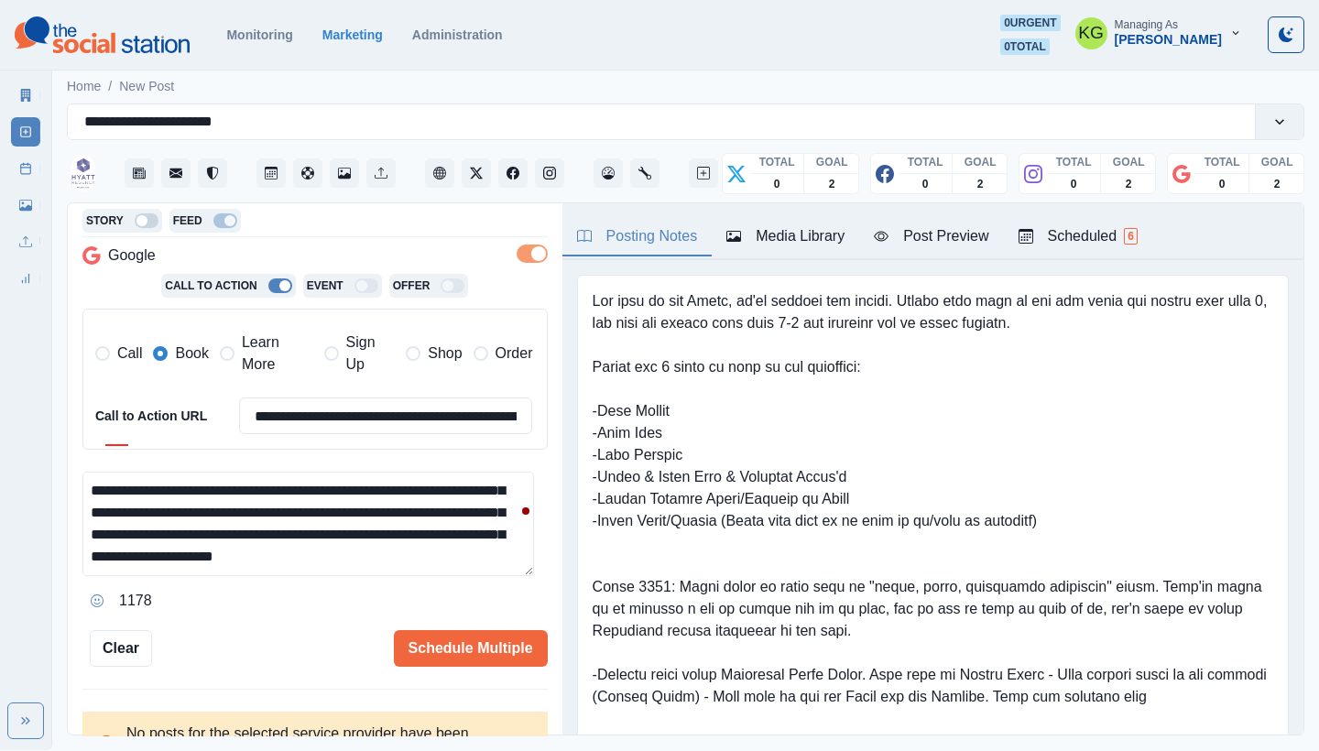
click at [236, 548] on textarea "**********" at bounding box center [308, 524] width 452 height 104
paste textarea "**********"
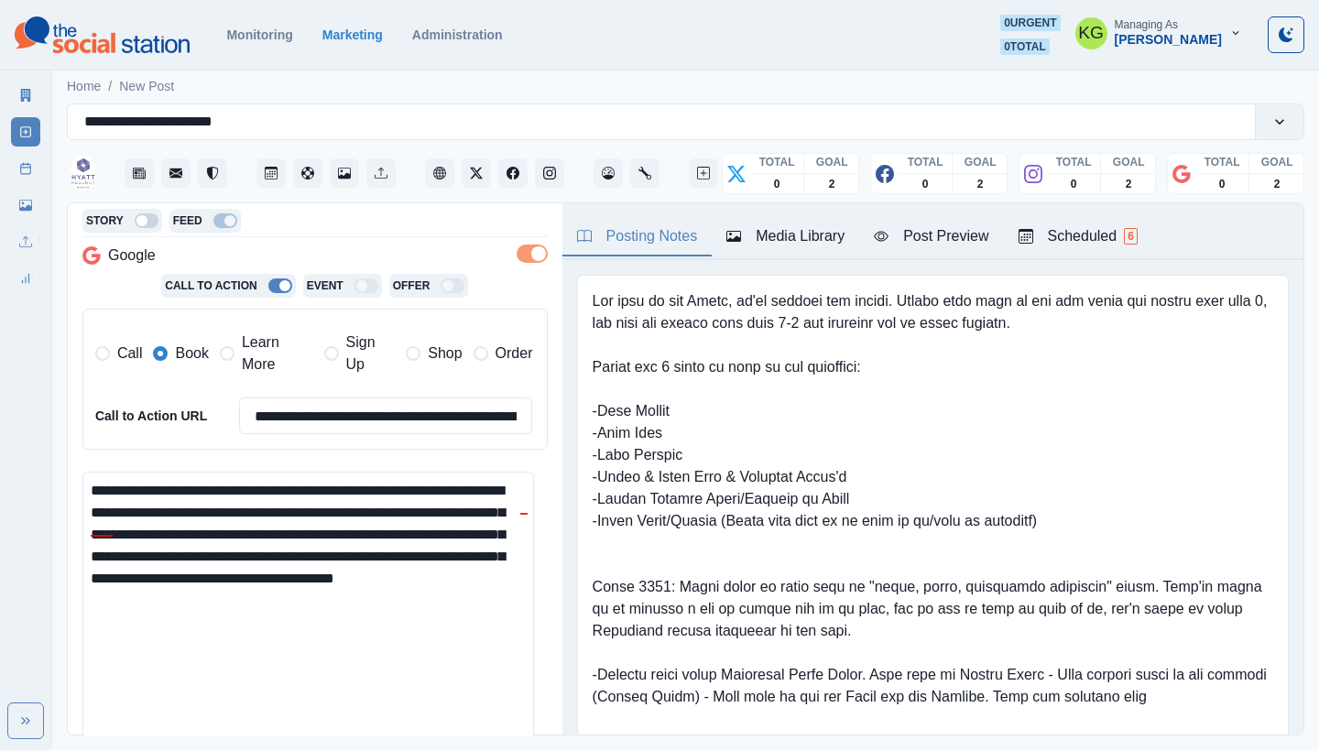
click at [523, 750] on html "**********" at bounding box center [659, 375] width 1319 height 750
click at [360, 570] on textarea "**********" at bounding box center [308, 618] width 452 height 293
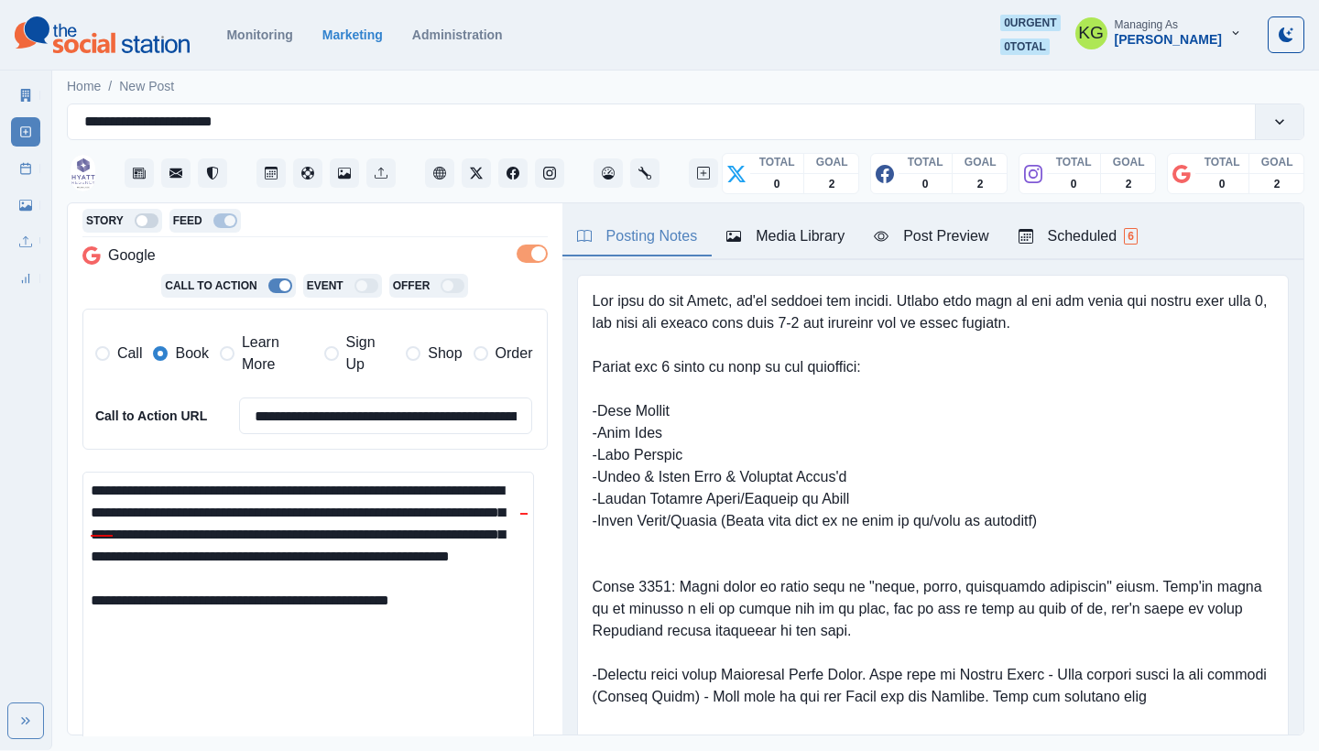
scroll to position [605, 0]
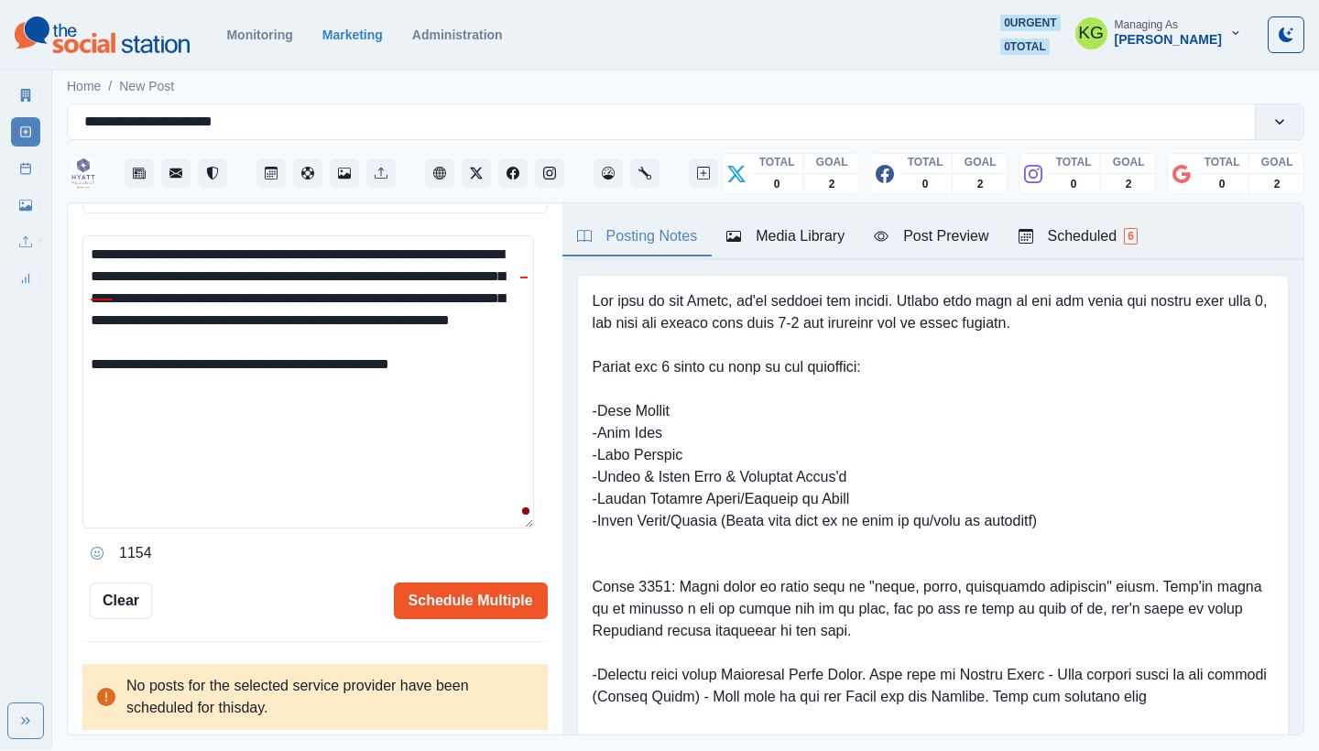
type textarea "**********"
click at [487, 594] on button "Schedule Multiple" at bounding box center [471, 601] width 154 height 37
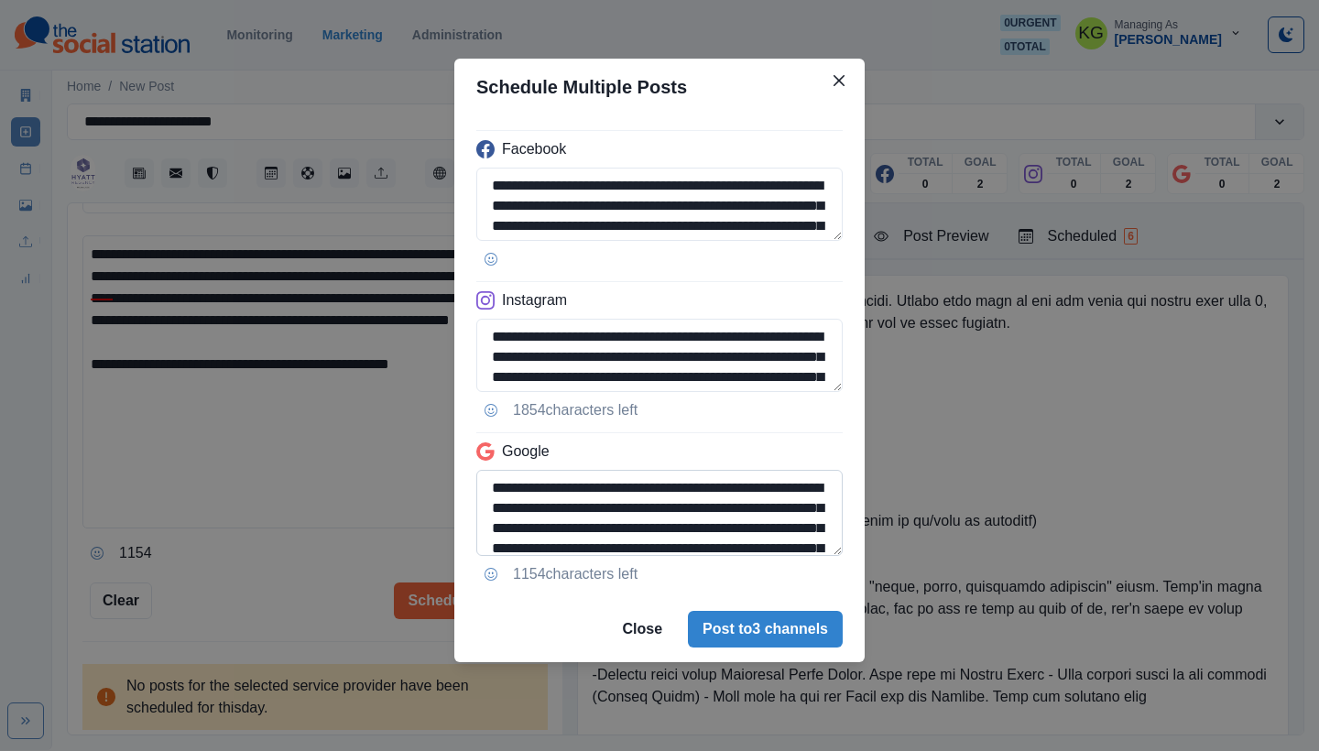
click at [826, 556] on textarea "**********" at bounding box center [659, 513] width 367 height 86
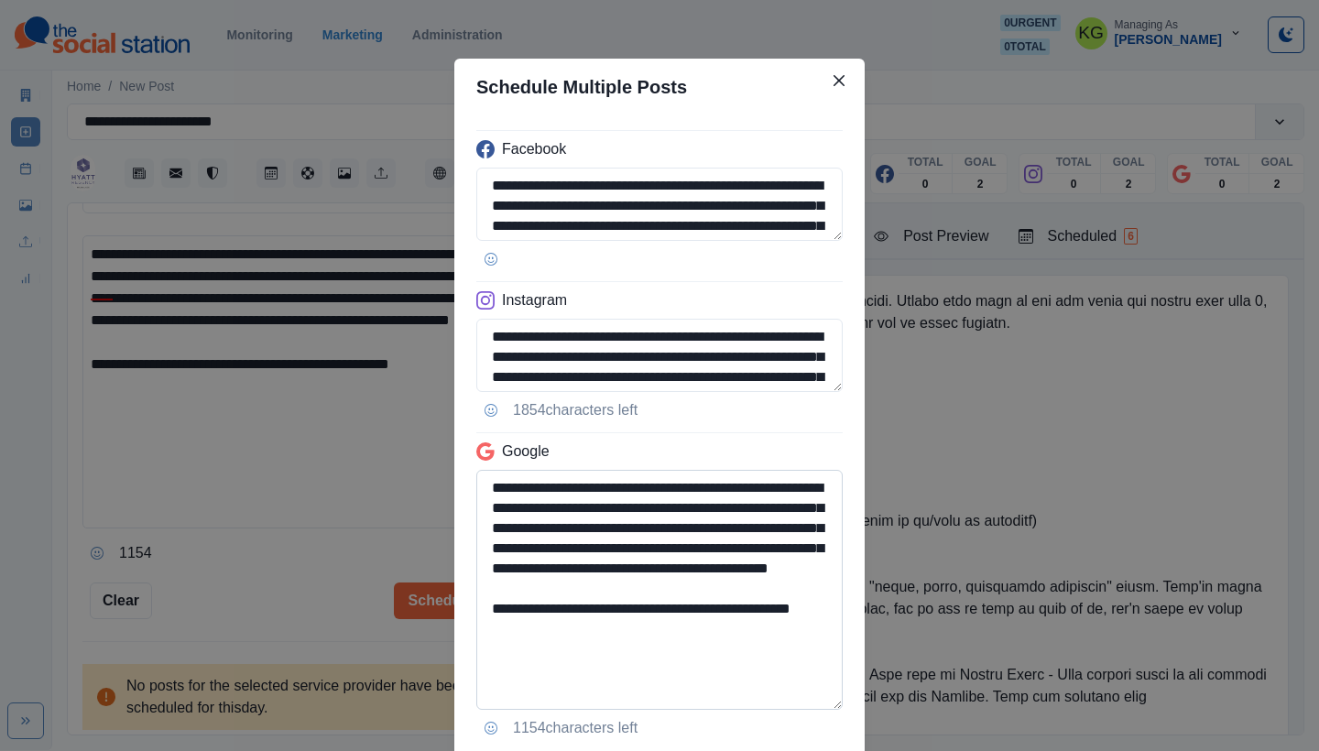
click at [735, 643] on textarea "**********" at bounding box center [659, 590] width 367 height 240
drag, startPoint x: 596, startPoint y: 650, endPoint x: 431, endPoint y: 647, distance: 165.9
click at [431, 647] on div "**********" at bounding box center [659, 375] width 1319 height 751
click at [483, 632] on textarea "**********" at bounding box center [659, 590] width 367 height 240
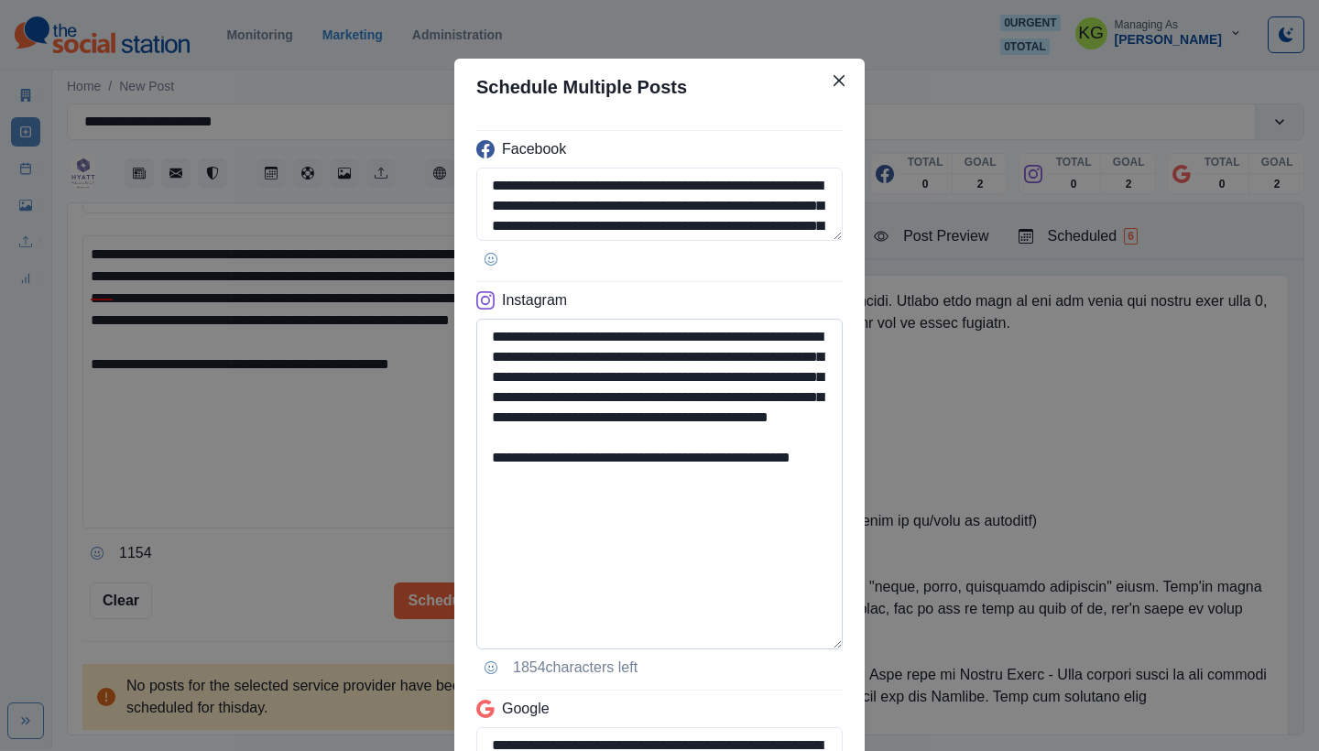
click at [750, 645] on textarea "**********" at bounding box center [659, 484] width 367 height 331
type textarea "**********"
click at [619, 525] on textarea "**********" at bounding box center [659, 486] width 367 height 334
drag, startPoint x: 623, startPoint y: 496, endPoint x: 438, endPoint y: 498, distance: 185.1
click at [438, 498] on div "**********" at bounding box center [659, 375] width 1319 height 751
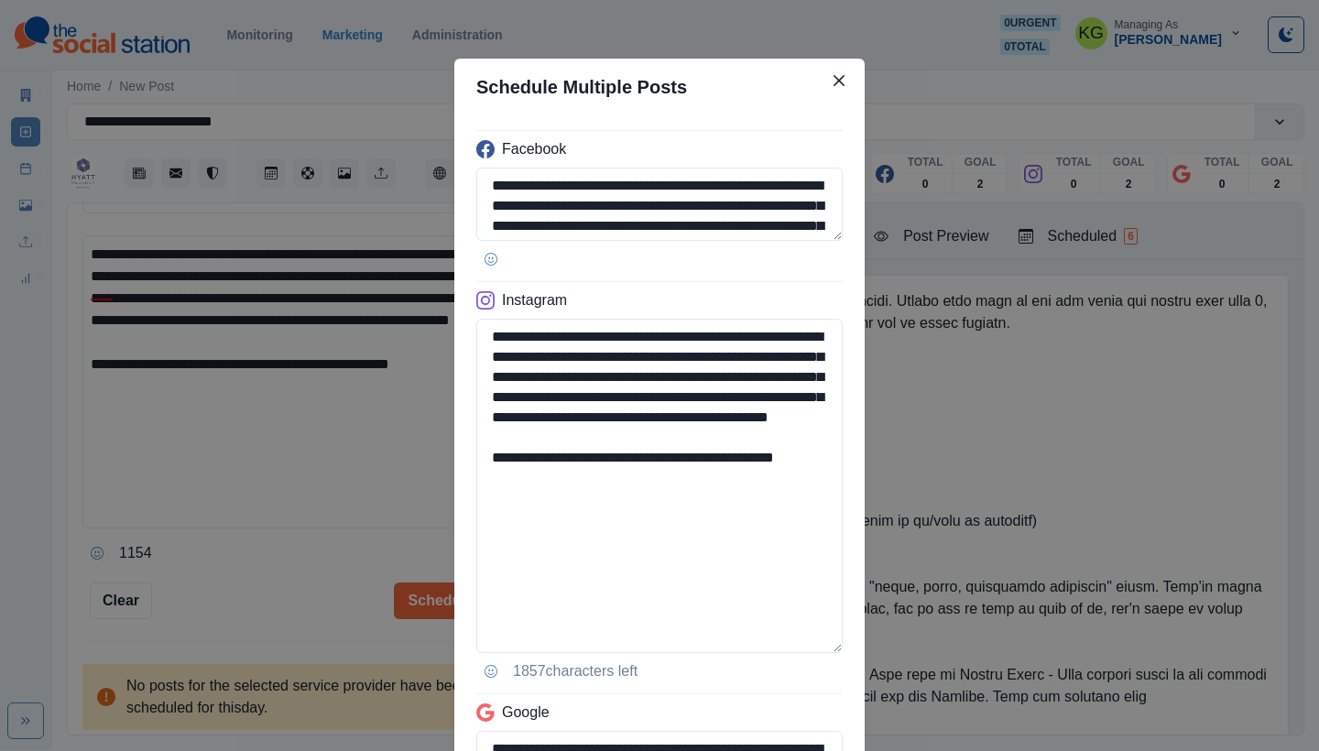
scroll to position [385, 0]
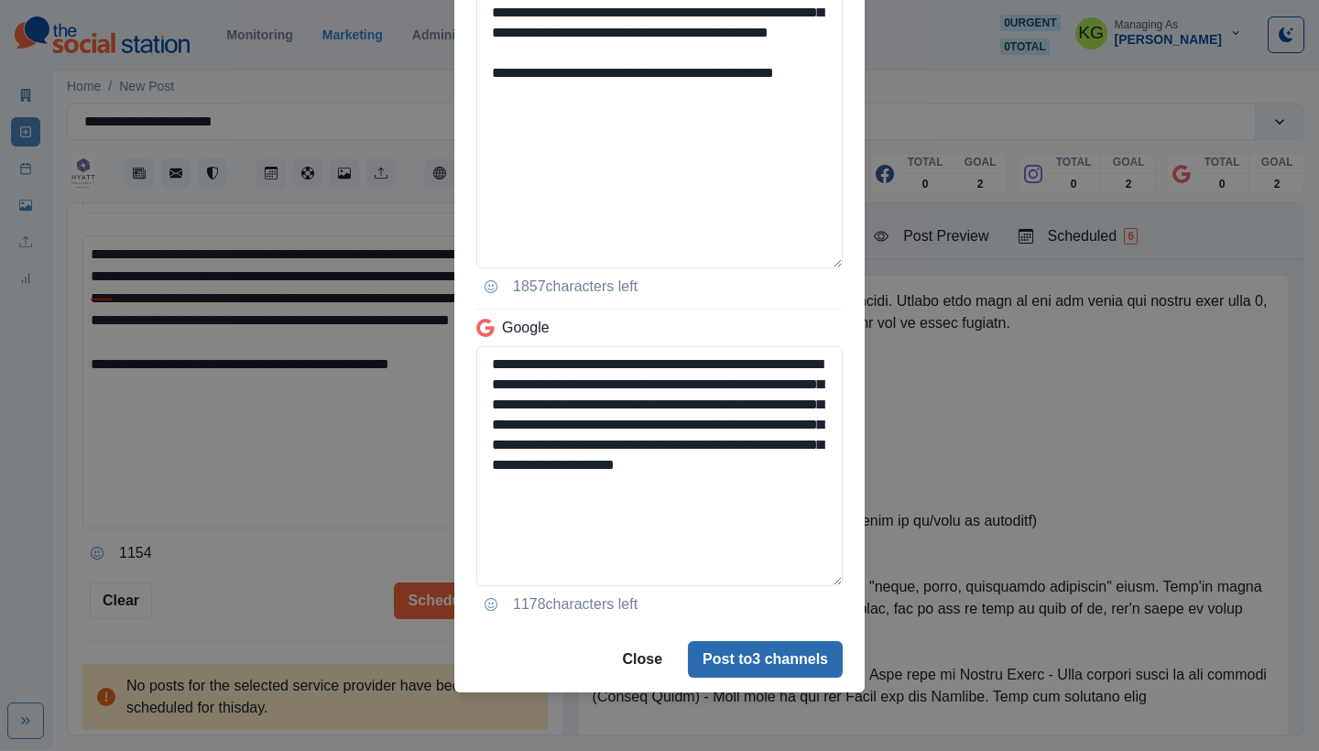
type textarea "**********"
click at [718, 664] on button "Post to 3 channels" at bounding box center [765, 659] width 155 height 37
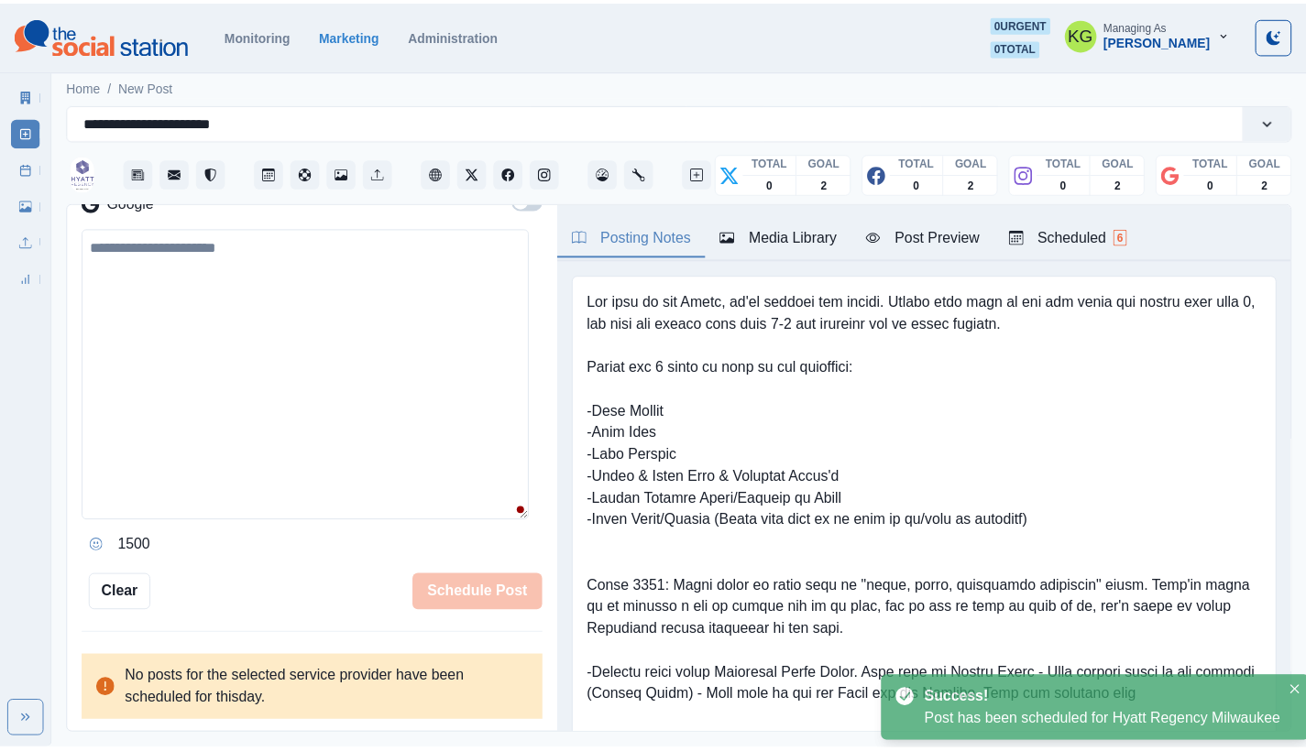
scroll to position [301, 0]
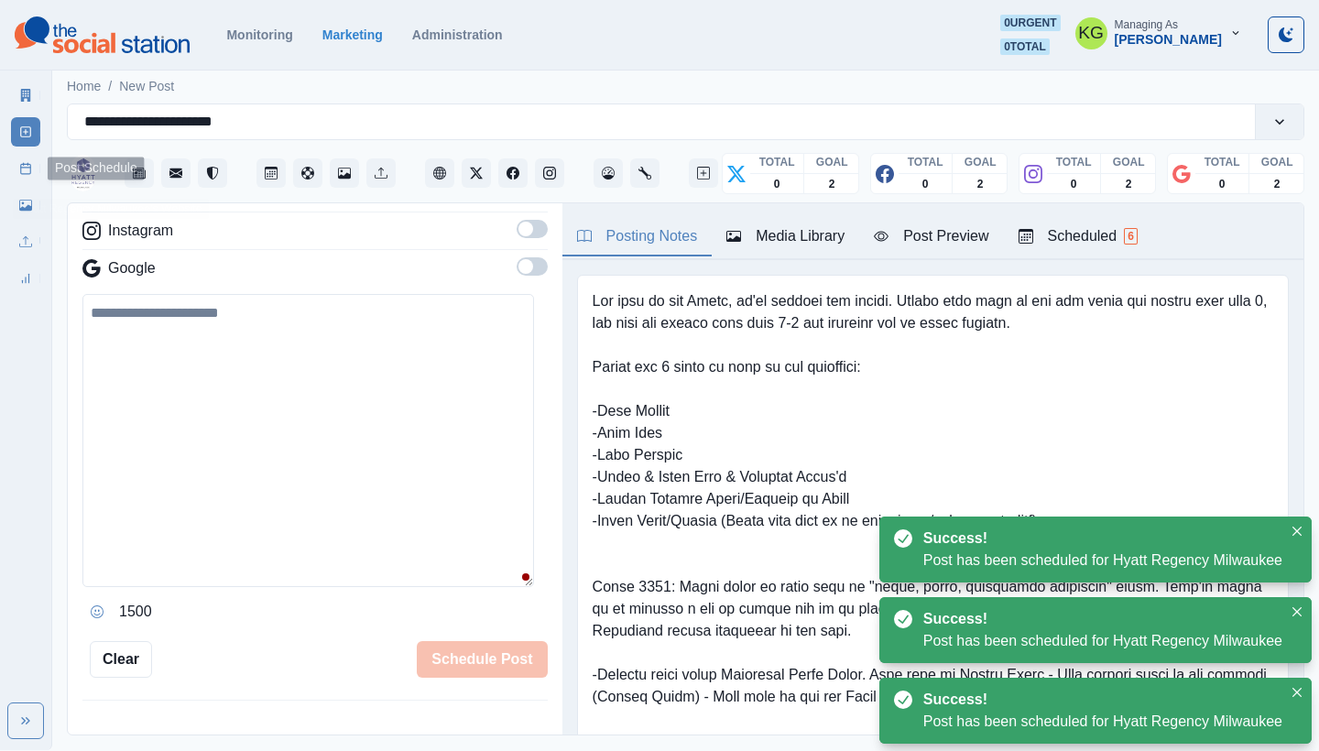
click at [22, 164] on rect at bounding box center [26, 169] width 10 height 10
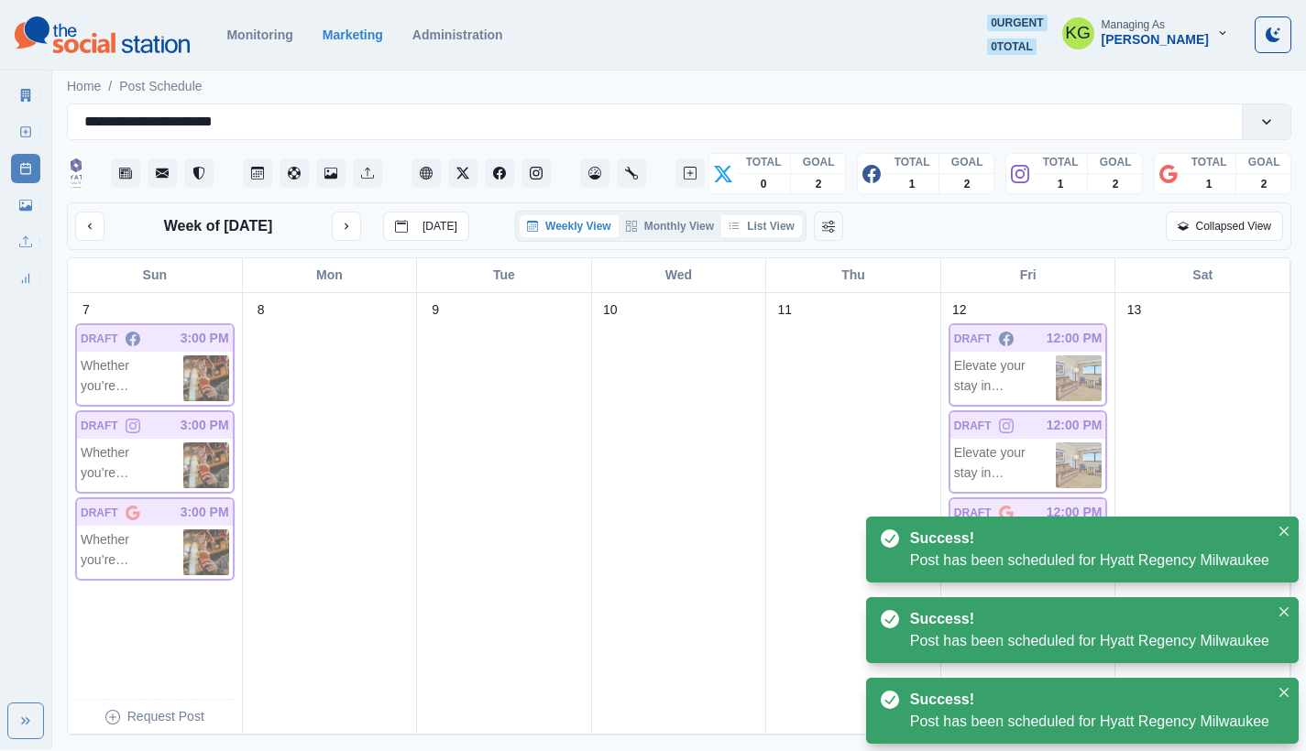
click at [788, 232] on button "List View" at bounding box center [761, 226] width 81 height 22
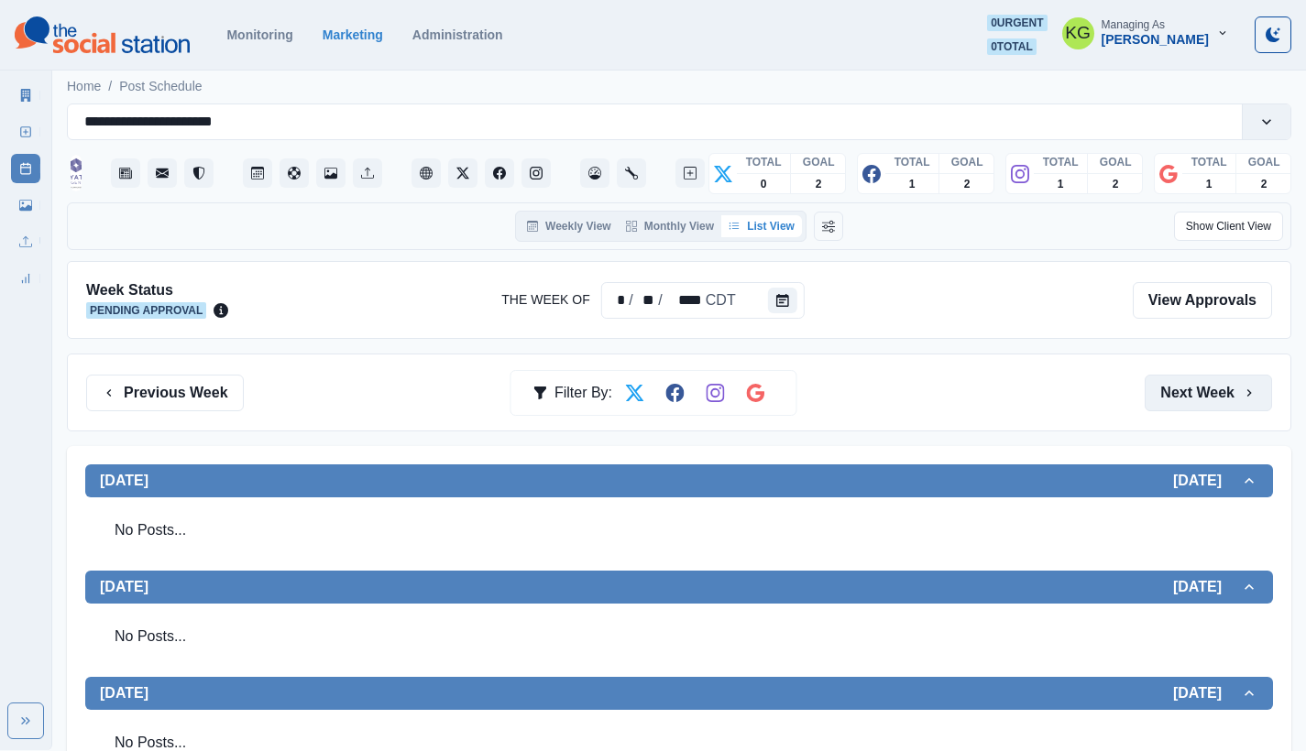
click at [1191, 386] on button "Next Week" at bounding box center [1207, 393] width 127 height 37
click at [1229, 399] on button "Next Week" at bounding box center [1207, 393] width 127 height 37
click at [163, 381] on button "Previous Week" at bounding box center [165, 393] width 158 height 37
click at [1193, 399] on button "Next Week" at bounding box center [1207, 393] width 127 height 37
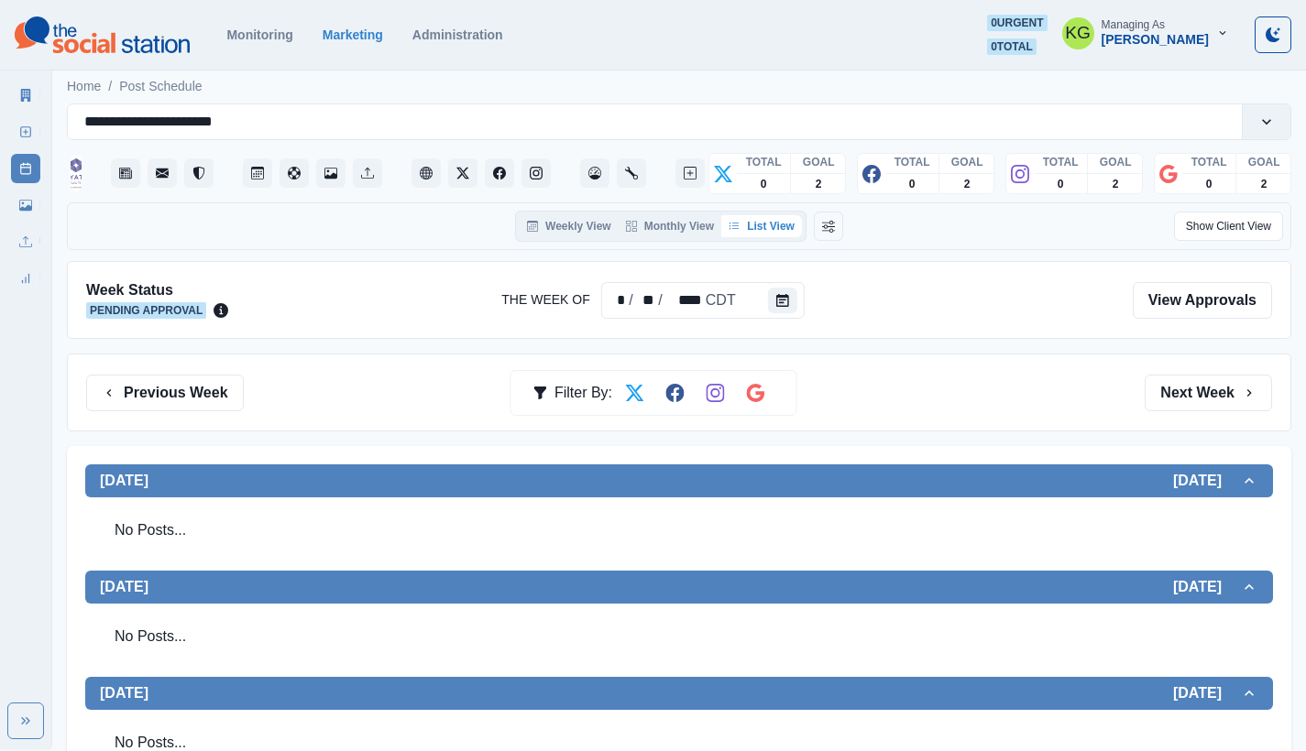
scroll to position [403, 0]
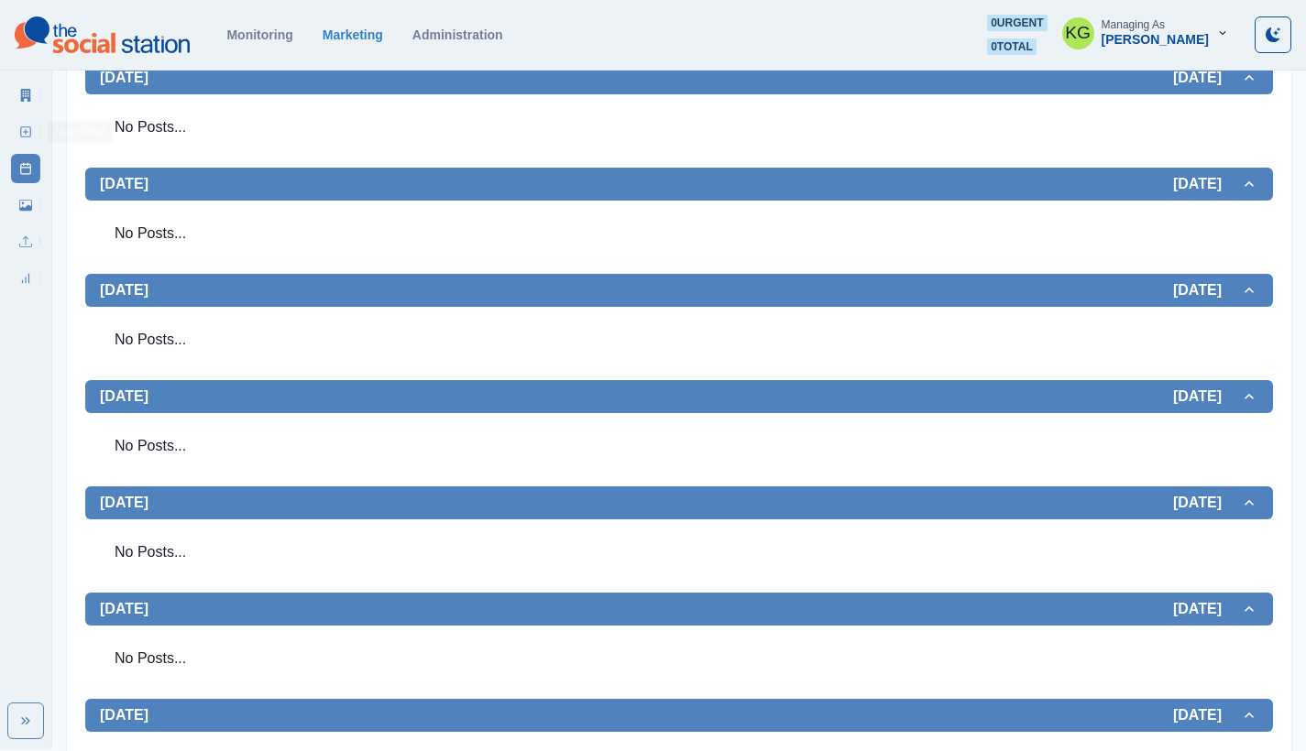
click at [37, 125] on link "New Post" at bounding box center [25, 131] width 29 height 29
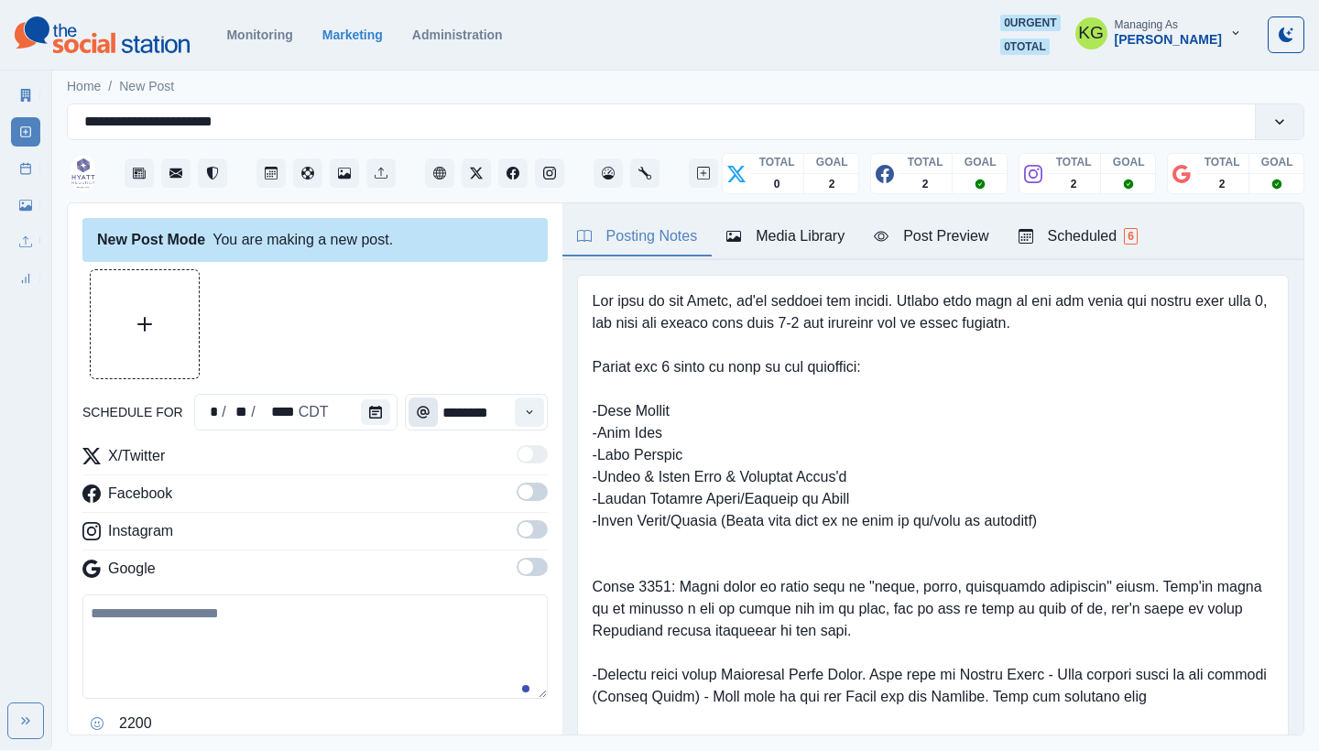
click at [409, 410] on button "Time" at bounding box center [423, 412] width 29 height 29
click at [371, 413] on icon "Calendar" at bounding box center [375, 412] width 13 height 13
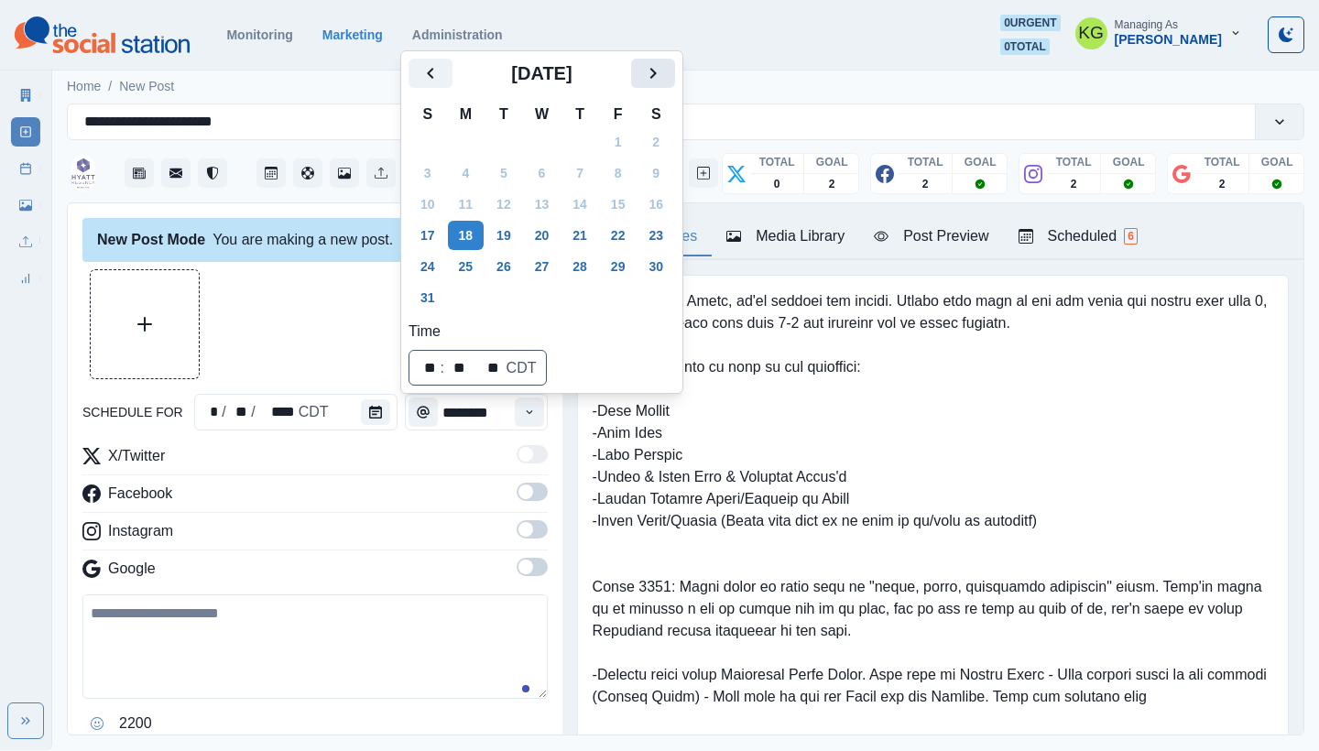
click at [664, 74] on icon "Next" at bounding box center [653, 73] width 22 height 22
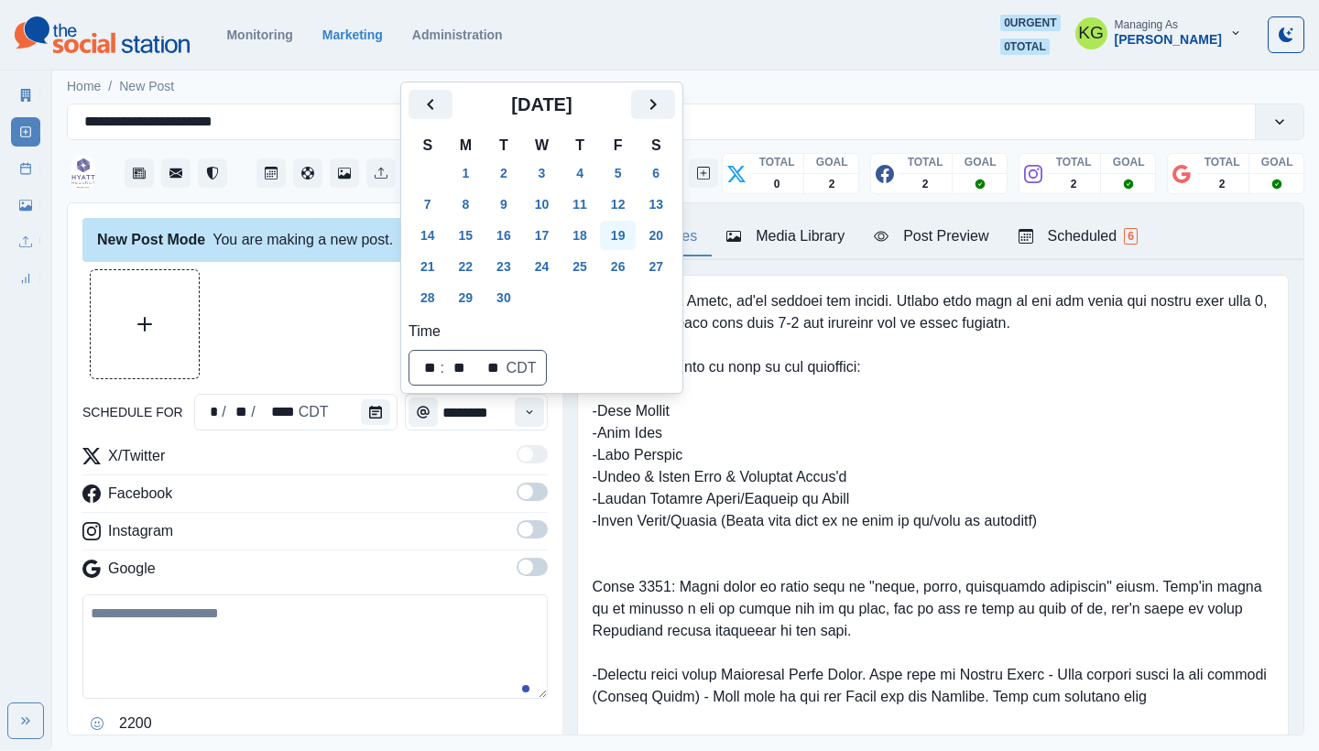
click at [625, 231] on button "19" at bounding box center [618, 235] width 37 height 29
click at [251, 295] on div at bounding box center [314, 324] width 465 height 110
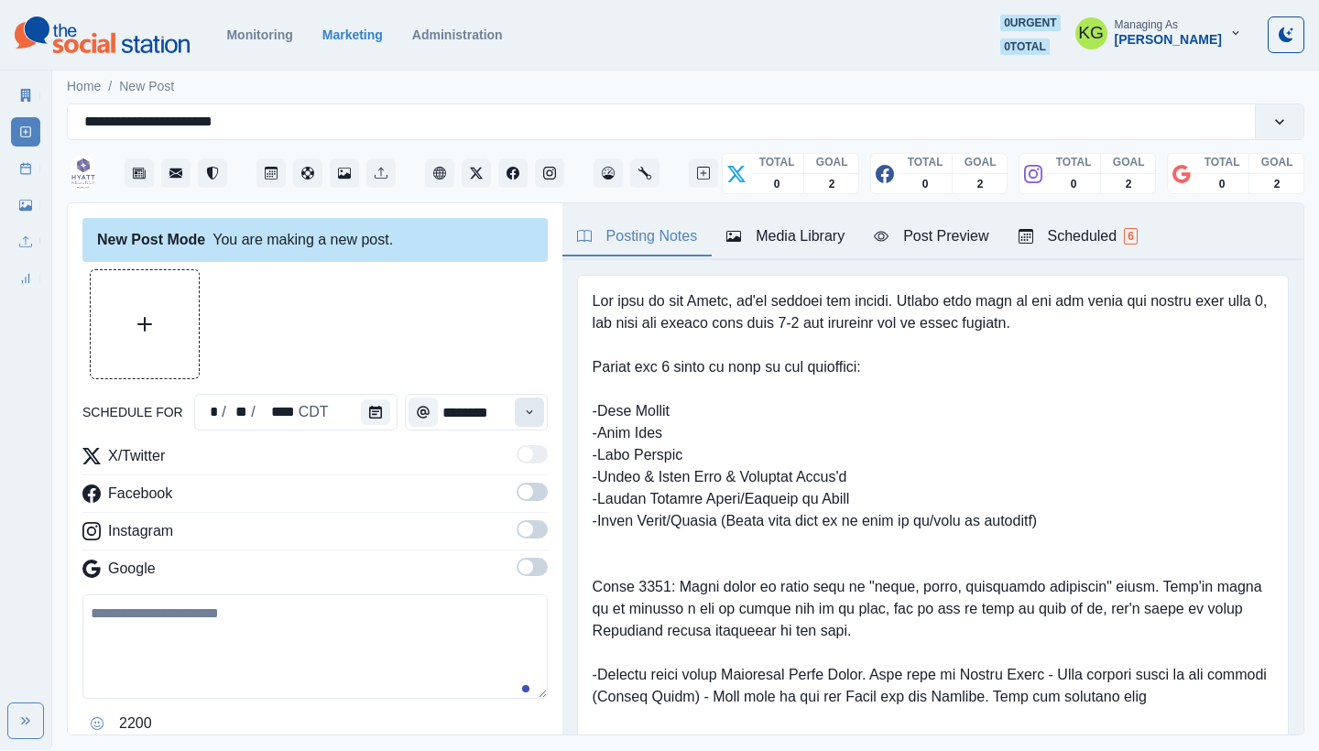
click at [515, 421] on button "Time" at bounding box center [529, 412] width 29 height 29
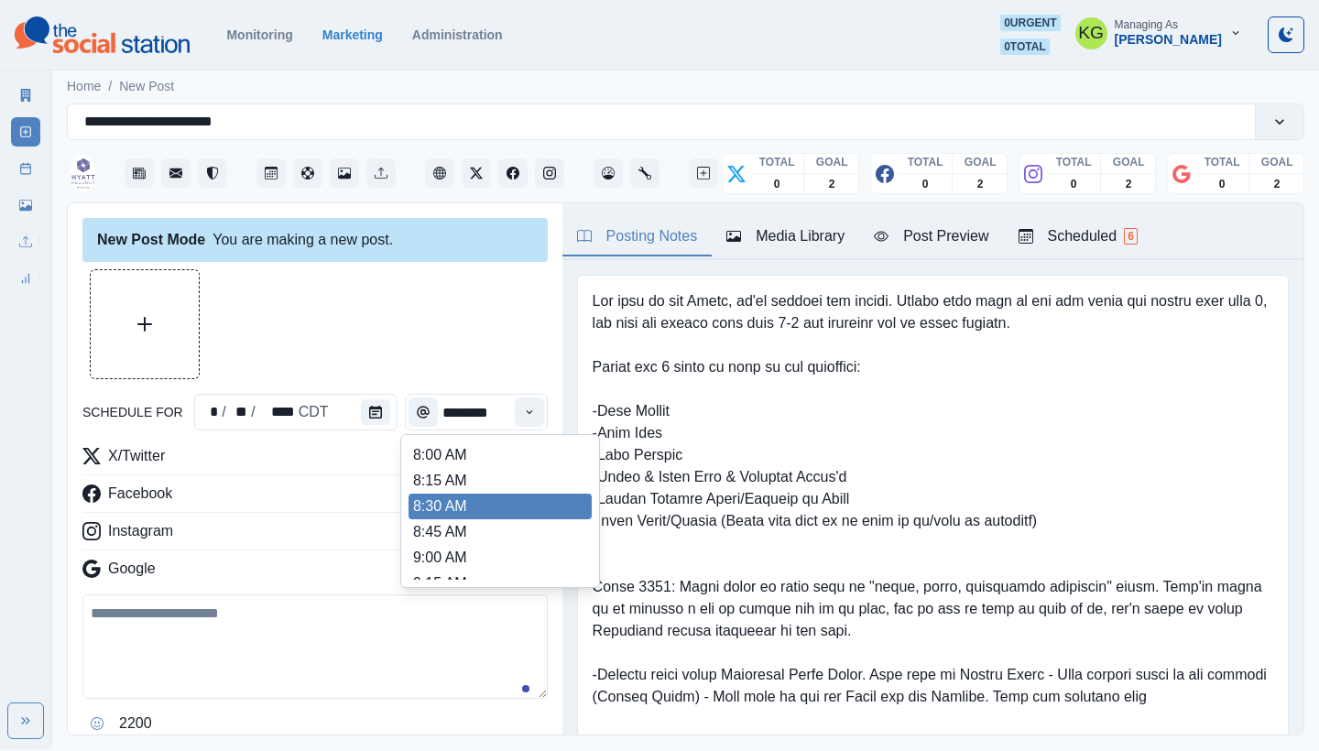
scroll to position [387, 0]
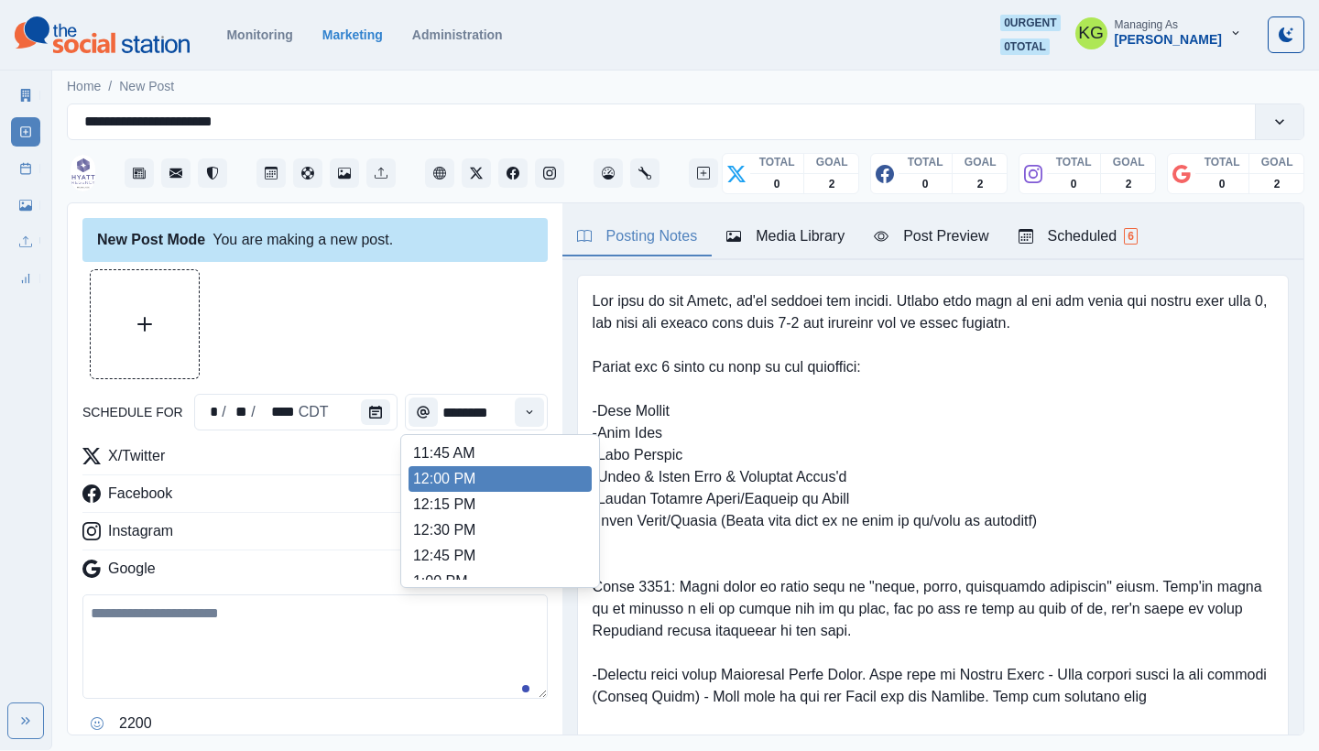
click at [482, 480] on li "12:00 PM" at bounding box center [500, 479] width 183 height 26
type input "********"
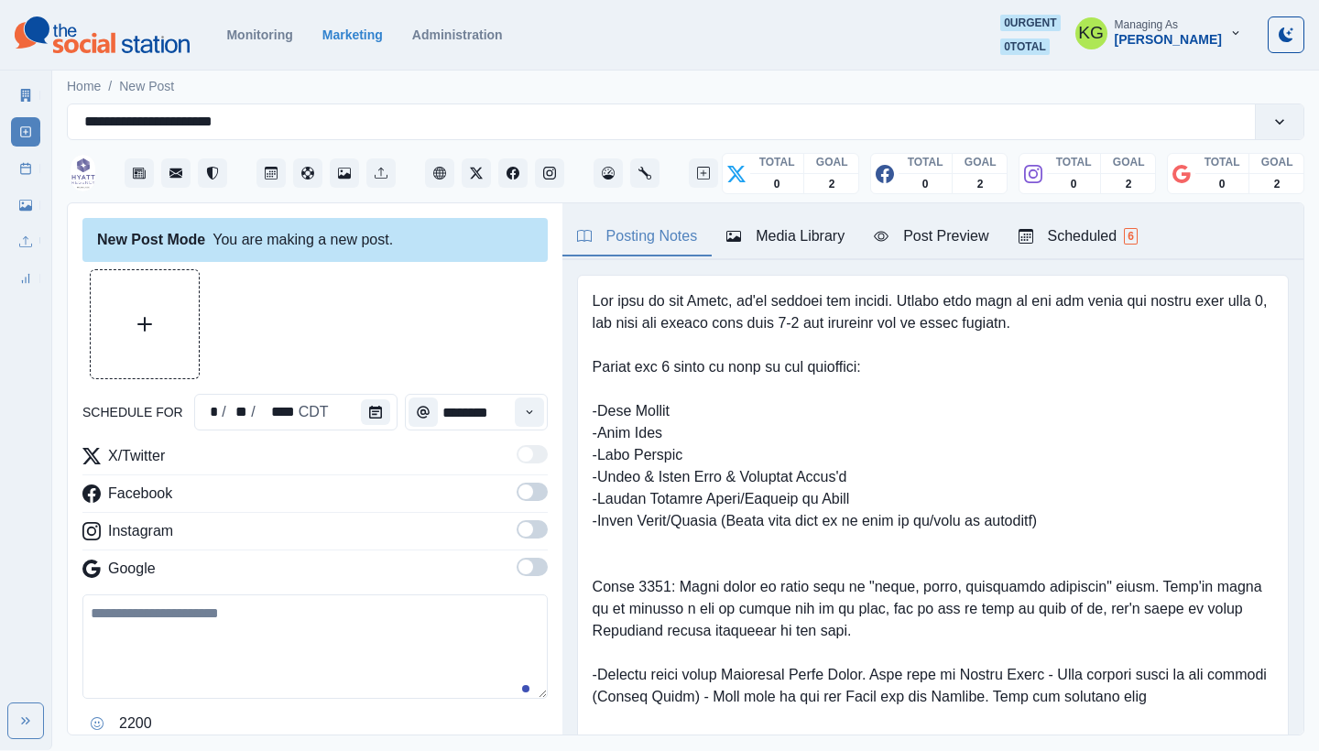
click at [519, 563] on span at bounding box center [532, 567] width 31 height 18
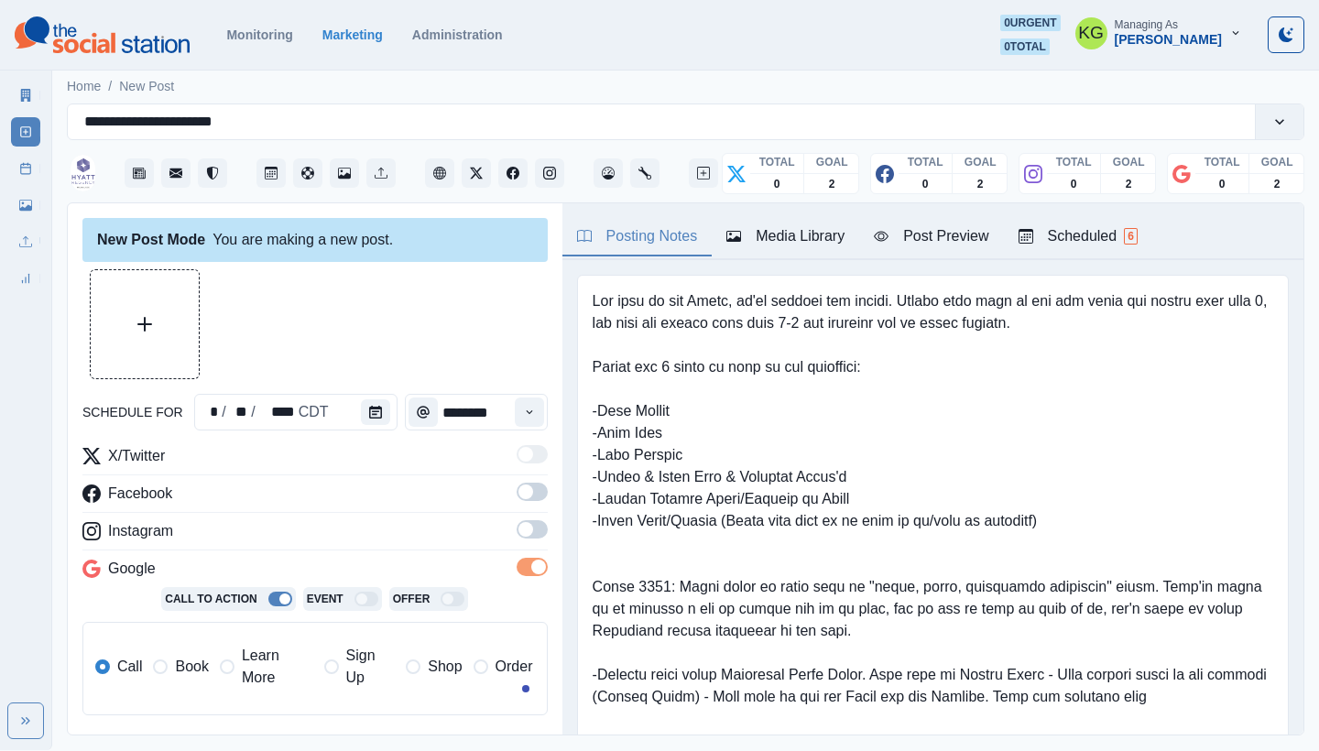
click at [512, 518] on div "X/Twitter Facebook Instagram Google Call To Action Event Offer Call Book Learn …" at bounding box center [314, 587] width 465 height 285
click at [509, 482] on div "X/Twitter Facebook Instagram Google Call To Action Event Offer Call Book Learn …" at bounding box center [314, 587] width 465 height 285
click at [519, 495] on span at bounding box center [526, 492] width 15 height 15
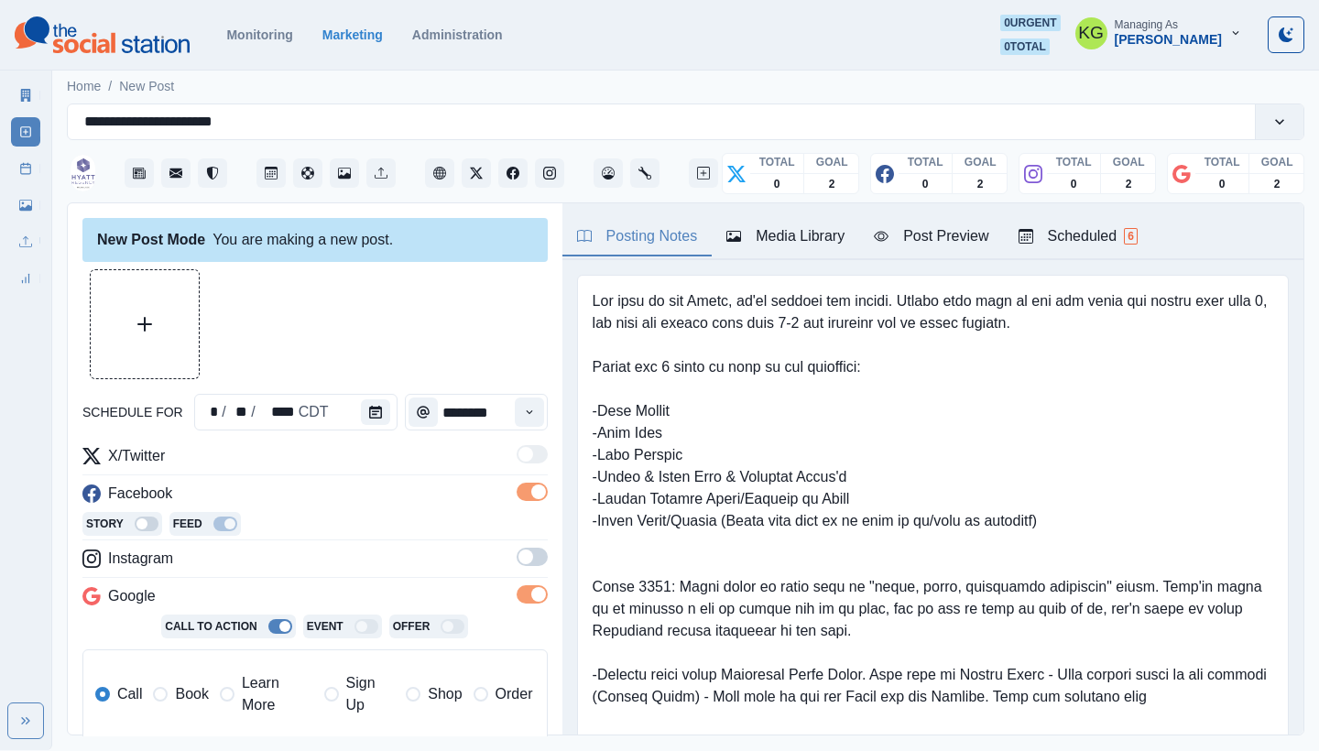
click at [520, 544] on div "X/Twitter Facebook Story Feed Instagram Google Call To Action Event Offer Call …" at bounding box center [314, 601] width 465 height 312
click at [519, 561] on span at bounding box center [526, 557] width 15 height 15
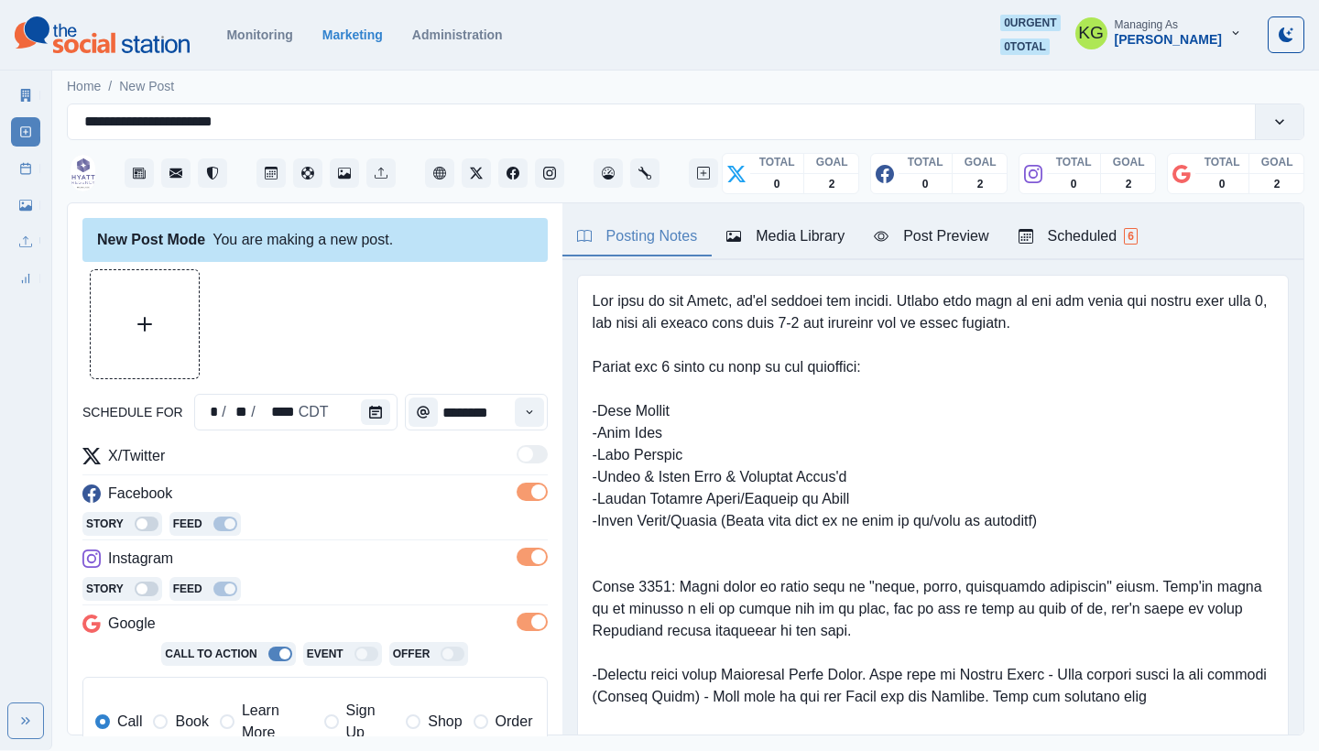
scroll to position [368, 0]
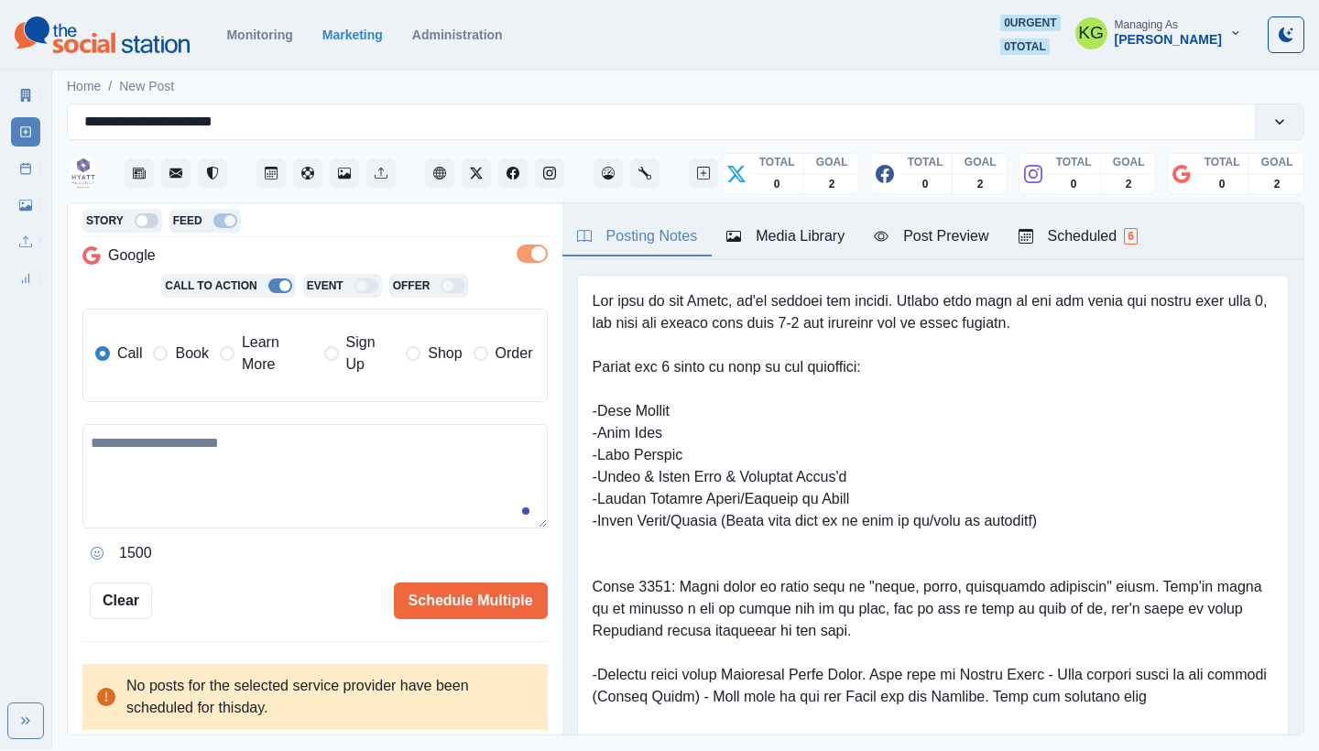
click at [175, 351] on span "Book" at bounding box center [191, 354] width 33 height 22
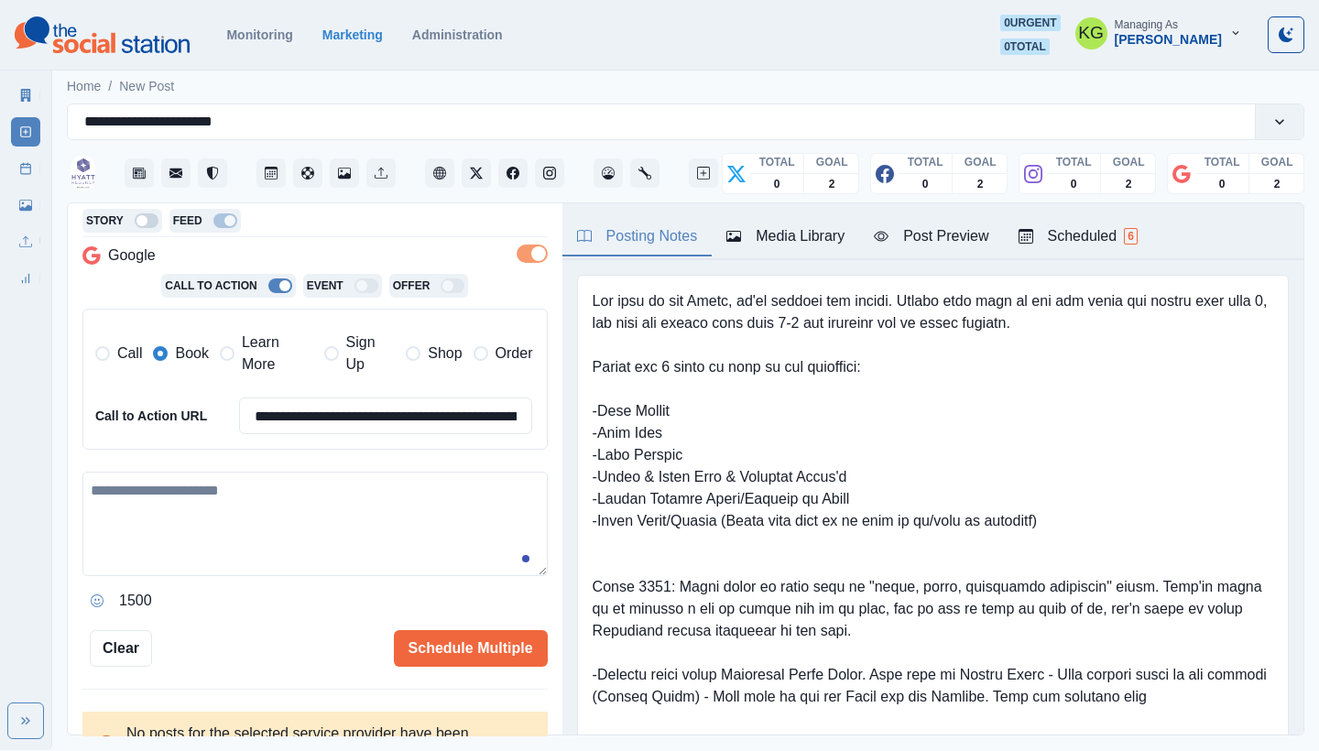
click at [255, 500] on textarea at bounding box center [314, 524] width 465 height 104
paste textarea "**********"
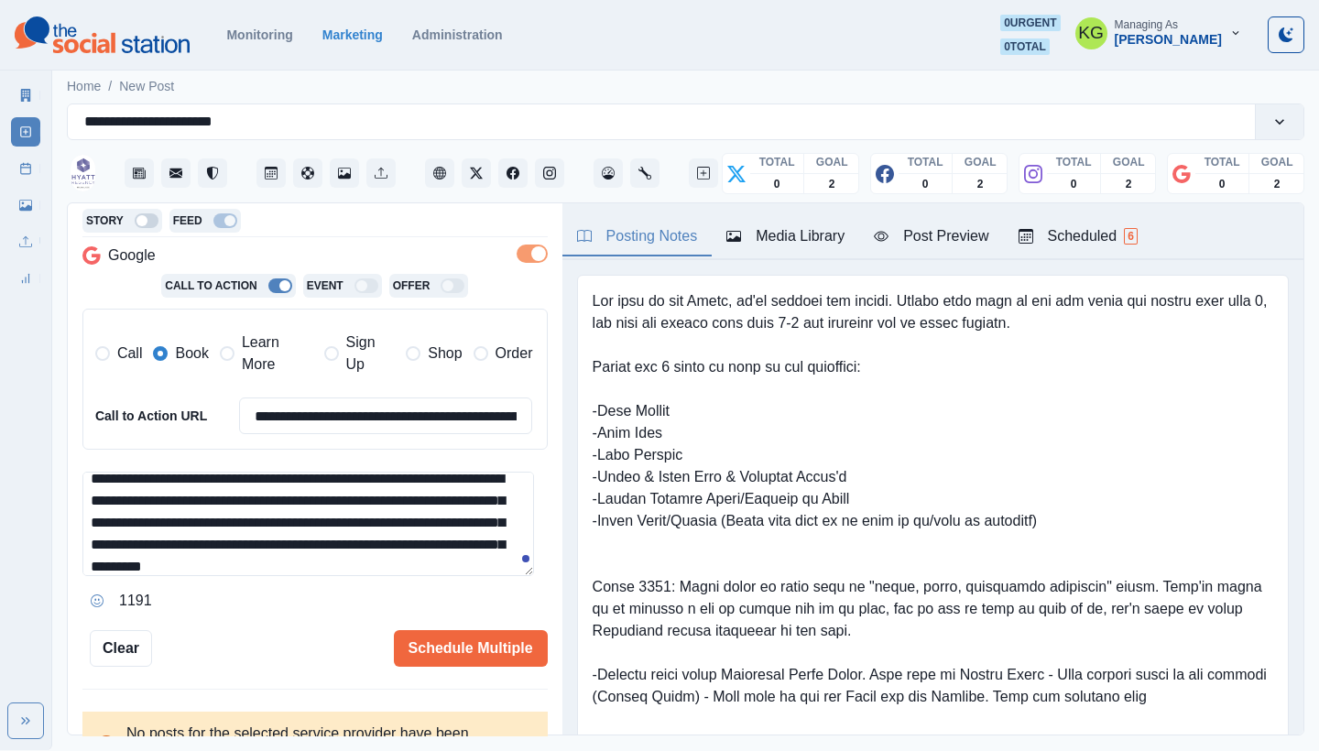
scroll to position [0, 0]
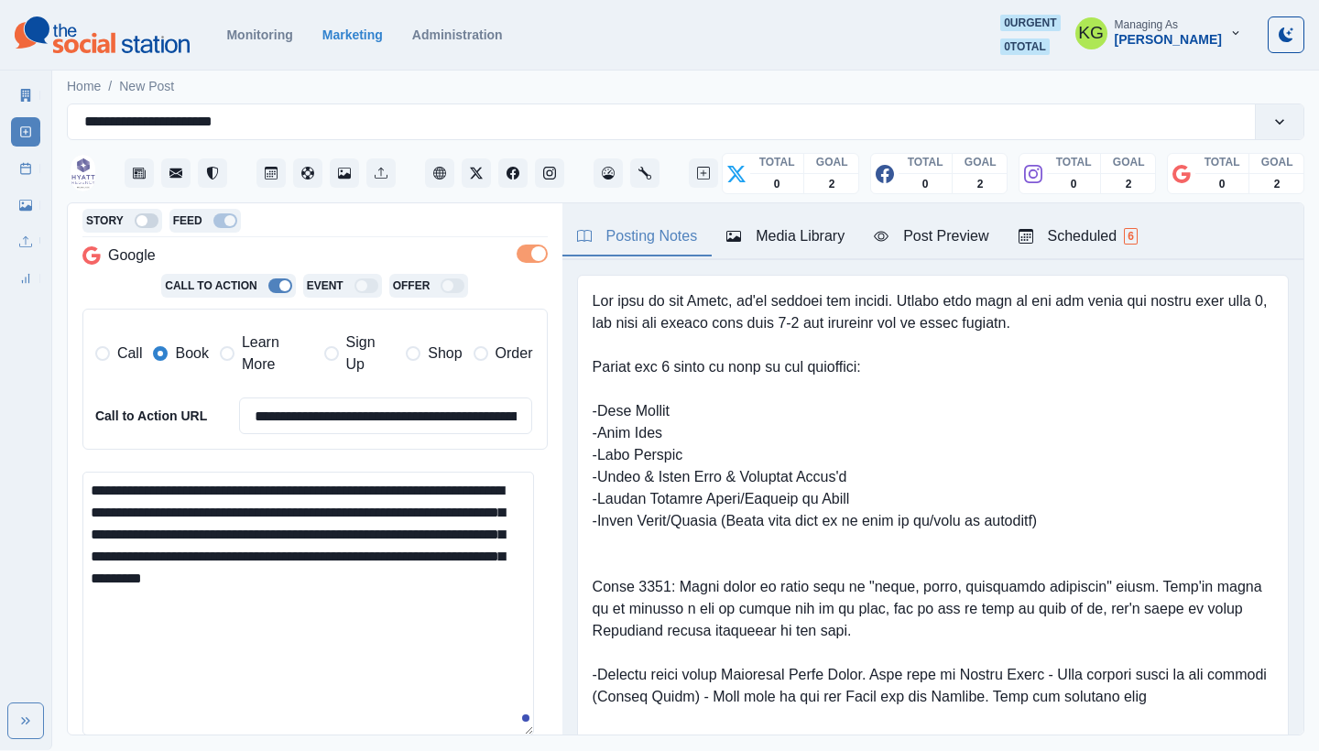
click at [511, 726] on textarea "**********" at bounding box center [308, 604] width 452 height 264
drag, startPoint x: 516, startPoint y: 483, endPoint x: 485, endPoint y: 481, distance: 31.2
click at [485, 481] on textarea "**********" at bounding box center [308, 604] width 452 height 264
click at [473, 570] on textarea "**********" at bounding box center [308, 604] width 452 height 264
type textarea "**********"
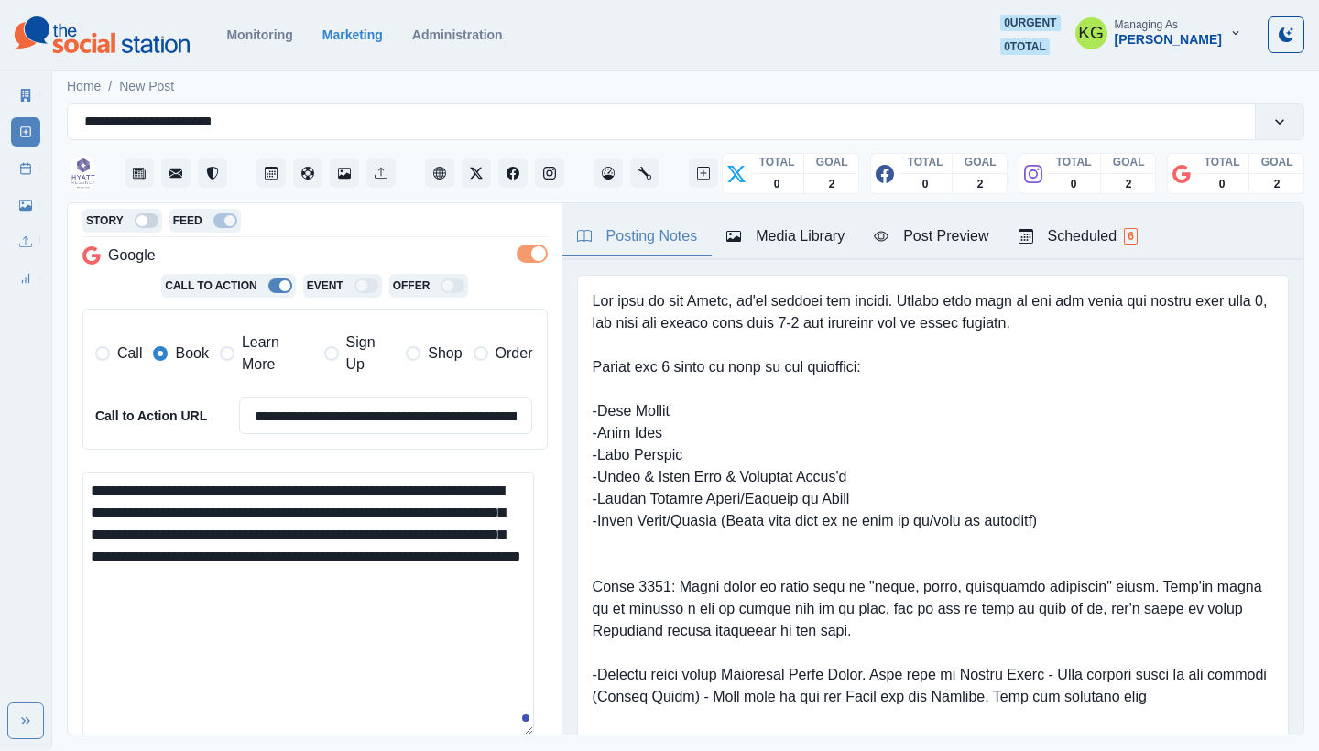
click at [813, 262] on div at bounding box center [933, 532] width 741 height 544
click at [803, 232] on div "Media Library" at bounding box center [786, 236] width 118 height 22
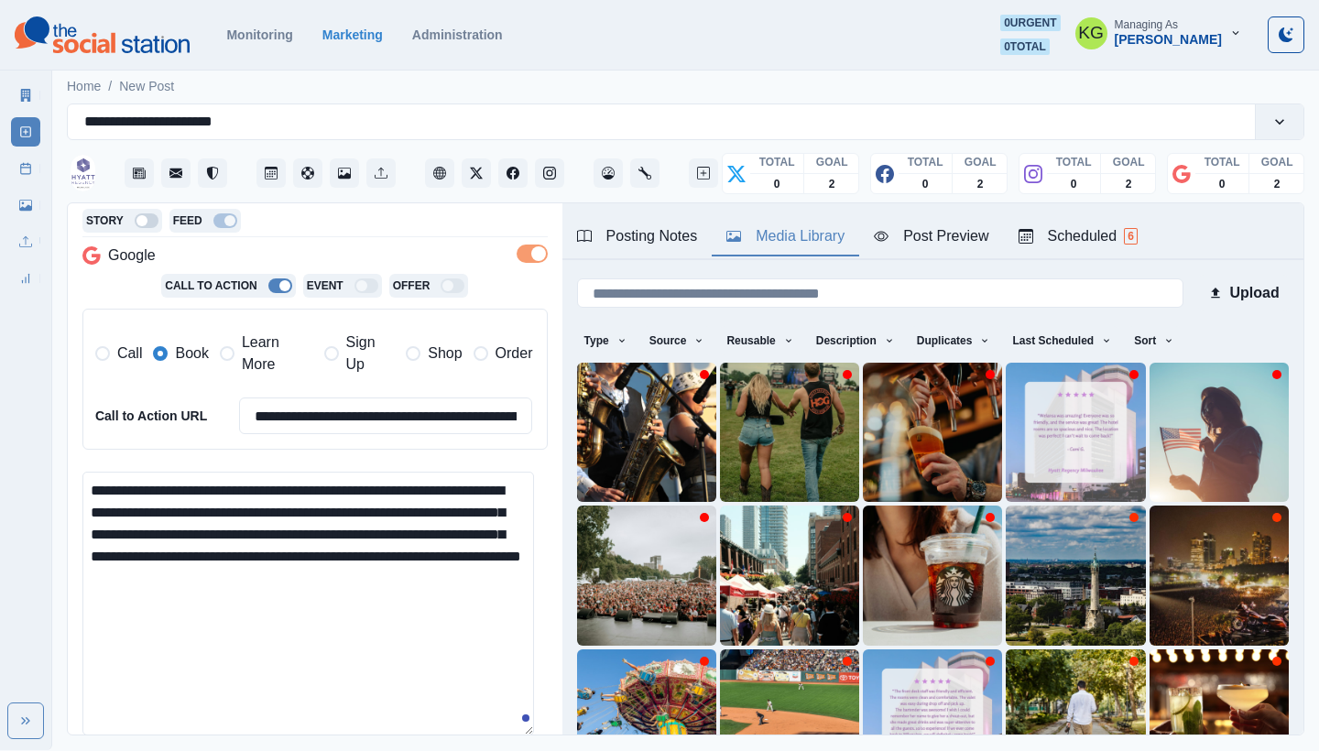
scroll to position [157, 0]
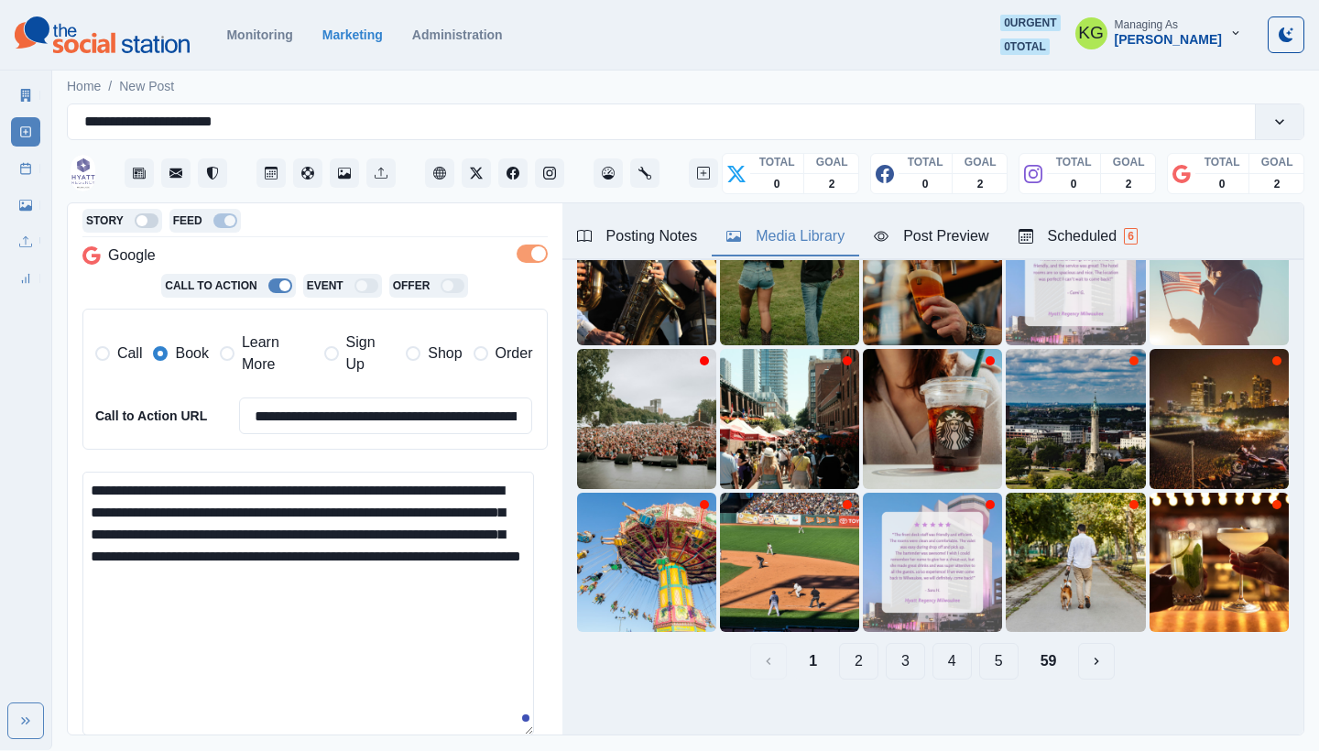
click at [943, 650] on button "4" at bounding box center [952, 661] width 39 height 37
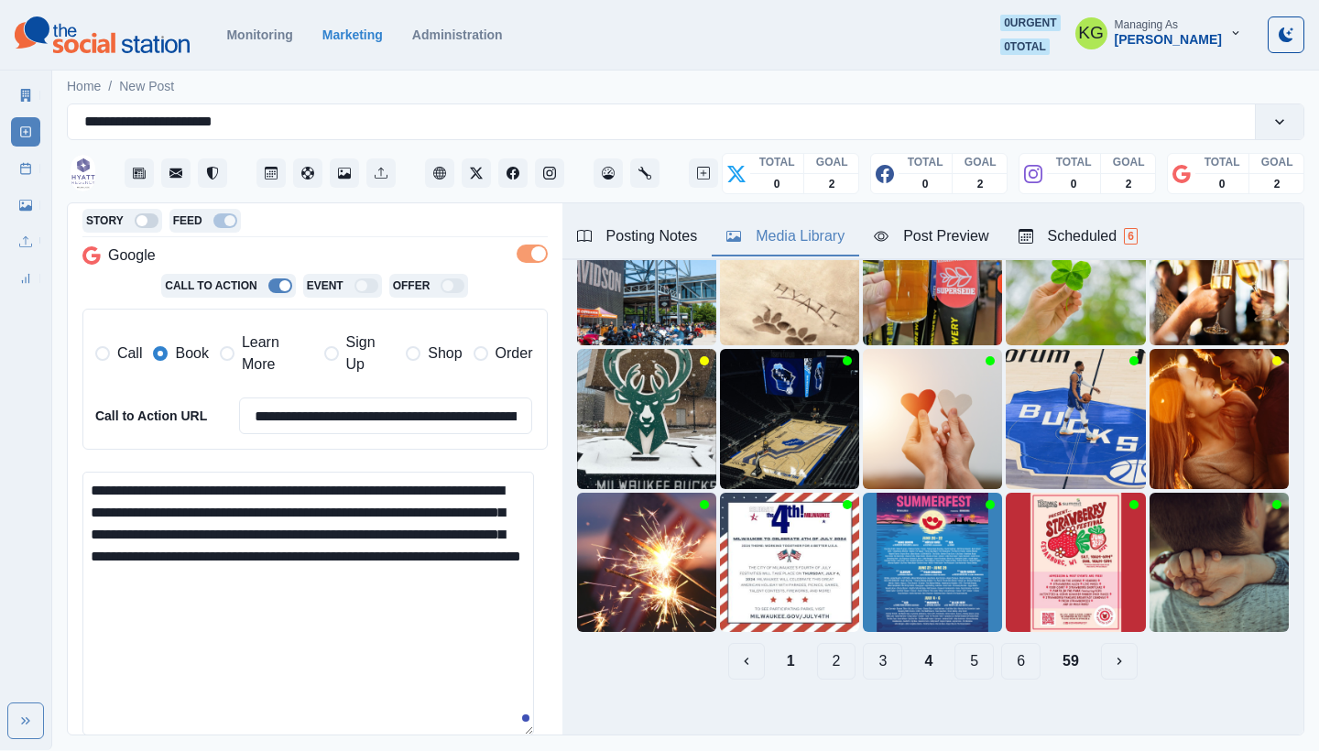
click at [968, 644] on button "5" at bounding box center [974, 661] width 39 height 37
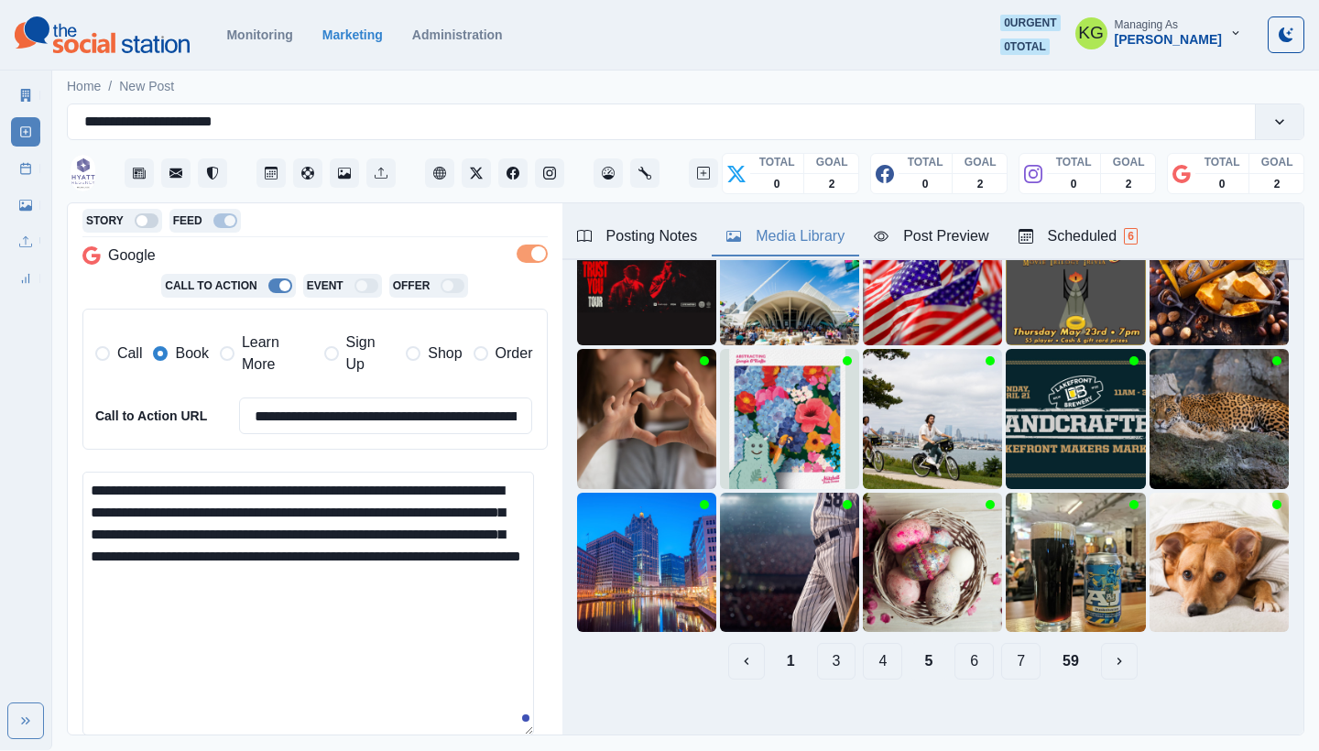
click at [962, 646] on button "6" at bounding box center [974, 661] width 39 height 37
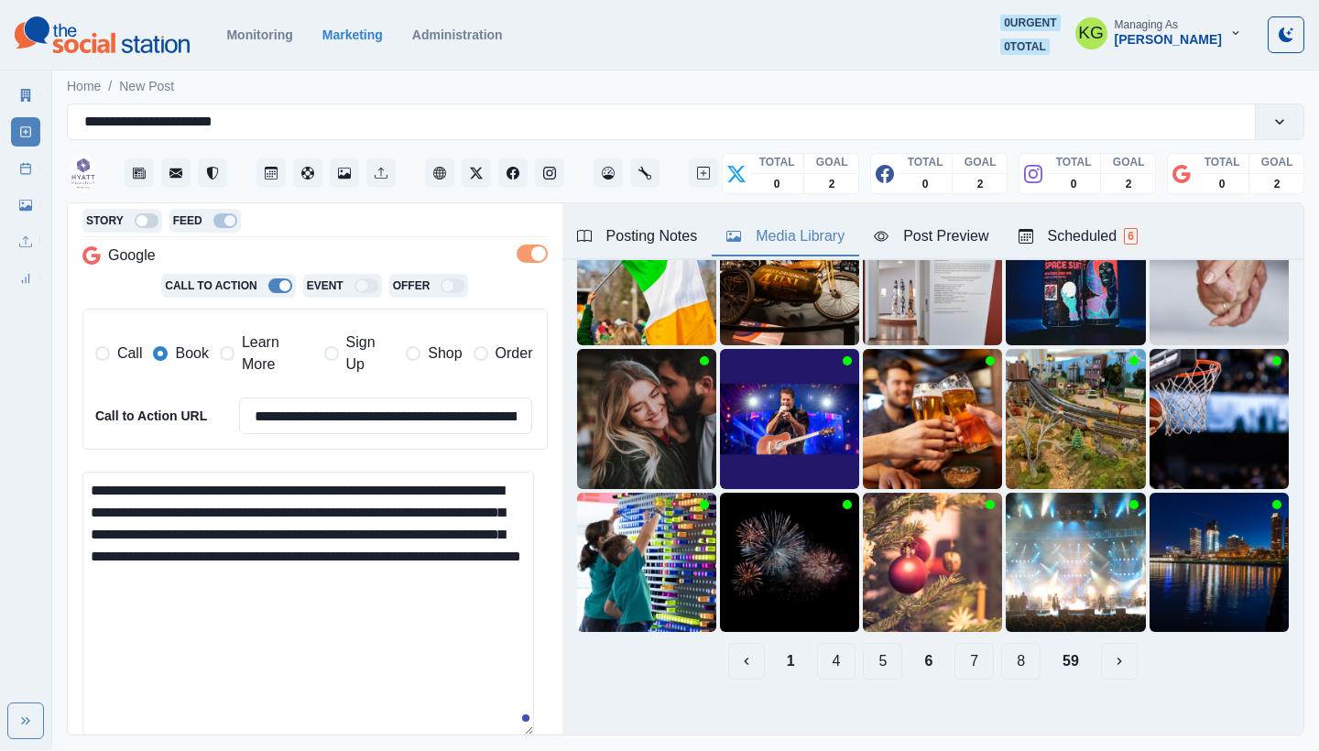
click at [960, 645] on button "7" at bounding box center [974, 661] width 39 height 37
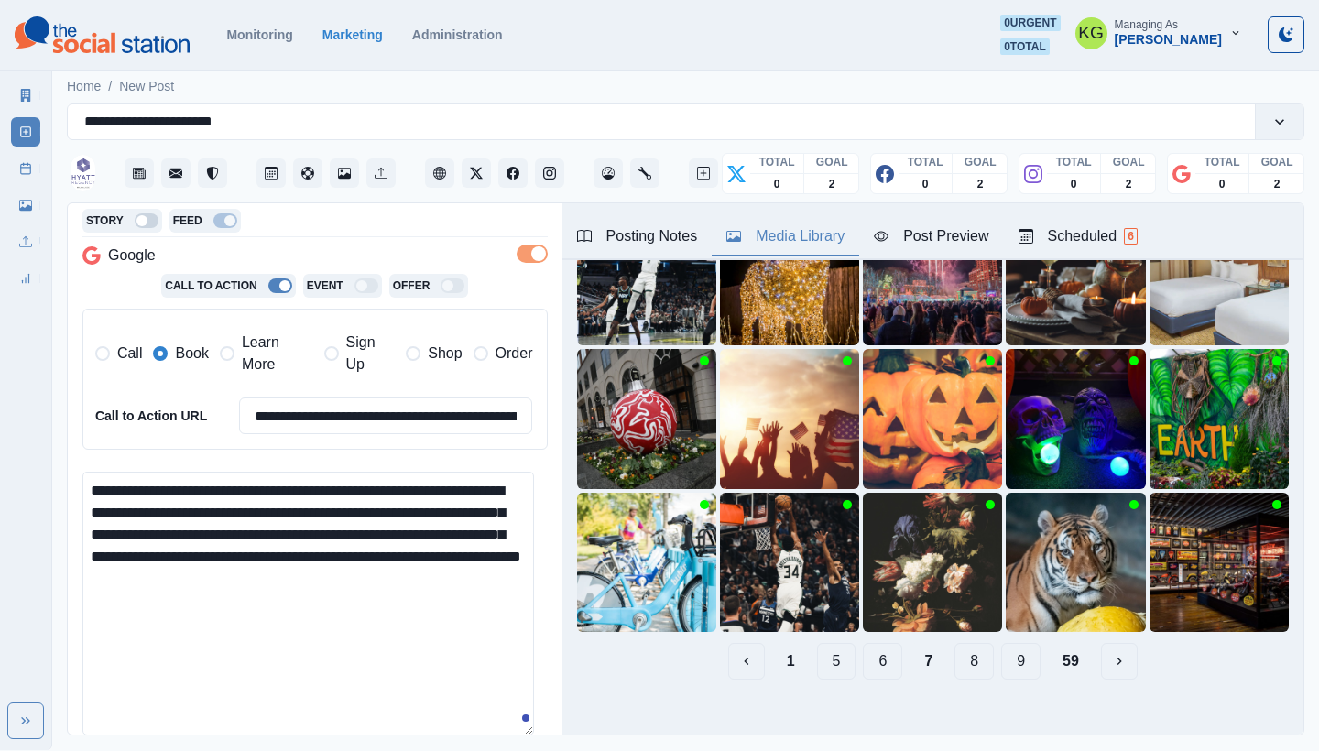
click at [959, 647] on button "8" at bounding box center [974, 661] width 39 height 37
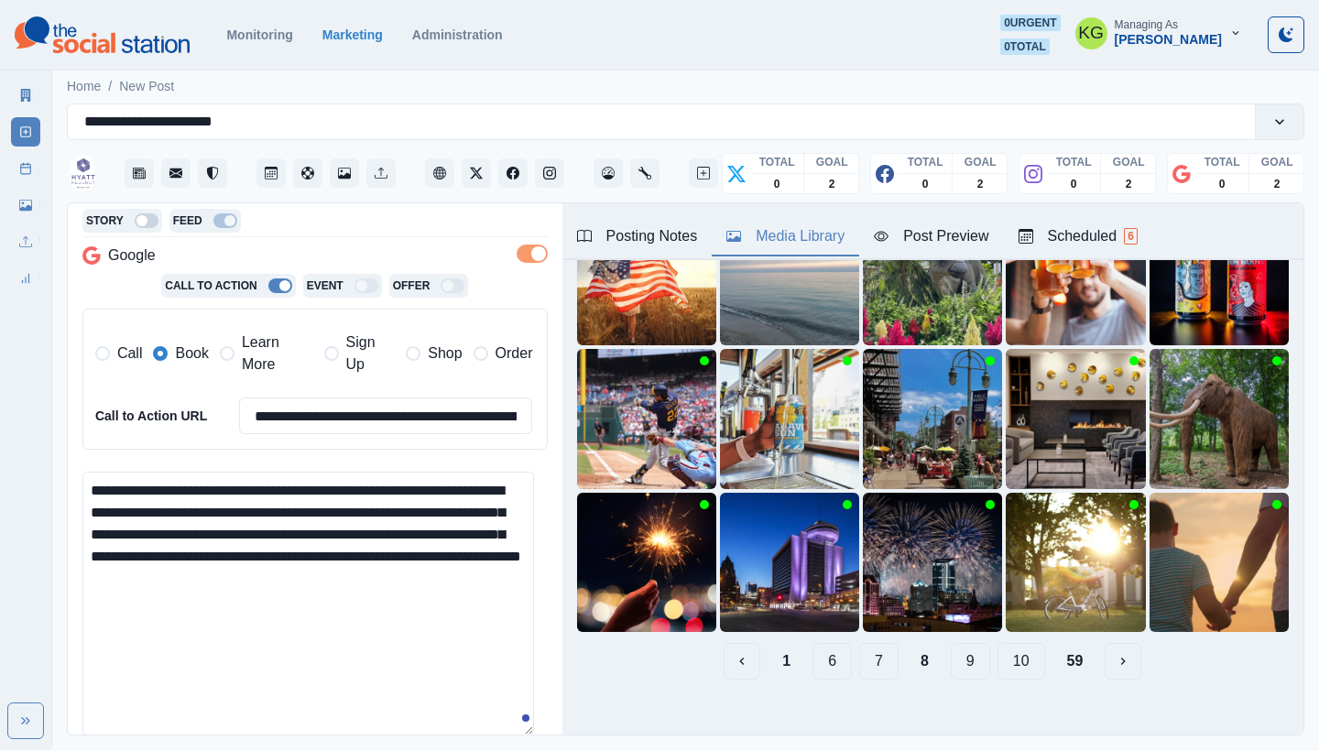
click at [958, 647] on button "9" at bounding box center [970, 661] width 39 height 37
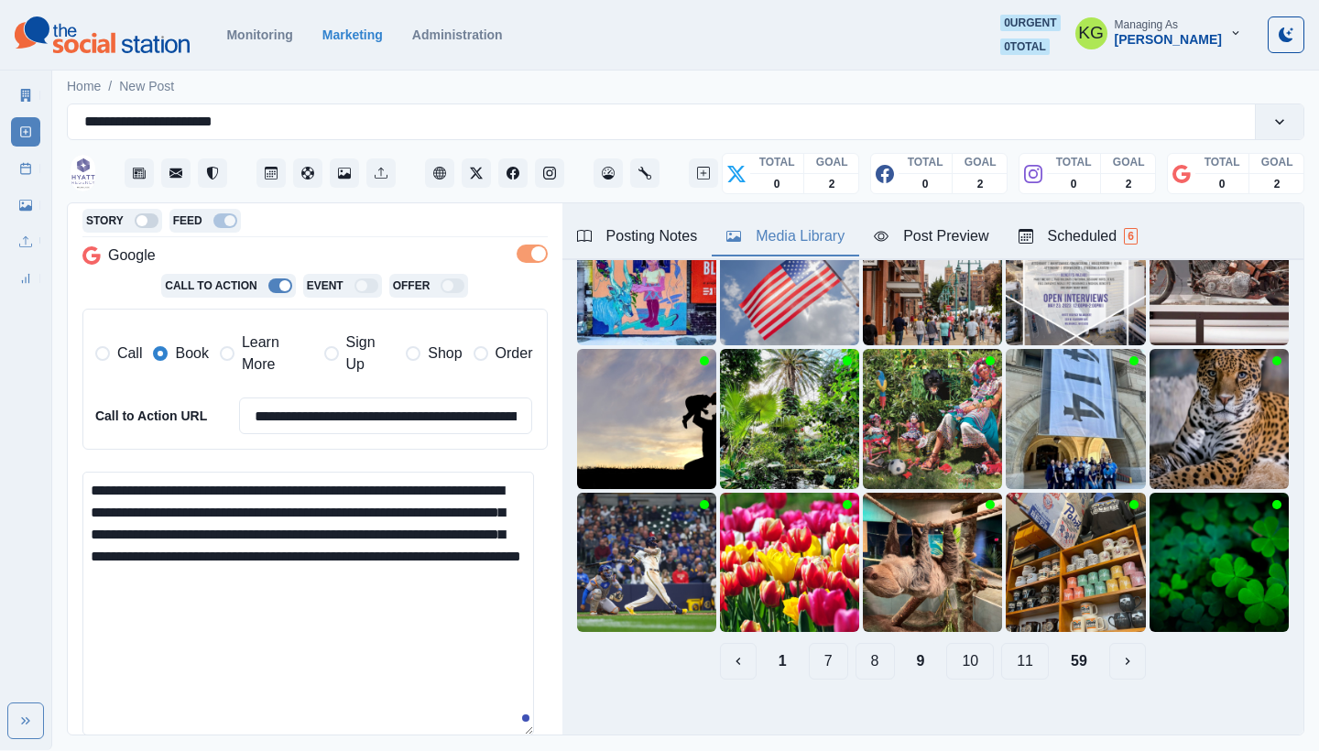
click at [960, 648] on button "10" at bounding box center [971, 661] width 48 height 37
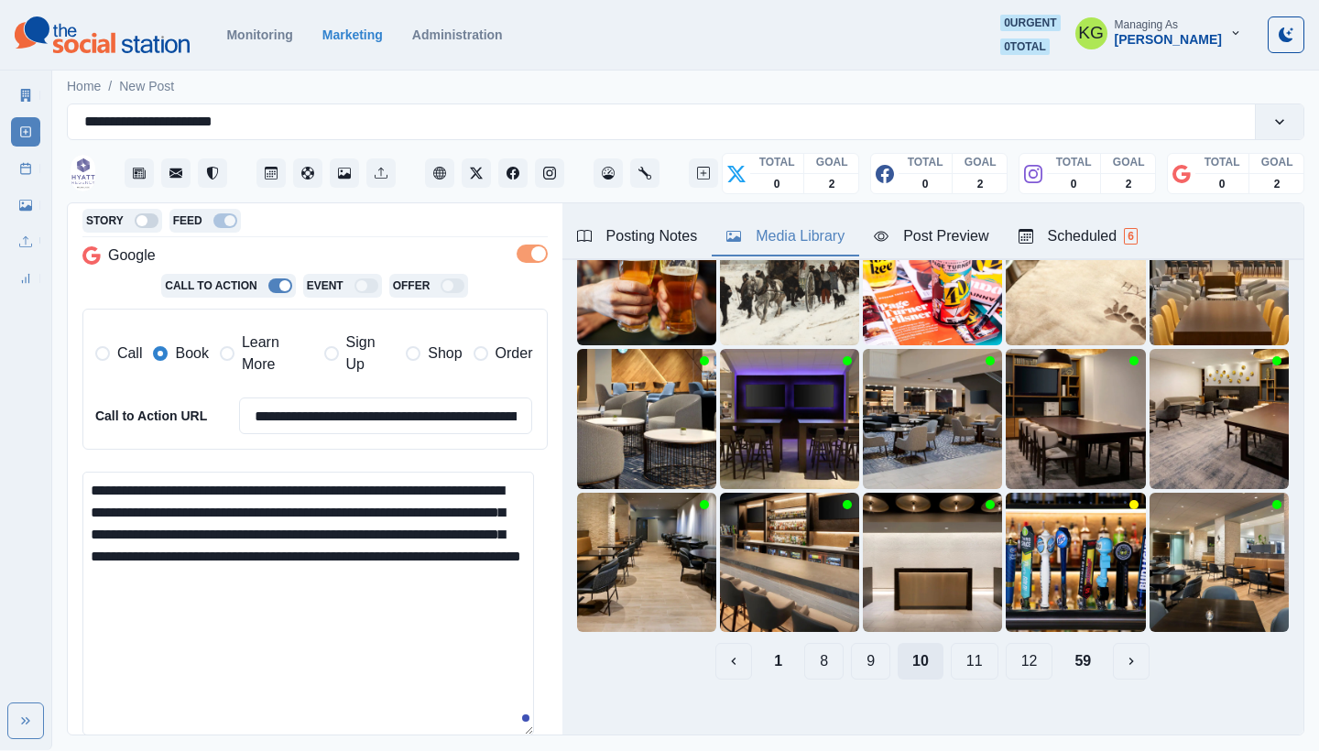
scroll to position [71, 0]
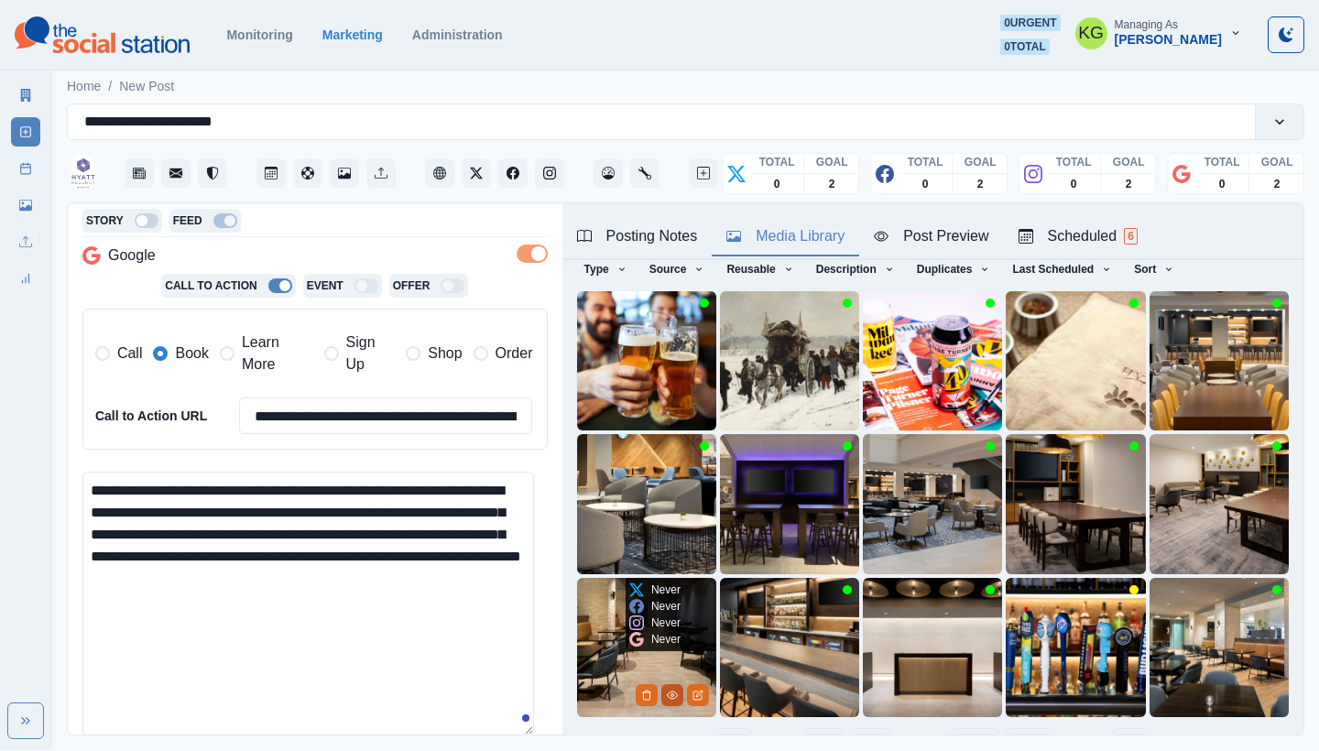
click at [667, 690] on icon "View Media" at bounding box center [672, 695] width 11 height 11
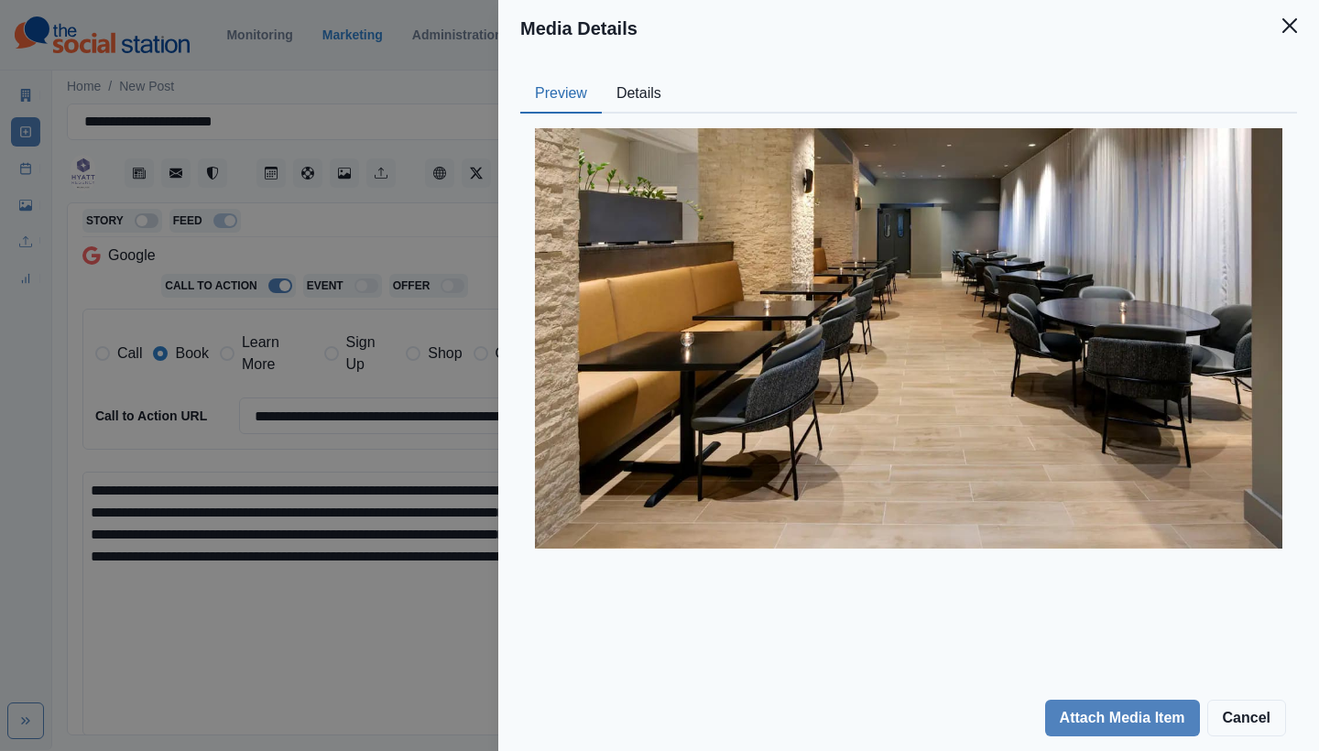
click at [651, 88] on button "Details" at bounding box center [639, 94] width 74 height 38
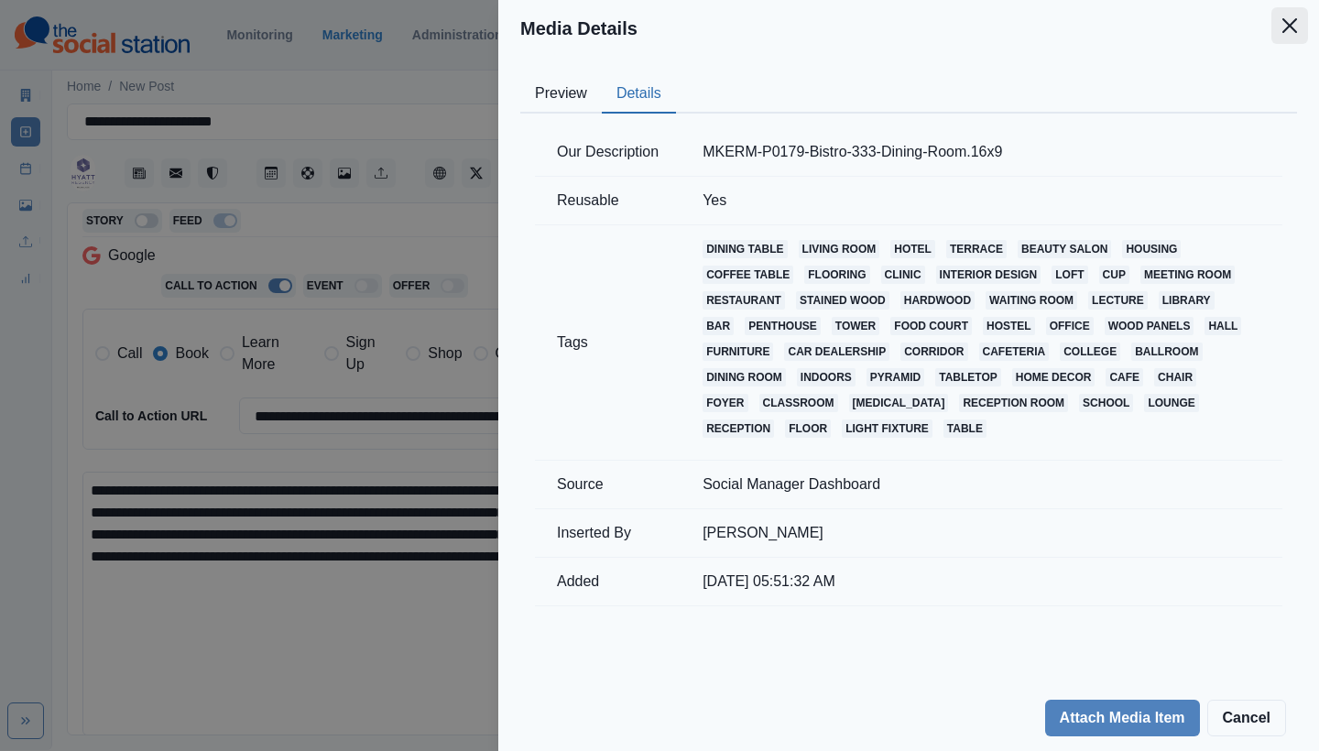
click at [1273, 17] on button "Close" at bounding box center [1290, 25] width 37 height 37
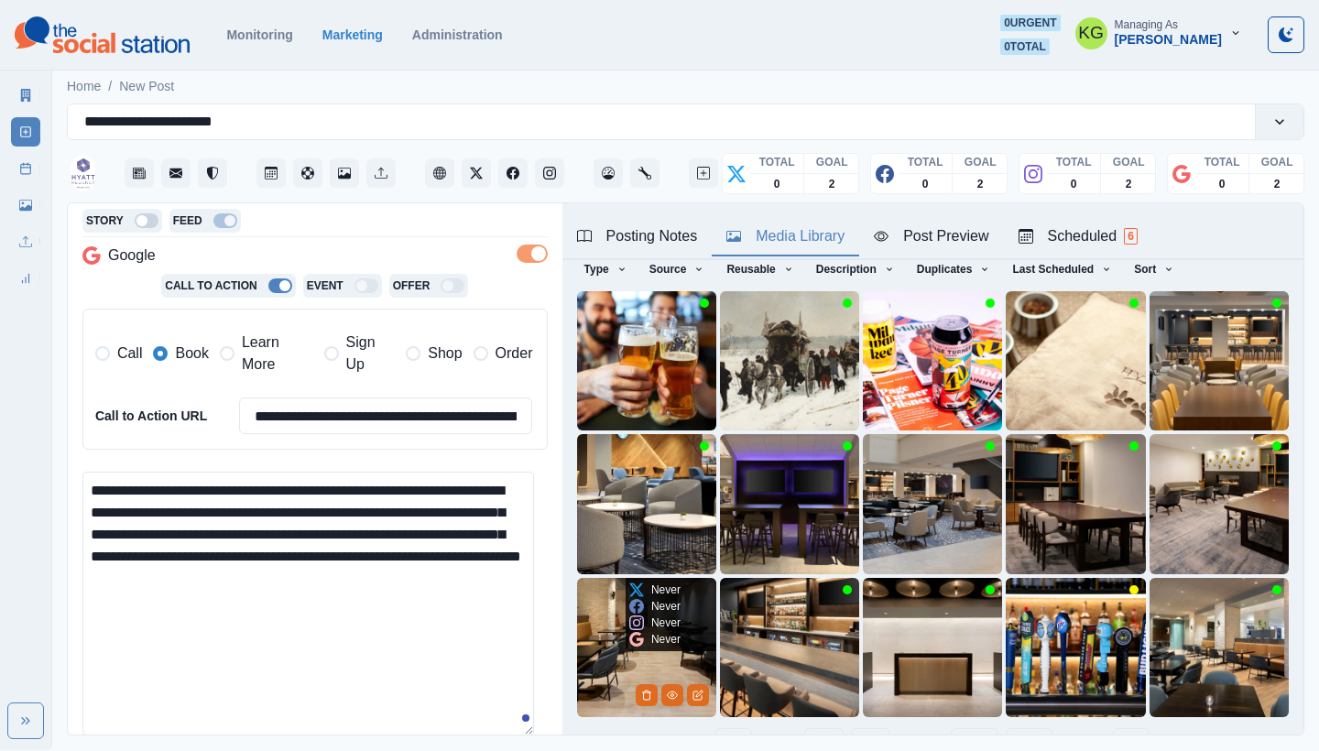
click at [613, 651] on img at bounding box center [646, 647] width 139 height 139
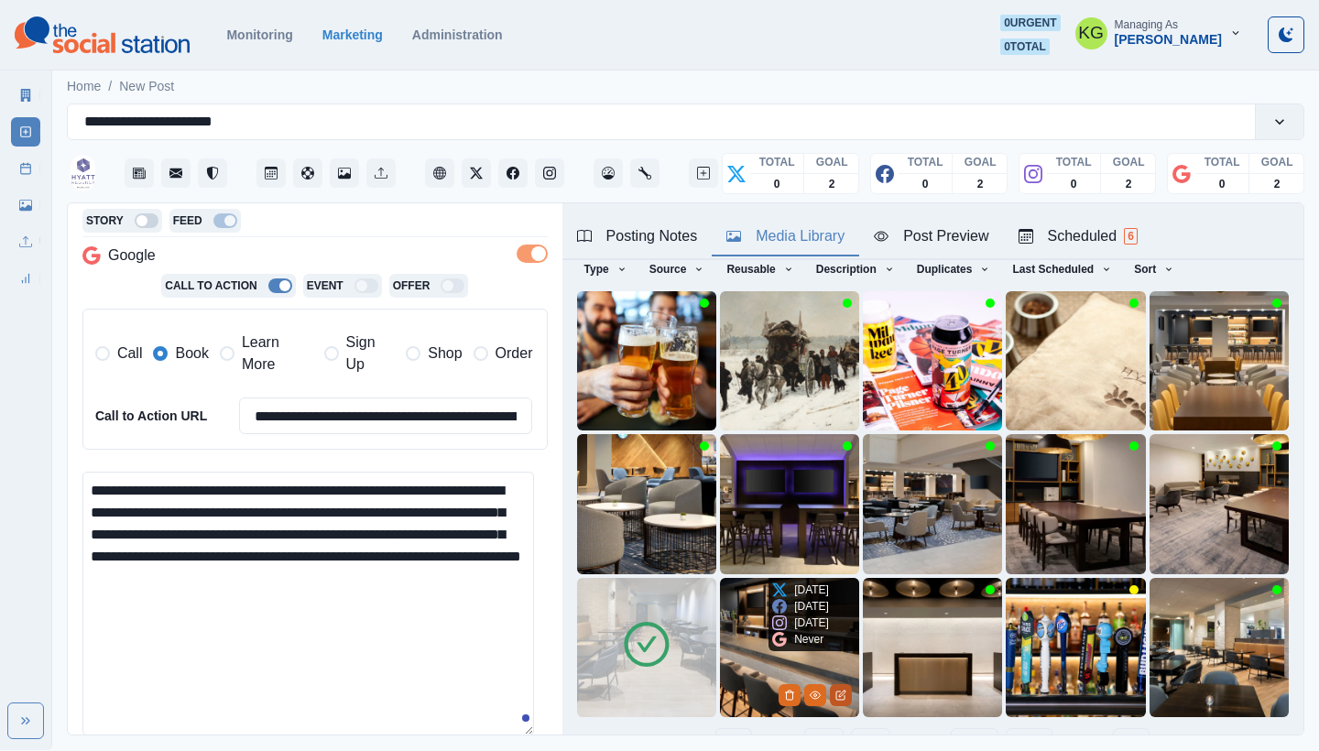
scroll to position [157, 0]
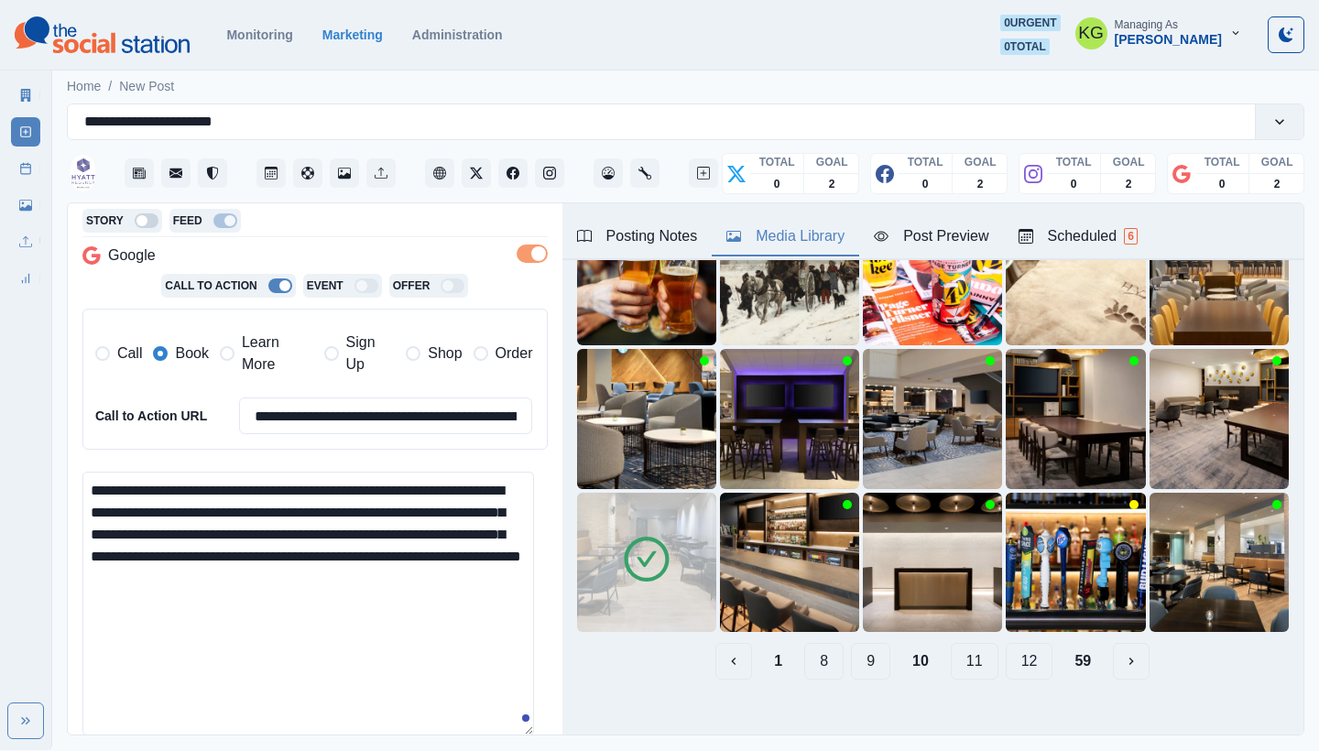
click at [824, 648] on button "8" at bounding box center [823, 661] width 39 height 37
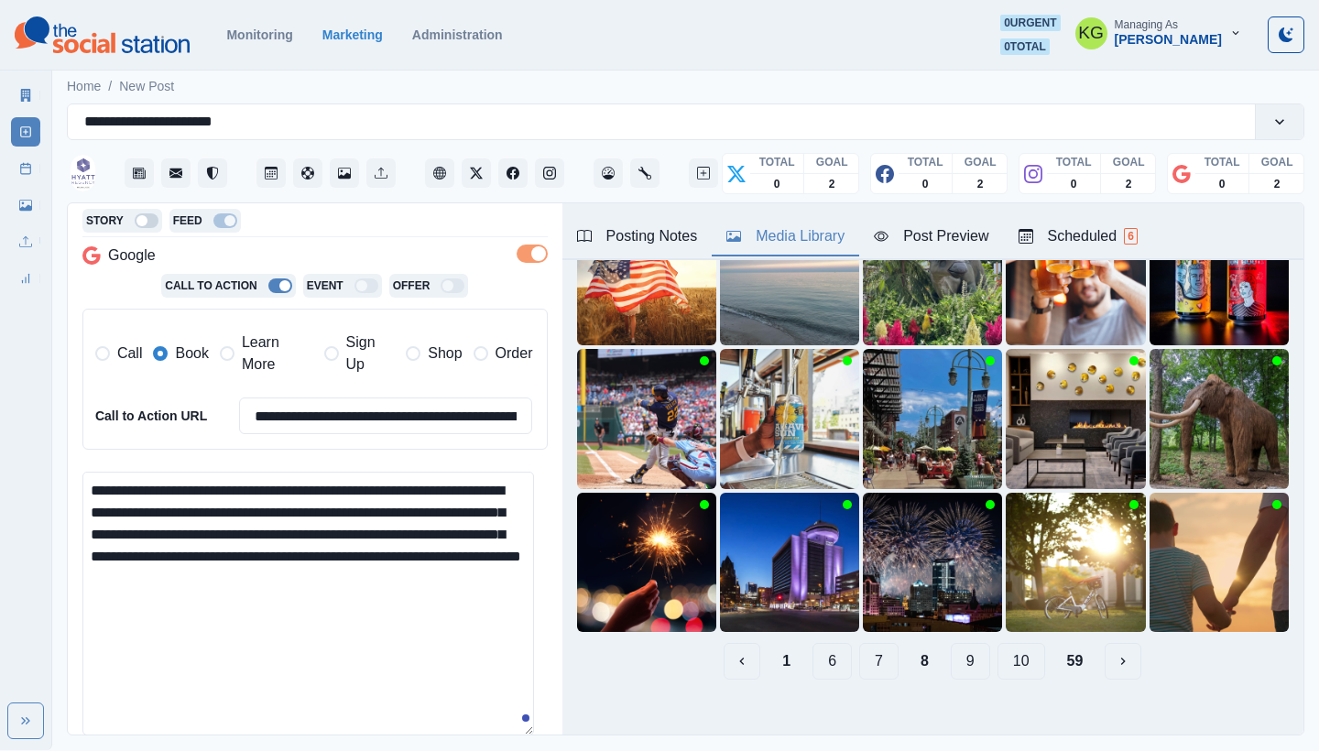
click at [958, 643] on button "9" at bounding box center [970, 661] width 39 height 37
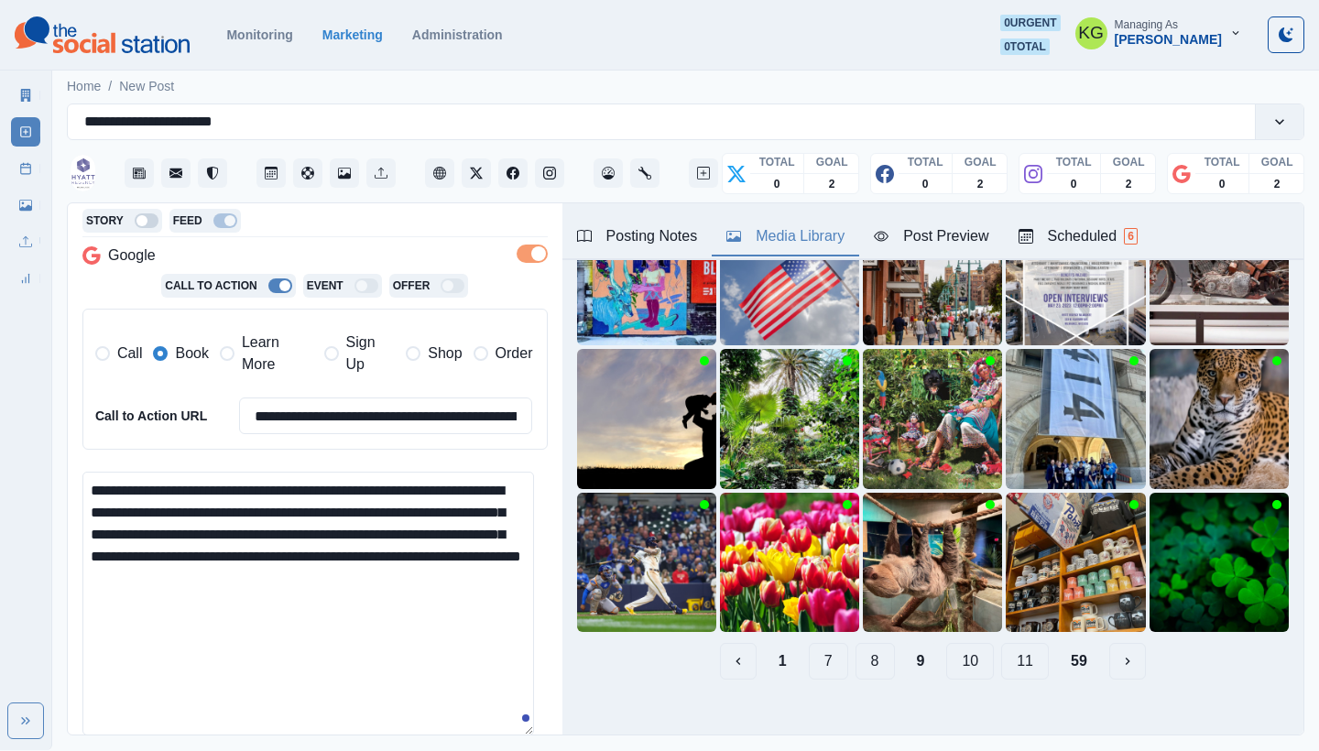
click at [1001, 648] on button "11" at bounding box center [1025, 661] width 48 height 37
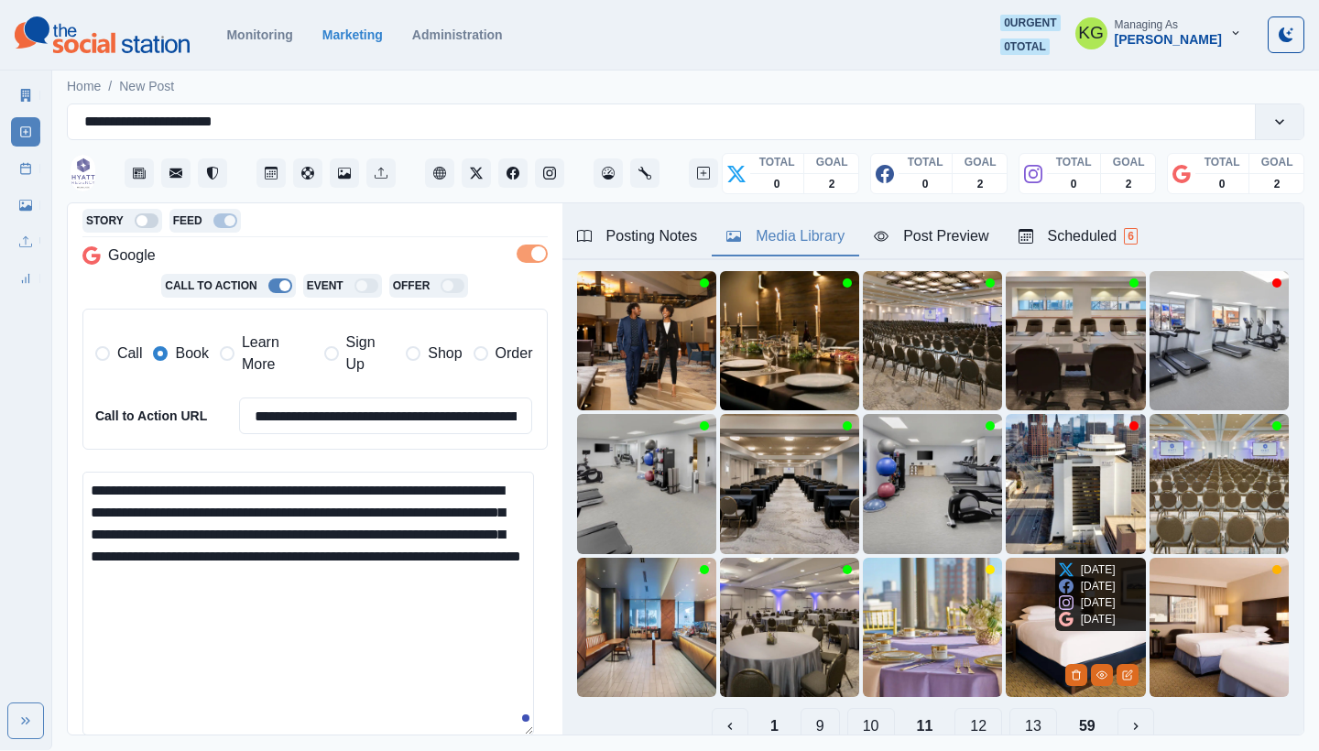
scroll to position [125, 0]
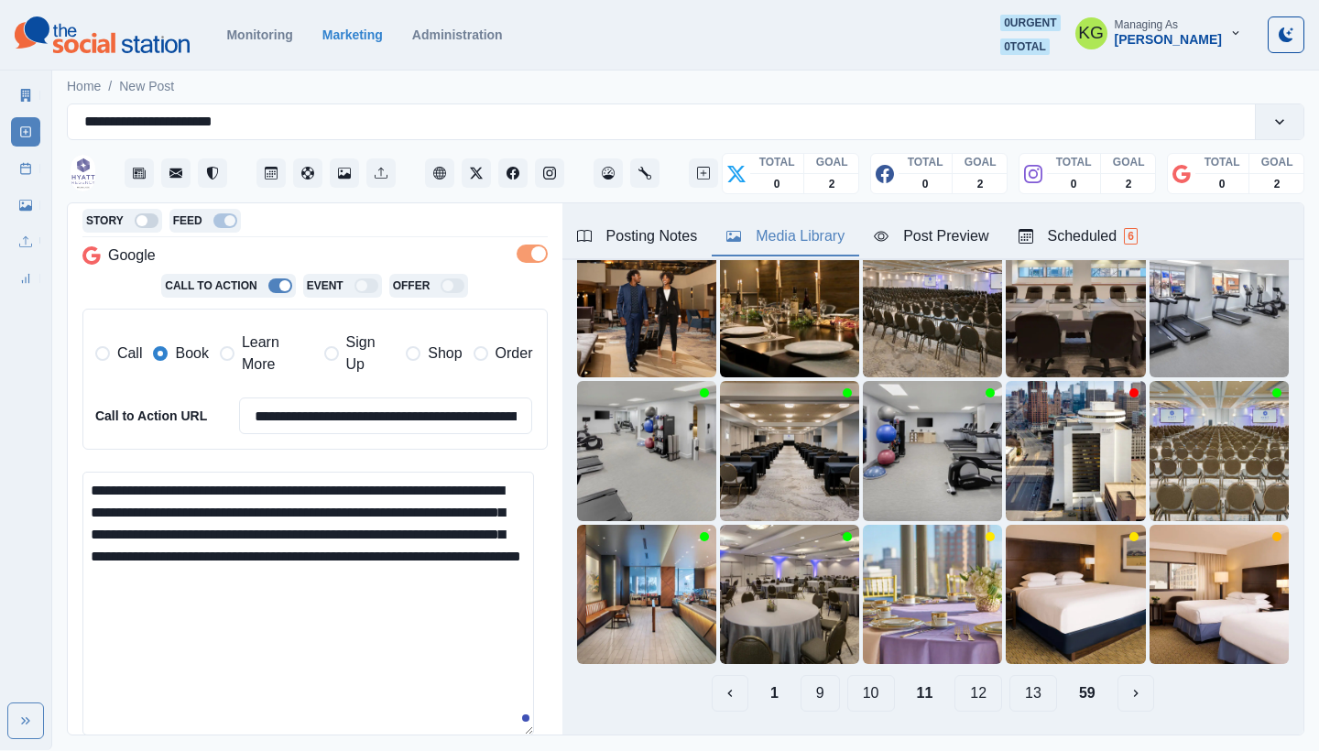
click at [862, 681] on button "10" at bounding box center [872, 693] width 48 height 37
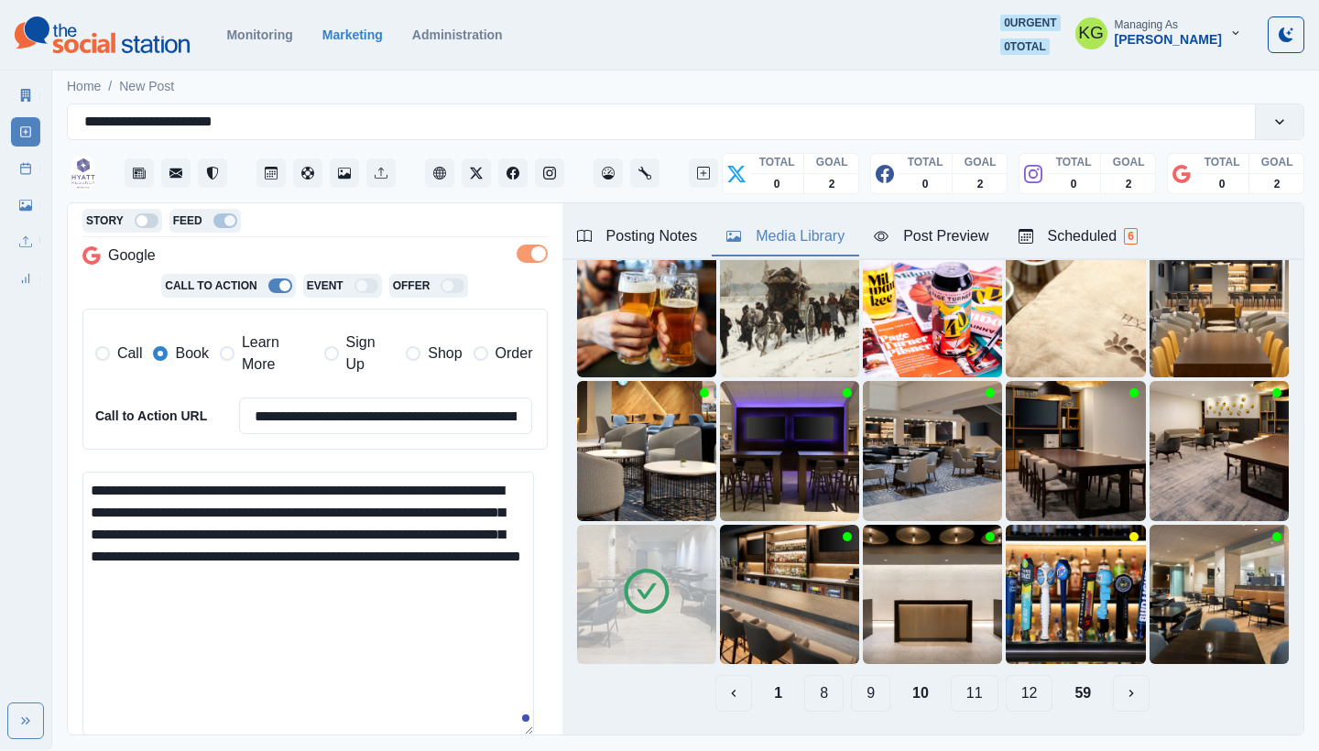
click at [962, 680] on button "11" at bounding box center [975, 693] width 48 height 37
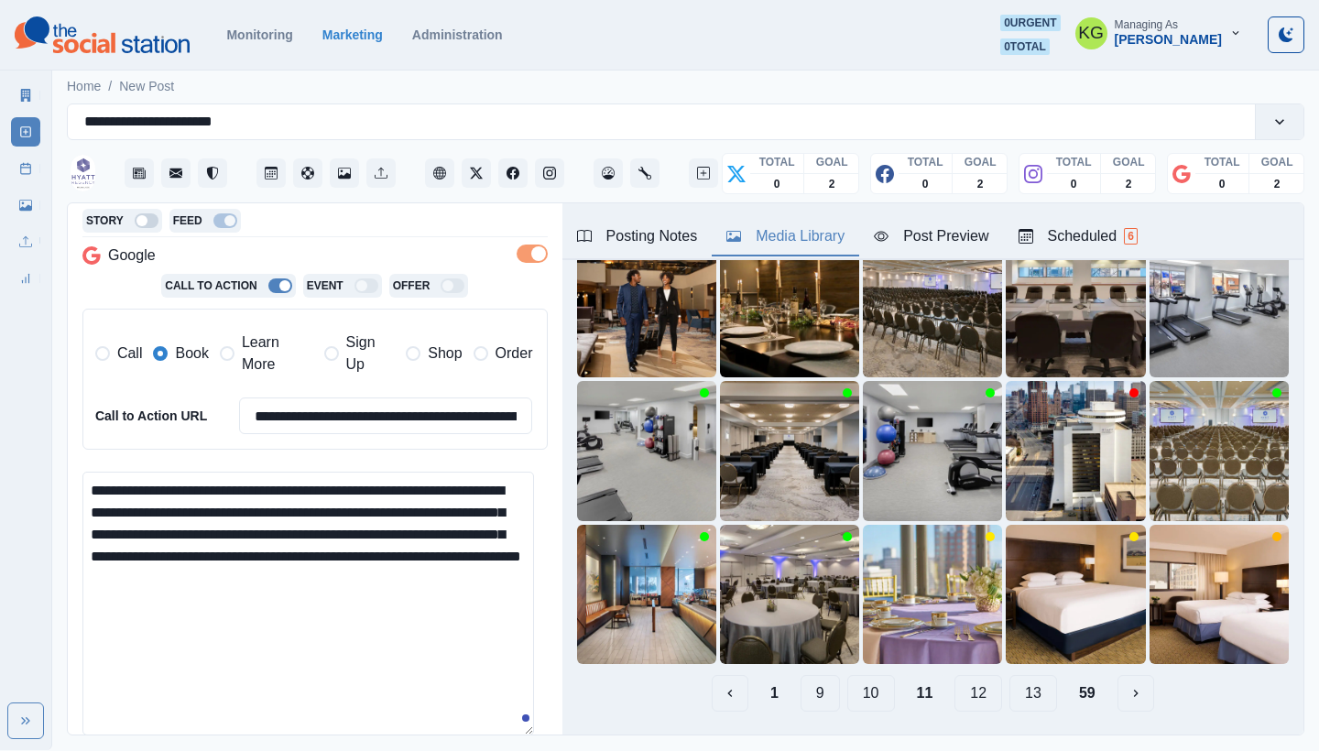
click at [974, 679] on button "12" at bounding box center [979, 693] width 48 height 37
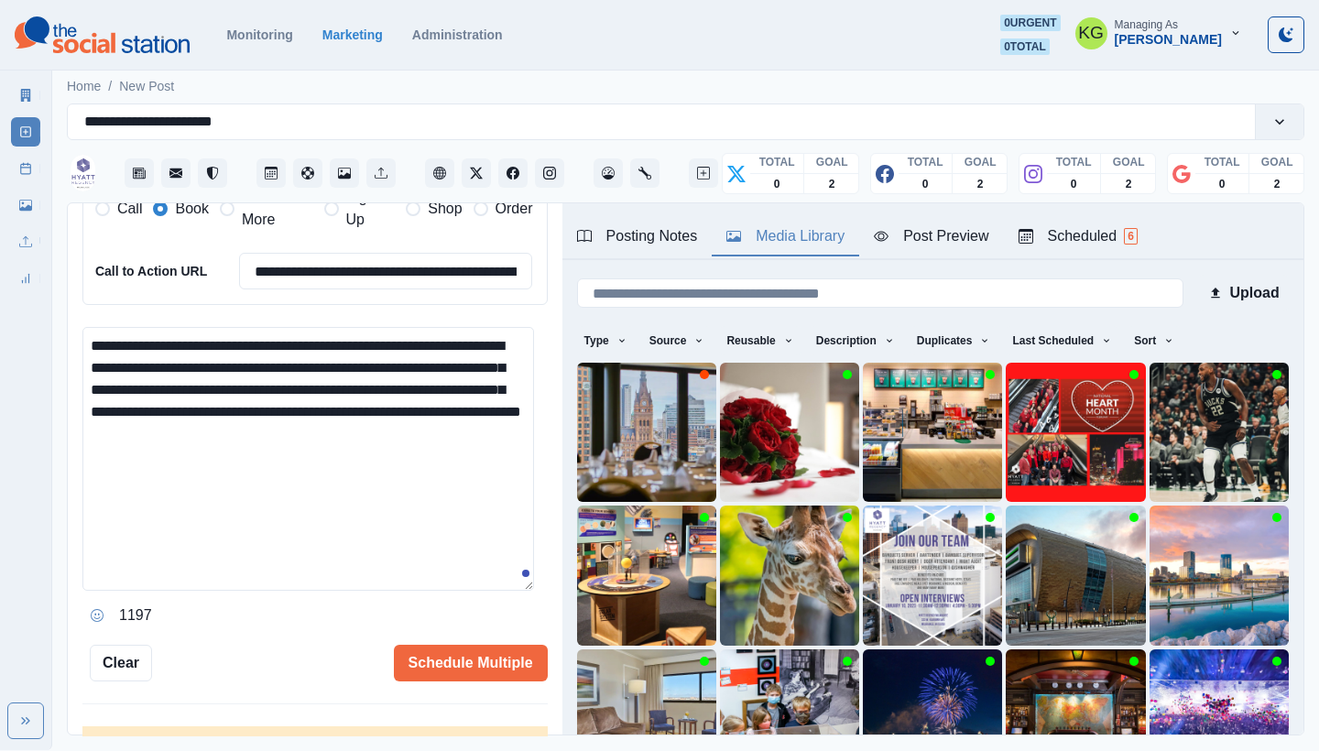
scroll to position [575, 0]
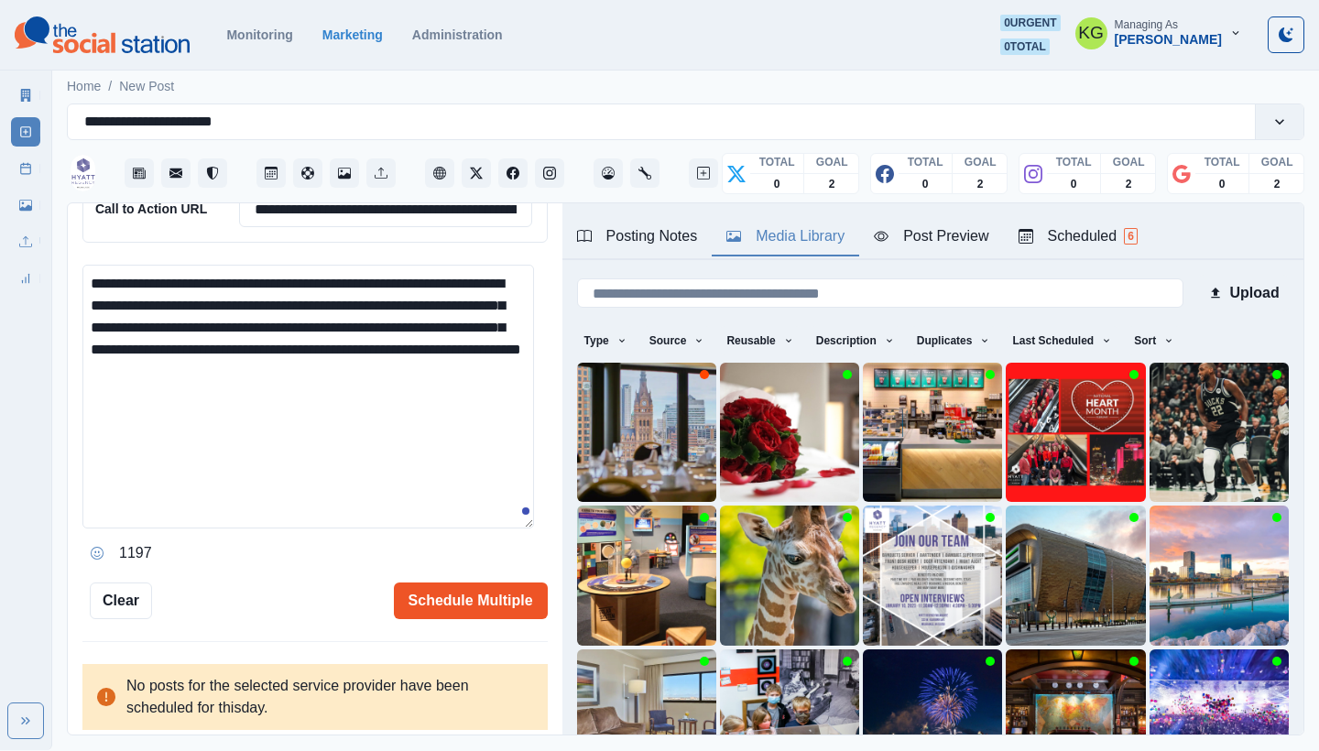
click at [455, 591] on button "Schedule Multiple" at bounding box center [471, 601] width 154 height 37
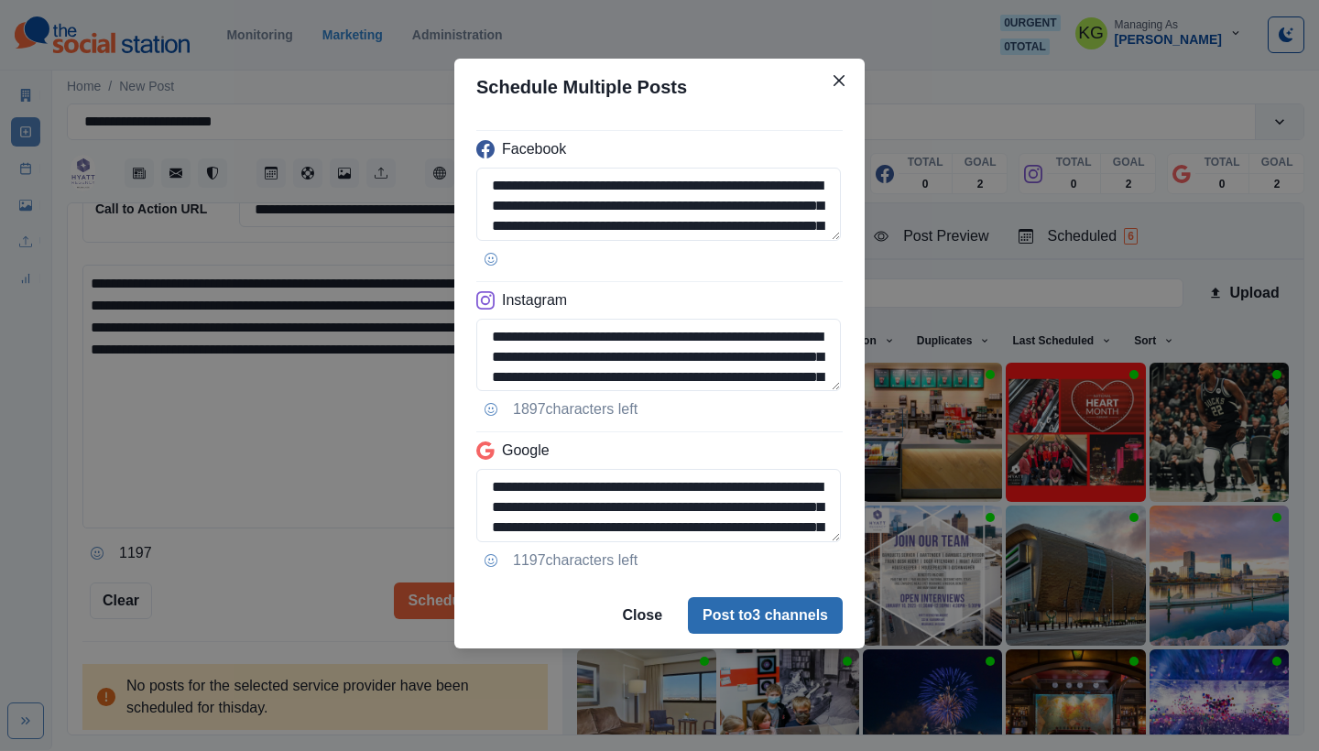
click at [755, 615] on button "Post to 3 channels" at bounding box center [765, 615] width 155 height 37
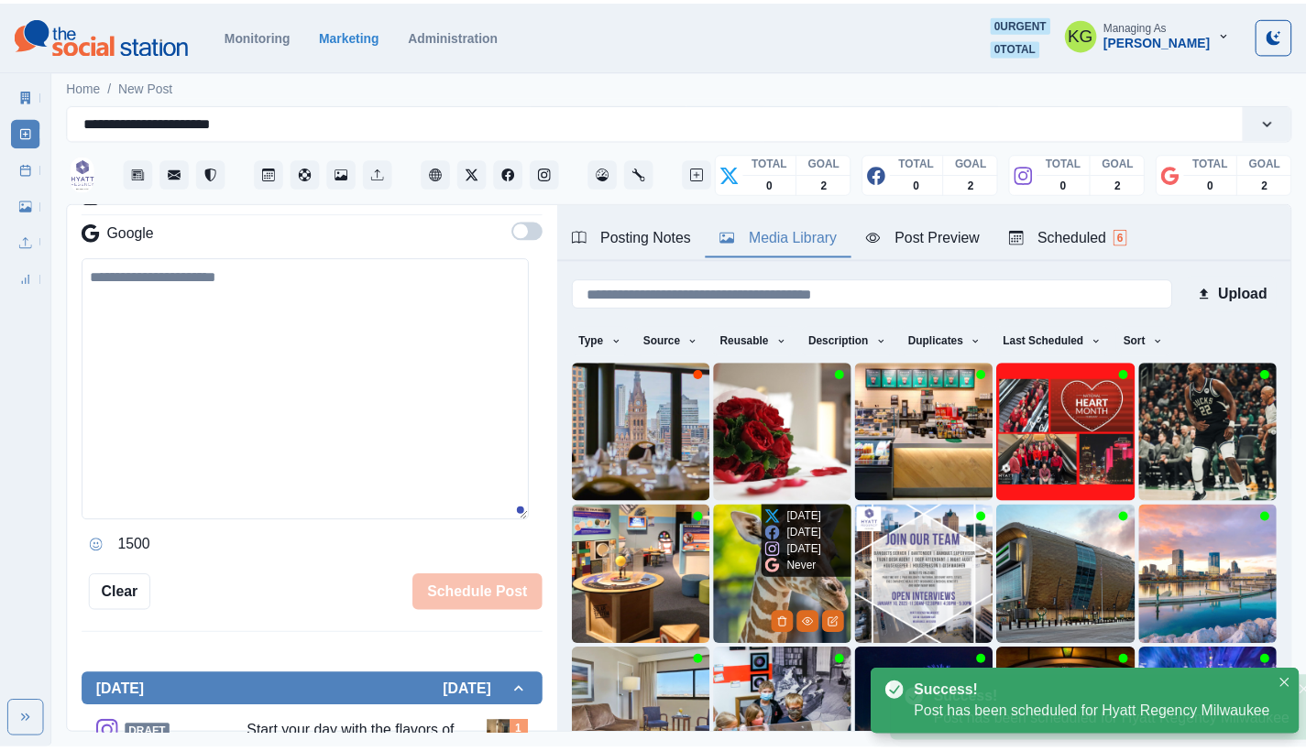
scroll to position [271, 0]
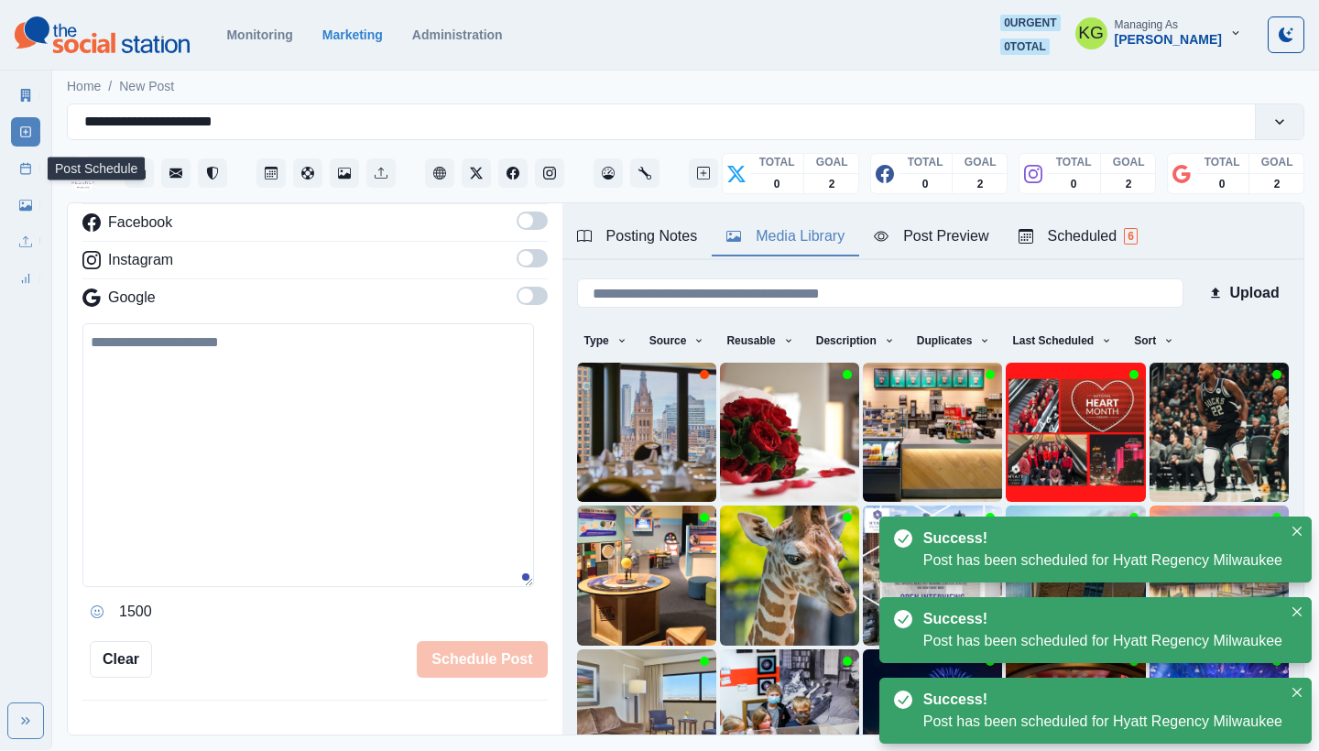
click at [23, 168] on line at bounding box center [26, 168] width 10 height 0
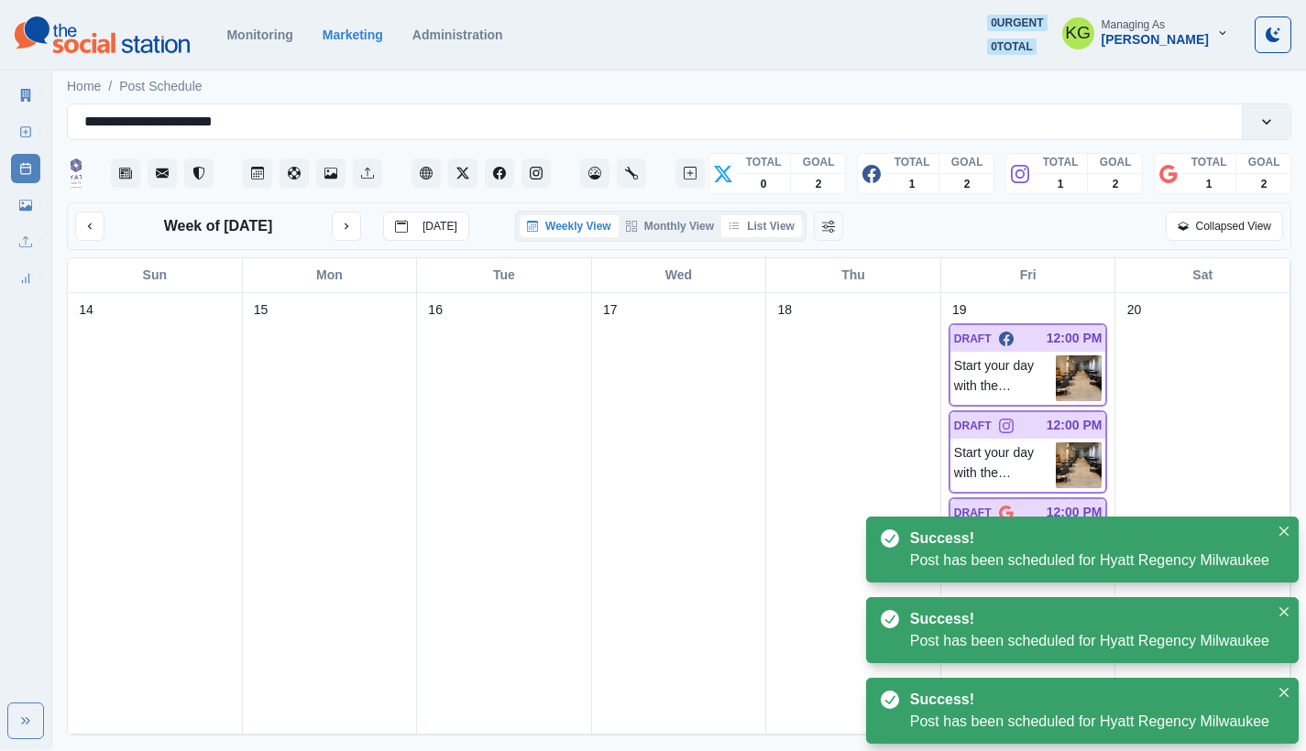
click at [767, 235] on button "List View" at bounding box center [761, 226] width 81 height 22
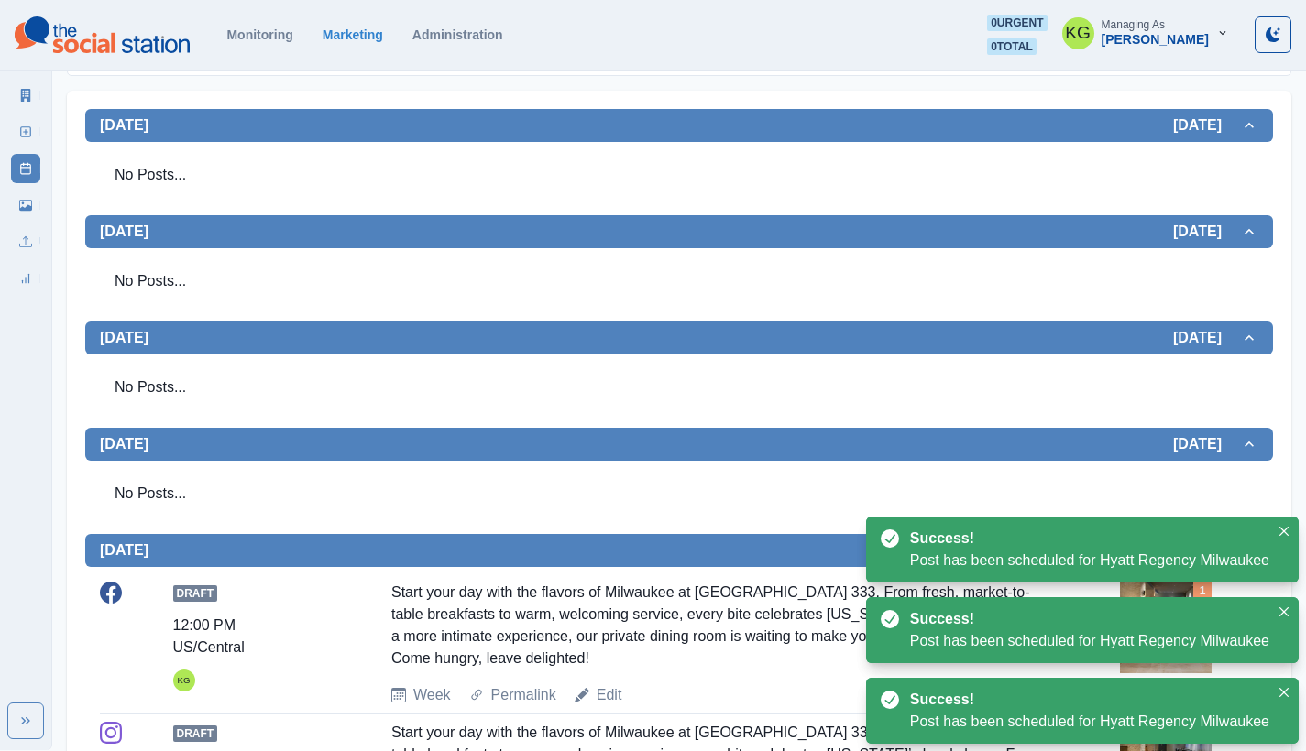
scroll to position [692, 0]
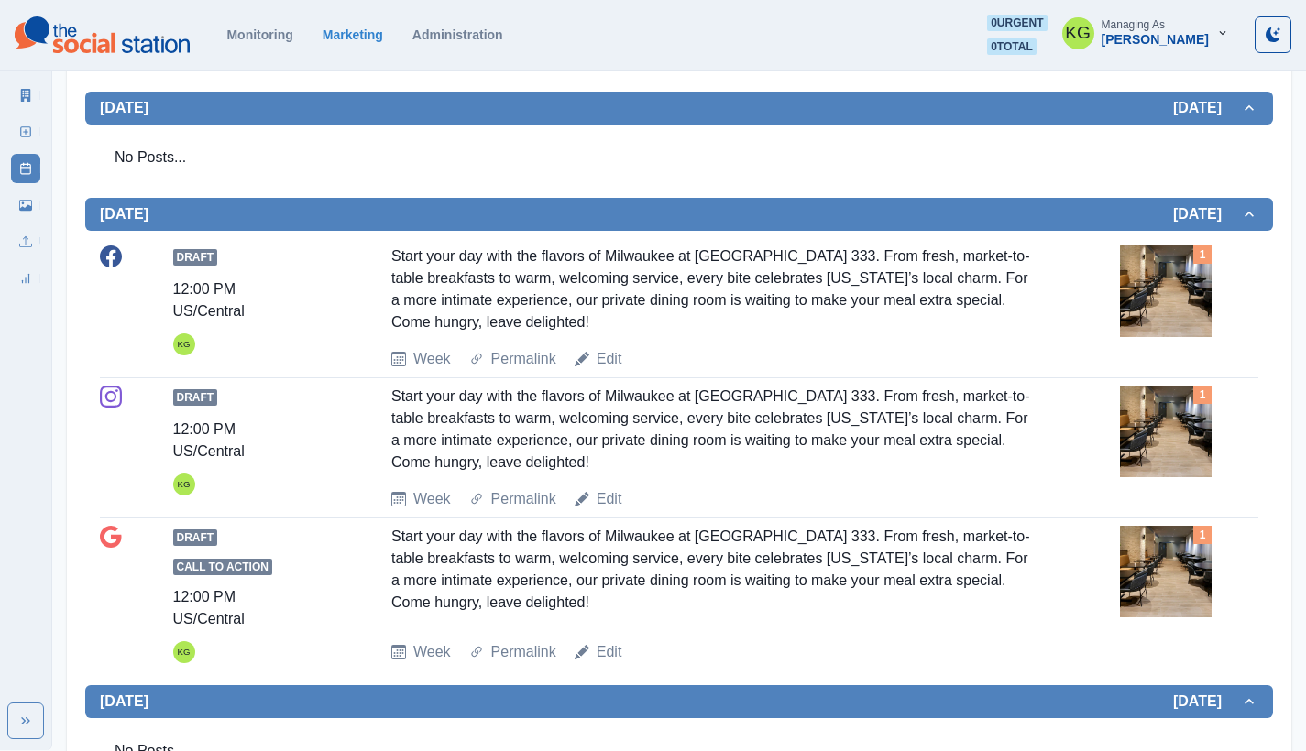
click at [611, 360] on link "Edit" at bounding box center [609, 359] width 26 height 22
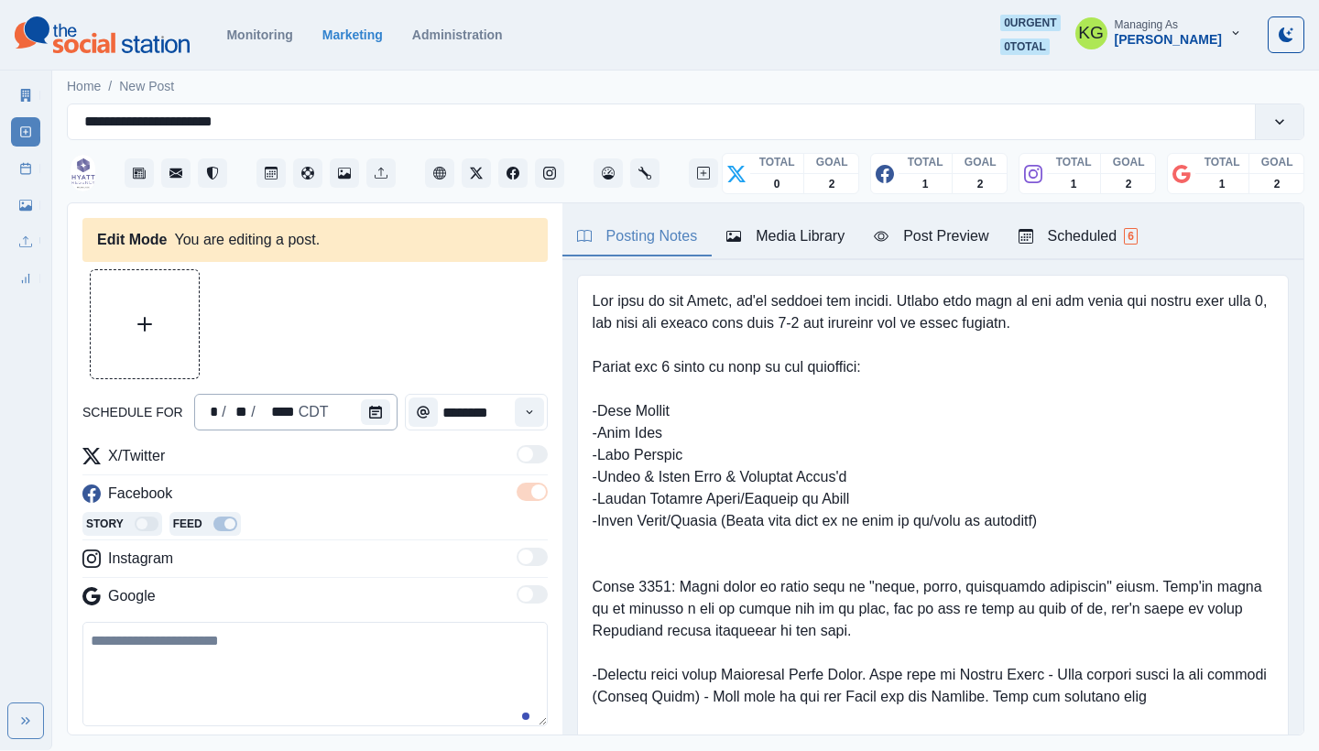
type input "********"
type textarea "**********"
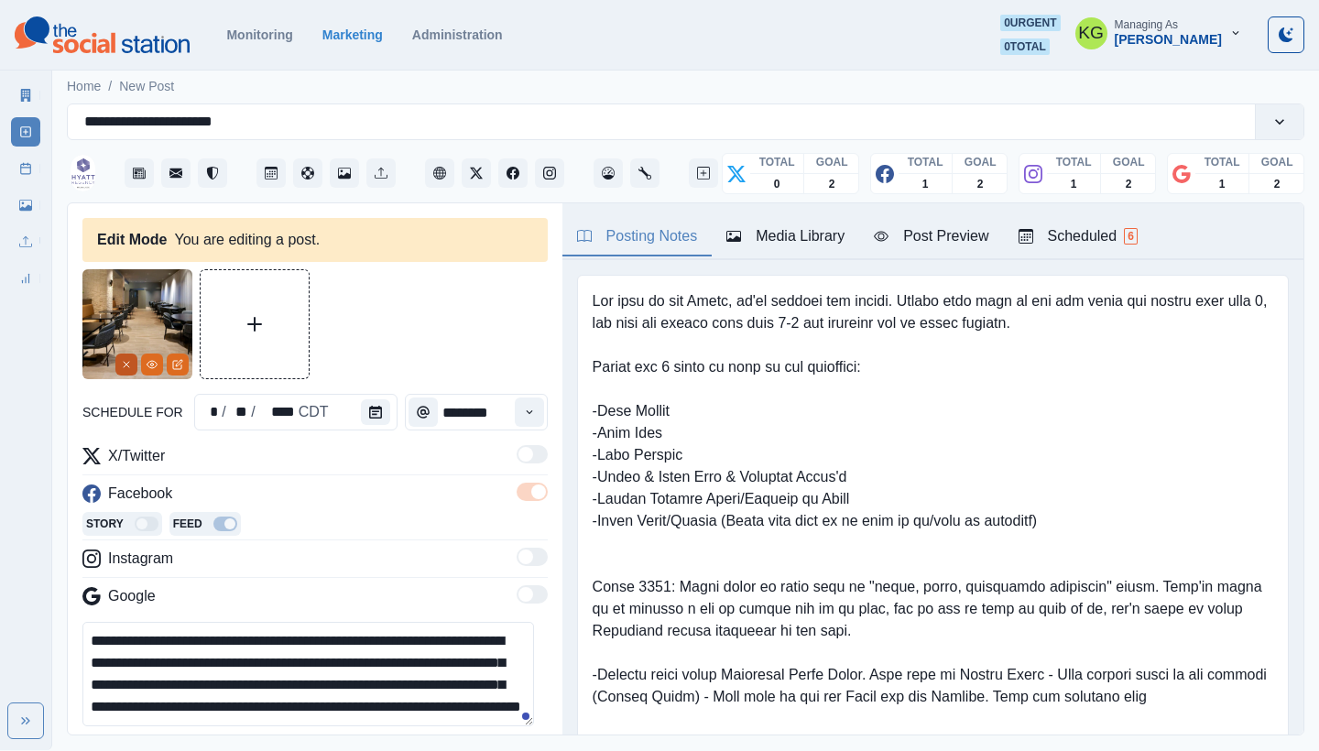
click at [119, 367] on button "Remove" at bounding box center [126, 365] width 22 height 22
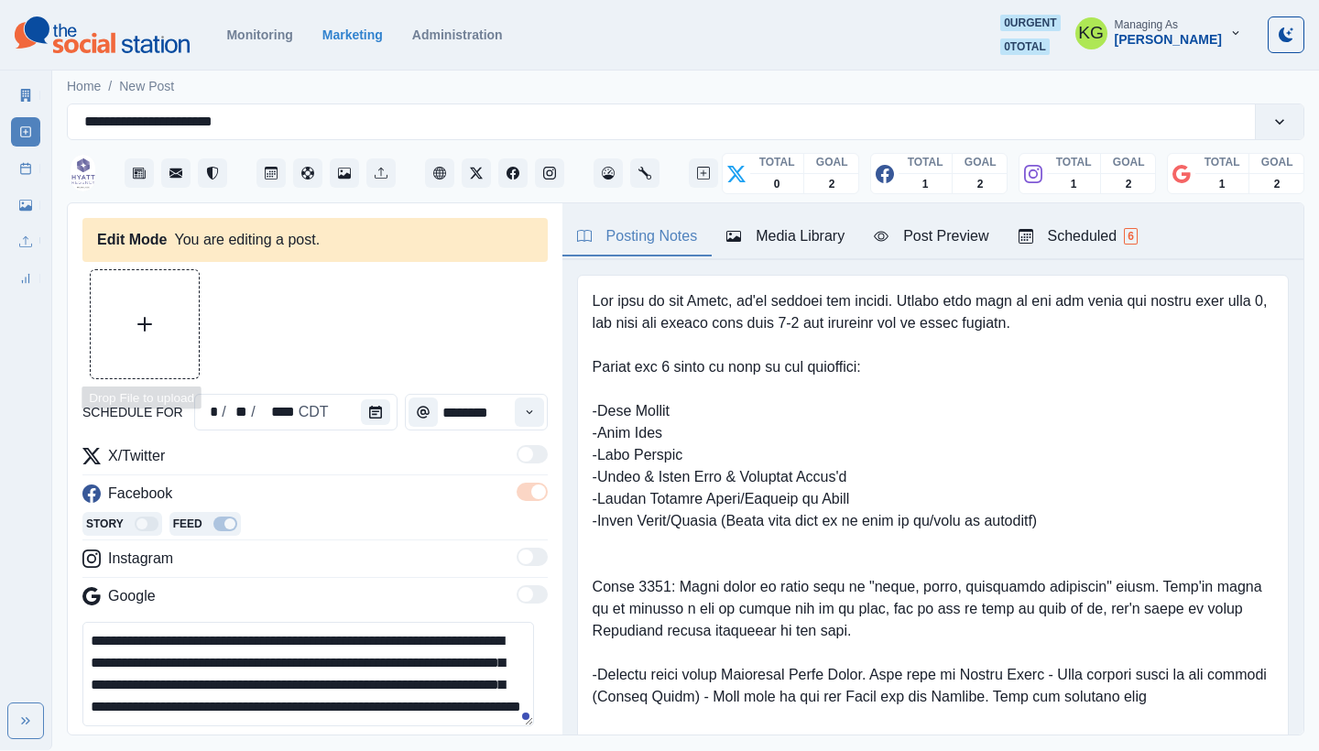
click at [122, 337] on button "Upload Media" at bounding box center [145, 324] width 108 height 108
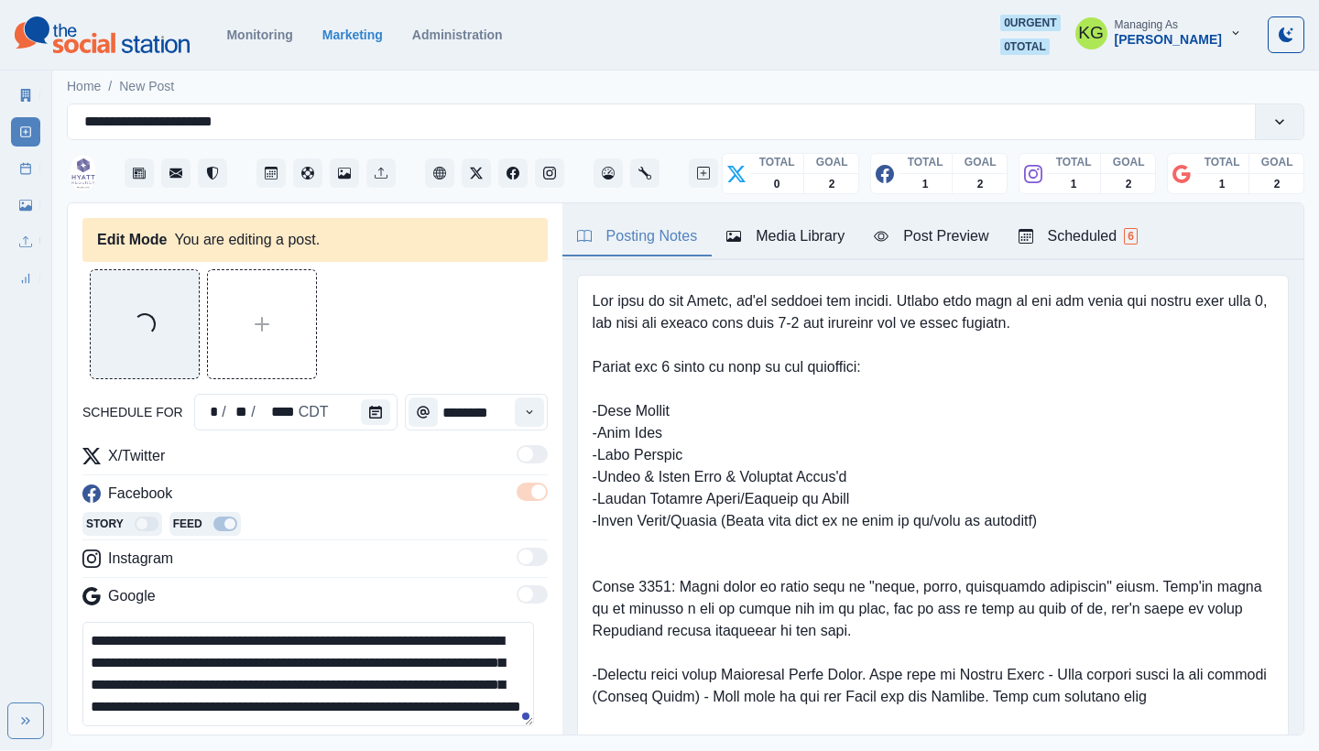
click at [769, 241] on div "Media Library" at bounding box center [786, 236] width 118 height 22
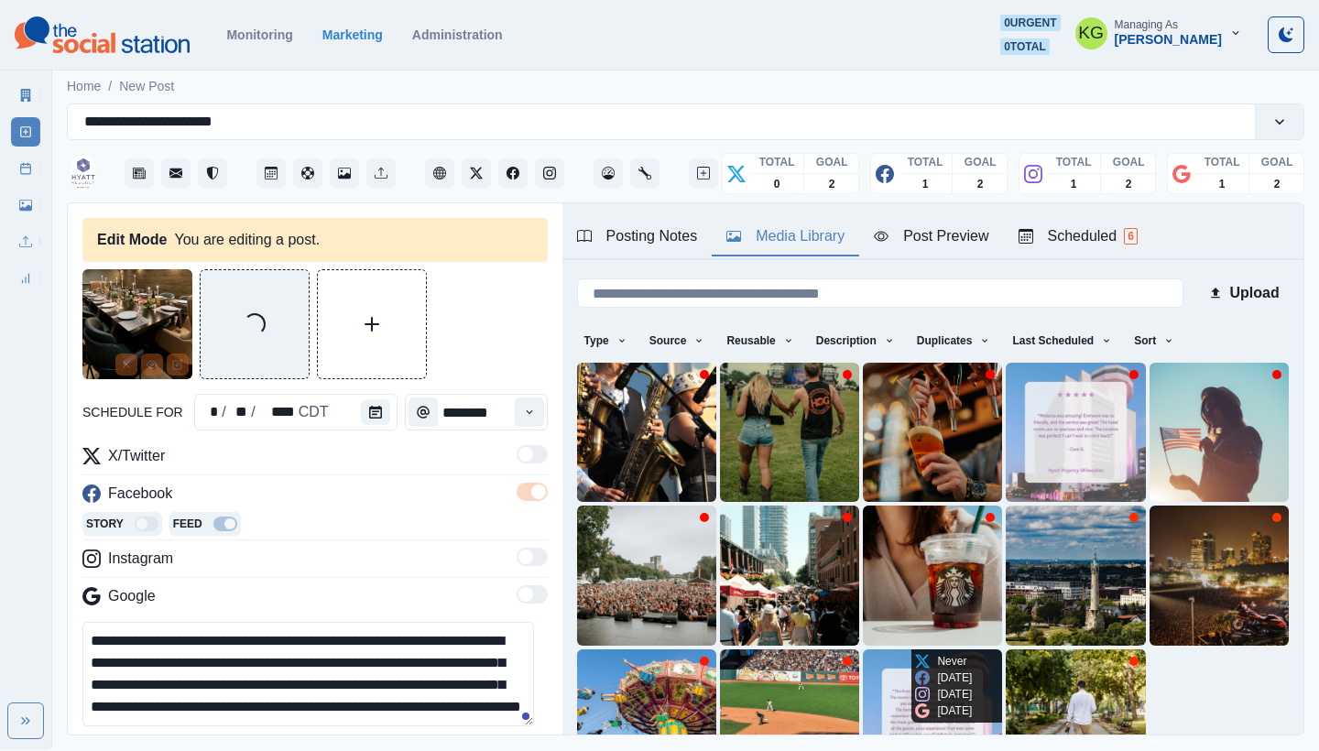
scroll to position [157, 0]
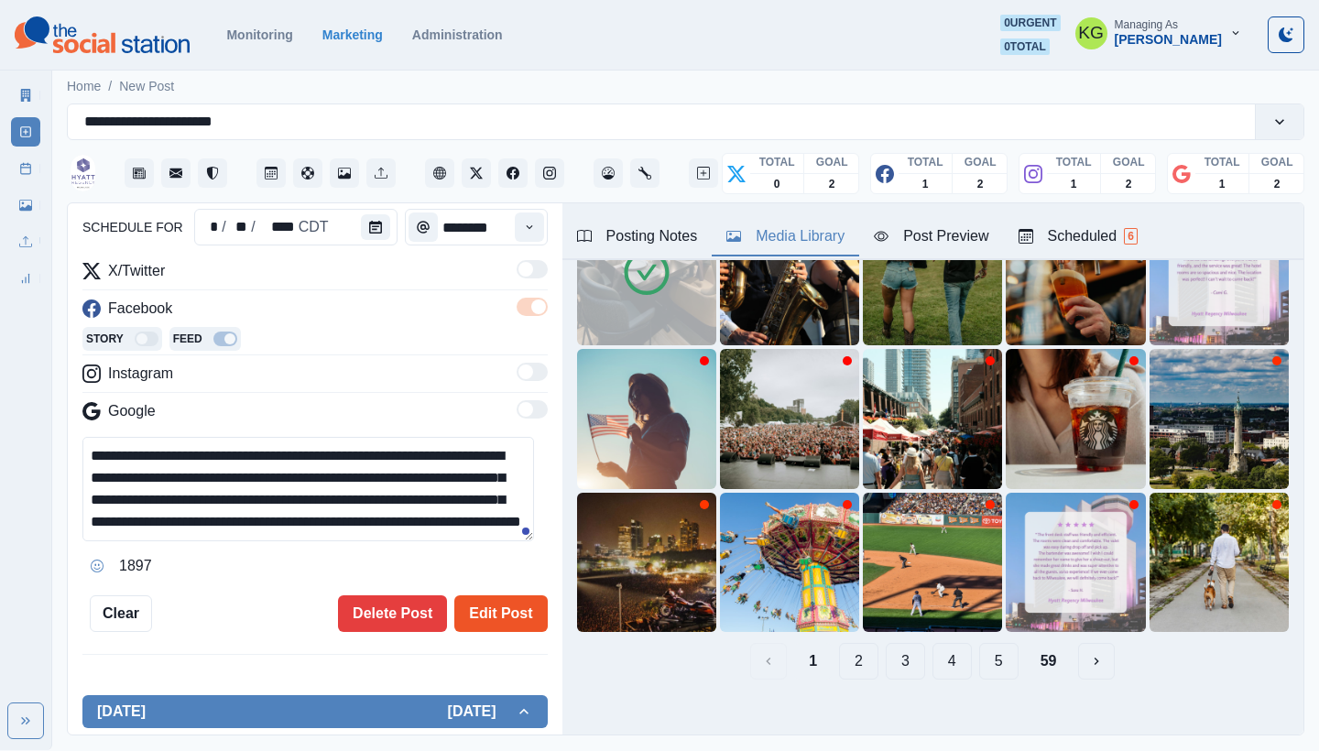
click at [482, 608] on button "Edit Post" at bounding box center [500, 614] width 93 height 37
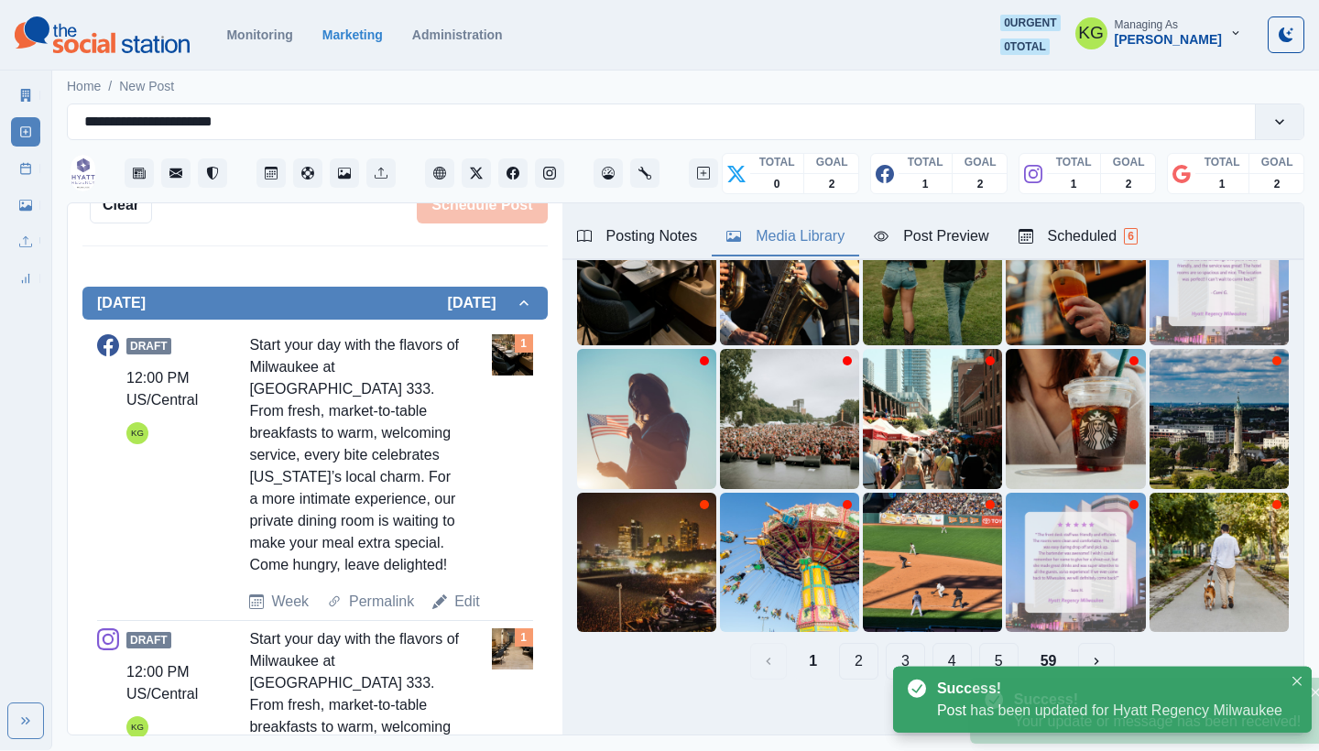
scroll to position [851, 0]
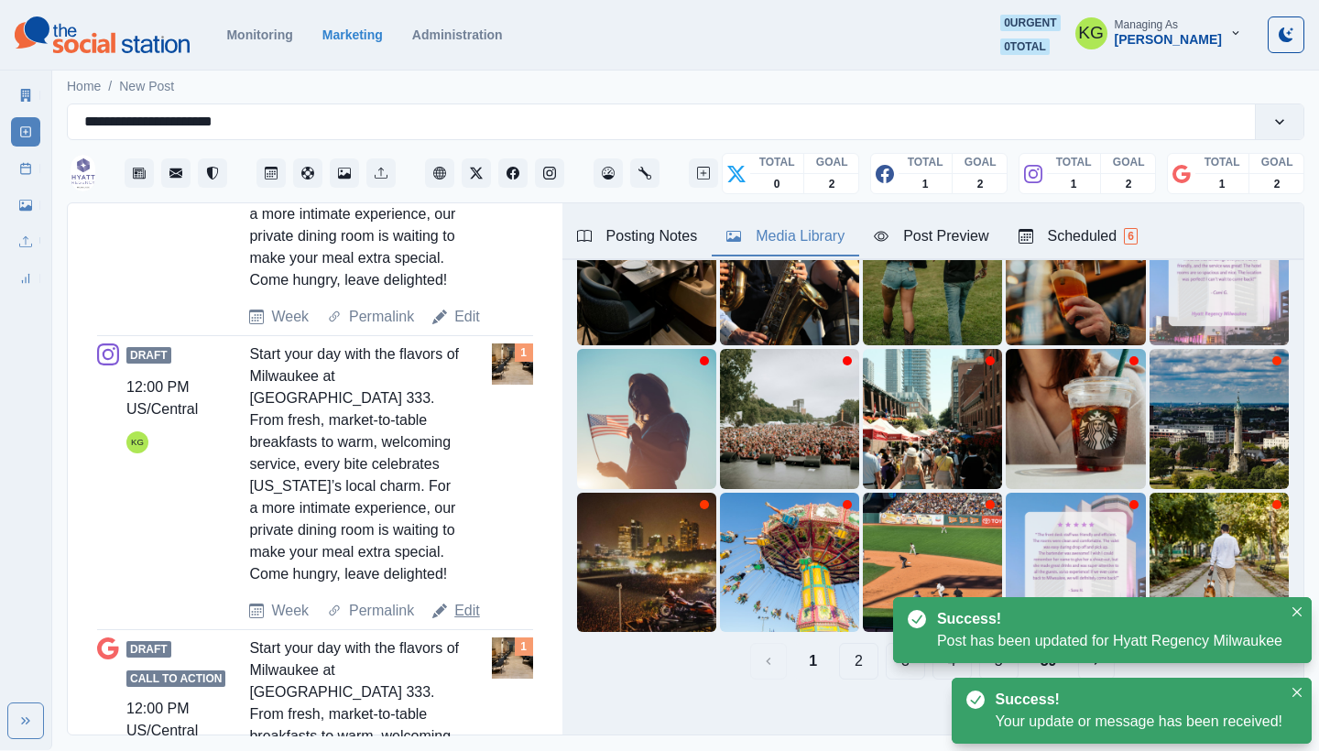
click at [471, 604] on link "Edit" at bounding box center [467, 611] width 26 height 22
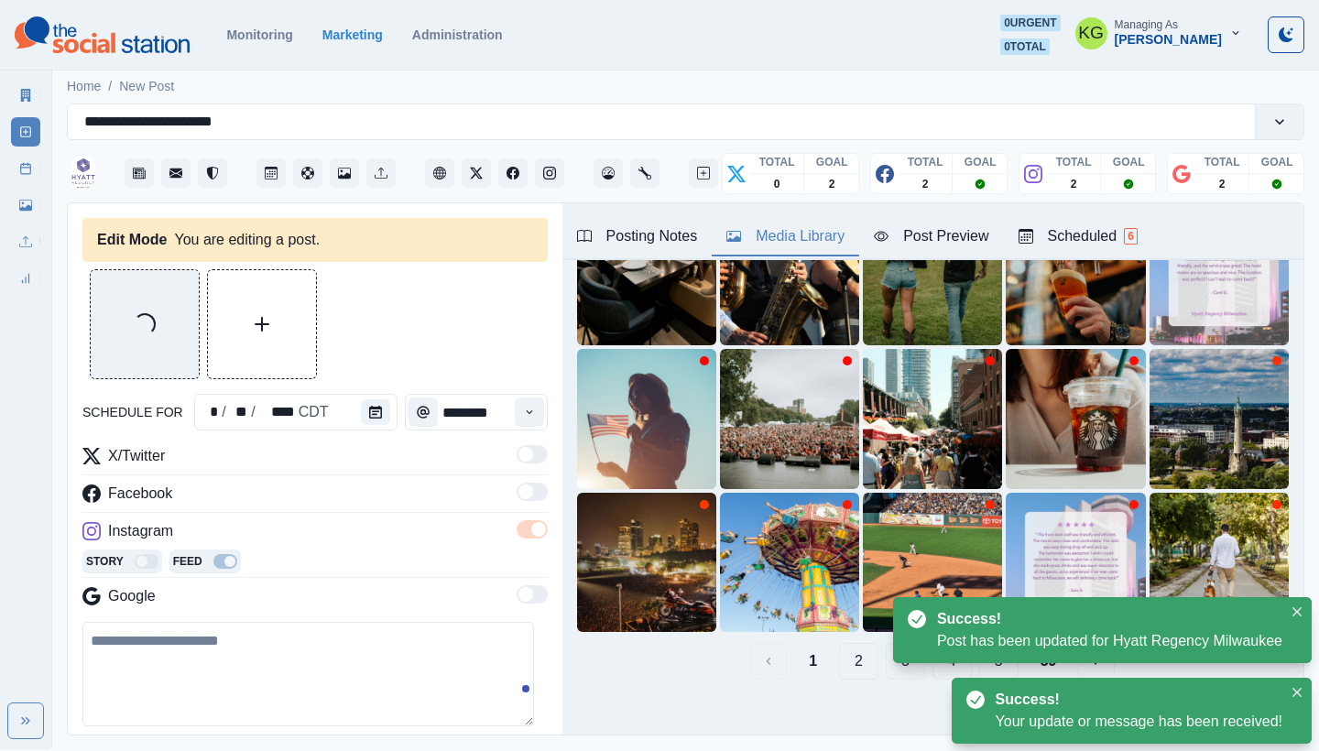
type textarea "**********"
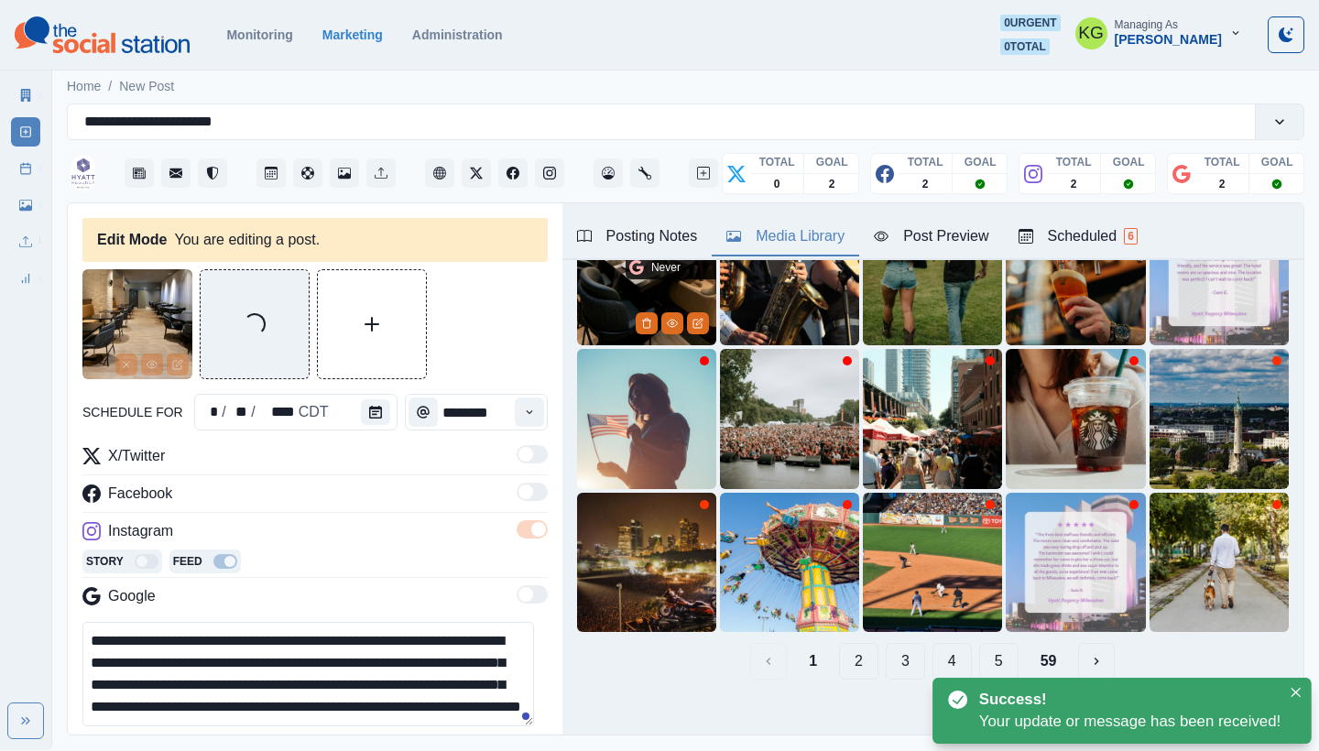
click at [590, 293] on img at bounding box center [646, 275] width 139 height 139
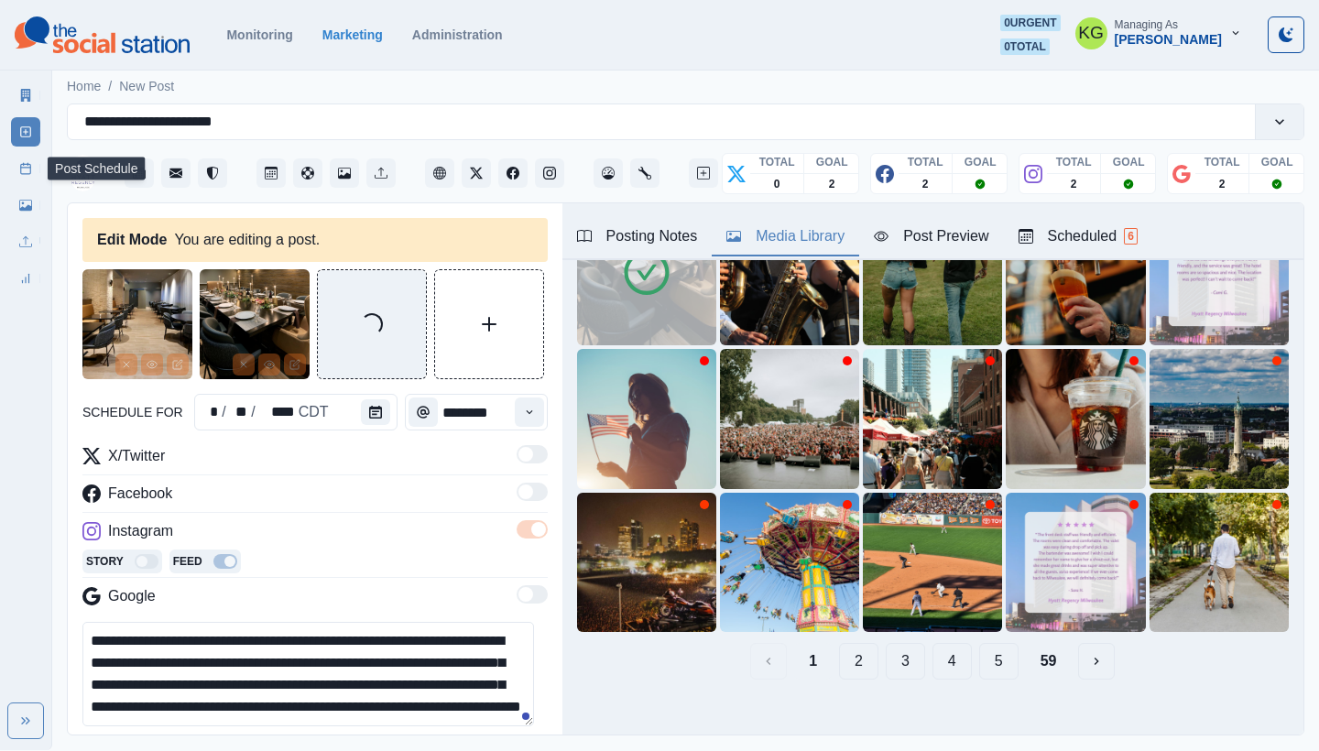
click at [19, 173] on icon at bounding box center [25, 168] width 13 height 13
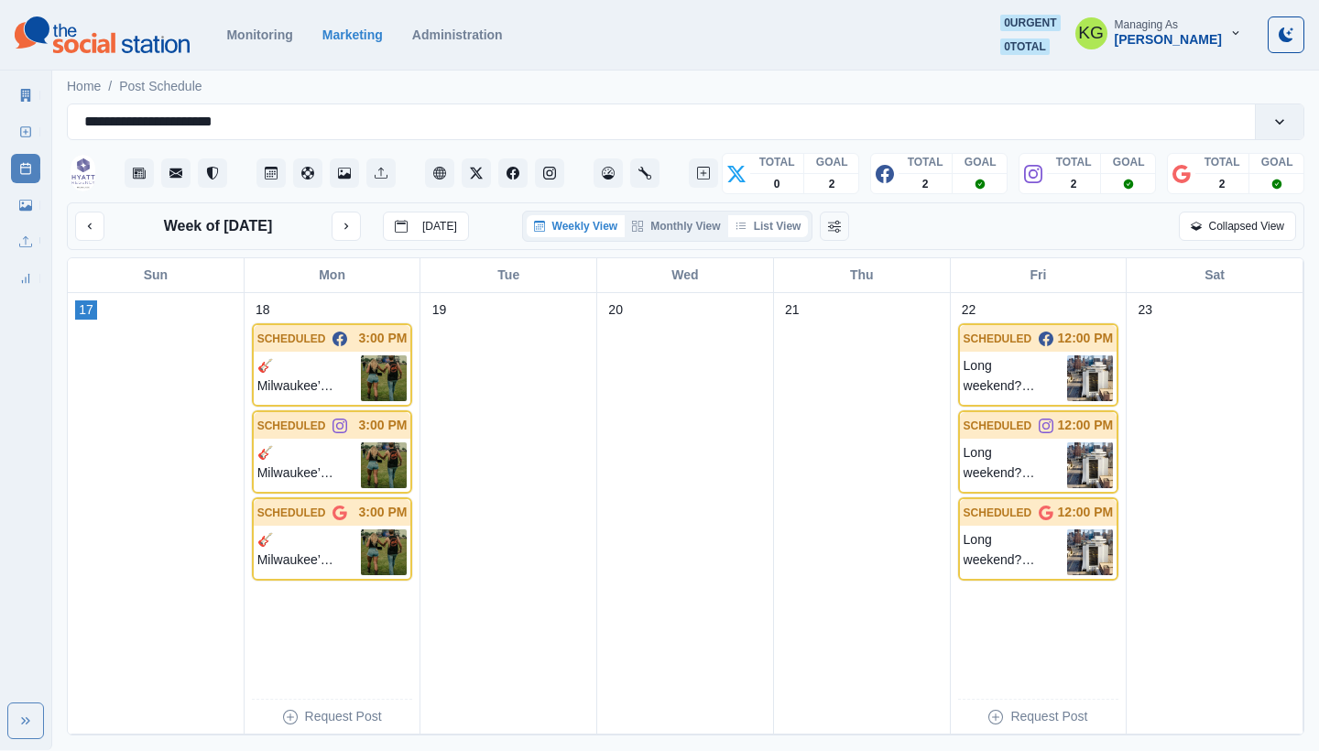
click at [784, 221] on button "List View" at bounding box center [768, 226] width 81 height 22
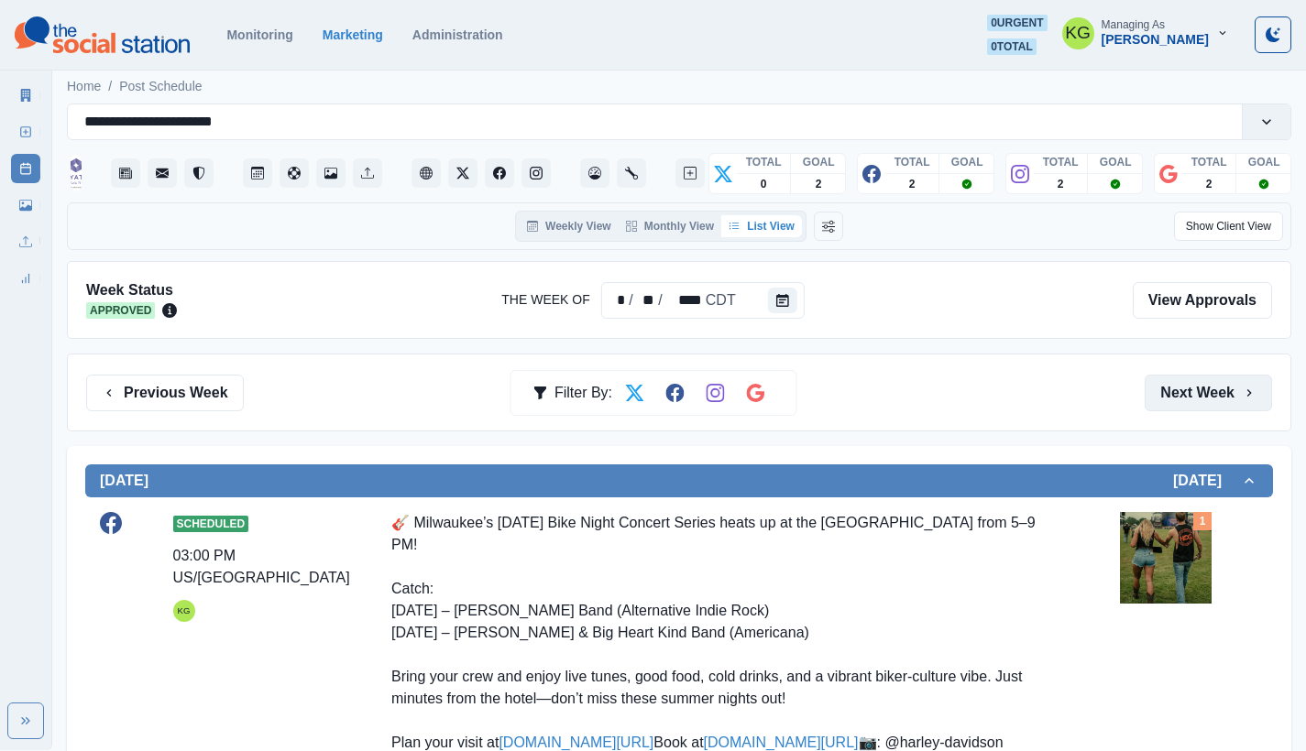
click at [1189, 399] on button "Next Week" at bounding box center [1207, 393] width 127 height 37
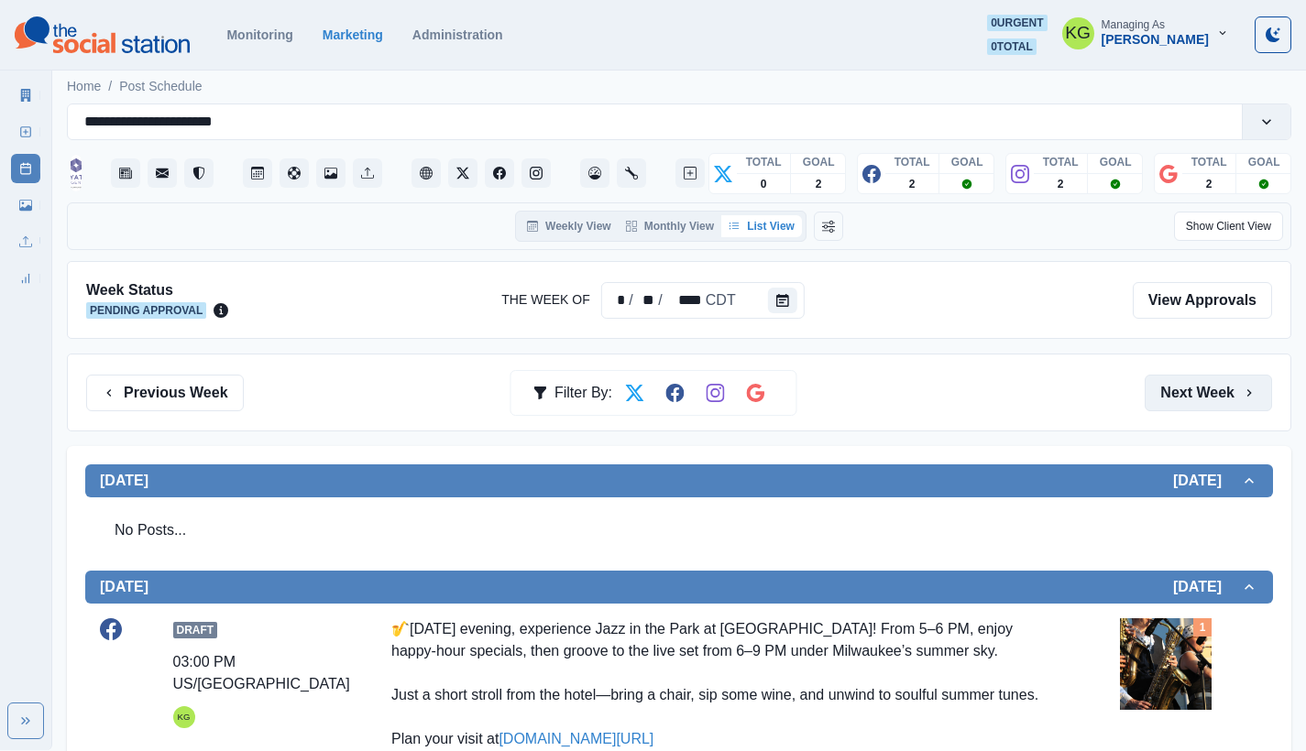
click at [1189, 399] on button "Next Week" at bounding box center [1207, 393] width 127 height 37
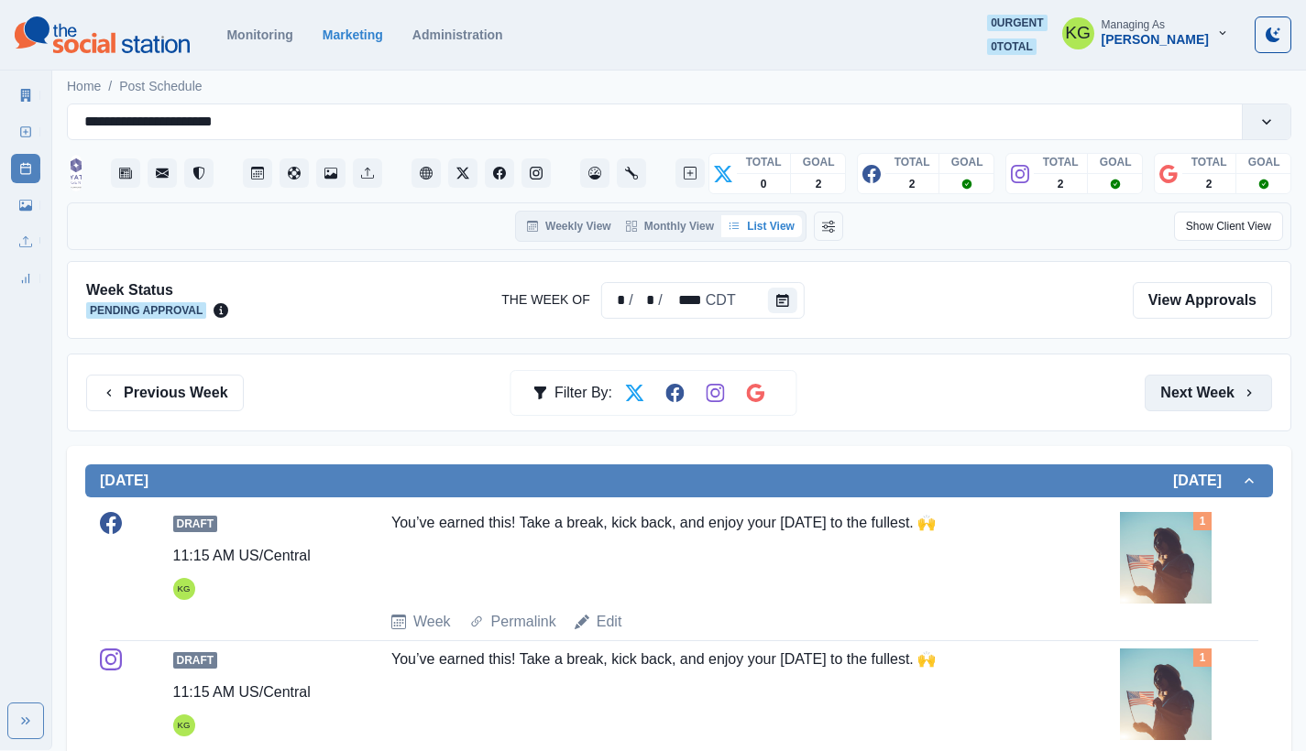
click at [1189, 399] on button "Next Week" at bounding box center [1207, 393] width 127 height 37
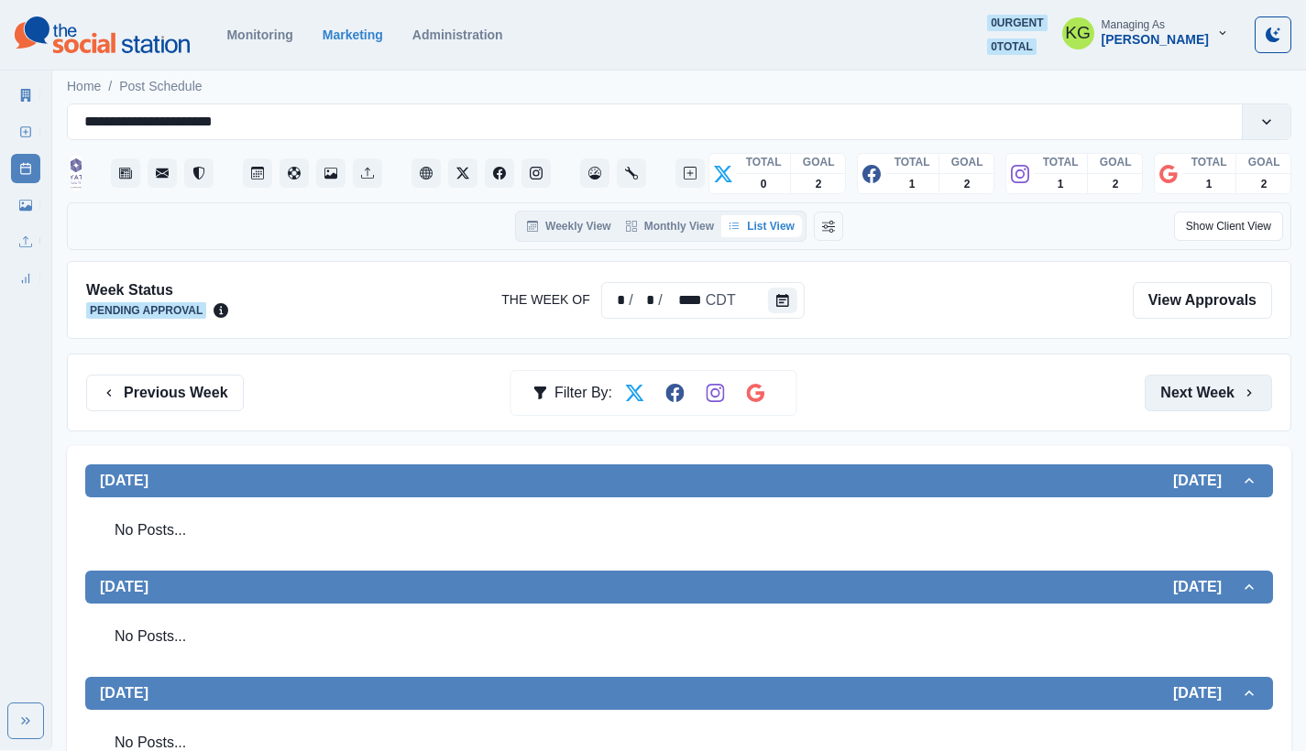
click at [1193, 406] on button "Next Week" at bounding box center [1207, 393] width 127 height 37
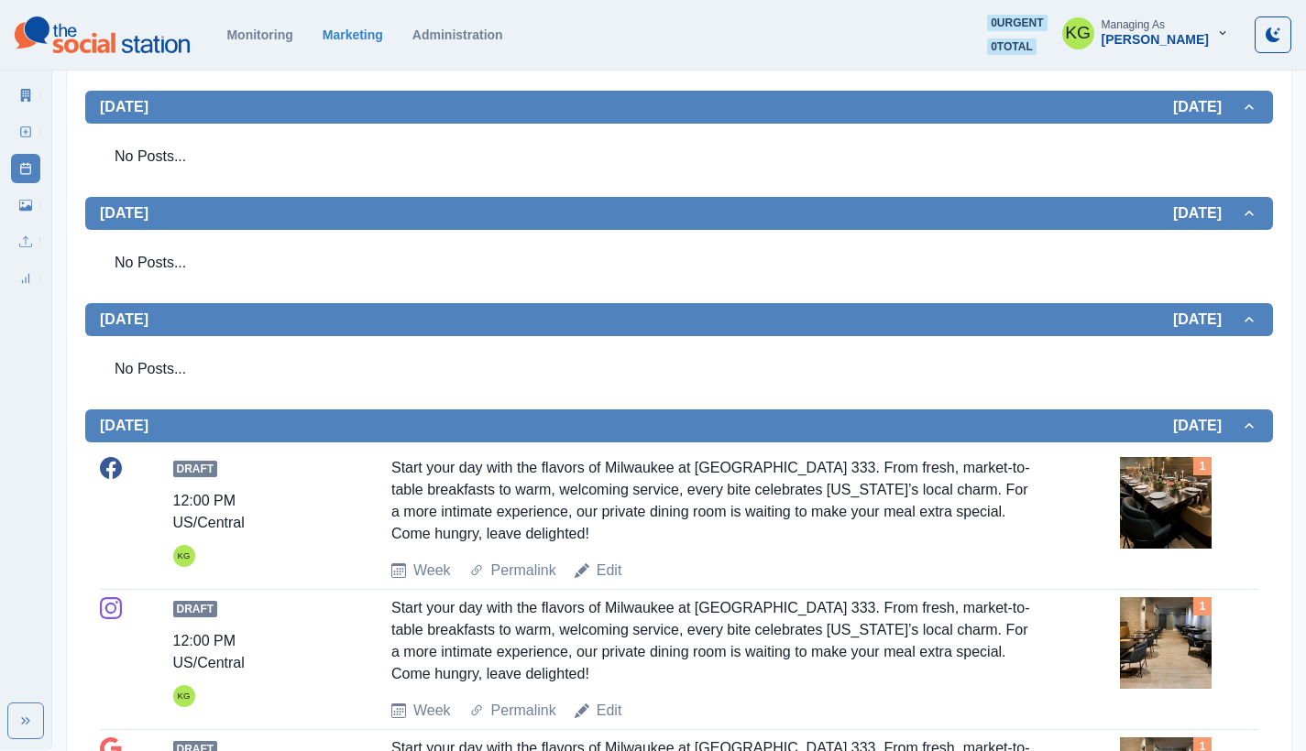
scroll to position [662, 0]
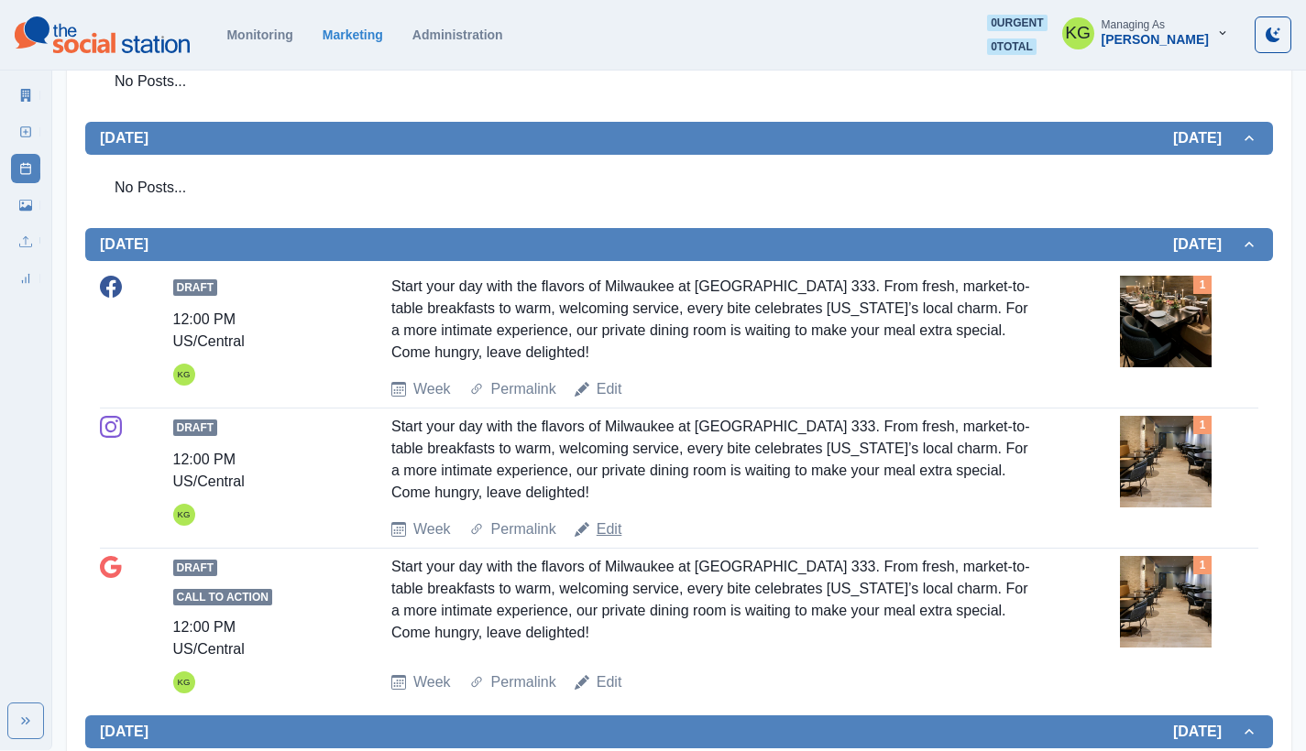
click at [604, 533] on link "Edit" at bounding box center [609, 530] width 26 height 22
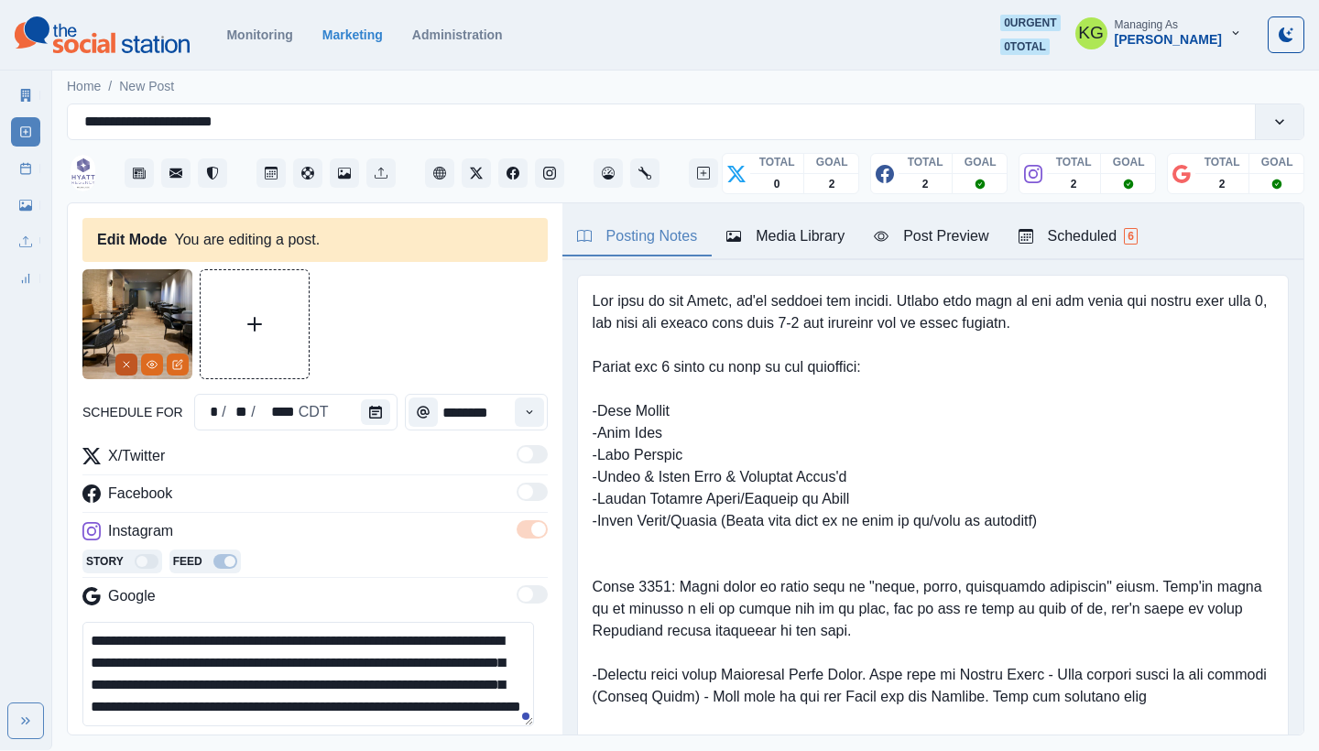
click at [130, 358] on button "Remove" at bounding box center [126, 365] width 22 height 22
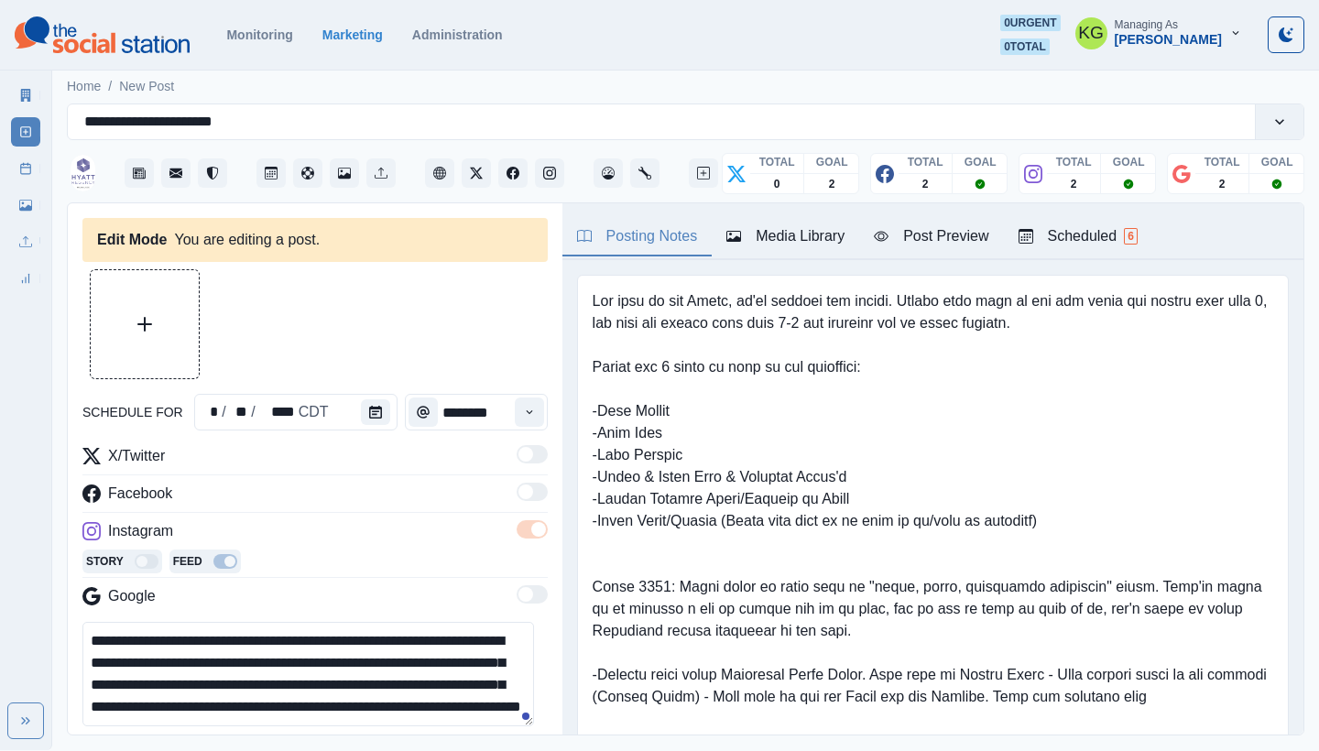
click at [772, 233] on div "Media Library" at bounding box center [786, 236] width 118 height 22
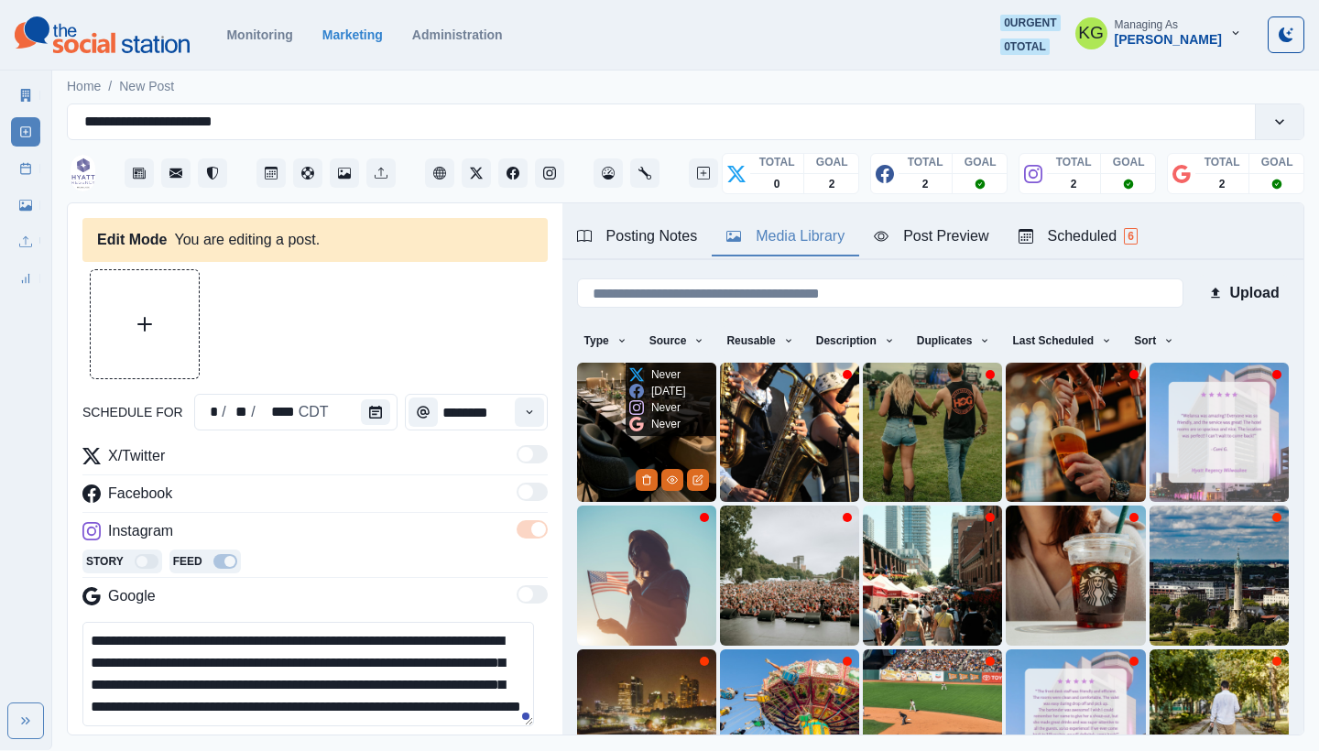
click at [584, 388] on img at bounding box center [646, 432] width 139 height 139
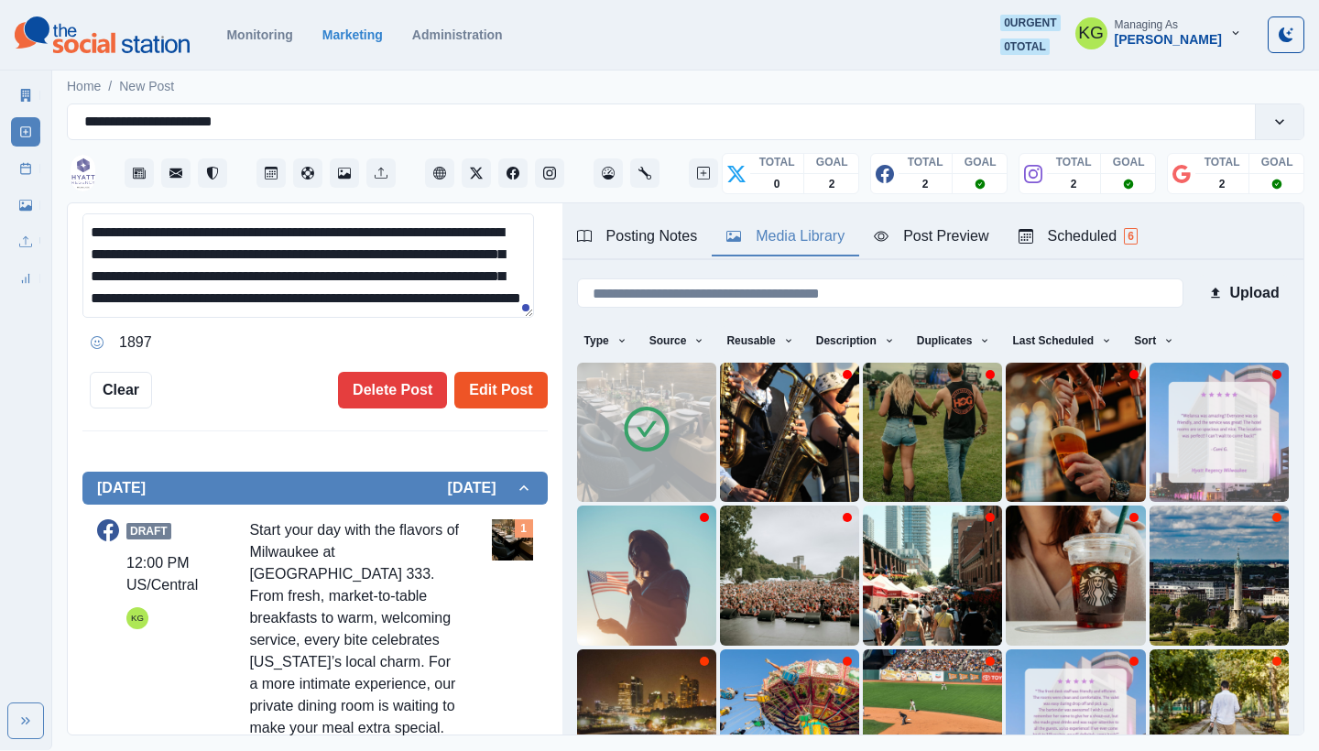
click at [487, 391] on button "Edit Post" at bounding box center [500, 390] width 93 height 37
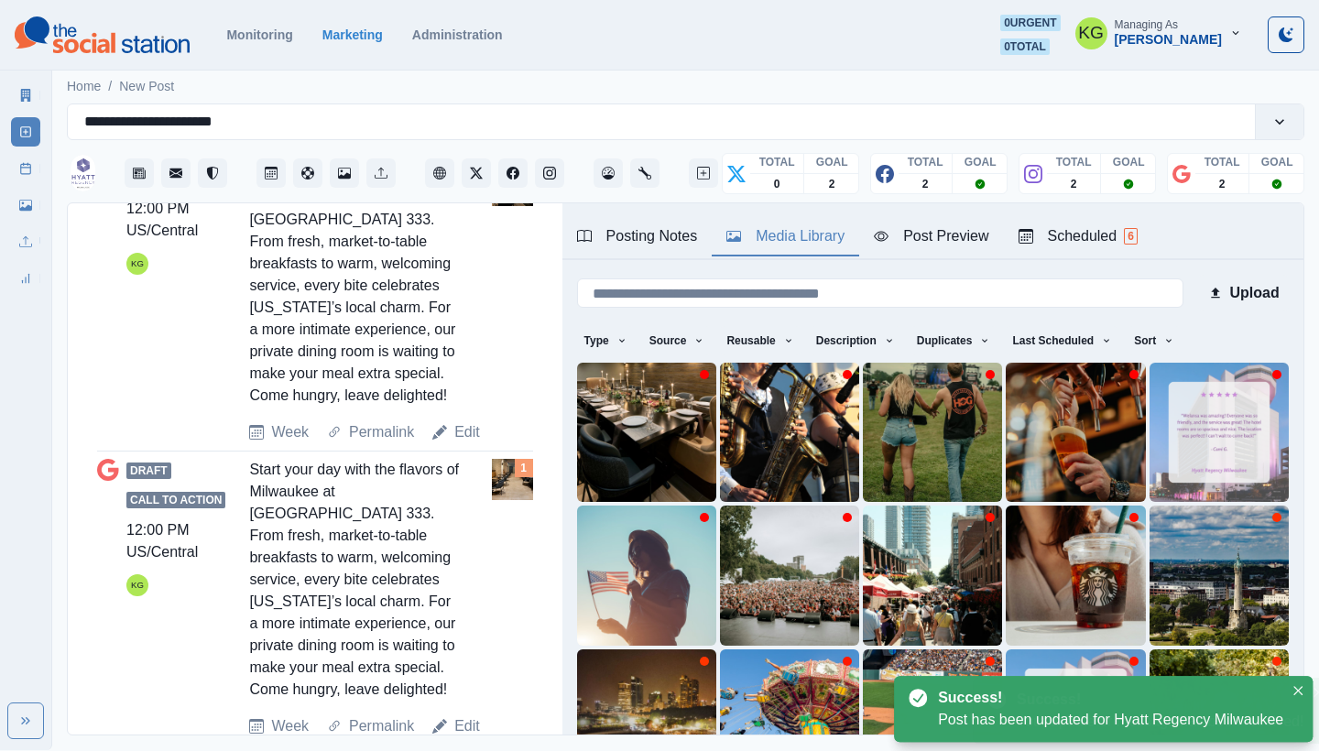
scroll to position [1086, 0]
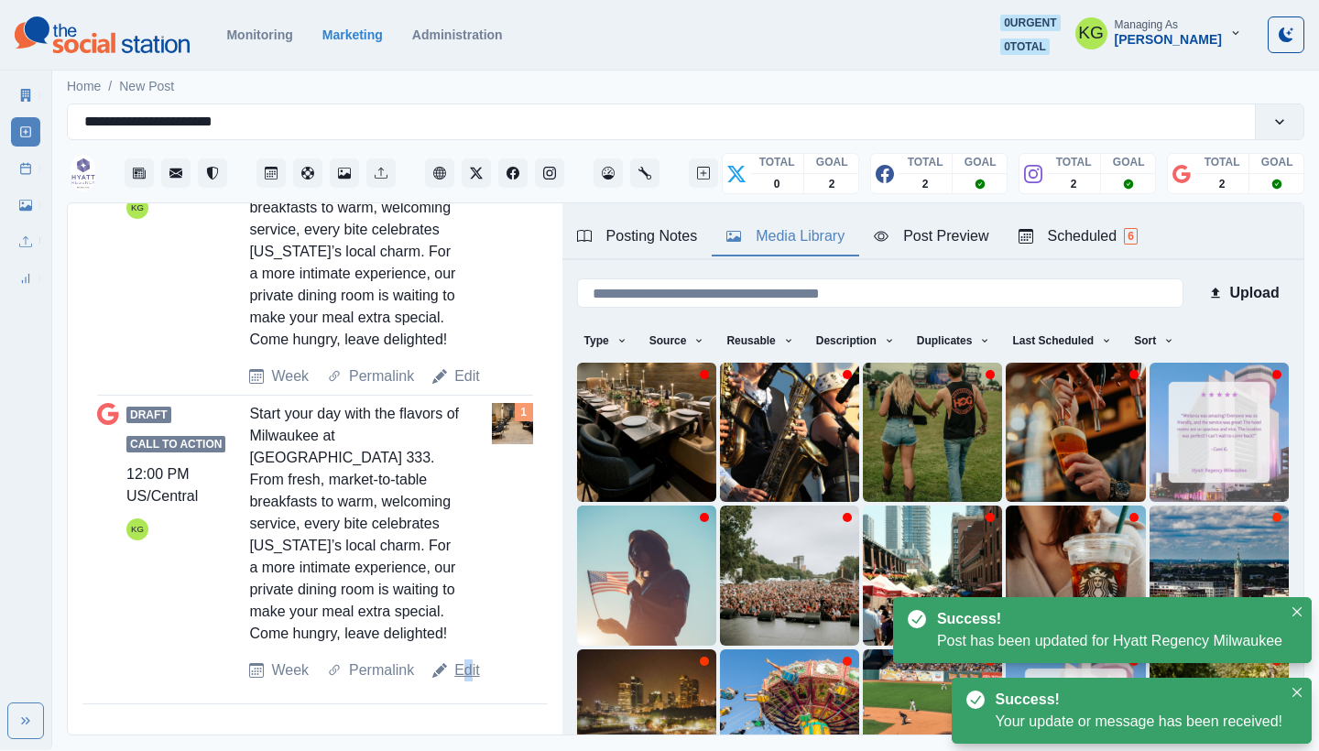
click at [465, 663] on link "Edit" at bounding box center [467, 671] width 26 height 22
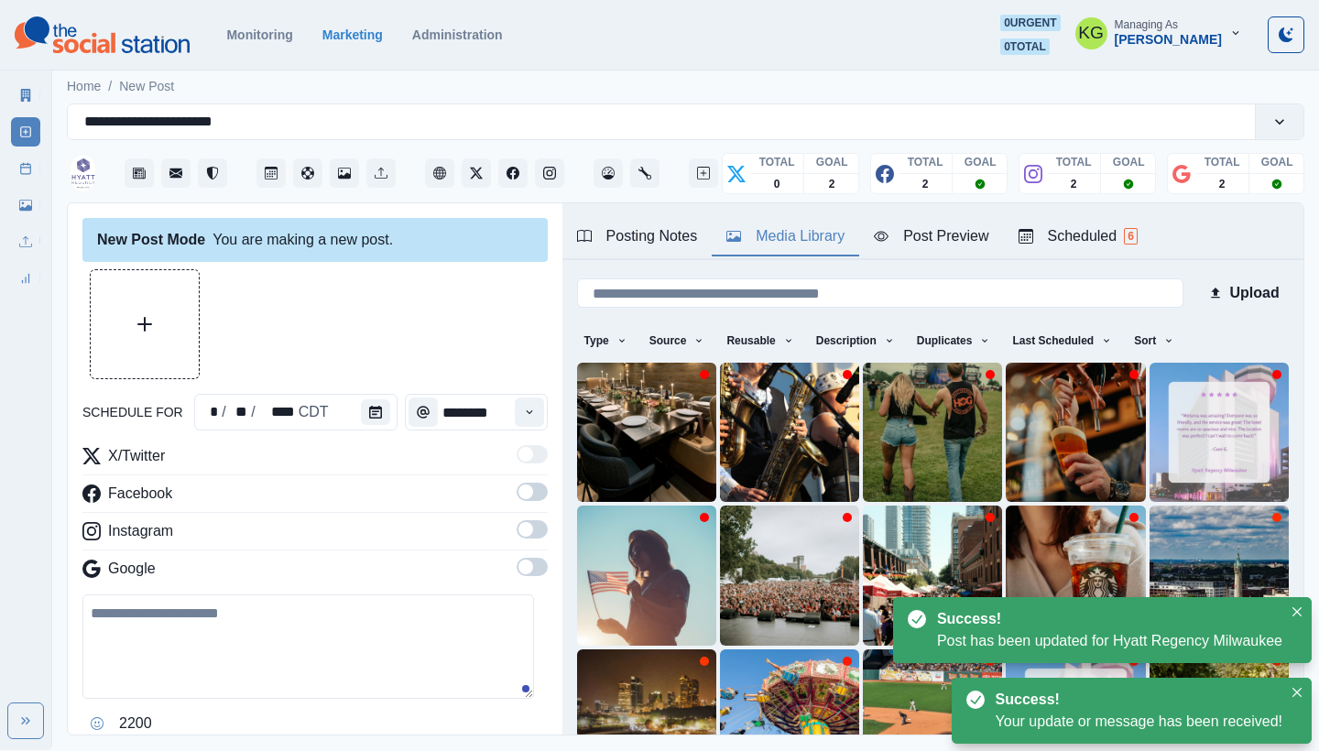
type textarea "**********"
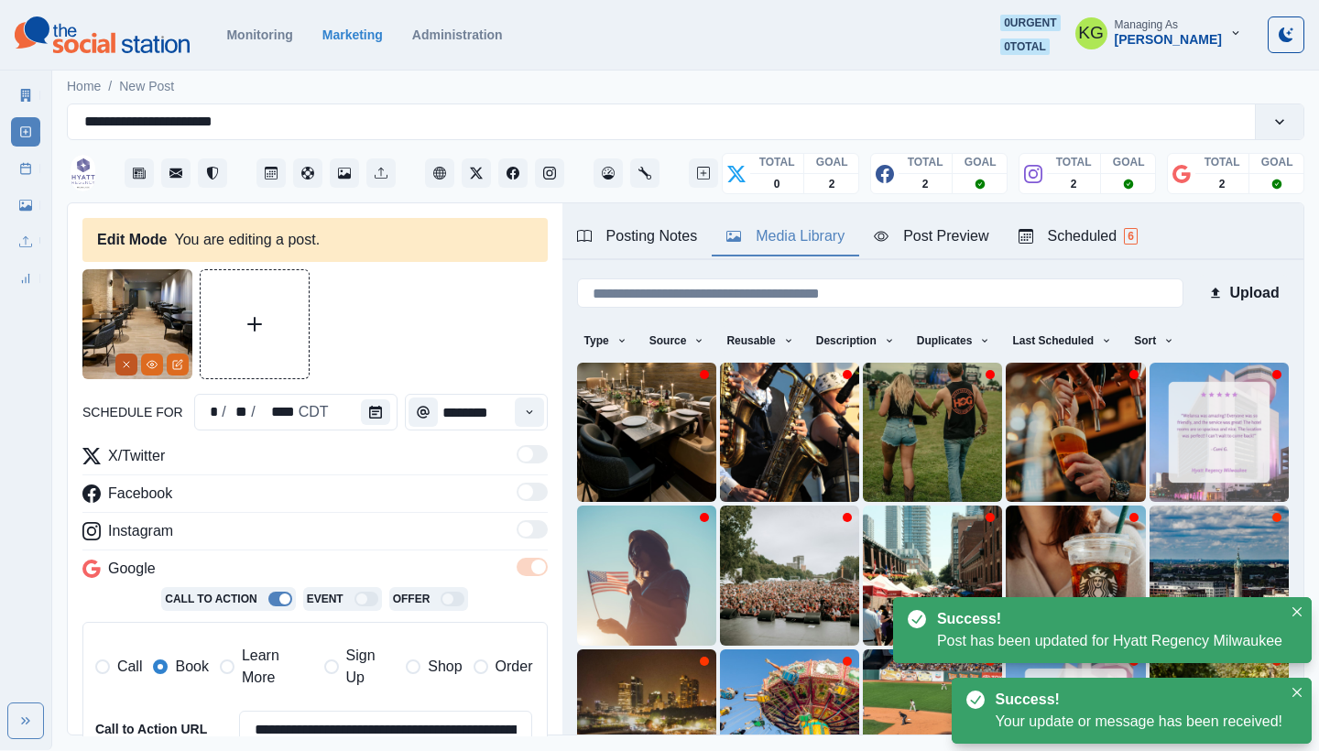
click at [130, 368] on icon "Remove" at bounding box center [126, 364] width 11 height 11
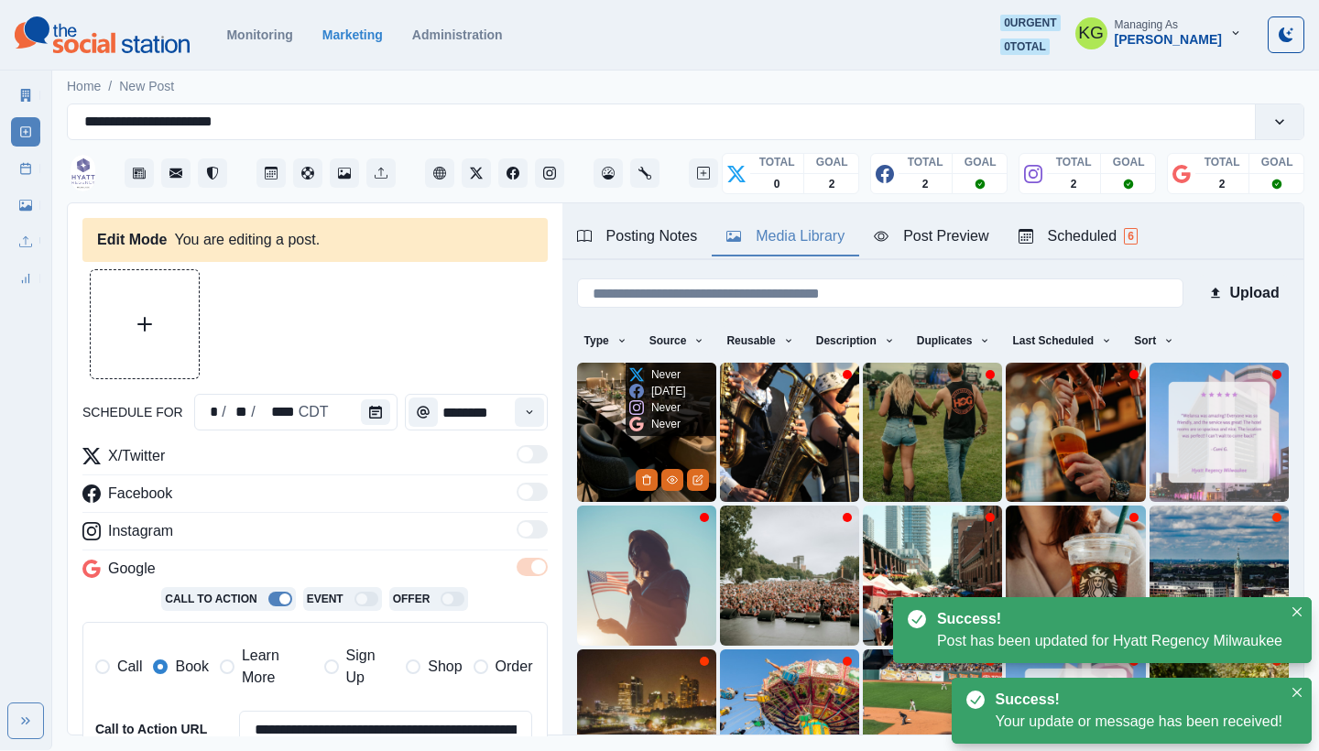
click at [591, 399] on img at bounding box center [646, 432] width 139 height 139
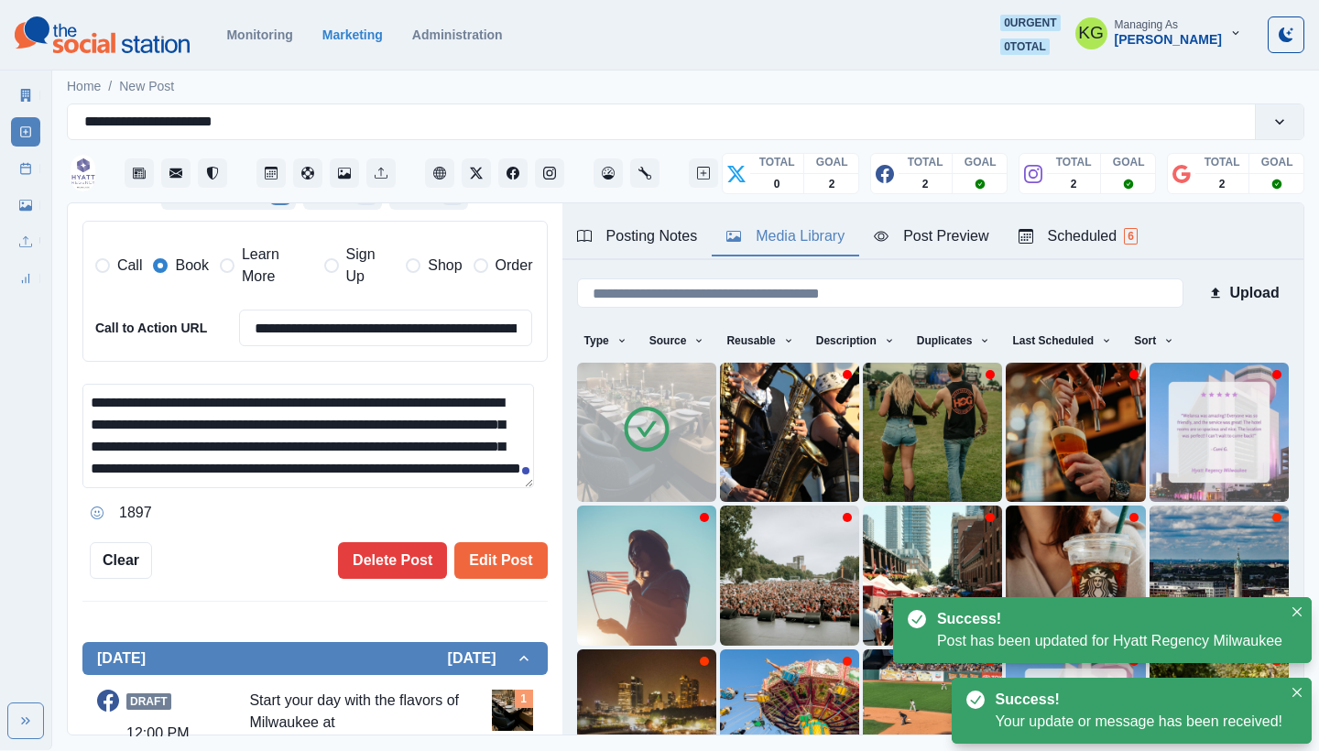
scroll to position [21, 0]
click at [477, 556] on button "Edit Post" at bounding box center [500, 560] width 93 height 37
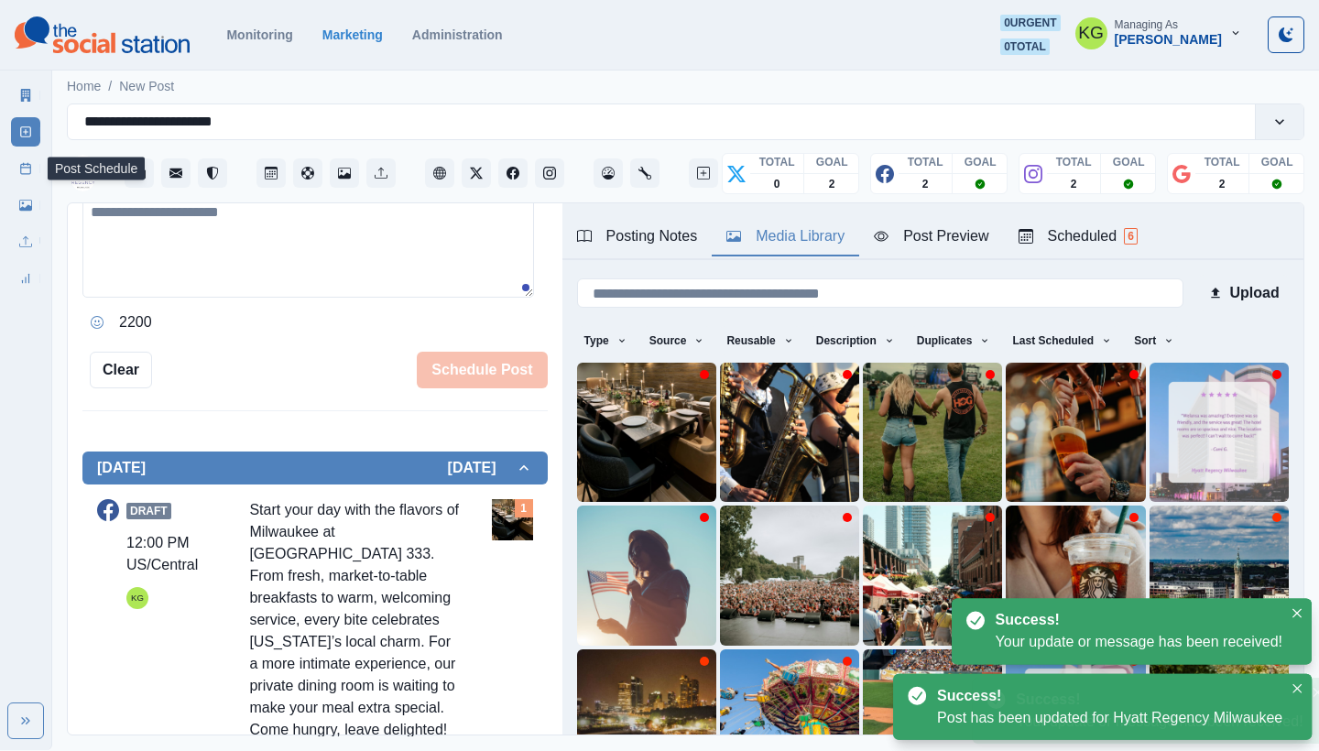
click at [25, 170] on icon at bounding box center [25, 168] width 13 height 13
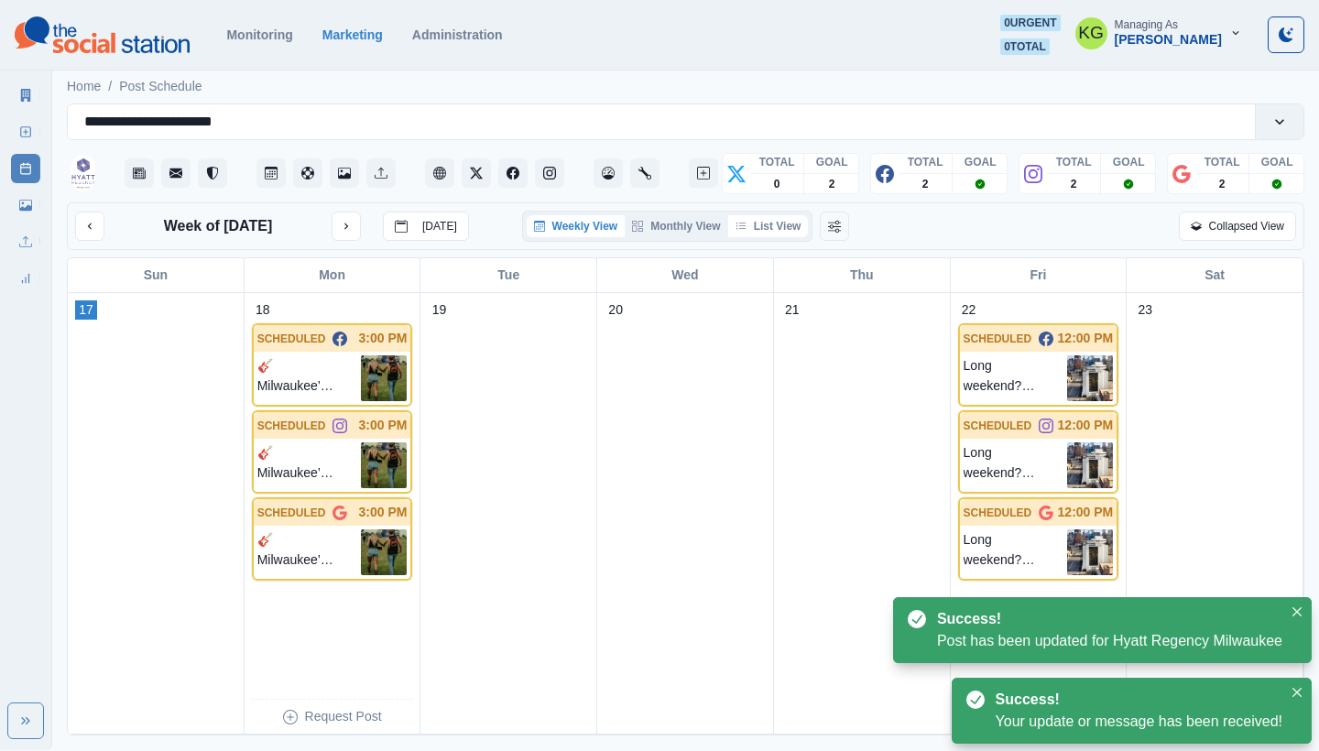
click at [768, 230] on button "List View" at bounding box center [768, 226] width 81 height 22
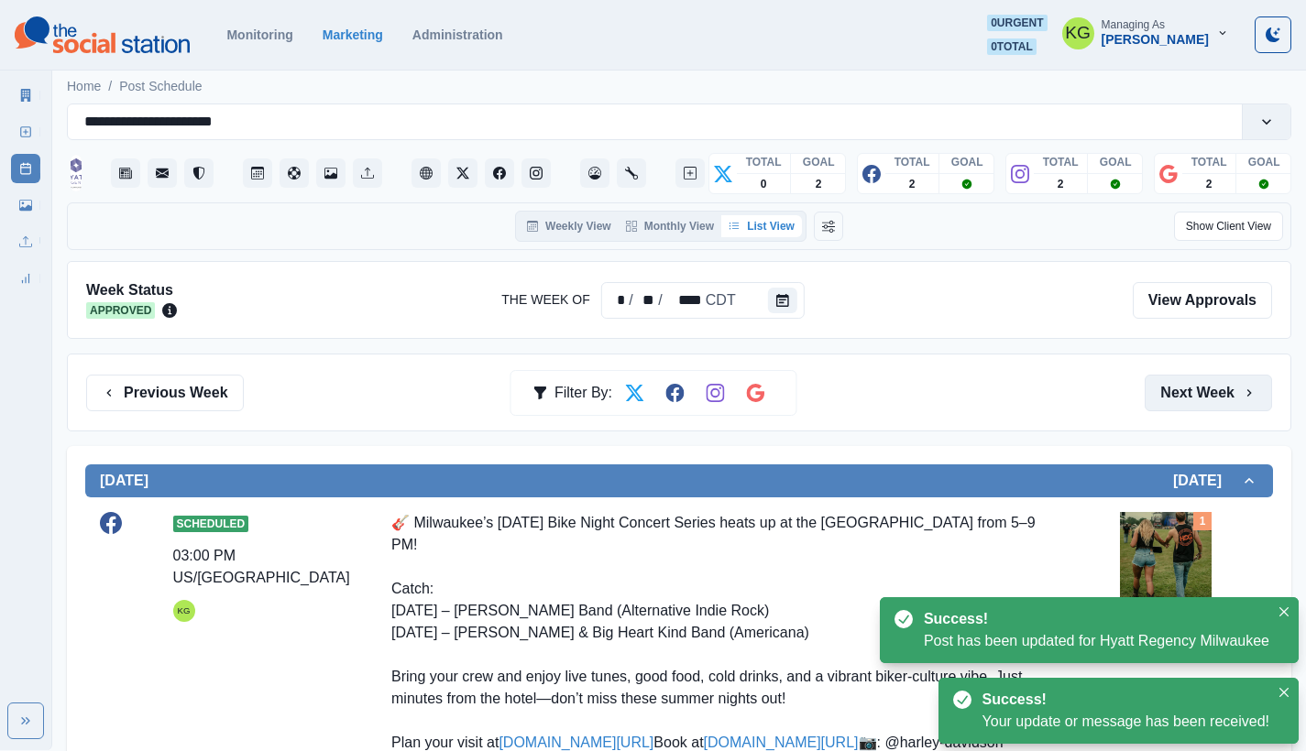
click at [1224, 407] on button "Next Week" at bounding box center [1207, 393] width 127 height 37
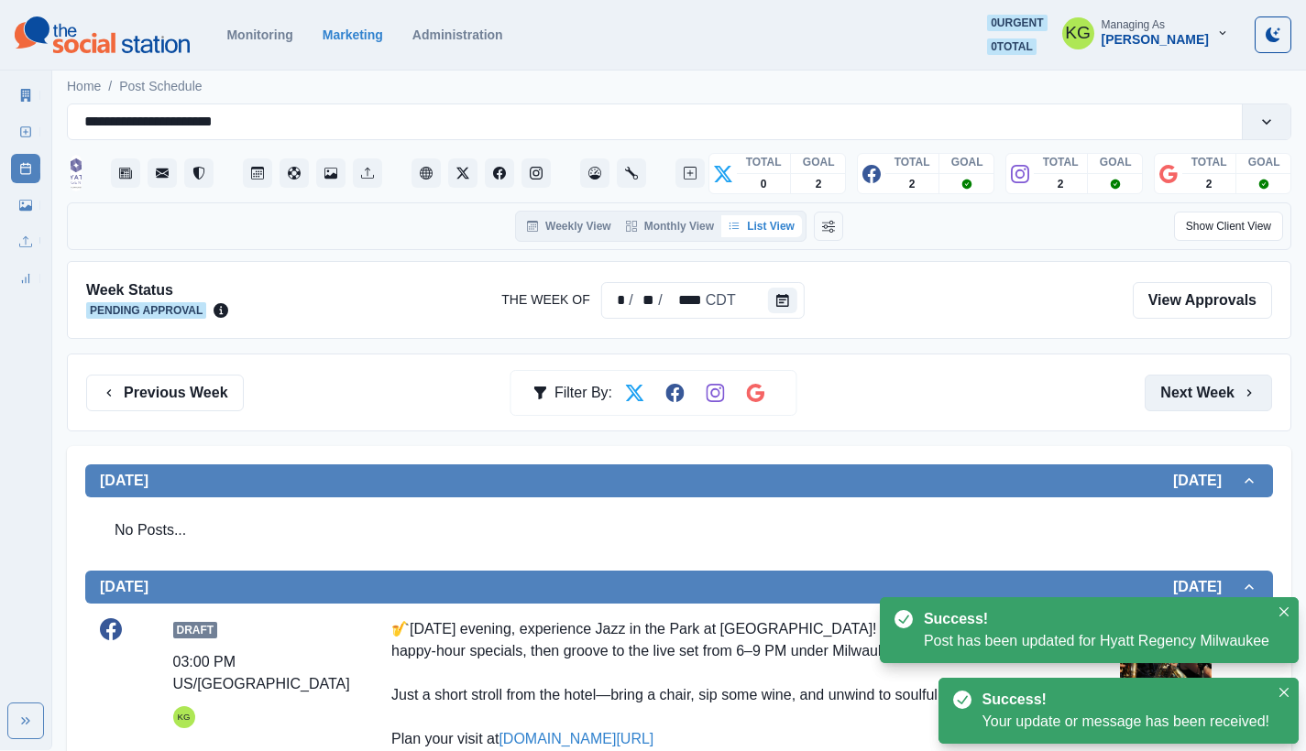
click at [1224, 407] on button "Next Week" at bounding box center [1207, 393] width 127 height 37
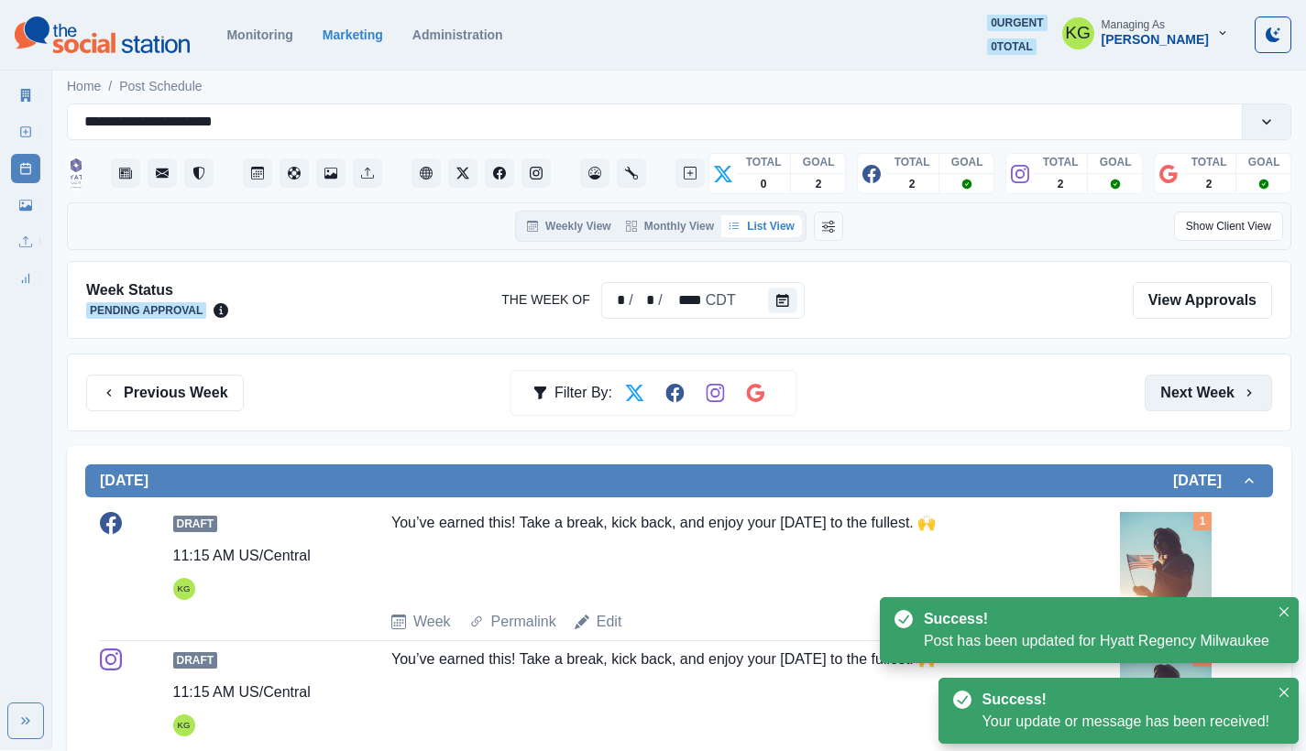
click at [1224, 407] on button "Next Week" at bounding box center [1207, 393] width 127 height 37
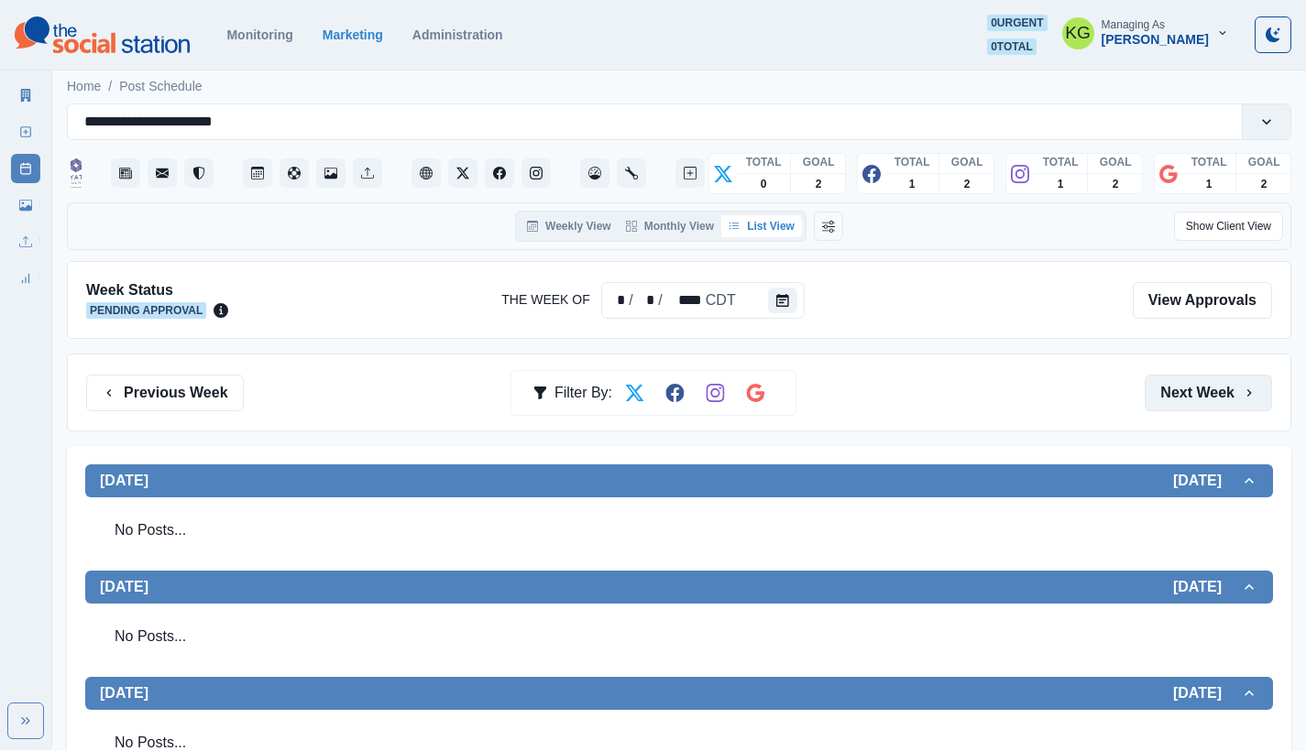
click at [1223, 403] on button "Next Week" at bounding box center [1207, 393] width 127 height 37
click at [145, 393] on button "Previous Week" at bounding box center [165, 393] width 158 height 37
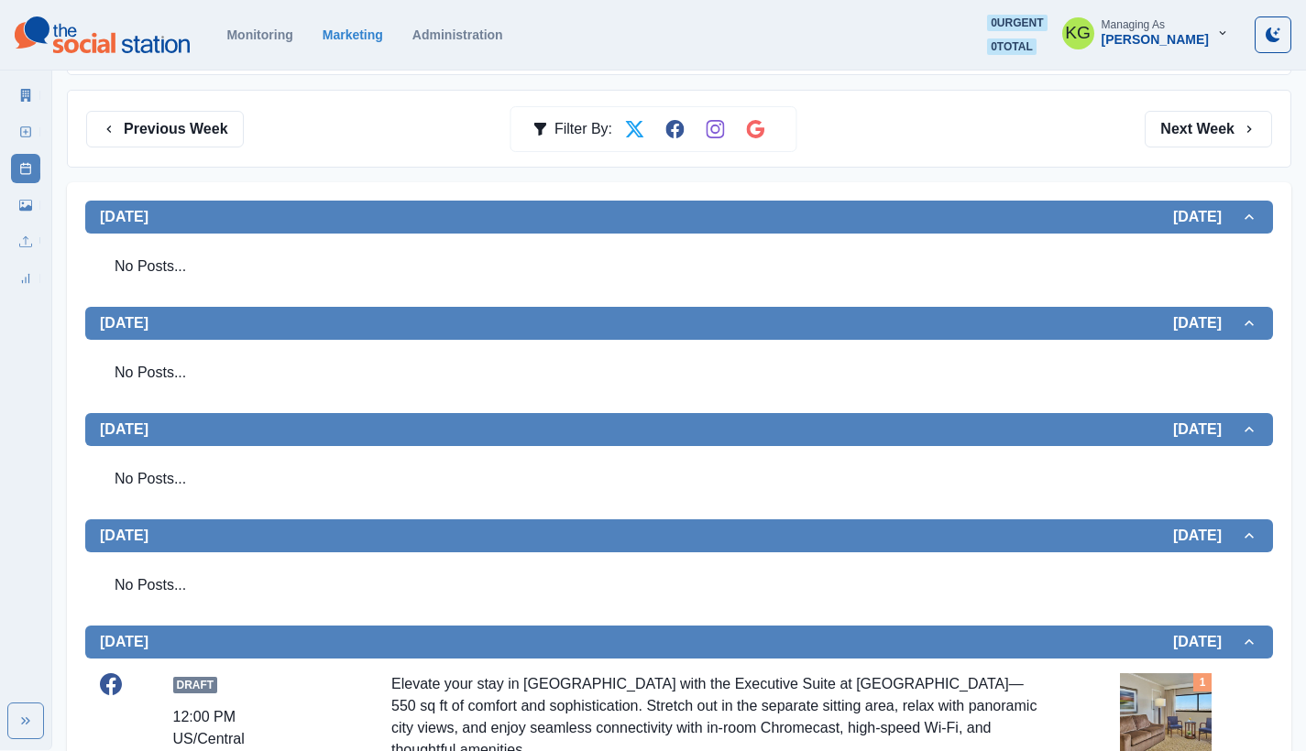
scroll to position [228, 0]
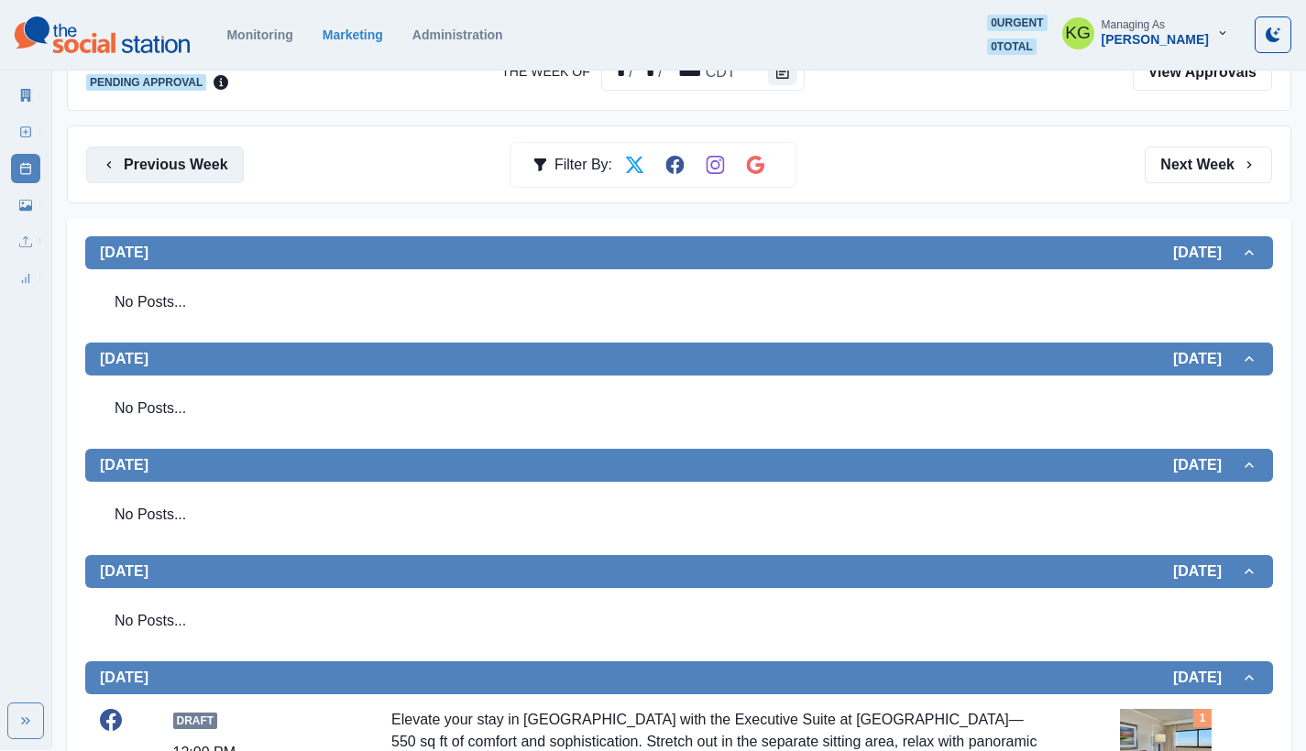
click at [177, 159] on button "Previous Week" at bounding box center [165, 165] width 158 height 37
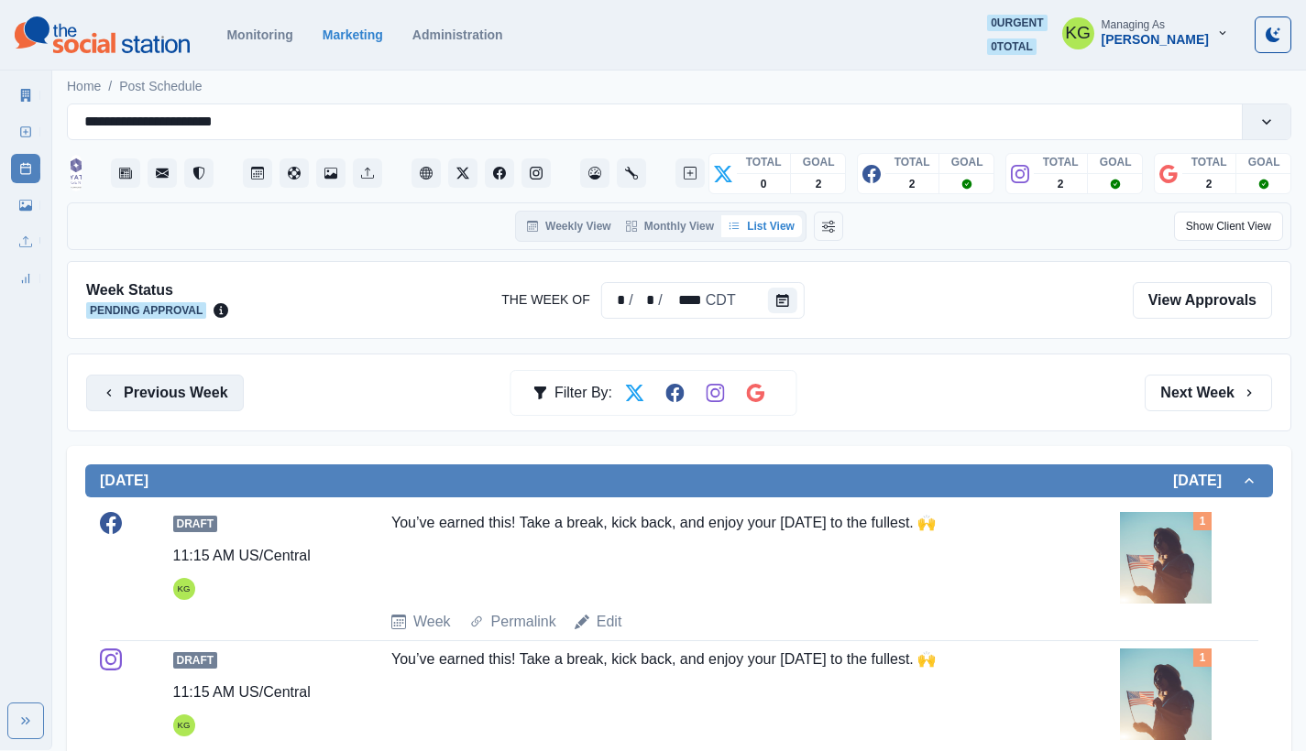
click at [178, 387] on button "Previous Week" at bounding box center [165, 393] width 158 height 37
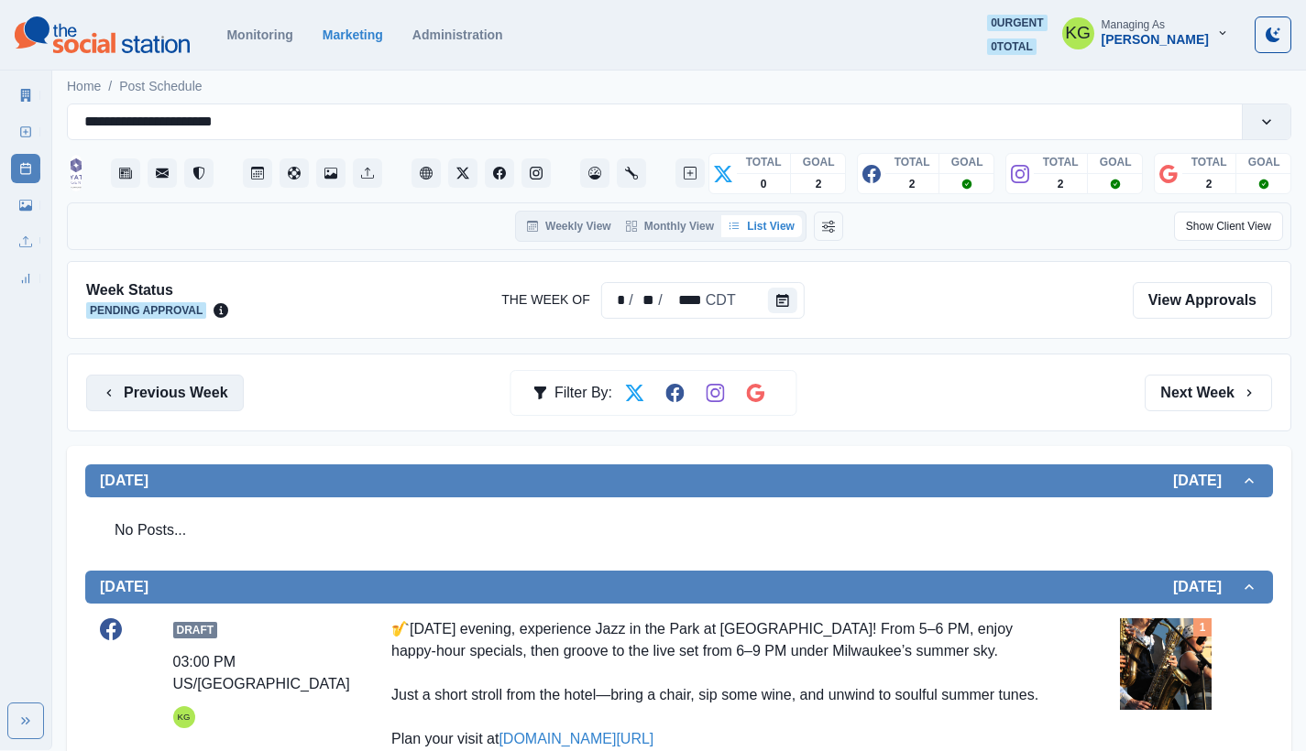
click at [192, 401] on button "Previous Week" at bounding box center [165, 393] width 158 height 37
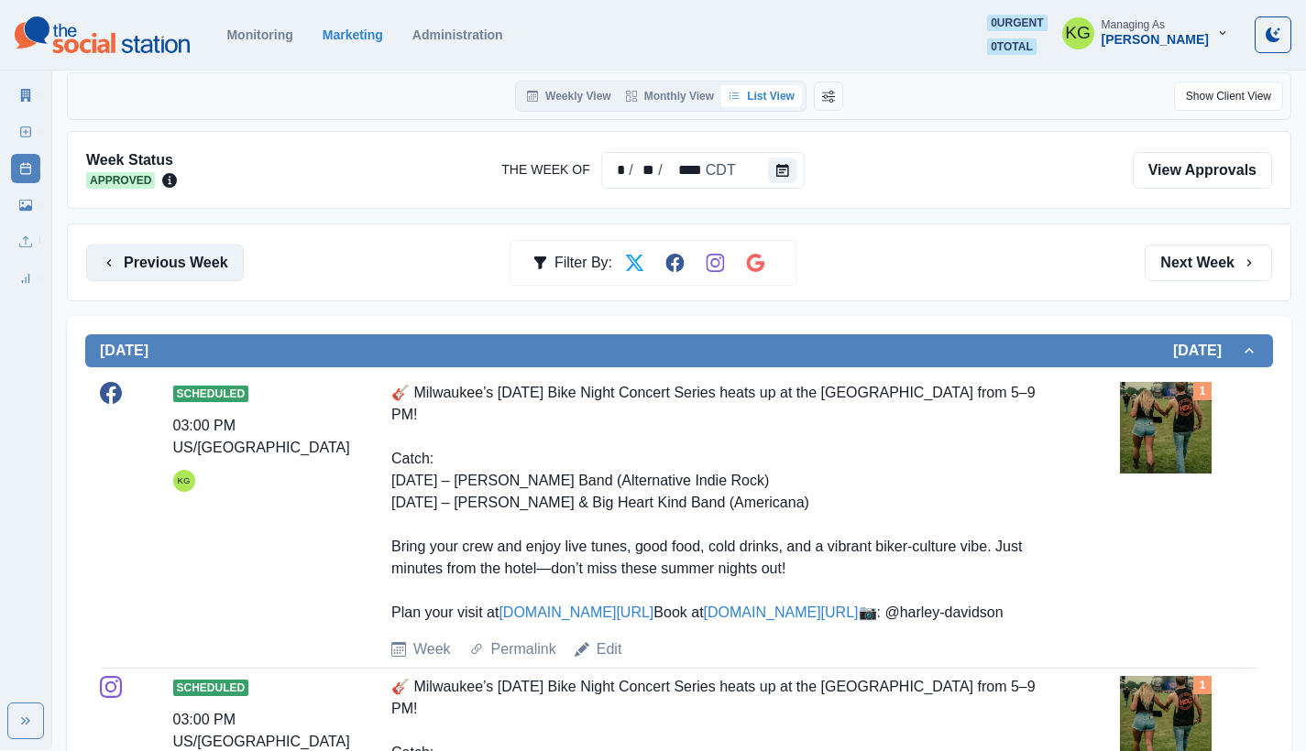
click at [185, 279] on button "Previous Week" at bounding box center [165, 263] width 158 height 37
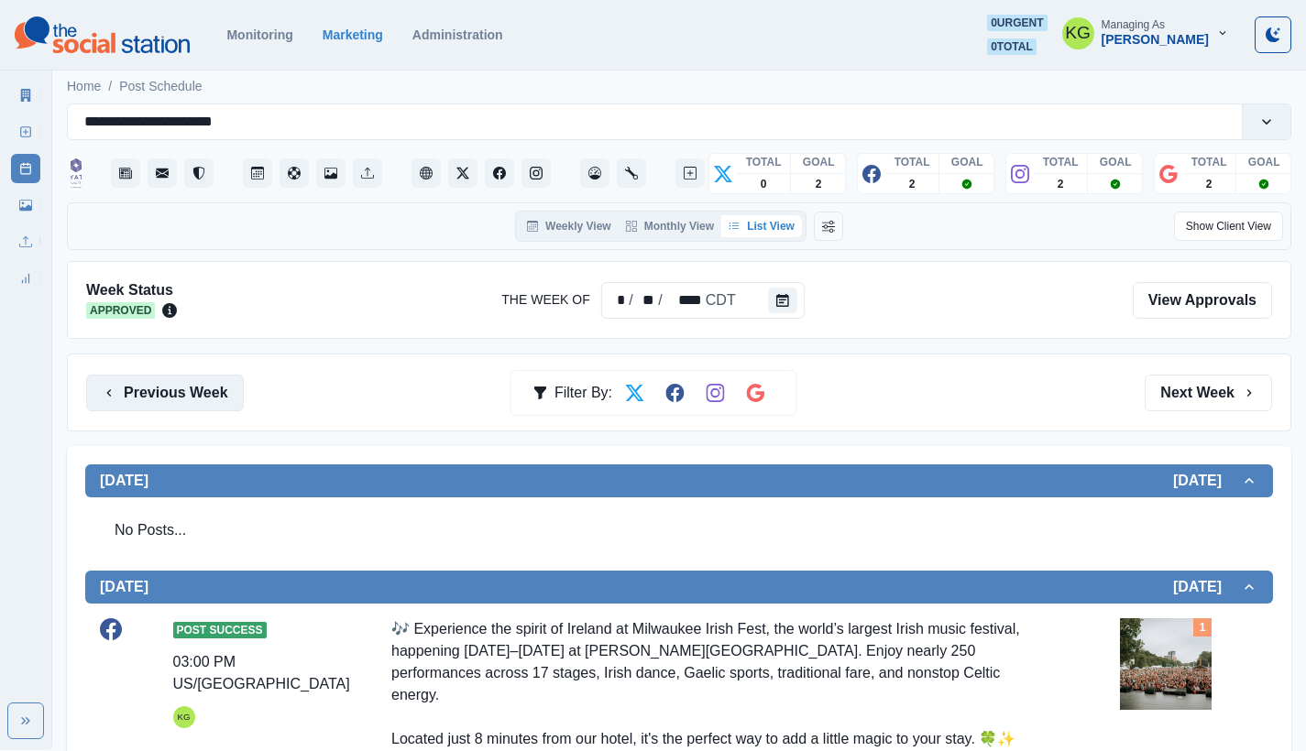
click at [131, 405] on button "Previous Week" at bounding box center [165, 393] width 158 height 37
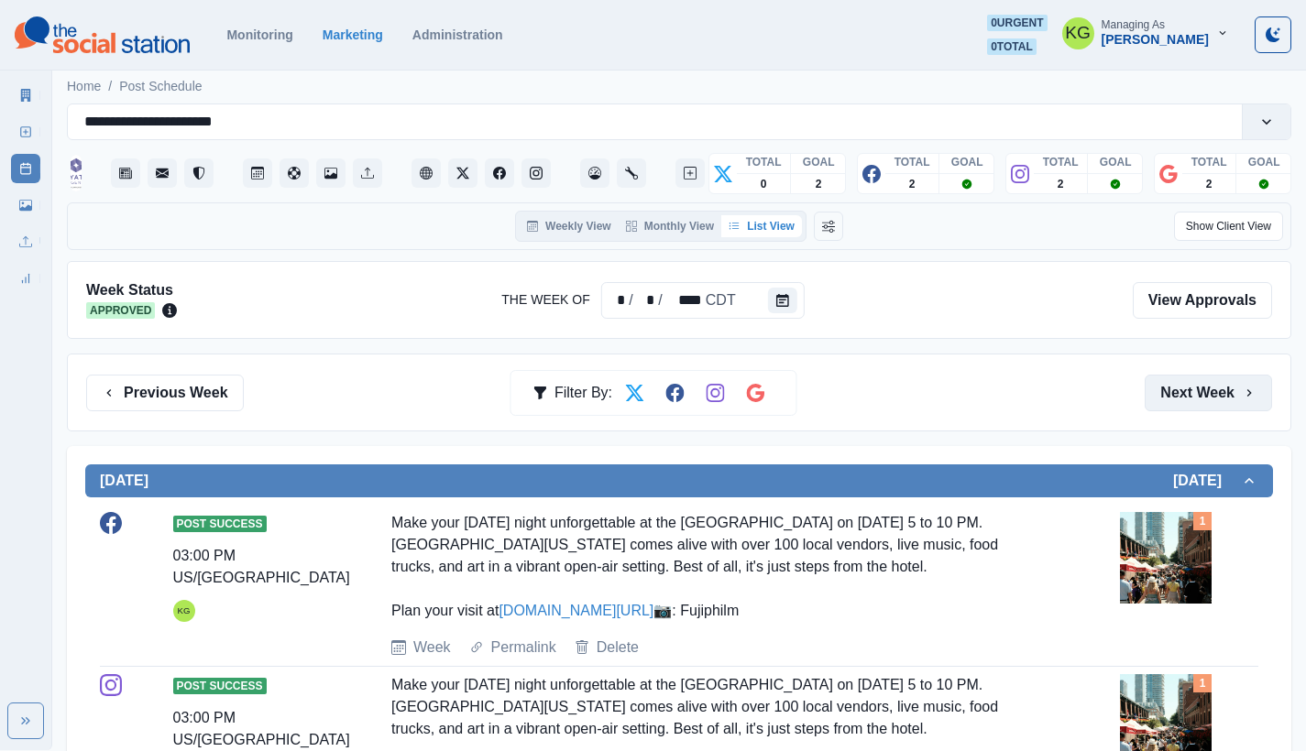
click at [1212, 390] on button "Next Week" at bounding box center [1207, 393] width 127 height 37
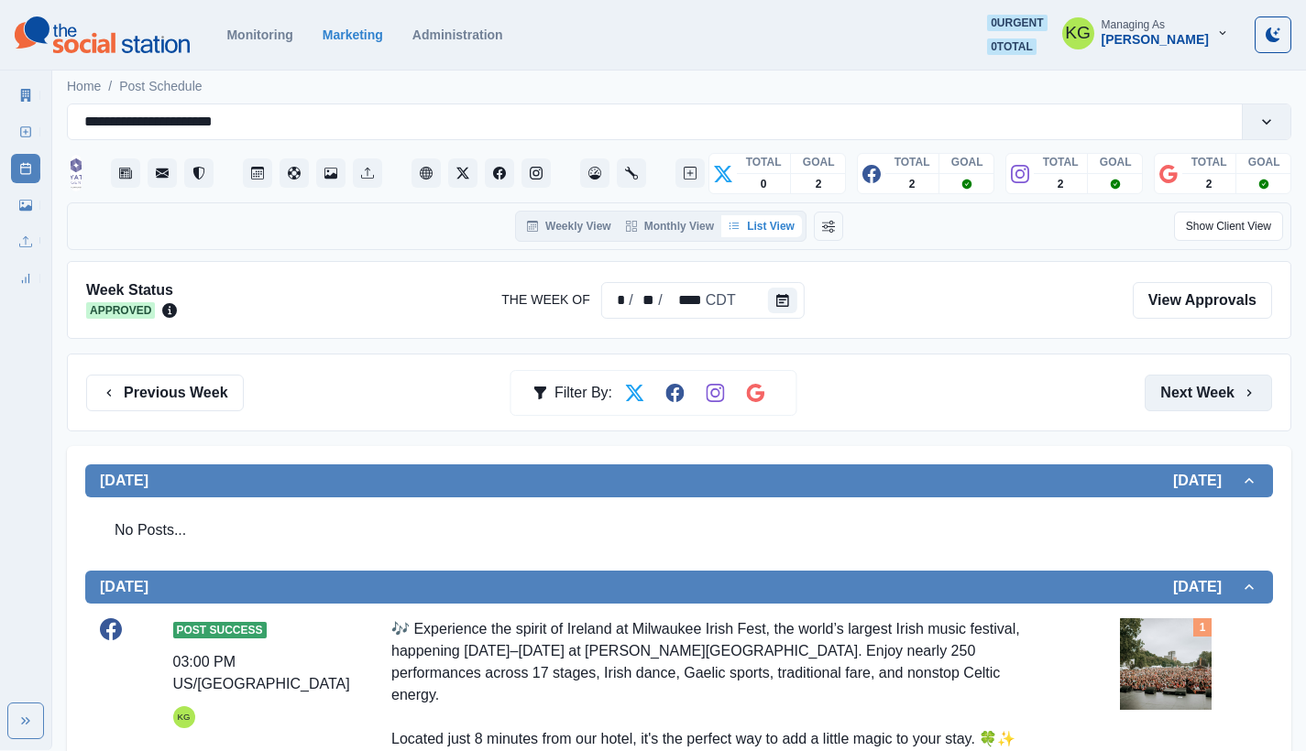
click at [1212, 390] on button "Next Week" at bounding box center [1207, 393] width 127 height 37
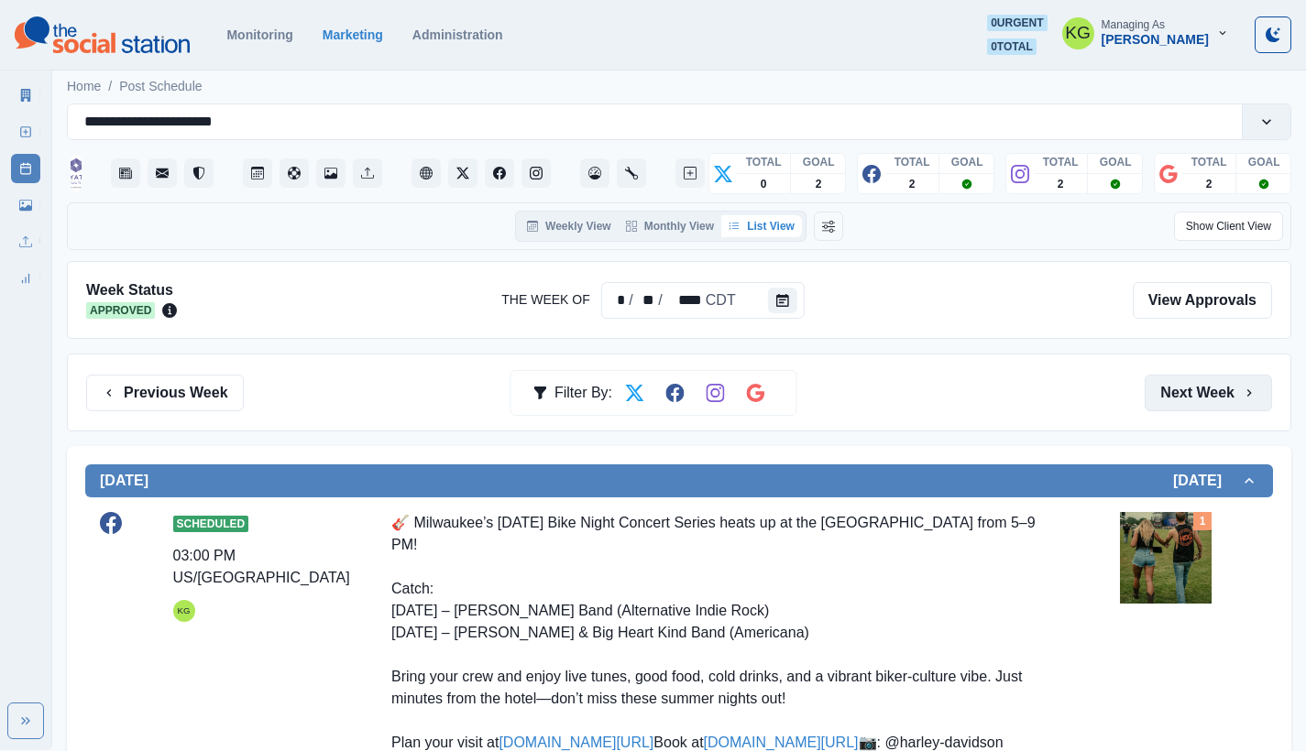
click at [1212, 390] on button "Next Week" at bounding box center [1207, 393] width 127 height 37
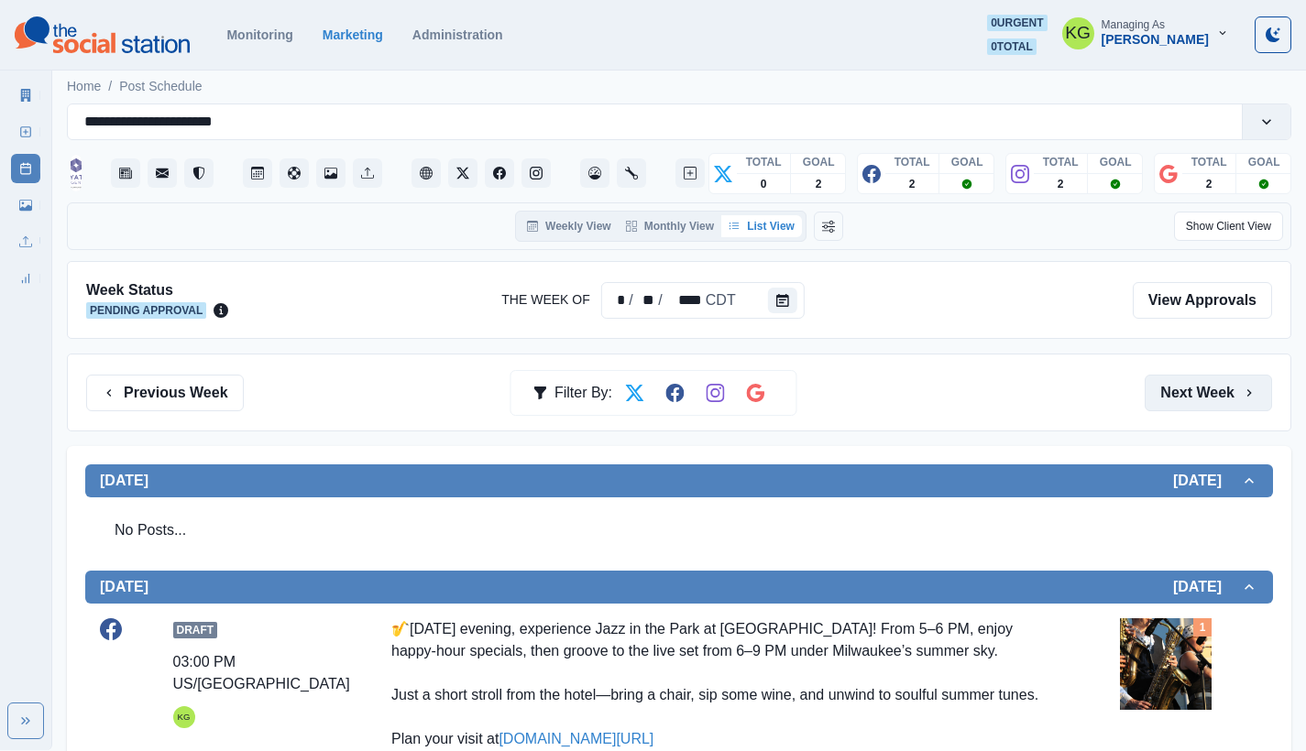
click at [1212, 390] on button "Next Week" at bounding box center [1207, 393] width 127 height 37
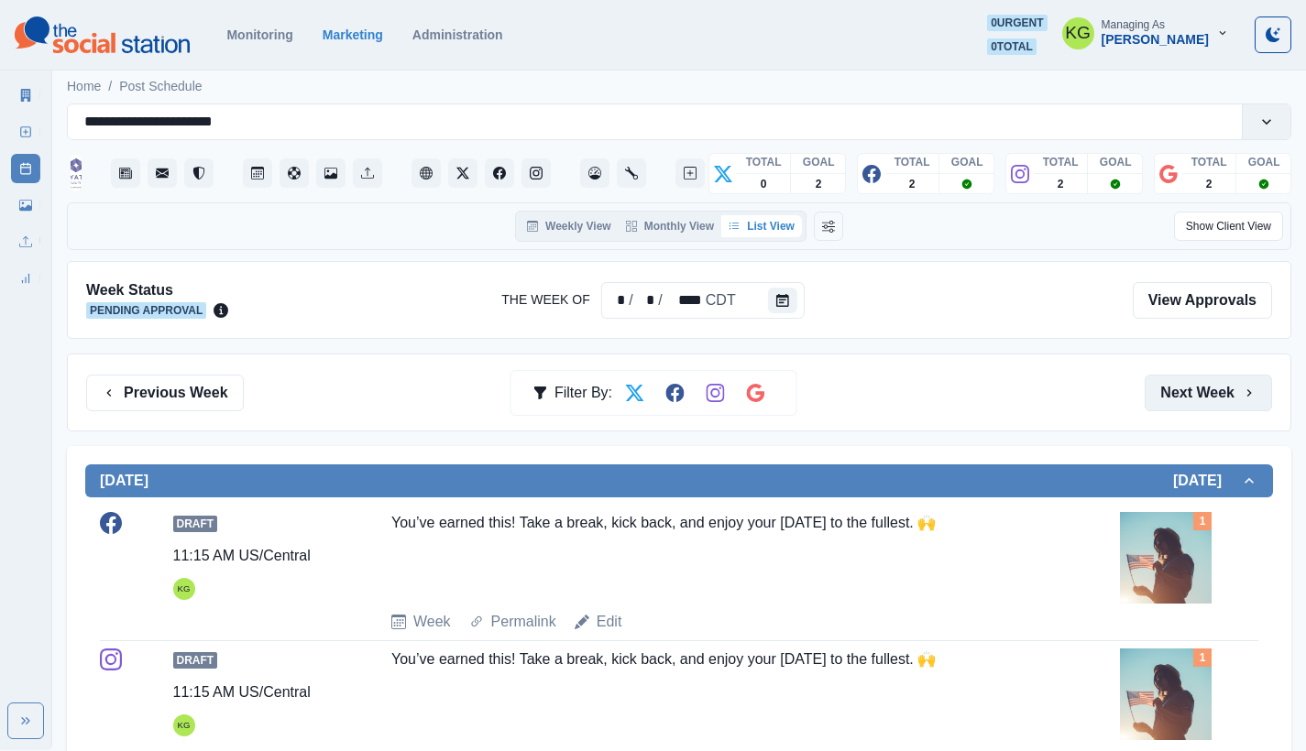
click at [1212, 390] on button "Next Week" at bounding box center [1207, 393] width 127 height 37
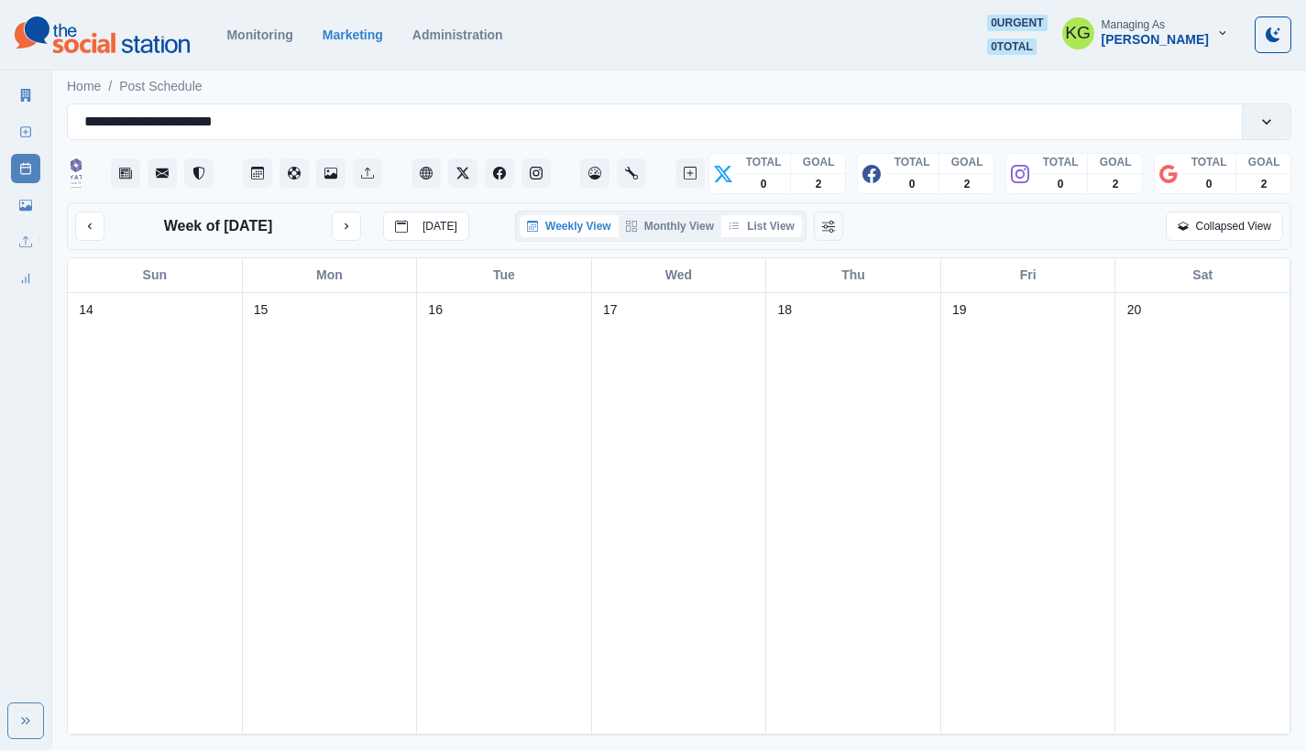
click at [777, 237] on button "List View" at bounding box center [761, 226] width 81 height 22
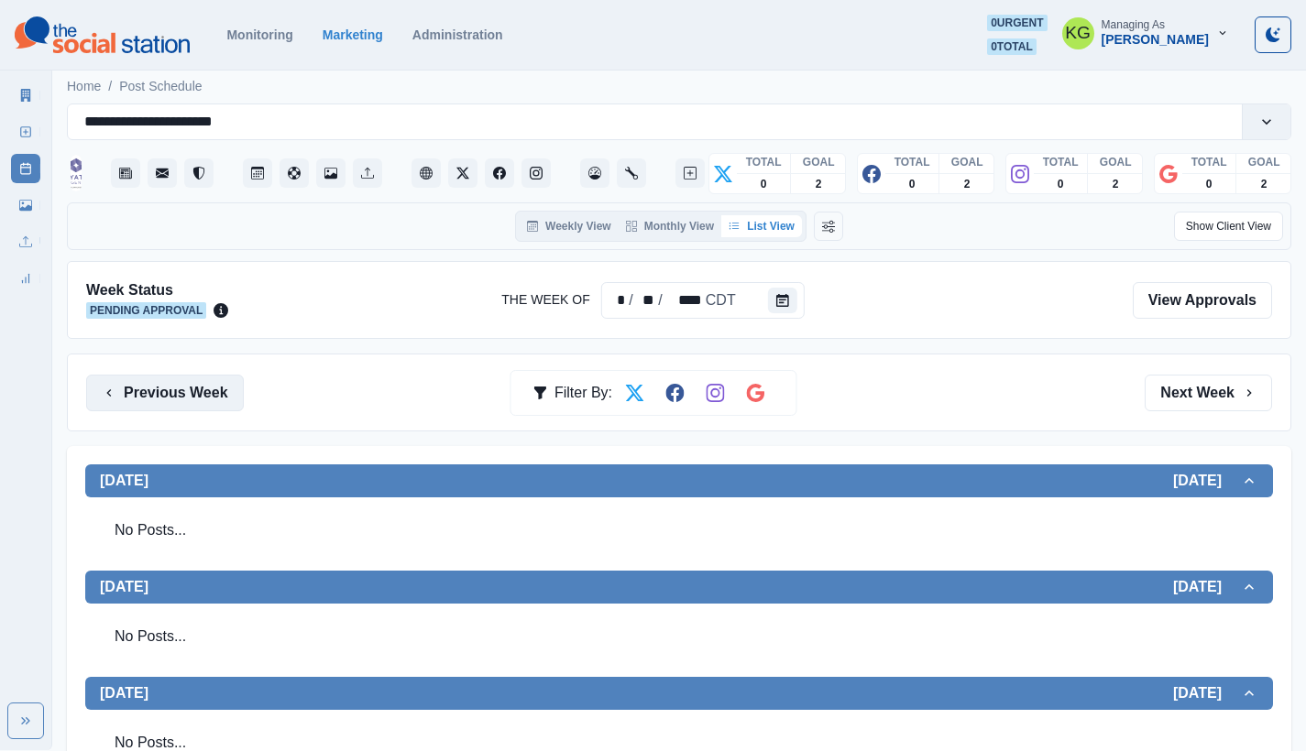
click at [165, 406] on button "Previous Week" at bounding box center [165, 393] width 158 height 37
click at [193, 407] on button "Previous Week" at bounding box center [165, 393] width 158 height 37
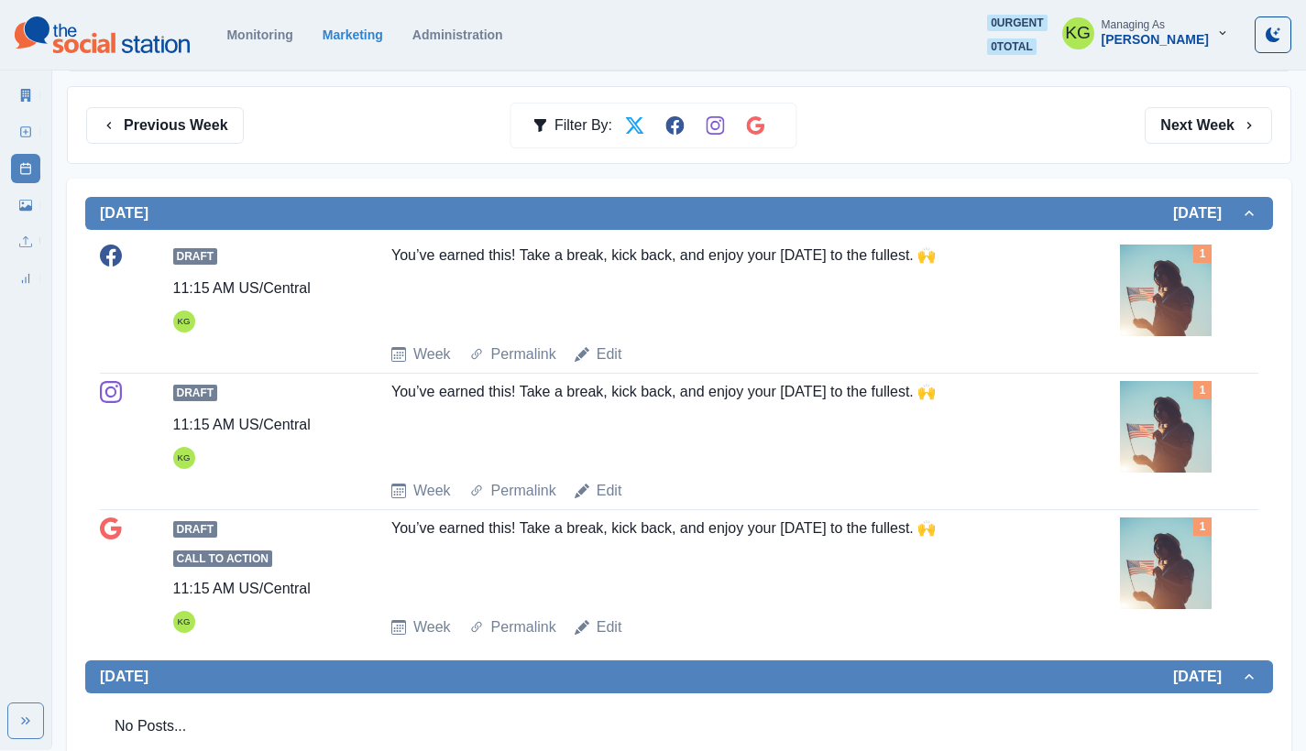
scroll to position [46, 0]
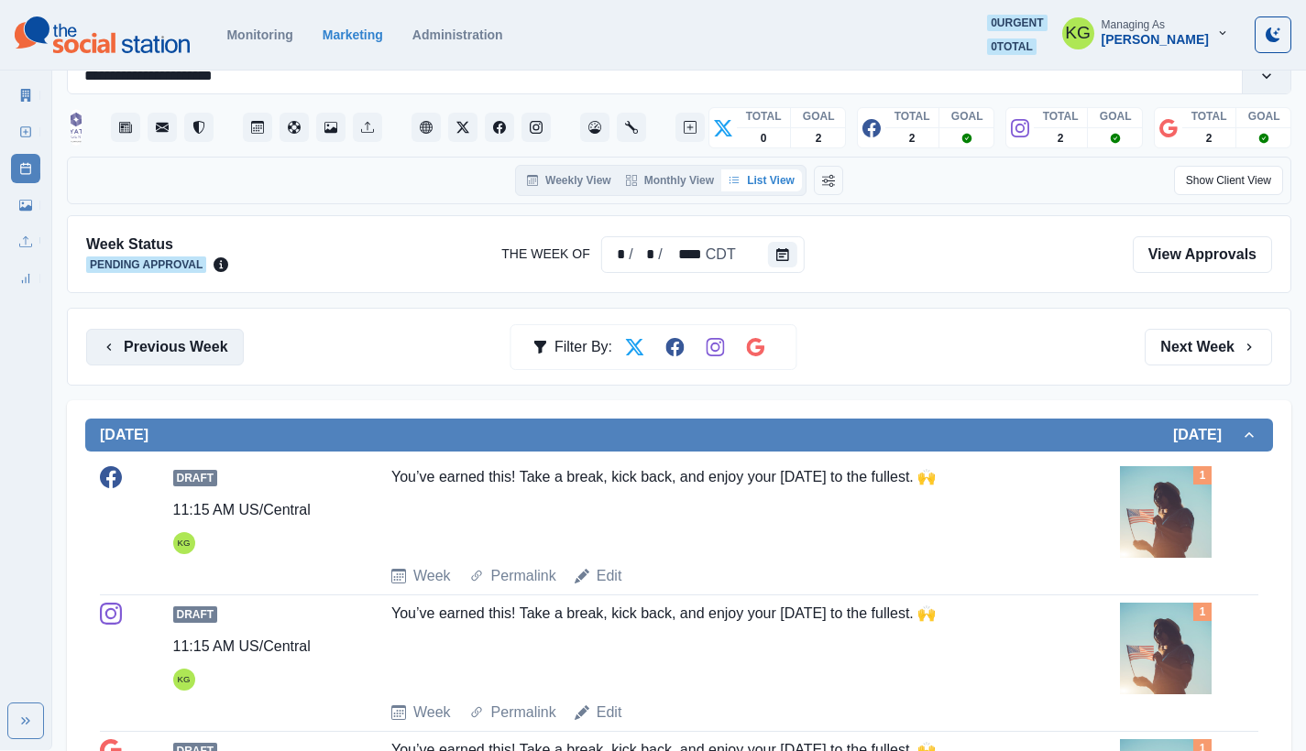
click at [175, 360] on button "Previous Week" at bounding box center [165, 347] width 158 height 37
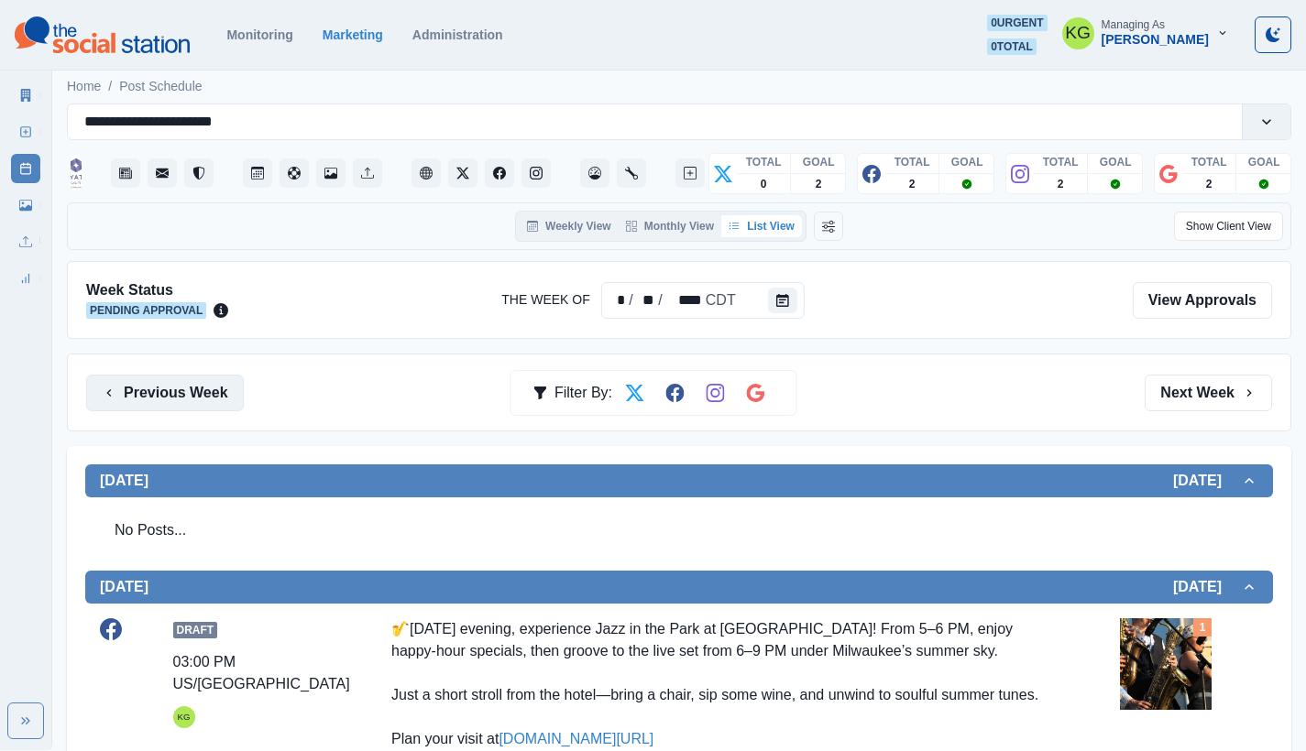
click at [148, 390] on button "Previous Week" at bounding box center [165, 393] width 158 height 37
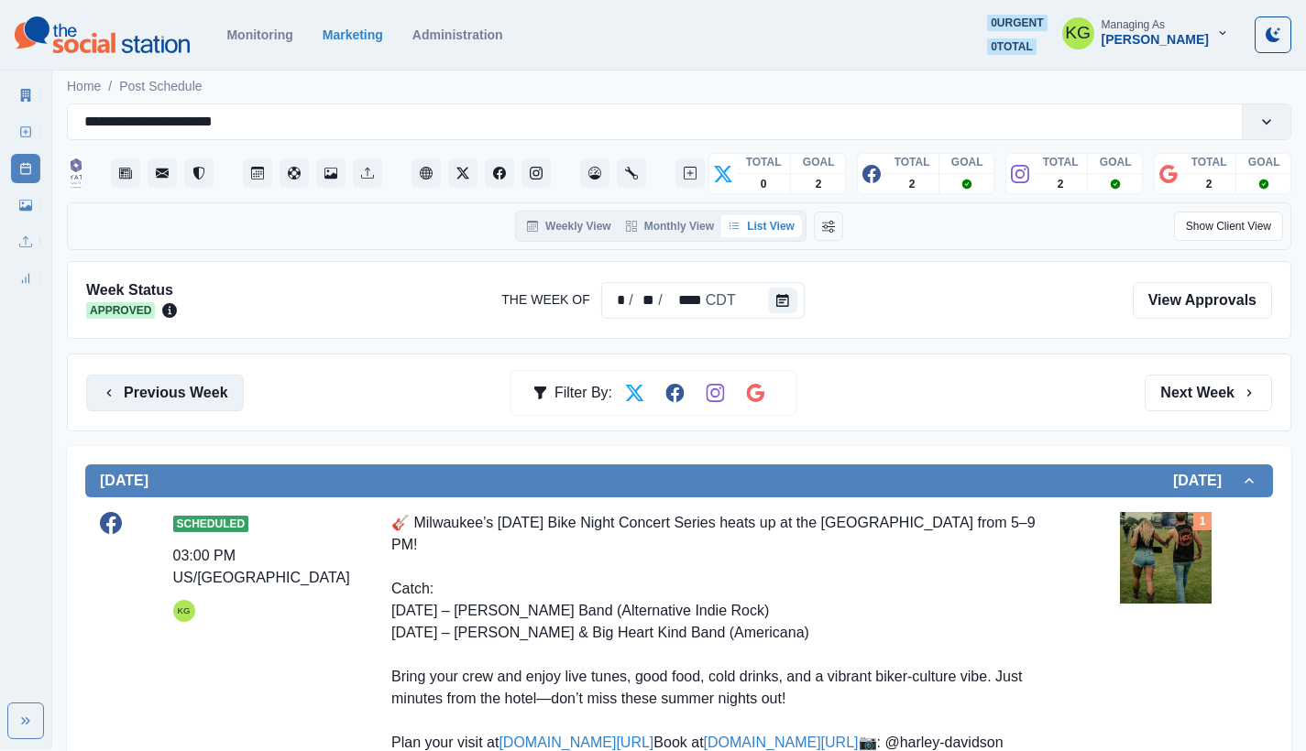
drag, startPoint x: 161, startPoint y: 398, endPoint x: 172, endPoint y: 398, distance: 11.0
click at [162, 398] on button "Previous Week" at bounding box center [165, 393] width 158 height 37
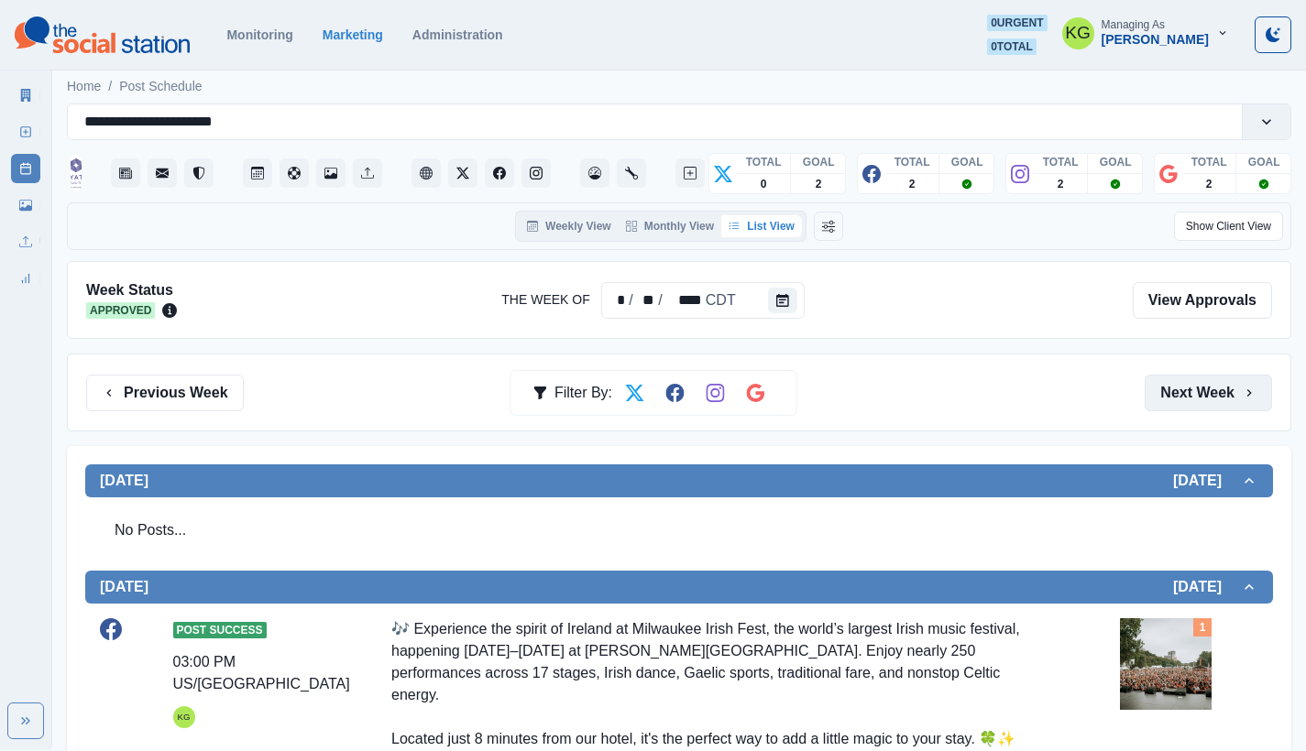
click at [1211, 394] on button "Next Week" at bounding box center [1207, 393] width 127 height 37
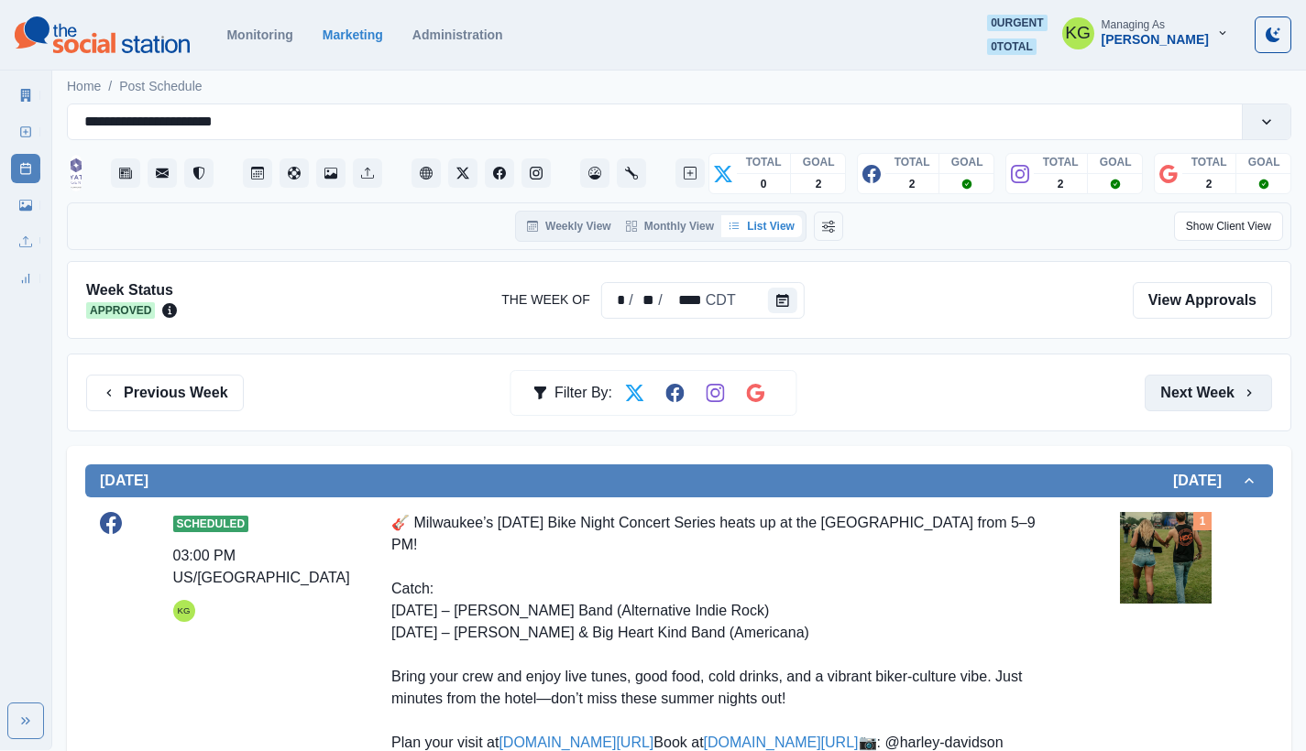
click at [1211, 394] on button "Next Week" at bounding box center [1207, 393] width 127 height 37
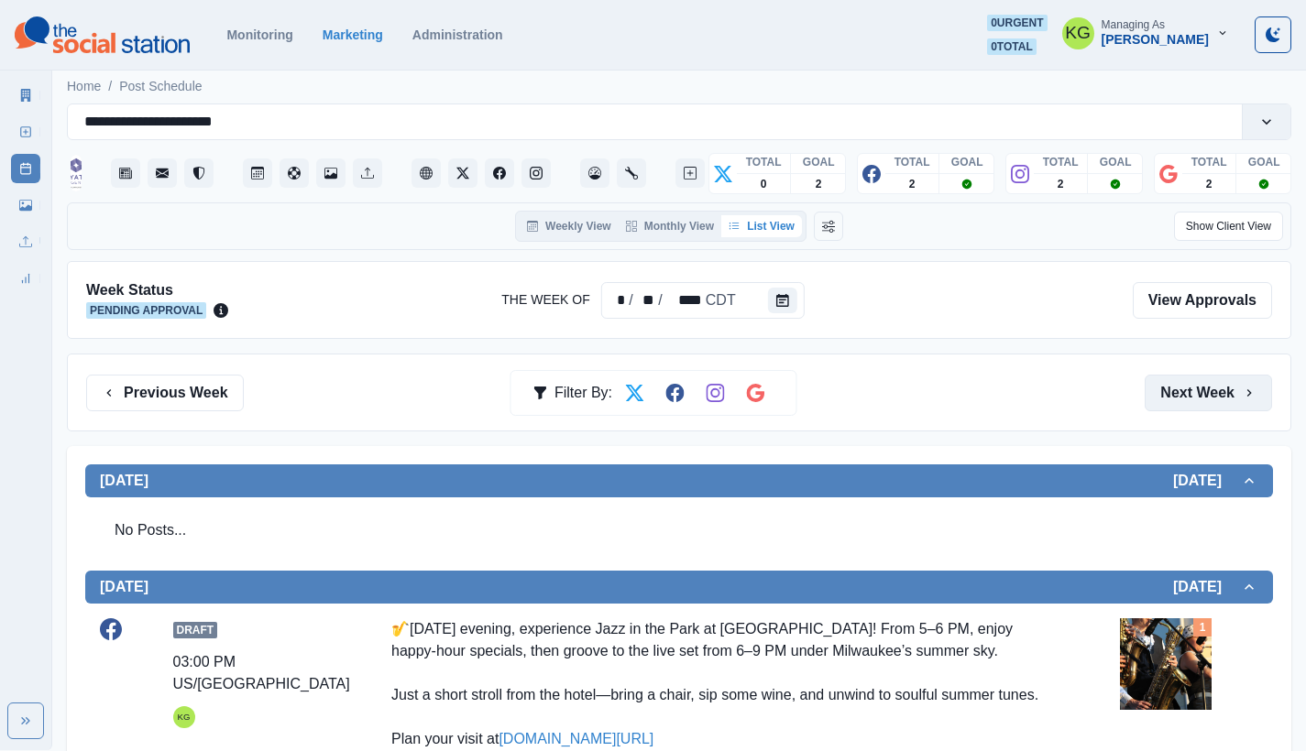
click at [1211, 394] on button "Next Week" at bounding box center [1207, 393] width 127 height 37
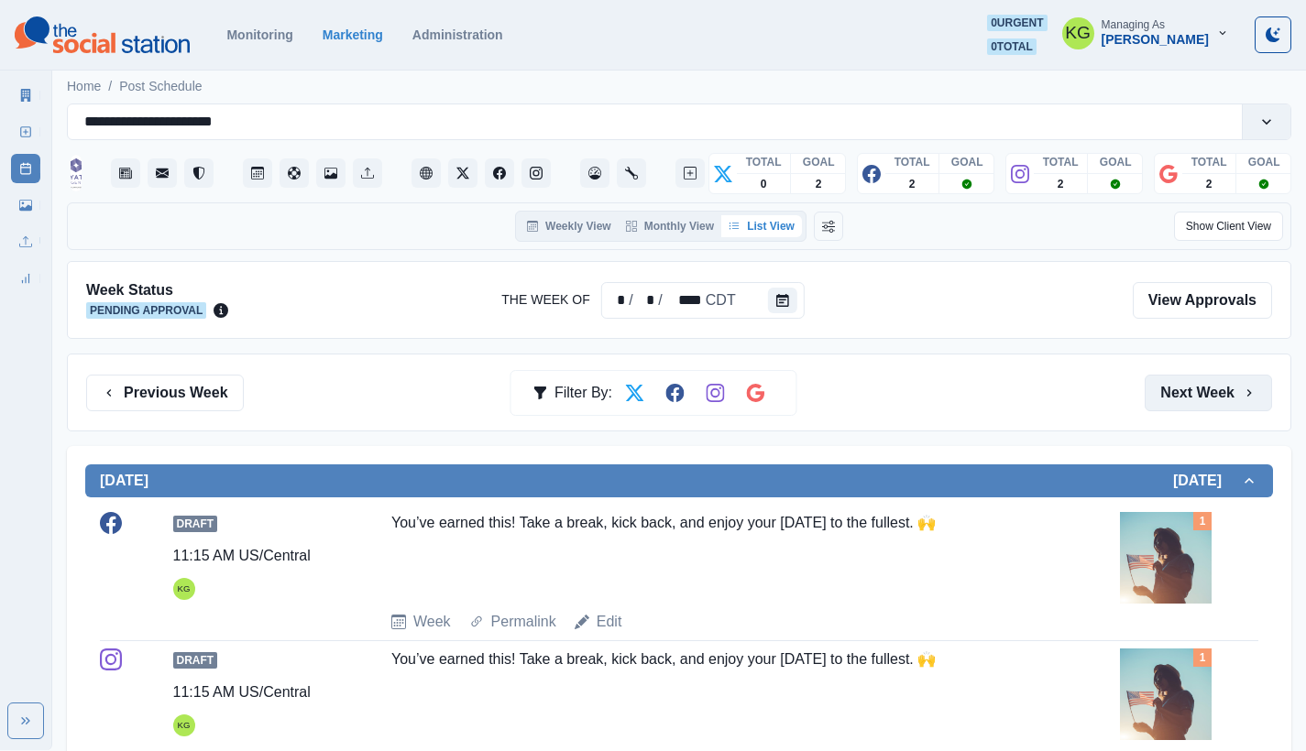
click at [1211, 394] on button "Next Week" at bounding box center [1207, 393] width 127 height 37
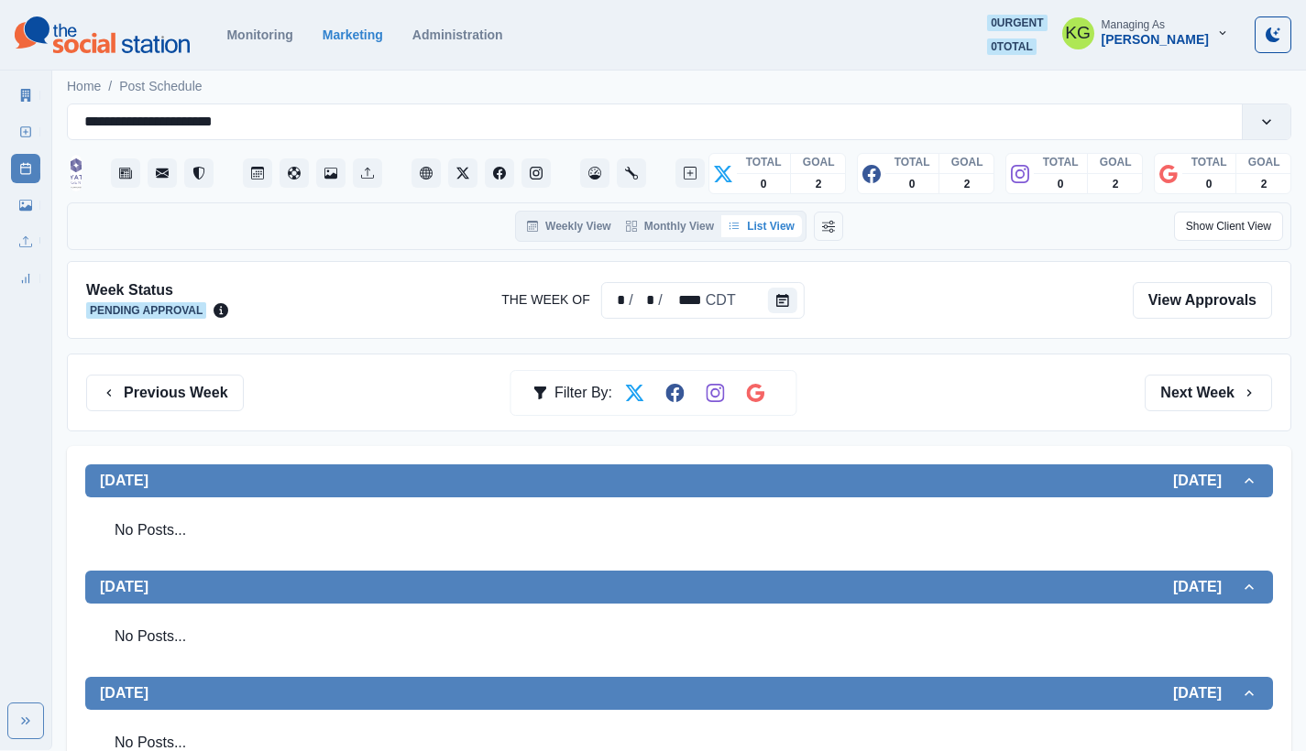
click at [168, 368] on div "Previous Week Filter By: Next Week" at bounding box center [679, 393] width 1224 height 78
click at [162, 376] on button "Previous Week" at bounding box center [165, 393] width 158 height 37
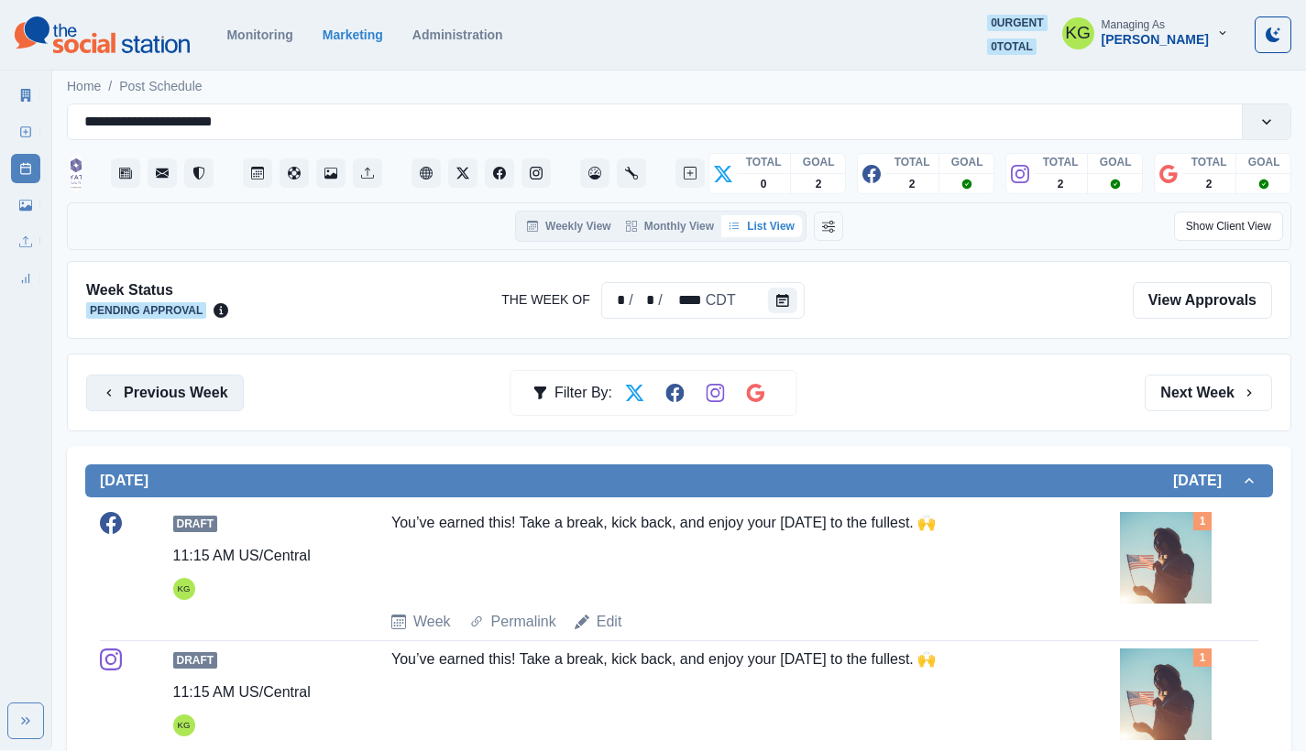
click at [216, 390] on button "Previous Week" at bounding box center [165, 393] width 158 height 37
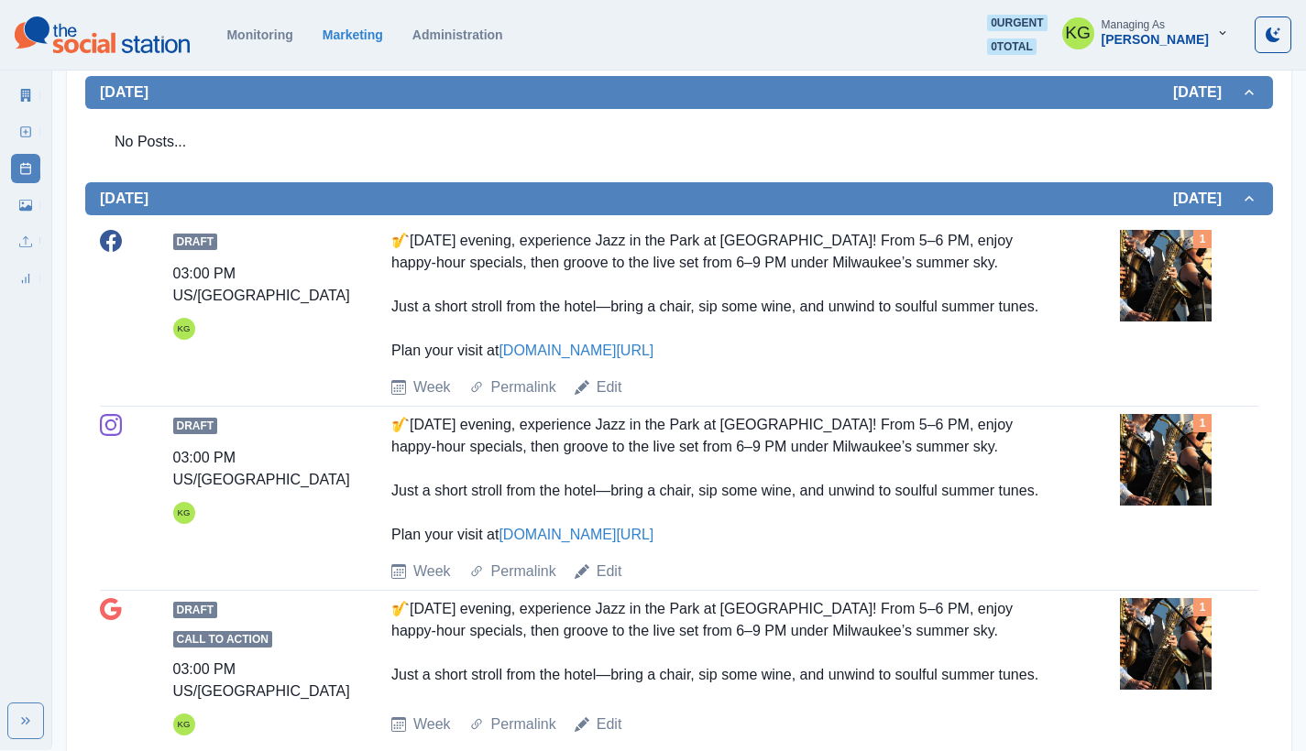
scroll to position [14, 0]
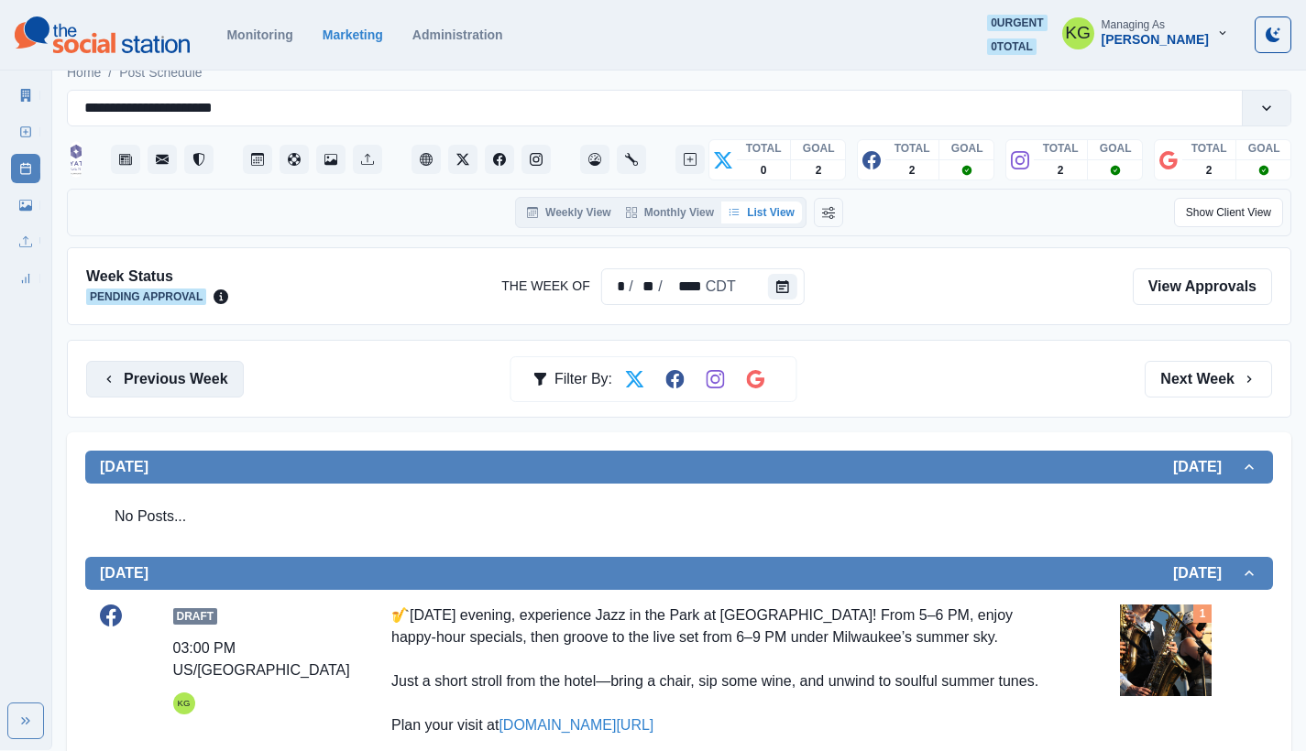
click at [191, 386] on button "Previous Week" at bounding box center [165, 379] width 158 height 37
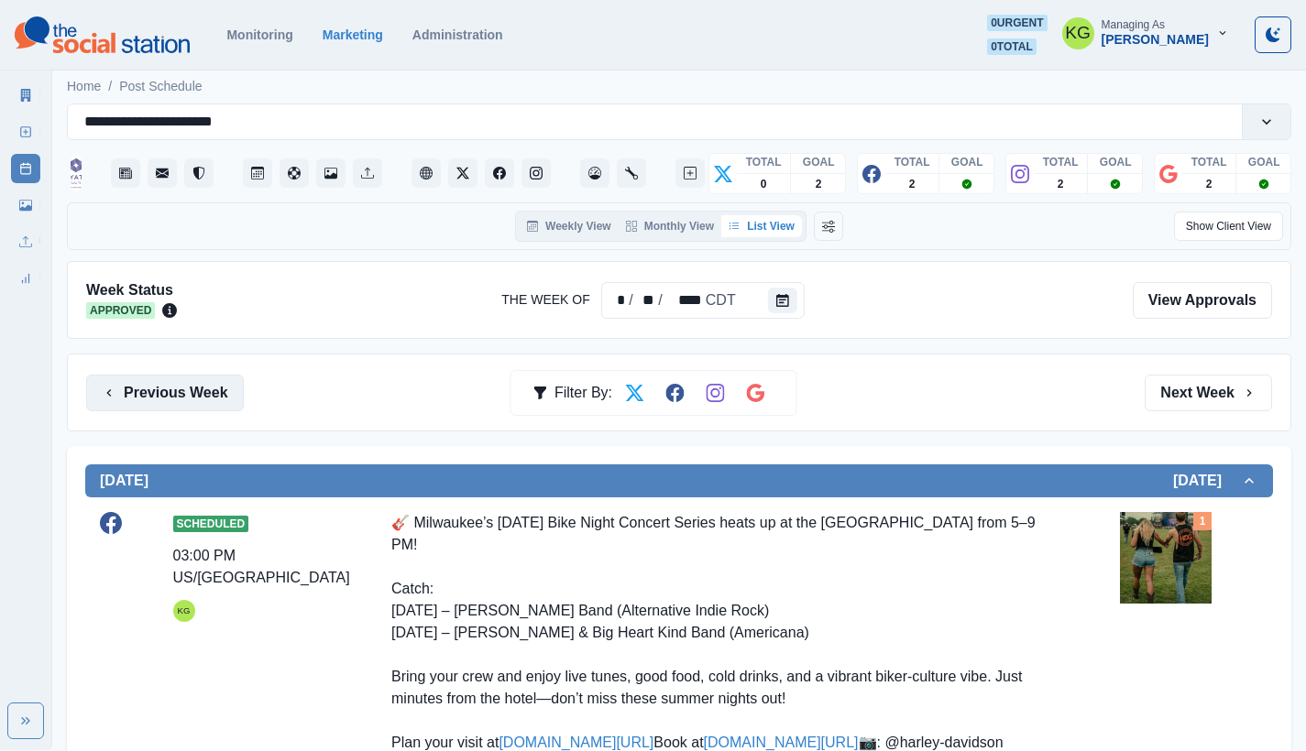
click at [185, 388] on button "Previous Week" at bounding box center [165, 393] width 158 height 37
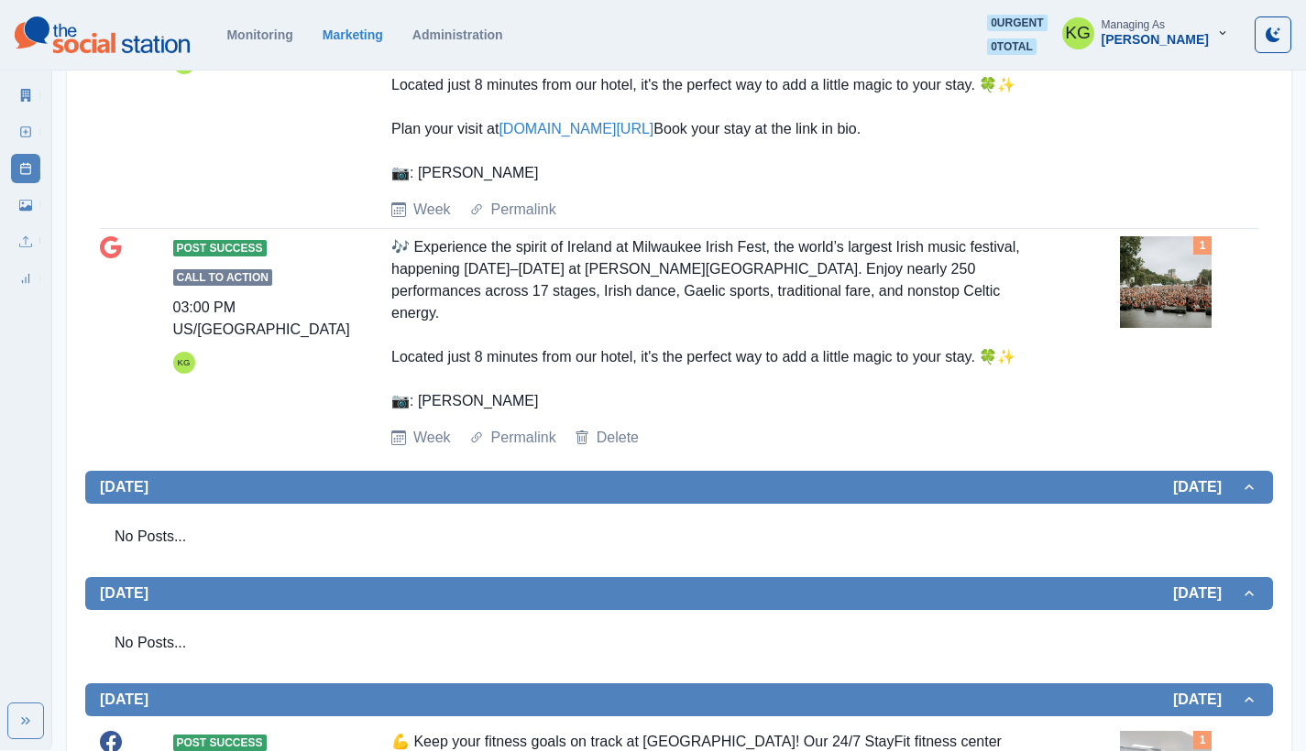
scroll to position [1538, 0]
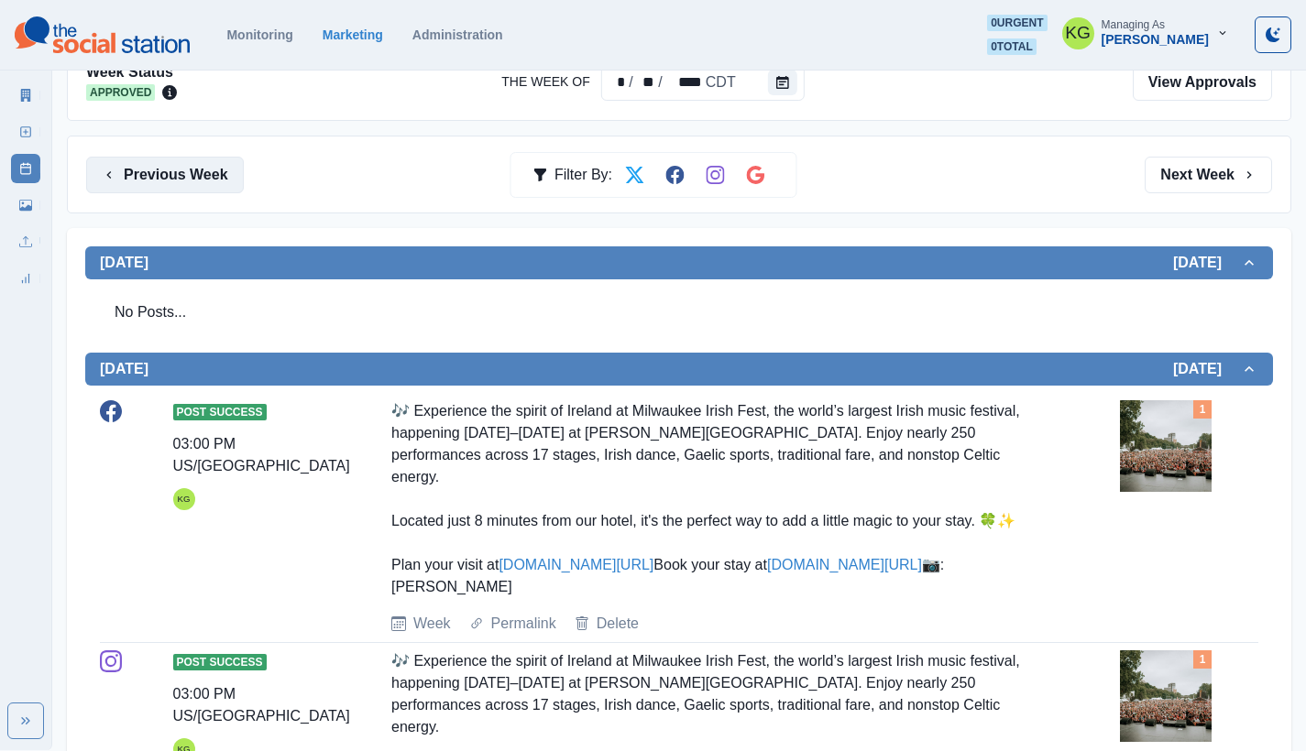
click at [202, 175] on button "Previous Week" at bounding box center [165, 175] width 158 height 37
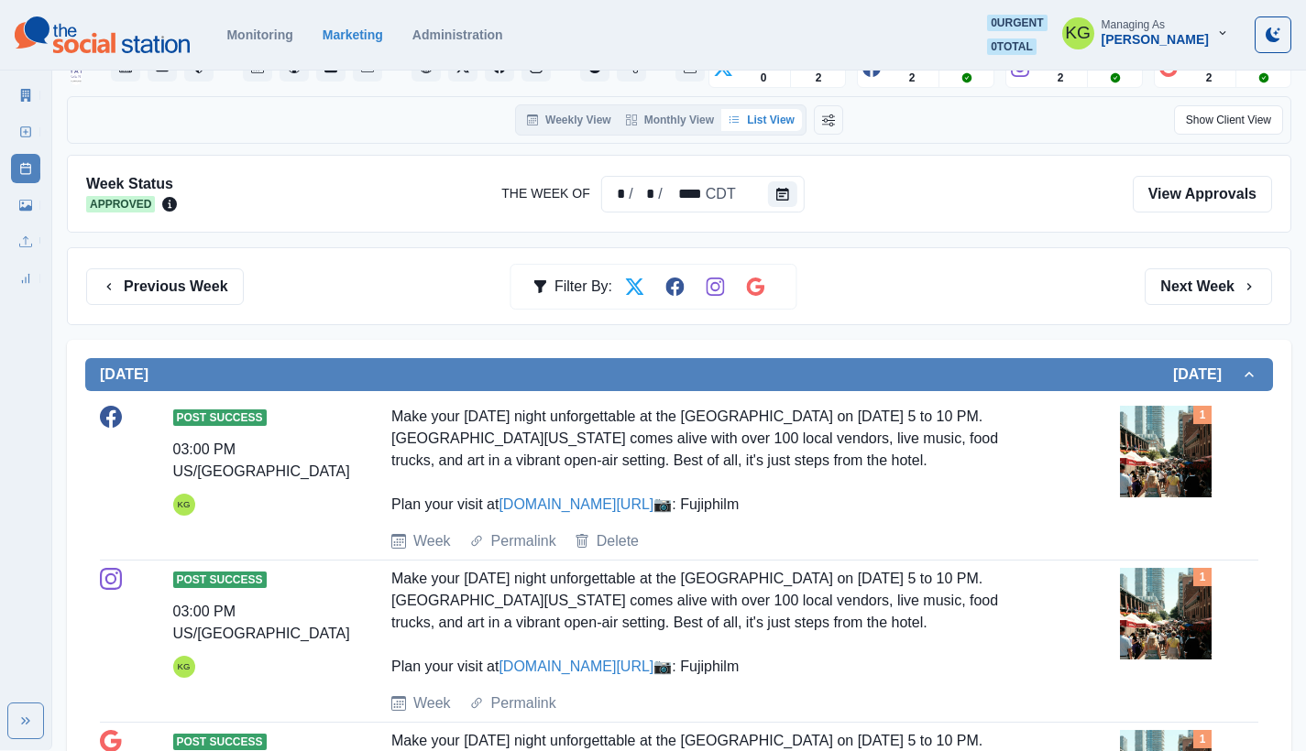
scroll to position [66, 0]
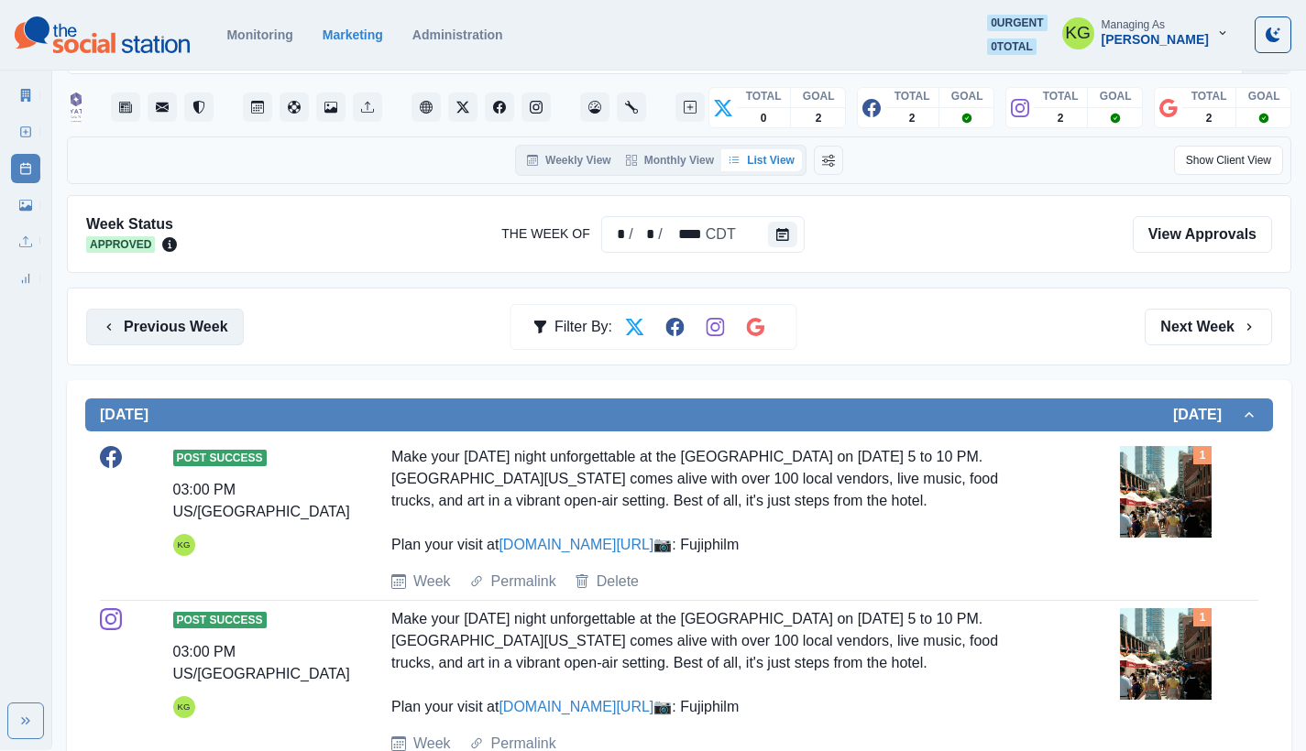
click at [189, 315] on button "Previous Week" at bounding box center [165, 327] width 158 height 37
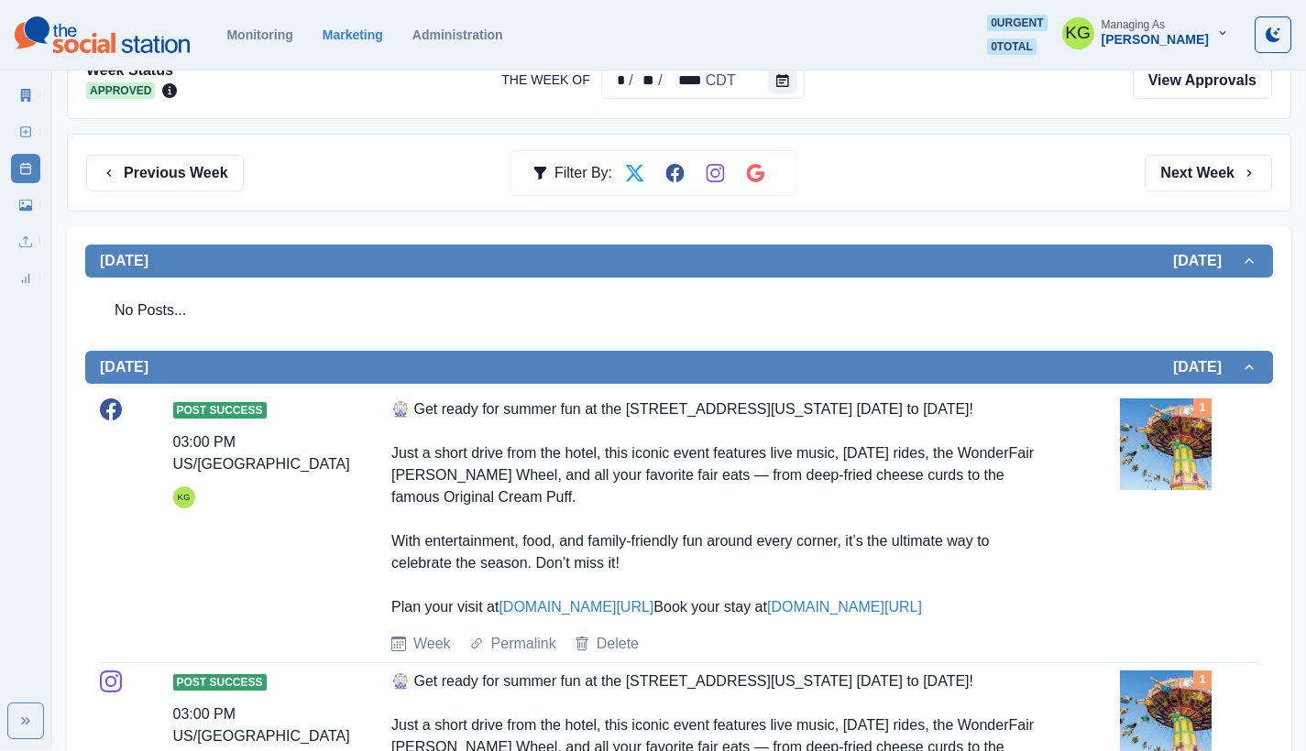
scroll to position [18, 0]
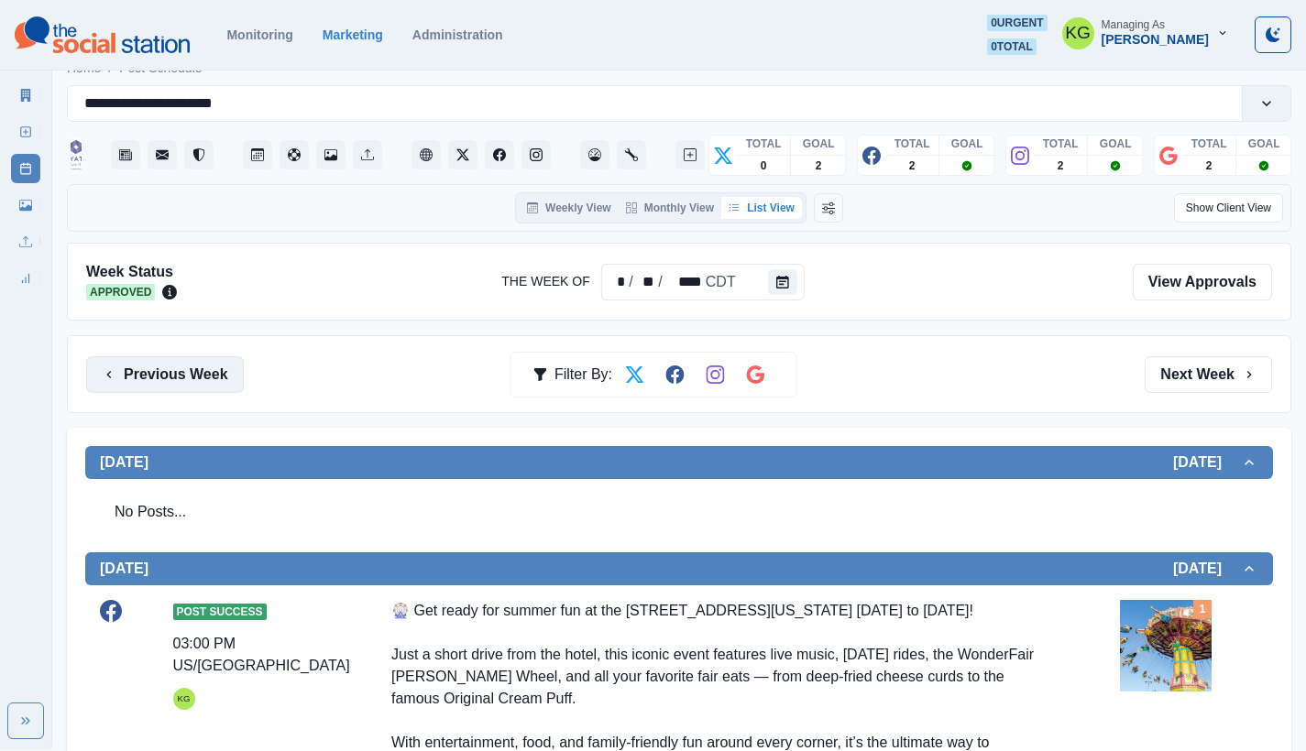
click at [202, 363] on button "Previous Week" at bounding box center [165, 374] width 158 height 37
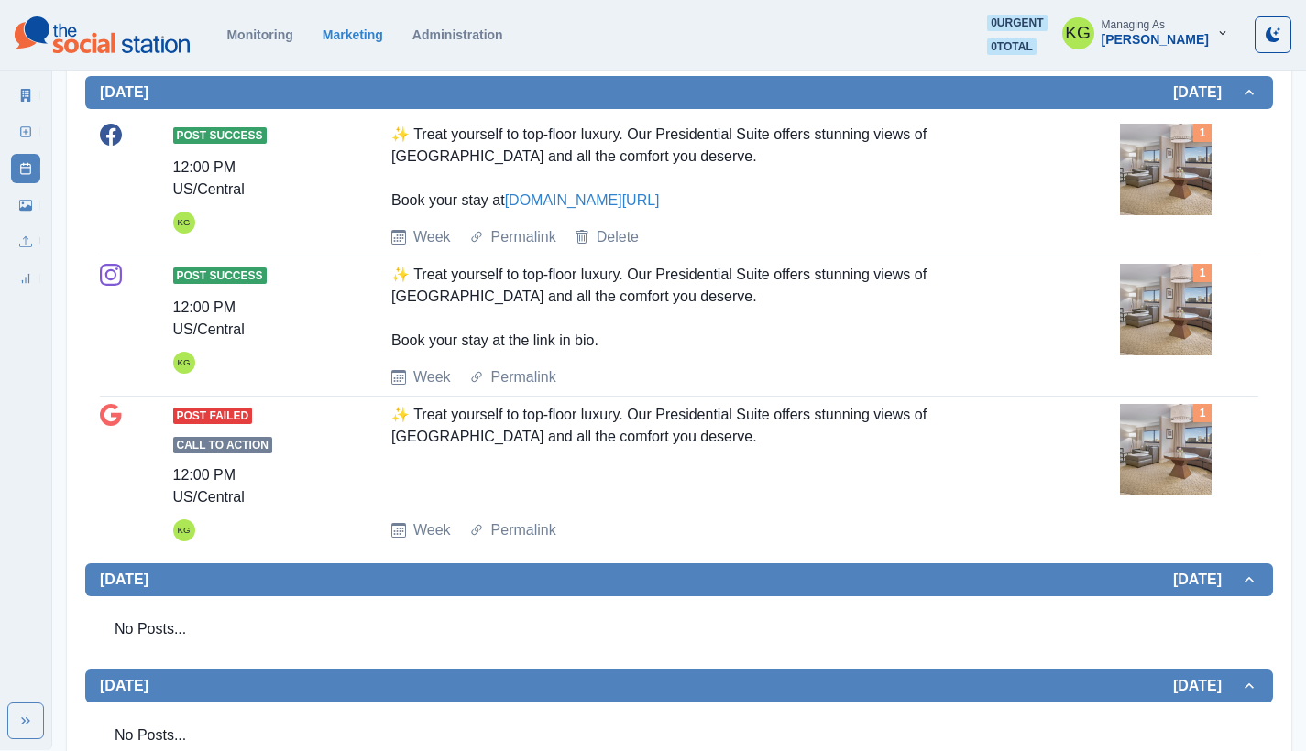
scroll to position [443, 0]
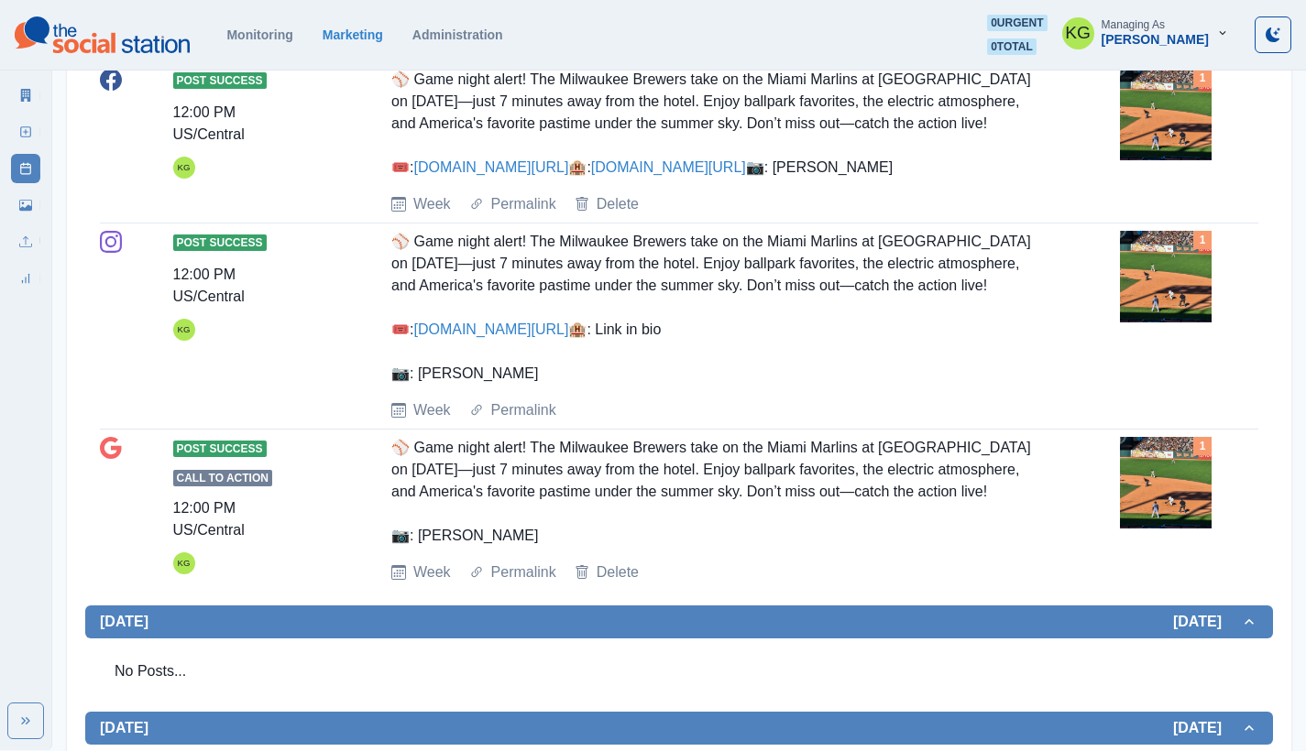
drag, startPoint x: 547, startPoint y: 189, endPoint x: 421, endPoint y: 186, distance: 125.6
click at [421, 179] on div "⚾️ Game night alert! The Milwaukee Brewers take on the Miami Marlins at [GEOGRA…" at bounding box center [715, 124] width 649 height 110
copy div "⚾️ Game night alert! The Milwaukee Brewers take on the Miami Marlins at [GEOGRA…"
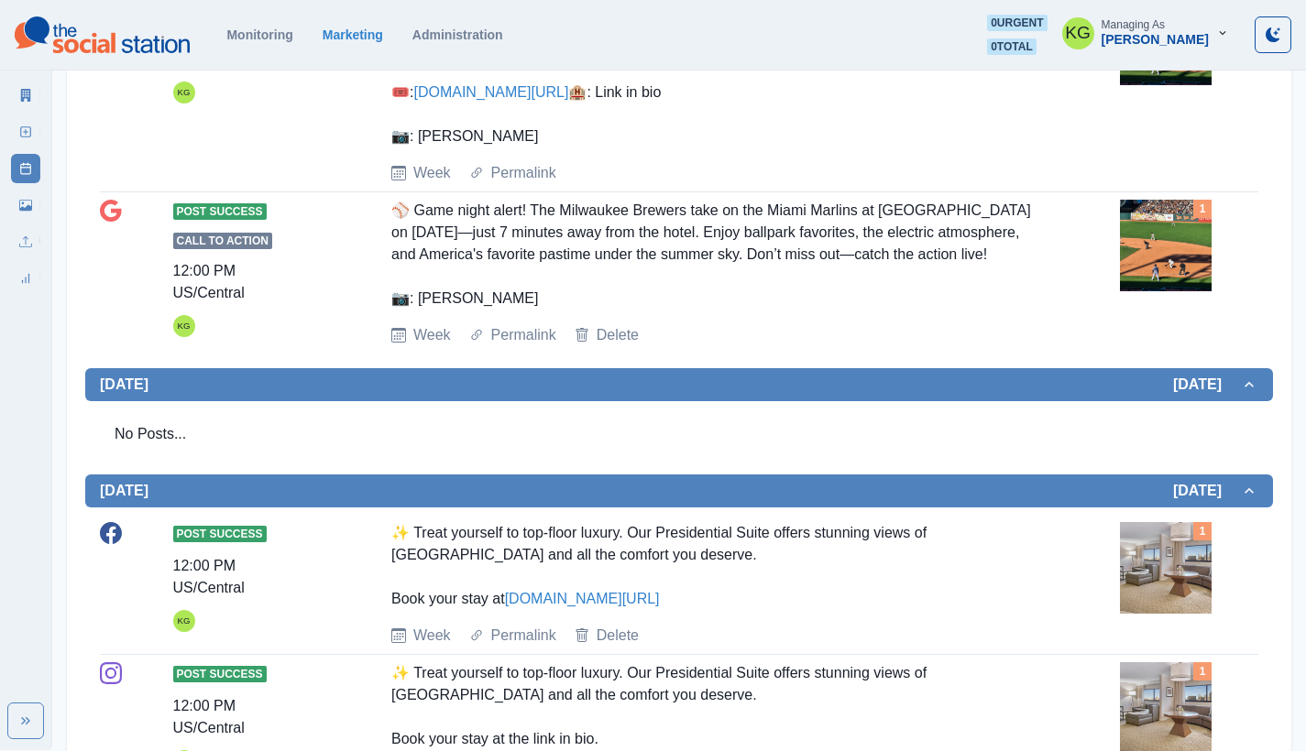
scroll to position [1068, 0]
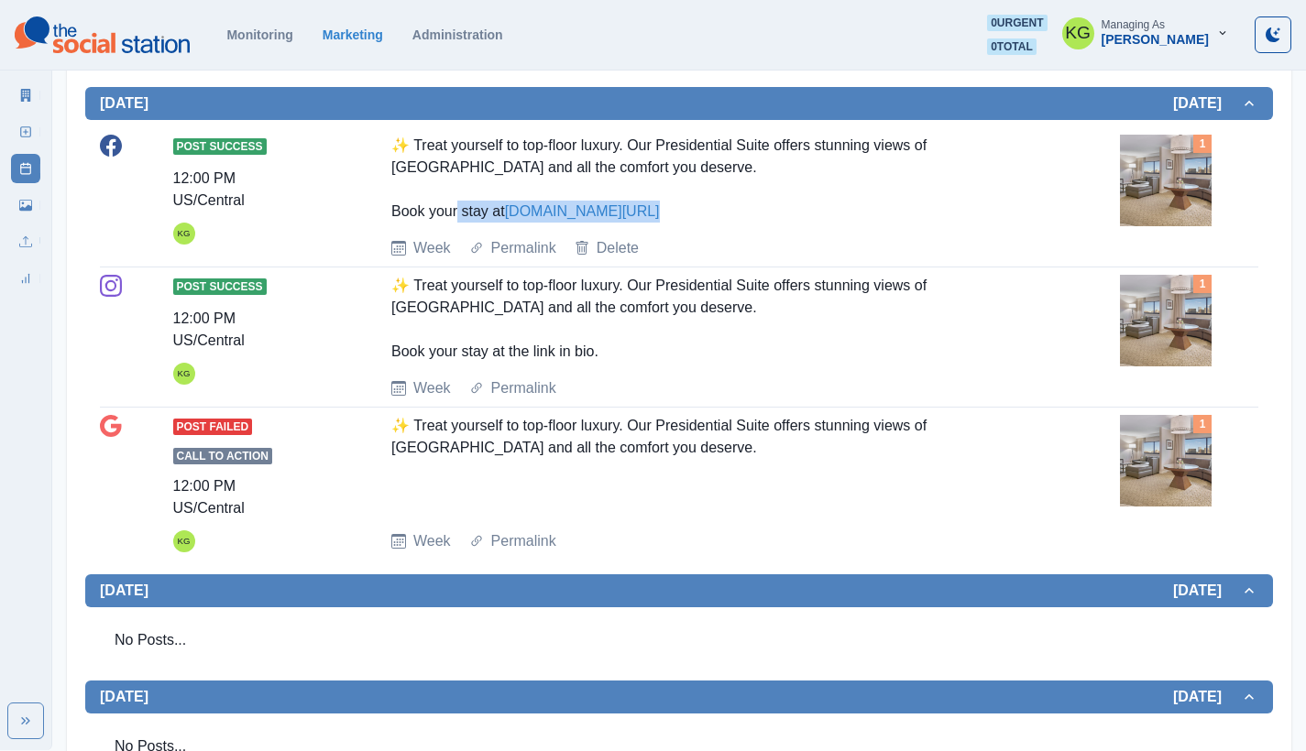
drag, startPoint x: 642, startPoint y: 369, endPoint x: 508, endPoint y: 371, distance: 134.7
click at [508, 223] on div "✨ Treat yourself to top-floor luxury. Our Presidential Suite offers stunning vi…" at bounding box center [715, 179] width 649 height 88
copy div "[DOMAIN_NAME][URL]"
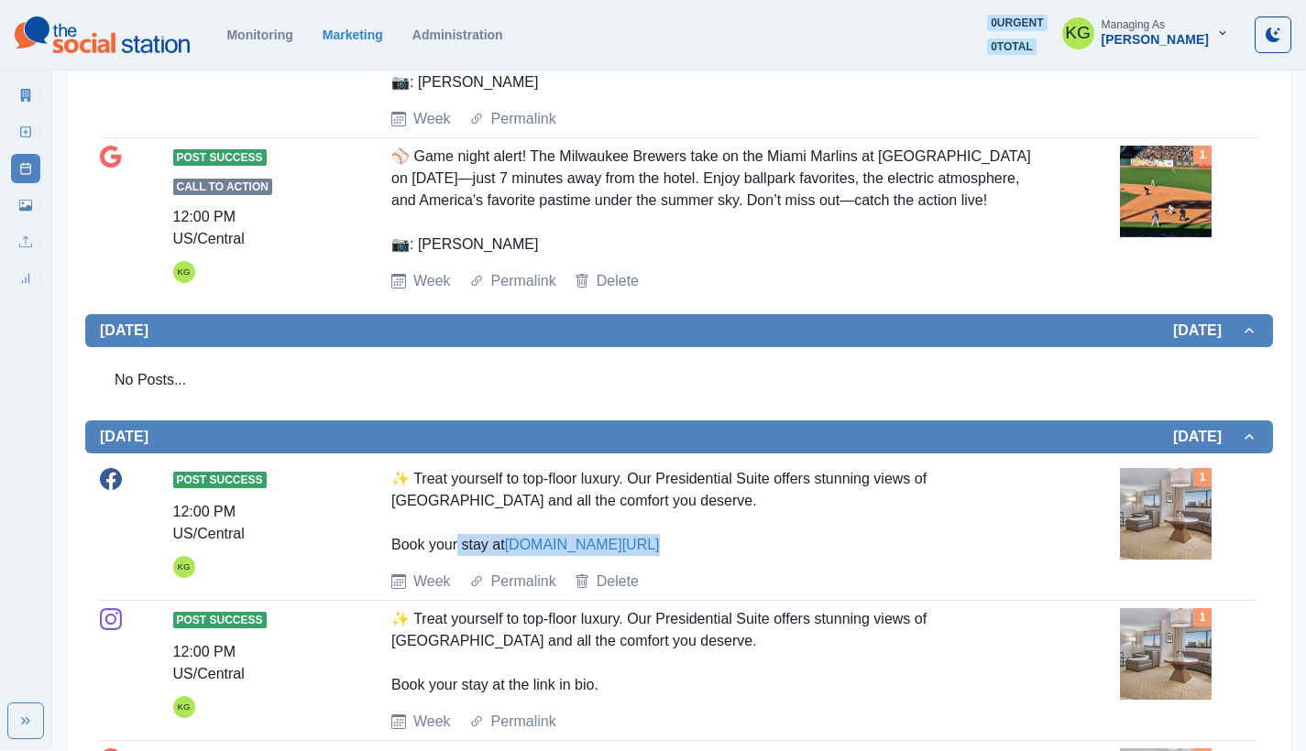
scroll to position [345, 0]
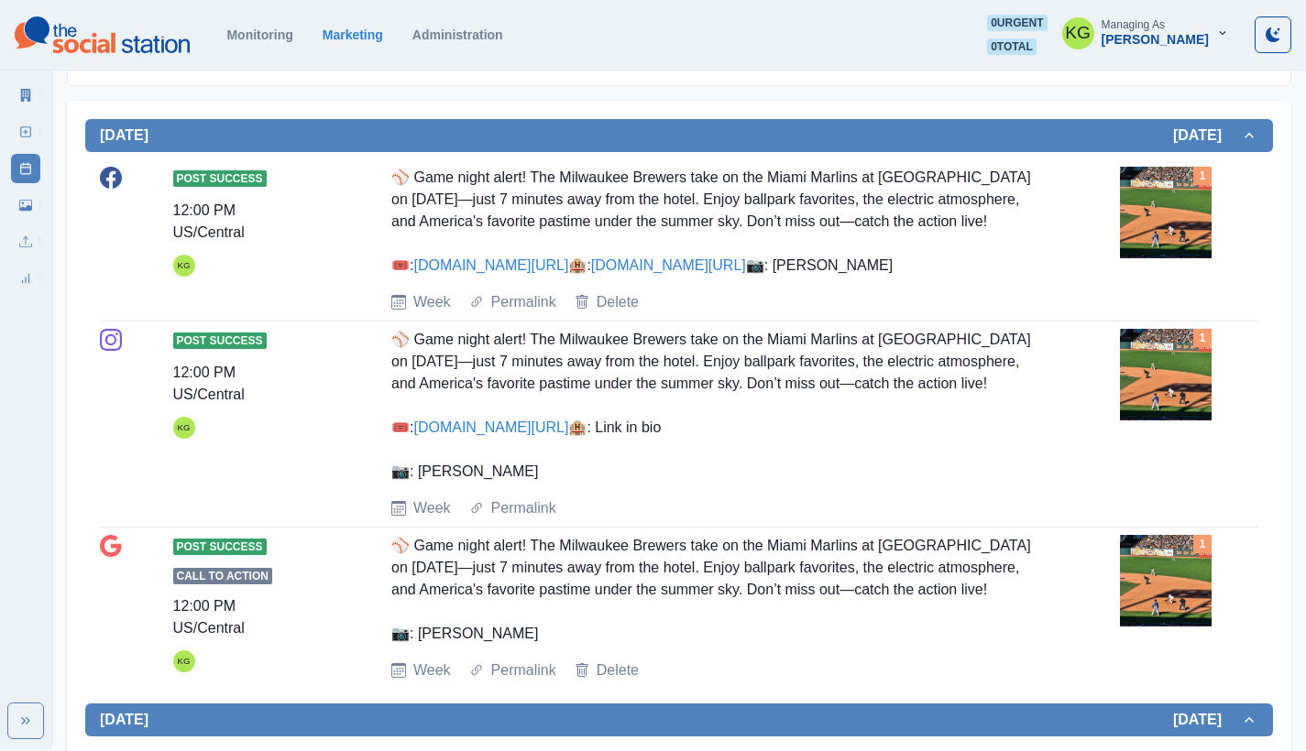
click at [591, 273] on link "[DOMAIN_NAME][URL]" at bounding box center [668, 265] width 155 height 16
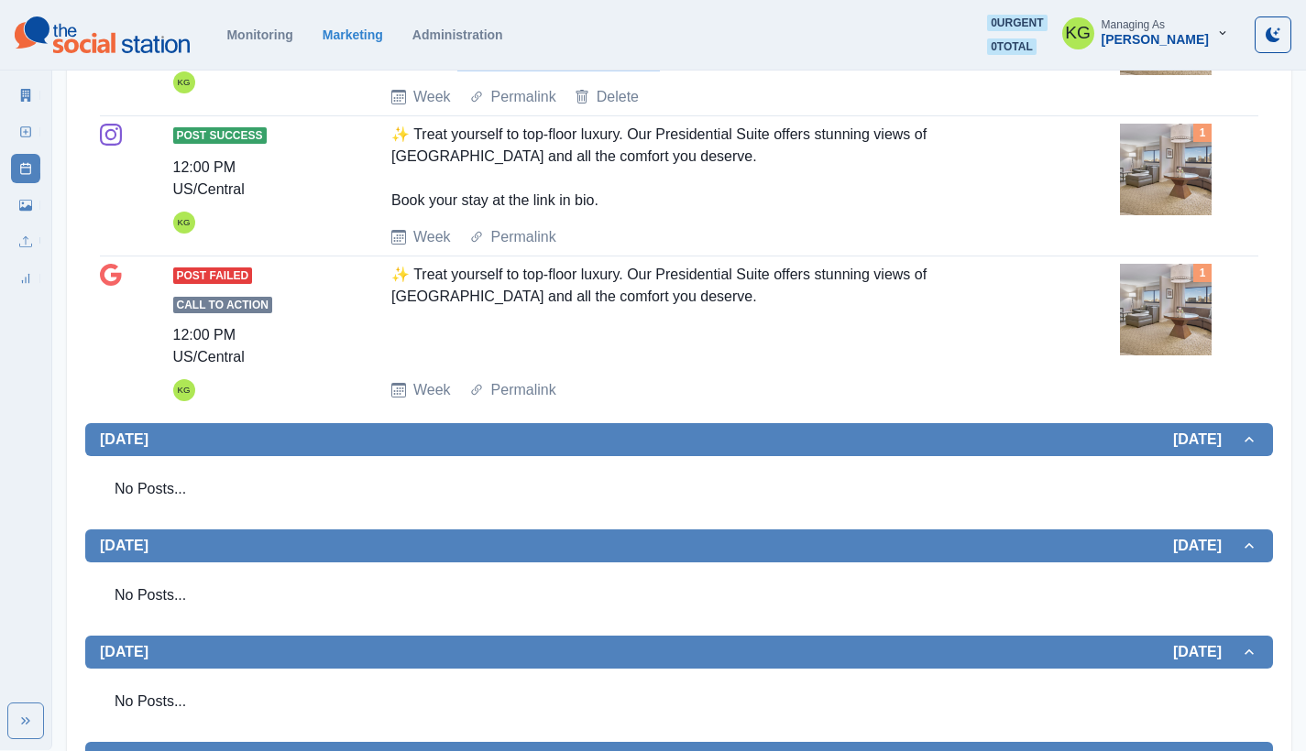
click at [615, 68] on link "[DOMAIN_NAME][URL]" at bounding box center [582, 60] width 155 height 16
drag, startPoint x: 669, startPoint y: 213, endPoint x: 512, endPoint y: 214, distance: 156.7
click at [512, 71] on div "✨ Treat yourself to top-floor luxury. Our Presidential Suite offers stunning vi…" at bounding box center [715, 28] width 649 height 88
copy div "✨ Treat yourself to top-floor luxury. Our Presidential Suite offers stunning vi…"
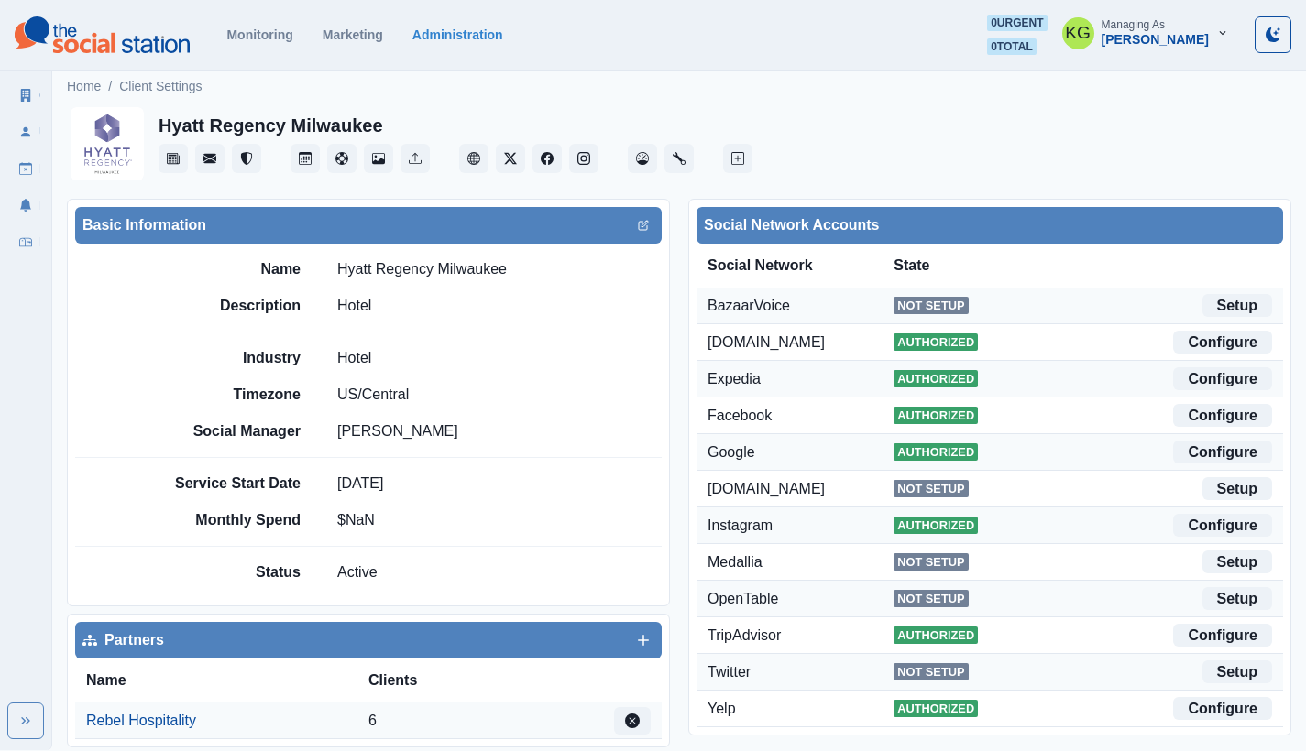
click at [640, 5] on section "Monitoring Marketing Administration 0 urgent 0 total KG Managing As [PERSON_NAM…" at bounding box center [653, 35] width 1306 height 71
drag, startPoint x: 496, startPoint y: 273, endPoint x: 329, endPoint y: 267, distance: 166.9
click at [329, 267] on div "Name Hyatt Regency [GEOGRAPHIC_DATA]" at bounding box center [412, 269] width 498 height 22
copy p "Hyatt Regency Milwaukee"
